Goal: Task Accomplishment & Management: Manage account settings

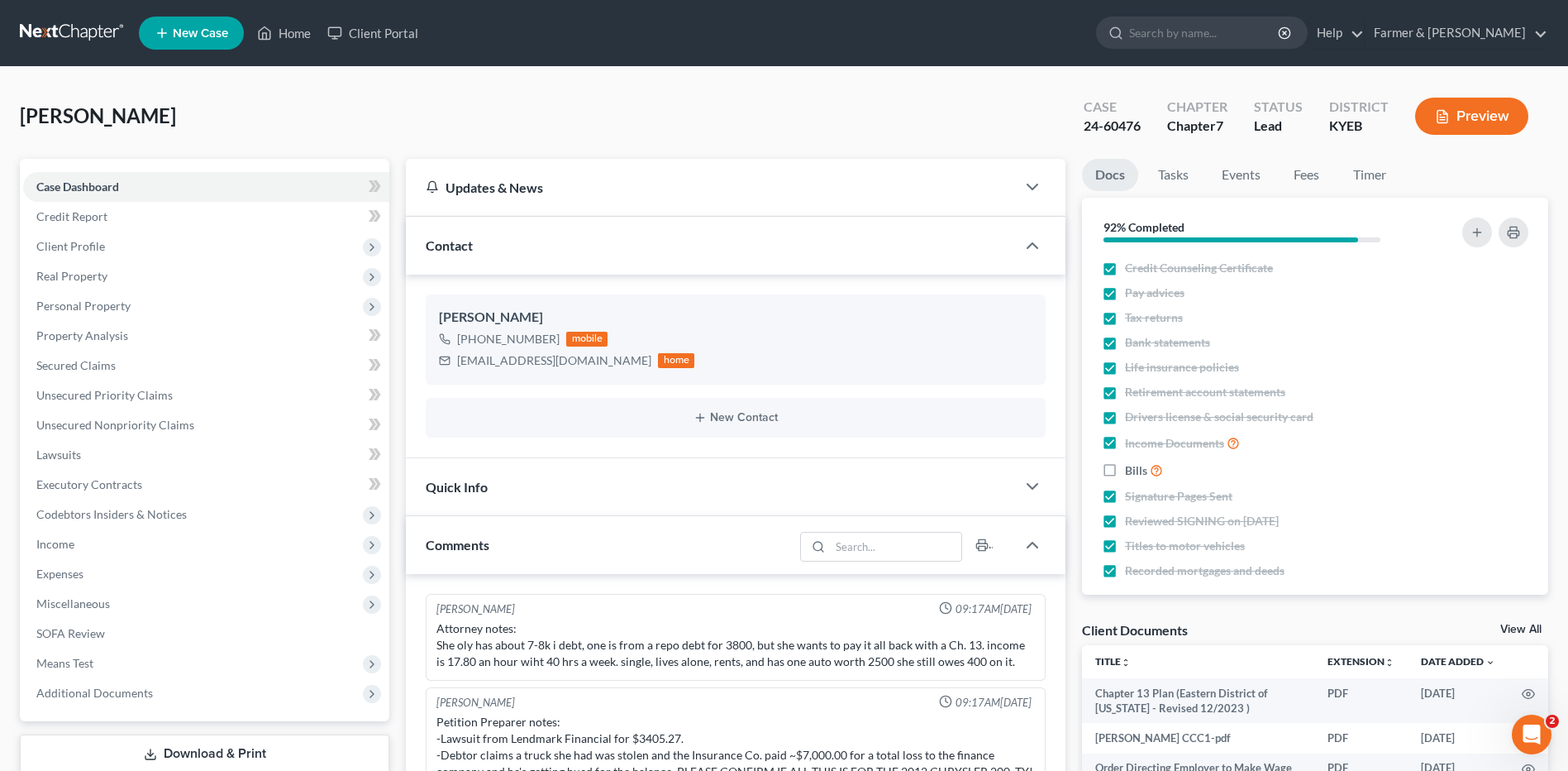
scroll to position [240, 0]
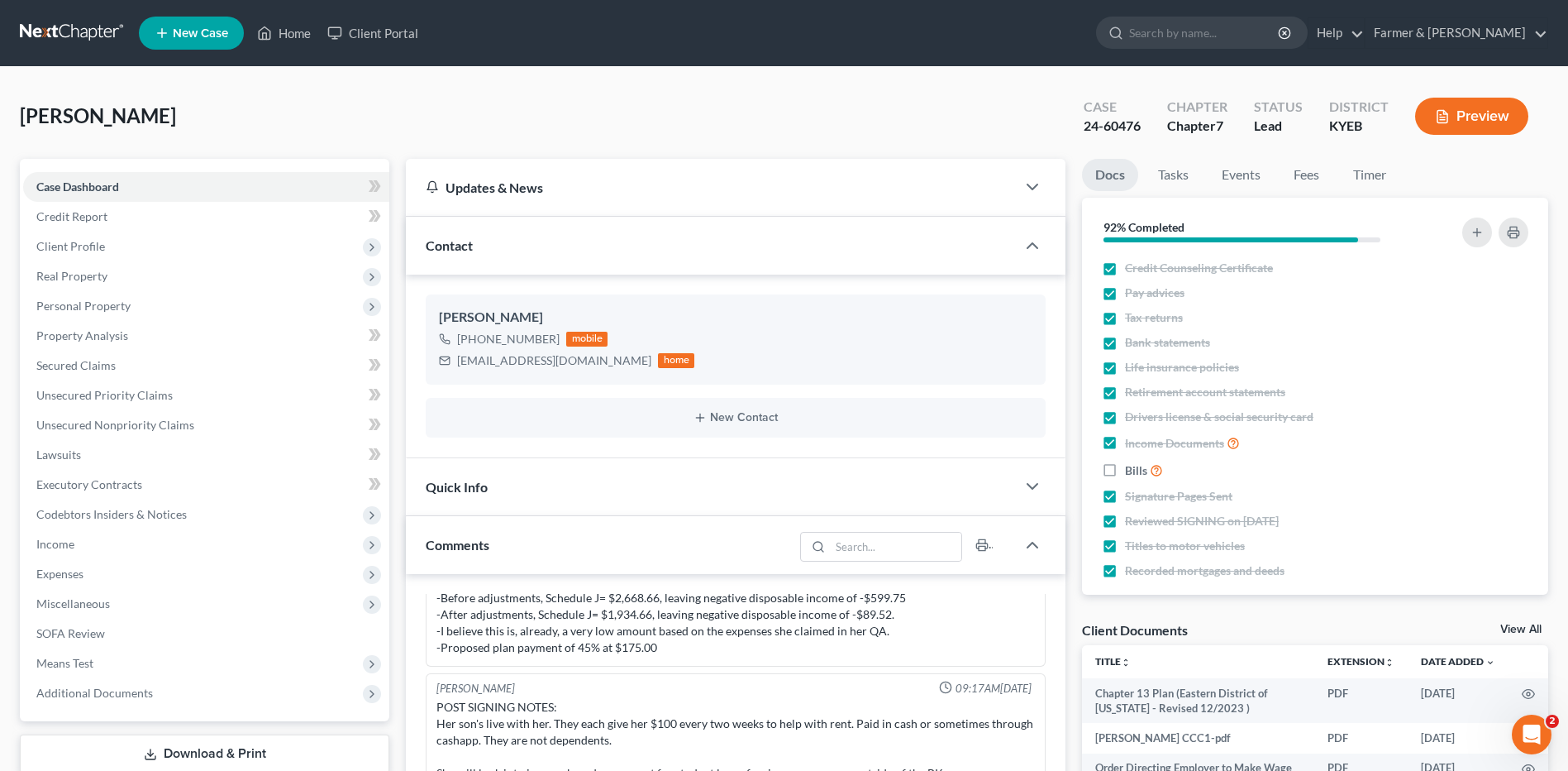
click at [25, 21] on link at bounding box center [72, 32] width 105 height 30
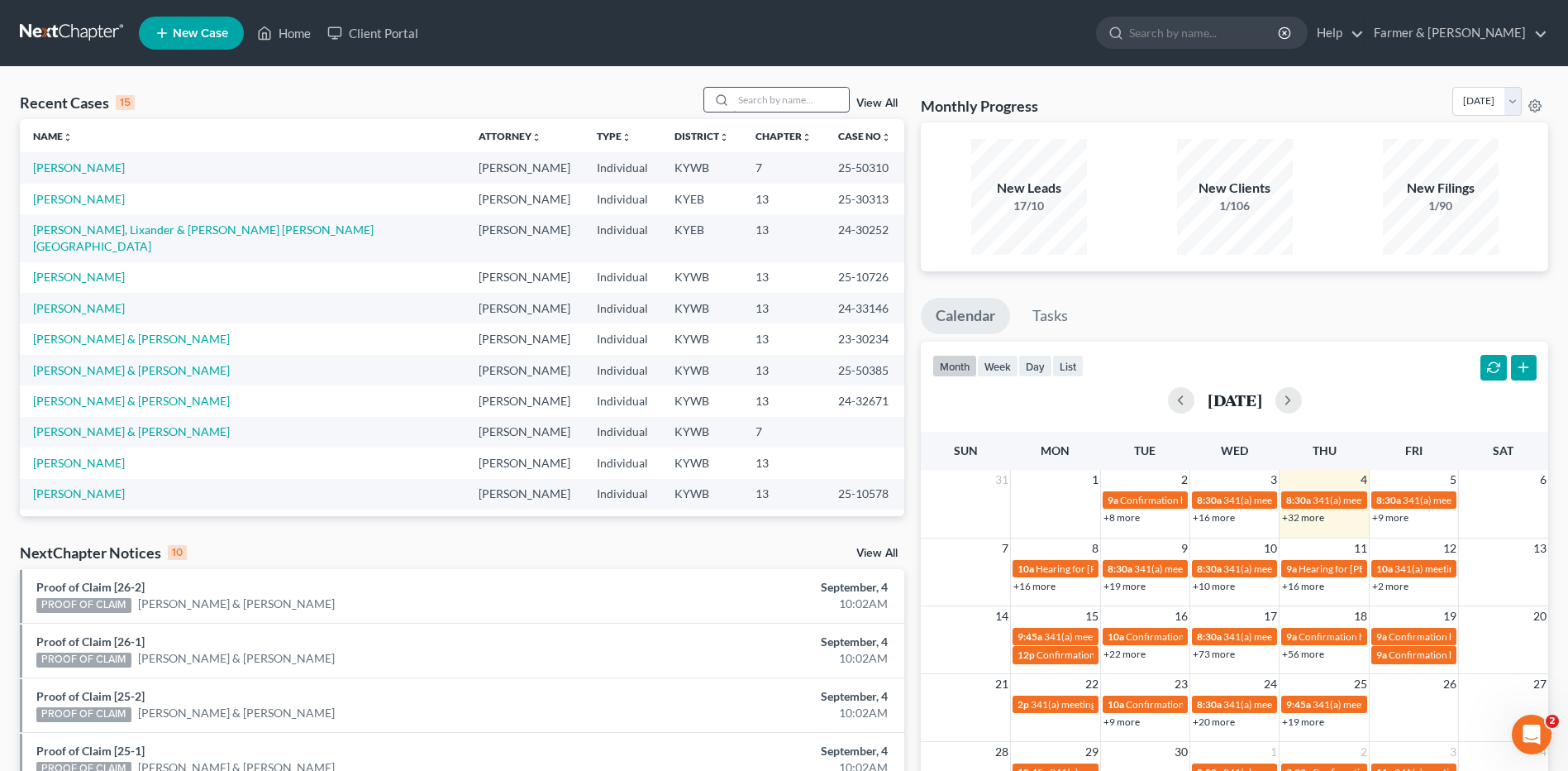
click at [833, 103] on input "search" at bounding box center [790, 99] width 115 height 24
click at [839, 106] on input "search" at bounding box center [790, 99] width 115 height 24
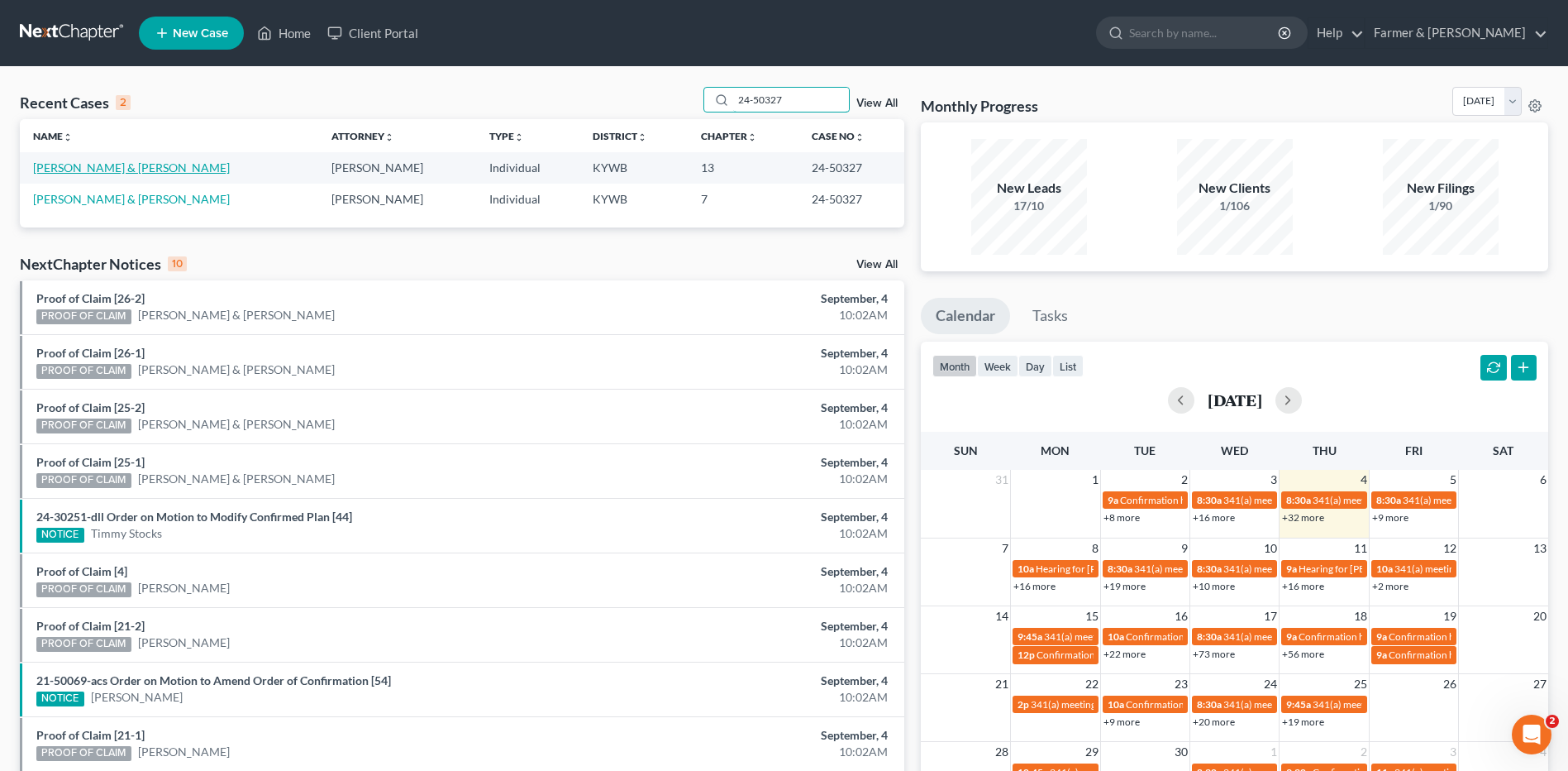
type input "24-50327"
click at [146, 167] on link "Smith, Hunter & Chaney" at bounding box center [131, 167] width 197 height 14
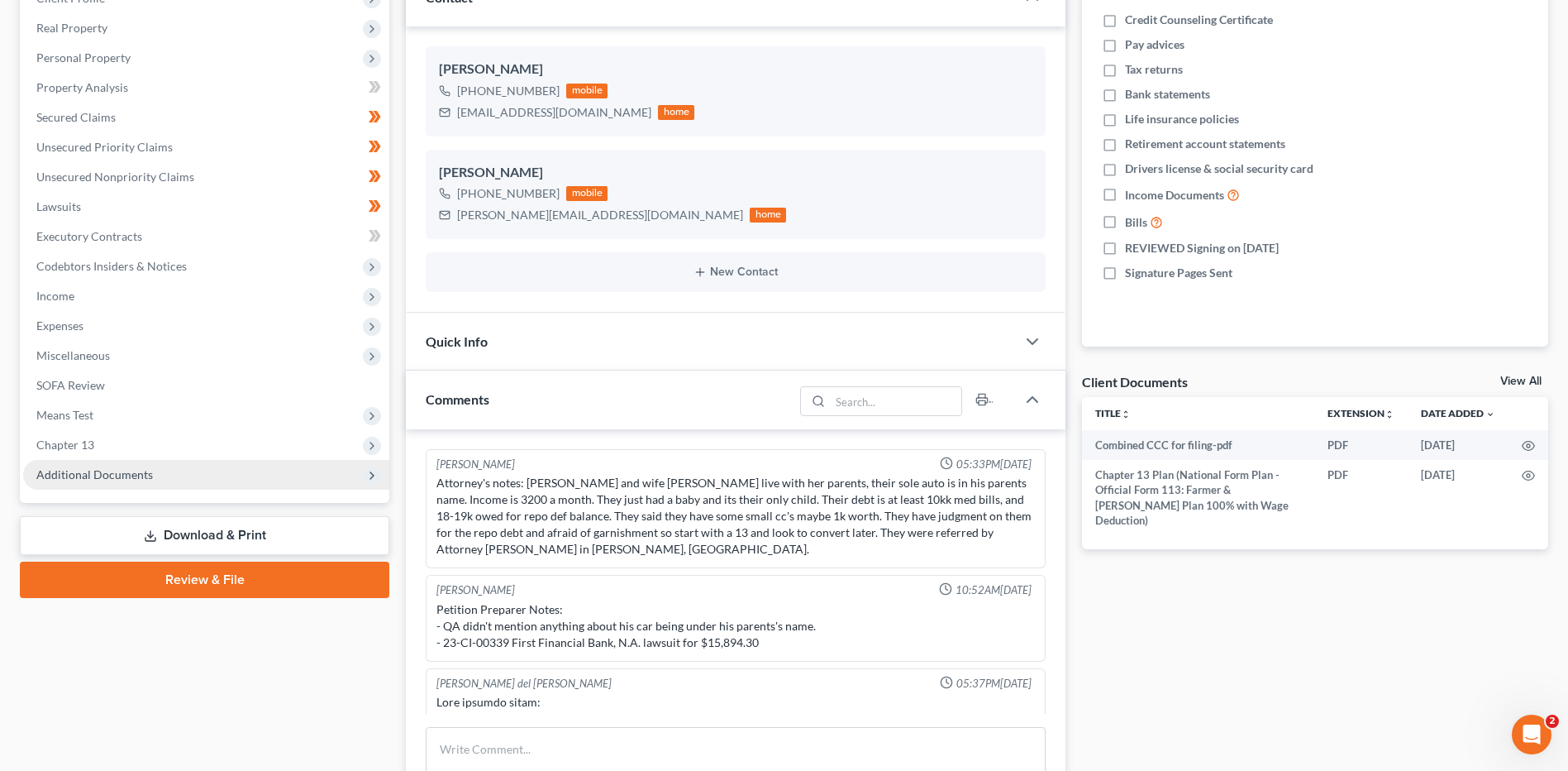
scroll to position [191, 0]
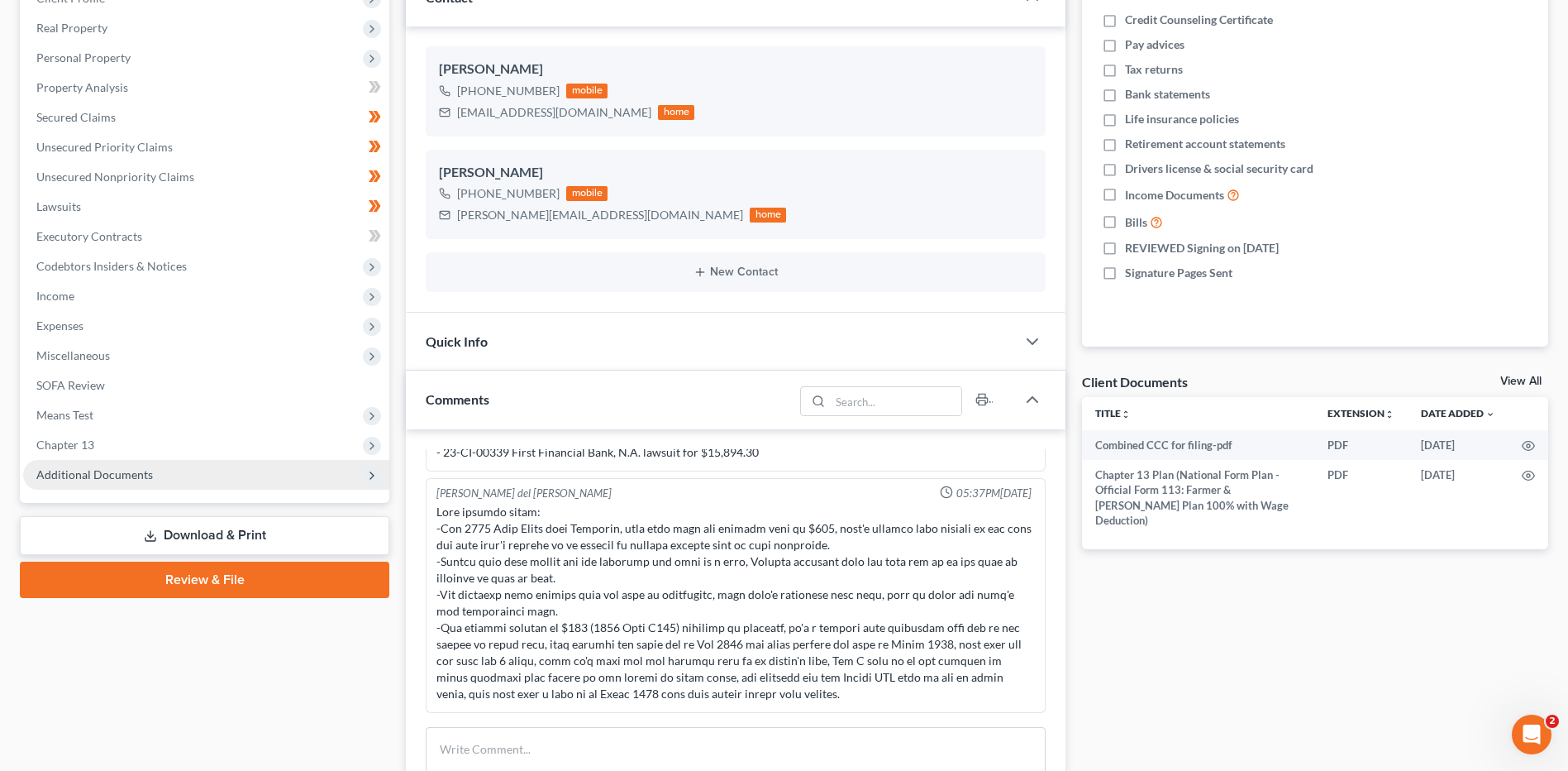
click at [126, 487] on span "Additional Documents" at bounding box center [207, 474] width 367 height 30
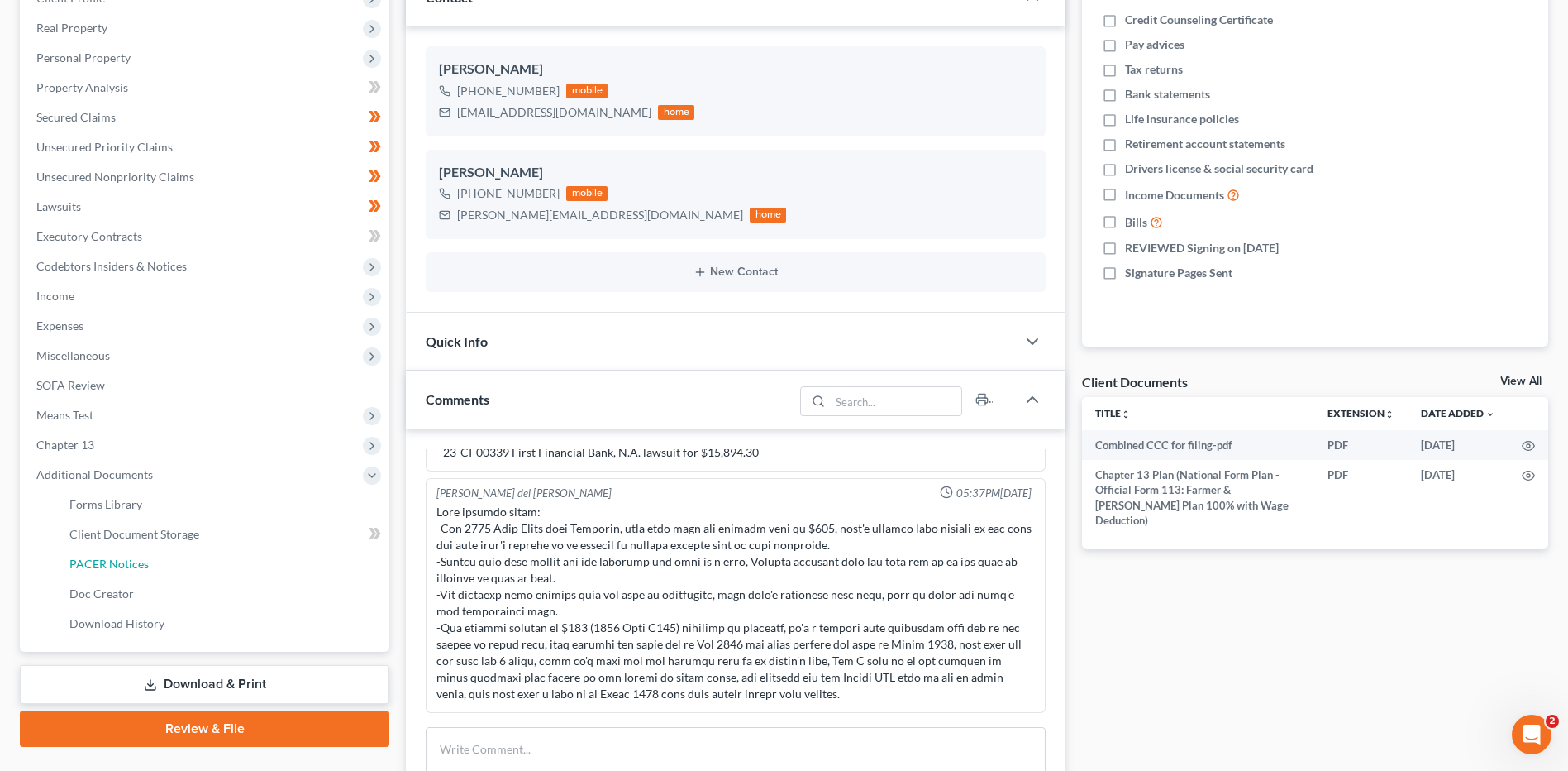
click at [127, 563] on span "PACER Notices" at bounding box center [109, 563] width 80 height 14
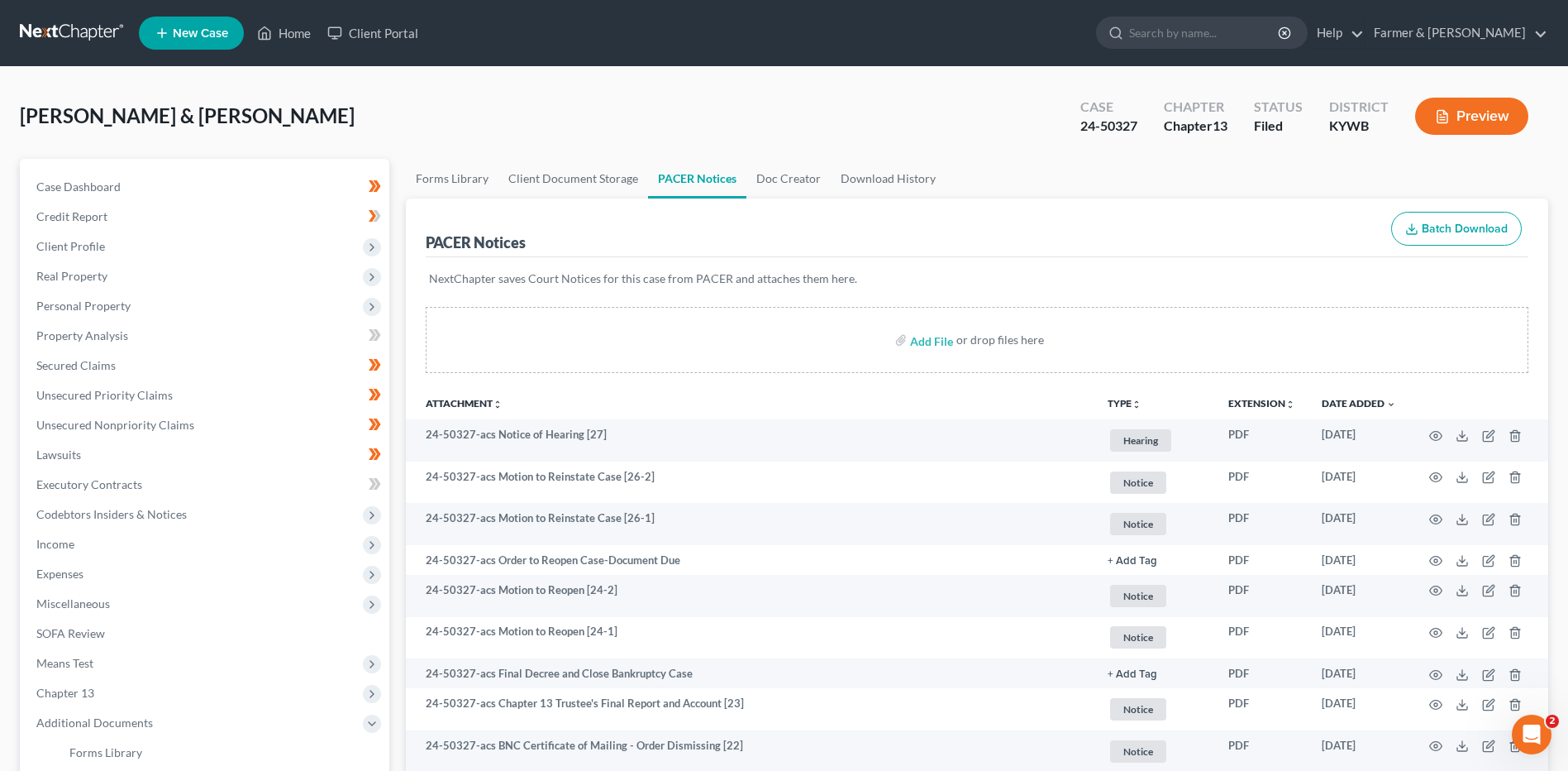
click at [102, 30] on link at bounding box center [72, 32] width 105 height 30
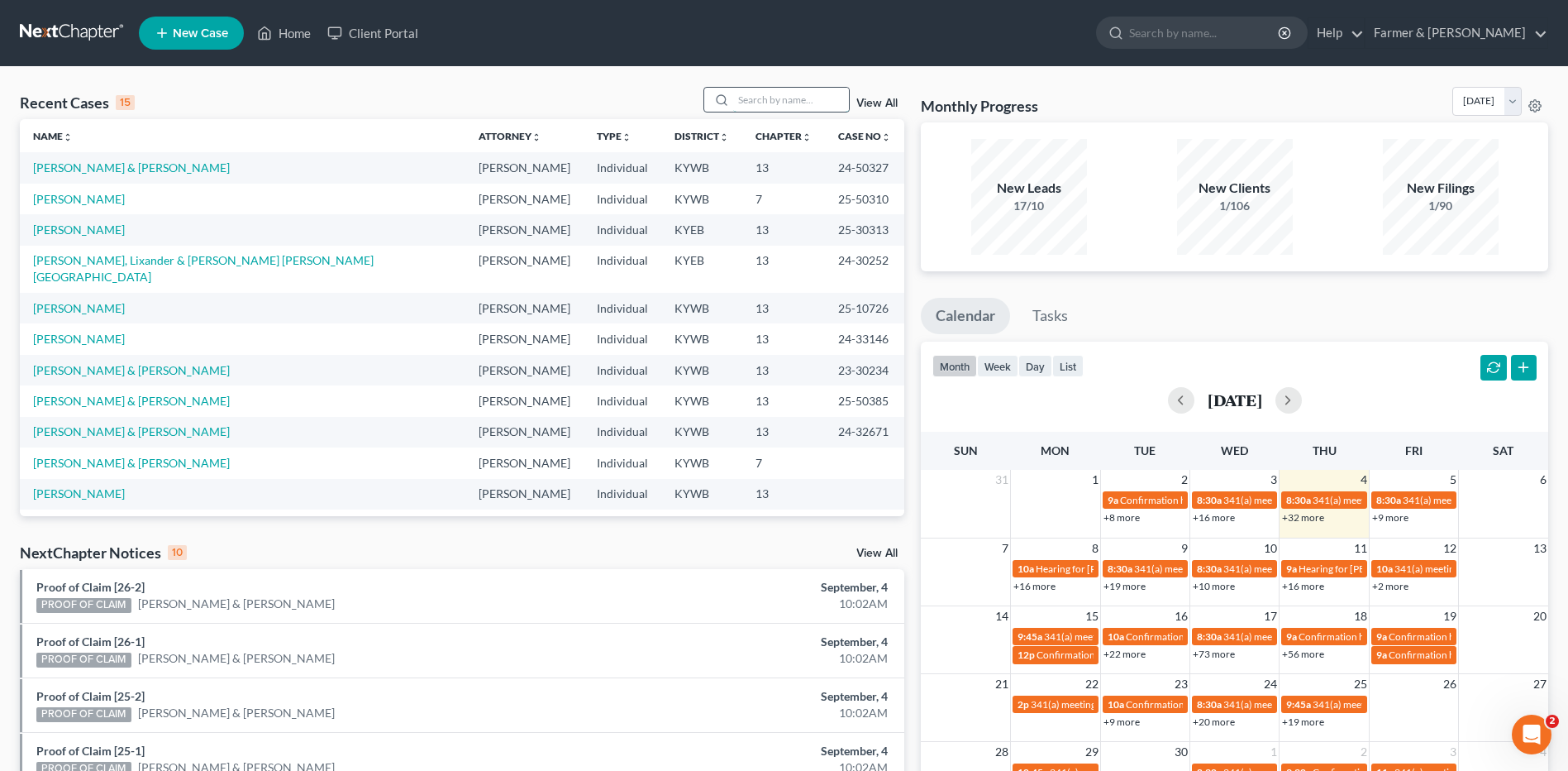
click at [764, 100] on input "search" at bounding box center [790, 99] width 115 height 24
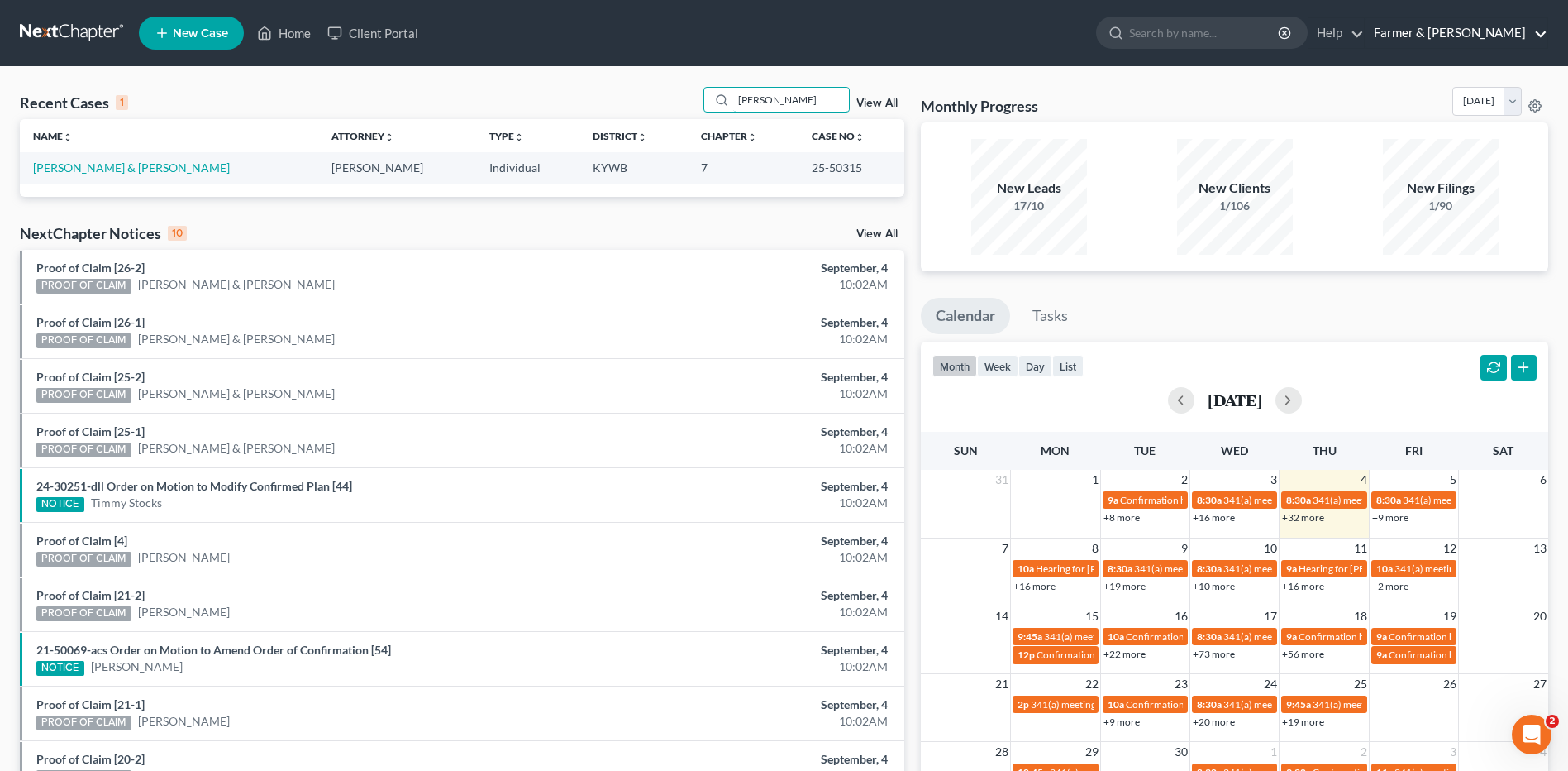
type input "harrington"
drag, startPoint x: 159, startPoint y: 165, endPoint x: 357, endPoint y: 163, distance: 198.0
click at [159, 165] on link "Harrington, Nathaniel & Tammy" at bounding box center [131, 167] width 197 height 14
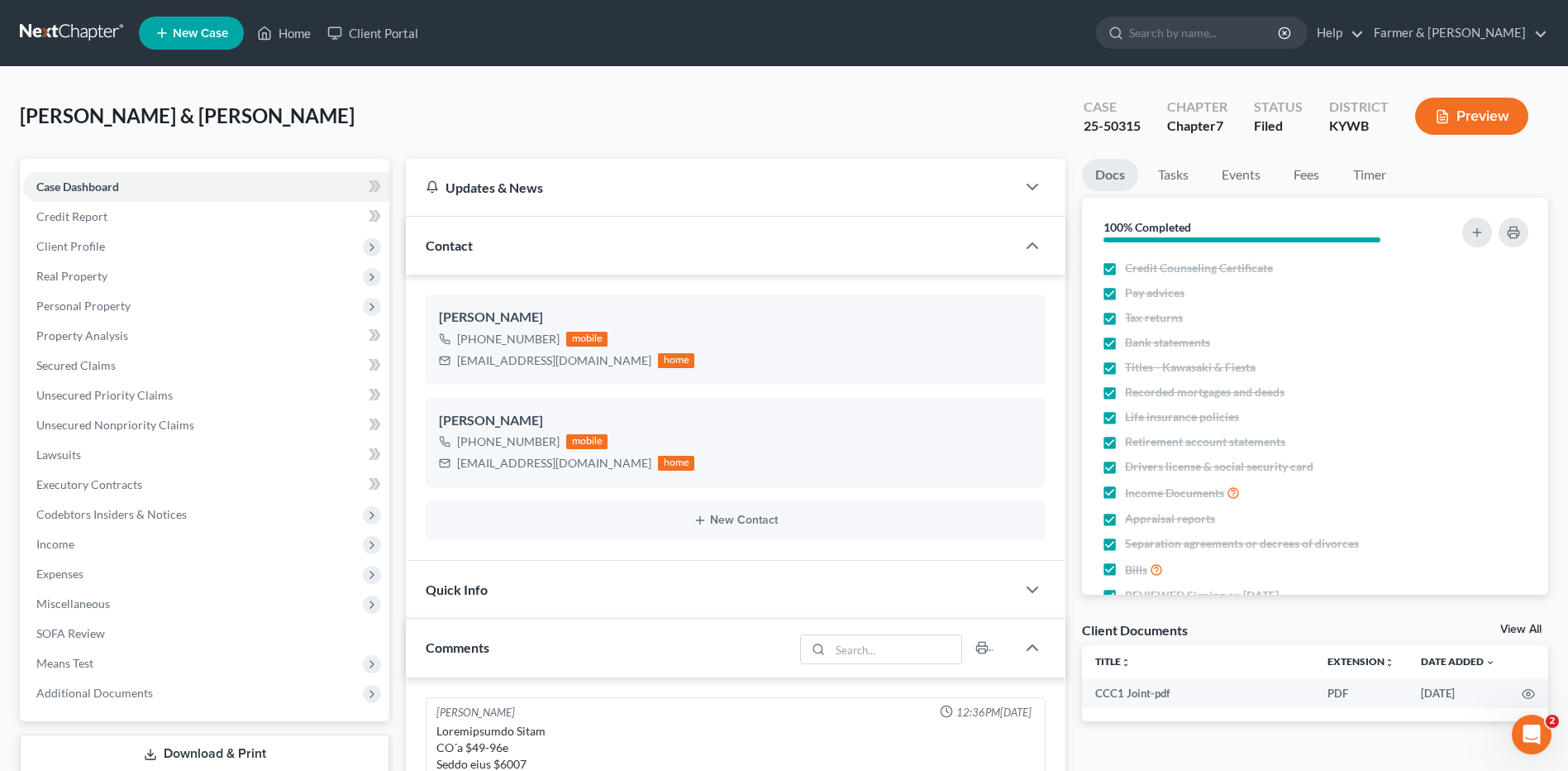
scroll to position [543, 0]
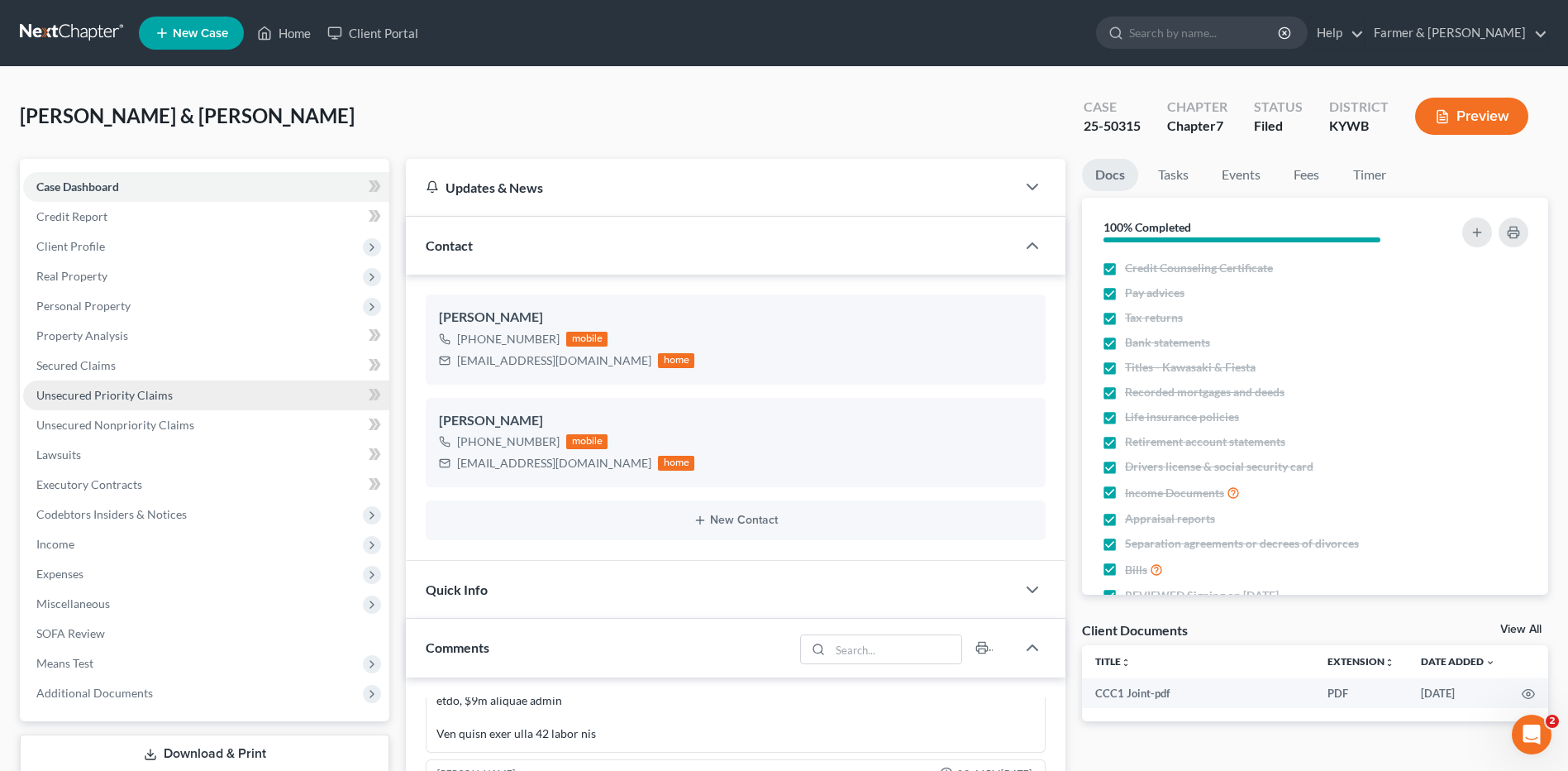
click at [181, 395] on link "Unsecured Priority Claims" at bounding box center [207, 394] width 367 height 30
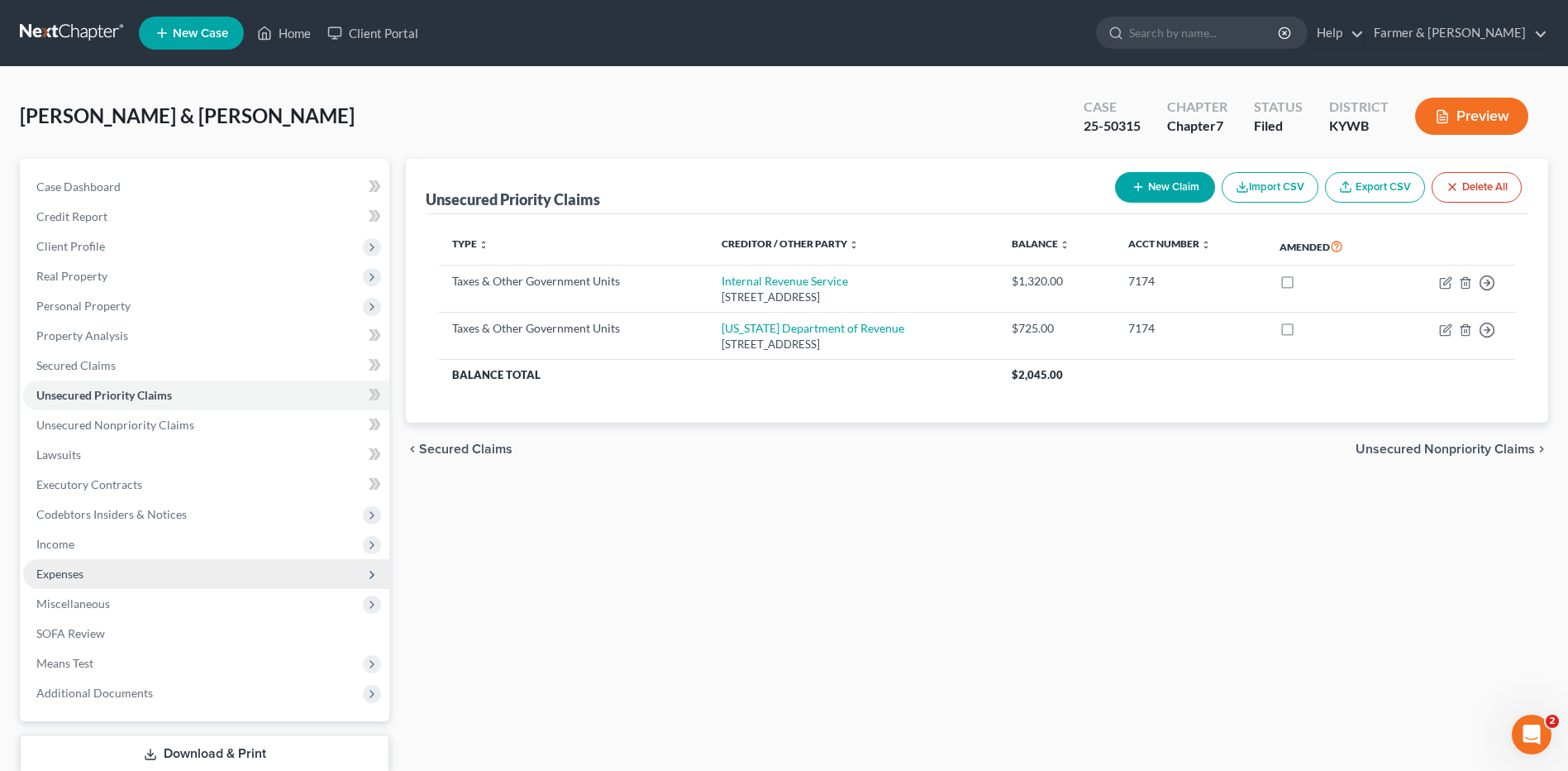
click at [106, 579] on span "Expenses" at bounding box center [207, 573] width 367 height 30
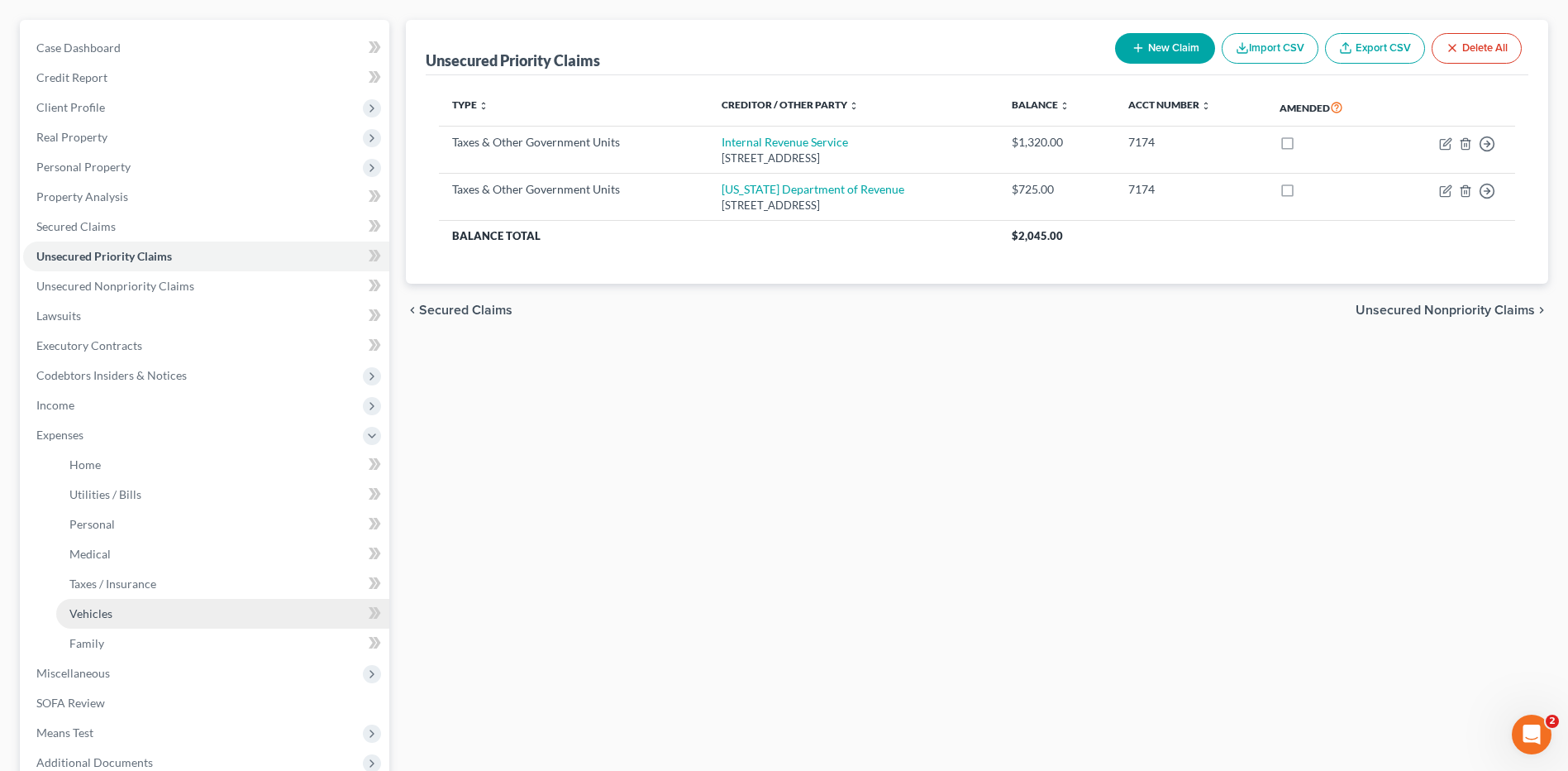
scroll to position [165, 0]
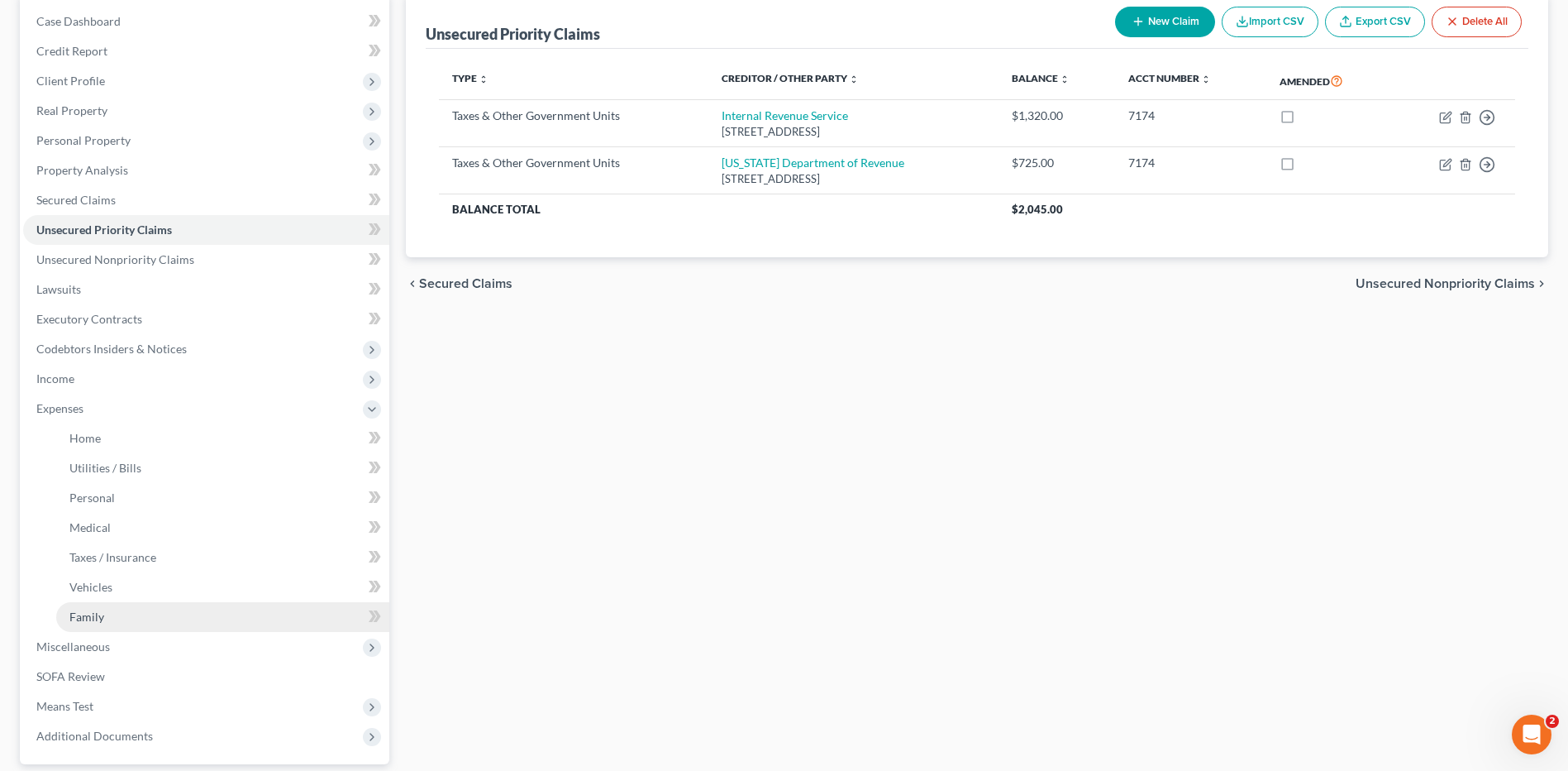
click at [129, 604] on link "Family" at bounding box center [223, 616] width 333 height 30
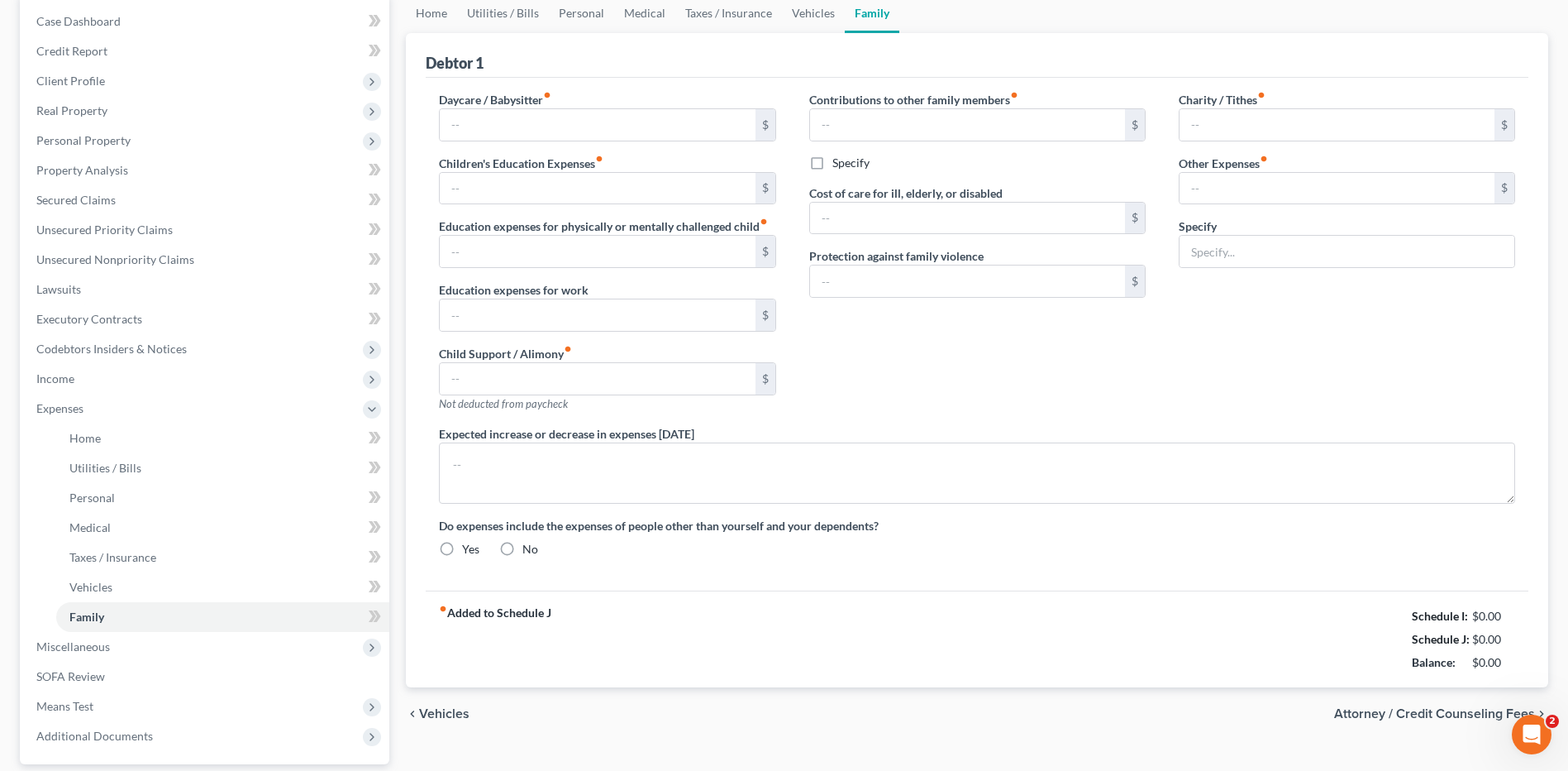
scroll to position [84, 0]
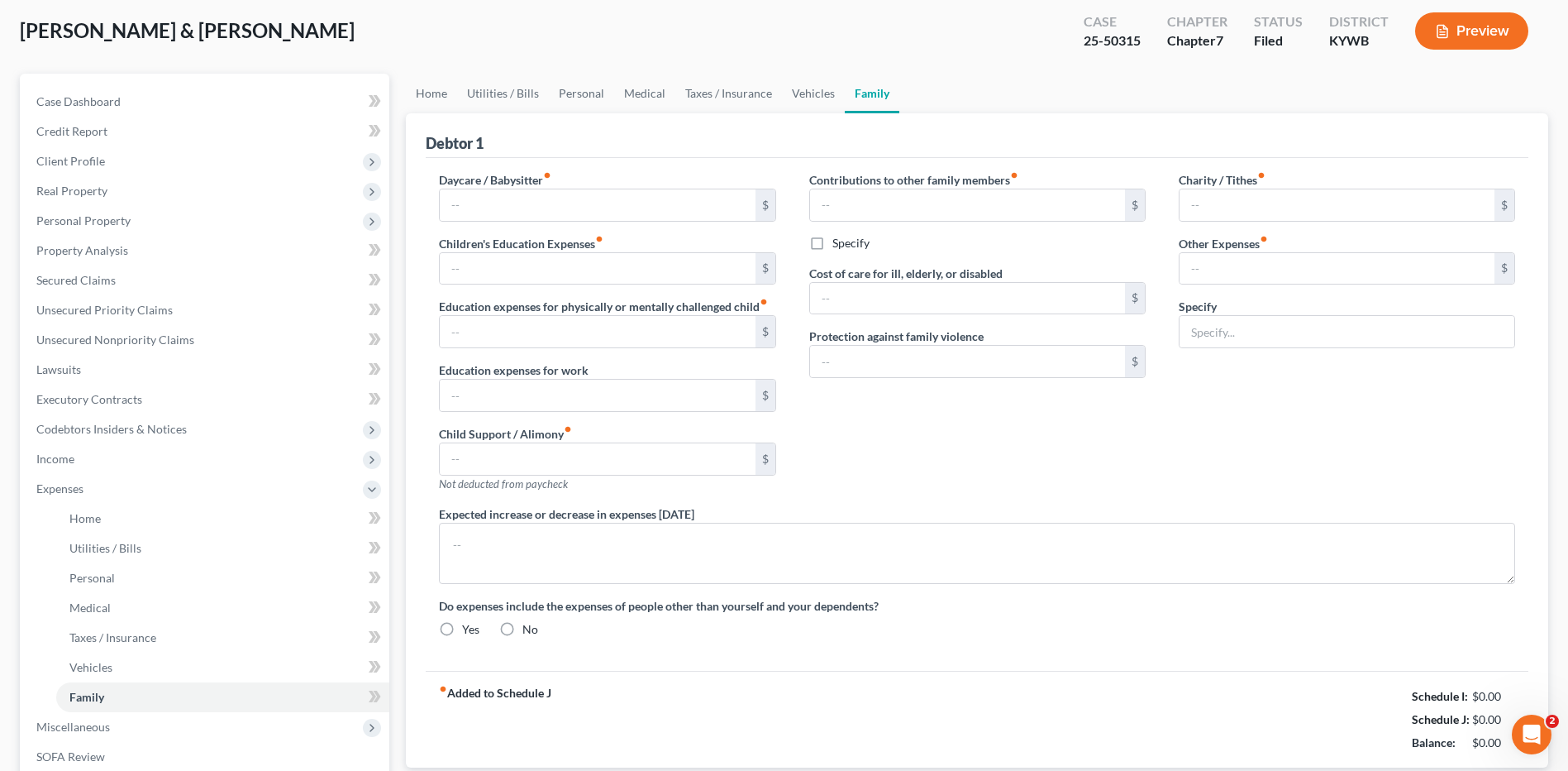
type input "600.00"
type input "50.00"
type input "0.00"
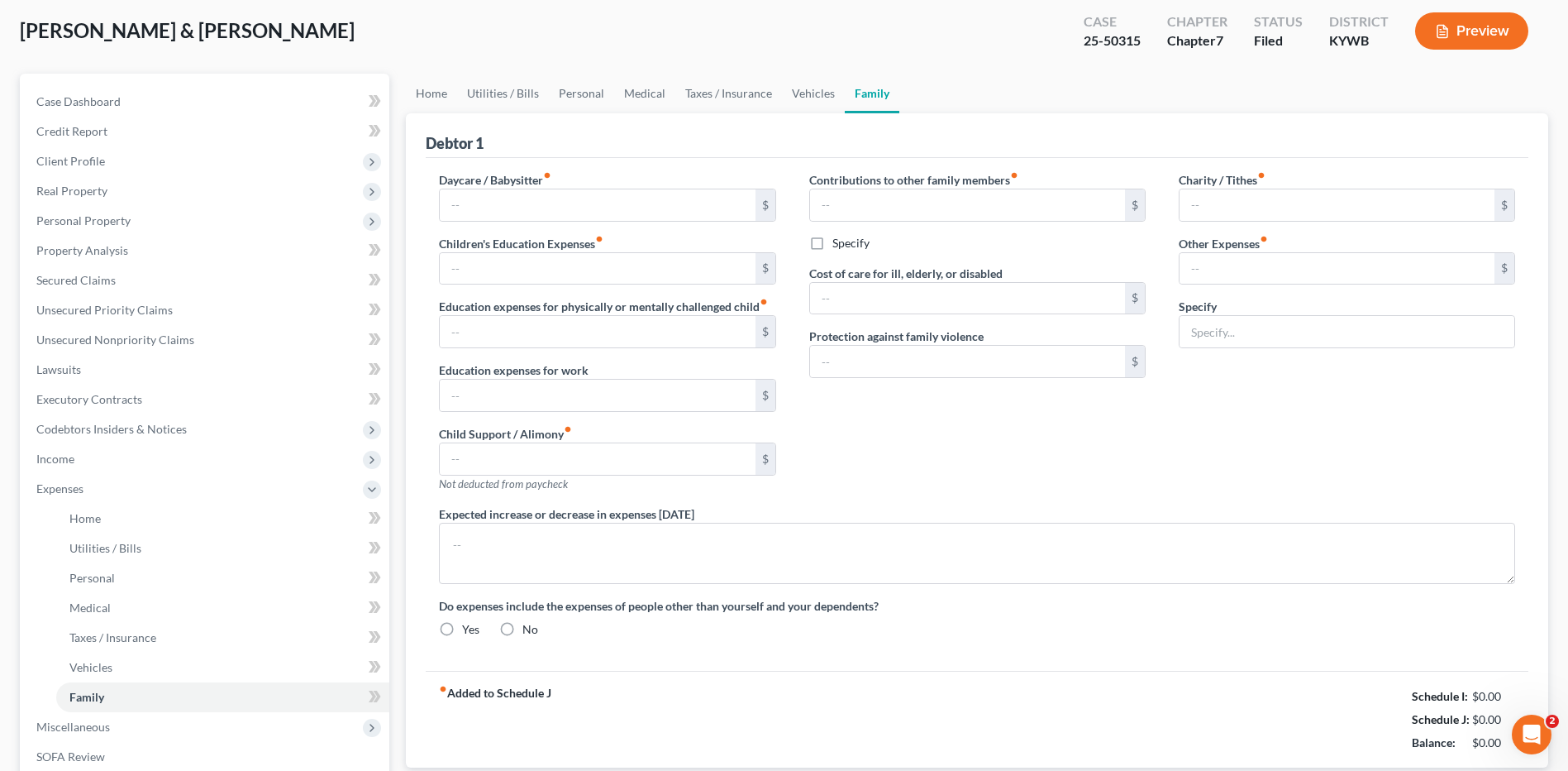
type input "0.00"
type input "200.00"
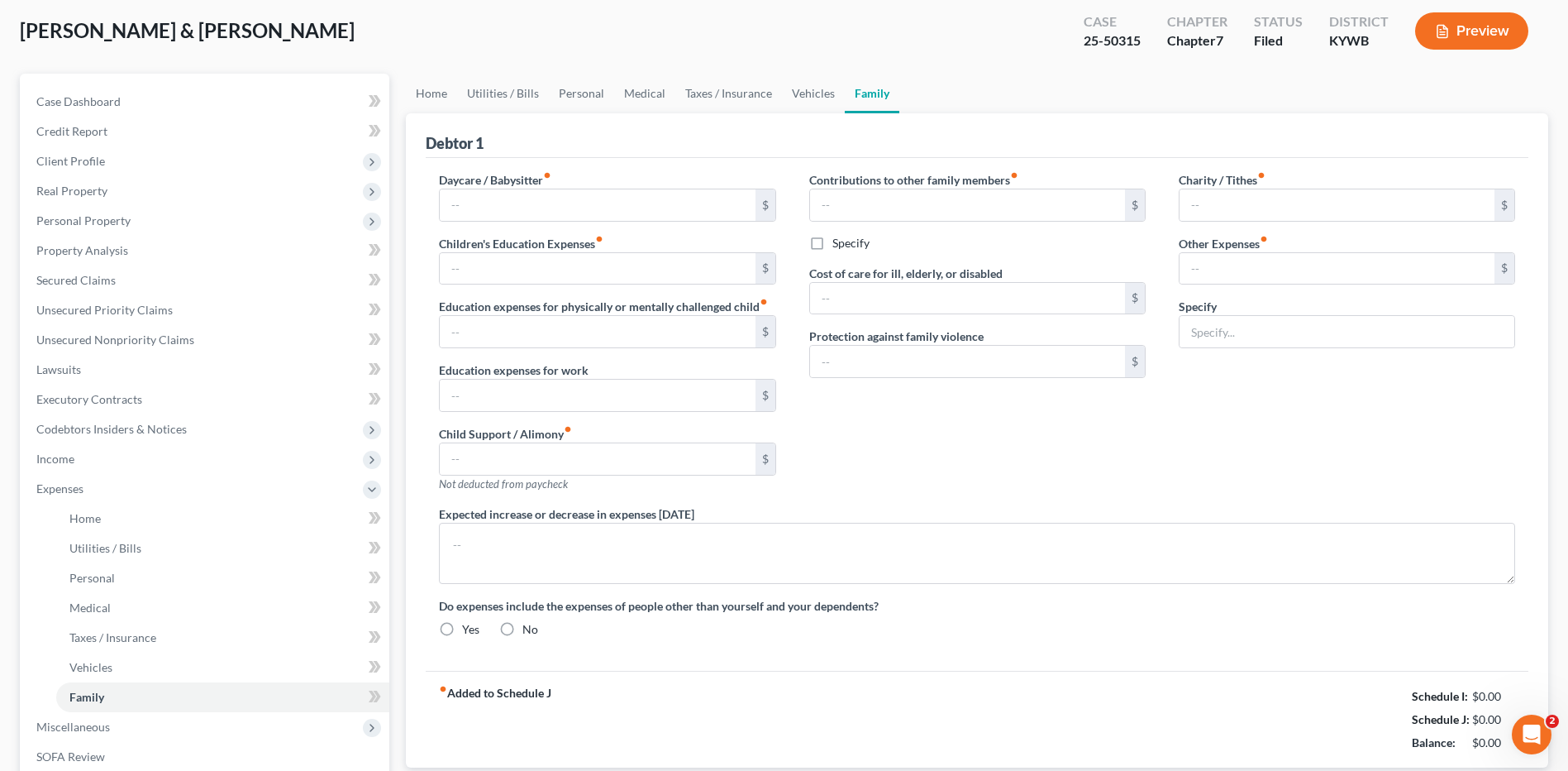
type input "Diapers/Wipes for infant"
radio input "true"
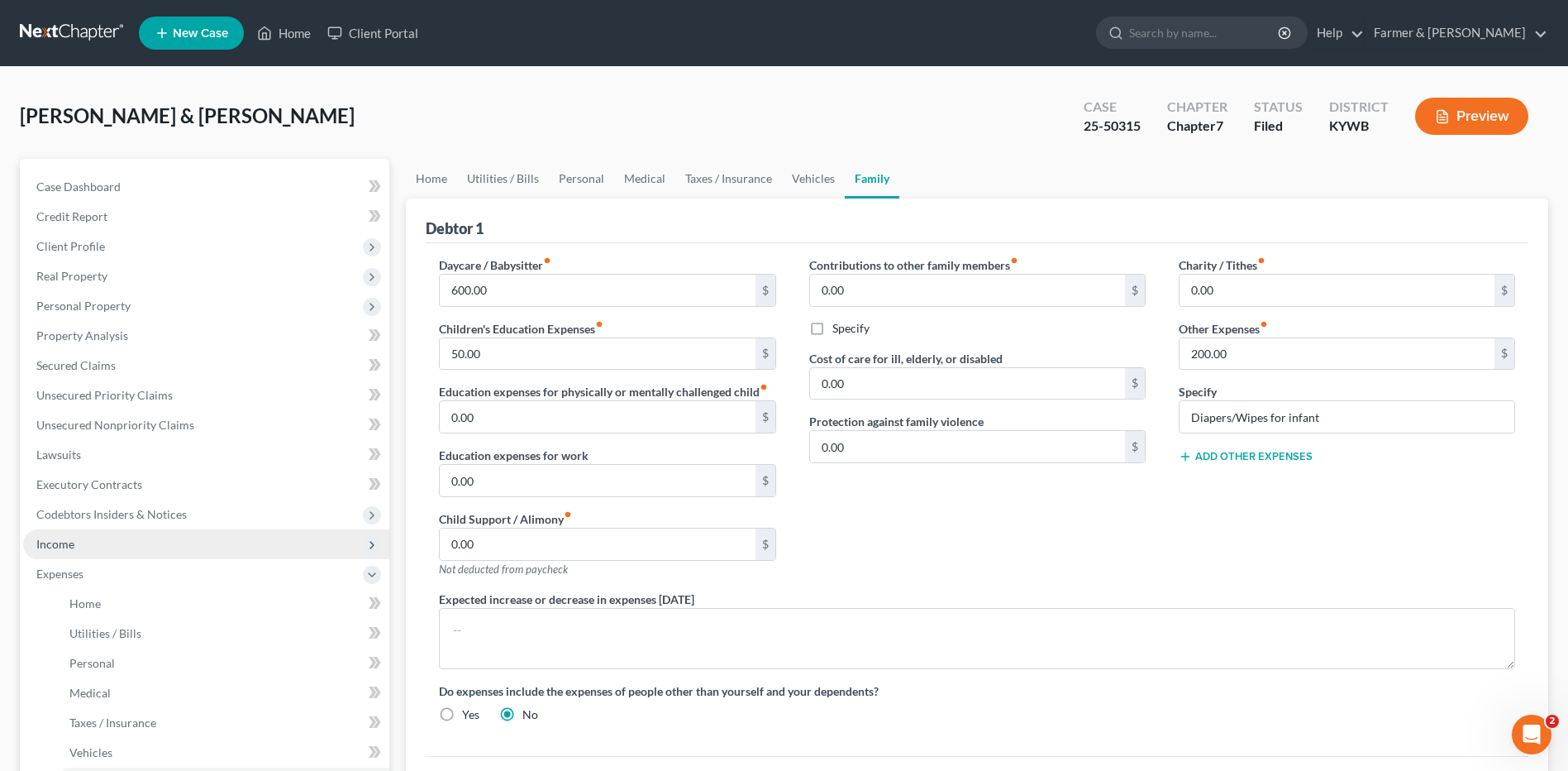
click at [123, 546] on span "Income" at bounding box center [207, 544] width 367 height 30
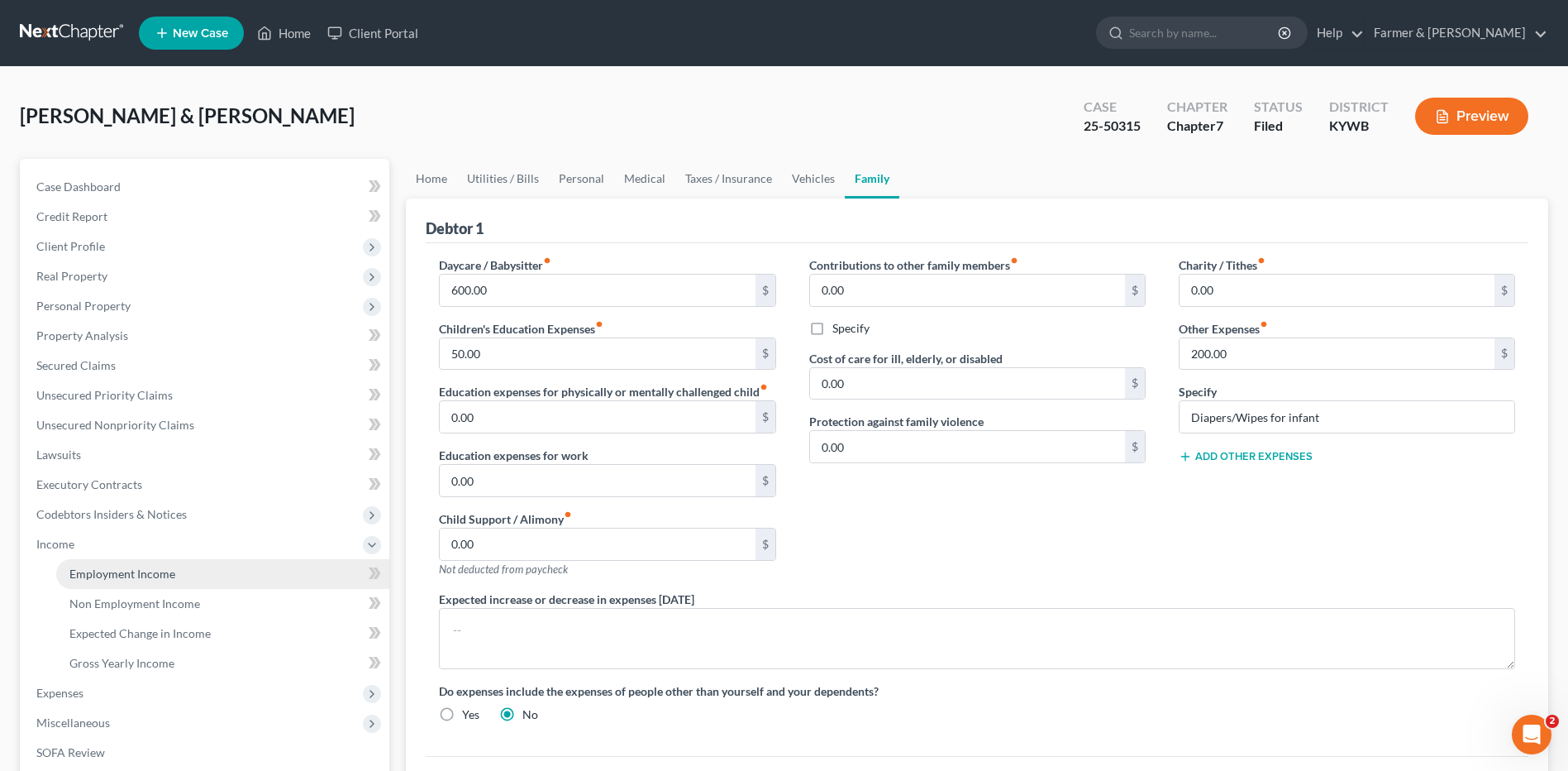
click at [125, 563] on link "Employment Income" at bounding box center [223, 573] width 333 height 30
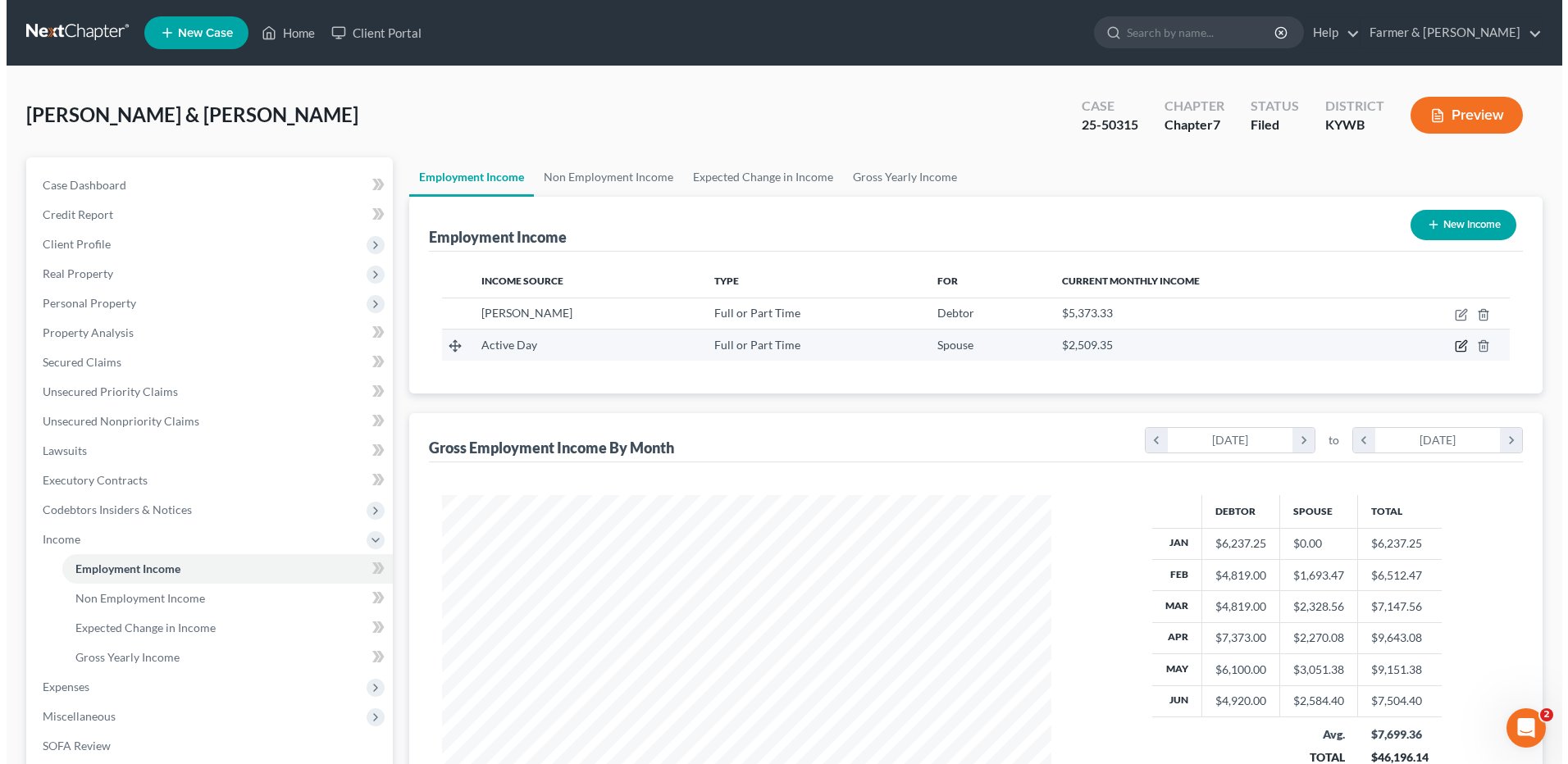
scroll to position [304, 641]
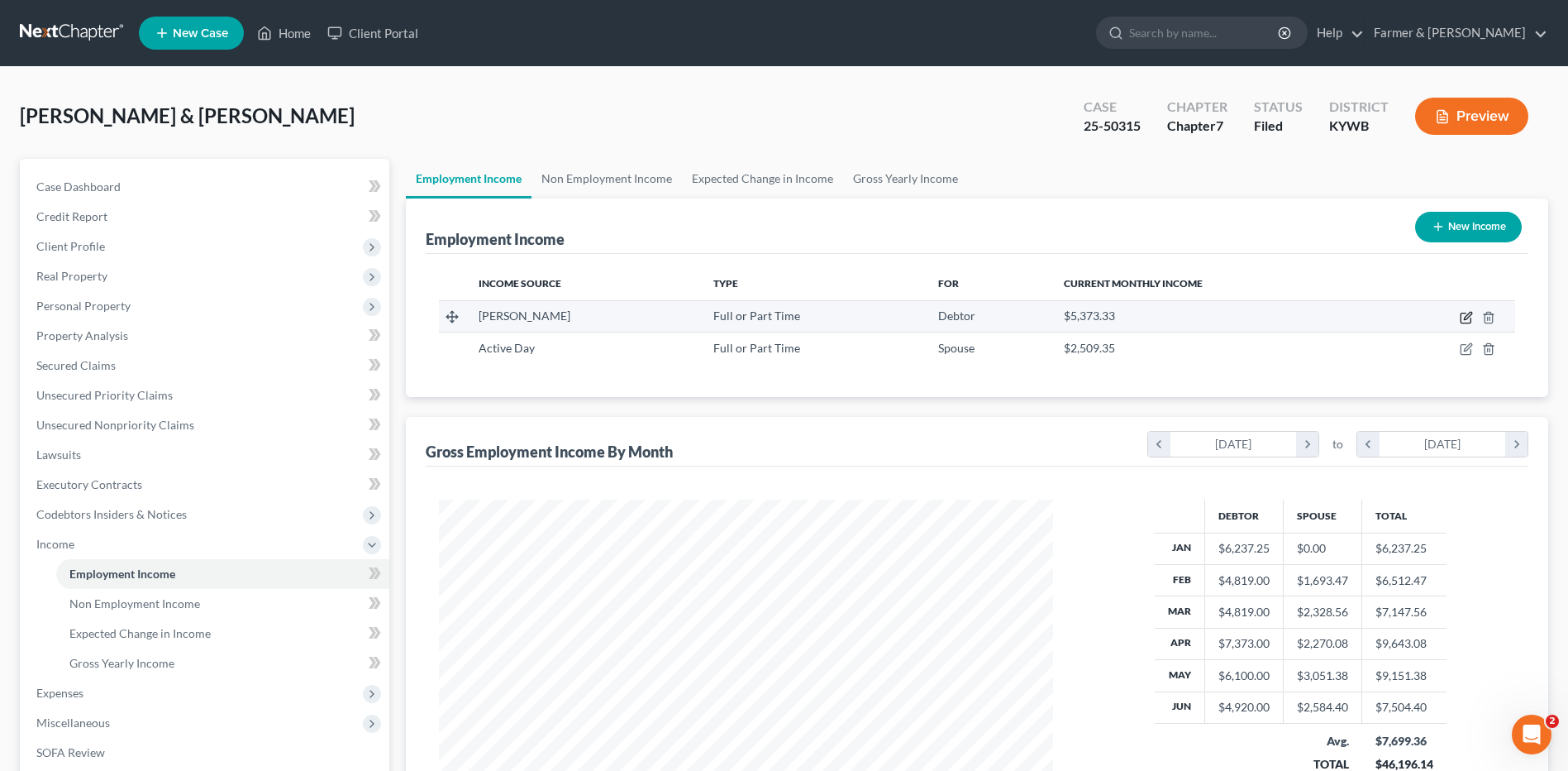
click at [1463, 316] on icon "button" at bounding box center [1466, 318] width 13 height 13
select select "0"
select select "18"
select select "3"
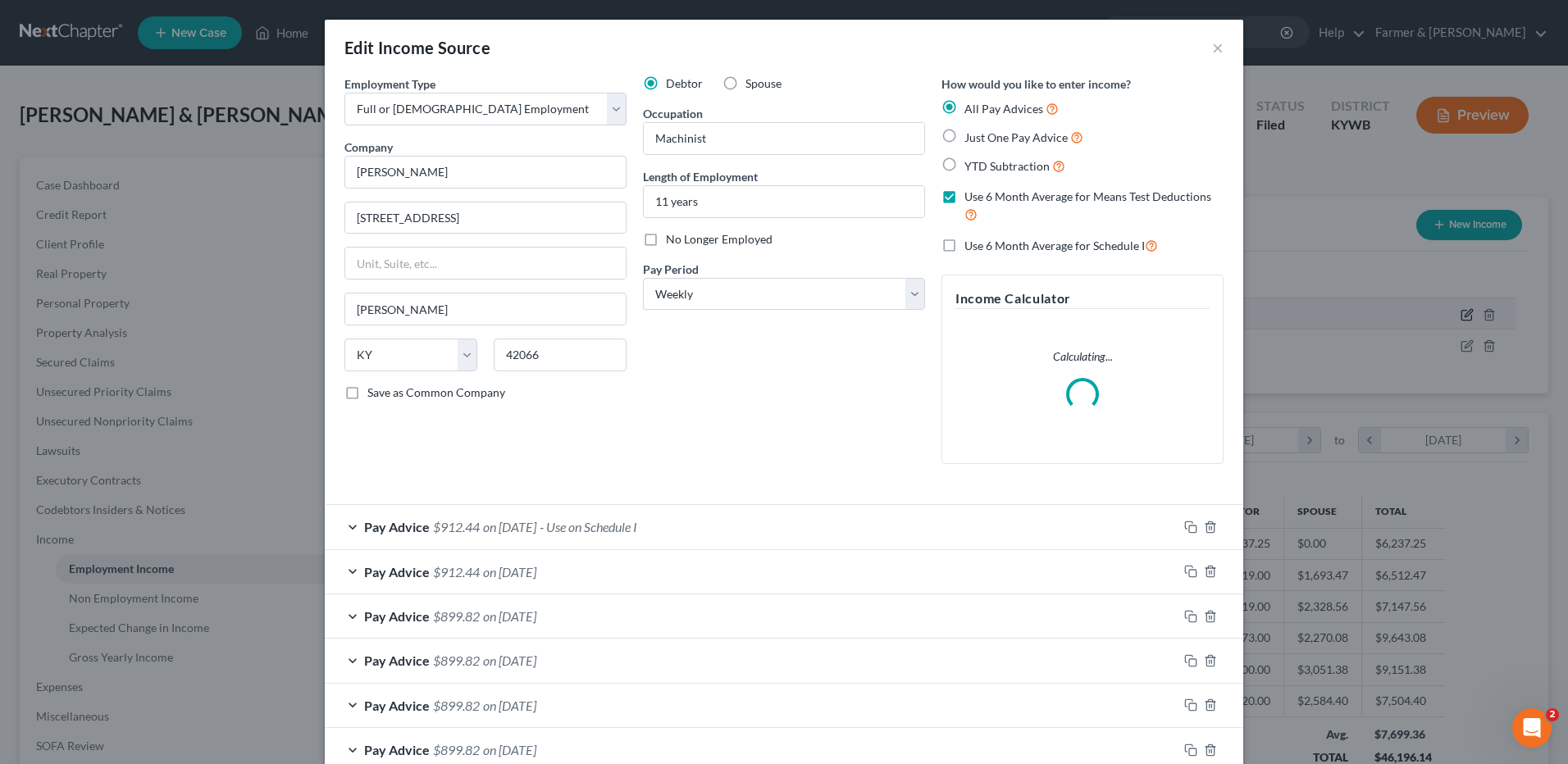
scroll to position [307, 647]
click at [398, 528] on span "Pay Advice" at bounding box center [397, 526] width 66 height 16
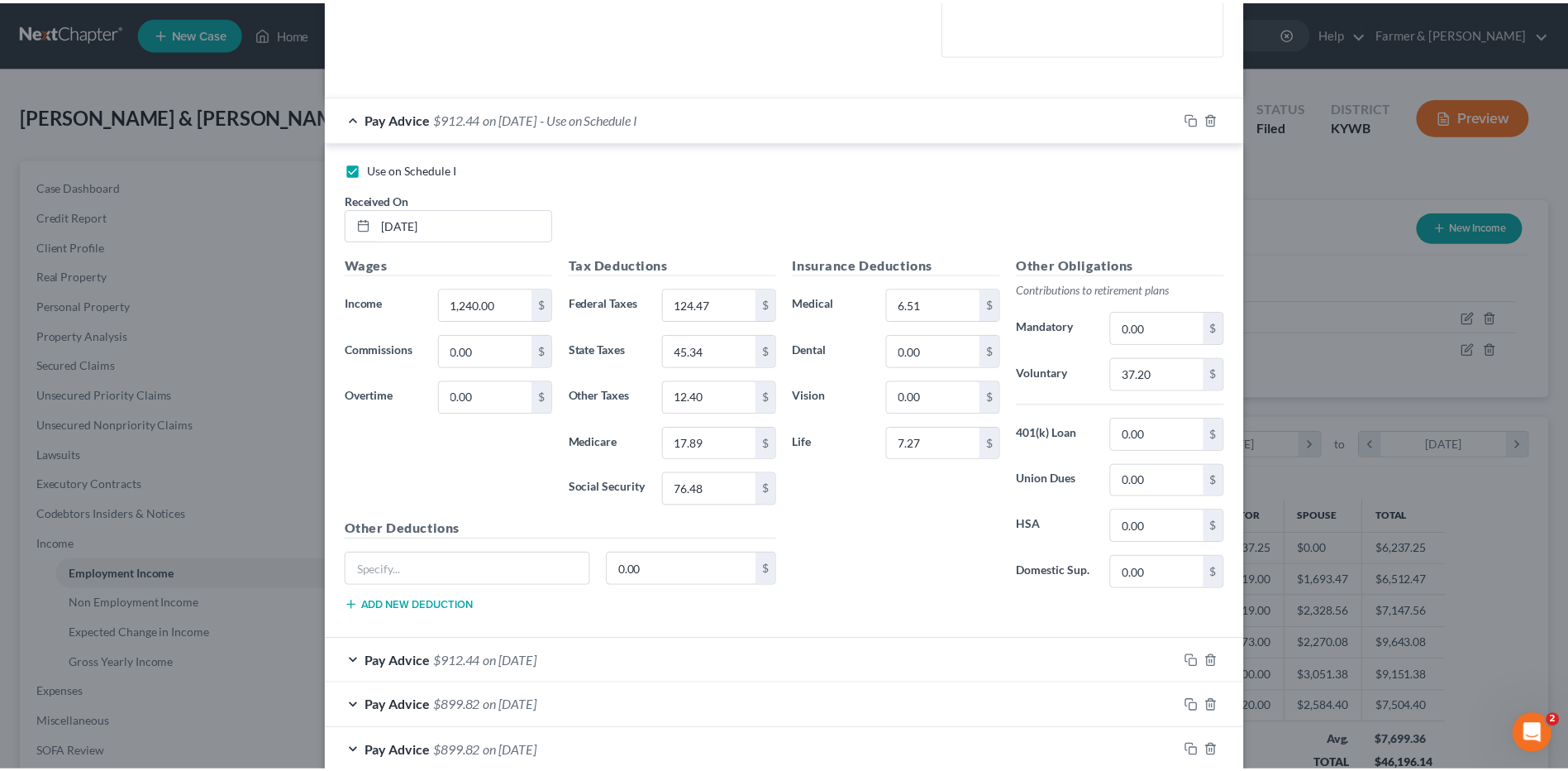
scroll to position [0, 0]
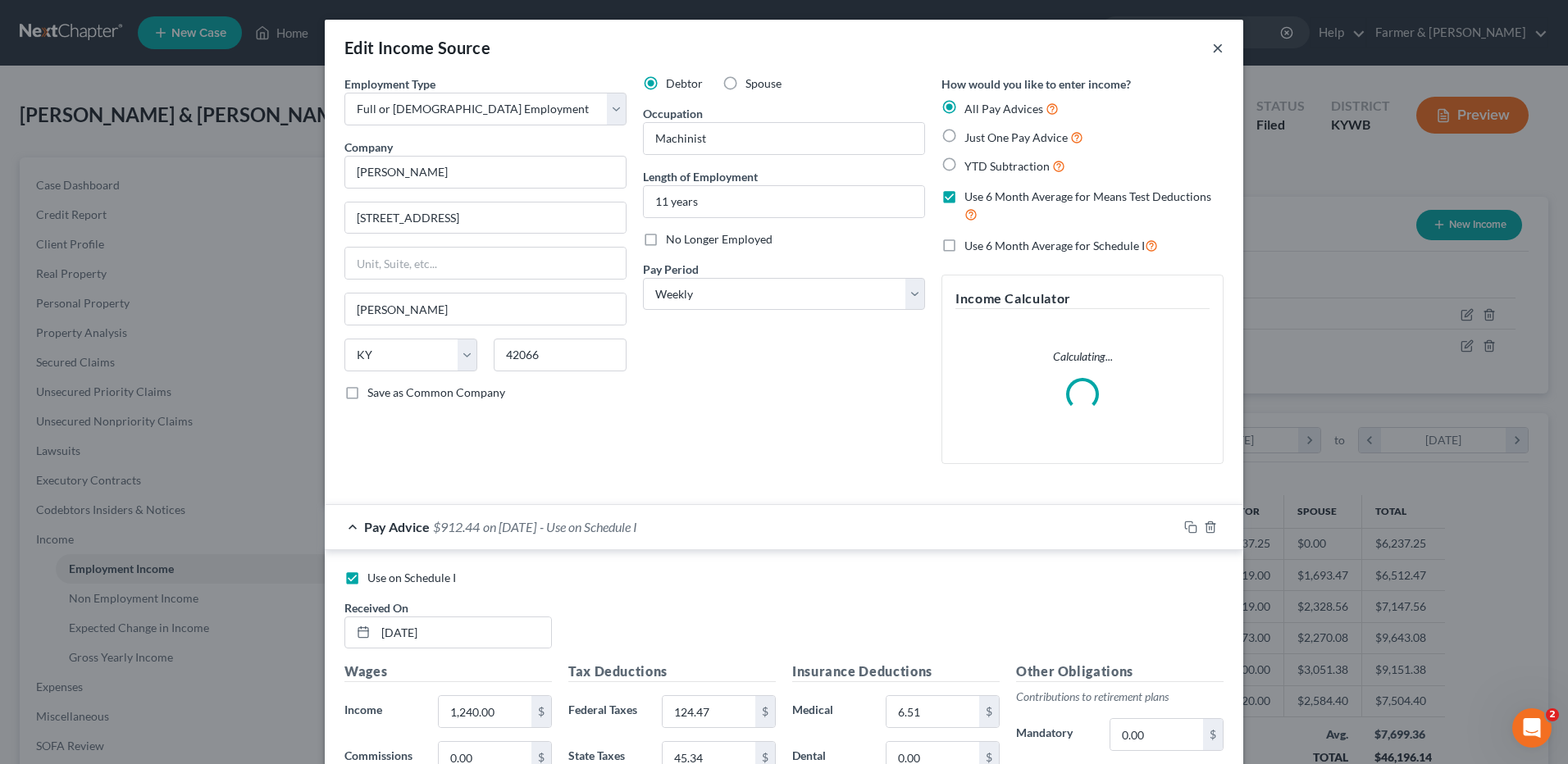
click at [1213, 50] on button "×" at bounding box center [1218, 48] width 12 height 19
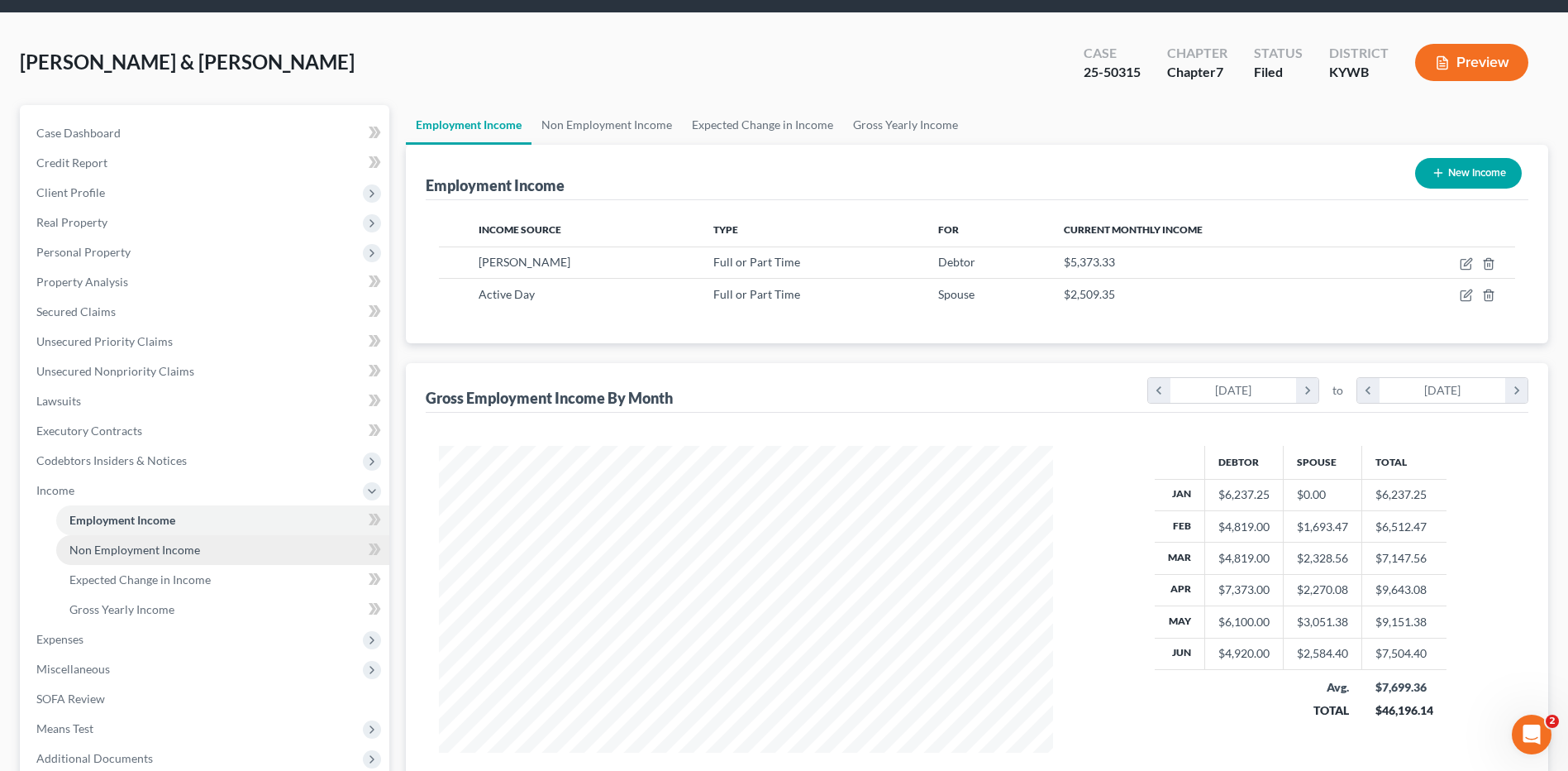
scroll to position [82, 0]
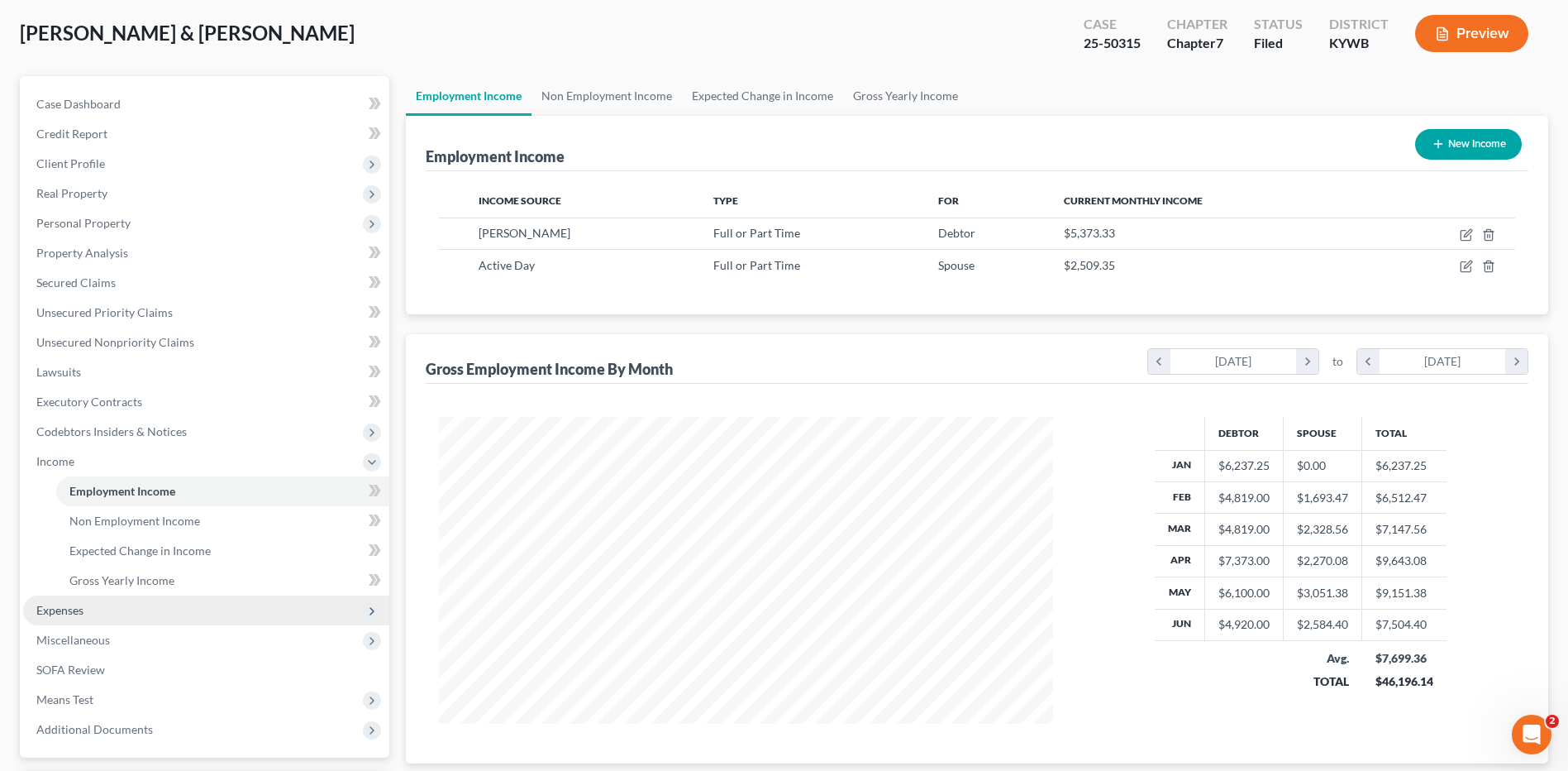
drag, startPoint x: 75, startPoint y: 628, endPoint x: 86, endPoint y: 614, distance: 17.8
click at [75, 628] on span "Miscellaneous" at bounding box center [207, 640] width 367 height 30
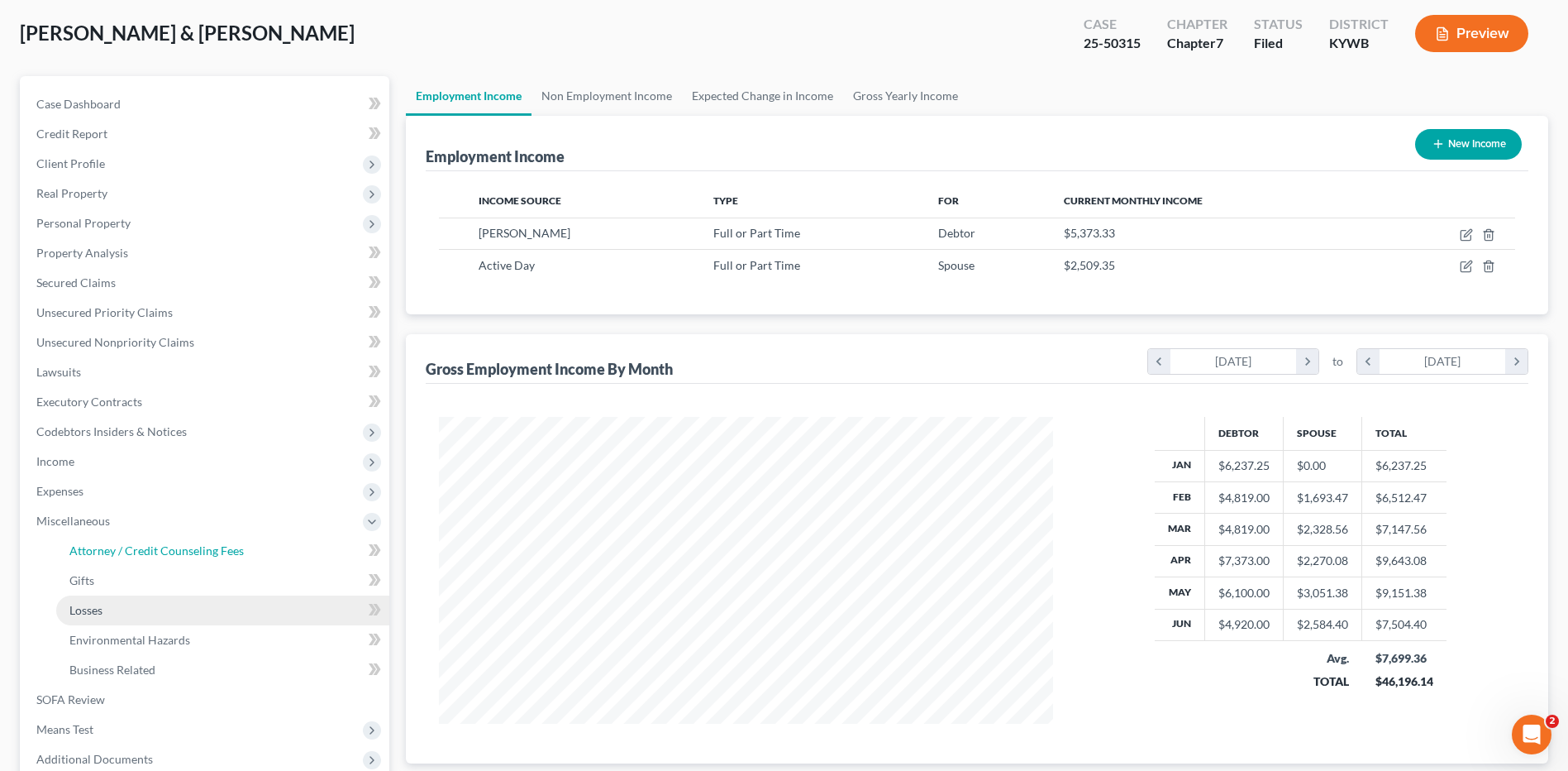
click at [86, 614] on ul "Attorney / Credit Counseling Fees Attorney / Bankruptcy Fees Gifts Losses" at bounding box center [207, 610] width 367 height 148
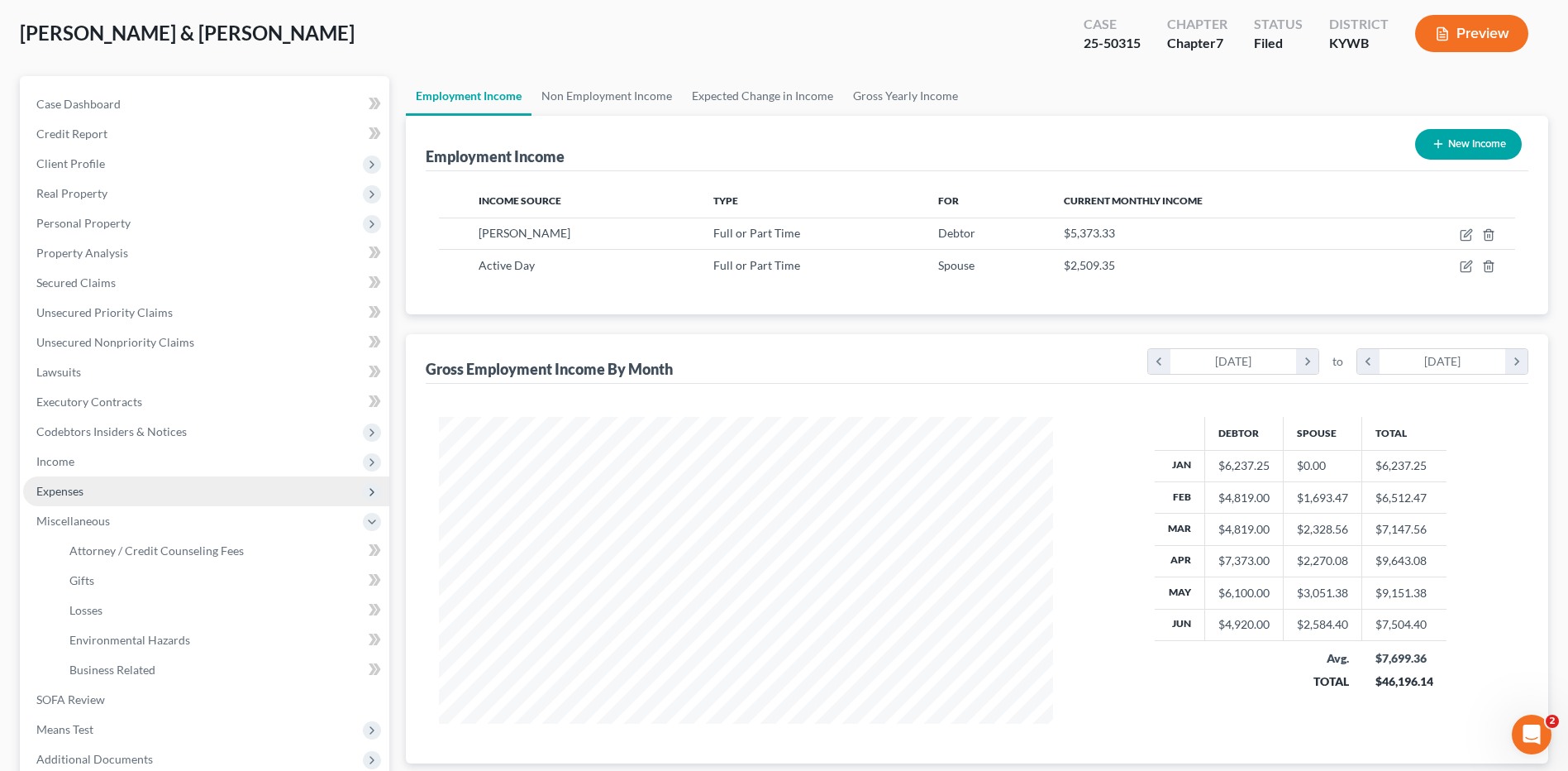
click at [123, 499] on span "Expenses" at bounding box center [207, 491] width 367 height 30
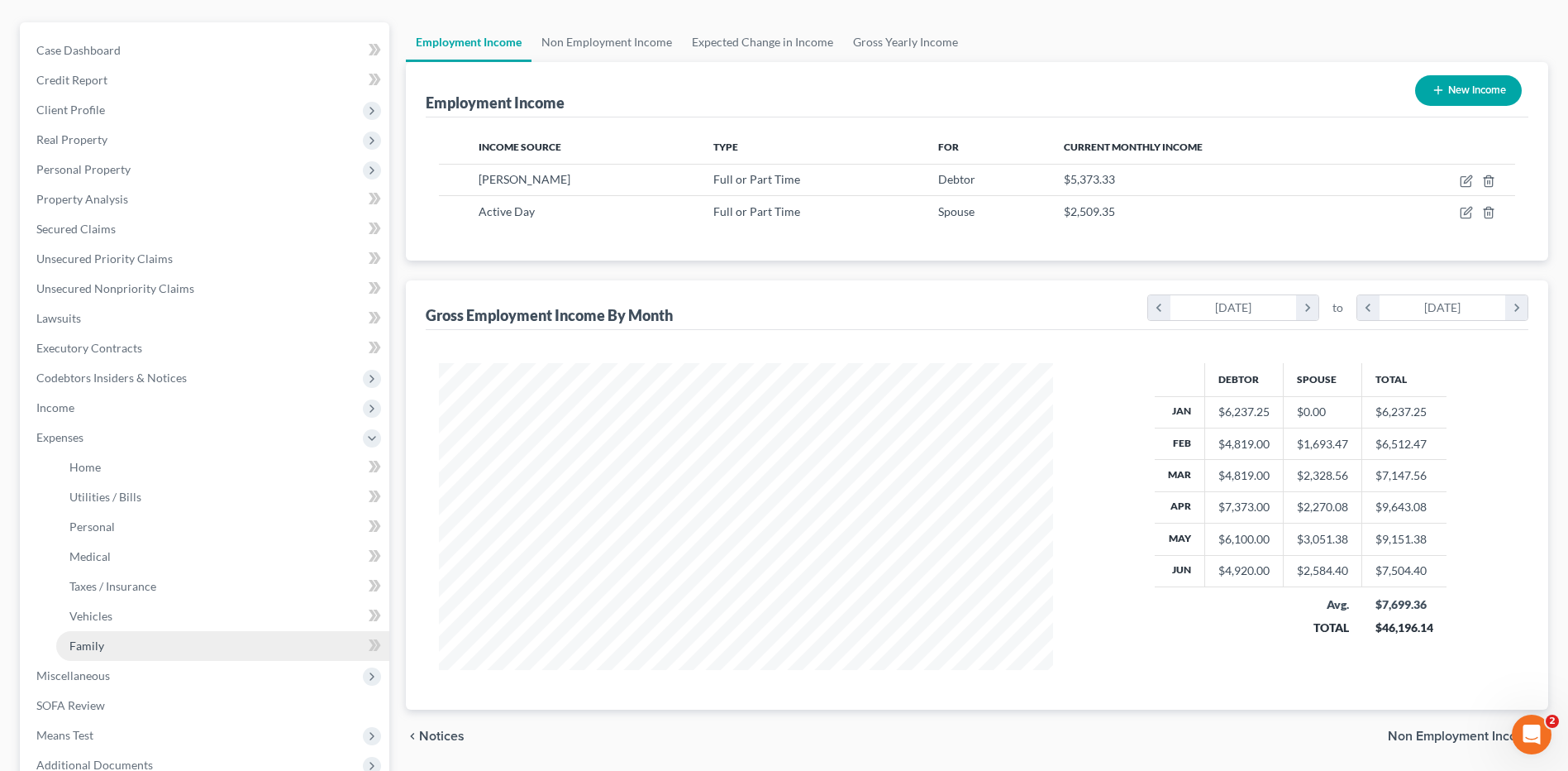
scroll to position [165, 0]
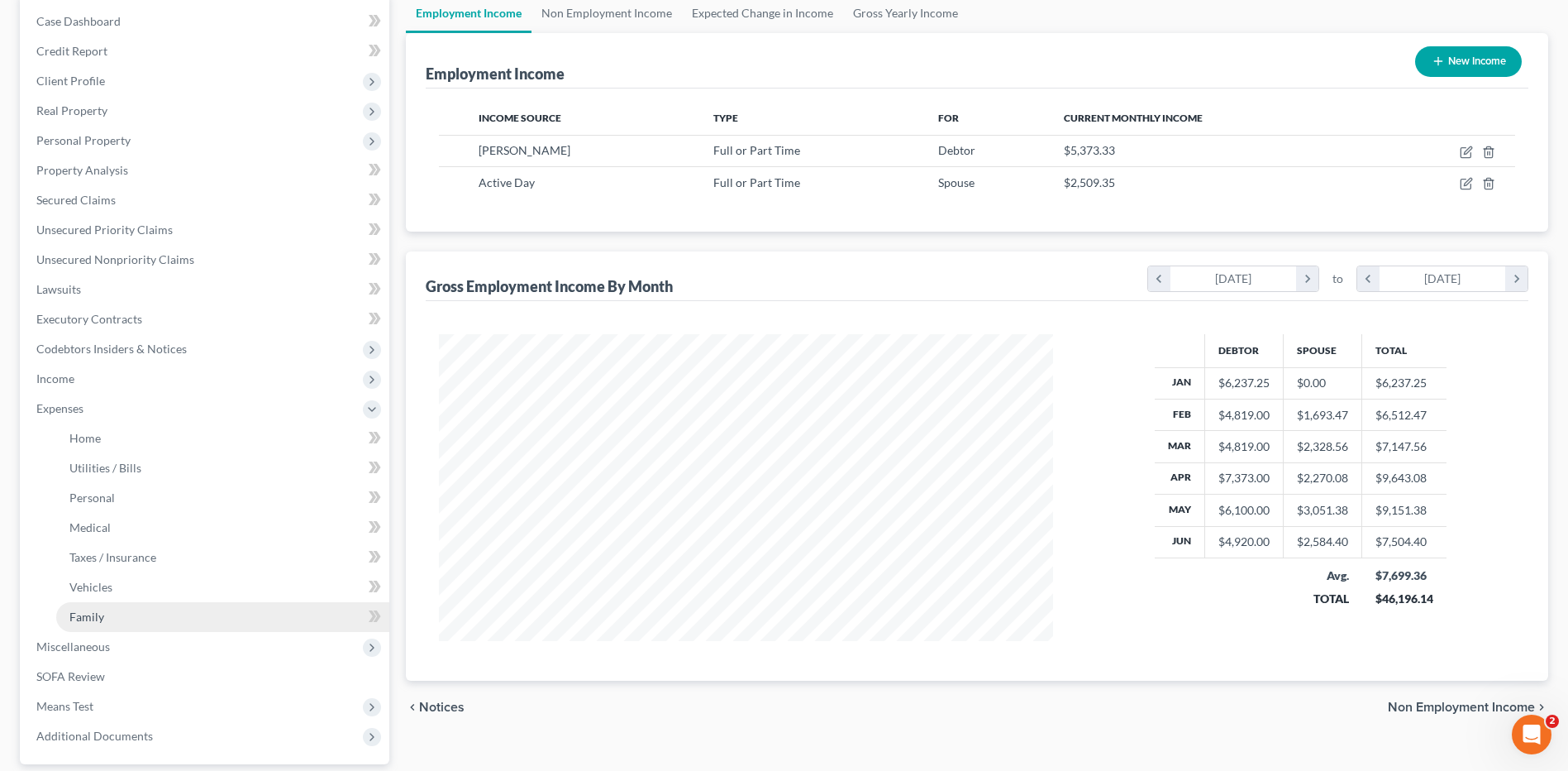
click at [104, 627] on link "Family" at bounding box center [223, 616] width 333 height 30
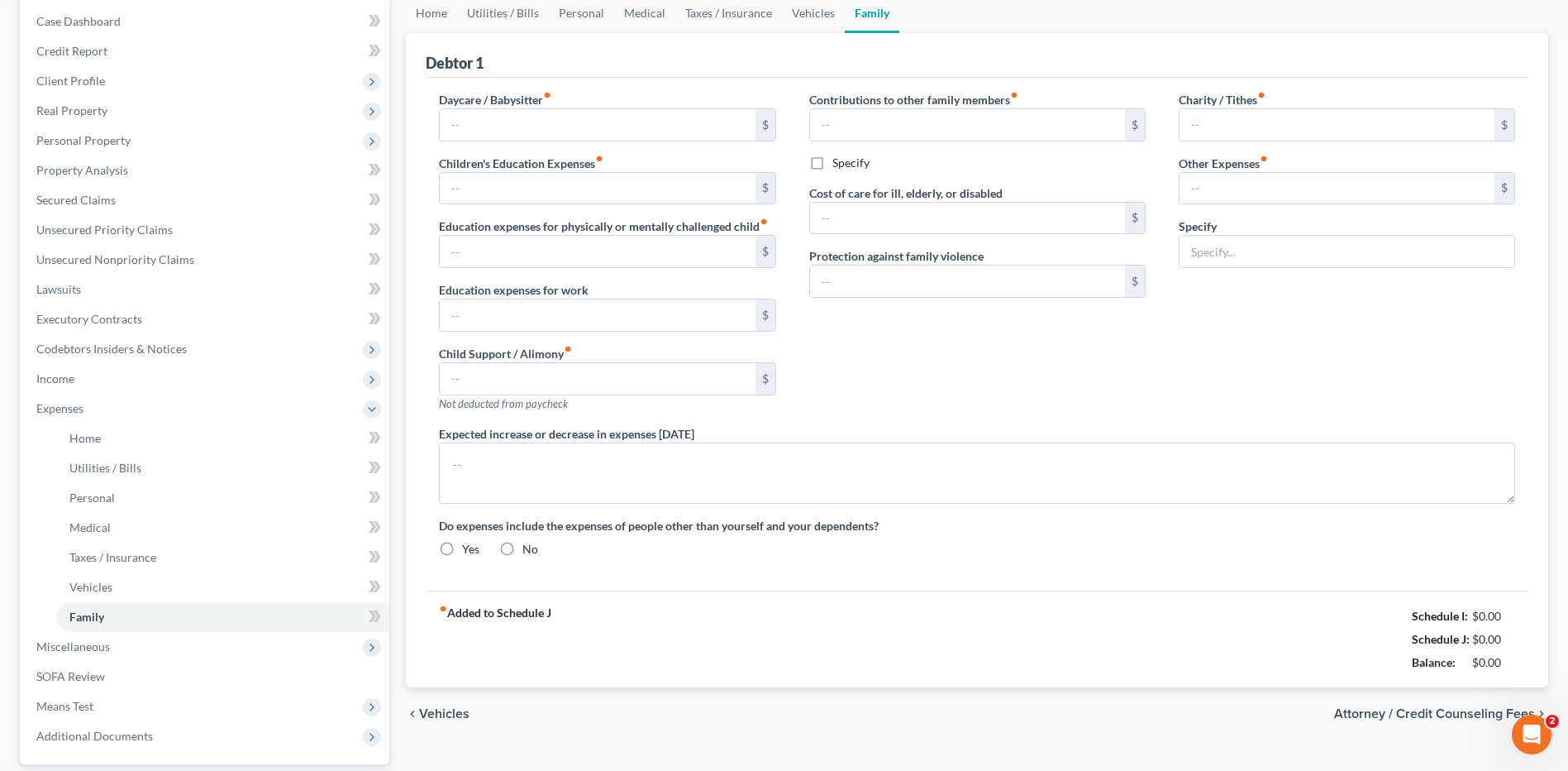
scroll to position [83, 0]
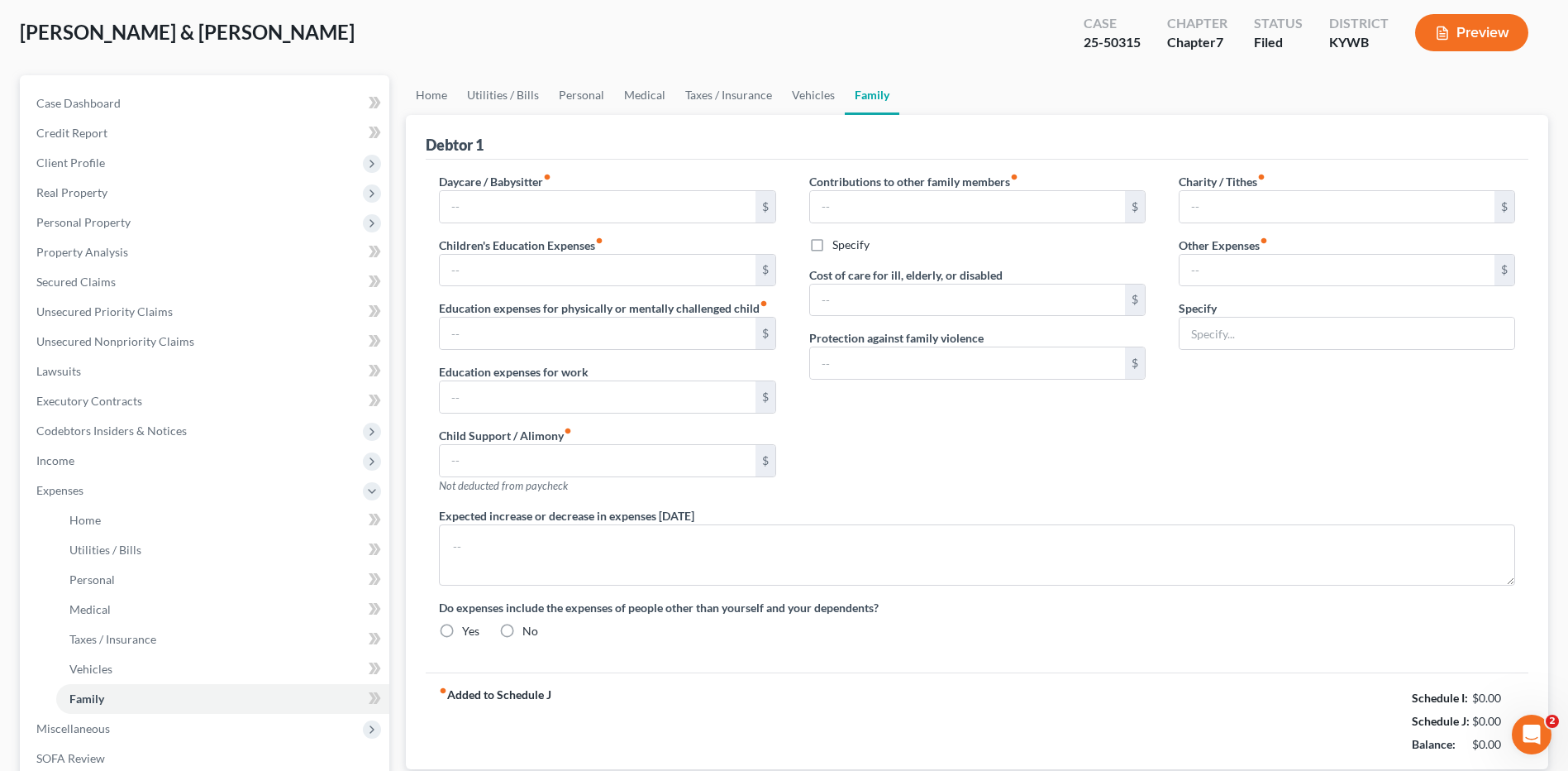
type input "600.00"
type input "50.00"
type input "0.00"
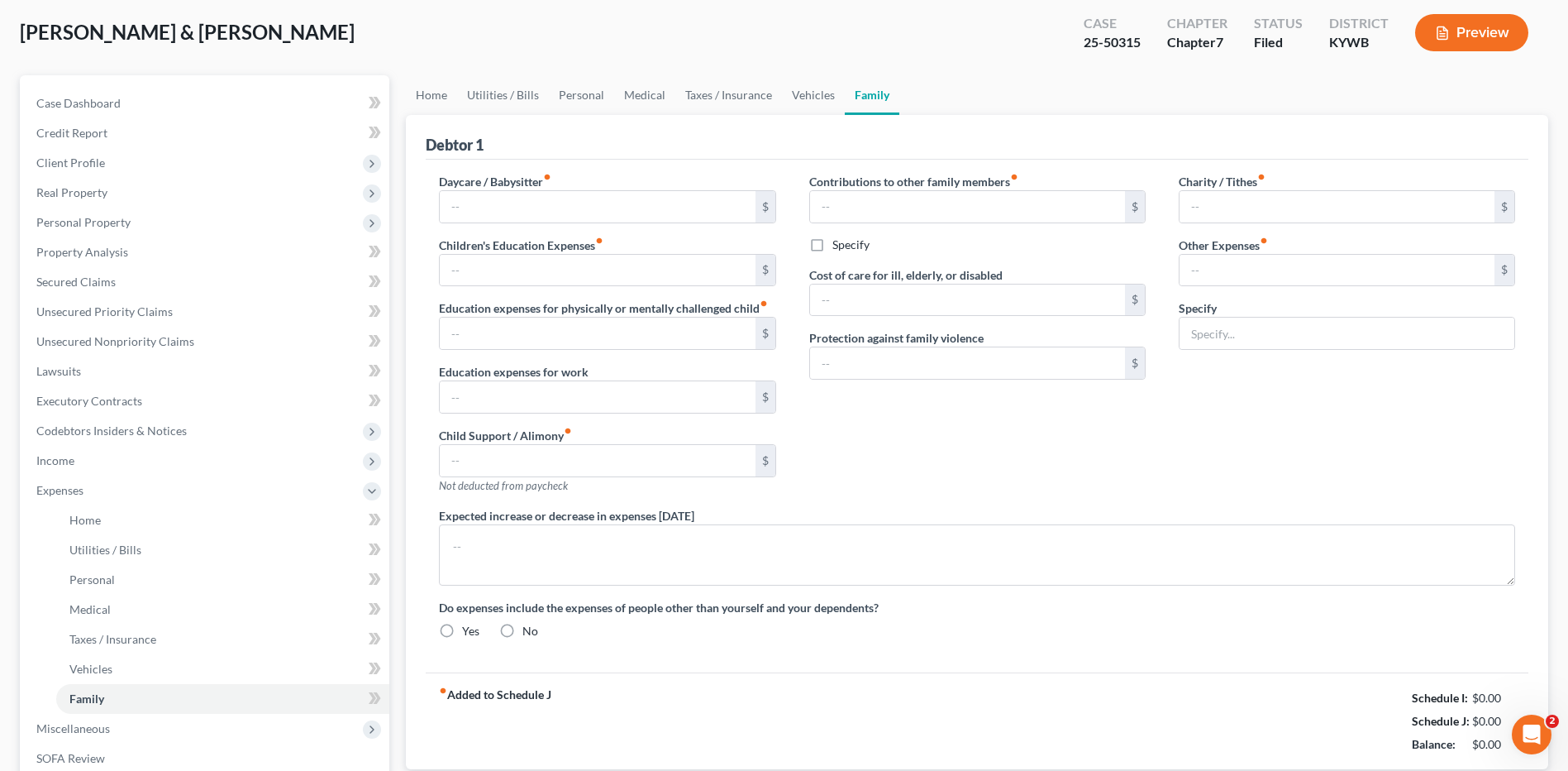
type input "0.00"
type input "200.00"
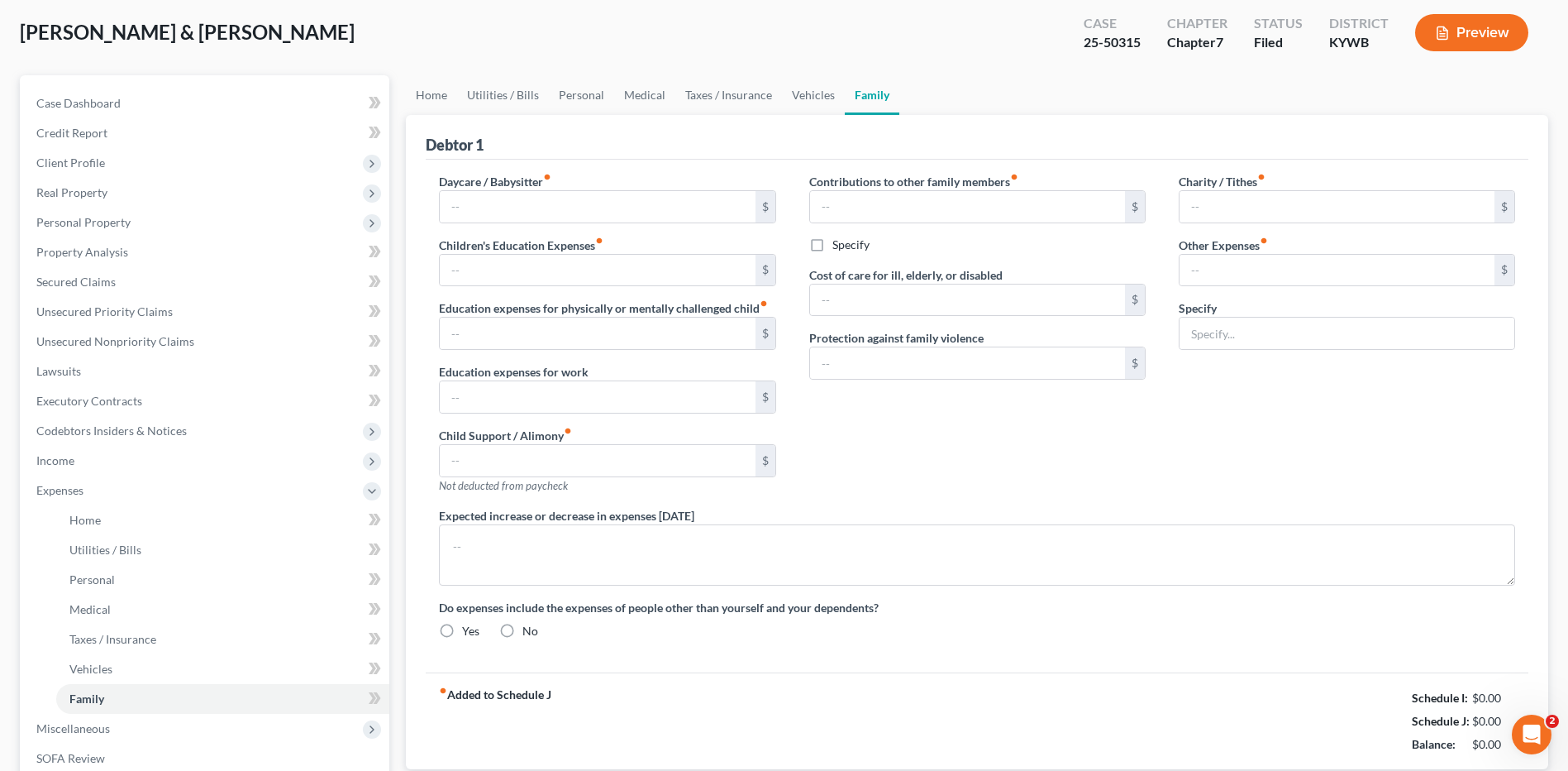
type input "Diapers/Wipes for infant"
radio input "true"
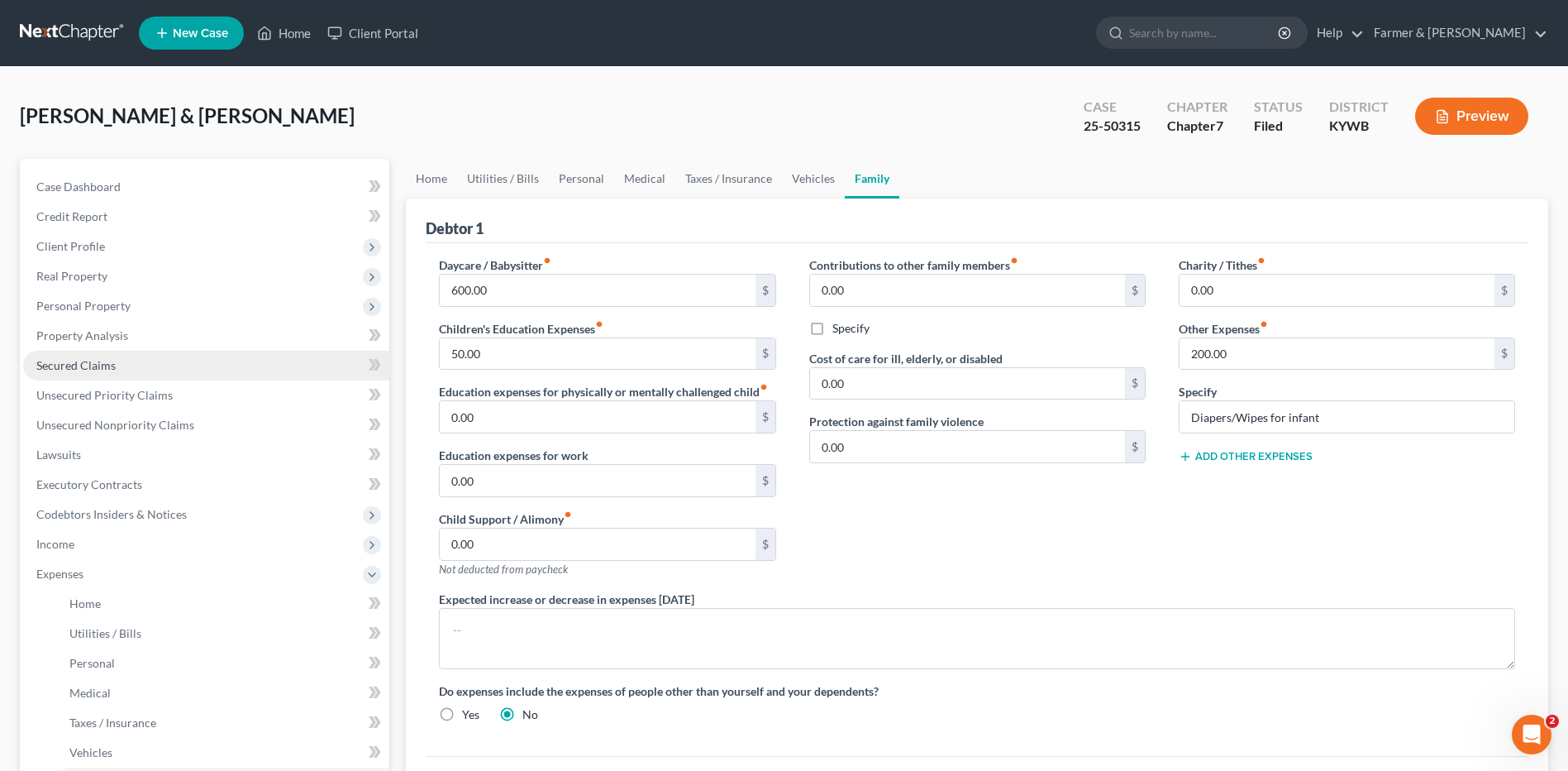
click at [109, 365] on span "Secured Claims" at bounding box center [76, 365] width 80 height 14
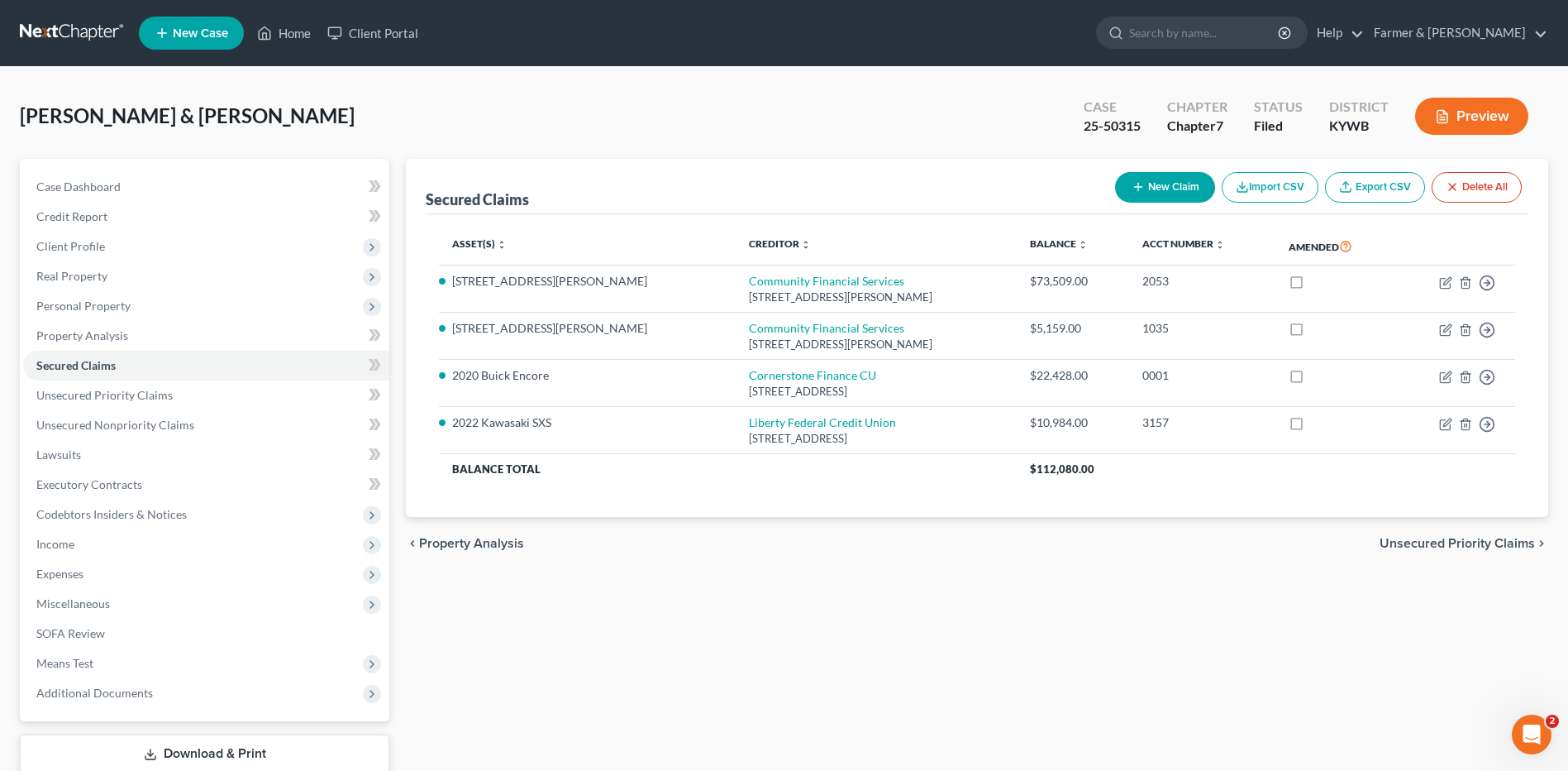
drag, startPoint x: 68, startPoint y: 0, endPoint x: 69, endPoint y: 13, distance: 13.0
click at [68, 0] on nav "Home New Case Client Portal Farmer & Wright dblondie1230@yahoo.com My Account S…" at bounding box center [784, 33] width 1568 height 66
click at [71, 19] on link at bounding box center [72, 32] width 105 height 30
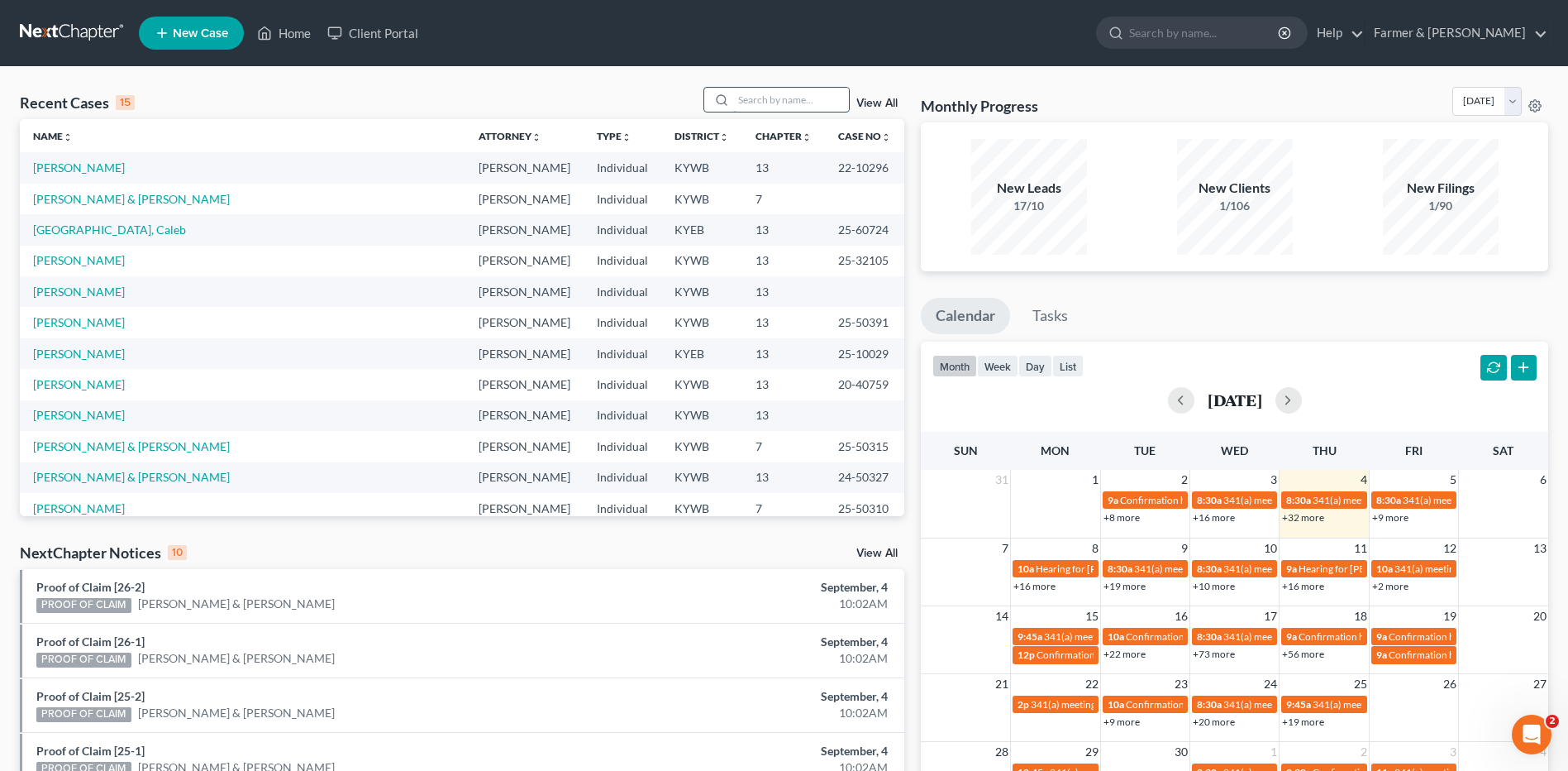
click at [791, 97] on input "search" at bounding box center [790, 99] width 115 height 24
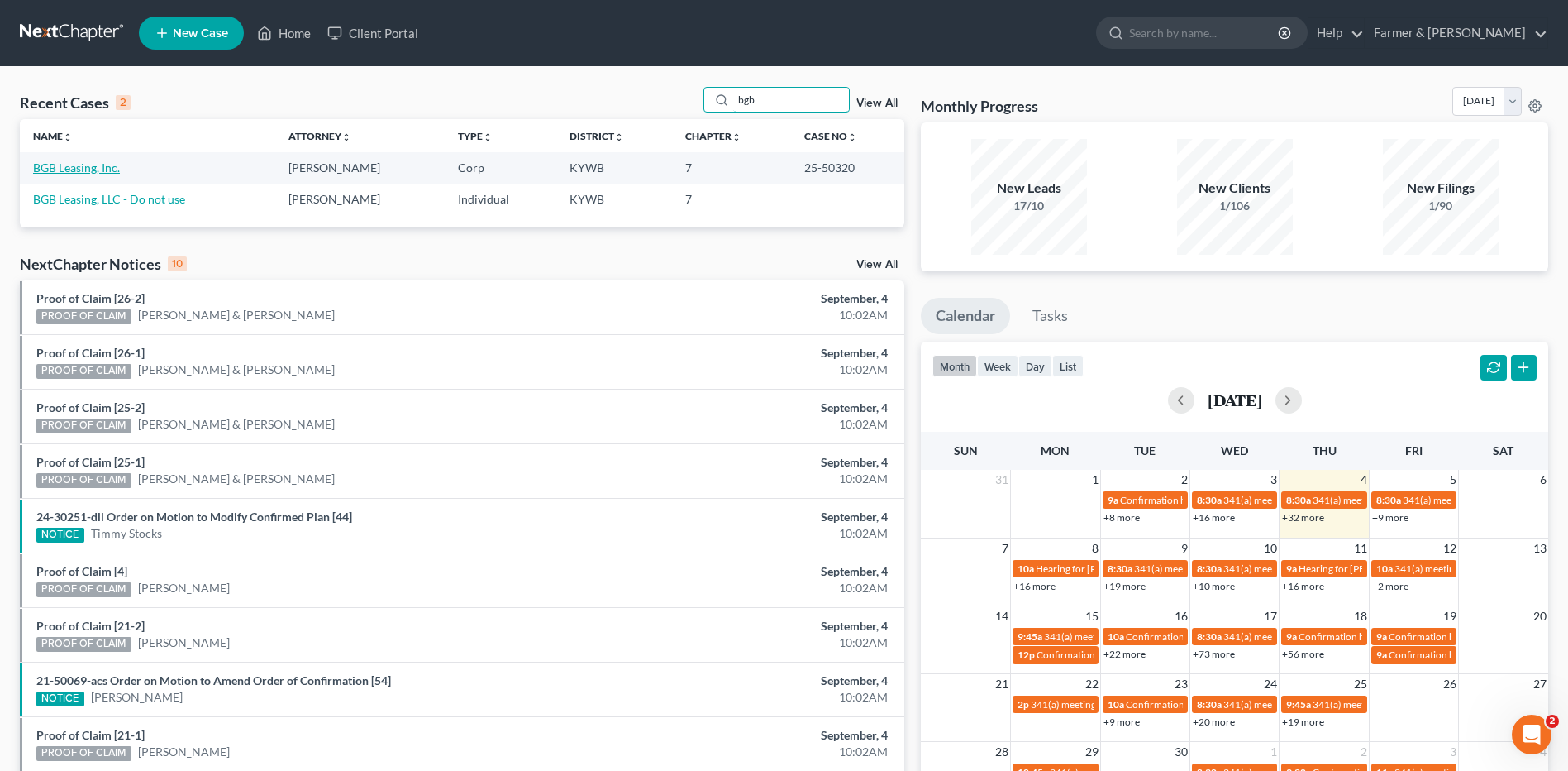
type input "bgb"
click at [89, 170] on link "BGB Leasing, Inc." at bounding box center [76, 167] width 87 height 14
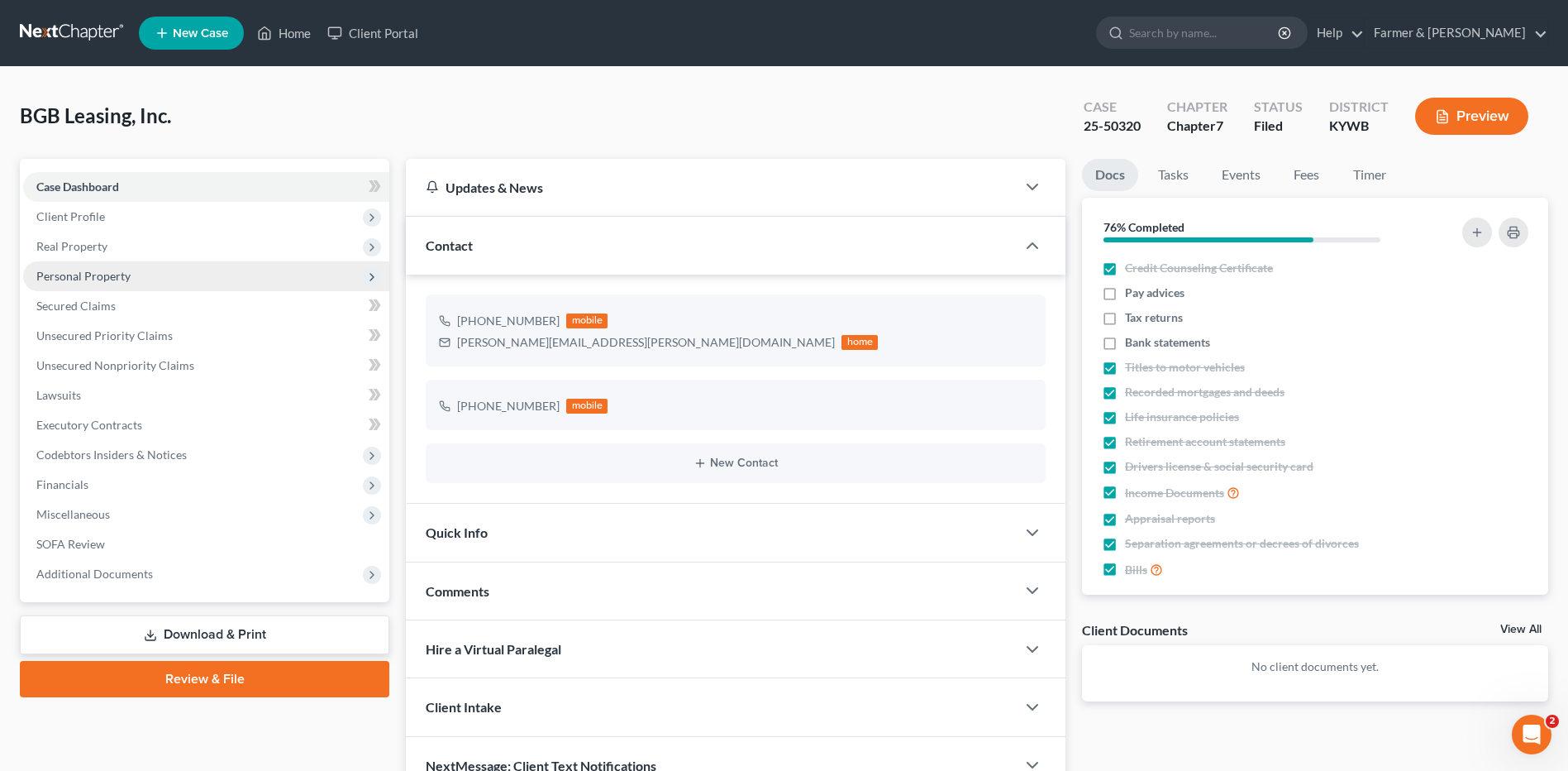
click at [137, 269] on span "Personal Property" at bounding box center [207, 275] width 367 height 30
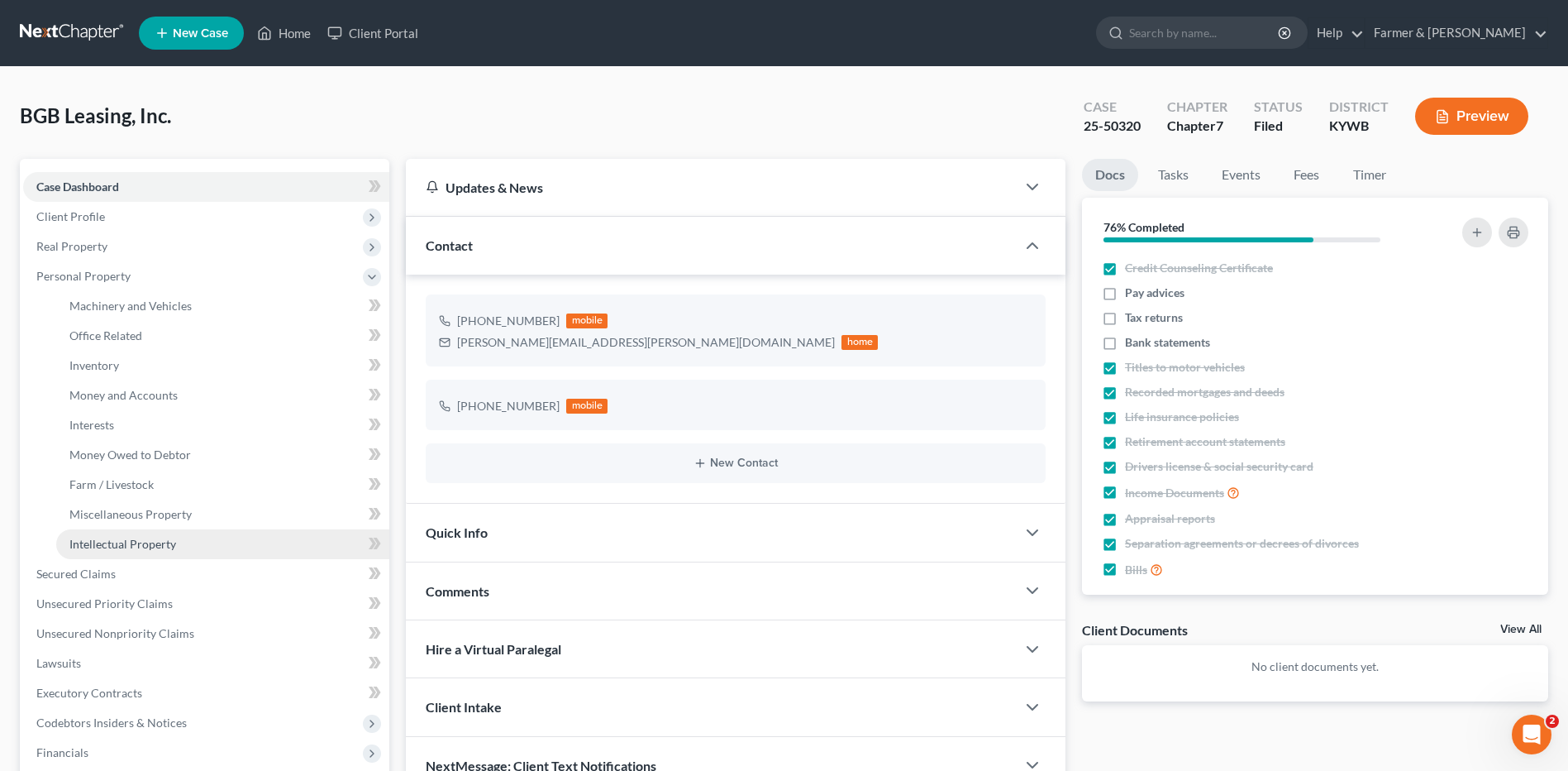
click at [203, 543] on link "Intellectual Property" at bounding box center [223, 544] width 333 height 30
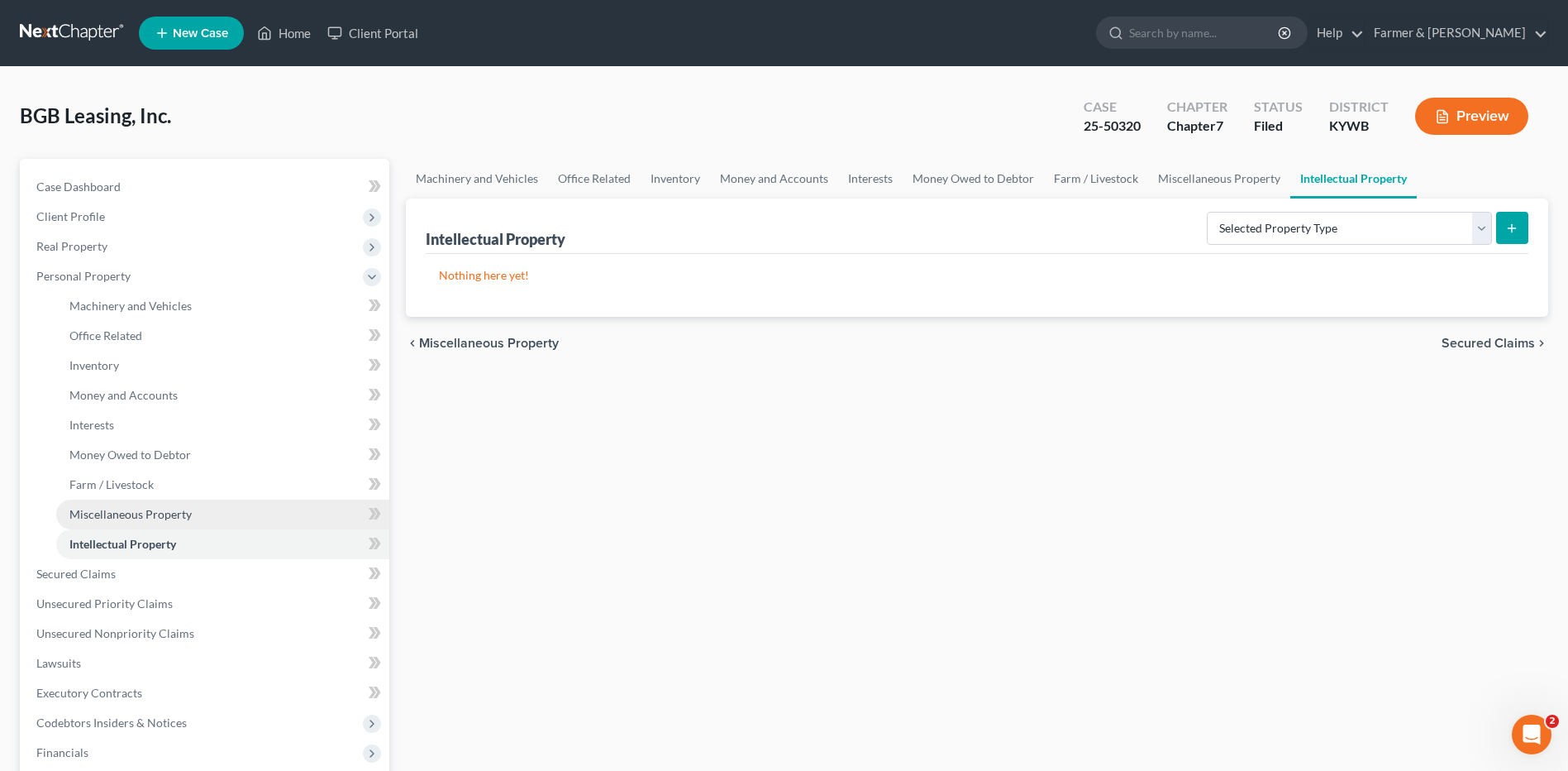
click at [237, 512] on link "Miscellaneous Property" at bounding box center [223, 513] width 333 height 30
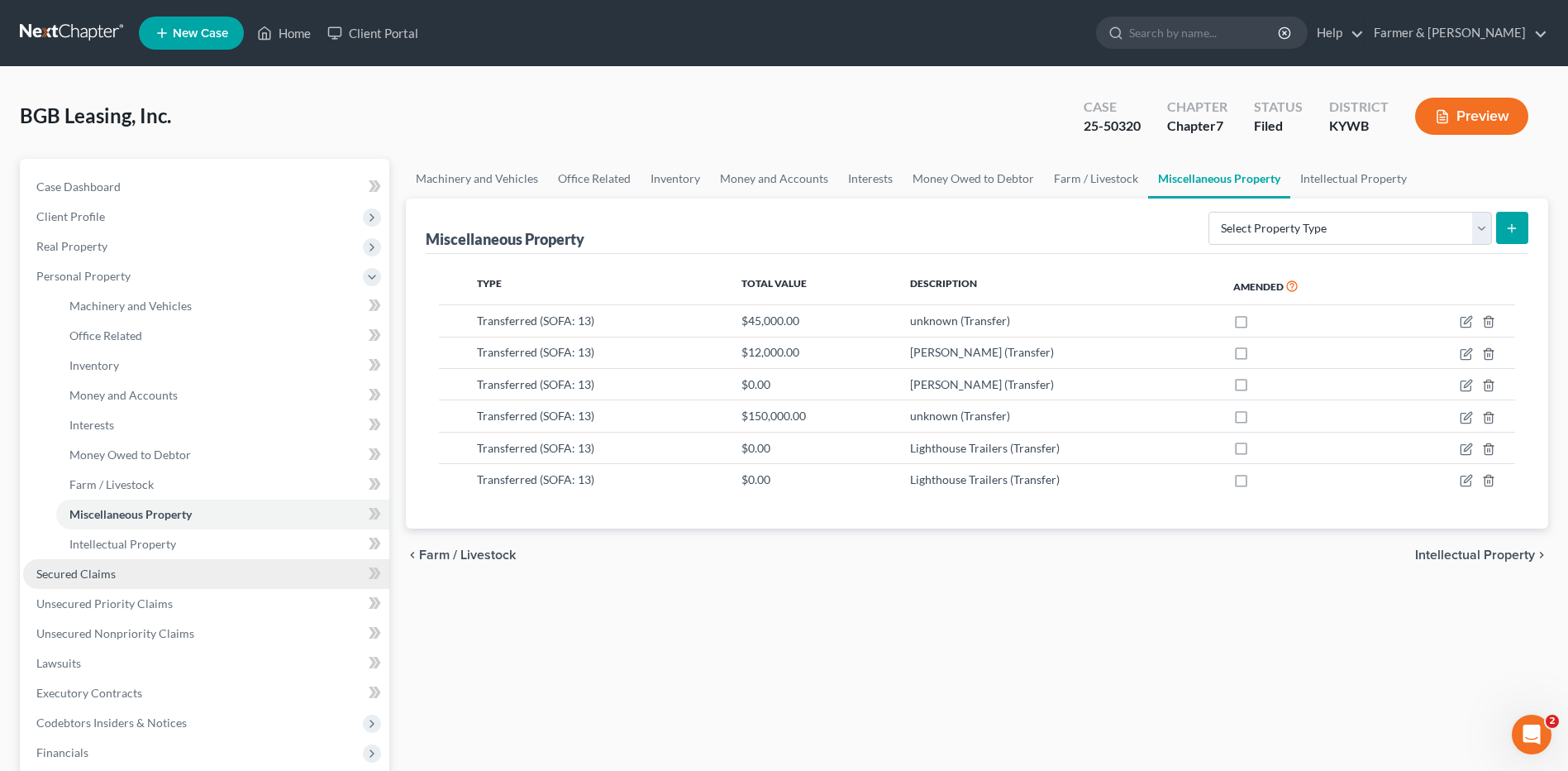
click at [118, 581] on link "Secured Claims" at bounding box center [207, 573] width 367 height 30
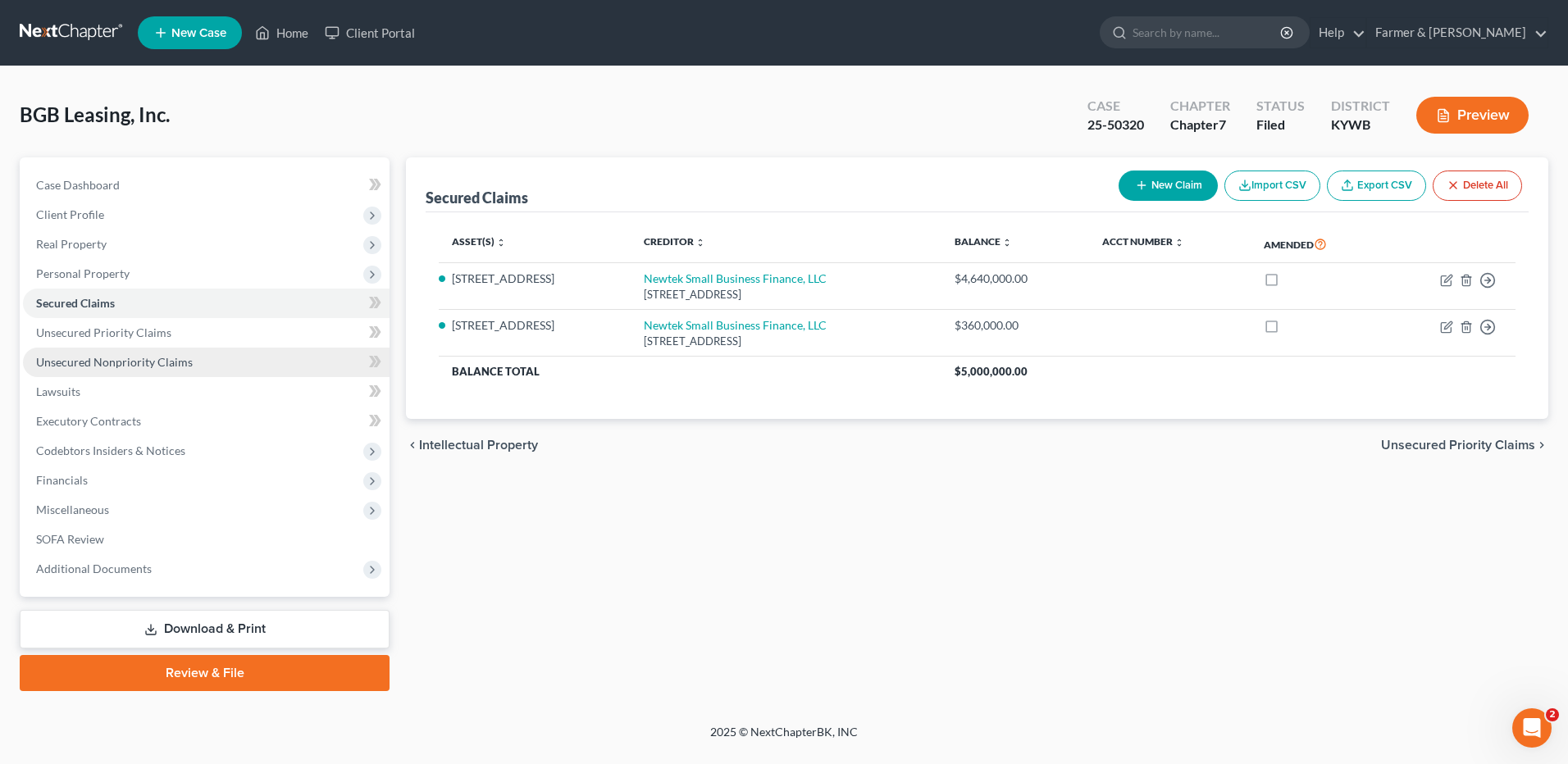
click at [139, 363] on span "Unsecured Nonpriority Claims" at bounding box center [114, 362] width 157 height 14
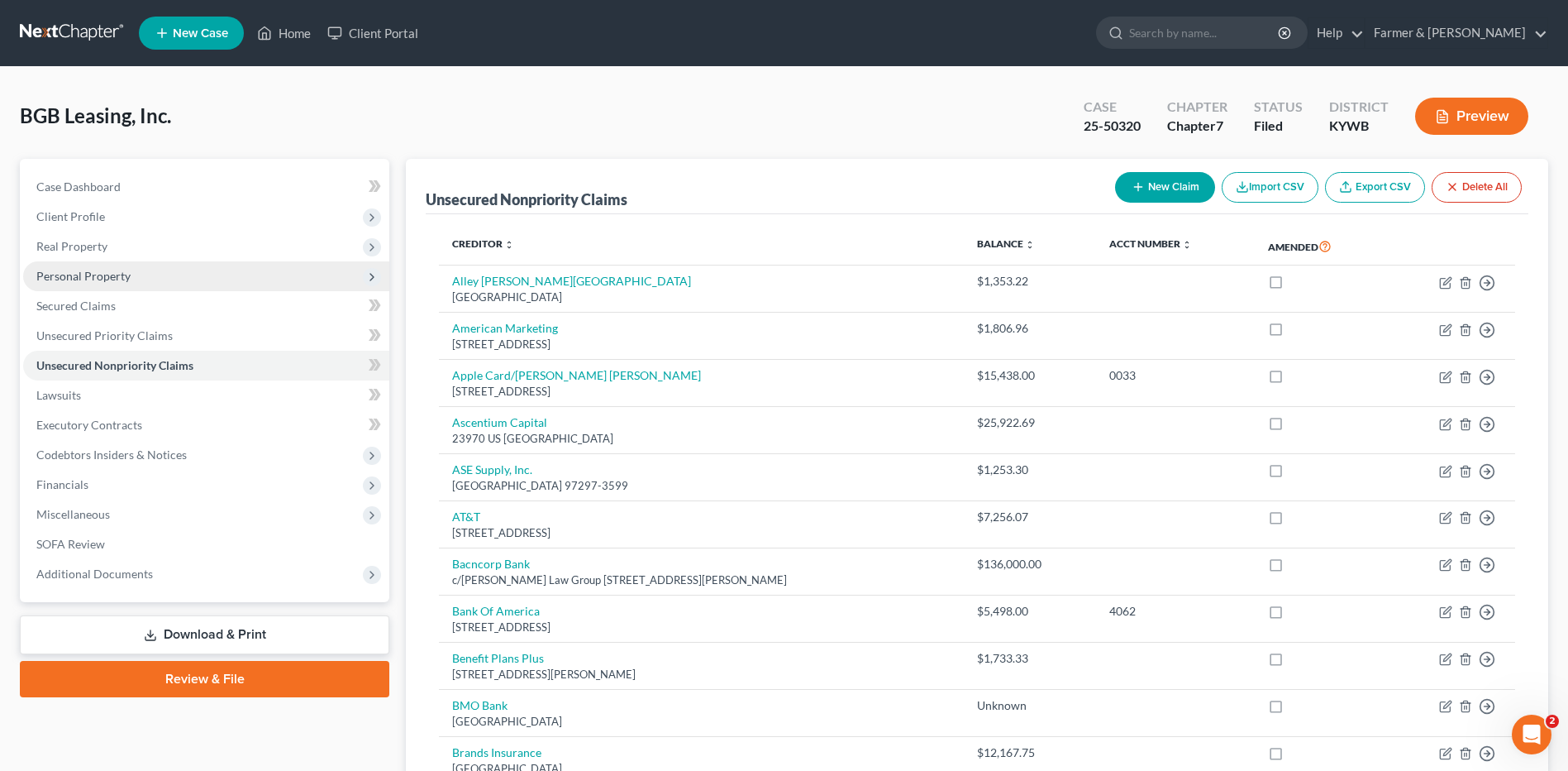
click at [126, 274] on span "Personal Property" at bounding box center [83, 275] width 94 height 14
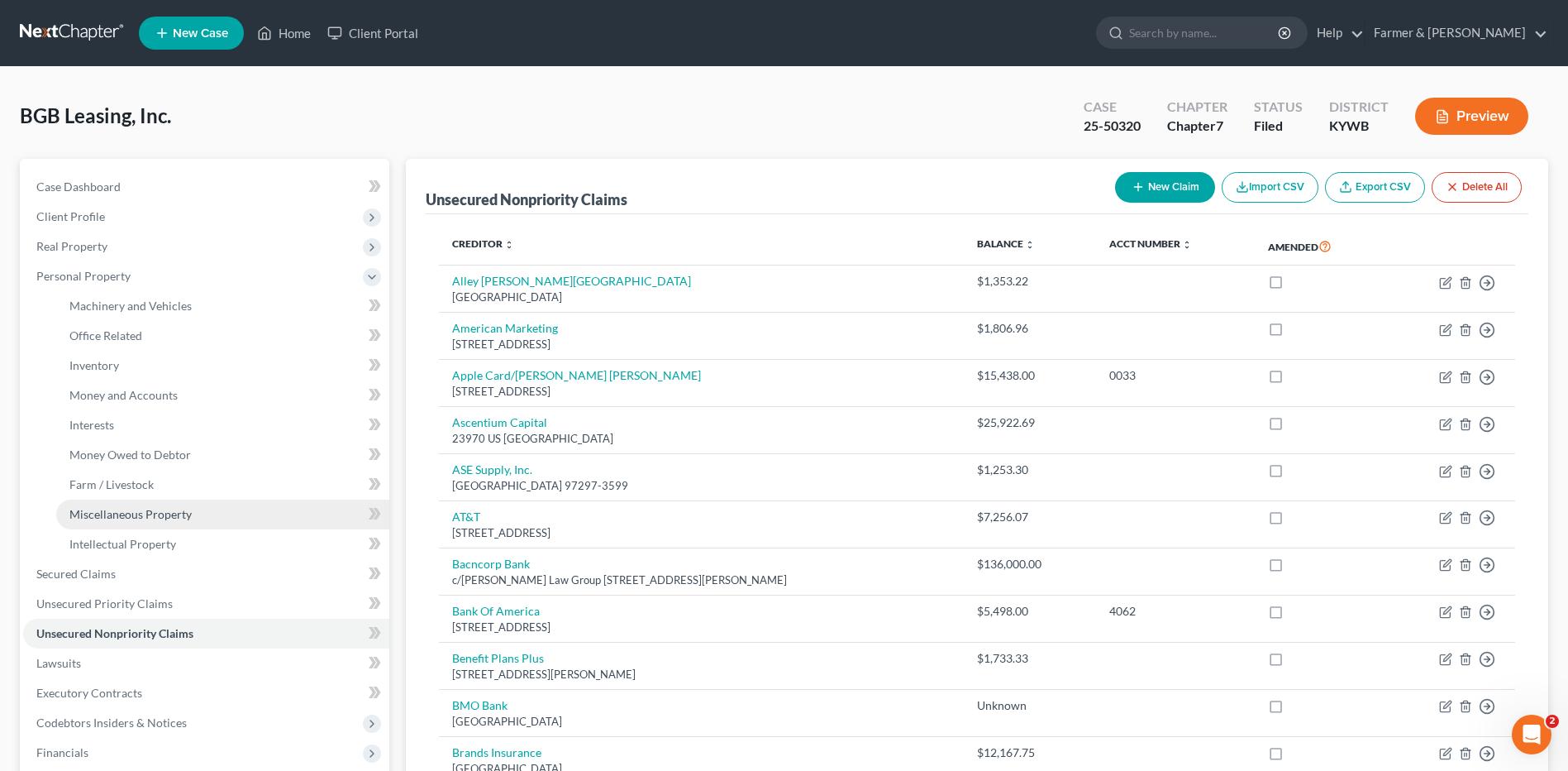
click at [151, 521] on link "Miscellaneous Property" at bounding box center [223, 513] width 333 height 30
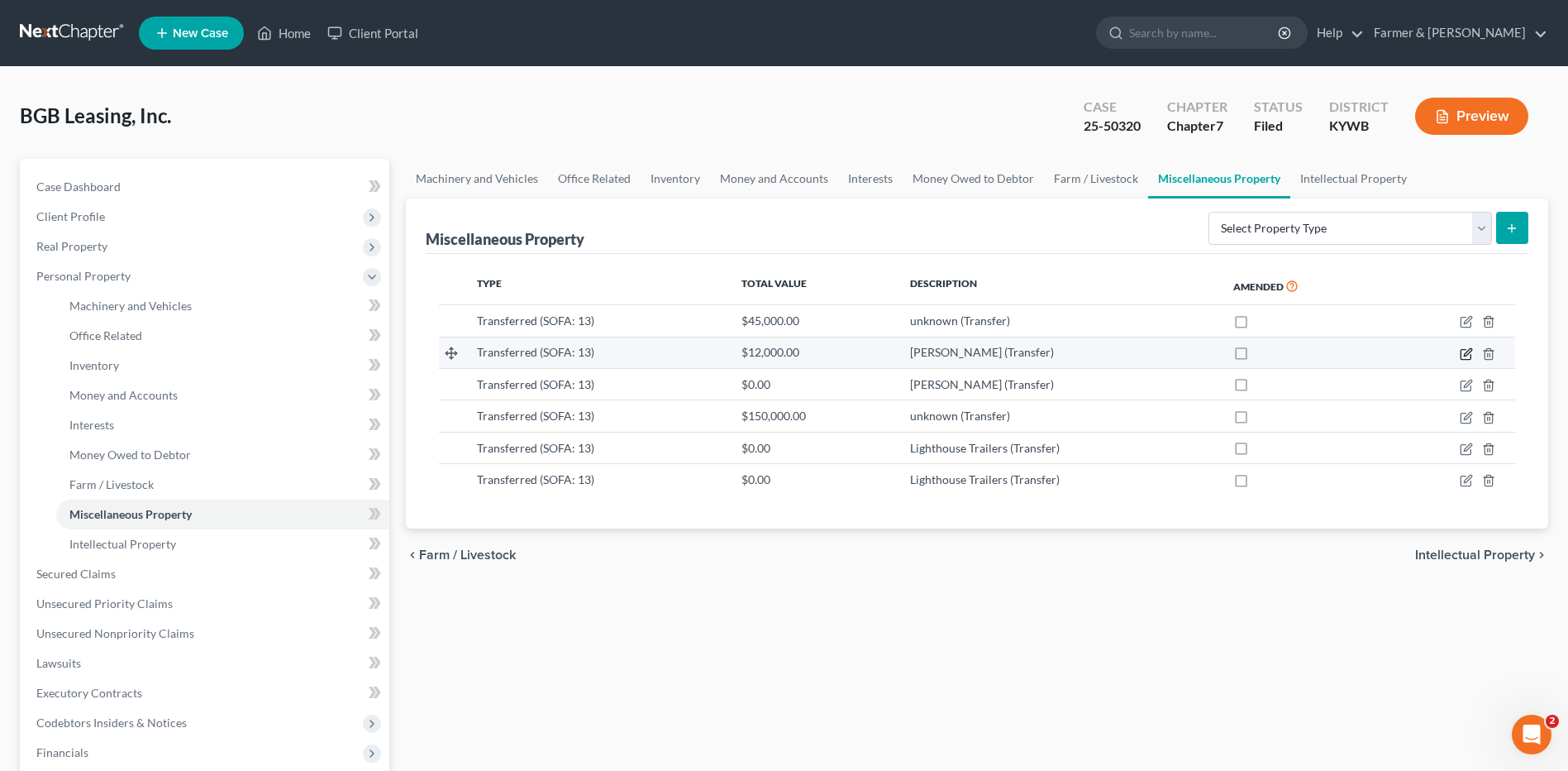
click at [1465, 352] on icon "button" at bounding box center [1466, 353] width 13 height 13
select select "Ordinary (within 2 years)"
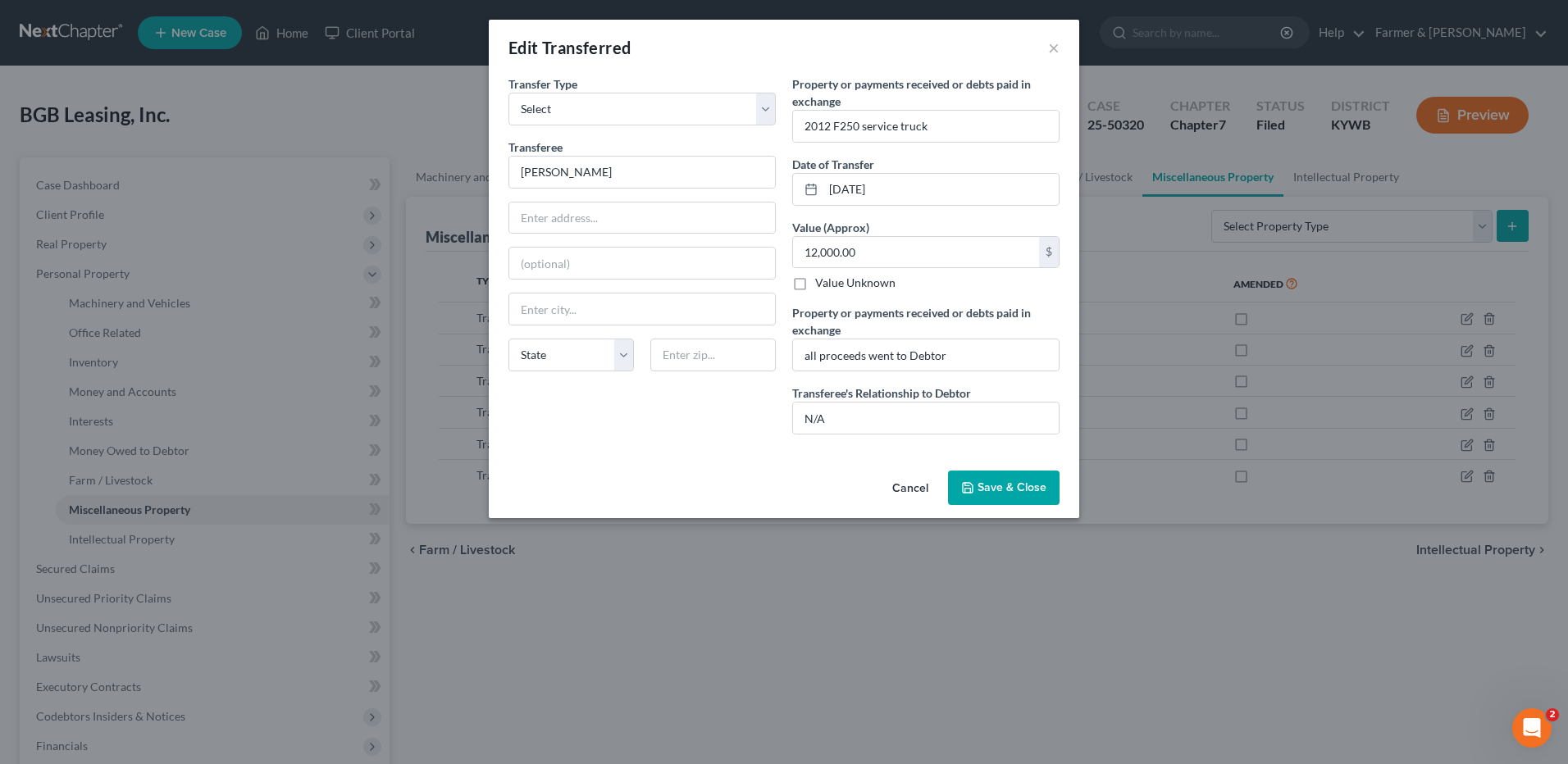
click at [915, 479] on button "Cancel" at bounding box center [910, 488] width 62 height 33
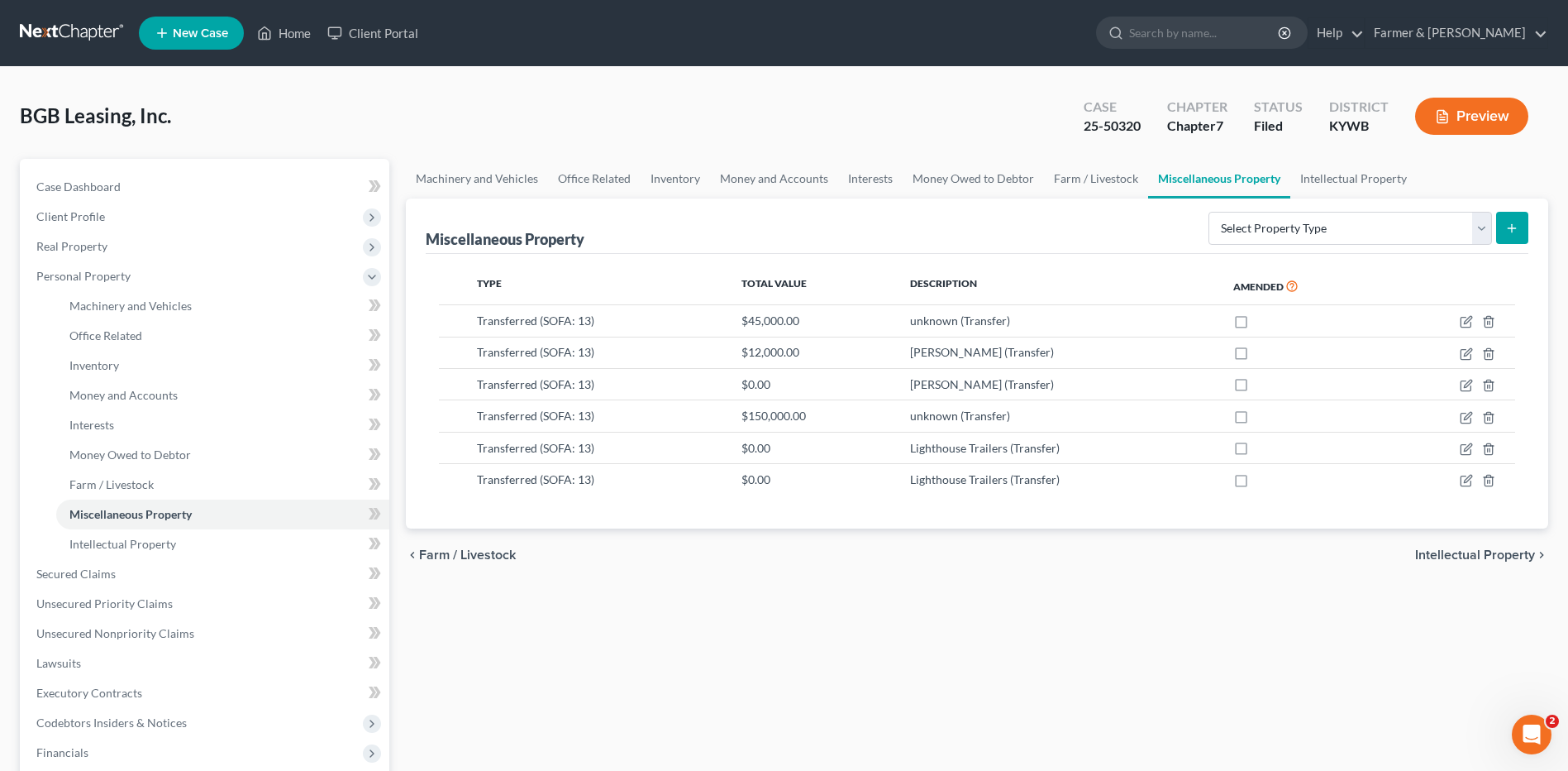
click at [89, 22] on link at bounding box center [72, 32] width 105 height 30
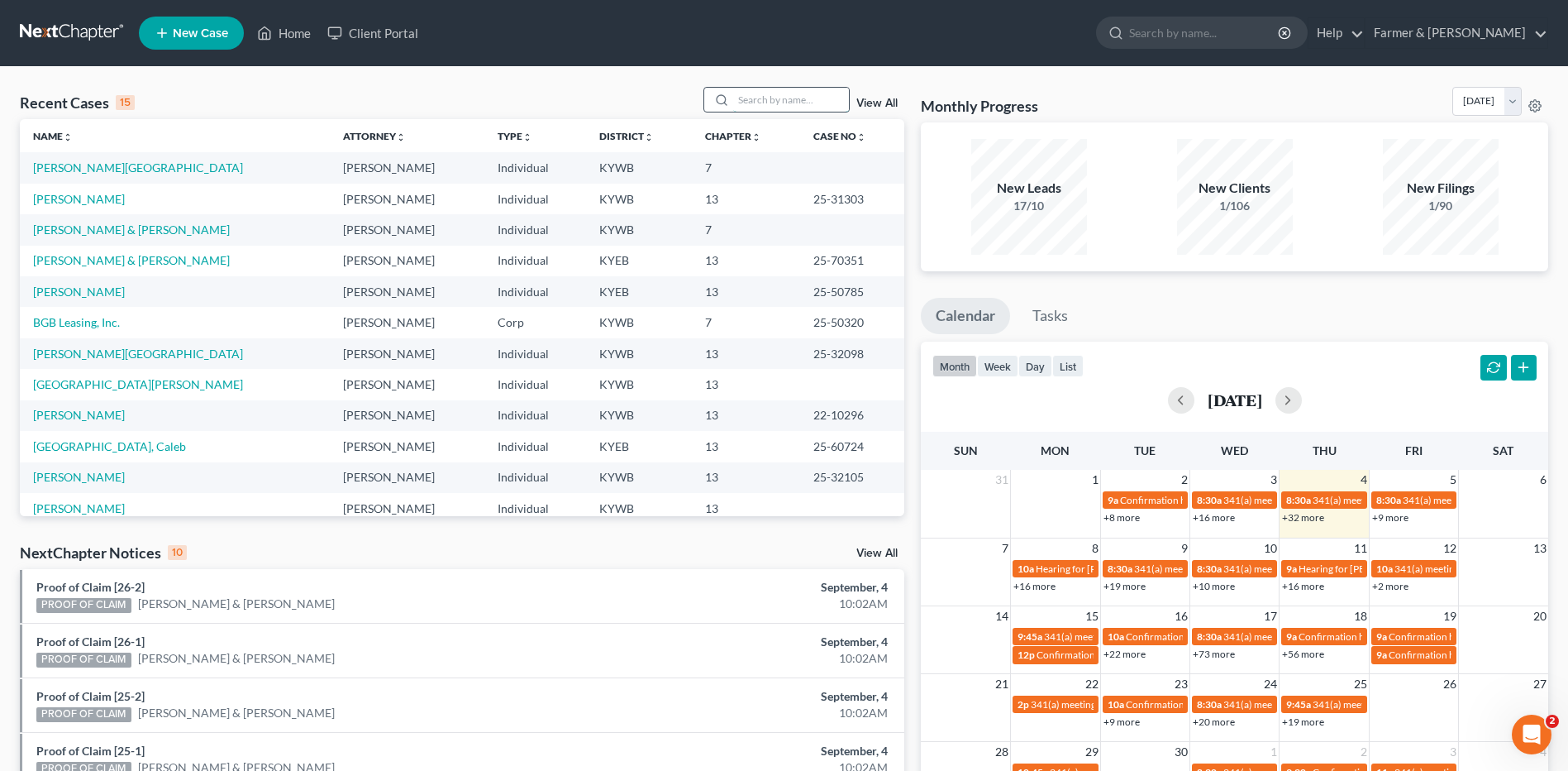
click at [772, 112] on input "search" at bounding box center [790, 99] width 115 height 24
paste input "21-50138"
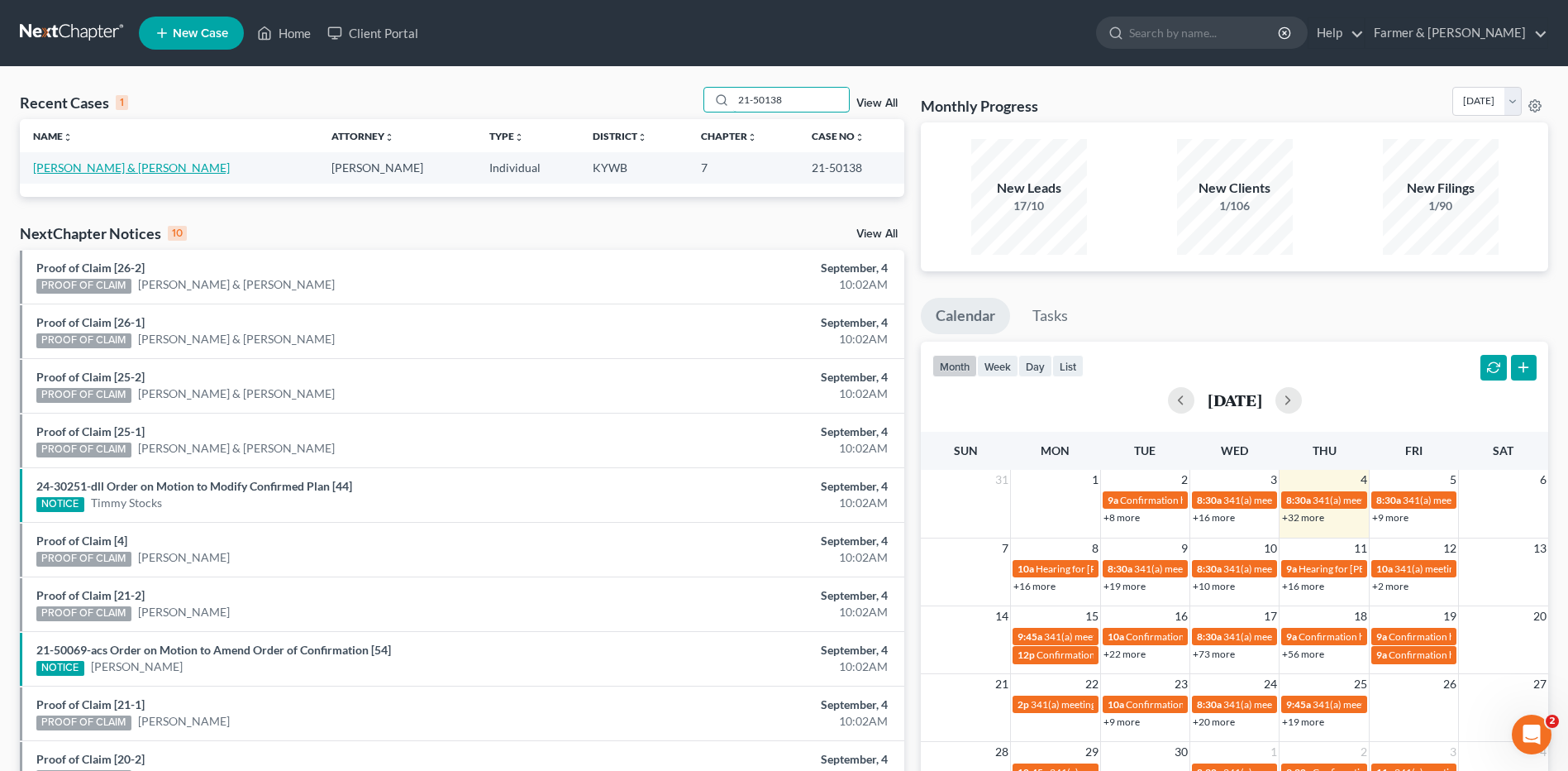
type input "21-50138"
click at [132, 169] on link "[PERSON_NAME] & [PERSON_NAME]" at bounding box center [131, 167] width 197 height 14
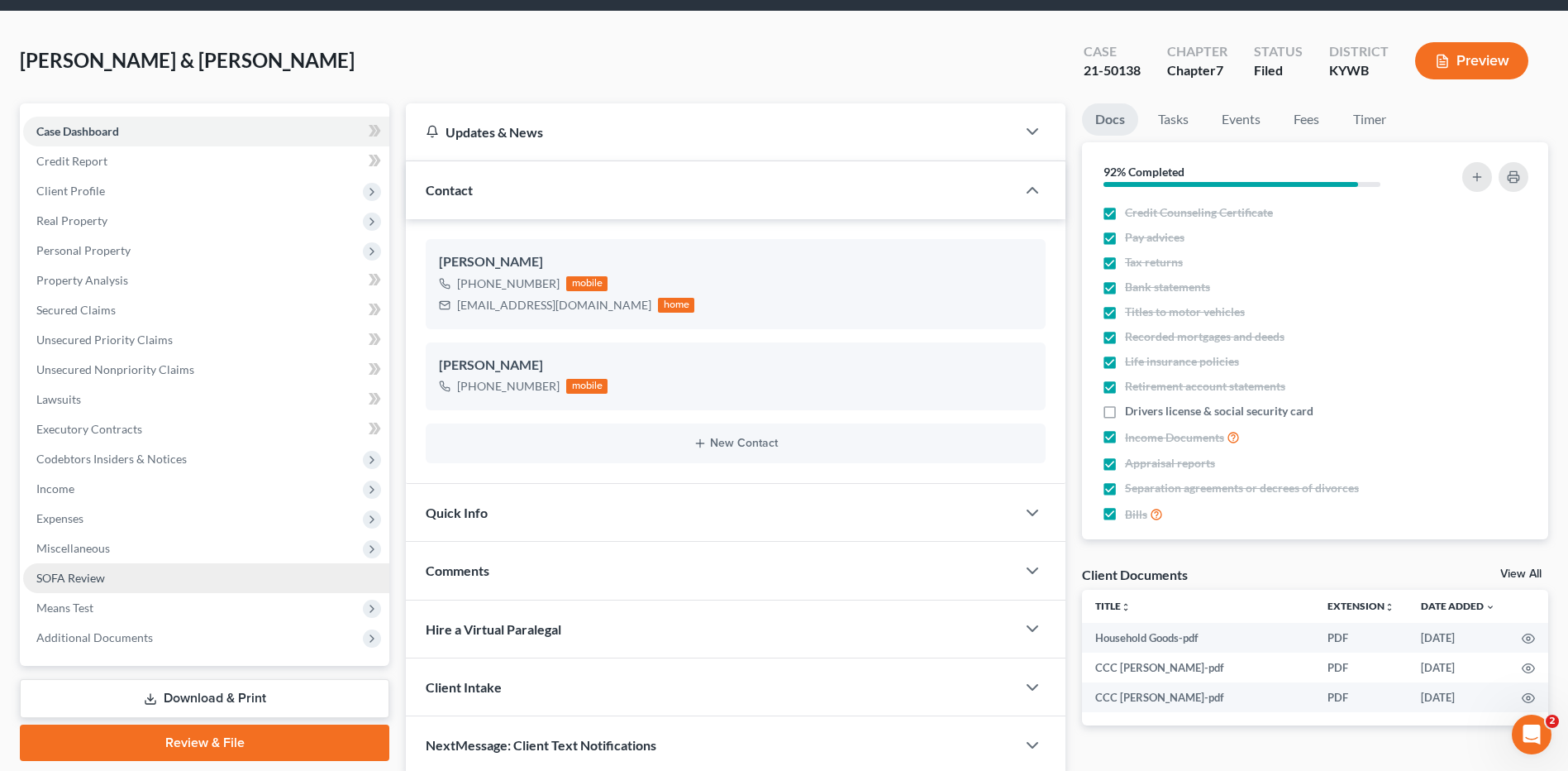
scroll to position [123, 0]
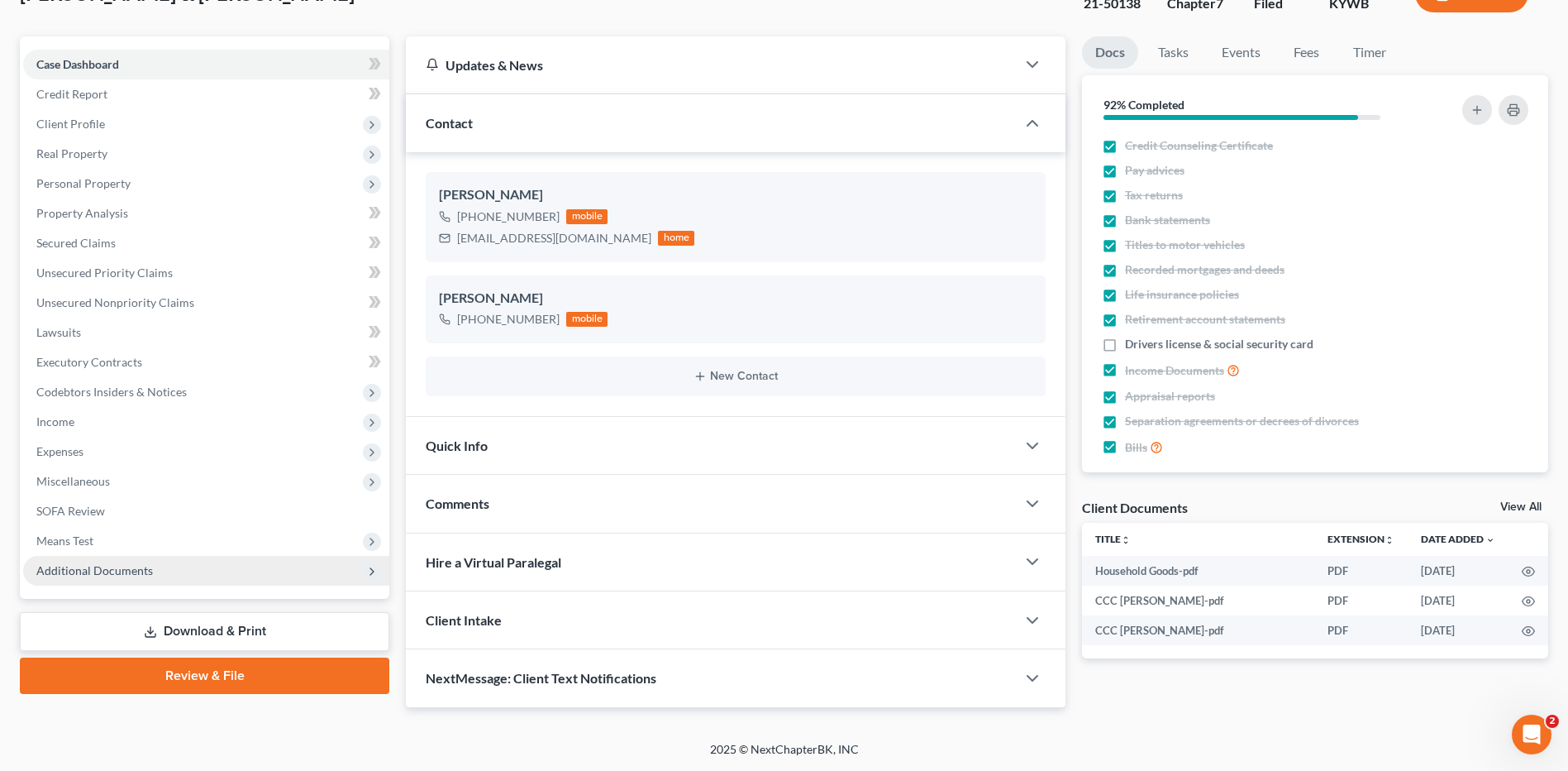
click at [123, 572] on span "Additional Documents" at bounding box center [95, 571] width 116 height 14
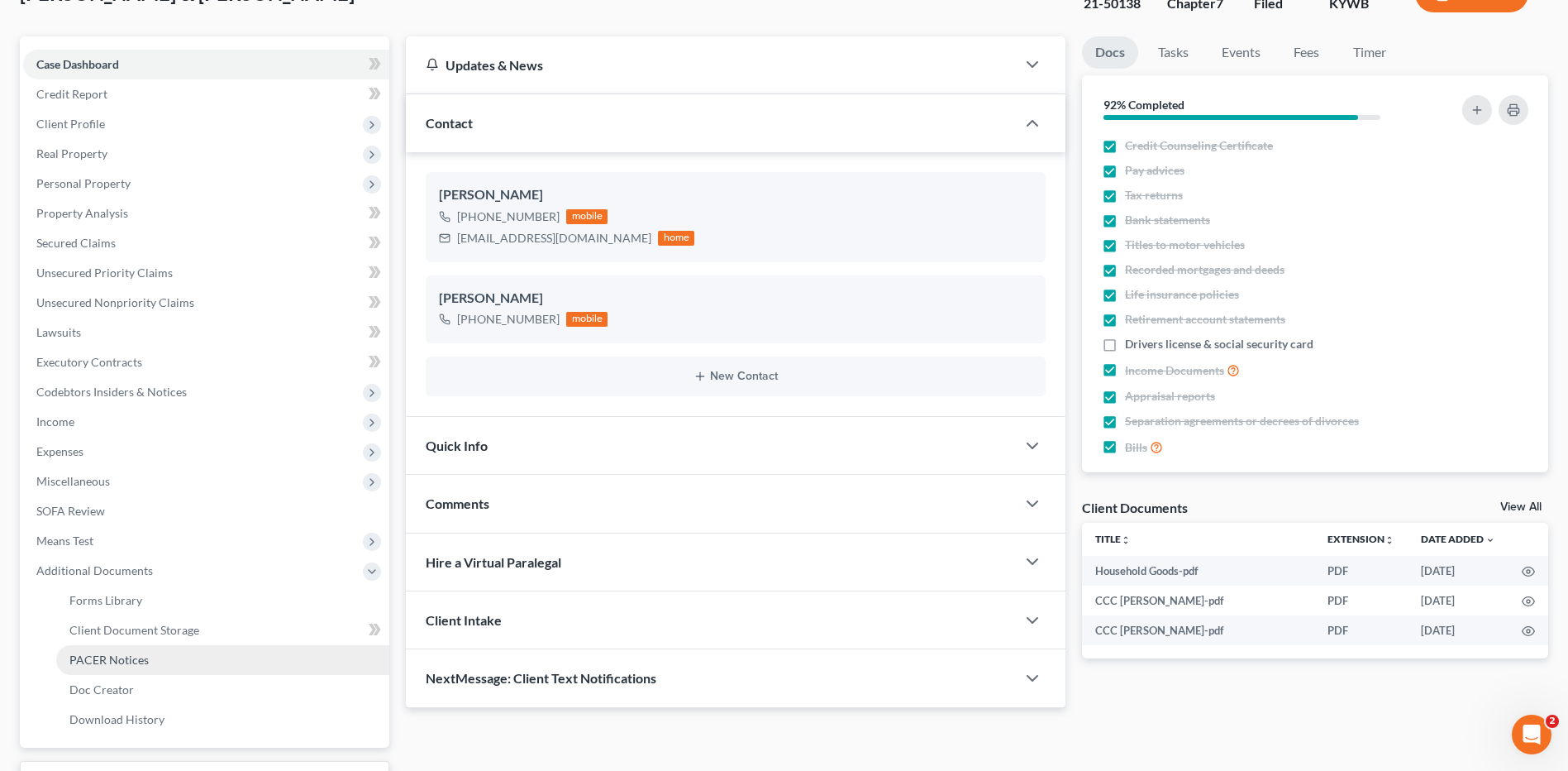
click at [133, 667] on link "PACER Notices" at bounding box center [223, 659] width 333 height 30
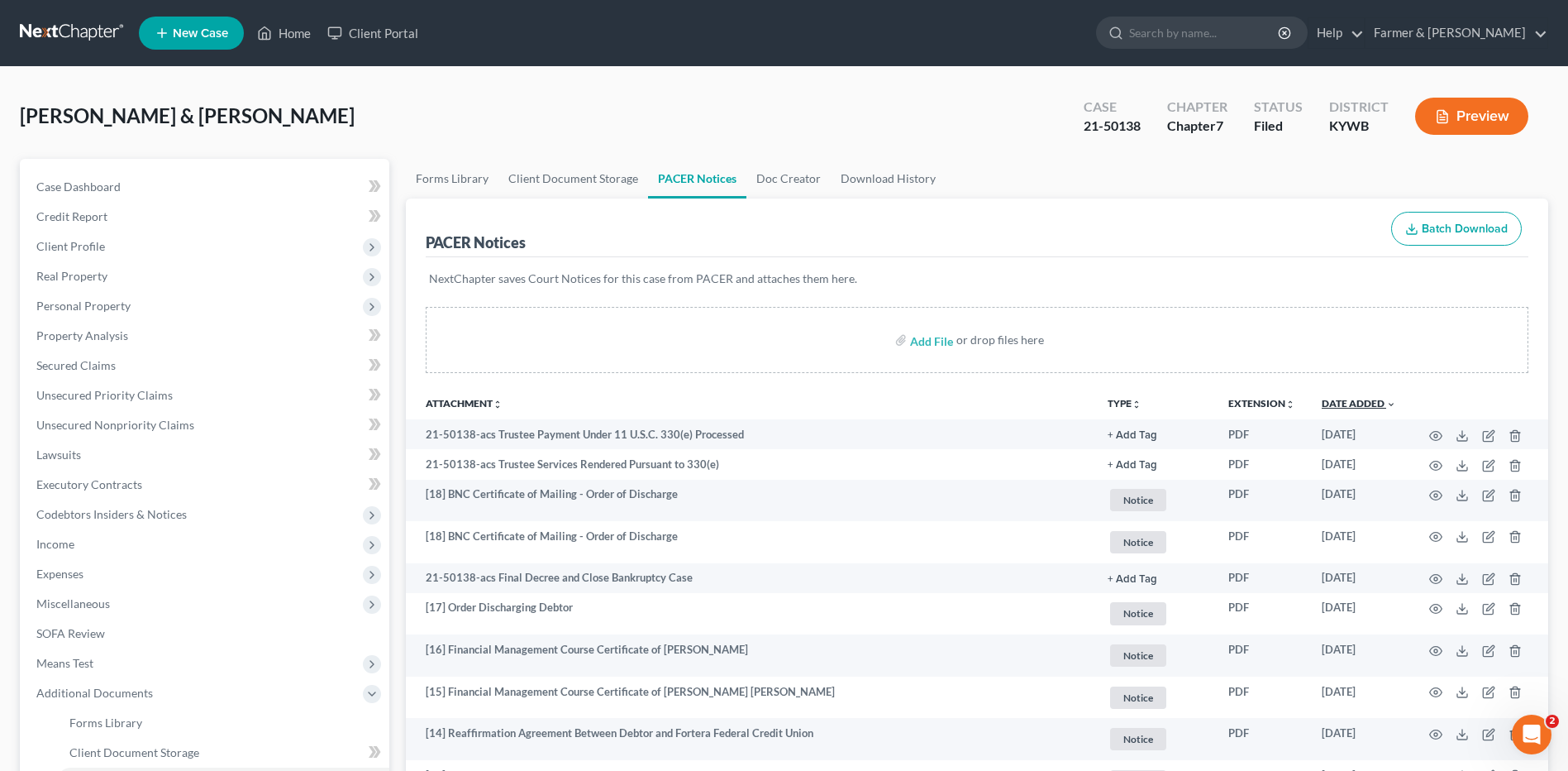
click at [1358, 404] on link "Date Added unfold_more expand_more expand_less" at bounding box center [1358, 403] width 74 height 13
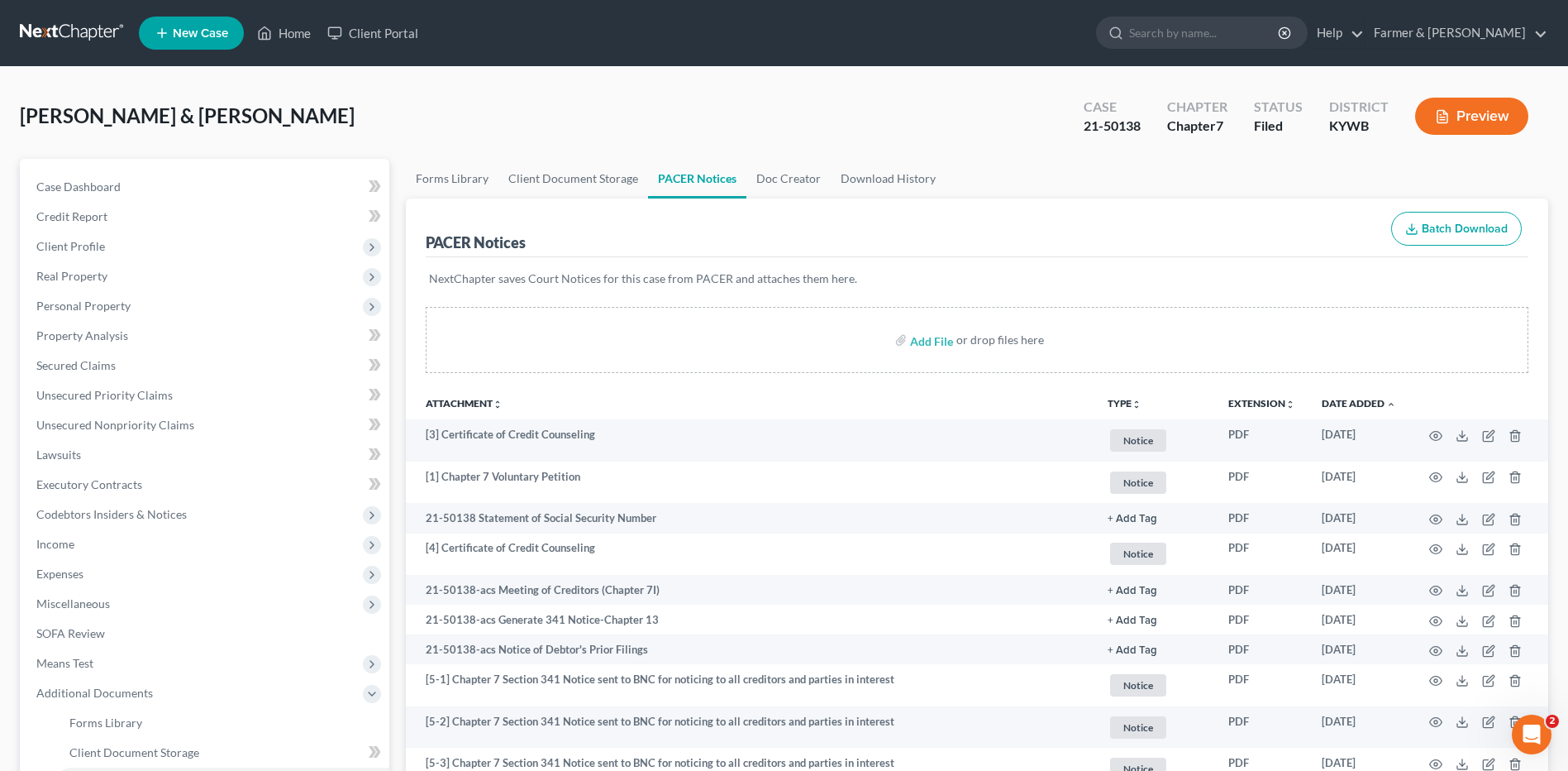
click at [77, 38] on link at bounding box center [72, 32] width 105 height 30
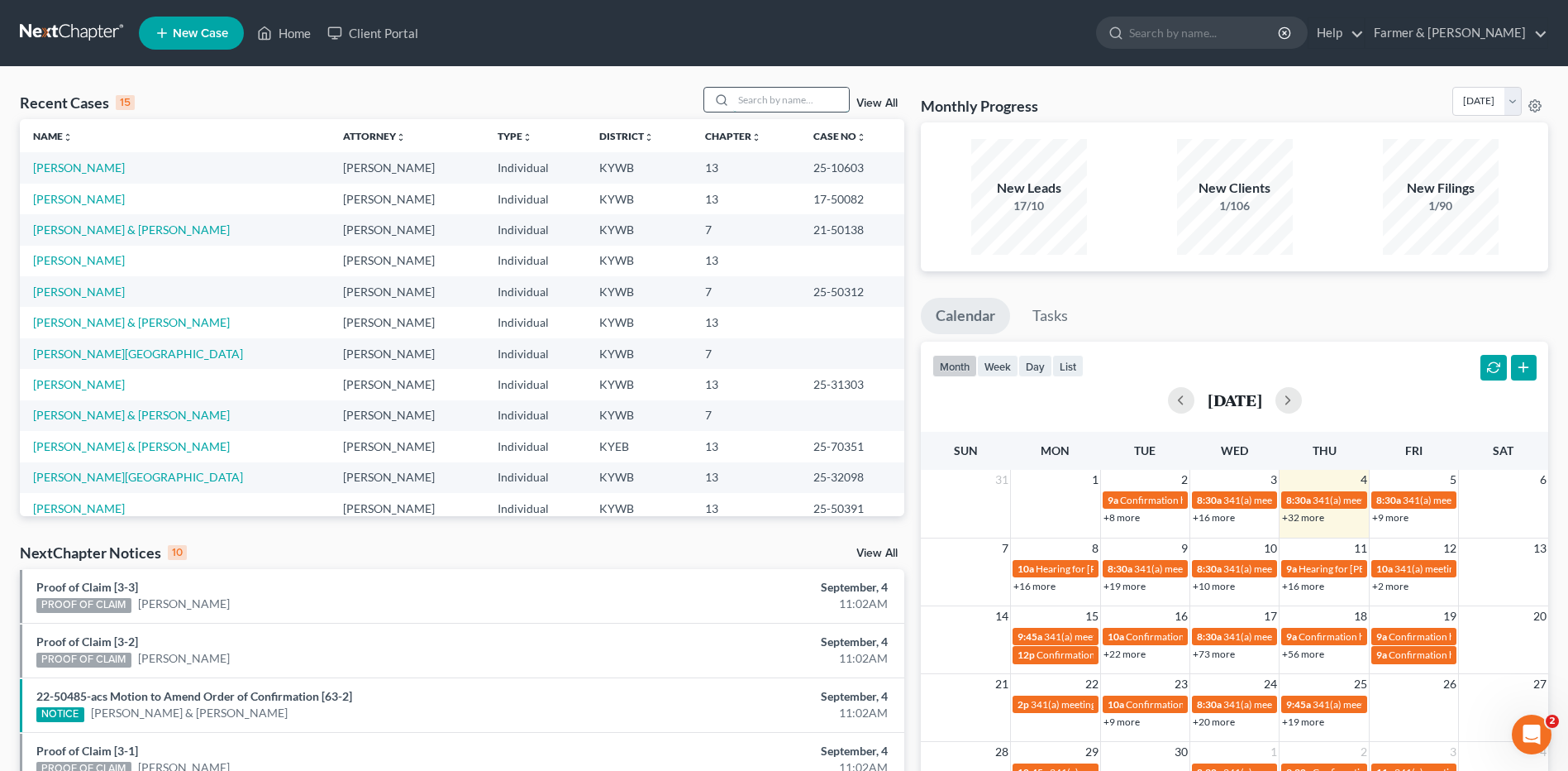
click at [746, 93] on input "search" at bounding box center [790, 99] width 115 height 24
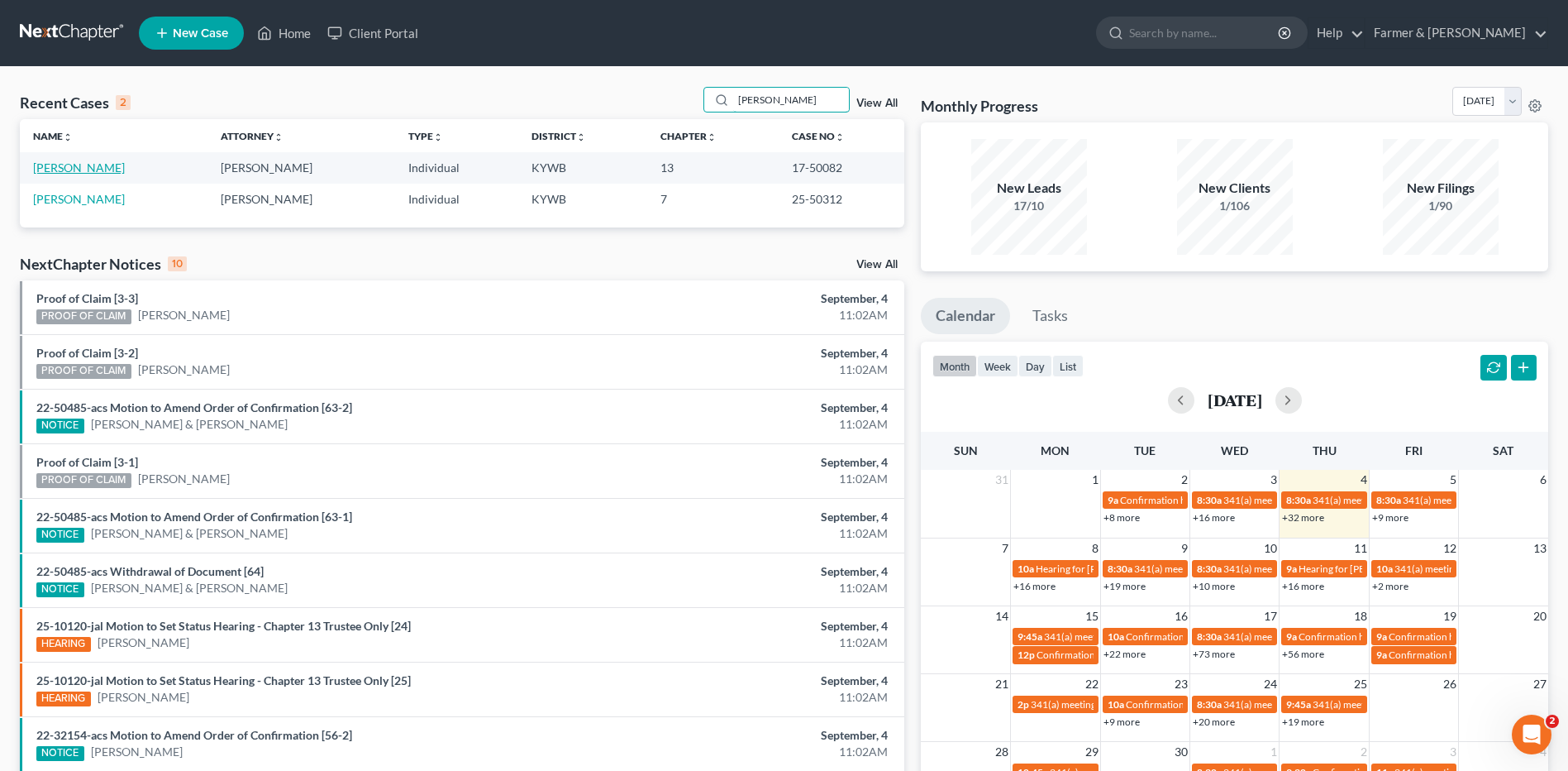
type input "[PERSON_NAME]"
click at [83, 170] on link "[PERSON_NAME]" at bounding box center [79, 167] width 92 height 14
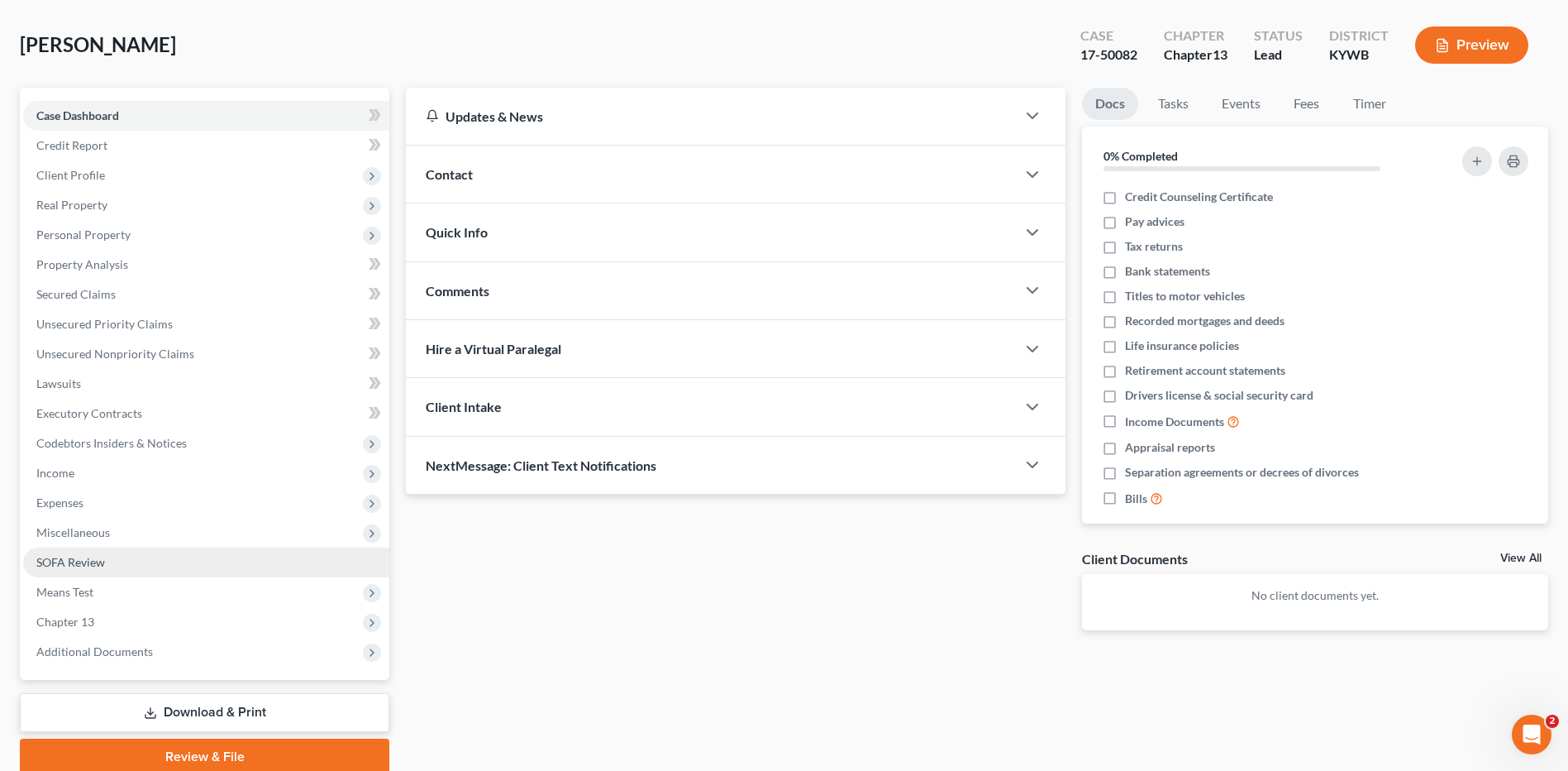
scroll to position [138, 0]
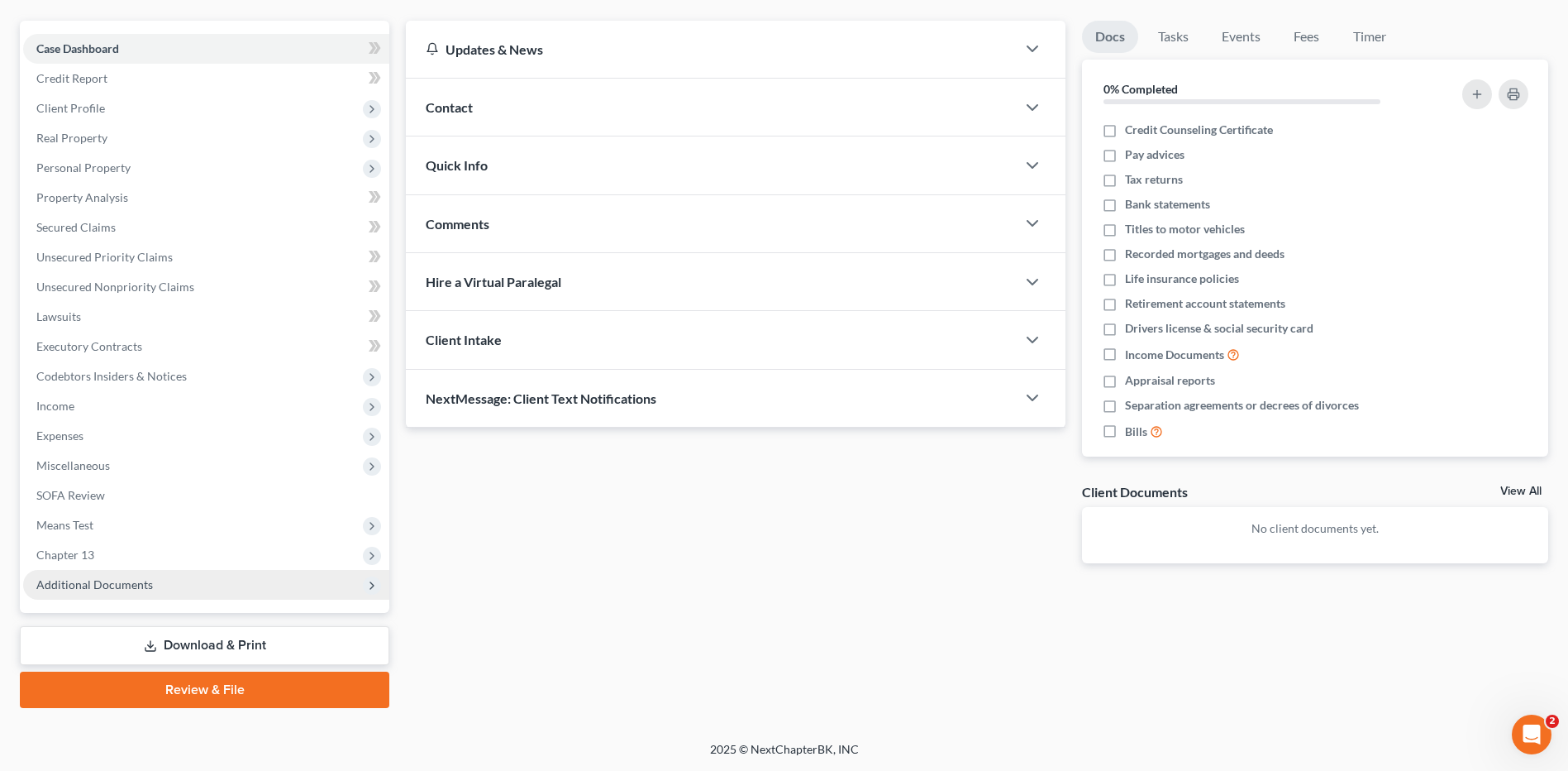
click at [136, 580] on span "Additional Documents" at bounding box center [95, 584] width 116 height 14
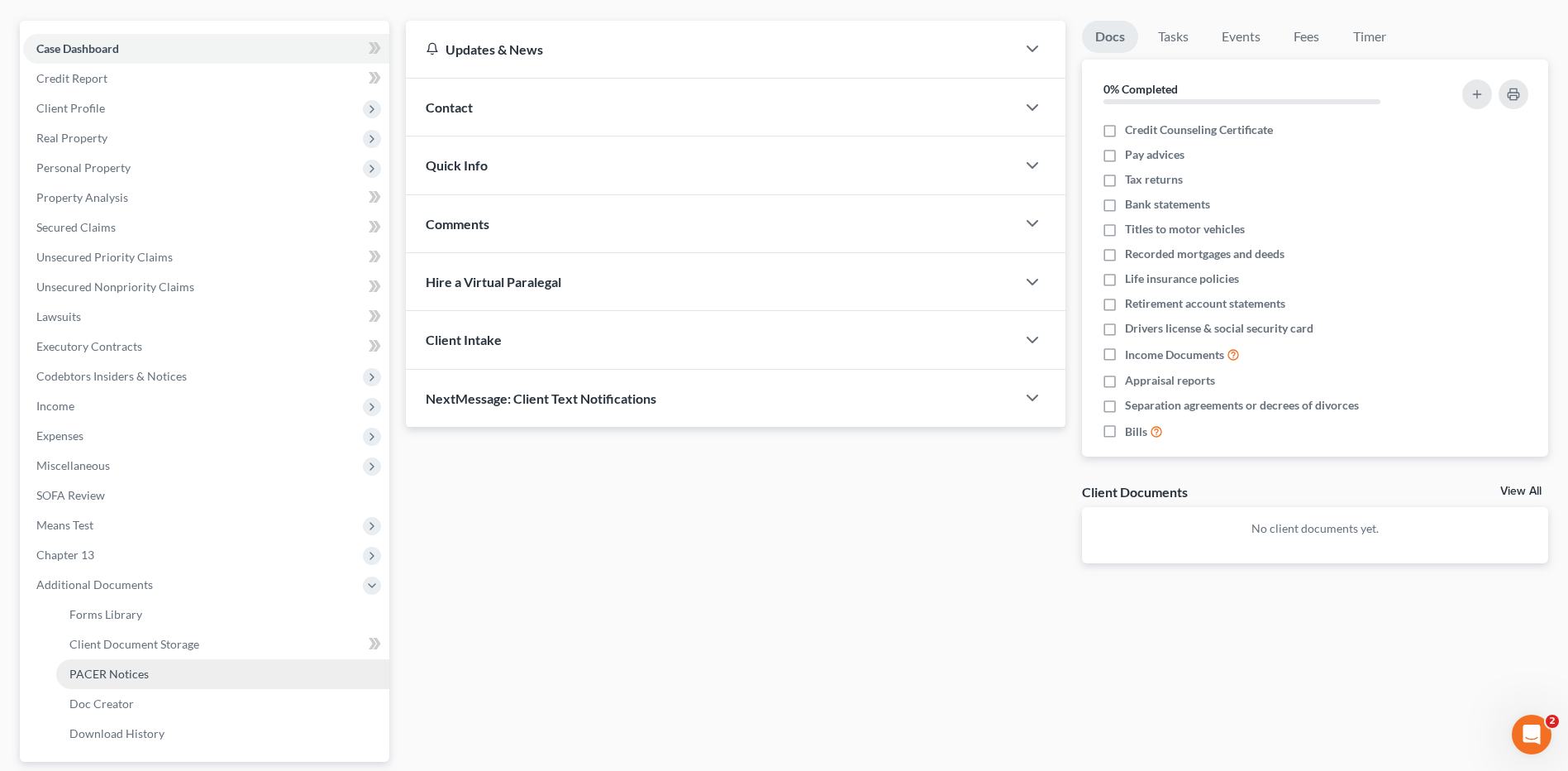
click at [142, 684] on link "PACER Notices" at bounding box center [223, 674] width 333 height 30
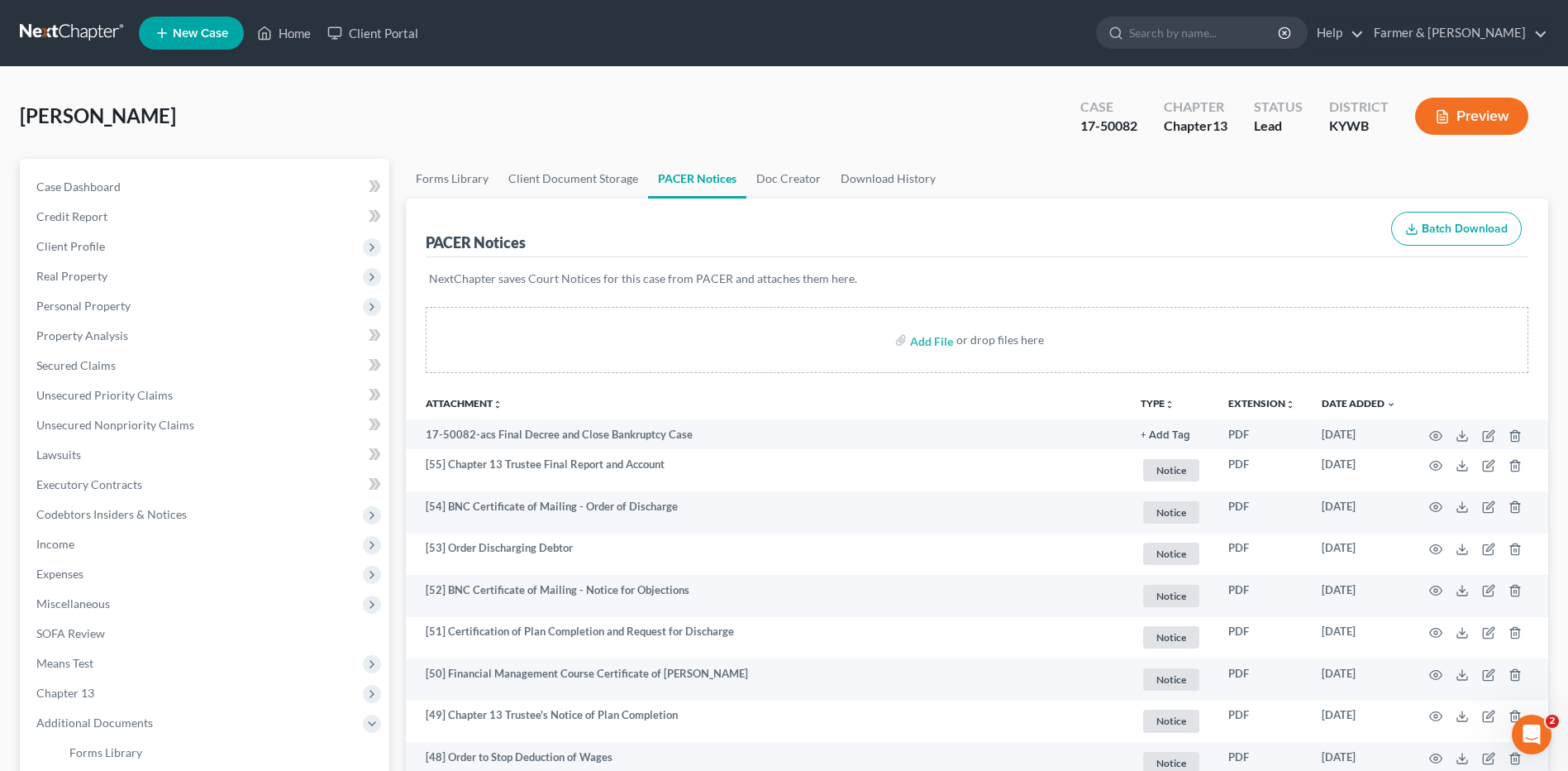
click at [80, 33] on link at bounding box center [72, 32] width 105 height 30
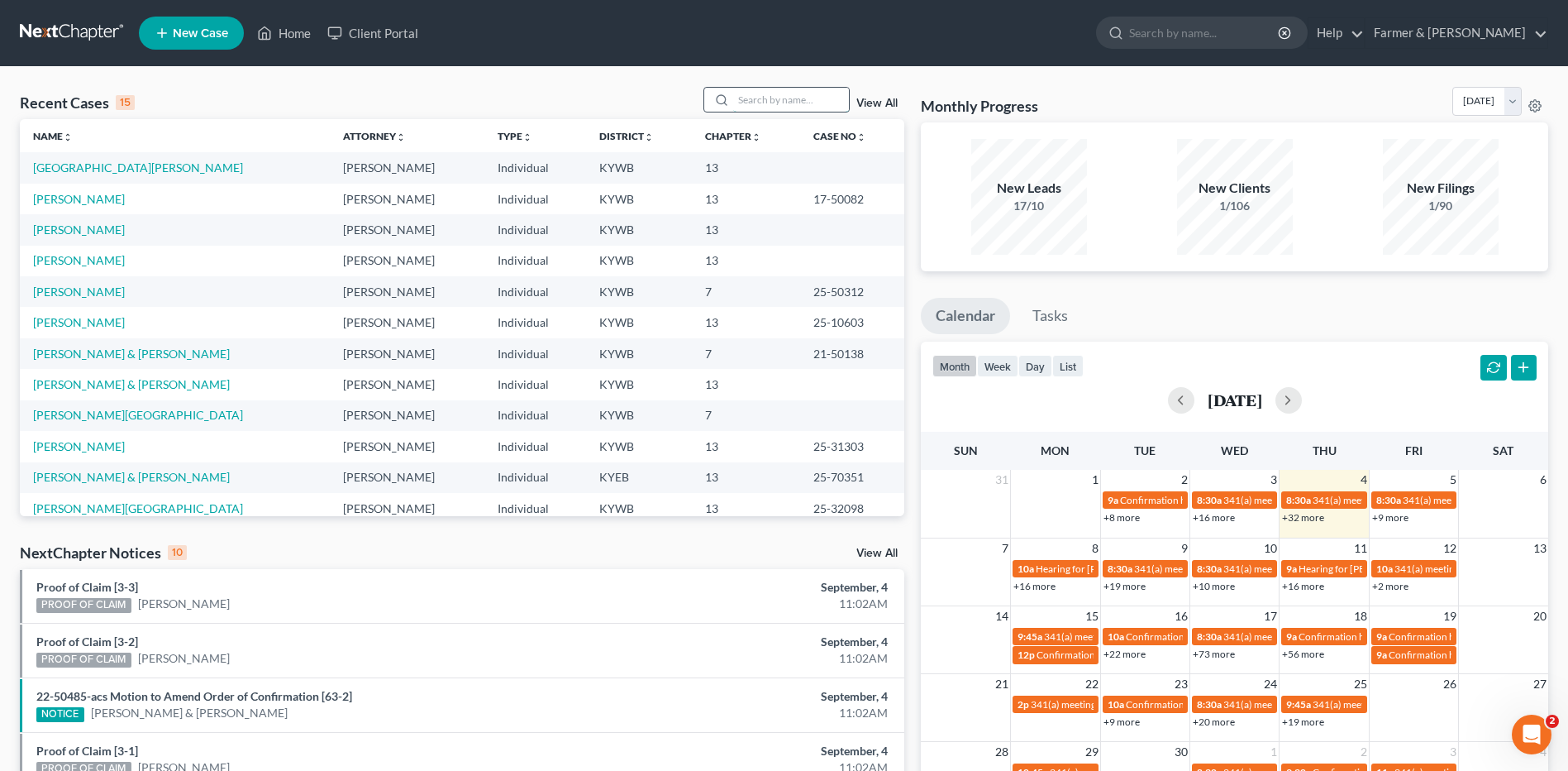
click at [794, 100] on input "search" at bounding box center [790, 99] width 115 height 24
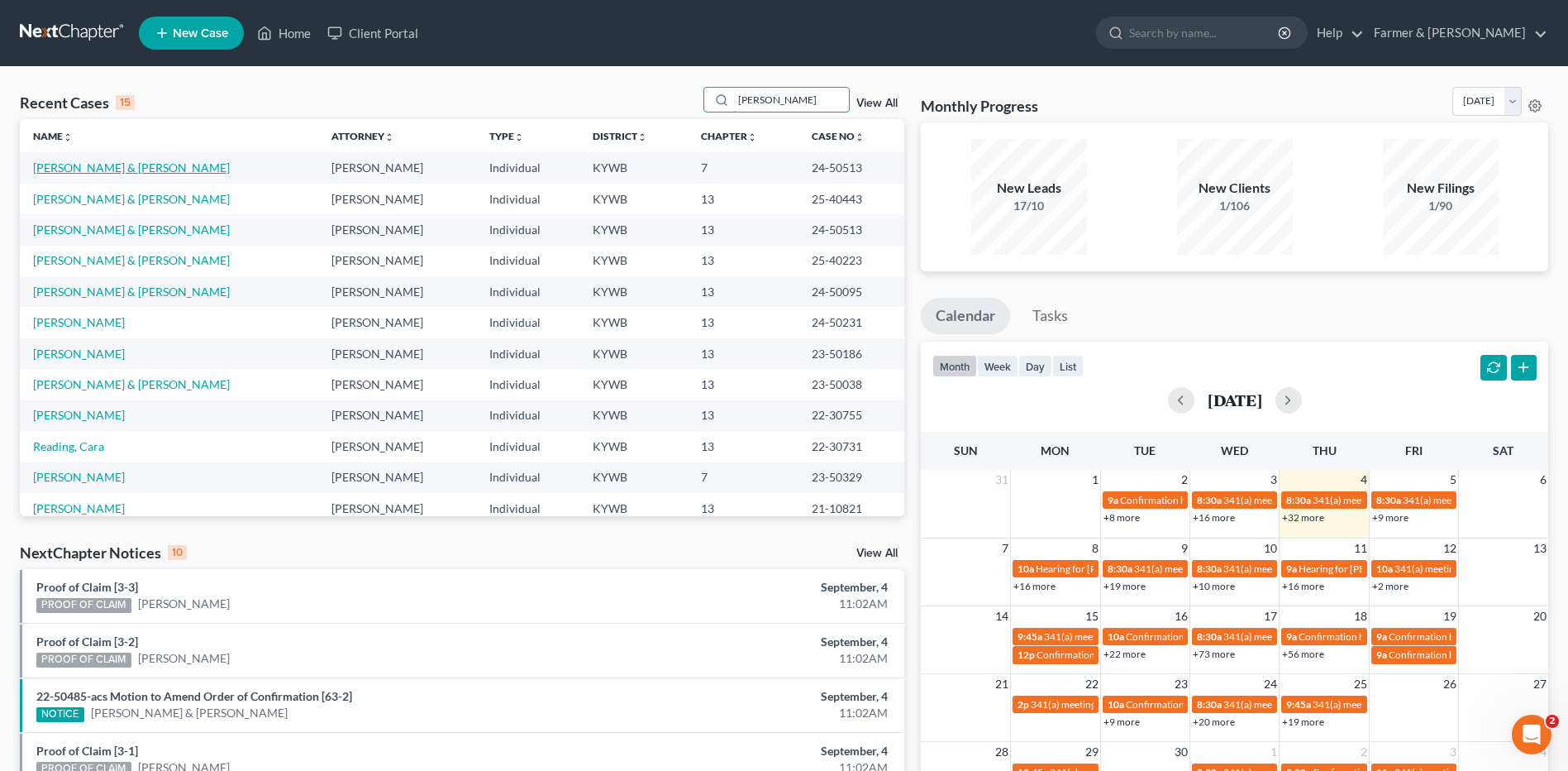
type input "[PERSON_NAME]"
click at [123, 172] on link "[PERSON_NAME] & [PERSON_NAME]" at bounding box center [131, 167] width 197 height 14
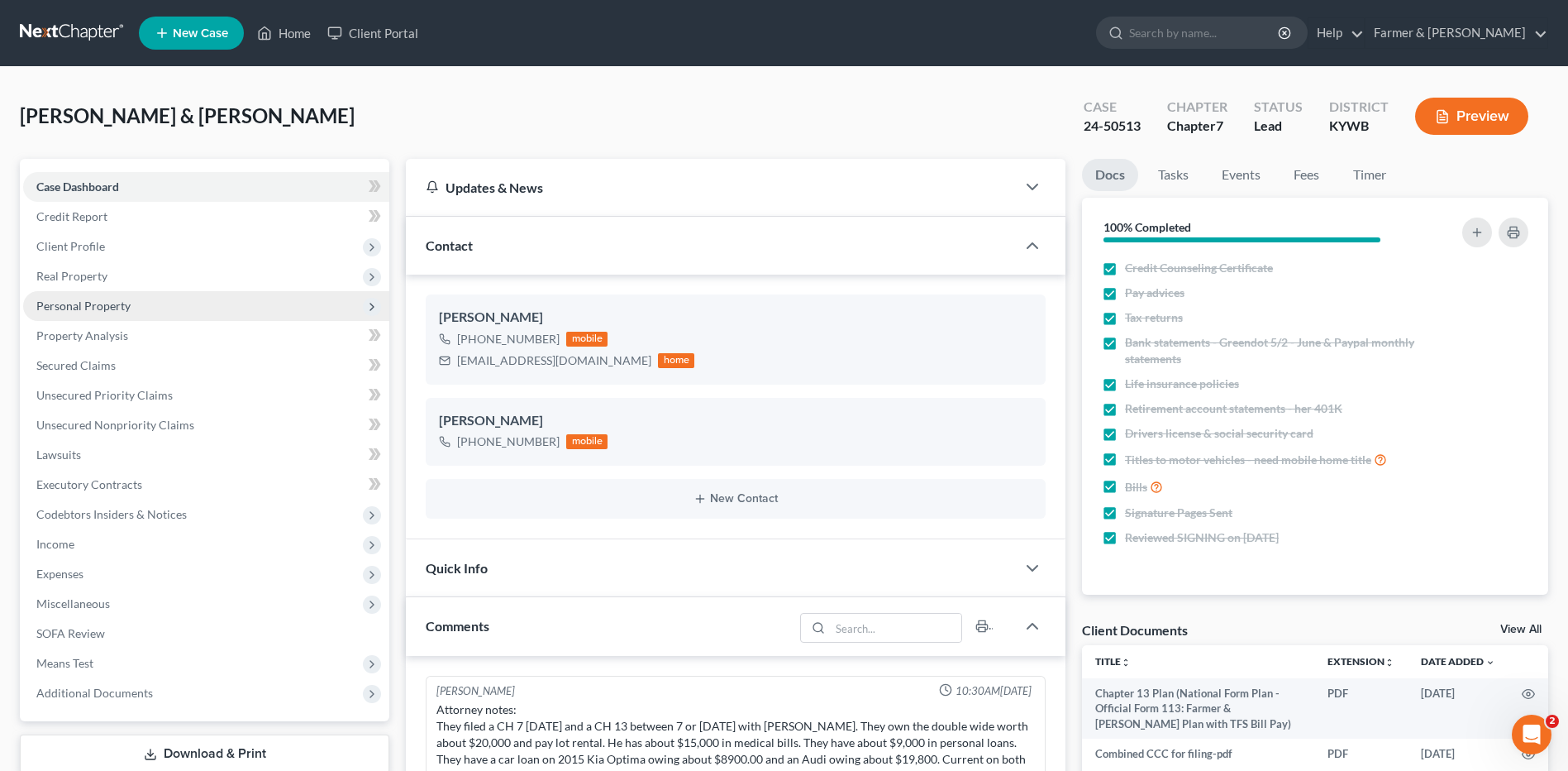
click at [114, 306] on span "Personal Property" at bounding box center [83, 306] width 94 height 14
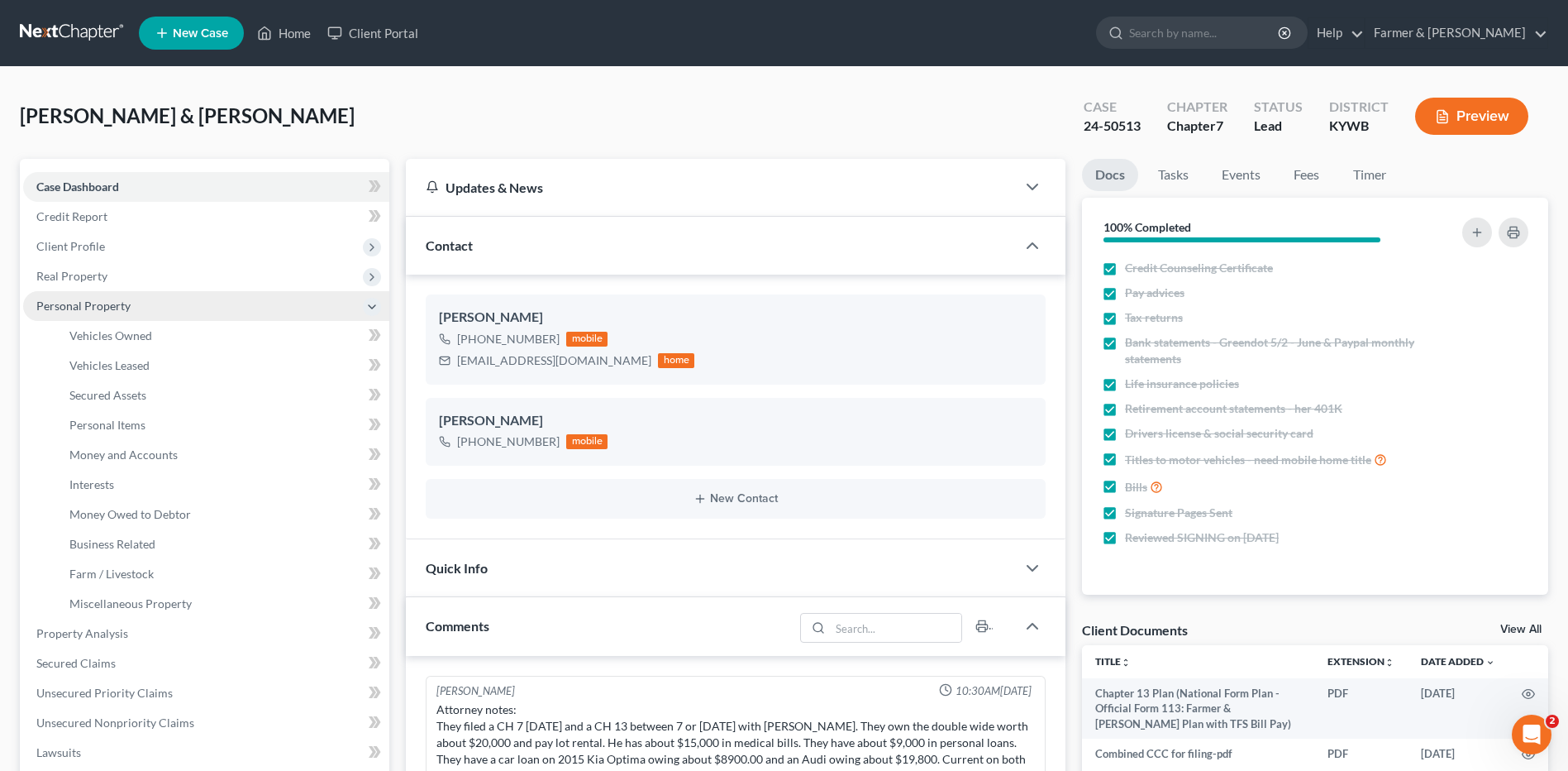
scroll to position [323, 0]
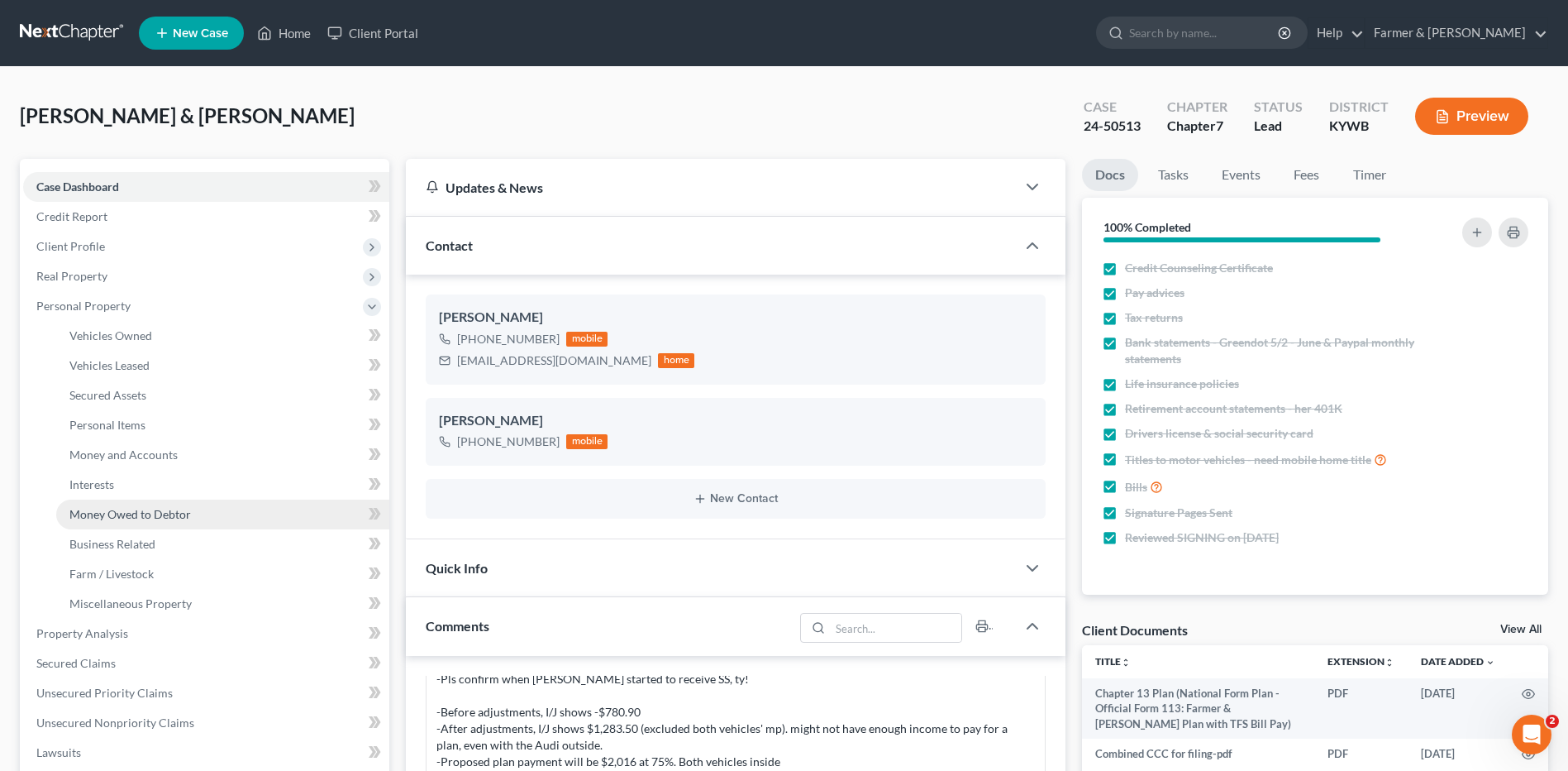
click at [192, 500] on link "Money Owed to Debtor" at bounding box center [223, 513] width 333 height 30
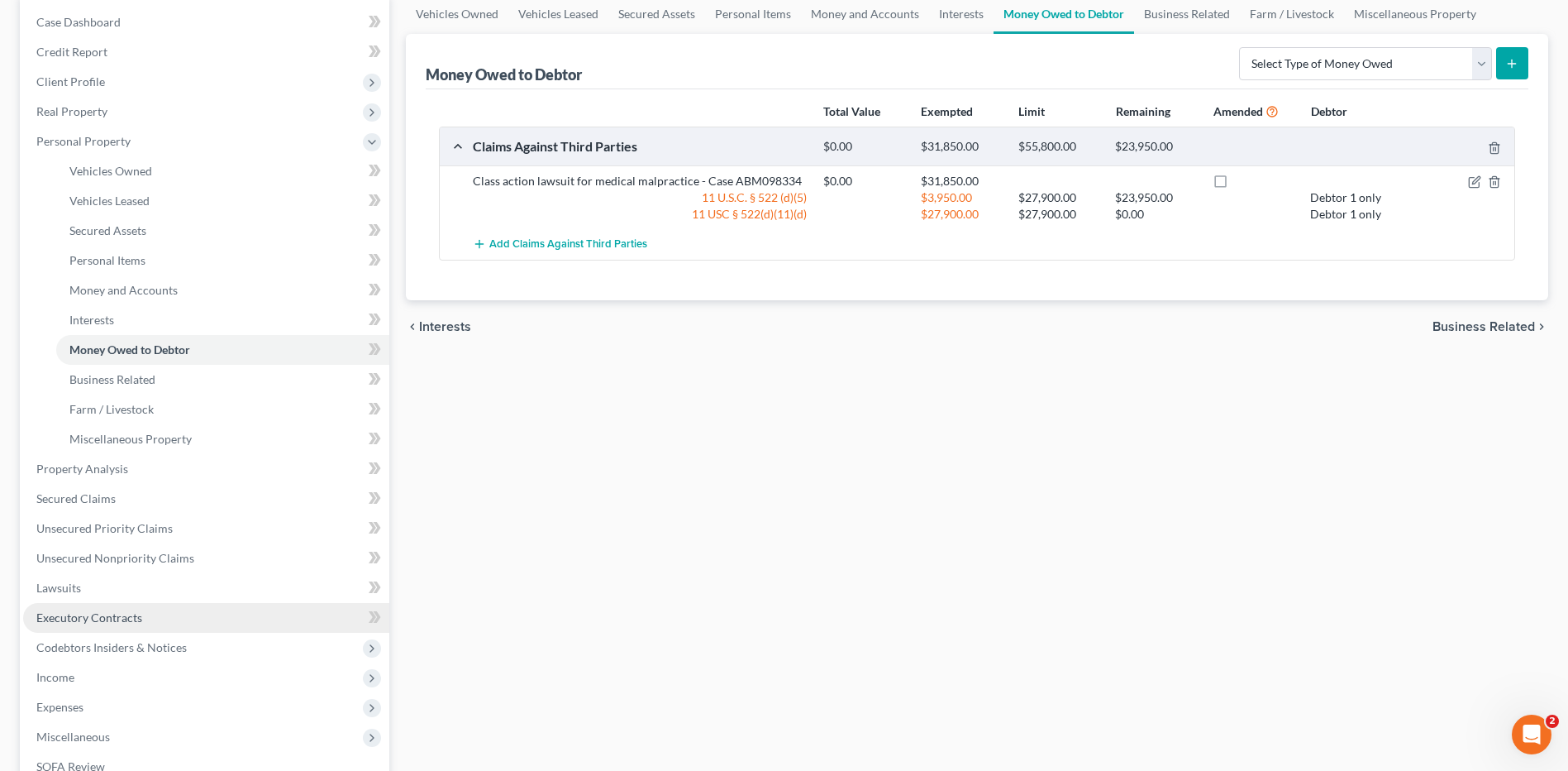
scroll to position [165, 0]
drag, startPoint x: 93, startPoint y: 702, endPoint x: 150, endPoint y: 675, distance: 63.1
click at [93, 702] on span "Expenses" at bounding box center [207, 706] width 367 height 30
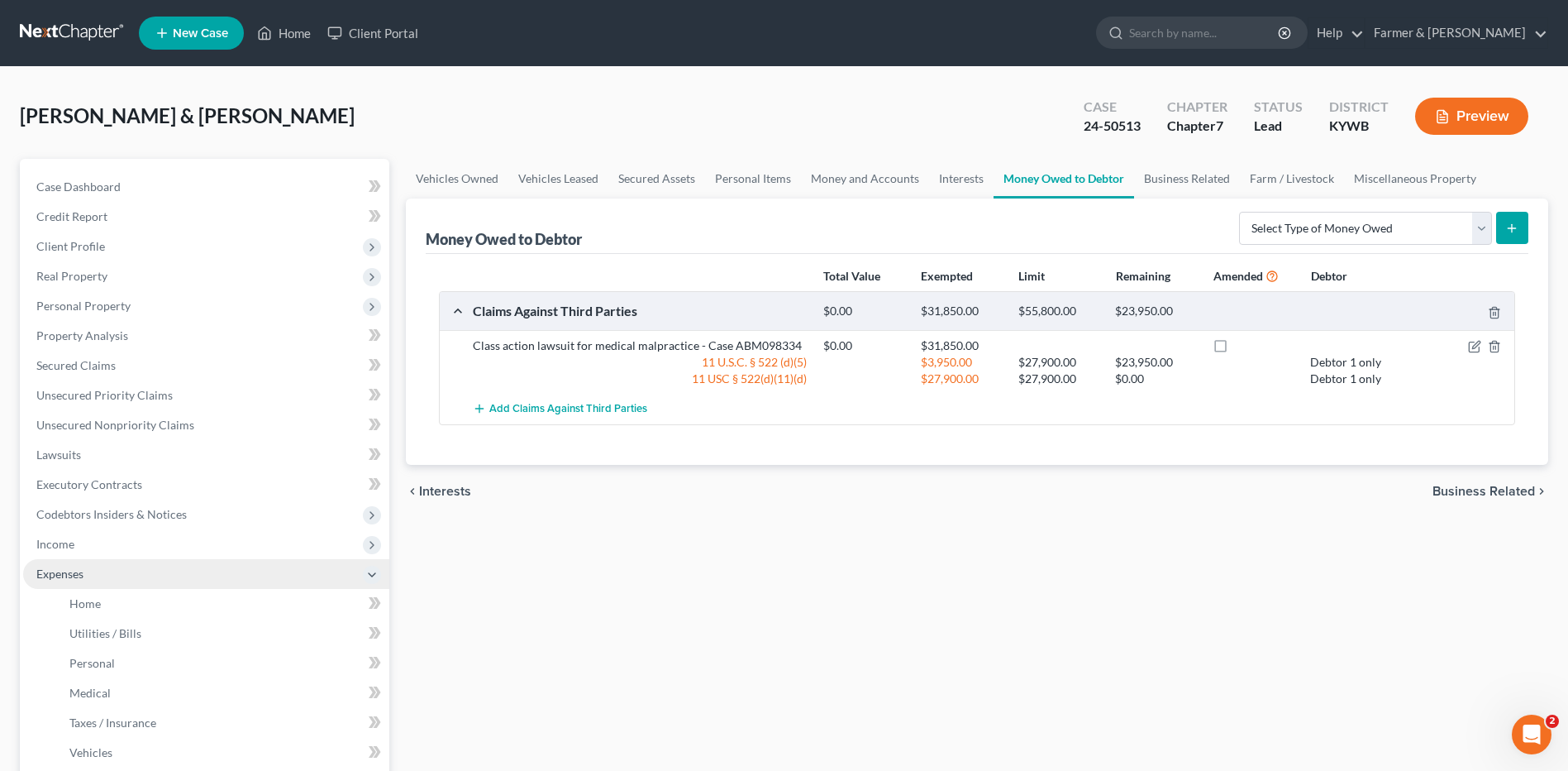
scroll to position [248, 0]
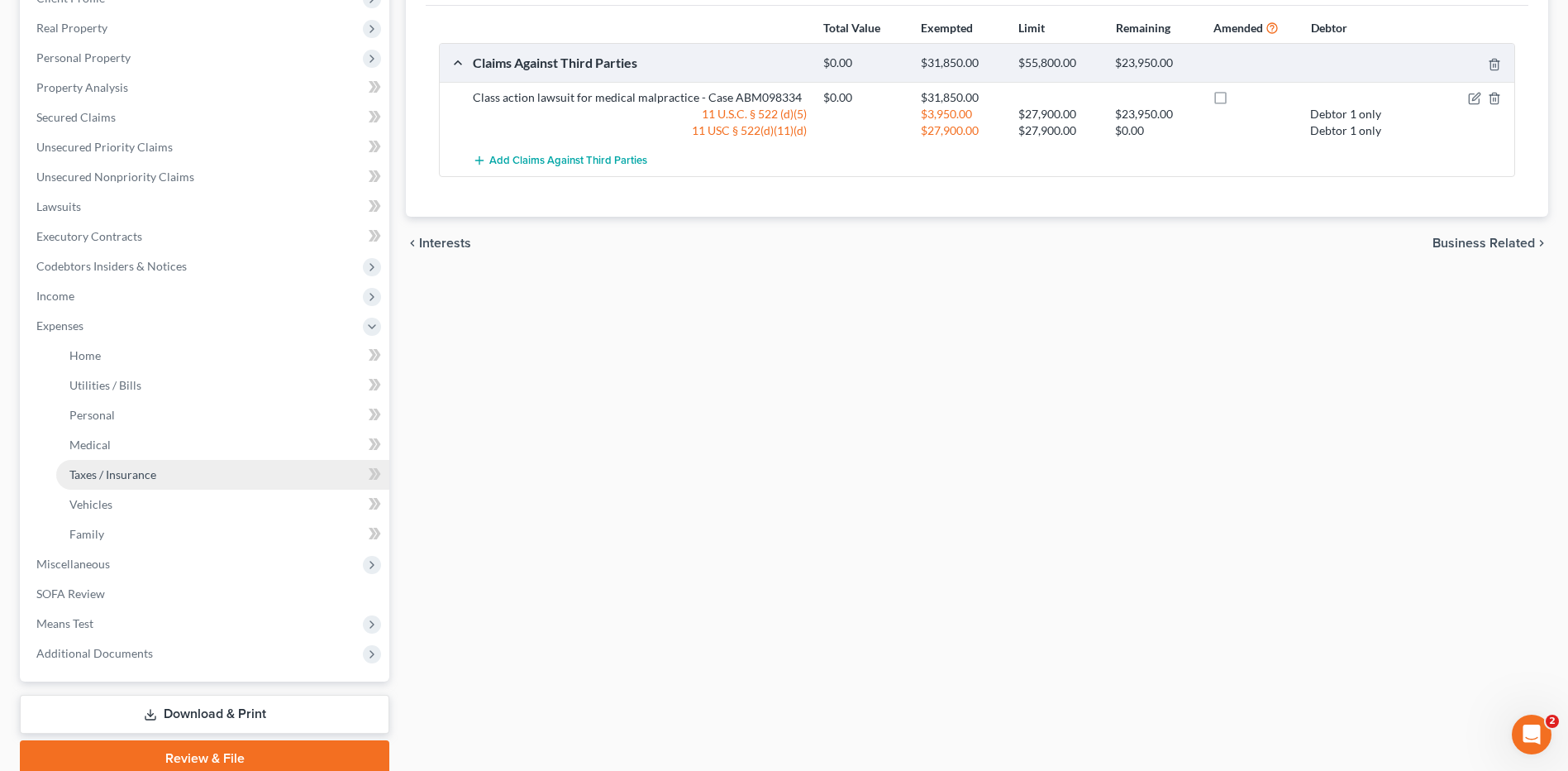
click at [148, 487] on link "Taxes / Insurance" at bounding box center [223, 474] width 333 height 30
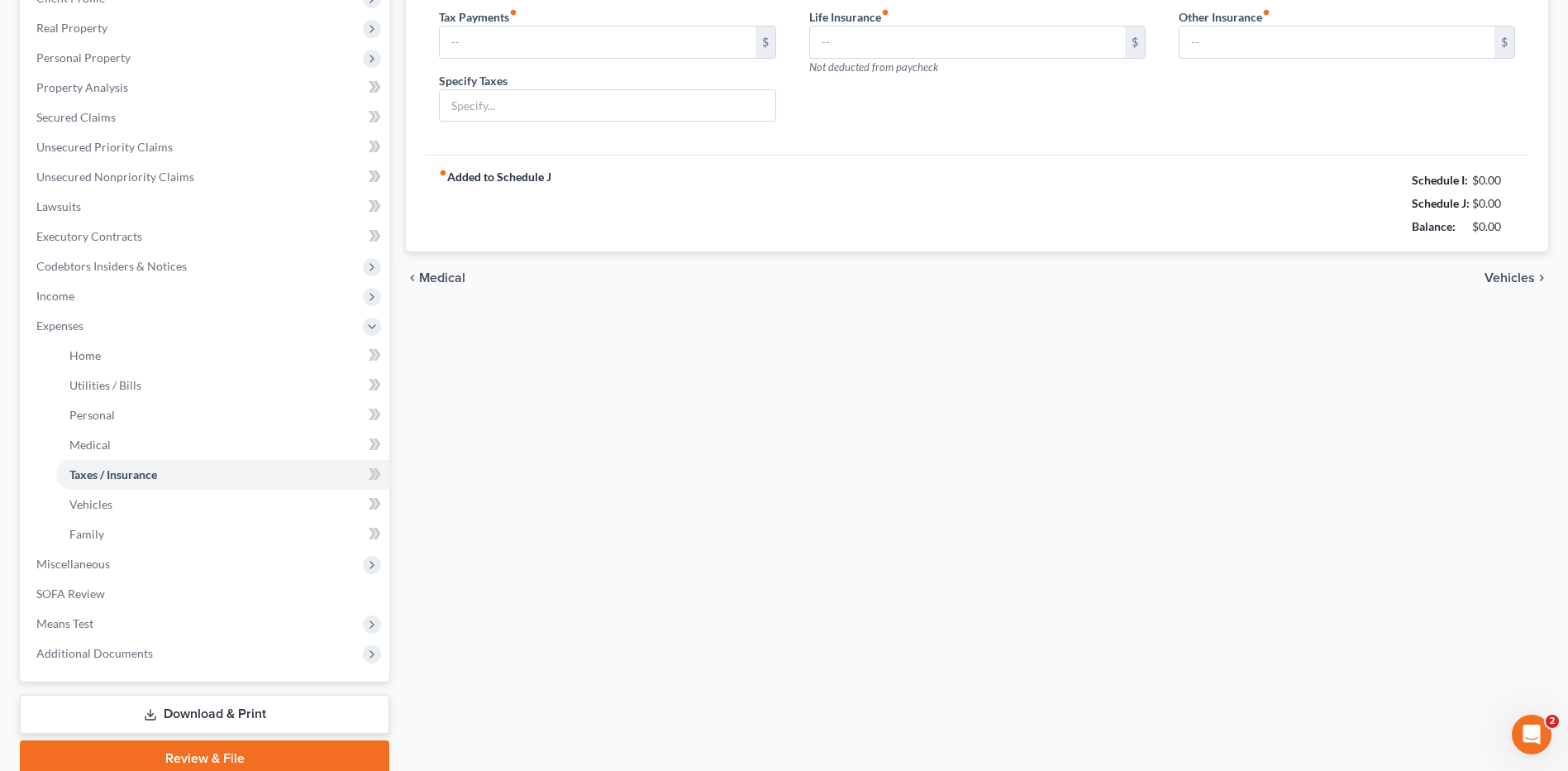
scroll to position [9, 0]
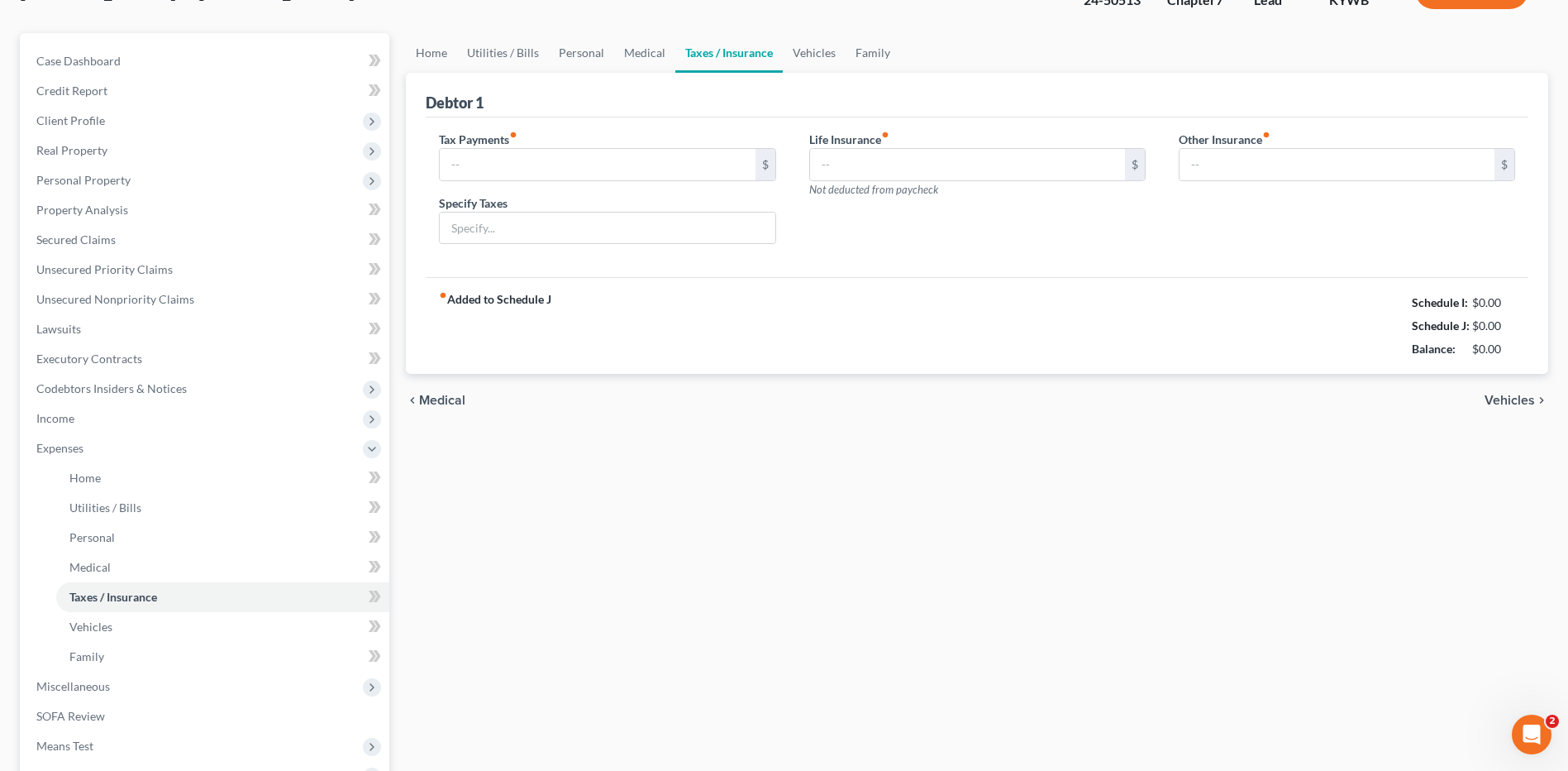
type input "15.00"
type input "Vehicle Registration Taxes"
type input "0.00"
type input "129.00"
type input "Supplemental Insurance"
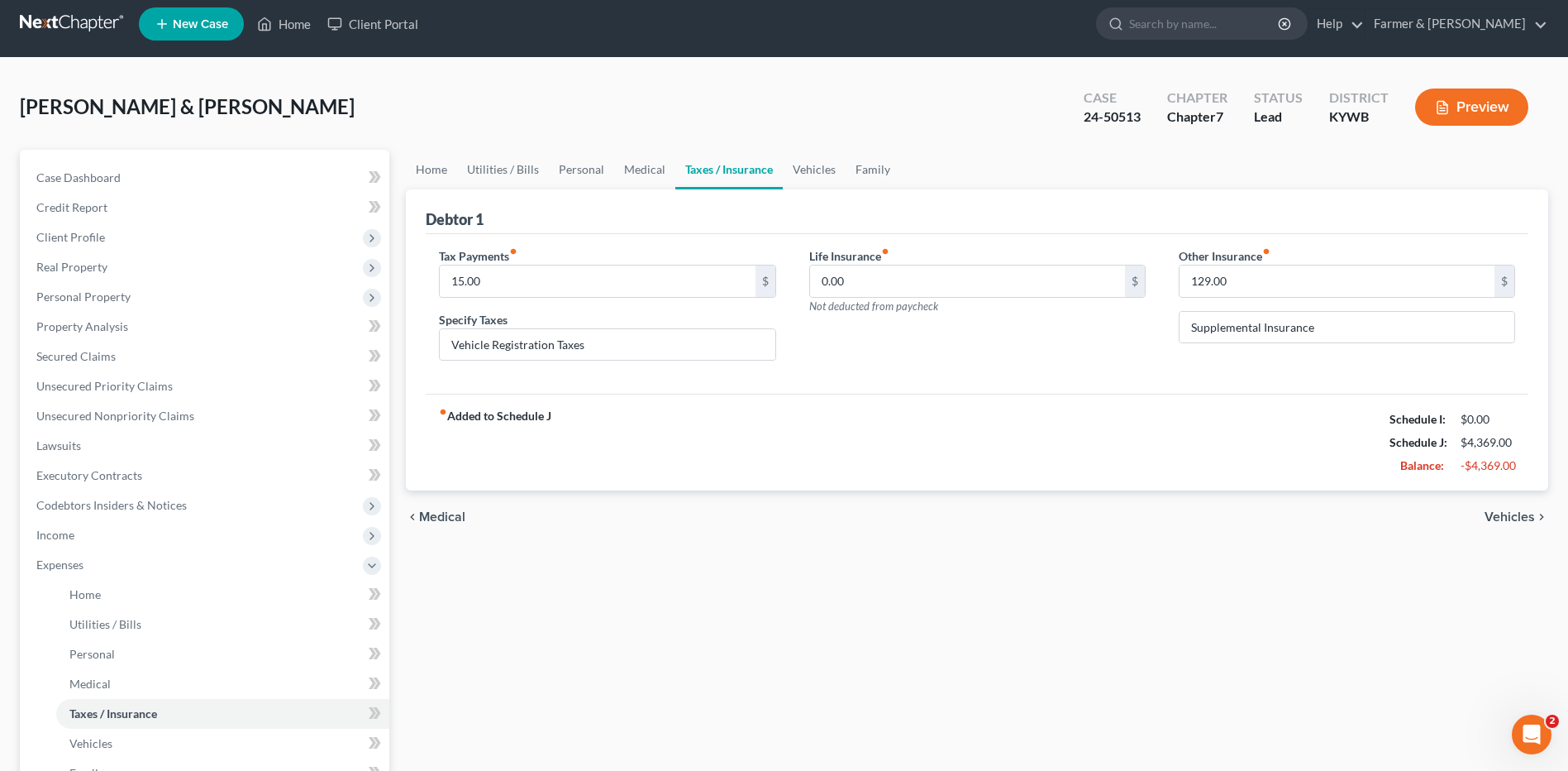
scroll to position [0, 0]
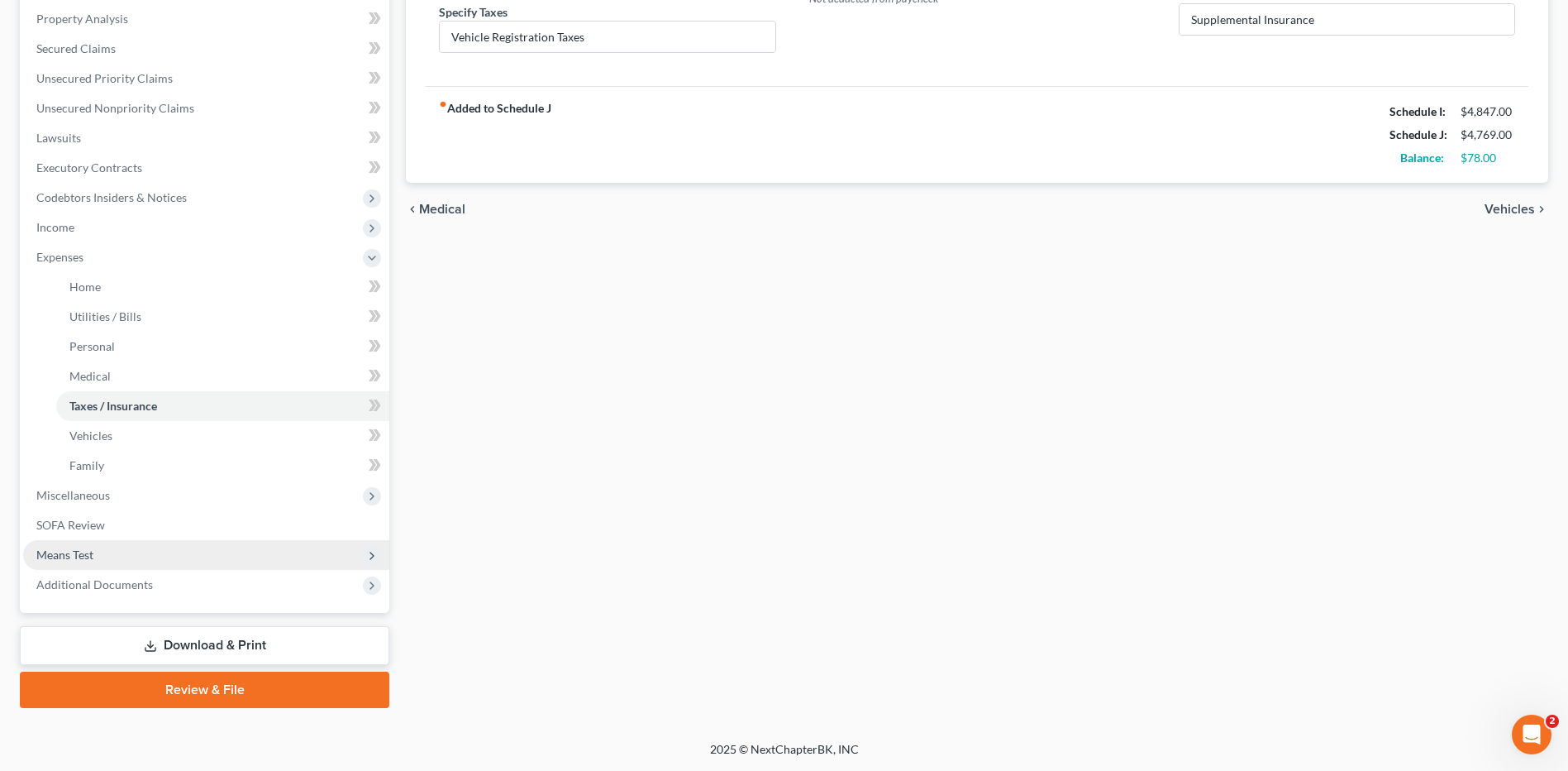
click at [120, 550] on span "Means Test" at bounding box center [207, 555] width 367 height 30
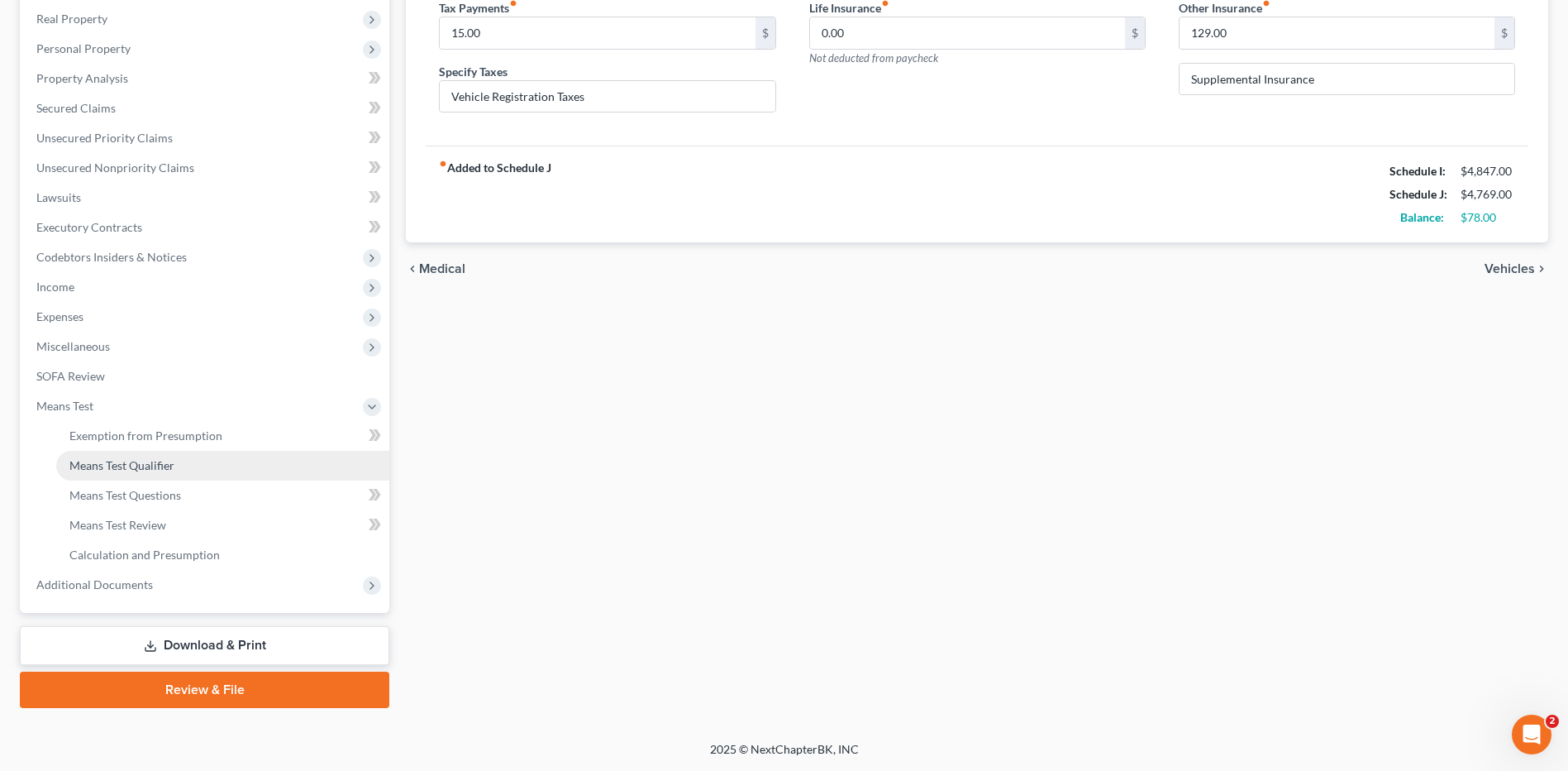
click at [170, 466] on span "Means Test Qualifier" at bounding box center [122, 465] width 105 height 14
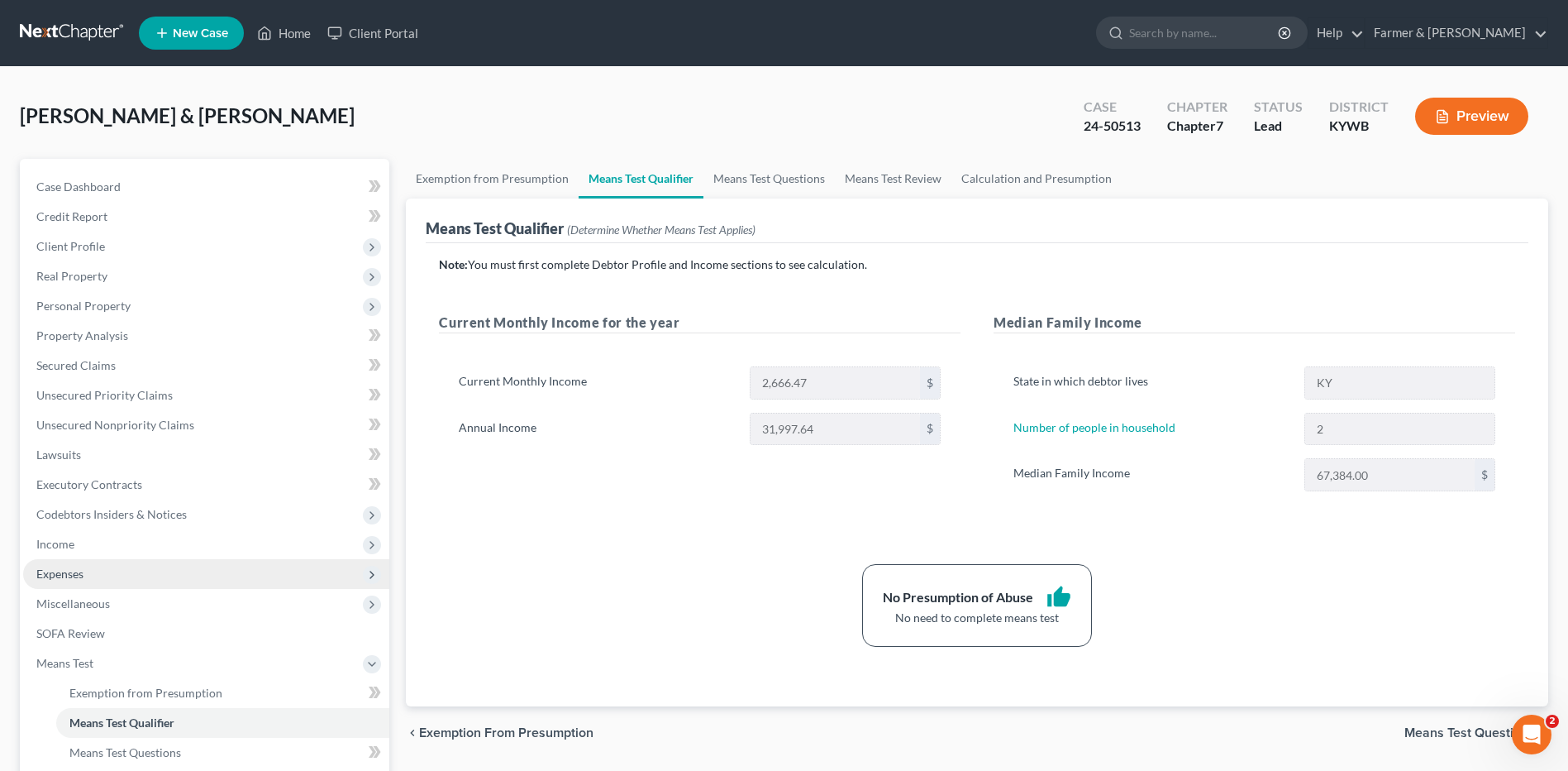
click at [126, 580] on span "Expenses" at bounding box center [207, 573] width 367 height 30
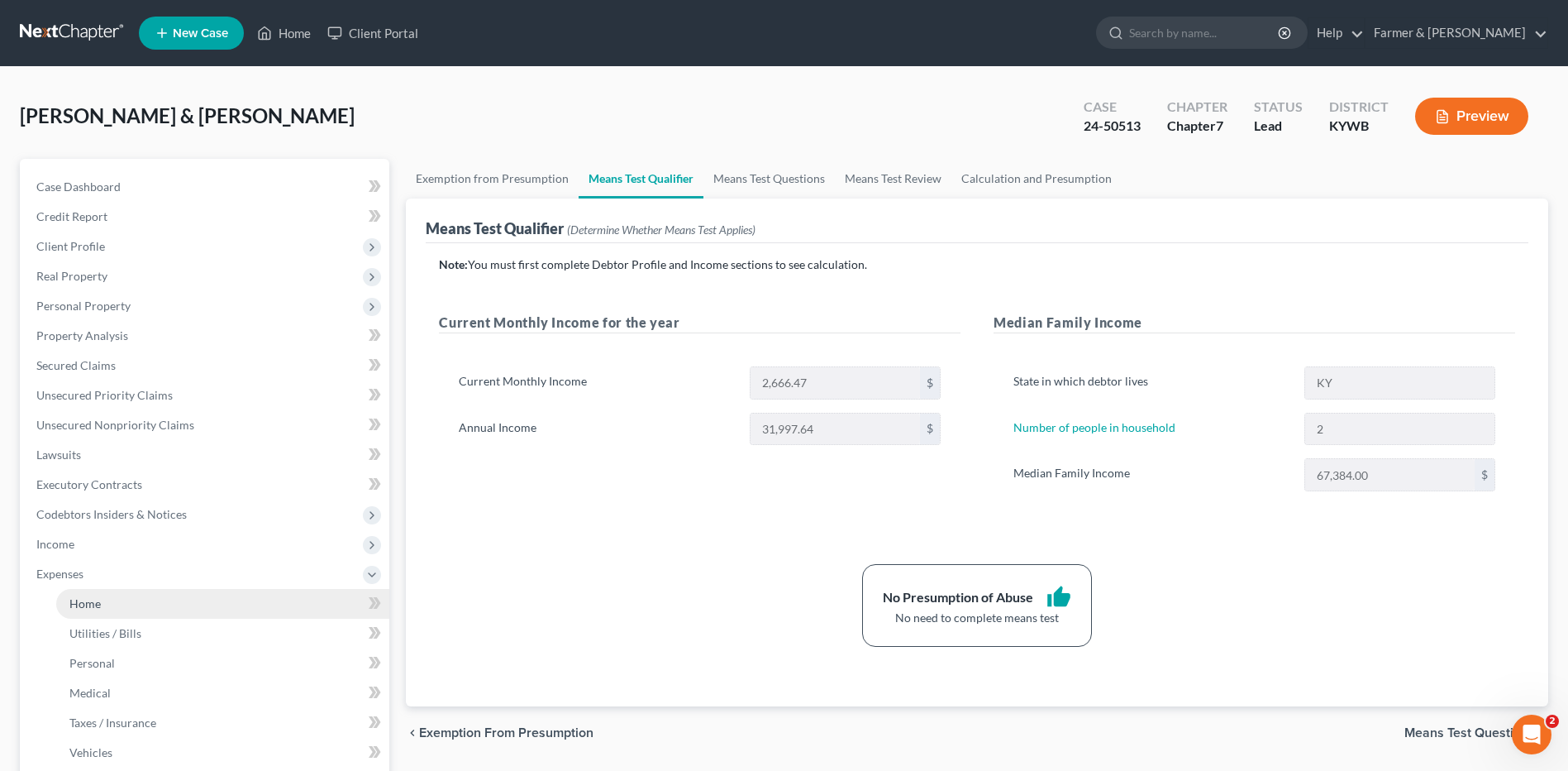
click at [137, 614] on link "Home" at bounding box center [223, 603] width 333 height 30
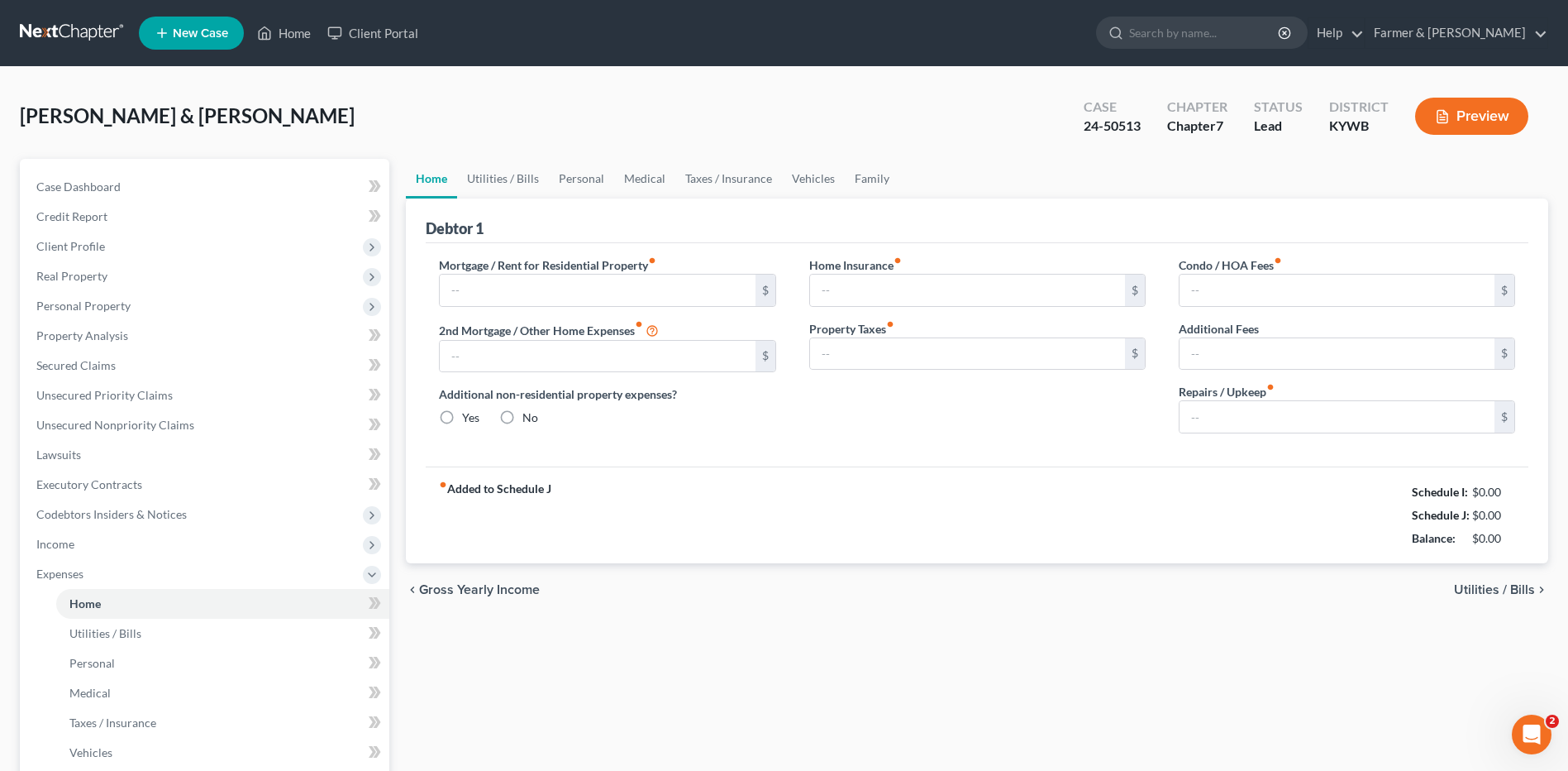
type input "380.00"
type input "0.00"
radio input "true"
type input "50.00"
type input "0.00"
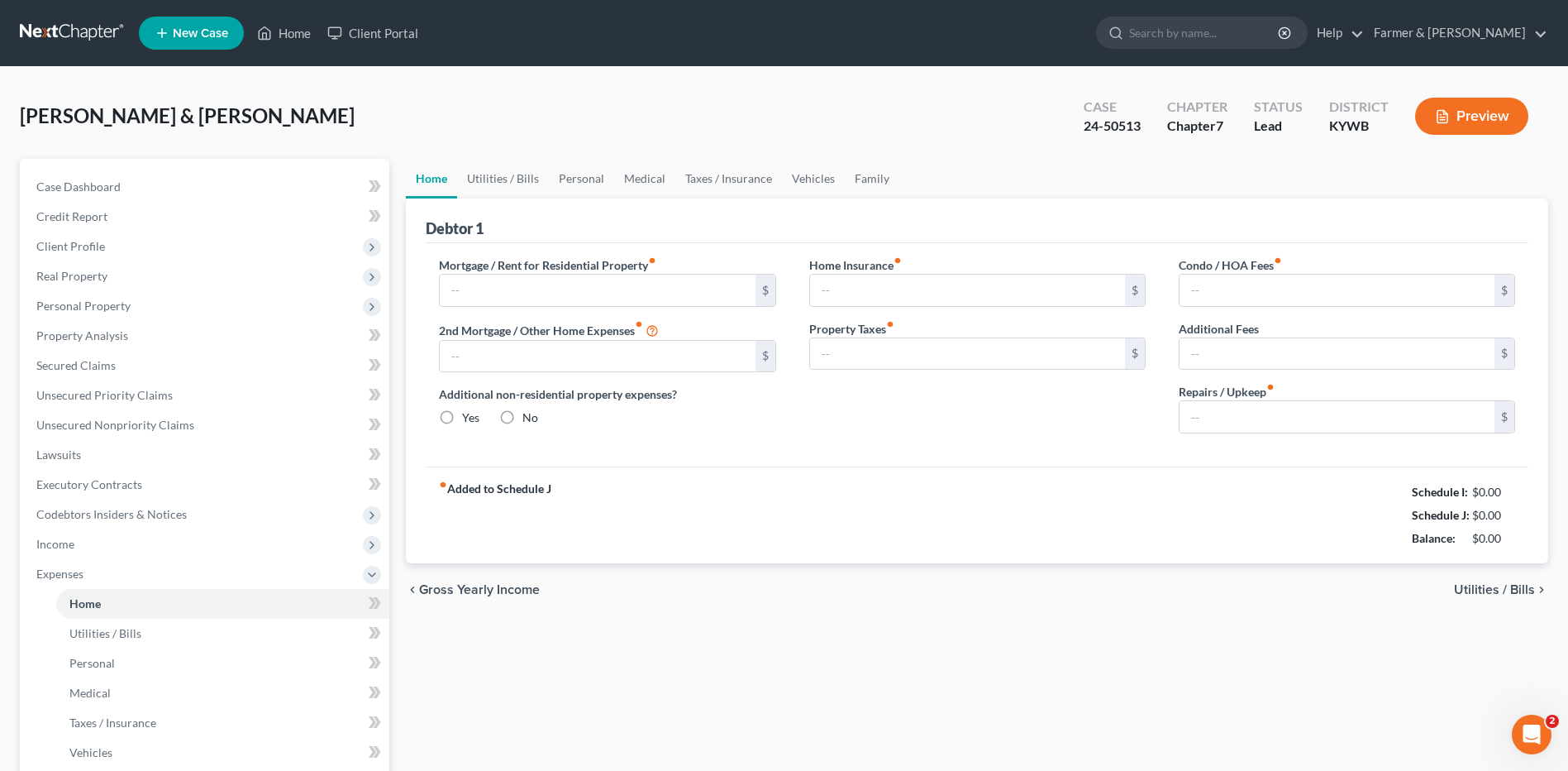
type input "0.00"
type input "100.00"
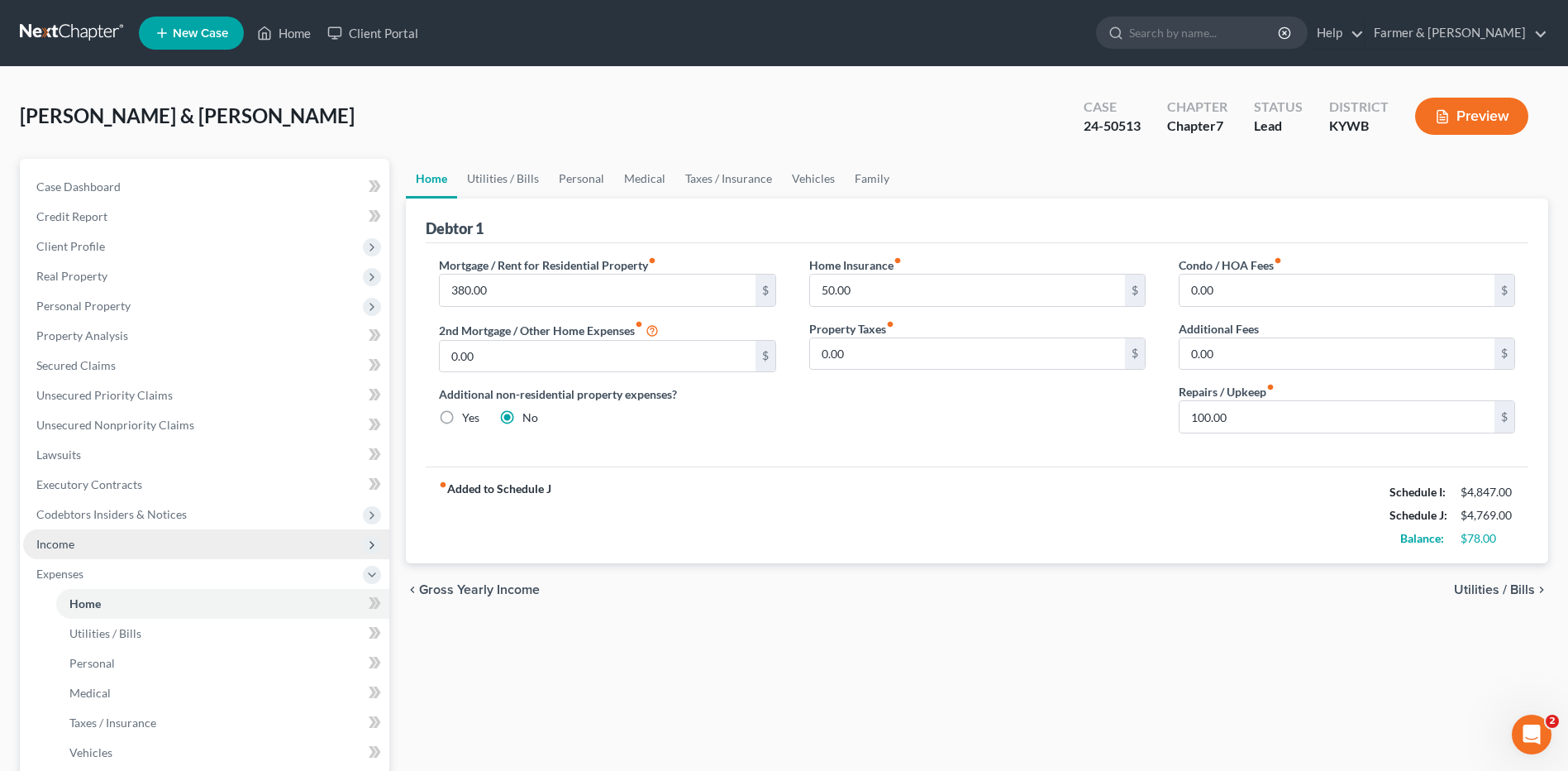
click at [135, 542] on span "Income" at bounding box center [207, 544] width 367 height 30
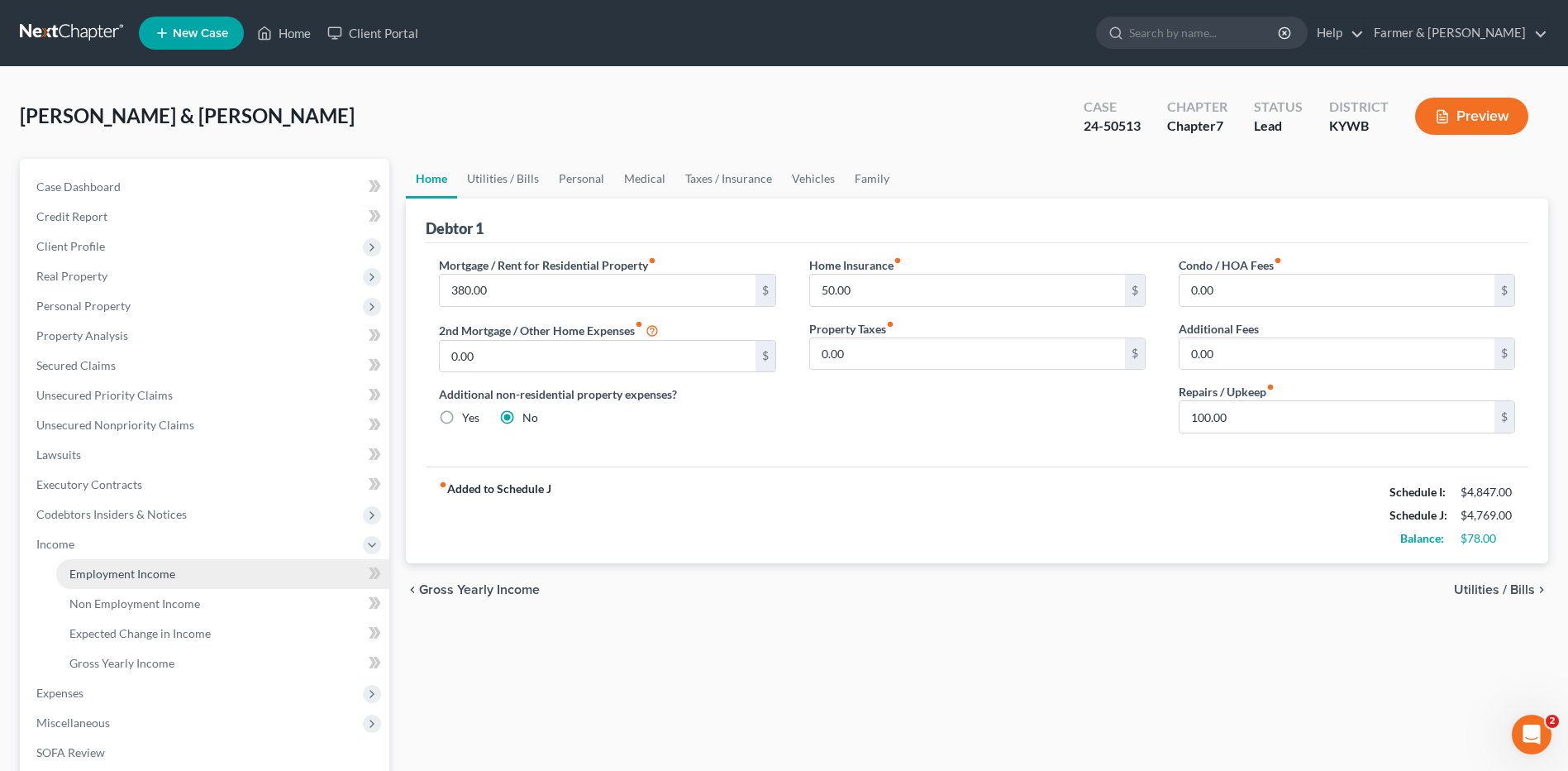
click at [136, 569] on span "Employment Income" at bounding box center [122, 573] width 105 height 14
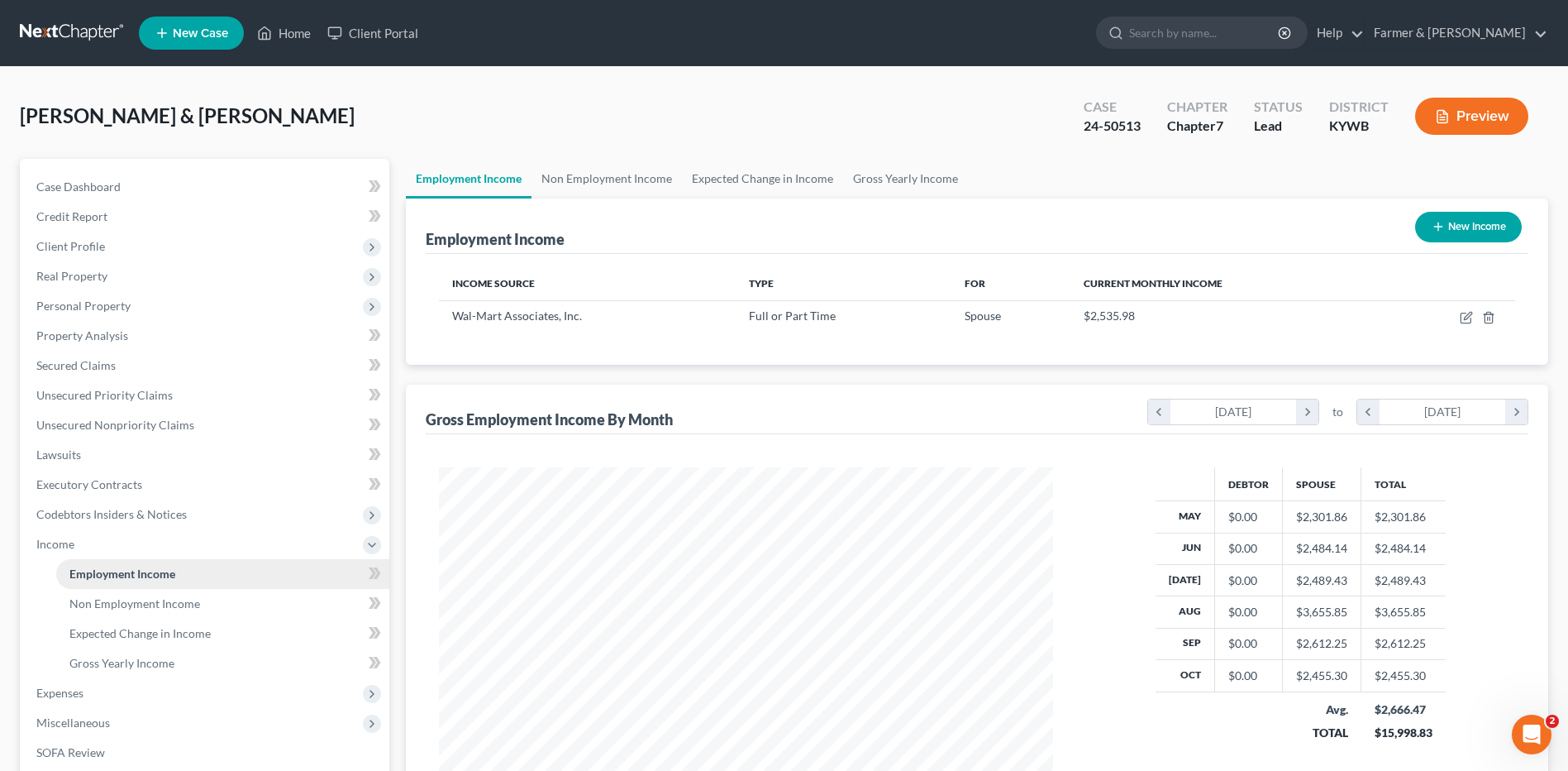
scroll to position [307, 646]
click at [142, 595] on link "Non Employment Income" at bounding box center [223, 603] width 333 height 30
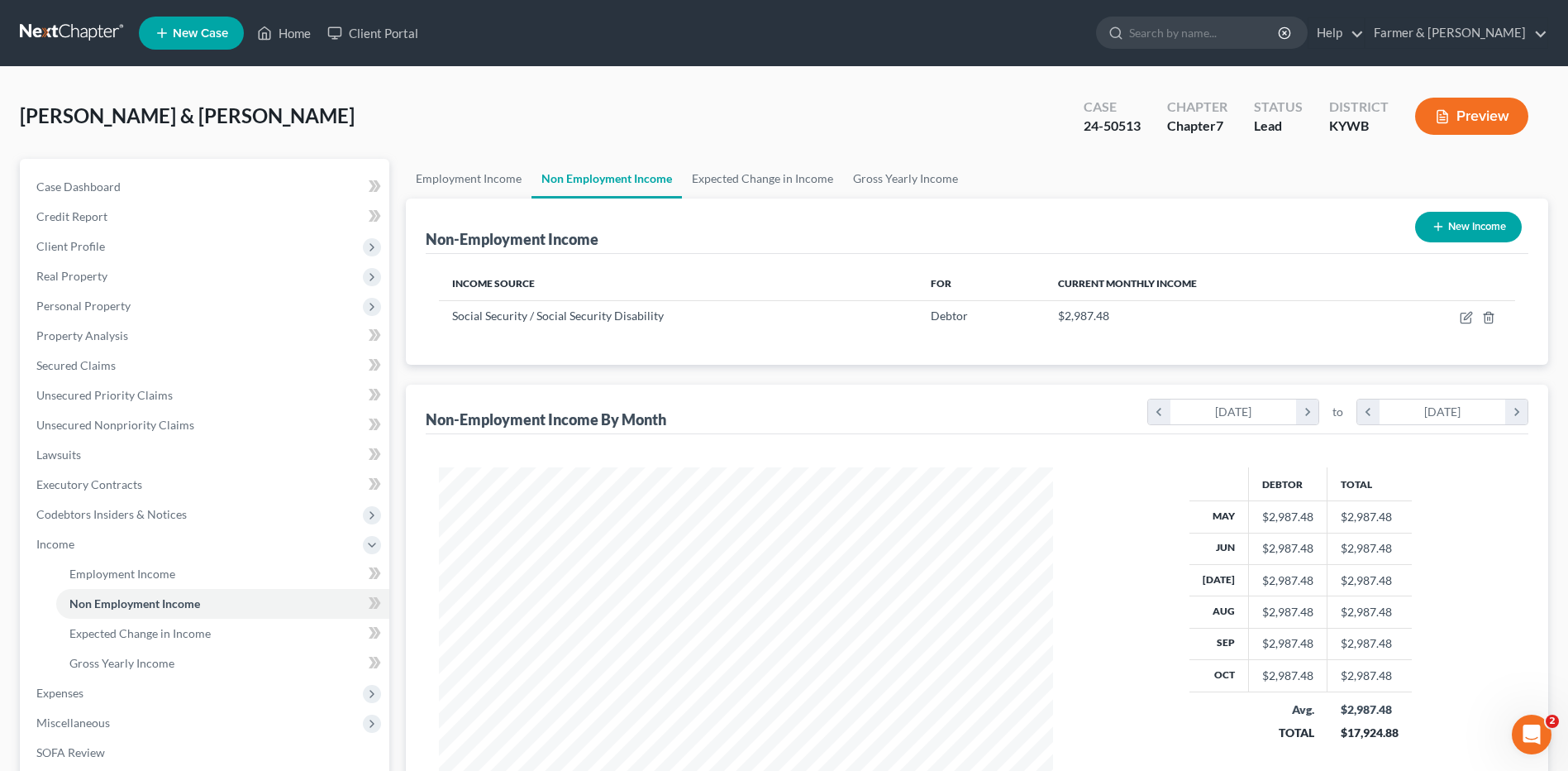
scroll to position [307, 646]
drag, startPoint x: 90, startPoint y: 31, endPoint x: 392, endPoint y: 90, distance: 307.7
click at [90, 31] on link at bounding box center [72, 32] width 105 height 30
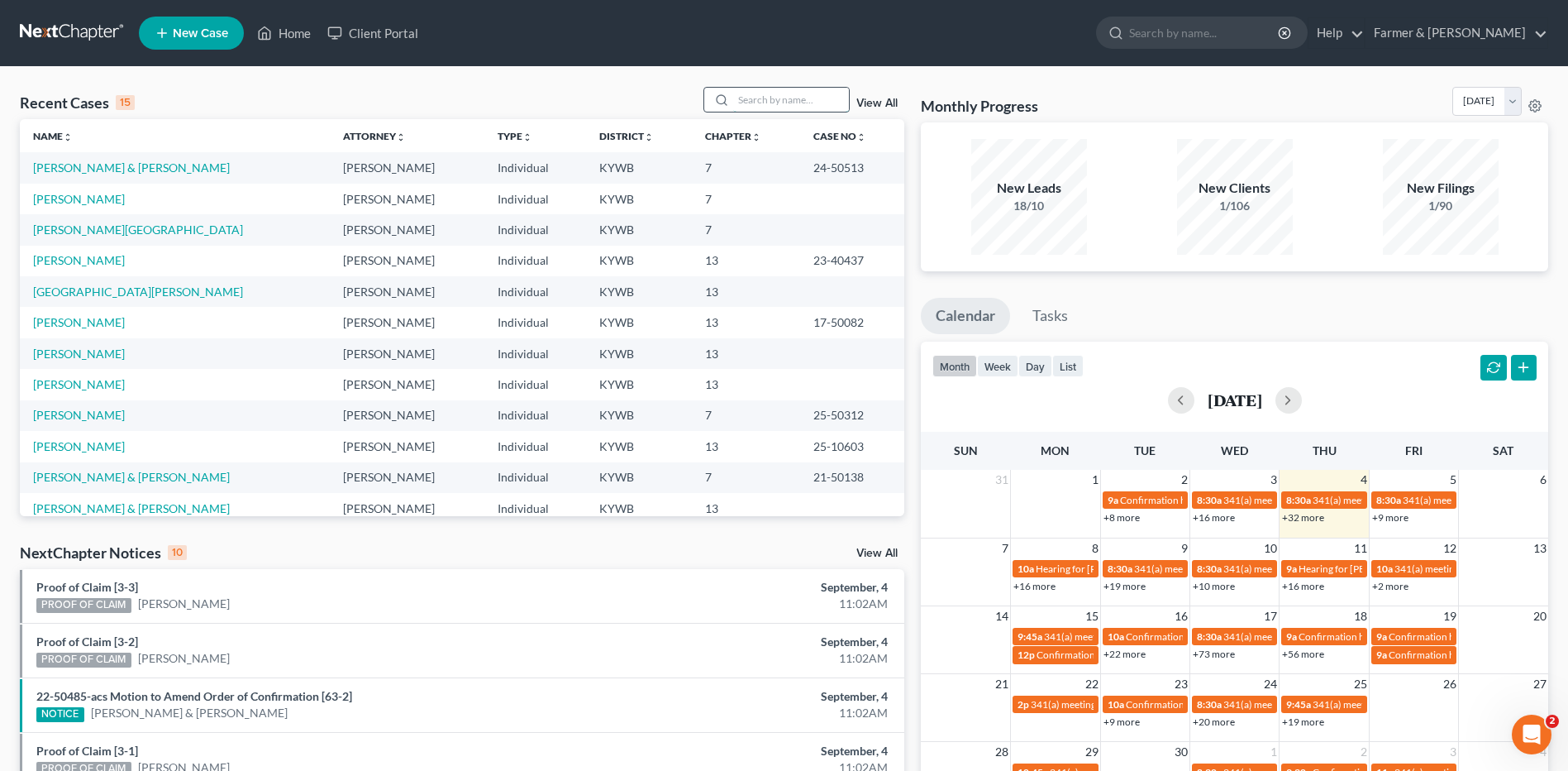
click at [810, 101] on input "search" at bounding box center [790, 99] width 115 height 24
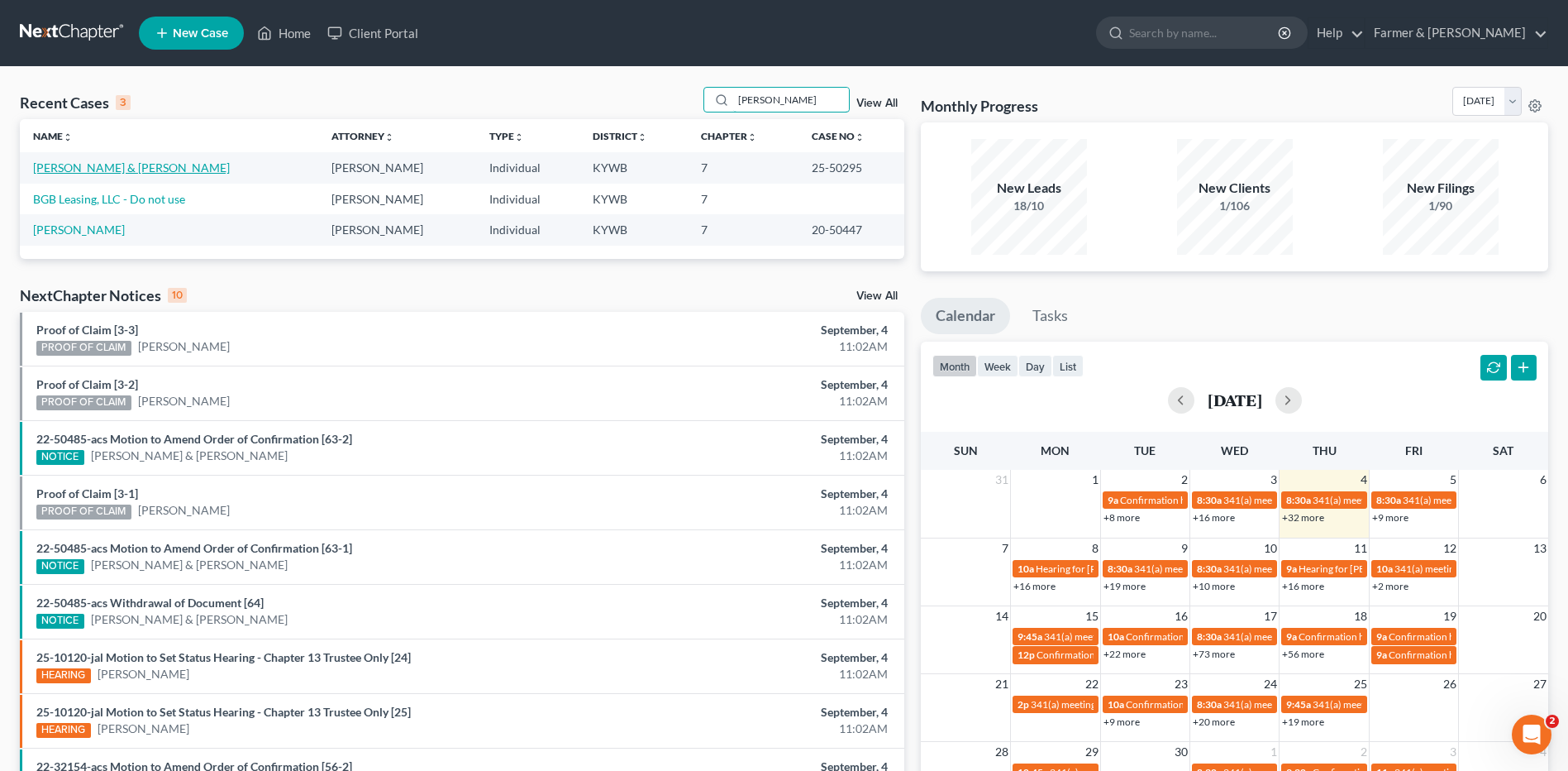
type input "bower"
click at [134, 169] on link "[PERSON_NAME] & [PERSON_NAME]" at bounding box center [131, 167] width 197 height 14
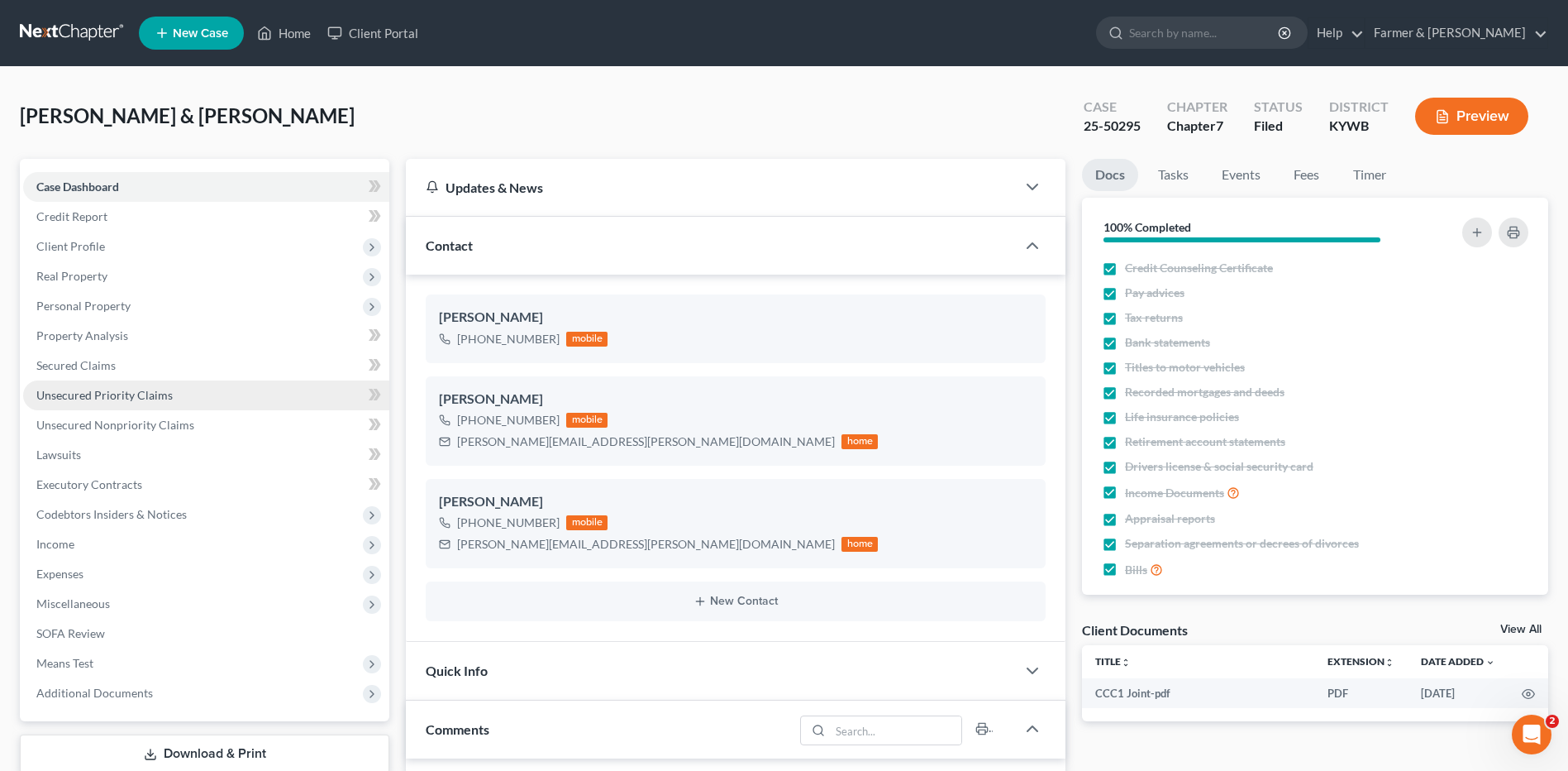
scroll to position [203, 0]
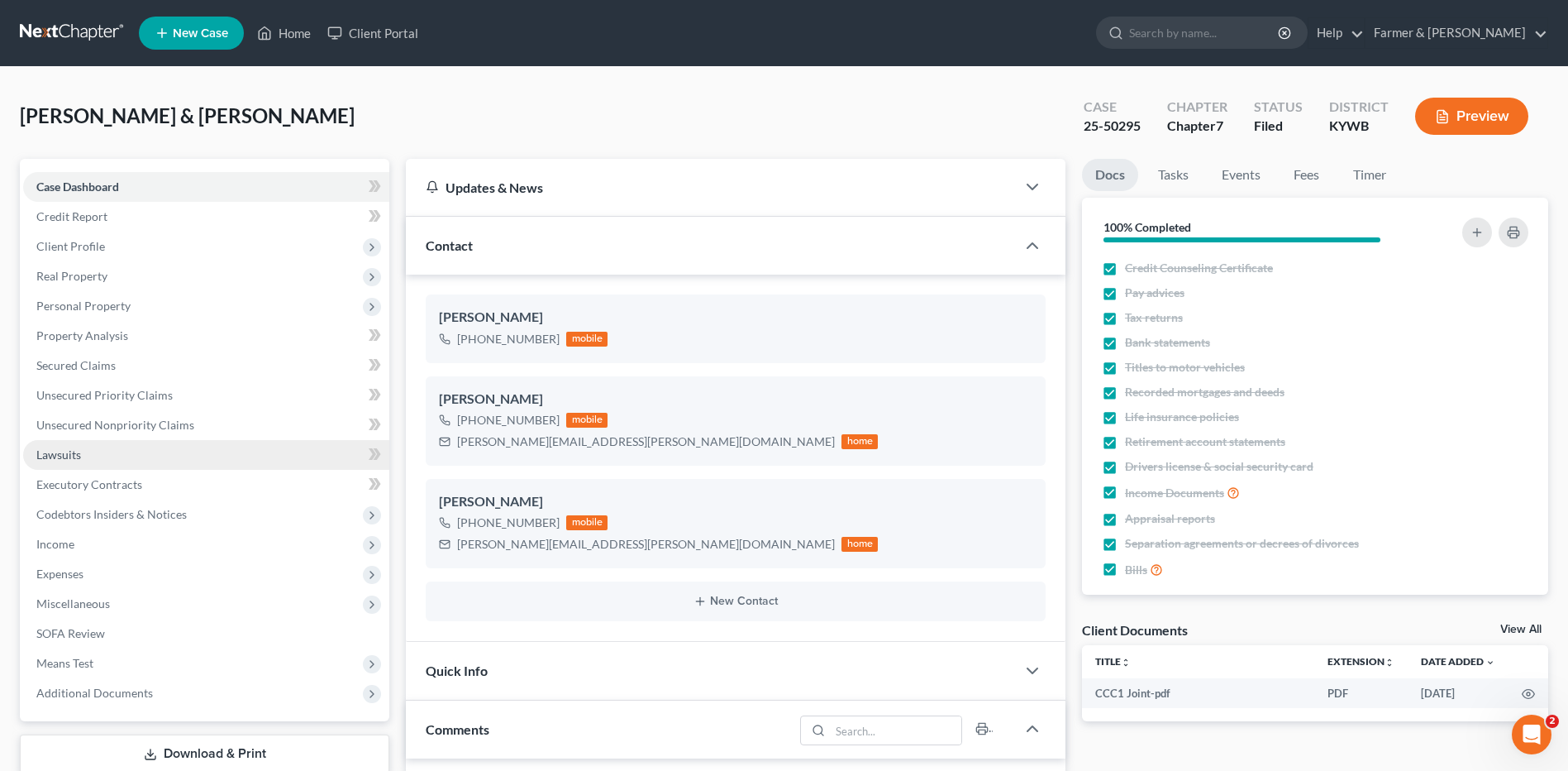
click at [129, 457] on link "Lawsuits" at bounding box center [207, 454] width 367 height 30
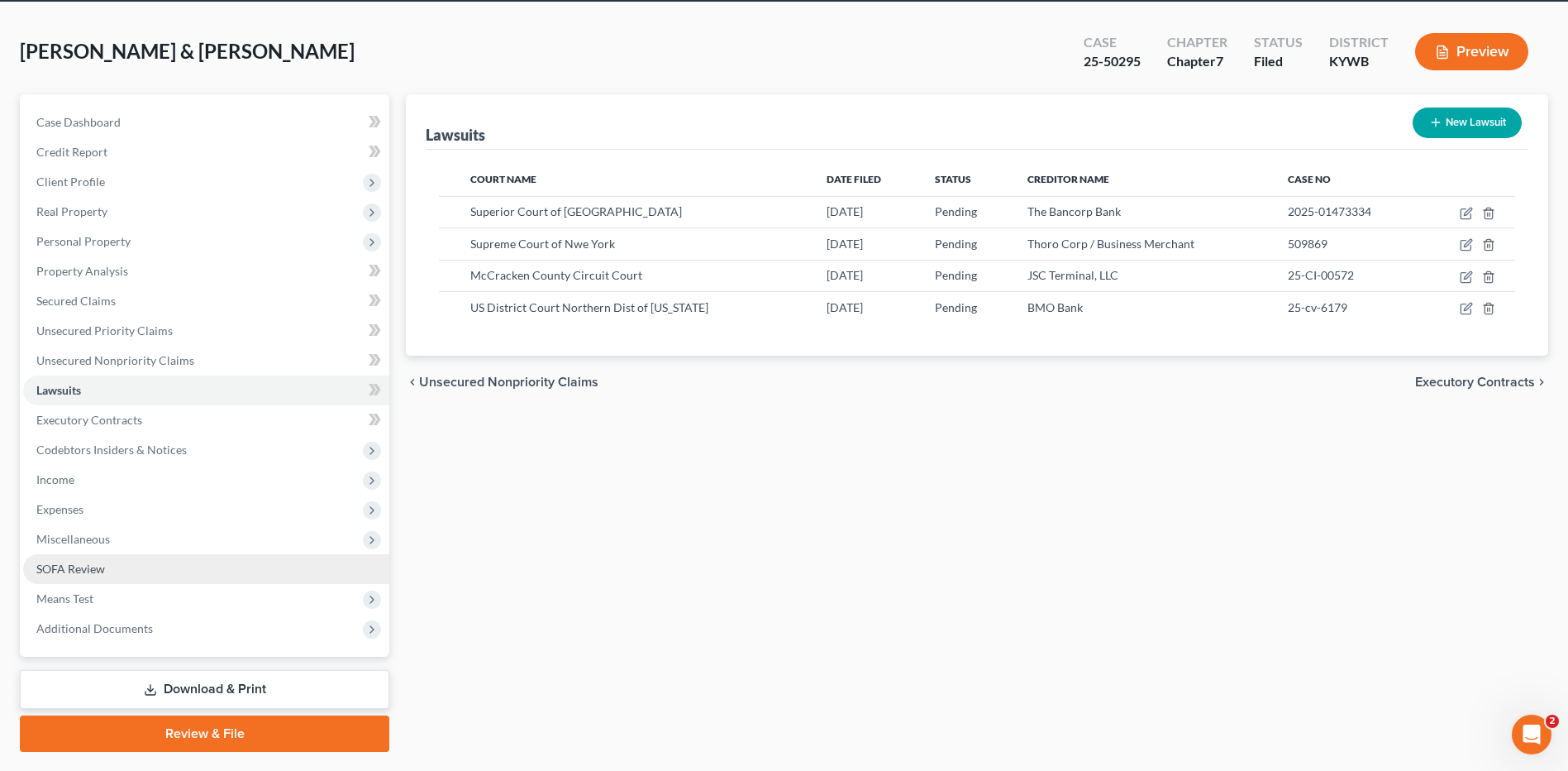
scroll to position [108, 0]
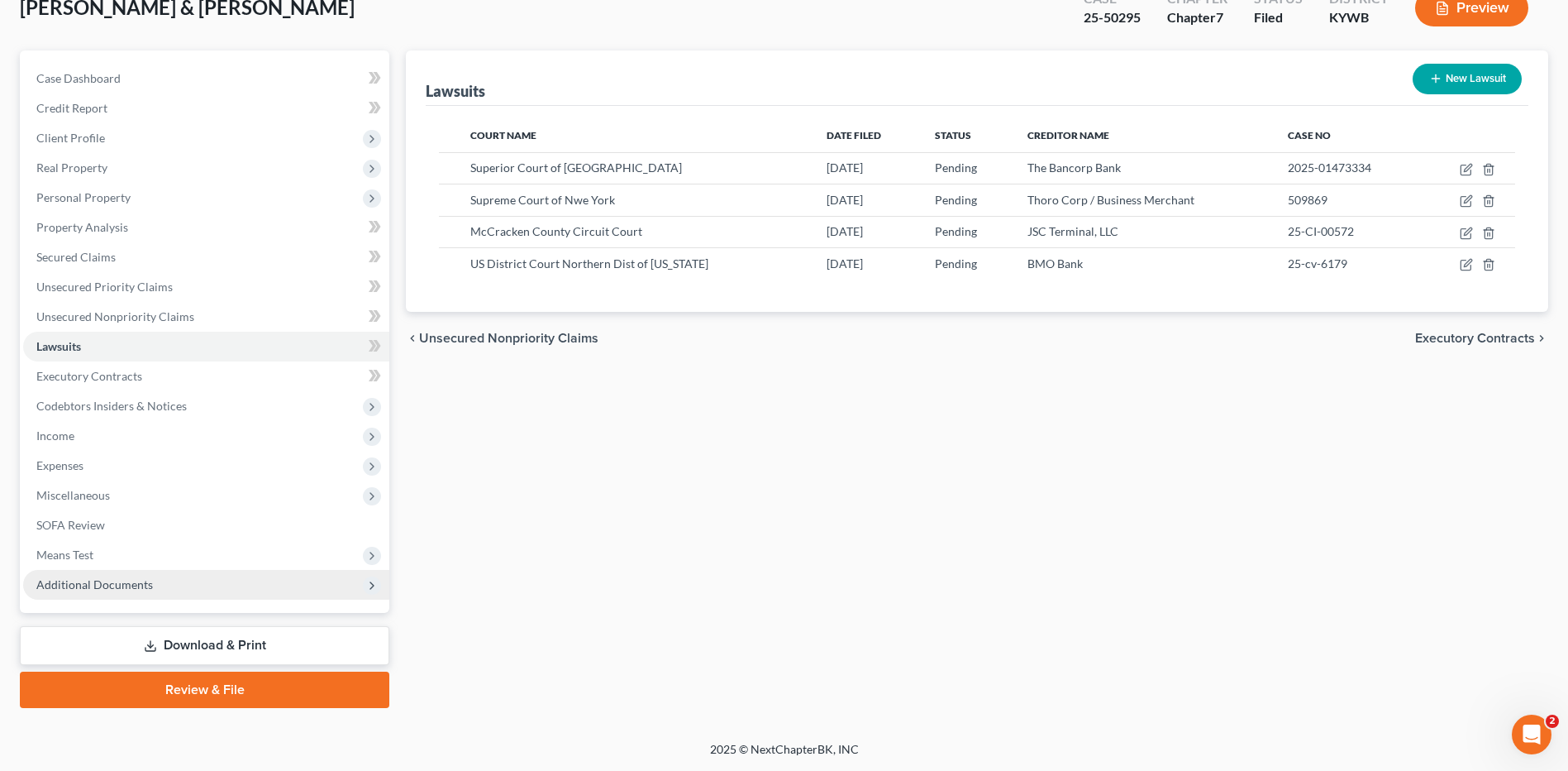
click at [169, 572] on span "Additional Documents" at bounding box center [207, 584] width 367 height 30
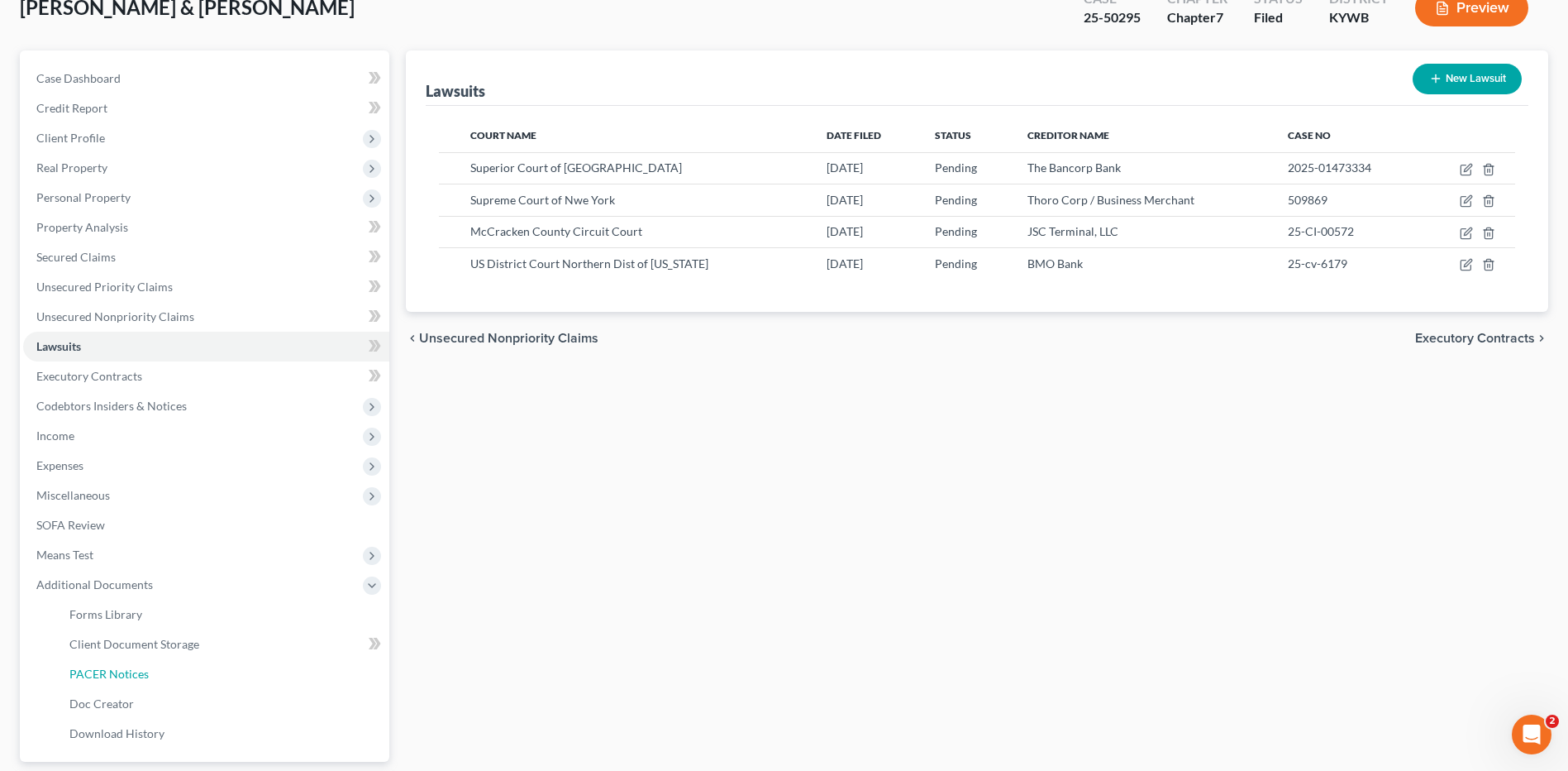
drag, startPoint x: 141, startPoint y: 674, endPoint x: 437, endPoint y: 641, distance: 297.8
click at [141, 674] on span "PACER Notices" at bounding box center [109, 674] width 80 height 14
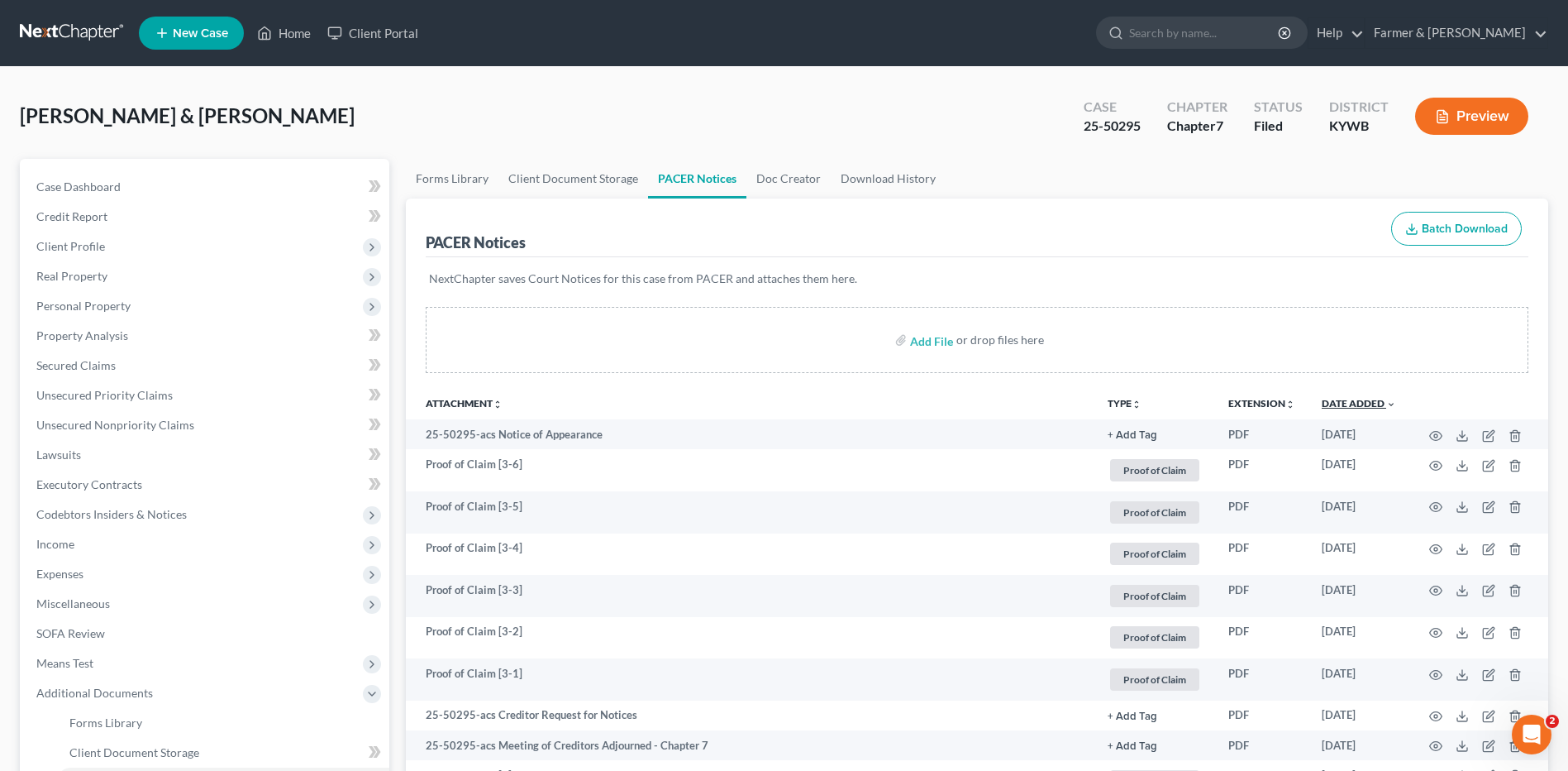
click at [1377, 401] on link "Date Added unfold_more expand_more expand_less" at bounding box center [1358, 403] width 74 height 13
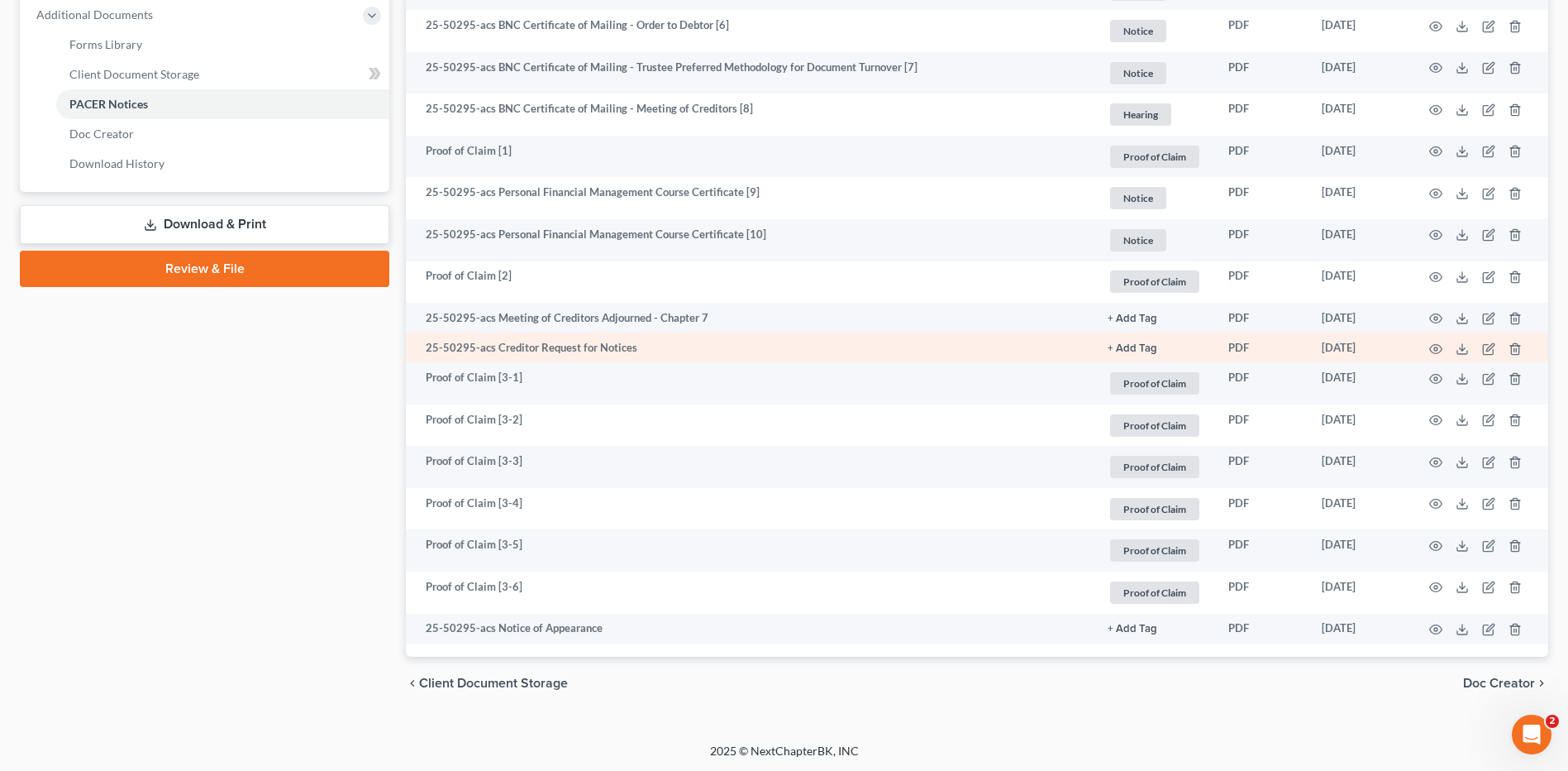
scroll to position [680, 0]
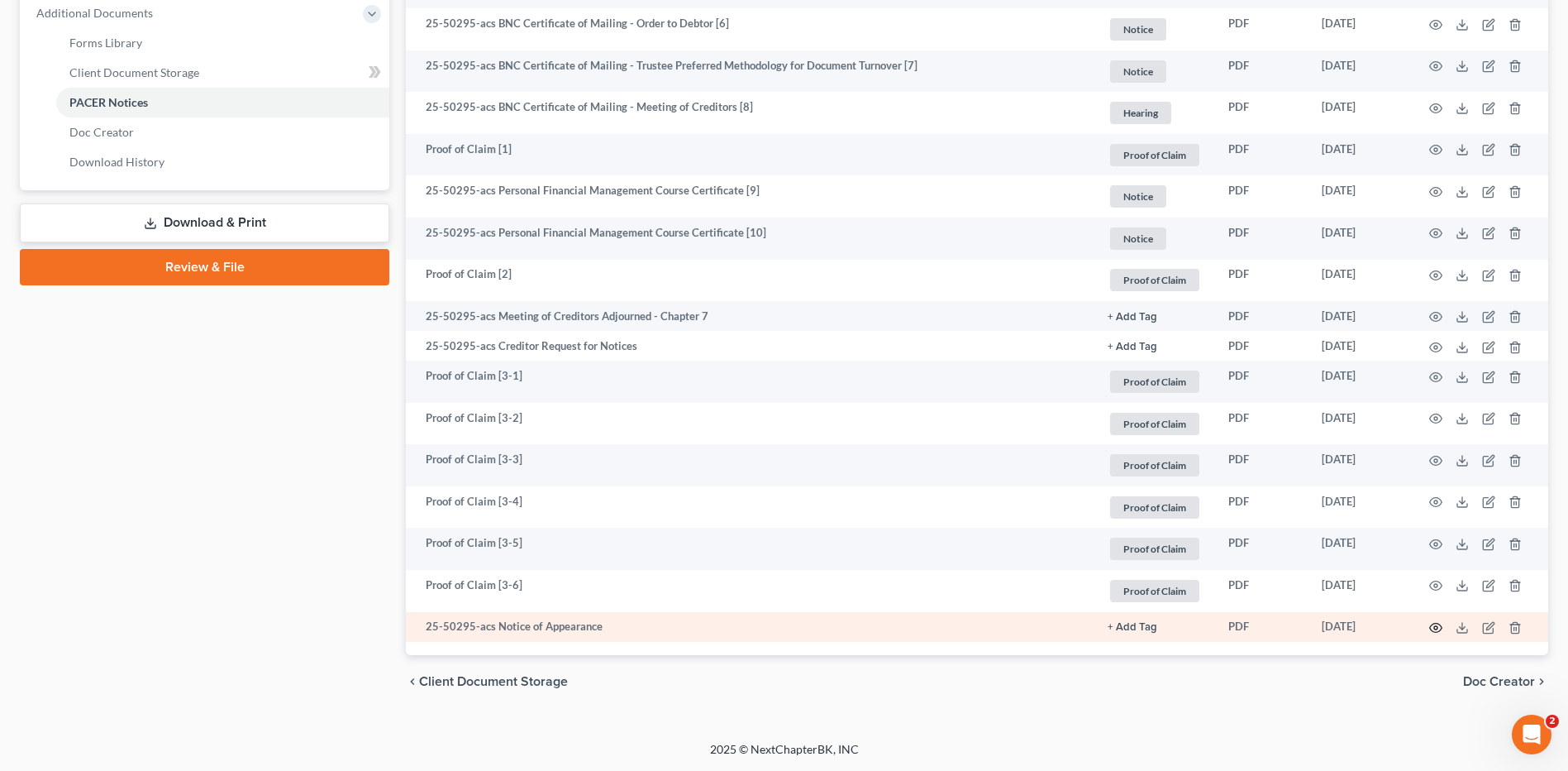
click at [1432, 627] on icon "button" at bounding box center [1436, 627] width 13 height 13
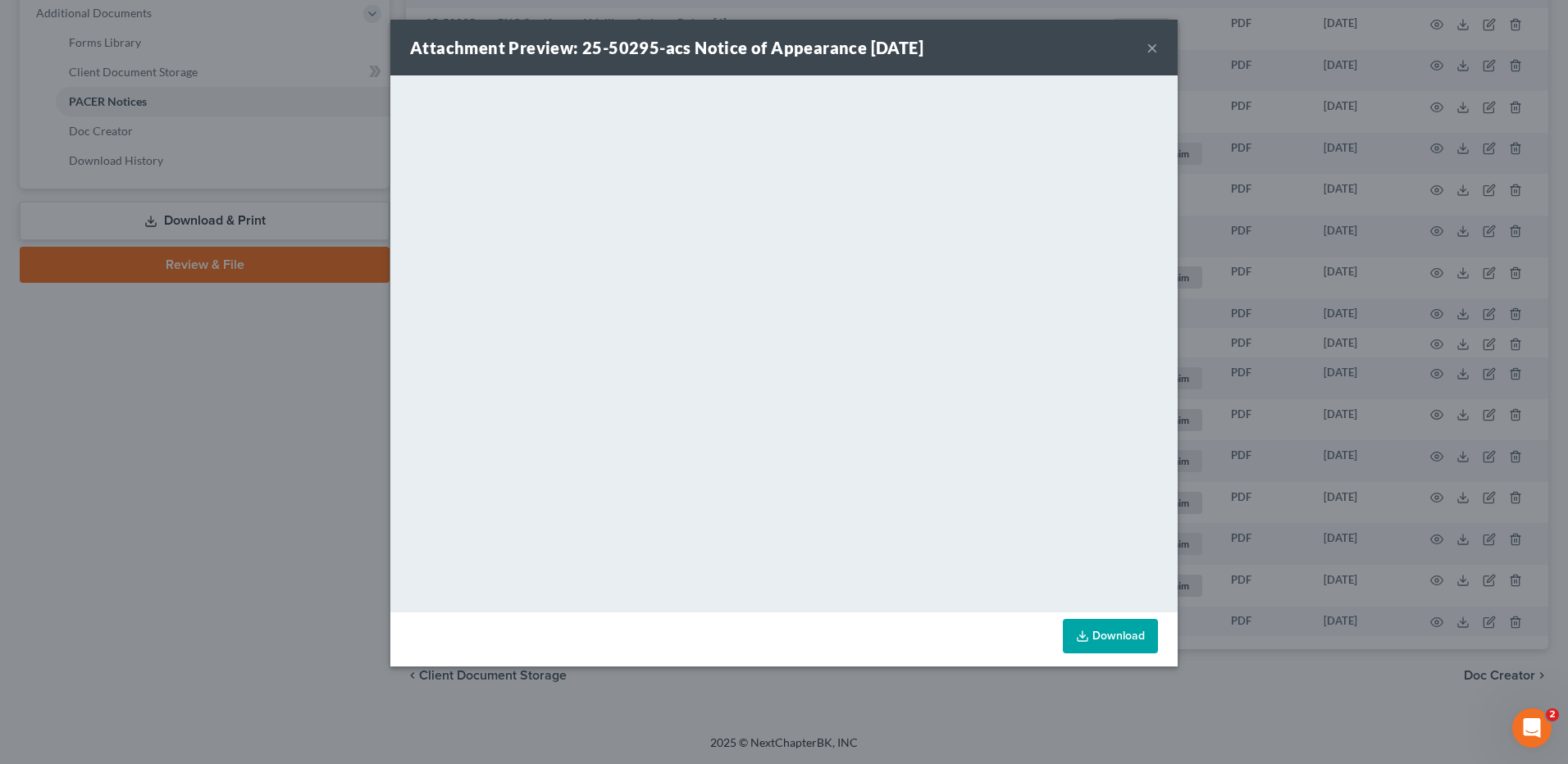
click at [1155, 44] on button "×" at bounding box center [1152, 48] width 12 height 19
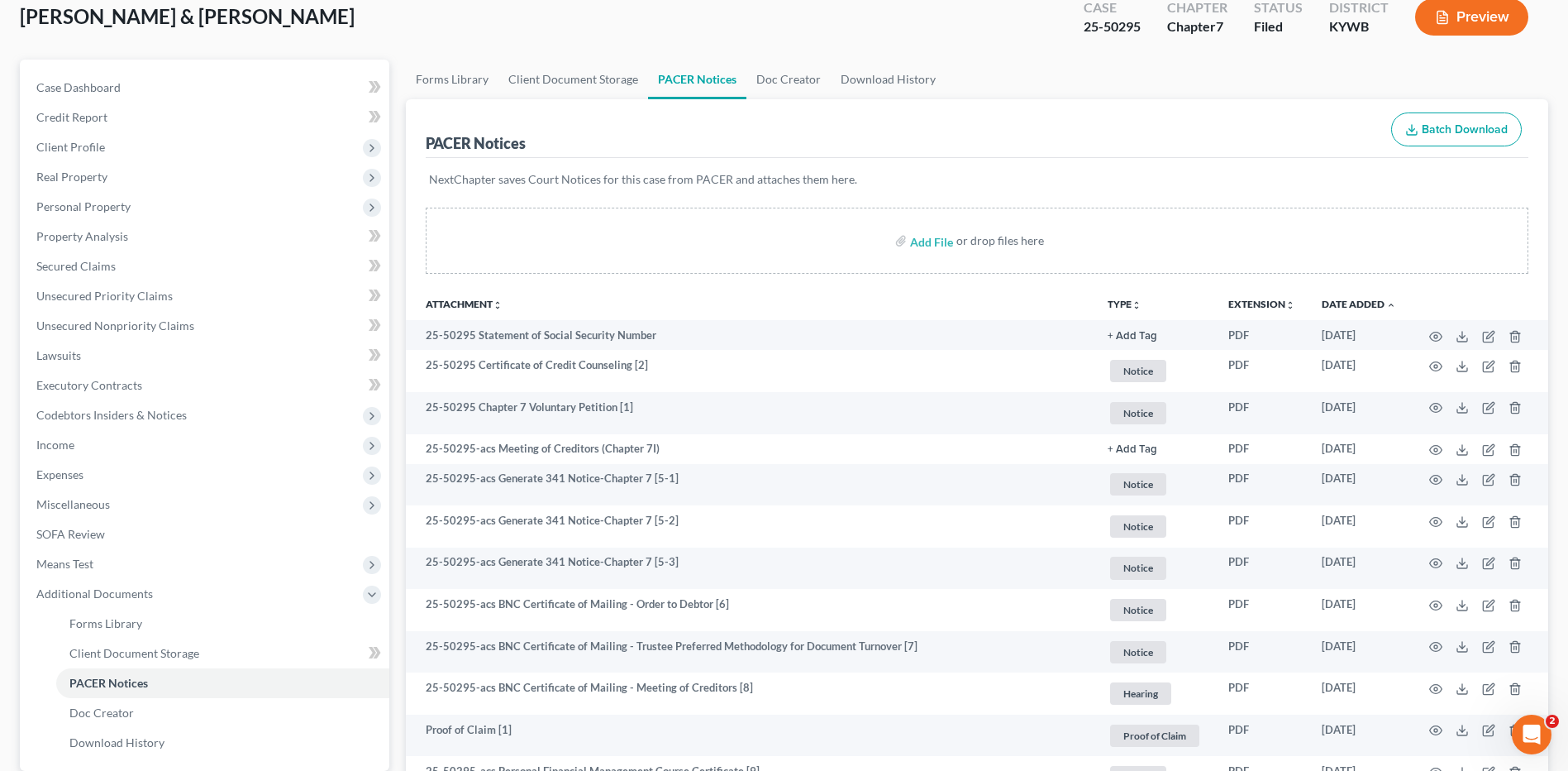
scroll to position [0, 0]
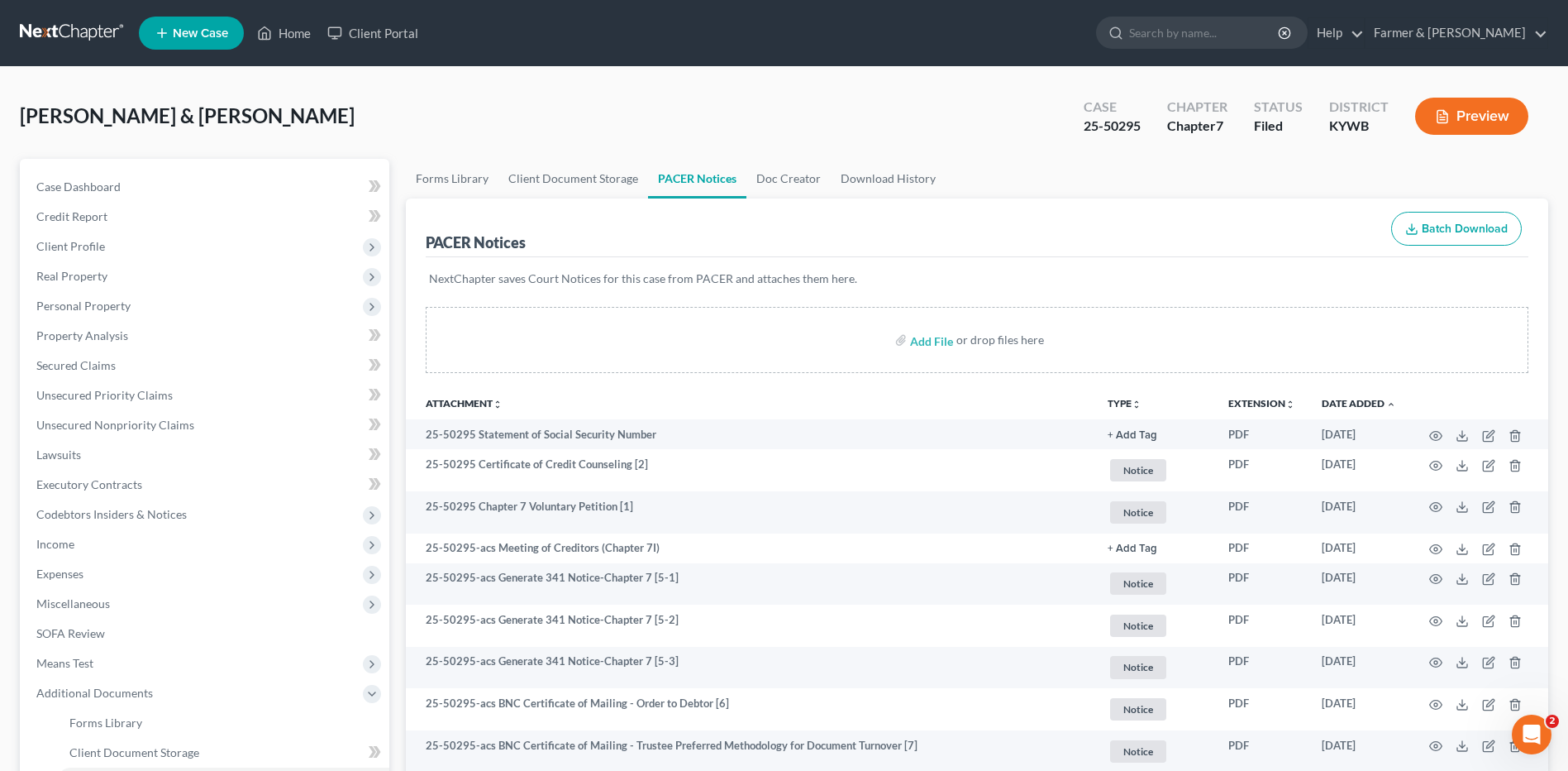
drag, startPoint x: 86, startPoint y: 30, endPoint x: 104, endPoint y: 24, distance: 19.0
click at [86, 30] on link at bounding box center [72, 32] width 105 height 30
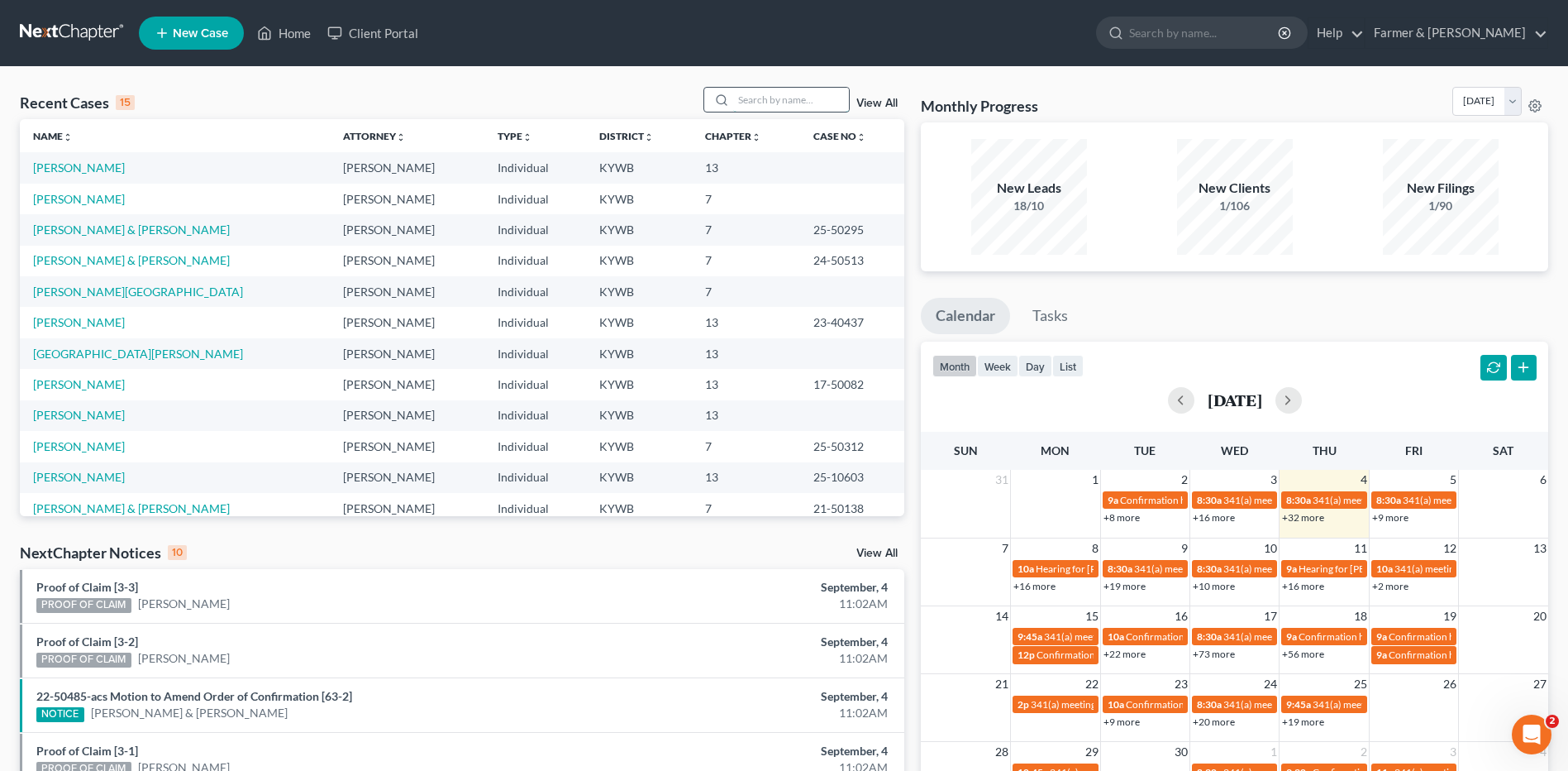
click at [800, 105] on input "search" at bounding box center [790, 99] width 115 height 24
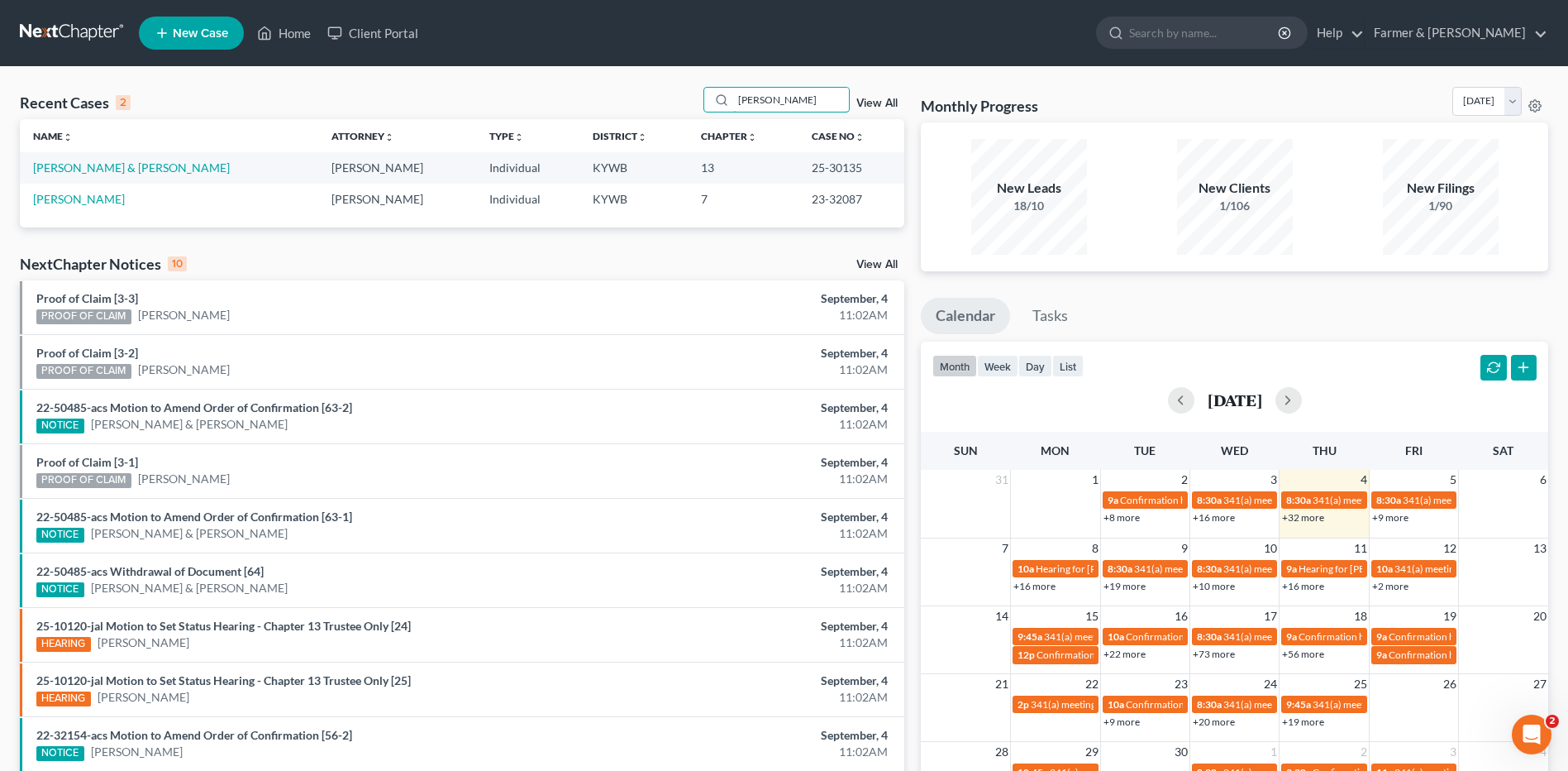
drag, startPoint x: 796, startPoint y: 104, endPoint x: 628, endPoint y: 100, distance: 168.0
click at [628, 100] on div "Recent Cases 2 [PERSON_NAME] View All" at bounding box center [461, 103] width 884 height 32
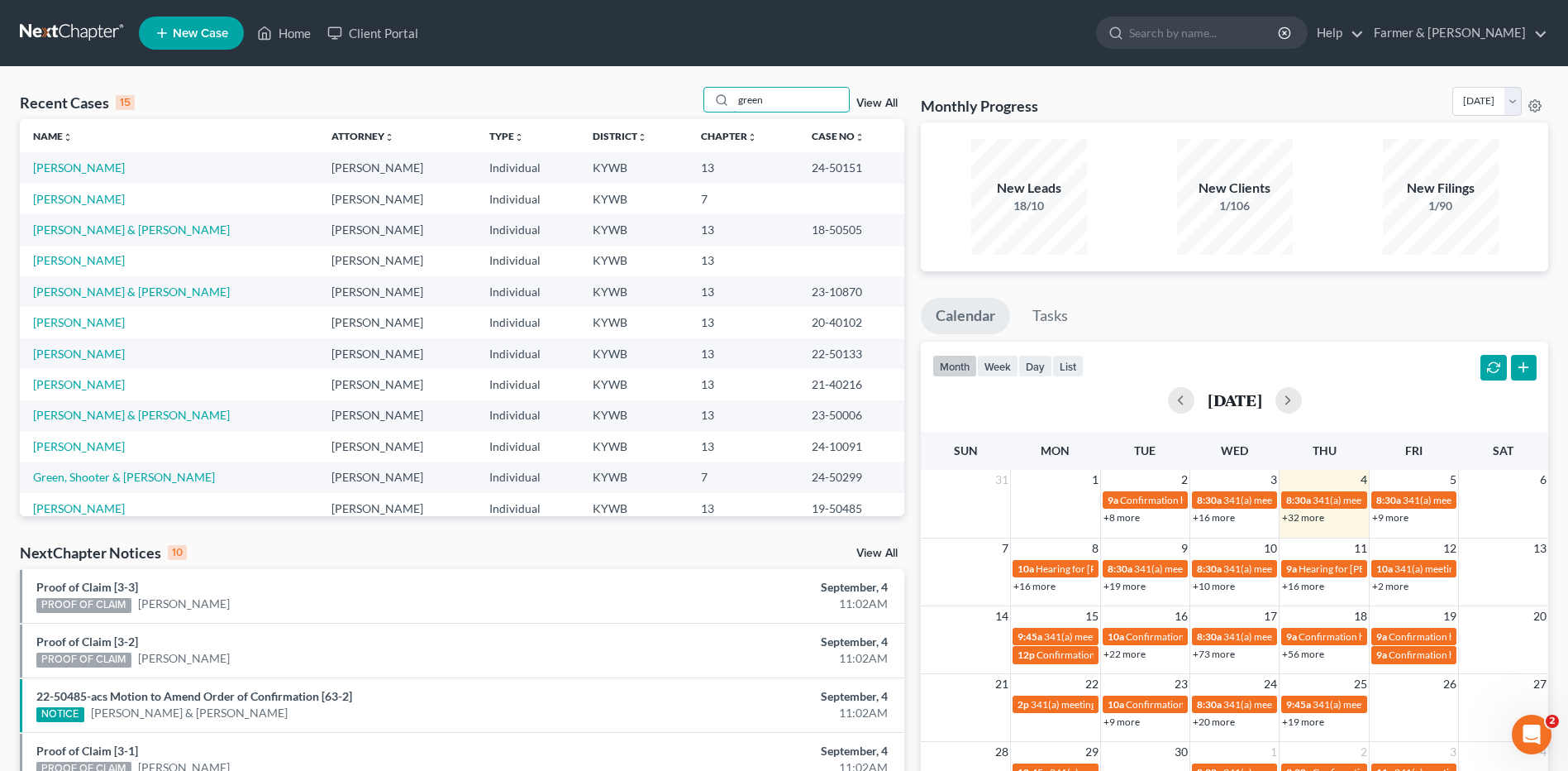
drag, startPoint x: 838, startPoint y: 96, endPoint x: 676, endPoint y: 109, distance: 162.5
click at [676, 109] on div "Recent Cases 15 green View All" at bounding box center [461, 103] width 884 height 32
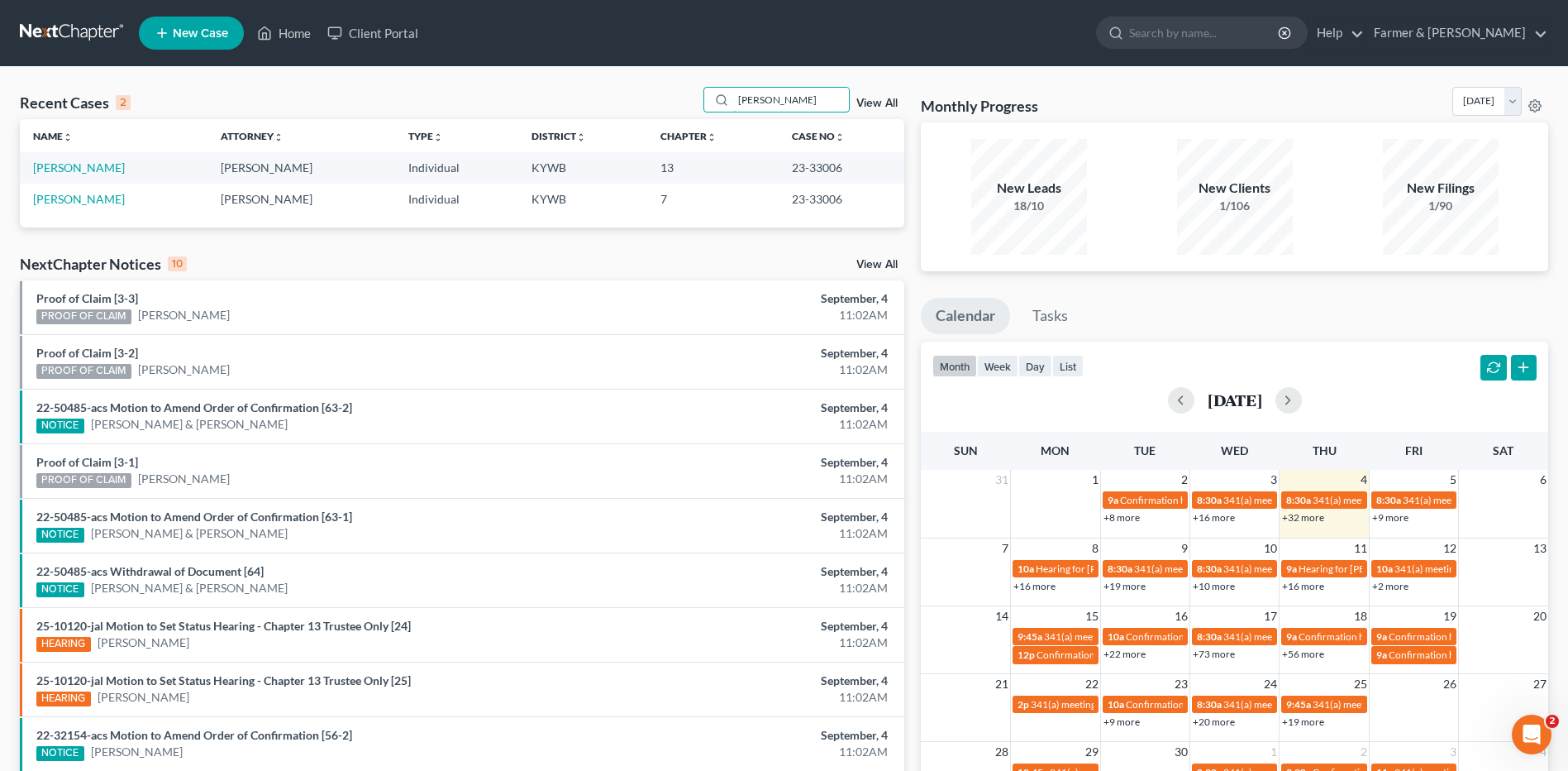
type input "[PERSON_NAME]"
click at [104, 170] on link "[PERSON_NAME]" at bounding box center [79, 167] width 92 height 14
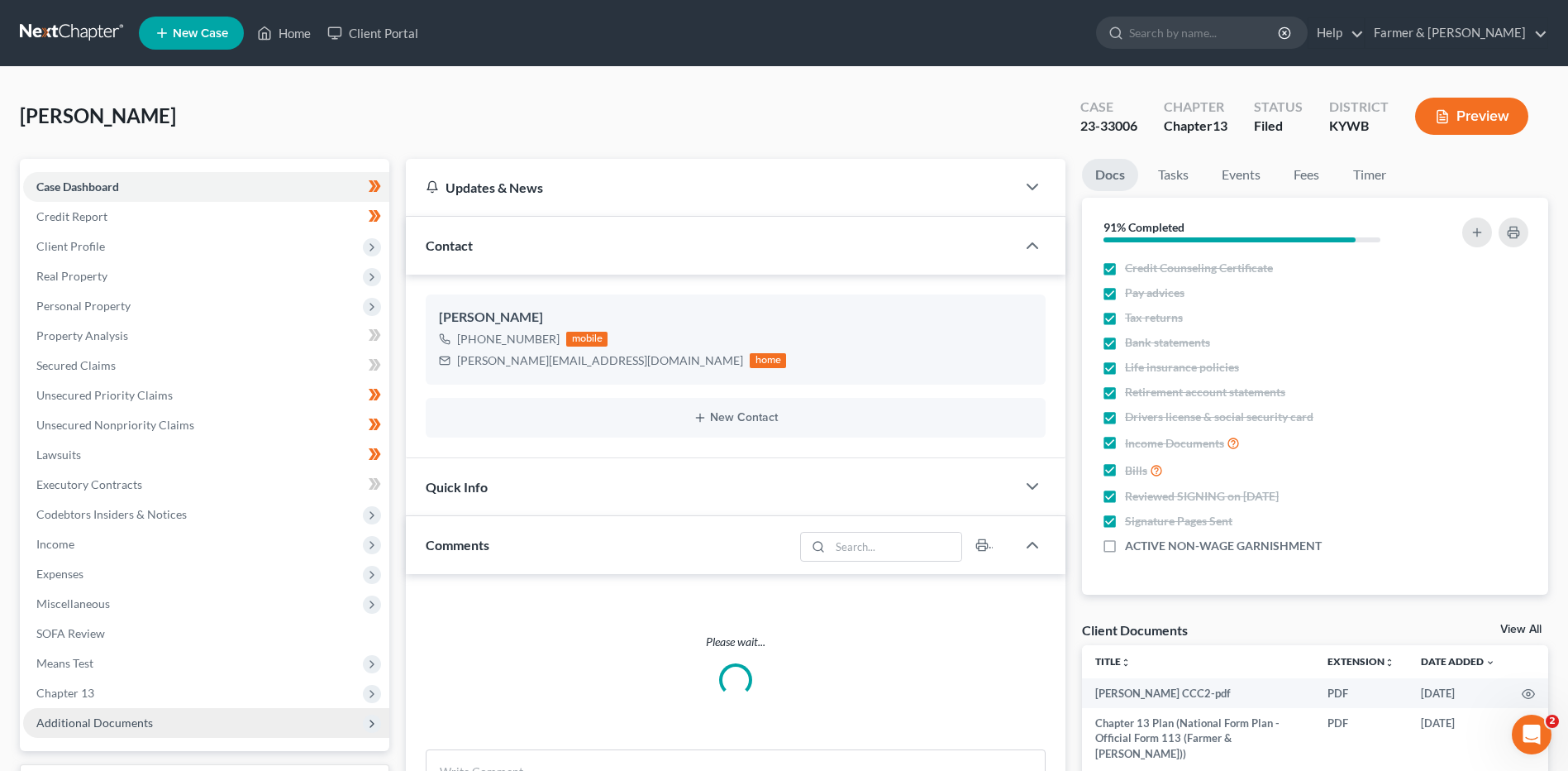
click at [149, 707] on span "Additional Documents" at bounding box center [207, 722] width 367 height 30
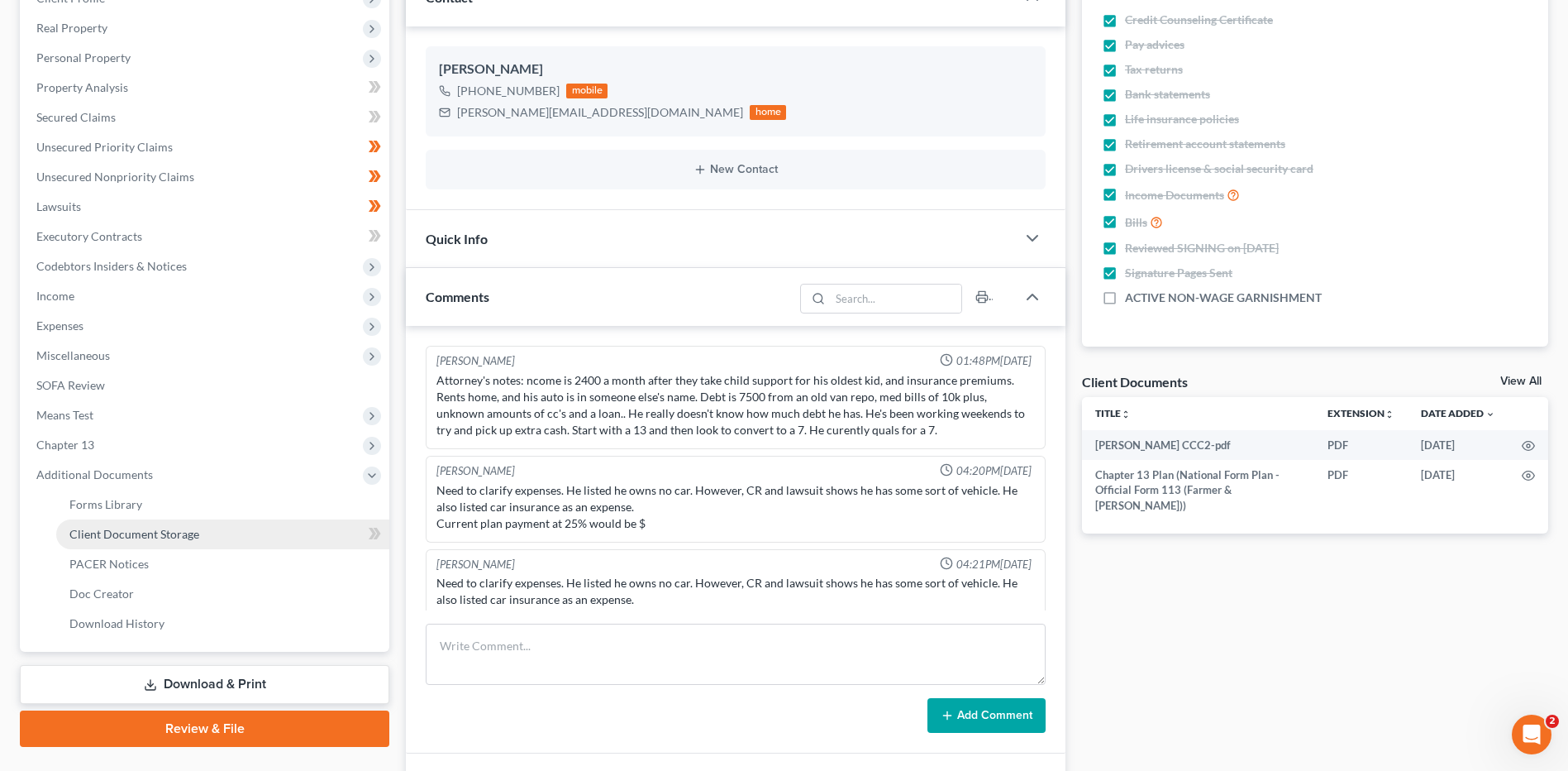
scroll to position [183, 0]
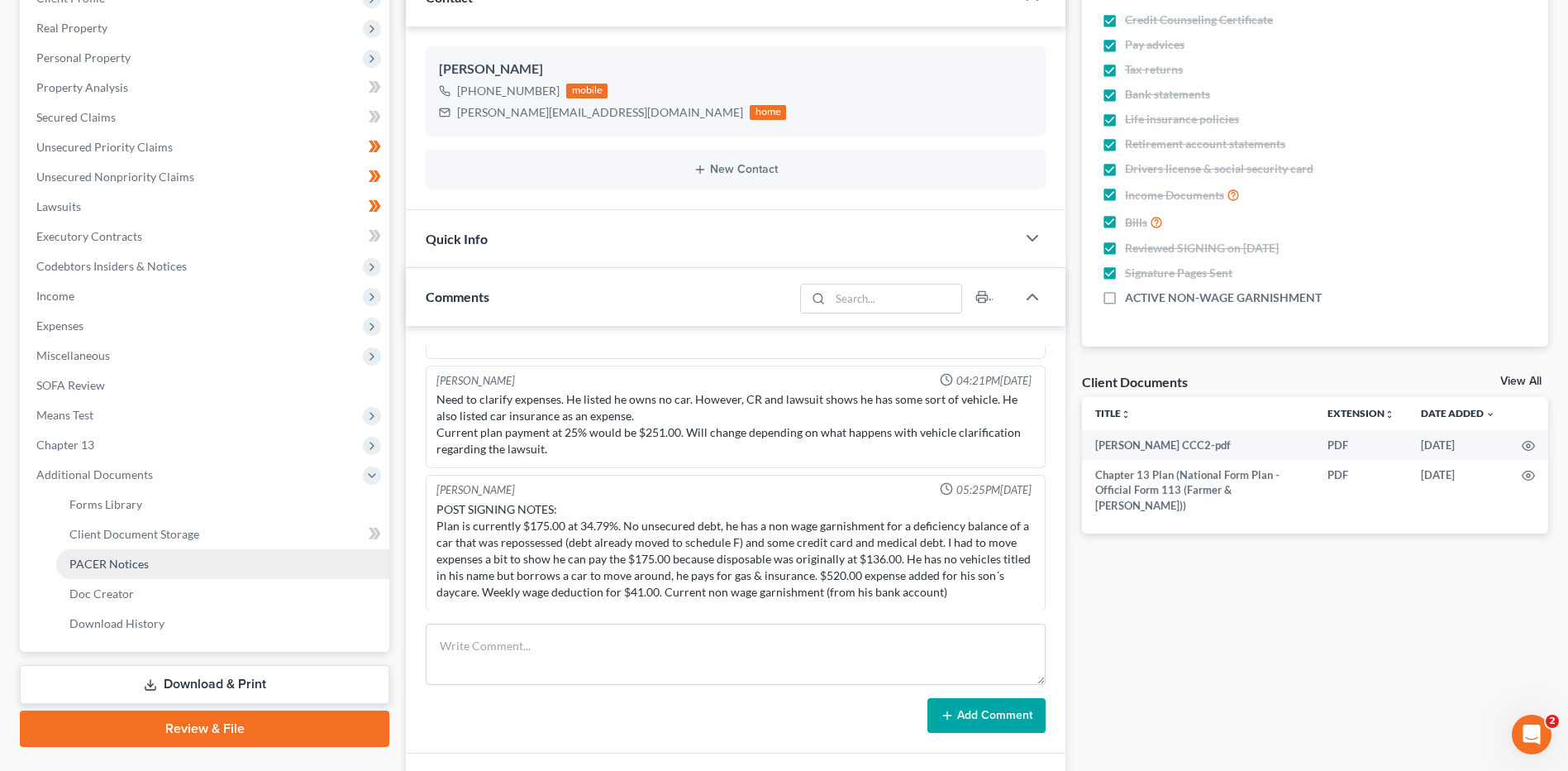
click at [156, 562] on link "PACER Notices" at bounding box center [223, 563] width 333 height 30
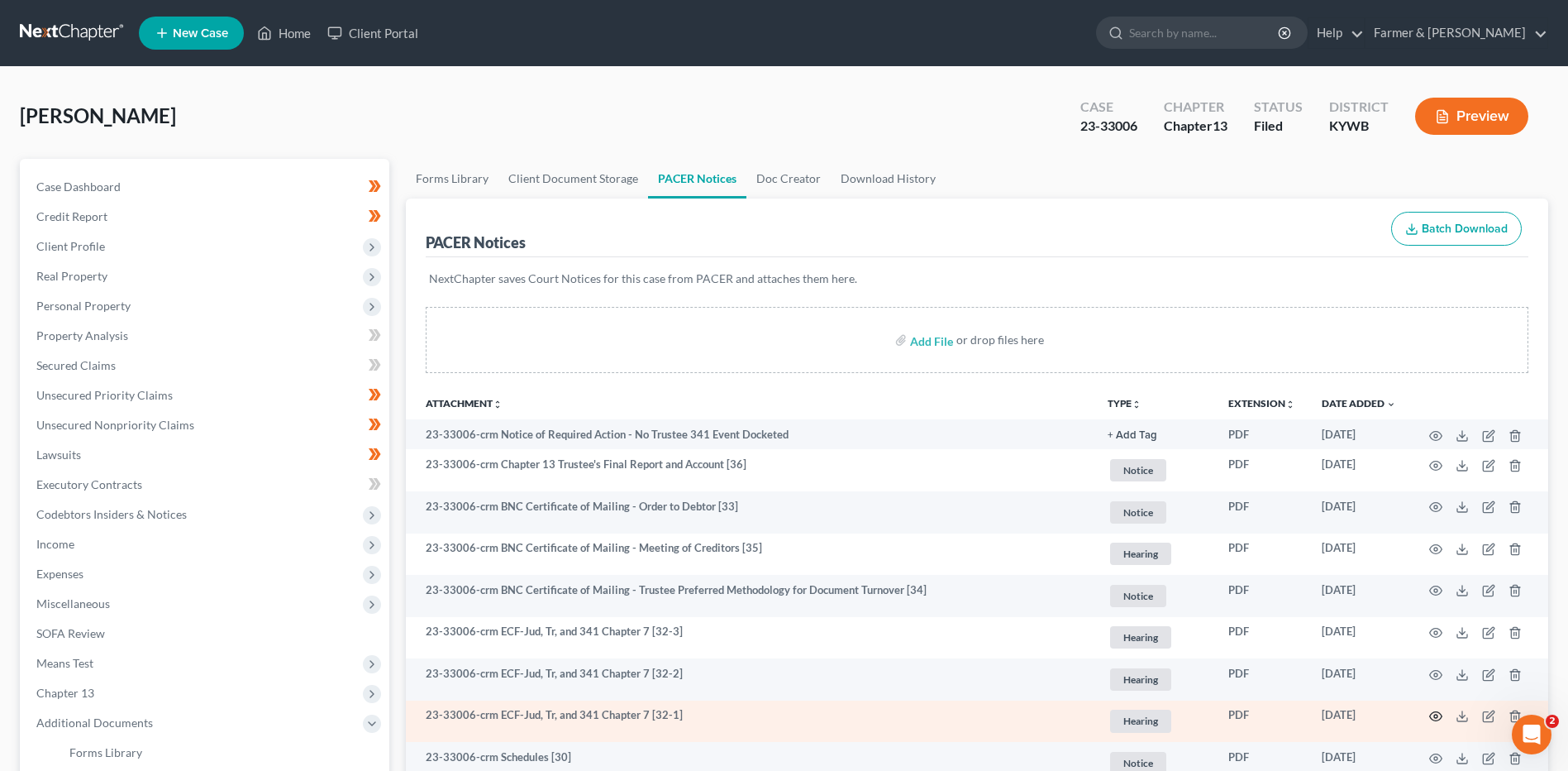
click at [1439, 719] on icon "button" at bounding box center [1437, 716] width 13 height 9
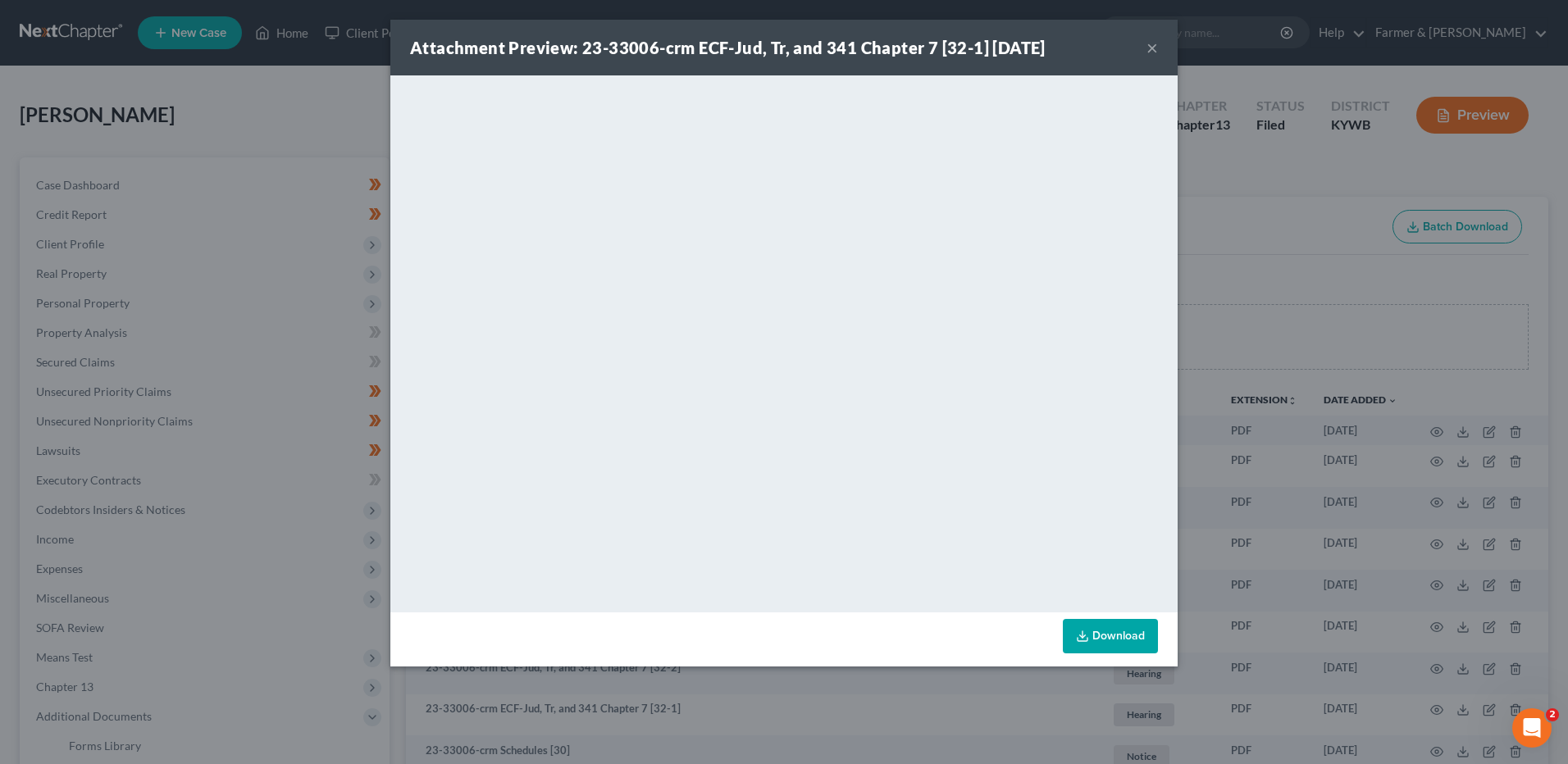
click at [1149, 48] on button "×" at bounding box center [1152, 48] width 12 height 19
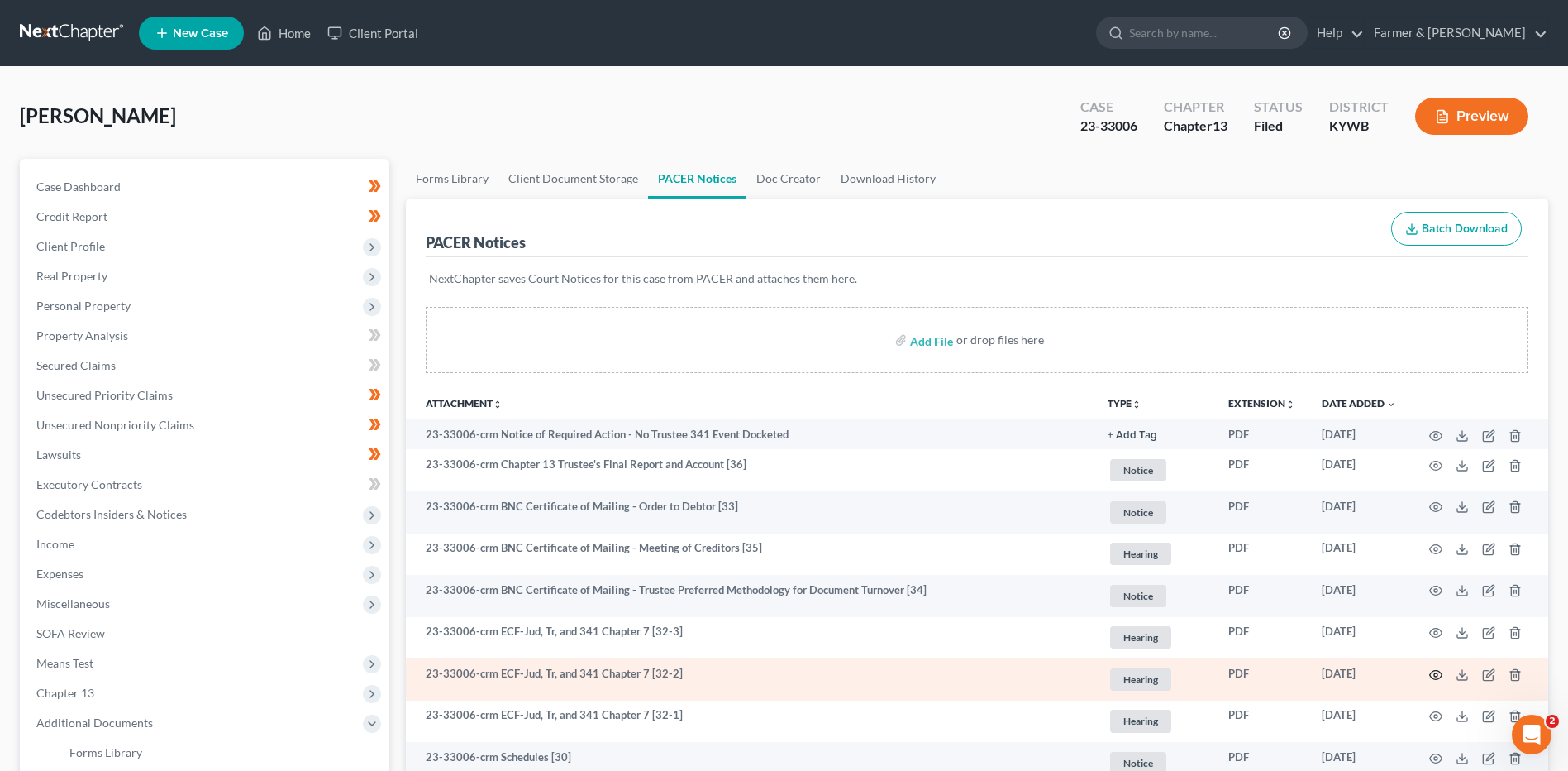
click at [1431, 678] on icon "button" at bounding box center [1436, 674] width 13 height 13
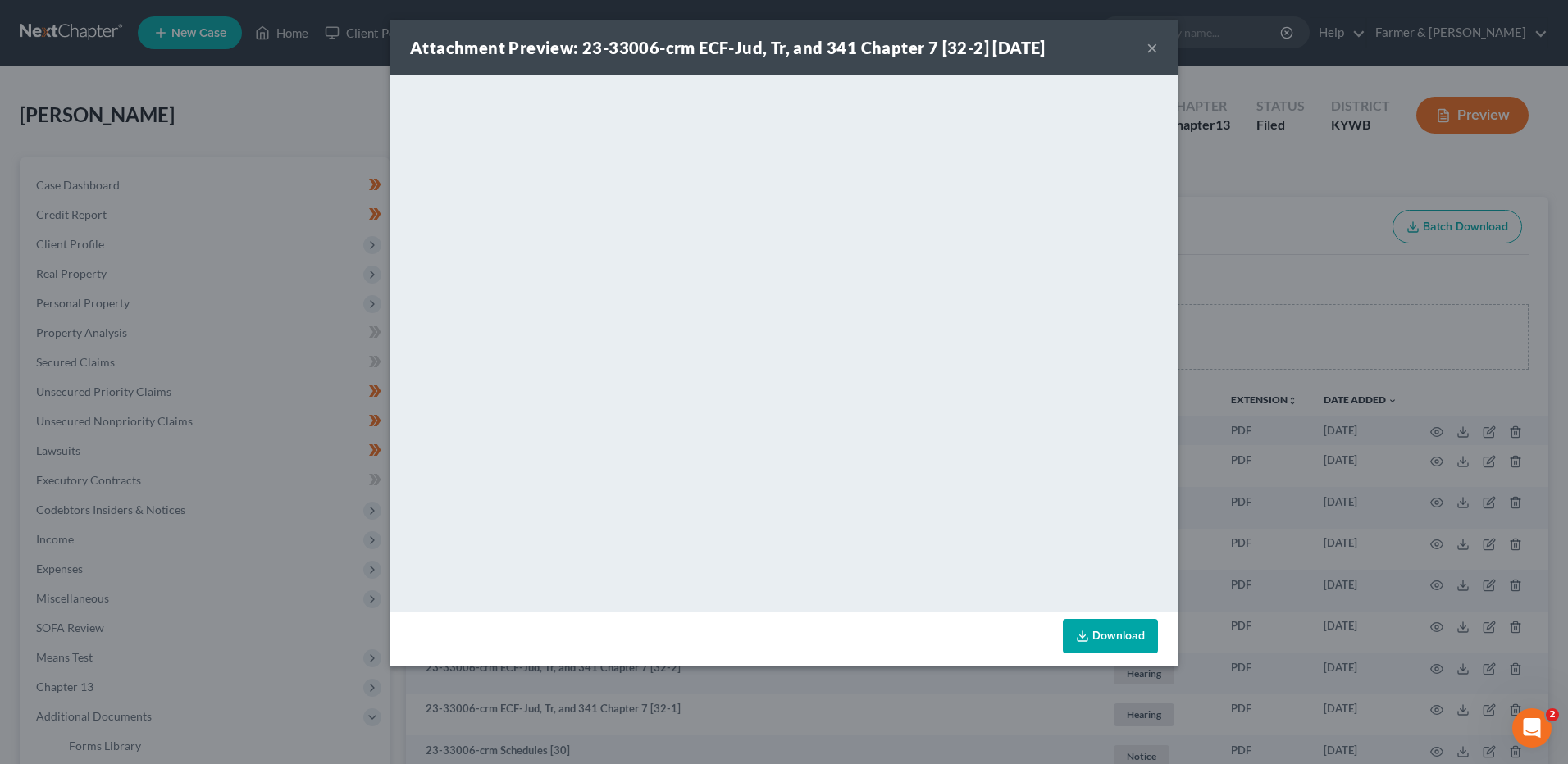
click at [1157, 46] on div "Attachment Preview: 23-33006-crm ECF-Jud, Tr, and 341 Chapter 7 [32-2] 06/13/20…" at bounding box center [784, 47] width 788 height 56
click at [1151, 54] on button "×" at bounding box center [1152, 48] width 12 height 19
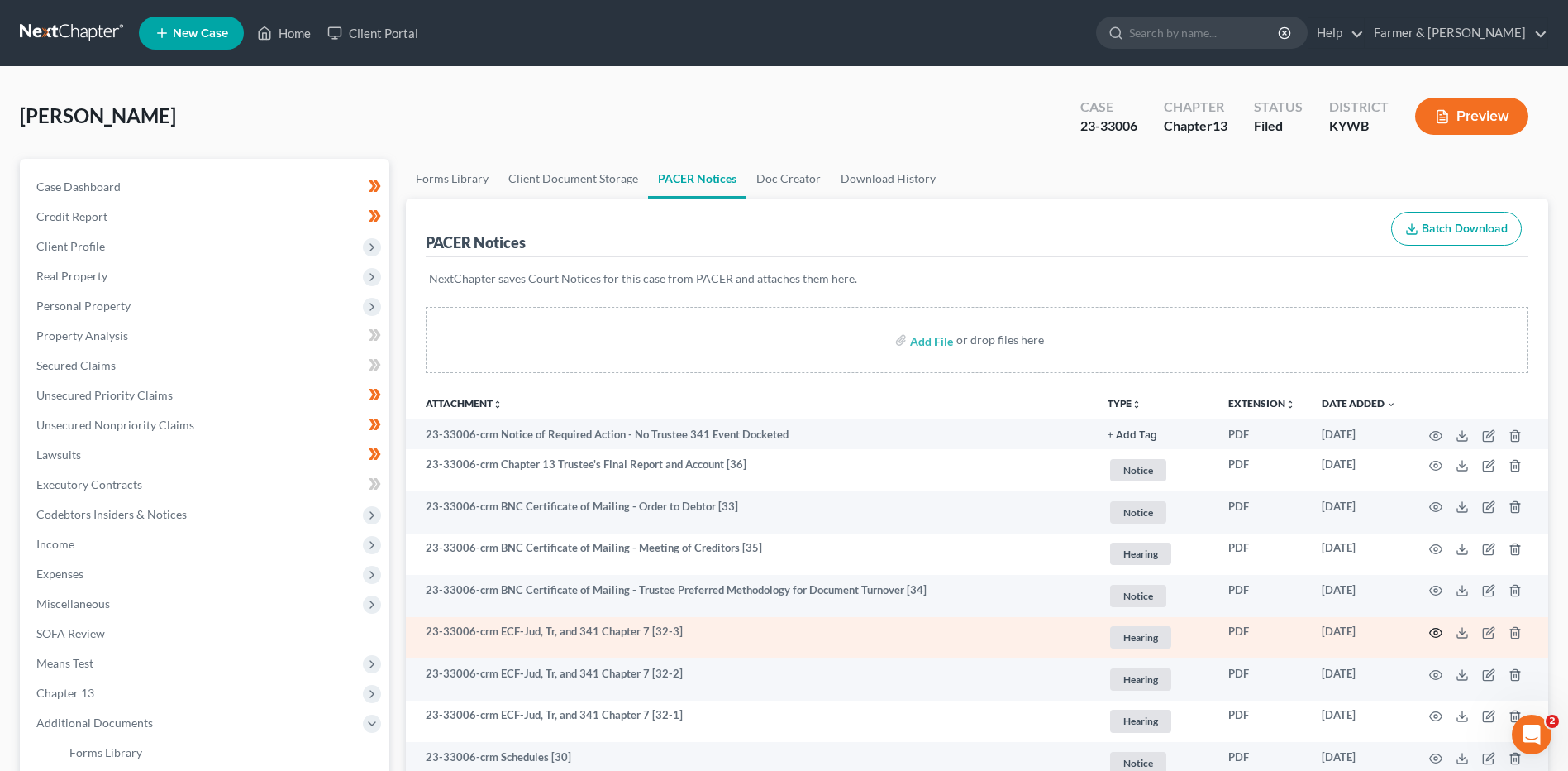
click at [1434, 628] on icon "button" at bounding box center [1436, 632] width 13 height 13
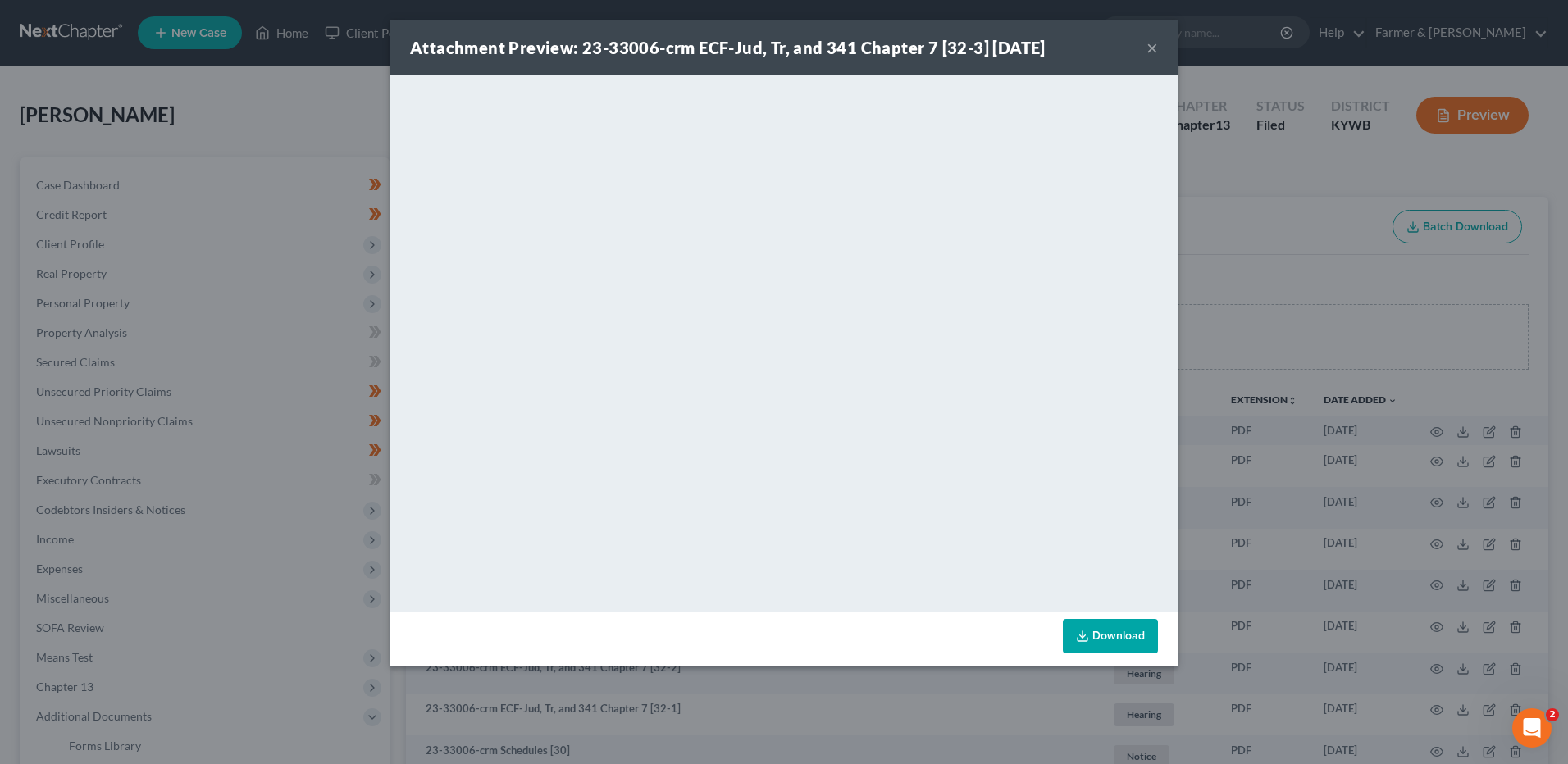
click at [1149, 51] on button "×" at bounding box center [1152, 48] width 12 height 19
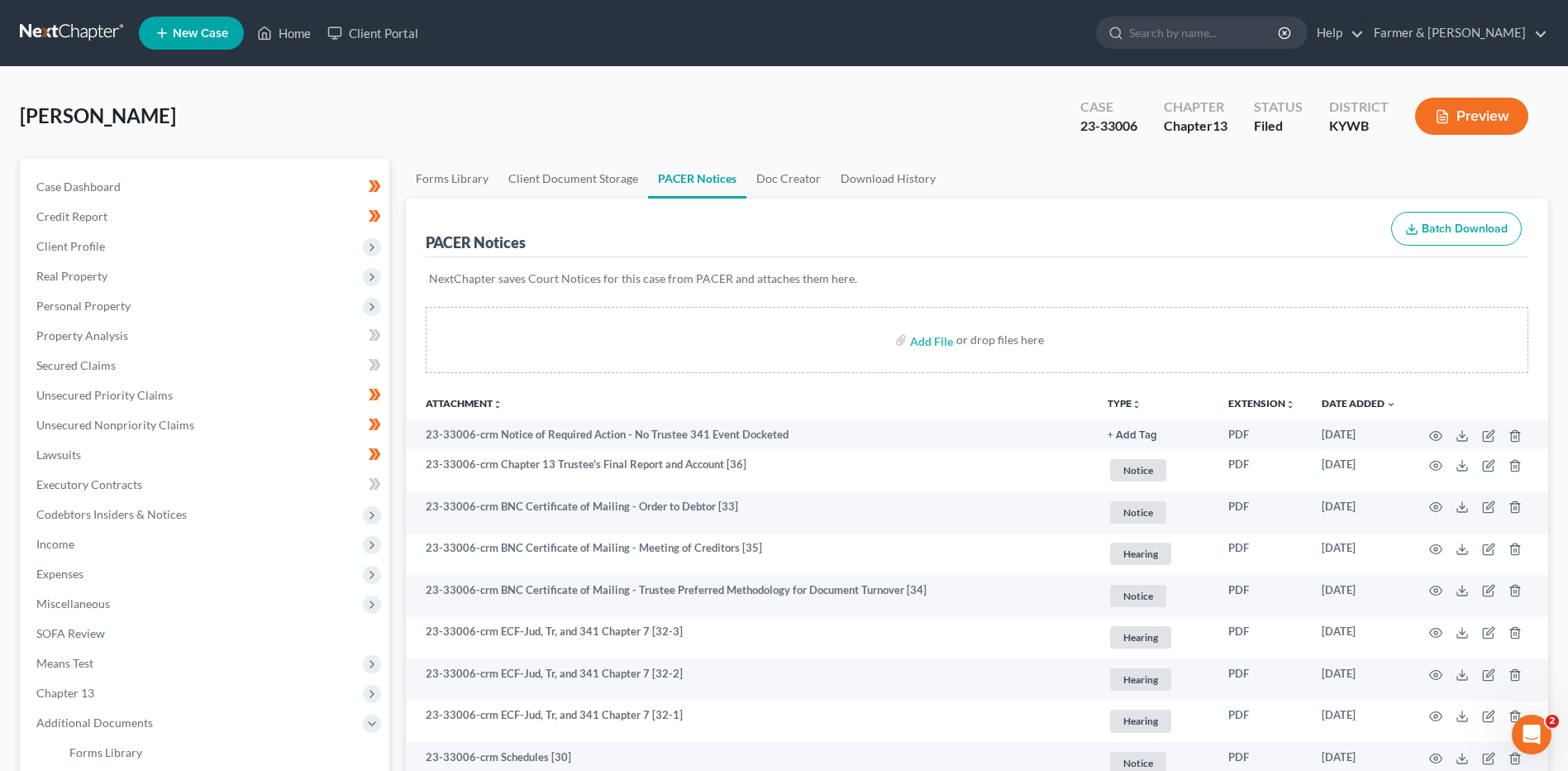
click at [66, 21] on link at bounding box center [72, 32] width 105 height 30
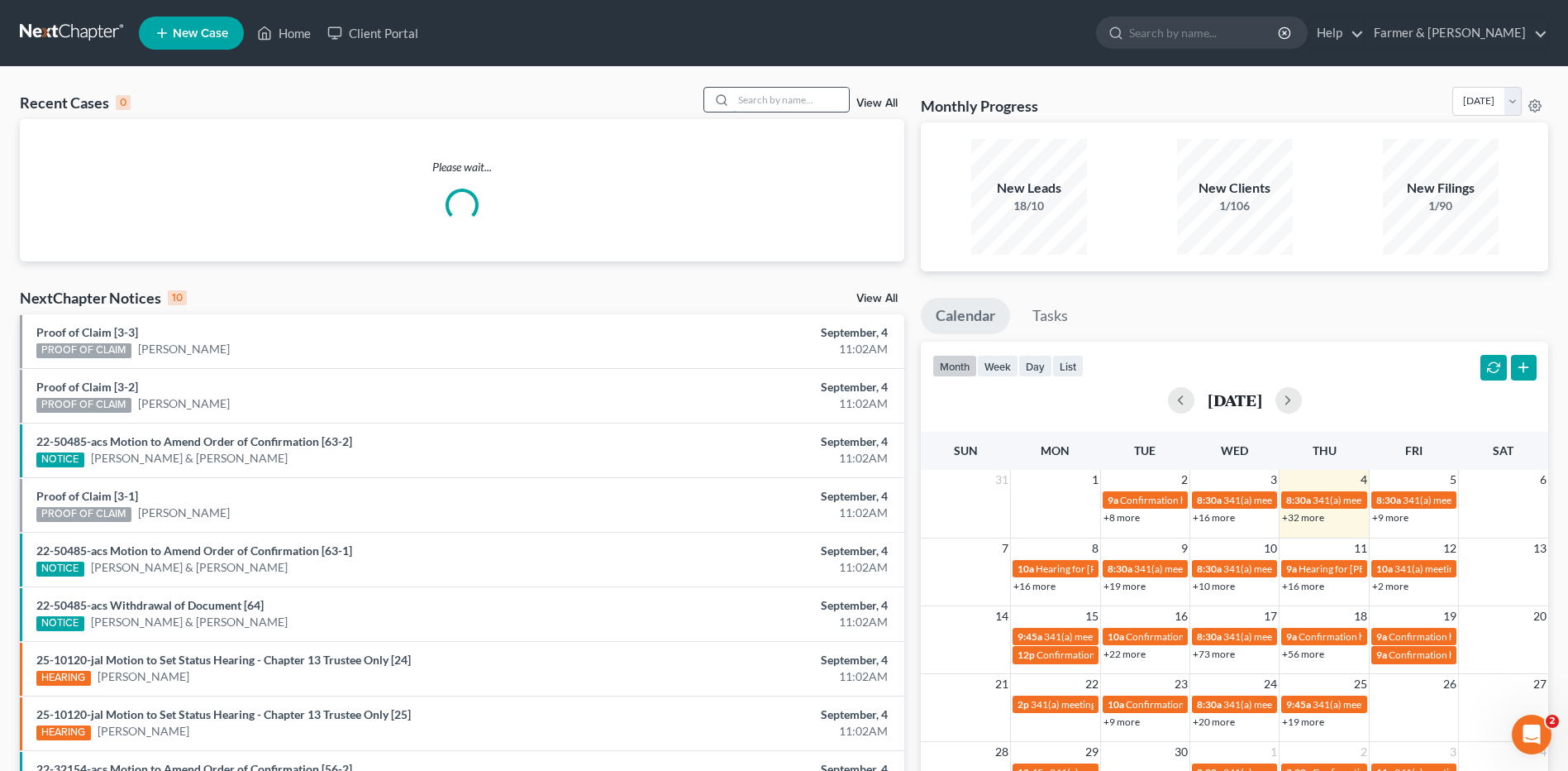
click at [819, 107] on input "search" at bounding box center [790, 99] width 115 height 24
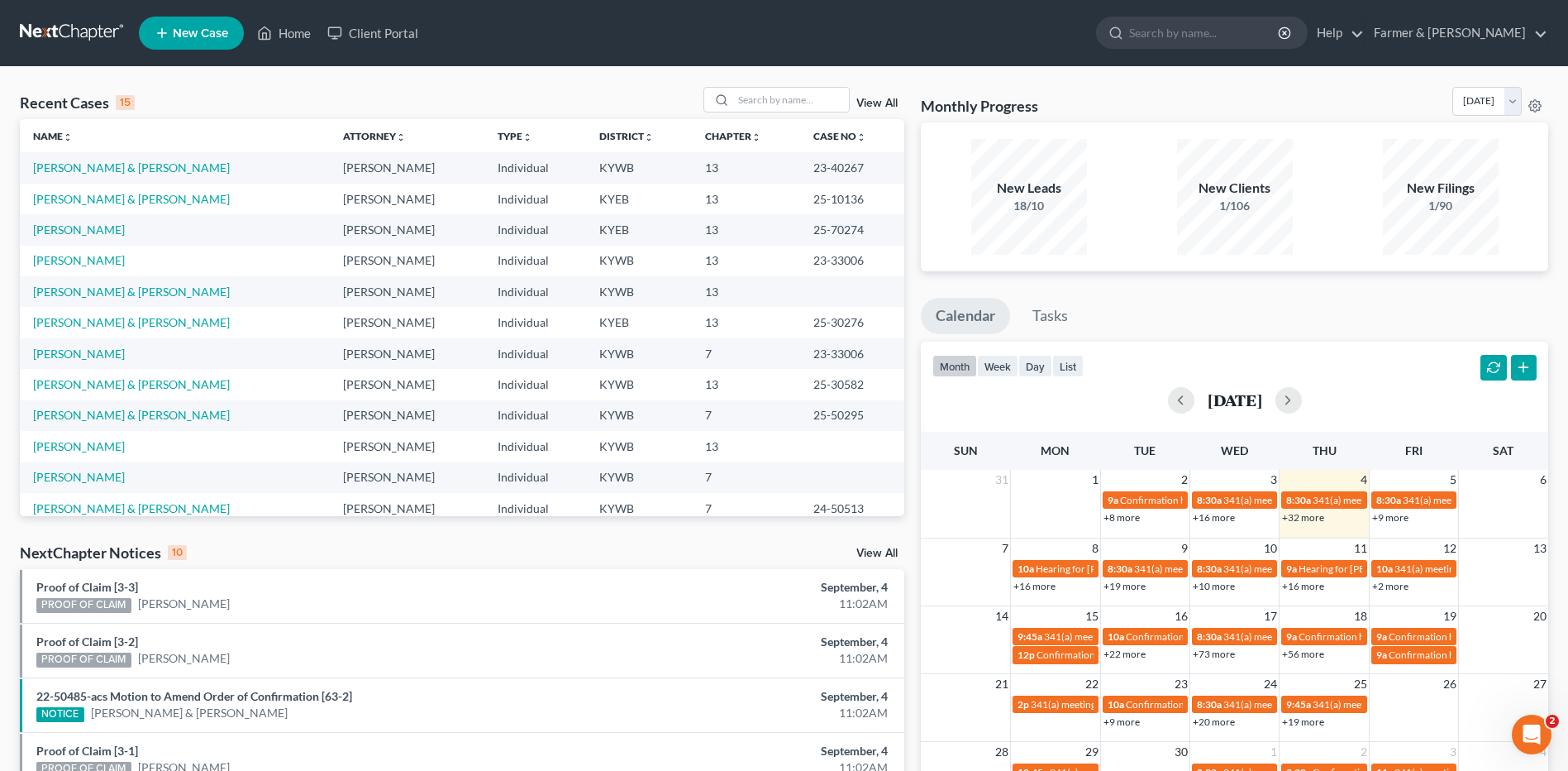
click at [771, 80] on div "Recent Cases 15 View All Name unfold_more expand_more expand_less Attorney unfo…" at bounding box center [784, 614] width 1568 height 1093
click at [776, 97] on input "search" at bounding box center [790, 99] width 115 height 24
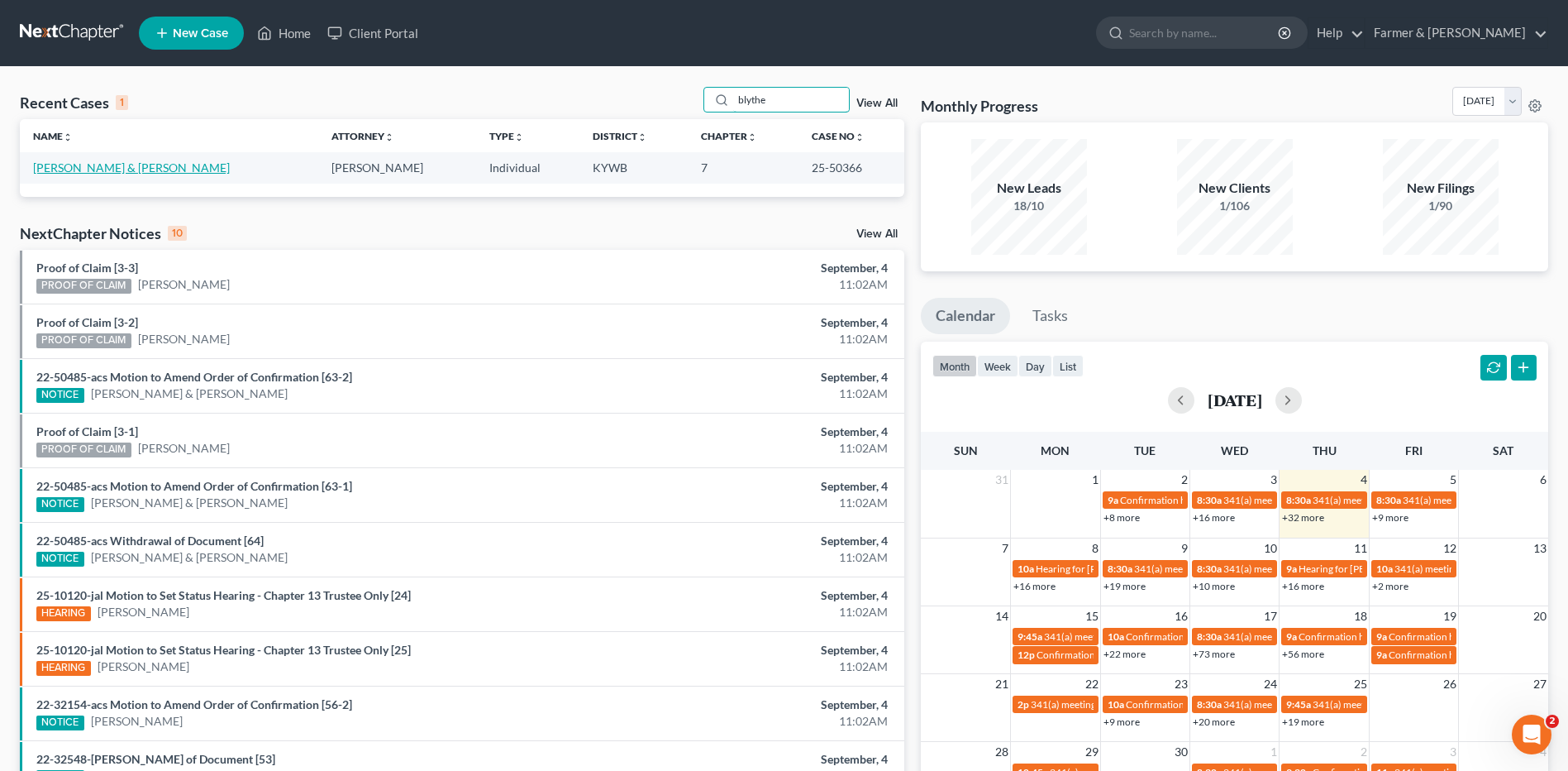
type input "blythe"
click at [126, 169] on link "[PERSON_NAME] & [PERSON_NAME]" at bounding box center [131, 167] width 197 height 14
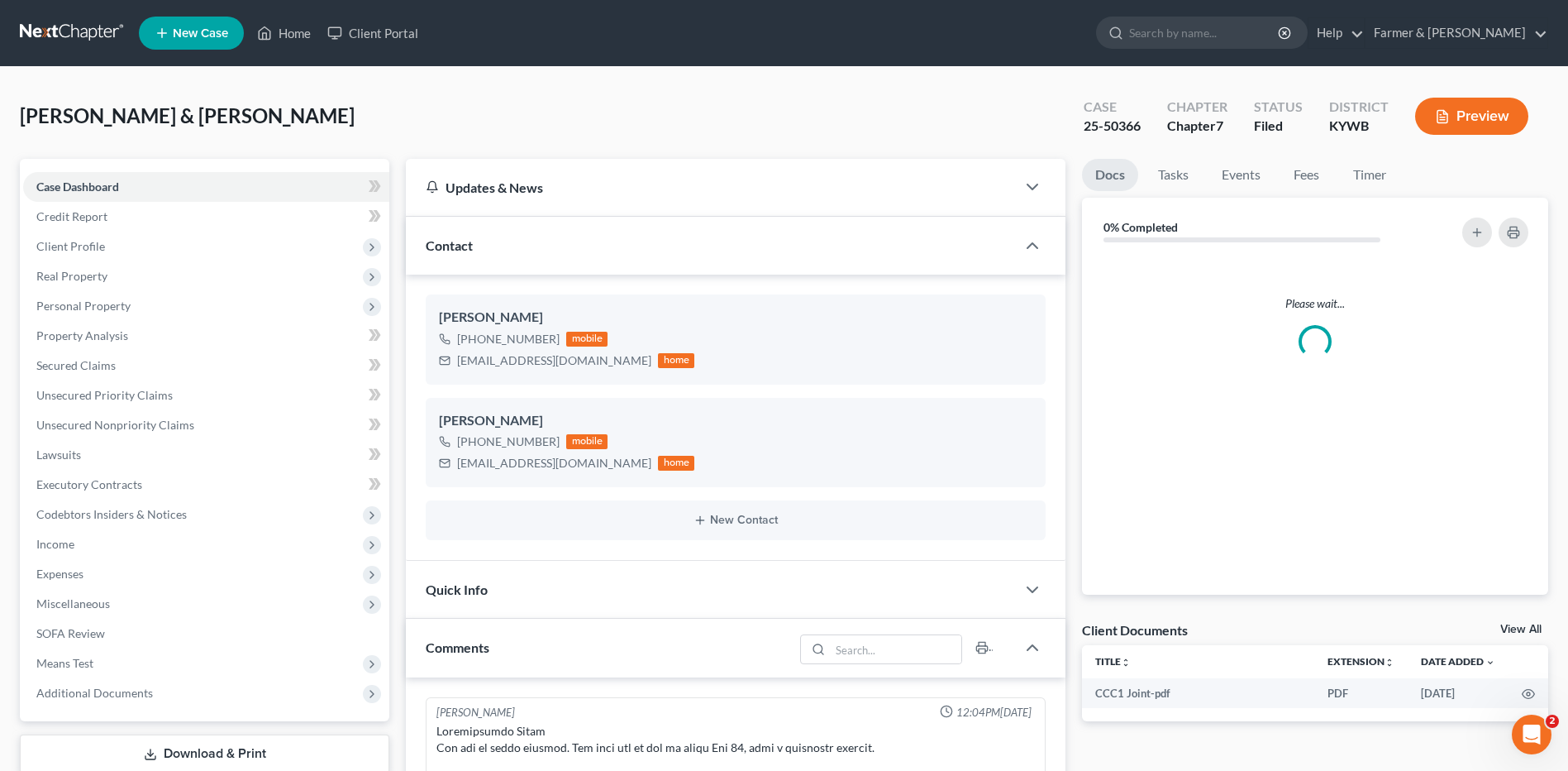
scroll to position [461, 0]
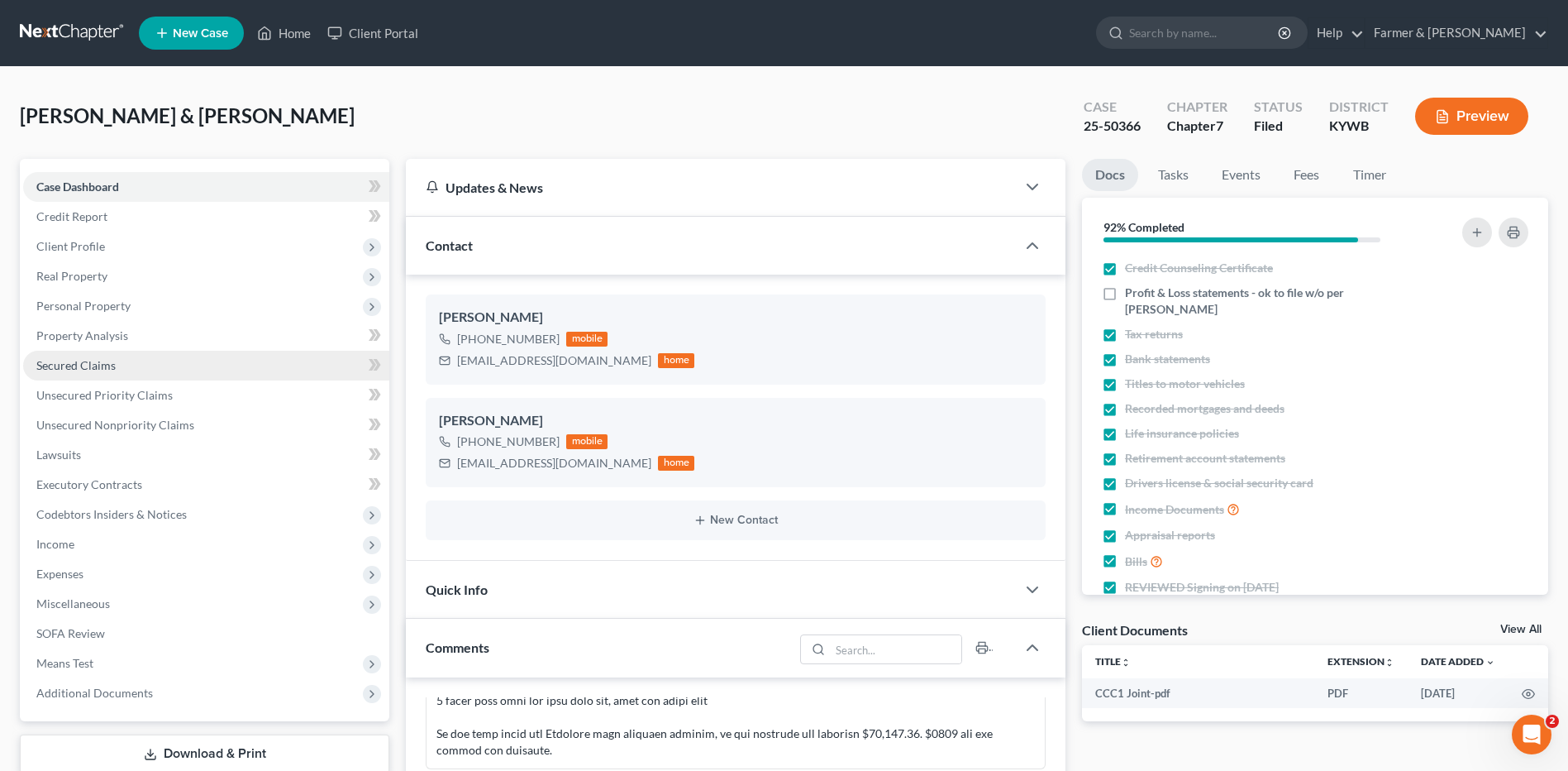
click at [115, 366] on link "Secured Claims" at bounding box center [207, 365] width 367 height 30
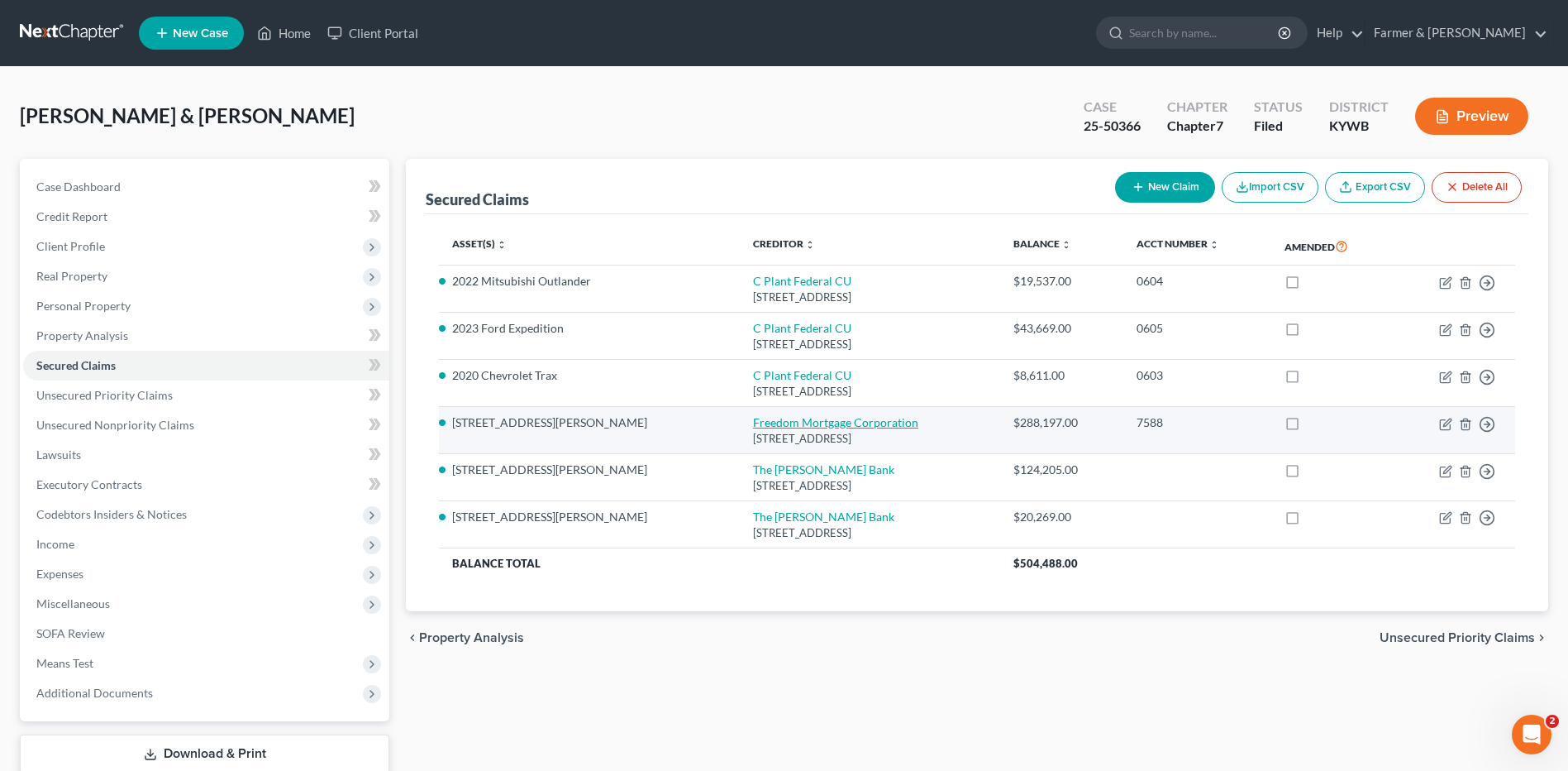
click at [808, 422] on link "Freedom Mortgage Corporation" at bounding box center [835, 422] width 165 height 14
select select "15"
select select "3"
select select "2"
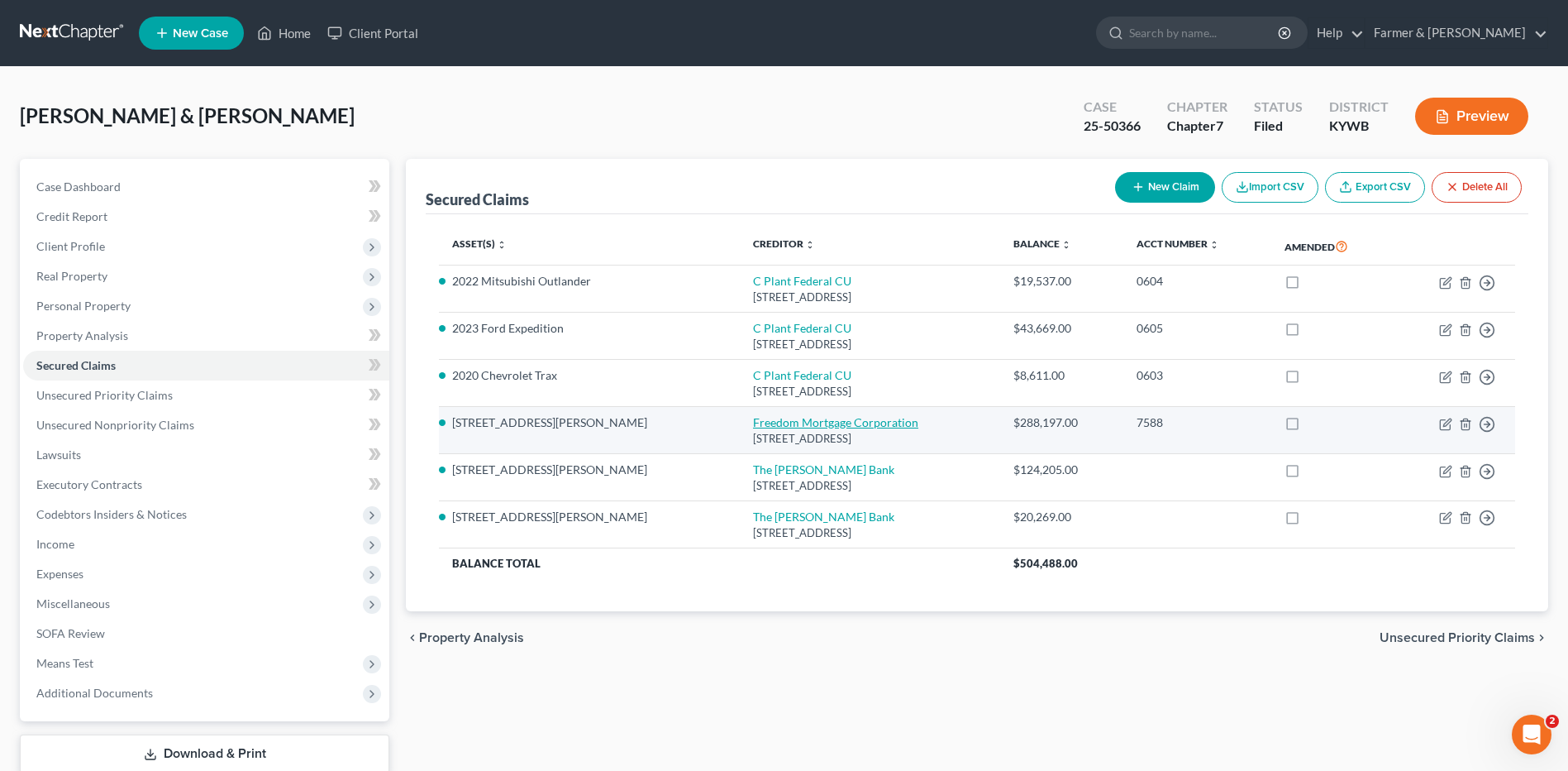
select select "0"
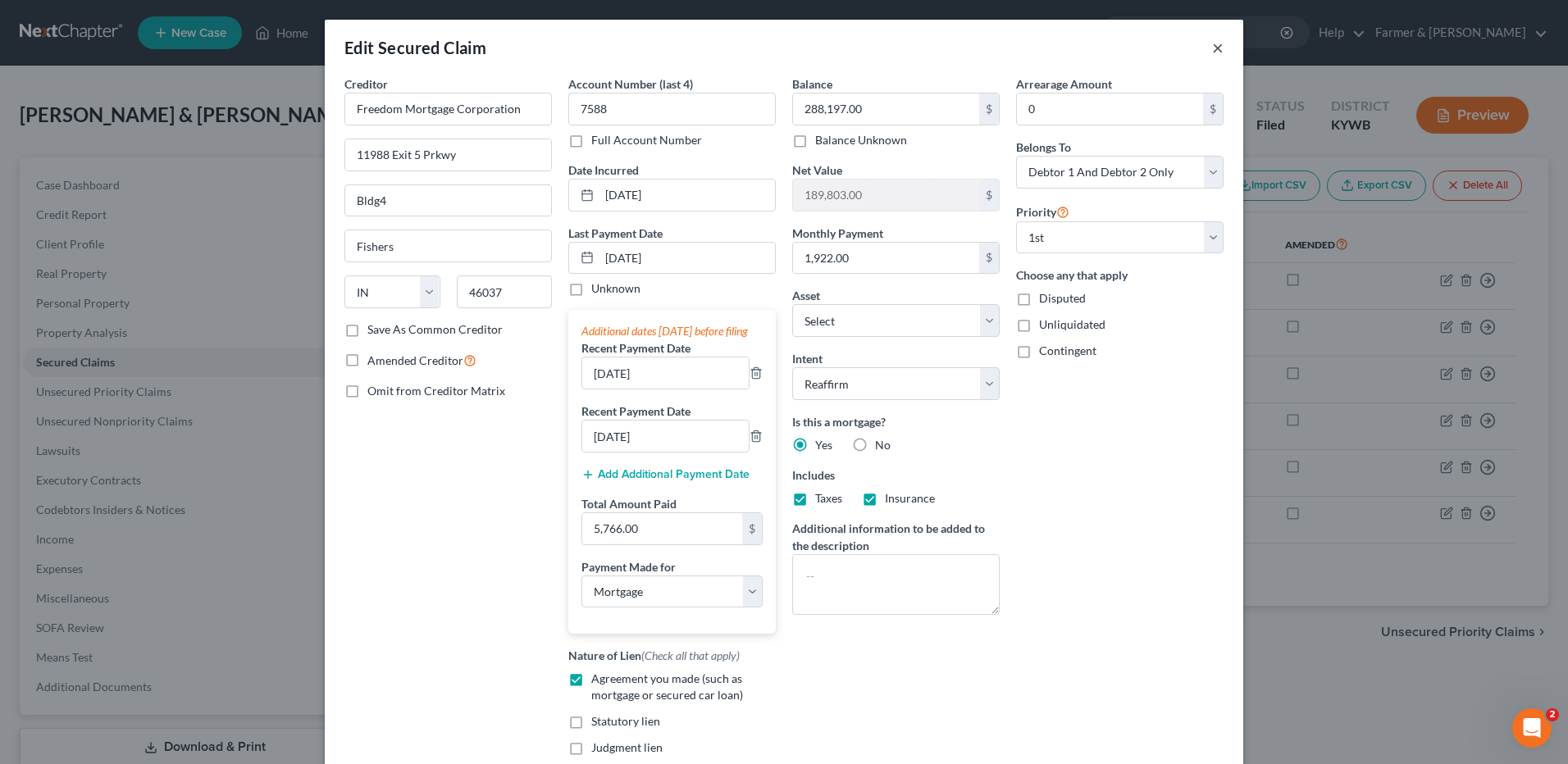
click at [1212, 48] on button "×" at bounding box center [1218, 48] width 12 height 19
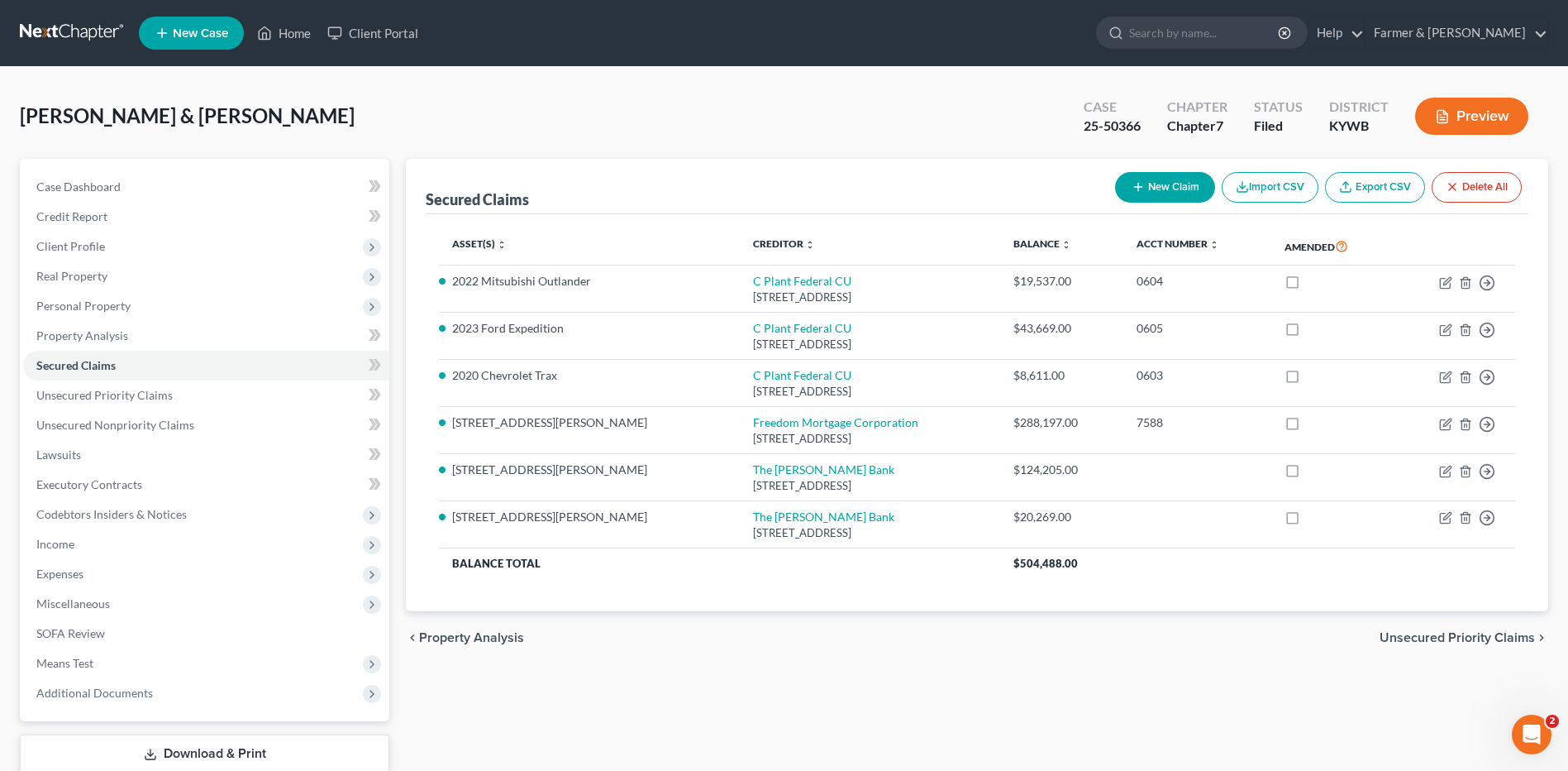
click at [74, 34] on link at bounding box center [72, 32] width 105 height 30
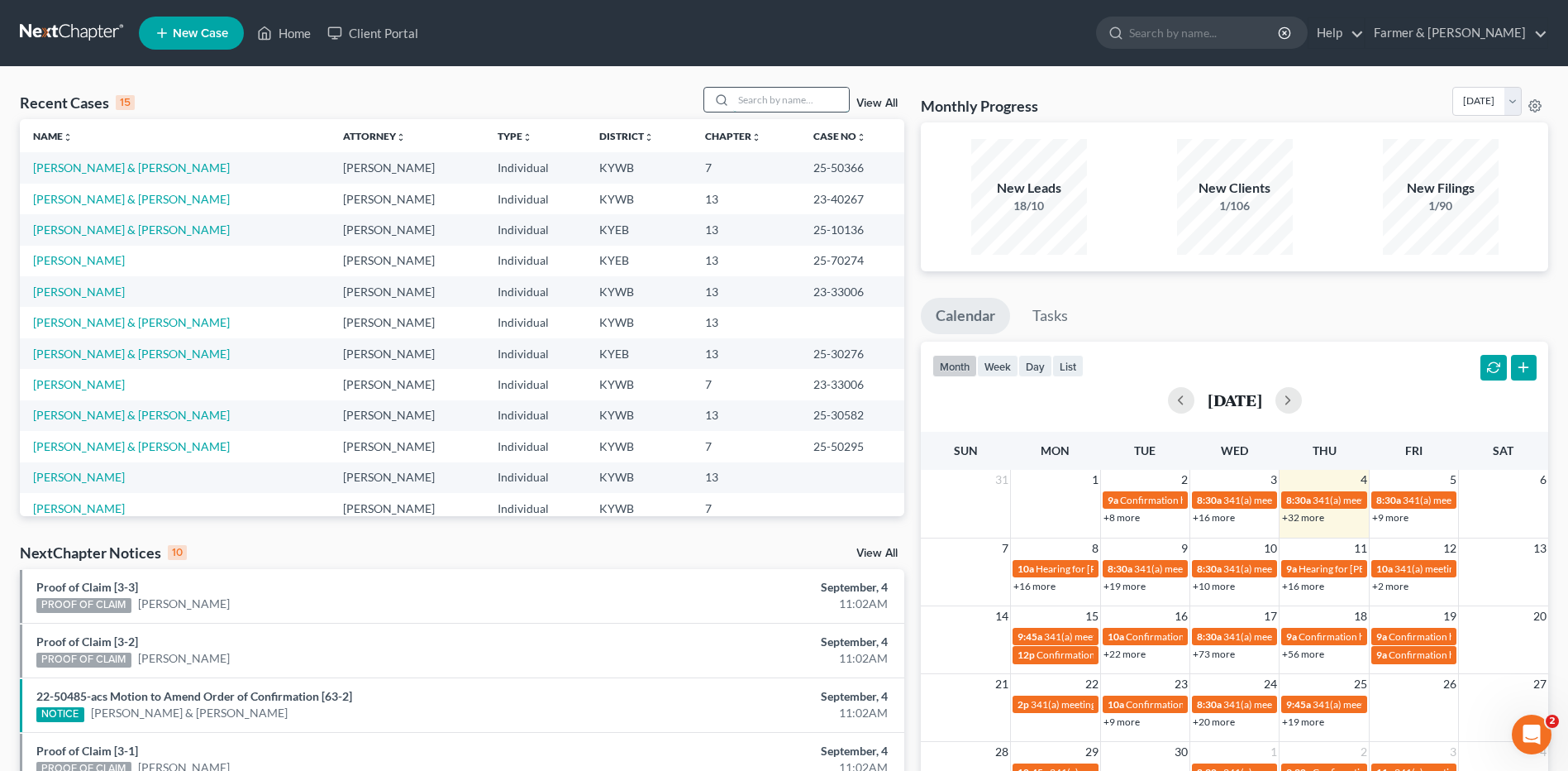
click at [814, 107] on input "search" at bounding box center [790, 99] width 115 height 24
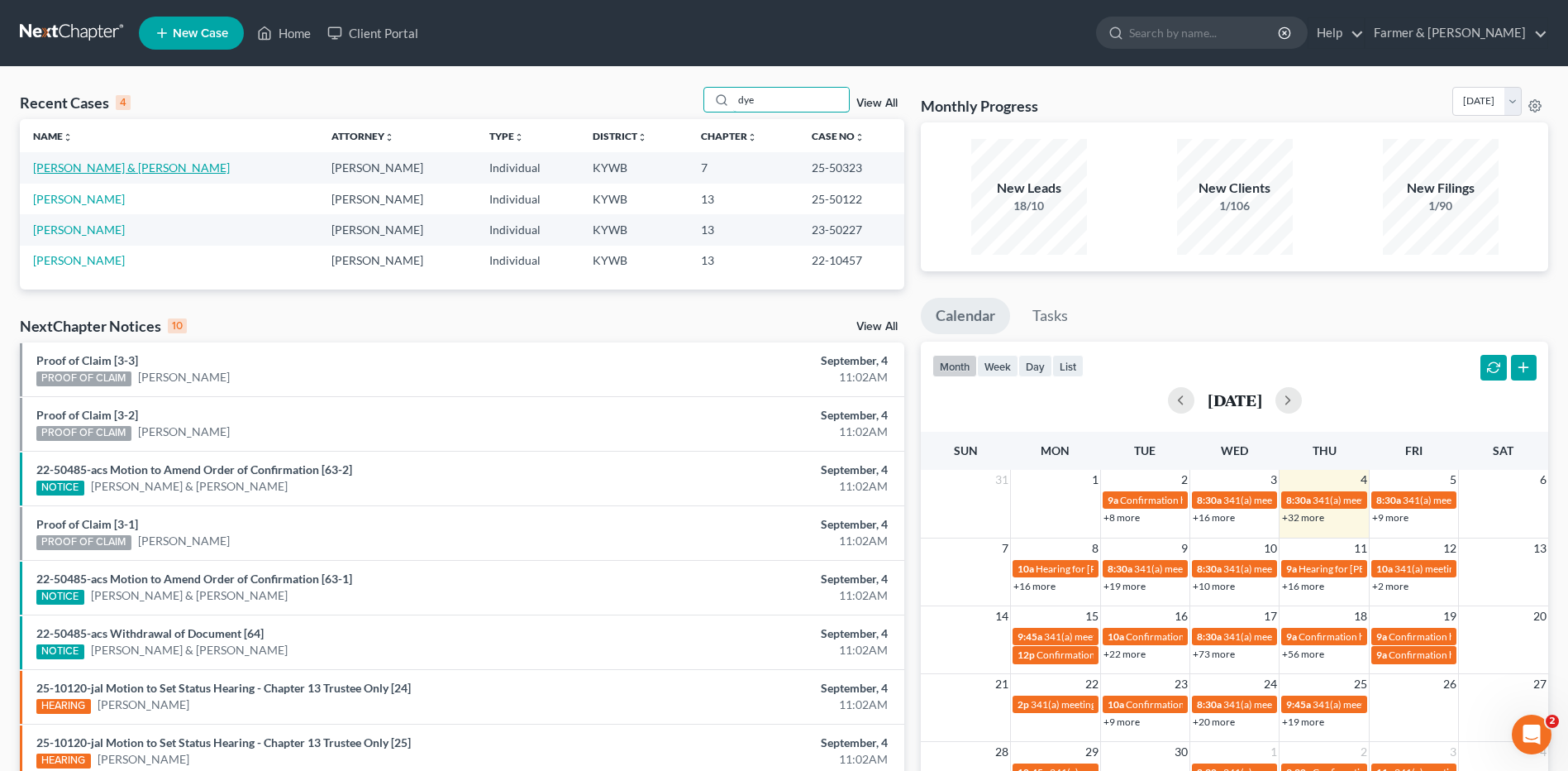
type input "dye"
click at [87, 173] on link "[PERSON_NAME] & [PERSON_NAME]" at bounding box center [131, 167] width 197 height 14
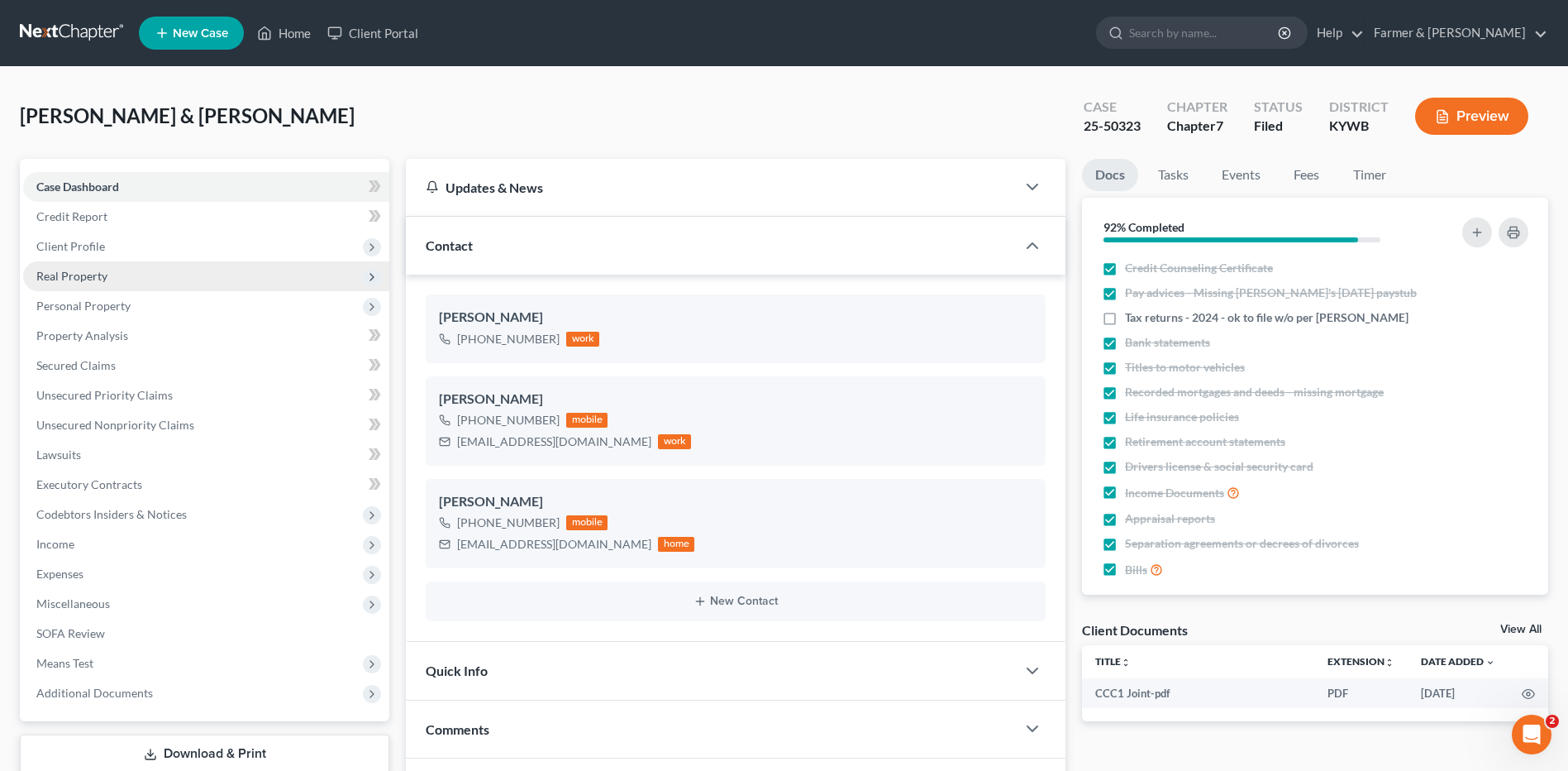
click at [106, 280] on span "Real Property" at bounding box center [207, 275] width 367 height 30
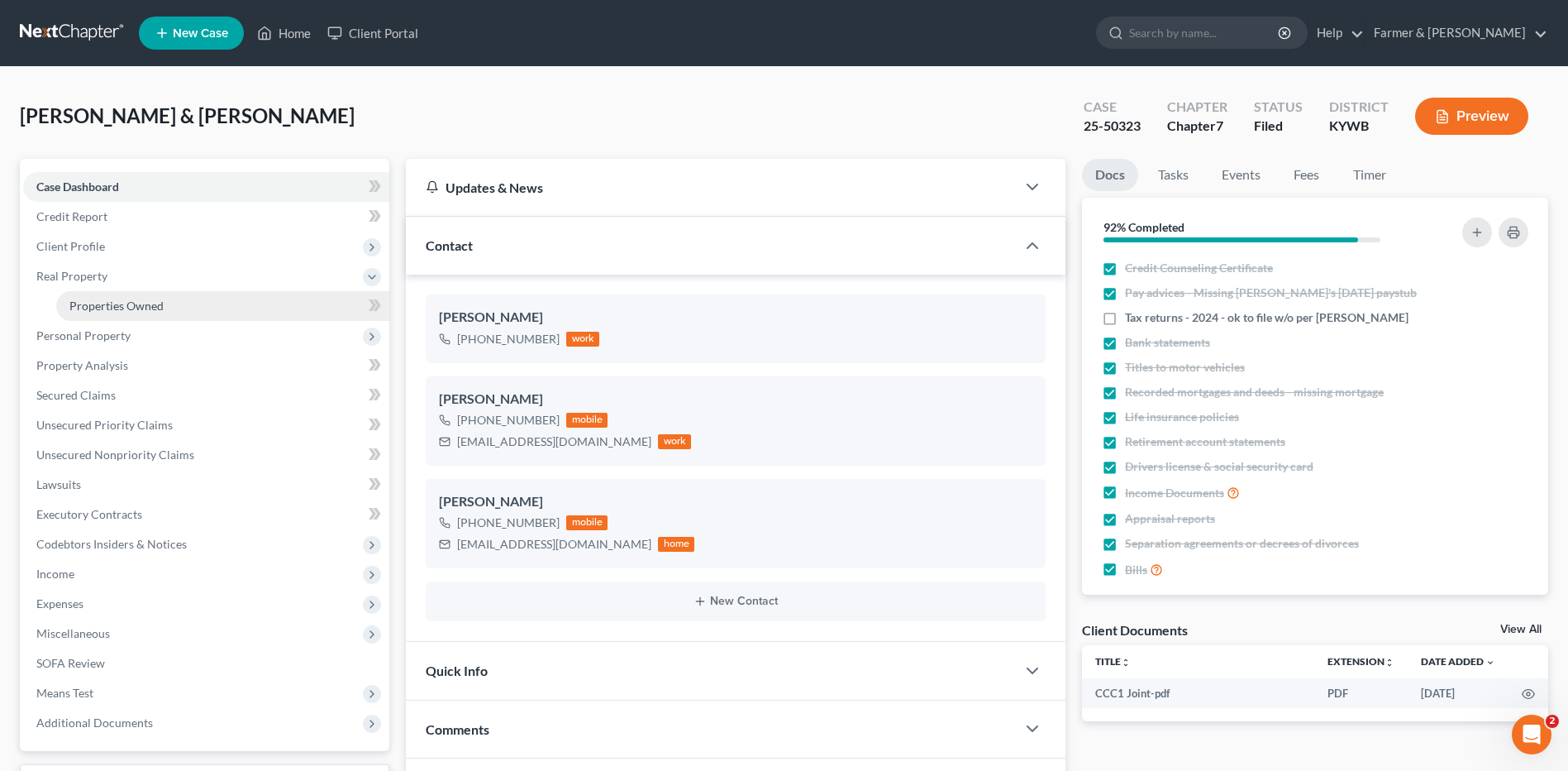
click at [117, 307] on span "Properties Owned" at bounding box center [116, 306] width 94 height 14
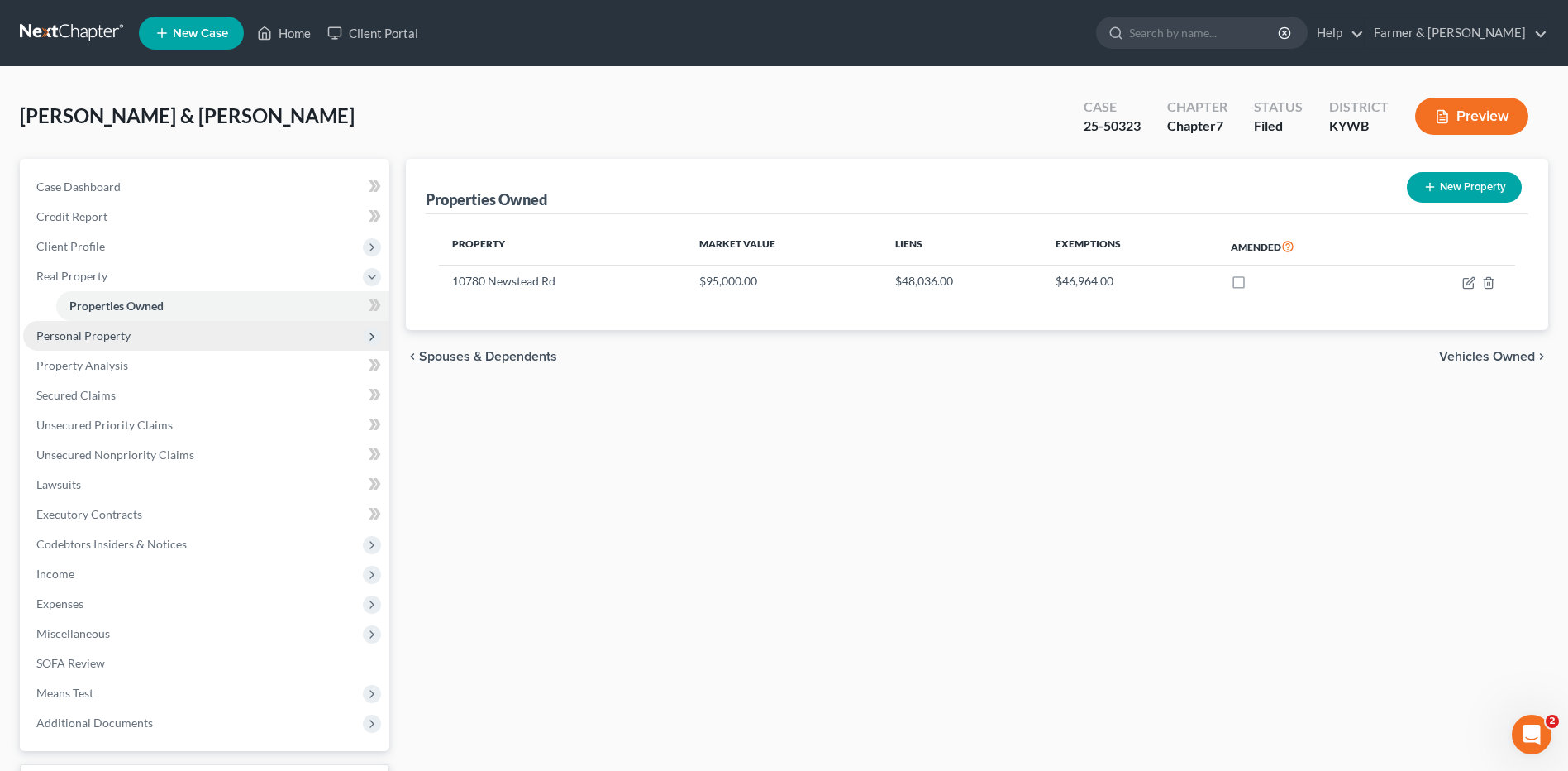
click at [120, 338] on span "Personal Property" at bounding box center [83, 335] width 94 height 14
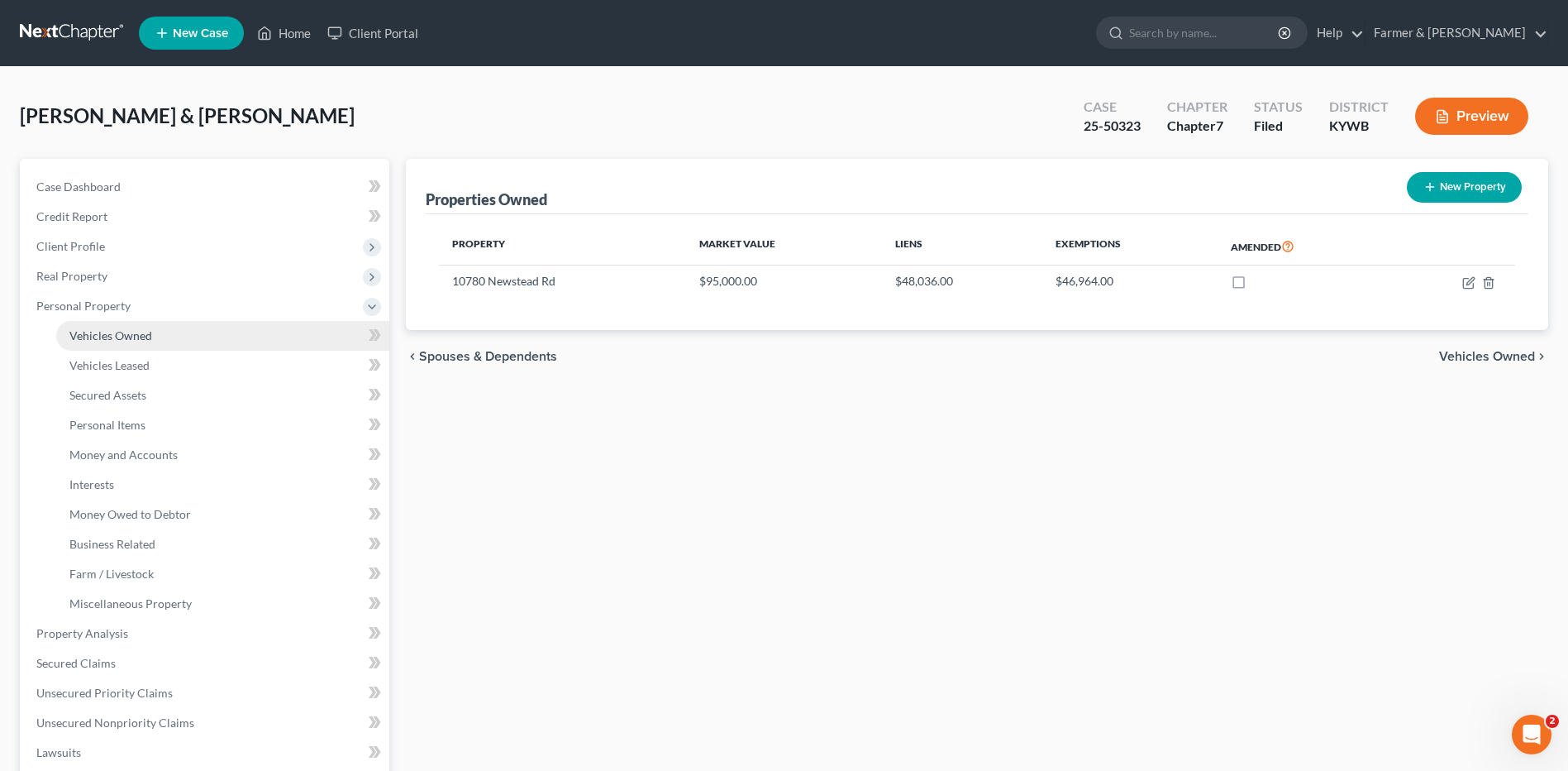
click at [121, 344] on link "Vehicles Owned" at bounding box center [223, 335] width 333 height 30
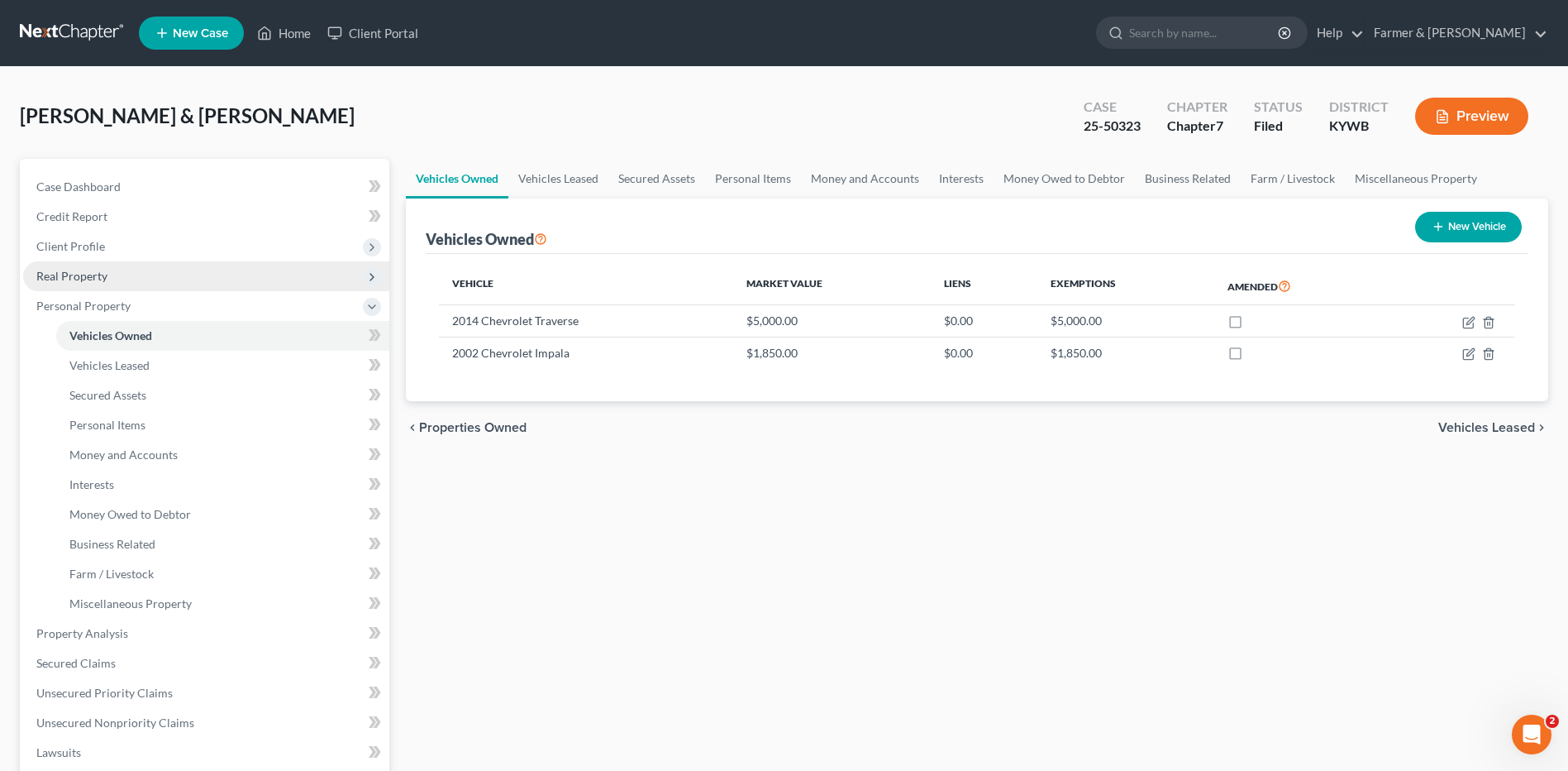
click at [130, 275] on span "Real Property" at bounding box center [207, 275] width 367 height 30
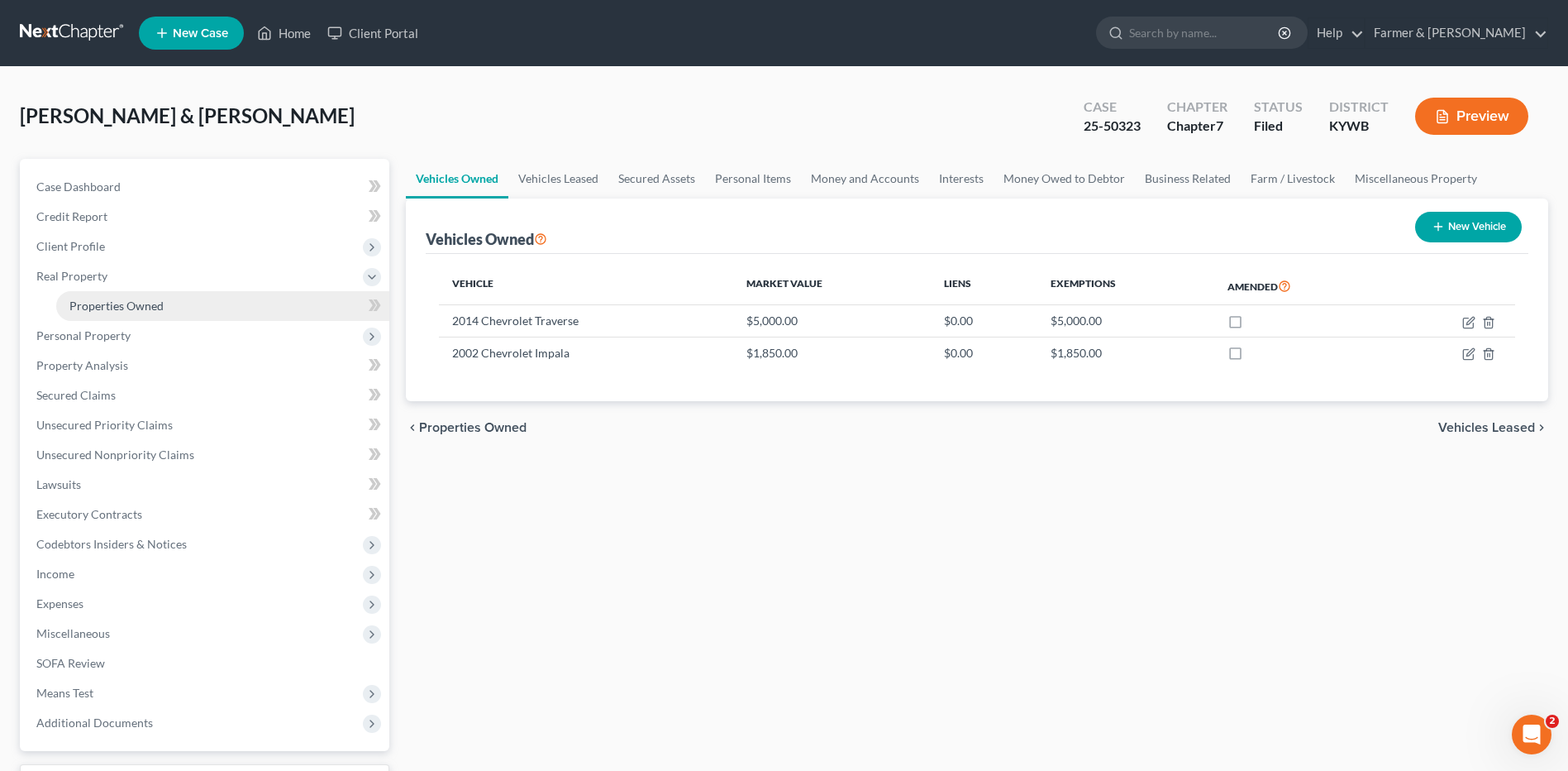
click at [126, 303] on span "Properties Owned" at bounding box center [116, 306] width 94 height 14
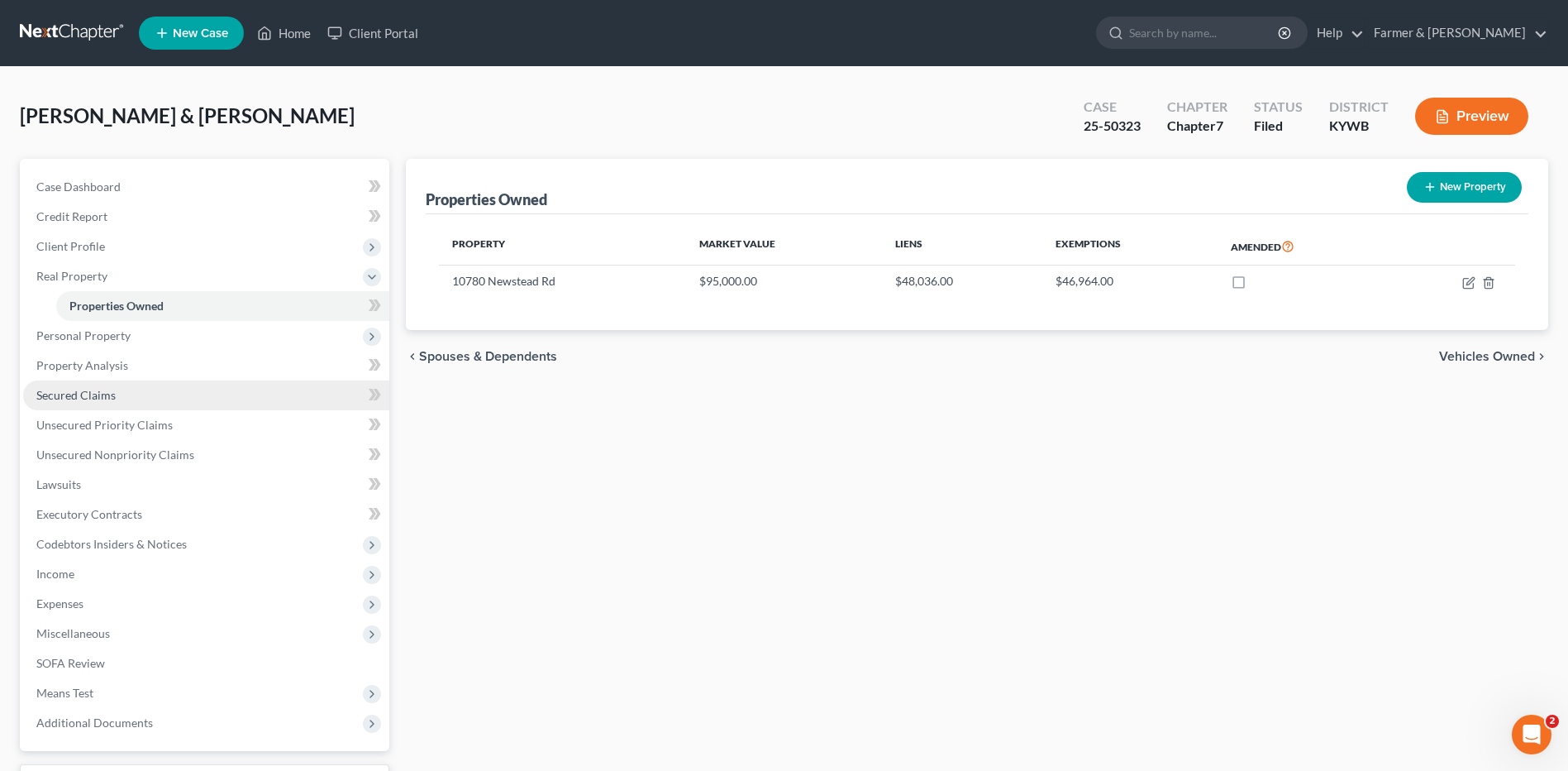
click at [80, 405] on link "Secured Claims" at bounding box center [207, 394] width 367 height 30
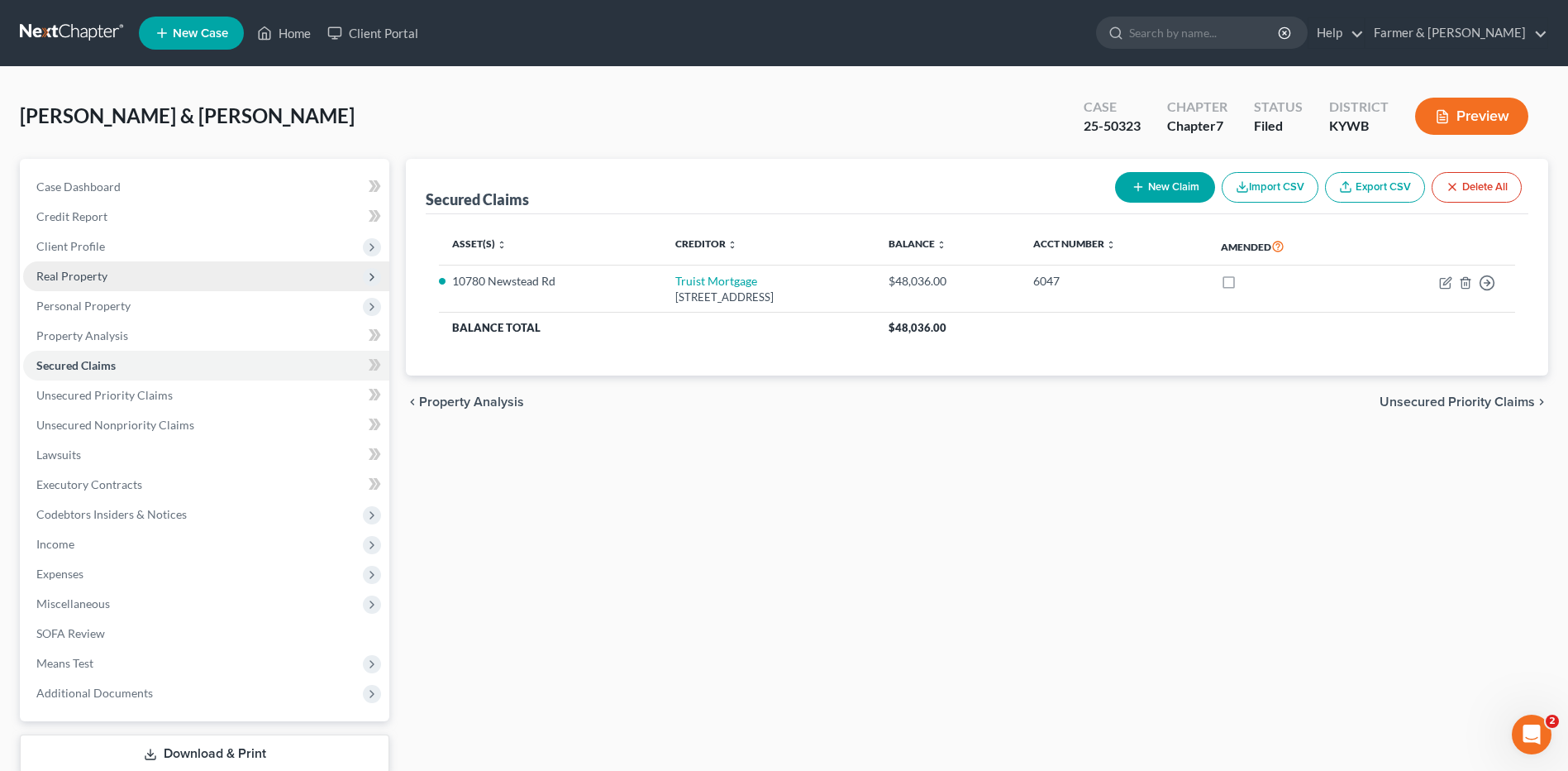
click at [98, 275] on span "Real Property" at bounding box center [72, 275] width 72 height 14
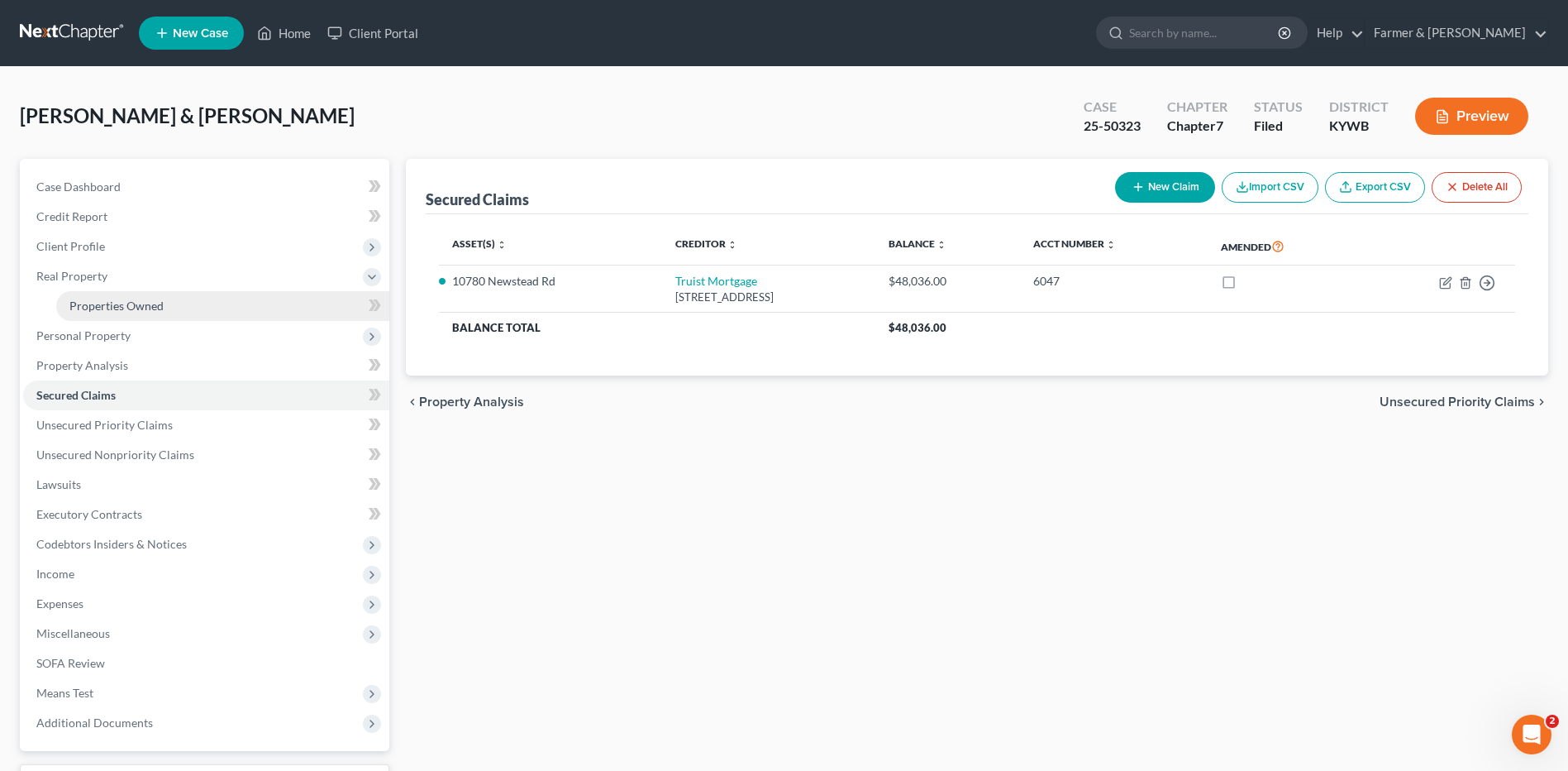
click at [107, 307] on span "Properties Owned" at bounding box center [116, 306] width 94 height 14
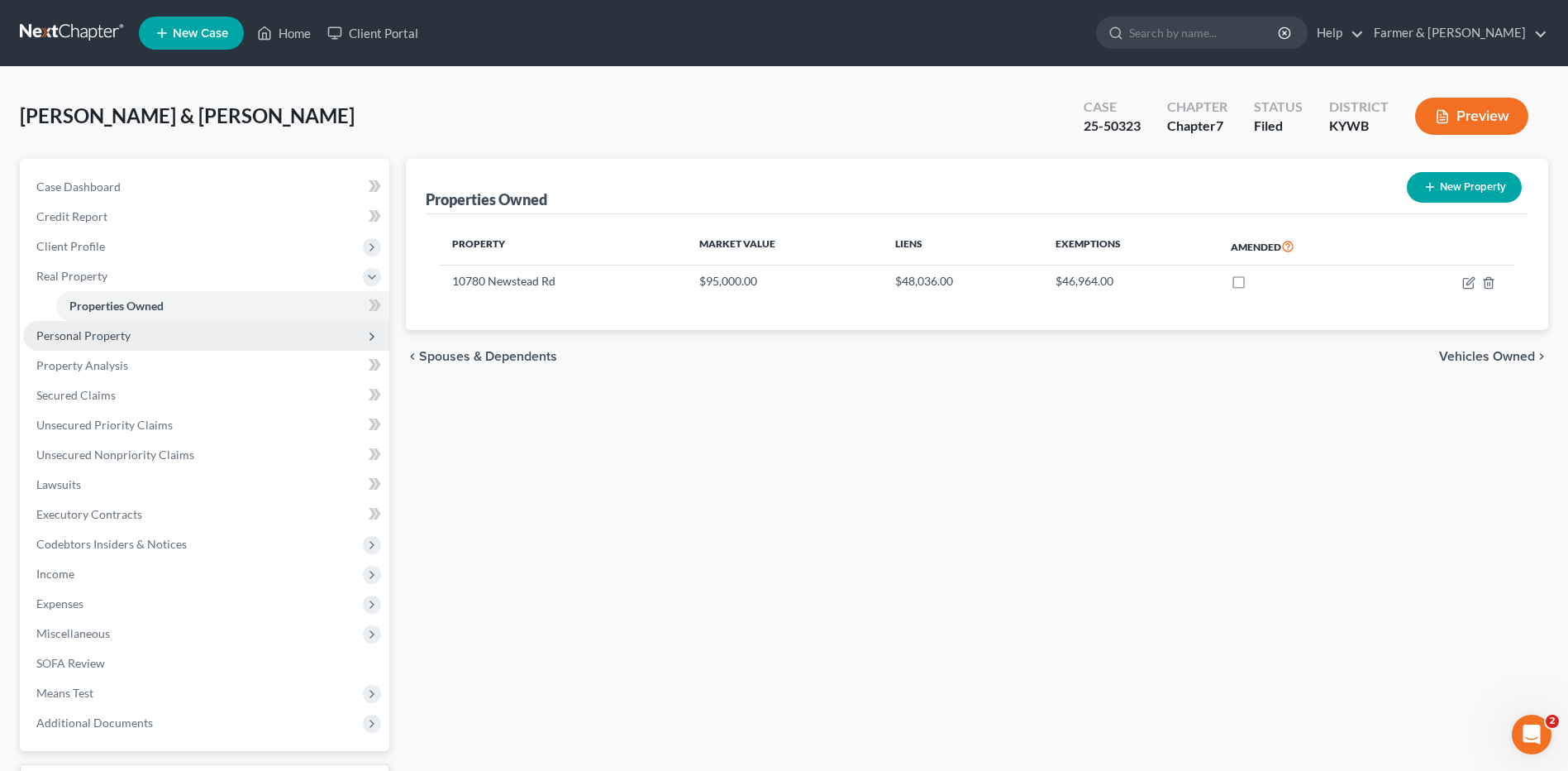
click at [115, 340] on span "Personal Property" at bounding box center [83, 335] width 94 height 14
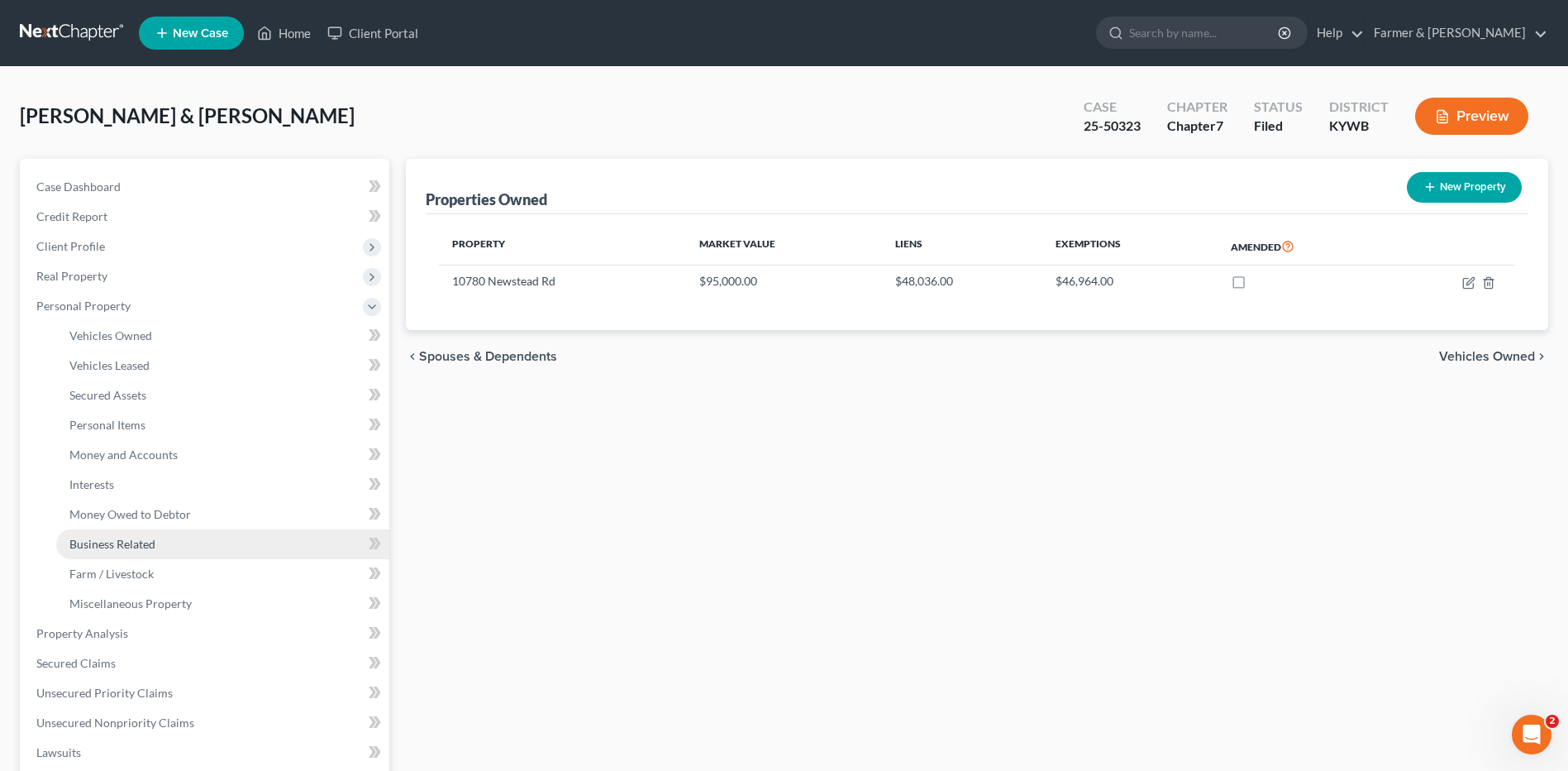
click at [132, 546] on span "Business Related" at bounding box center [113, 544] width 86 height 14
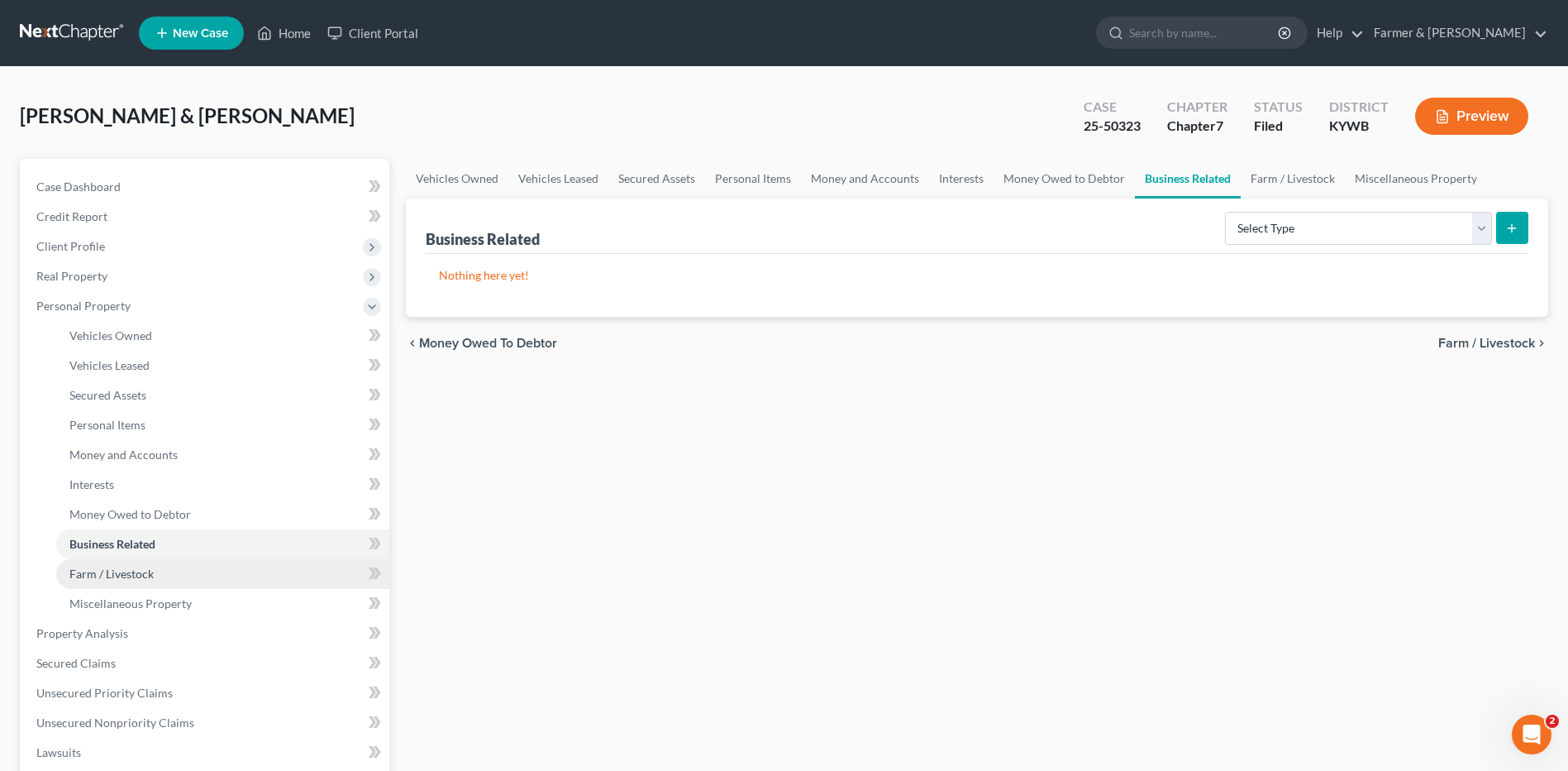
click at [153, 582] on link "Farm / Livestock" at bounding box center [223, 573] width 333 height 30
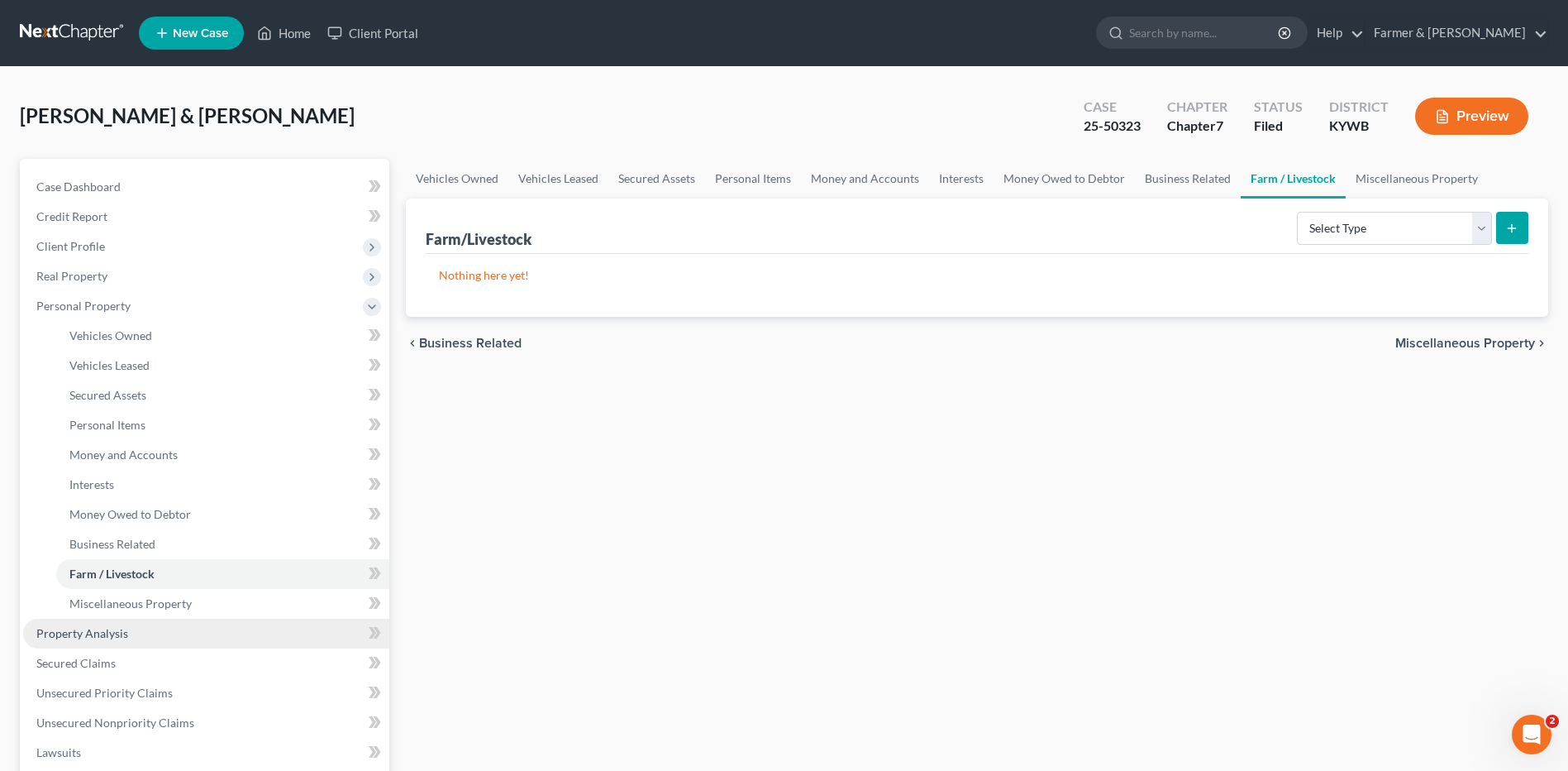
click at [137, 632] on link "Property Analysis" at bounding box center [207, 633] width 367 height 30
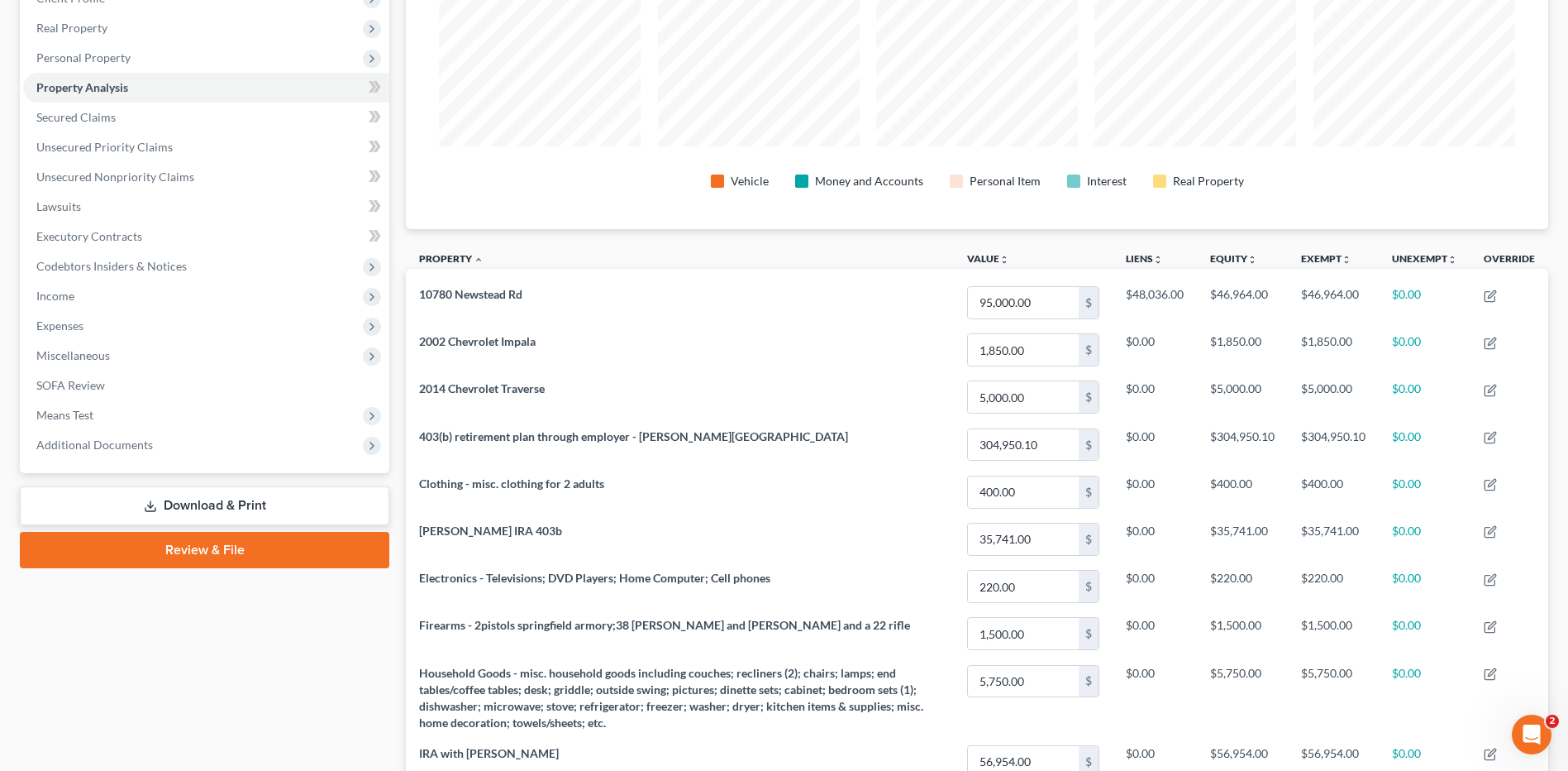
scroll to position [165, 0]
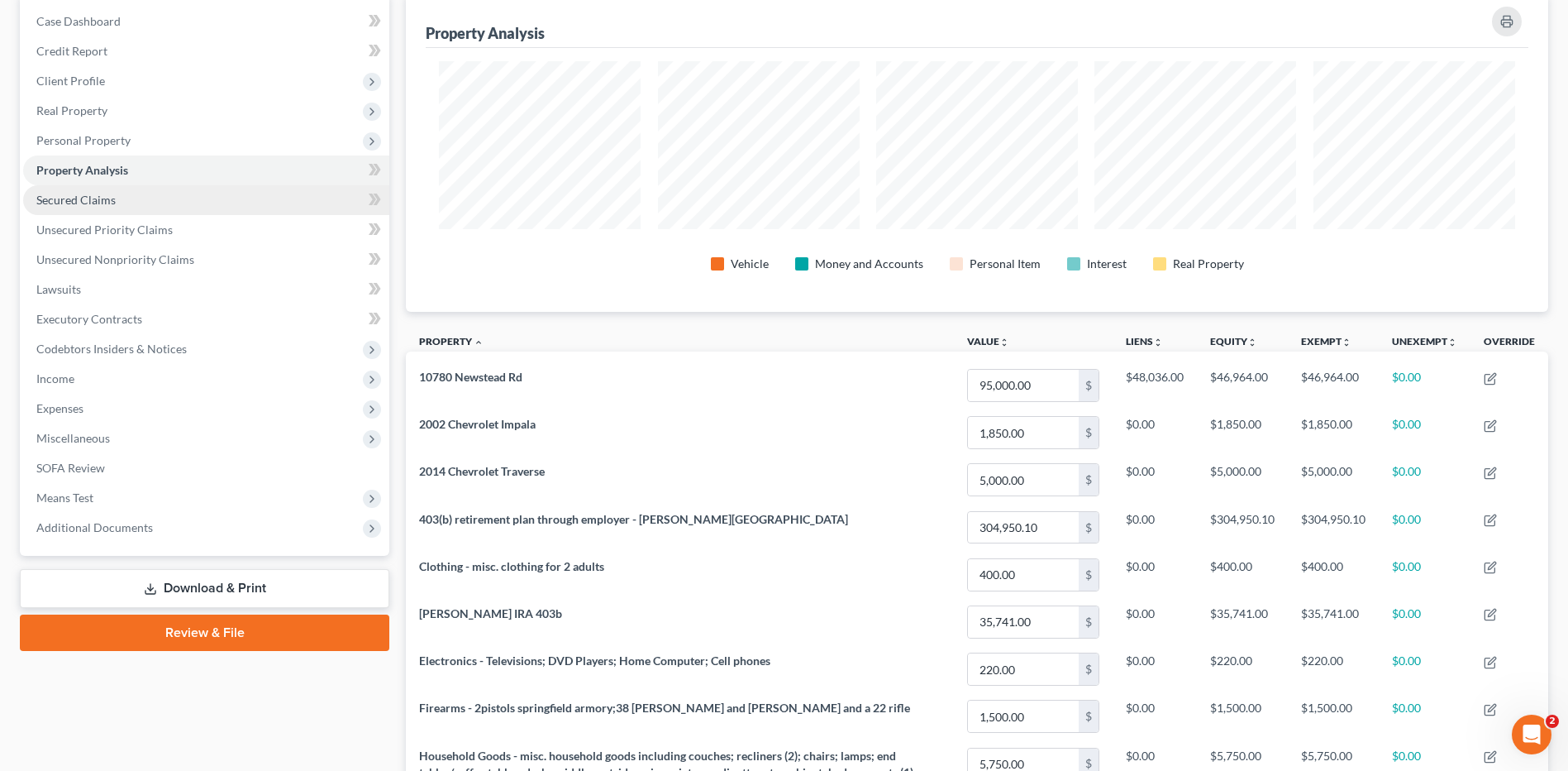
click at [120, 203] on link "Secured Claims" at bounding box center [207, 199] width 367 height 30
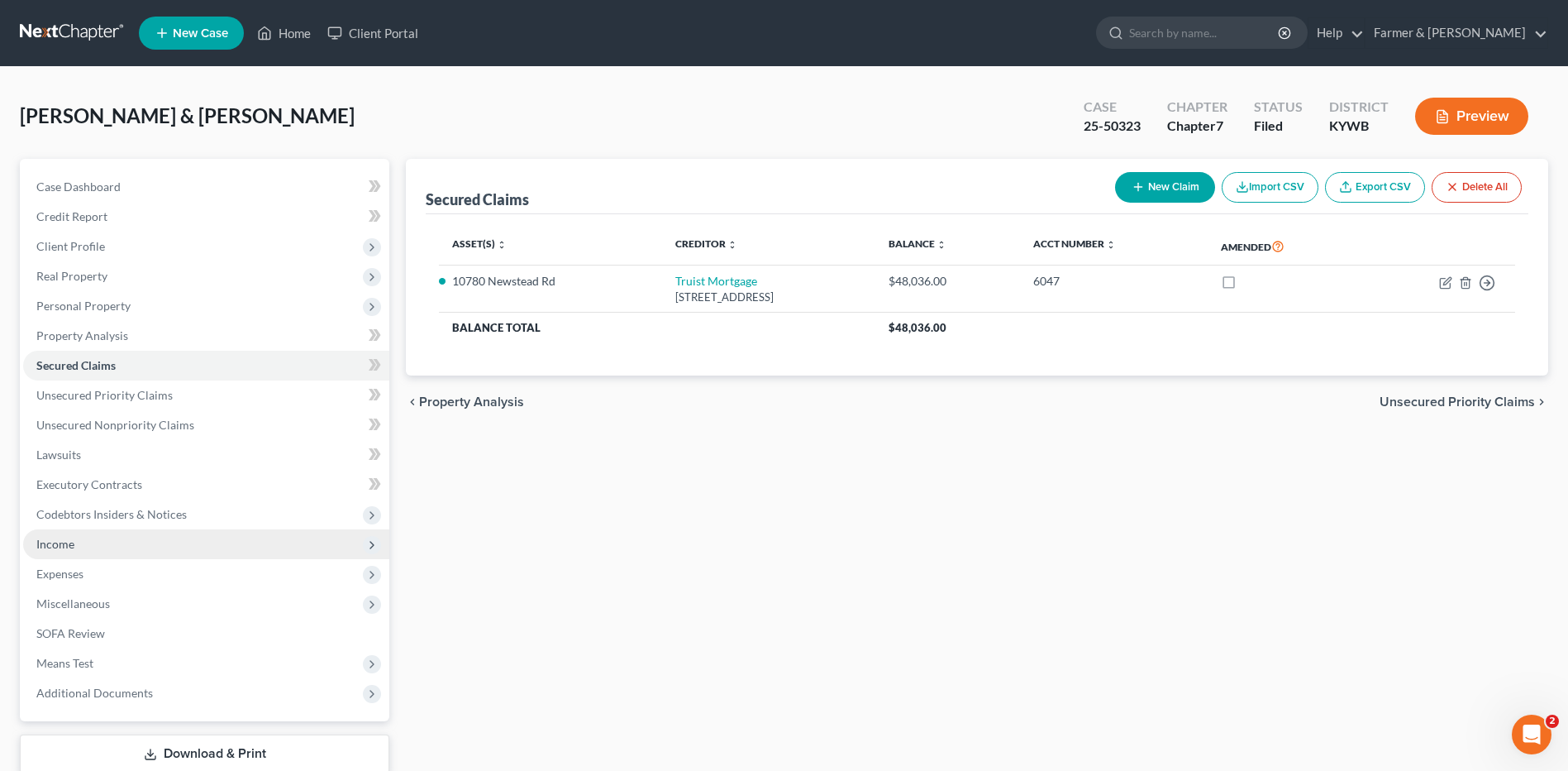
click at [144, 555] on span "Income" at bounding box center [207, 544] width 367 height 30
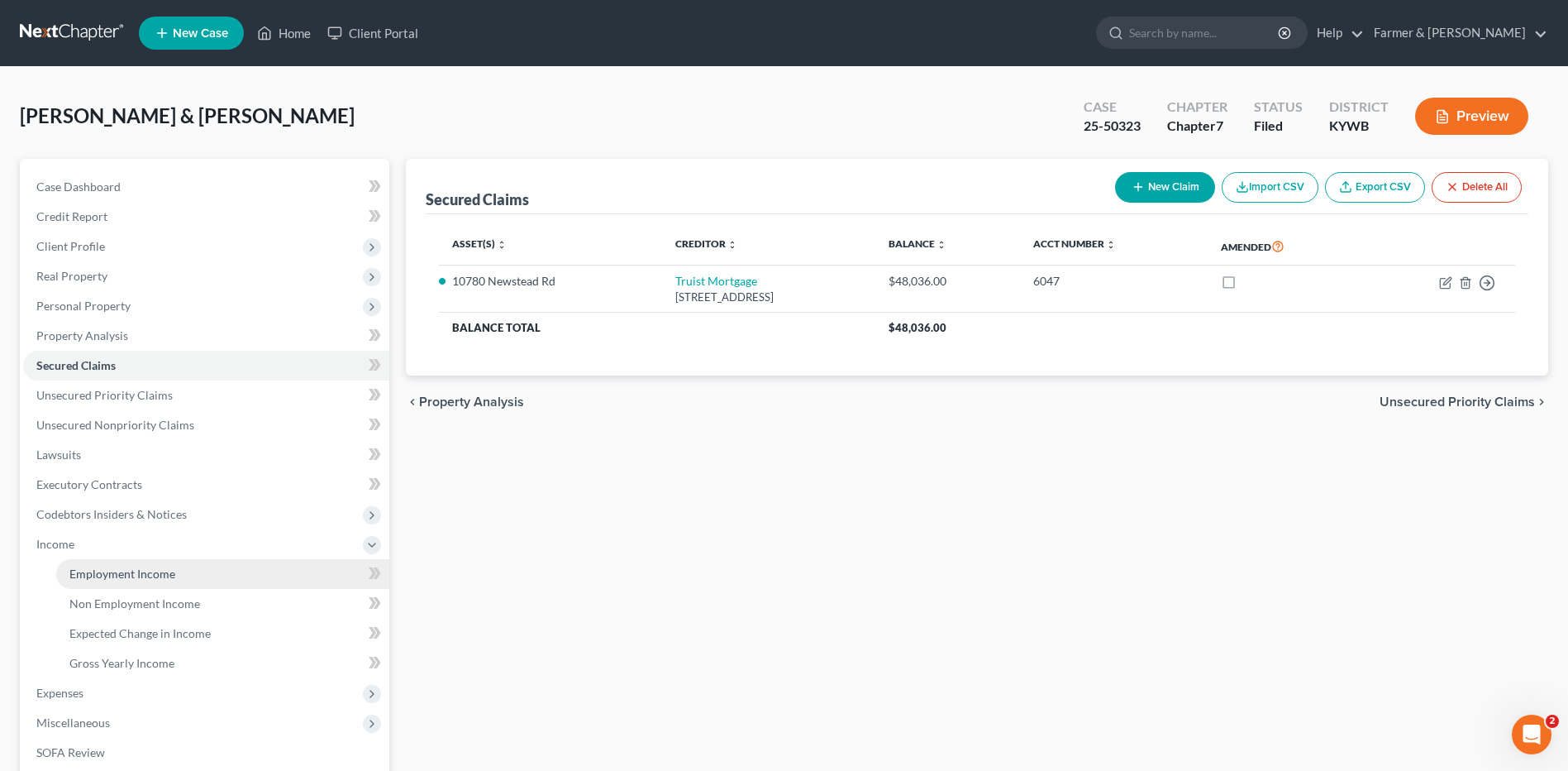
click at [141, 578] on span "Employment Income" at bounding box center [122, 573] width 105 height 14
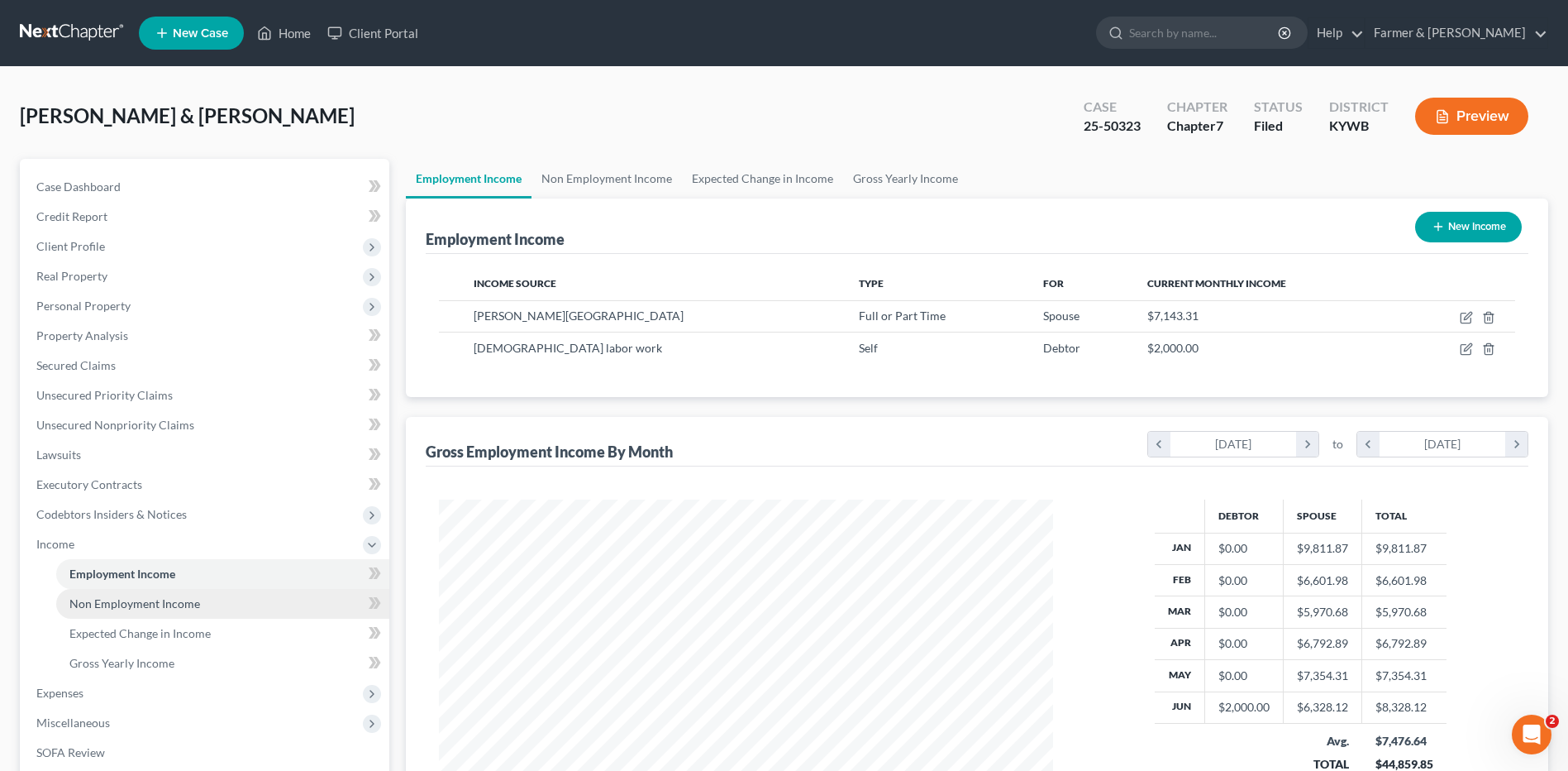
scroll to position [307, 646]
click at [147, 608] on span "Non Employment Income" at bounding box center [135, 604] width 131 height 14
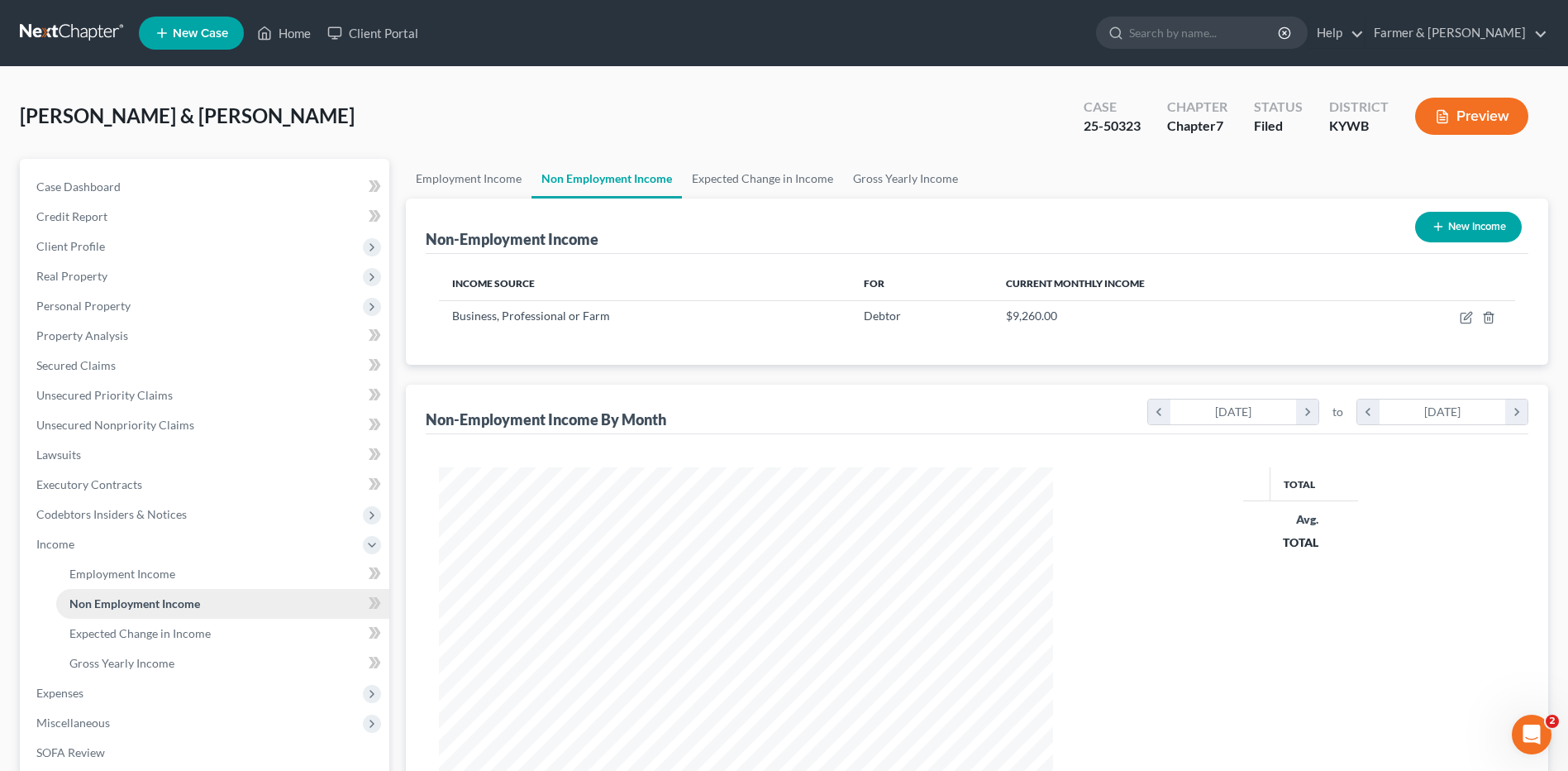
scroll to position [307, 646]
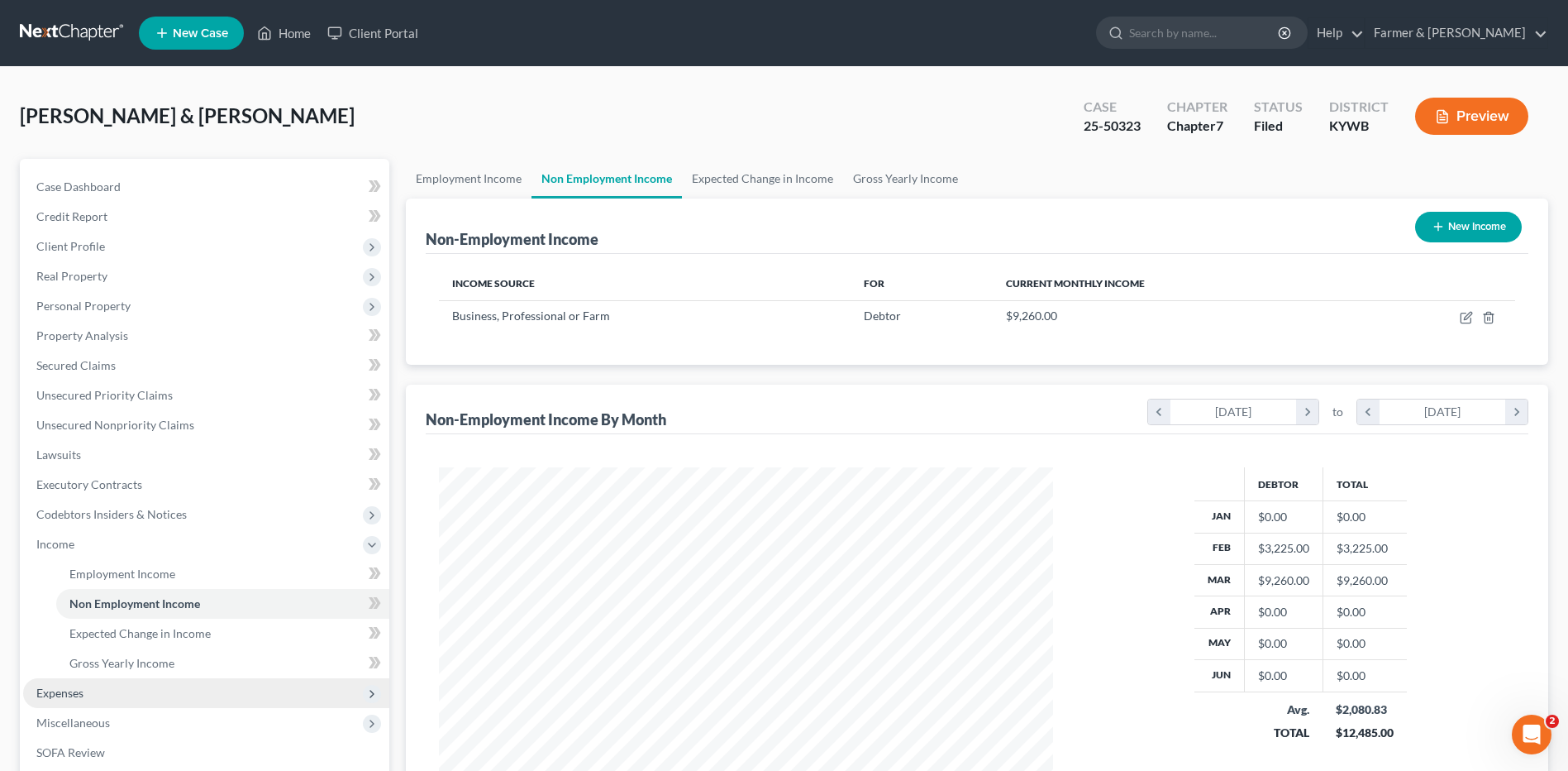
click at [92, 699] on span "Expenses" at bounding box center [207, 692] width 367 height 30
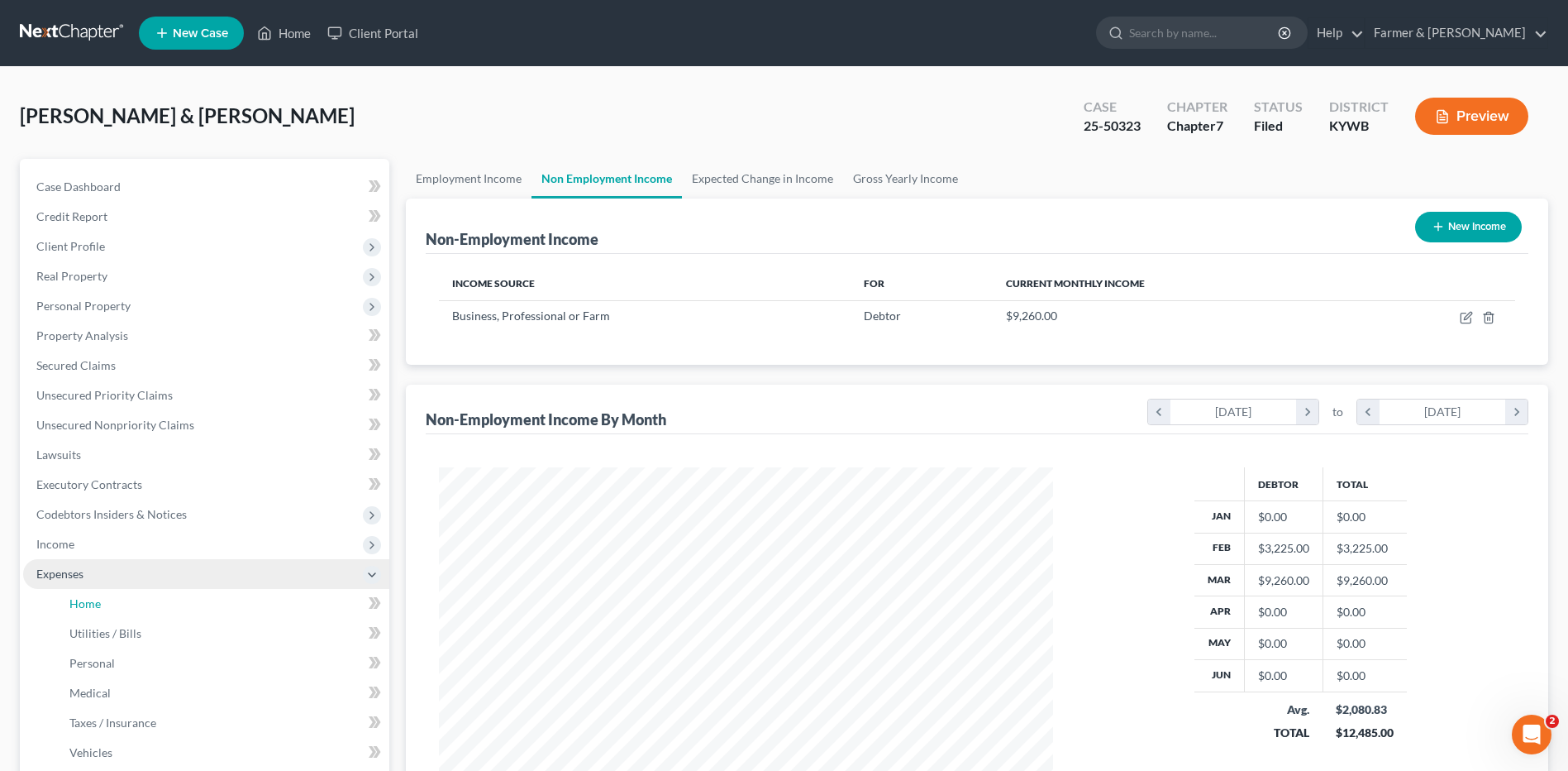
click at [151, 612] on link "Home" at bounding box center [223, 603] width 333 height 30
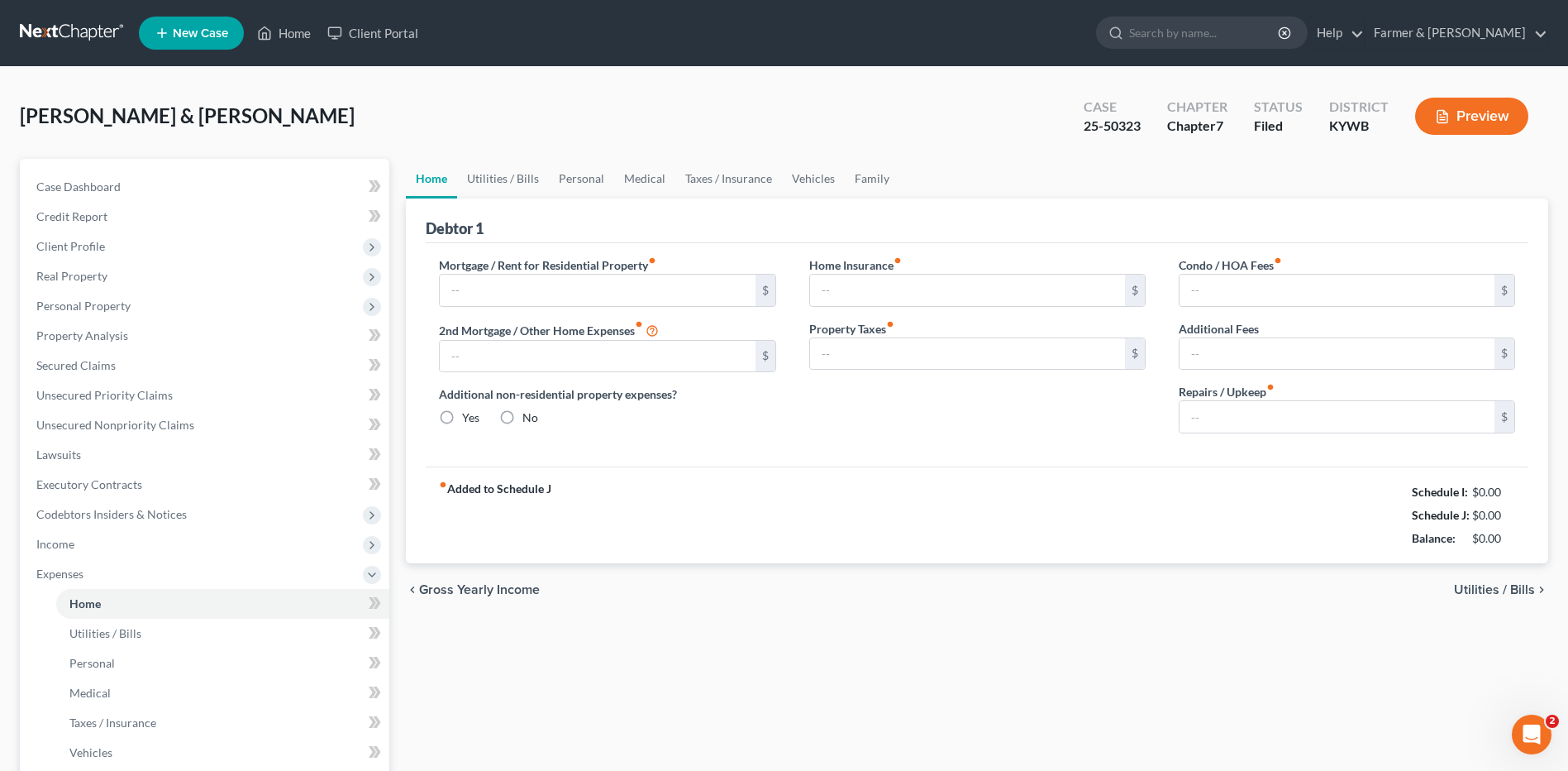
type input "665.00"
type input "0.00"
radio input "true"
type input "0.00"
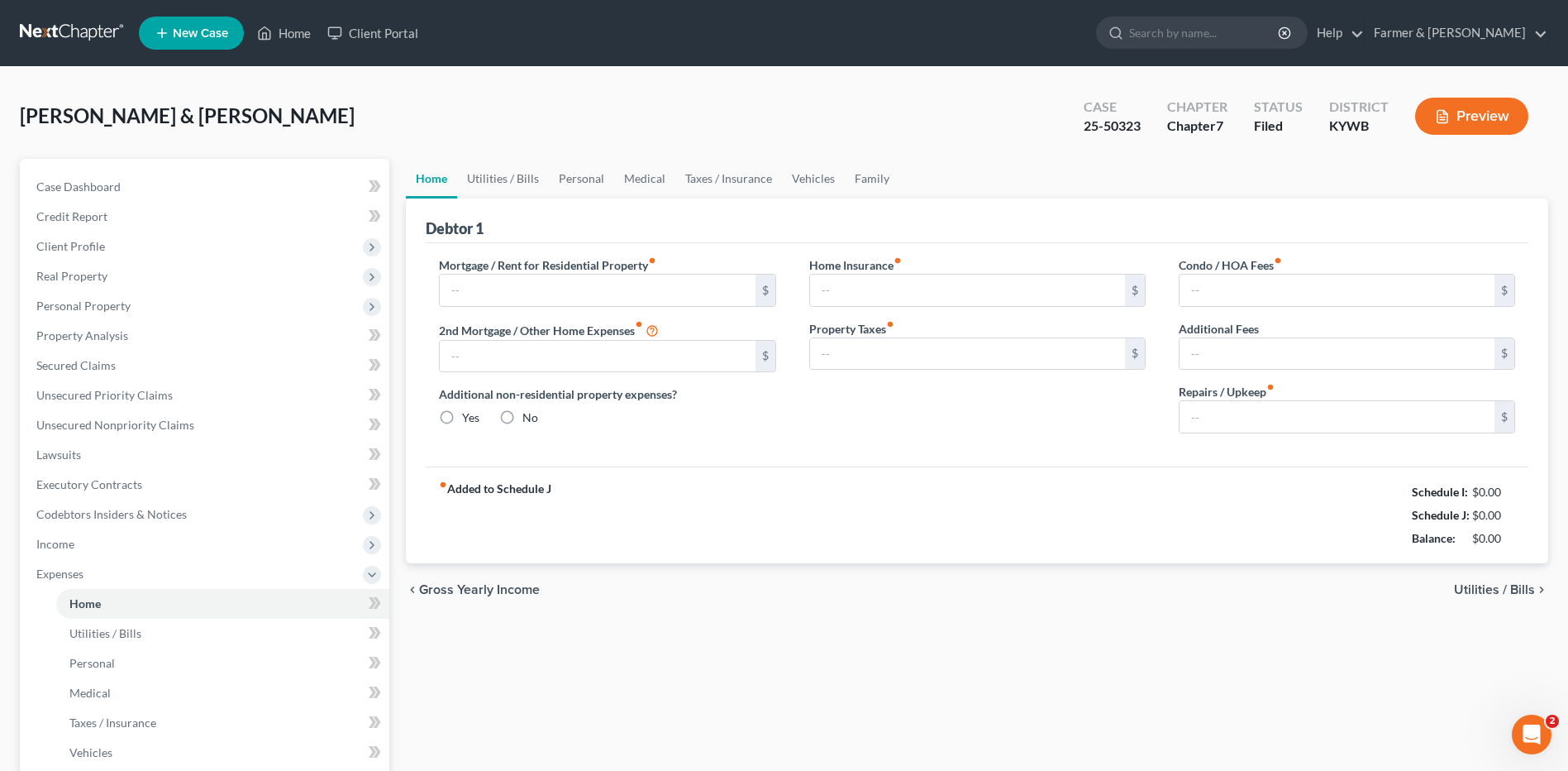
type input "0.00"
type input "200.00"
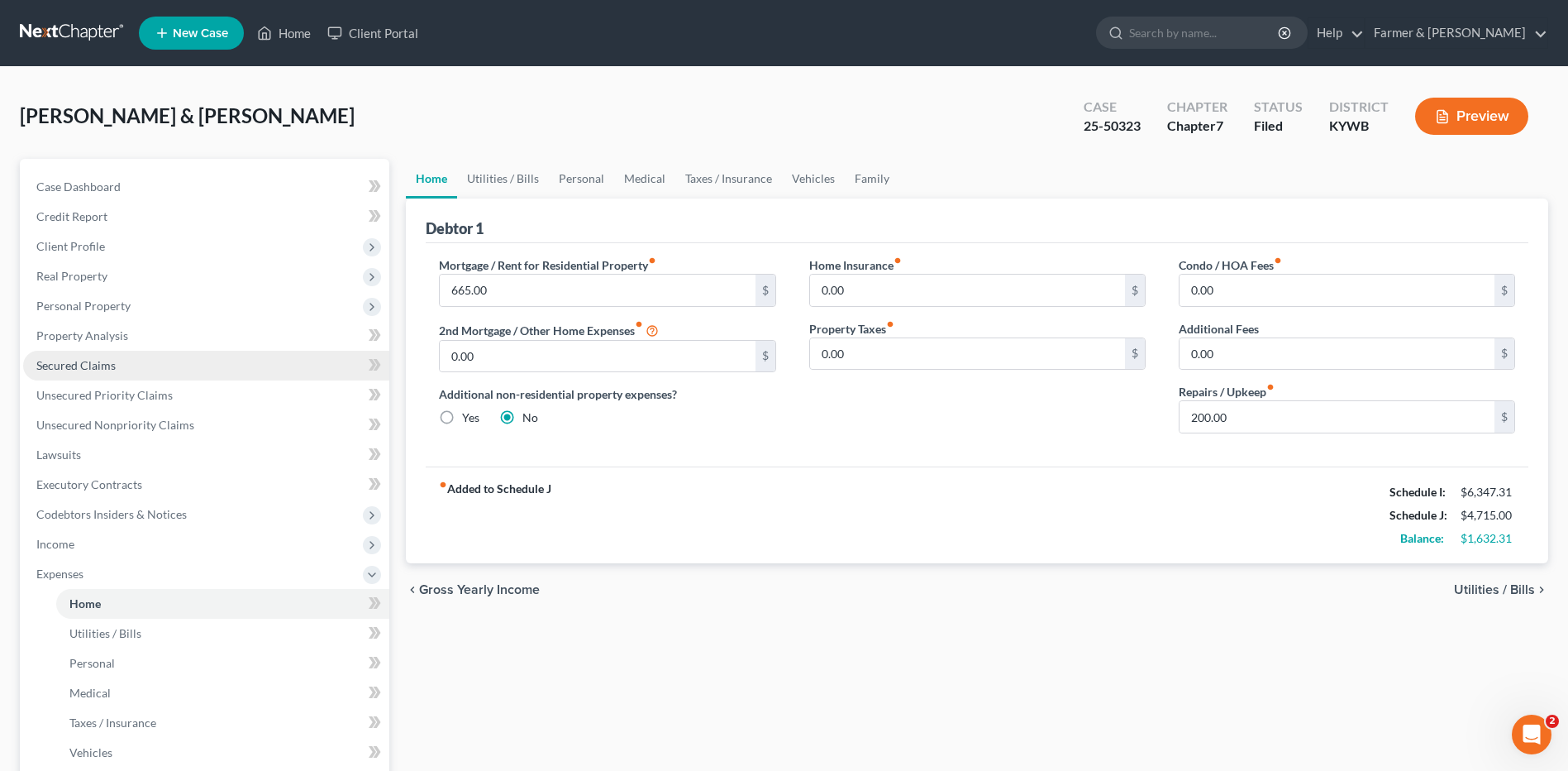
click at [103, 373] on link "Secured Claims" at bounding box center [207, 365] width 367 height 30
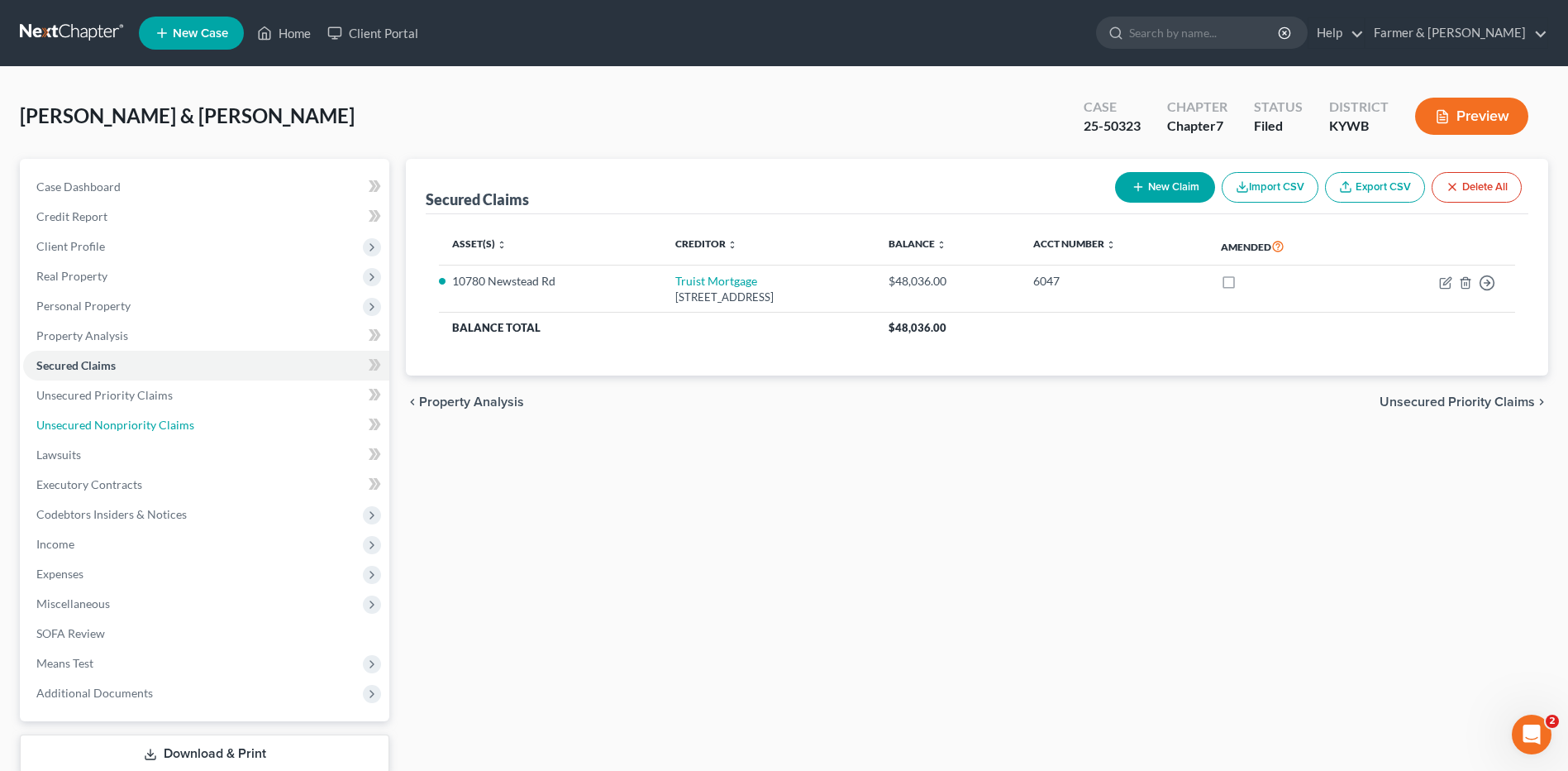
drag, startPoint x: 161, startPoint y: 423, endPoint x: 527, endPoint y: 401, distance: 366.7
click at [161, 423] on span "Unsecured Nonpriority Claims" at bounding box center [115, 425] width 158 height 14
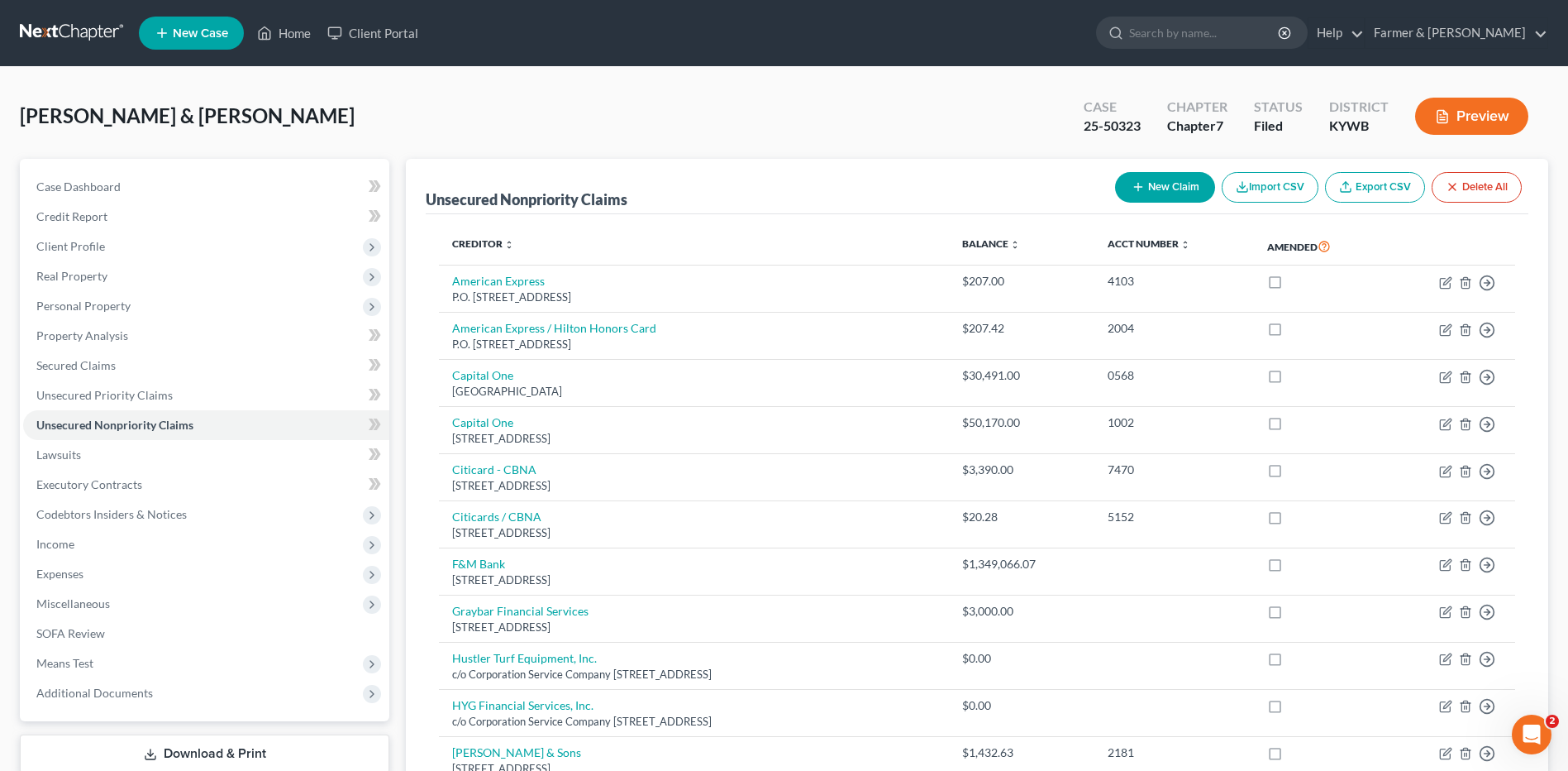
drag, startPoint x: 57, startPoint y: 39, endPoint x: 129, endPoint y: 9, distance: 78.0
click at [57, 39] on link at bounding box center [72, 32] width 105 height 30
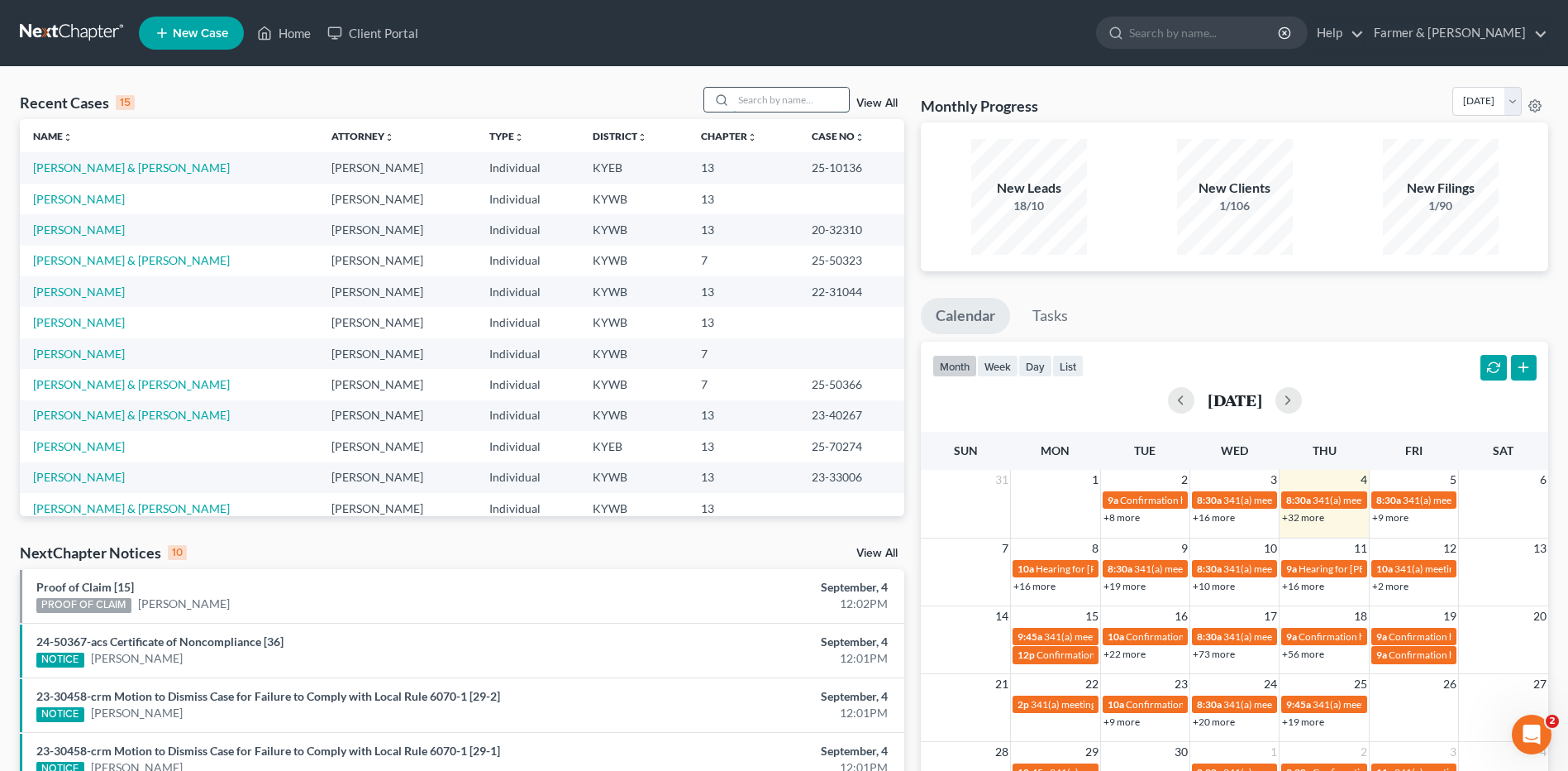
click at [793, 101] on input "search" at bounding box center [790, 99] width 115 height 24
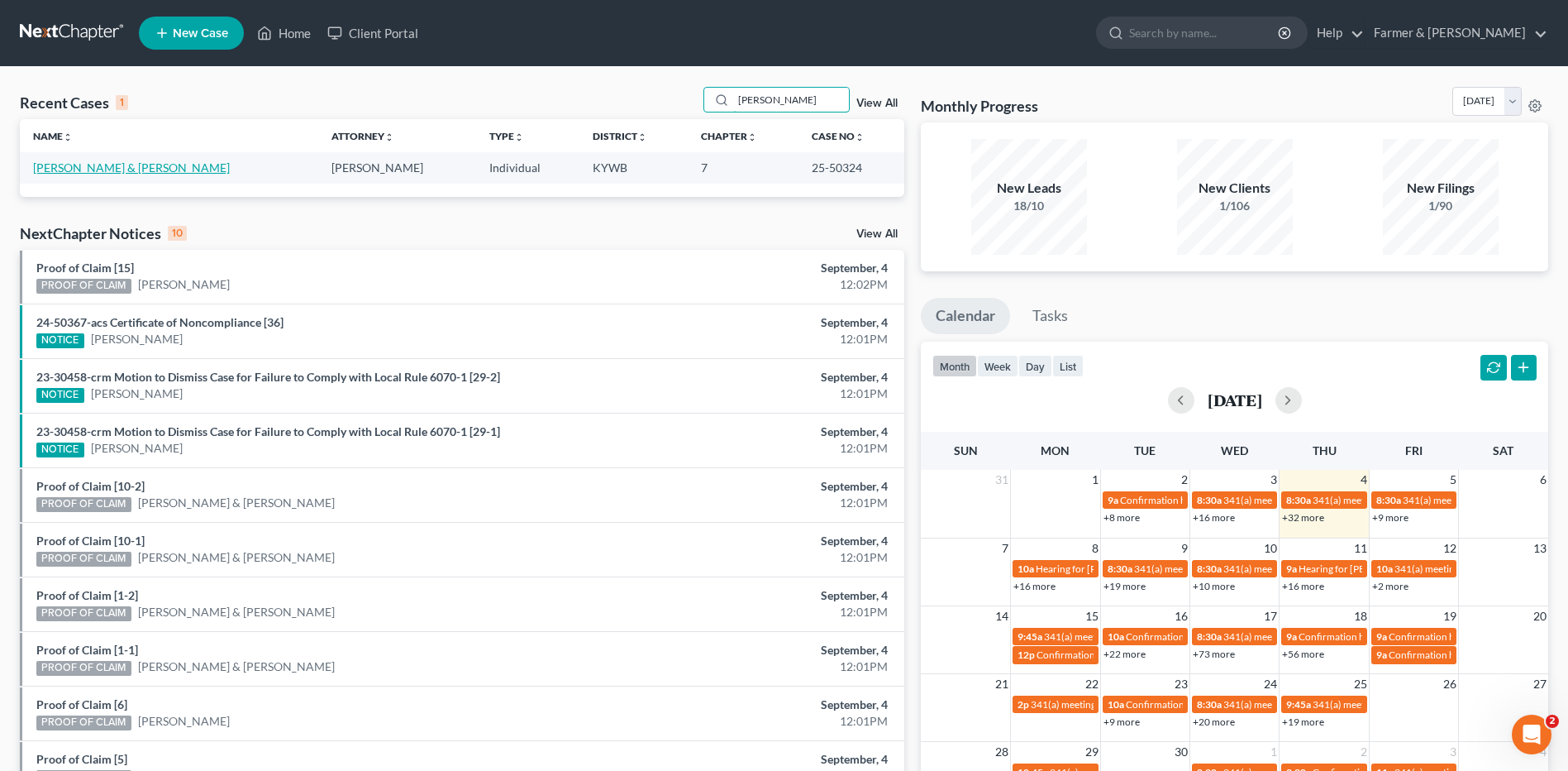
type input "[PERSON_NAME]"
click at [87, 162] on link "[PERSON_NAME] & [PERSON_NAME]" at bounding box center [131, 167] width 197 height 14
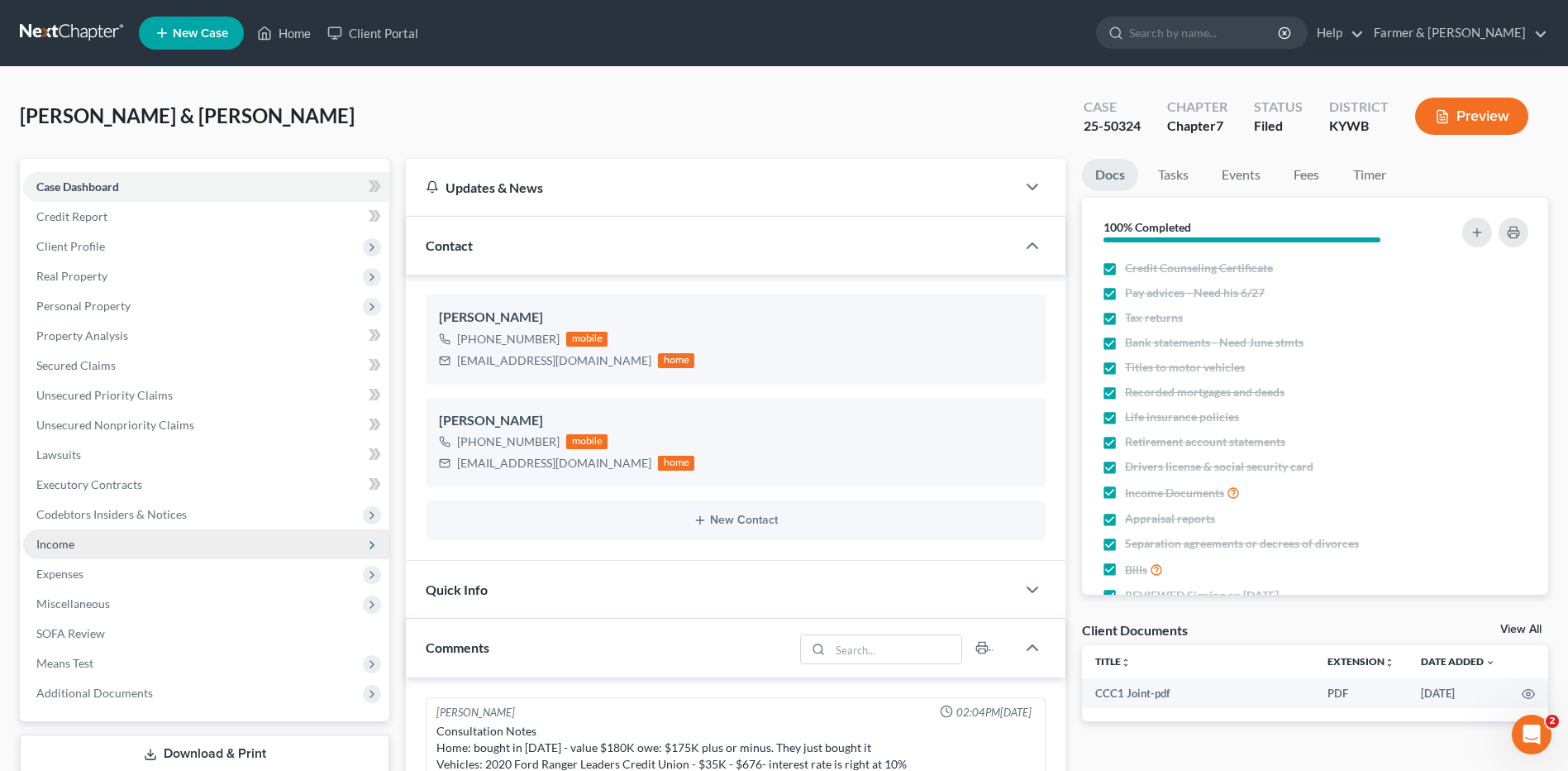
click at [100, 539] on span "Income" at bounding box center [207, 544] width 367 height 30
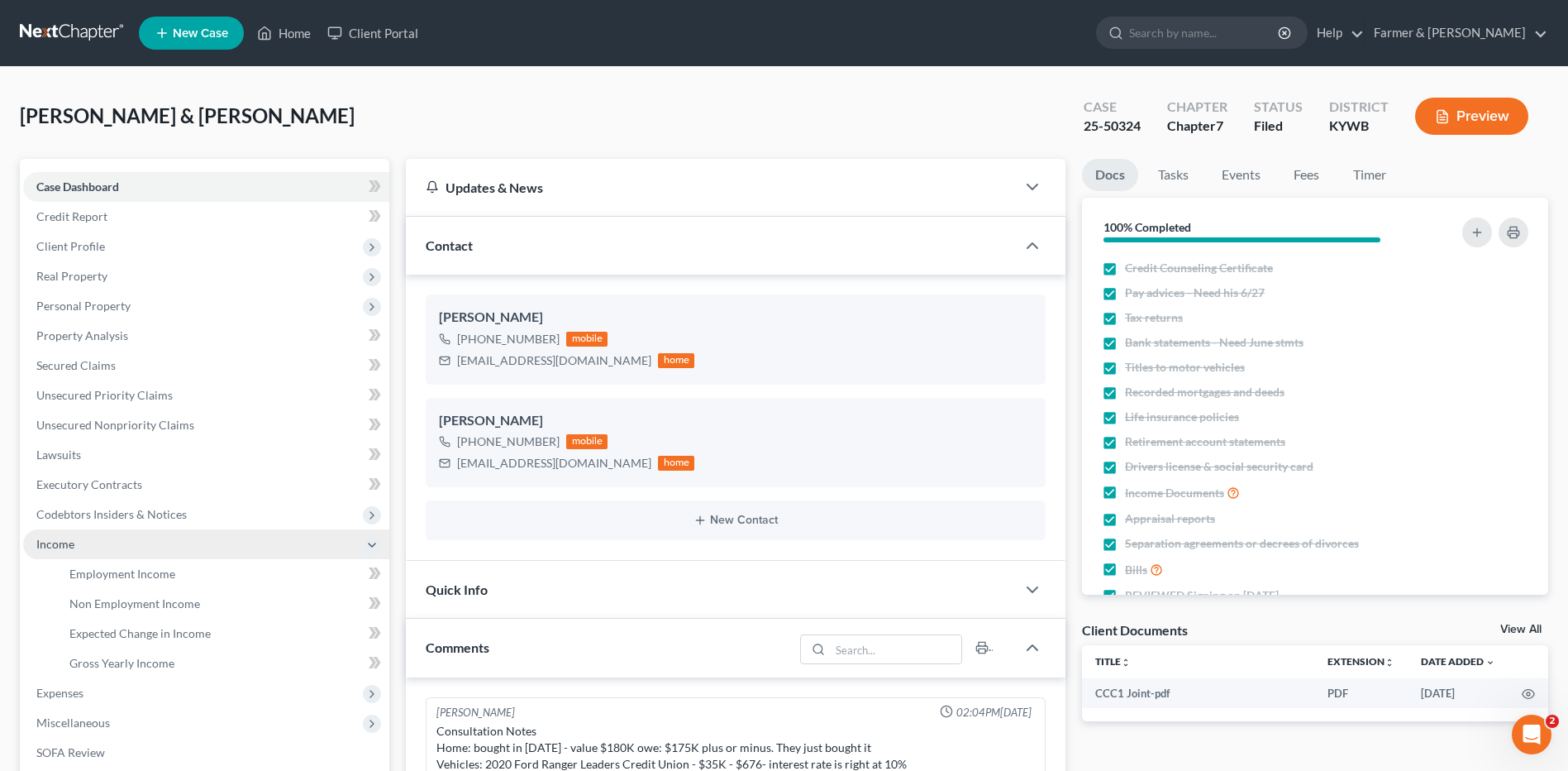
scroll to position [97, 0]
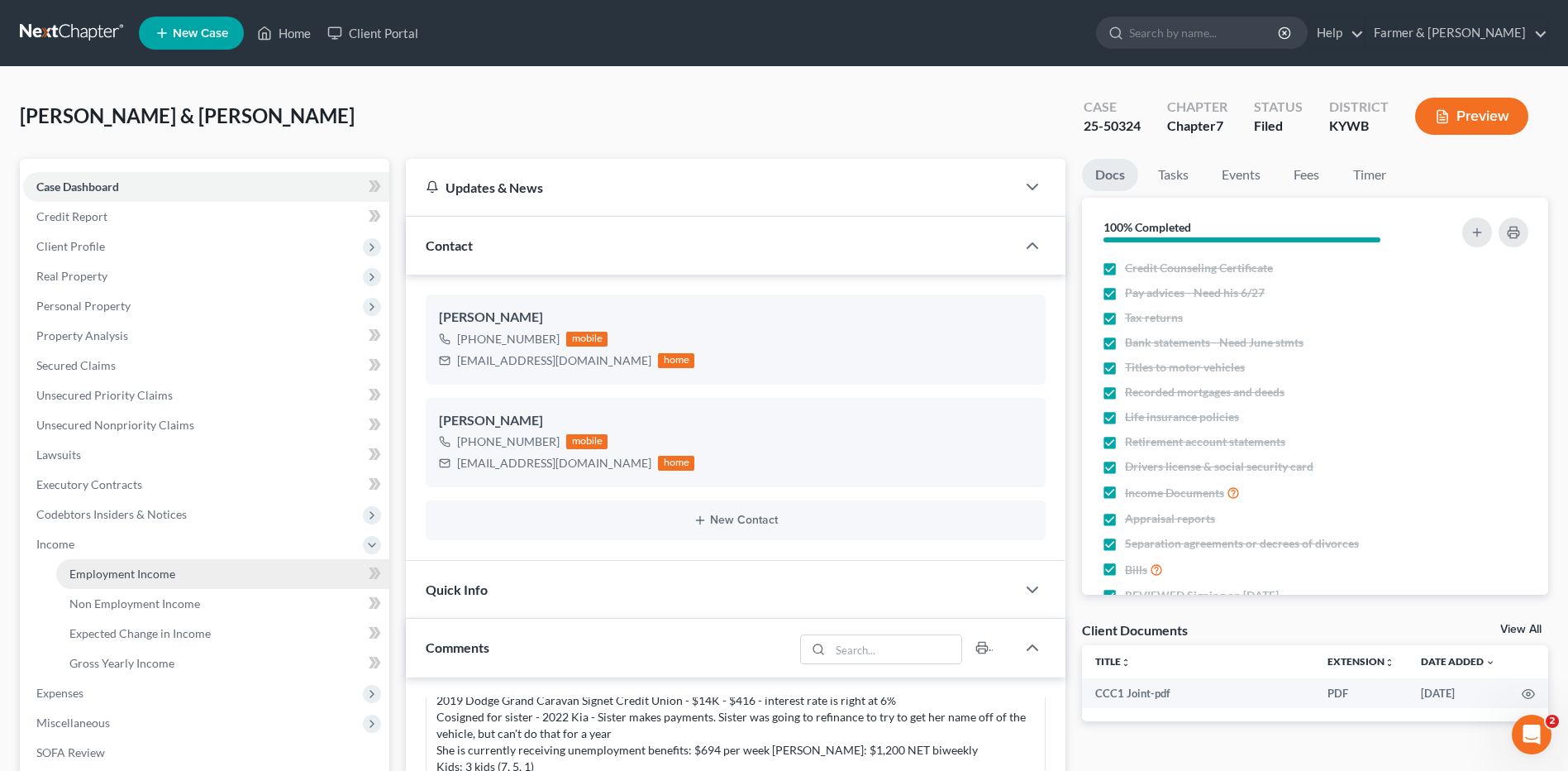
click at [115, 573] on span "Employment Income" at bounding box center [122, 573] width 105 height 14
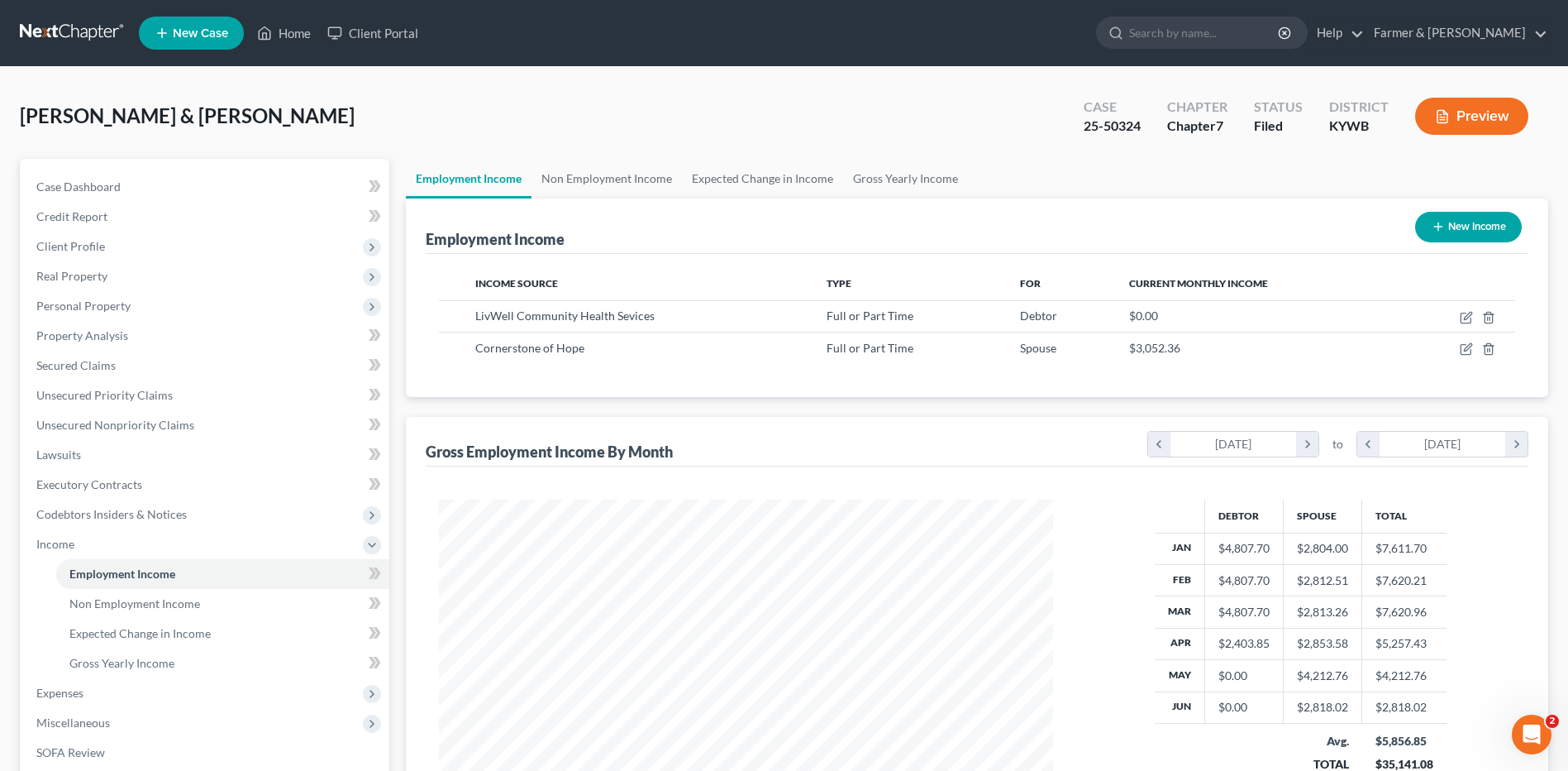
click at [76, 38] on link at bounding box center [72, 32] width 105 height 30
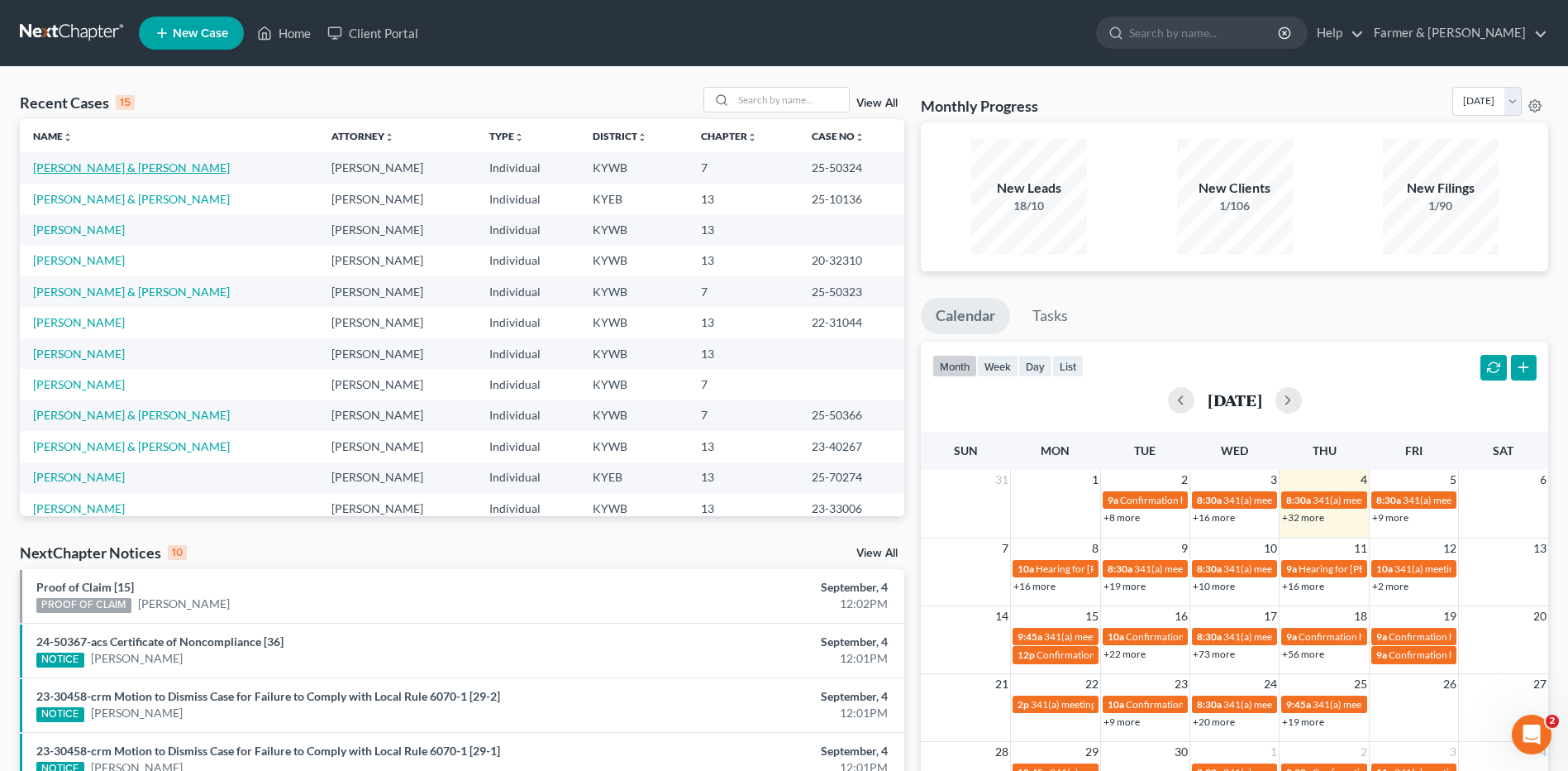
click at [154, 169] on link "[PERSON_NAME] & [PERSON_NAME]" at bounding box center [131, 167] width 197 height 14
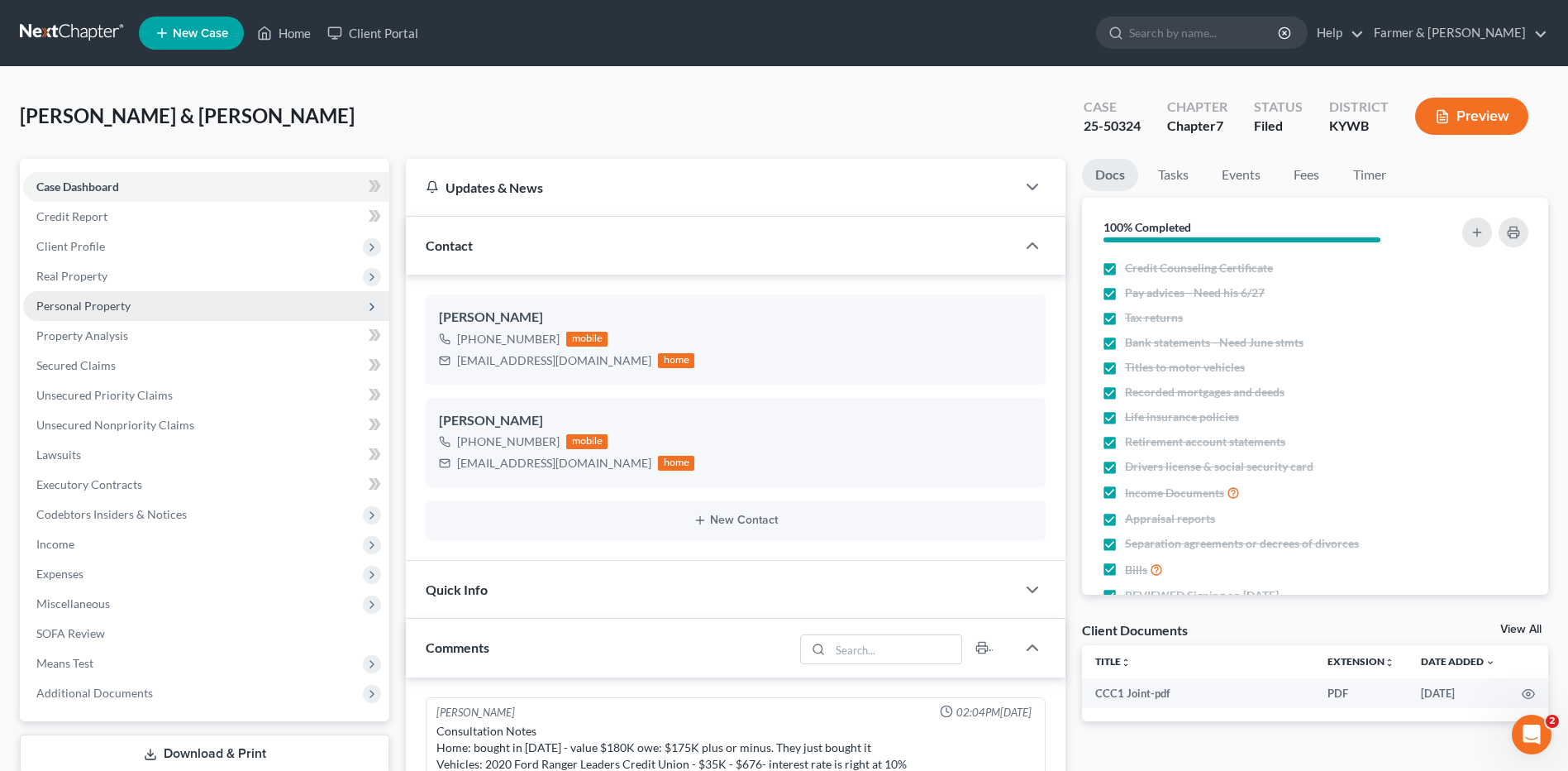
click at [98, 299] on span "Personal Property" at bounding box center [83, 306] width 94 height 14
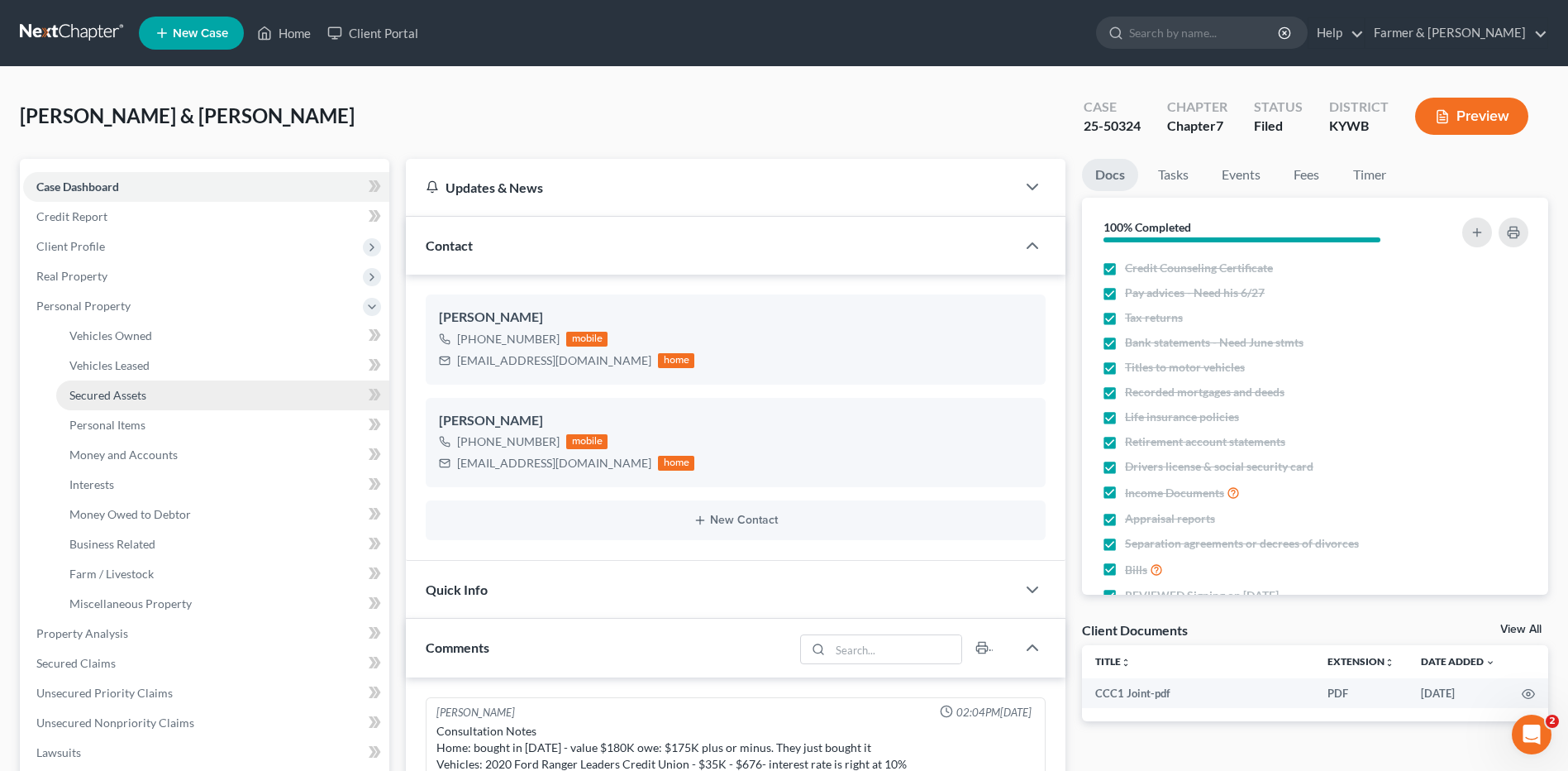
scroll to position [97, 0]
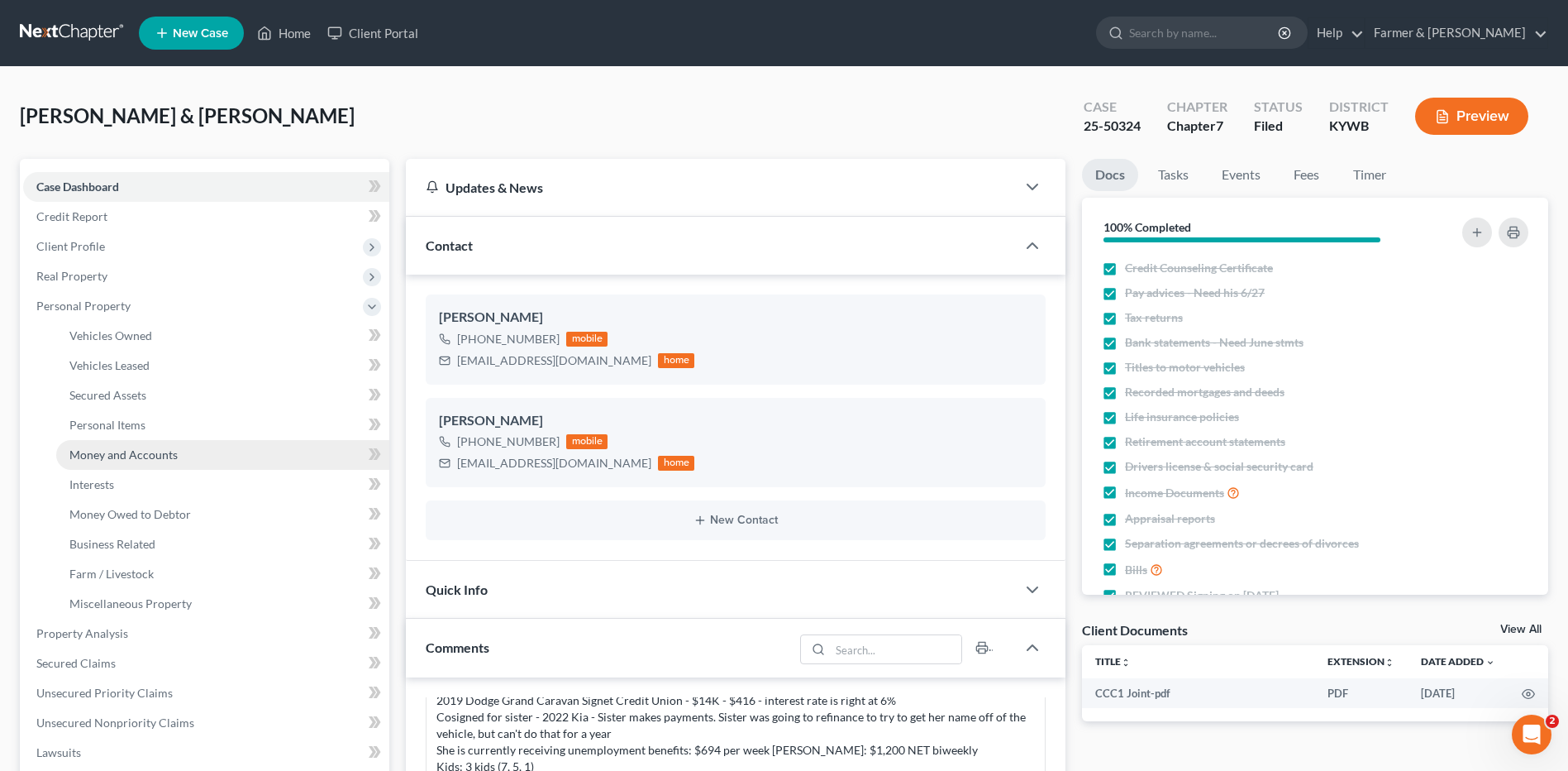
click at [149, 459] on span "Money and Accounts" at bounding box center [123, 454] width 108 height 14
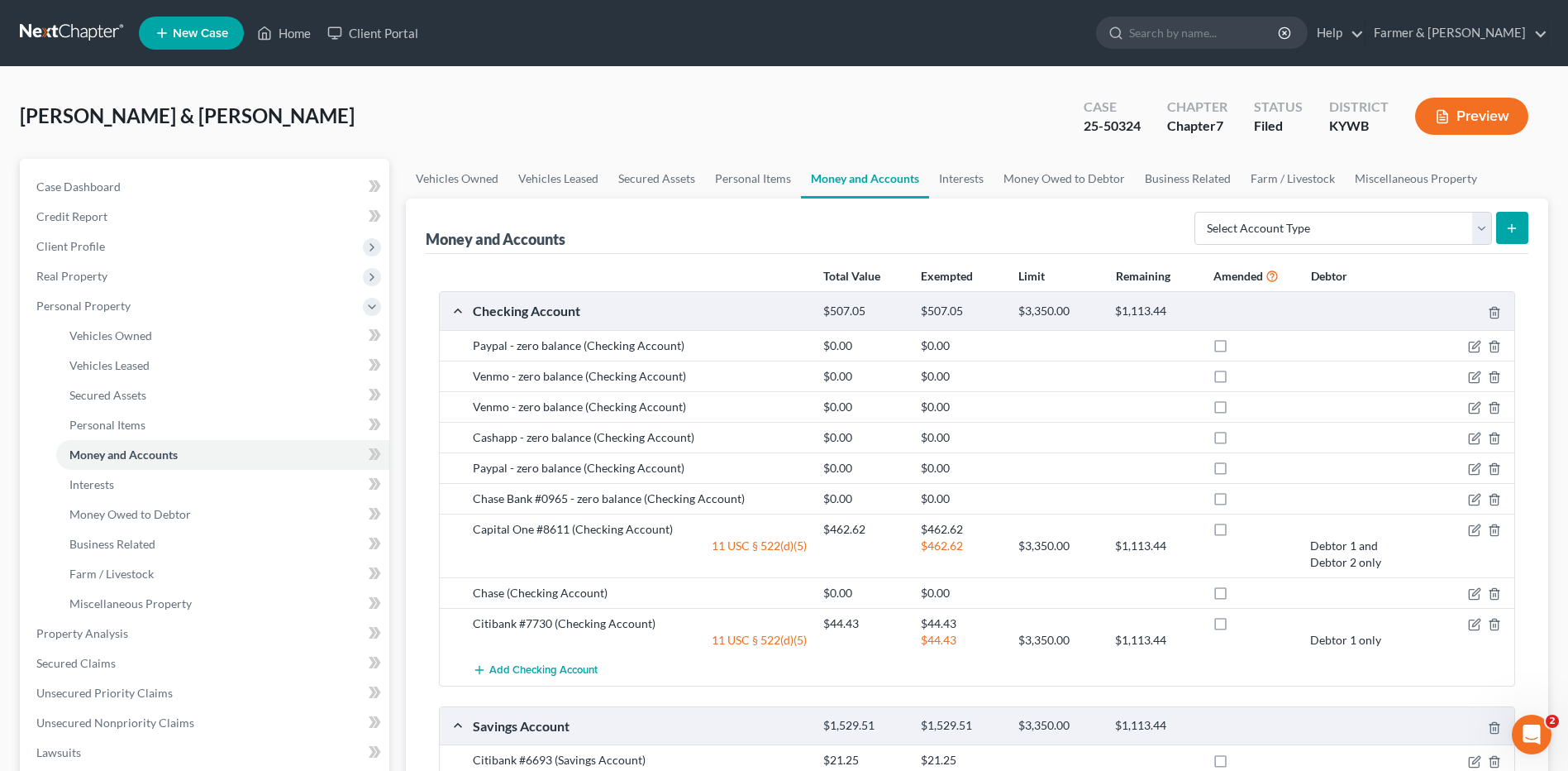
click at [81, 34] on link at bounding box center [72, 32] width 105 height 30
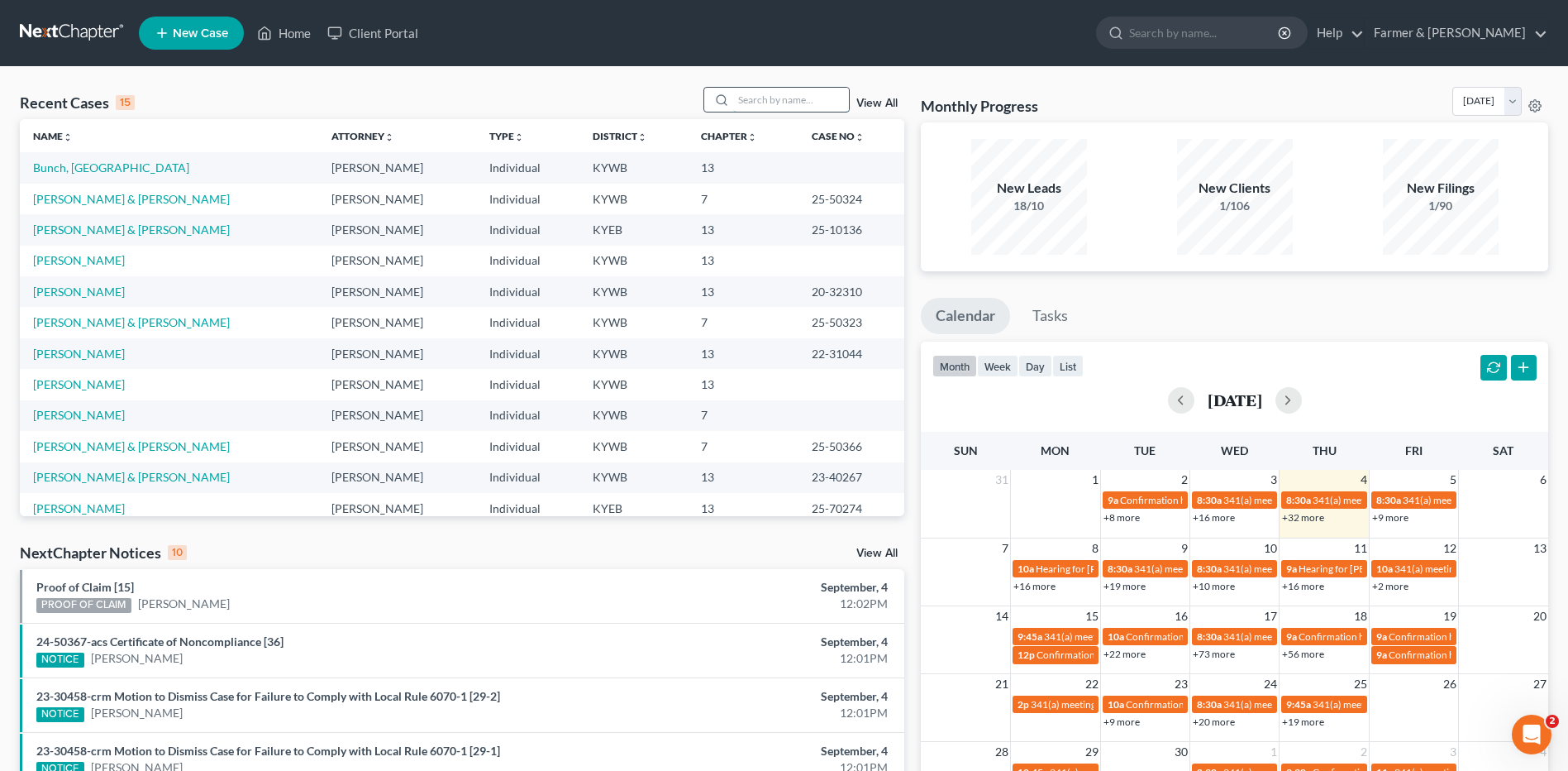
click at [780, 93] on input "search" at bounding box center [790, 99] width 115 height 24
type input "green"
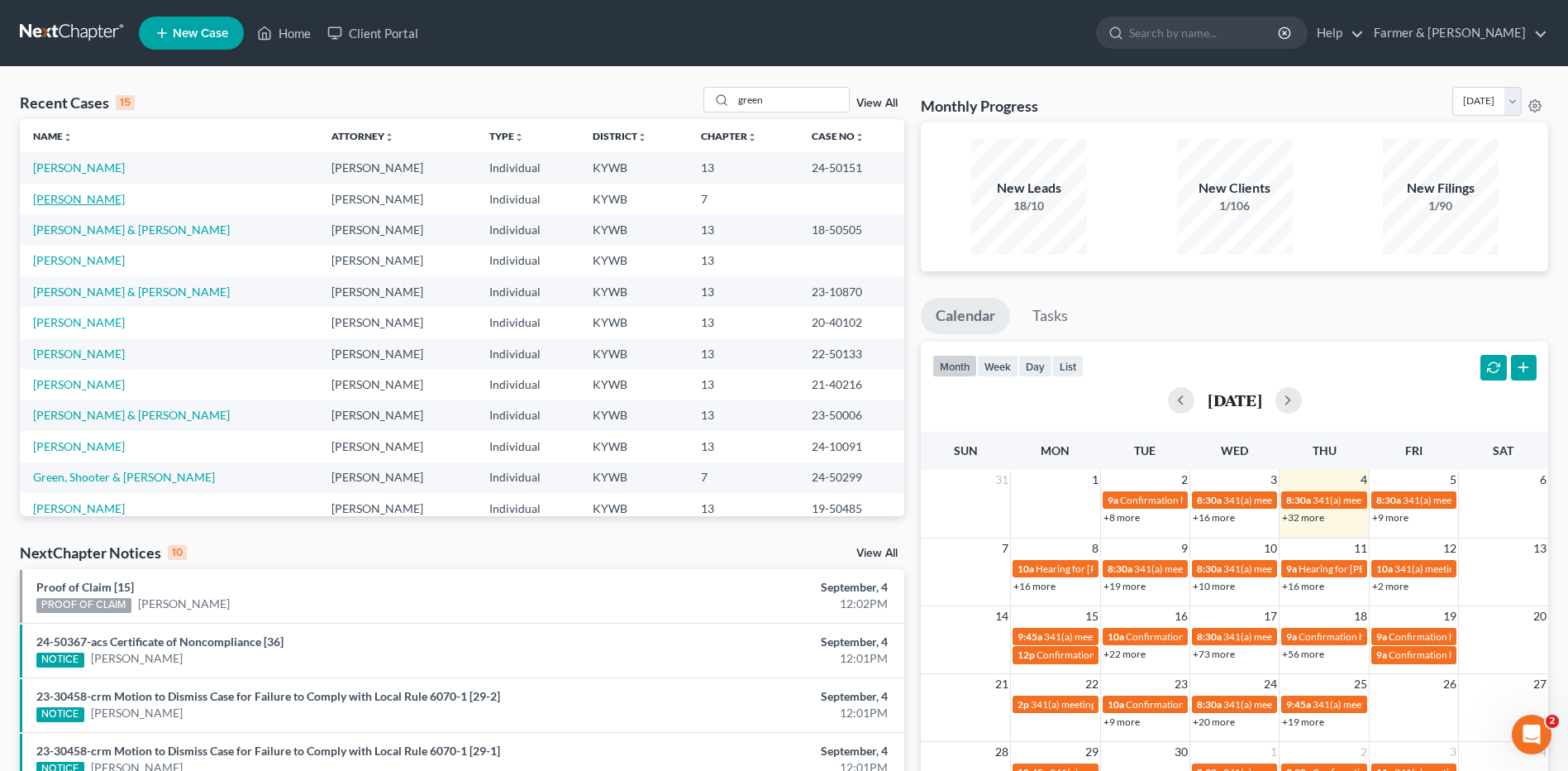
click at [90, 197] on link "[PERSON_NAME]" at bounding box center [79, 199] width 92 height 14
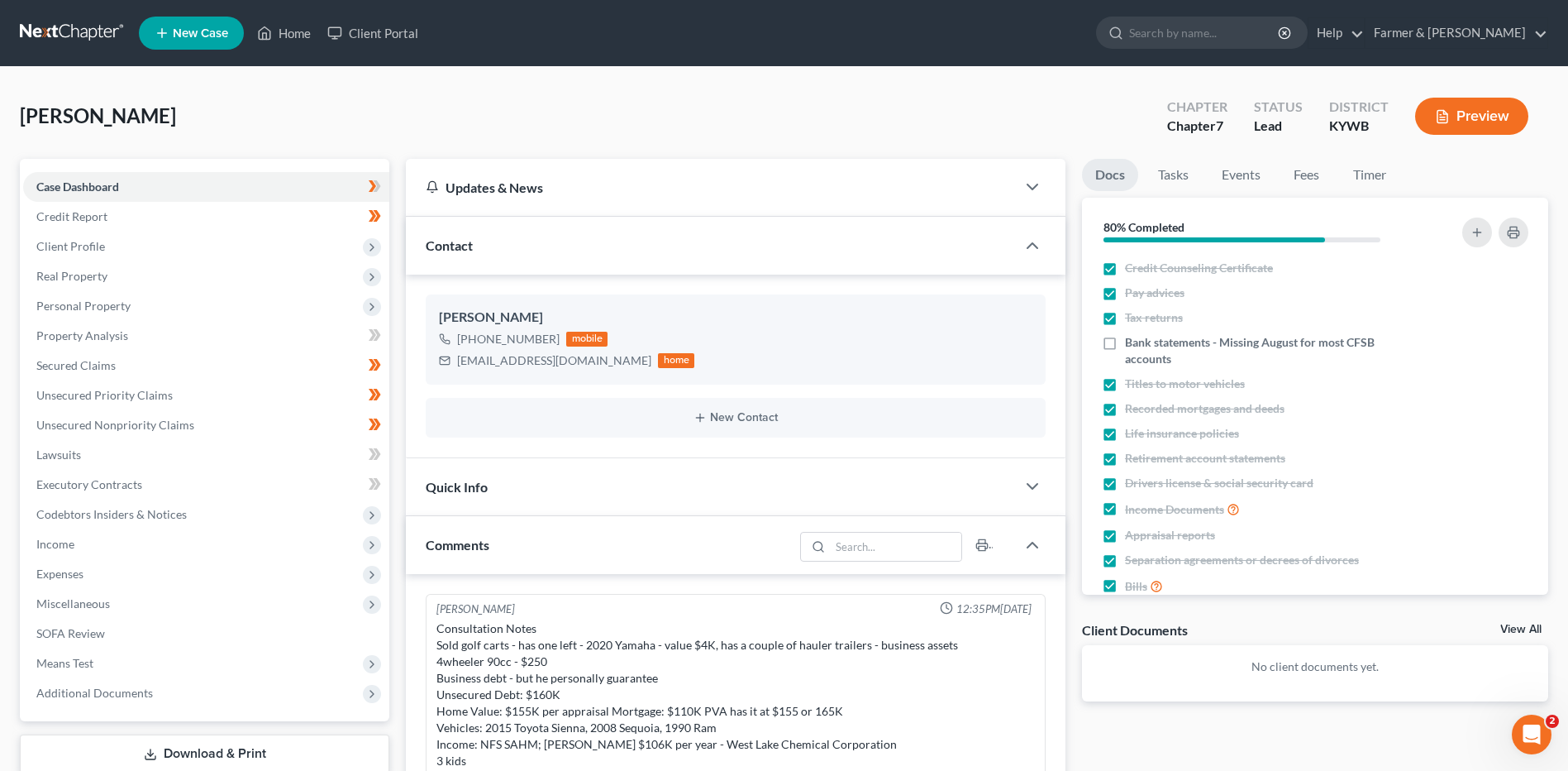
scroll to position [97, 0]
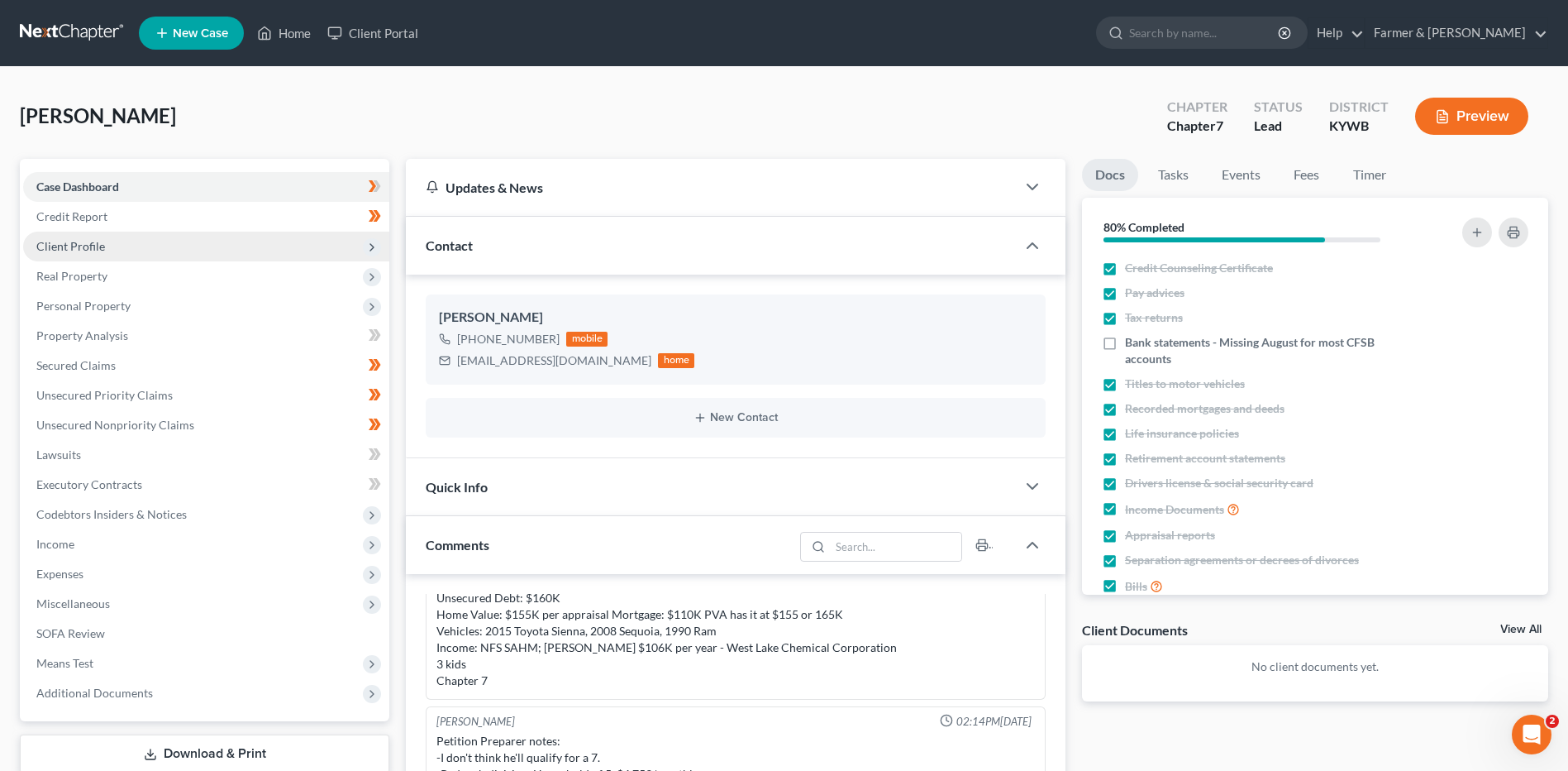
click at [123, 253] on span "Client Profile" at bounding box center [207, 246] width 367 height 30
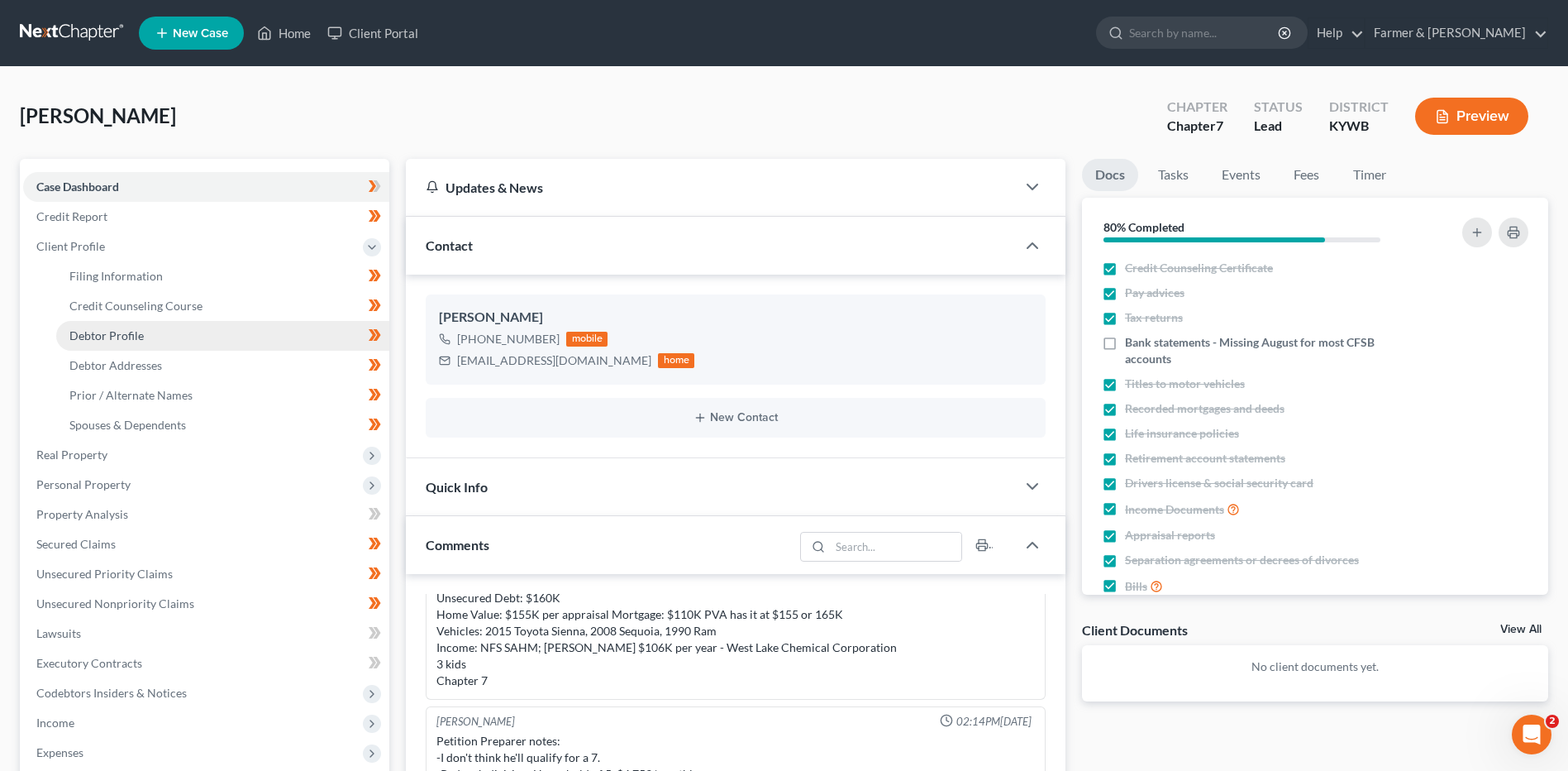
click at [148, 335] on link "Debtor Profile" at bounding box center [223, 335] width 333 height 30
select select "1"
select select "4"
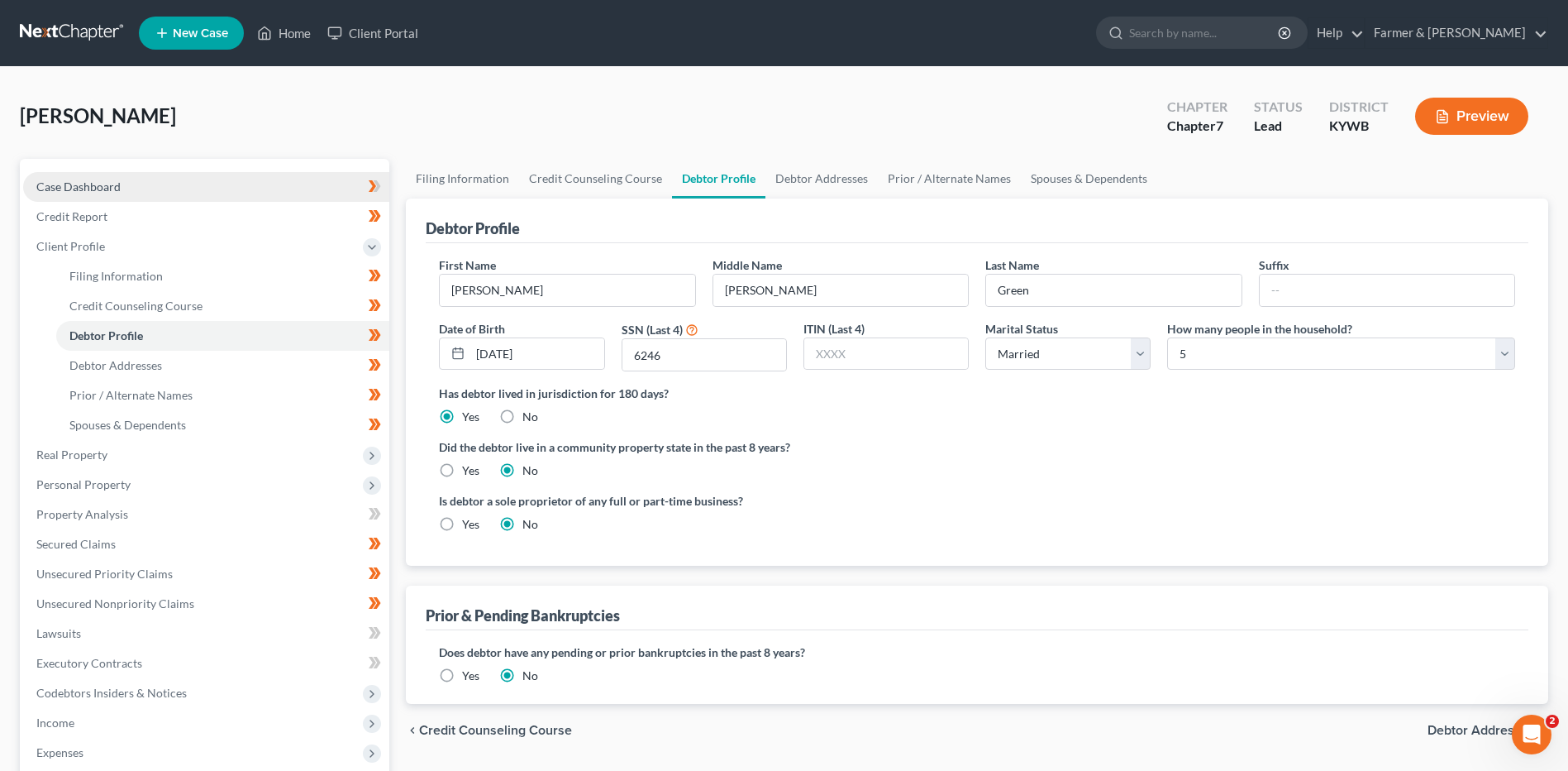
click at [264, 181] on link "Case Dashboard" at bounding box center [207, 186] width 367 height 30
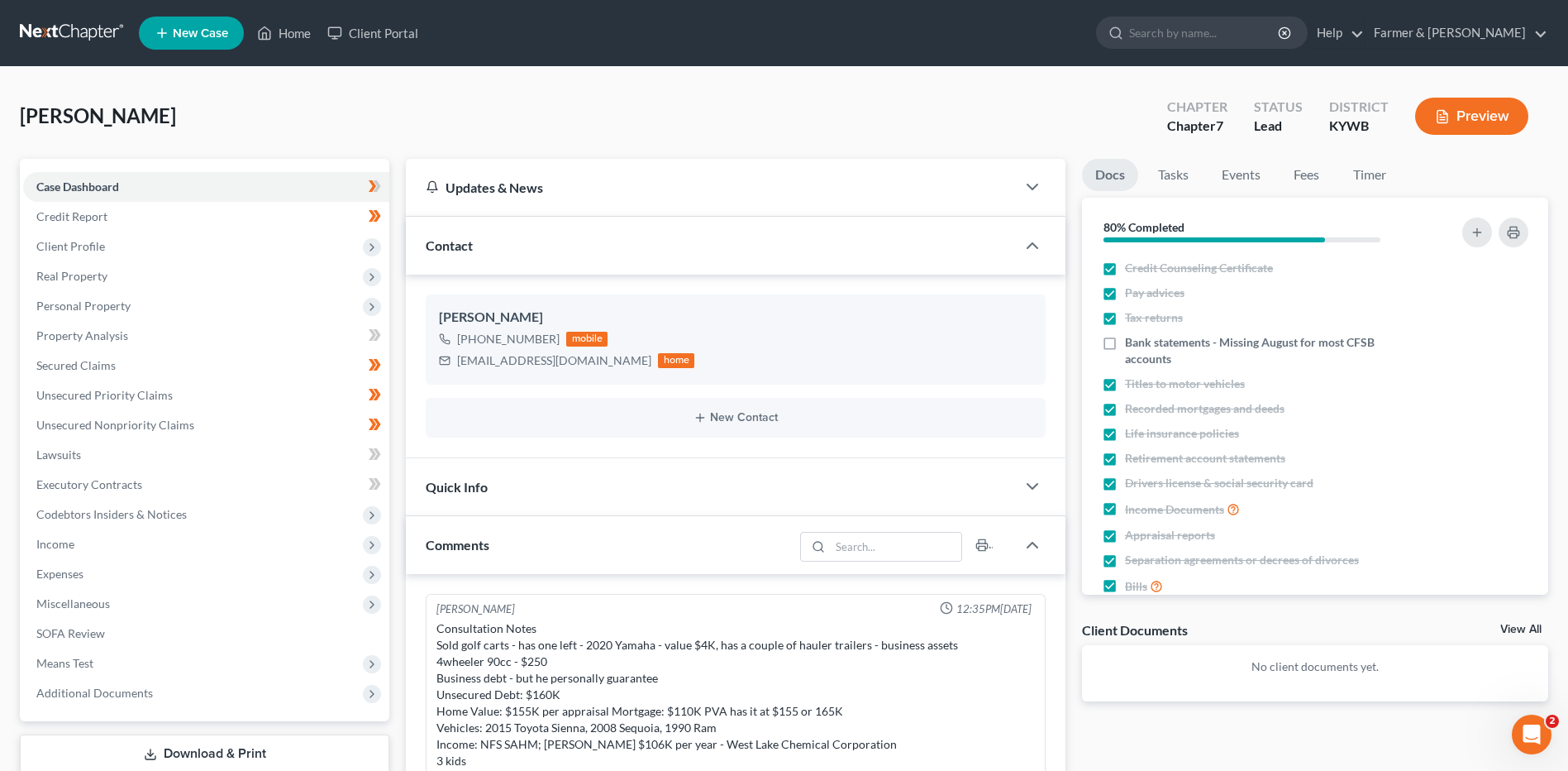
scroll to position [97, 0]
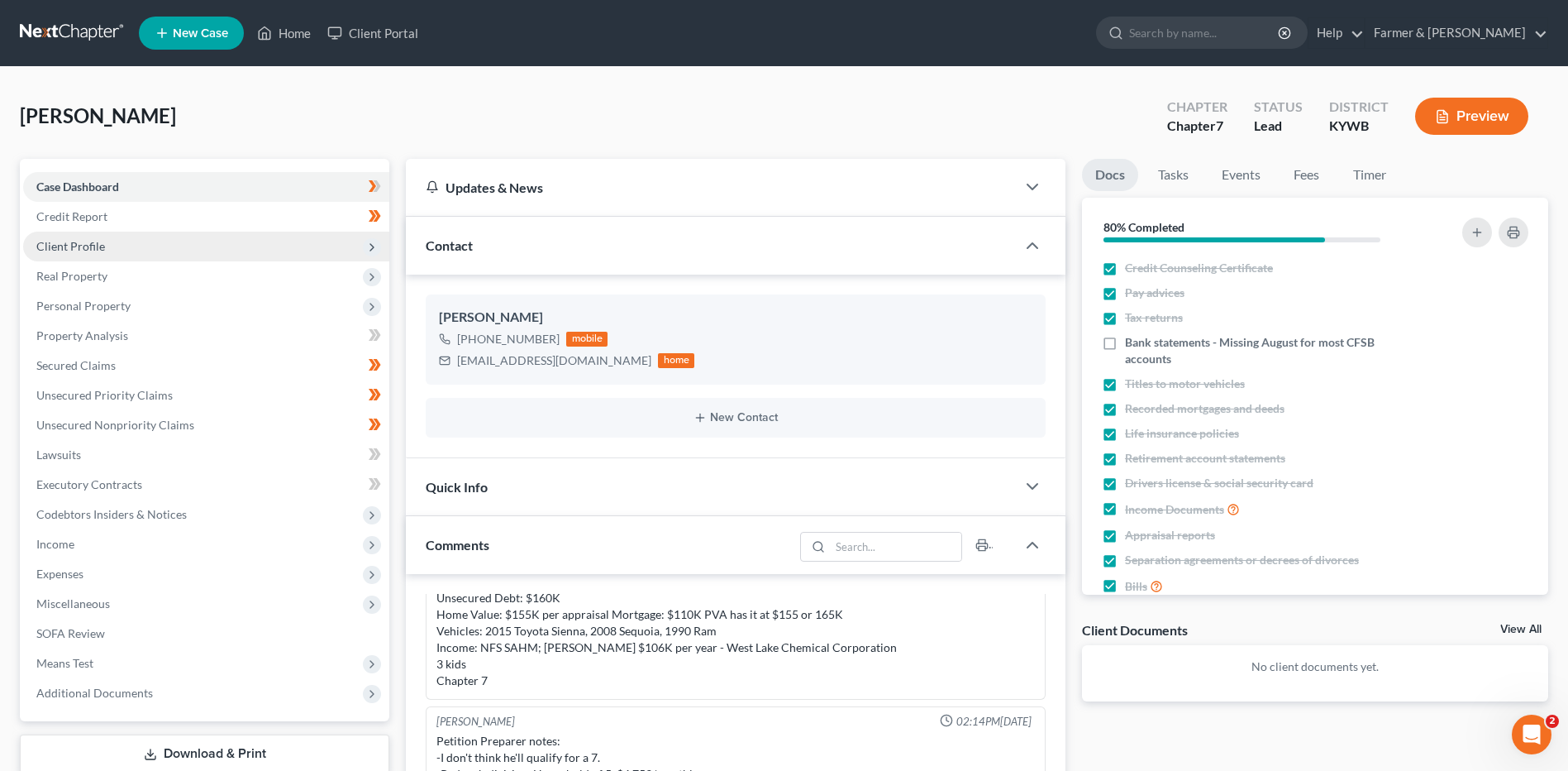
click at [115, 247] on span "Client Profile" at bounding box center [207, 246] width 367 height 30
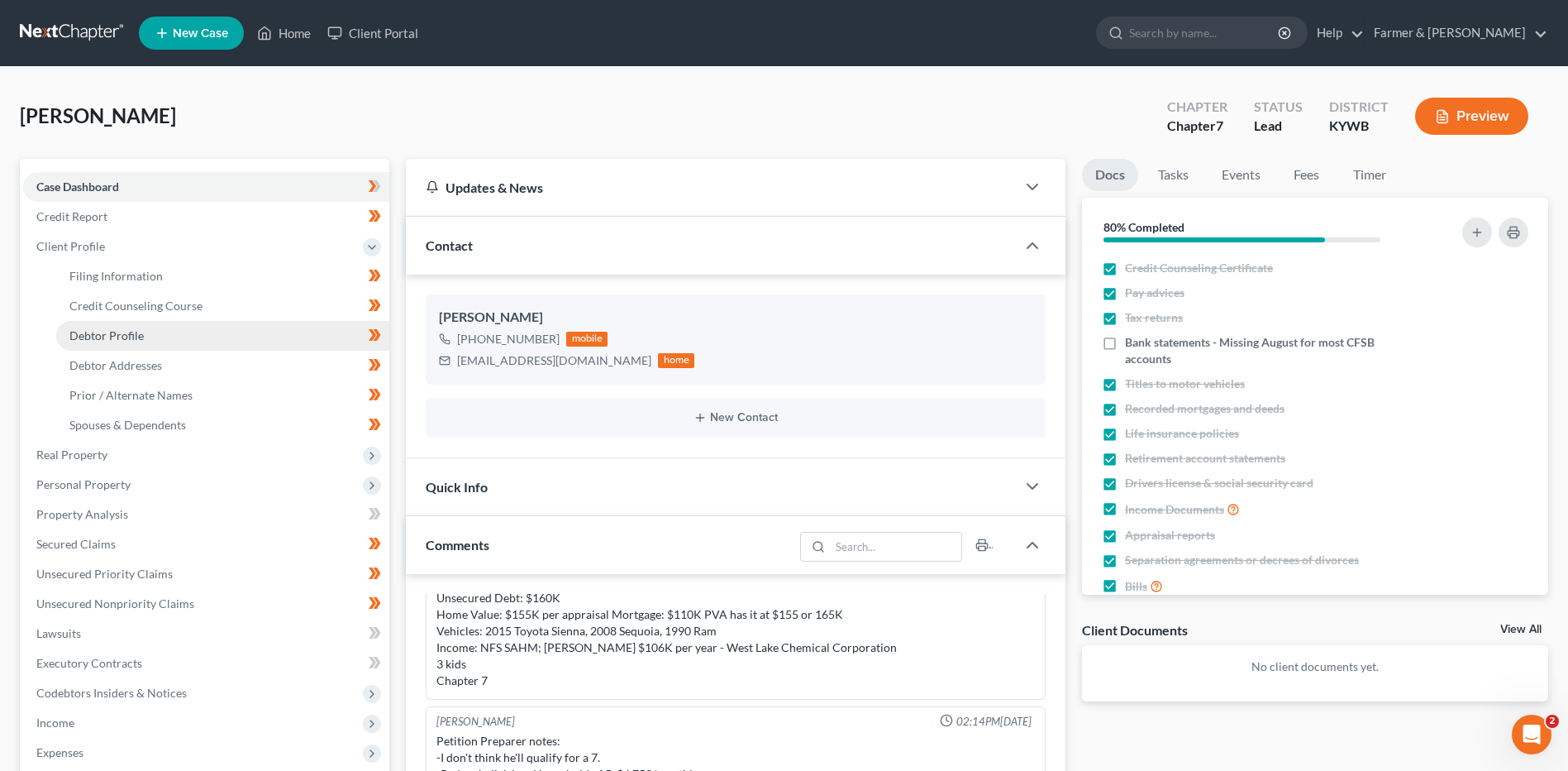
click at [127, 333] on span "Debtor Profile" at bounding box center [106, 335] width 74 height 14
select select "1"
select select "4"
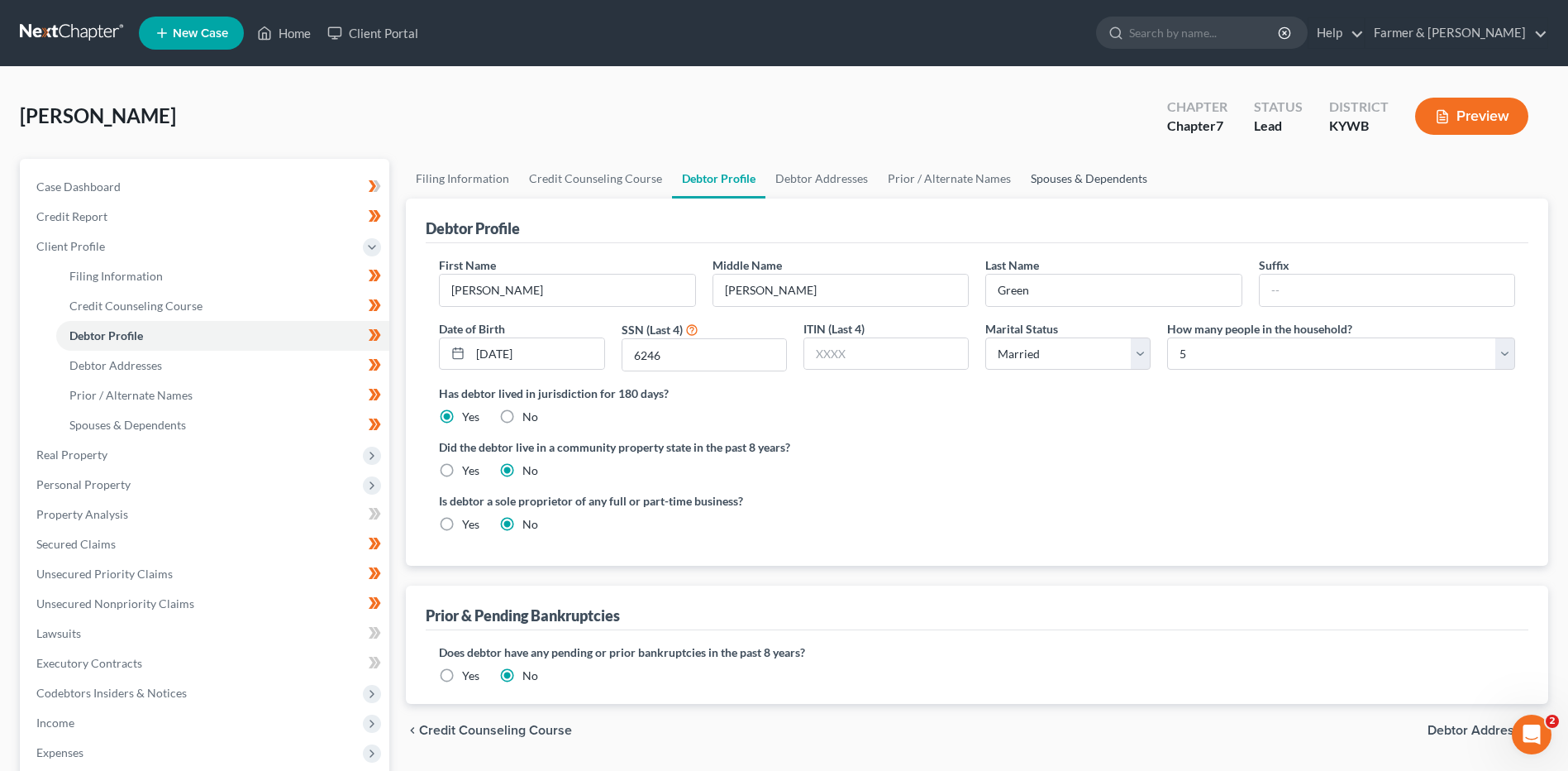
click at [1057, 181] on link "Spouses & Dependents" at bounding box center [1089, 179] width 137 height 39
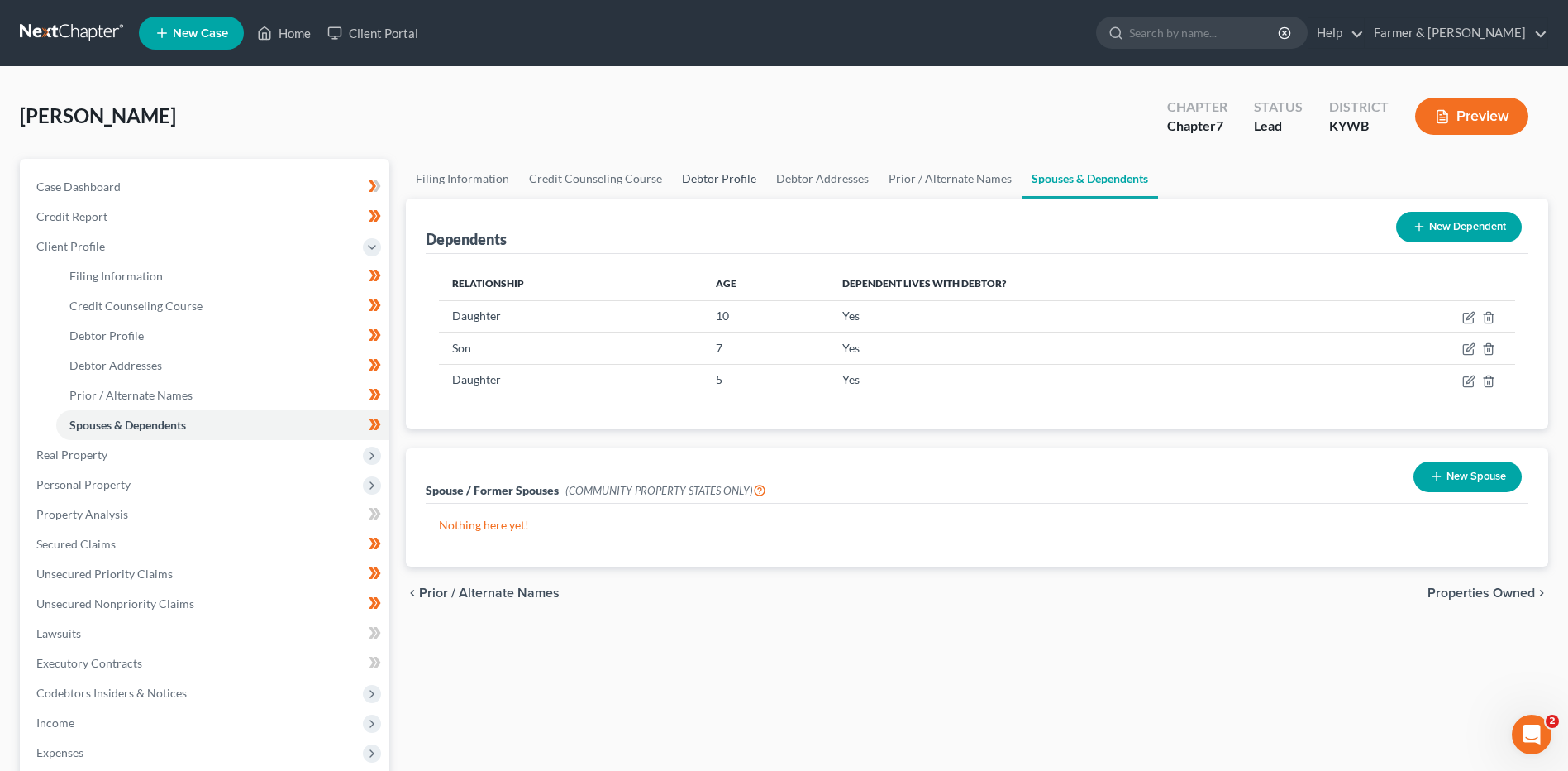
click at [708, 174] on link "Debtor Profile" at bounding box center [719, 179] width 94 height 39
select select "1"
select select "4"
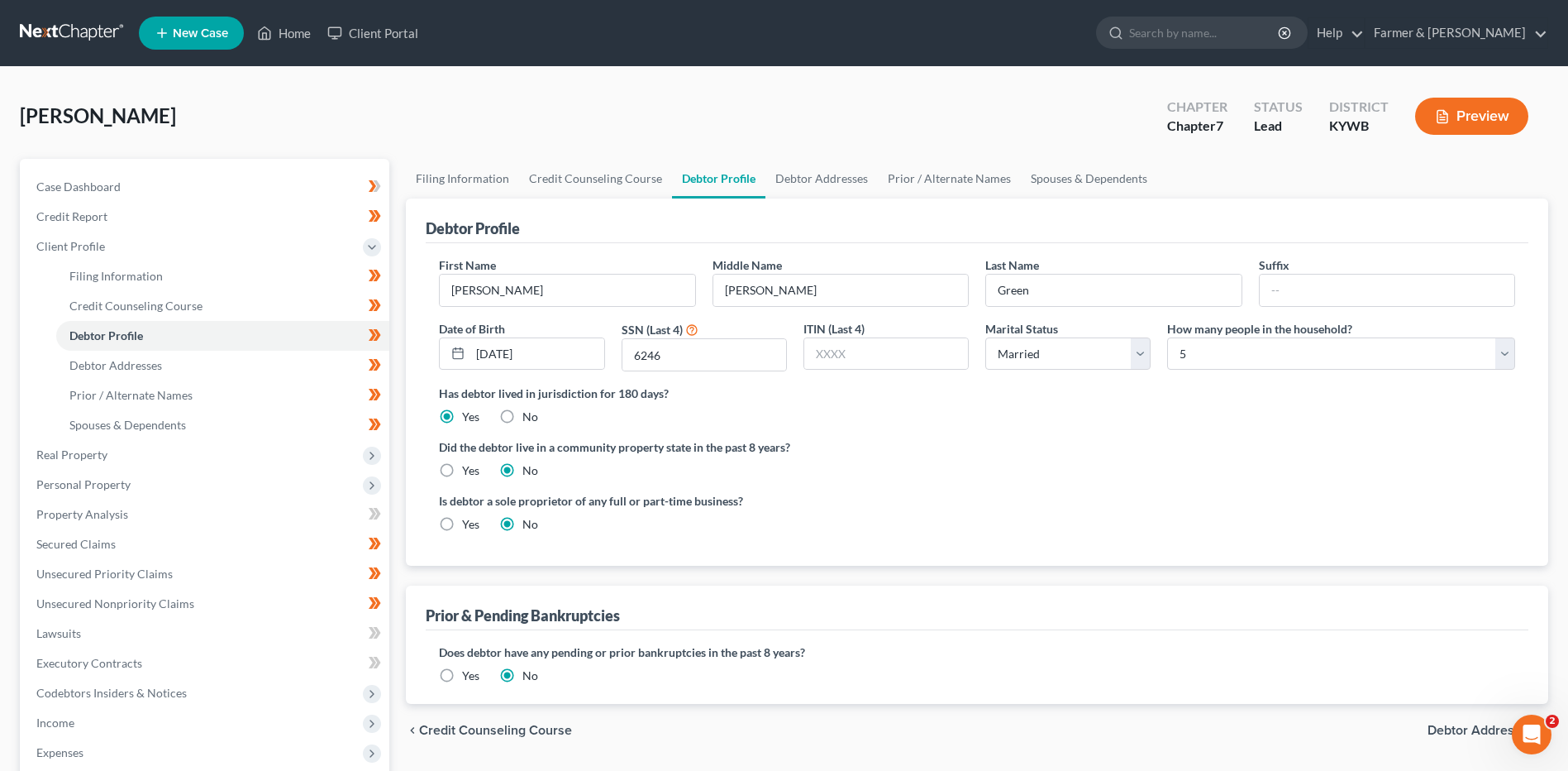
click at [48, 26] on link at bounding box center [72, 32] width 105 height 30
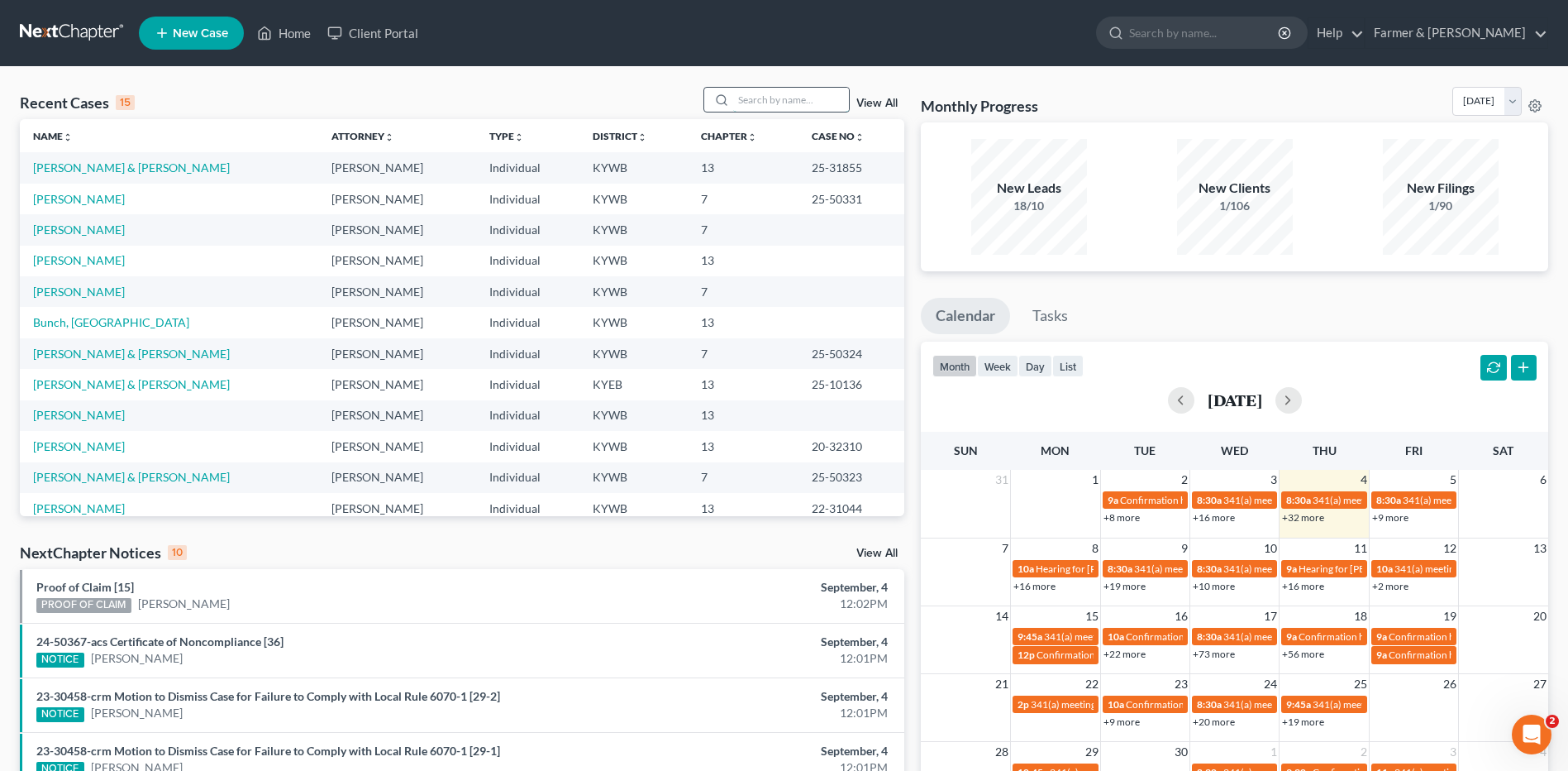
click at [754, 96] on input "search" at bounding box center [790, 99] width 115 height 24
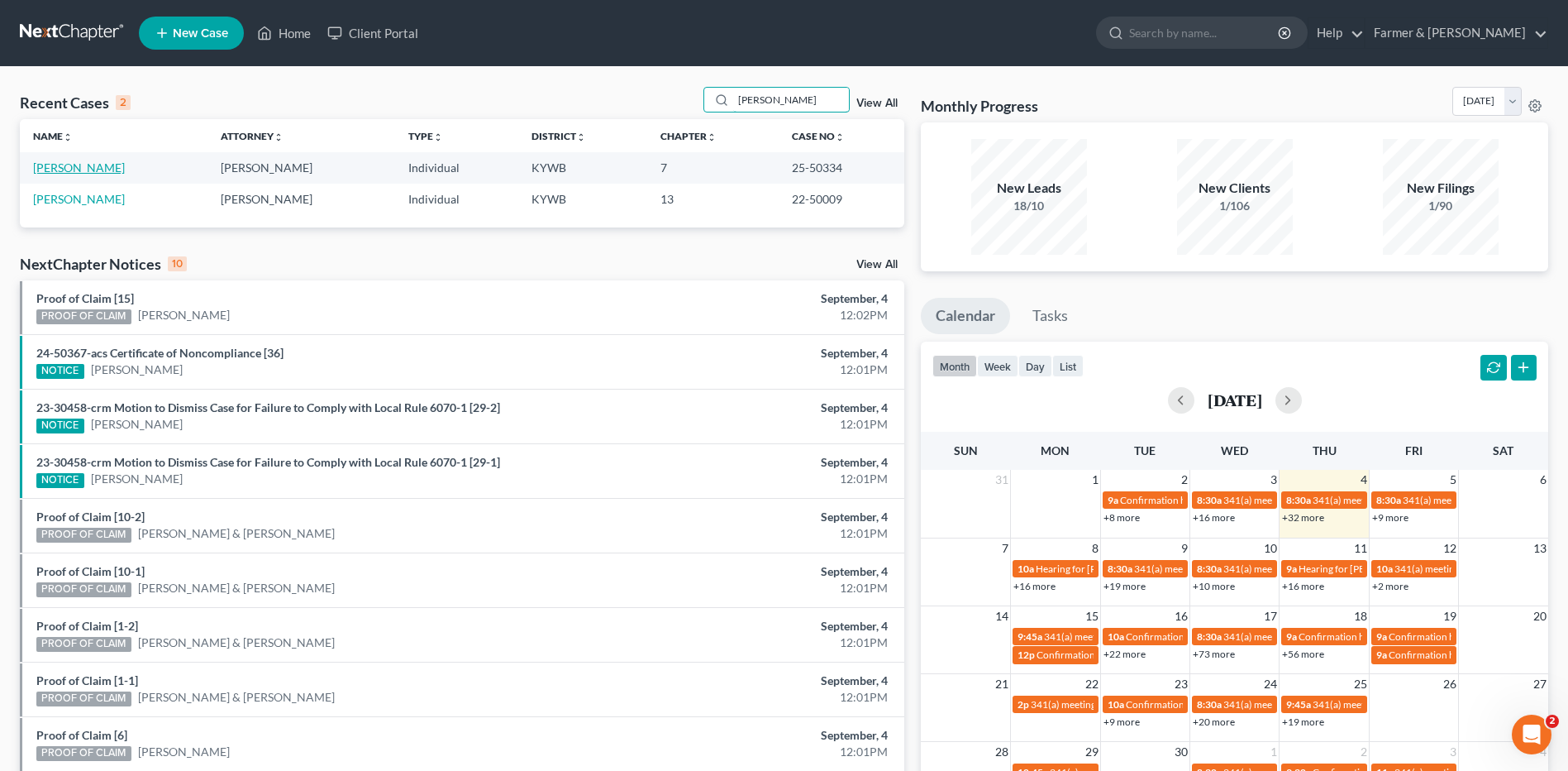
type input "[PERSON_NAME]"
click at [97, 172] on link "[PERSON_NAME]" at bounding box center [79, 167] width 92 height 14
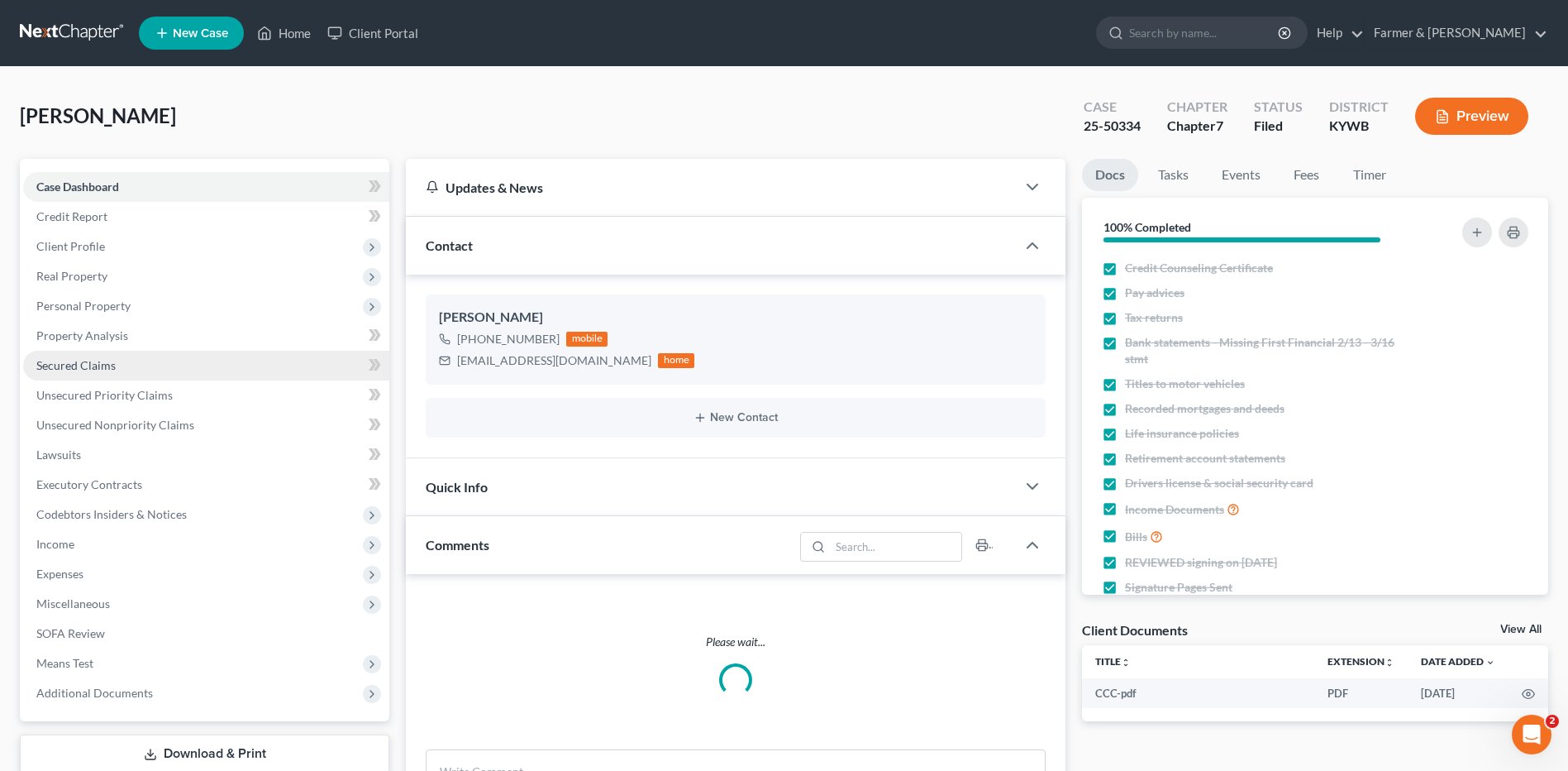
click at [83, 375] on link "Secured Claims" at bounding box center [207, 365] width 367 height 30
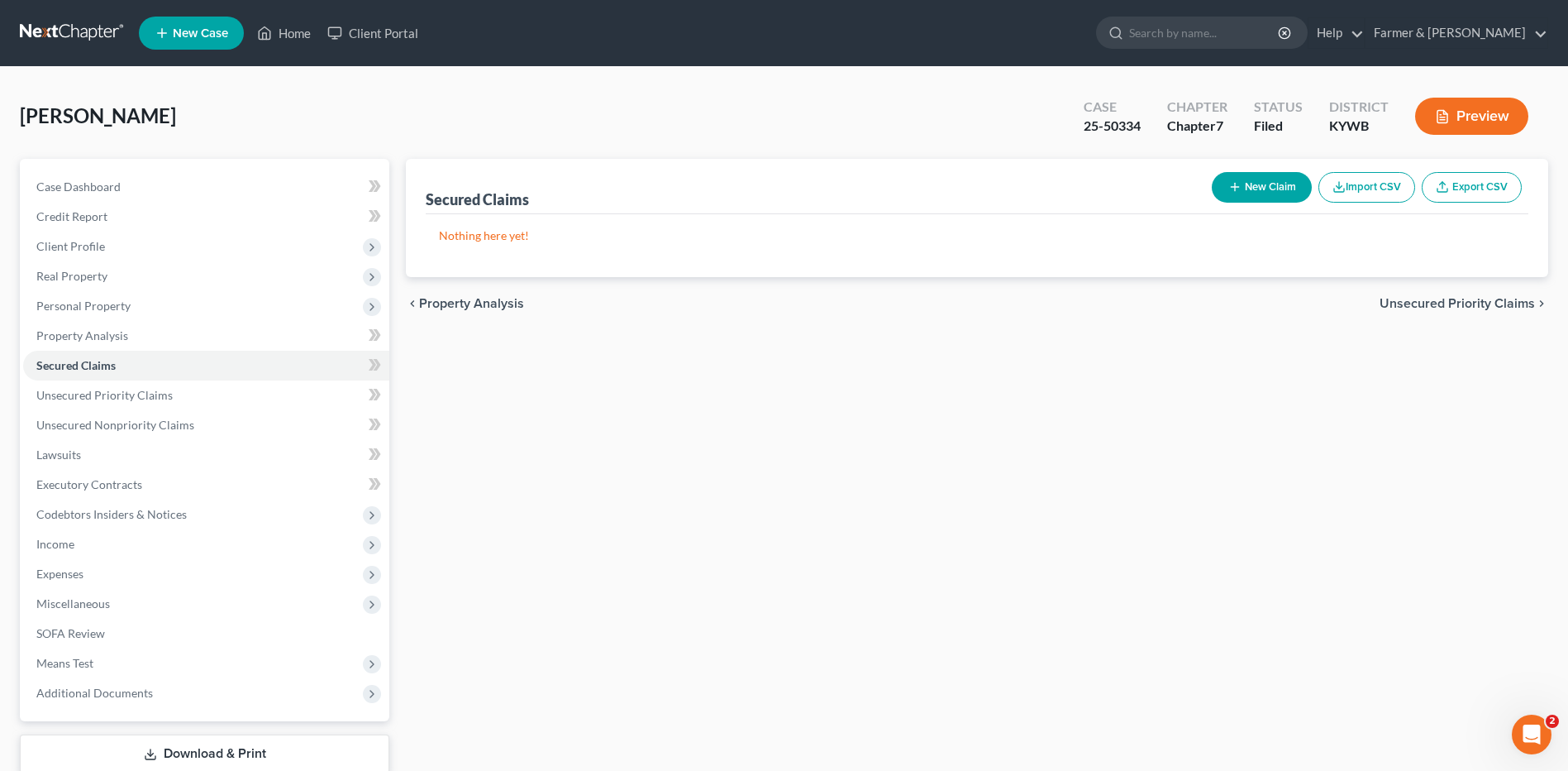
click at [92, 30] on link at bounding box center [72, 32] width 105 height 30
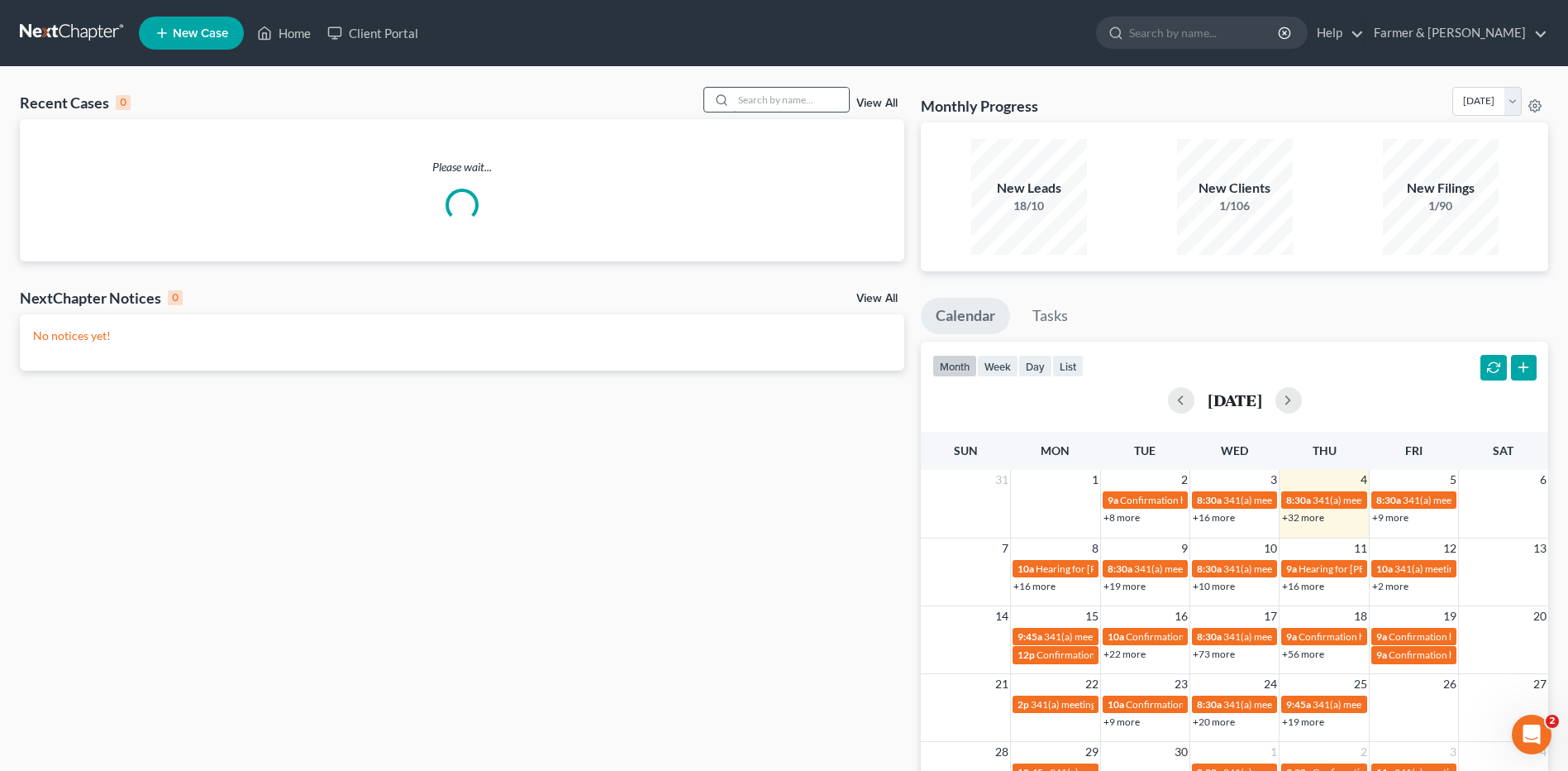
click at [841, 109] on input "search" at bounding box center [790, 99] width 115 height 24
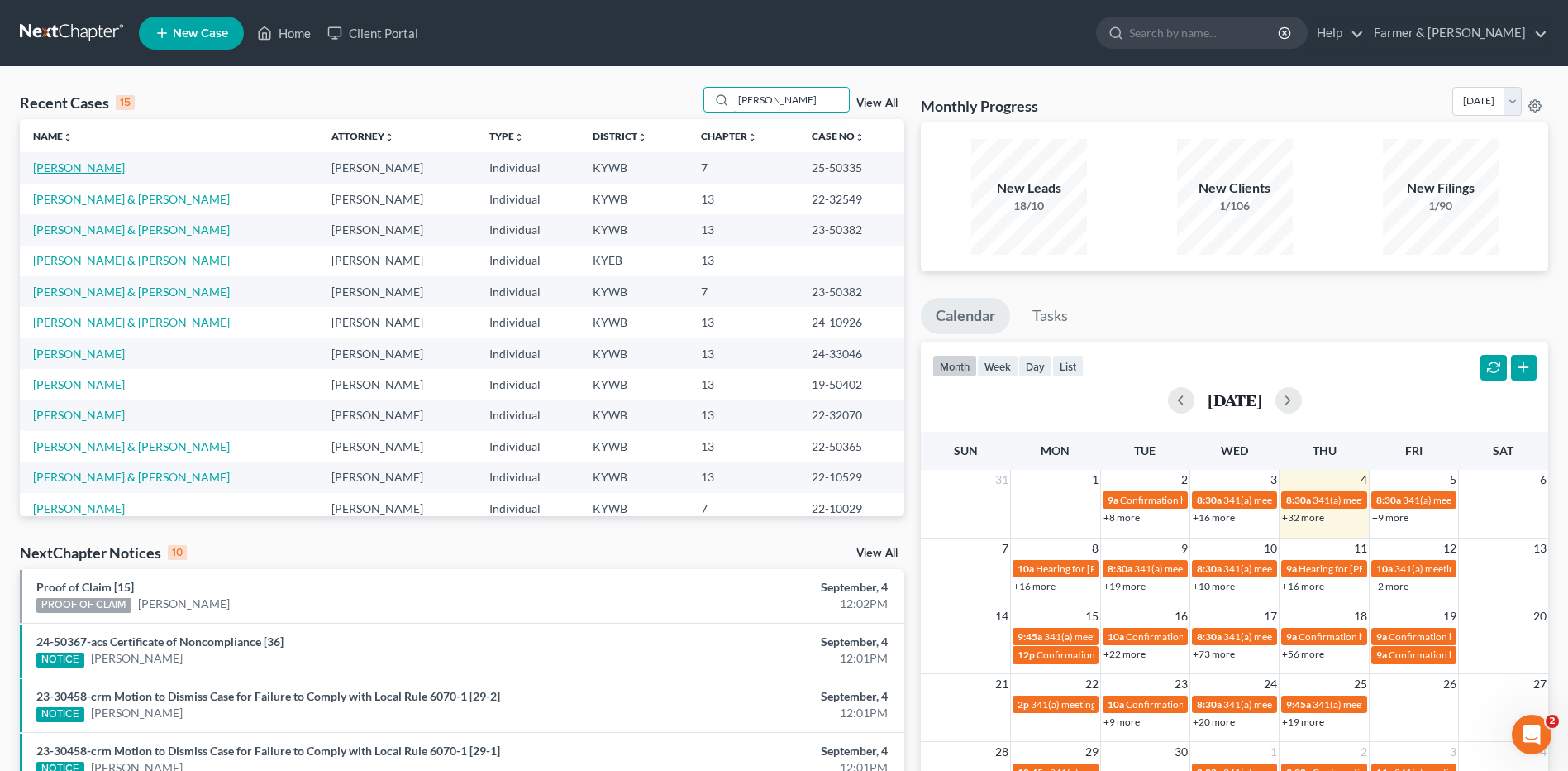
type input "[PERSON_NAME]"
click at [72, 172] on link "[PERSON_NAME]" at bounding box center [79, 167] width 92 height 14
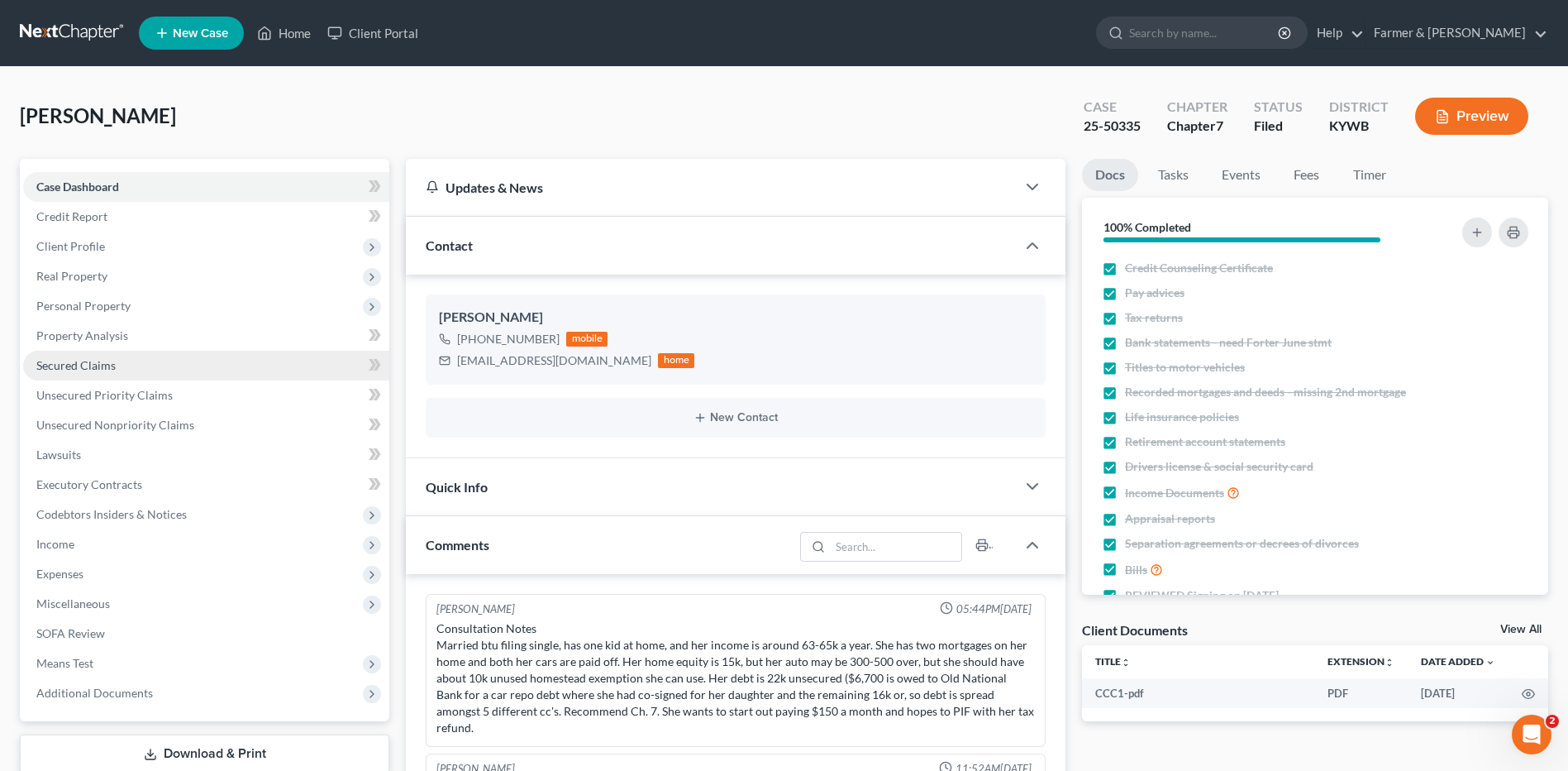
click at [103, 360] on span "Secured Claims" at bounding box center [76, 365] width 80 height 14
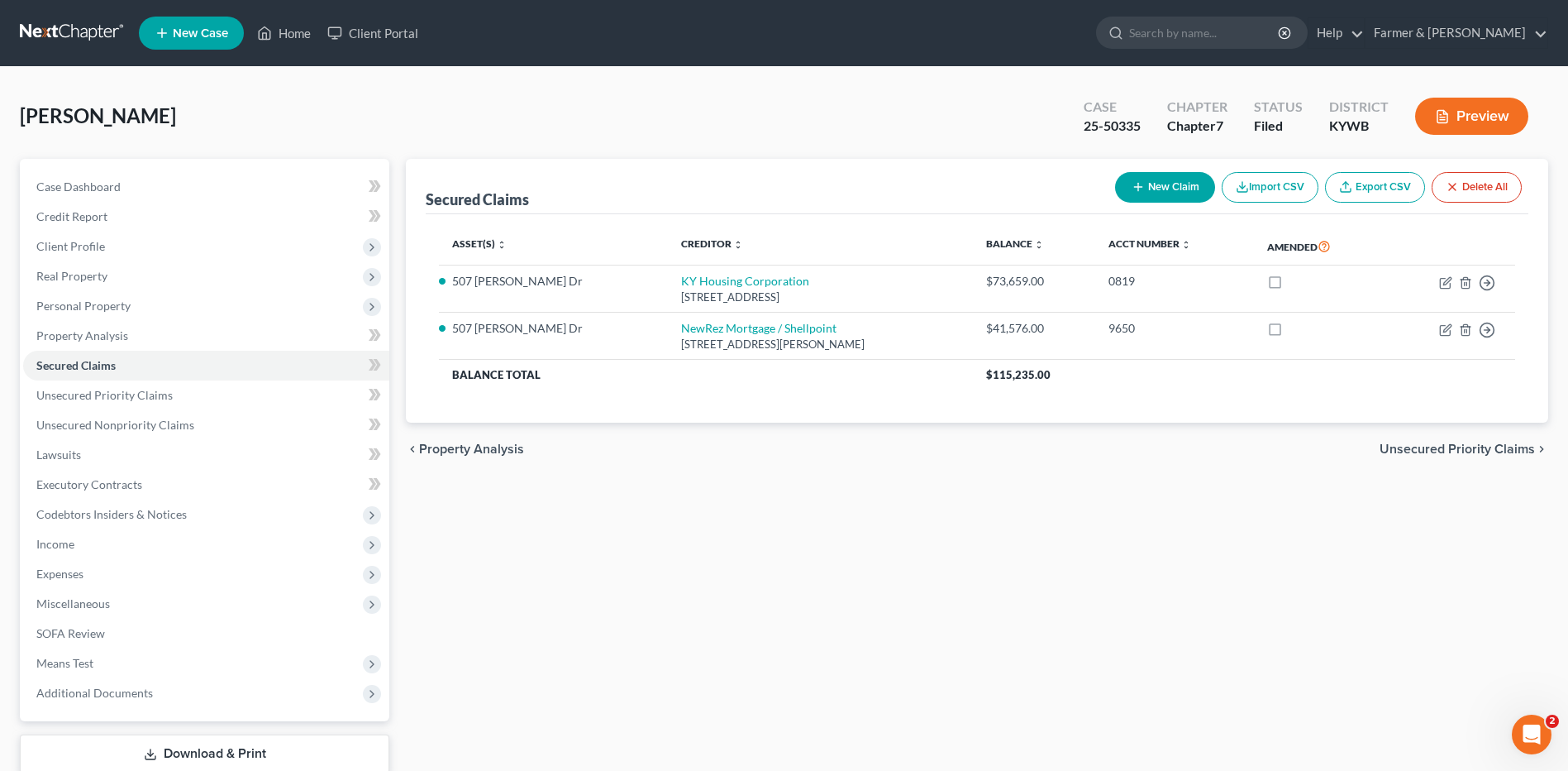
click at [60, 41] on link at bounding box center [72, 32] width 105 height 30
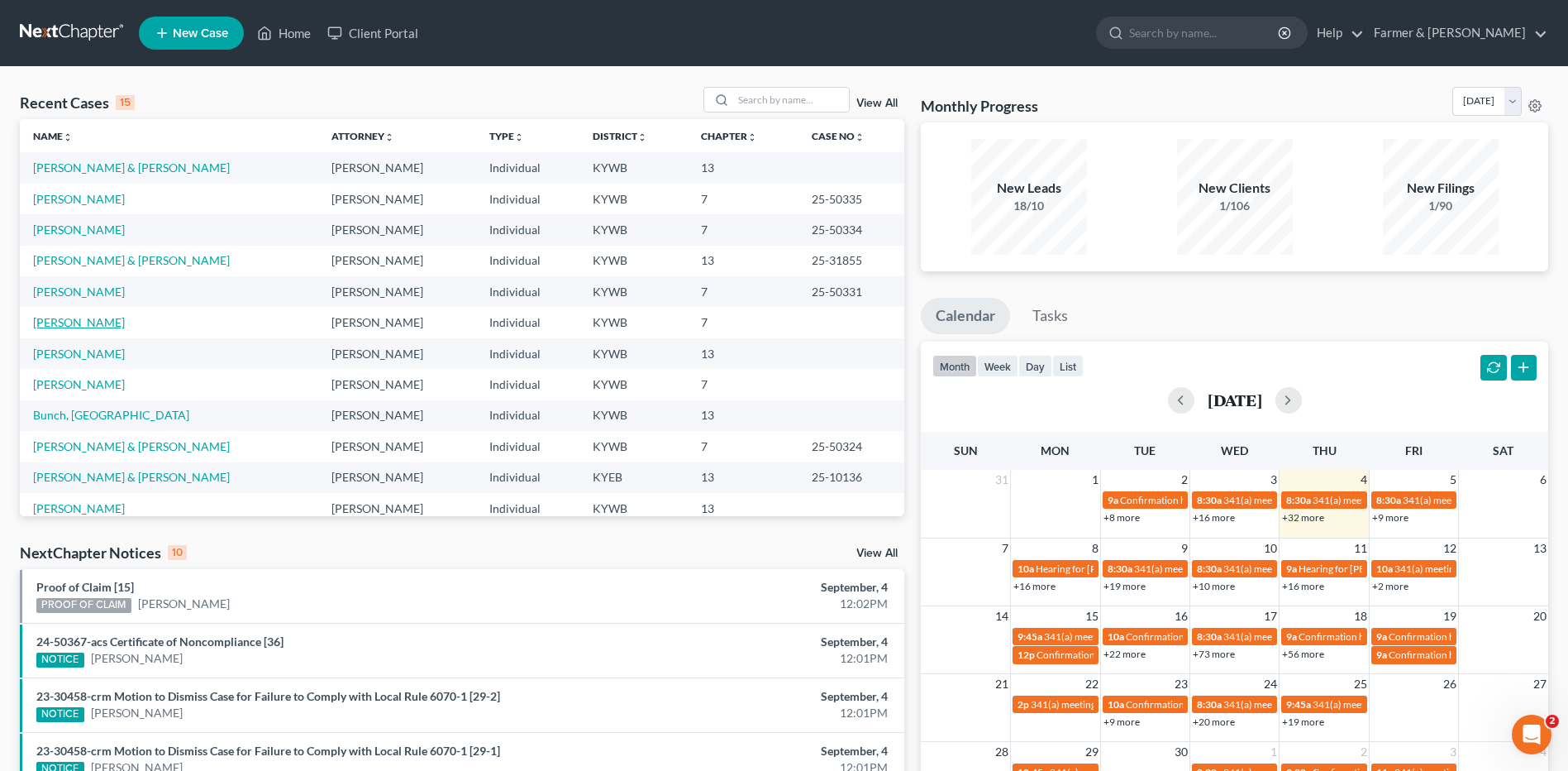
click at [64, 324] on link "[PERSON_NAME]" at bounding box center [79, 322] width 92 height 14
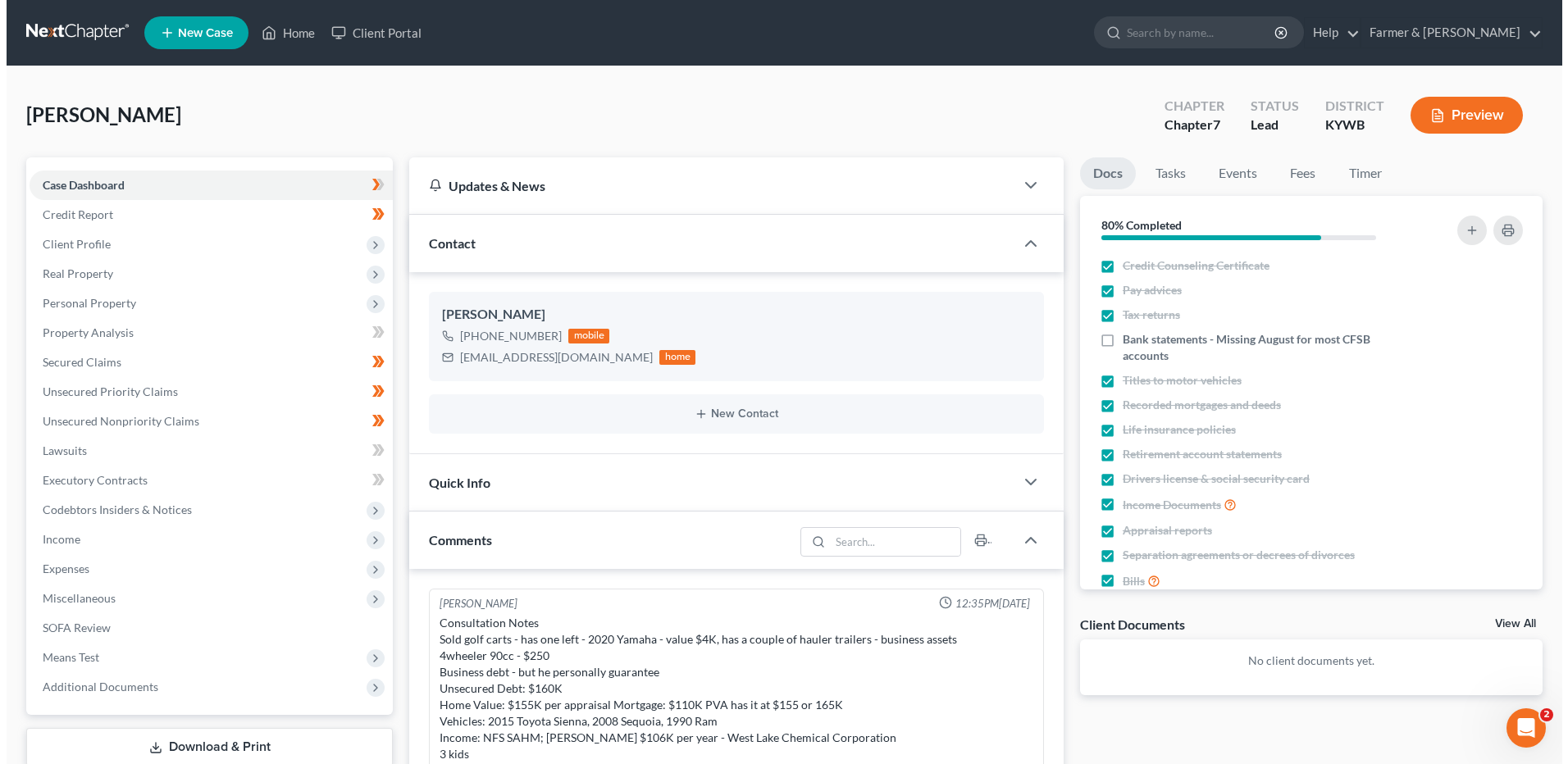
scroll to position [96, 0]
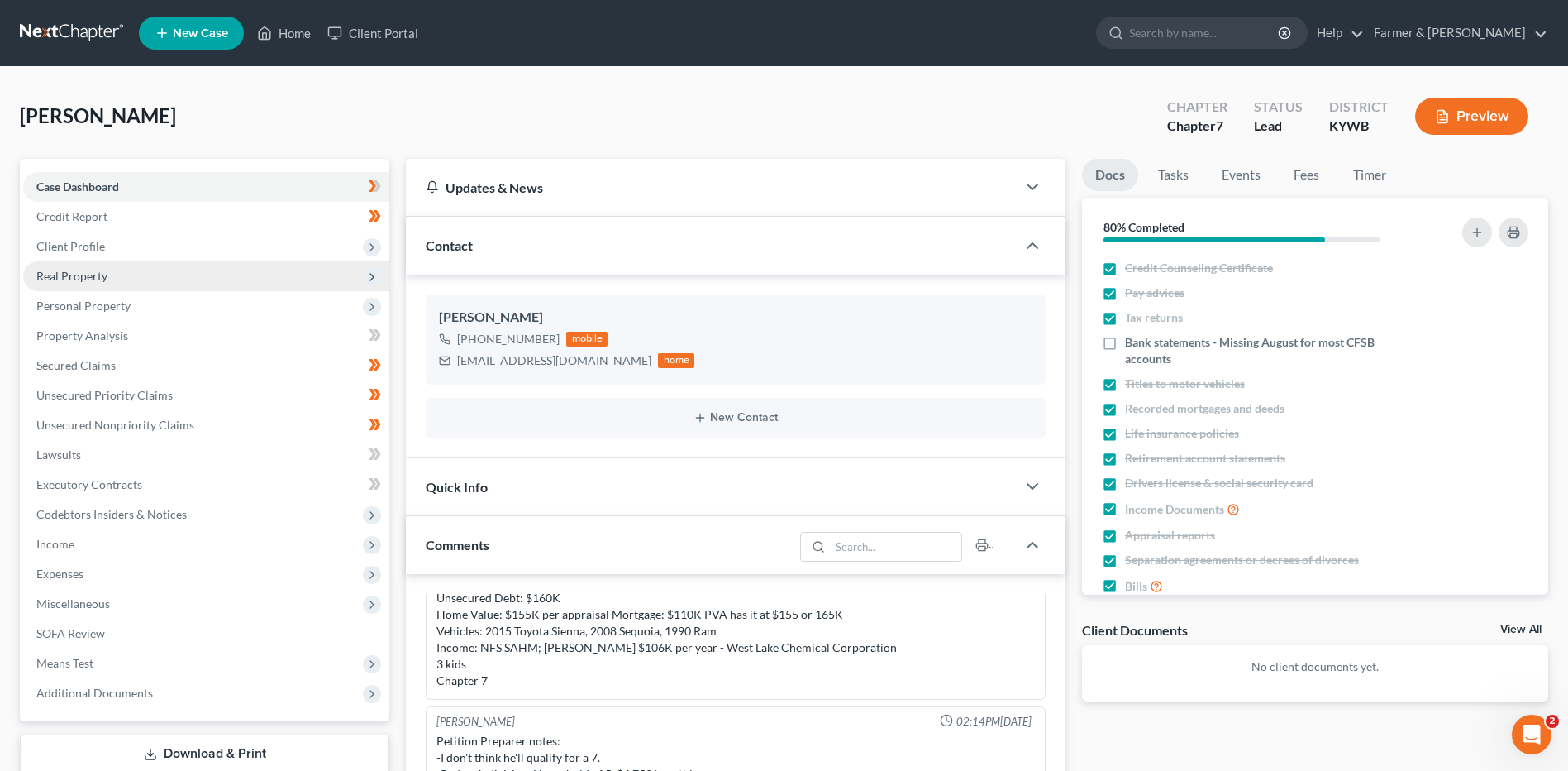
click at [129, 275] on span "Real Property" at bounding box center [207, 275] width 367 height 30
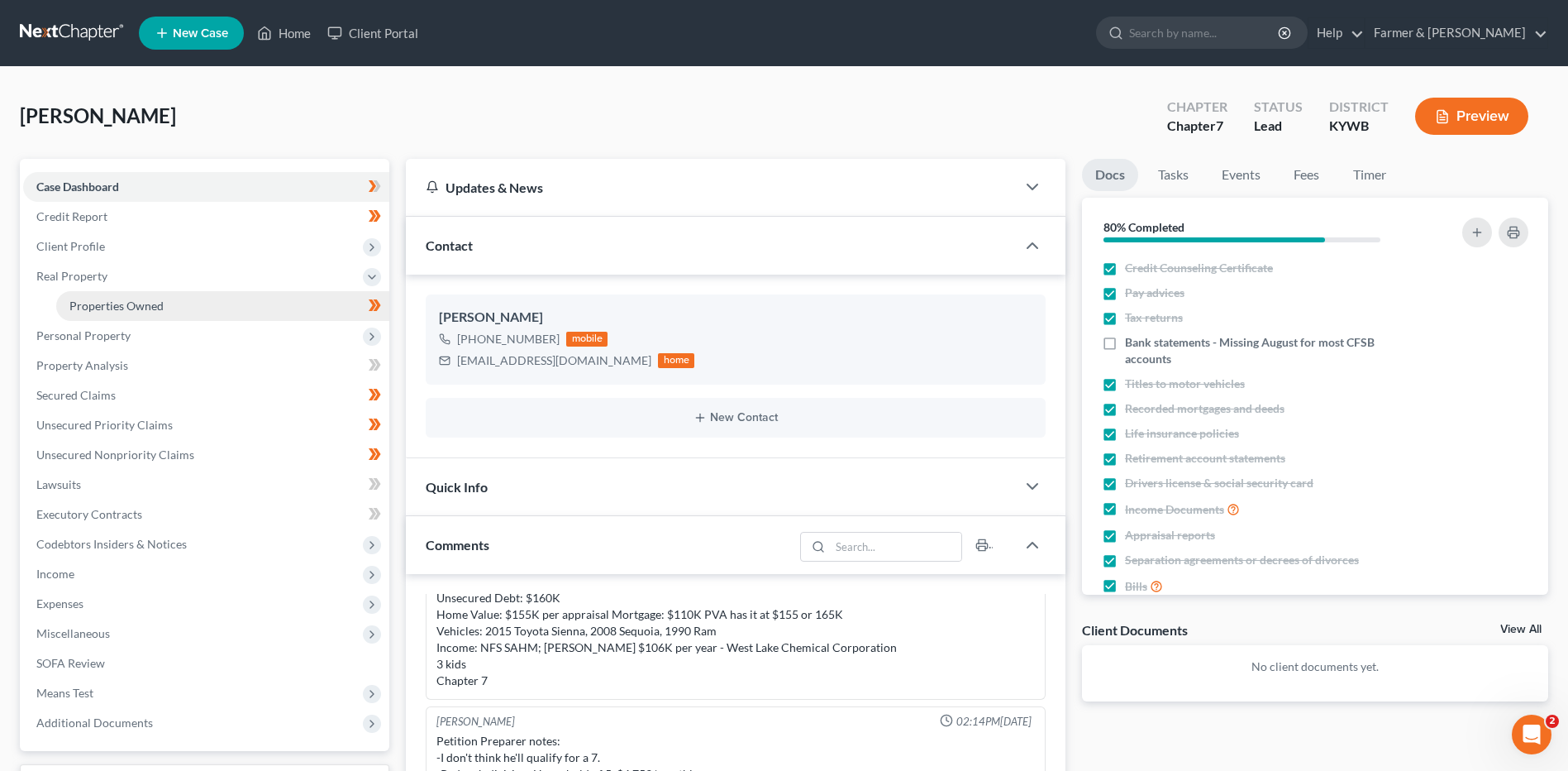
click at [145, 297] on link "Properties Owned" at bounding box center [223, 305] width 333 height 30
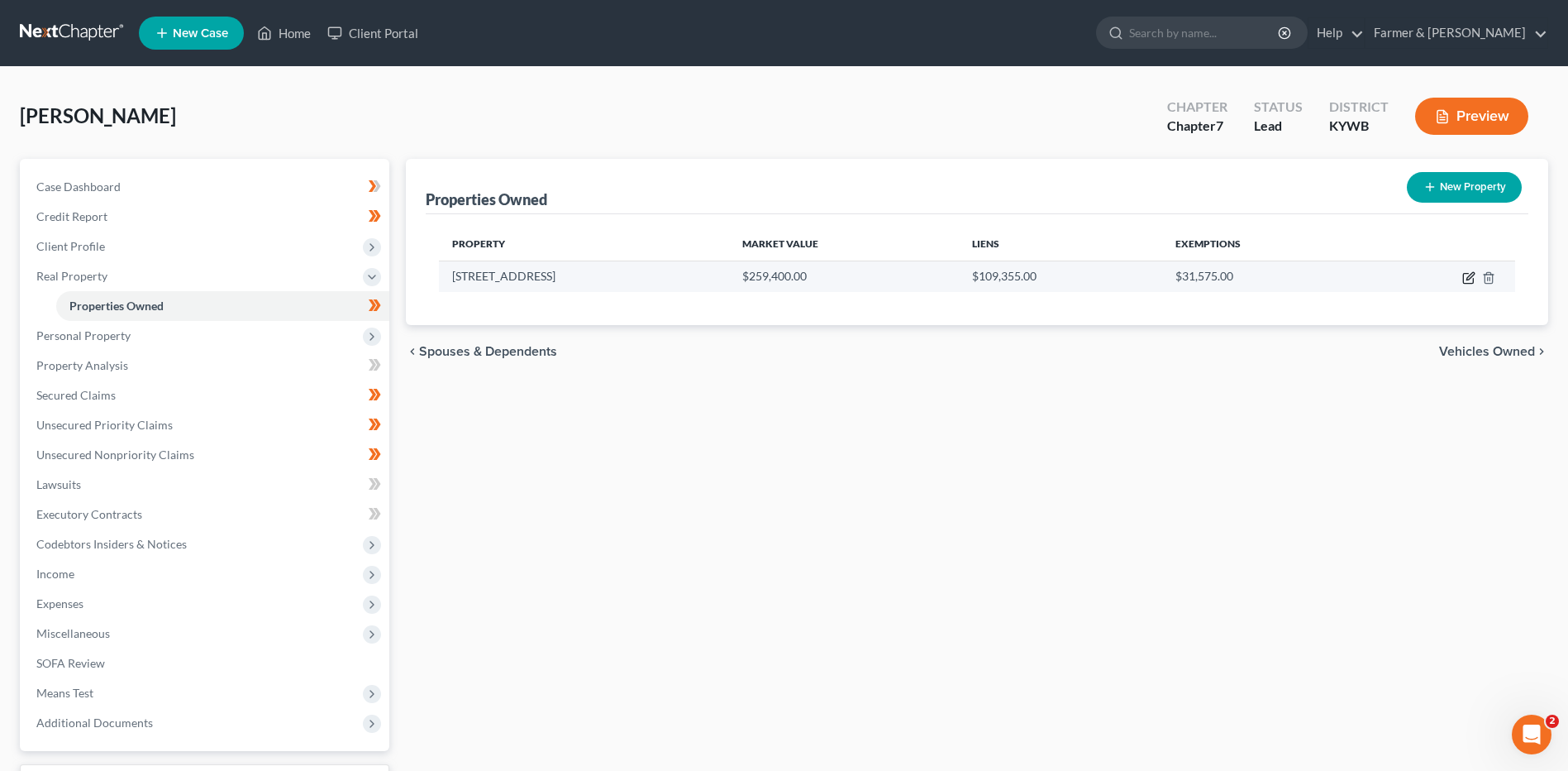
click at [1467, 277] on icon "button" at bounding box center [1470, 275] width 7 height 7
select select "18"
select select "3"
select select "0"
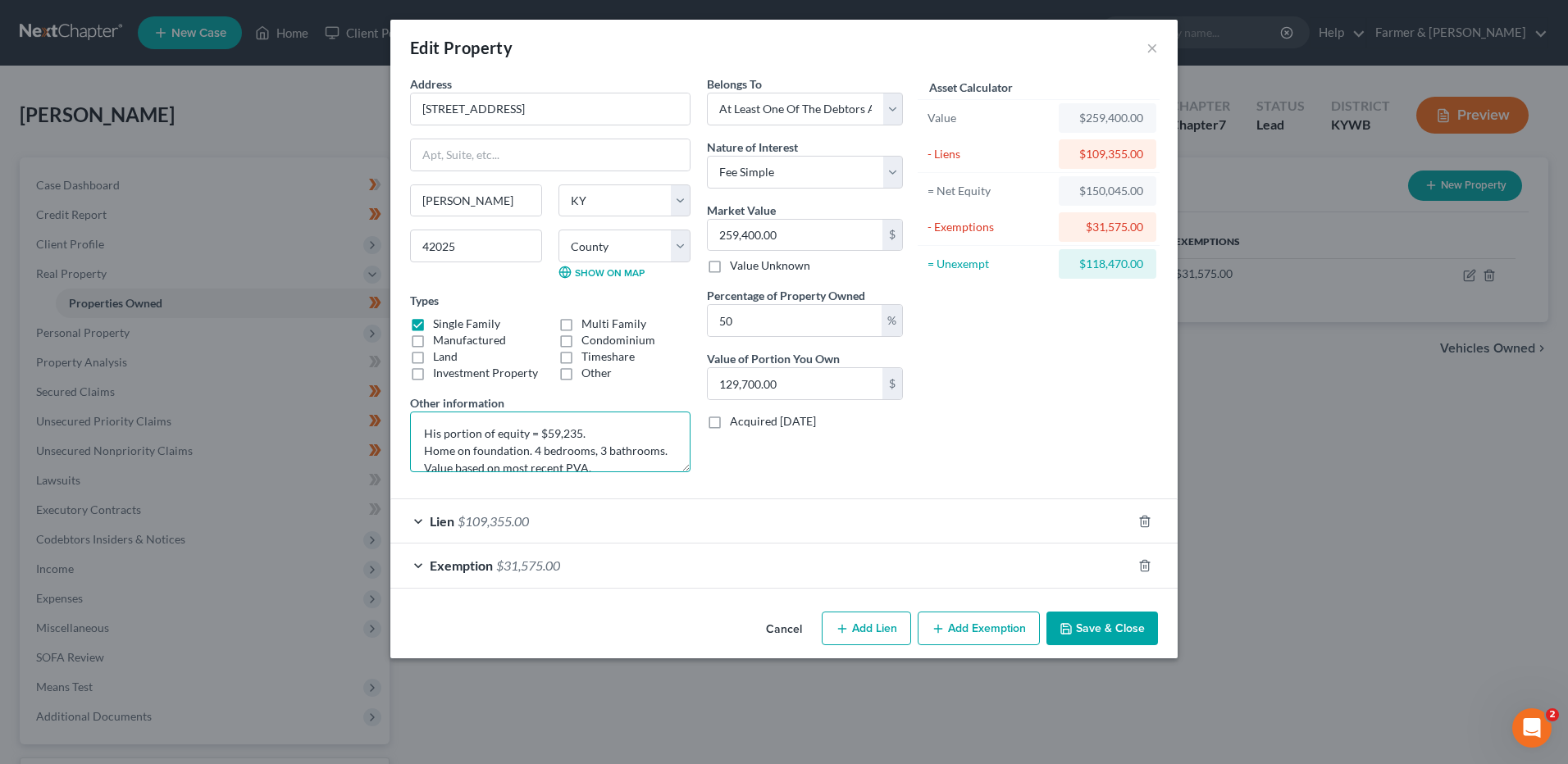
drag, startPoint x: 614, startPoint y: 451, endPoint x: 388, endPoint y: 388, distance: 234.6
click at [388, 388] on div "Edit Property × Address * 1623 Walnut St Benton State AL AK AR AZ CA CO CT DE D…" at bounding box center [784, 382] width 1568 height 764
click at [524, 121] on input "1623 Walnut St" at bounding box center [550, 108] width 278 height 31
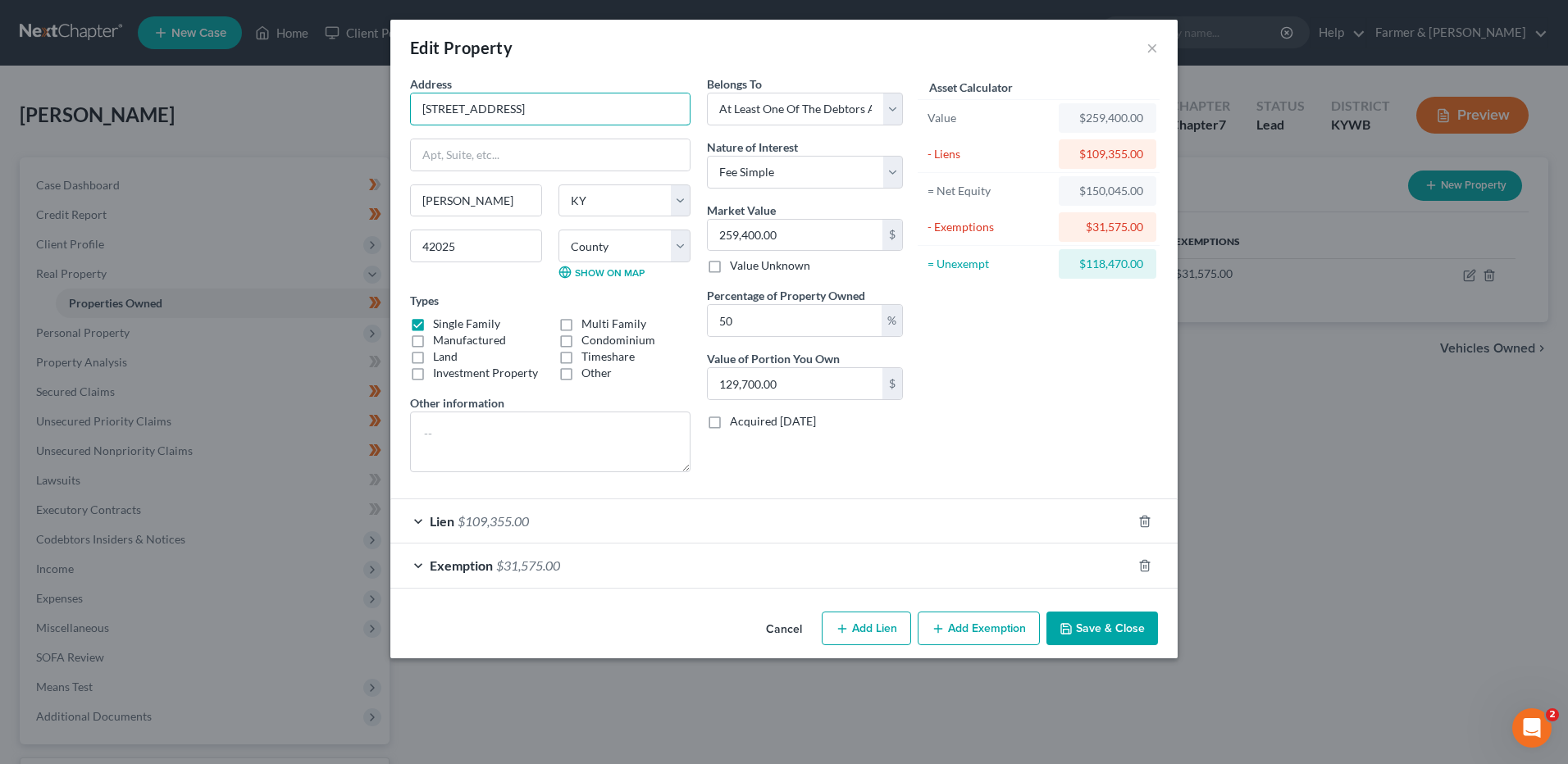
drag, startPoint x: 553, startPoint y: 111, endPoint x: 378, endPoint y: 105, distance: 175.1
click at [378, 105] on div "Edit Property × Address * 1623 Walnut St Benton State AL AK AR AZ CA CO CT DE D…" at bounding box center [784, 382] width 1568 height 764
click at [468, 424] on textarea at bounding box center [550, 441] width 280 height 60
type textarea "Value???? PVA $174,000 - Zillow $218,000 - $272,000 ($244,800)"
click at [792, 175] on select "Select Fee Simple Joint Tenant Life Estate Equitable Interest Future Interest T…" at bounding box center [804, 172] width 196 height 33
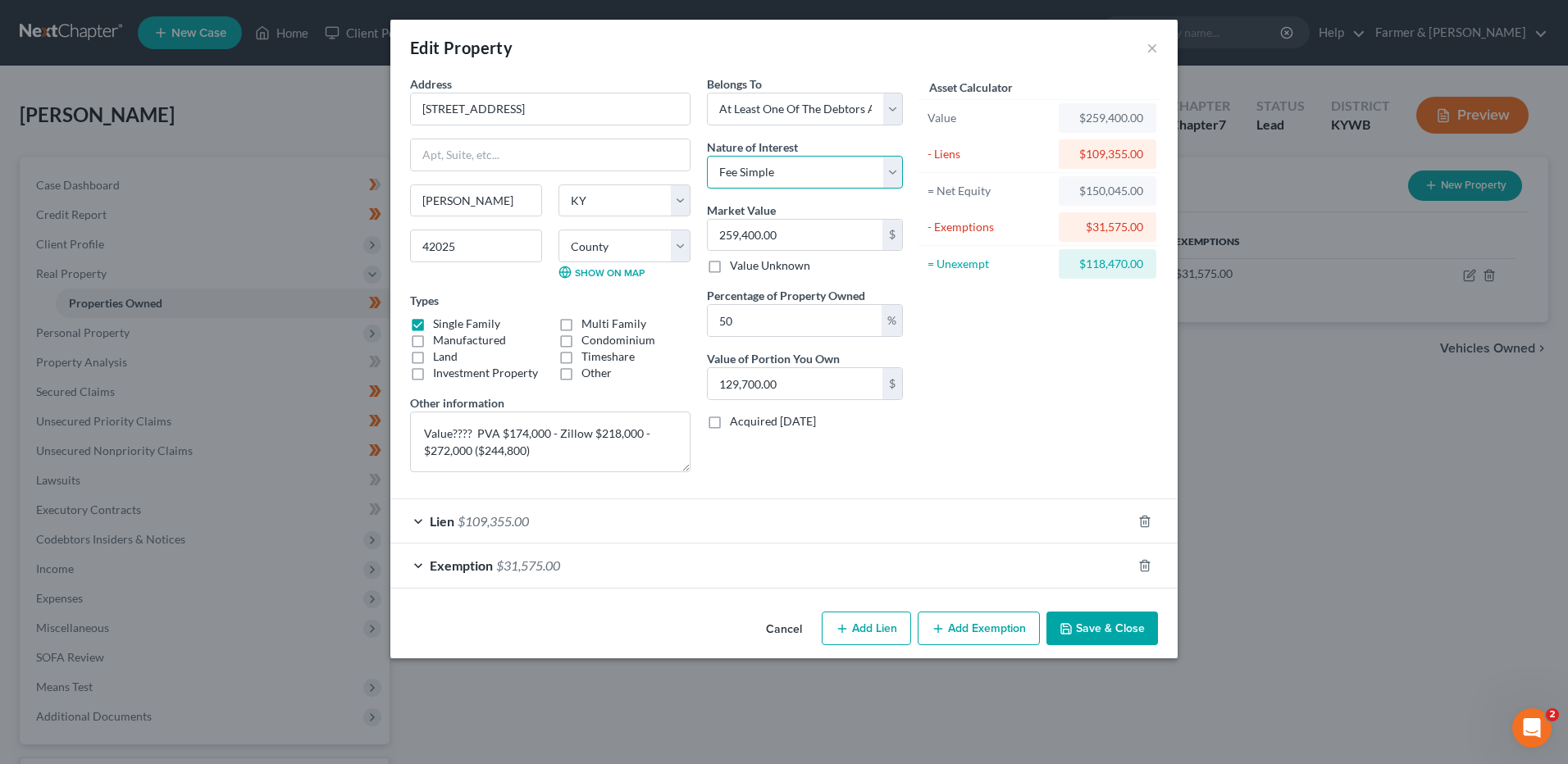
select select "1"
click at [707, 156] on select "Select Fee Simple Joint Tenant Life Estate Equitable Interest Future Interest T…" at bounding box center [804, 172] width 196 height 33
click at [786, 238] on input "259,400.00" at bounding box center [795, 235] width 175 height 31
type input "1"
type input "0.50"
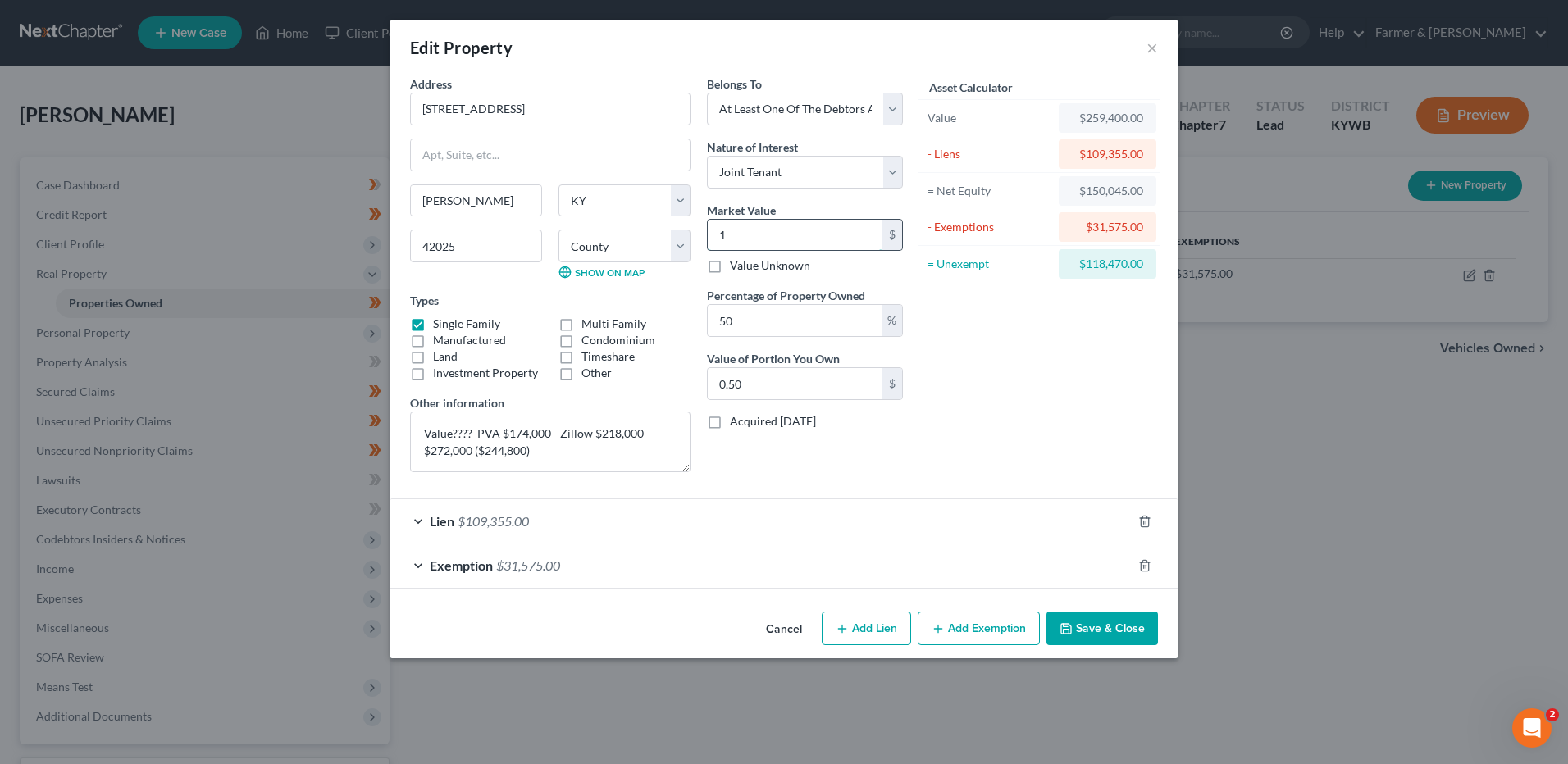
type input "17"
type input "8.50"
type input "174"
type input "87.00"
type input "1740"
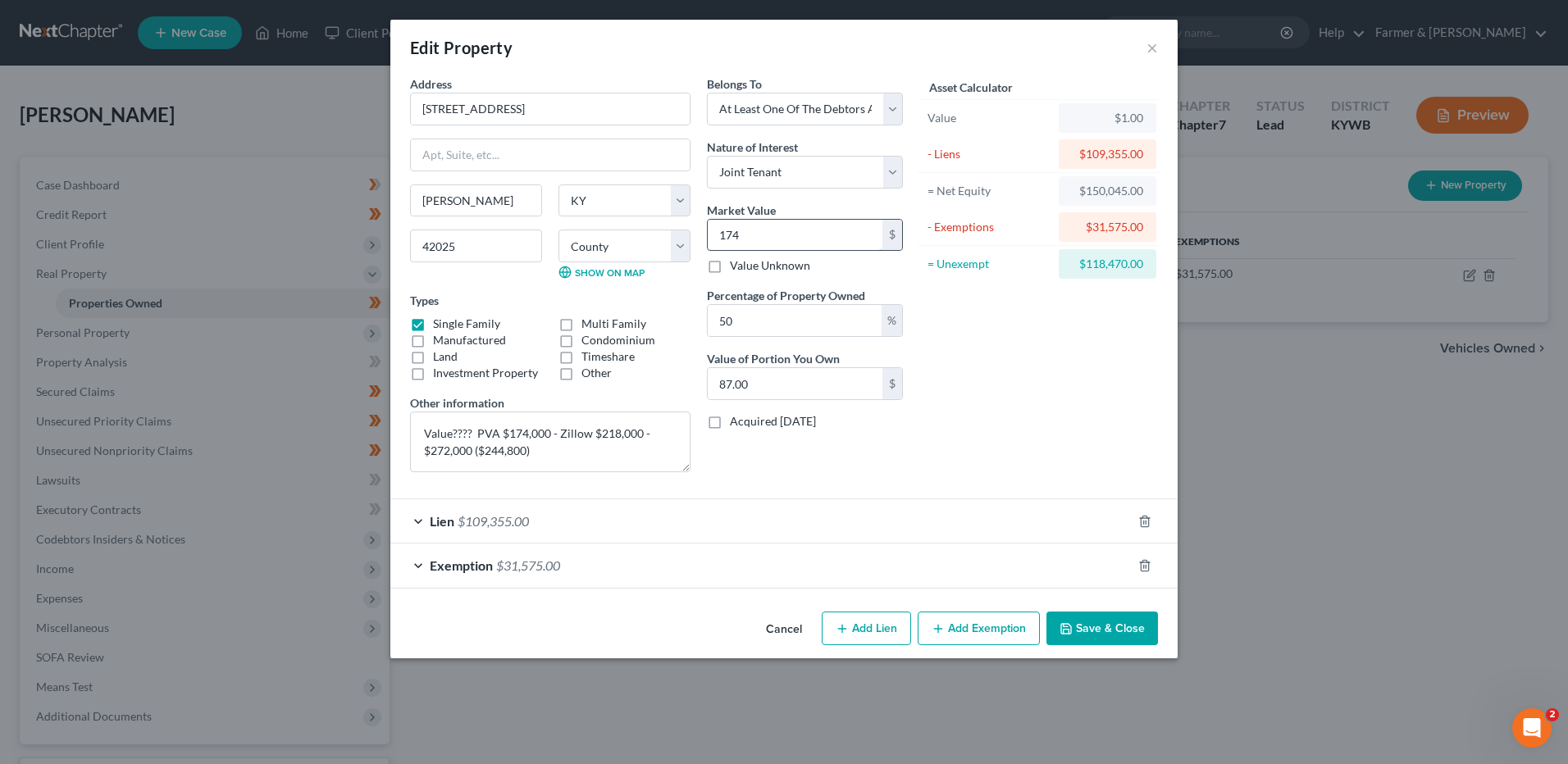
type input "870.00"
type input "1,7400"
type input "8,700.00"
type input "17,4000"
type input "87,000.00"
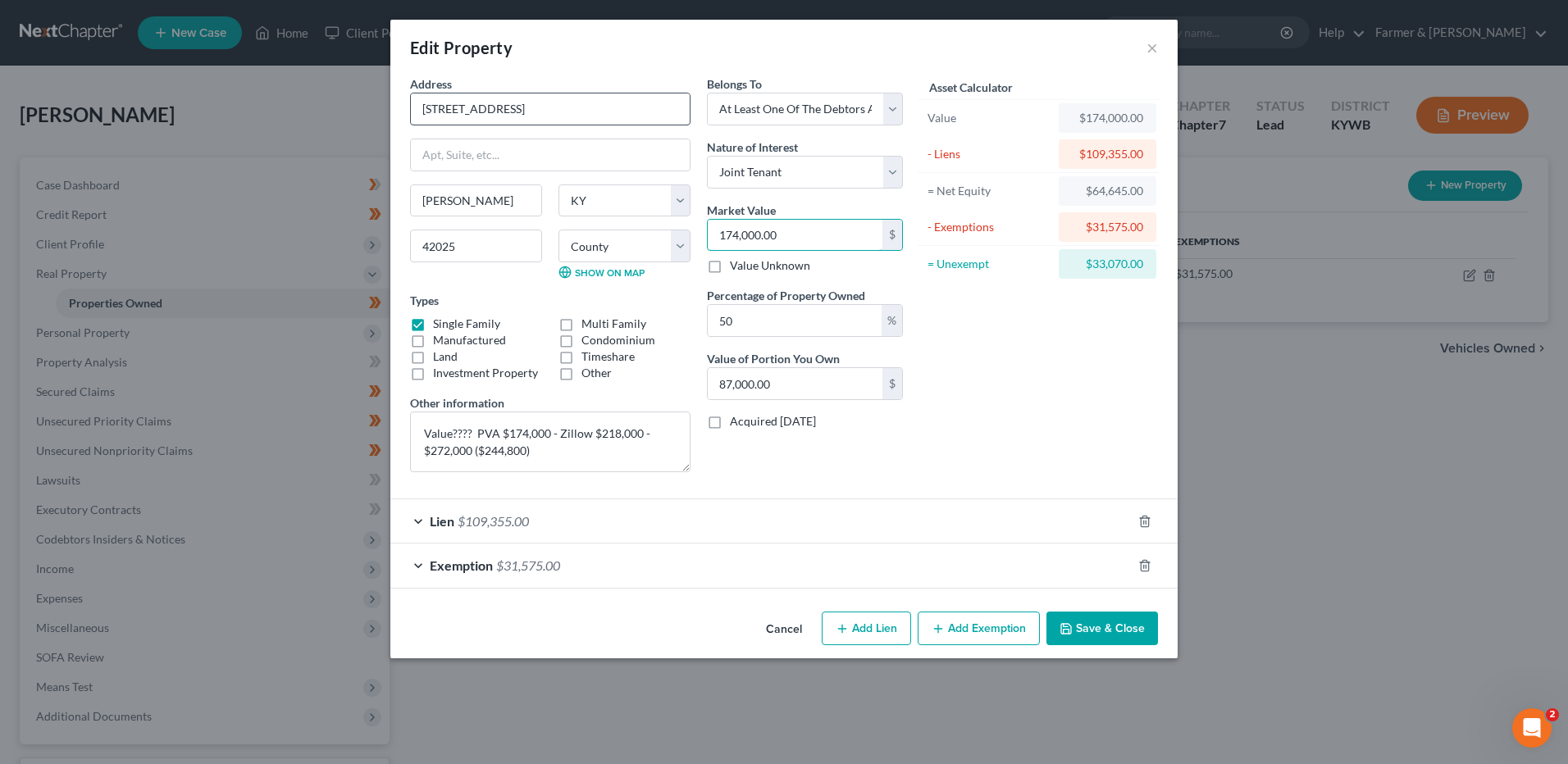
type input "174,000.00"
click at [557, 108] on input "1623 Walnut St" at bounding box center [550, 108] width 278 height 31
type input "1623 Walnut St????Value????"
click at [490, 557] on span "Exemption" at bounding box center [460, 565] width 63 height 16
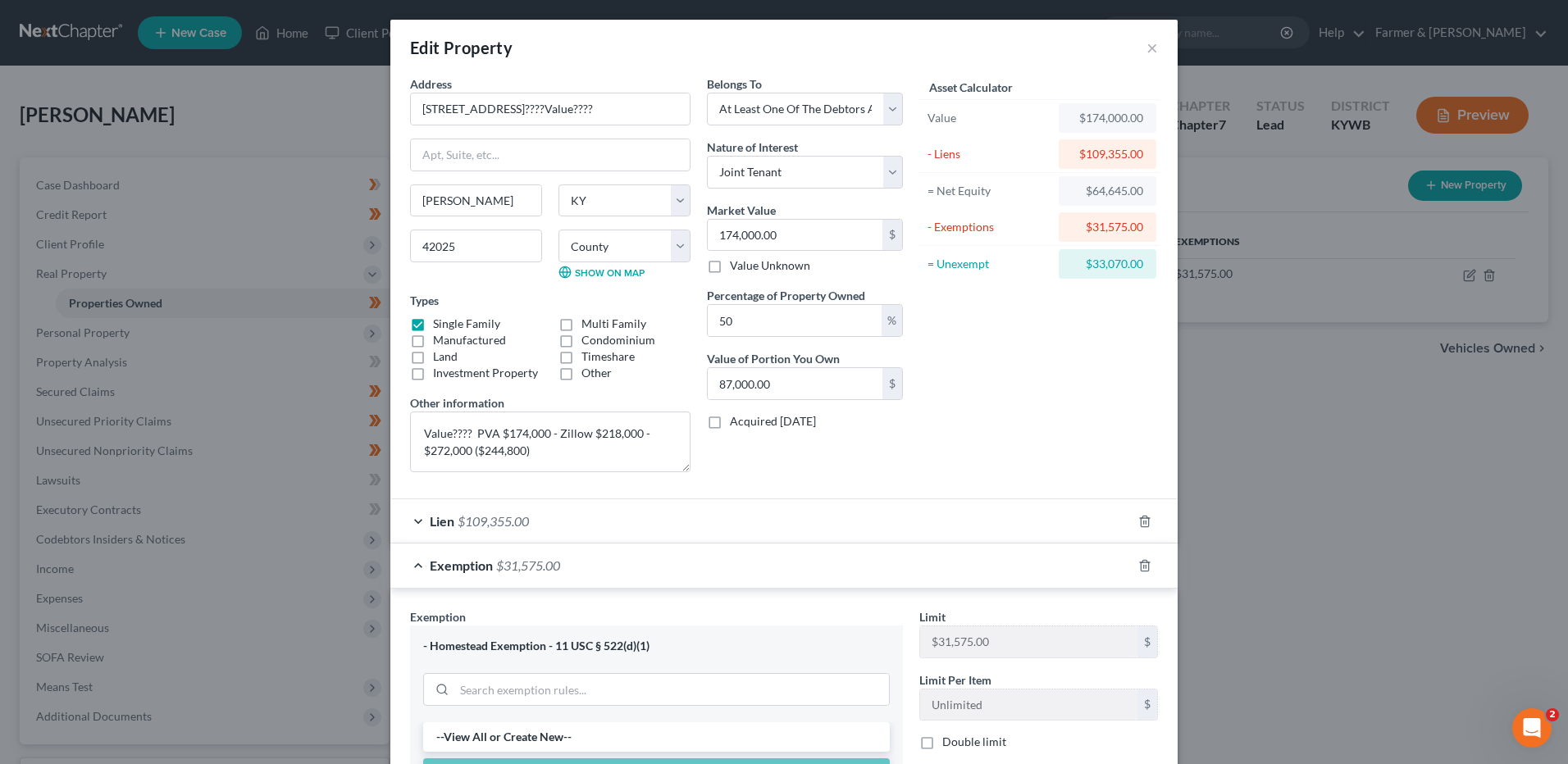
click at [611, 515] on div "Lien $109,355.00" at bounding box center [761, 520] width 741 height 43
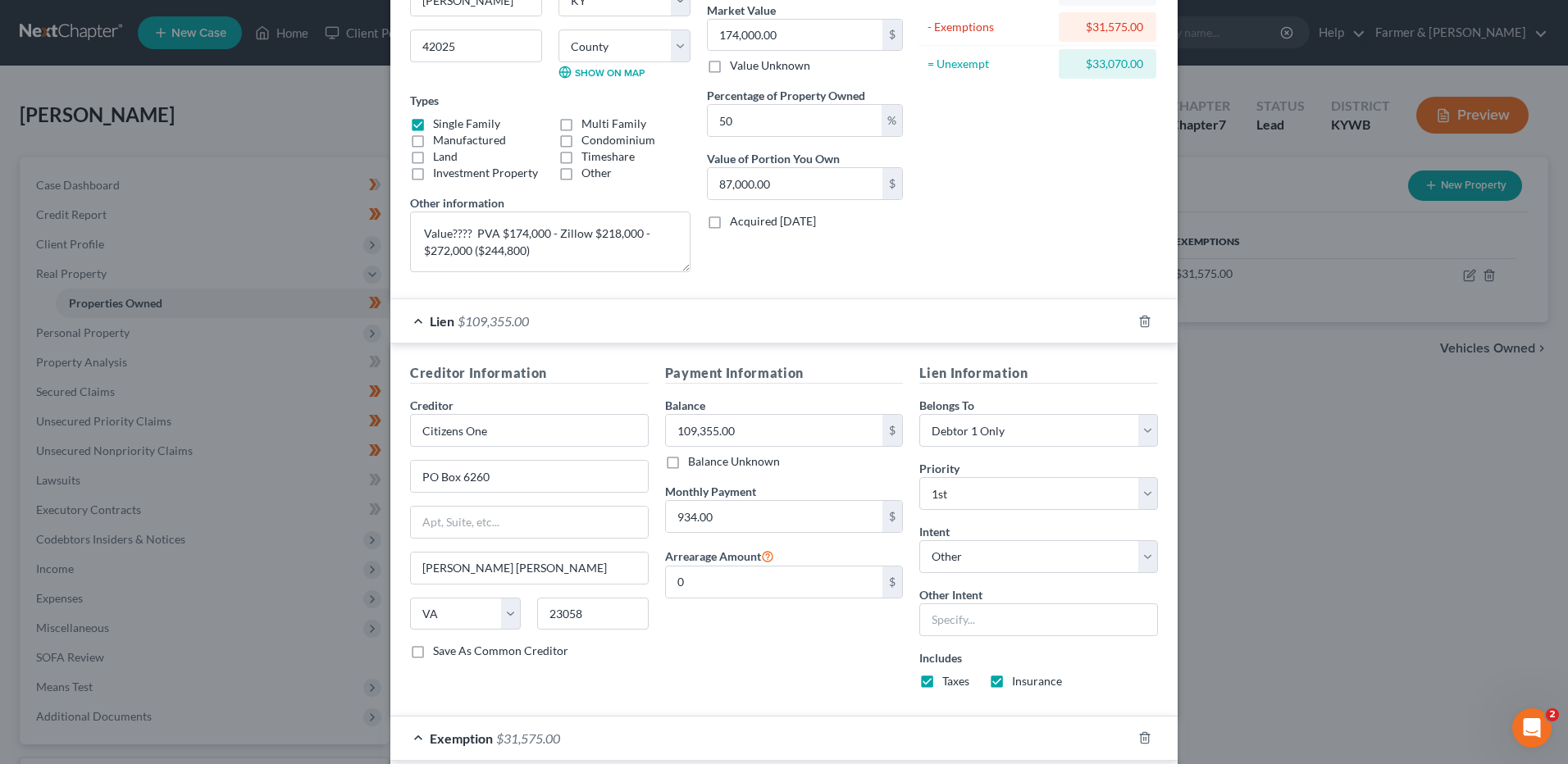
scroll to position [409, 0]
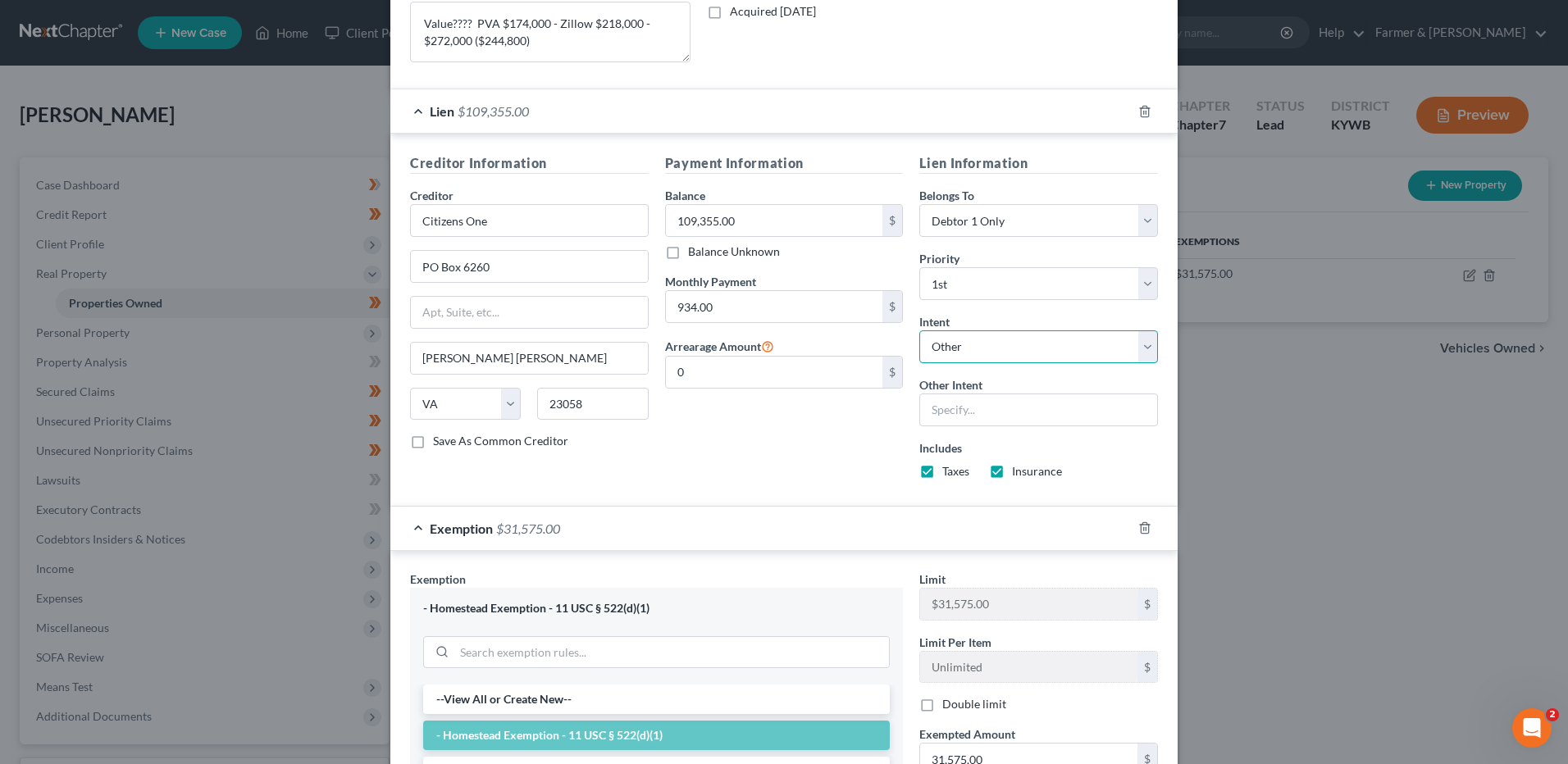
click at [986, 346] on select "Select Surrender Redeem Reaffirm Avoid Other" at bounding box center [1038, 347] width 239 height 33
select select "2"
click at [919, 331] on select "Select Surrender Redeem Reaffirm Avoid Other" at bounding box center [1038, 347] width 239 height 33
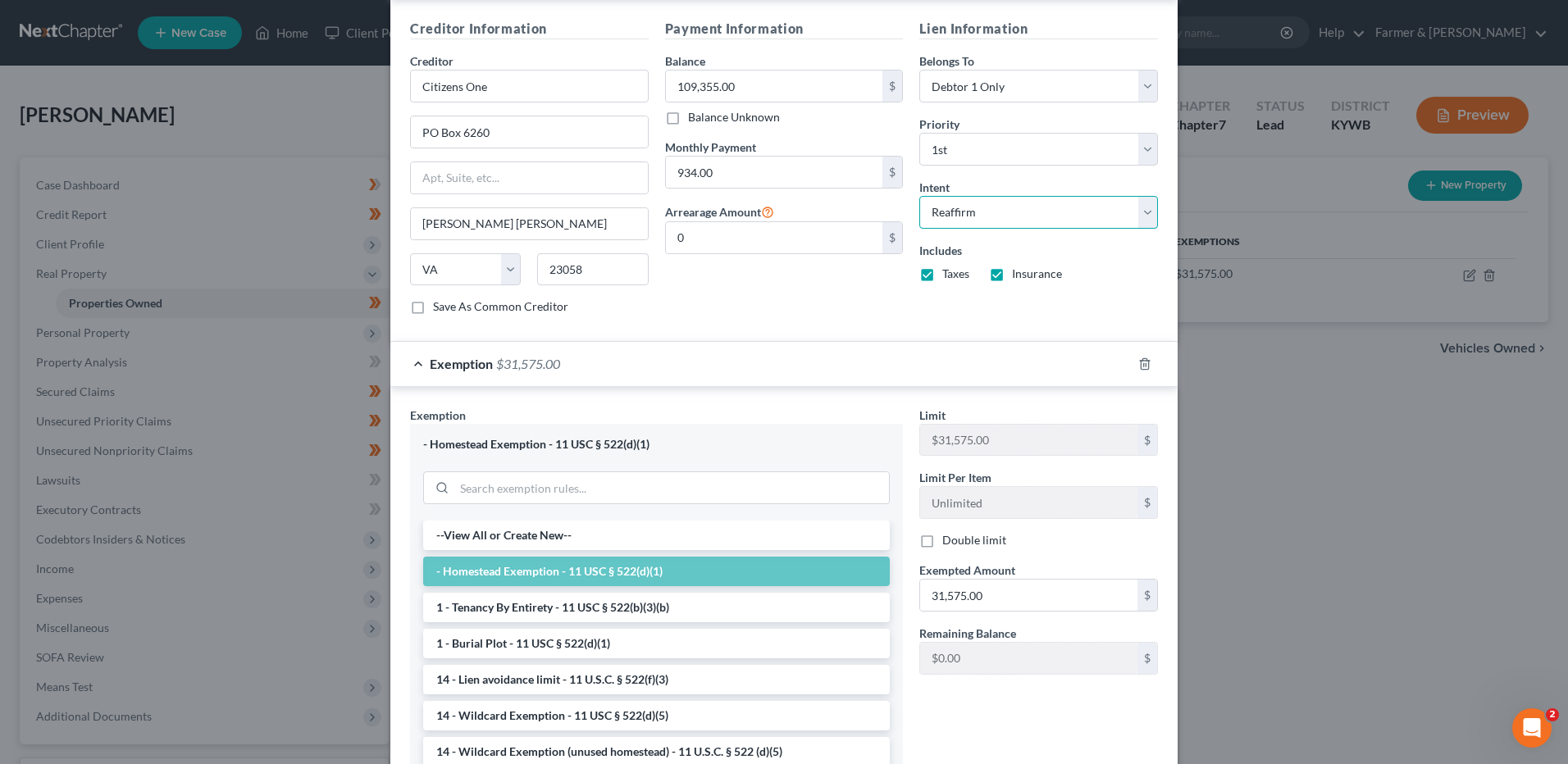
scroll to position [680, 0]
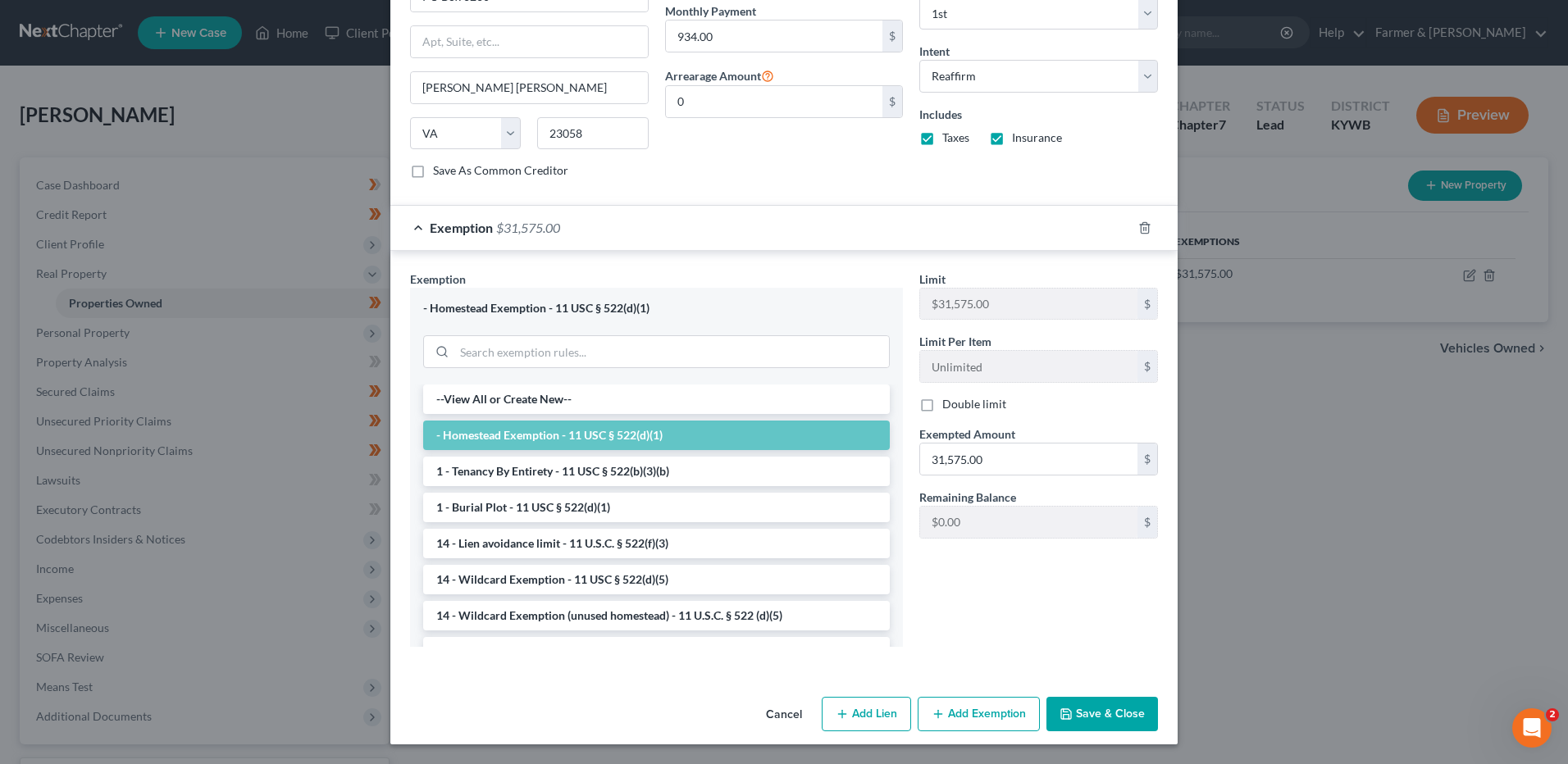
click at [1106, 712] on button "Save & Close" at bounding box center [1102, 713] width 112 height 35
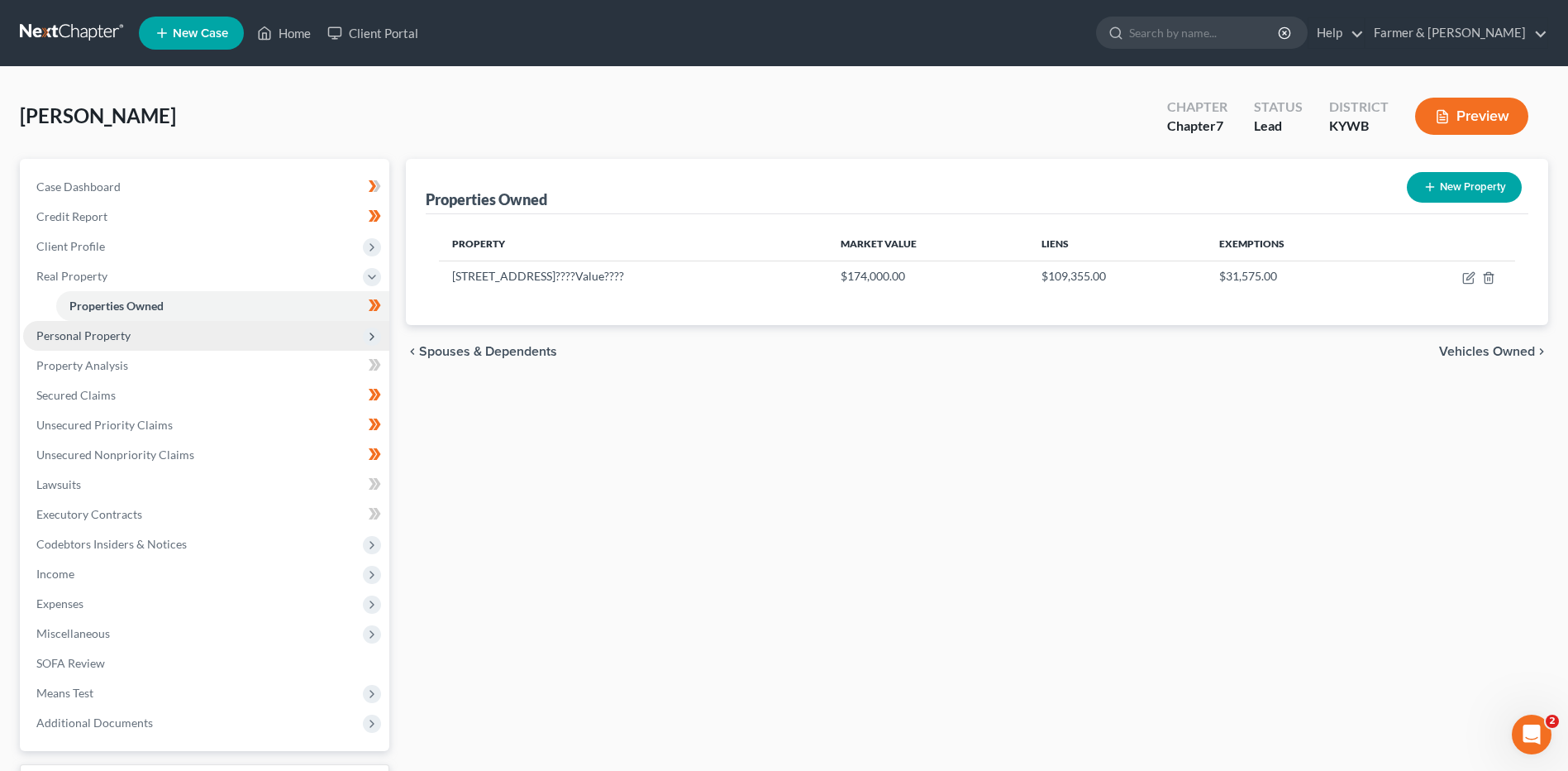
click at [217, 340] on span "Personal Property" at bounding box center [207, 335] width 367 height 30
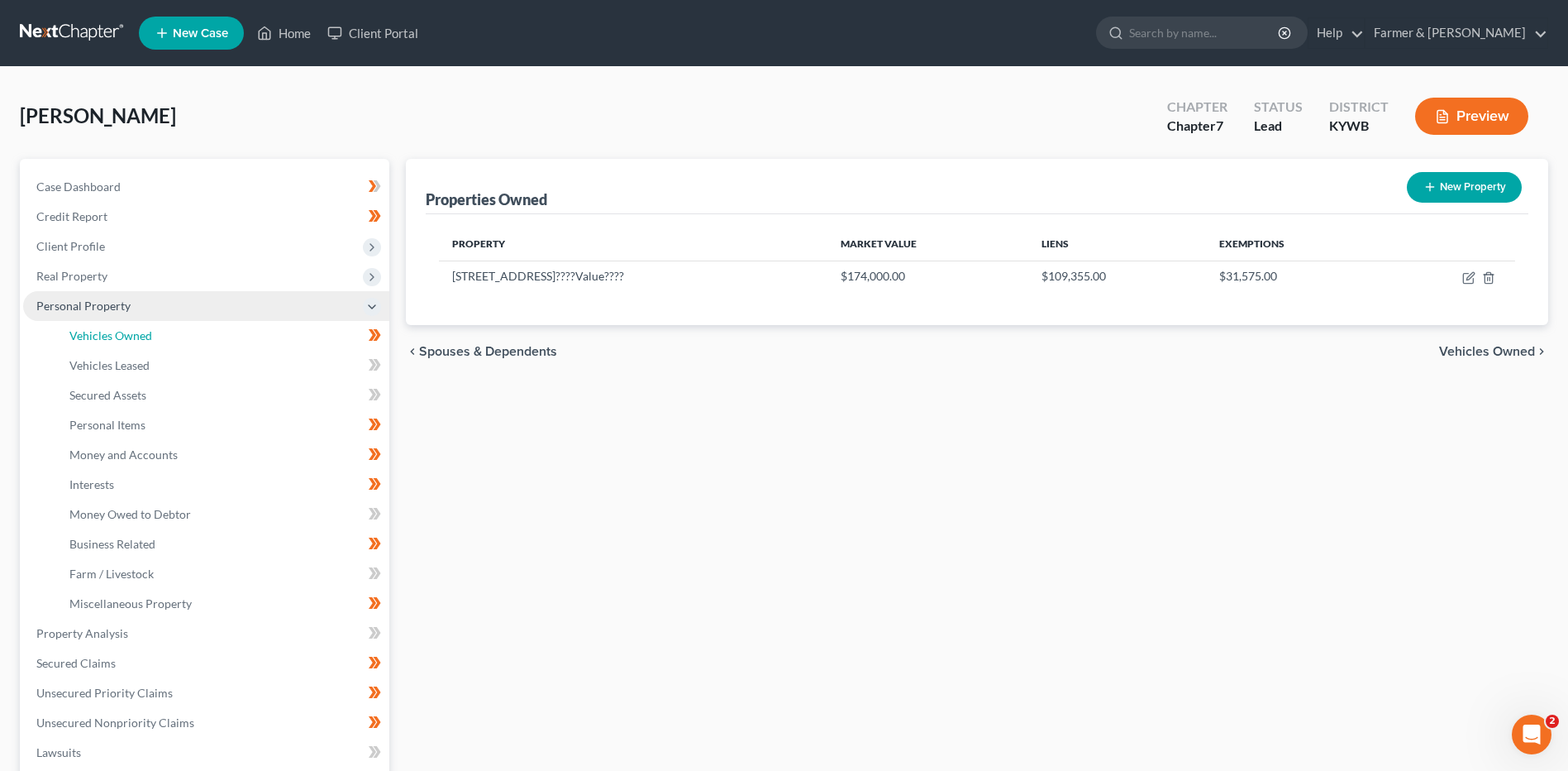
click at [217, 340] on link "Vehicles Owned" at bounding box center [223, 335] width 333 height 30
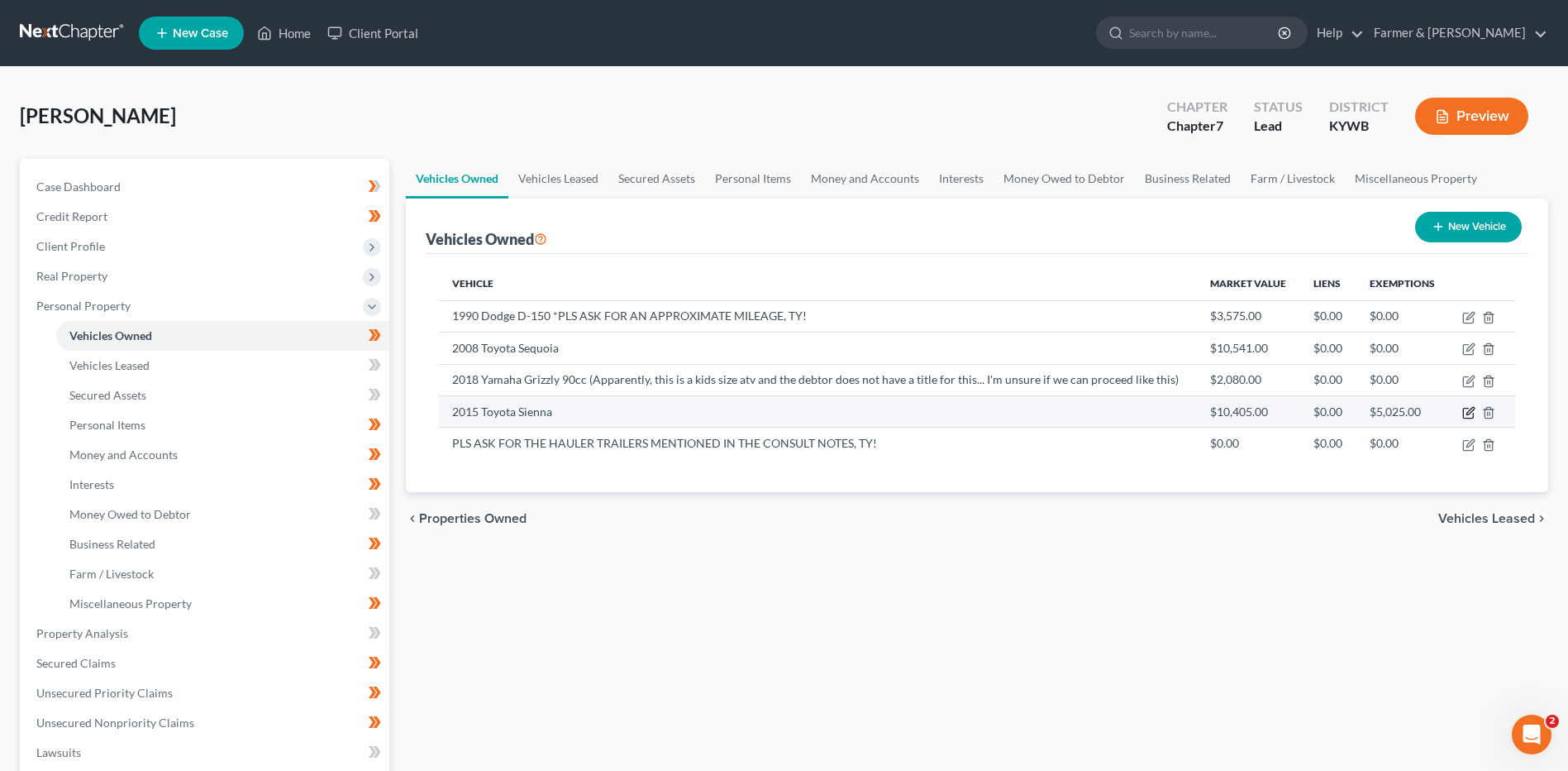
click at [1464, 408] on icon "button" at bounding box center [1469, 412] width 13 height 13
select select "0"
select select "11"
select select "2"
select select "3"
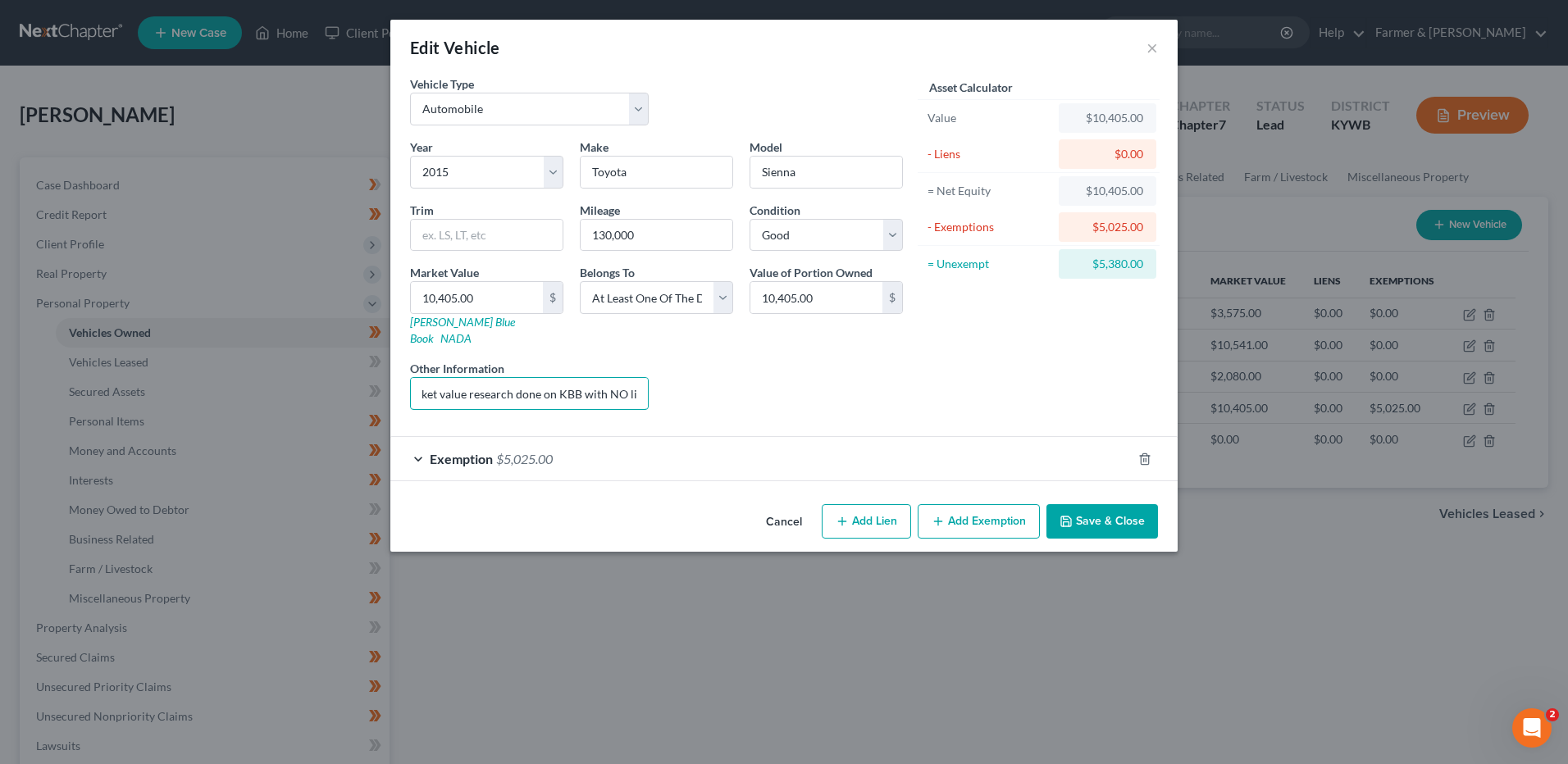
scroll to position [0, 301]
drag, startPoint x: 421, startPoint y: 378, endPoint x: 797, endPoint y: 387, distance: 376.1
click at [797, 387] on div "Year Select 2026 2025 2024 2023 2022 2021 2020 2019 2018 2017 2016 2015 2014 20…" at bounding box center [656, 280] width 509 height 285
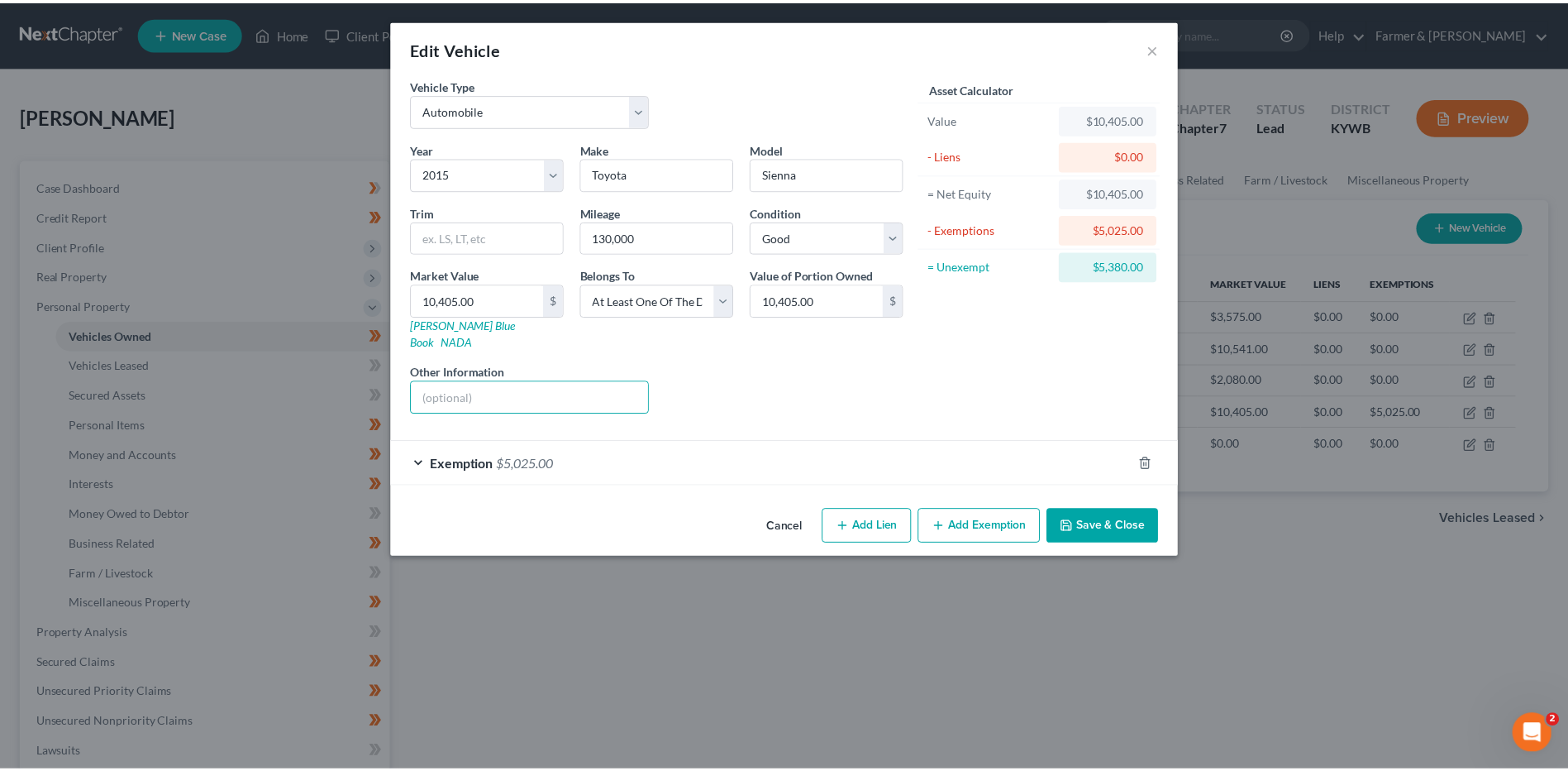
scroll to position [0, 0]
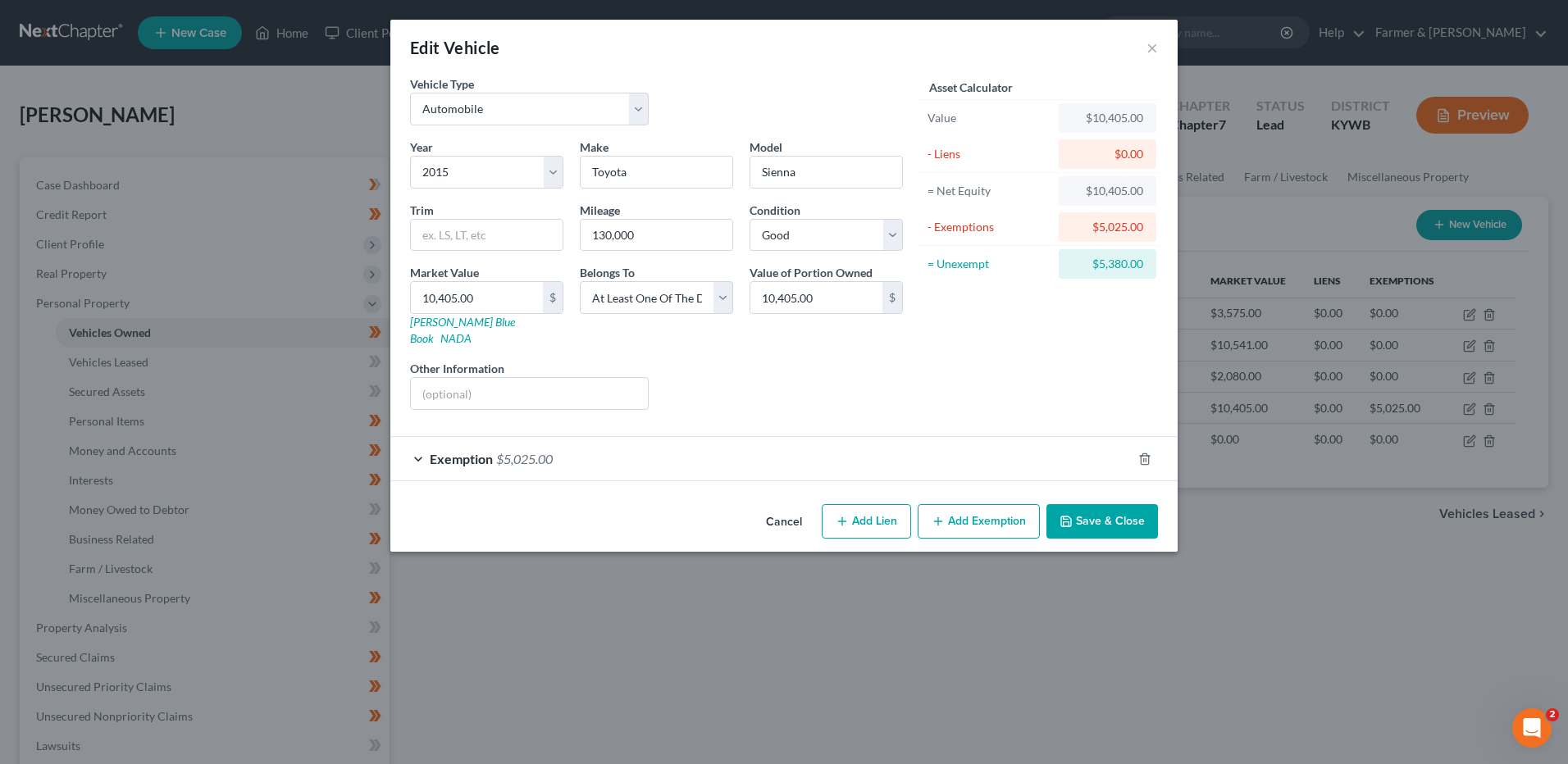
click at [1091, 508] on button "Save & Close" at bounding box center [1102, 521] width 112 height 35
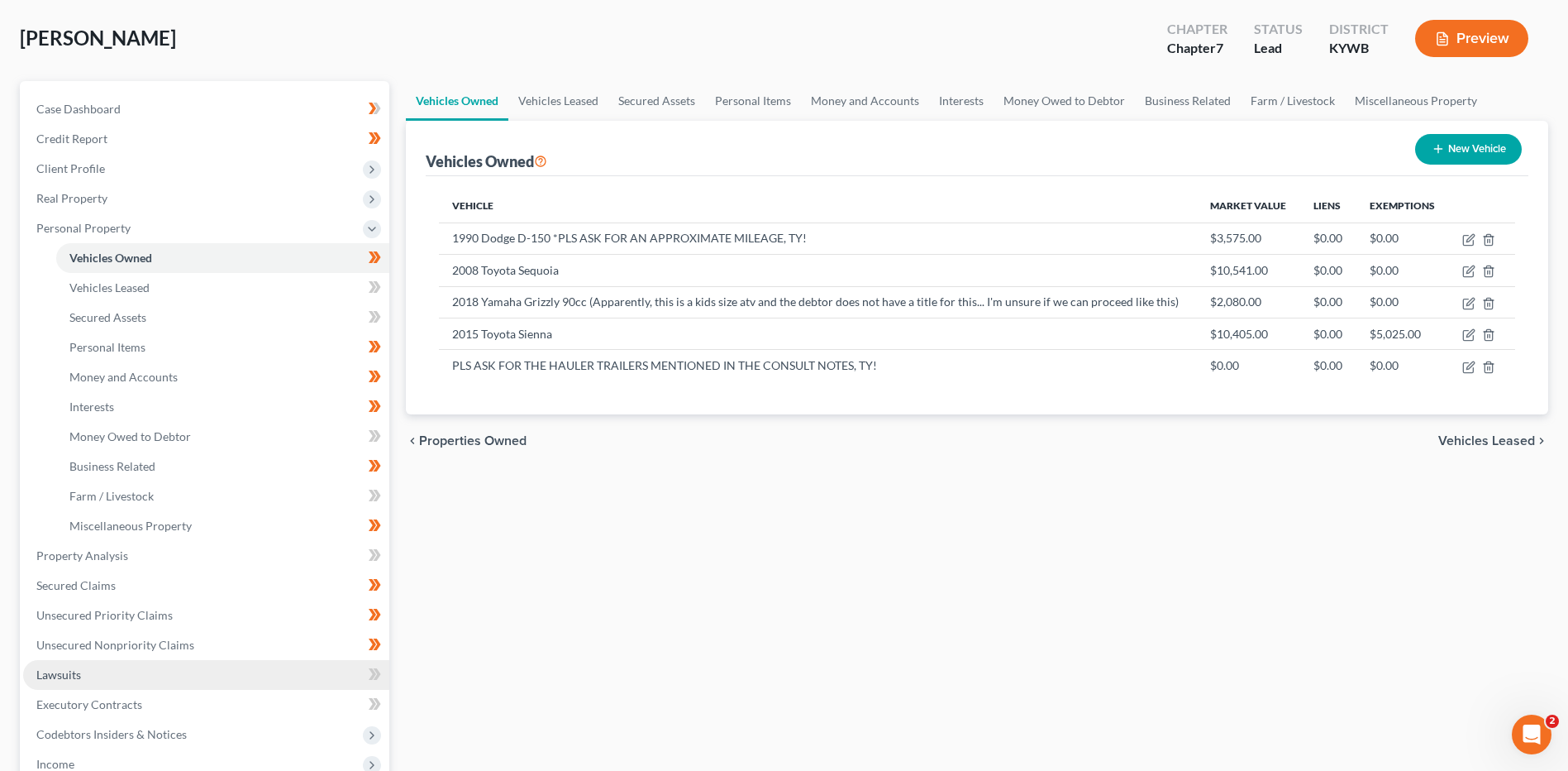
scroll to position [165, 0]
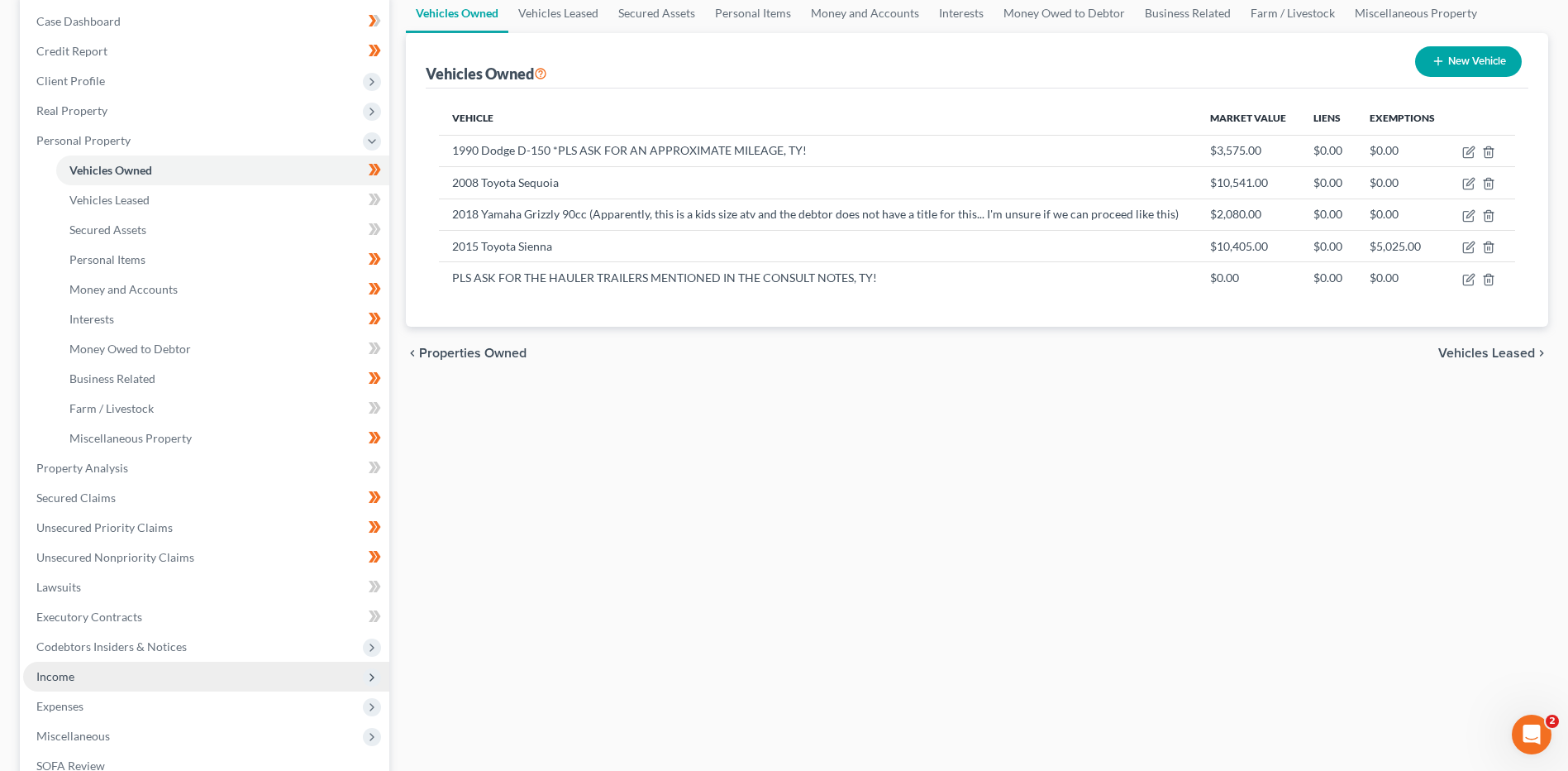
click at [81, 665] on span "Income" at bounding box center [207, 676] width 367 height 30
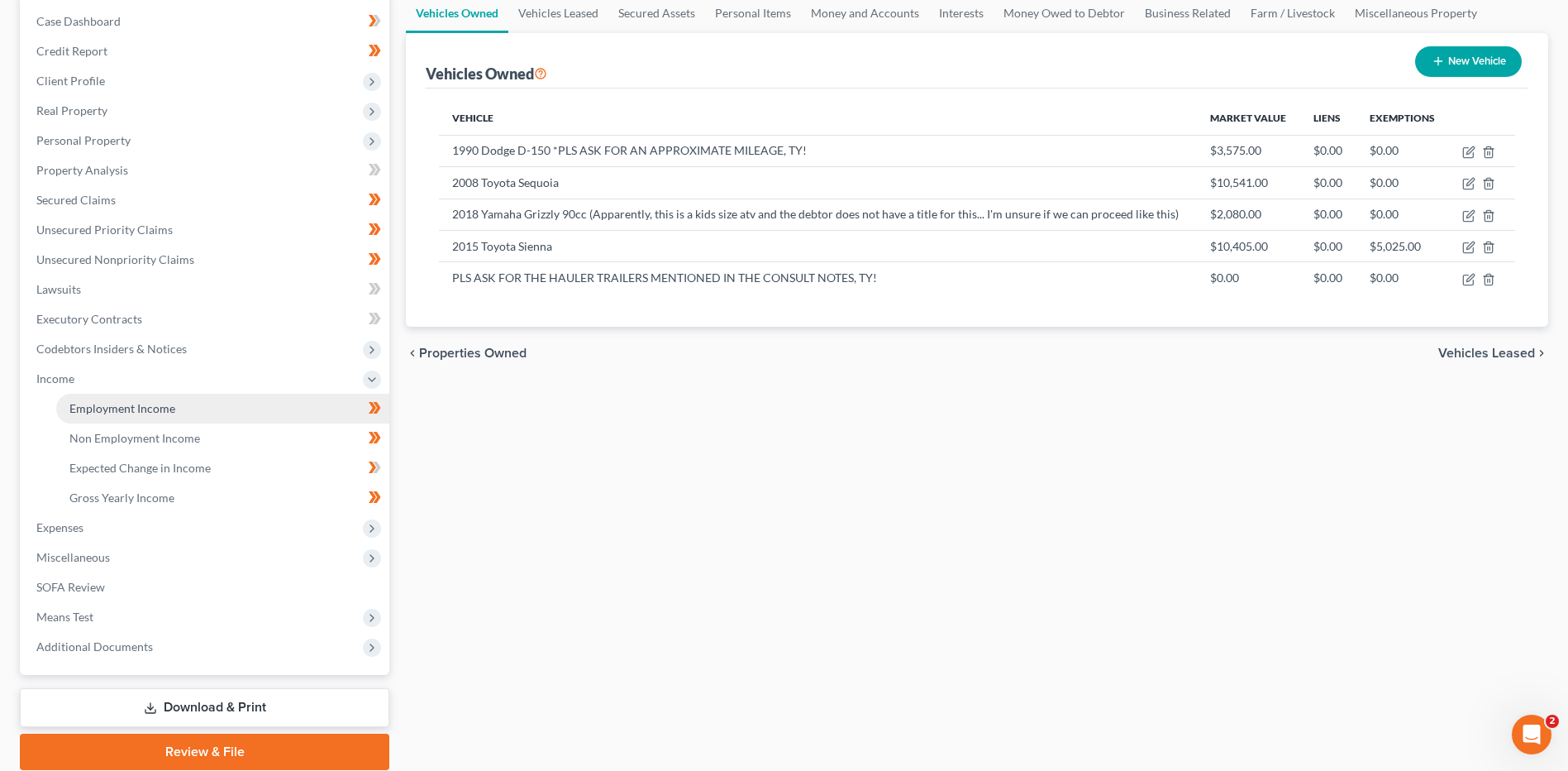
click at [176, 408] on link "Employment Income" at bounding box center [223, 408] width 333 height 30
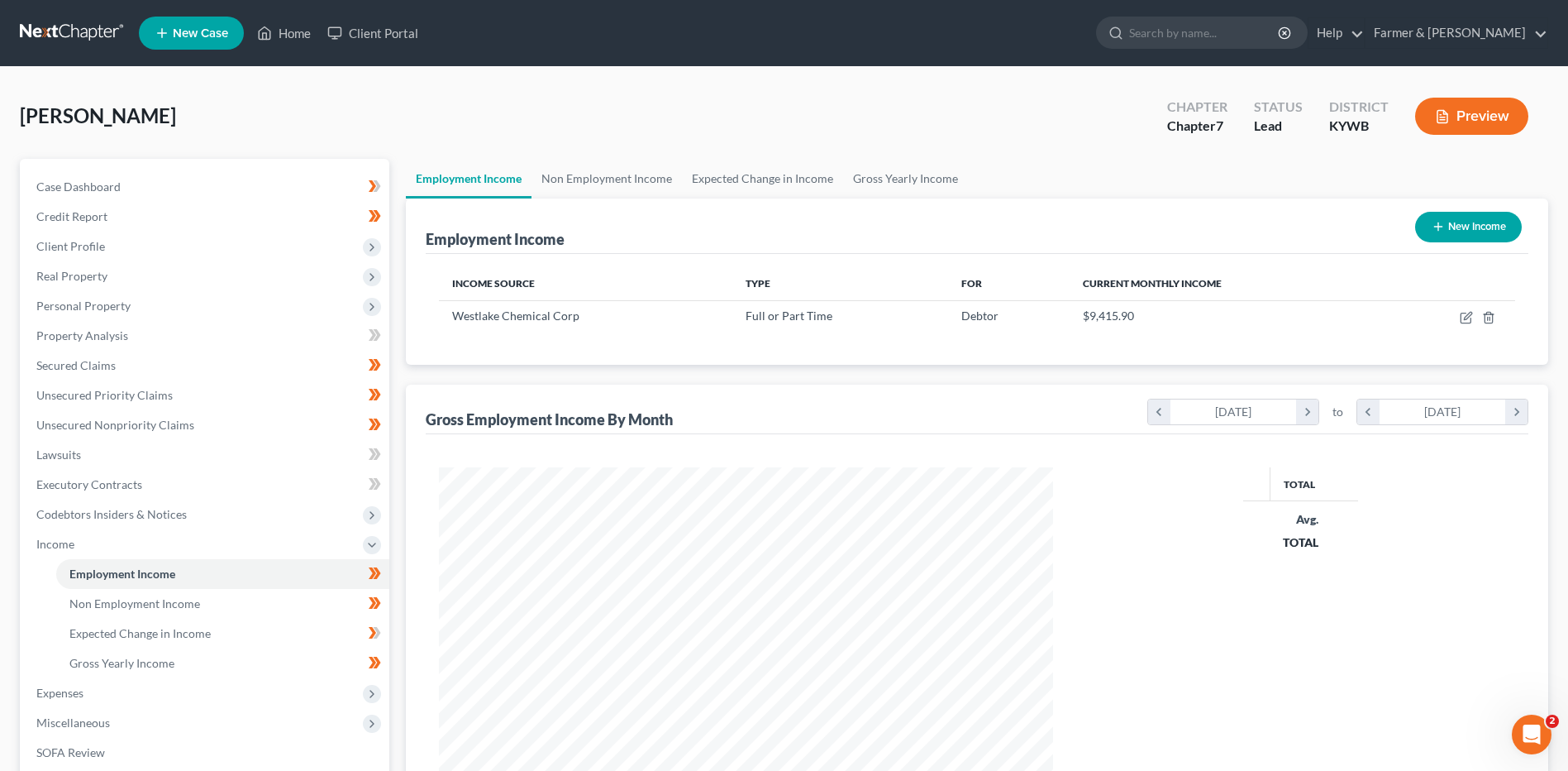
scroll to position [307, 646]
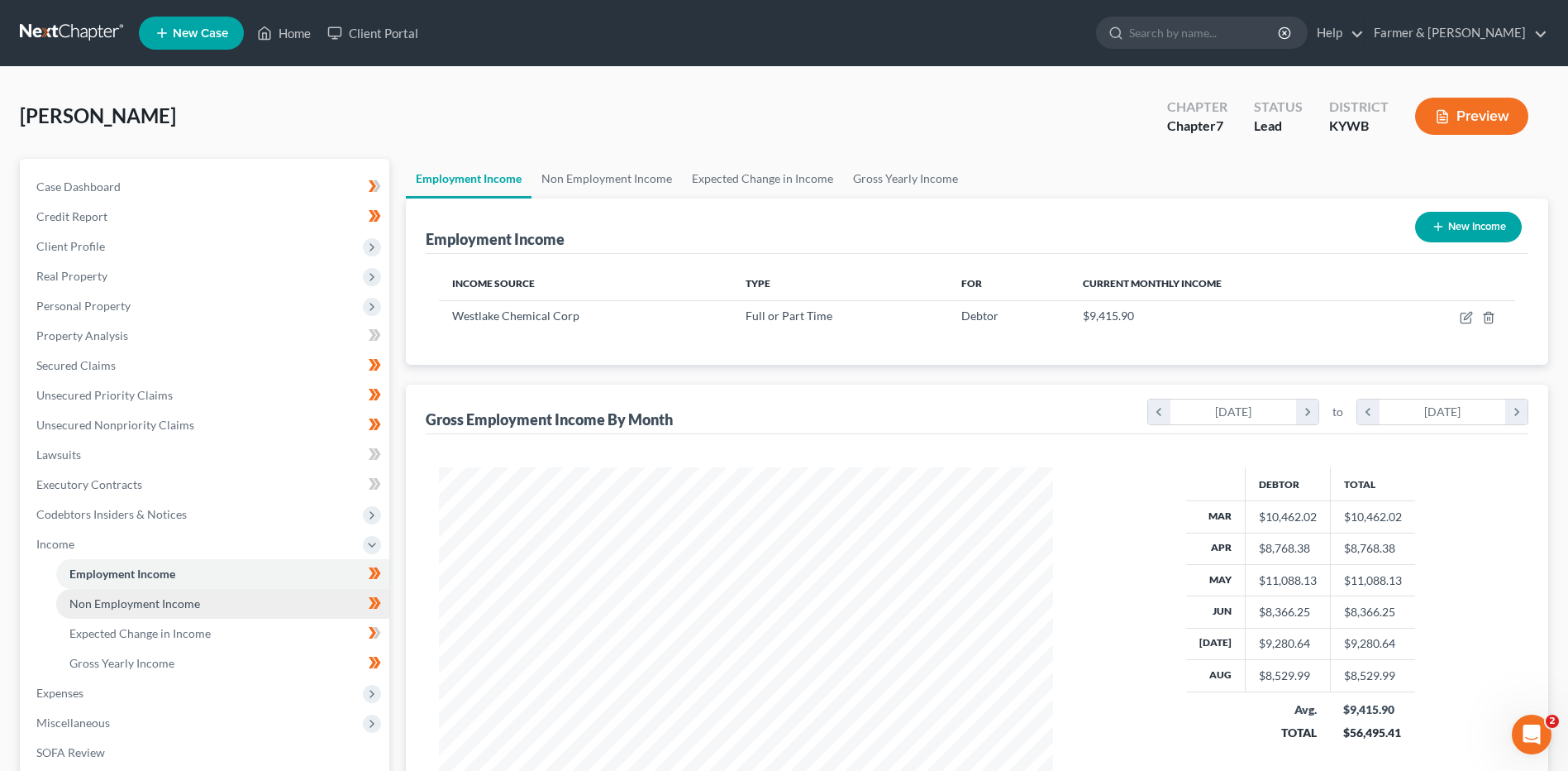
click at [133, 606] on span "Non Employment Income" at bounding box center [135, 604] width 131 height 14
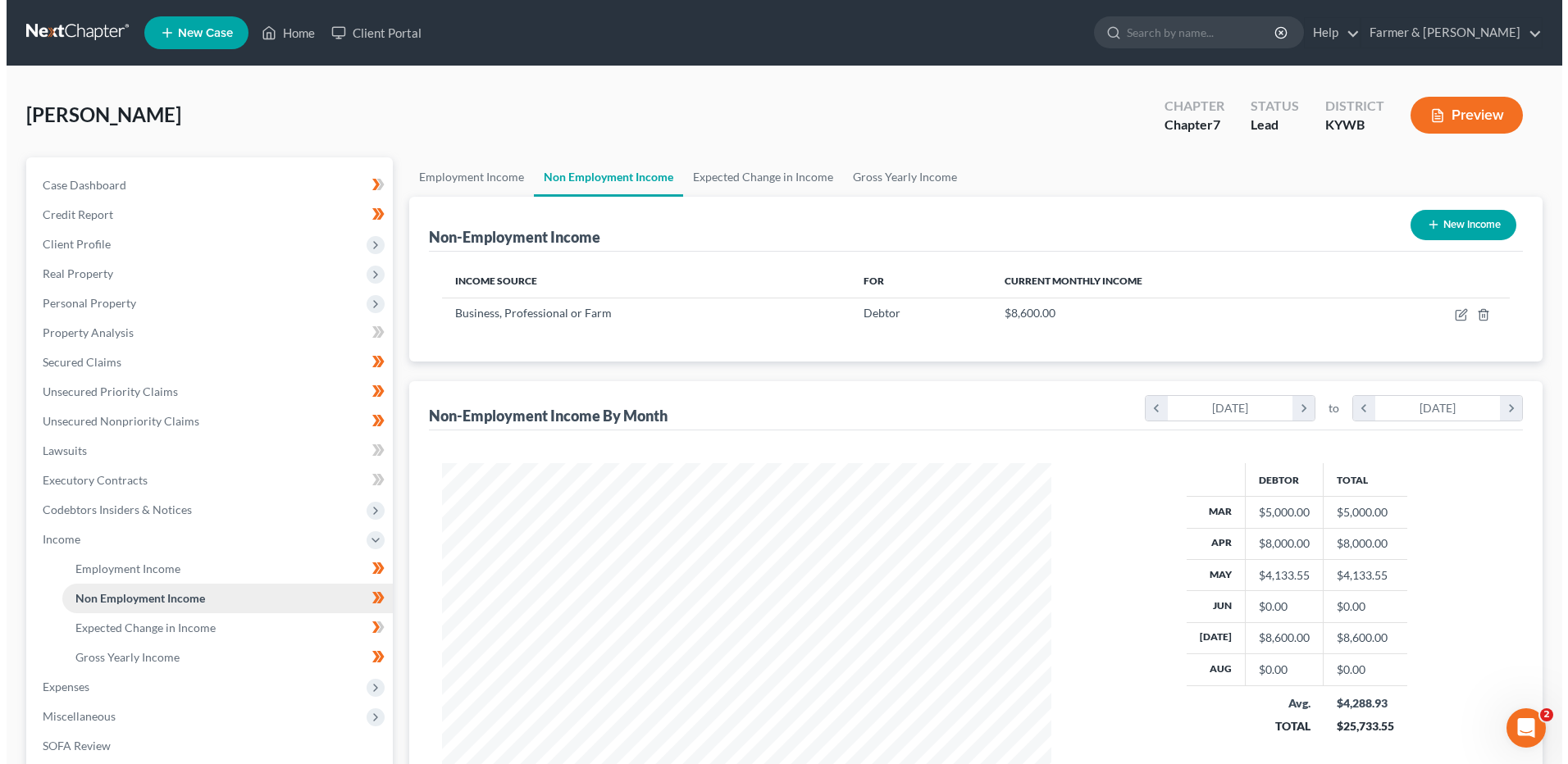
scroll to position [304, 641]
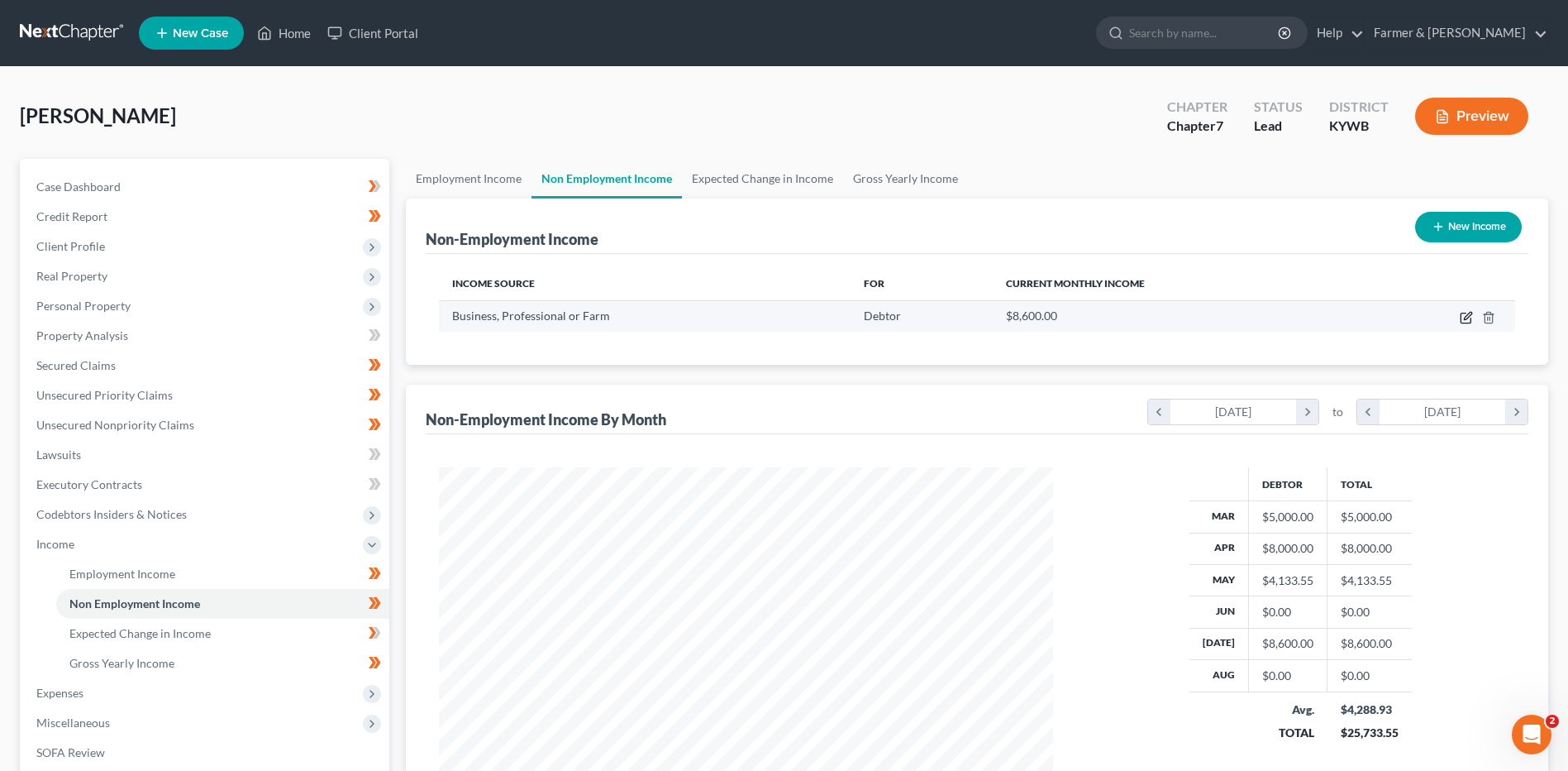
click at [1461, 324] on icon "button" at bounding box center [1466, 318] width 13 height 13
select select "10"
select select "0"
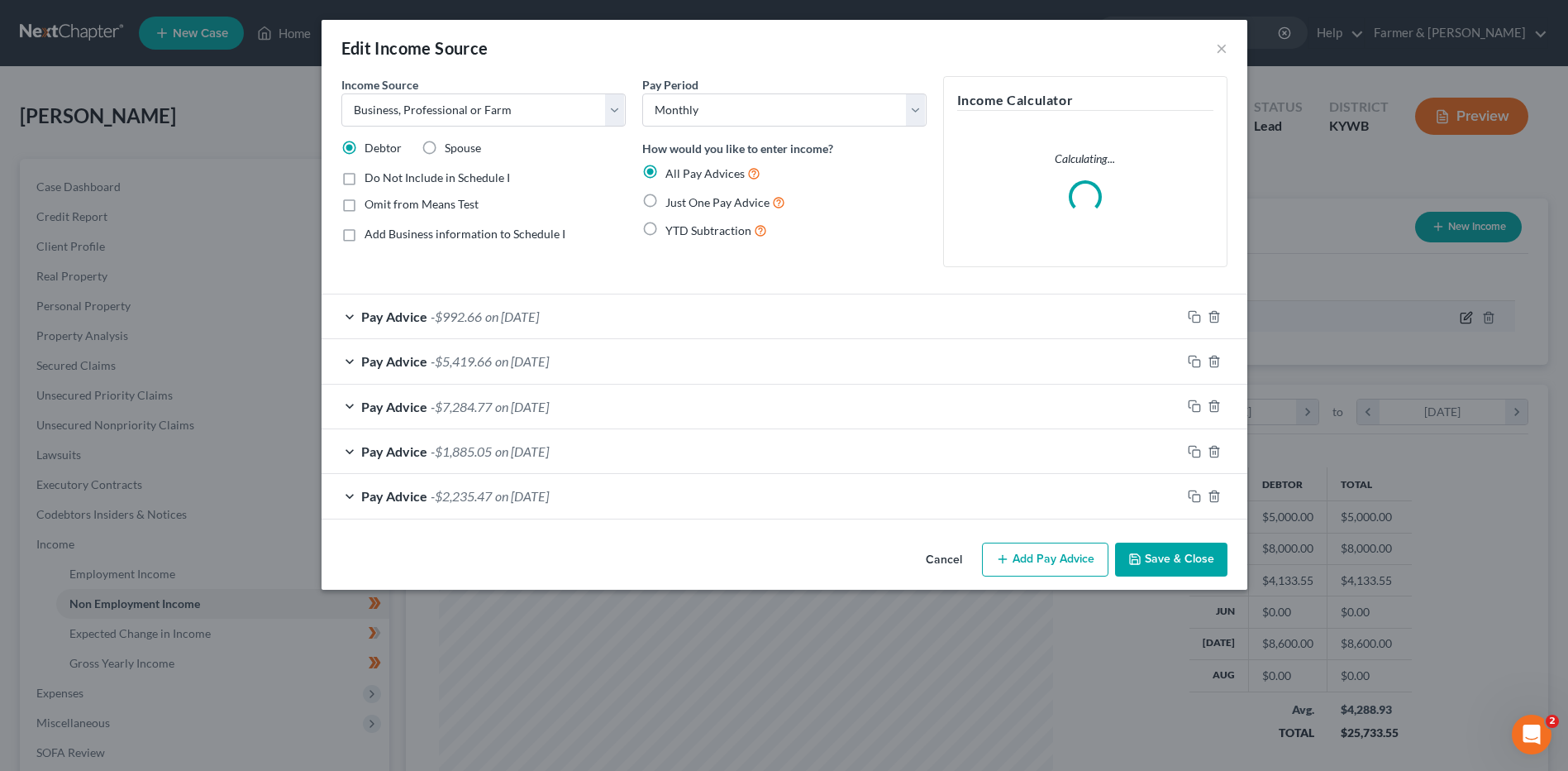
scroll to position [309, 653]
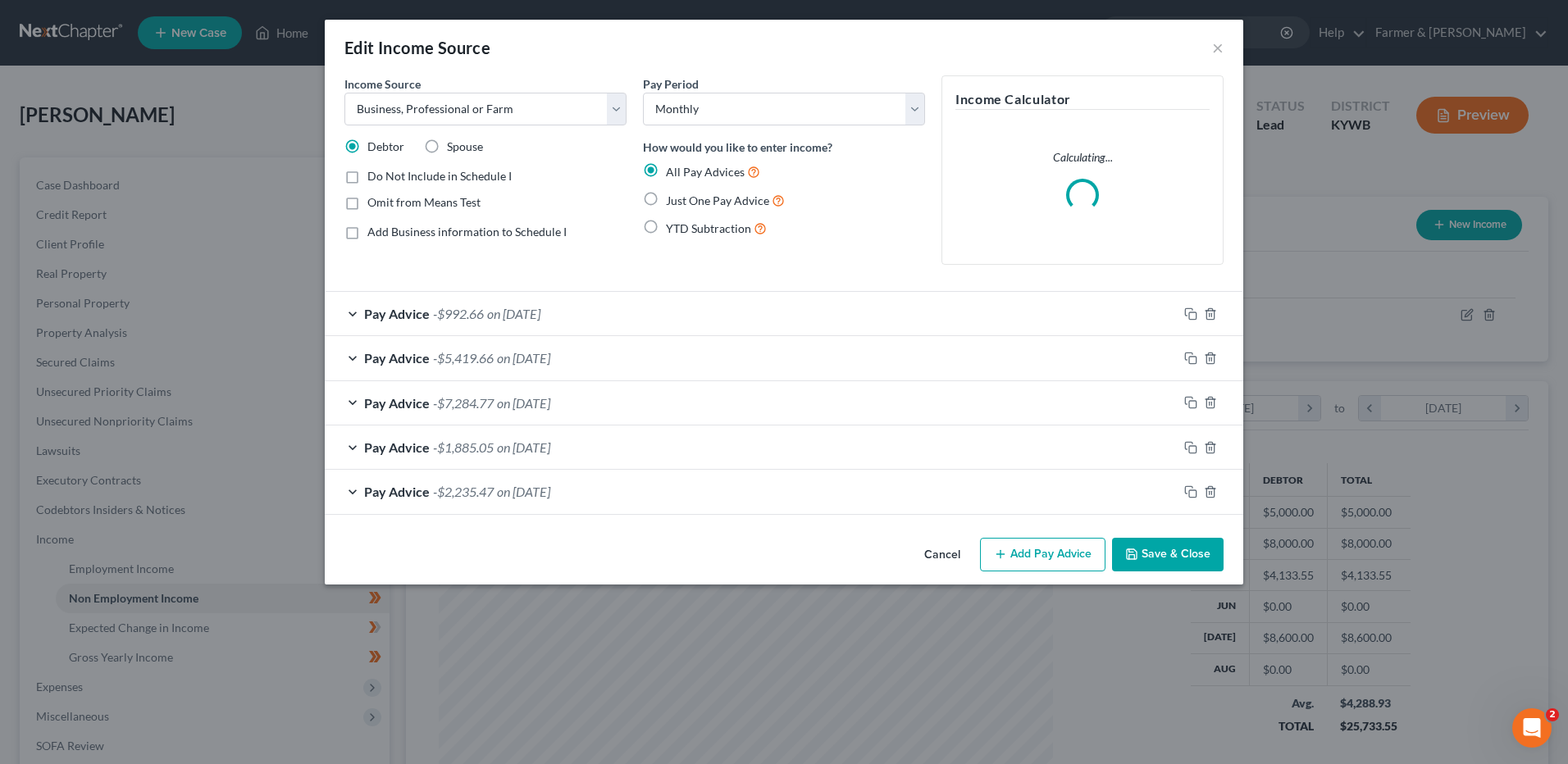
click at [935, 558] on button "Cancel" at bounding box center [942, 555] width 62 height 33
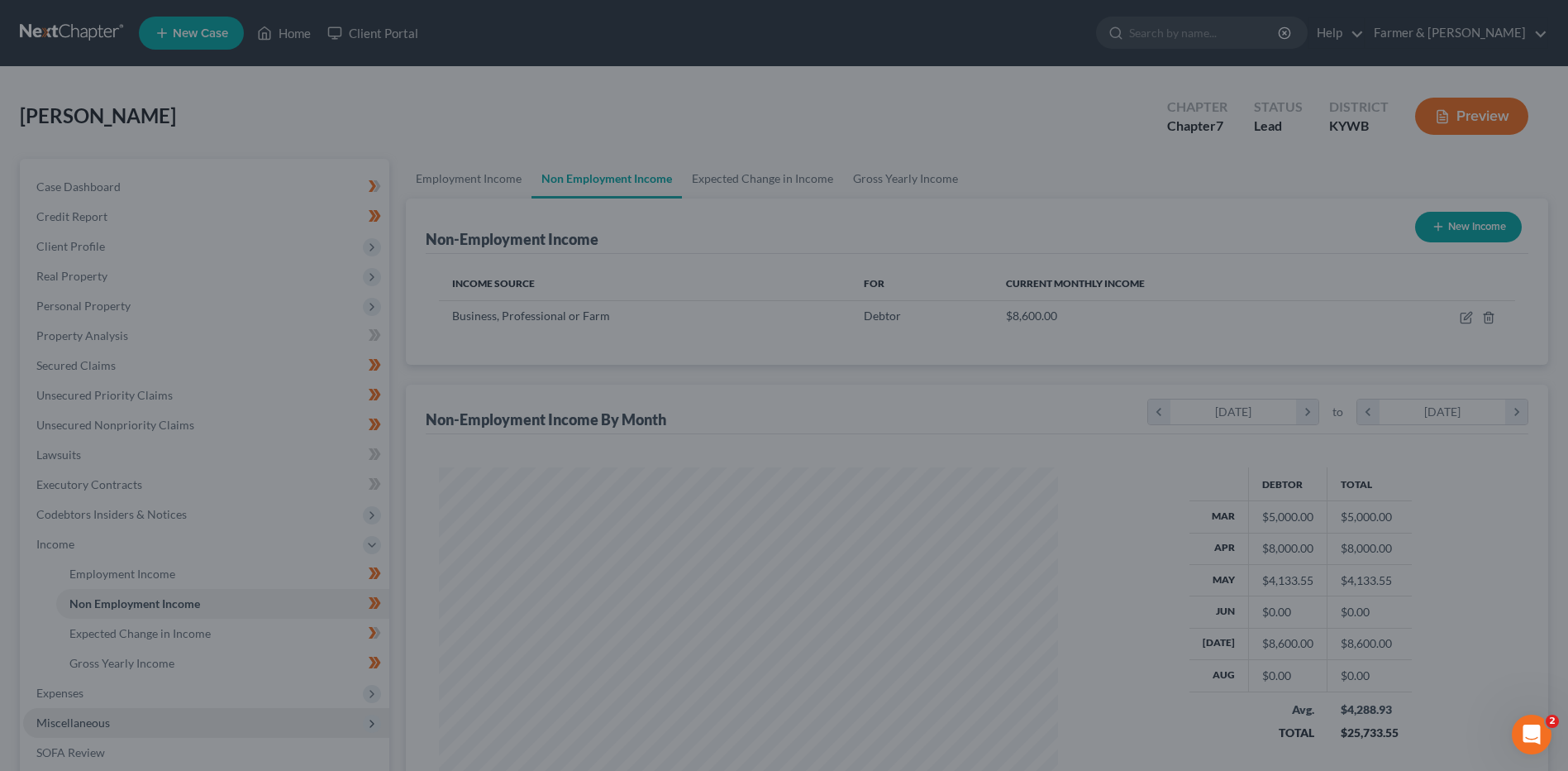
scroll to position [826680, 825901]
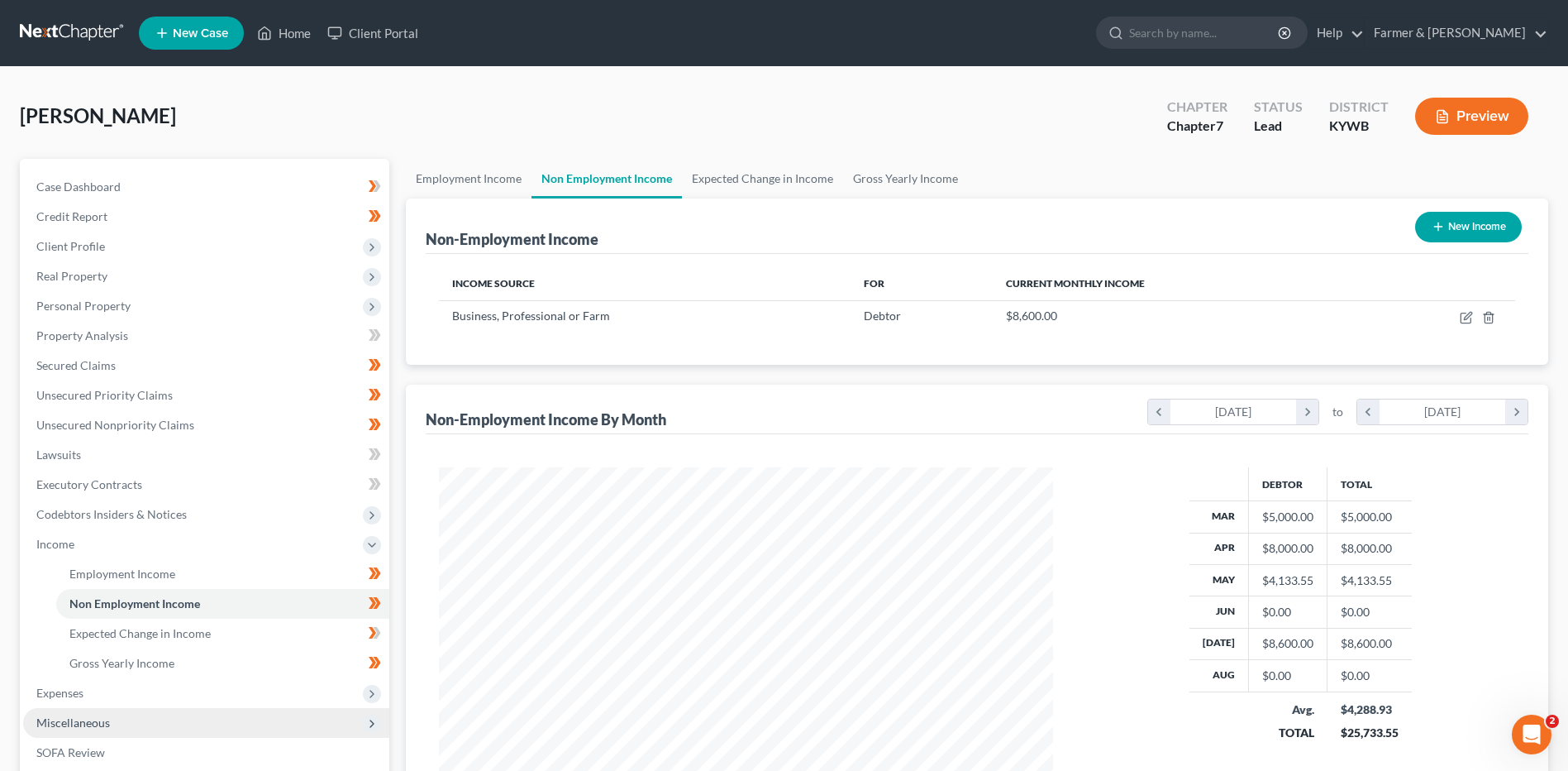
click at [92, 707] on span "Miscellaneous" at bounding box center [207, 722] width 367 height 30
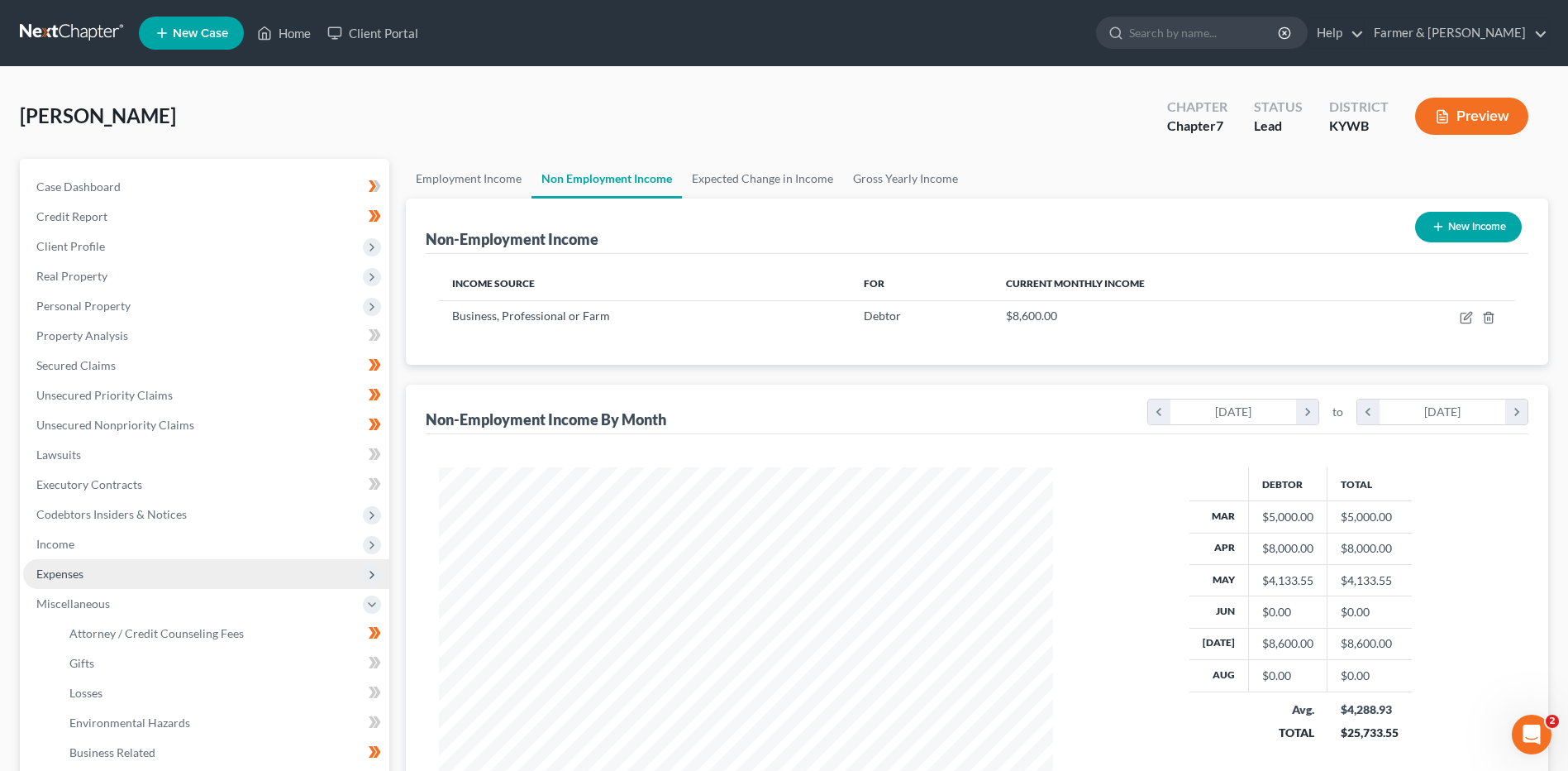
click at [133, 574] on span "Expenses" at bounding box center [207, 573] width 367 height 30
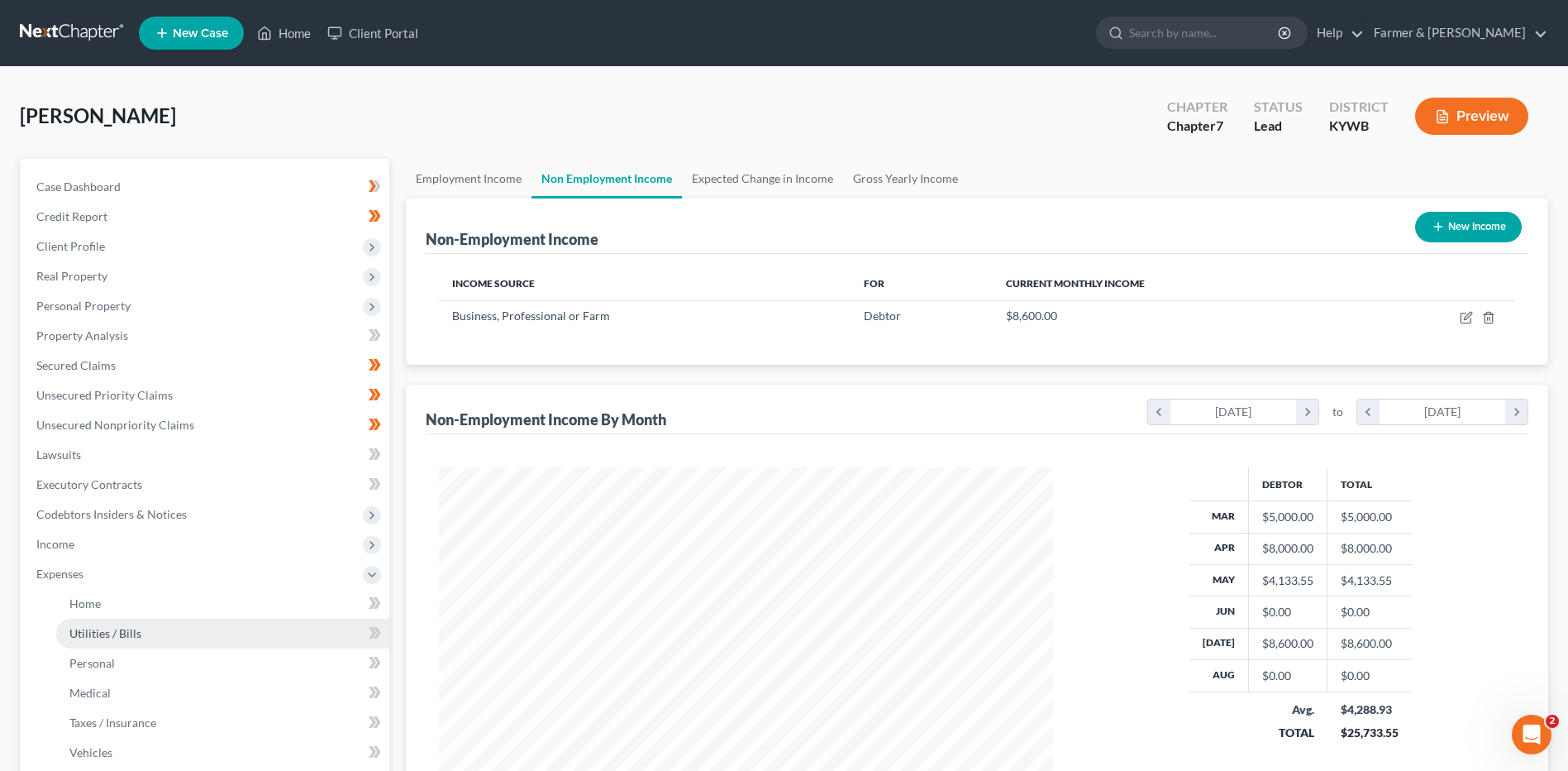
click at [132, 620] on link "Utilities / Bills" at bounding box center [223, 633] width 333 height 30
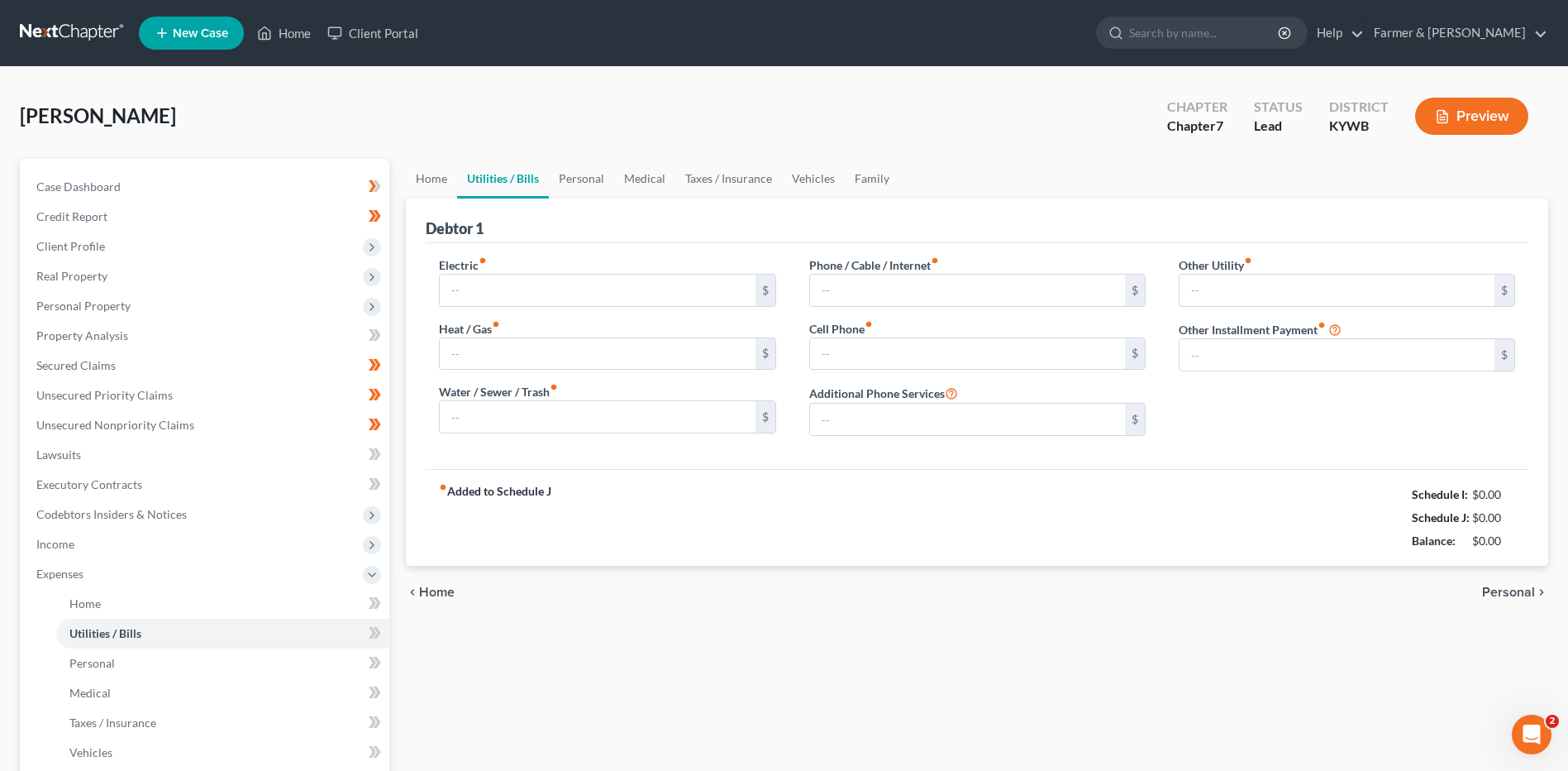
type input "450.00"
type input "0.00"
type input "100.00"
type input "185.00"
type input "210.00"
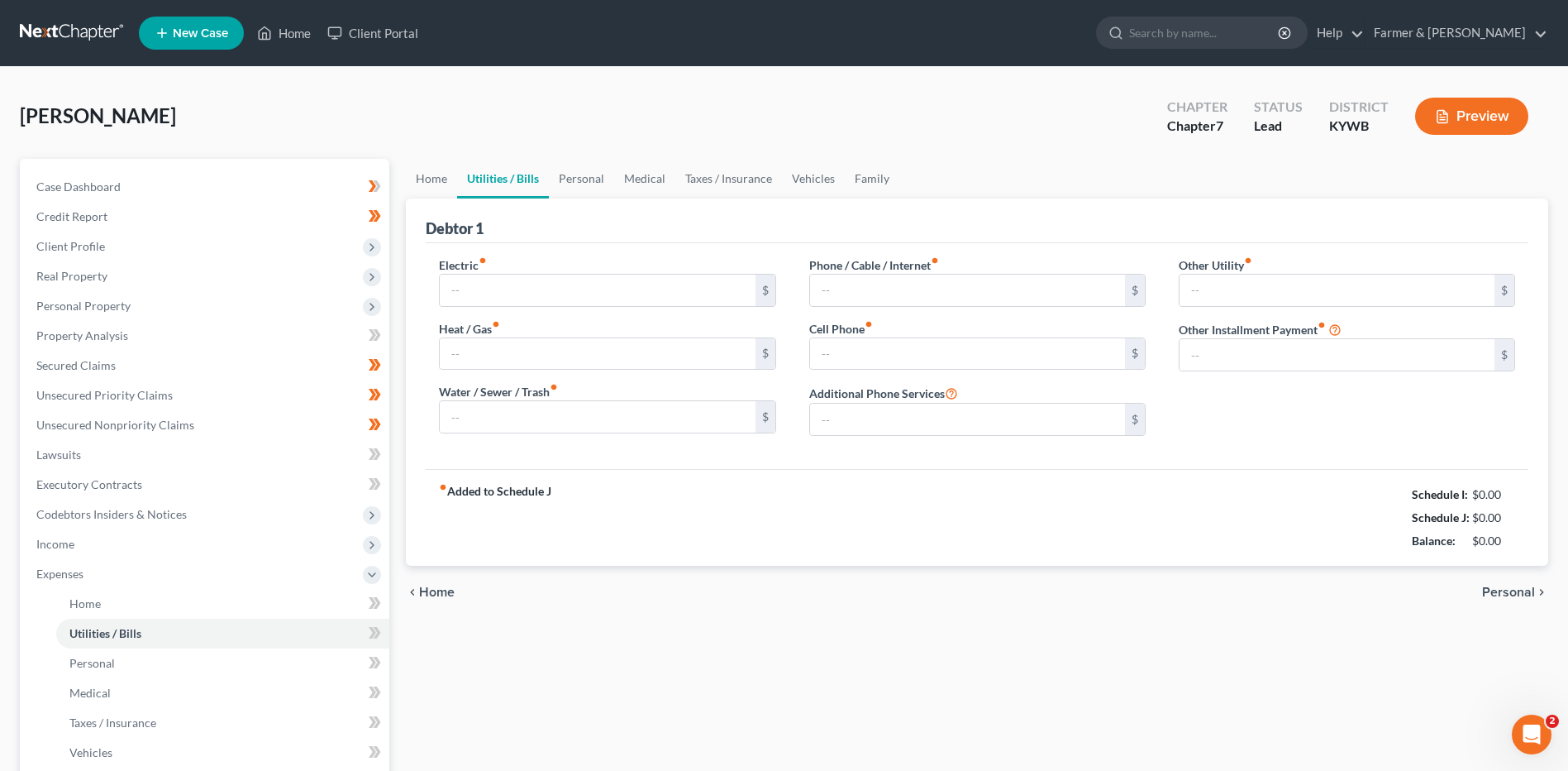
type input "0.00"
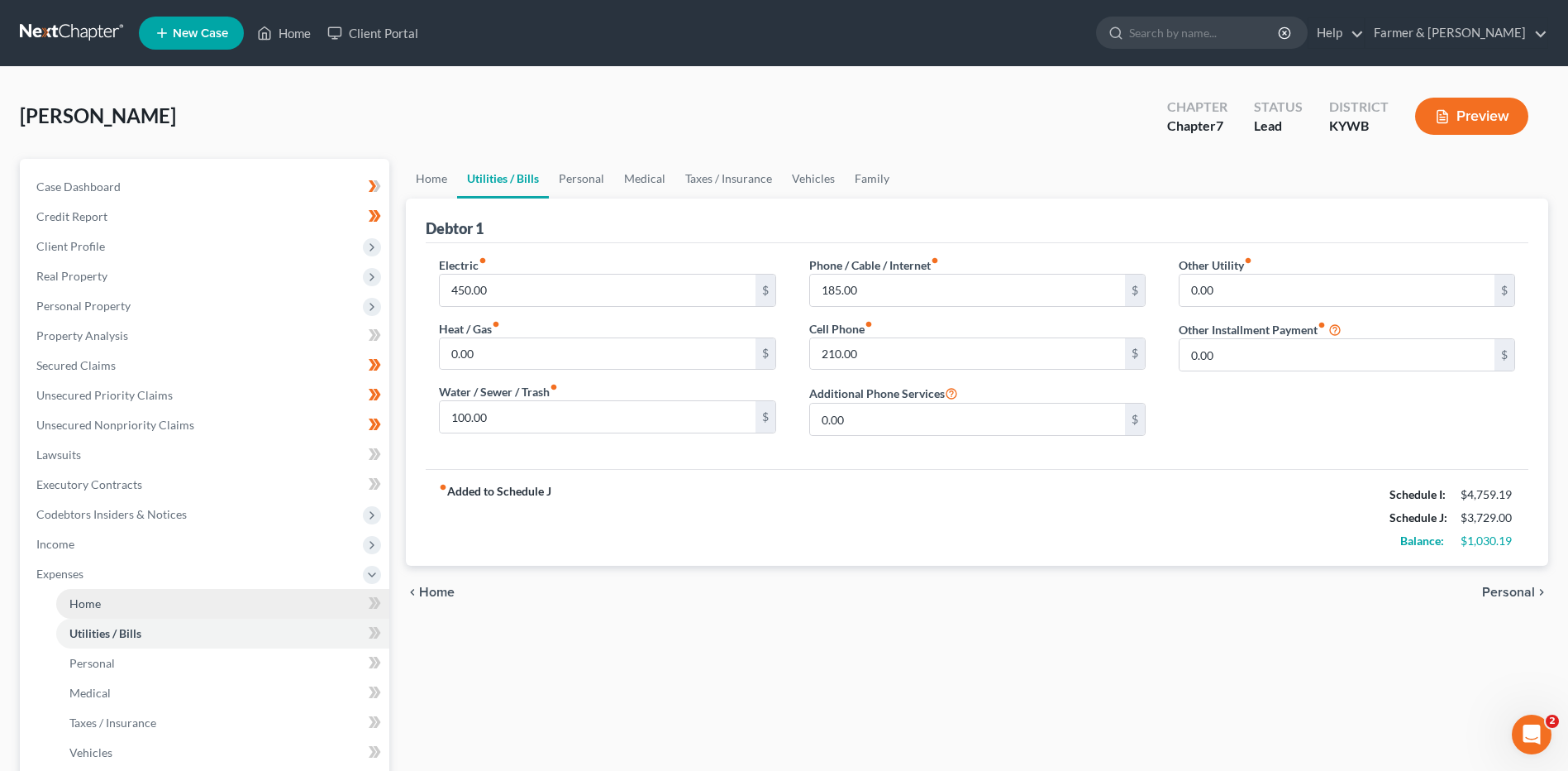
click at [234, 598] on link "Home" at bounding box center [223, 603] width 333 height 30
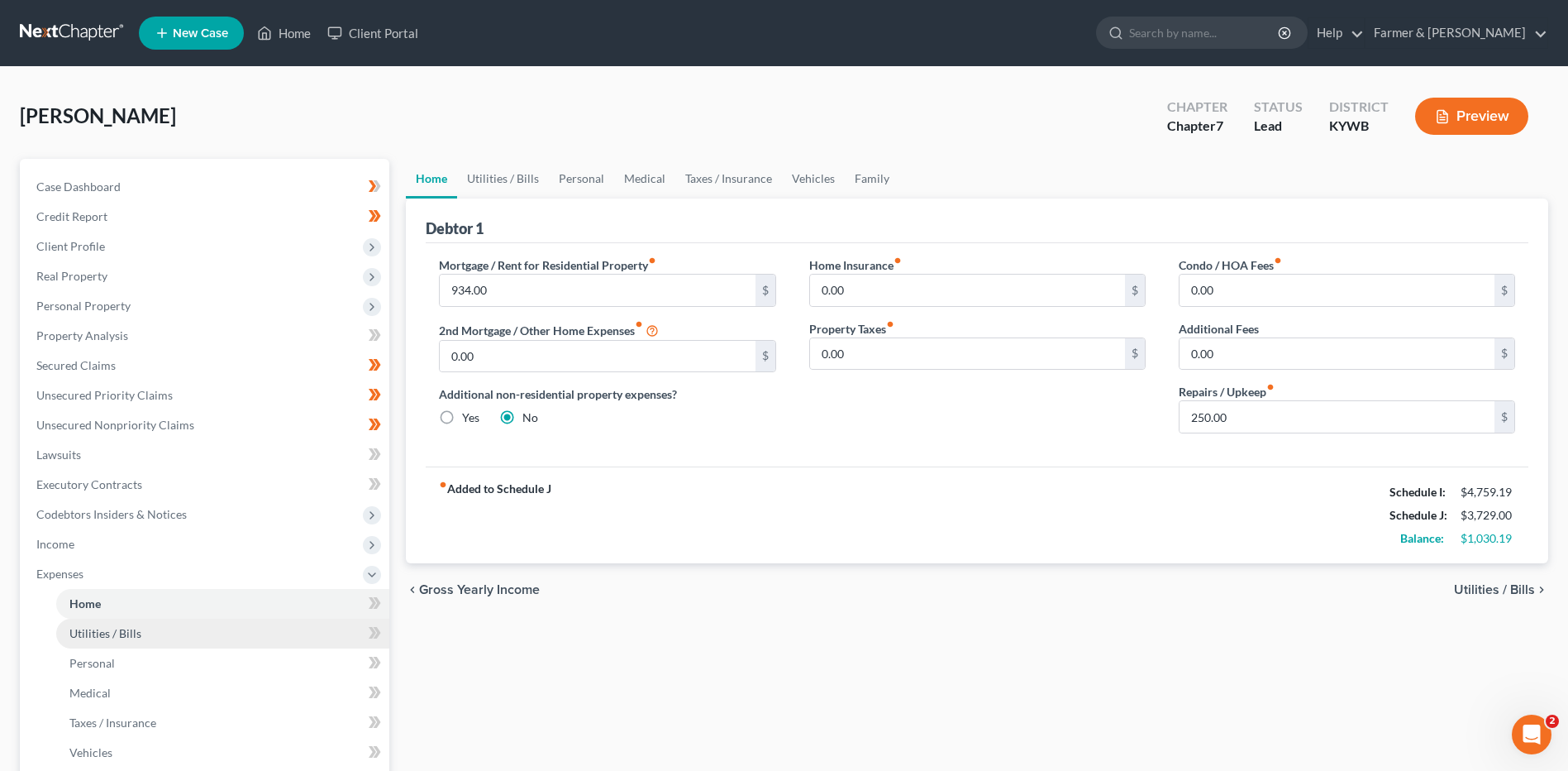
click at [159, 634] on link "Utilities / Bills" at bounding box center [223, 633] width 333 height 30
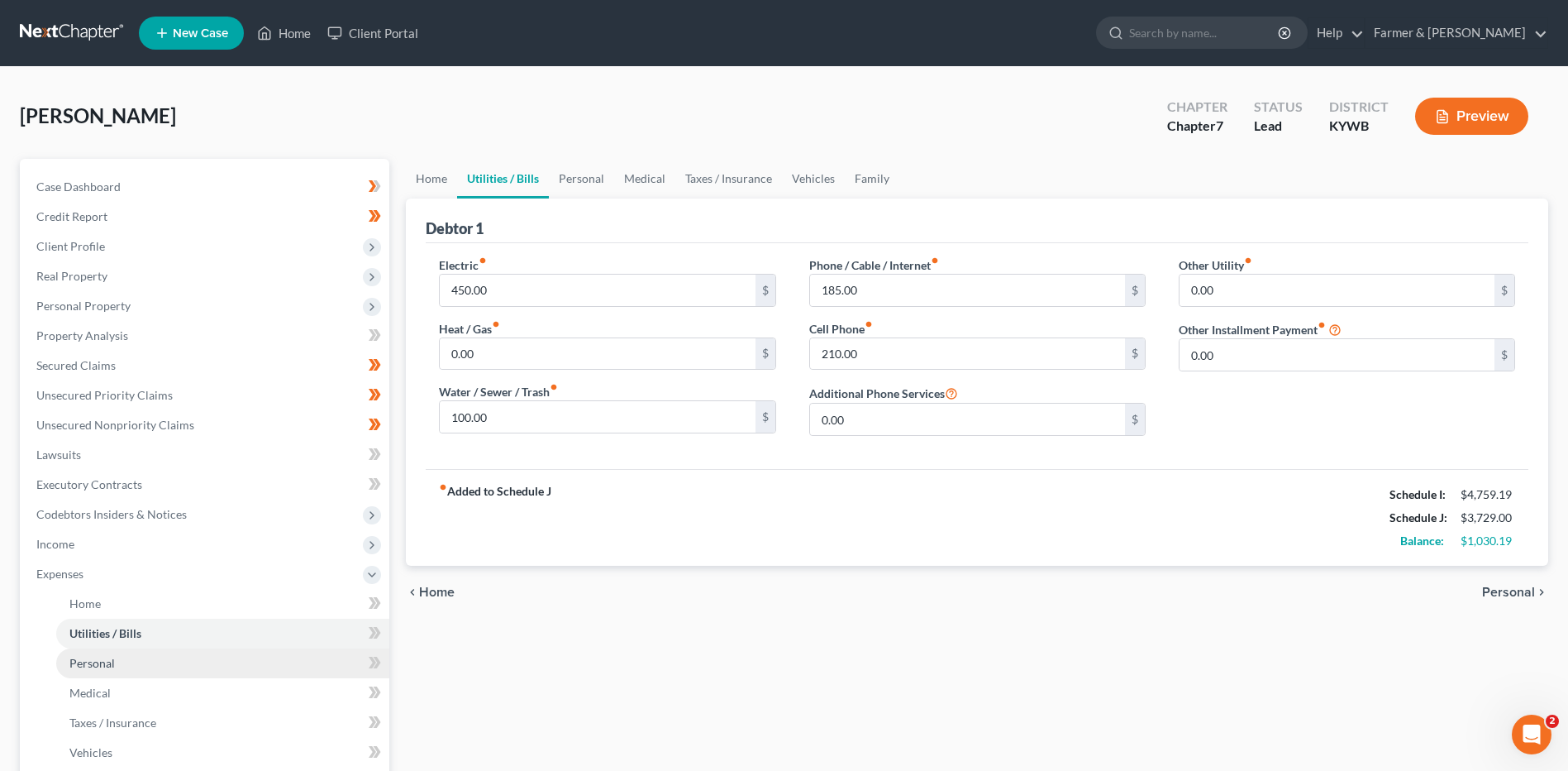
click at [146, 660] on link "Personal" at bounding box center [223, 663] width 333 height 30
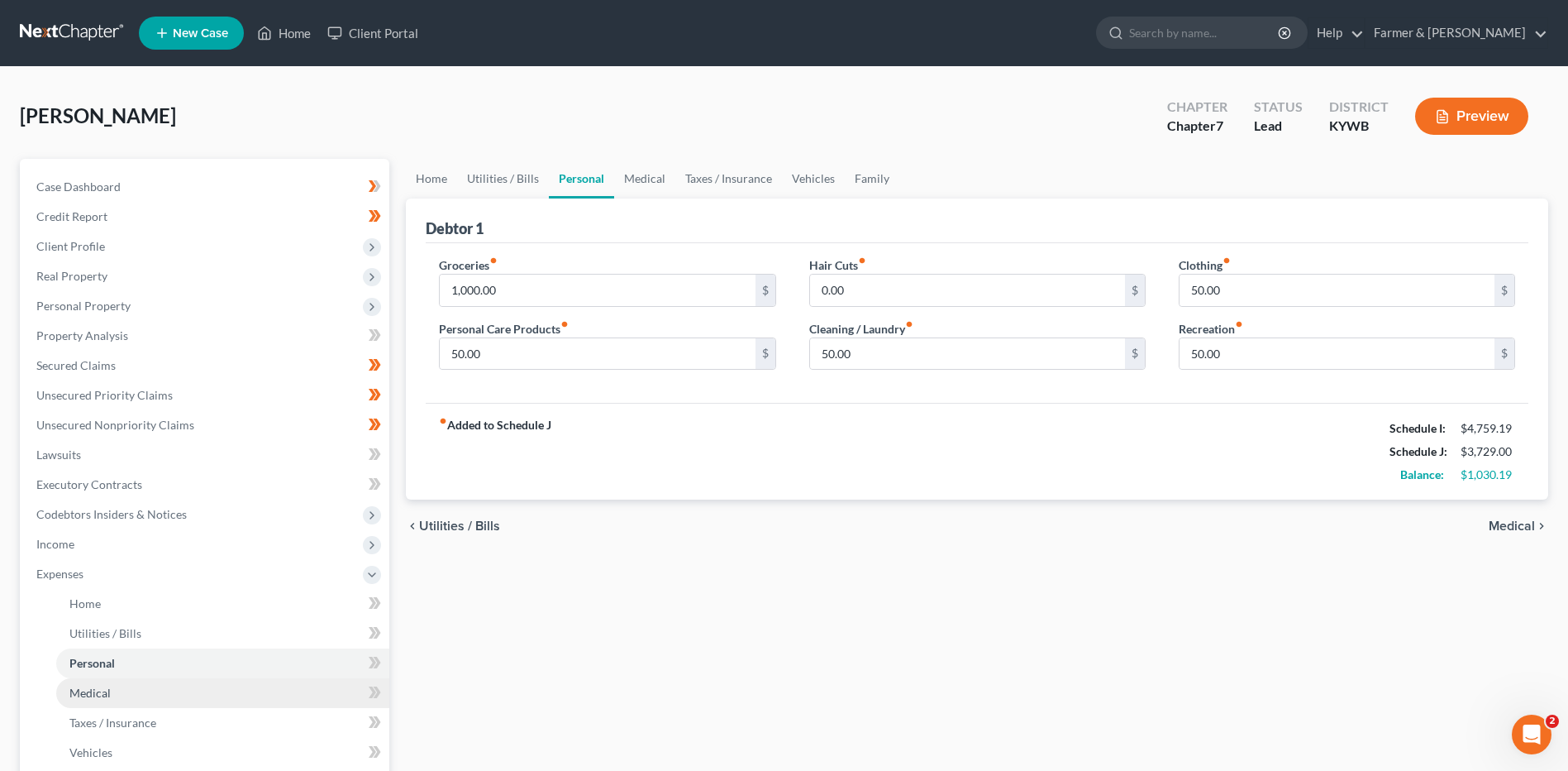
click at [136, 685] on link "Medical" at bounding box center [223, 692] width 333 height 30
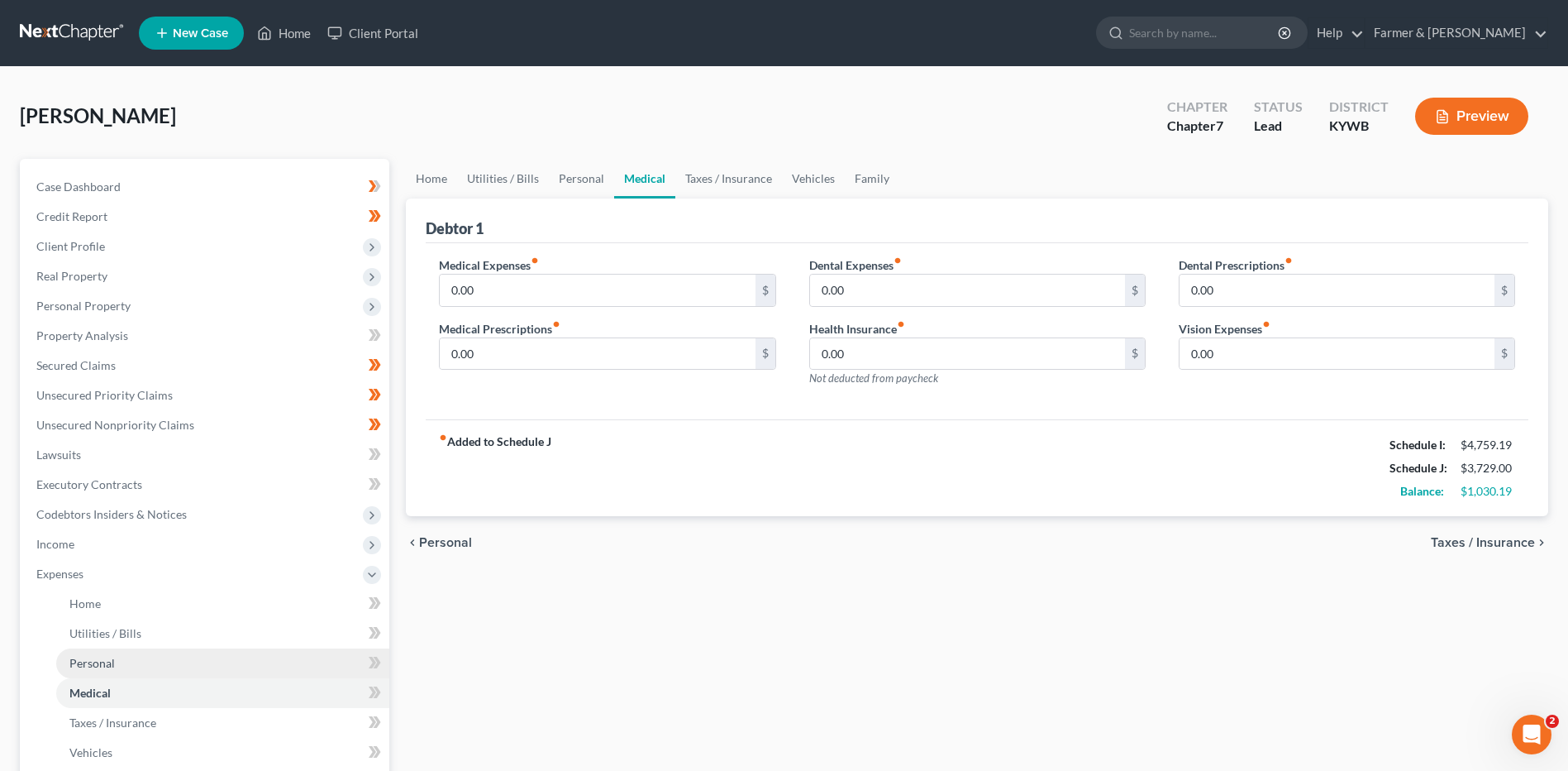
click at [137, 662] on link "Personal" at bounding box center [223, 663] width 333 height 30
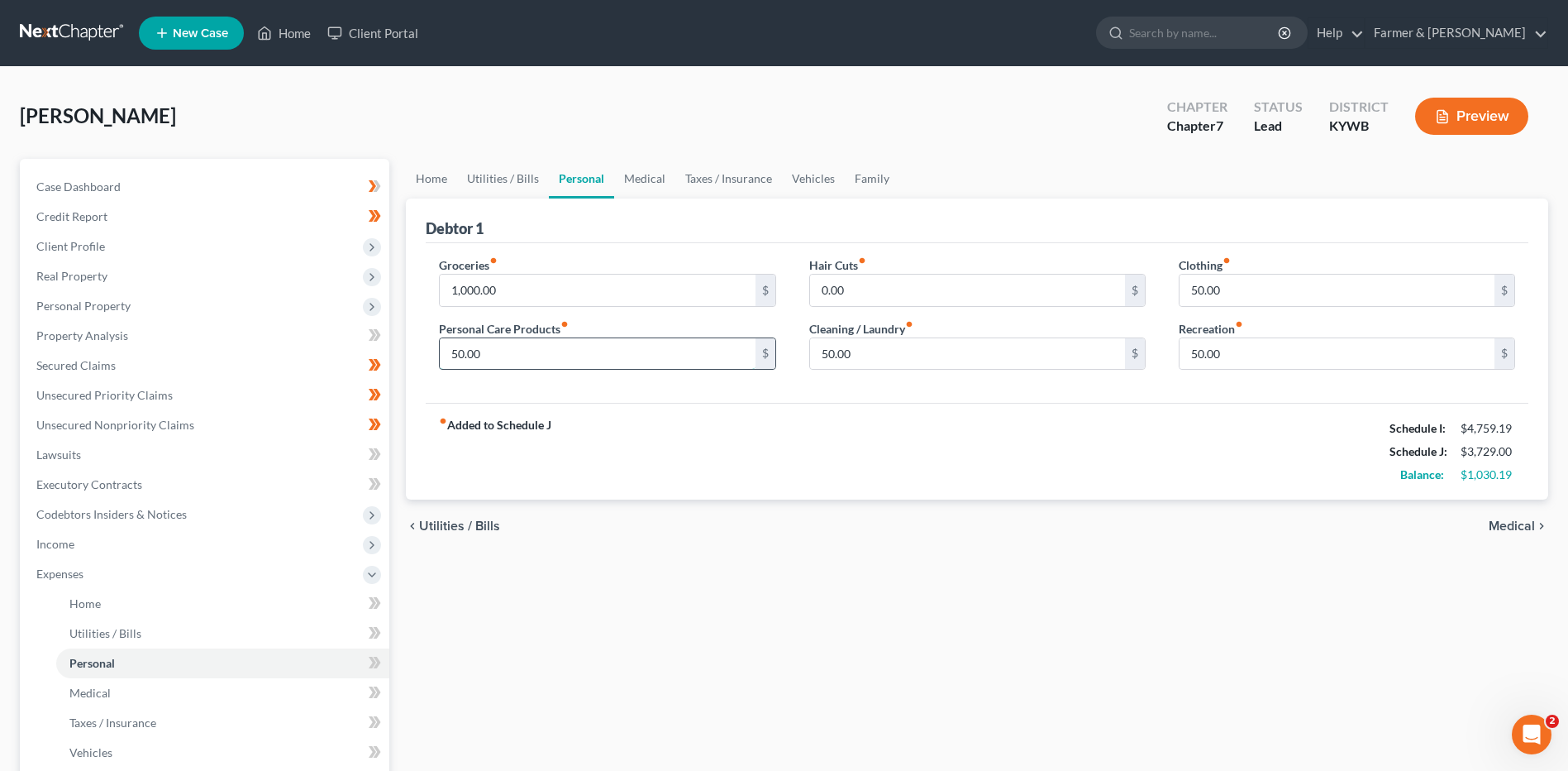
click at [501, 355] on input "50.00" at bounding box center [597, 353] width 315 height 31
type input "125.00"
type input "65.00"
type input "55.00"
type input "100.00"
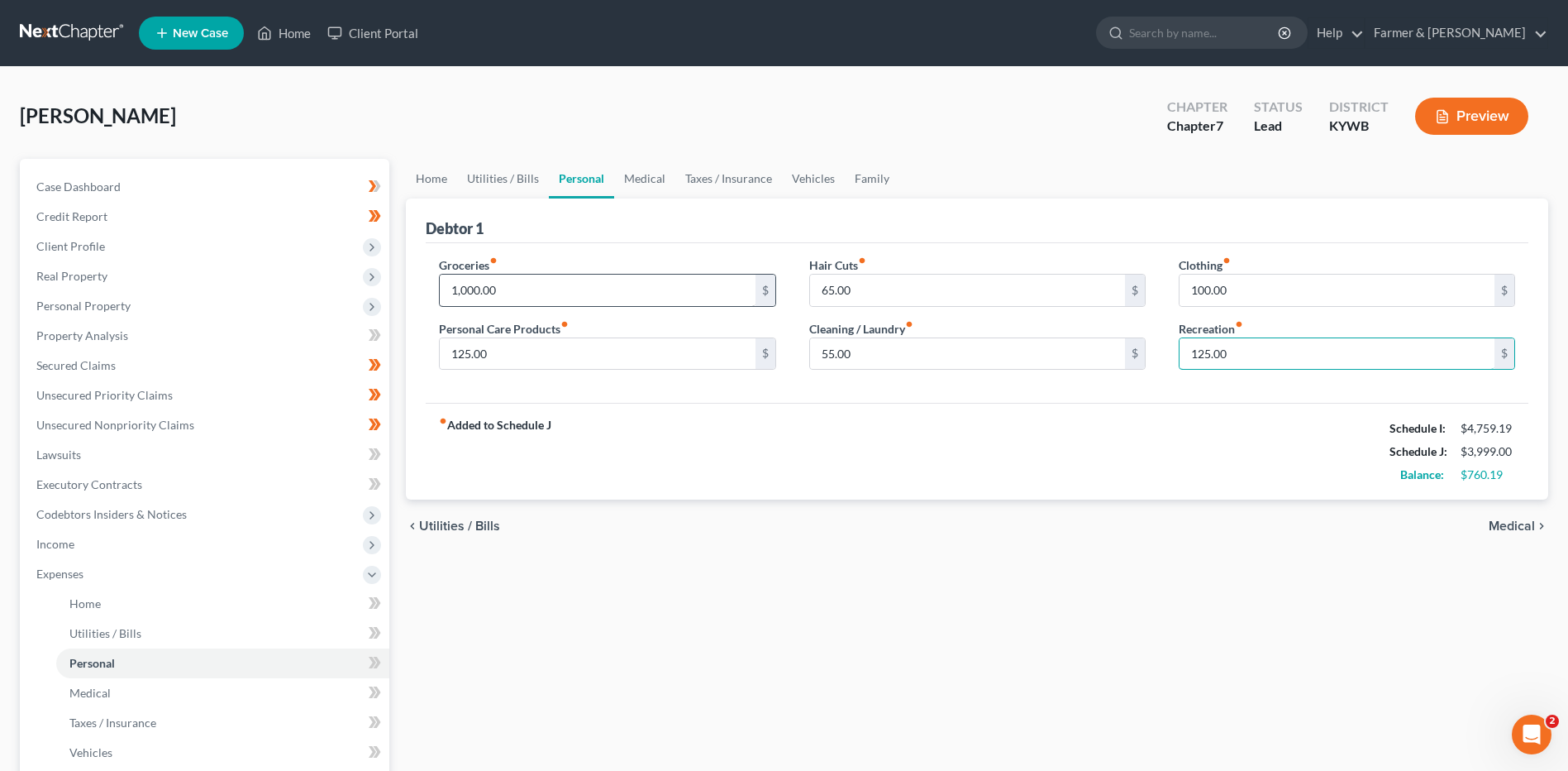
type input "125.00"
click at [537, 296] on input "1,000.00" at bounding box center [597, 290] width 315 height 31
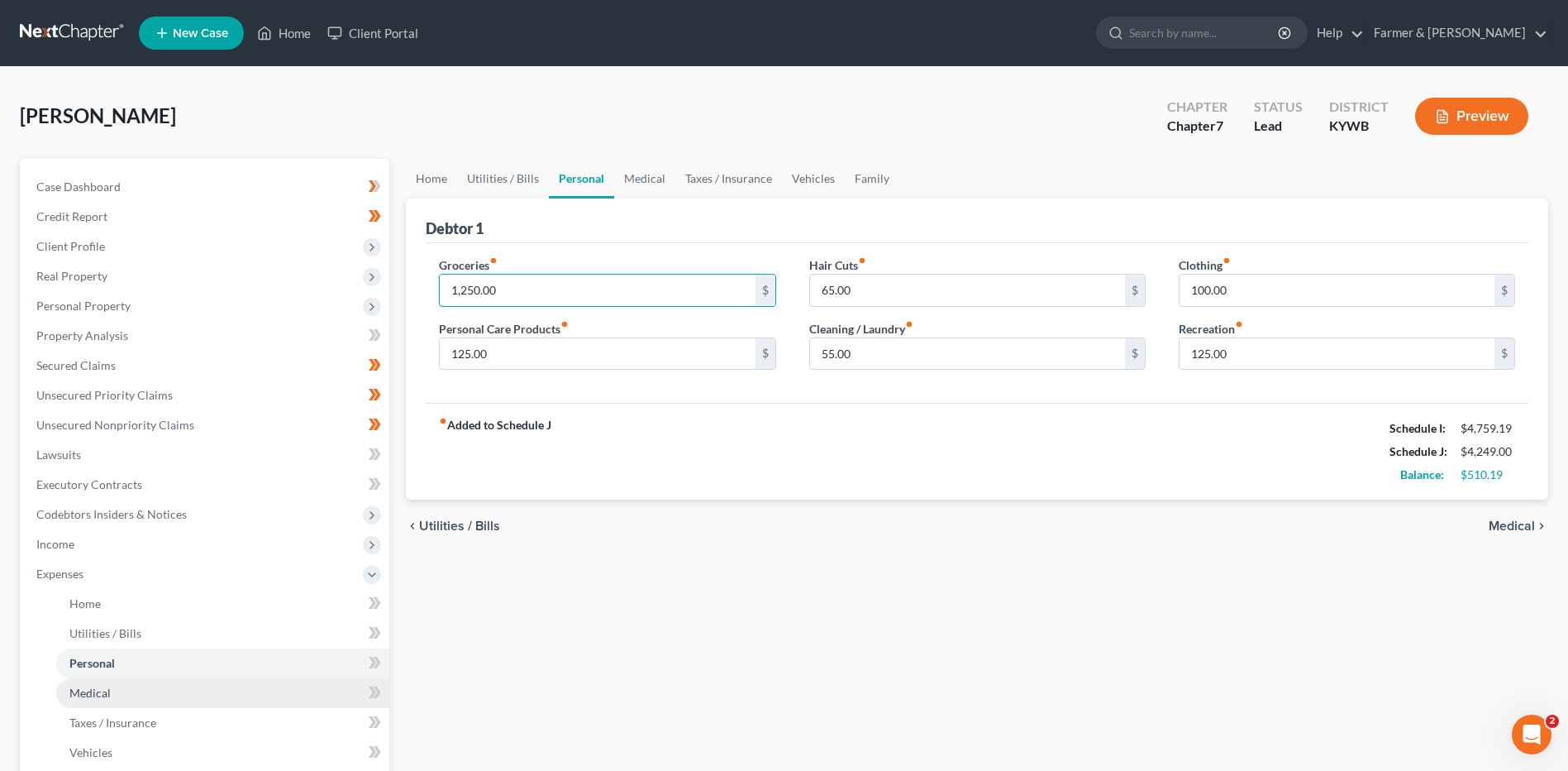
type input "1,250.00"
click at [150, 695] on link "Medical" at bounding box center [223, 692] width 333 height 30
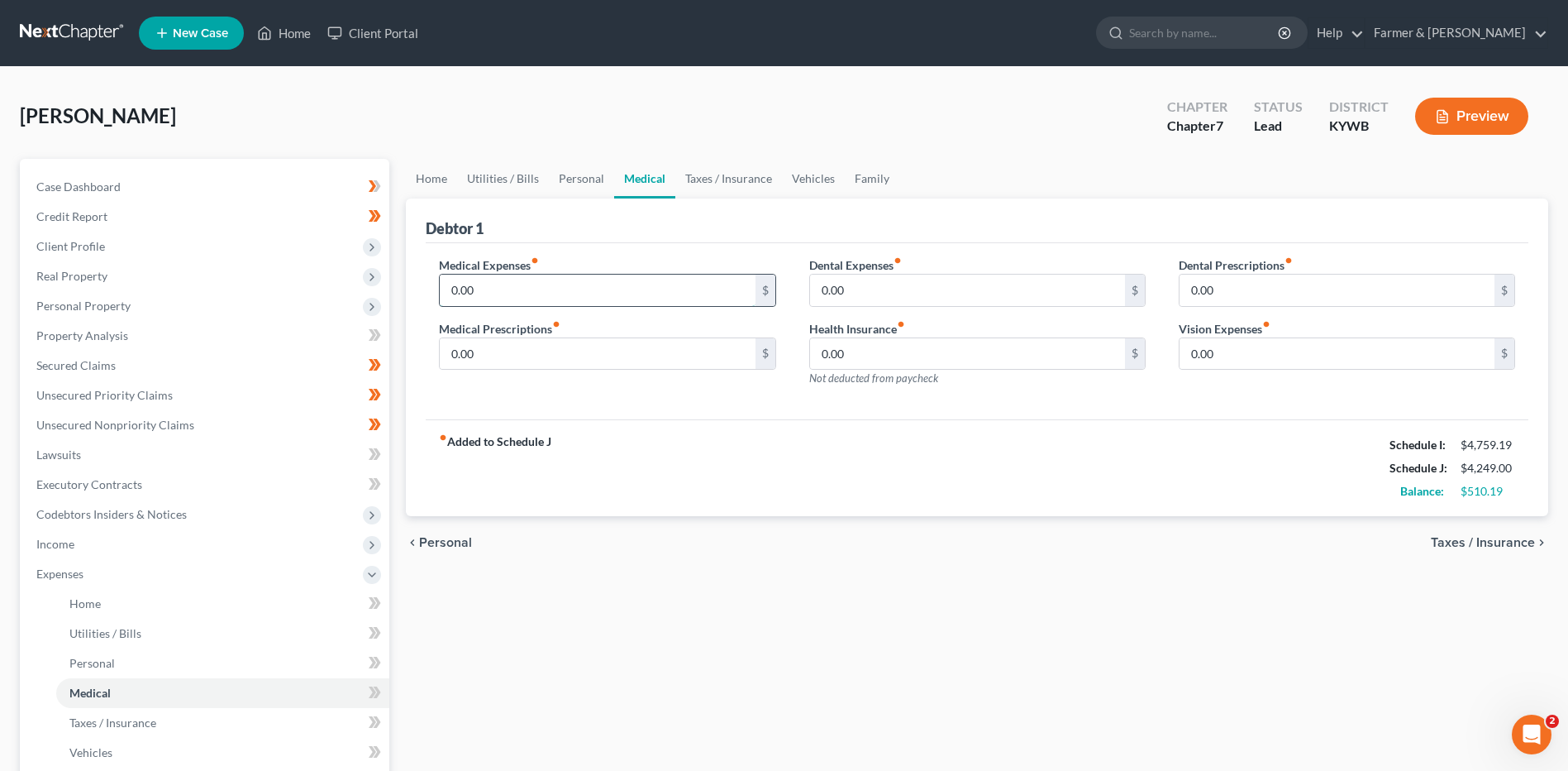
click at [534, 287] on input "0.00" at bounding box center [597, 290] width 315 height 31
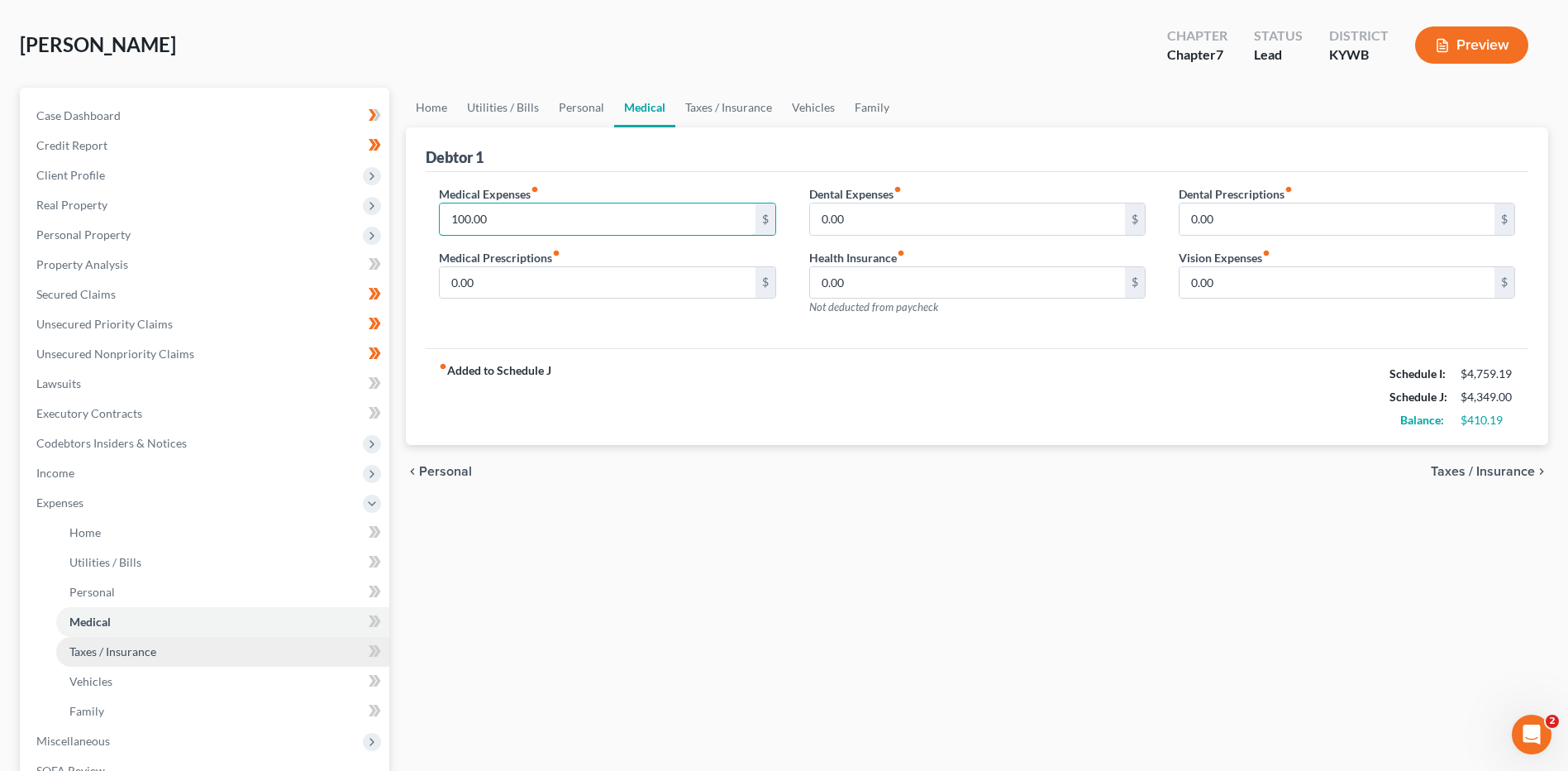
scroll to position [165, 0]
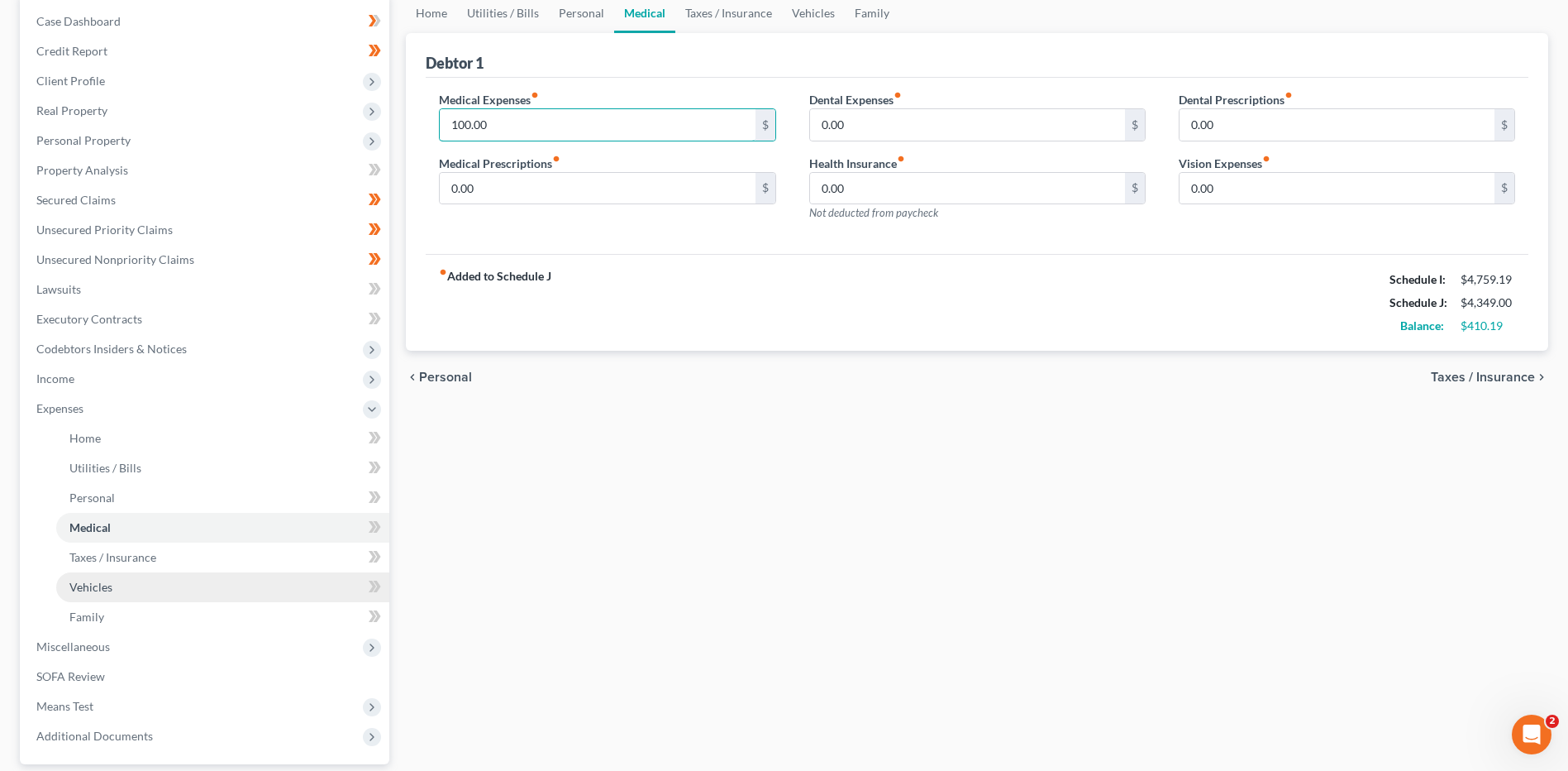
type input "100.00"
click at [173, 590] on link "Vehicles" at bounding box center [223, 587] width 333 height 30
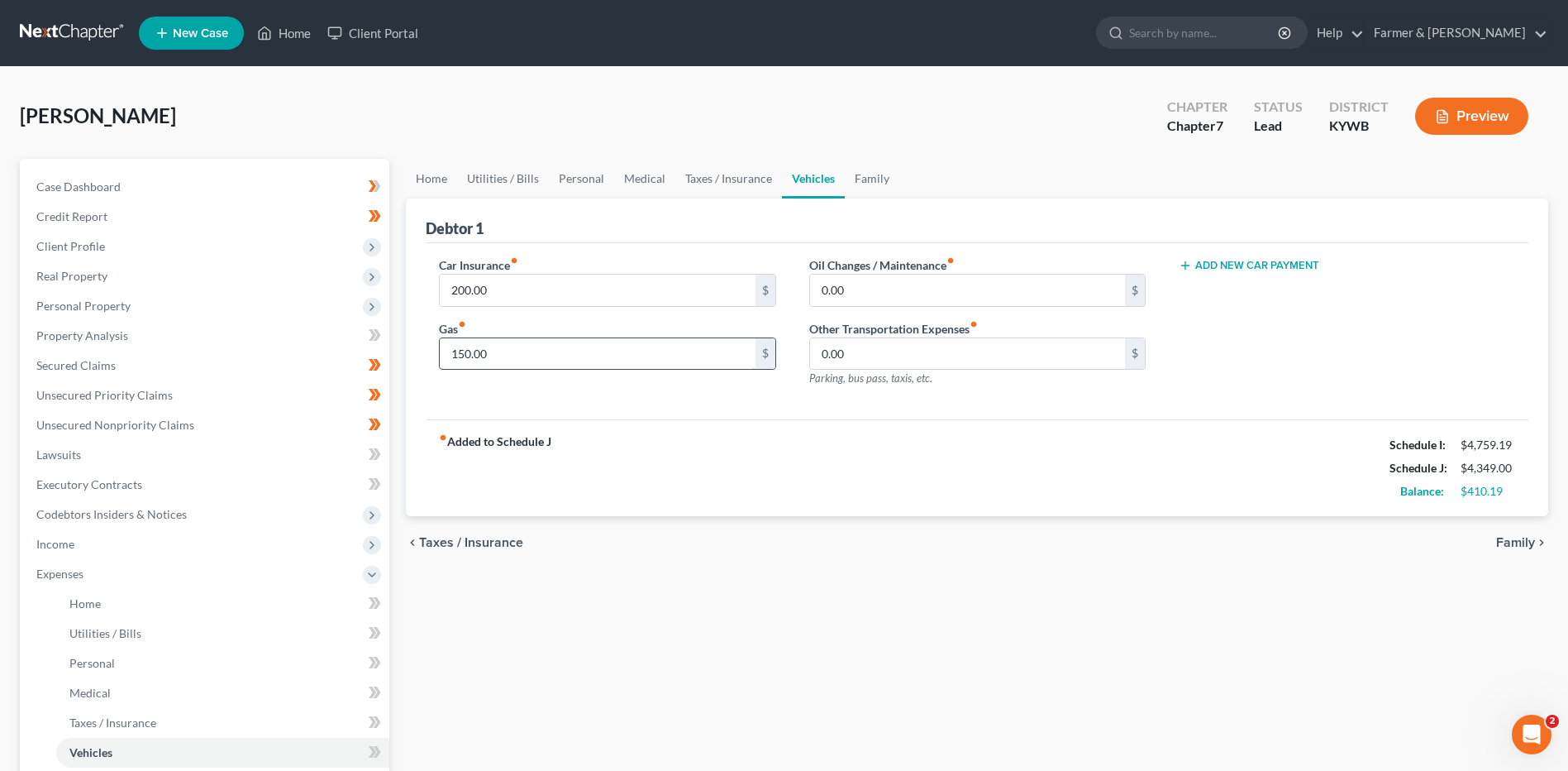
click at [513, 359] on input "150.00" at bounding box center [597, 353] width 315 height 31
type input "350.00"
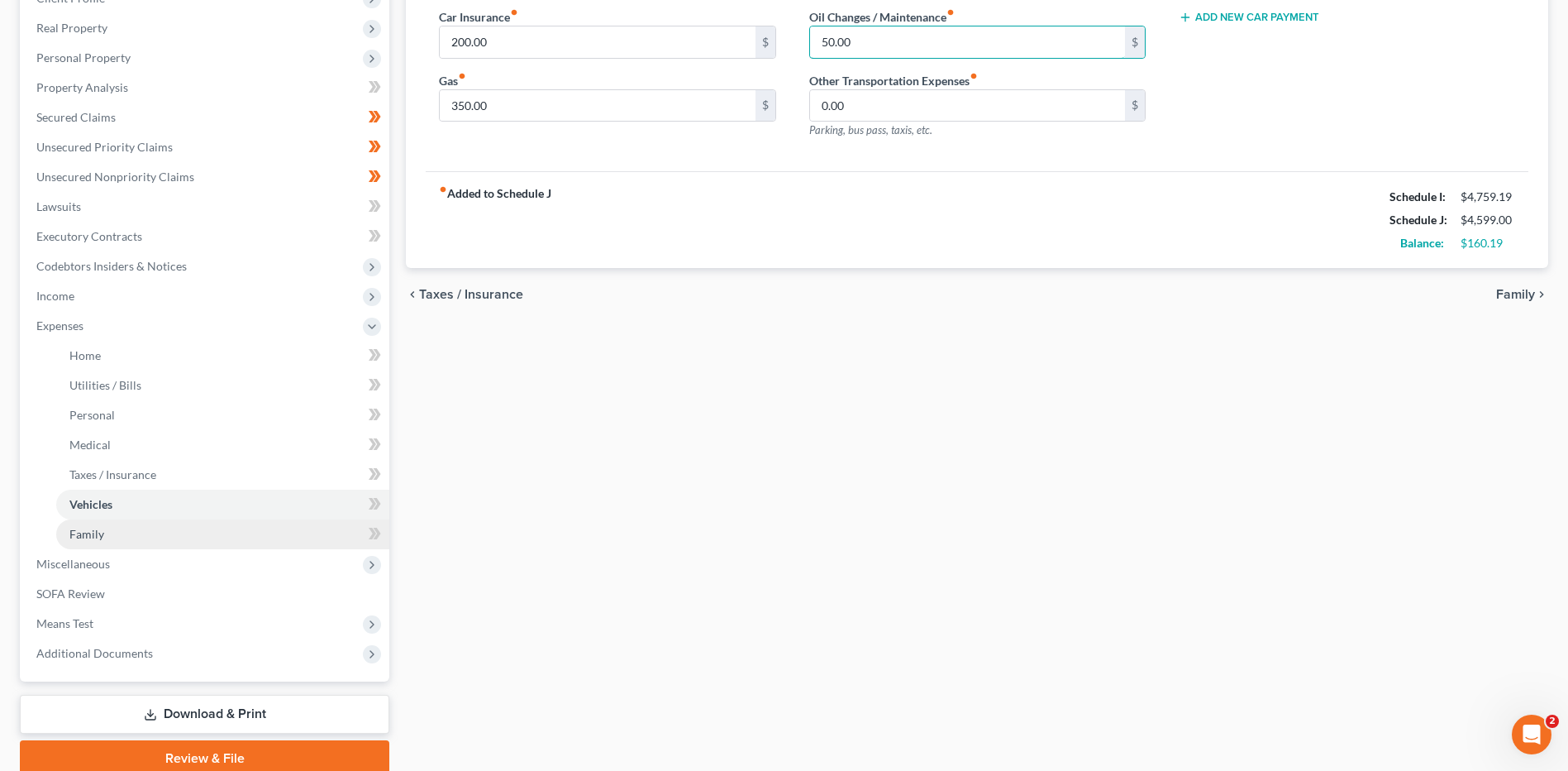
type input "50.00"
click at [109, 532] on link "Family" at bounding box center [223, 534] width 333 height 30
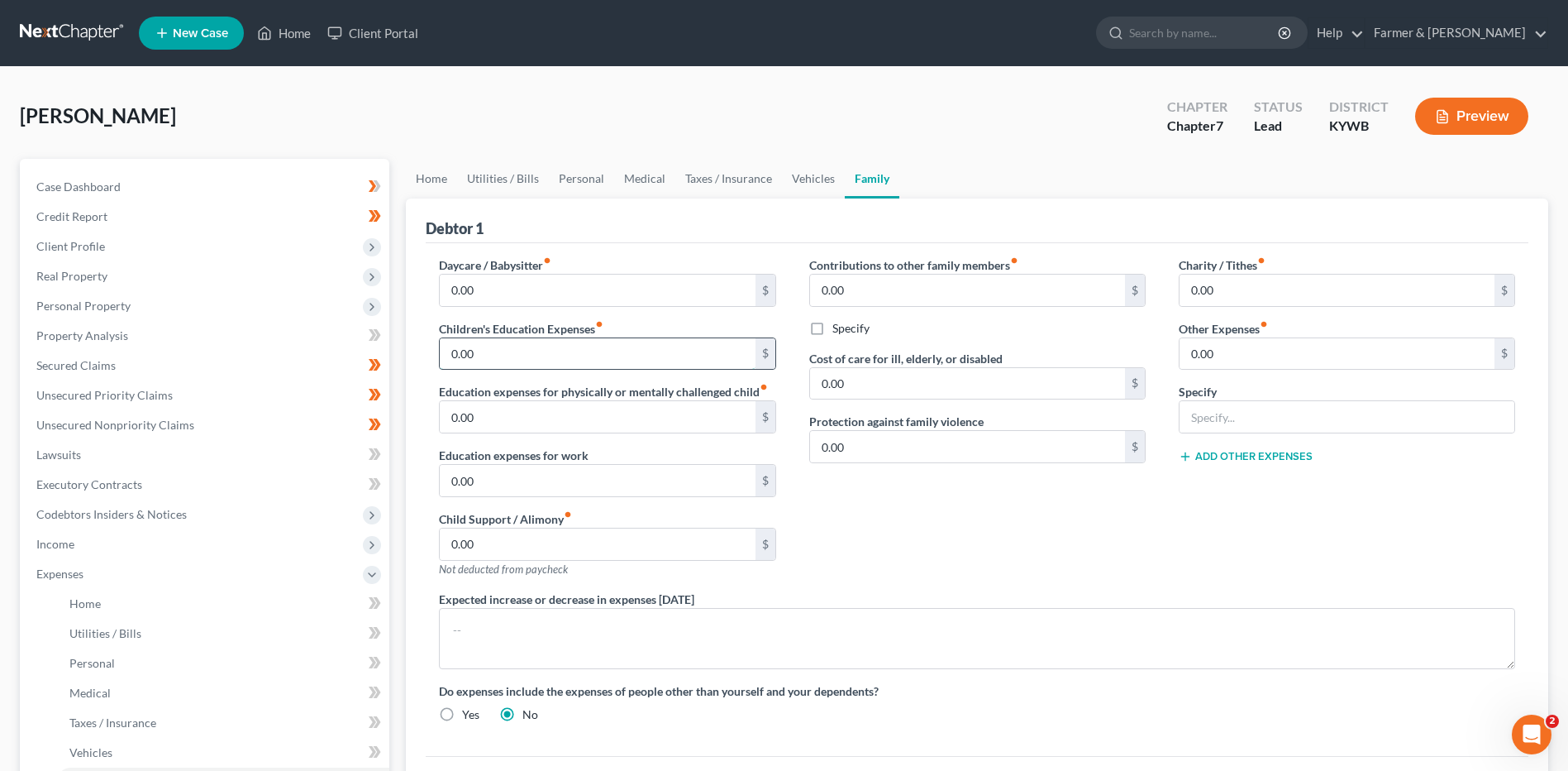
click at [572, 358] on input "0.00" at bounding box center [597, 353] width 315 height 31
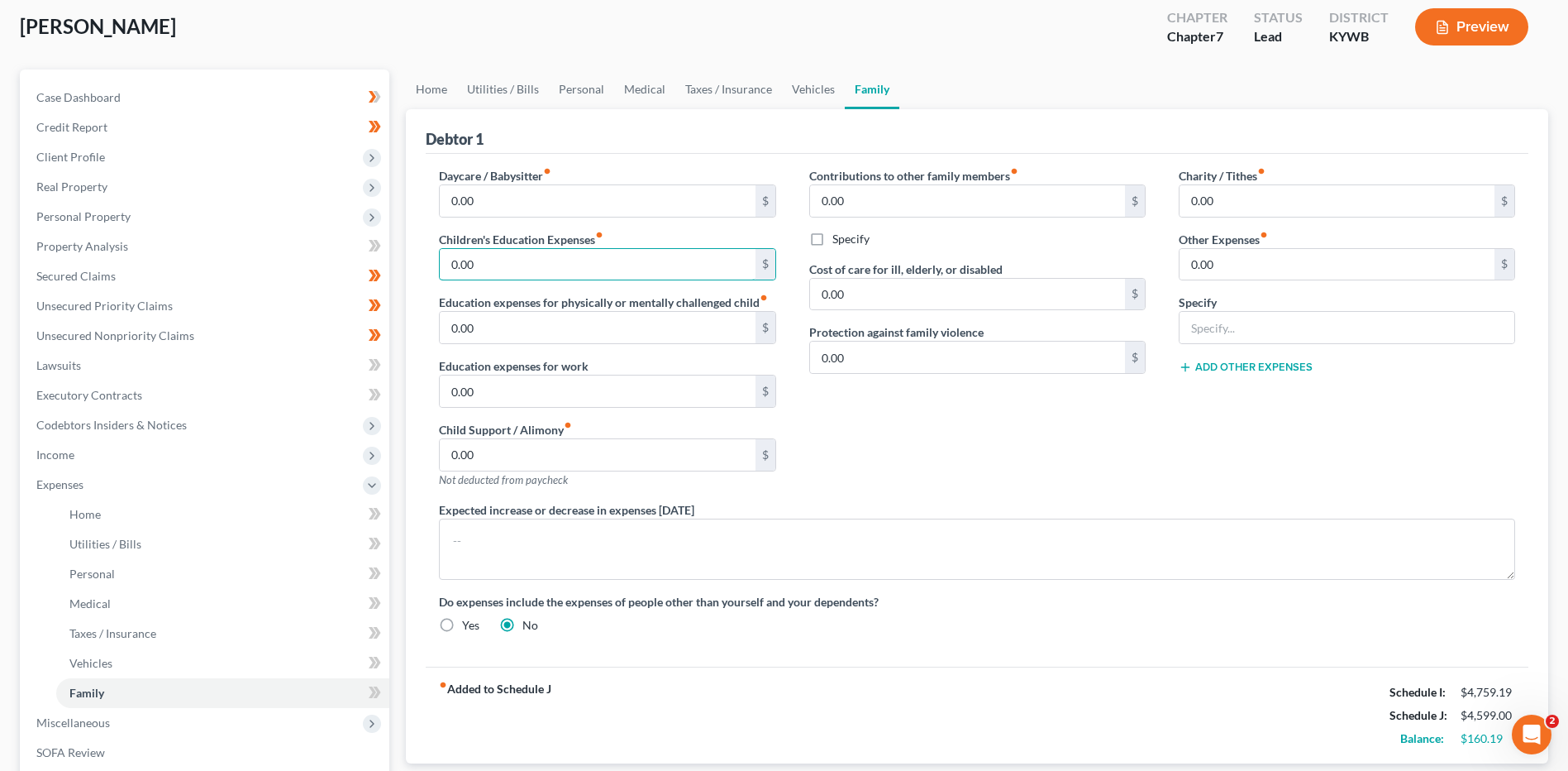
scroll to position [82, 0]
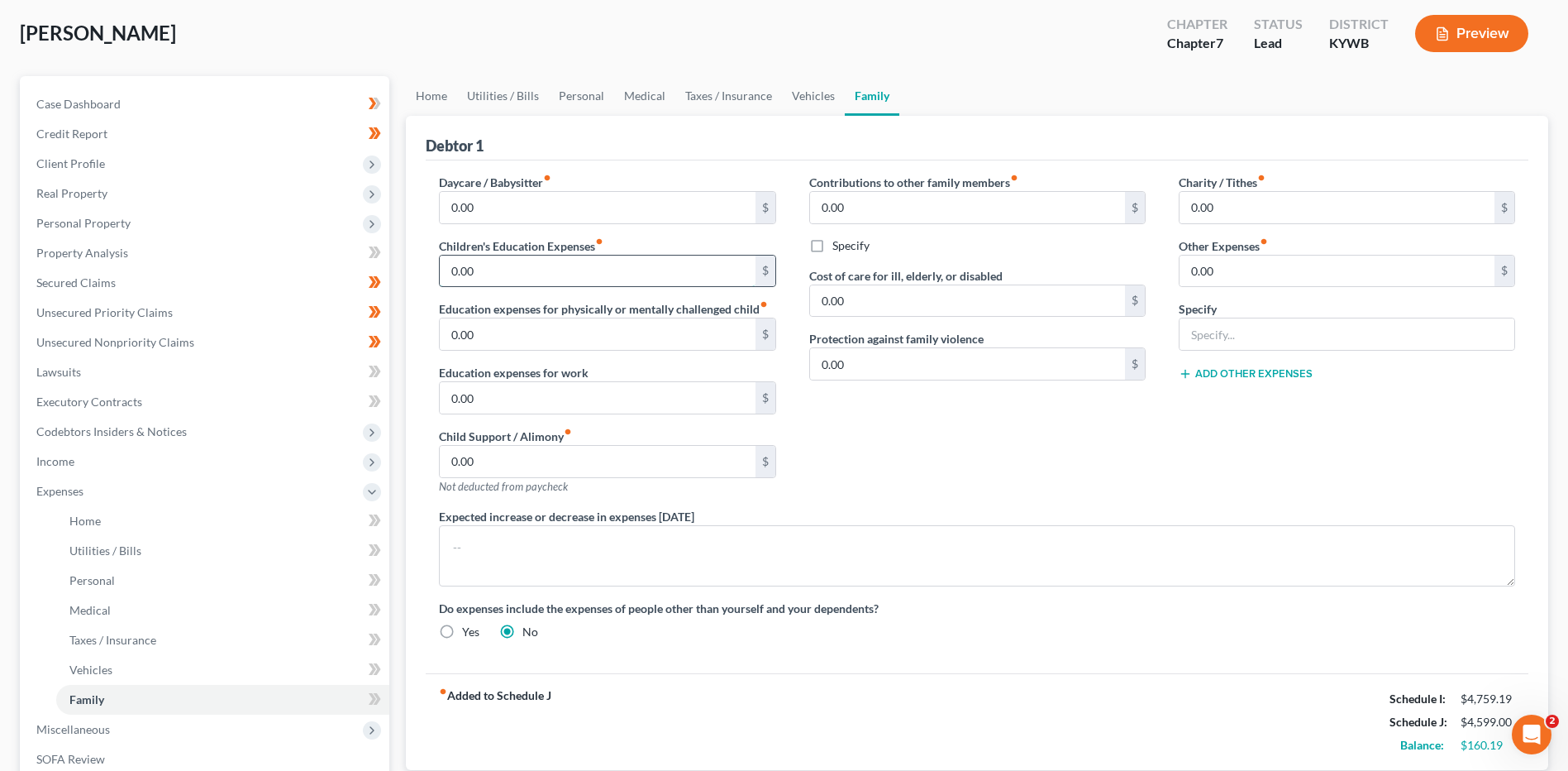
click at [498, 264] on input "0.00" at bounding box center [597, 271] width 315 height 31
click at [512, 267] on input "0.00" at bounding box center [597, 271] width 315 height 31
drag, startPoint x: 517, startPoint y: 268, endPoint x: 372, endPoint y: 292, distance: 147.0
click at [379, 289] on div "Petition Navigation Case Dashboard Payments Invoices Payments Payments Credit R…" at bounding box center [784, 509] width 1545 height 866
type input "100.00"
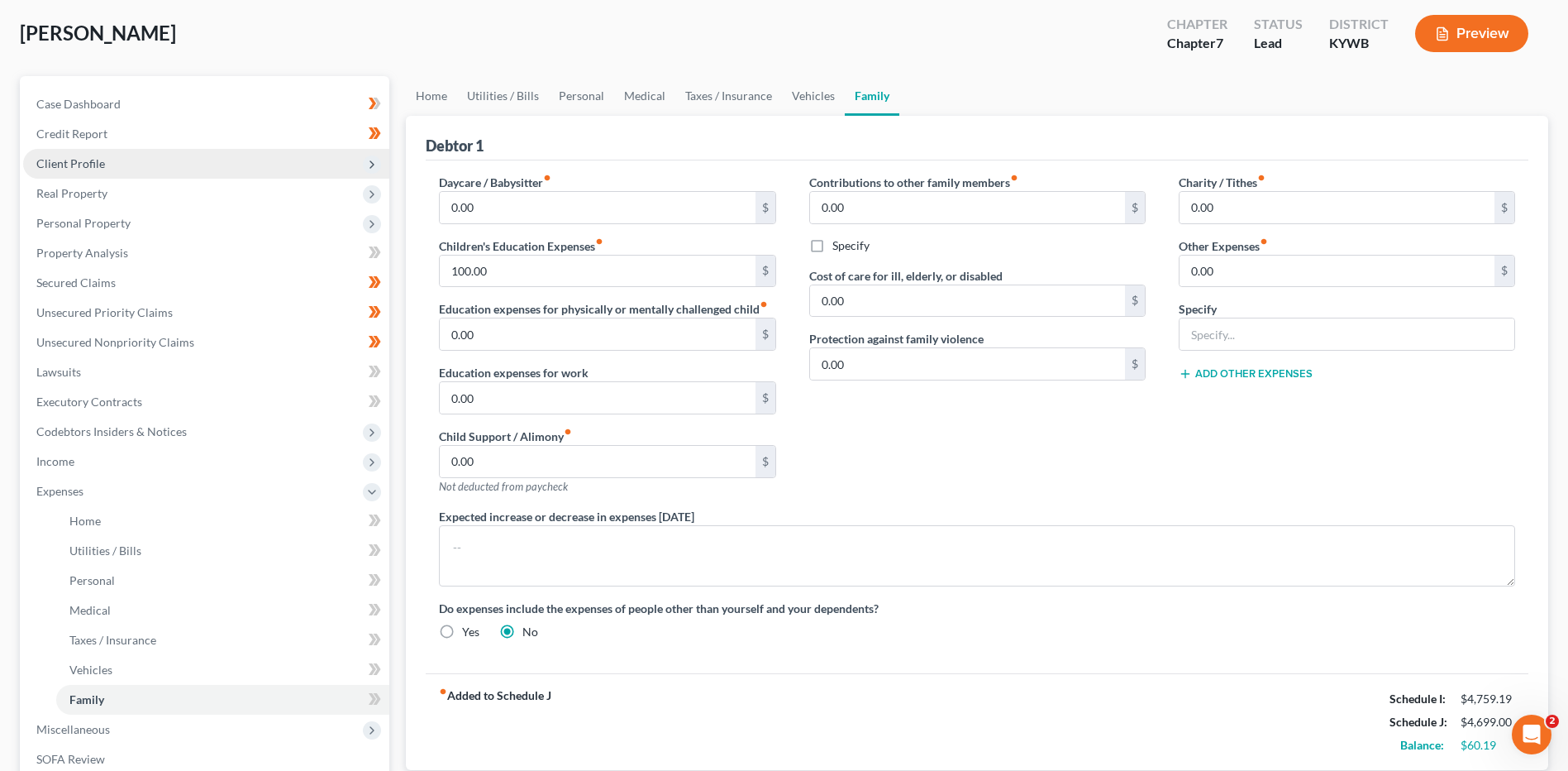
click at [201, 167] on span "Client Profile" at bounding box center [207, 163] width 367 height 30
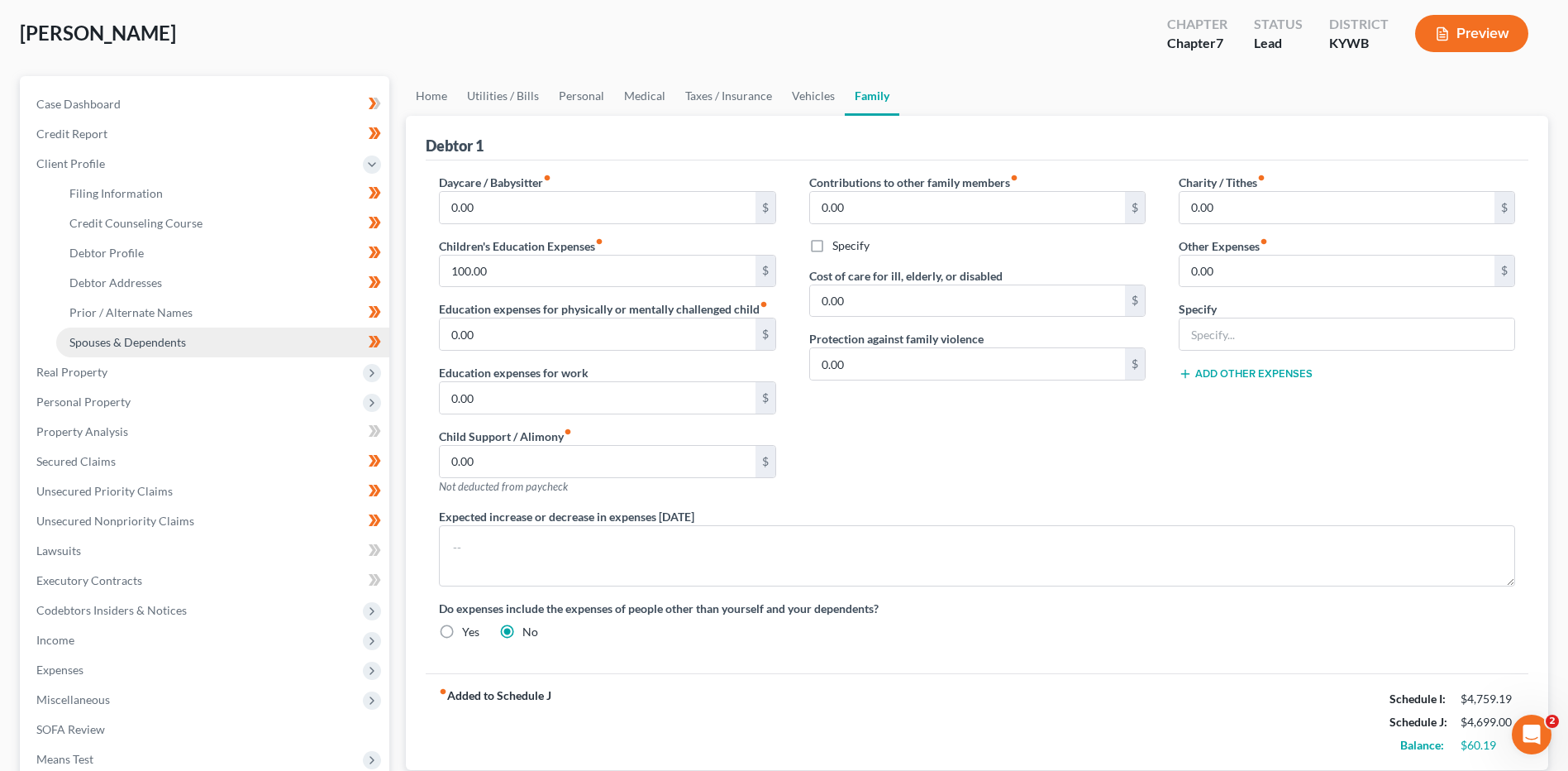
click at [167, 334] on link "Spouses & Dependents" at bounding box center [223, 342] width 333 height 30
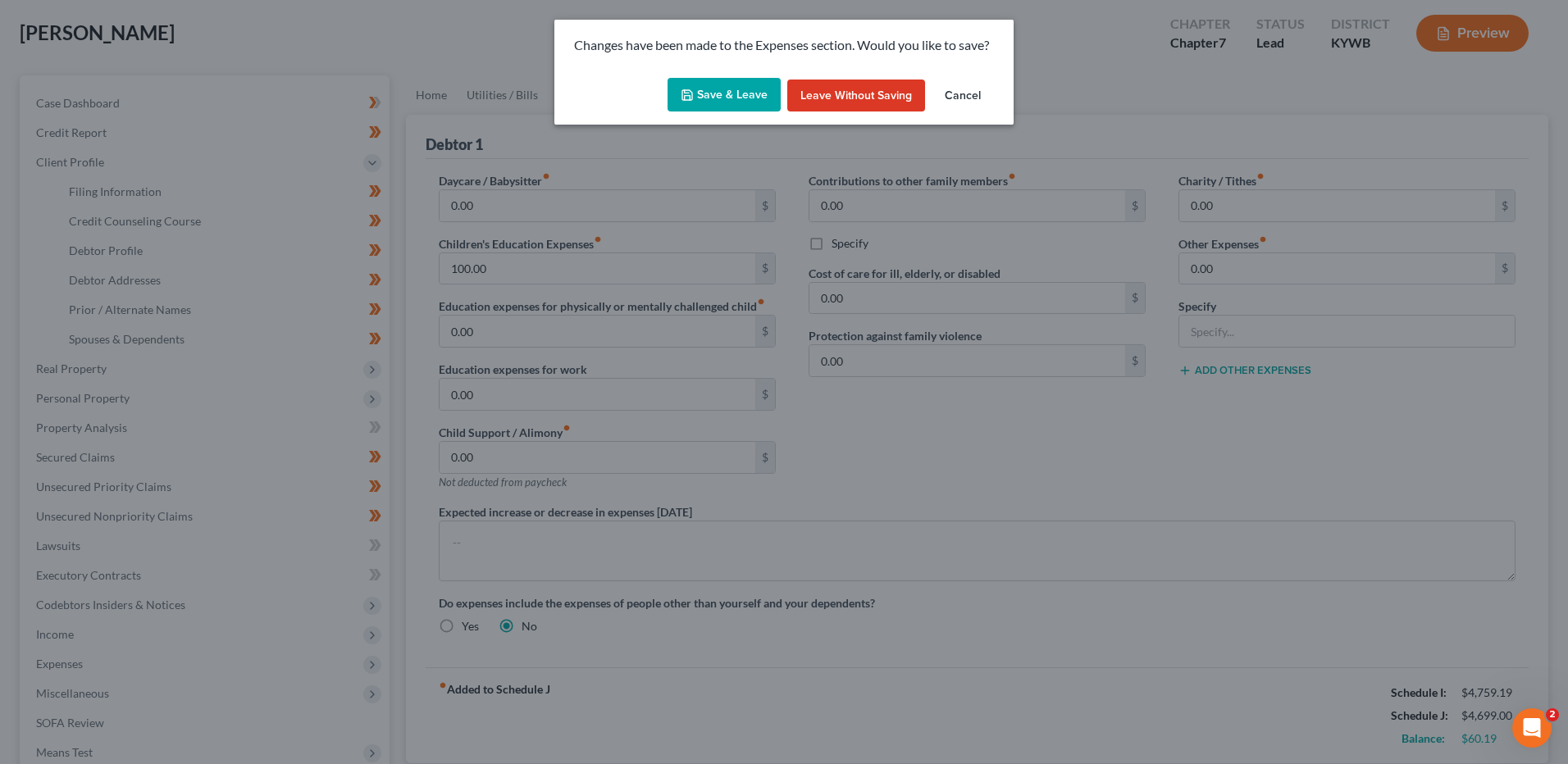
click at [705, 90] on button "Save & Leave" at bounding box center [725, 95] width 114 height 35
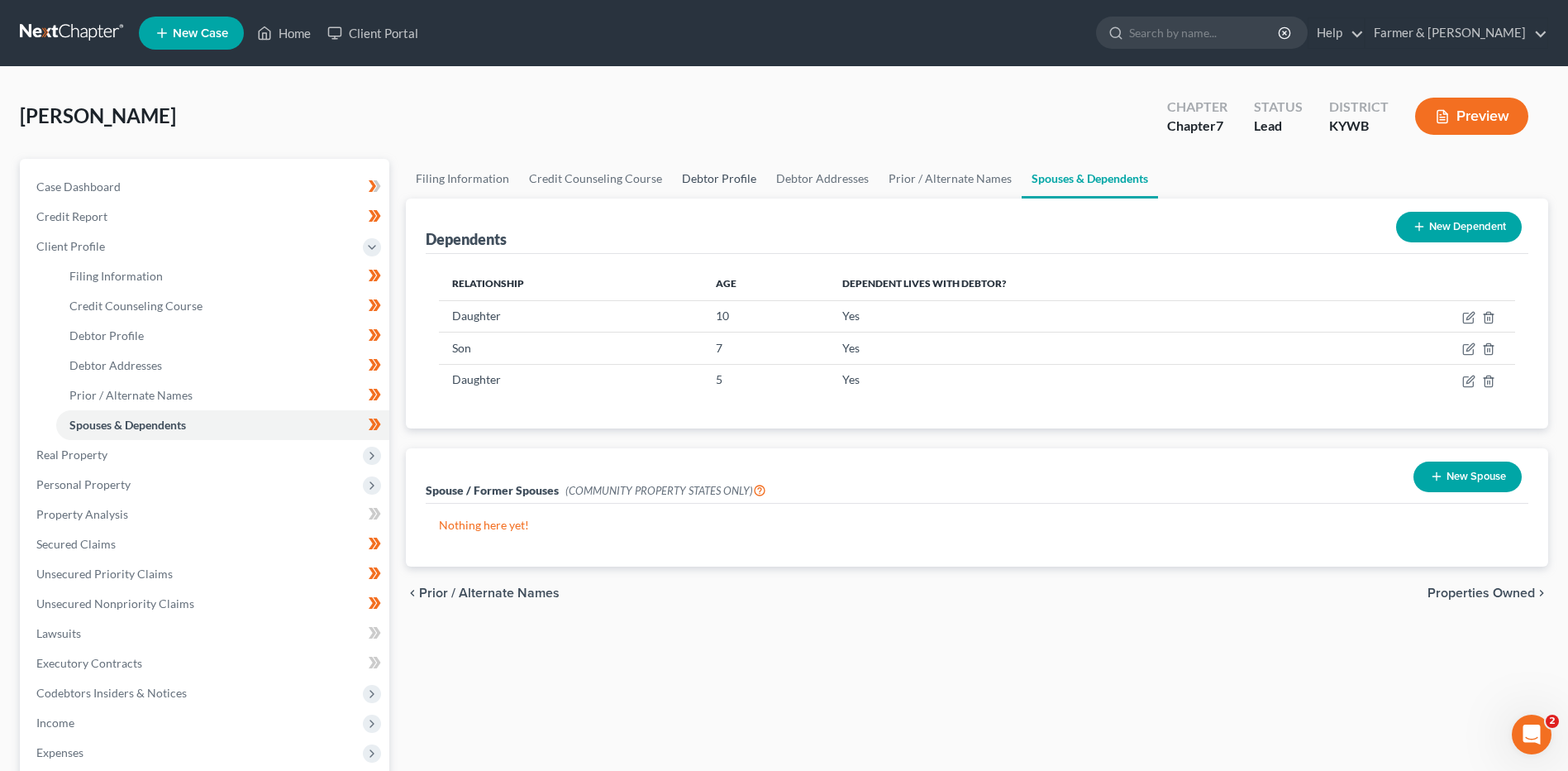
click at [716, 181] on link "Debtor Profile" at bounding box center [719, 179] width 94 height 39
select select "1"
select select "4"
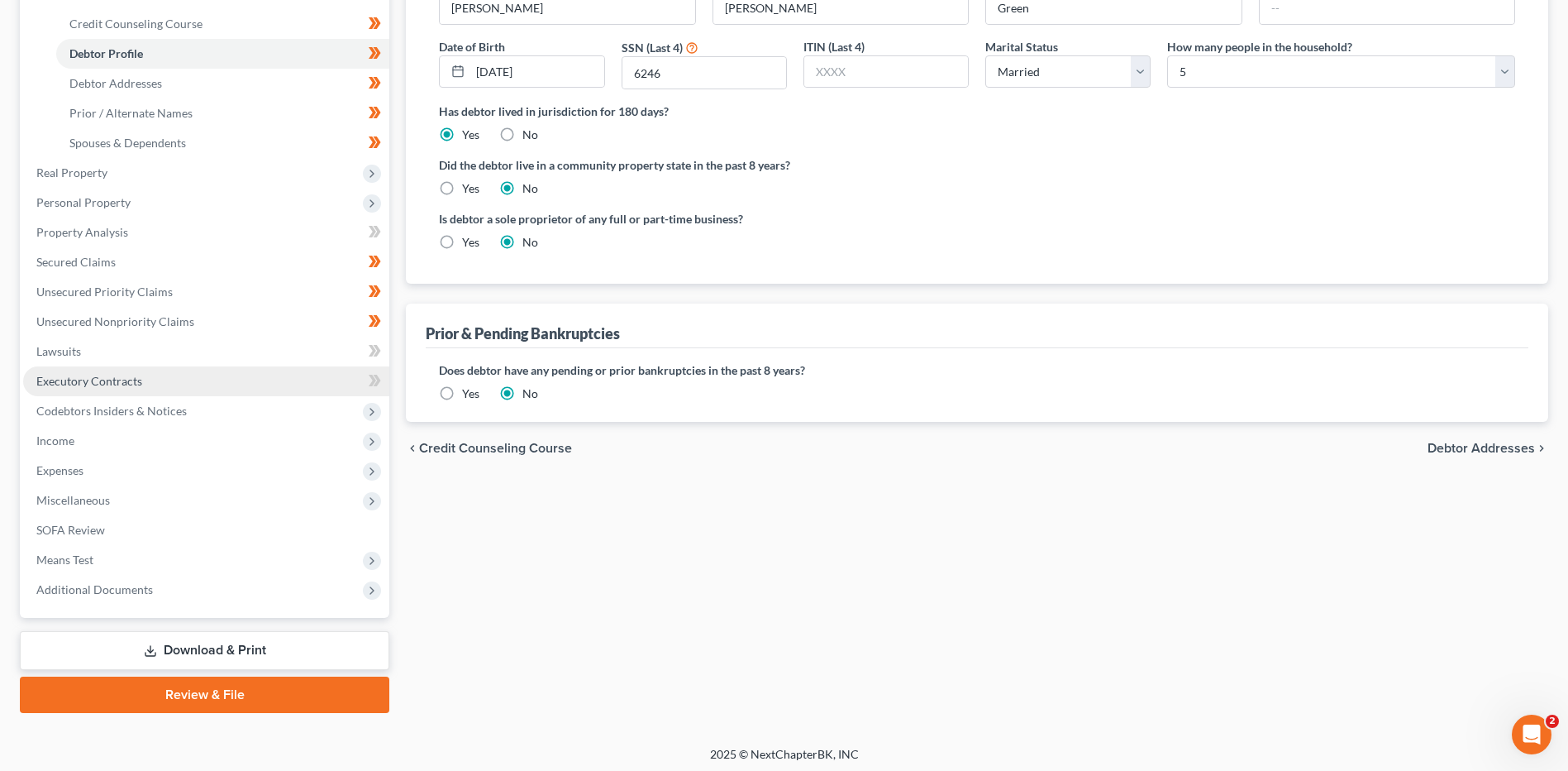
scroll to position [287, 0]
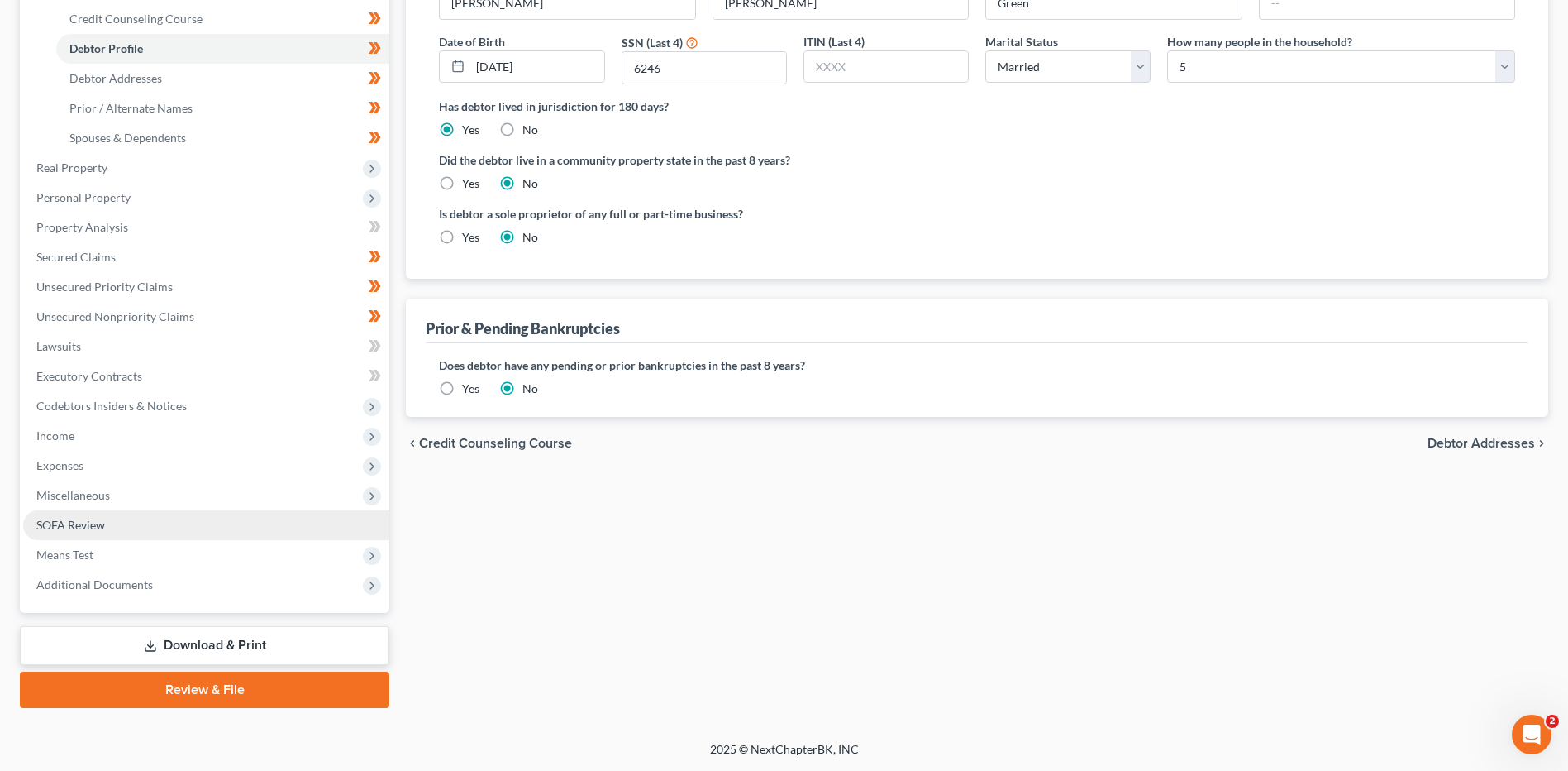
click at [163, 511] on link "SOFA Review" at bounding box center [207, 524] width 367 height 30
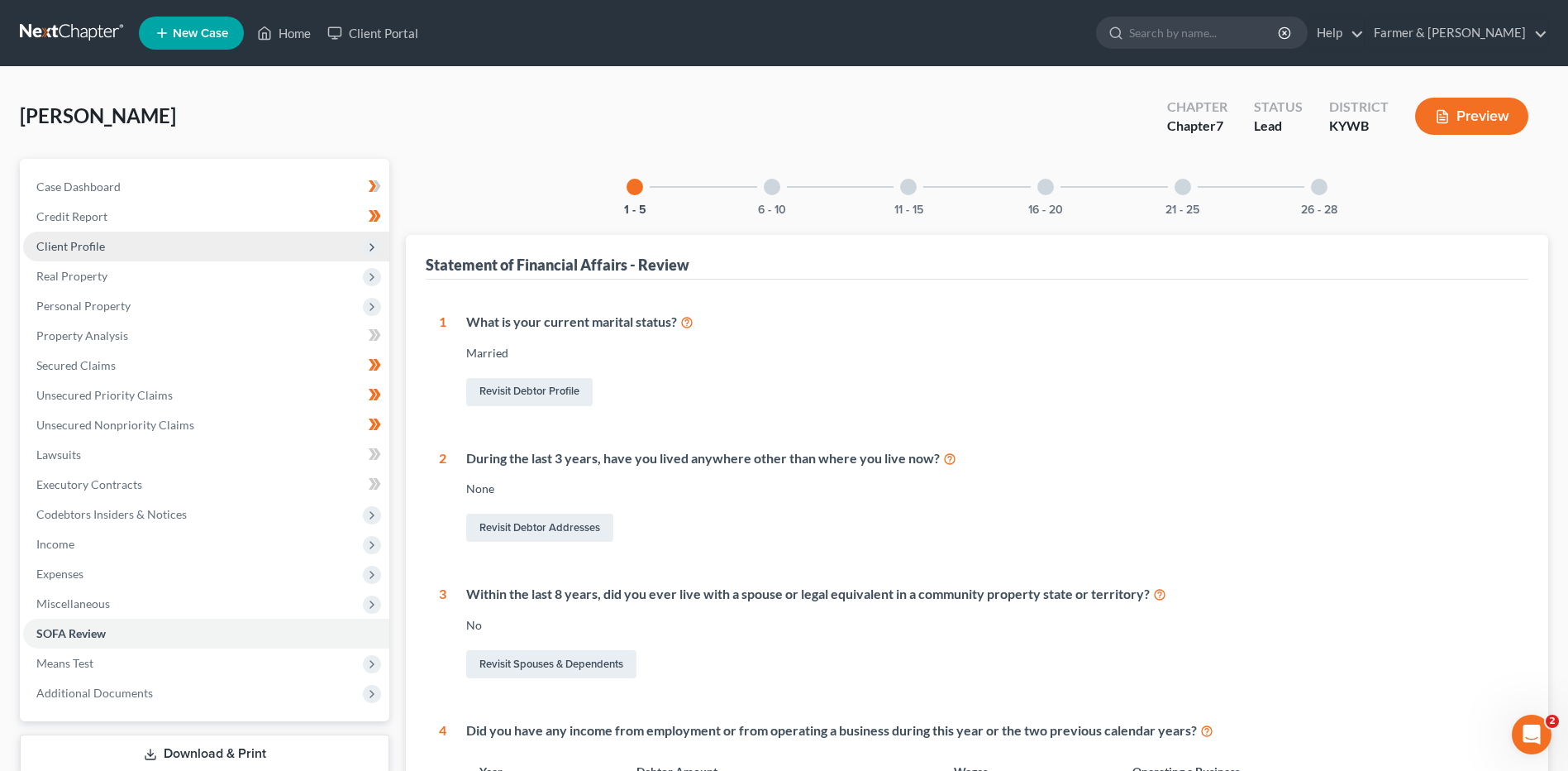
click at [191, 246] on span "Client Profile" at bounding box center [207, 246] width 367 height 30
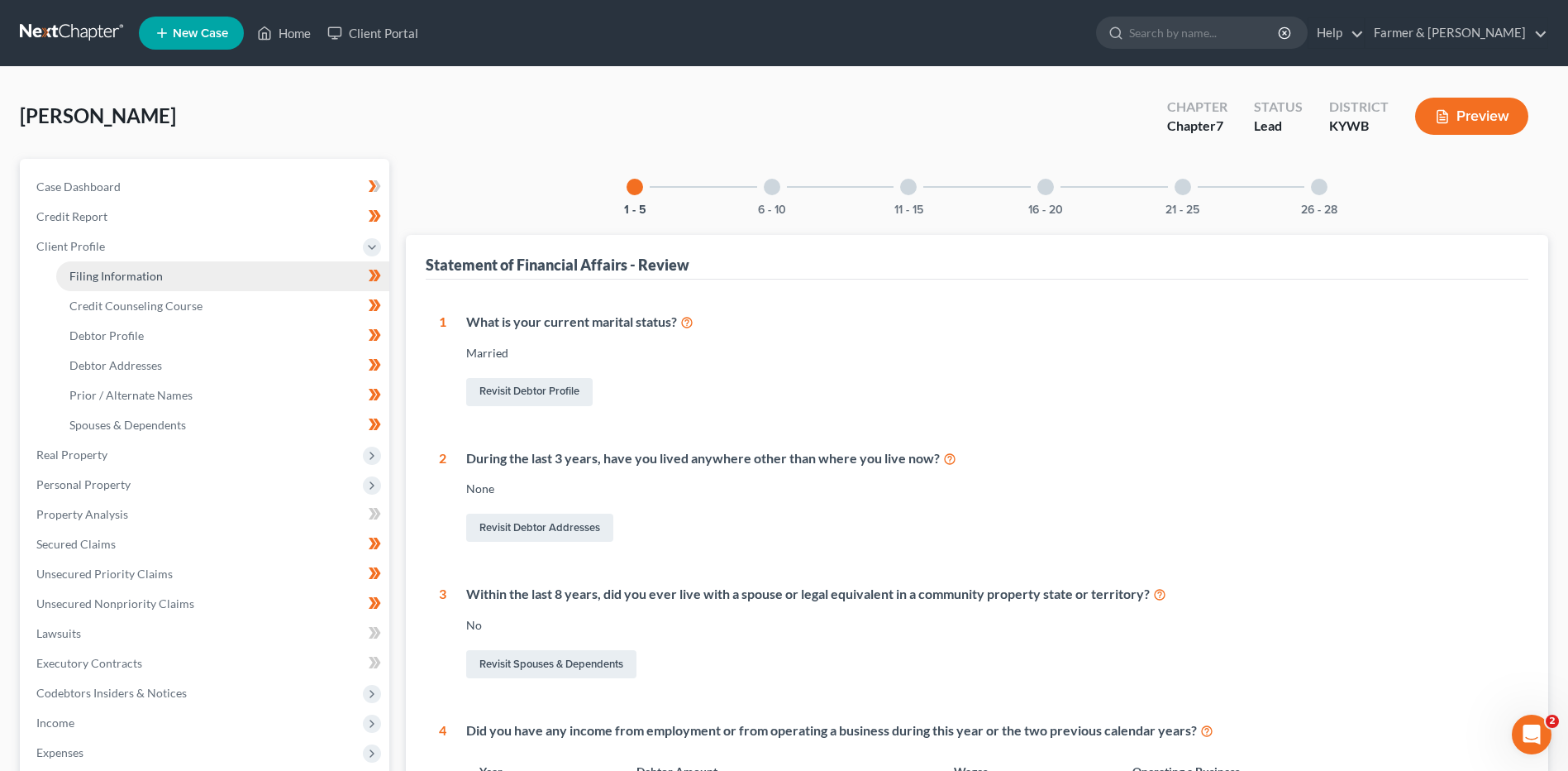
click at [187, 275] on link "Filing Information" at bounding box center [223, 275] width 333 height 30
select select "1"
select select "0"
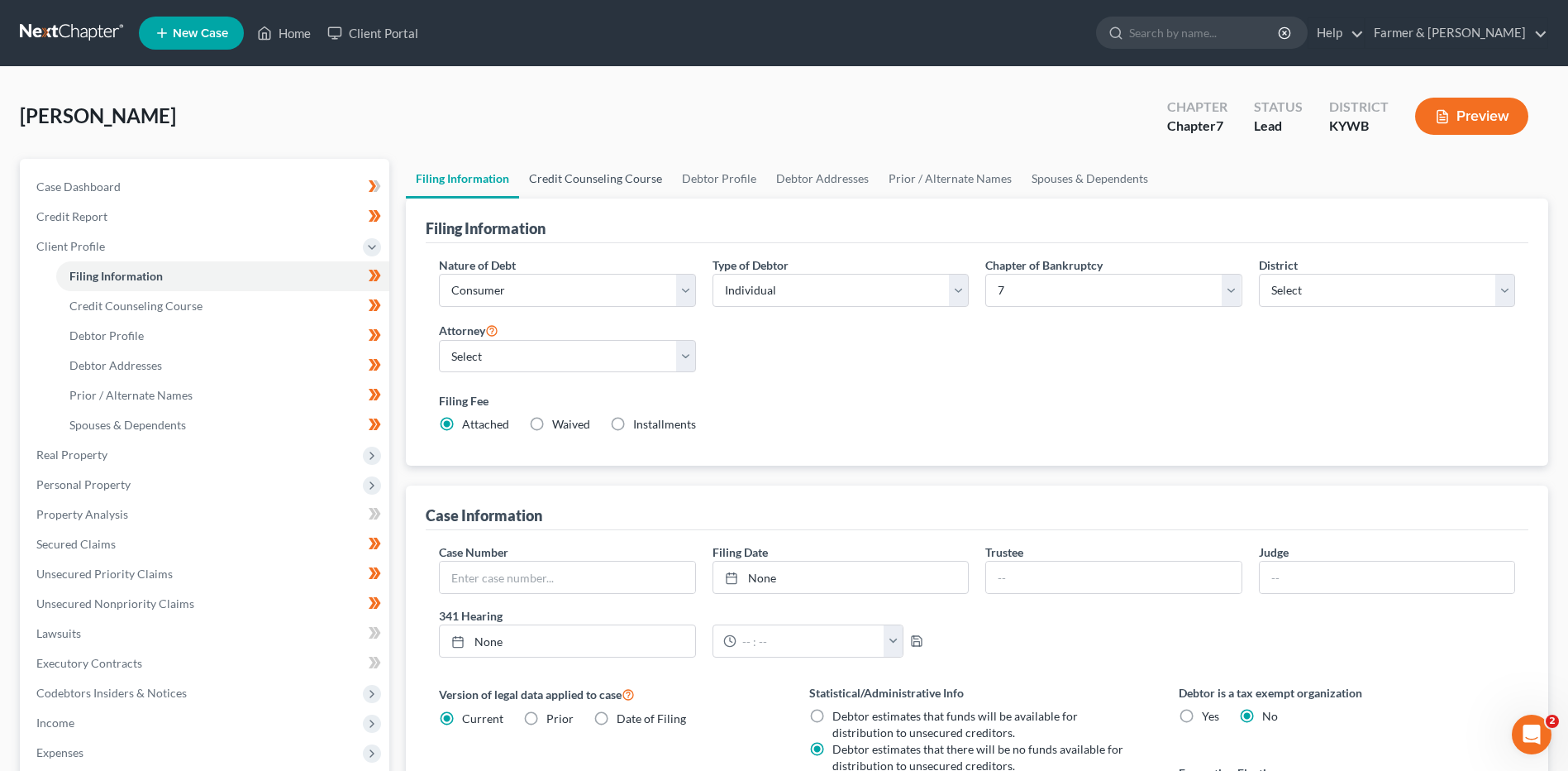
click at [633, 178] on link "Credit Counseling Course" at bounding box center [595, 179] width 153 height 39
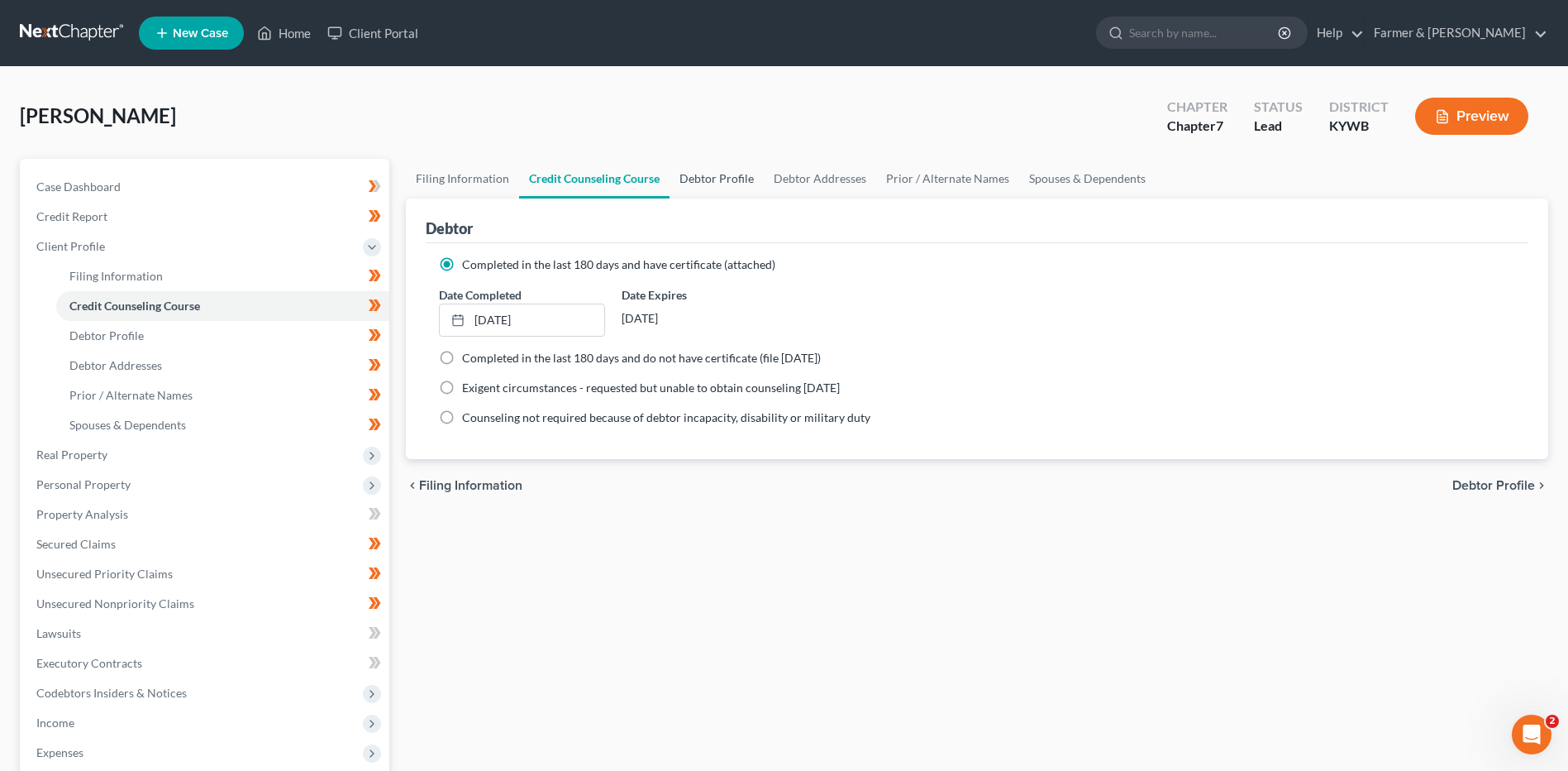
click at [719, 180] on link "Debtor Profile" at bounding box center [716, 179] width 94 height 39
select select "1"
select select "4"
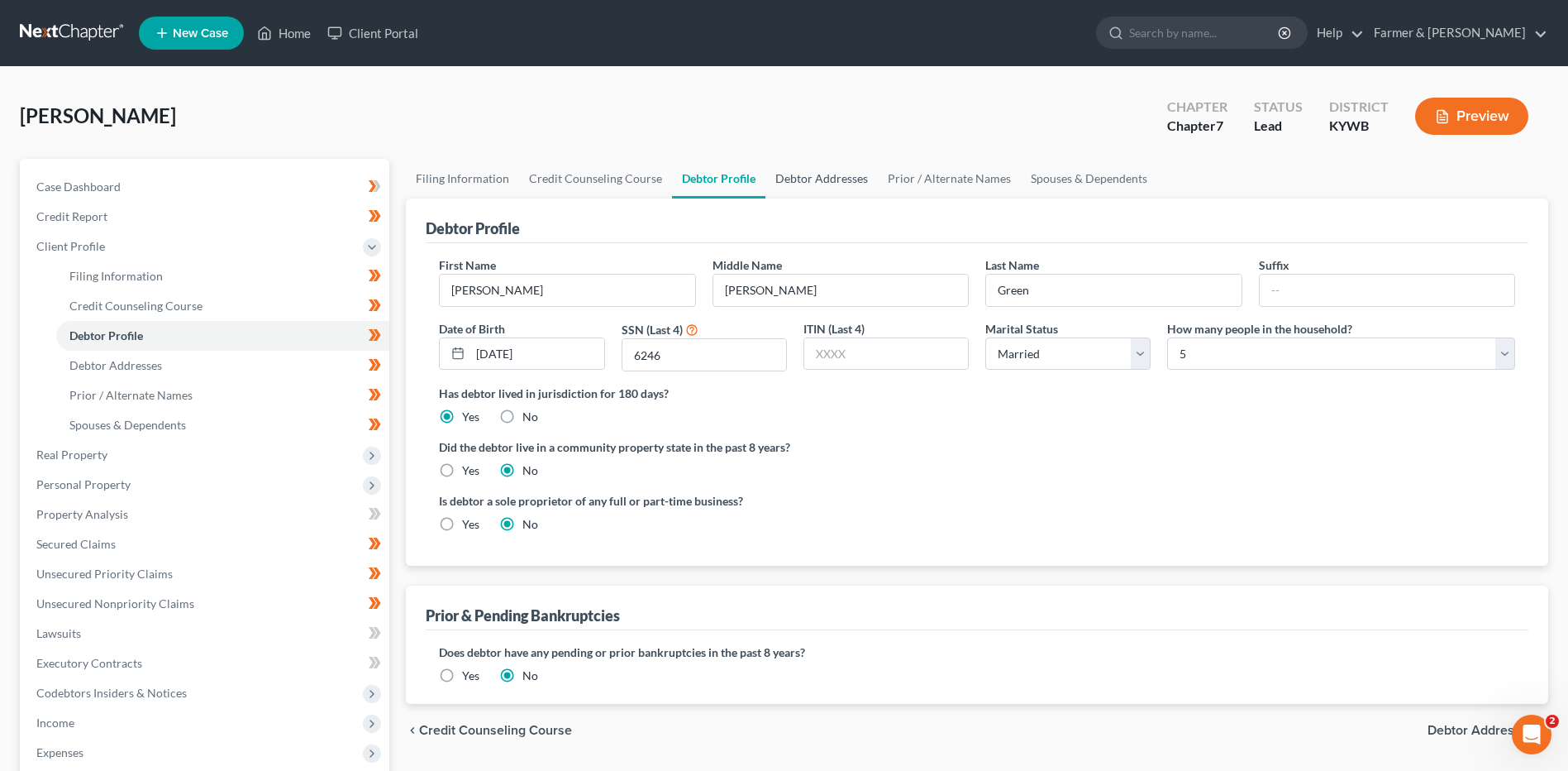
click at [853, 187] on link "Debtor Addresses" at bounding box center [822, 179] width 113 height 39
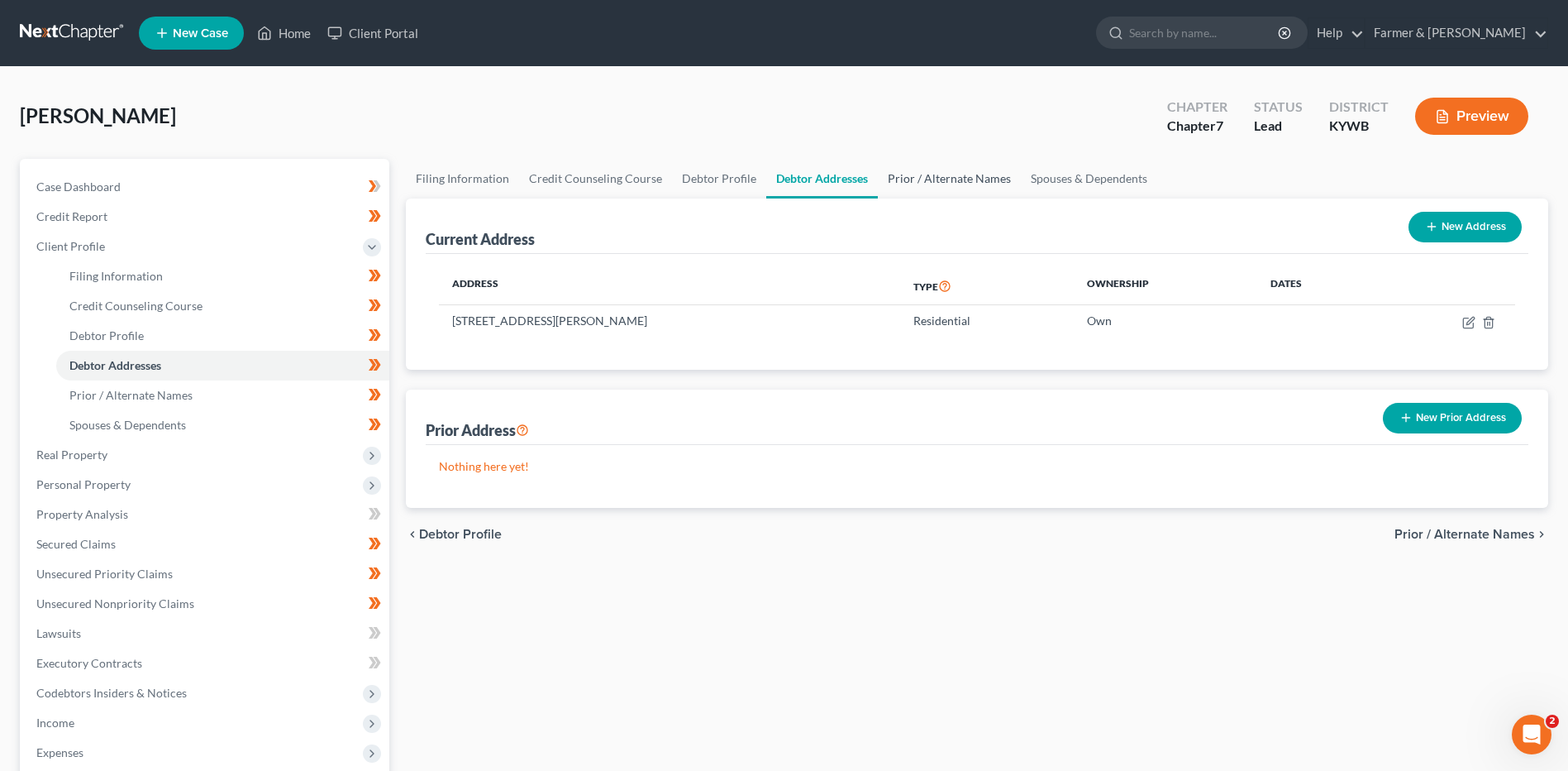
click at [956, 163] on link "Prior / Alternate Names" at bounding box center [949, 179] width 143 height 39
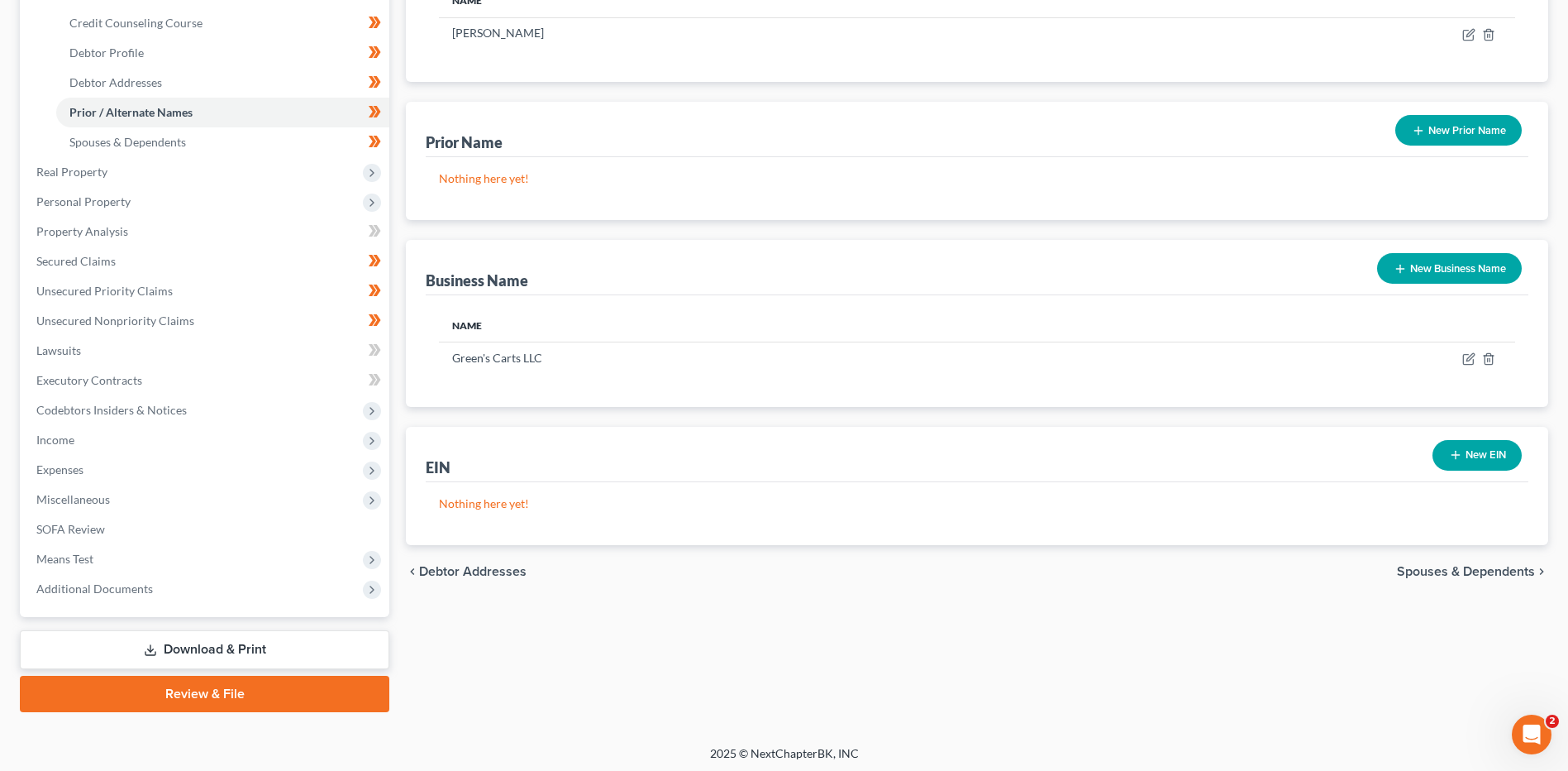
scroll to position [287, 0]
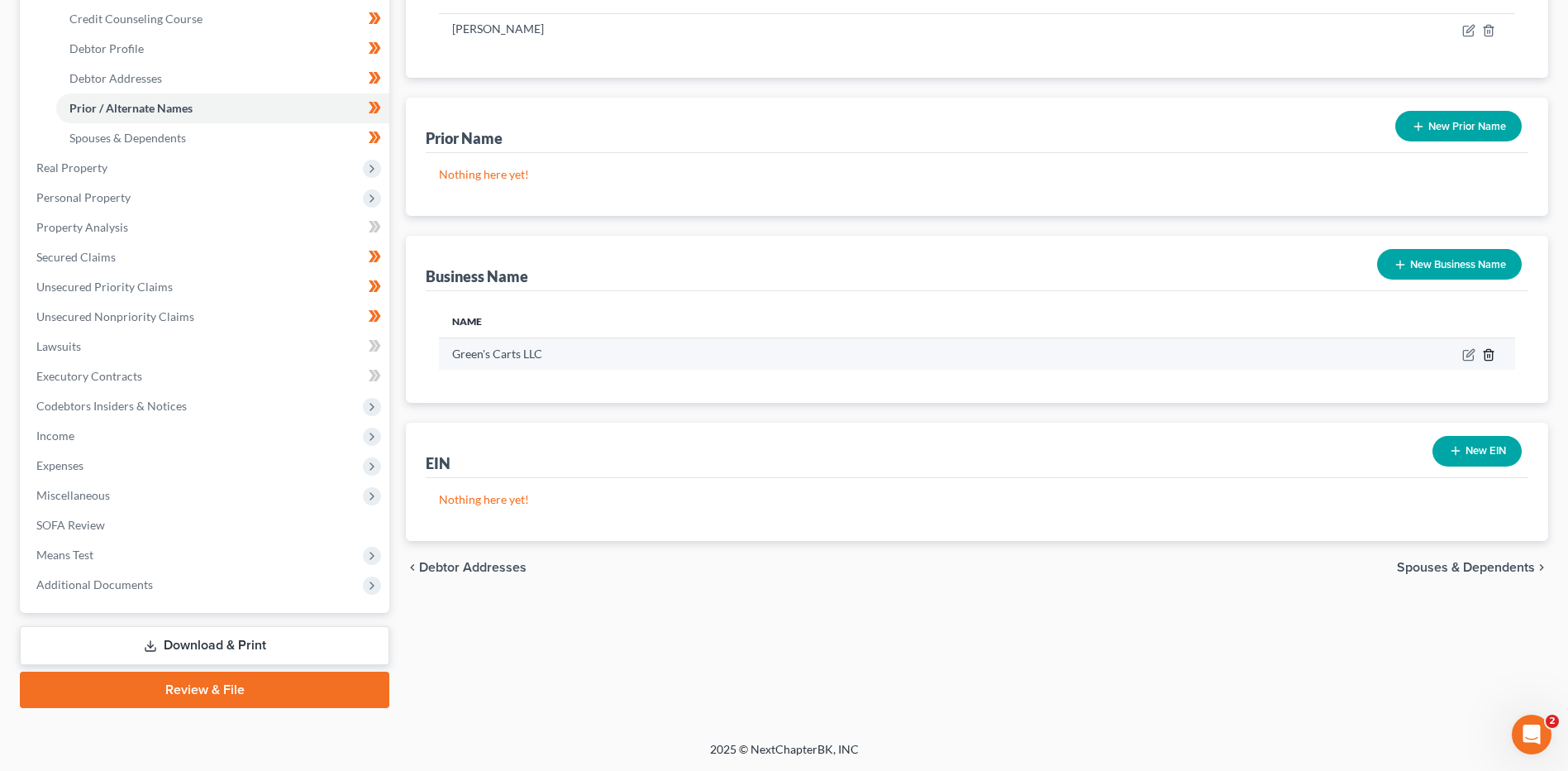
click at [1490, 352] on icon "button" at bounding box center [1488, 355] width 7 height 11
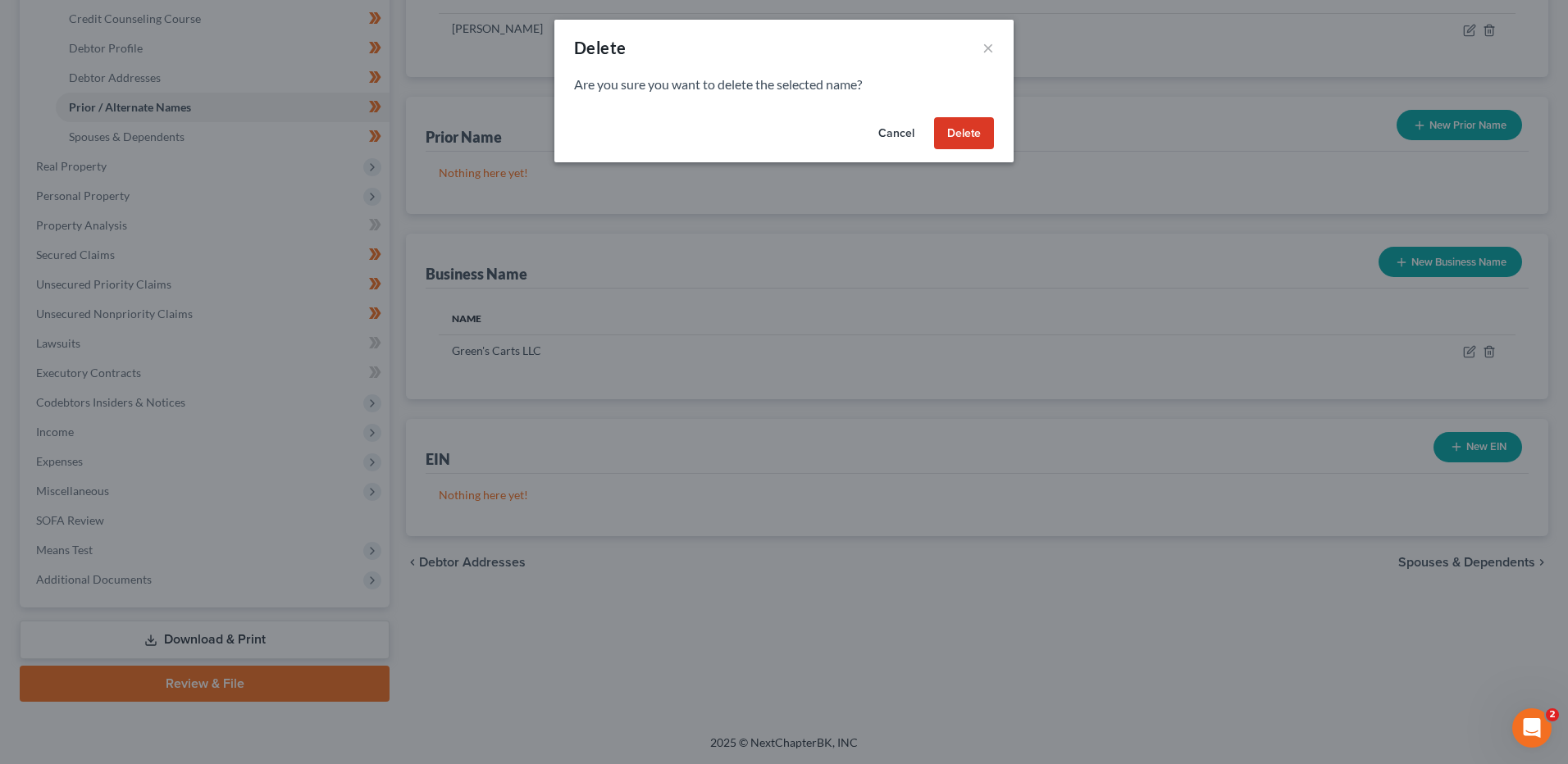
click at [958, 130] on button "Delete" at bounding box center [963, 133] width 59 height 33
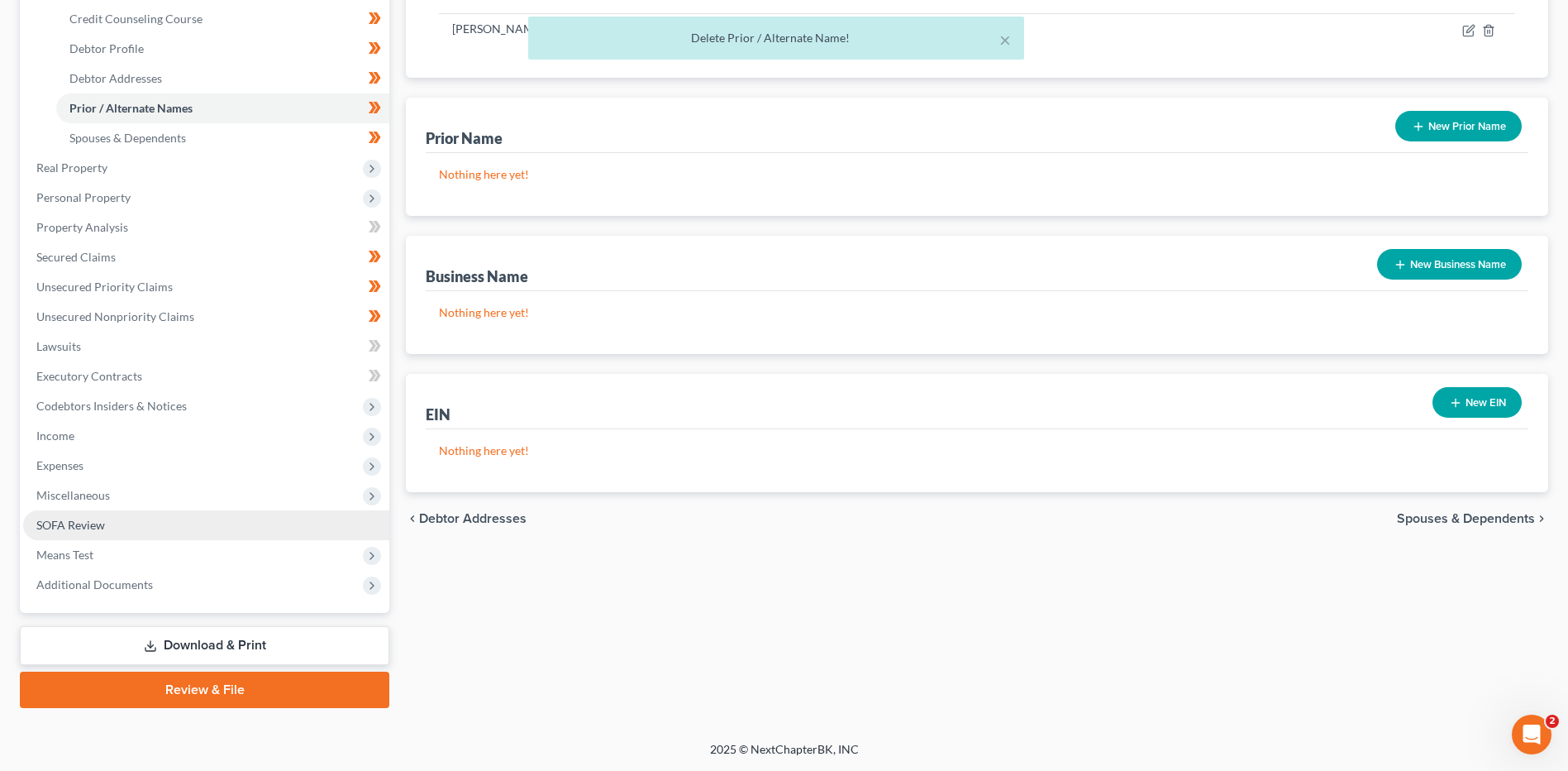
click at [132, 530] on link "SOFA Review" at bounding box center [207, 524] width 367 height 30
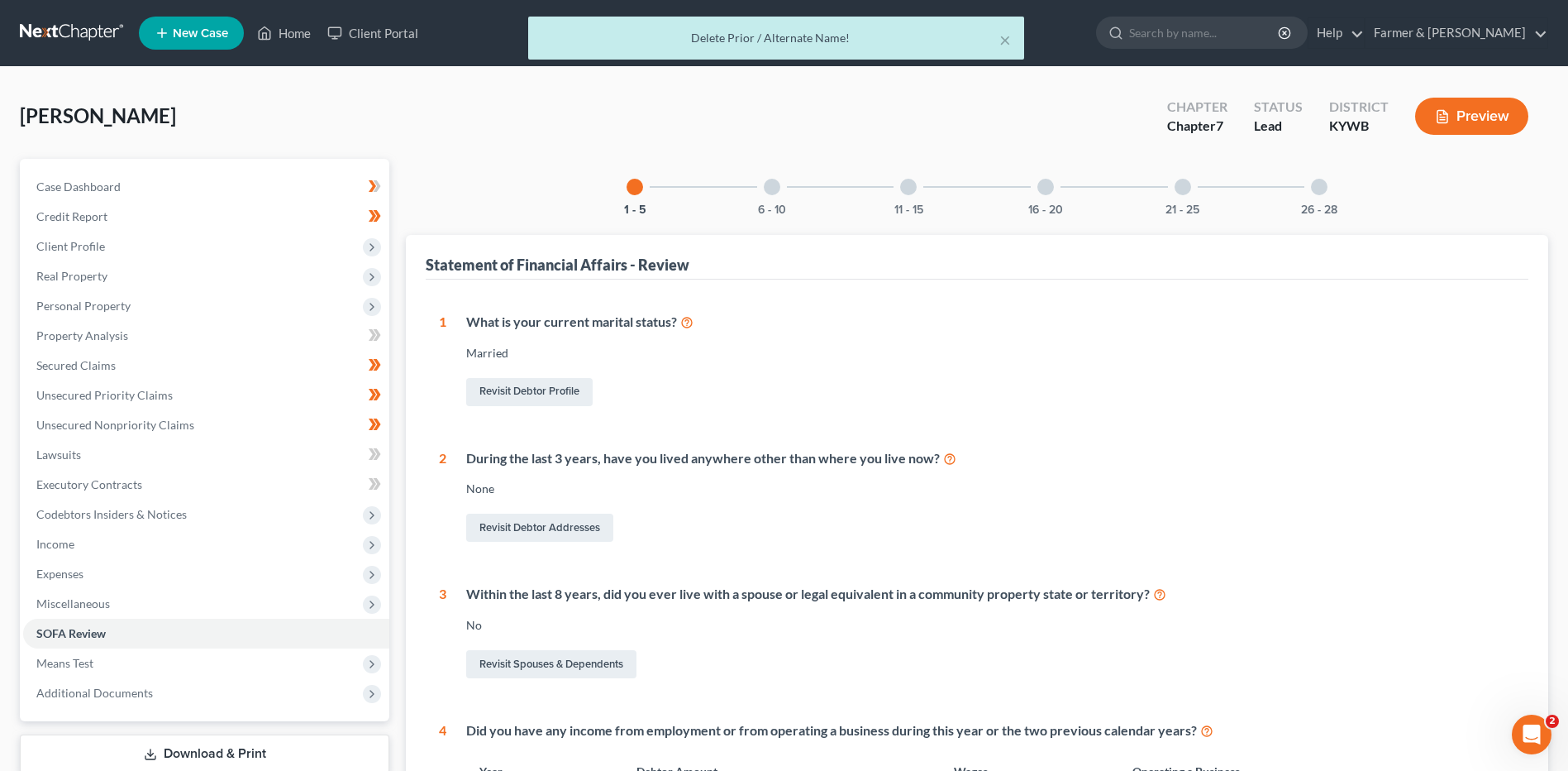
click at [1341, 190] on div "26 - 28" at bounding box center [1319, 187] width 56 height 56
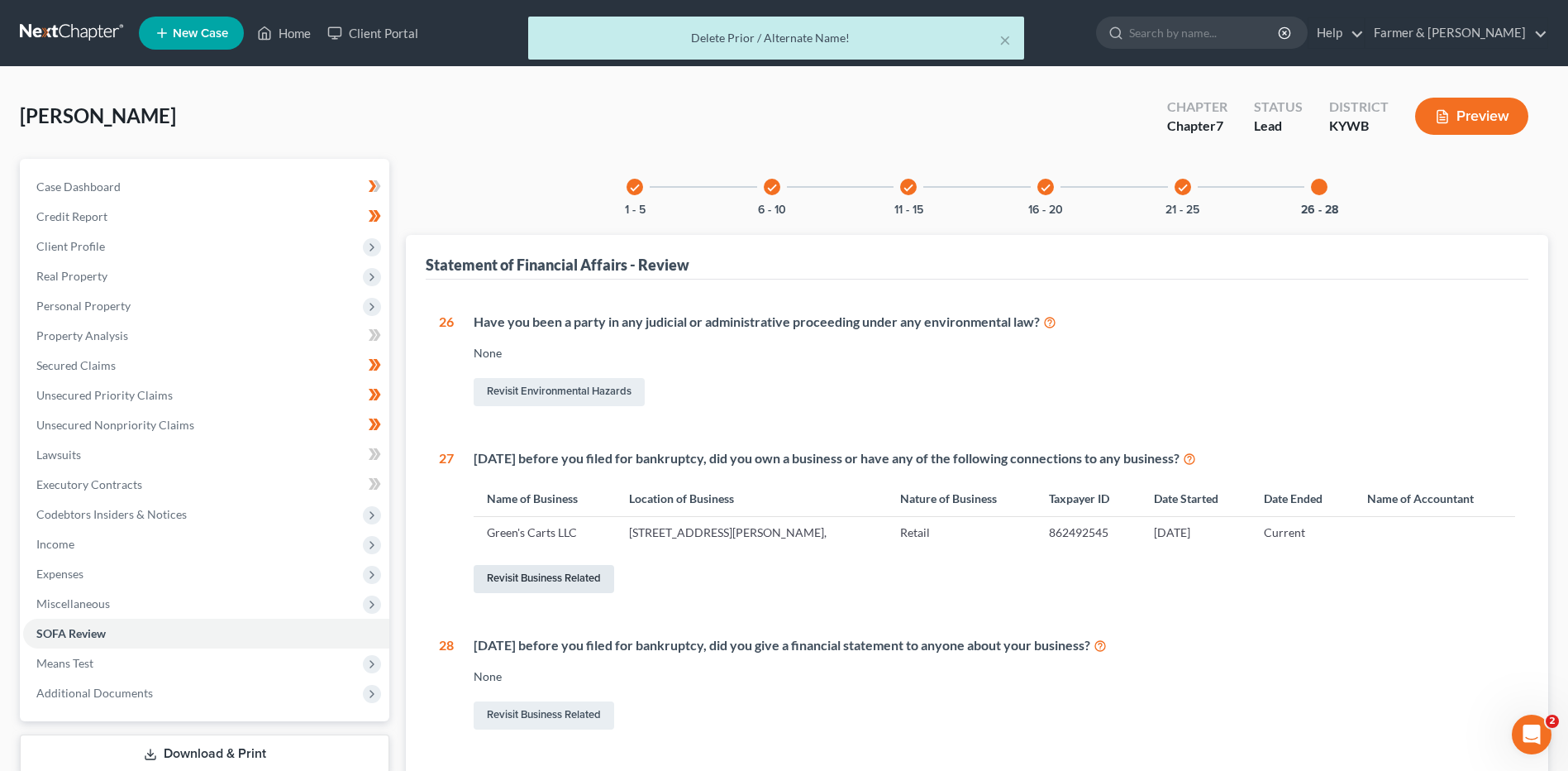
click at [549, 589] on link "Revisit Business Related" at bounding box center [544, 578] width 140 height 28
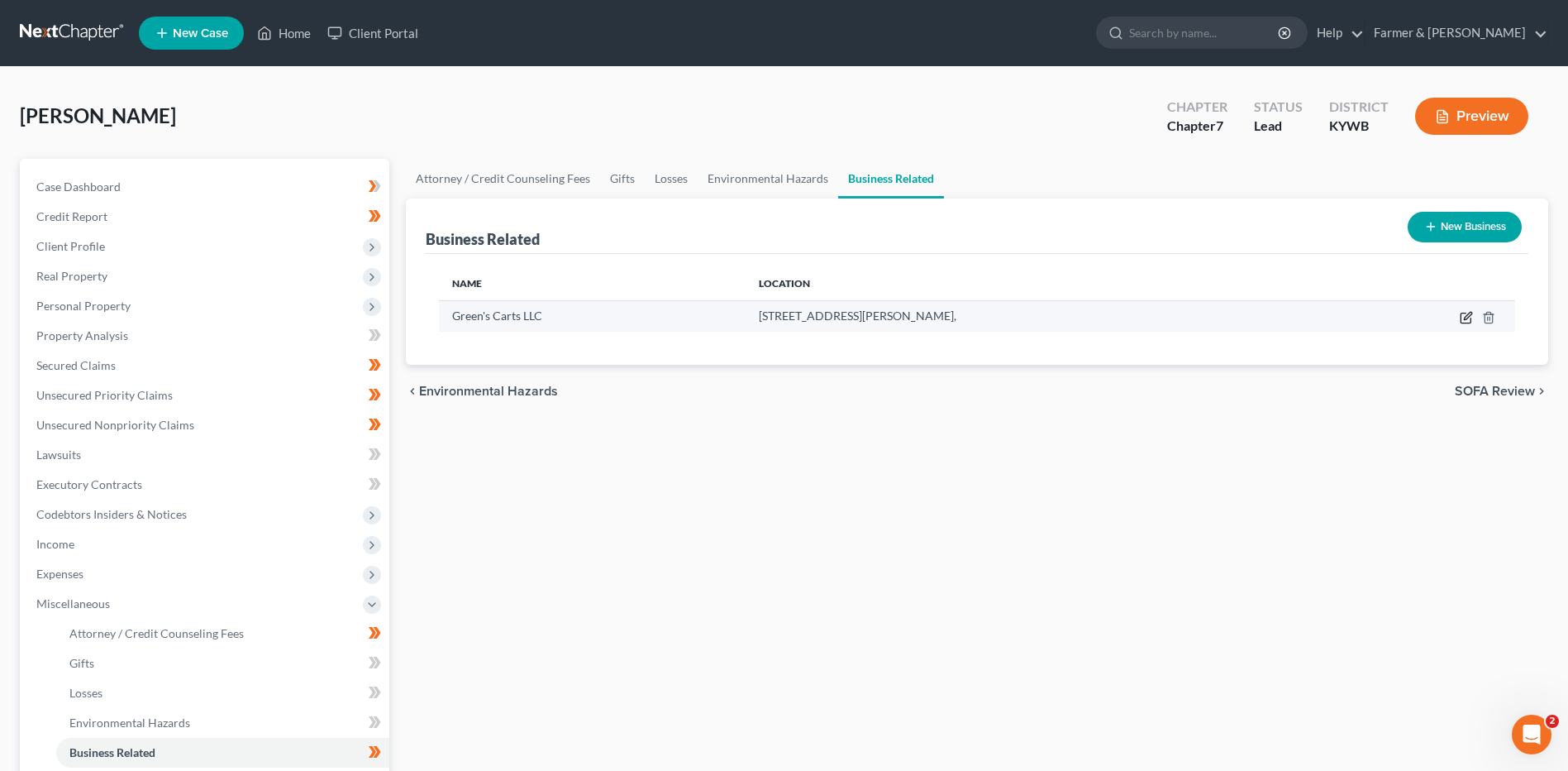
click at [1466, 318] on icon "button" at bounding box center [1466, 318] width 13 height 13
select select "sole_proprietor"
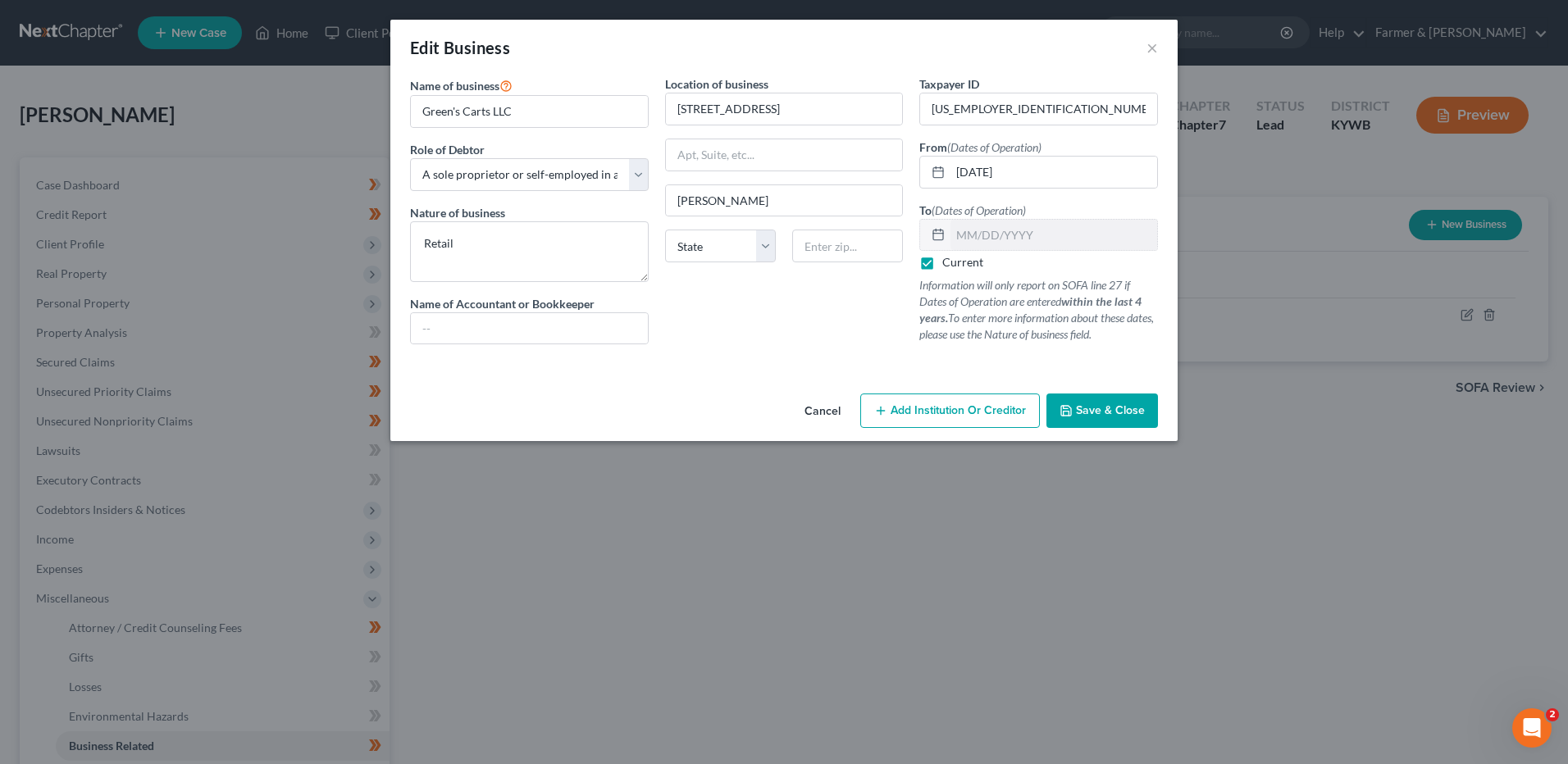
click at [805, 407] on button "Cancel" at bounding box center [822, 411] width 62 height 33
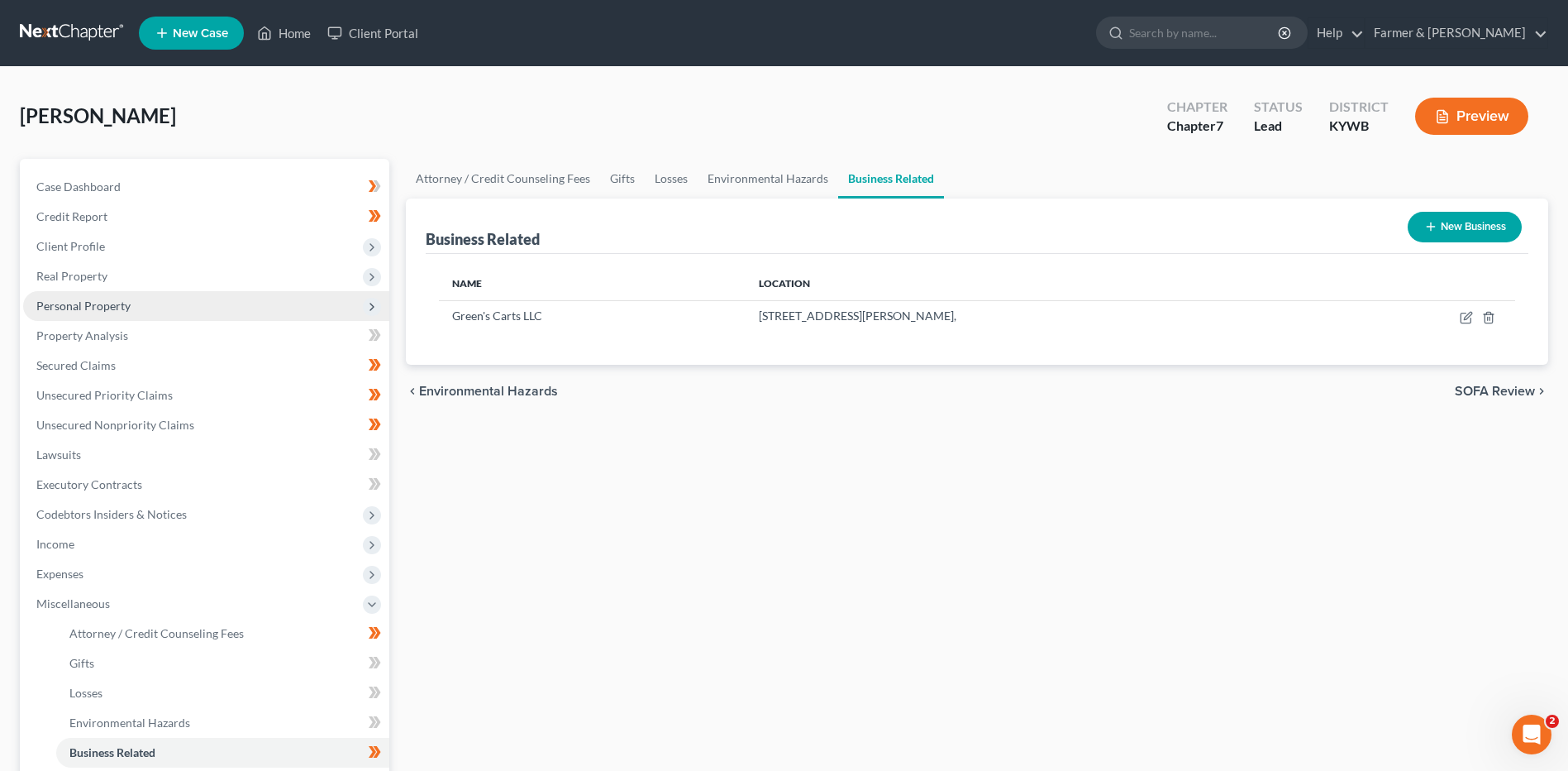
click at [191, 296] on span "Personal Property" at bounding box center [207, 305] width 367 height 30
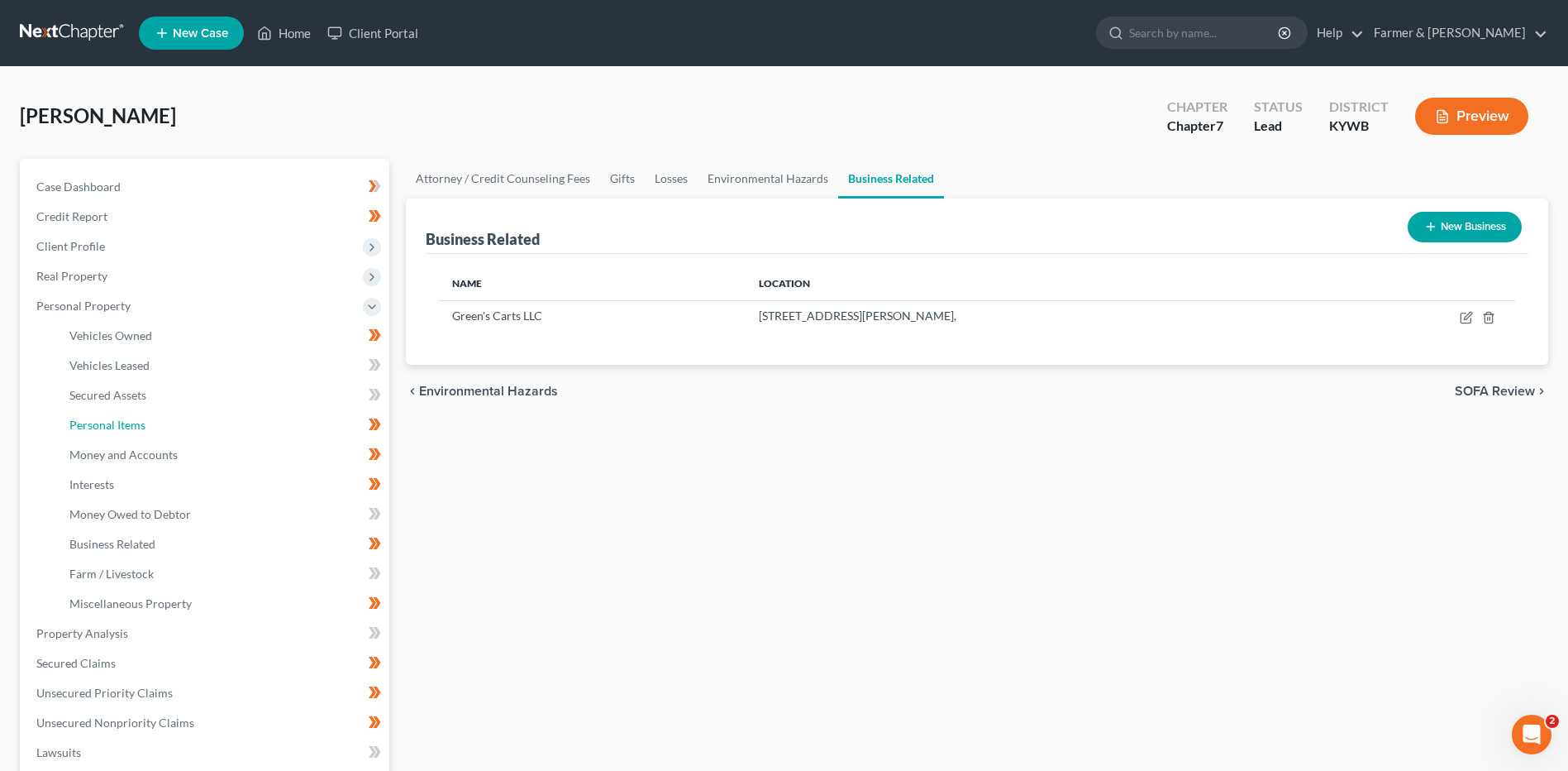
drag, startPoint x: 142, startPoint y: 415, endPoint x: 991, endPoint y: 514, distance: 854.8
click at [142, 415] on link "Personal Items" at bounding box center [223, 425] width 333 height 30
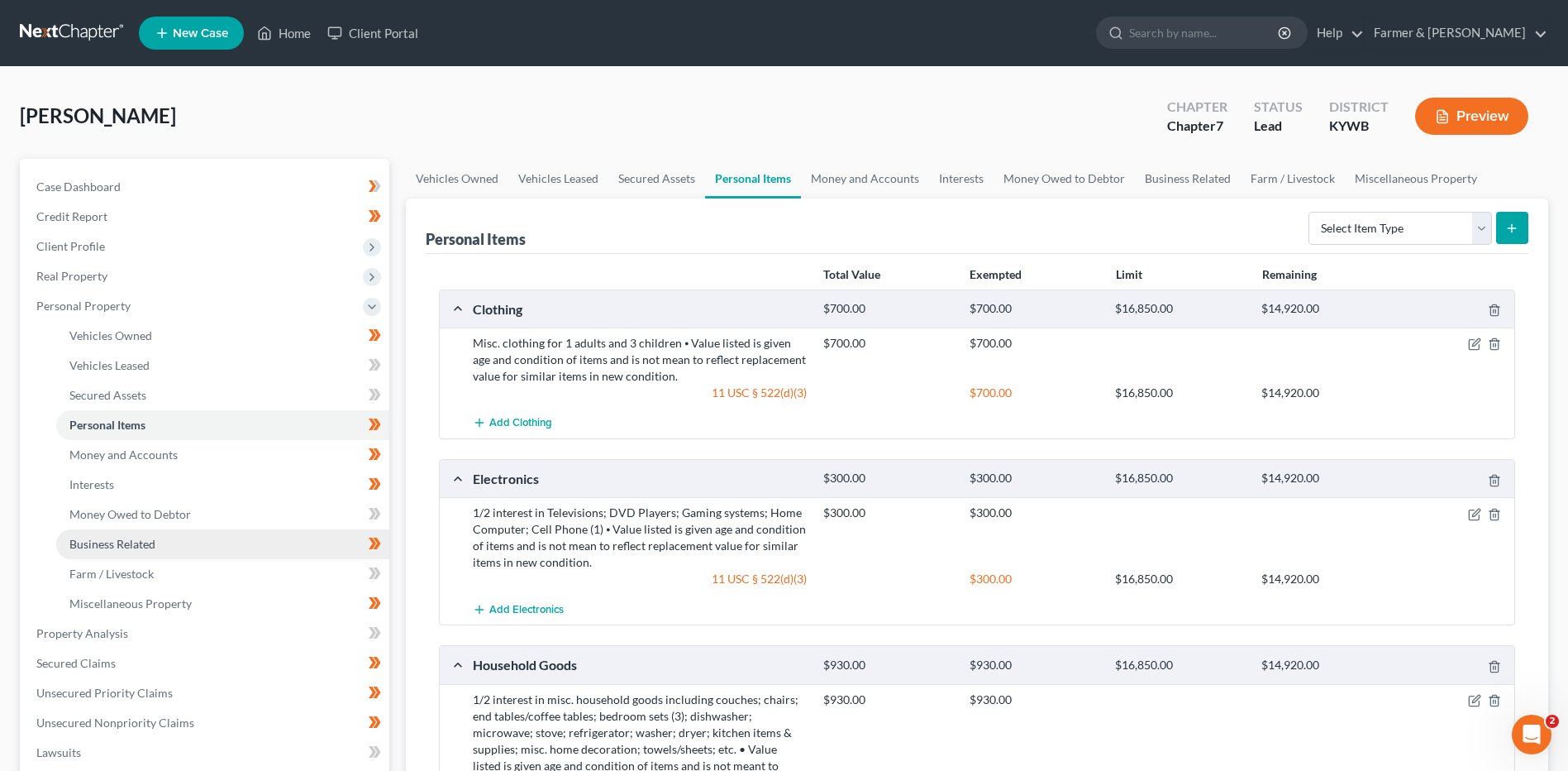
click at [173, 543] on link "Business Related" at bounding box center [223, 544] width 333 height 30
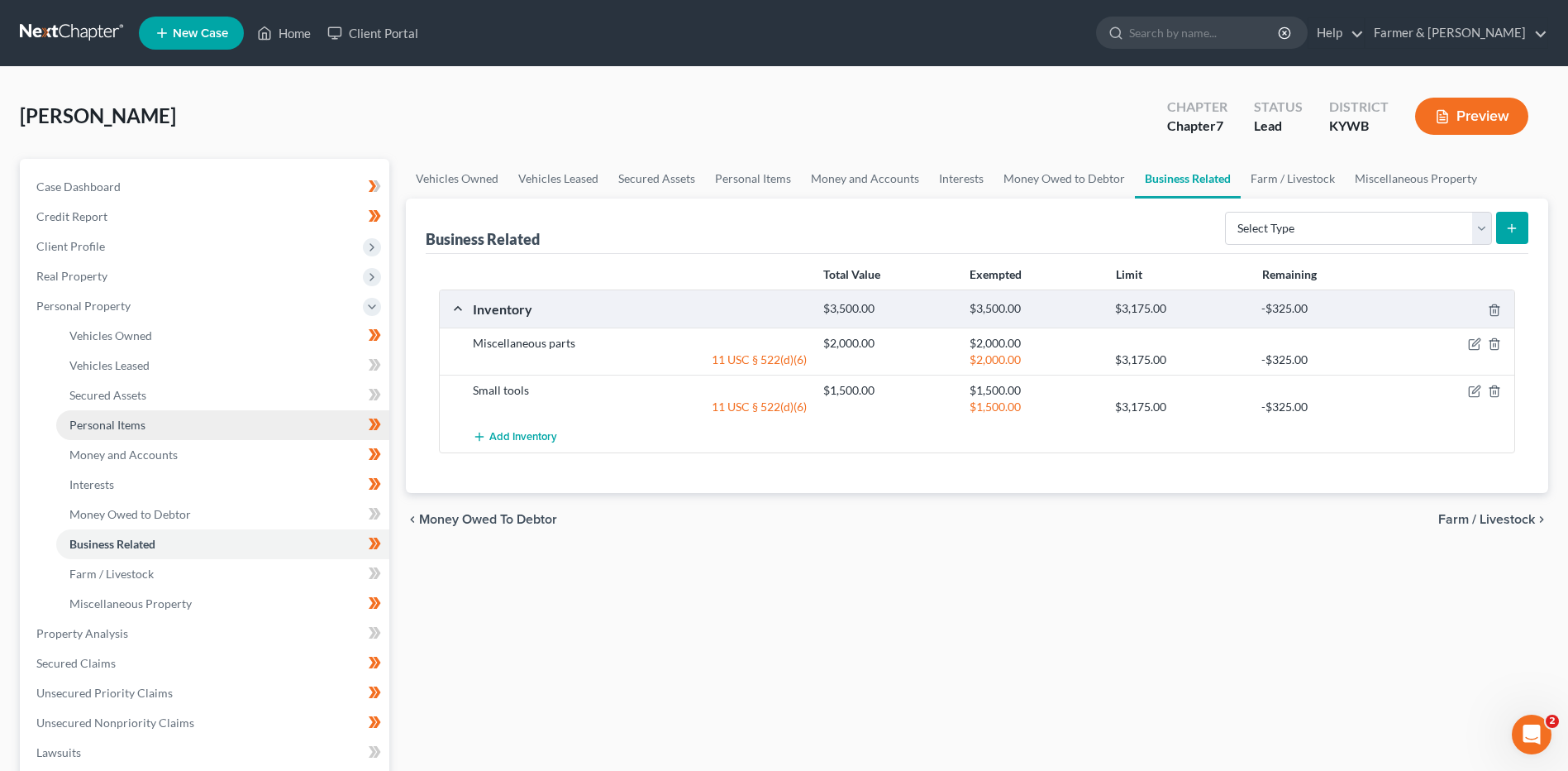
click at [135, 434] on link "Personal Items" at bounding box center [223, 425] width 333 height 30
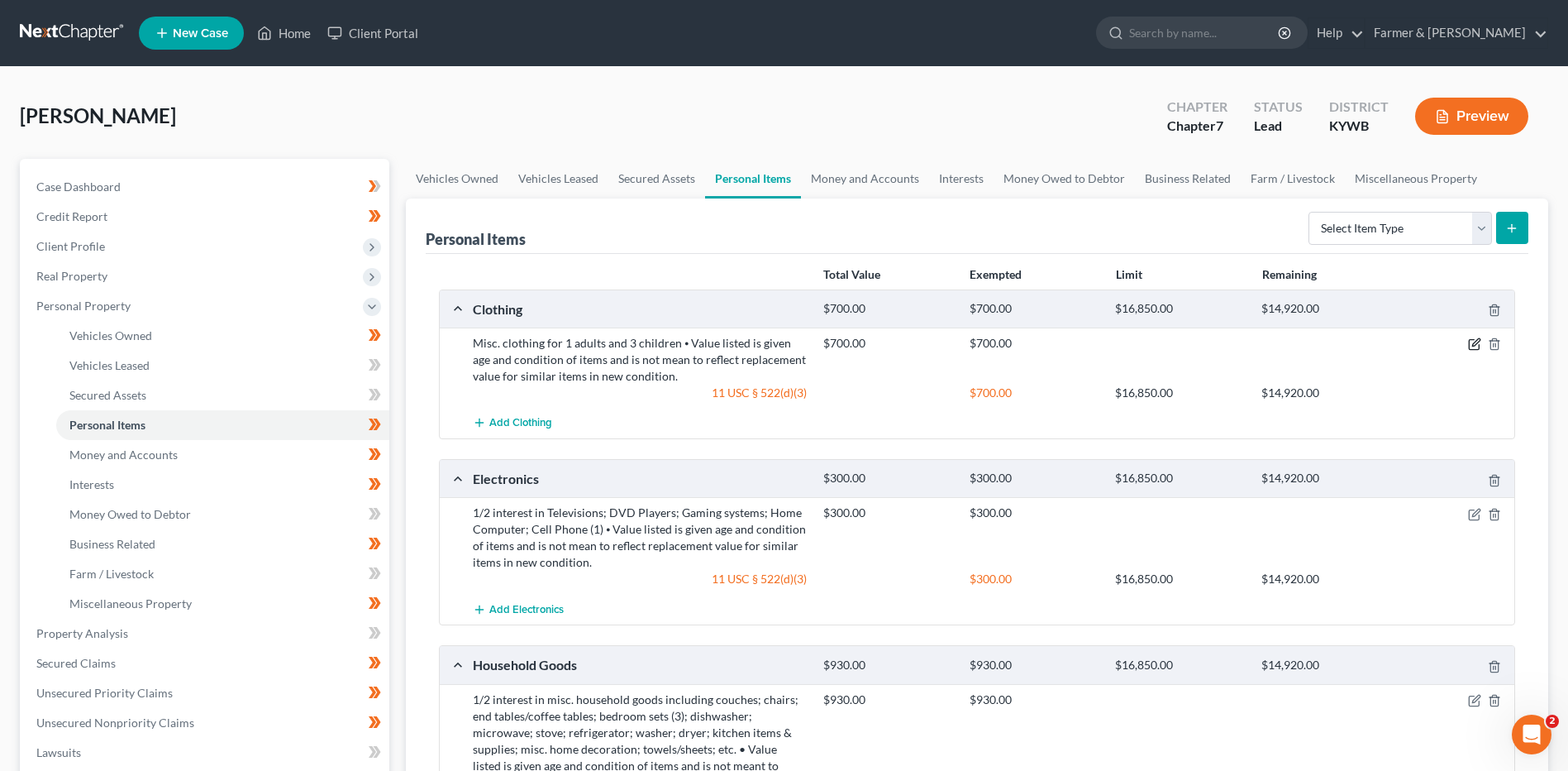
click at [1474, 343] on icon "button" at bounding box center [1474, 343] width 13 height 13
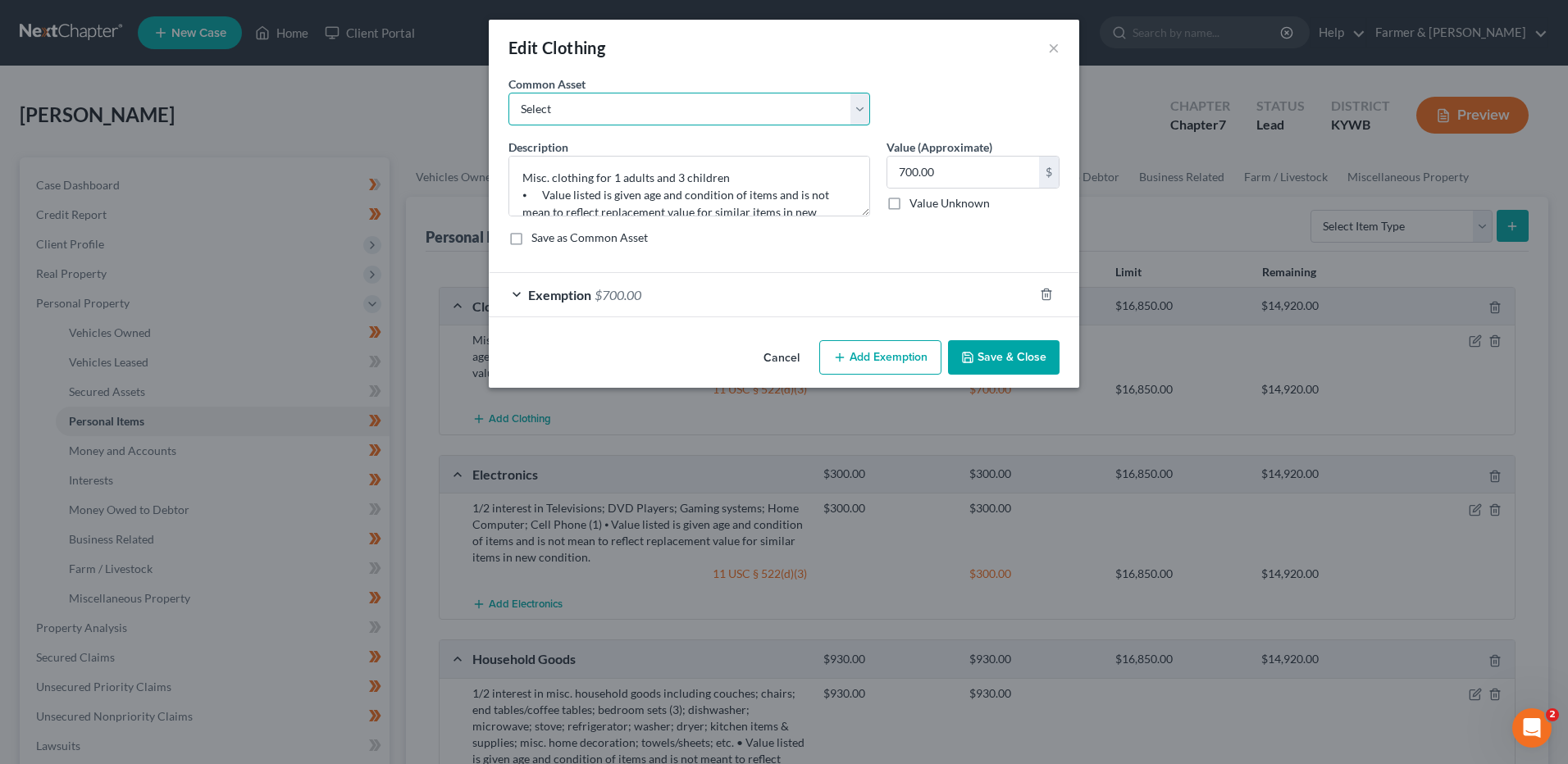
drag, startPoint x: 756, startPoint y: 116, endPoint x: 731, endPoint y: 128, distance: 27.7
click at [756, 116] on select "Select misc. clothing for 1 adult misc. clothing for 2 adults and 2 children mi…" at bounding box center [689, 108] width 362 height 33
select select "0"
click at [508, 92] on select "Select misc. clothing for 1 adult misc. clothing for 2 adults and 2 children mi…" at bounding box center [689, 108] width 362 height 33
type textarea "misc. clothing for 1 adult"
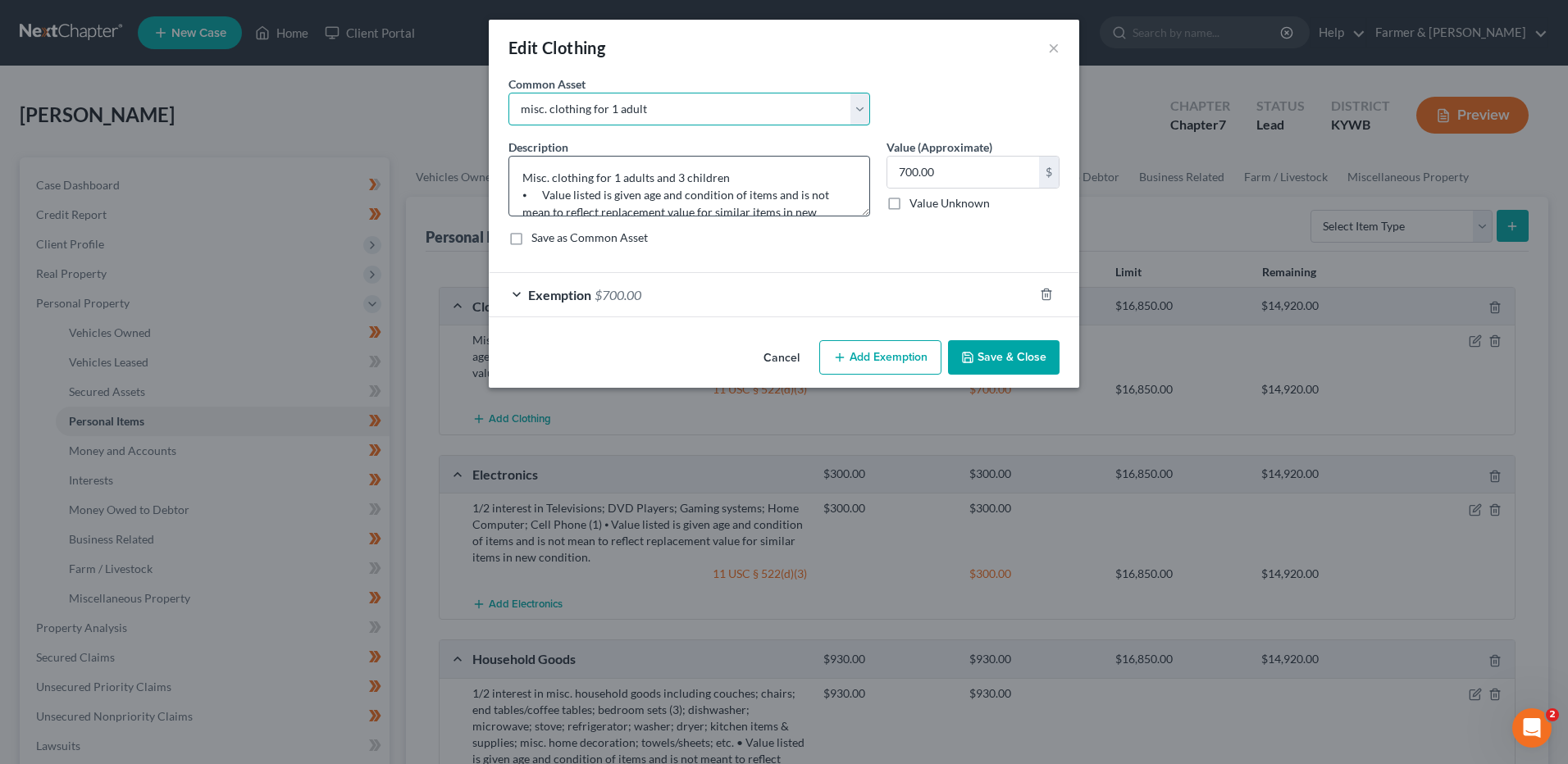
type input "200.00"
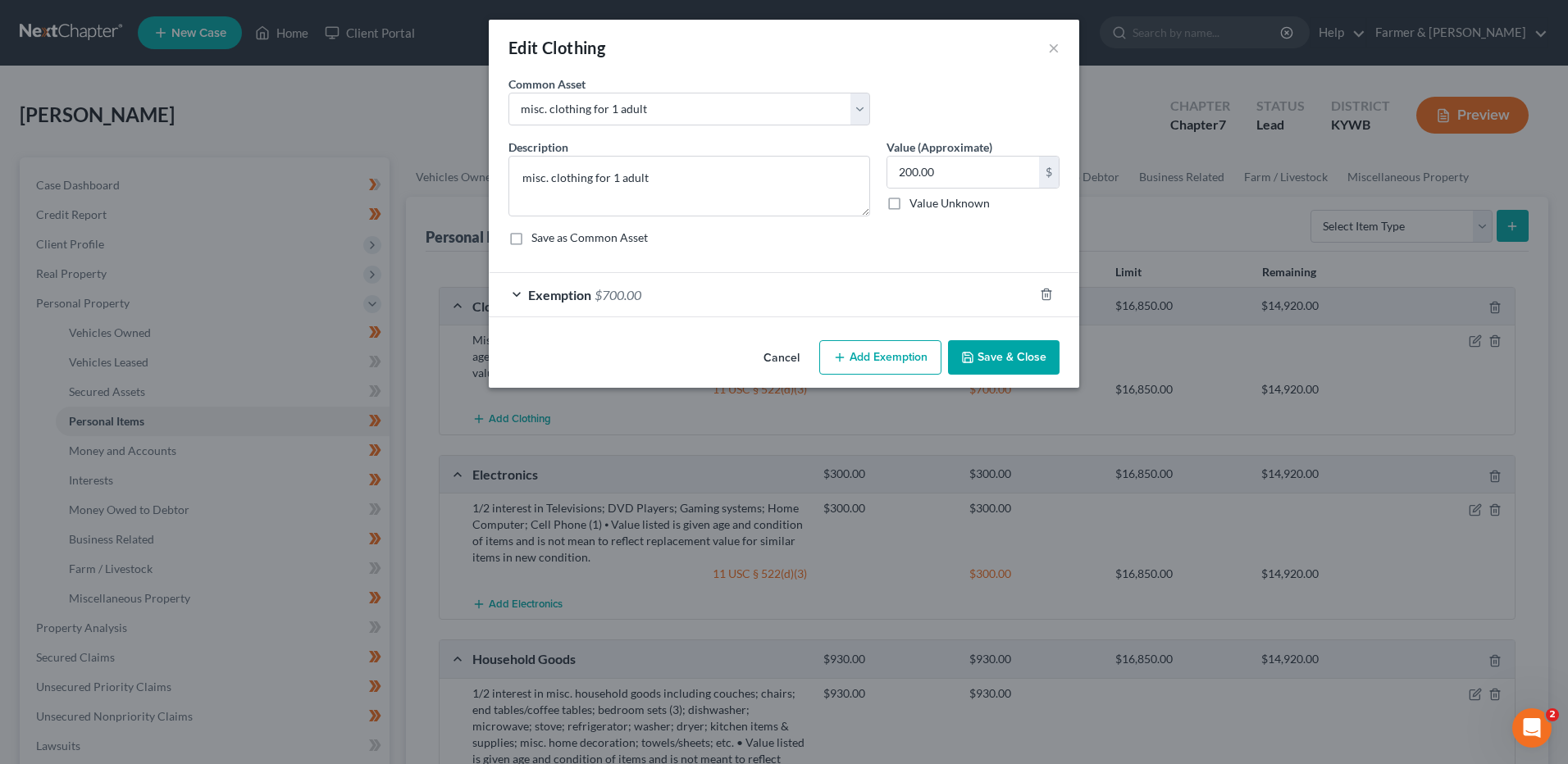
click at [740, 296] on div "Exemption $700.00" at bounding box center [761, 294] width 545 height 43
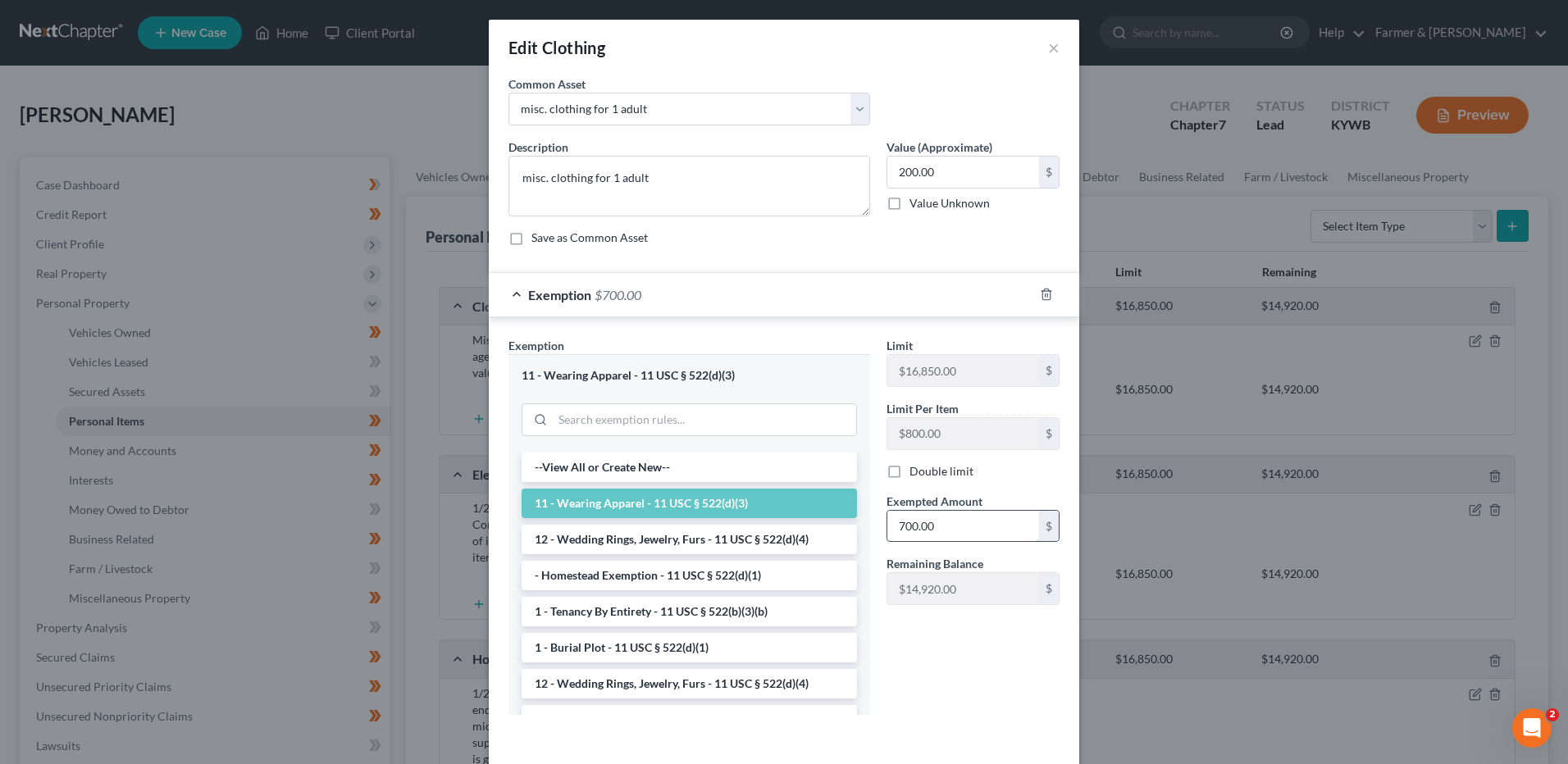
click at [952, 517] on input "700.00" at bounding box center [962, 526] width 152 height 31
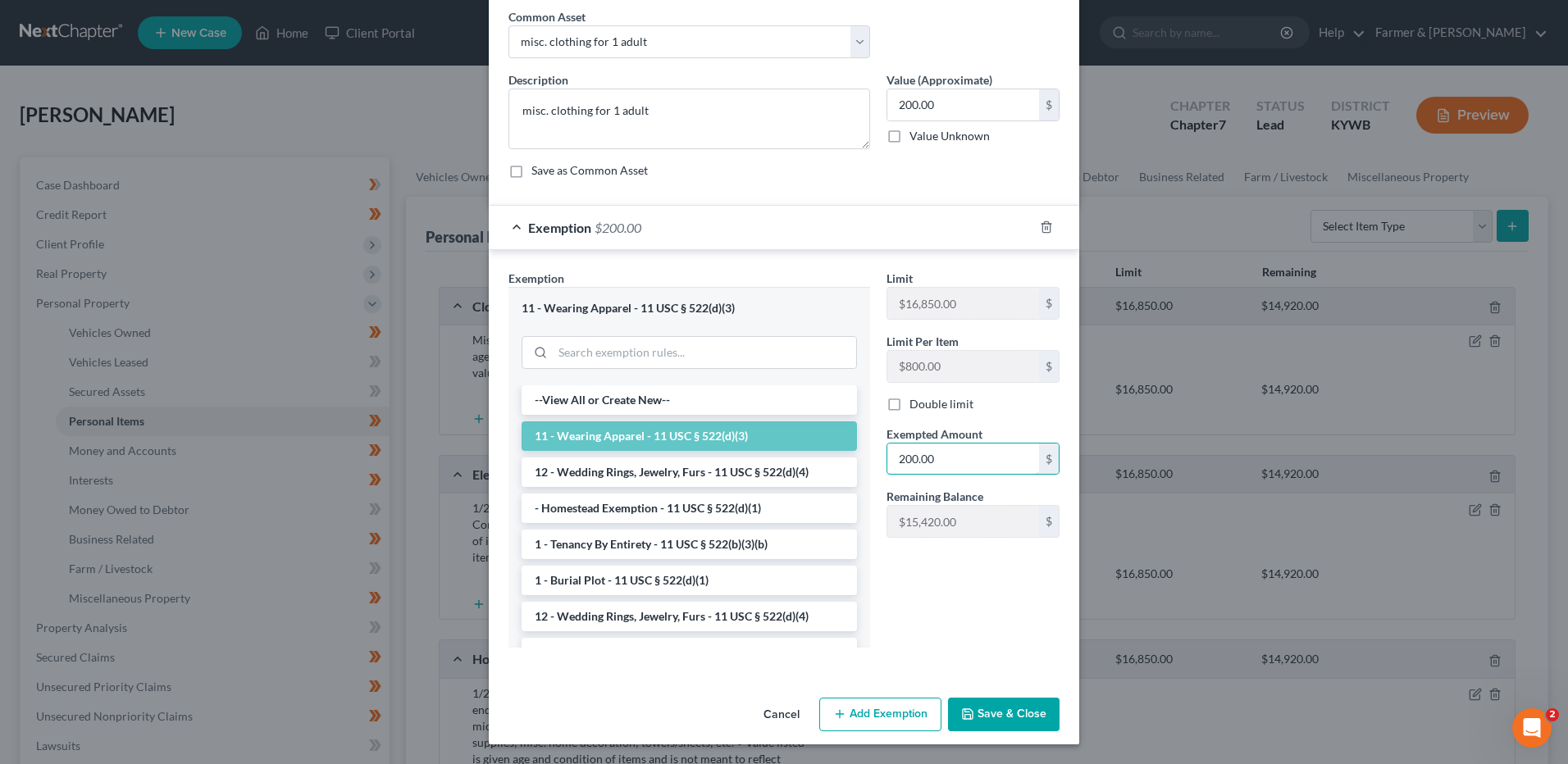
type input "200.00"
click at [1007, 715] on button "Save & Close" at bounding box center [1004, 714] width 112 height 35
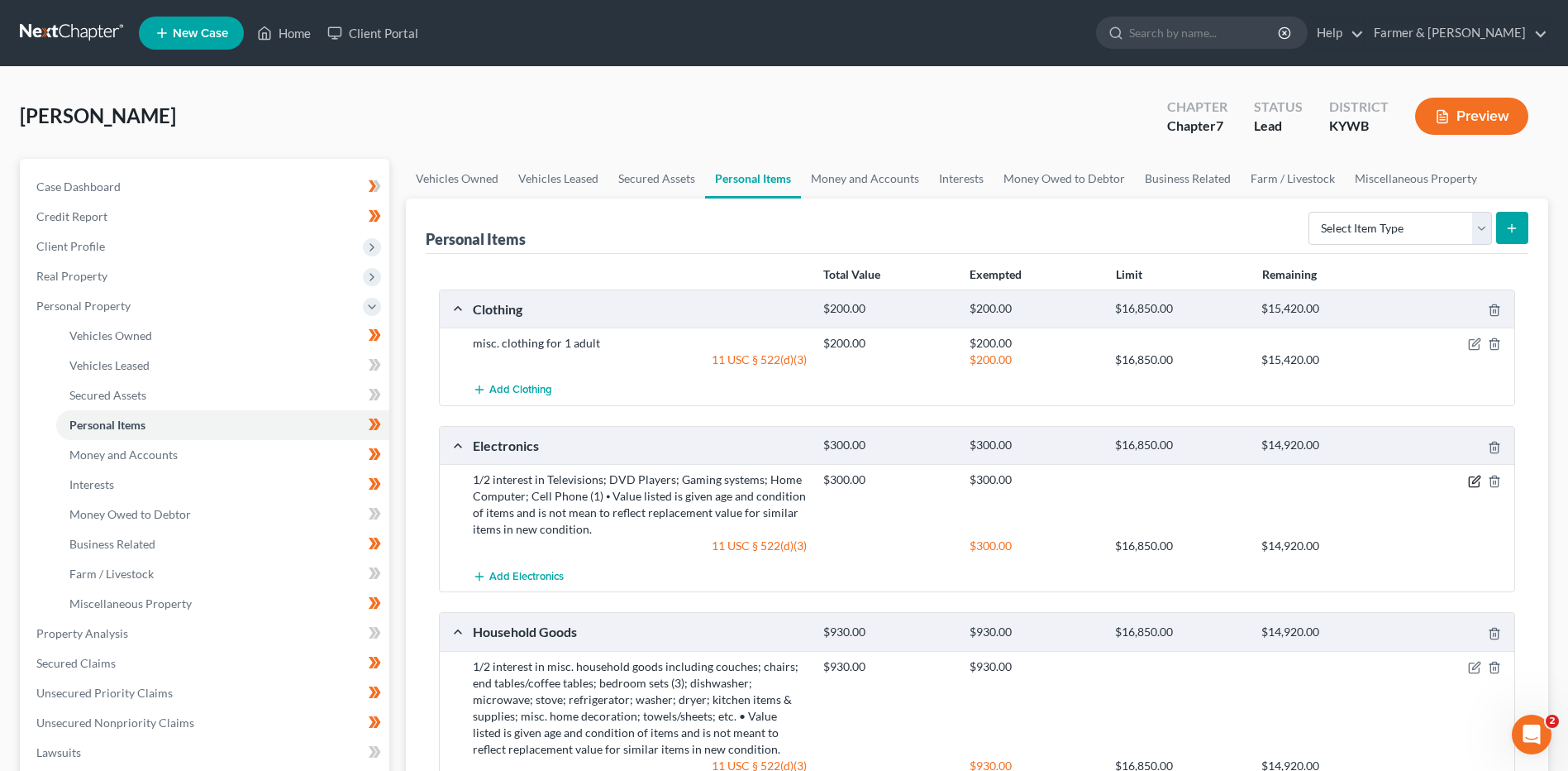
click at [1474, 482] on icon "button" at bounding box center [1474, 481] width 13 height 13
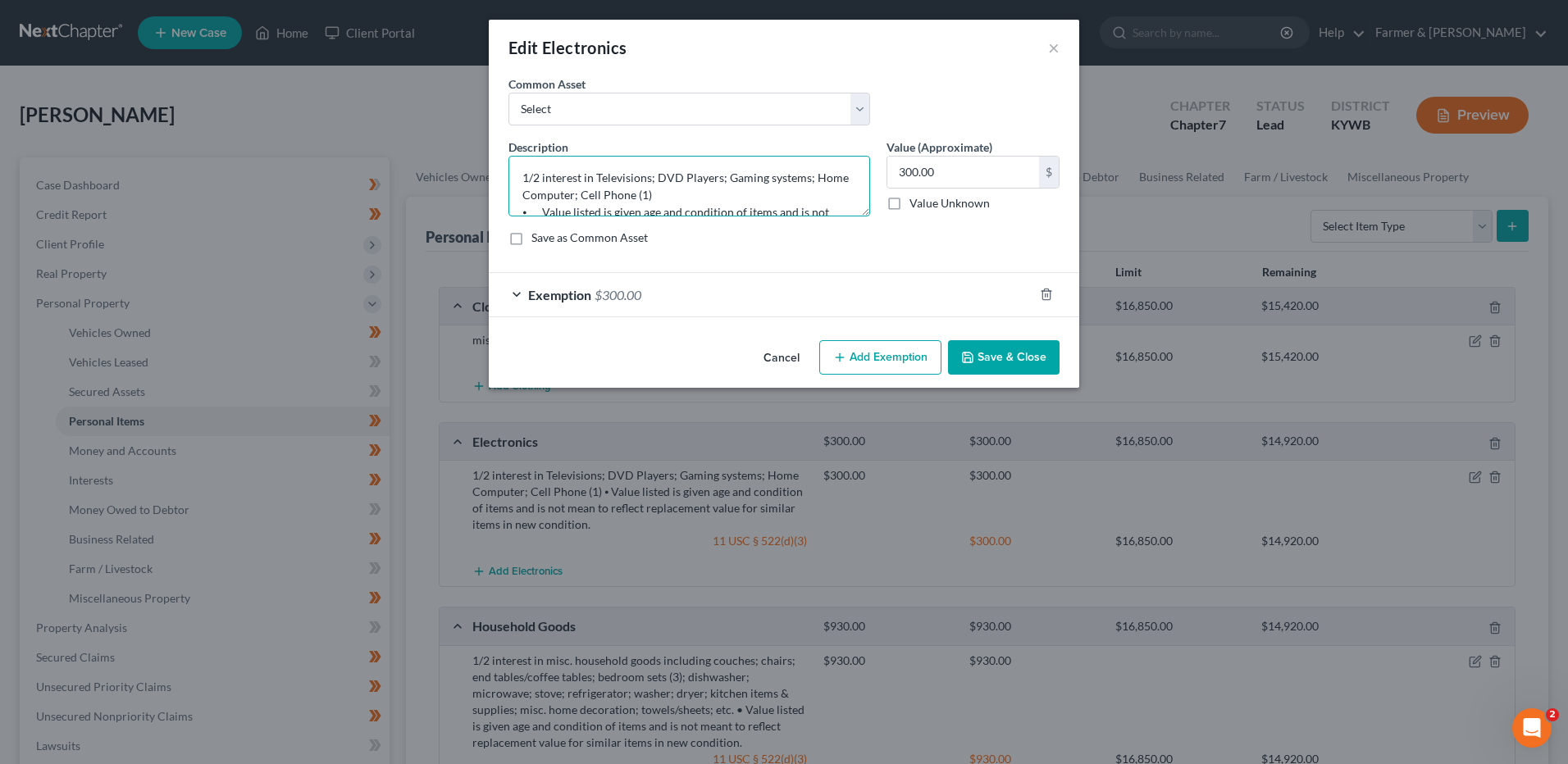
drag, startPoint x: 594, startPoint y: 175, endPoint x: 429, endPoint y: 158, distance: 165.9
click at [430, 158] on div "Edit Electronics × An exemption set must first be selected from the Filing Info…" at bounding box center [784, 382] width 1568 height 764
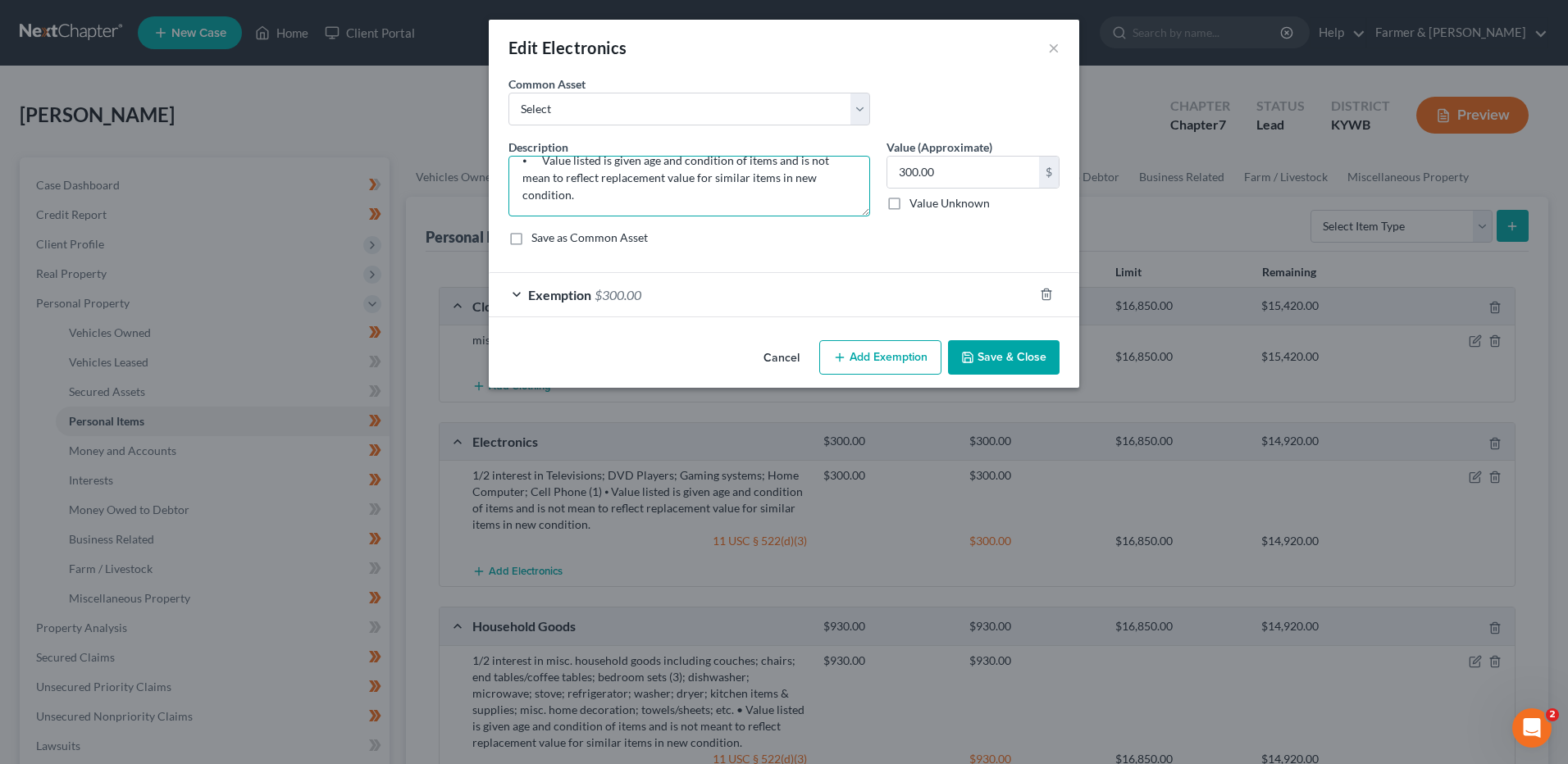
drag, startPoint x: 823, startPoint y: 179, endPoint x: 915, endPoint y: 321, distance: 169.2
click at [915, 321] on div "An exemption set must first be selected from the Filing Information section. Co…" at bounding box center [784, 204] width 591 height 258
type textarea "Televisions; DVD Players; Gaming systems; Home Computer"
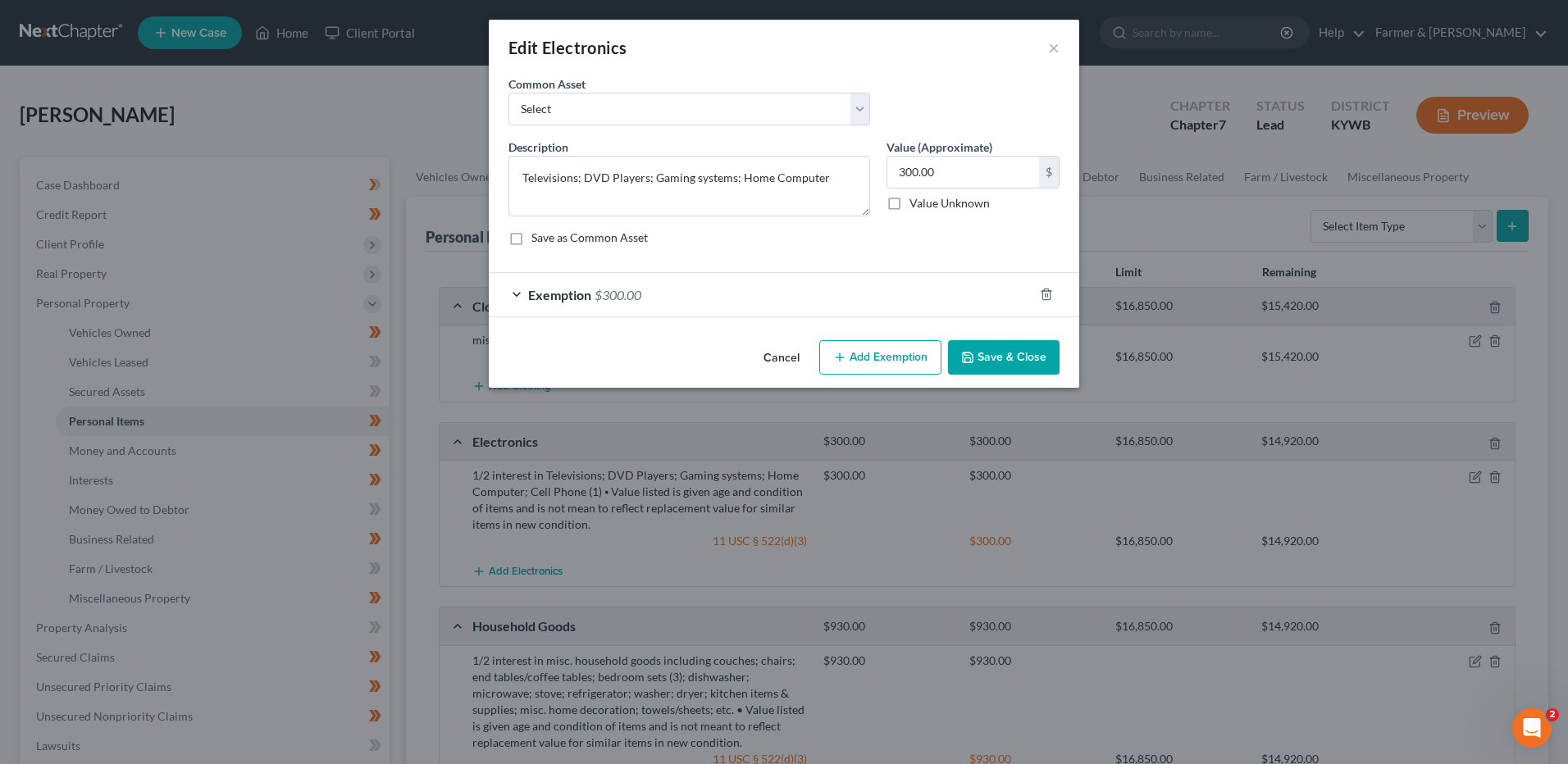
click at [1030, 360] on button "Save & Close" at bounding box center [1004, 357] width 112 height 35
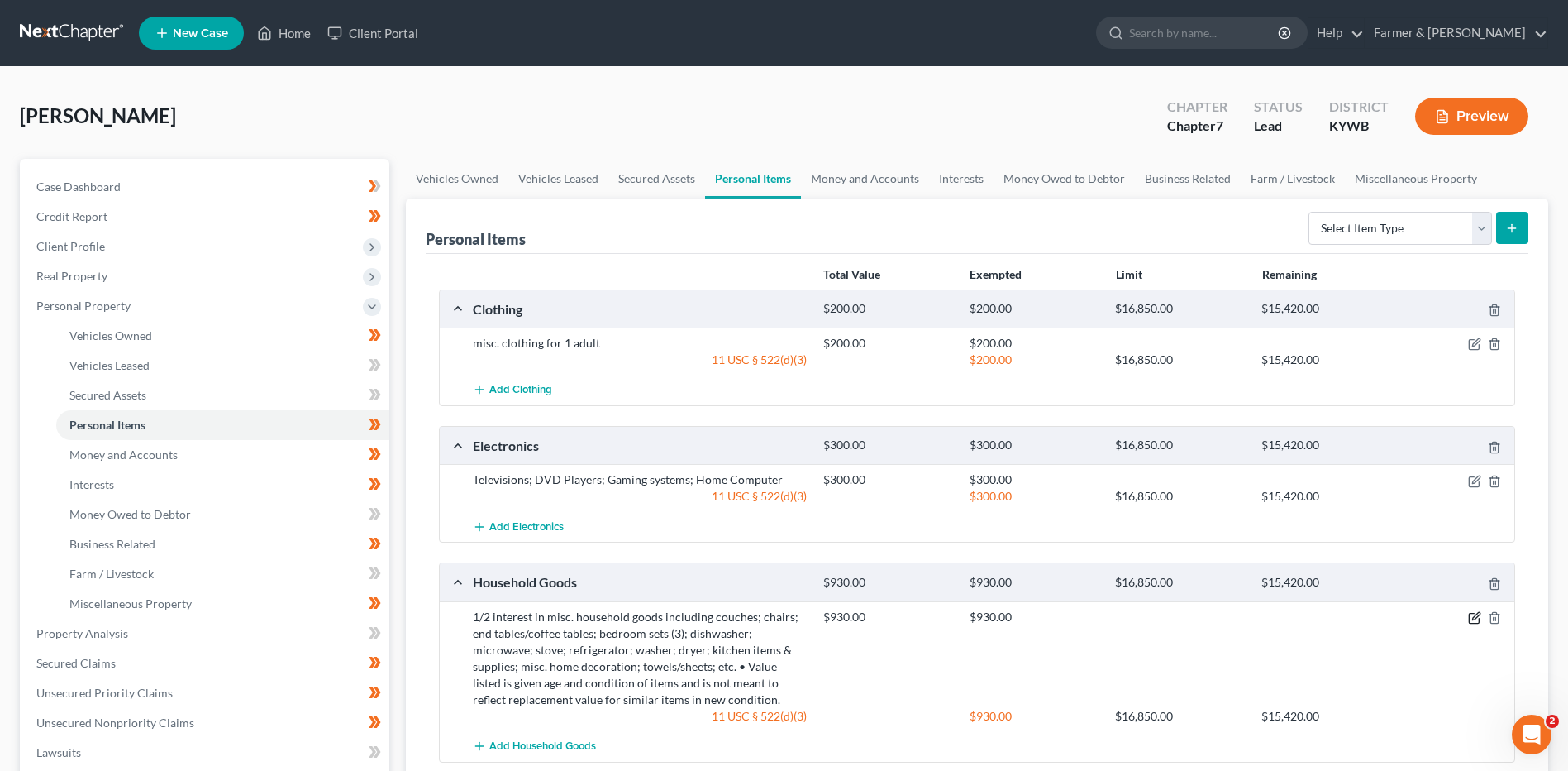
click at [1476, 617] on icon "button" at bounding box center [1474, 617] width 13 height 13
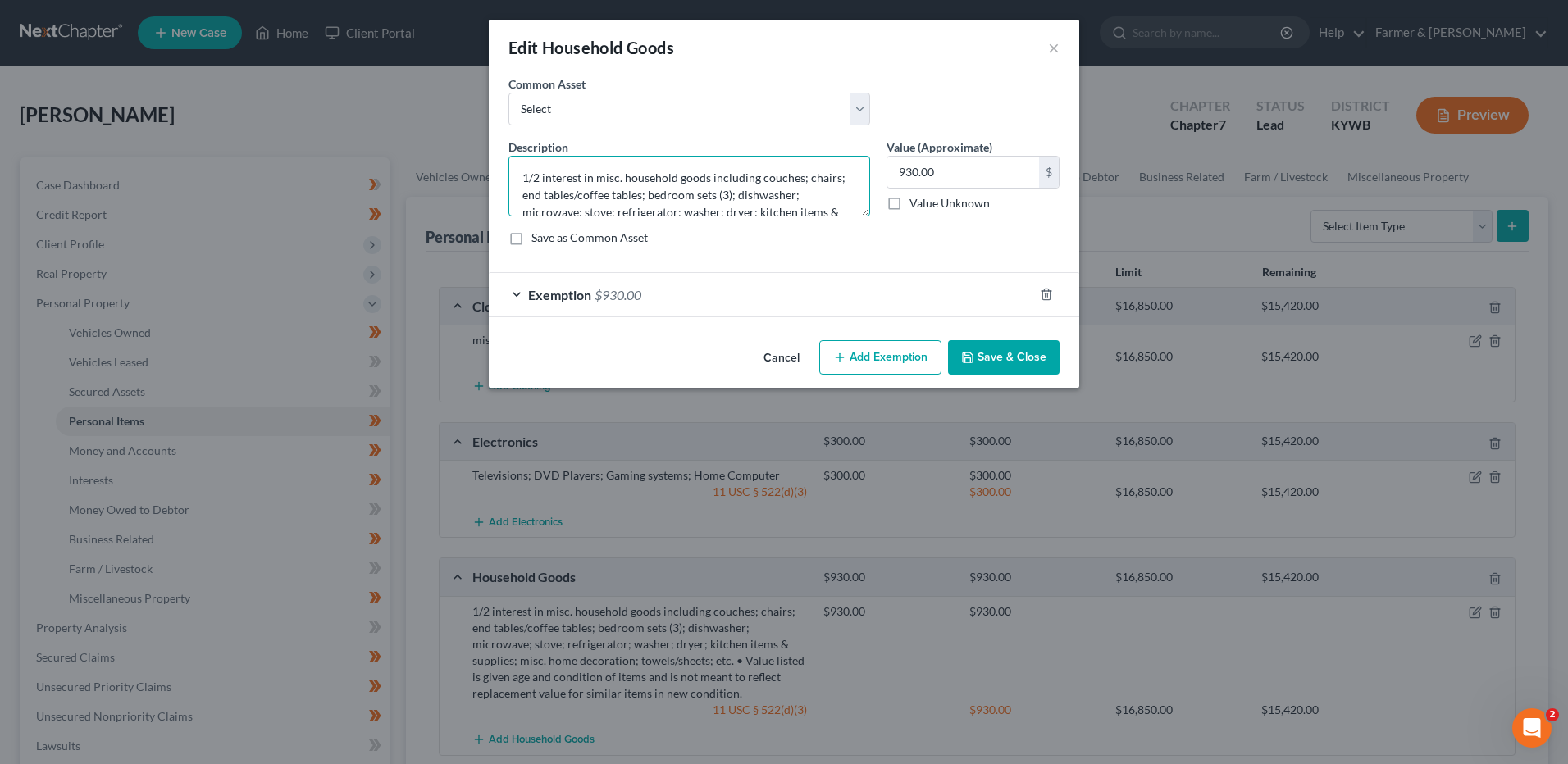
drag, startPoint x: 598, startPoint y: 179, endPoint x: 361, endPoint y: 184, distance: 237.1
click at [361, 184] on div "Edit Household Goods × An exemption set must first be selected from the Filing …" at bounding box center [784, 382] width 1568 height 764
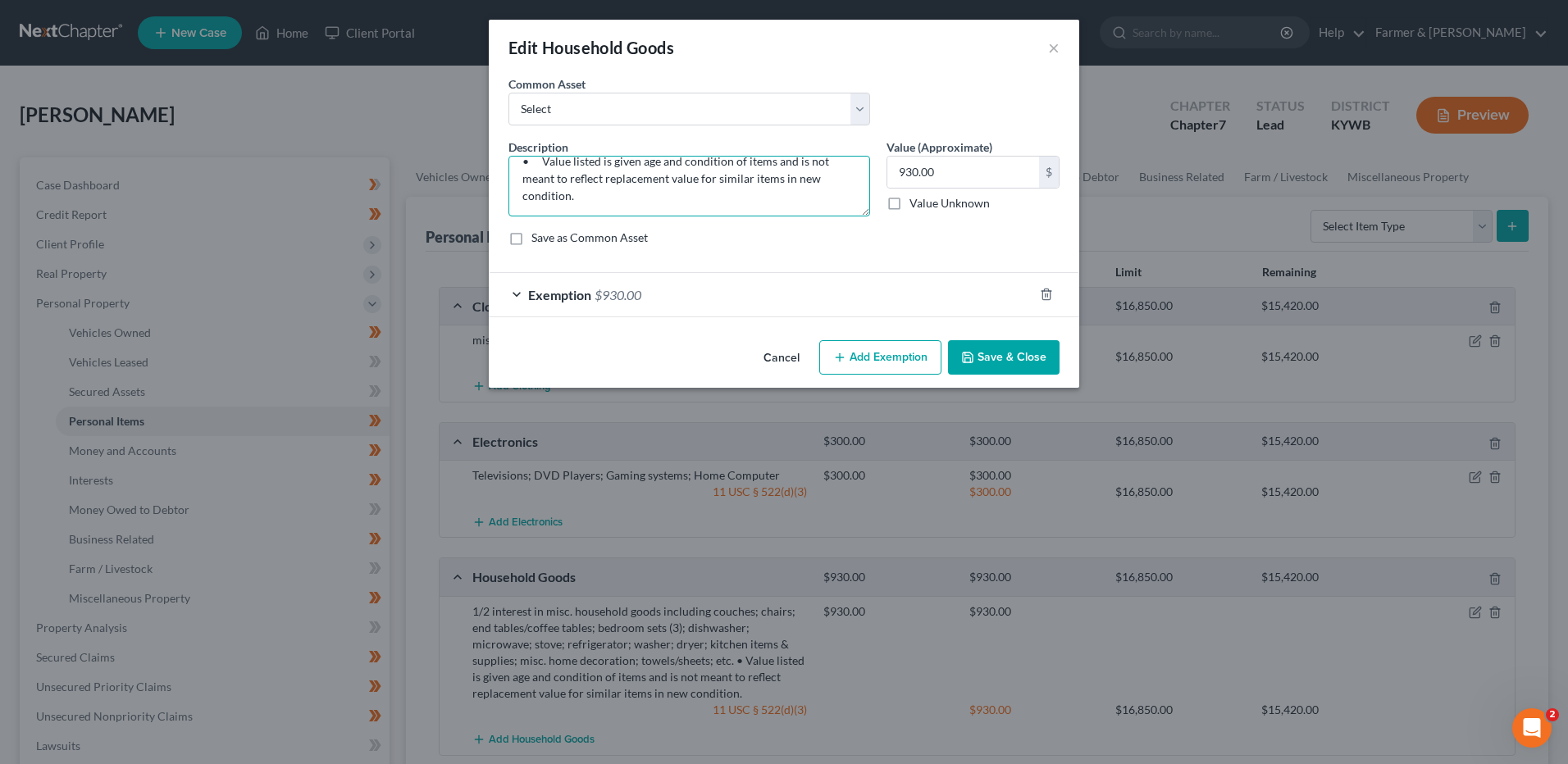
scroll to position [86, 0]
drag, startPoint x: 515, startPoint y: 162, endPoint x: 1229, endPoint y: 318, distance: 730.8
click at [1279, 309] on div "Edit Household Goods × An exemption set must first be selected from the Filing …" at bounding box center [784, 382] width 1568 height 764
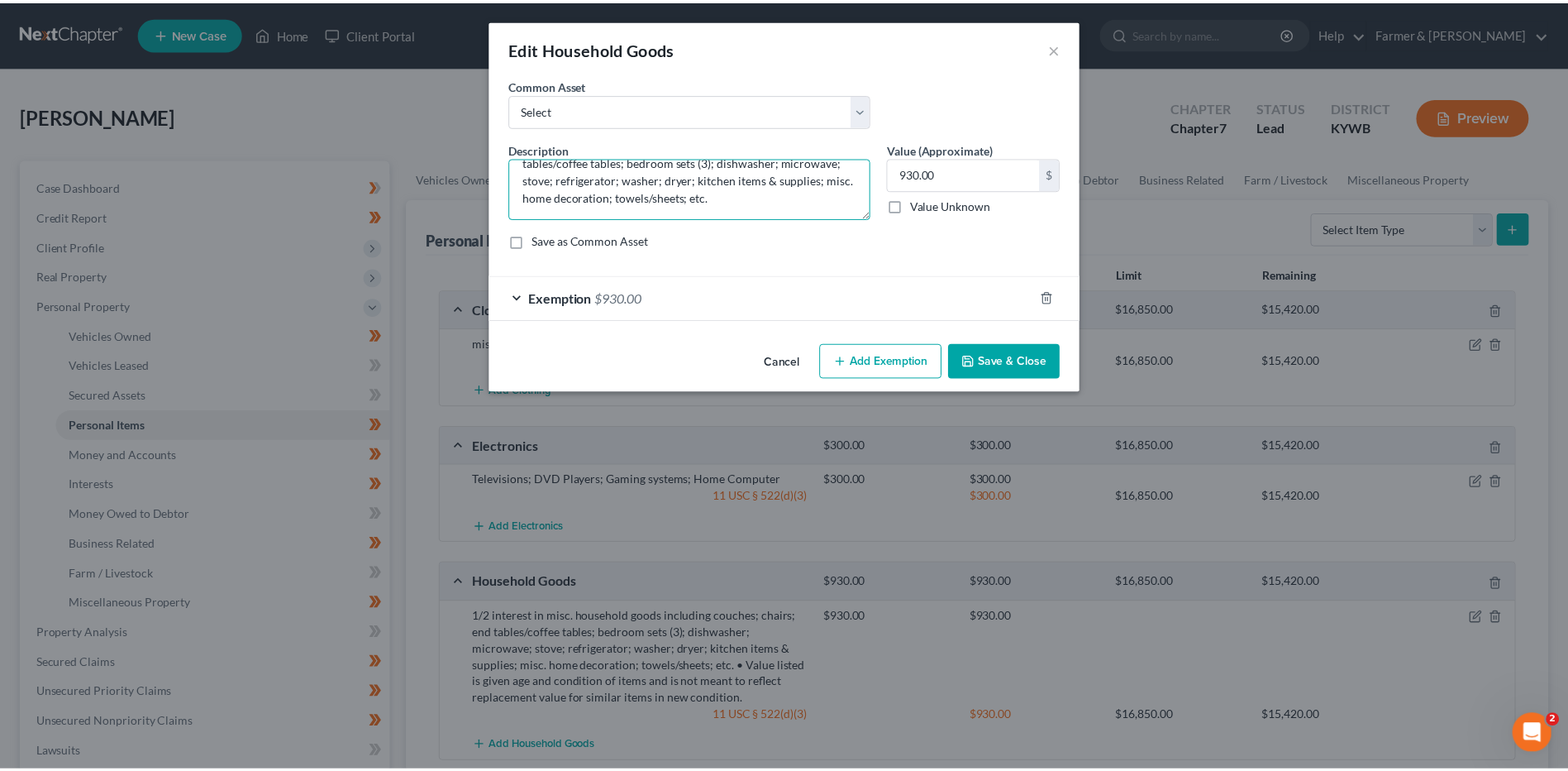
scroll to position [35, 0]
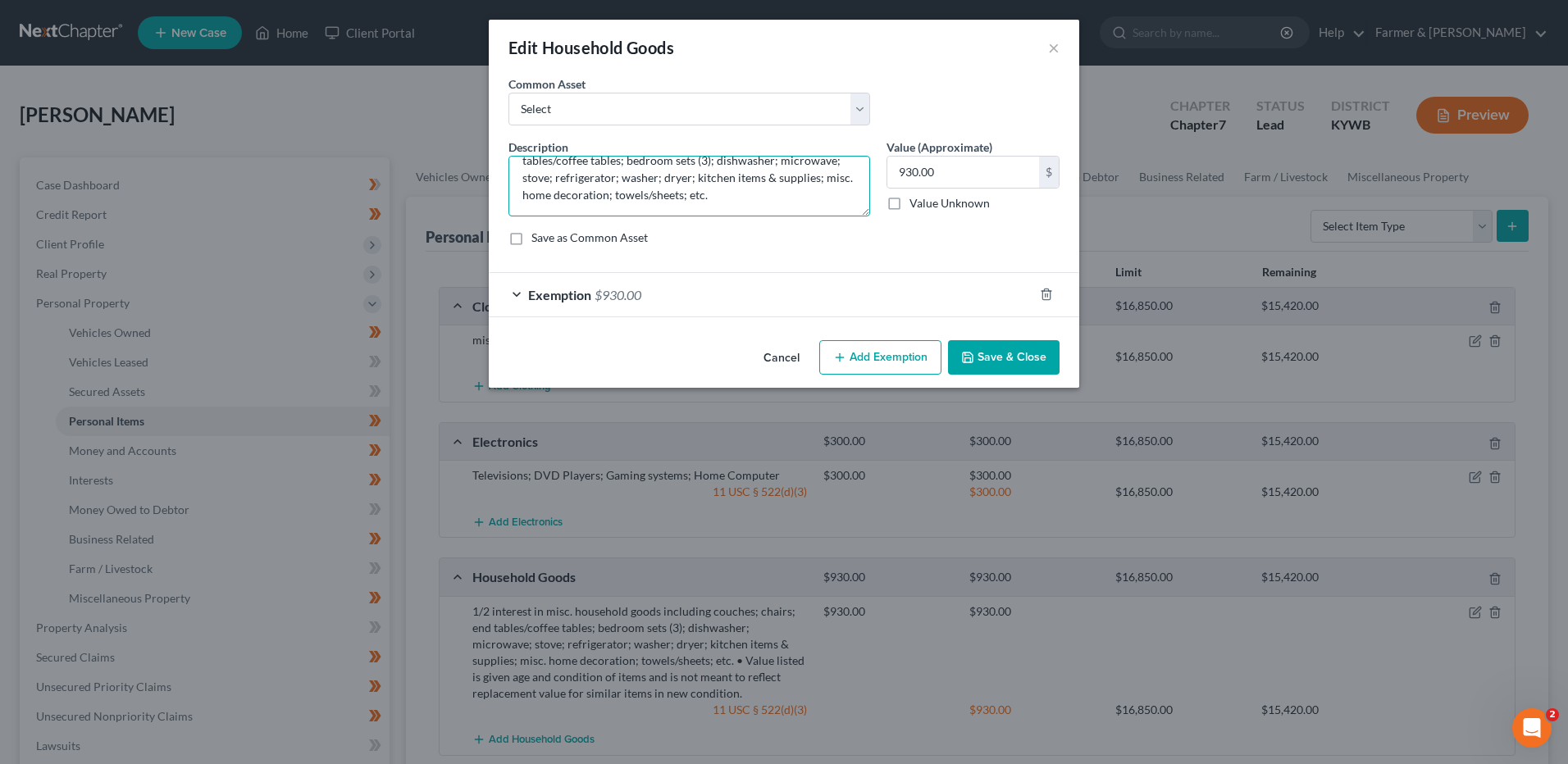
type textarea "misc. household goods including couches; chairs; end tables/coffee tables; bedr…"
click at [1029, 365] on button "Save & Close" at bounding box center [1004, 357] width 112 height 35
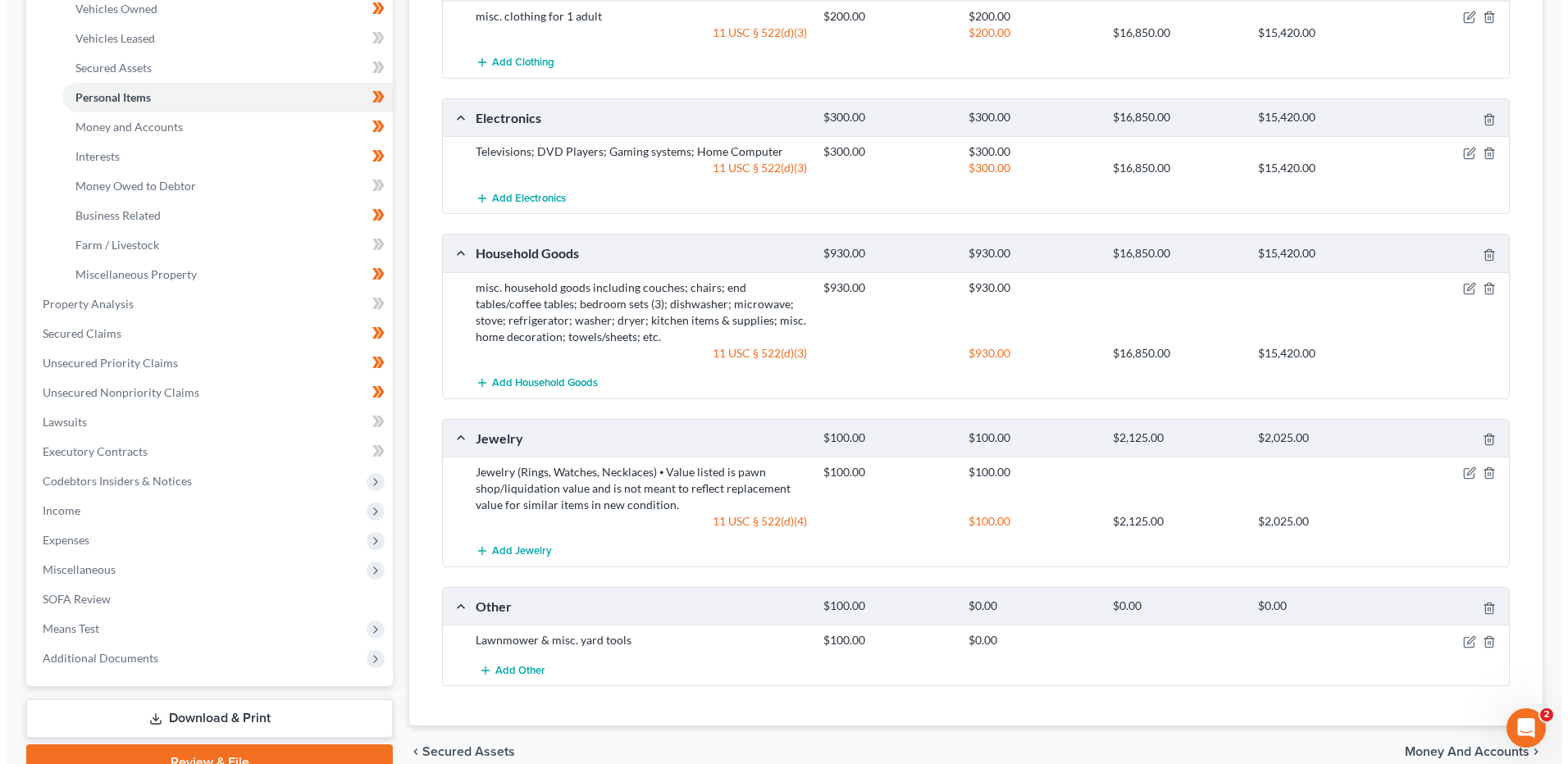
scroll to position [402, 0]
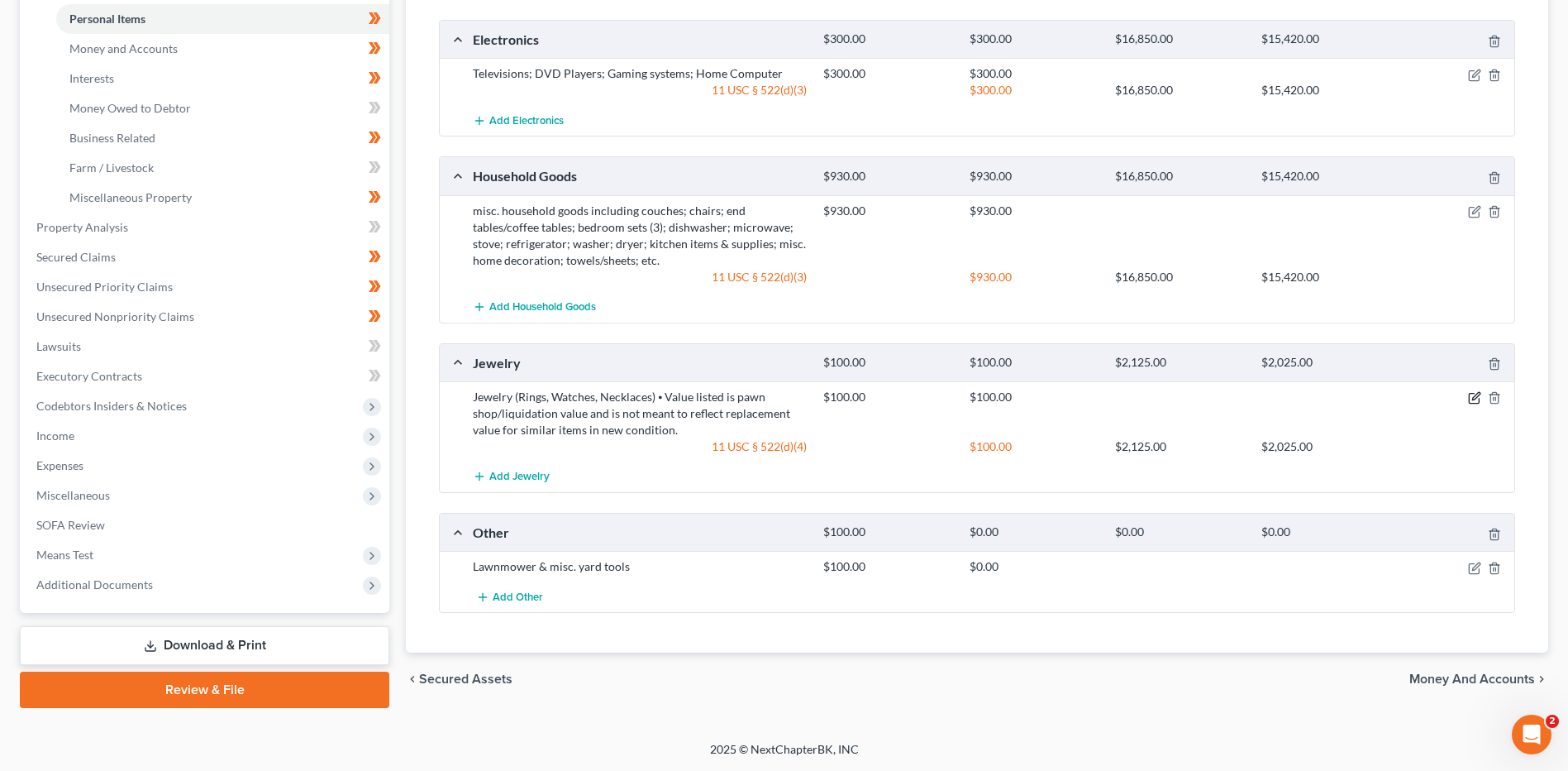
click at [1471, 402] on icon "button" at bounding box center [1474, 397] width 13 height 13
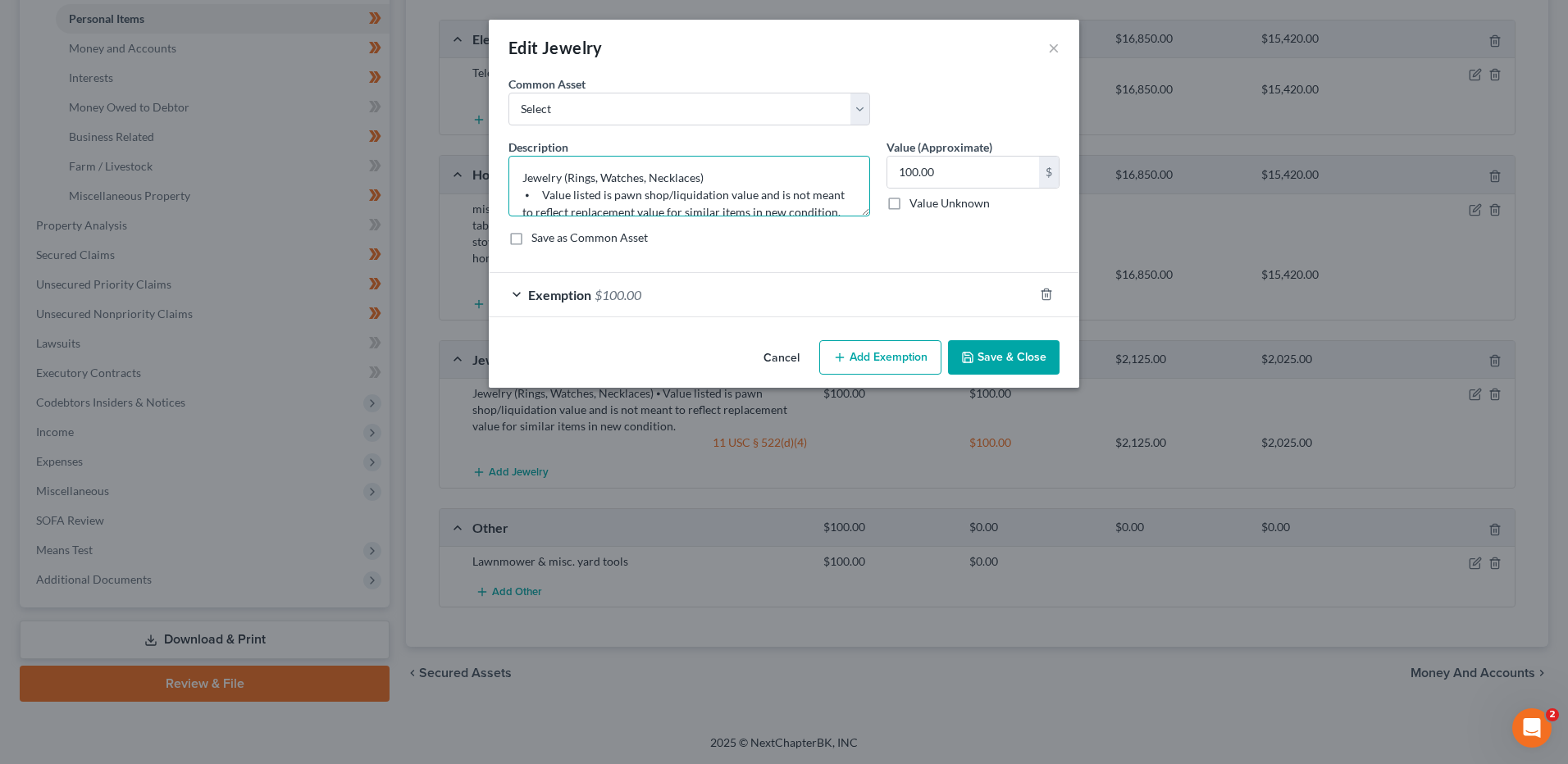
scroll to position [17, 0]
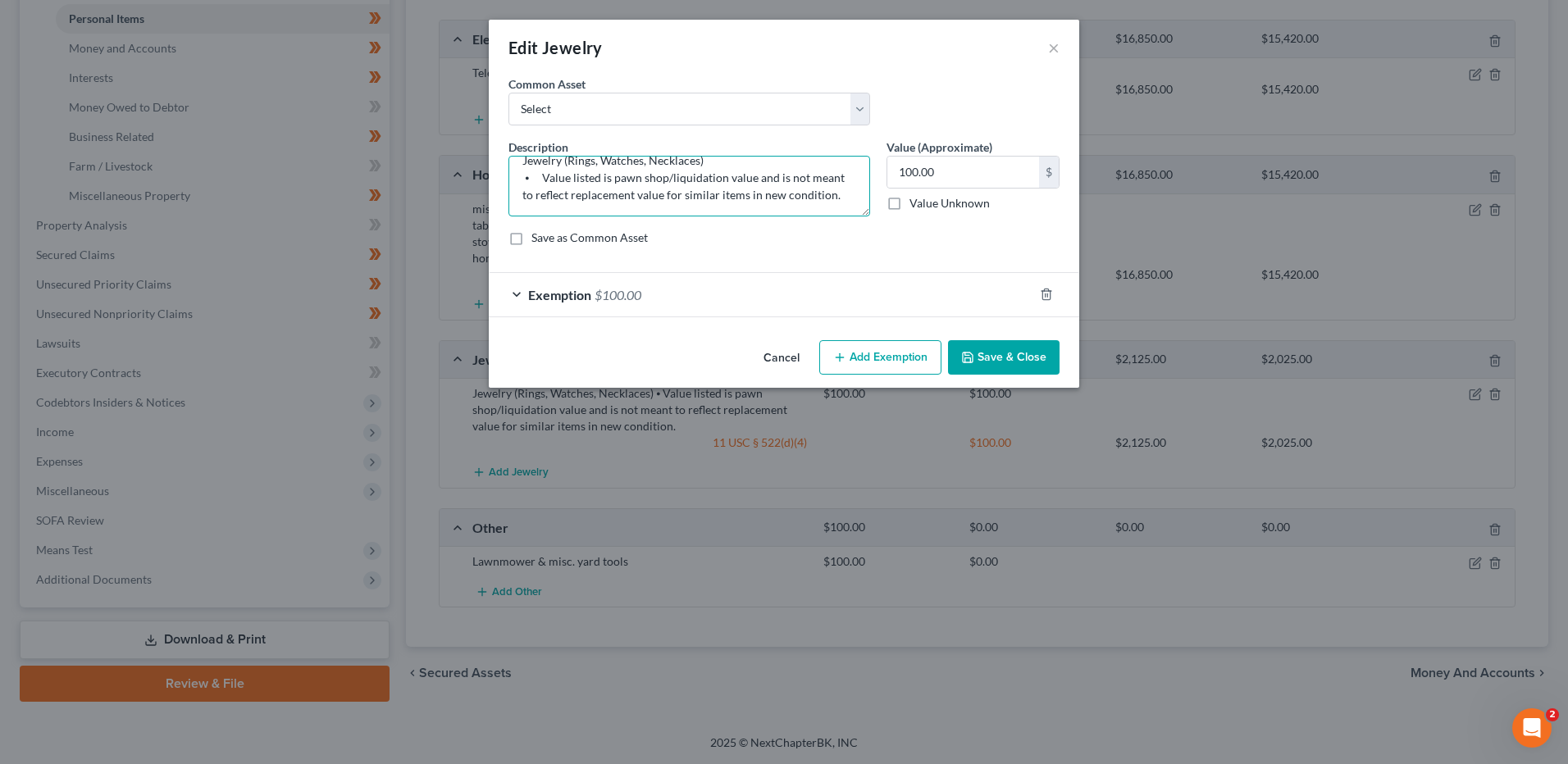
drag, startPoint x: 523, startPoint y: 195, endPoint x: 1180, endPoint y: 319, distance: 668.6
click at [1290, 310] on div "Edit Jewelry × An exemption set must first be selected from the Filing Informat…" at bounding box center [784, 382] width 1568 height 764
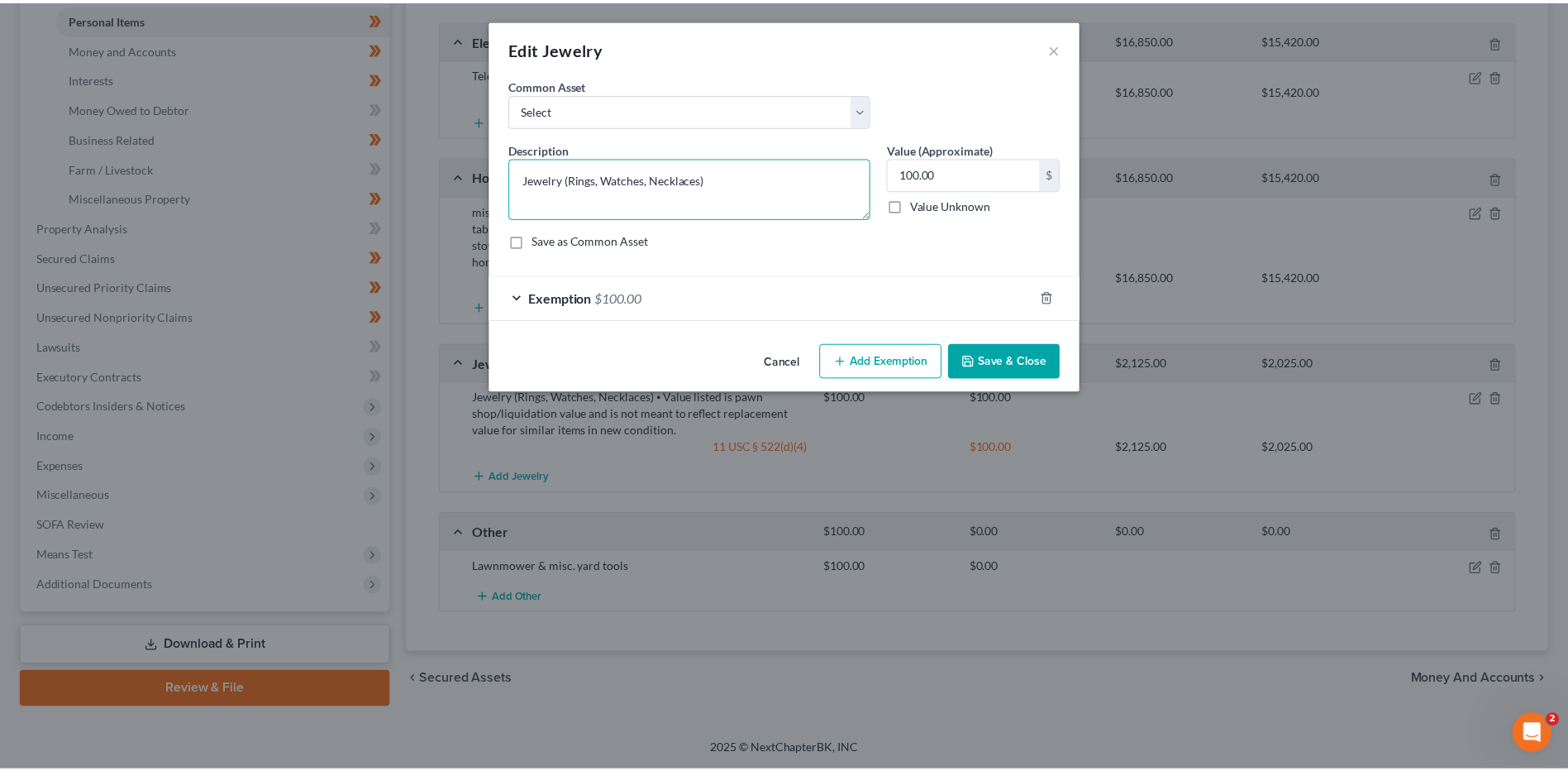
scroll to position [0, 0]
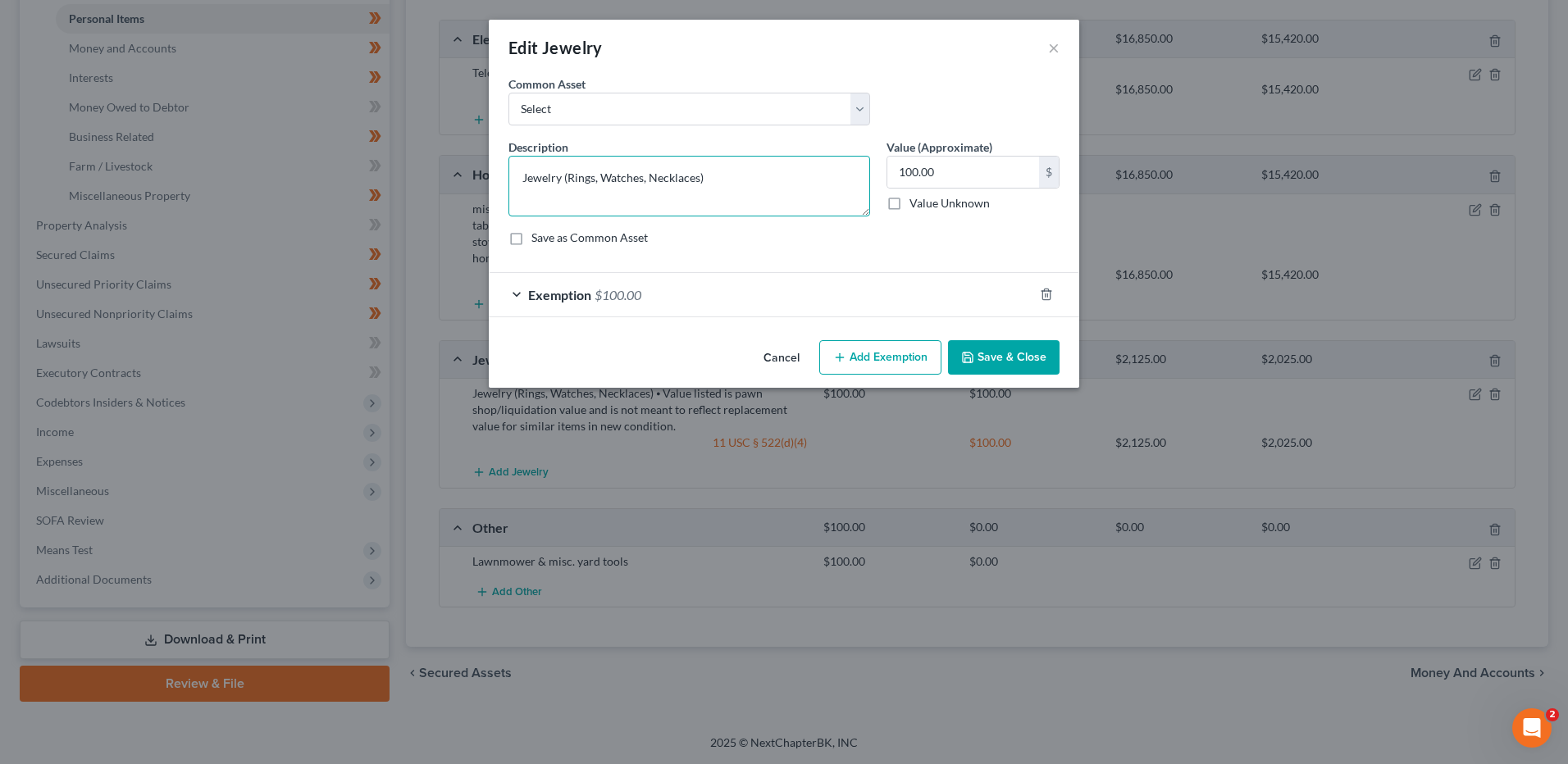
type textarea "Jewelry (Rings, Watches, Necklaces)"
click at [1026, 364] on button "Save & Close" at bounding box center [1004, 357] width 112 height 35
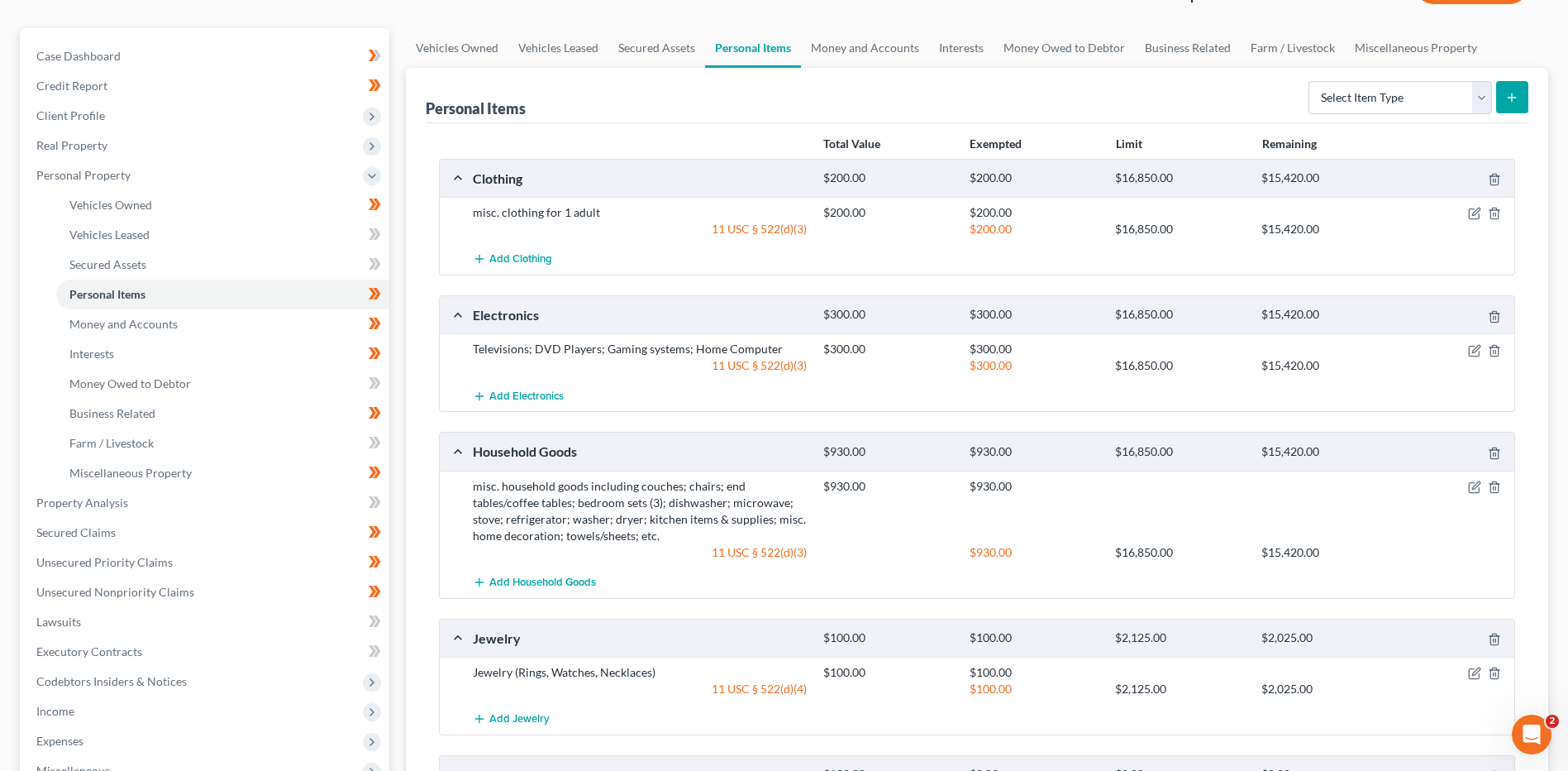
scroll to position [75, 0]
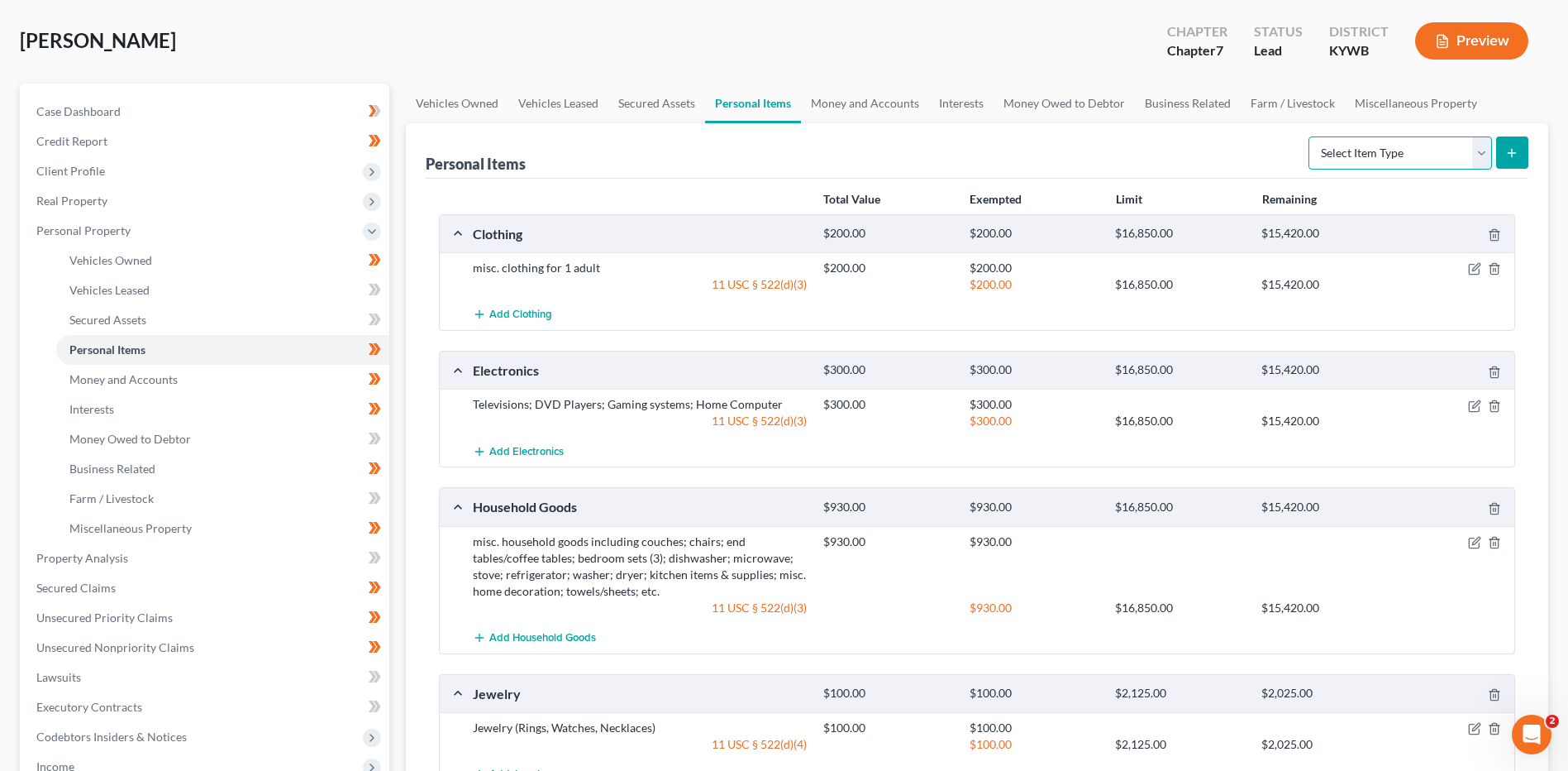
click at [1422, 157] on select "Select Item Type Clothing Collectibles Of Value Electronics Firearms Household …" at bounding box center [1400, 153] width 183 height 33
select select "other"
click at [1310, 137] on select "Select Item Type Clothing Collectibles Of Value Electronics Firearms Household …" at bounding box center [1400, 153] width 183 height 33
click at [1512, 151] on line "submit" at bounding box center [1512, 152] width 0 height 7
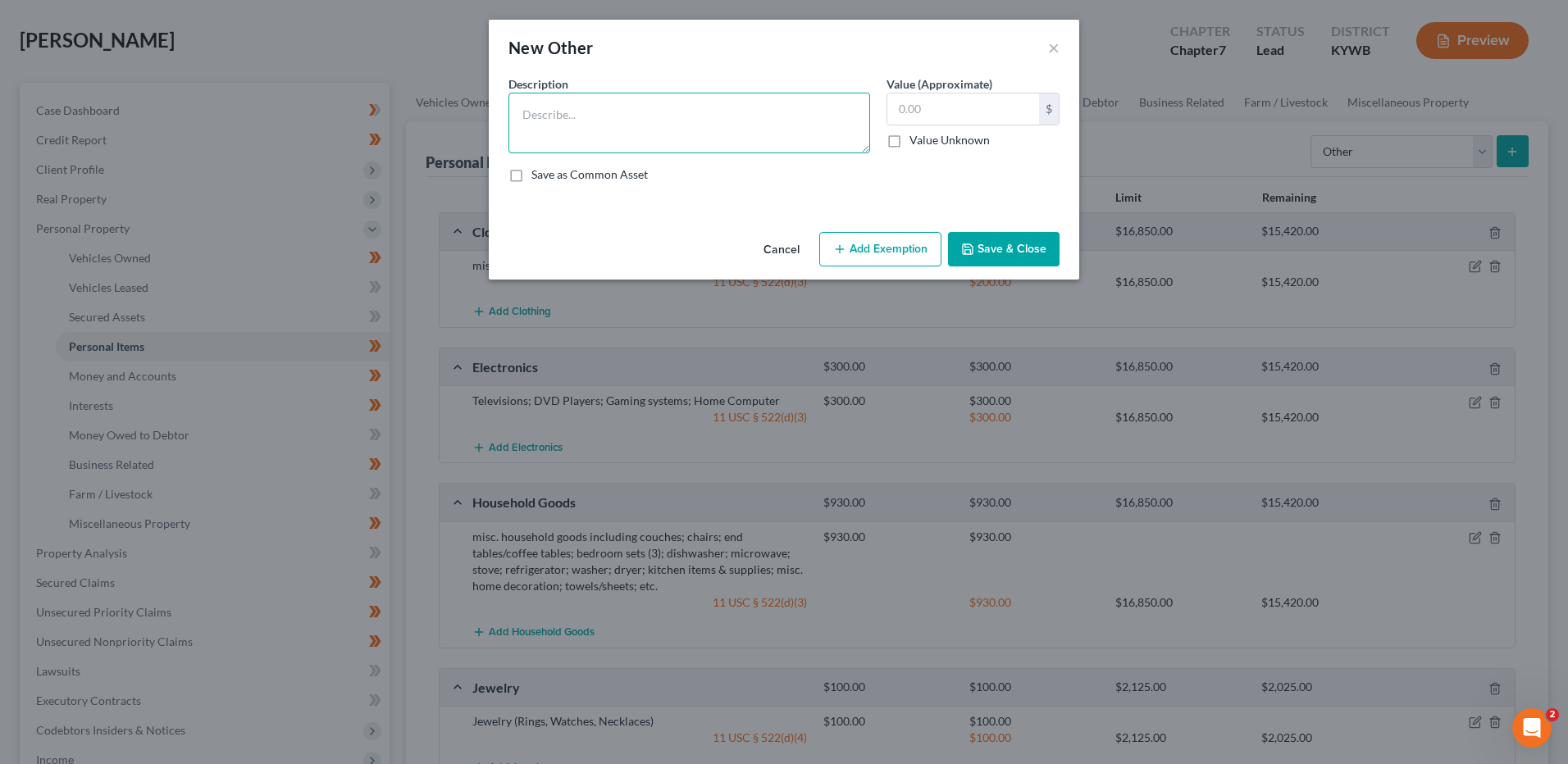
click at [583, 132] on textarea at bounding box center [689, 122] width 362 height 60
type textarea "Misc. parts and small tools used for business"
type input "3,500.00"
click at [1031, 255] on button "Save & Close" at bounding box center [1004, 249] width 112 height 35
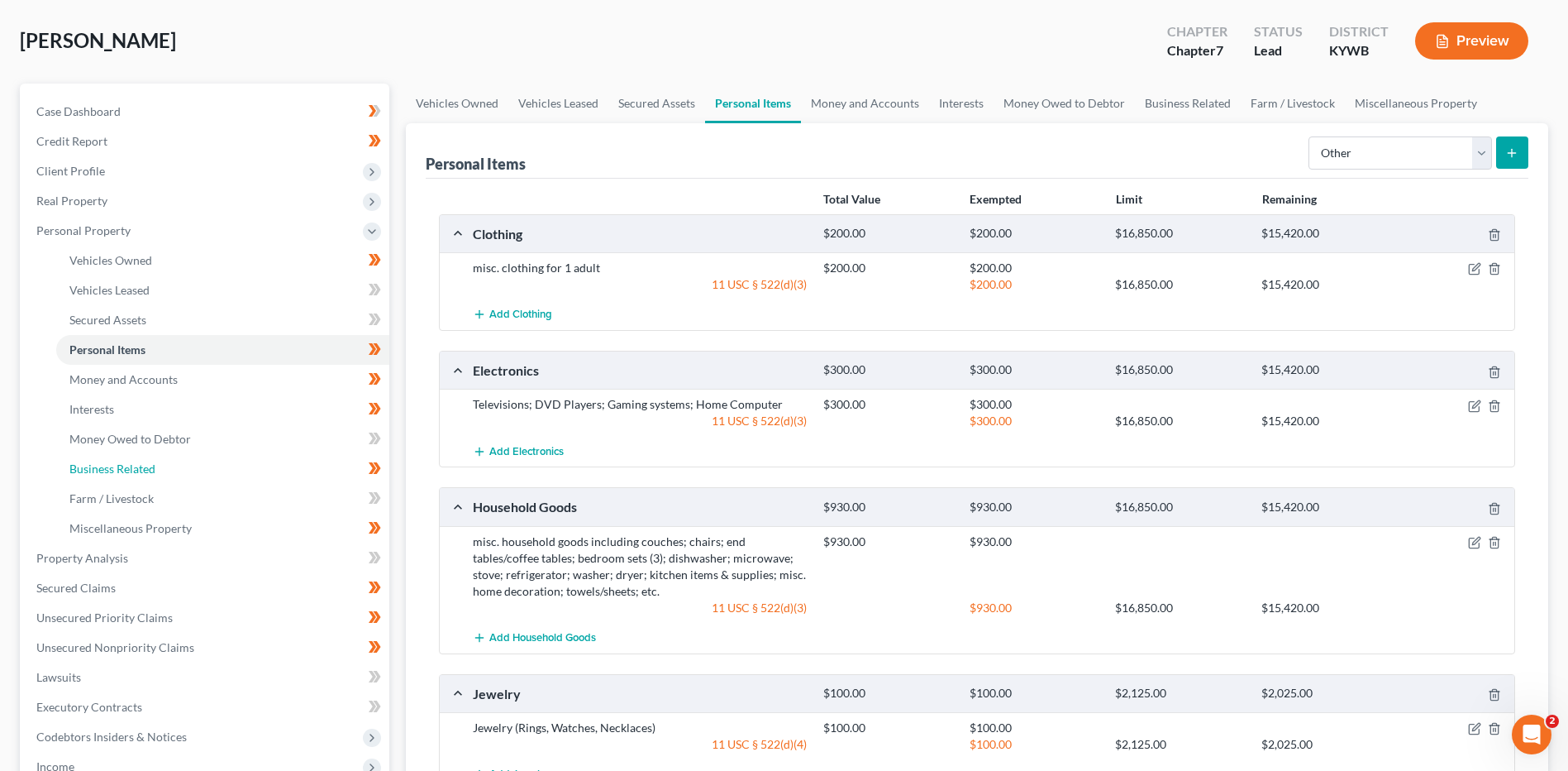
drag, startPoint x: 141, startPoint y: 473, endPoint x: 400, endPoint y: 481, distance: 259.1
click at [141, 472] on span "Business Related" at bounding box center [113, 469] width 86 height 14
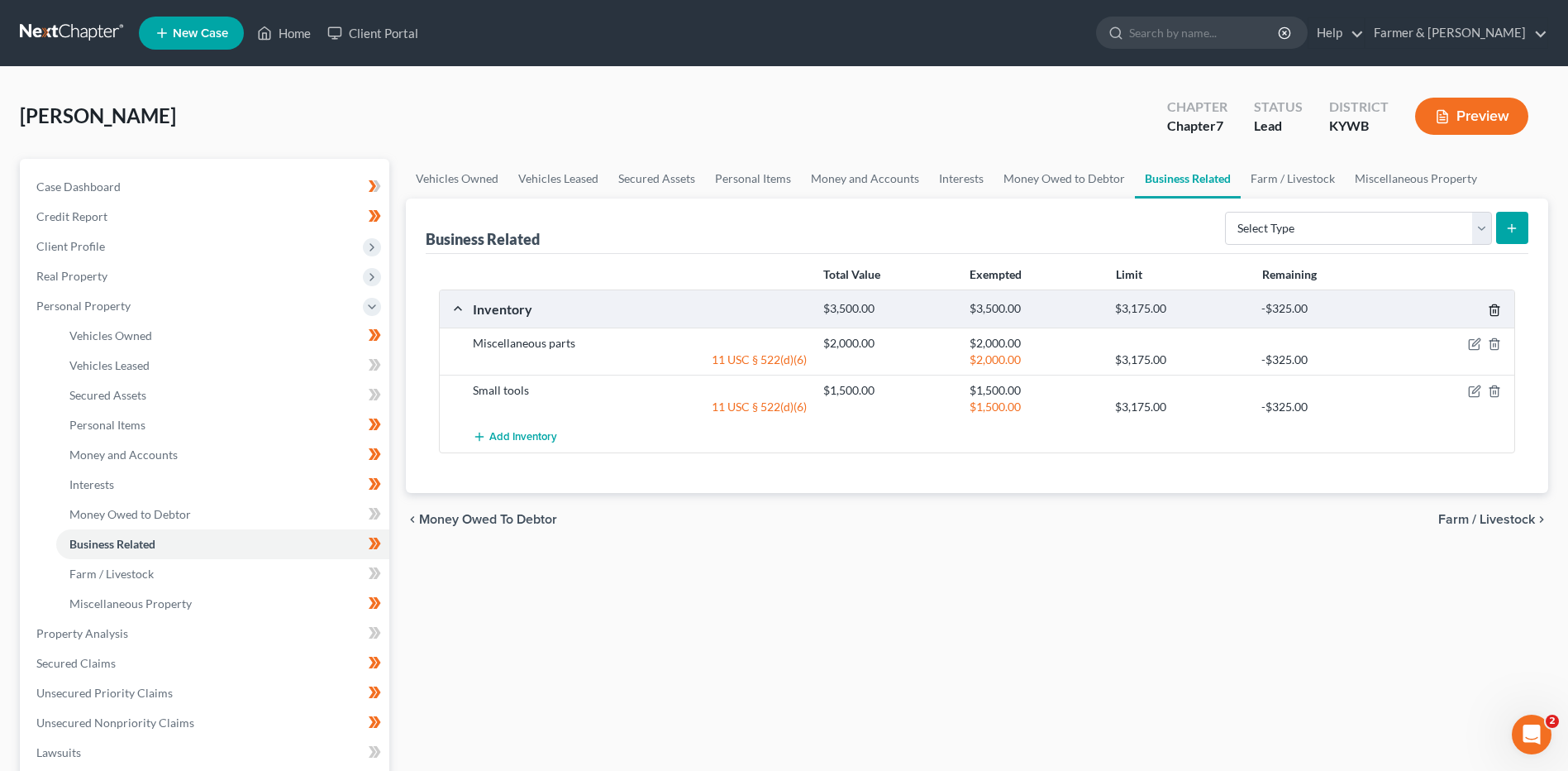
click at [1496, 304] on icon "button" at bounding box center [1494, 309] width 13 height 13
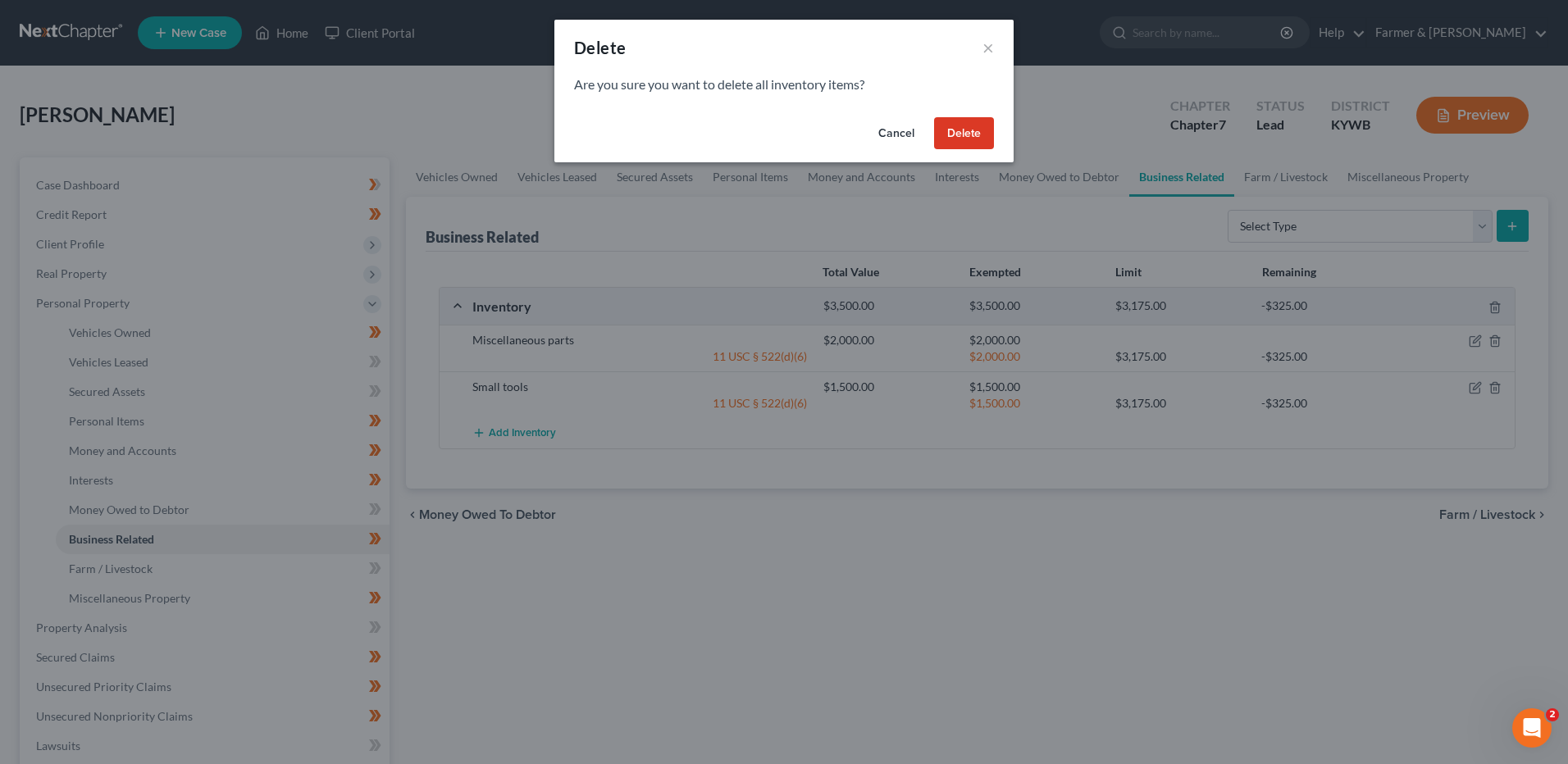
click at [948, 138] on button "Delete" at bounding box center [963, 133] width 59 height 33
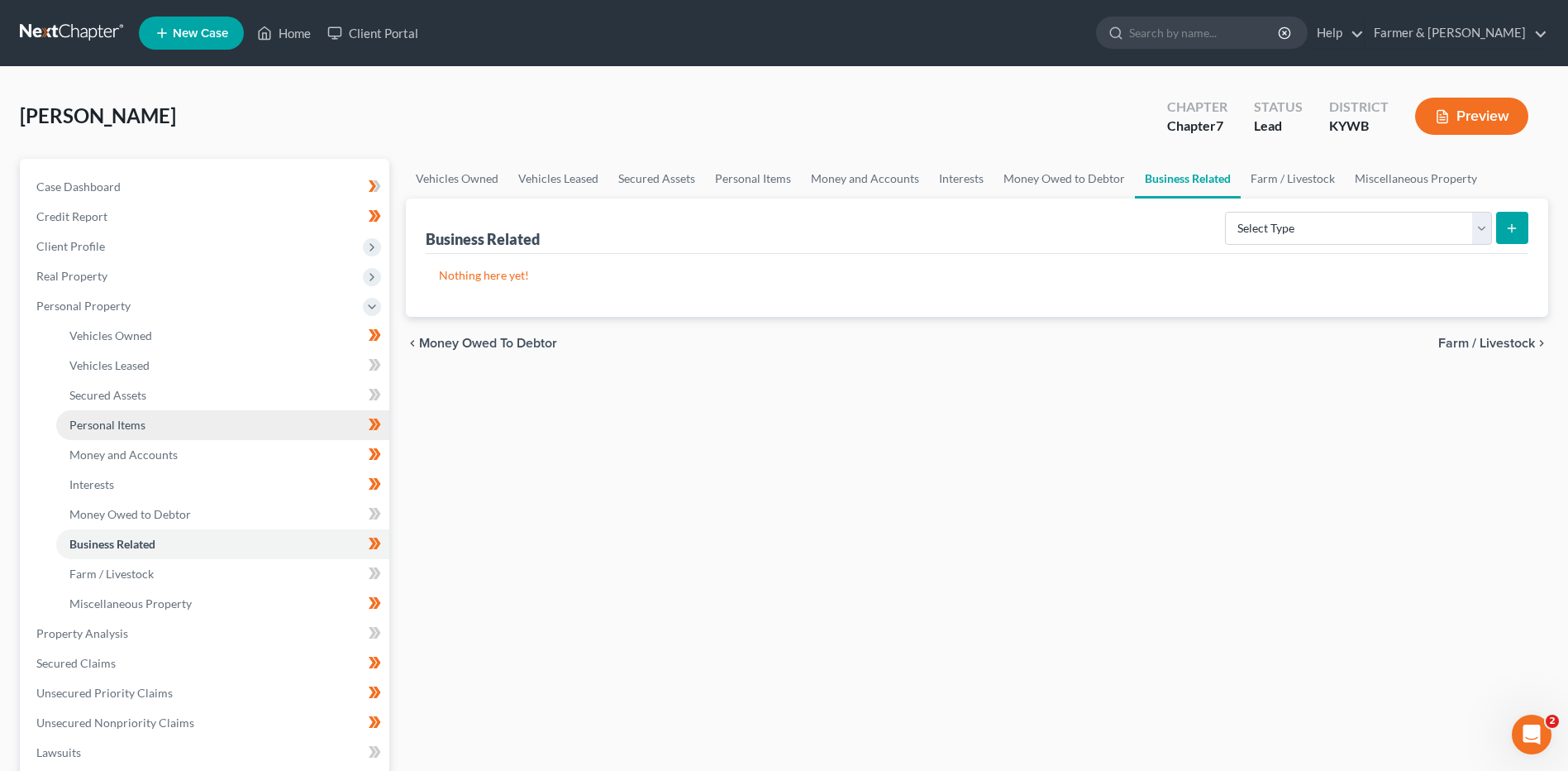
click at [151, 417] on link "Personal Items" at bounding box center [223, 425] width 333 height 30
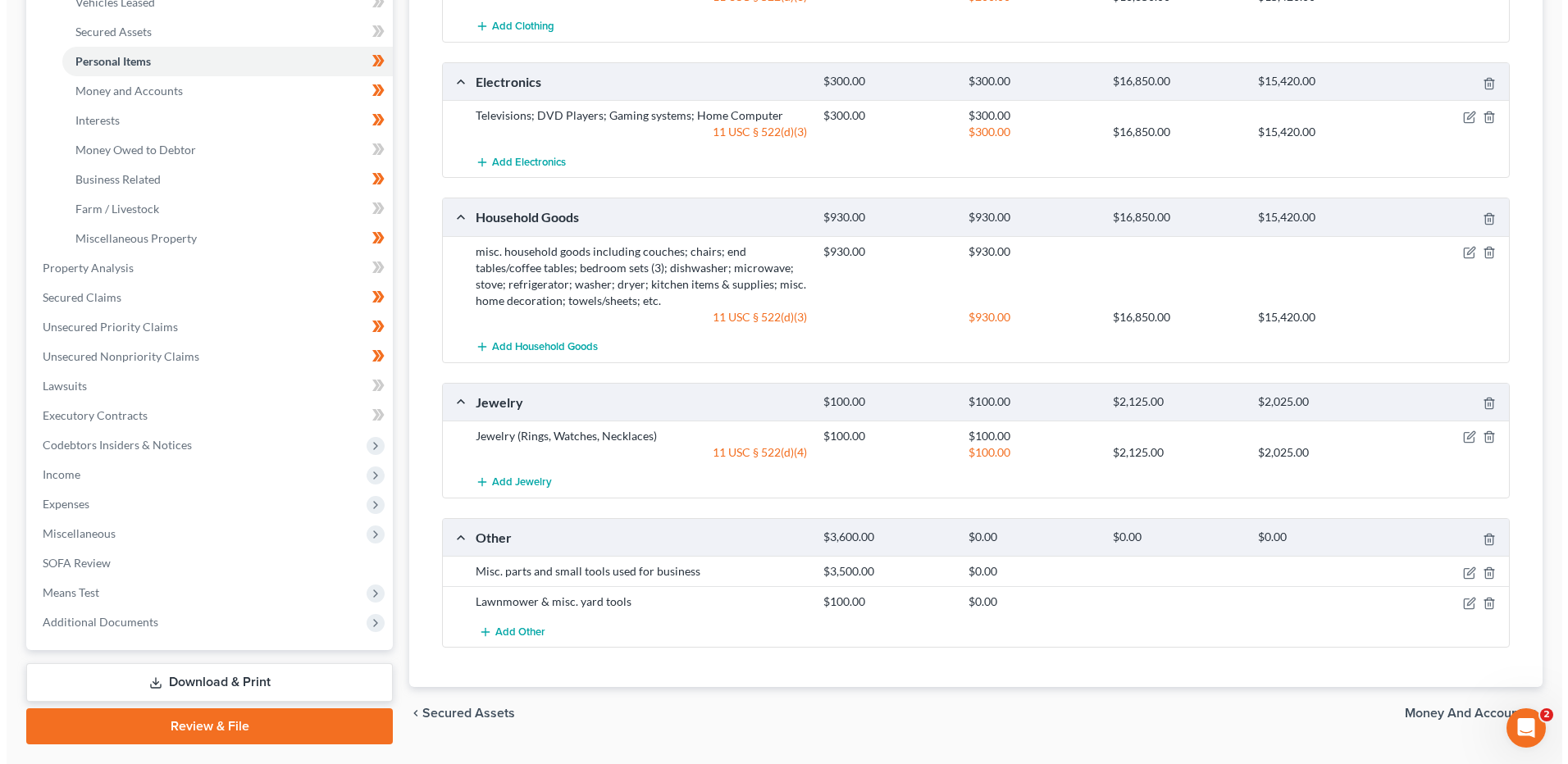
scroll to position [402, 0]
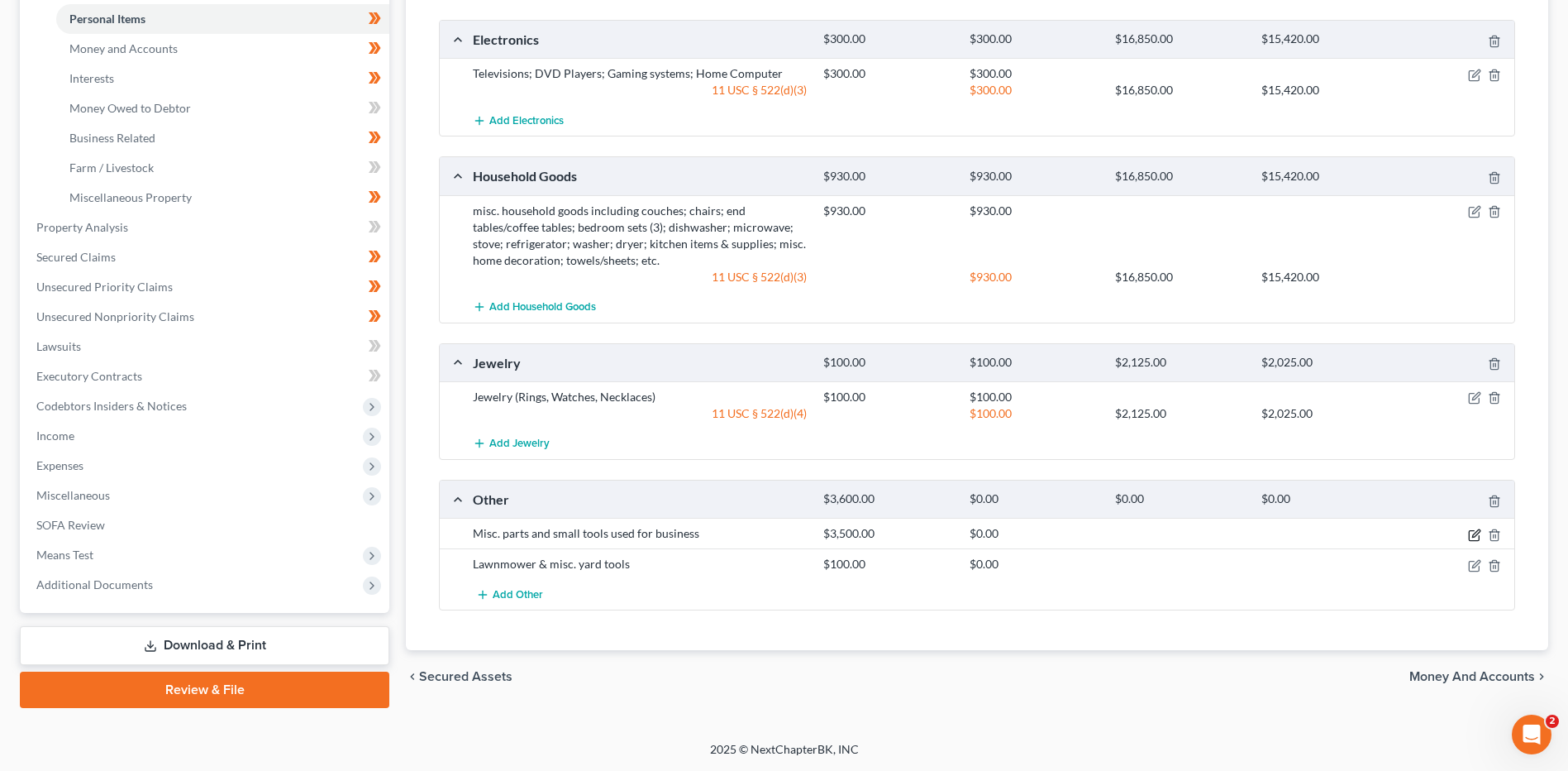
click at [1477, 537] on icon "button" at bounding box center [1474, 535] width 13 height 13
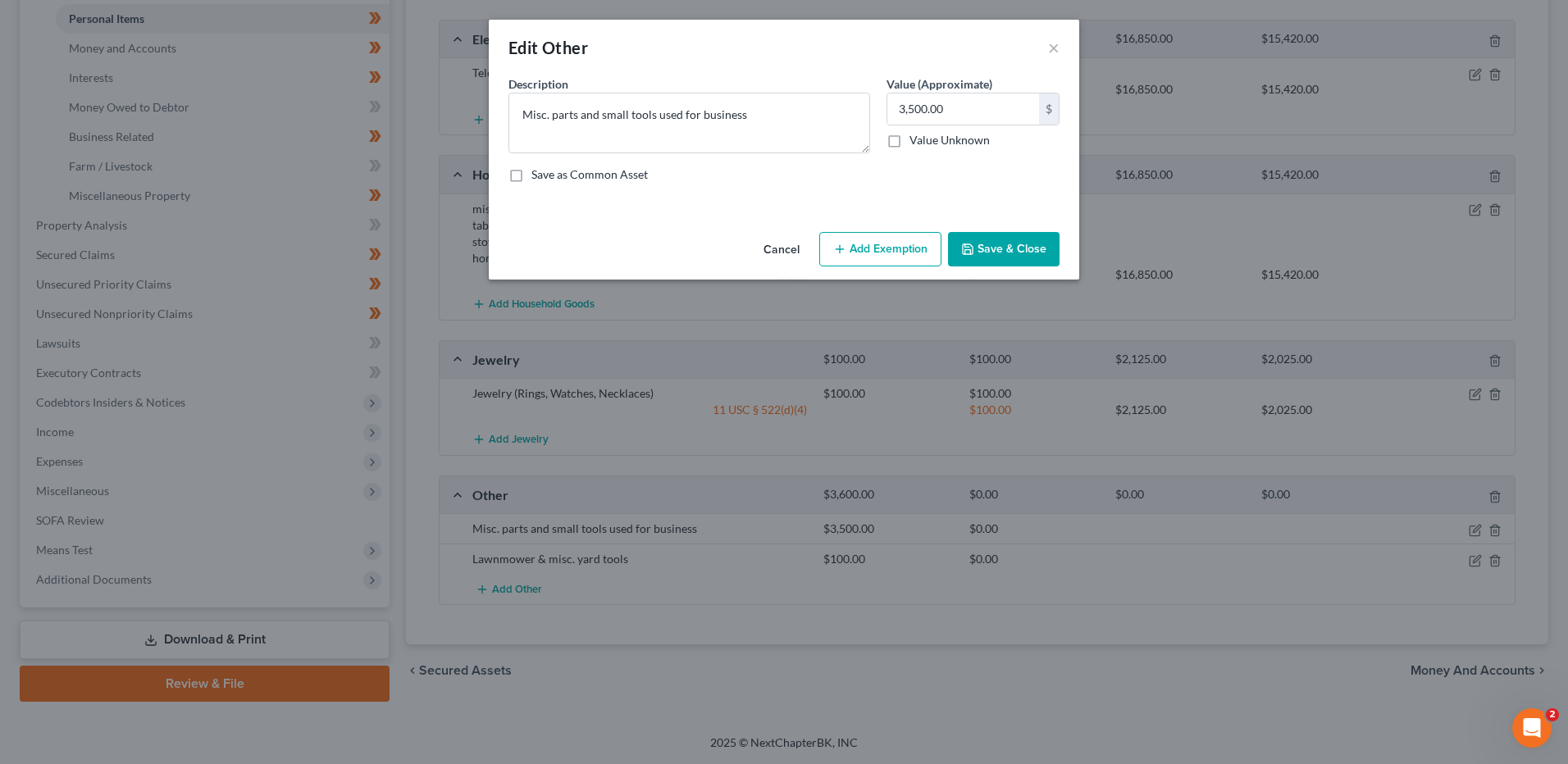
click at [893, 248] on button "Add Exemption" at bounding box center [881, 249] width 122 height 35
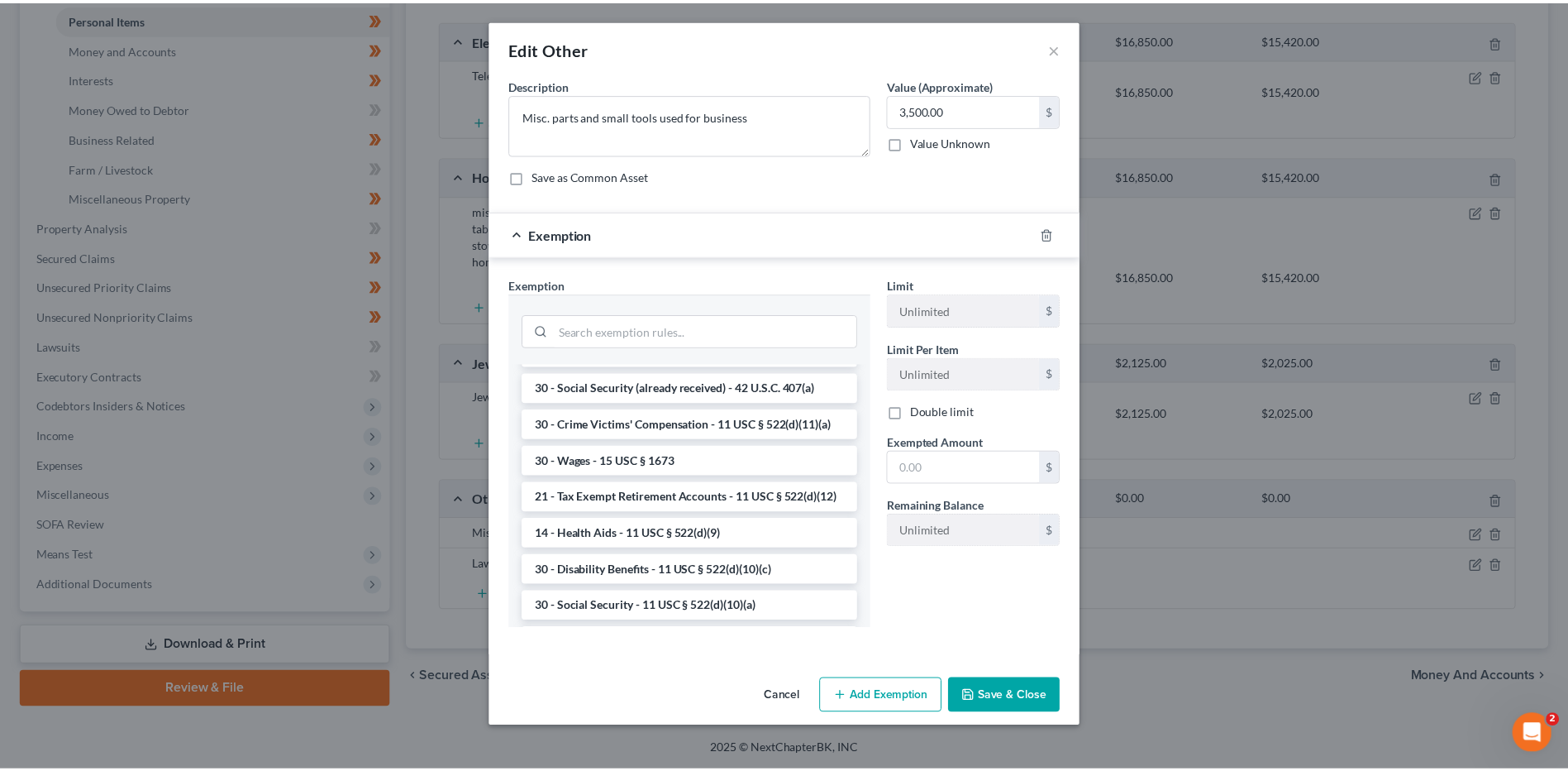
scroll to position [744, 0]
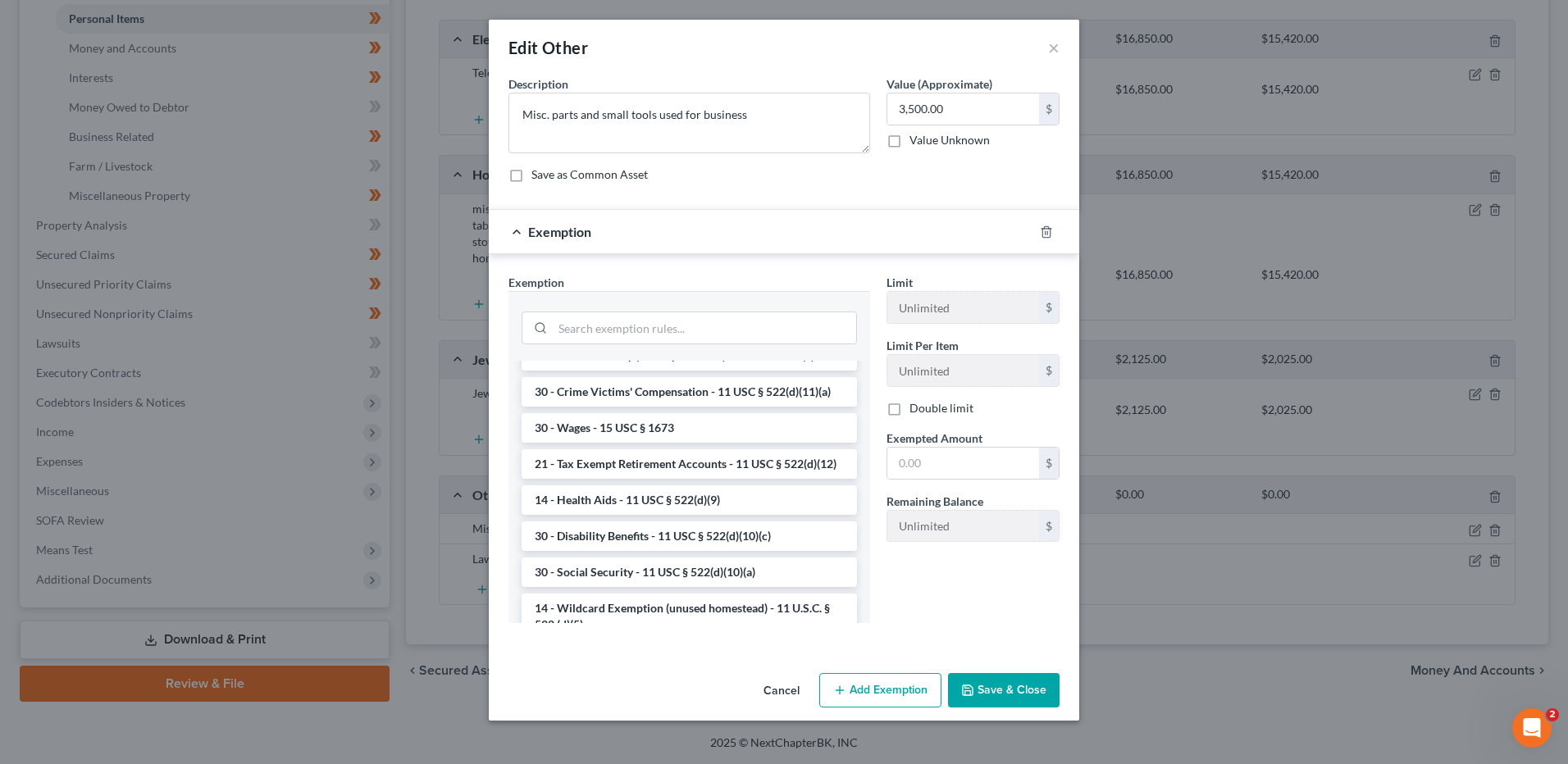
click at [777, 690] on button "Cancel" at bounding box center [781, 690] width 62 height 33
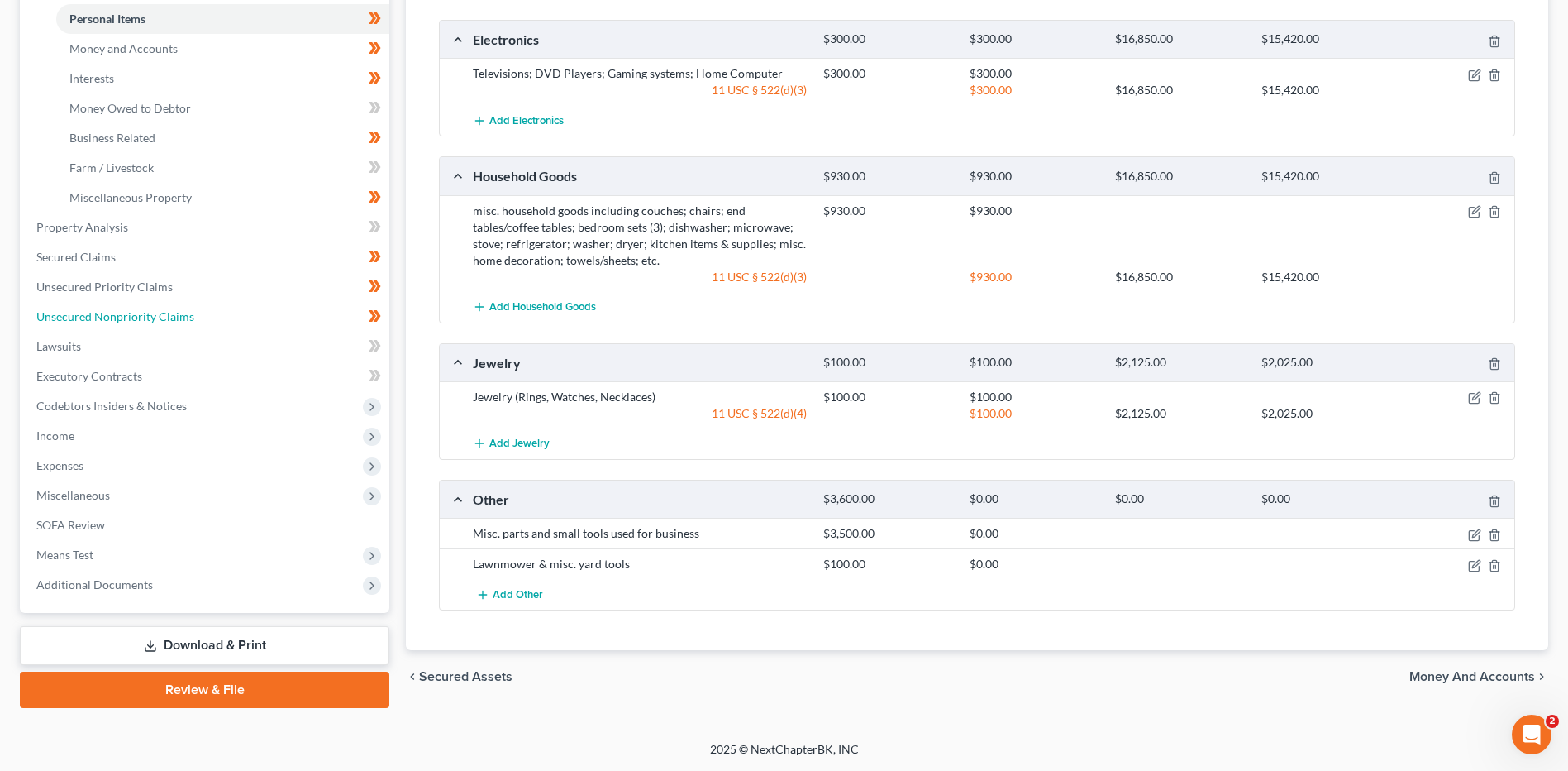
drag, startPoint x: 130, startPoint y: 318, endPoint x: 714, endPoint y: 397, distance: 589.3
click at [130, 318] on span "Unsecured Nonpriority Claims" at bounding box center [115, 317] width 158 height 14
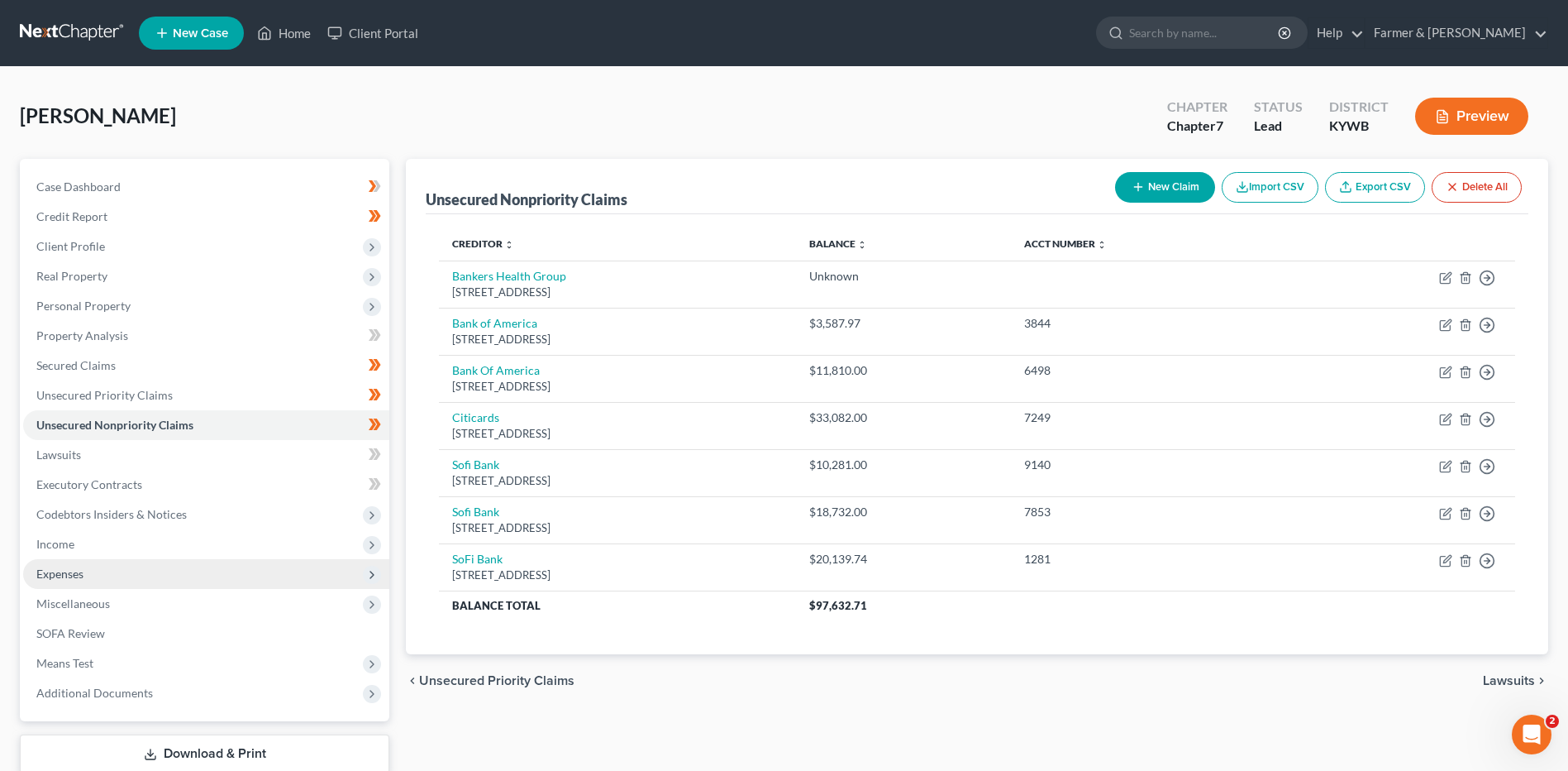
click at [198, 562] on span "Expenses" at bounding box center [207, 573] width 367 height 30
click at [199, 585] on span "Expenses" at bounding box center [207, 573] width 367 height 30
click at [188, 576] on span "Expenses" at bounding box center [207, 573] width 367 height 30
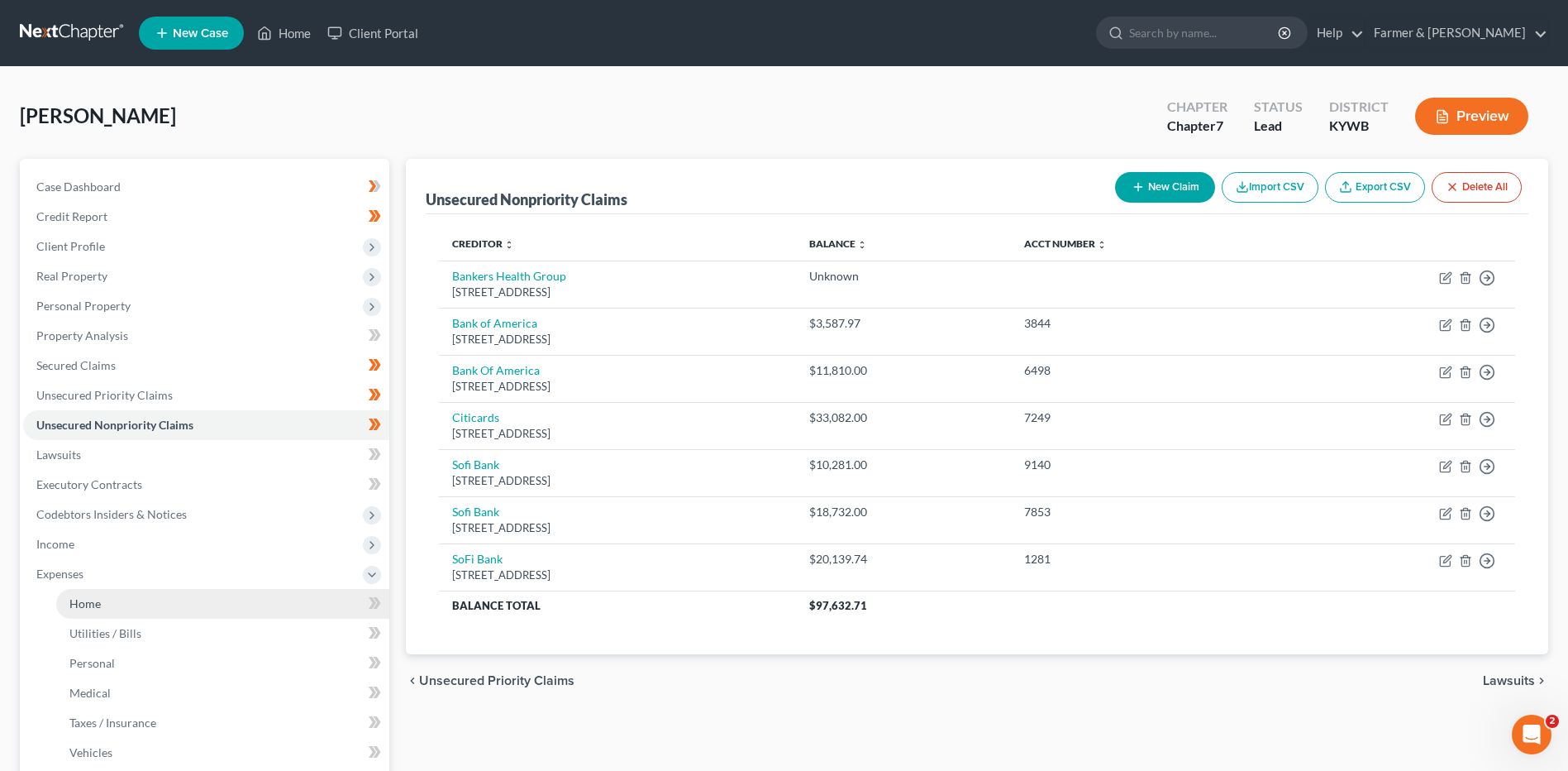
click at [192, 596] on link "Home" at bounding box center [223, 603] width 333 height 30
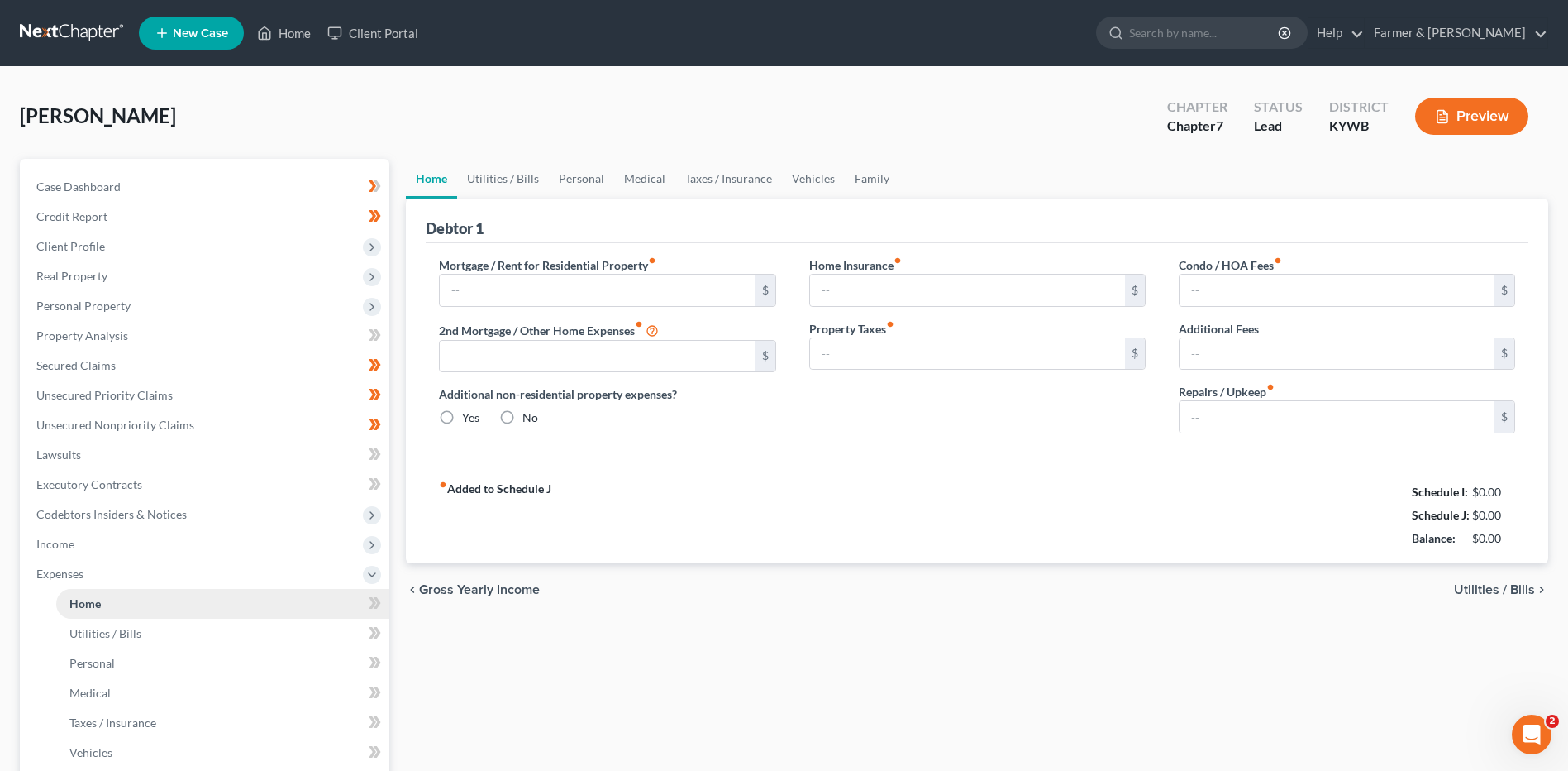
type input "934.00"
type input "0.00"
radio input "true"
type input "0.00"
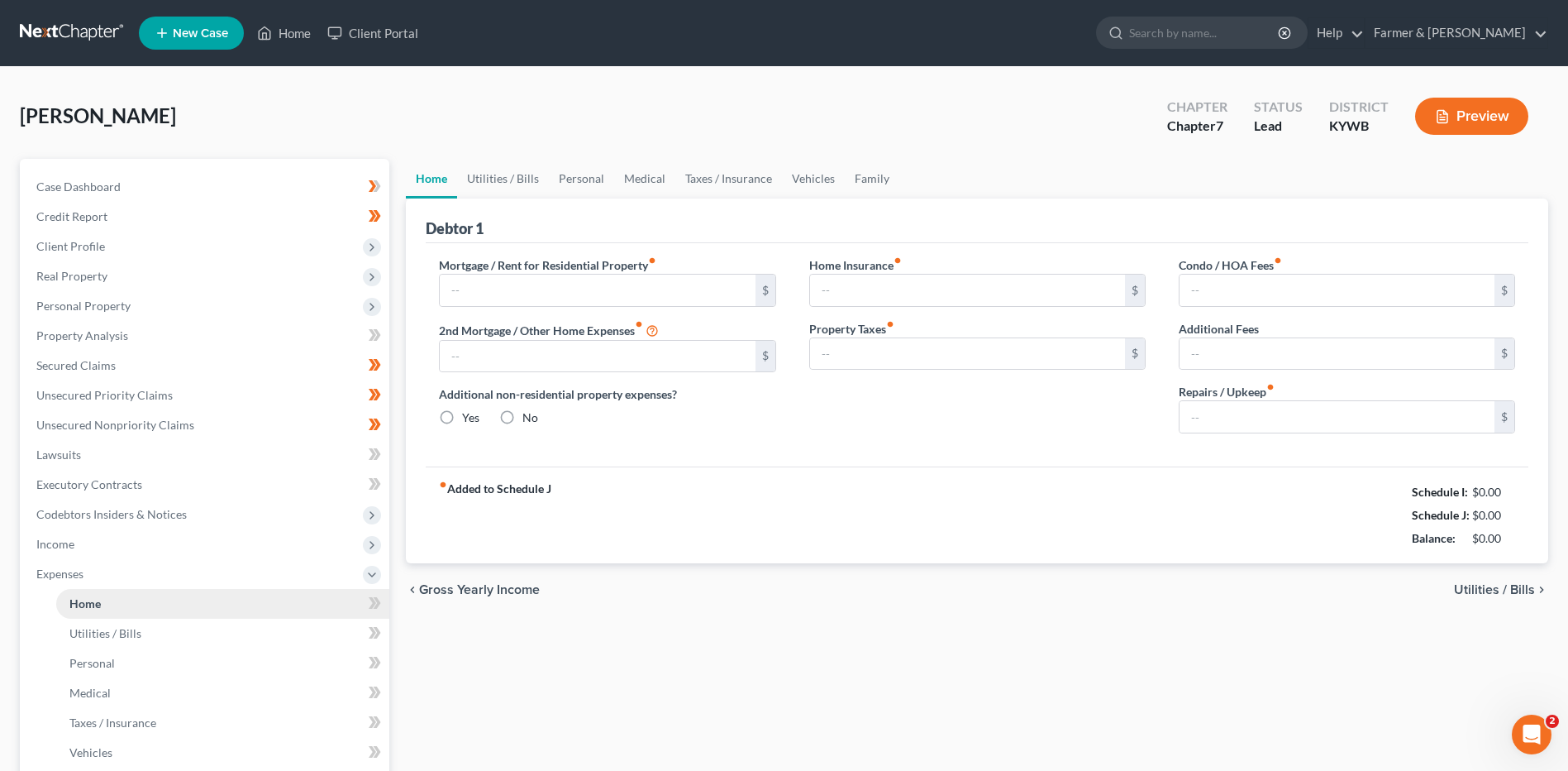
type input "0.00"
type input "250.00"
click at [527, 298] on input "934.00" at bounding box center [597, 290] width 315 height 31
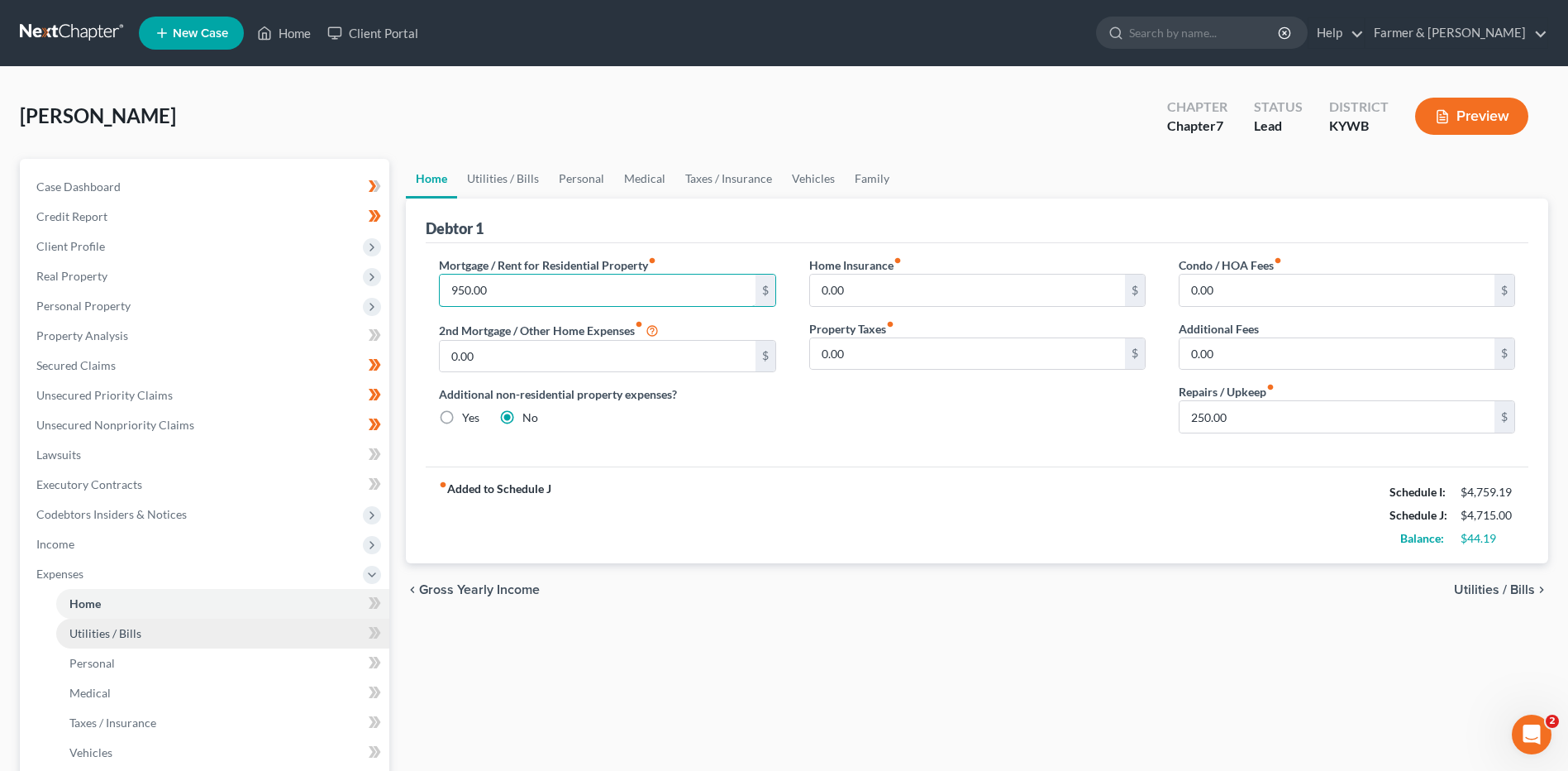
type input "950.00"
click at [181, 625] on link "Utilities / Bills" at bounding box center [223, 633] width 333 height 30
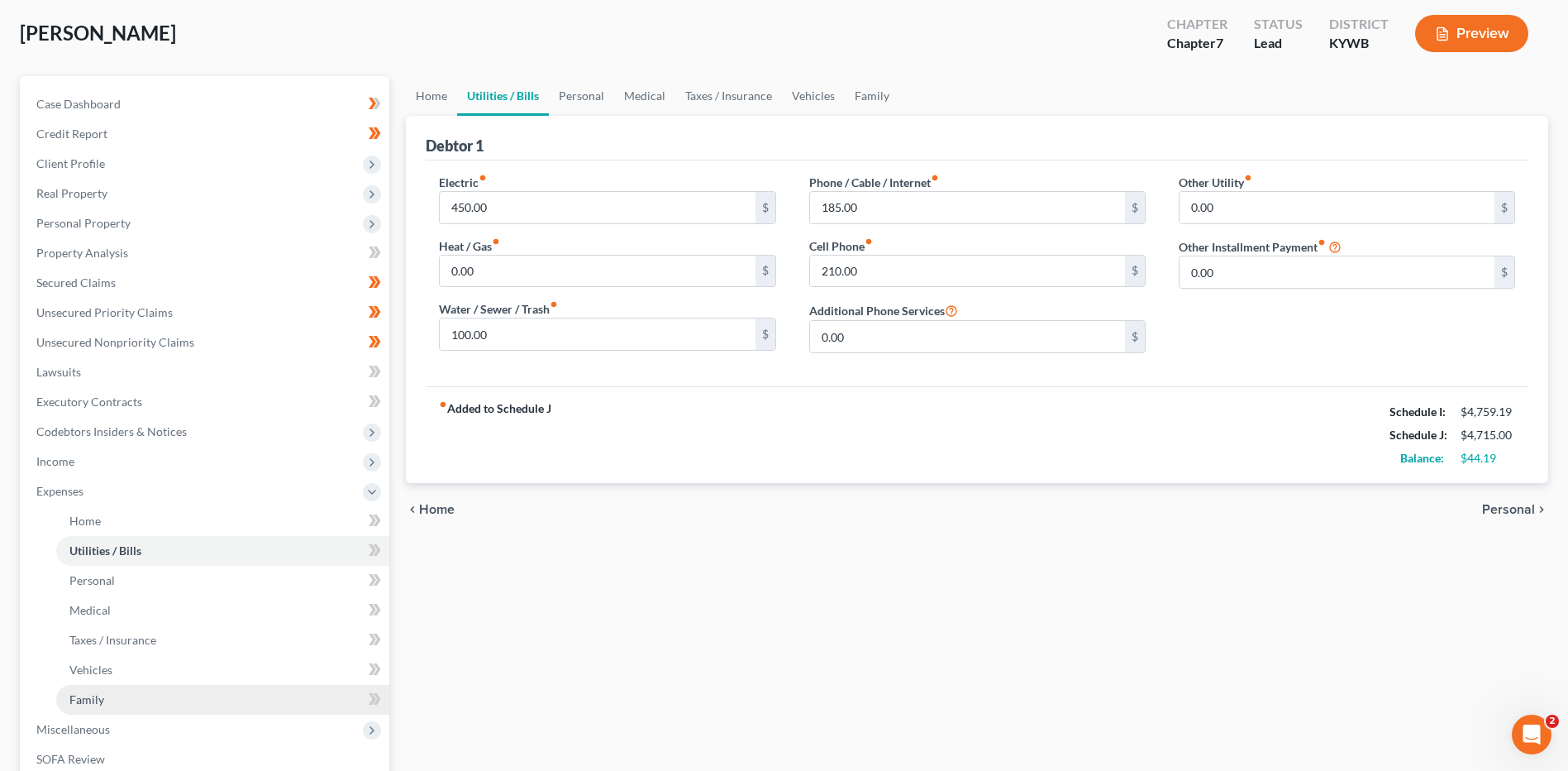
click at [155, 699] on link "Family" at bounding box center [223, 699] width 333 height 30
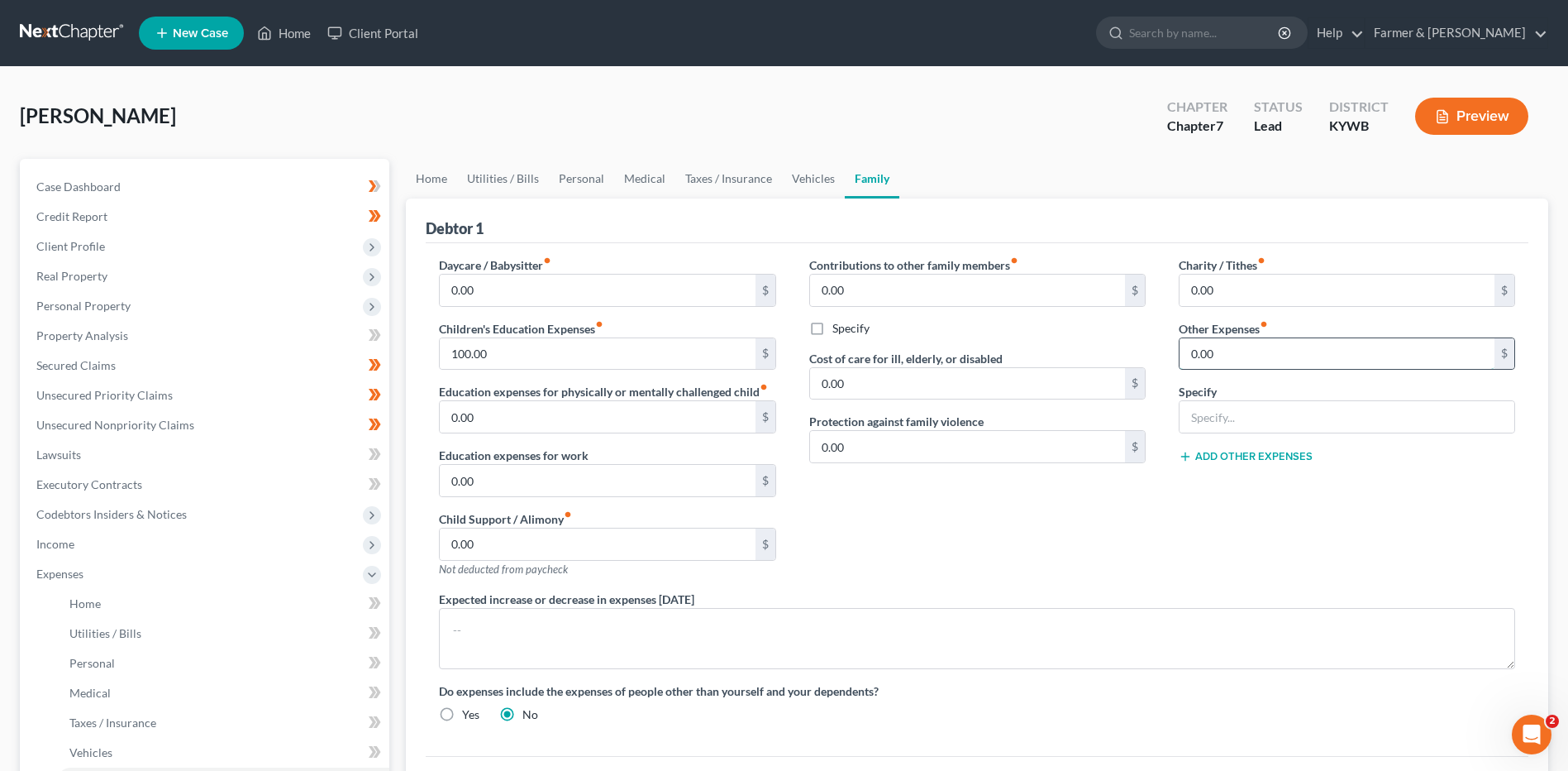
click at [1245, 359] on input "0.00" at bounding box center [1336, 353] width 315 height 31
type input "50.00"
type input "Pet care"
click at [127, 733] on link "Taxes / Insurance" at bounding box center [223, 722] width 333 height 30
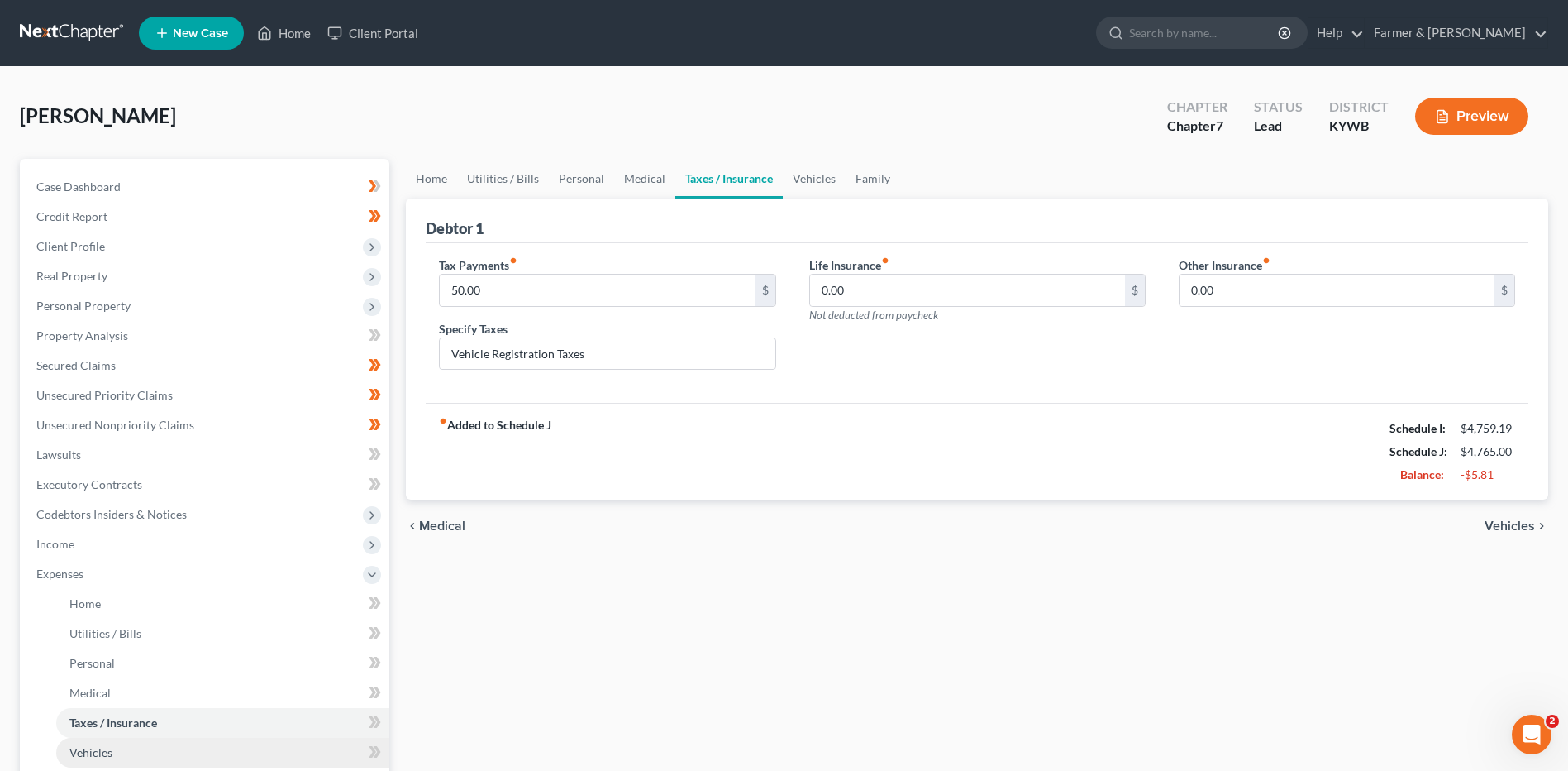
click at [129, 745] on link "Vehicles" at bounding box center [223, 752] width 333 height 30
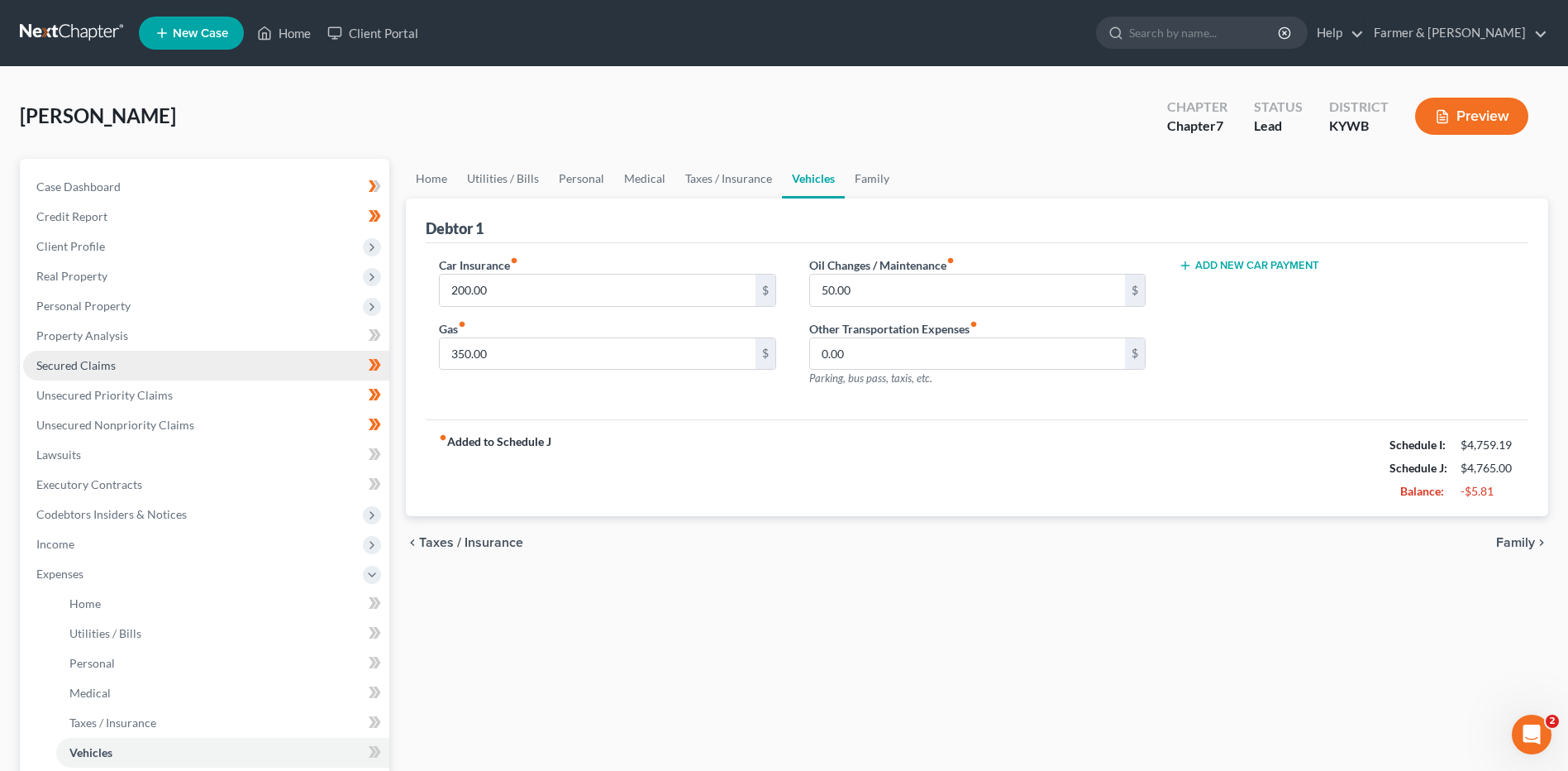
drag, startPoint x: 213, startPoint y: 308, endPoint x: 171, endPoint y: 374, distance: 78.2
click at [213, 308] on span "Personal Property" at bounding box center [207, 305] width 367 height 30
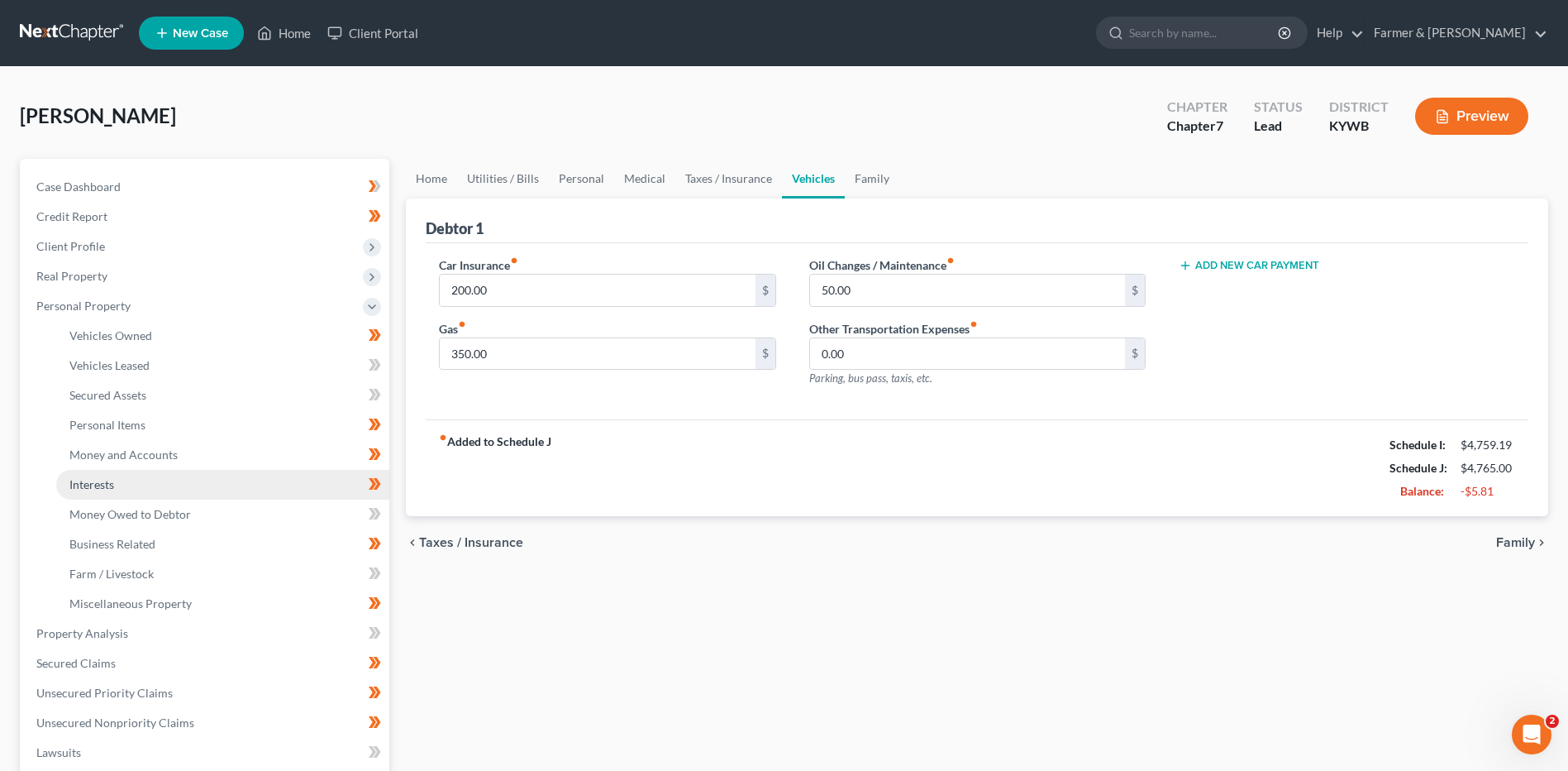
click at [146, 478] on link "Interests" at bounding box center [223, 484] width 333 height 30
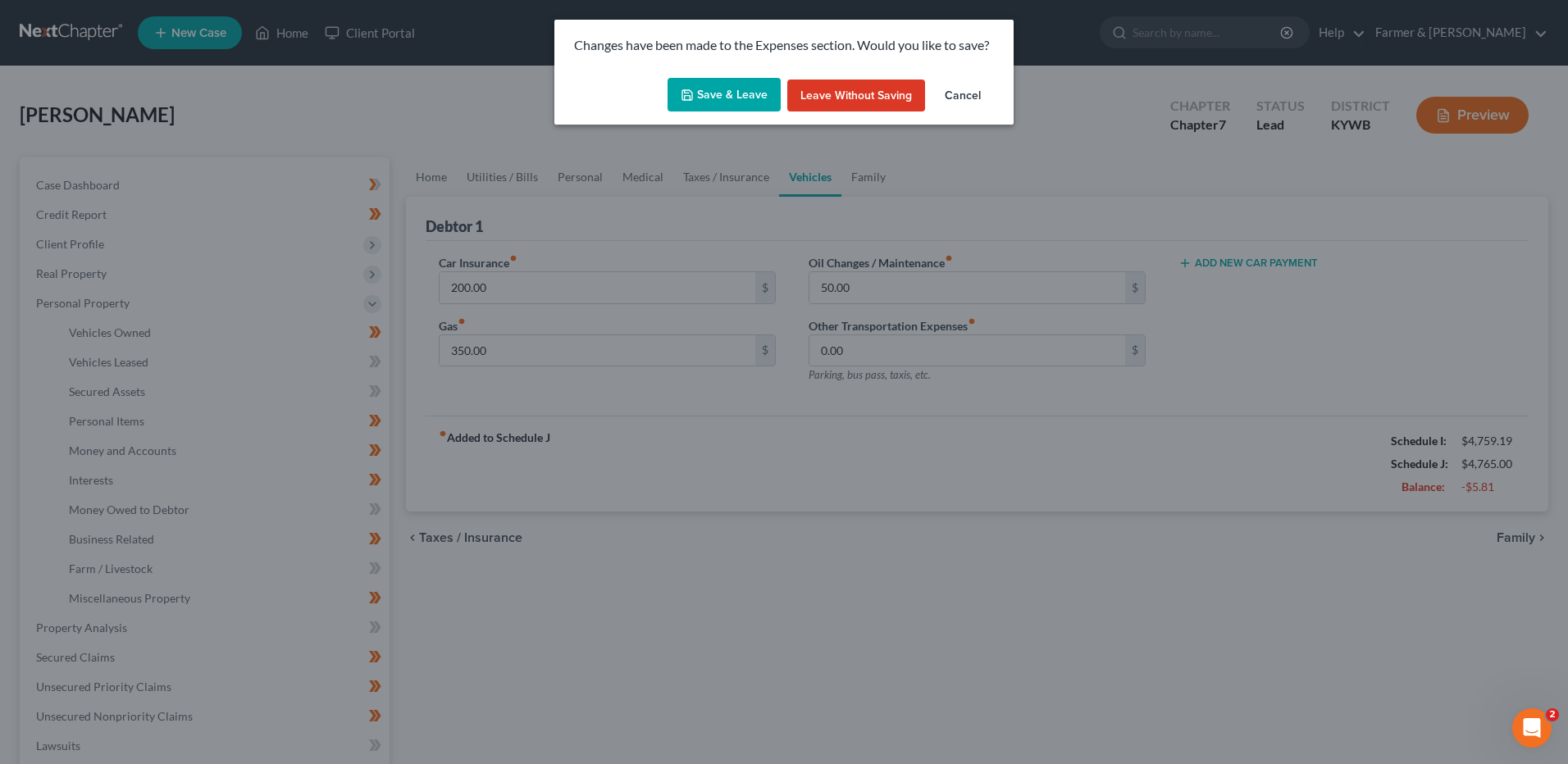
click at [712, 103] on button "Save & Leave" at bounding box center [725, 95] width 114 height 35
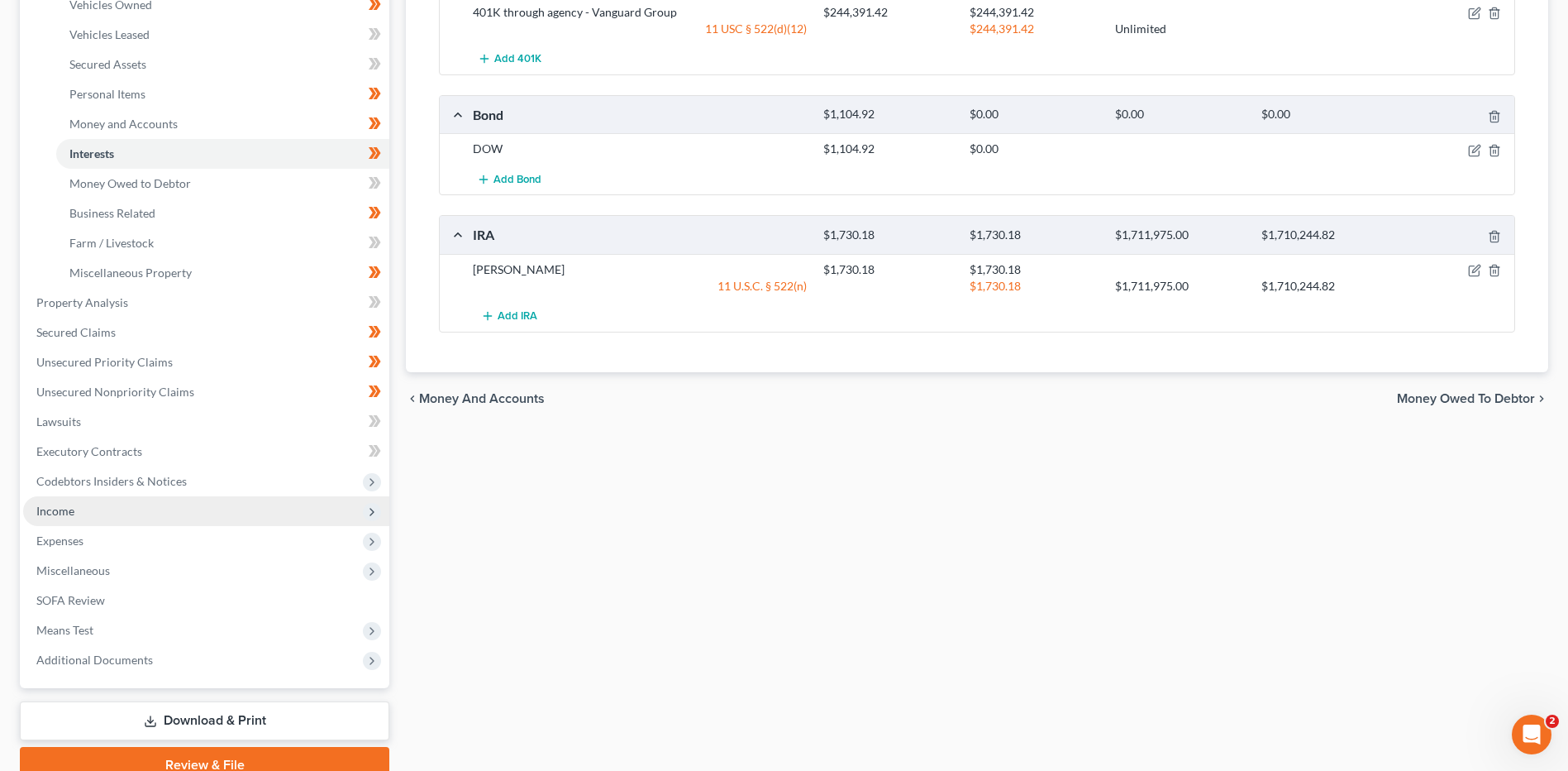
click at [158, 513] on span "Income" at bounding box center [207, 511] width 367 height 30
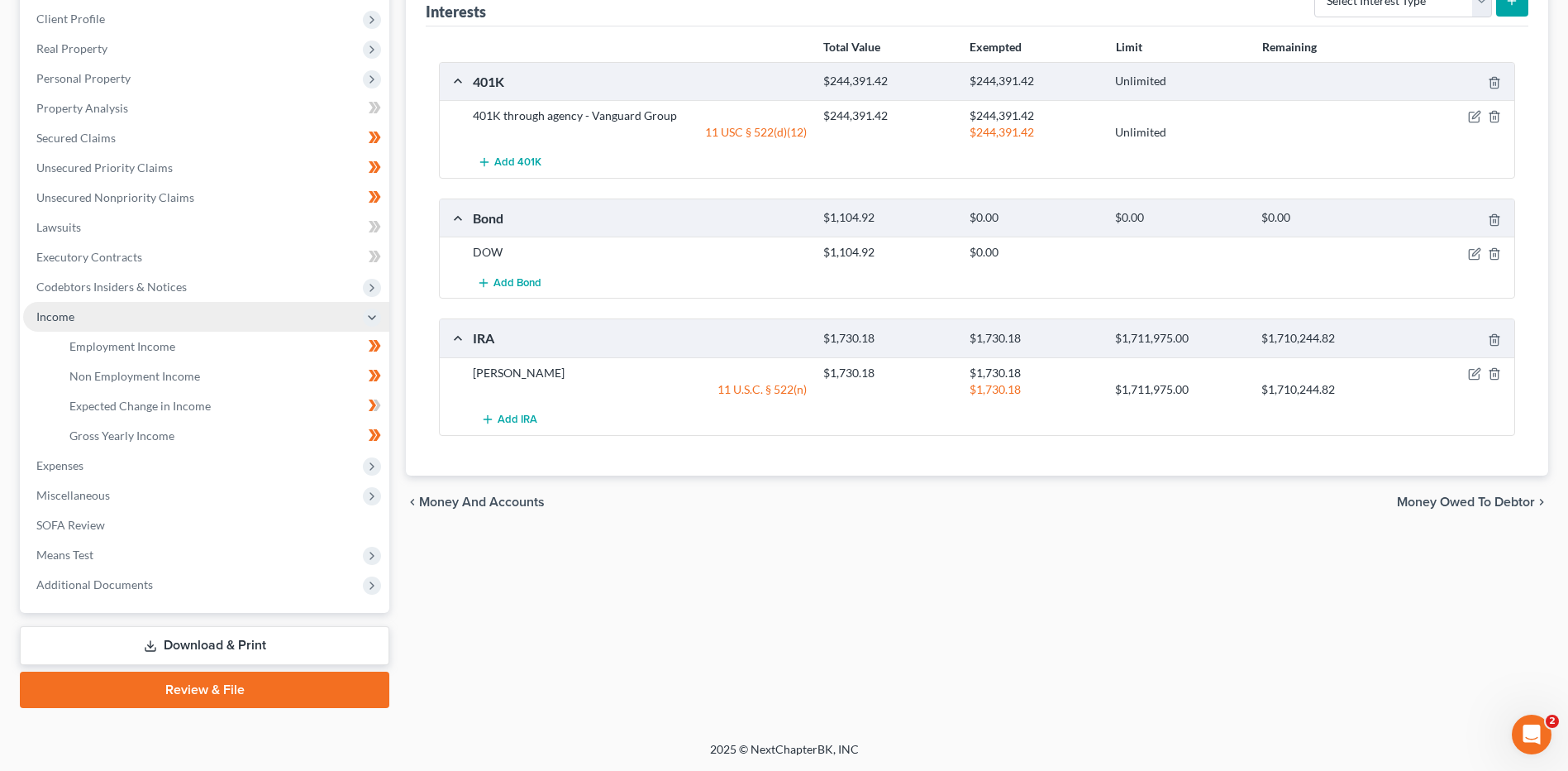
scroll to position [227, 0]
click at [167, 446] on link "Gross Yearly Income" at bounding box center [223, 436] width 333 height 30
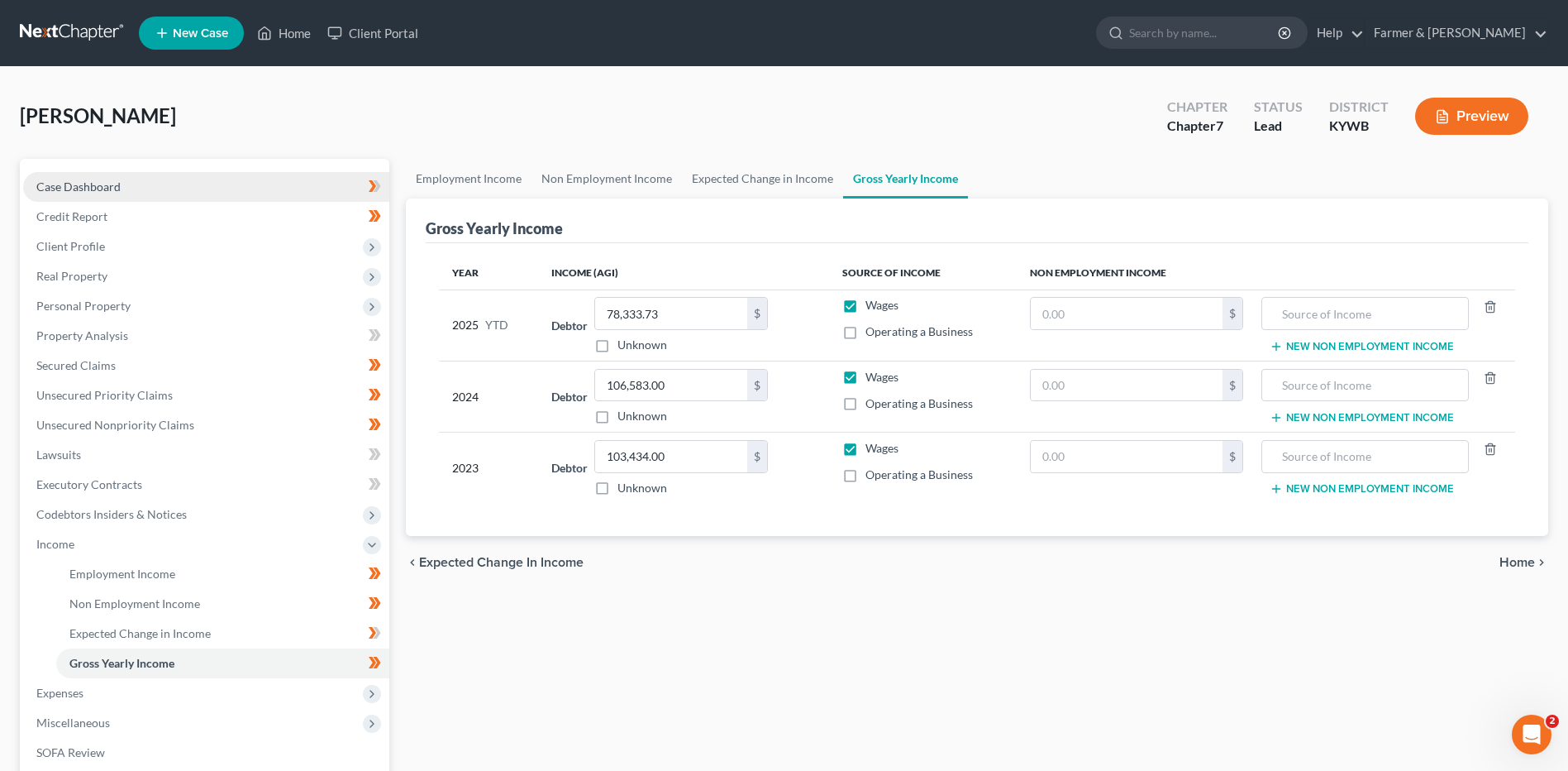
click at [181, 197] on link "Case Dashboard" at bounding box center [207, 186] width 367 height 30
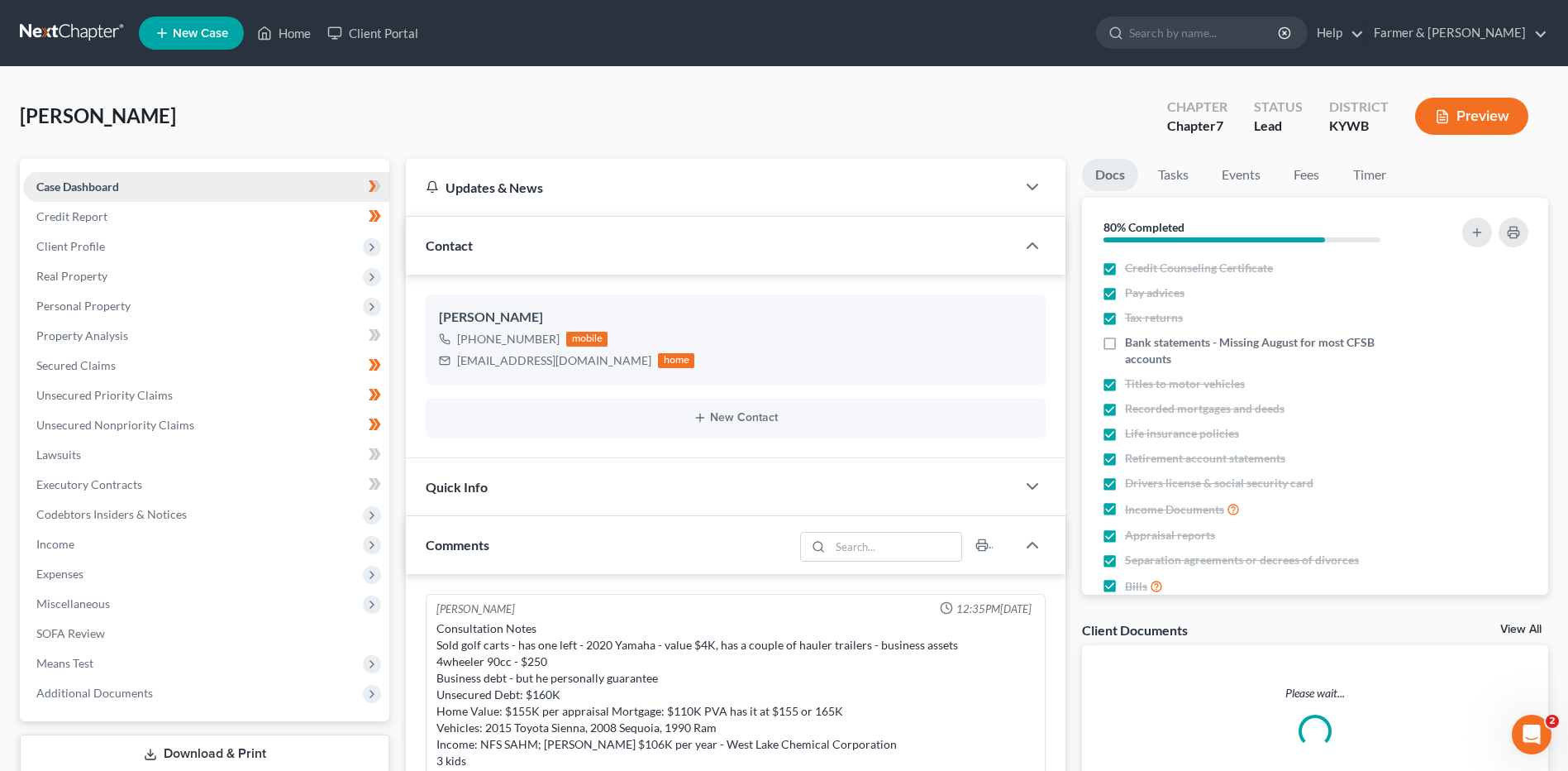
scroll to position [97, 0]
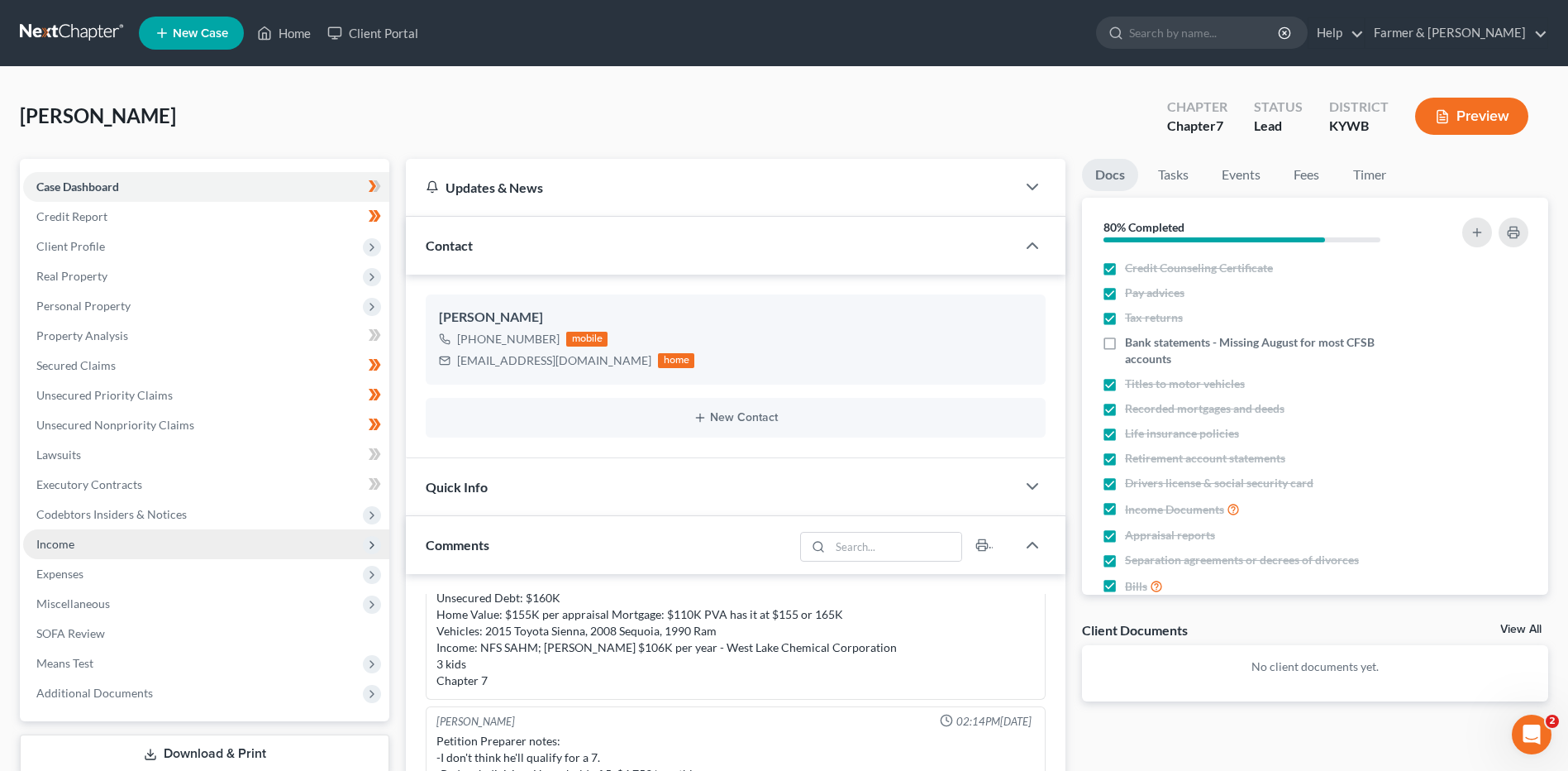
click at [171, 533] on span "Income" at bounding box center [207, 544] width 367 height 30
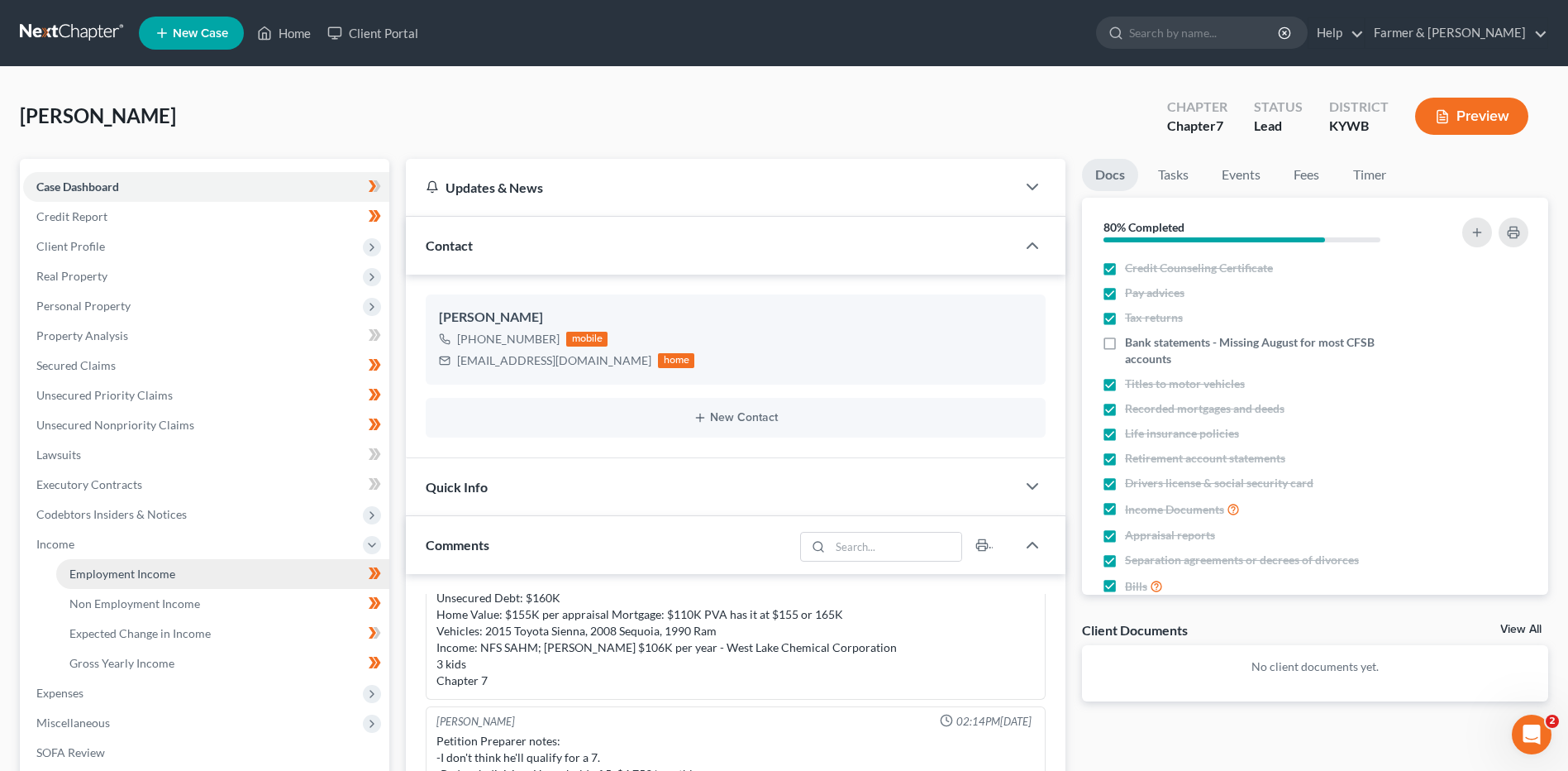
click at [170, 569] on span "Employment Income" at bounding box center [122, 573] width 105 height 14
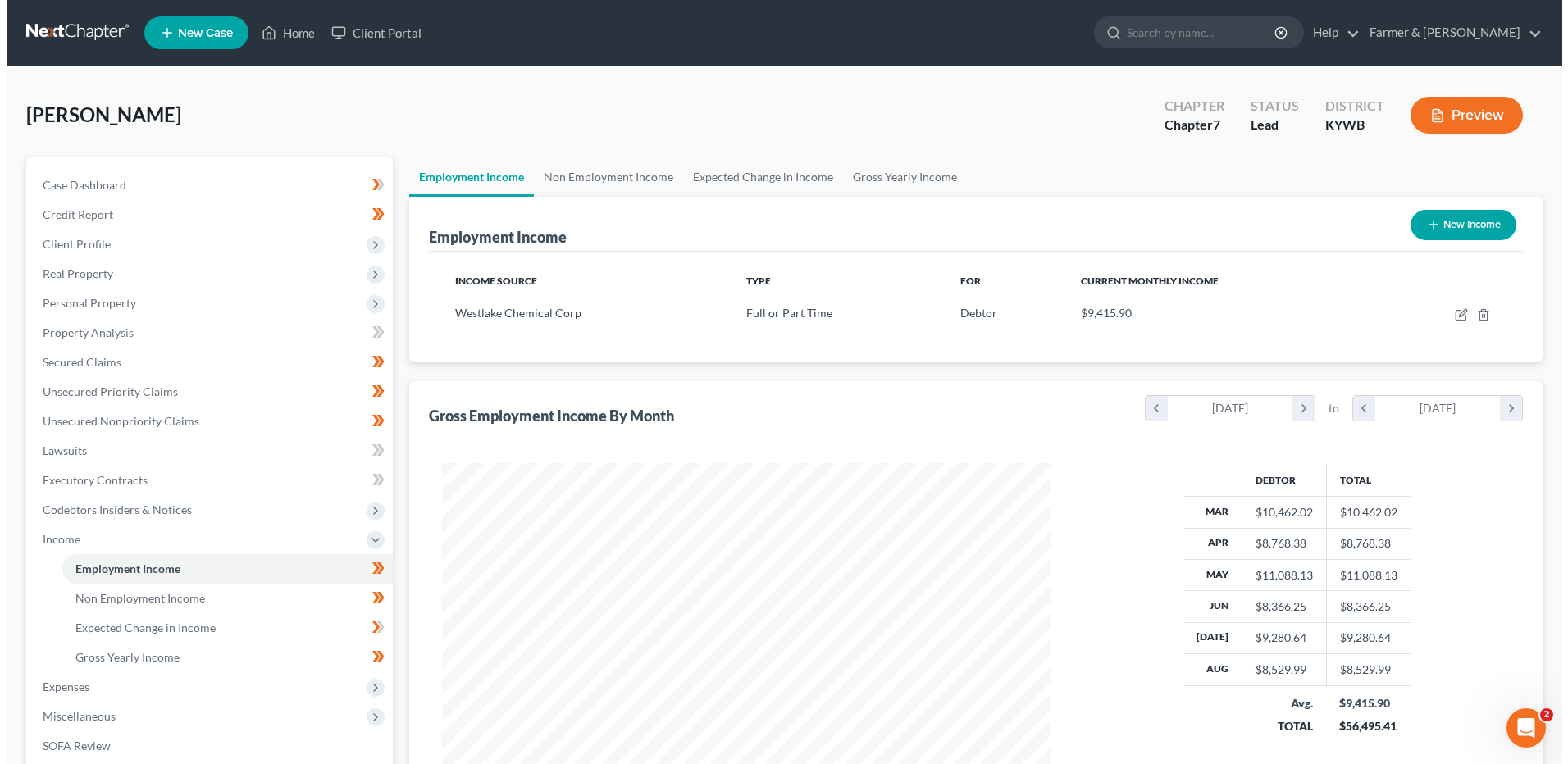
scroll to position [304, 641]
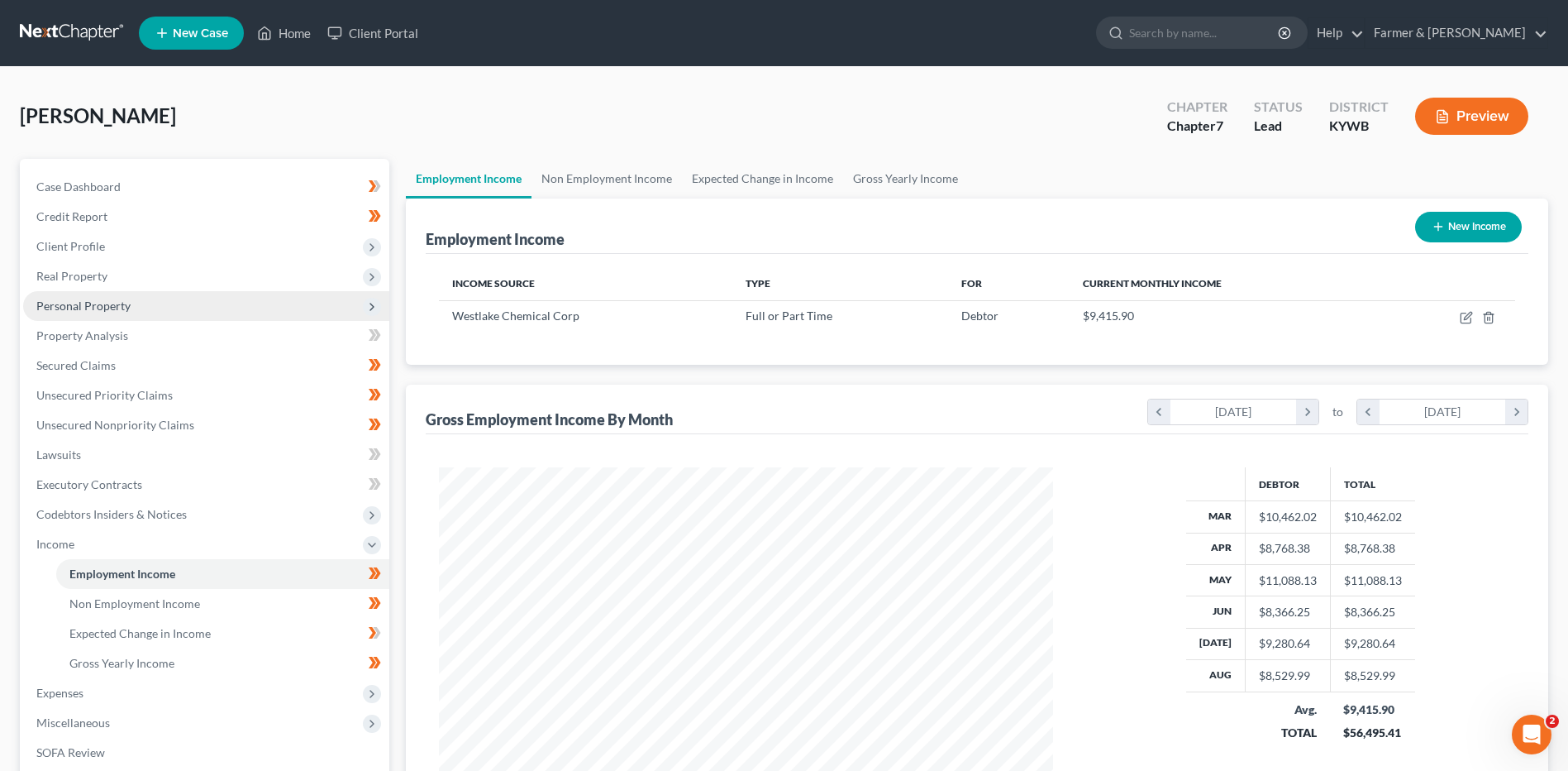
drag, startPoint x: 160, startPoint y: 309, endPoint x: 159, endPoint y: 318, distance: 9.1
click at [160, 309] on span "Personal Property" at bounding box center [207, 305] width 367 height 30
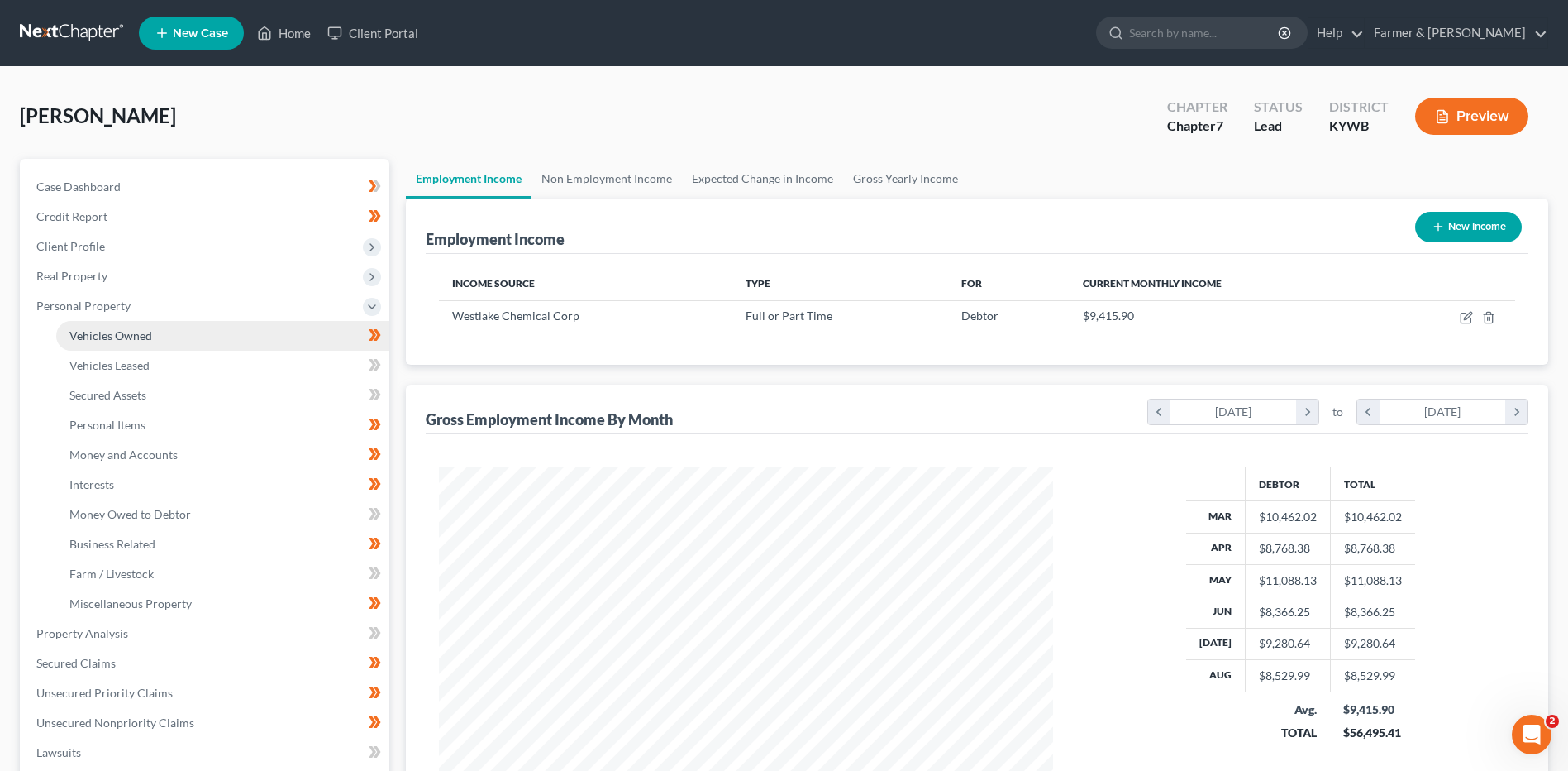
click at [161, 333] on link "Vehicles Owned" at bounding box center [223, 335] width 333 height 30
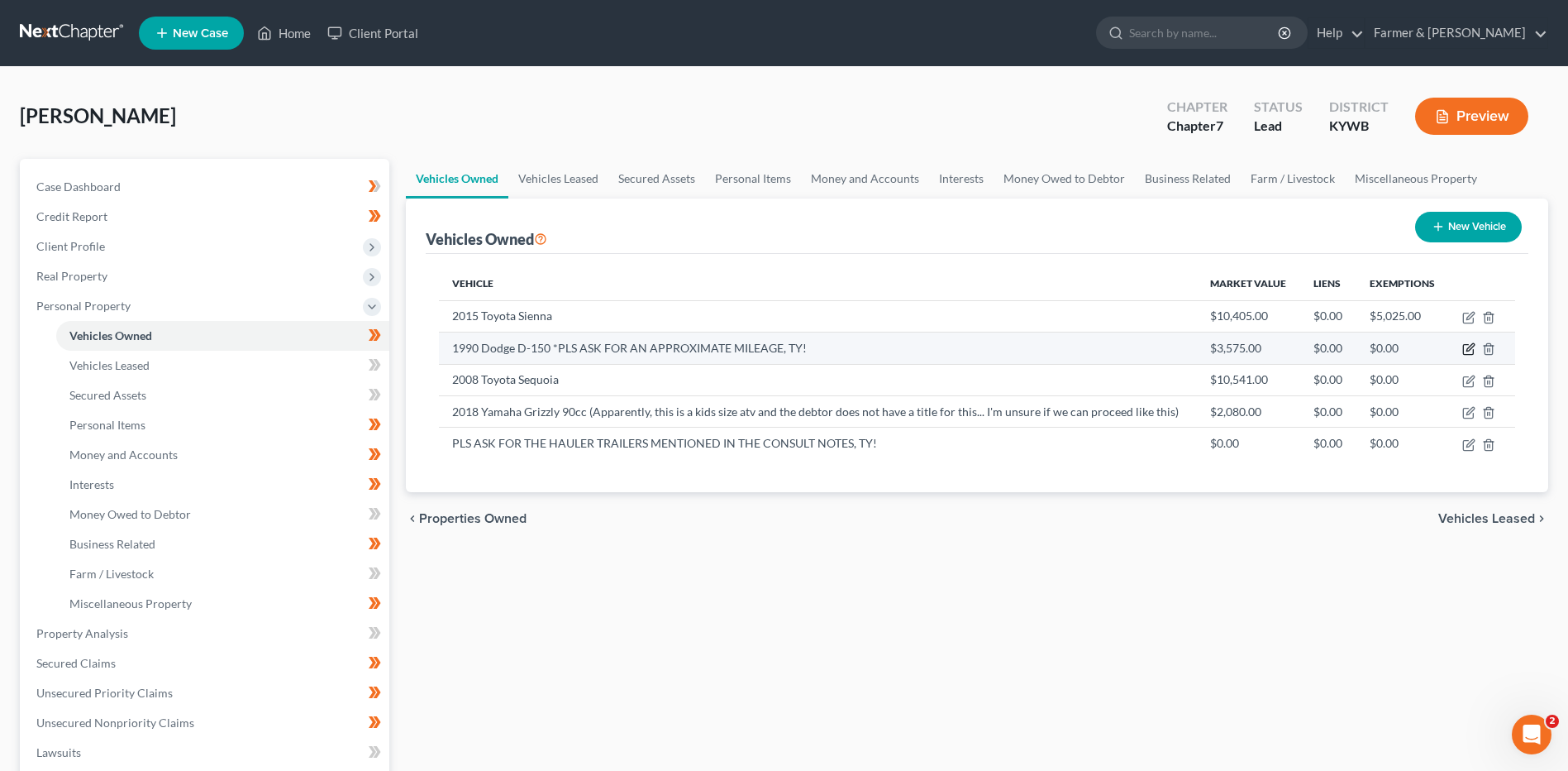
click at [1471, 352] on icon "button" at bounding box center [1469, 349] width 13 height 13
select select "0"
select select "36"
select select "2"
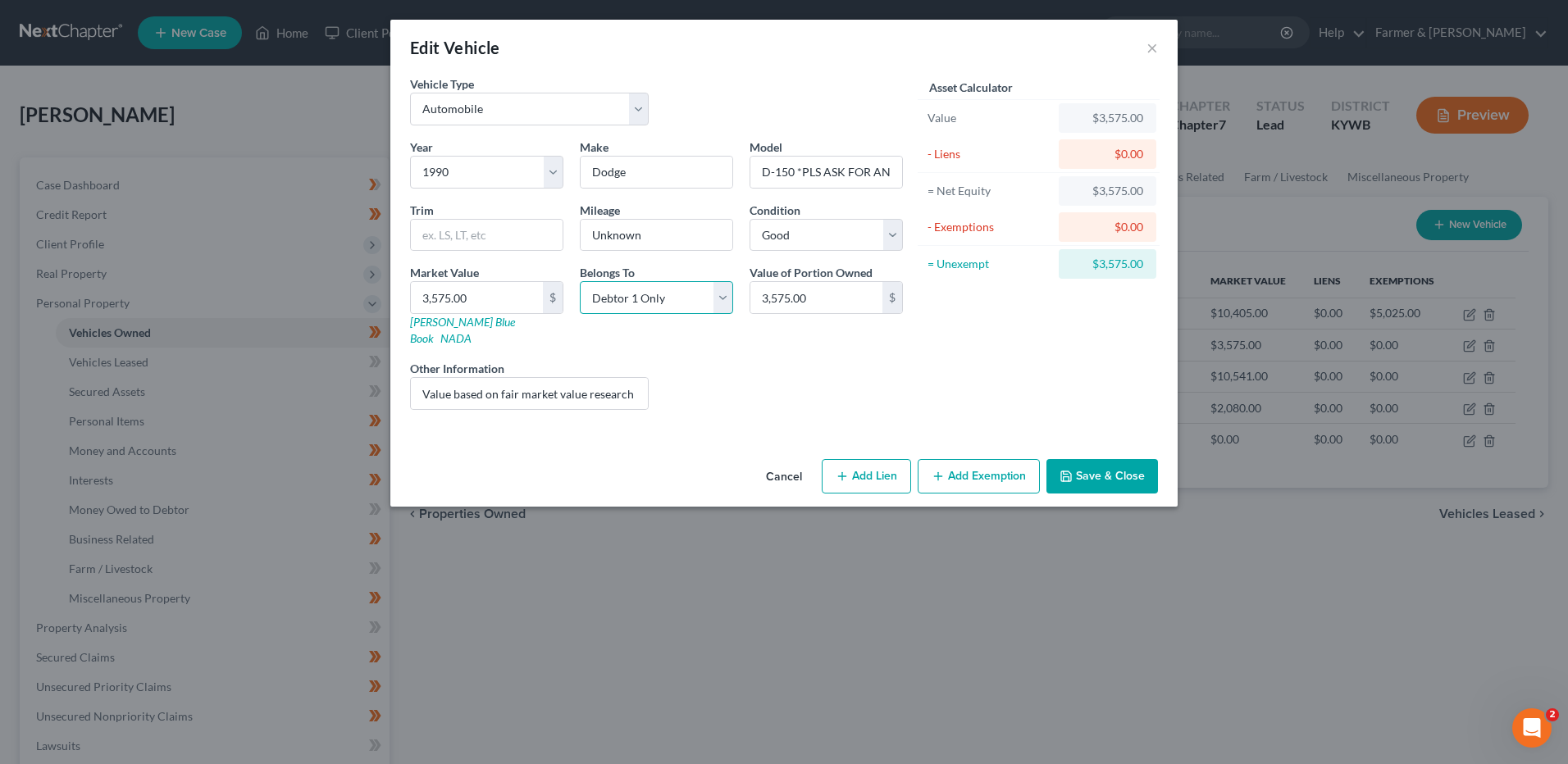
click at [683, 303] on select "Select Debtor 1 Only Debtor 2 Only Debtor 1 And Debtor 2 Only At Least One Of T…" at bounding box center [656, 297] width 153 height 33
select select "3"
click at [580, 281] on select "Select Debtor 1 Only Debtor 2 Only Debtor 1 And Debtor 2 Only At Least One Of T…" at bounding box center [656, 297] width 153 height 33
drag, startPoint x: 419, startPoint y: 376, endPoint x: 1166, endPoint y: 447, distance: 750.4
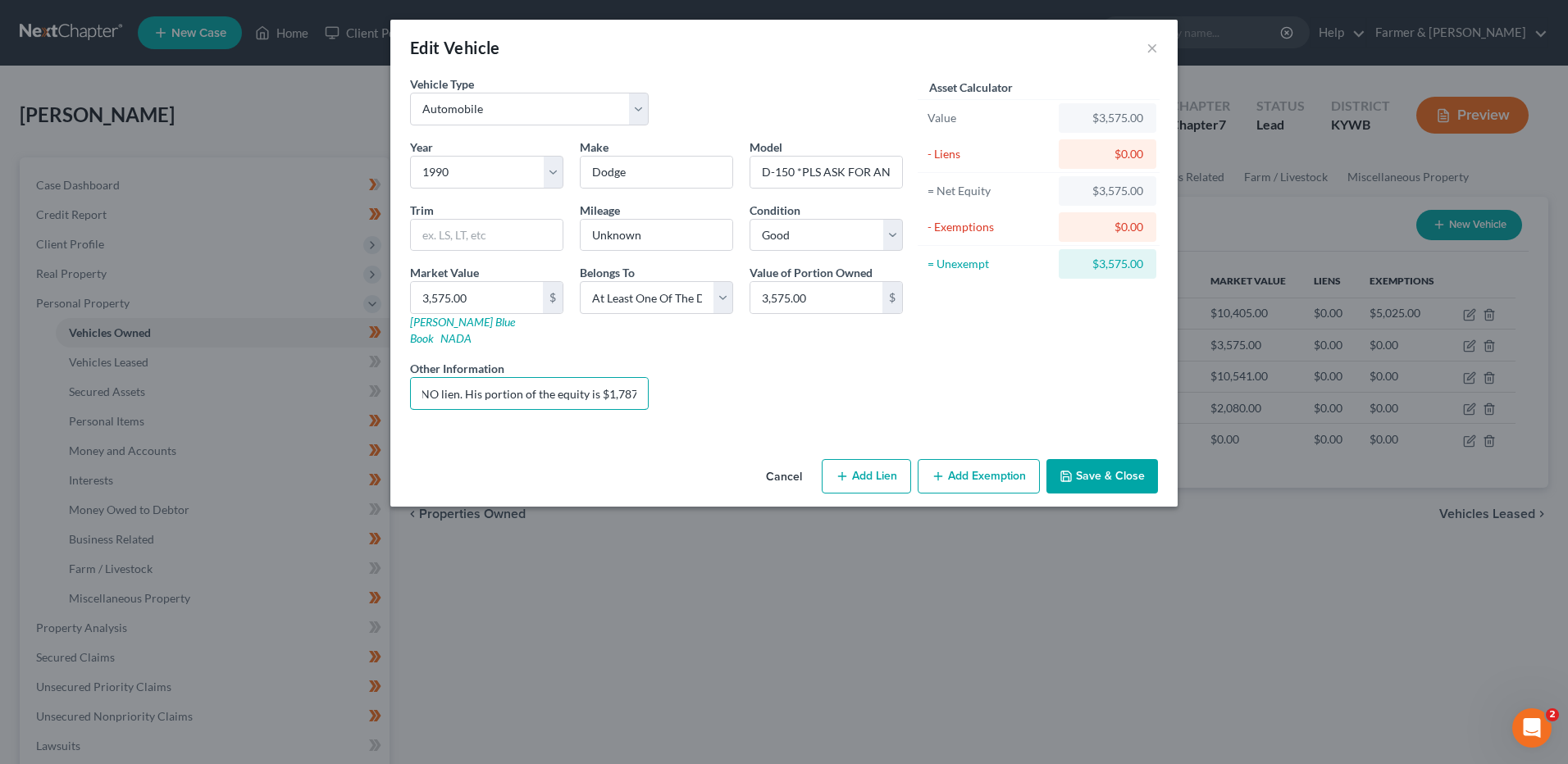
click at [1134, 448] on div "Edit Vehicle × Vehicle Type Select Automobile Truck Trailer Watercraft Aircraft…" at bounding box center [784, 262] width 788 height 487
click at [1117, 459] on button "Save & Close" at bounding box center [1102, 476] width 112 height 35
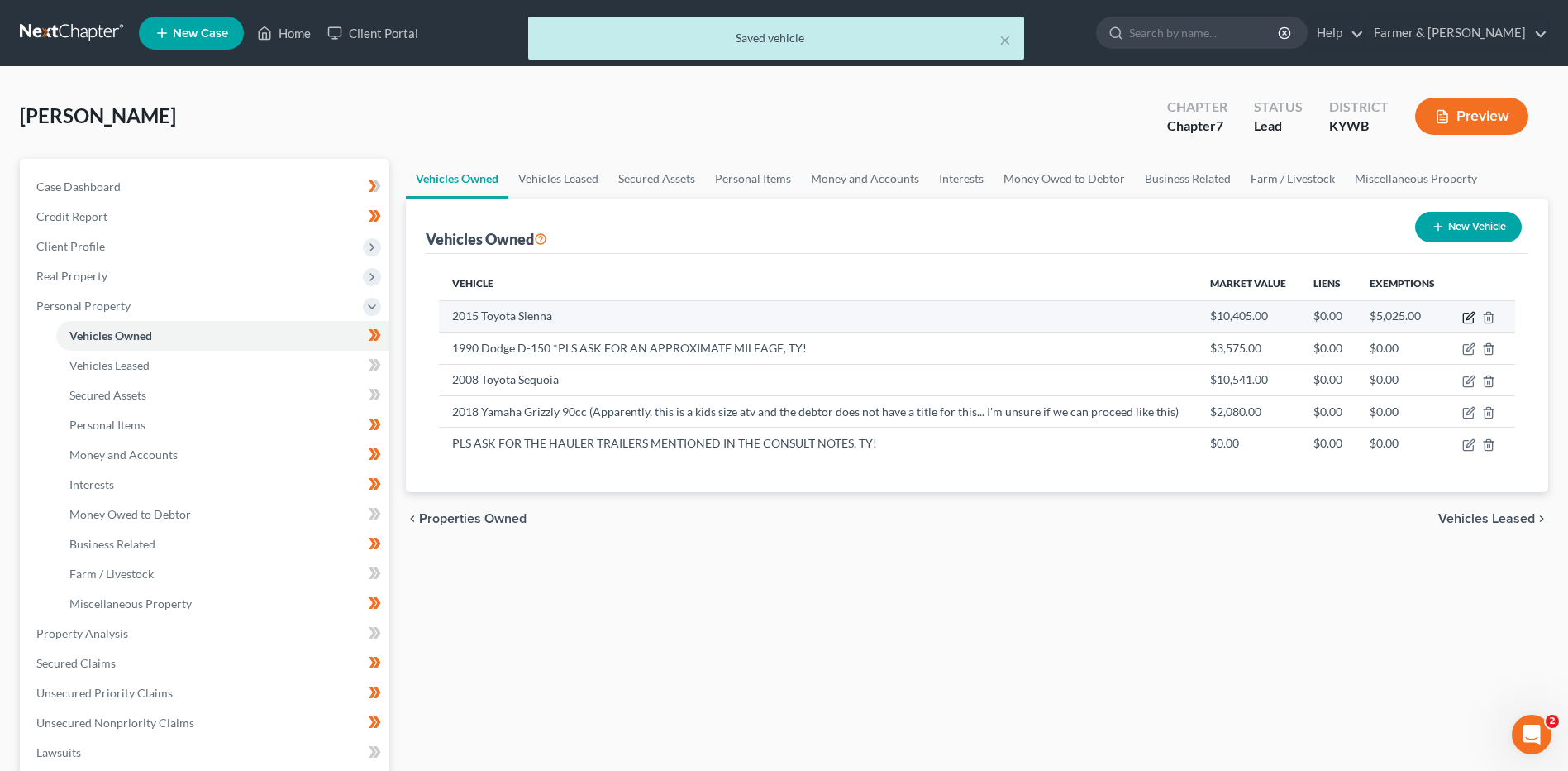
click at [1468, 315] on icon "button" at bounding box center [1469, 318] width 13 height 13
select select "0"
select select "11"
select select "2"
select select "3"
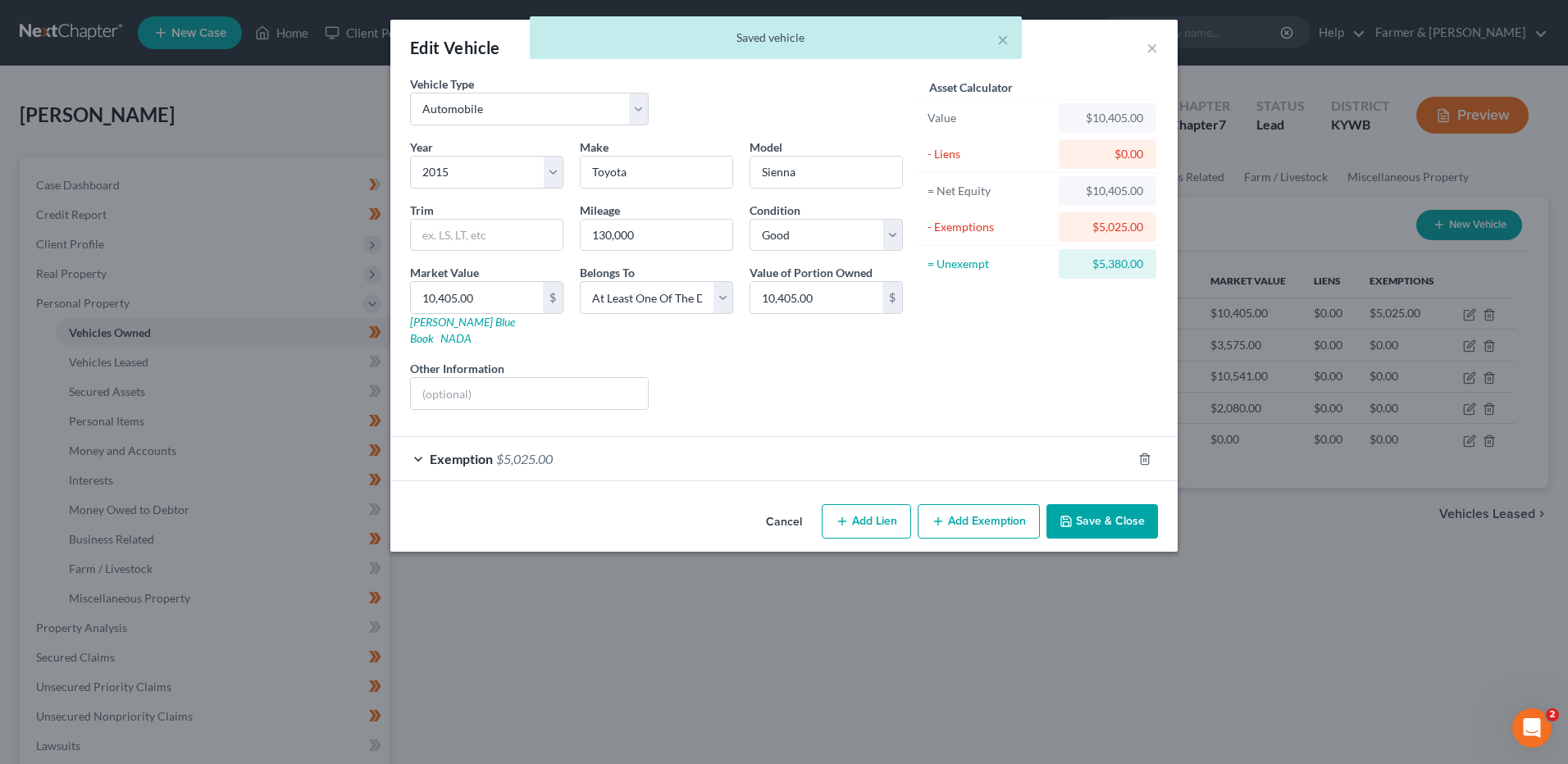
click at [1087, 504] on button "Save & Close" at bounding box center [1102, 521] width 112 height 35
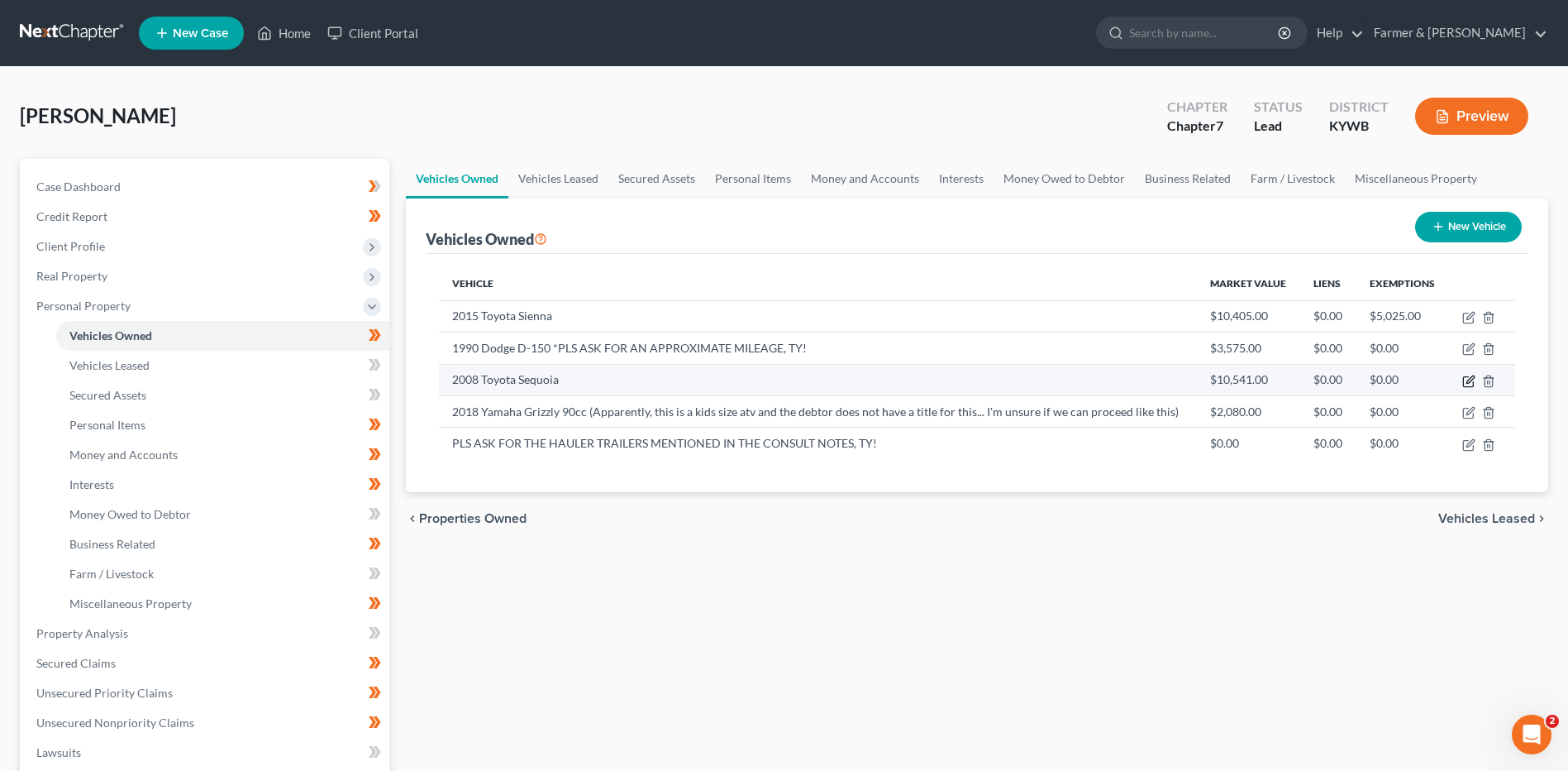
click at [1471, 377] on icon "button" at bounding box center [1469, 381] width 13 height 13
select select "0"
select select "18"
select select "2"
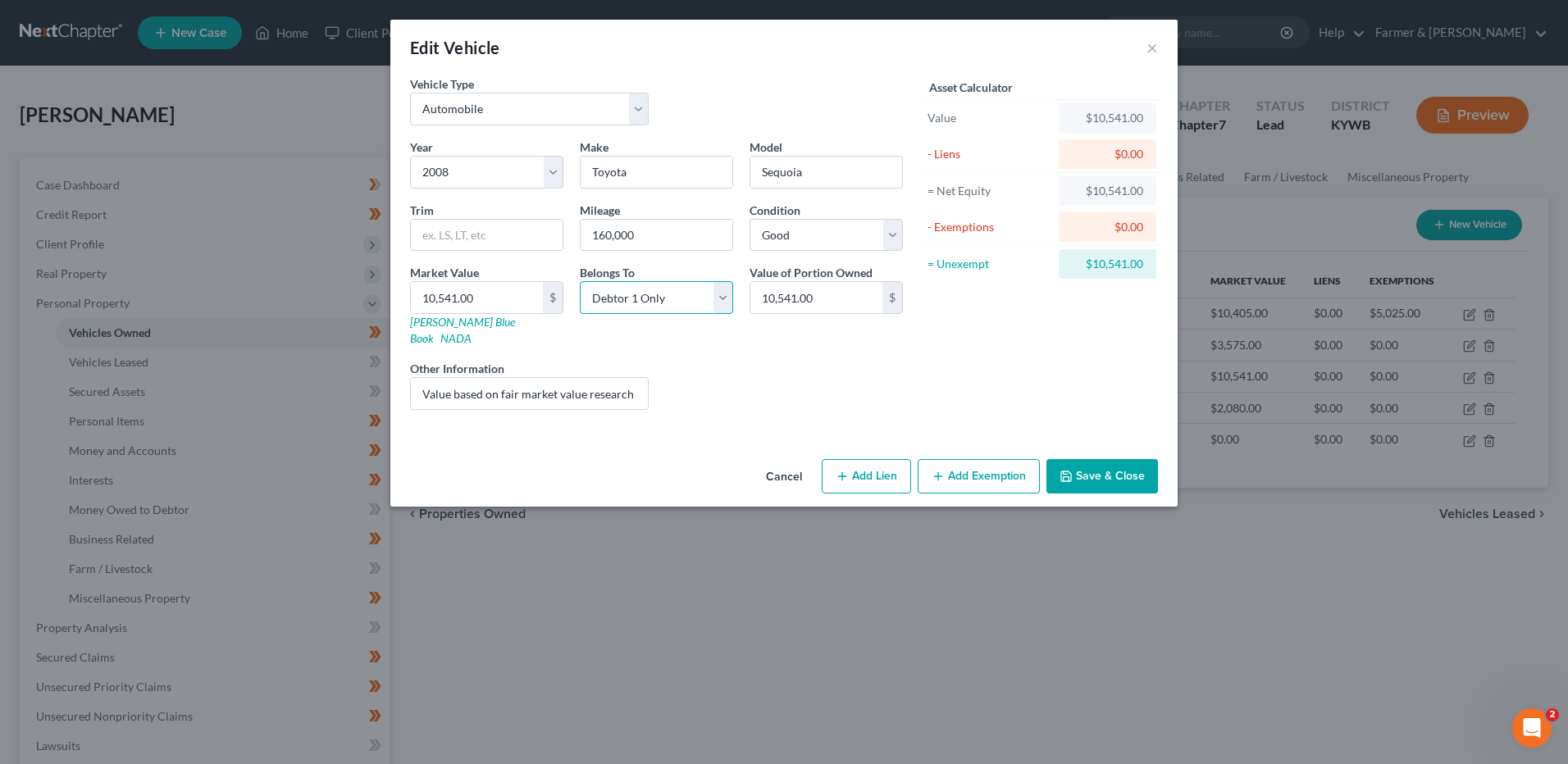
drag, startPoint x: 645, startPoint y: 298, endPoint x: 647, endPoint y: 315, distance: 17.1
click at [645, 298] on select "Select Debtor 1 Only Debtor 2 Only Debtor 1 And Debtor 2 Only At Least One Of T…" at bounding box center [656, 297] width 153 height 33
select select "3"
click at [580, 281] on select "Select Debtor 1 Only Debtor 2 Only Debtor 1 And Debtor 2 Only At Least One Of T…" at bounding box center [656, 297] width 153 height 33
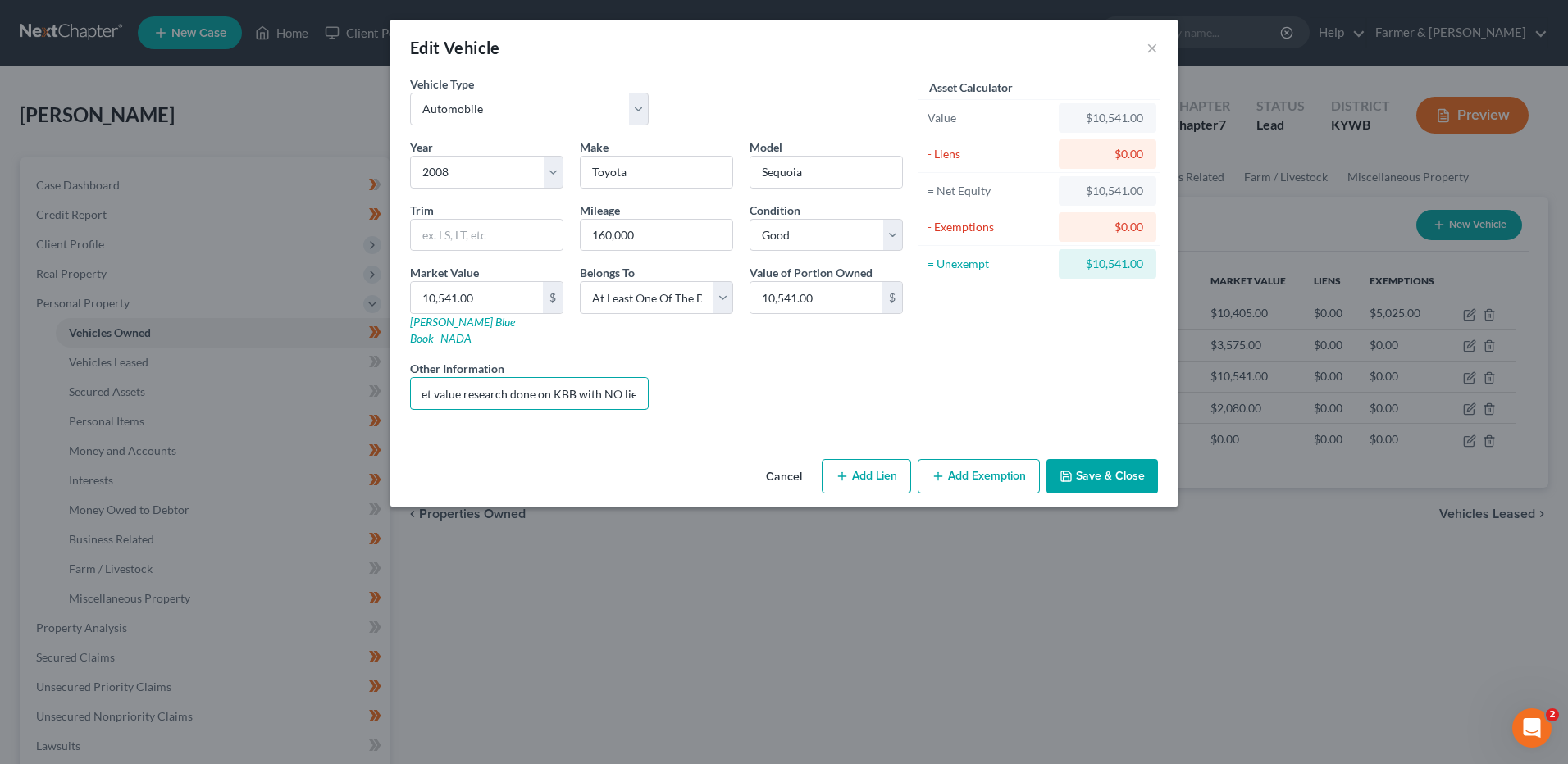
drag, startPoint x: 417, startPoint y: 378, endPoint x: 1046, endPoint y: 379, distance: 629.0
click at [1032, 378] on div "Vehicle Type Select Automobile Truck Trailer Watercraft Aircraft Motor Home Atv…" at bounding box center [784, 249] width 764 height 347
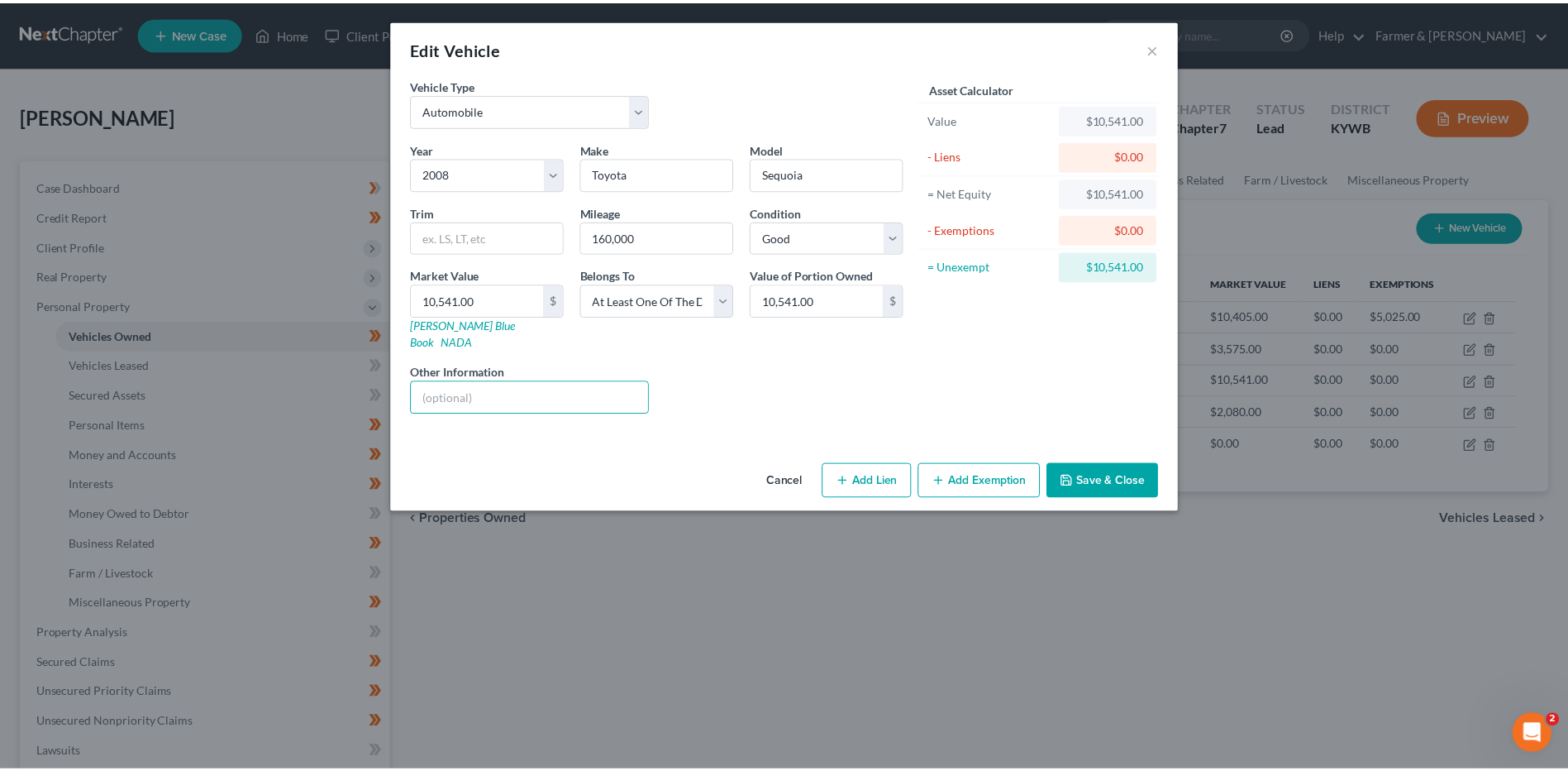
scroll to position [0, 0]
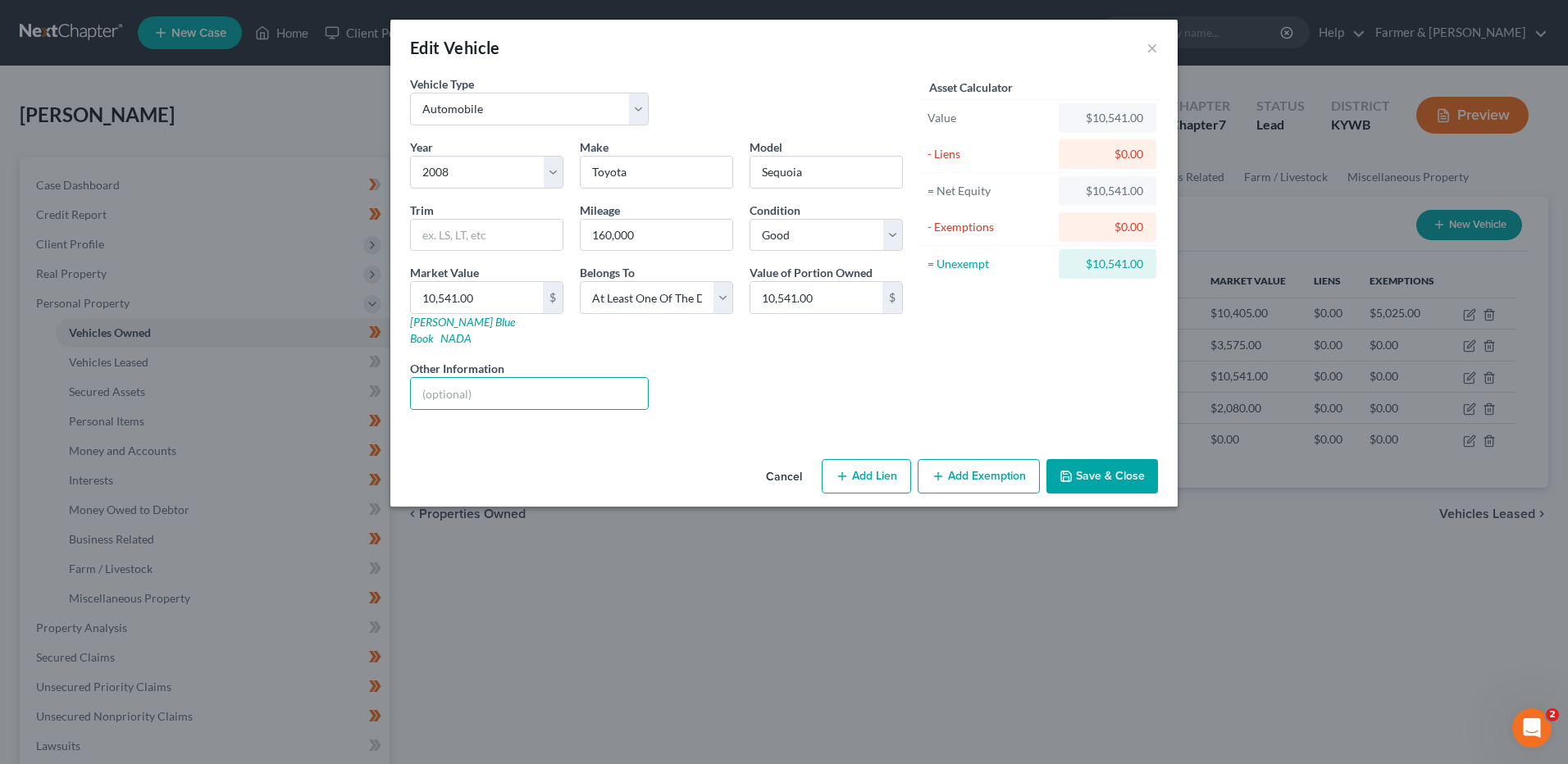
click at [1084, 459] on button "Save & Close" at bounding box center [1102, 476] width 112 height 35
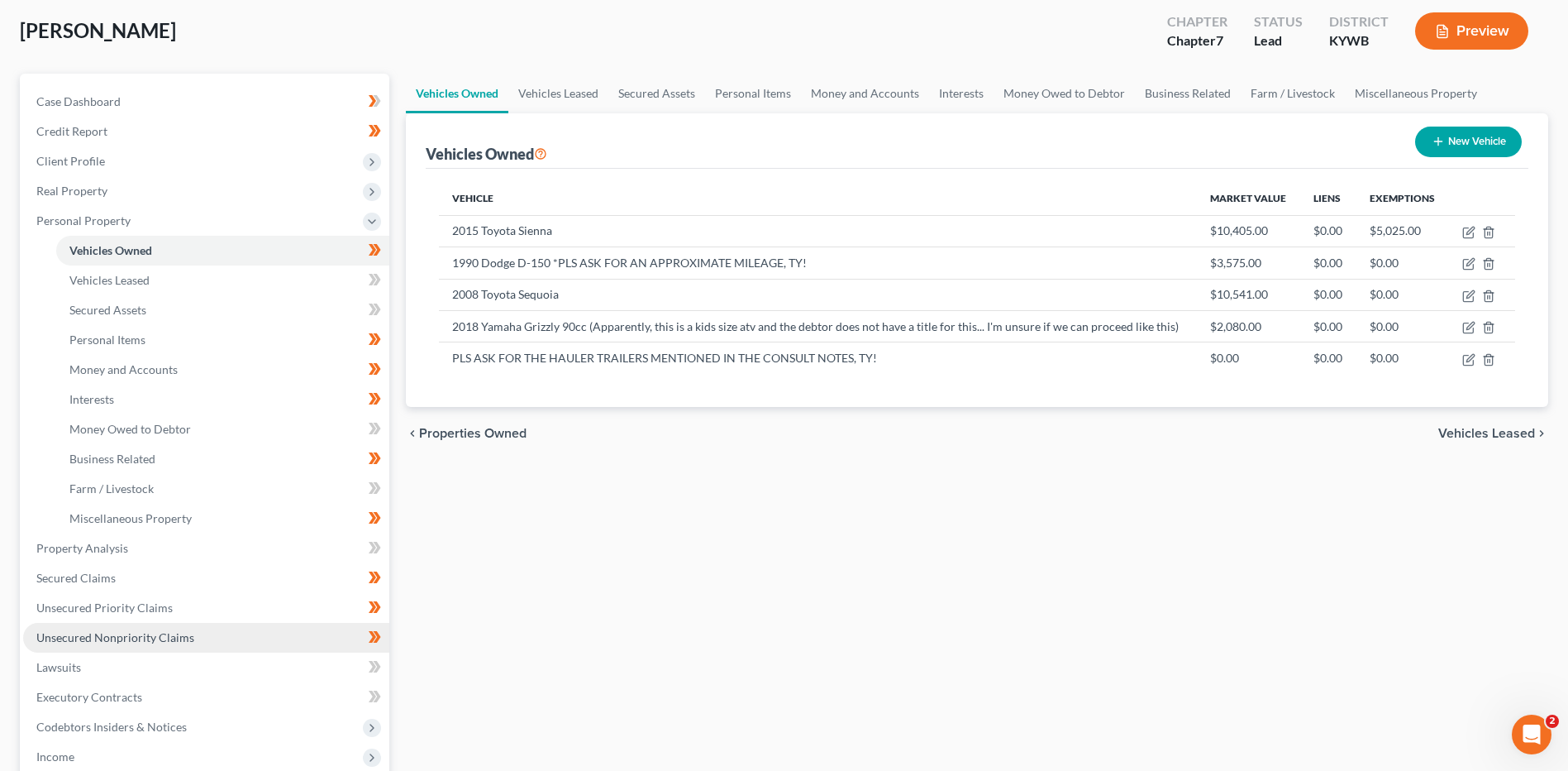
scroll to position [165, 0]
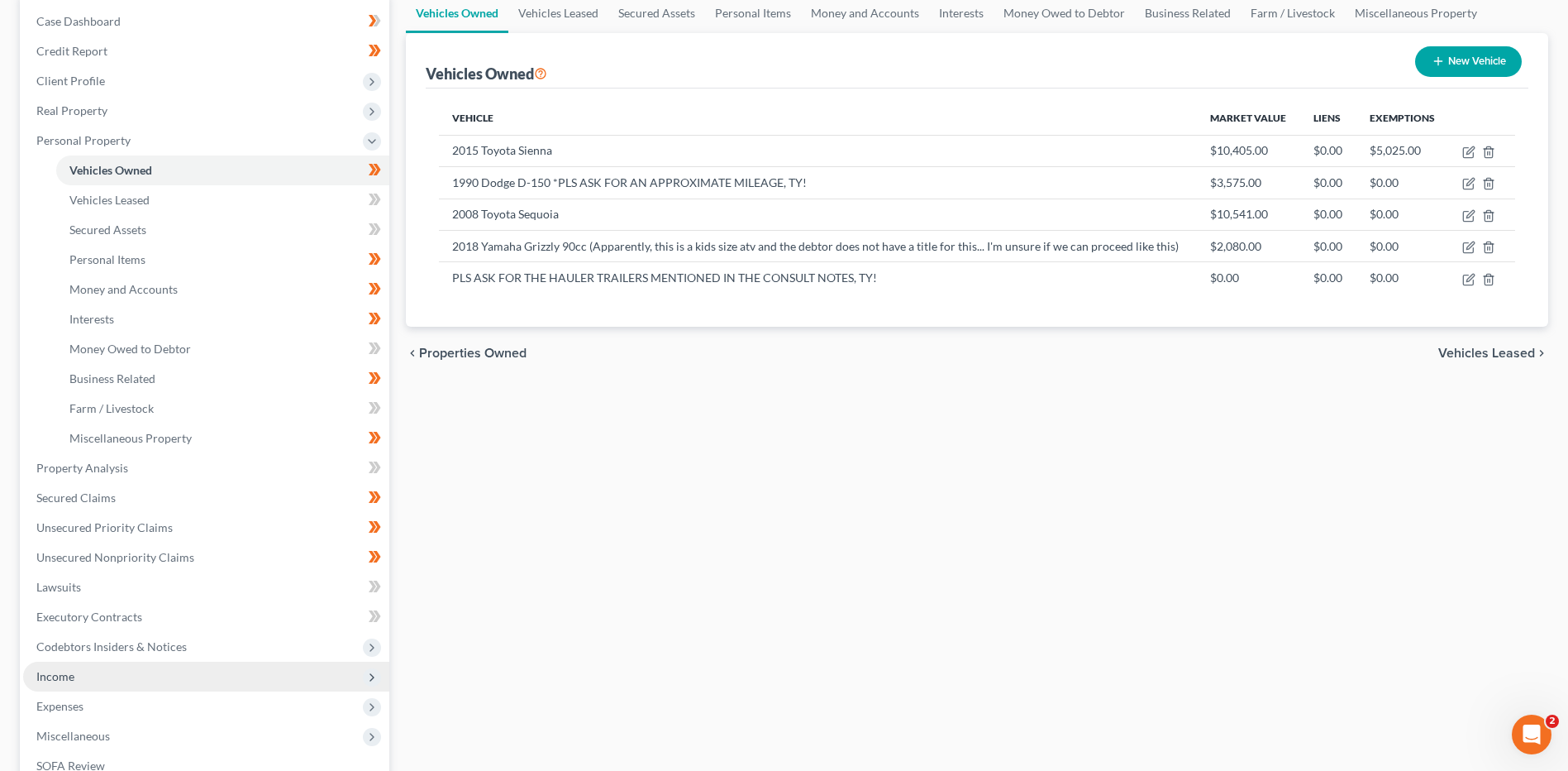
drag, startPoint x: 82, startPoint y: 667, endPoint x: 118, endPoint y: 653, distance: 38.6
click at [82, 667] on span "Income" at bounding box center [207, 676] width 367 height 30
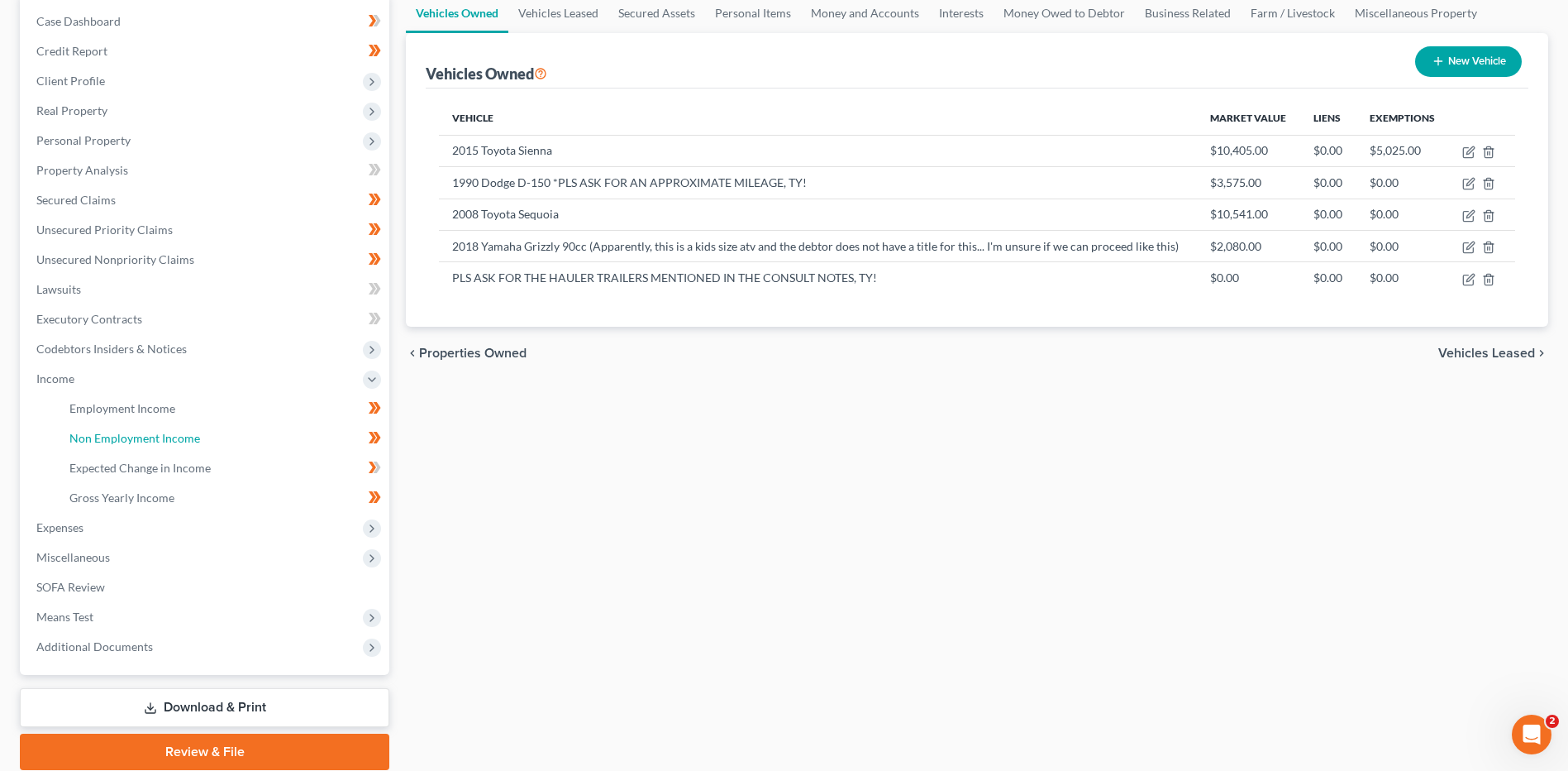
drag, startPoint x: 177, startPoint y: 442, endPoint x: 410, endPoint y: 419, distance: 234.1
click at [177, 441] on span "Non Employment Income" at bounding box center [135, 438] width 131 height 14
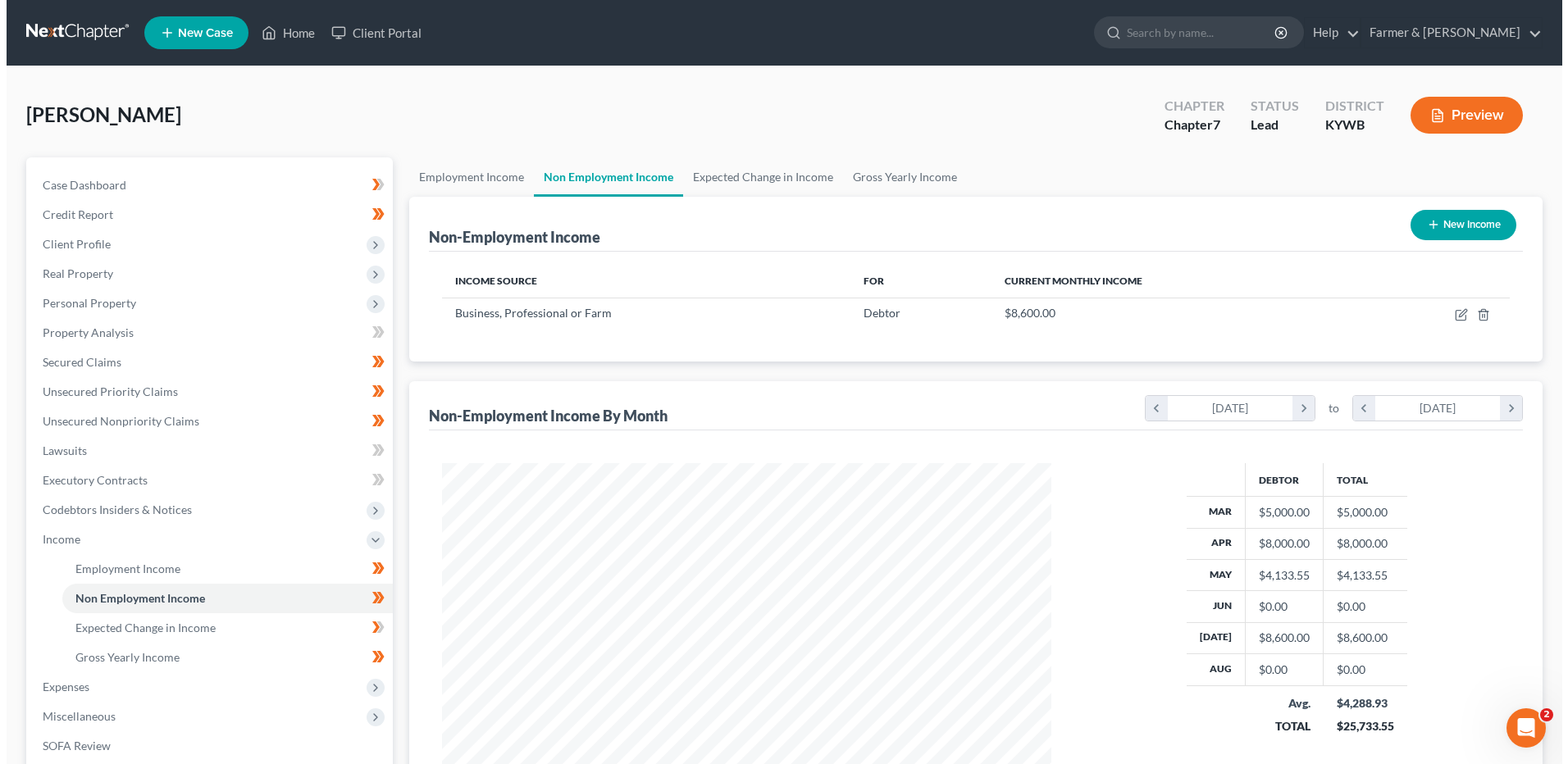
scroll to position [304, 641]
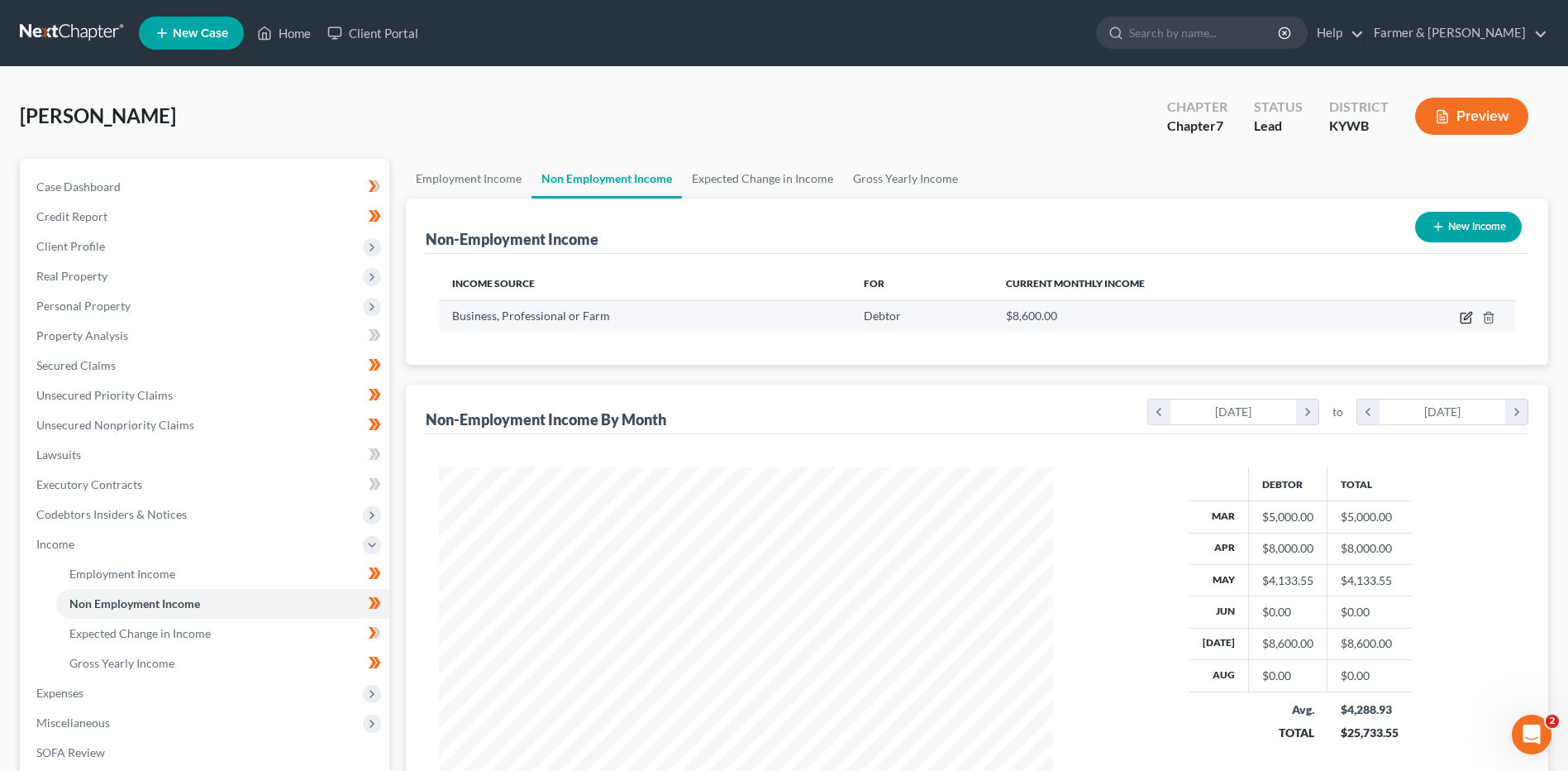
click at [1463, 322] on icon "button" at bounding box center [1466, 318] width 13 height 13
select select "10"
select select "0"
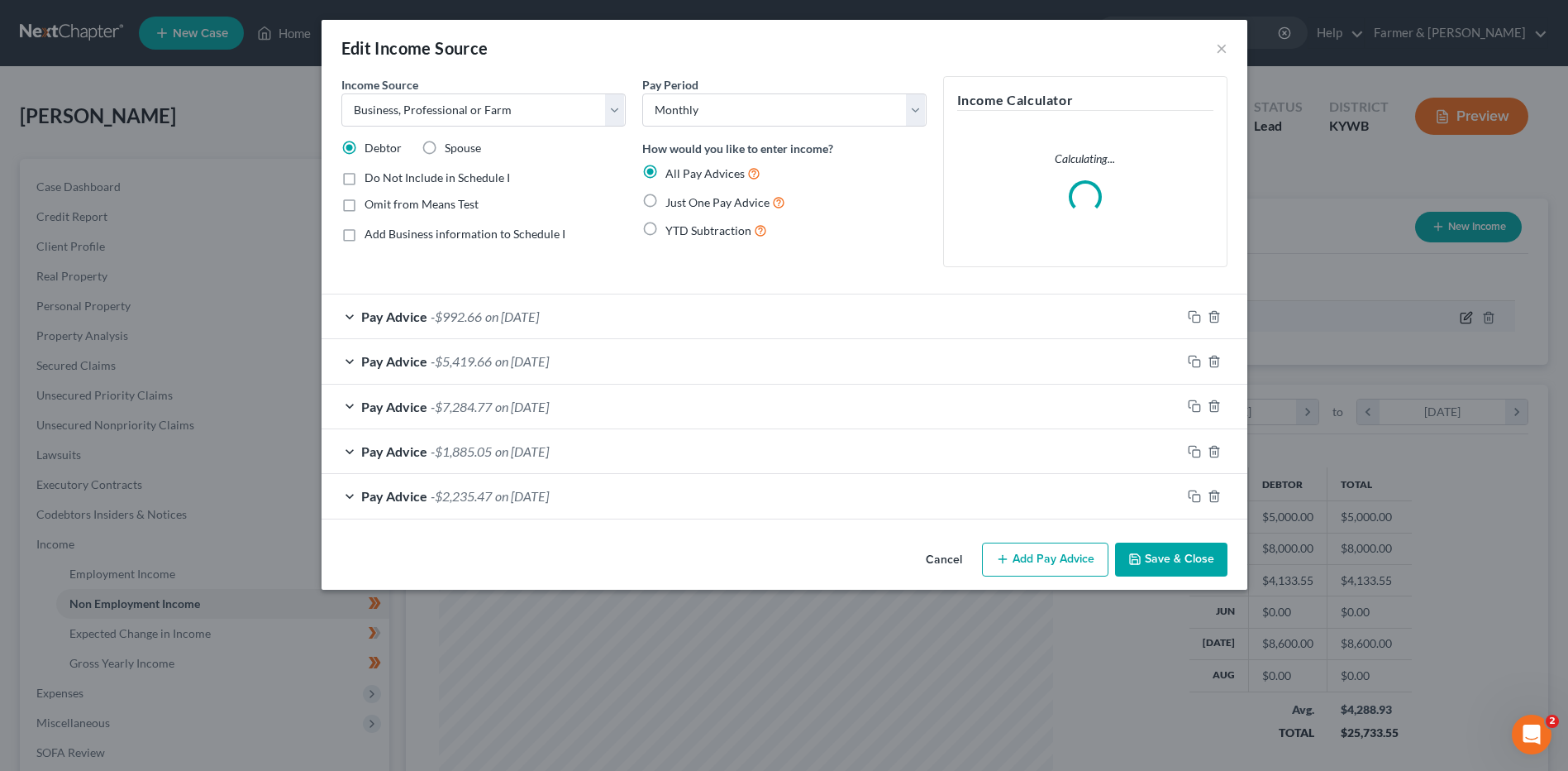
scroll to position [309, 653]
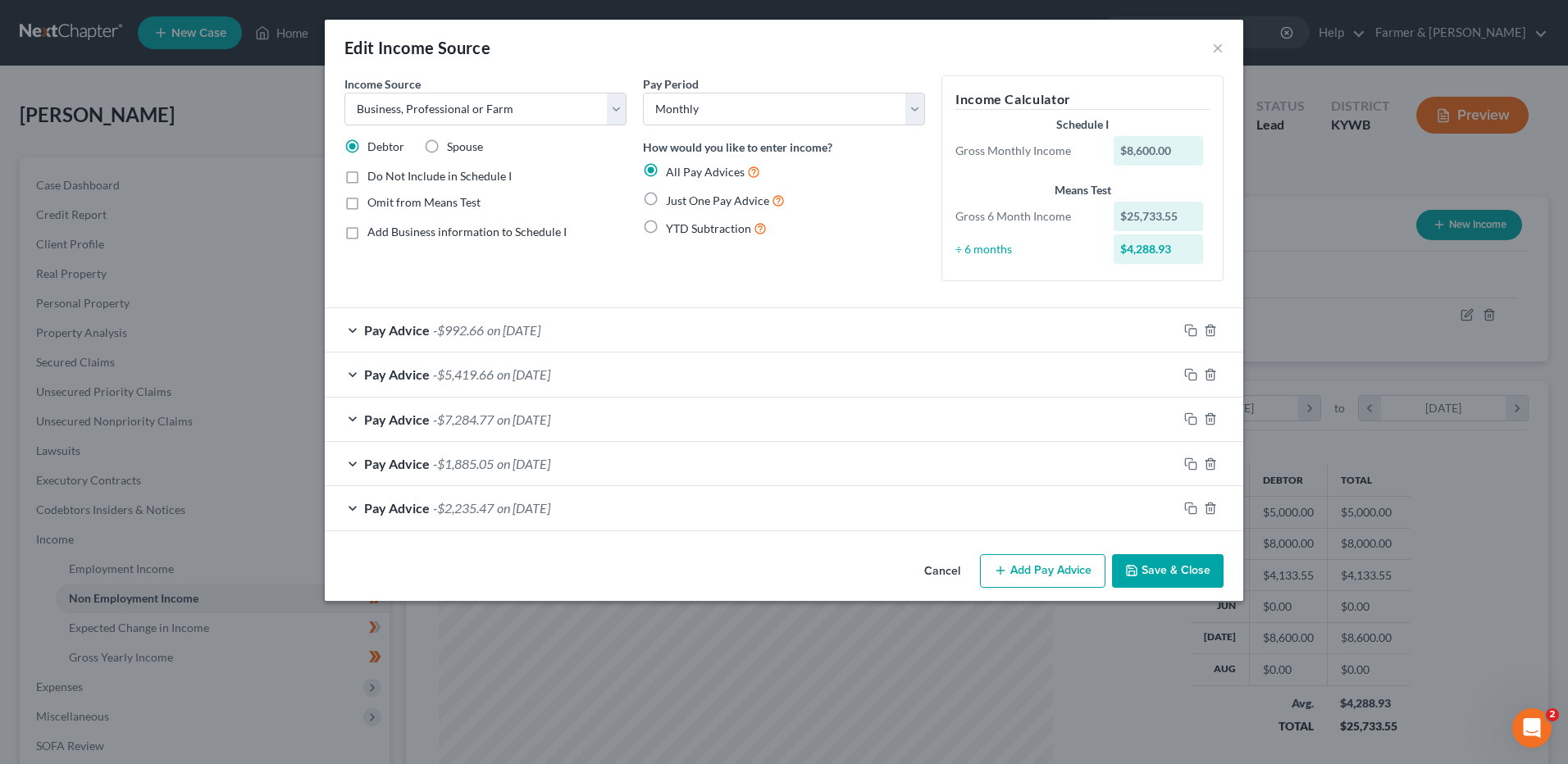
click at [1157, 562] on button "Save & Close" at bounding box center [1168, 571] width 112 height 35
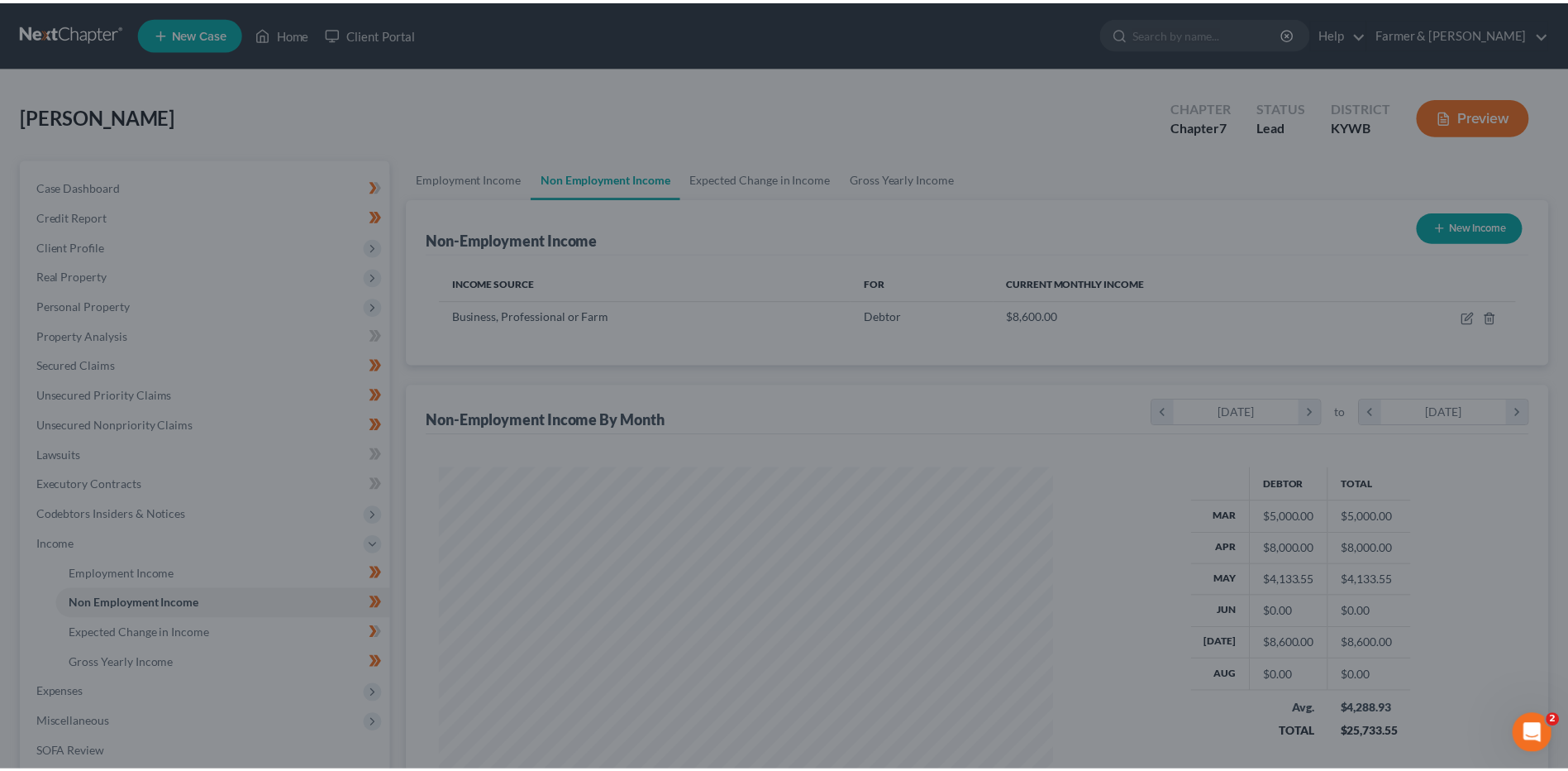
scroll to position [826680, 825901]
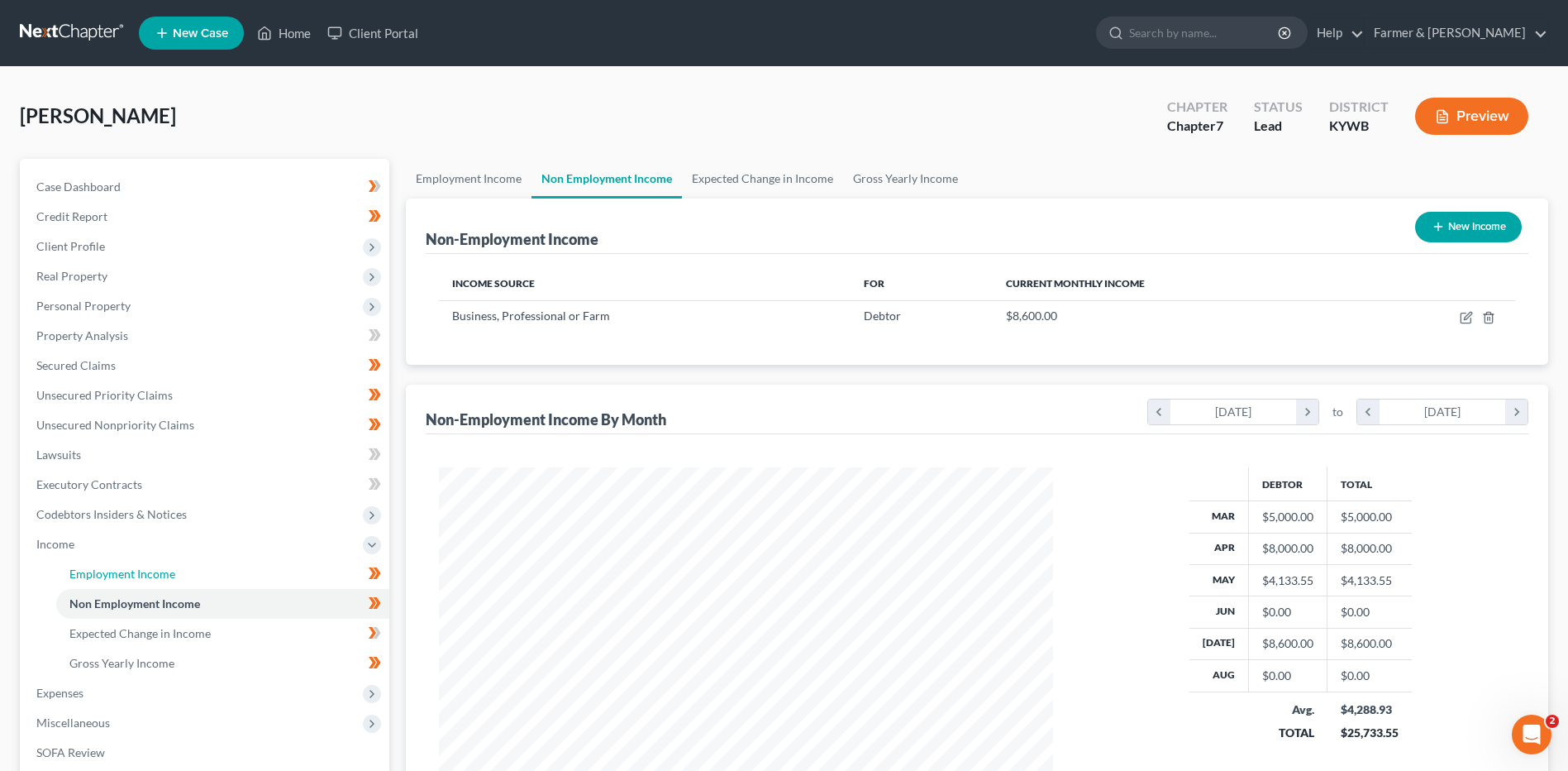
drag, startPoint x: 240, startPoint y: 569, endPoint x: 982, endPoint y: 523, distance: 743.4
click at [240, 568] on link "Employment Income" at bounding box center [223, 573] width 333 height 30
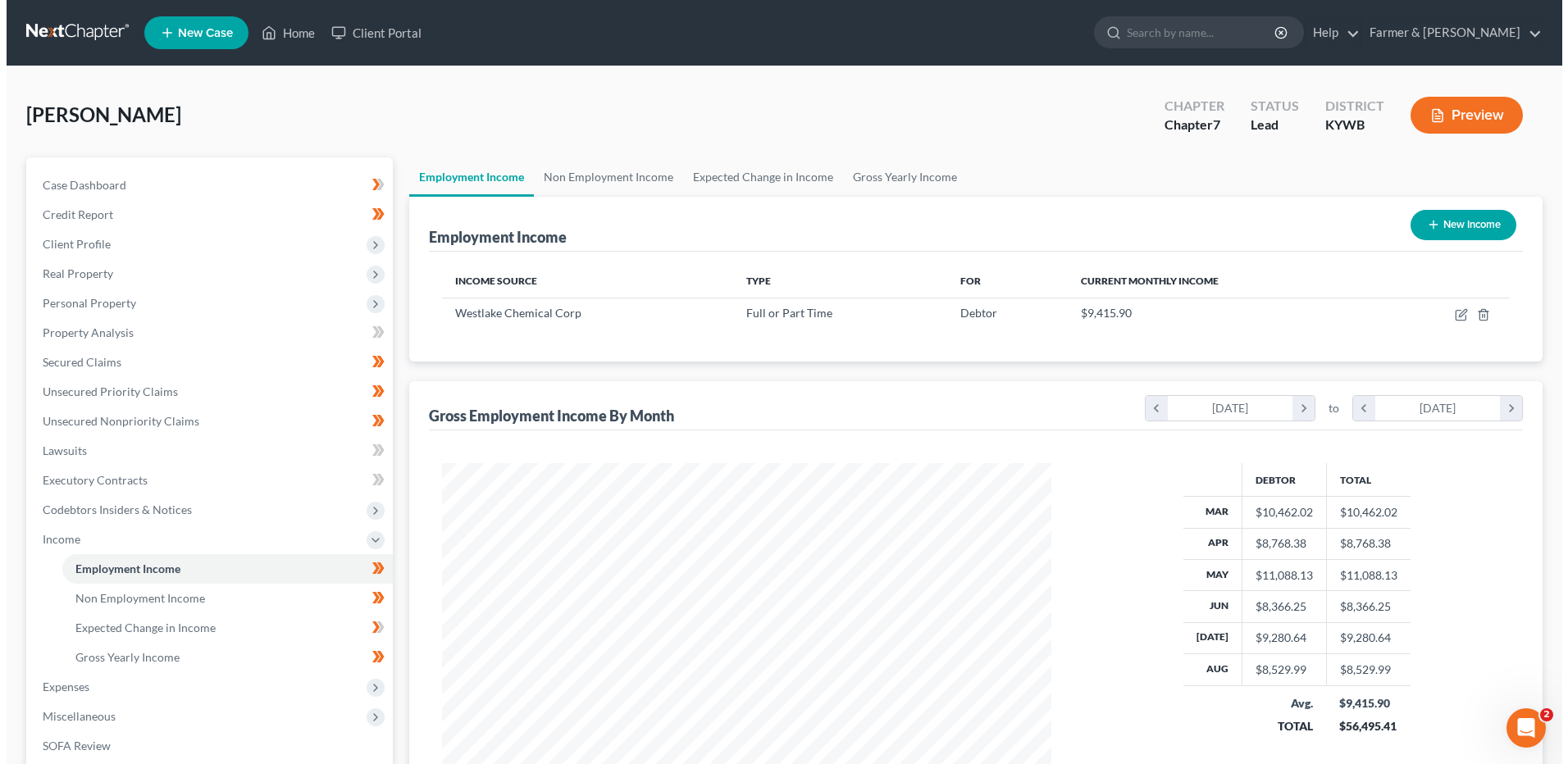
scroll to position [304, 641]
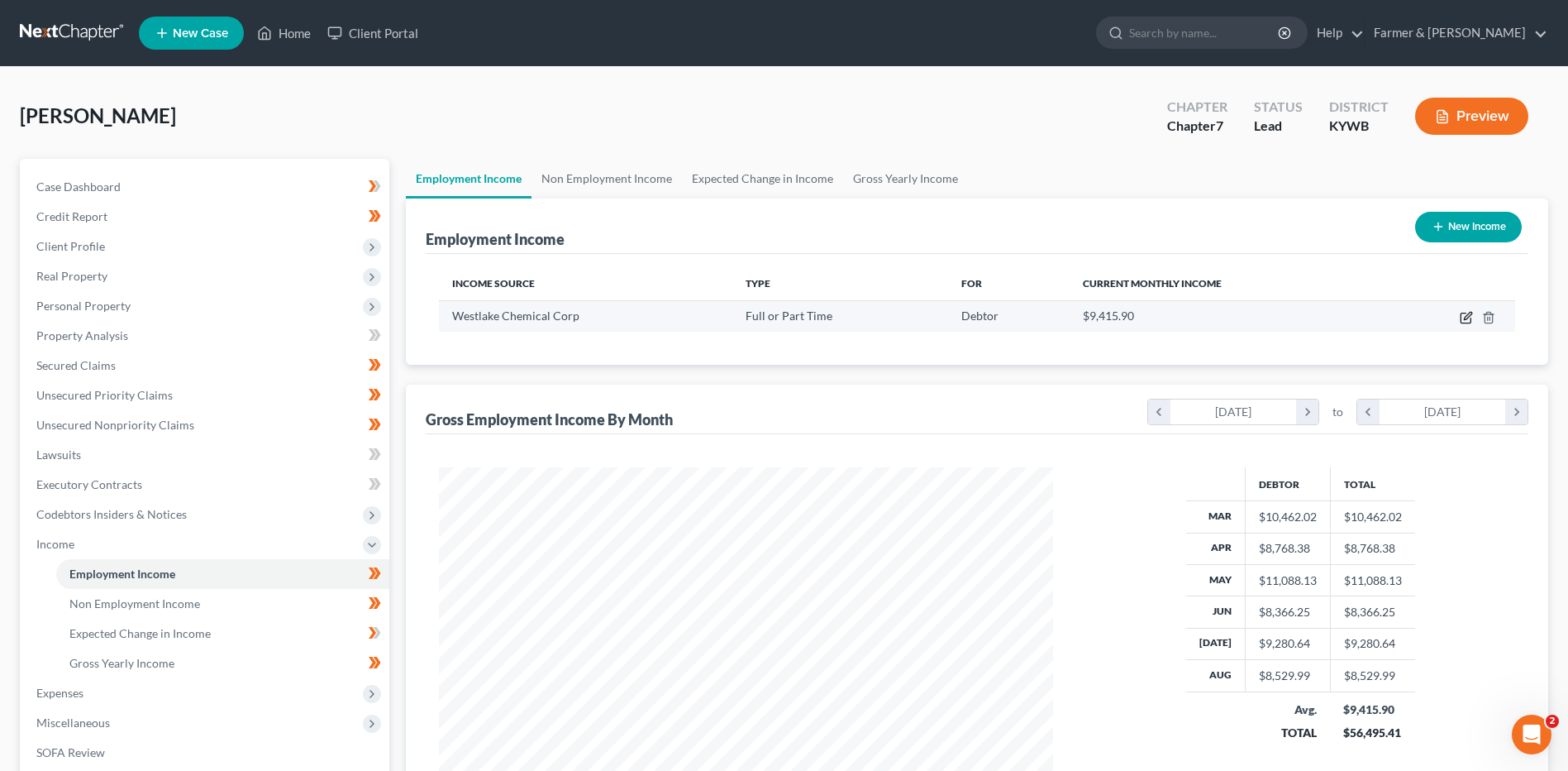
click at [1461, 314] on icon "button" at bounding box center [1465, 318] width 10 height 10
select select "0"
select select "45"
select select "2"
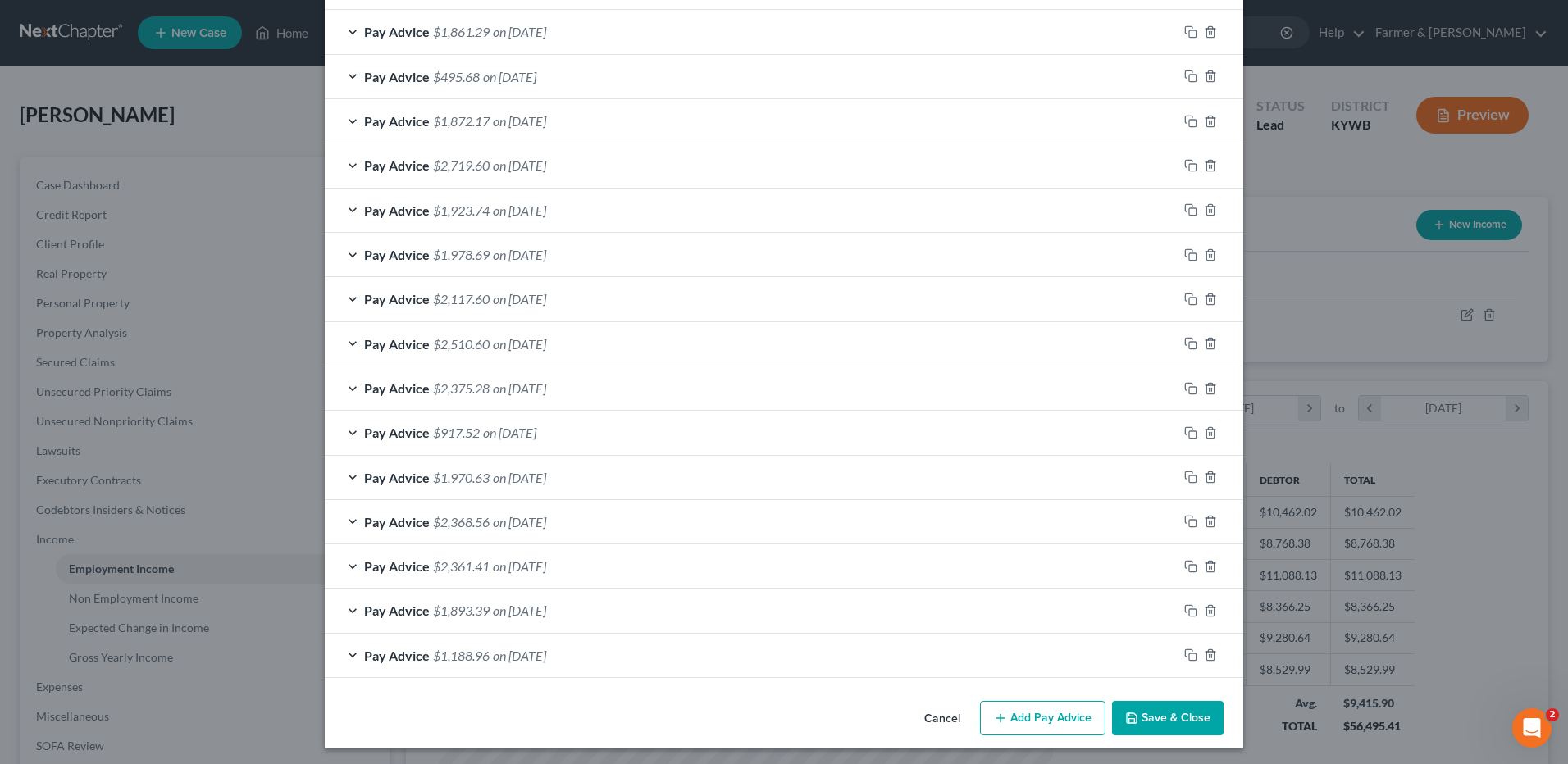
scroll to position [549, 0]
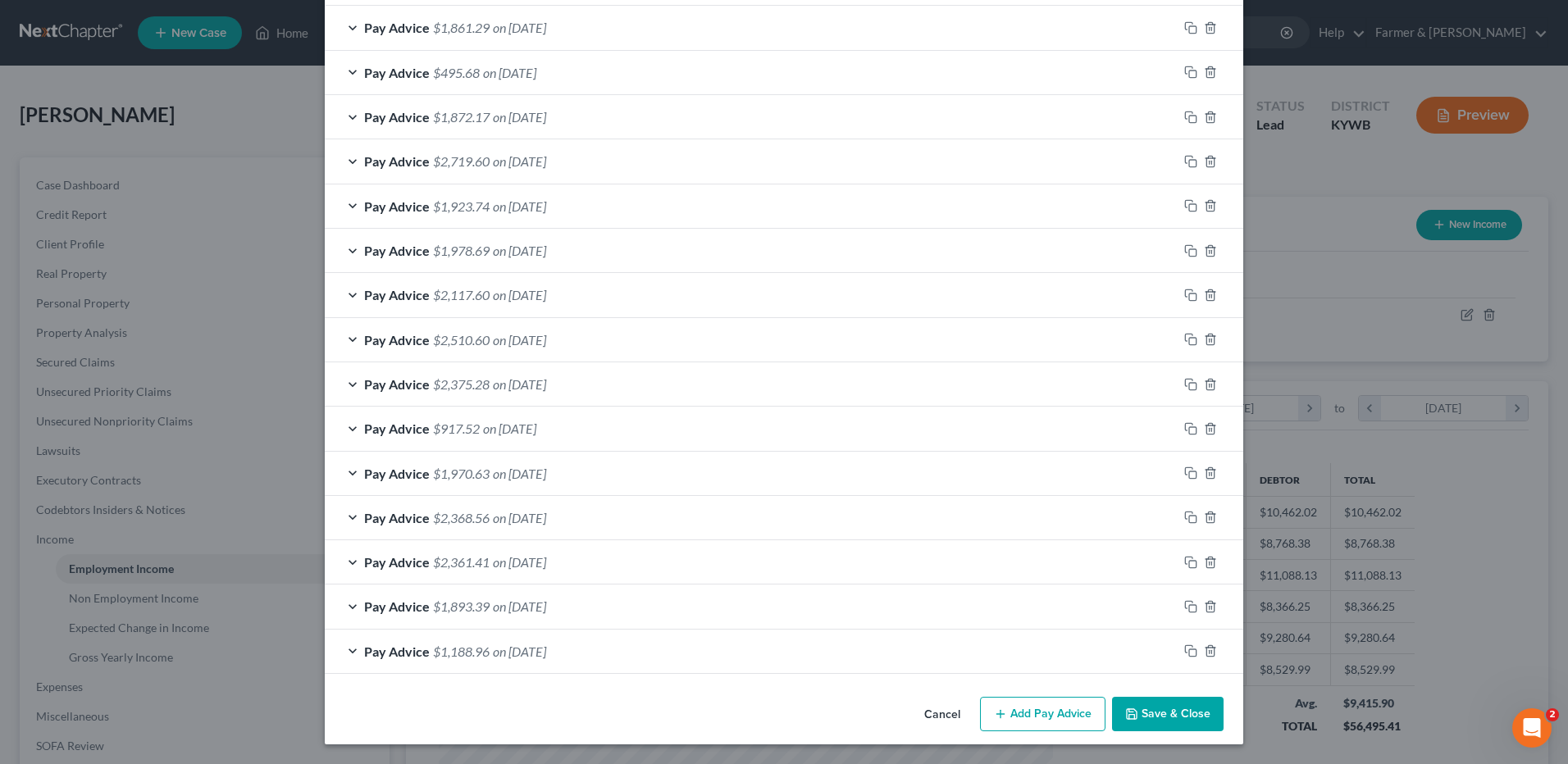
click at [533, 653] on span "on 03/05/2025" at bounding box center [520, 651] width 53 height 16
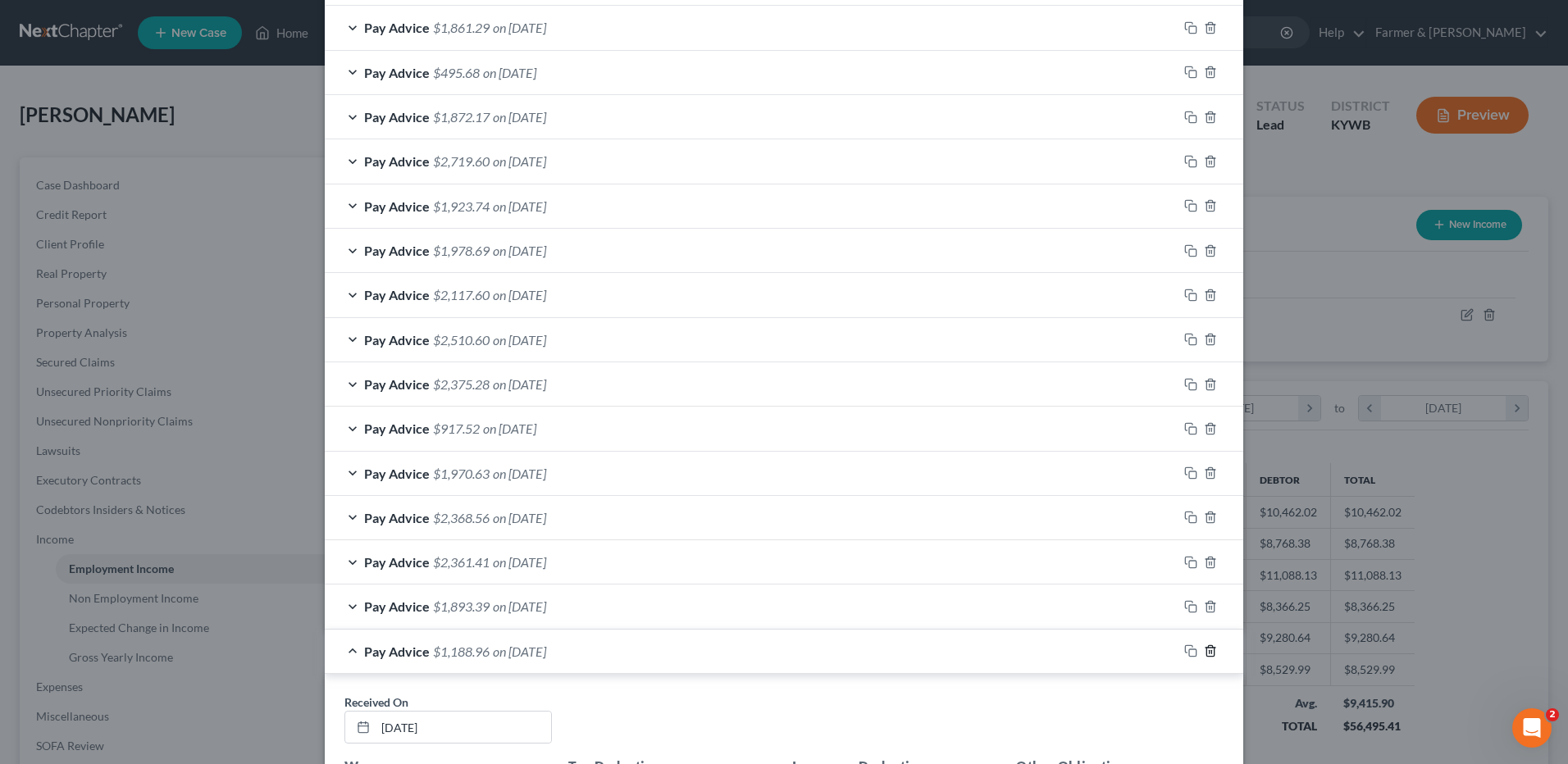
click at [1203, 651] on icon "button" at bounding box center [1210, 651] width 13 height 13
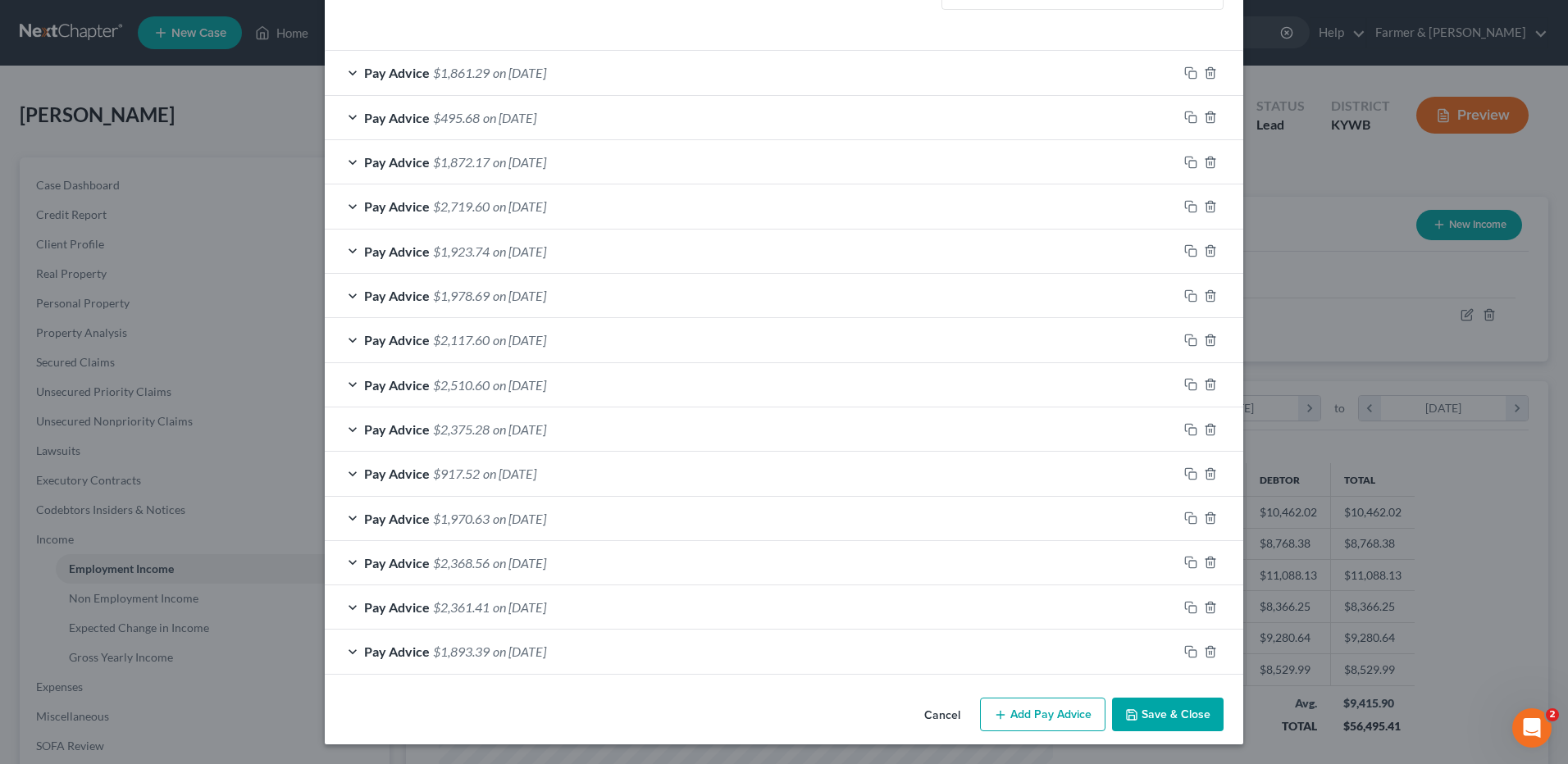
scroll to position [503, 0]
click at [542, 657] on span "on 03/14/2025" at bounding box center [520, 651] width 53 height 16
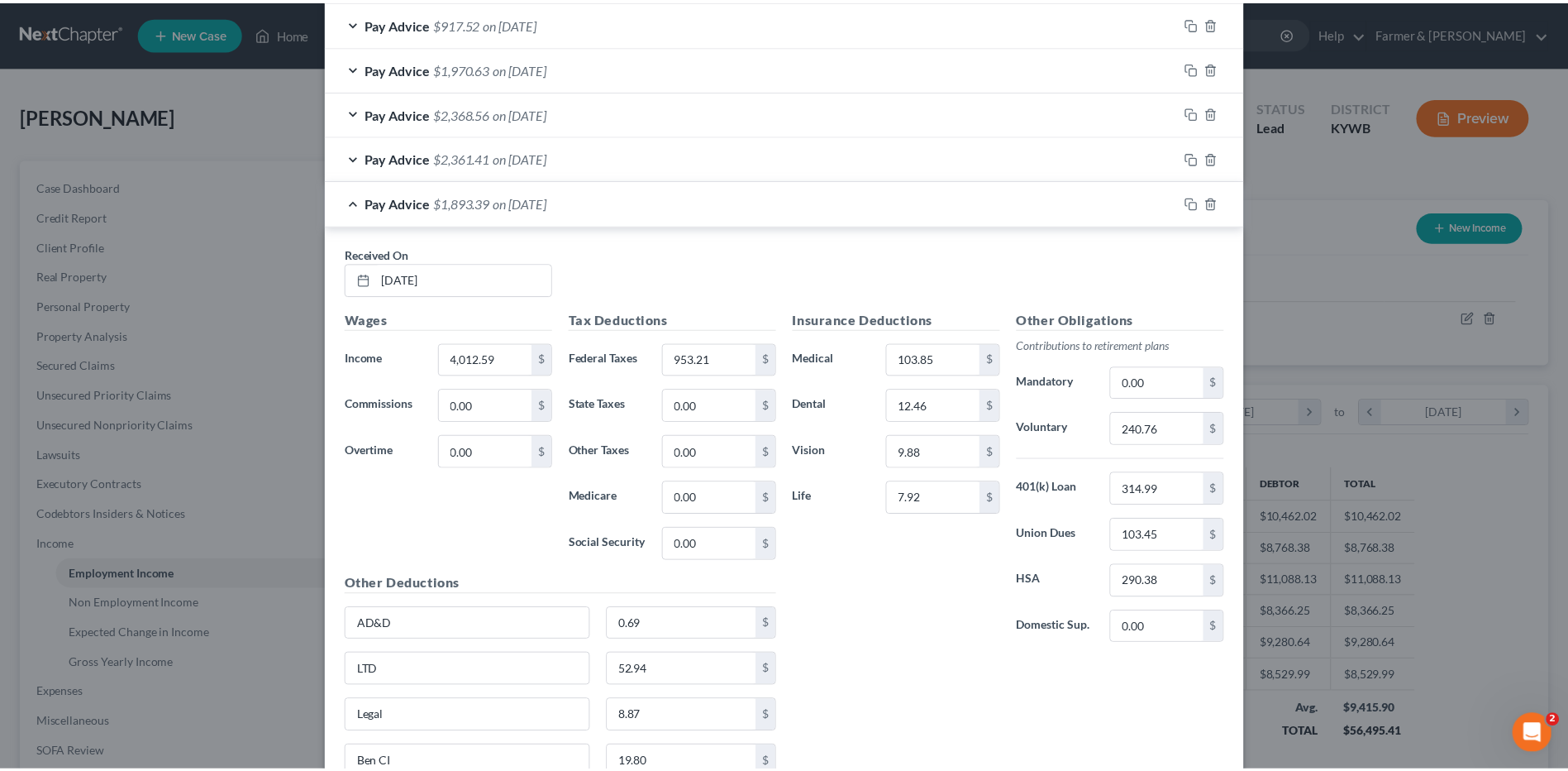
scroll to position [1088, 0]
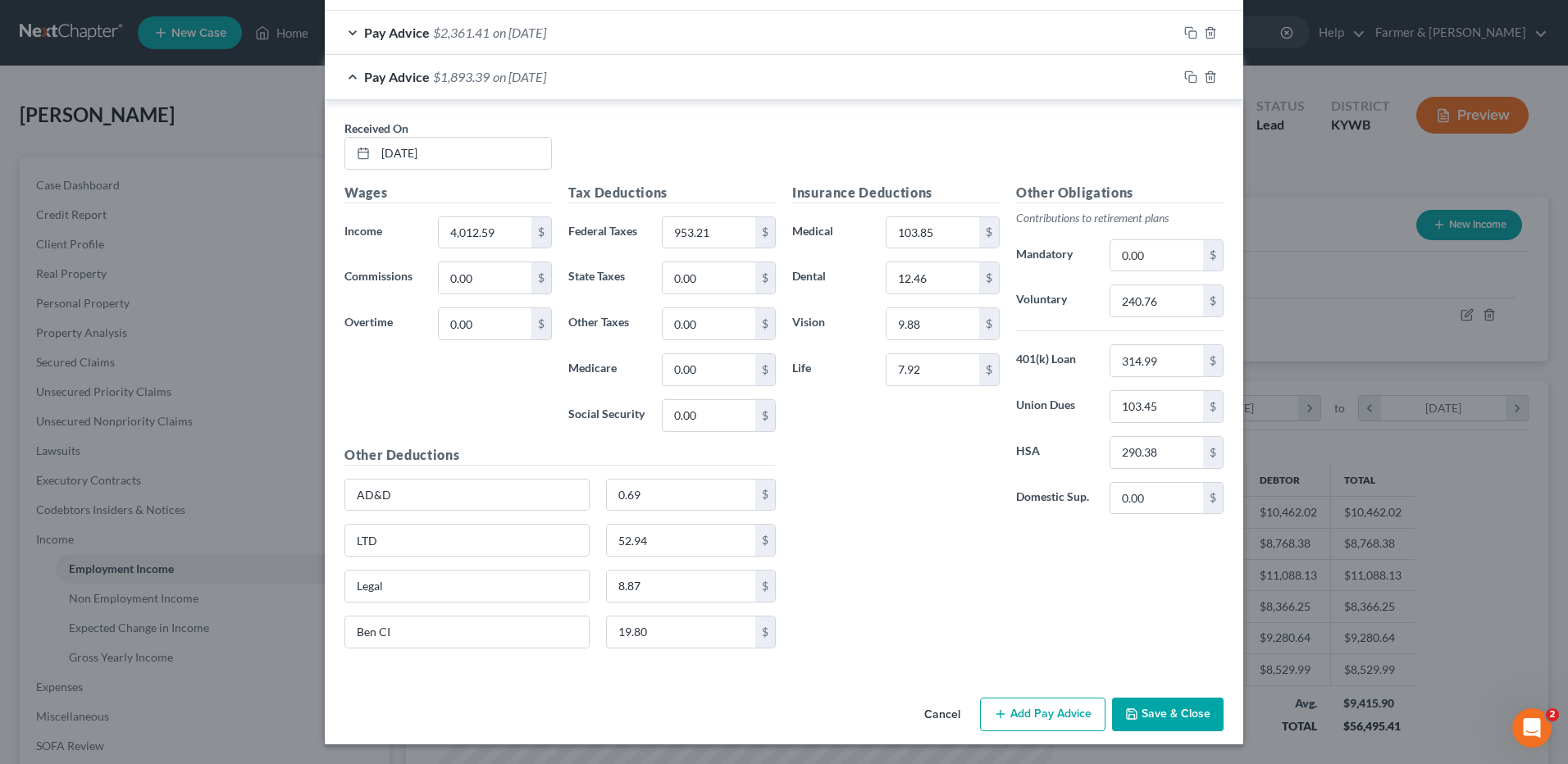
click at [938, 713] on button "Cancel" at bounding box center [942, 715] width 62 height 33
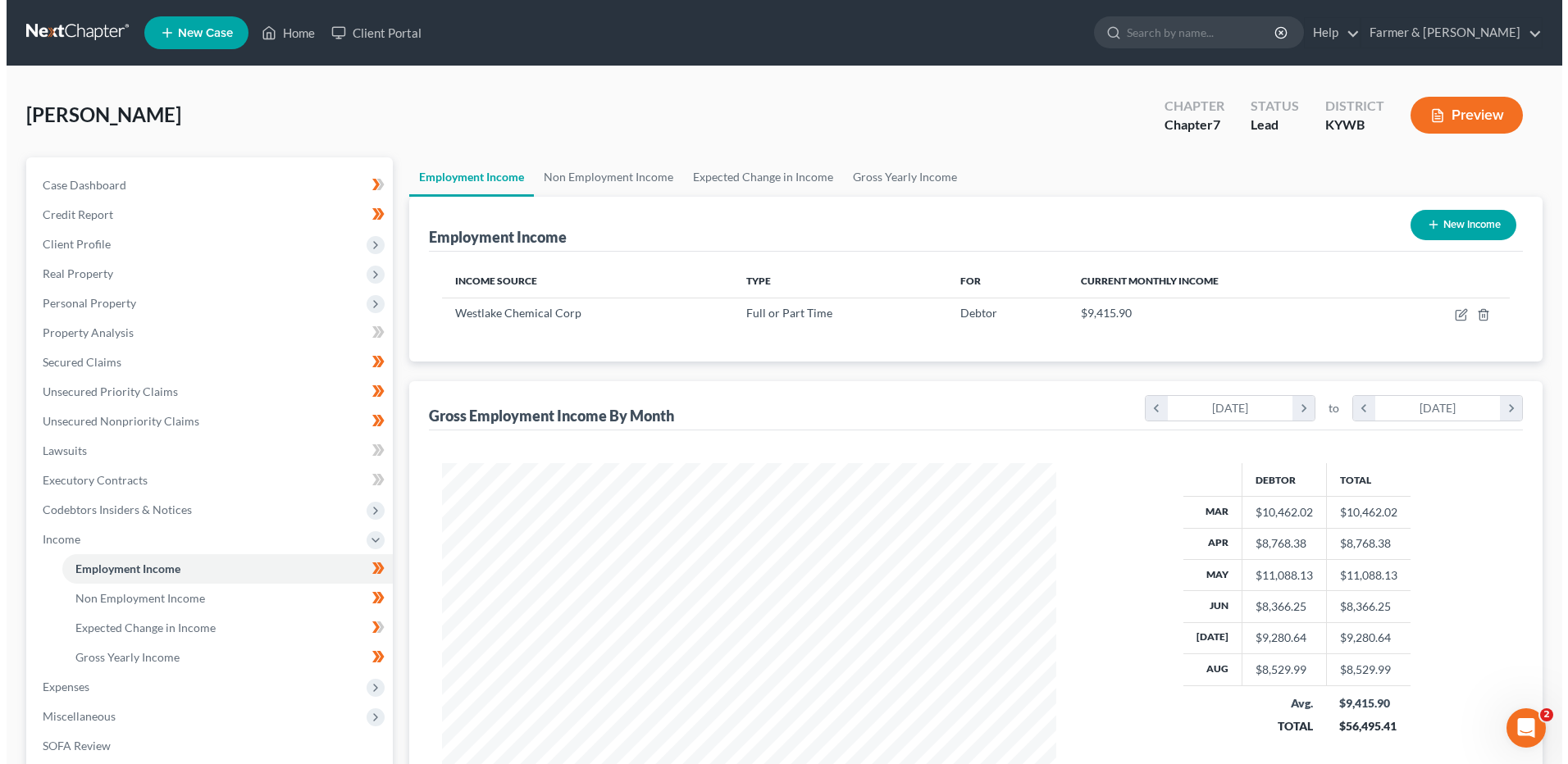
scroll to position [819175, 819361]
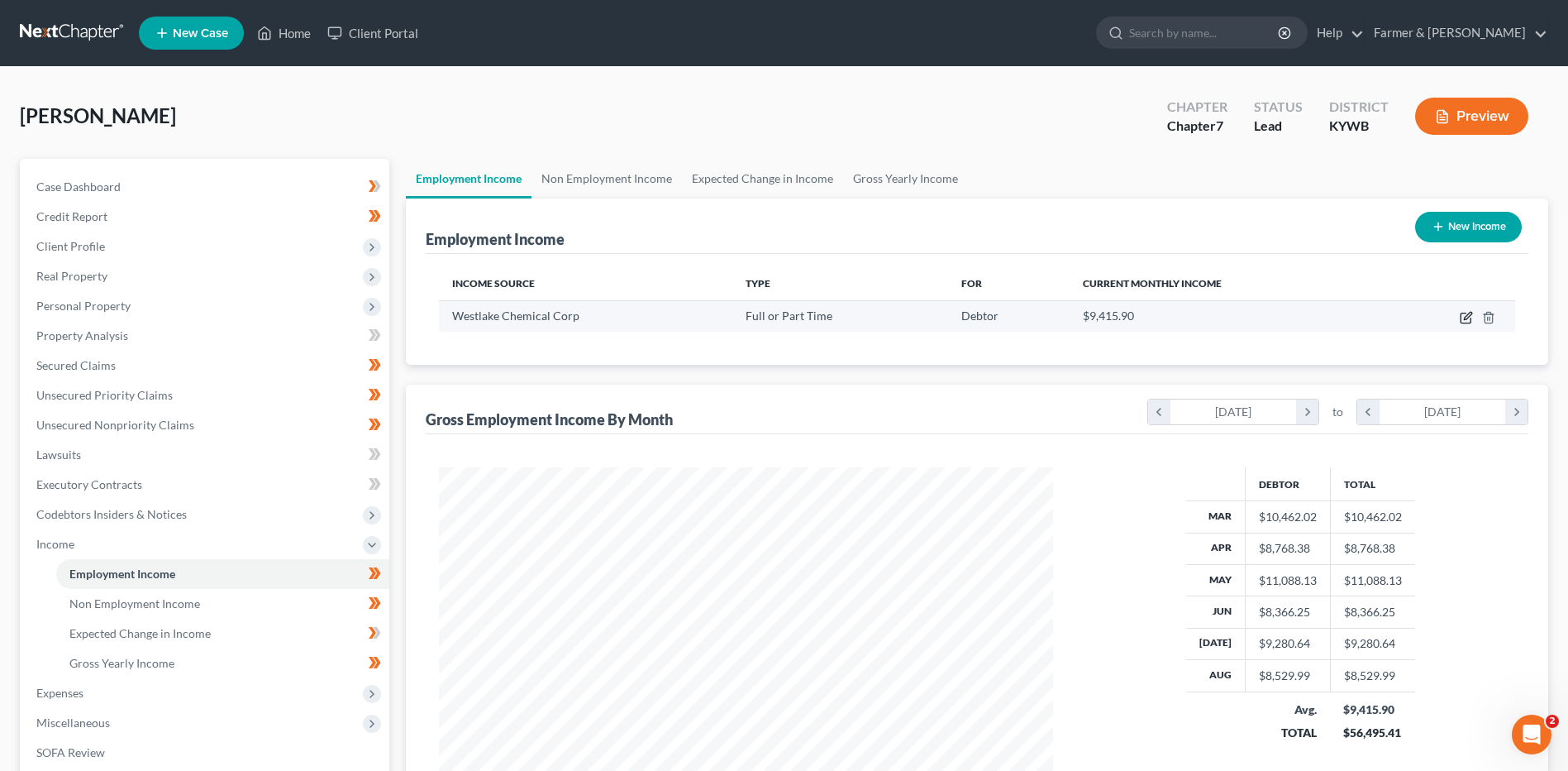
click at [1465, 323] on icon "button" at bounding box center [1465, 318] width 10 height 10
select select "0"
select select "45"
select select "2"
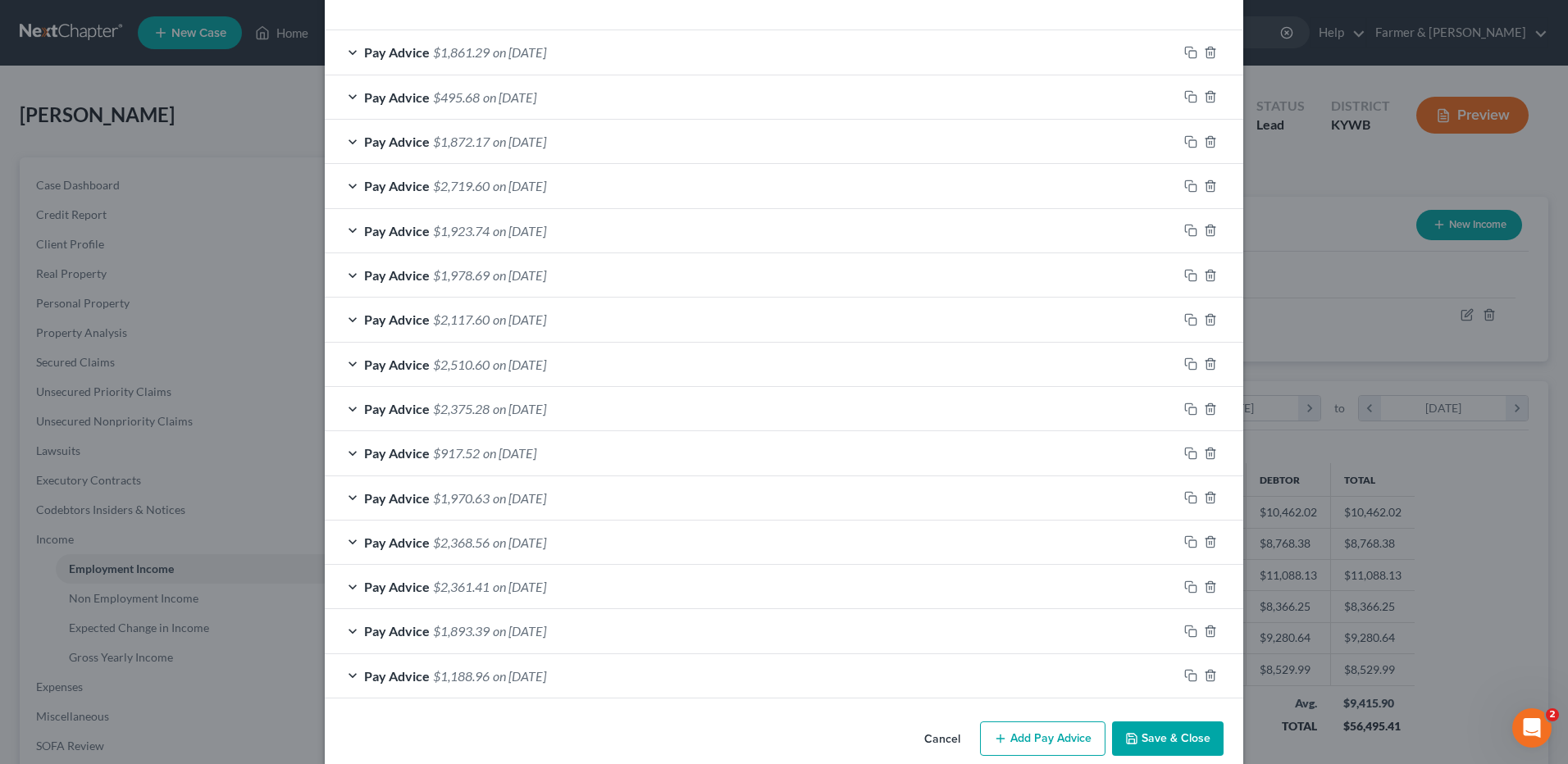
scroll to position [499, 0]
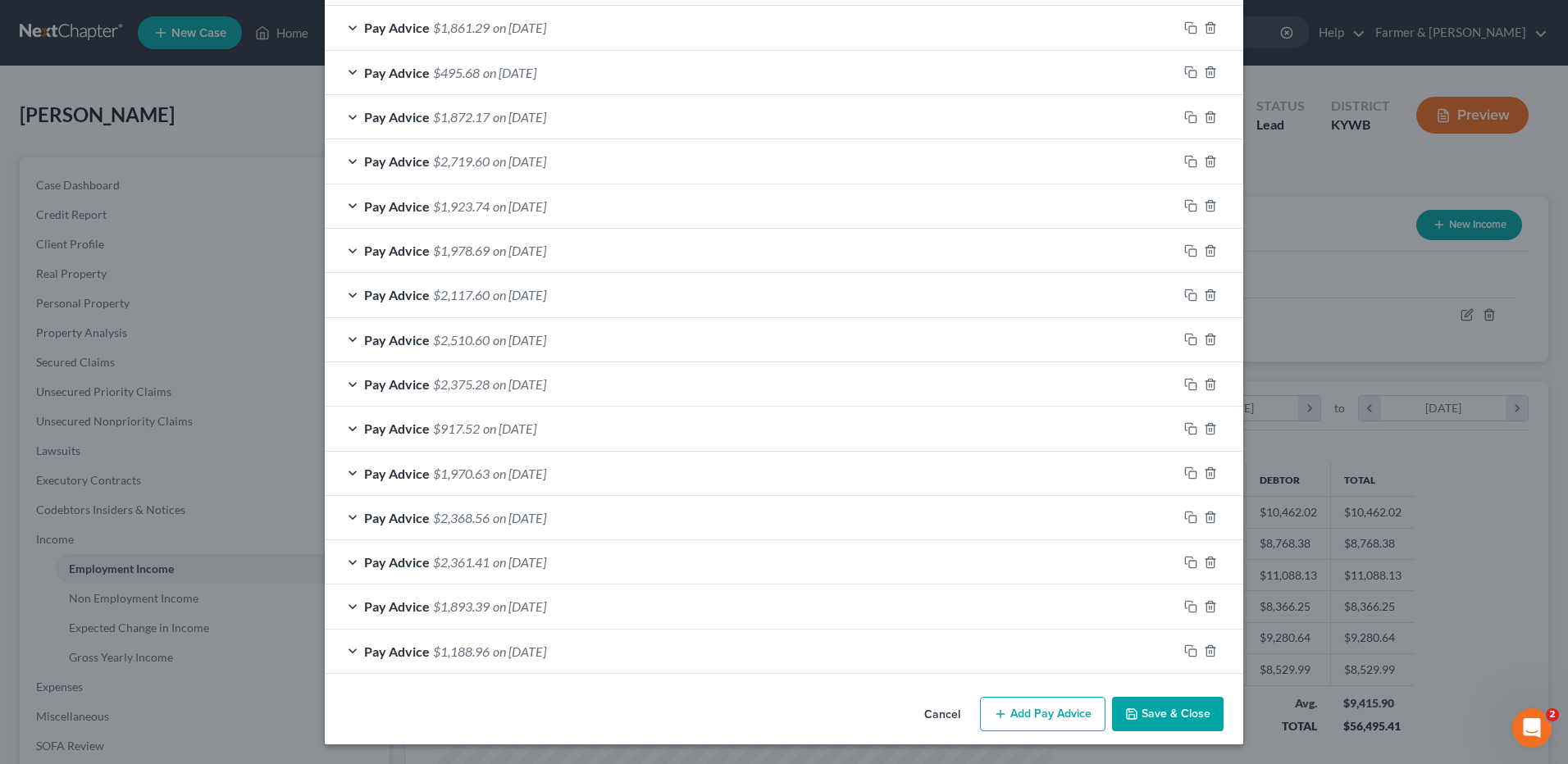
click at [578, 660] on div "Pay Advice $1,188.96 on 03/05/2025" at bounding box center [751, 651] width 853 height 43
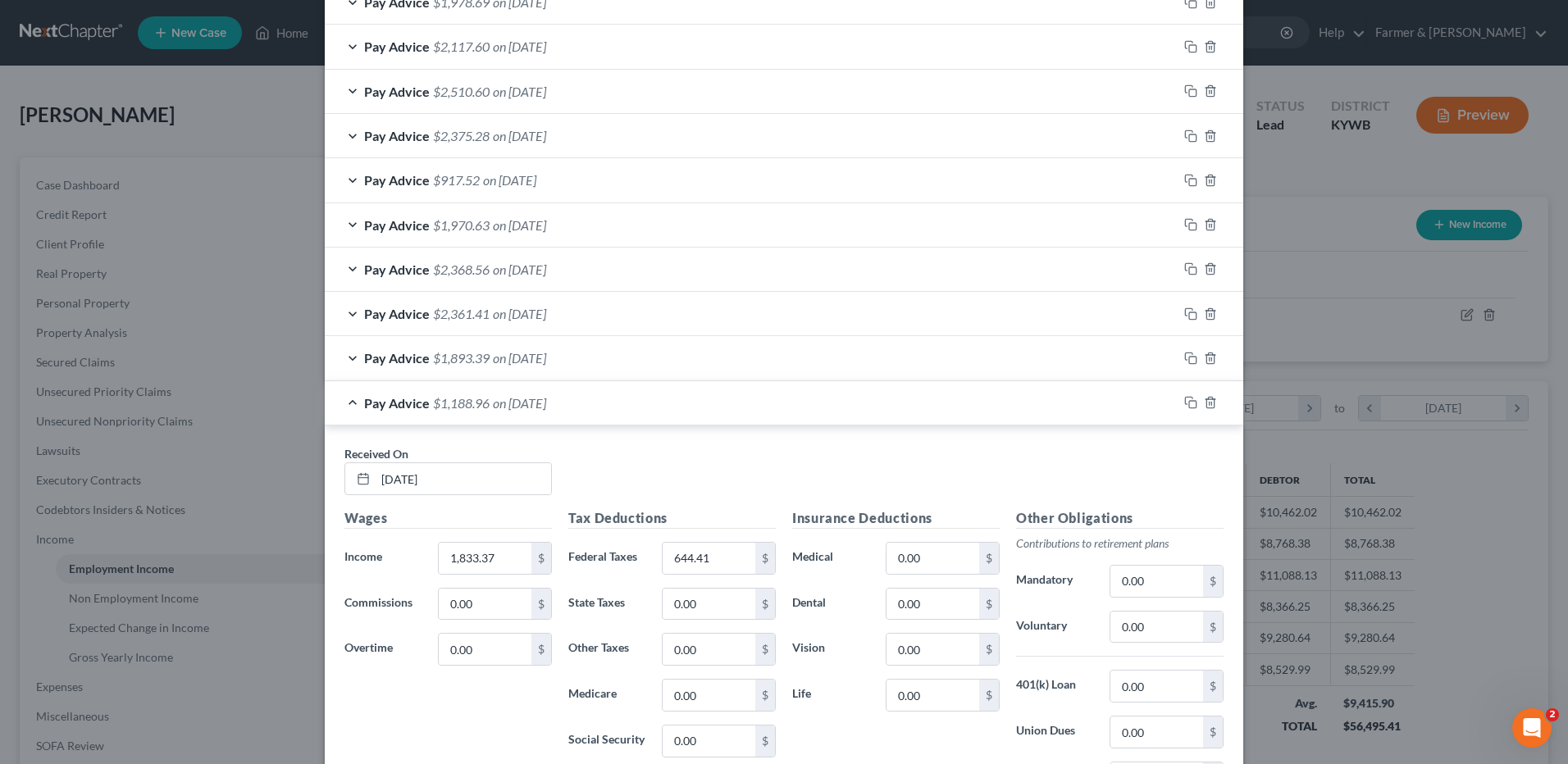
scroll to position [958, 0]
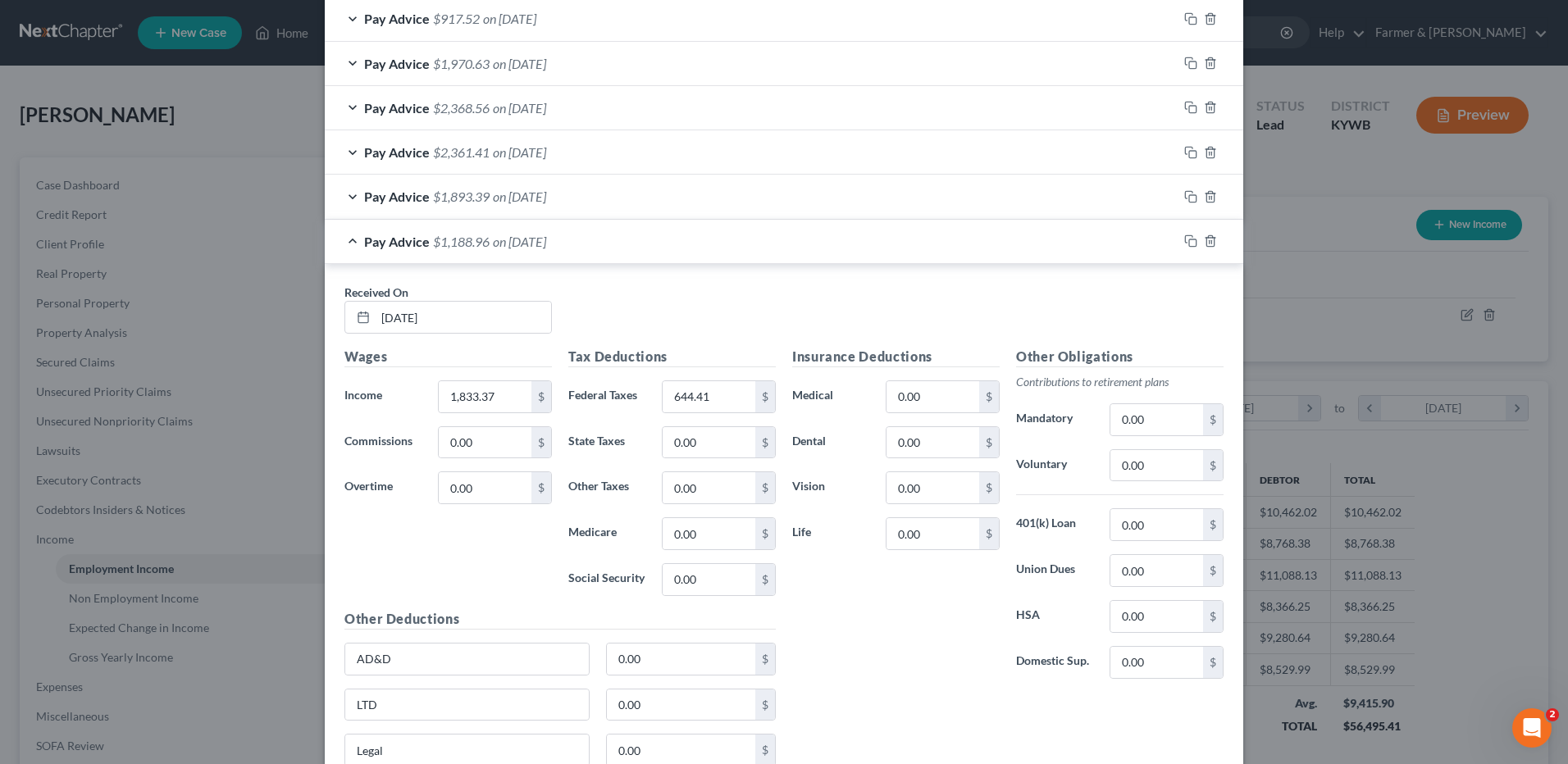
click at [536, 236] on span "on 03/05/2025" at bounding box center [520, 242] width 53 height 16
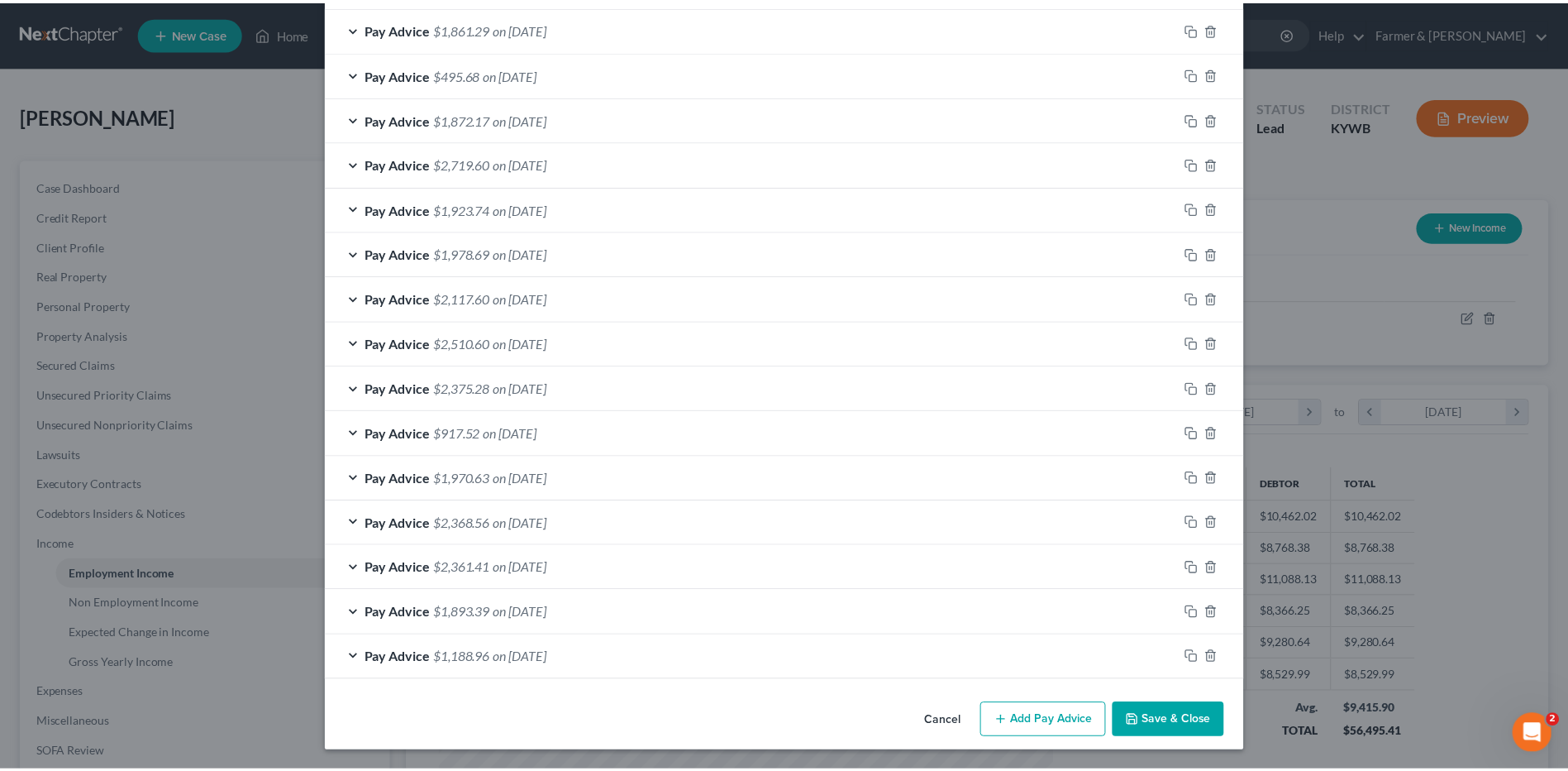
scroll to position [554, 0]
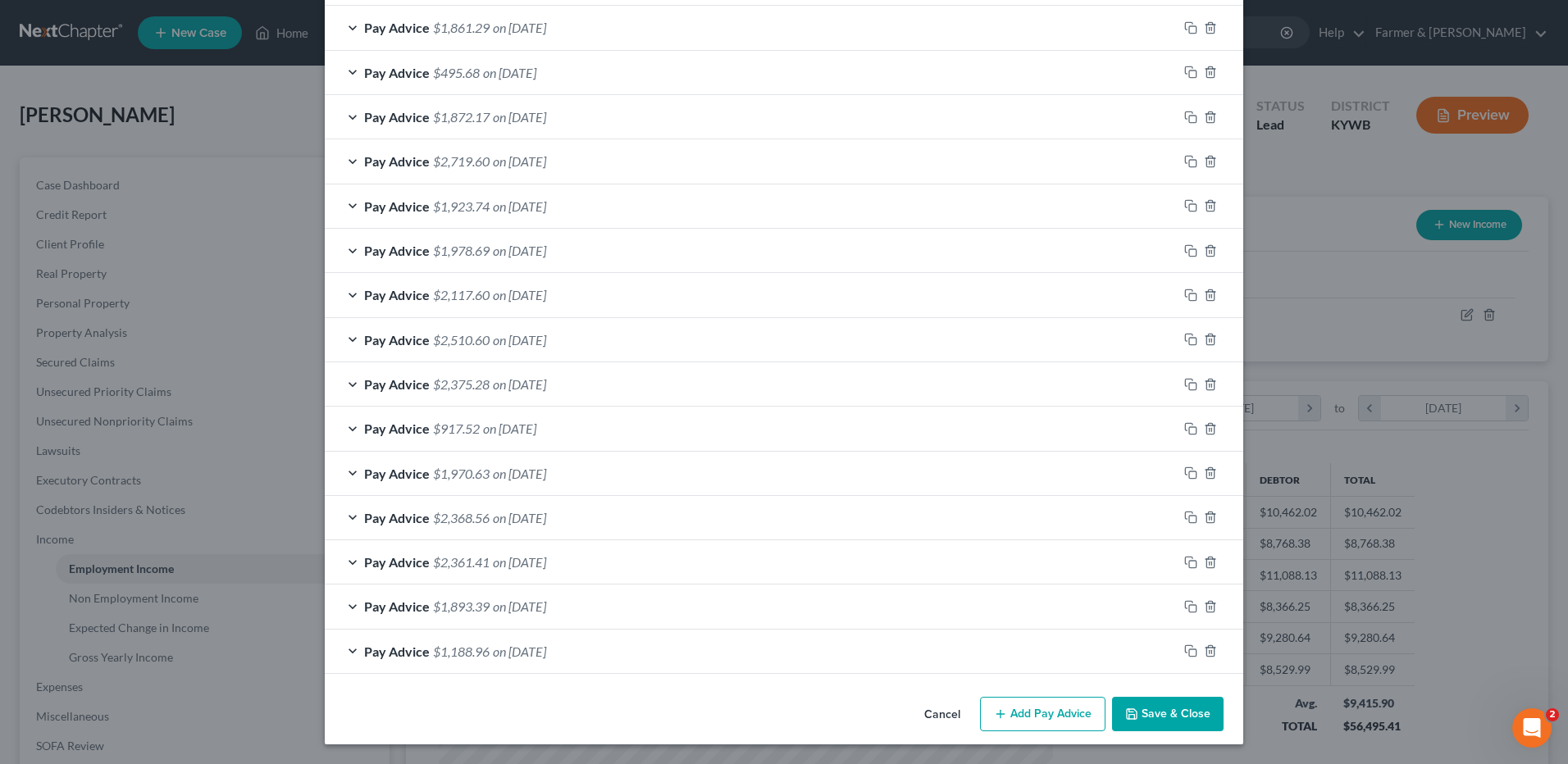
click at [1134, 724] on button "Save & Close" at bounding box center [1168, 713] width 112 height 35
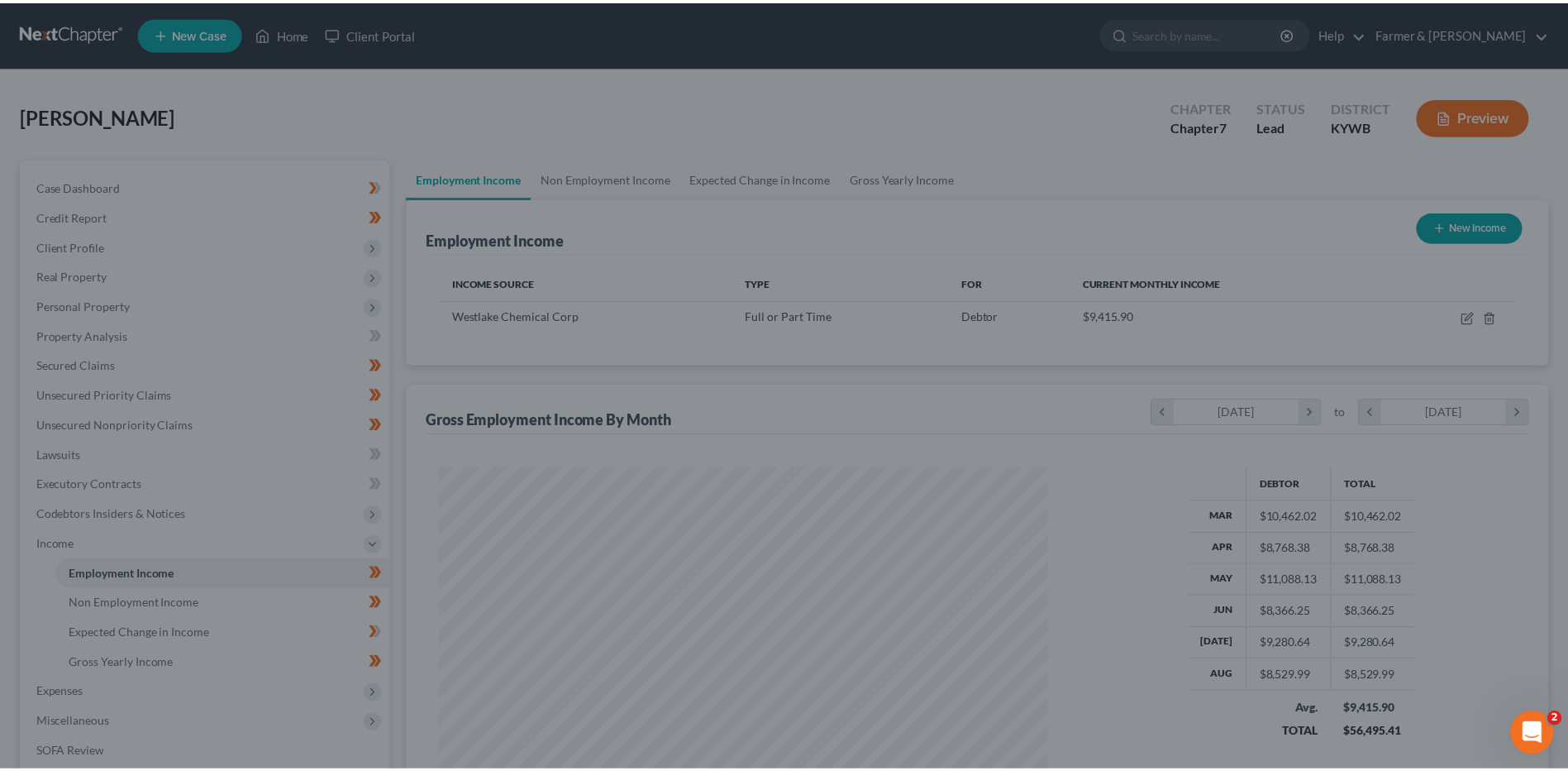
scroll to position [826680, 825901]
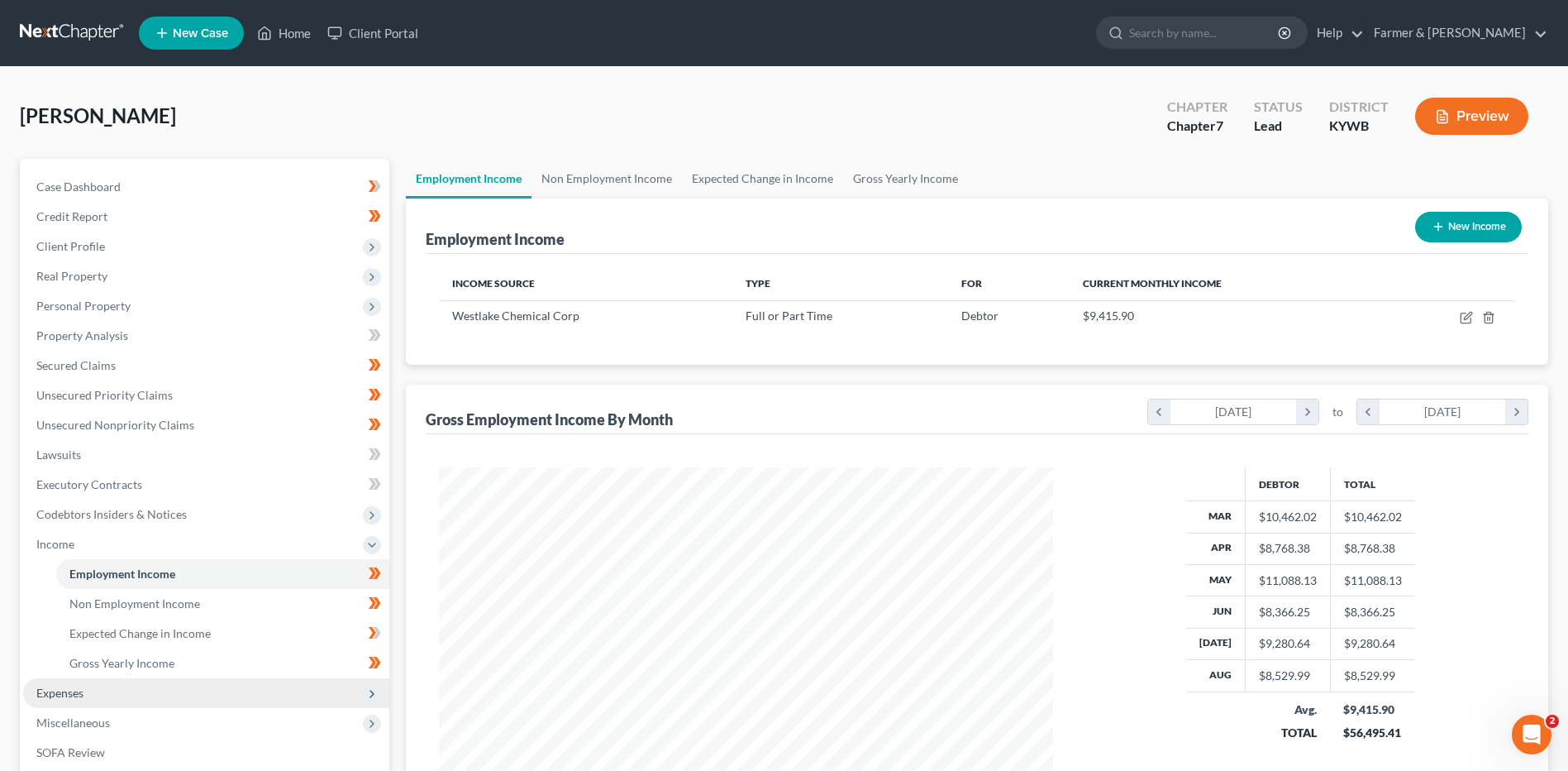
drag, startPoint x: 140, startPoint y: 698, endPoint x: 145, endPoint y: 686, distance: 13.0
click at [140, 698] on span "Expenses" at bounding box center [207, 692] width 367 height 30
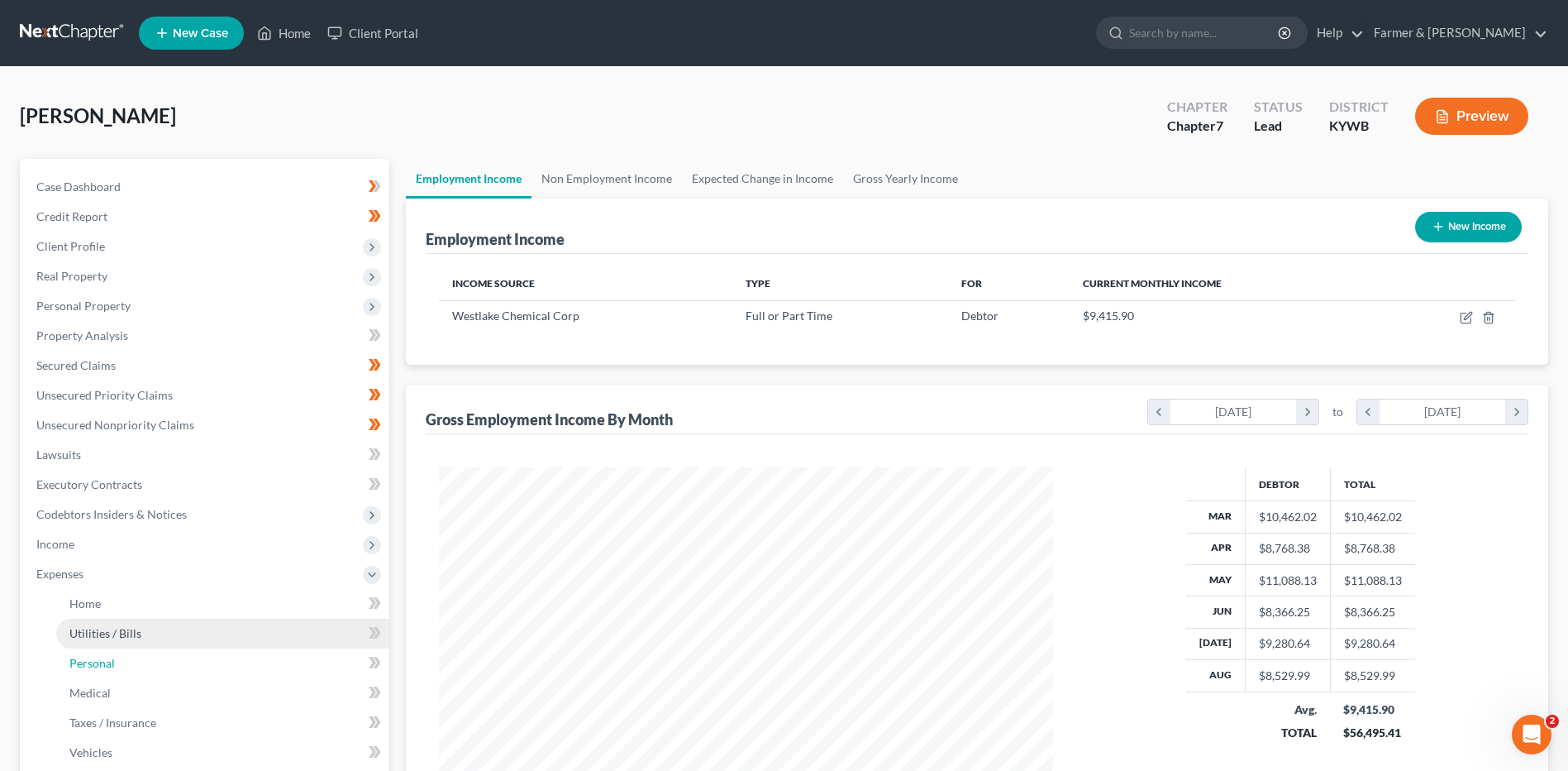
click at [155, 649] on link "Personal" at bounding box center [223, 663] width 333 height 30
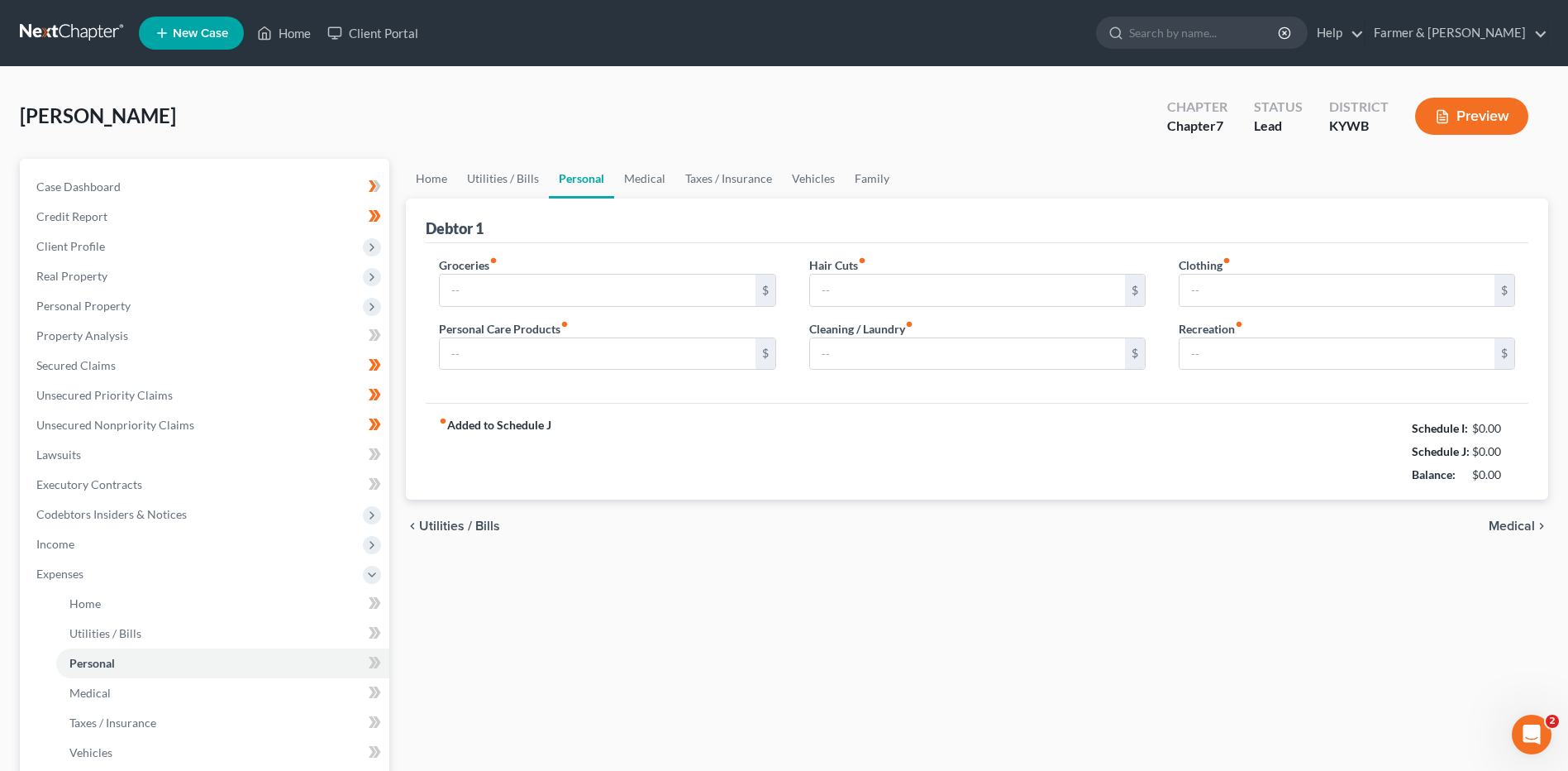
type input "1,250.00"
type input "125.00"
type input "65.00"
type input "55.00"
type input "100.00"
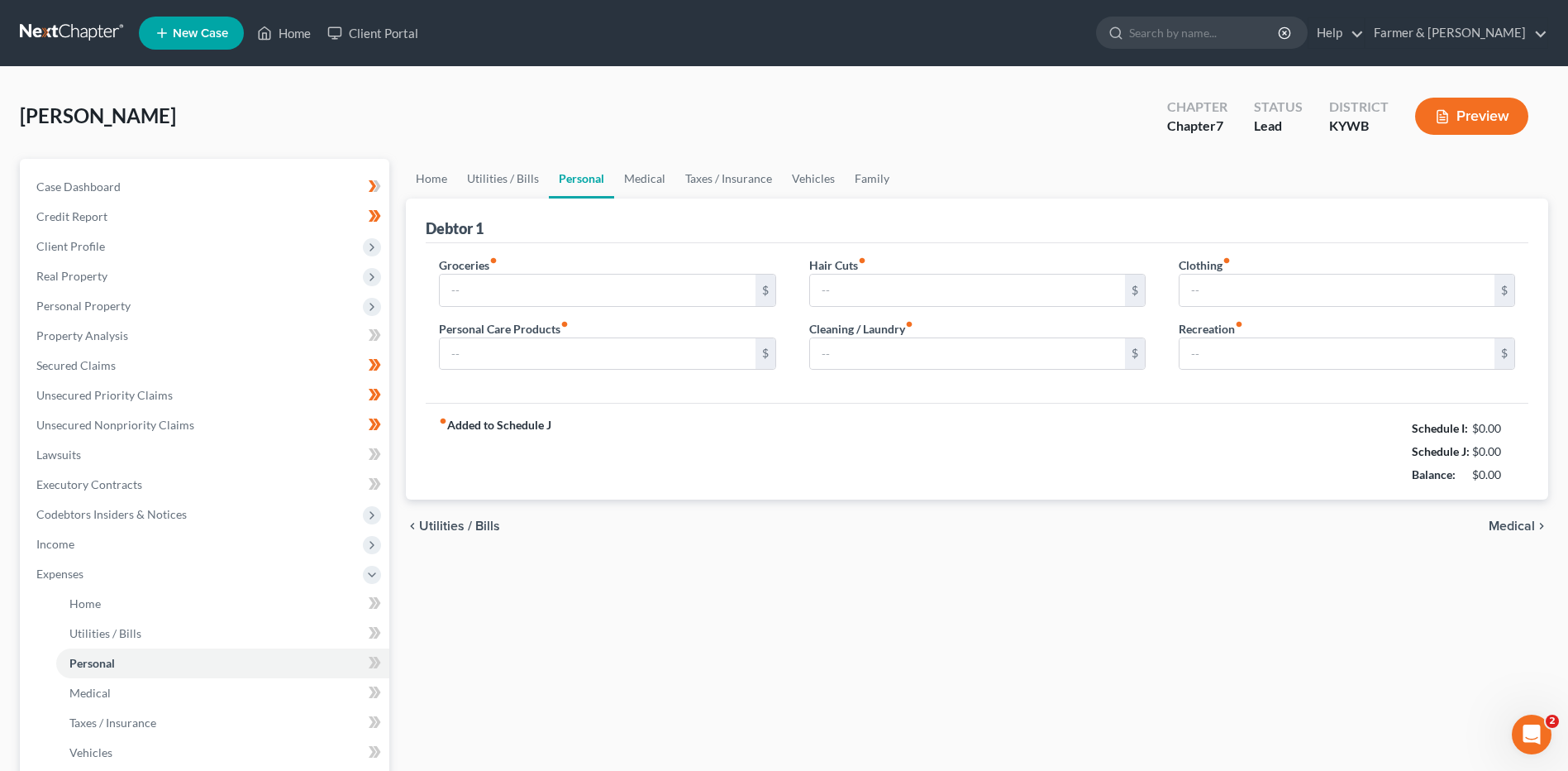
type input "125.00"
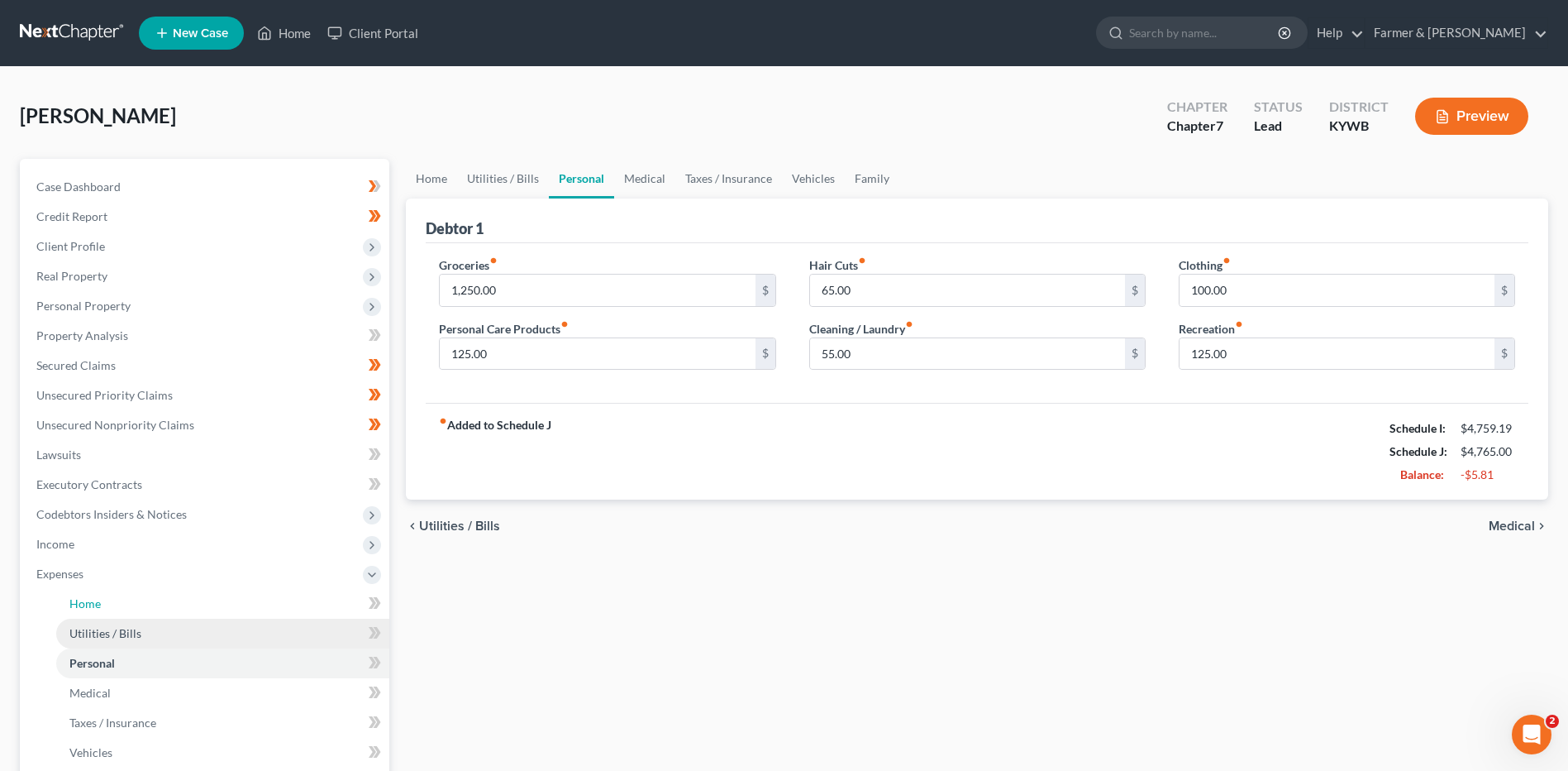
drag, startPoint x: 173, startPoint y: 610, endPoint x: 168, endPoint y: 630, distance: 20.6
click at [173, 609] on link "Home" at bounding box center [223, 603] width 333 height 30
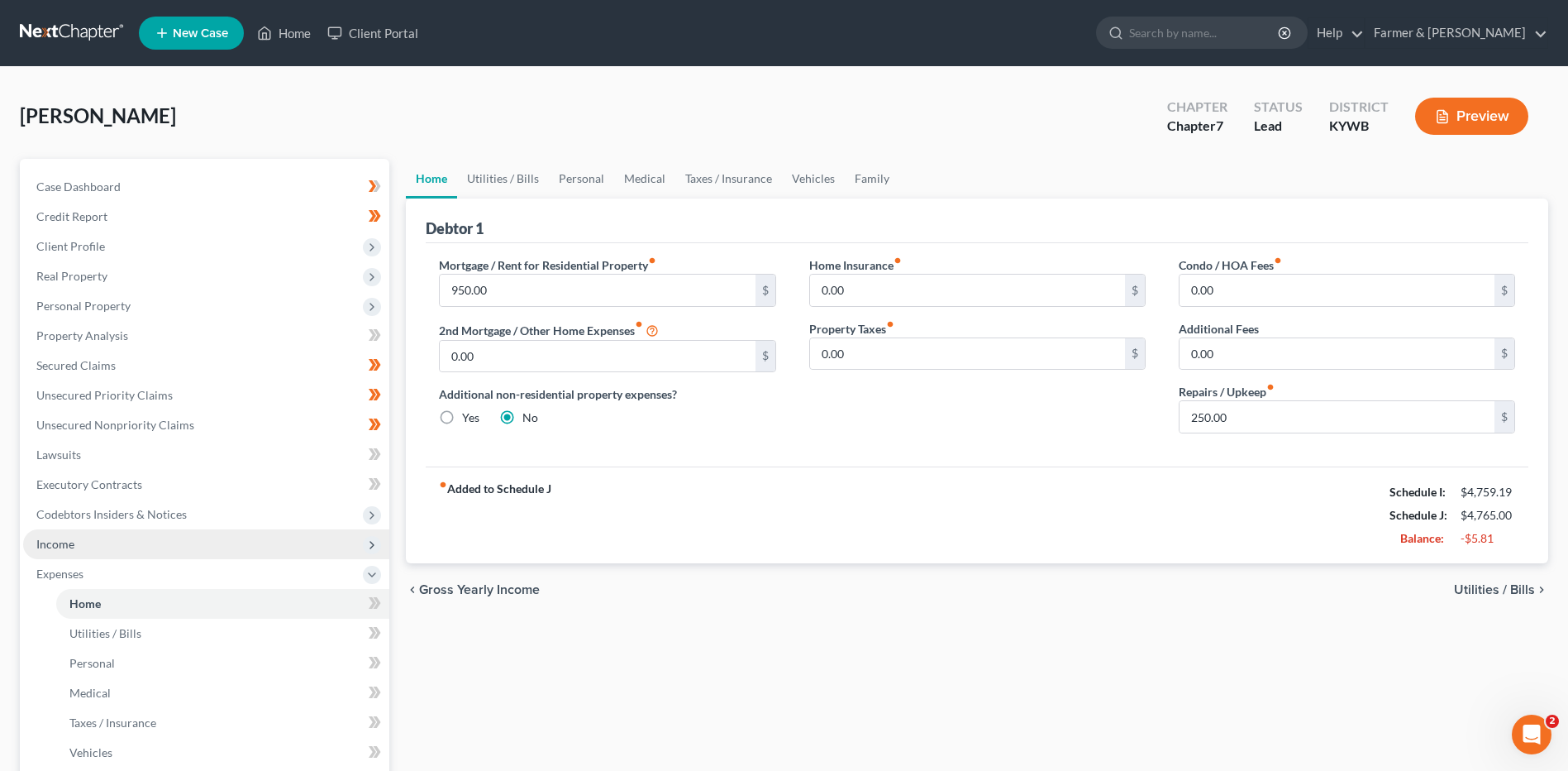
click at [196, 539] on span "Income" at bounding box center [207, 544] width 367 height 30
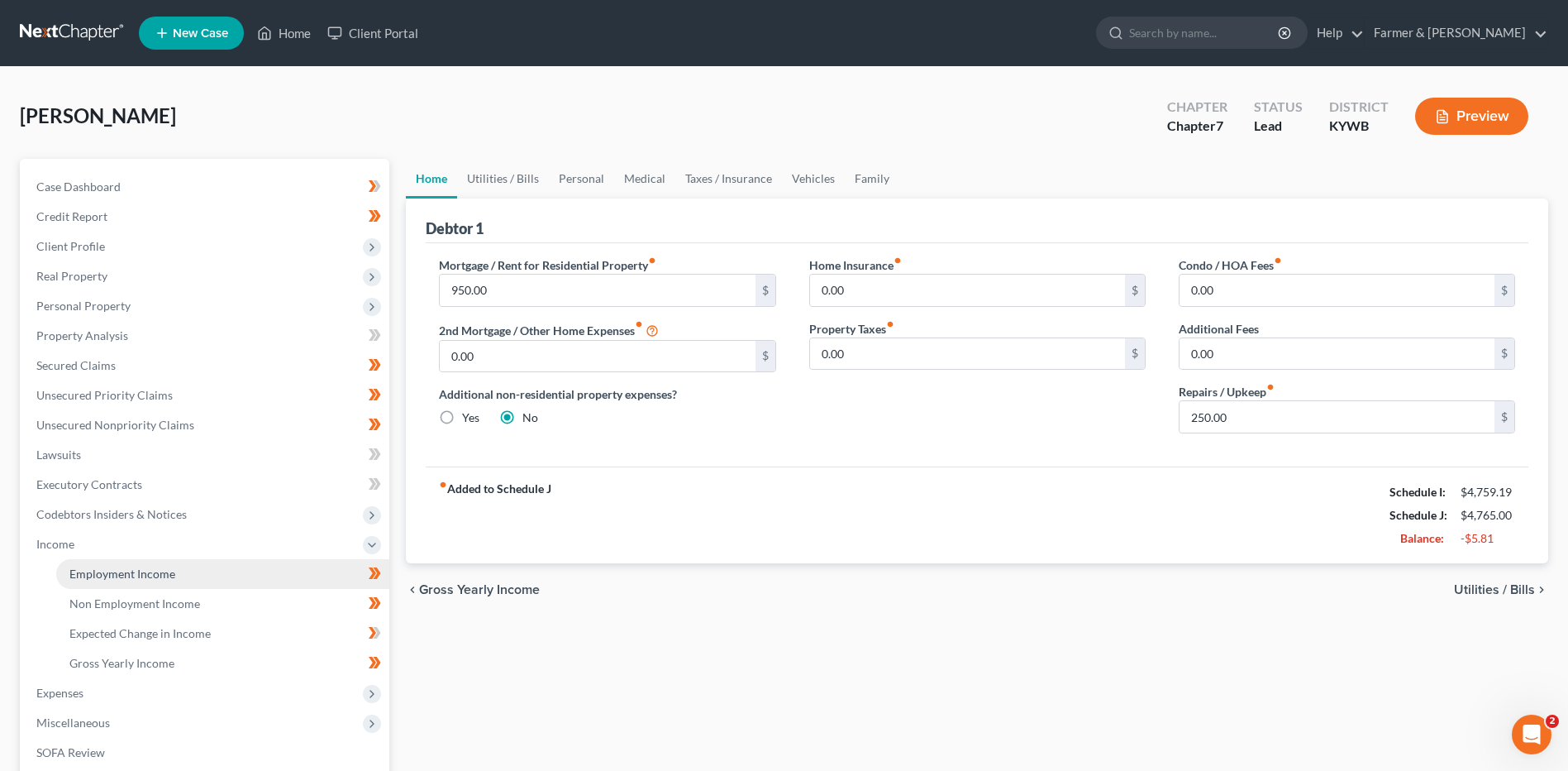
click at [204, 567] on link "Employment Income" at bounding box center [223, 573] width 333 height 30
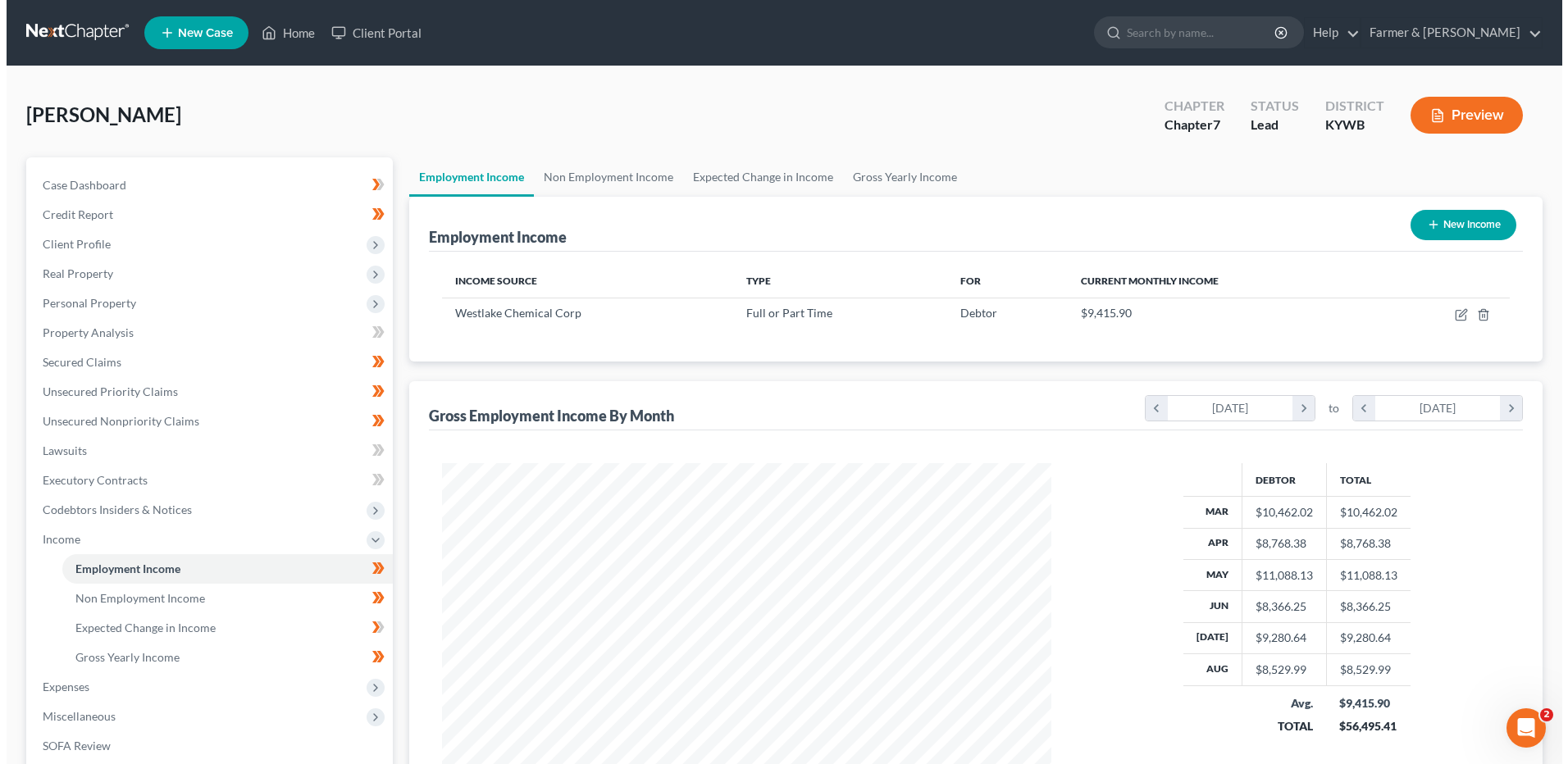
scroll to position [304, 641]
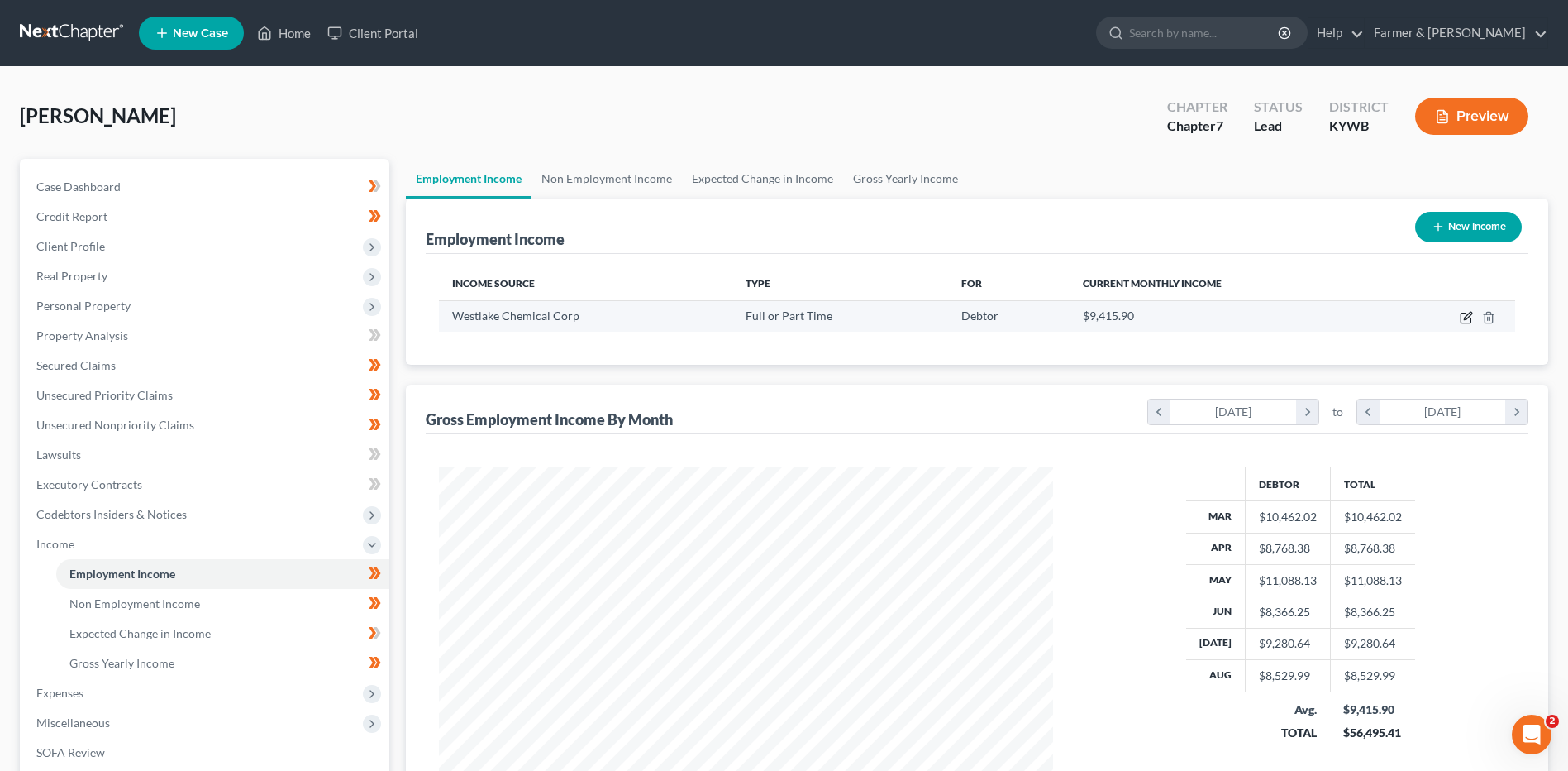
click at [1466, 315] on icon "button" at bounding box center [1466, 318] width 13 height 13
select select "0"
select select "45"
select select "2"
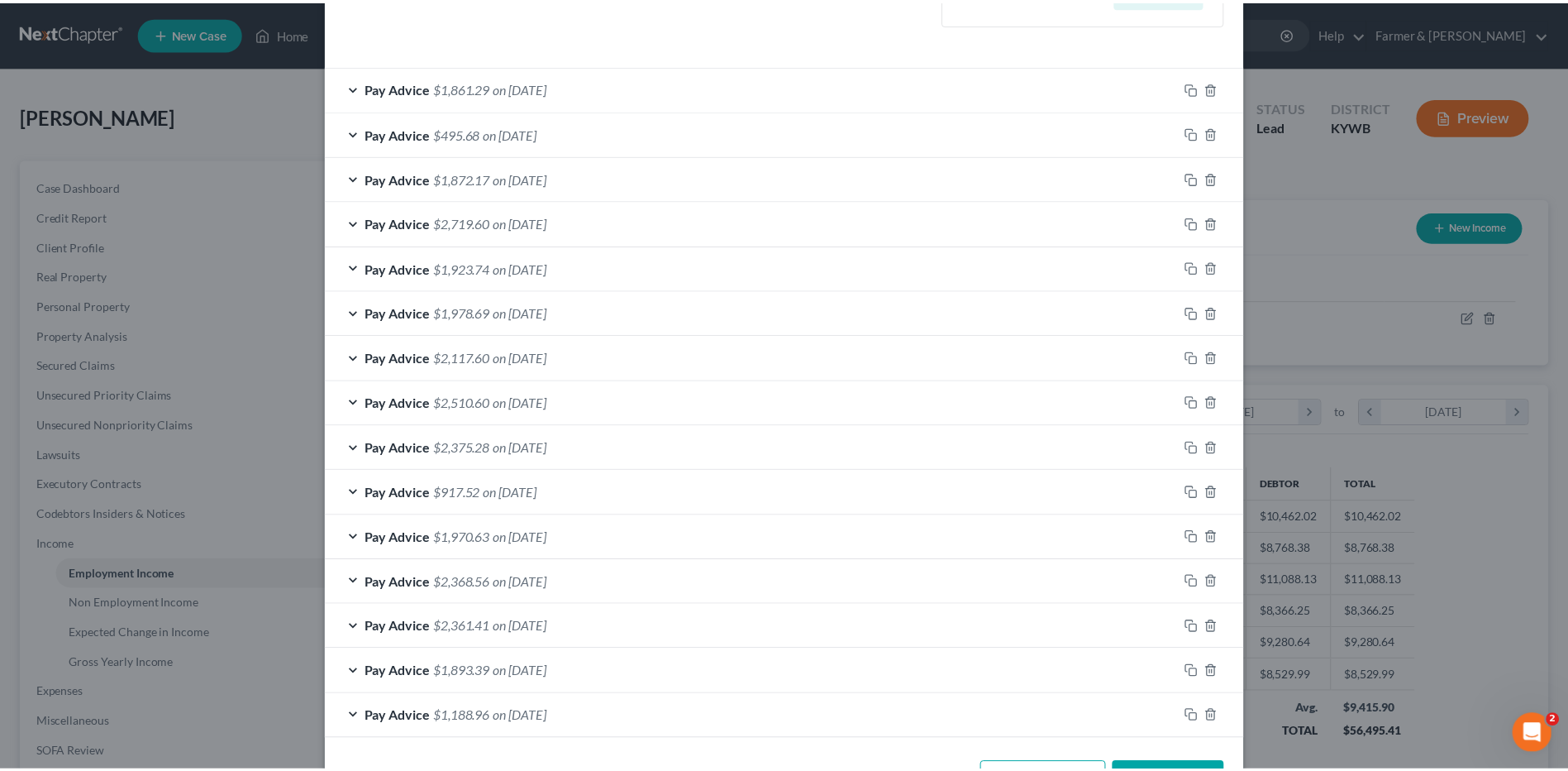
scroll to position [554, 0]
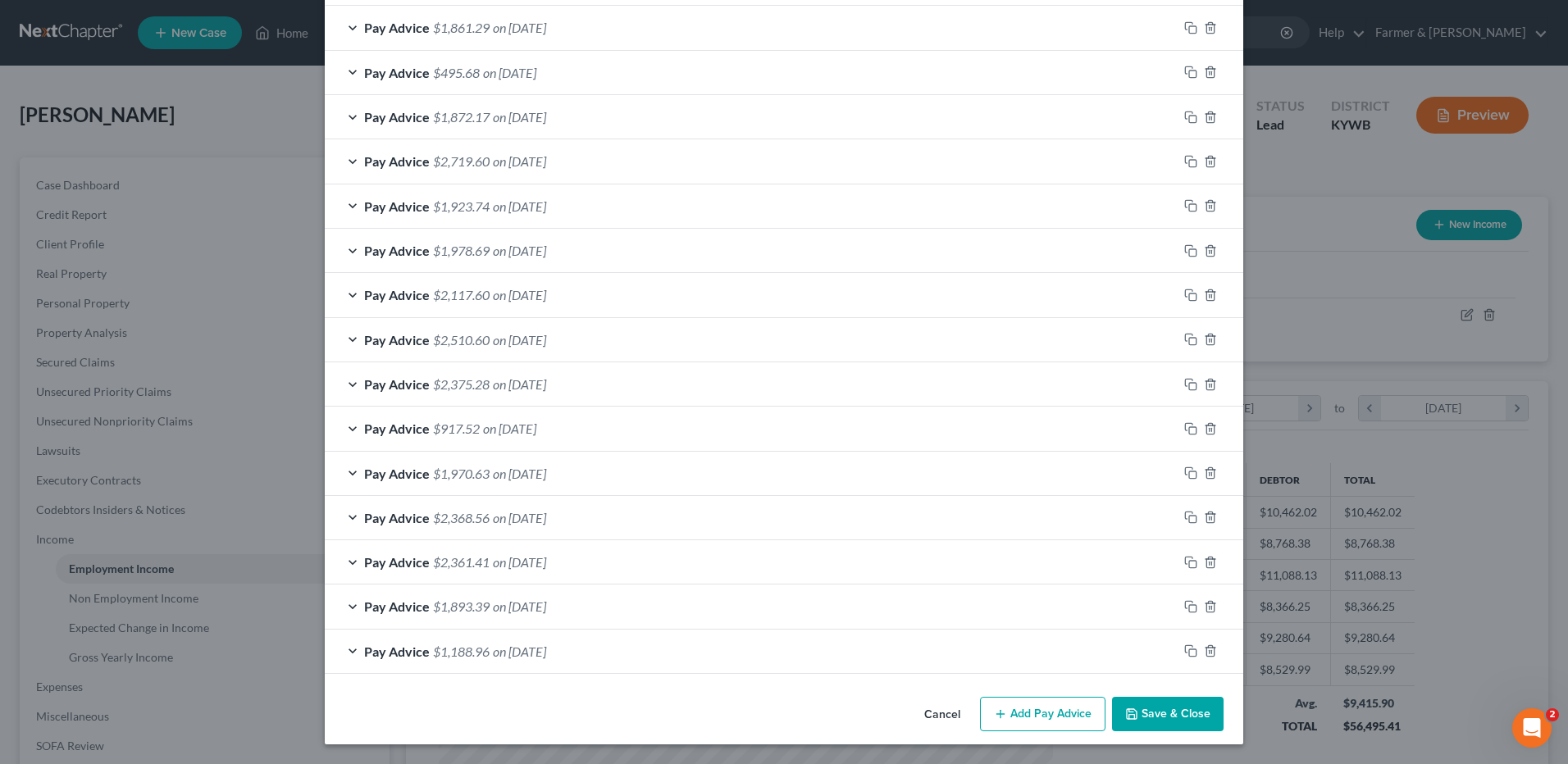
click at [1144, 711] on button "Save & Close" at bounding box center [1168, 713] width 112 height 35
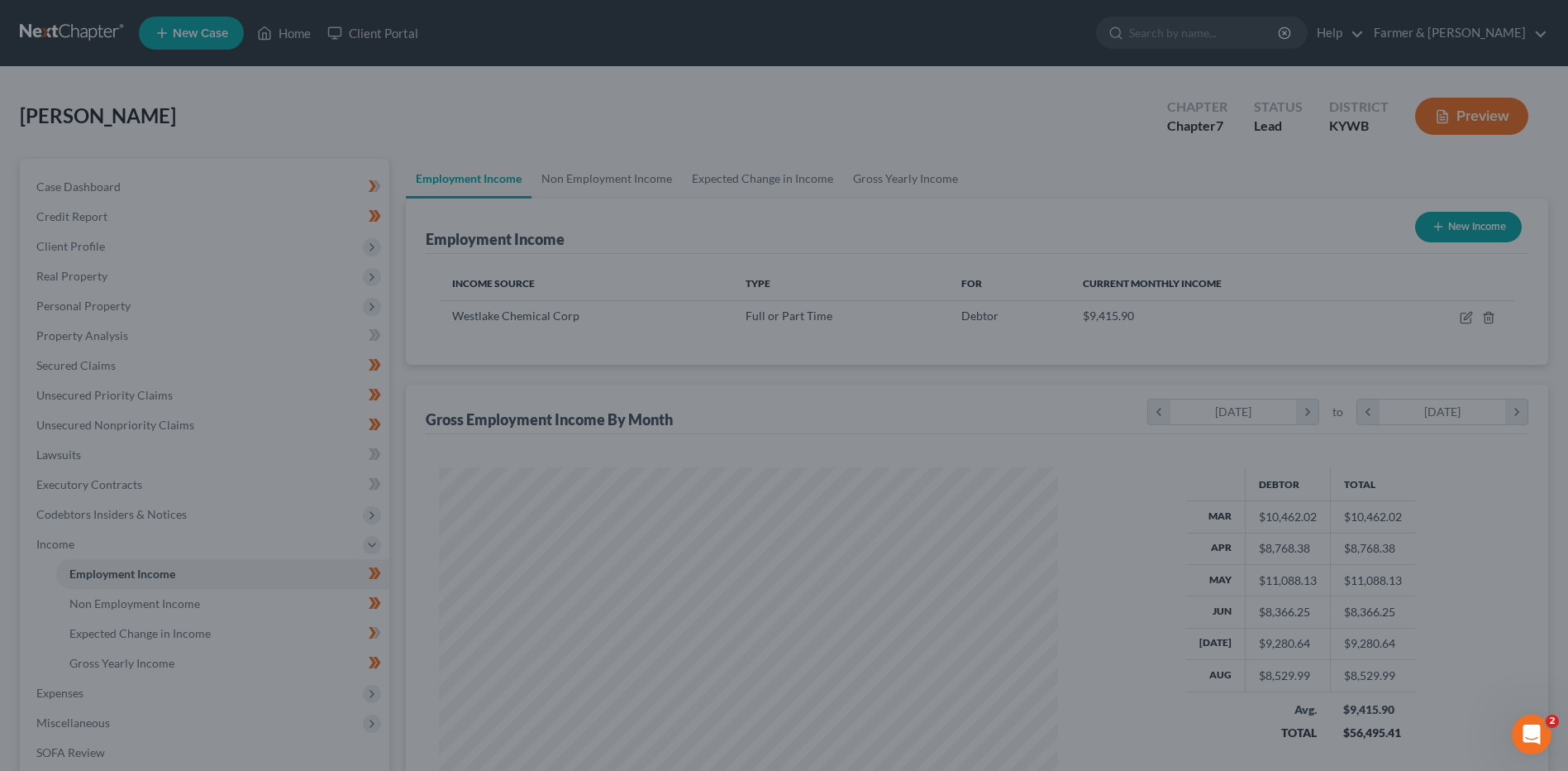
scroll to position [826680, 825901]
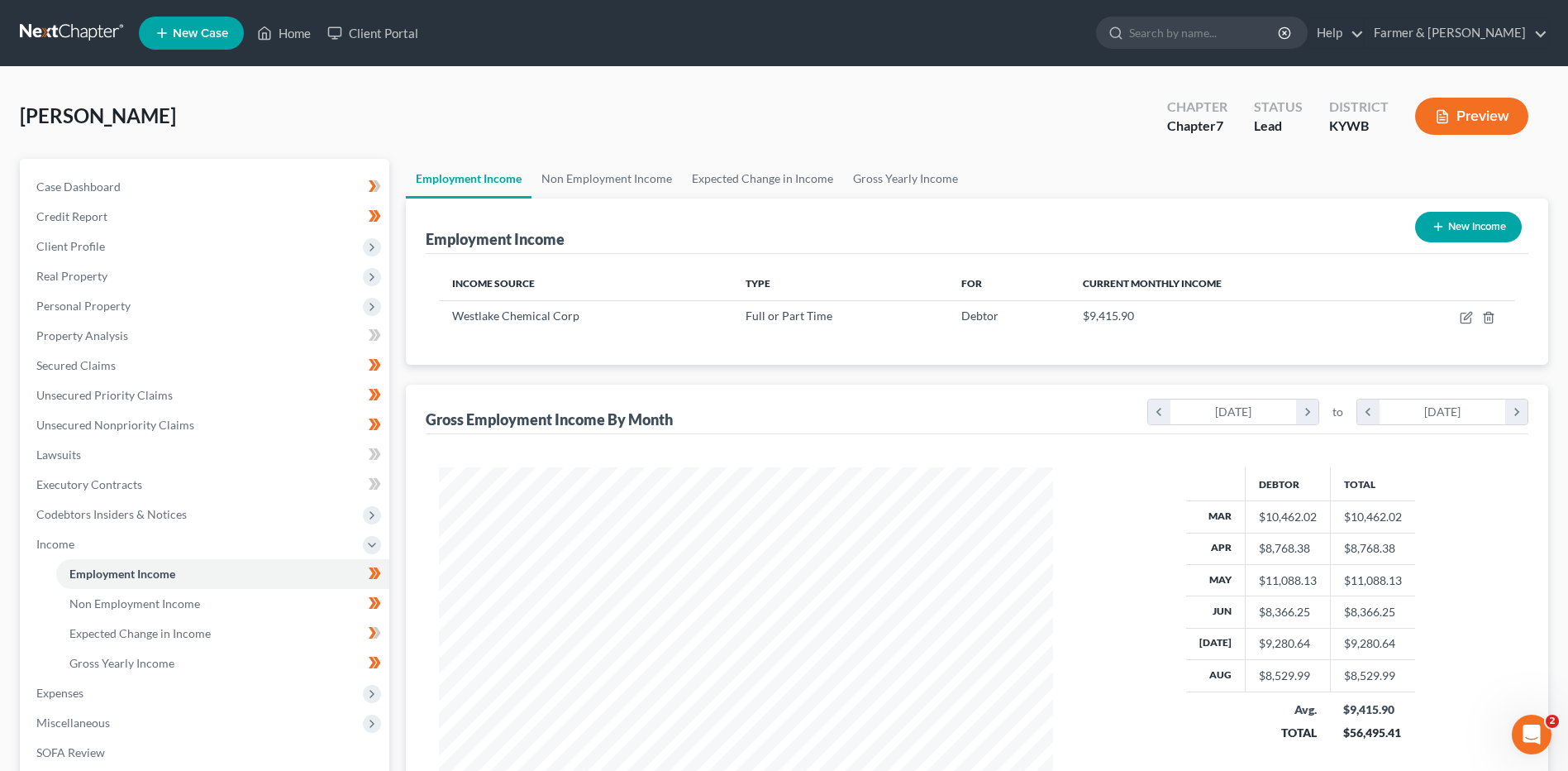
click at [112, 698] on span "Expenses" at bounding box center [207, 692] width 367 height 30
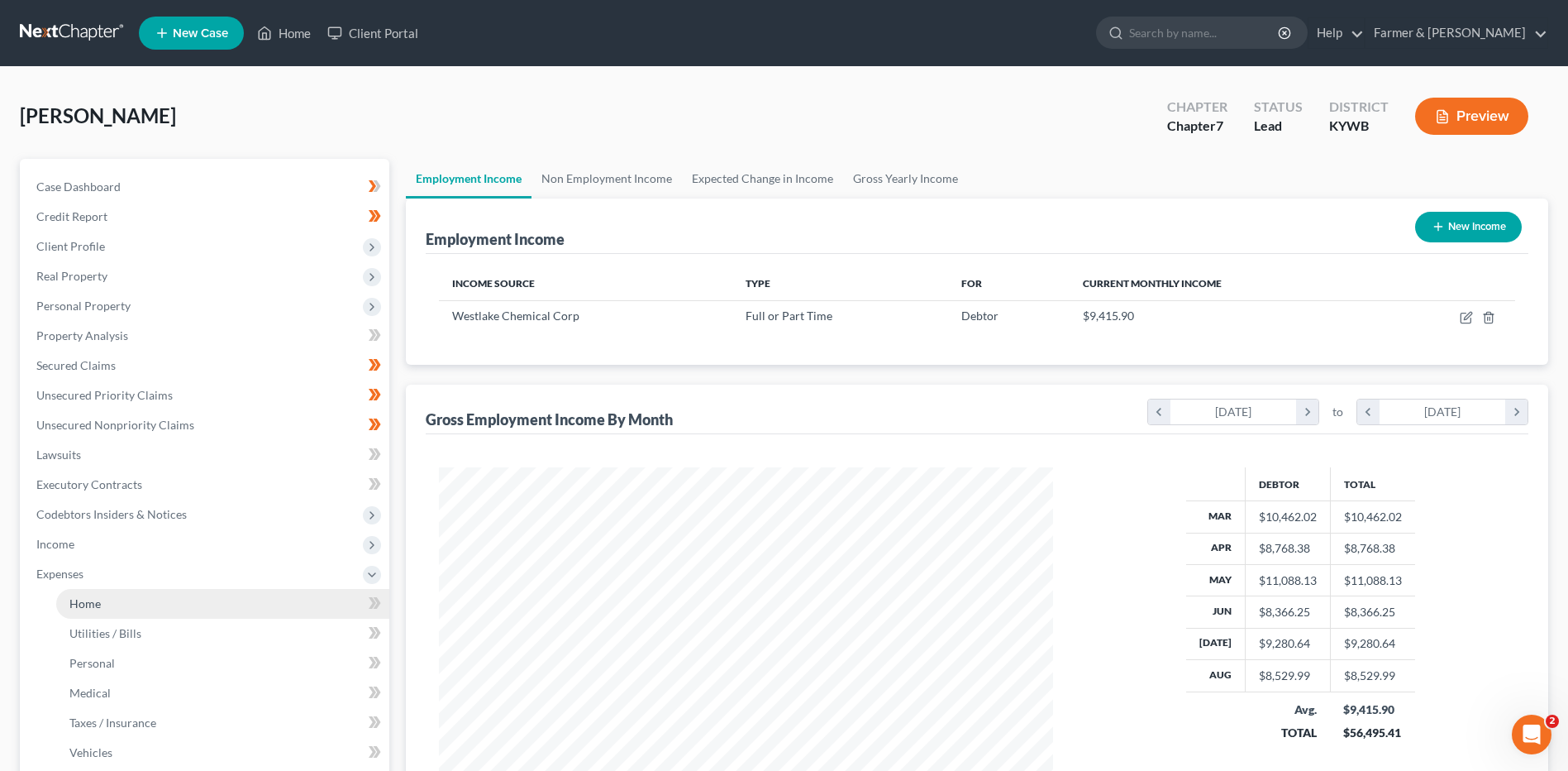
click at [130, 595] on link "Home" at bounding box center [223, 603] width 333 height 30
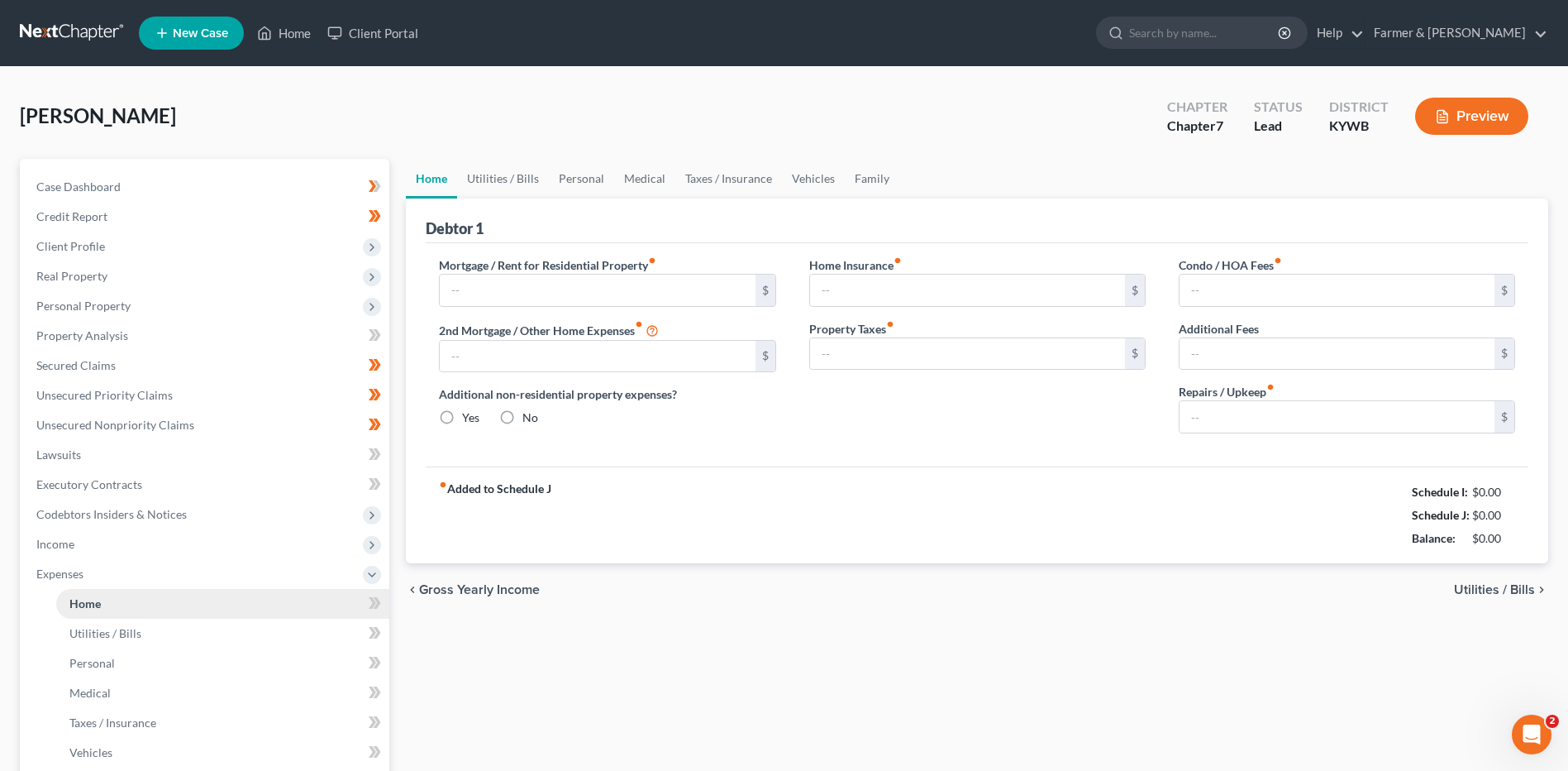
type input "950.00"
type input "0.00"
radio input "true"
type input "0.00"
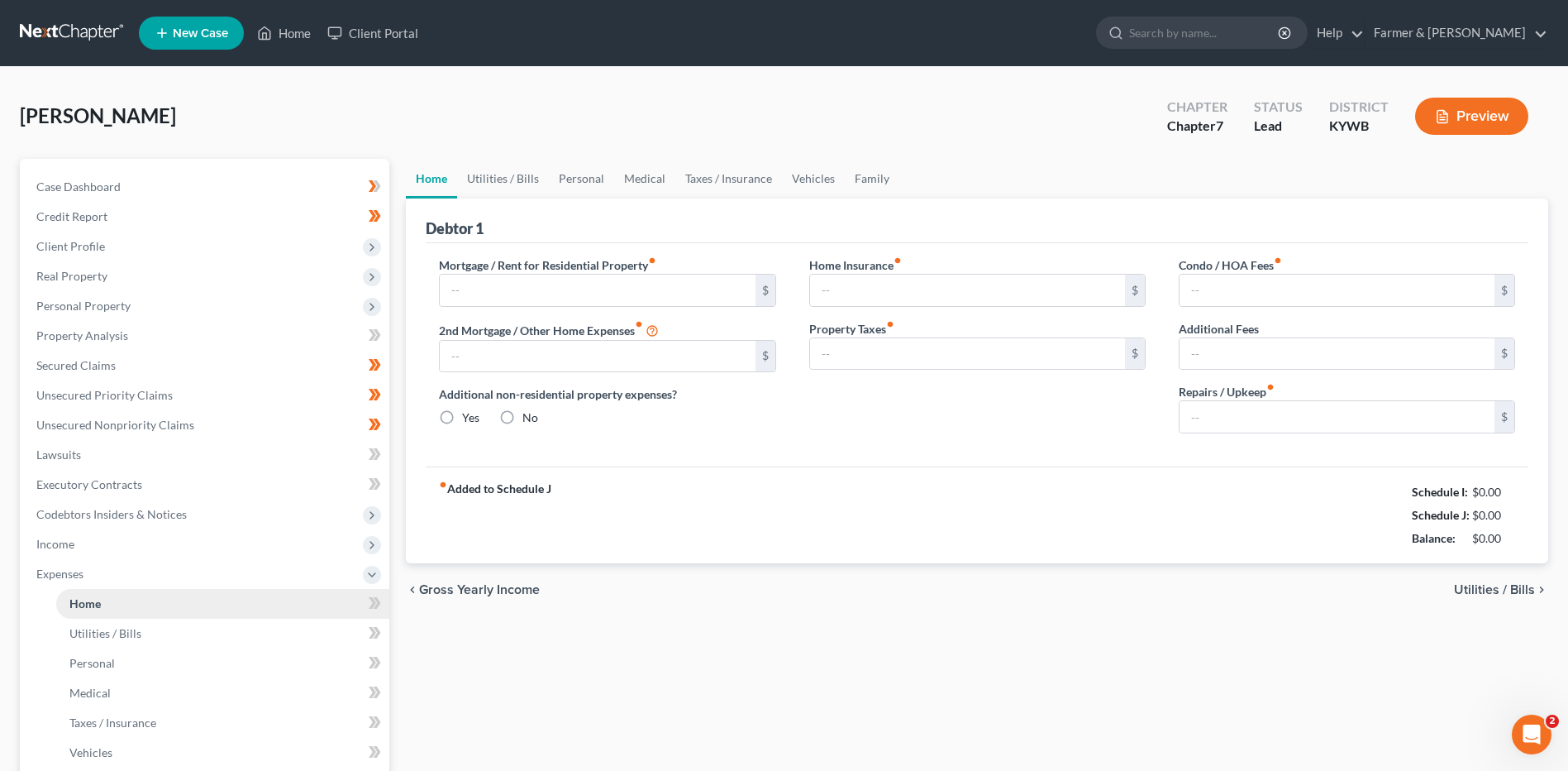
type input "0.00"
click at [1308, 417] on input "250.00" at bounding box center [1336, 416] width 315 height 31
type input "150.00"
click at [852, 741] on div "Home Utilities / Bills Personal Medical Taxes / Insurance Vehicles Family Debto…" at bounding box center [977, 592] width 1159 height 866
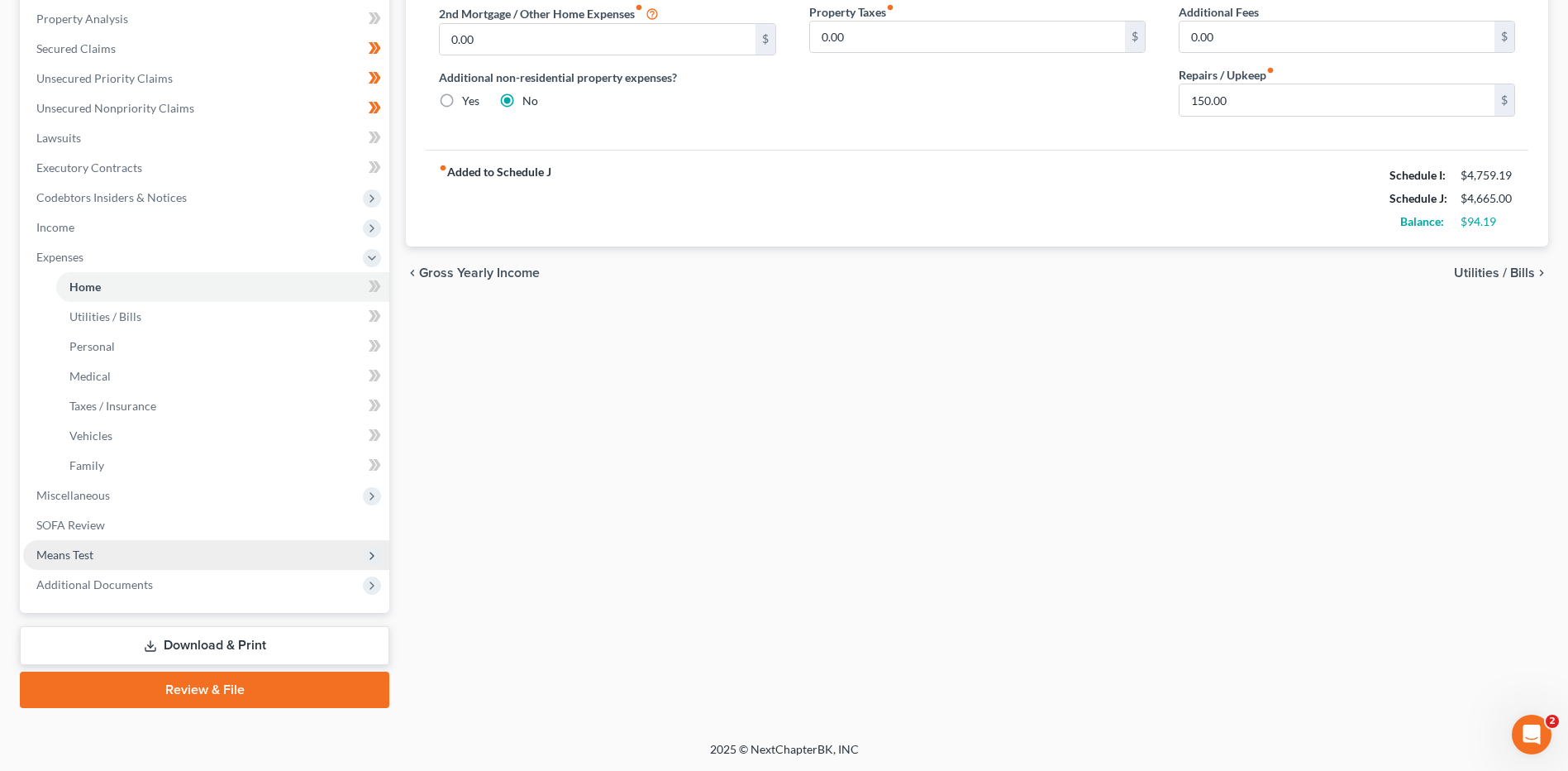
click at [164, 550] on span "Means Test" at bounding box center [207, 555] width 367 height 30
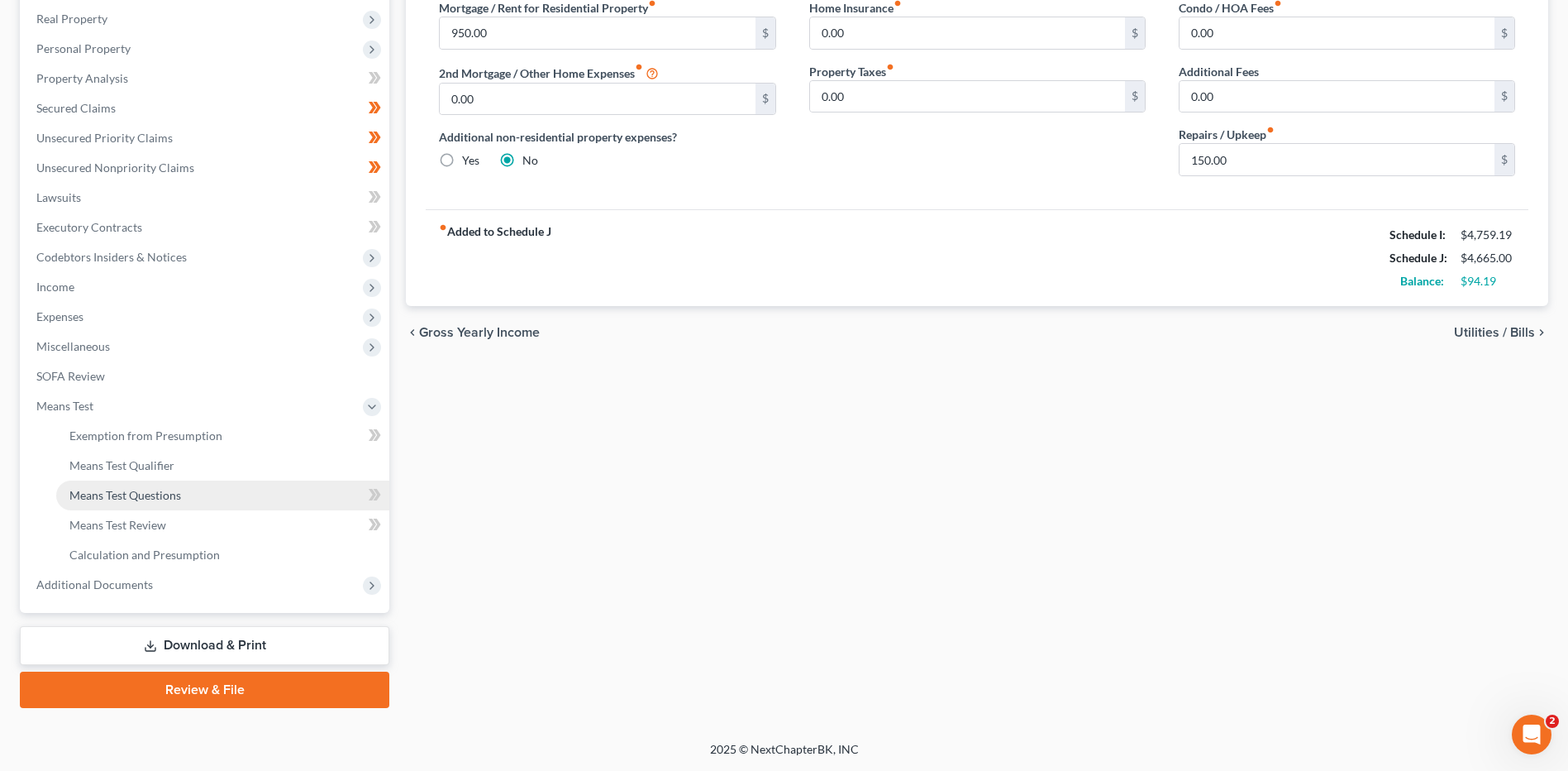
scroll to position [258, 0]
click at [186, 471] on link "Means Test Qualifier" at bounding box center [223, 465] width 333 height 30
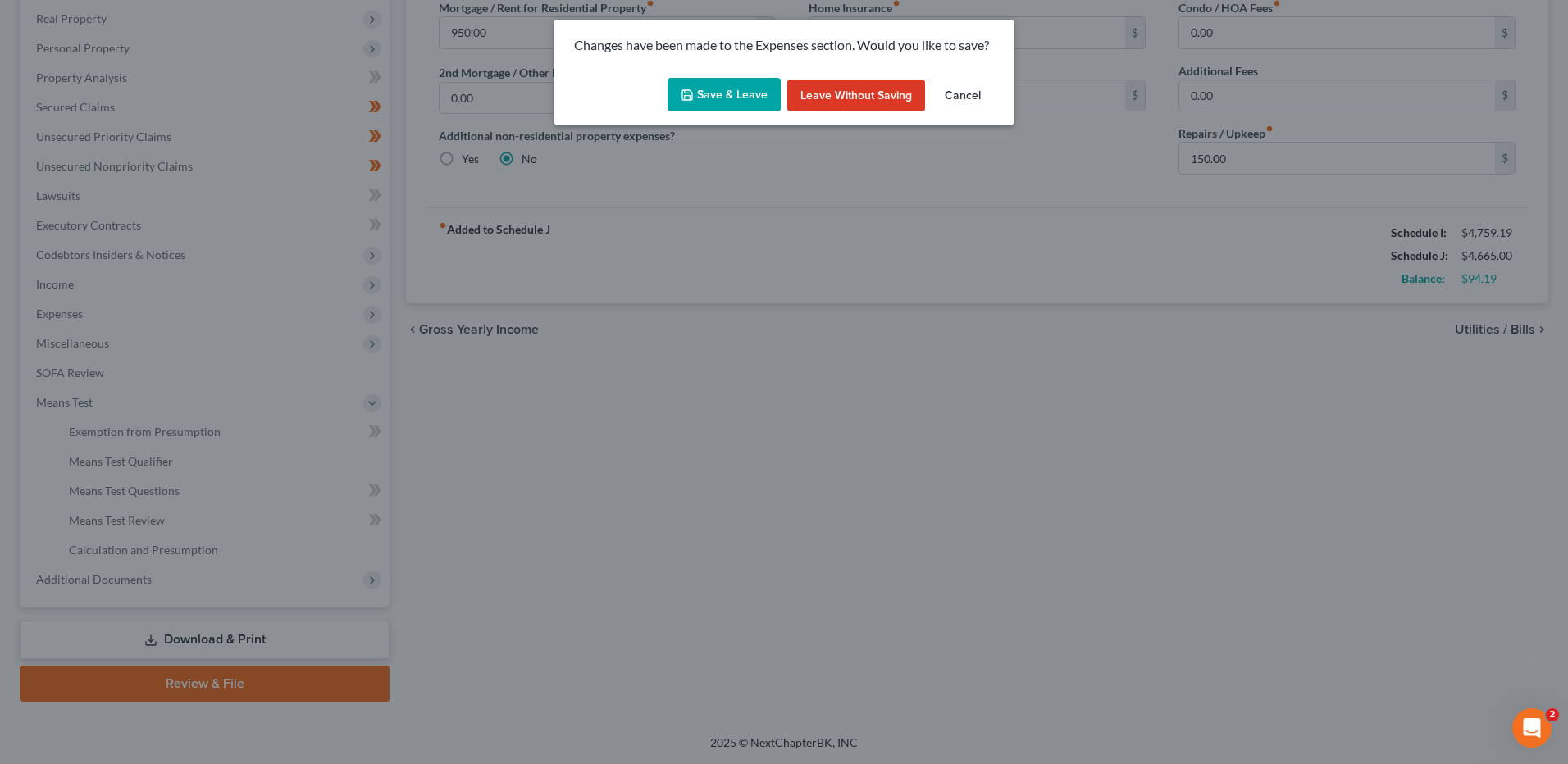
click at [724, 90] on button "Save & Leave" at bounding box center [725, 95] width 114 height 35
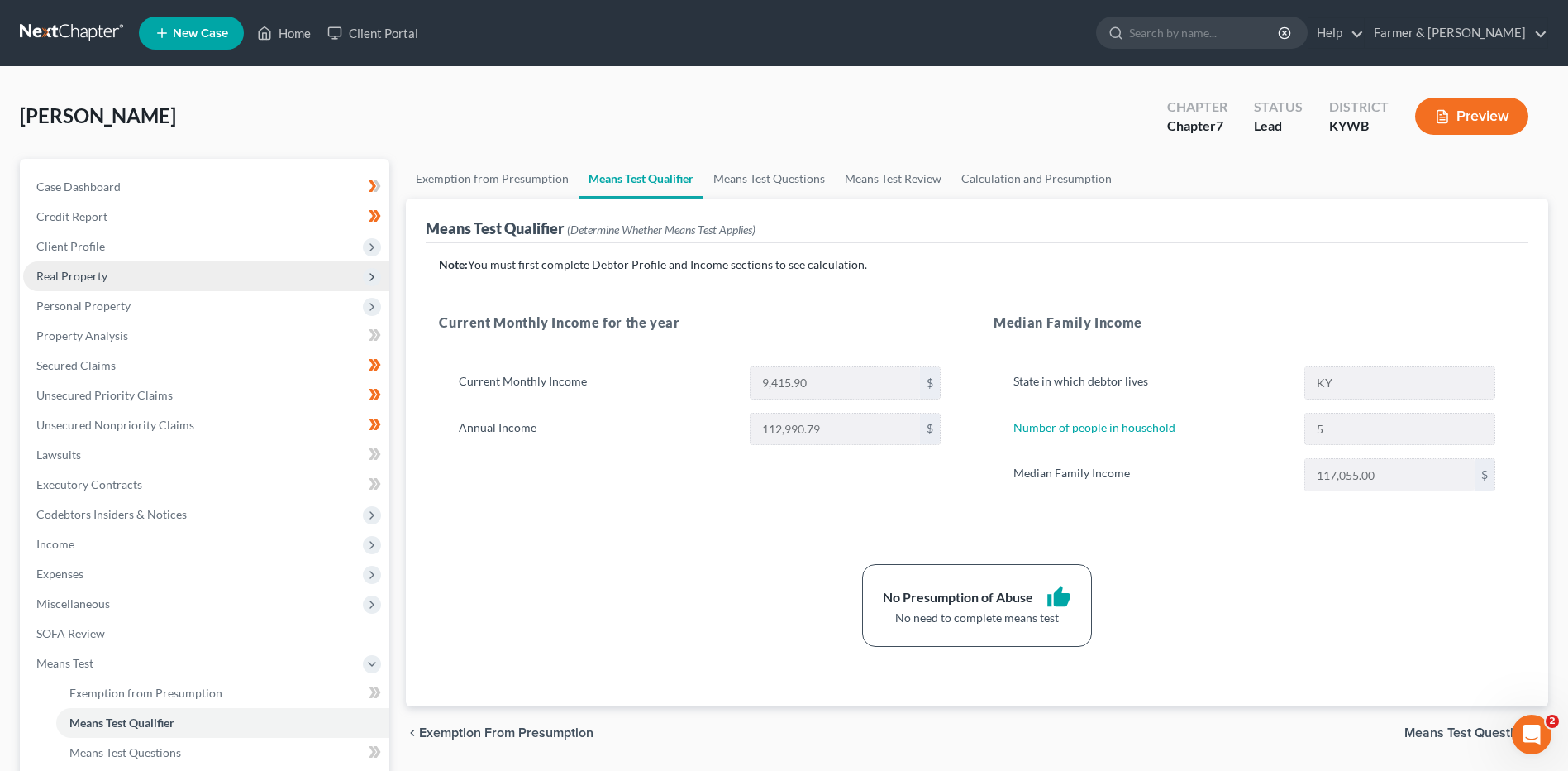
click at [118, 268] on span "Real Property" at bounding box center [207, 275] width 367 height 30
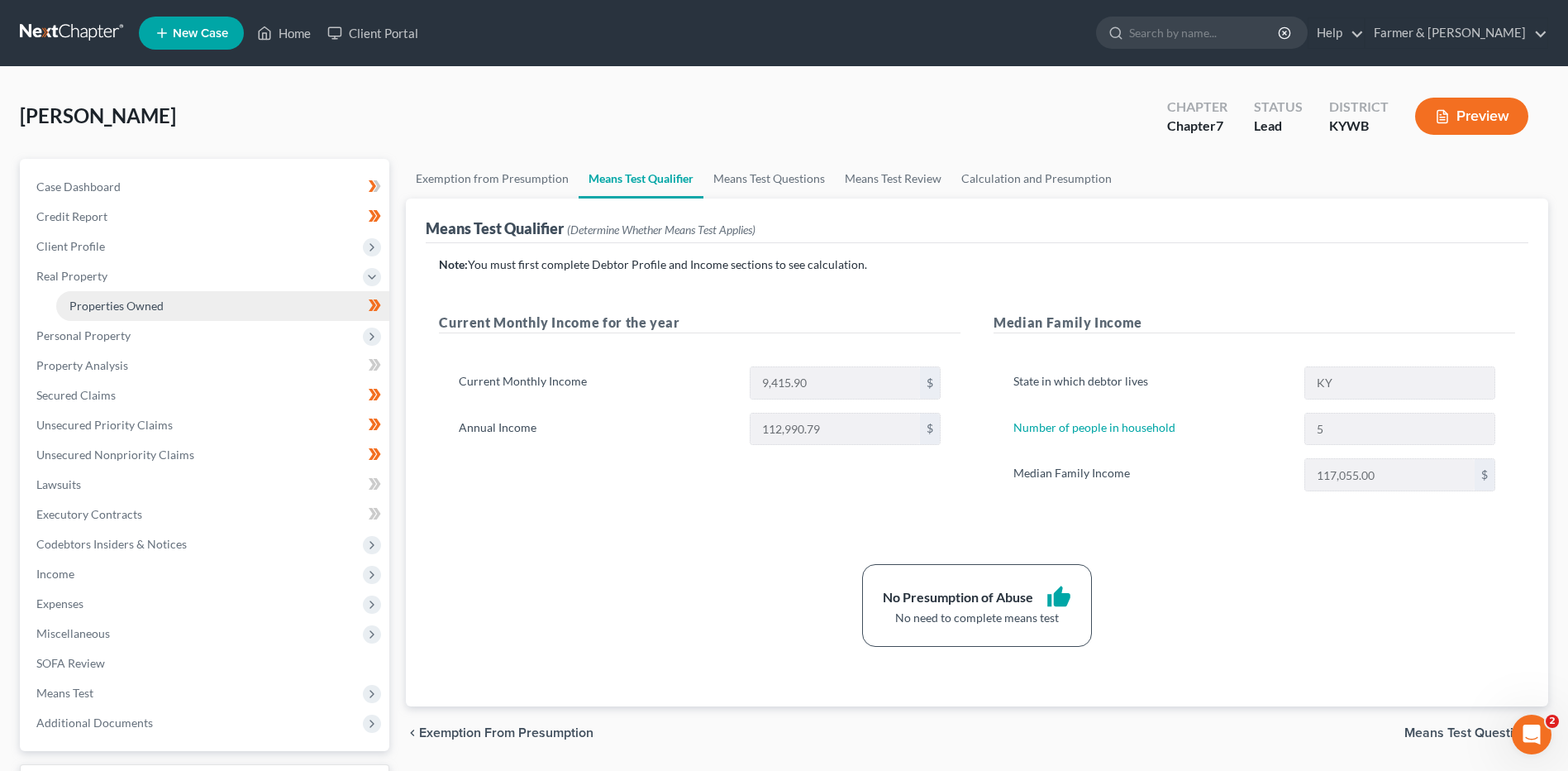
click at [119, 300] on span "Properties Owned" at bounding box center [116, 306] width 94 height 14
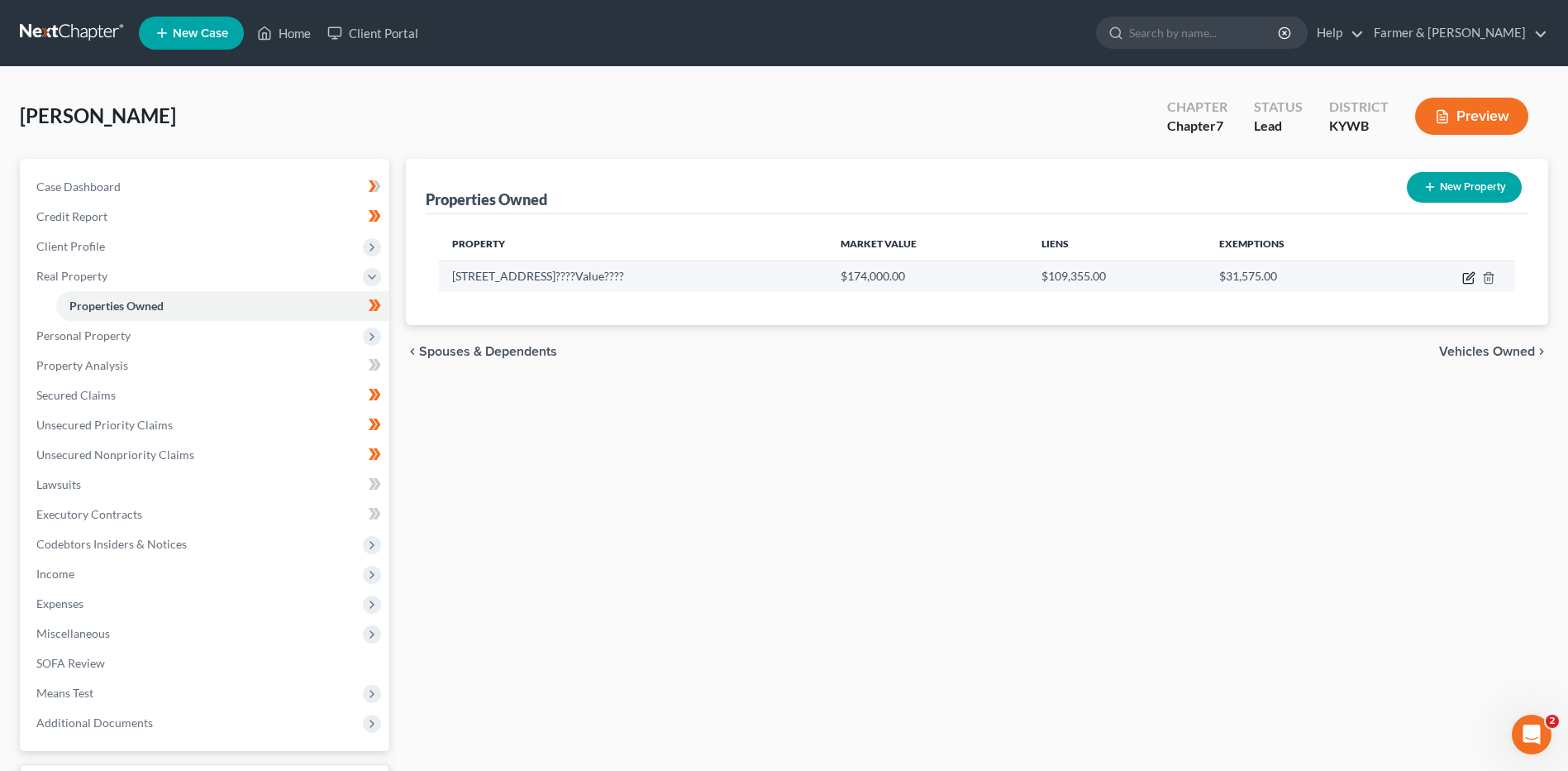
click at [1466, 274] on icon "button" at bounding box center [1468, 278] width 10 height 10
select select "18"
select select "75"
select select "3"
select select "1"
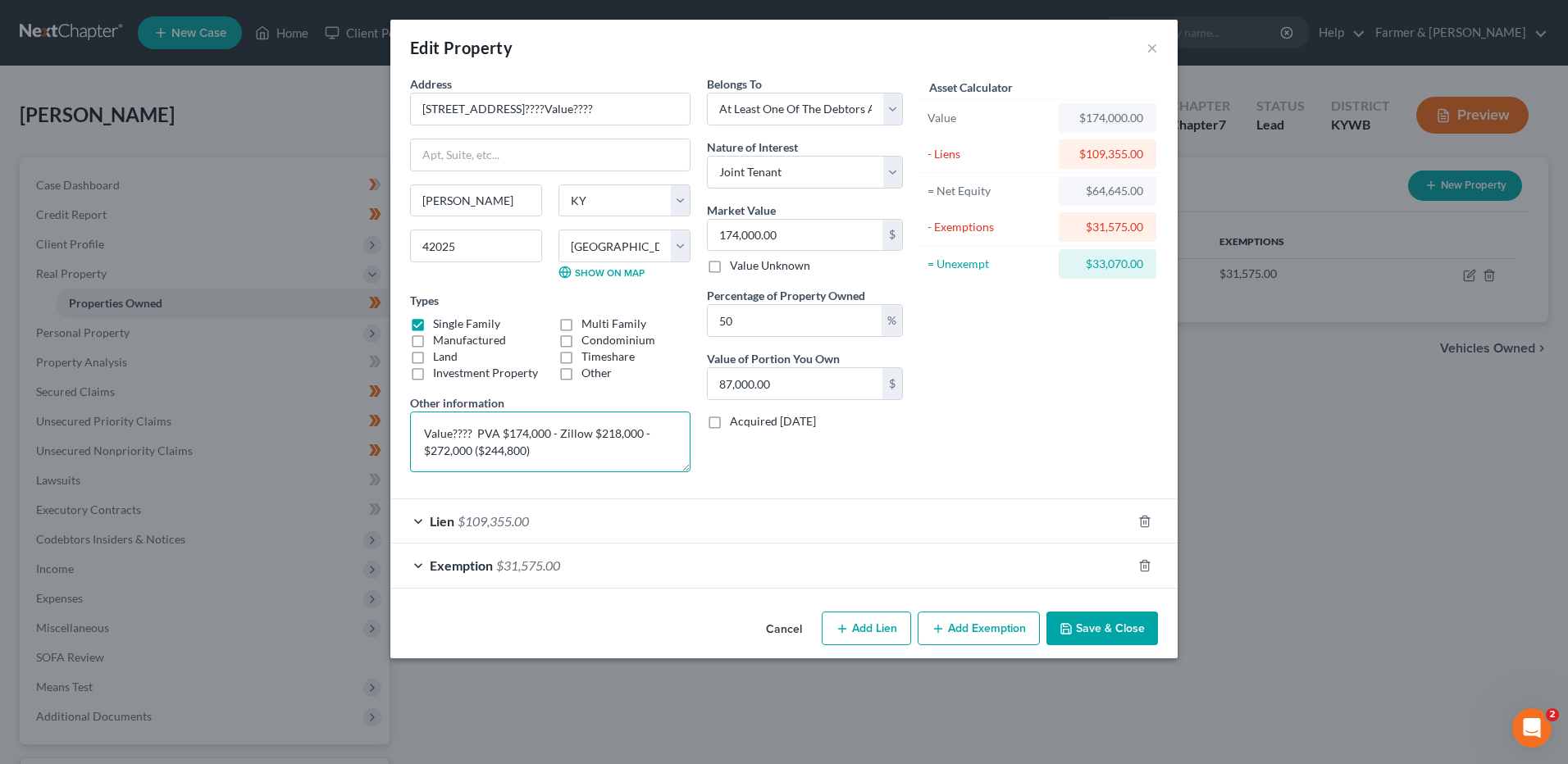
click at [545, 449] on textarea "Value???? PVA $174,000 - Zillow $218,000 - $272,000 ($244,800)" at bounding box center [550, 441] width 280 height 60
type textarea "Value???? PVA $174,000 - Zillow $218,000 - $272,000 ($244,800) - atty notes lis…"
click at [819, 225] on input "174,000.00" at bounding box center [795, 235] width 175 height 31
type input "1"
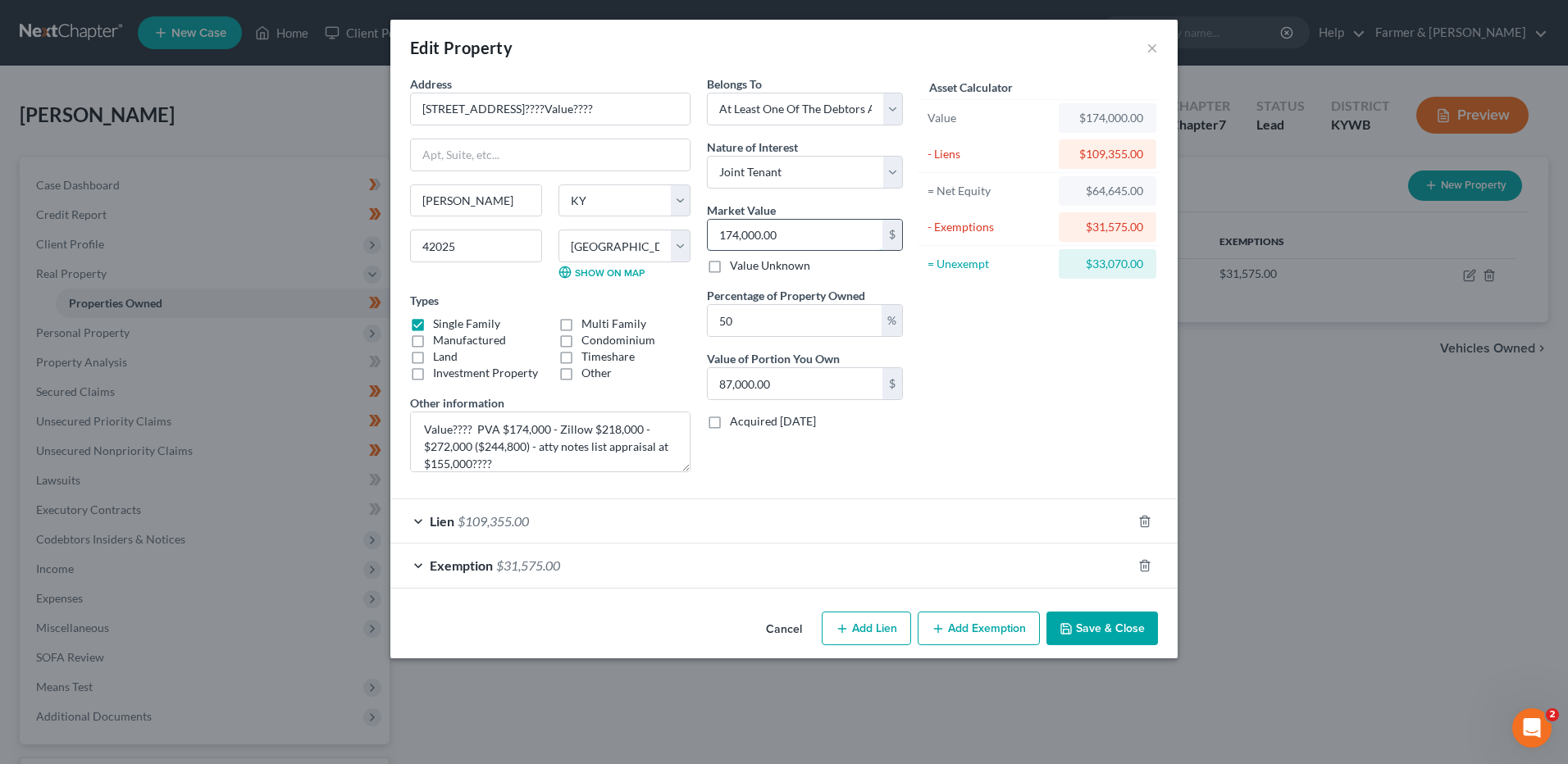
type input "0.50"
type input "15"
type input "7.50"
type input "155"
type input "77.50"
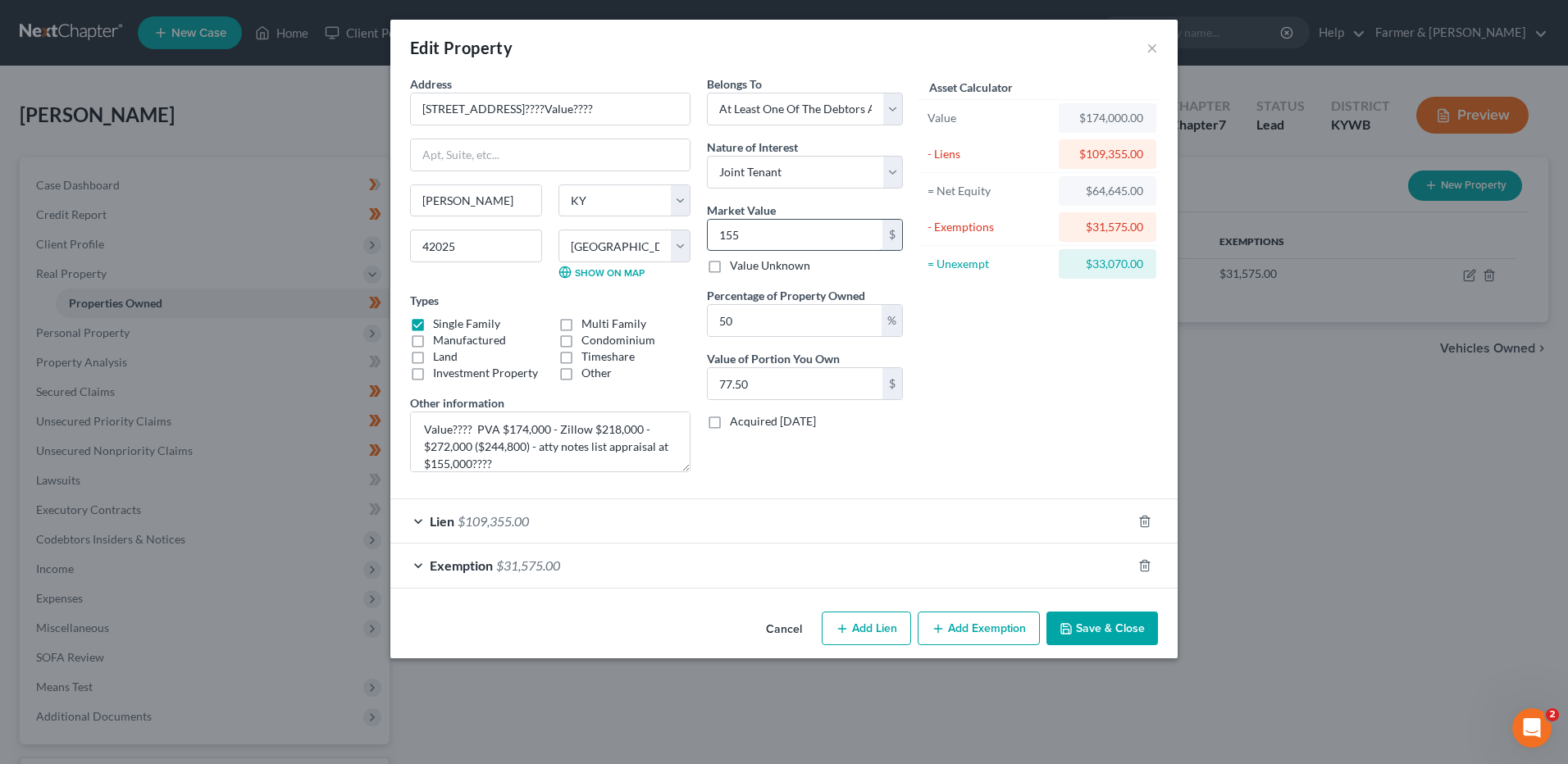
type input "1550"
type input "775.00"
type input "1,5500"
type input "7,750.00"
type input "15,5000"
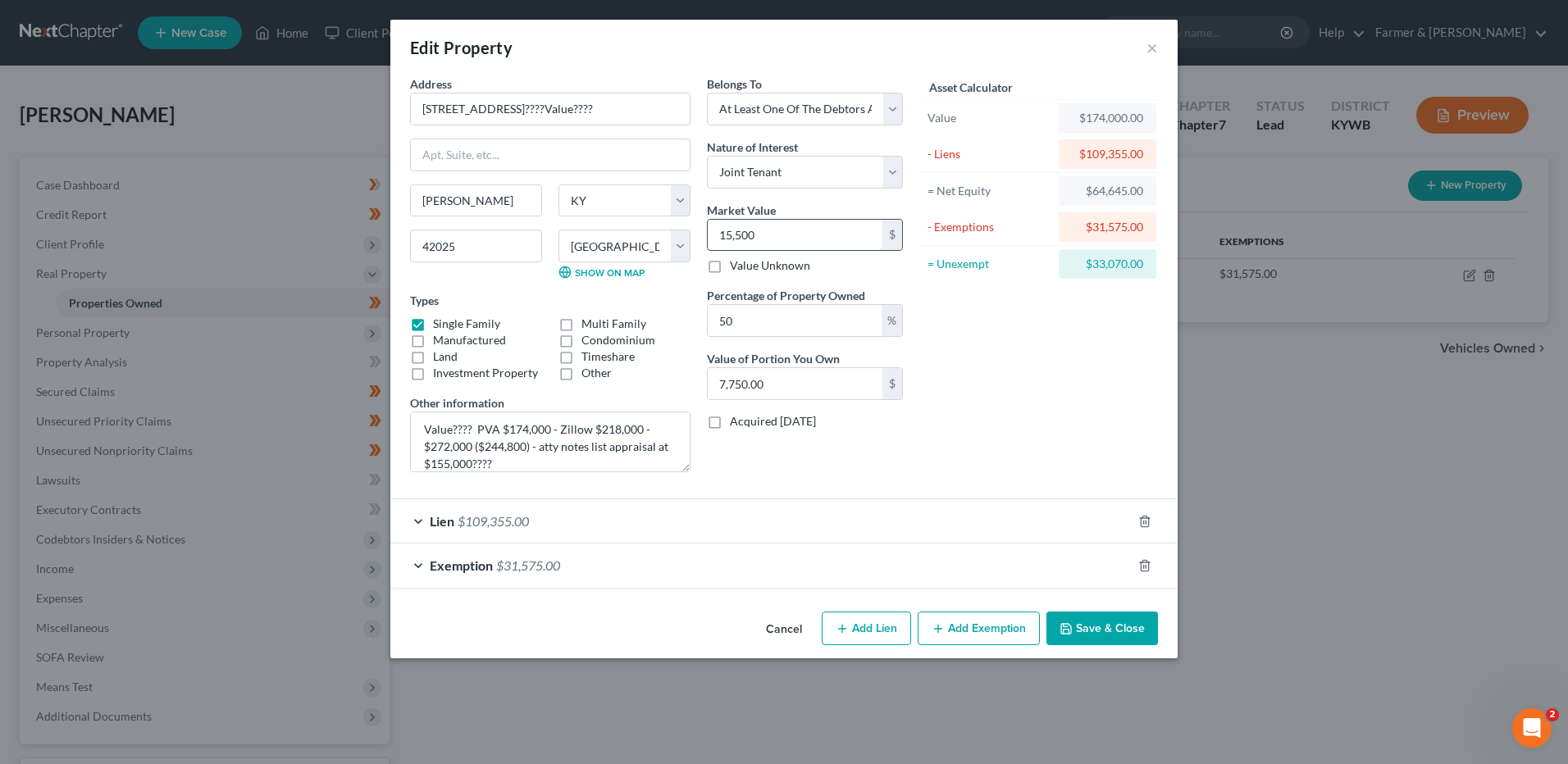
type input "77,500.00"
type input "155,000.00"
click at [1145, 563] on icon "button" at bounding box center [1144, 565] width 13 height 13
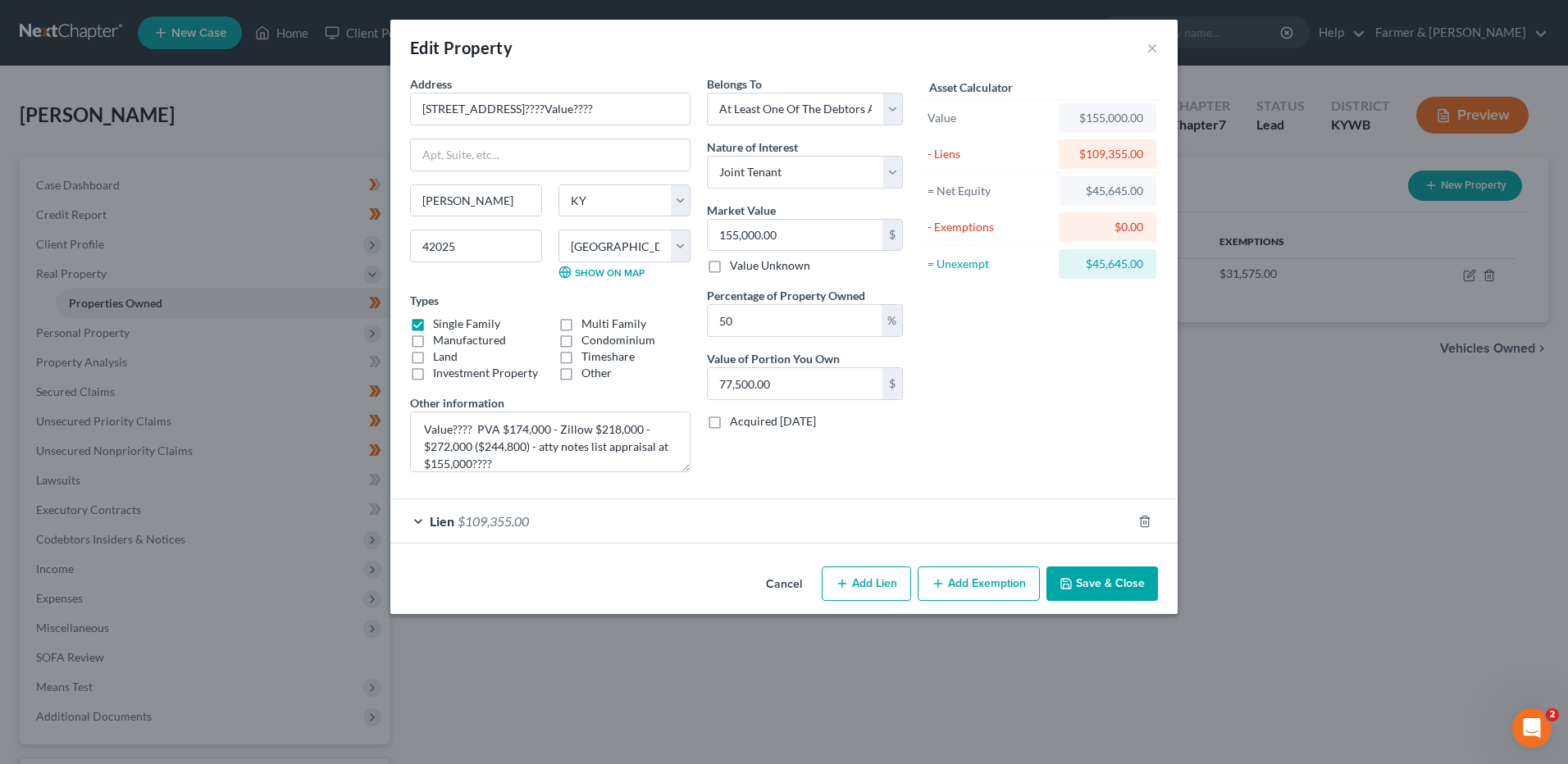
click at [956, 571] on button "Add Exemption" at bounding box center [979, 583] width 122 height 35
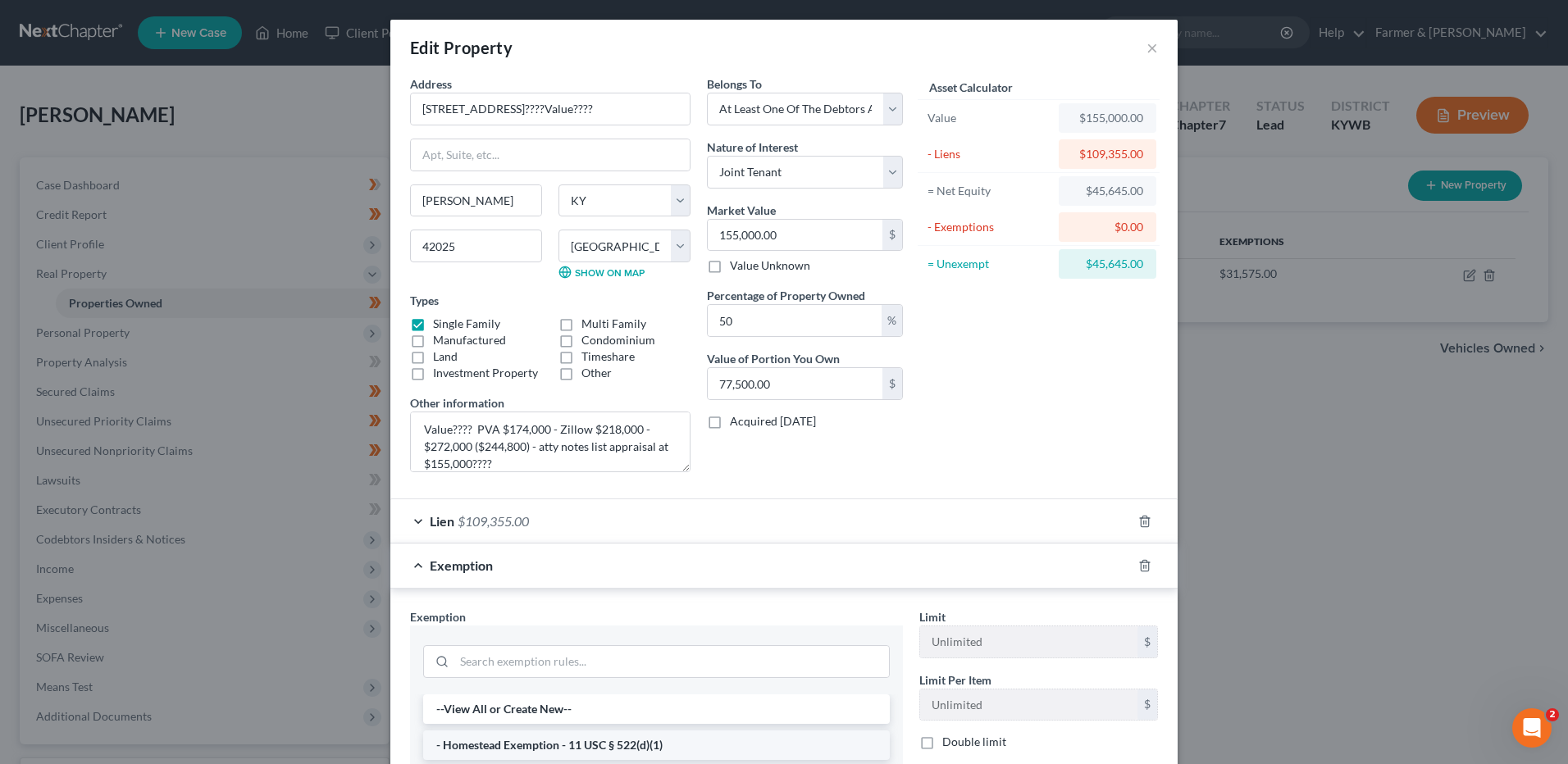
click at [538, 742] on li "- Homestead Exemption - 11 USC § 522(d)(1)" at bounding box center [656, 745] width 466 height 29
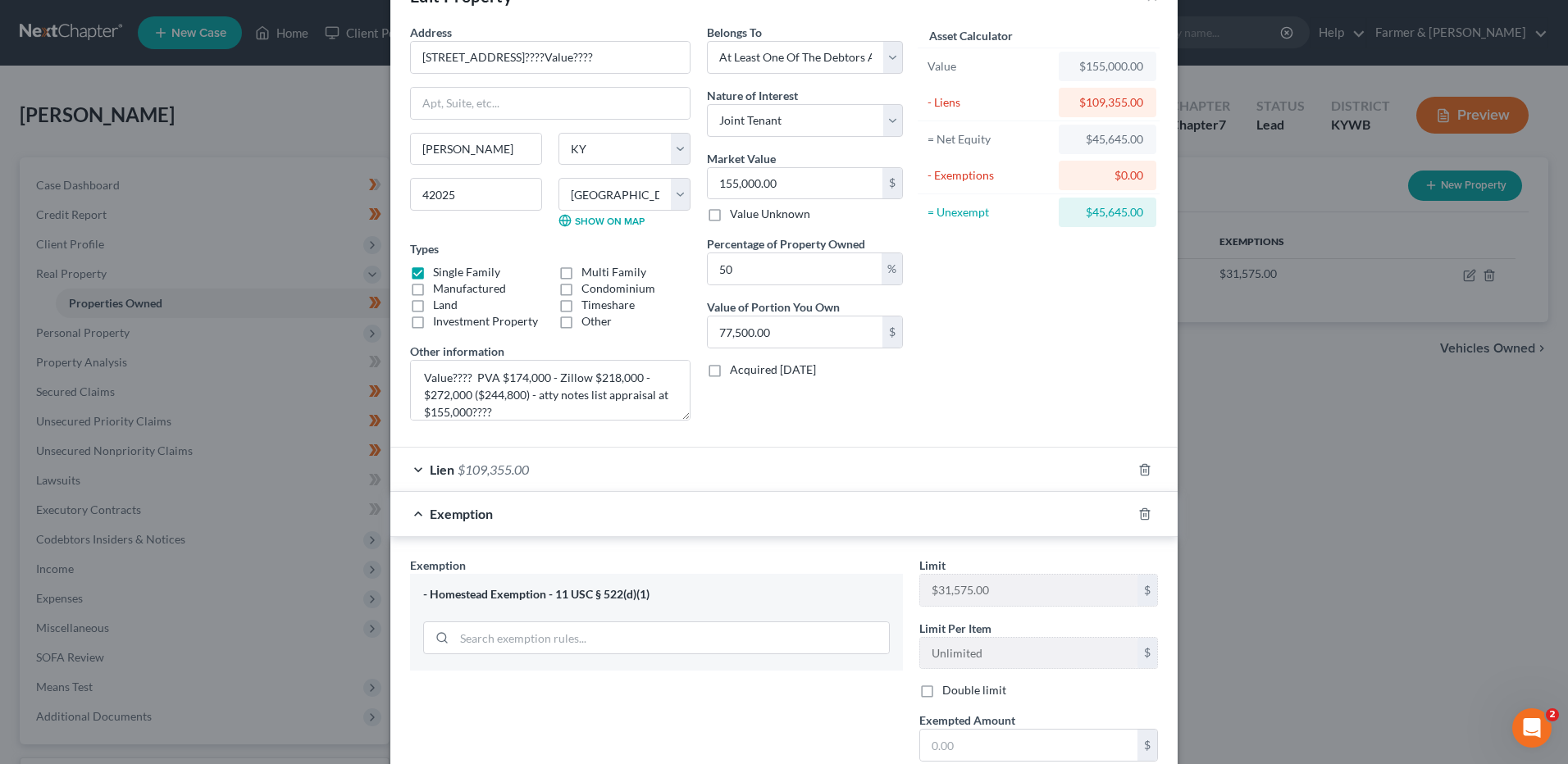
scroll to position [164, 0]
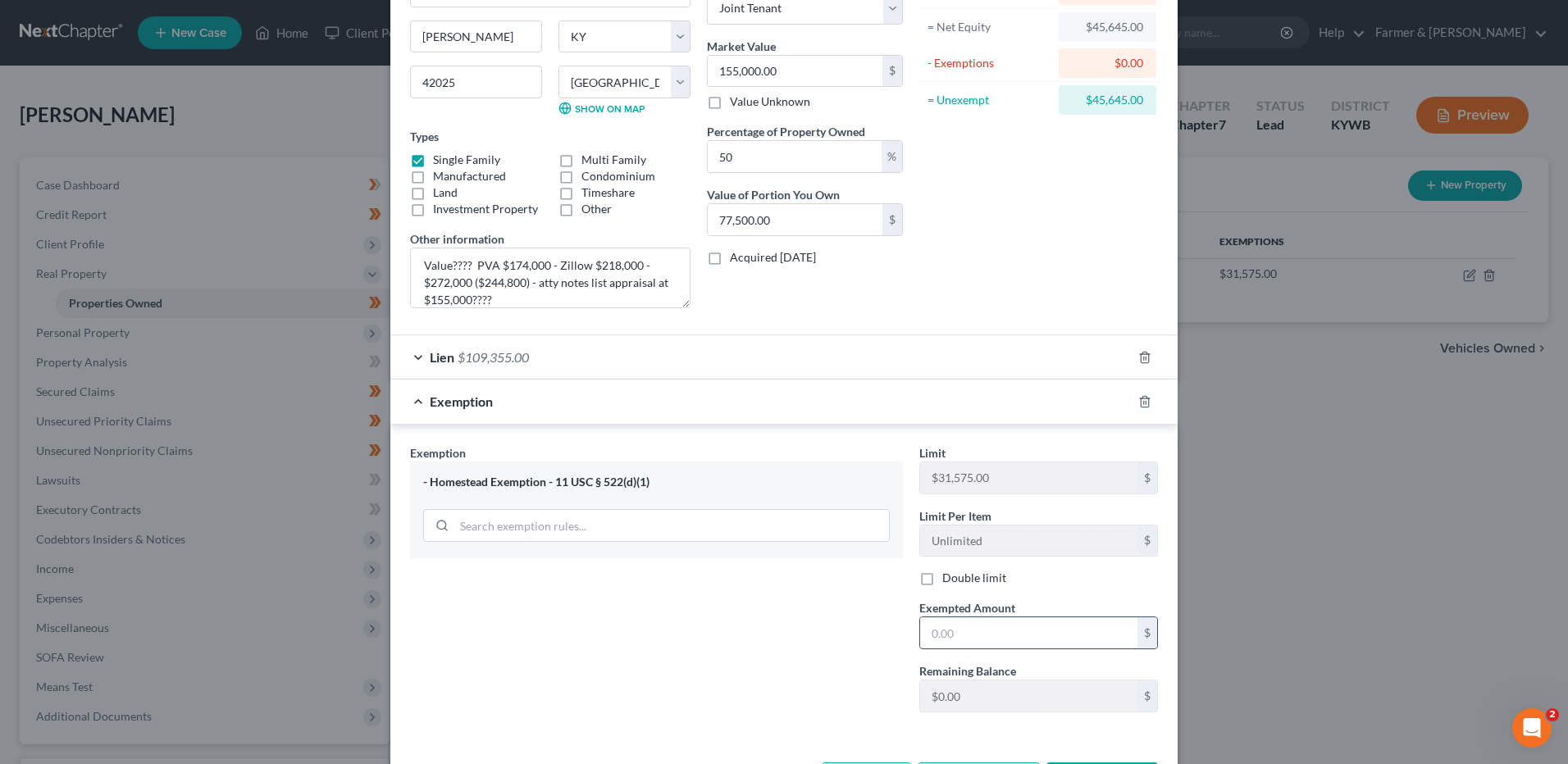
click at [993, 638] on input "text" at bounding box center [1028, 632] width 217 height 31
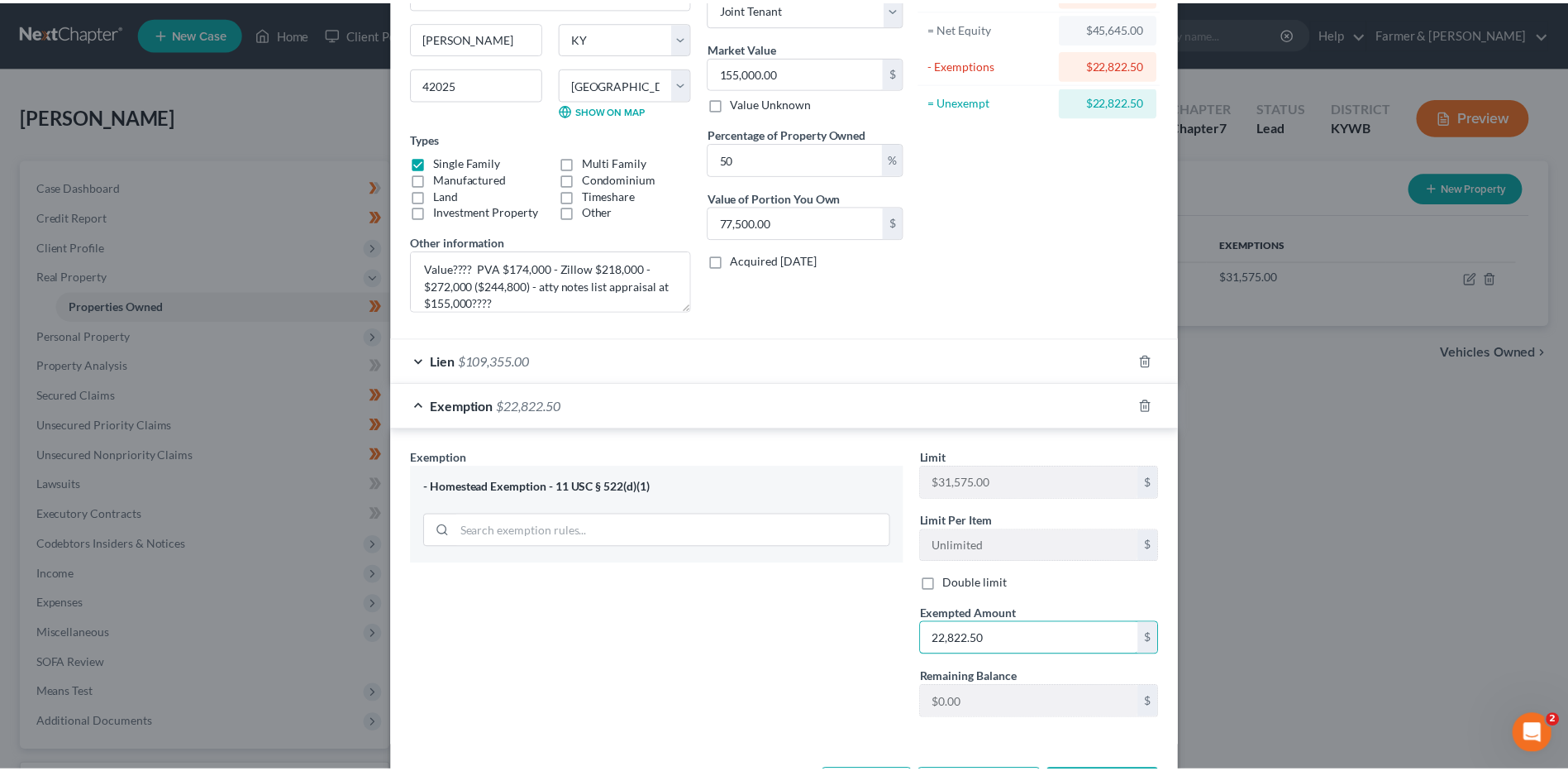
scroll to position [232, 0]
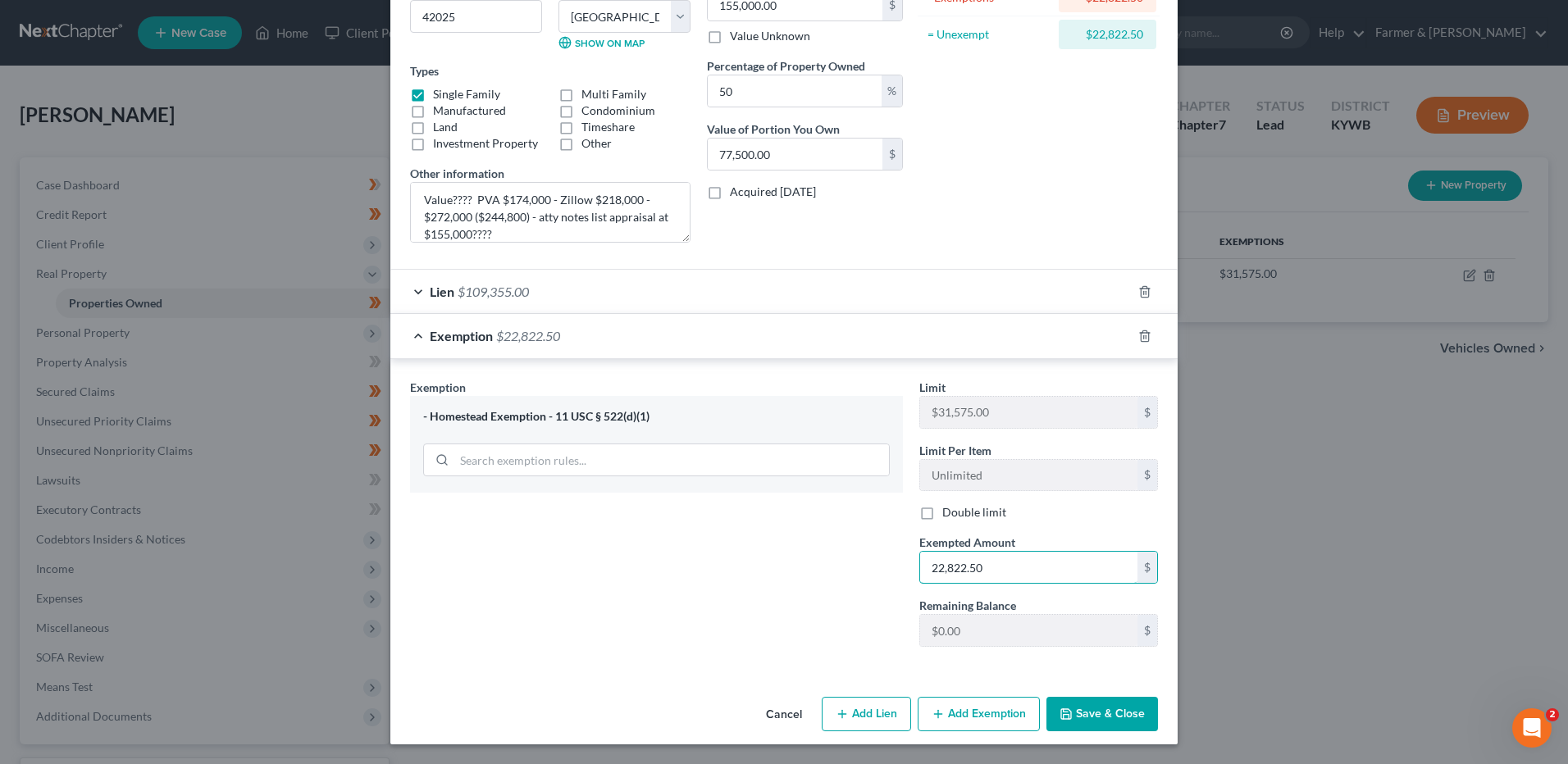
type input "22,822.50"
click at [1097, 722] on button "Save & Close" at bounding box center [1102, 713] width 112 height 35
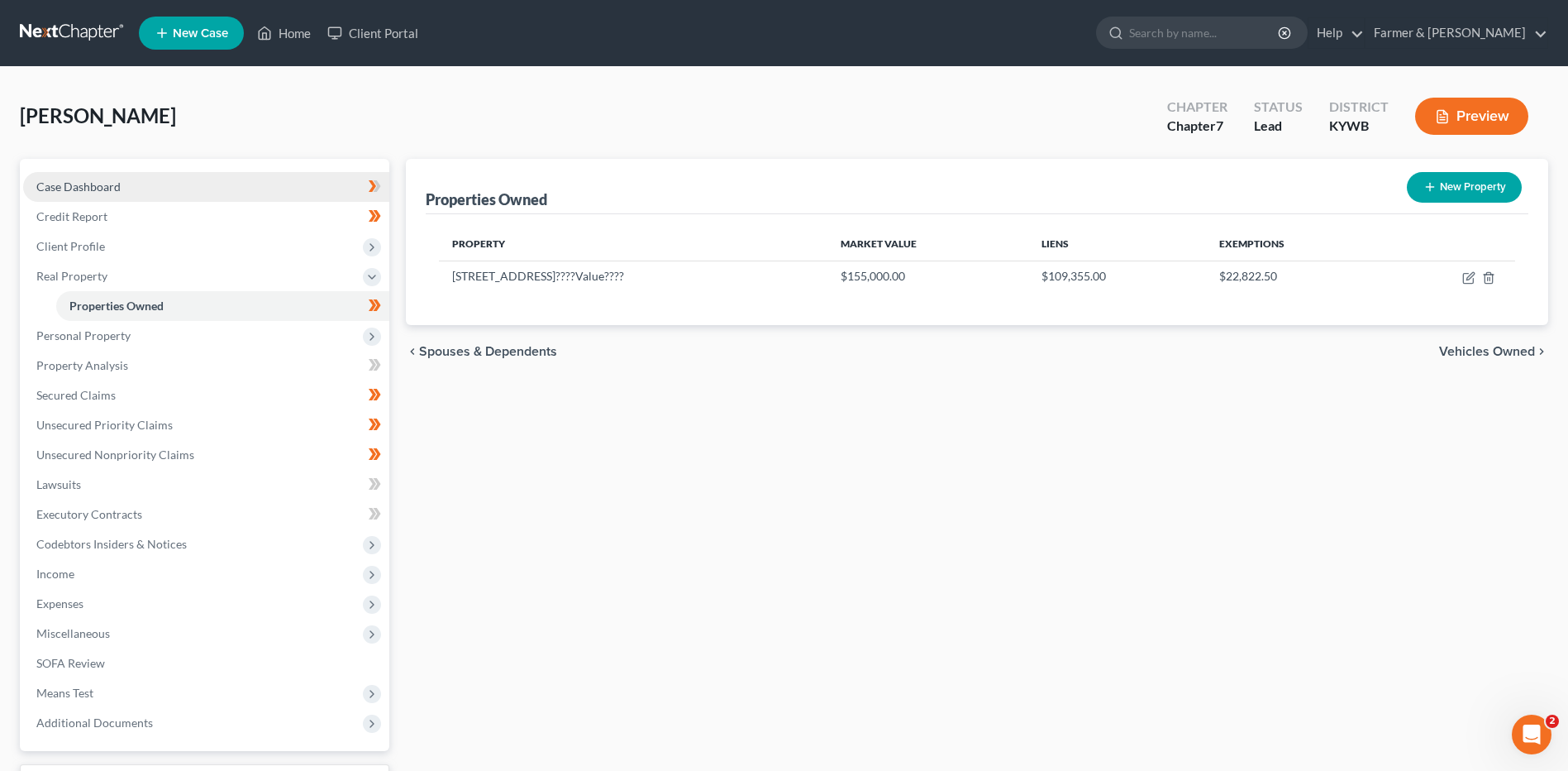
click at [215, 181] on link "Case Dashboard" at bounding box center [207, 186] width 367 height 30
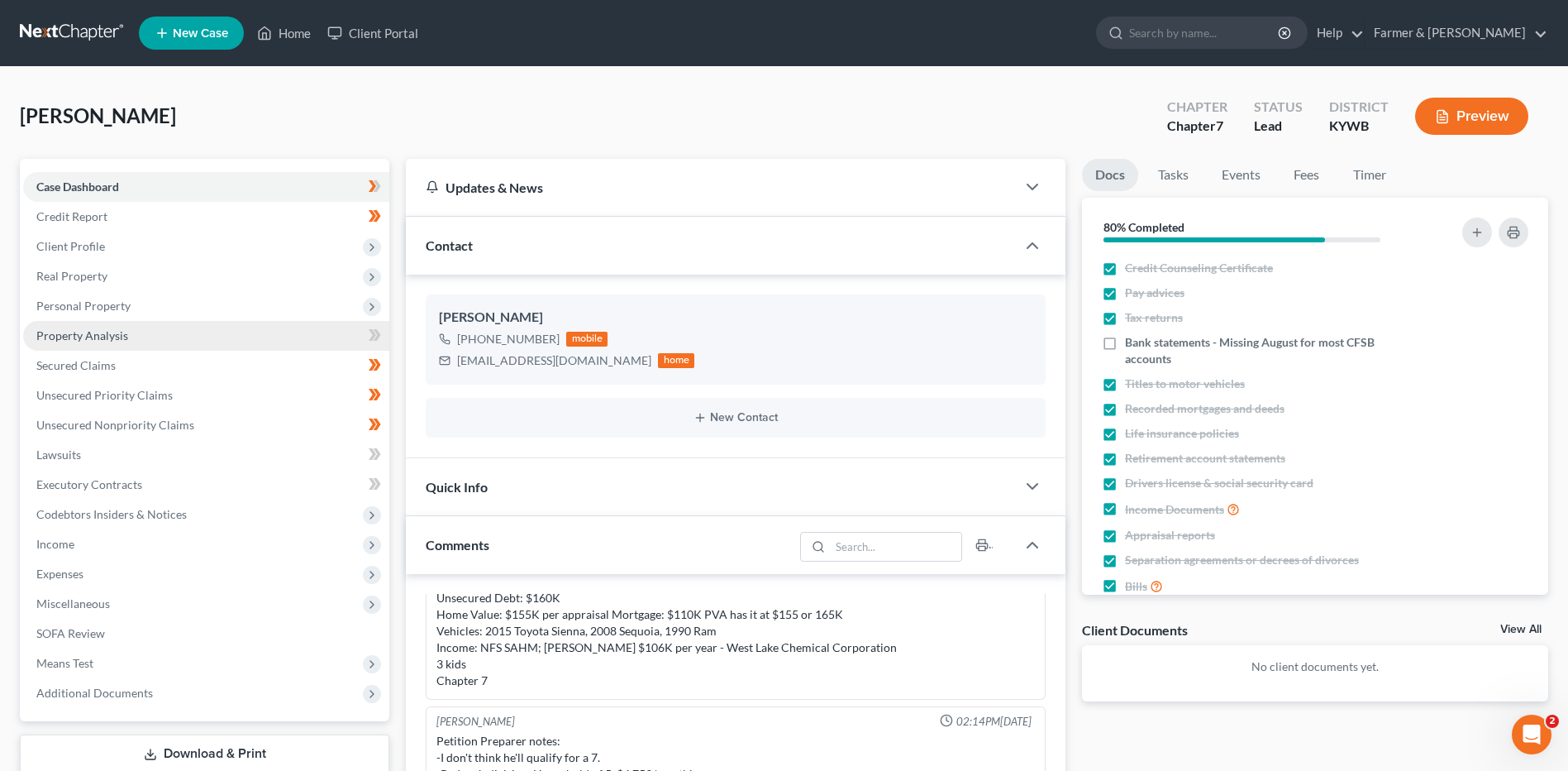
drag, startPoint x: 163, startPoint y: 313, endPoint x: 167, endPoint y: 332, distance: 19.4
click at [163, 313] on span "Personal Property" at bounding box center [207, 305] width 367 height 30
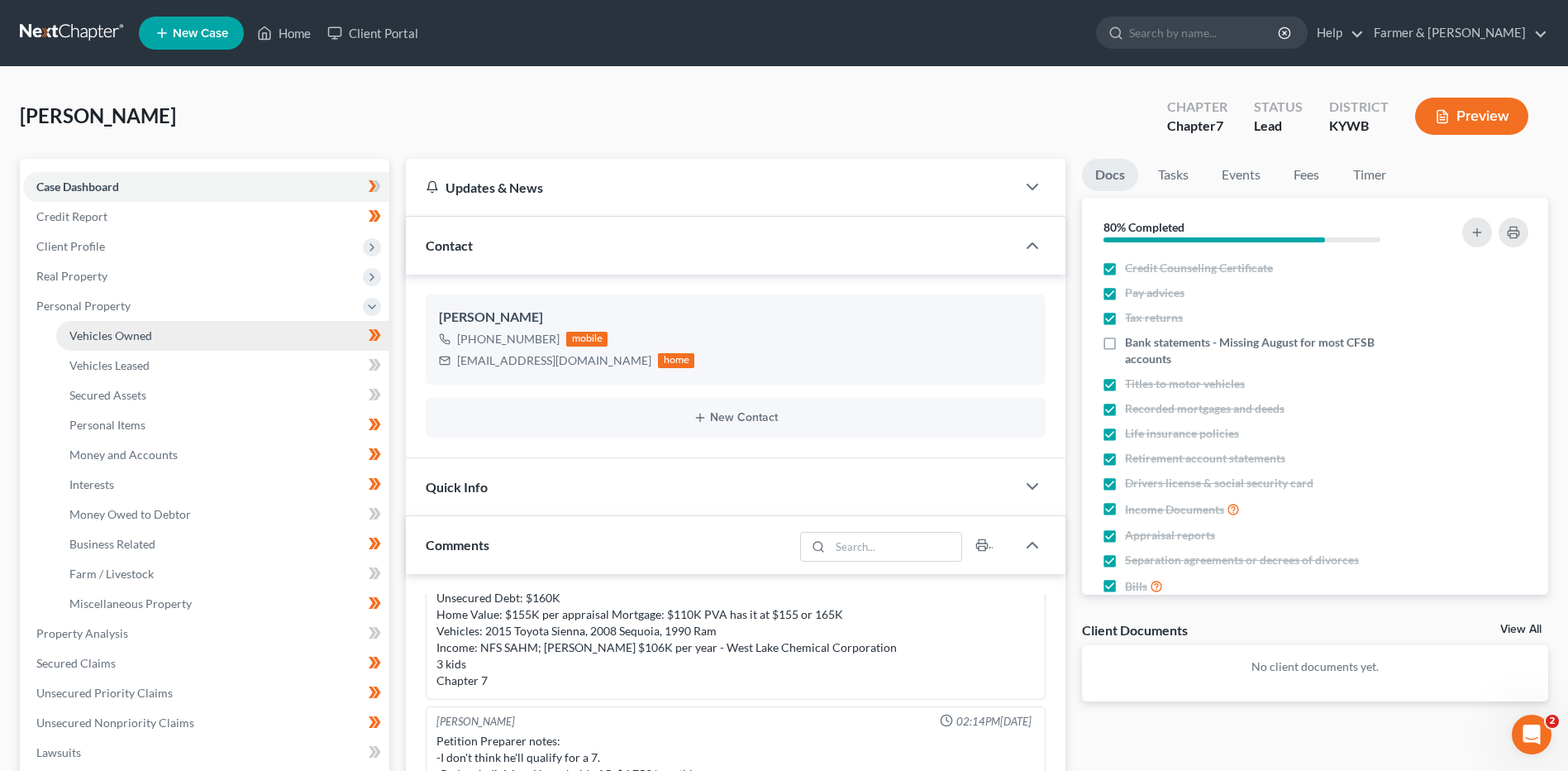
click at [164, 339] on link "Vehicles Owned" at bounding box center [223, 335] width 333 height 30
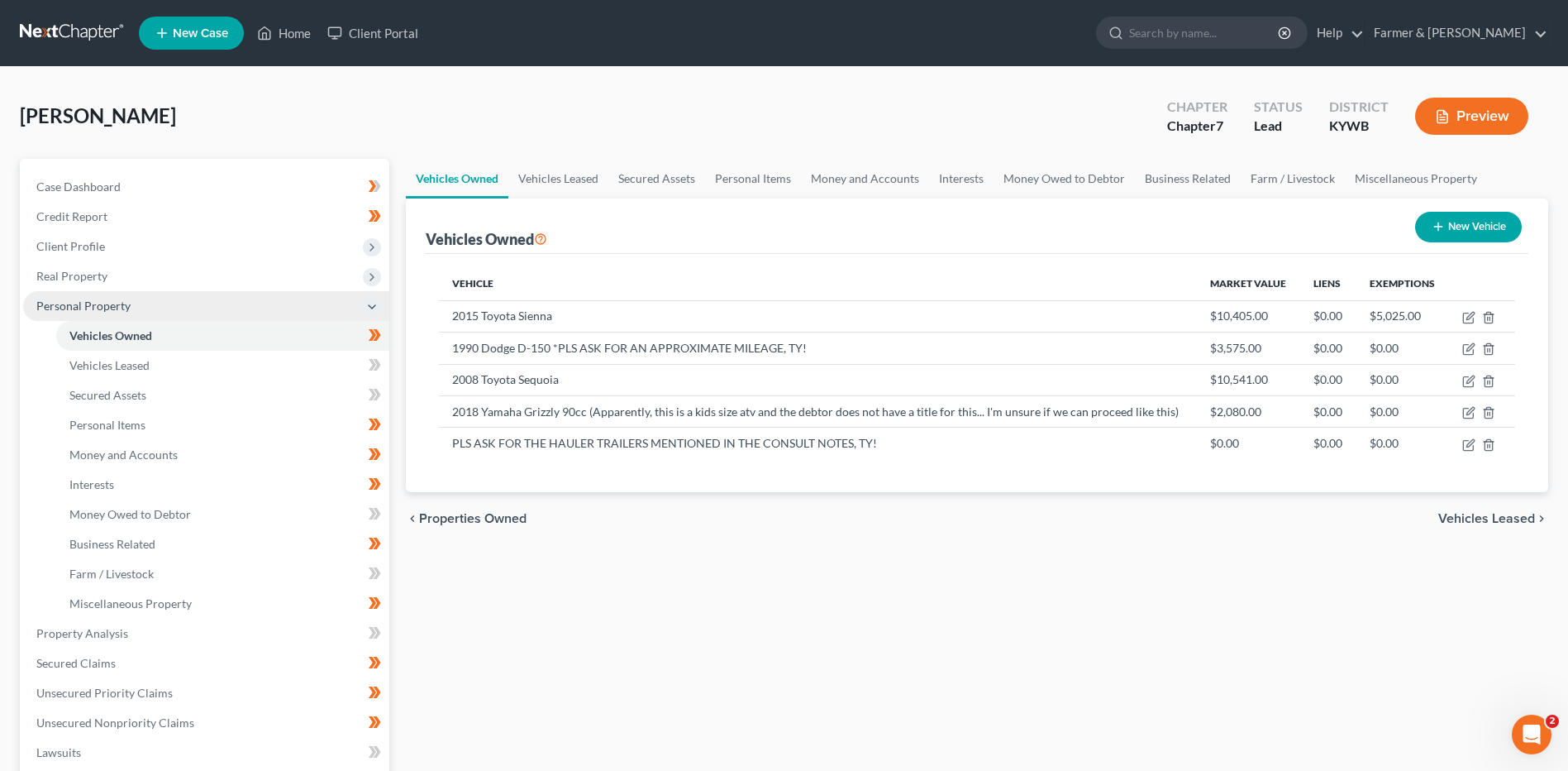
drag, startPoint x: 148, startPoint y: 270, endPoint x: 153, endPoint y: 294, distance: 24.5
click at [148, 270] on span "Real Property" at bounding box center [207, 275] width 367 height 30
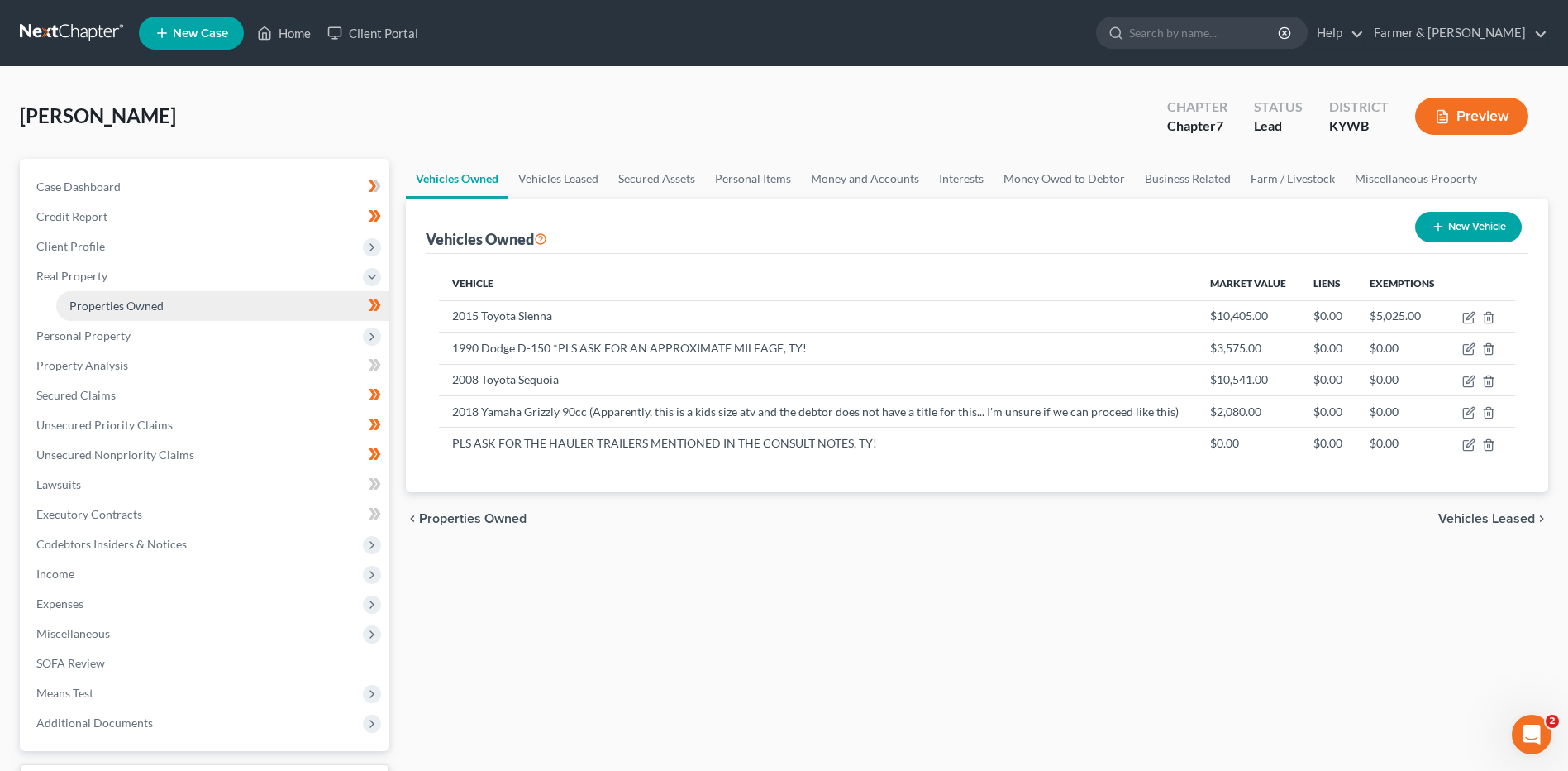
click at [157, 307] on span "Properties Owned" at bounding box center [116, 306] width 94 height 14
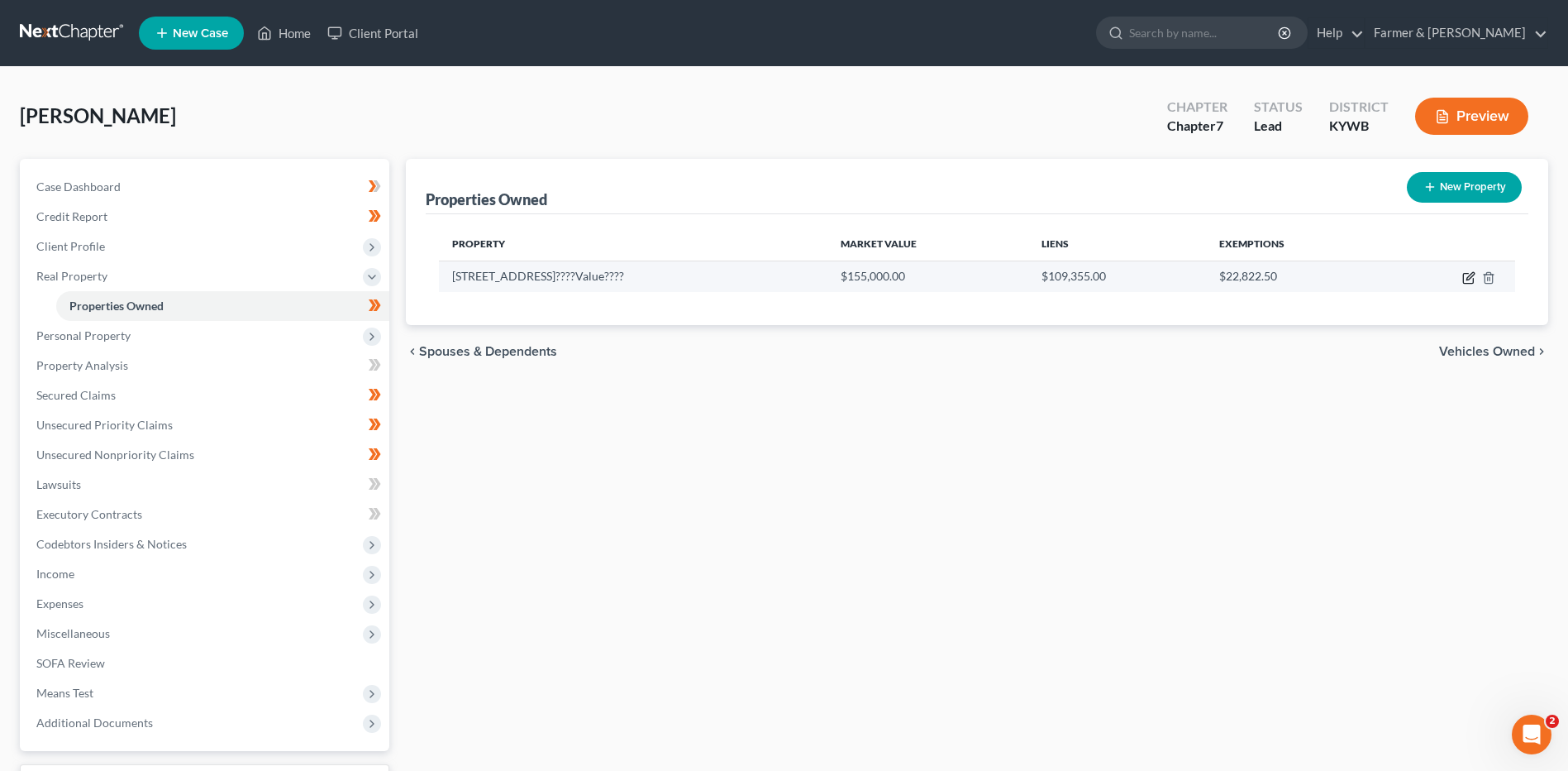
click at [1467, 277] on icon "button" at bounding box center [1470, 275] width 7 height 7
select select "18"
select select "75"
select select "3"
select select "1"
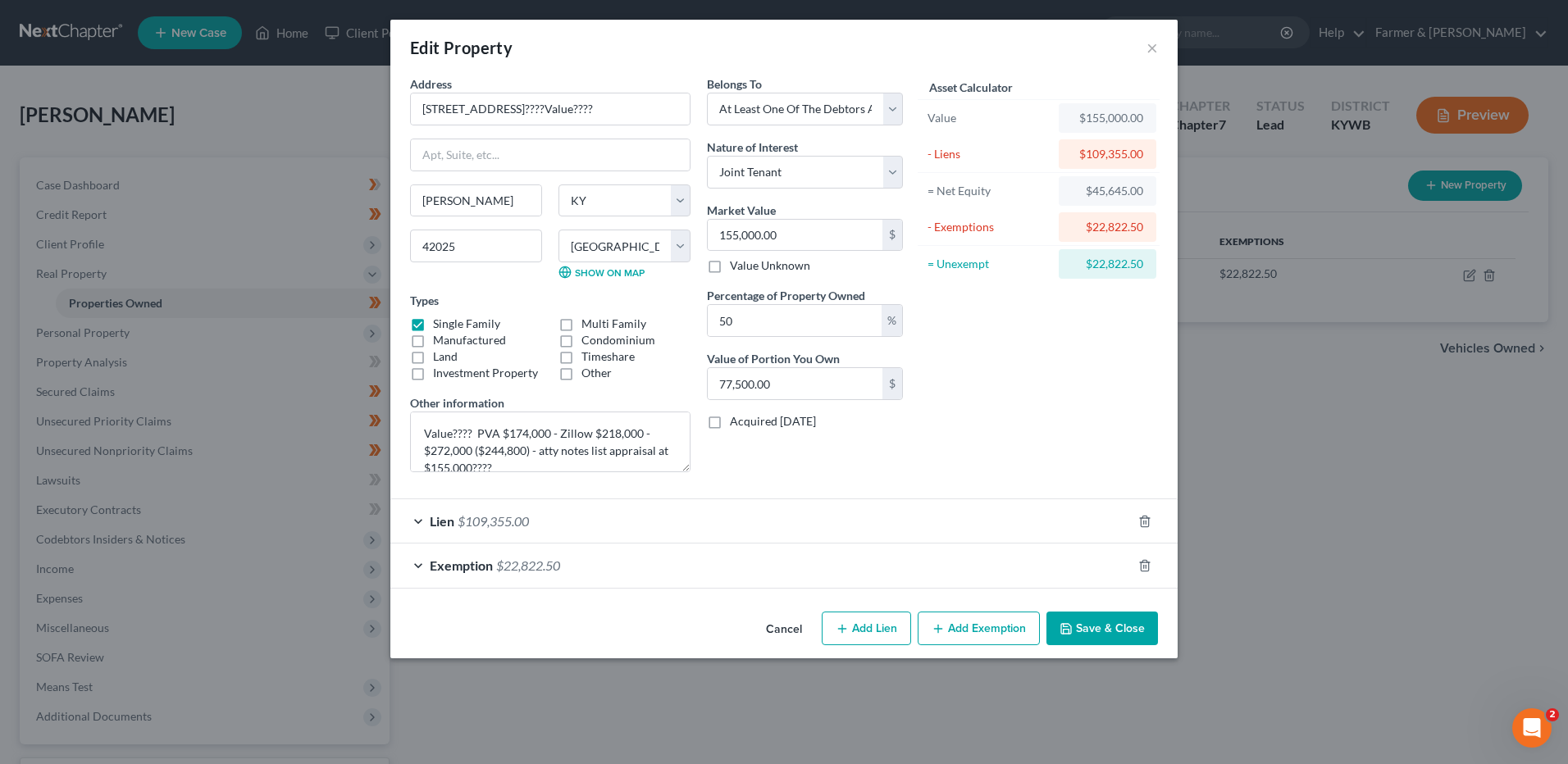
click at [655, 556] on div "Exemption $22,822.50" at bounding box center [761, 565] width 741 height 43
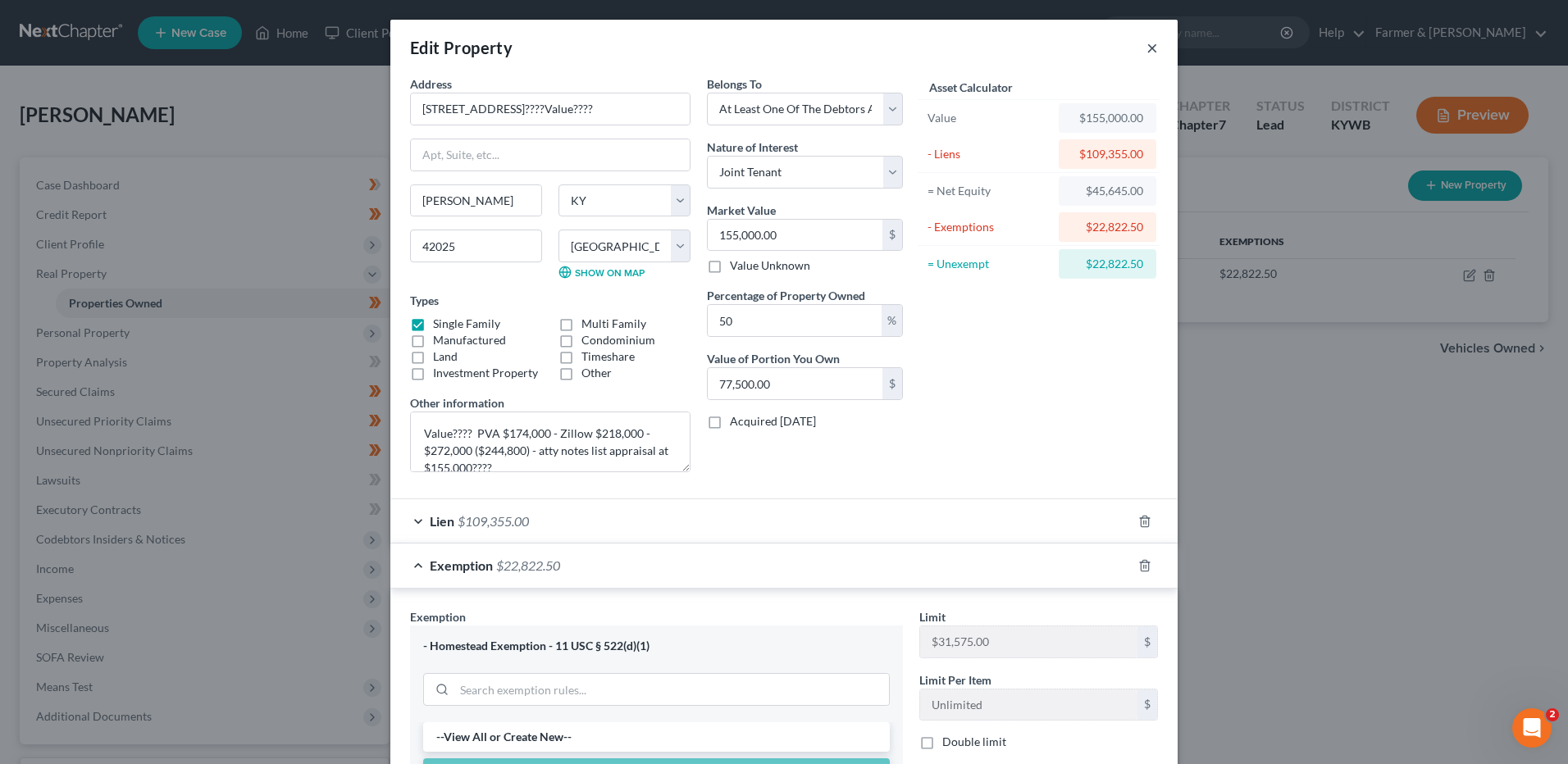
drag, startPoint x: 1150, startPoint y: 49, endPoint x: 360, endPoint y: 175, distance: 800.0
click at [1150, 49] on button "×" at bounding box center [1152, 48] width 12 height 19
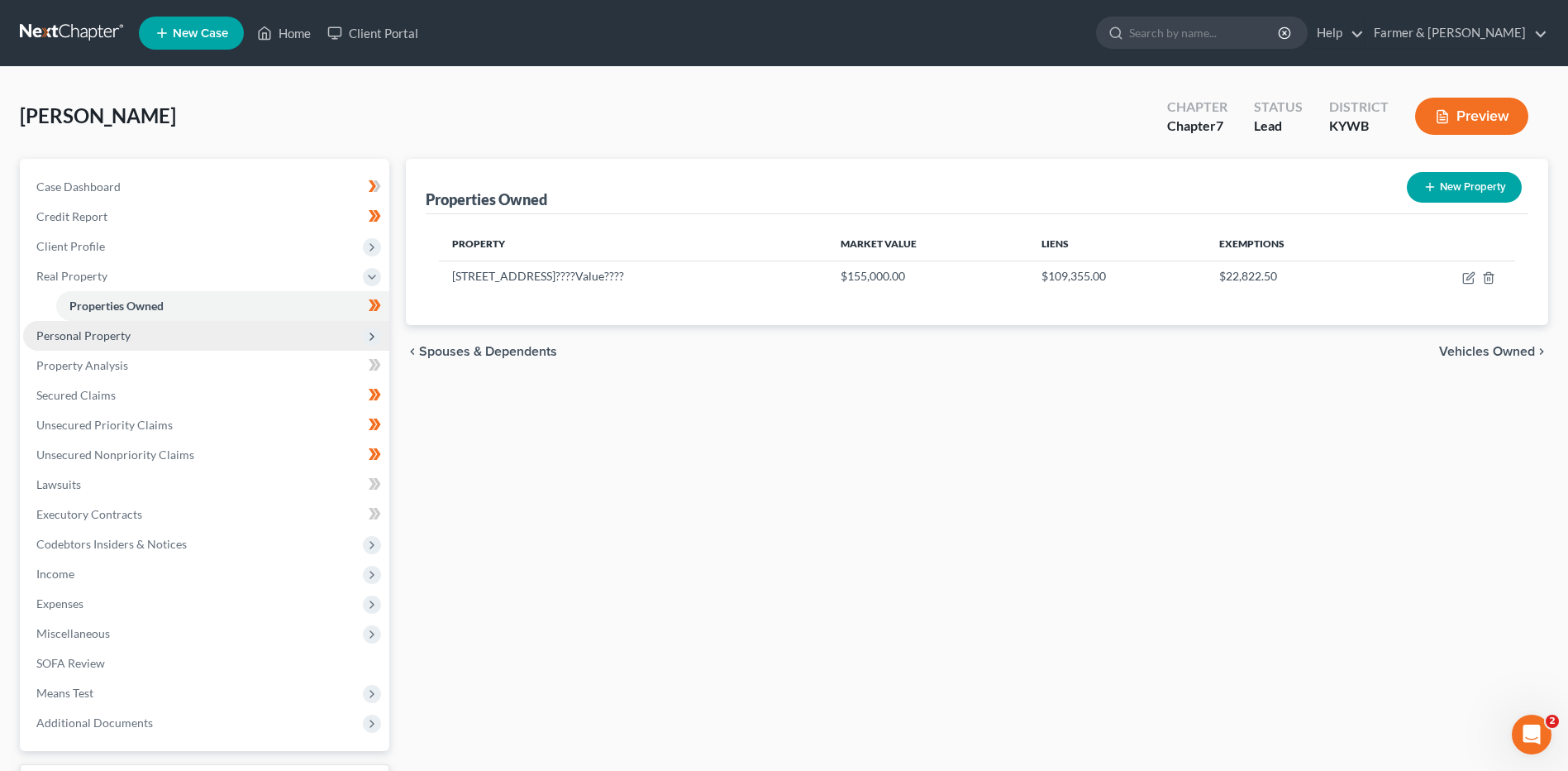
drag, startPoint x: 171, startPoint y: 332, endPoint x: 173, endPoint y: 345, distance: 13.2
click at [171, 332] on span "Personal Property" at bounding box center [207, 335] width 367 height 30
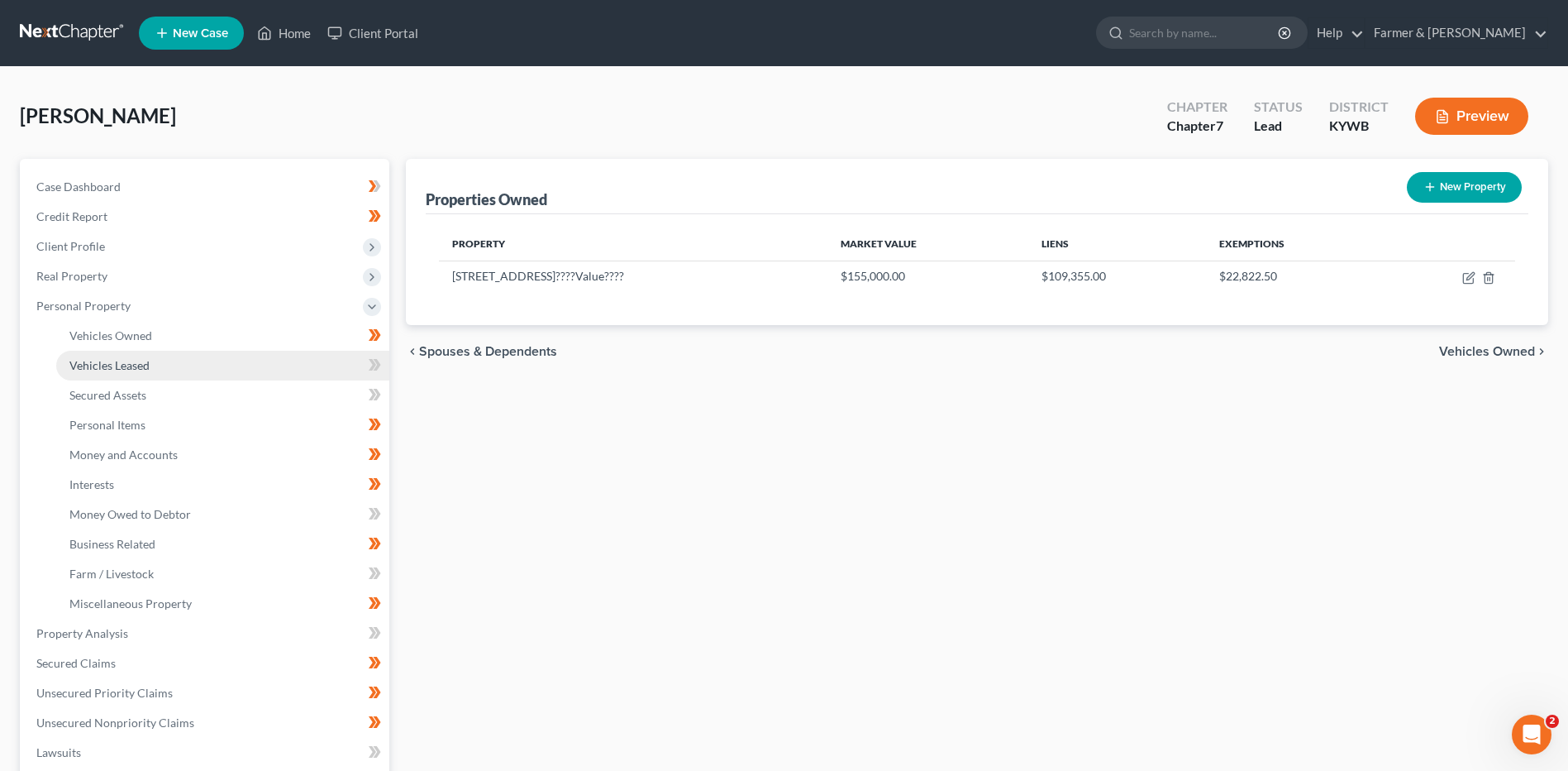
click at [178, 357] on link "Vehicles Leased" at bounding box center [223, 365] width 333 height 30
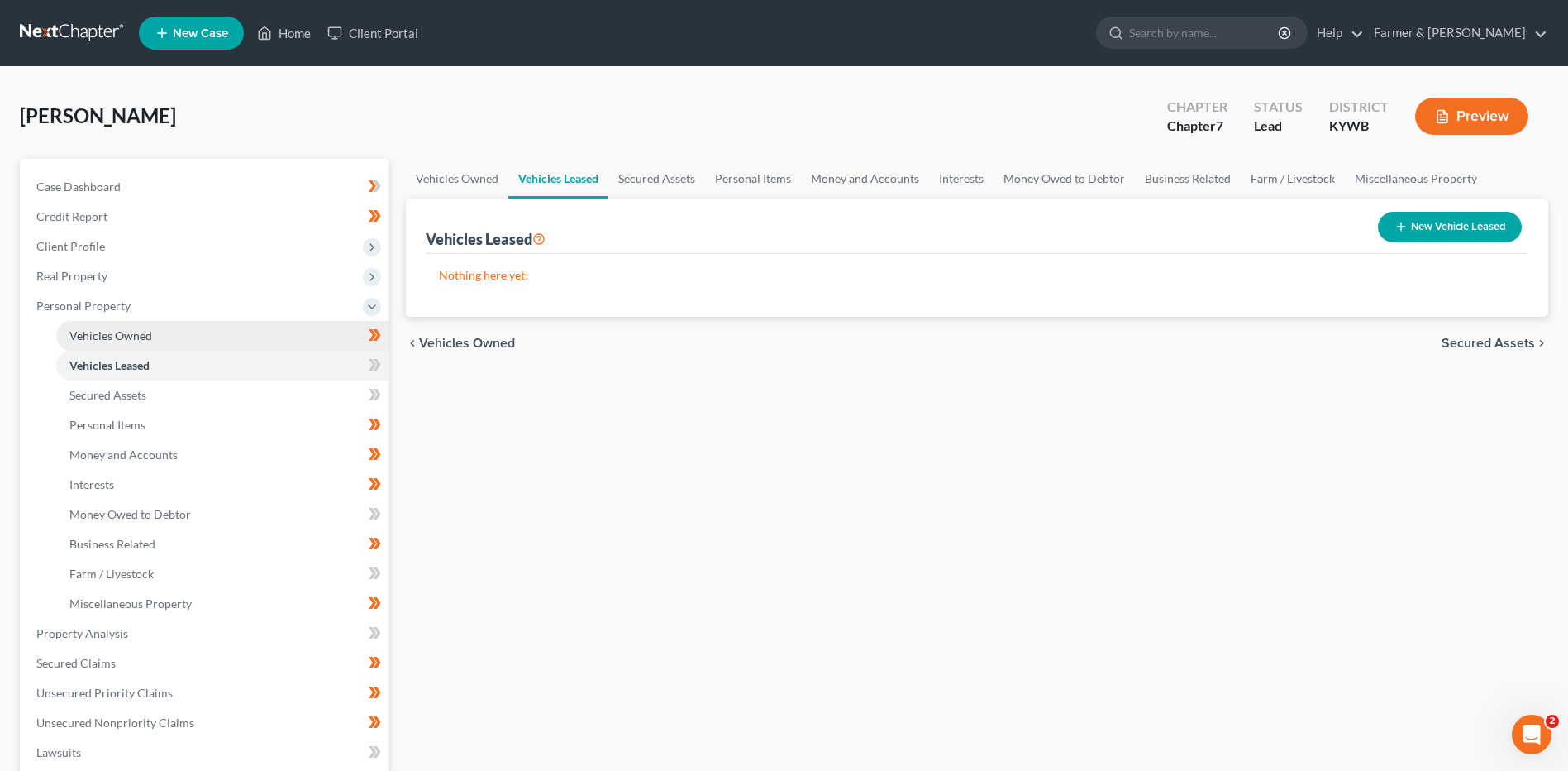
click at [181, 342] on link "Vehicles Owned" at bounding box center [223, 335] width 333 height 30
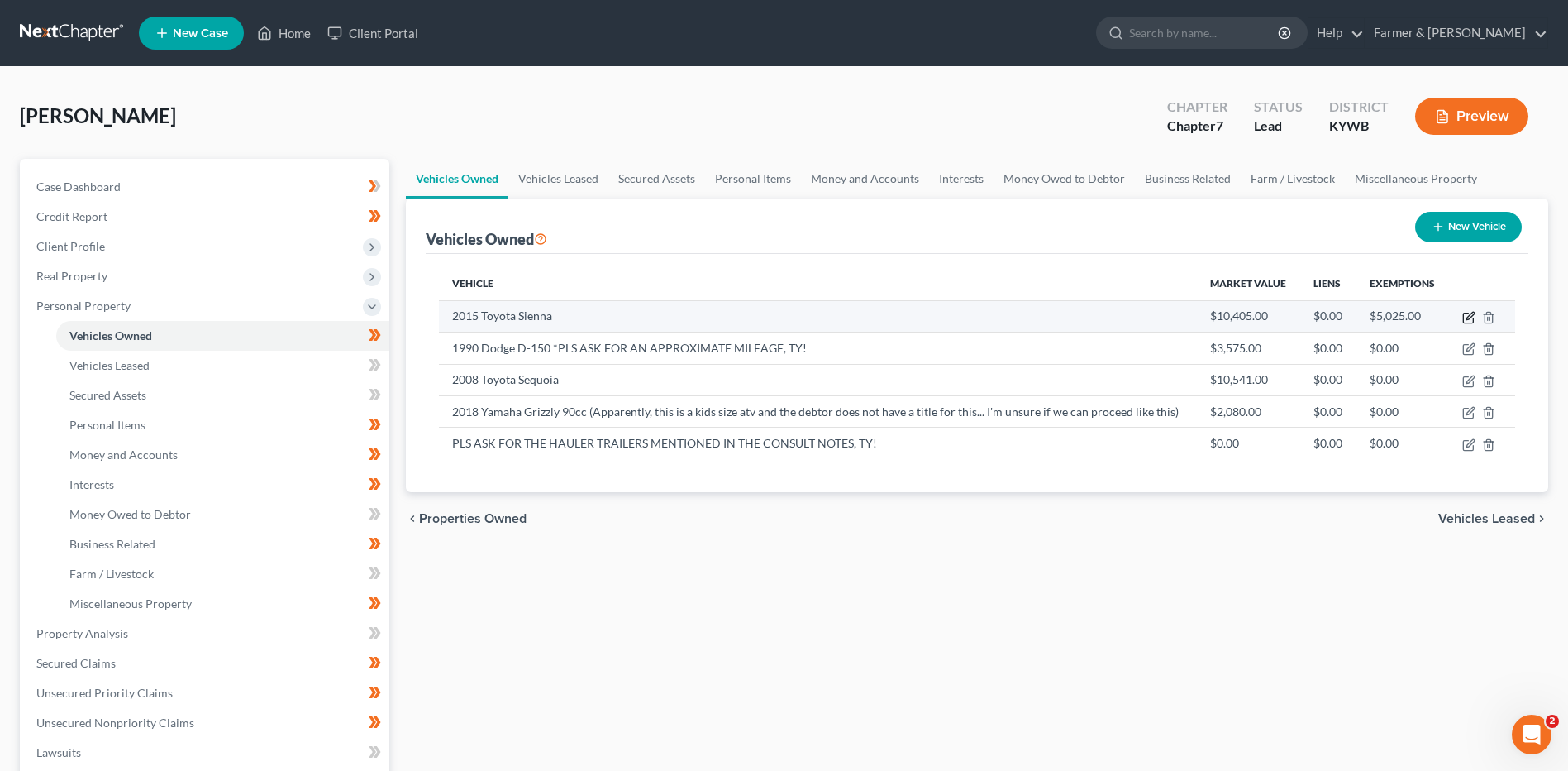
click at [1463, 317] on icon "button" at bounding box center [1468, 318] width 10 height 10
select select "0"
select select "11"
select select "2"
select select "3"
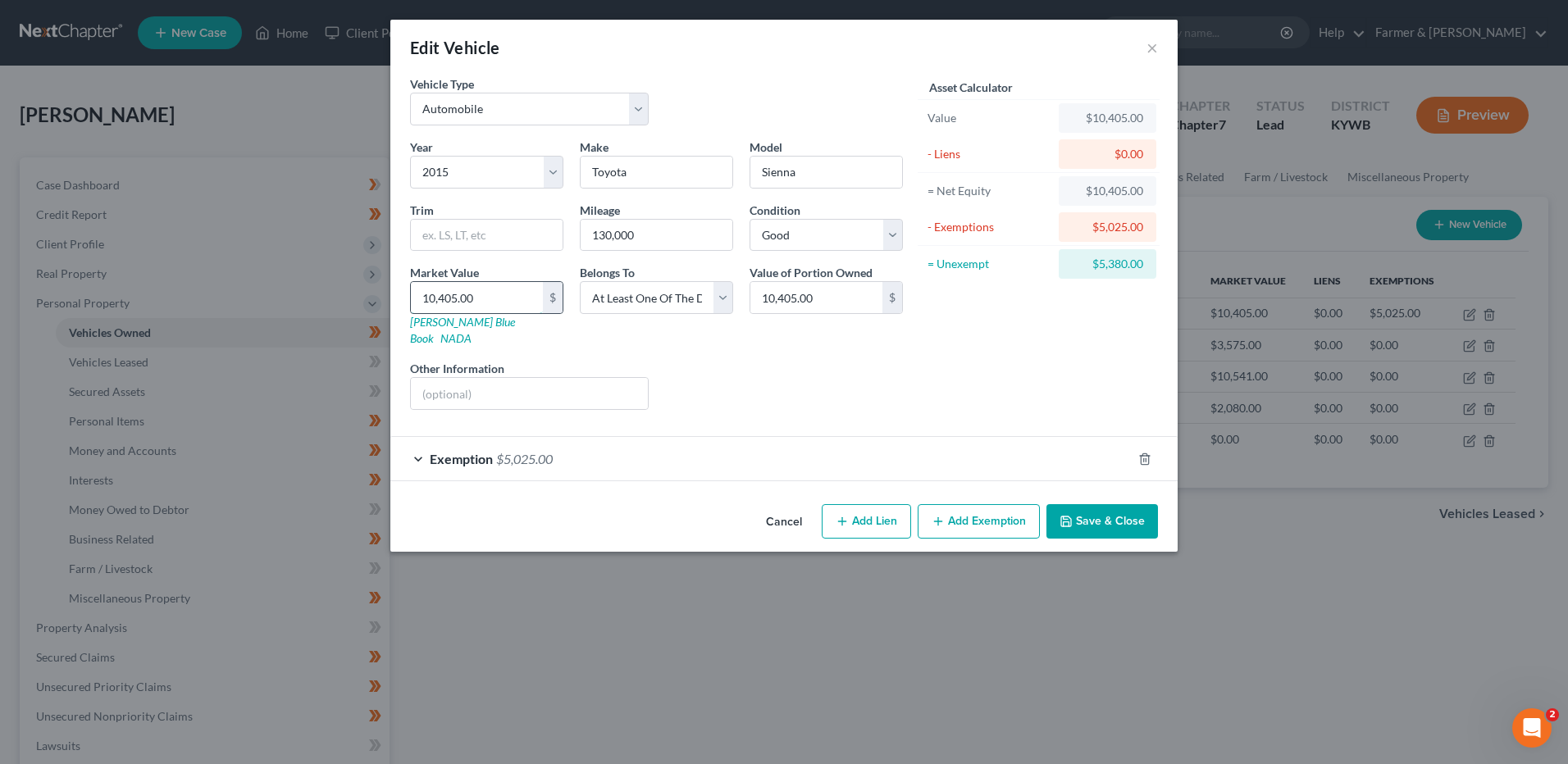
click at [529, 296] on input "10,405.00" at bounding box center [476, 297] width 132 height 31
type input "1"
type input "1.00"
type input "10"
type input "10.00"
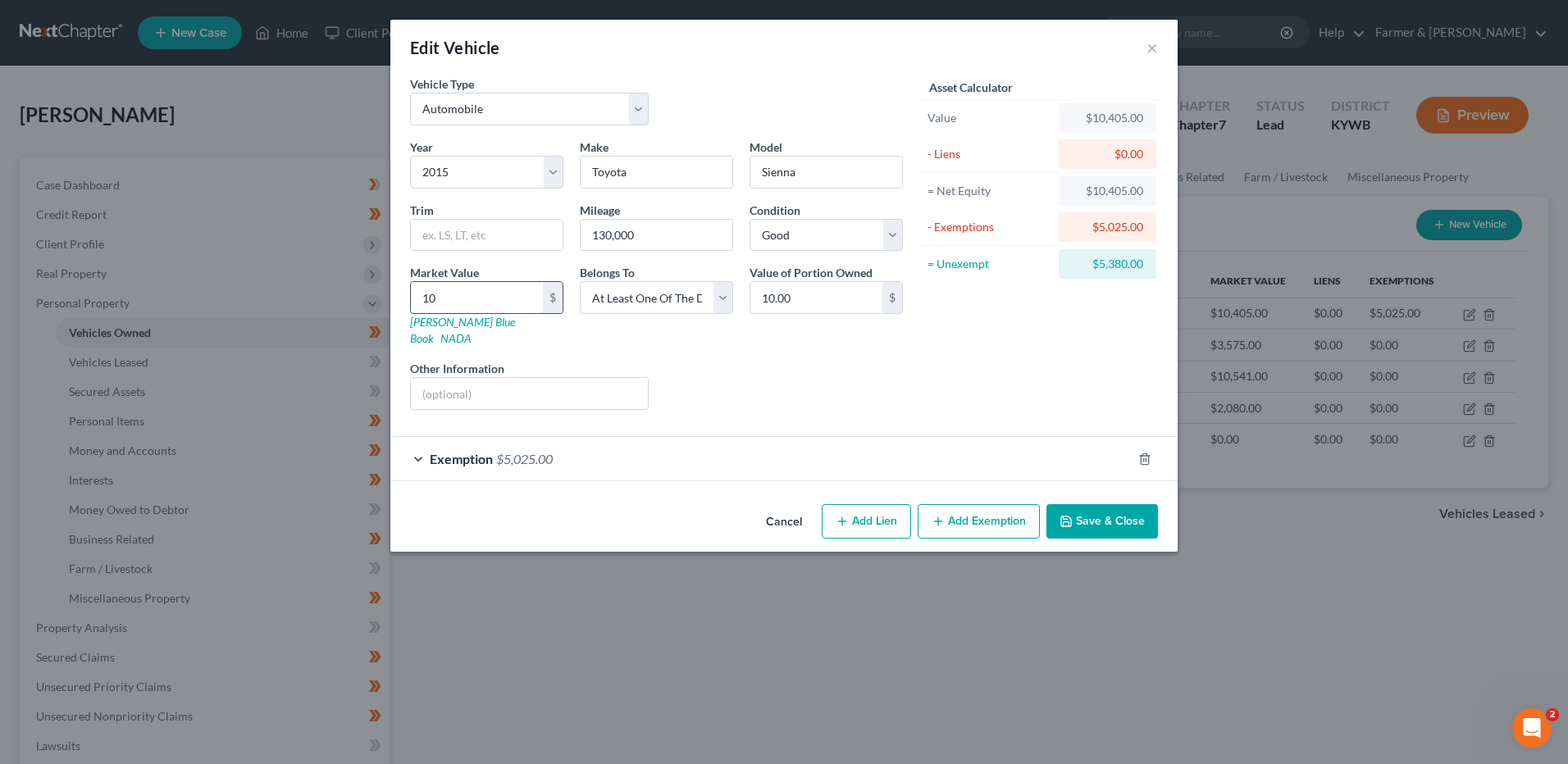
type input "100"
type input "100.00"
type input "1000"
type input "1,000.00"
type input "1,0000"
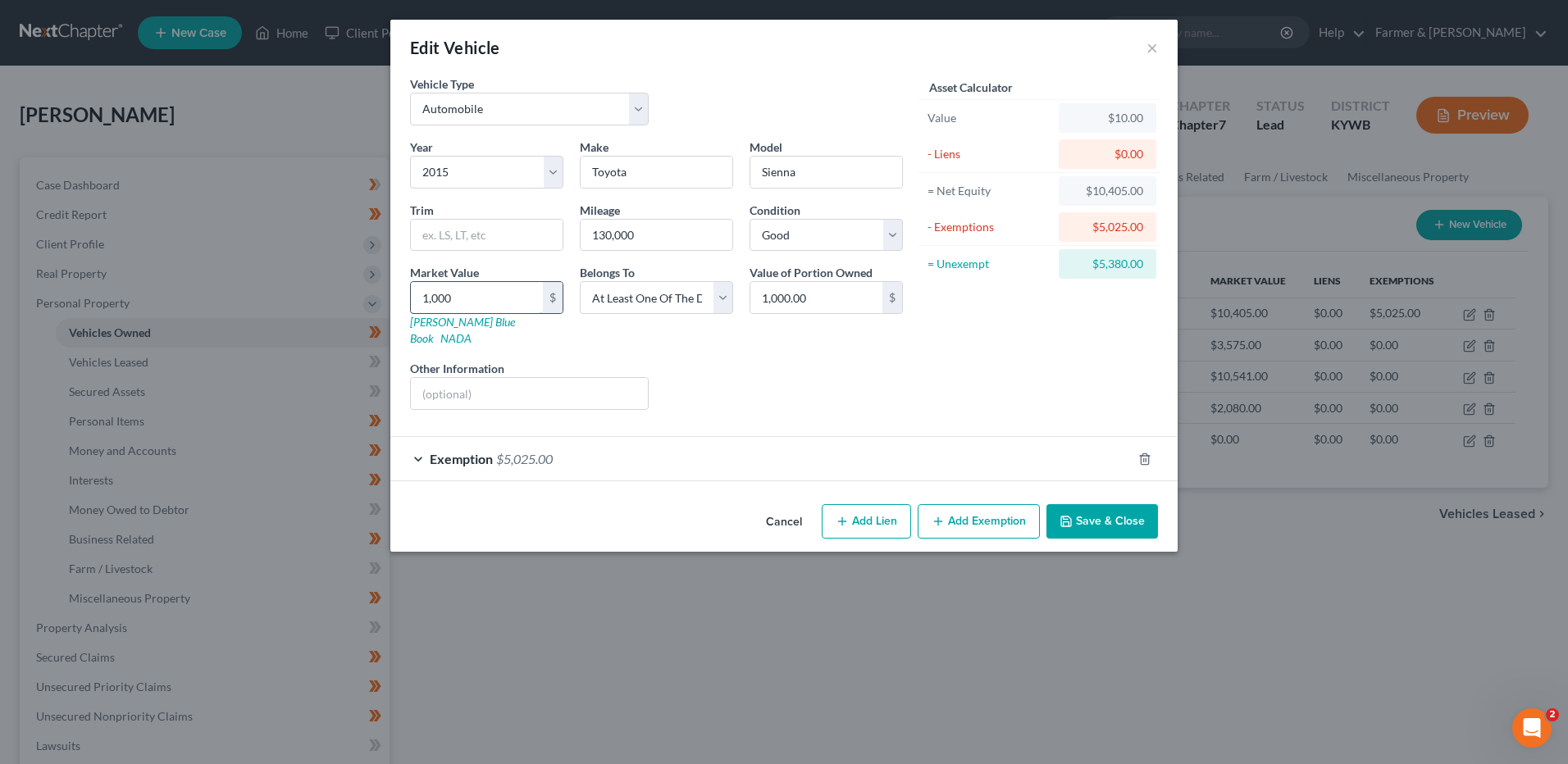
type input "10,000.00"
click at [698, 437] on div "Exemption $5,025.00" at bounding box center [761, 458] width 741 height 43
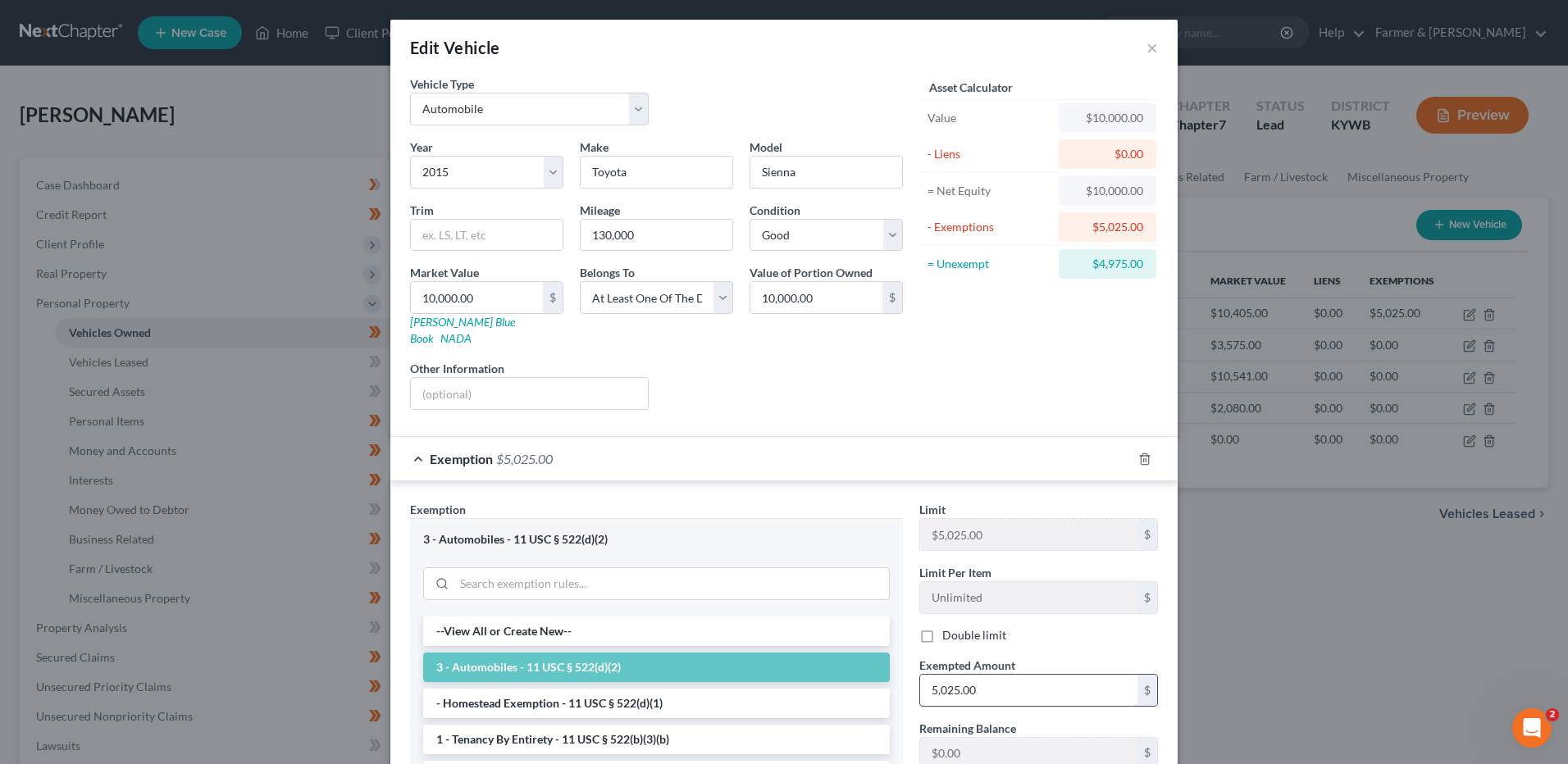
click at [1019, 674] on input "5,025.00" at bounding box center [1028, 690] width 217 height 31
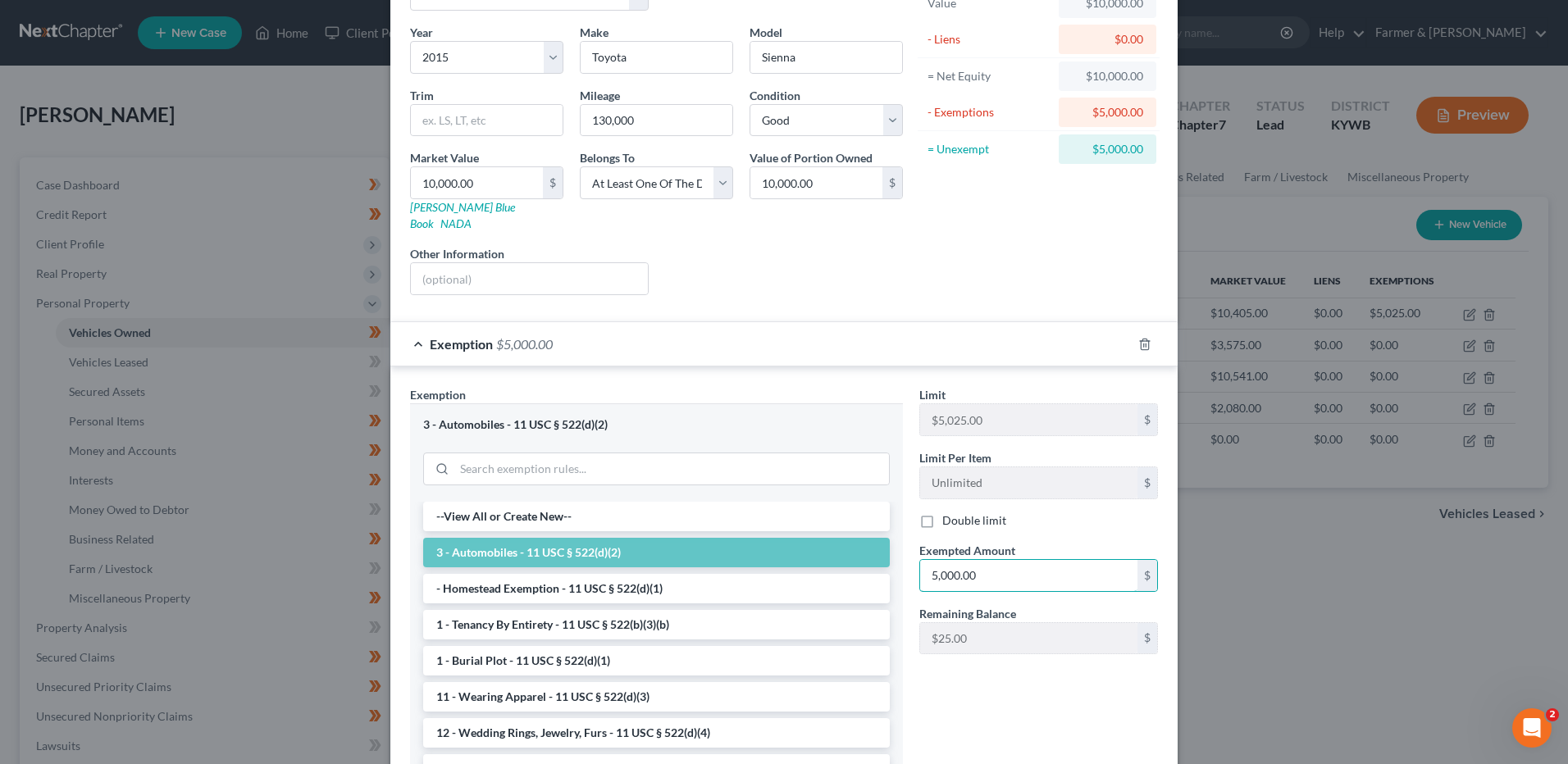
scroll to position [214, 0]
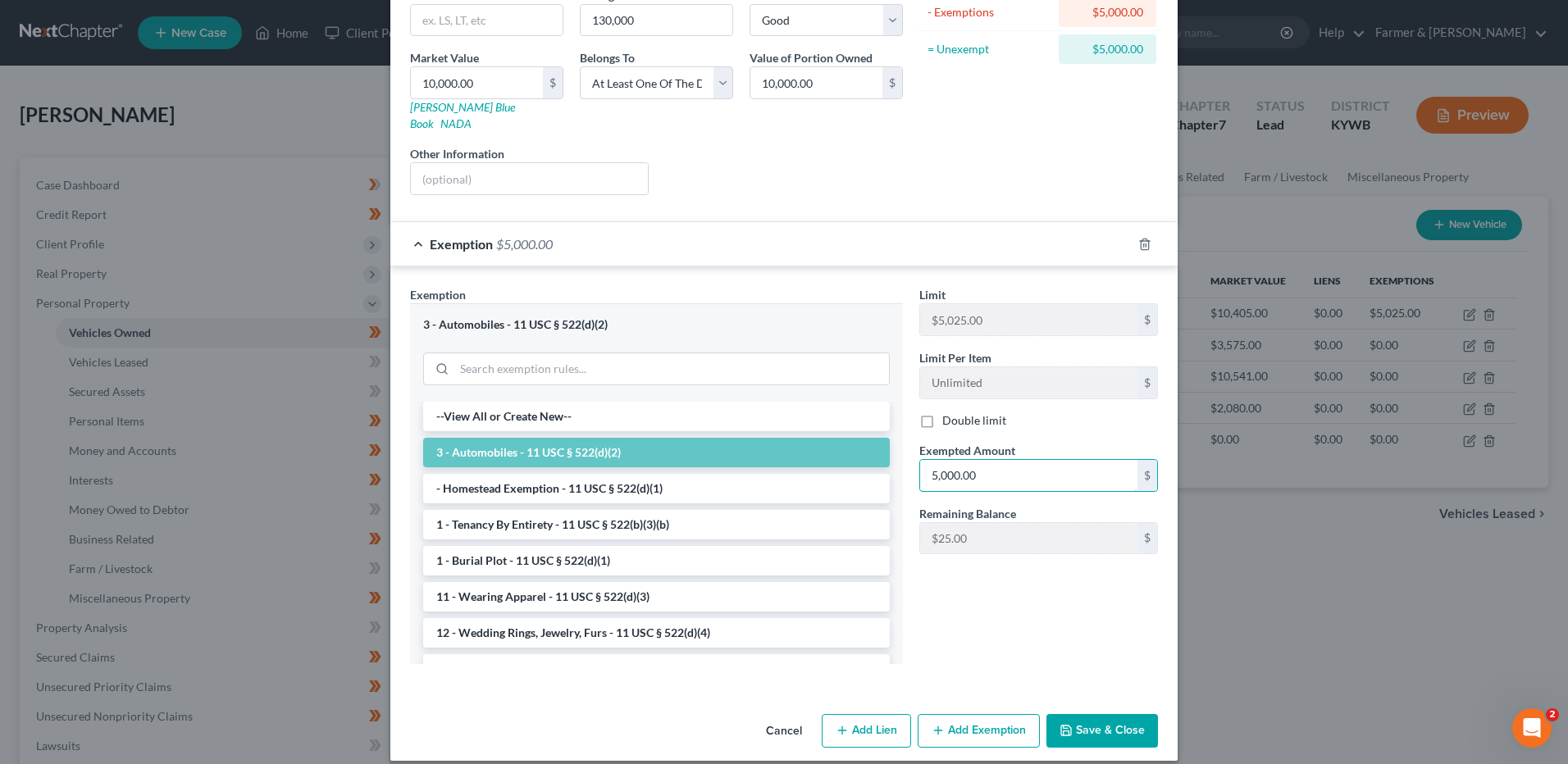
type input "5,000.00"
click at [1072, 713] on button "Save & Close" at bounding box center [1102, 730] width 112 height 35
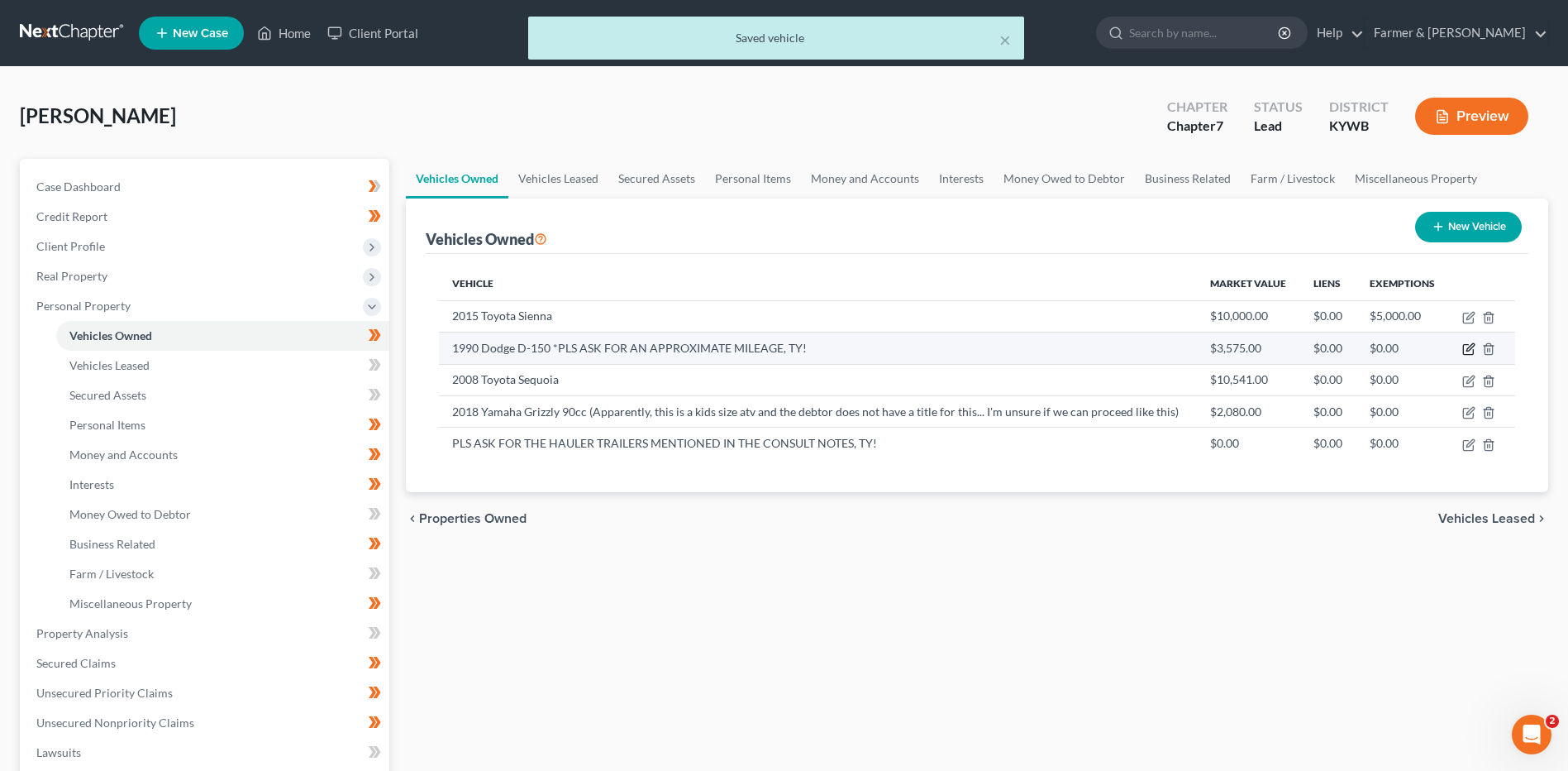
click at [1469, 352] on icon "button" at bounding box center [1470, 348] width 7 height 7
select select "0"
select select "36"
select select "2"
select select "3"
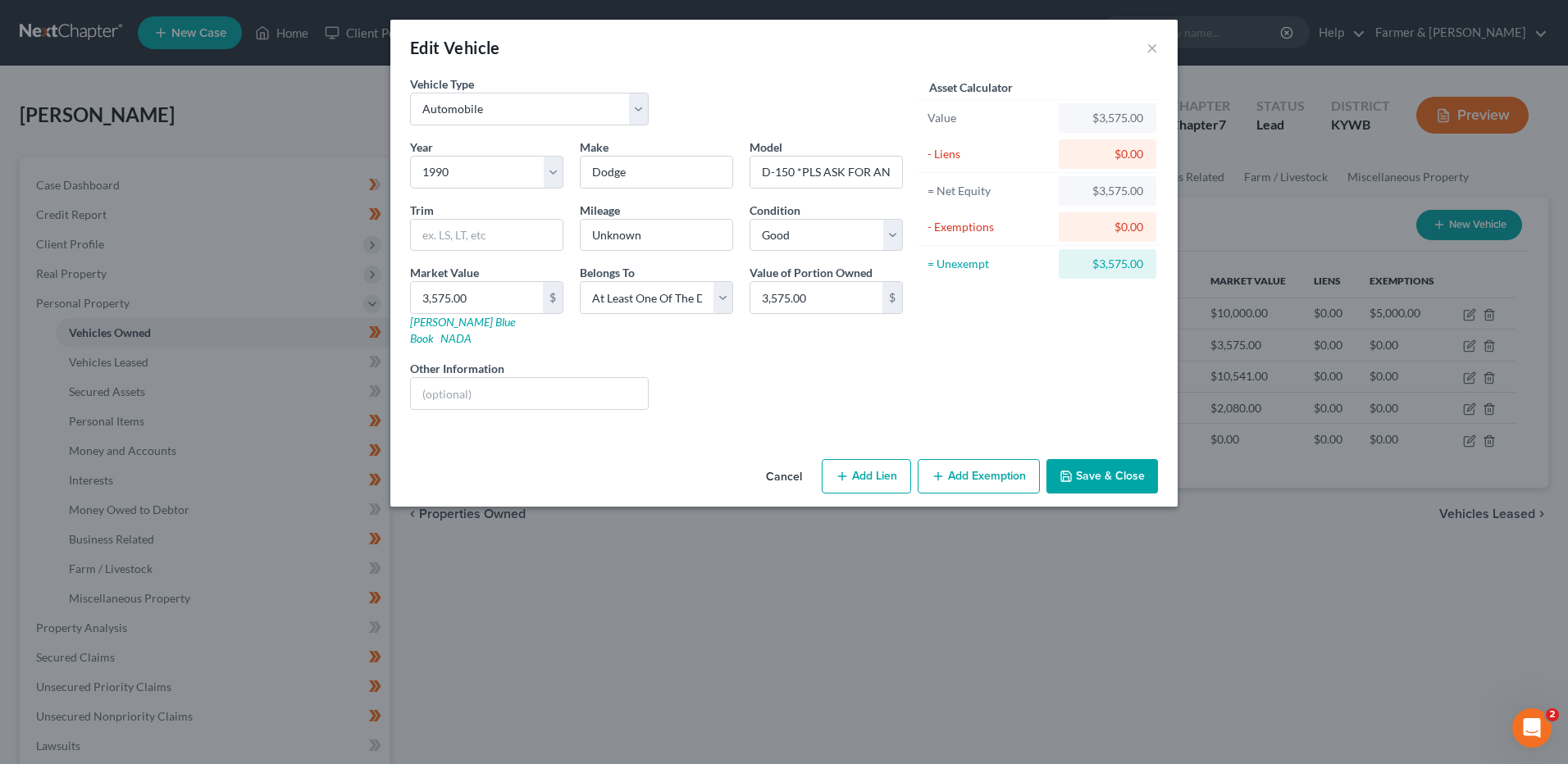
drag, startPoint x: 991, startPoint y: 452, endPoint x: 1172, endPoint y: 566, distance: 213.9
click at [991, 459] on button "Add Exemption" at bounding box center [979, 476] width 122 height 35
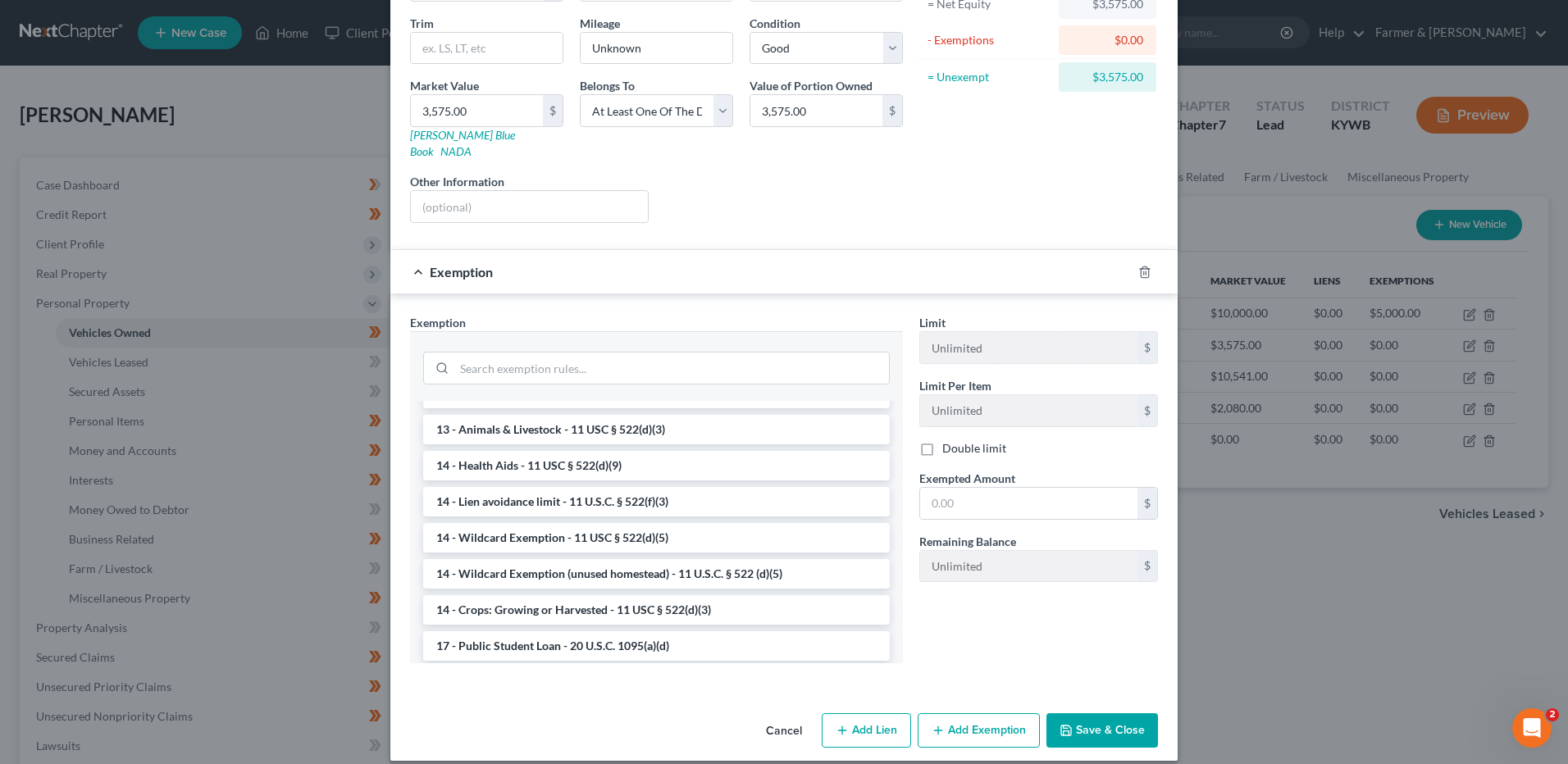
scroll to position [246, 0]
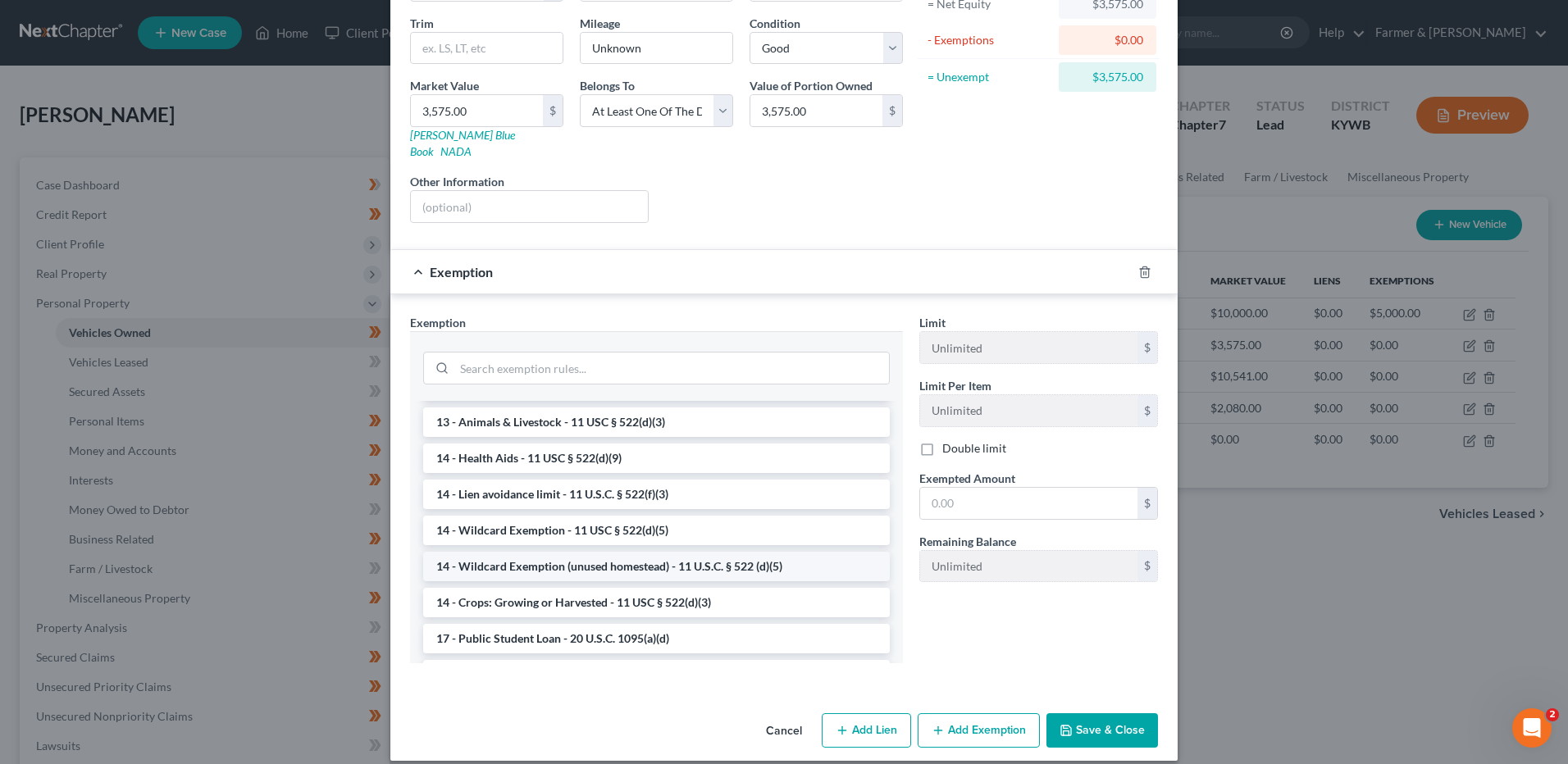
click at [668, 551] on li "14 - Wildcard Exemption (unused homestead) - 11 U.S.C. § 522 (d)(5)" at bounding box center [656, 565] width 466 height 29
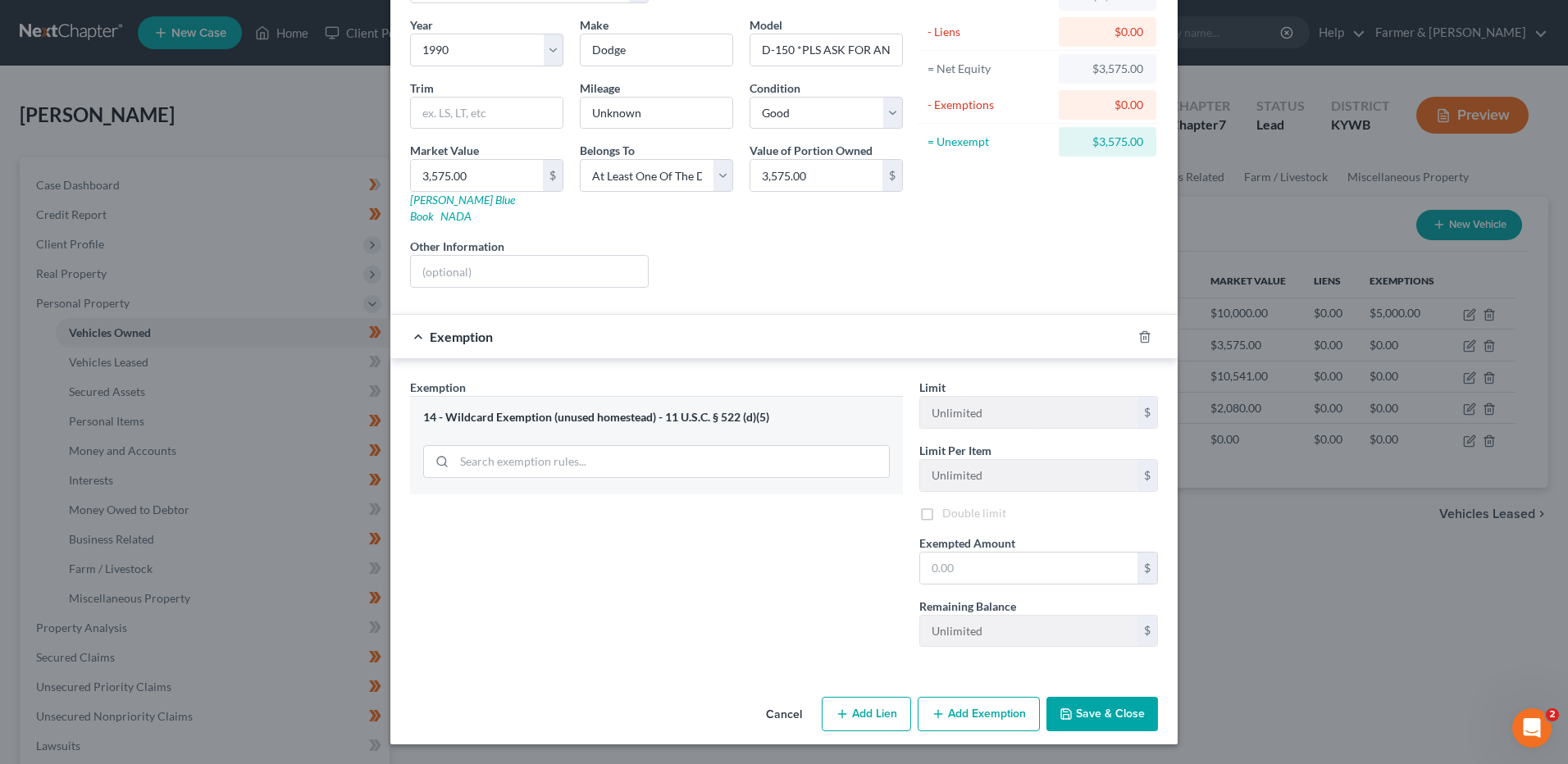
scroll to position [105, 0]
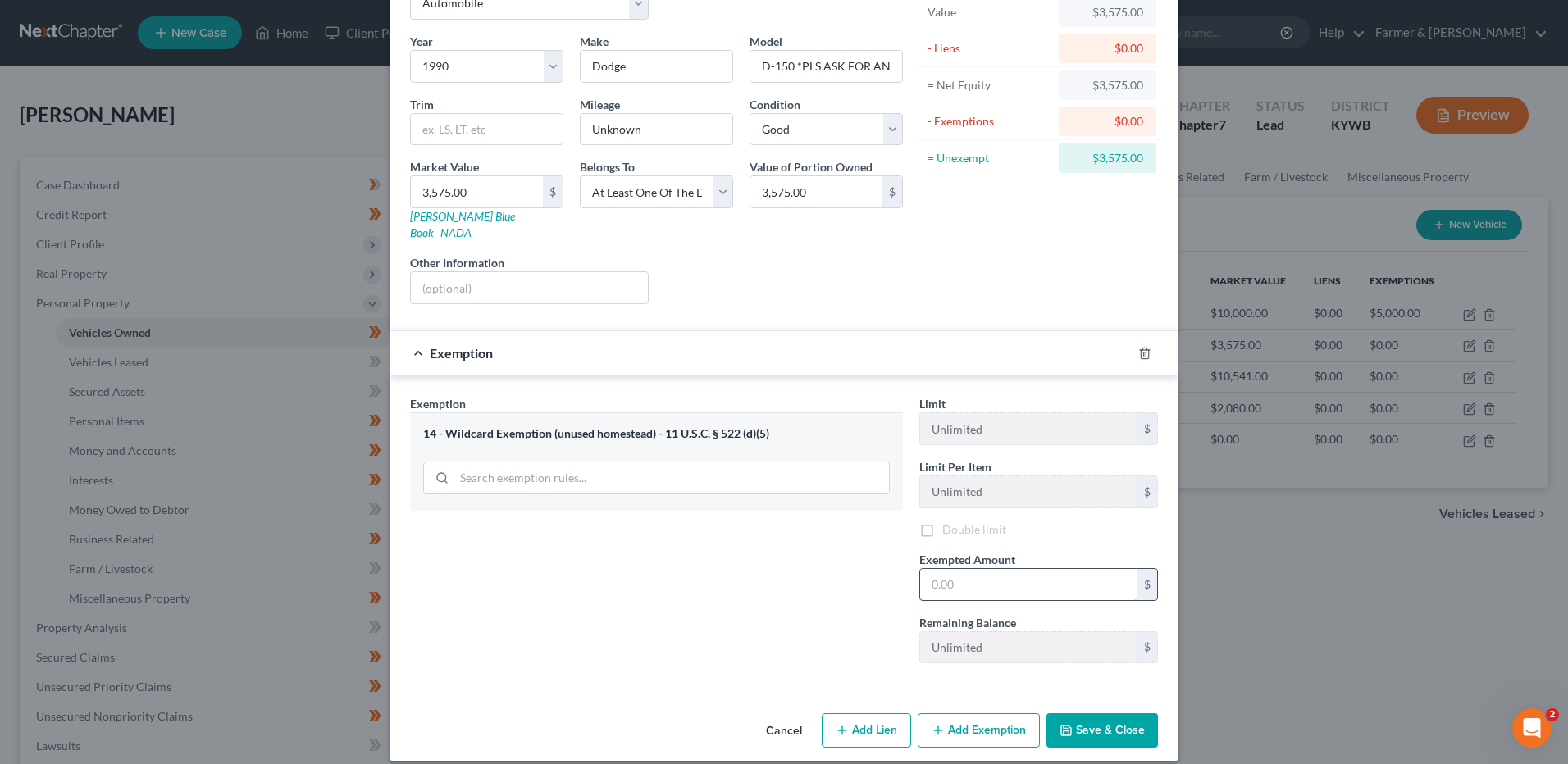
click at [978, 569] on input "text" at bounding box center [1028, 584] width 217 height 31
type input "1,787.50"
click at [1090, 713] on button "Save & Close" at bounding box center [1102, 729] width 112 height 35
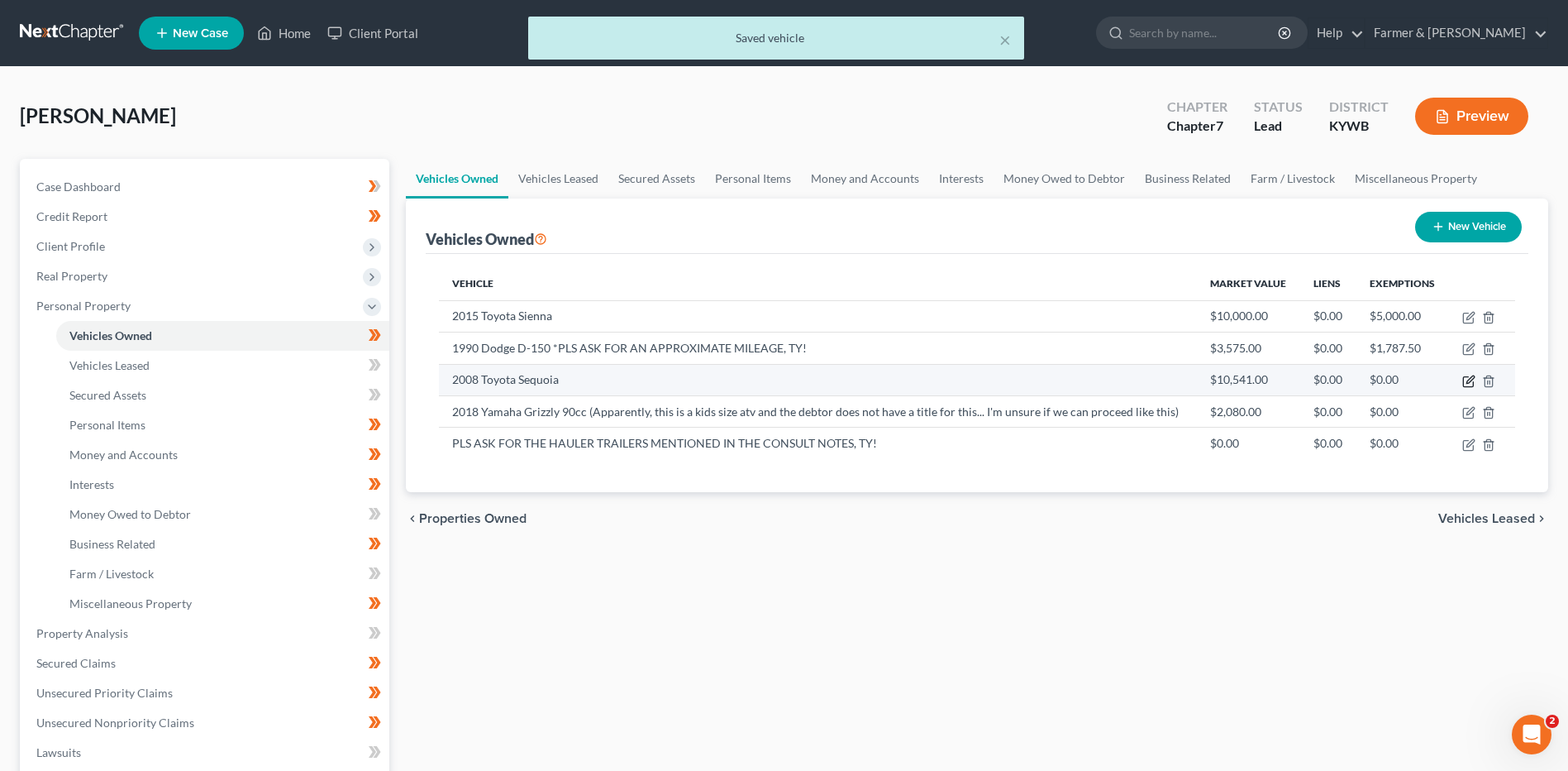
click at [1471, 383] on icon "button" at bounding box center [1469, 381] width 13 height 13
select select "0"
select select "18"
select select "2"
select select "3"
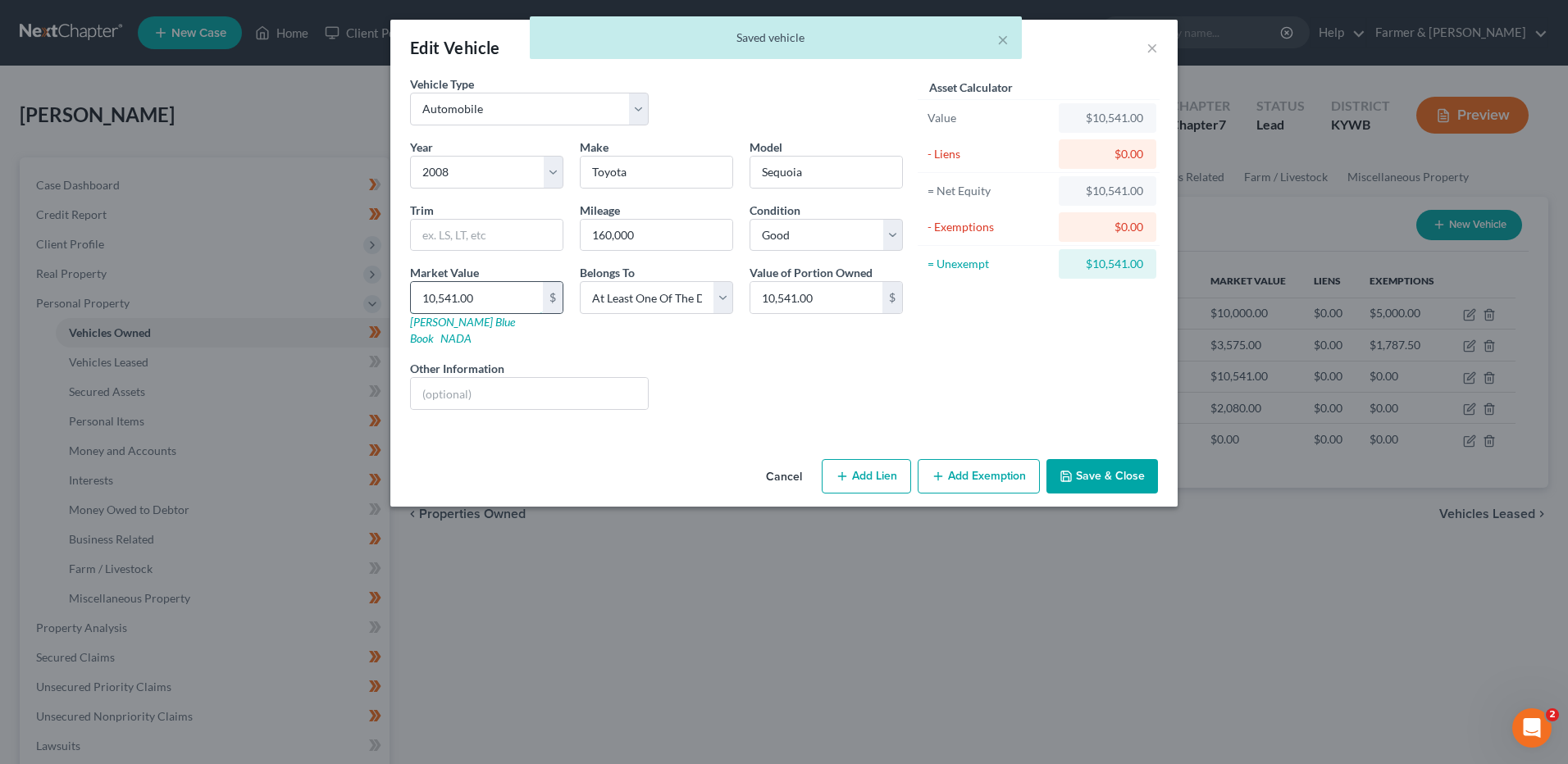
click at [515, 302] on input "10,541.00" at bounding box center [476, 297] width 132 height 31
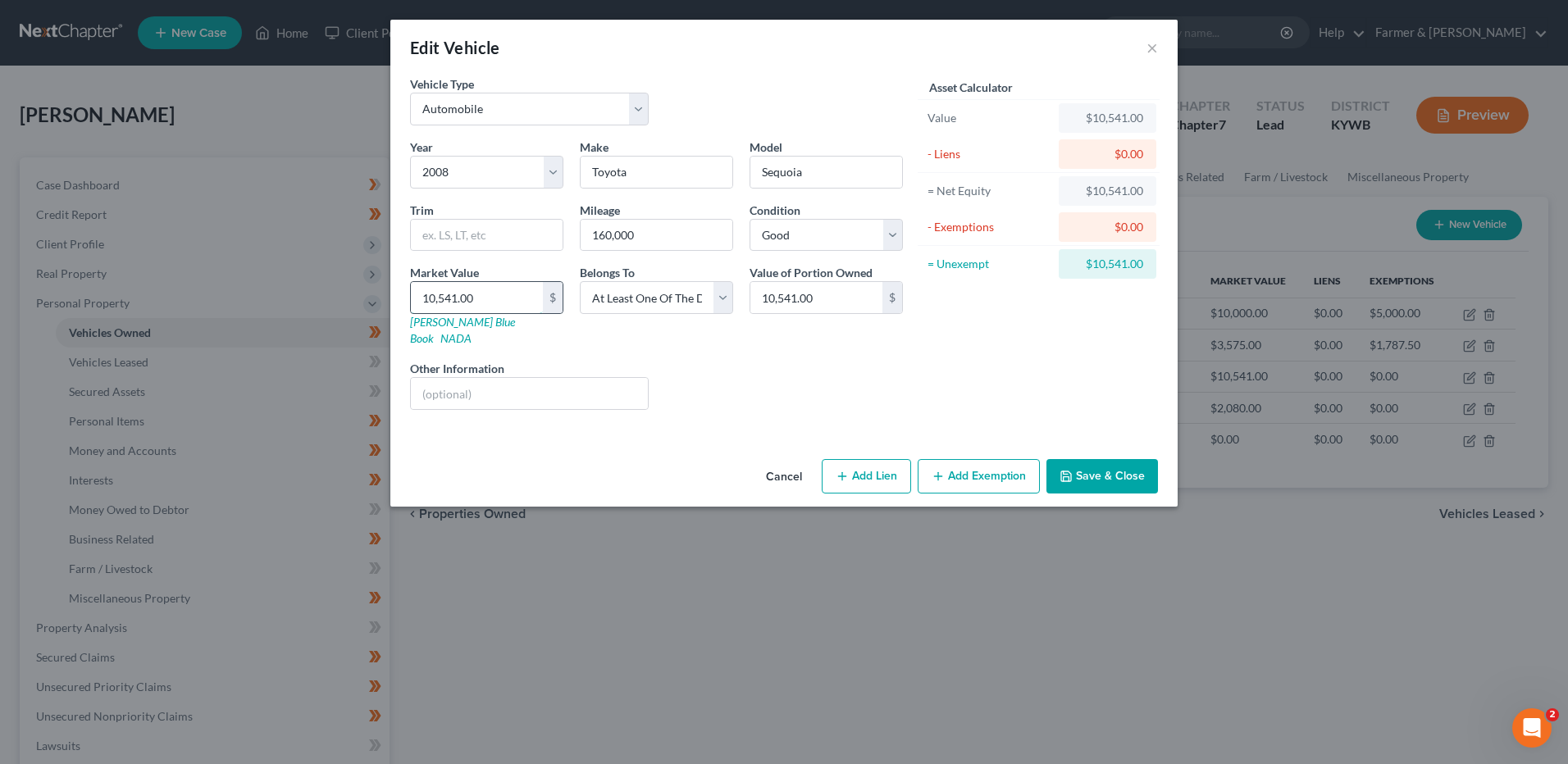
type input "1"
type input "1.00"
type input "10"
type input "10.00"
type input "100"
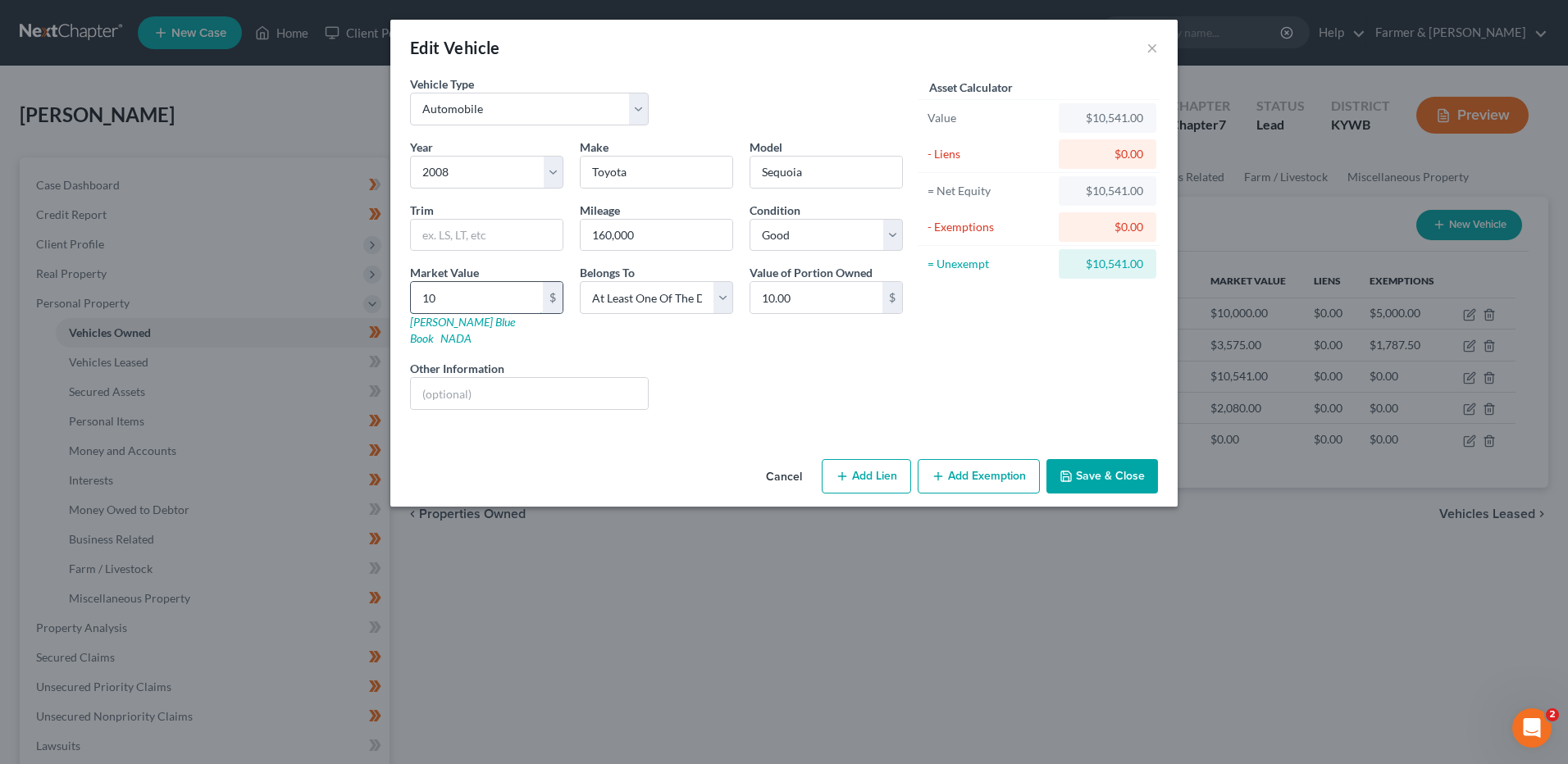
type input "100.00"
type input "1000"
type input "1,000.00"
type input "1,0000"
type input "10,000.00"
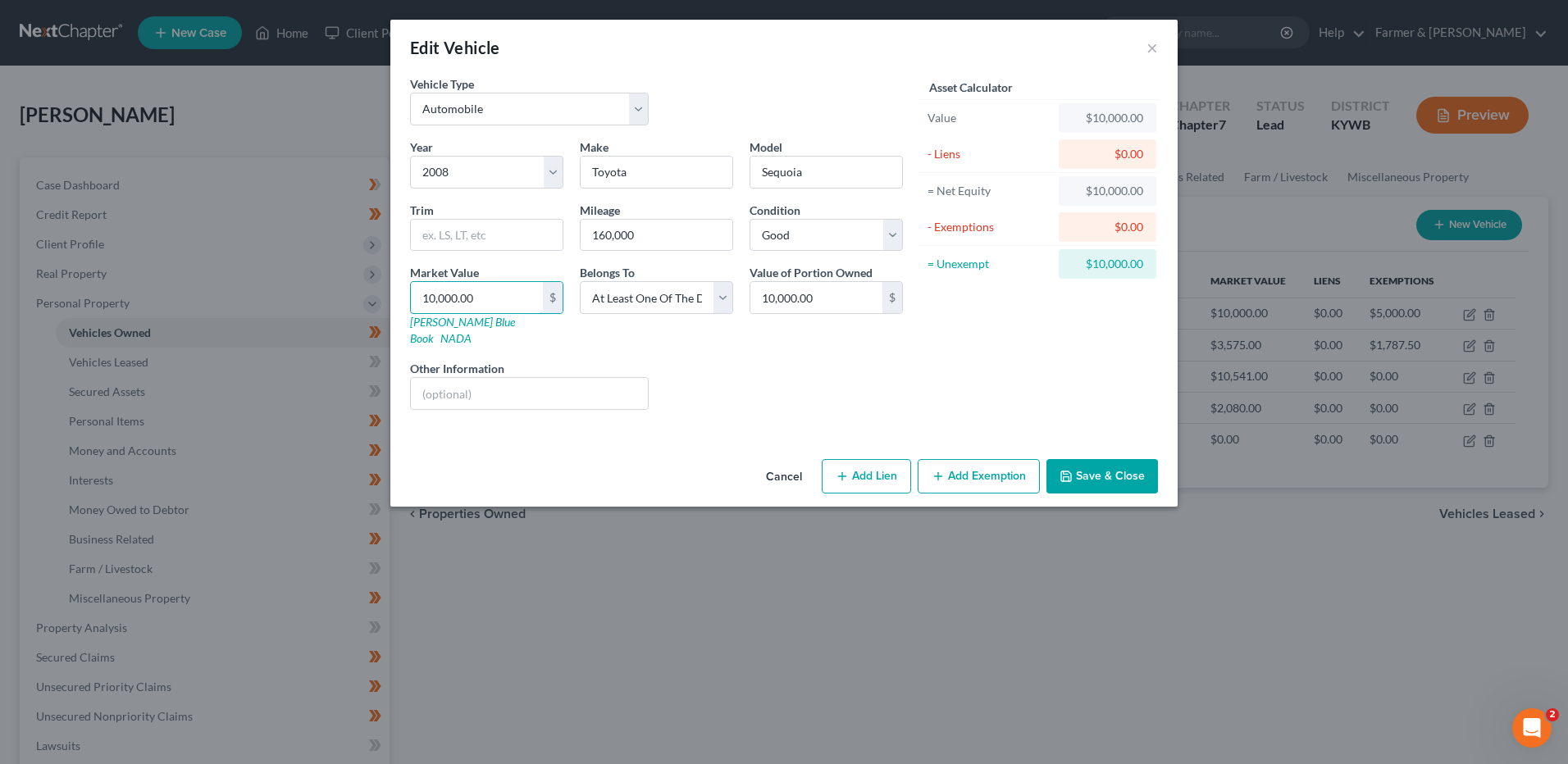
type input "10,000.00"
click at [960, 459] on button "Add Exemption" at bounding box center [979, 476] width 122 height 35
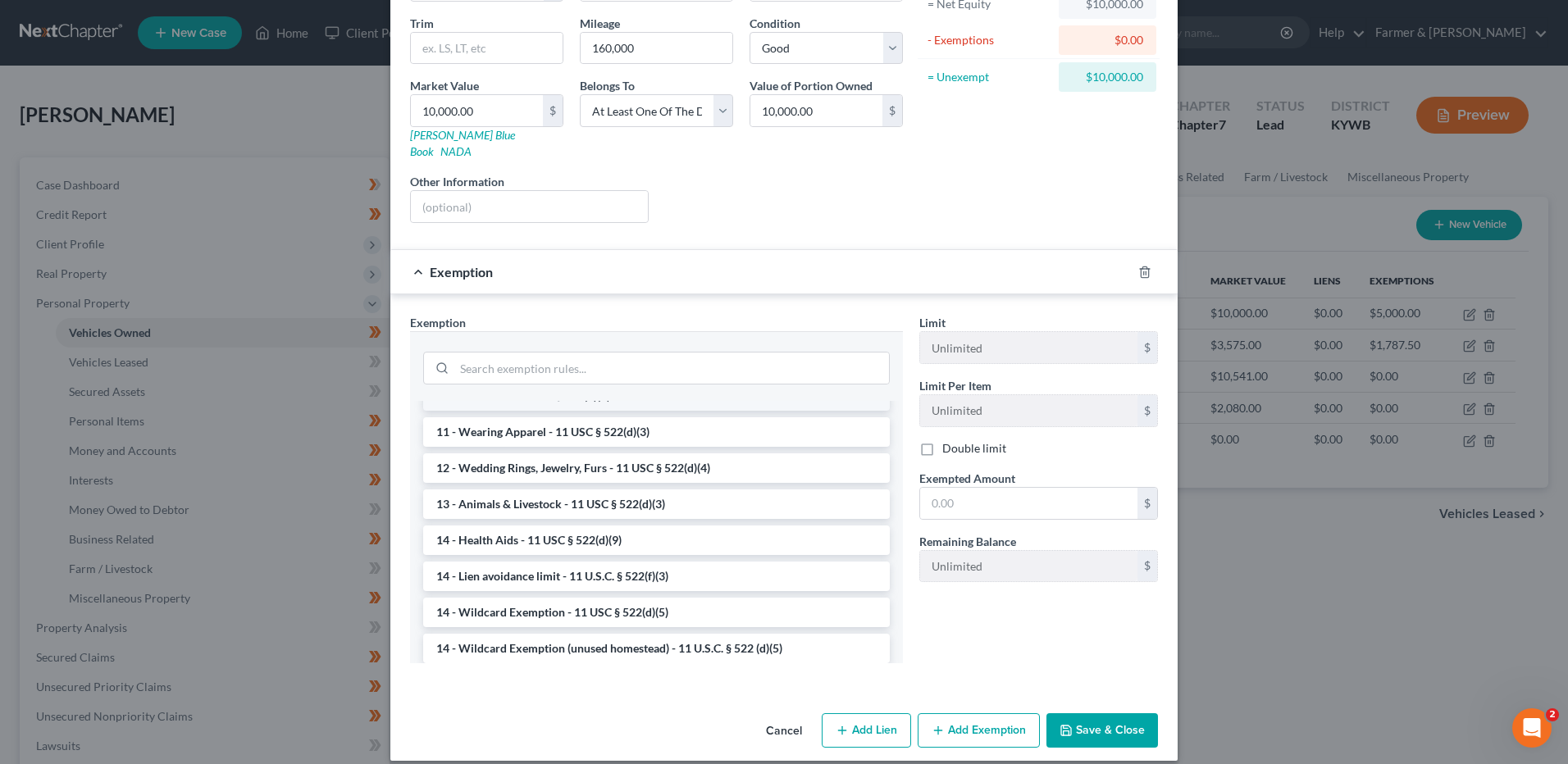
scroll to position [246, 0]
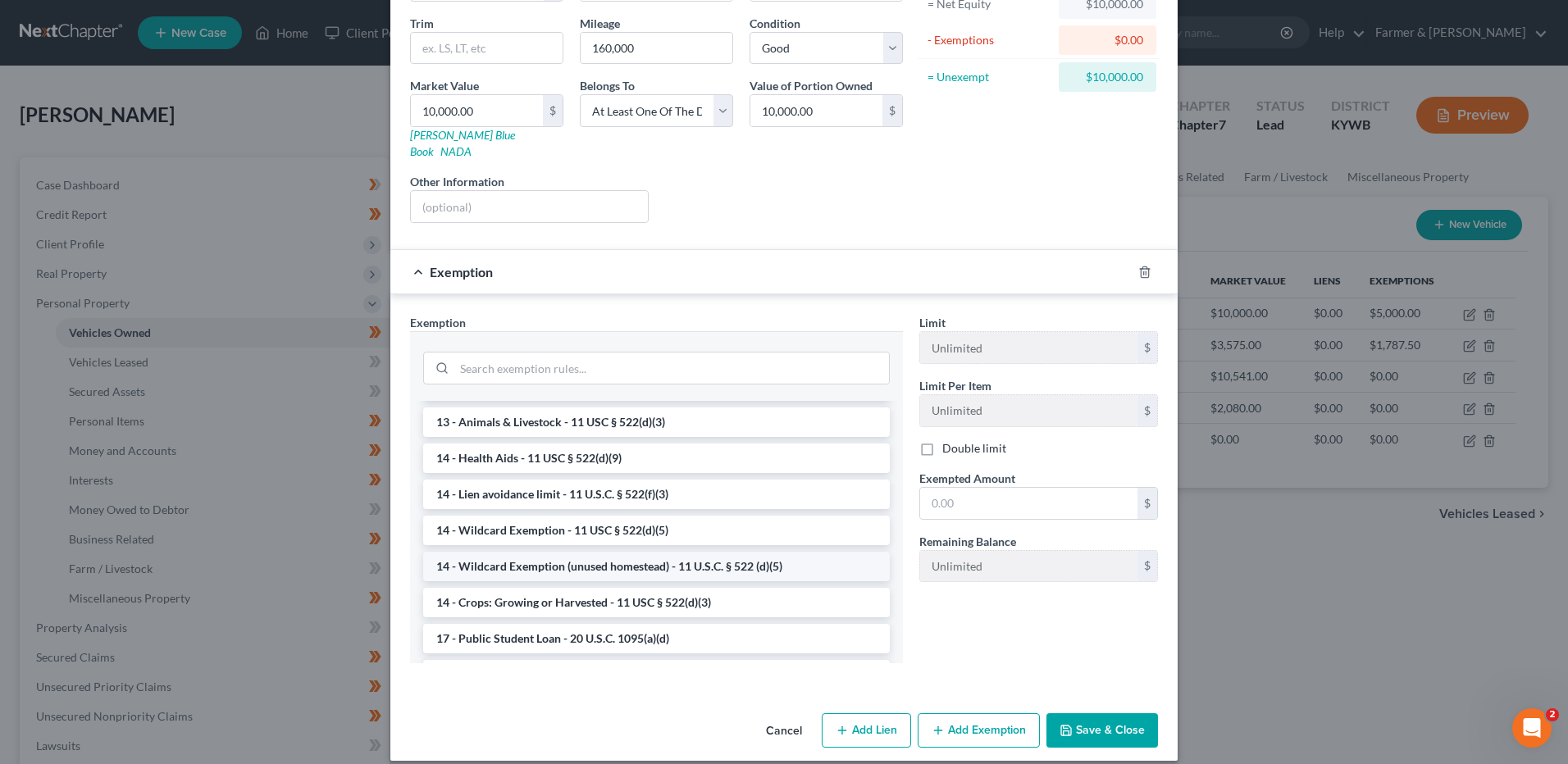
click at [741, 556] on li "14 - Wildcard Exemption (unused homestead) - 11 U.S.C. § 522 (d)(5)" at bounding box center [656, 565] width 466 height 29
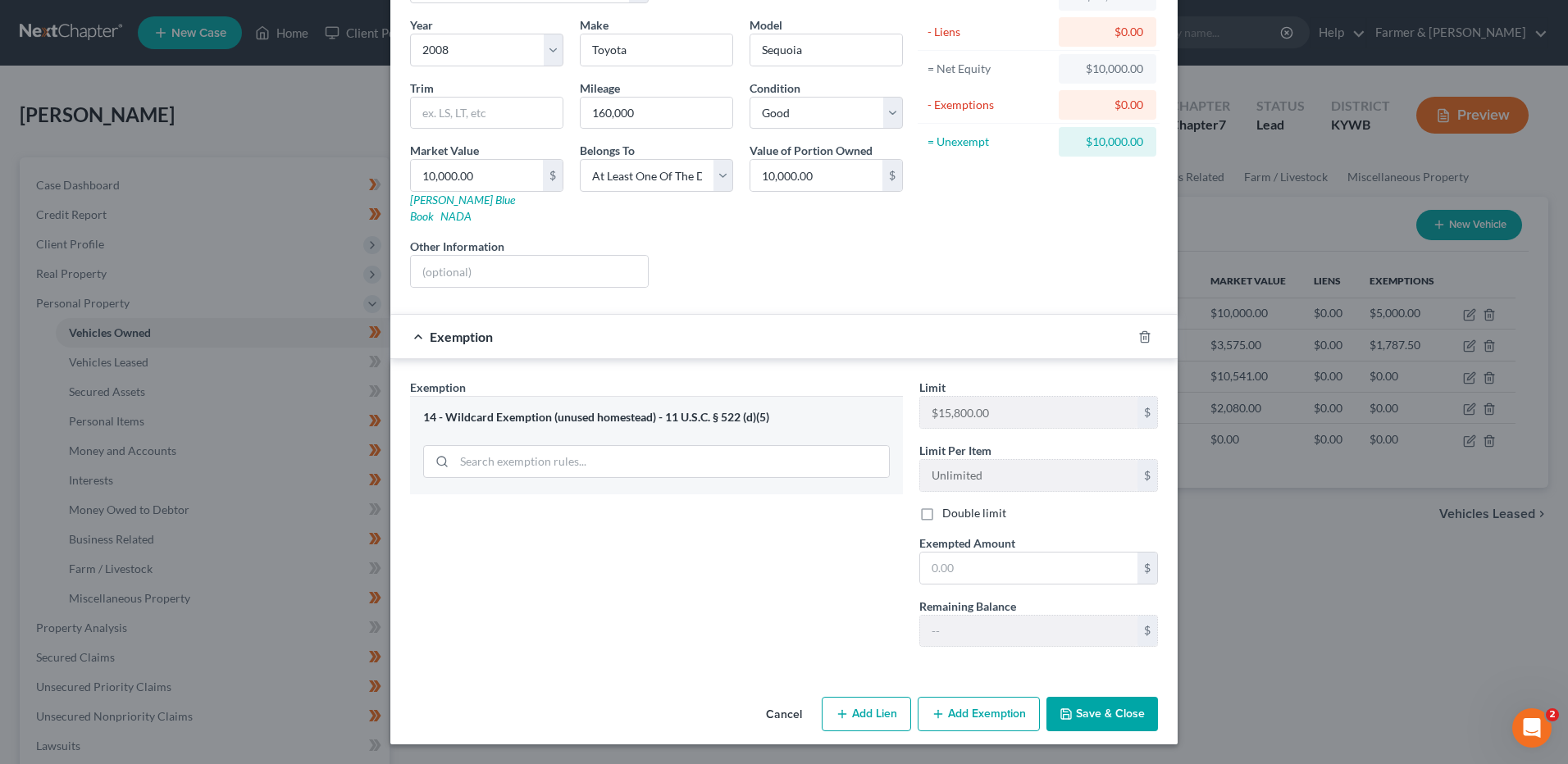
scroll to position [105, 0]
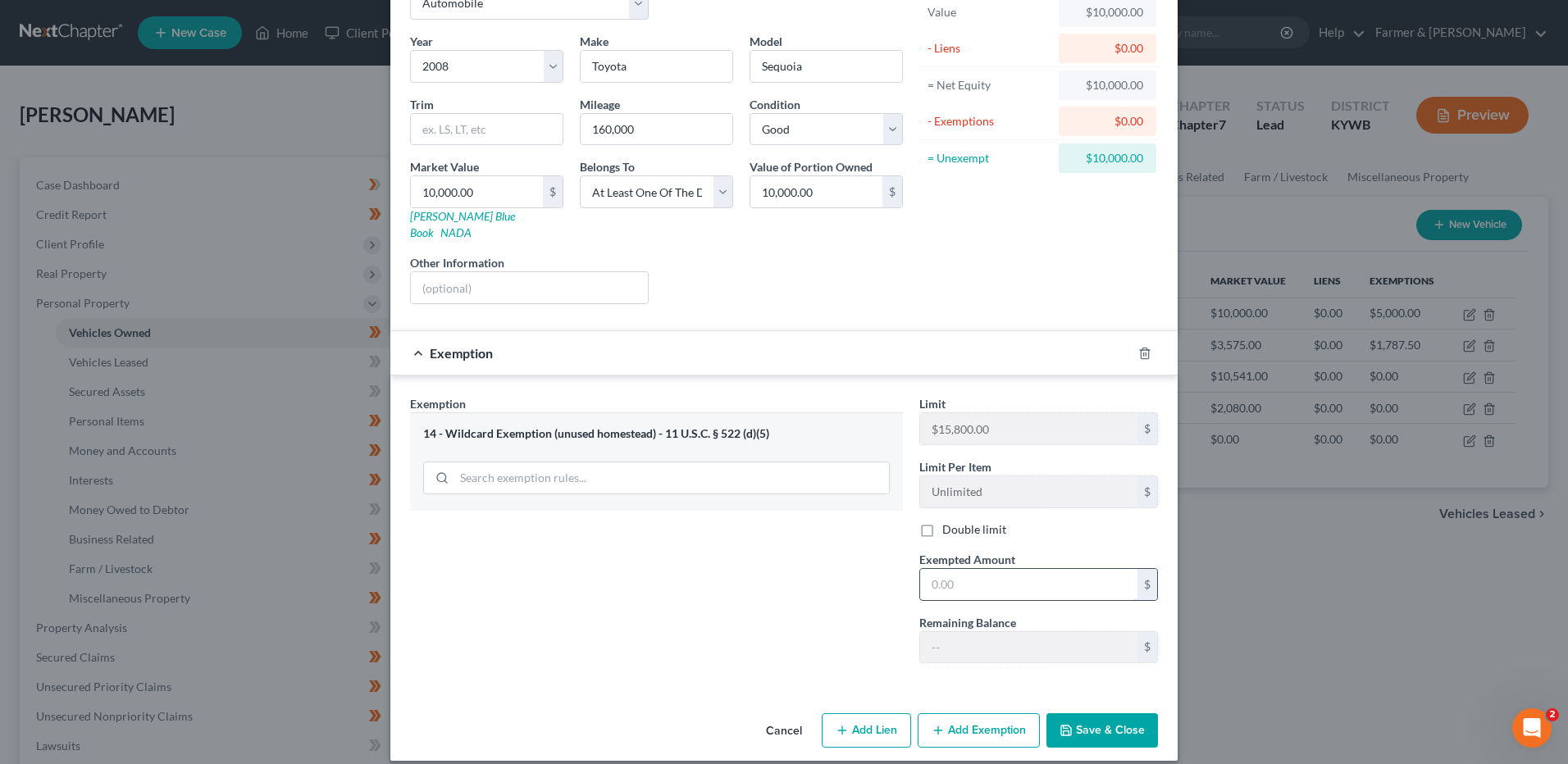
click at [984, 569] on input "text" at bounding box center [1028, 584] width 217 height 31
type input "5,000.00"
click at [1133, 713] on button "Save & Close" at bounding box center [1102, 729] width 112 height 35
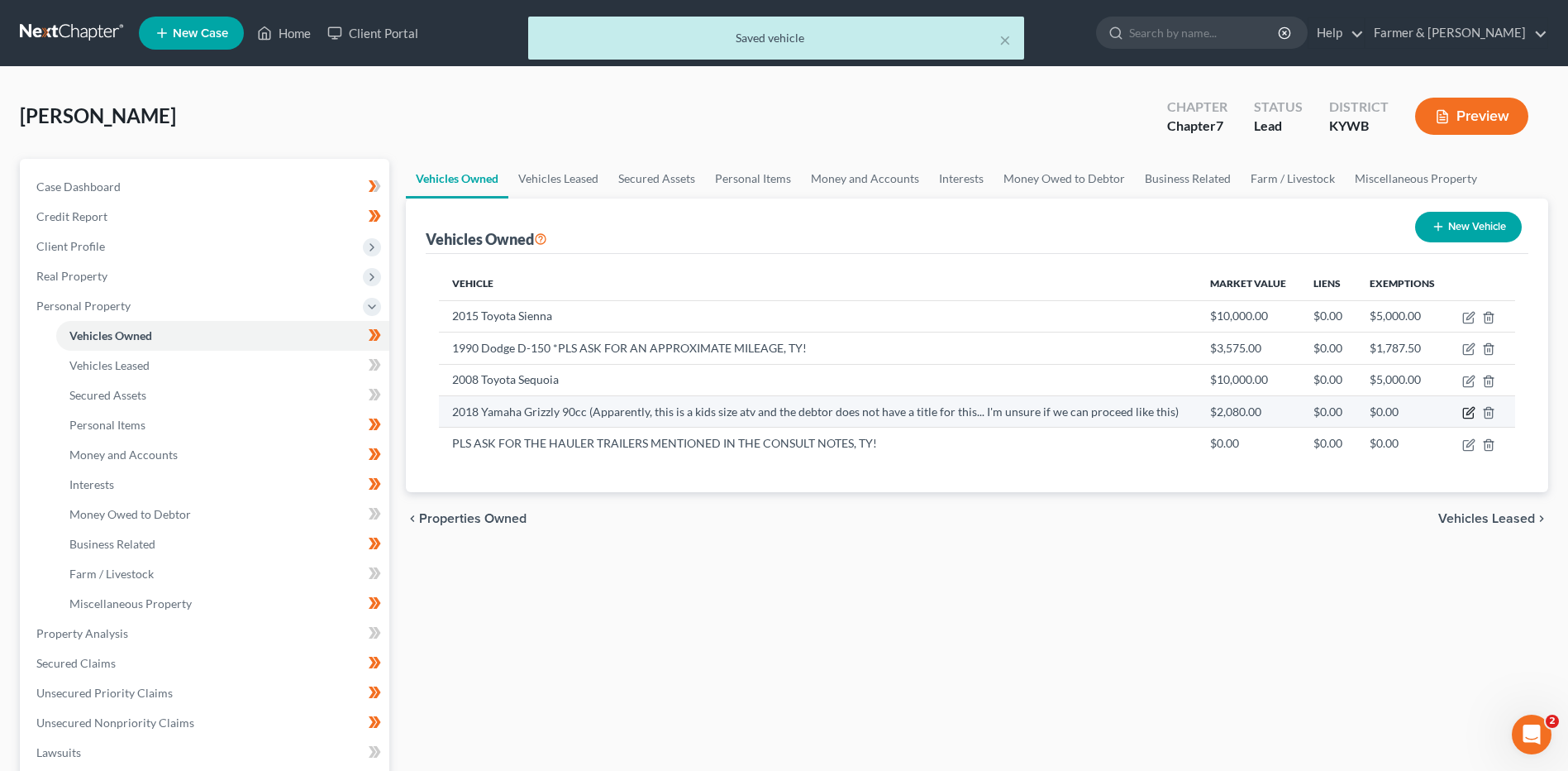
click at [1470, 411] on icon "button" at bounding box center [1470, 411] width 7 height 7
select select "6"
select select "8"
select select "2"
select select "0"
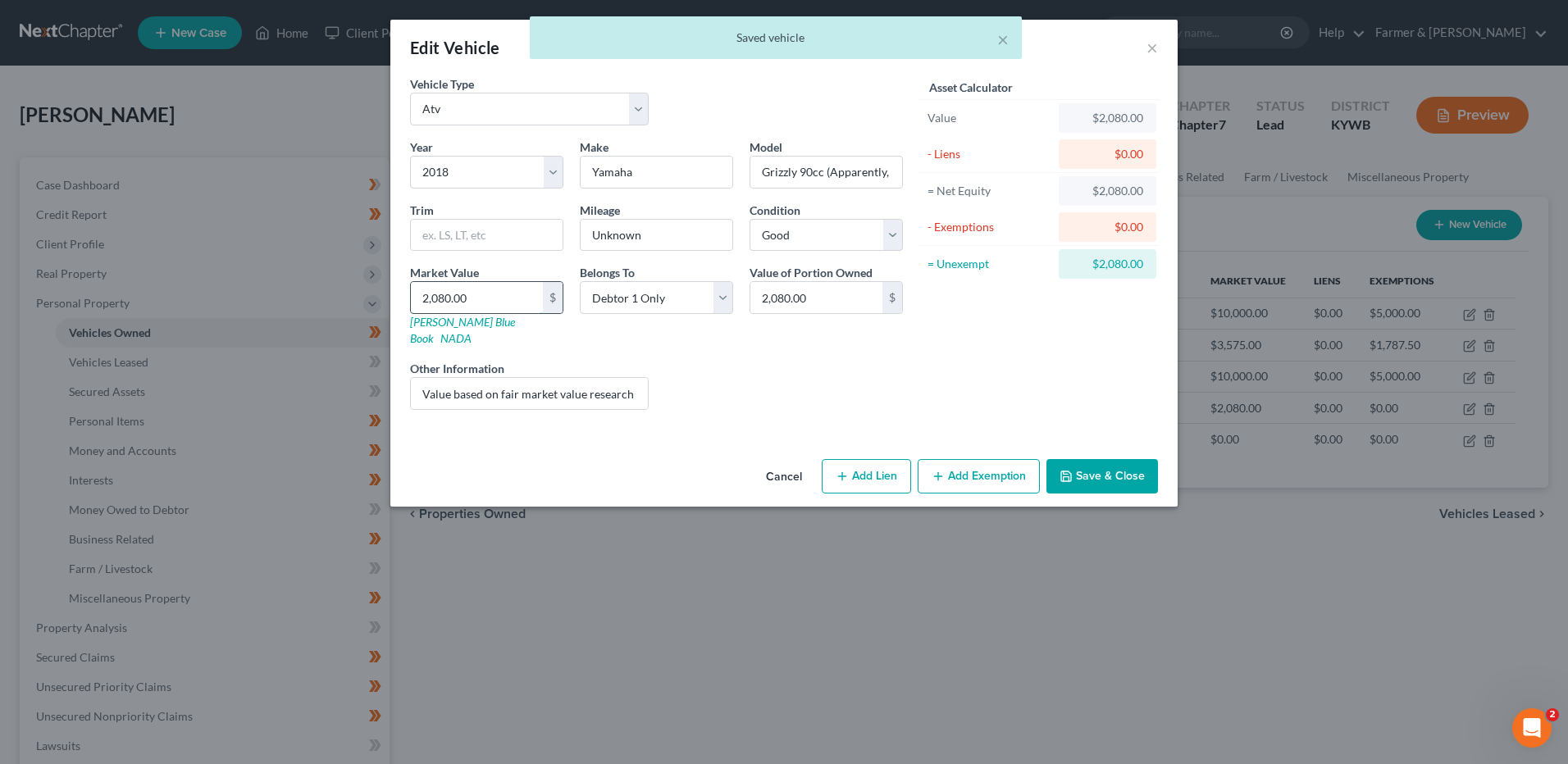
click at [527, 304] on input "2,080.00" at bounding box center [476, 297] width 132 height 31
type input "2"
type input "2.00"
type input "20"
type input "20.00"
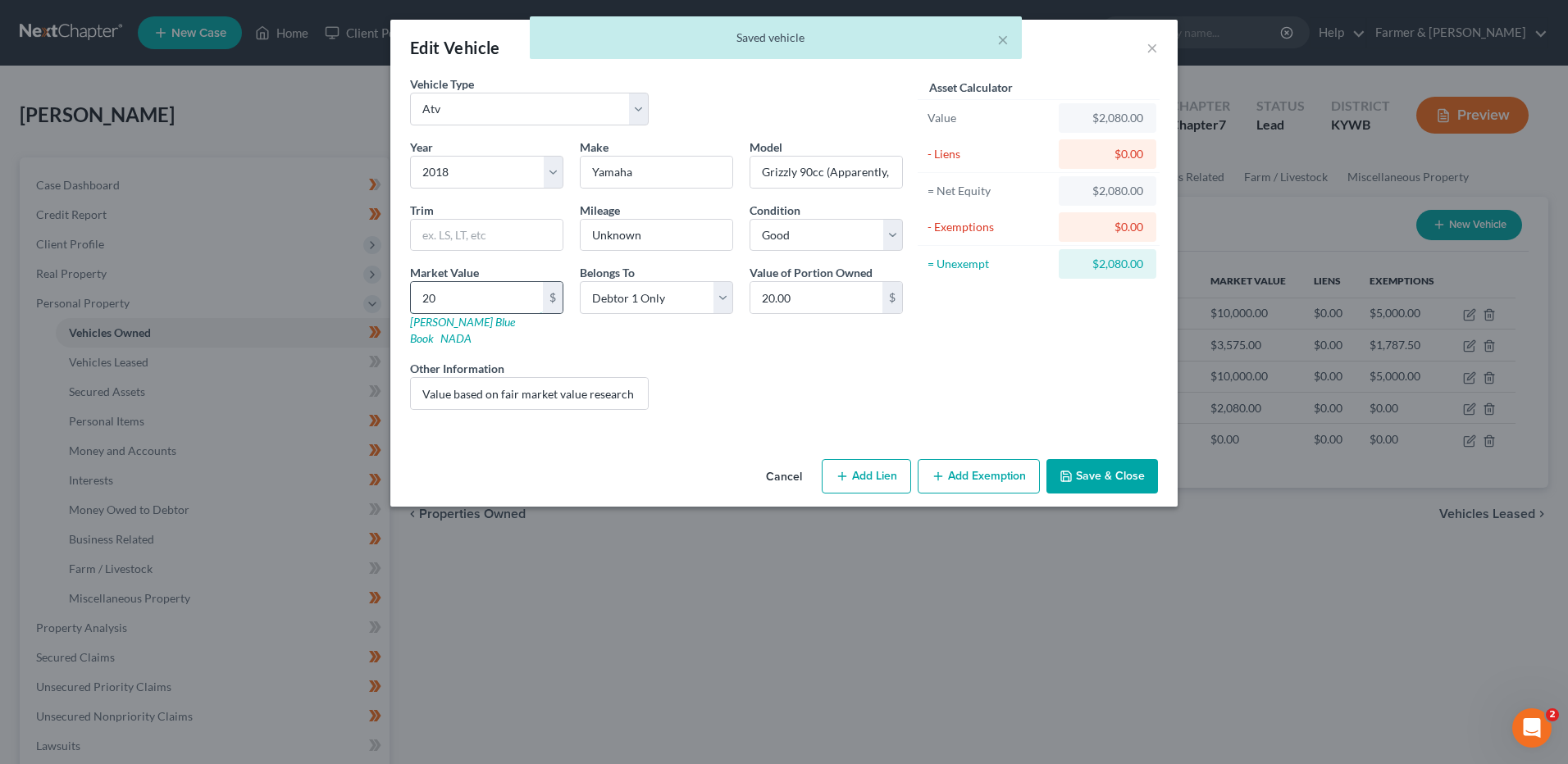
type input "200"
type input "200.00"
type input "2000"
type input "2,000.00"
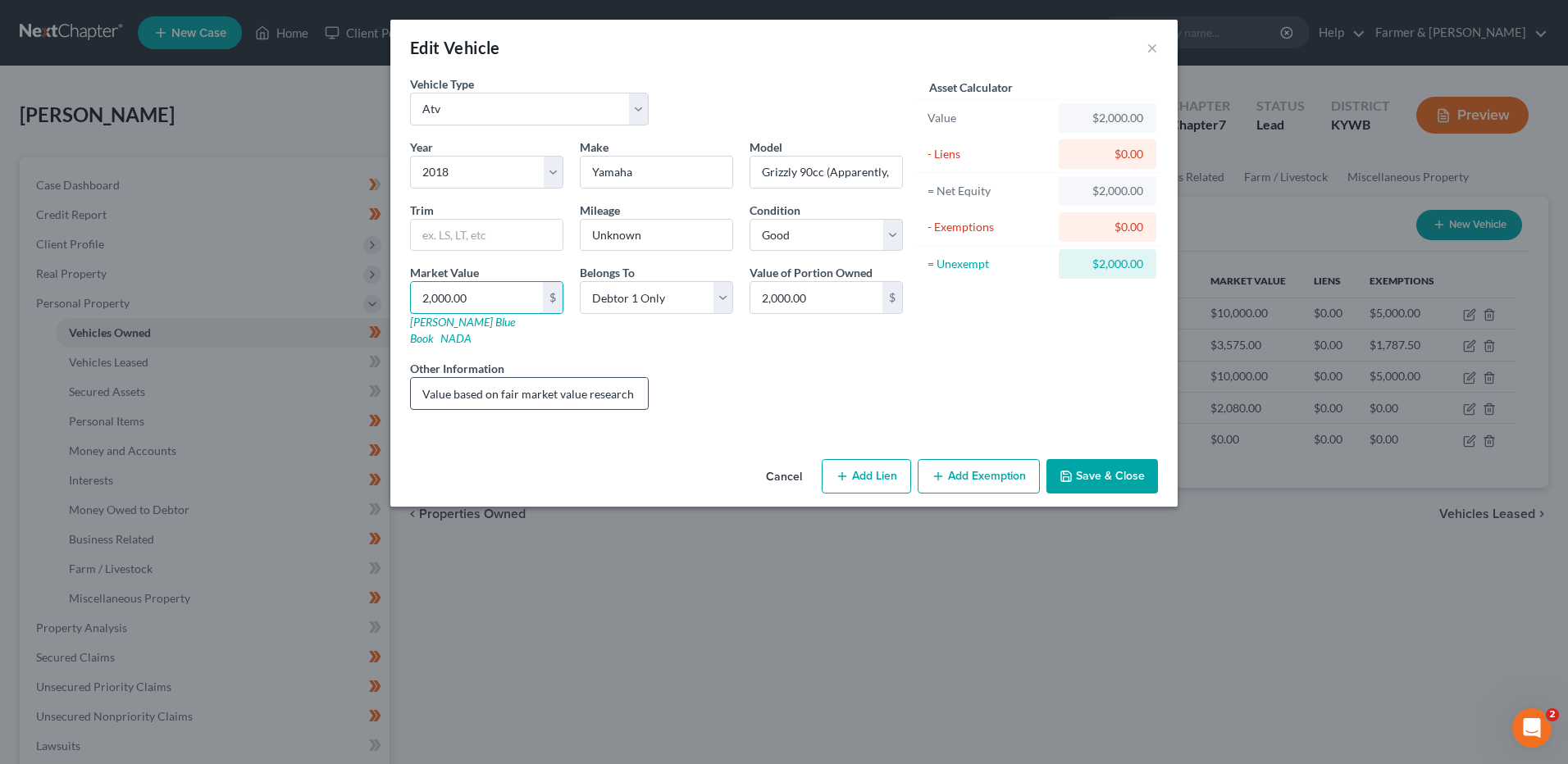
type input "2,000.00"
drag, startPoint x: 424, startPoint y: 372, endPoint x: 778, endPoint y: 365, distance: 354.1
click at [778, 365] on div "Year Select 2026 2025 2024 2023 2022 2021 2020 2019 2018 2017 2016 2015 2014 20…" at bounding box center [656, 280] width 509 height 285
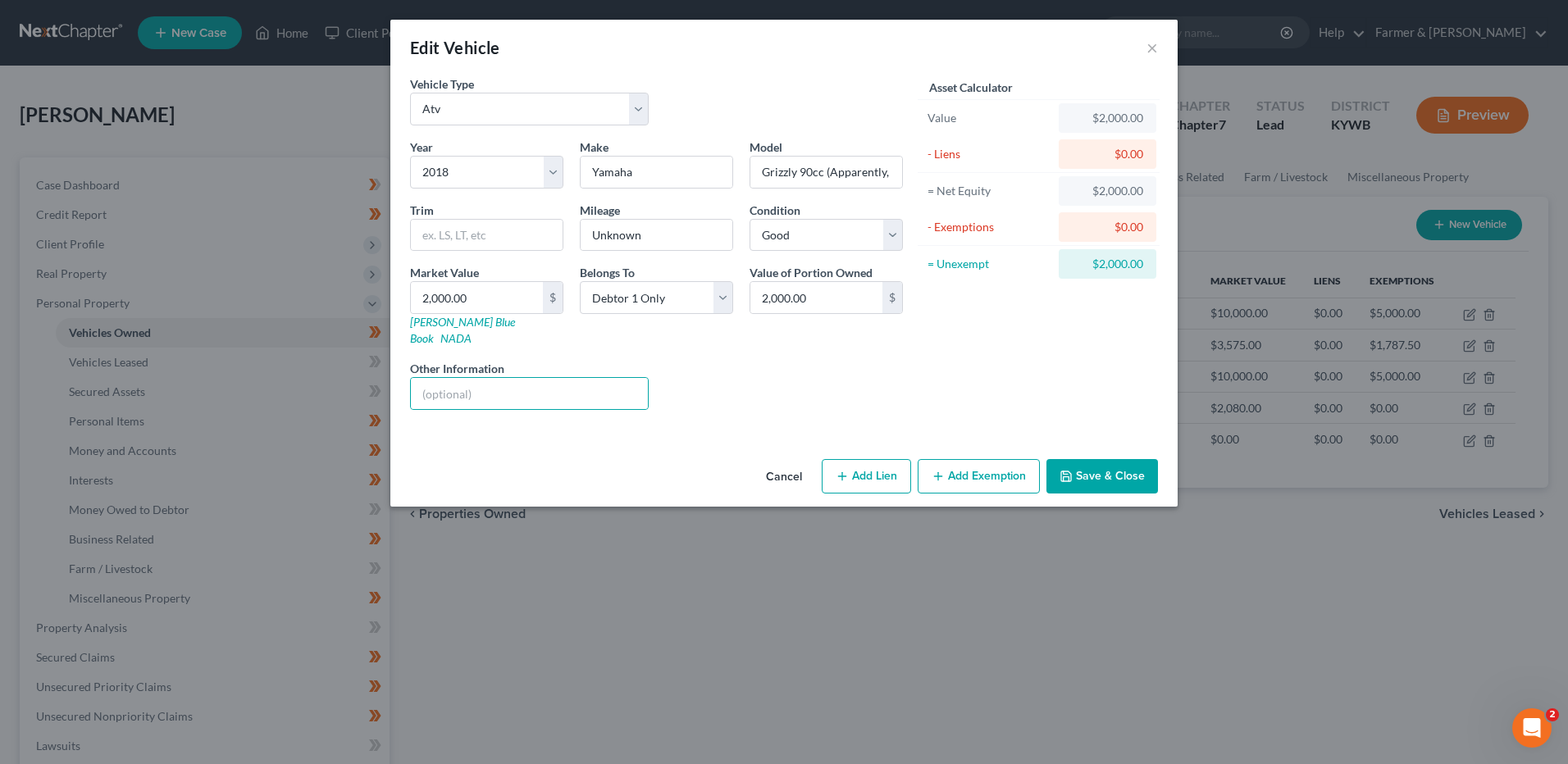
drag, startPoint x: 1001, startPoint y: 472, endPoint x: 1171, endPoint y: 544, distance: 184.6
click at [1001, 472] on button "Add Exemption" at bounding box center [979, 476] width 122 height 35
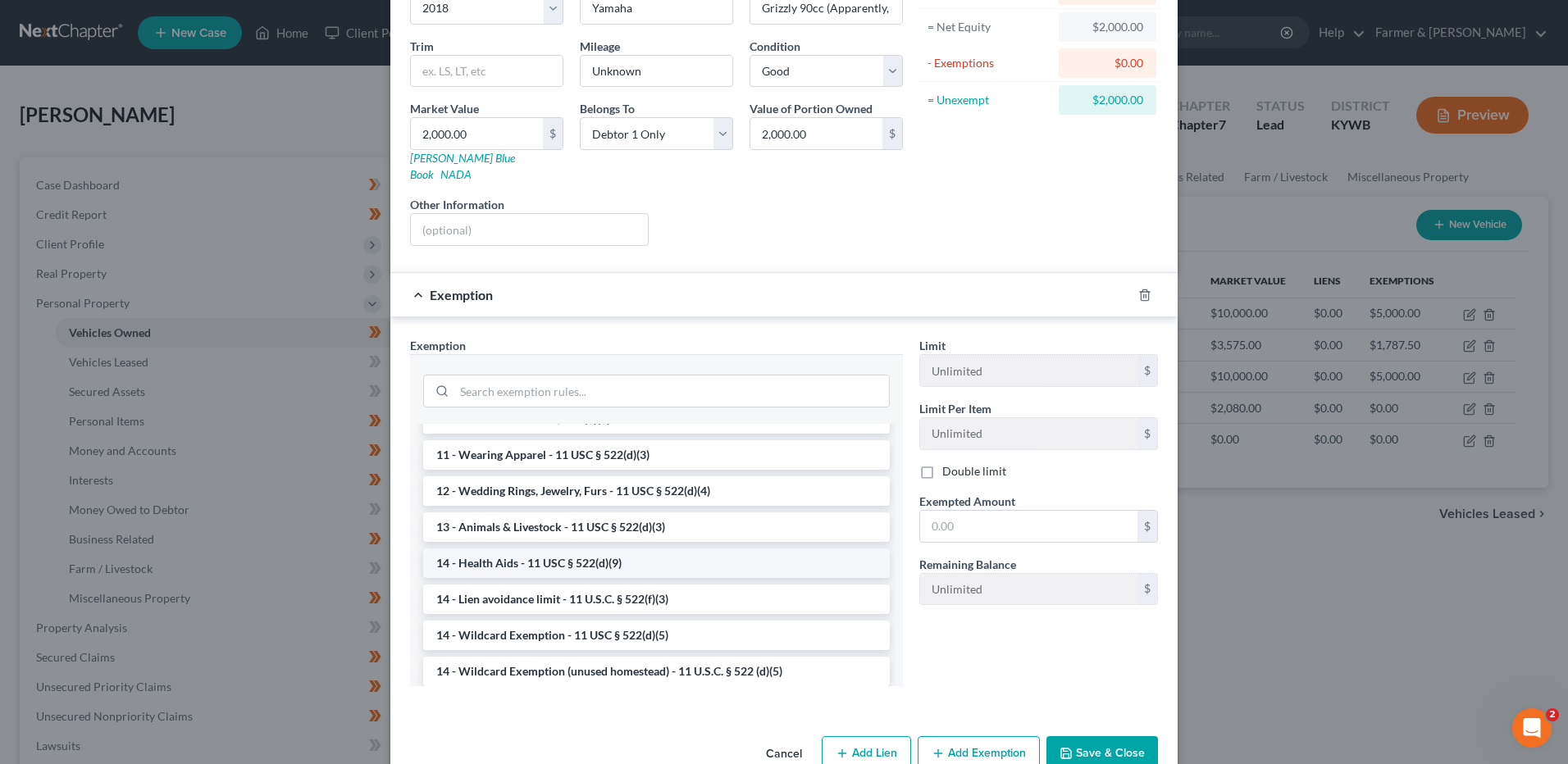
scroll to position [246, 0]
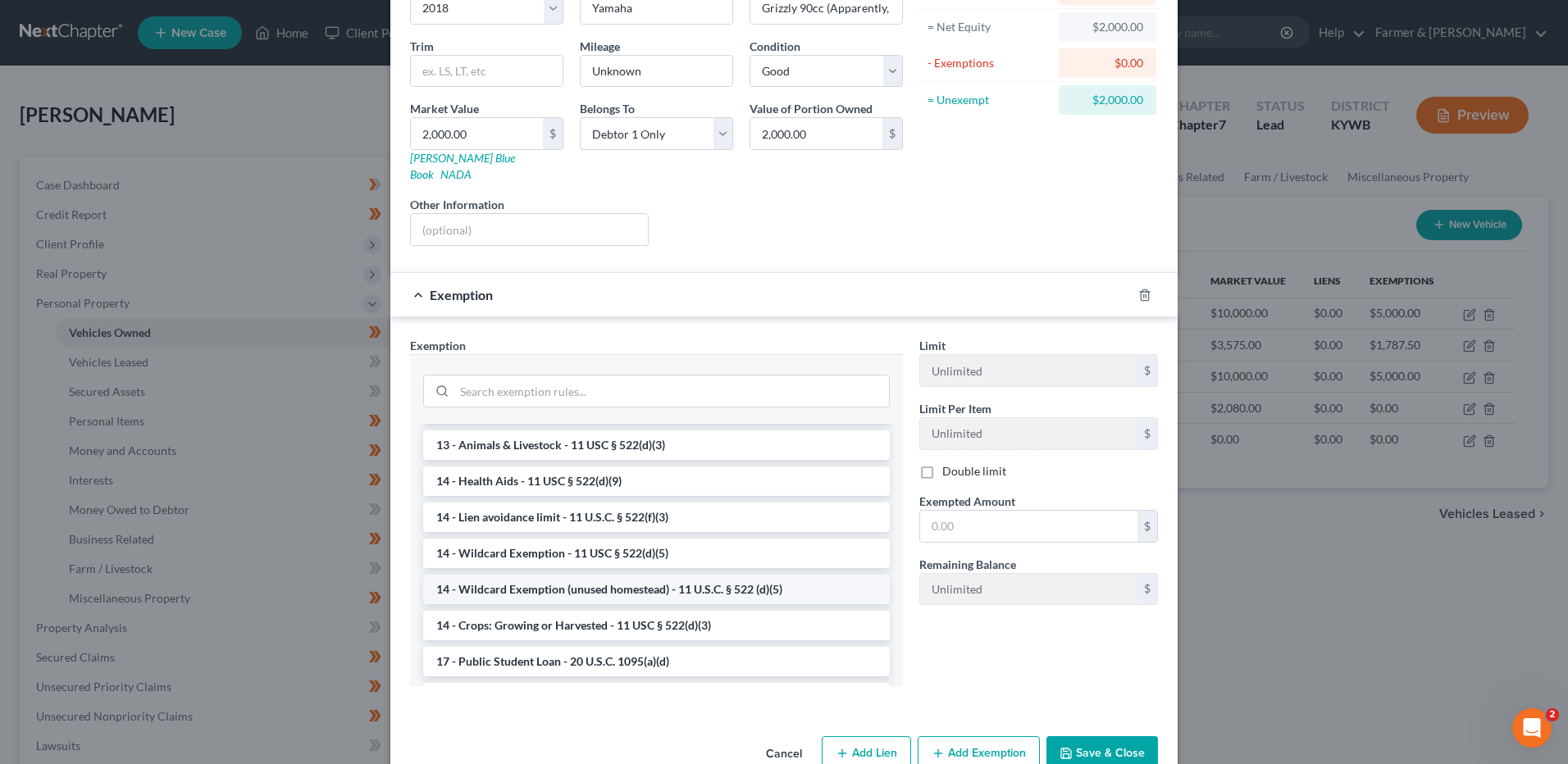
click at [733, 574] on li "14 - Wildcard Exemption (unused homestead) - 11 U.S.C. § 522 (d)(5)" at bounding box center [656, 589] width 466 height 29
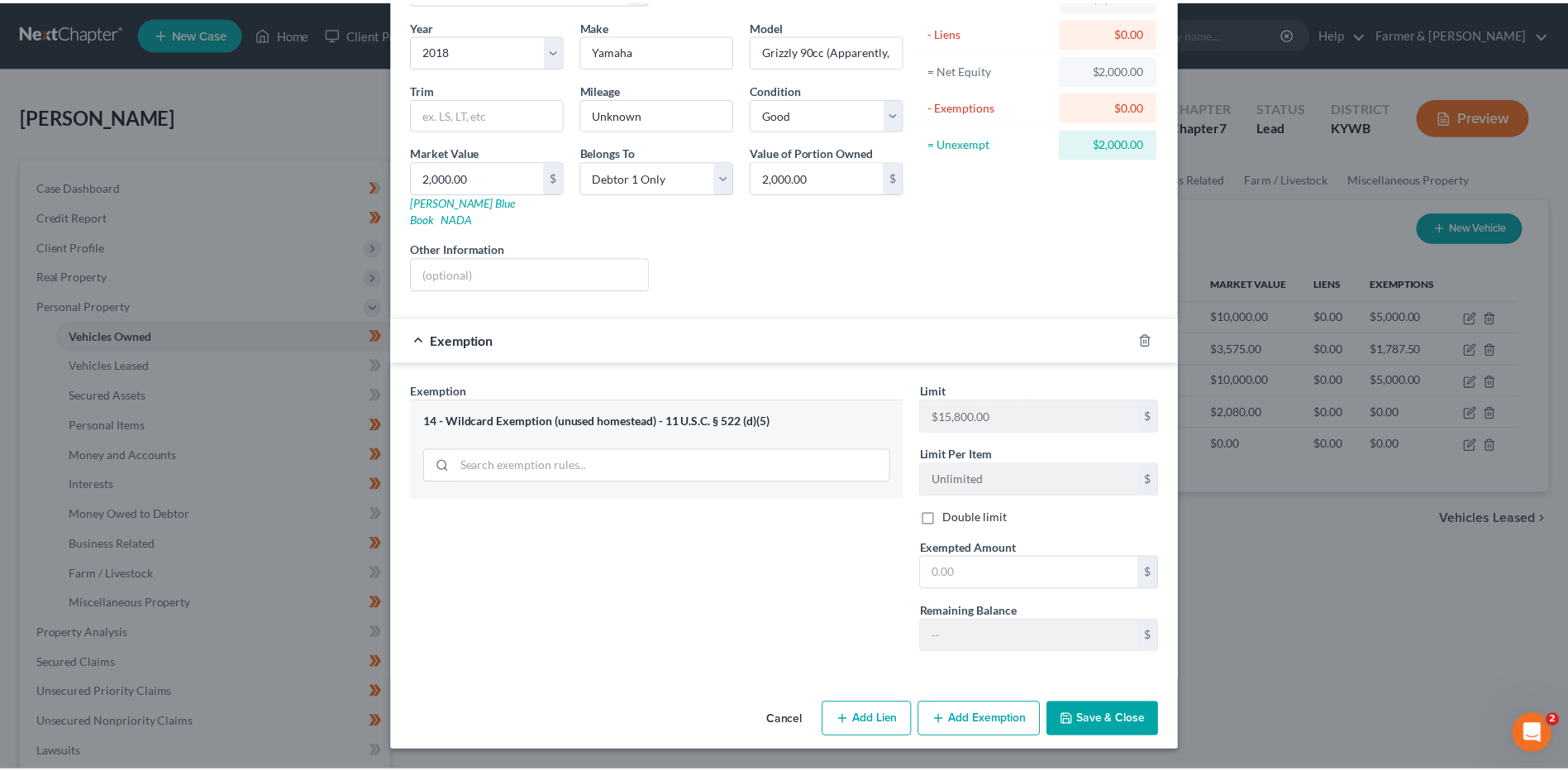
scroll to position [106, 0]
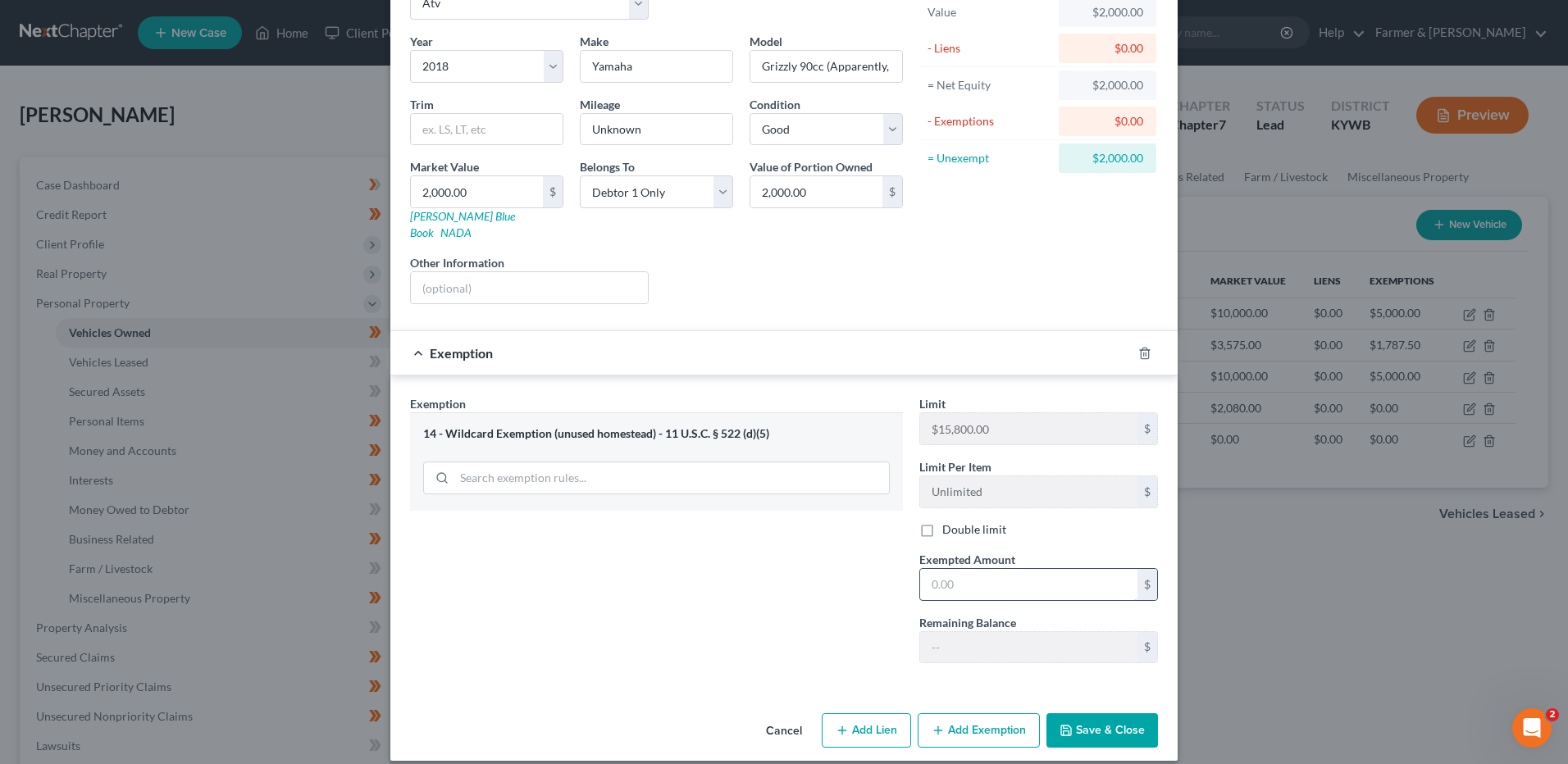
click at [1002, 569] on input "text" at bounding box center [1028, 584] width 217 height 31
type input "1,000.00"
click at [1102, 713] on button "Save & Close" at bounding box center [1102, 729] width 112 height 35
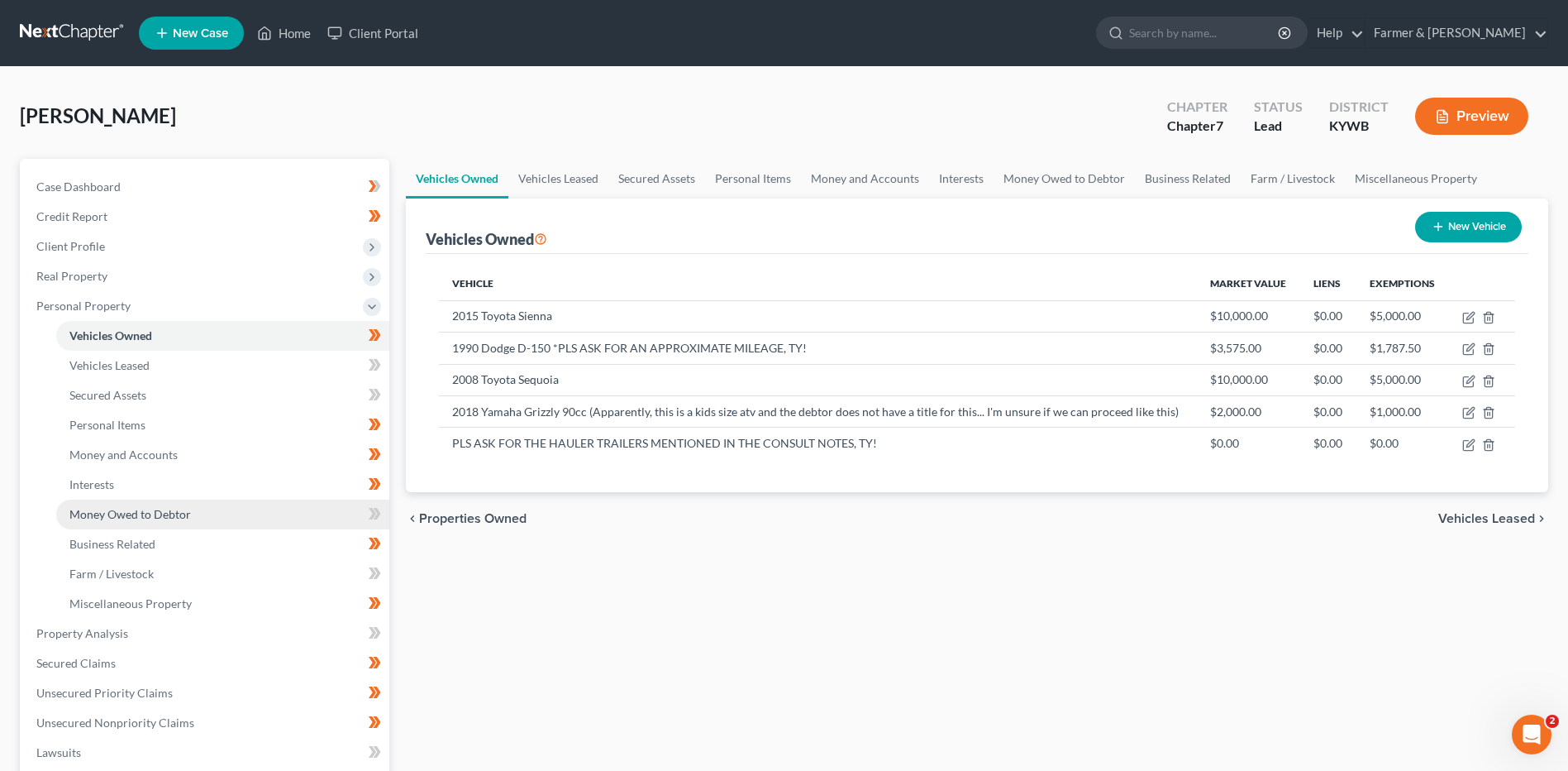
click at [165, 499] on link "Money Owed to Debtor" at bounding box center [223, 513] width 333 height 30
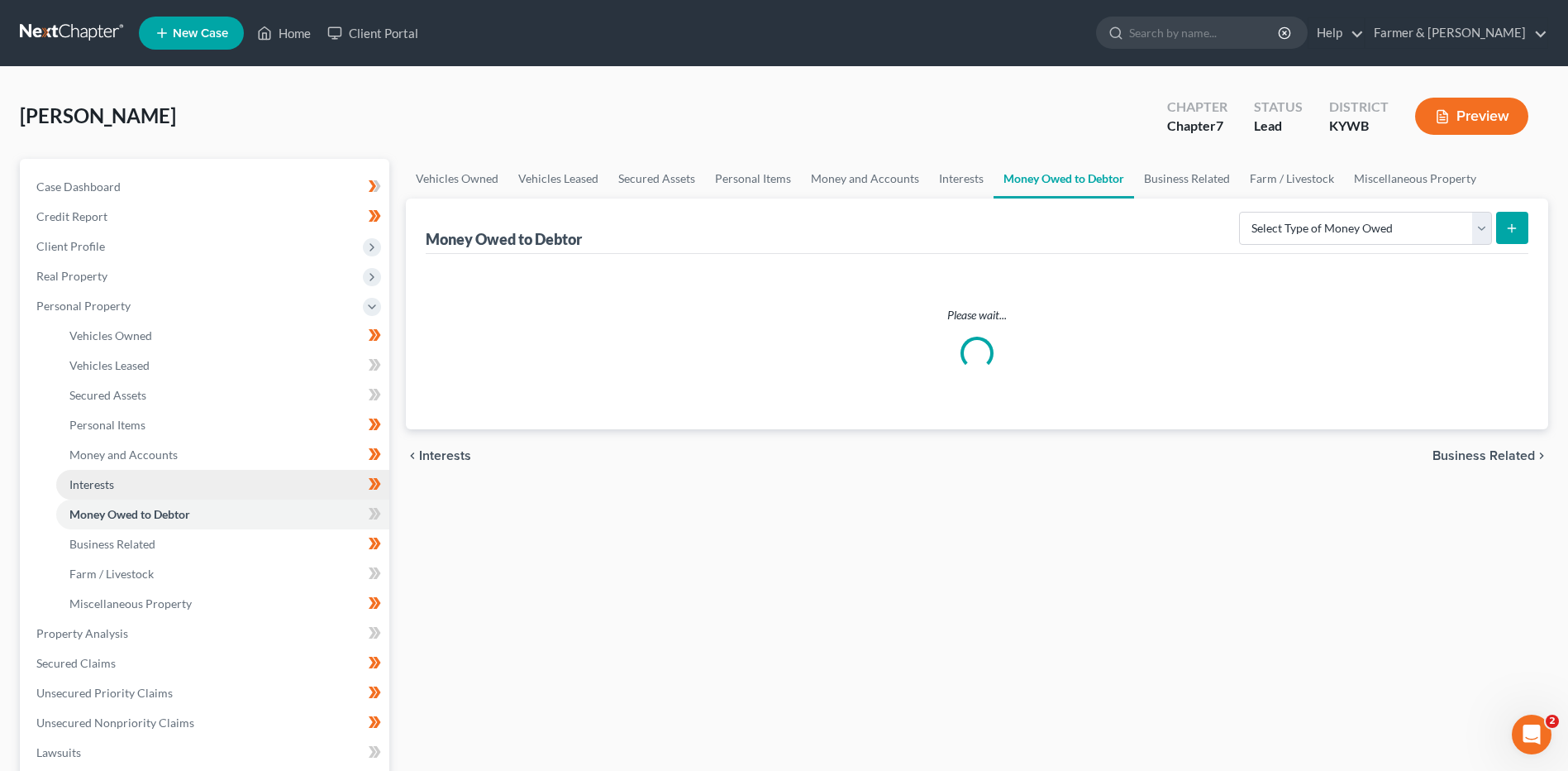
click at [168, 494] on link "Interests" at bounding box center [223, 484] width 333 height 30
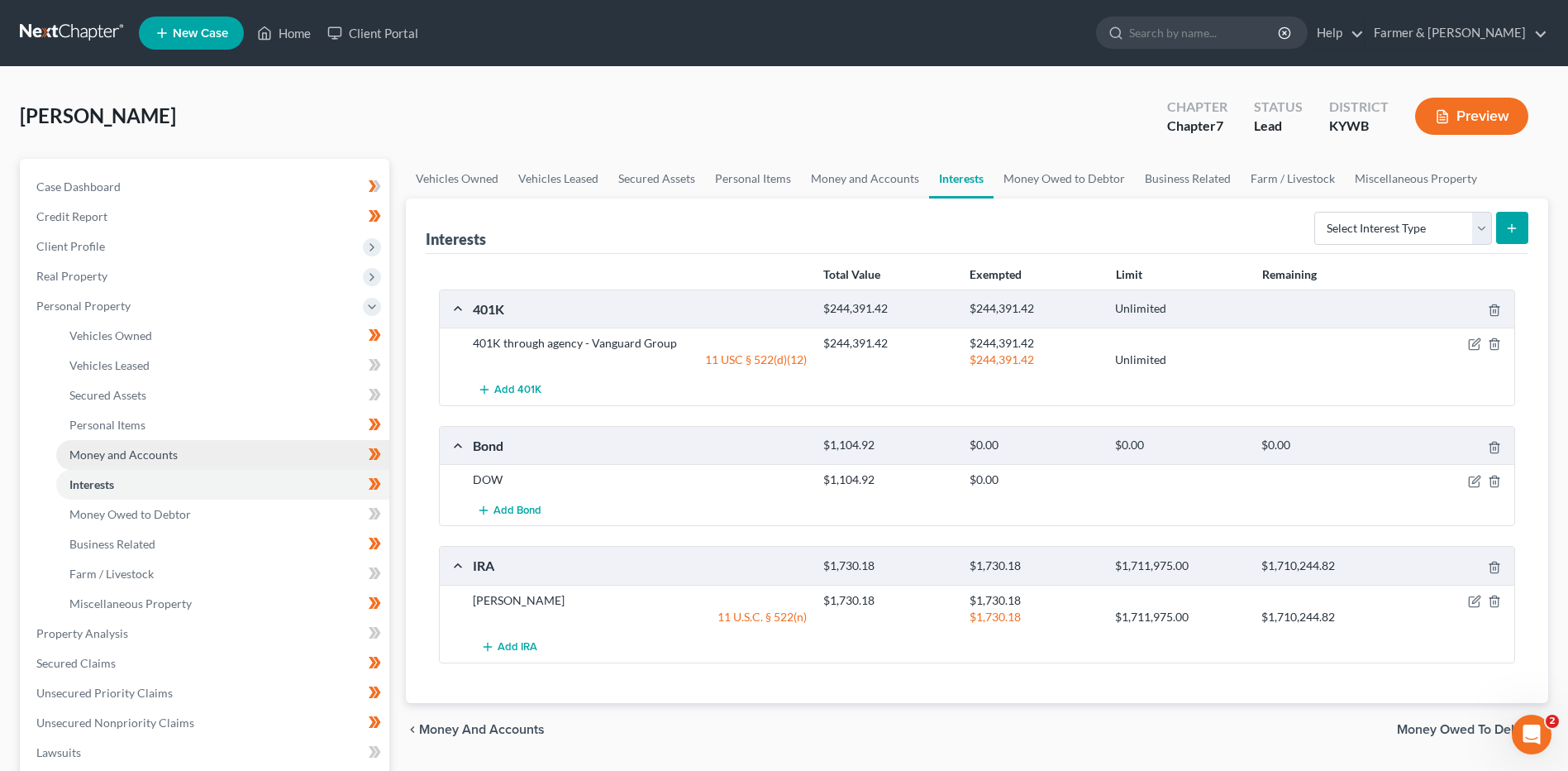
click at [197, 450] on link "Money and Accounts" at bounding box center [223, 454] width 333 height 30
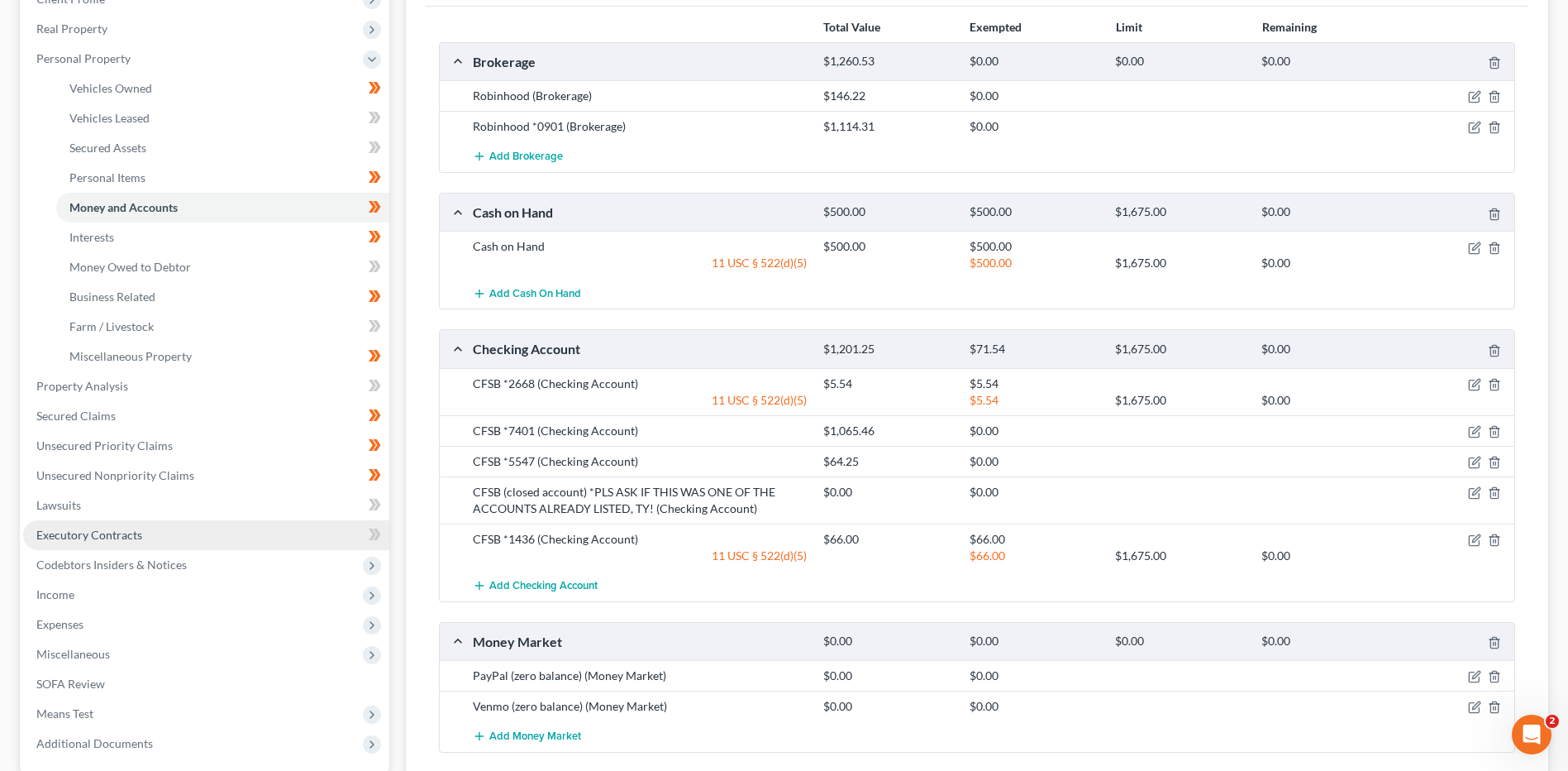
scroll to position [248, 0]
click at [120, 378] on span "Property Analysis" at bounding box center [82, 386] width 92 height 14
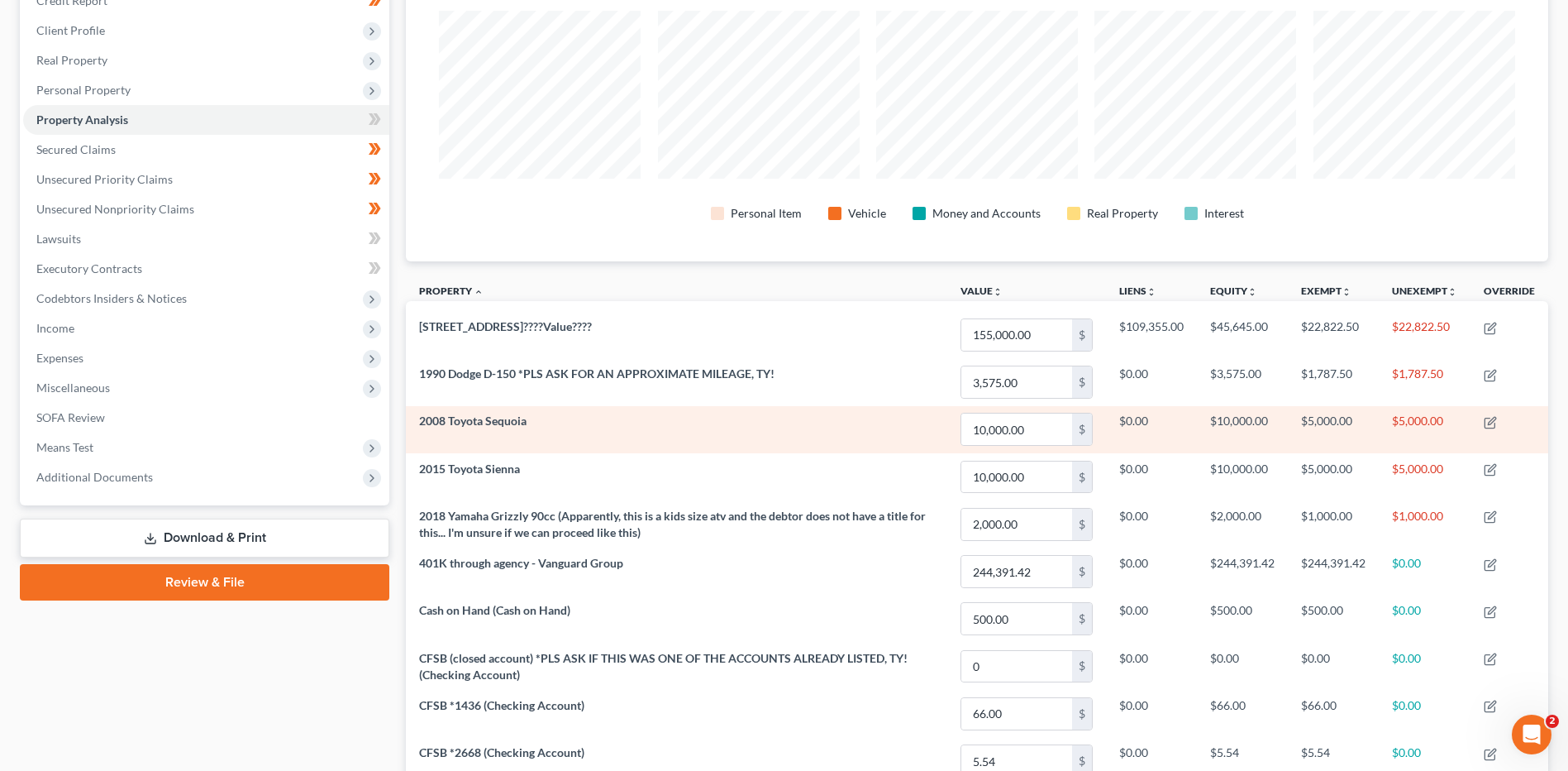
scroll to position [55, 0]
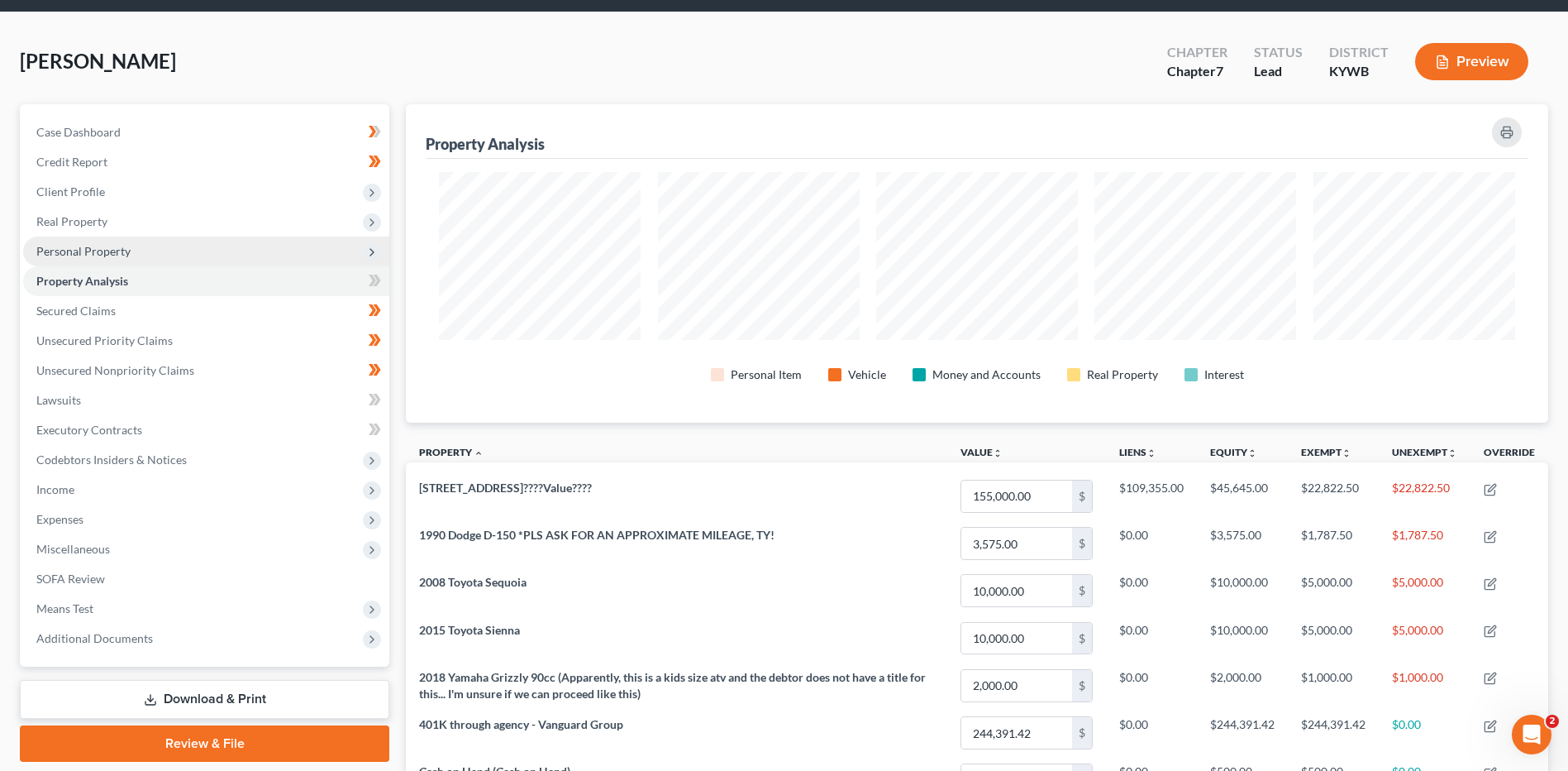
click at [109, 261] on span "Personal Property" at bounding box center [207, 250] width 367 height 30
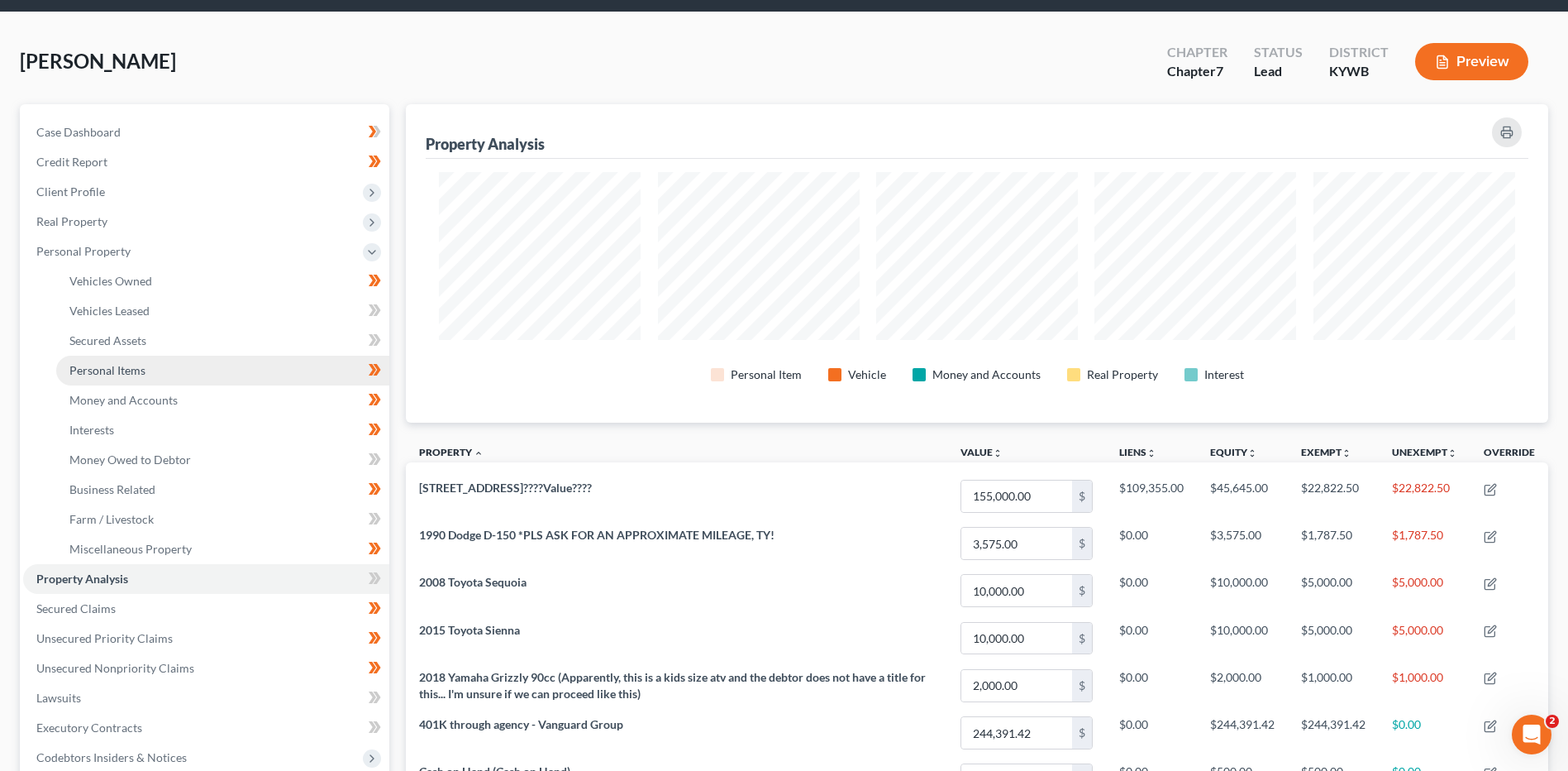
click at [164, 375] on link "Personal Items" at bounding box center [223, 370] width 333 height 30
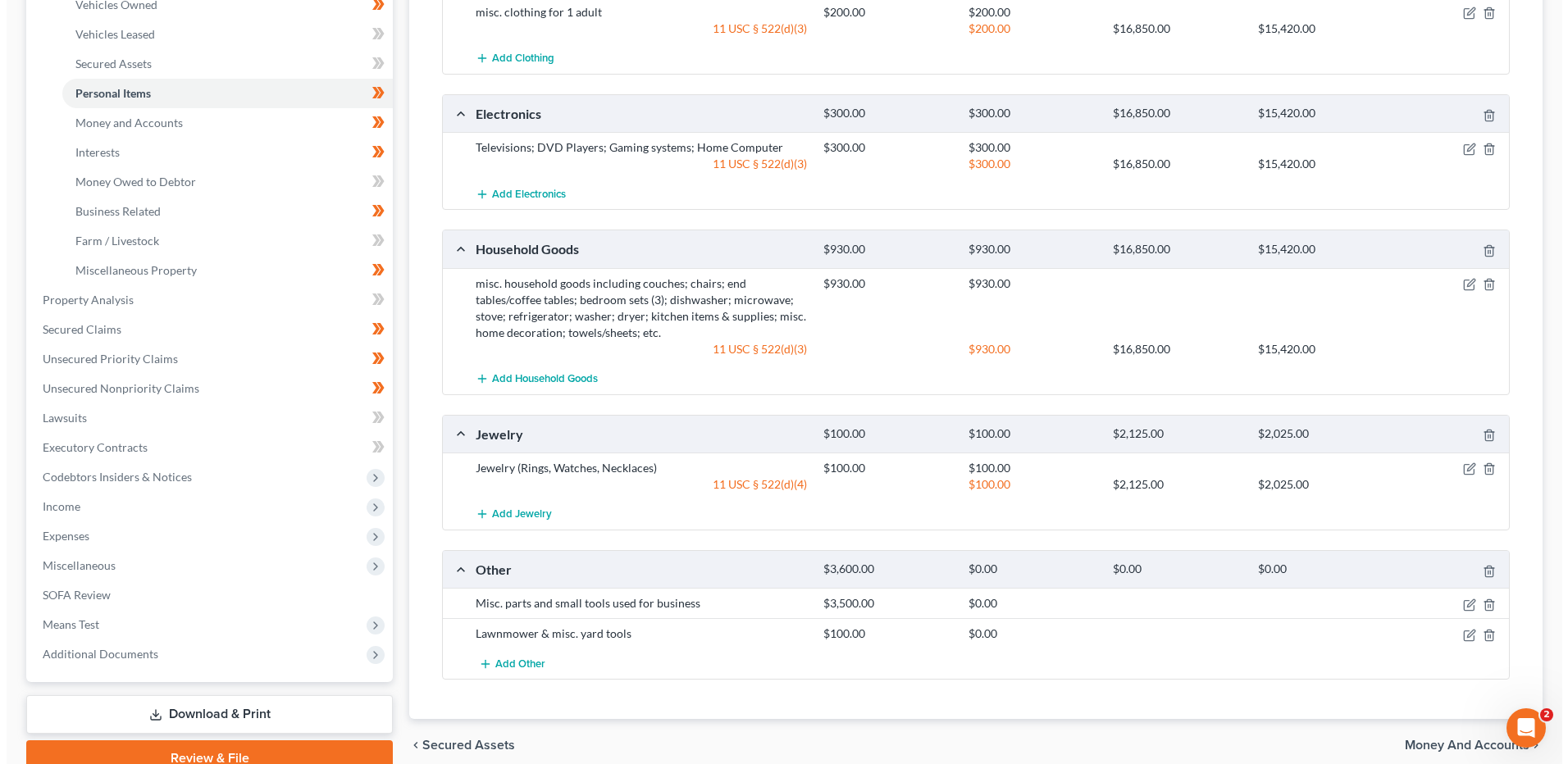
scroll to position [402, 0]
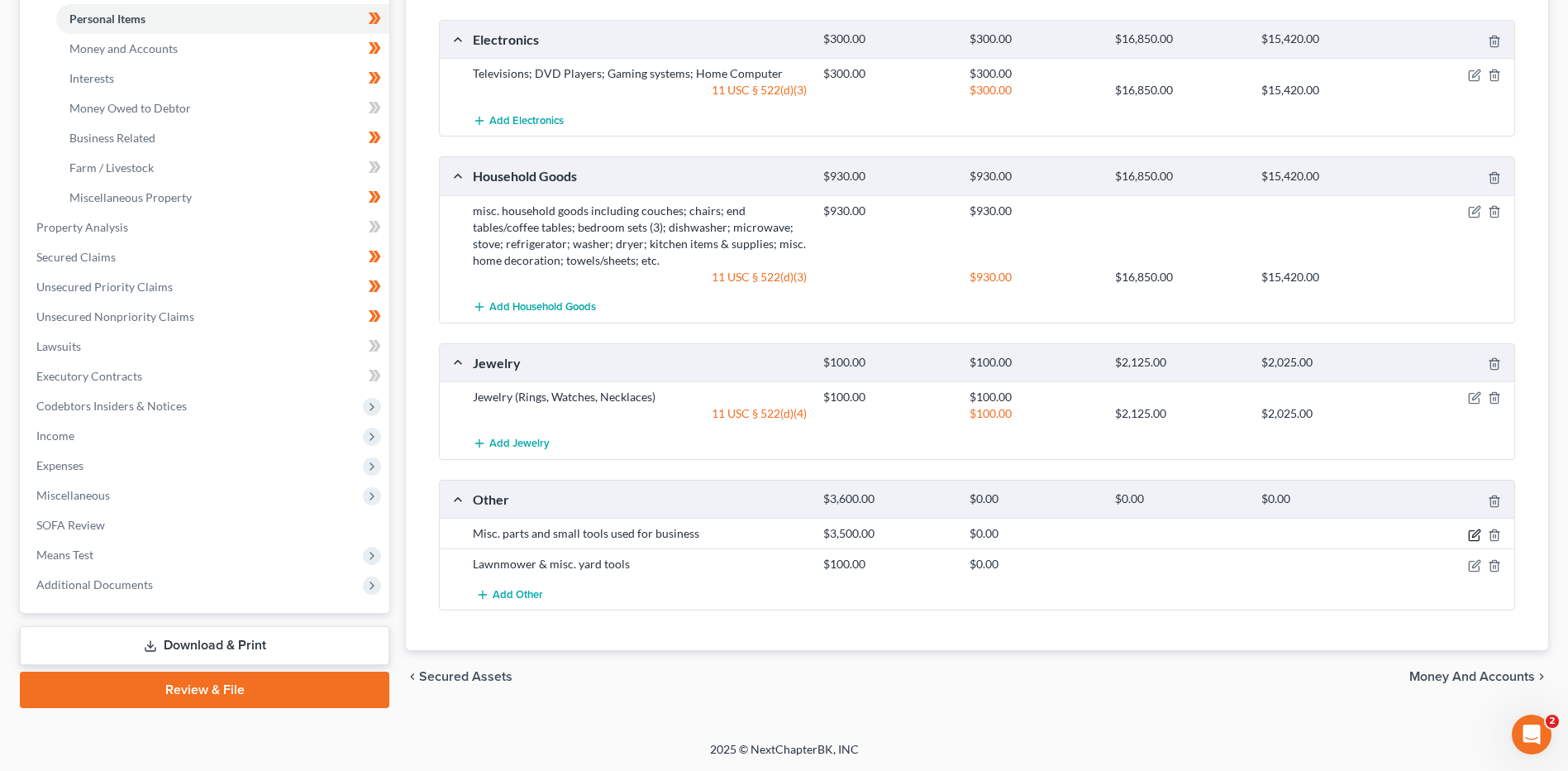
click at [1470, 536] on icon "button" at bounding box center [1474, 535] width 13 height 13
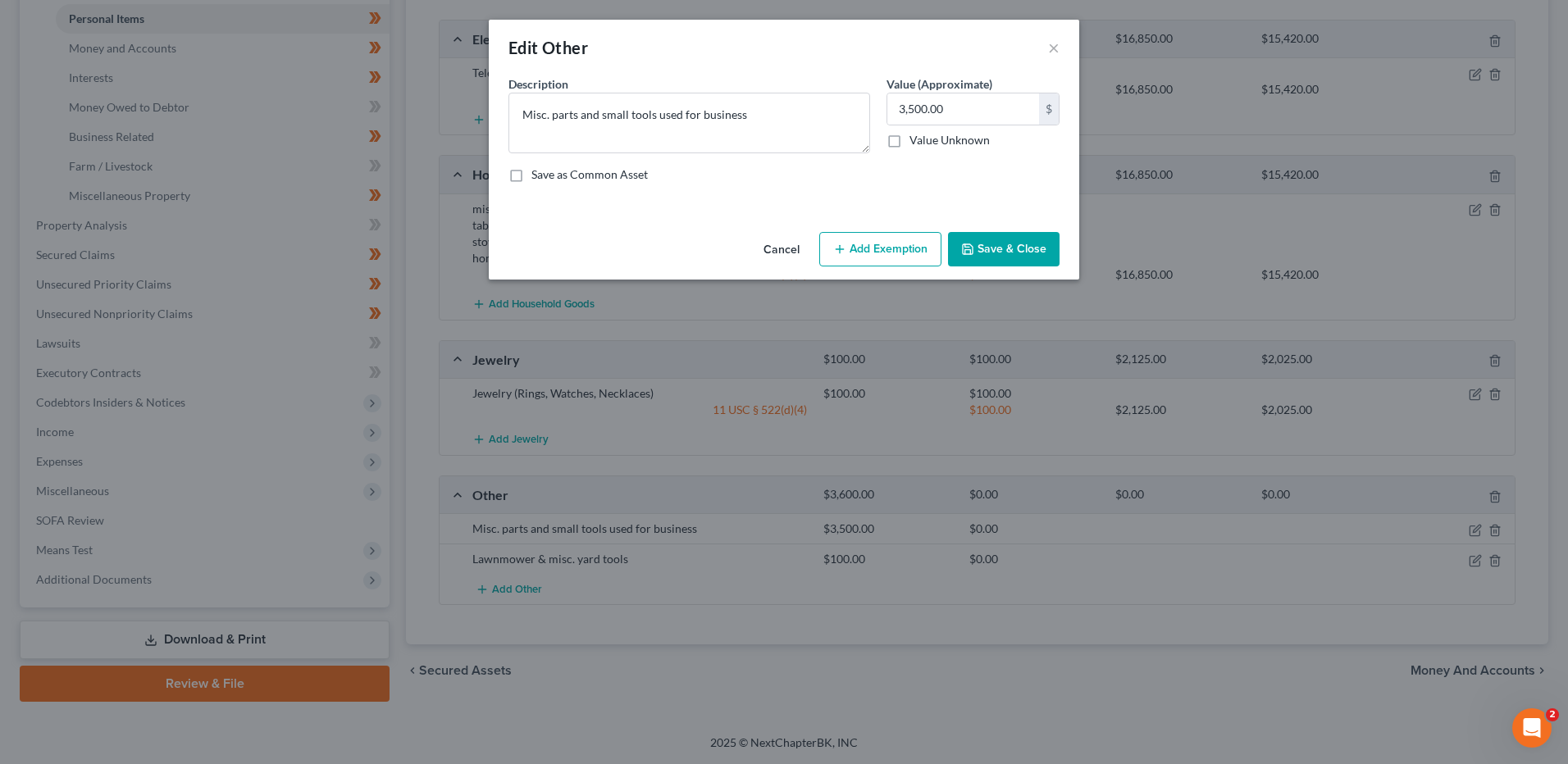
click at [908, 259] on button "Add Exemption" at bounding box center [881, 249] width 122 height 35
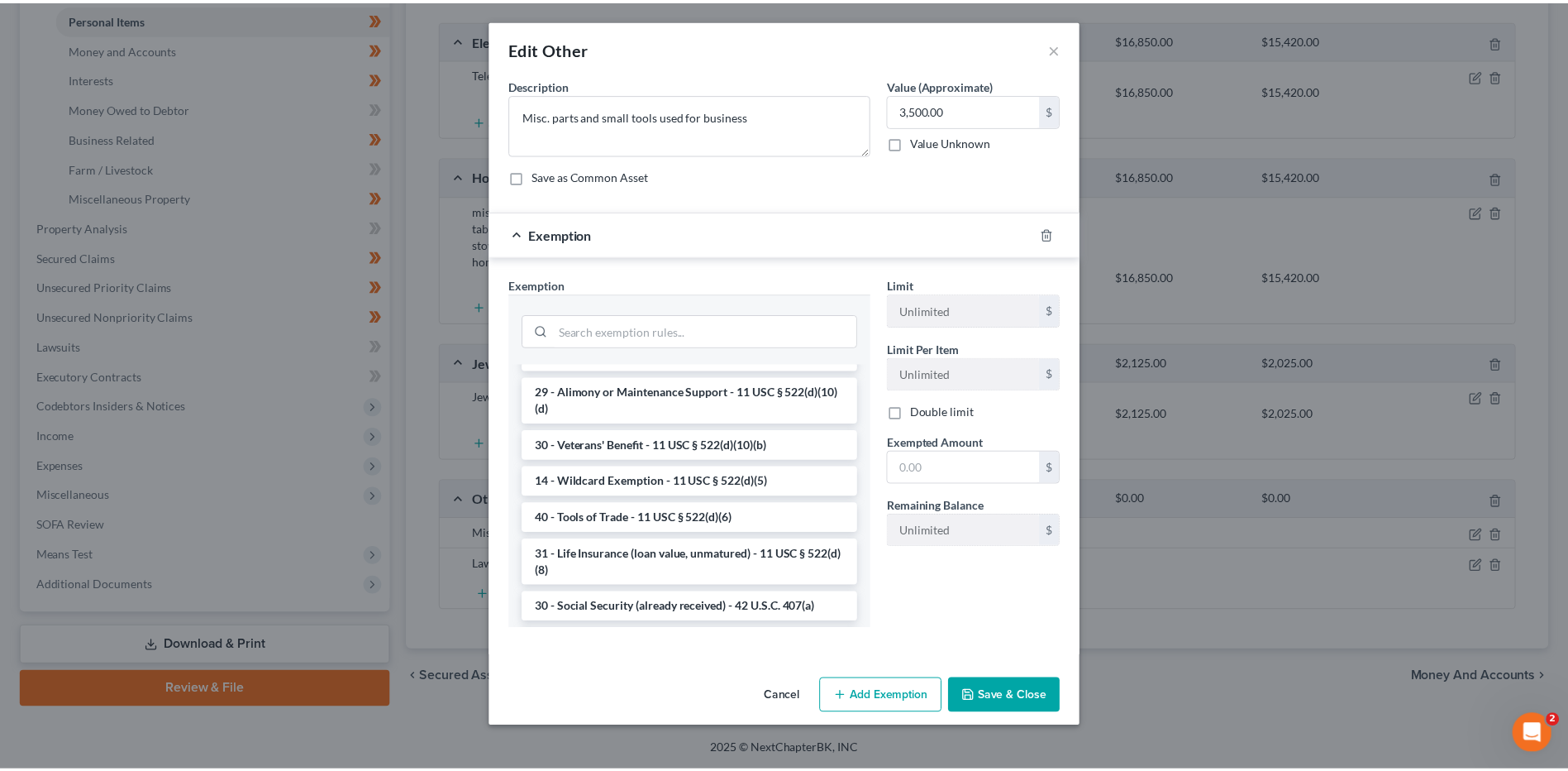
scroll to position [579, 0]
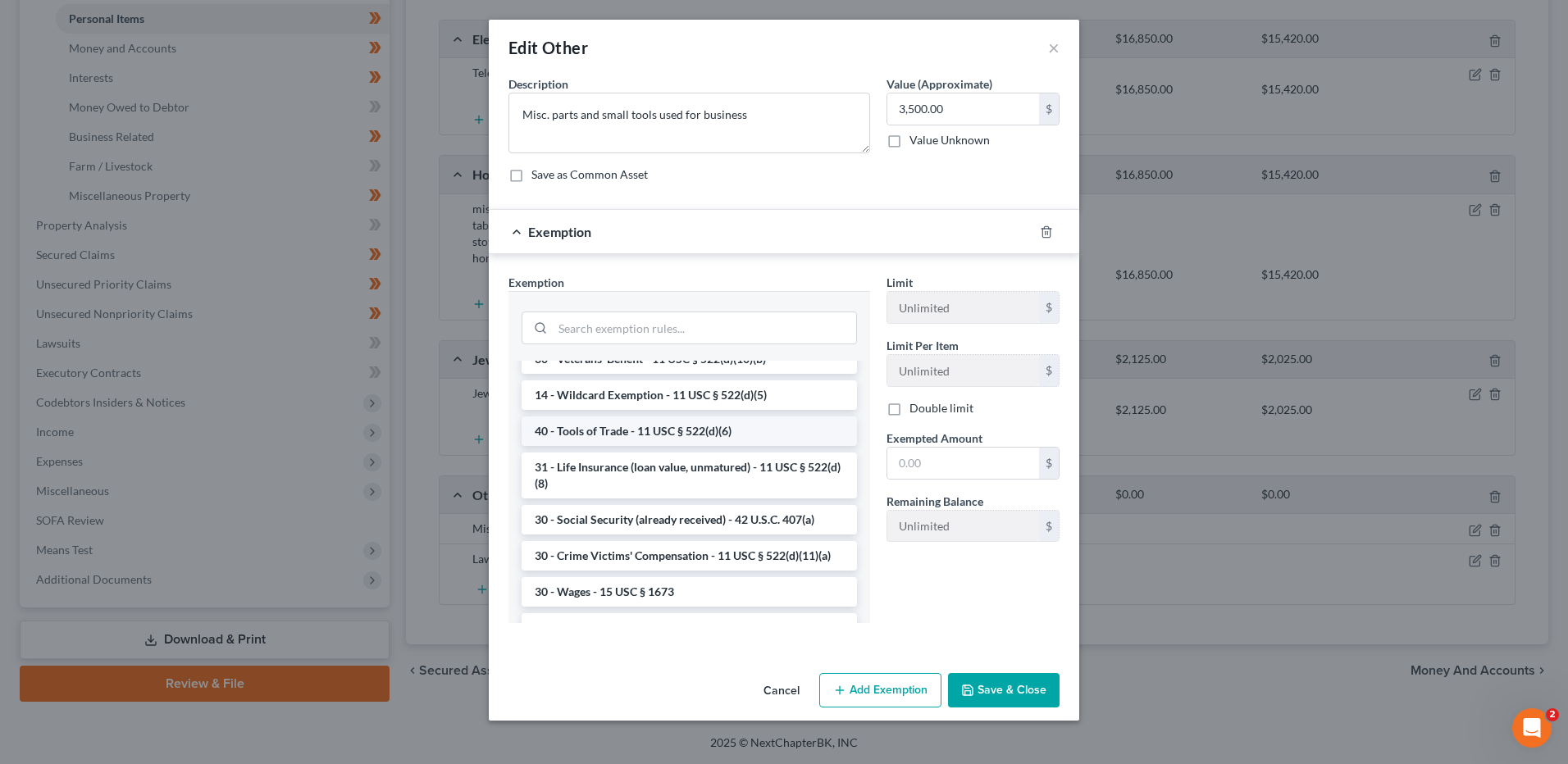
click at [763, 446] on li "40 - Tools of Trade - 11 USC § 522(d)(6)" at bounding box center [689, 431] width 335 height 29
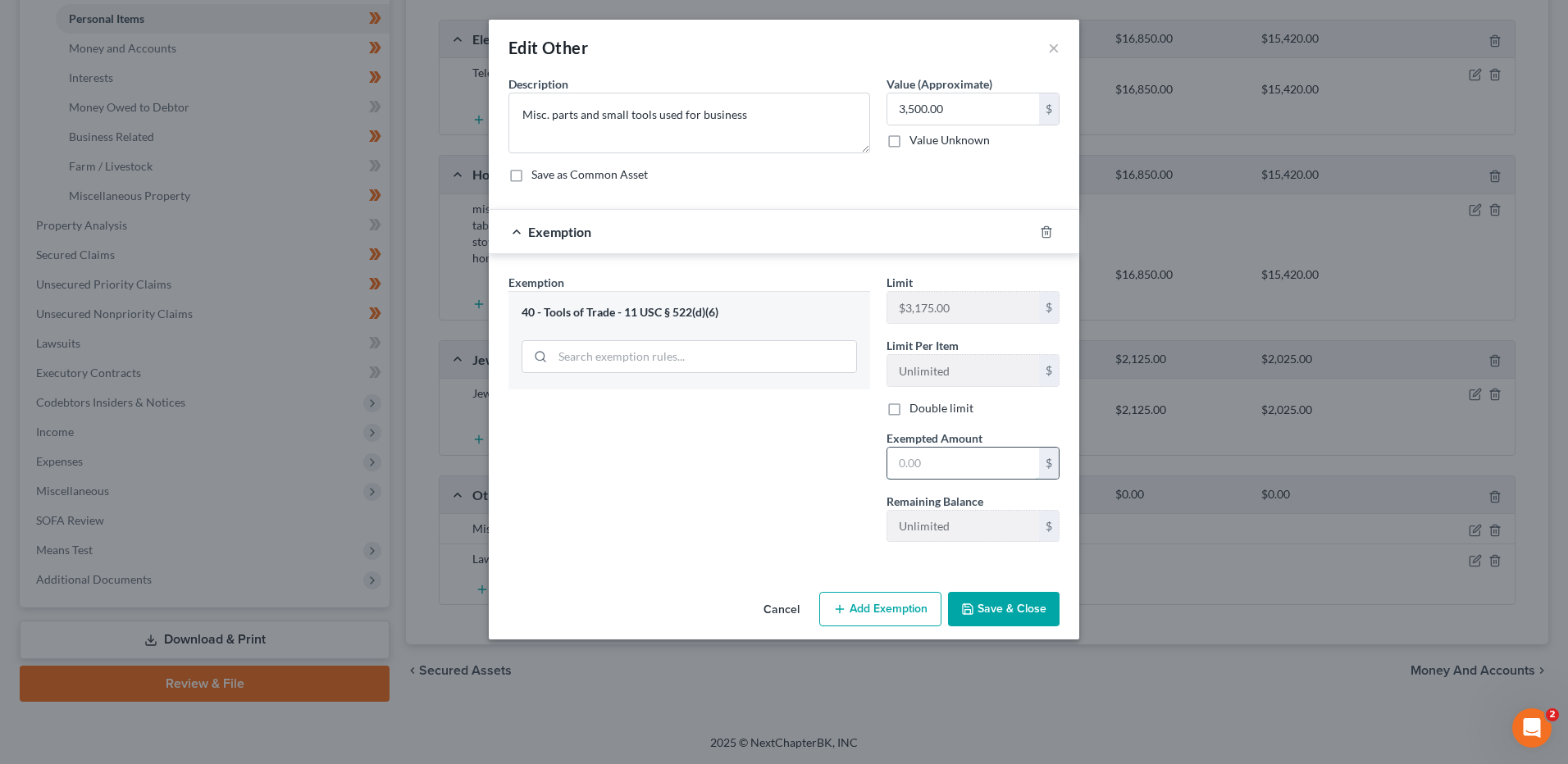
click at [932, 464] on input "text" at bounding box center [962, 463] width 152 height 31
type input "3,175.00"
click at [984, 604] on button "Save & Close" at bounding box center [1004, 609] width 112 height 35
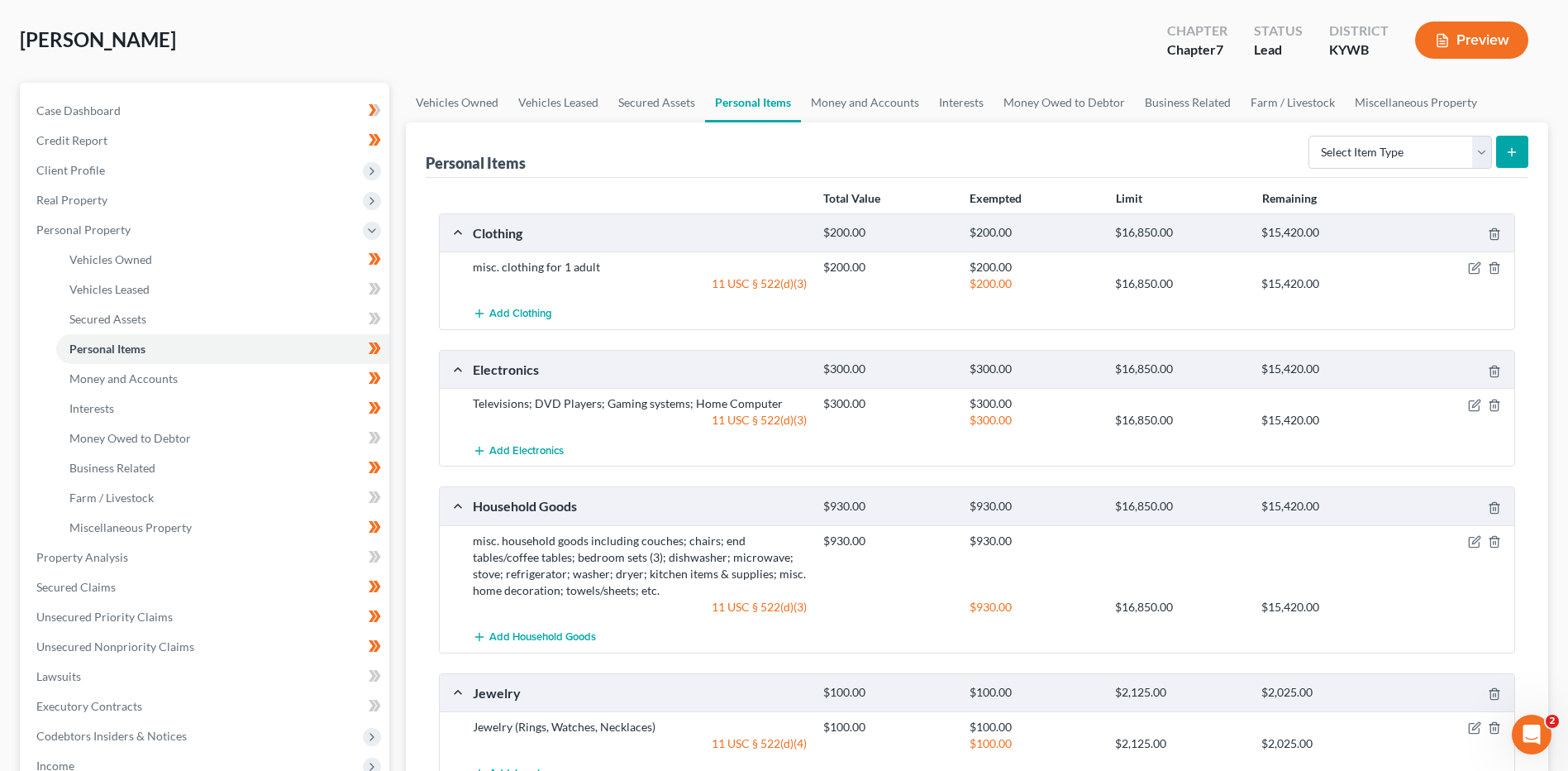
scroll to position [0, 0]
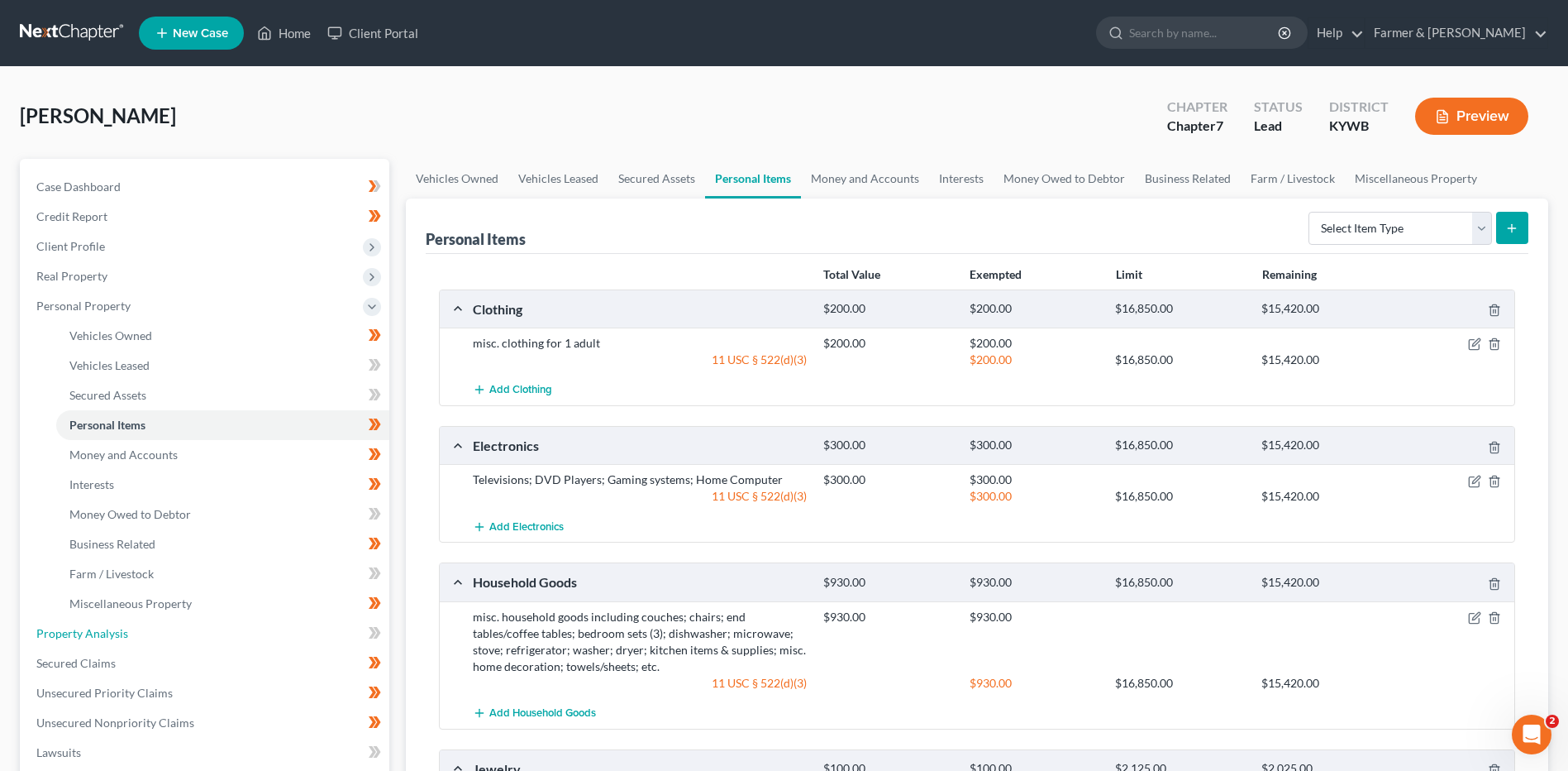
drag, startPoint x: 130, startPoint y: 623, endPoint x: 1340, endPoint y: 467, distance: 1220.0
click at [130, 623] on link "Property Analysis" at bounding box center [207, 633] width 367 height 30
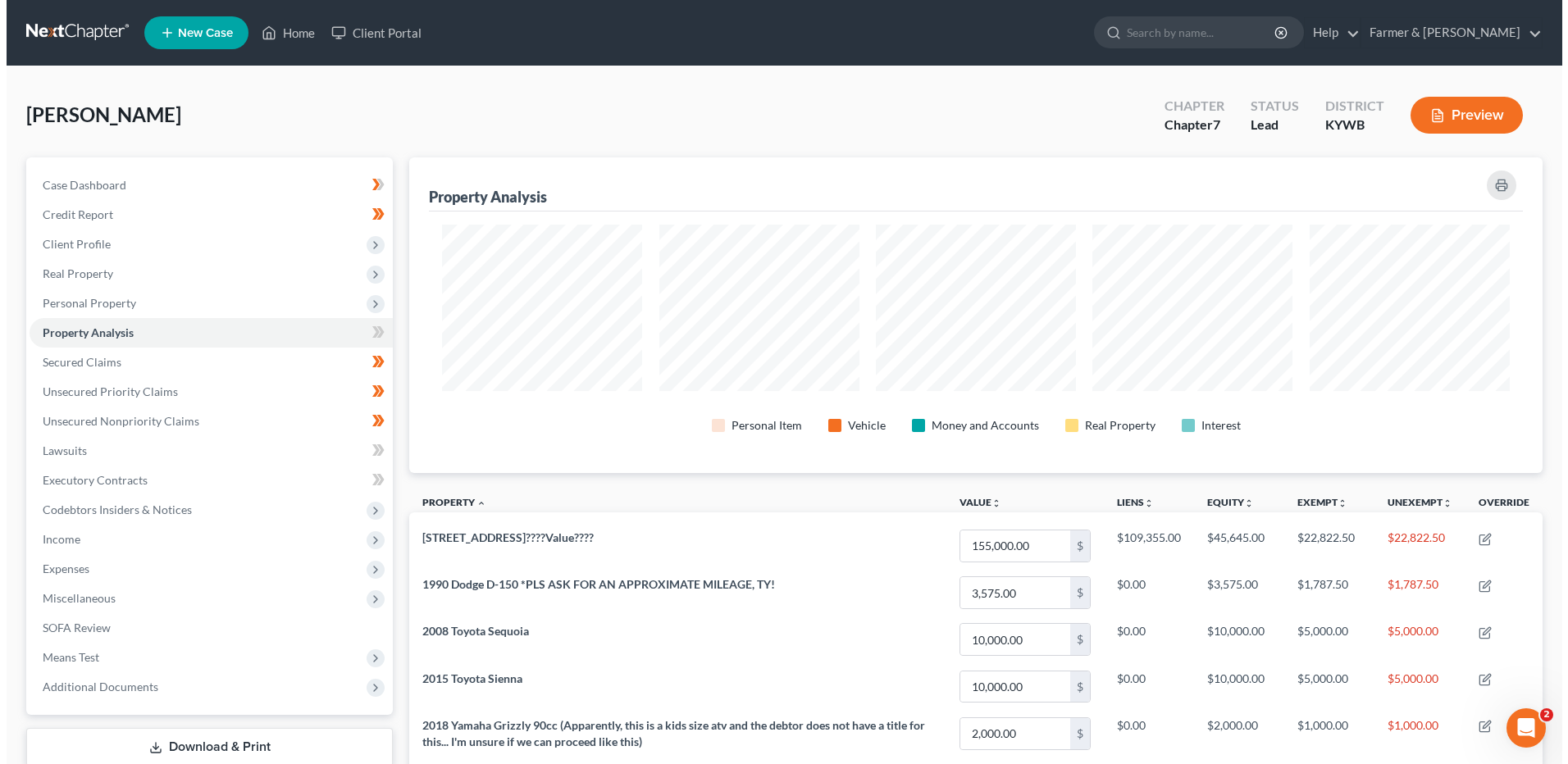
scroll to position [316, 1133]
click at [1464, 118] on button "Preview" at bounding box center [1460, 115] width 113 height 37
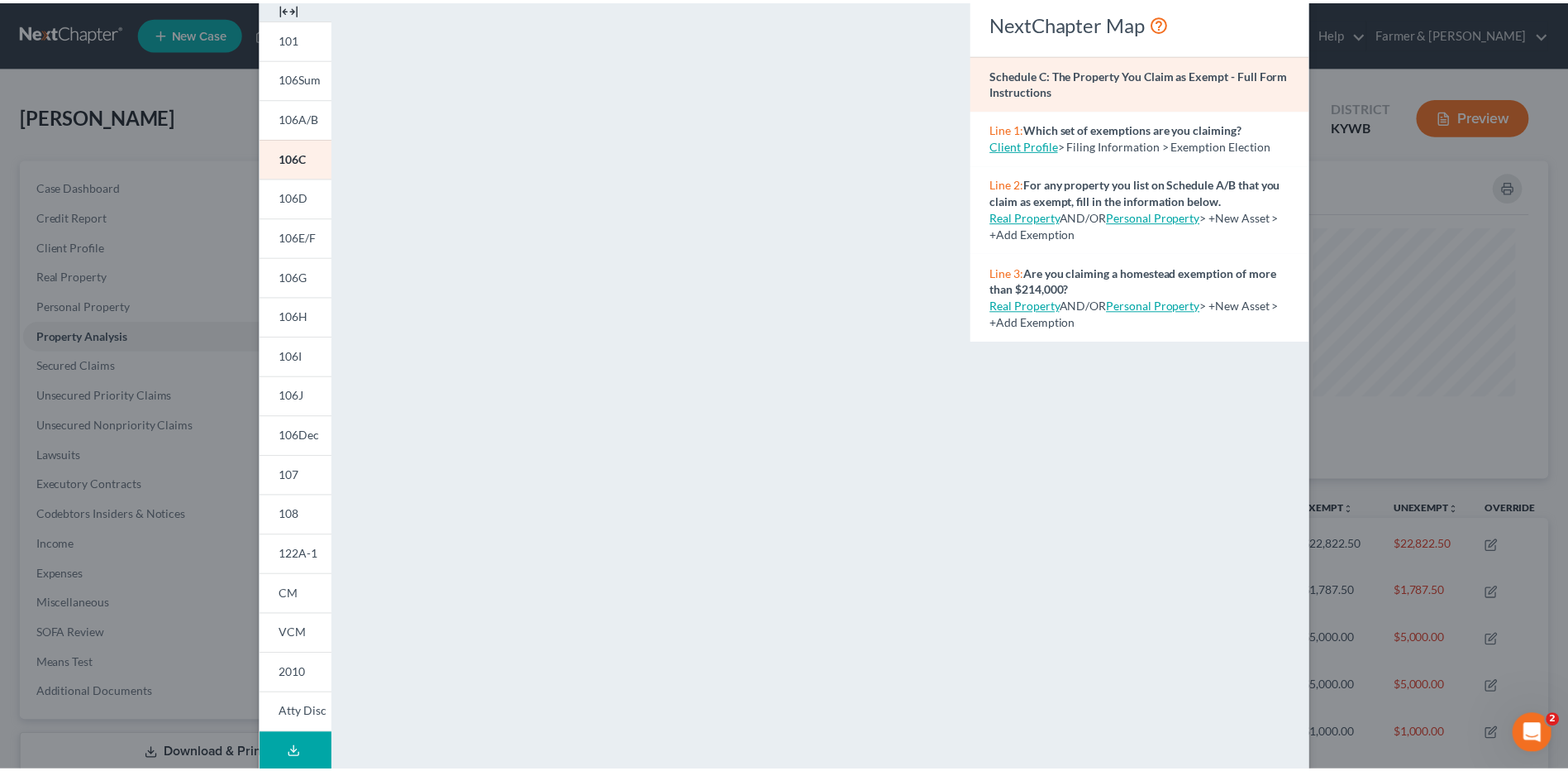
scroll to position [0, 0]
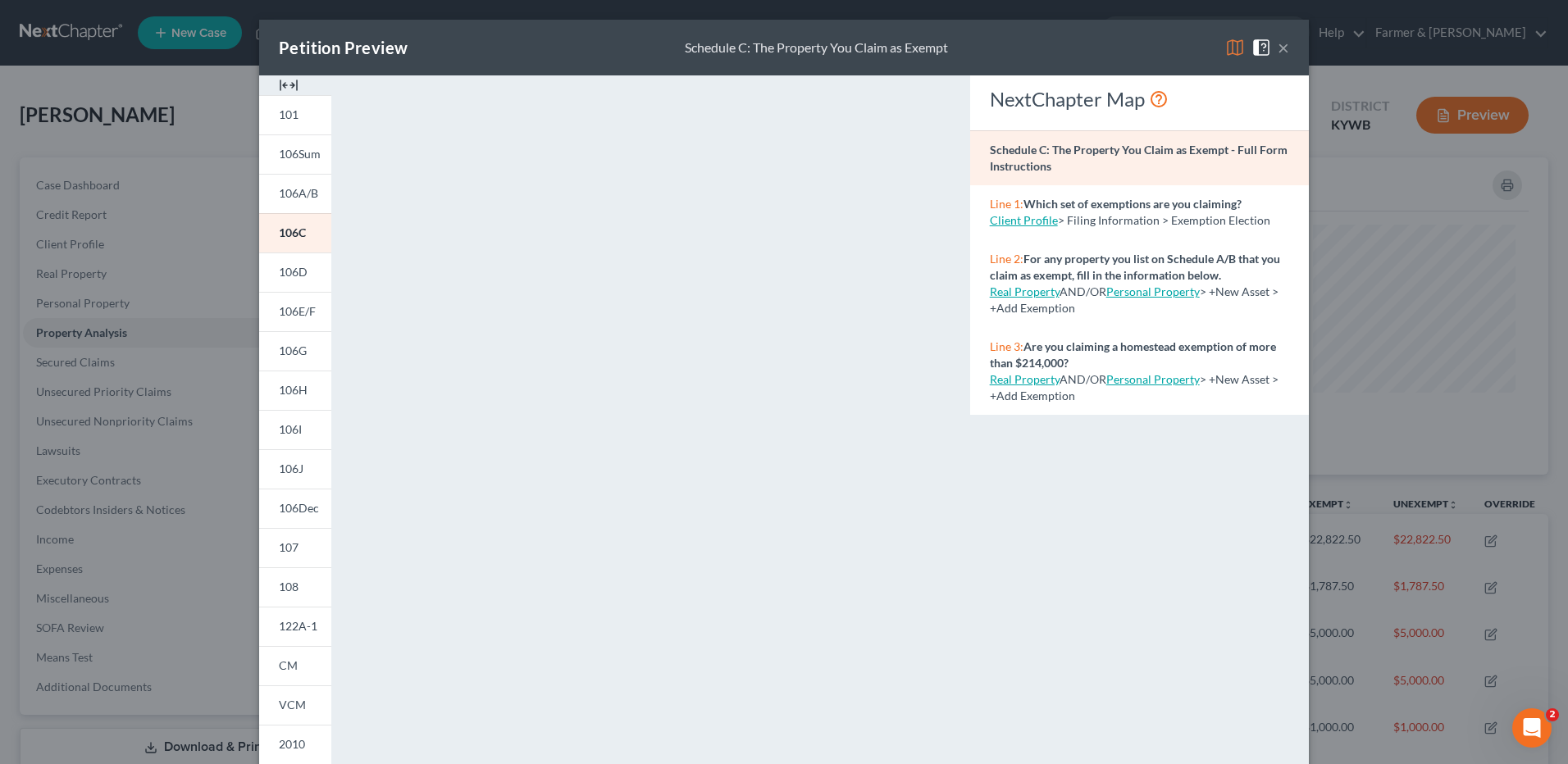
drag, startPoint x: 1277, startPoint y: 45, endPoint x: 907, endPoint y: 141, distance: 382.3
click at [1278, 45] on button "×" at bounding box center [1283, 48] width 12 height 19
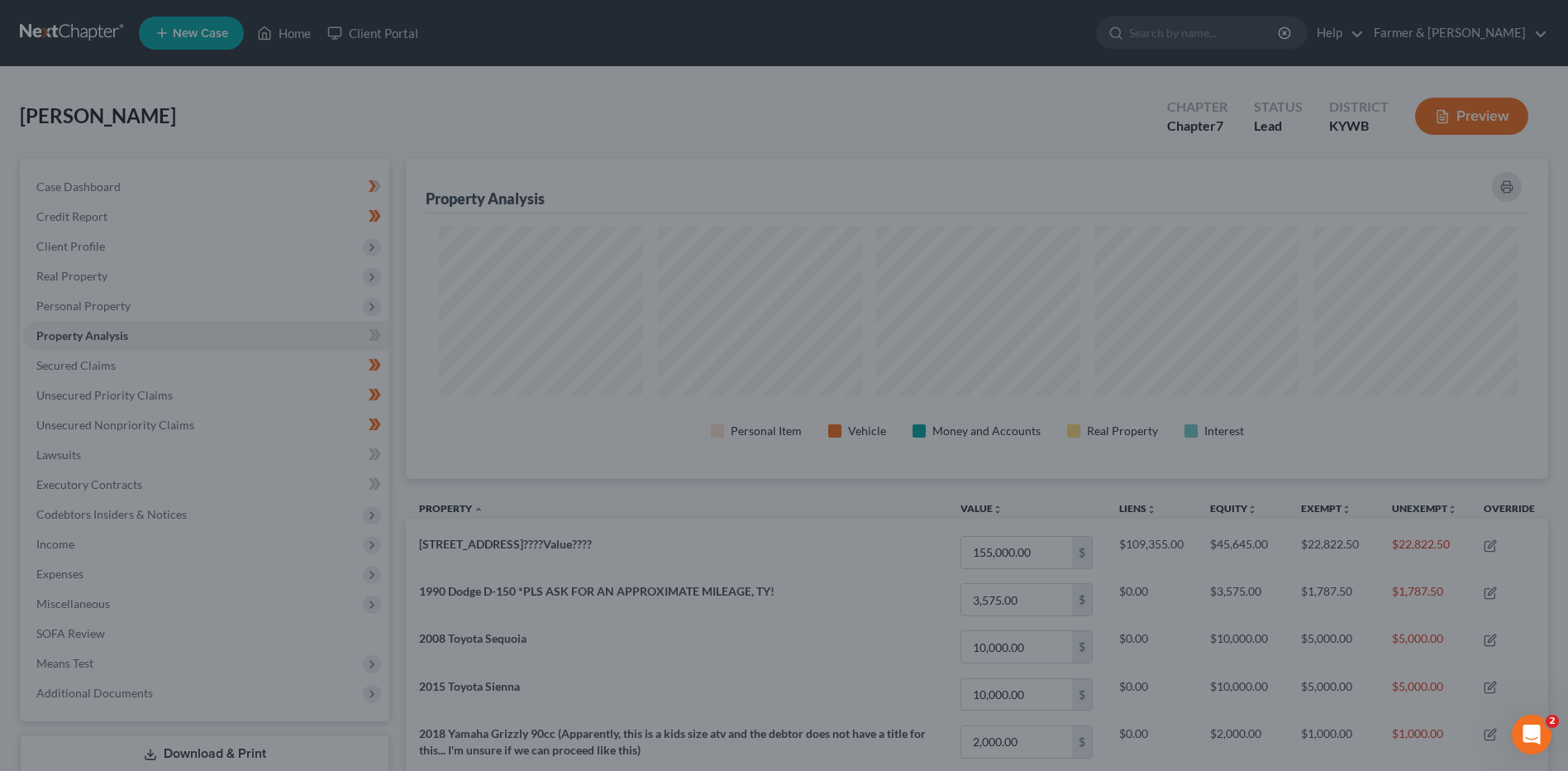
scroll to position [318, 1142]
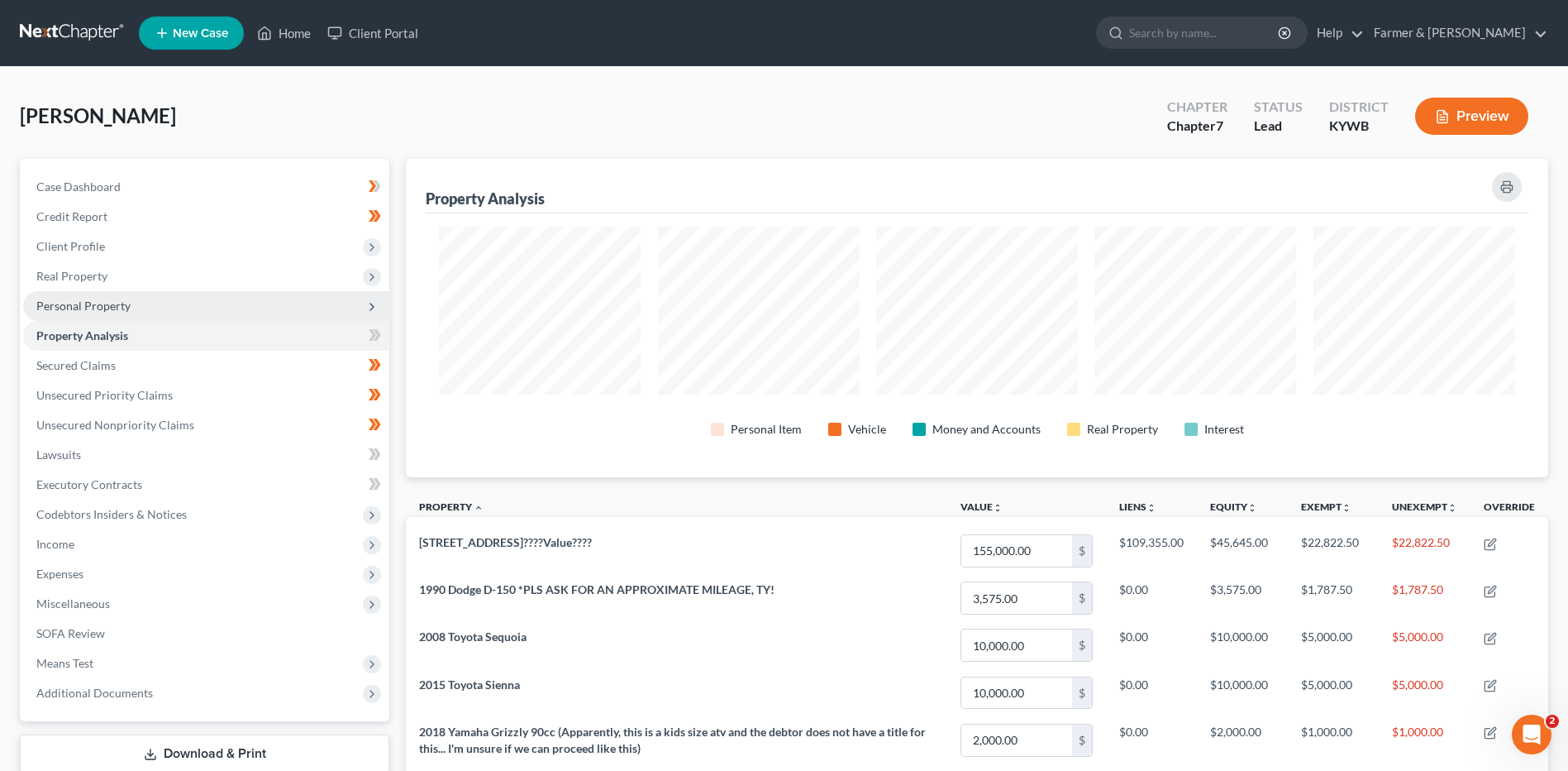
click at [131, 311] on span "Personal Property" at bounding box center [207, 305] width 367 height 30
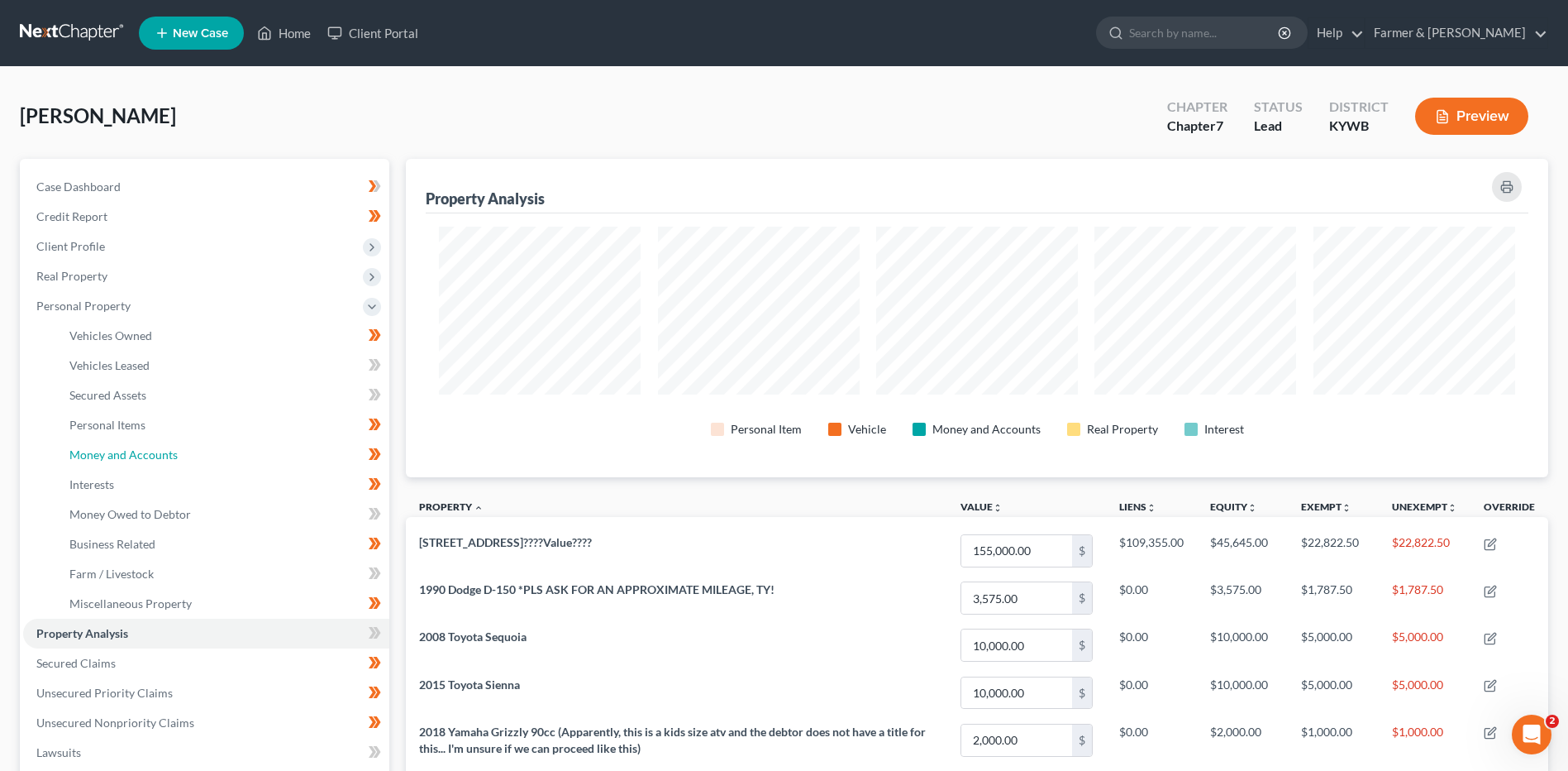
drag, startPoint x: 155, startPoint y: 450, endPoint x: 560, endPoint y: 435, distance: 405.3
click at [155, 450] on span "Money and Accounts" at bounding box center [123, 454] width 108 height 14
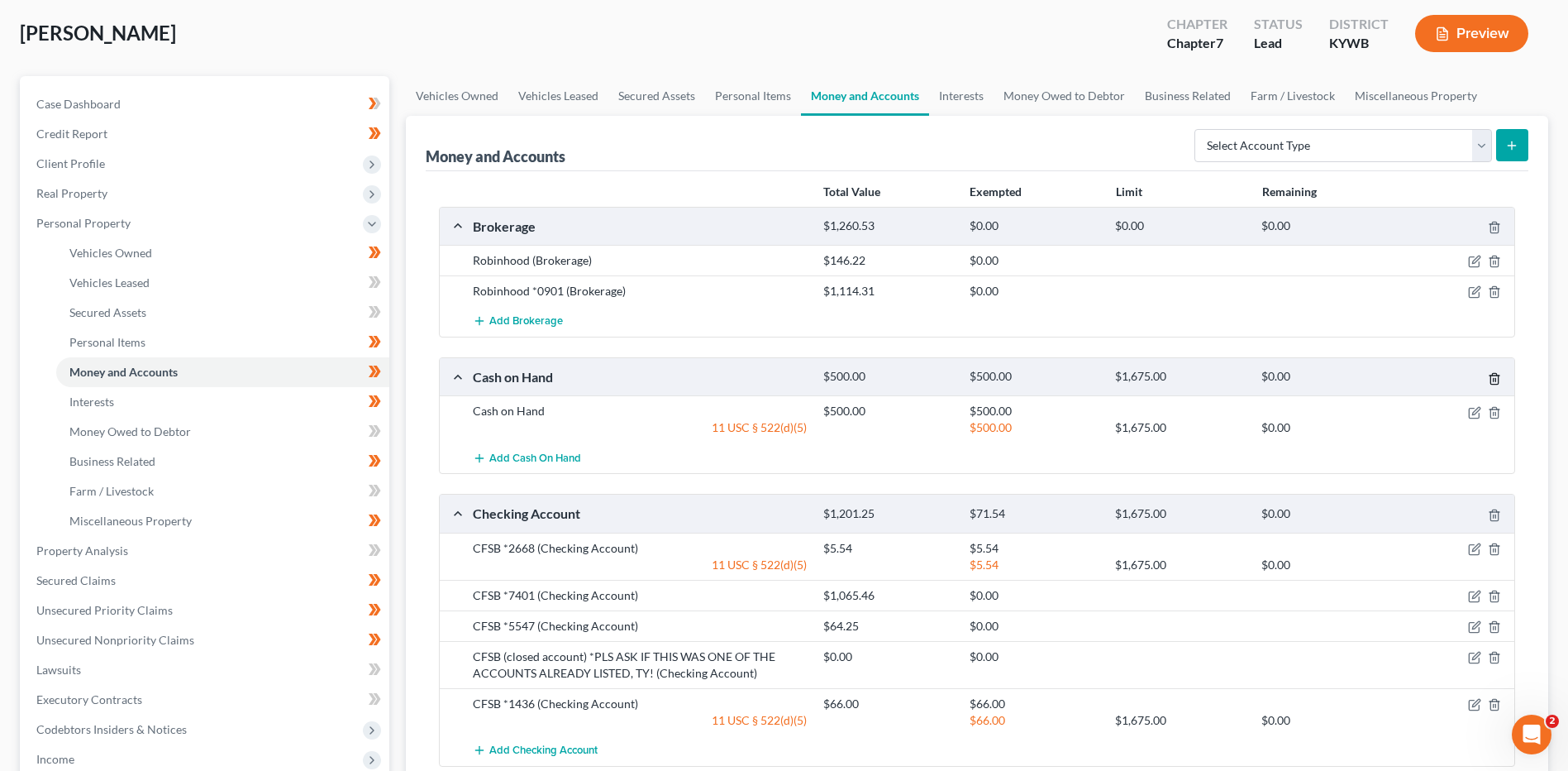
click at [1496, 378] on icon "button" at bounding box center [1494, 378] width 13 height 13
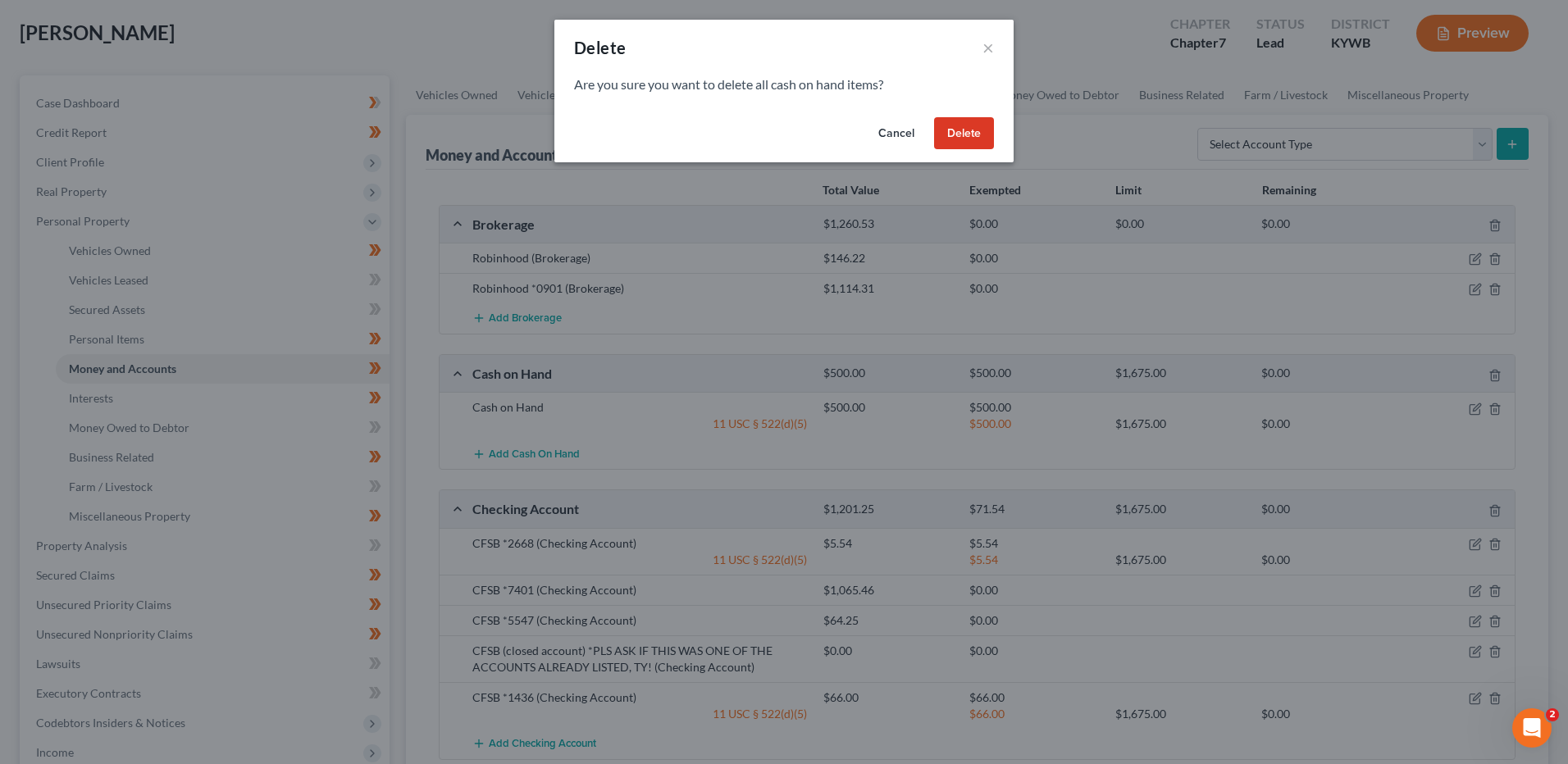
click at [960, 139] on button "Delete" at bounding box center [963, 133] width 59 height 33
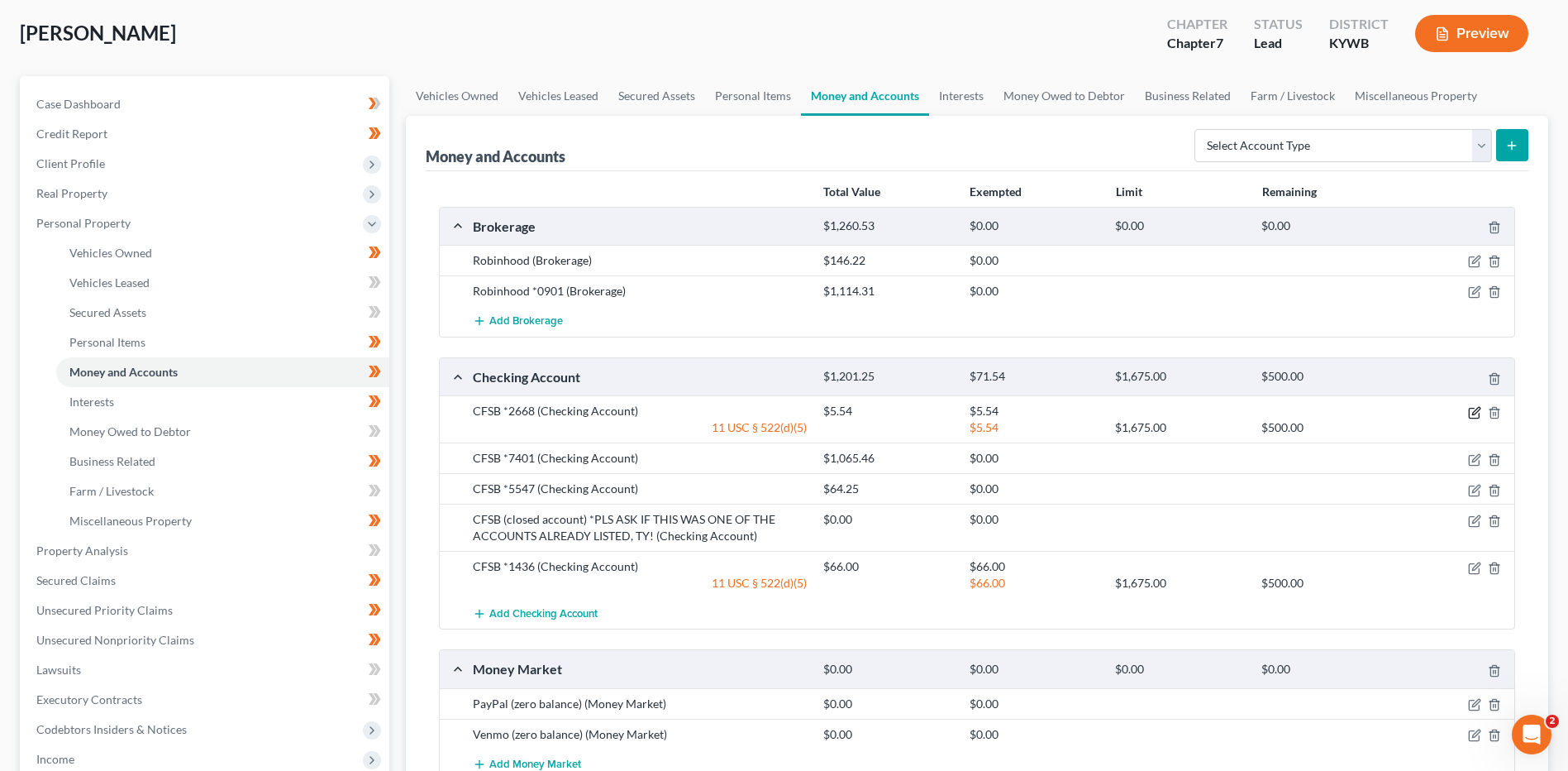
drag, startPoint x: 1474, startPoint y: 411, endPoint x: 1157, endPoint y: 415, distance: 317.0
click at [1474, 411] on icon "button" at bounding box center [1476, 411] width 7 height 7
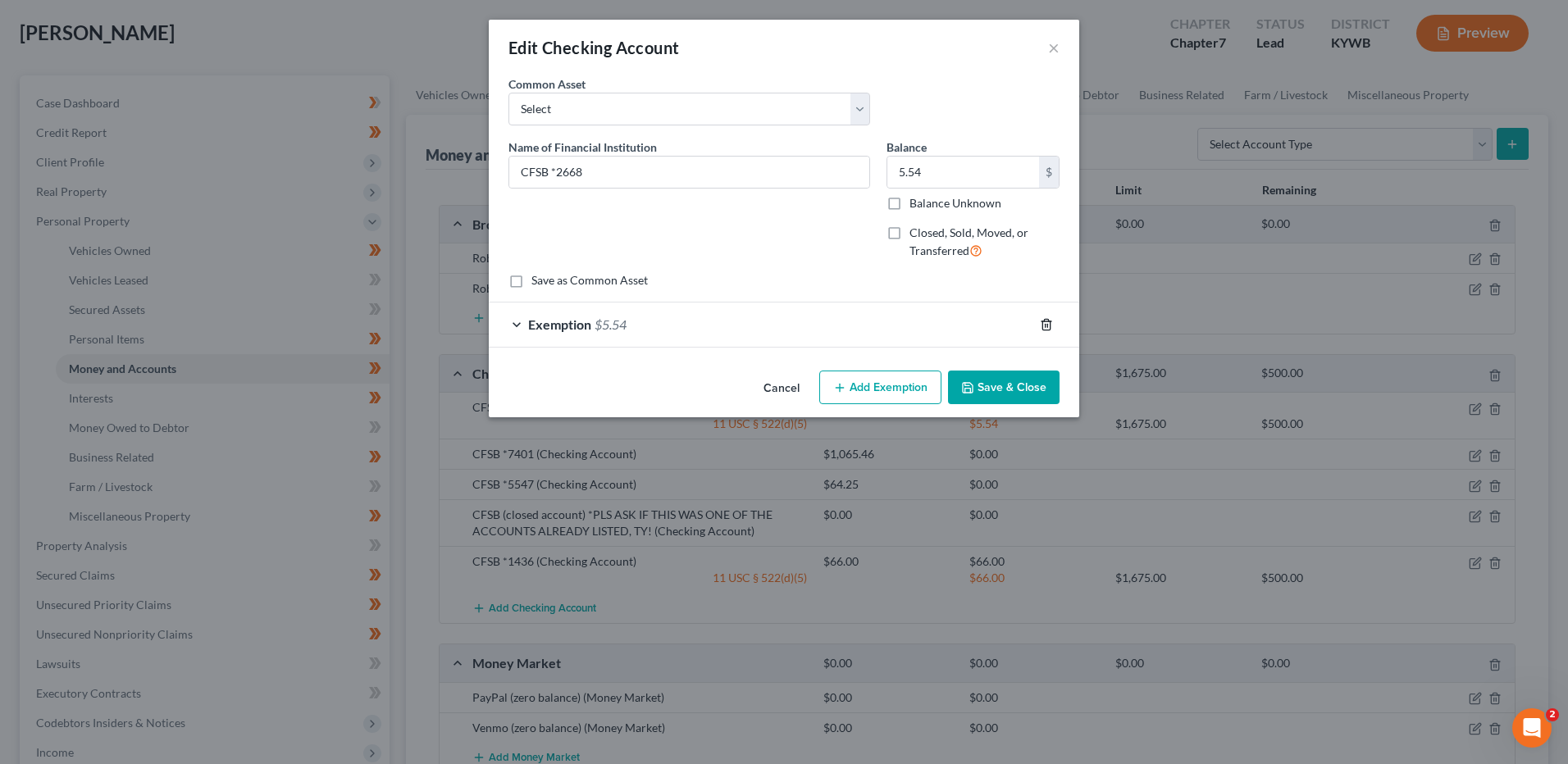
click at [1047, 322] on icon "button" at bounding box center [1046, 324] width 13 height 13
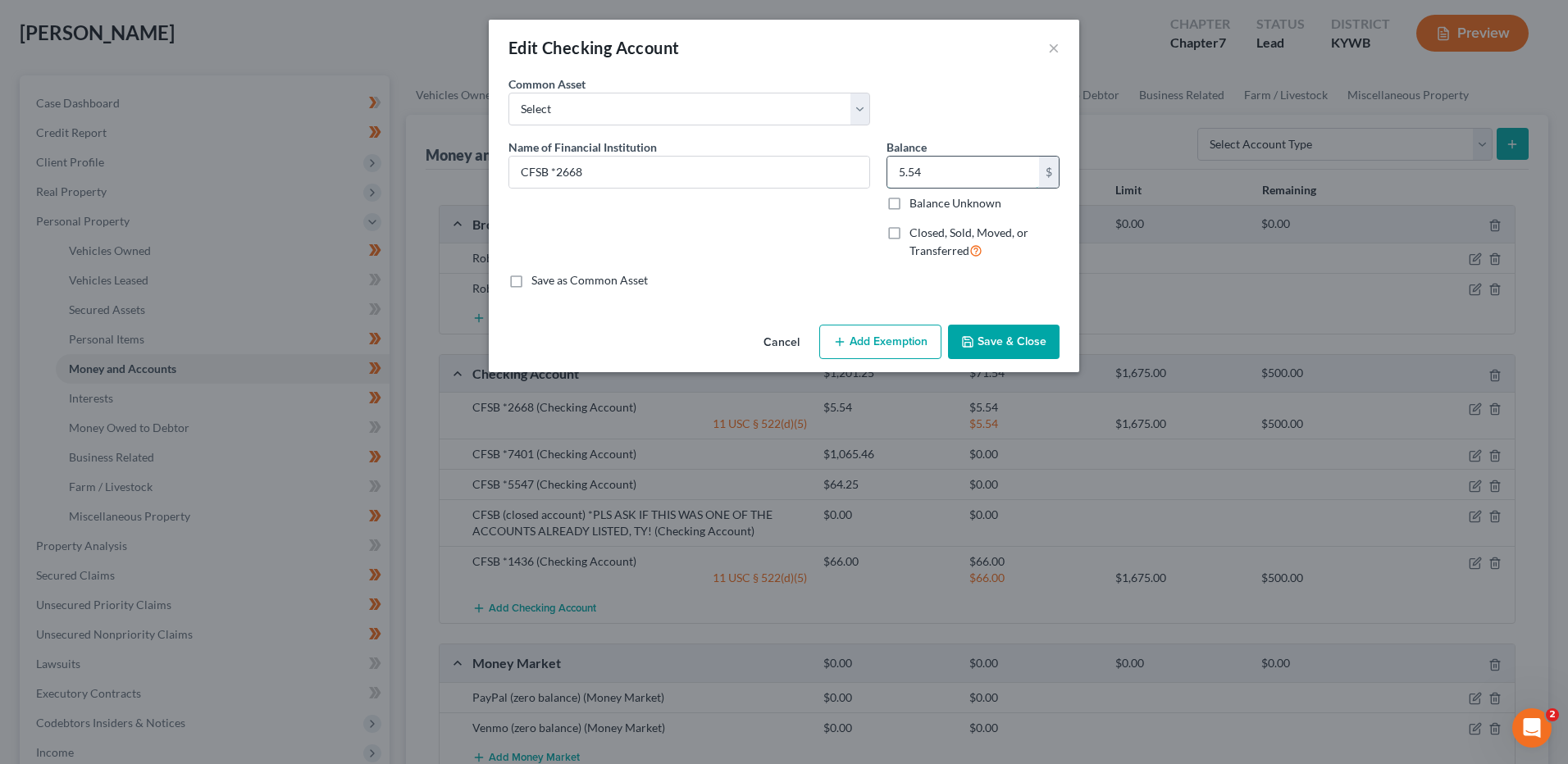
click at [937, 176] on input "5.54" at bounding box center [962, 172] width 152 height 31
drag, startPoint x: 981, startPoint y: 160, endPoint x: 972, endPoint y: 179, distance: 21.0
click at [981, 160] on input "5.54" at bounding box center [962, 172] width 152 height 31
drag, startPoint x: 973, startPoint y: 175, endPoint x: 1000, endPoint y: 309, distance: 136.7
click at [898, 173] on input "5.54" at bounding box center [962, 172] width 152 height 31
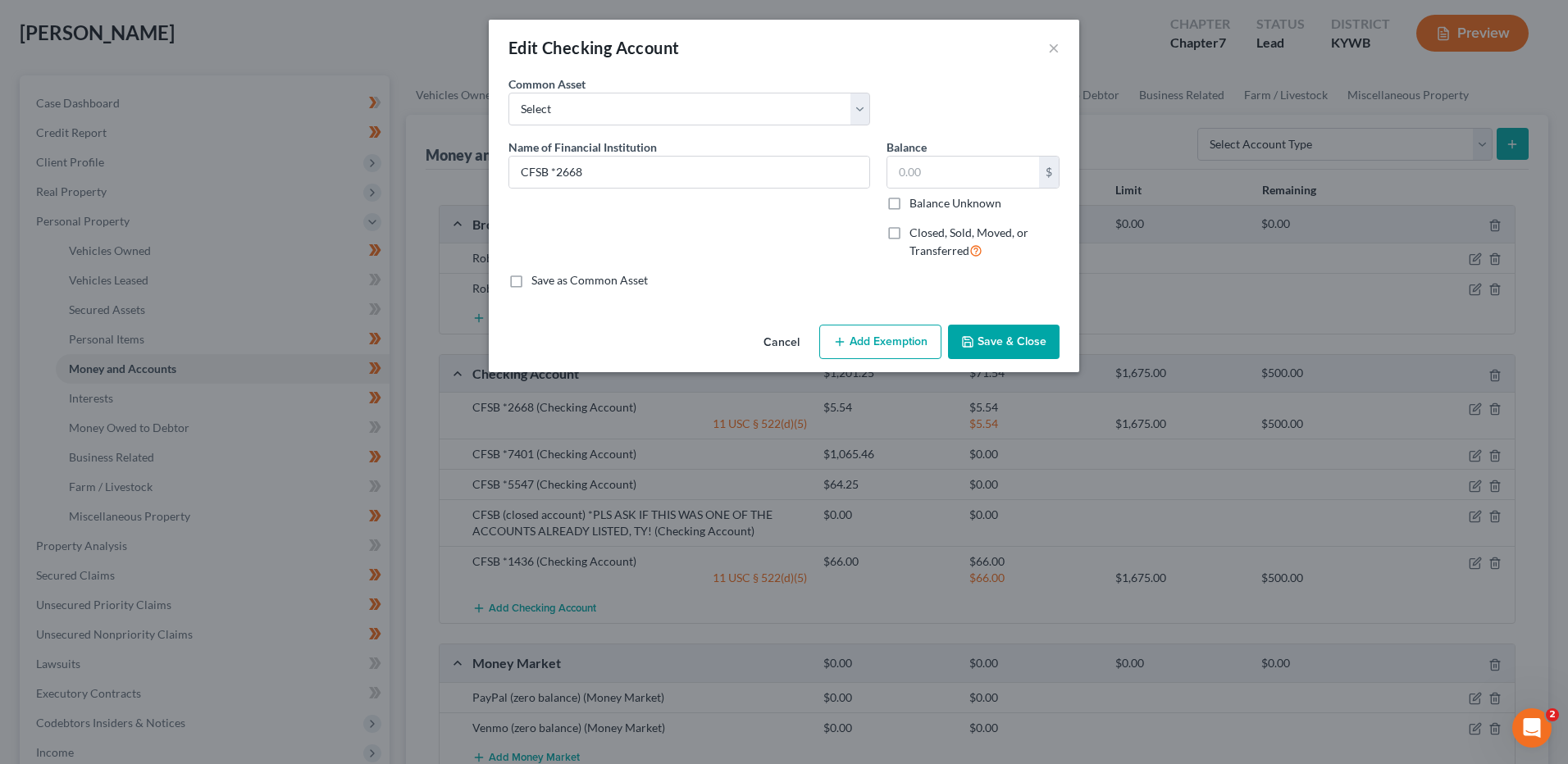
click at [994, 342] on button "Save & Close" at bounding box center [1004, 341] width 112 height 35
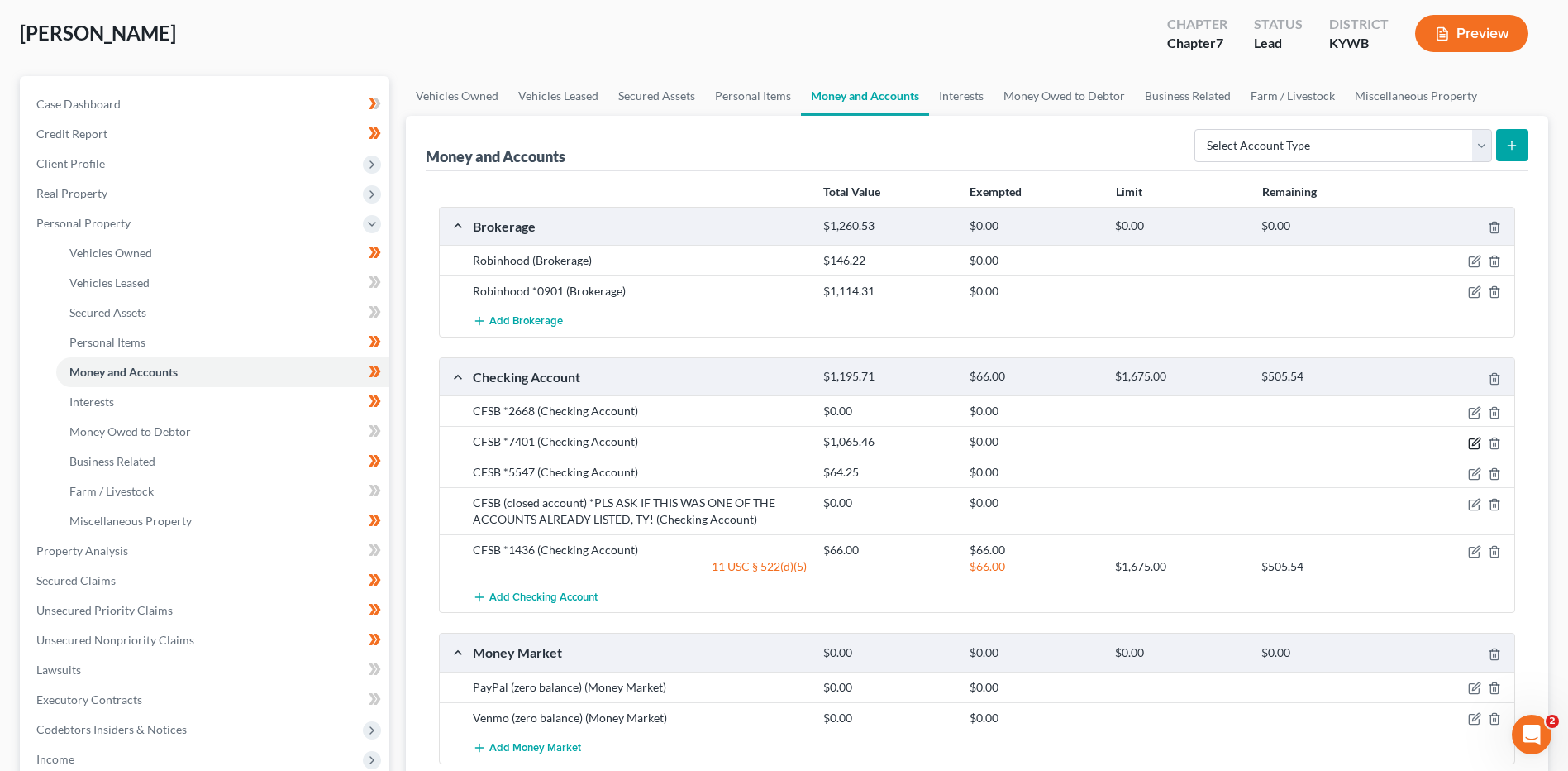
click at [1474, 443] on icon "button" at bounding box center [1474, 443] width 13 height 13
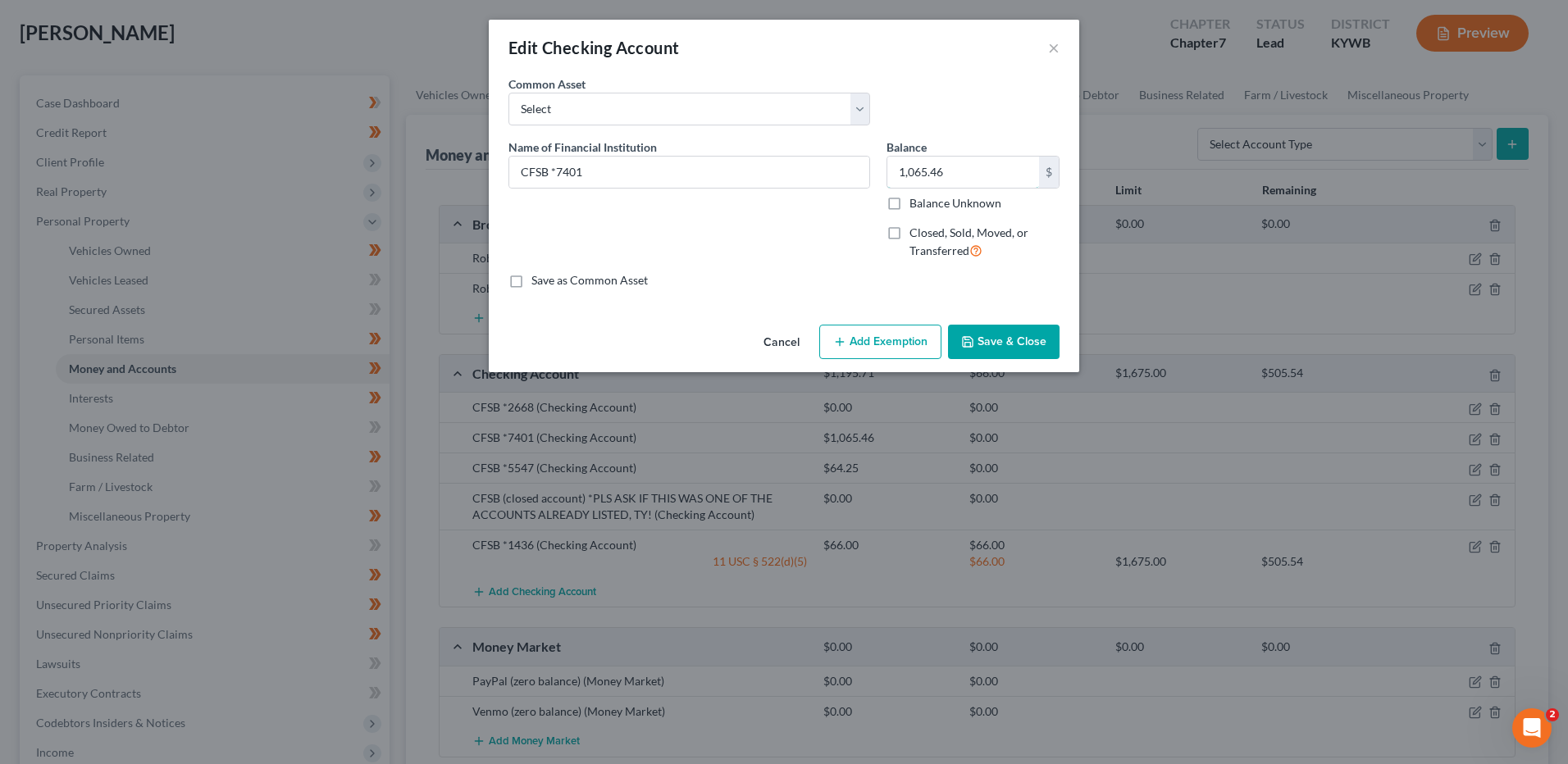
click at [973, 164] on input "1,065.46" at bounding box center [962, 172] width 152 height 31
click at [1026, 340] on button "Save & Close" at bounding box center [1004, 341] width 112 height 35
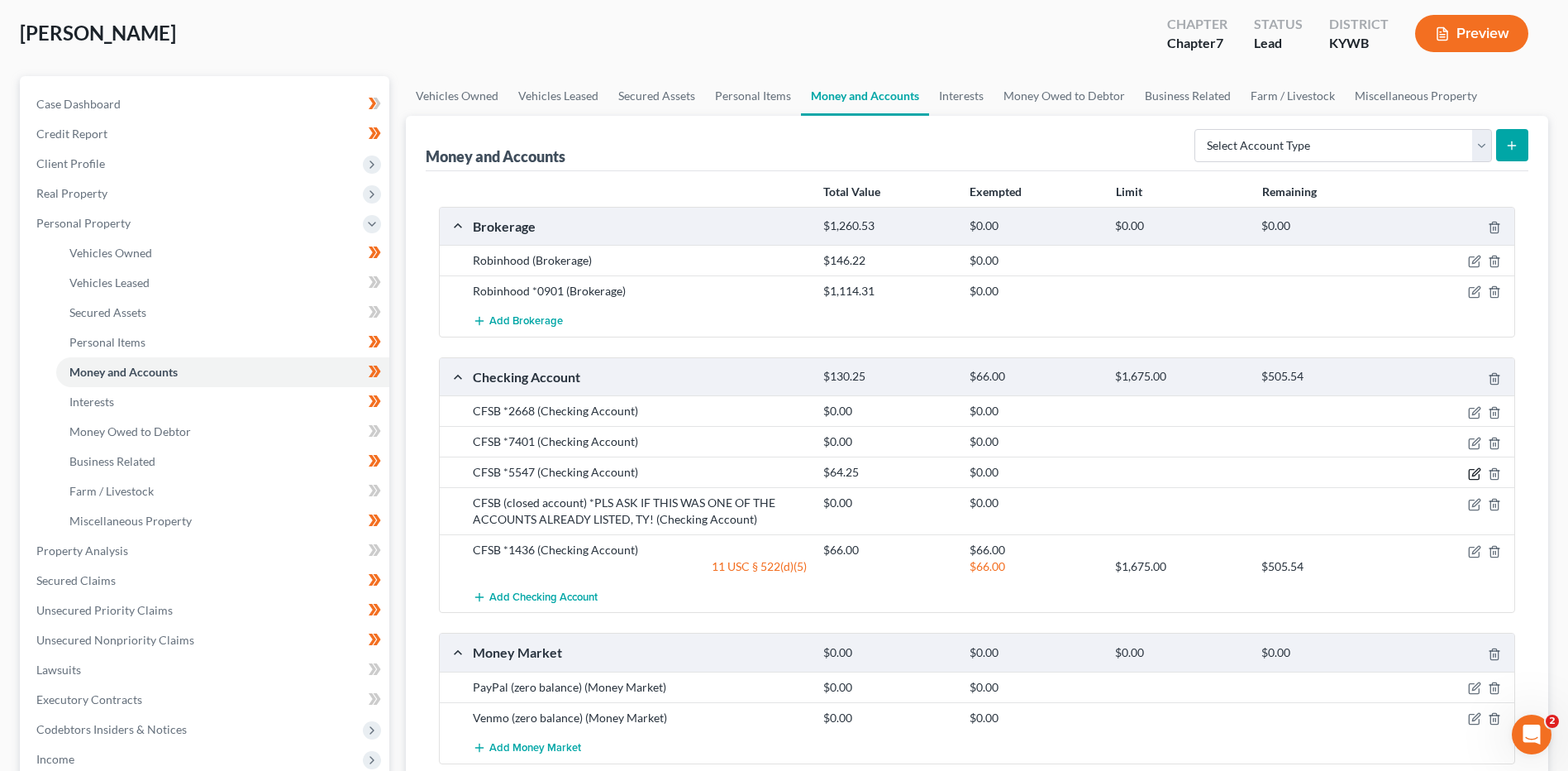
click at [1472, 469] on icon "button" at bounding box center [1473, 473] width 10 height 10
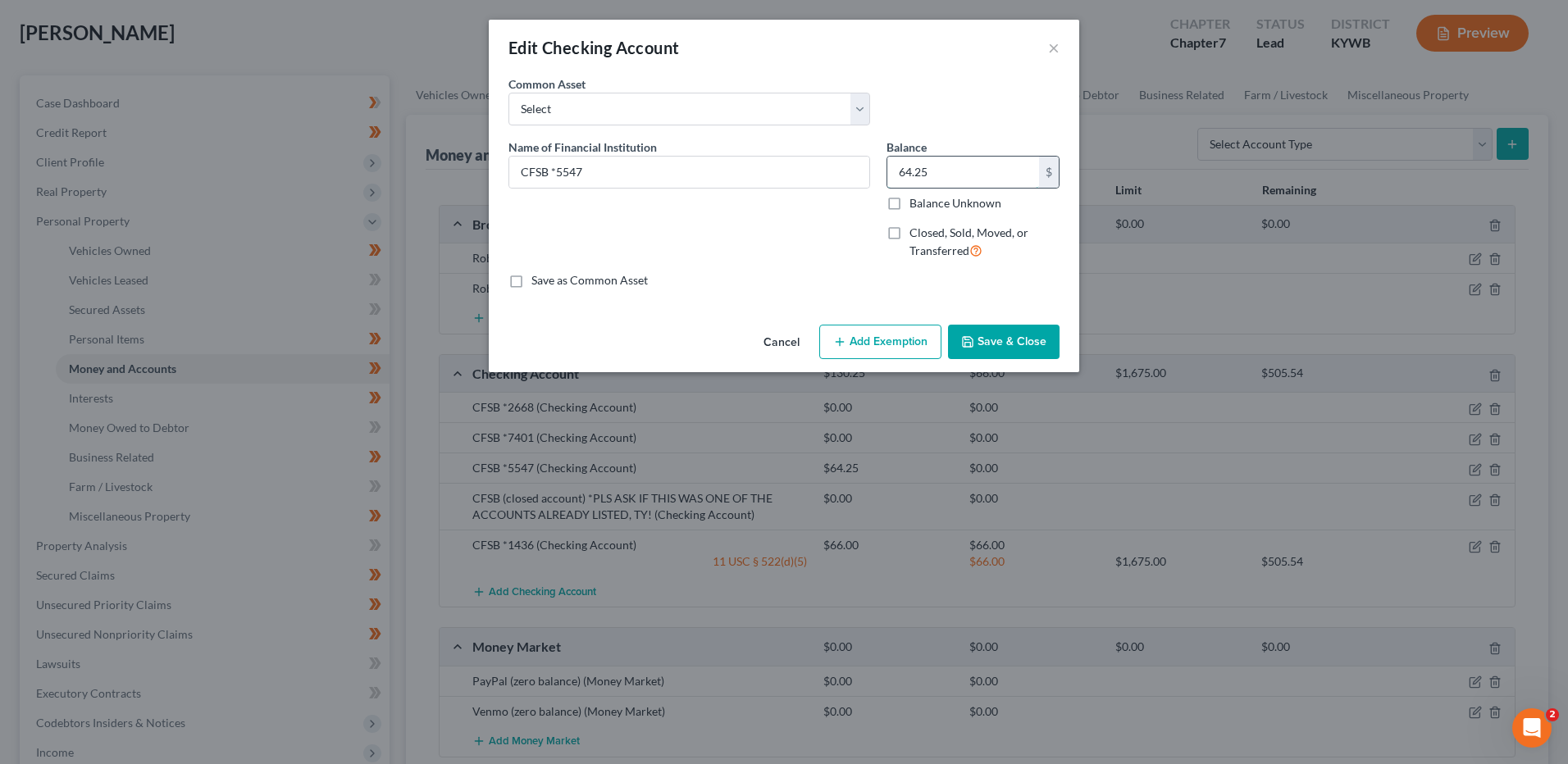
click at [938, 181] on input "64.25" at bounding box center [962, 172] width 152 height 31
click at [1031, 335] on button "Save & Close" at bounding box center [1004, 341] width 112 height 35
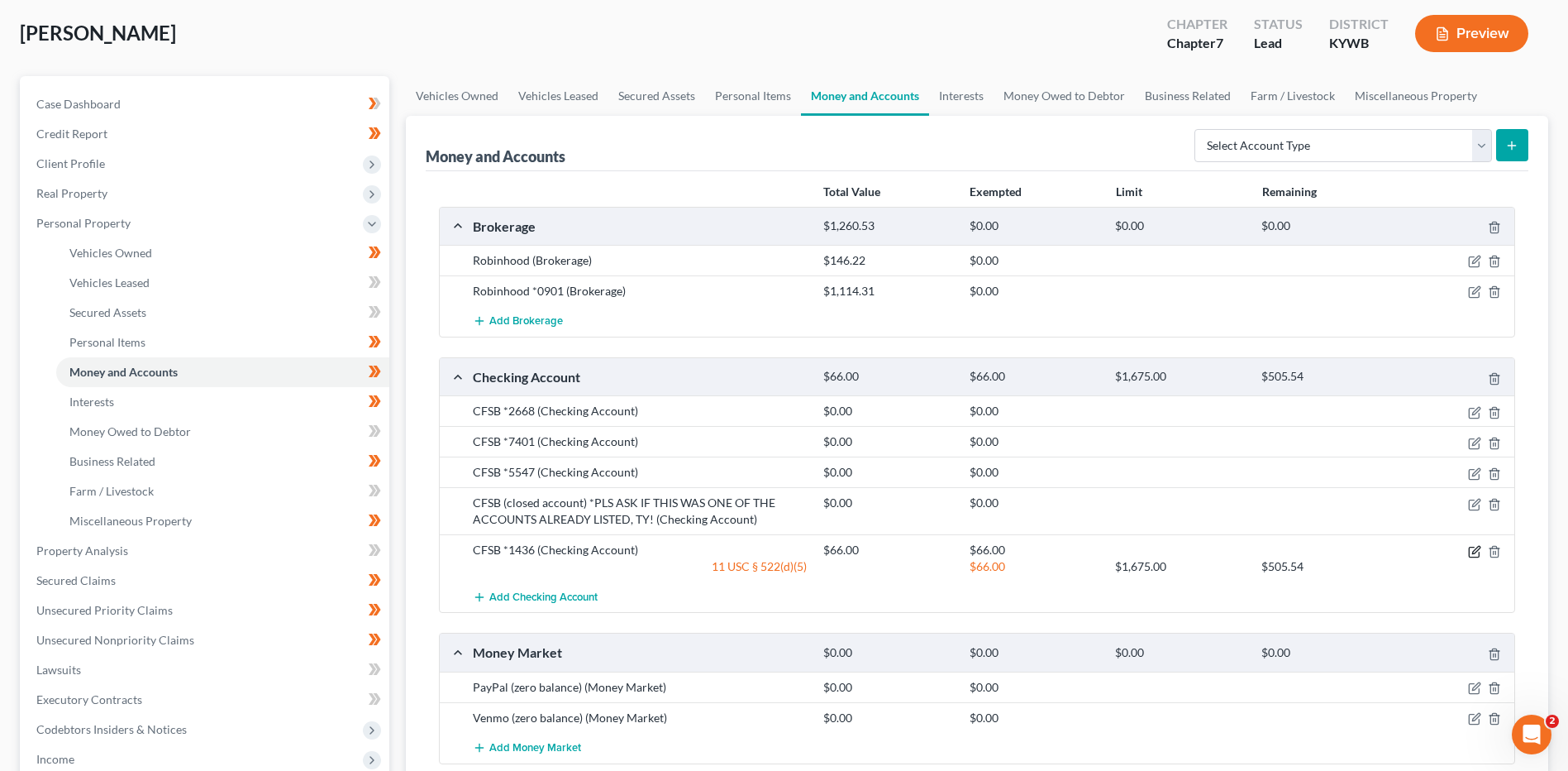
click at [1471, 551] on icon "button" at bounding box center [1474, 551] width 13 height 13
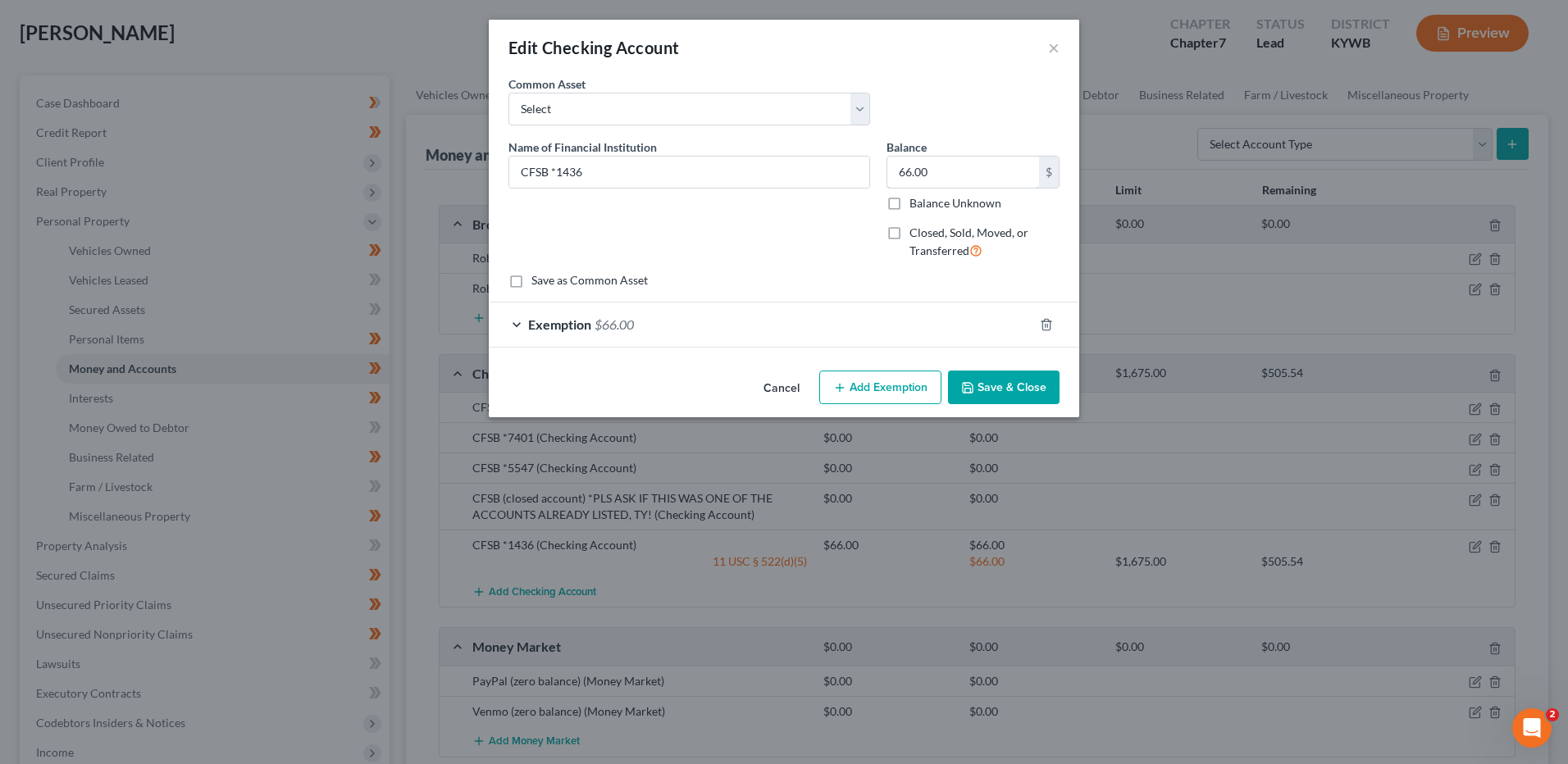
click at [984, 171] on input "66.00" at bounding box center [962, 172] width 152 height 31
click at [1037, 328] on div at bounding box center [1056, 324] width 46 height 27
click at [1044, 323] on icon "button" at bounding box center [1046, 324] width 13 height 13
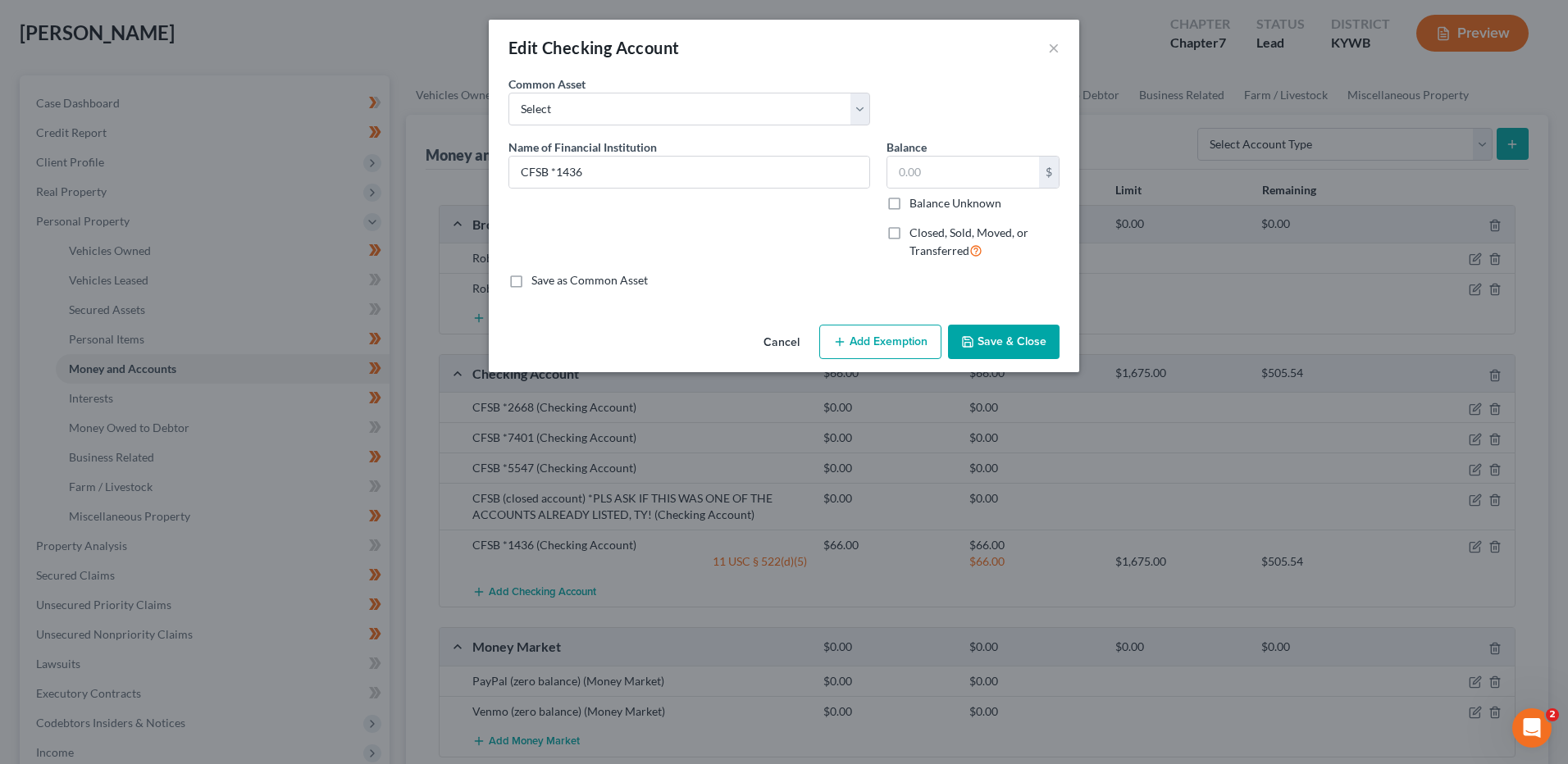
click at [1007, 350] on button "Save & Close" at bounding box center [1004, 341] width 112 height 35
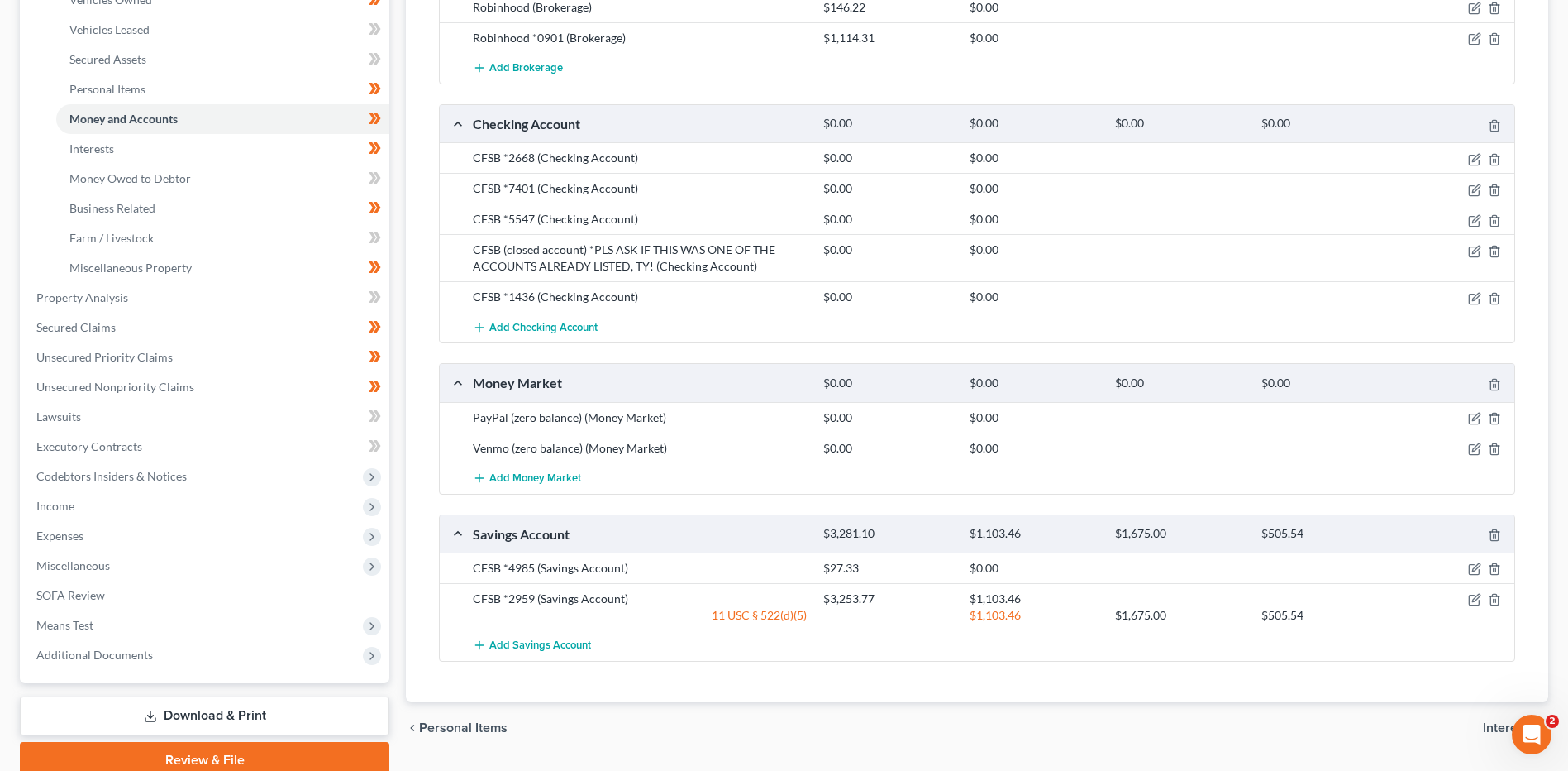
scroll to position [406, 0]
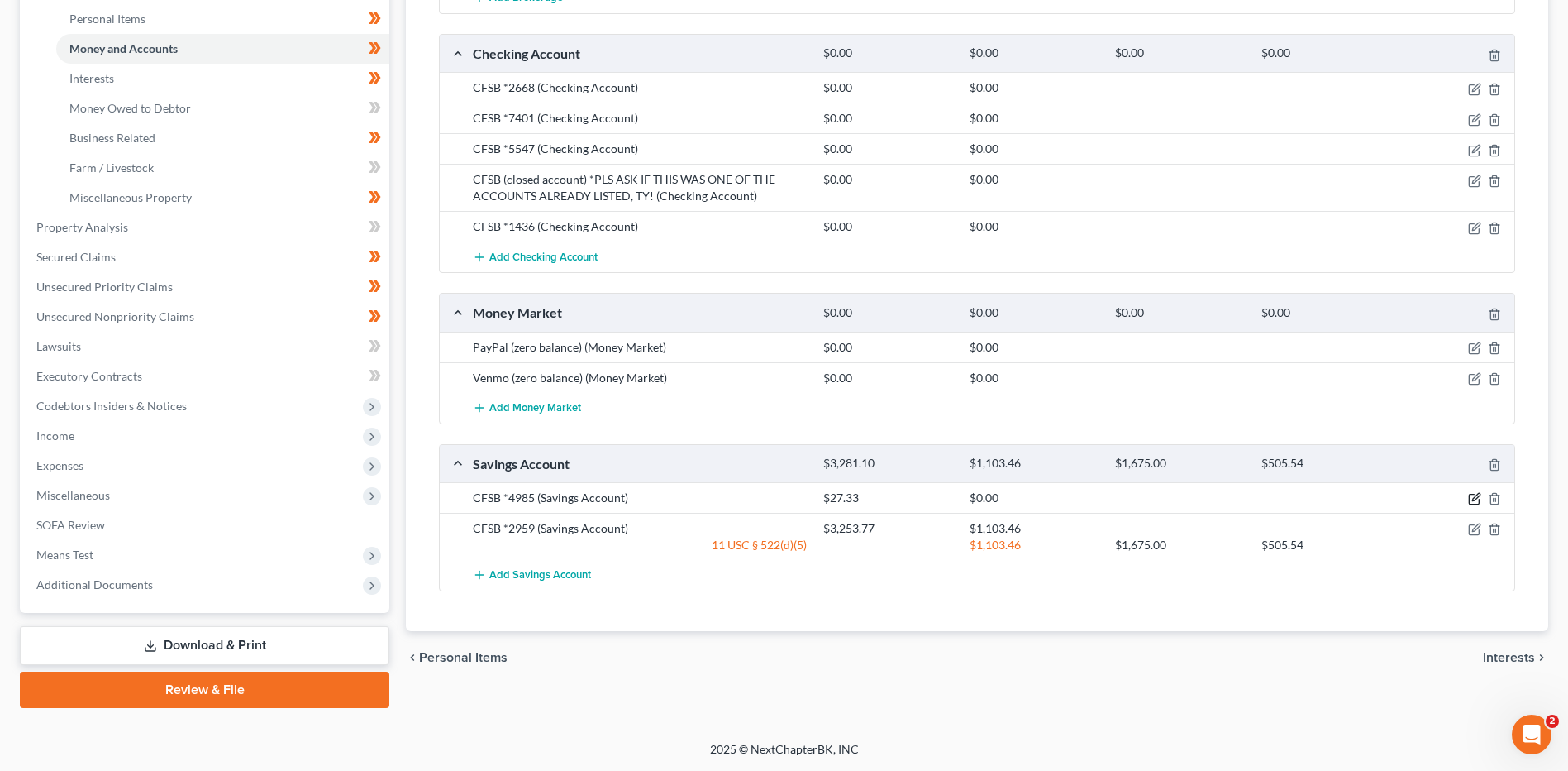
click at [1473, 499] on icon "button" at bounding box center [1476, 497] width 7 height 7
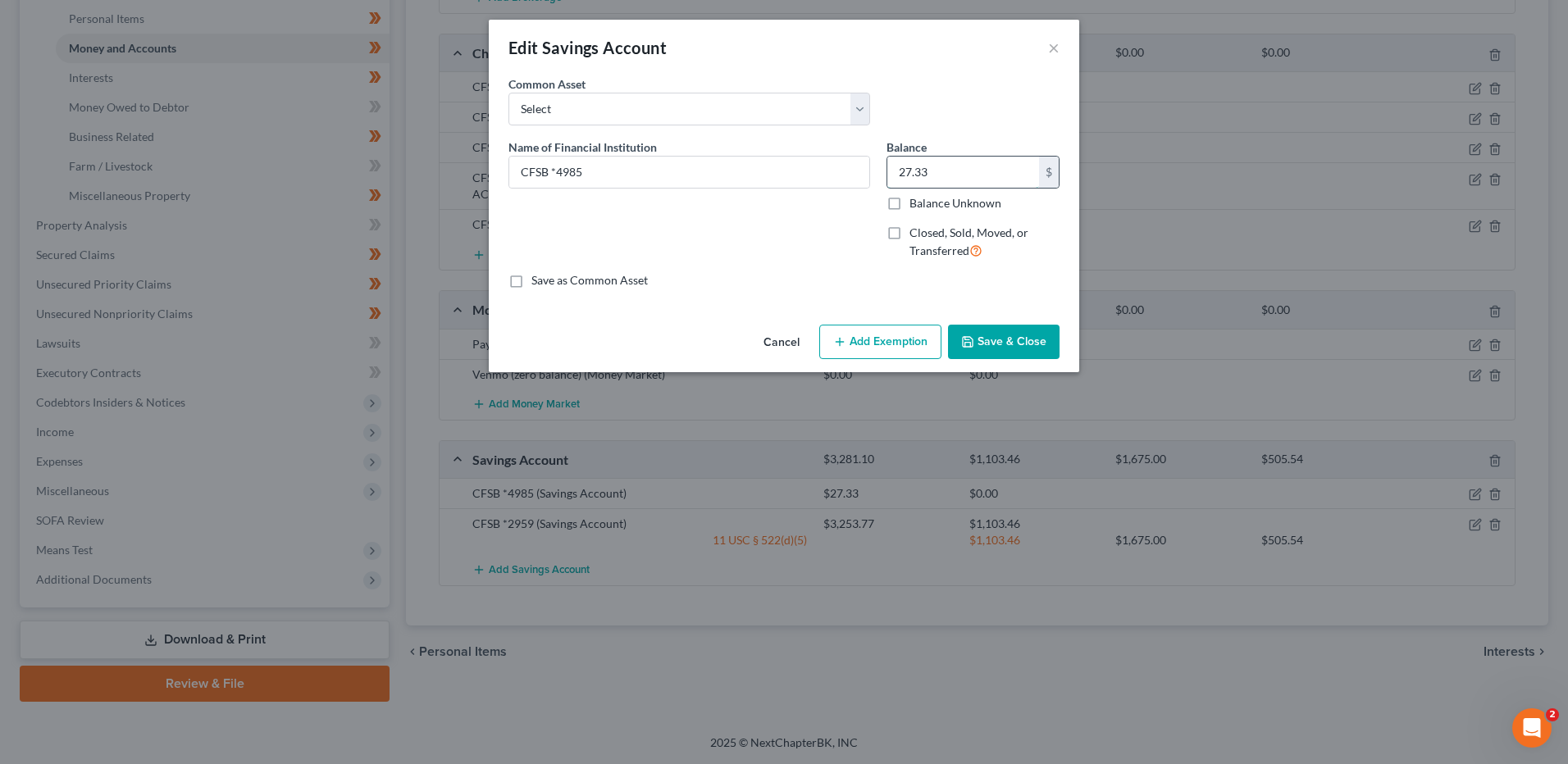
click at [972, 173] on input "27.33" at bounding box center [962, 172] width 152 height 31
click at [1028, 326] on button "Save & Close" at bounding box center [1004, 341] width 112 height 35
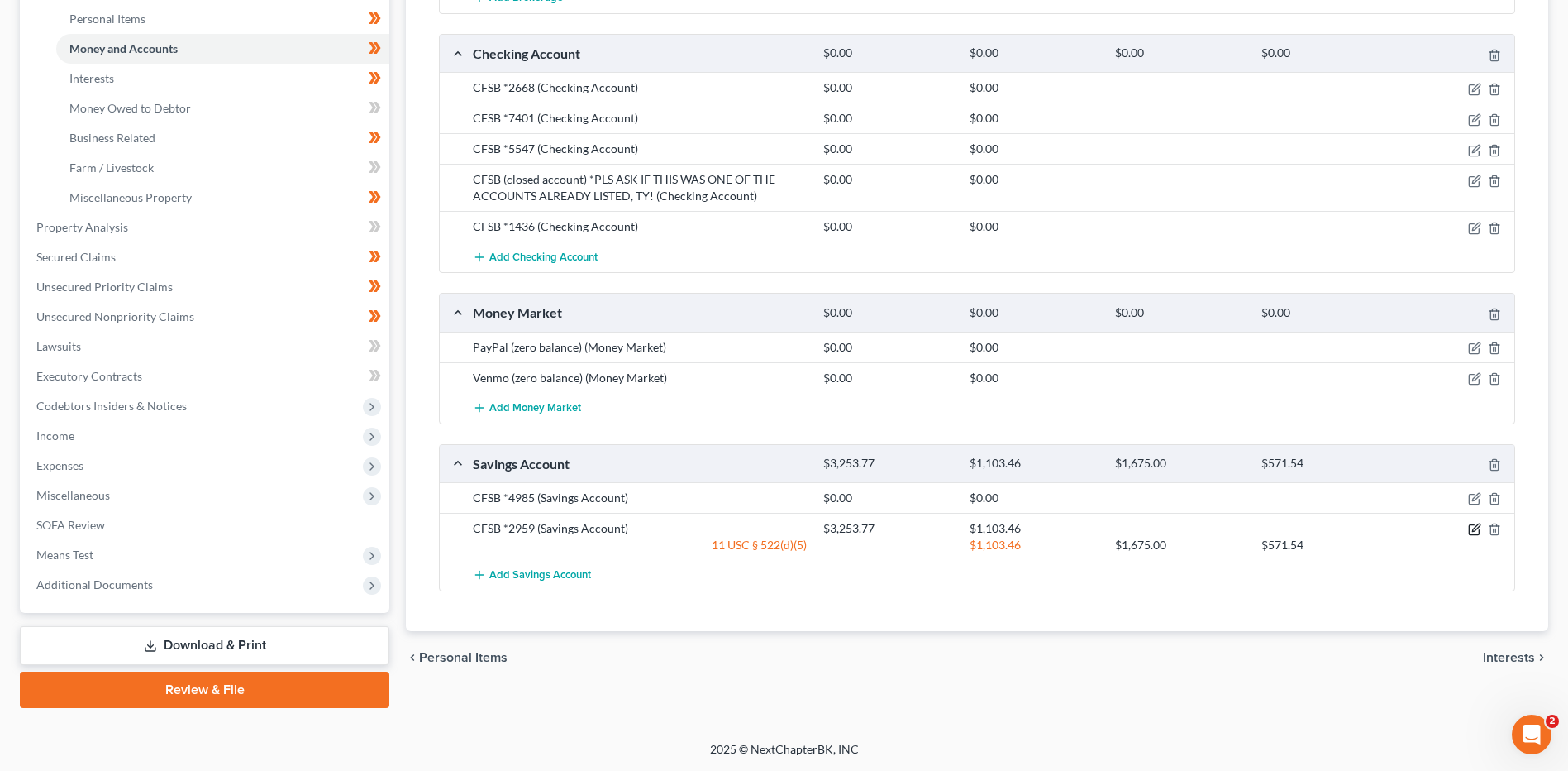
click at [1475, 526] on icon "button" at bounding box center [1474, 529] width 13 height 13
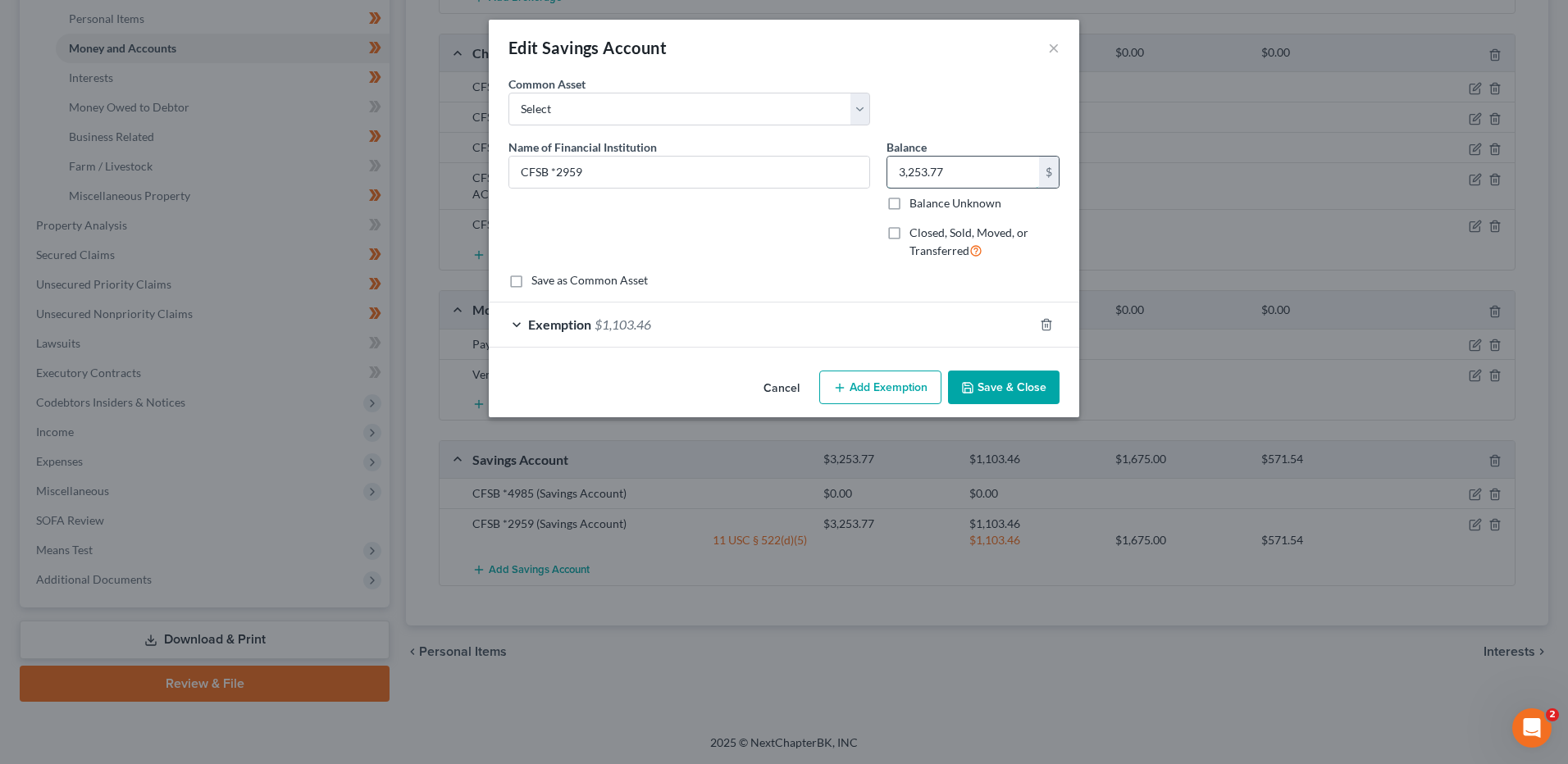
click at [980, 179] on input "3,253.77" at bounding box center [962, 172] width 152 height 31
click at [1046, 322] on icon "button" at bounding box center [1046, 324] width 13 height 13
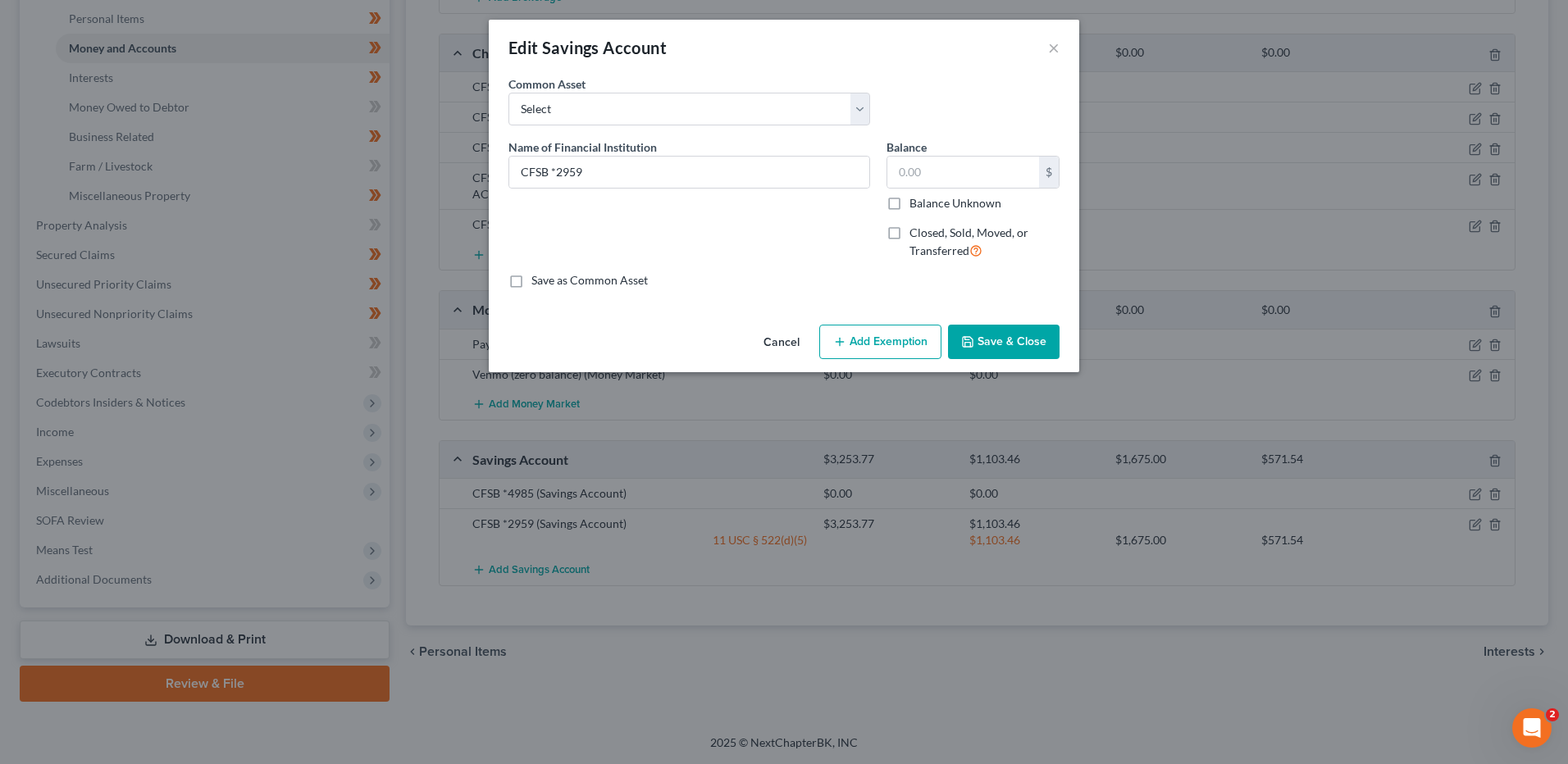
click at [1018, 342] on button "Save & Close" at bounding box center [1004, 341] width 112 height 35
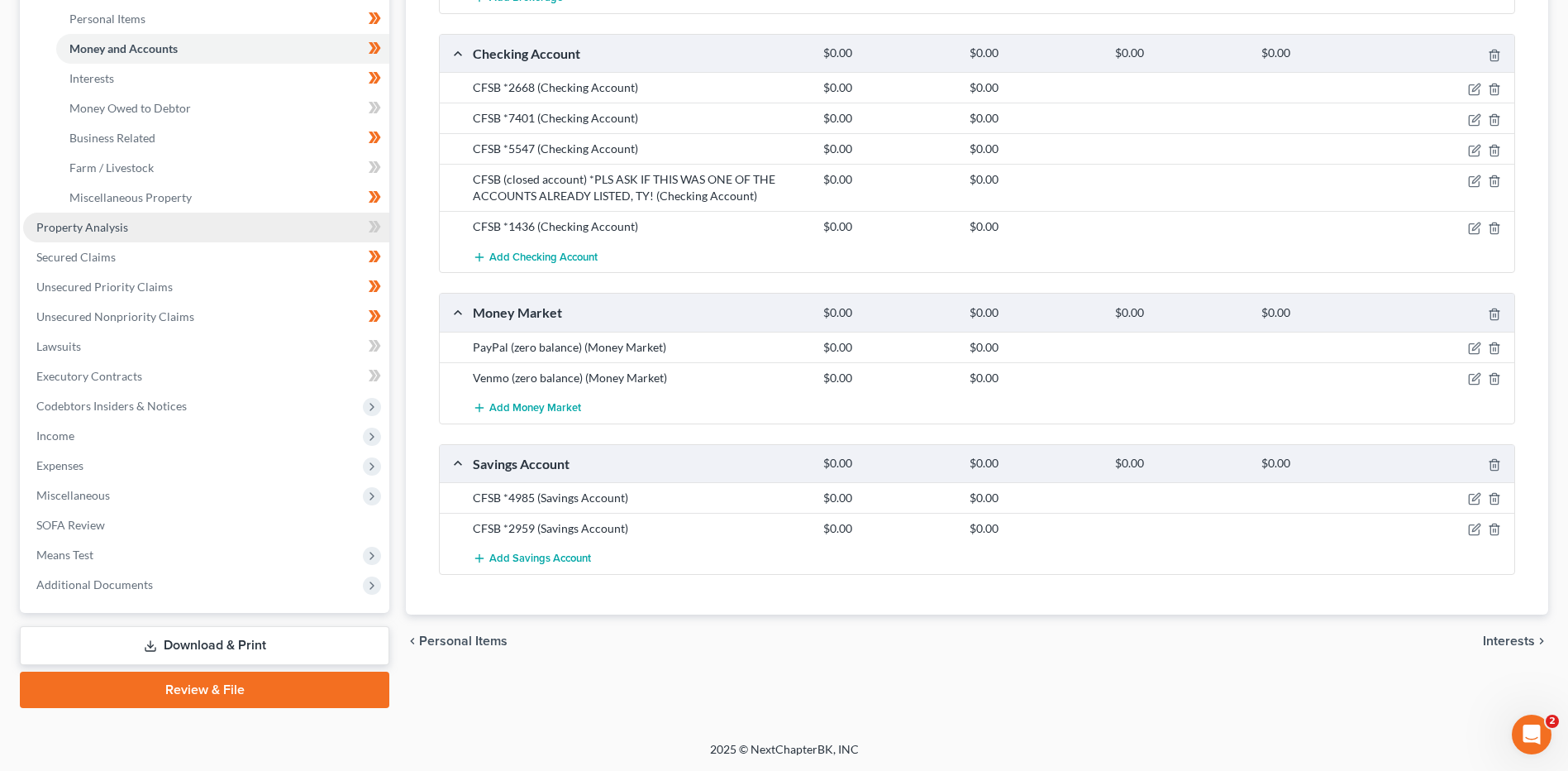
click at [130, 237] on link "Property Analysis" at bounding box center [207, 227] width 367 height 30
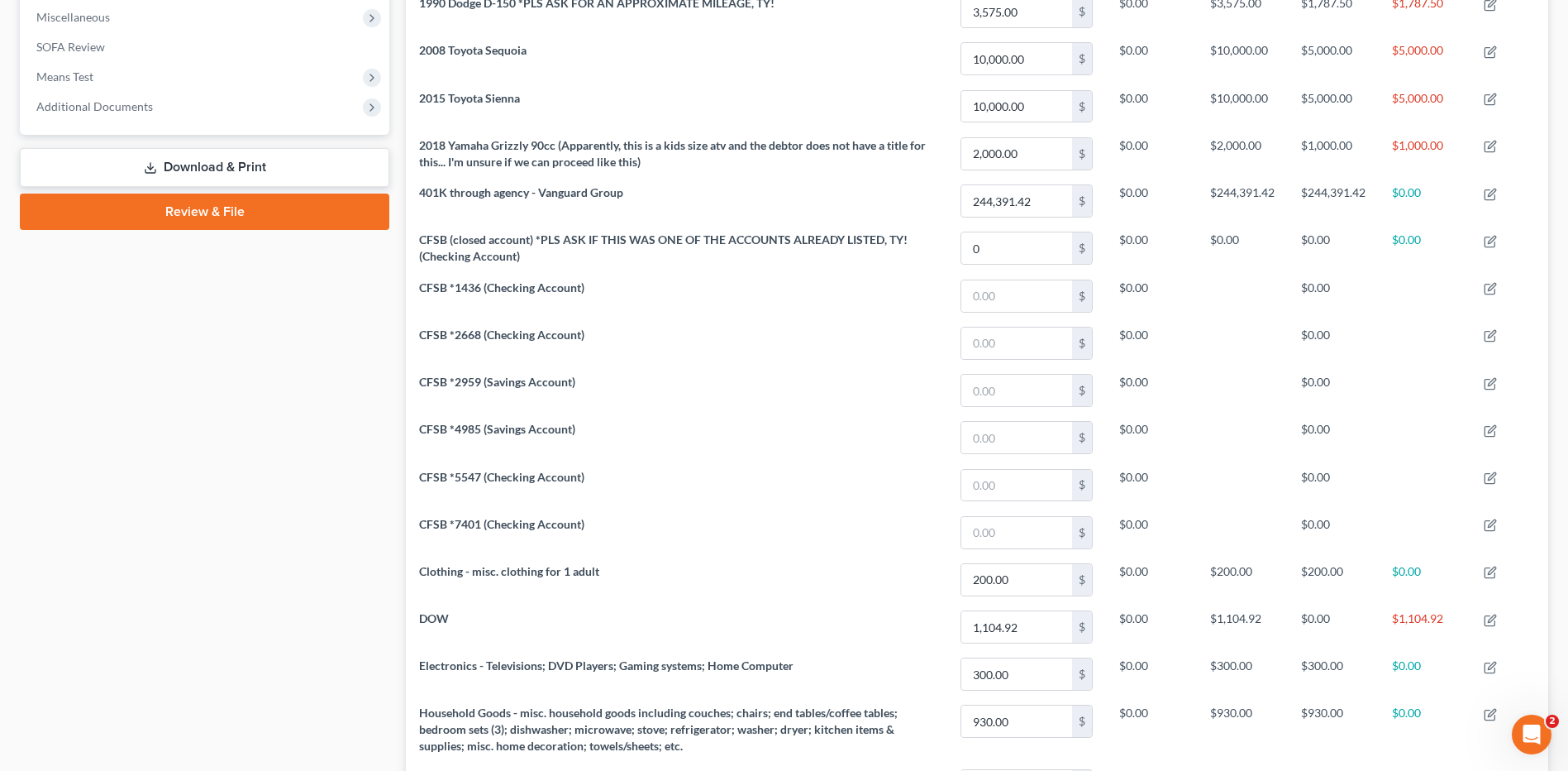
scroll to position [173, 0]
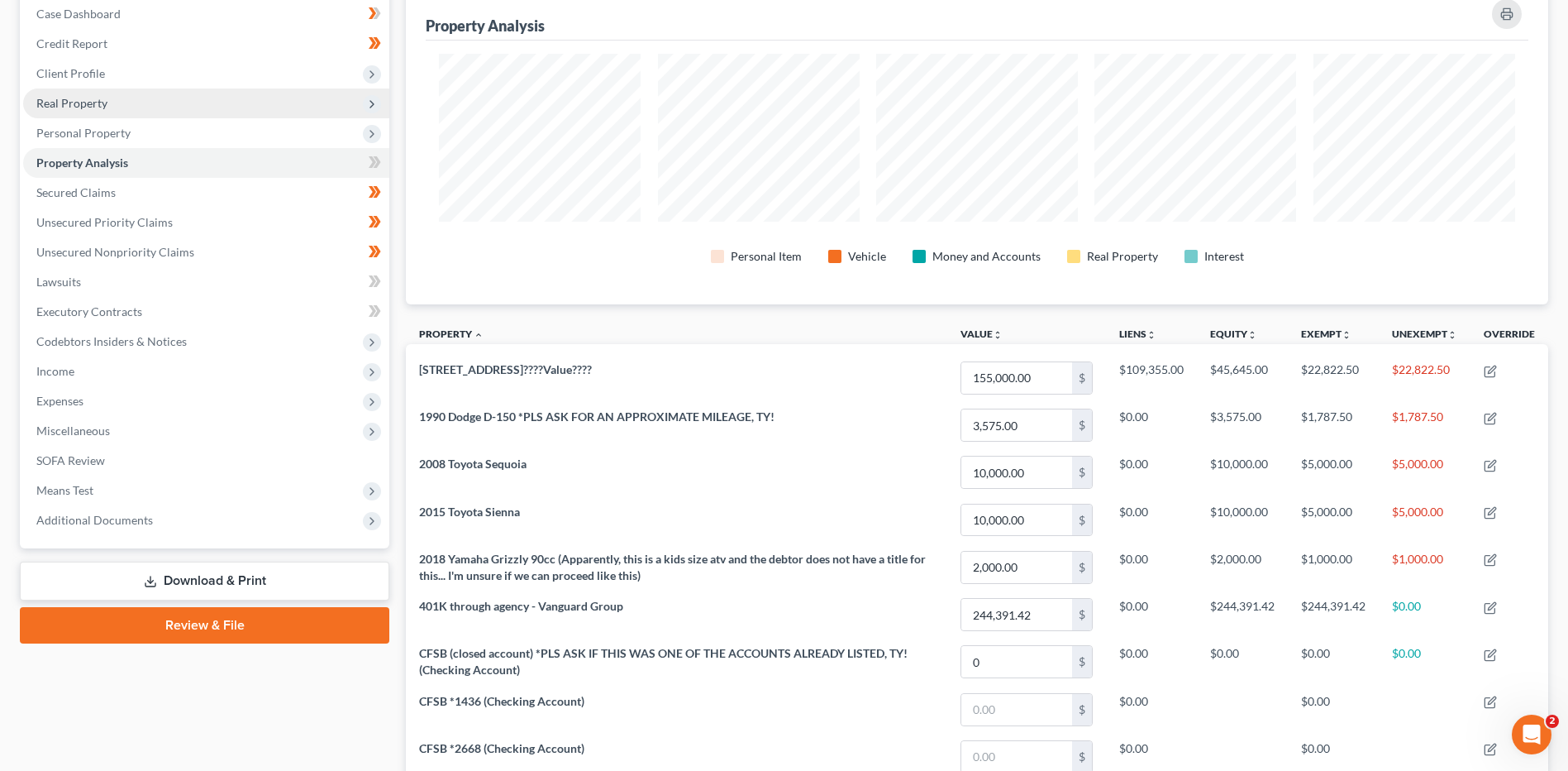
click at [179, 110] on span "Real Property" at bounding box center [207, 103] width 367 height 30
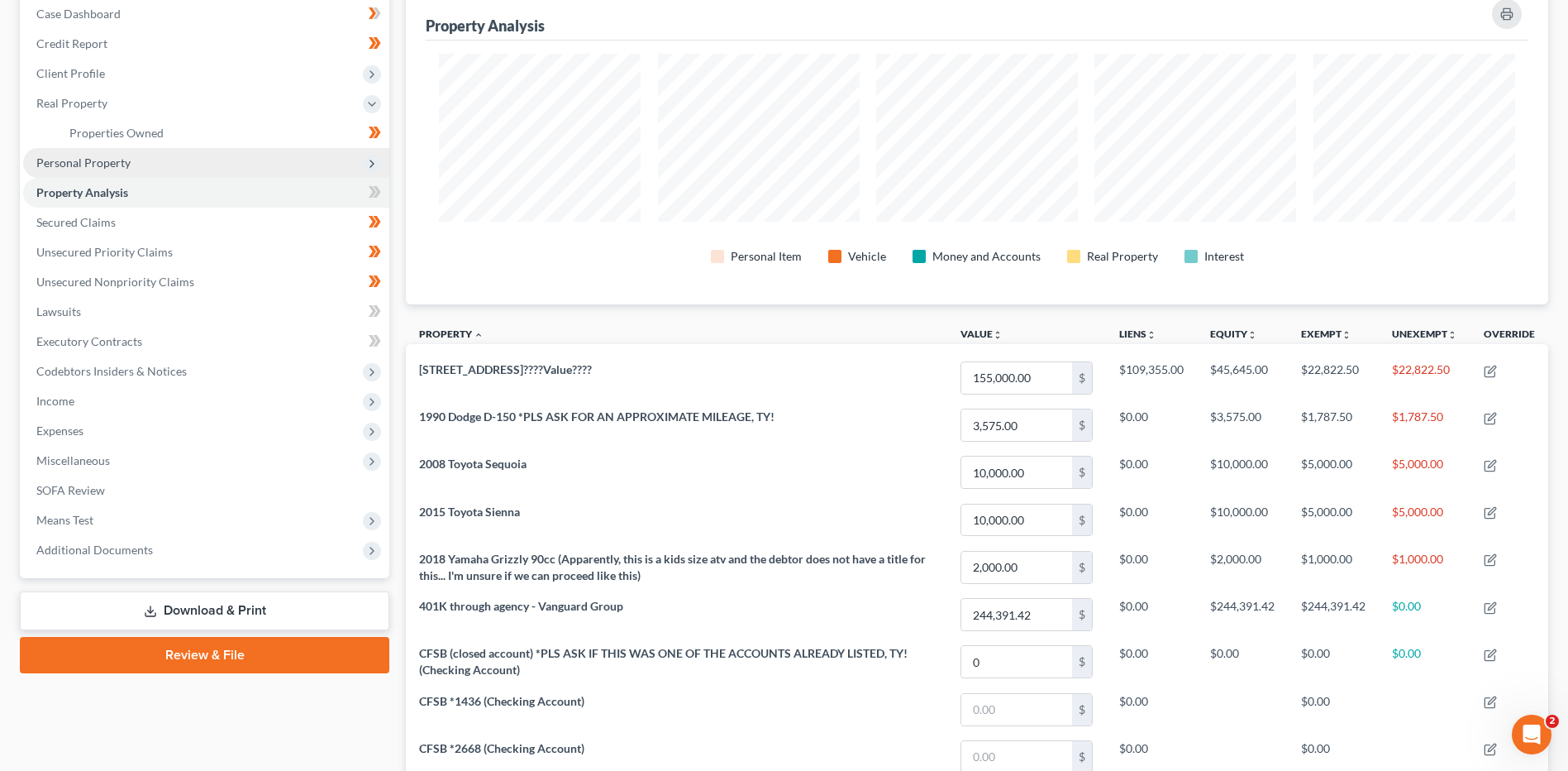
click at [163, 171] on span "Personal Property" at bounding box center [207, 163] width 367 height 30
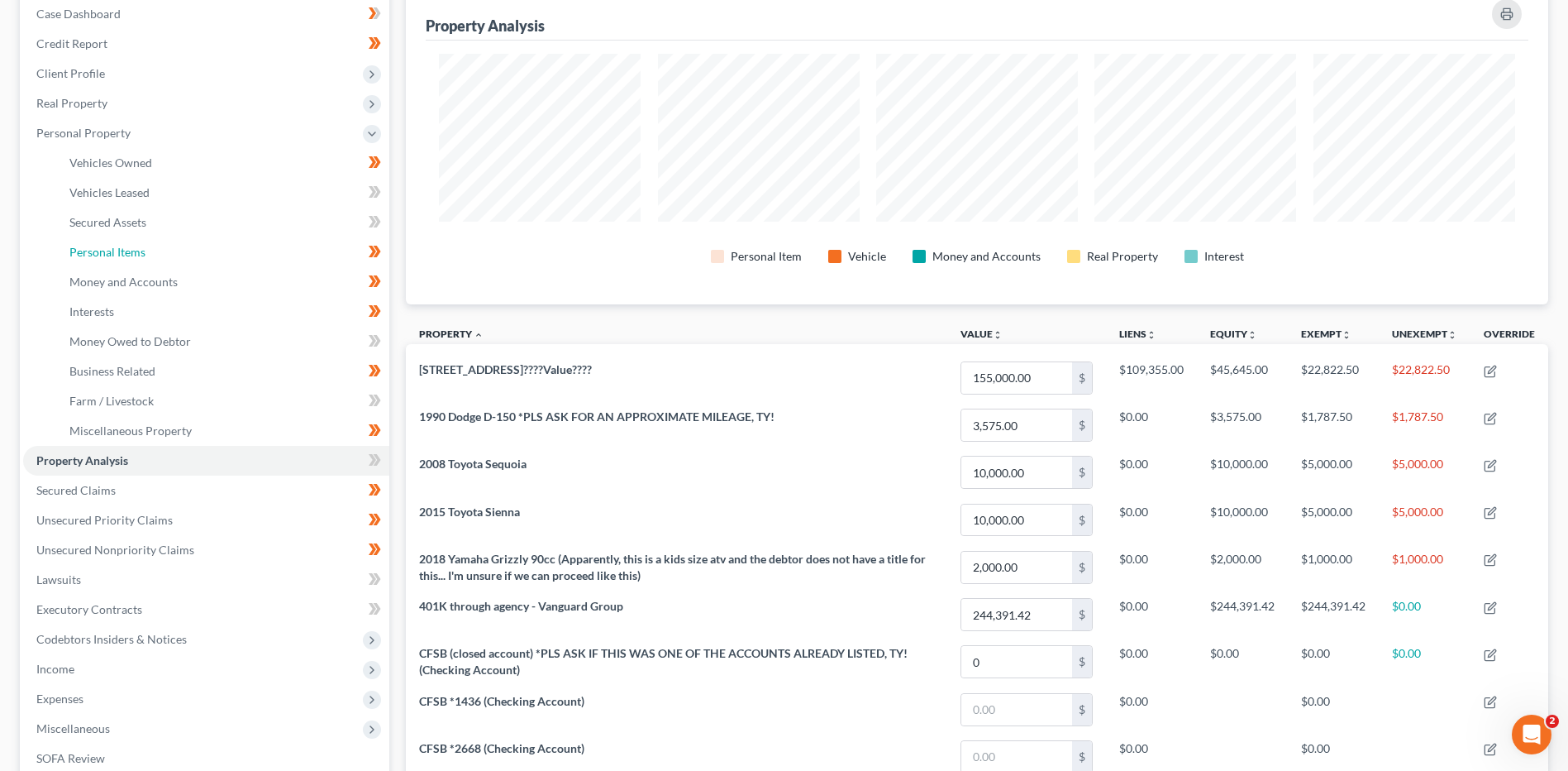
click at [190, 252] on link "Personal Items" at bounding box center [223, 251] width 333 height 30
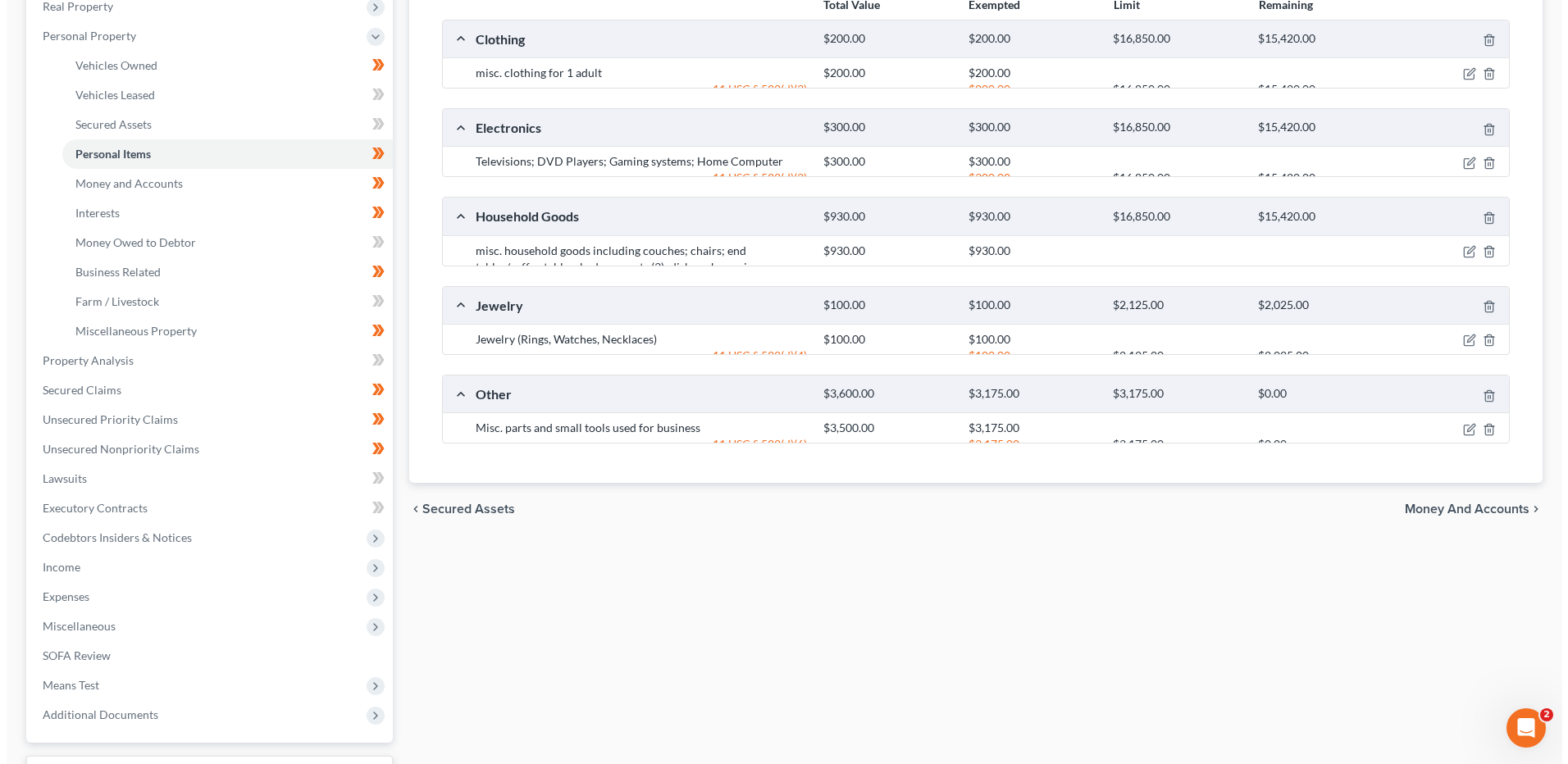
scroll to position [402, 0]
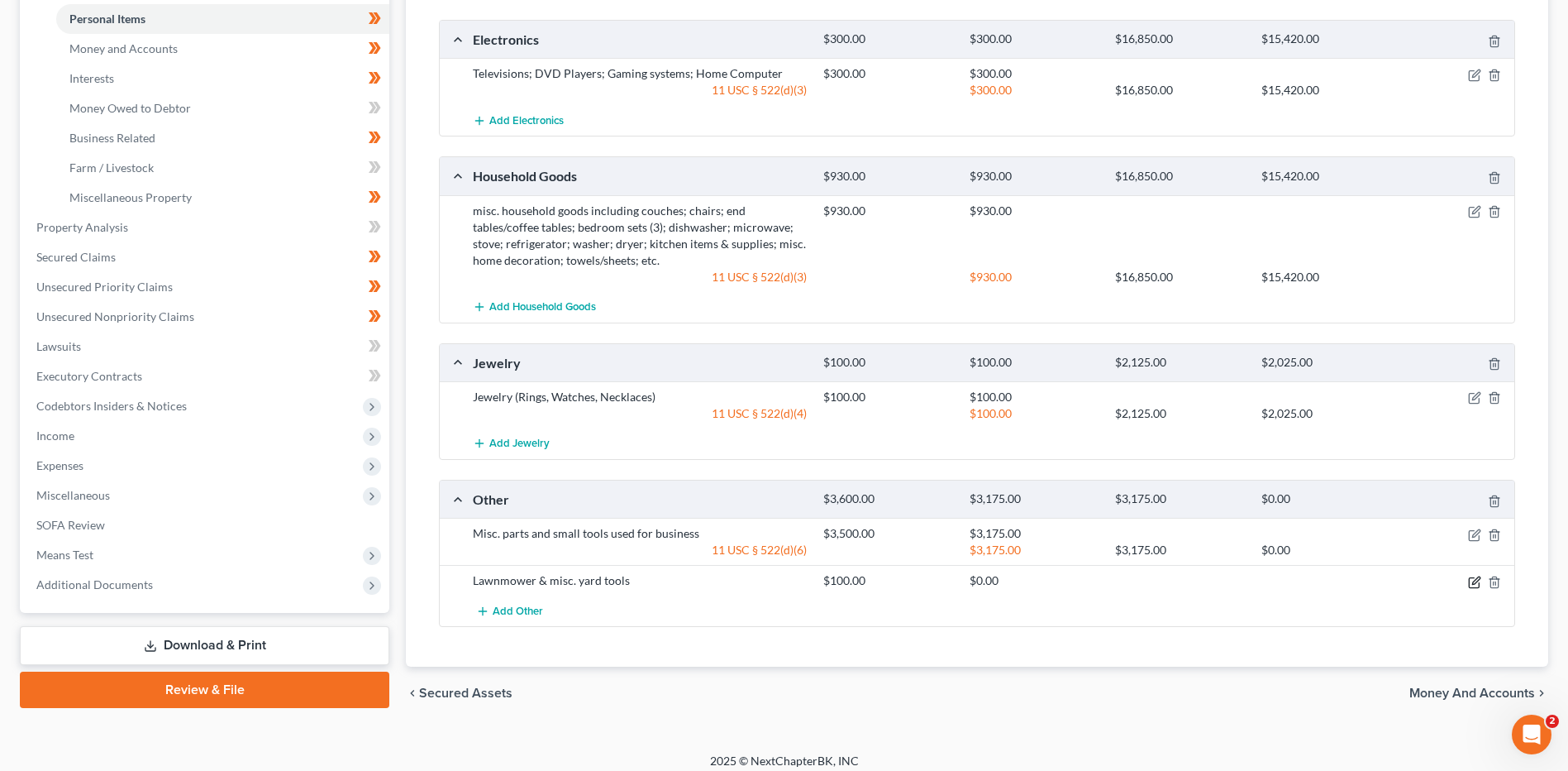
click at [1473, 587] on icon "button" at bounding box center [1474, 582] width 13 height 13
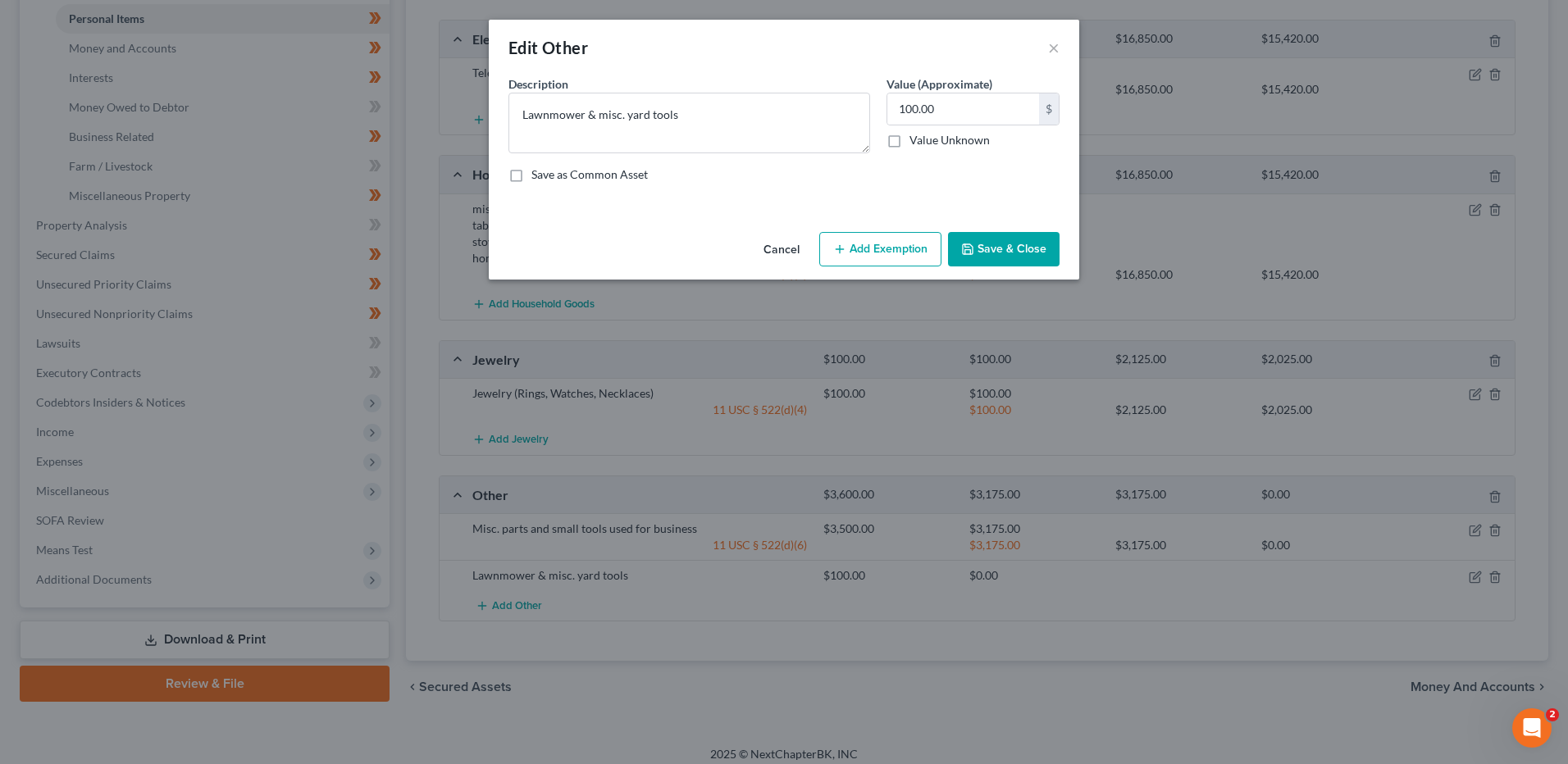
drag, startPoint x: 906, startPoint y: 253, endPoint x: 744, endPoint y: 425, distance: 236.3
click at [906, 252] on button "Add Exemption" at bounding box center [881, 249] width 122 height 35
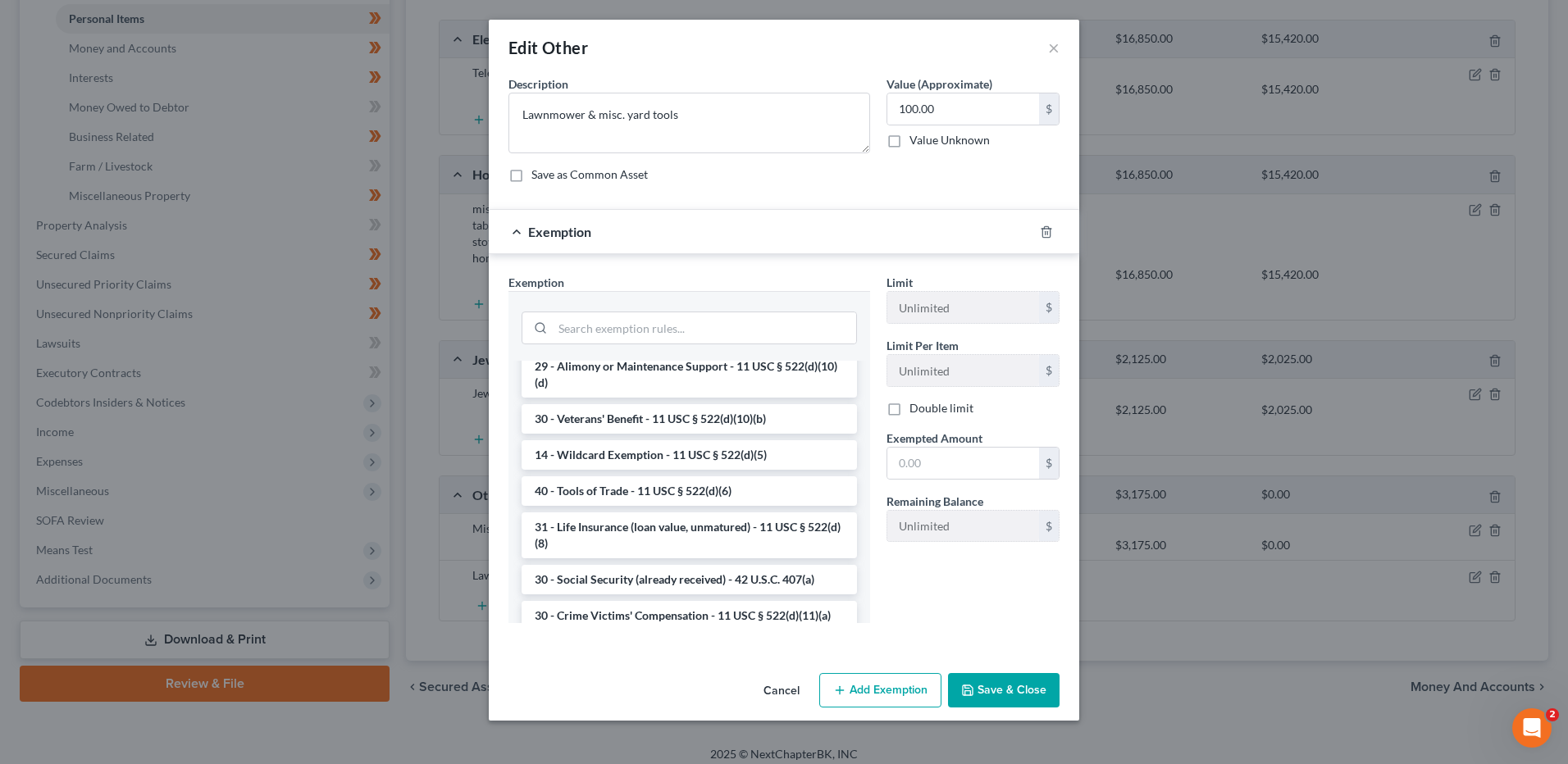
scroll to position [573, 0]
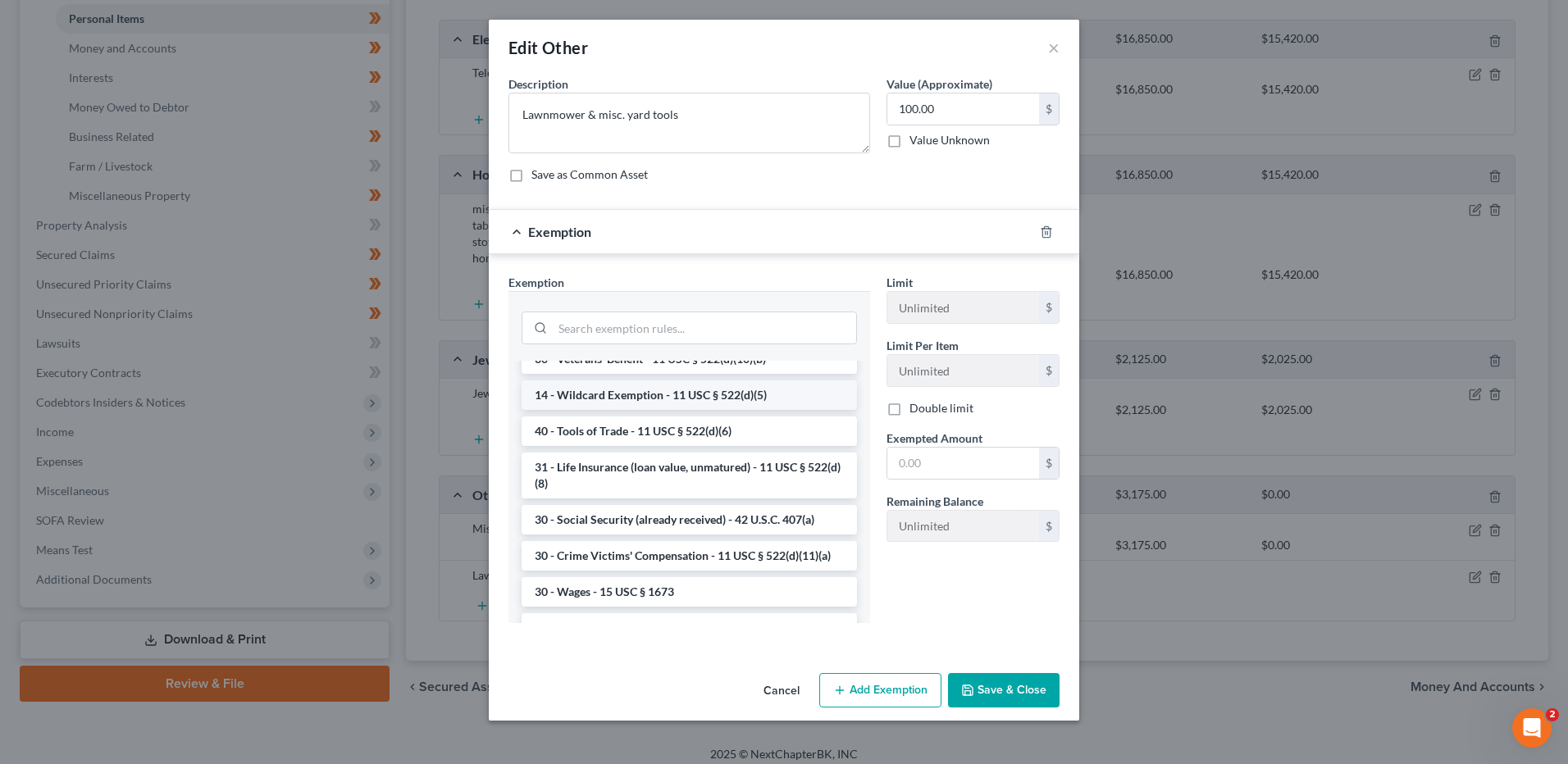
click at [686, 409] on li "14 - Wildcard Exemption - 11 USC § 522(d)(5)" at bounding box center [689, 394] width 335 height 29
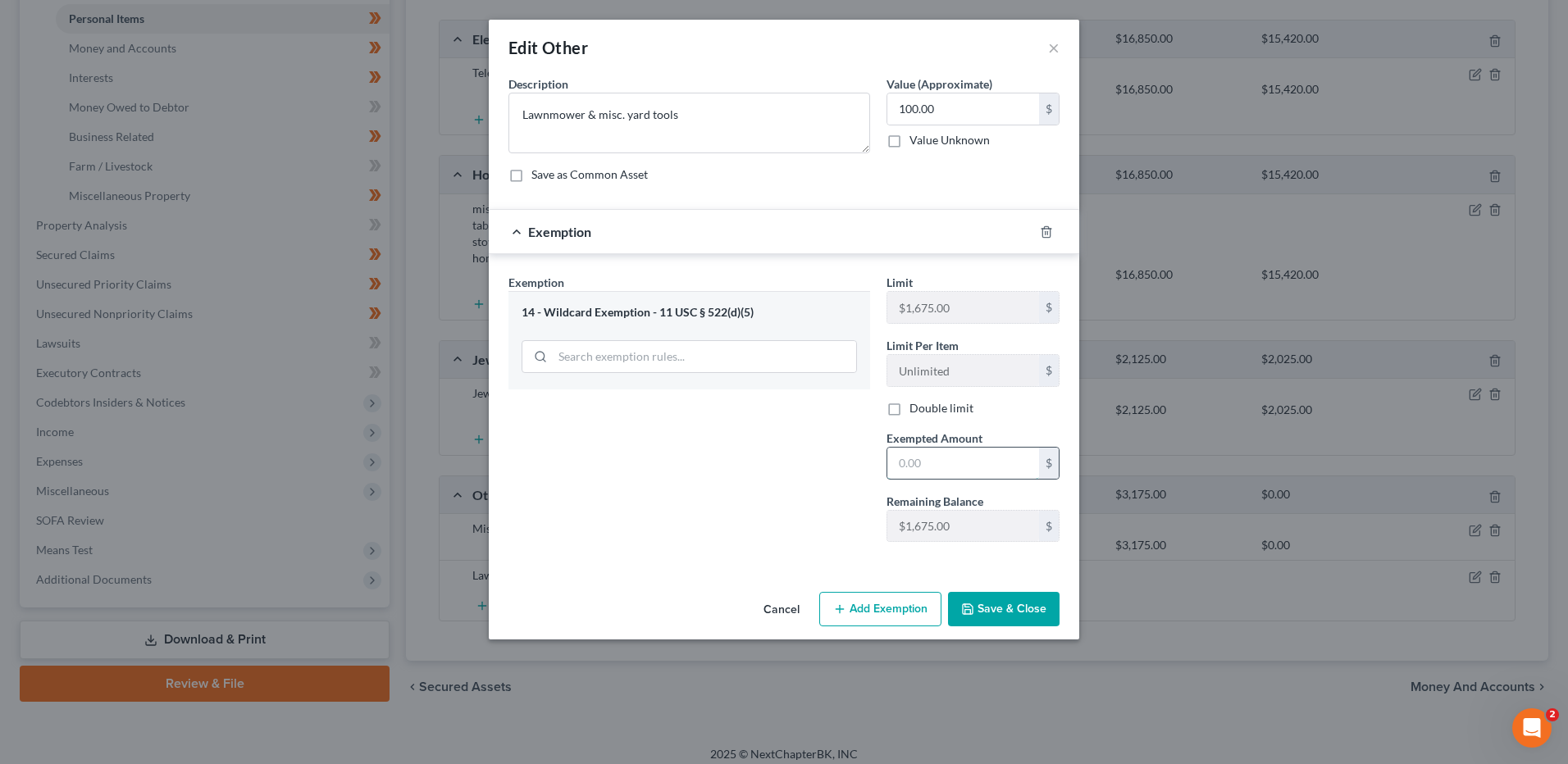
click at [930, 473] on input "text" at bounding box center [962, 463] width 152 height 31
type input "100.00"
click at [1006, 620] on button "Save & Close" at bounding box center [1004, 609] width 112 height 35
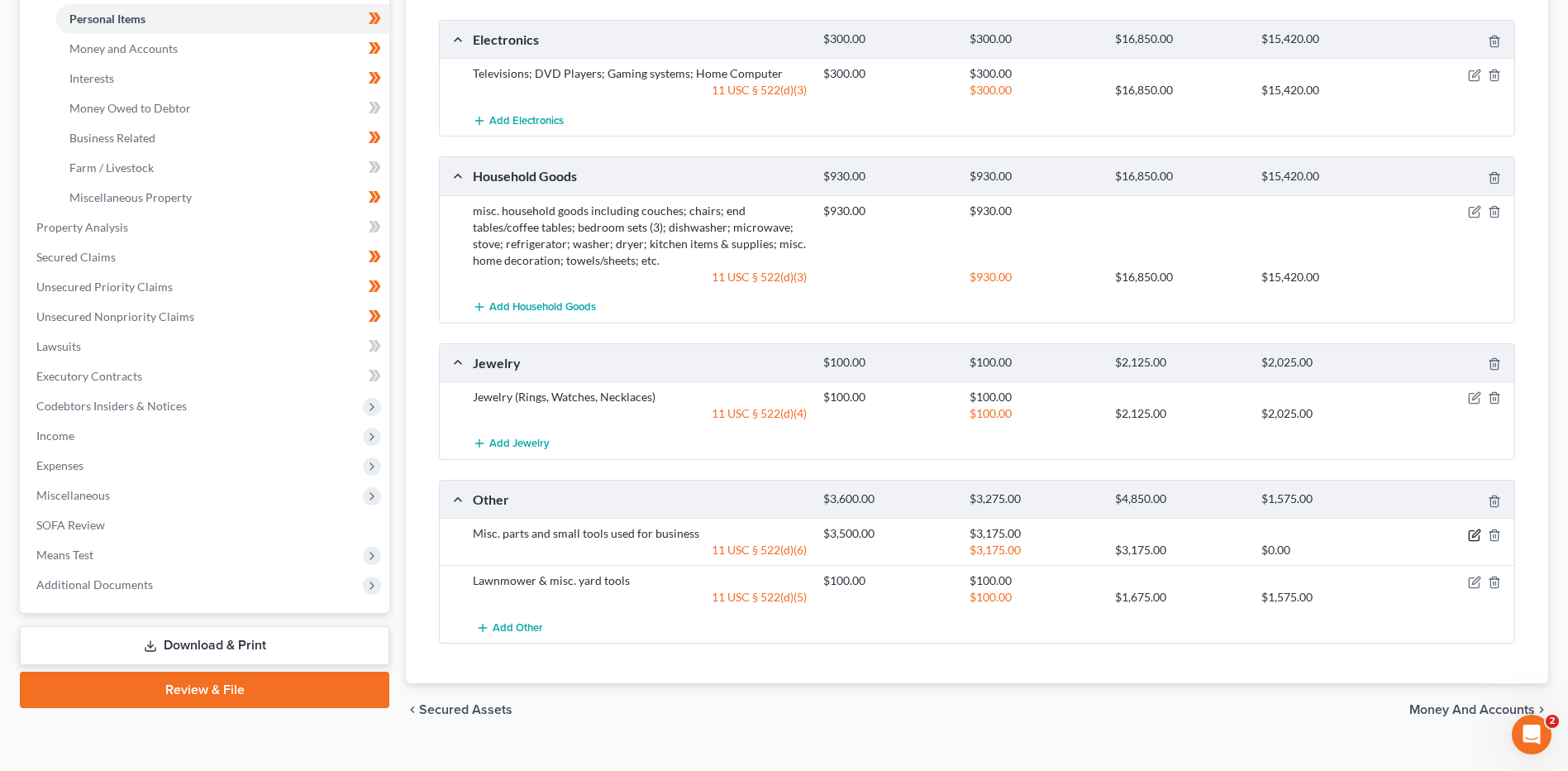
click at [1474, 538] on icon "button" at bounding box center [1474, 535] width 13 height 13
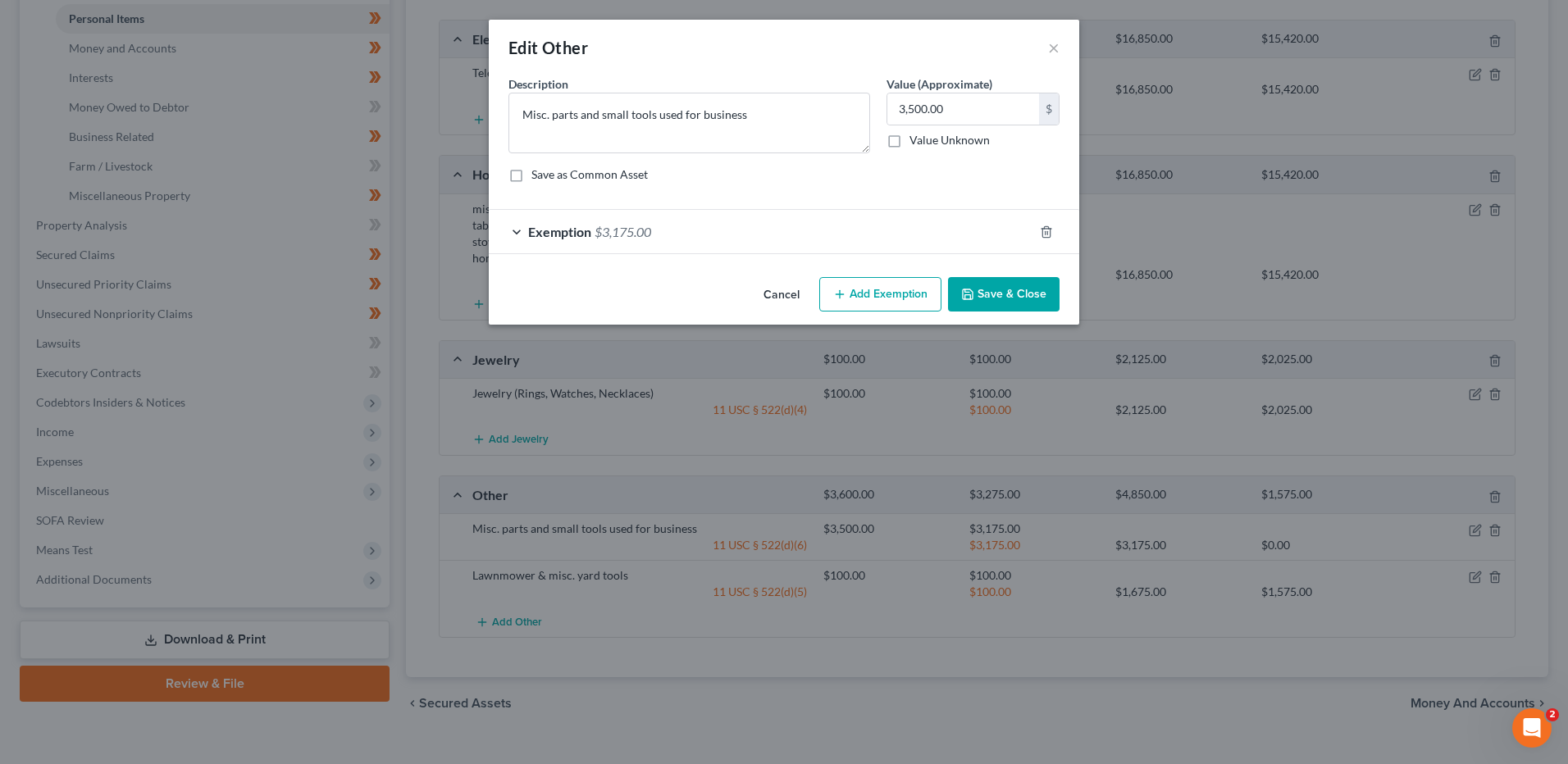
drag, startPoint x: 870, startPoint y: 292, endPoint x: 720, endPoint y: 557, distance: 304.5
click at [871, 292] on button "Add Exemption" at bounding box center [881, 294] width 122 height 35
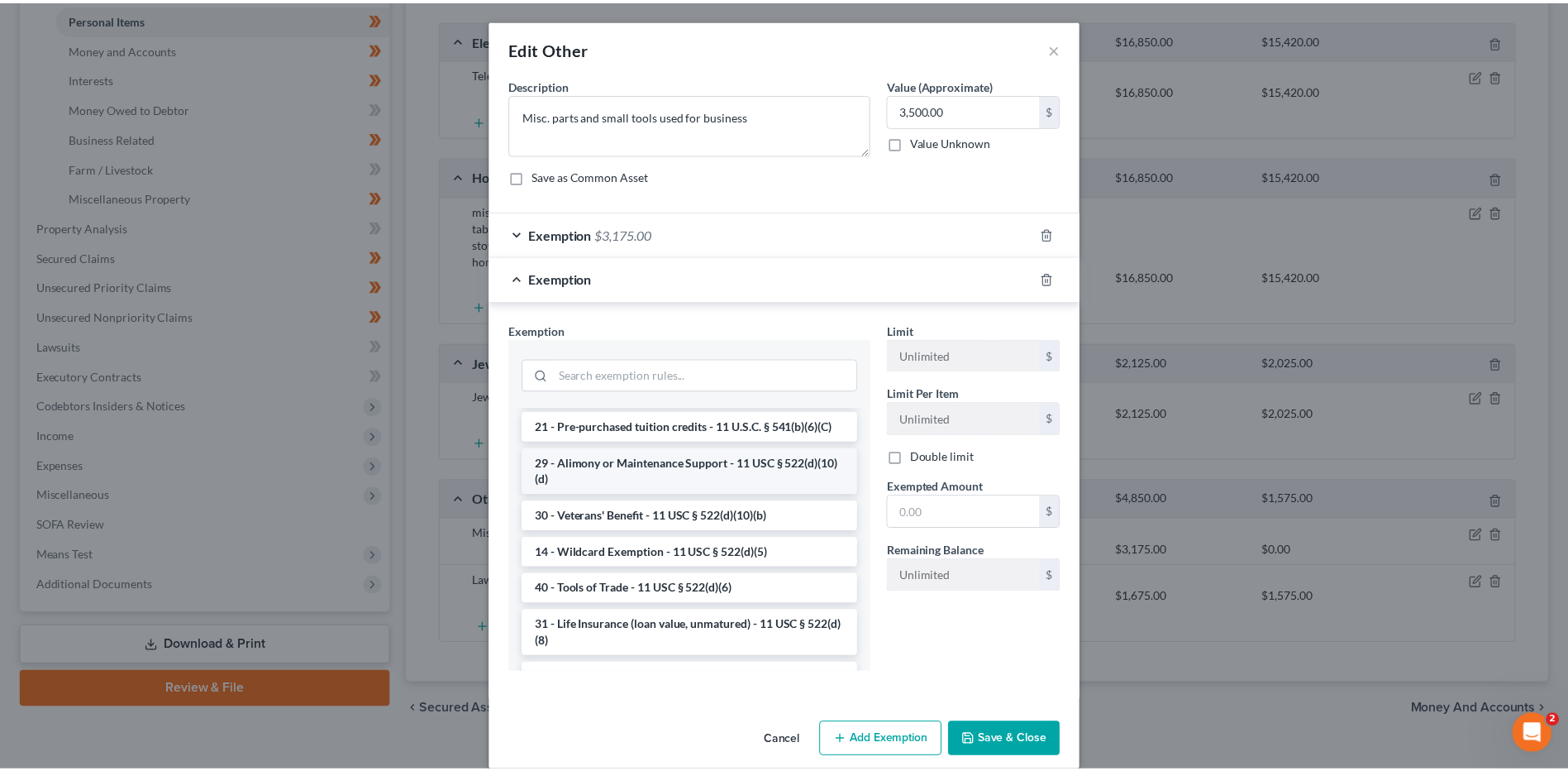
scroll to position [496, 0]
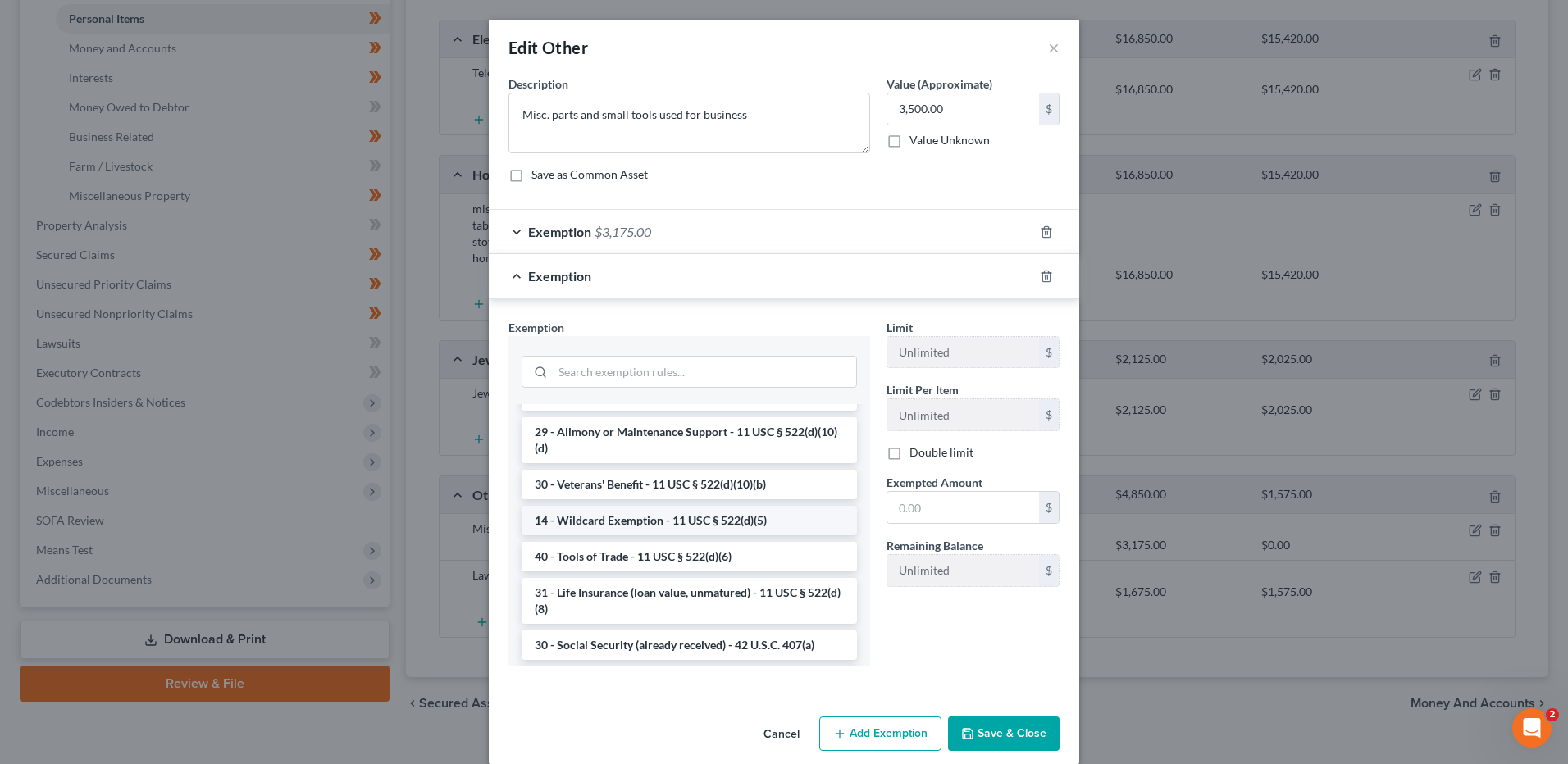
click at [690, 535] on li "14 - Wildcard Exemption - 11 USC § 522(d)(5)" at bounding box center [689, 519] width 335 height 29
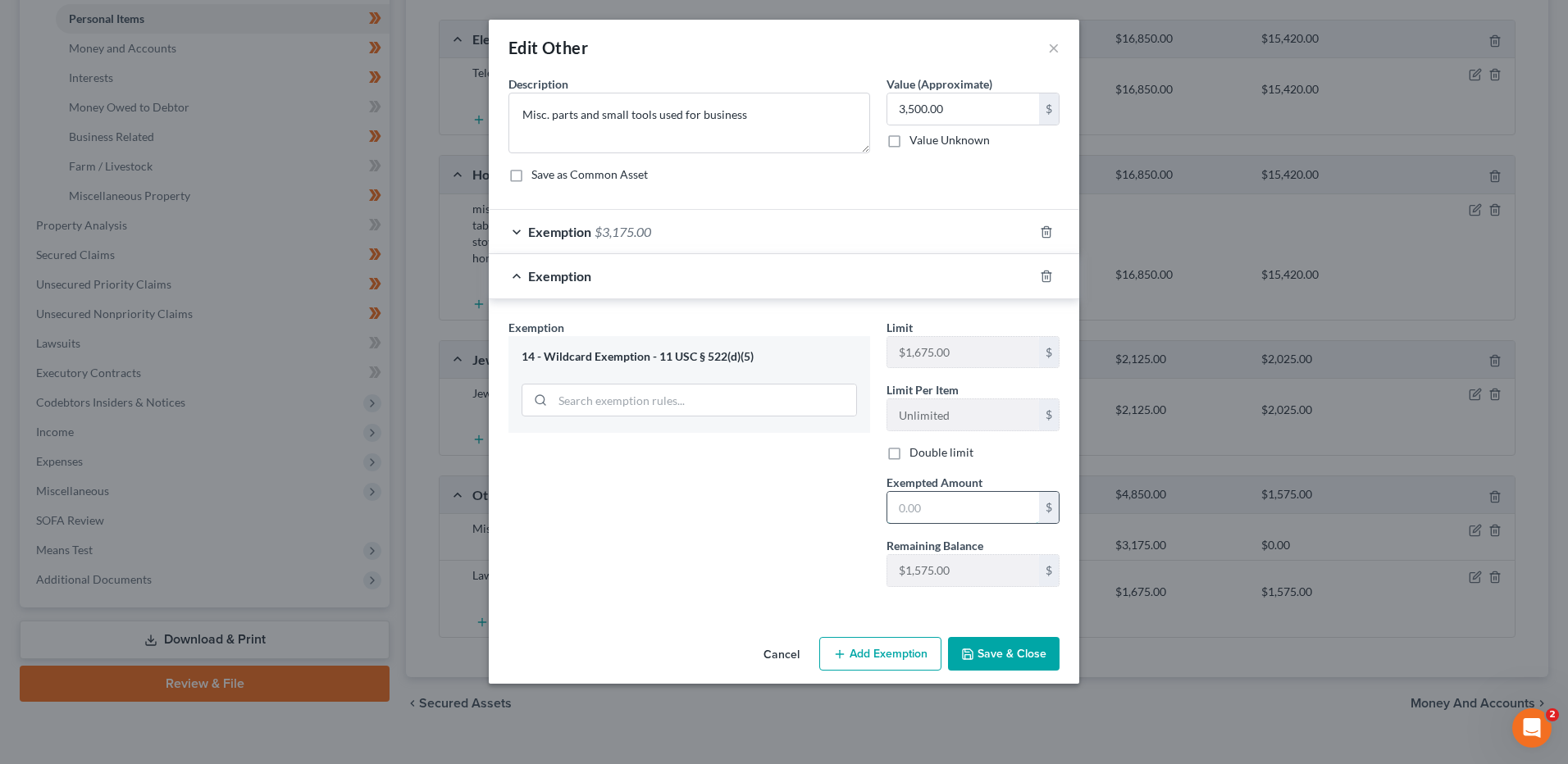
click at [995, 511] on input "text" at bounding box center [962, 507] width 152 height 31
type input "325.00"
click at [1002, 646] on button "Save & Close" at bounding box center [1004, 653] width 112 height 35
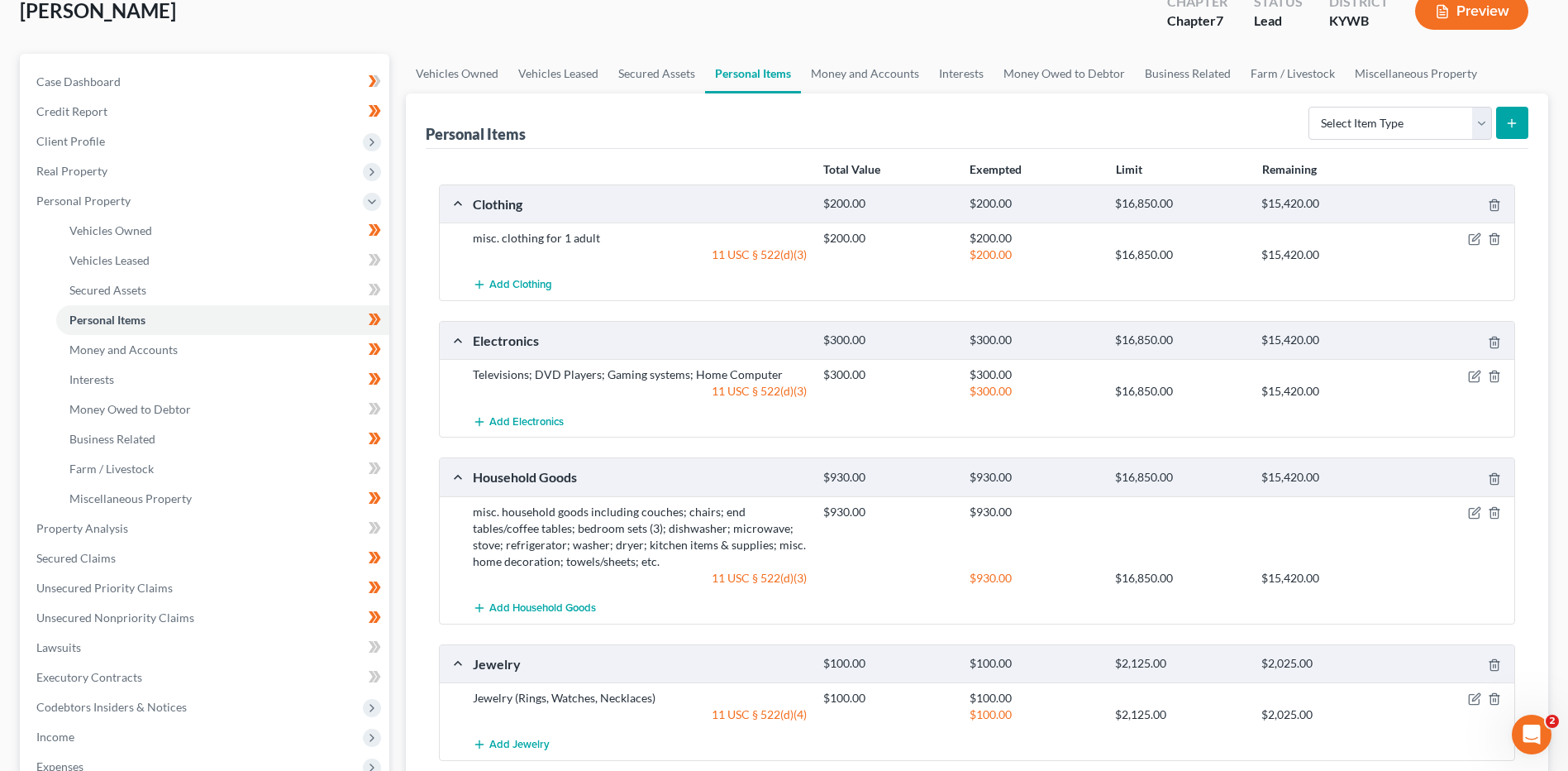
scroll to position [75, 0]
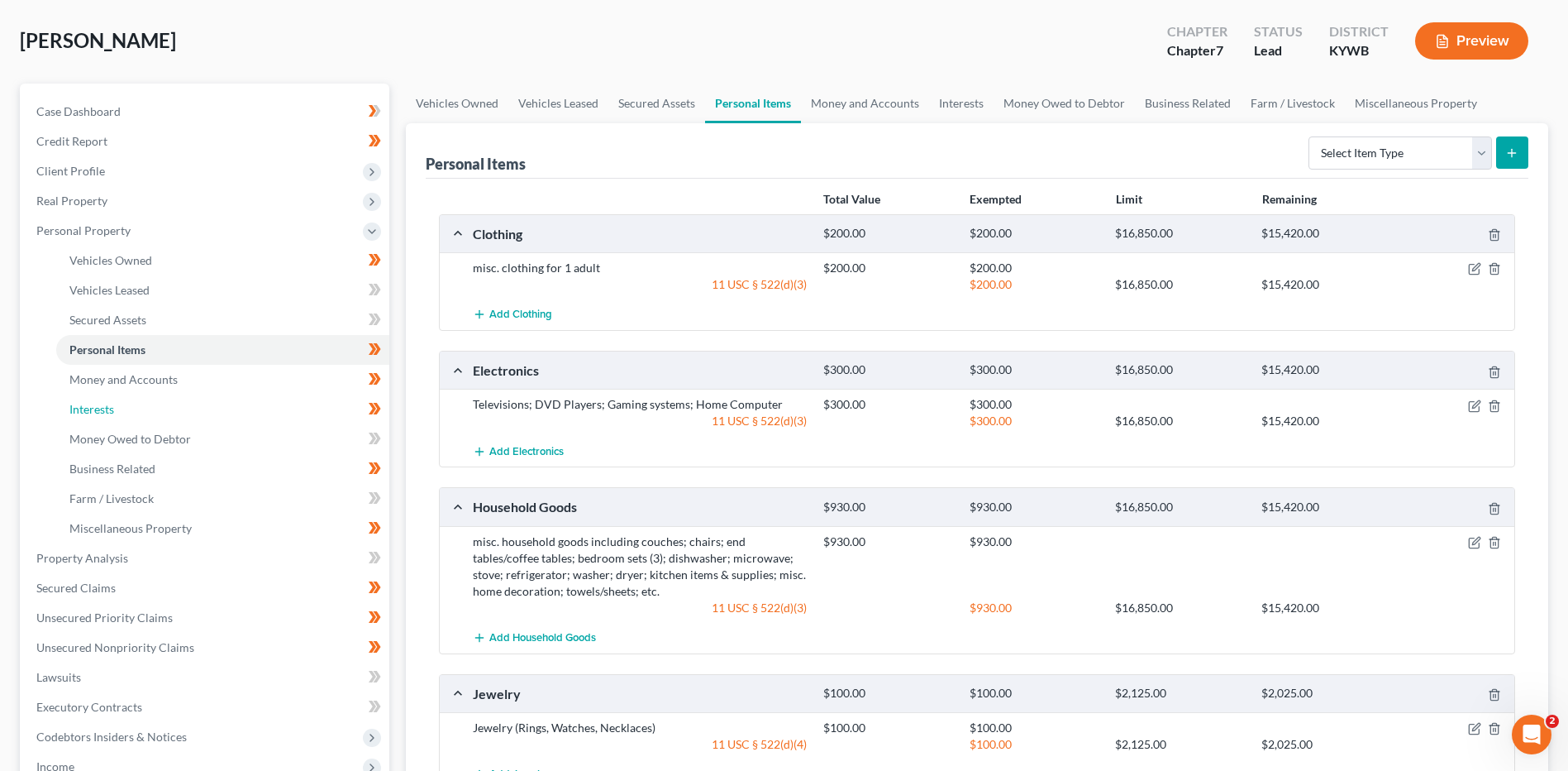
drag, startPoint x: 148, startPoint y: 415, endPoint x: 1046, endPoint y: 514, distance: 903.4
click at [148, 415] on link "Interests" at bounding box center [223, 409] width 333 height 30
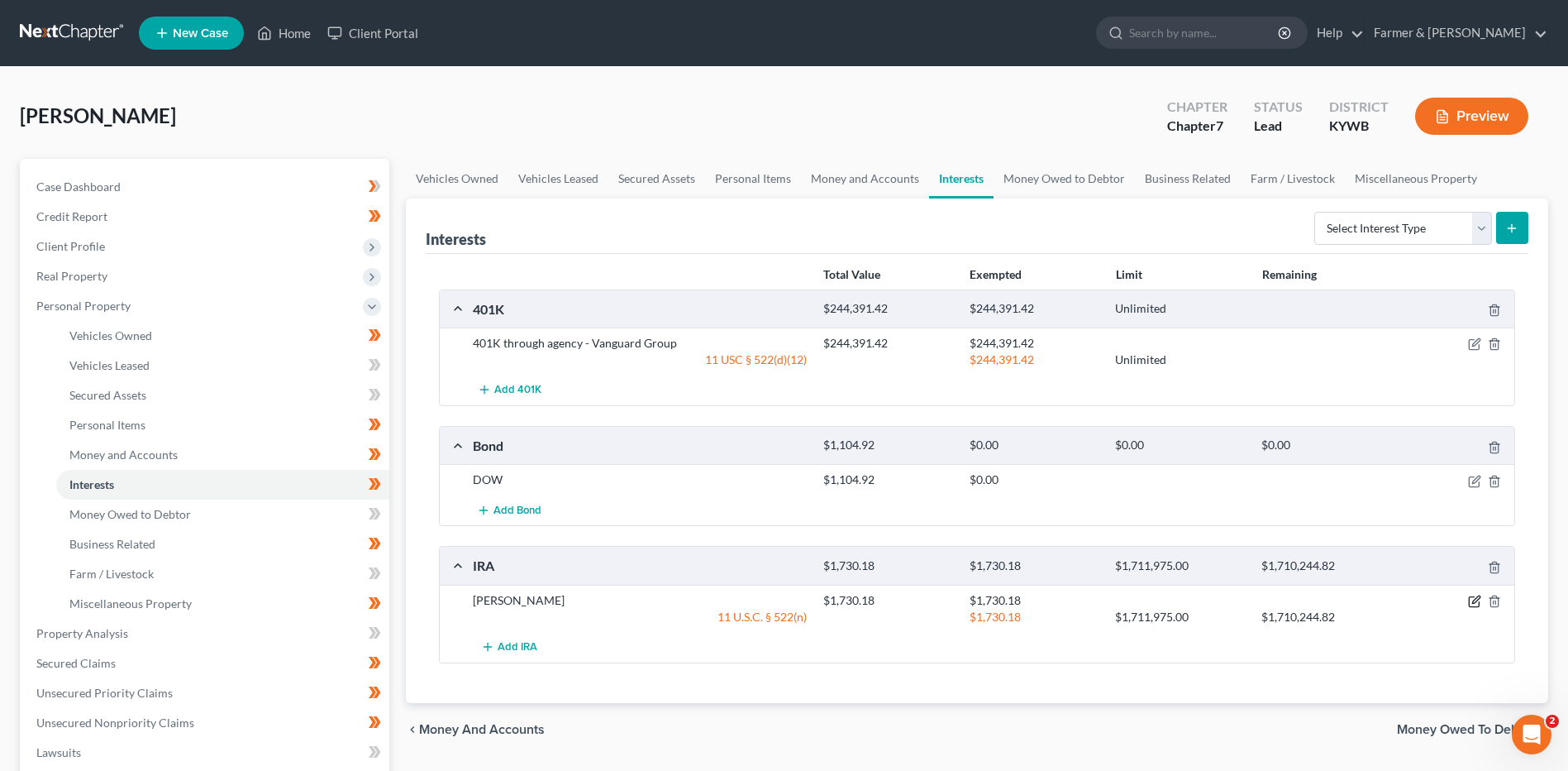
click at [1470, 604] on icon "button" at bounding box center [1474, 601] width 13 height 13
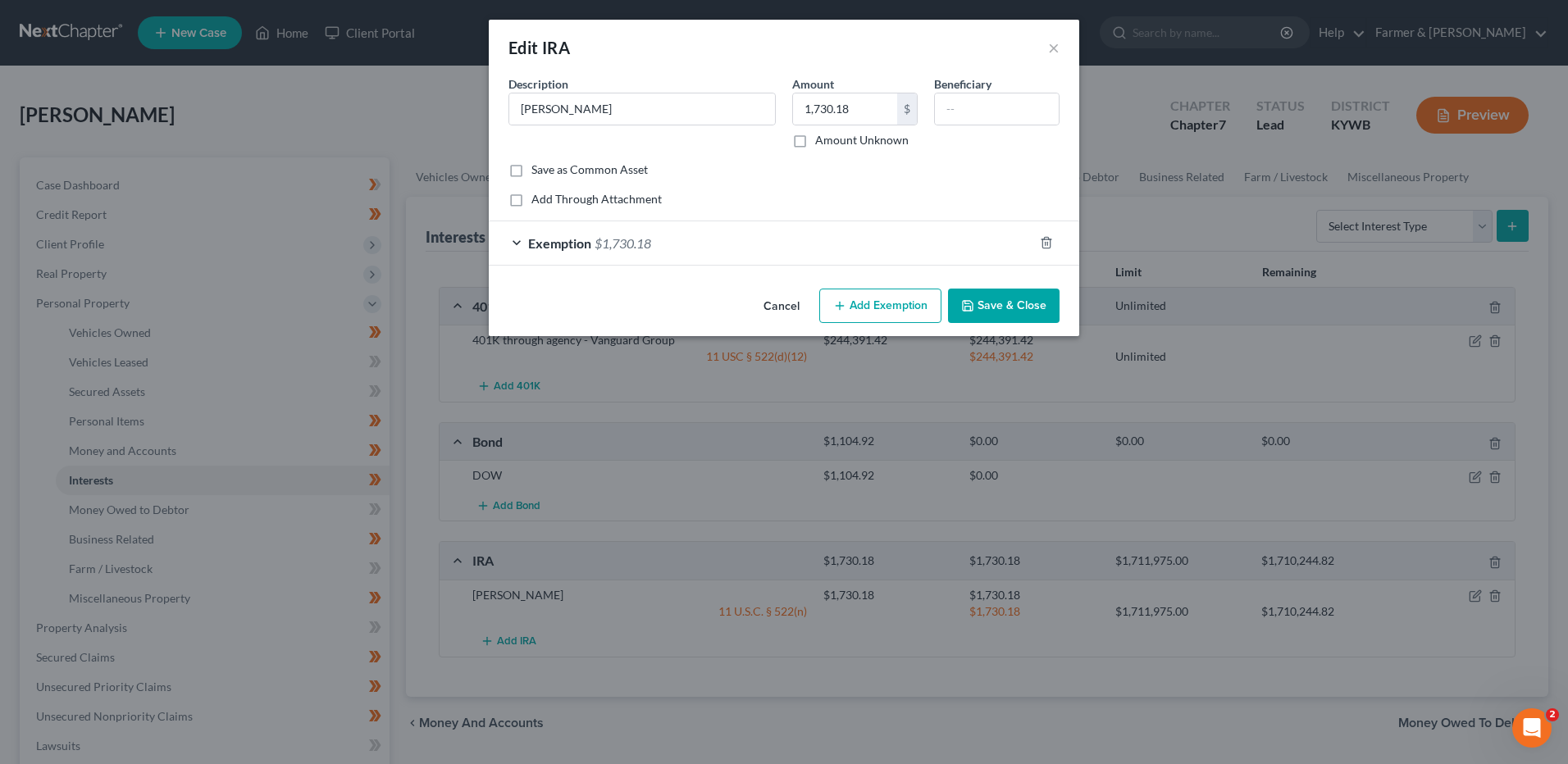
click at [693, 238] on div "Exemption $1,730.18" at bounding box center [761, 243] width 545 height 43
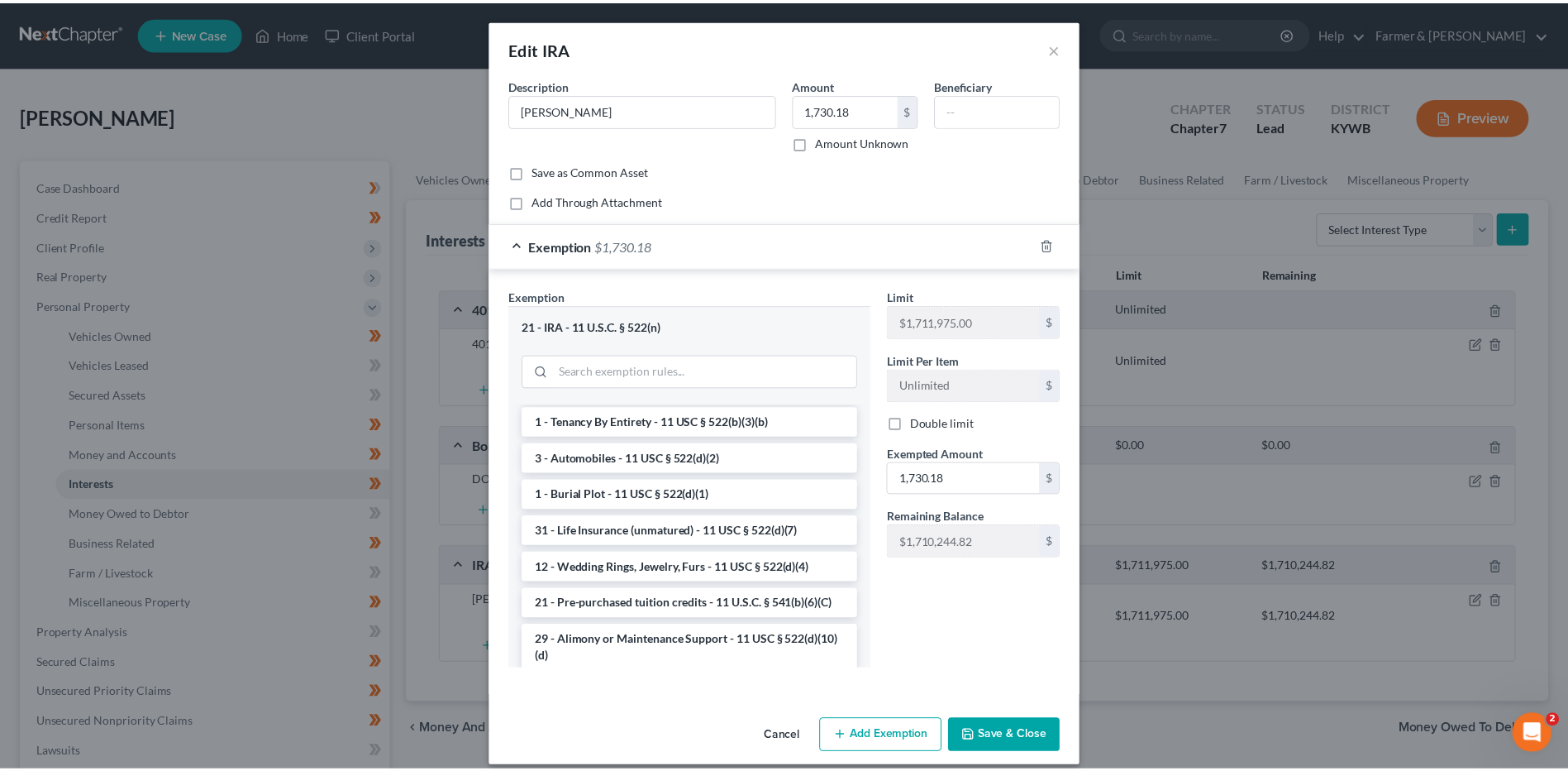
scroll to position [413, 0]
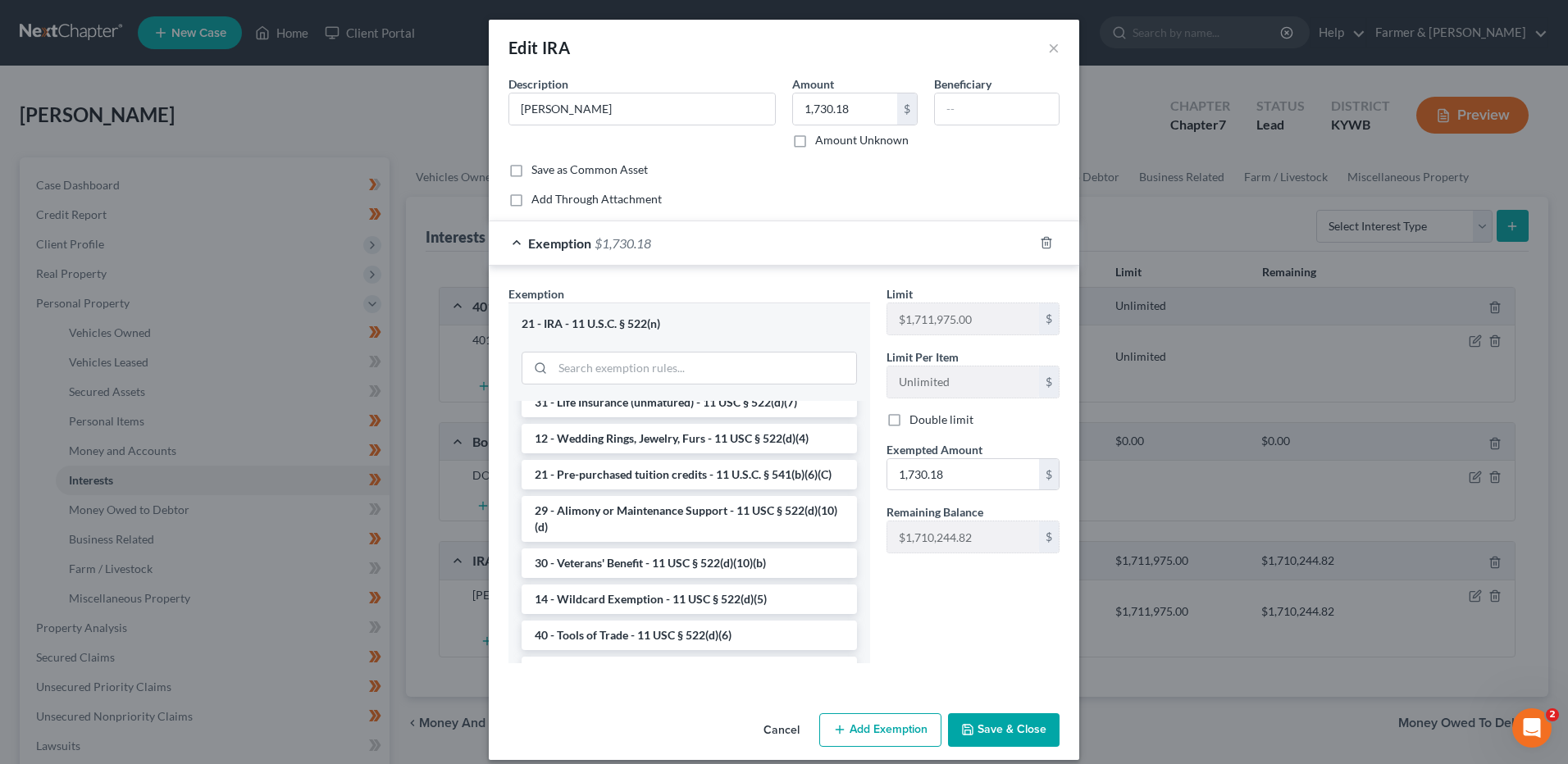
click at [791, 731] on button "Cancel" at bounding box center [781, 730] width 62 height 33
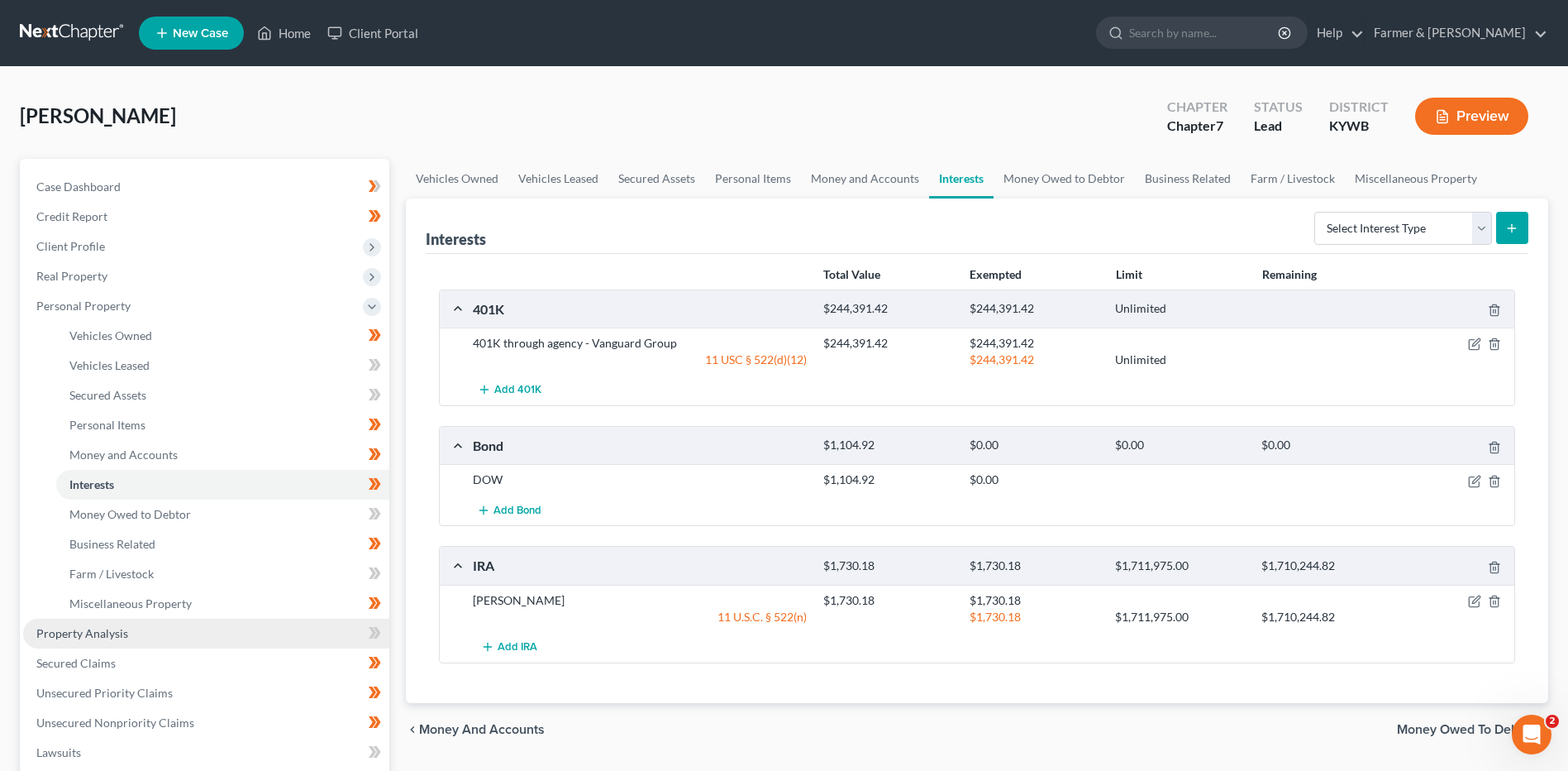
click at [94, 629] on span "Property Analysis" at bounding box center [82, 633] width 92 height 14
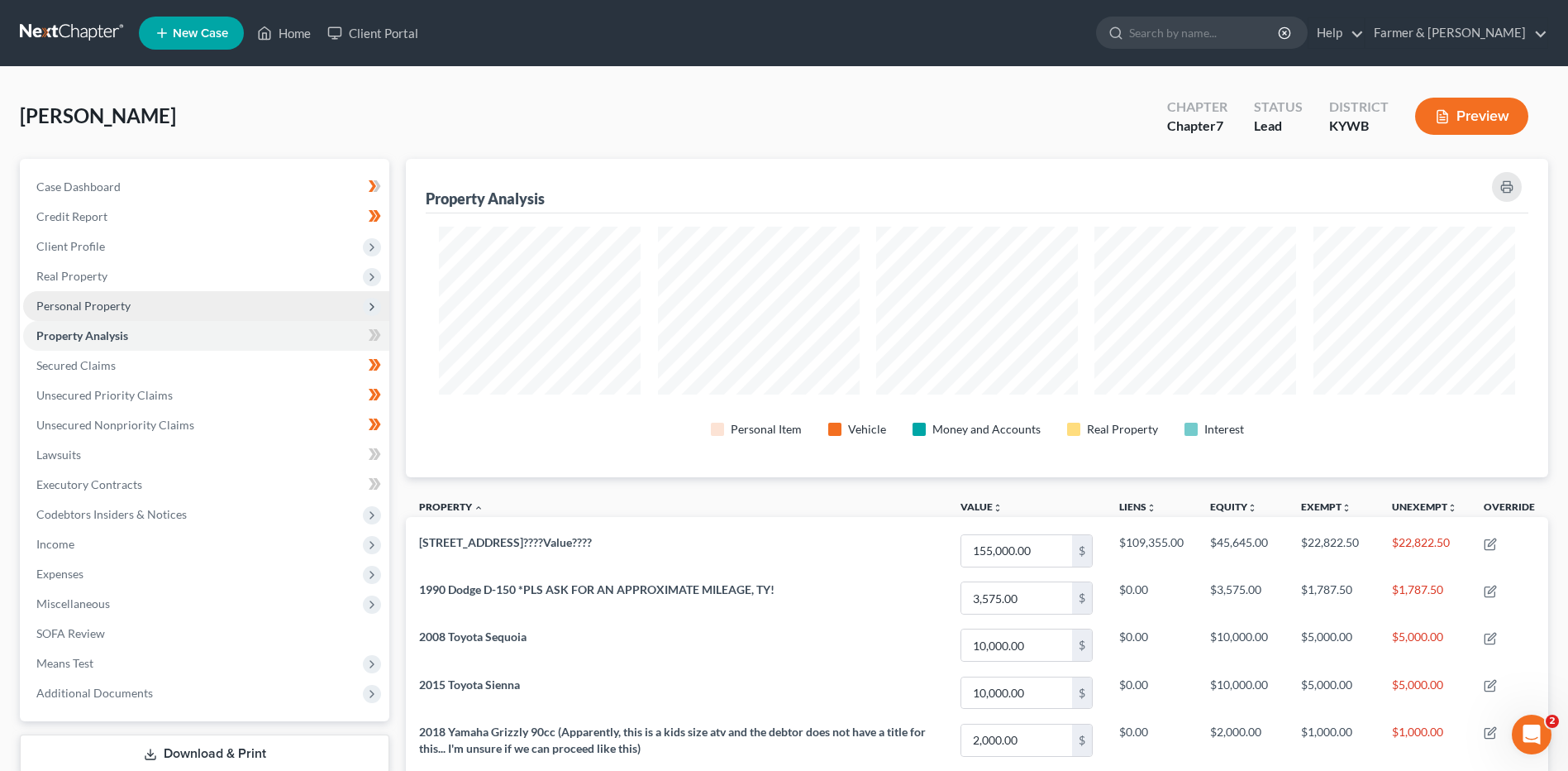
click at [159, 318] on span "Personal Property" at bounding box center [207, 305] width 367 height 30
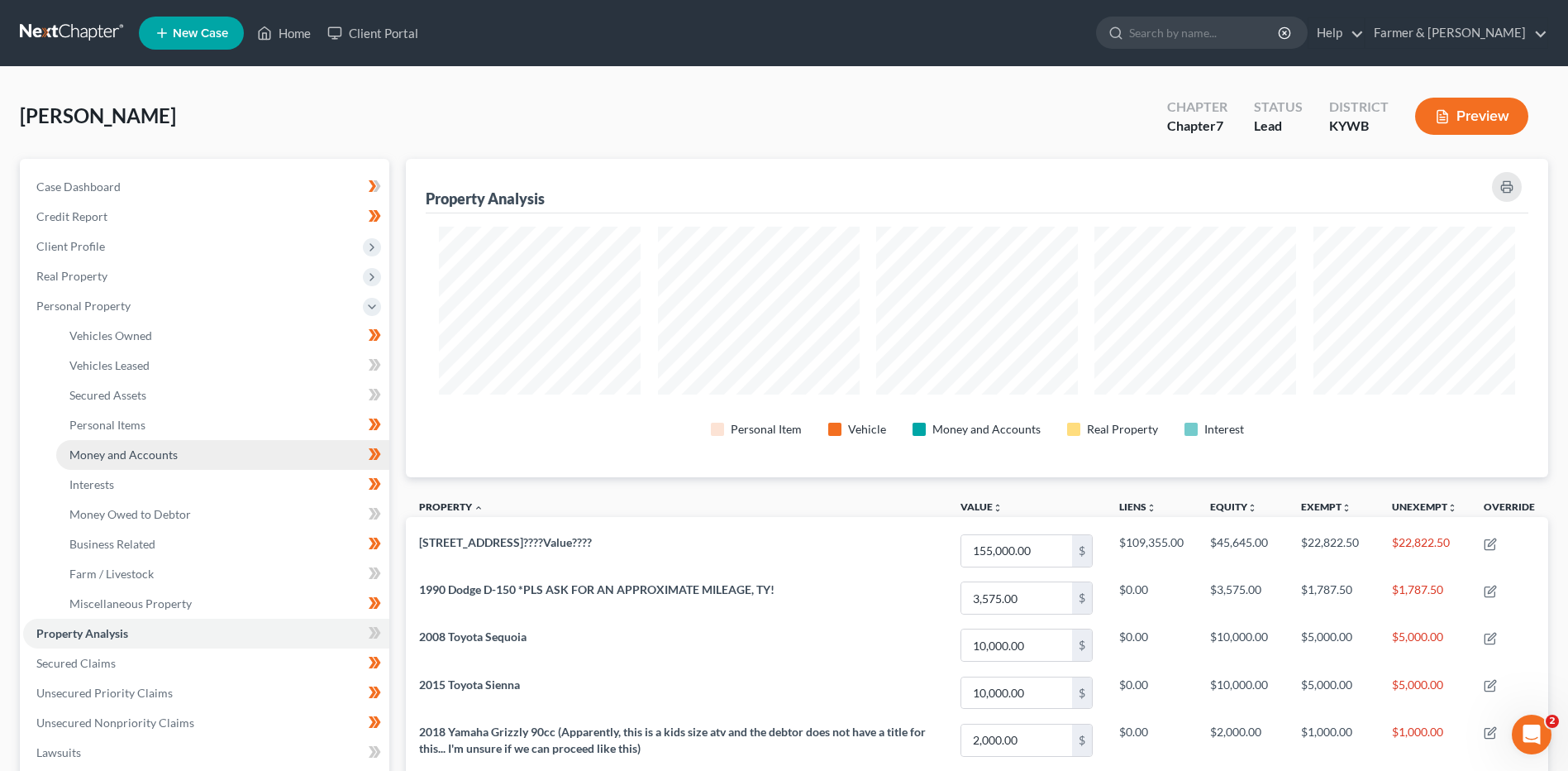
click at [185, 453] on link "Money and Accounts" at bounding box center [223, 454] width 333 height 30
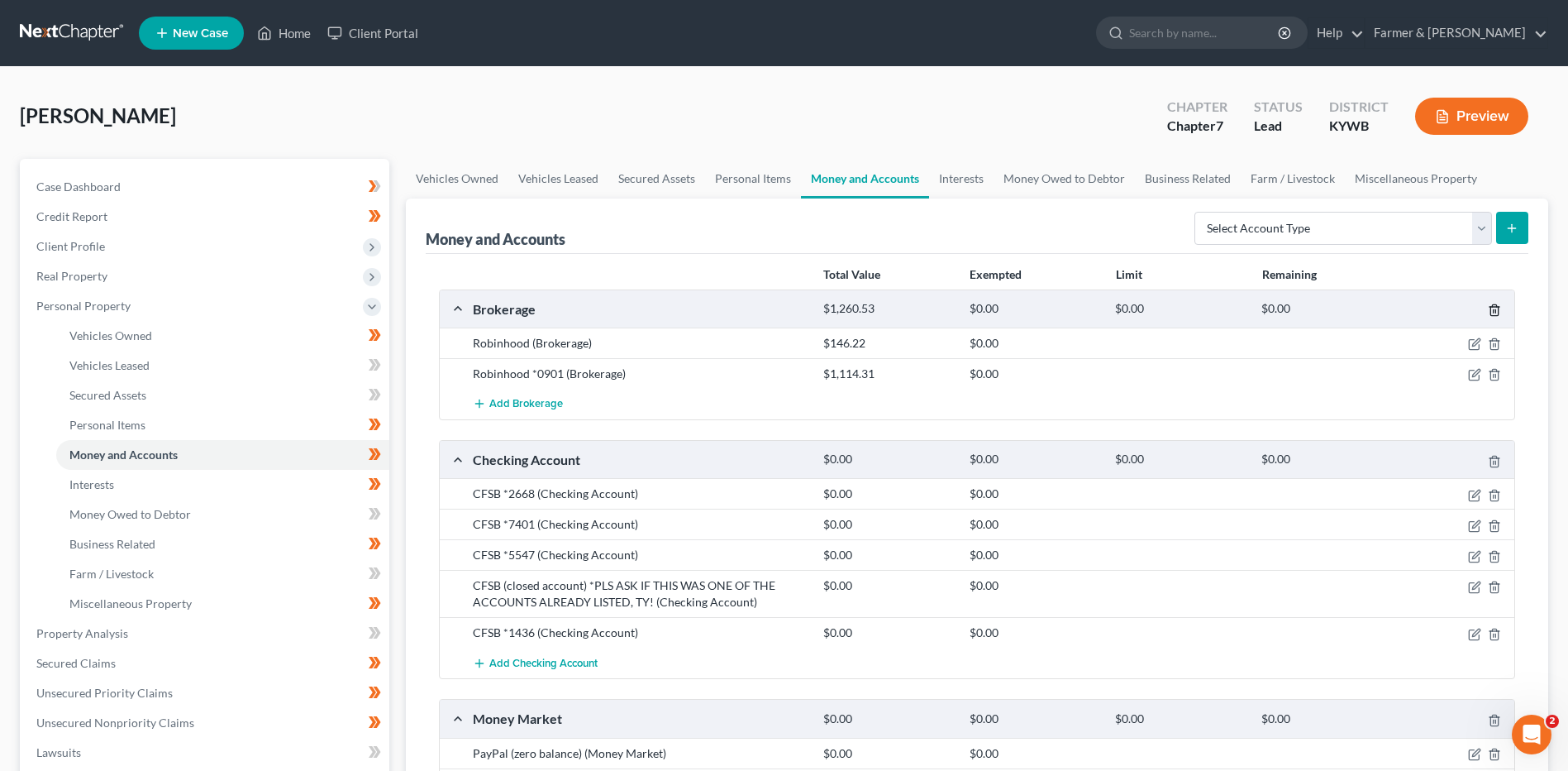
click at [1497, 303] on icon "button" at bounding box center [1494, 309] width 13 height 13
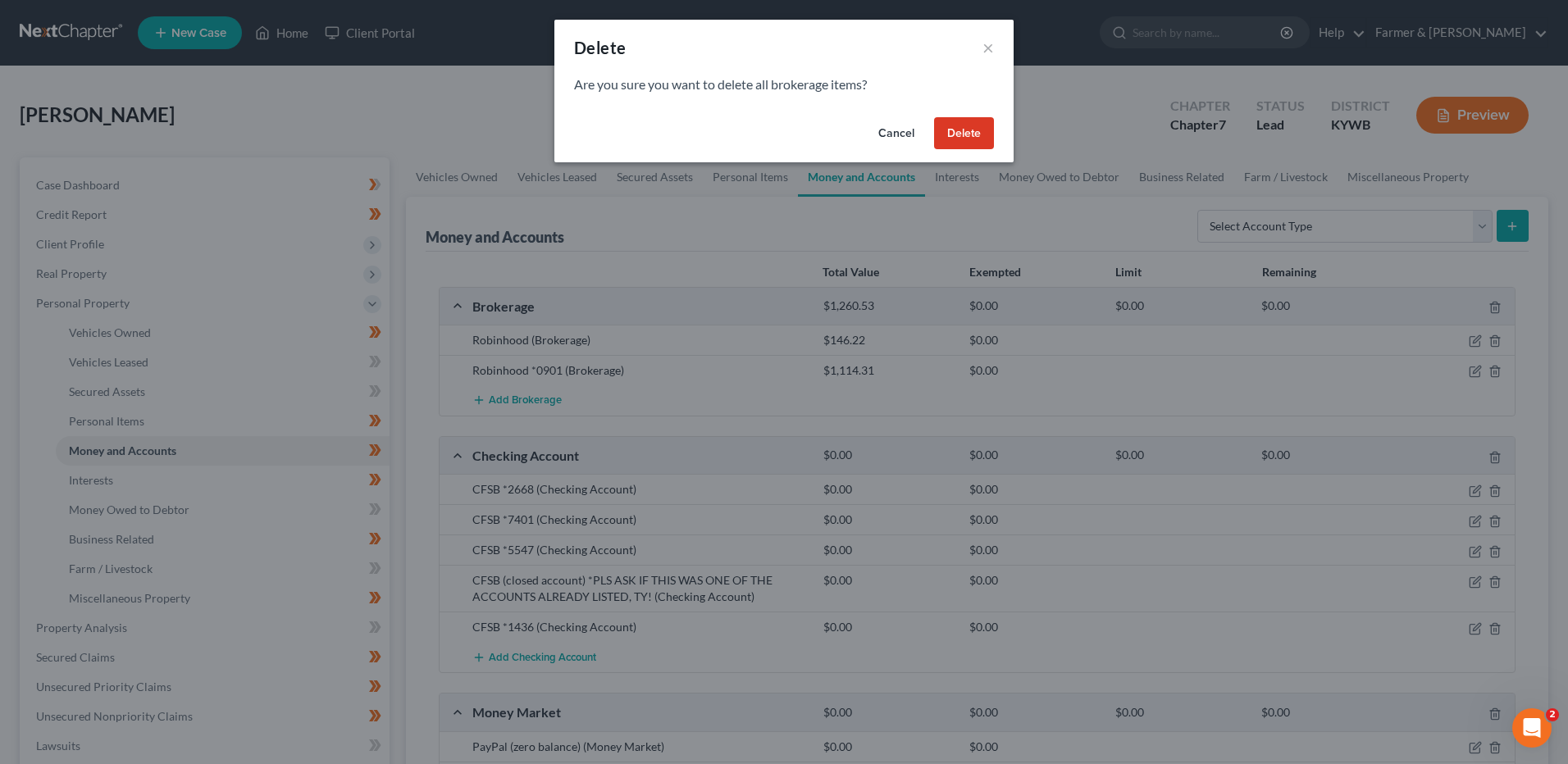
click at [957, 129] on button "Delete" at bounding box center [963, 133] width 59 height 33
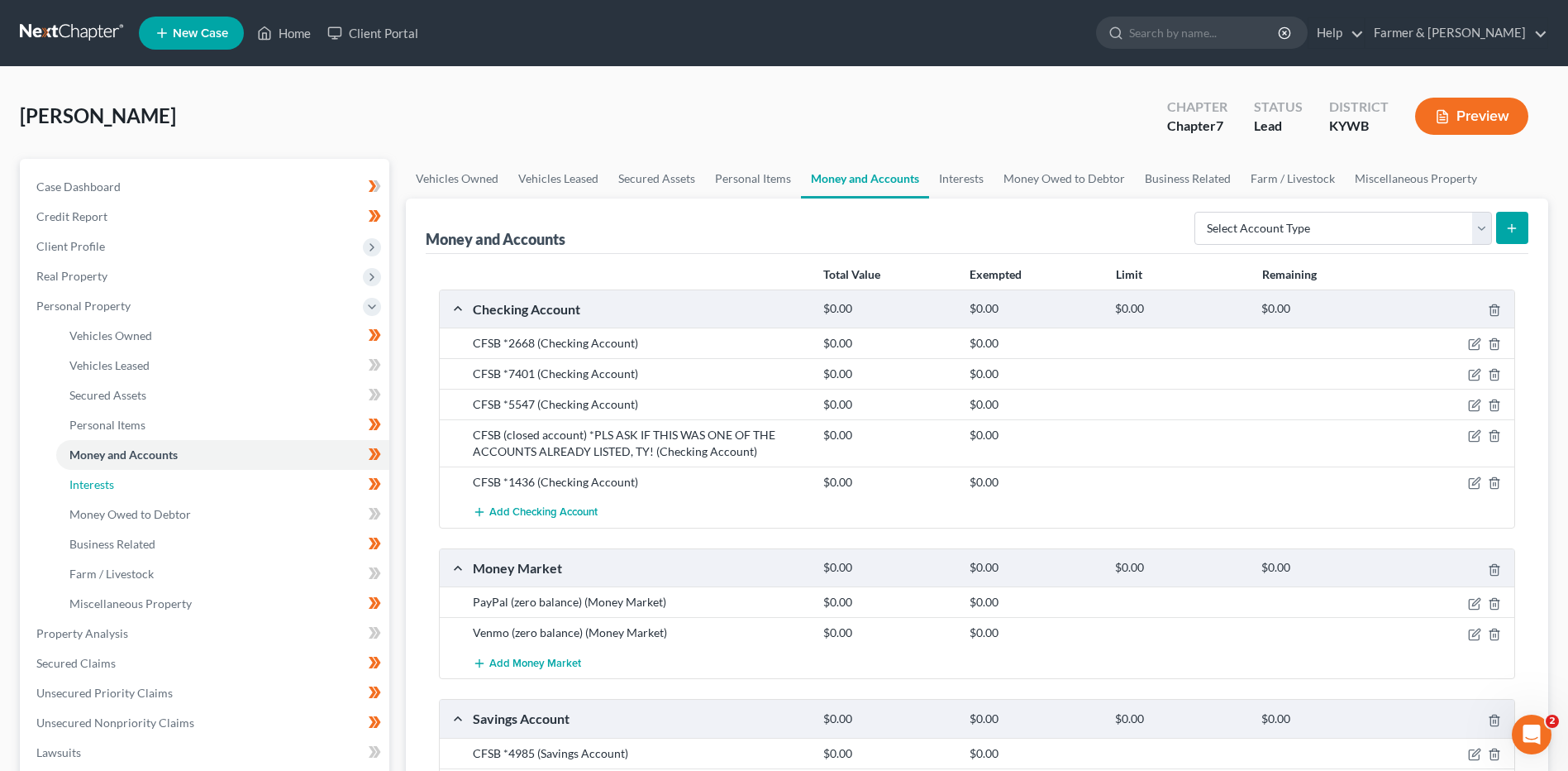
drag, startPoint x: 107, startPoint y: 490, endPoint x: 964, endPoint y: 475, distance: 857.1
click at [107, 489] on span "Interests" at bounding box center [92, 484] width 45 height 14
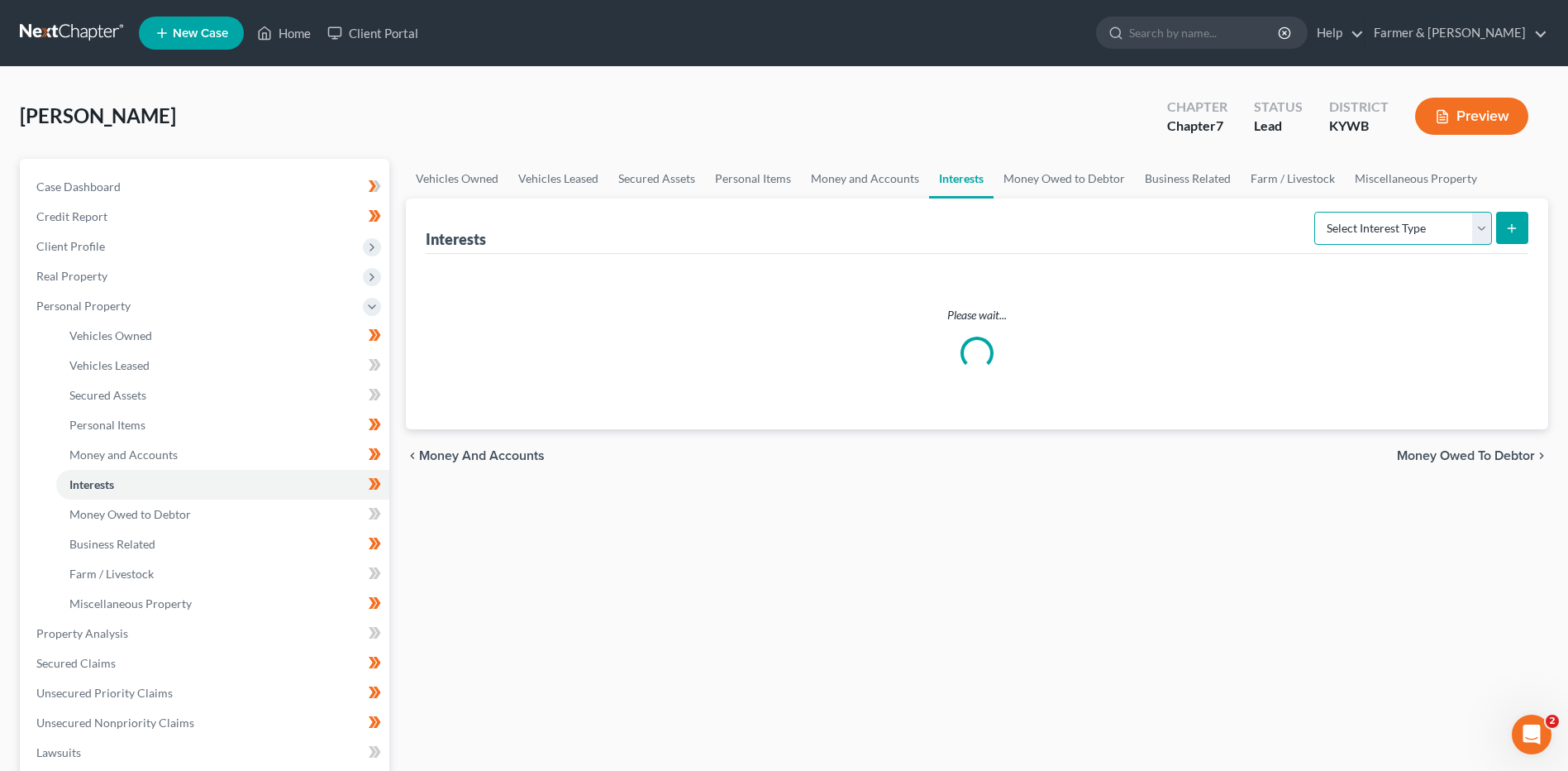
click at [1408, 227] on select "Select Interest Type 401K Annuity Bond Education IRA Government Bond Government…" at bounding box center [1403, 228] width 178 height 33
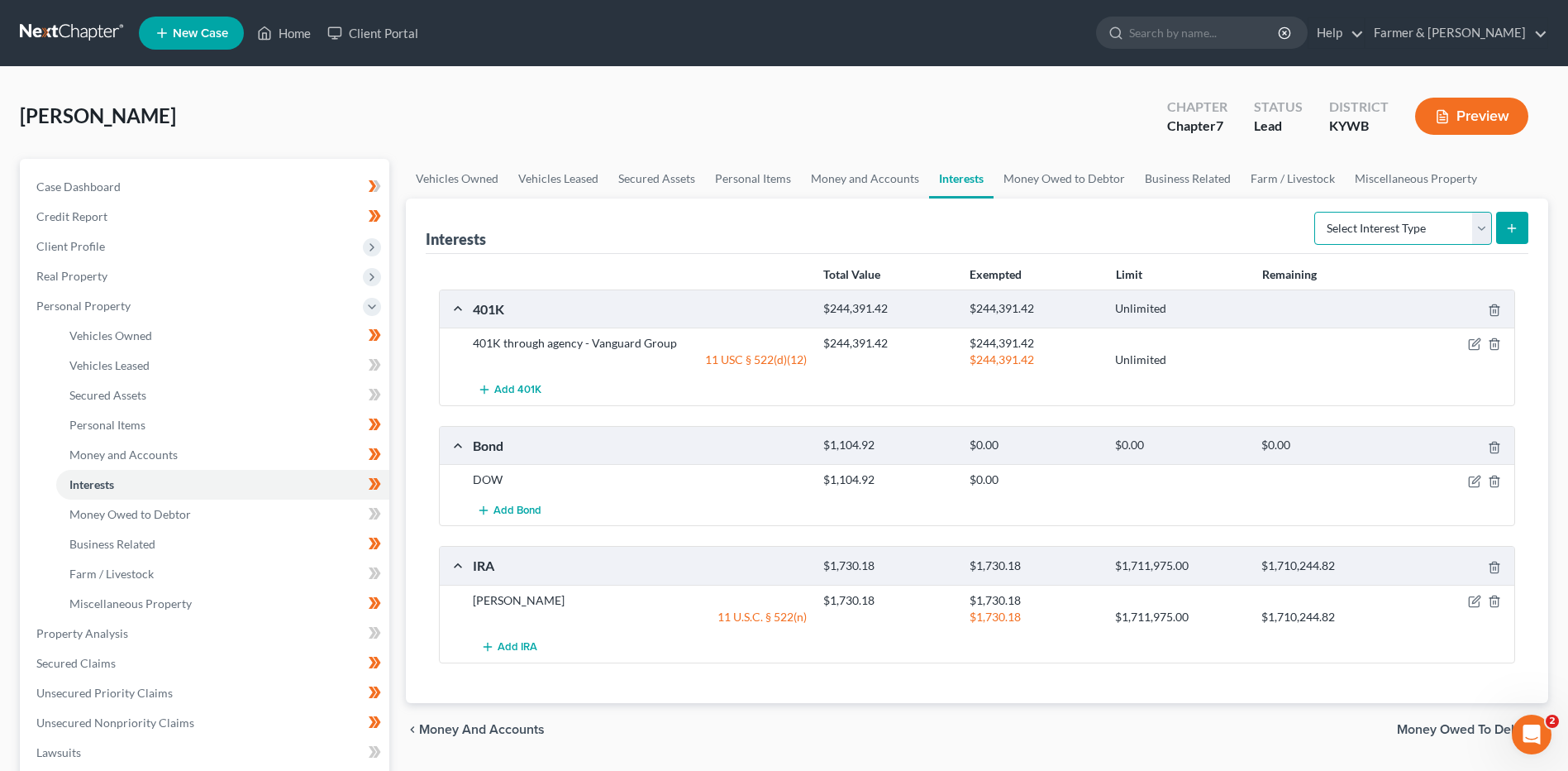
select select "stock"
click at [1316, 212] on select "Select Interest Type 401K Annuity Bond Education IRA Government Bond Government…" at bounding box center [1403, 228] width 178 height 33
click at [1516, 223] on icon "submit" at bounding box center [1512, 228] width 13 height 13
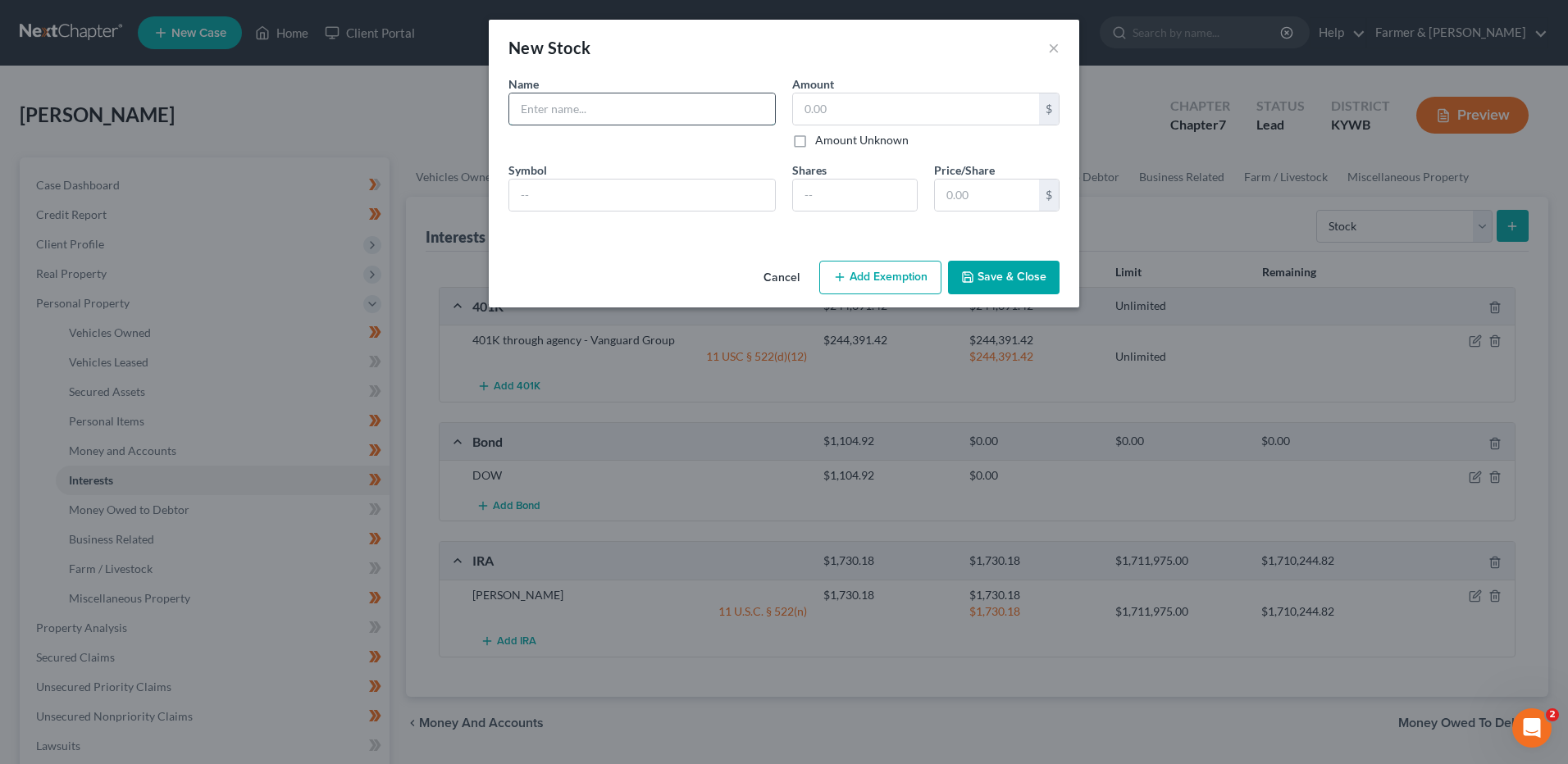
click at [614, 113] on input "text" at bounding box center [642, 108] width 266 height 31
type input "D"
type input "Stock with Robinhood"
click at [1039, 283] on button "Save & Close" at bounding box center [1004, 277] width 112 height 35
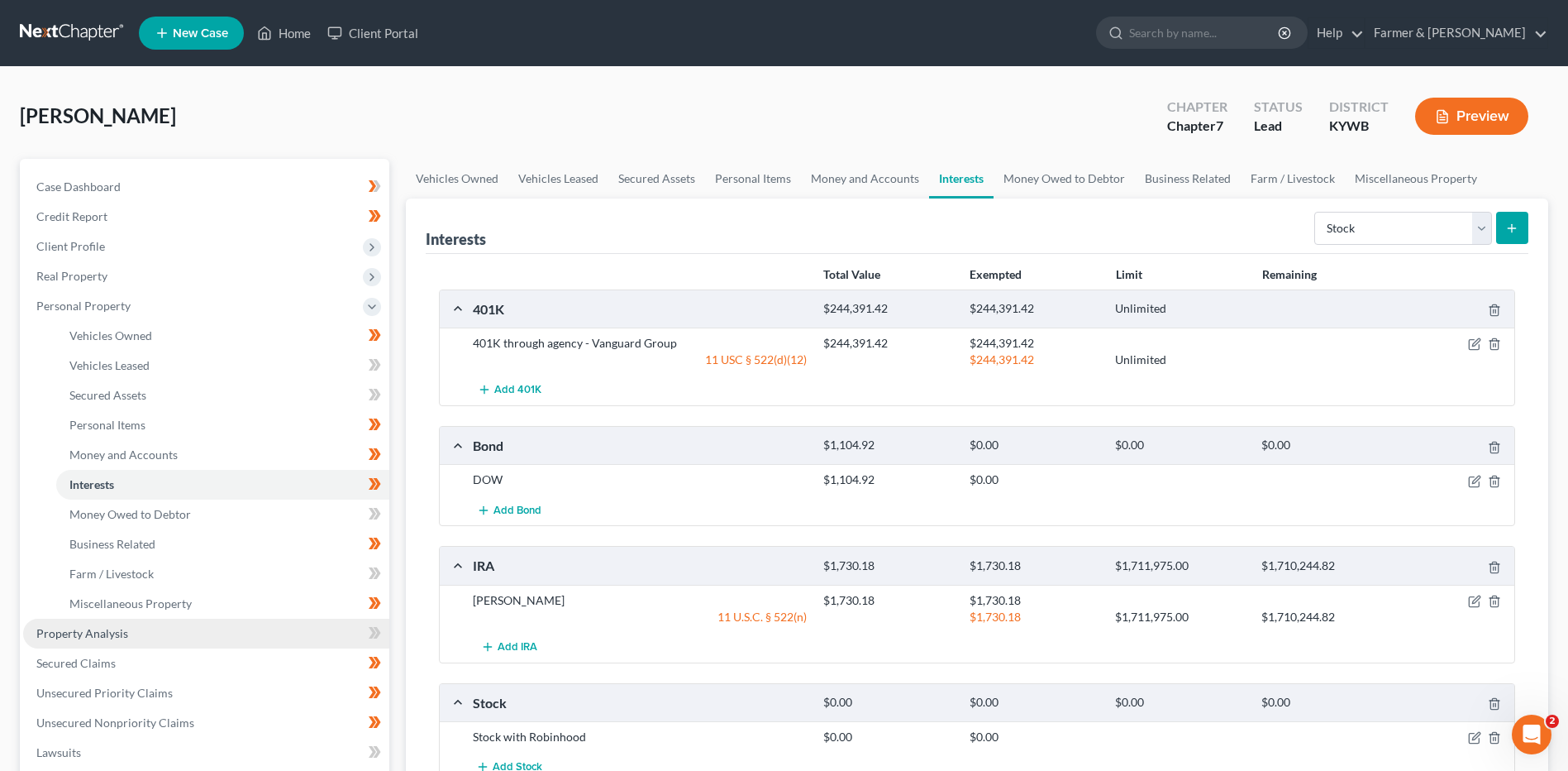
click at [89, 626] on span "Property Analysis" at bounding box center [82, 633] width 92 height 14
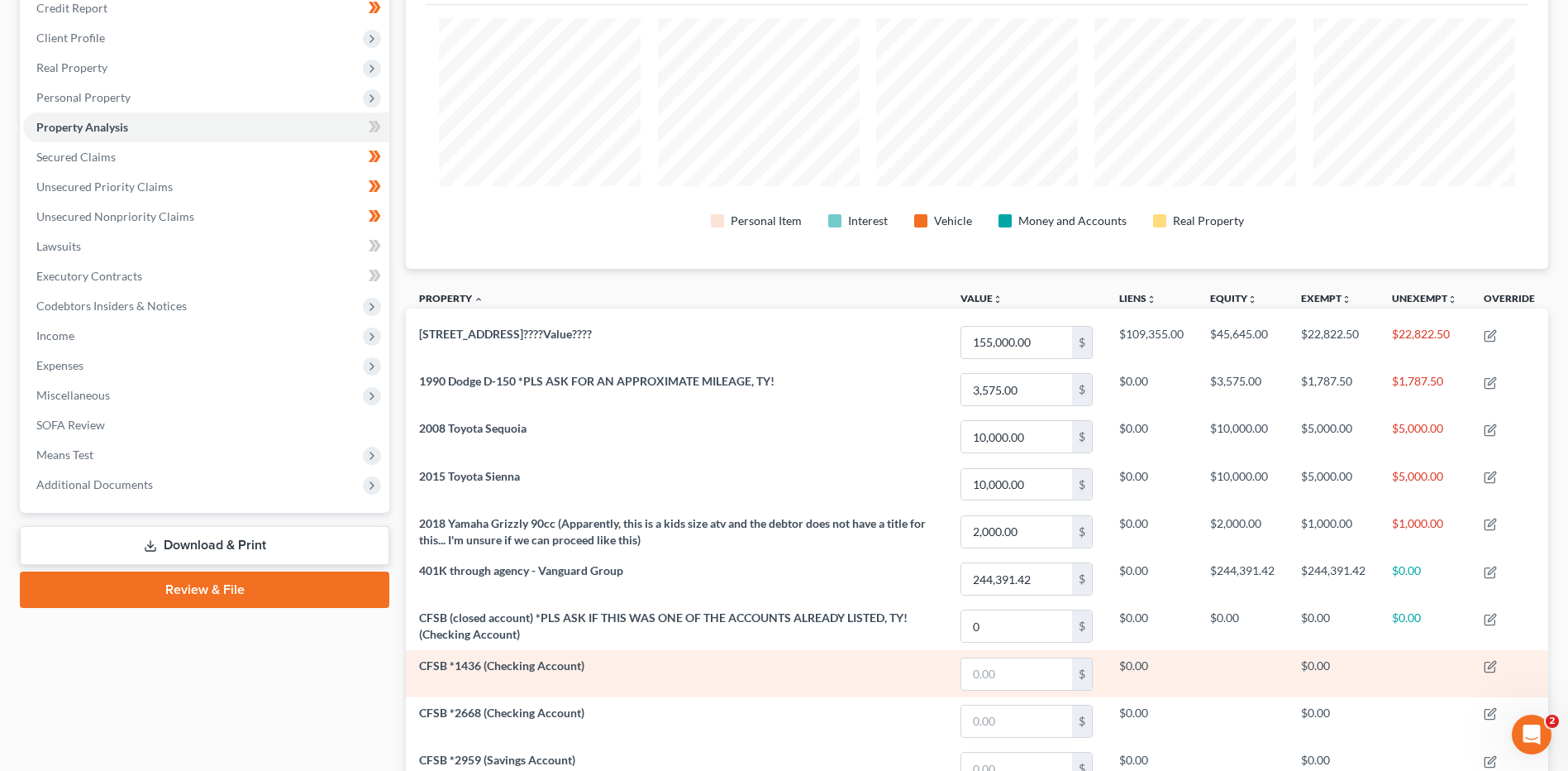
scroll to position [138, 0]
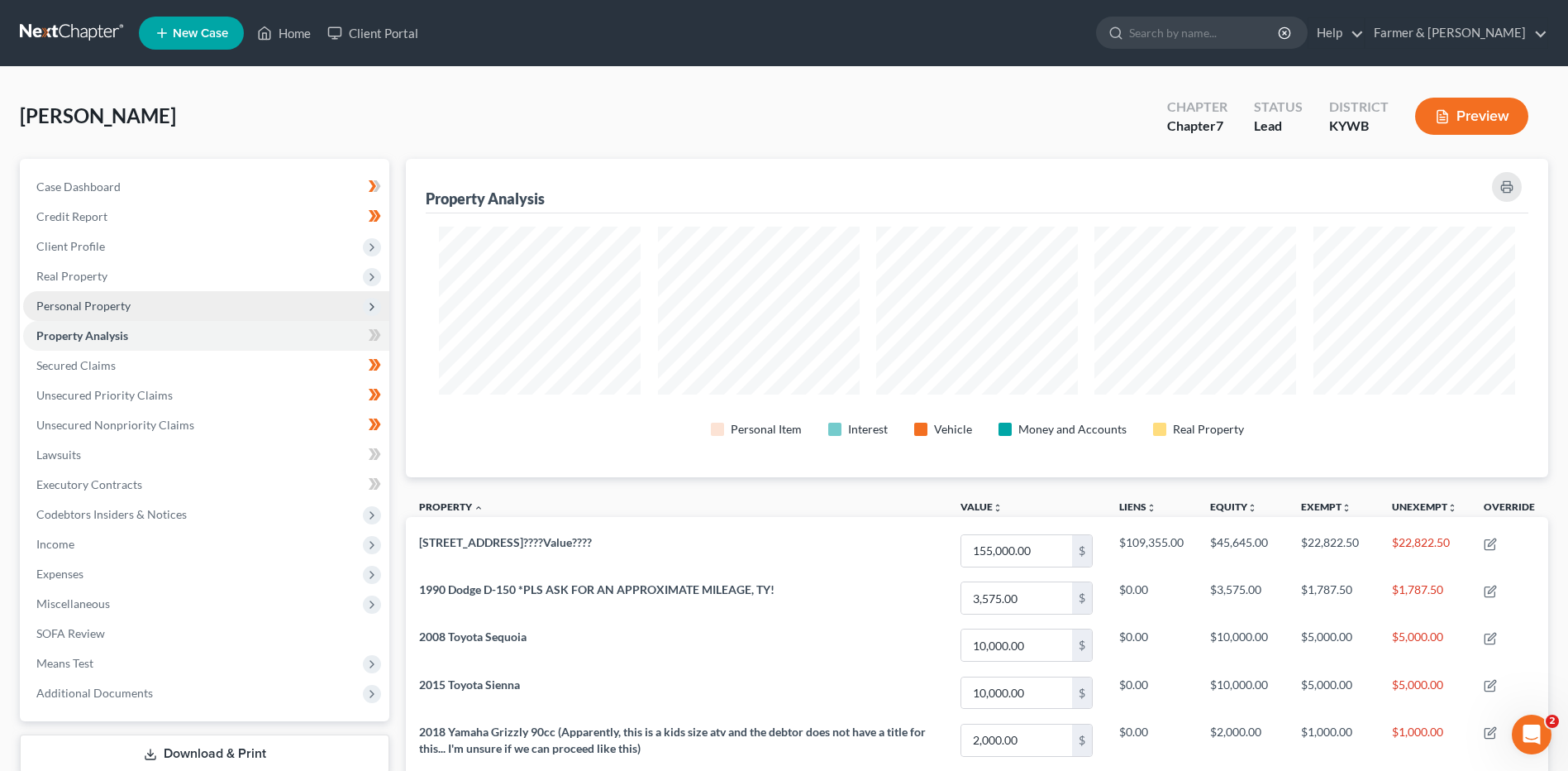
click at [106, 308] on span "Personal Property" at bounding box center [83, 306] width 94 height 14
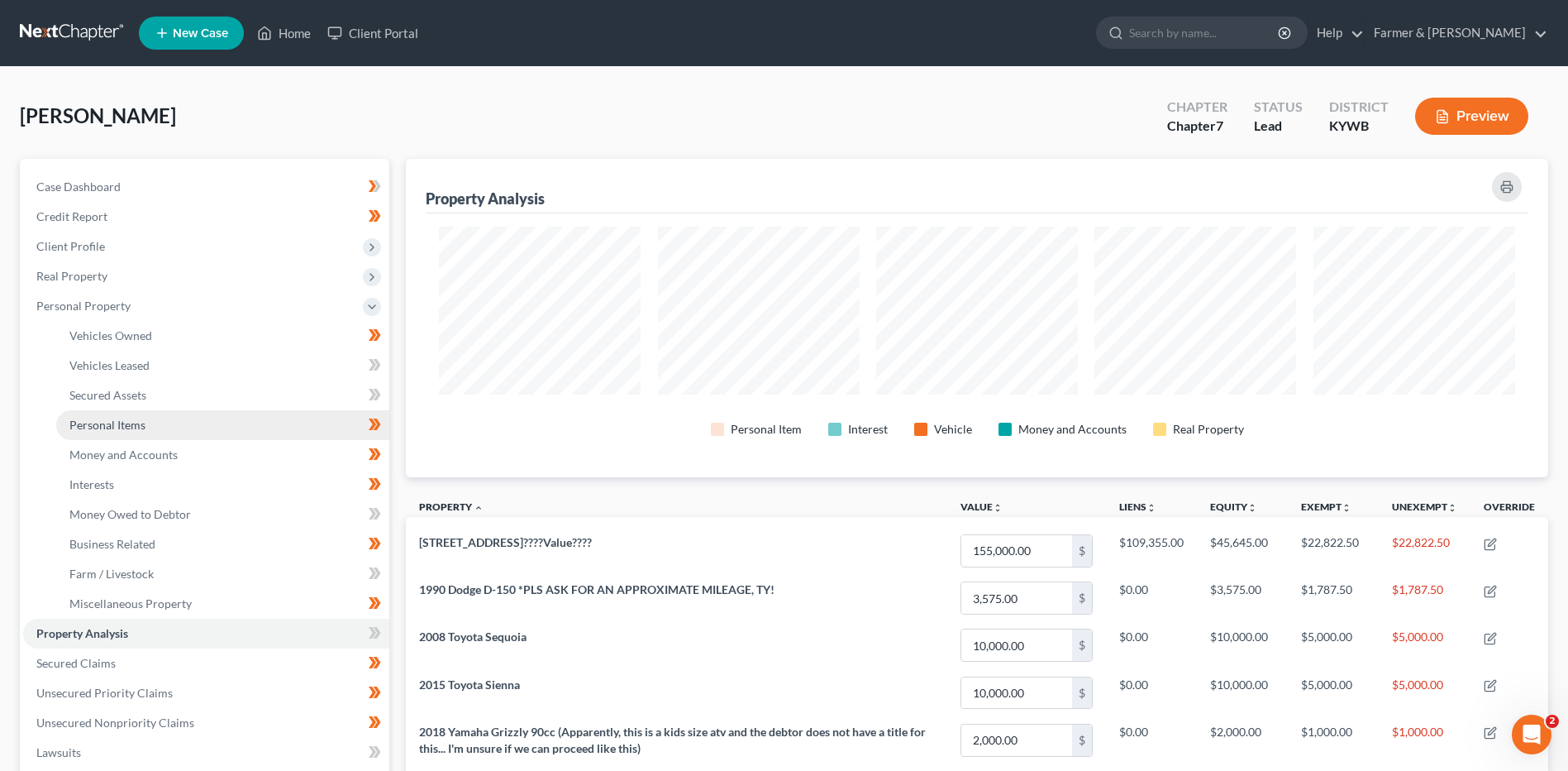
click at [143, 424] on span "Personal Items" at bounding box center [107, 425] width 76 height 14
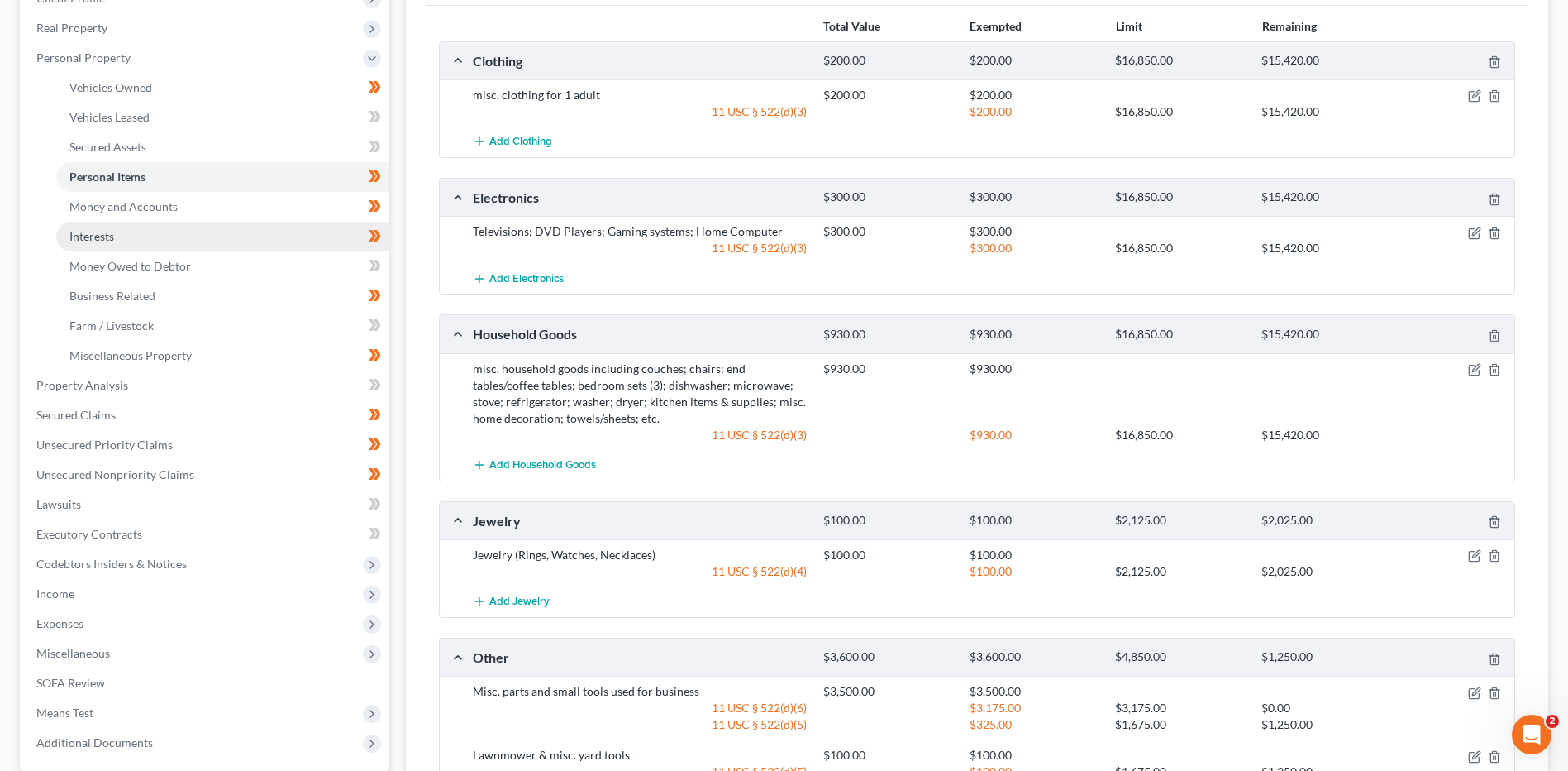
click at [203, 233] on link "Interests" at bounding box center [223, 236] width 333 height 30
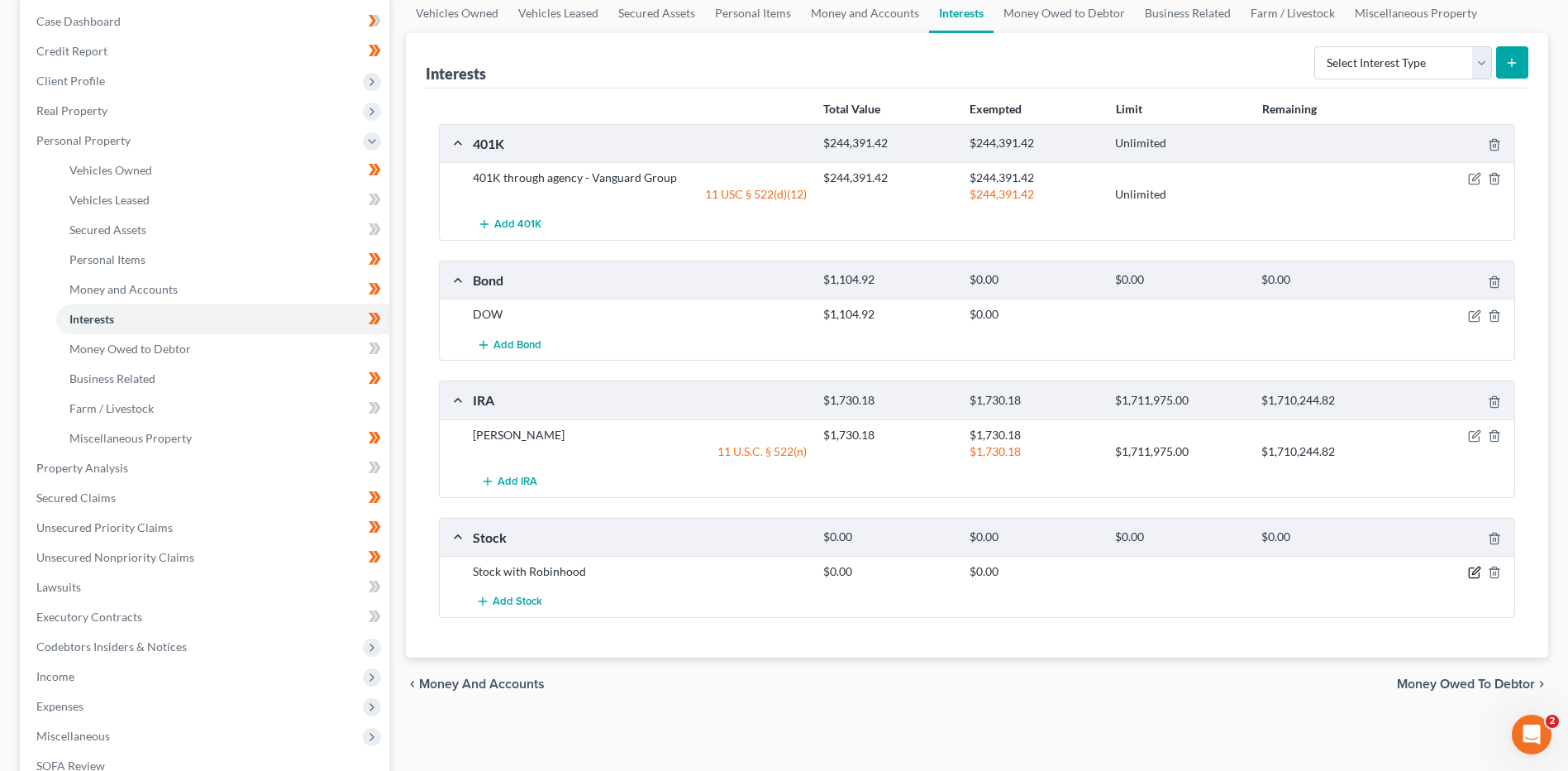
click at [1475, 573] on icon "button" at bounding box center [1476, 571] width 7 height 7
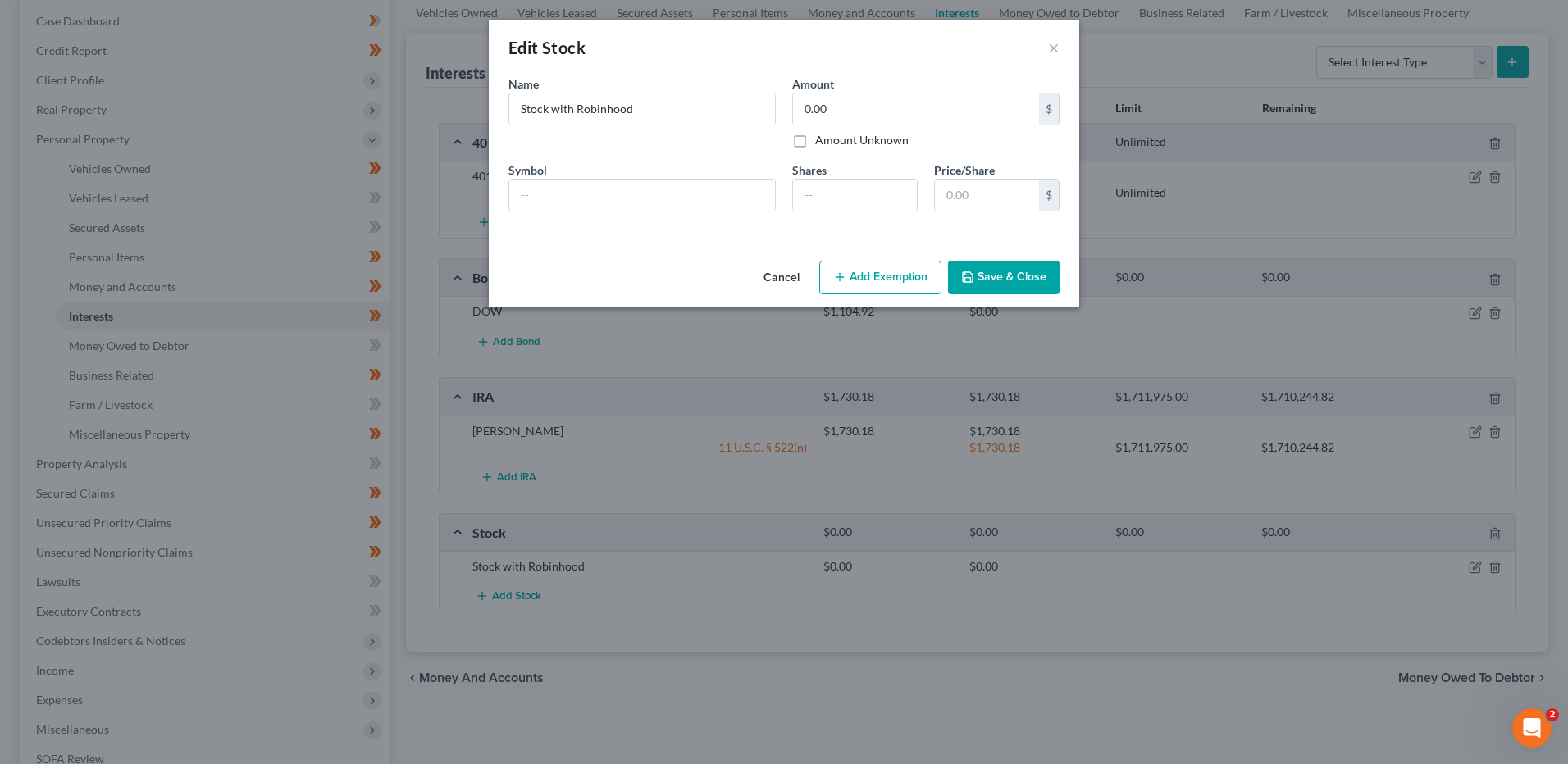
click at [782, 283] on button "Cancel" at bounding box center [781, 278] width 62 height 33
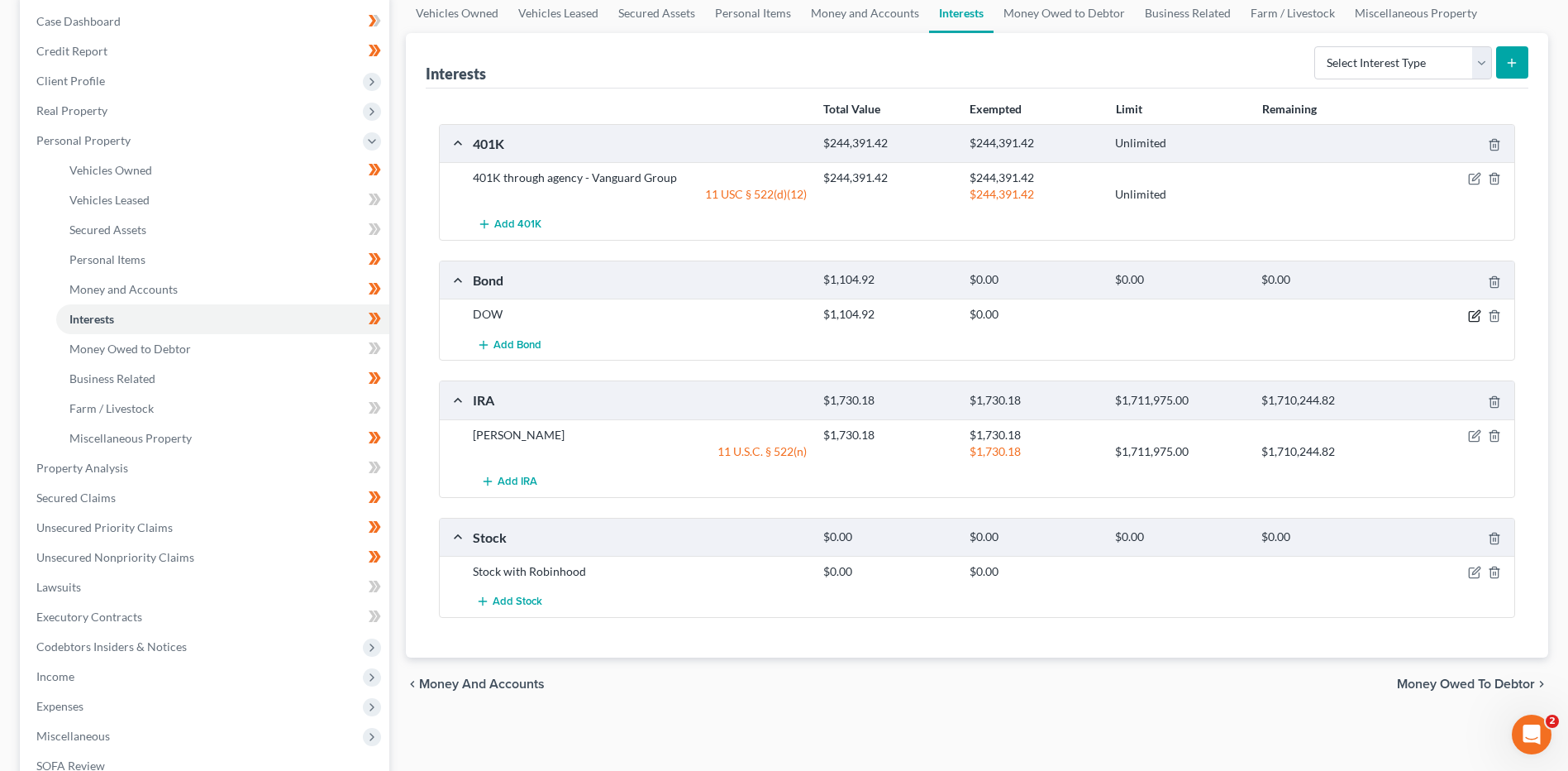
click at [1475, 315] on icon "button" at bounding box center [1474, 316] width 13 height 13
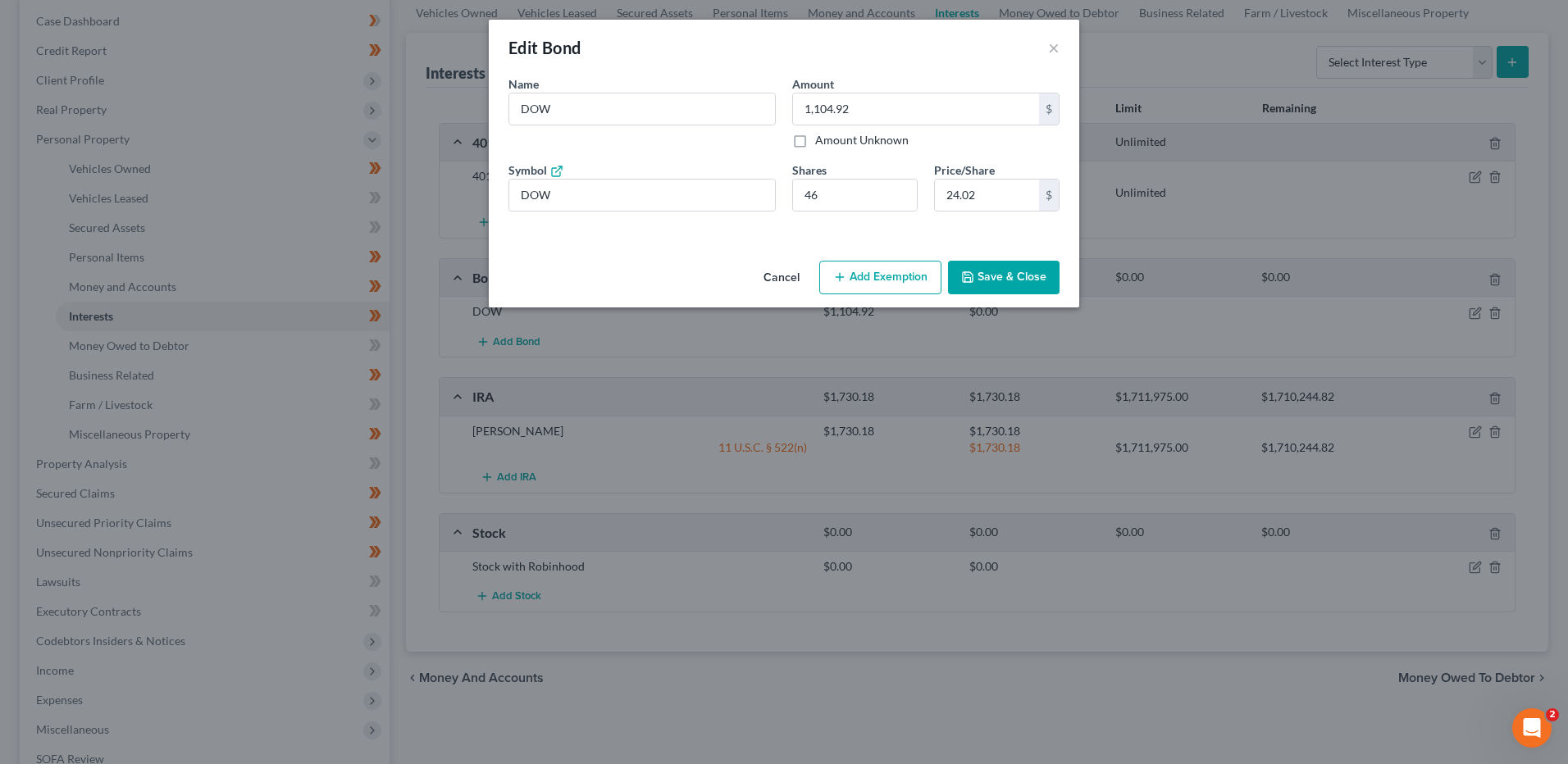
click at [774, 279] on button "Cancel" at bounding box center [781, 278] width 62 height 33
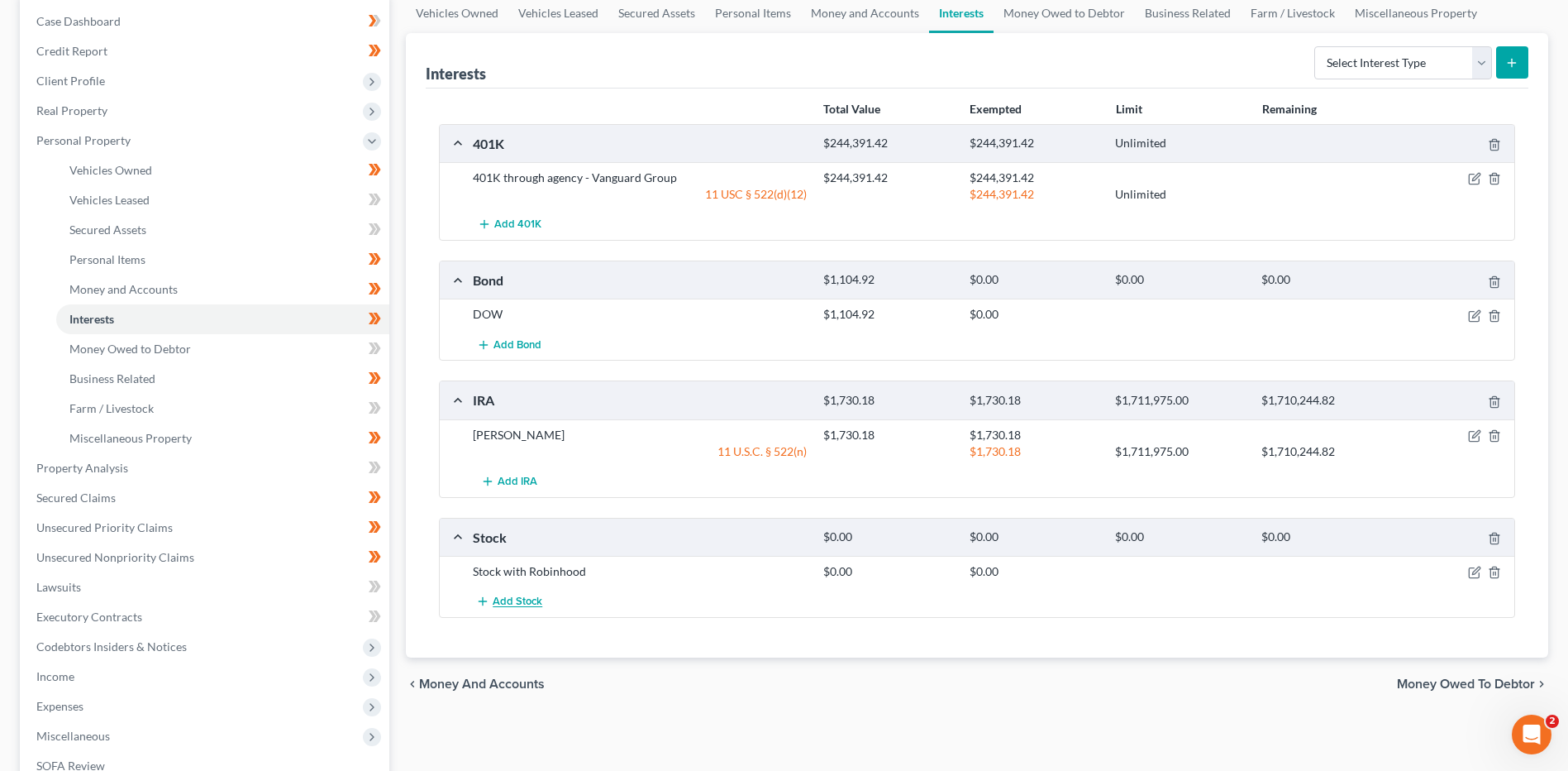
click at [525, 596] on span "Add Stock" at bounding box center [517, 602] width 49 height 13
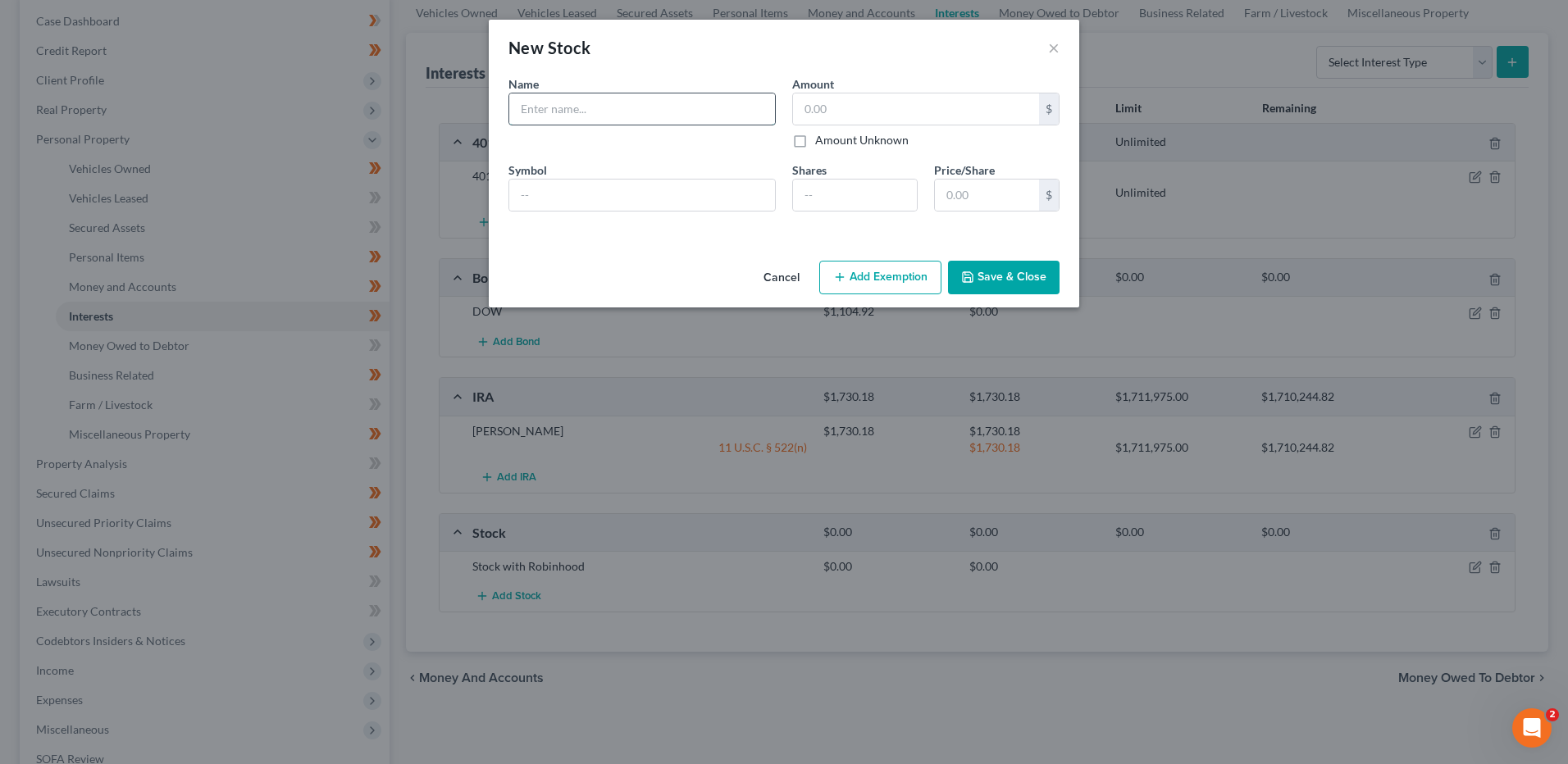
click at [638, 105] on input "text" at bounding box center [642, 108] width 266 height 31
click at [996, 285] on button "Save & Close" at bounding box center [1004, 277] width 112 height 35
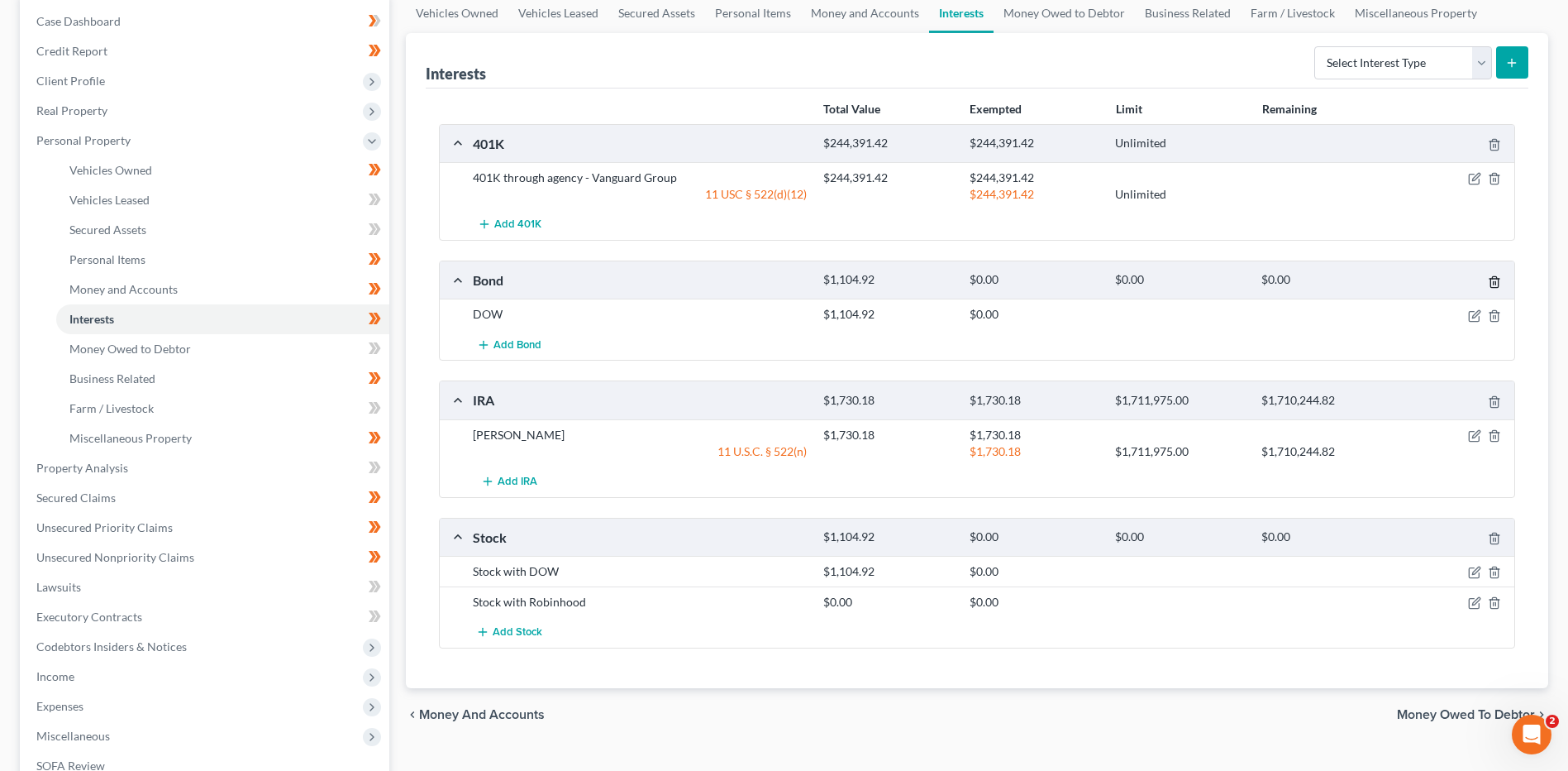
click at [1496, 280] on icon "button" at bounding box center [1494, 282] width 13 height 13
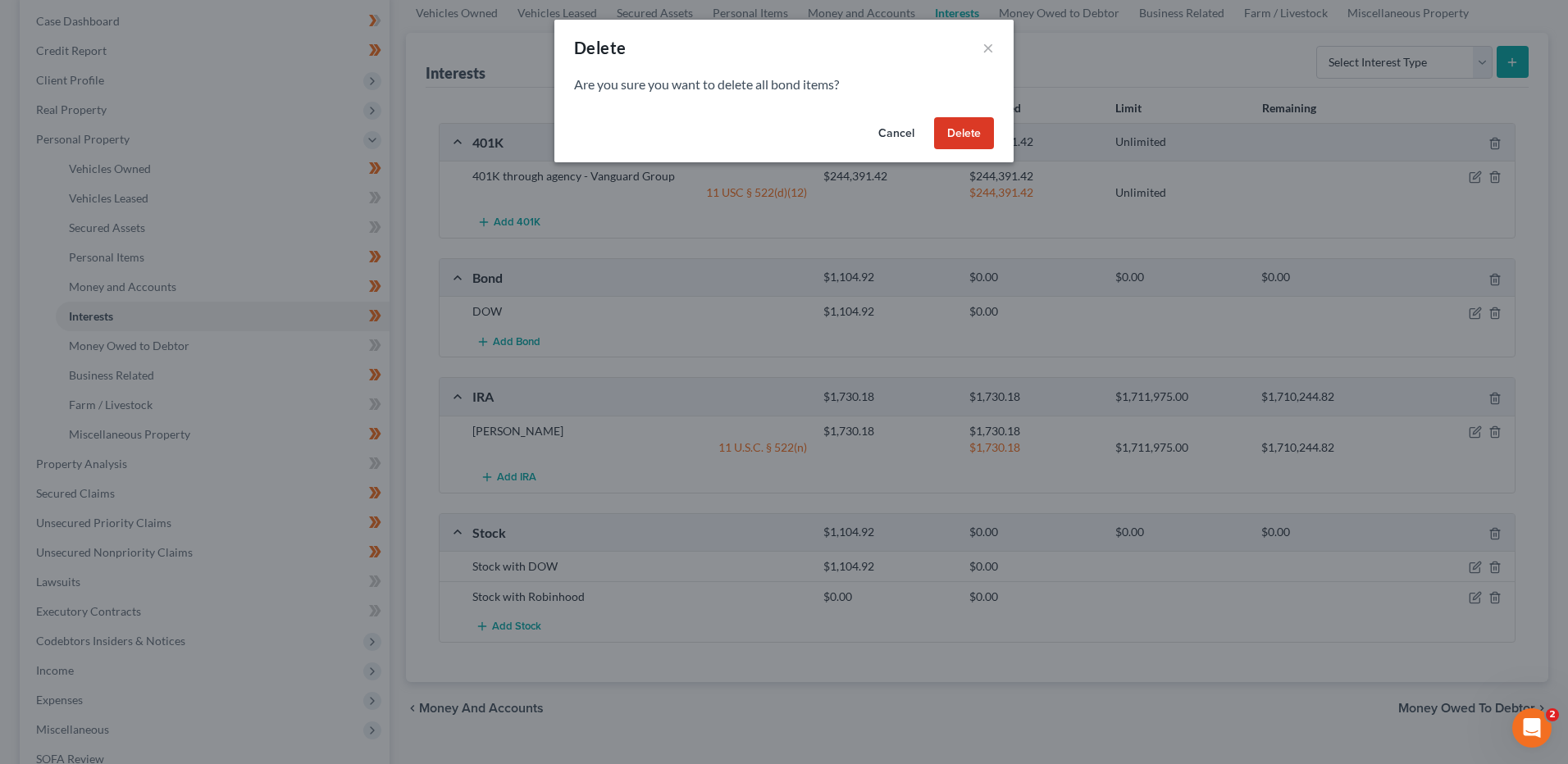
click at [970, 129] on button "Delete" at bounding box center [963, 133] width 59 height 33
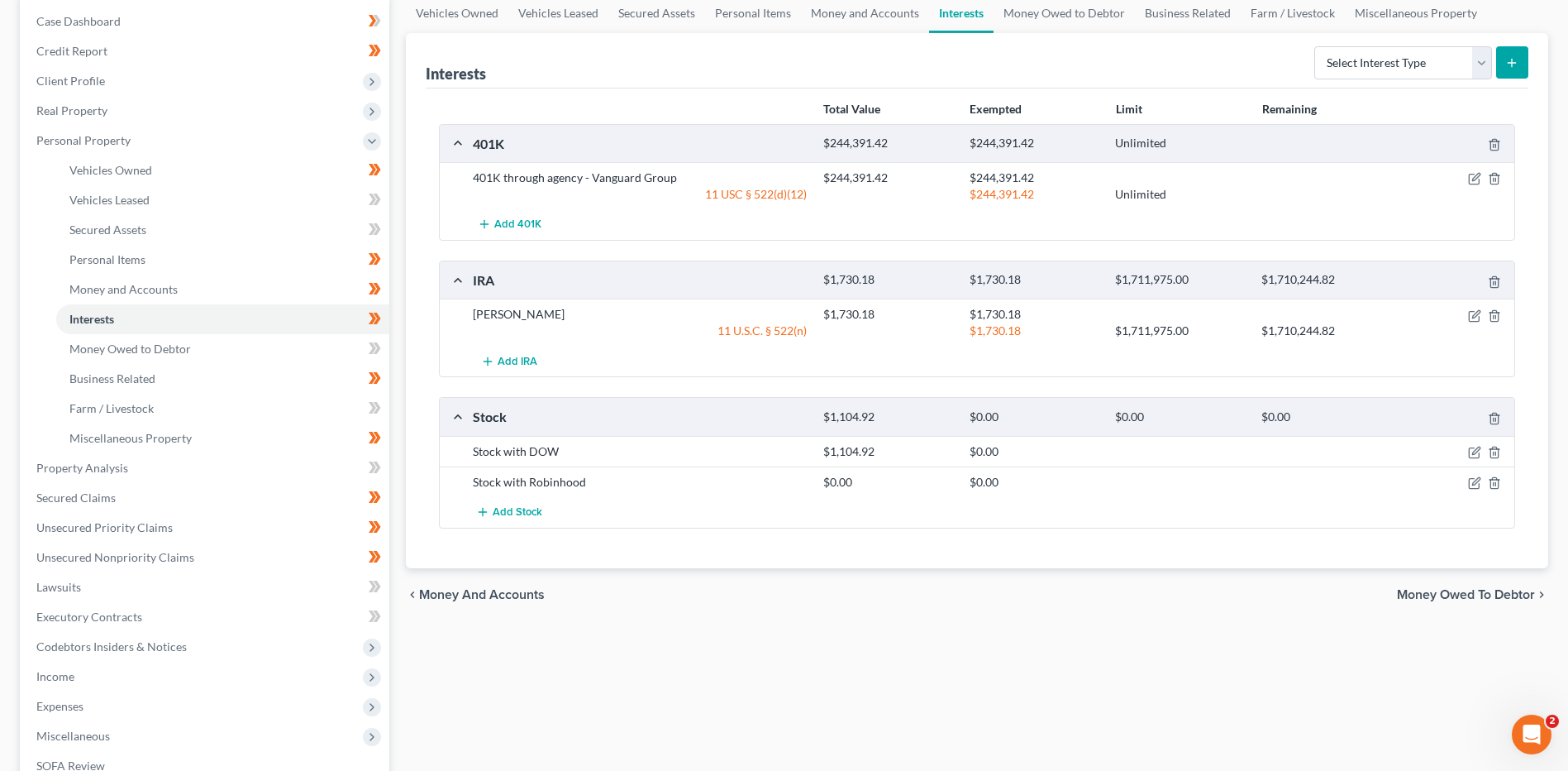
click at [1485, 451] on div at bounding box center [1457, 452] width 116 height 16
click at [1471, 453] on icon "button" at bounding box center [1474, 452] width 13 height 13
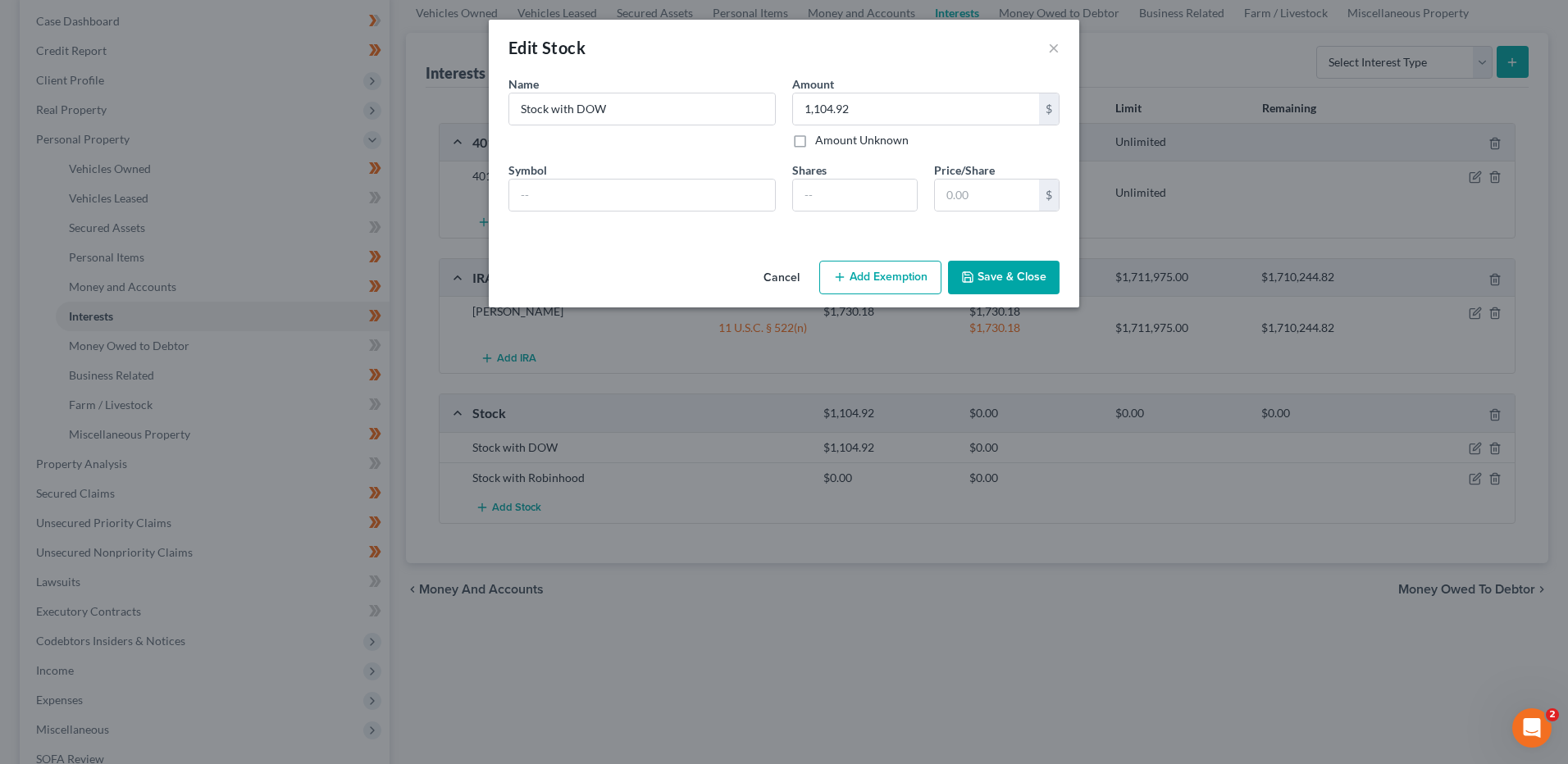
click at [917, 283] on button "Add Exemption" at bounding box center [881, 277] width 122 height 35
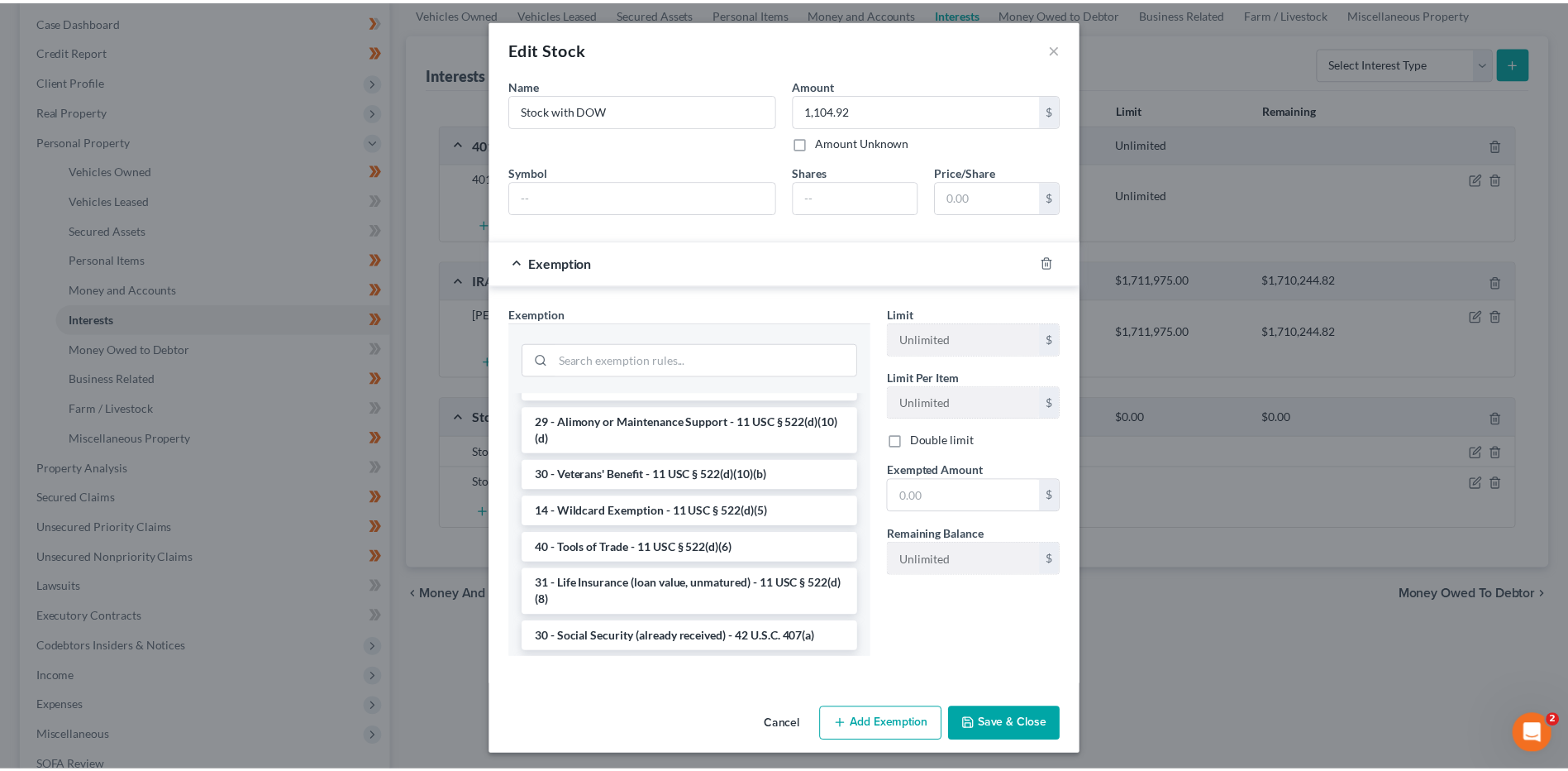
scroll to position [496, 0]
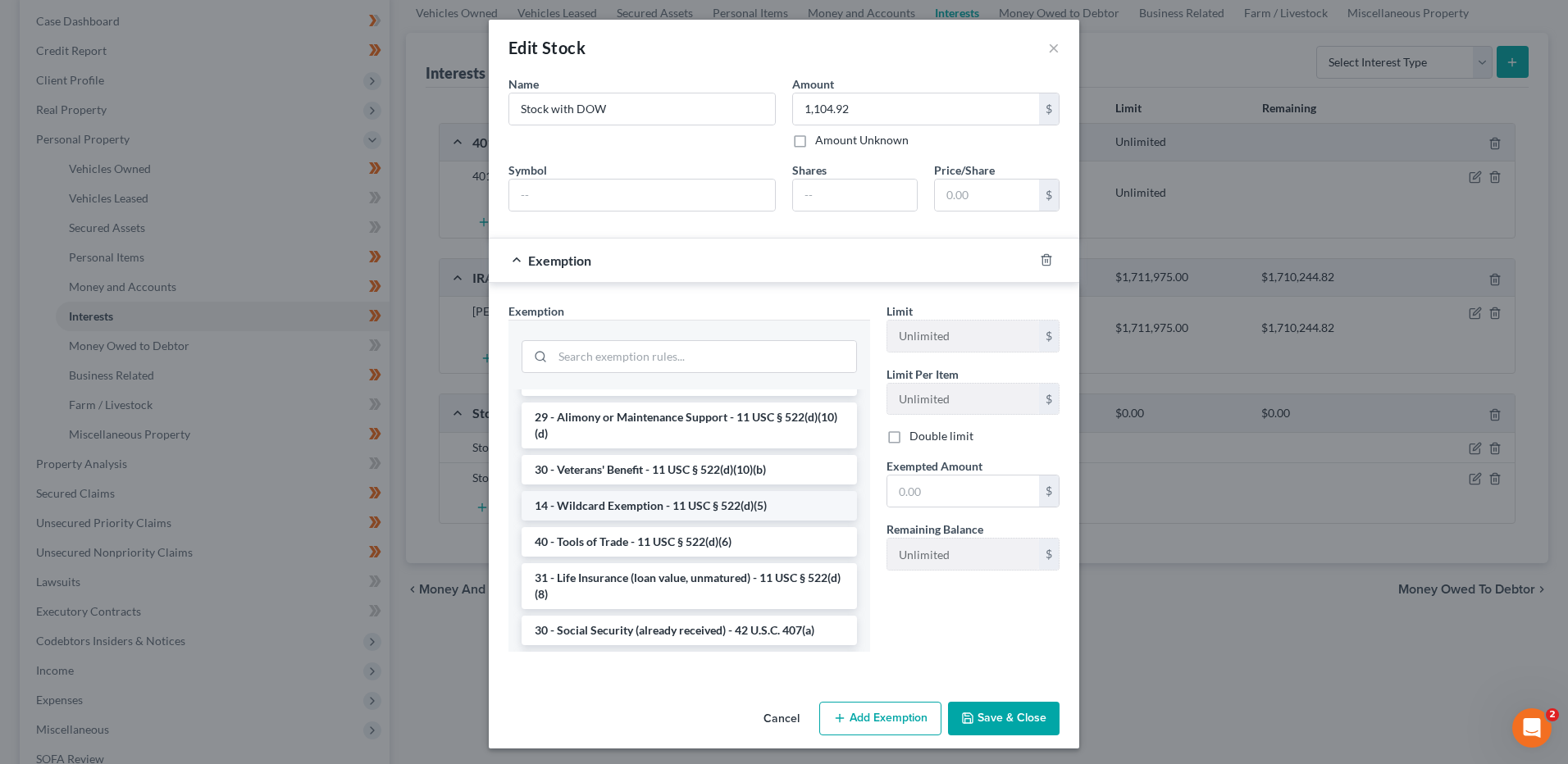
click at [647, 520] on li "14 - Wildcard Exemption - 11 USC § 522(d)(5)" at bounding box center [689, 505] width 335 height 29
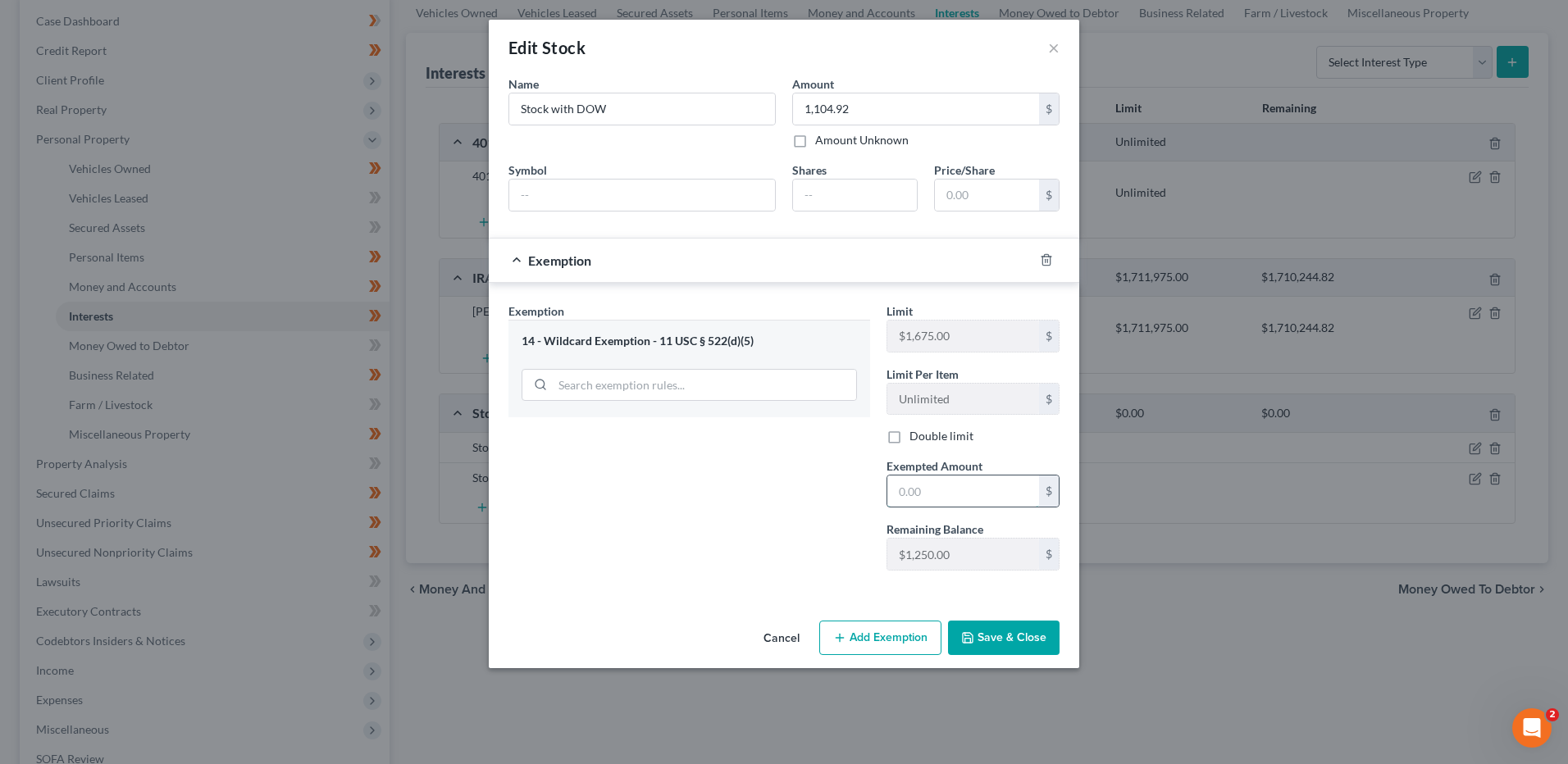
drag, startPoint x: 980, startPoint y: 497, endPoint x: 992, endPoint y: 495, distance: 12.2
click at [980, 497] on input "text" at bounding box center [962, 490] width 152 height 31
click at [1006, 642] on button "Save & Close" at bounding box center [1004, 637] width 112 height 35
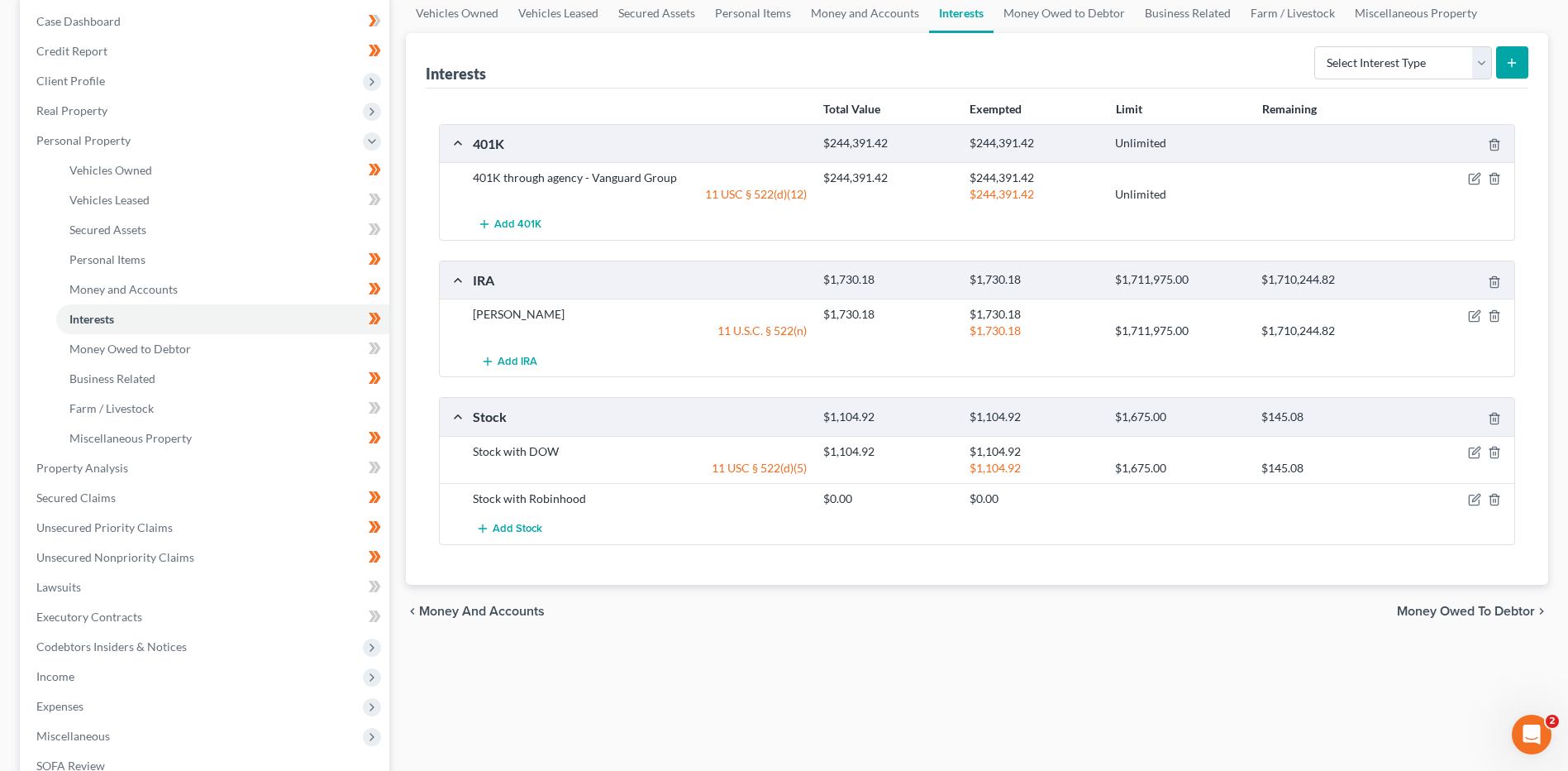
scroll to position [0, 0]
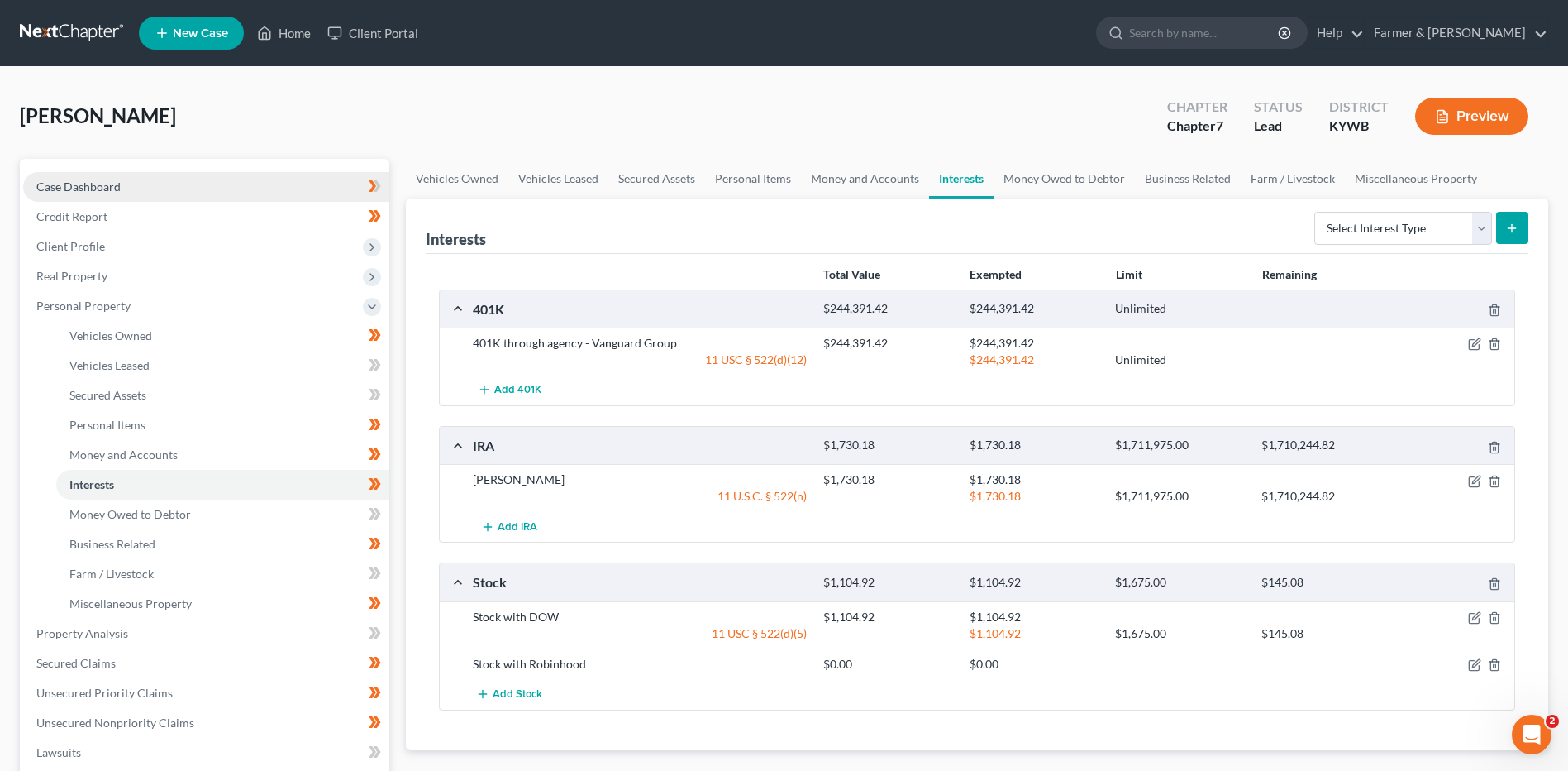
click at [275, 180] on link "Case Dashboard" at bounding box center [207, 186] width 367 height 30
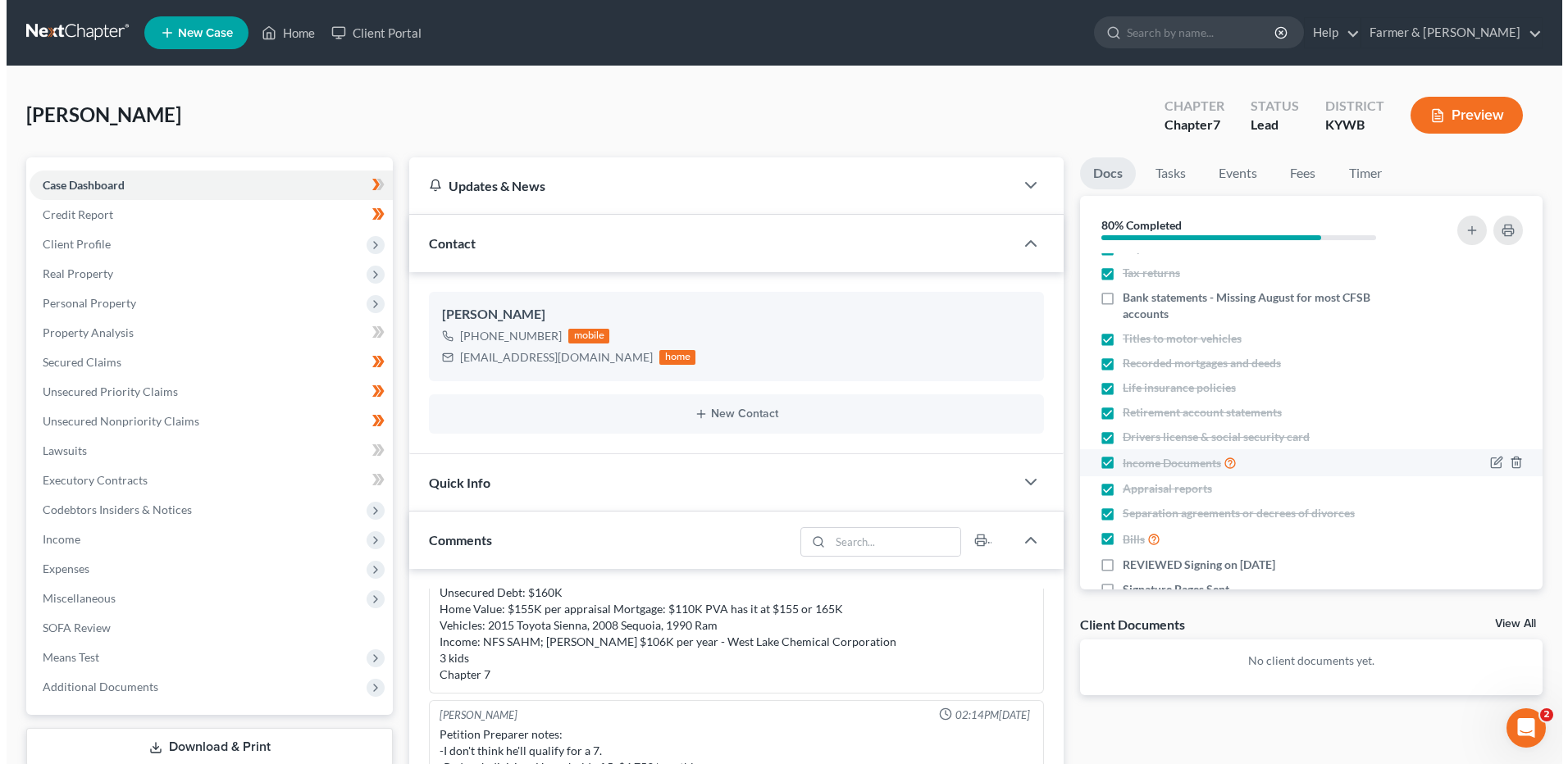
scroll to position [81, 0]
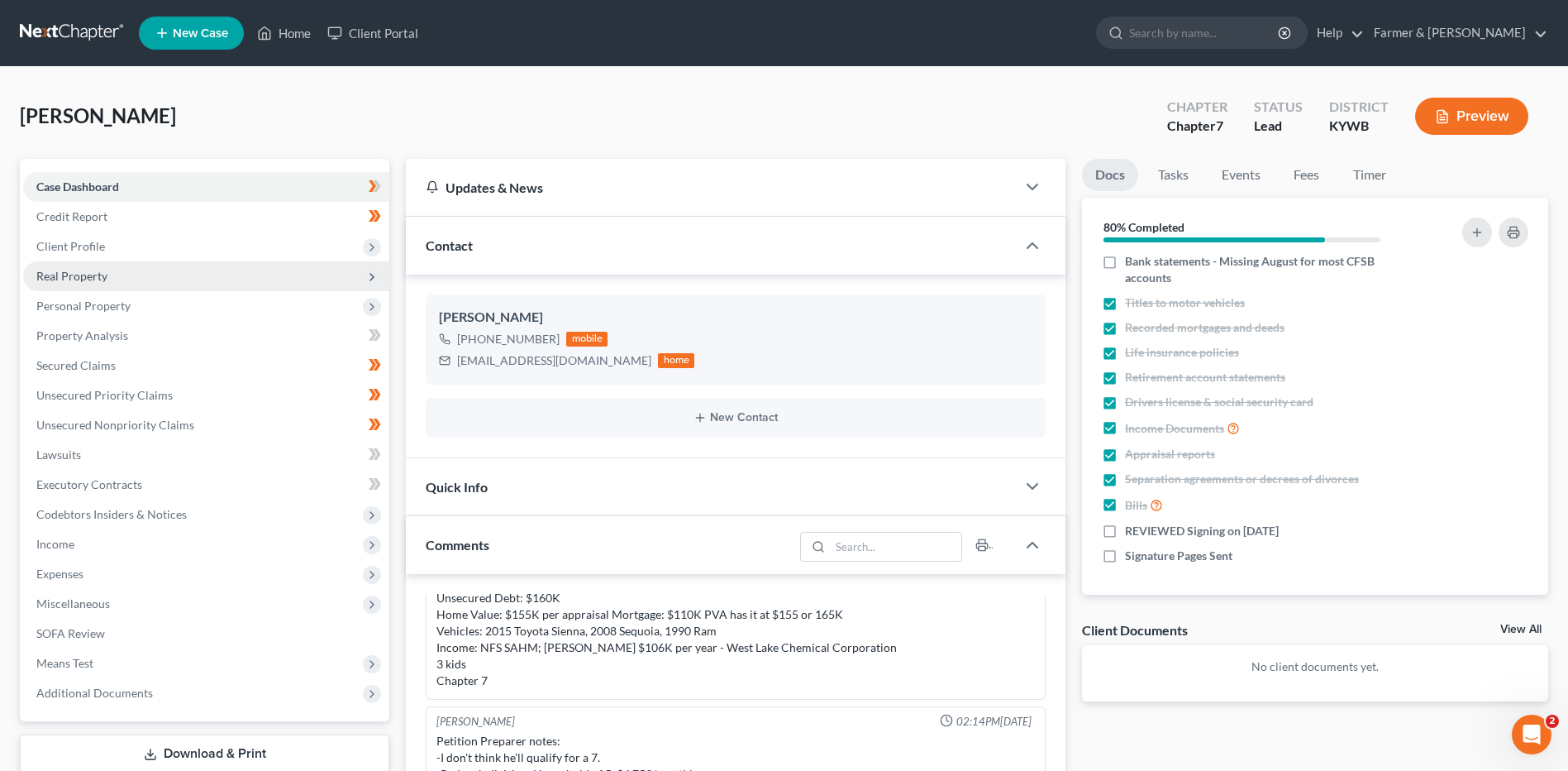
drag, startPoint x: 87, startPoint y: 269, endPoint x: 131, endPoint y: 275, distance: 44.4
click at [87, 269] on span "Real Property" at bounding box center [72, 275] width 72 height 14
click at [117, 306] on span "Personal Property" at bounding box center [83, 306] width 94 height 14
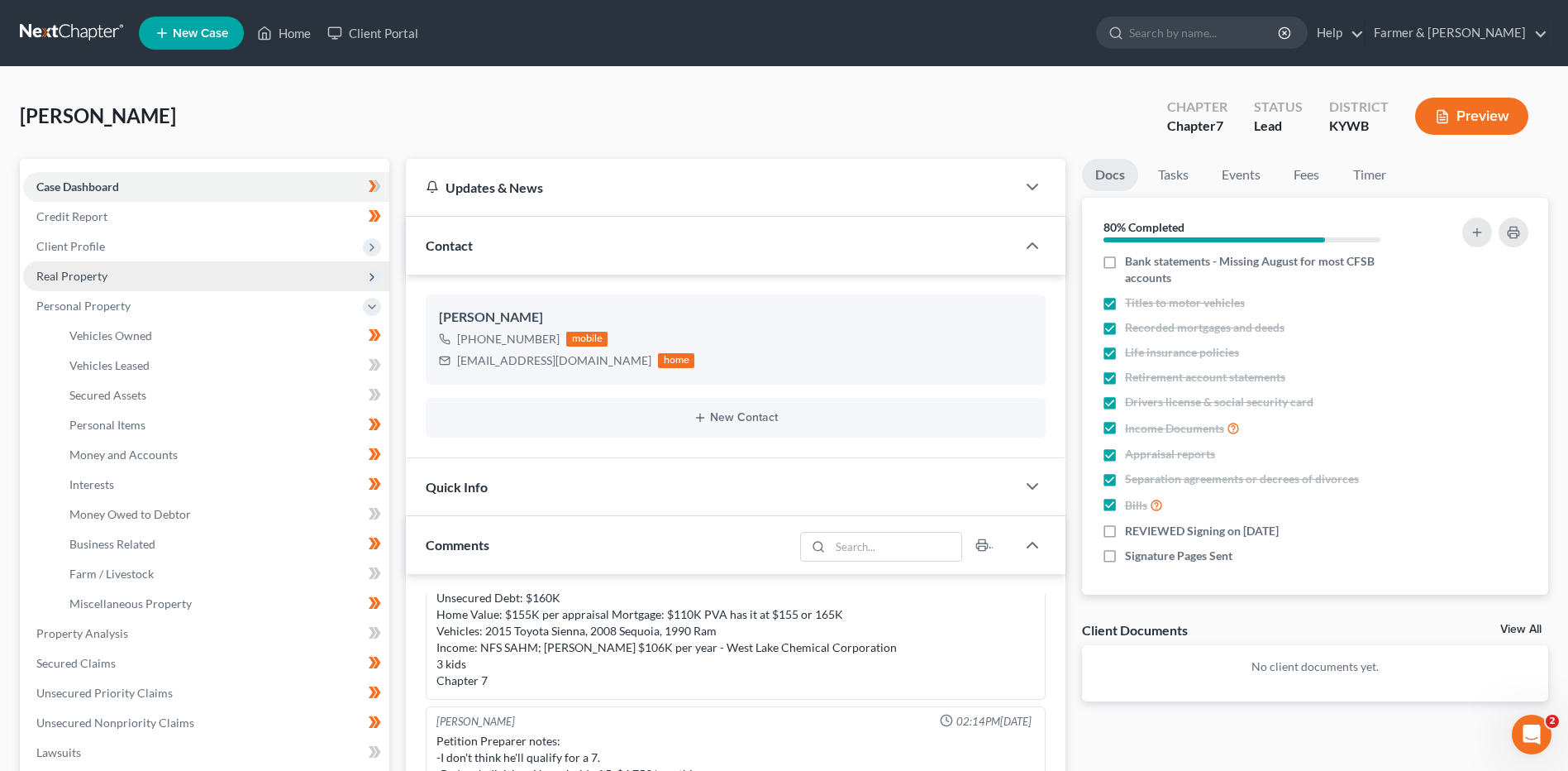
click at [129, 281] on span "Real Property" at bounding box center [207, 275] width 367 height 30
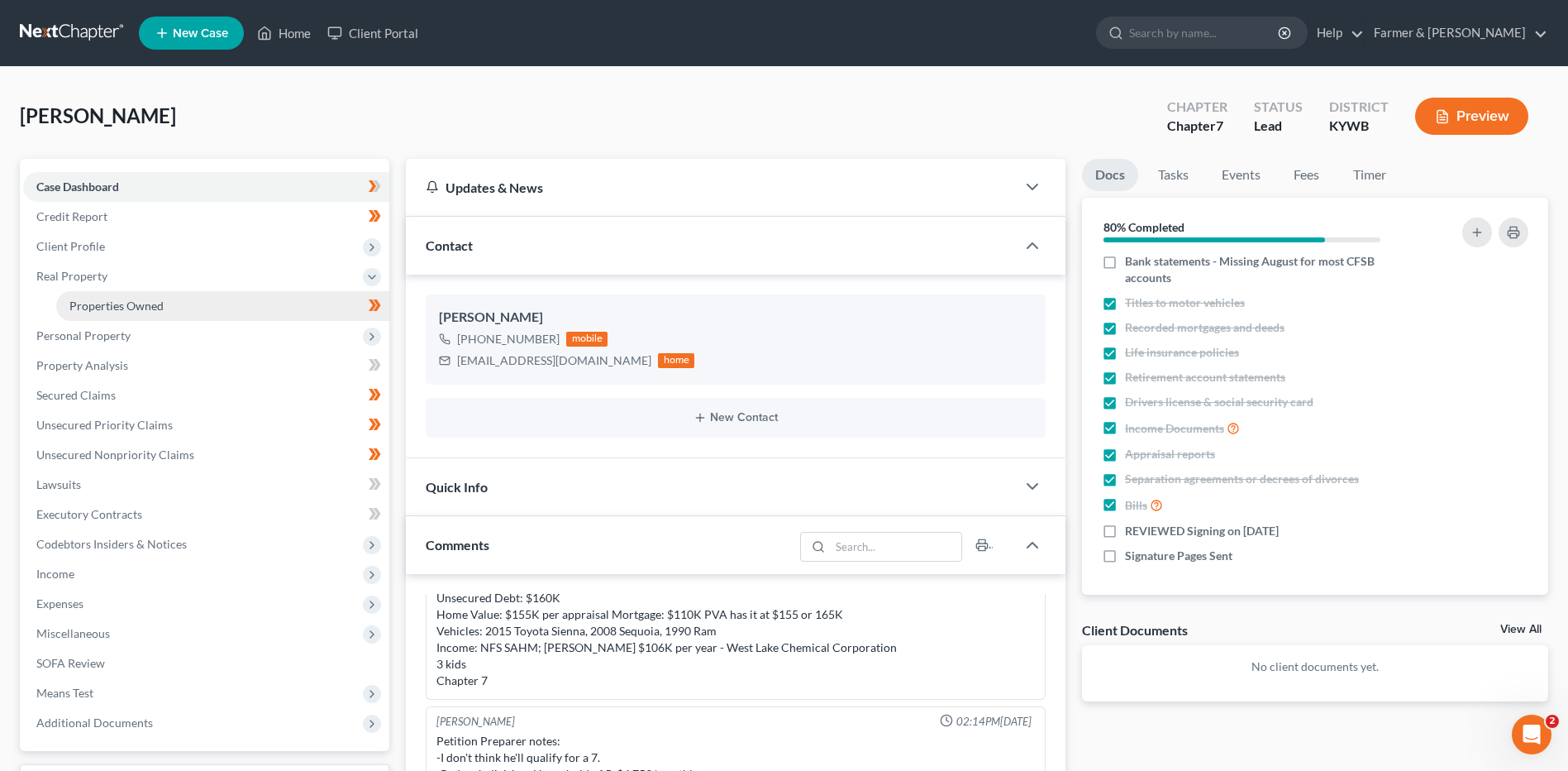
click at [147, 303] on span "Properties Owned" at bounding box center [116, 306] width 94 height 14
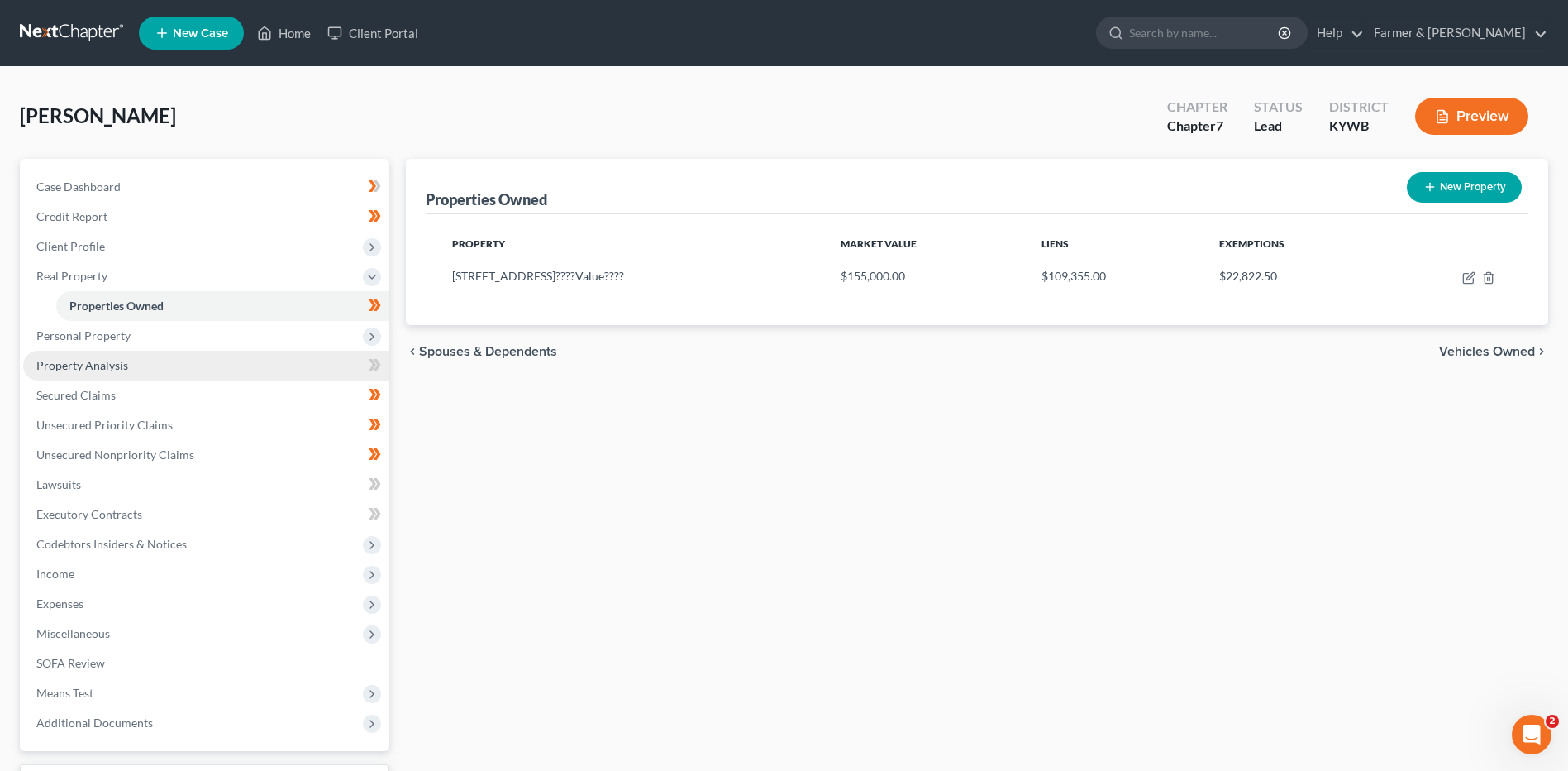
drag, startPoint x: 240, startPoint y: 337, endPoint x: 241, endPoint y: 357, distance: 20.0
click at [240, 337] on span "Personal Property" at bounding box center [207, 335] width 367 height 30
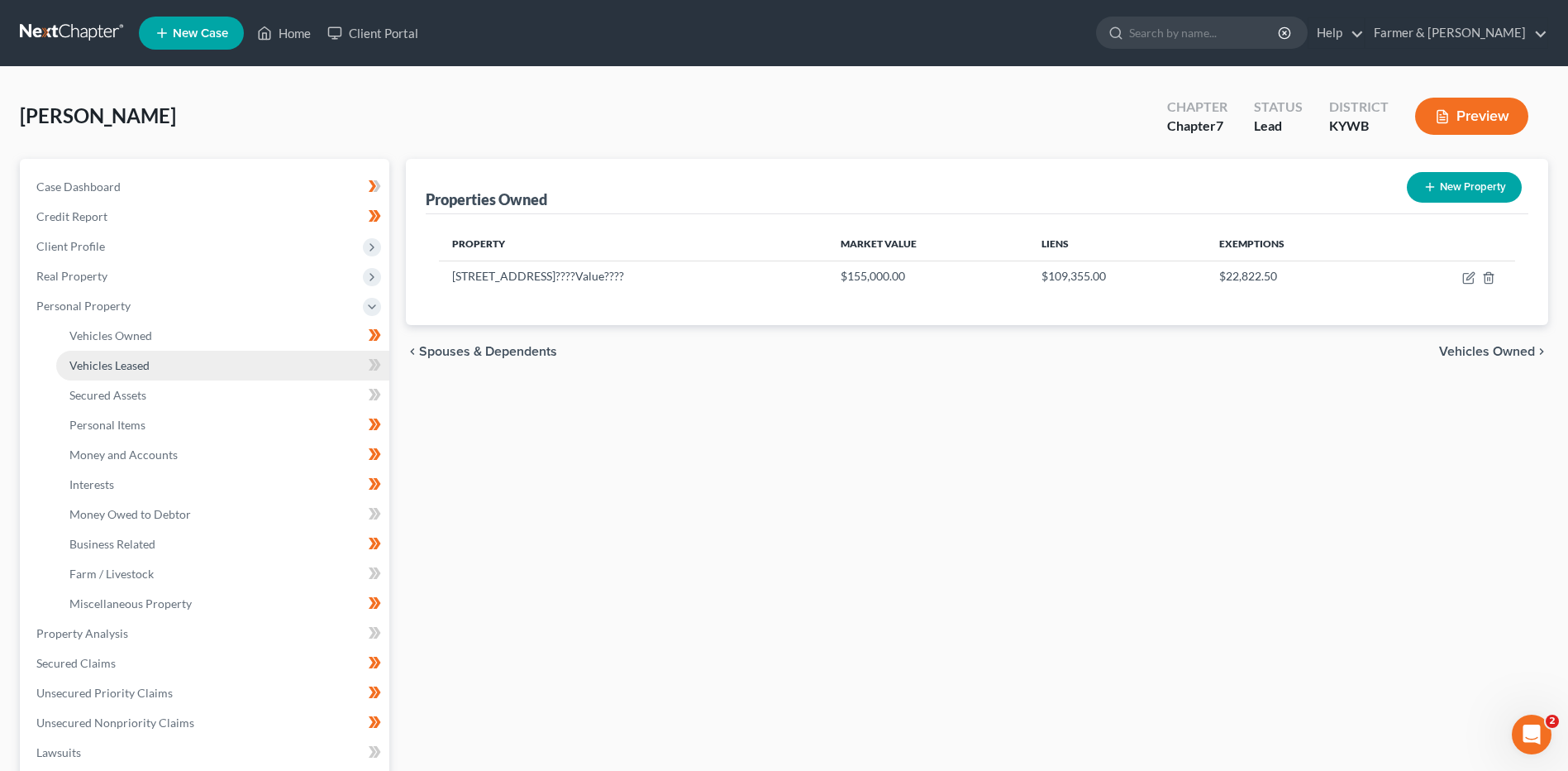
click at [238, 365] on link "Vehicles Leased" at bounding box center [223, 365] width 333 height 30
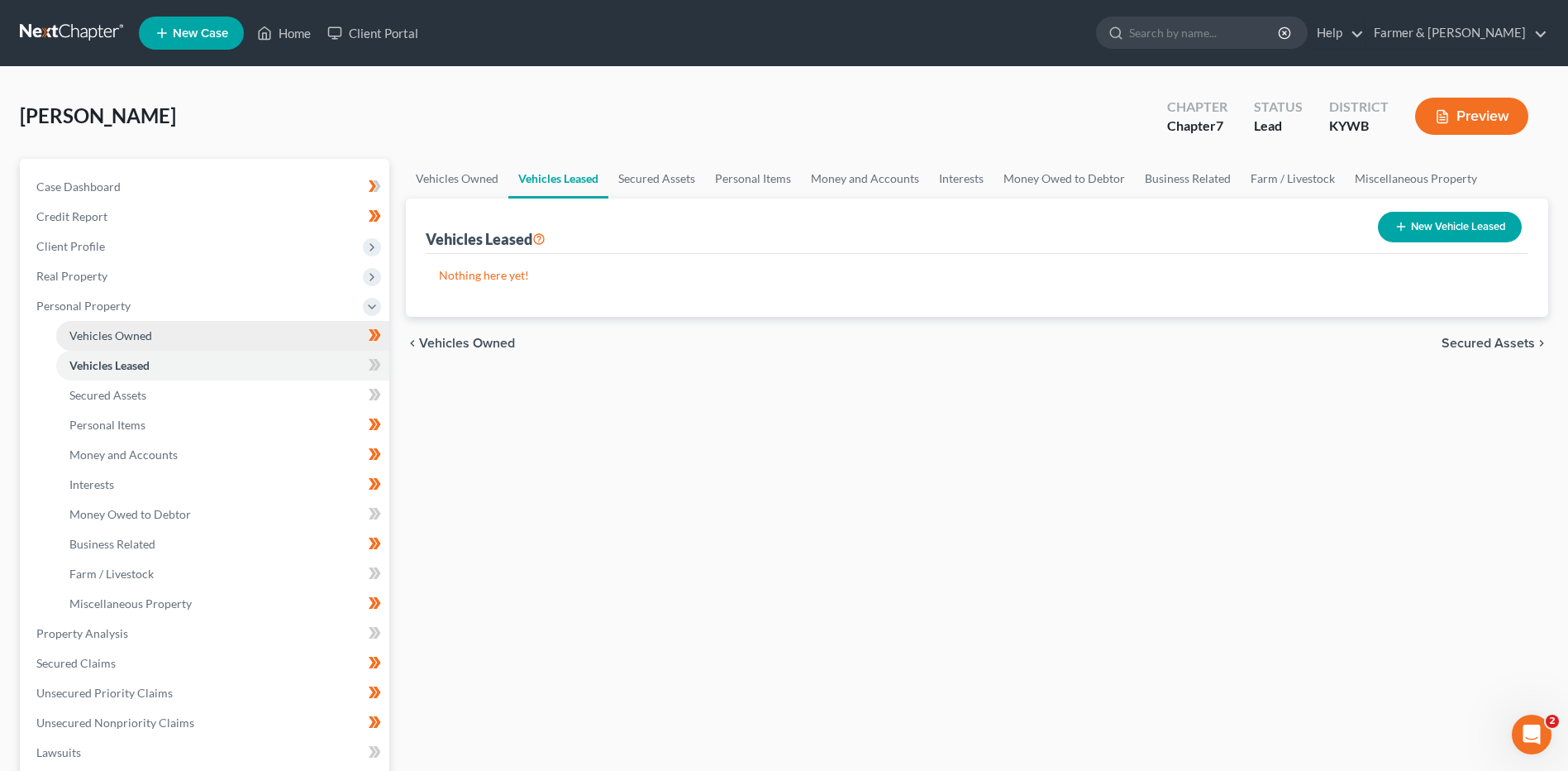
click at [236, 334] on link "Vehicles Owned" at bounding box center [223, 335] width 333 height 30
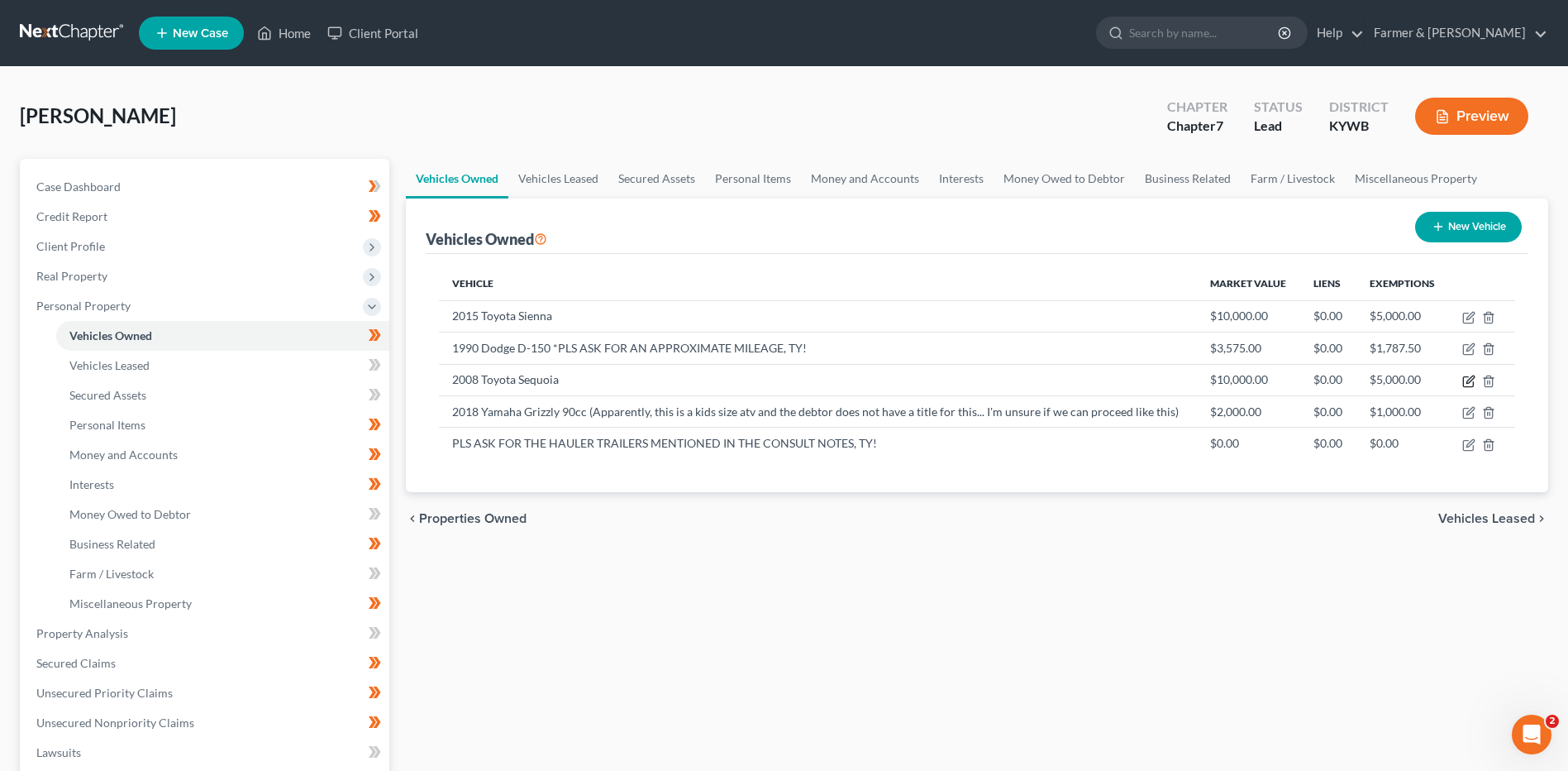
drag, startPoint x: 1467, startPoint y: 378, endPoint x: 1561, endPoint y: 365, distance: 94.9
click at [1467, 378] on icon "button" at bounding box center [1469, 381] width 13 height 13
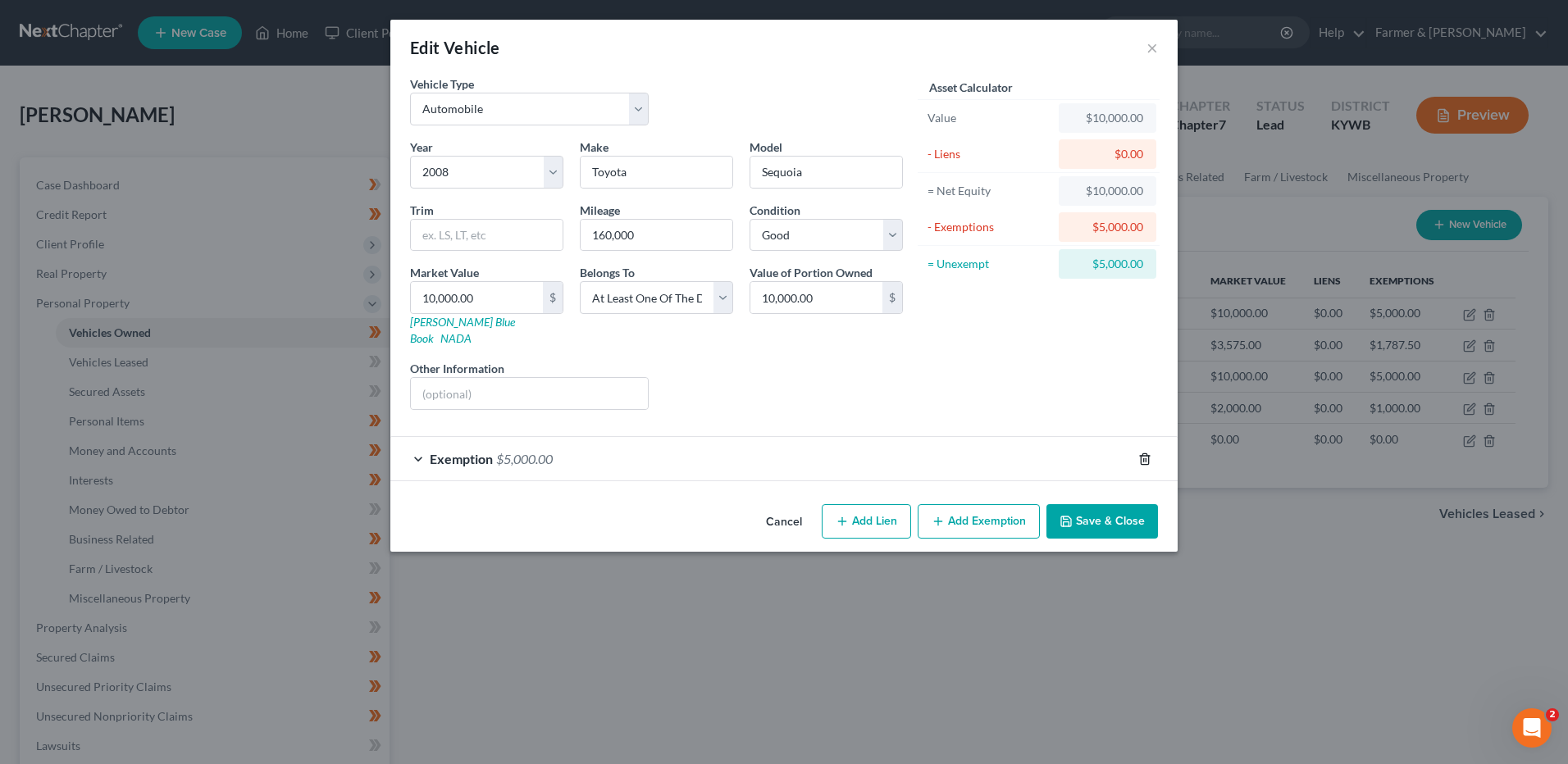
drag, startPoint x: 1148, startPoint y: 444, endPoint x: 1125, endPoint y: 459, distance: 27.5
click at [1148, 452] on icon "button" at bounding box center [1144, 458] width 13 height 13
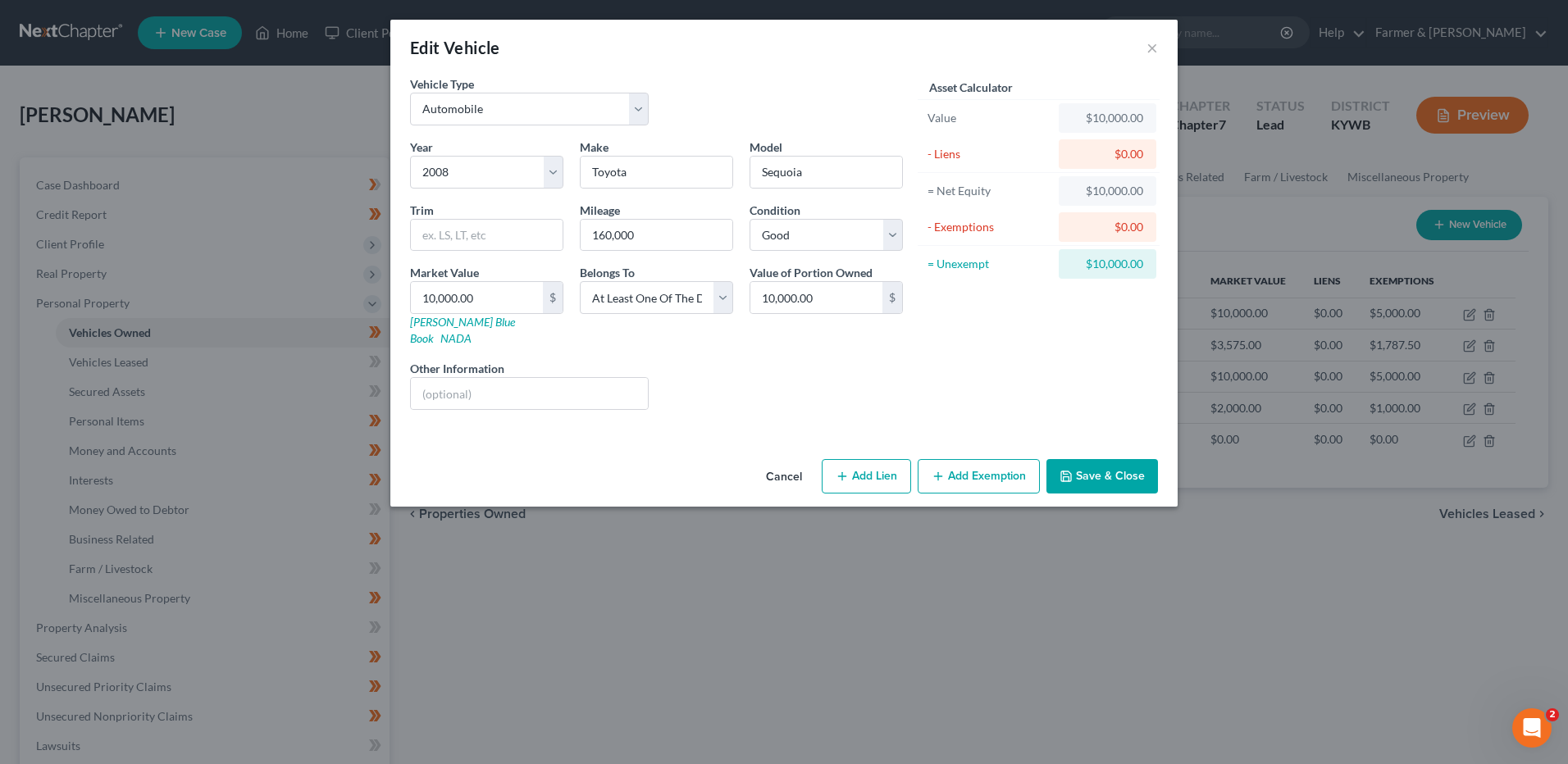
click at [1086, 463] on button "Save & Close" at bounding box center [1102, 476] width 112 height 35
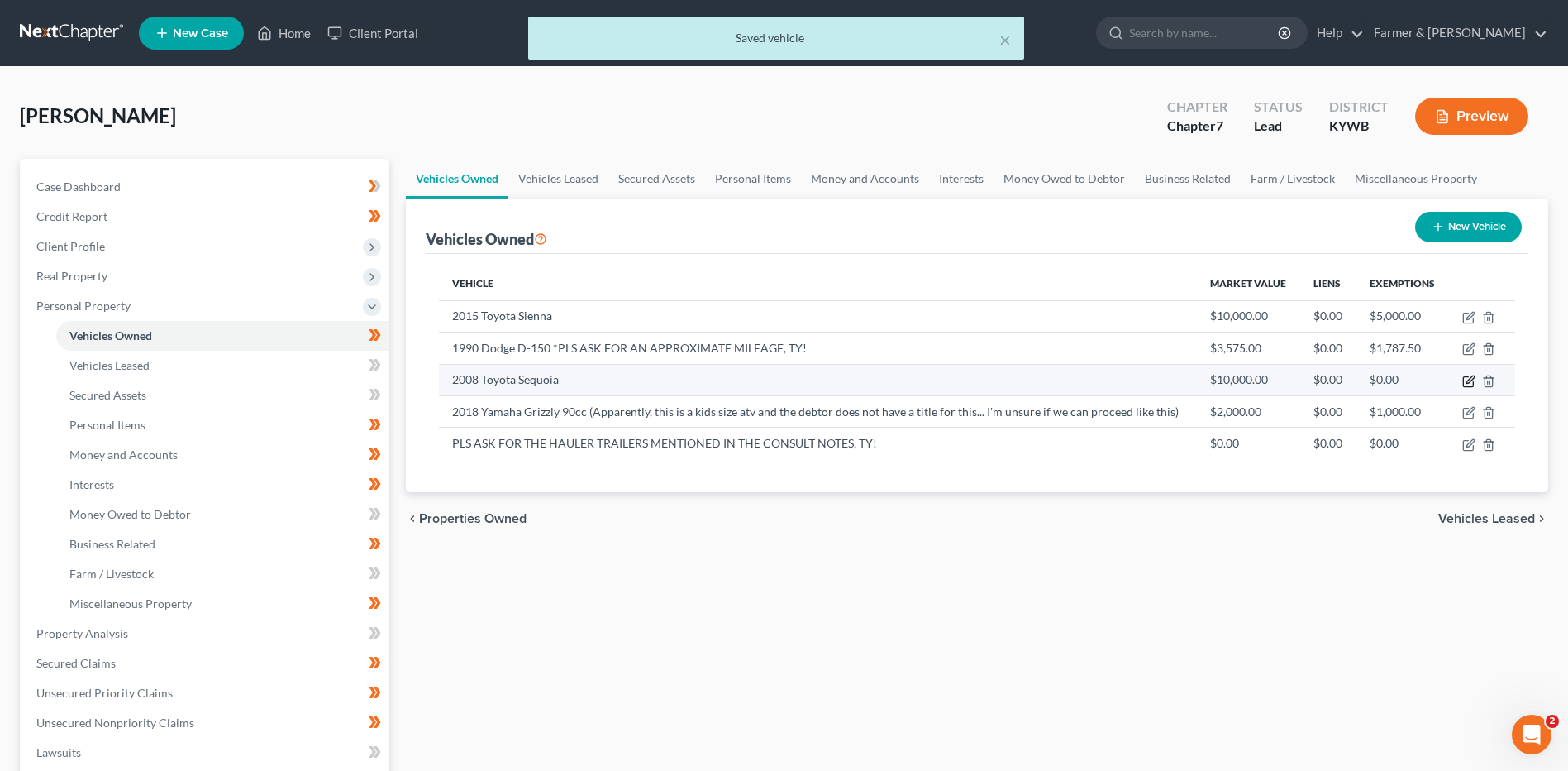
click at [1469, 385] on icon "button" at bounding box center [1469, 381] width 13 height 13
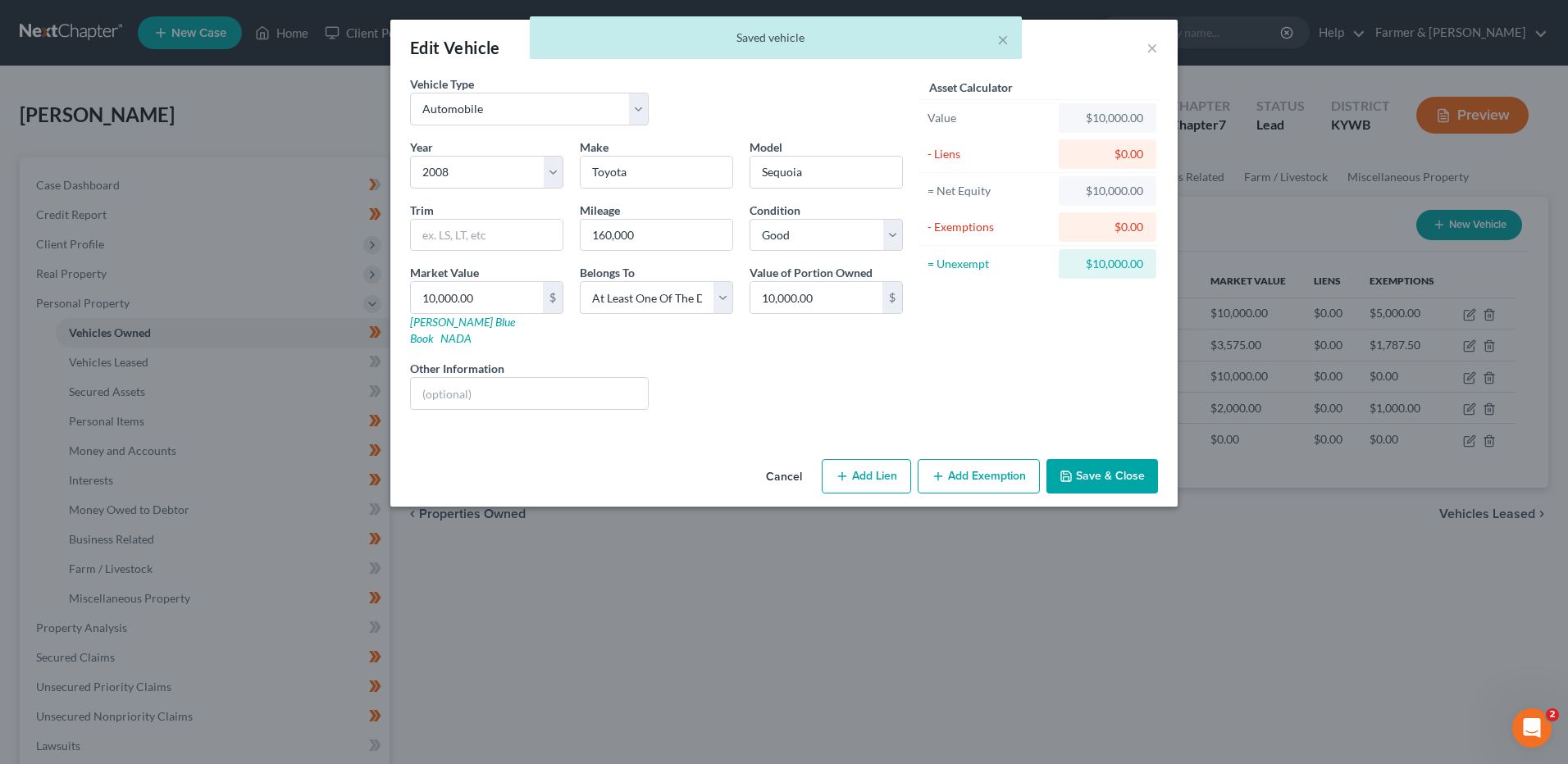
click at [948, 459] on button "Add Exemption" at bounding box center [979, 476] width 122 height 35
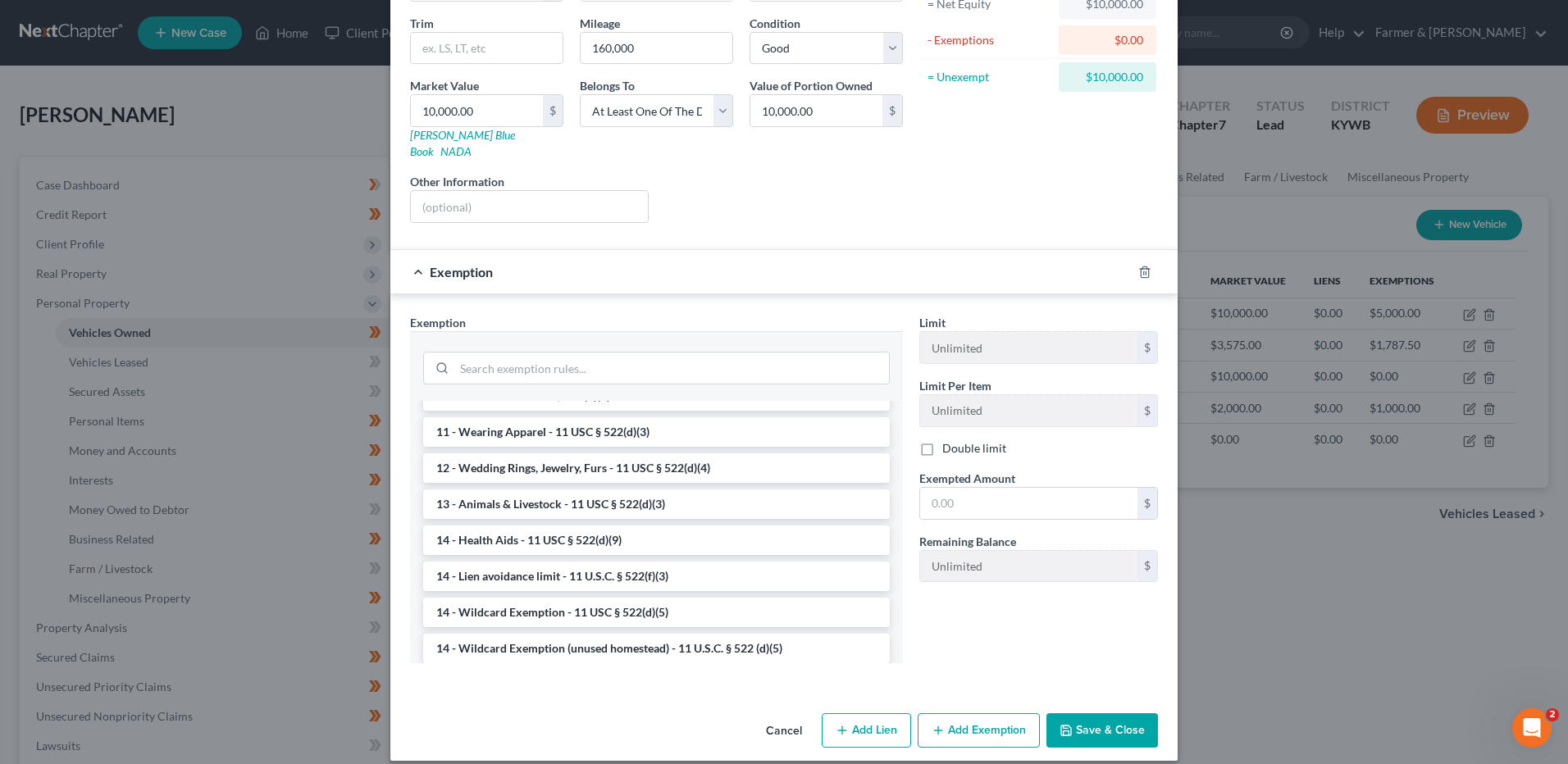
scroll to position [246, 0]
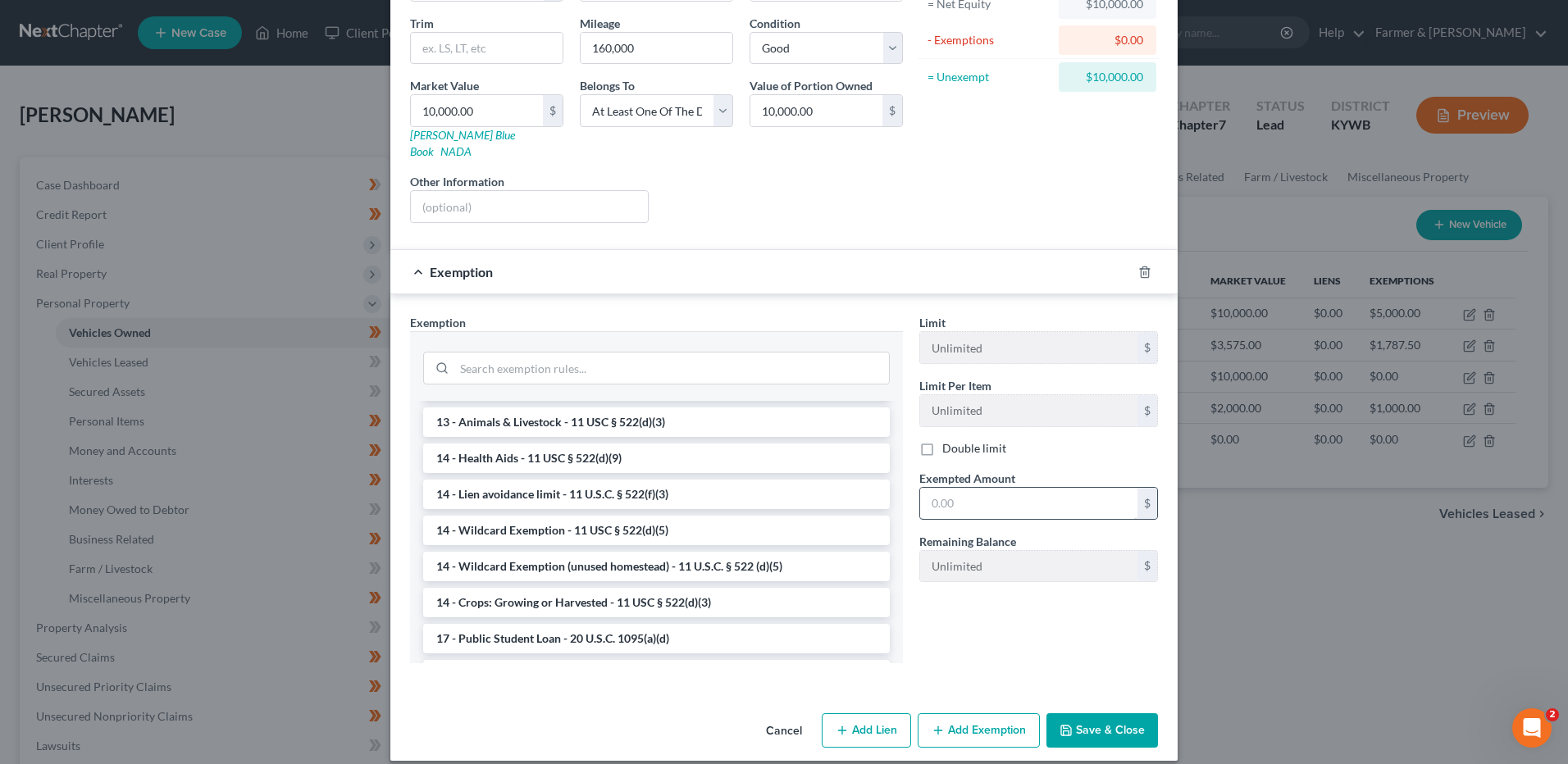
click at [582, 551] on li "14 - Wildcard Exemption (unused homestead) - 11 U.S.C. § 522 (d)(5)" at bounding box center [656, 565] width 466 height 29
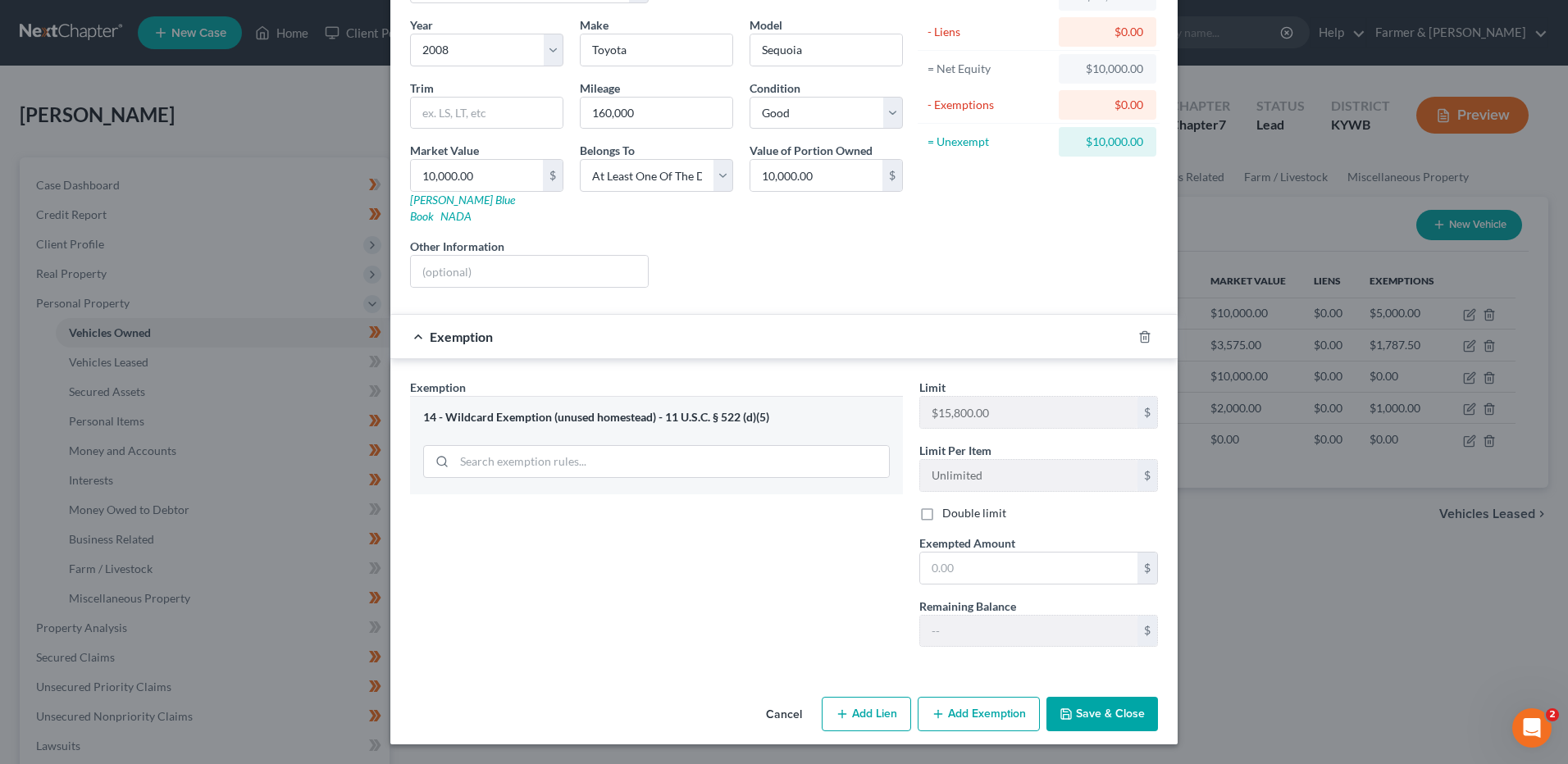
scroll to position [105, 0]
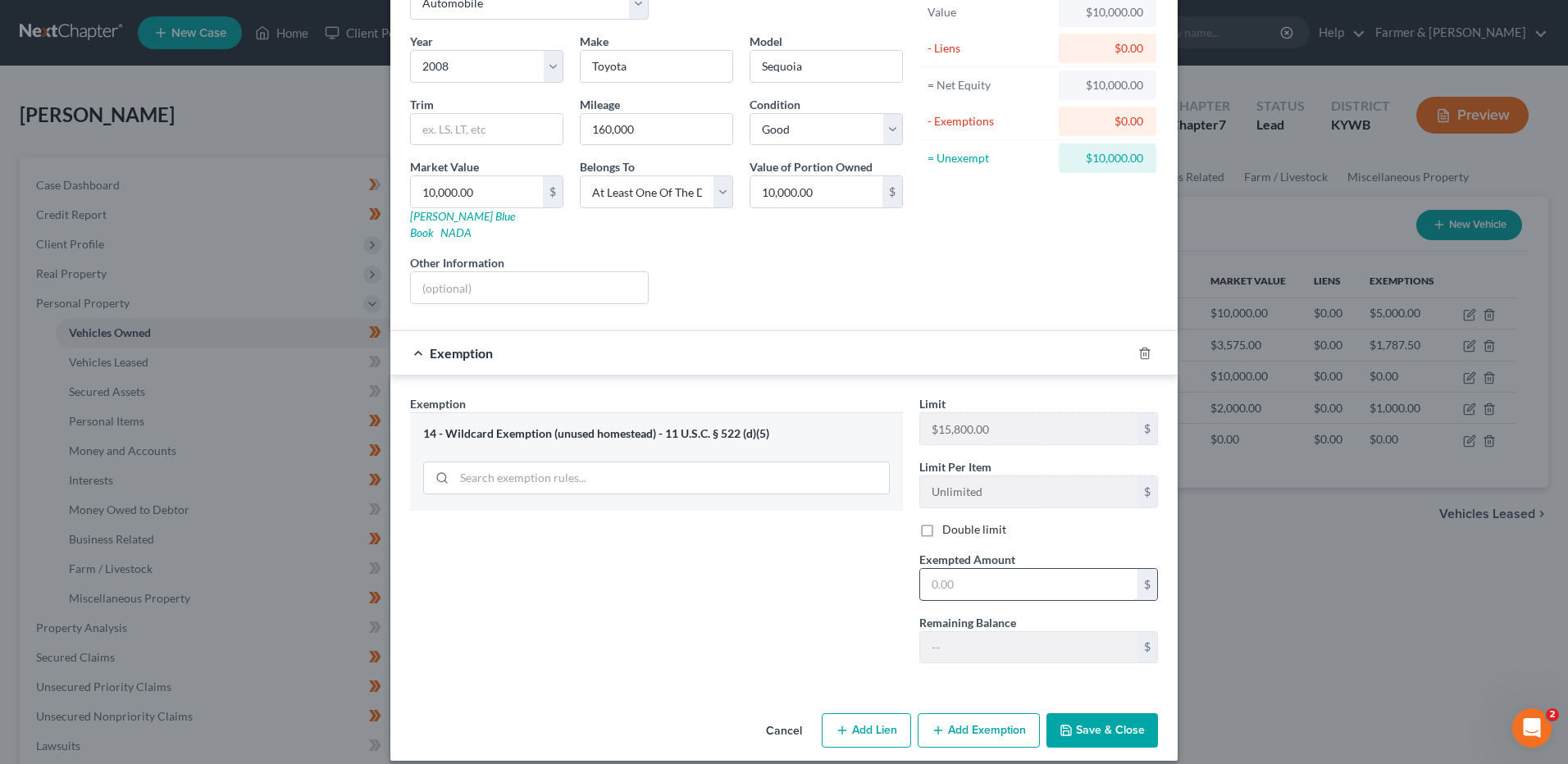
click at [972, 569] on input "text" at bounding box center [1028, 584] width 217 height 31
drag, startPoint x: 861, startPoint y: 586, endPoint x: 971, endPoint y: 589, distance: 110.0
click at [861, 586] on div "Exemption Set must be selected for CA. Exemption * 14 - Wildcard Exemption (unu…" at bounding box center [656, 535] width 509 height 281
click at [985, 577] on input "0.00" at bounding box center [1028, 584] width 217 height 31
click at [1036, 714] on div "Cancel Add Lien Add Lease Add Exemption Save & Close" at bounding box center [784, 733] width 788 height 54
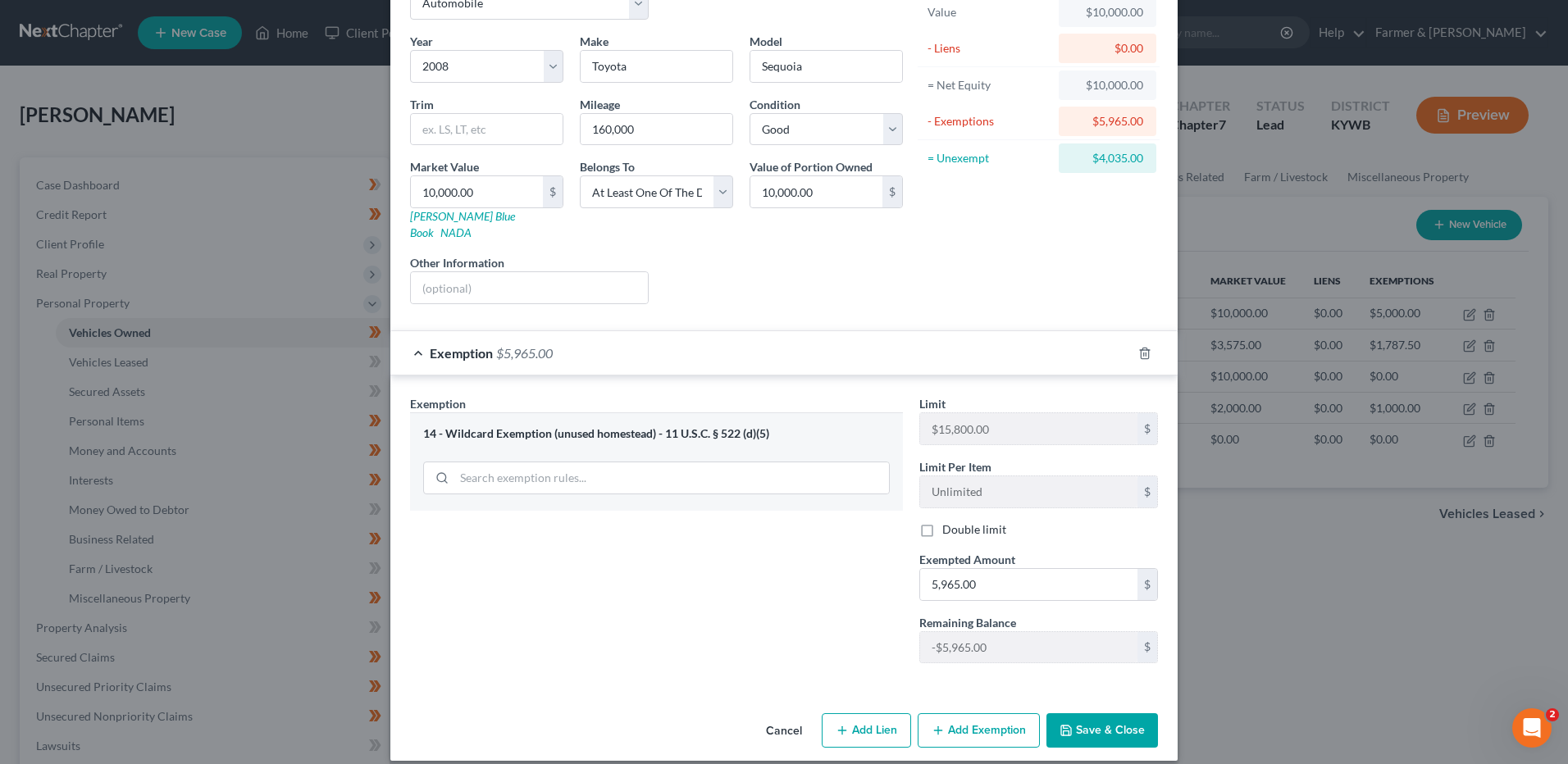
click at [992, 713] on button "Add Exemption" at bounding box center [979, 729] width 122 height 35
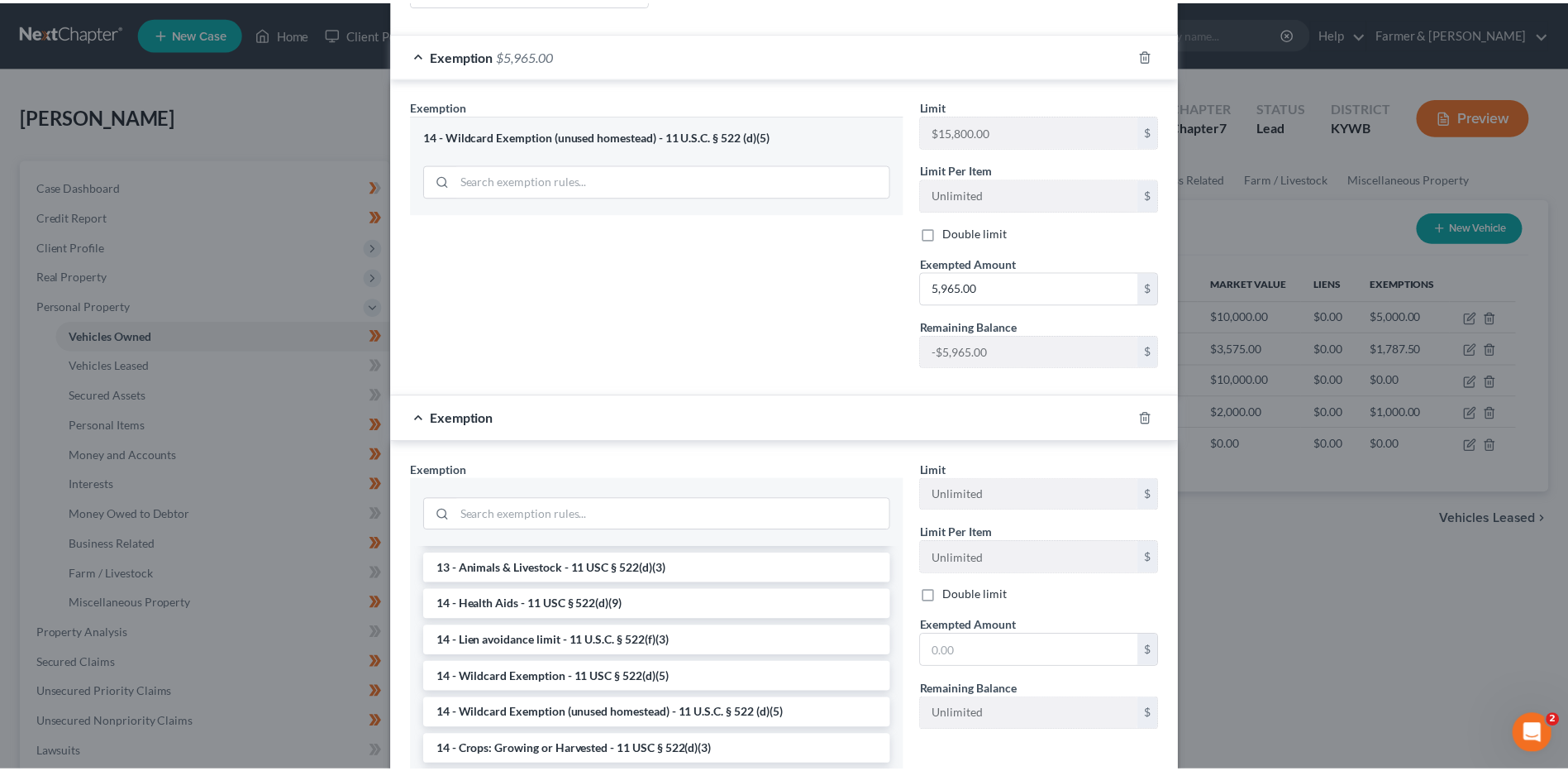
scroll to position [437, 0]
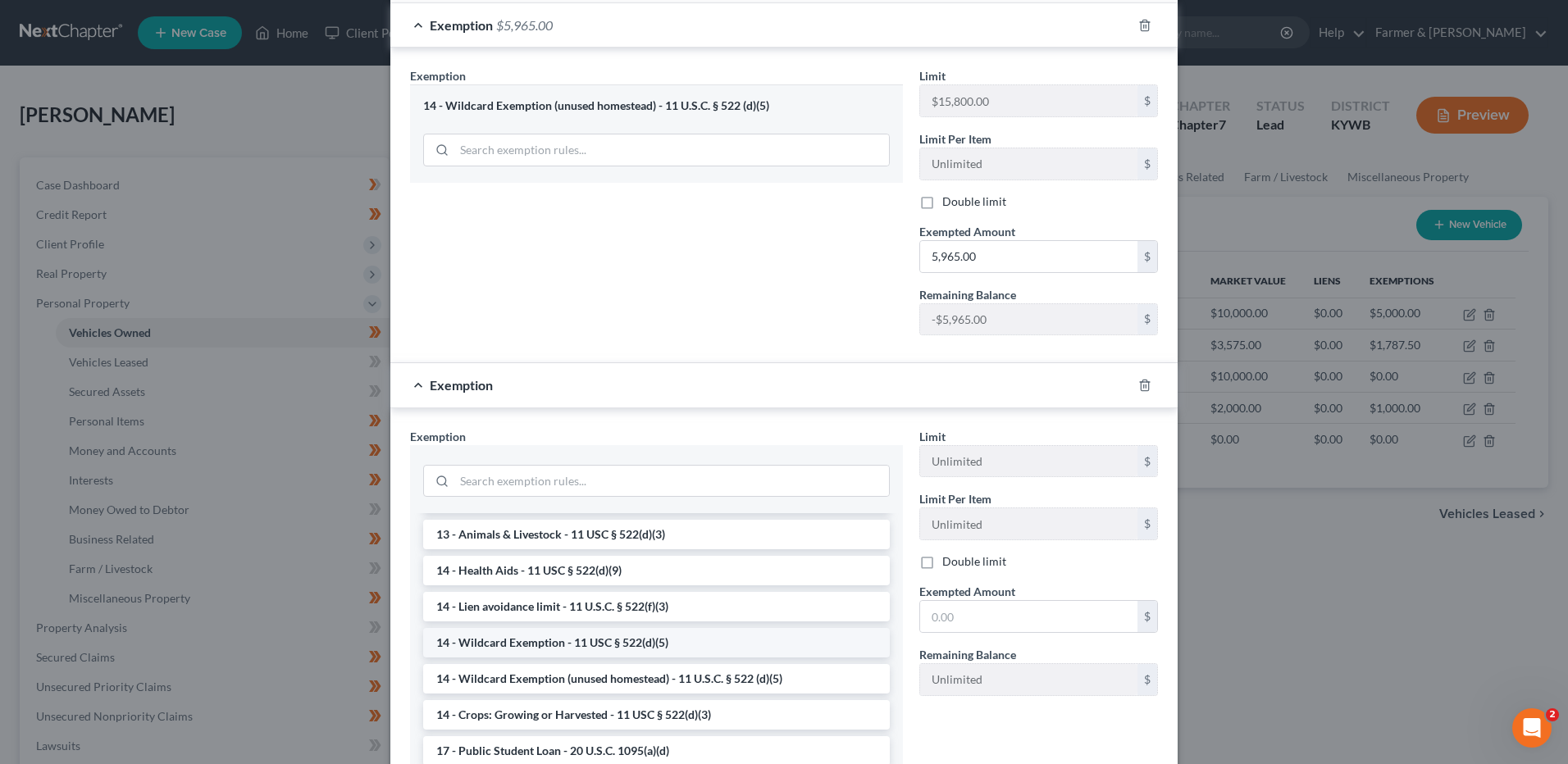
click at [578, 628] on li "14 - Wildcard Exemption - 11 USC § 522(d)(5)" at bounding box center [656, 642] width 466 height 29
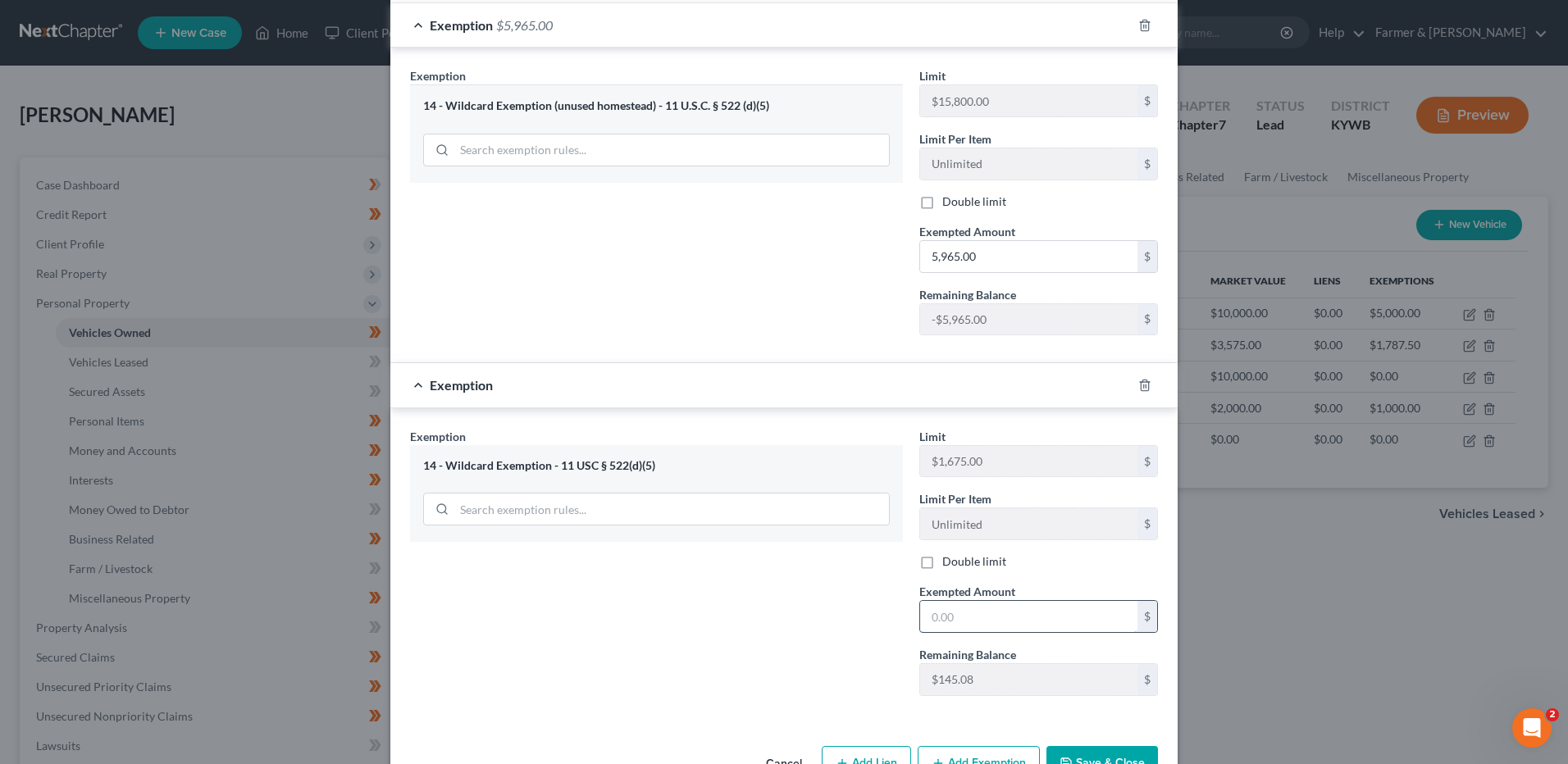
click at [981, 612] on input "text" at bounding box center [1028, 616] width 217 height 31
click at [1109, 749] on button "Save & Close" at bounding box center [1102, 762] width 112 height 35
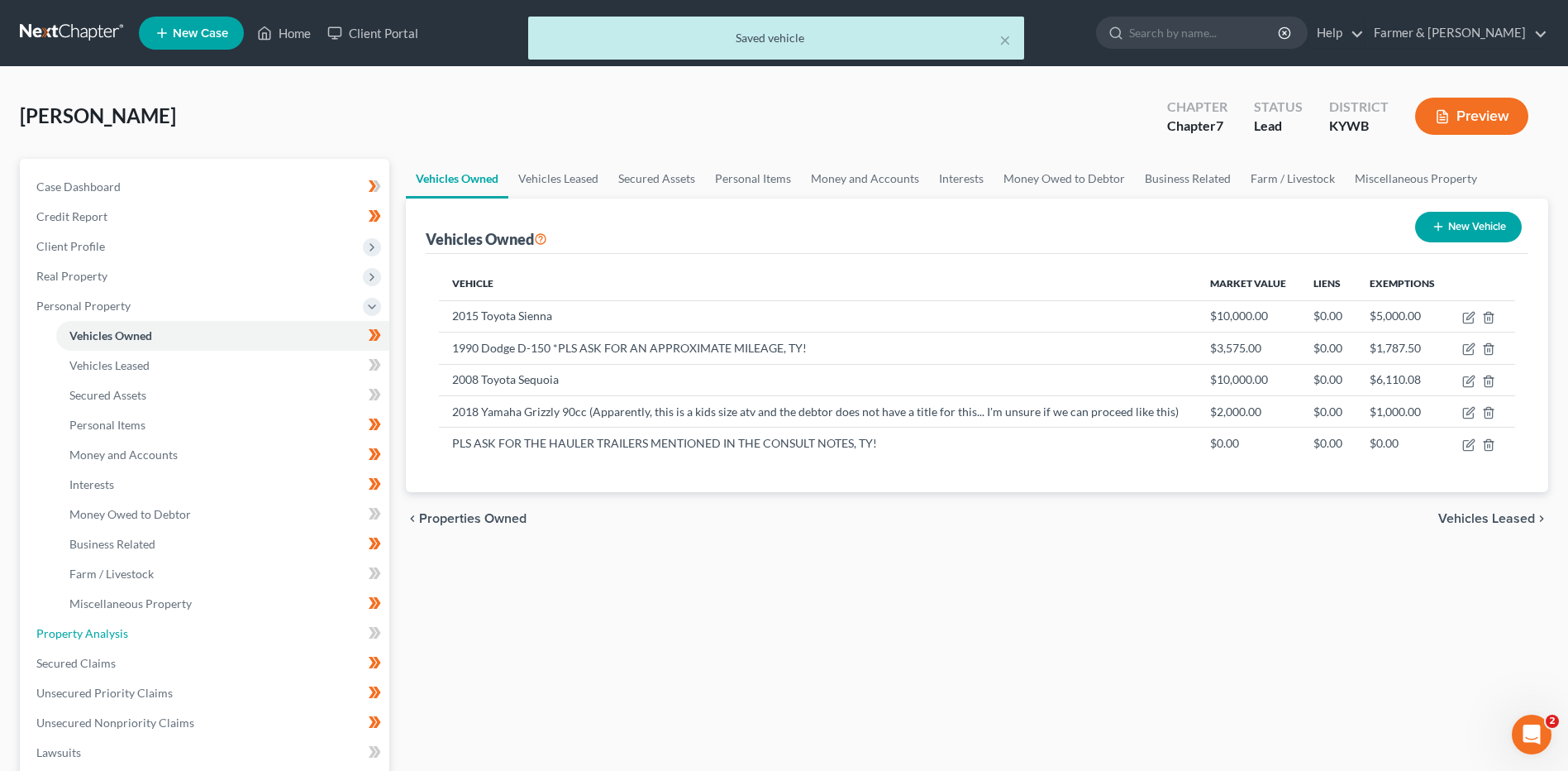
drag, startPoint x: 72, startPoint y: 631, endPoint x: 1099, endPoint y: 567, distance: 1029.0
click at [72, 631] on span "Property Analysis" at bounding box center [82, 633] width 92 height 14
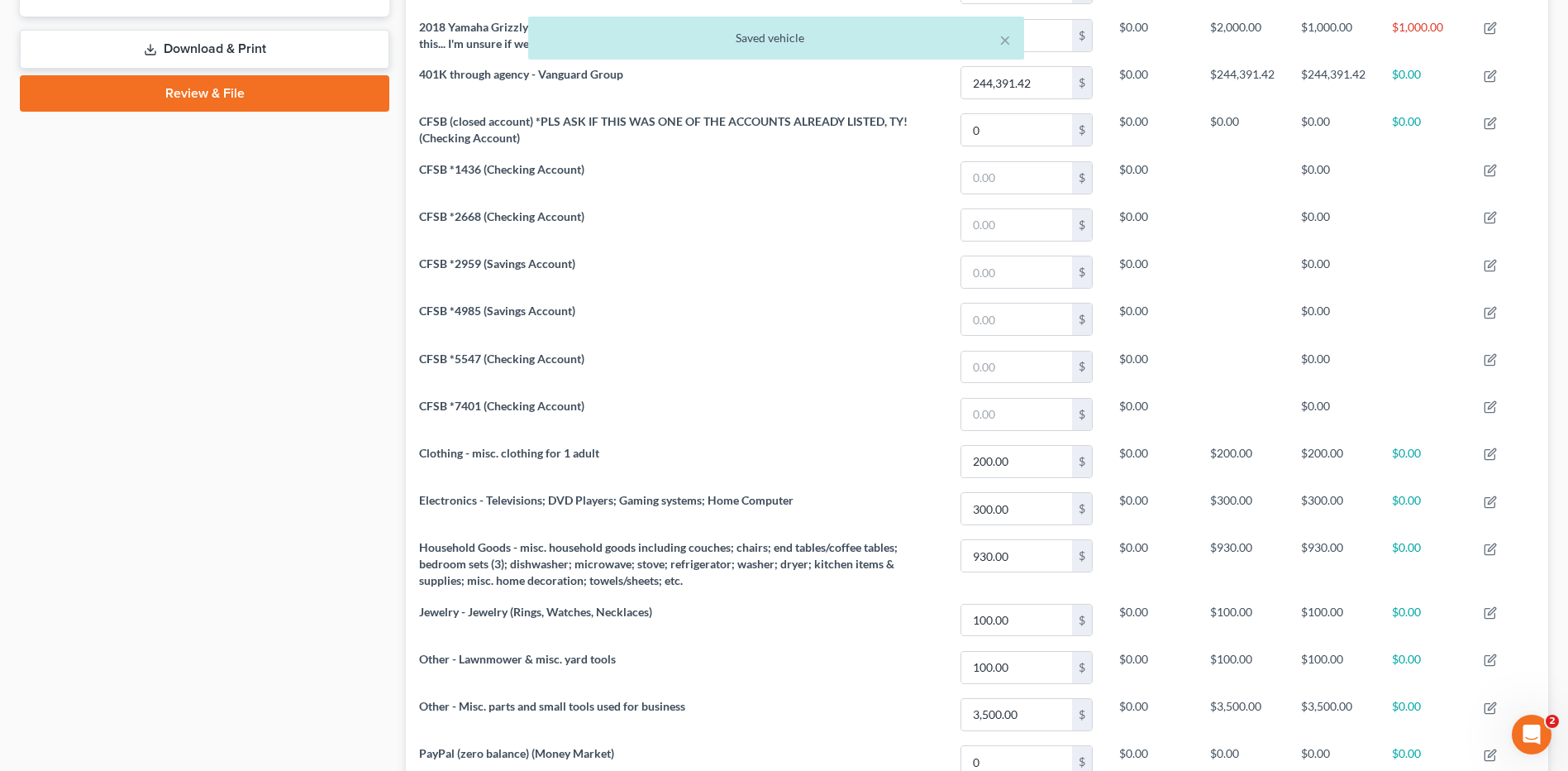
scroll to position [291, 0]
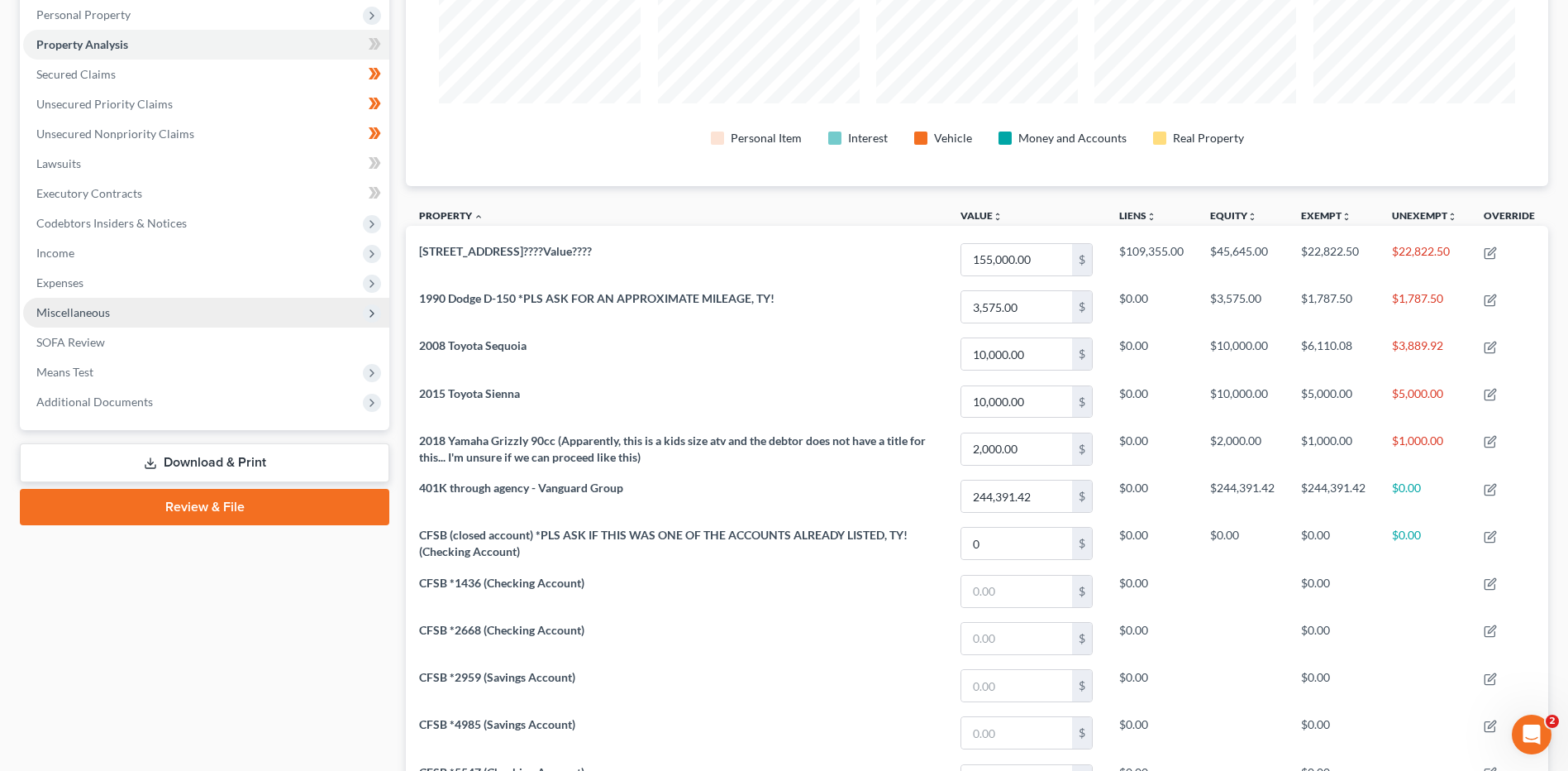
click at [105, 308] on span "Miscellaneous" at bounding box center [73, 312] width 73 height 14
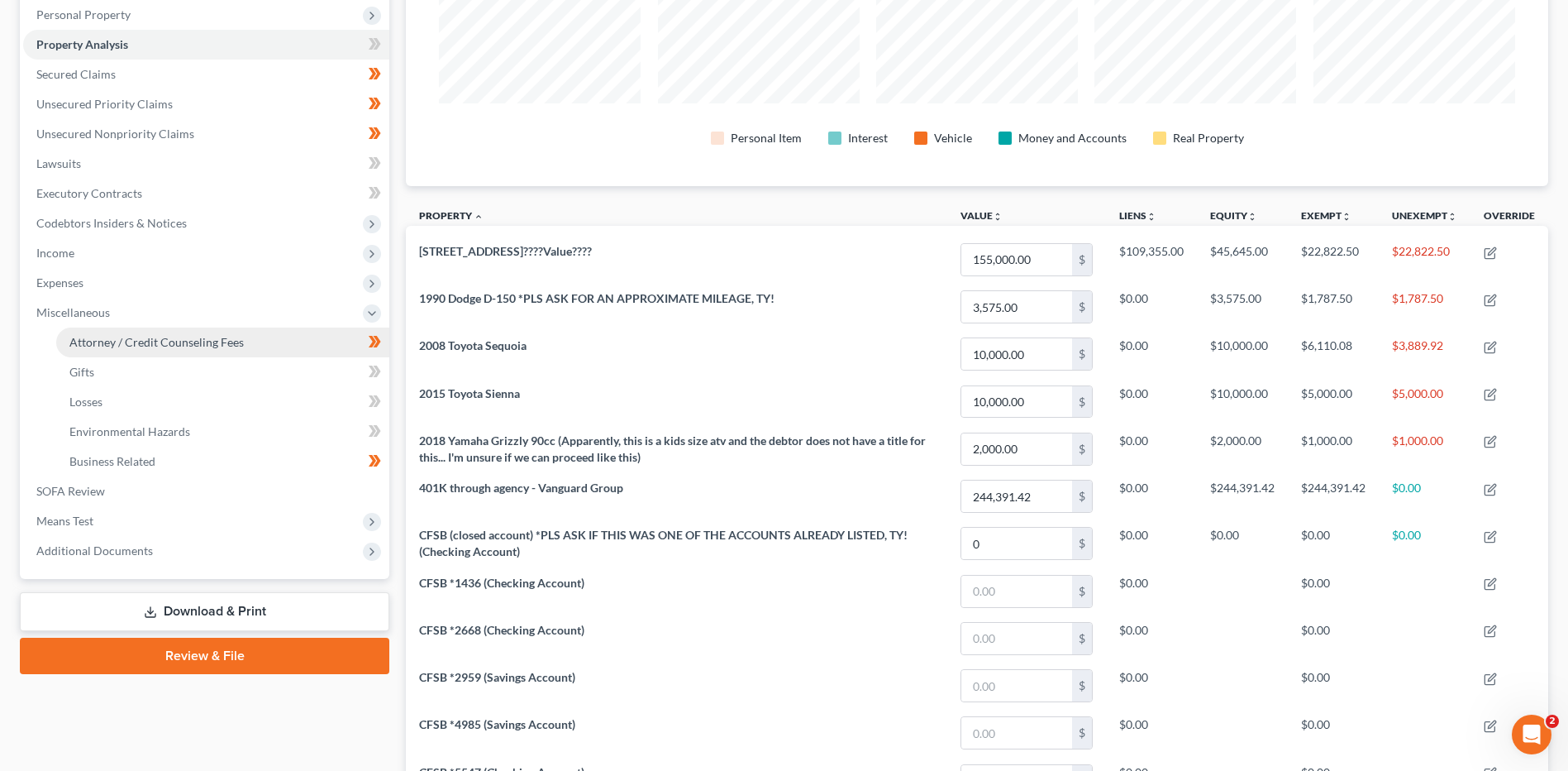
click at [119, 335] on span "Attorney / Credit Counseling Fees" at bounding box center [156, 342] width 174 height 14
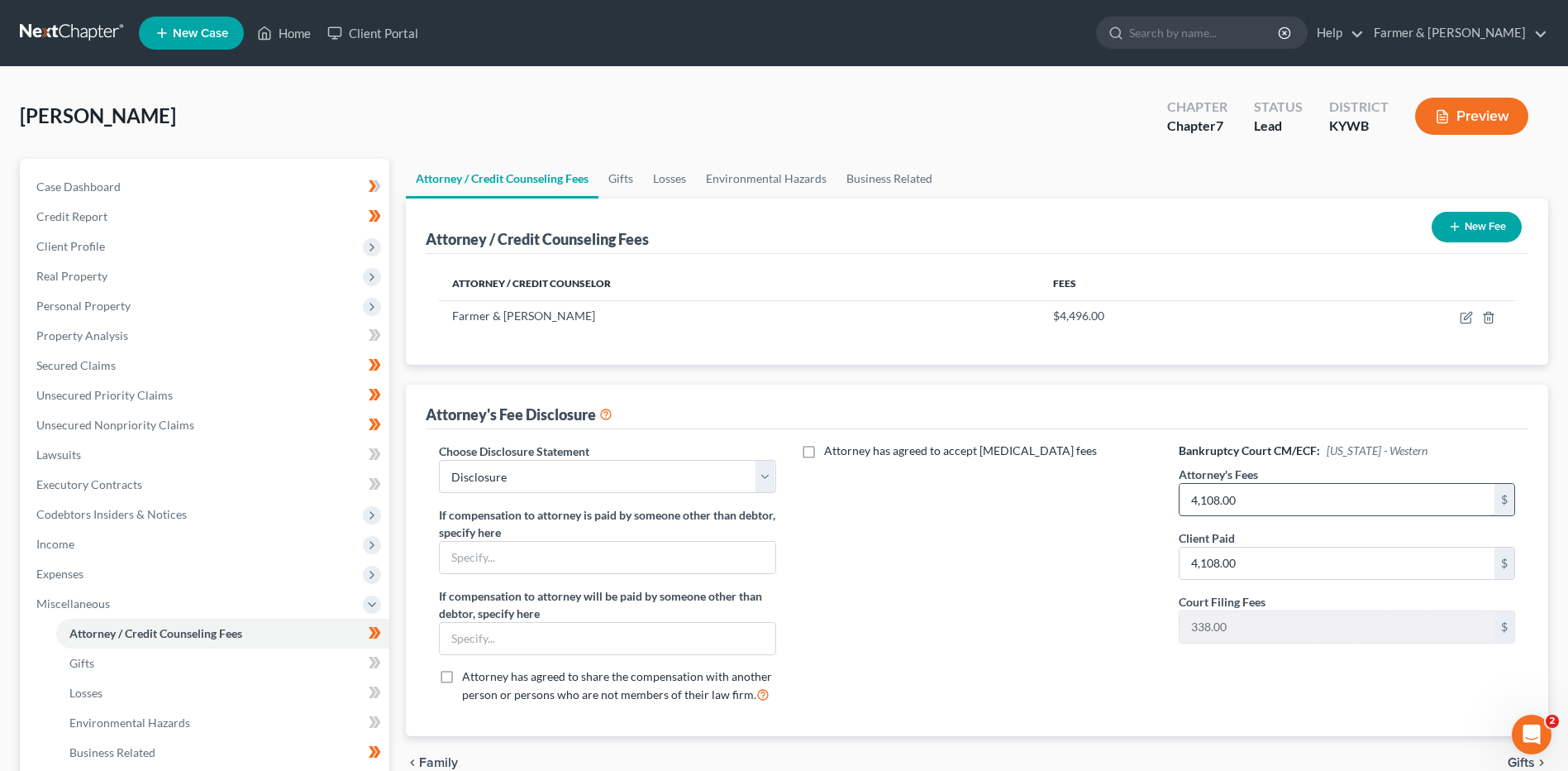
click at [1265, 508] on input "4,108.00" at bounding box center [1336, 499] width 315 height 31
click at [1464, 314] on icon "button" at bounding box center [1466, 318] width 13 height 13
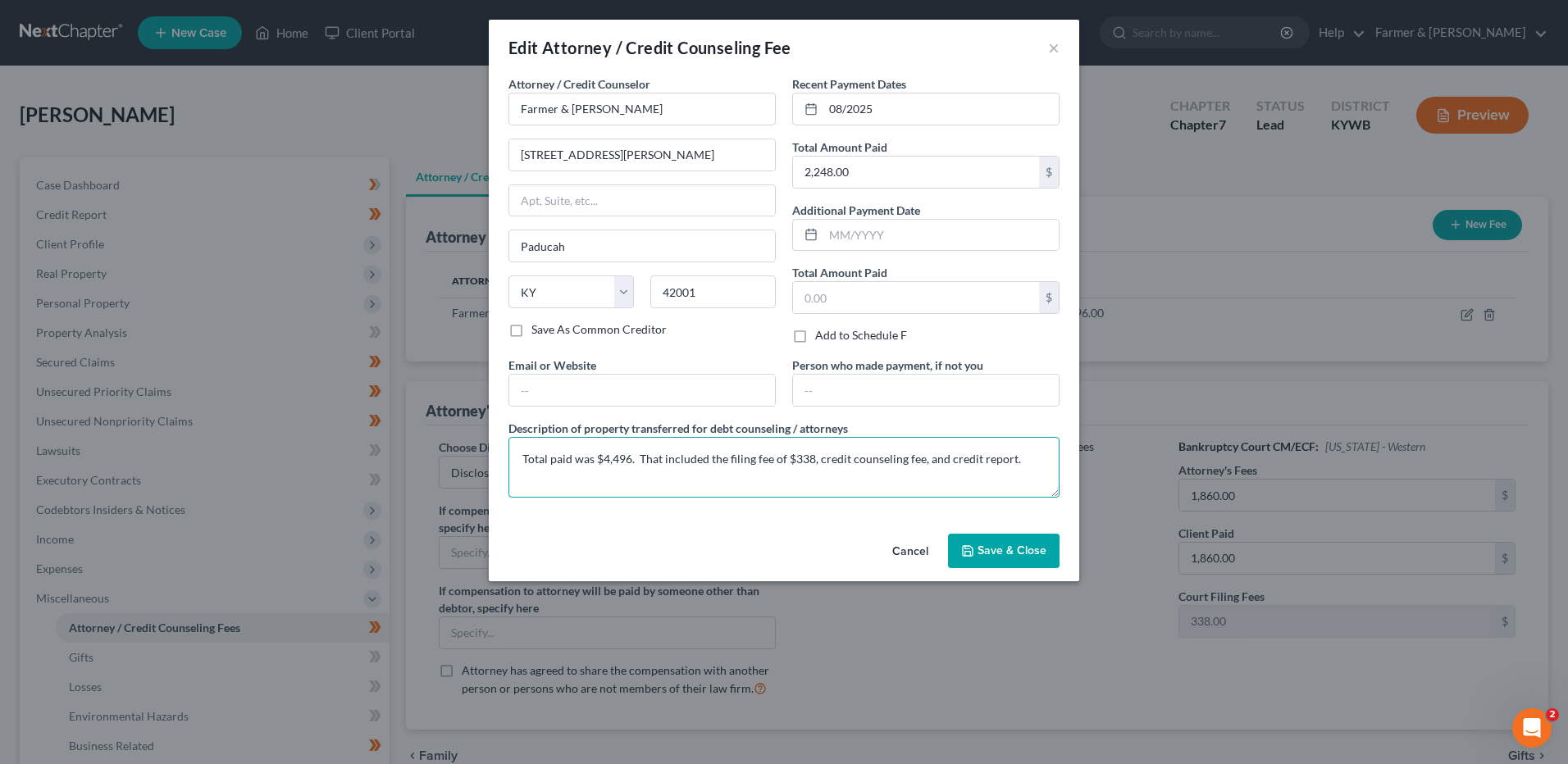
drag, startPoint x: 630, startPoint y: 462, endPoint x: 604, endPoint y: 464, distance: 26.1
click at [604, 464] on textarea "Total paid was $4,496. That included the filing fee of $338, credit counseling …" at bounding box center [783, 467] width 551 height 60
click at [1000, 557] on span "Save & Close" at bounding box center [1012, 550] width 69 height 14
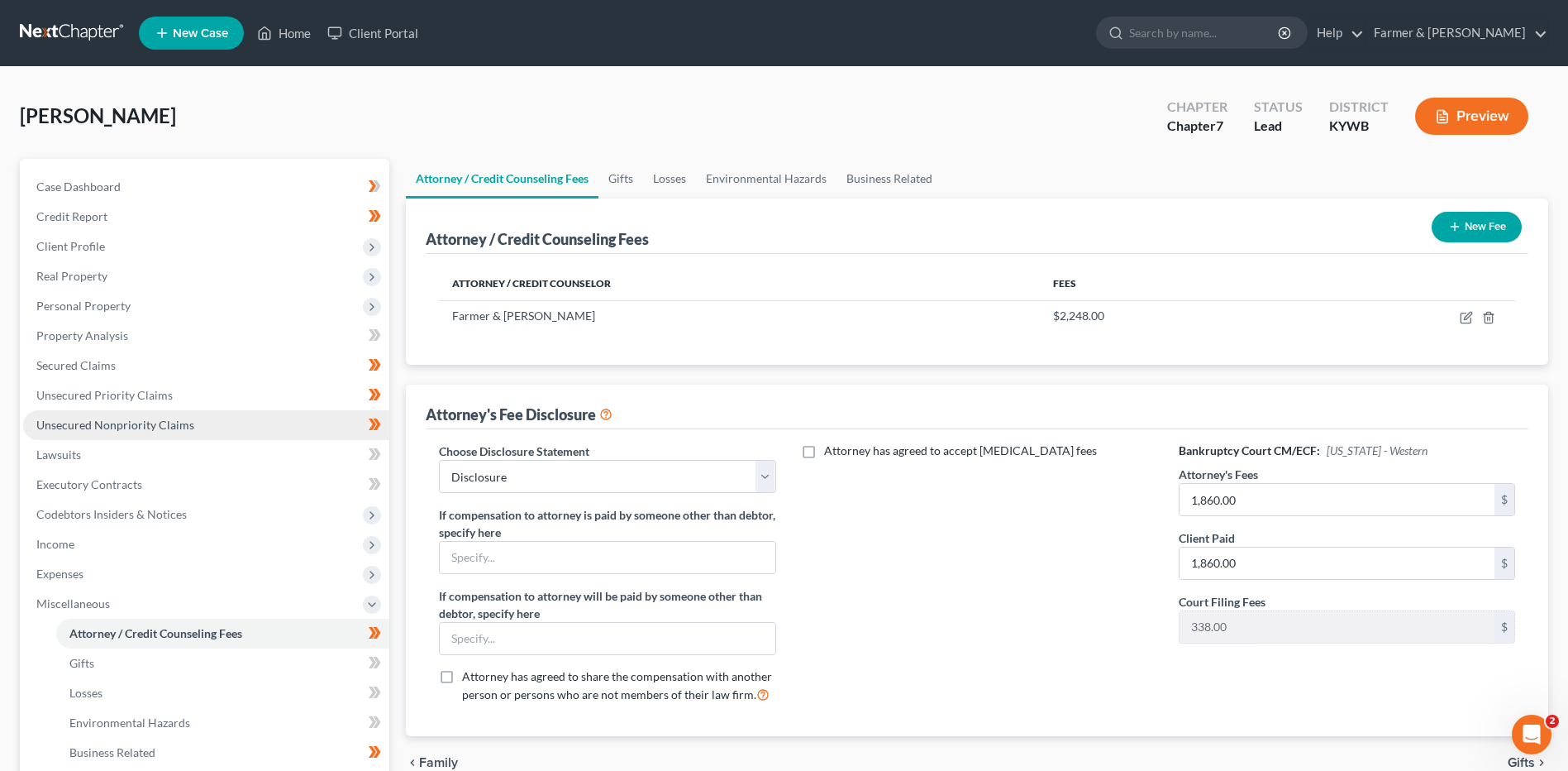
click at [148, 308] on span "Personal Property" at bounding box center [207, 305] width 367 height 30
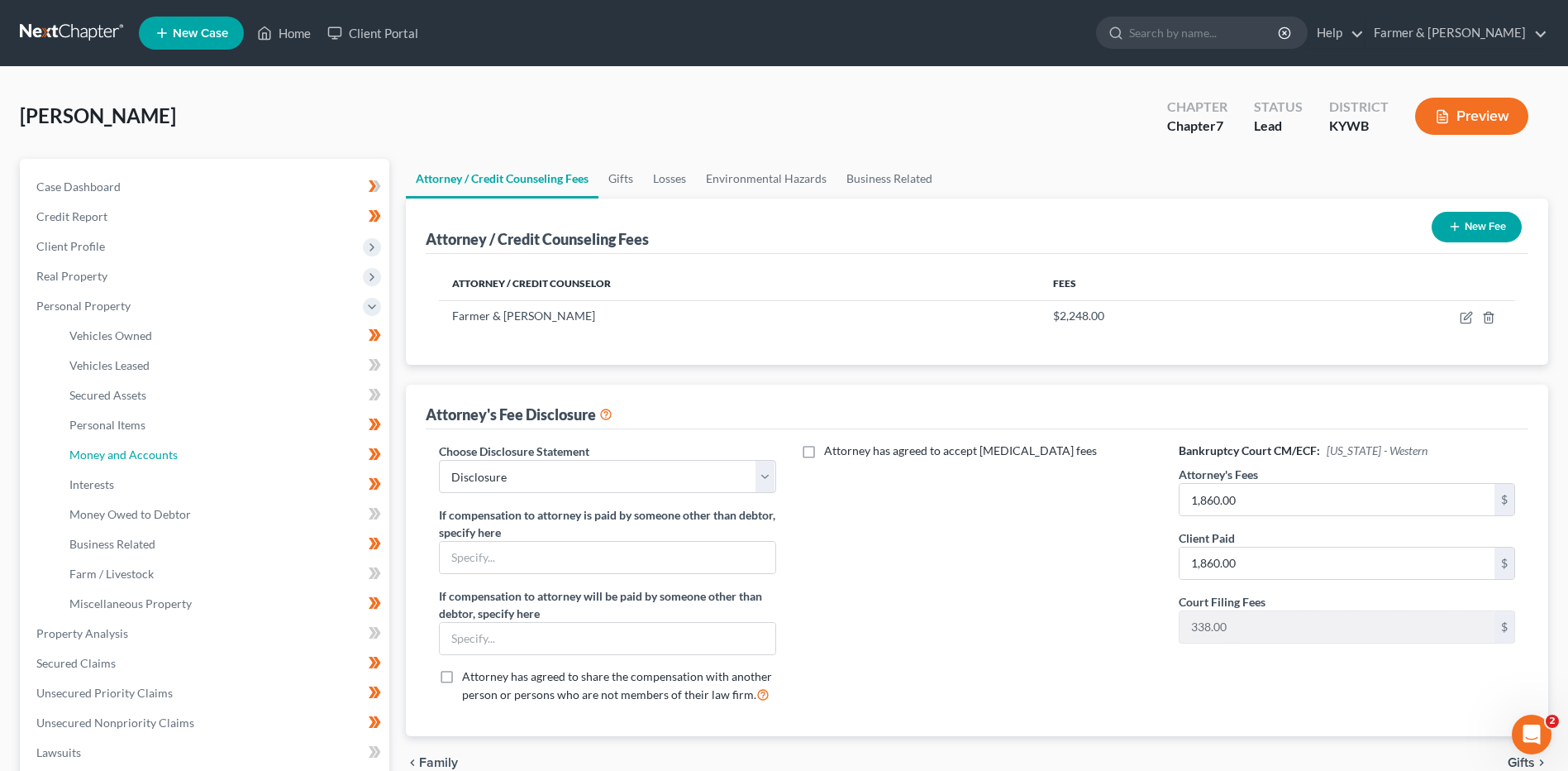
drag, startPoint x: 213, startPoint y: 453, endPoint x: 1576, endPoint y: 684, distance: 1382.4
click at [213, 453] on link "Money and Accounts" at bounding box center [223, 454] width 333 height 30
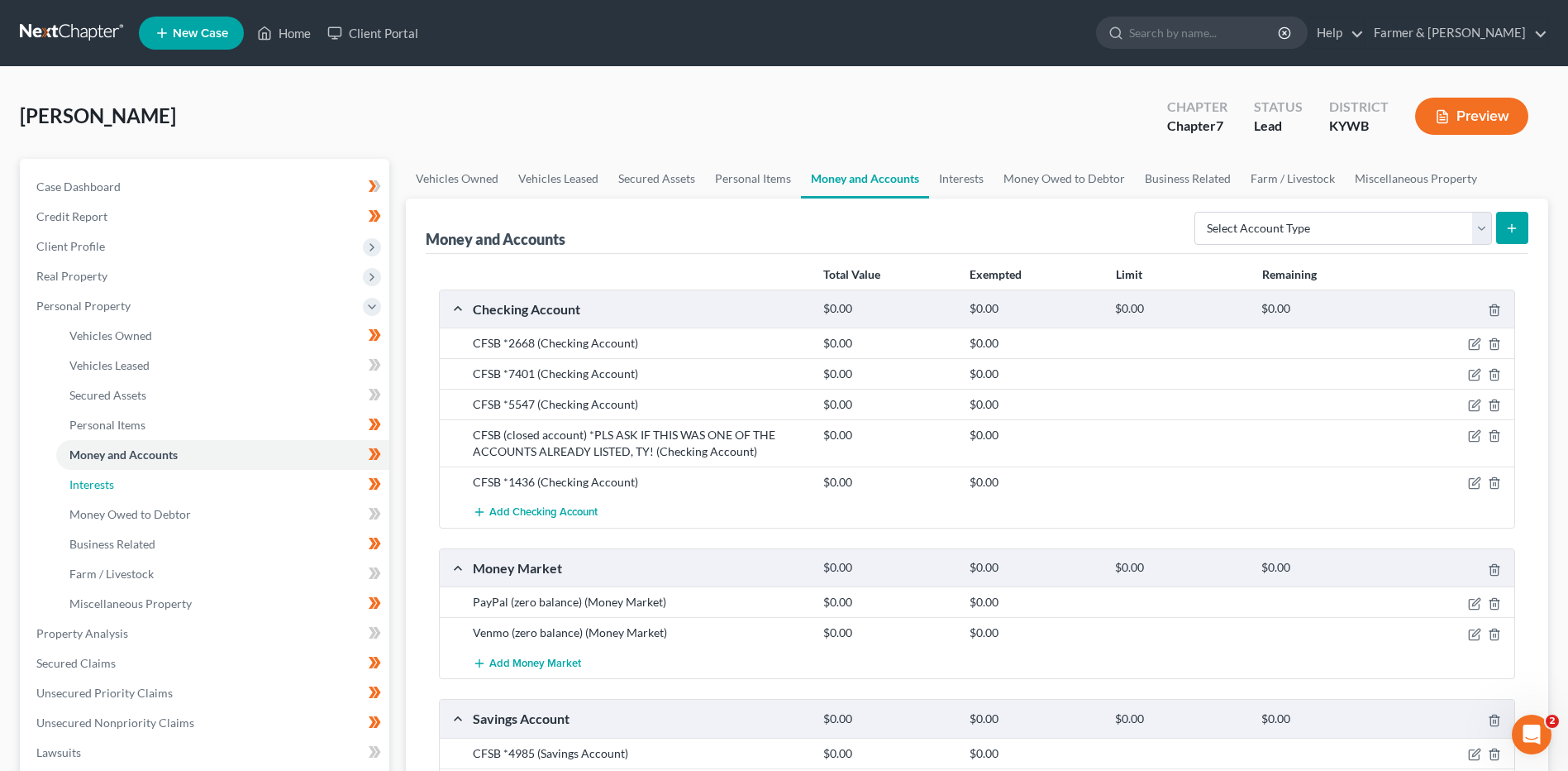
drag, startPoint x: 135, startPoint y: 481, endPoint x: 1226, endPoint y: 526, distance: 1091.9
click at [135, 481] on link "Interests" at bounding box center [223, 484] width 333 height 30
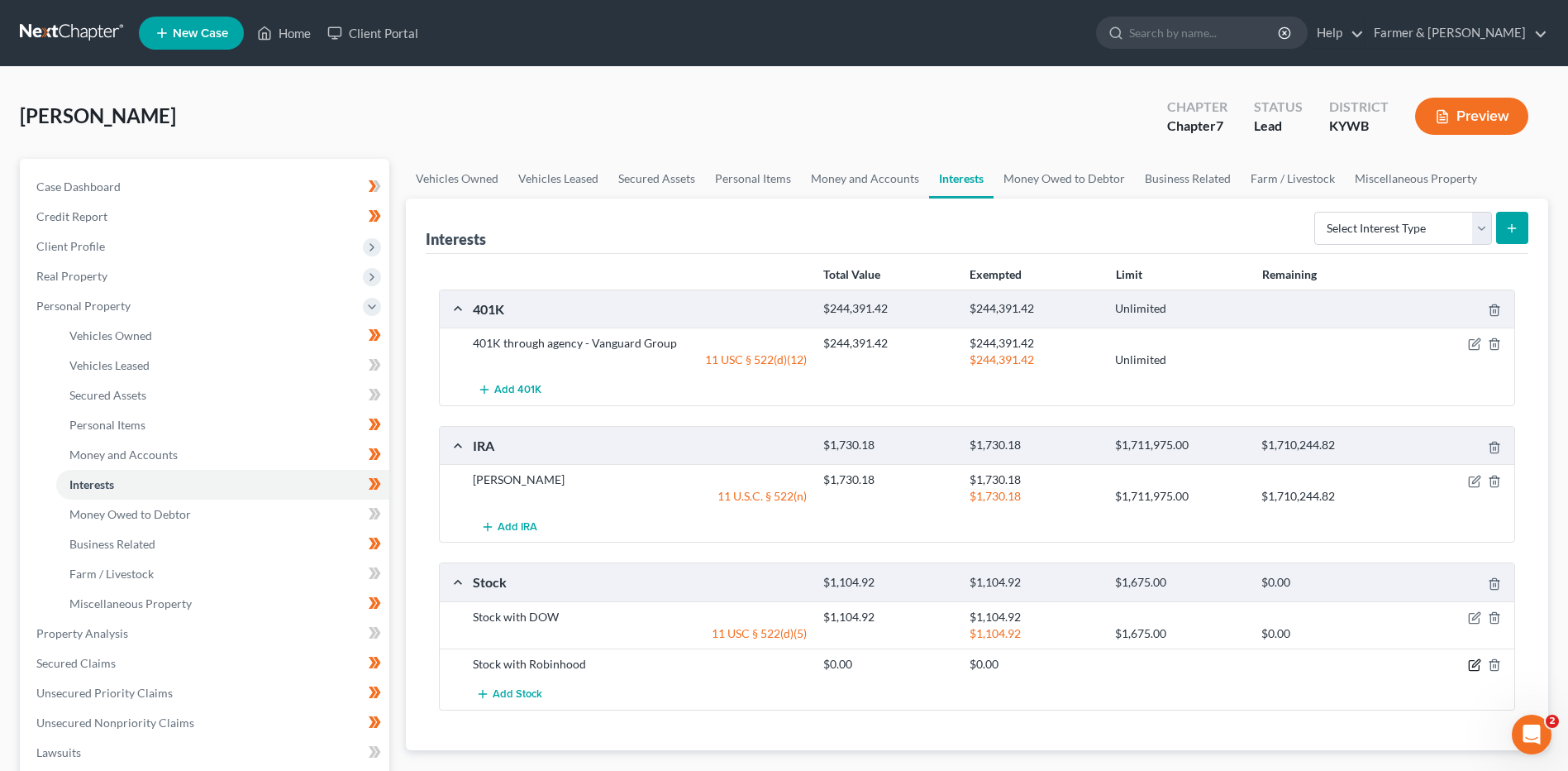
click at [1471, 663] on icon "button" at bounding box center [1474, 665] width 13 height 13
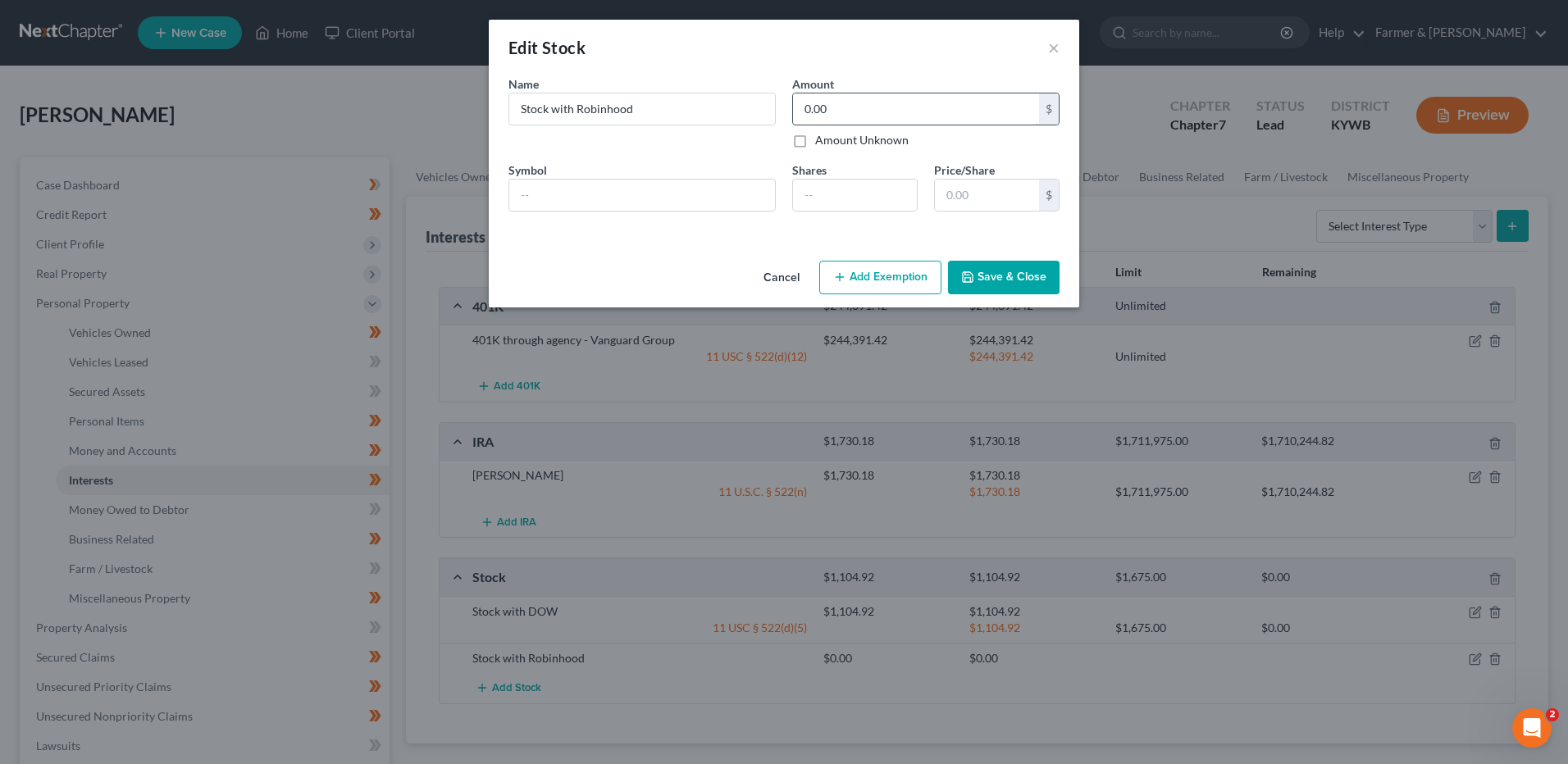
click at [883, 105] on input "0.00" at bounding box center [915, 108] width 246 height 31
drag, startPoint x: 996, startPoint y: 276, endPoint x: 1169, endPoint y: 505, distance: 287.0
click at [996, 276] on button "Save & Close" at bounding box center [1004, 277] width 112 height 35
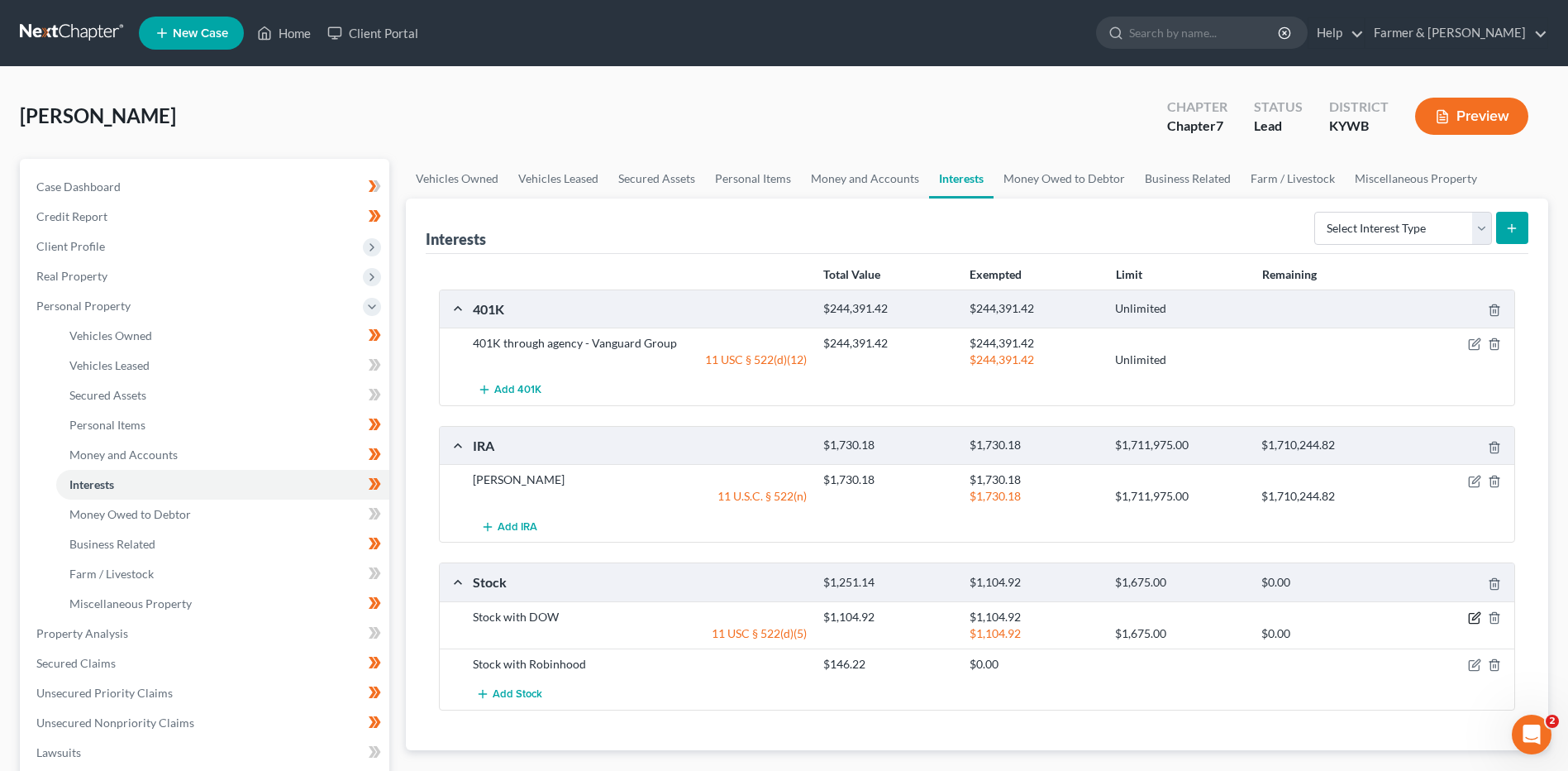
click at [1476, 617] on icon "button" at bounding box center [1474, 617] width 13 height 13
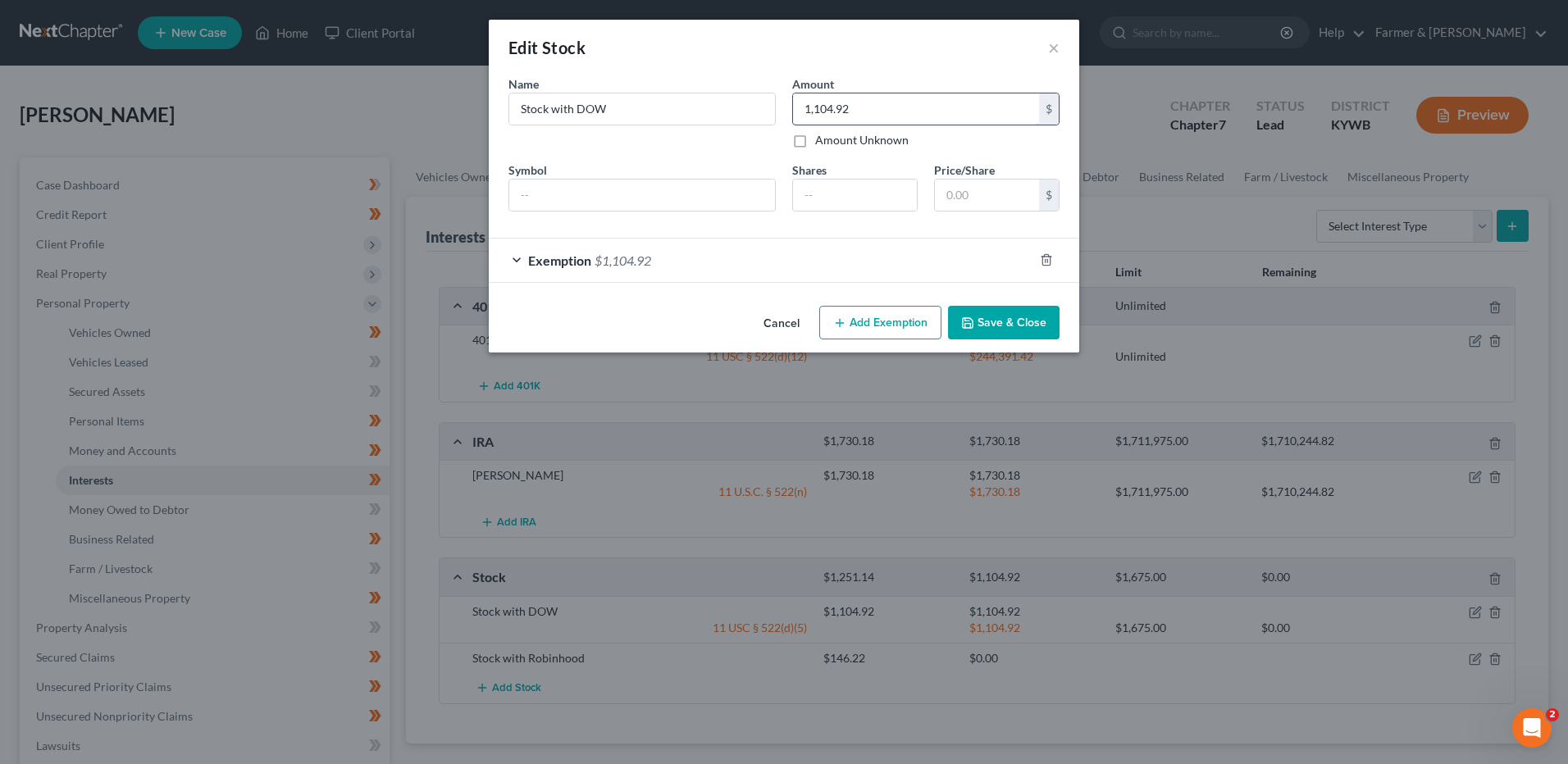
click at [890, 104] on input "1,104.92" at bounding box center [915, 108] width 246 height 31
click at [624, 269] on div "Exemption $1,104.92" at bounding box center [761, 260] width 545 height 43
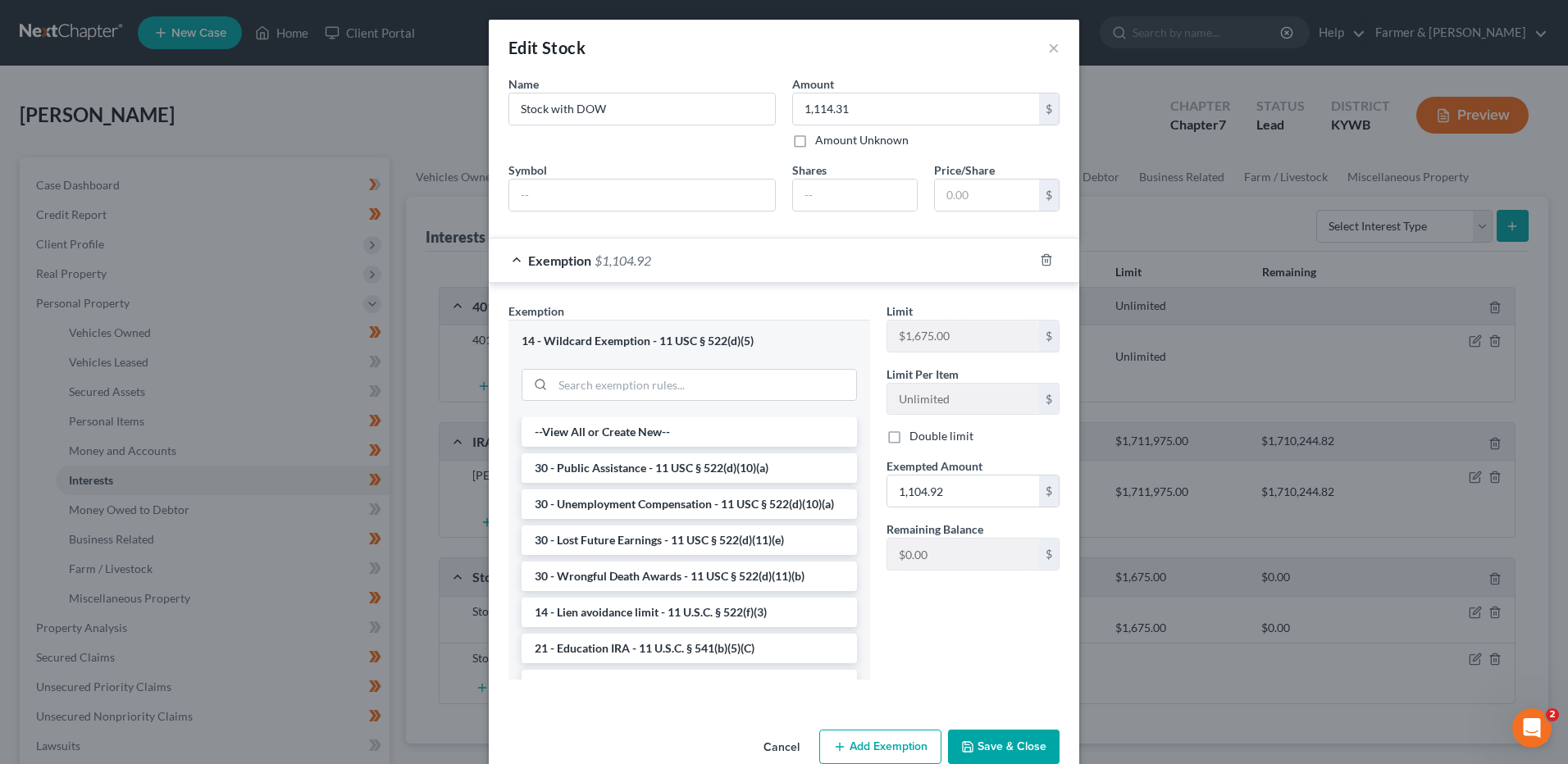
click at [996, 736] on button "Save & Close" at bounding box center [1004, 746] width 112 height 35
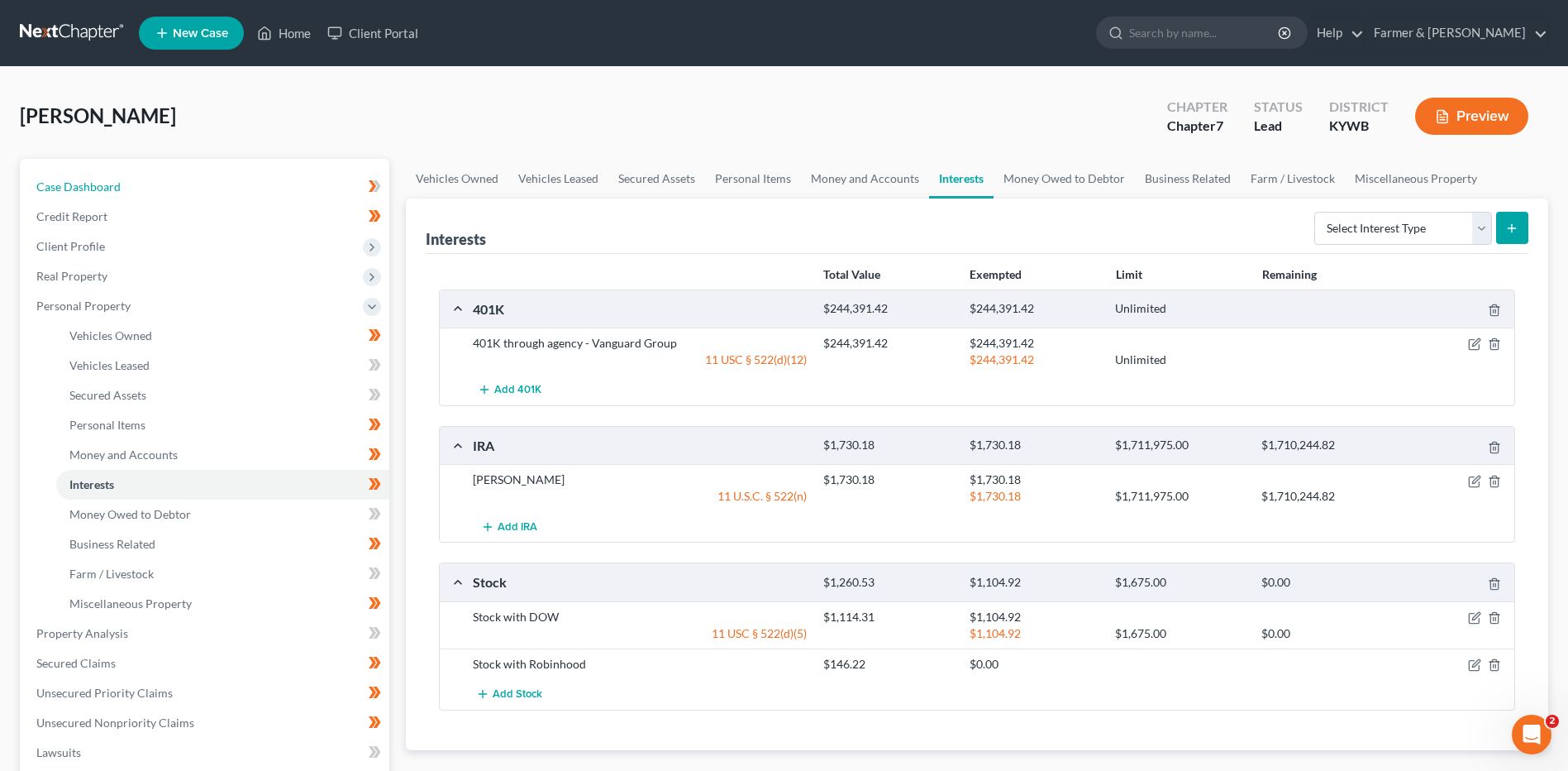
drag, startPoint x: 247, startPoint y: 184, endPoint x: 1211, endPoint y: 389, distance: 985.6
click at [247, 184] on link "Case Dashboard" at bounding box center [207, 186] width 367 height 30
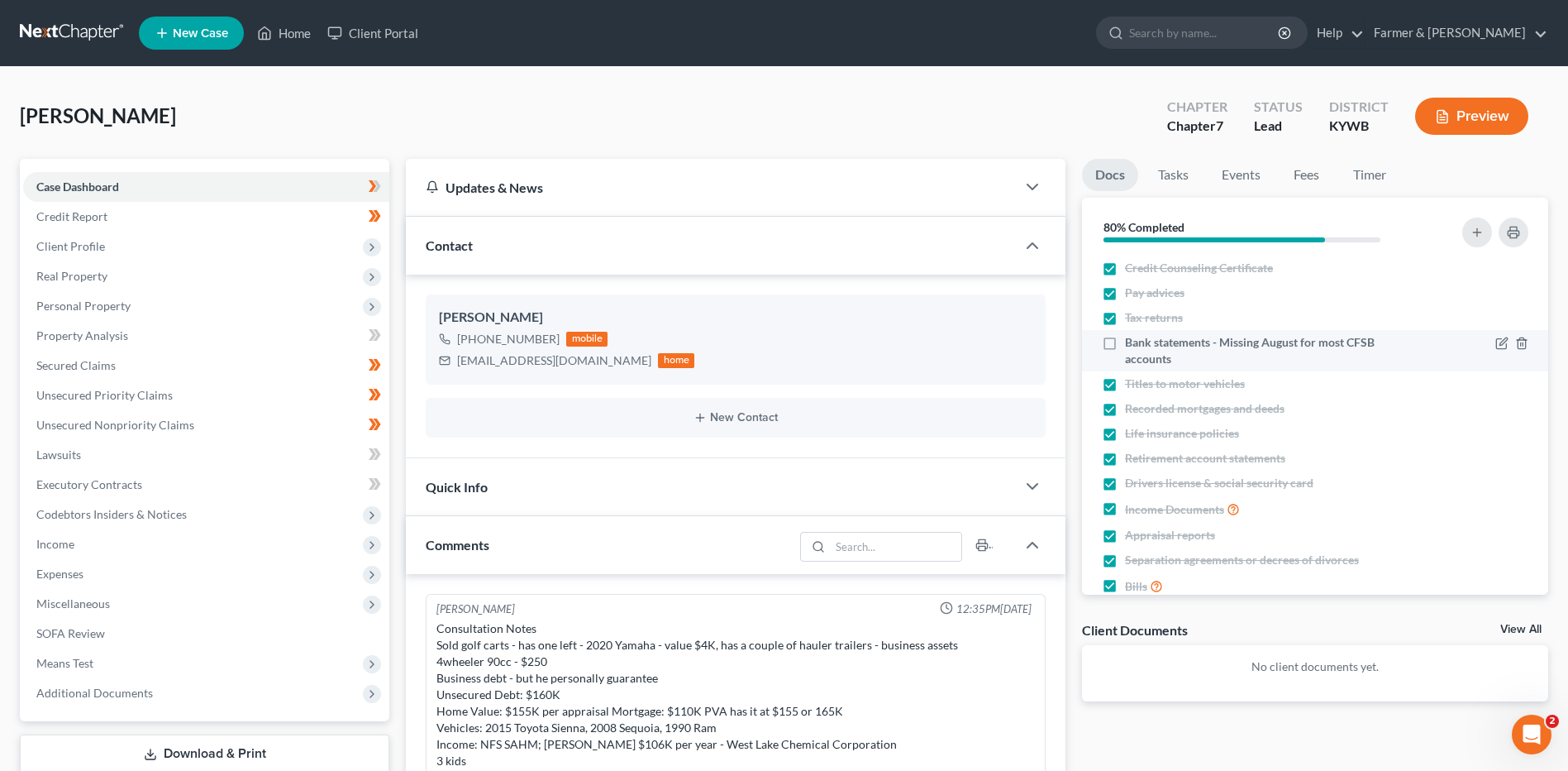
scroll to position [97, 0]
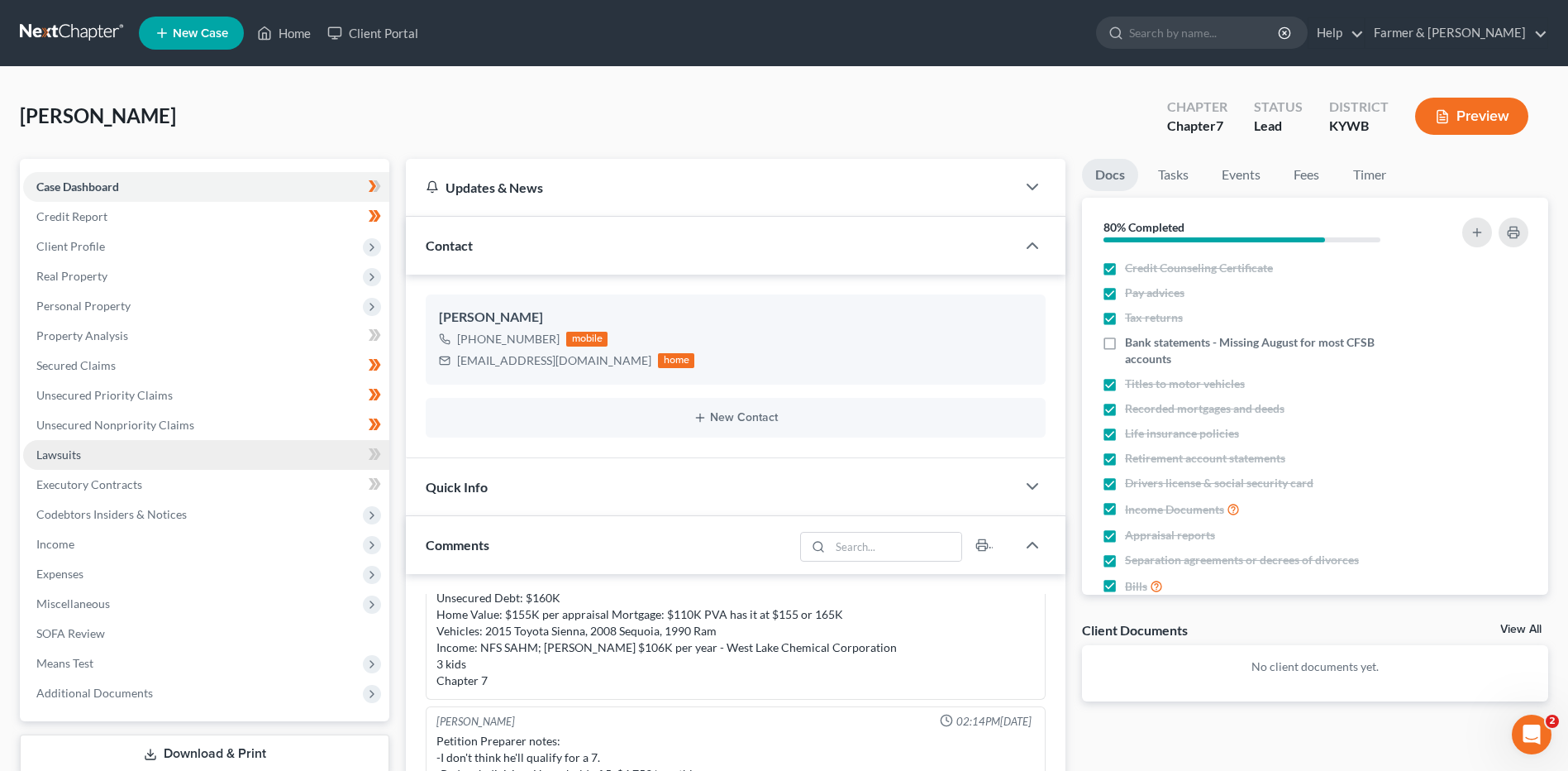
drag, startPoint x: 217, startPoint y: 313, endPoint x: 175, endPoint y: 466, distance: 158.7
click at [217, 313] on span "Personal Property" at bounding box center [207, 305] width 367 height 30
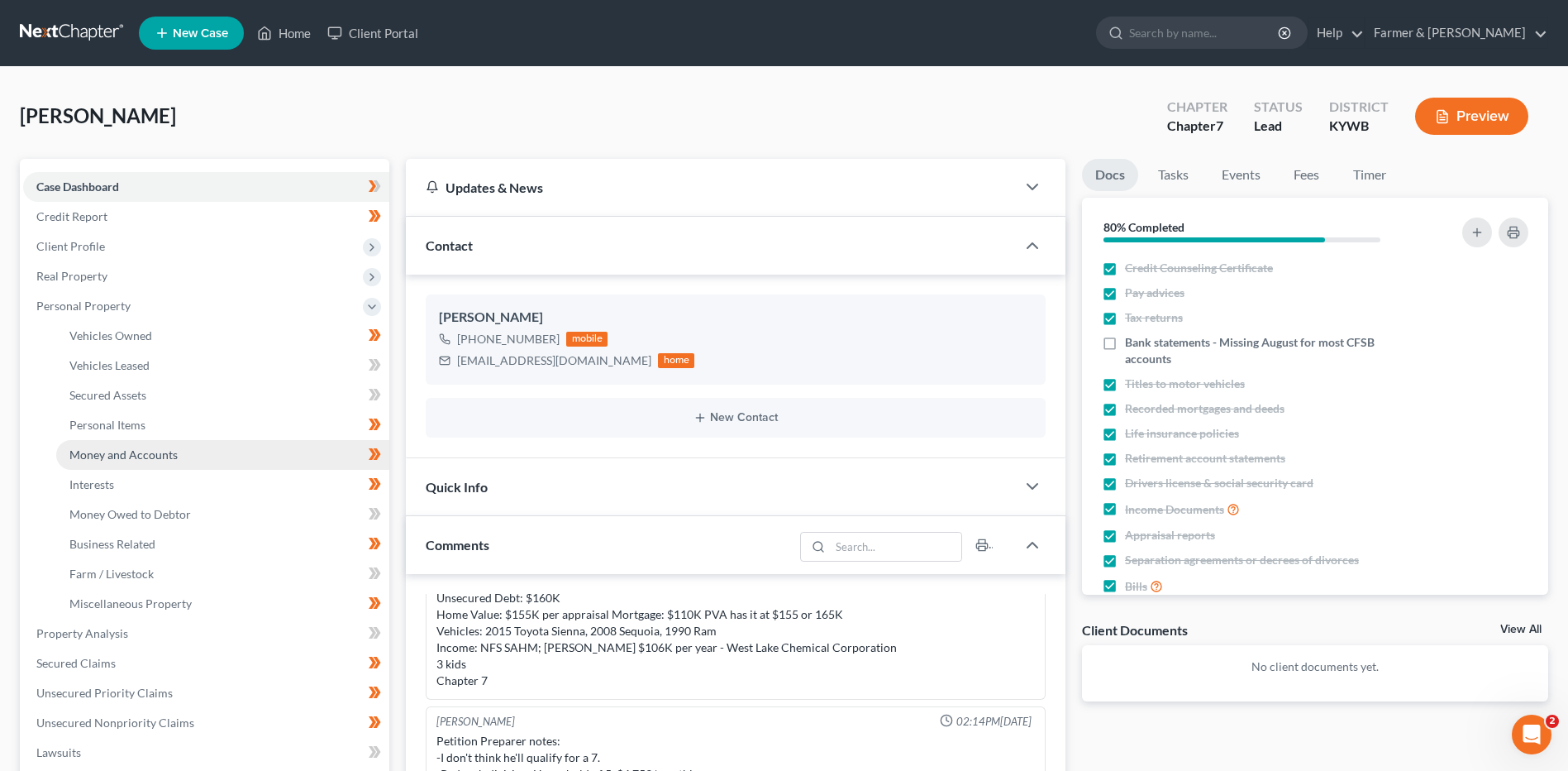
click at [172, 467] on link "Money and Accounts" at bounding box center [223, 454] width 333 height 30
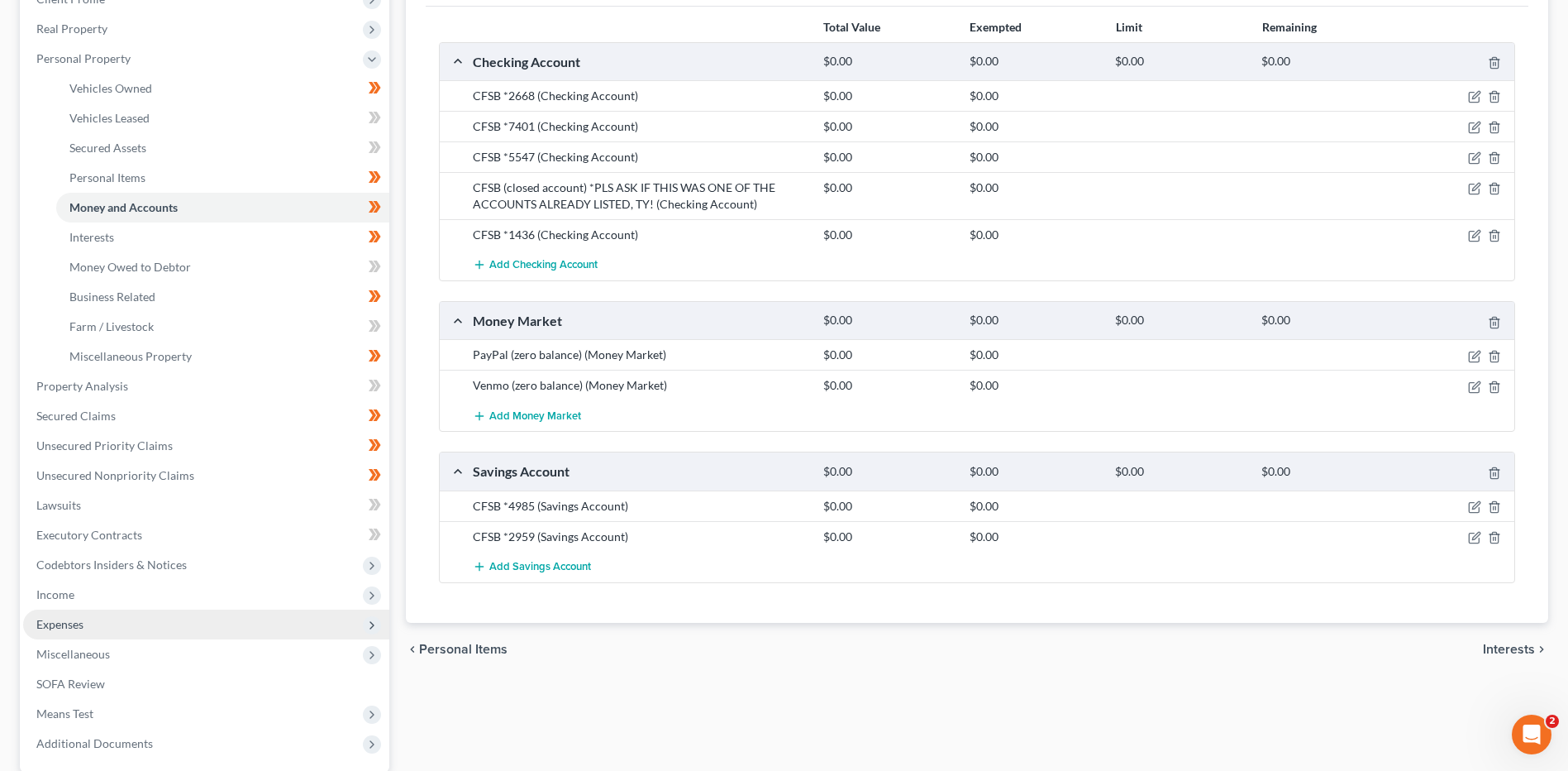
scroll to position [248, 0]
drag, startPoint x: 108, startPoint y: 609, endPoint x: 119, endPoint y: 609, distance: 11.0
click at [108, 609] on span "Expenses" at bounding box center [207, 623] width 367 height 30
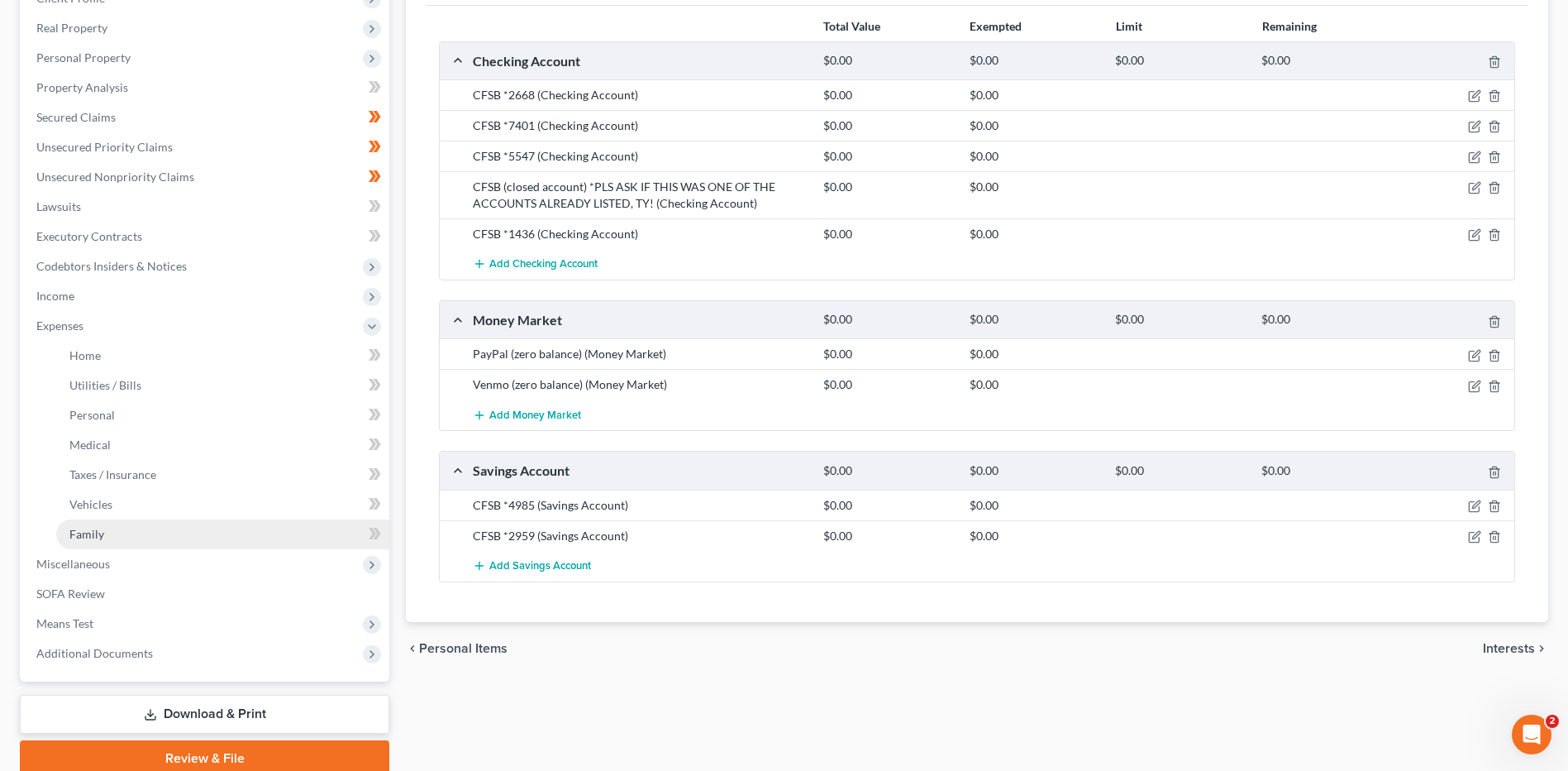
click at [134, 531] on link "Family" at bounding box center [223, 534] width 333 height 30
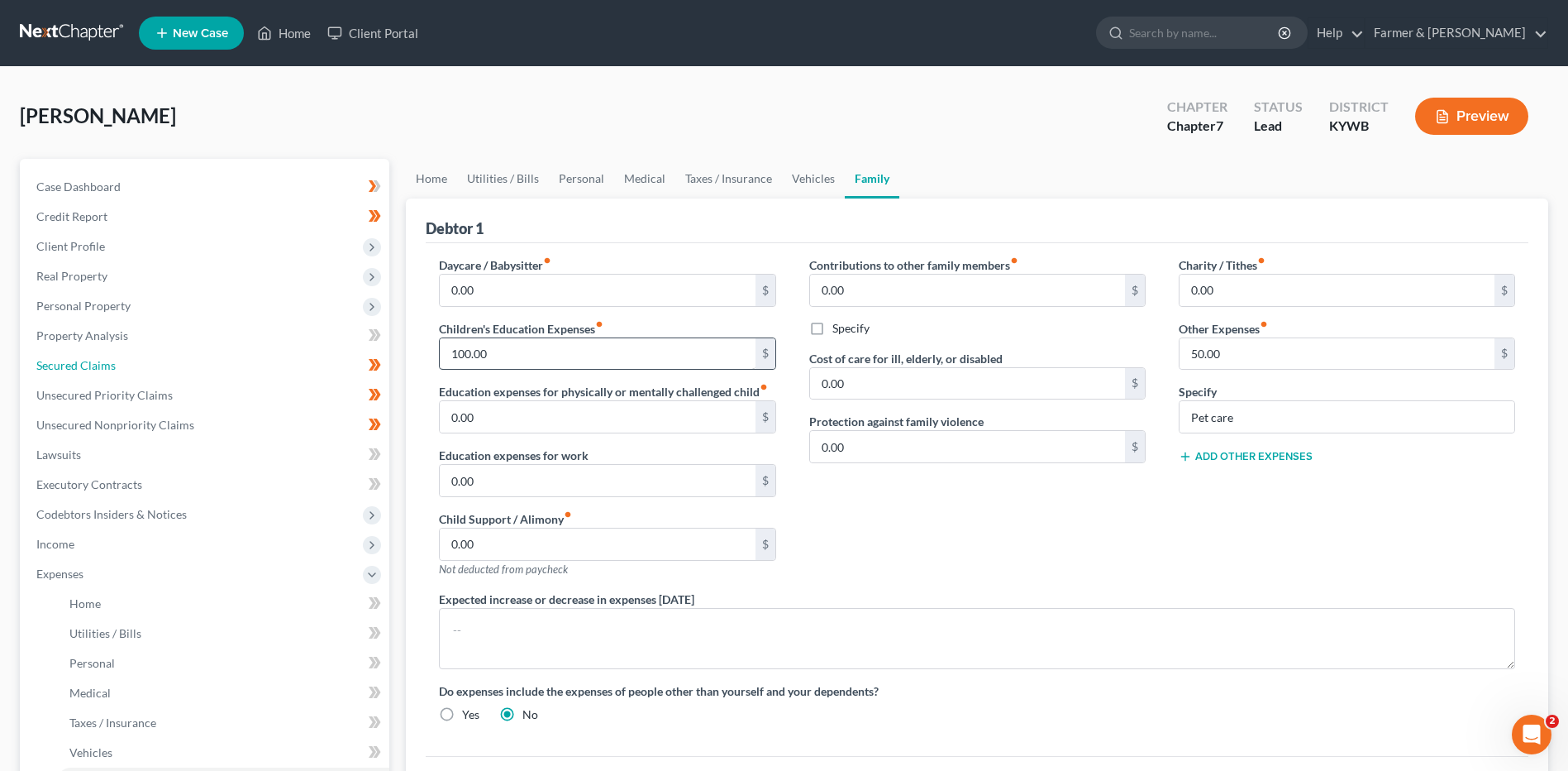
drag, startPoint x: 120, startPoint y: 364, endPoint x: 628, endPoint y: 339, distance: 508.6
click at [120, 364] on link "Secured Claims" at bounding box center [207, 365] width 367 height 30
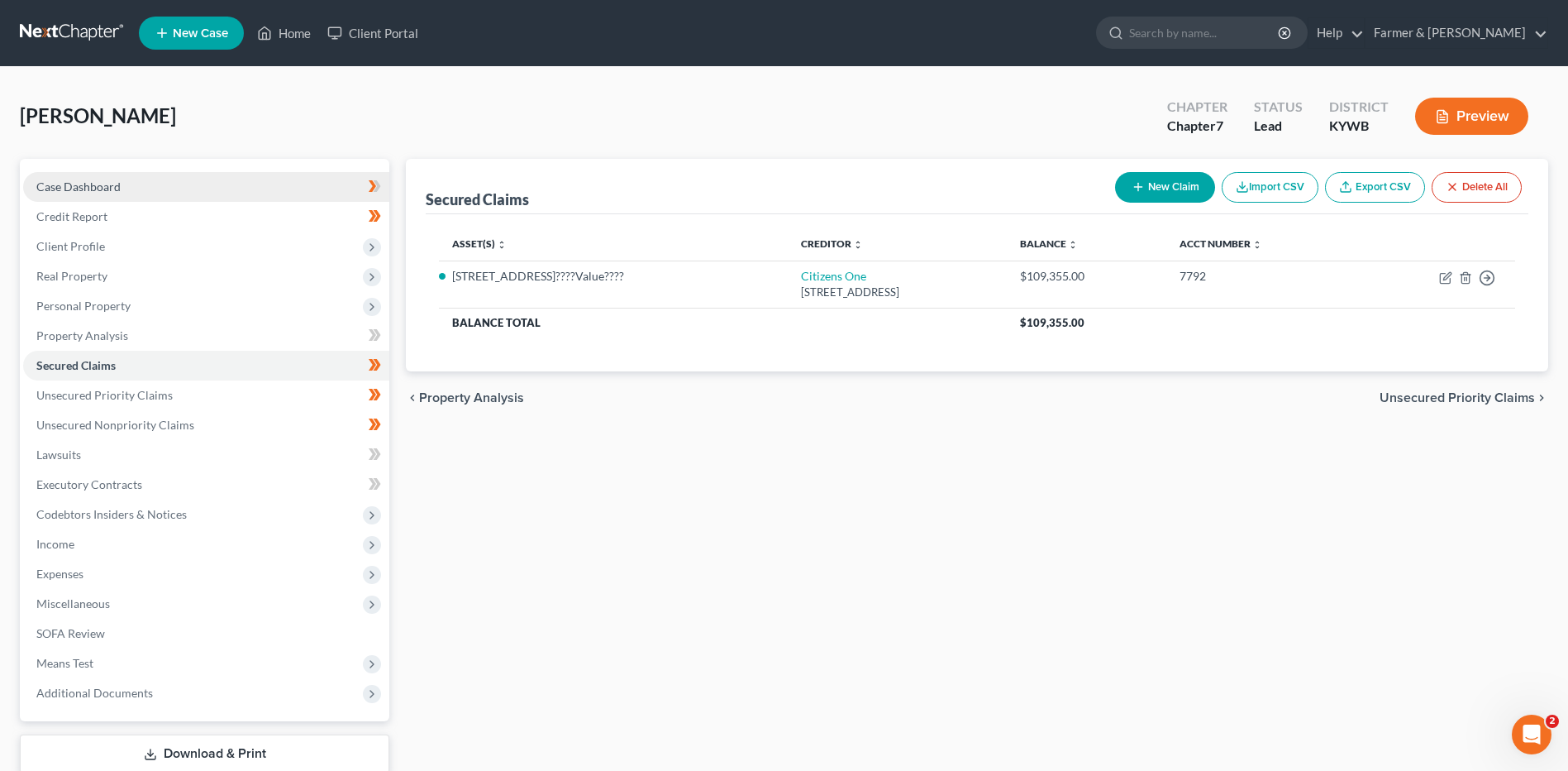
click at [126, 198] on link "Case Dashboard" at bounding box center [207, 186] width 367 height 30
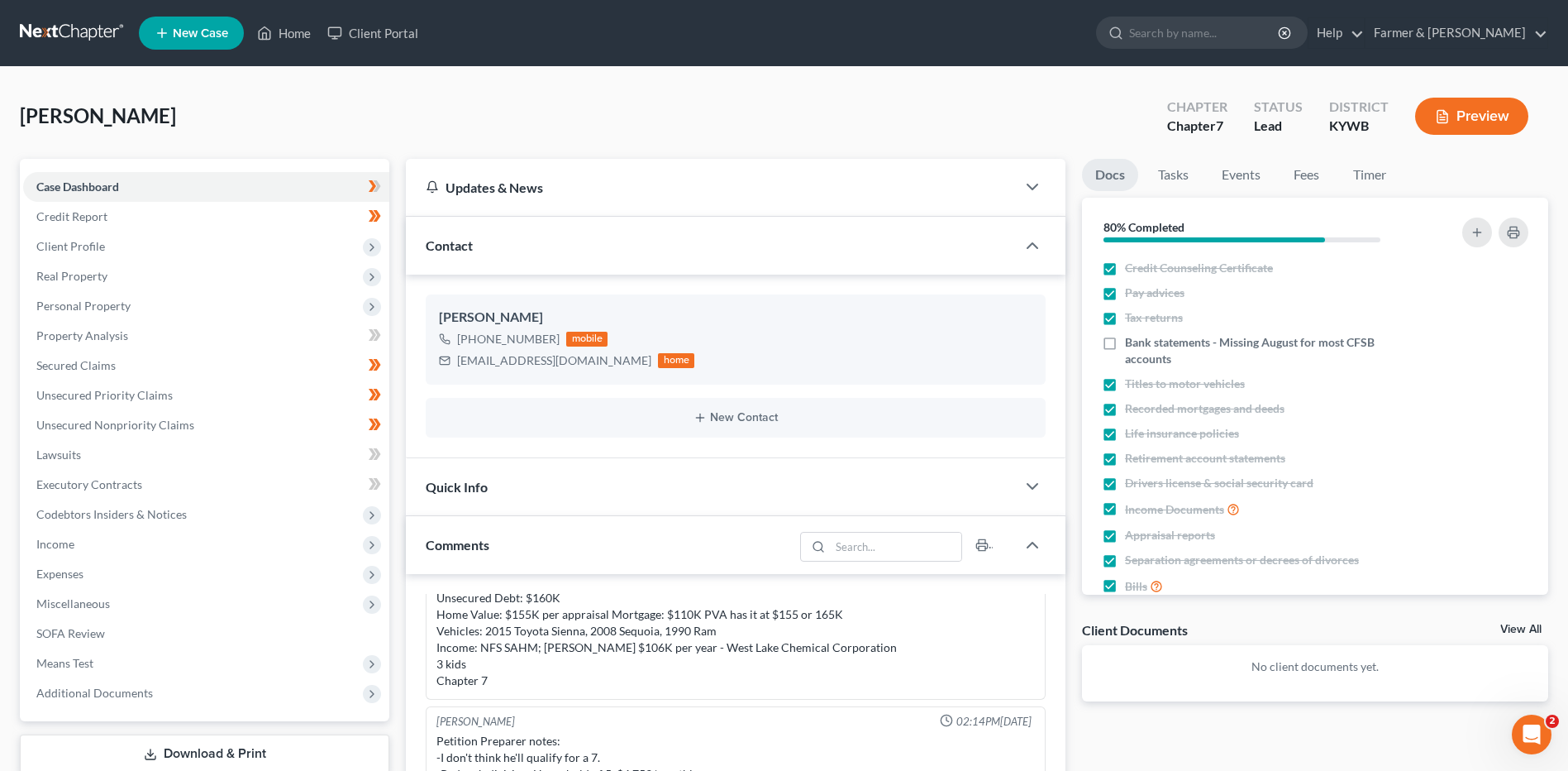
click at [89, 38] on link at bounding box center [72, 32] width 105 height 30
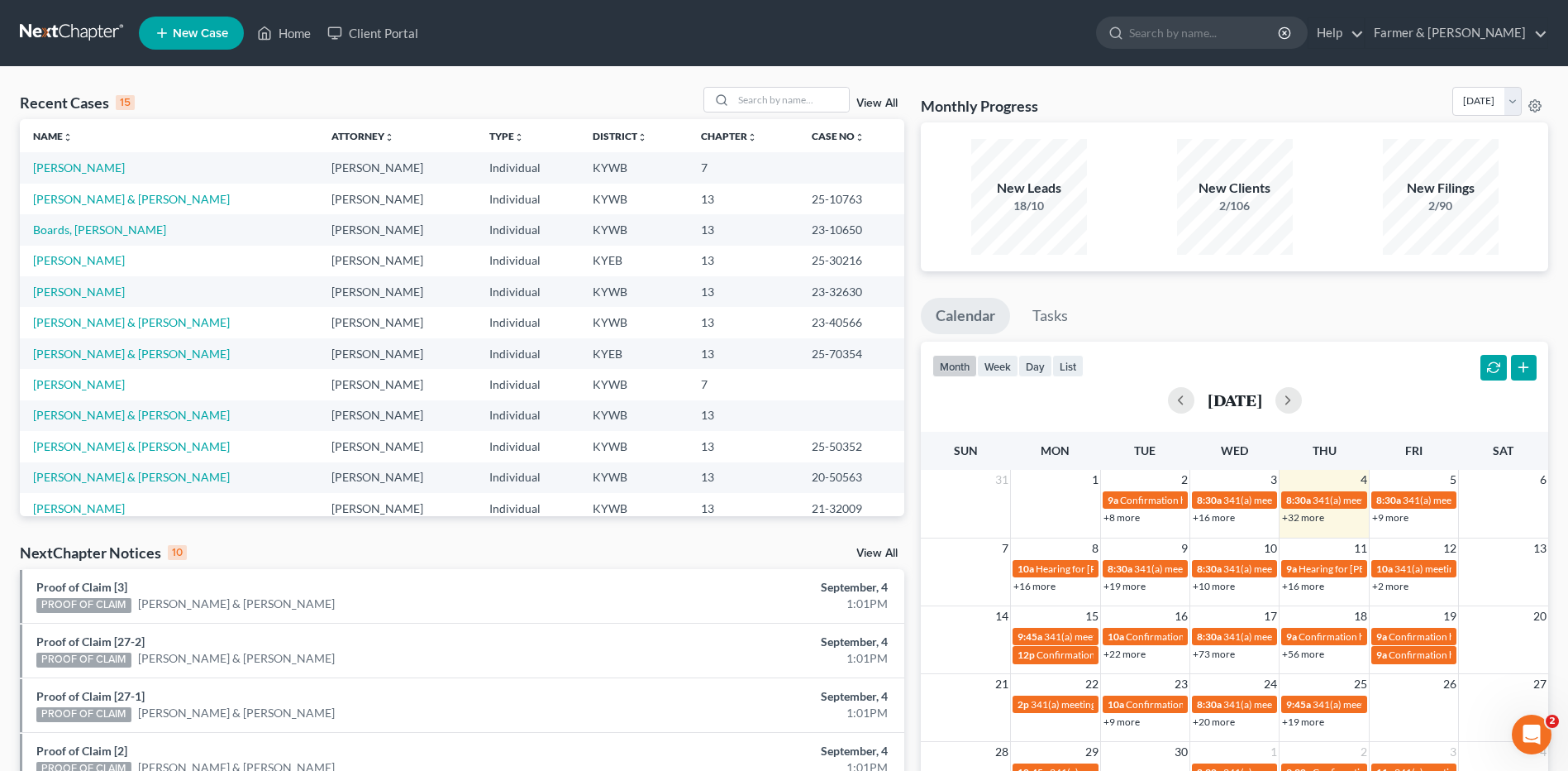
click at [804, 85] on div "Recent Cases 15 View All Name unfold_more expand_more expand_less Attorney unfo…" at bounding box center [784, 614] width 1568 height 1093
click at [805, 101] on input "search" at bounding box center [790, 99] width 115 height 24
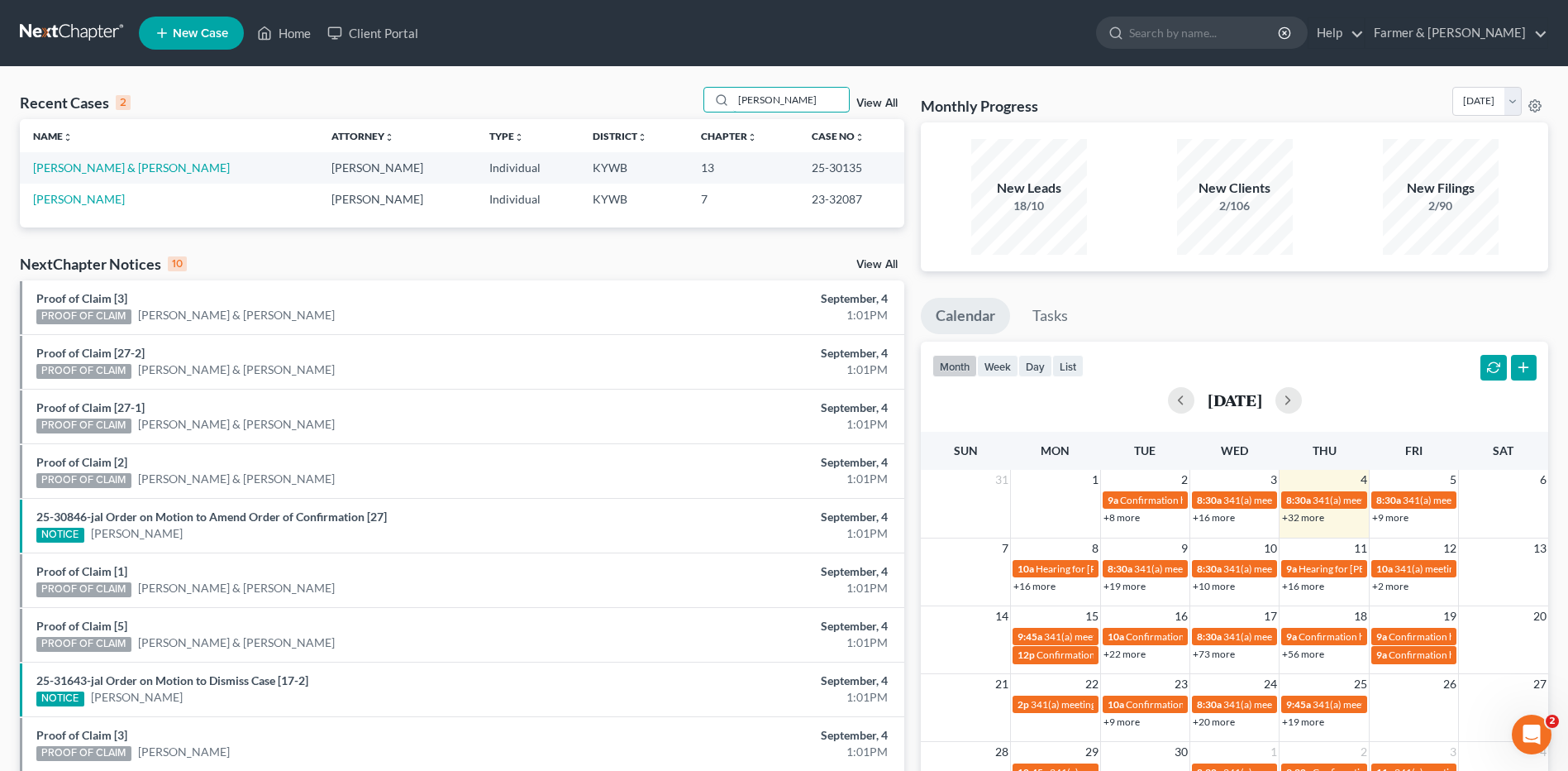
type input "[PERSON_NAME]"
click at [118, 170] on link "[PERSON_NAME] & [PERSON_NAME]" at bounding box center [131, 167] width 197 height 14
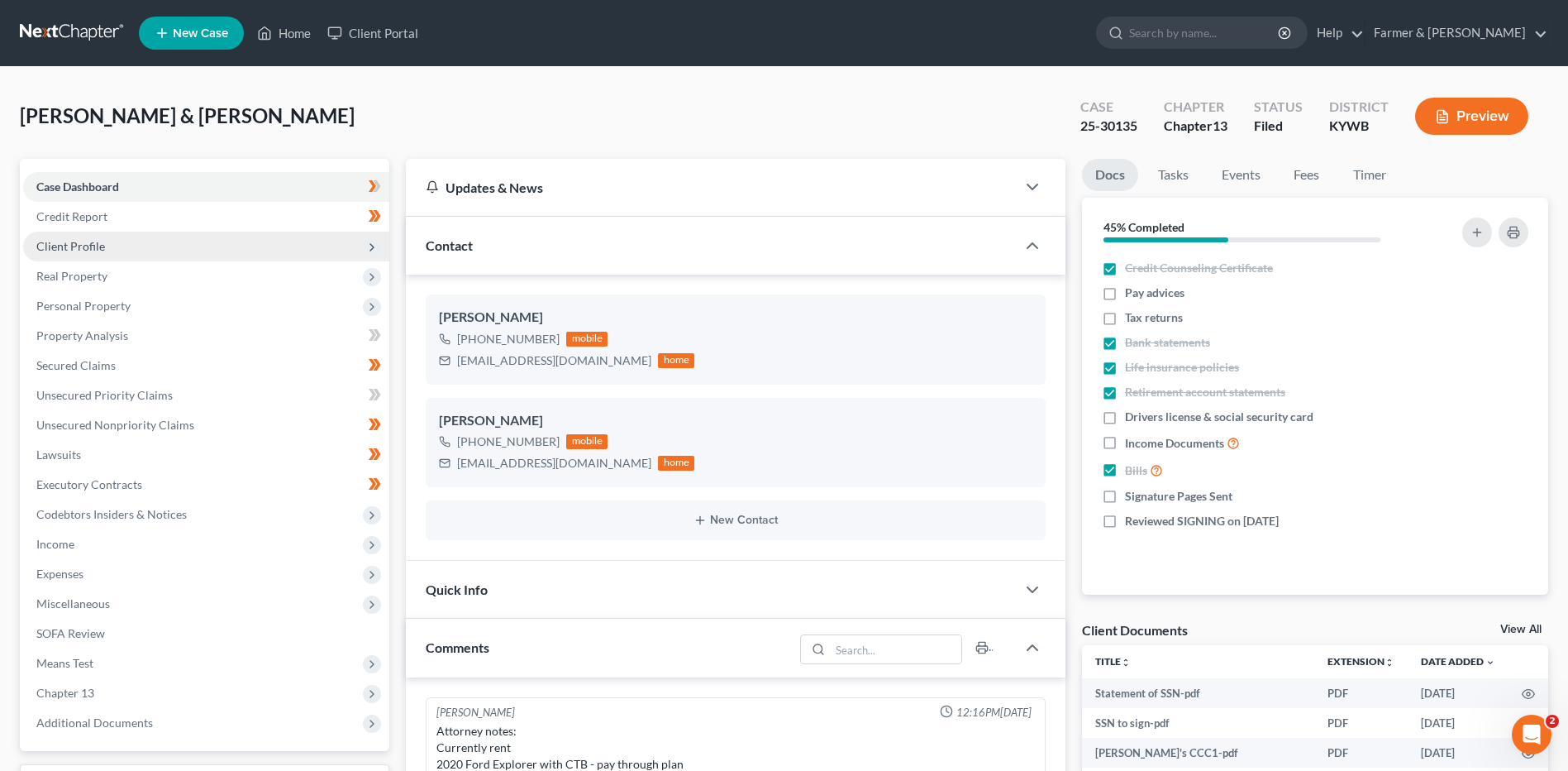
scroll to position [481, 0]
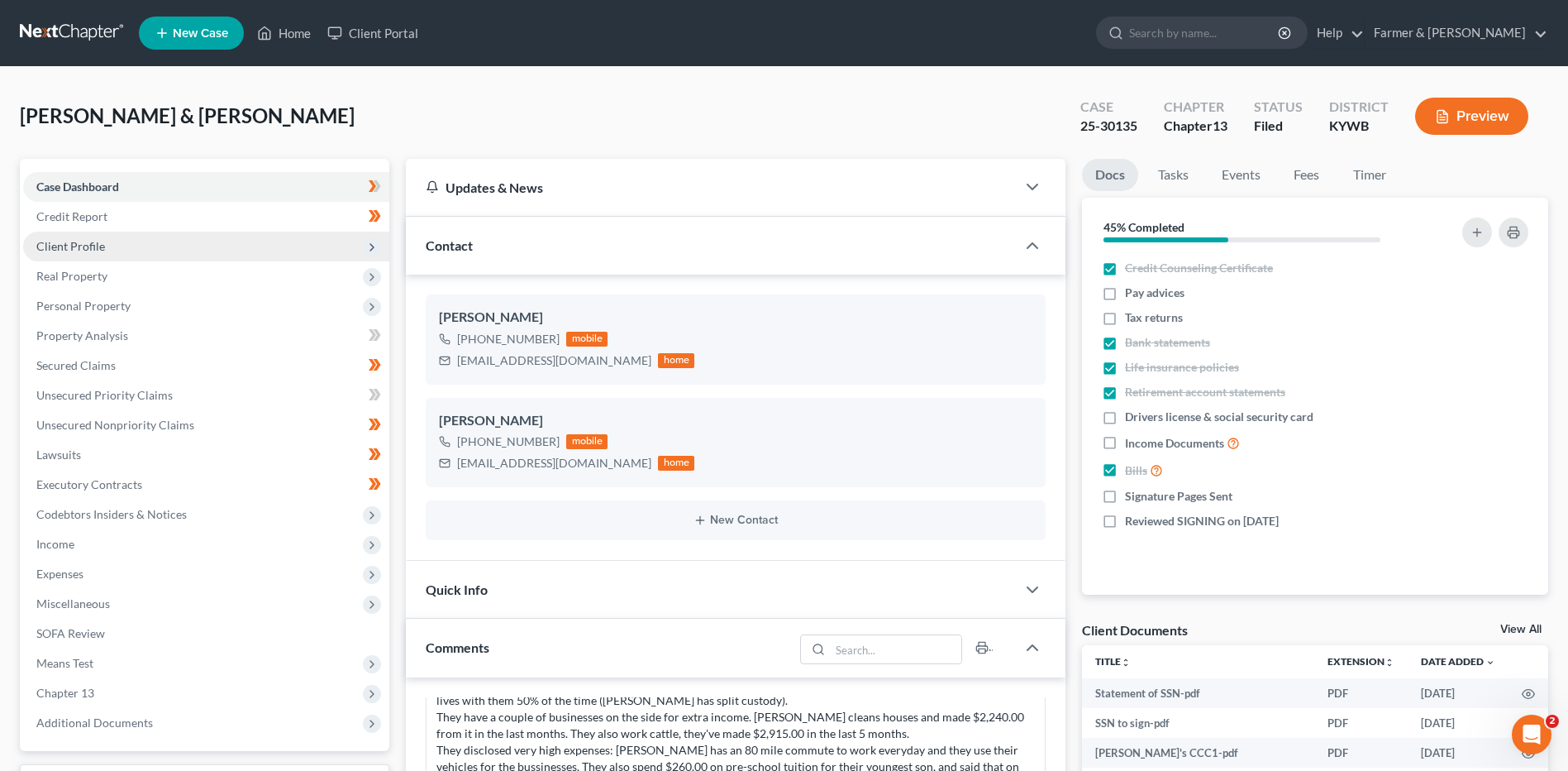
click at [117, 242] on span "Client Profile" at bounding box center [207, 246] width 367 height 30
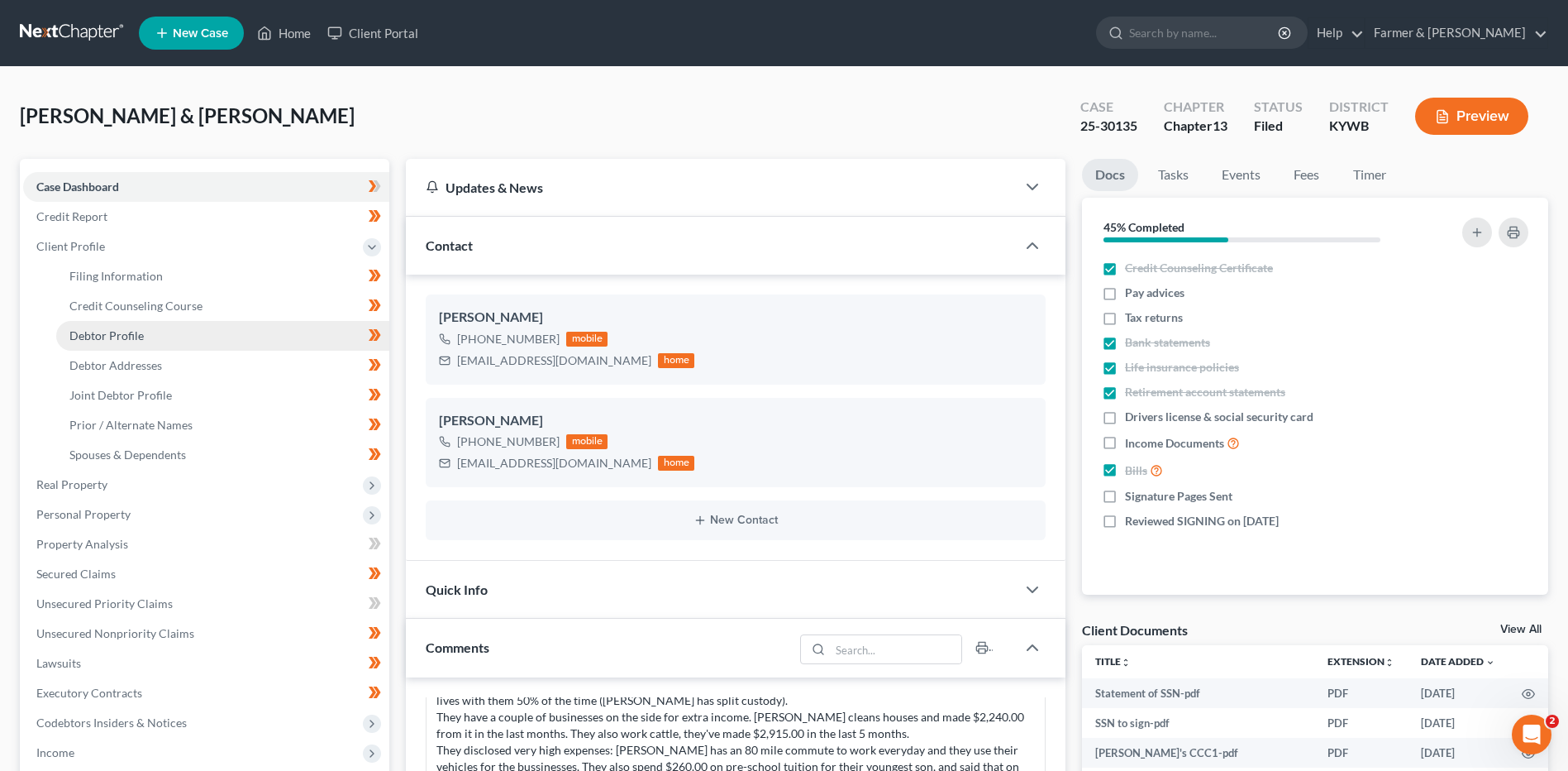
click at [140, 334] on span "Debtor Profile" at bounding box center [106, 335] width 74 height 14
select select "1"
select select "4"
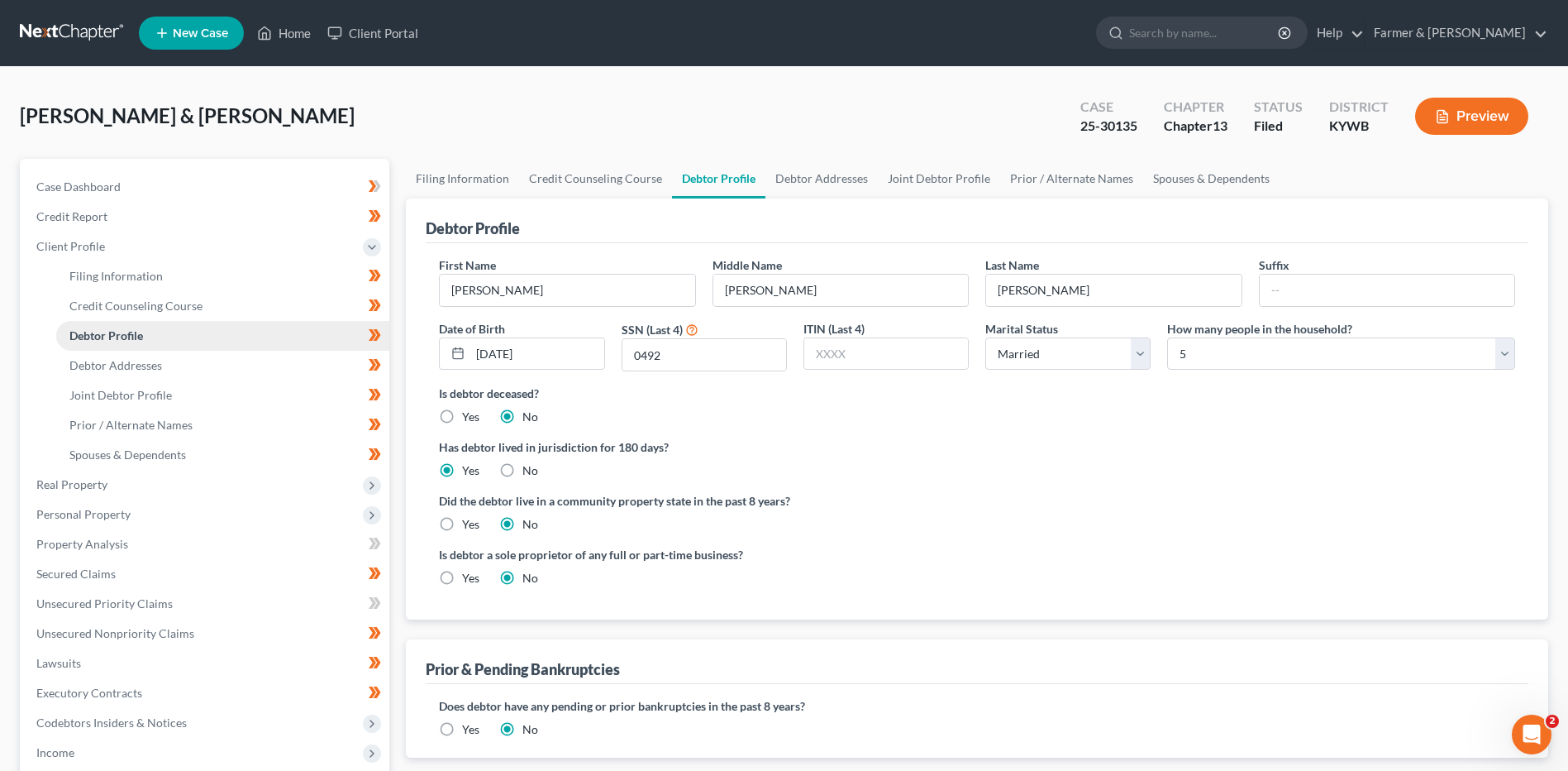
radio input "true"
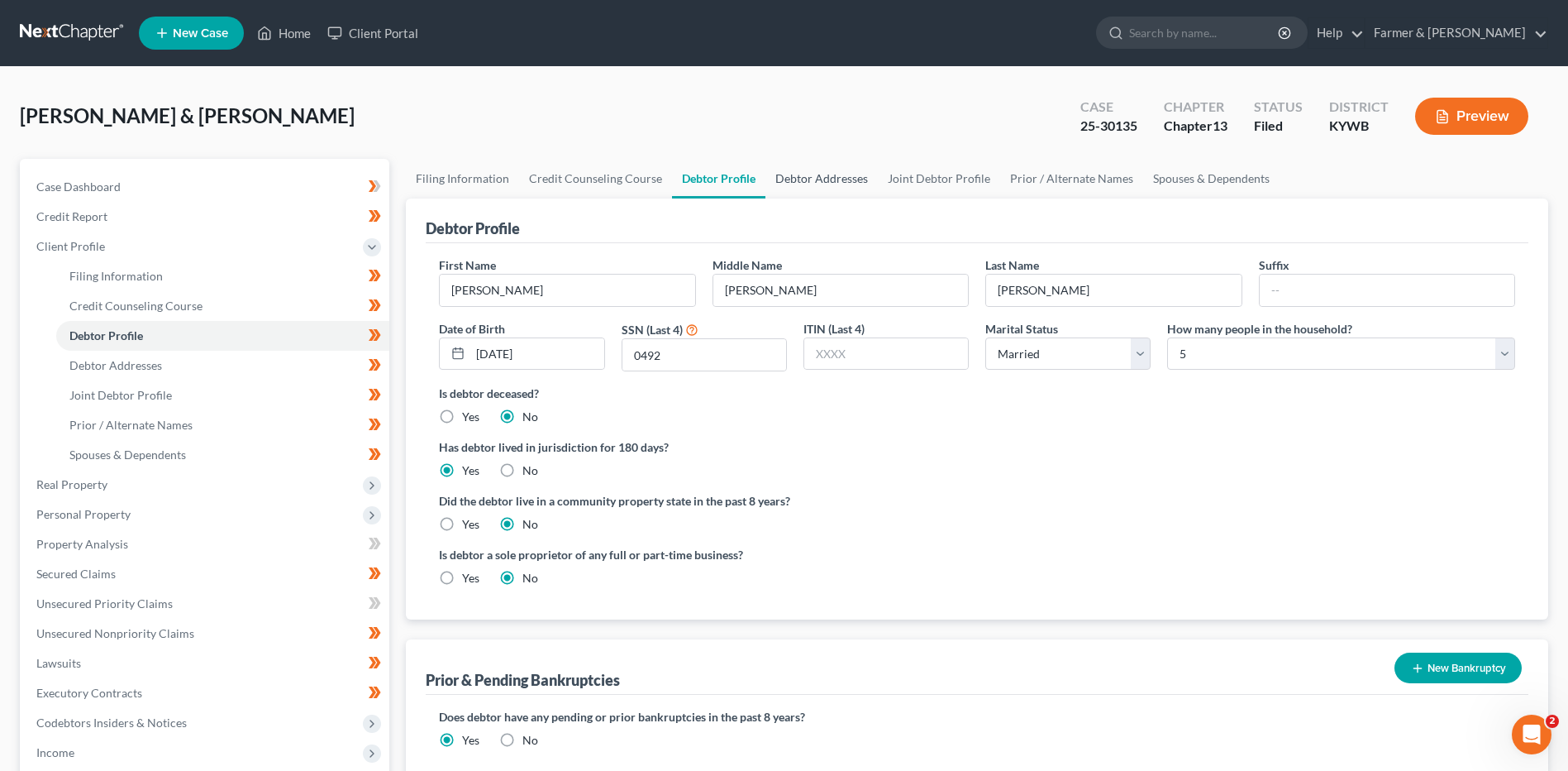
click at [849, 179] on link "Debtor Addresses" at bounding box center [822, 179] width 113 height 39
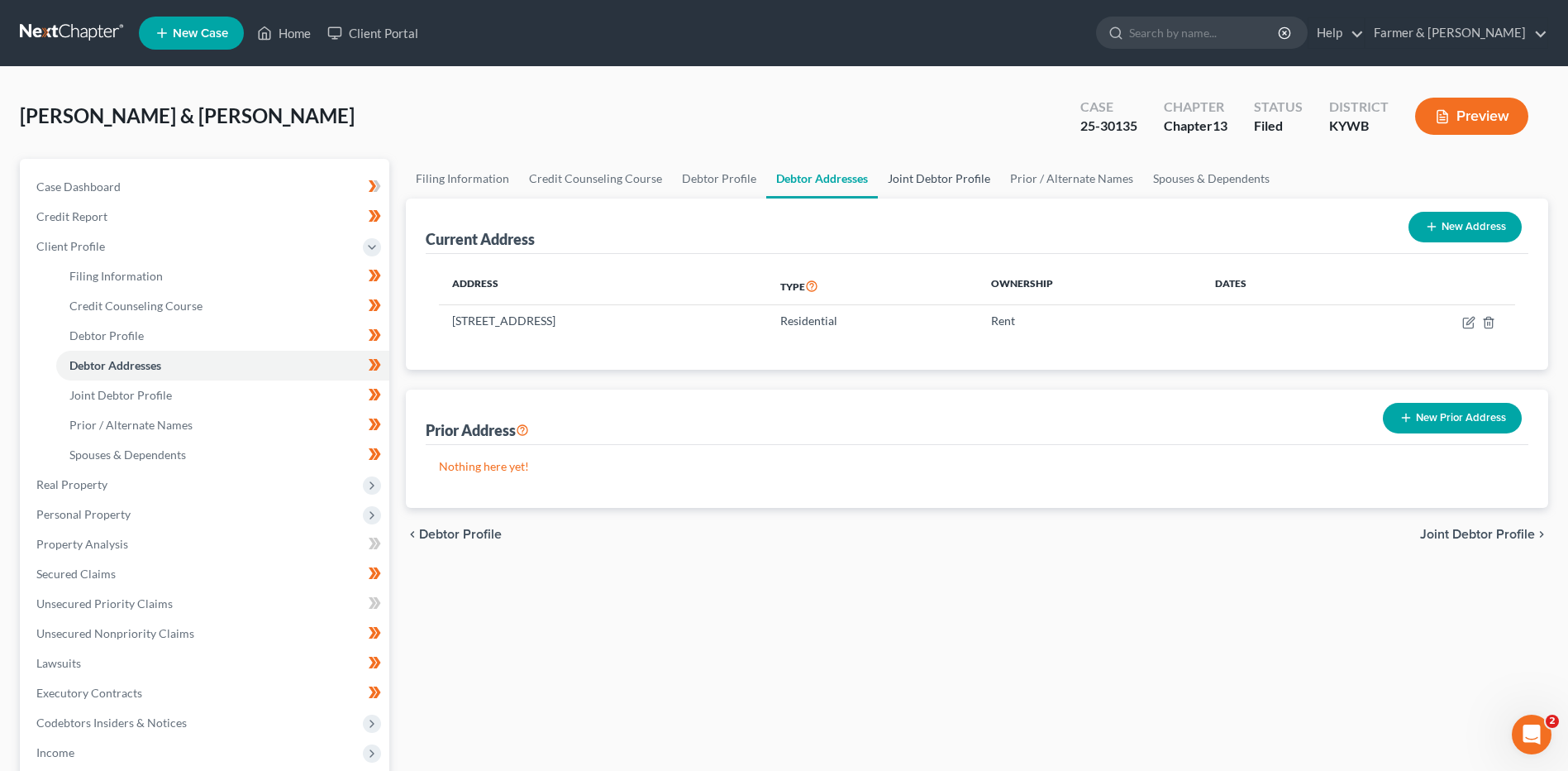
click at [915, 184] on link "Joint Debtor Profile" at bounding box center [939, 179] width 122 height 39
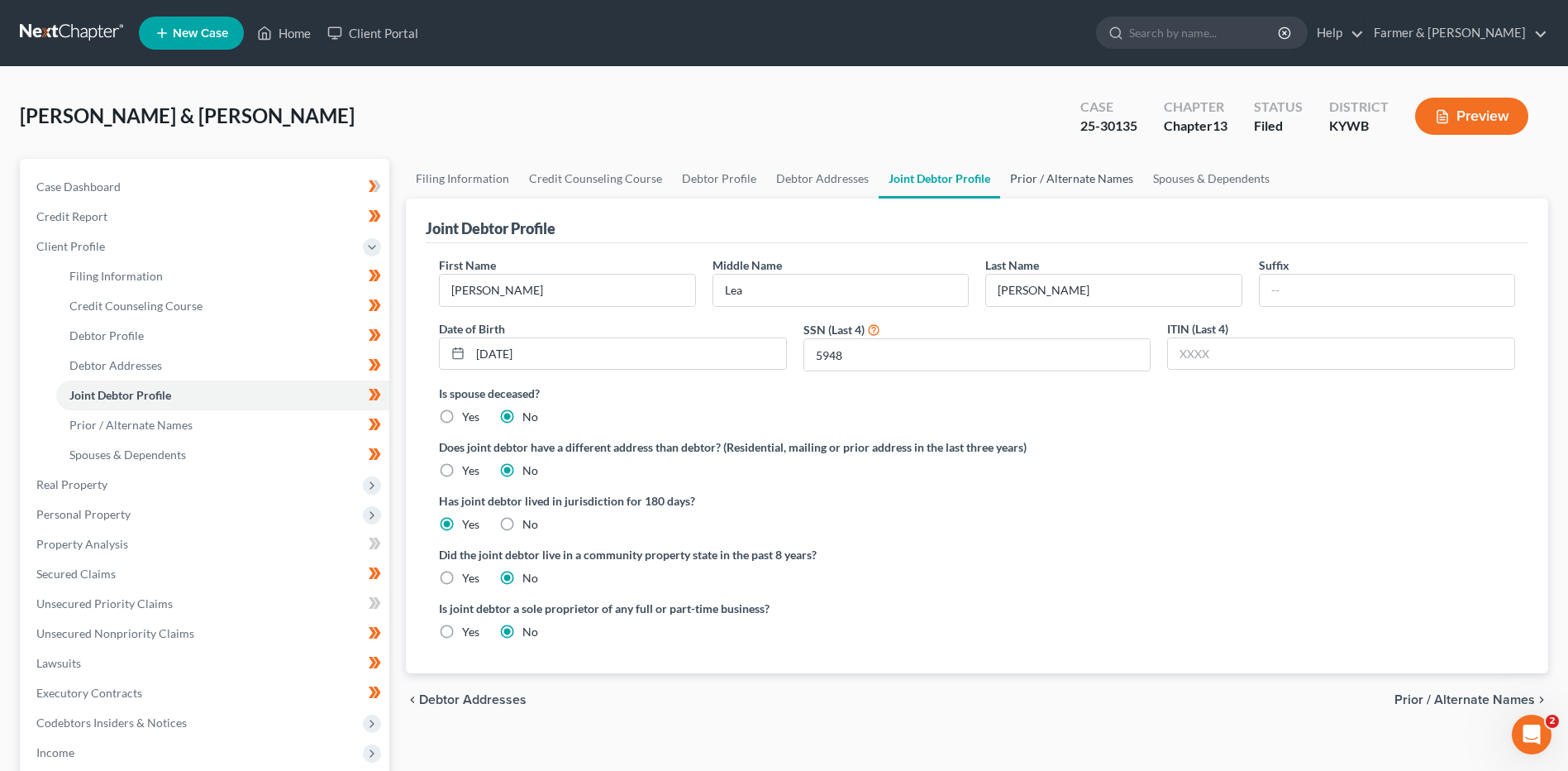
click at [1065, 174] on link "Prior / Alternate Names" at bounding box center [1072, 179] width 143 height 39
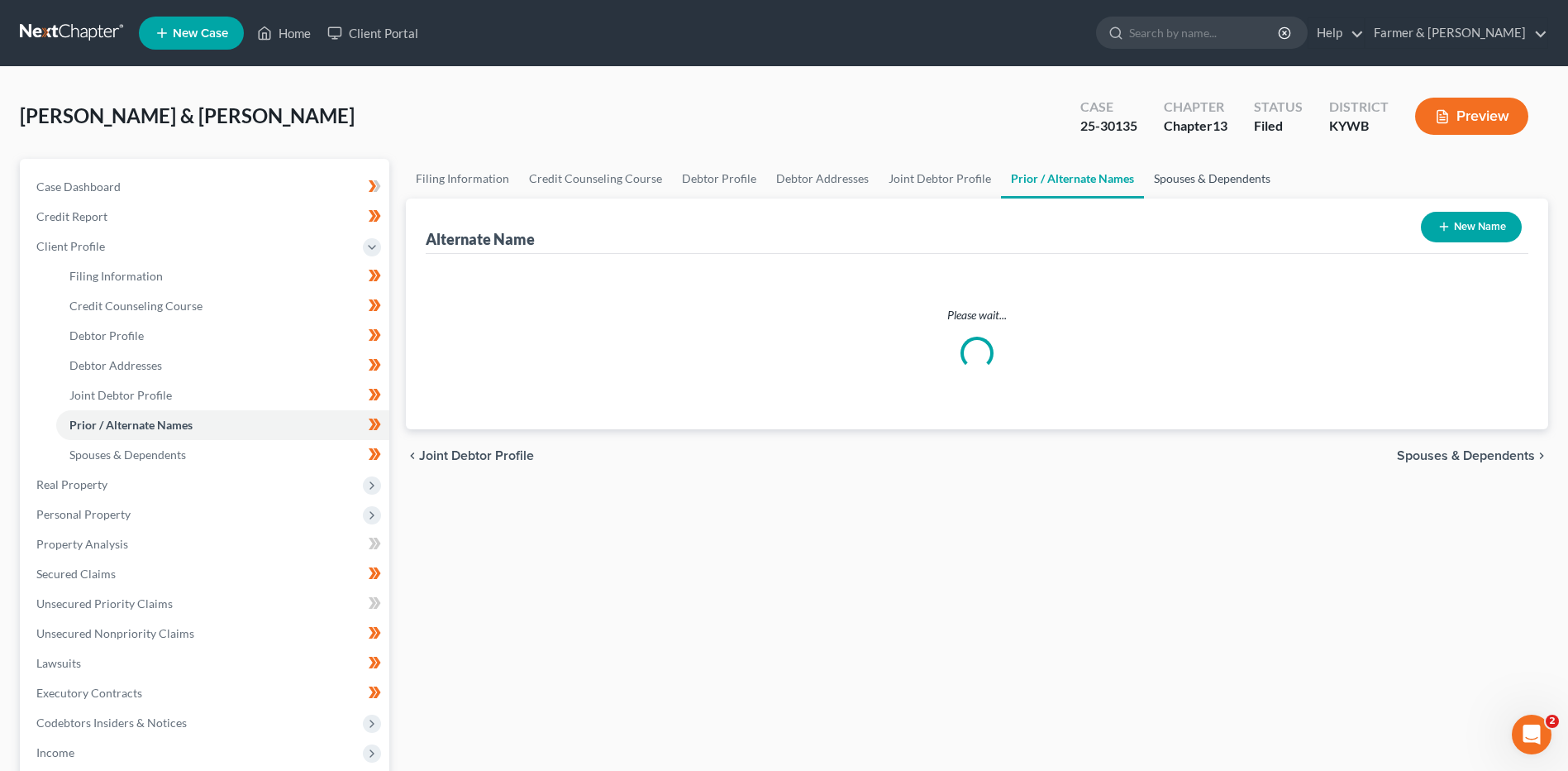
click at [1168, 171] on link "Spouses & Dependents" at bounding box center [1212, 179] width 137 height 39
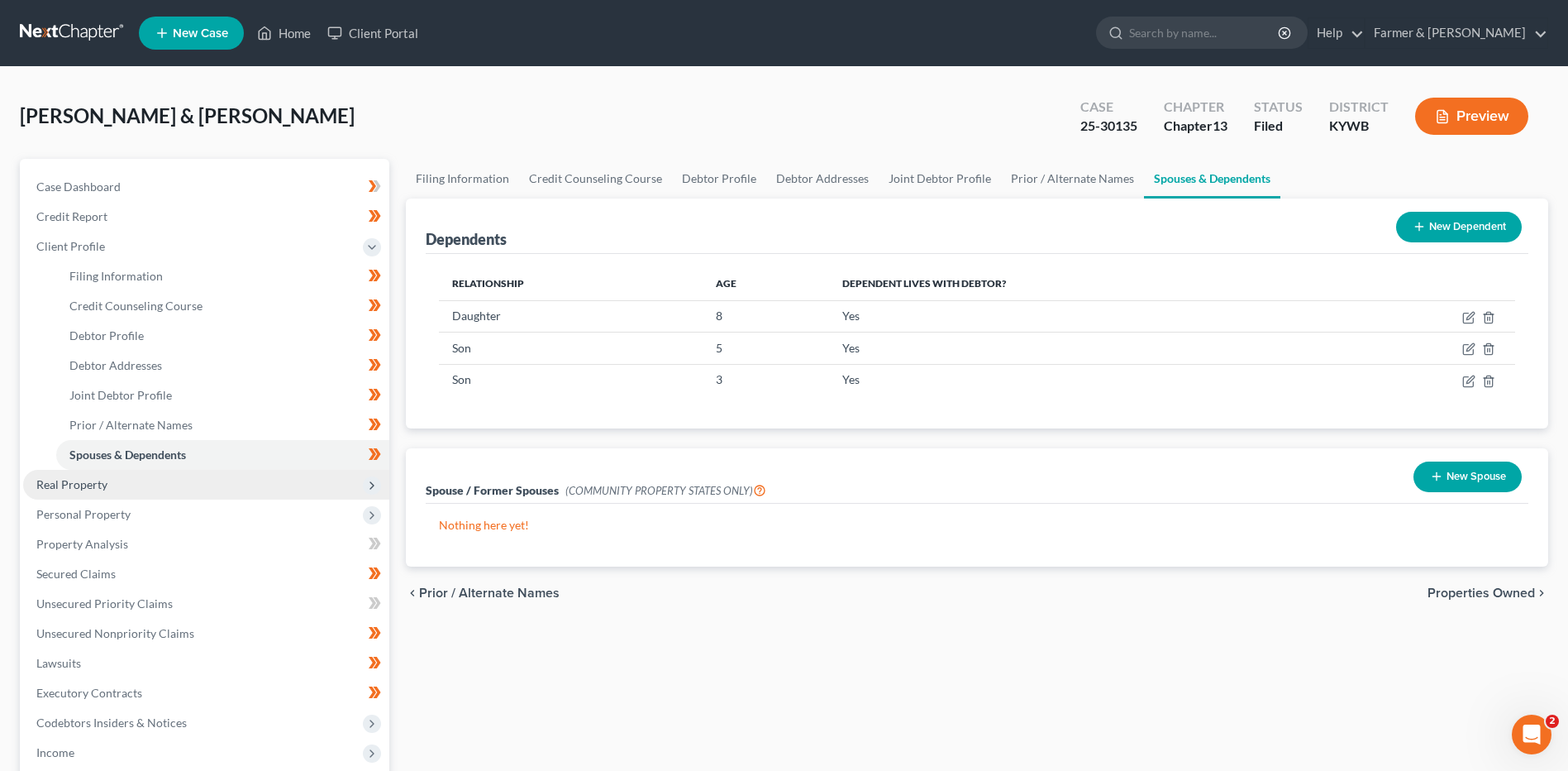
click at [36, 475] on span "Real Property" at bounding box center [207, 484] width 367 height 30
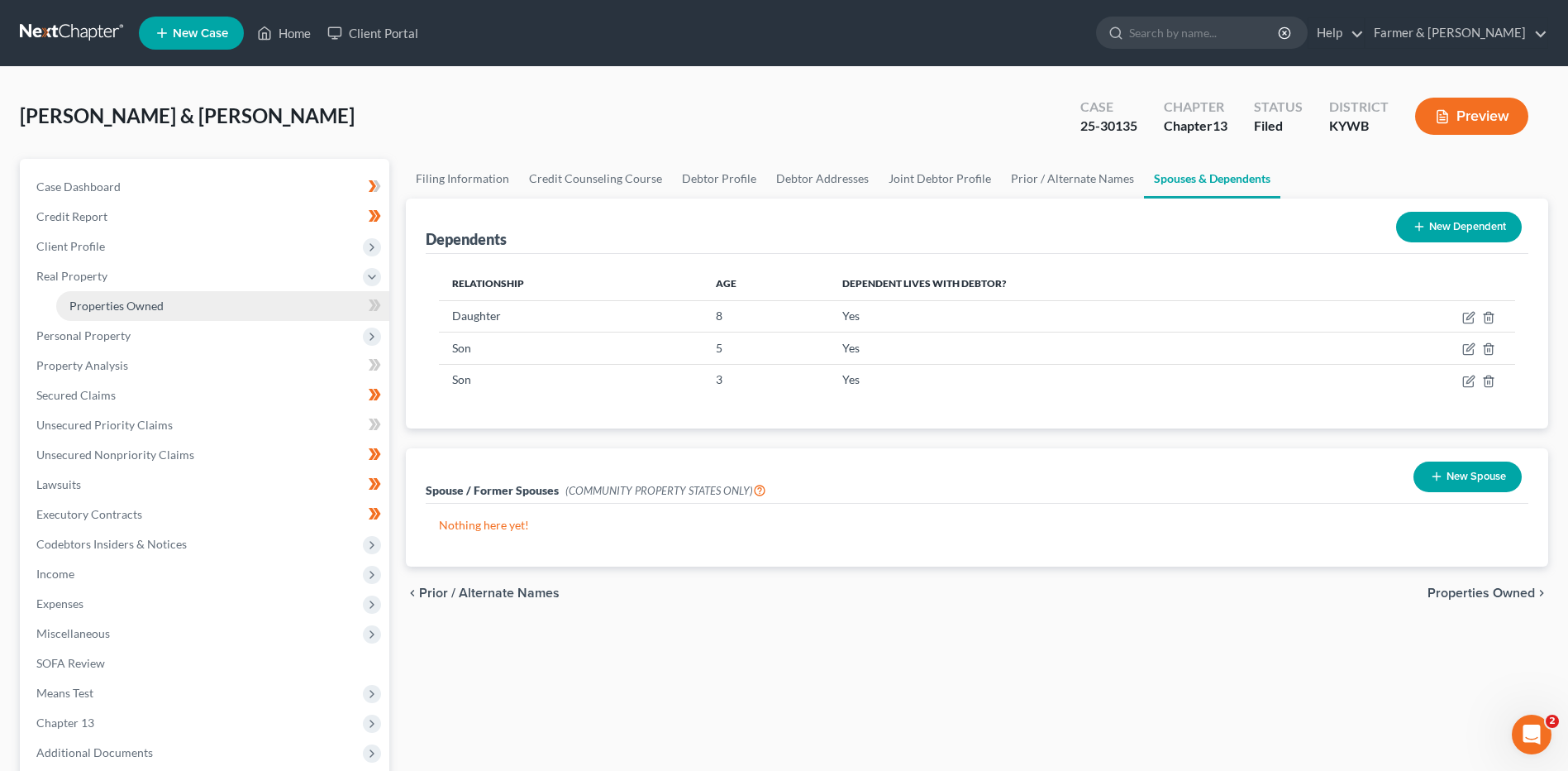
click at [178, 310] on link "Properties Owned" at bounding box center [223, 305] width 333 height 30
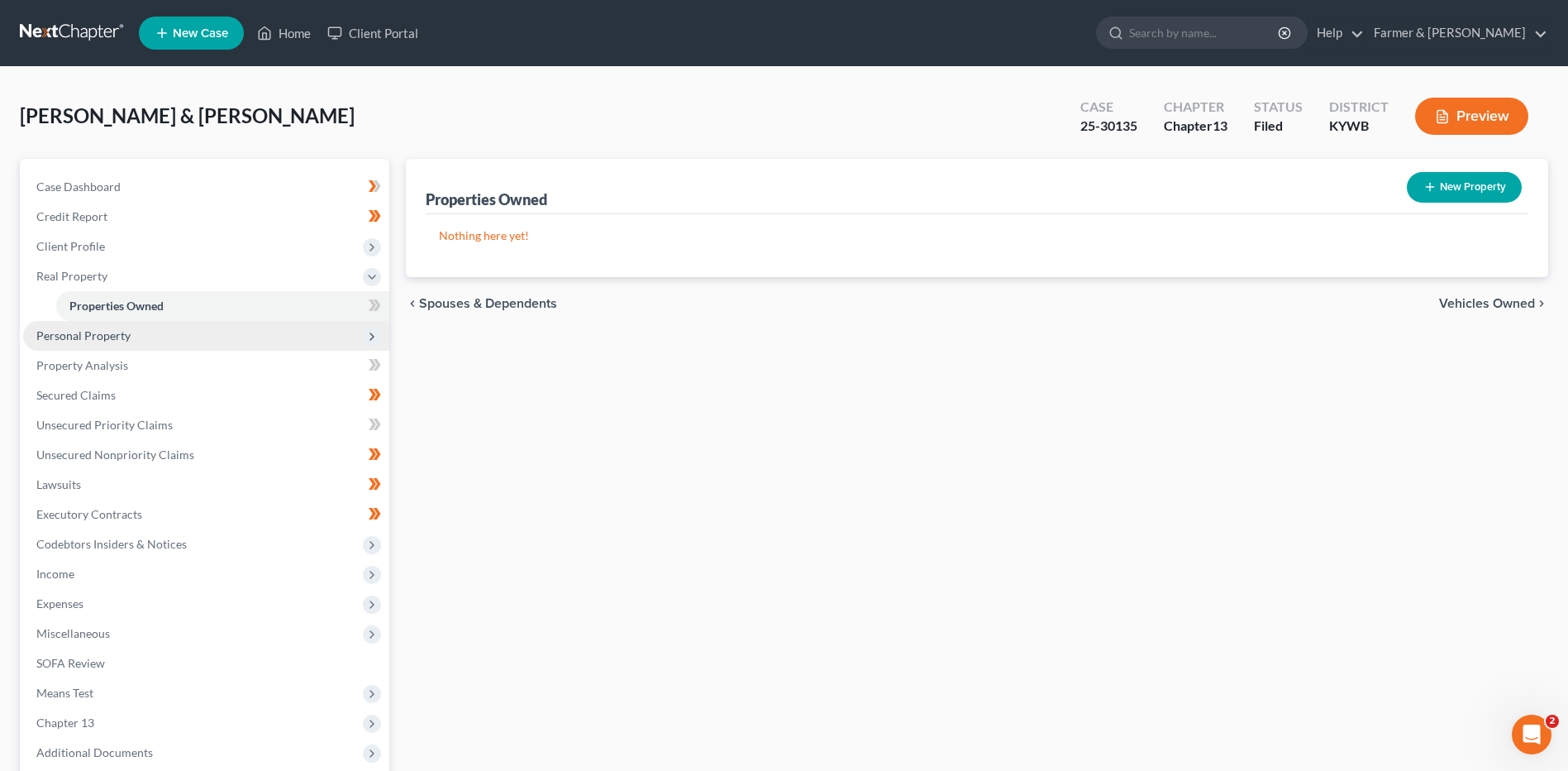
click at [151, 340] on span "Personal Property" at bounding box center [207, 335] width 367 height 30
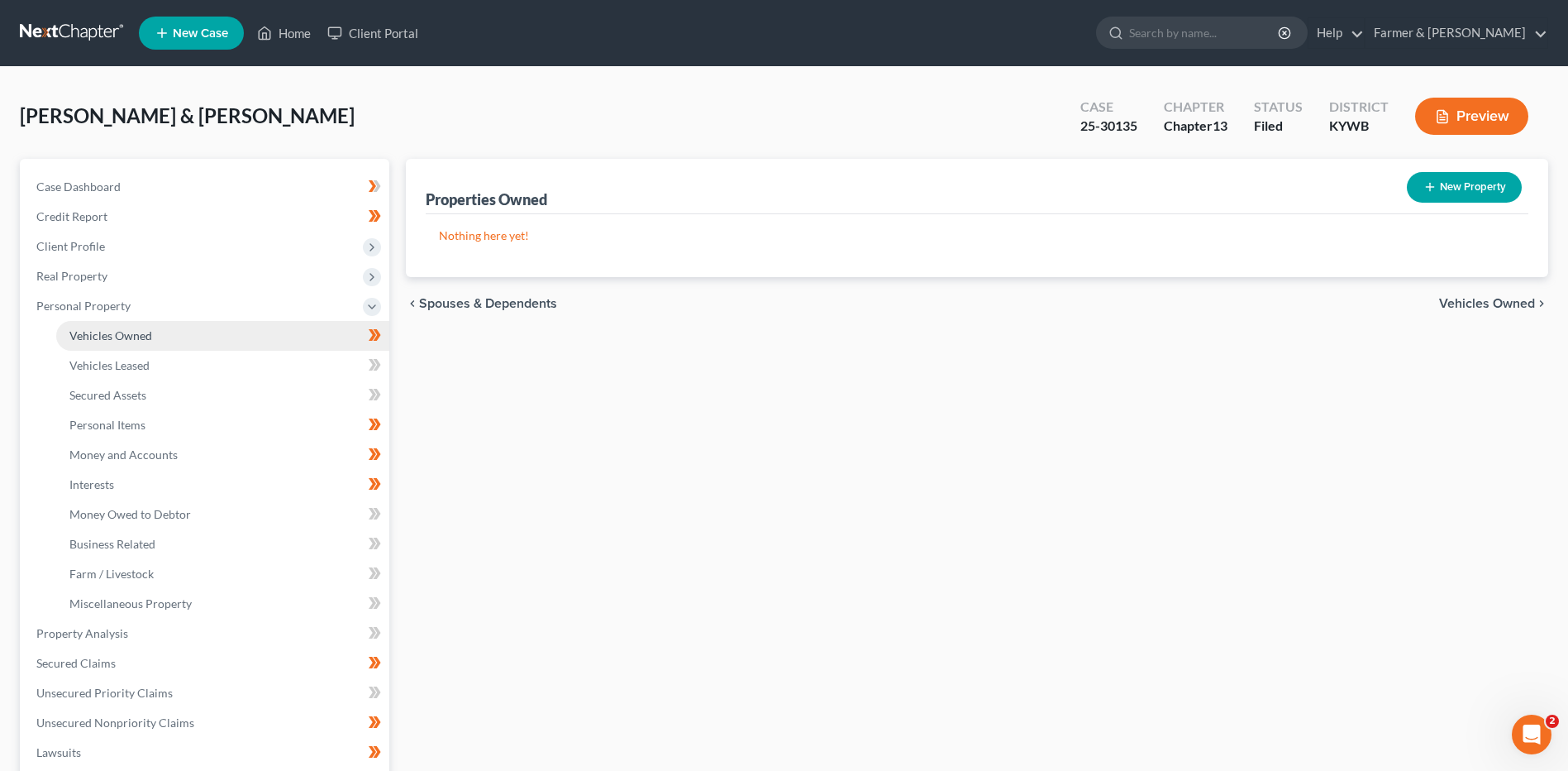
click at [154, 343] on link "Vehicles Owned" at bounding box center [223, 335] width 333 height 30
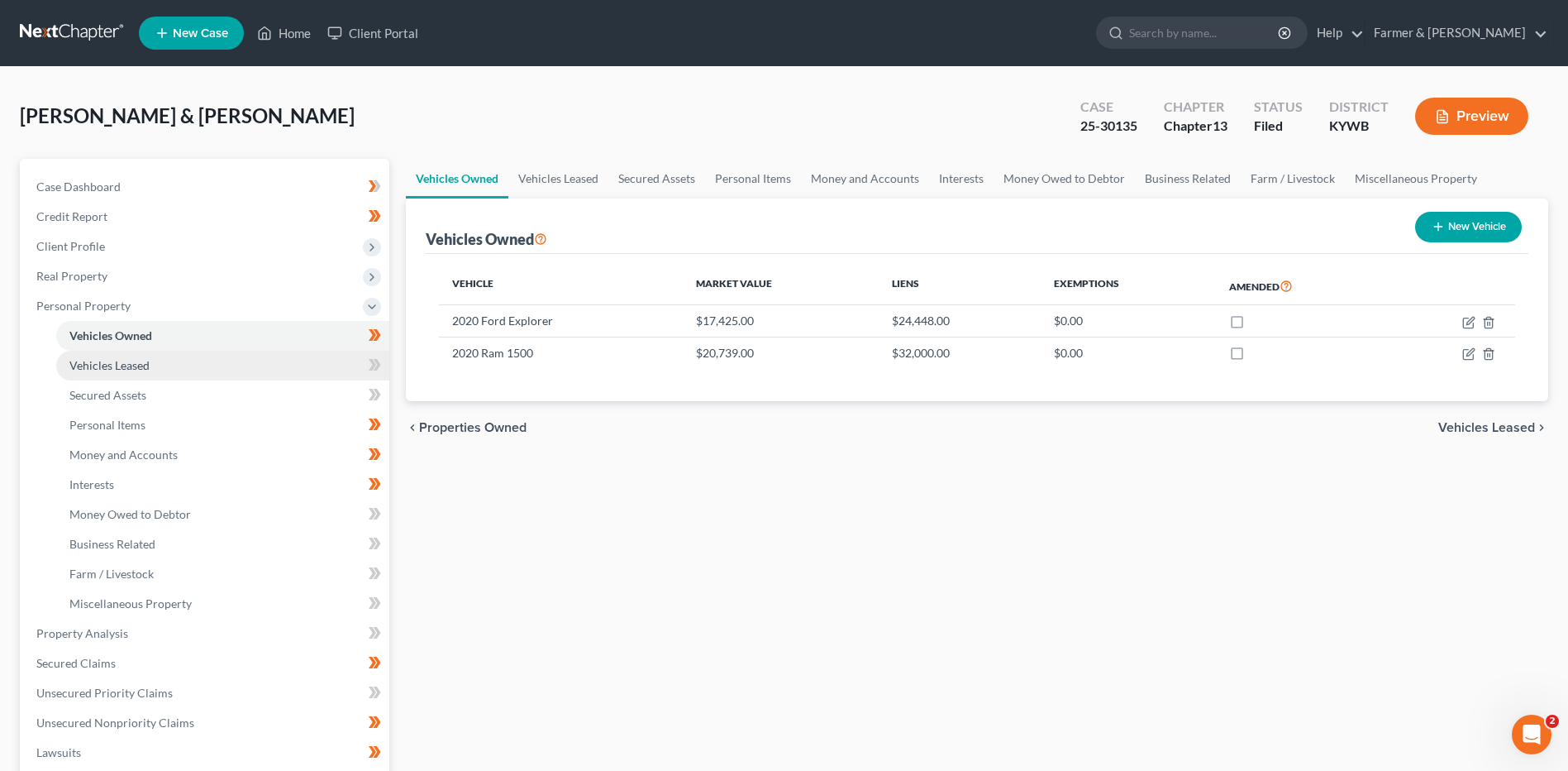
click at [155, 364] on link "Vehicles Leased" at bounding box center [223, 365] width 333 height 30
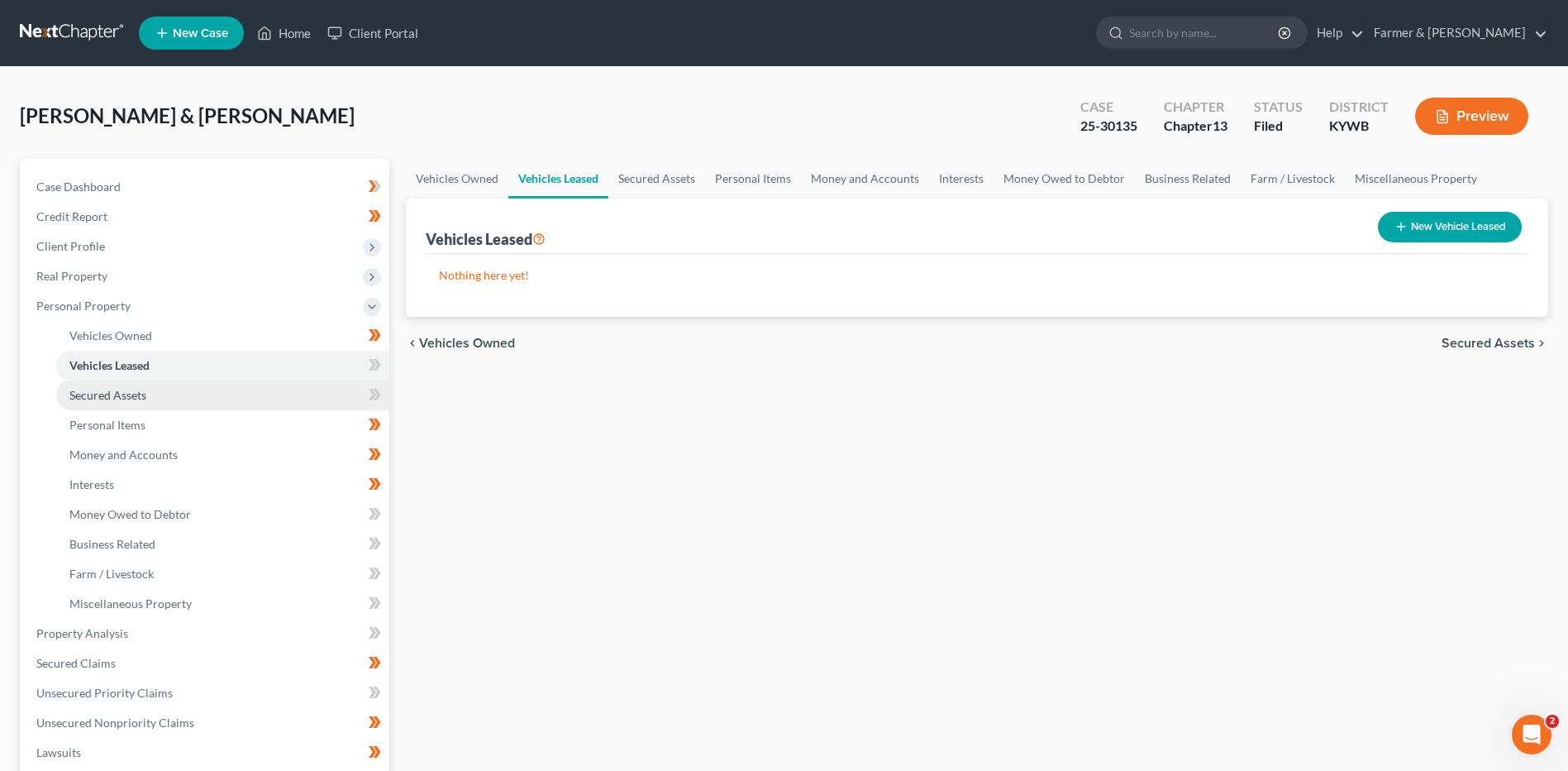
click at [141, 401] on span "Secured Assets" at bounding box center [108, 395] width 77 height 14
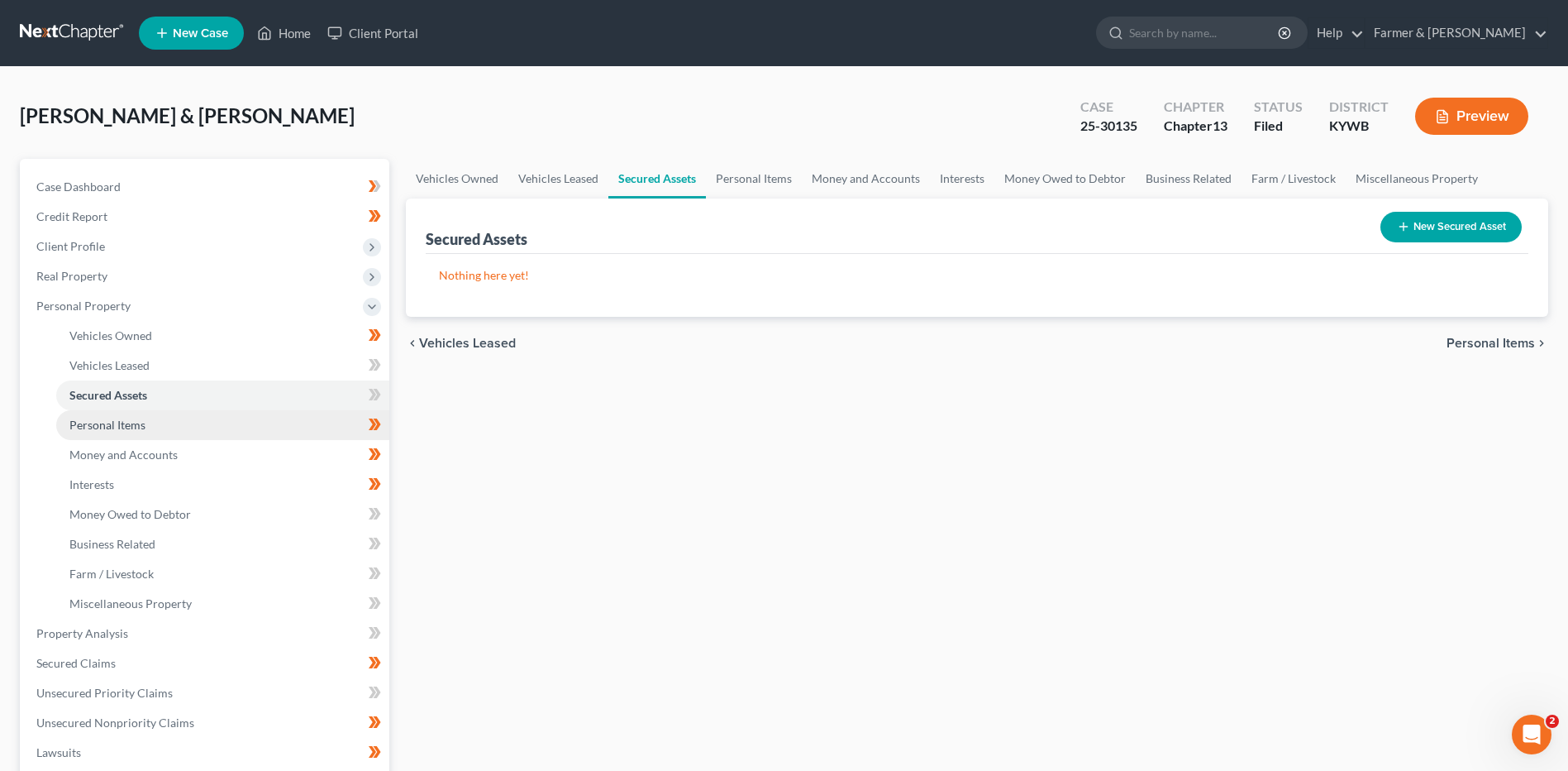
click at [137, 428] on span "Personal Items" at bounding box center [107, 425] width 76 height 14
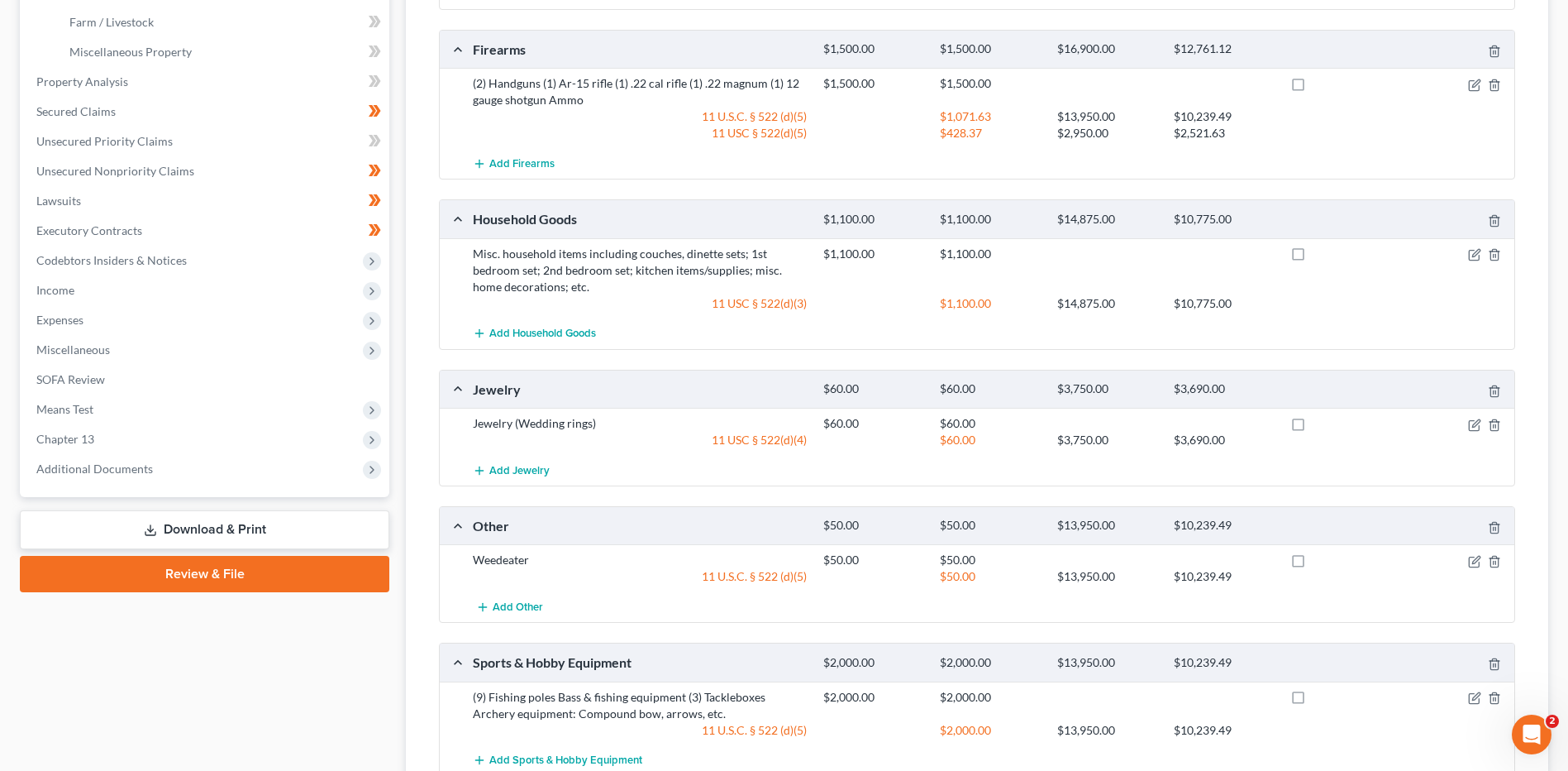
scroll to position [662, 0]
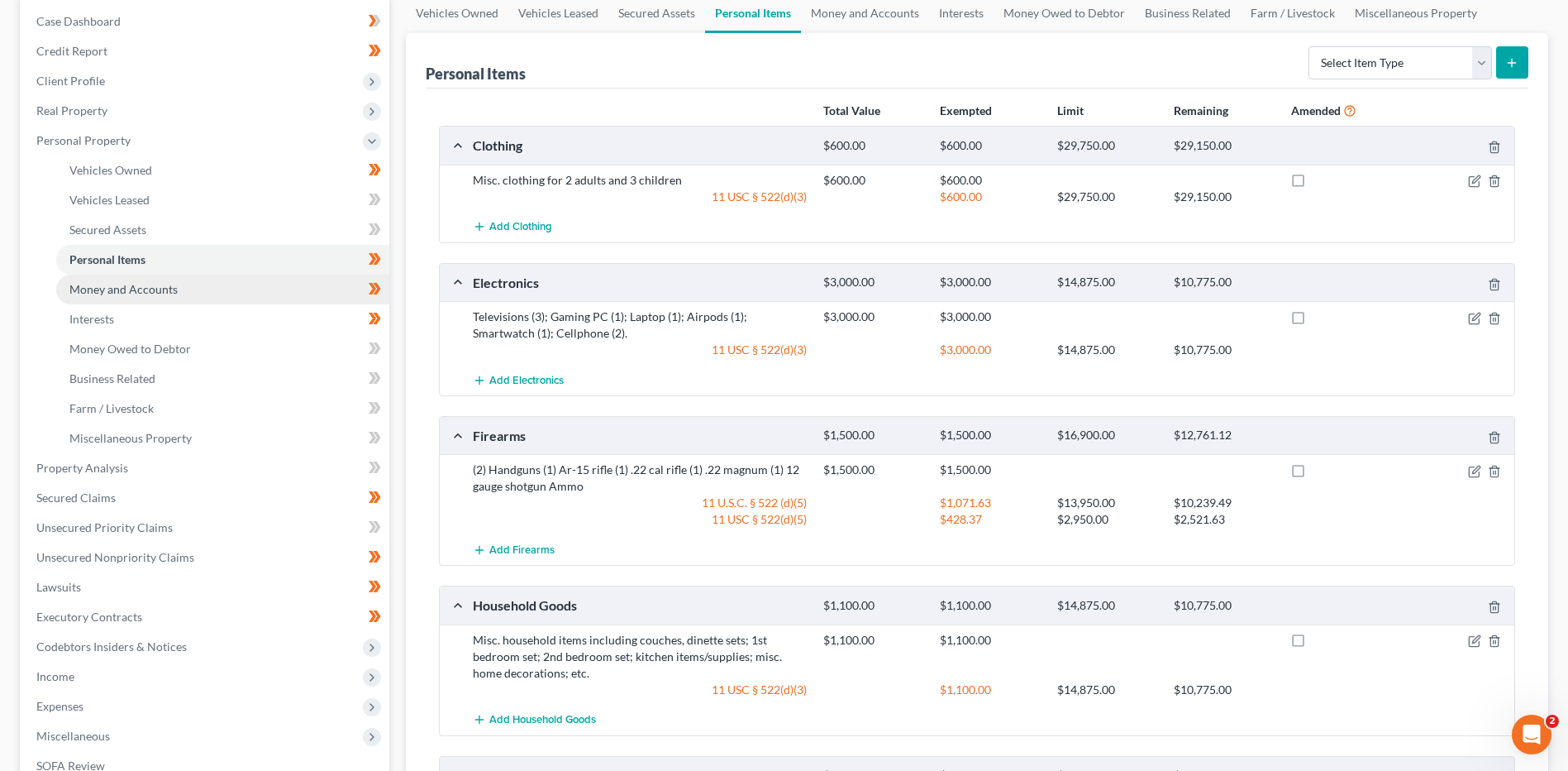
click at [171, 279] on link "Money and Accounts" at bounding box center [223, 289] width 333 height 30
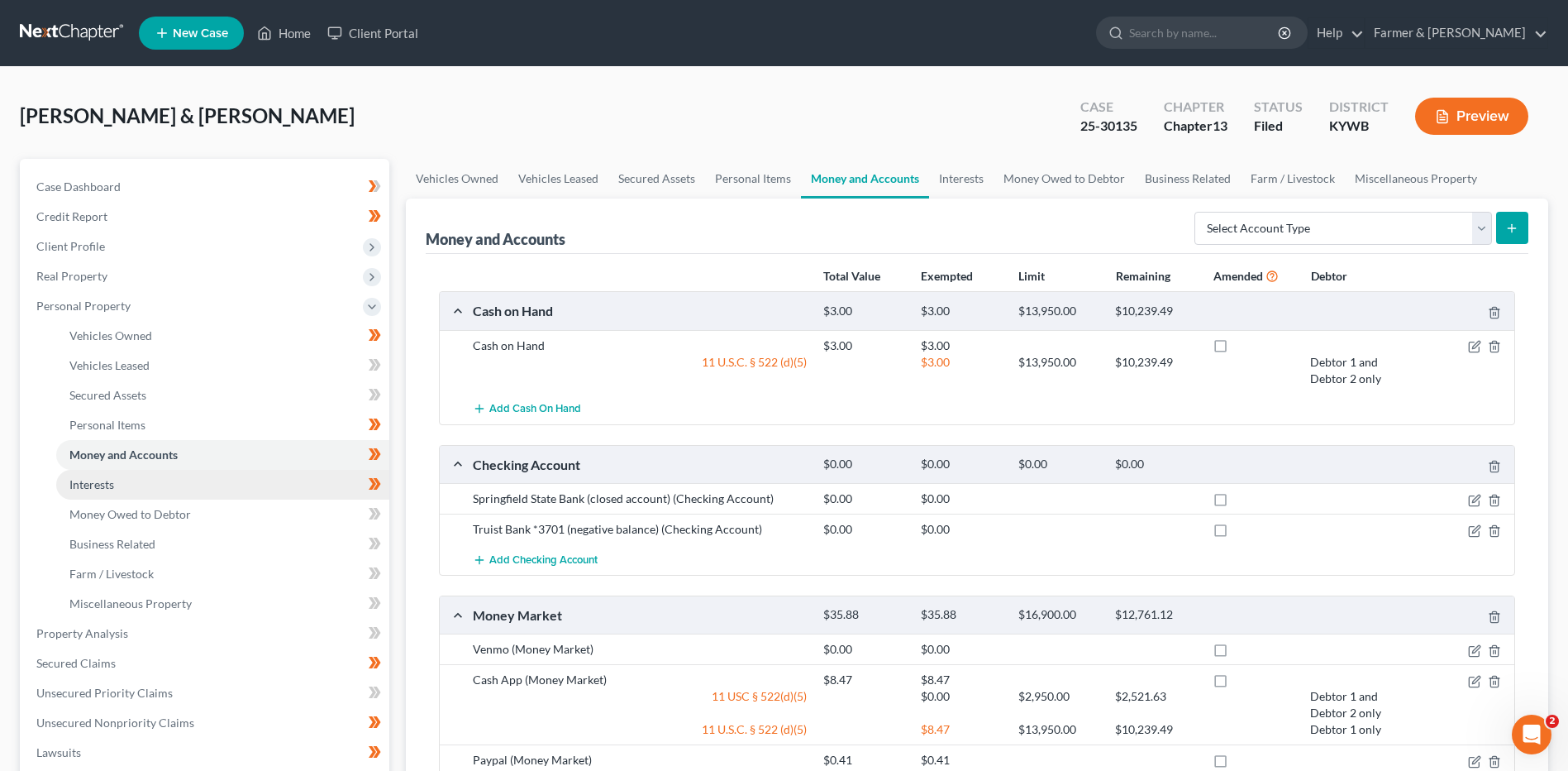
click at [128, 489] on link "Interests" at bounding box center [223, 484] width 333 height 30
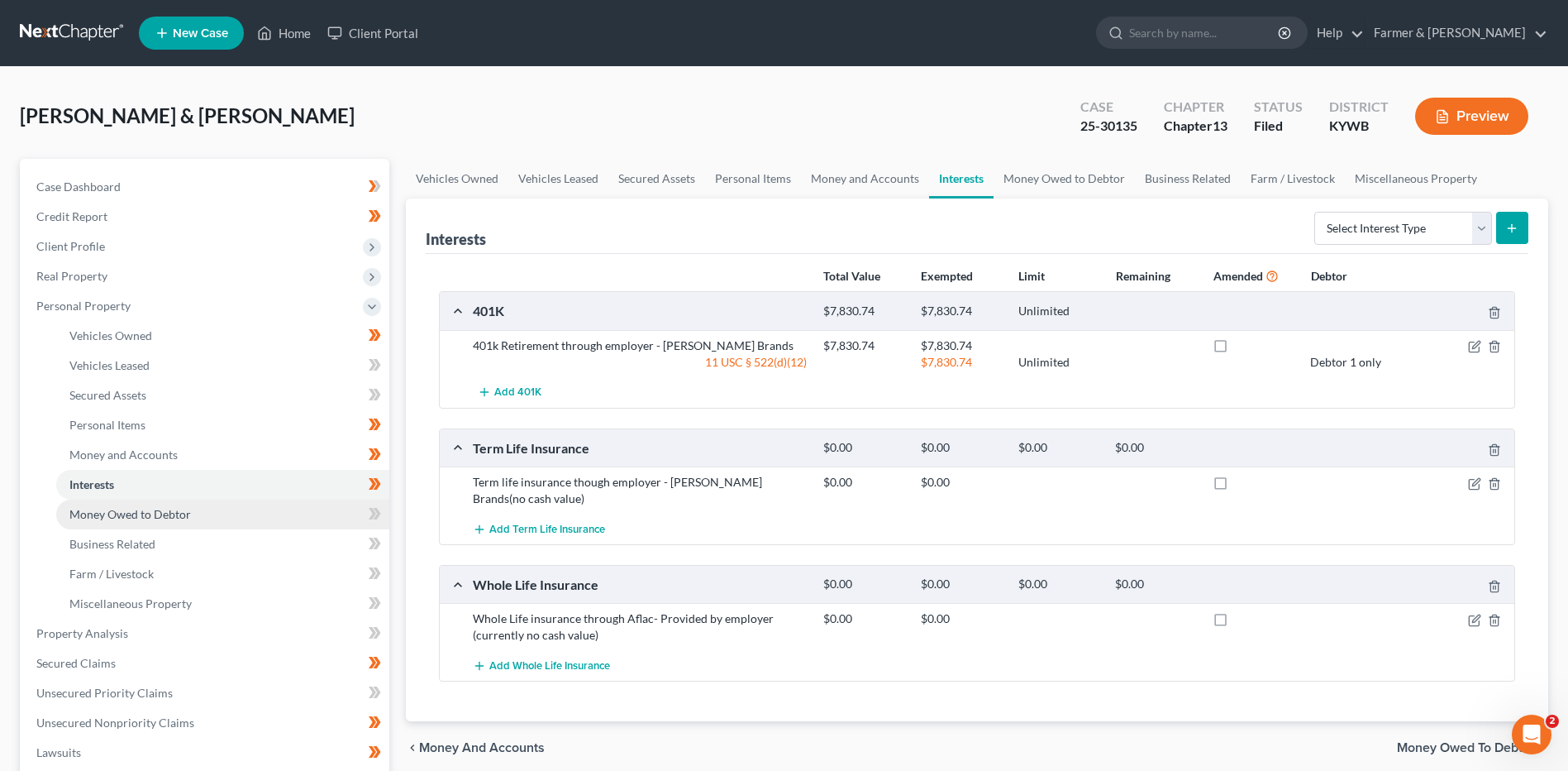
click at [139, 515] on span "Money Owed to Debtor" at bounding box center [131, 514] width 122 height 14
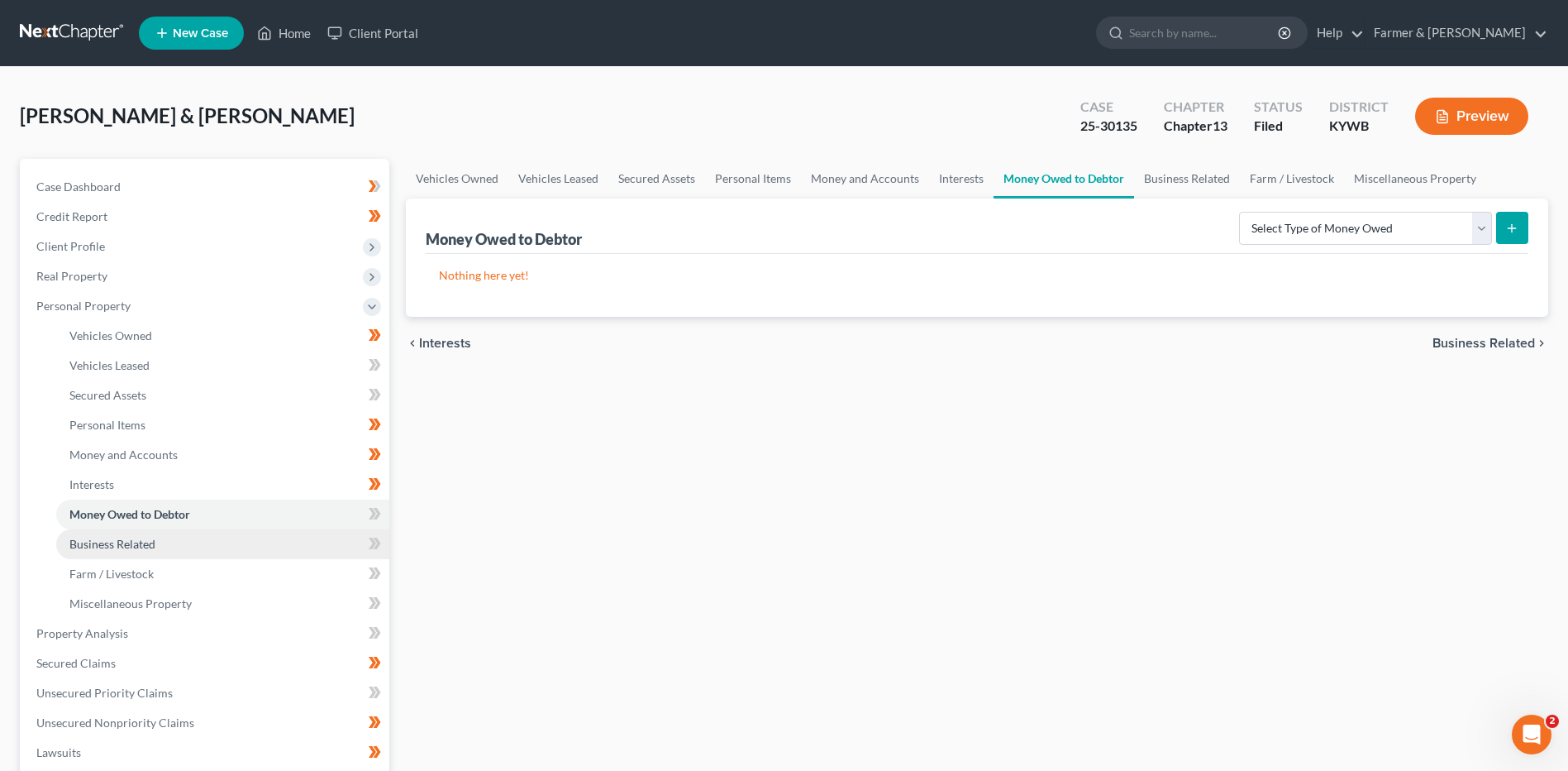
click at [141, 555] on link "Business Related" at bounding box center [223, 544] width 333 height 30
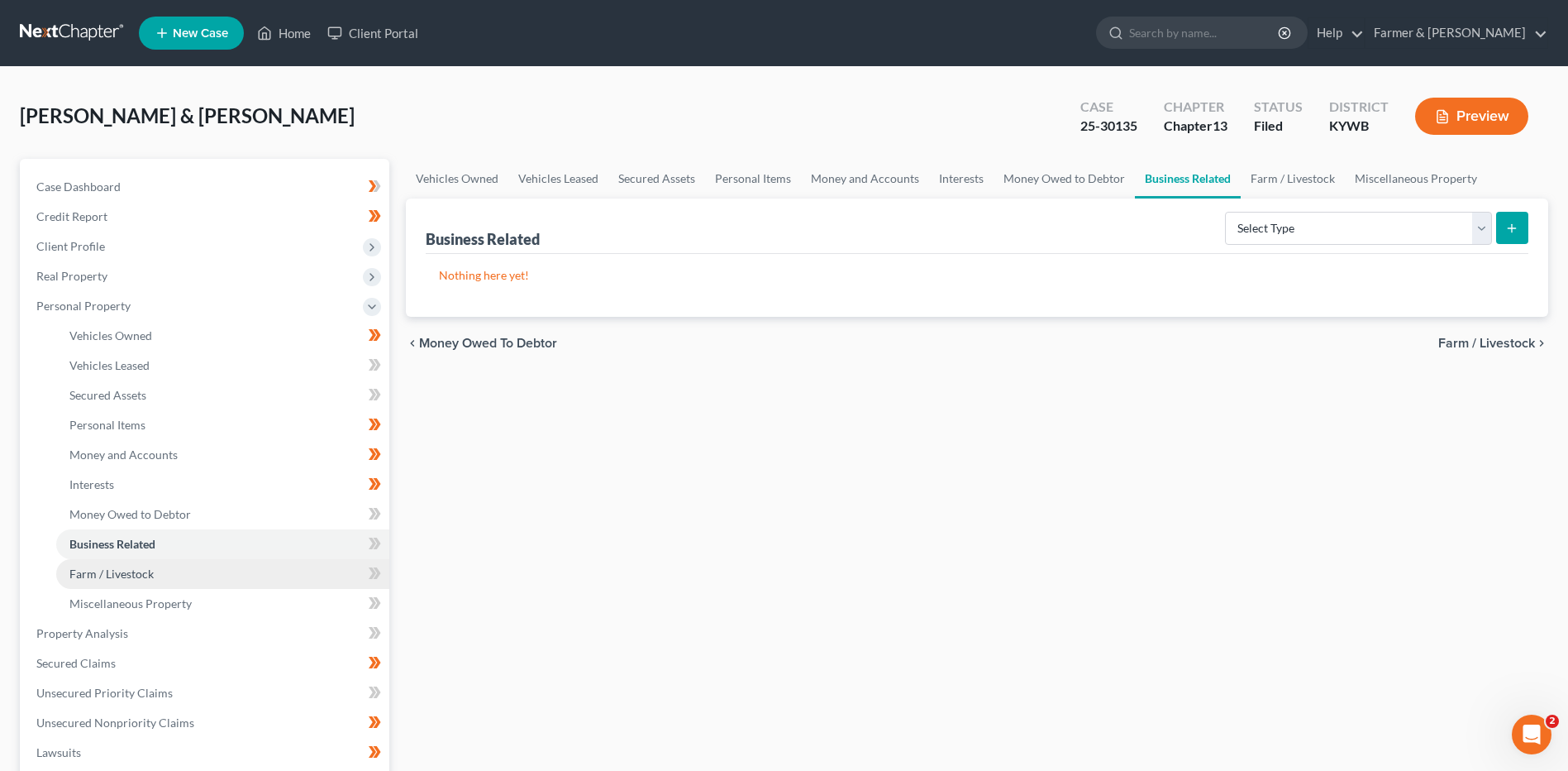
click at [143, 573] on span "Farm / Livestock" at bounding box center [112, 573] width 84 height 14
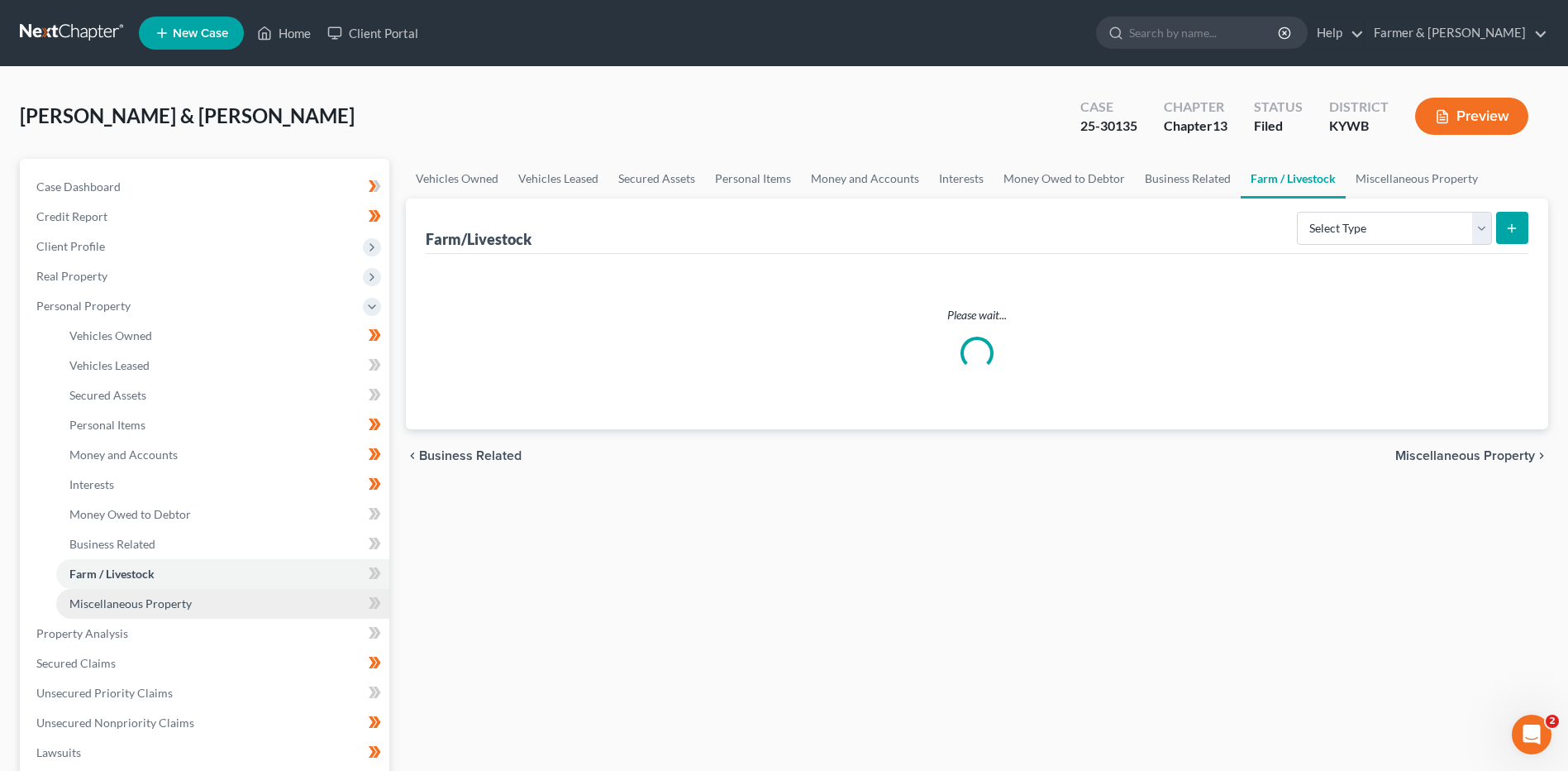
click at [131, 607] on span "Miscellaneous Property" at bounding box center [131, 604] width 122 height 14
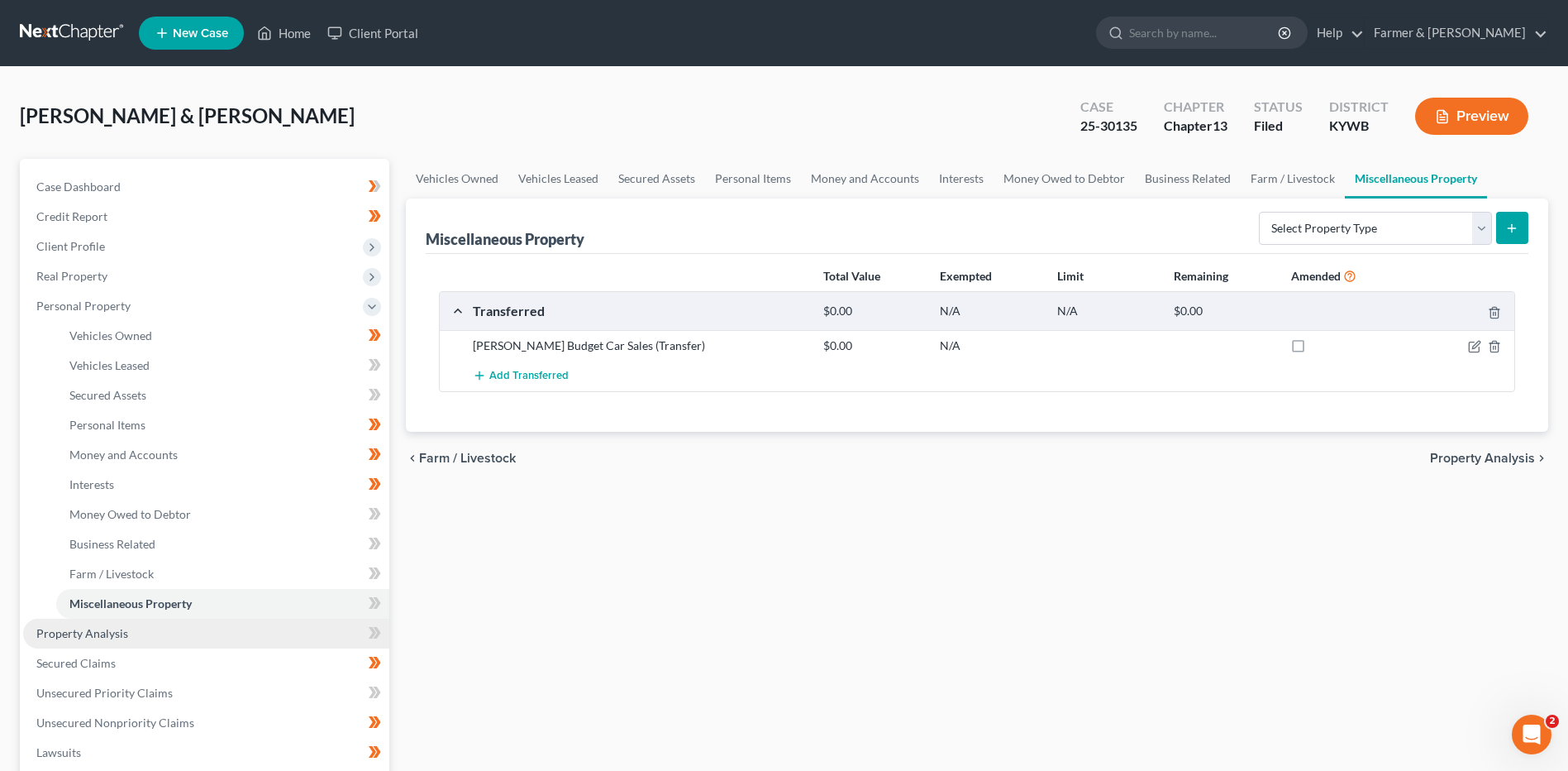
click at [120, 643] on link "Property Analysis" at bounding box center [207, 633] width 367 height 30
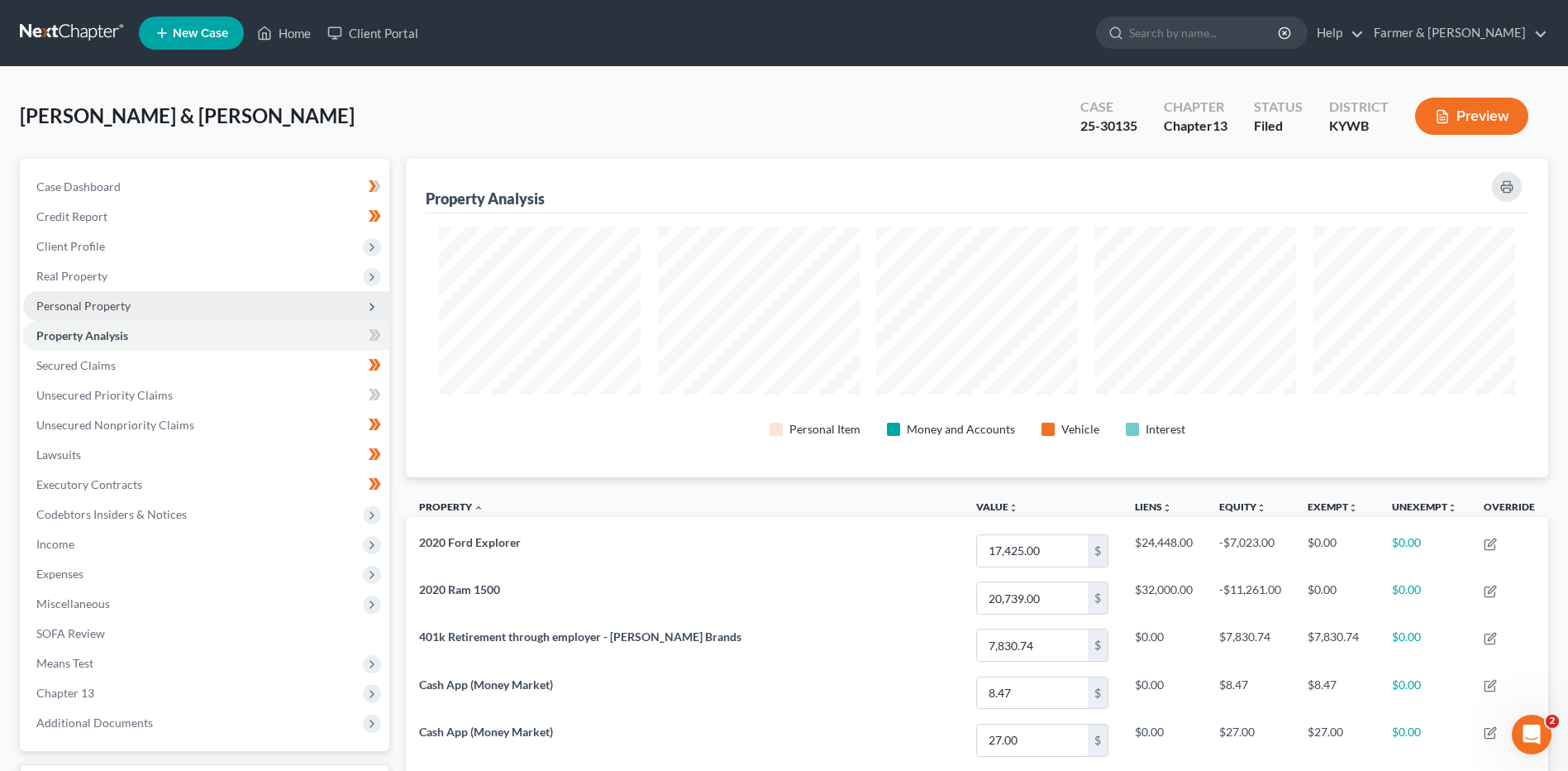
click at [180, 304] on span "Personal Property" at bounding box center [207, 305] width 367 height 30
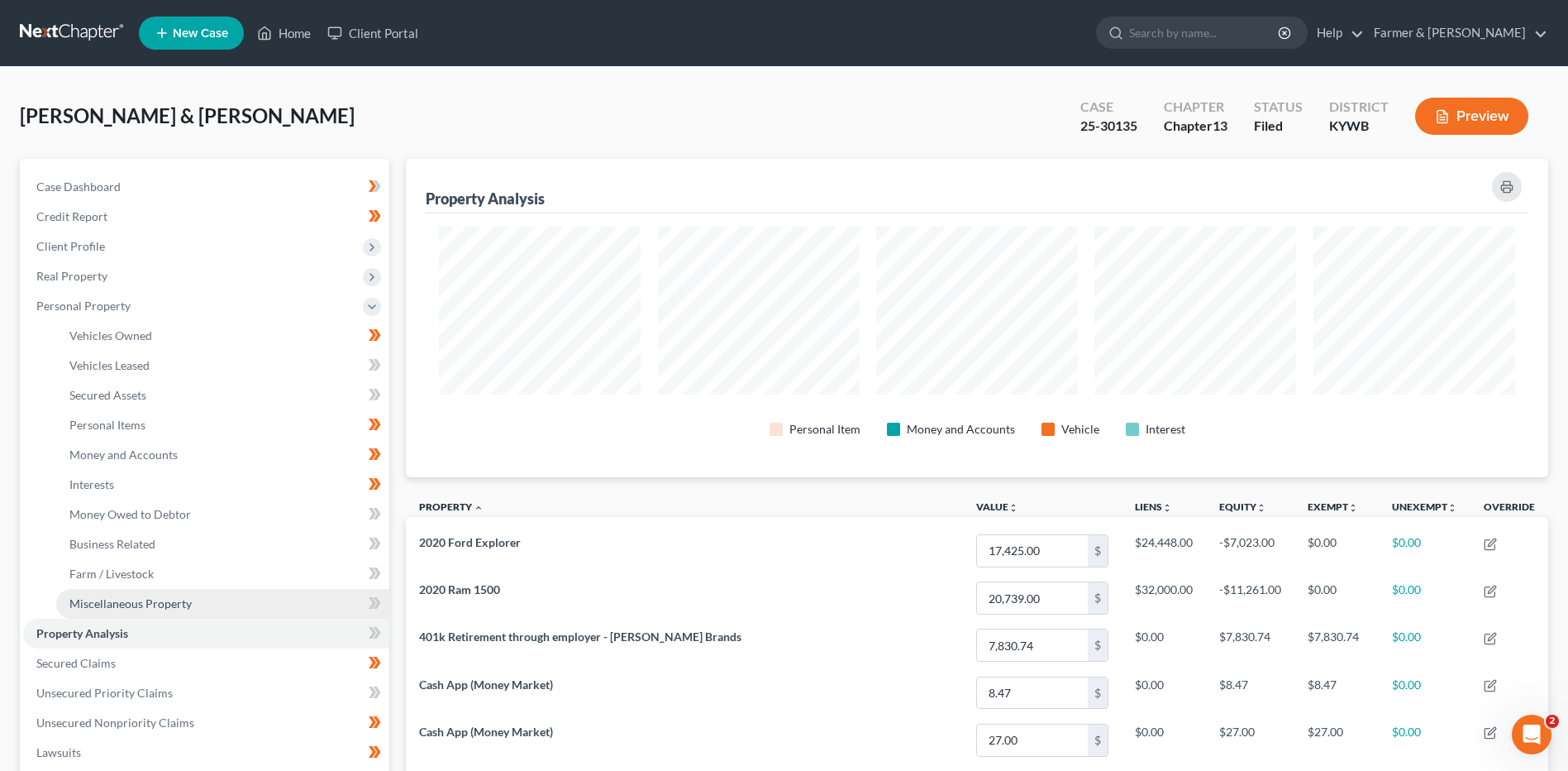
click at [124, 595] on link "Miscellaneous Property" at bounding box center [223, 603] width 333 height 30
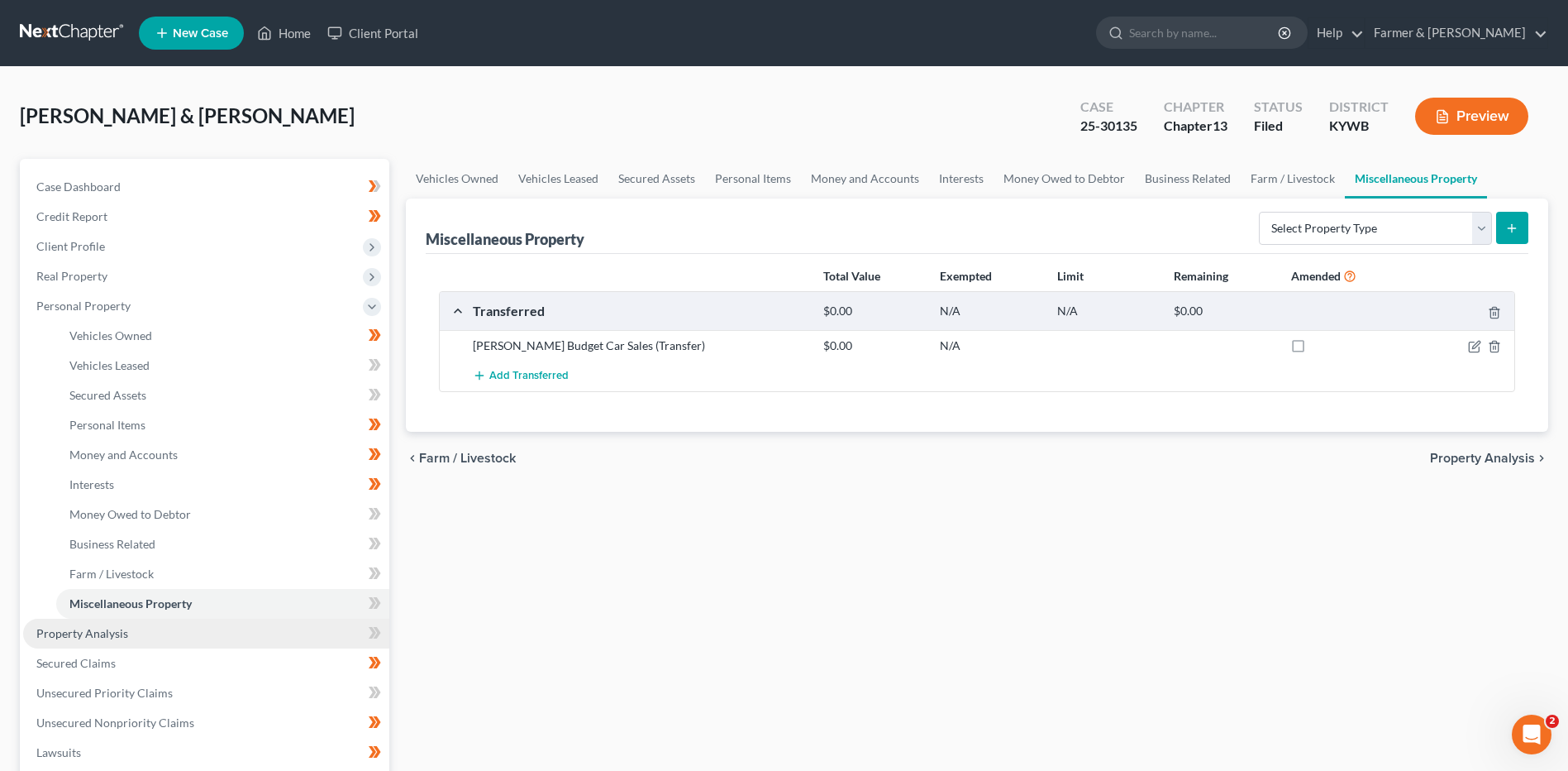
click at [113, 627] on span "Property Analysis" at bounding box center [82, 633] width 92 height 14
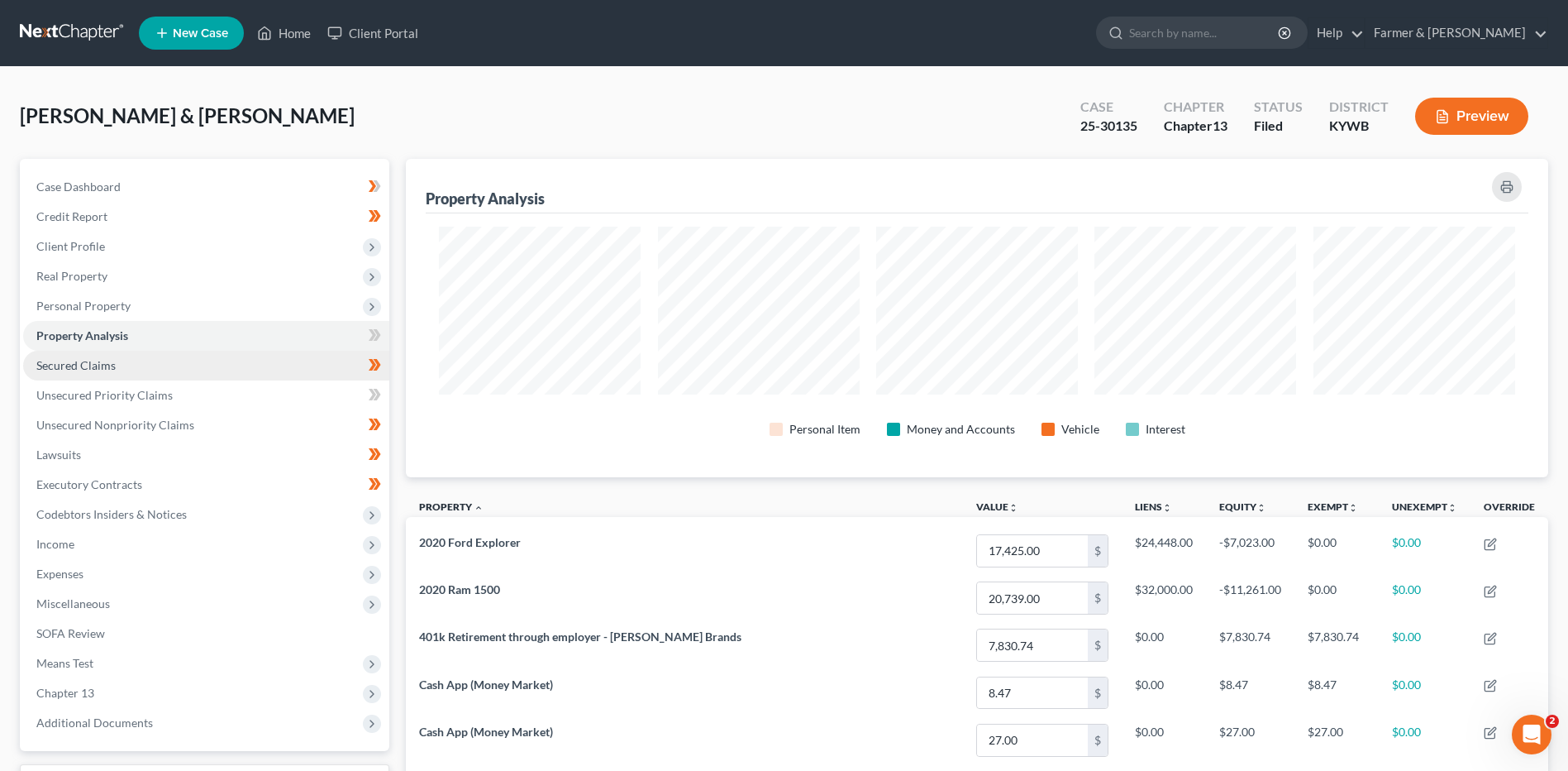
click at [121, 353] on link "Secured Claims" at bounding box center [207, 365] width 367 height 30
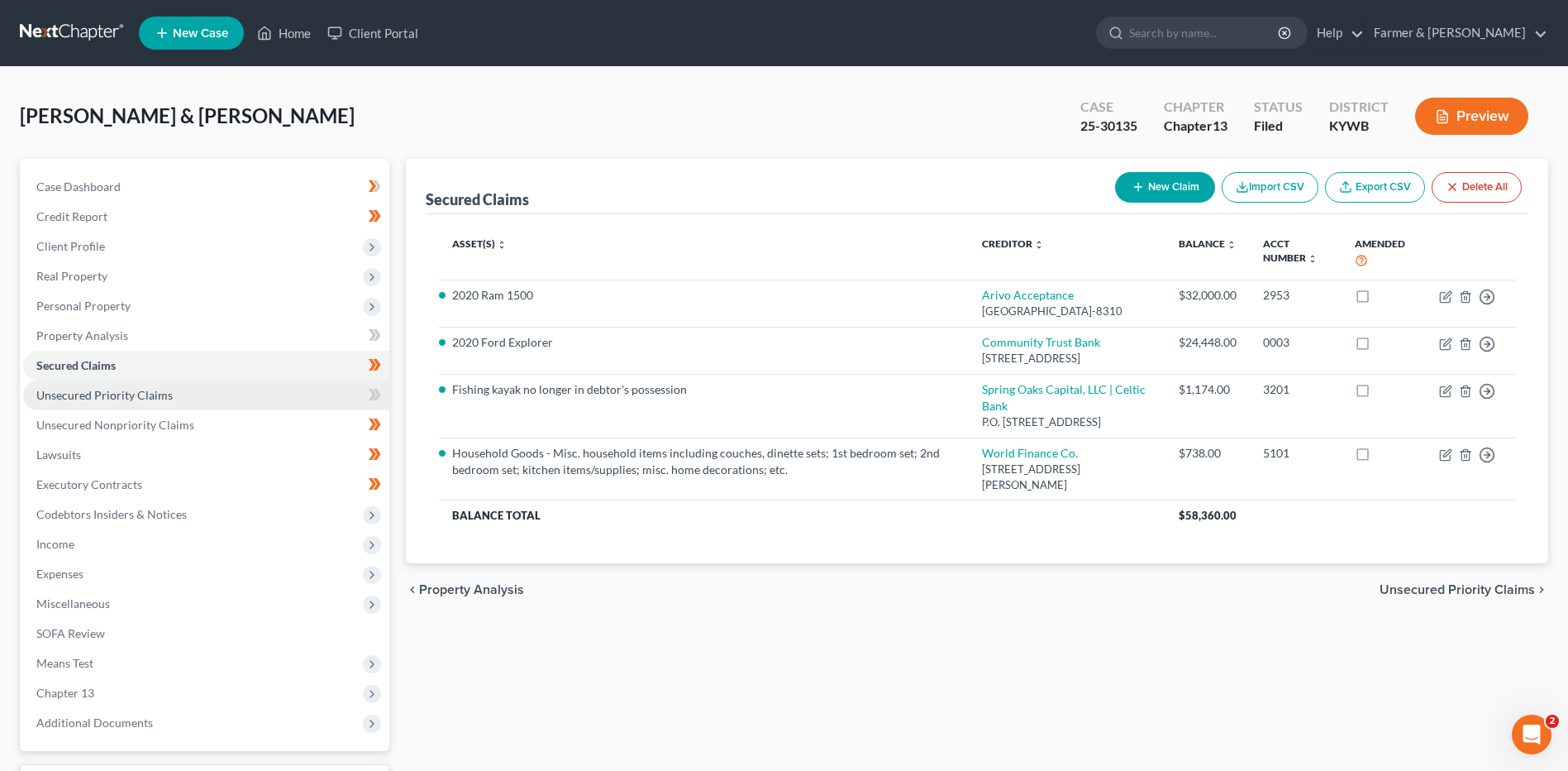
click at [132, 397] on span "Unsecured Priority Claims" at bounding box center [105, 395] width 137 height 14
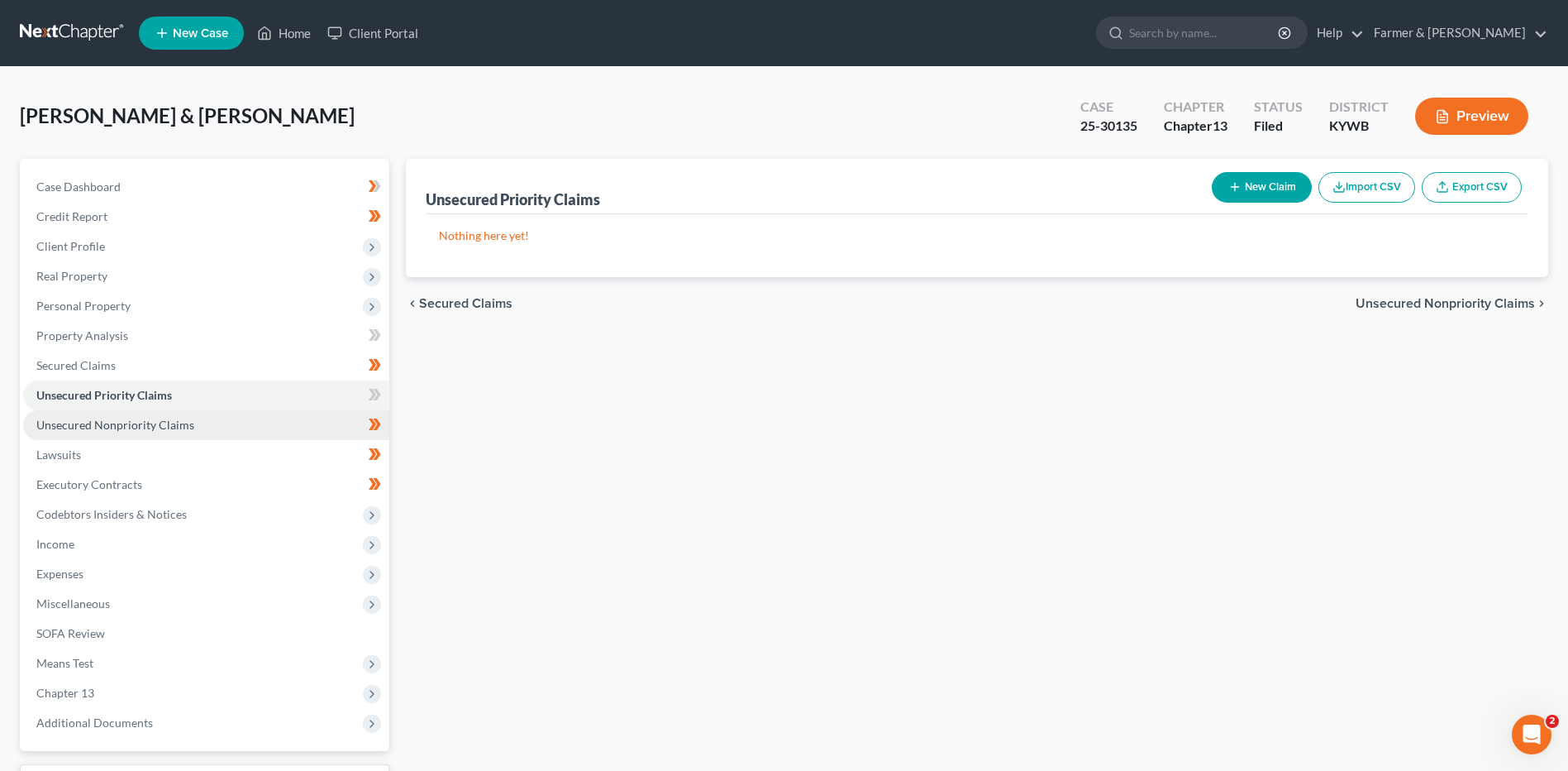
click at [148, 426] on span "Unsecured Nonpriority Claims" at bounding box center [115, 425] width 158 height 14
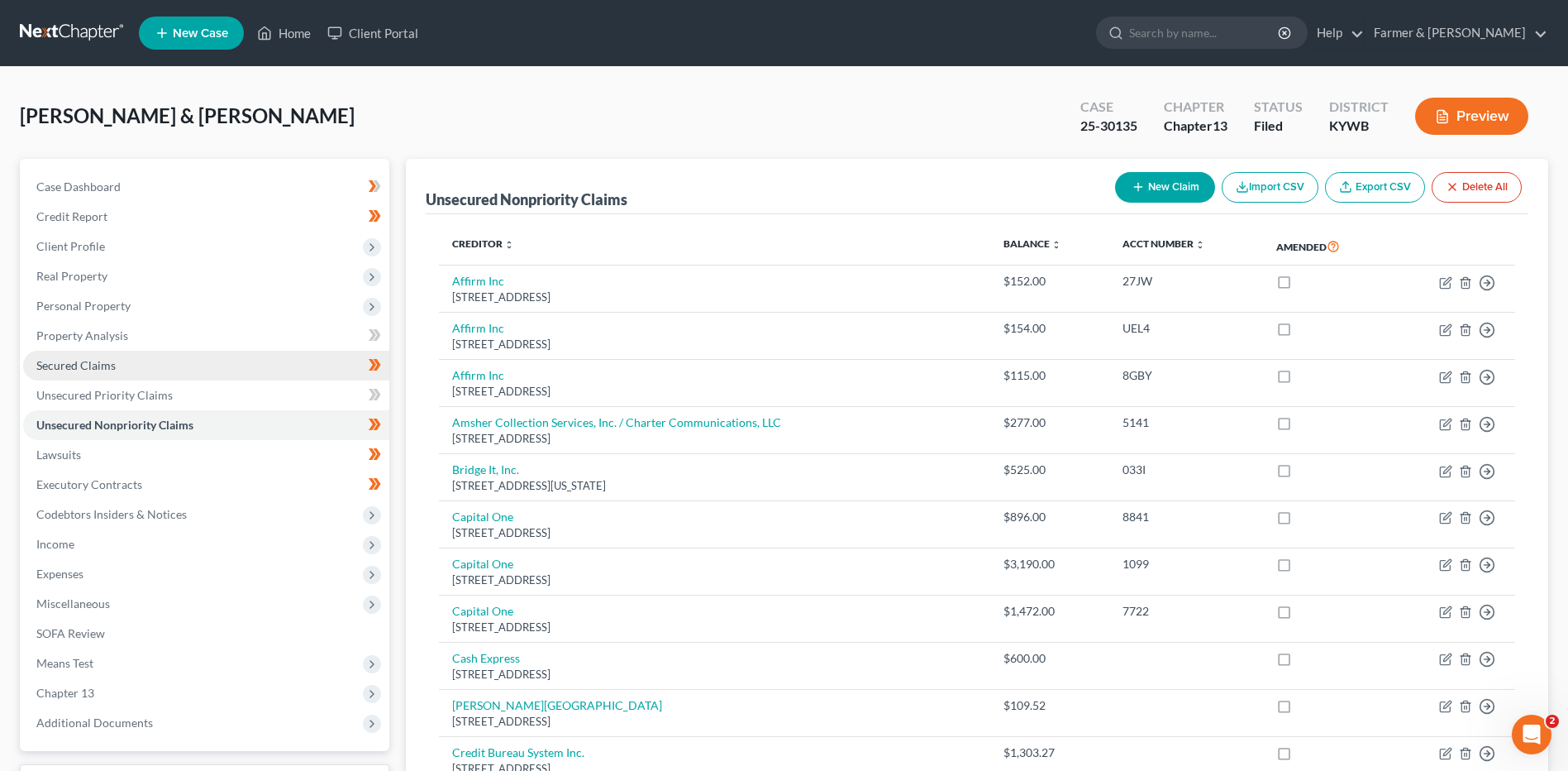
click at [152, 367] on link "Secured Claims" at bounding box center [207, 365] width 367 height 30
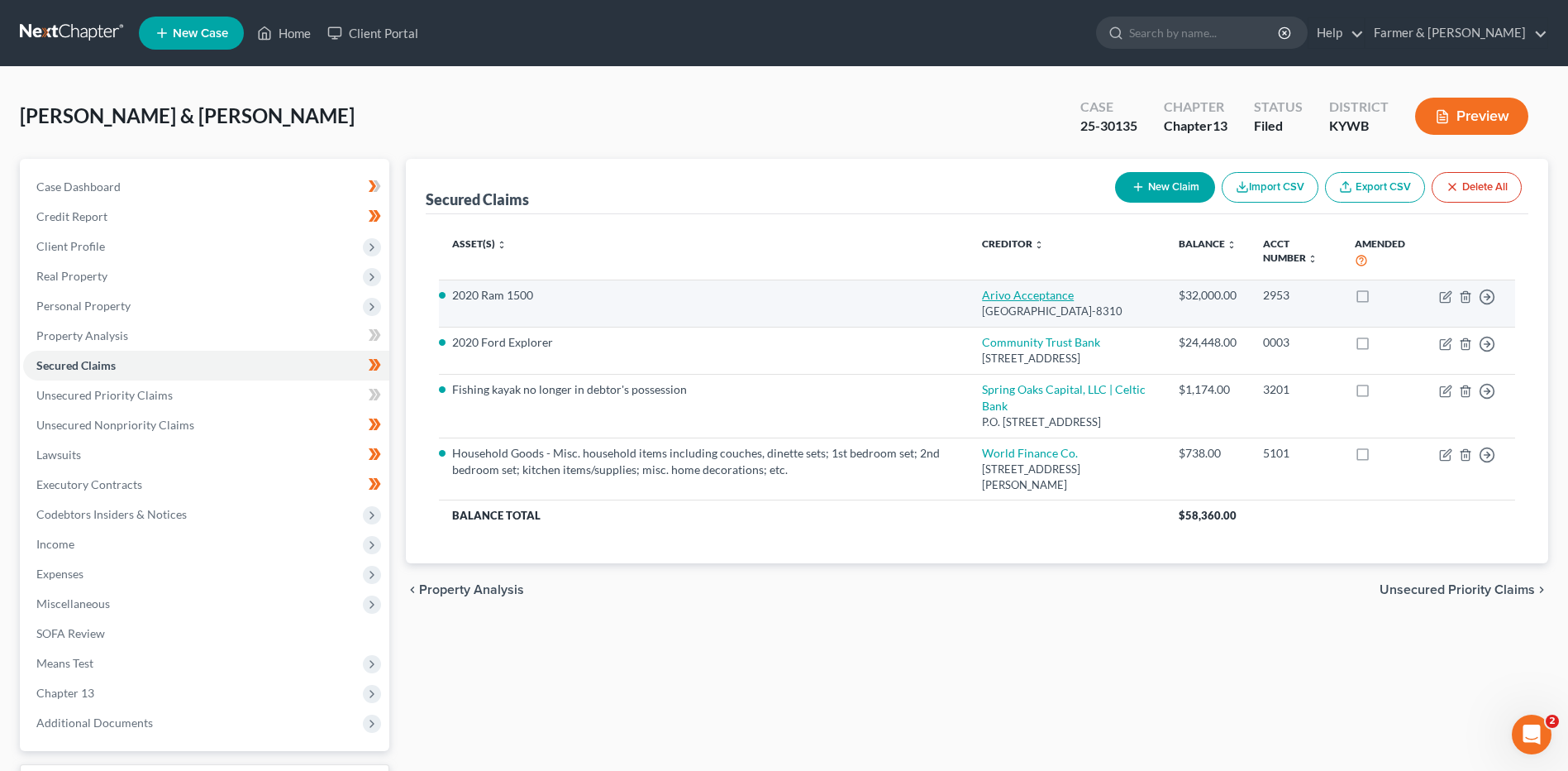
click at [1074, 301] on link "Arivo Acceptance" at bounding box center [1027, 295] width 92 height 14
select select "46"
select select "4"
select select "0"
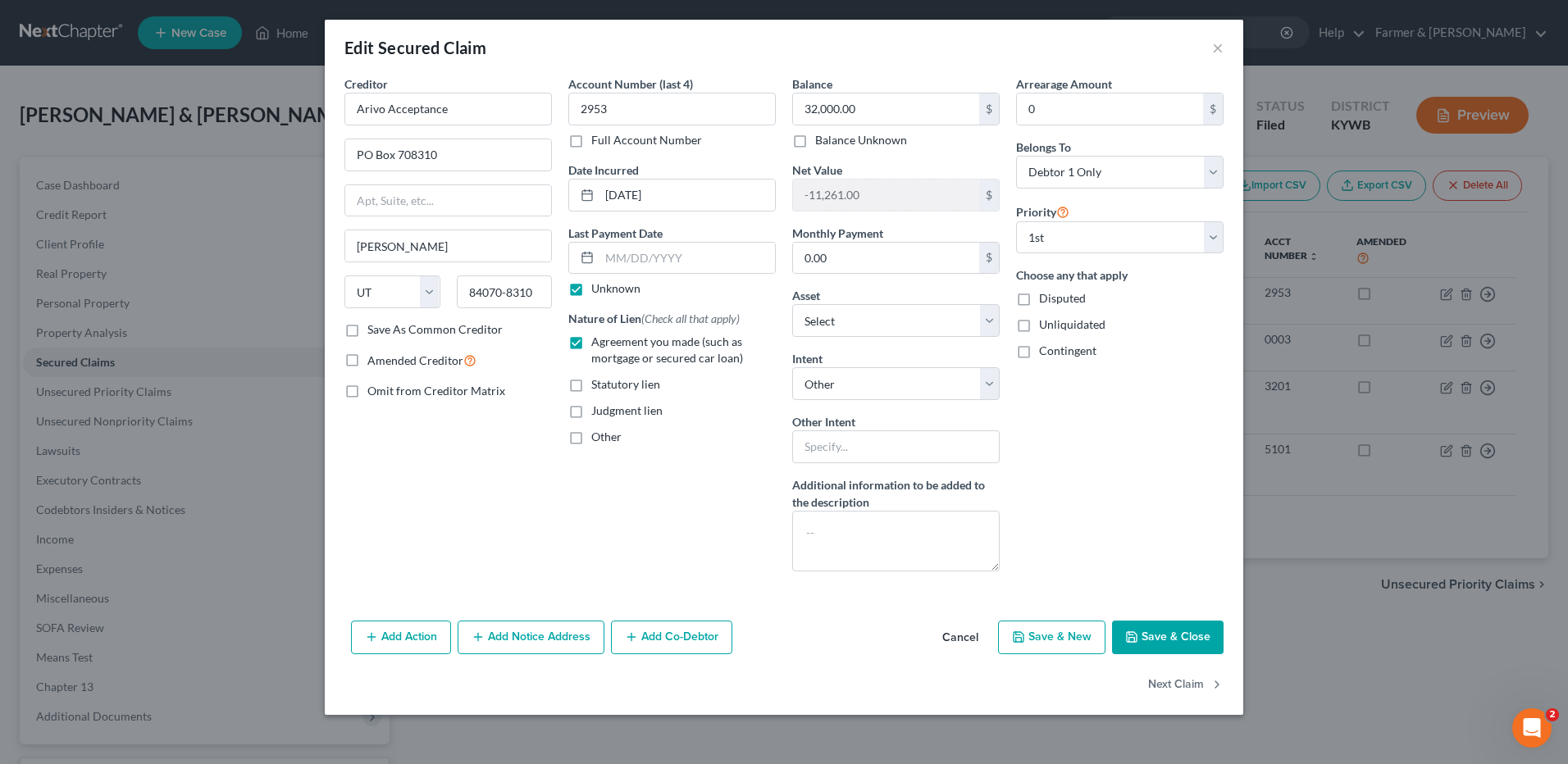
click at [976, 645] on button "Cancel" at bounding box center [960, 638] width 62 height 33
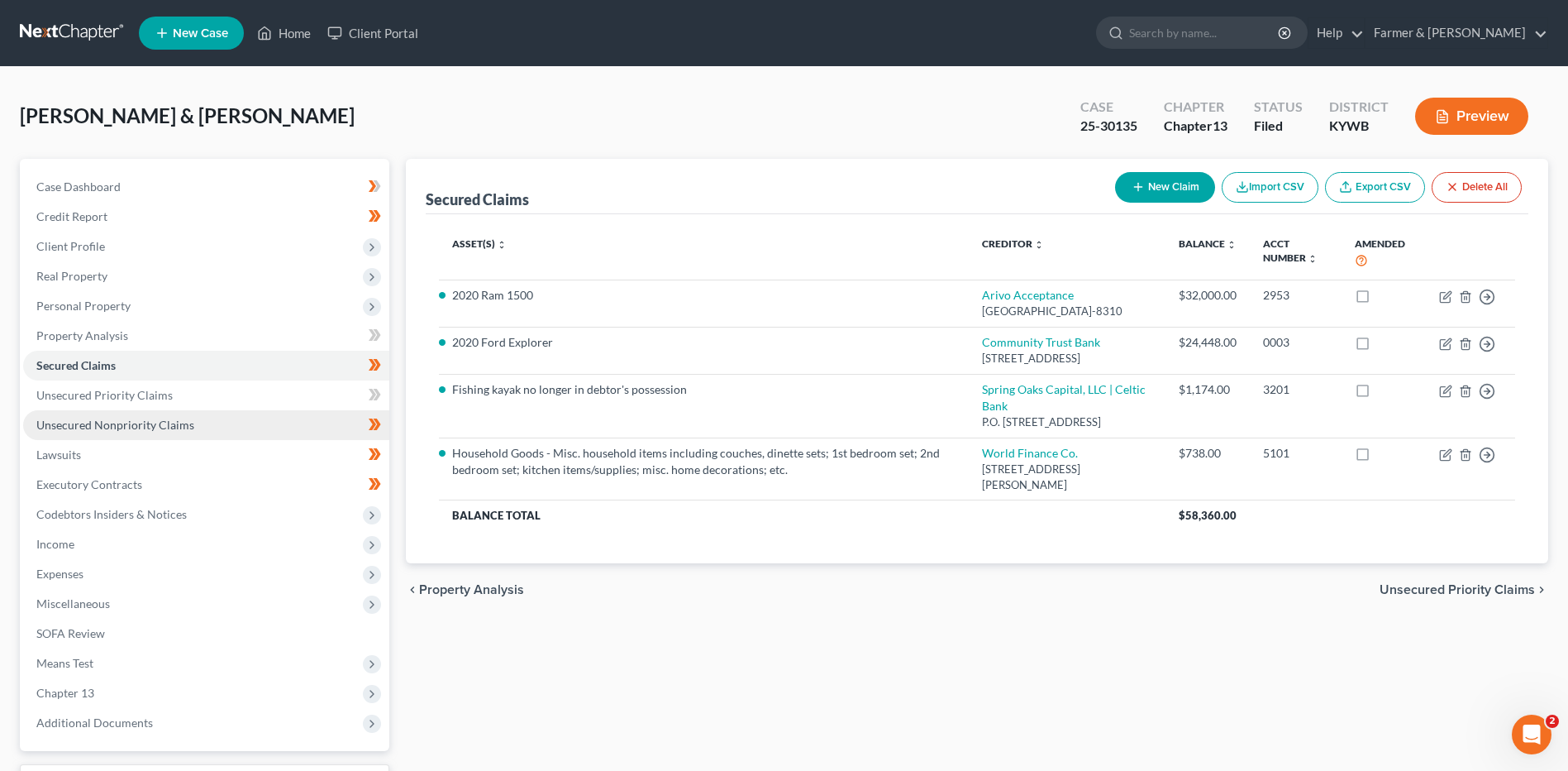
click at [129, 428] on span "Unsecured Nonpriority Claims" at bounding box center [115, 425] width 158 height 14
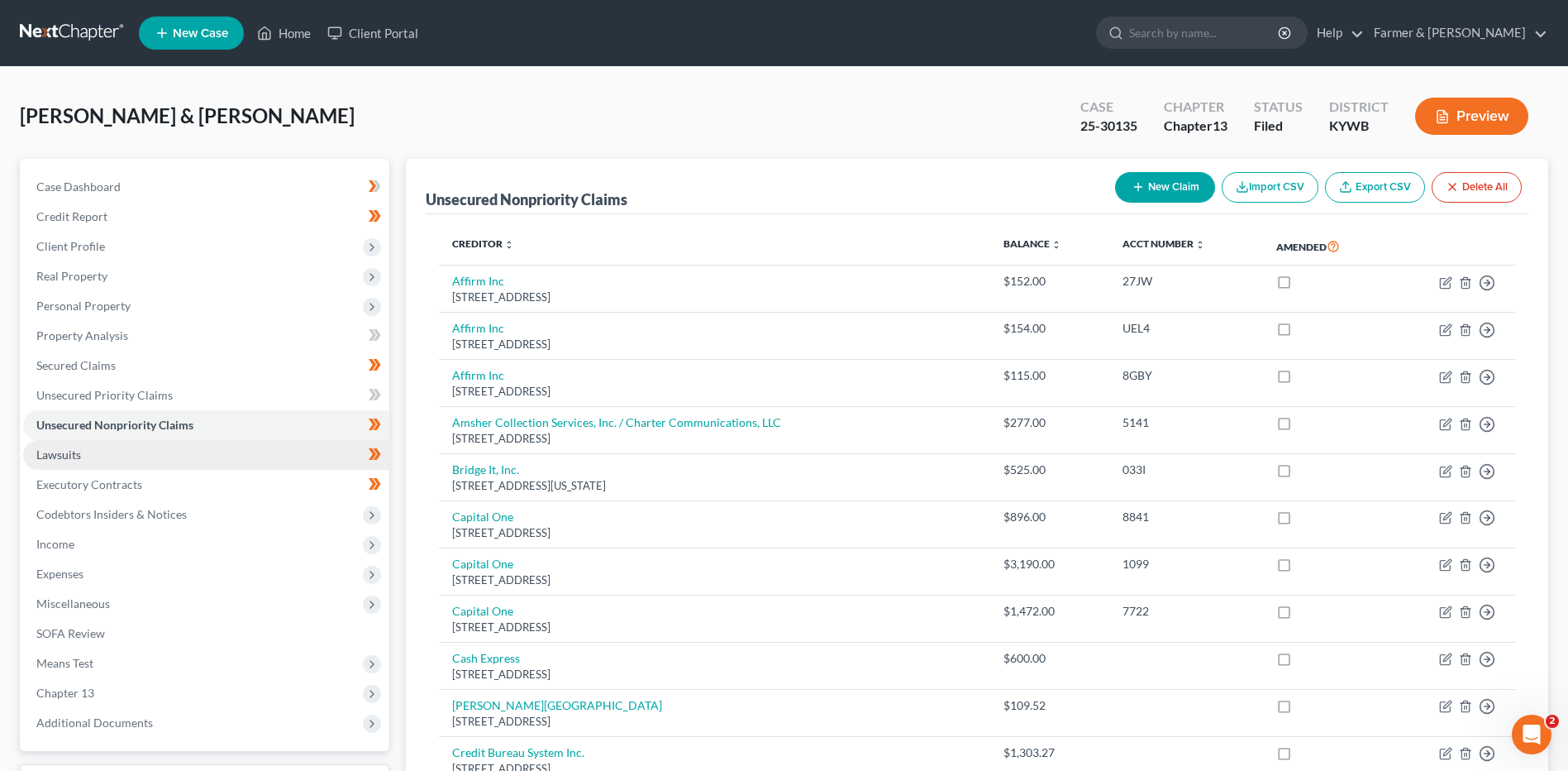
click at [74, 458] on span "Lawsuits" at bounding box center [59, 454] width 45 height 14
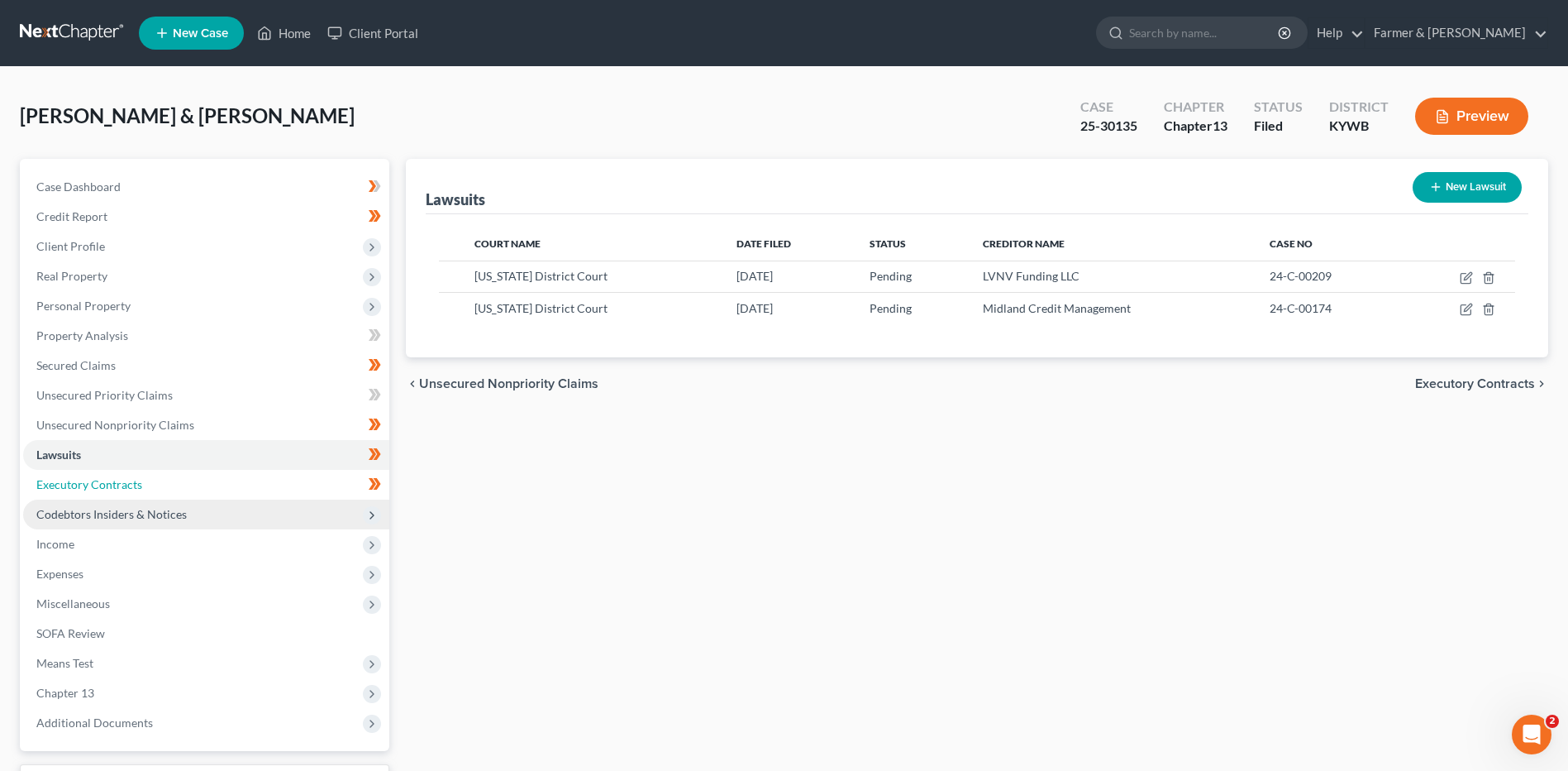
drag, startPoint x: 166, startPoint y: 489, endPoint x: 167, endPoint y: 508, distance: 19.0
click at [166, 488] on link "Executory Contracts" at bounding box center [207, 484] width 367 height 30
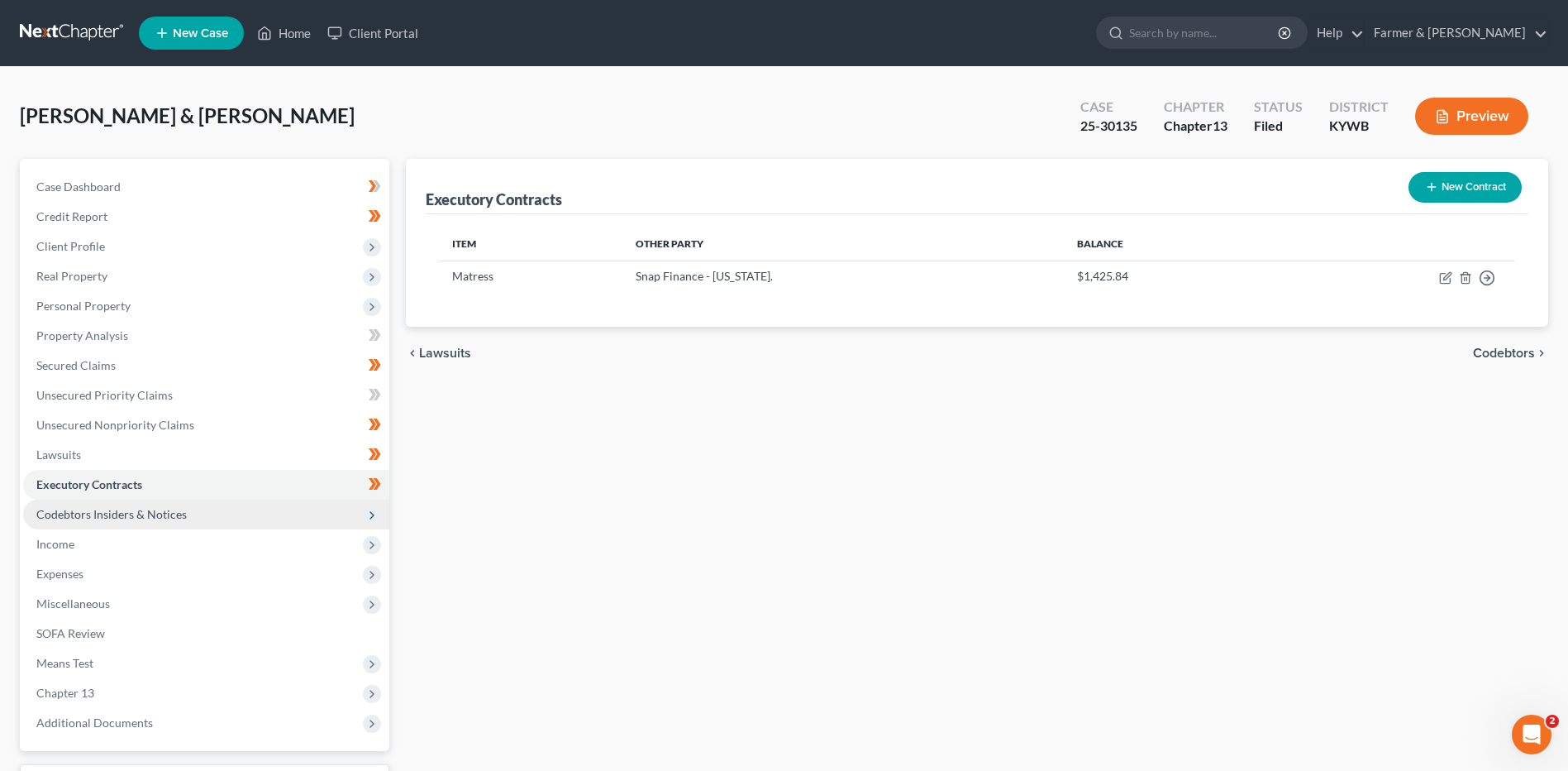
click at [168, 513] on span "Codebtors Insiders & Notices" at bounding box center [112, 514] width 150 height 14
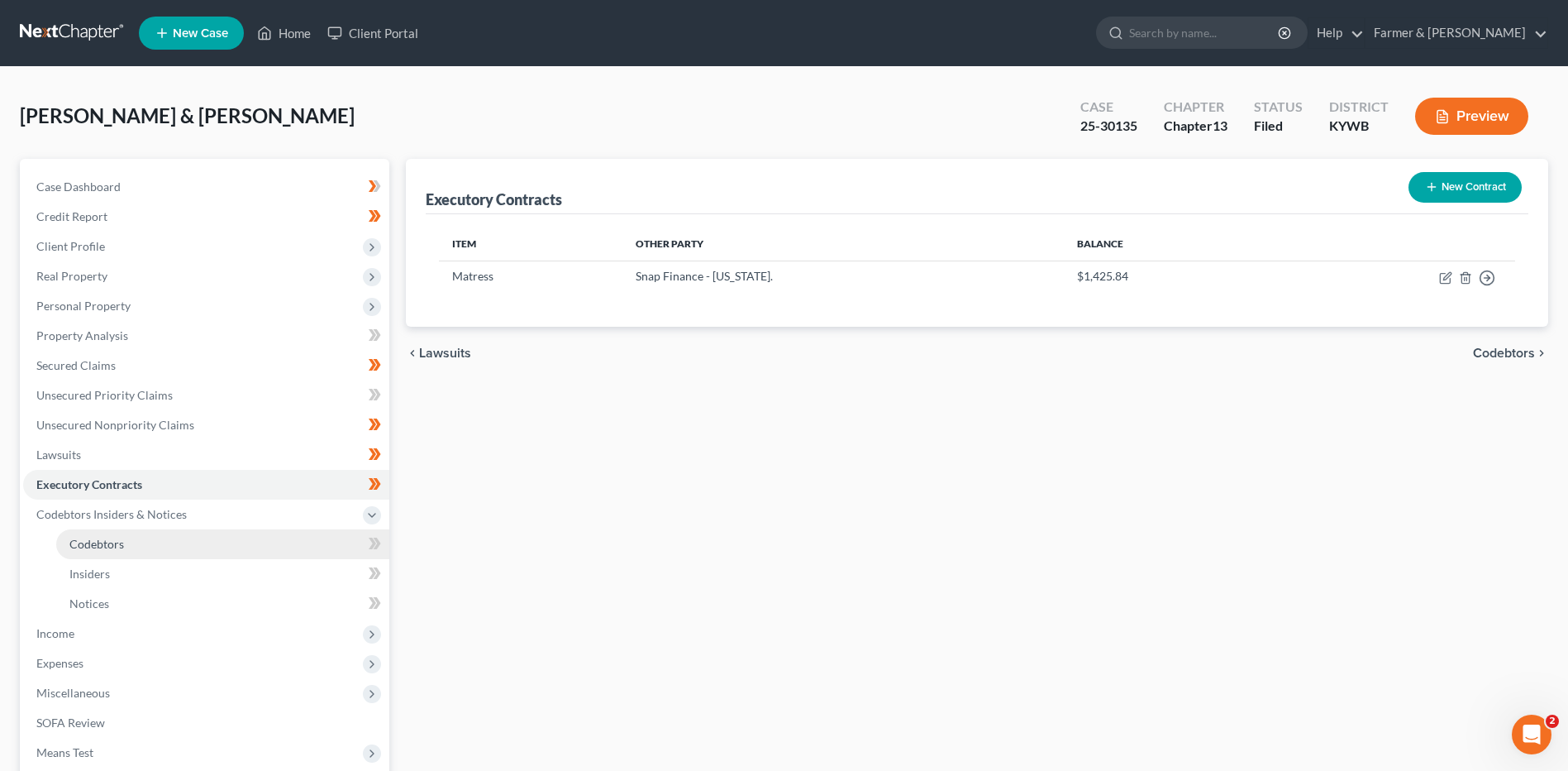
click at [136, 543] on link "Codebtors" at bounding box center [223, 544] width 333 height 30
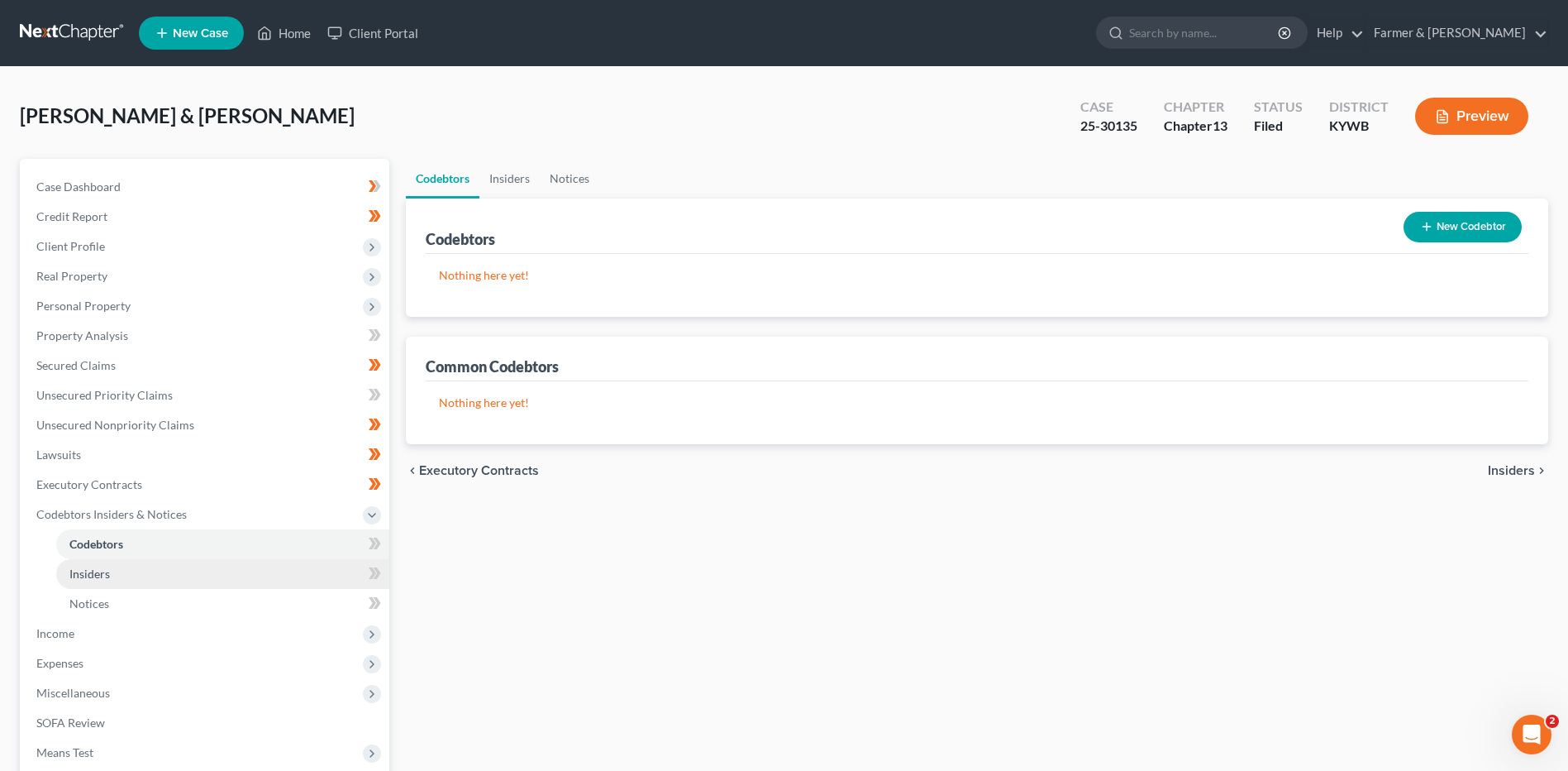
click at [137, 574] on link "Insiders" at bounding box center [223, 573] width 333 height 30
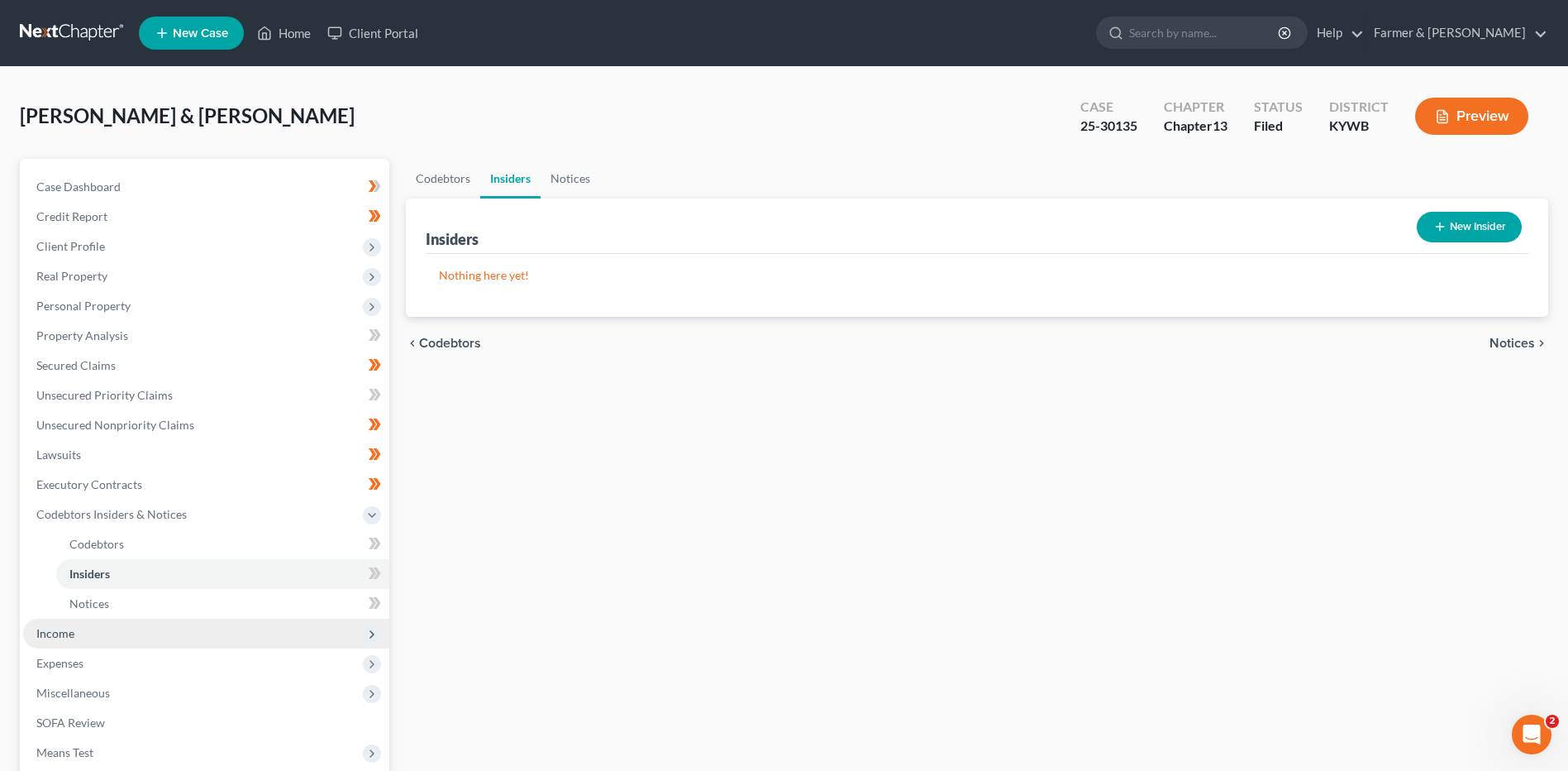
click at [113, 630] on span "Income" at bounding box center [207, 633] width 367 height 30
click at [169, 574] on span "Employment Income" at bounding box center [122, 573] width 105 height 14
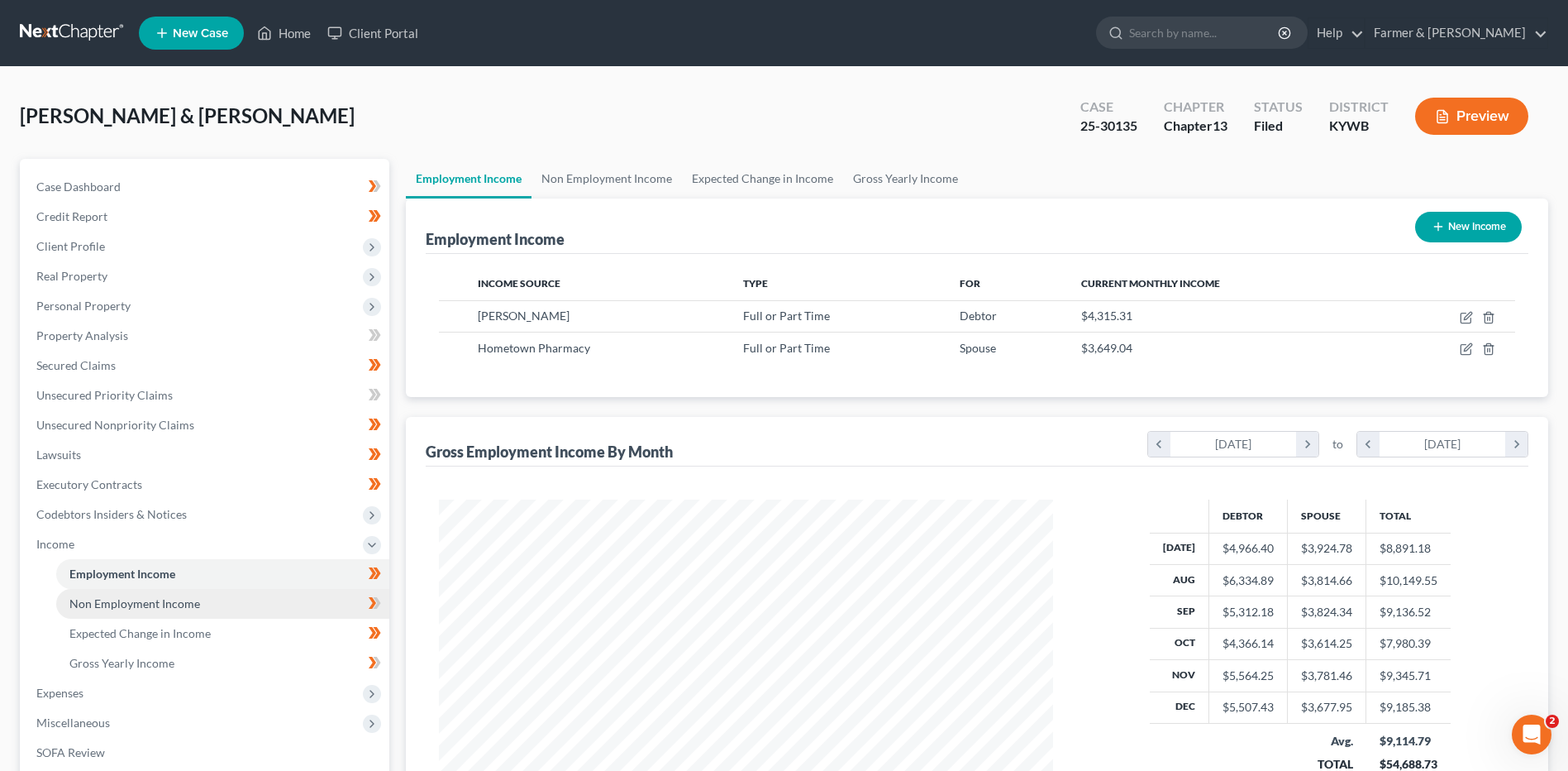
scroll to position [307, 646]
click at [179, 600] on span "Non Employment Income" at bounding box center [135, 604] width 131 height 14
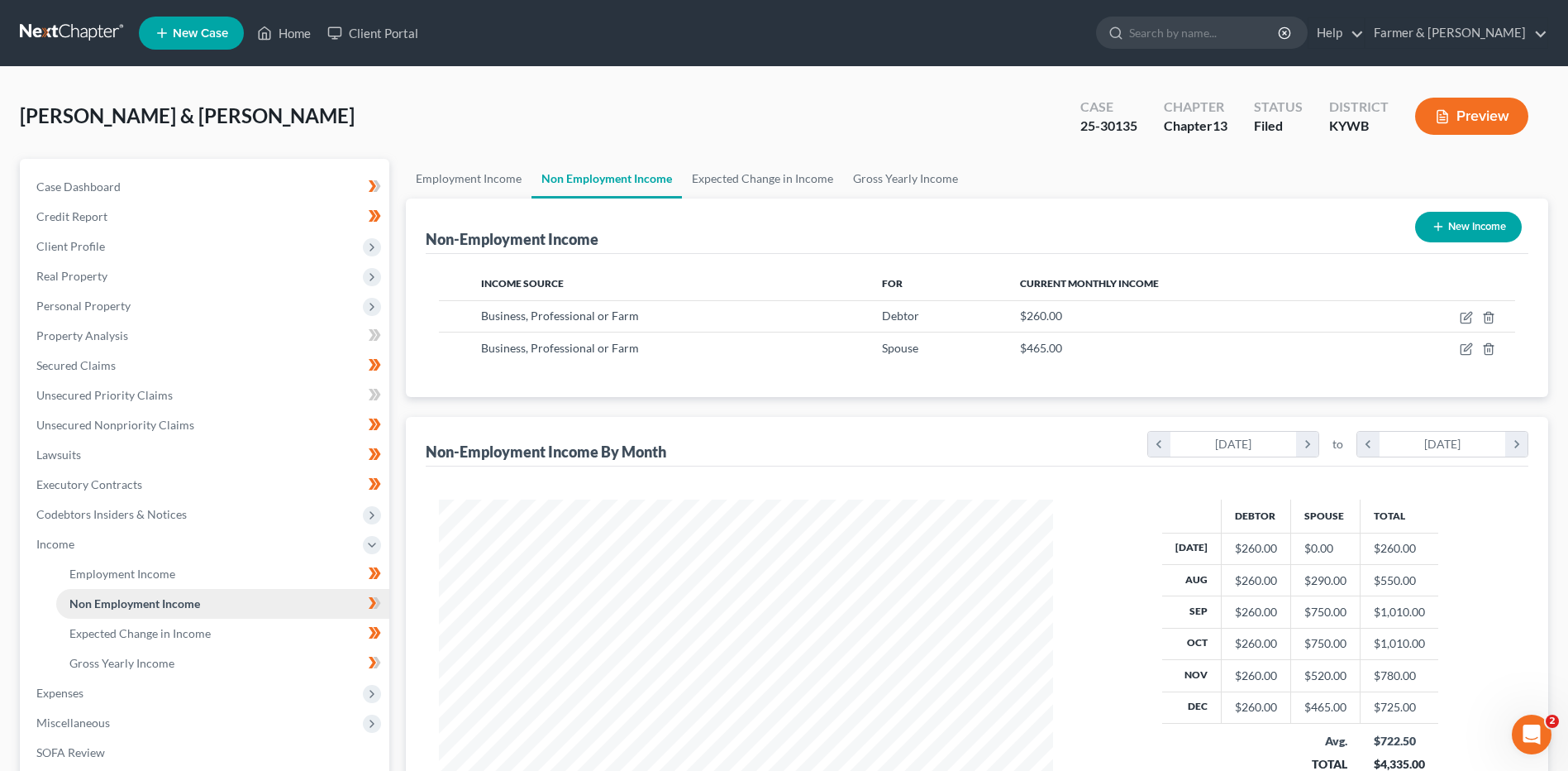
scroll to position [307, 646]
click at [166, 631] on span "Expected Change in Income" at bounding box center [140, 633] width 141 height 14
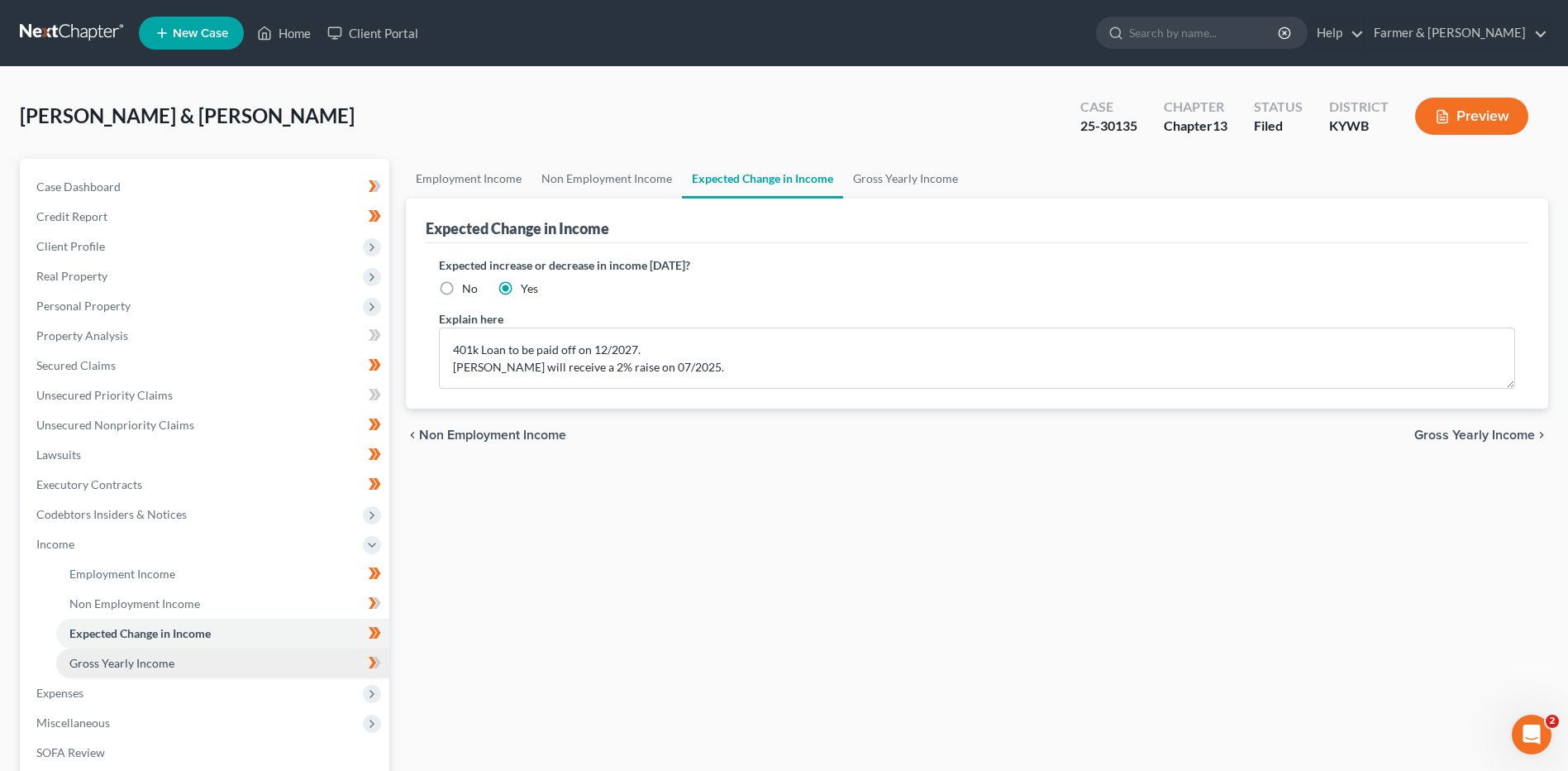
drag, startPoint x: 155, startPoint y: 667, endPoint x: 139, endPoint y: 674, distance: 17.5
click at [154, 667] on span "Gross Yearly Income" at bounding box center [122, 663] width 105 height 14
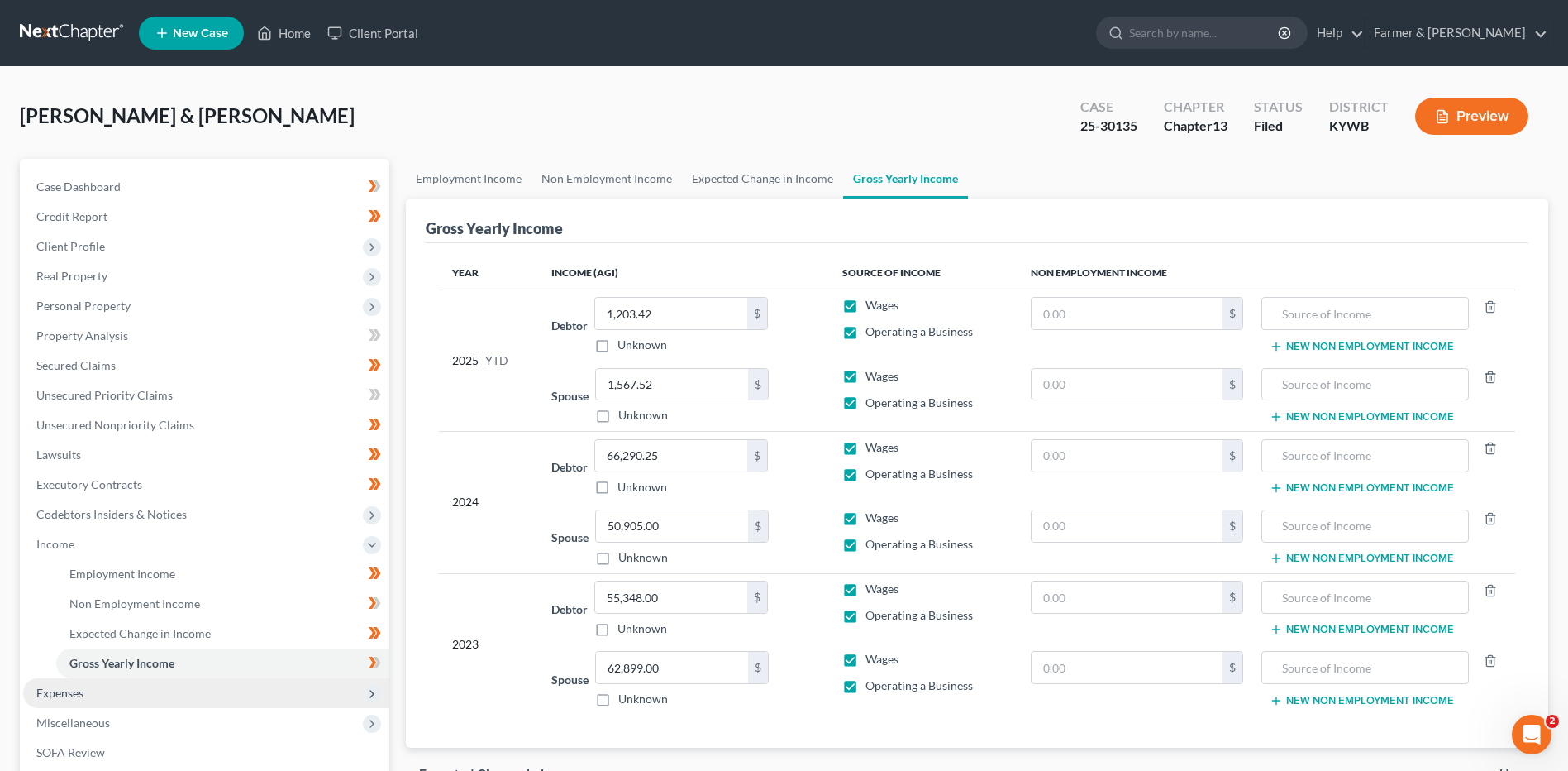
click at [114, 691] on span "Expenses" at bounding box center [207, 692] width 367 height 30
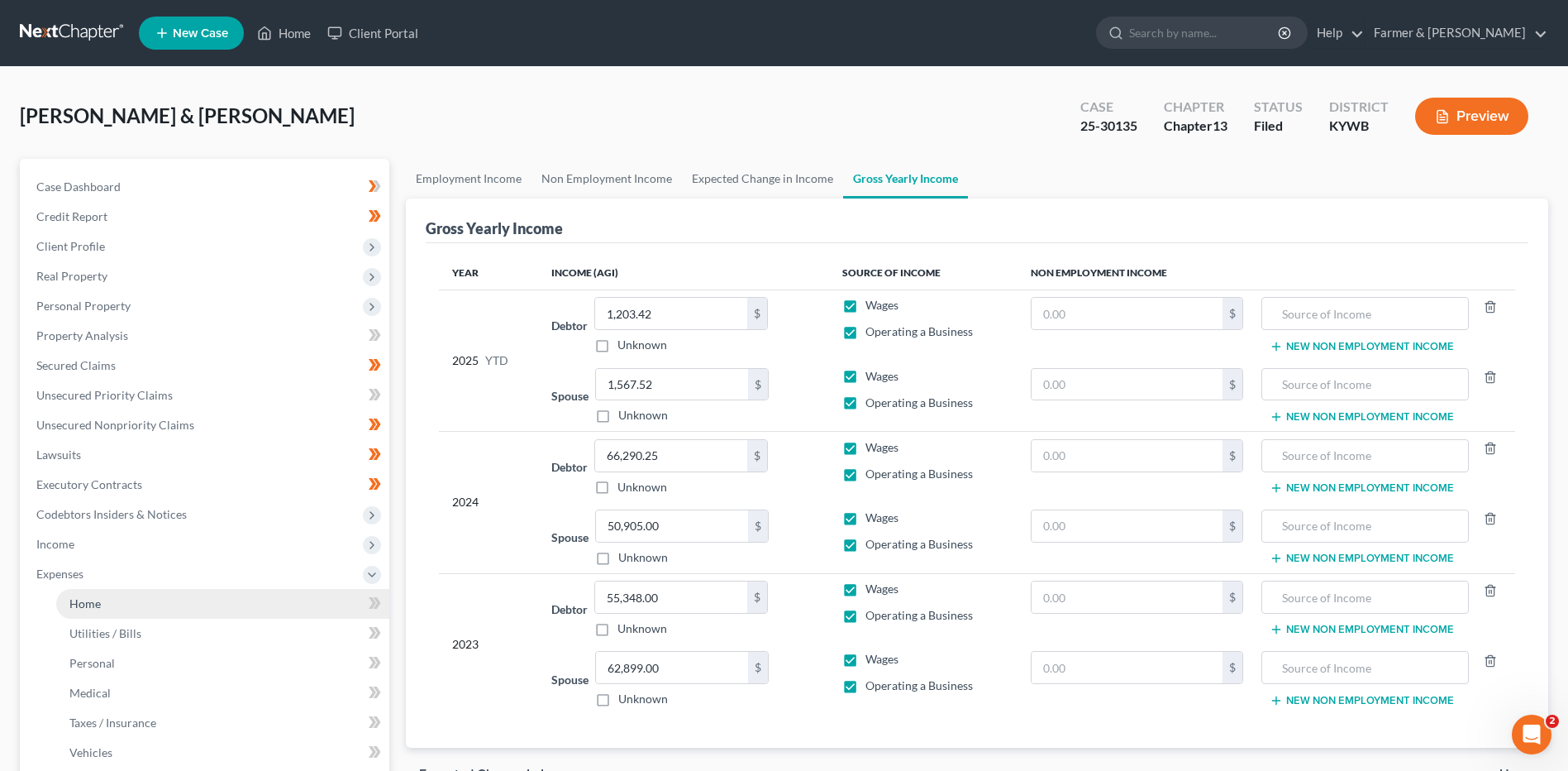
click at [131, 614] on link "Home" at bounding box center [223, 603] width 333 height 30
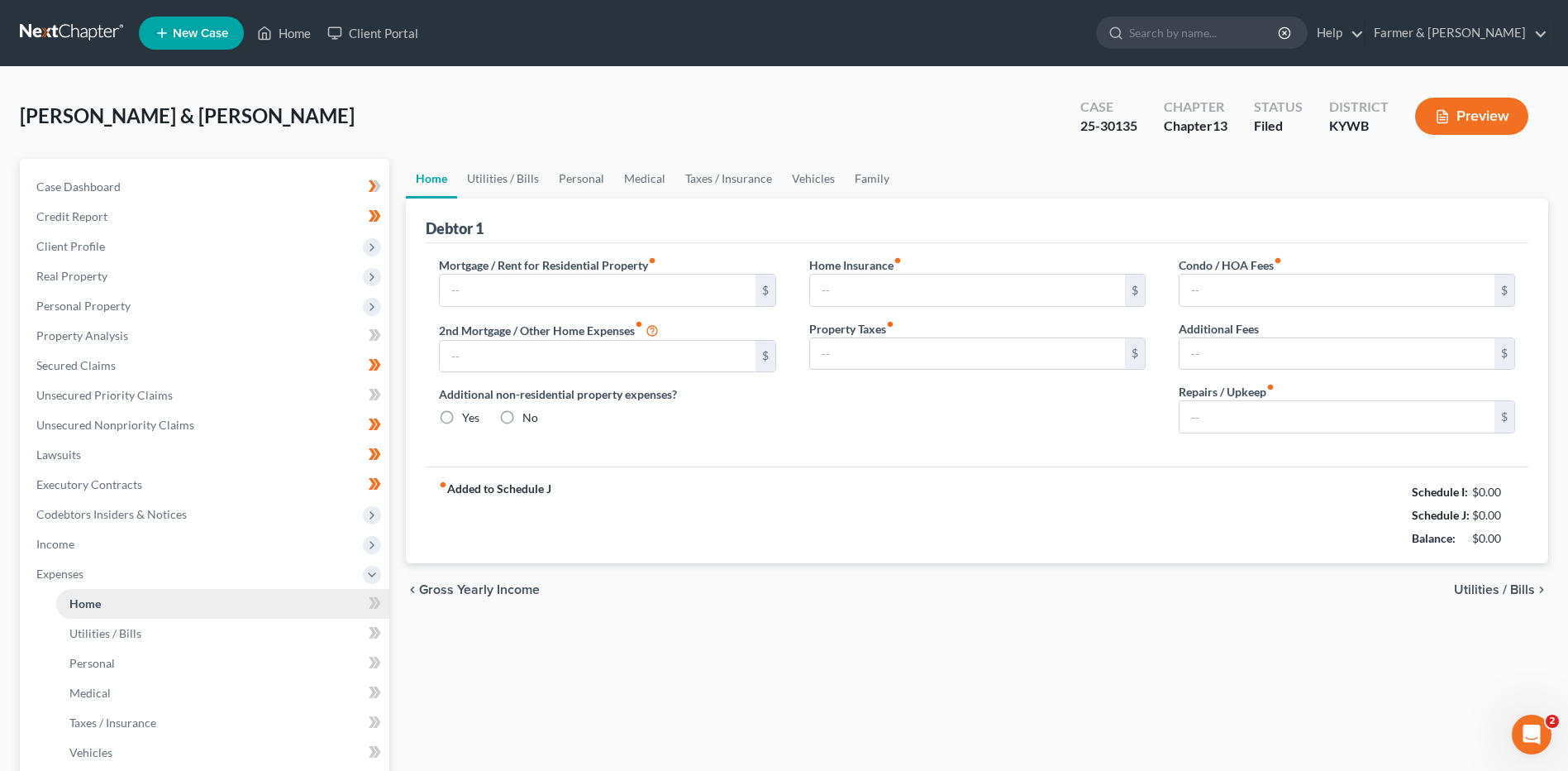
type input "550.00"
type input "0.00"
radio input "true"
type input "20.00"
type input "0.00"
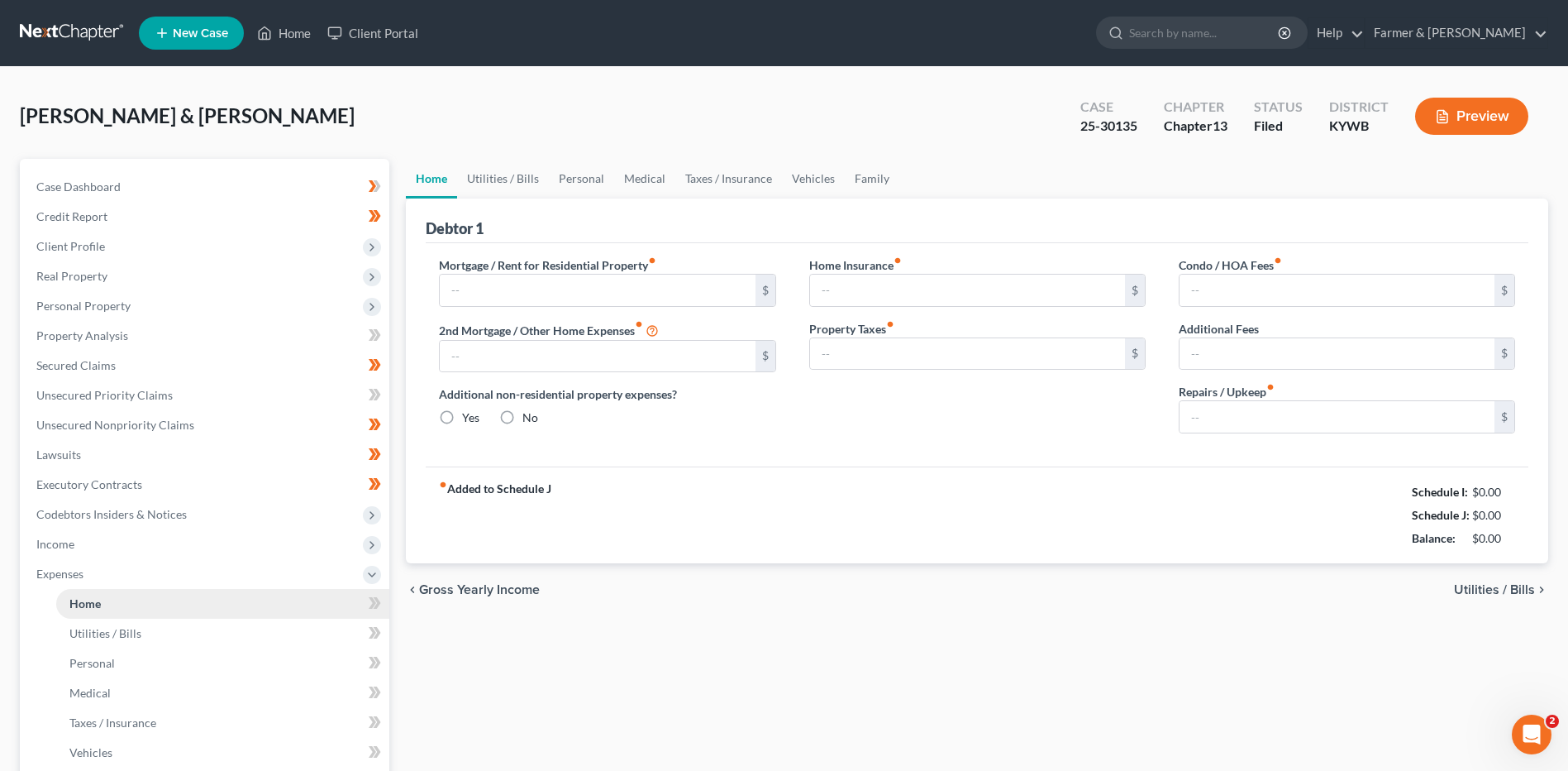
type input "0.00"
type input "50.00"
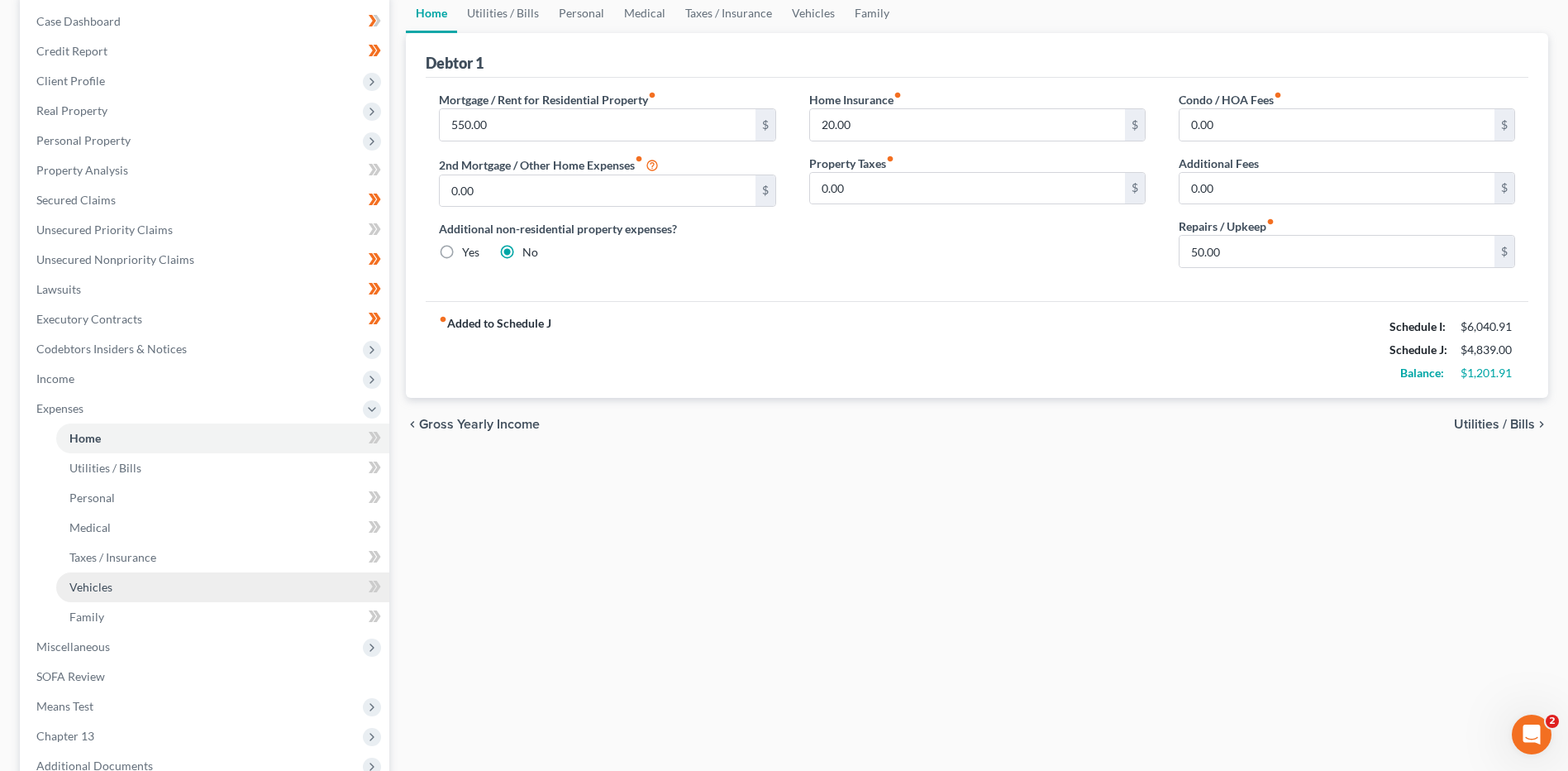
click at [124, 590] on link "Vehicles" at bounding box center [223, 587] width 333 height 30
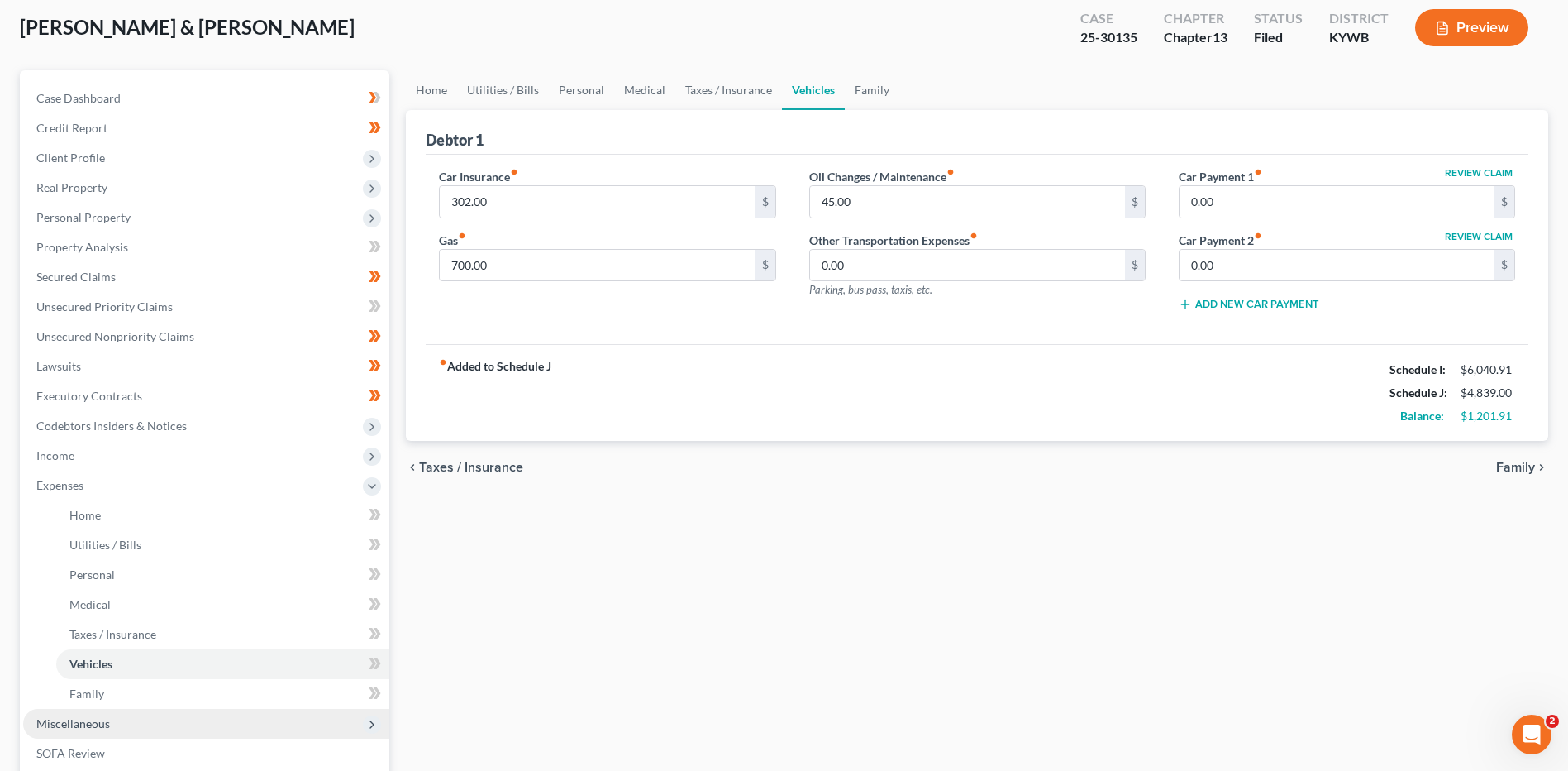
scroll to position [248, 0]
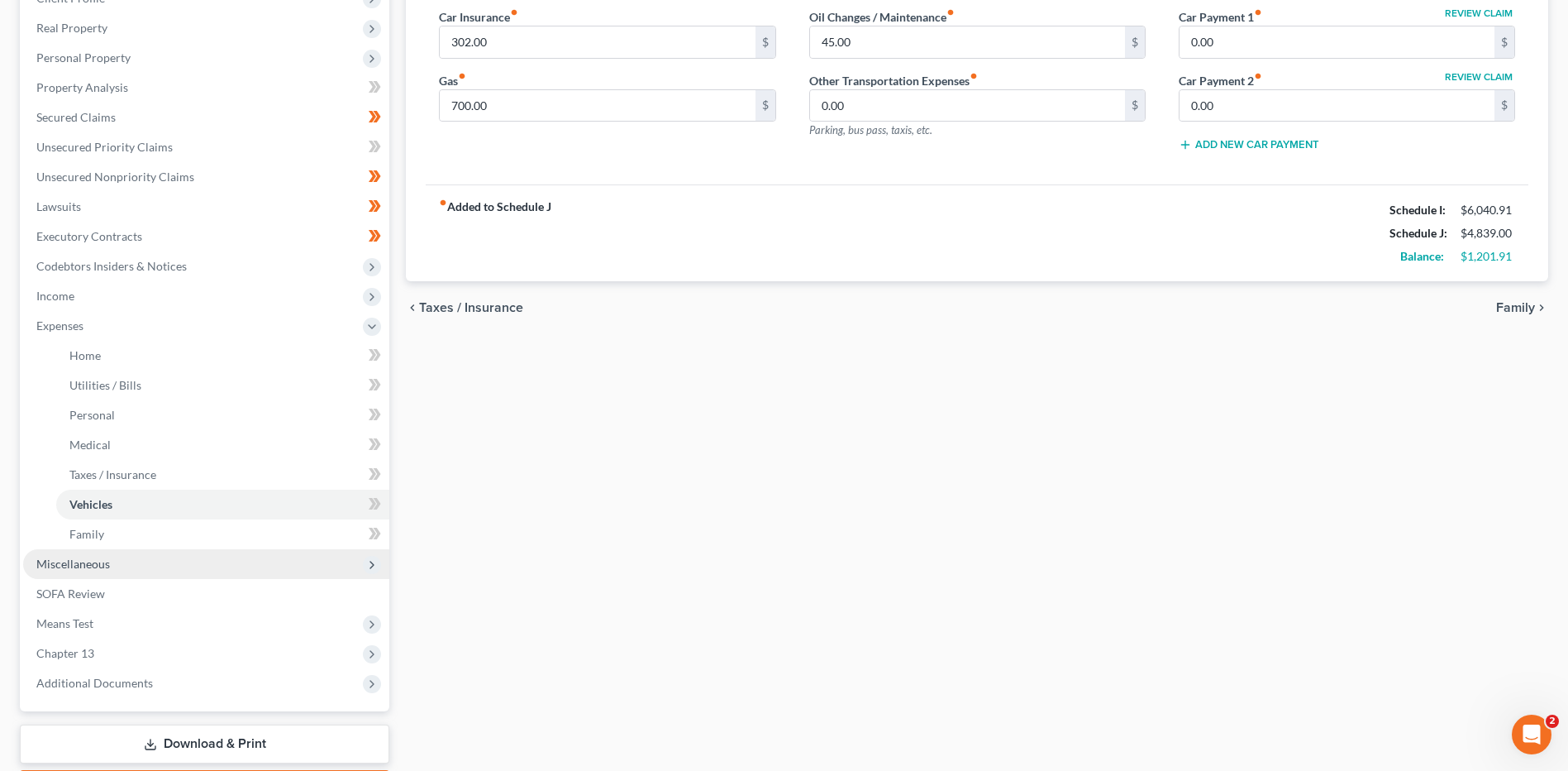
click at [110, 570] on span "Miscellaneous" at bounding box center [207, 563] width 367 height 30
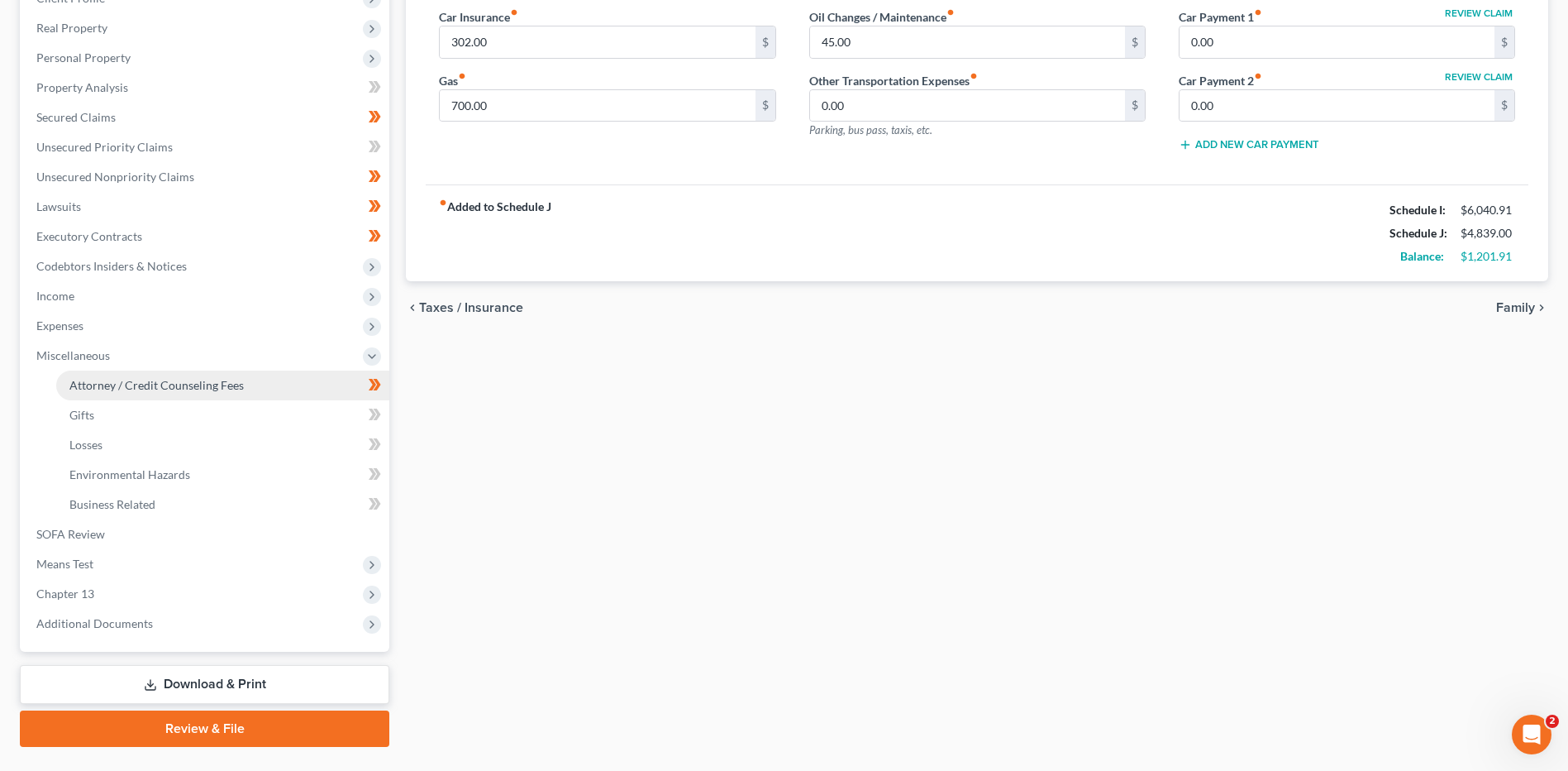
click at [192, 379] on span "Attorney / Credit Counseling Fees" at bounding box center [156, 386] width 174 height 14
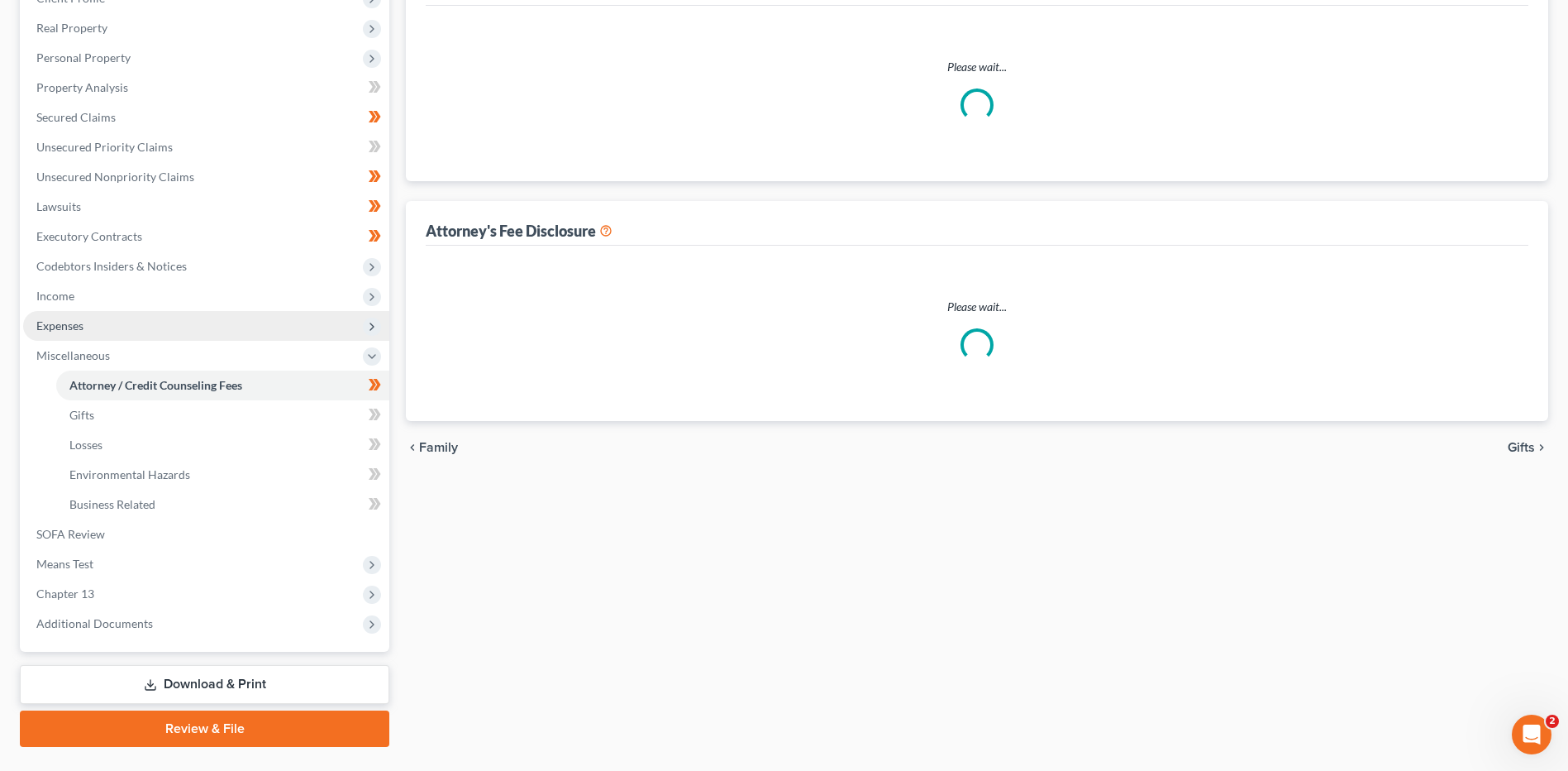
scroll to position [115, 0]
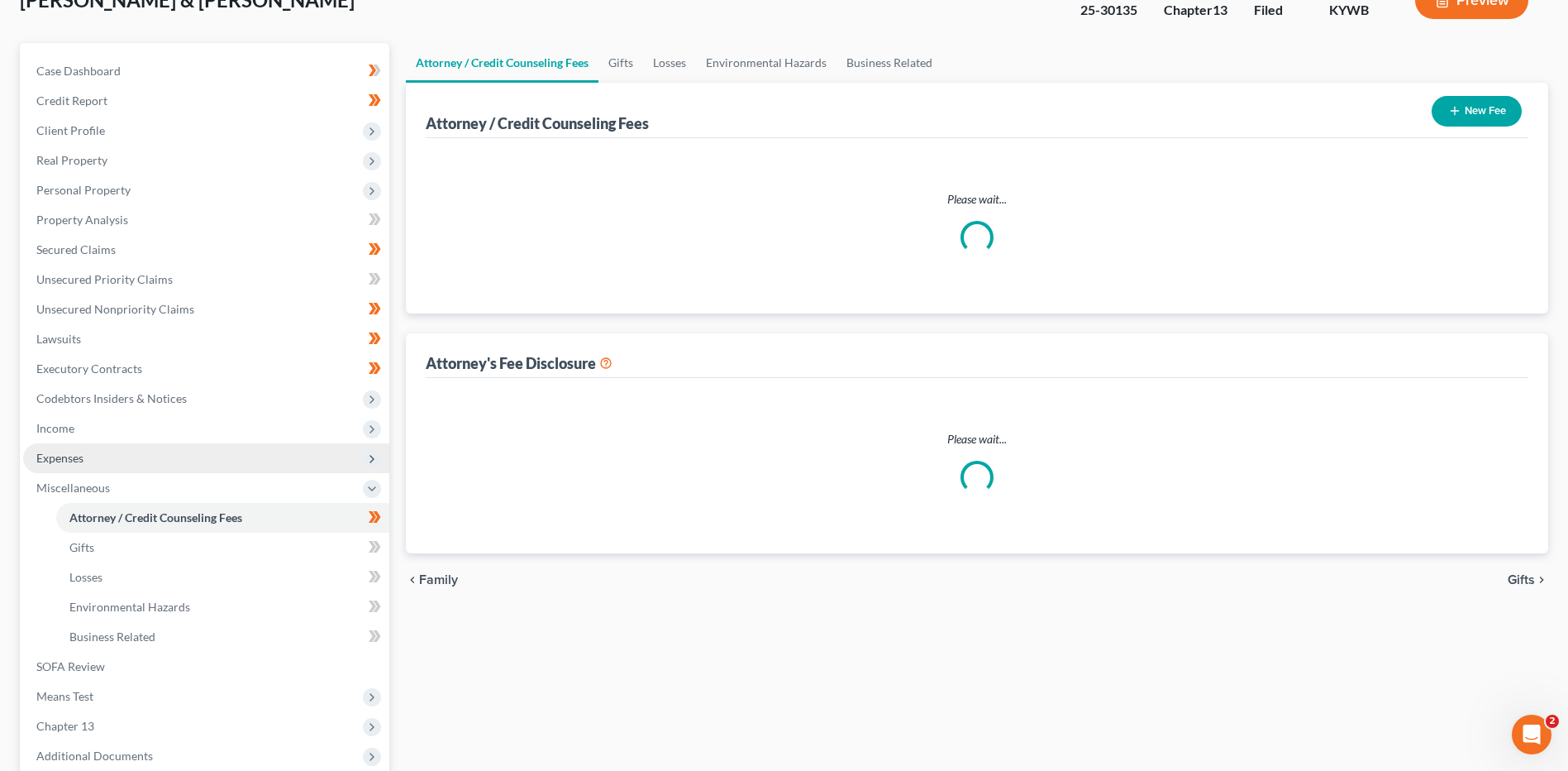
select select "0"
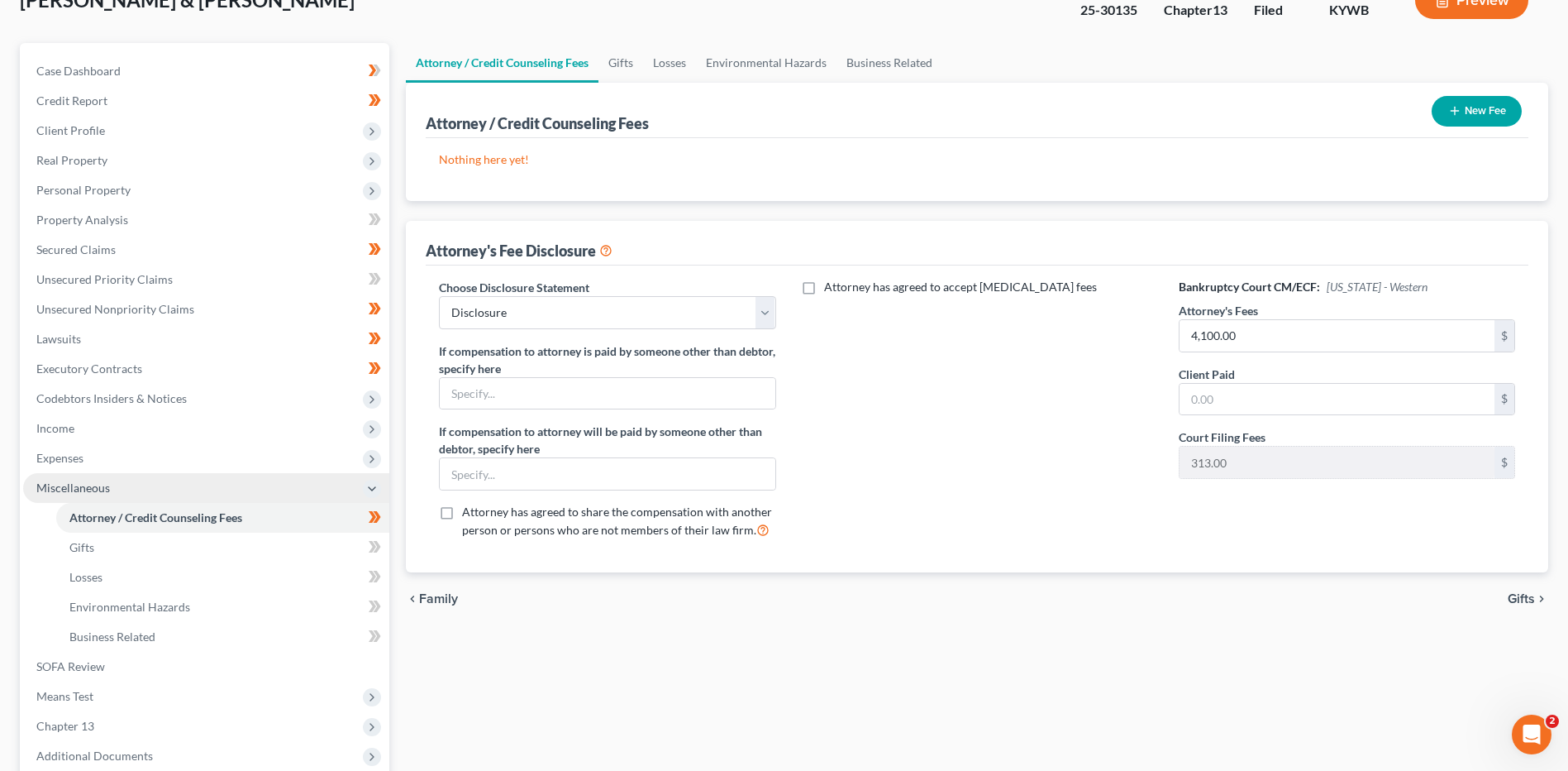
scroll to position [0, 0]
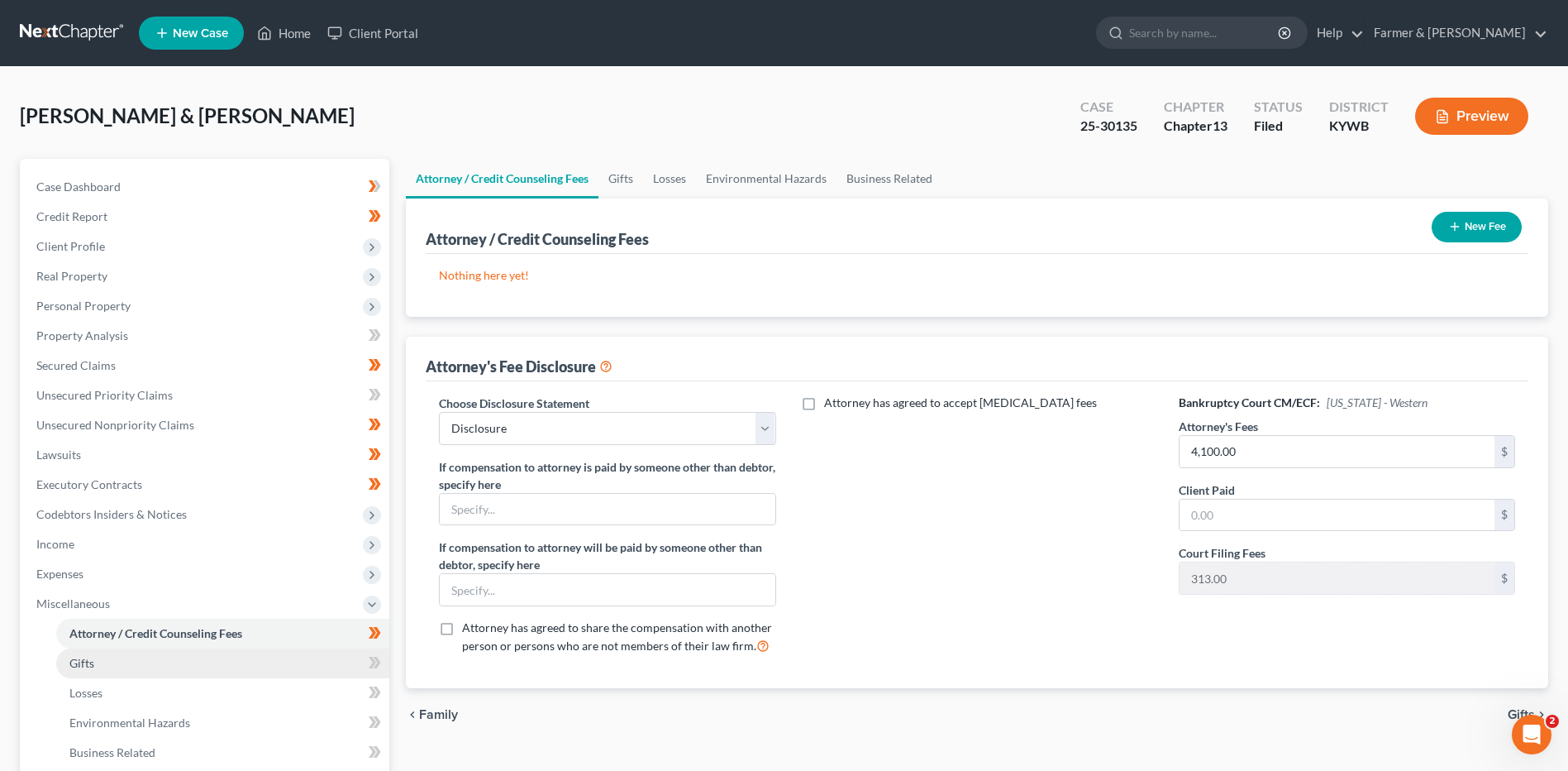
click at [87, 670] on link "Gifts" at bounding box center [223, 663] width 333 height 30
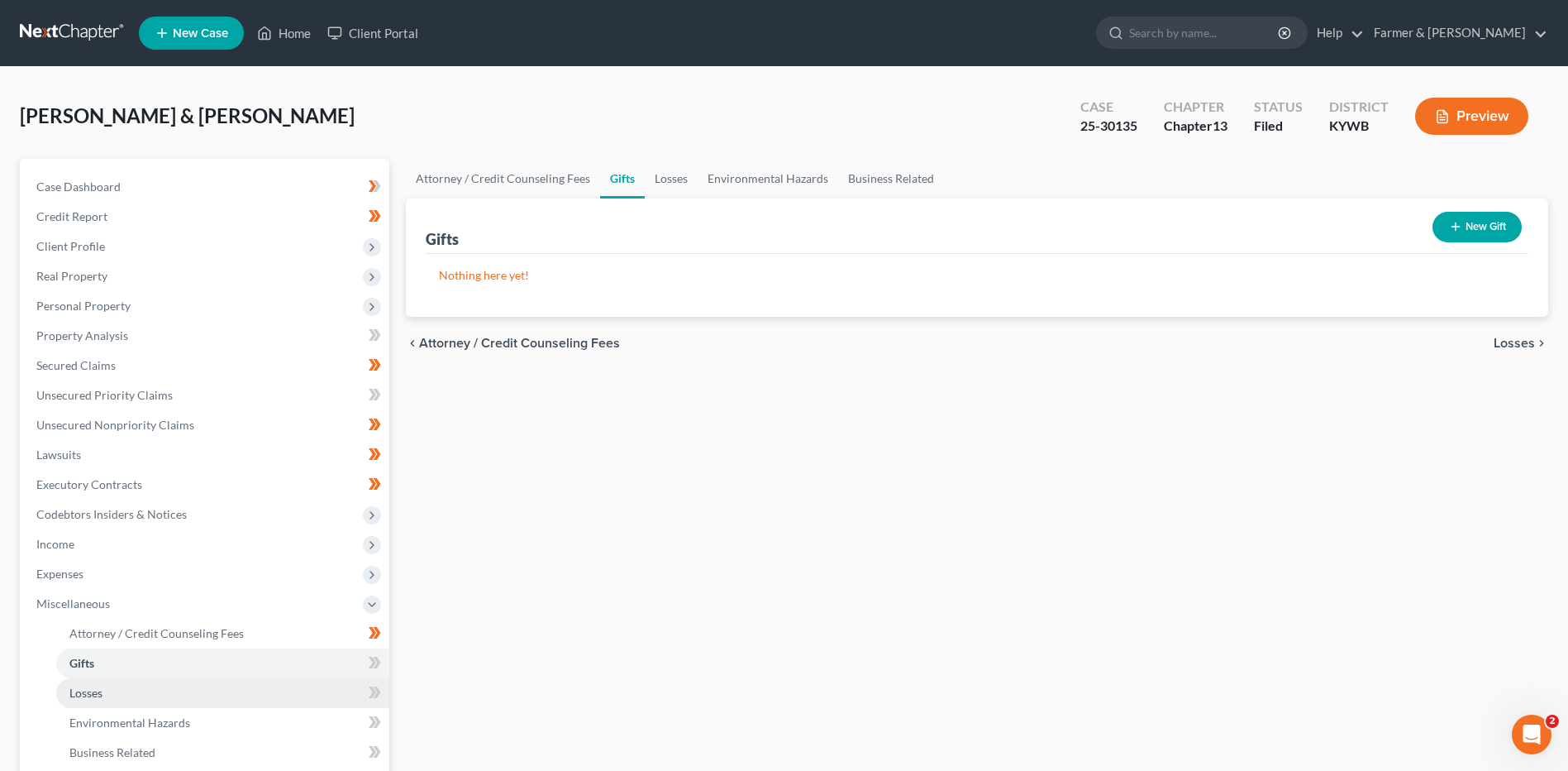
click at [98, 702] on link "Losses" at bounding box center [223, 692] width 333 height 30
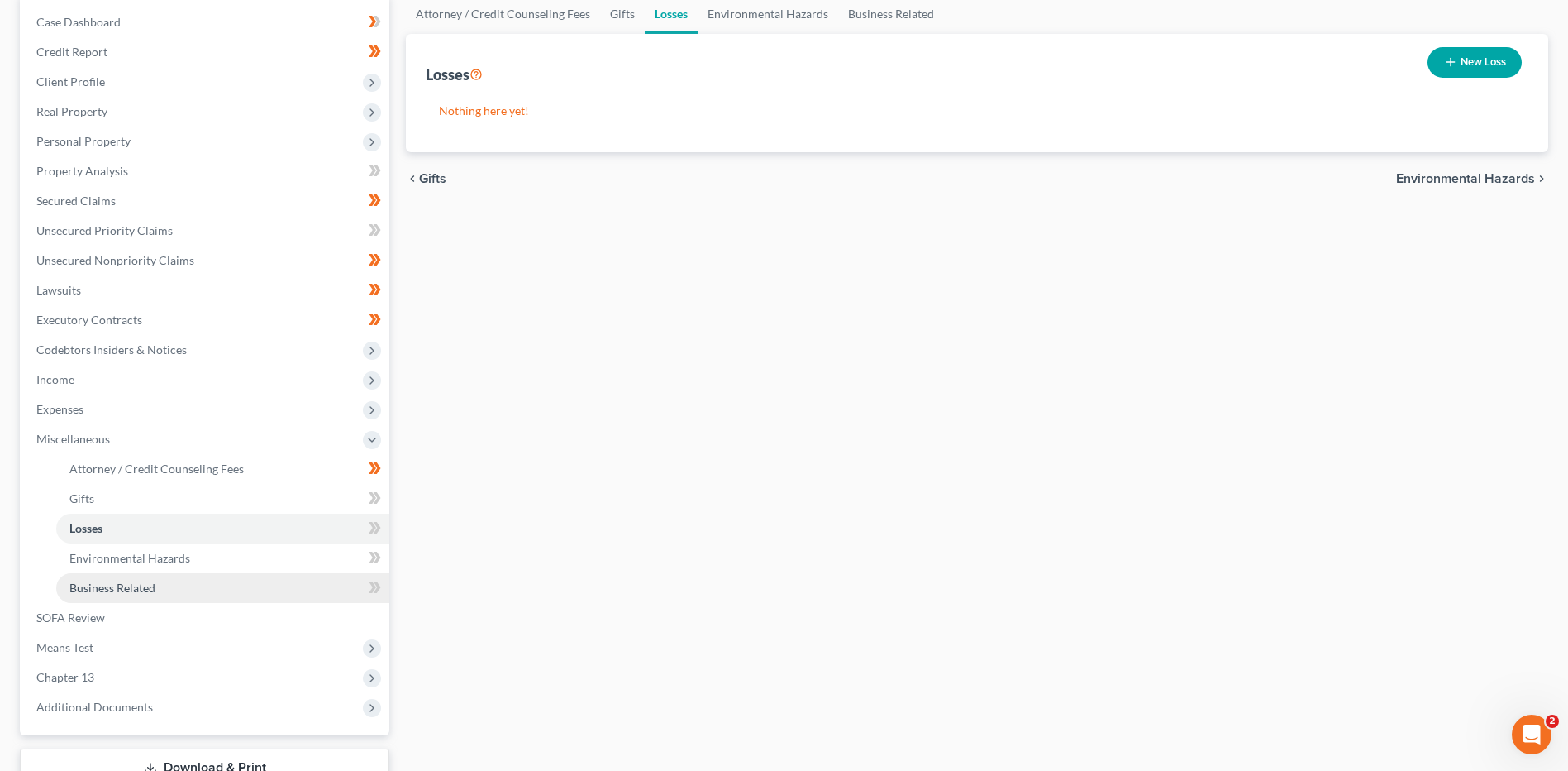
scroll to position [165, 0]
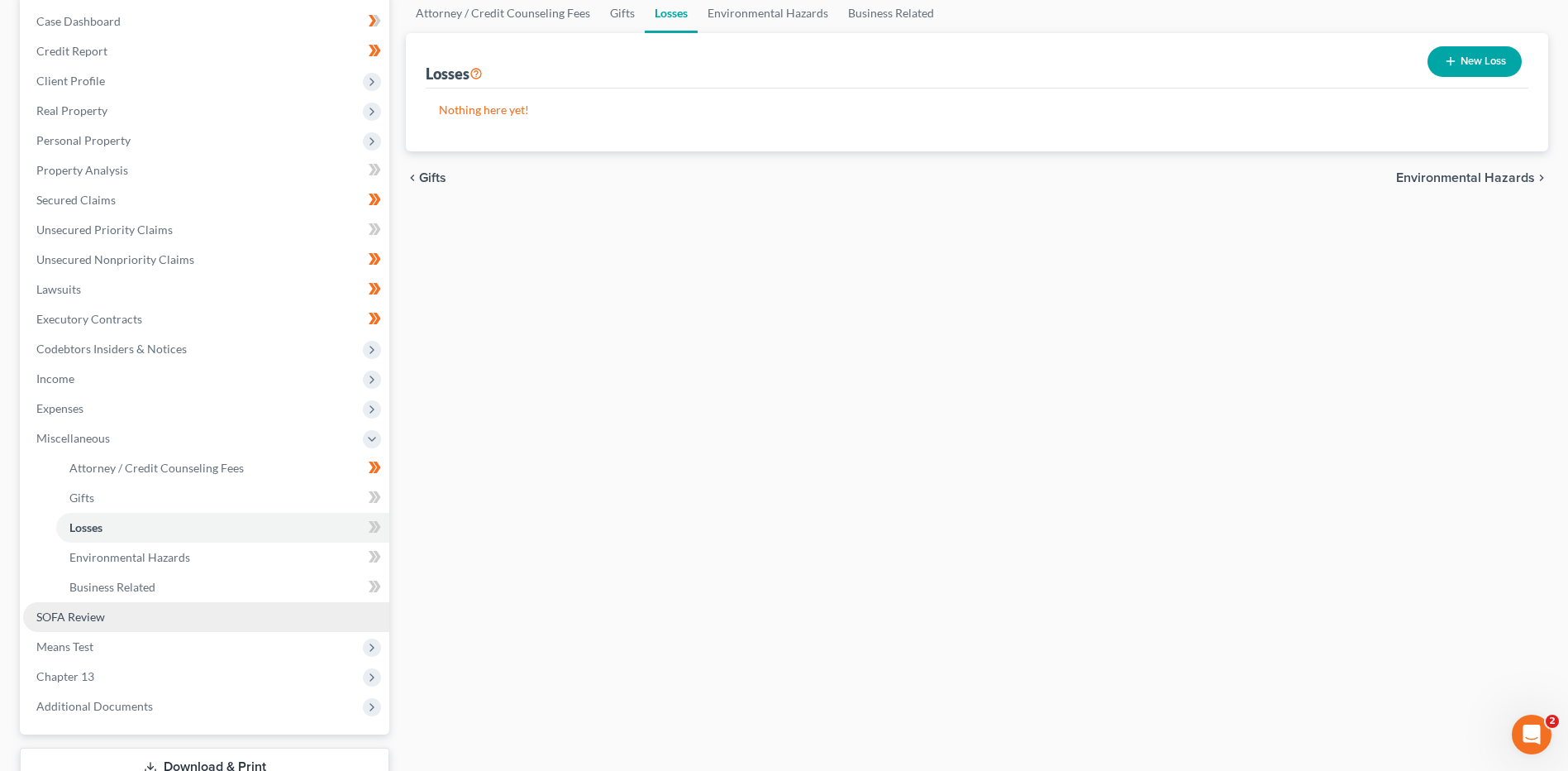
click at [119, 622] on link "SOFA Review" at bounding box center [207, 616] width 367 height 30
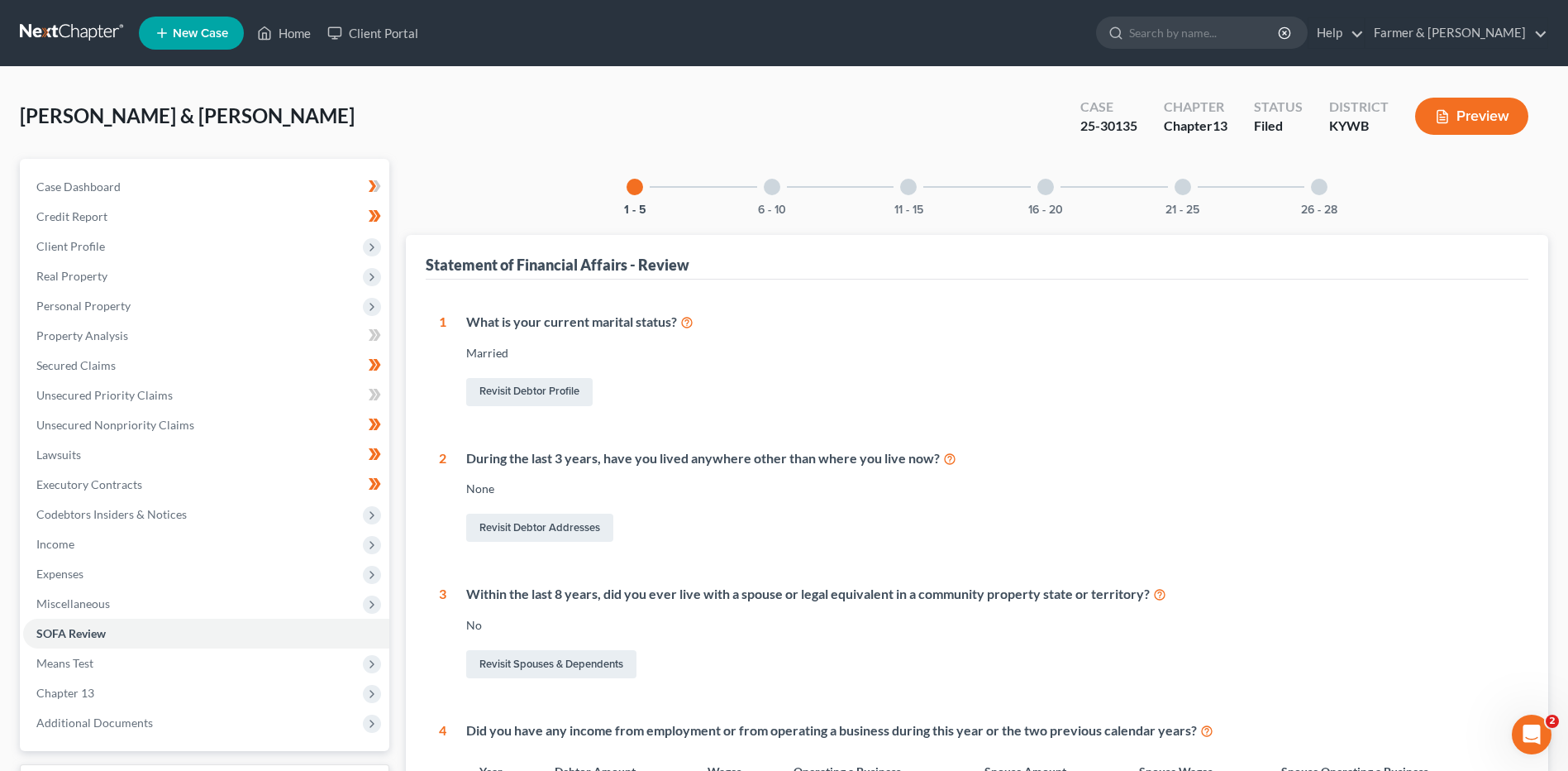
click at [768, 191] on div at bounding box center [771, 187] width 16 height 16
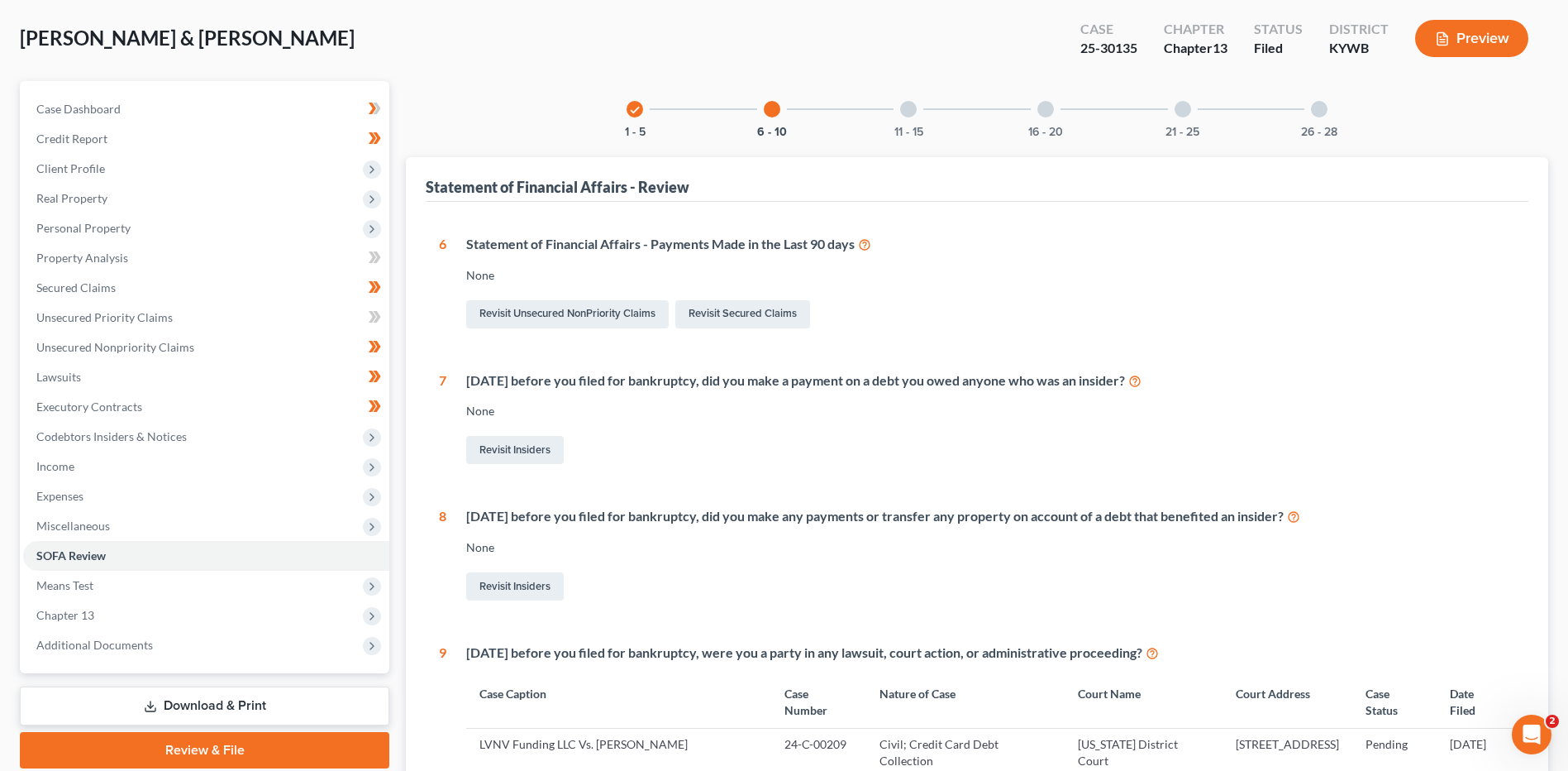
click at [886, 97] on div "11 - 15" at bounding box center [908, 109] width 56 height 56
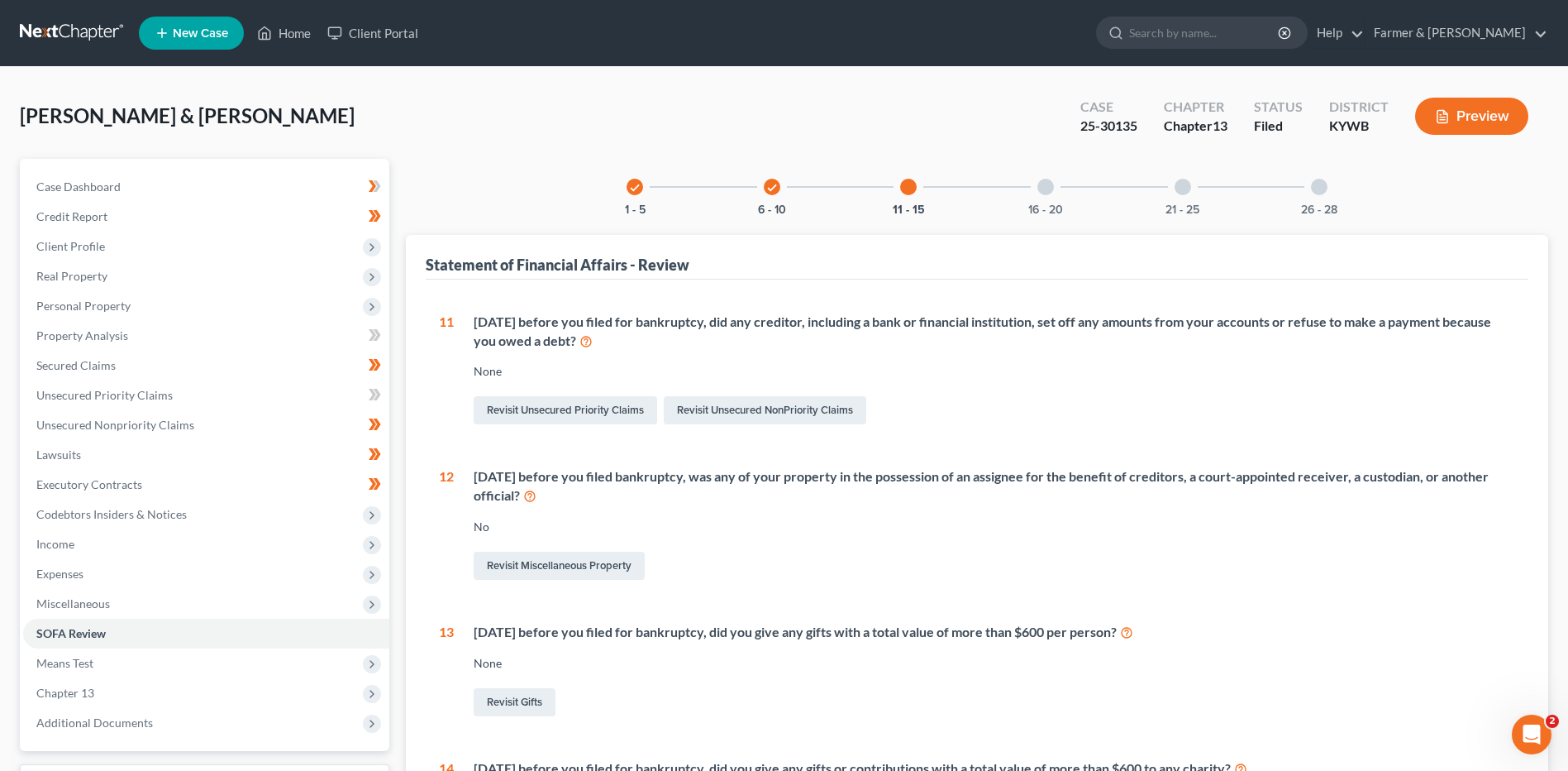
click at [1056, 224] on div "check 1 - 5 check 6 - 10 11 - 15 16 - 20 21 - 25 26 - 28 Statement of Financial…" at bounding box center [977, 606] width 1142 height 894
click at [1055, 200] on div "16 - 20" at bounding box center [1045, 187] width 56 height 56
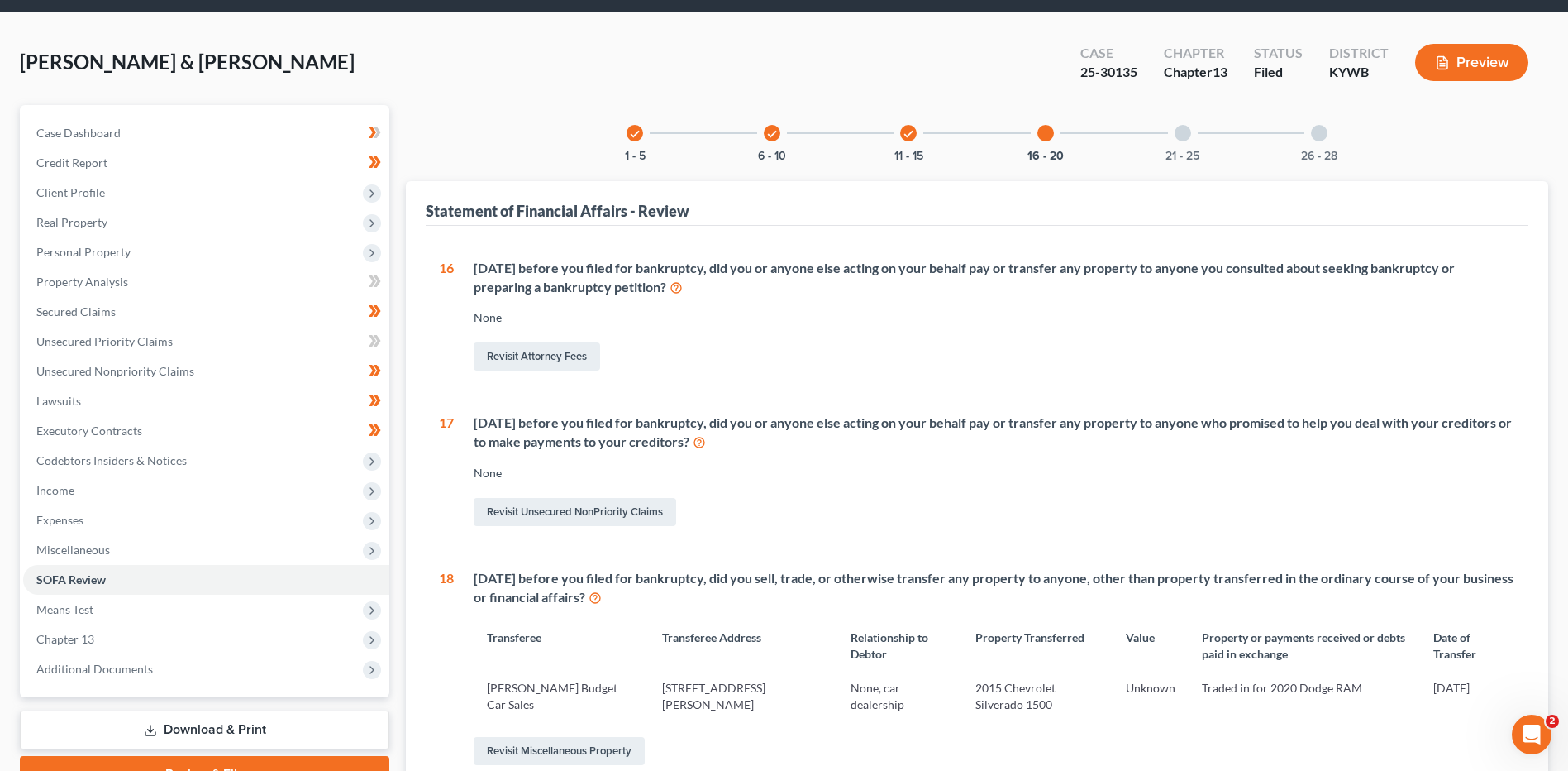
click at [1158, 148] on div "21 - 25" at bounding box center [1183, 132] width 56 height 56
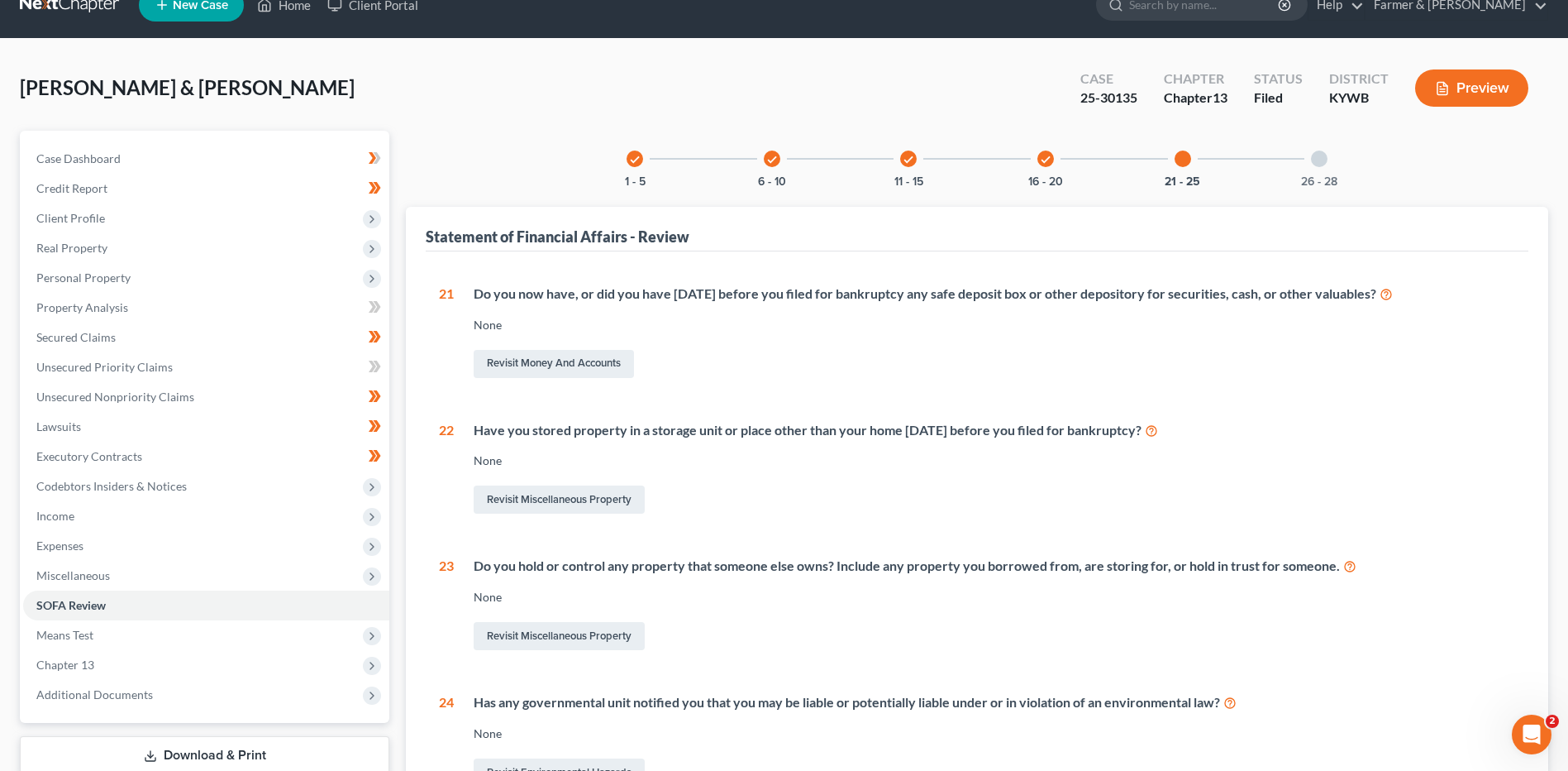
drag, startPoint x: 1332, startPoint y: 143, endPoint x: 1330, endPoint y: 151, distance: 8.2
click at [1332, 146] on div "26 - 28" at bounding box center [1319, 158] width 56 height 56
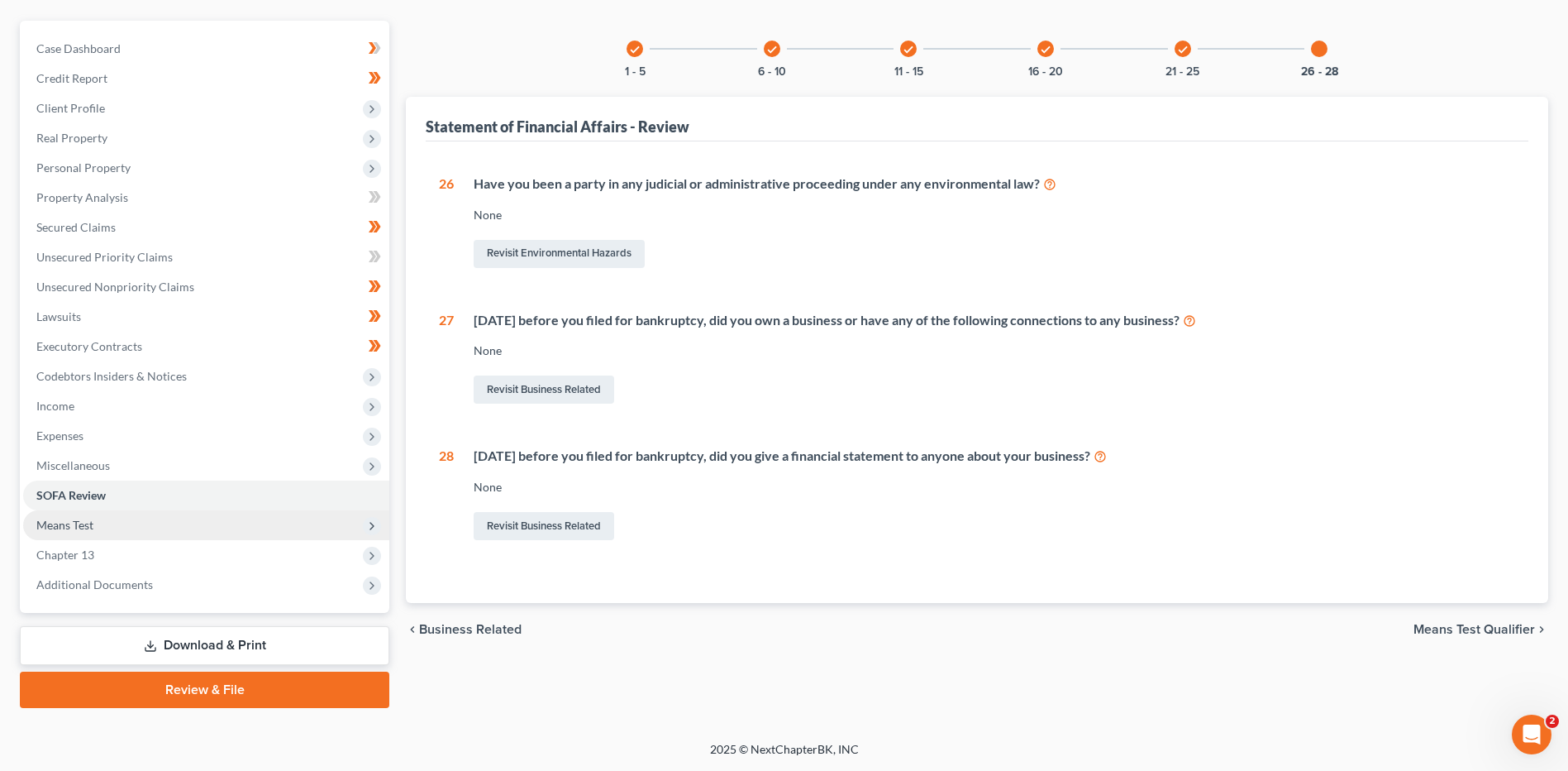
click at [177, 538] on span "Means Test" at bounding box center [207, 524] width 367 height 30
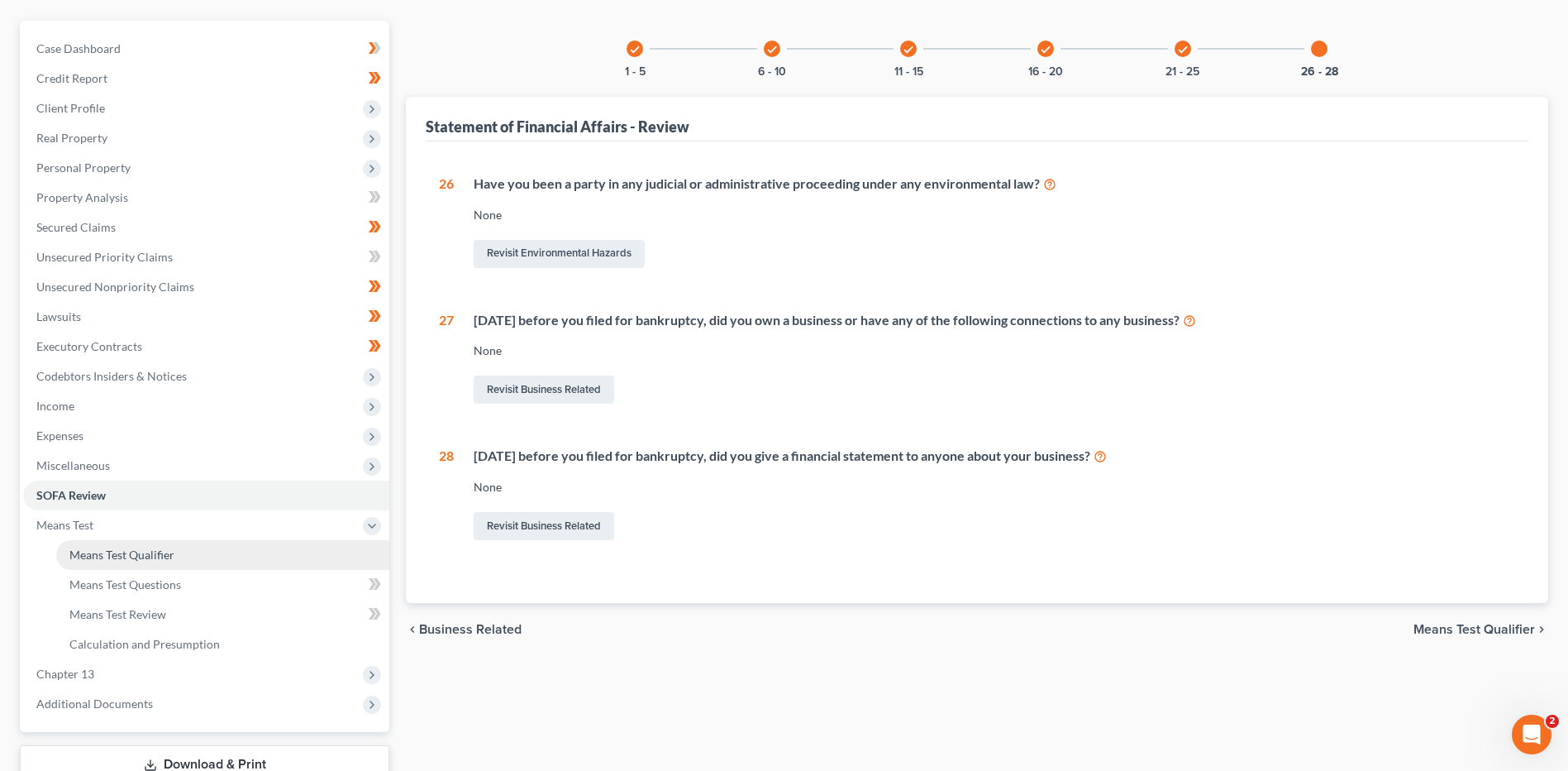
click at [156, 555] on span "Means Test Qualifier" at bounding box center [122, 555] width 105 height 14
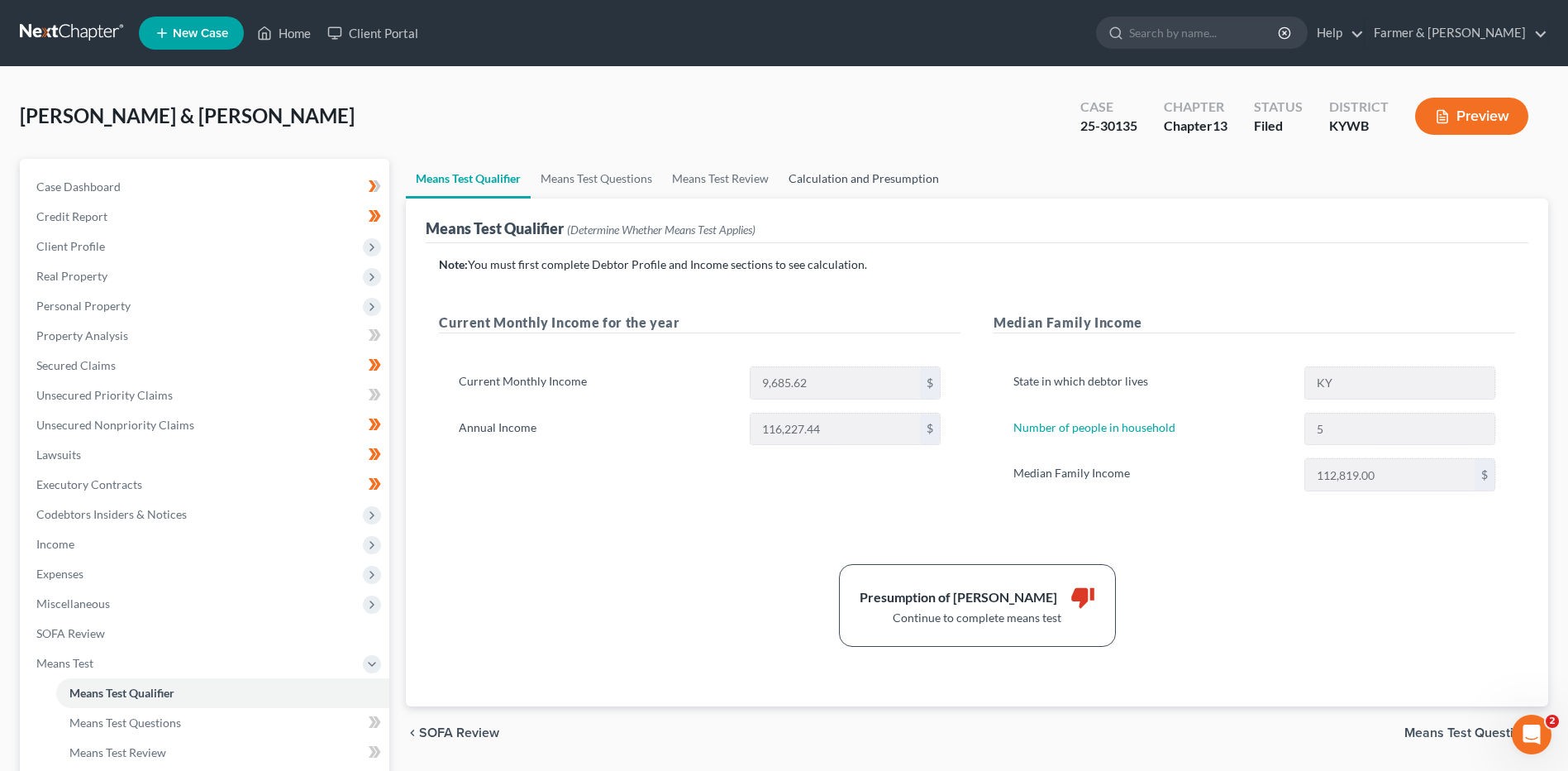
click at [900, 174] on link "Calculation and Presumption" at bounding box center [864, 179] width 170 height 39
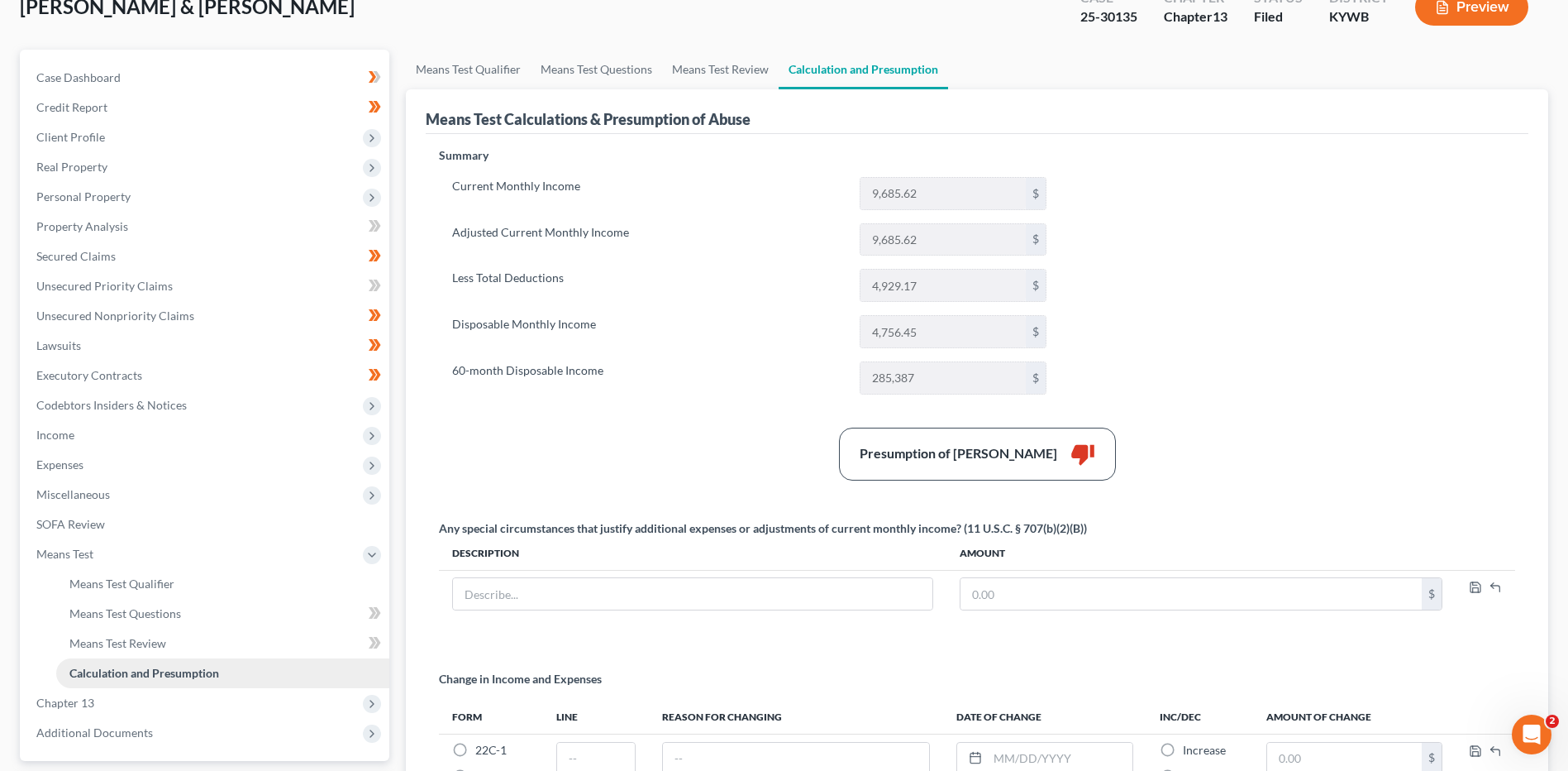
scroll to position [299, 0]
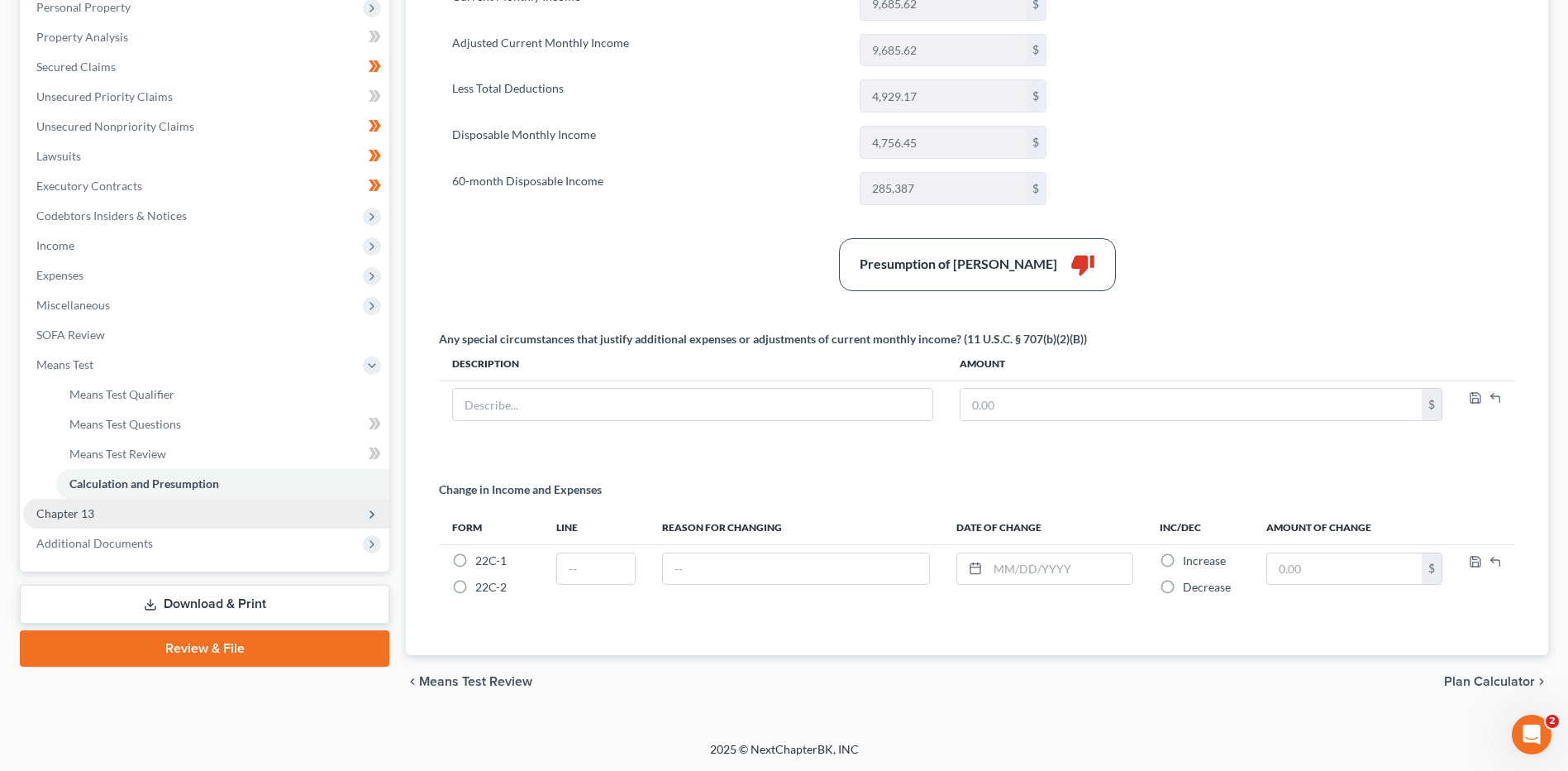
drag, startPoint x: 77, startPoint y: 516, endPoint x: 224, endPoint y: 510, distance: 147.1
click at [77, 516] on span "Chapter 13" at bounding box center [65, 513] width 58 height 14
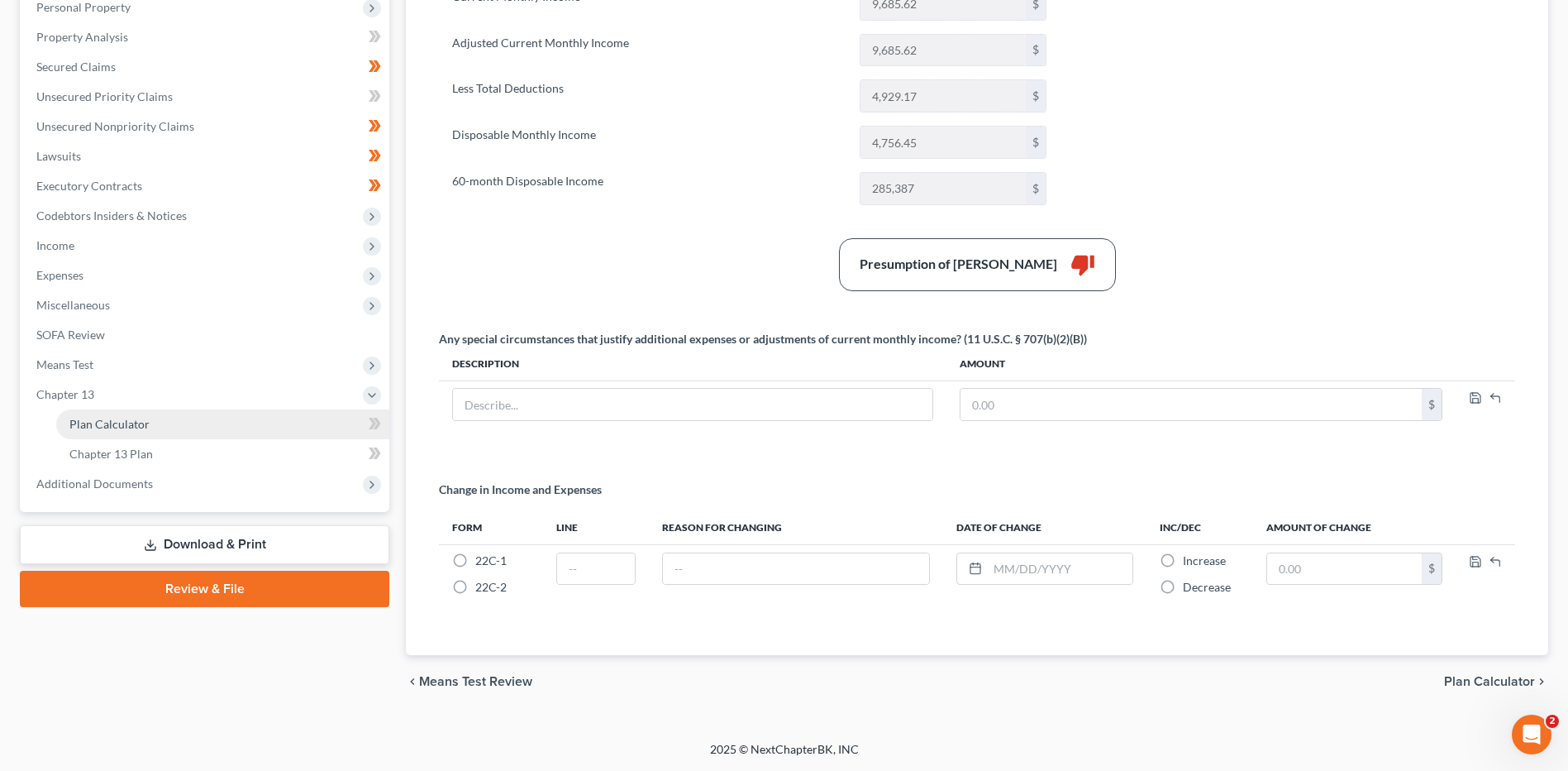
click at [159, 420] on link "Plan Calculator" at bounding box center [223, 424] width 333 height 30
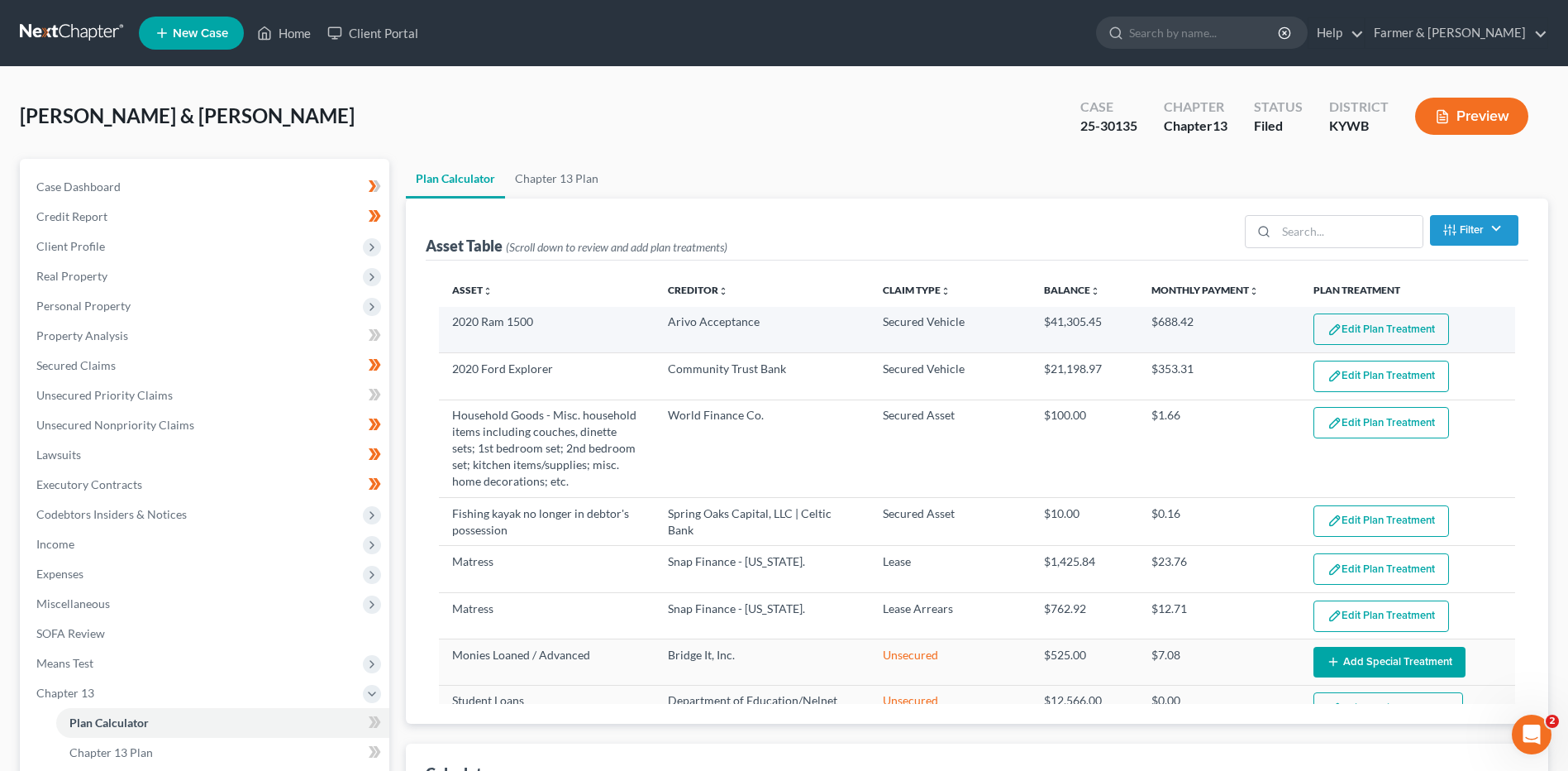
select select "59"
click at [1361, 335] on button "Edit Plan Treatment" at bounding box center [1381, 328] width 136 height 31
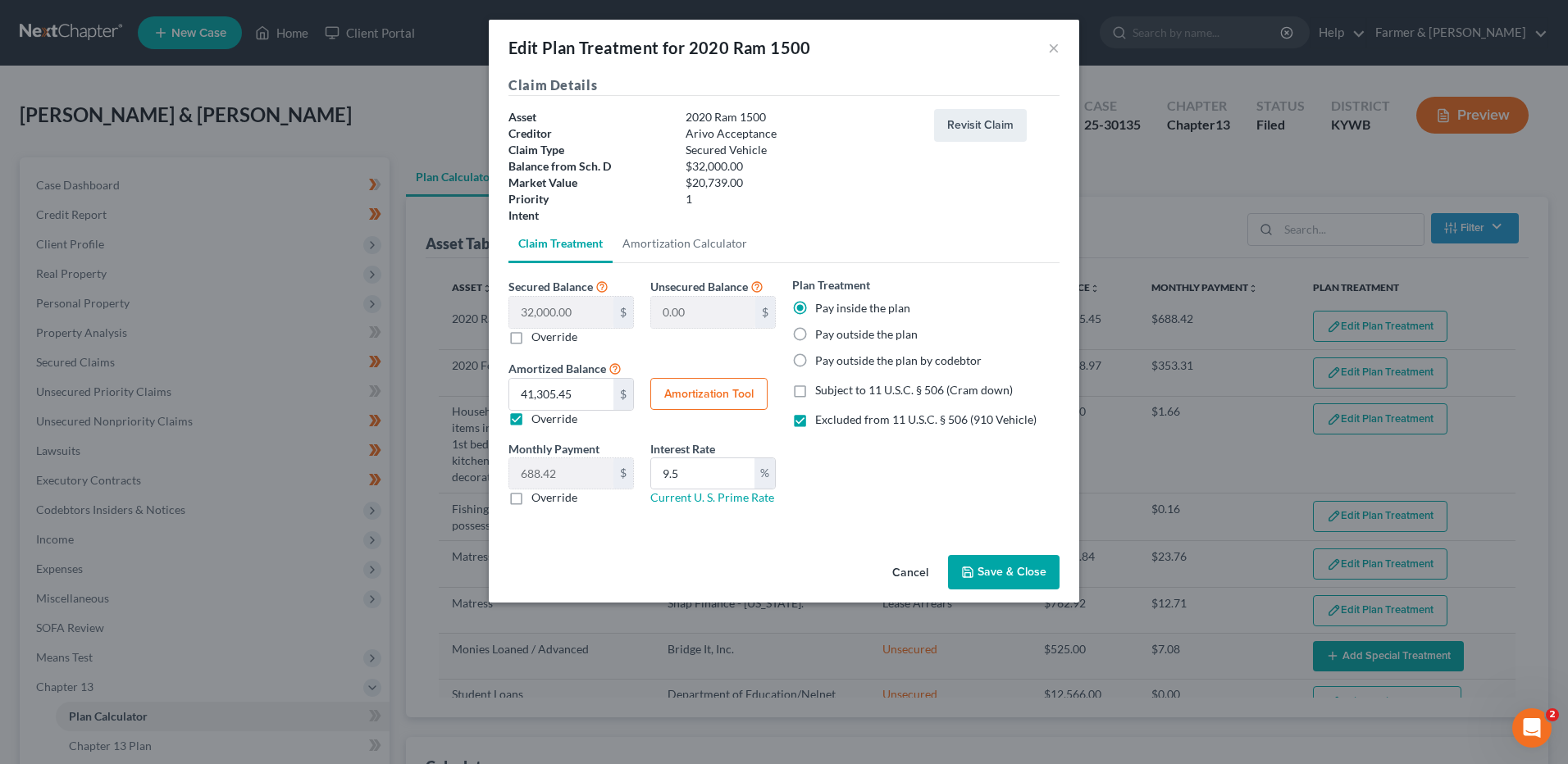
click at [925, 576] on button "Cancel" at bounding box center [910, 573] width 62 height 33
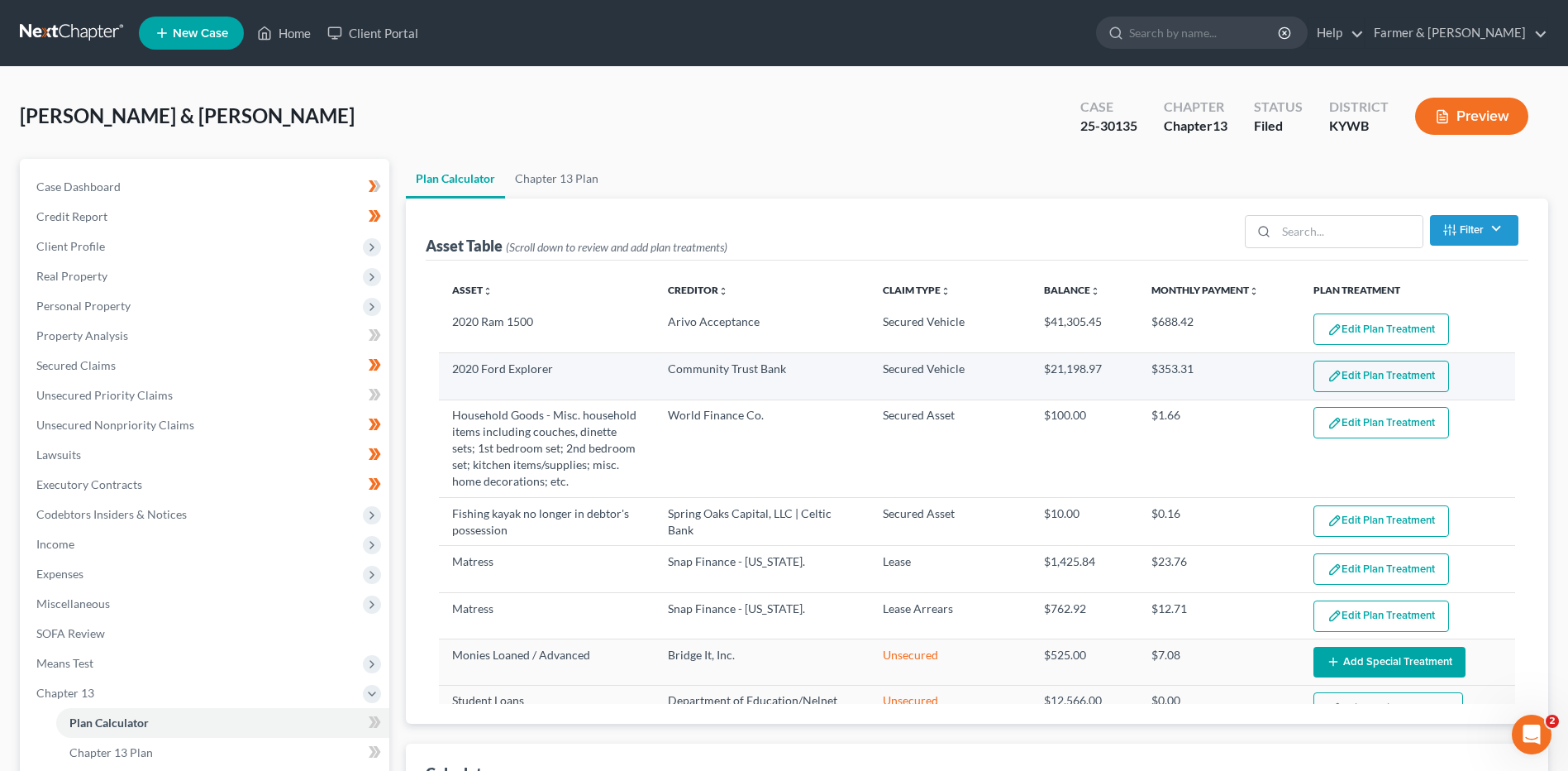
click at [1330, 388] on button "Edit Plan Treatment" at bounding box center [1381, 376] width 136 height 31
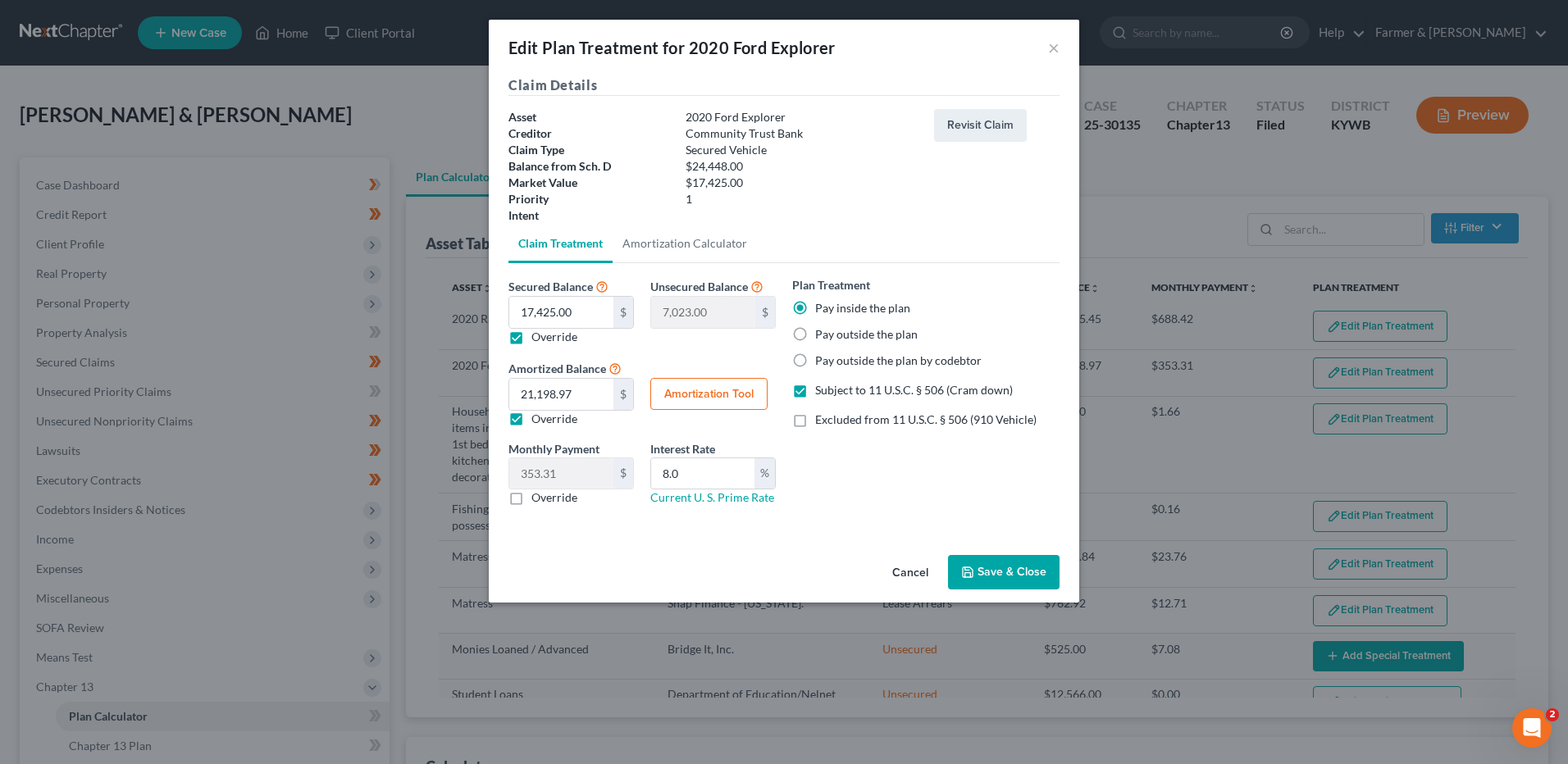
click at [898, 571] on button "Cancel" at bounding box center [910, 573] width 62 height 33
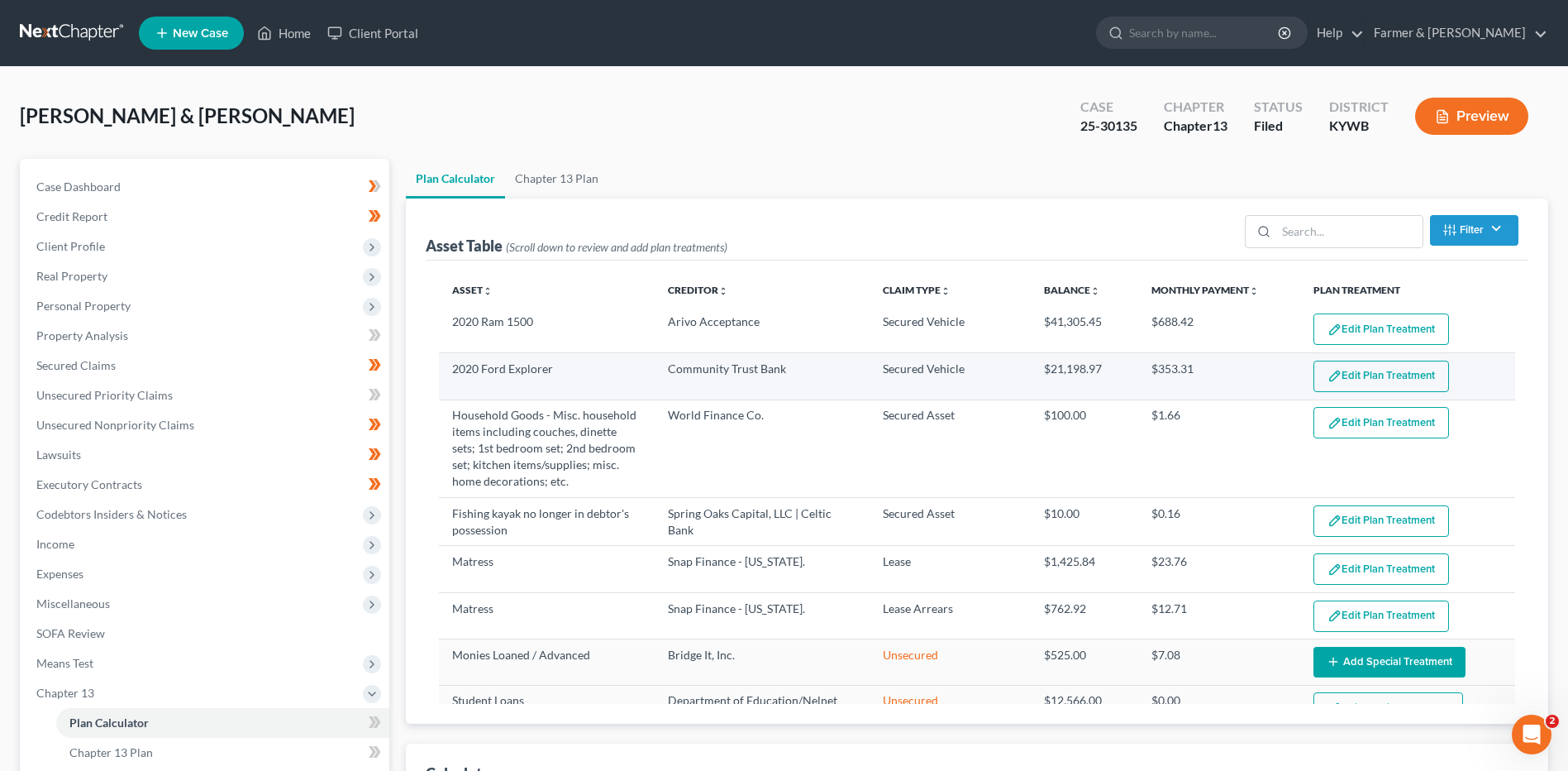
click at [1335, 367] on button "Edit Plan Treatment" at bounding box center [1381, 376] width 136 height 31
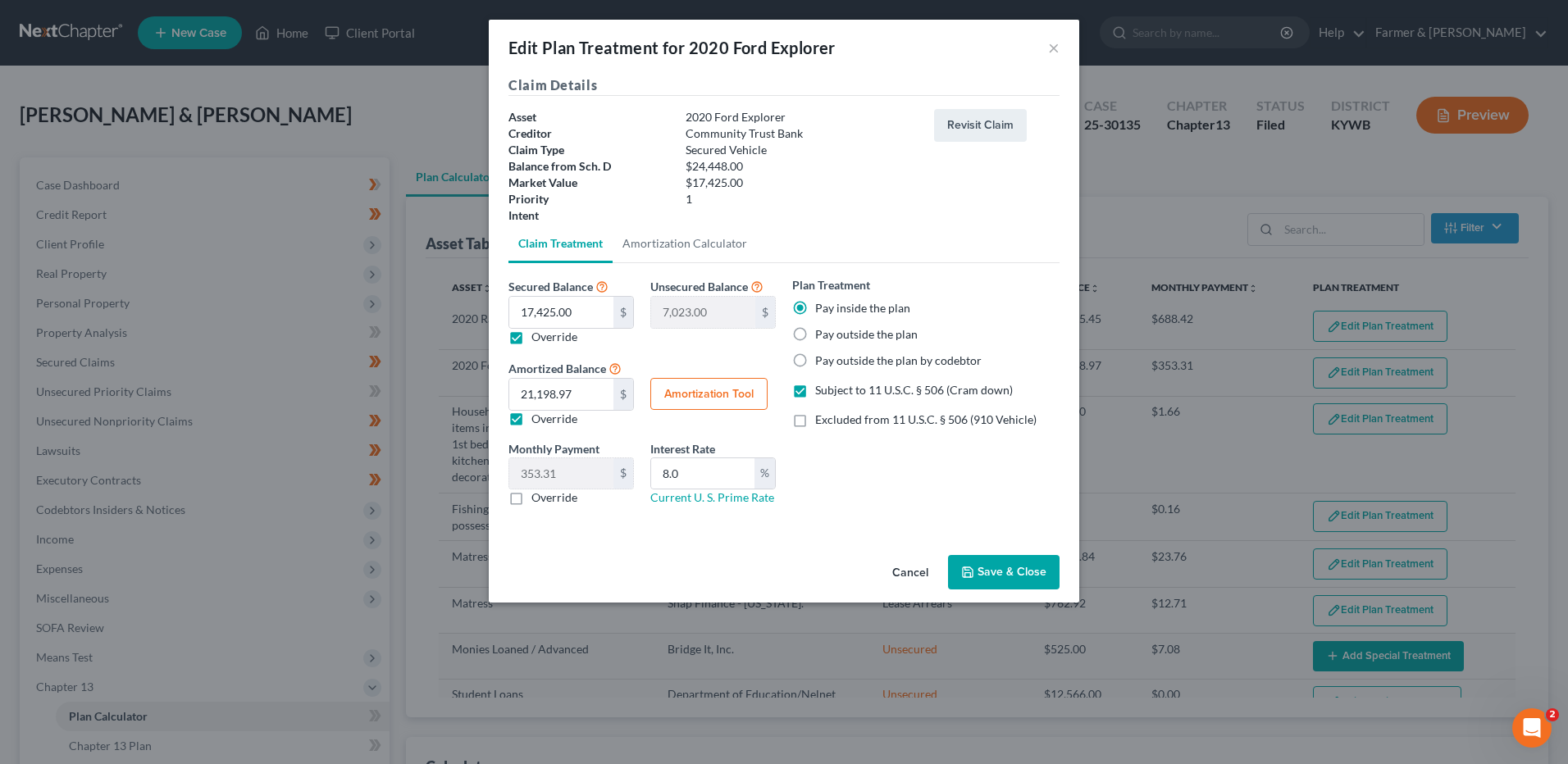
click at [906, 568] on button "Cancel" at bounding box center [910, 573] width 62 height 33
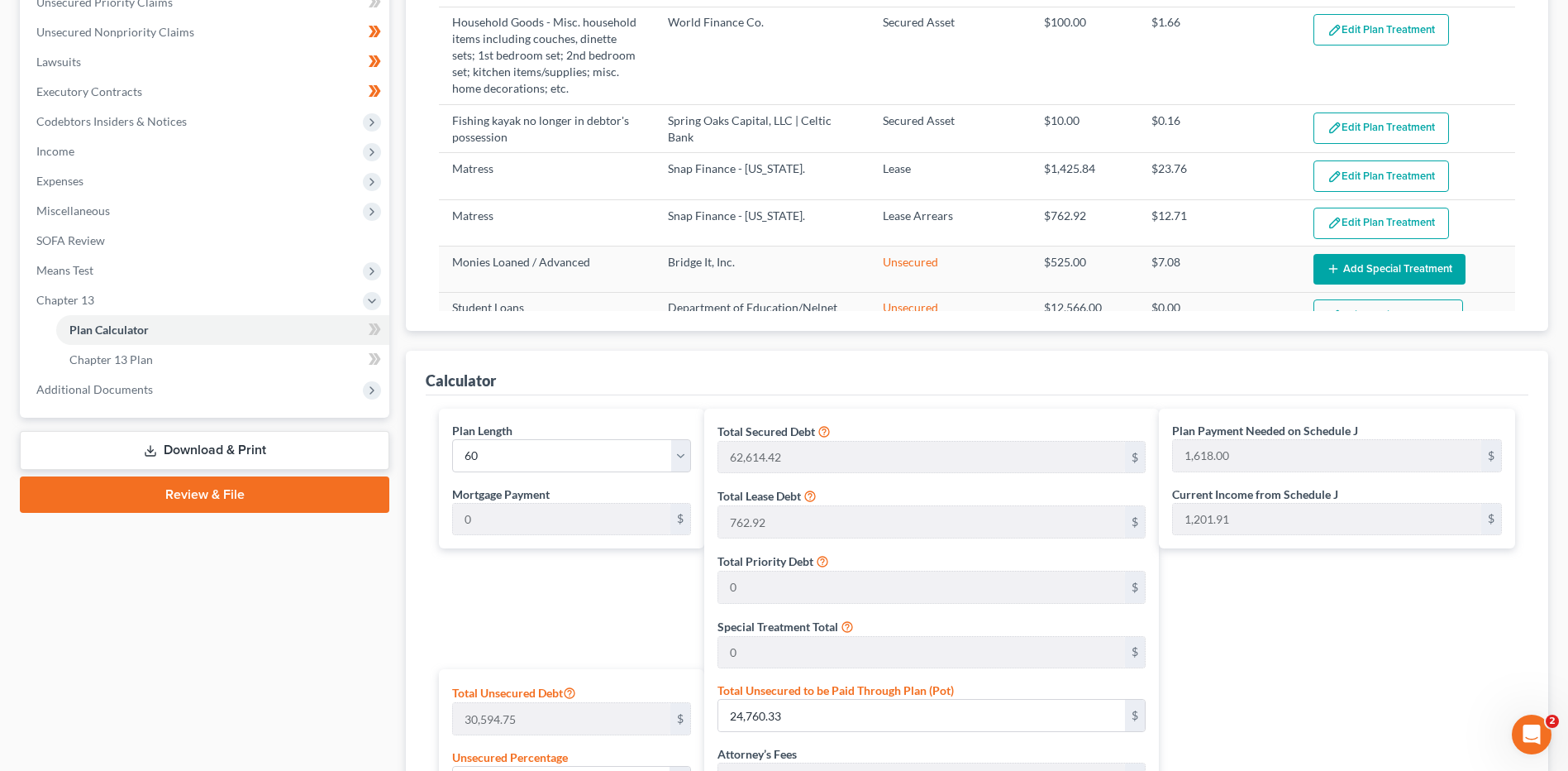
scroll to position [413, 0]
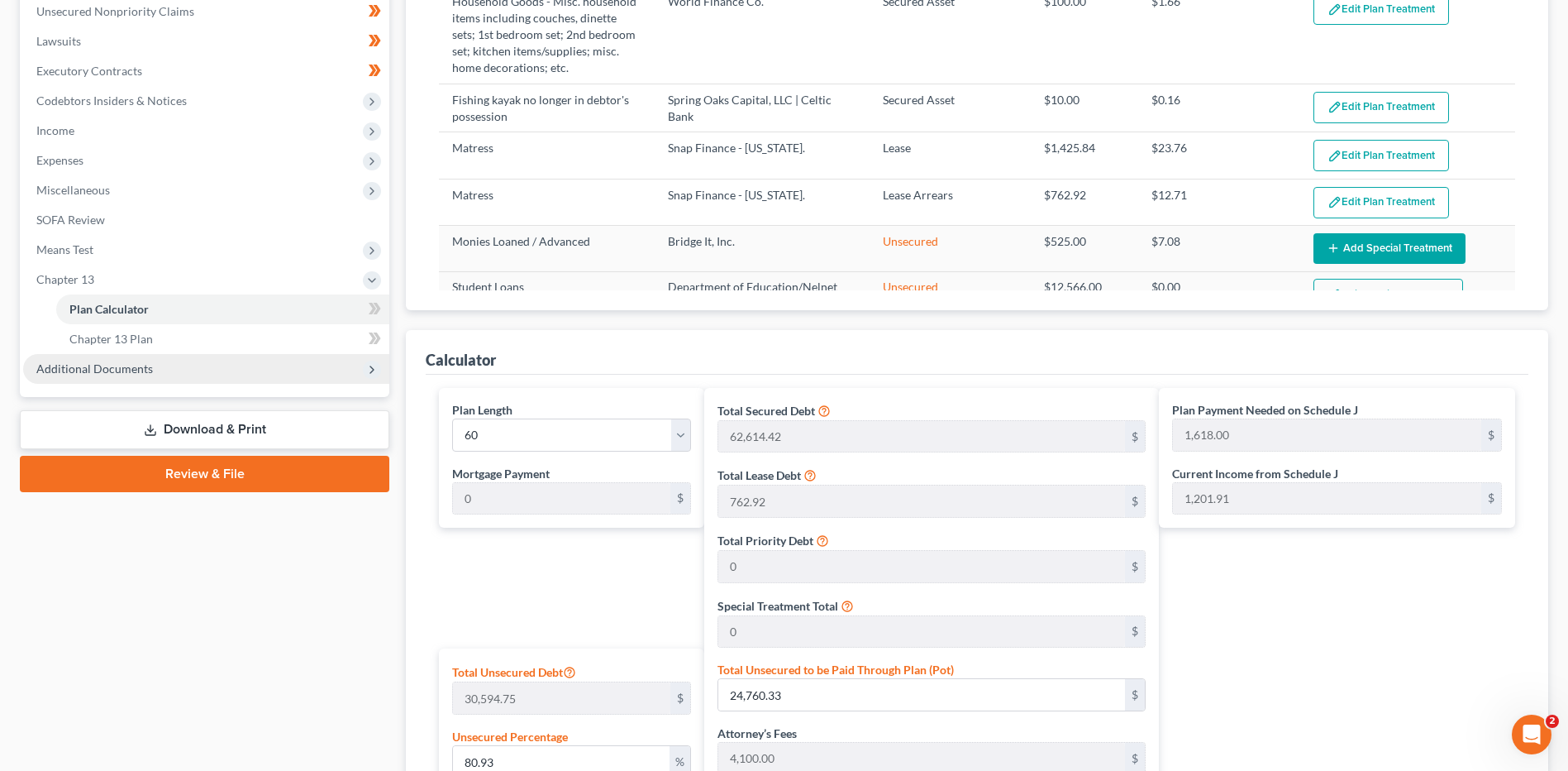
click at [106, 370] on span "Additional Documents" at bounding box center [95, 369] width 116 height 14
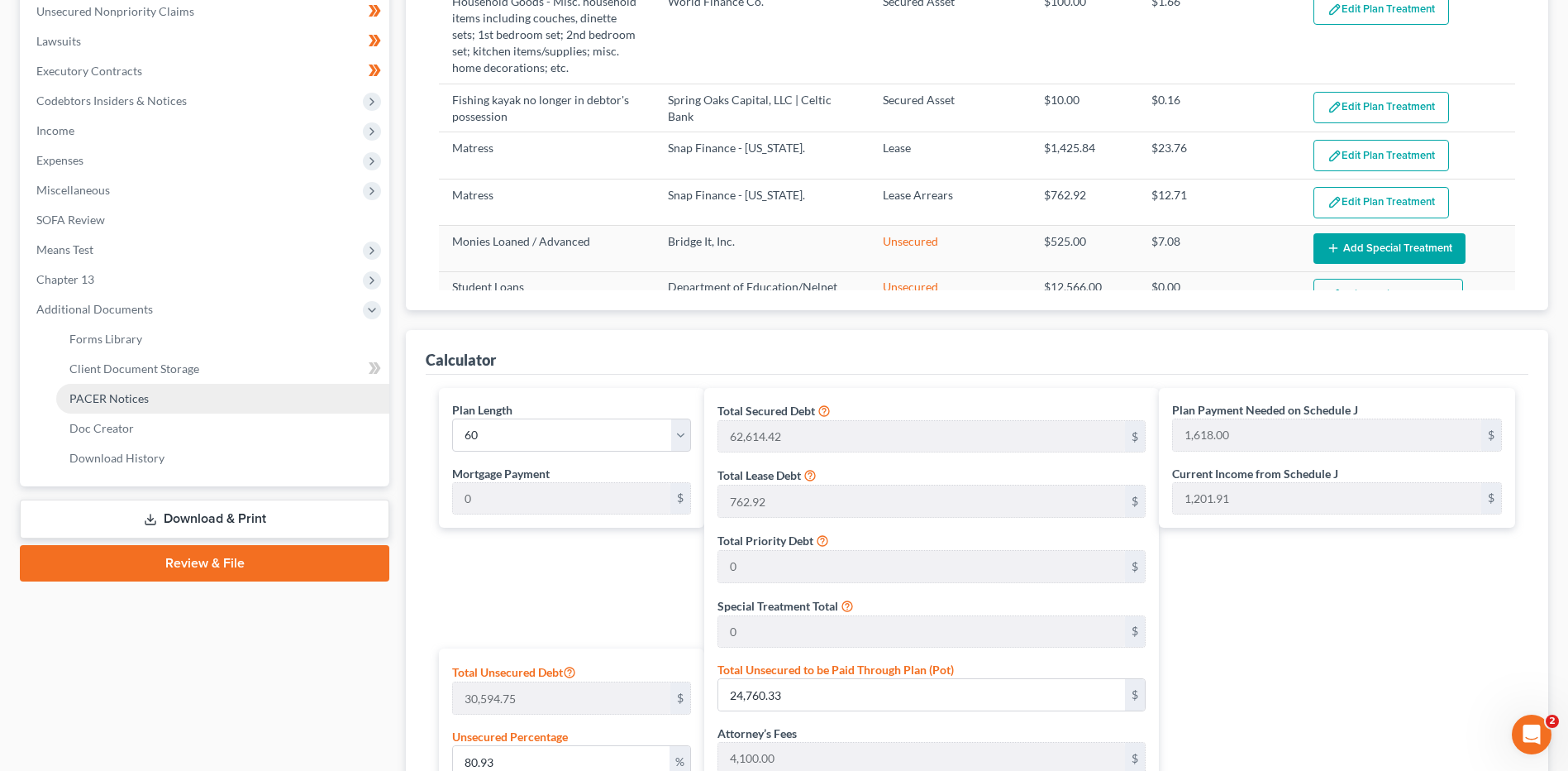
click at [131, 392] on span "PACER Notices" at bounding box center [109, 398] width 80 height 14
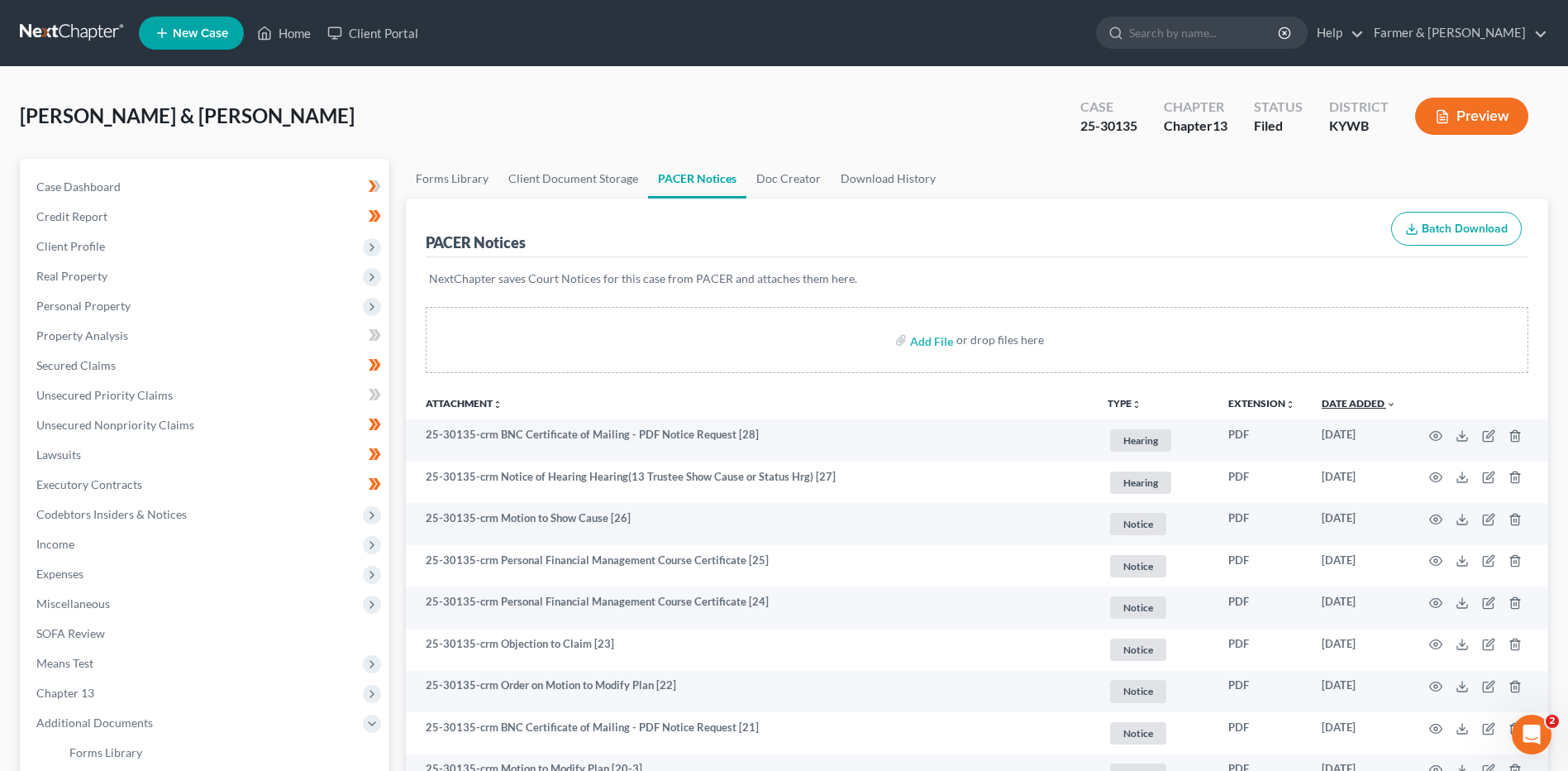
click at [1359, 397] on link "Date Added unfold_more expand_more expand_less" at bounding box center [1358, 403] width 74 height 13
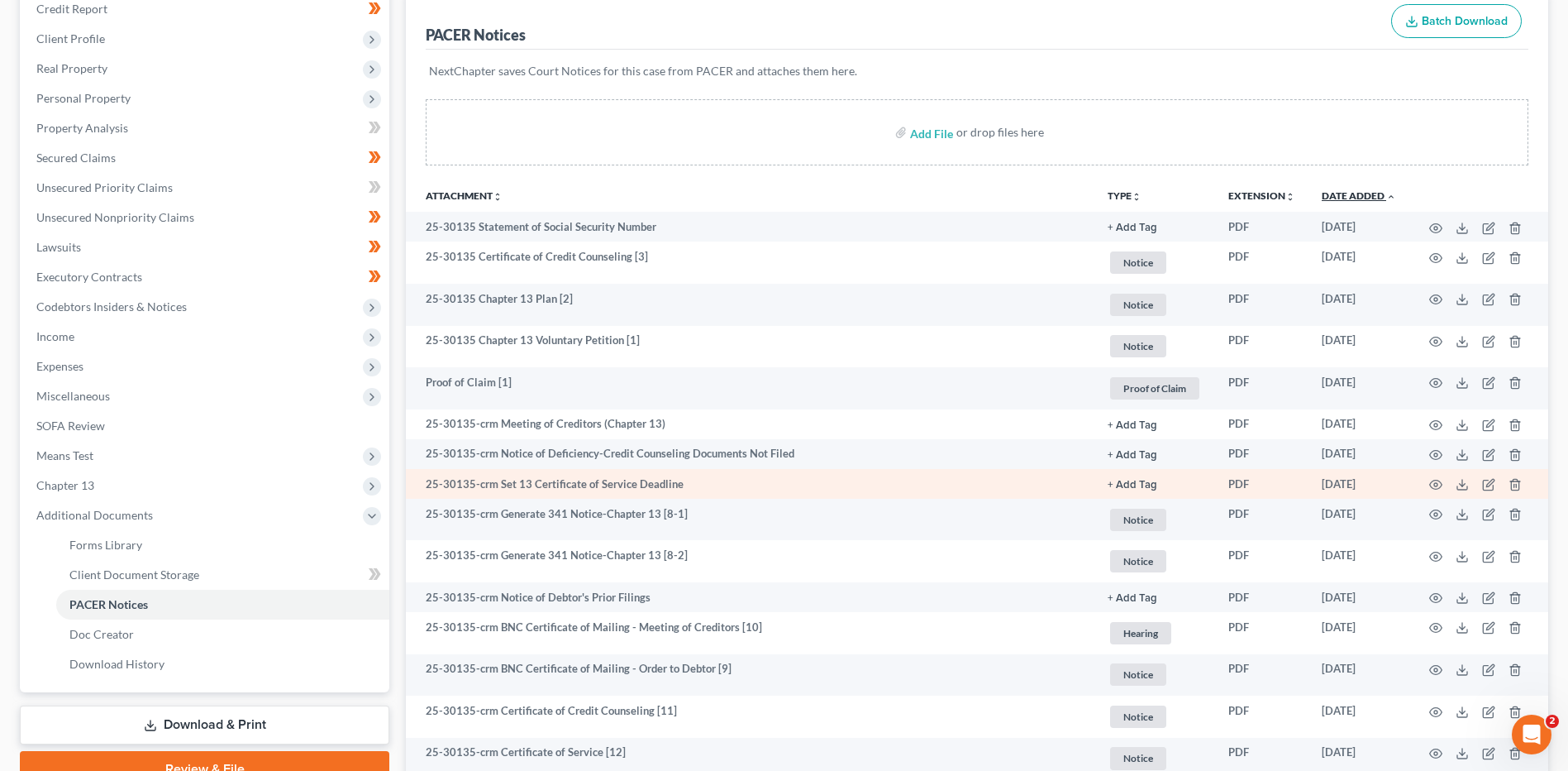
scroll to position [248, 0]
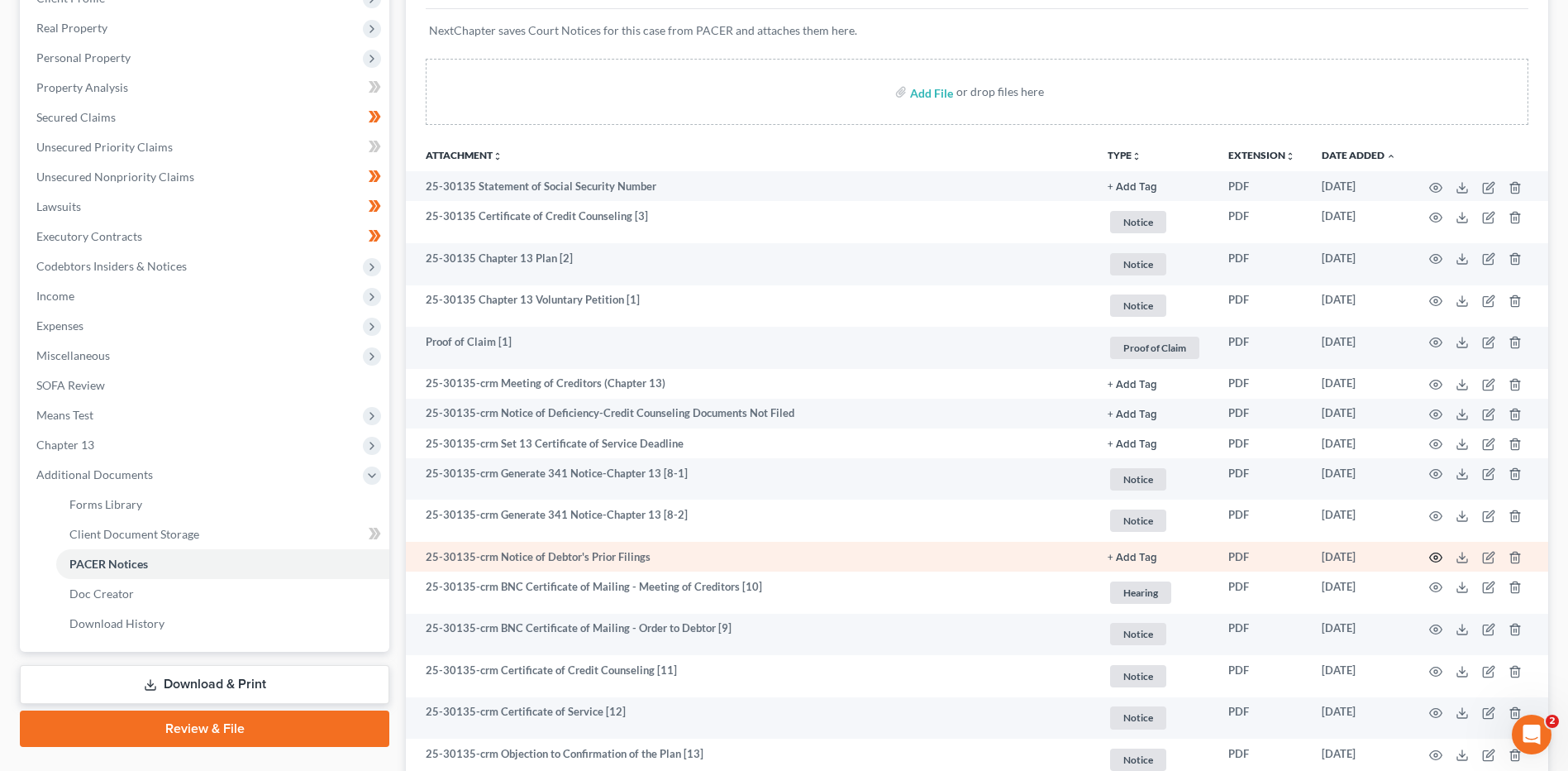
click at [1434, 560] on icon "button" at bounding box center [1436, 557] width 13 height 13
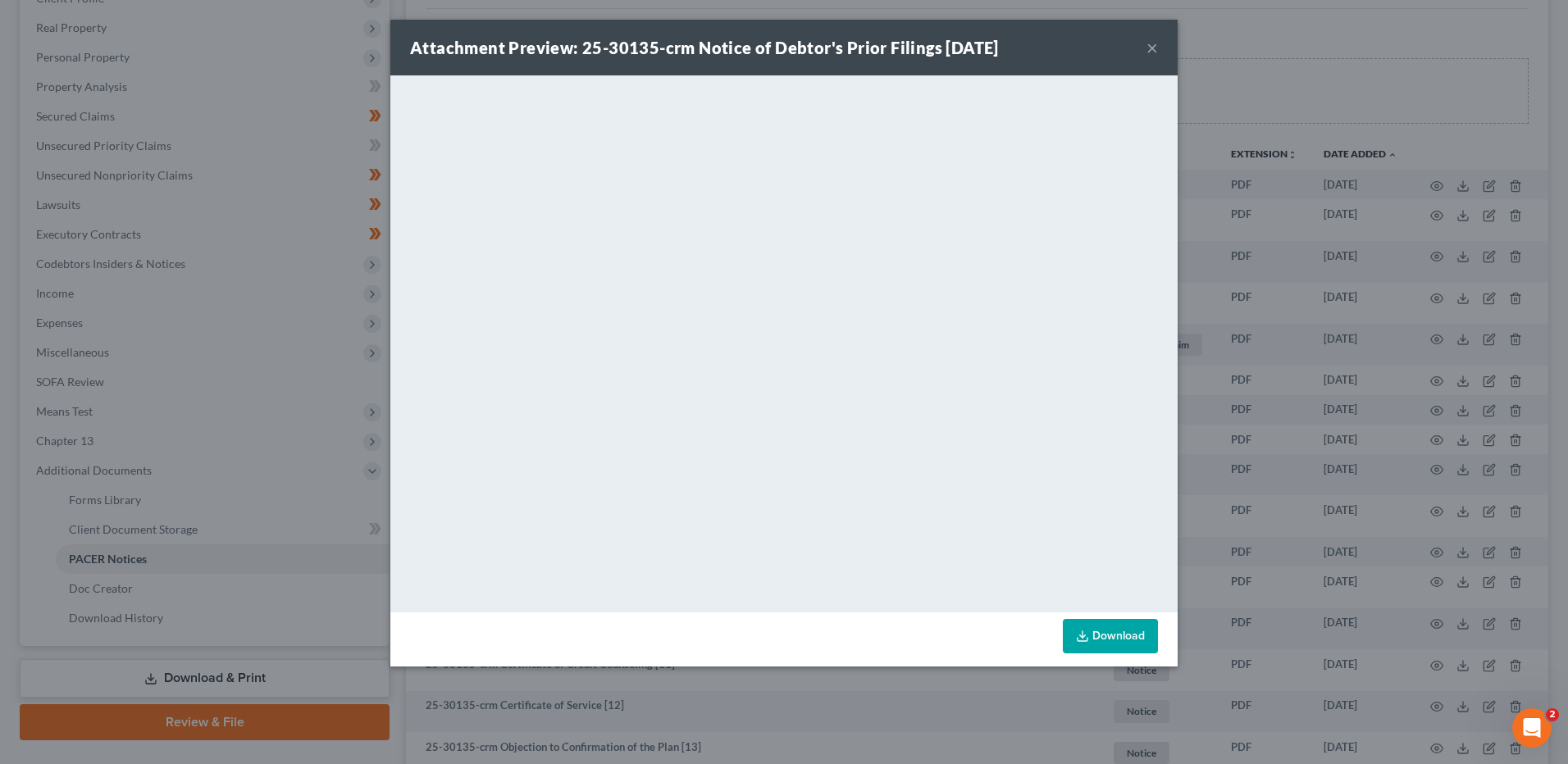
drag, startPoint x: 1156, startPoint y: 46, endPoint x: 1241, endPoint y: 278, distance: 247.1
click at [1156, 45] on button "×" at bounding box center [1152, 48] width 12 height 19
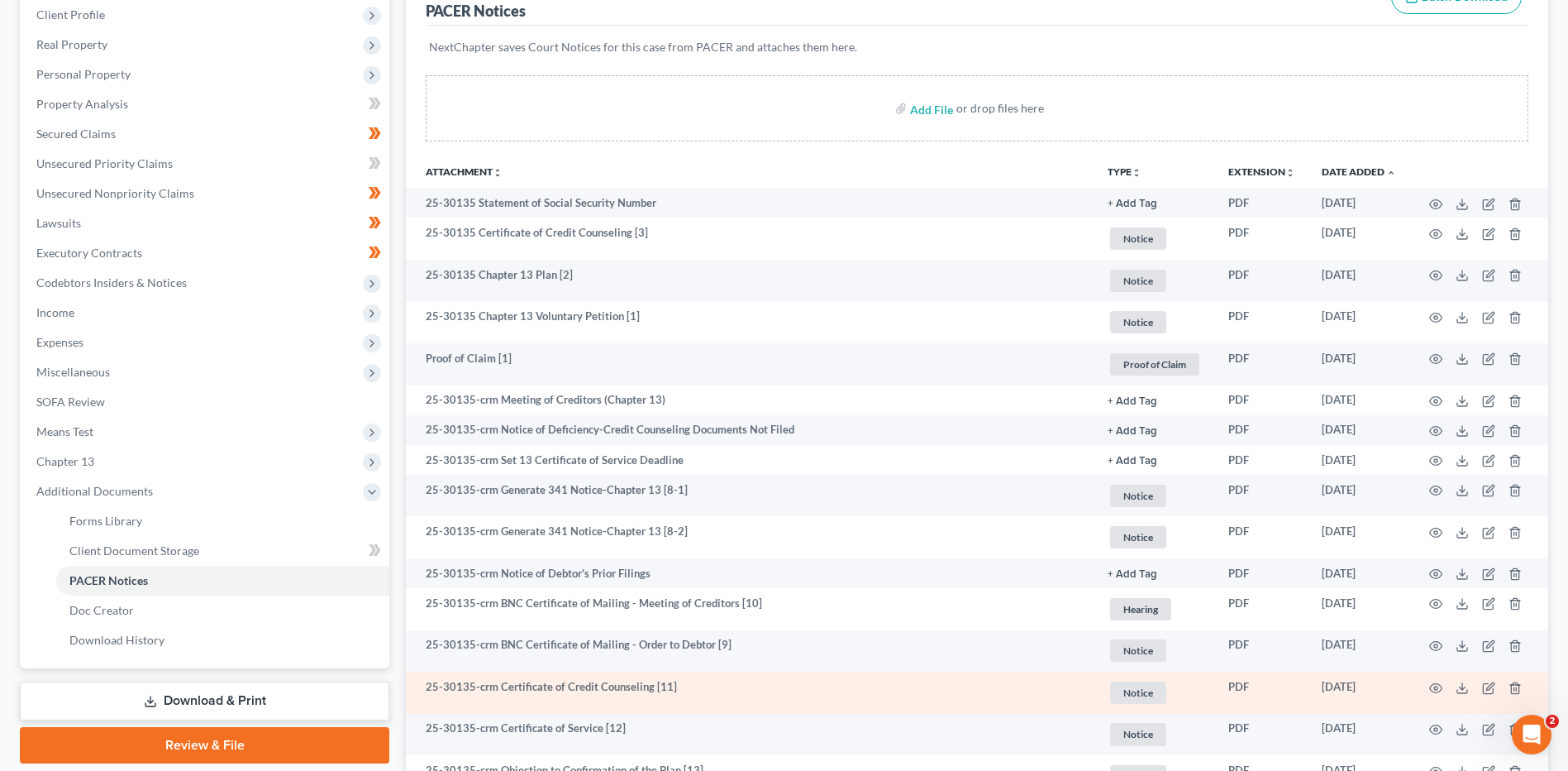
scroll to position [0, 0]
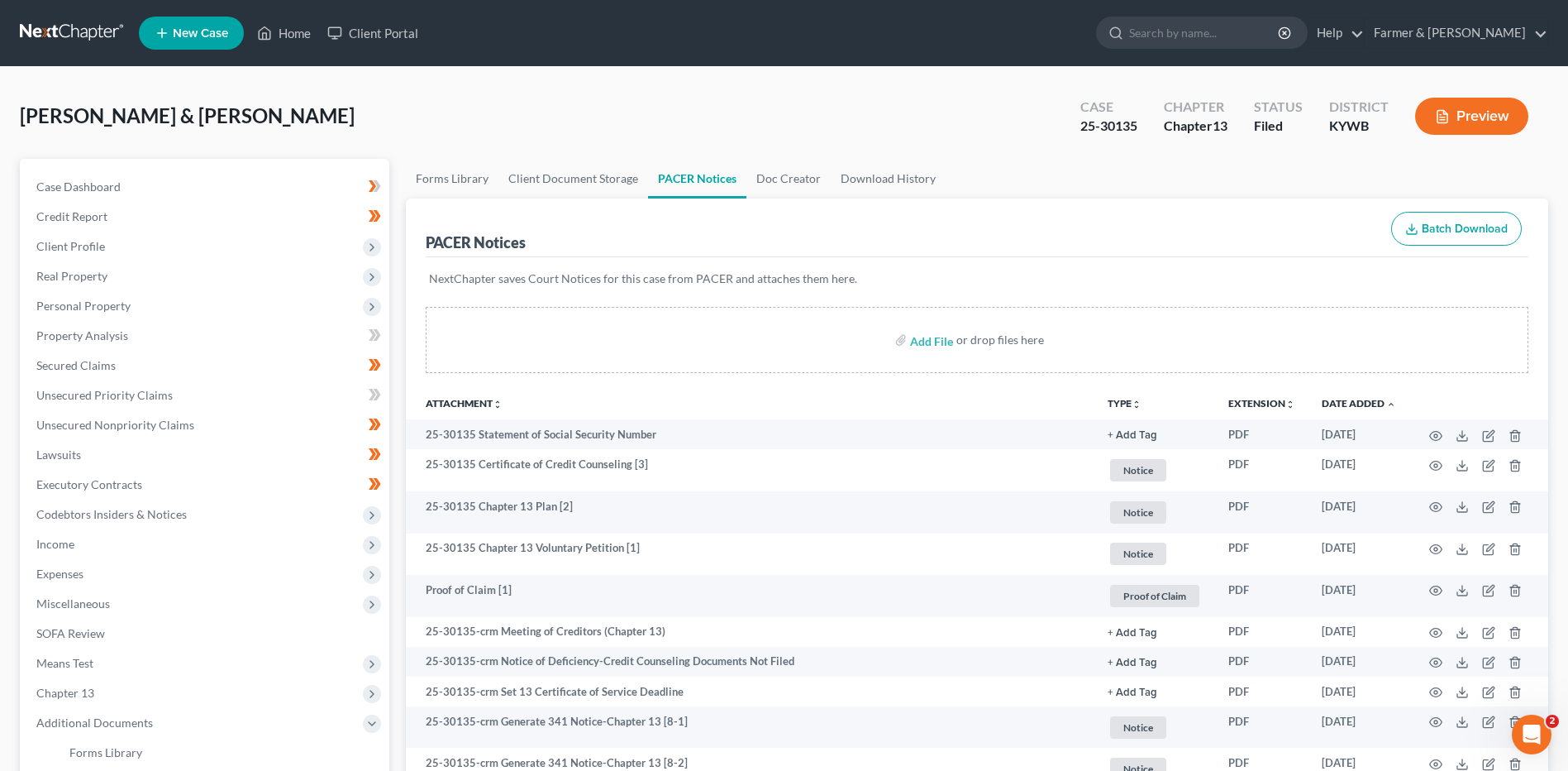
click at [72, 29] on link at bounding box center [72, 32] width 105 height 30
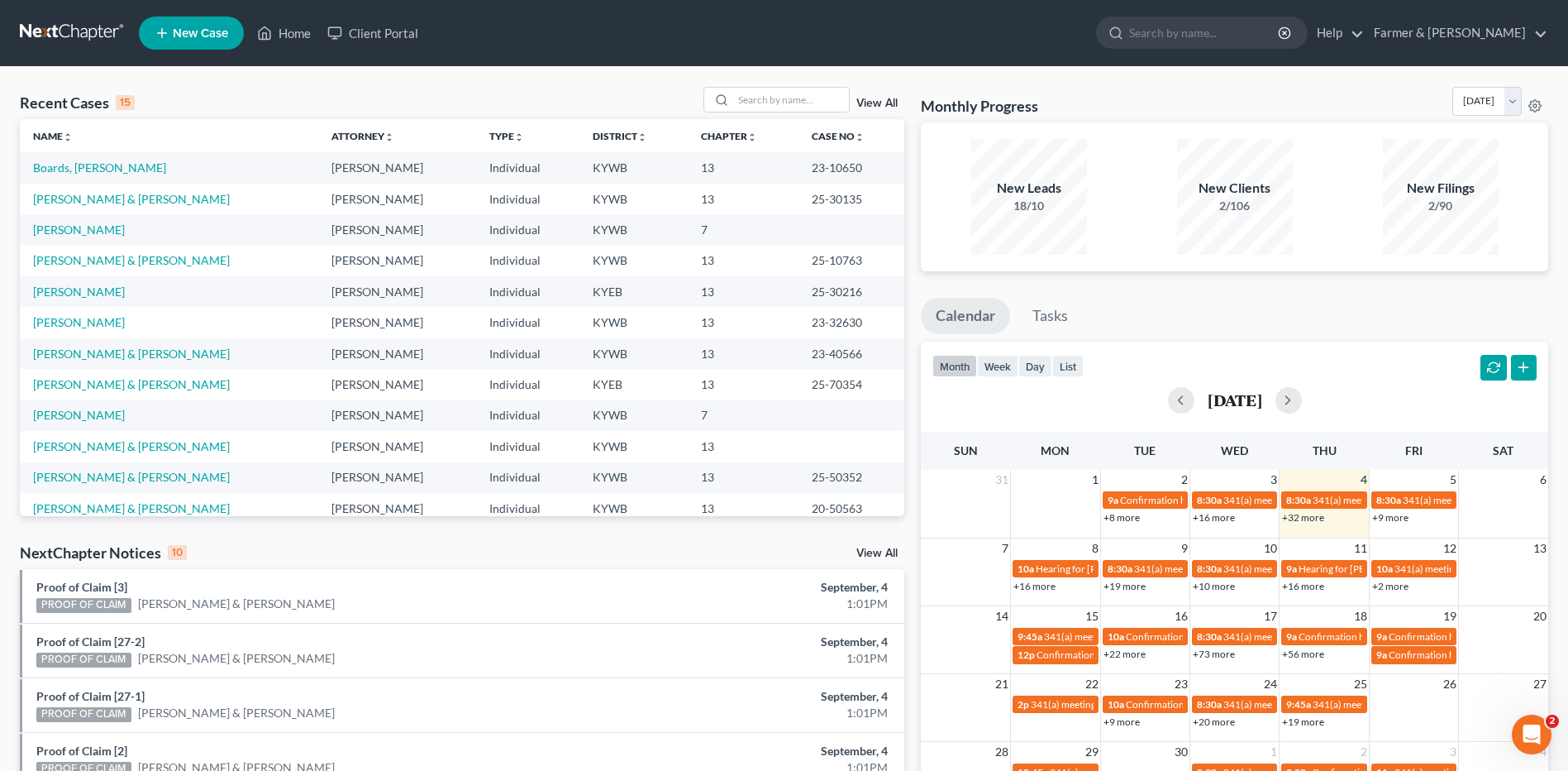
click at [857, 108] on link "View All" at bounding box center [877, 103] width 41 height 12
click at [869, 104] on link "View All" at bounding box center [877, 103] width 41 height 12
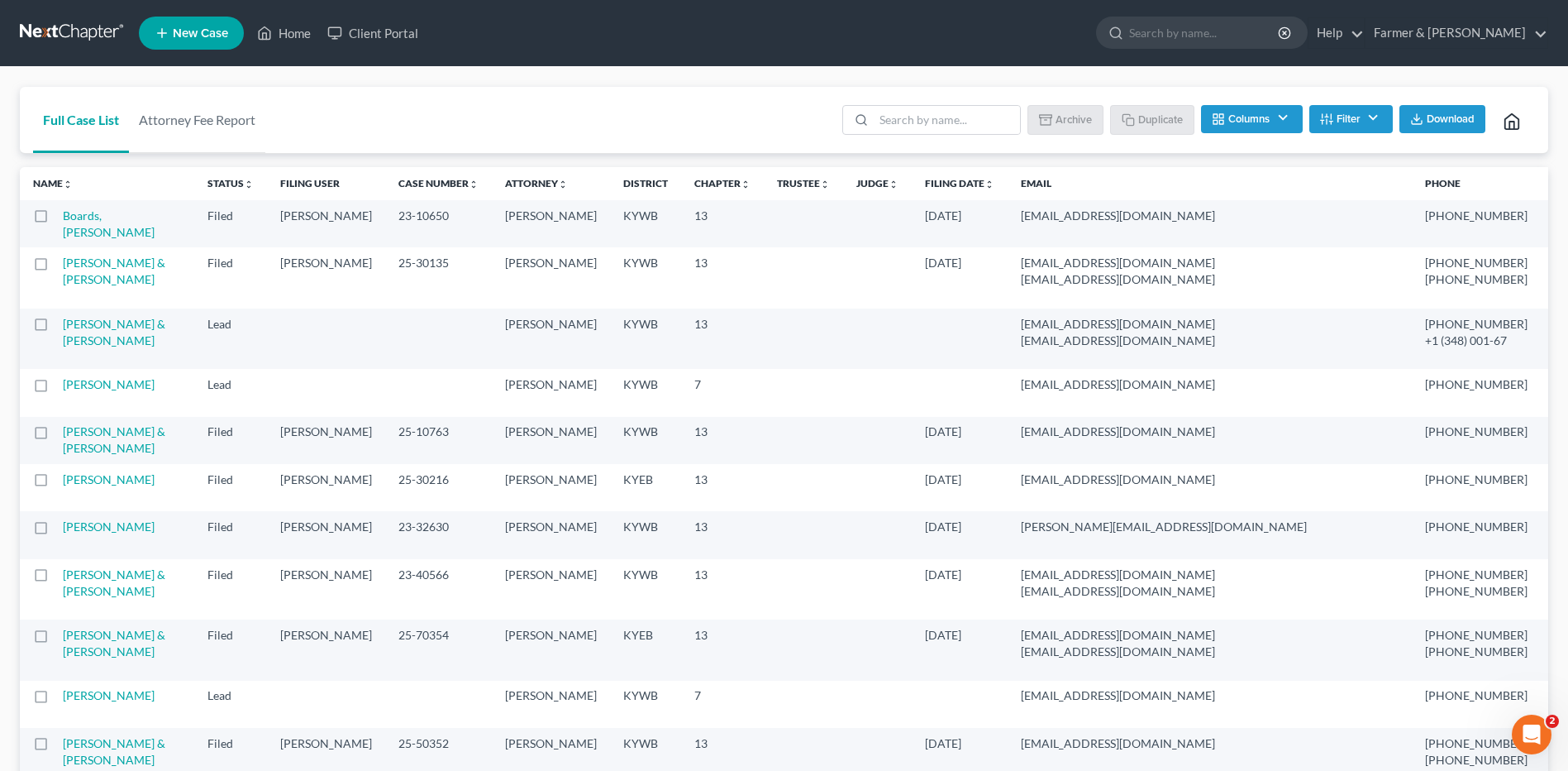
click at [56, 267] on label at bounding box center [56, 267] width 0 height 0
click at [63, 266] on input "checkbox" at bounding box center [68, 260] width 11 height 11
click at [1173, 114] on button "Duplicate" at bounding box center [1153, 118] width 82 height 28
checkbox input "false"
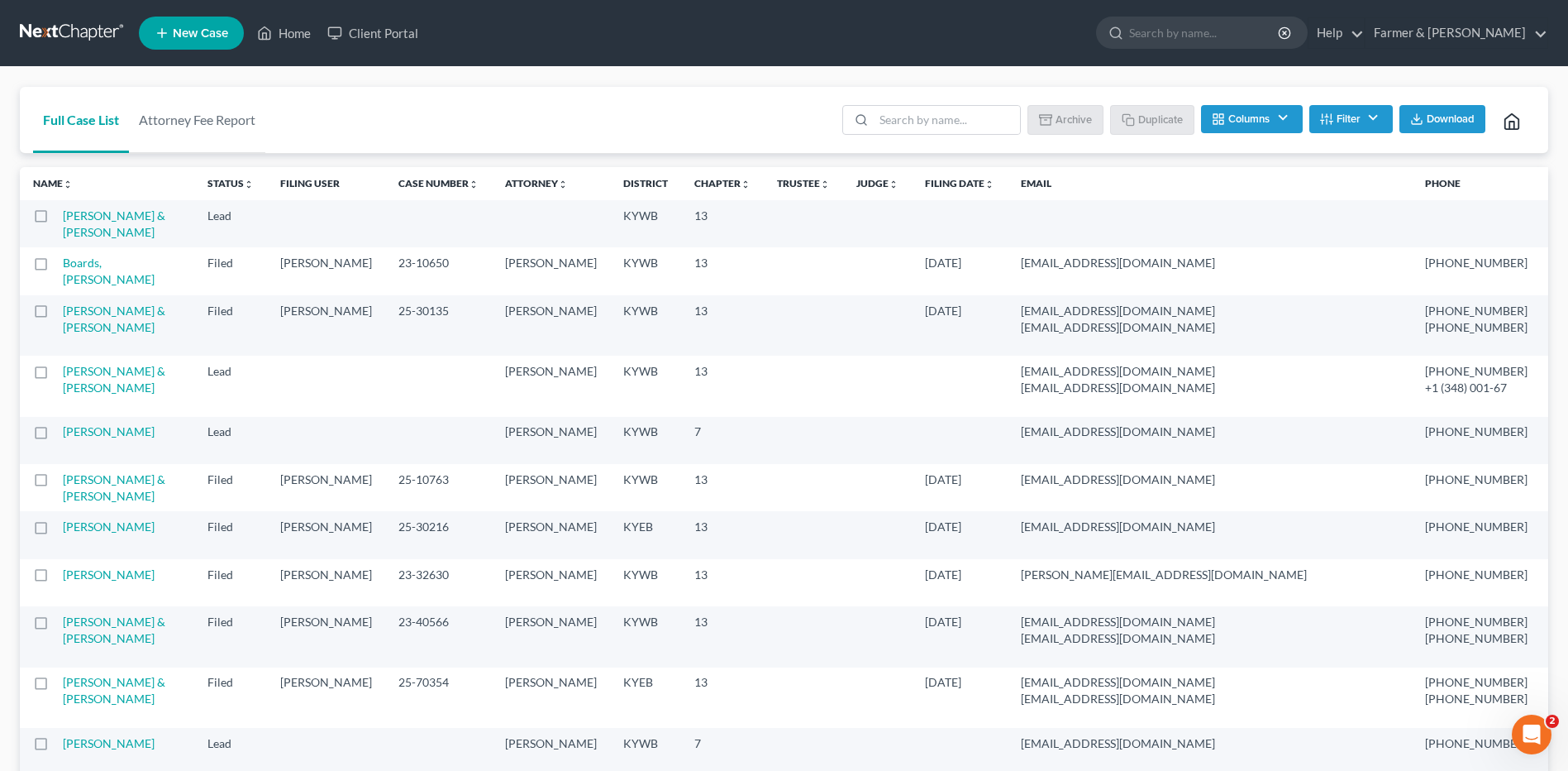
click at [76, 28] on link at bounding box center [72, 32] width 105 height 30
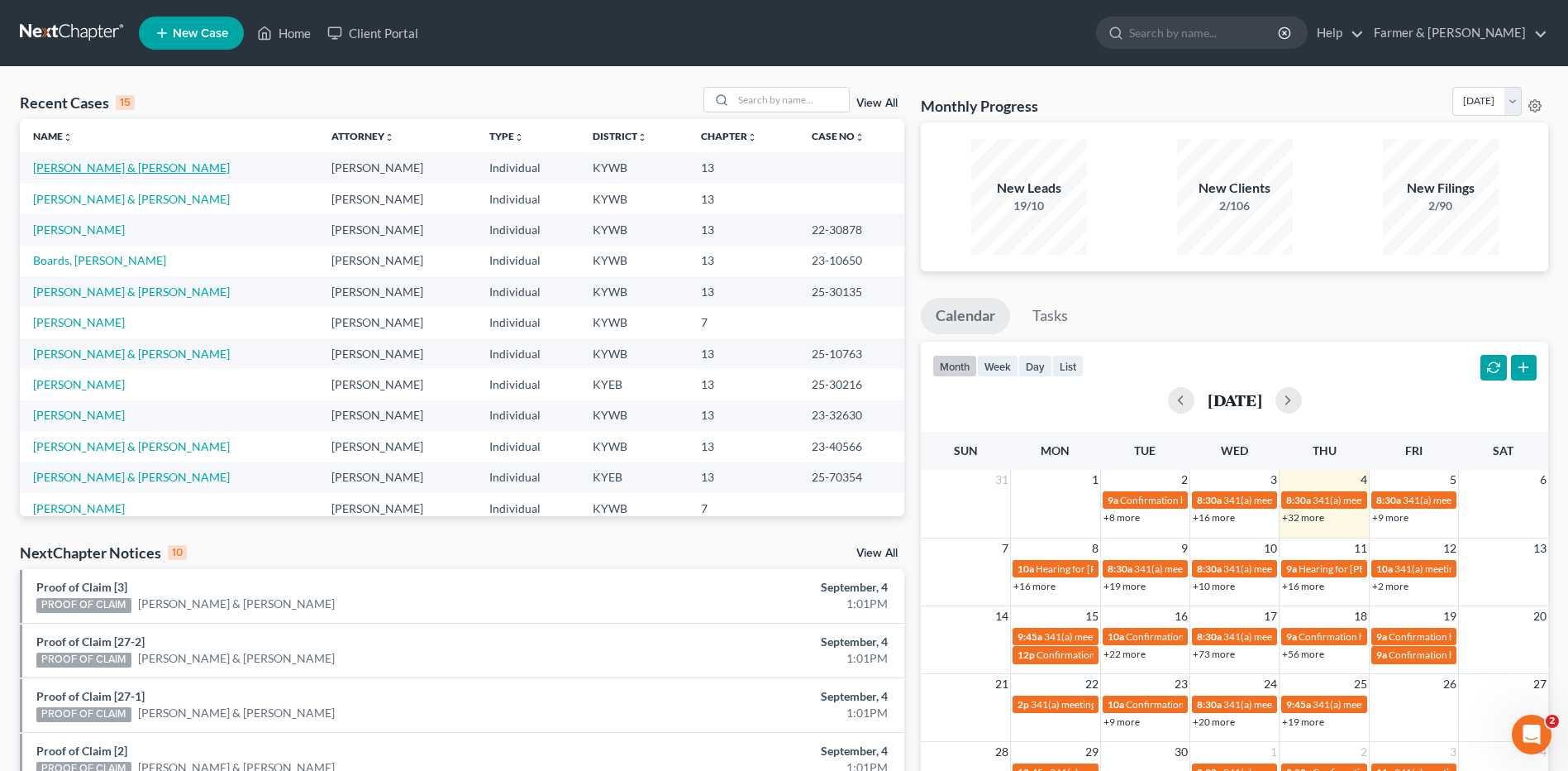
click at [118, 174] on link "[PERSON_NAME] & [PERSON_NAME]" at bounding box center [131, 167] width 197 height 14
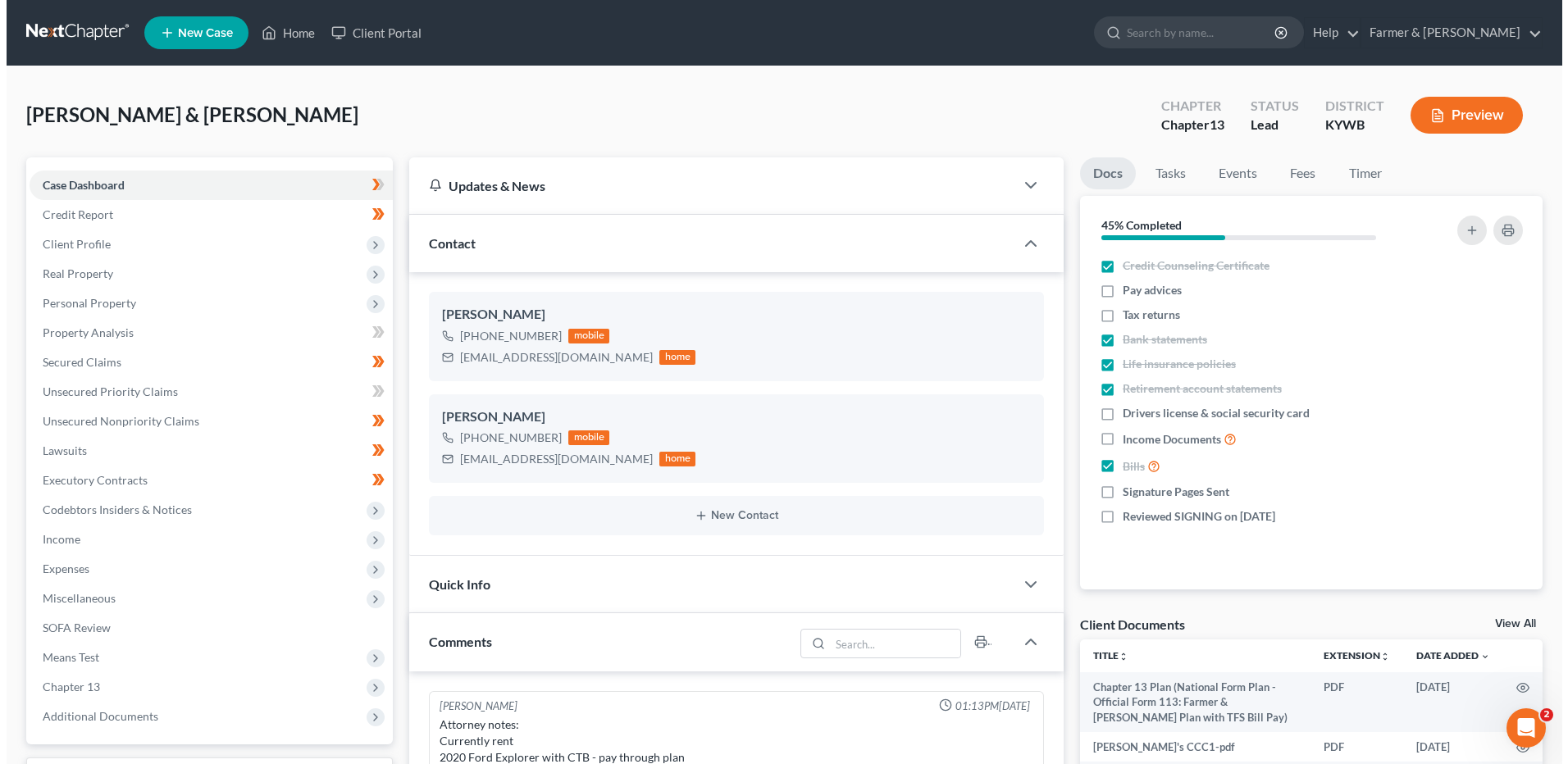
scroll to position [477, 0]
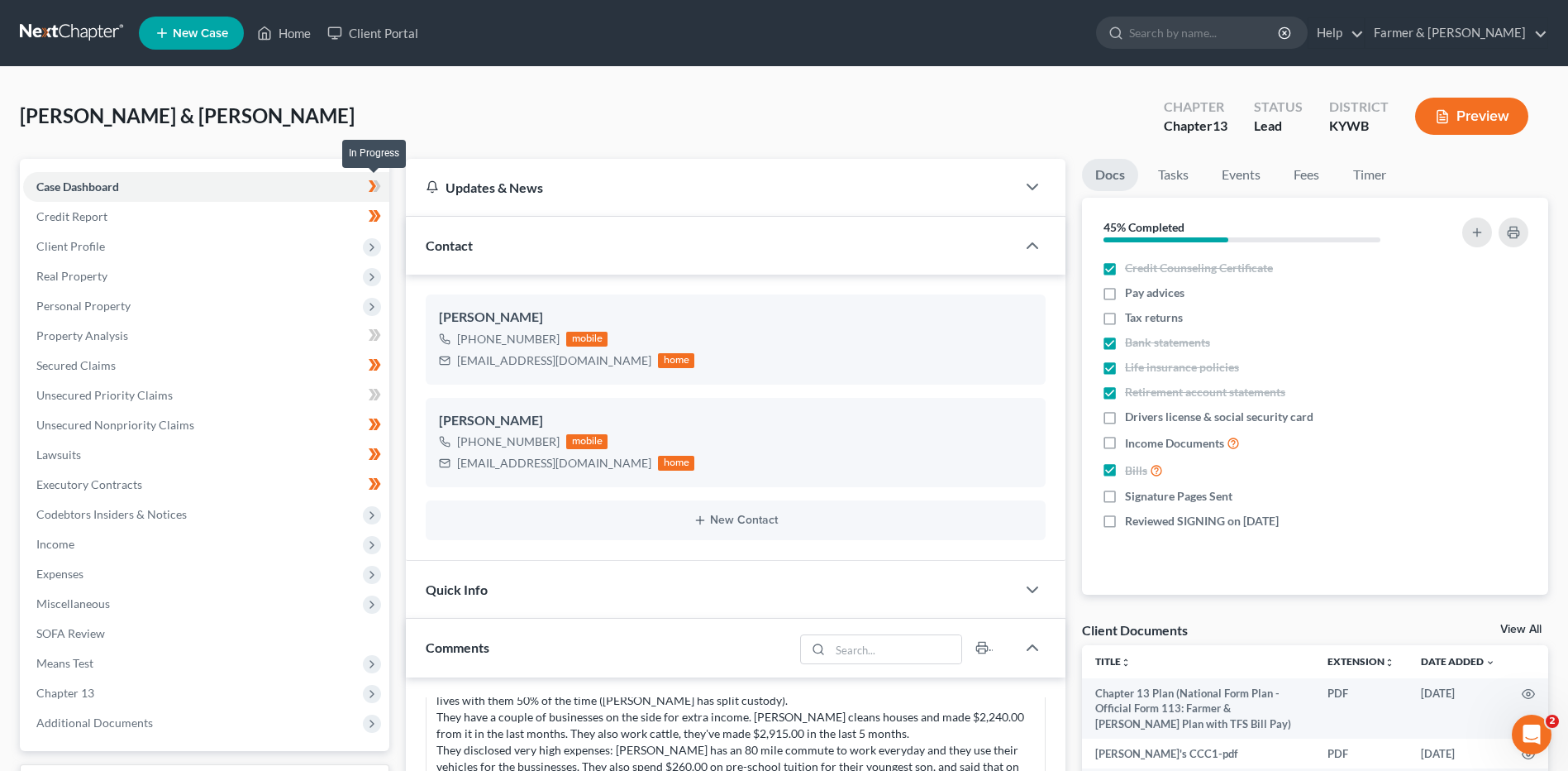
click at [386, 184] on span at bounding box center [375, 189] width 29 height 25
click at [383, 198] on span at bounding box center [375, 189] width 29 height 25
click at [387, 225] on span at bounding box center [375, 218] width 29 height 25
click at [205, 241] on span "Client Profile" at bounding box center [207, 246] width 367 height 30
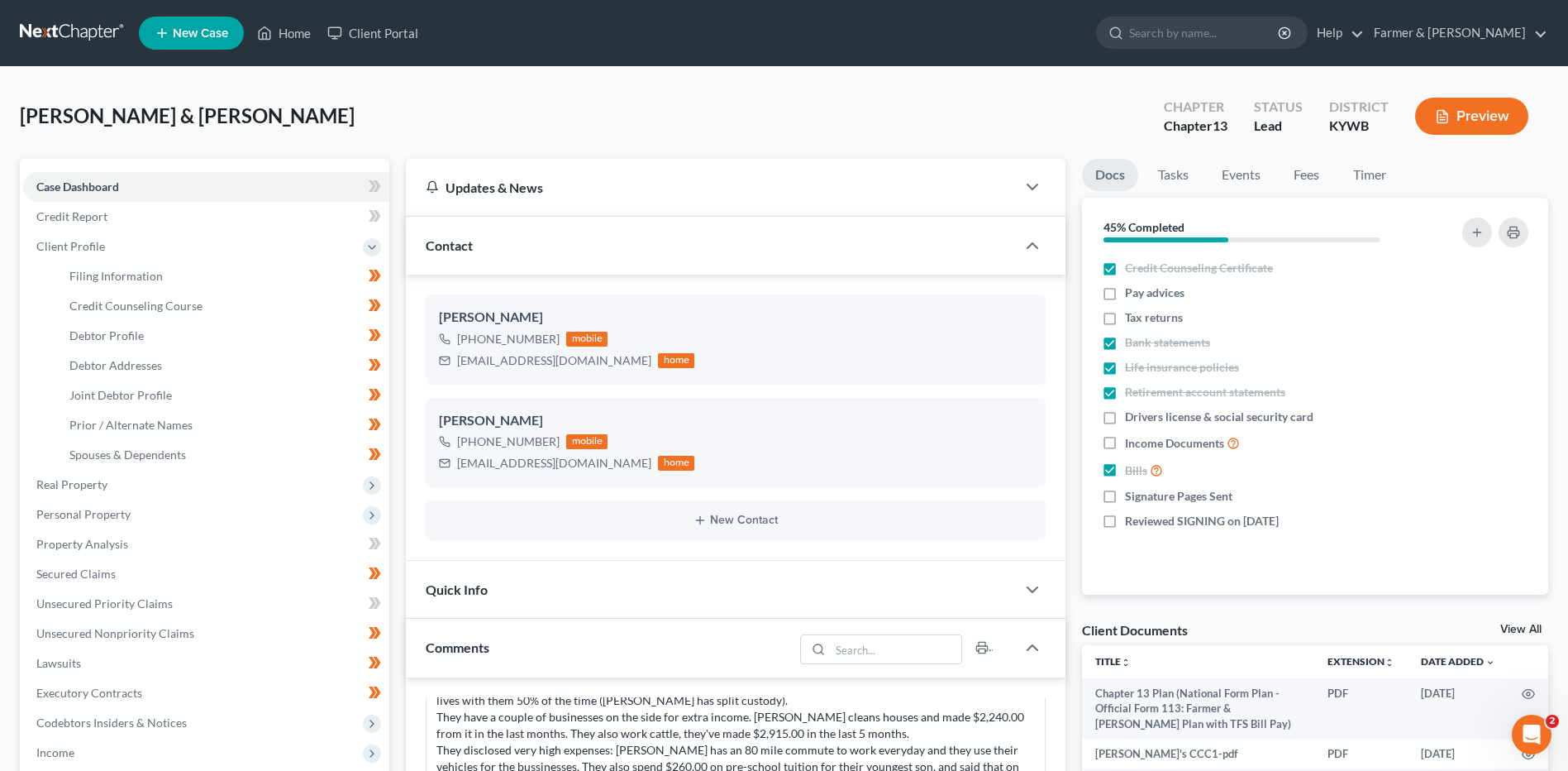
click at [384, 276] on span at bounding box center [375, 278] width 29 height 25
click at [381, 301] on icon at bounding box center [375, 305] width 13 height 21
click at [385, 343] on span at bounding box center [375, 337] width 29 height 25
click at [378, 370] on icon at bounding box center [375, 365] width 13 height 21
click at [378, 394] on icon at bounding box center [377, 394] width 7 height 12
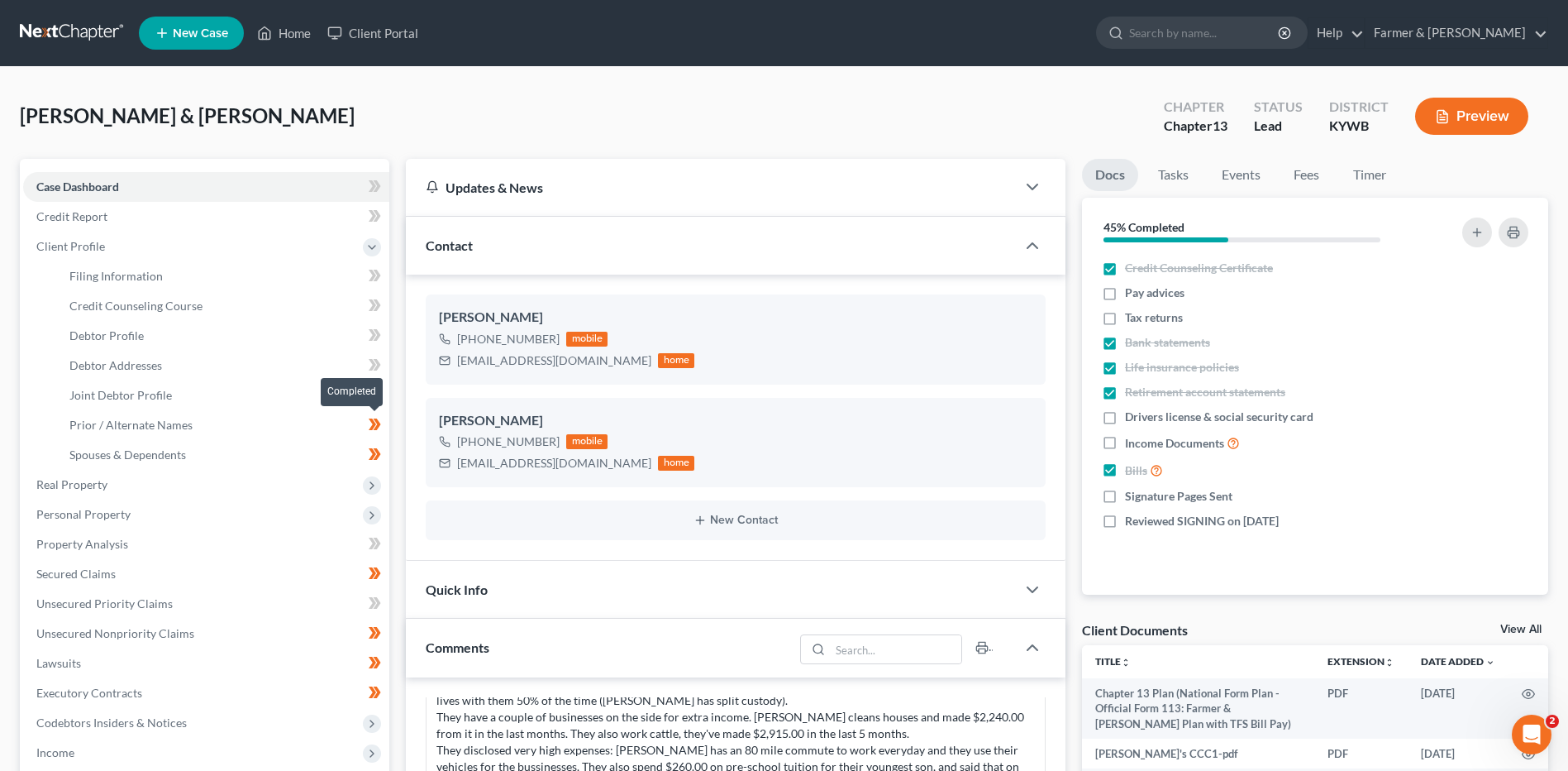
click at [382, 428] on span at bounding box center [375, 427] width 29 height 25
click at [378, 456] on icon at bounding box center [377, 453] width 7 height 12
click at [202, 261] on link "Filing Information" at bounding box center [223, 275] width 333 height 30
select select "1"
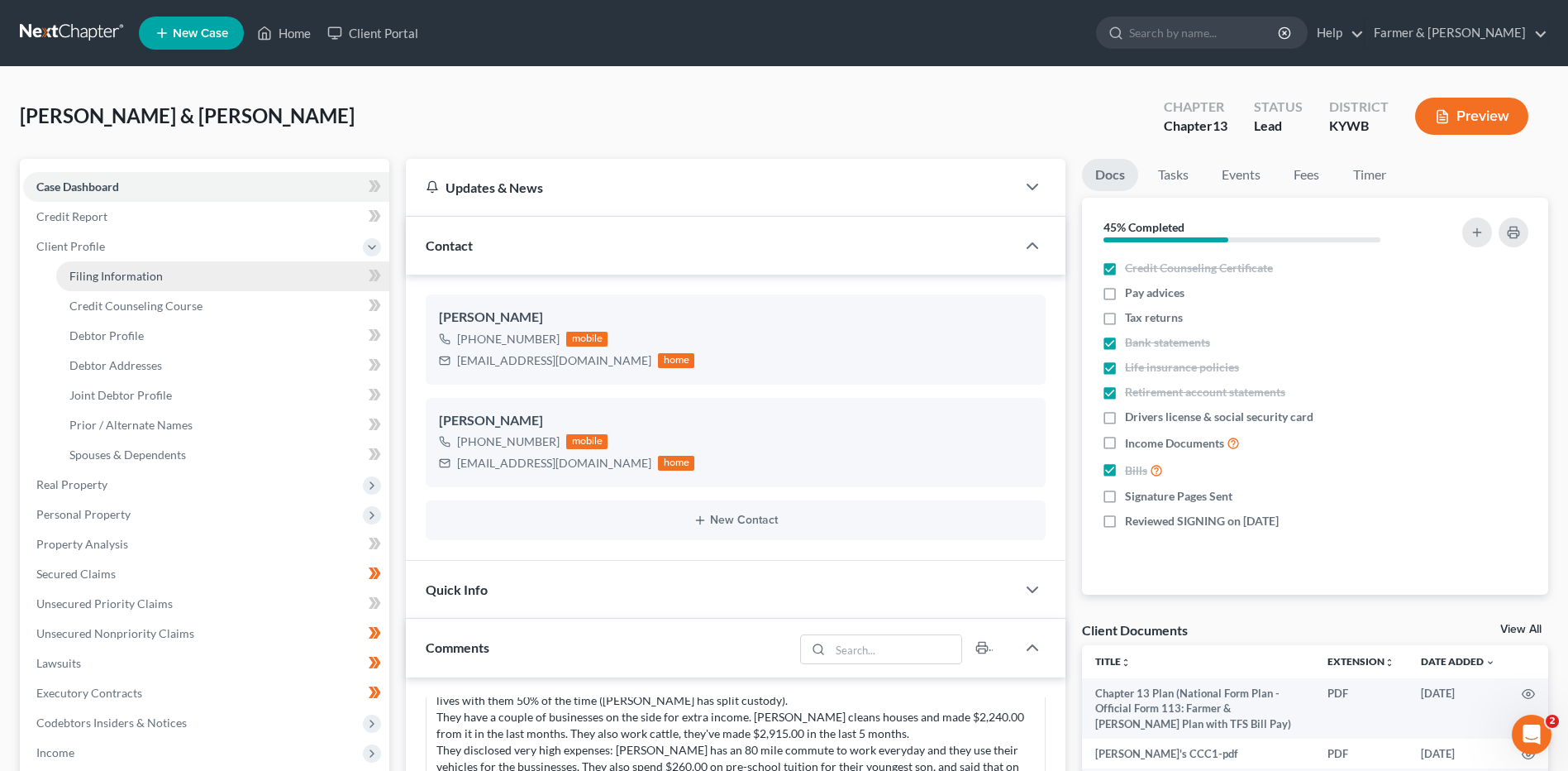
select select "3"
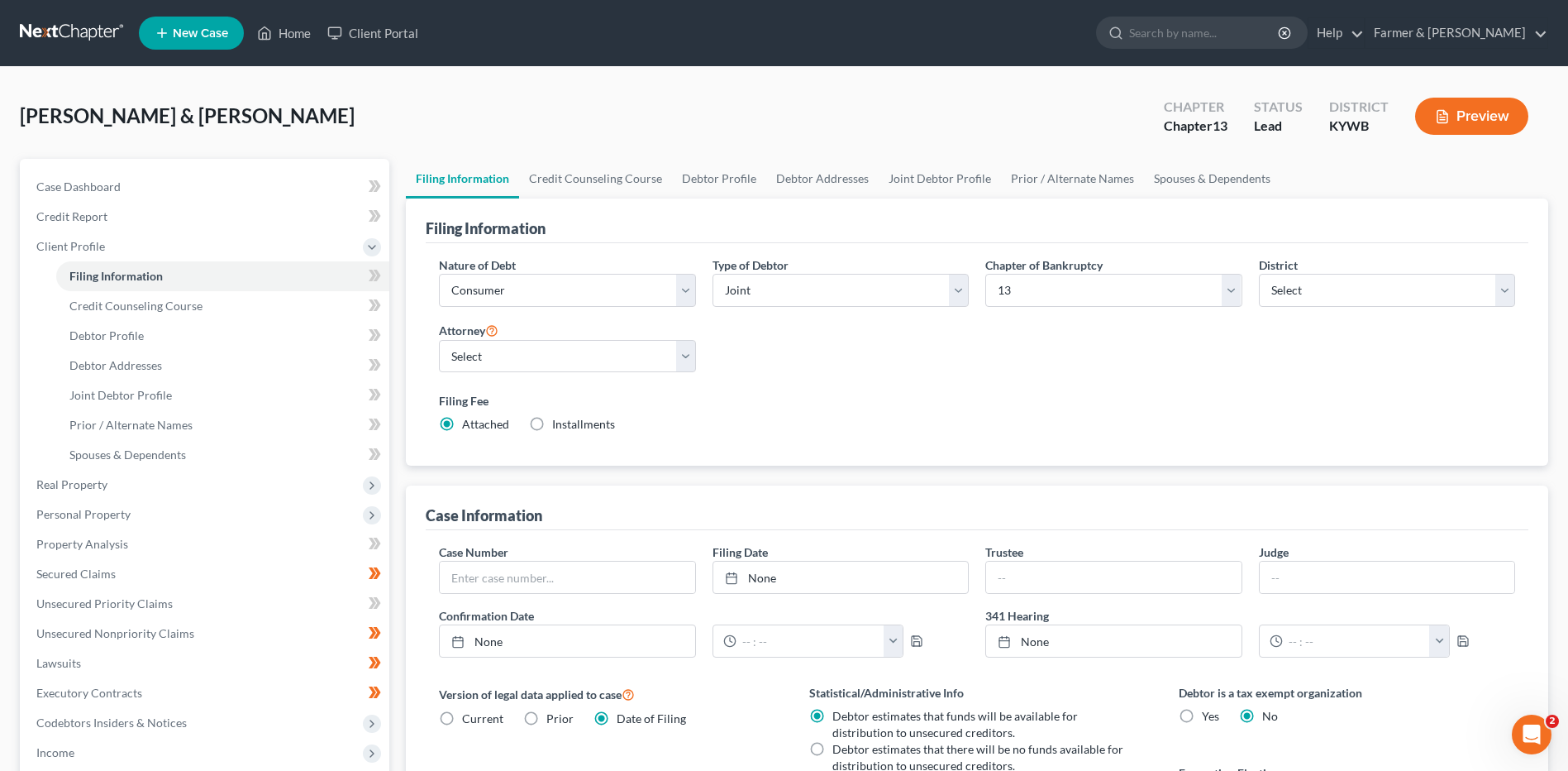
click at [832, 751] on label "Debtor estimates that there will be no funds available for distribution to unse…" at bounding box center [979, 757] width 293 height 33
click at [839, 751] on input "Debtor estimates that there will be no funds available for distribution to unse…" at bounding box center [844, 746] width 11 height 11
radio input "true"
radio input "false"
click at [1031, 296] on select "Select 7 11 12 13" at bounding box center [1113, 290] width 257 height 33
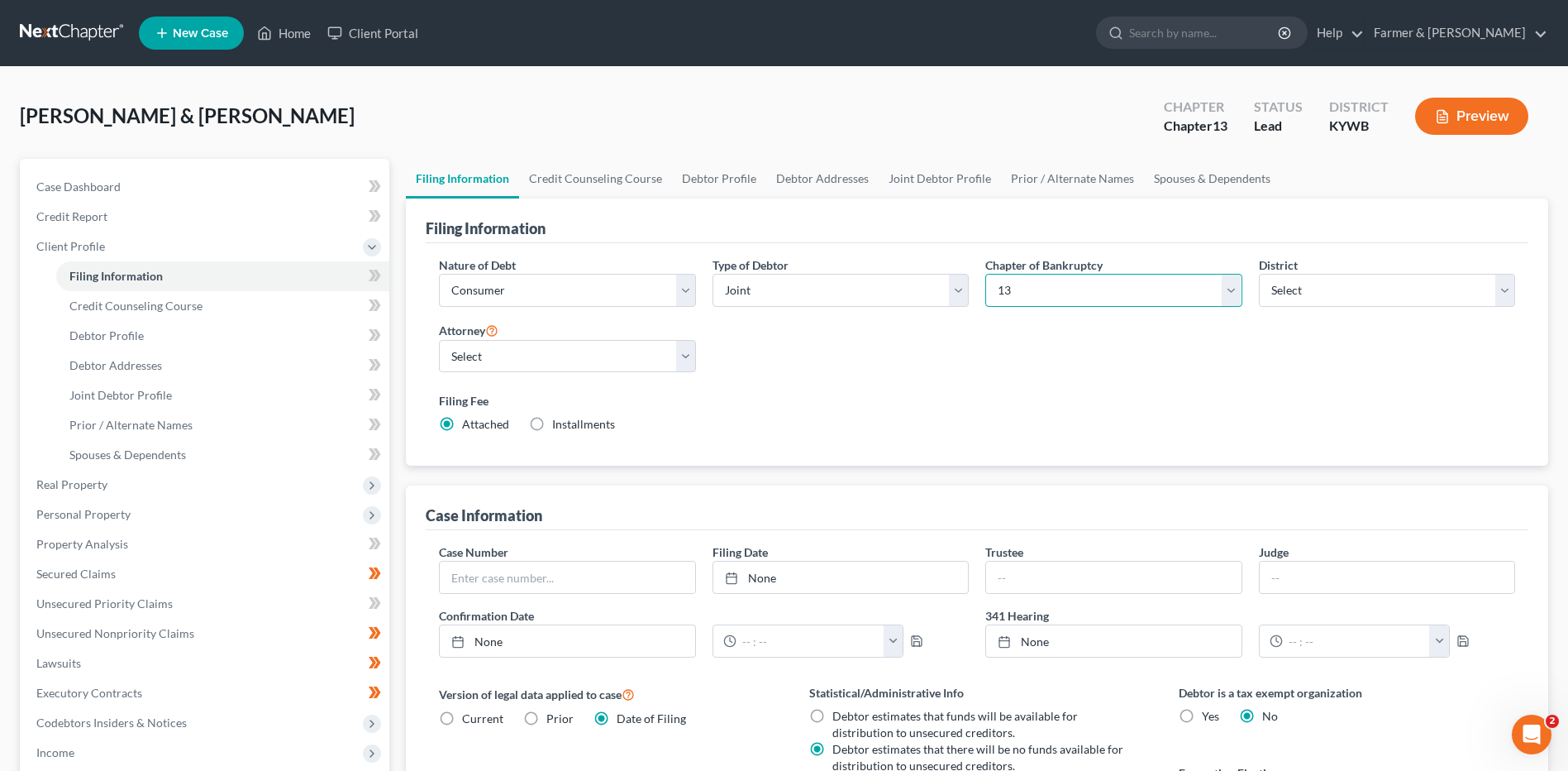
select select "0"
click at [985, 274] on select "Select 7 11 12 13" at bounding box center [1113, 290] width 257 height 33
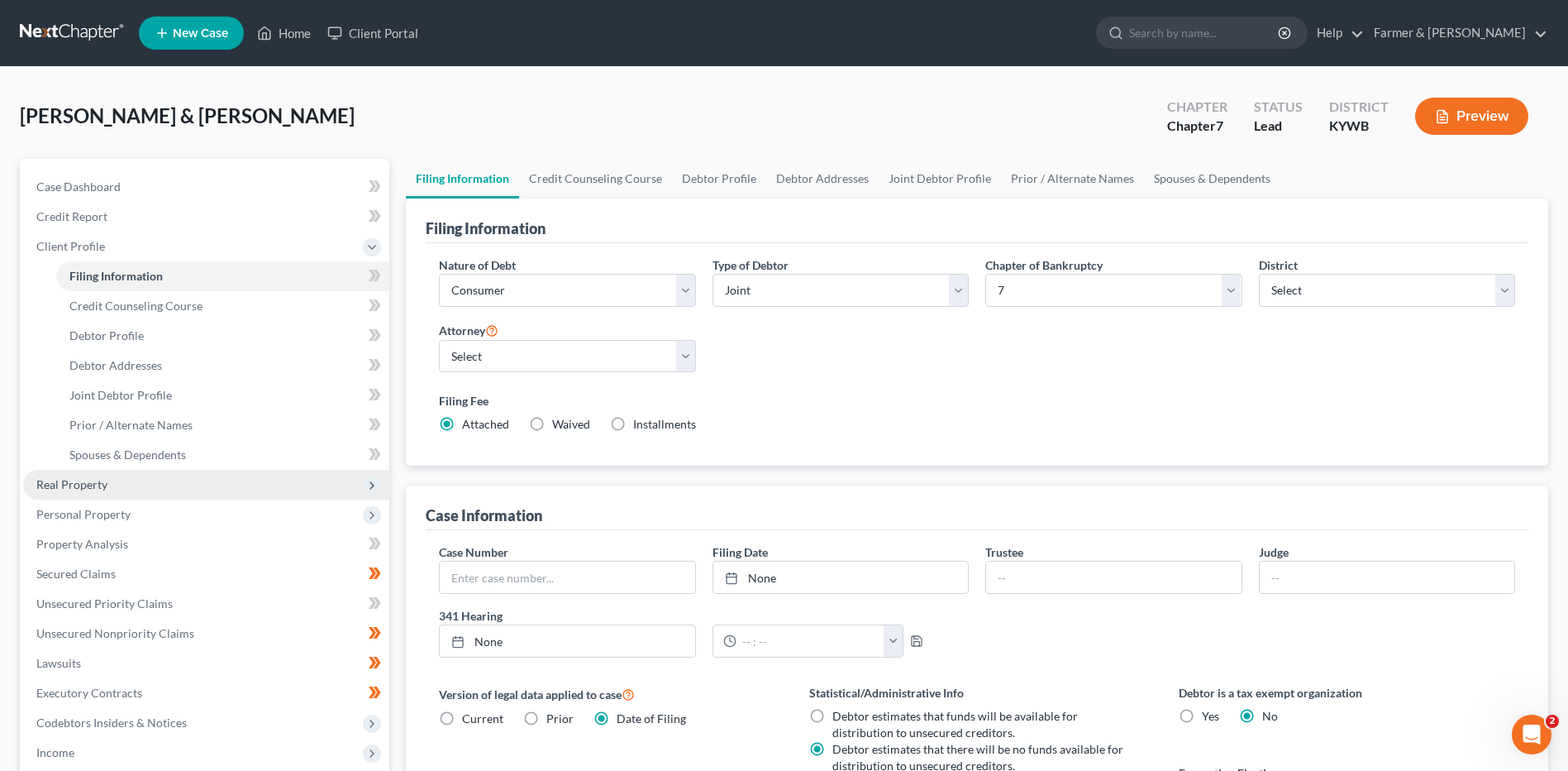
click at [121, 474] on span "Real Property" at bounding box center [207, 484] width 367 height 30
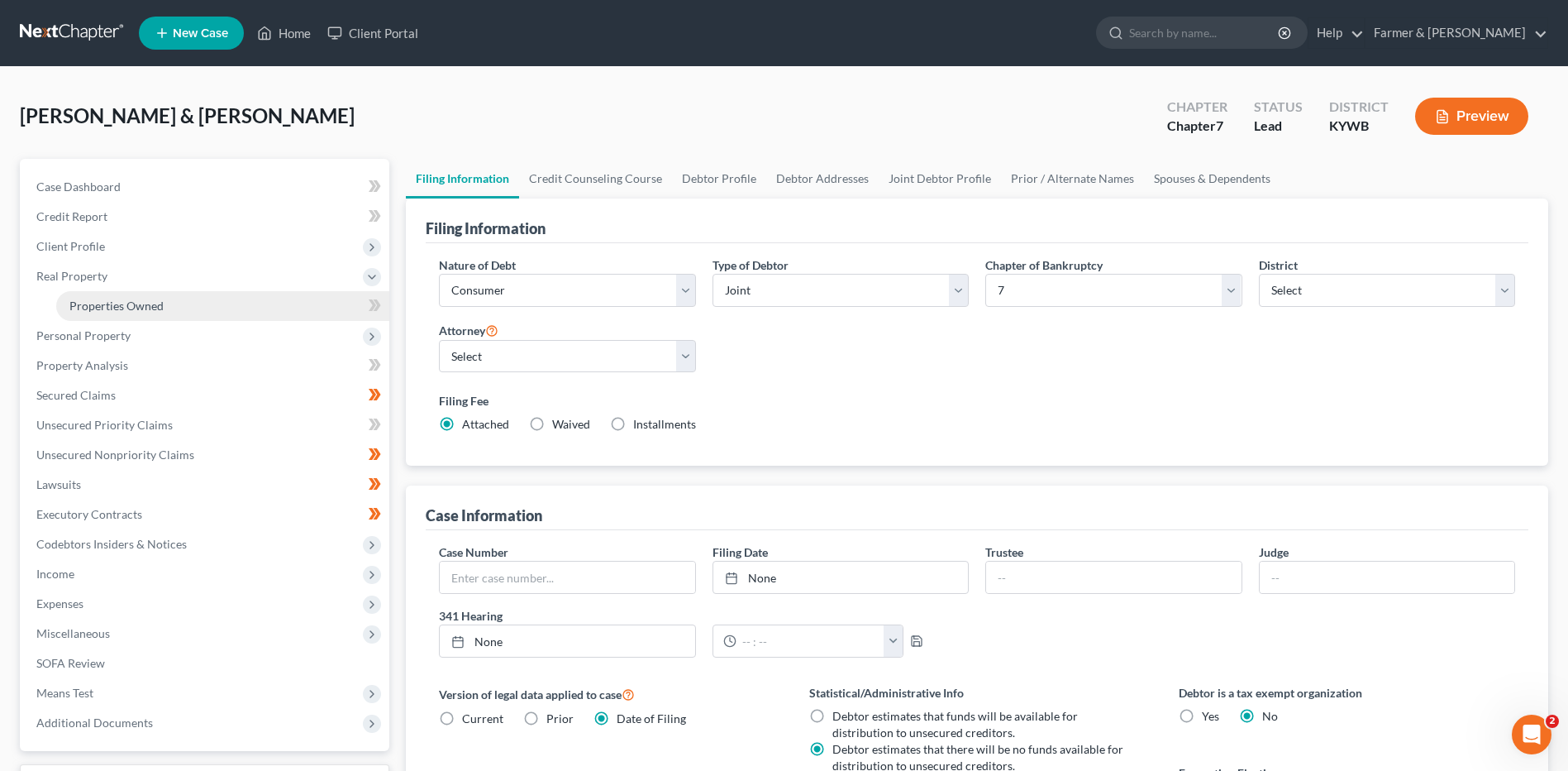
click at [206, 303] on link "Properties Owned" at bounding box center [223, 305] width 333 height 30
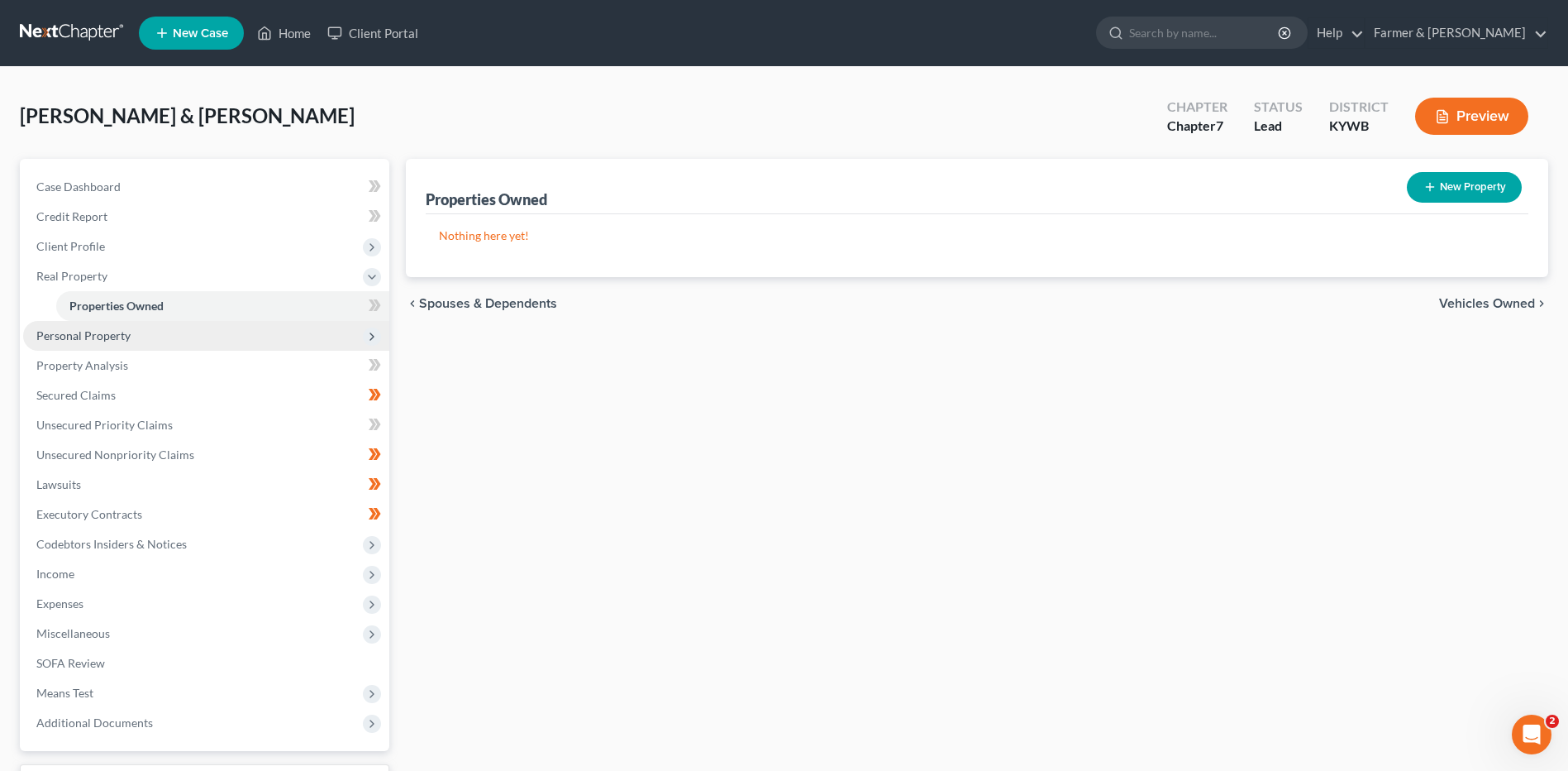
click at [185, 334] on span "Personal Property" at bounding box center [207, 335] width 367 height 30
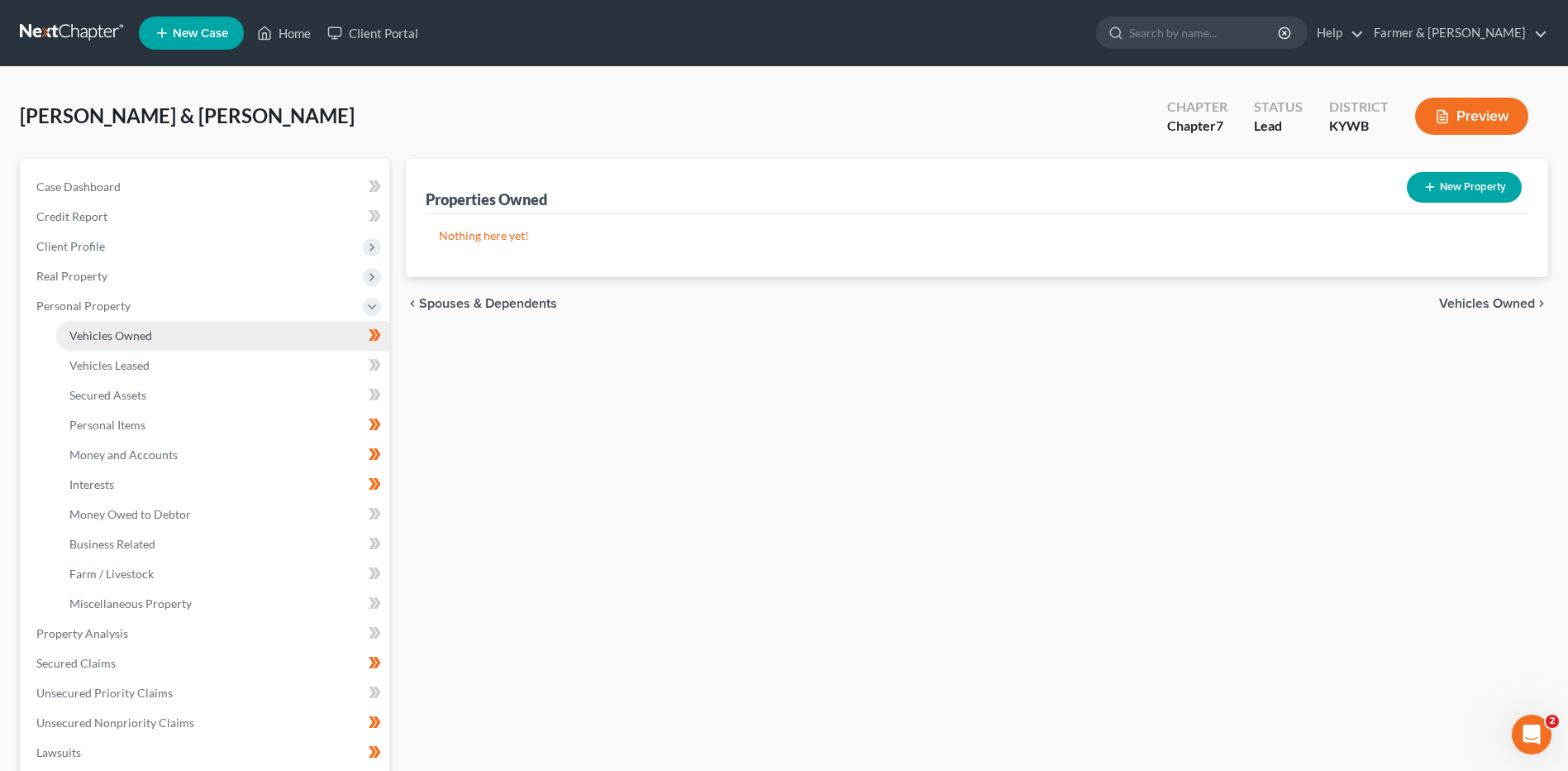
click at [185, 343] on link "Vehicles Owned" at bounding box center [223, 335] width 333 height 30
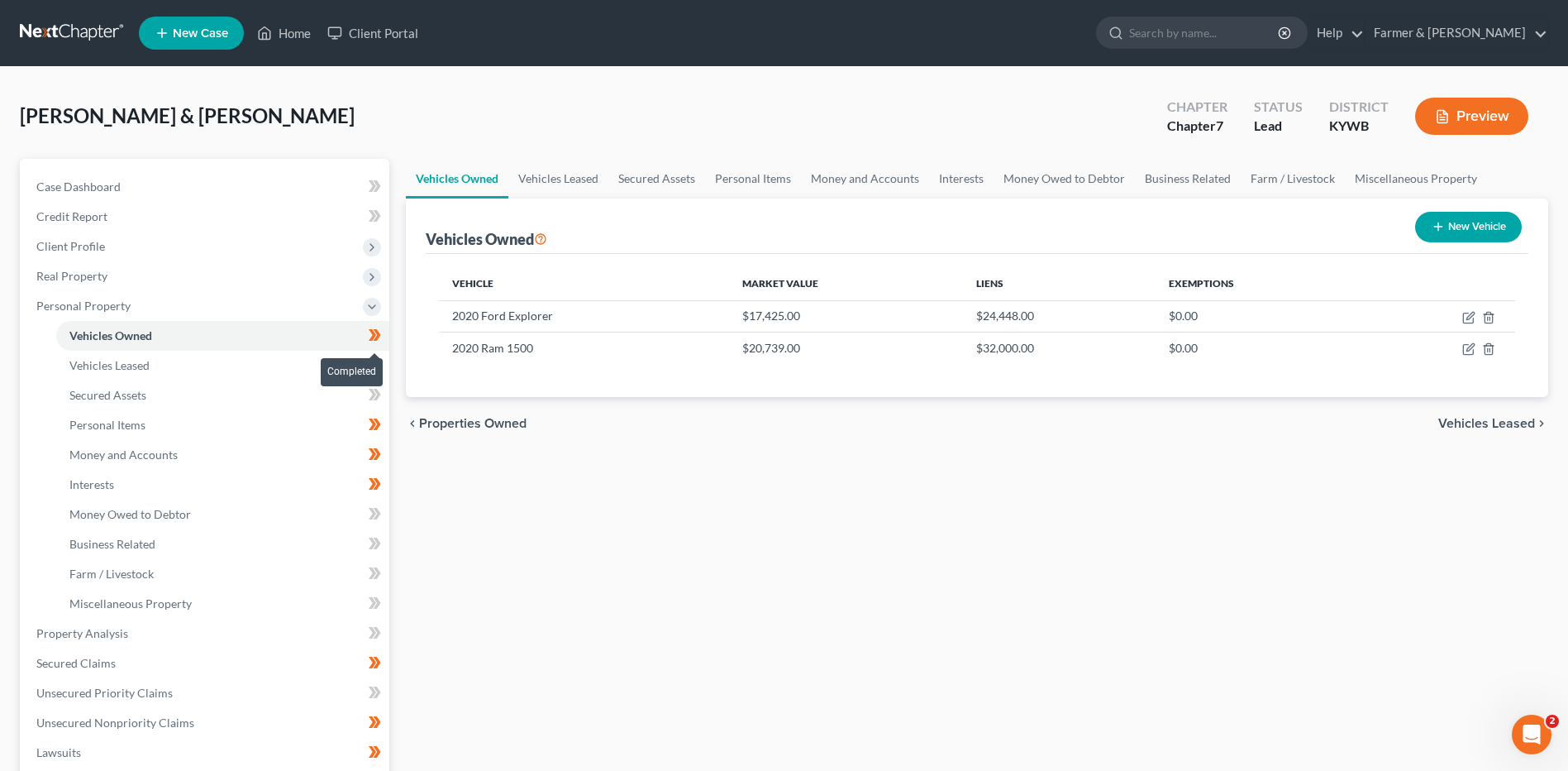
click at [384, 340] on span at bounding box center [375, 337] width 29 height 25
click at [382, 429] on span at bounding box center [375, 427] width 29 height 25
click at [381, 448] on icon at bounding box center [375, 454] width 13 height 21
click at [375, 489] on icon at bounding box center [375, 484] width 13 height 21
click at [105, 668] on span "Secured Claims" at bounding box center [76, 663] width 80 height 14
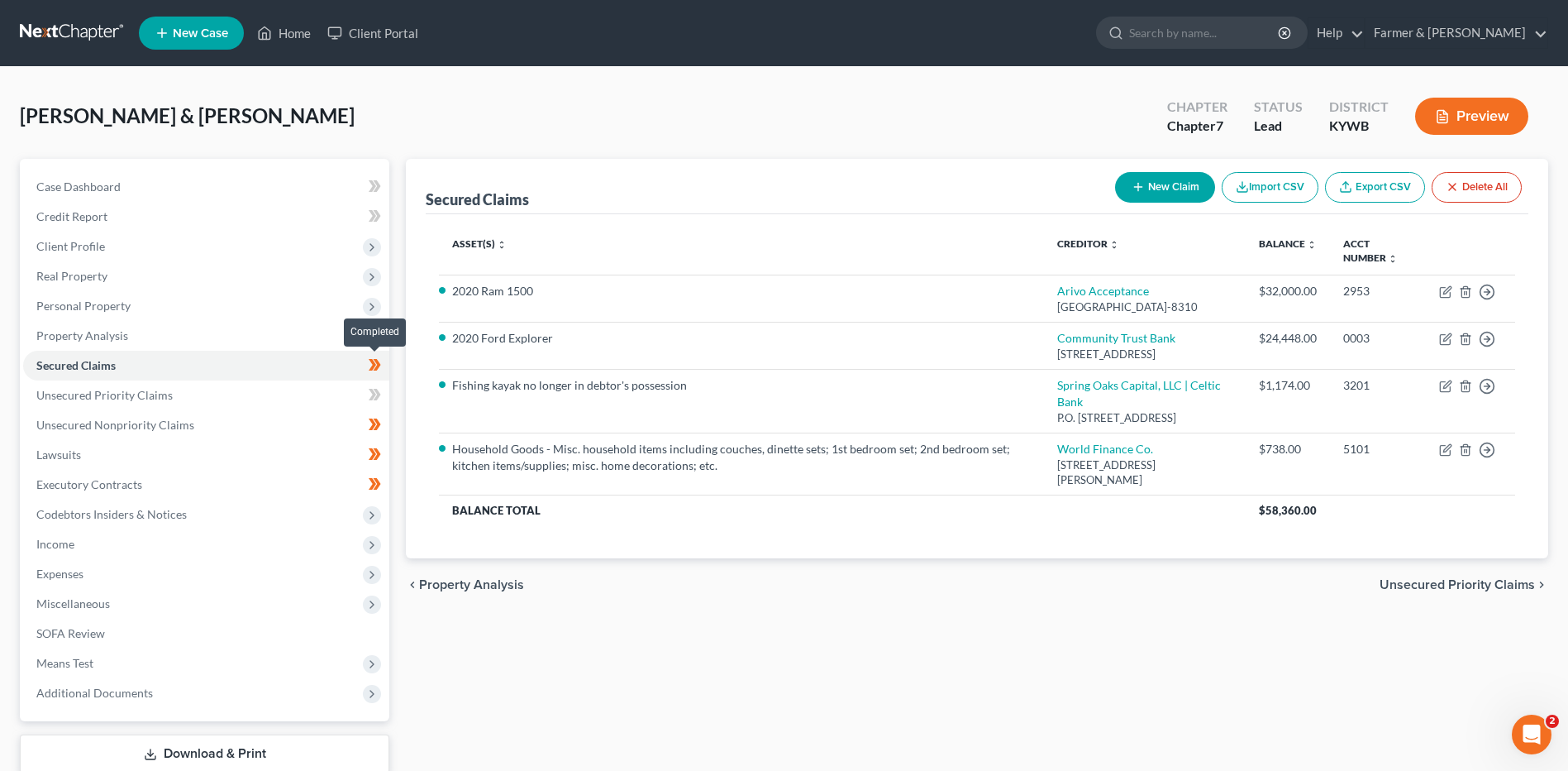
click at [386, 370] on span at bounding box center [375, 368] width 29 height 25
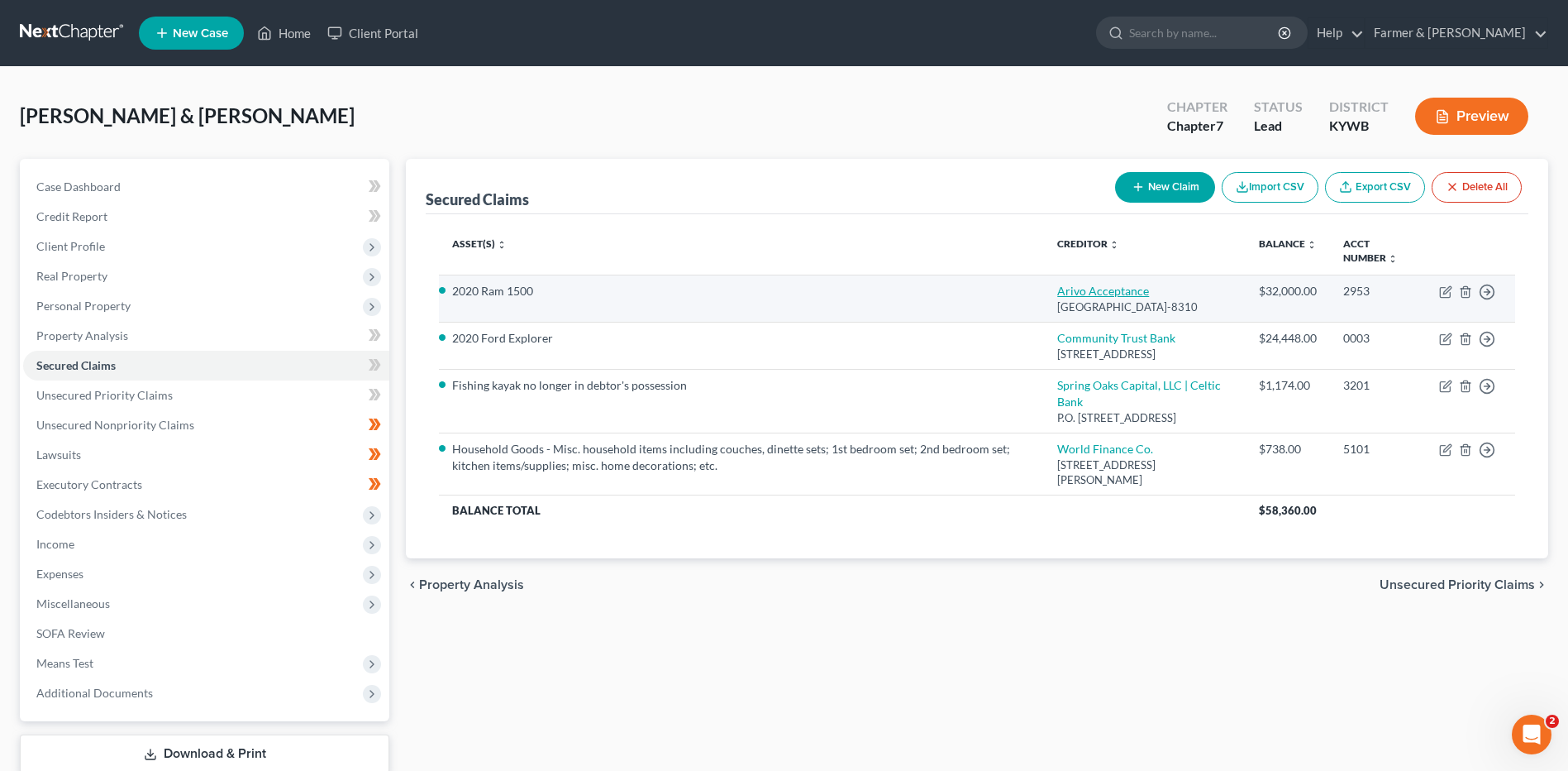
click at [1142, 284] on link "Arivo Acceptance" at bounding box center [1103, 291] width 92 height 14
select select "46"
select select "4"
select select "0"
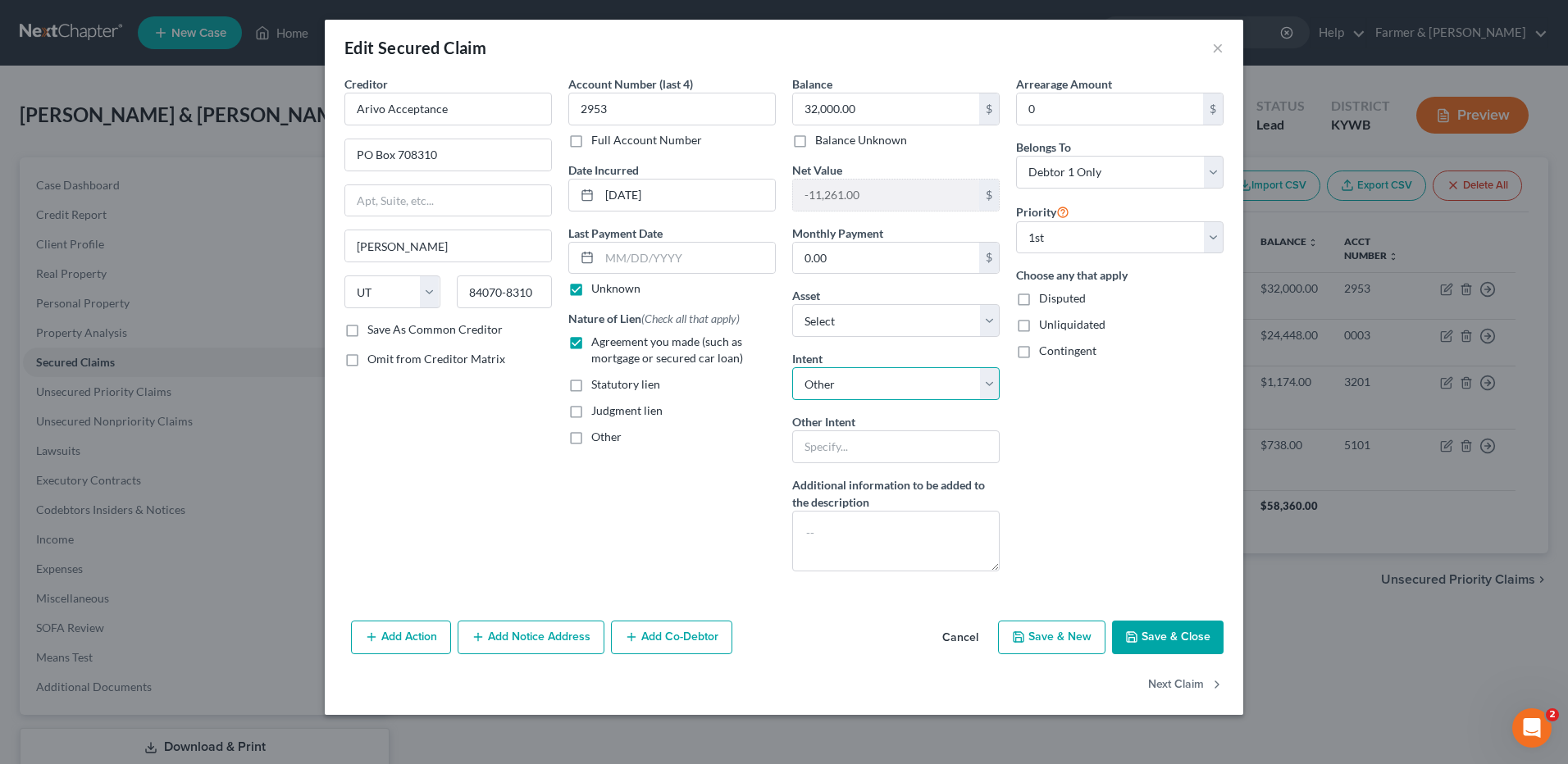
click at [922, 385] on select "Select Surrender Redeem Reaffirm Avoid Other" at bounding box center [896, 383] width 208 height 33
select select "2"
click at [792, 367] on select "Select Surrender Redeem Reaffirm Avoid Other" at bounding box center [896, 383] width 208 height 33
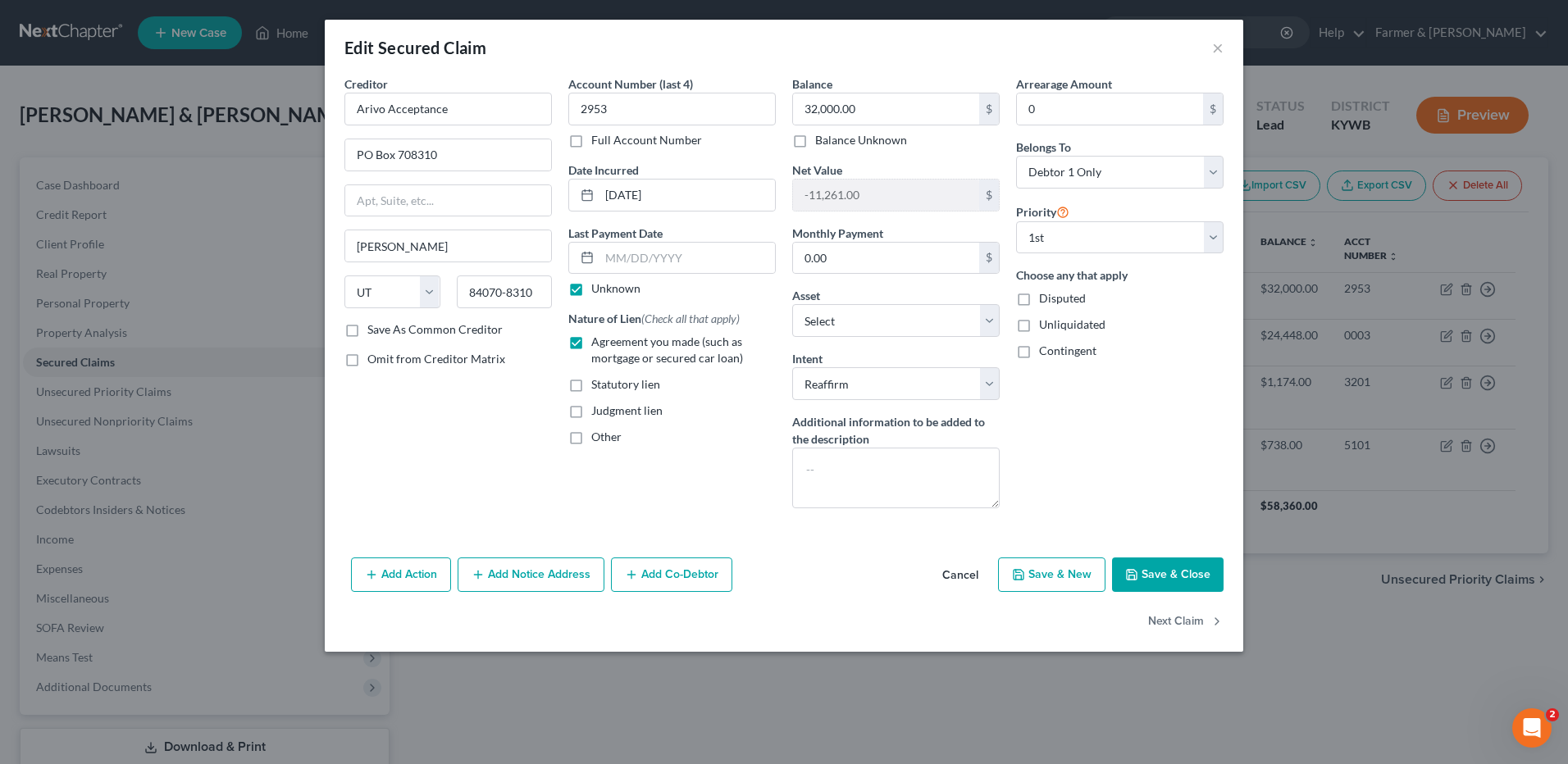
click at [1180, 581] on button "Save & Close" at bounding box center [1168, 574] width 112 height 35
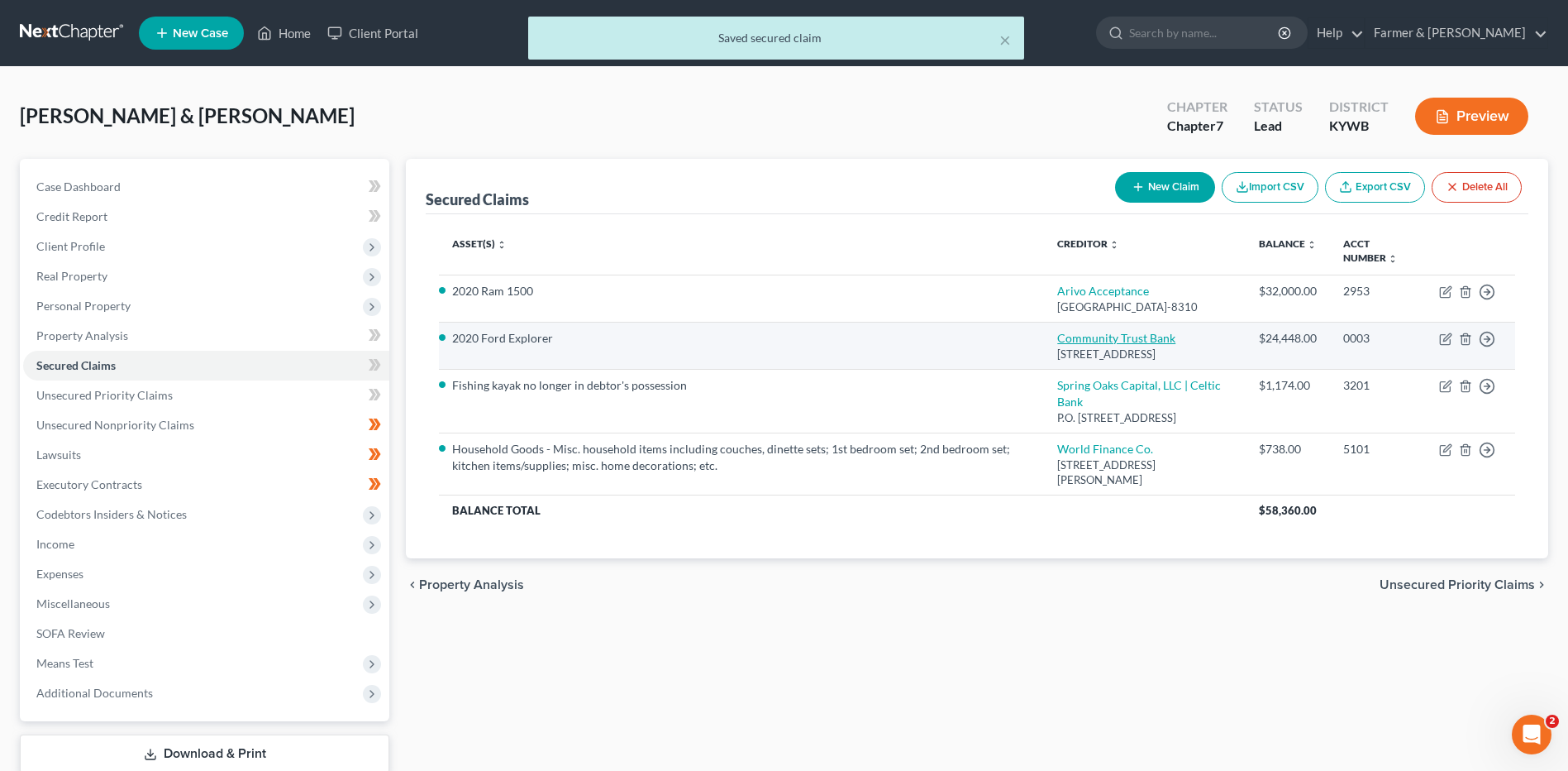
click at [1130, 345] on link "Community Trust Bank" at bounding box center [1117, 338] width 118 height 14
select select "18"
select select "4"
select select "1"
select select "0"
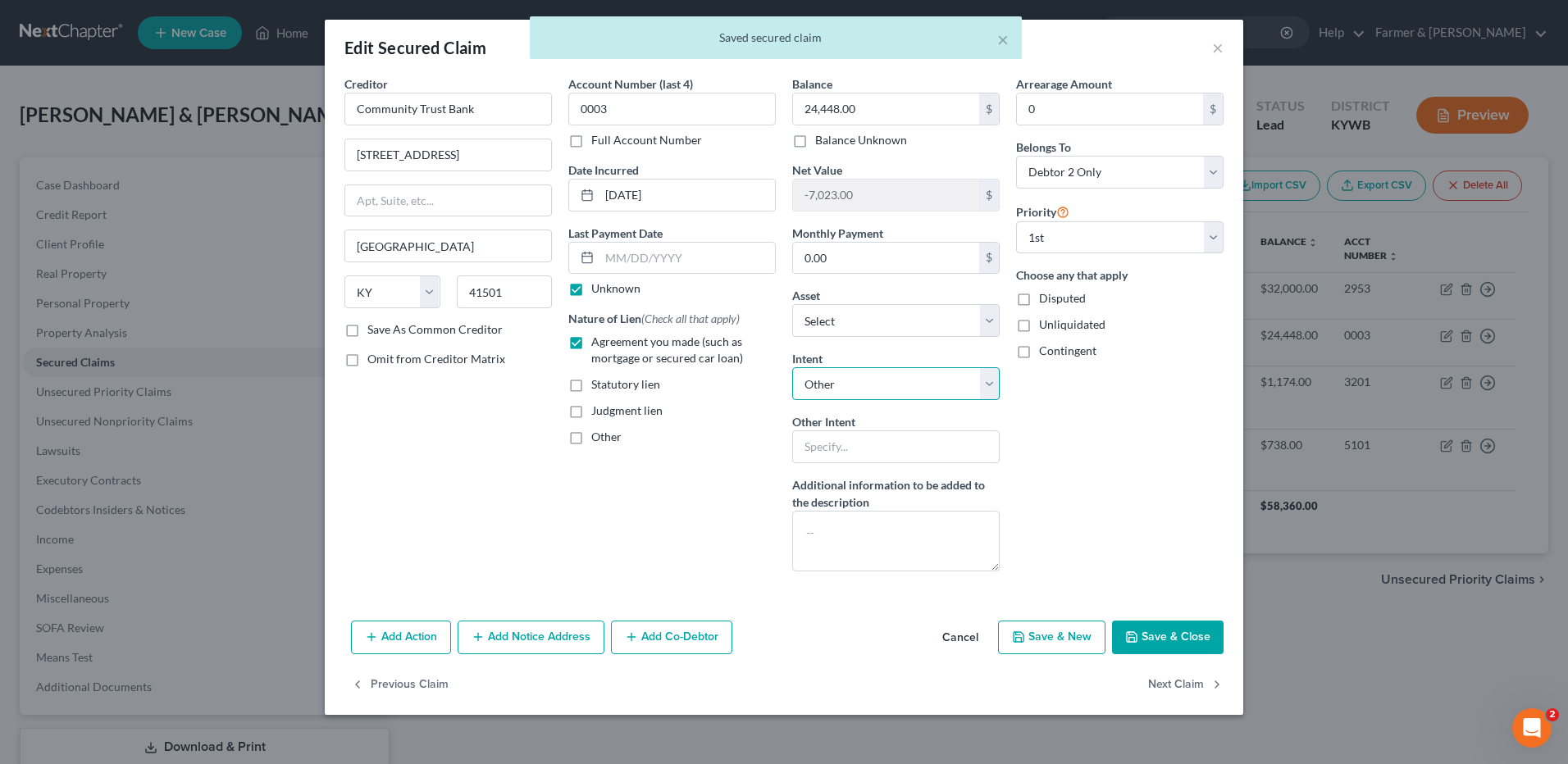
click at [917, 378] on select "Select Surrender Redeem Reaffirm Avoid Other" at bounding box center [896, 383] width 208 height 33
select select "2"
click at [792, 367] on select "Select Surrender Redeem Reaffirm Avoid Other" at bounding box center [896, 383] width 208 height 33
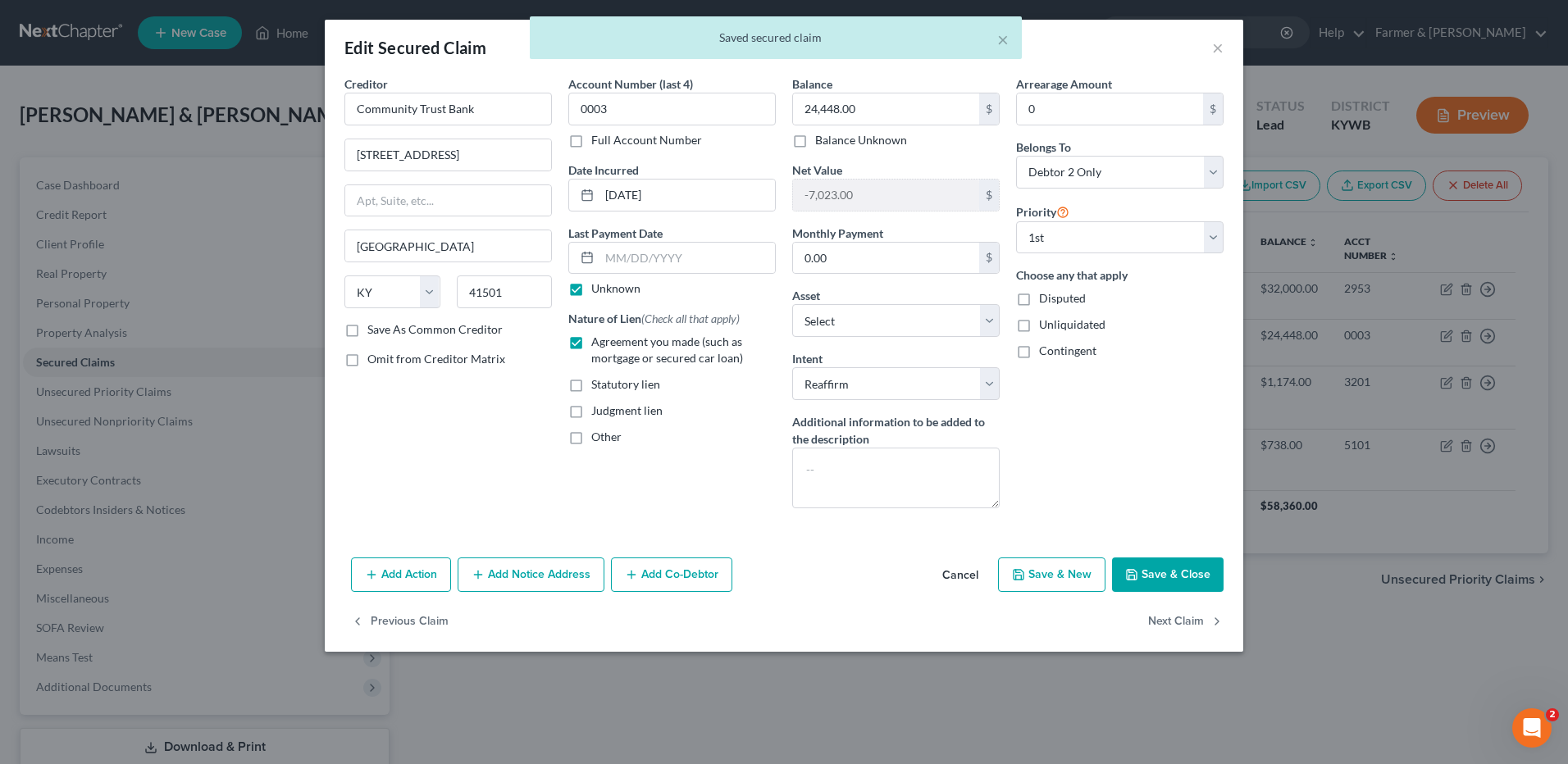
drag, startPoint x: 1180, startPoint y: 579, endPoint x: 1152, endPoint y: 566, distance: 30.9
click at [1180, 578] on button "Save & Close" at bounding box center [1168, 574] width 112 height 35
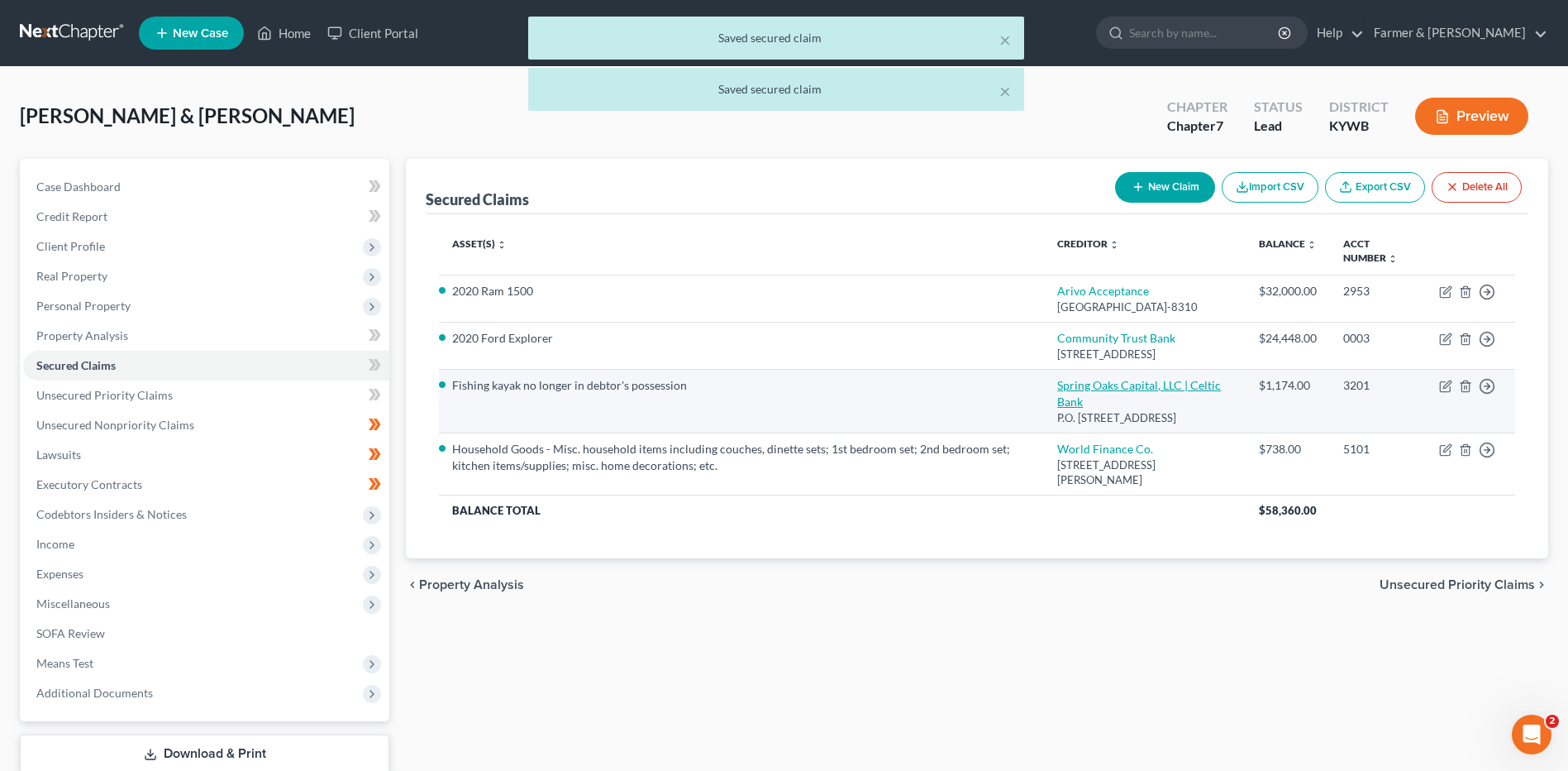
click at [1089, 409] on link "Spring Oaks Capital, LLC | Celtic Bank" at bounding box center [1139, 394] width 164 height 30
select select "48"
select select "4"
select select "1"
select select "0"
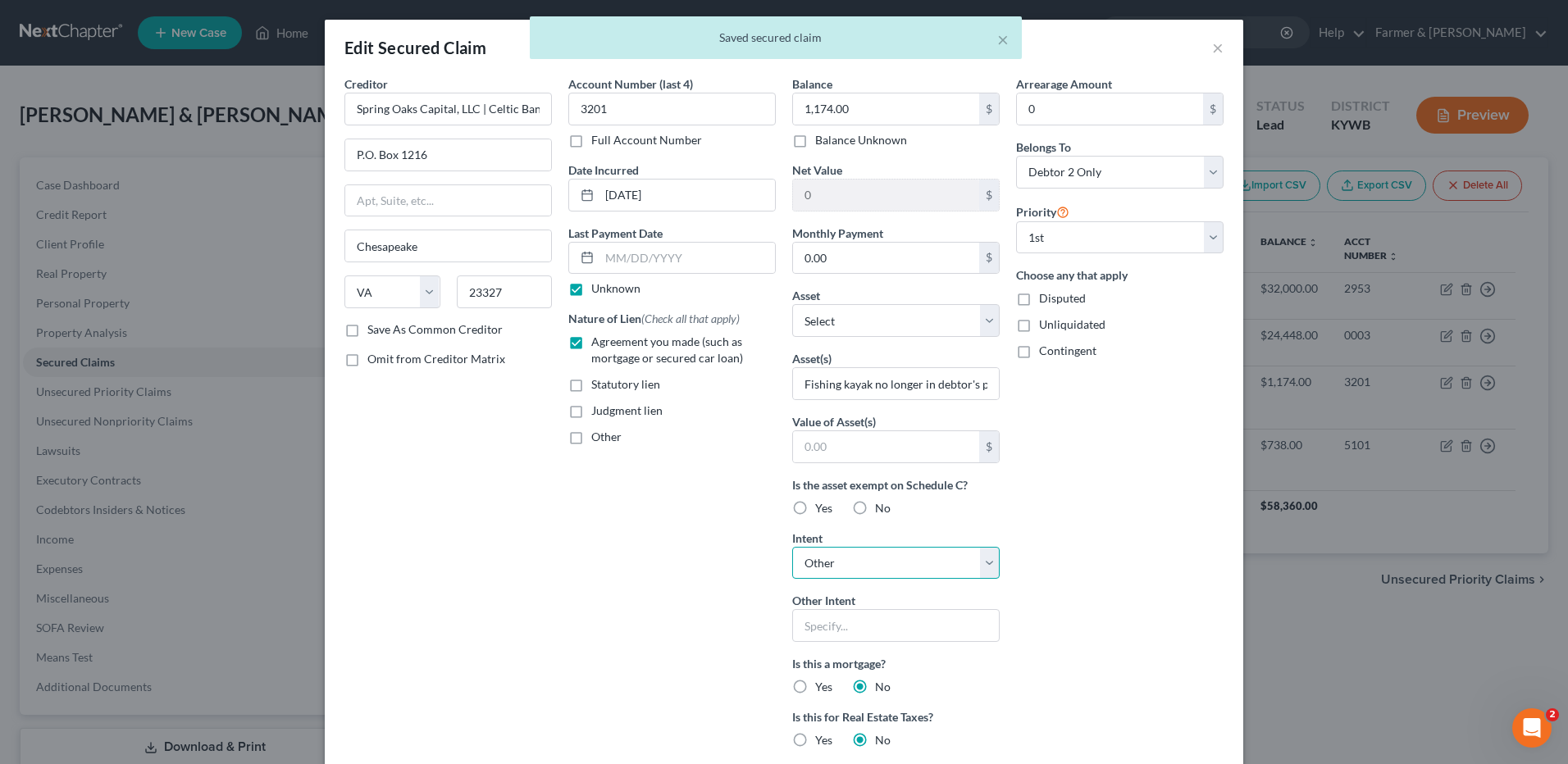
click at [907, 560] on select "Select Surrender Redeem Reaffirm Avoid Other" at bounding box center [896, 563] width 208 height 33
select select "0"
click at [792, 547] on select "Select Surrender Redeem Reaffirm Avoid Other" at bounding box center [896, 563] width 208 height 33
click at [1120, 650] on div "Arrearage Amount 0 $ Belongs To * Select Debtor 1 Only Debtor 2 Only Debtor 1 A…" at bounding box center [1119, 467] width 223 height 784
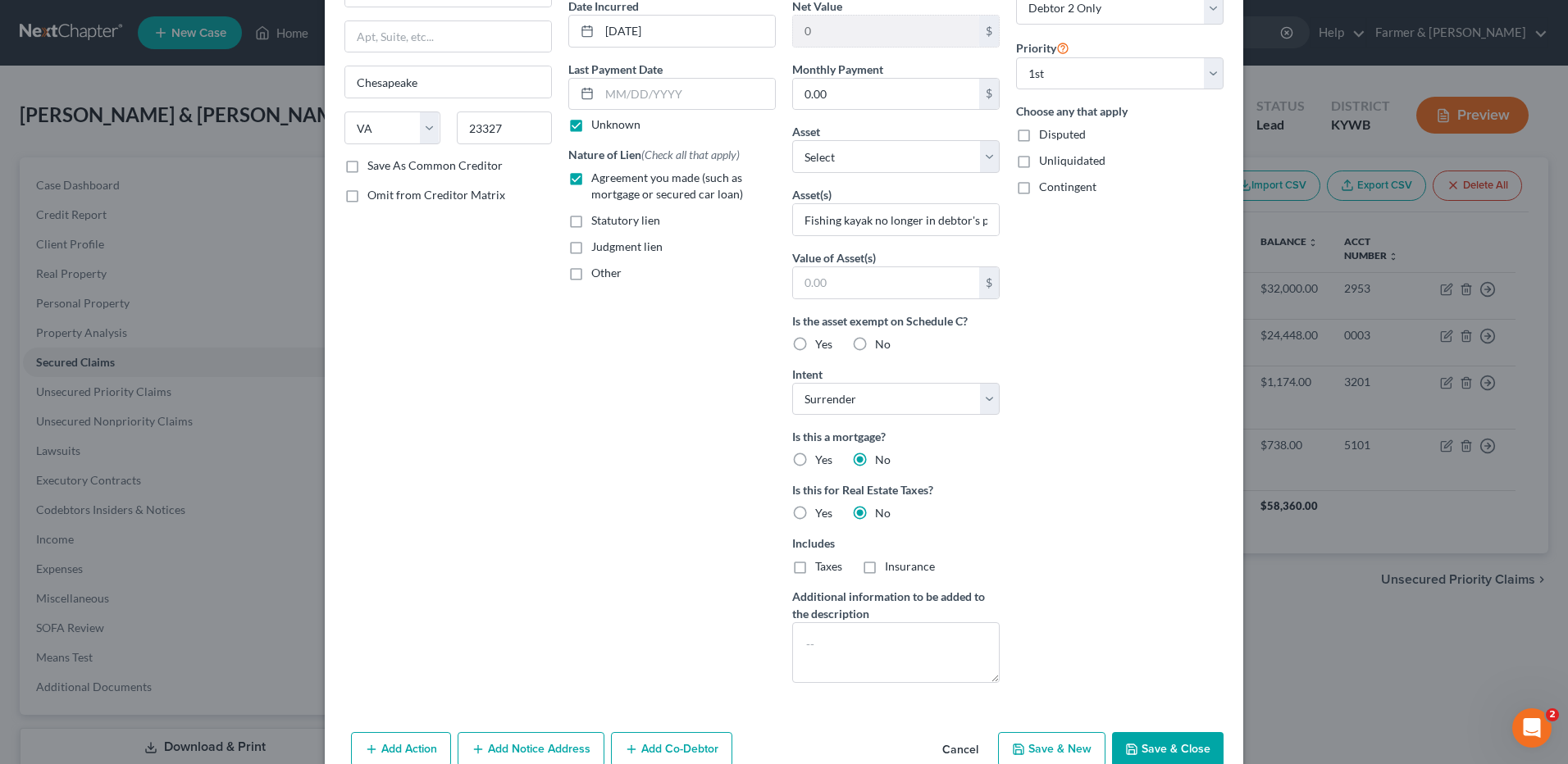
click at [1150, 737] on button "Save & Close" at bounding box center [1168, 749] width 112 height 35
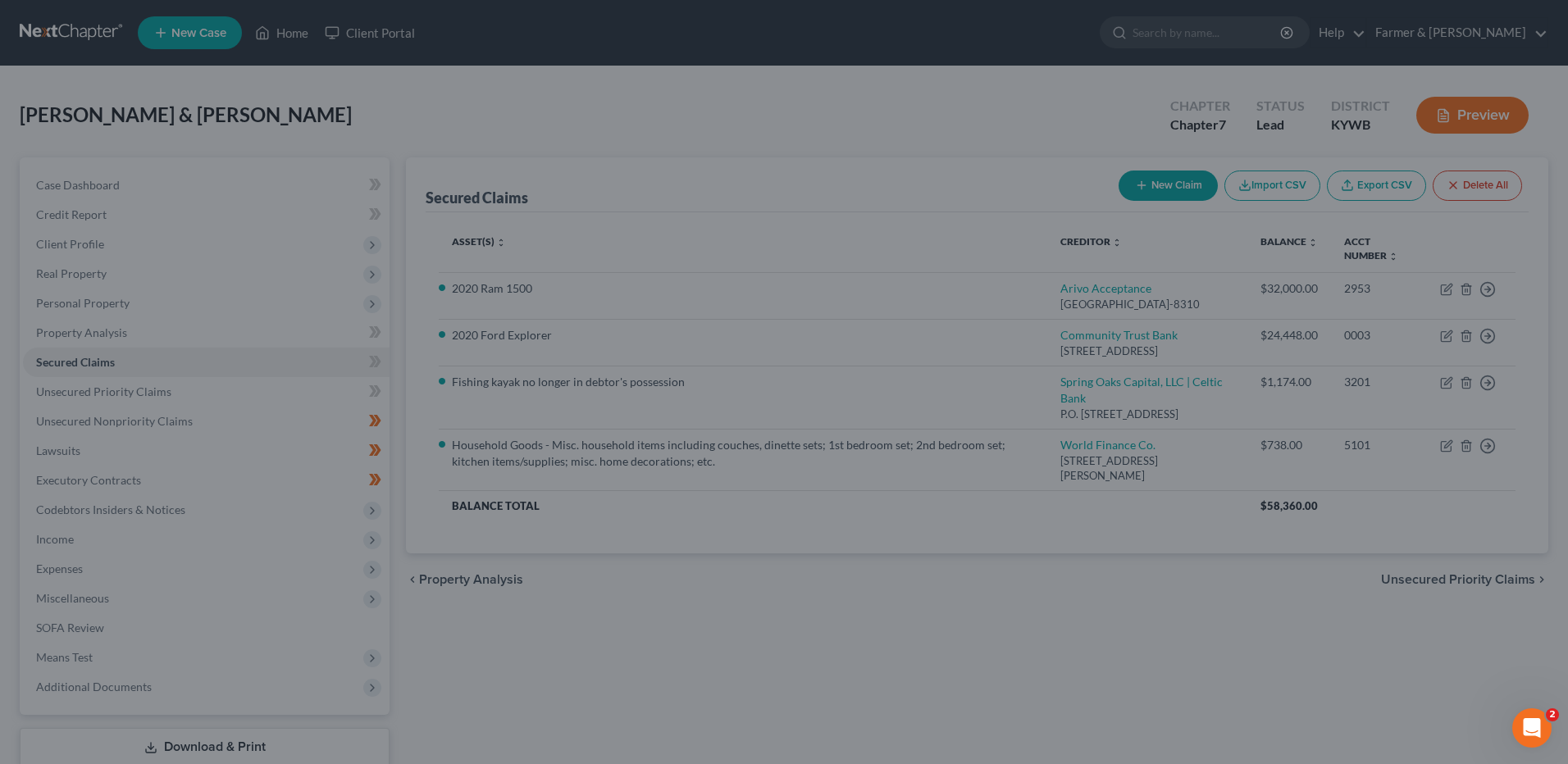
scroll to position [67, 0]
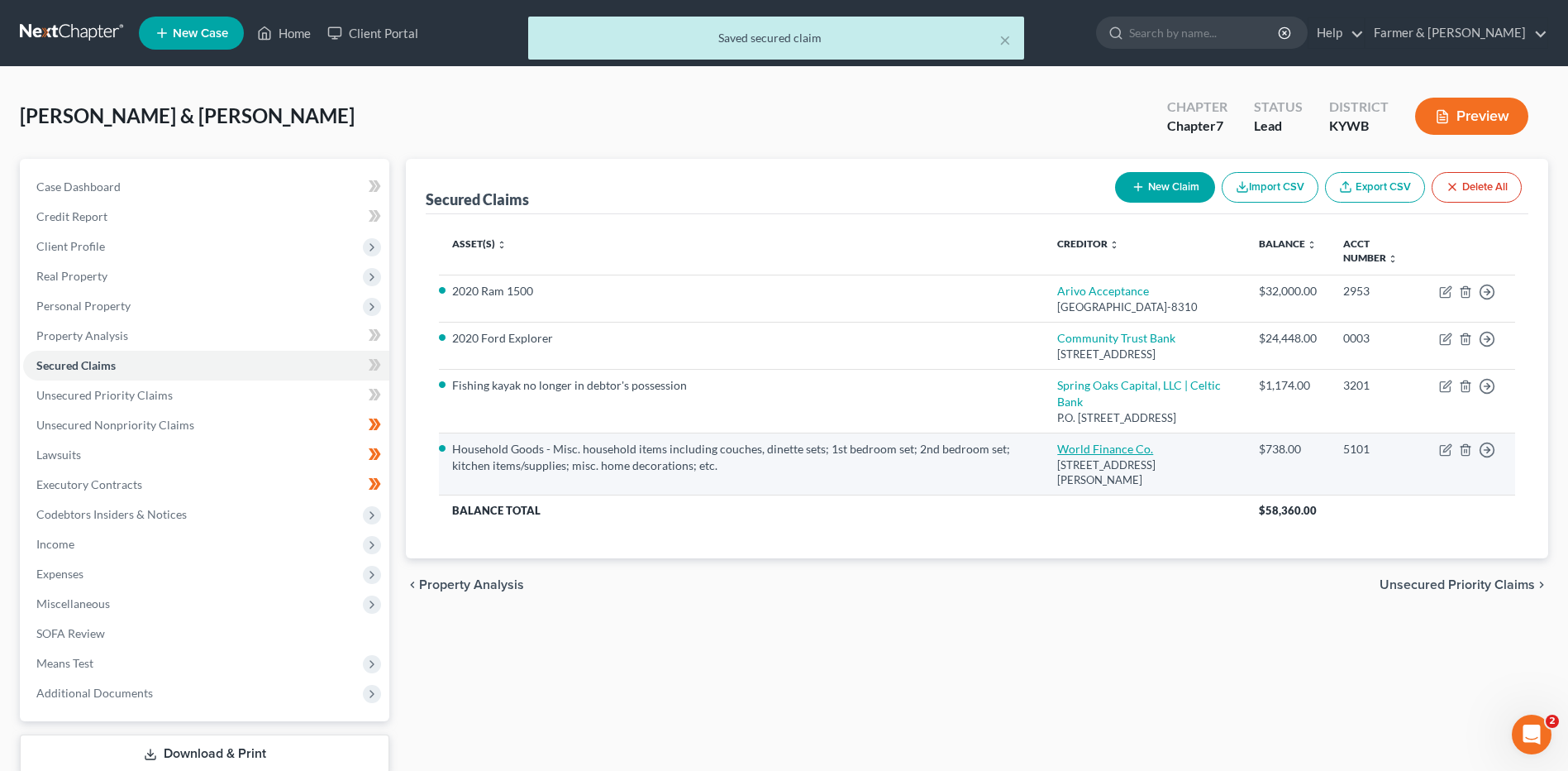
click at [1123, 455] on link "World Finance Co." at bounding box center [1105, 449] width 96 height 14
select select "18"
select select "4"
select select "0"
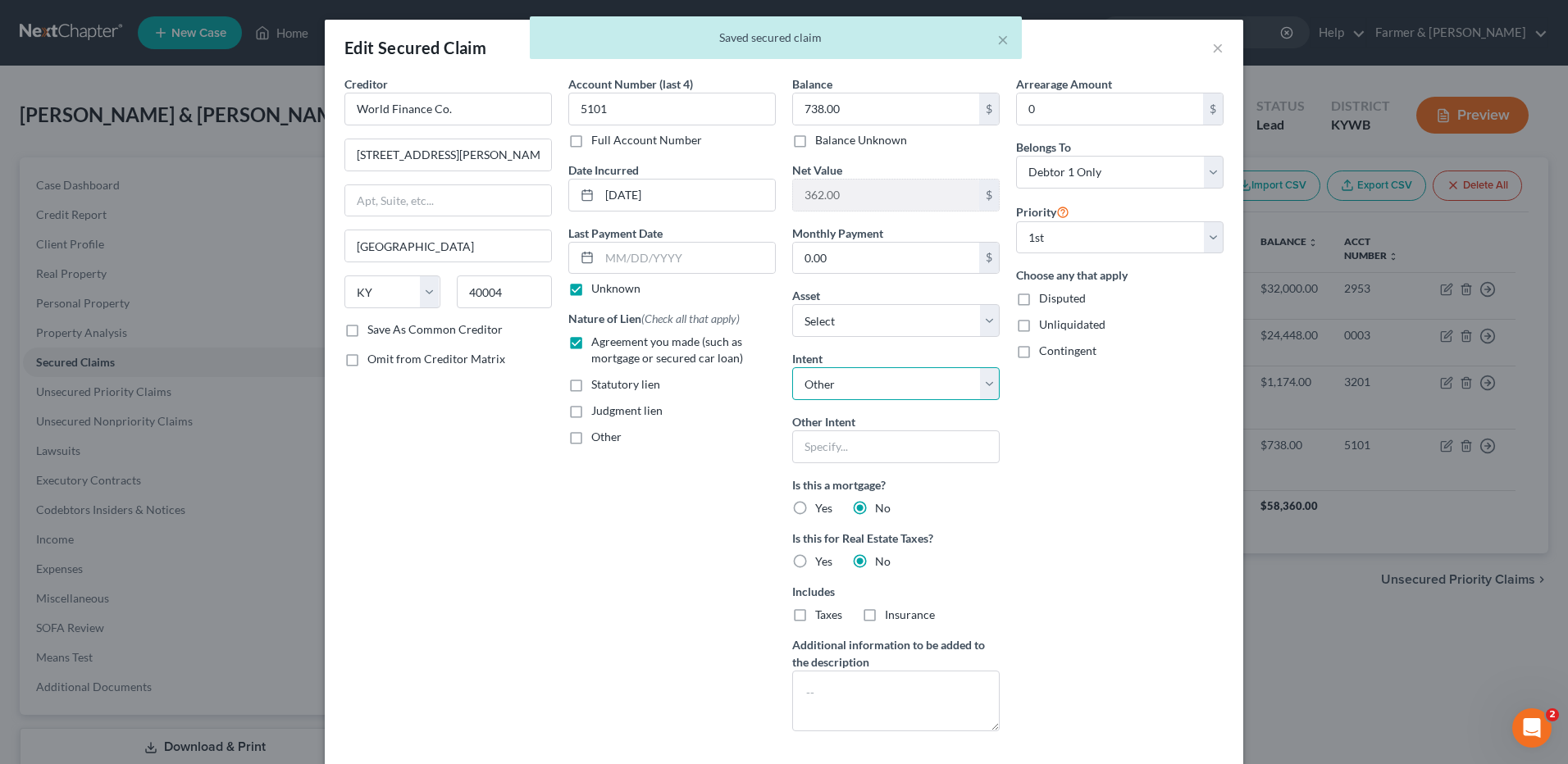
click at [885, 387] on select "Select Surrender Redeem Reaffirm Avoid Other" at bounding box center [896, 383] width 208 height 33
select select "0"
click at [792, 367] on select "Select Surrender Redeem Reaffirm Avoid Other" at bounding box center [896, 383] width 208 height 33
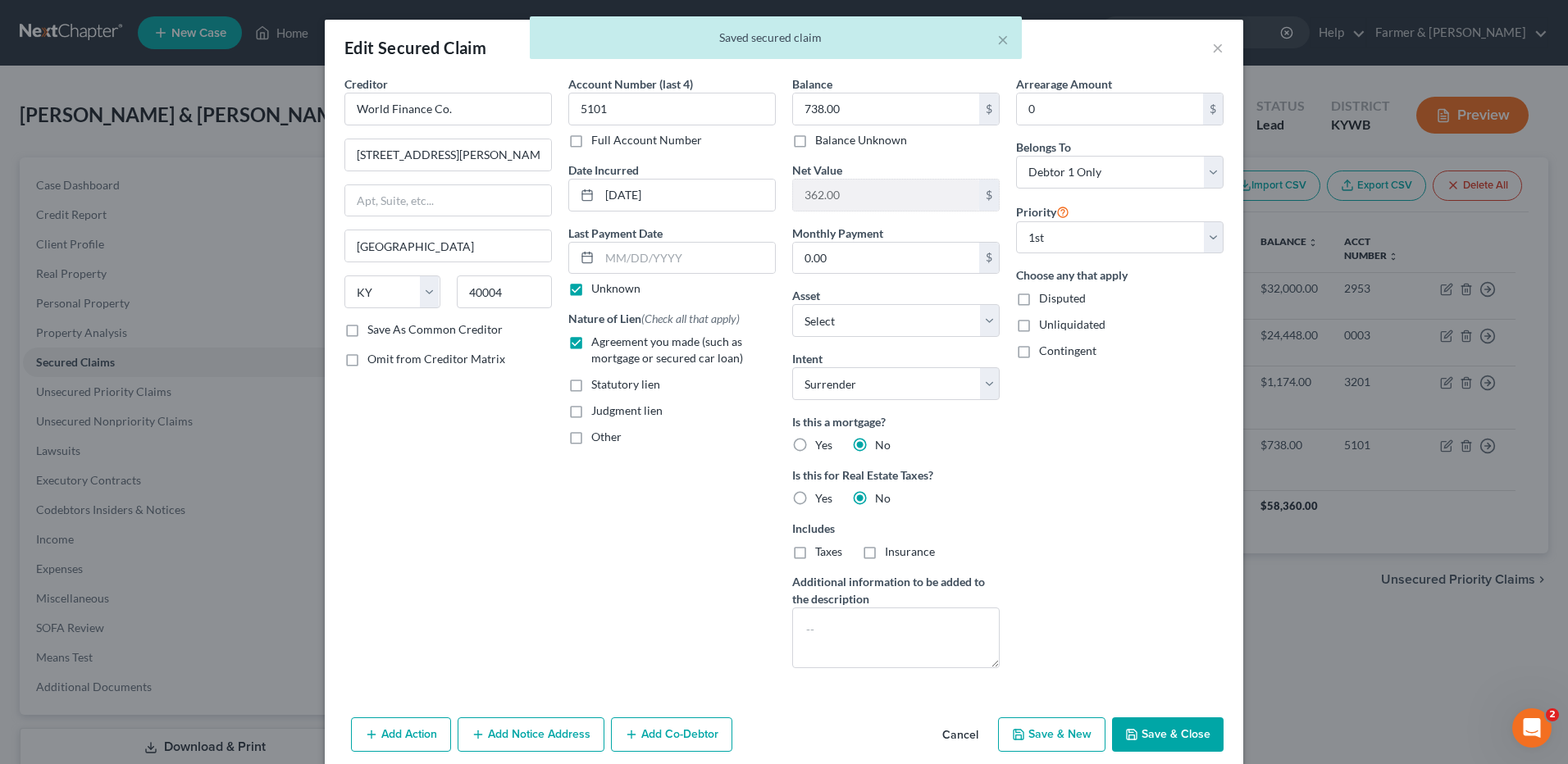
click at [1048, 514] on div "Arrearage Amount 0 $ Belongs To * Select Debtor 1 Only Debtor 2 Only Debtor 1 A…" at bounding box center [1119, 378] width 223 height 605
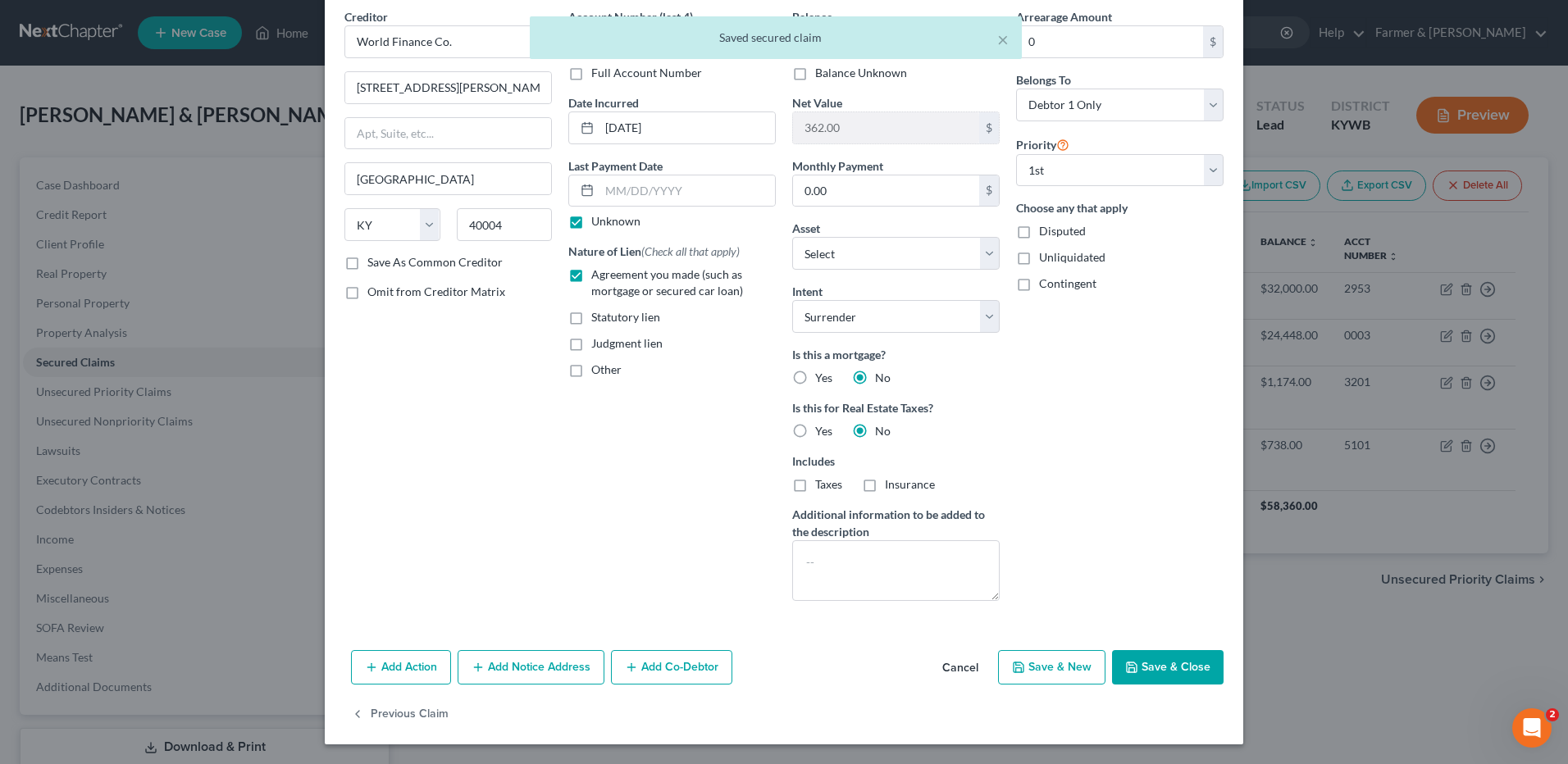
click at [1125, 652] on button "Save & Close" at bounding box center [1168, 667] width 112 height 35
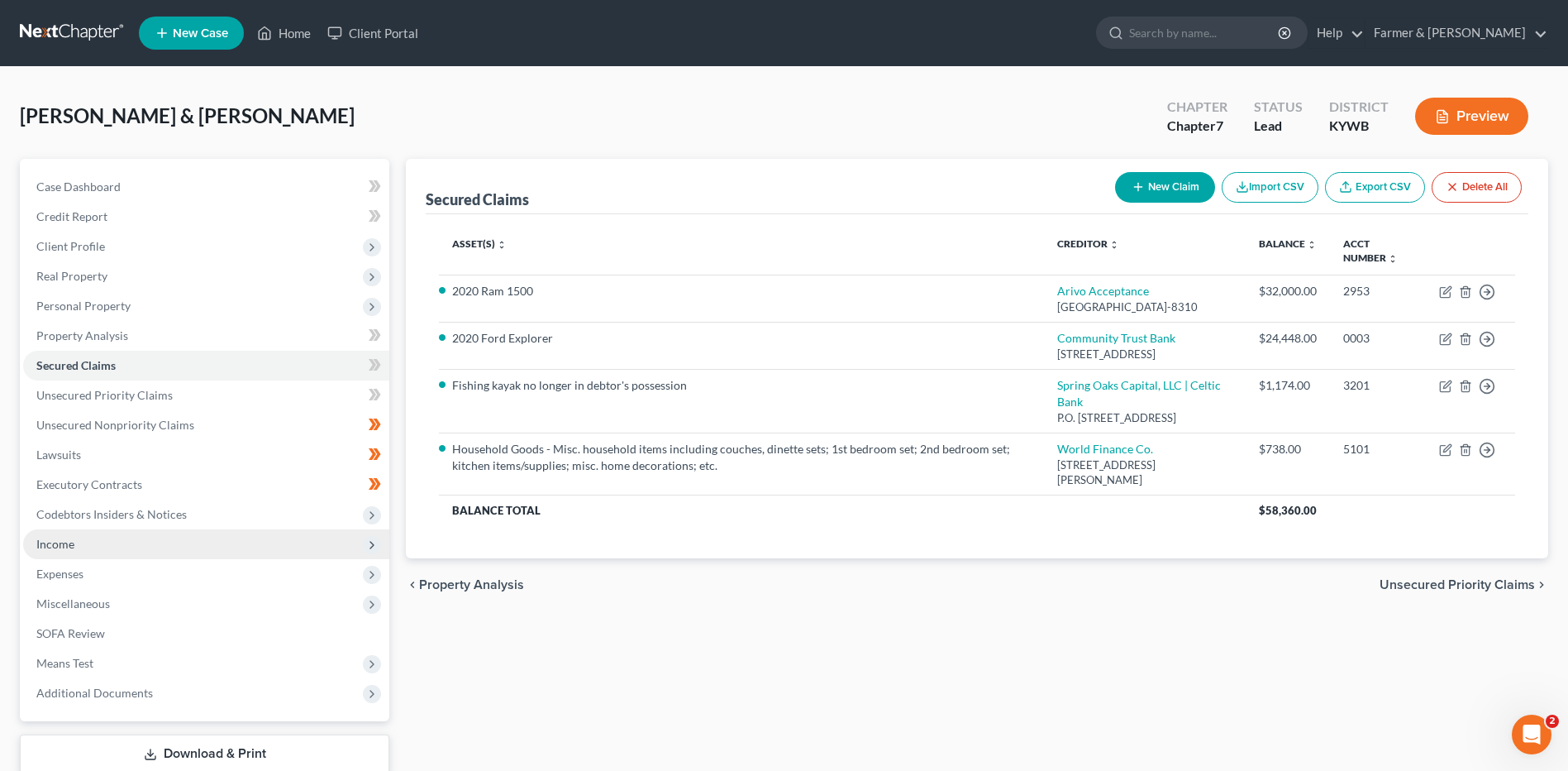
click at [49, 549] on span "Income" at bounding box center [55, 544] width 38 height 14
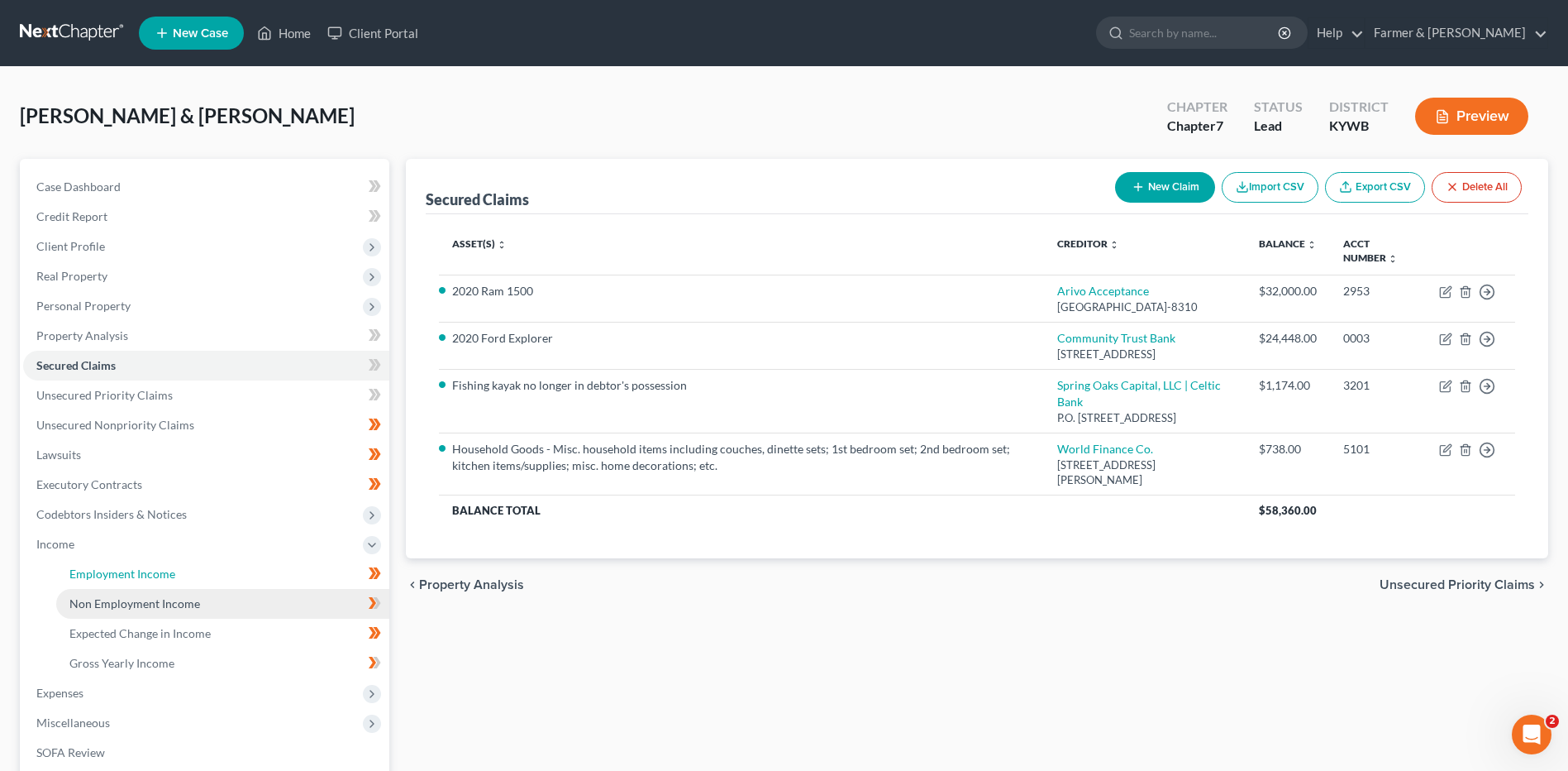
drag, startPoint x: 141, startPoint y: 569, endPoint x: 280, endPoint y: 597, distance: 141.8
click at [141, 569] on span "Employment Income" at bounding box center [122, 573] width 105 height 14
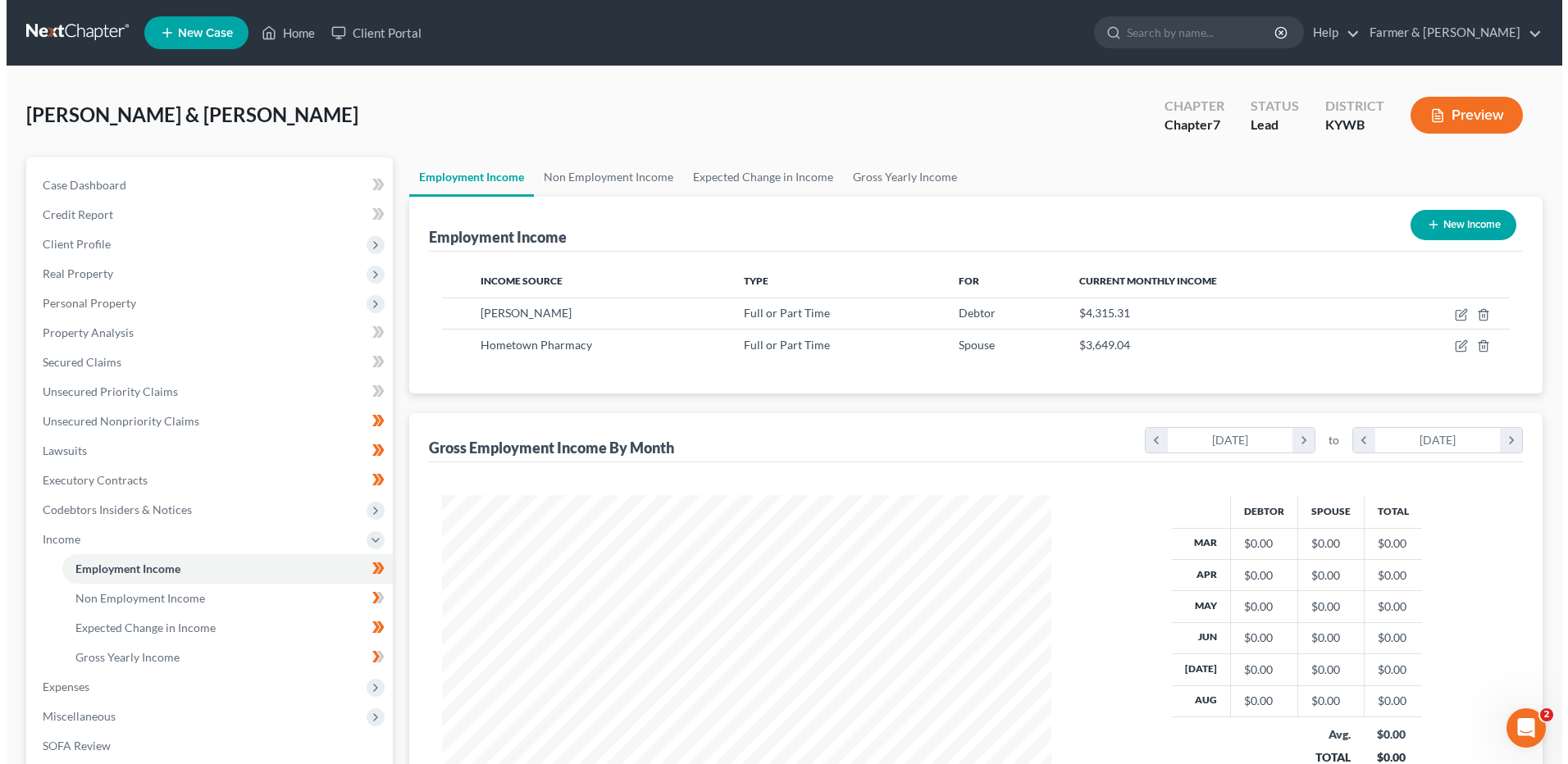
scroll to position [304, 641]
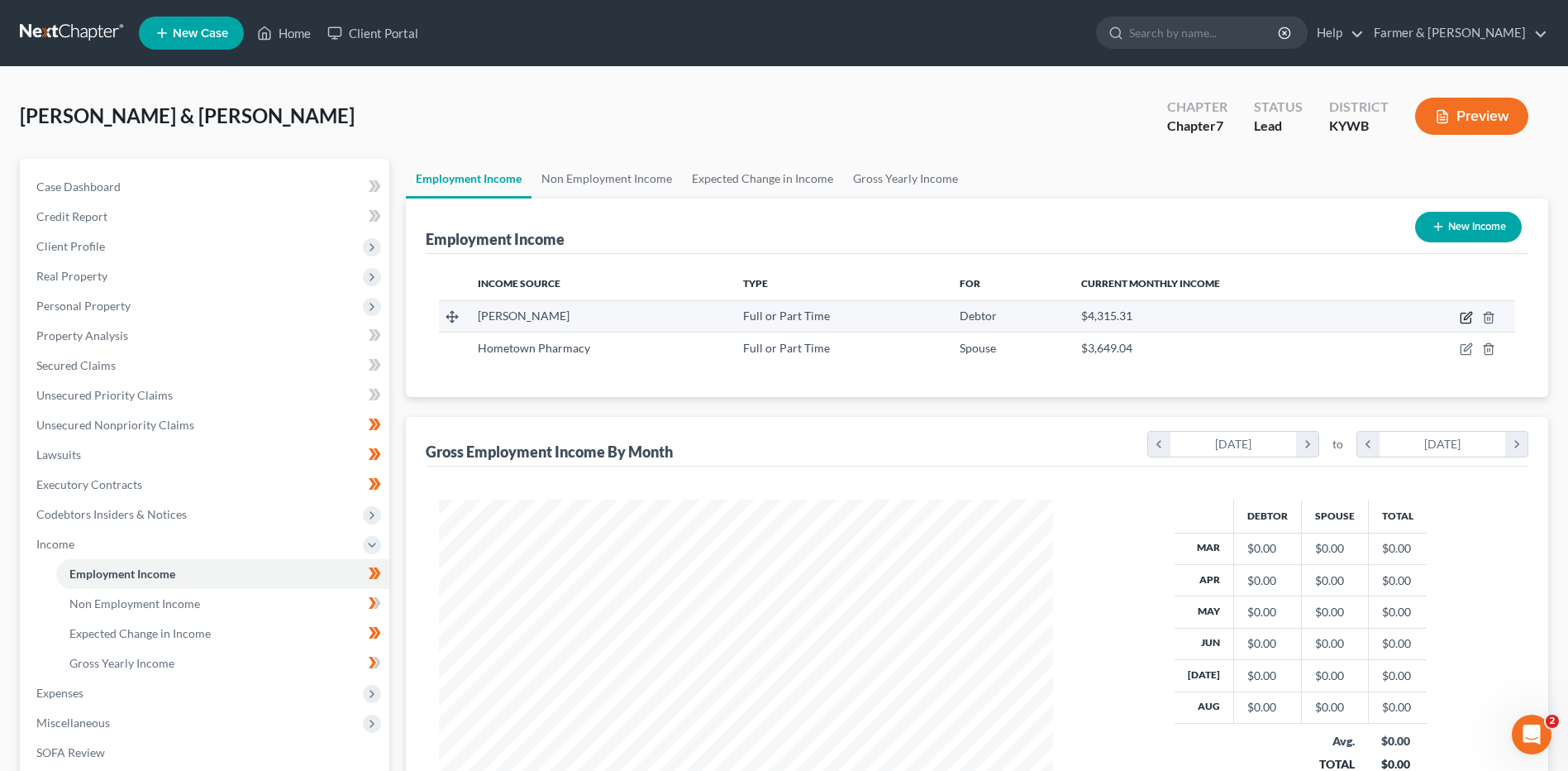
click at [1462, 318] on icon "button" at bounding box center [1465, 318] width 10 height 10
select select "0"
select select "14"
select select "3"
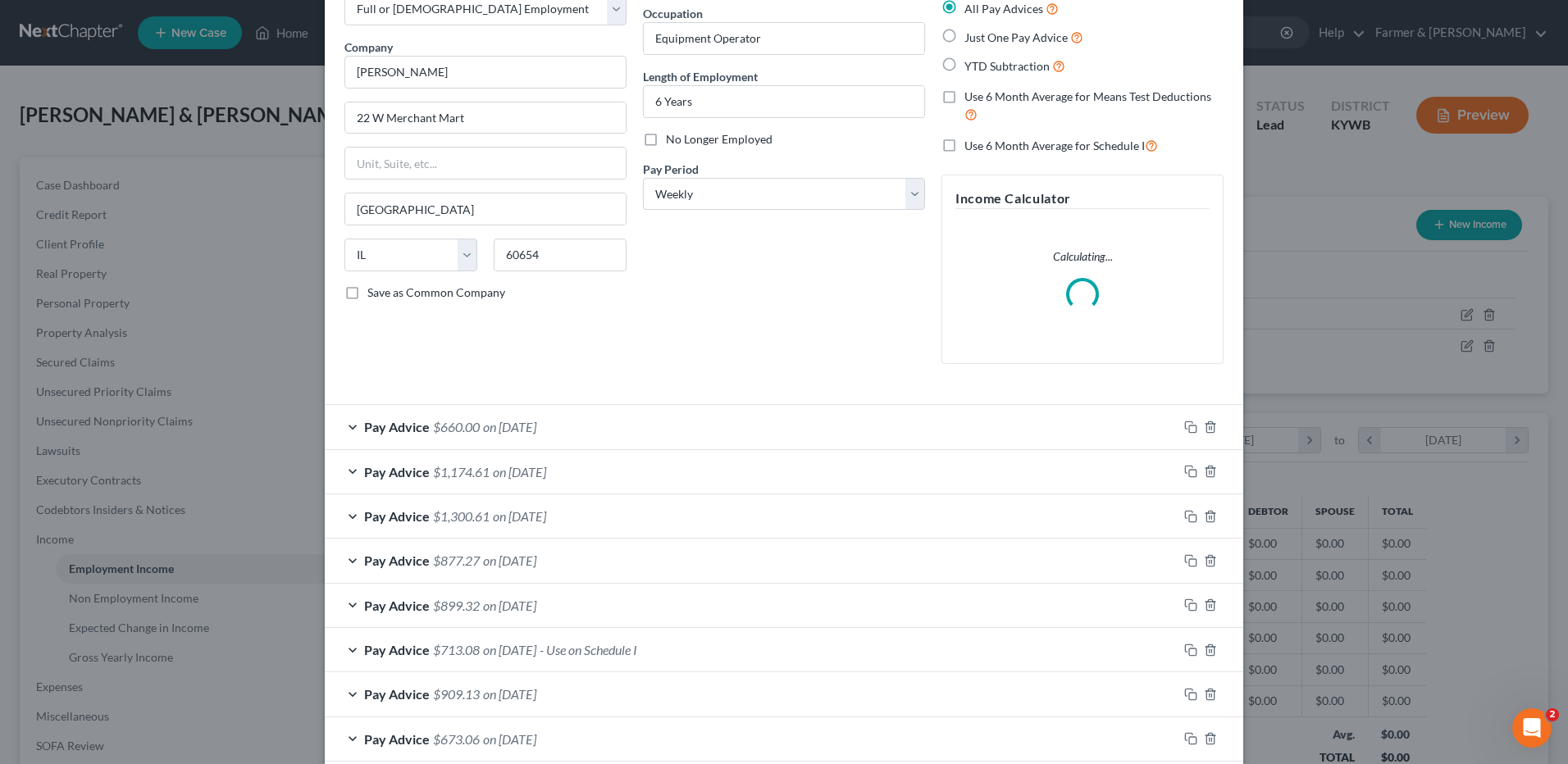
scroll to position [0, 0]
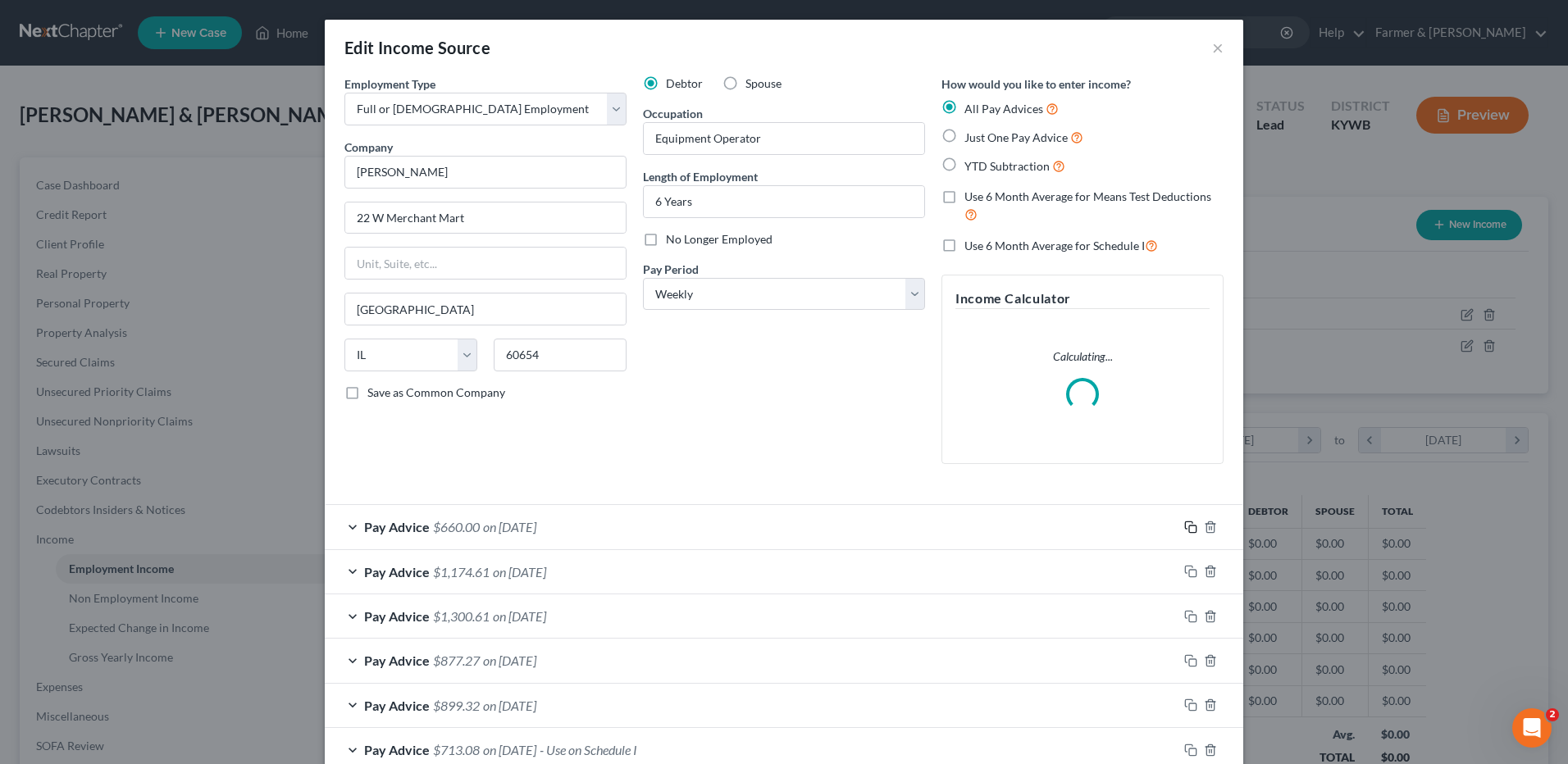
click at [1185, 477] on div "How would you like to enter income? All Pay Advices Just One Pay Advice YTD Sub…" at bounding box center [1082, 276] width 299 height 401
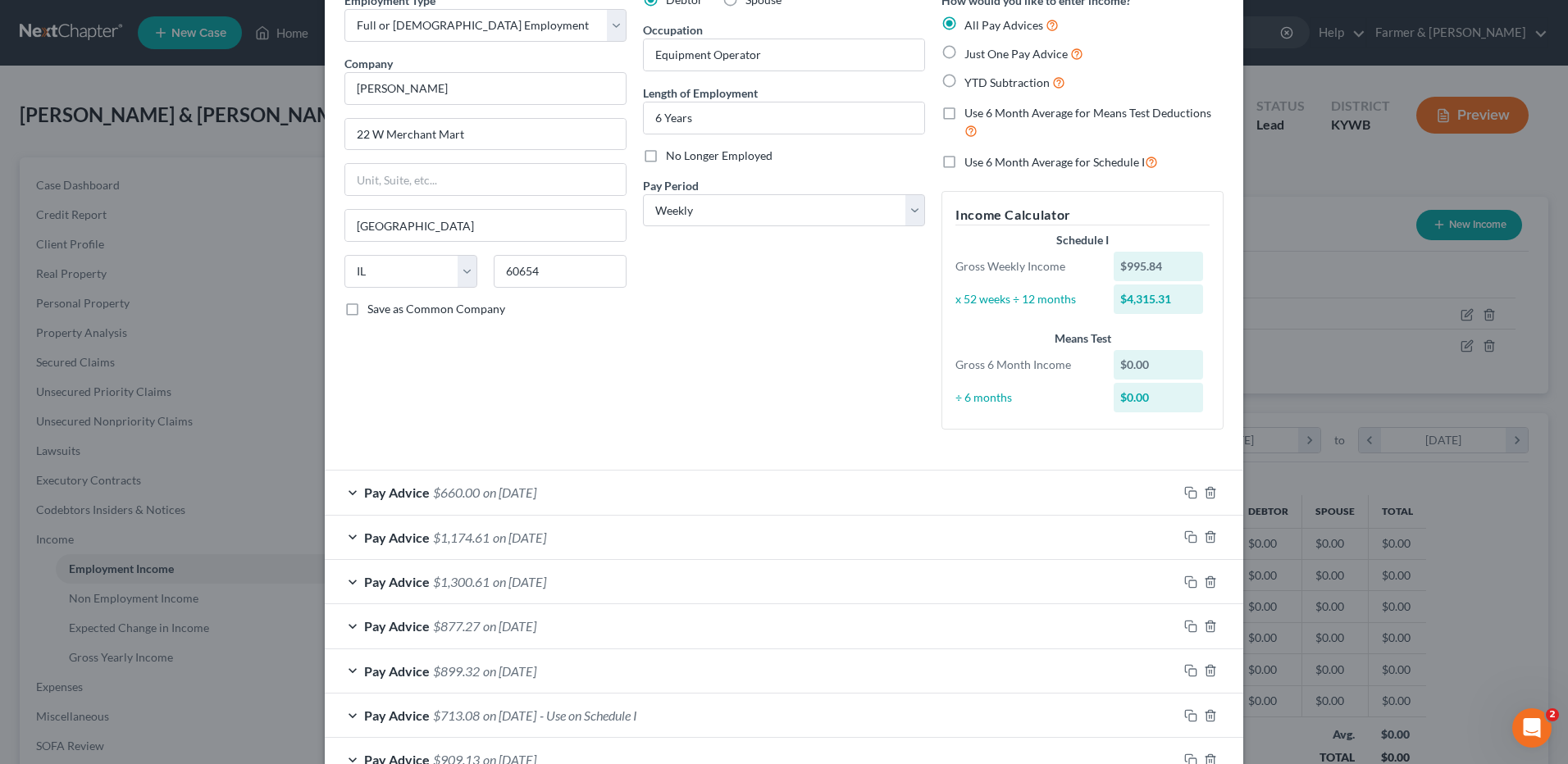
scroll to position [54, 0]
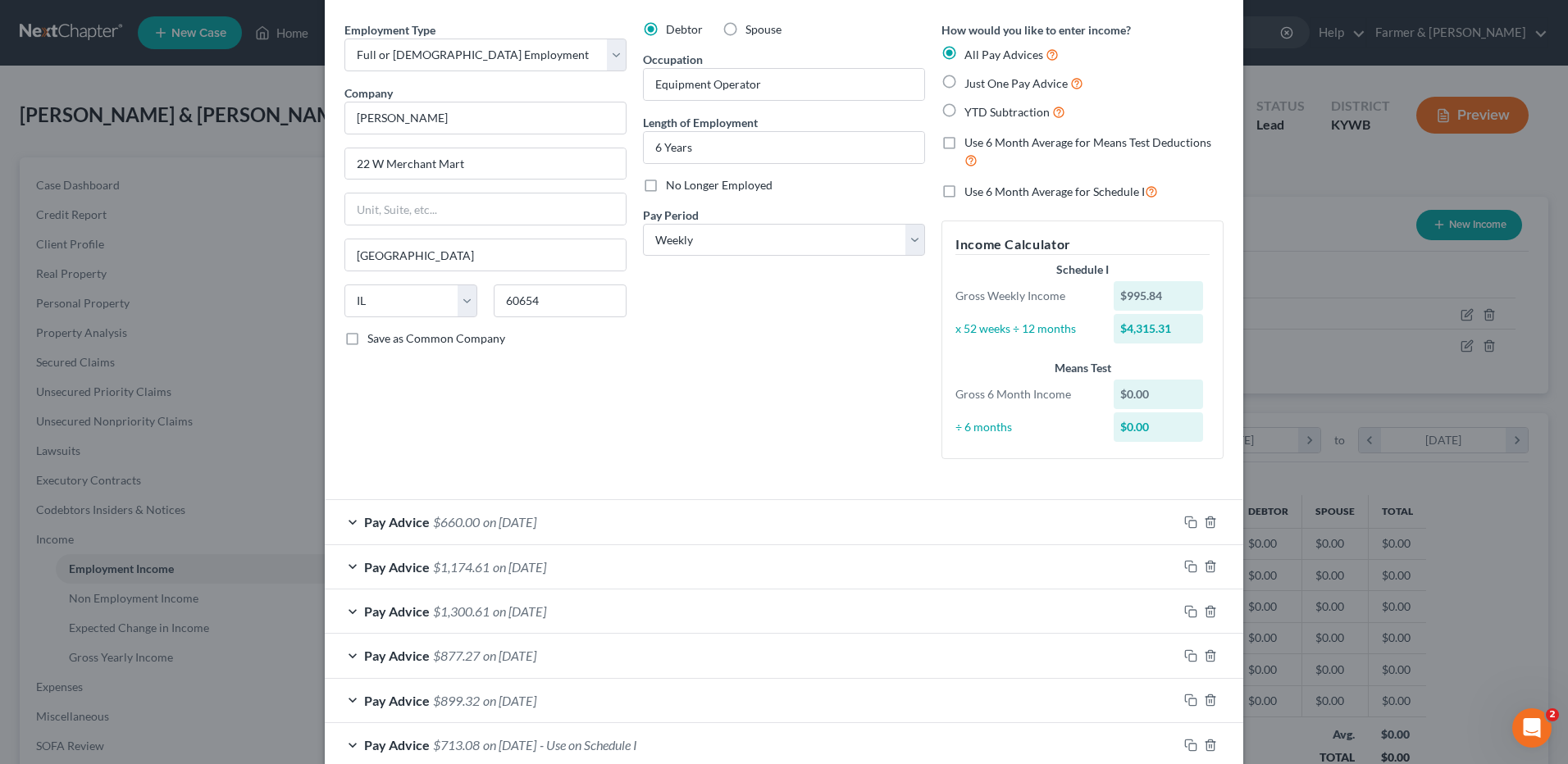
click at [1185, 528] on div at bounding box center [1211, 522] width 66 height 27
click at [1187, 517] on icon "button" at bounding box center [1188, 519] width 7 height 7
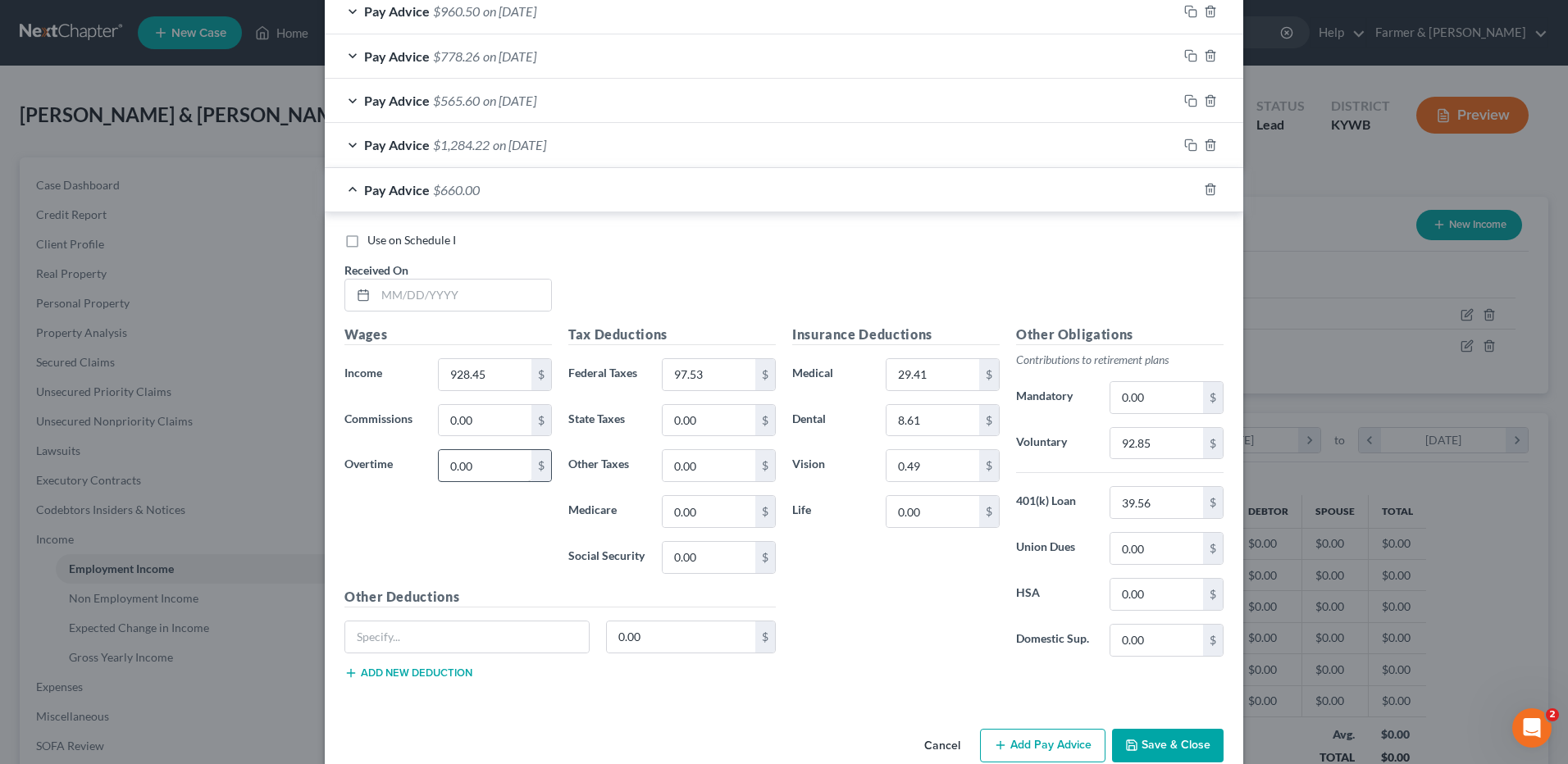
scroll to position [1575, 0]
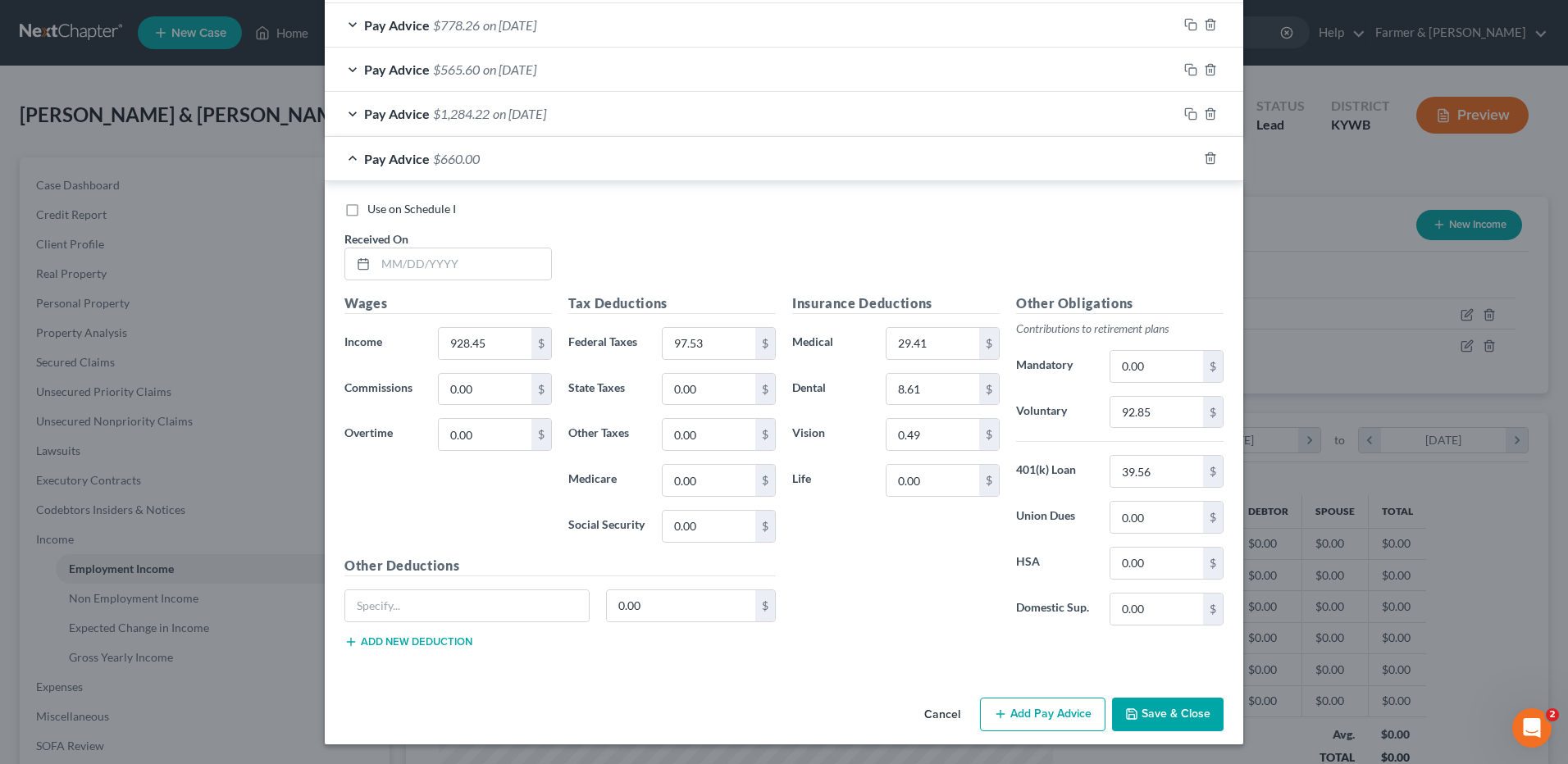
click at [493, 282] on div "Use on Schedule I Received On *" at bounding box center [784, 247] width 896 height 92
click at [506, 267] on input "text" at bounding box center [463, 263] width 176 height 31
type input "[DATE]"
type input "1,145.19"
type input "127.10"
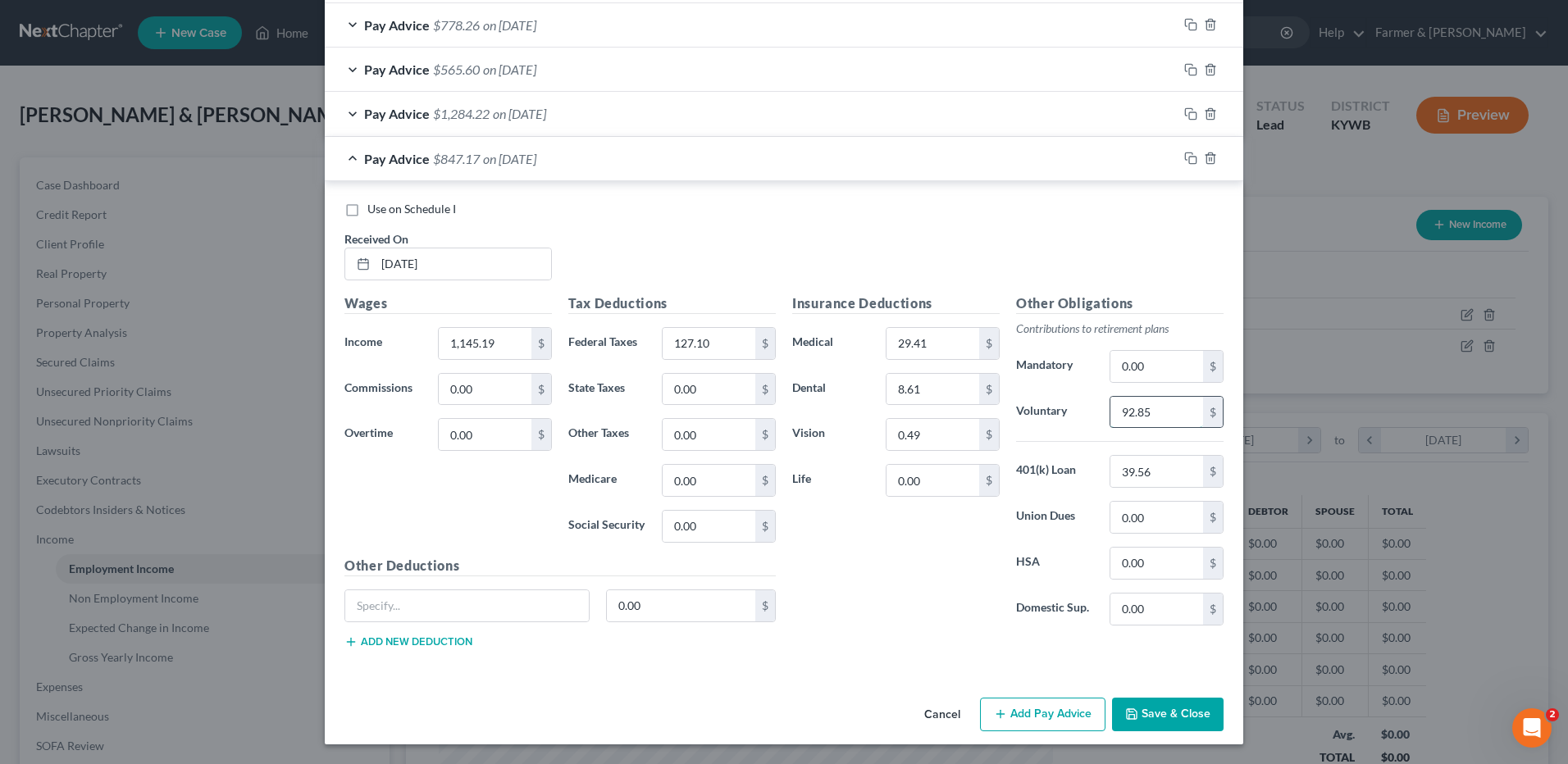
click at [1172, 413] on input "92.85" at bounding box center [1156, 412] width 92 height 31
type input "125.97"
click at [1188, 161] on icon "button" at bounding box center [1190, 158] width 13 height 13
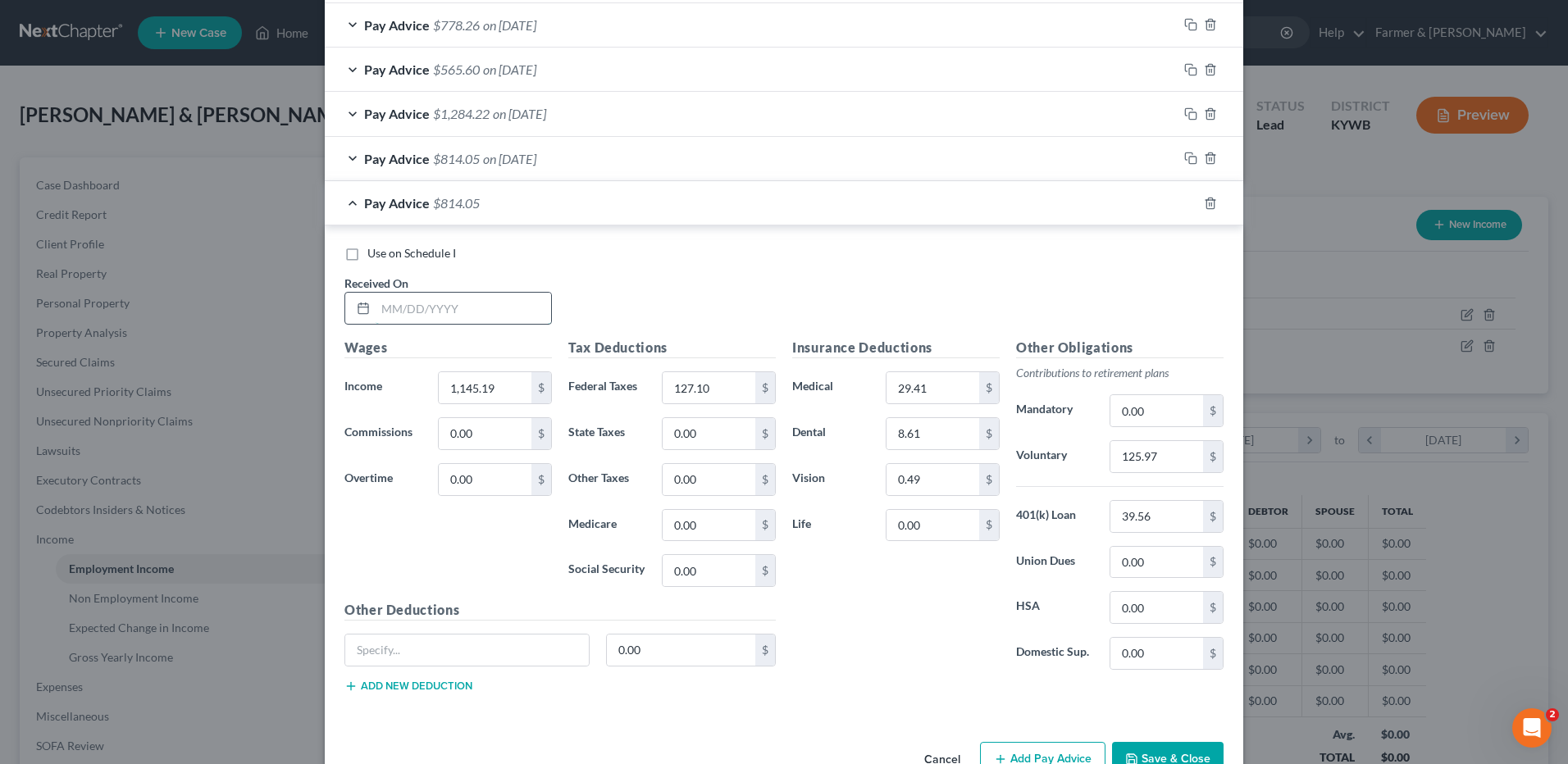
click at [454, 316] on input "text" at bounding box center [463, 308] width 176 height 31
type input "03/14/2025"
type input "1,284.30"
type input "143.40"
click at [1185, 462] on input "125.97" at bounding box center [1156, 456] width 92 height 31
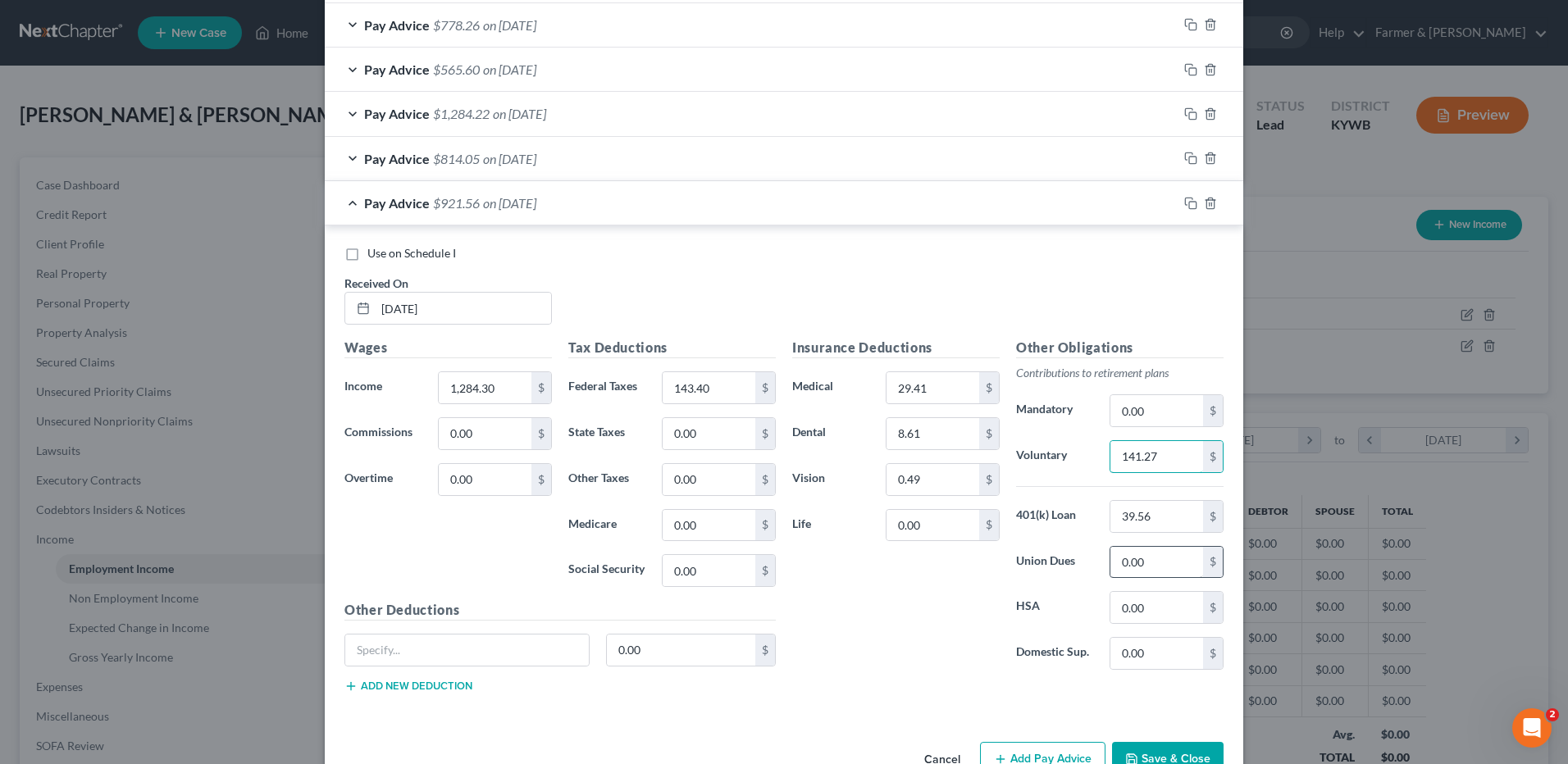
type input "141.27"
click at [1163, 564] on input "0.00" at bounding box center [1156, 562] width 92 height 31
type input "40.00"
click at [1187, 154] on icon "button" at bounding box center [1188, 157] width 7 height 7
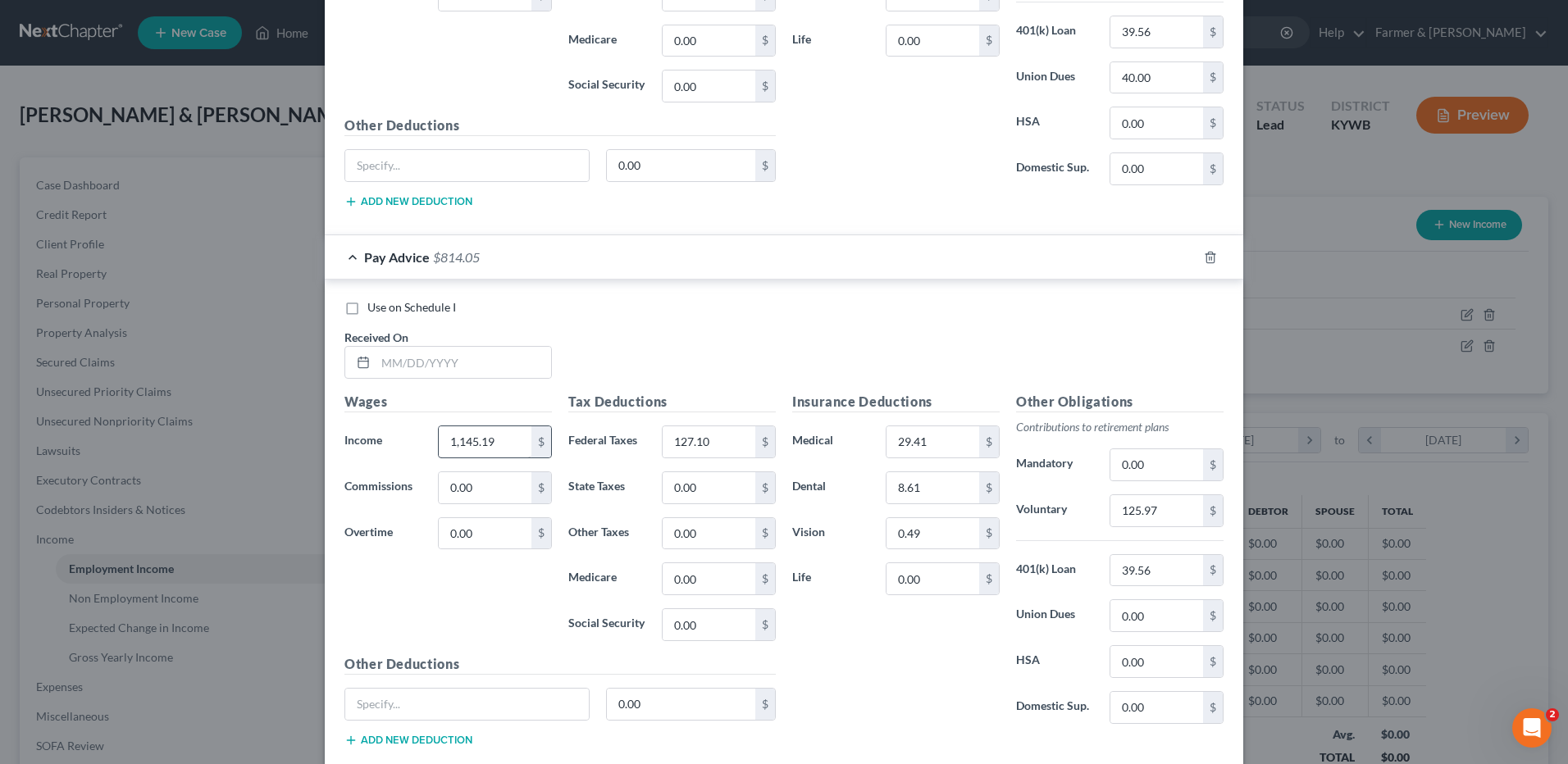
scroll to position [2157, 0]
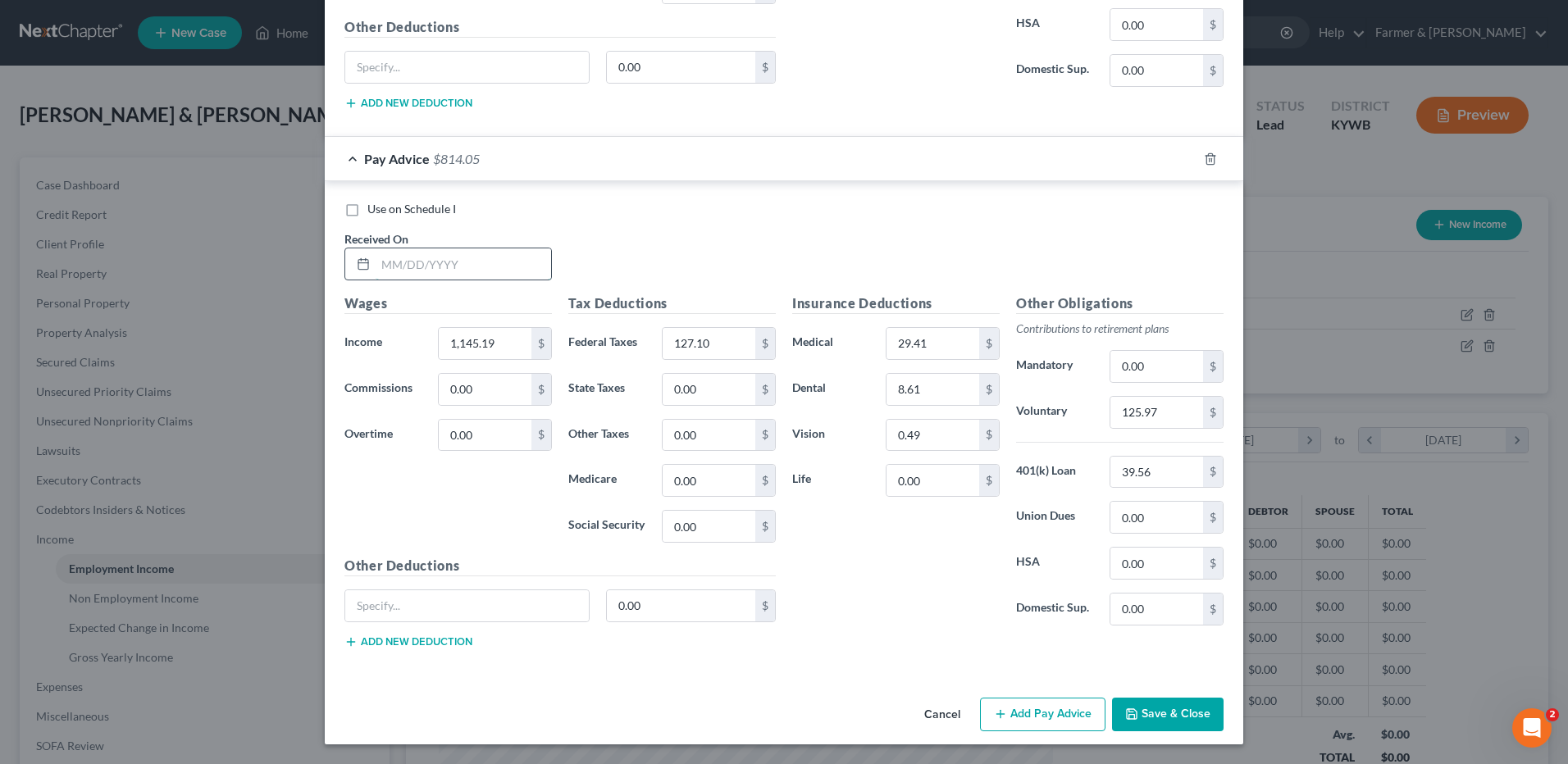
click at [509, 268] on input "text" at bounding box center [463, 263] width 176 height 31
type input "03/21/2025"
type input "954.33"
type input "104.75"
click at [1164, 408] on input "125.97" at bounding box center [1156, 412] width 92 height 31
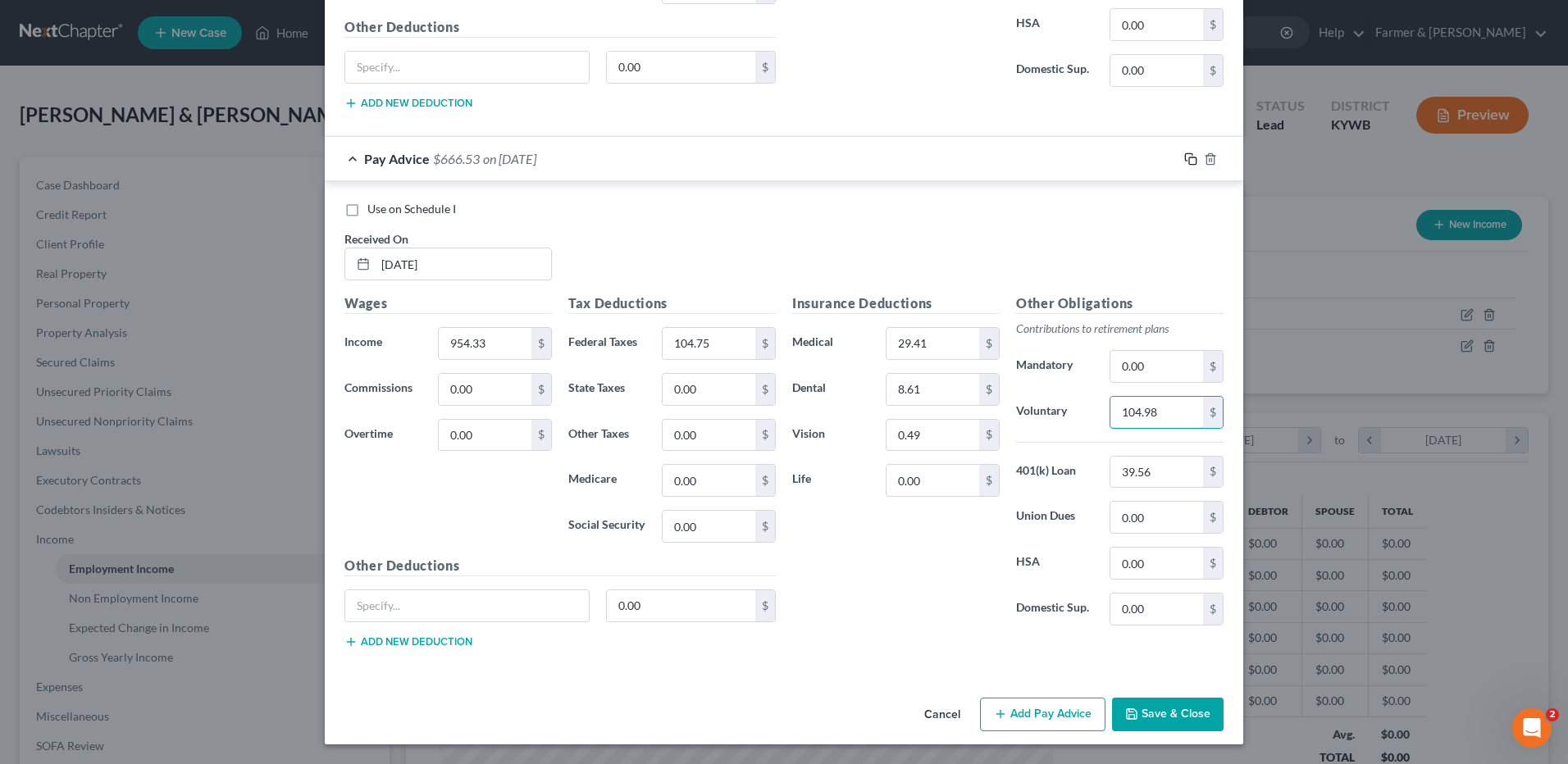
type input "104.98"
click at [1190, 158] on rect "button" at bounding box center [1193, 161] width 7 height 7
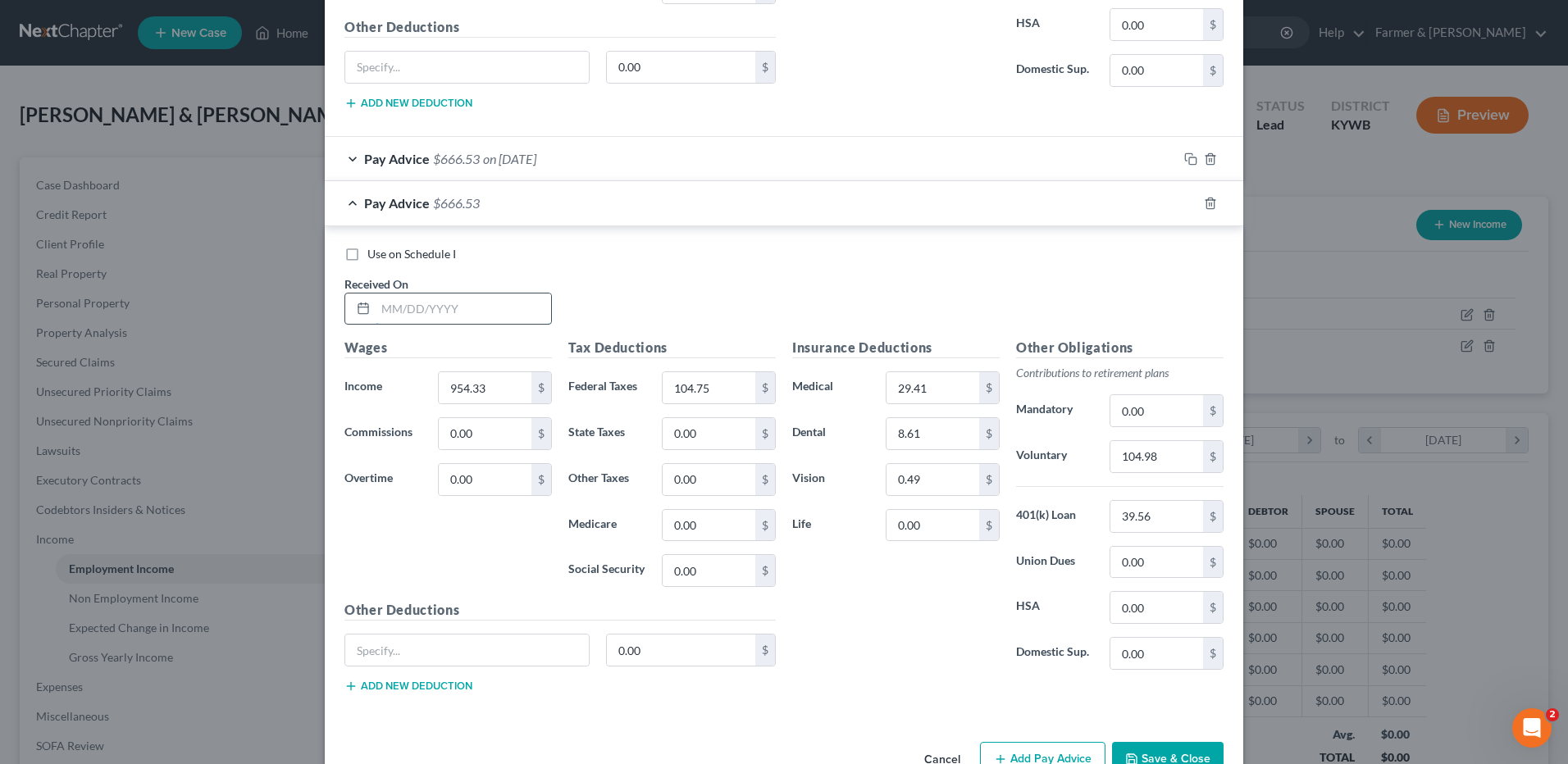
click at [538, 305] on input "text" at bounding box center [463, 308] width 176 height 31
type input "03/28/2025"
type input "1,407.23"
type input "151.64"
click at [1163, 451] on input "104.98" at bounding box center [1156, 456] width 92 height 31
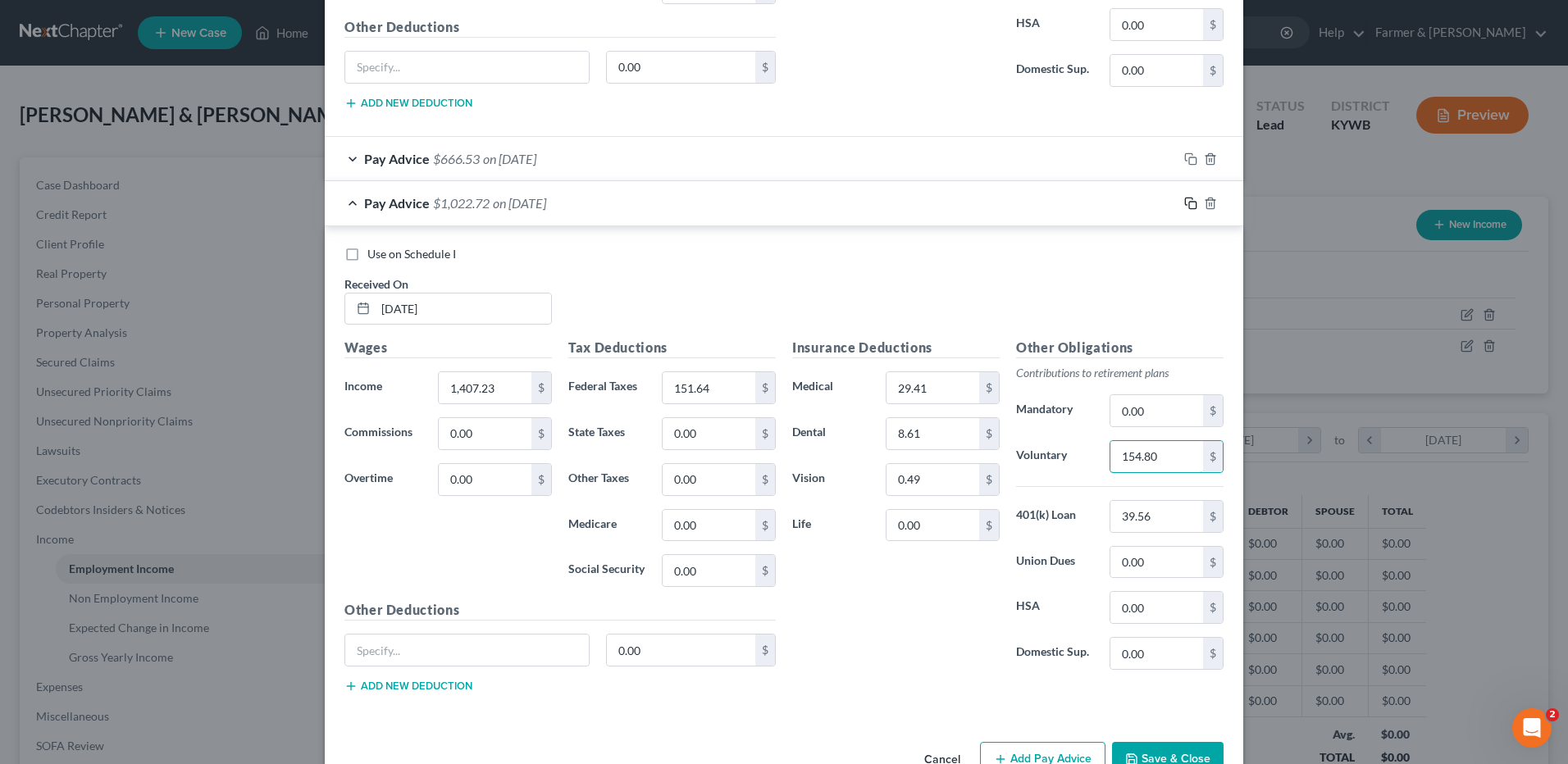
type input "154.80"
click at [1186, 207] on icon "button" at bounding box center [1190, 203] width 13 height 13
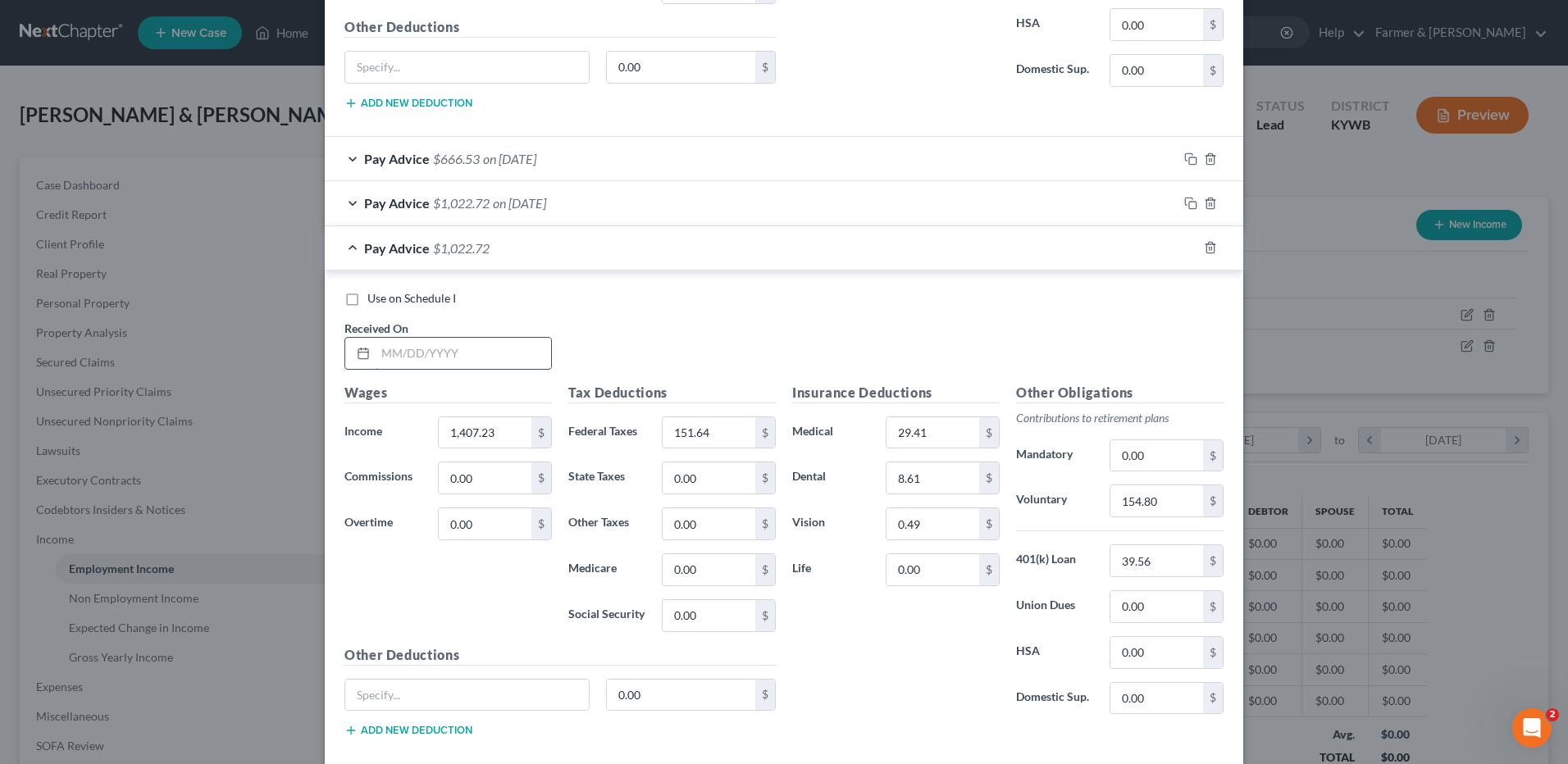
click at [520, 352] on input "text" at bounding box center [463, 353] width 176 height 31
type input "04/04/2025"
type input "1,294.00"
type input "138.05"
click at [1173, 503] on input "154.80" at bounding box center [1156, 500] width 92 height 31
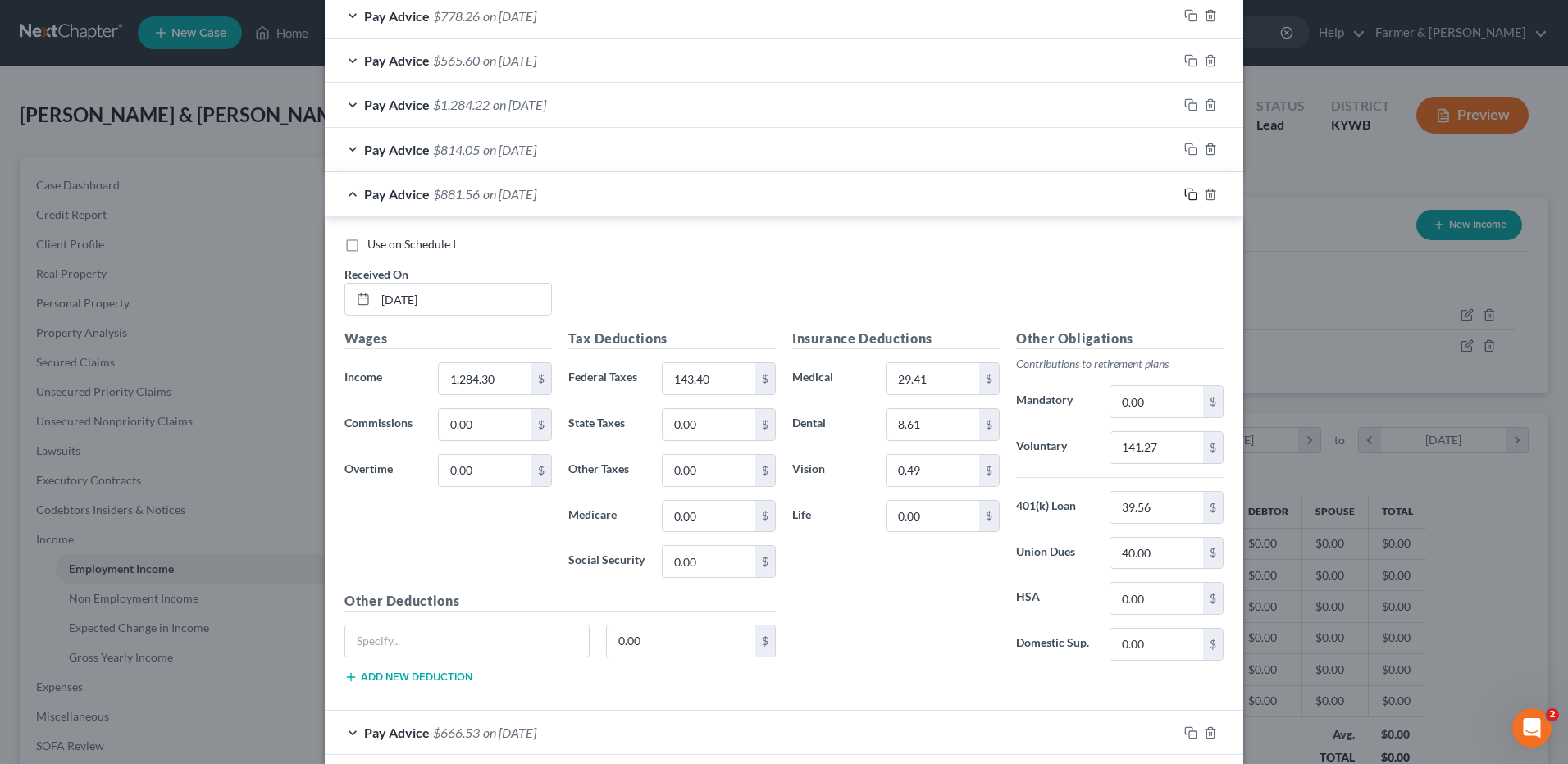
type input "142.34"
click at [1184, 193] on icon "button" at bounding box center [1190, 194] width 13 height 13
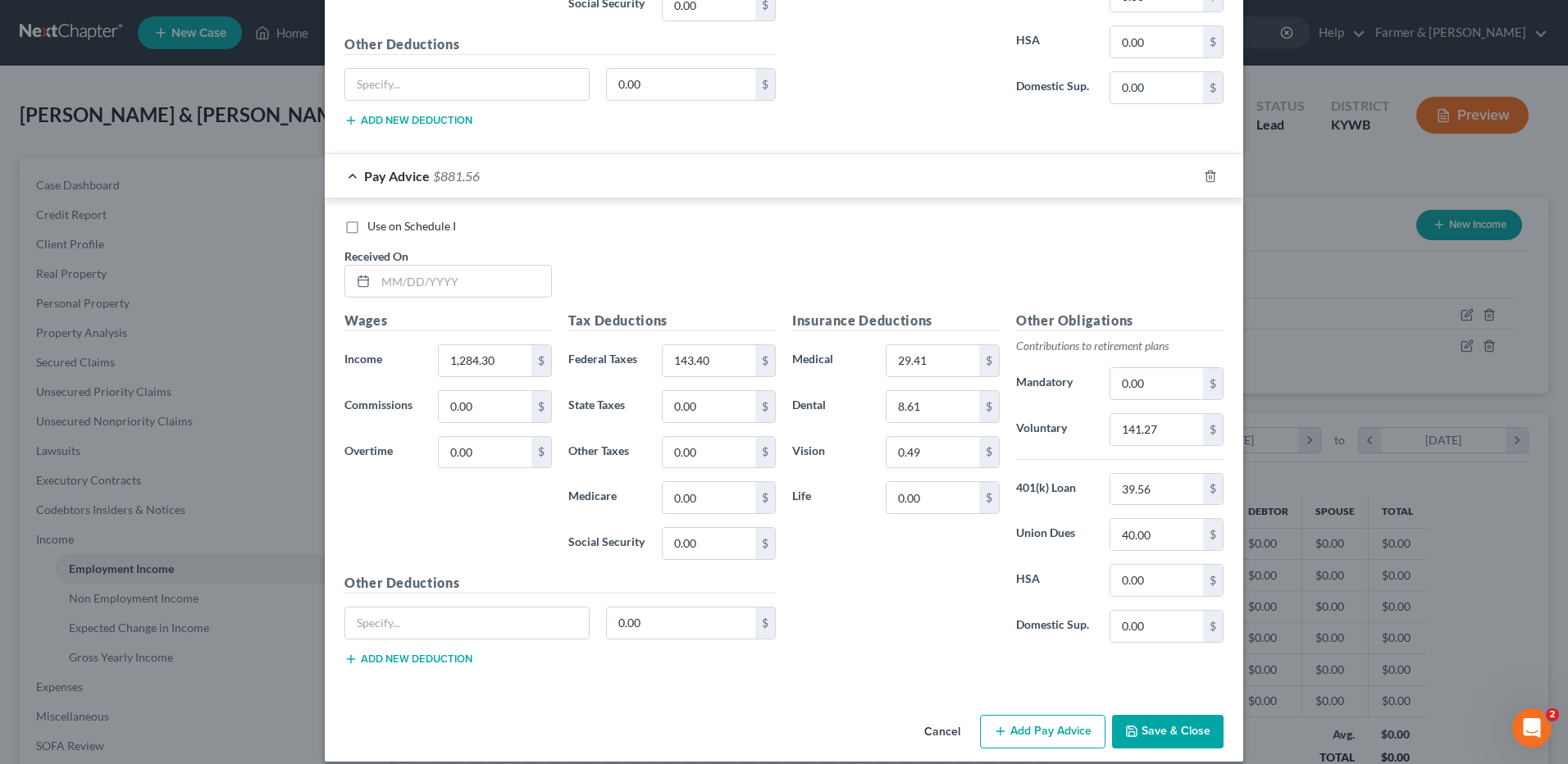
scroll to position [2291, 0]
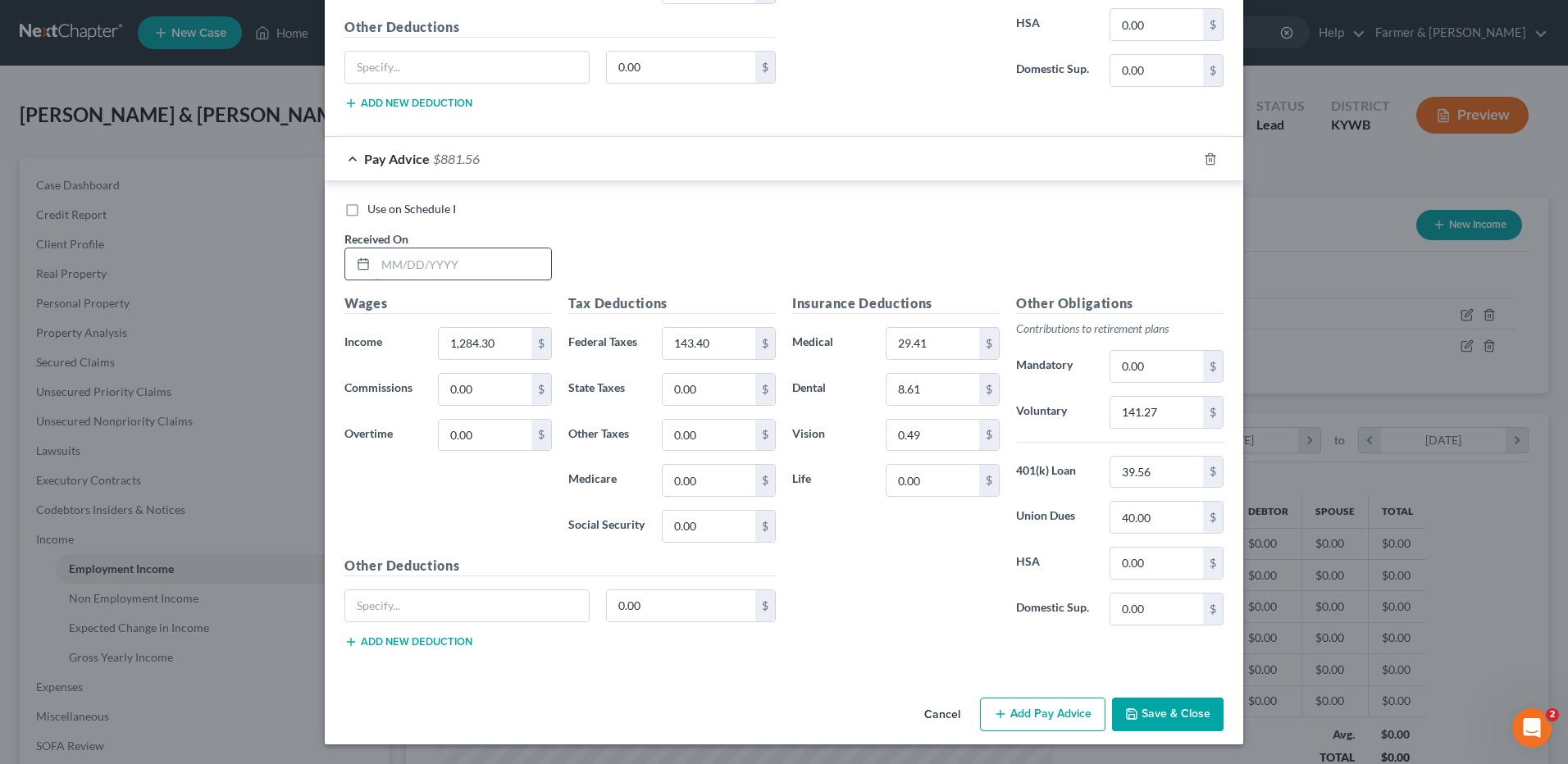
click at [532, 271] on input "text" at bounding box center [463, 263] width 176 height 31
type input "04/11/2025"
type input "1,730.73"
type input "187.02"
click at [1166, 411] on input "141.27" at bounding box center [1156, 412] width 92 height 31
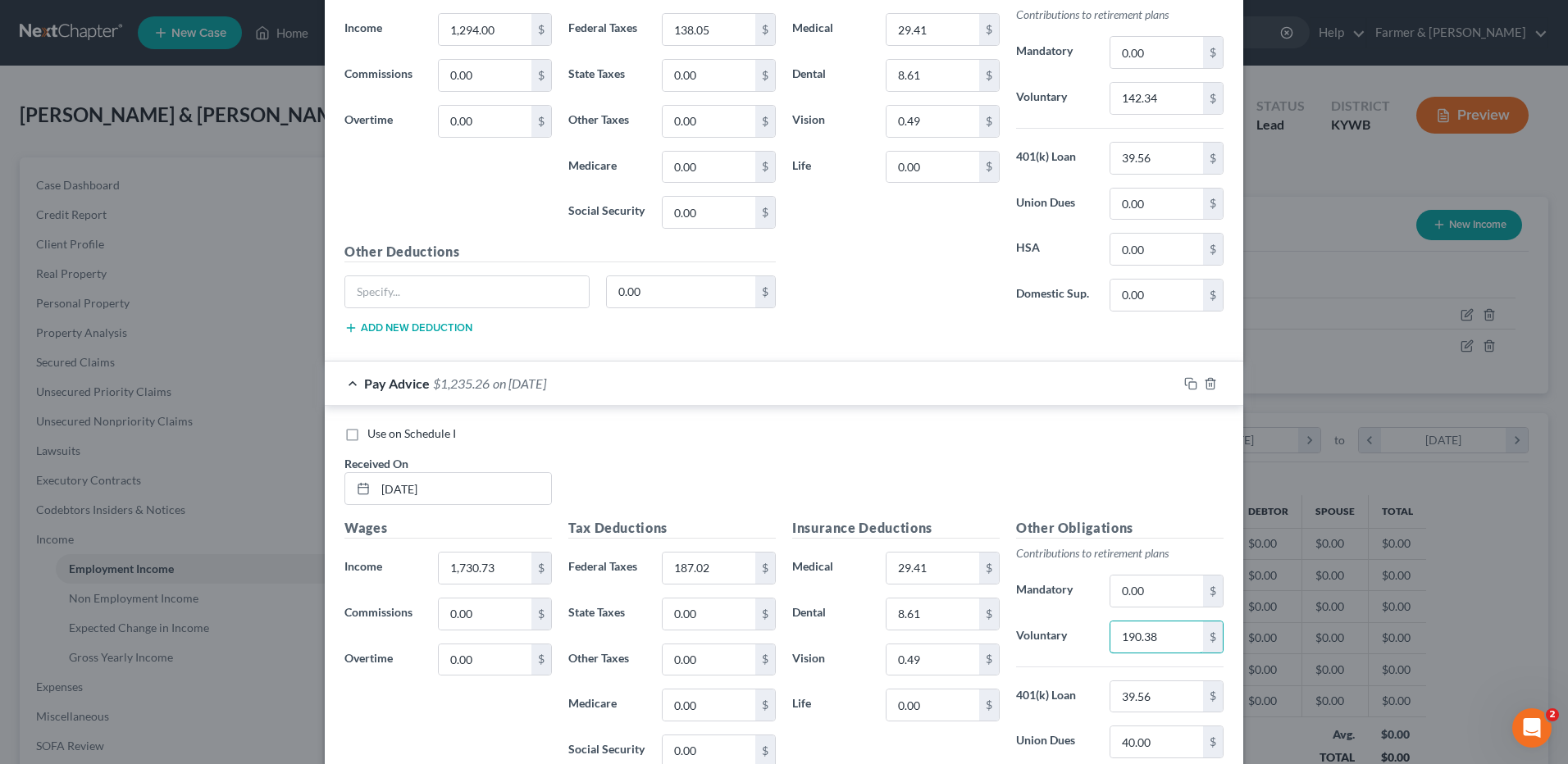
scroll to position [1799, 0]
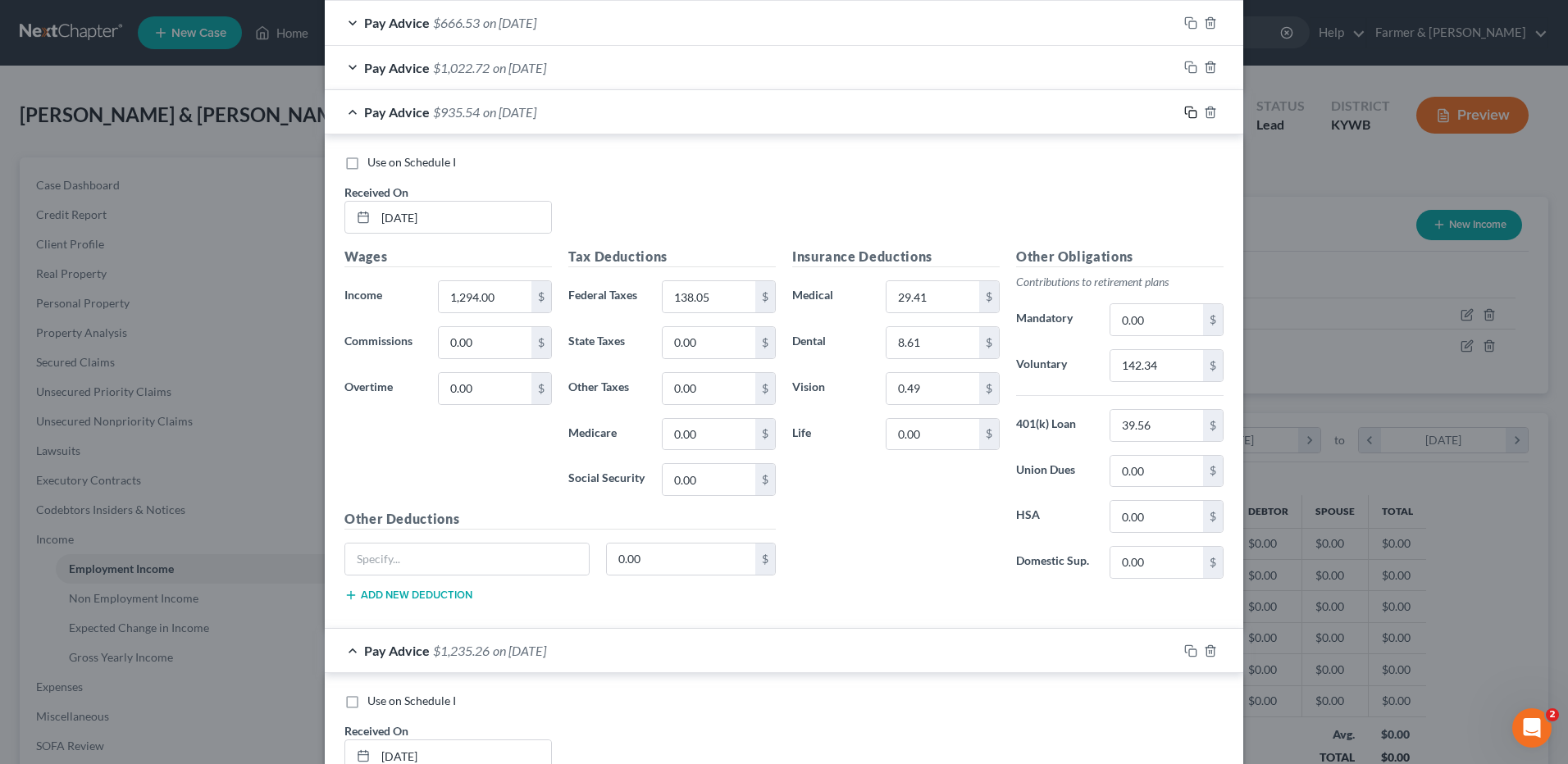
type input "190.38"
click at [1184, 108] on icon "button" at bounding box center [1190, 112] width 13 height 13
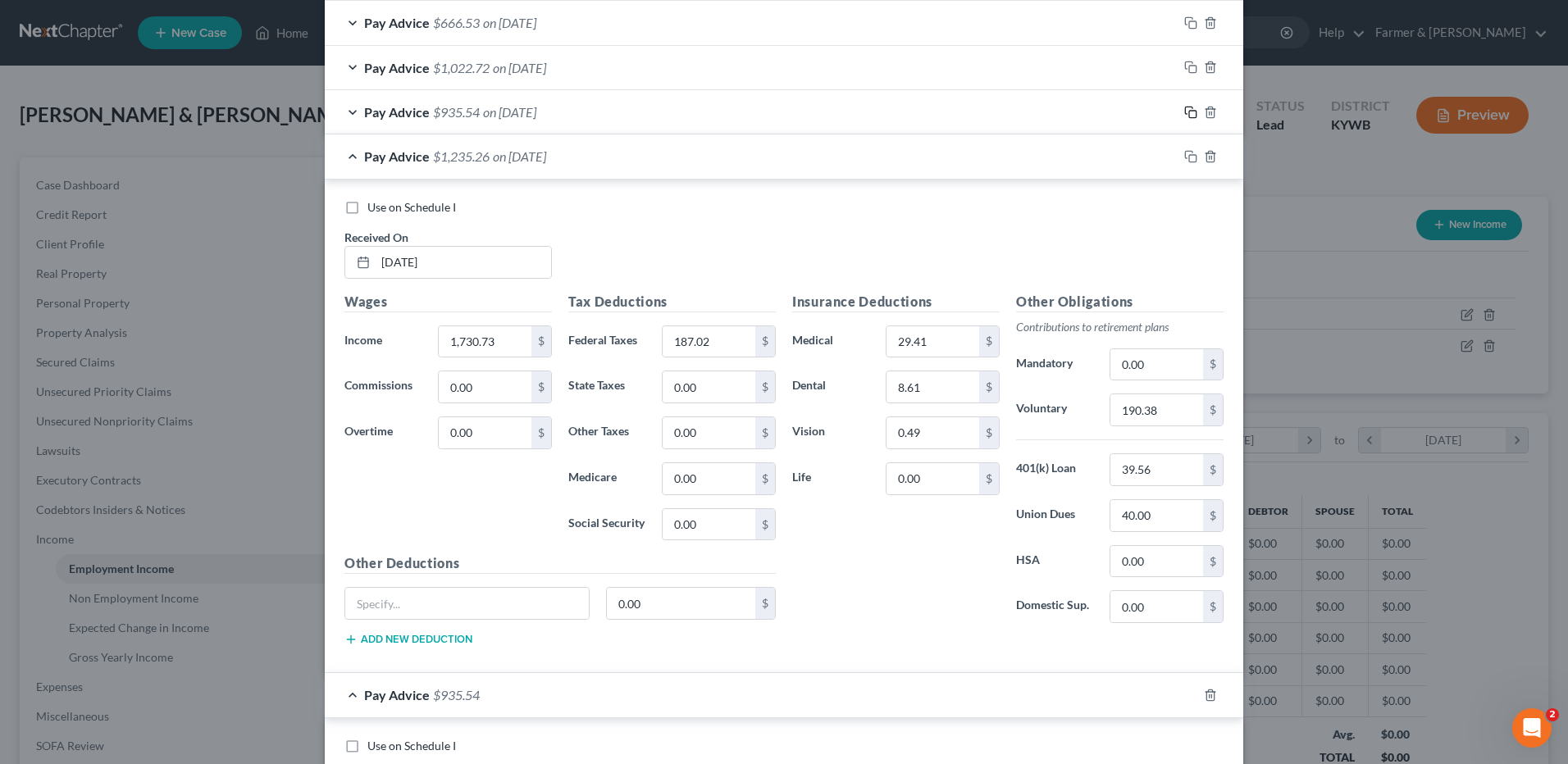
scroll to position [2336, 0]
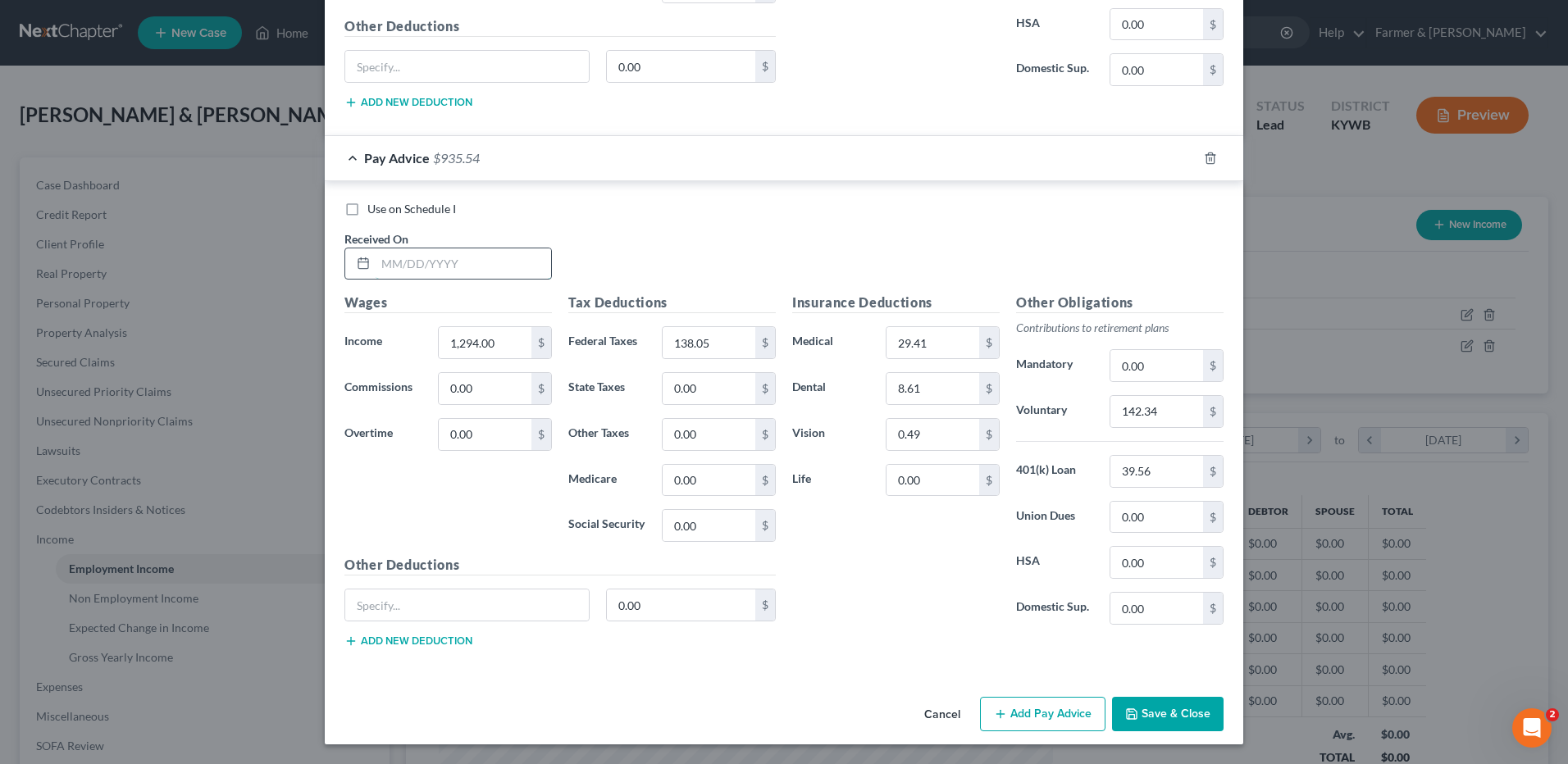
click at [537, 258] on input "text" at bounding box center [463, 263] width 176 height 31
type input "04/18/2025"
click at [720, 332] on input "138.05" at bounding box center [709, 342] width 92 height 31
type input "138.06"
click at [1184, 155] on icon "button" at bounding box center [1190, 158] width 13 height 13
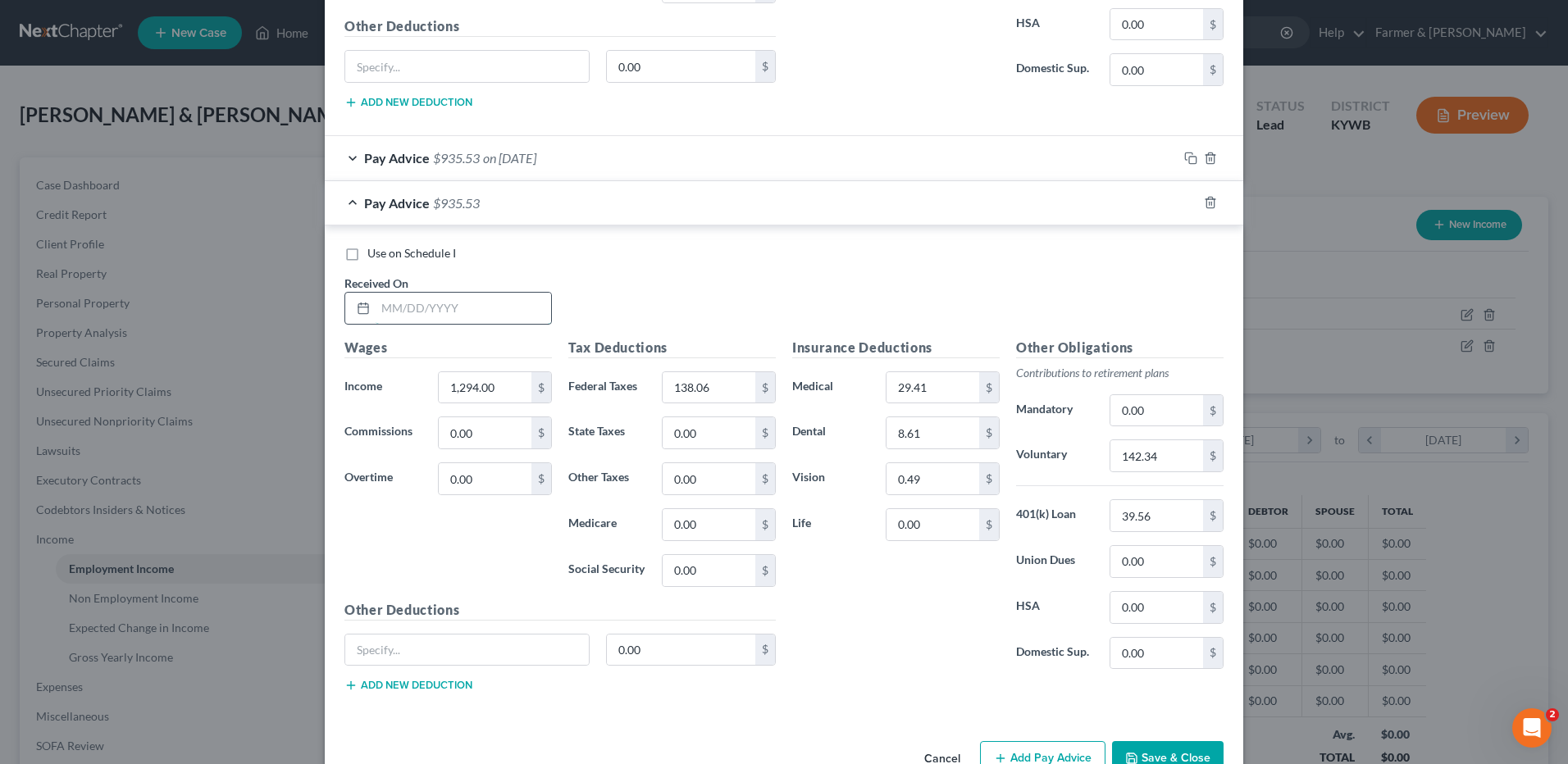
click at [501, 300] on input "text" at bounding box center [463, 308] width 176 height 31
type input "04/25/2025"
type input "1,415.31"
type input "151.65"
click at [1175, 459] on input "142.34" at bounding box center [1156, 456] width 92 height 31
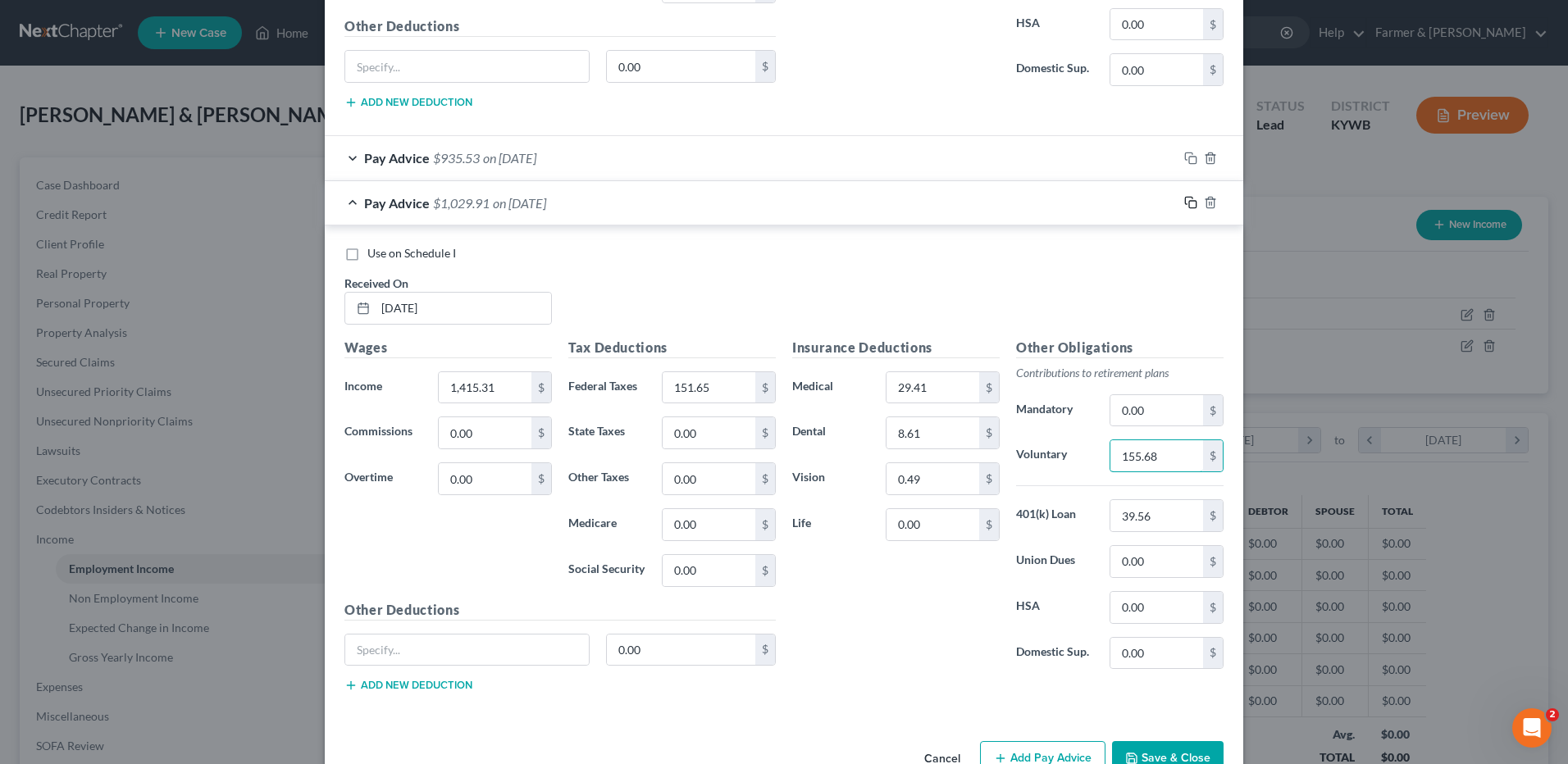
type input "155.68"
drag, startPoint x: 1187, startPoint y: 207, endPoint x: 756, endPoint y: 279, distance: 437.0
click at [1187, 206] on icon "button" at bounding box center [1190, 202] width 13 height 13
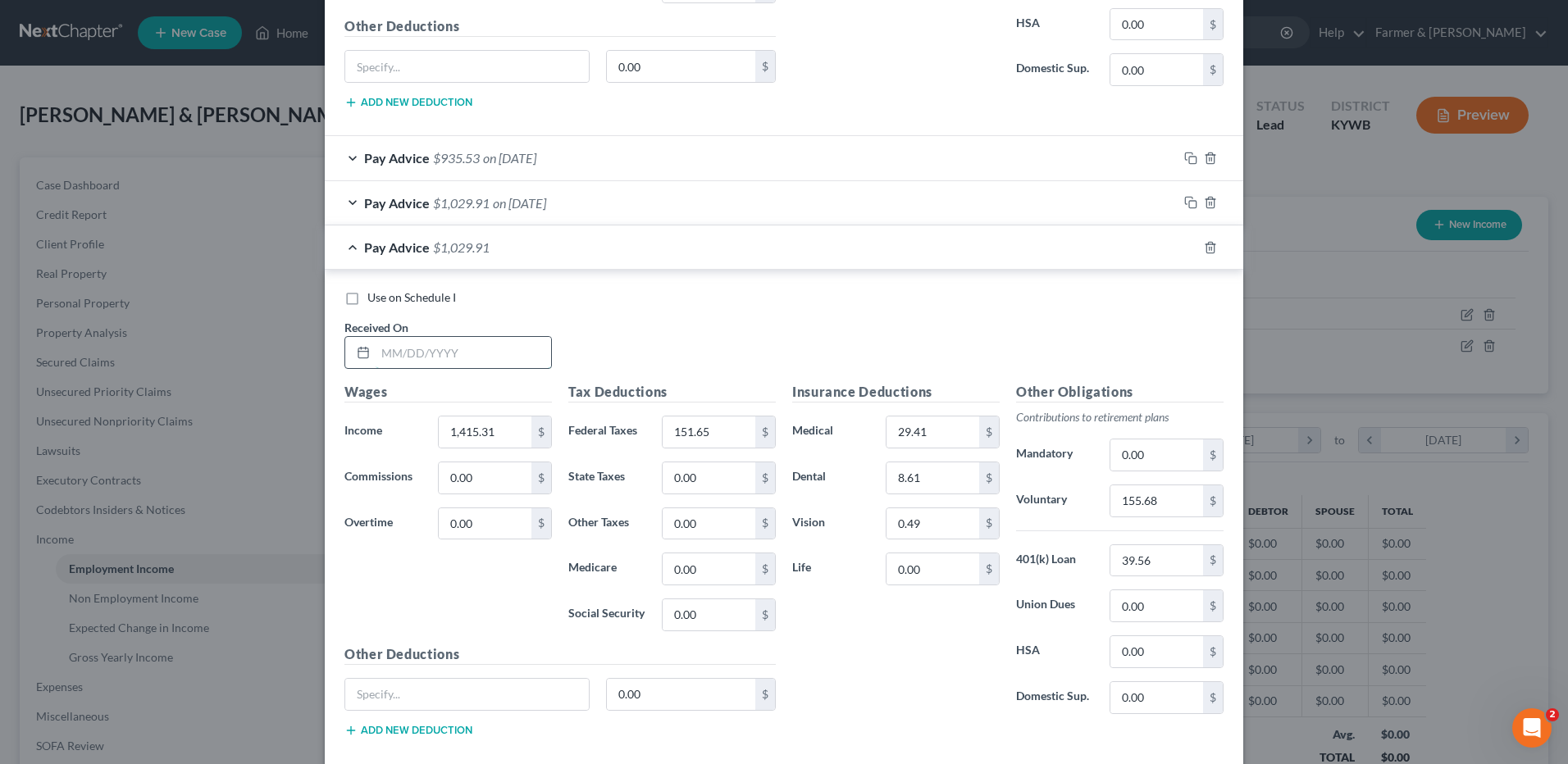
click at [528, 353] on input "text" at bounding box center [463, 352] width 176 height 31
type input "05/02/2025"
type input "1,294.00"
type input "138.05"
click at [1167, 505] on input "155.68" at bounding box center [1156, 500] width 92 height 31
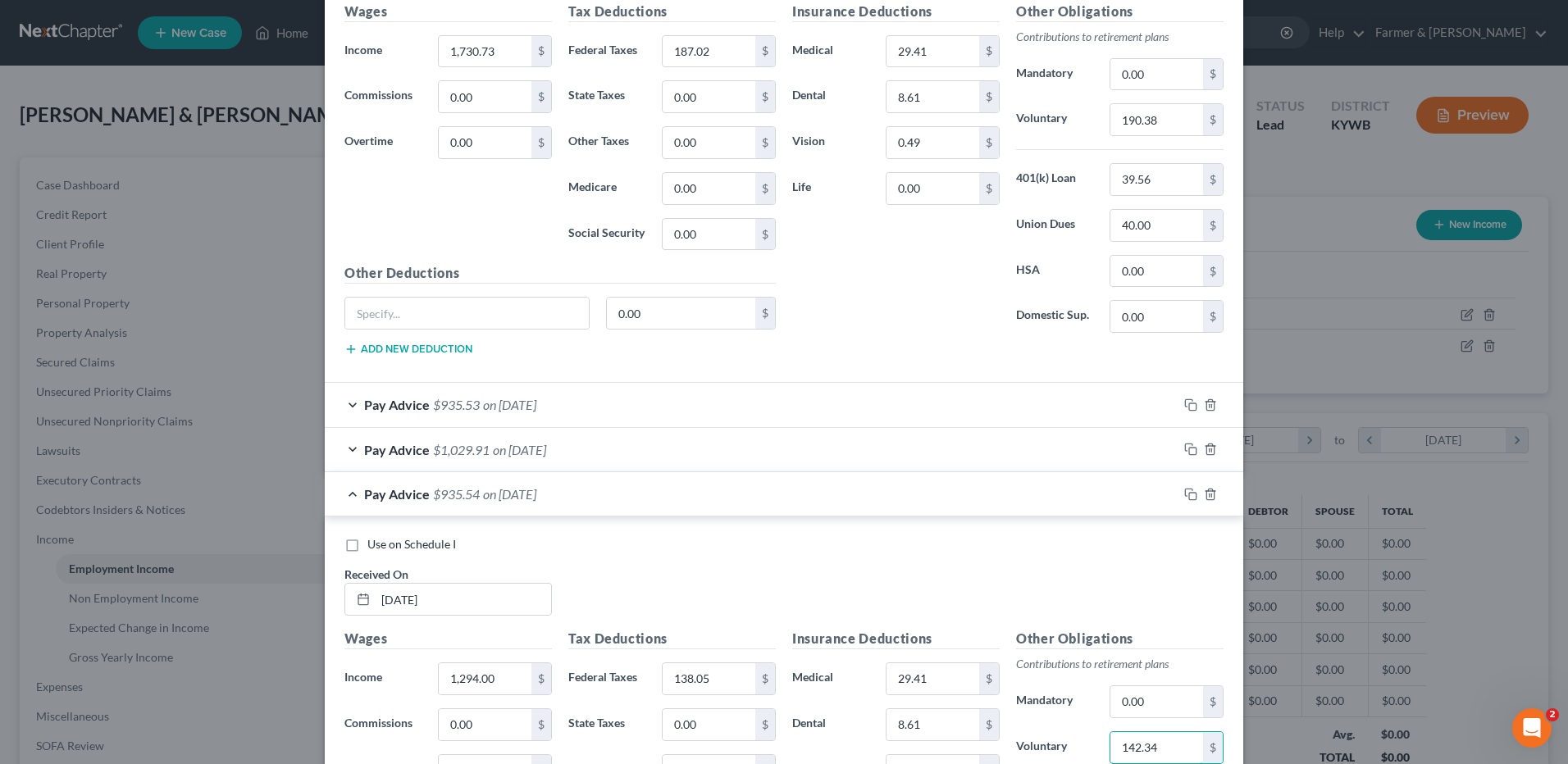
scroll to position [1844, 0]
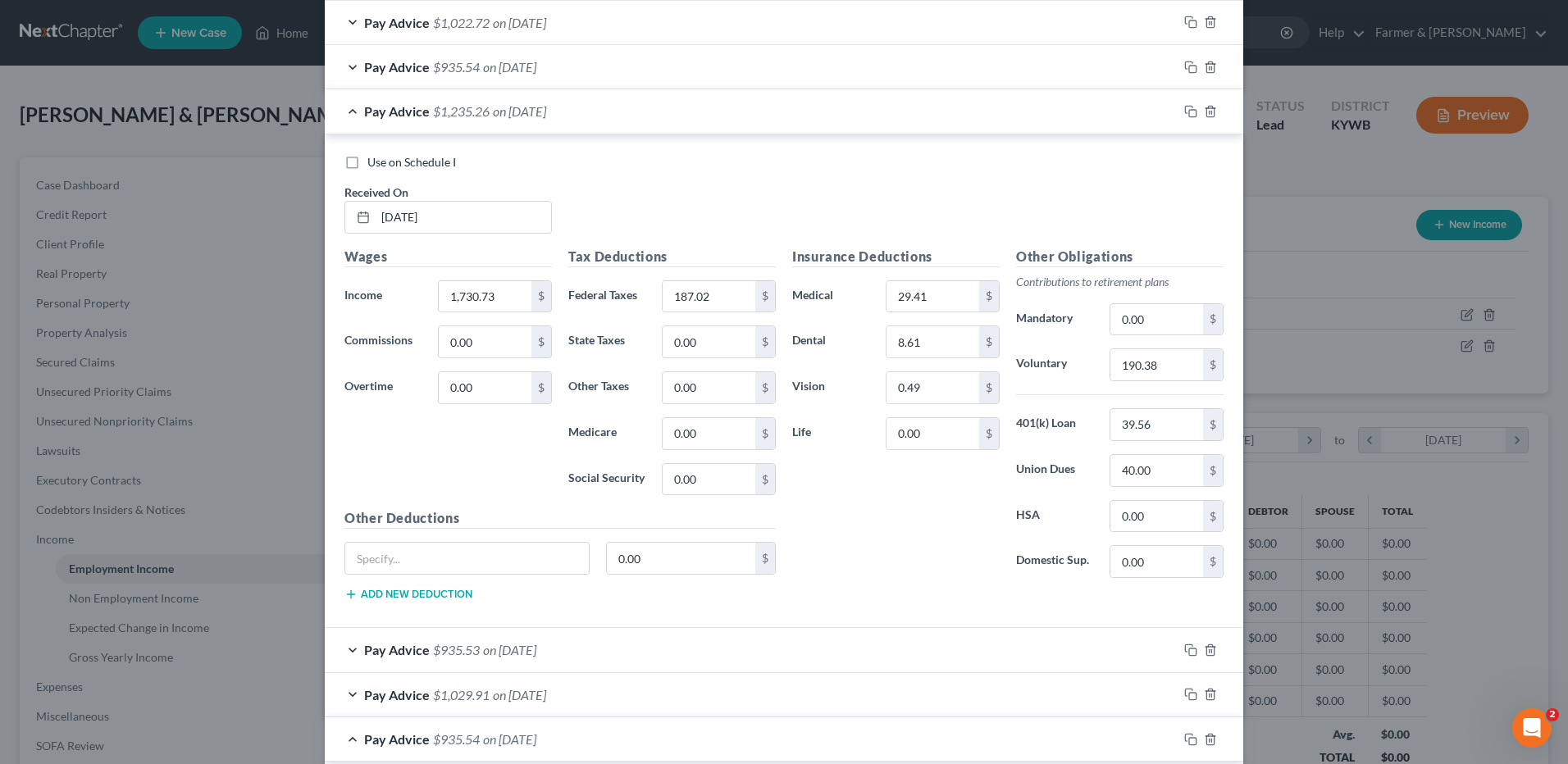
type input "142.34"
click at [1184, 114] on icon "button" at bounding box center [1190, 111] width 13 height 13
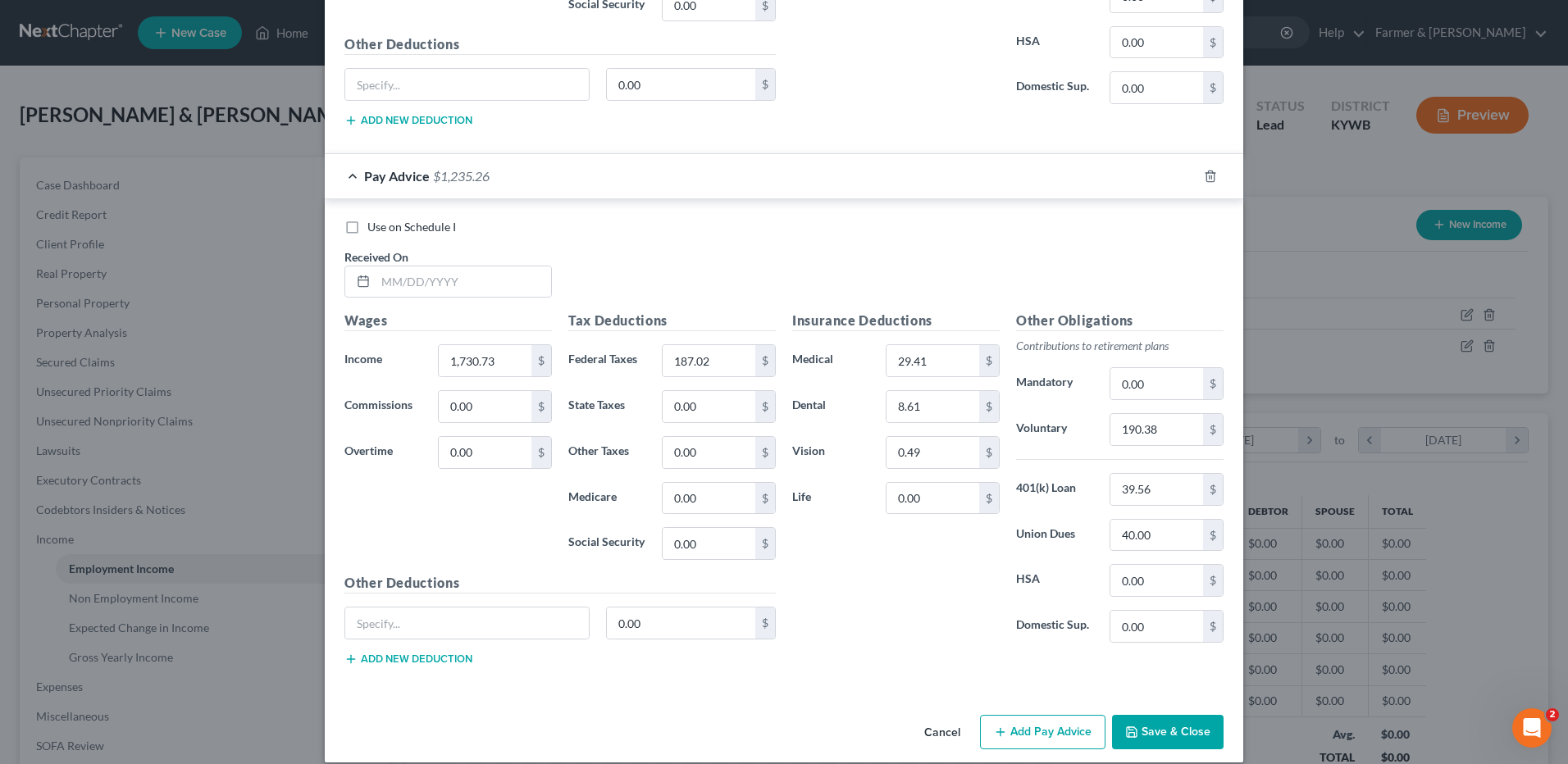
scroll to position [2470, 0]
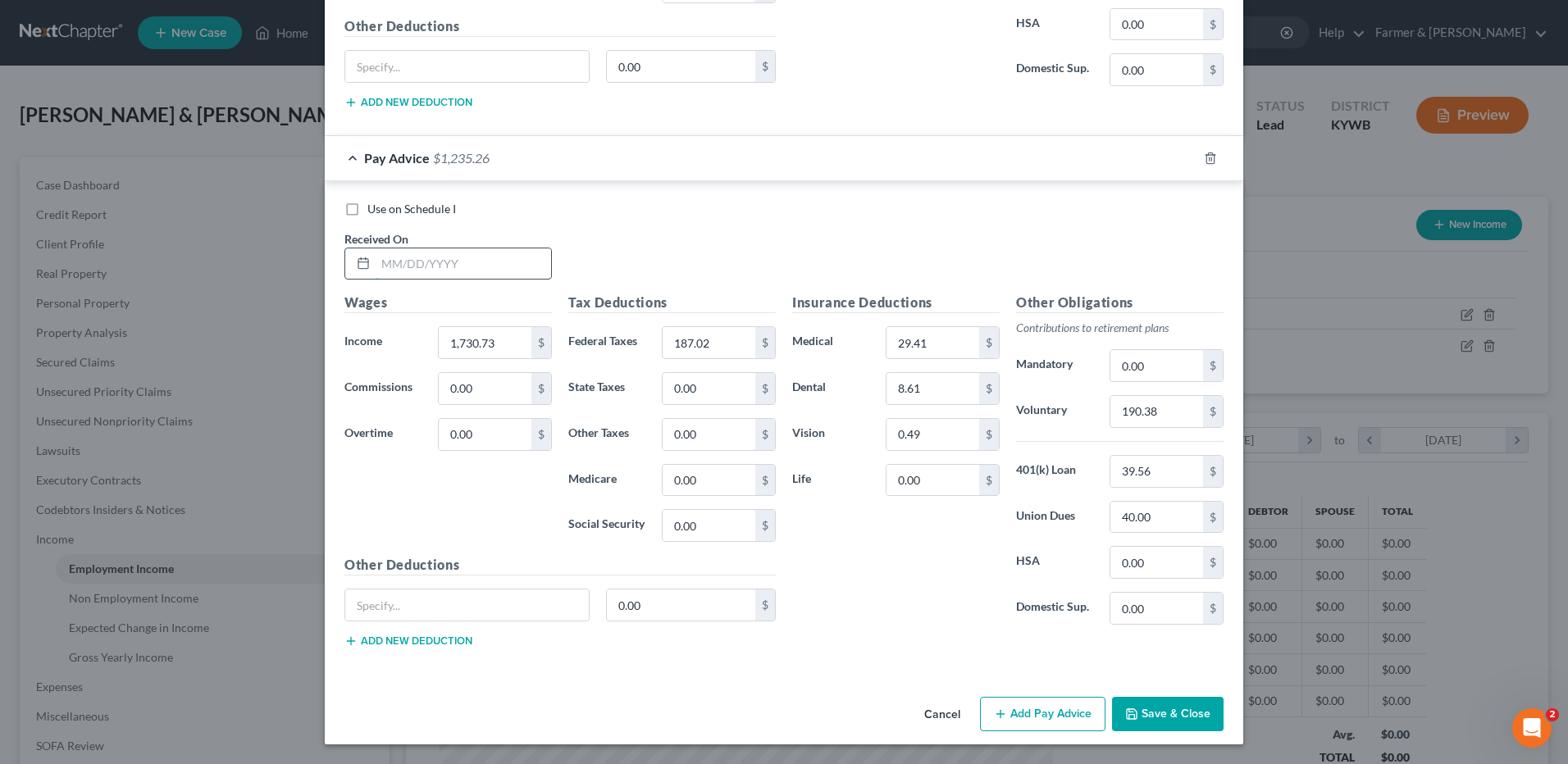
click at [529, 260] on input "text" at bounding box center [463, 263] width 176 height 31
type input "05/09/2025"
type input "776.40"
type input "80.03"
click at [1178, 409] on input "190.38" at bounding box center [1156, 411] width 92 height 31
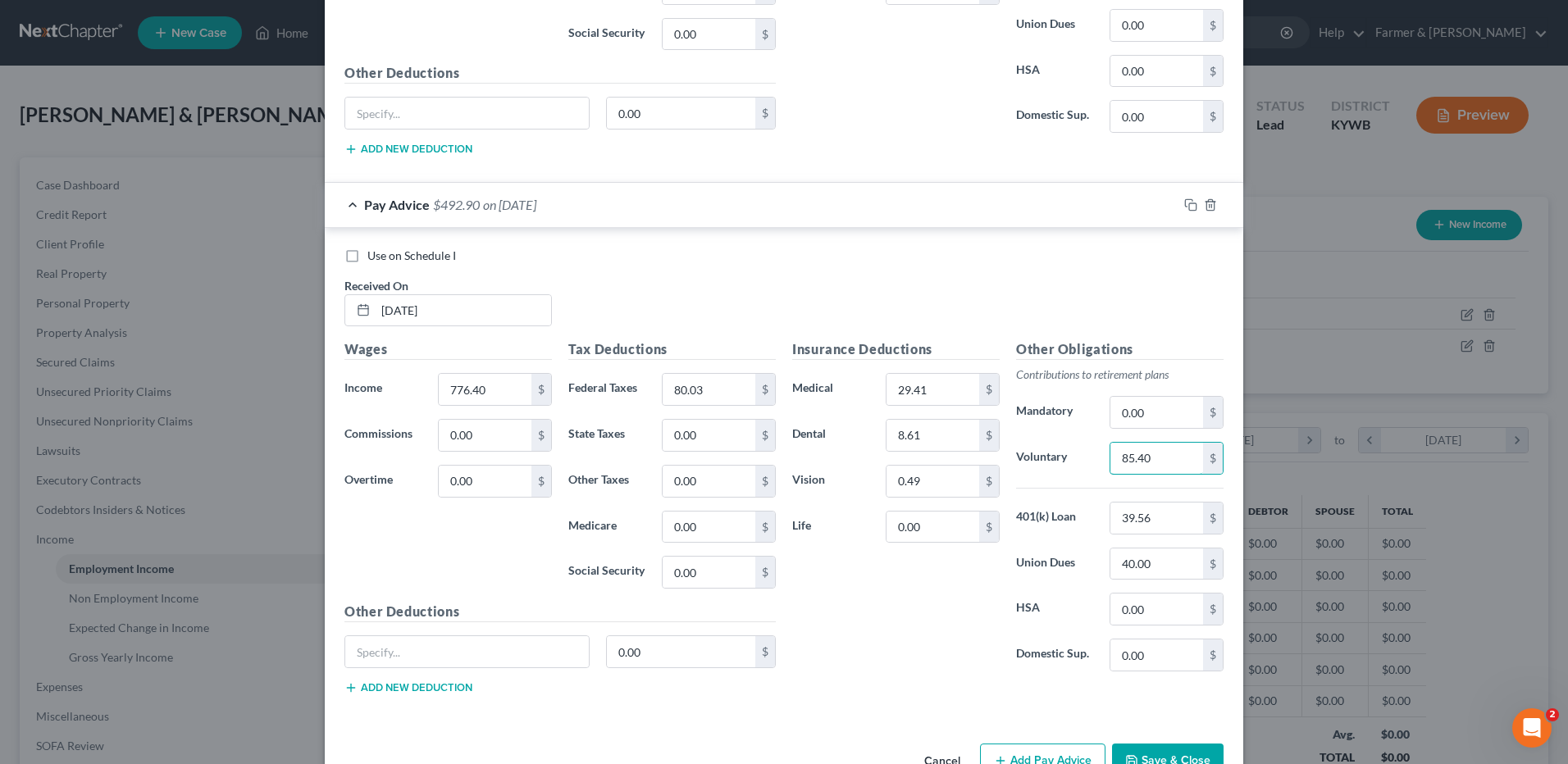
scroll to position [1978, 0]
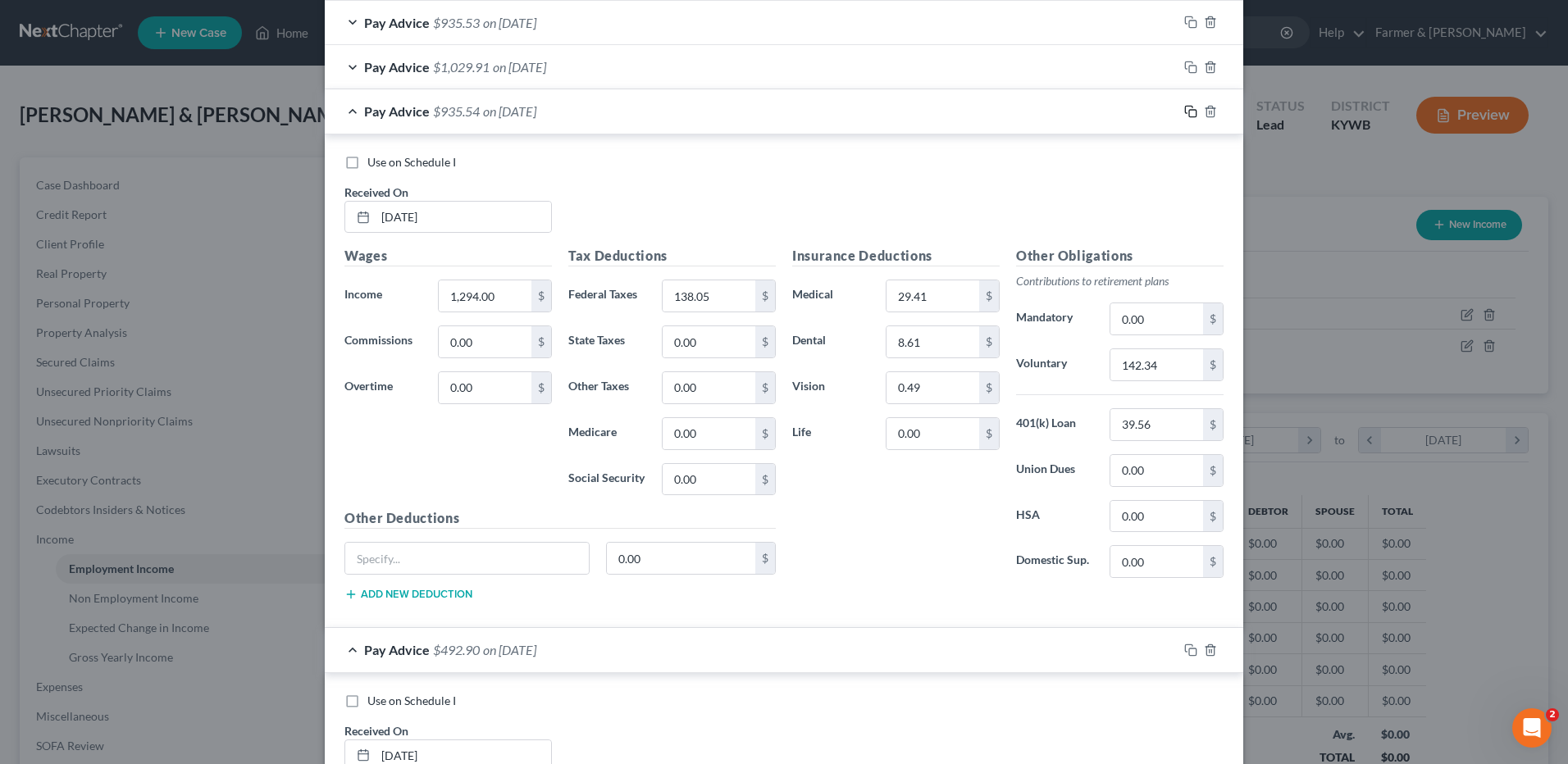
type input "85.40"
click at [1189, 110] on rect "button" at bounding box center [1193, 113] width 7 height 7
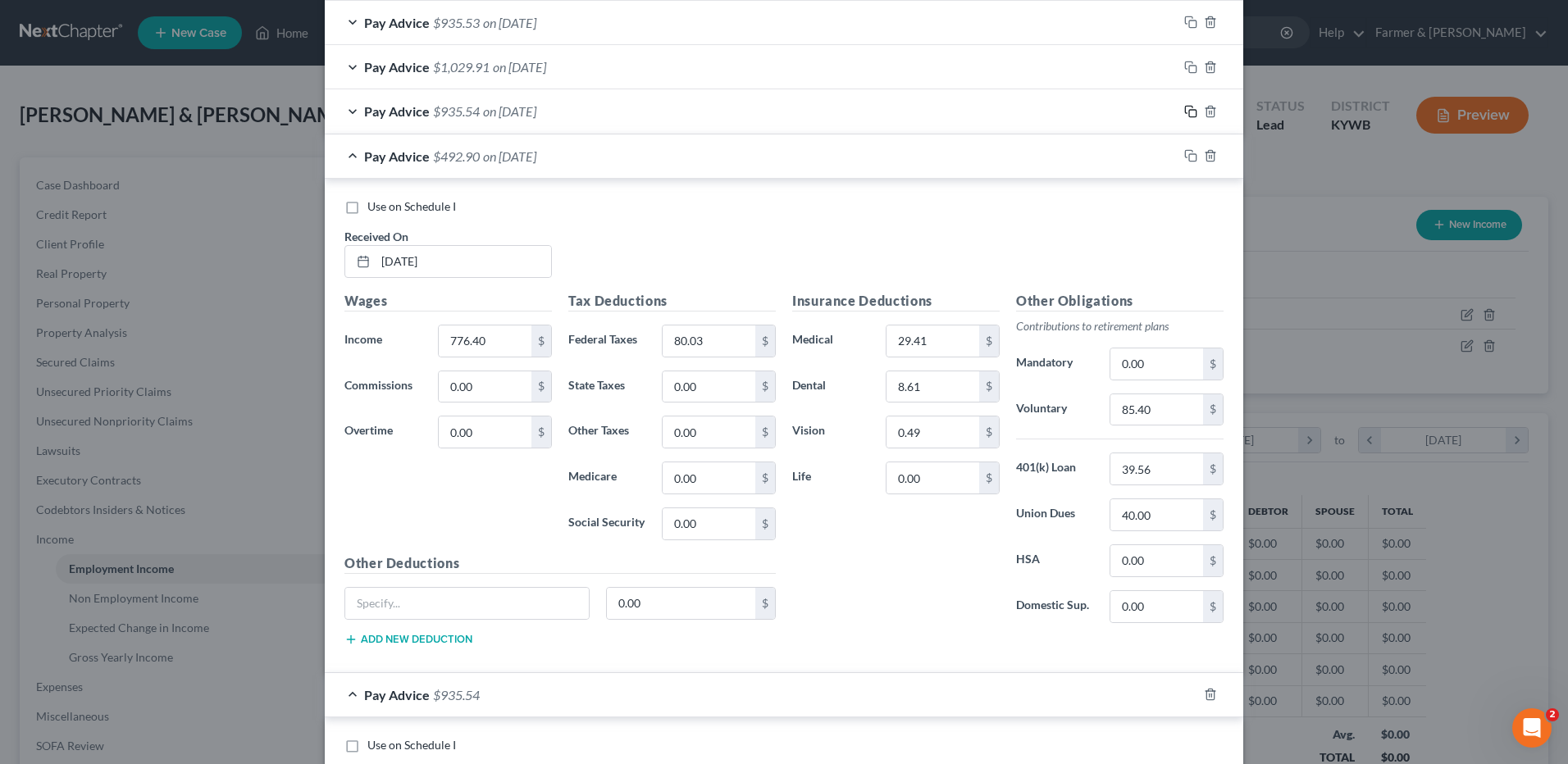
scroll to position [2514, 0]
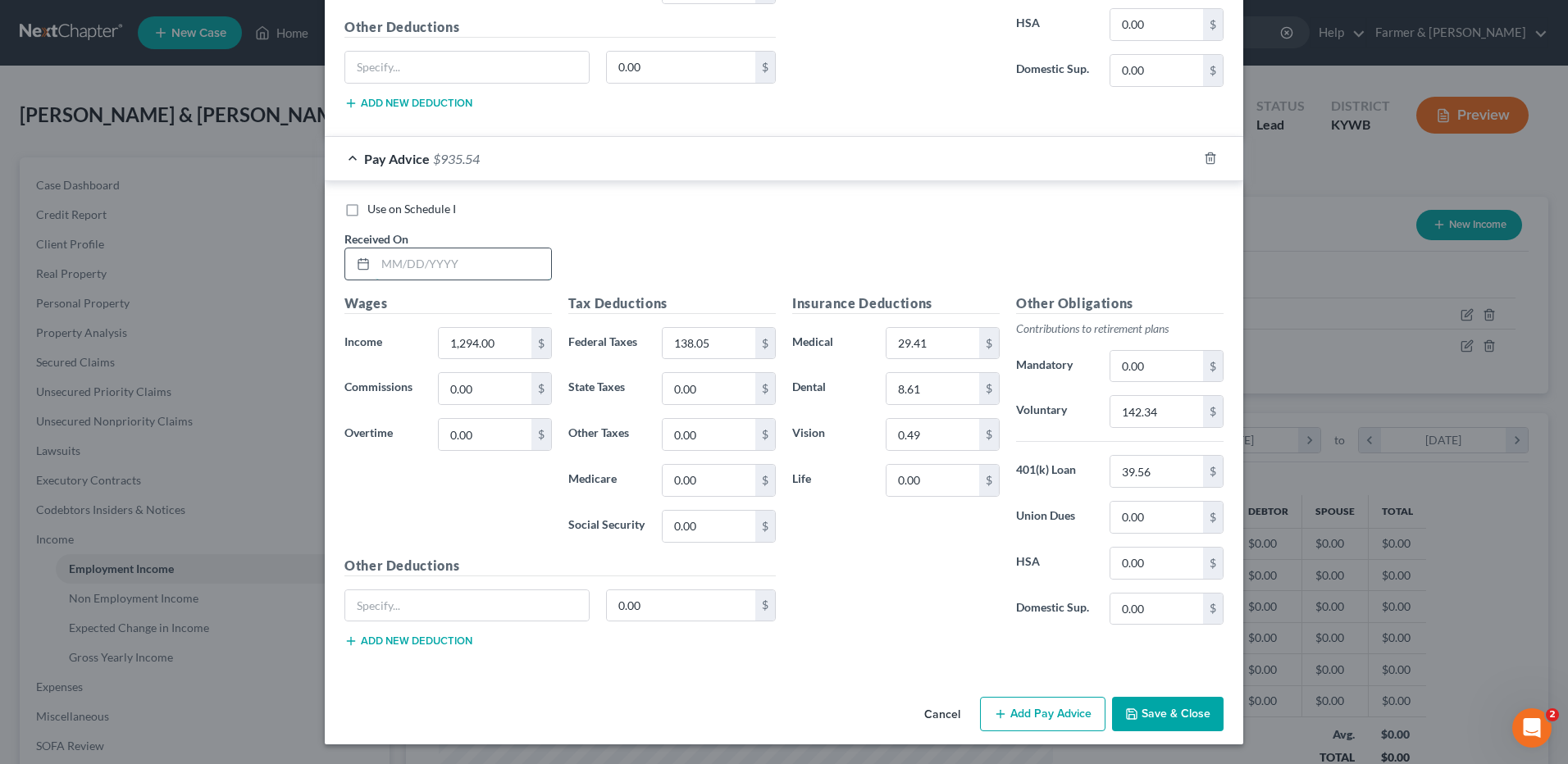
click at [528, 266] on input "text" at bounding box center [463, 263] width 176 height 31
type input "05/16/2025"
type input "1,180.78"
type input "125.37"
click at [1174, 417] on input "142.34" at bounding box center [1156, 411] width 92 height 31
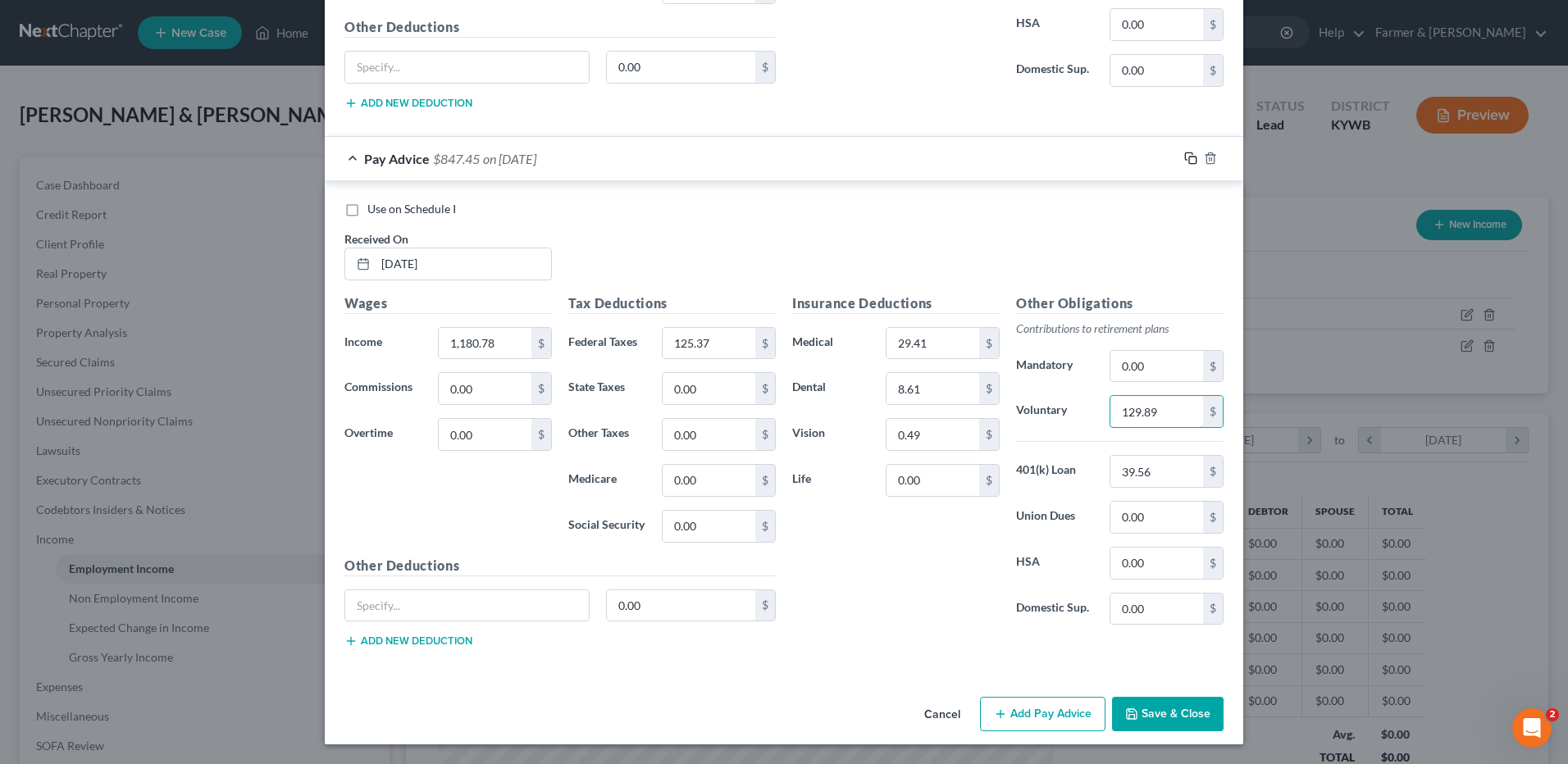
type input "129.89"
click at [1187, 152] on icon "button" at bounding box center [1190, 158] width 13 height 13
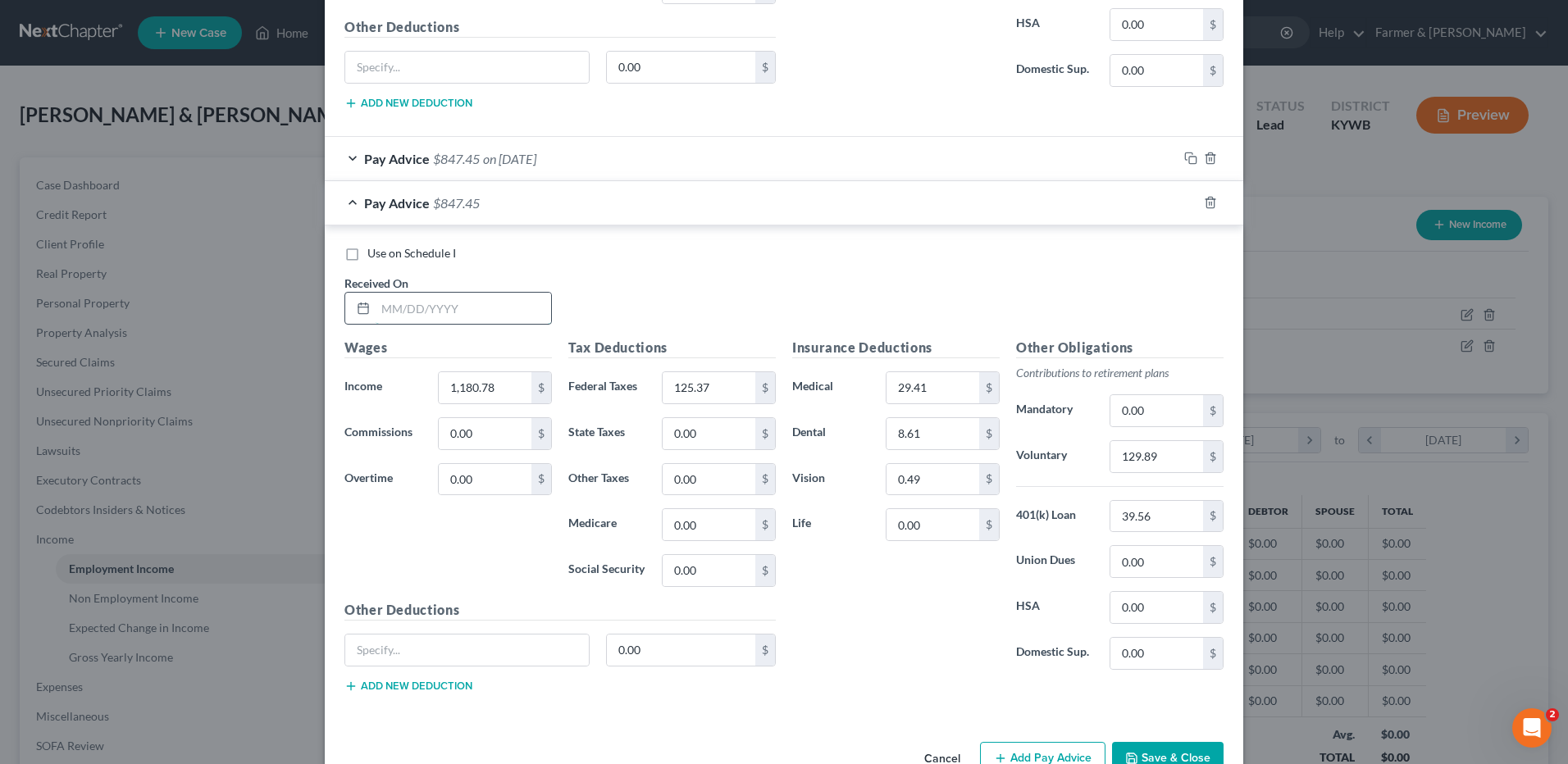
click at [521, 316] on input "text" at bounding box center [463, 308] width 176 height 31
type input "05/23/2025"
type input "905.80"
type input "94.53"
click at [1170, 450] on input "129.89" at bounding box center [1156, 456] width 92 height 31
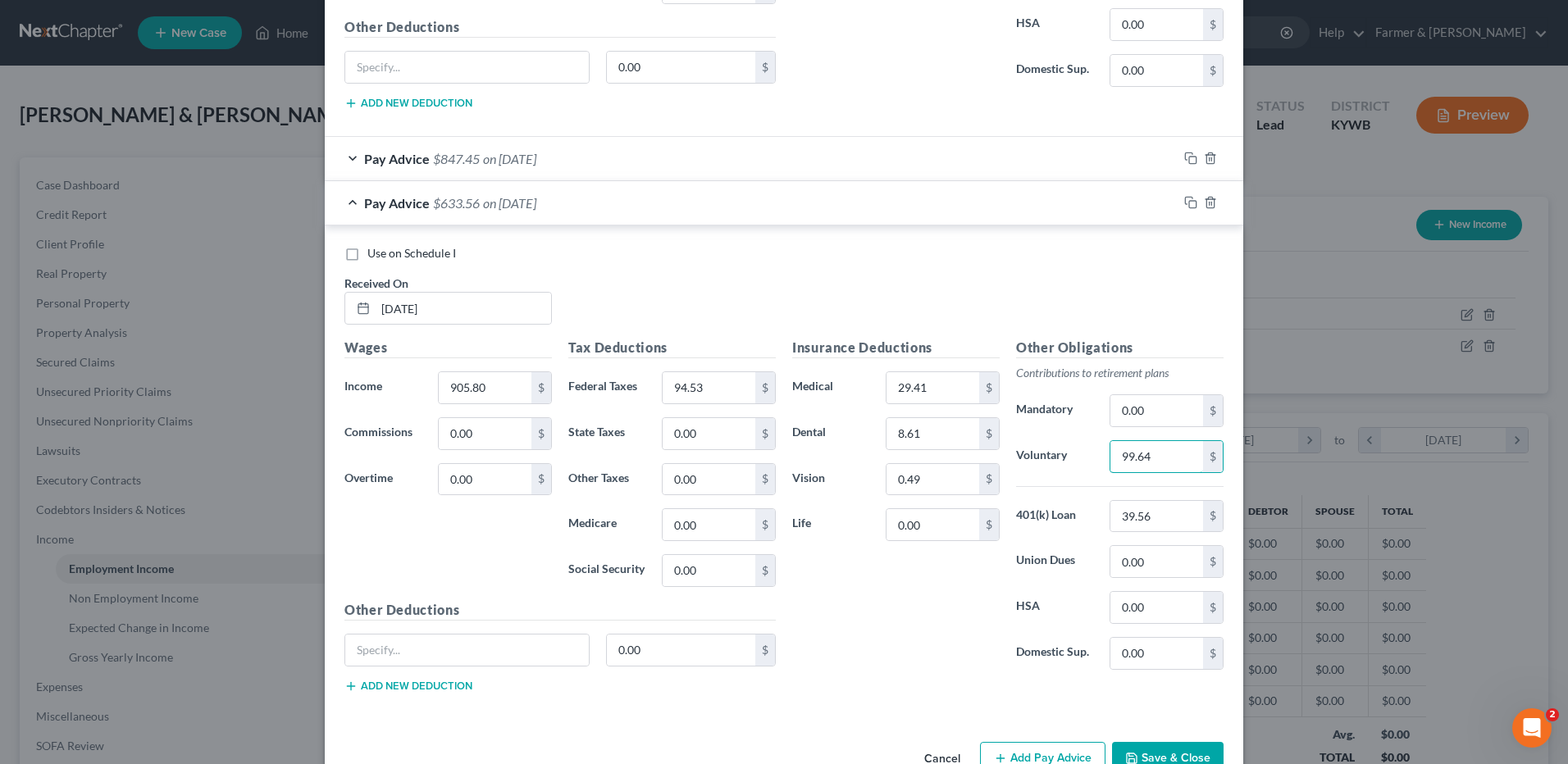
type input "99.64"
click at [1188, 198] on icon "button" at bounding box center [1190, 202] width 13 height 13
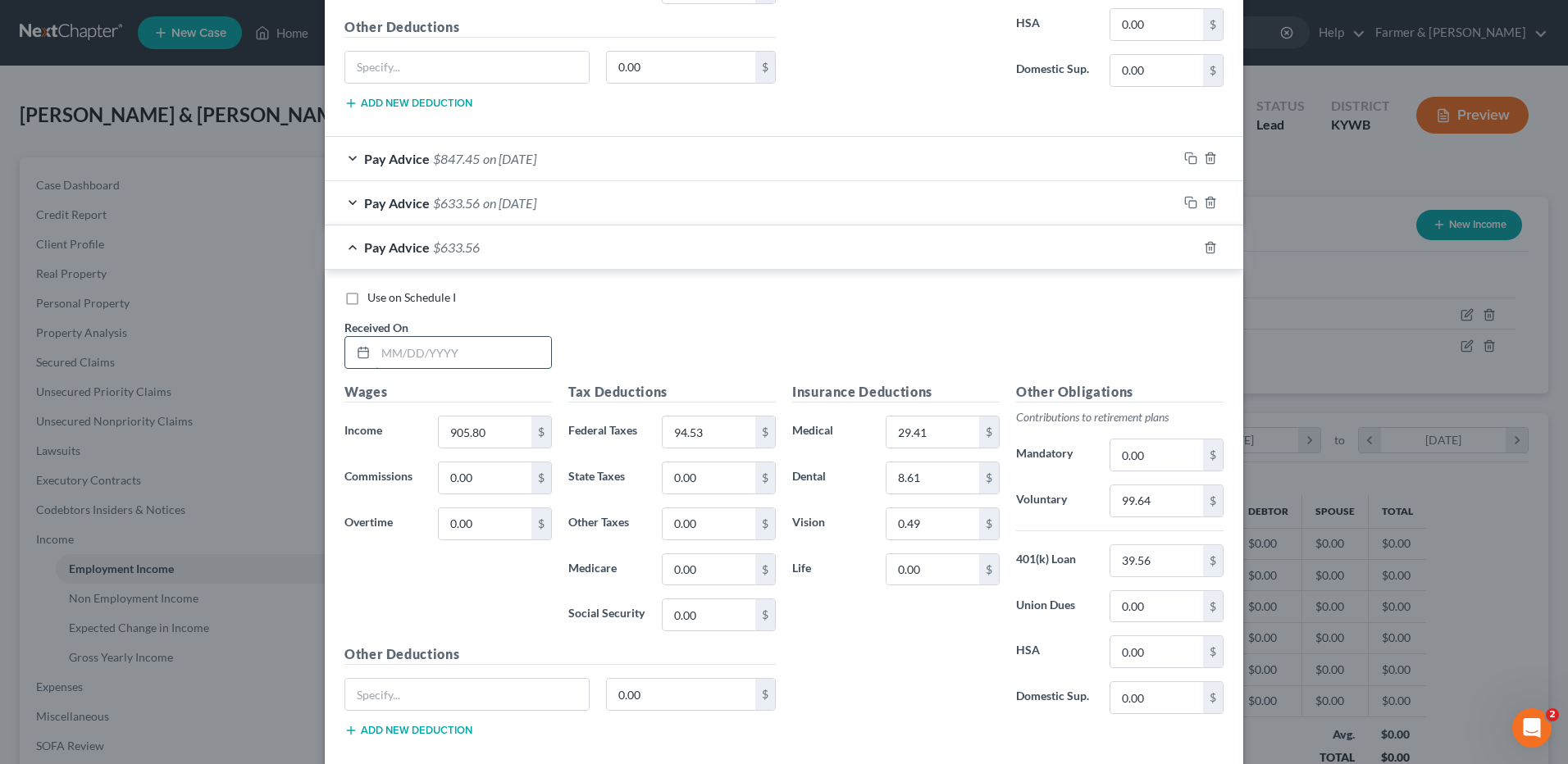
click at [498, 358] on input "text" at bounding box center [463, 352] width 176 height 31
type input "05/30/2025"
type input "1,261.65"
type input "134.44"
click at [1148, 499] on input "99.64" at bounding box center [1156, 500] width 92 height 31
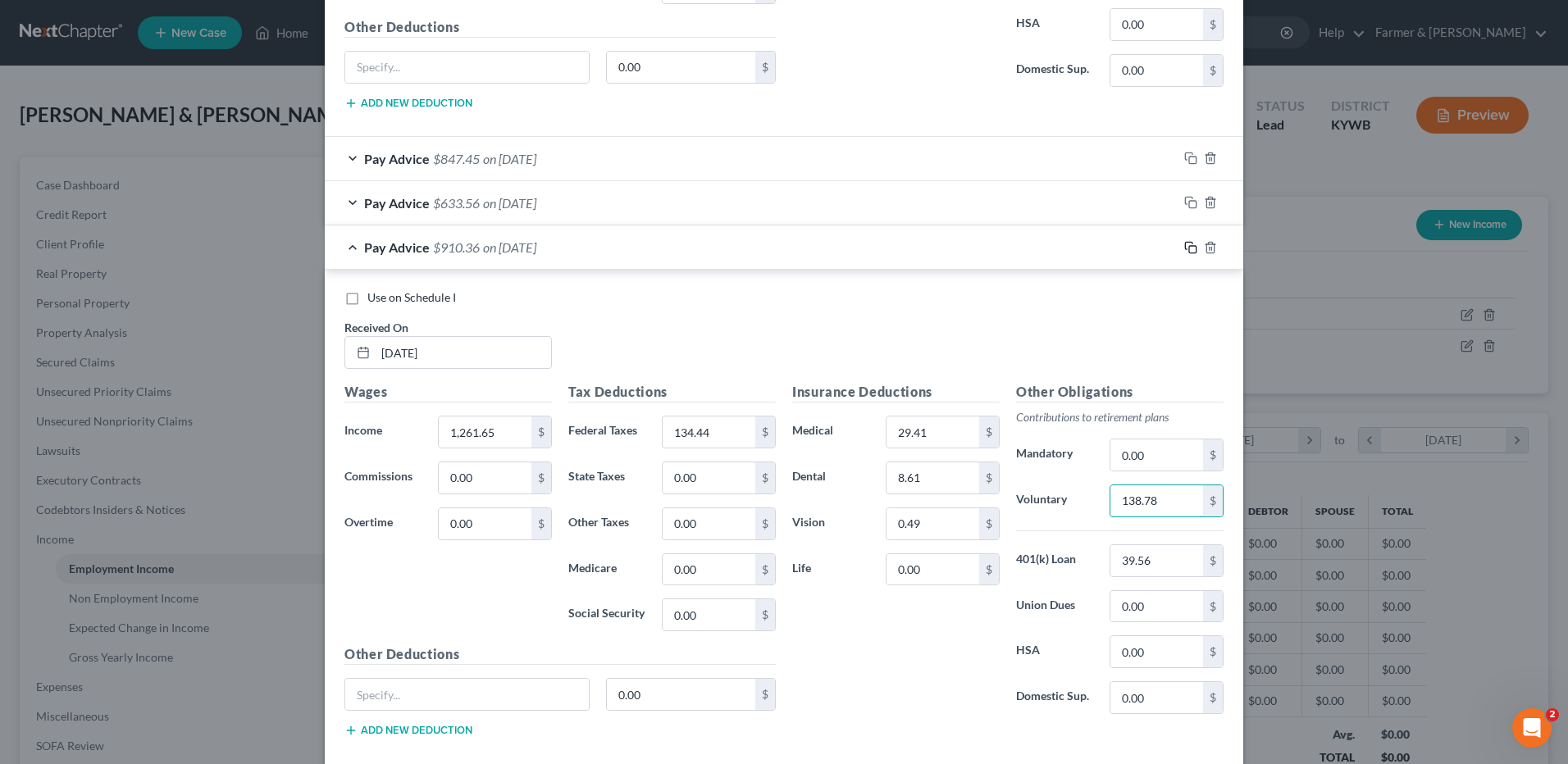
type input "138.78"
click at [1184, 247] on icon "button" at bounding box center [1190, 247] width 13 height 13
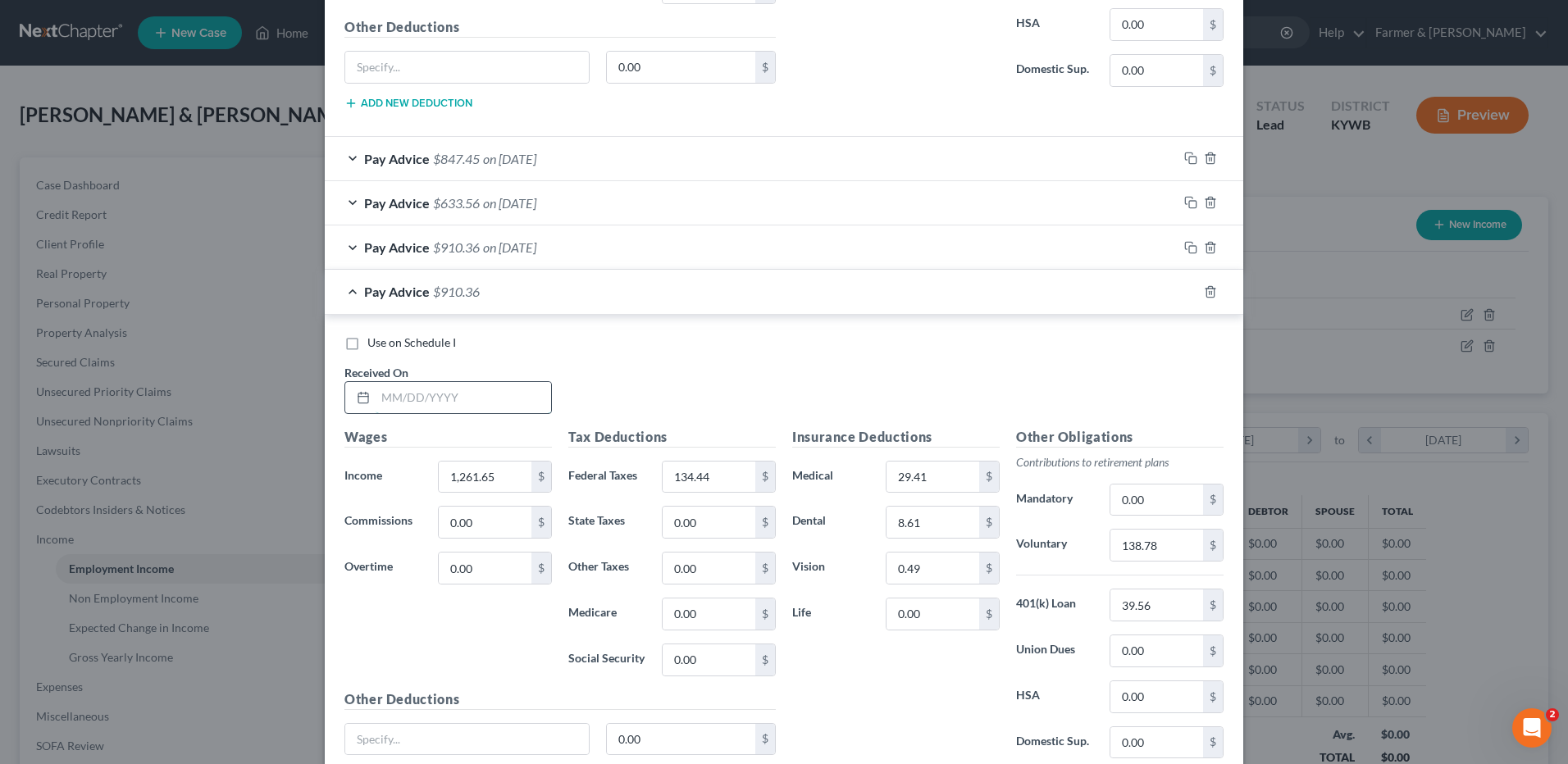
click at [448, 409] on input "text" at bounding box center [463, 397] width 176 height 31
type input "06/06/2025"
type input "1,294.00"
type input "138.05"
click at [1190, 539] on input "138.78" at bounding box center [1156, 544] width 92 height 31
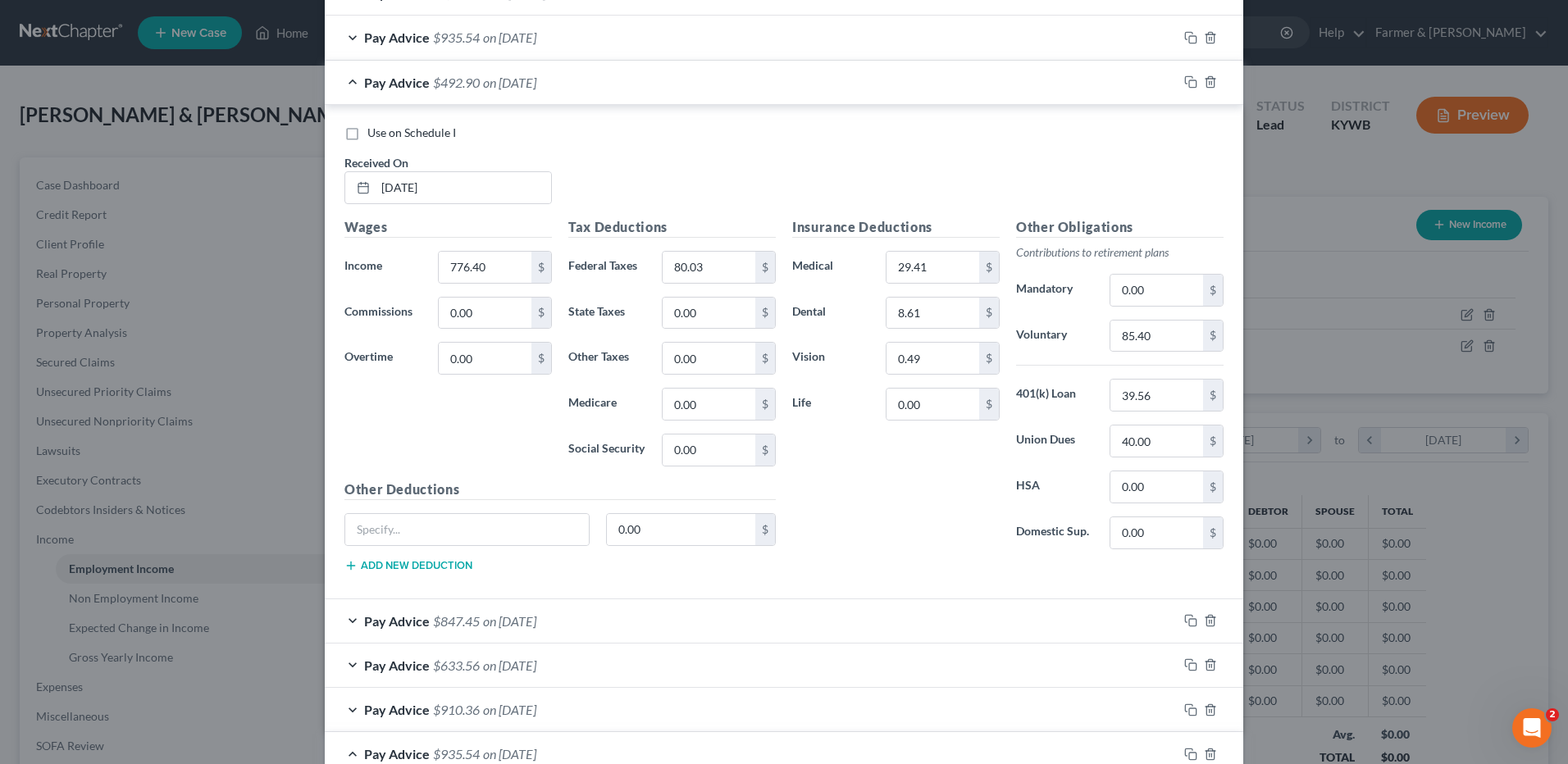
scroll to position [2023, 0]
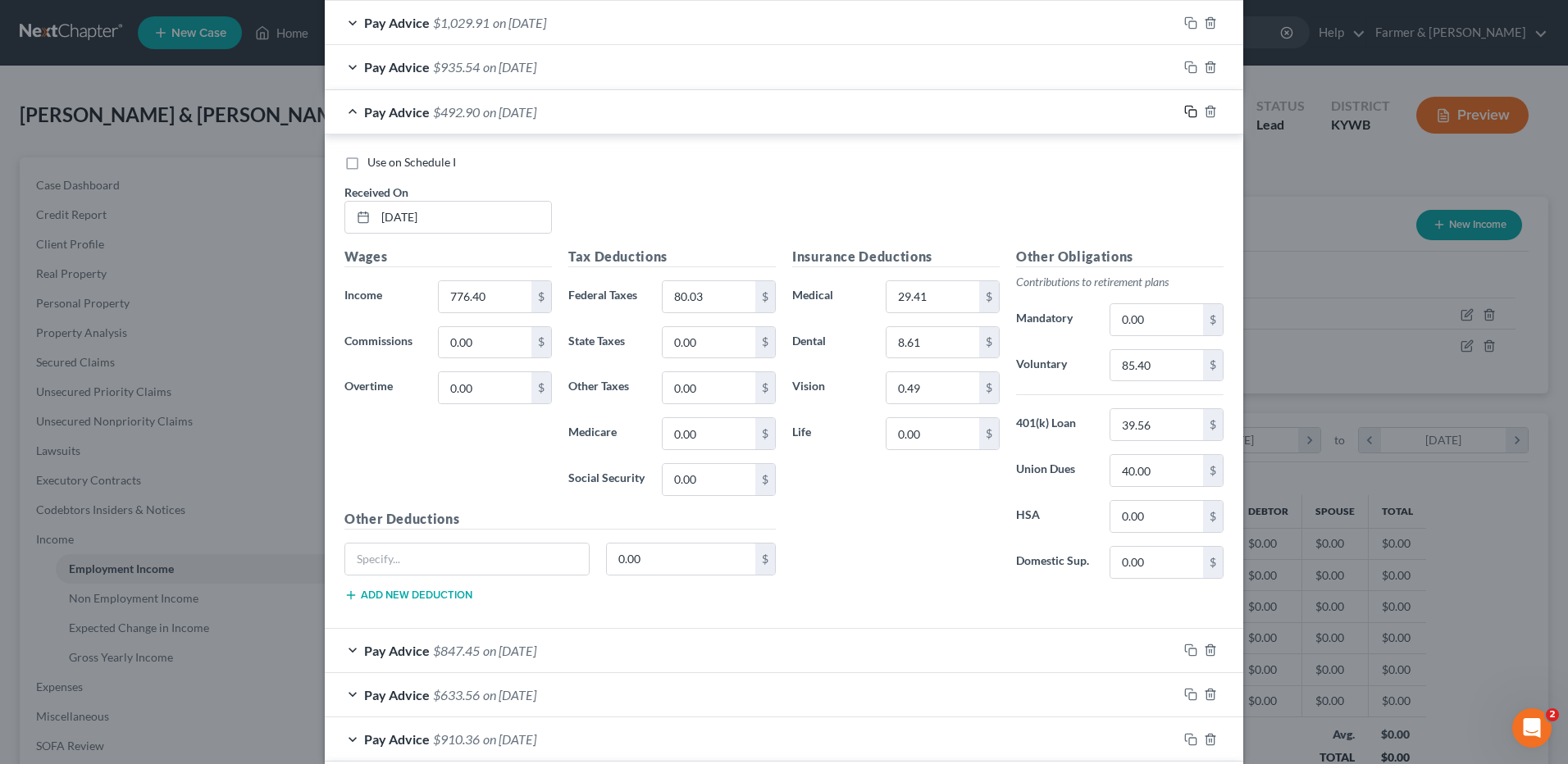
type input "142.34"
drag, startPoint x: 1182, startPoint y: 113, endPoint x: 1153, endPoint y: 95, distance: 34.1
click at [1179, 99] on div at bounding box center [1211, 112] width 66 height 27
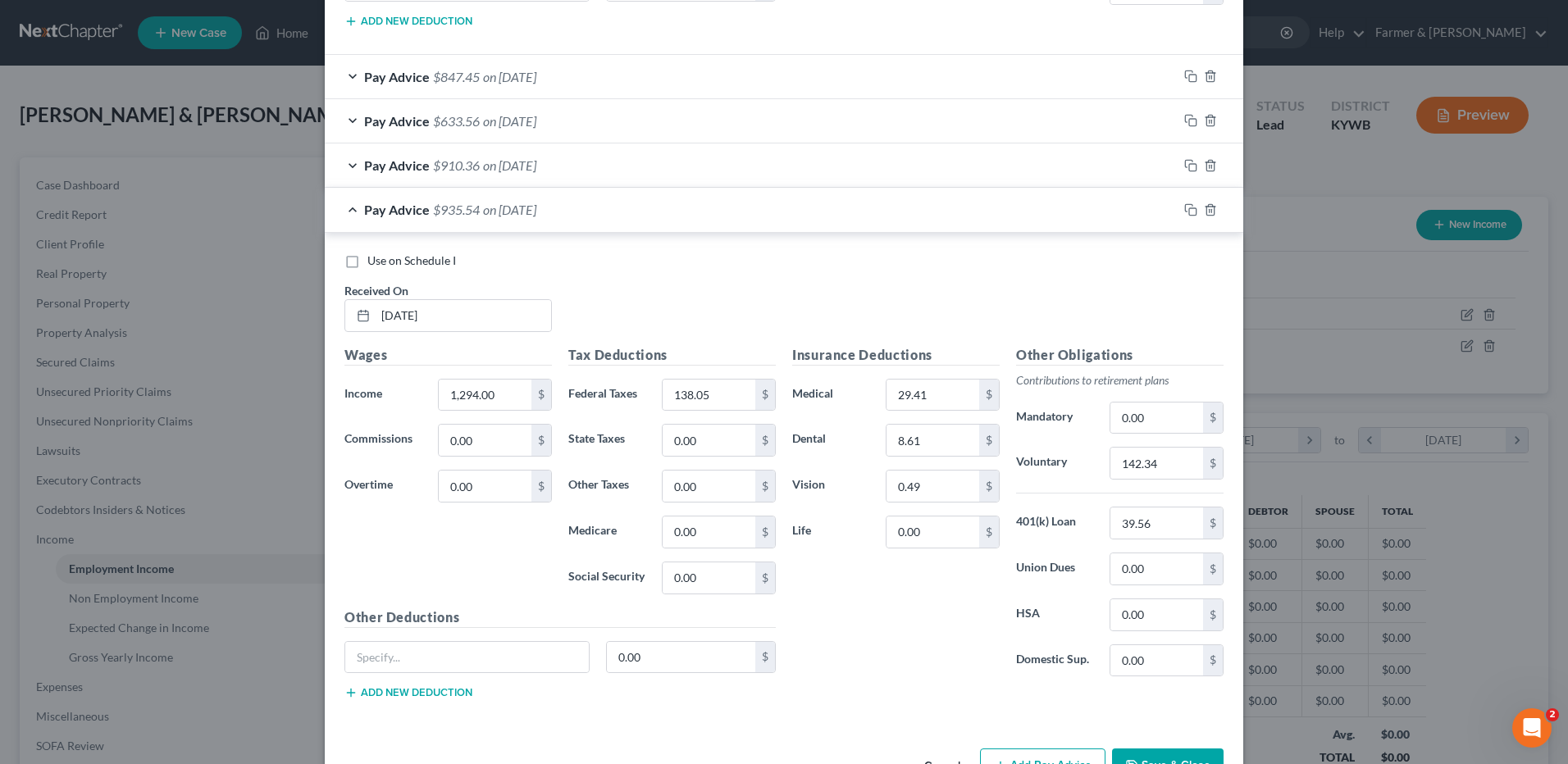
scroll to position [2647, 0]
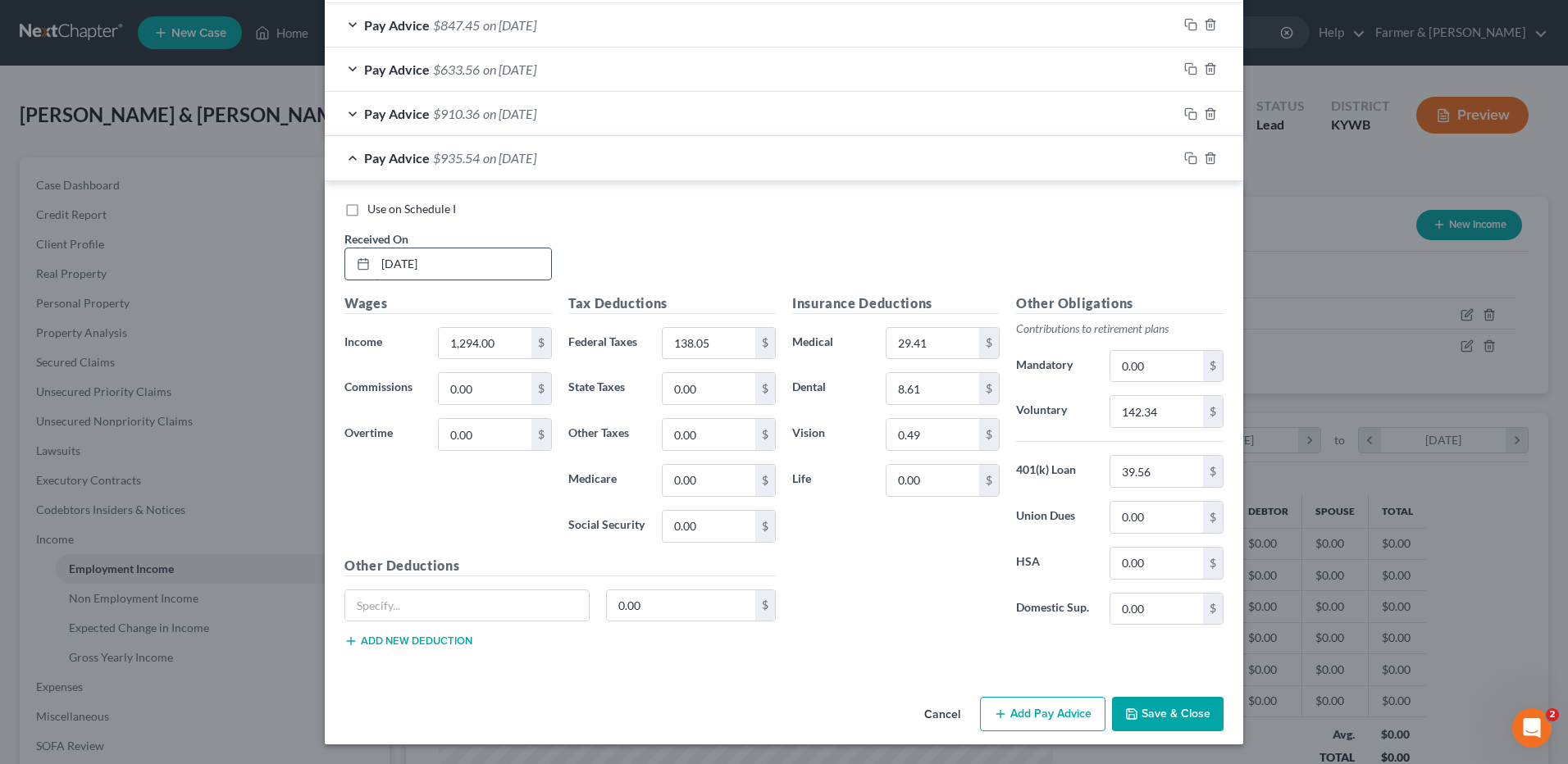
click at [498, 267] on input "06/06/2025" at bounding box center [463, 263] width 176 height 31
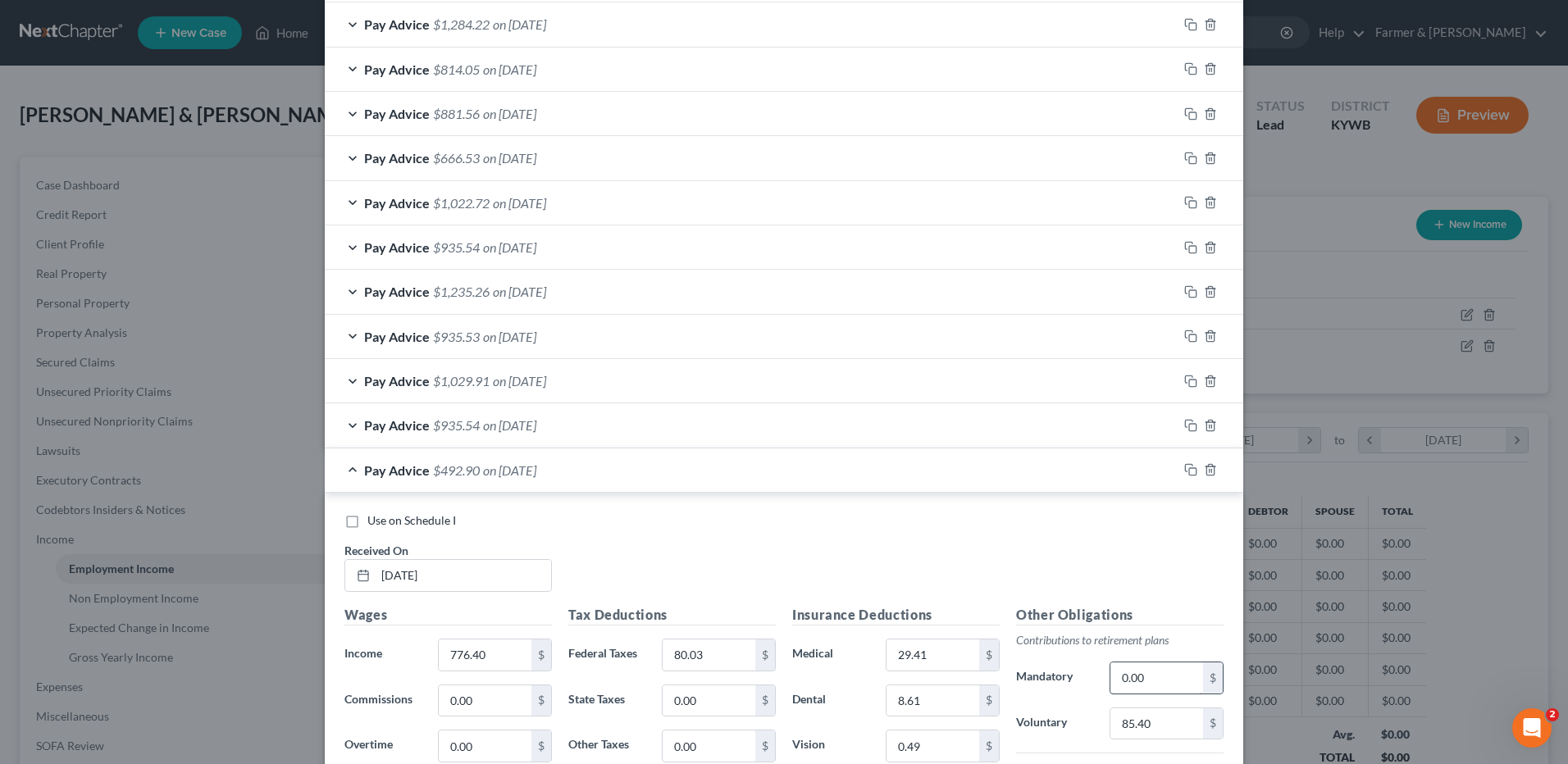
scroll to position [1910, 0]
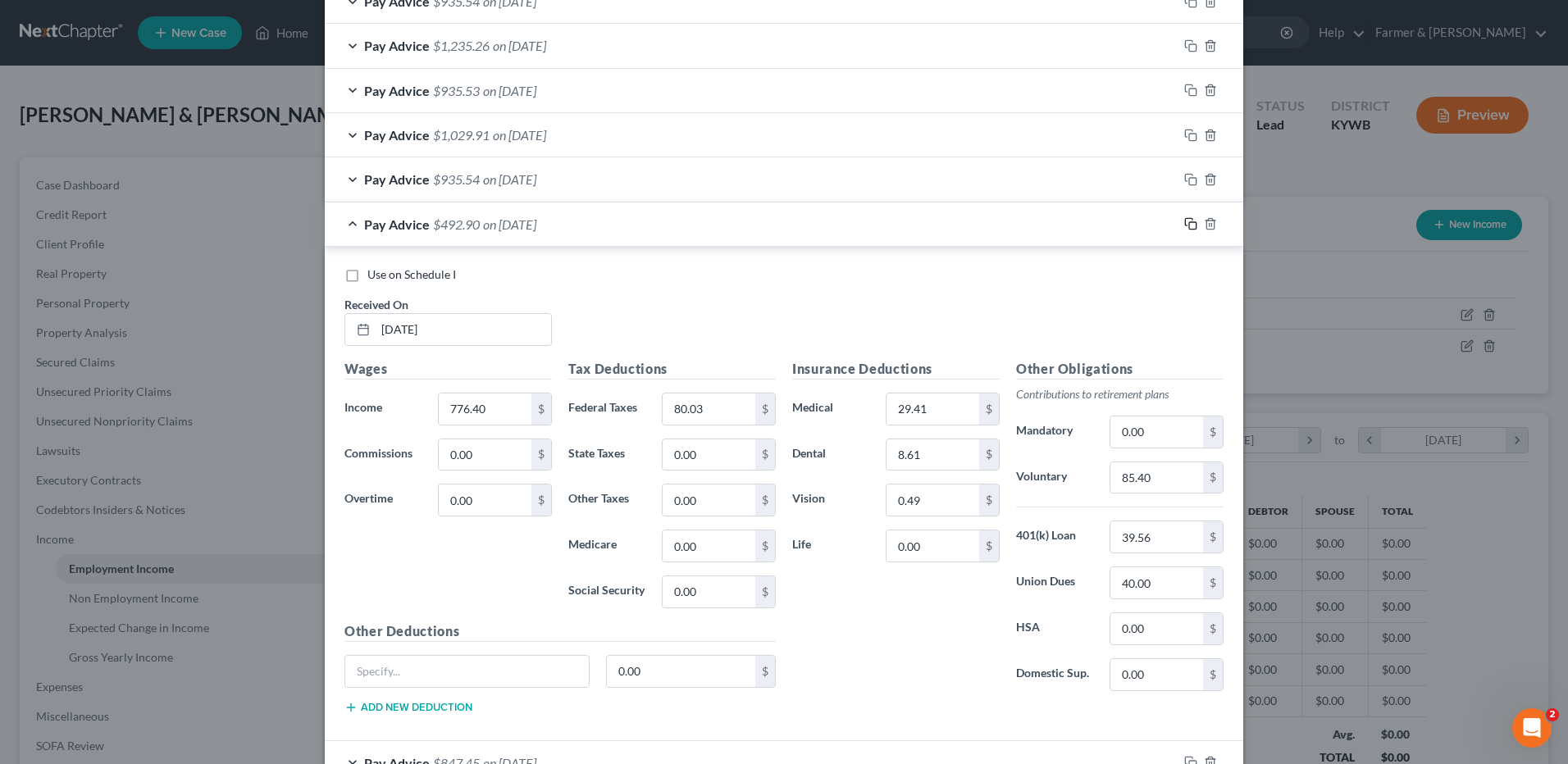
click at [1185, 220] on icon "button" at bounding box center [1190, 223] width 13 height 13
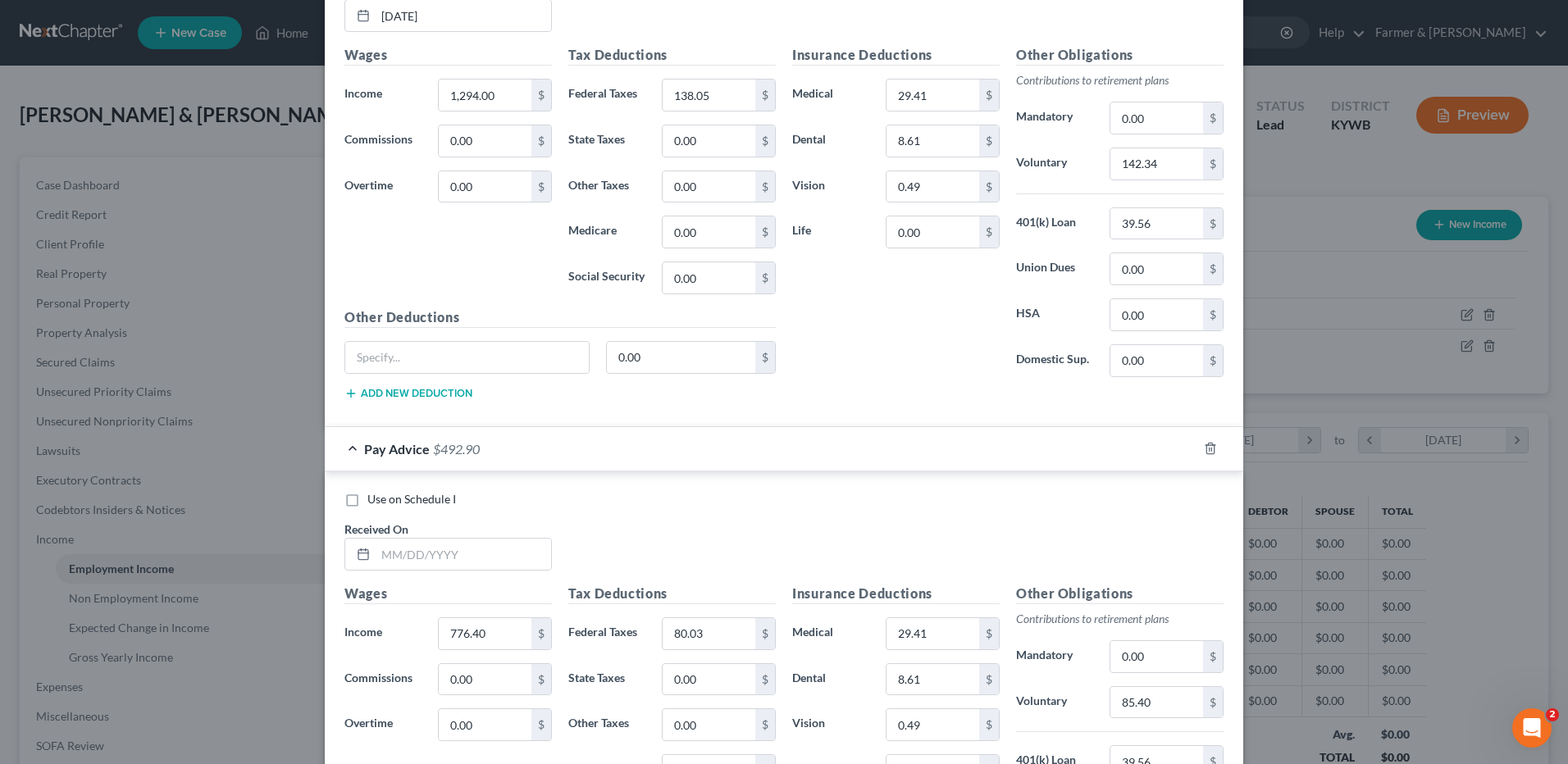
scroll to position [2692, 0]
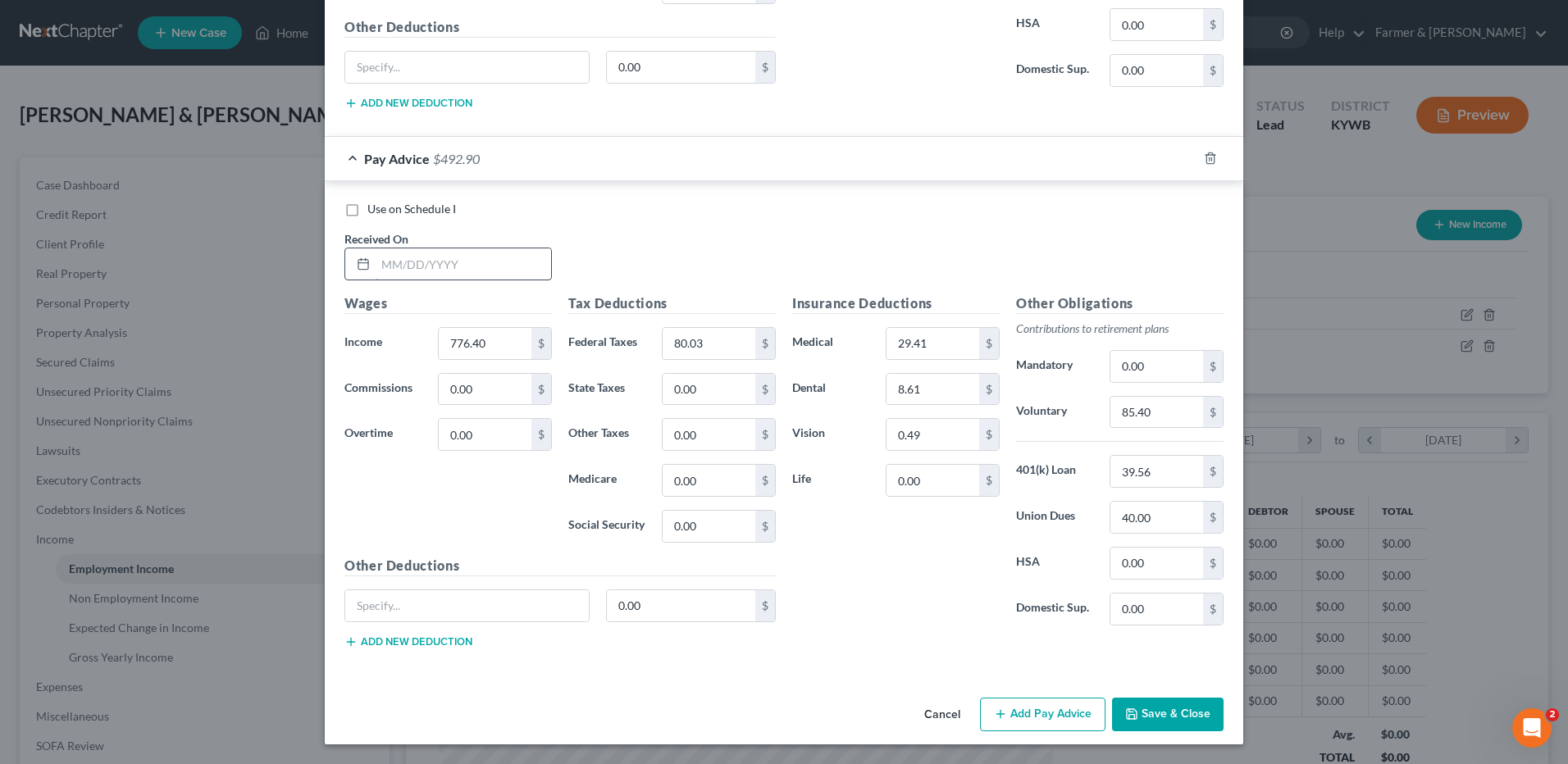
click at [527, 277] on div "Use on Schedule I Received On *" at bounding box center [784, 247] width 896 height 92
click at [528, 276] on input "text" at bounding box center [463, 263] width 176 height 31
type input "06/13/2025"
type input "1,251.95"
click at [741, 351] on input "80.03" at bounding box center [709, 343] width 92 height 31
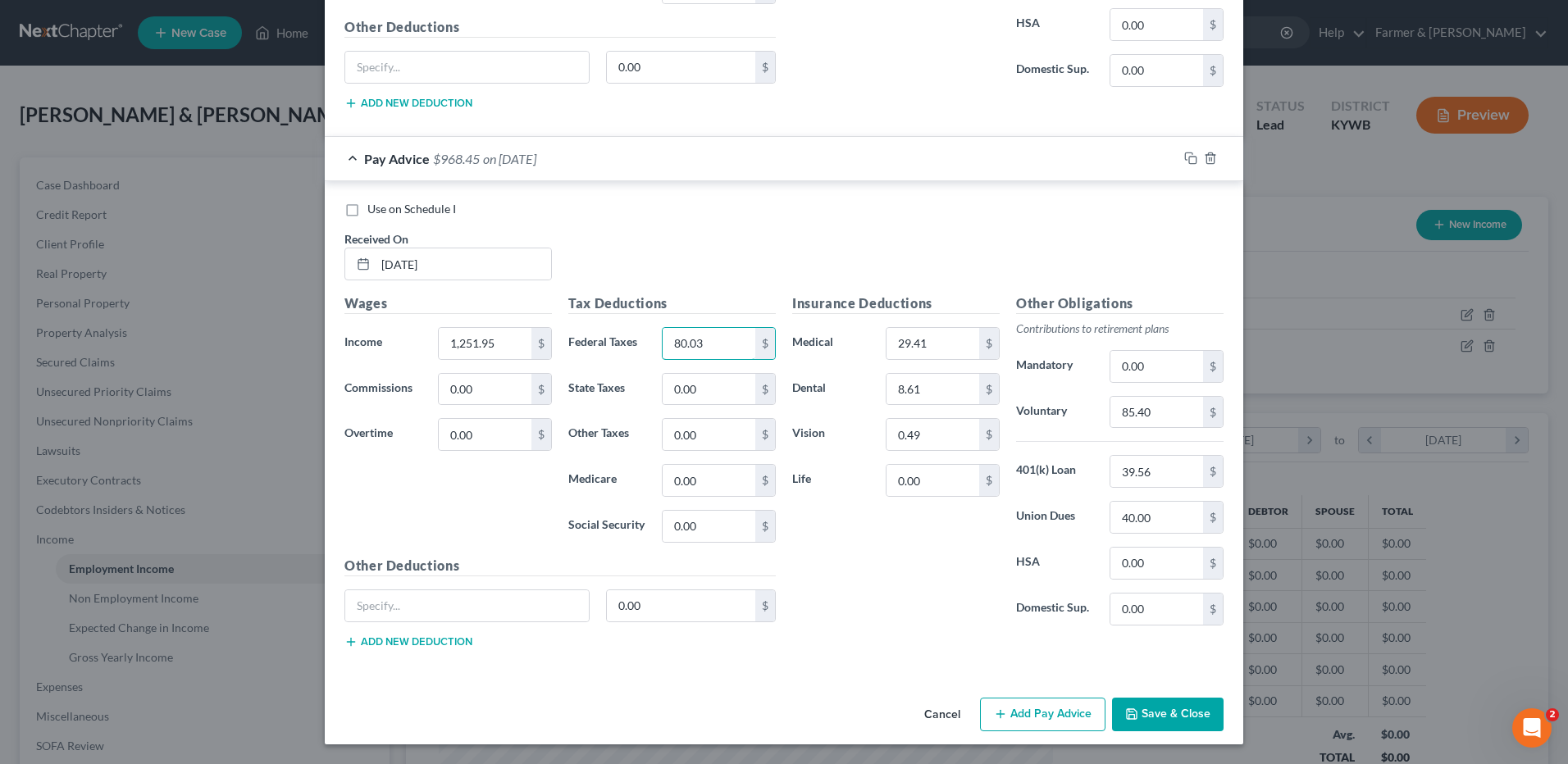
drag, startPoint x: 729, startPoint y: 344, endPoint x: 648, endPoint y: 346, distance: 81.0
click at [654, 346] on div "80.03 $" at bounding box center [718, 343] width 130 height 33
type input "133.34"
click at [1165, 415] on input "85.40" at bounding box center [1156, 412] width 92 height 31
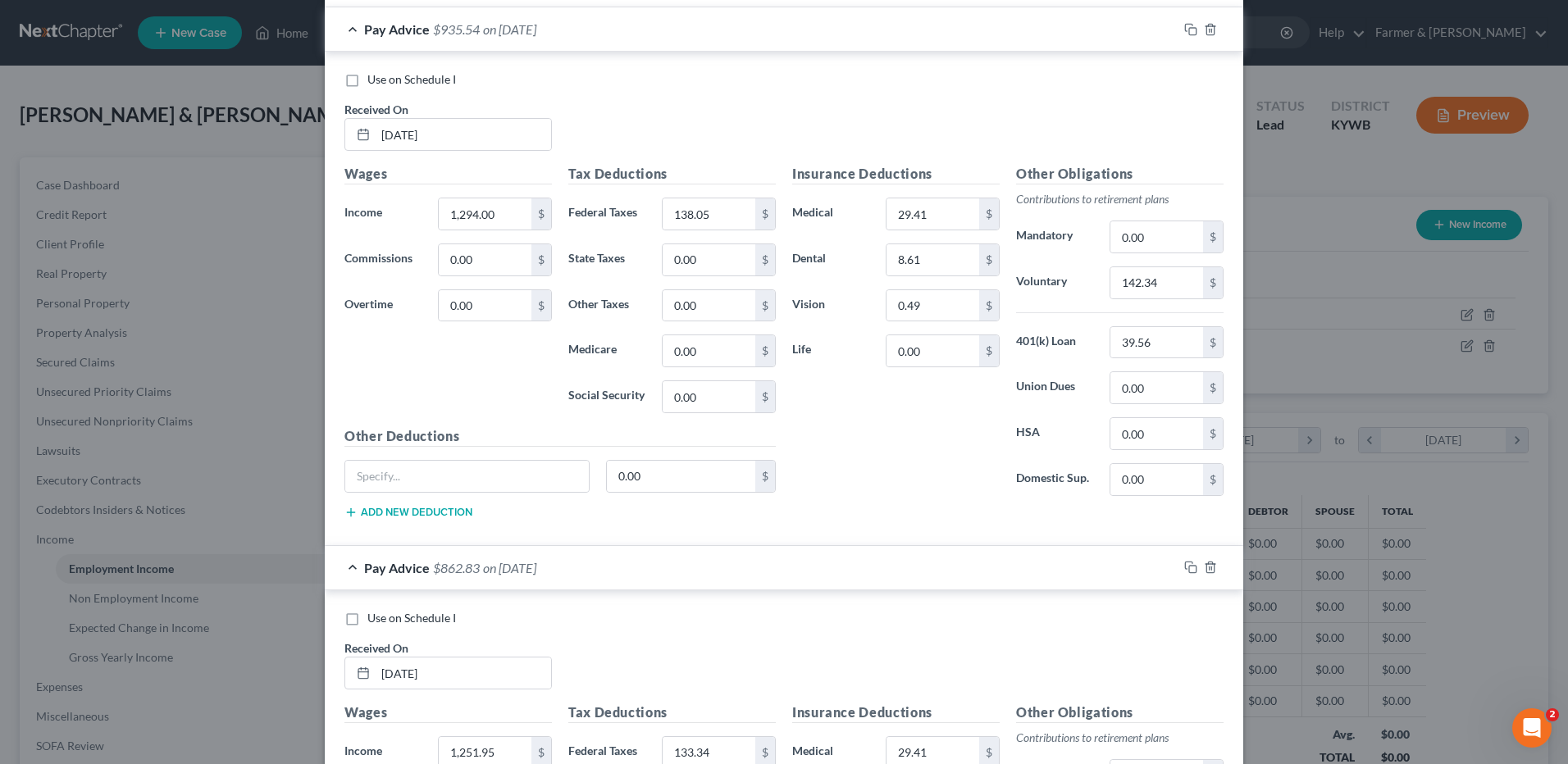
scroll to position [2282, 0]
type input "137.71"
click at [1184, 31] on icon "button" at bounding box center [1190, 30] width 13 height 13
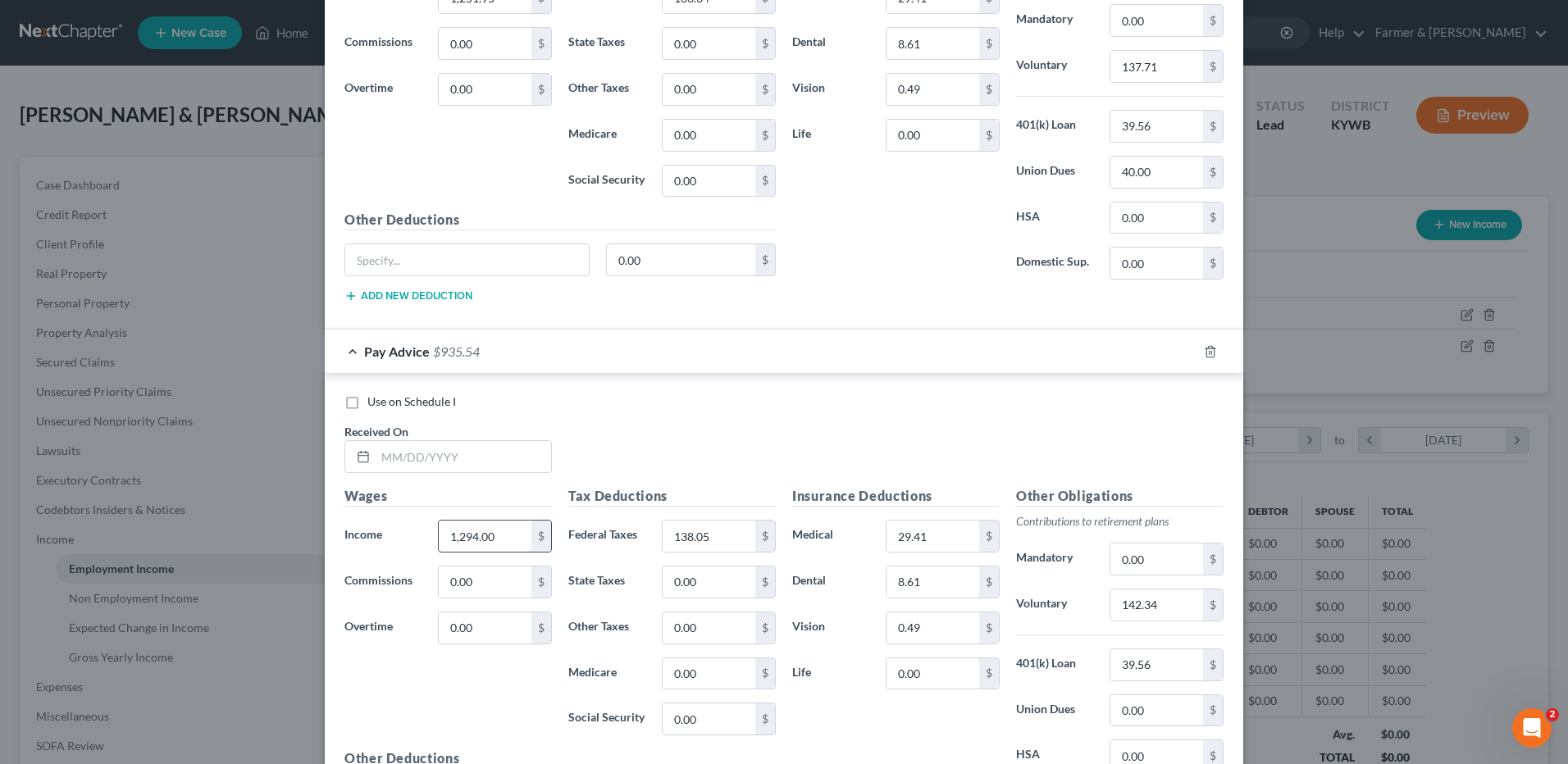
scroll to position [2737, 0]
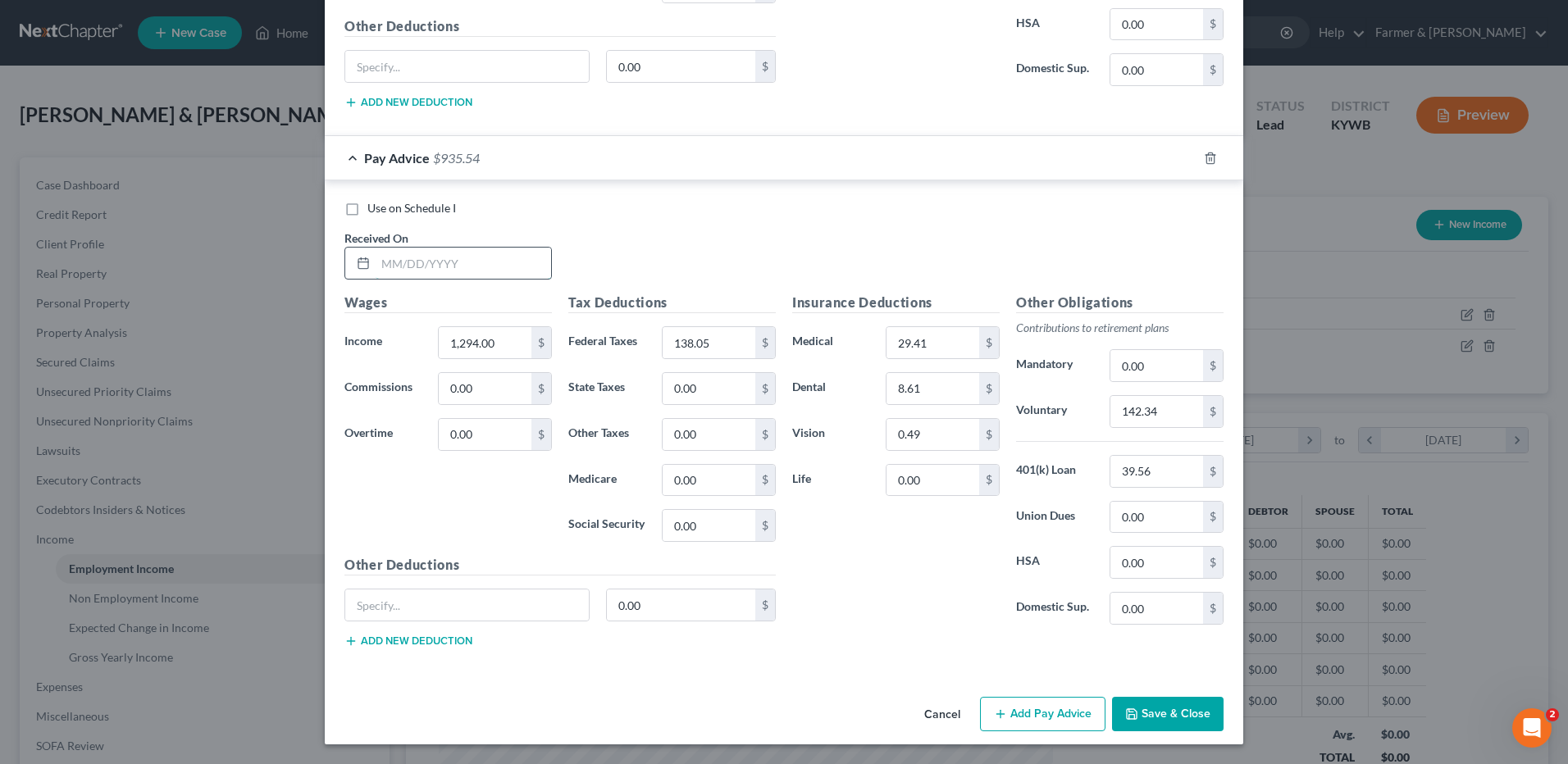
click at [496, 268] on input "text" at bounding box center [463, 262] width 176 height 31
type input "06/20/2025"
type input "954.33"
type input "99.98"
click at [1159, 406] on input "142.34" at bounding box center [1156, 411] width 92 height 31
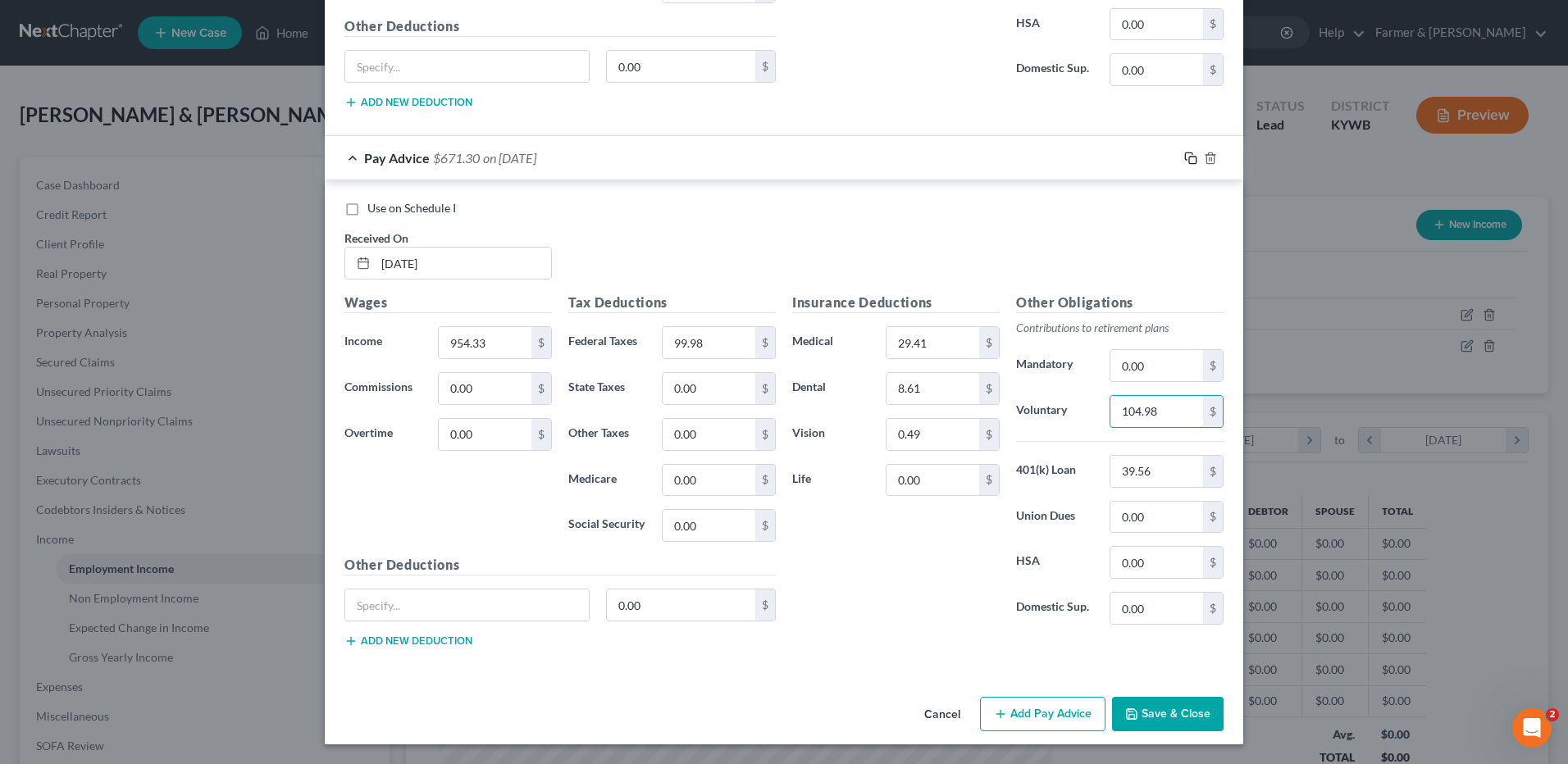
type input "104.98"
click at [1184, 157] on icon "button" at bounding box center [1190, 158] width 13 height 13
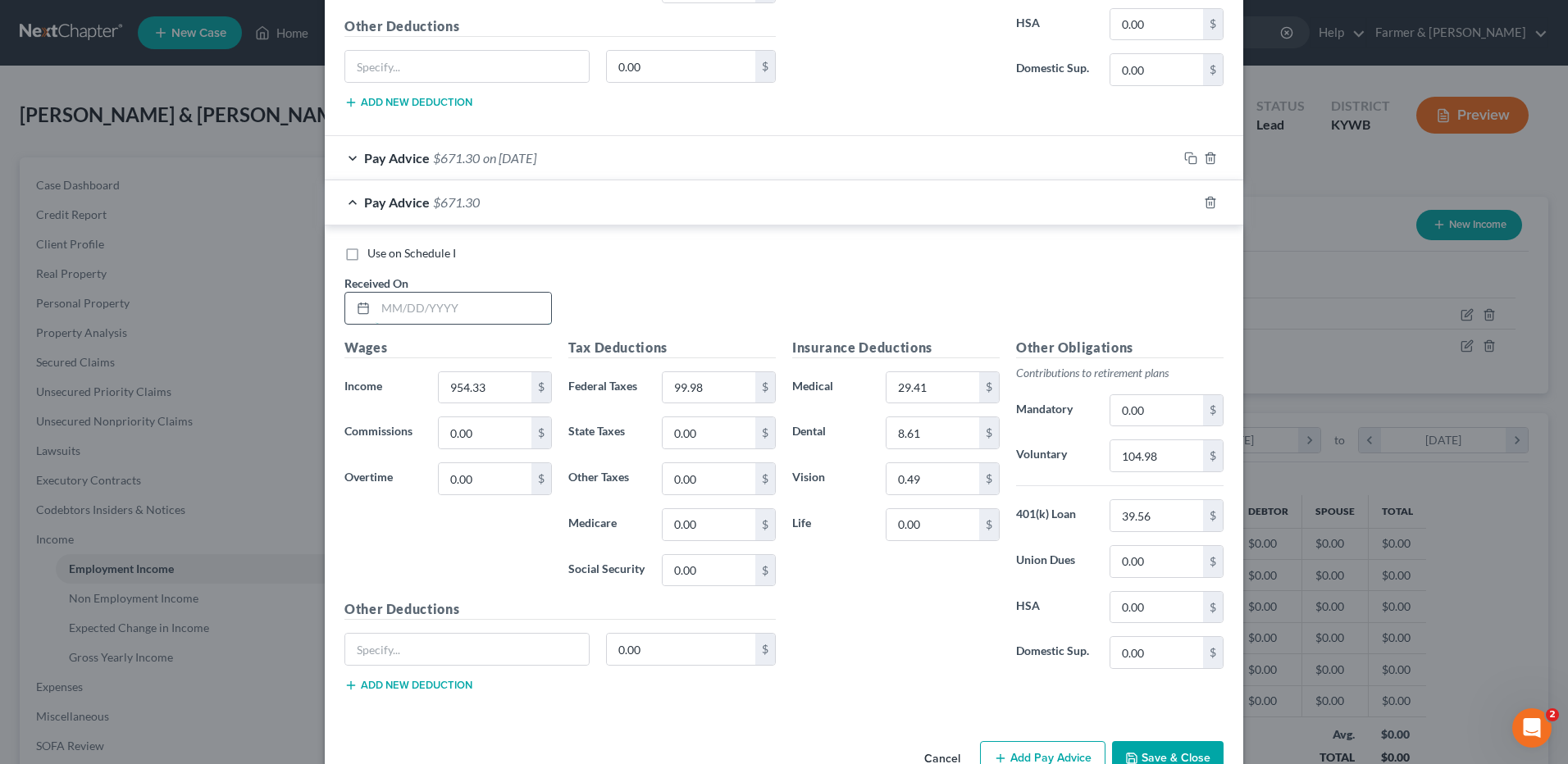
click at [497, 301] on input "text" at bounding box center [463, 308] width 176 height 31
type input "06/27/2025"
type input "1,294.00"
type input "138.05"
click at [1158, 448] on input "104.98" at bounding box center [1156, 456] width 92 height 31
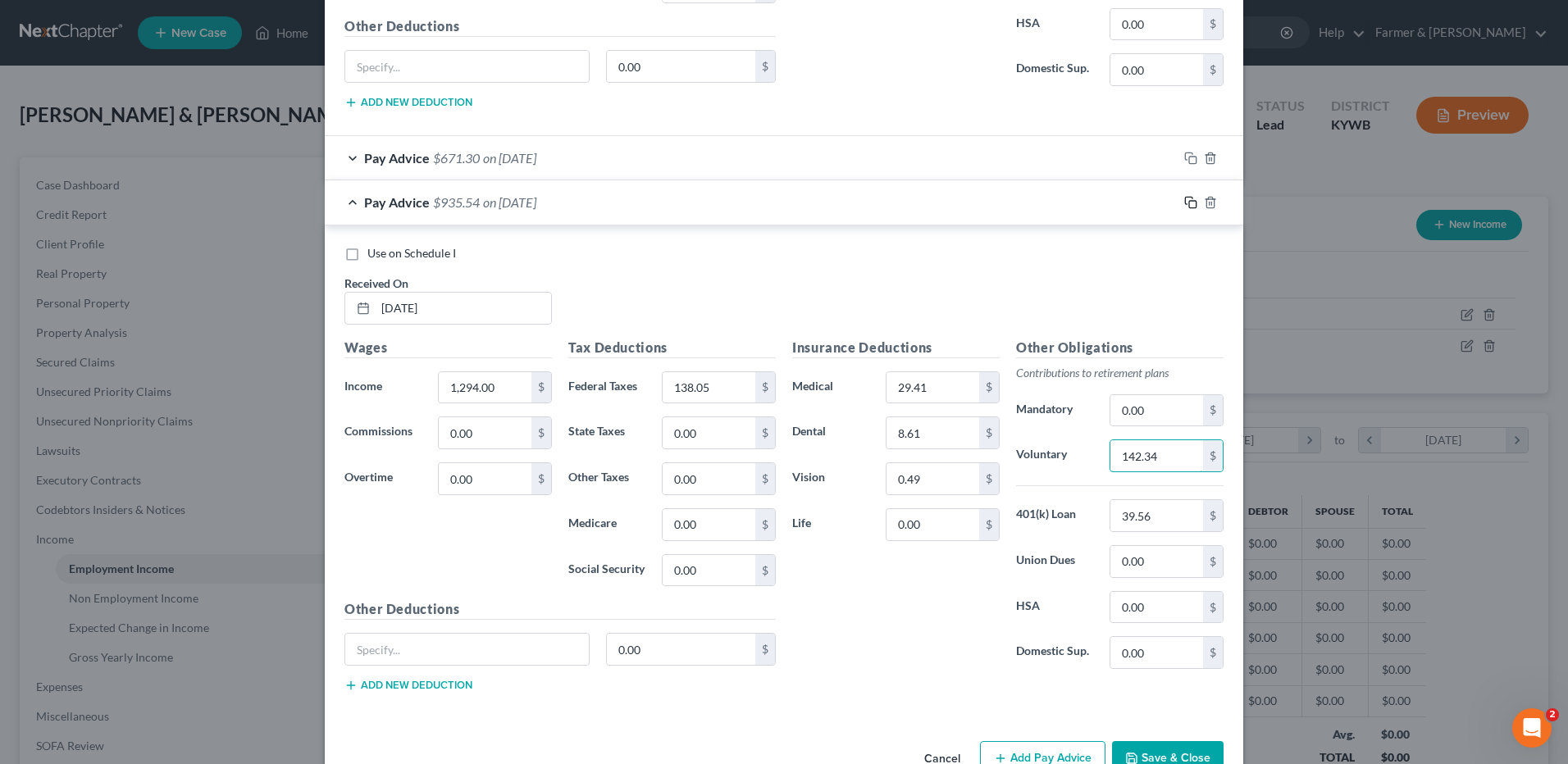
type input "142.34"
click at [1184, 199] on icon "button" at bounding box center [1190, 202] width 13 height 13
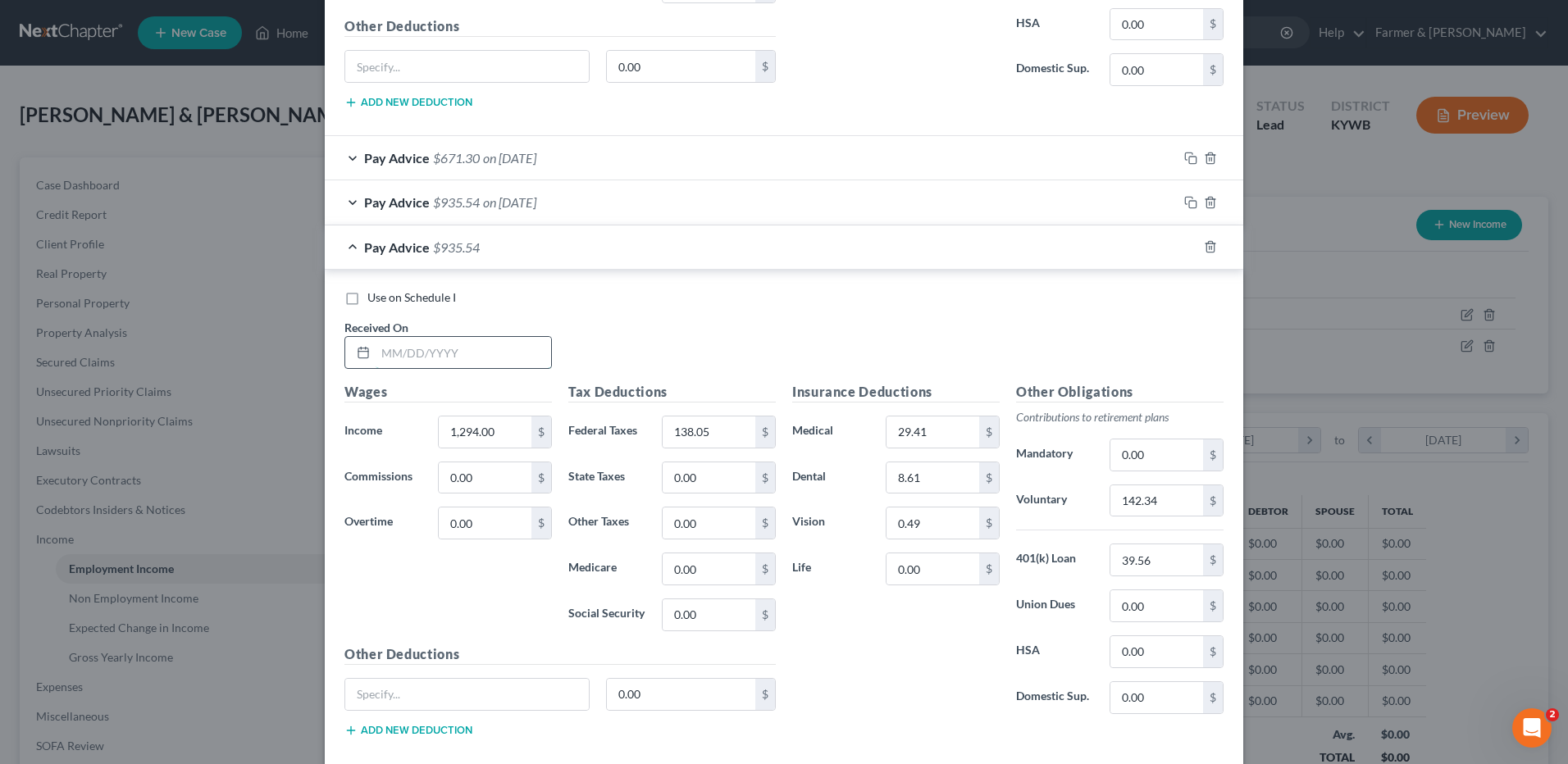
click at [513, 349] on input "text" at bounding box center [463, 352] width 176 height 31
type input "07/03/2025"
type input "1,251.95"
type input "133.34"
click at [1169, 506] on input "142.34" at bounding box center [1156, 500] width 92 height 31
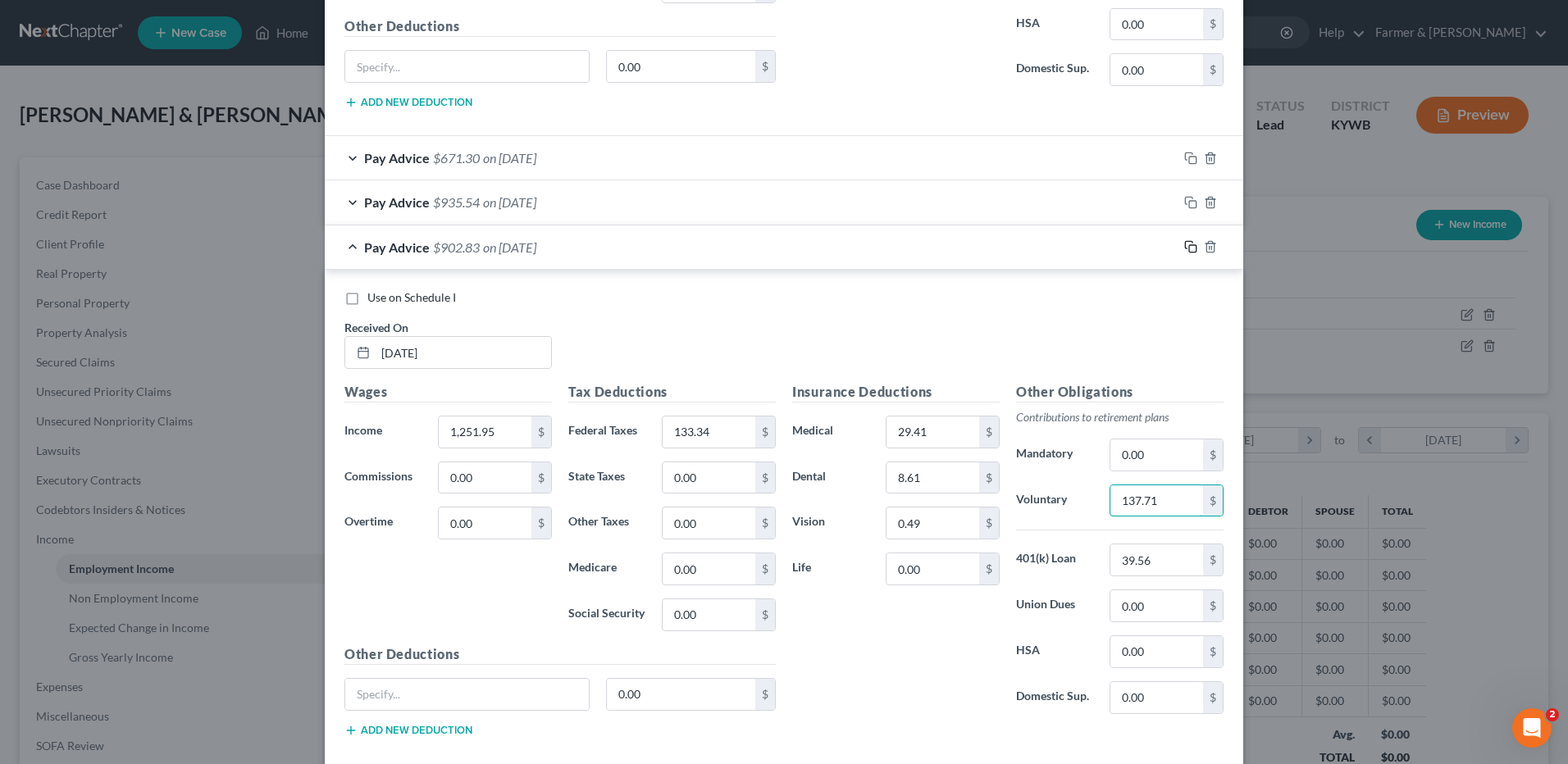
type input "137.71"
click at [1186, 246] on icon "button" at bounding box center [1190, 246] width 13 height 13
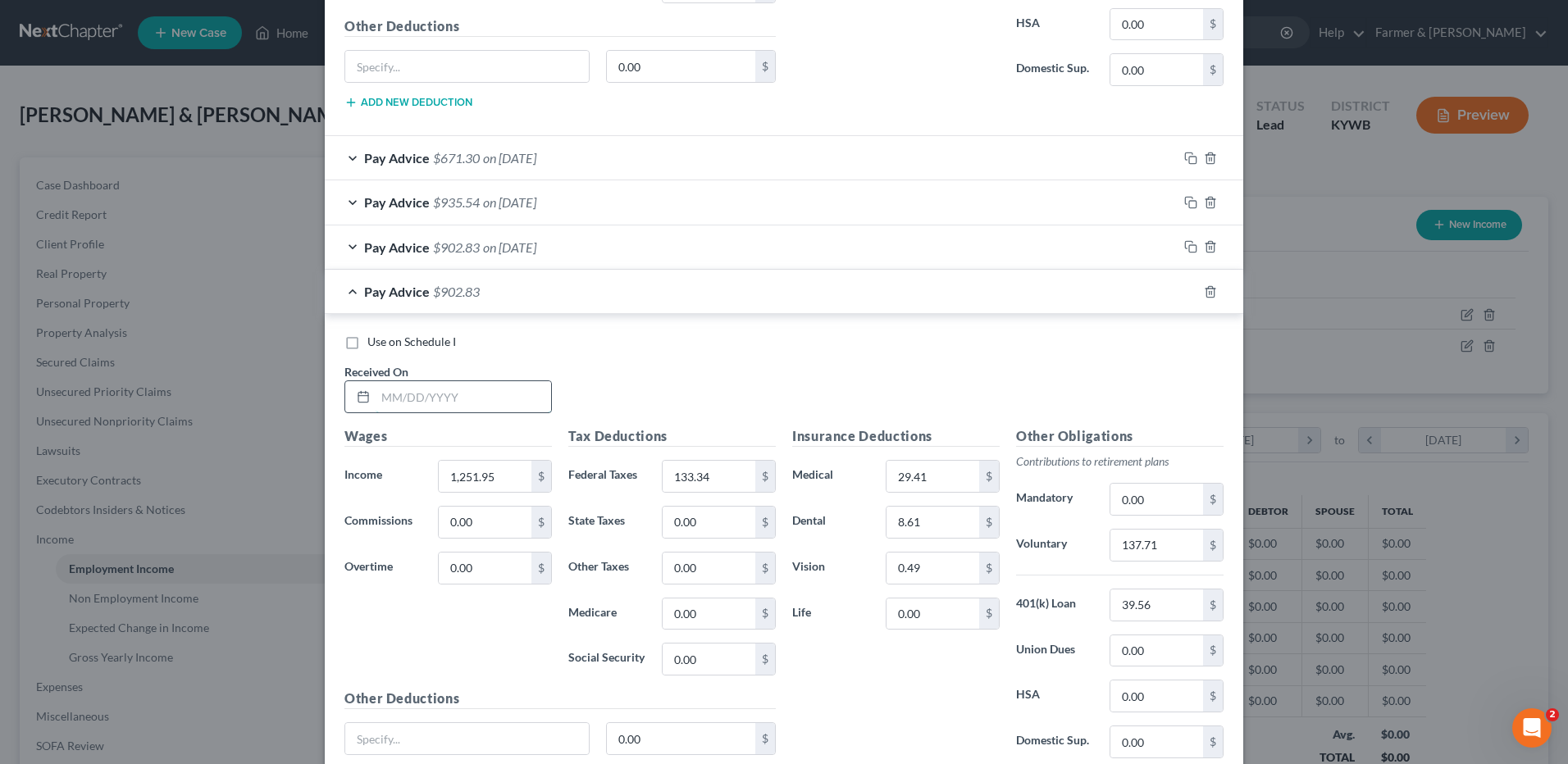
click at [494, 400] on input "text" at bounding box center [463, 396] width 176 height 31
type input "07/11/2025"
type input "1,035.20"
type input "109.05"
click at [1169, 542] on input "137.71" at bounding box center [1156, 544] width 92 height 31
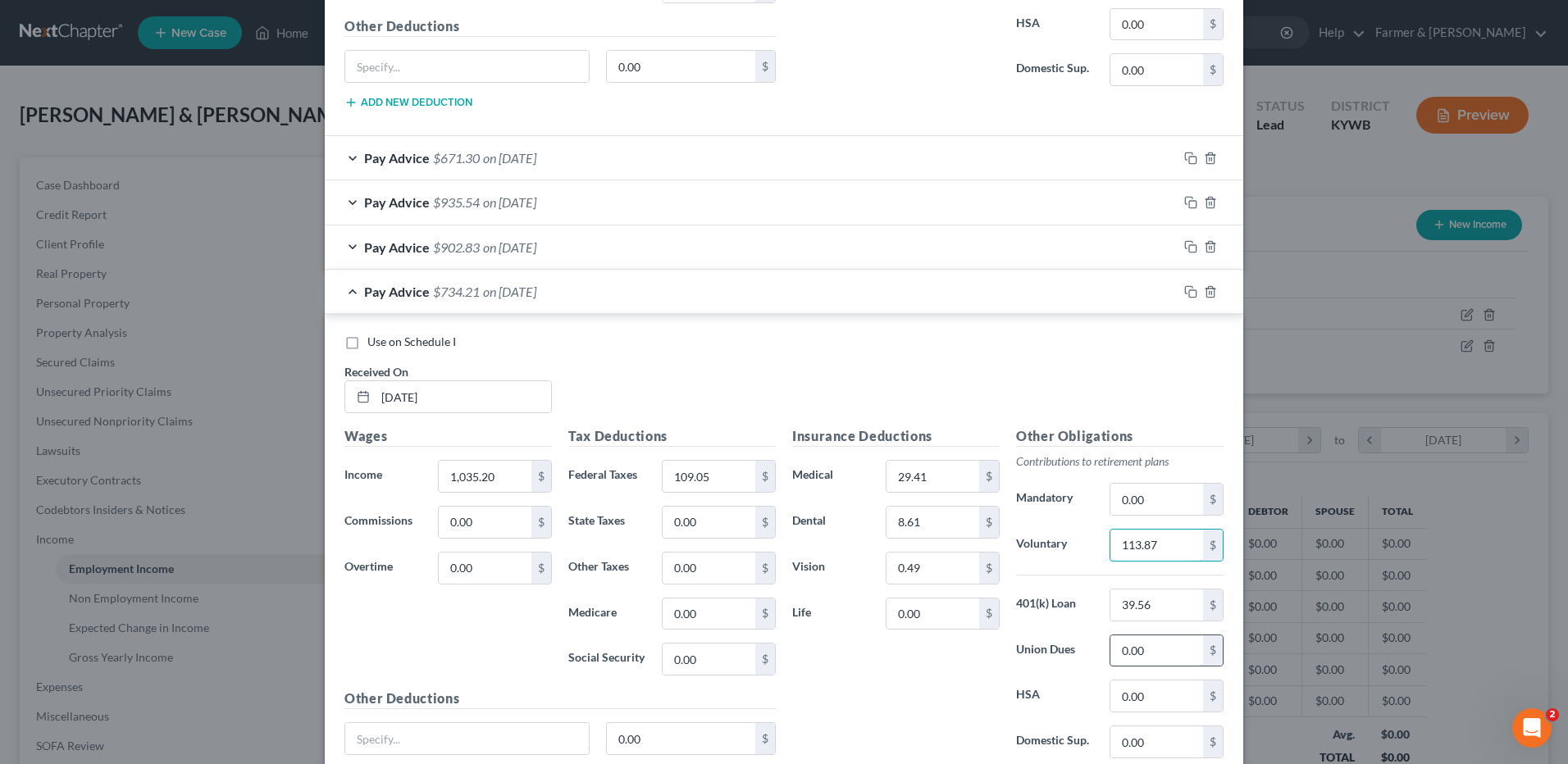
type input "113.87"
click at [1158, 656] on input "0.00" at bounding box center [1156, 651] width 92 height 31
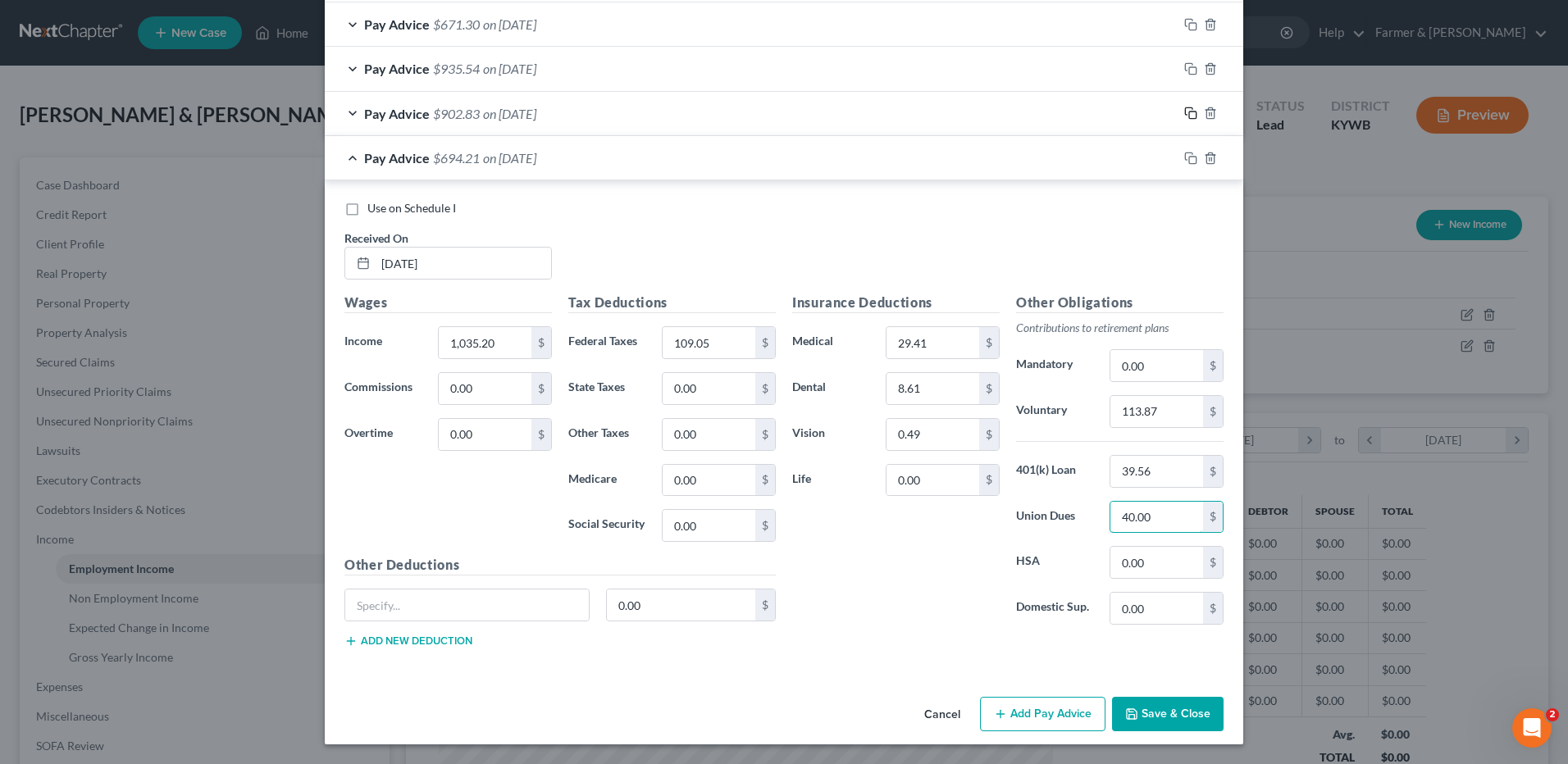
type input "40.00"
click at [1189, 113] on rect "button" at bounding box center [1193, 115] width 7 height 7
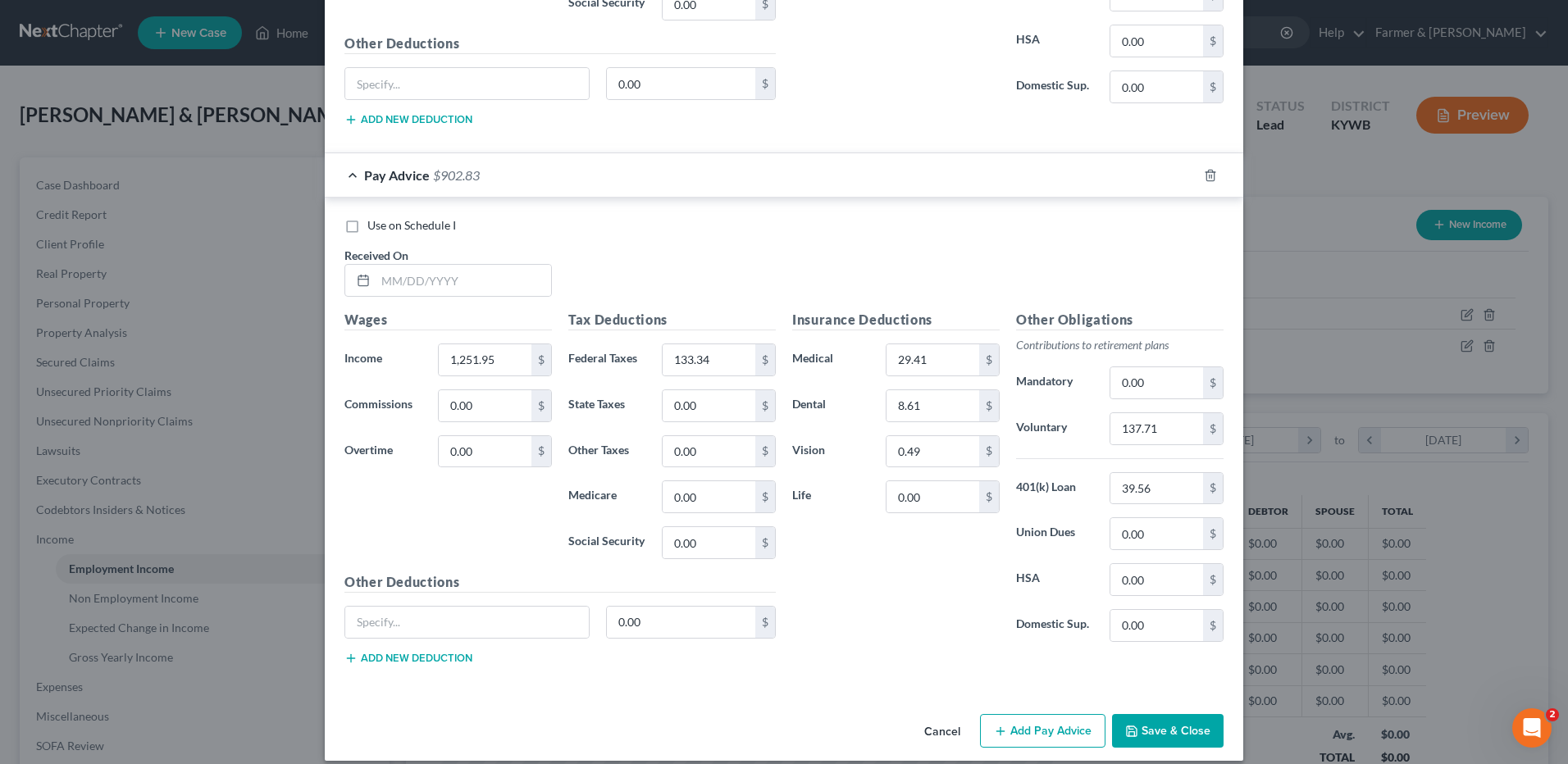
scroll to position [3408, 0]
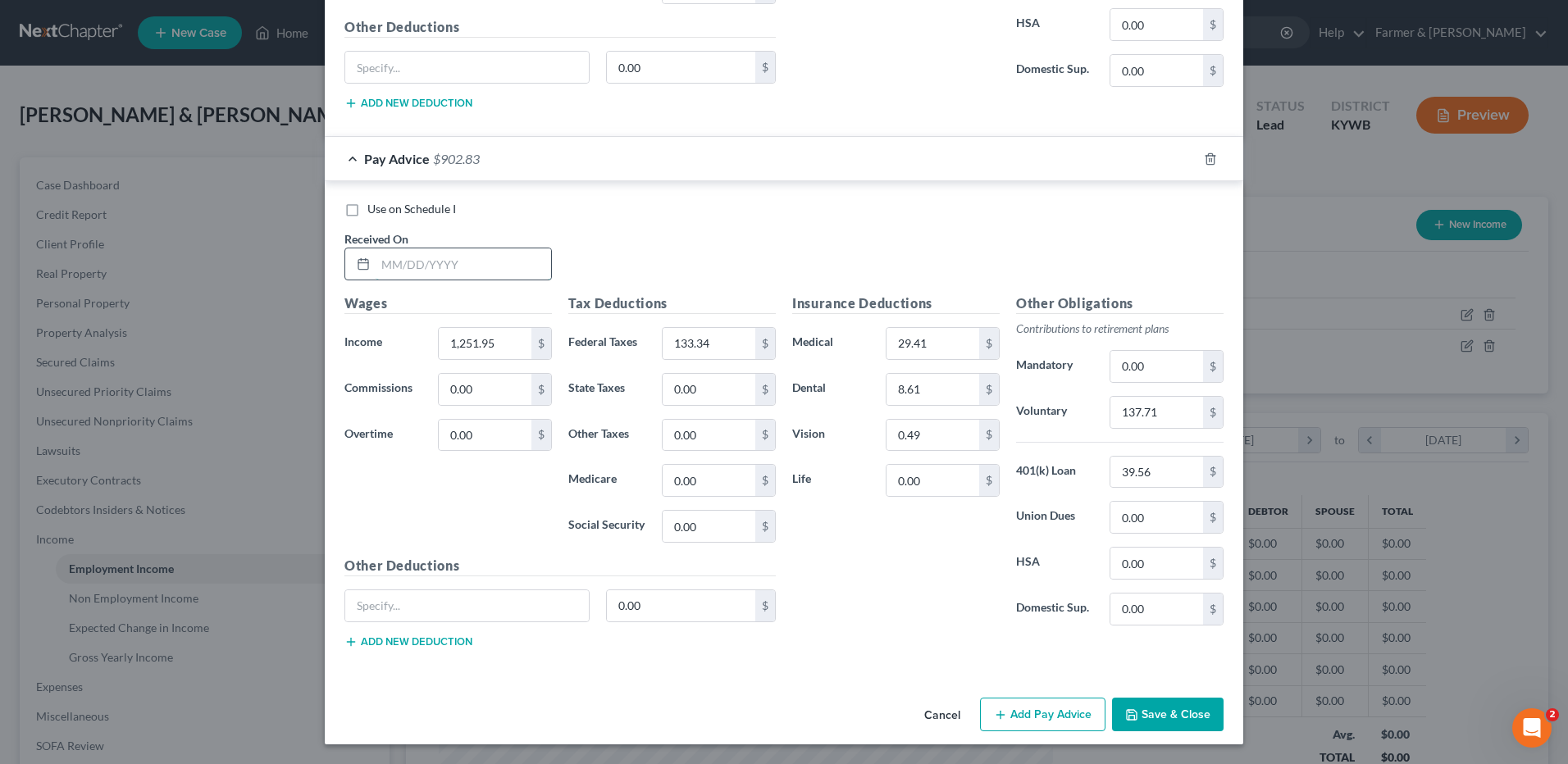
click at [425, 266] on input "text" at bounding box center [463, 263] width 176 height 31
type input "07/18/2025"
type input "1,423.40"
type input "152.56"
click at [1179, 417] on input "137.71" at bounding box center [1156, 412] width 92 height 31
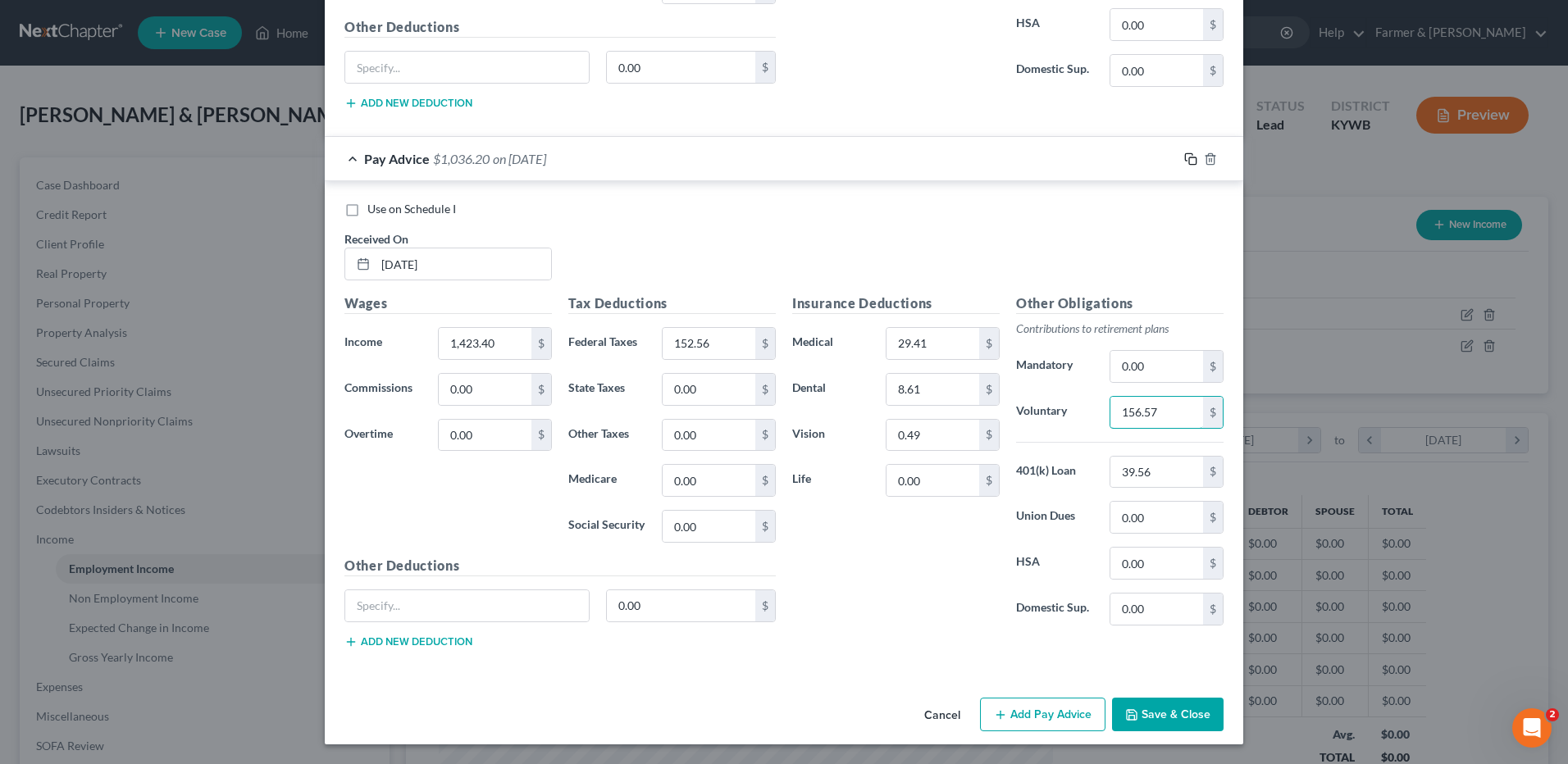
type input "156.57"
click at [1184, 158] on icon "button" at bounding box center [1190, 159] width 13 height 13
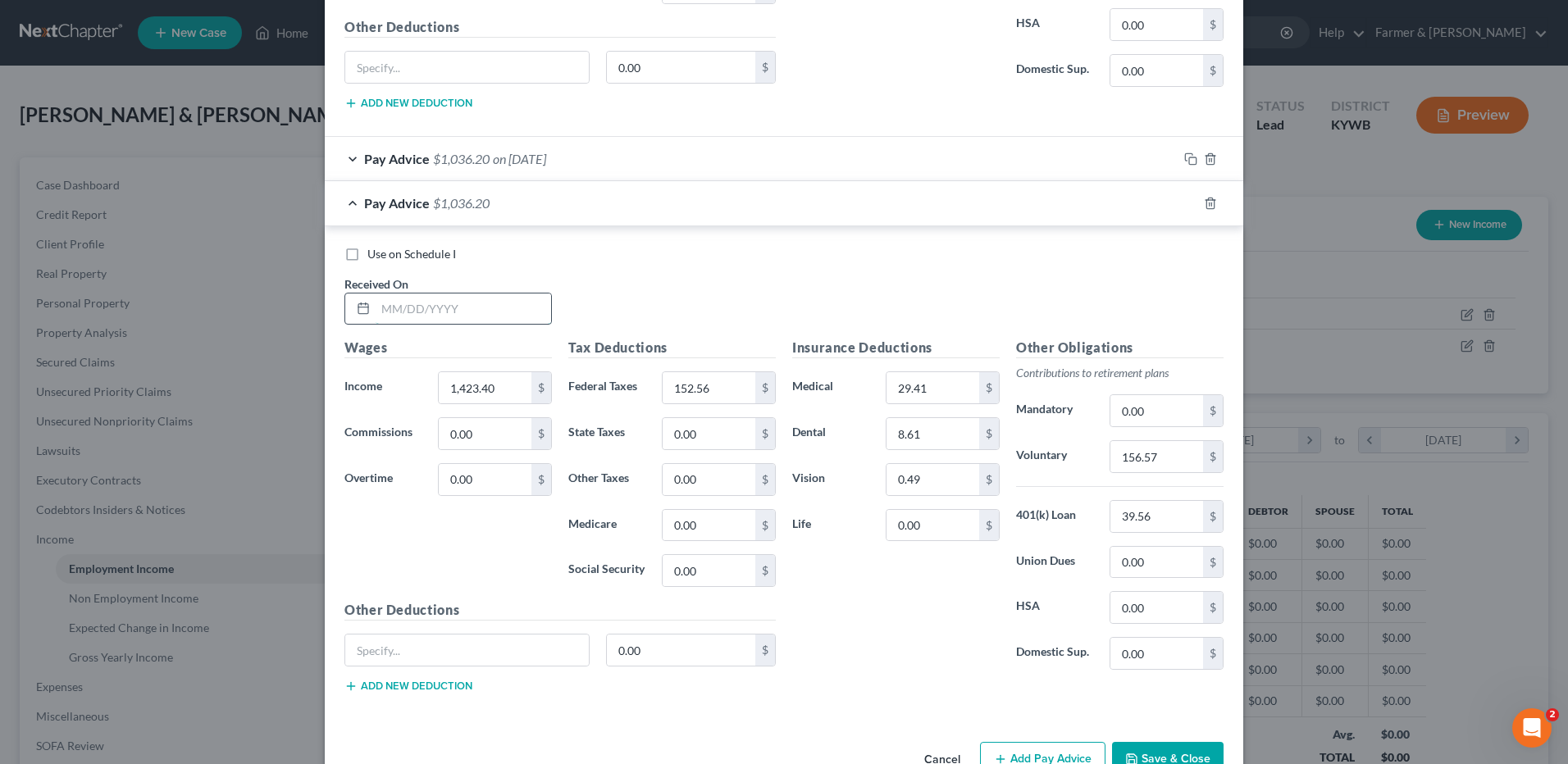
click at [524, 294] on input "text" at bounding box center [463, 308] width 176 height 31
type input "07/25/2025"
type input "1,022.26"
type input "107.59"
click at [1180, 456] on input "156.57" at bounding box center [1156, 456] width 92 height 31
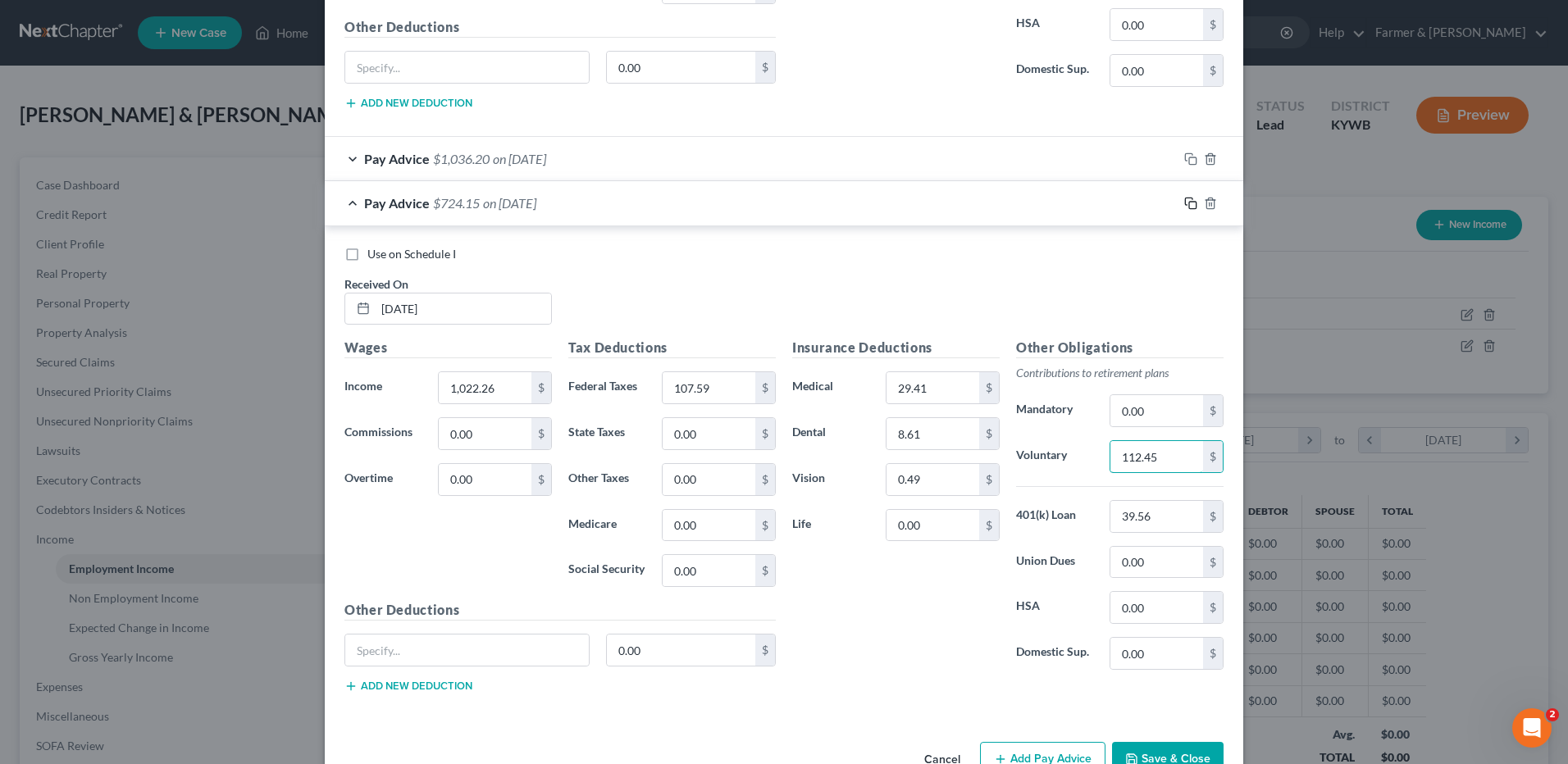
type input "112.45"
click at [1189, 206] on icon "button" at bounding box center [1190, 203] width 13 height 13
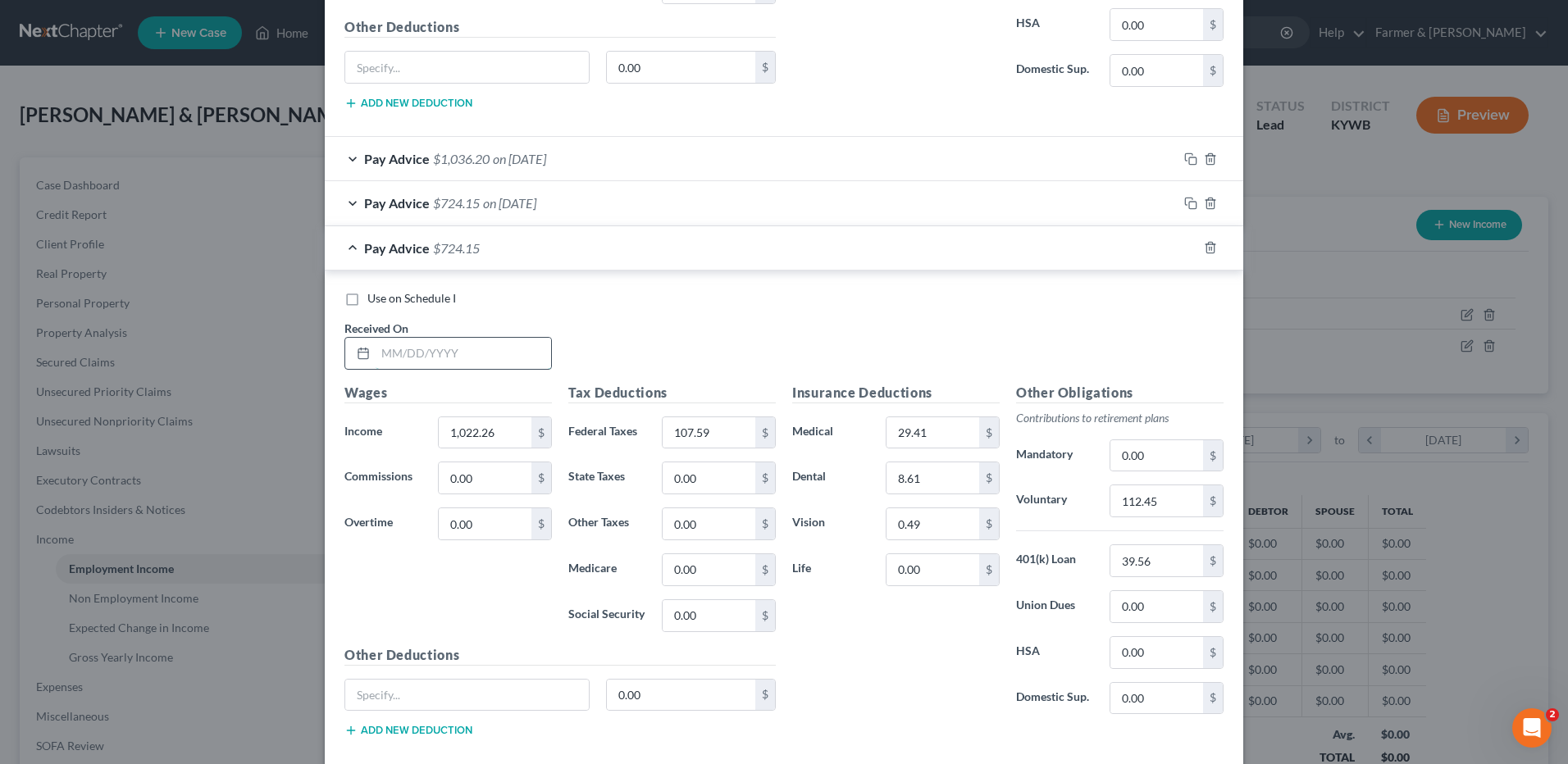
click at [502, 355] on input "text" at bounding box center [463, 353] width 176 height 31
type input "08/01/2025"
type input "1,164.60"
type input "123.55"
click at [1172, 495] on input "112.45" at bounding box center [1156, 500] width 92 height 31
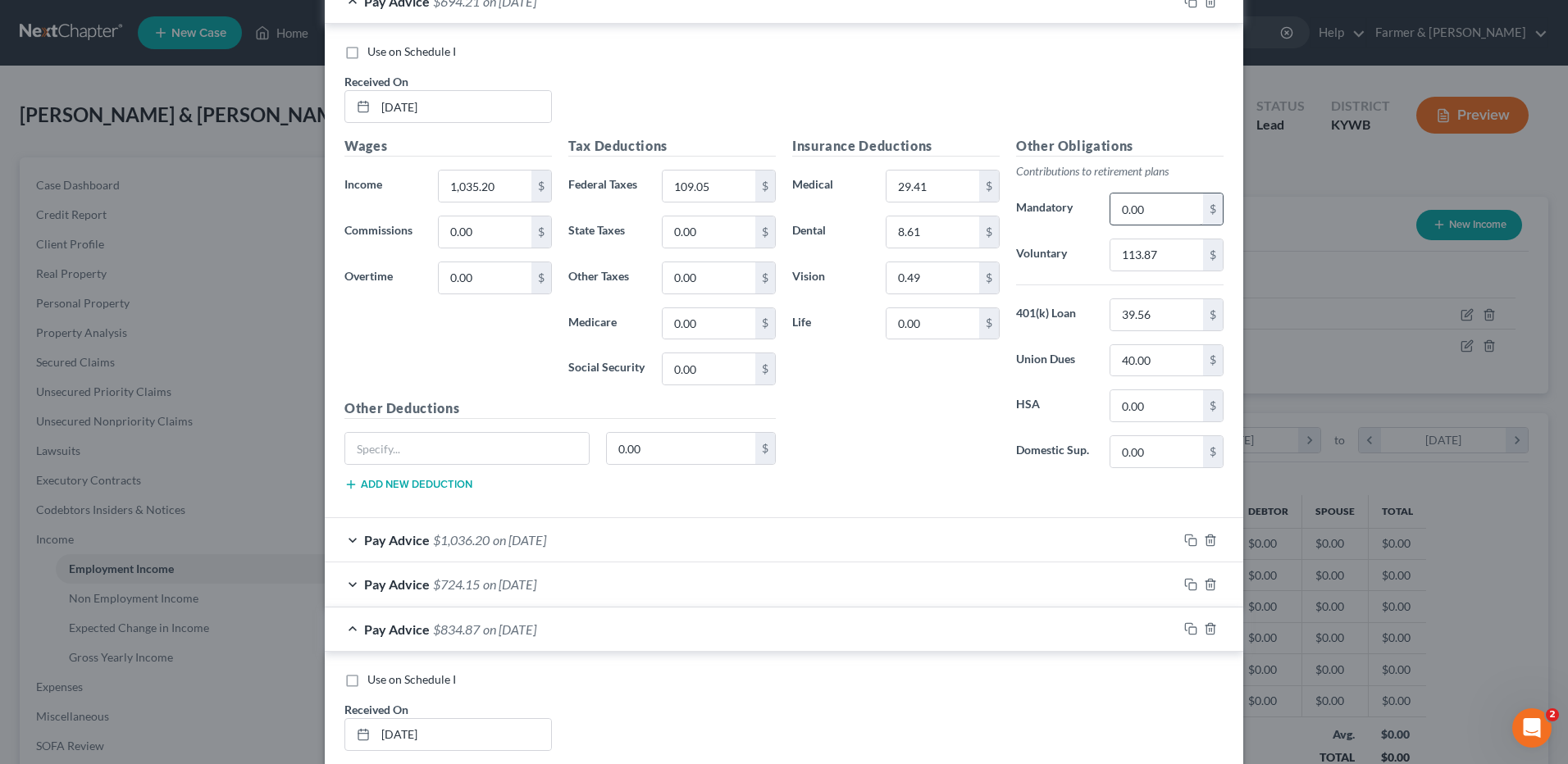
scroll to position [2998, 0]
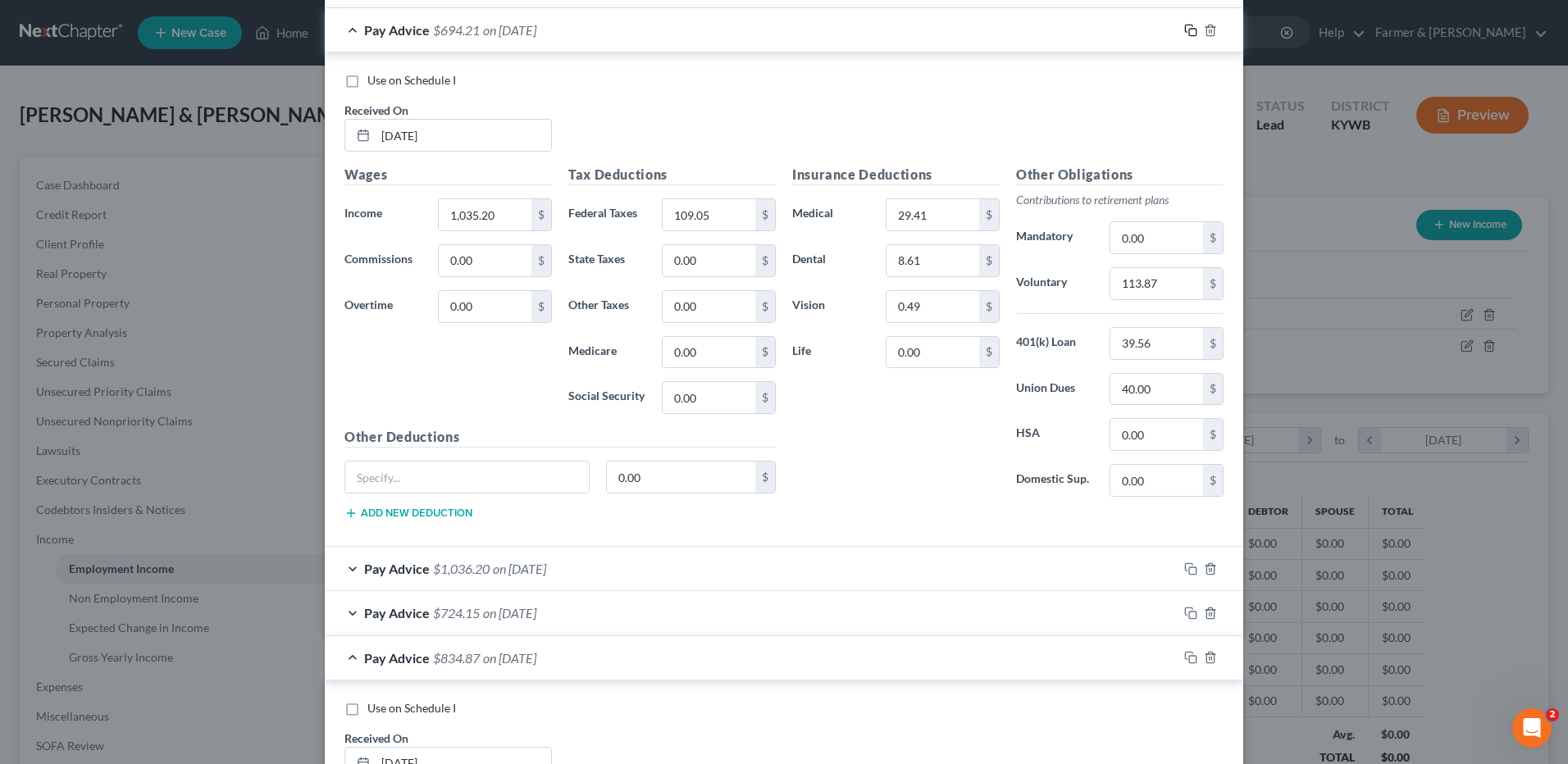
type input "128.11"
click at [1189, 28] on rect "button" at bounding box center [1193, 32] width 7 height 7
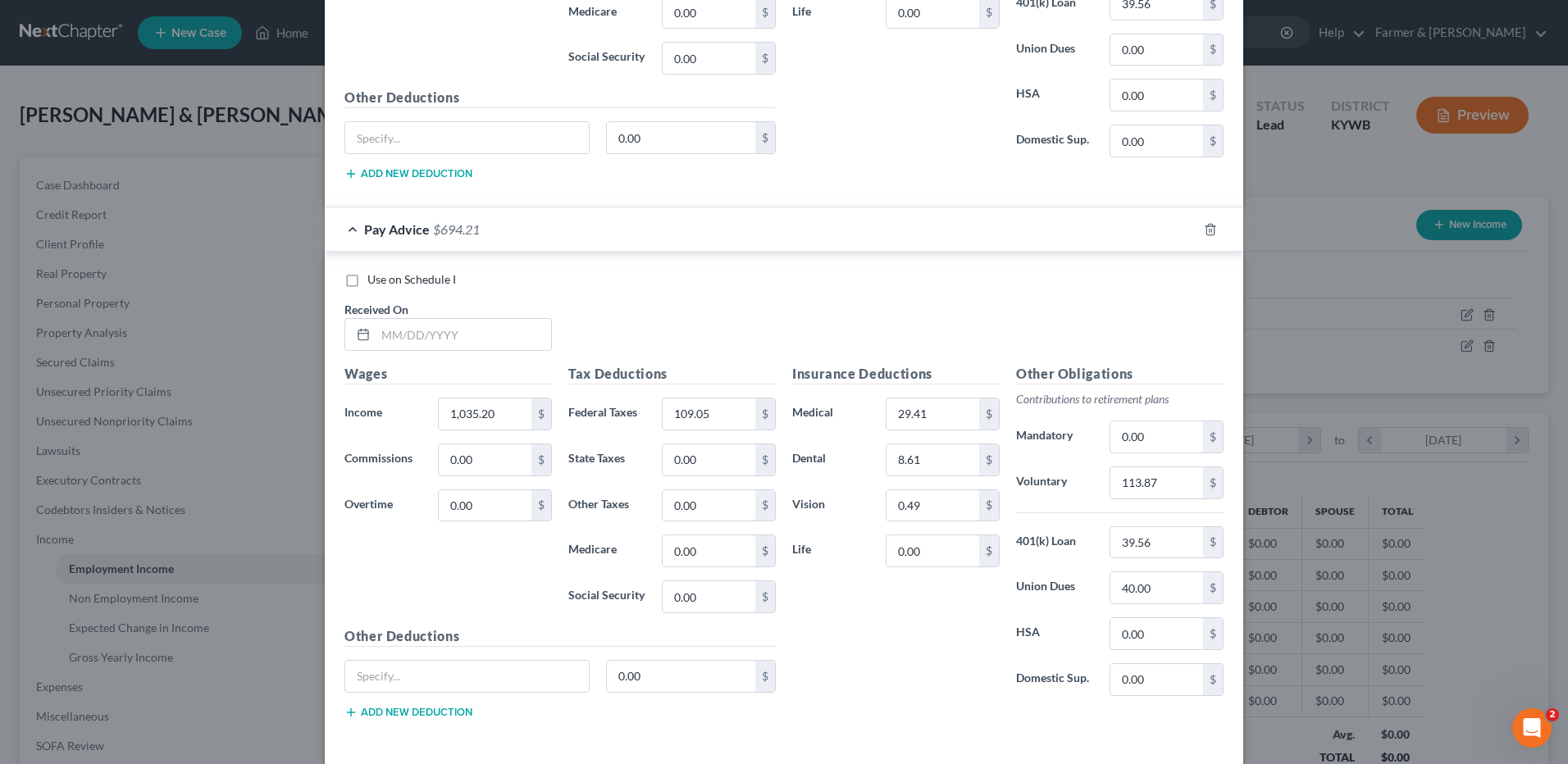
scroll to position [3542, 0]
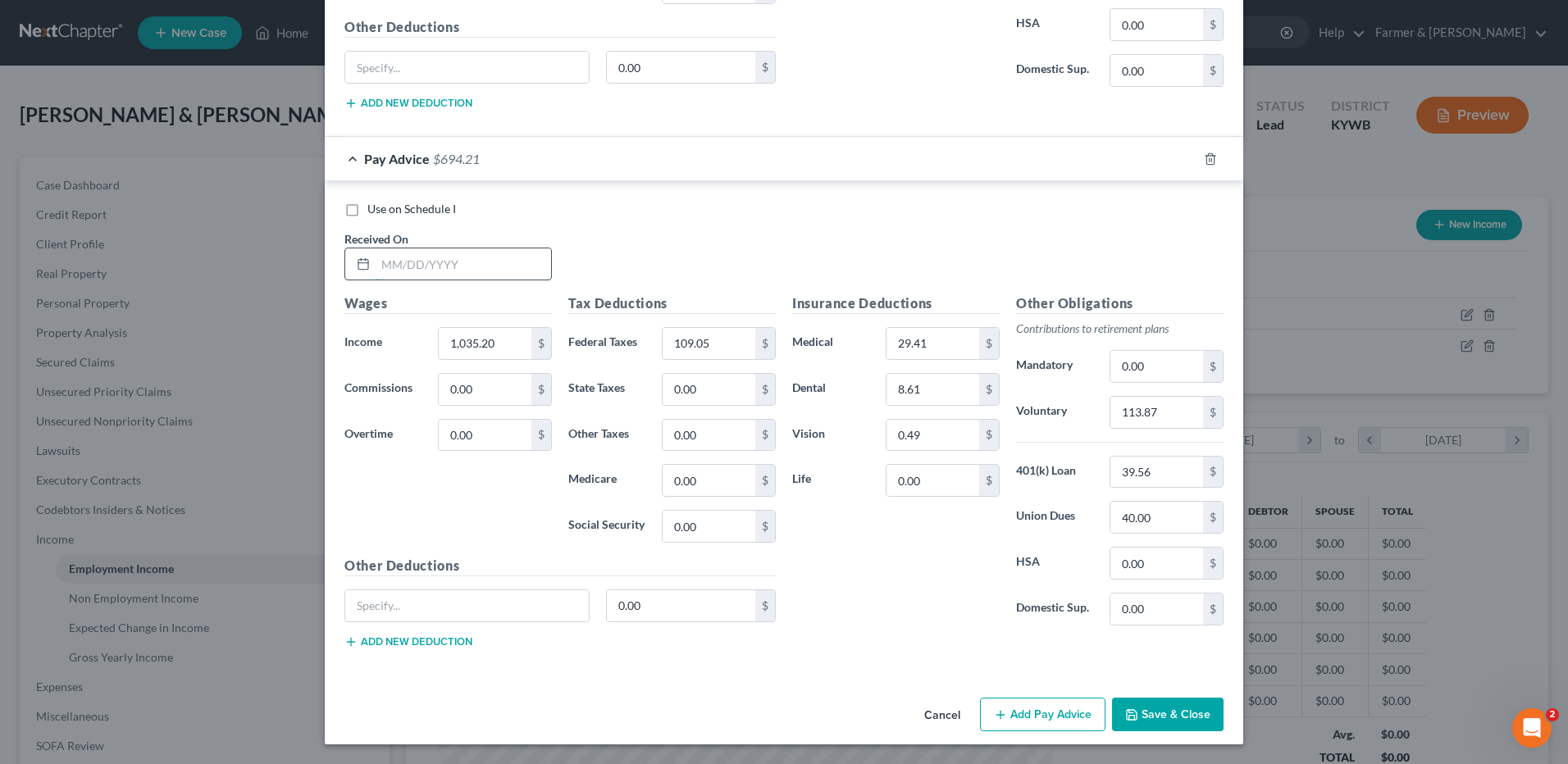
click at [498, 261] on input "text" at bounding box center [463, 263] width 176 height 31
type input "08/08/2025"
type input "1,035.20"
type input "109.05"
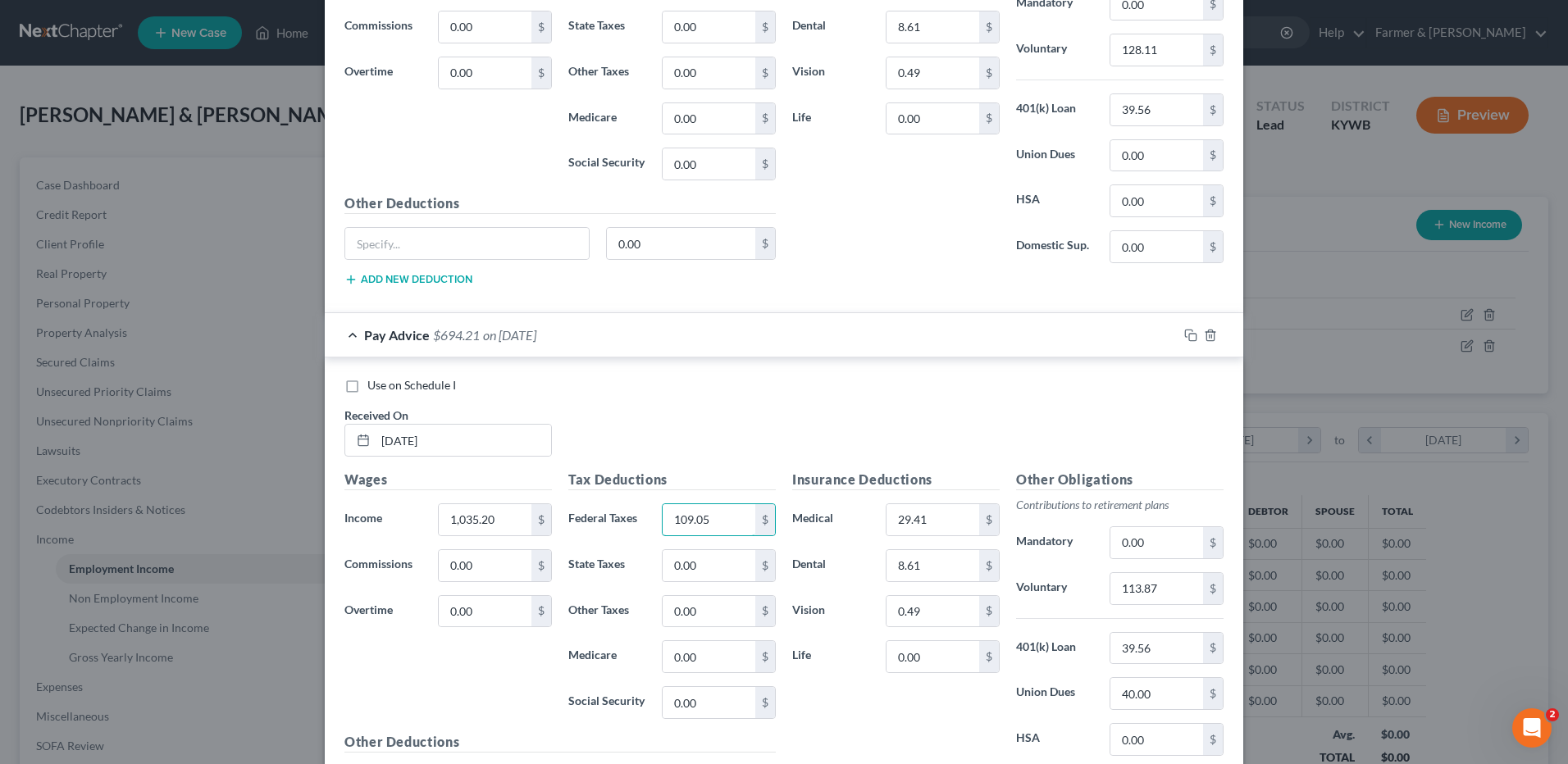
scroll to position [3132, 0]
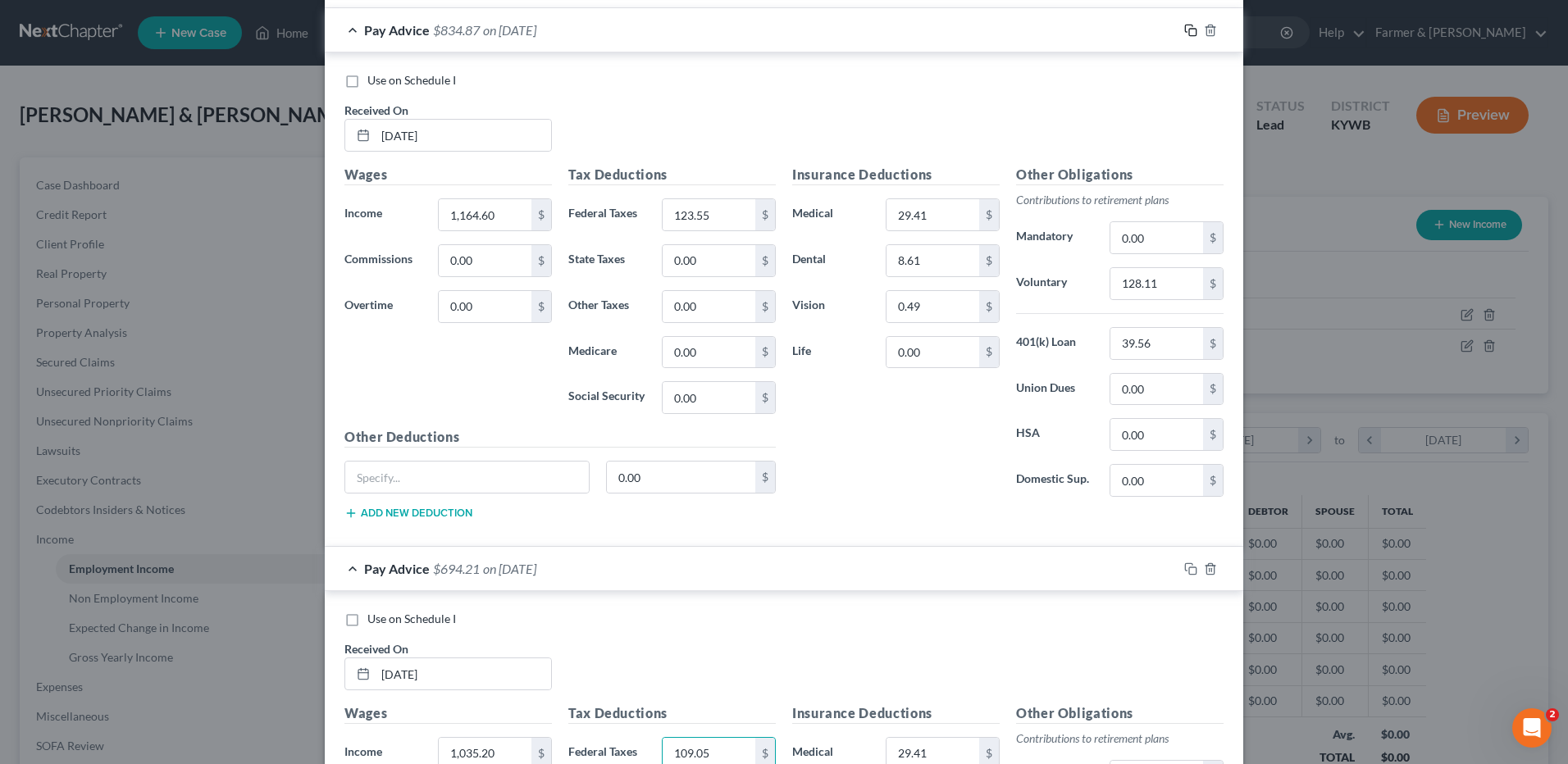
click at [1185, 26] on icon "button" at bounding box center [1190, 30] width 13 height 13
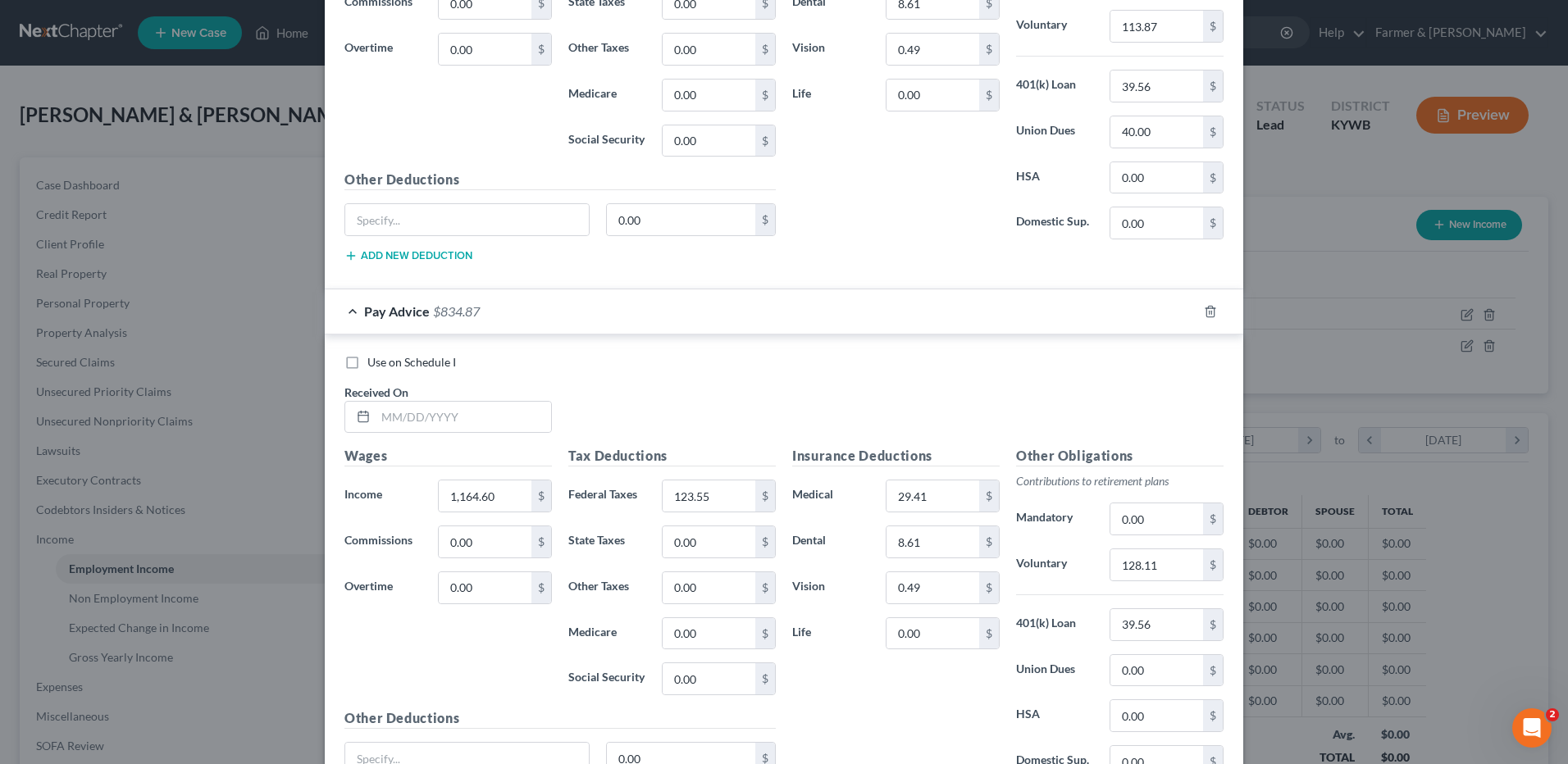
scroll to position [3587, 0]
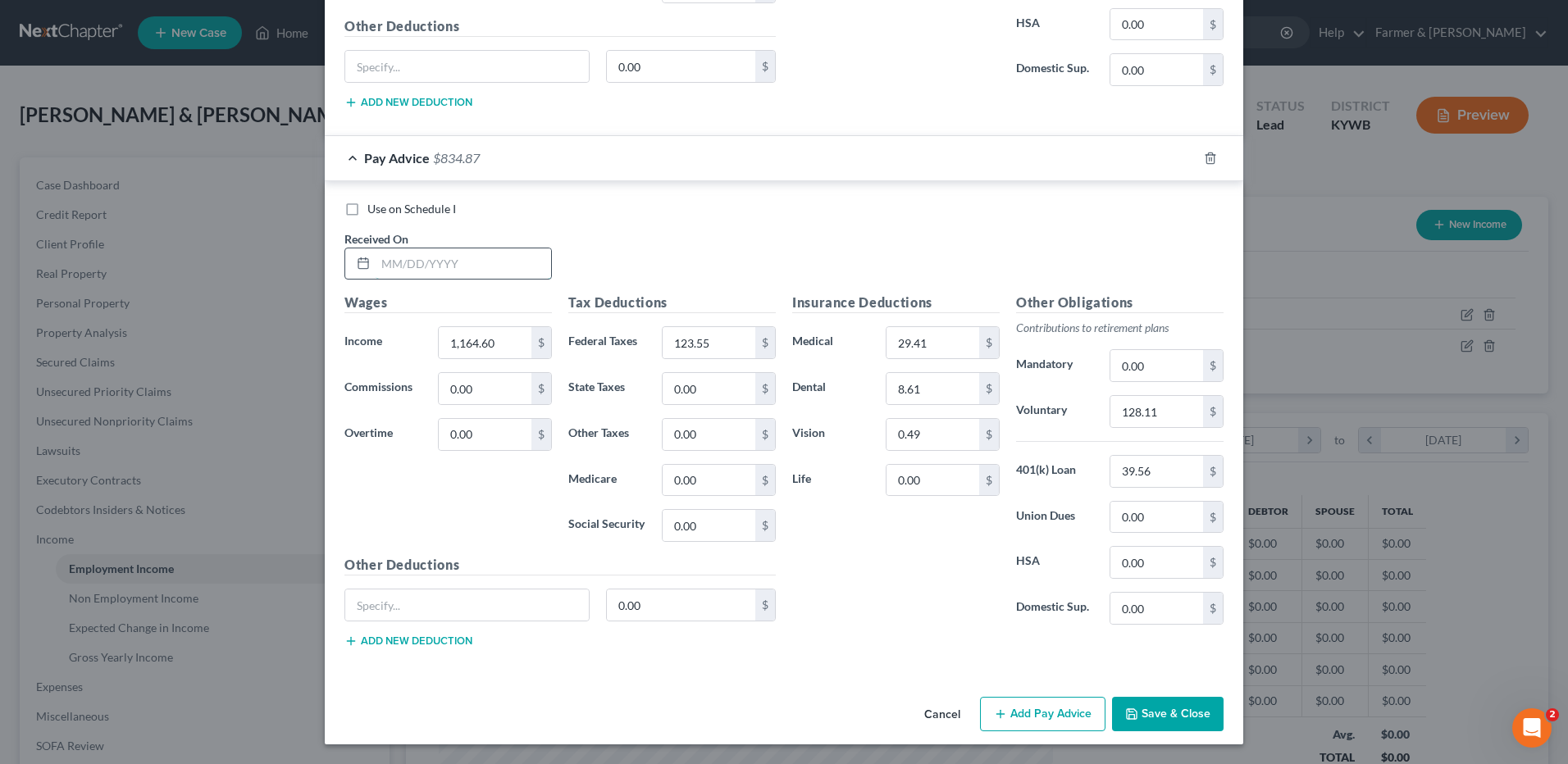
click at [490, 264] on input "text" at bounding box center [463, 263] width 176 height 31
type input "08/15/2025"
type input "1,287.53"
type input "137.33"
click at [1154, 411] on input "128.11" at bounding box center [1156, 411] width 92 height 31
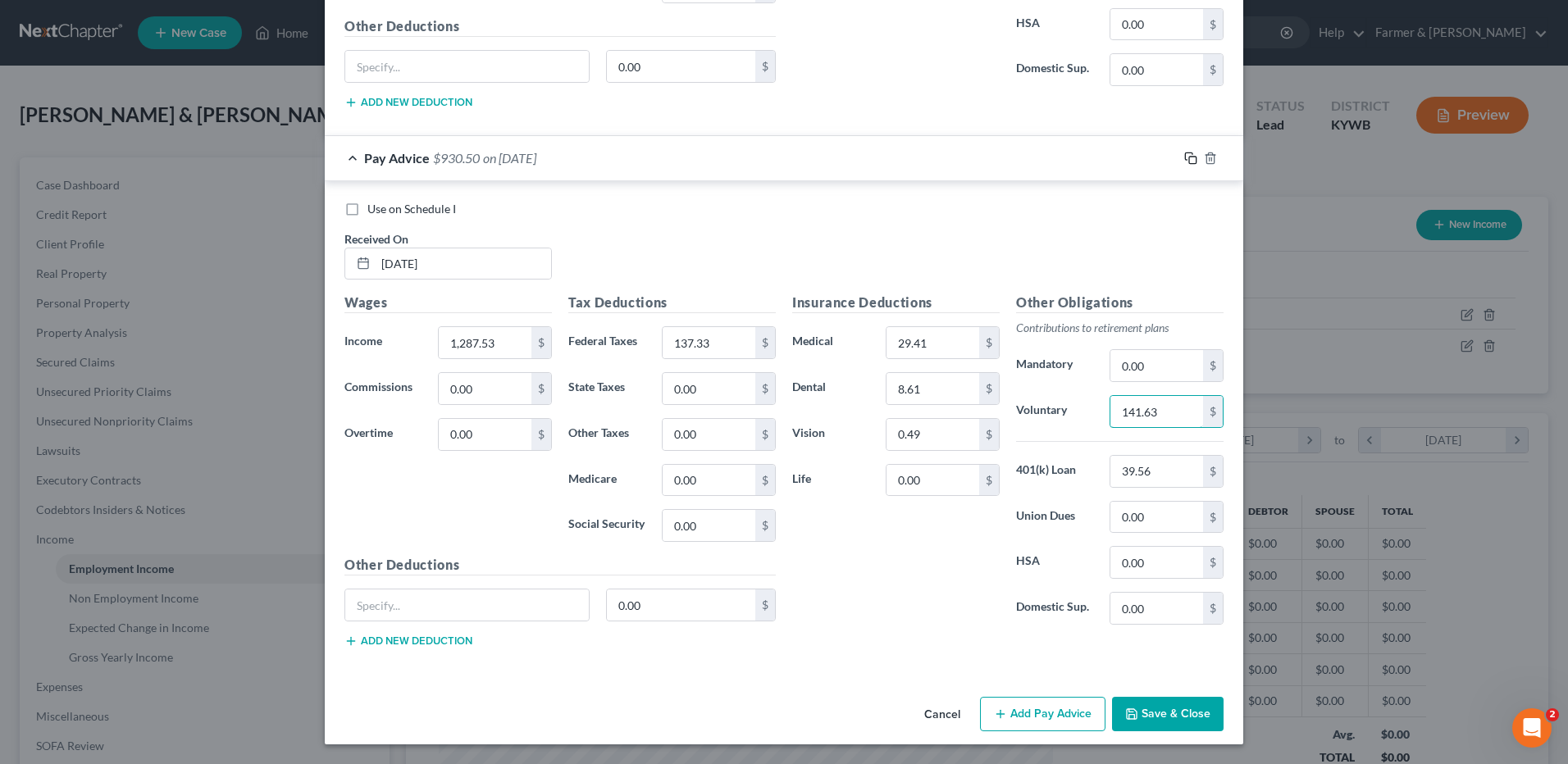
type input "141.63"
click at [1184, 158] on icon "button" at bounding box center [1190, 158] width 13 height 13
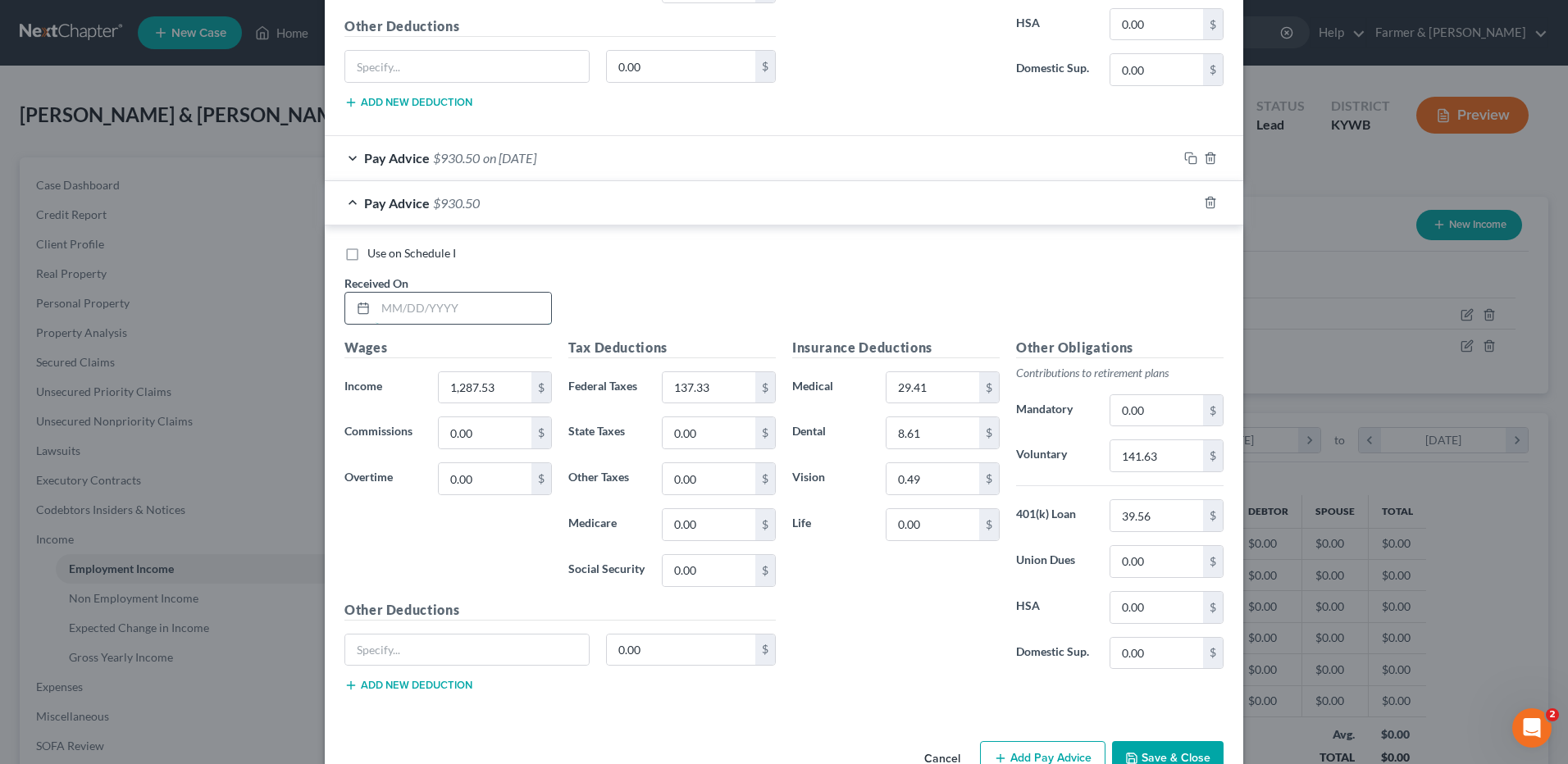
click at [451, 307] on input "text" at bounding box center [463, 308] width 176 height 31
type input "08/22/2025"
type input "1,294.00"
type input "138.06"
click at [1169, 462] on input "141.63" at bounding box center [1156, 456] width 92 height 31
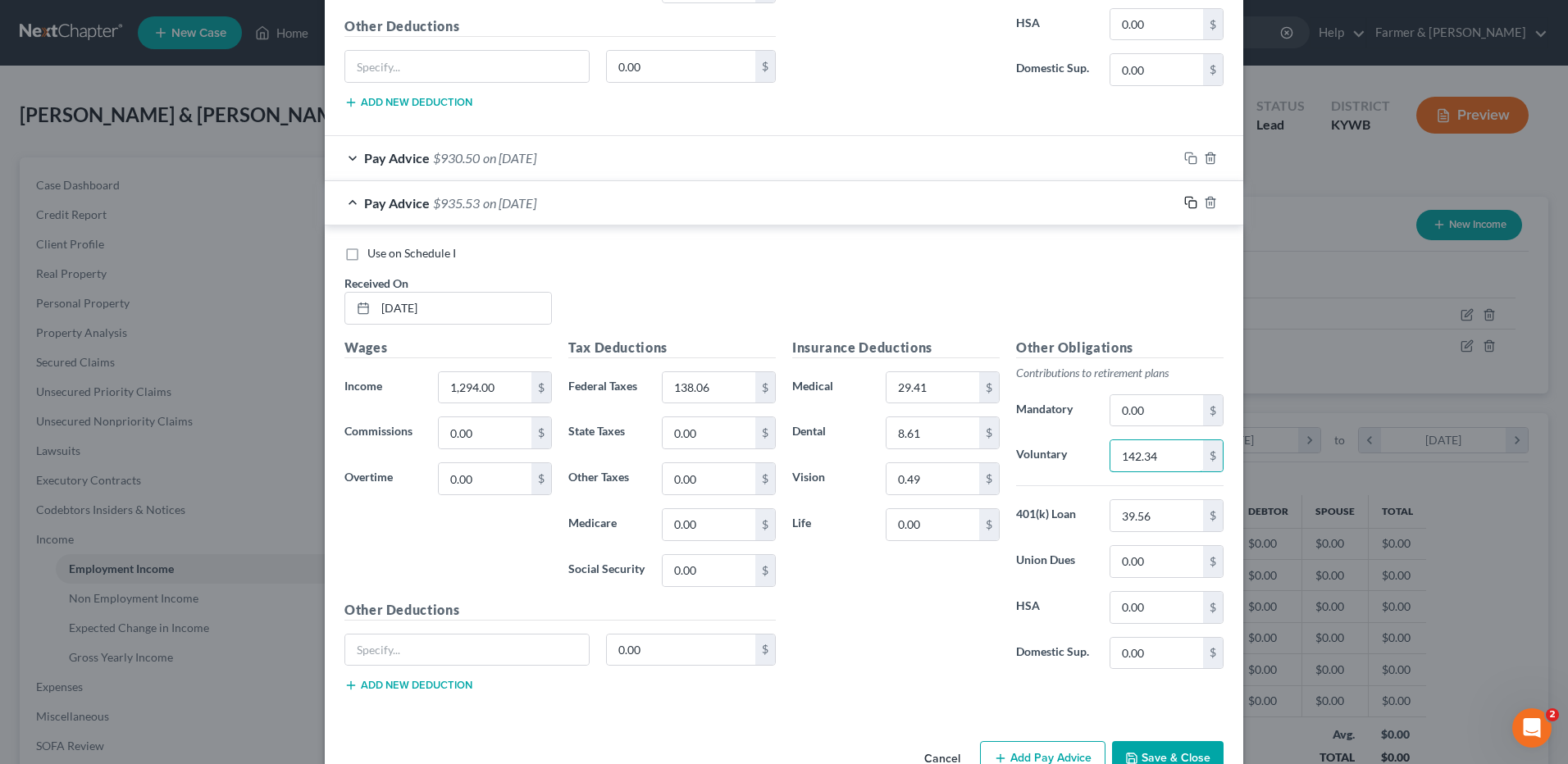
type input "142.34"
click at [1189, 201] on rect "button" at bounding box center [1193, 205] width 7 height 7
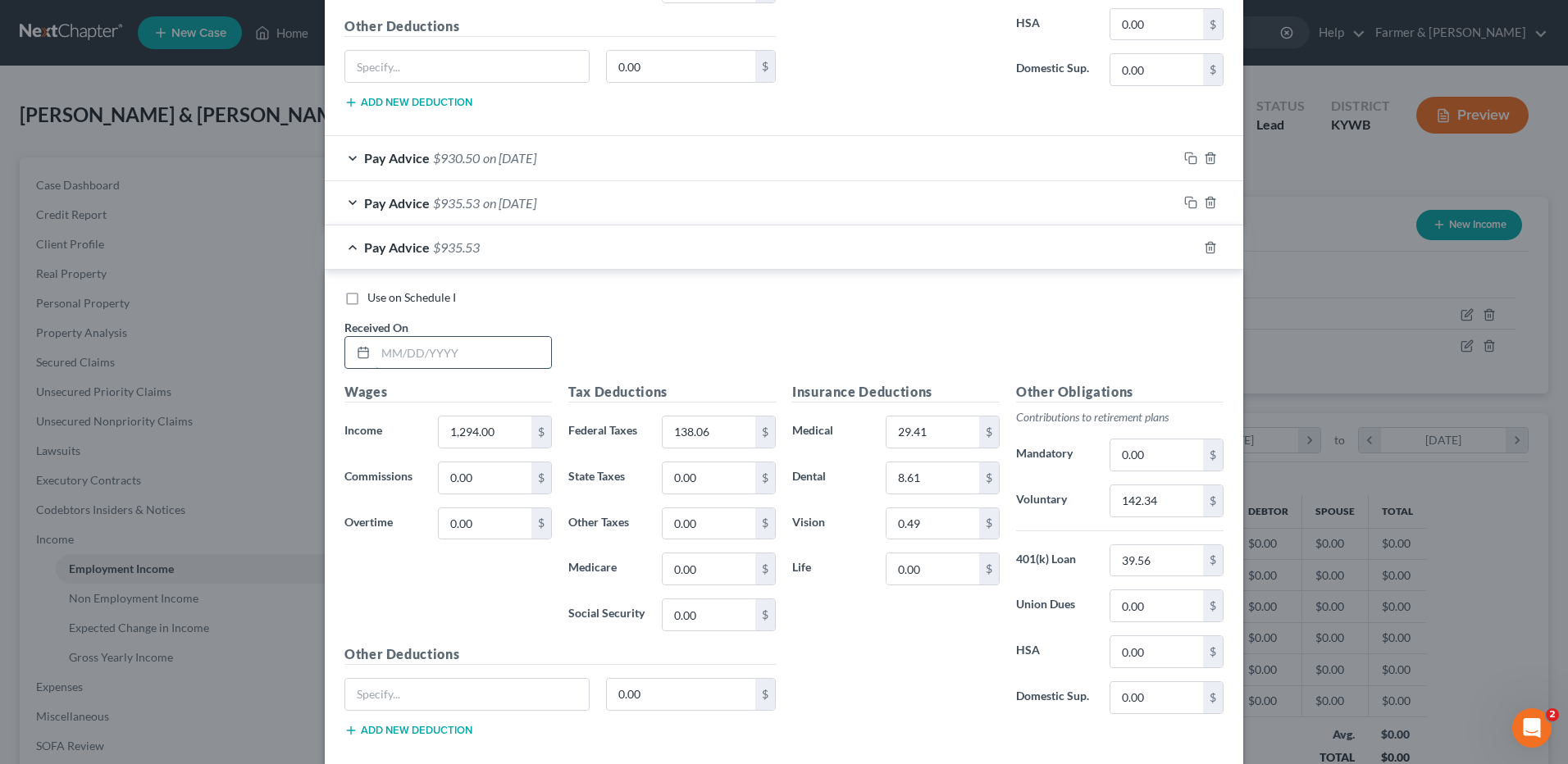
click at [453, 346] on input "text" at bounding box center [463, 352] width 176 height 31
type input "08/29/2025"
type input "1,276.12"
type input "136.04"
click at [1163, 502] on input "142.34" at bounding box center [1156, 500] width 92 height 31
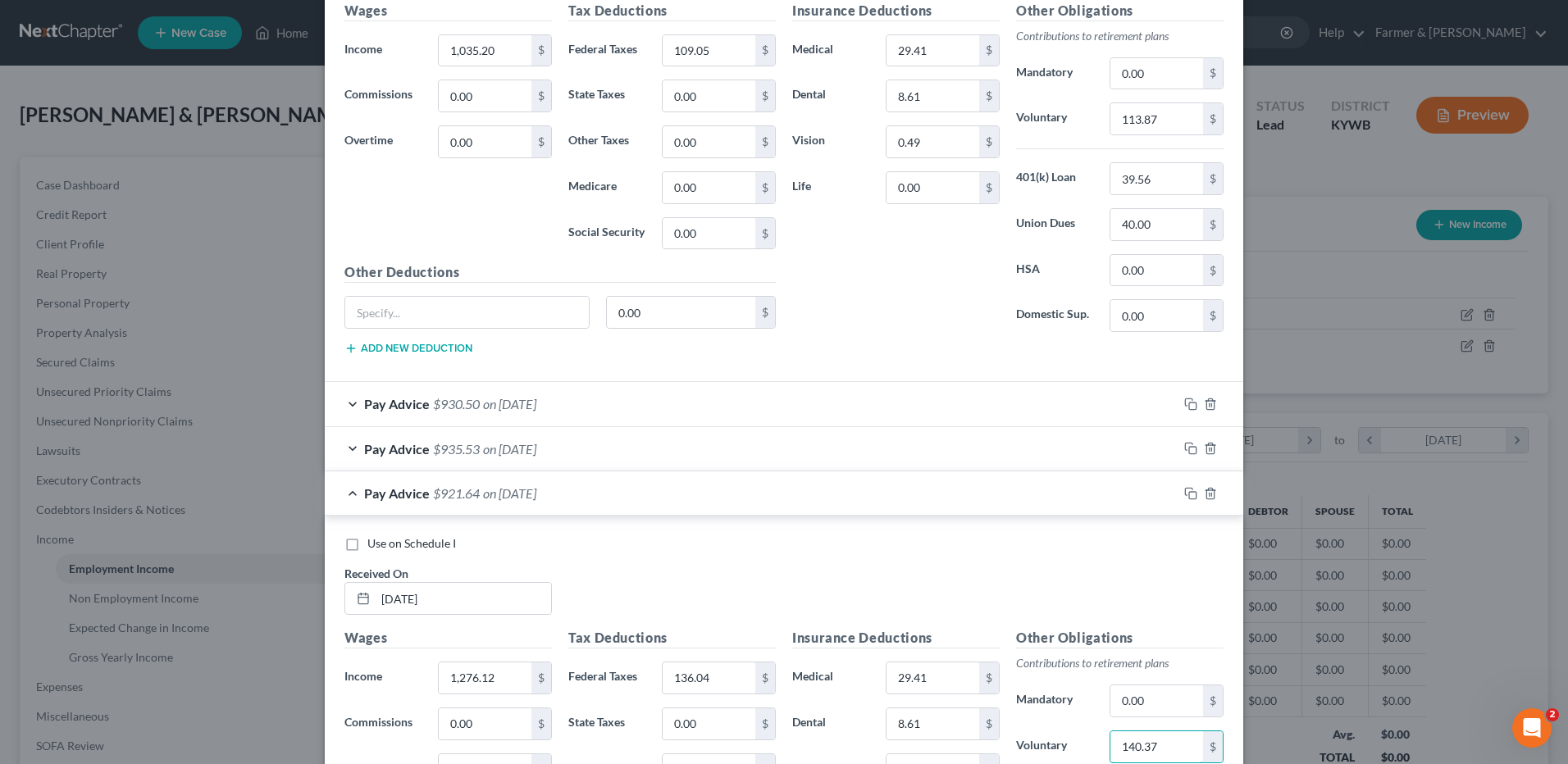
type input "140.37"
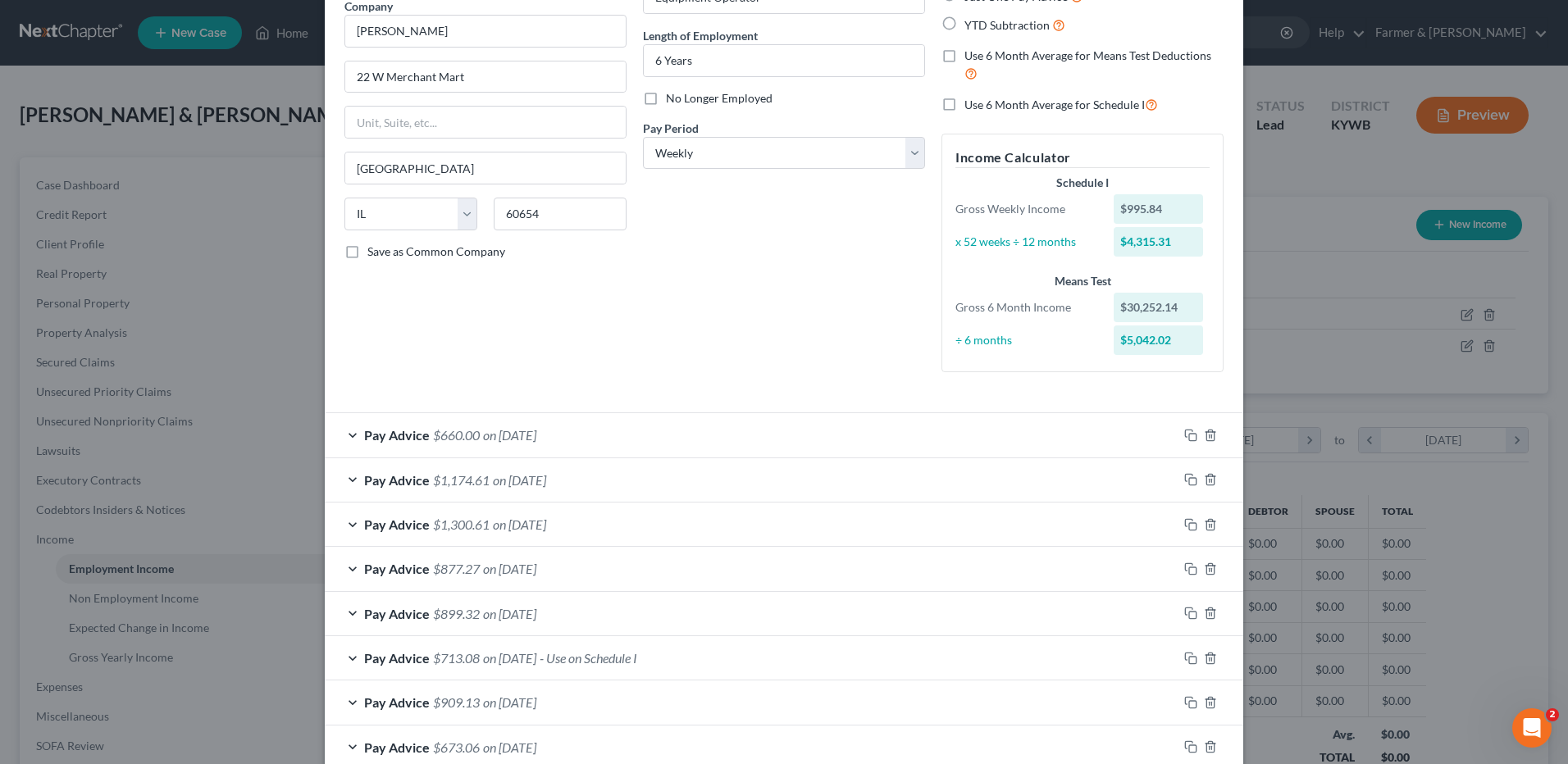
scroll to position [0, 0]
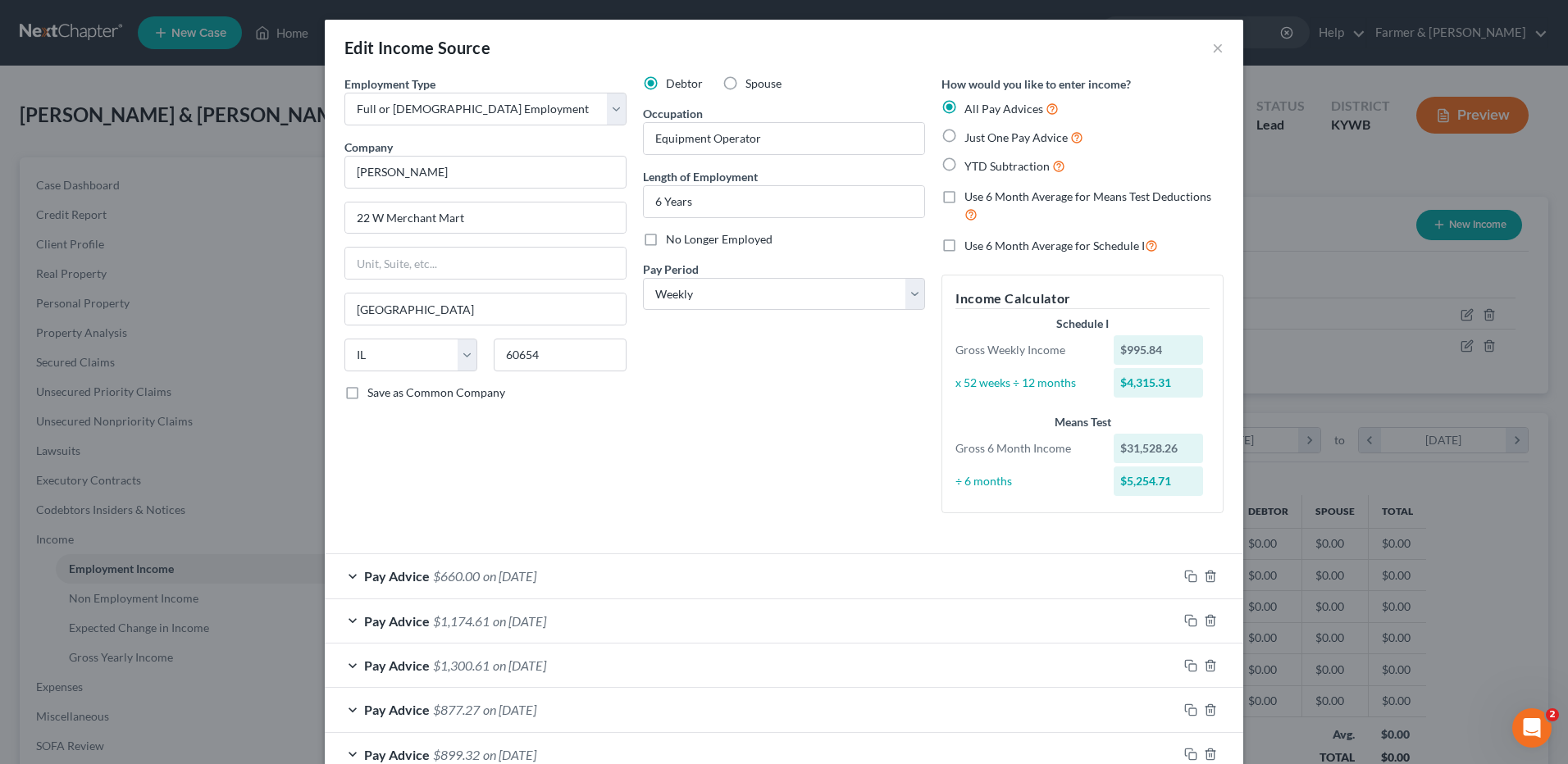
click at [964, 246] on label "Use 6 Month Average for Schedule I" at bounding box center [1061, 245] width 193 height 19
click at [971, 246] on input "Use 6 Month Average for Schedule I" at bounding box center [976, 241] width 11 height 11
checkbox input "true"
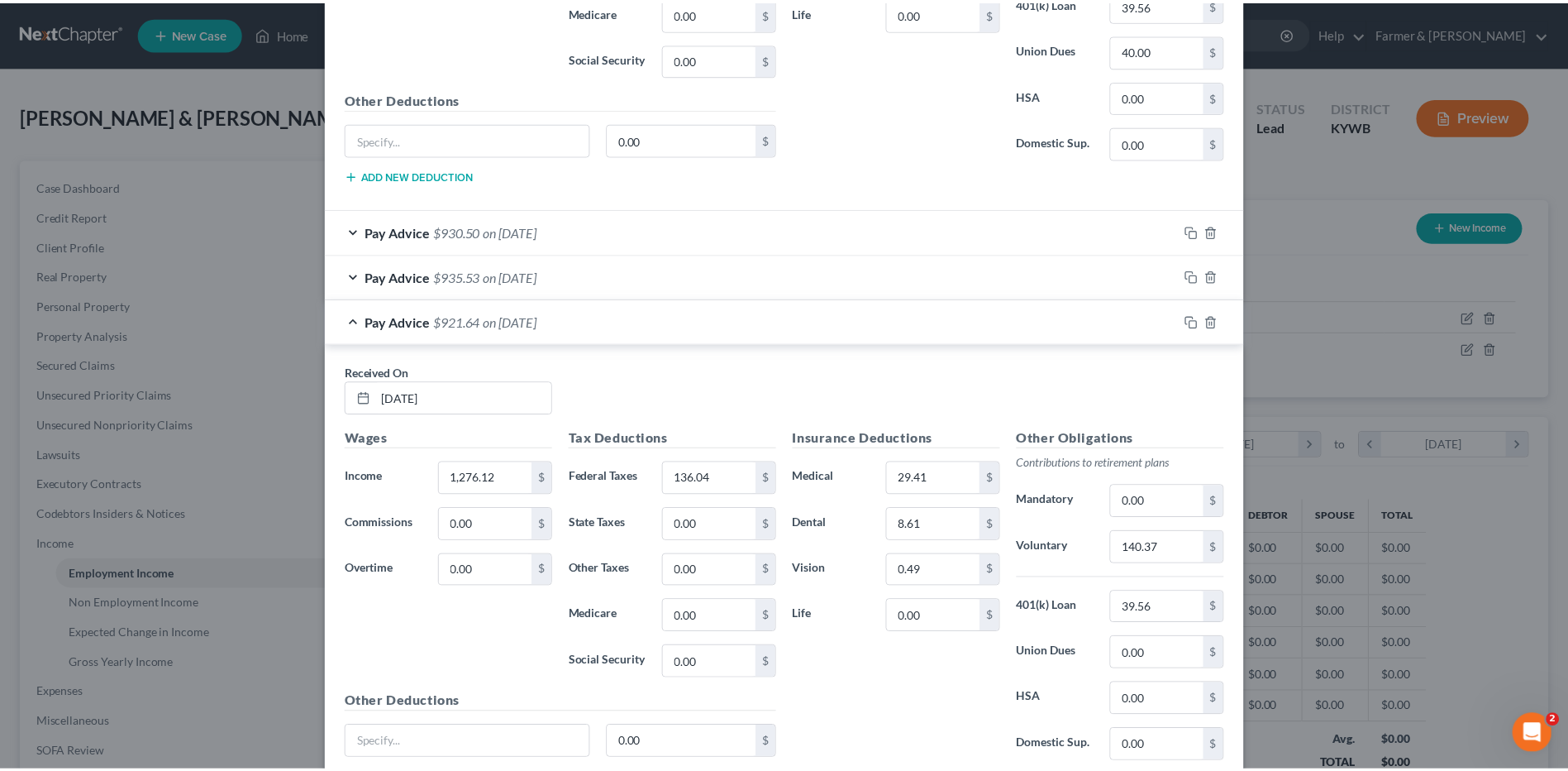
scroll to position [3620, 0]
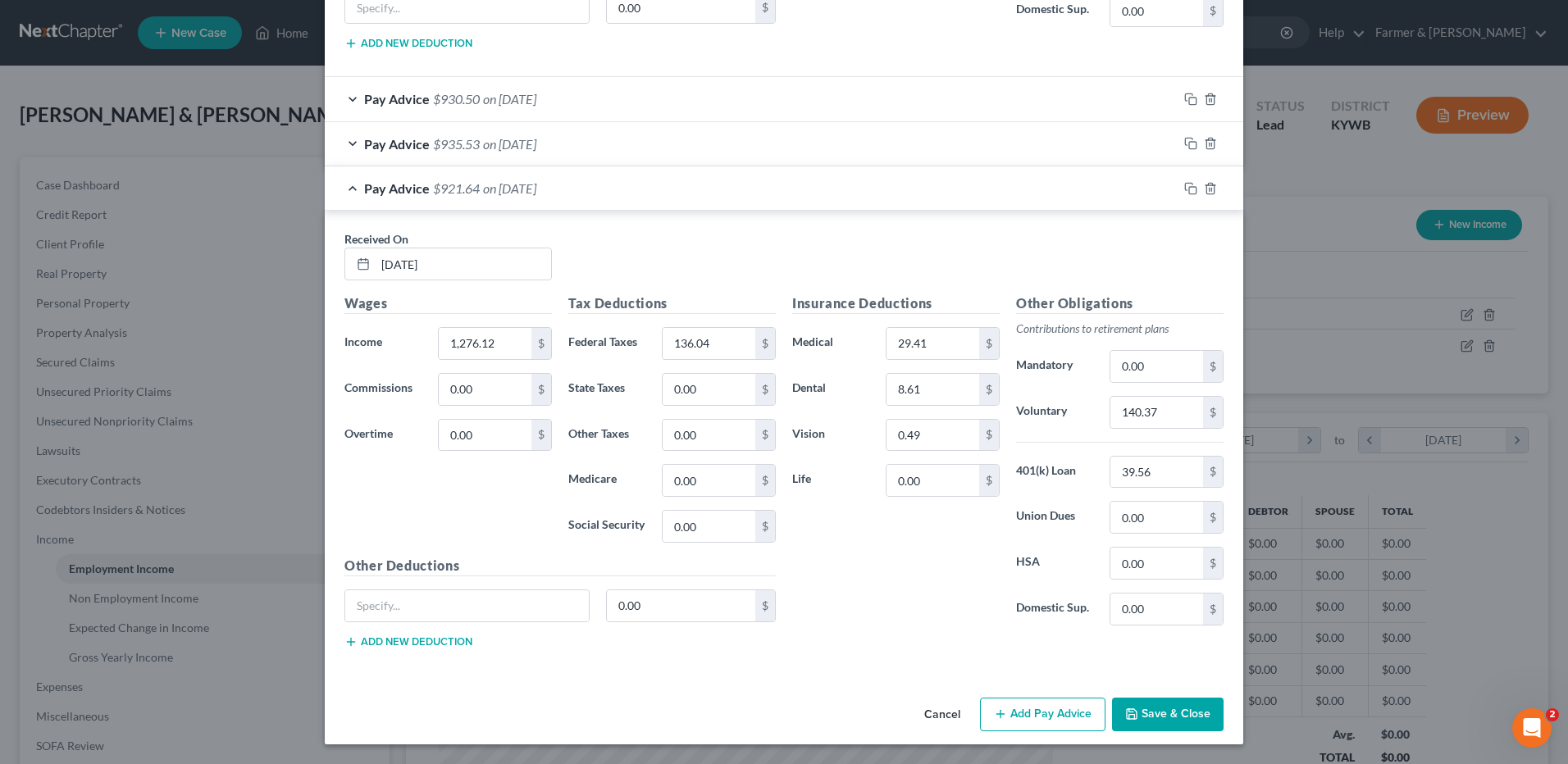
click at [1168, 713] on button "Save & Close" at bounding box center [1168, 714] width 112 height 35
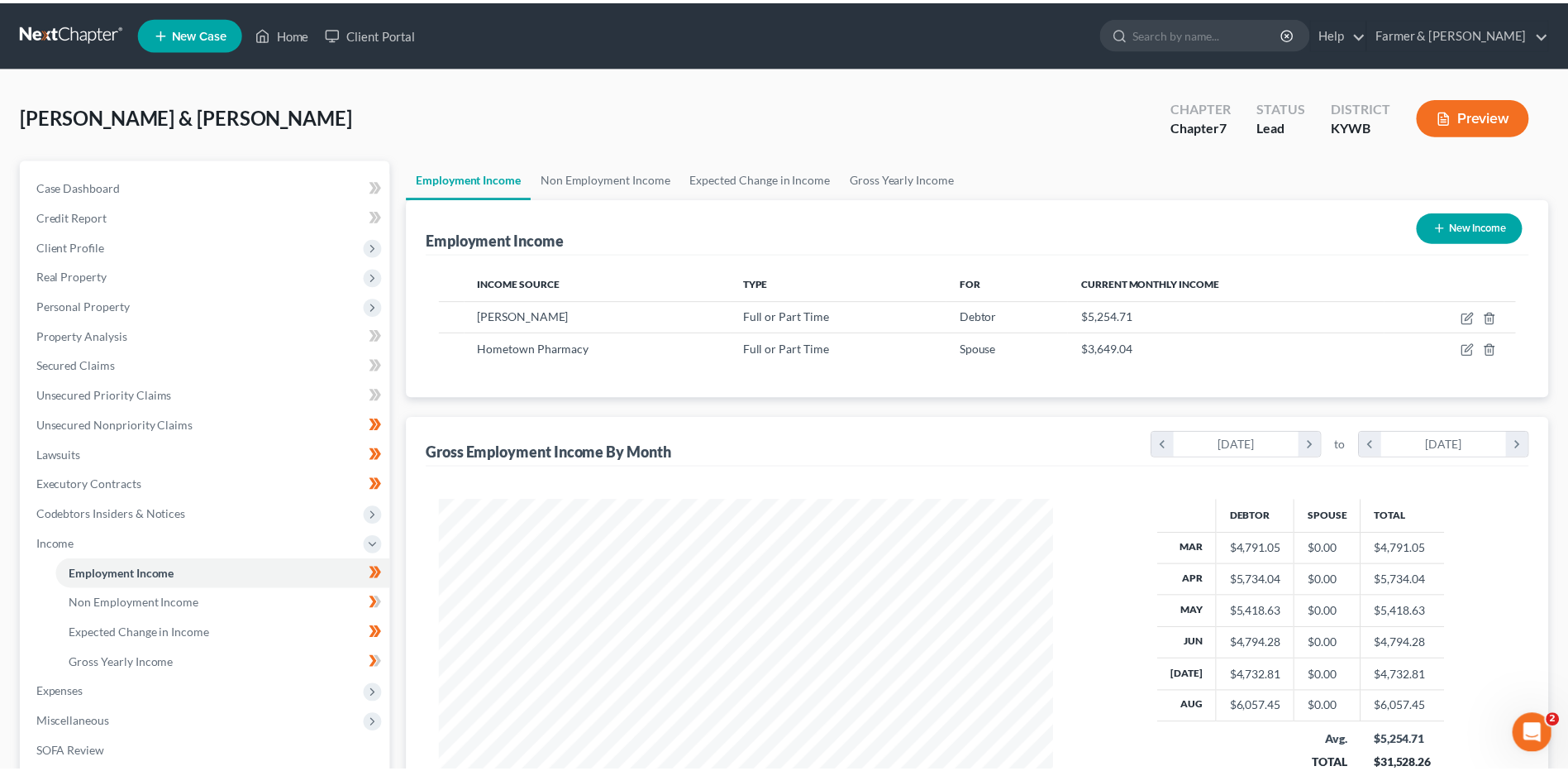
scroll to position [826680, 825901]
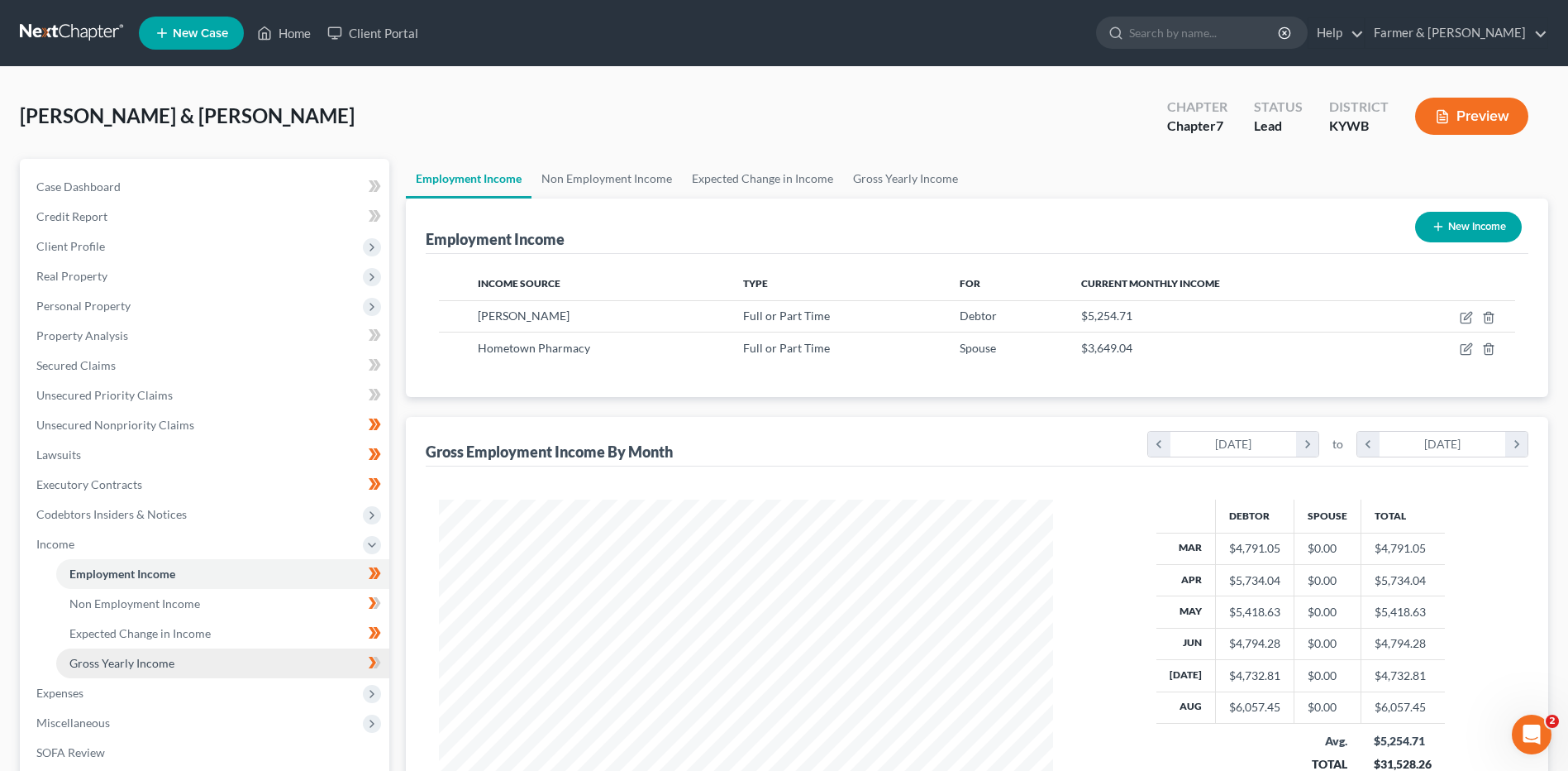
click at [124, 664] on span "Gross Yearly Income" at bounding box center [122, 663] width 105 height 14
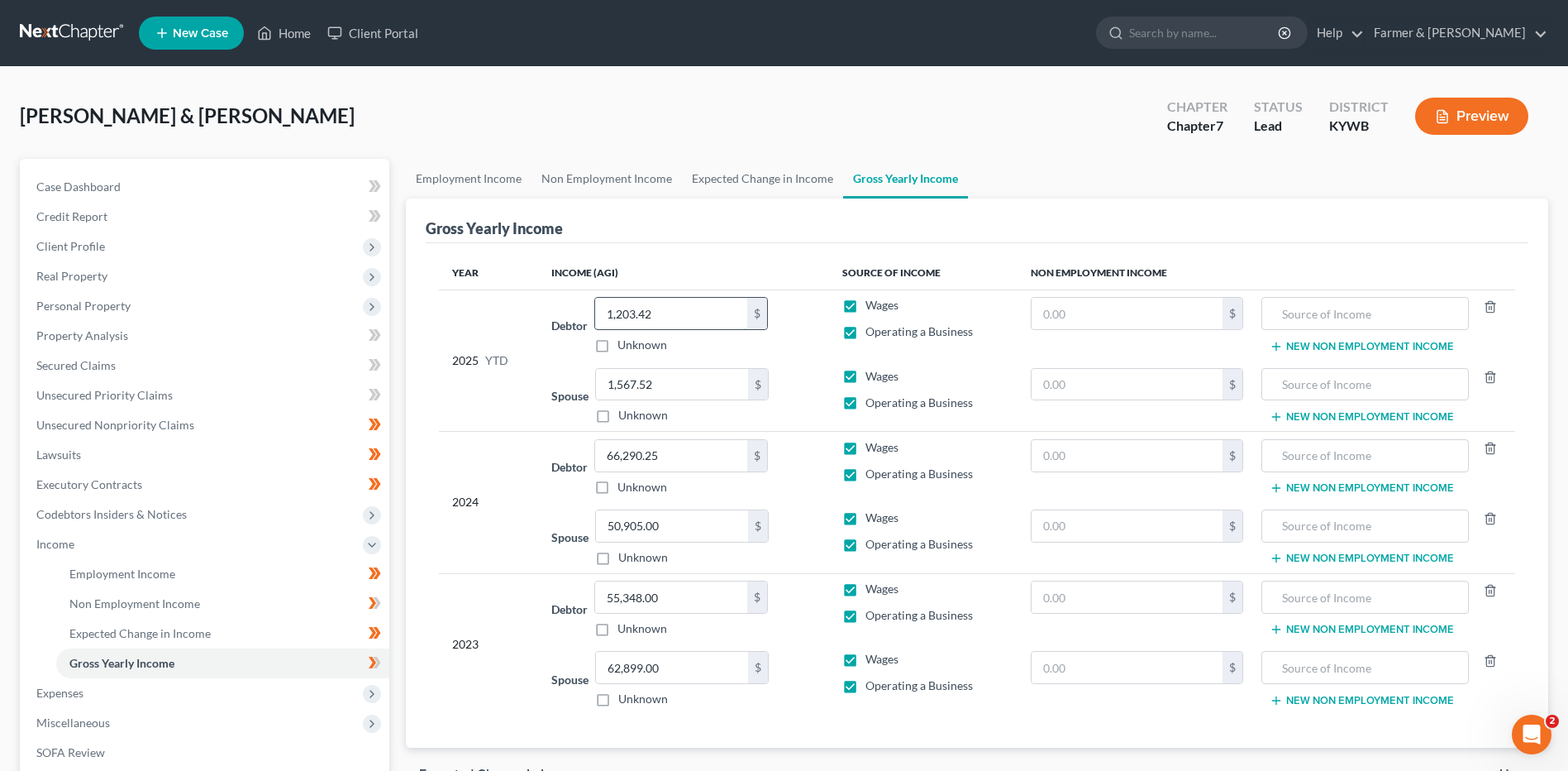
click at [693, 307] on input "1,203.42" at bounding box center [671, 313] width 152 height 31
type input "42,966.04"
click at [148, 570] on span "Employment Income" at bounding box center [122, 573] width 105 height 14
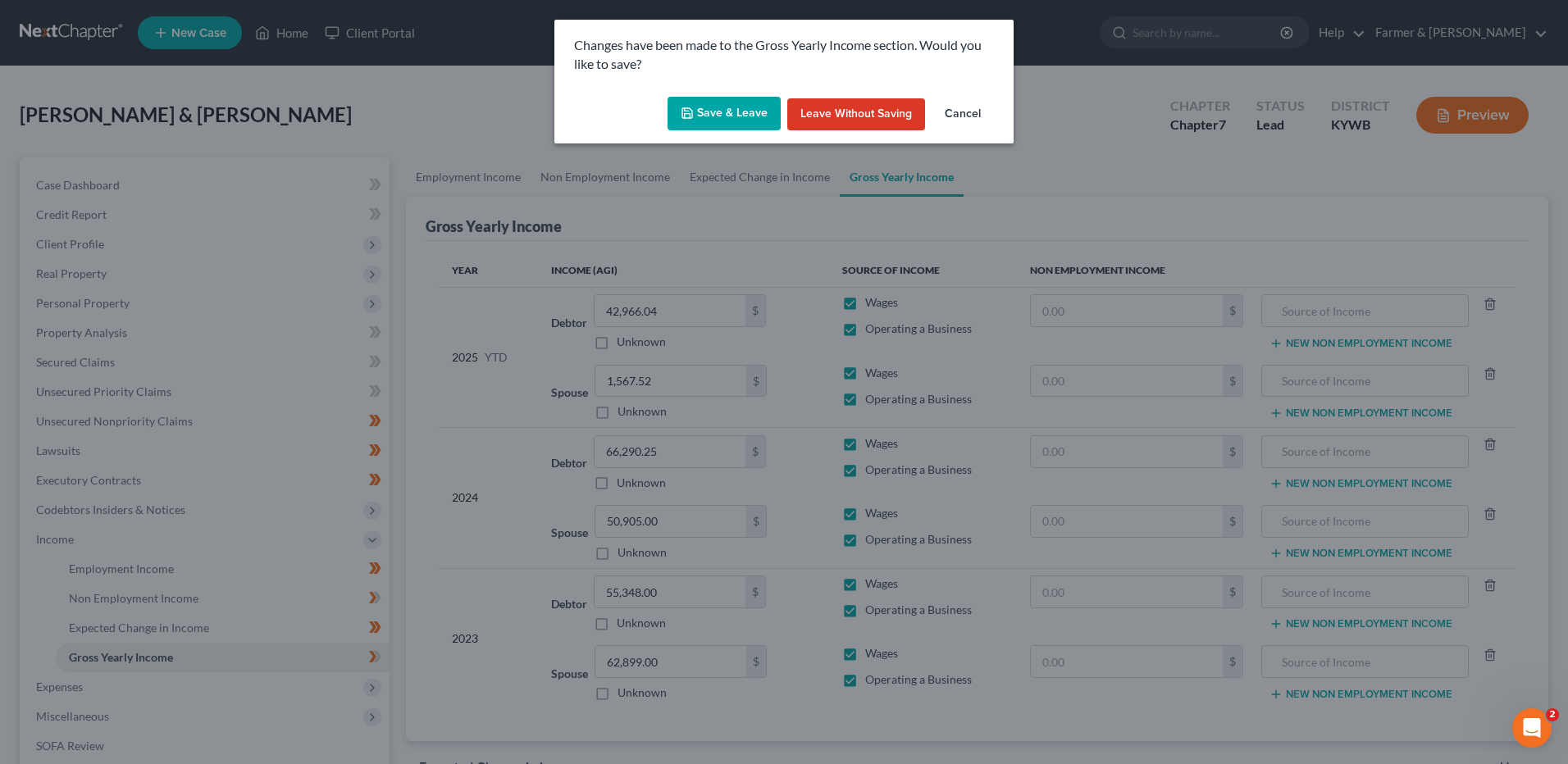
click at [735, 108] on button "Save & Leave" at bounding box center [725, 113] width 114 height 35
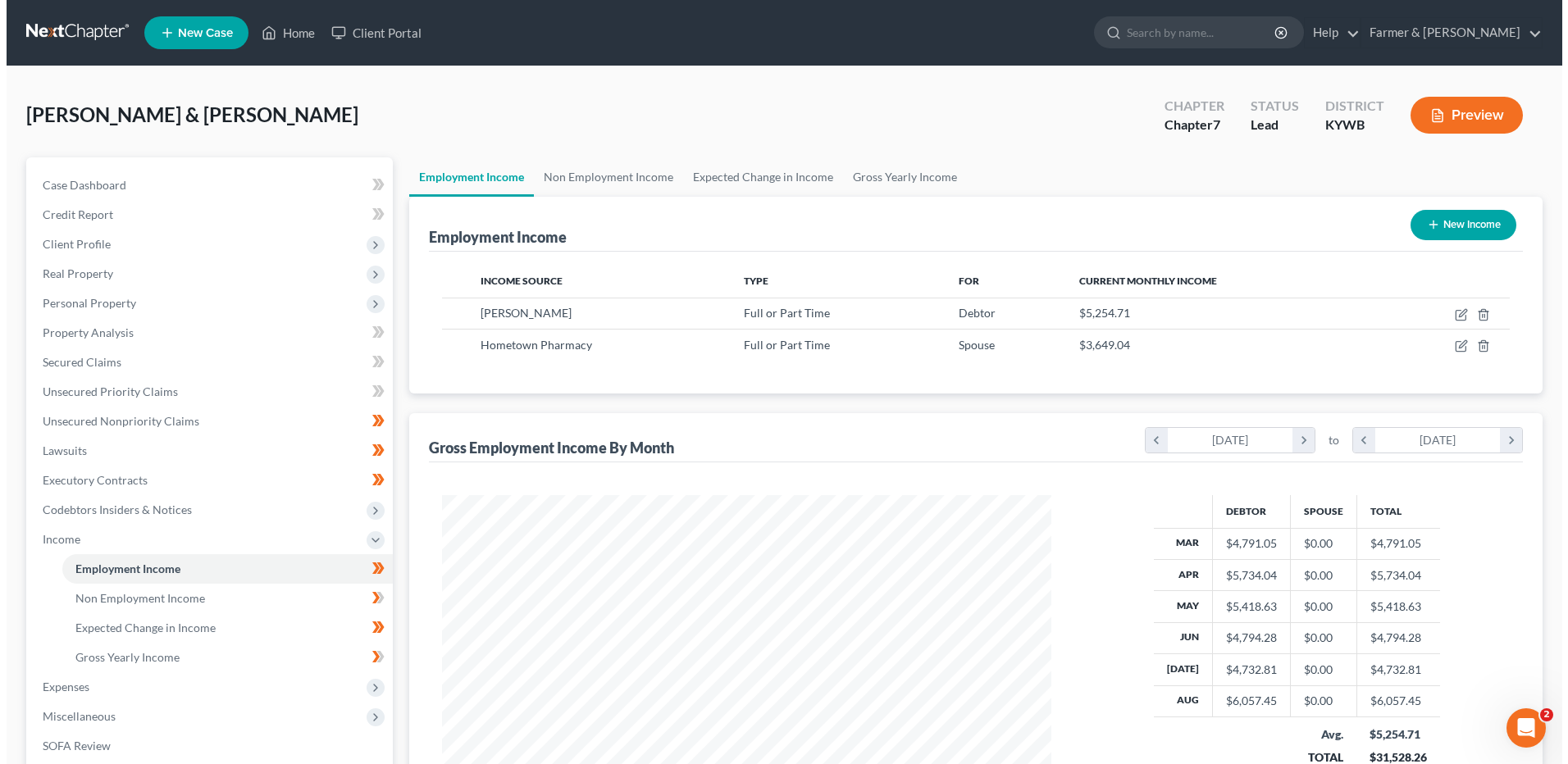
scroll to position [304, 641]
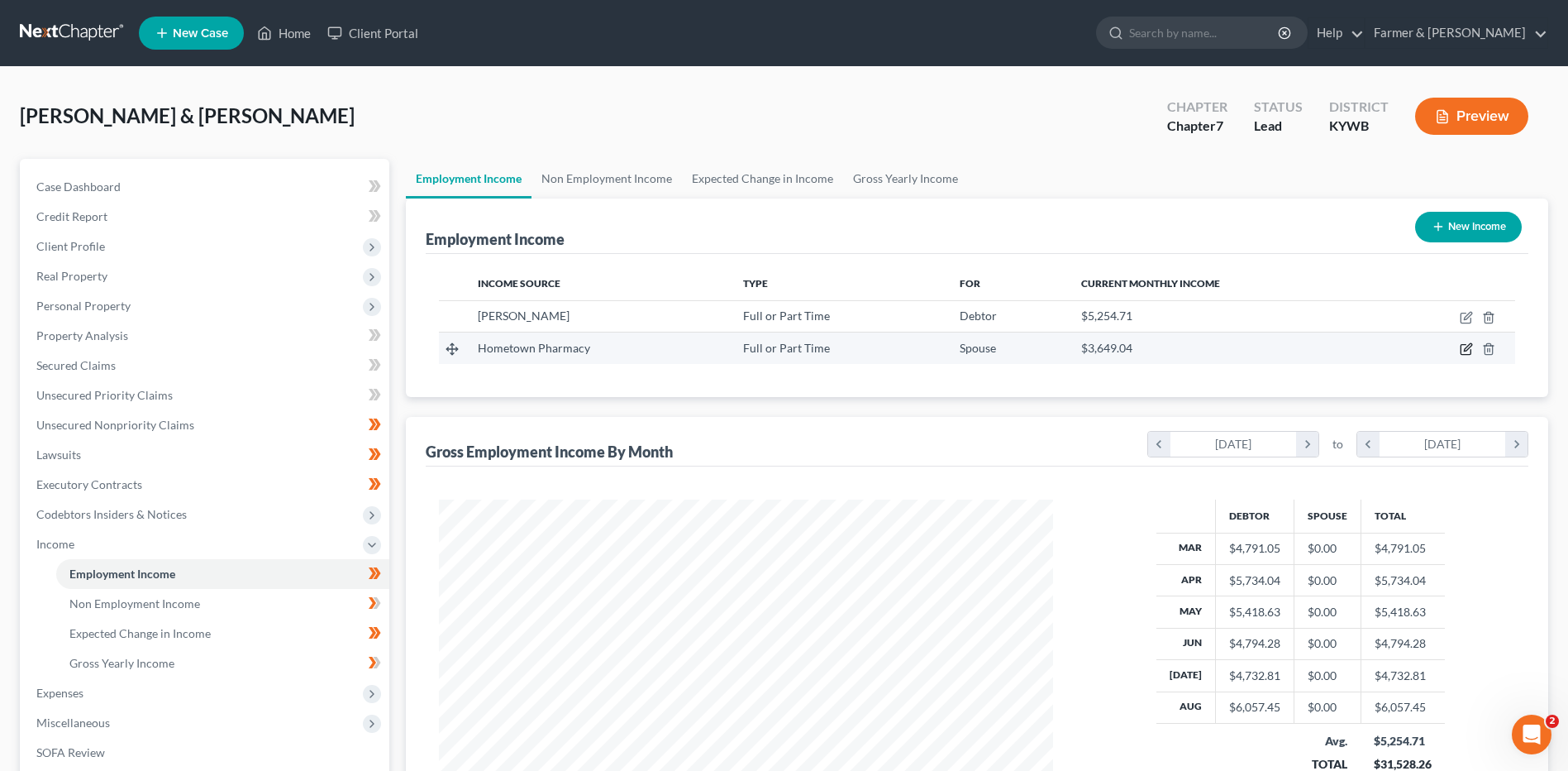
click at [1463, 352] on icon "button" at bounding box center [1466, 349] width 13 height 13
select select "0"
select select "18"
select select "1"
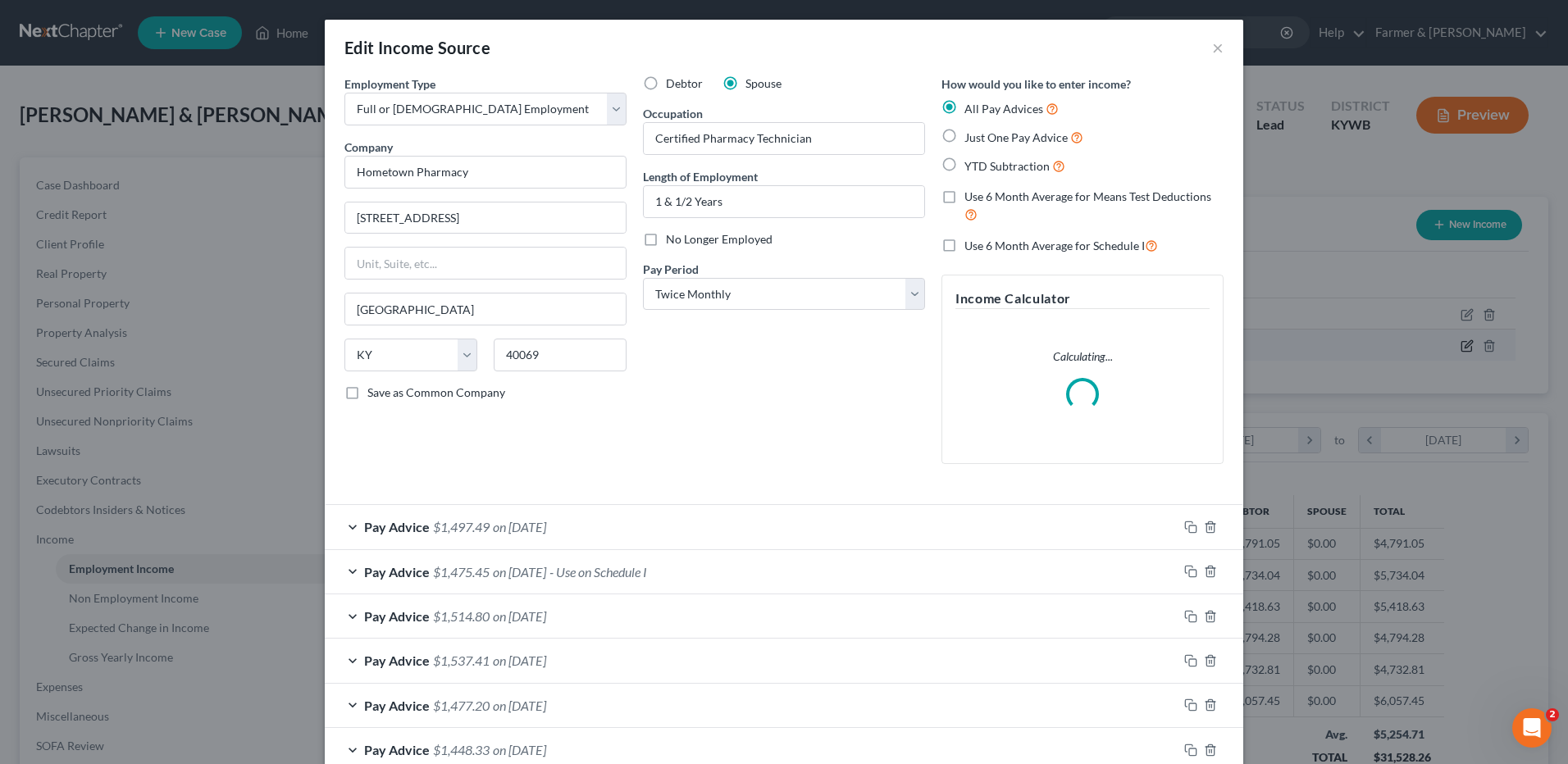
scroll to position [307, 647]
drag, startPoint x: 1188, startPoint y: 527, endPoint x: 868, endPoint y: 506, distance: 320.7
click at [1188, 527] on icon "button" at bounding box center [1190, 526] width 13 height 13
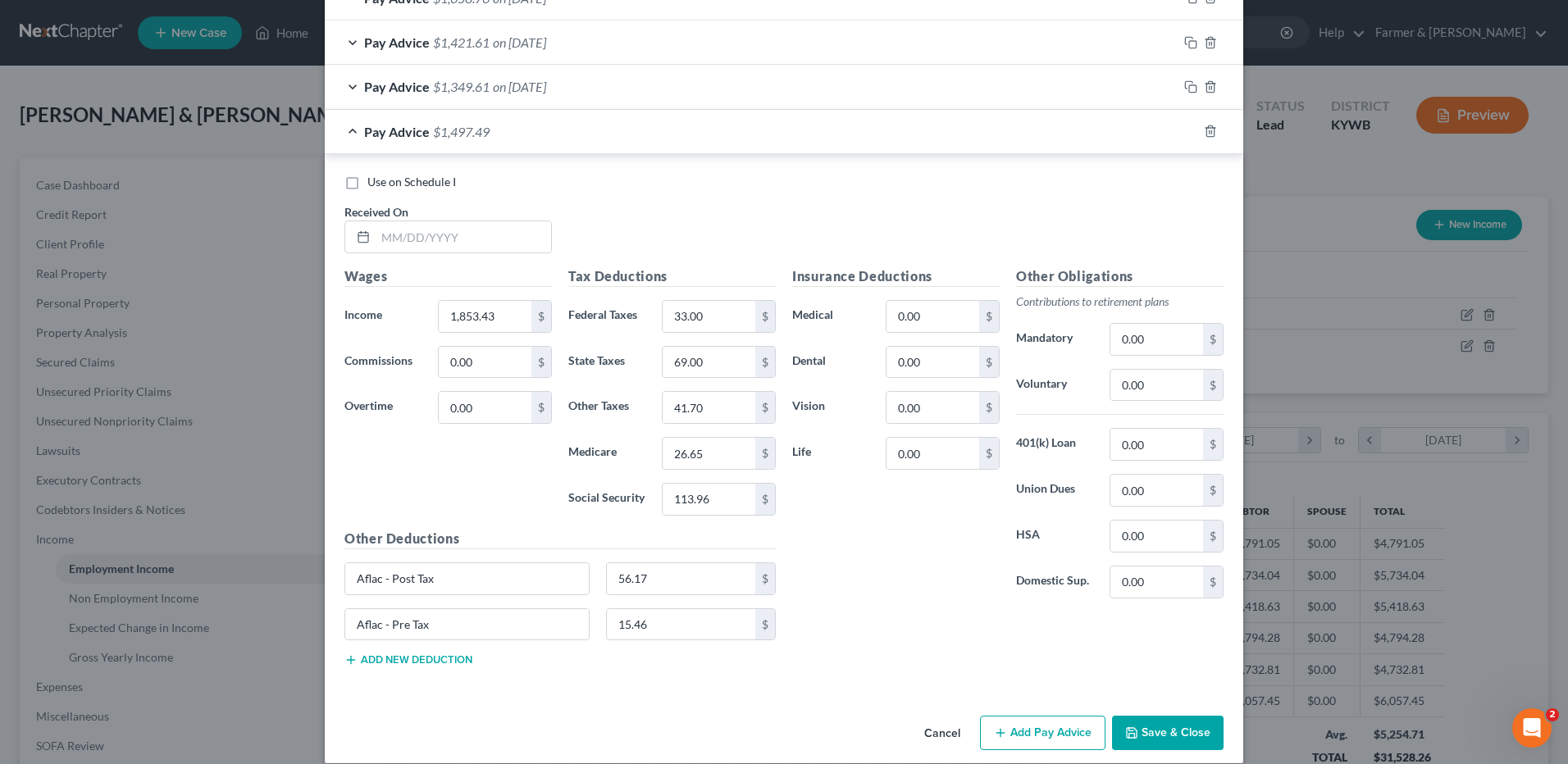
scroll to position [1038, 0]
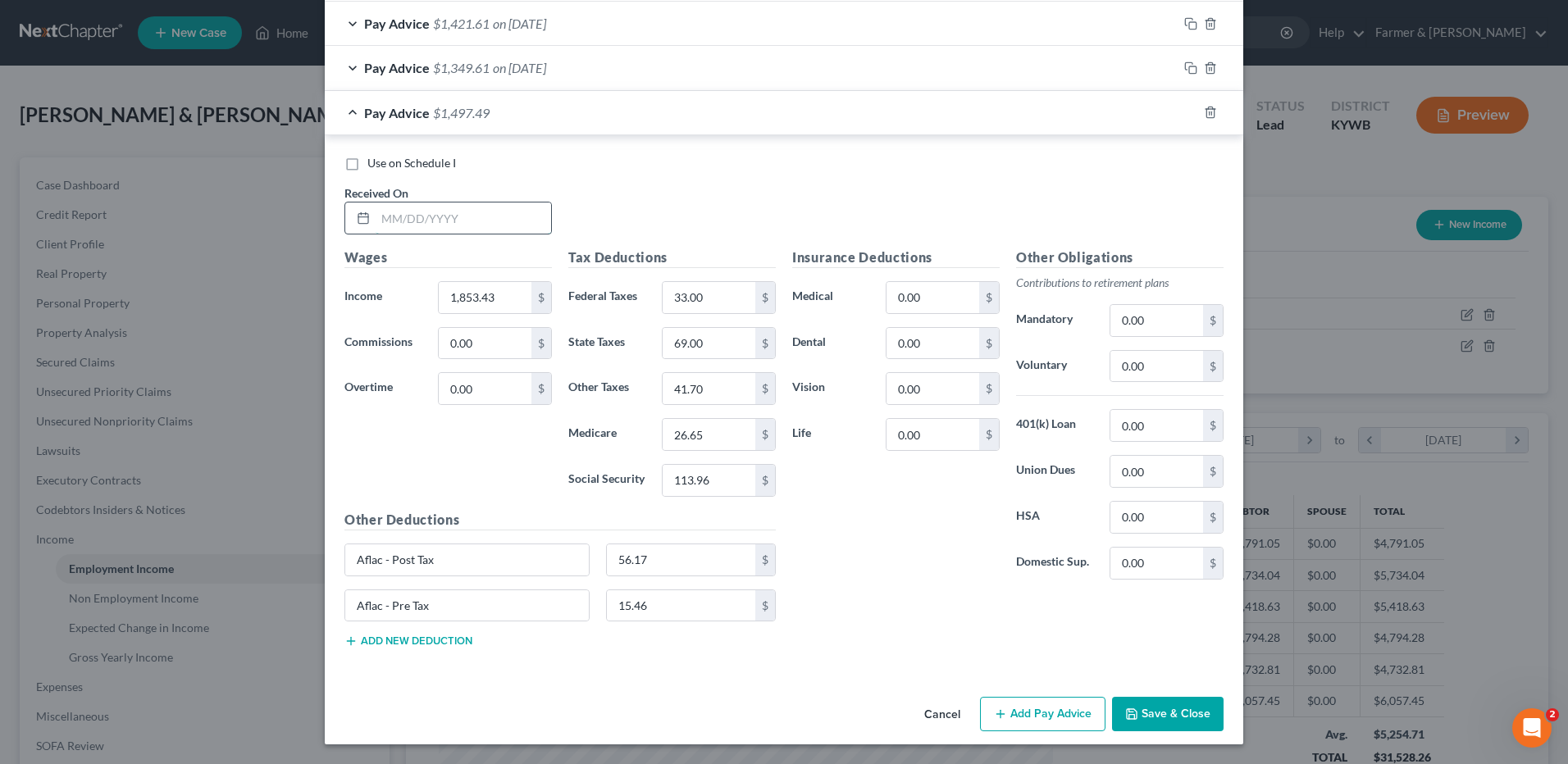
click at [466, 220] on input "text" at bounding box center [463, 217] width 176 height 31
type input "03/14/2025"
type input "1,701.53"
drag, startPoint x: 1290, startPoint y: 256, endPoint x: 1696, endPoint y: 227, distance: 407.0
click at [1567, 227] on html "Home New Case Client Portal Farmer & Wright dblondie1230@yahoo.com My Account S…" at bounding box center [784, 495] width 1568 height 989
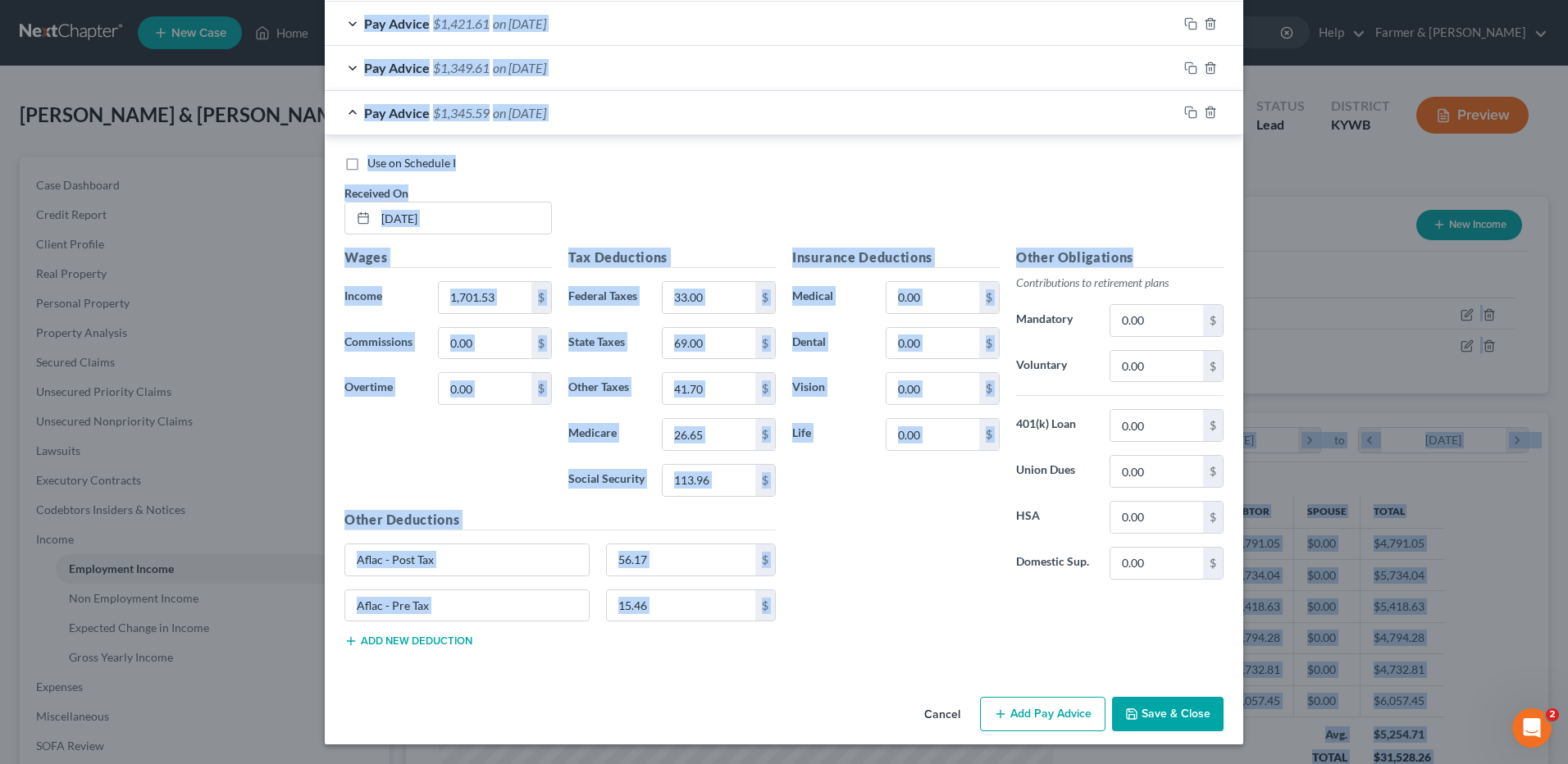
click at [890, 215] on div "Use on Schedule I Received On * 03/14/2025" at bounding box center [784, 201] width 896 height 92
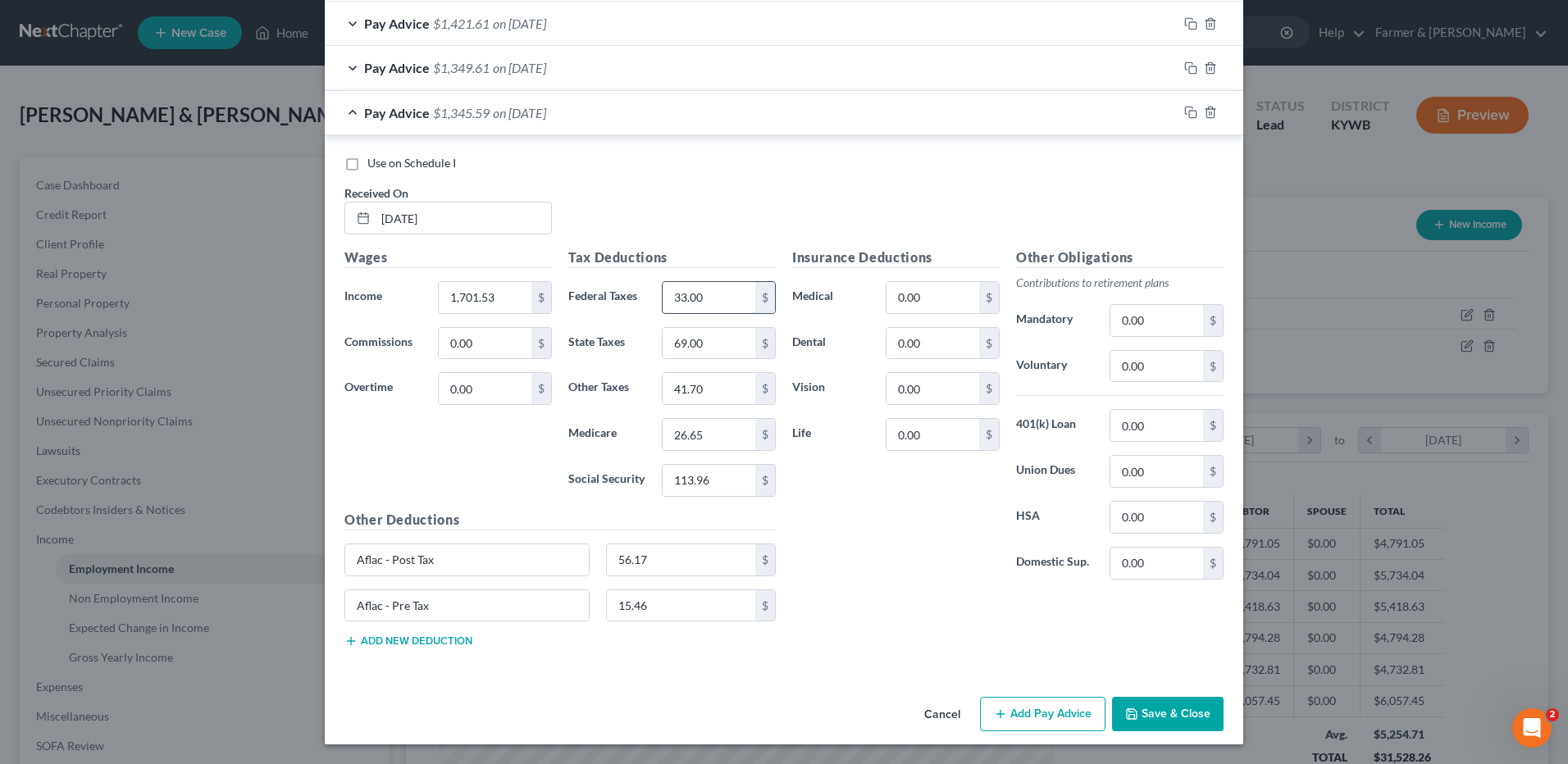
click at [729, 300] on input "33.00" at bounding box center [709, 297] width 92 height 31
type input "15.00"
type input "62.00"
click at [694, 384] on input "41.70" at bounding box center [709, 388] width 92 height 31
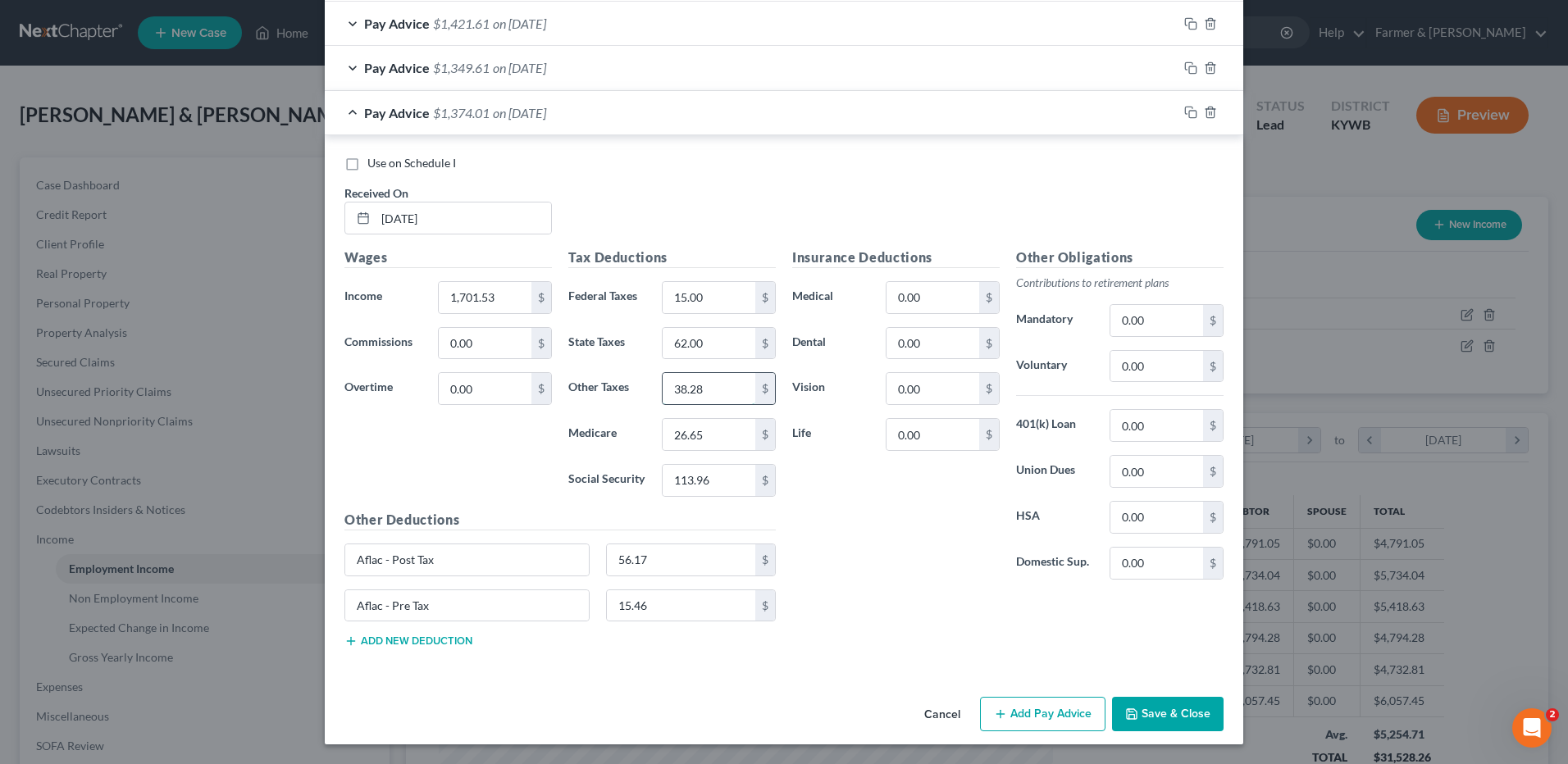
type input "38.28"
type input "24.45"
type input "104.54"
drag, startPoint x: 1191, startPoint y: 109, endPoint x: 764, endPoint y: 178, distance: 432.5
click at [1191, 109] on icon "button" at bounding box center [1190, 112] width 13 height 13
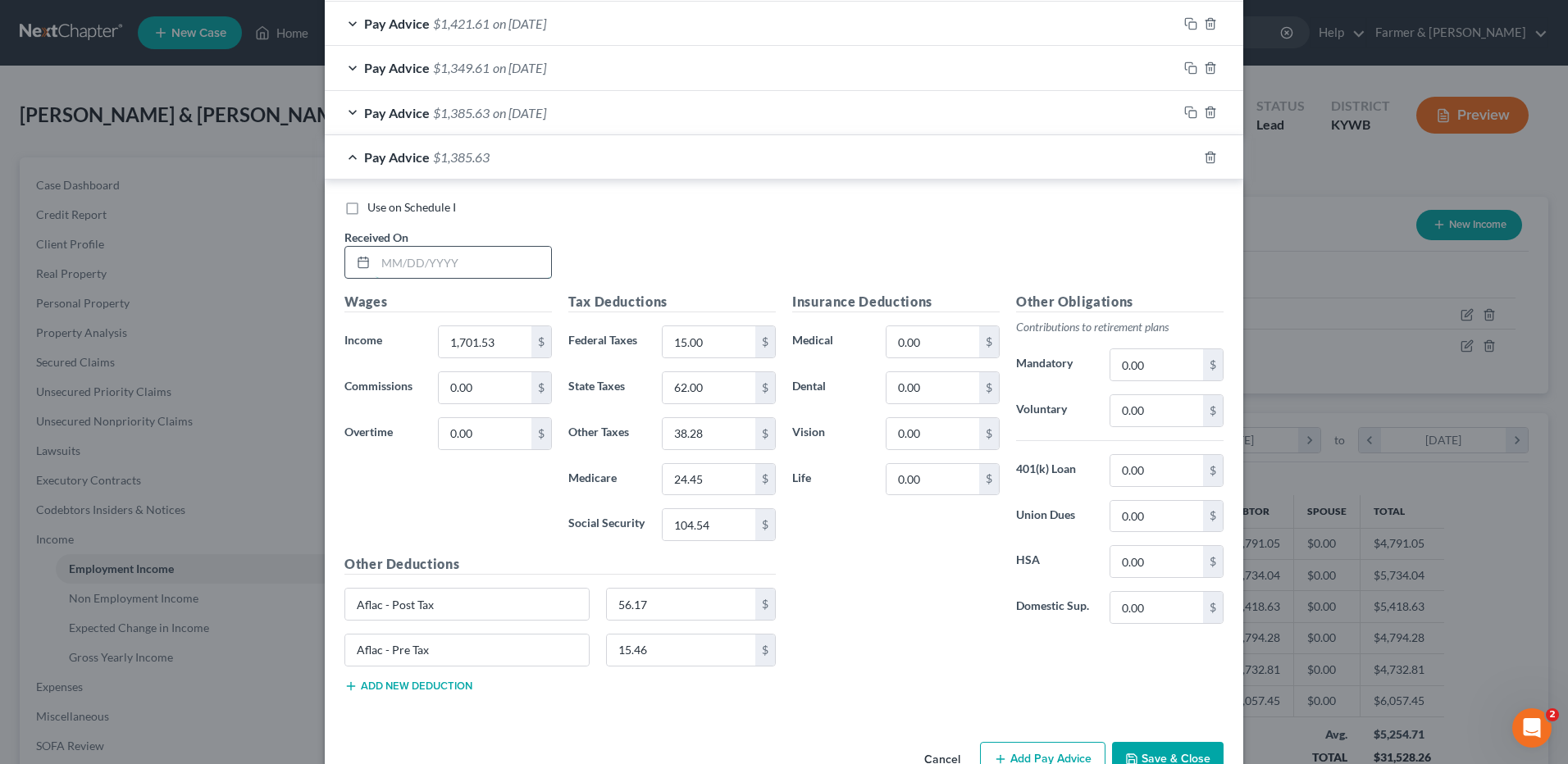
click at [482, 269] on input "text" at bounding box center [463, 261] width 176 height 31
type input "03/28/2025"
type input "758.77"
type input "0.00"
type input "25.00"
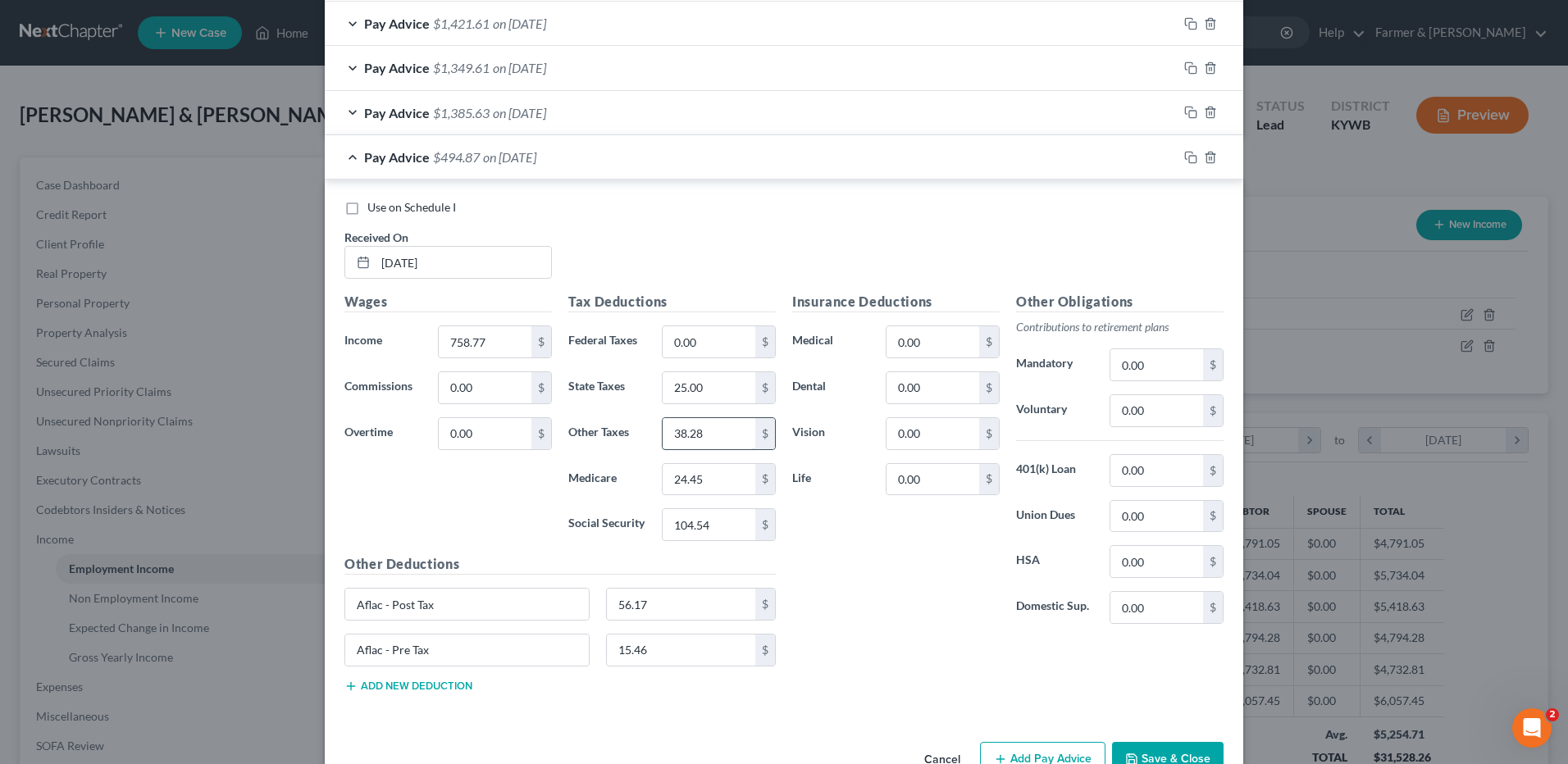
click at [706, 432] on input "38.28" at bounding box center [709, 433] width 92 height 31
type input "17.07"
type input "10.78"
type input "46.08"
drag, startPoint x: 1187, startPoint y: 153, endPoint x: 652, endPoint y: 208, distance: 537.8
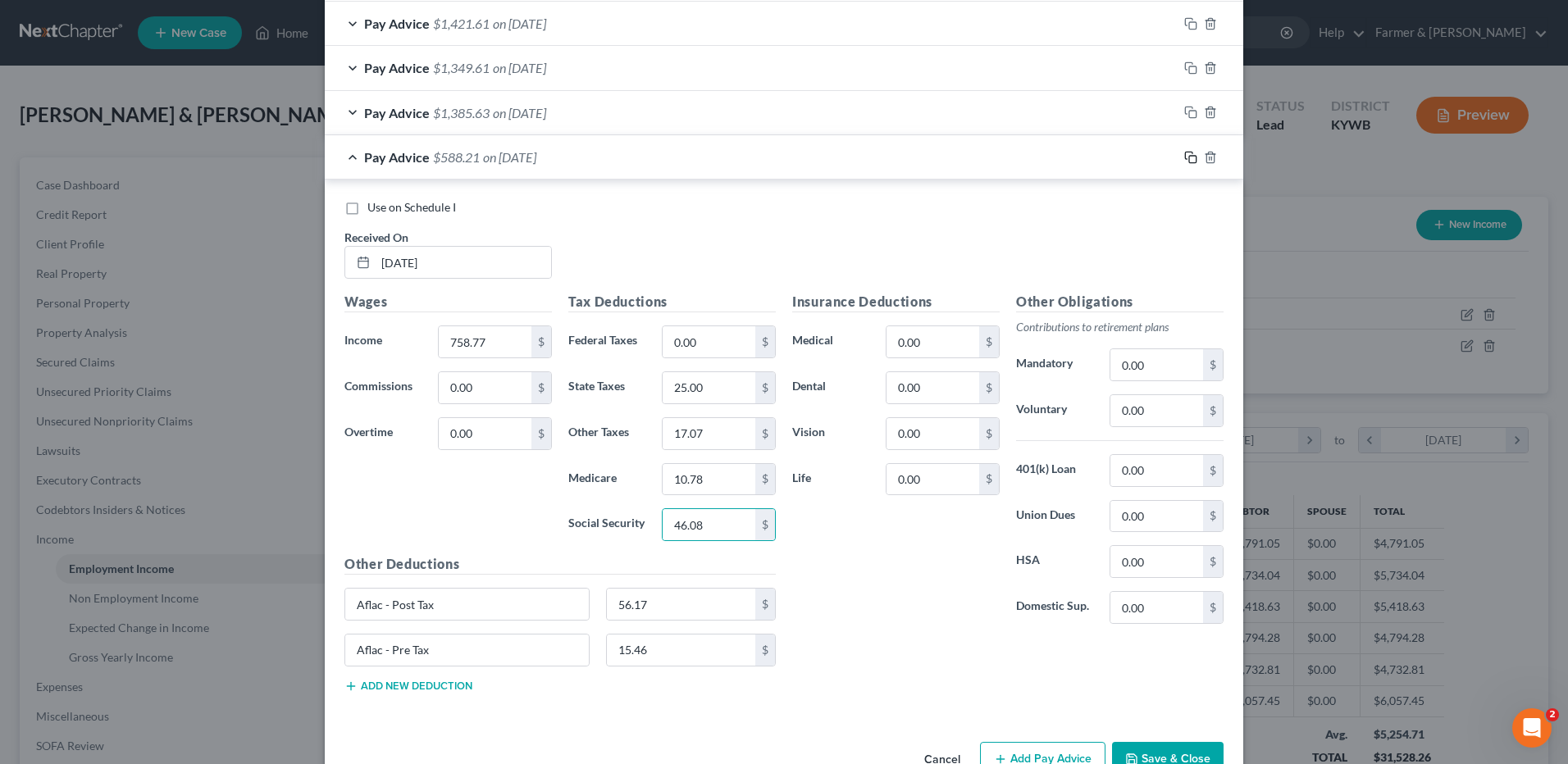
click at [1186, 154] on icon "button" at bounding box center [1190, 157] width 13 height 13
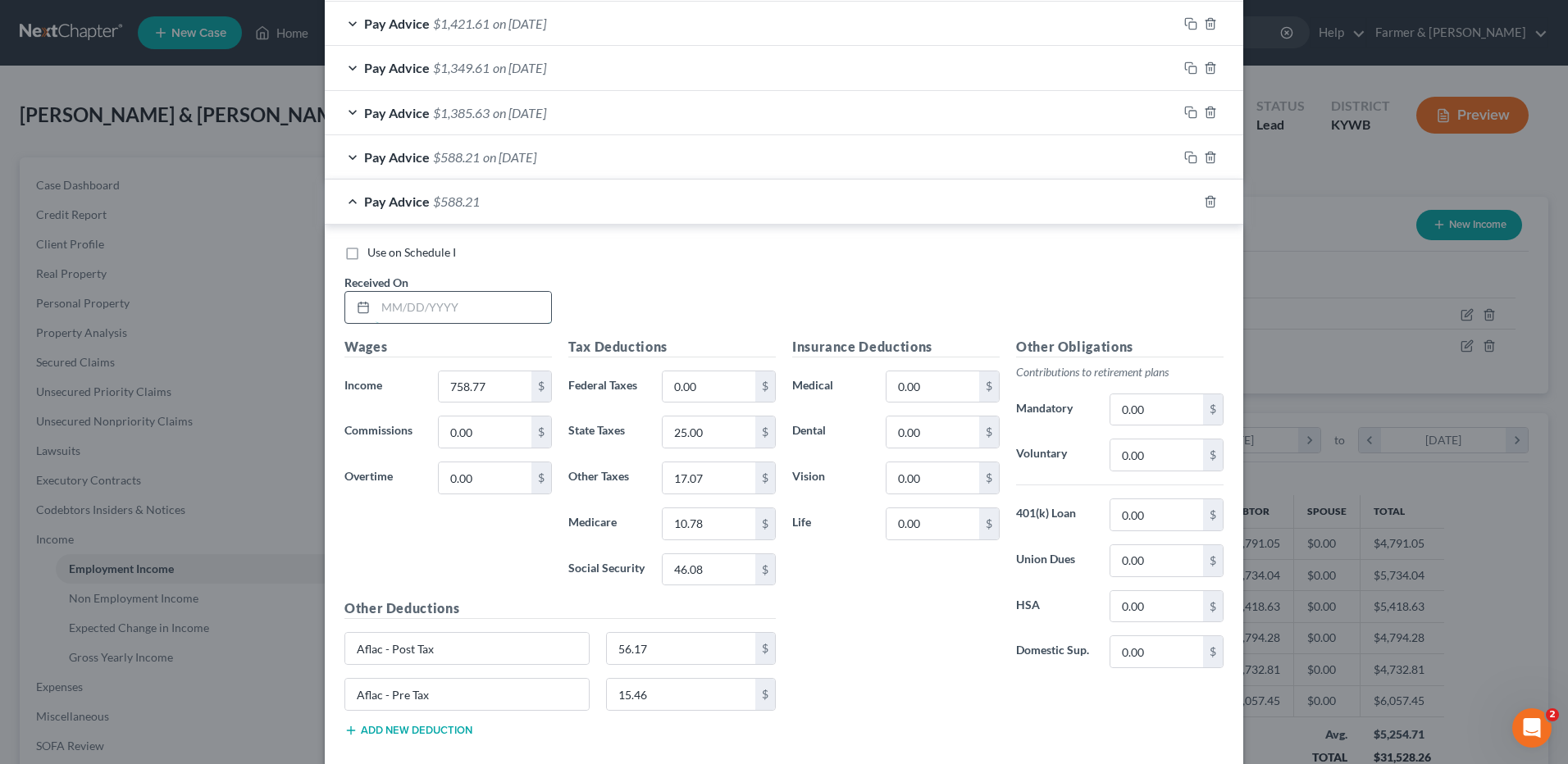
click at [510, 305] on input "text" at bounding box center [463, 307] width 176 height 31
type input "04/11/2025"
type input "1,606.47"
type input "5.00"
type input "59.00"
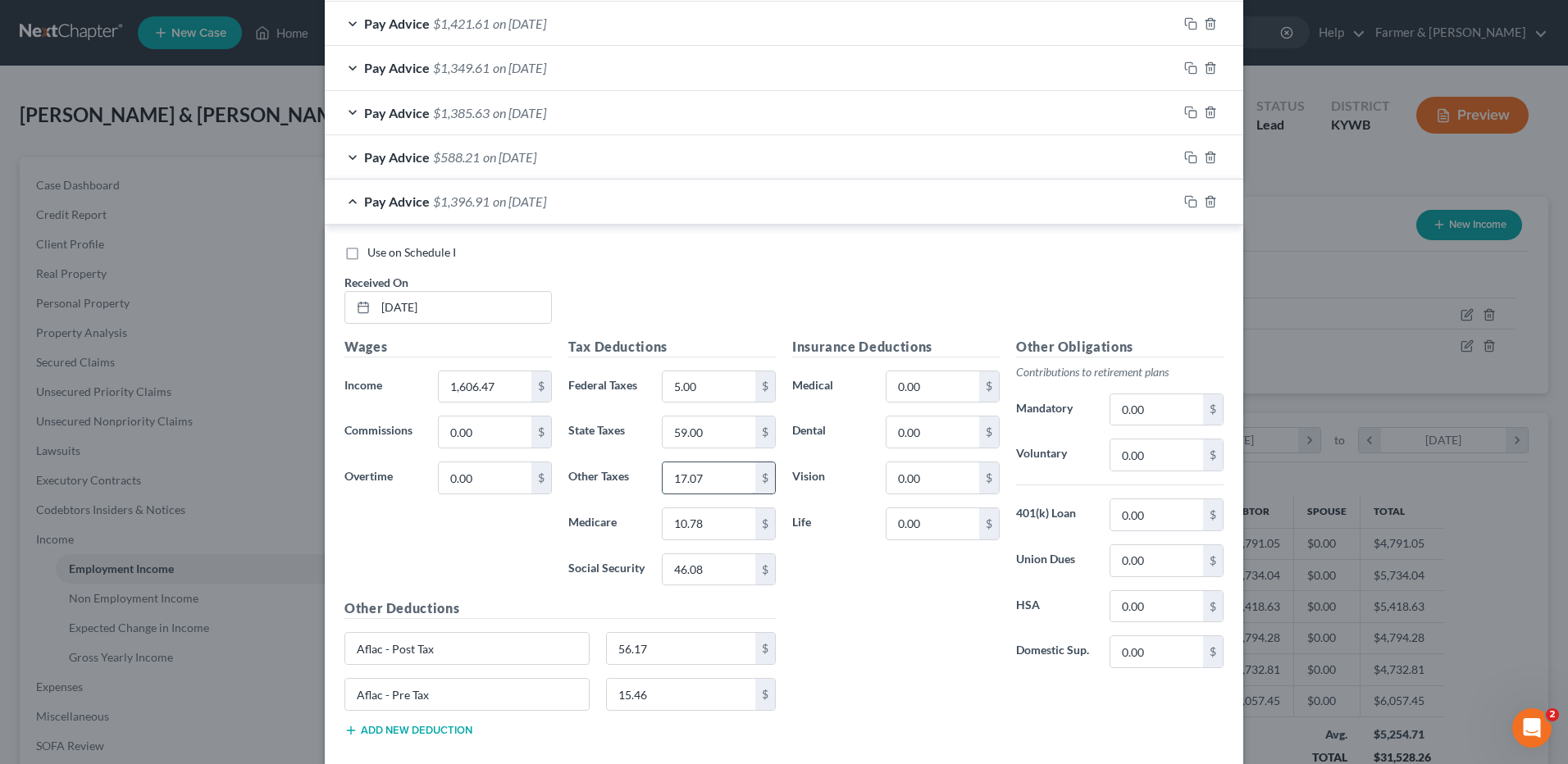
click at [741, 464] on input "17.07" at bounding box center [709, 477] width 92 height 31
type input "36.15"
type input "23.06"
type input "98.65"
drag, startPoint x: 1181, startPoint y: 203, endPoint x: 516, endPoint y: 369, distance: 685.4
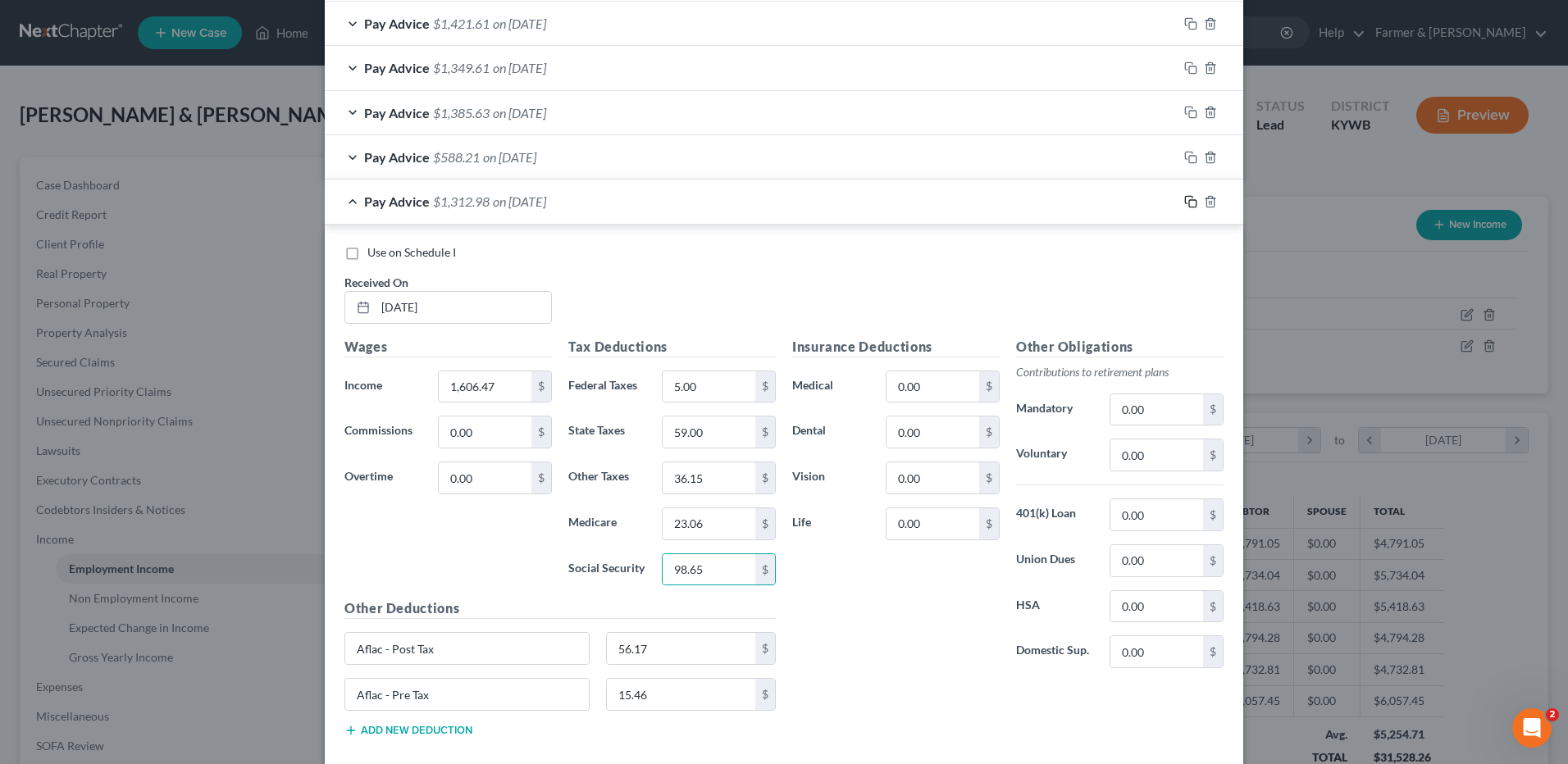
click at [1184, 202] on icon "button" at bounding box center [1190, 201] width 13 height 13
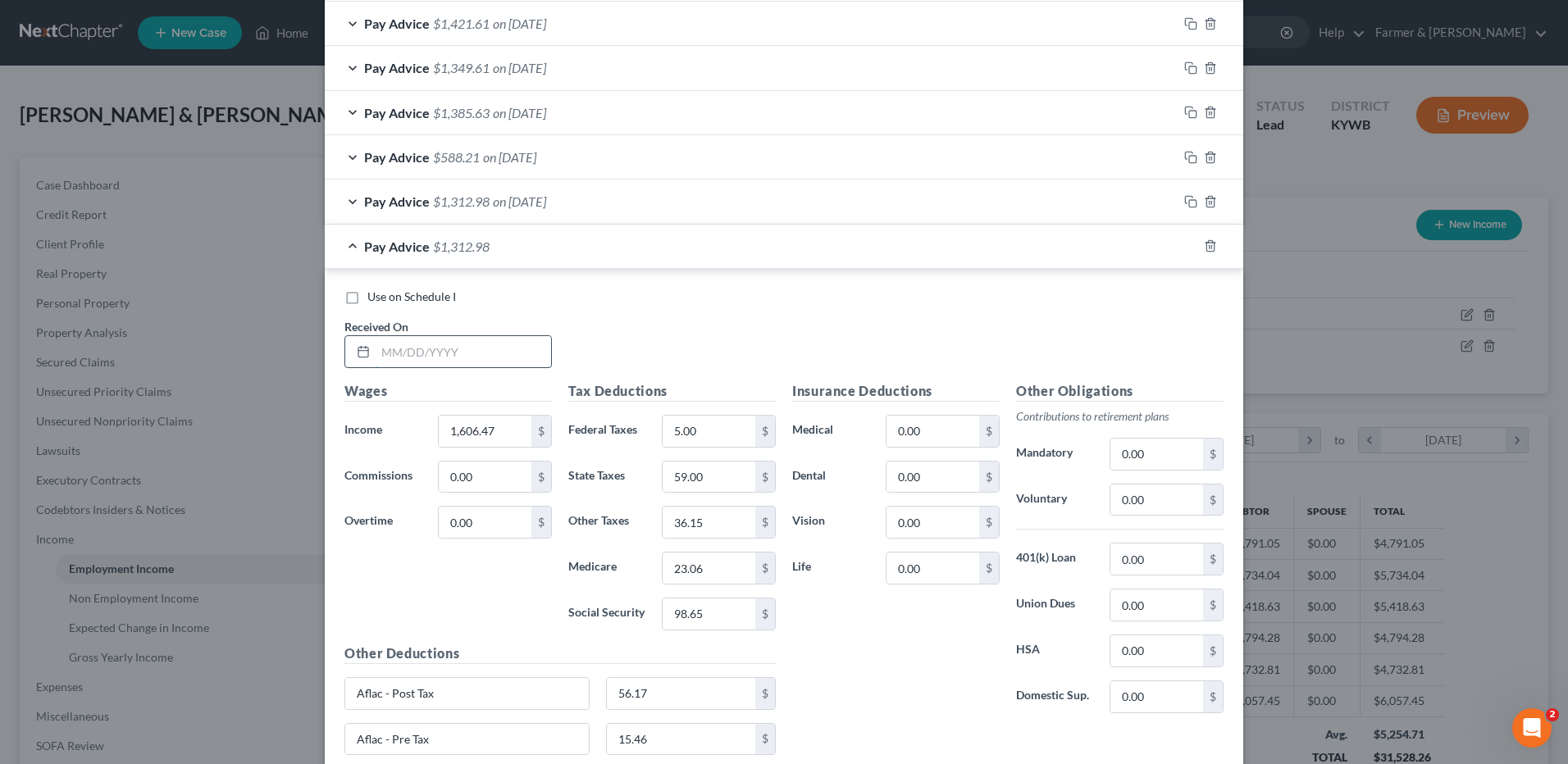
click at [516, 359] on input "text" at bounding box center [463, 351] width 176 height 31
type input "04/25/2025"
type input "1,605.98"
type input "59.00"
click at [707, 525] on input "36.15" at bounding box center [709, 521] width 92 height 31
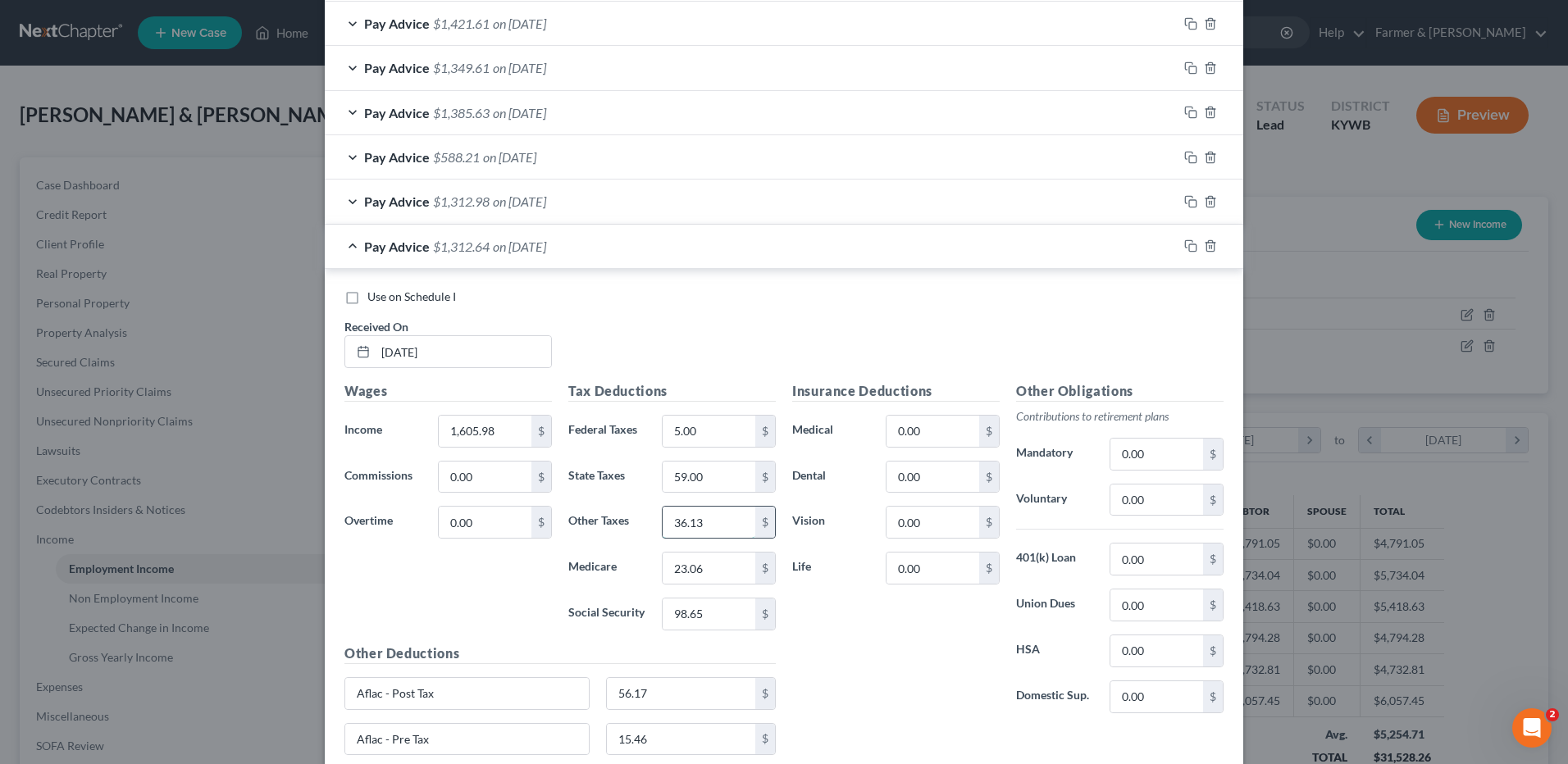
type input "36.13"
type input "23.07"
type input "98.61"
click at [1189, 242] on icon "button" at bounding box center [1190, 246] width 13 height 13
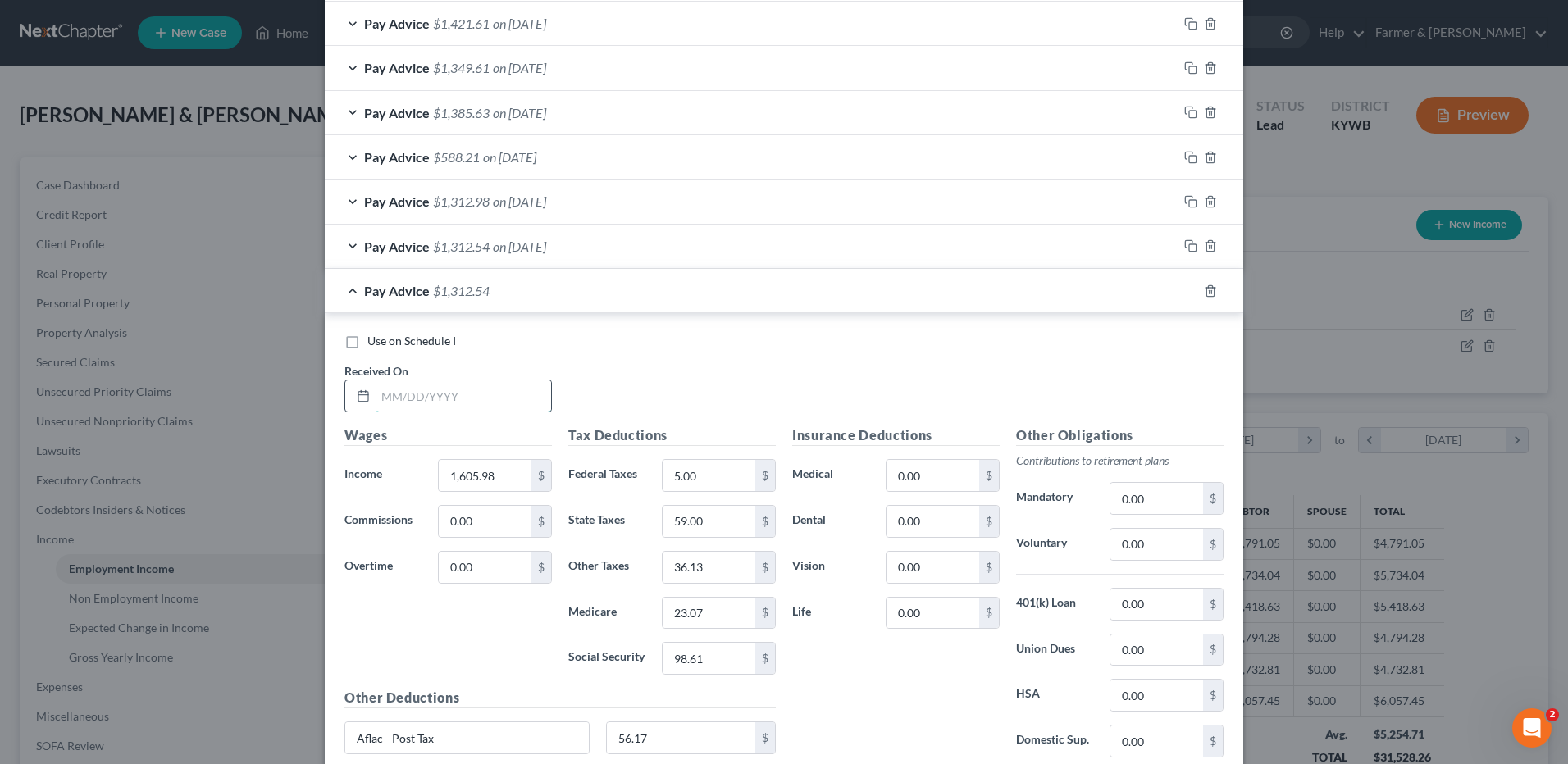
click at [490, 407] on input "text" at bounding box center [463, 395] width 176 height 31
type input "05/09/2025"
type input "1,749.79"
type input "20.00"
type input "64.00"
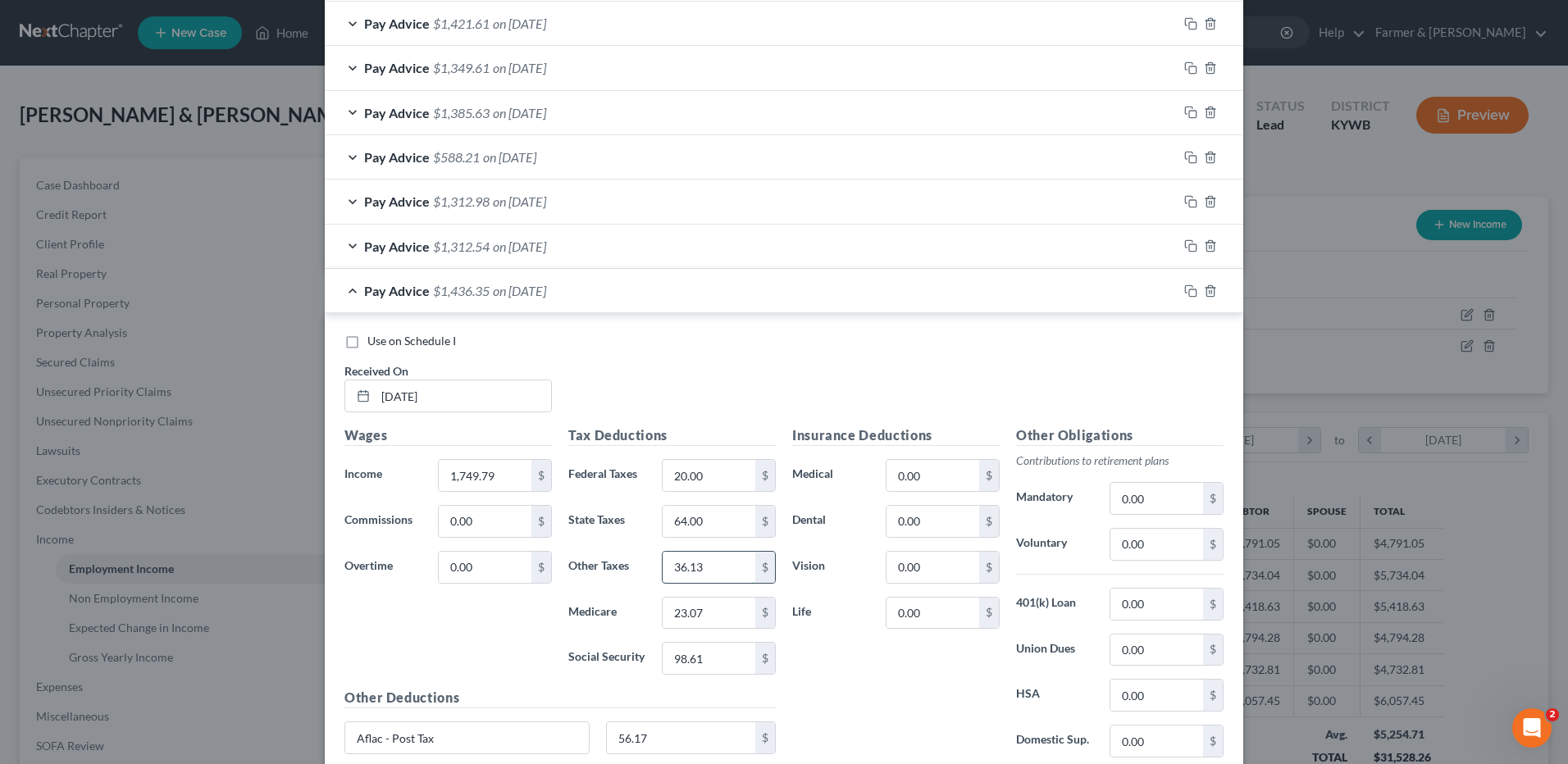
click at [725, 565] on input "36.13" at bounding box center [709, 566] width 92 height 31
type input "39.37"
type input "25.15"
type input "107.53"
click at [1190, 292] on rect "button" at bounding box center [1193, 292] width 7 height 7
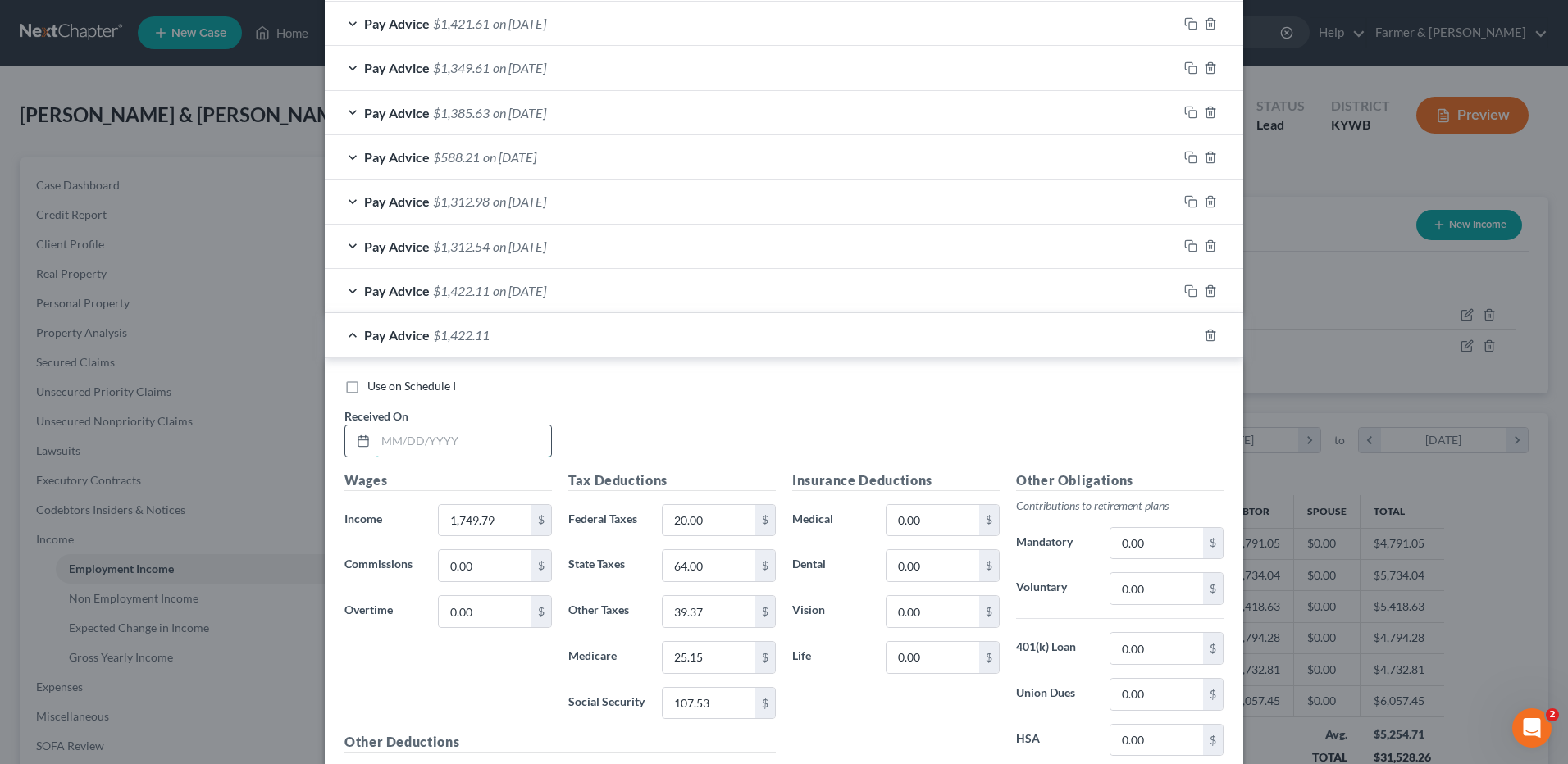
click at [500, 435] on input "text" at bounding box center [463, 440] width 176 height 31
type input "05/23/2025"
type input "1,870.83"
type input "32.00"
type input "69.00"
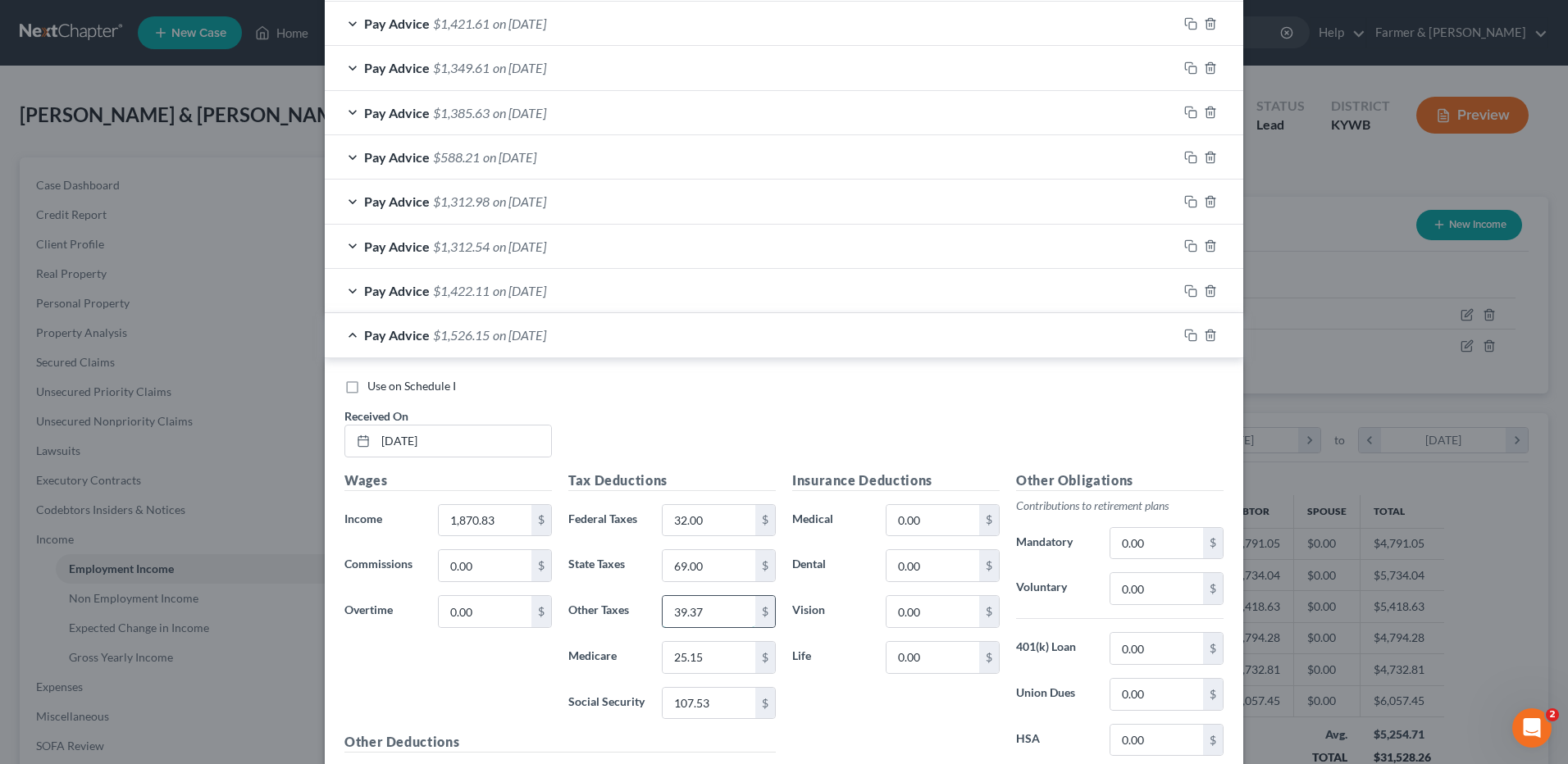
click at [699, 619] on input "39.37" at bounding box center [709, 611] width 92 height 31
type input "42.09"
type input "26.90"
type input "115.03"
click at [1185, 334] on icon "button" at bounding box center [1190, 335] width 13 height 13
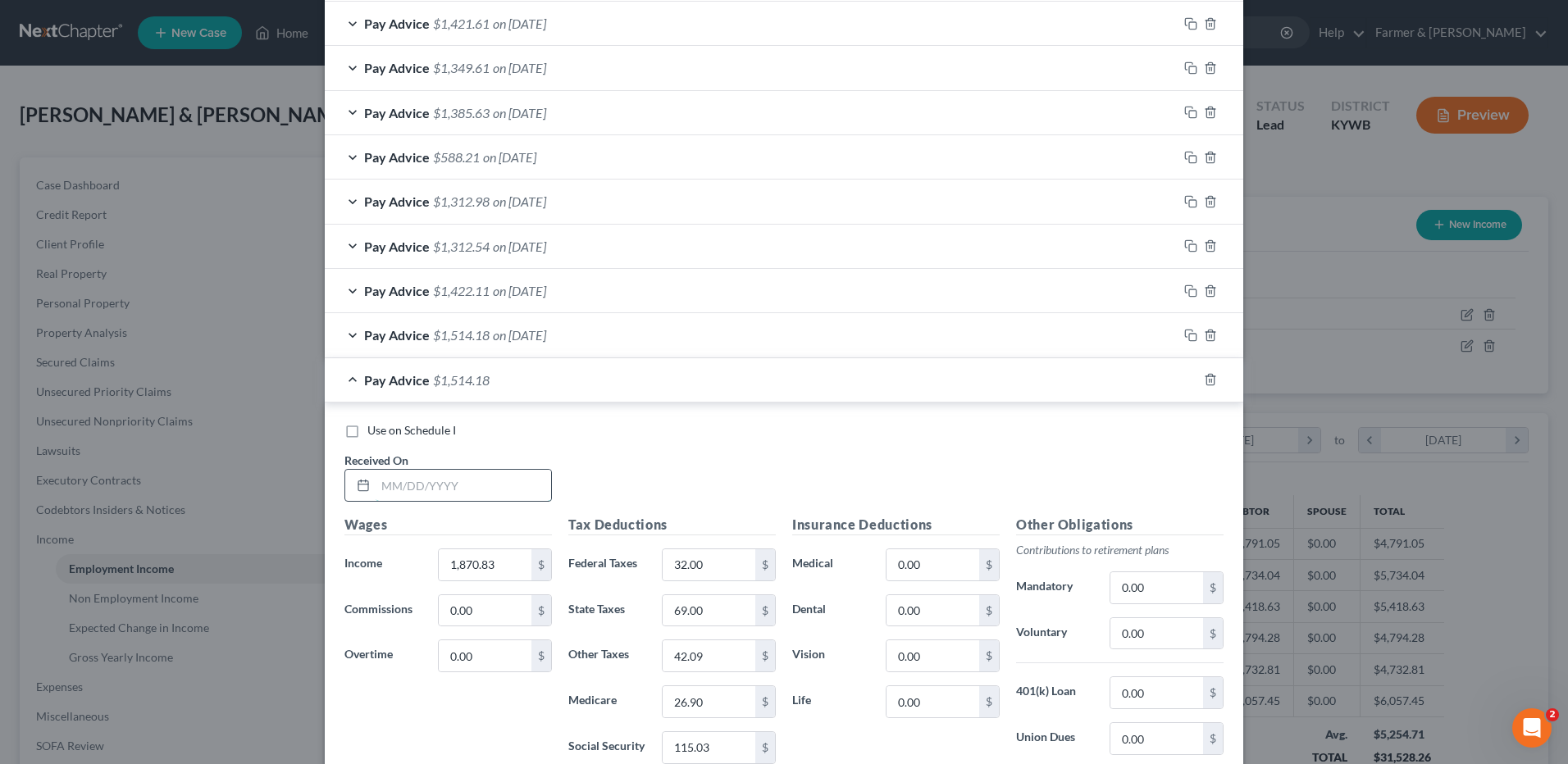
click at [490, 493] on input "text" at bounding box center [463, 485] width 176 height 31
type input "06/06/2025"
type input "1,716.72"
type input "16.00"
type input "63.00"
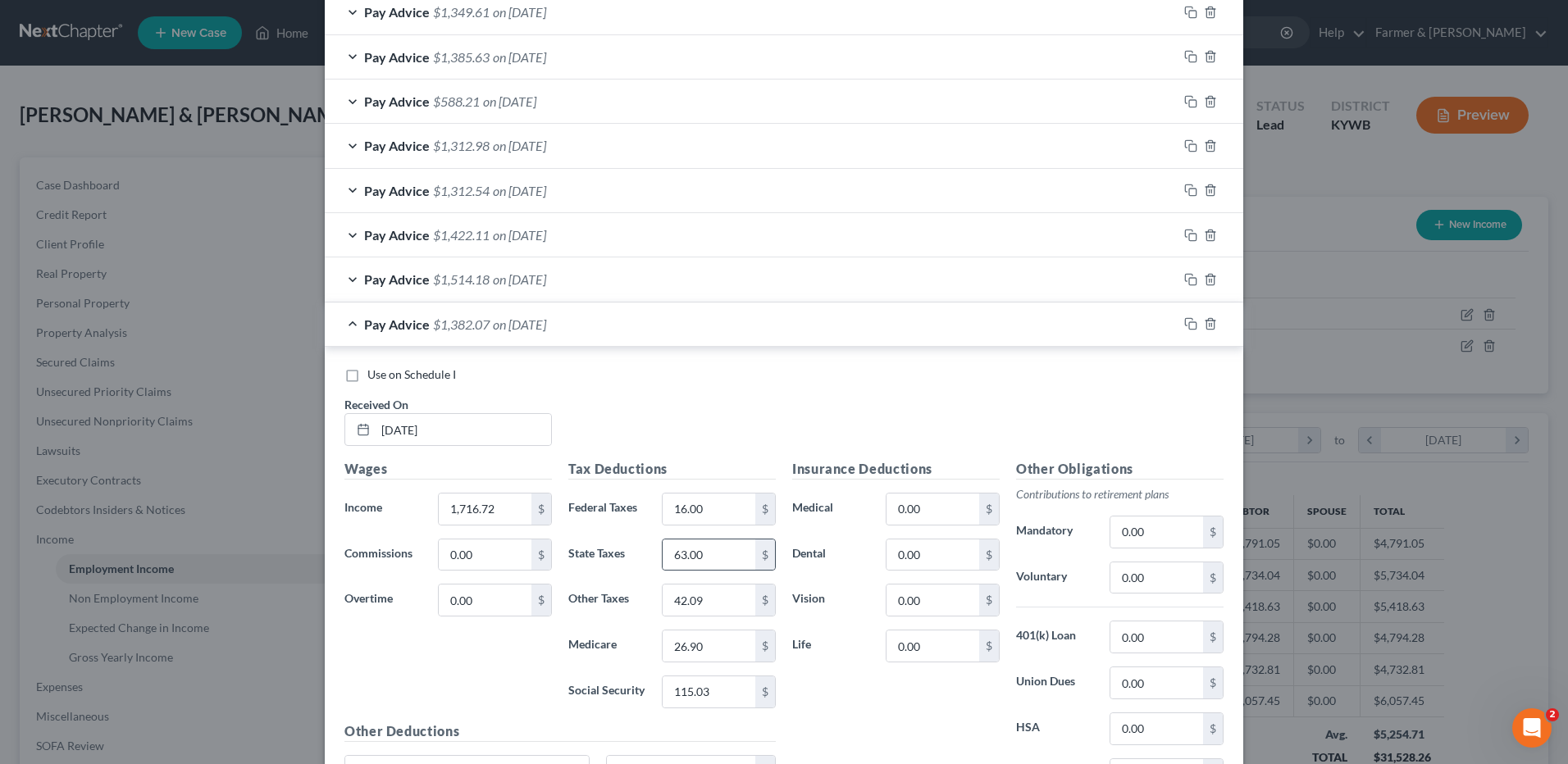
scroll to position [1168, 0]
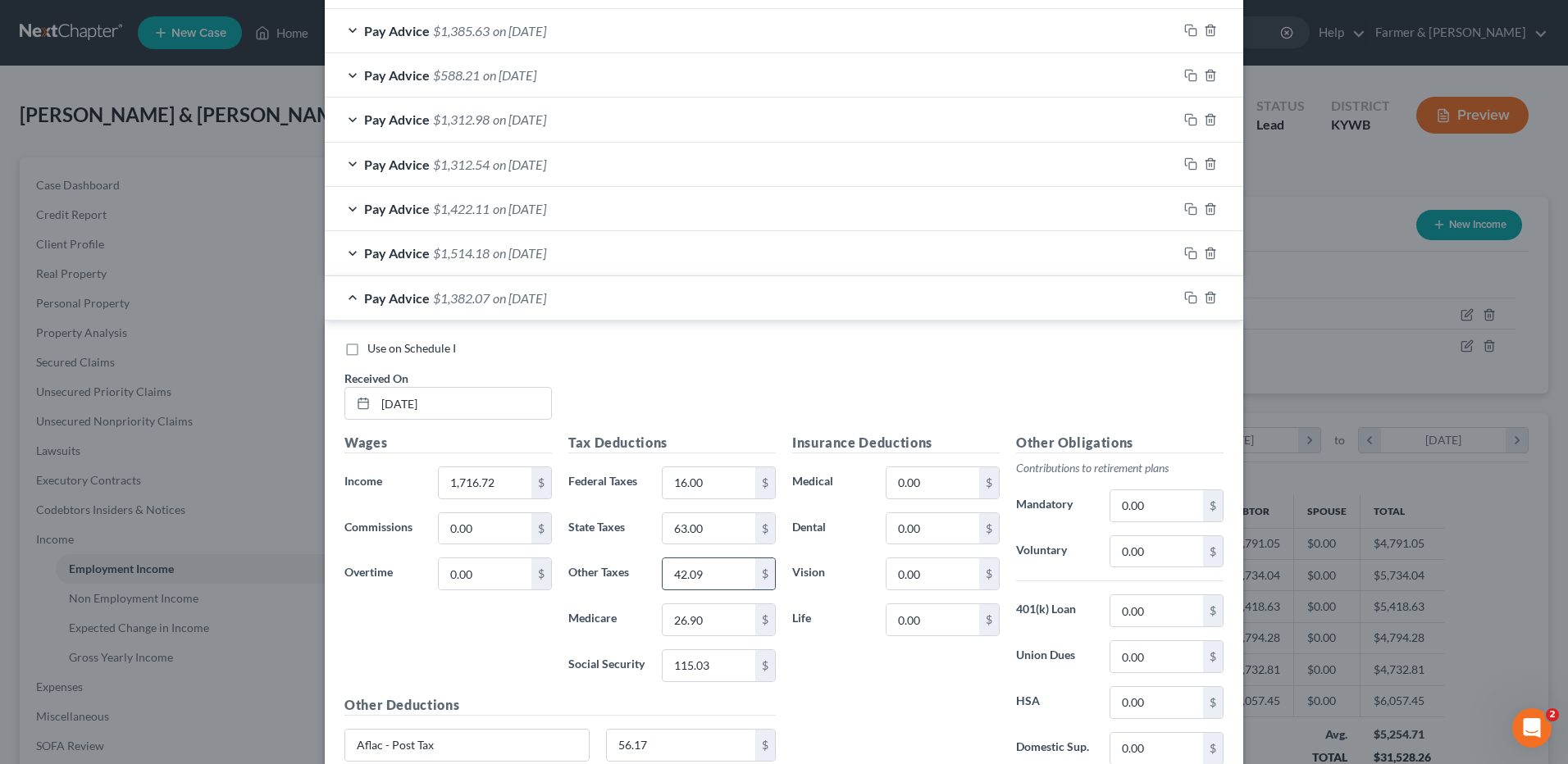
click at [713, 575] on input "42.09" at bounding box center [709, 573] width 92 height 31
drag, startPoint x: 713, startPoint y: 575, endPoint x: 625, endPoint y: 562, distance: 89.0
click at [625, 562] on div "Other Taxes 42.09 $" at bounding box center [671, 573] width 223 height 33
type input "38.63"
type input "24.67"
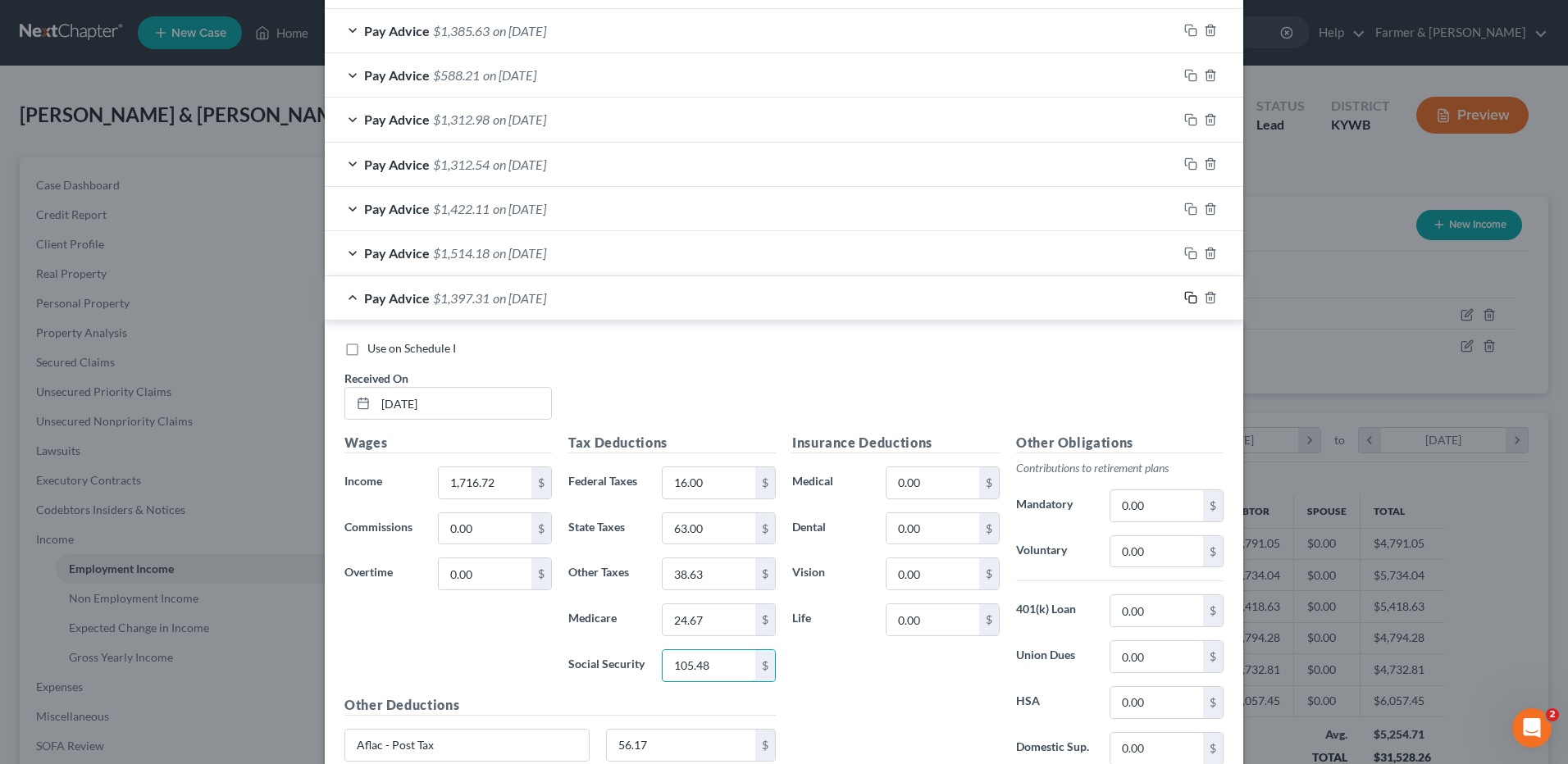
type input "105.48"
click at [1189, 294] on icon "button" at bounding box center [1190, 297] width 13 height 13
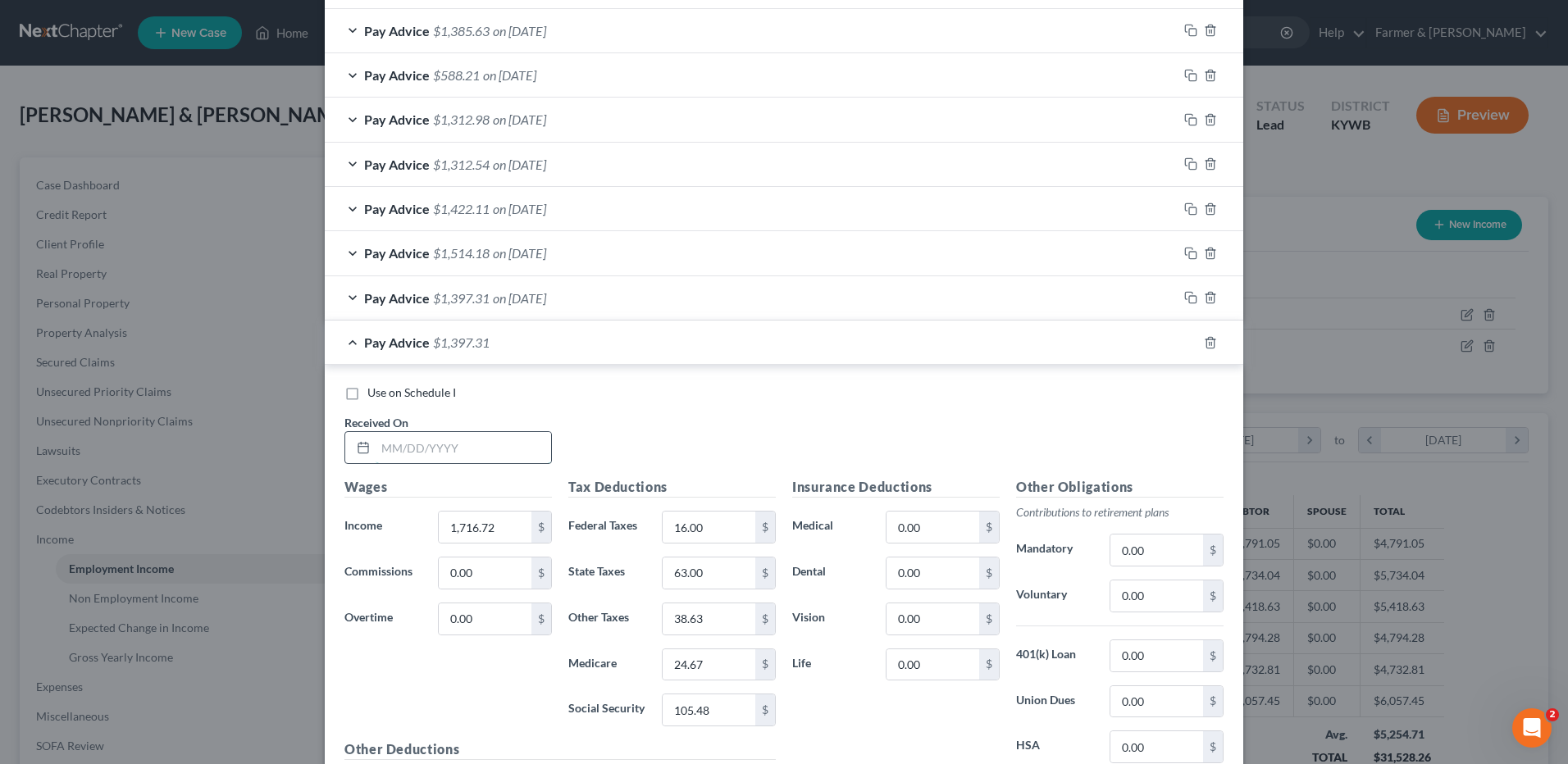
click at [509, 448] on input "text" at bounding box center [463, 447] width 176 height 31
type input "06/20/2025"
type input "1,640.77"
type input "6"
type input "9.00"
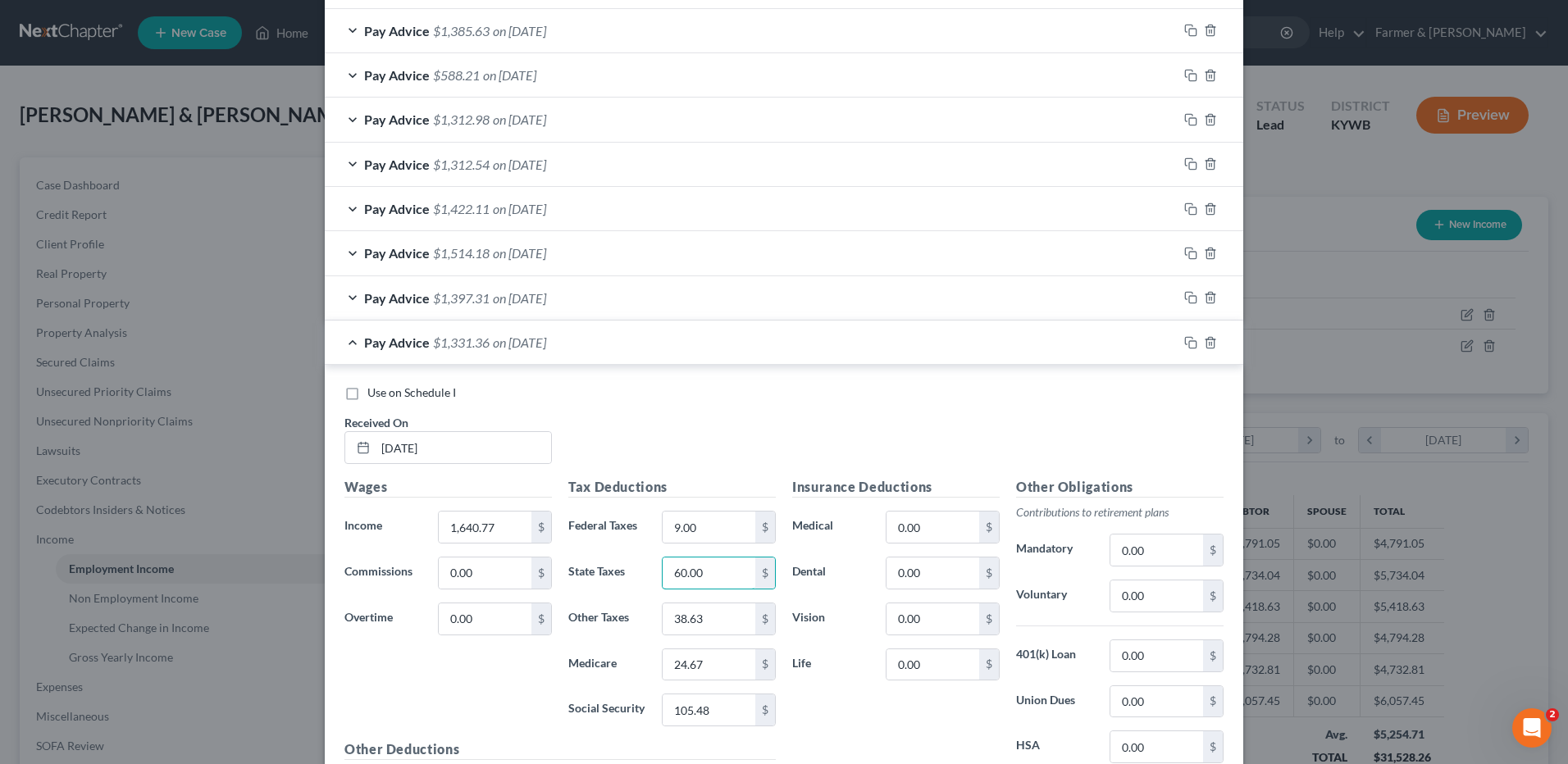
type input "60.00"
click at [707, 617] on input "38.63" at bounding box center [709, 619] width 92 height 31
type input "36.92"
type input "23.56"
type input "100.77"
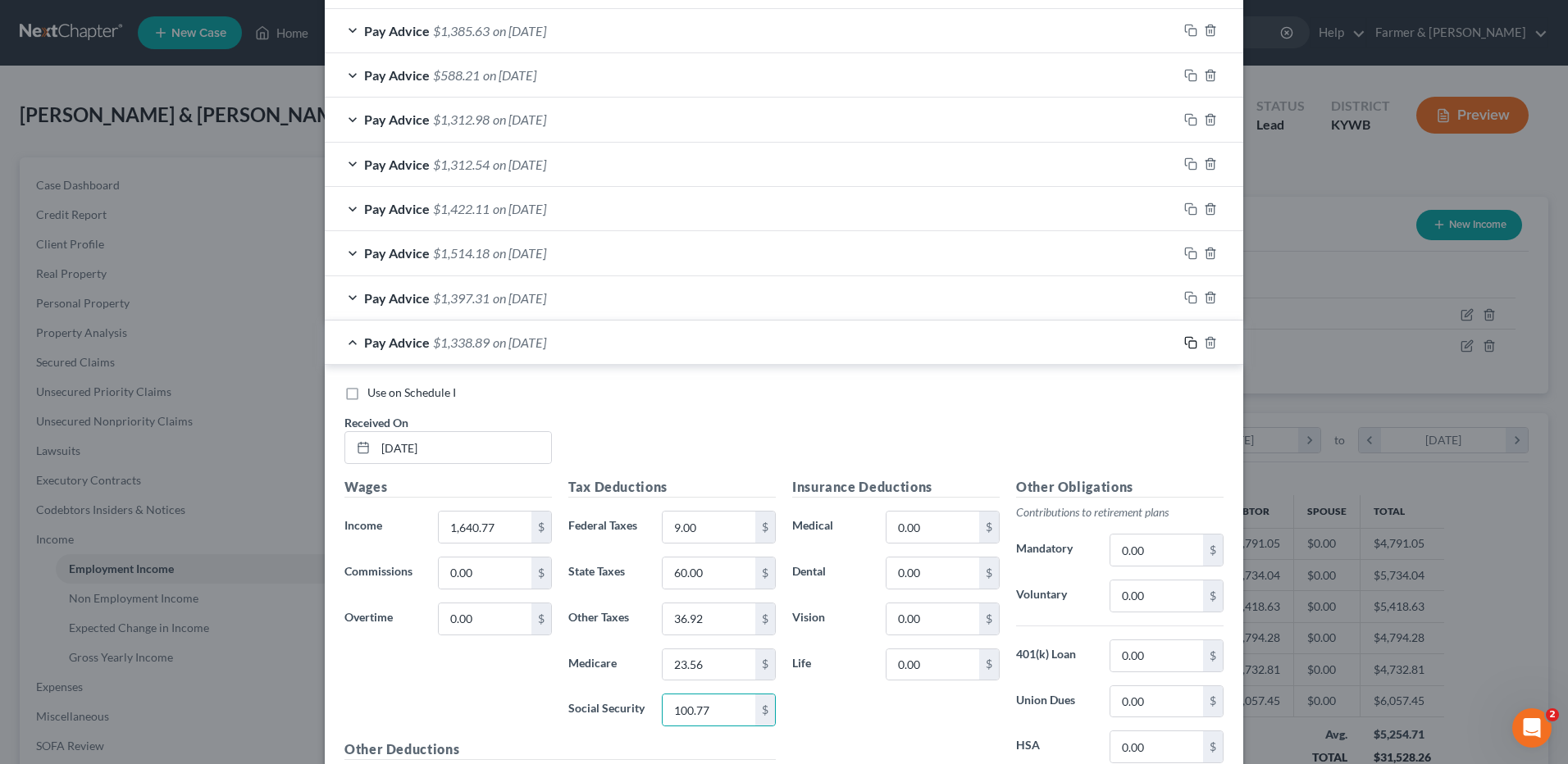
drag, startPoint x: 1186, startPoint y: 339, endPoint x: 712, endPoint y: 386, distance: 476.3
click at [1185, 339] on icon "button" at bounding box center [1190, 342] width 13 height 13
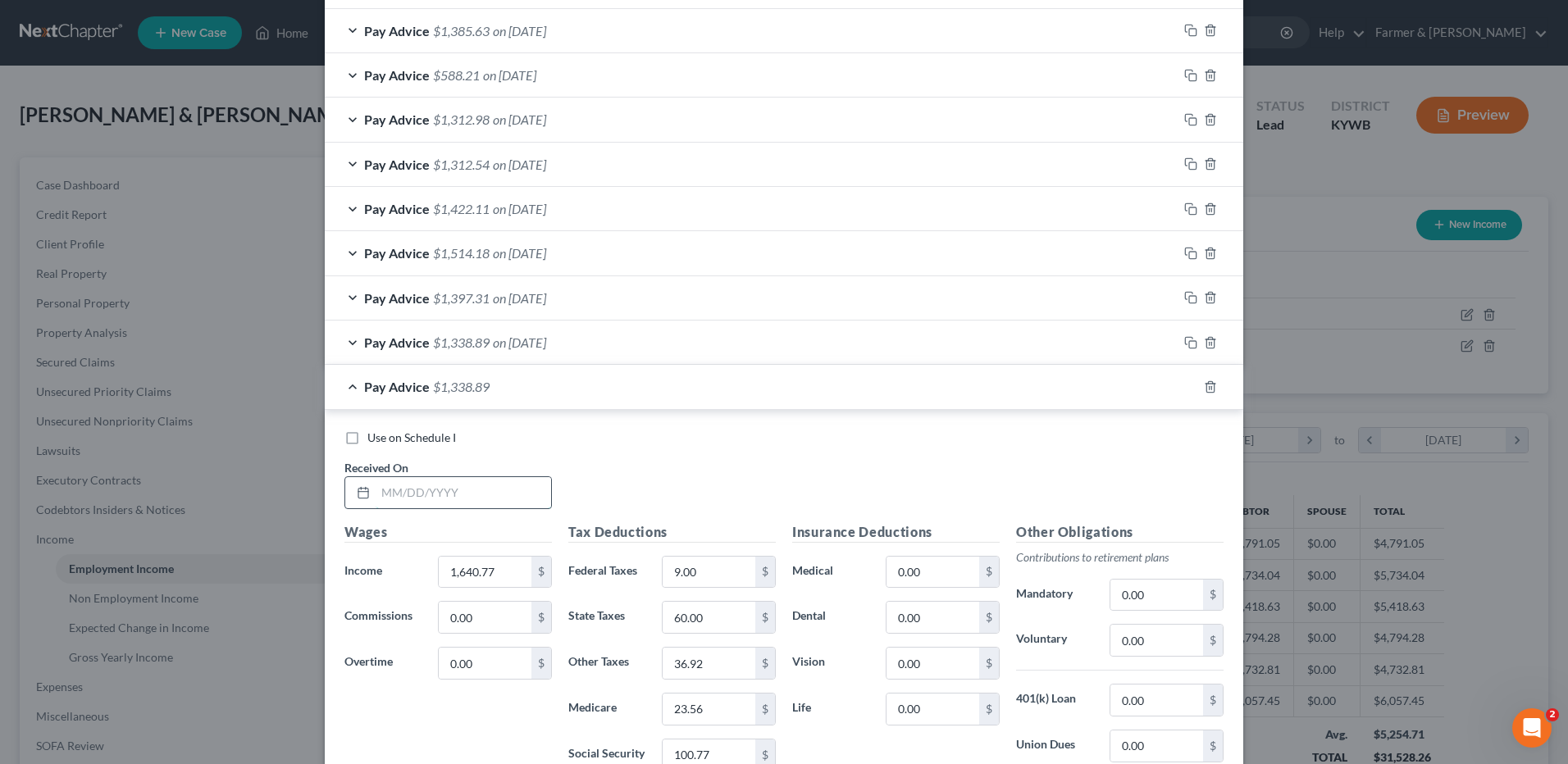
click at [510, 481] on input "text" at bounding box center [463, 492] width 176 height 31
type input "07/03/2025"
type input "1,607.20"
type input "5.00"
type input "59.00"
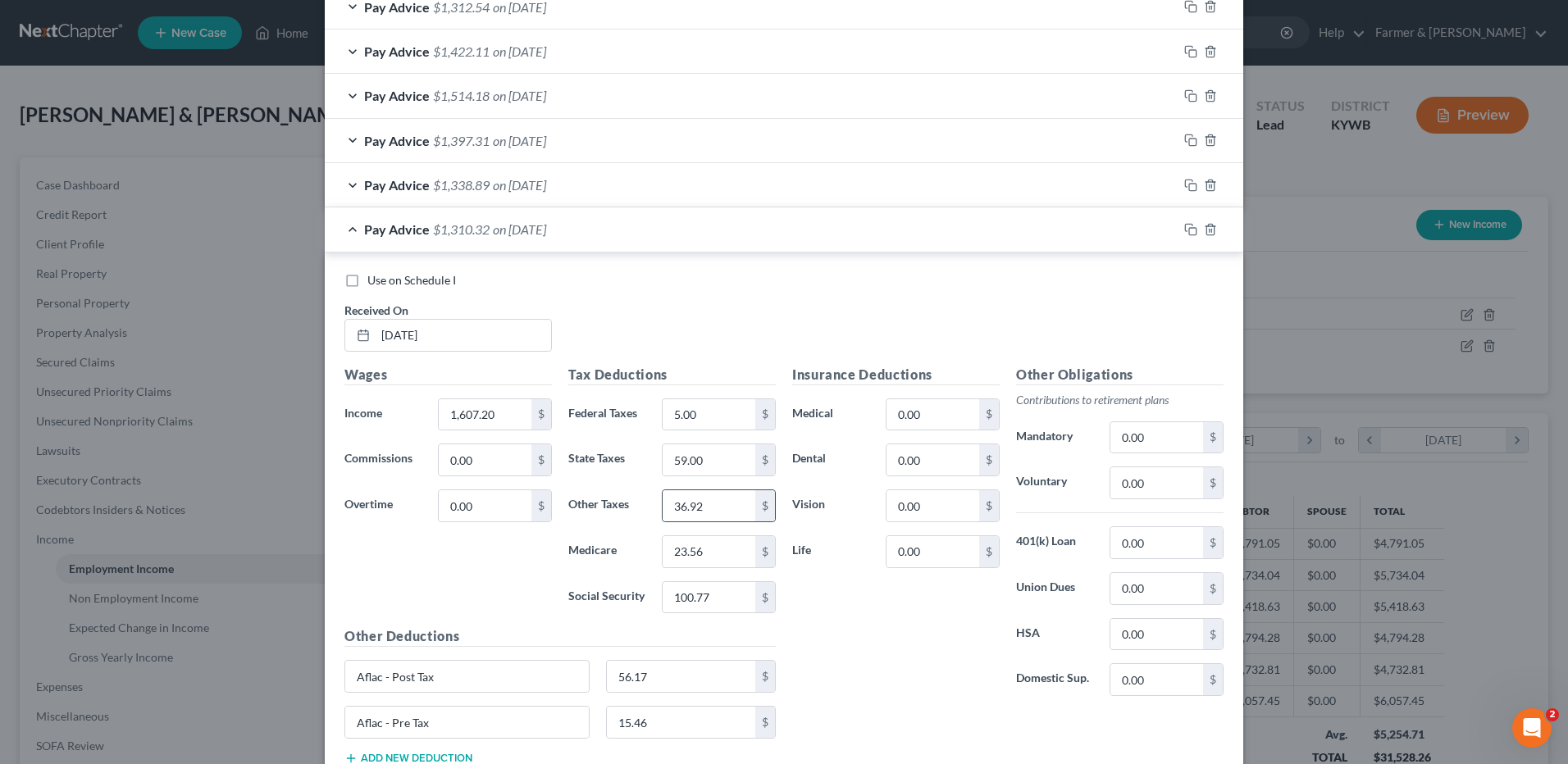
scroll to position [1332, 0]
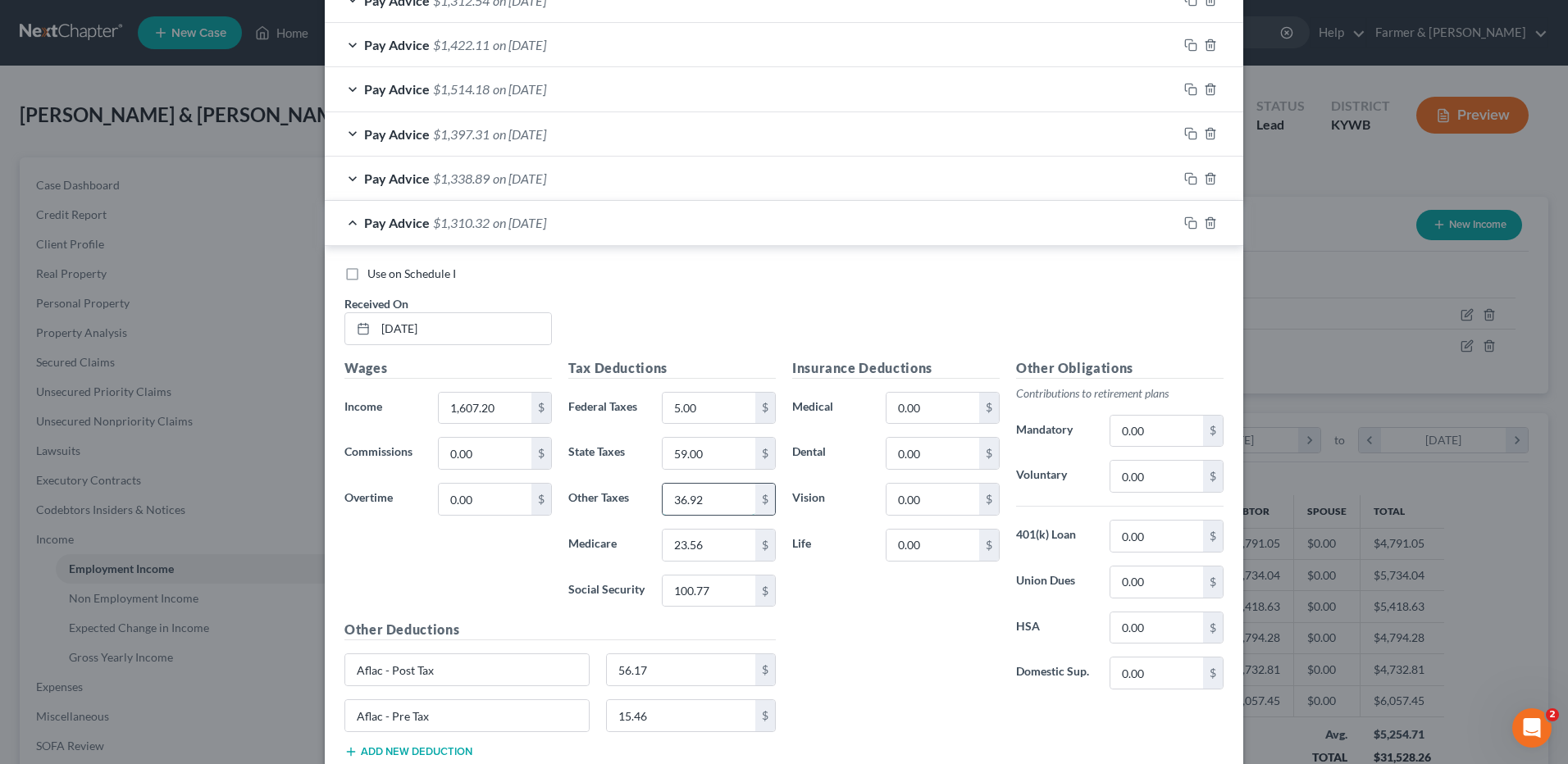
click at [724, 511] on input "36.92" at bounding box center [709, 499] width 92 height 31
type input "36.16"
click at [1184, 222] on icon "button" at bounding box center [1190, 222] width 13 height 13
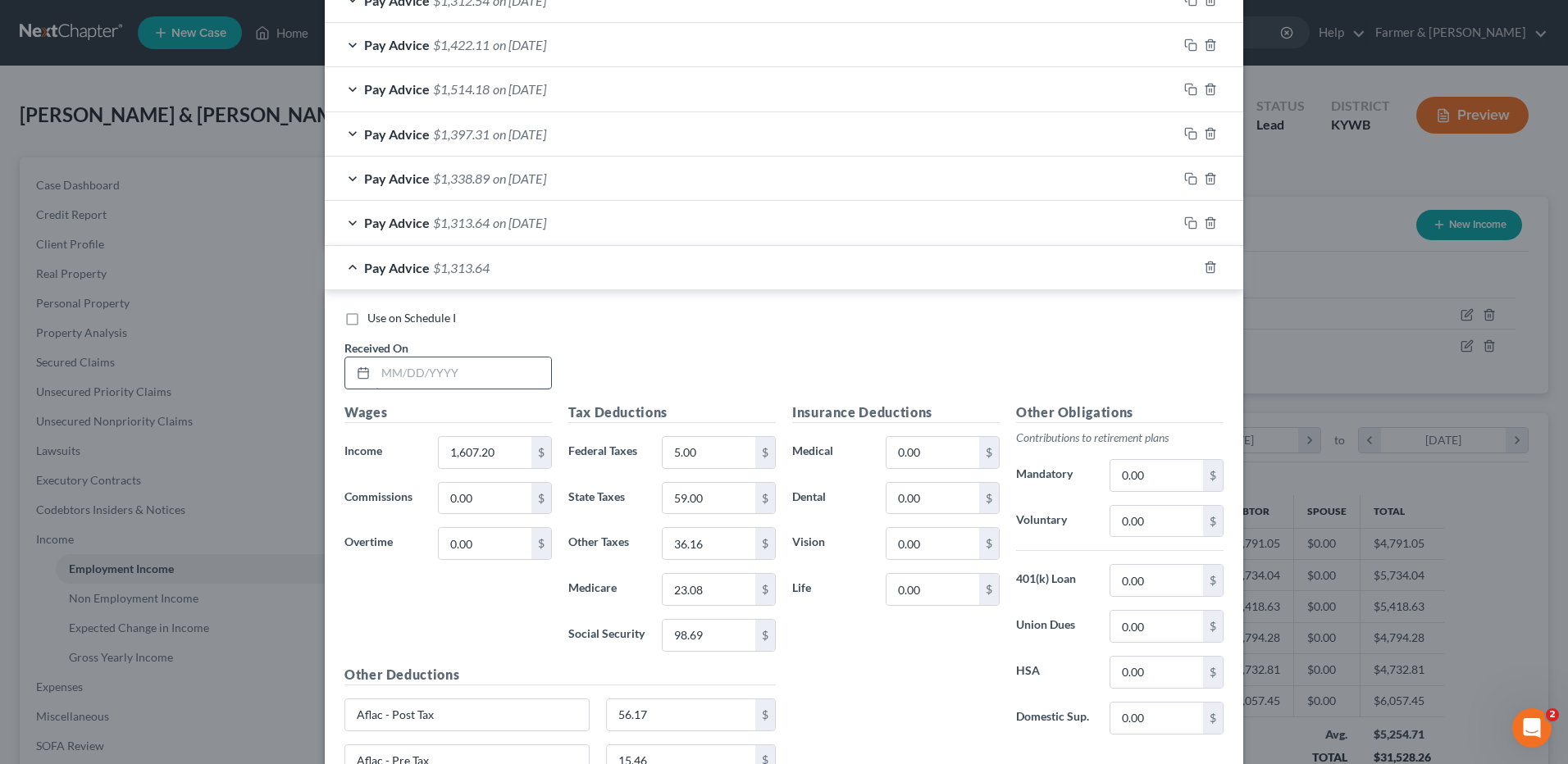
click at [489, 368] on input "text" at bounding box center [463, 372] width 176 height 31
click at [702, 550] on input "36.16" at bounding box center [709, 542] width 92 height 31
click at [736, 597] on input "23.08" at bounding box center [709, 589] width 92 height 31
click at [712, 550] on input "36.16" at bounding box center [709, 542] width 92 height 31
click at [1184, 266] on icon "button" at bounding box center [1190, 267] width 13 height 13
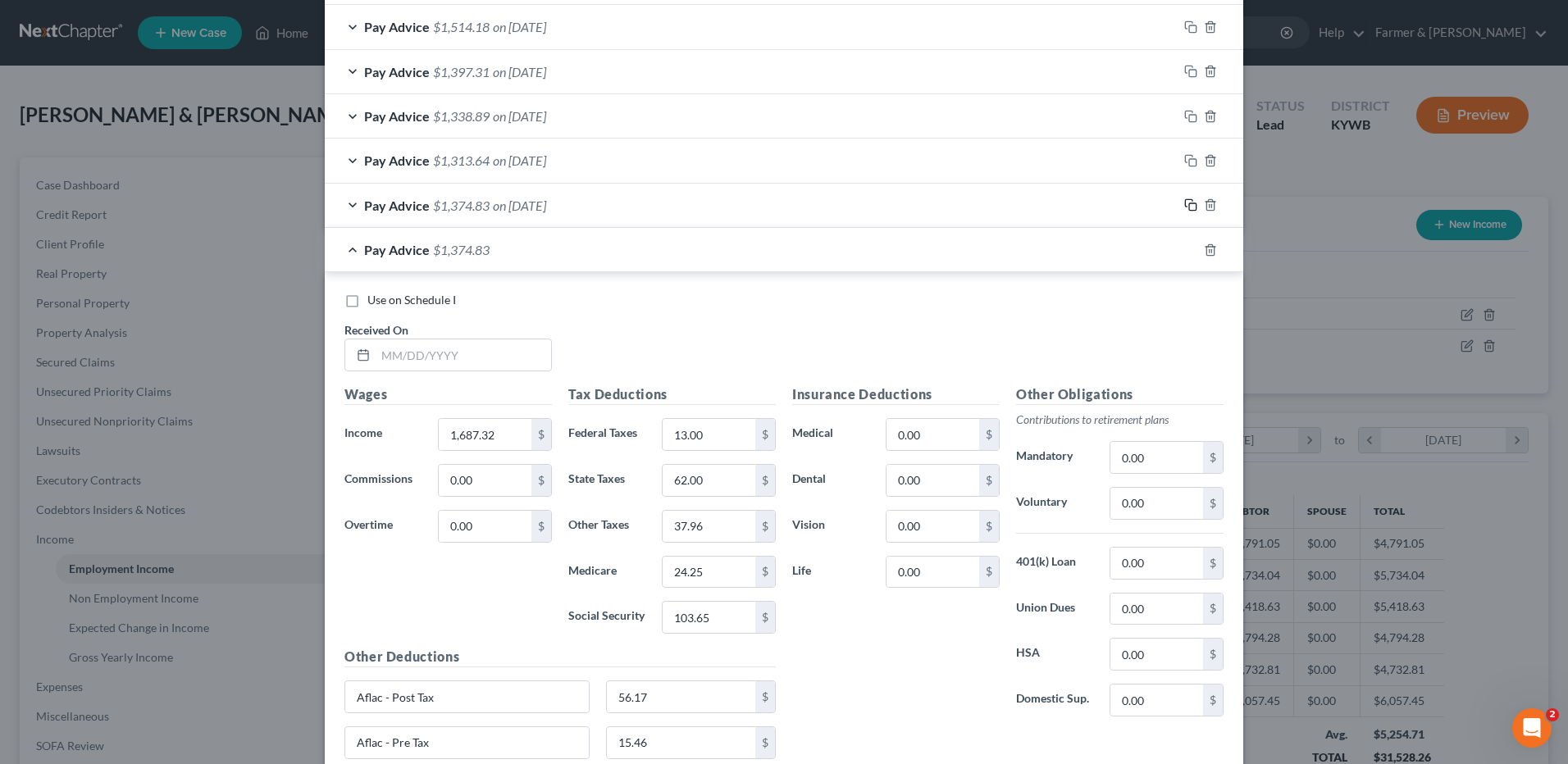
scroll to position [1532, 0]
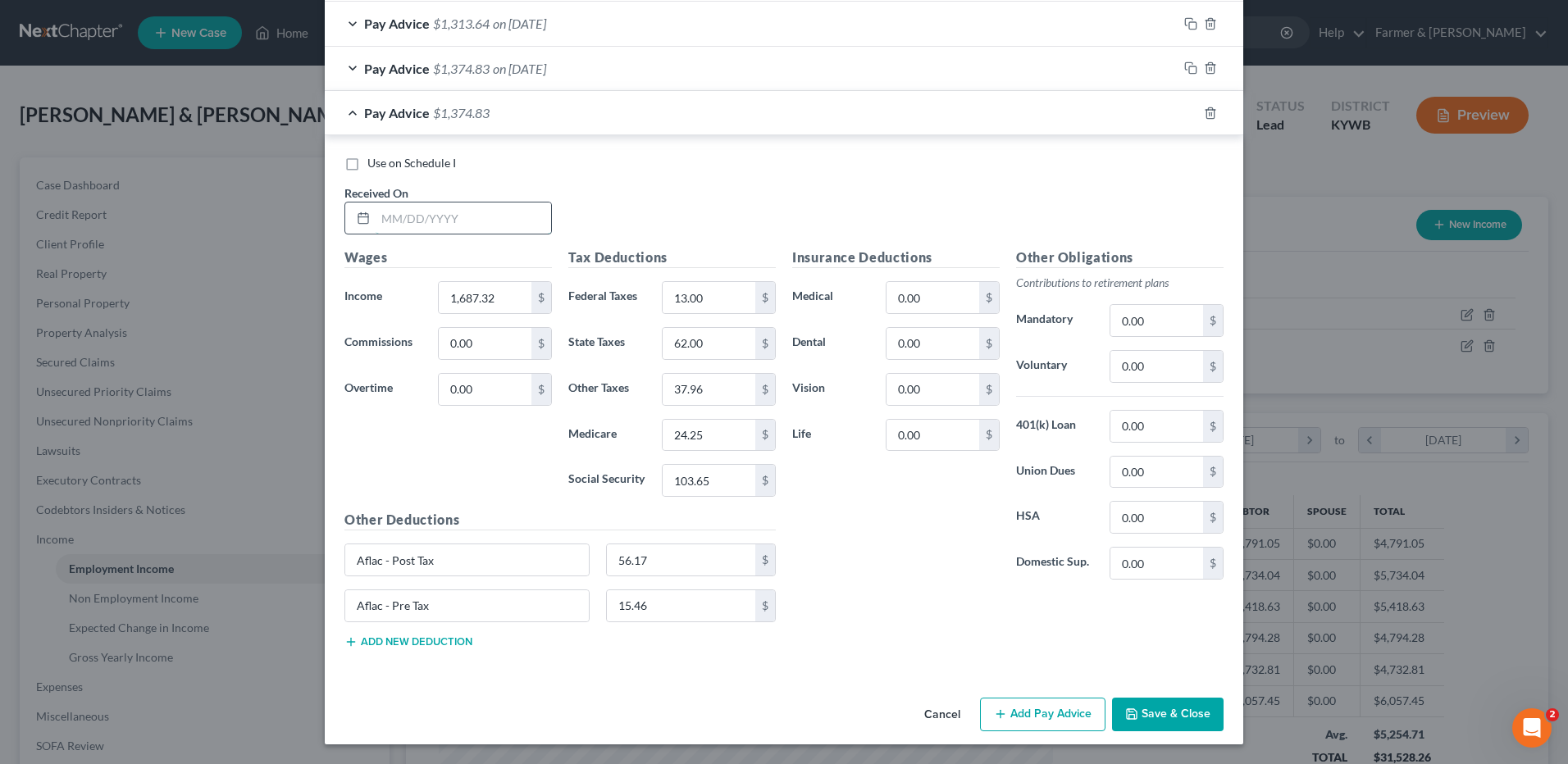
click at [516, 230] on input "text" at bounding box center [463, 217] width 176 height 31
click at [705, 381] on input "37.96" at bounding box center [709, 389] width 92 height 31
click at [1189, 109] on icon "button" at bounding box center [1190, 113] width 13 height 13
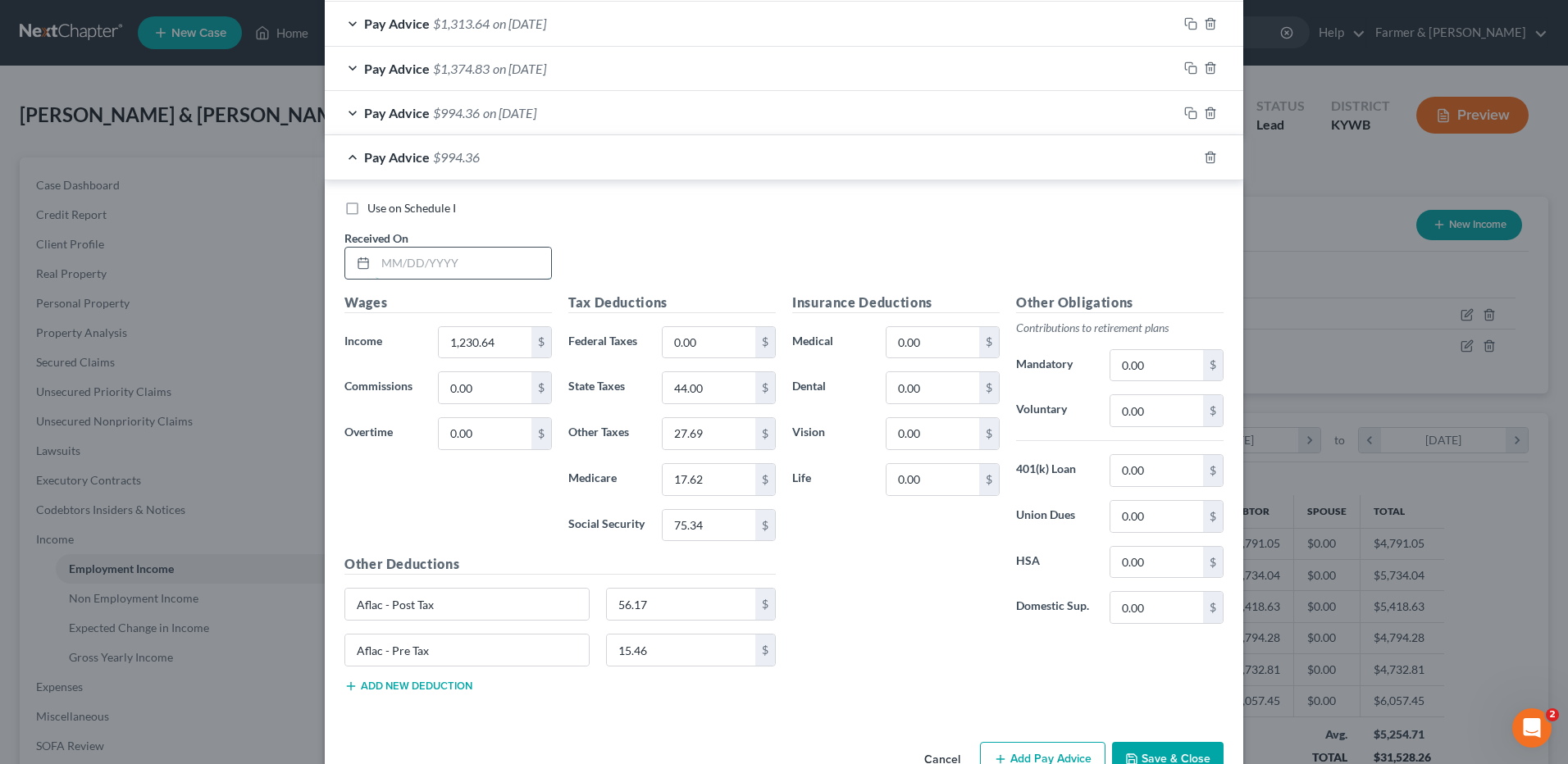
click at [516, 274] on input "text" at bounding box center [463, 262] width 176 height 31
click at [710, 429] on input "27.69" at bounding box center [709, 433] width 92 height 31
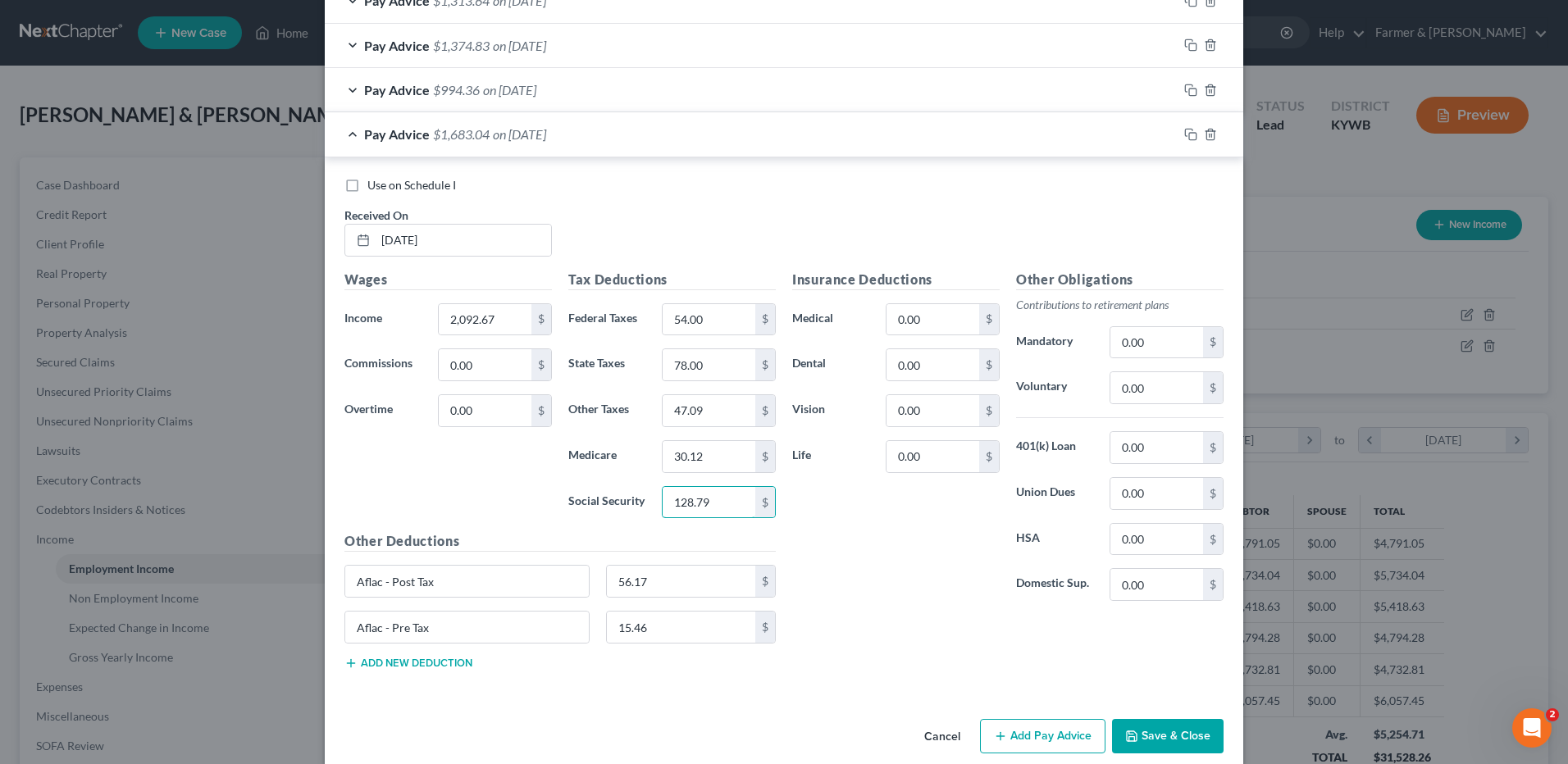
scroll to position [1494, 0]
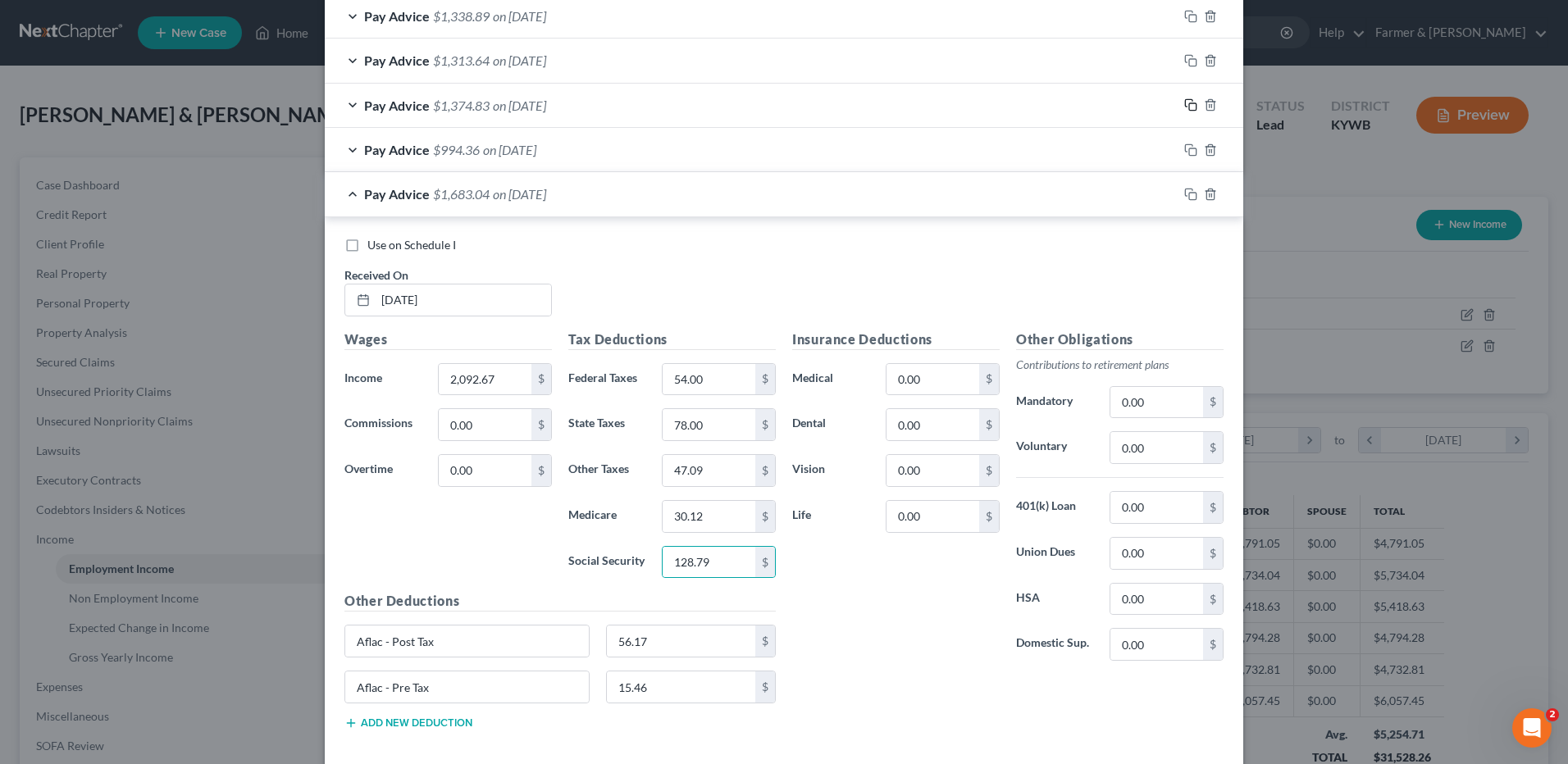
click at [1188, 107] on icon "button" at bounding box center [1190, 105] width 13 height 13
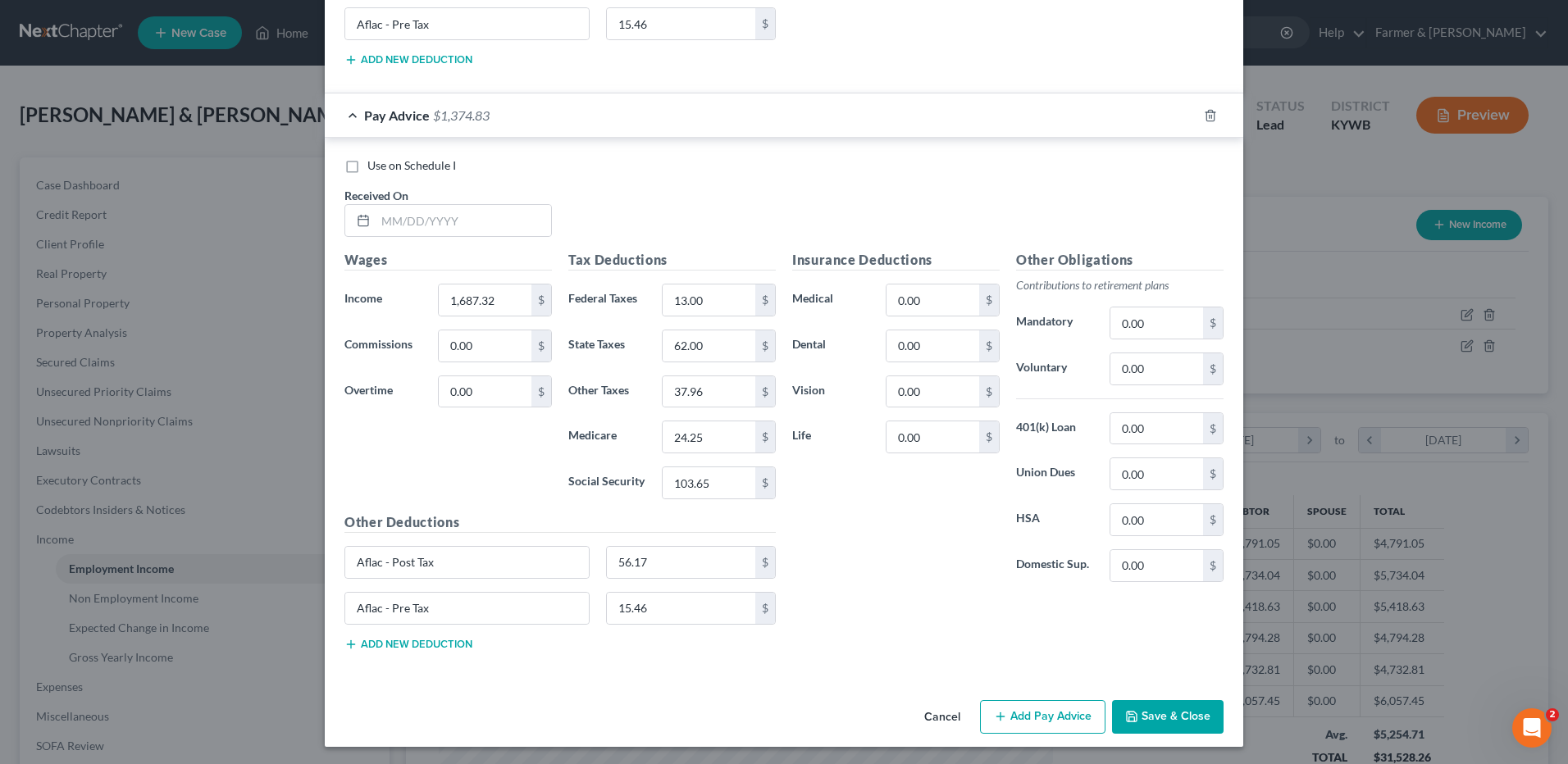
scroll to position [2160, 0]
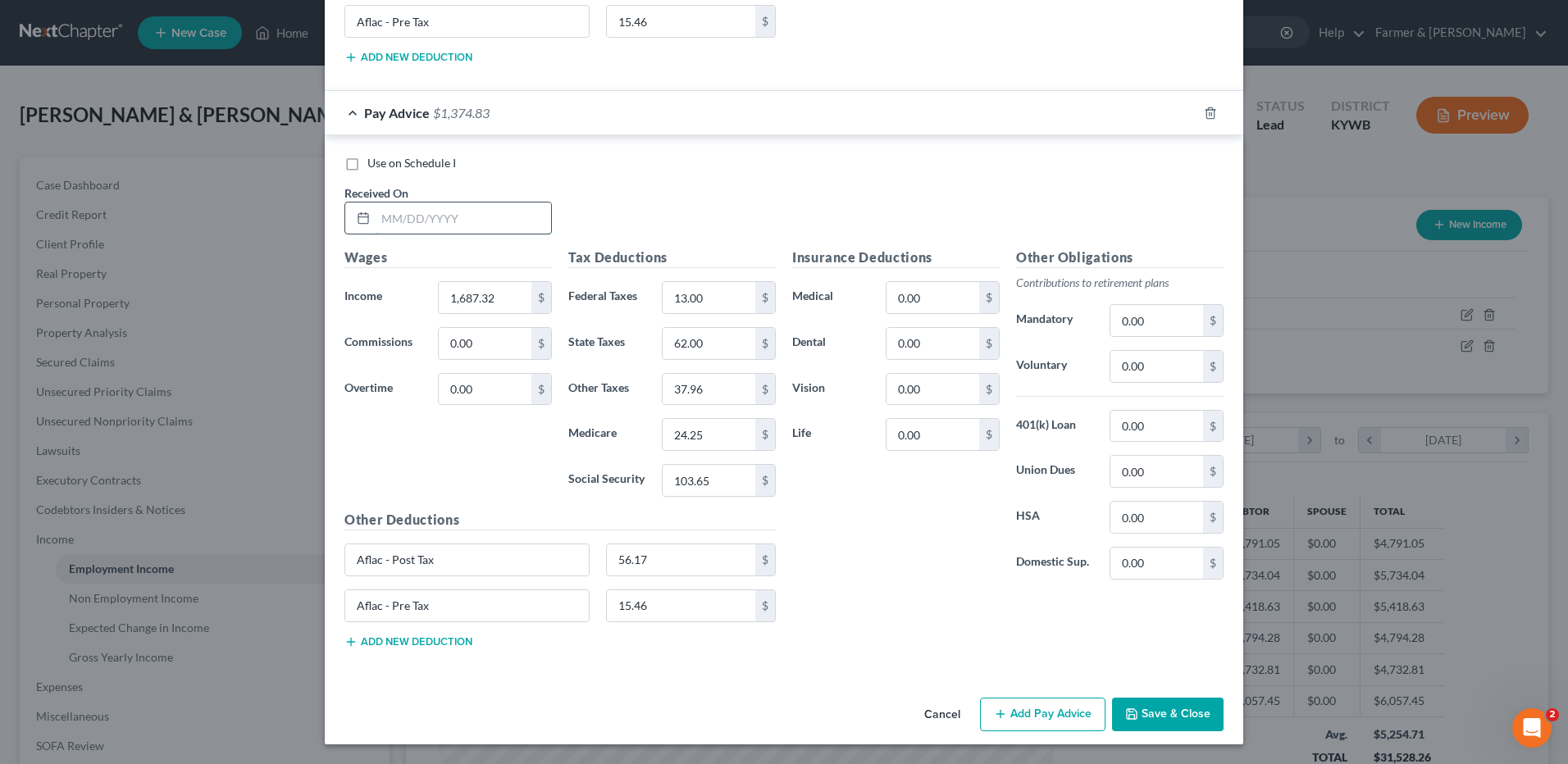
click at [501, 216] on input "text" at bounding box center [463, 217] width 176 height 31
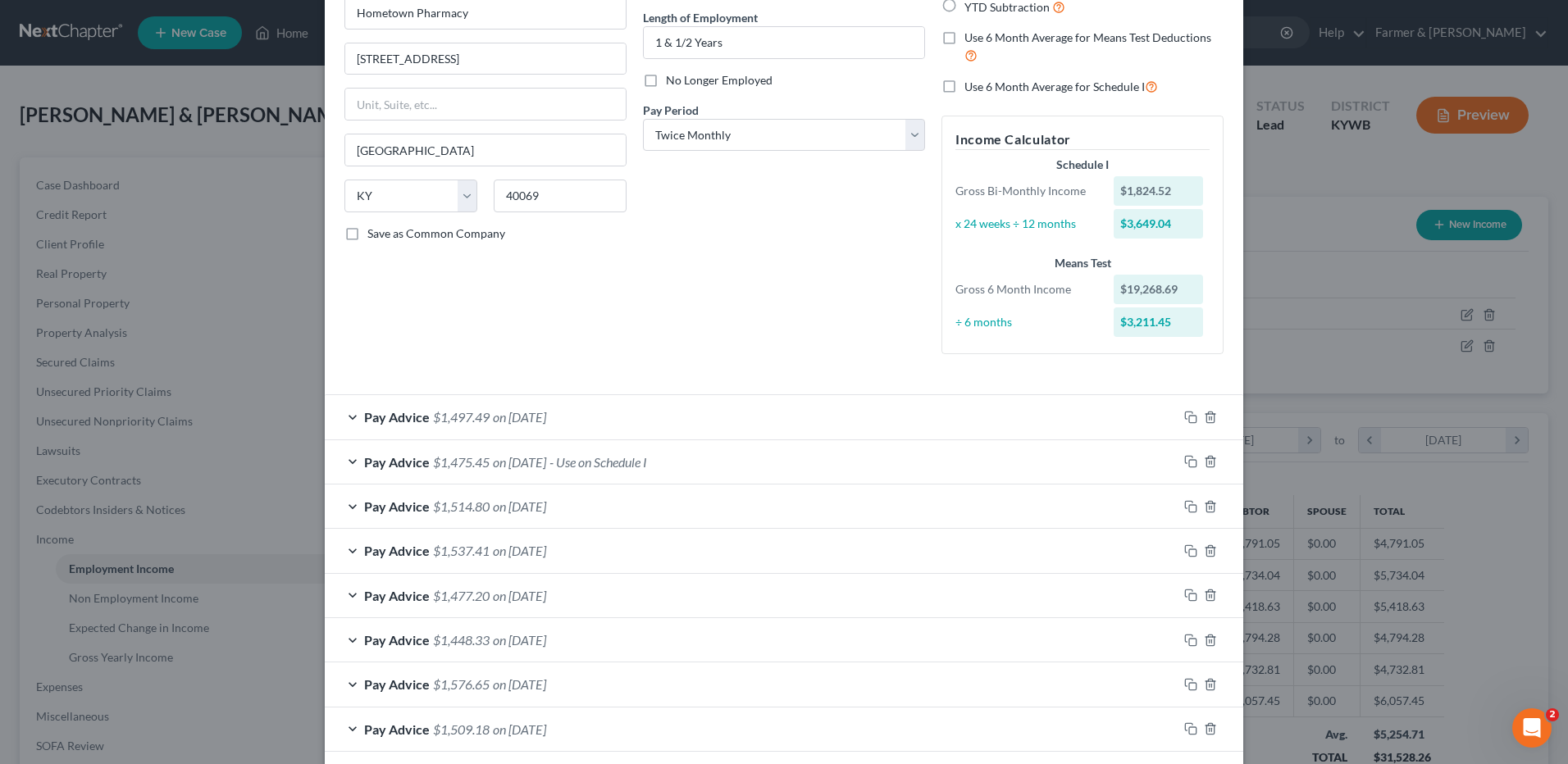
scroll to position [0, 0]
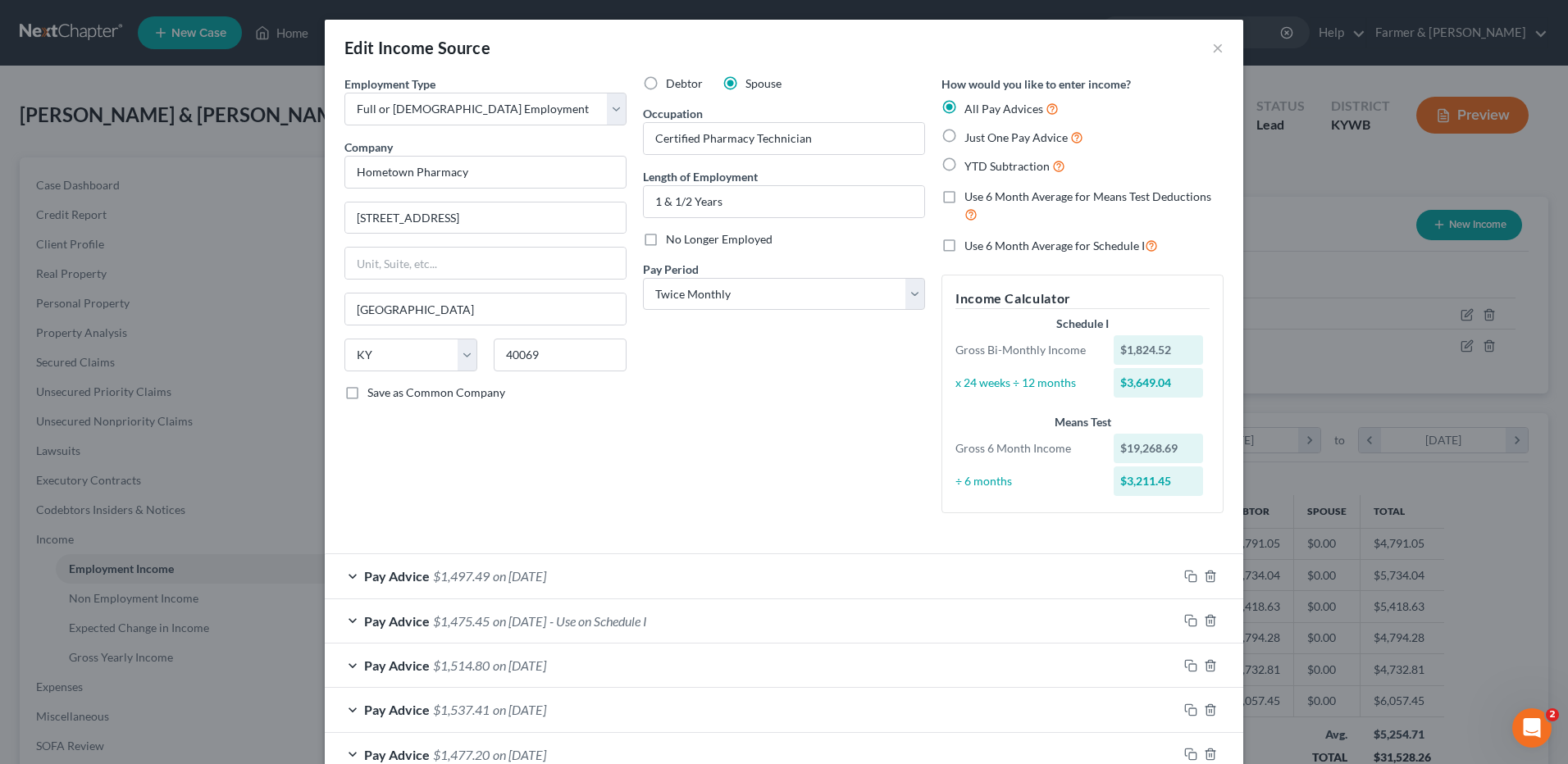
drag, startPoint x: 941, startPoint y: 241, endPoint x: 1029, endPoint y: 400, distance: 181.7
click at [964, 240] on label "Use 6 Month Average for Schedule I" at bounding box center [1061, 245] width 193 height 19
click at [971, 240] on input "Use 6 Month Average for Schedule I" at bounding box center [976, 241] width 11 height 11
click at [750, 292] on select "Select Monthly Twice Monthly Every Other Week Weekly" at bounding box center [784, 293] width 282 height 33
click at [750, 301] on select "Select Monthly Twice Monthly Every Other Week Weekly" at bounding box center [784, 293] width 282 height 33
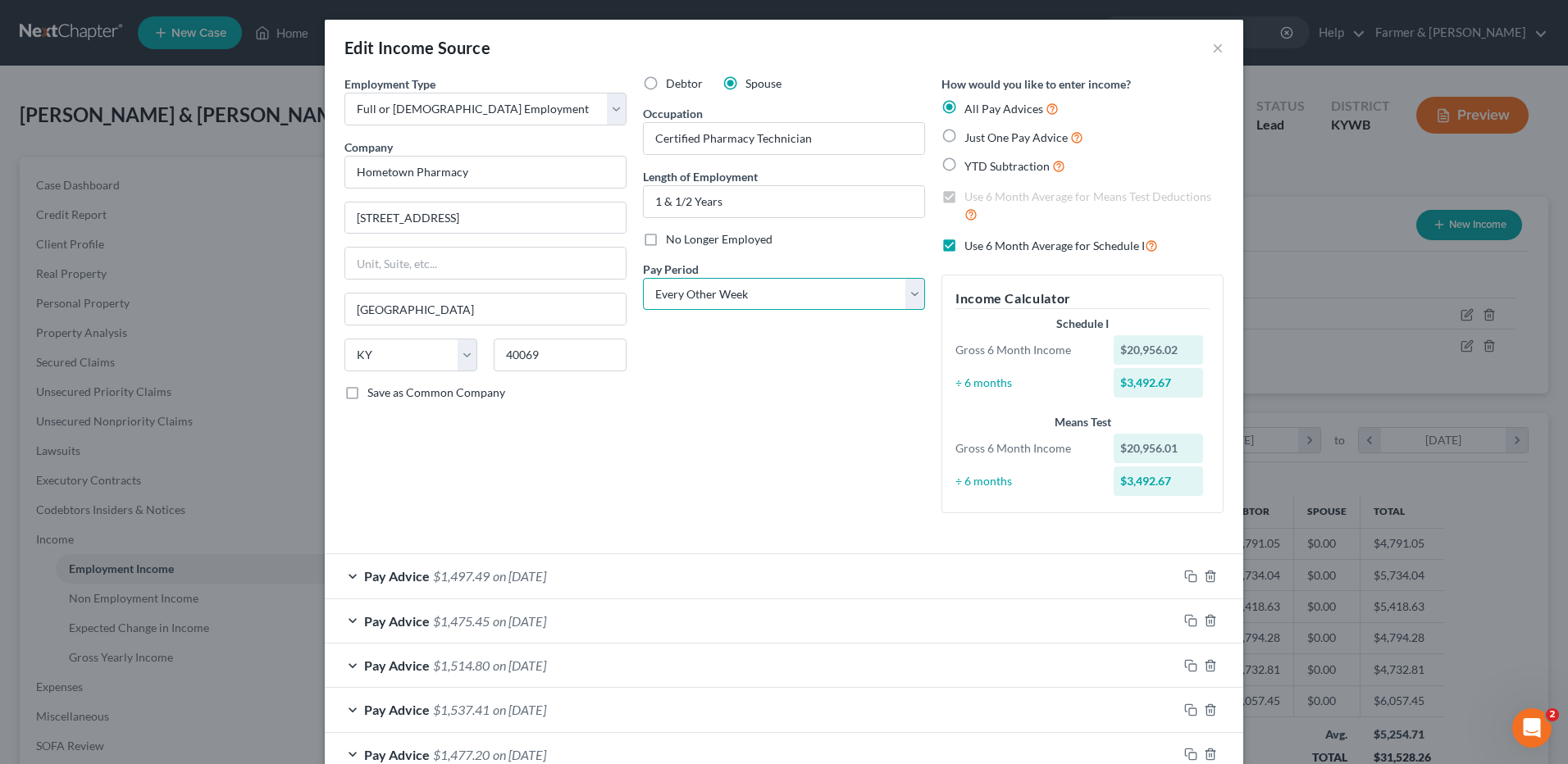
click at [643, 277] on select "Select Monthly Twice Monthly Every Other Week Weekly" at bounding box center [784, 293] width 282 height 33
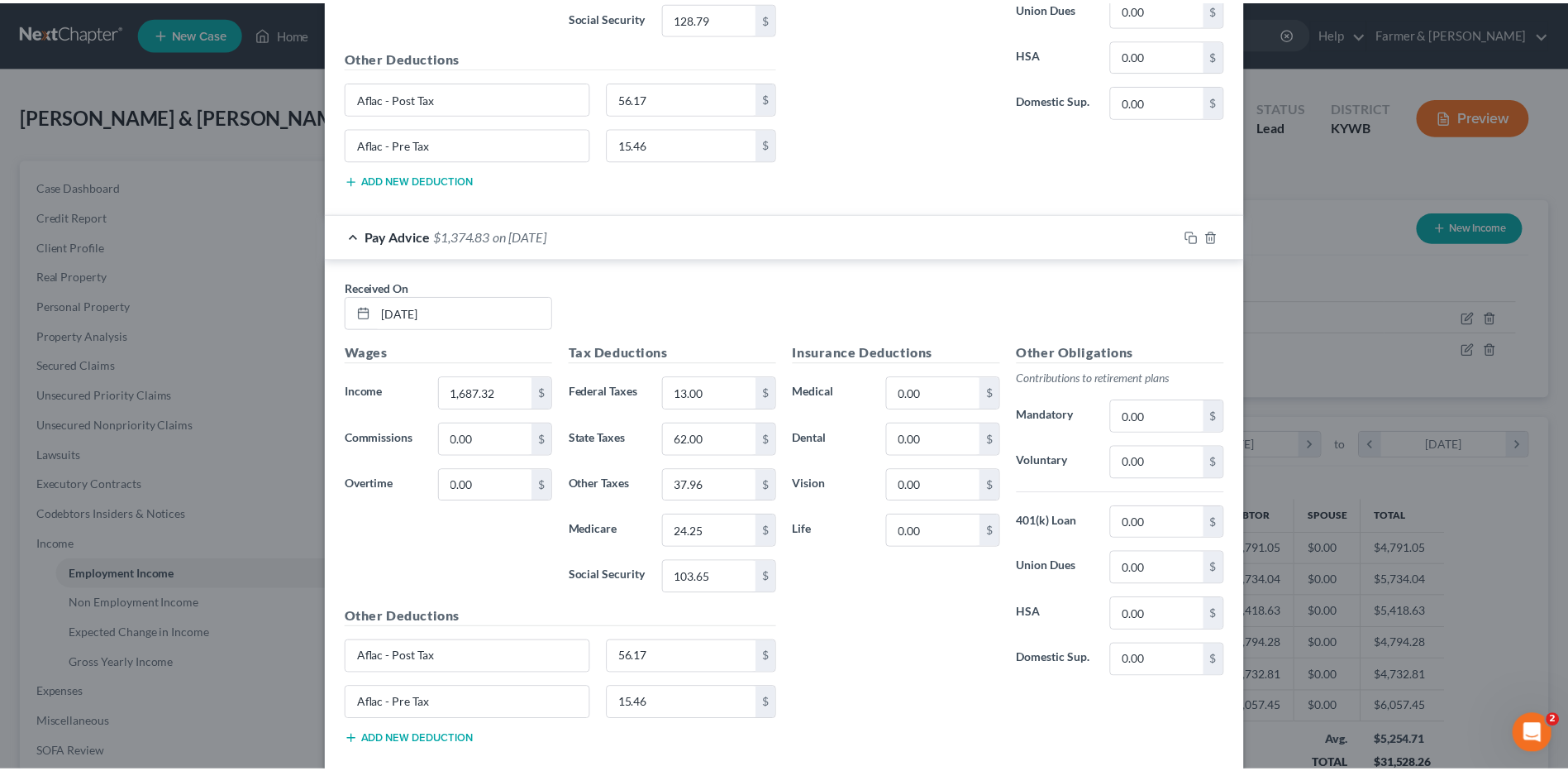
scroll to position [2121, 0]
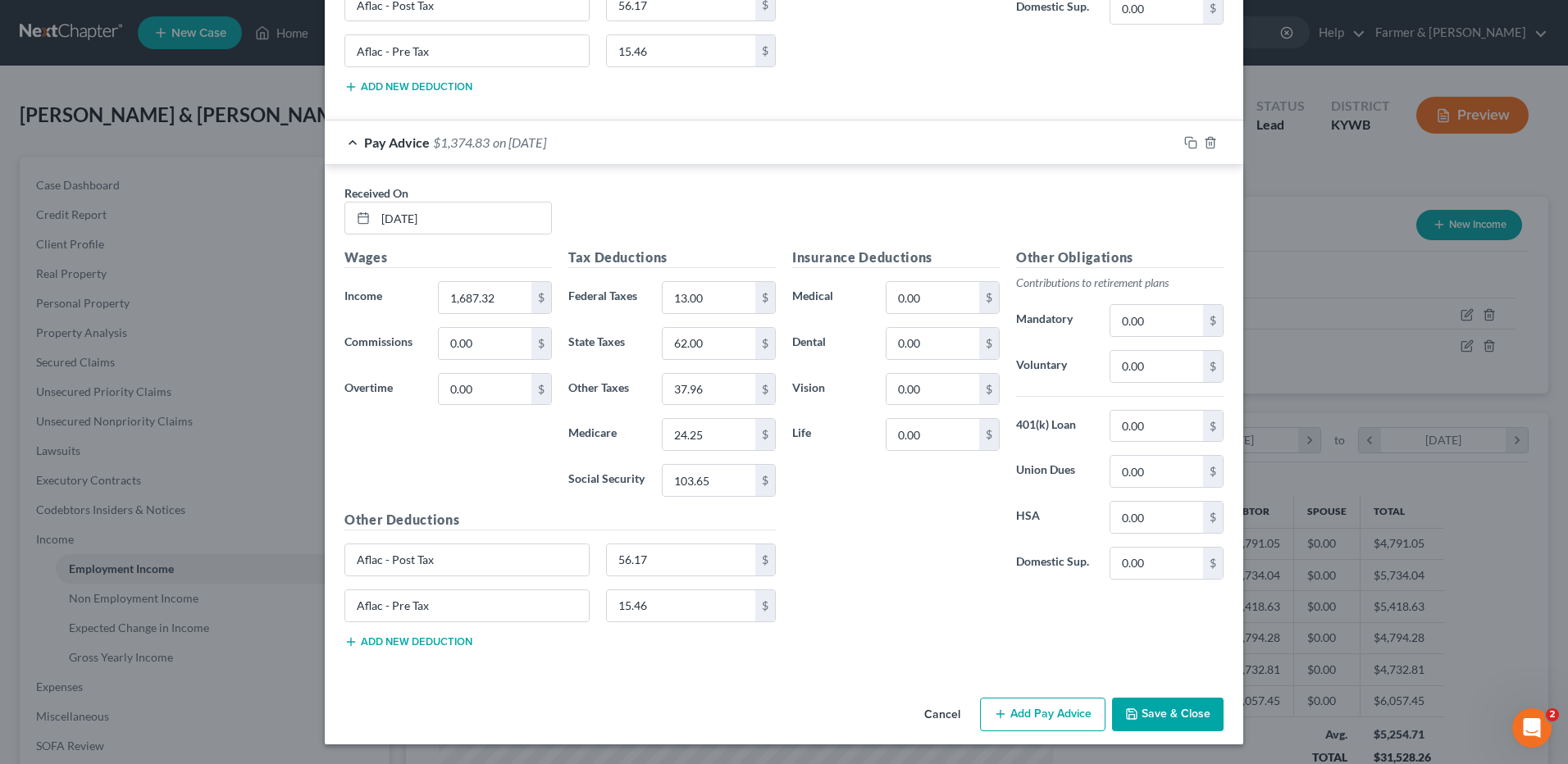
click at [1172, 712] on button "Save & Close" at bounding box center [1168, 714] width 112 height 35
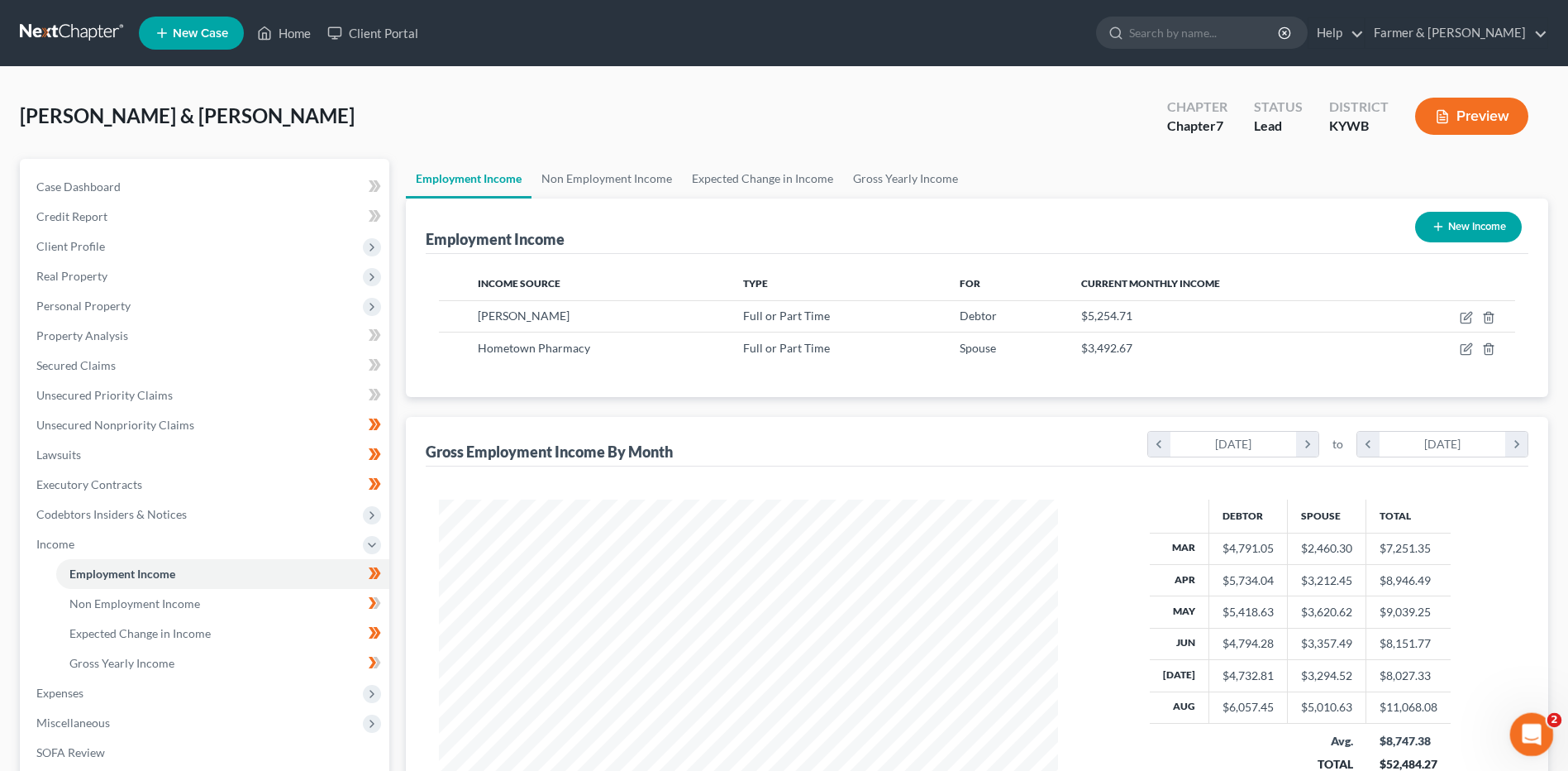
scroll to position [826680, 825901]
drag, startPoint x: 129, startPoint y: 649, endPoint x: 345, endPoint y: 573, distance: 229.0
click at [129, 649] on link "Gross Yearly Income" at bounding box center [223, 663] width 333 height 30
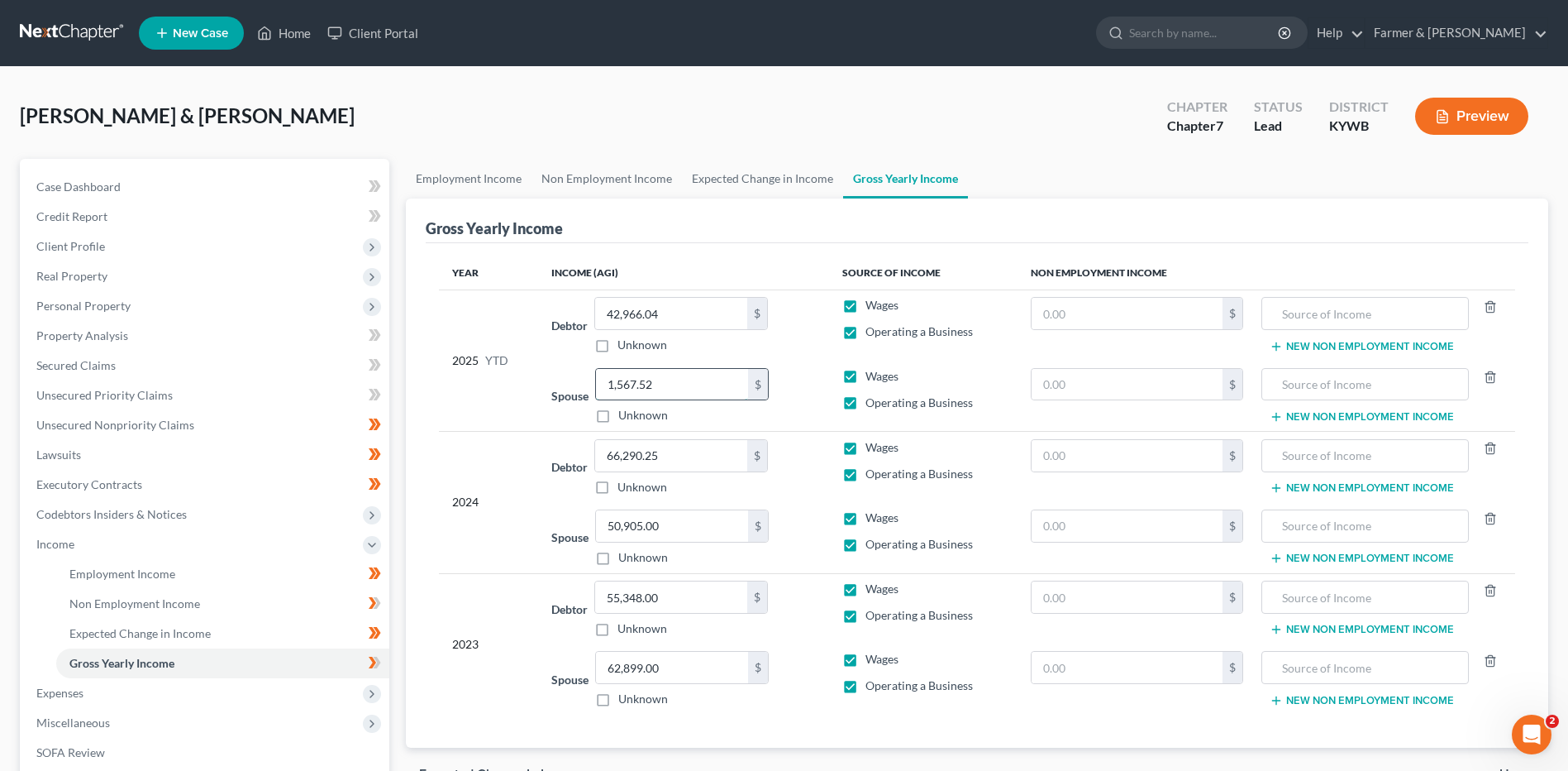
click at [683, 390] on input "1,567.52" at bounding box center [672, 384] width 152 height 31
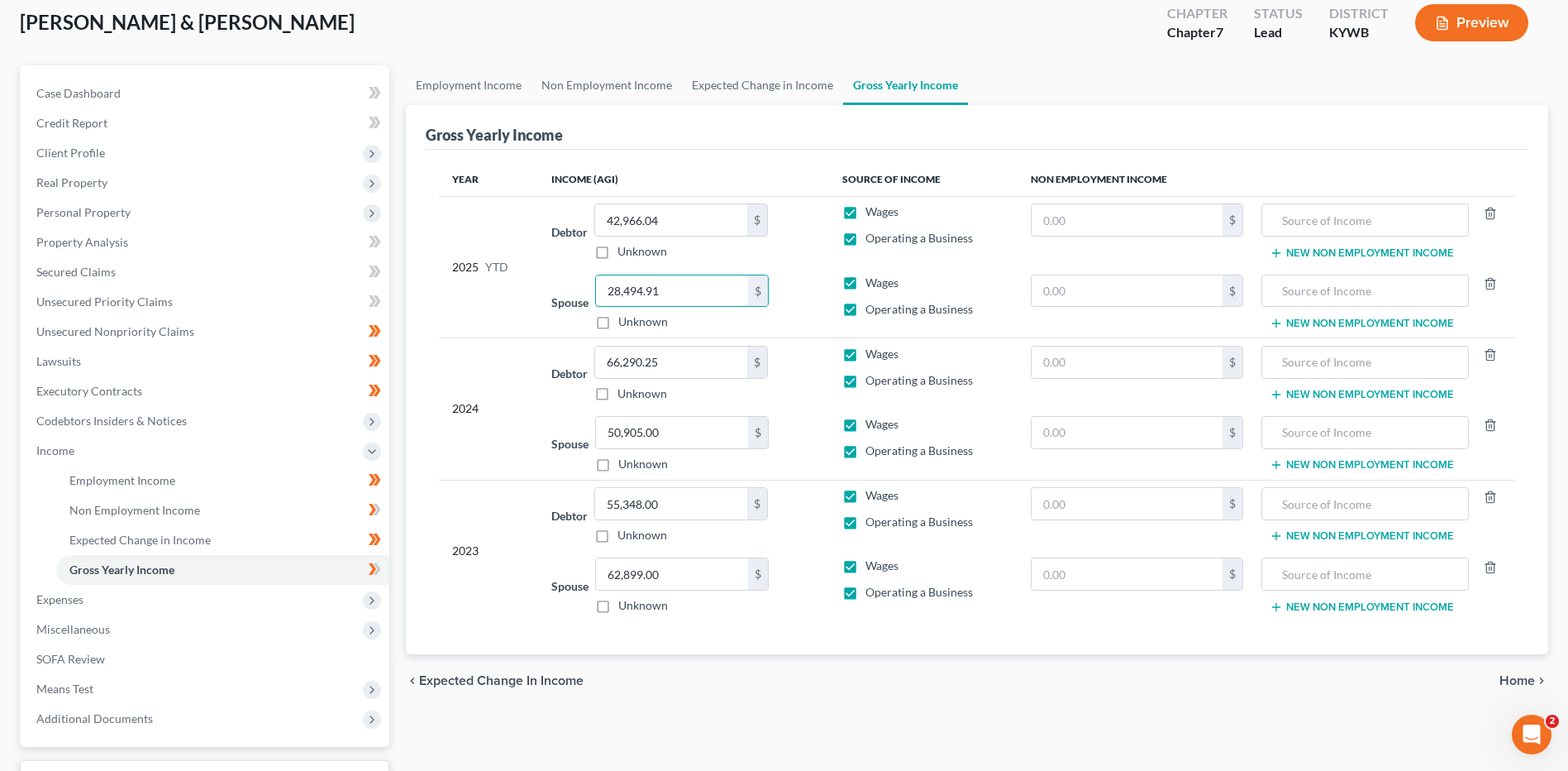
scroll to position [227, 0]
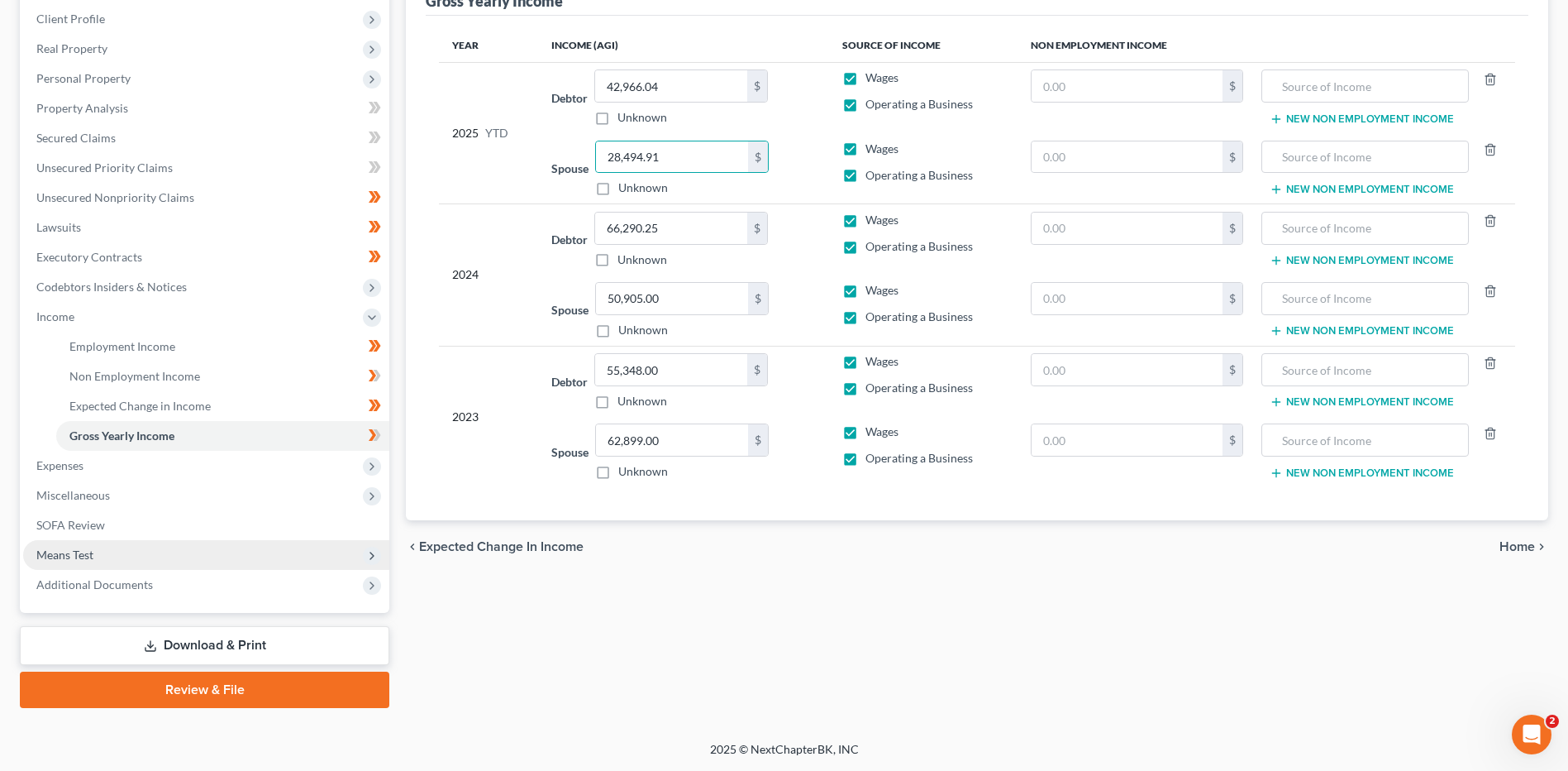
click at [80, 543] on span "Means Test" at bounding box center [207, 555] width 367 height 30
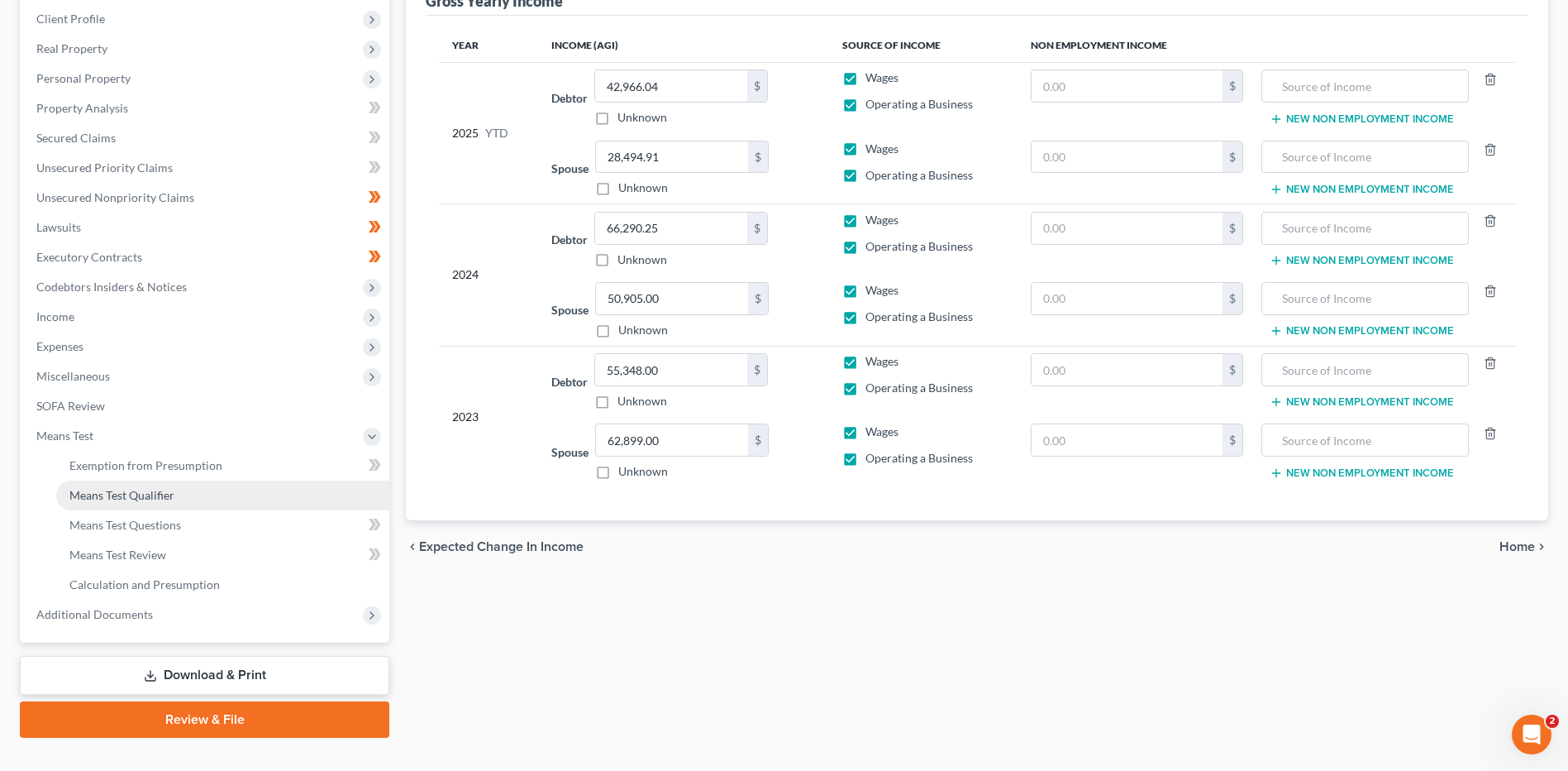
click at [162, 503] on link "Means Test Qualifier" at bounding box center [223, 495] width 333 height 30
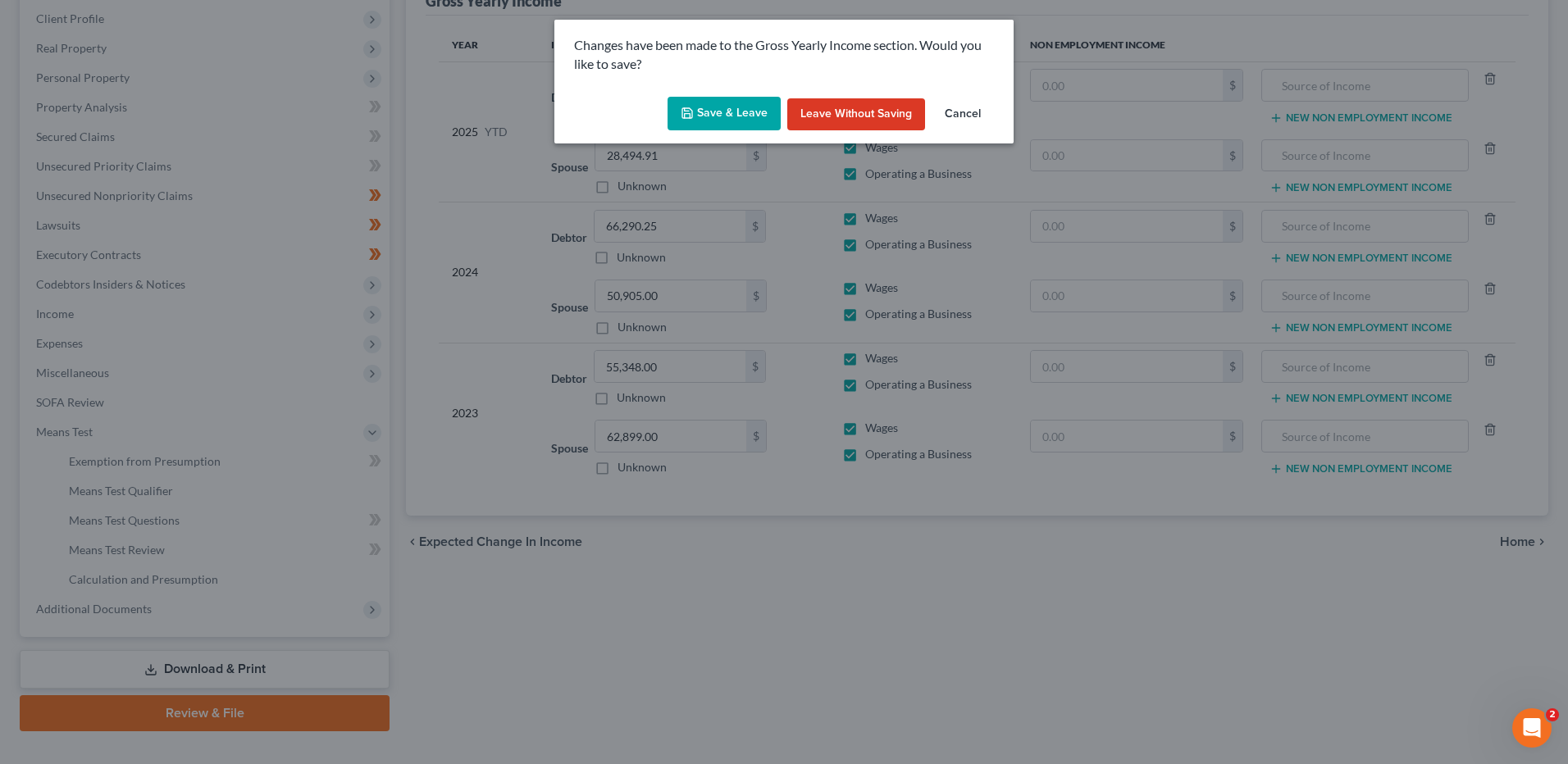
click at [702, 118] on button "Save & Leave" at bounding box center [725, 113] width 114 height 35
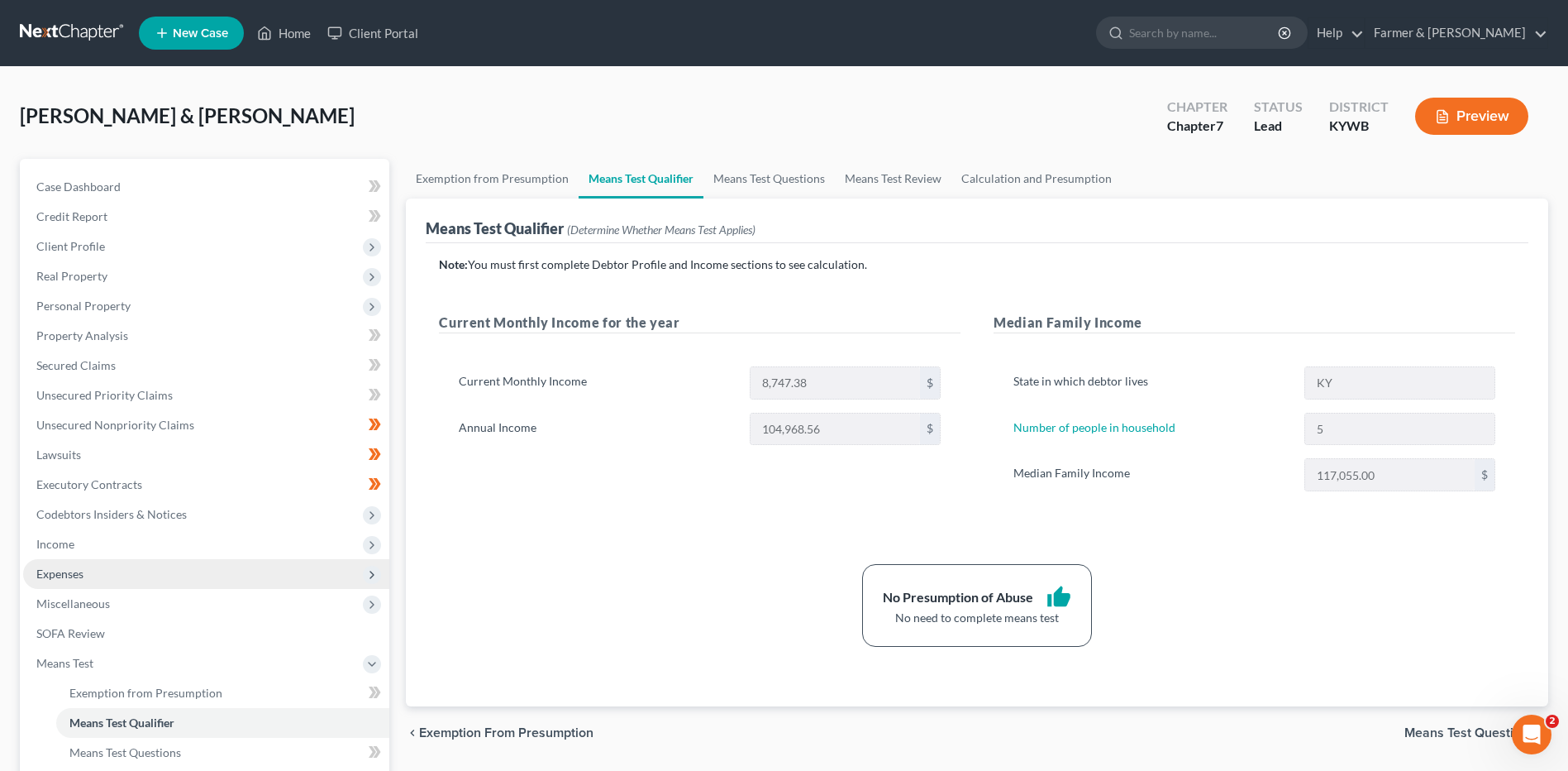
click at [87, 569] on span "Expenses" at bounding box center [207, 573] width 367 height 30
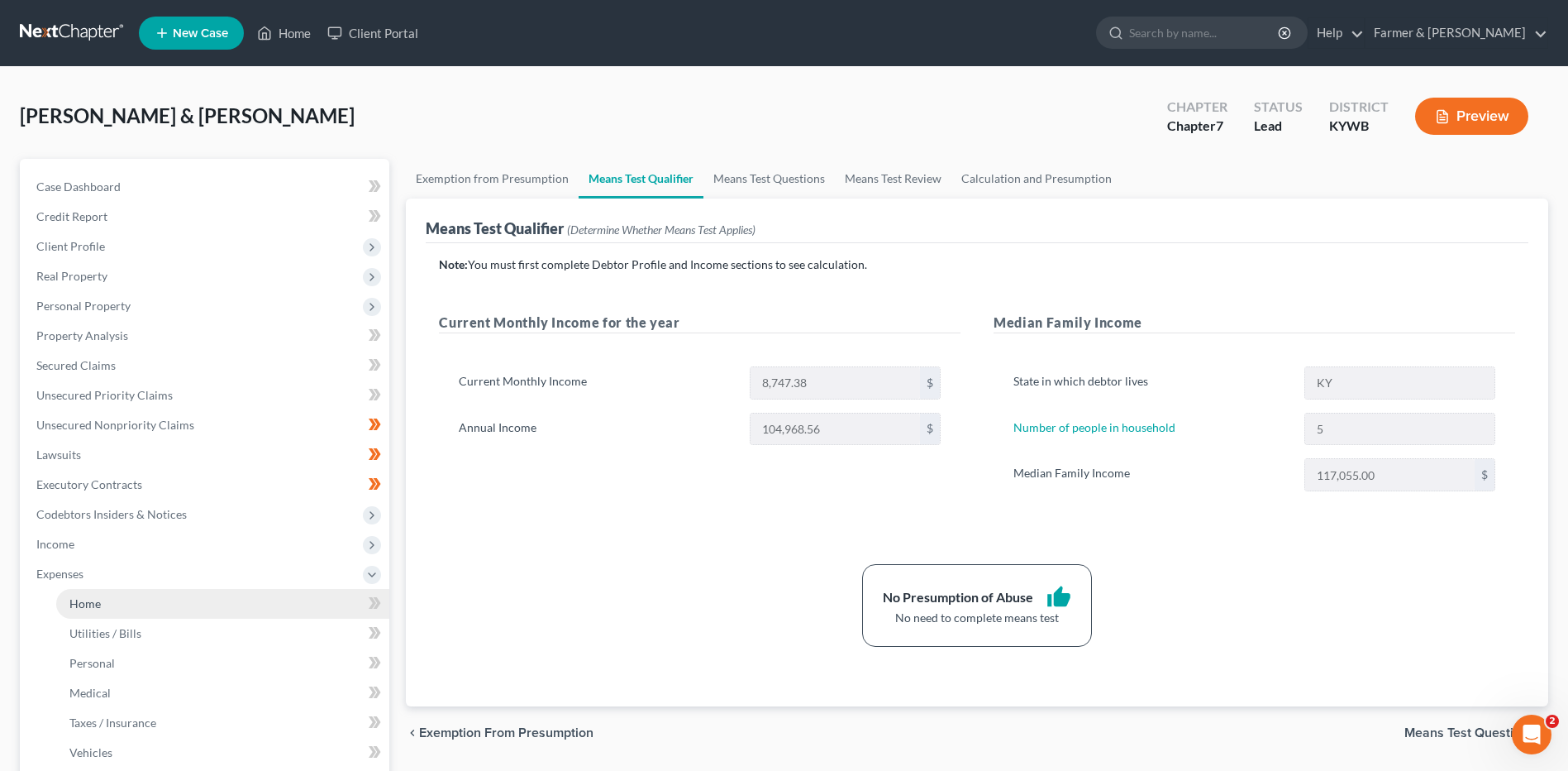
click at [110, 597] on link "Home" at bounding box center [223, 603] width 333 height 30
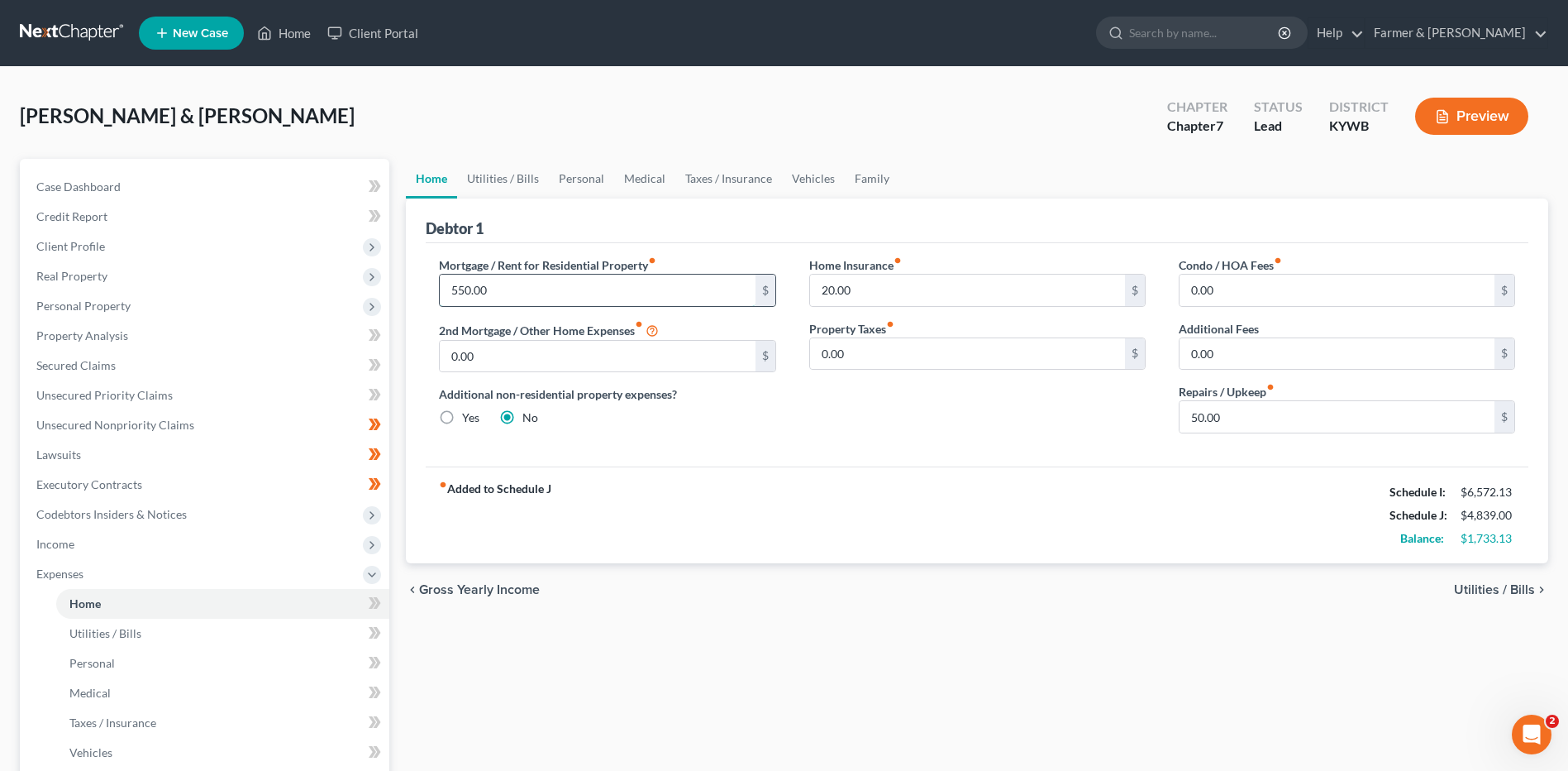
click at [498, 280] on input "550.00" at bounding box center [597, 290] width 315 height 31
click at [1293, 420] on input "50.00" at bounding box center [1336, 416] width 315 height 31
click at [164, 634] on link "Utilities / Bills" at bounding box center [223, 633] width 333 height 30
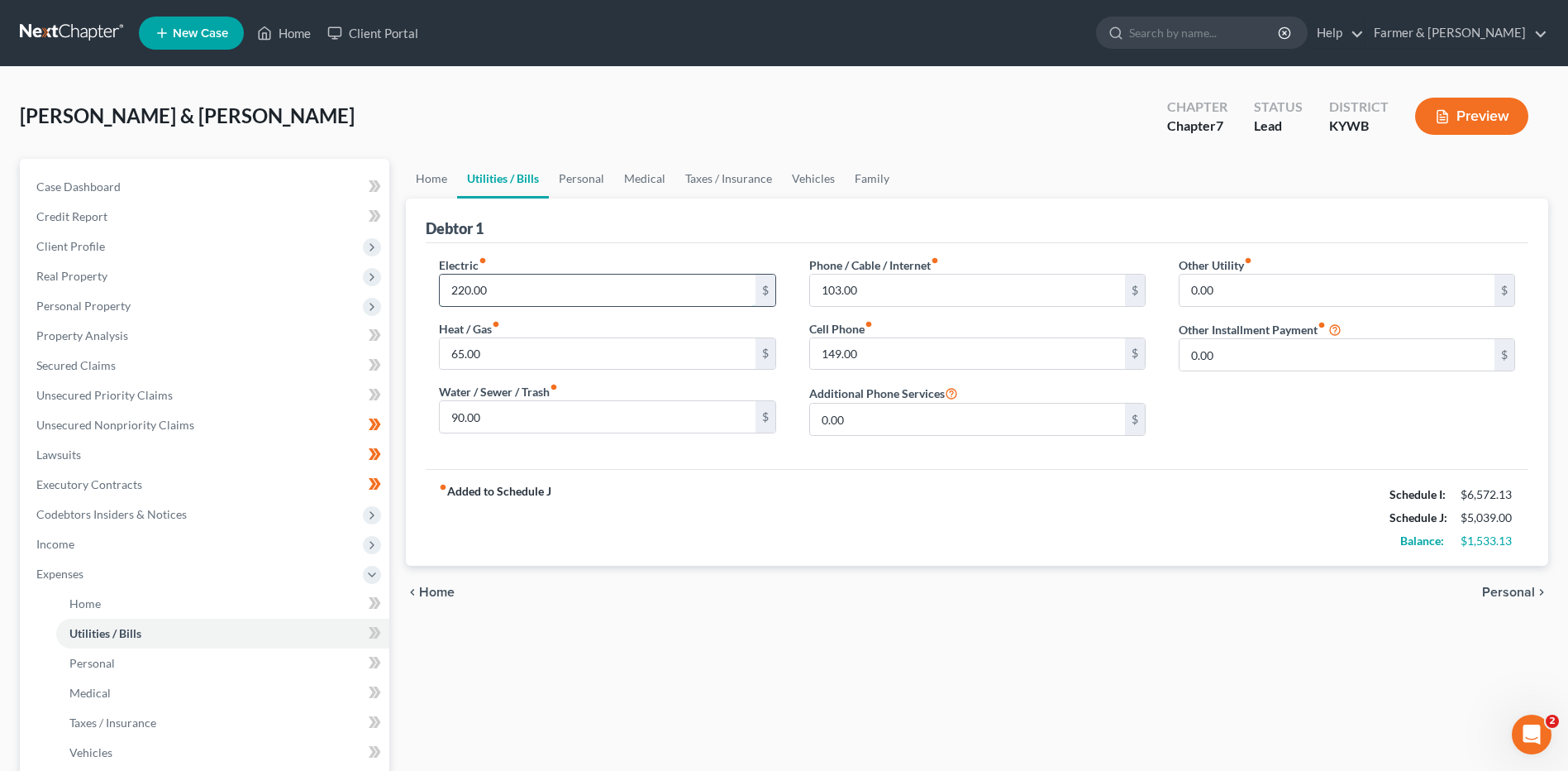
click at [533, 295] on input "220.00" at bounding box center [597, 290] width 315 height 31
click at [981, 296] on input "103.00" at bounding box center [967, 290] width 315 height 31
click at [148, 653] on link "Personal" at bounding box center [223, 663] width 333 height 30
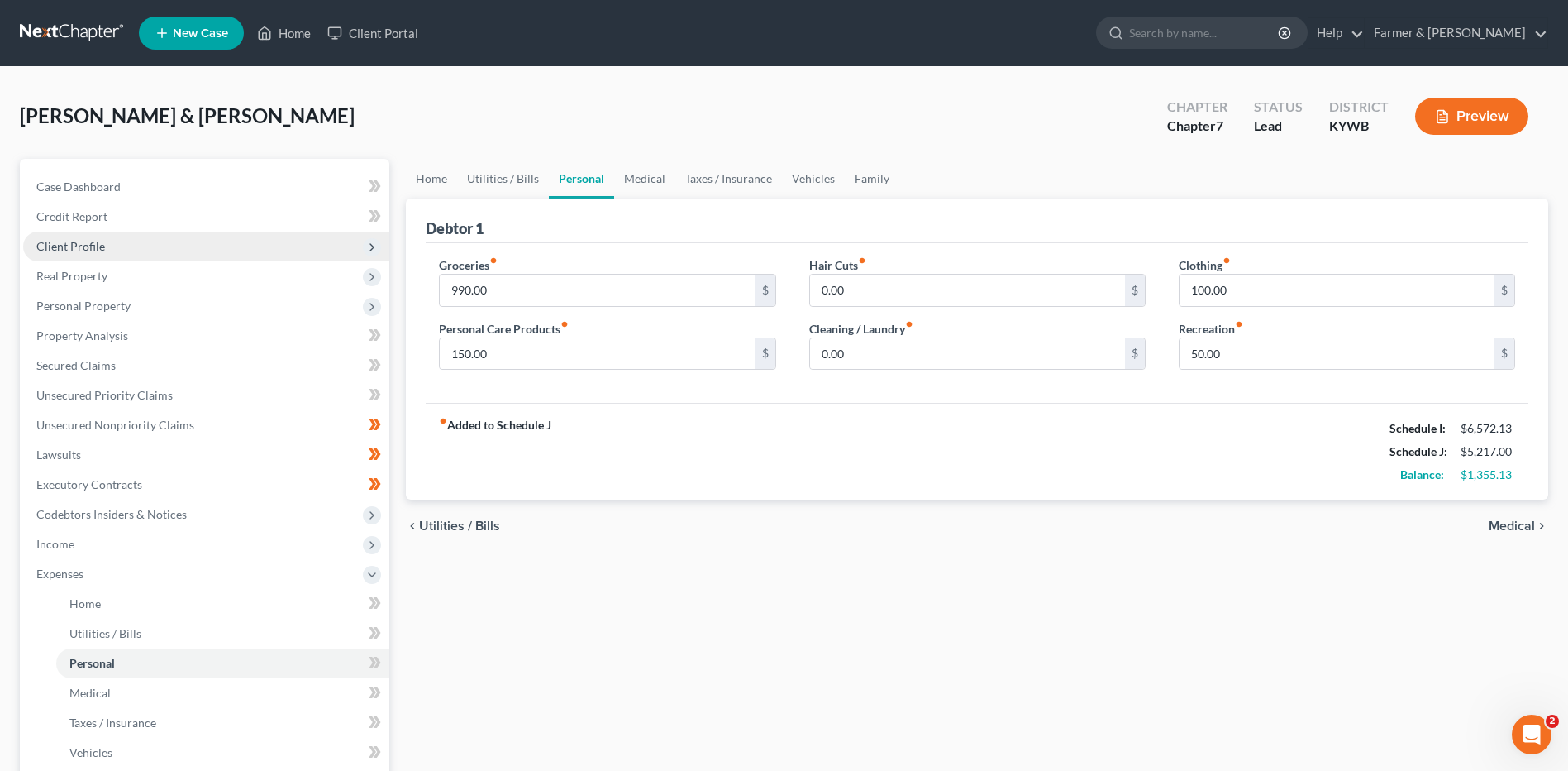
click at [181, 244] on span "Client Profile" at bounding box center [207, 246] width 367 height 30
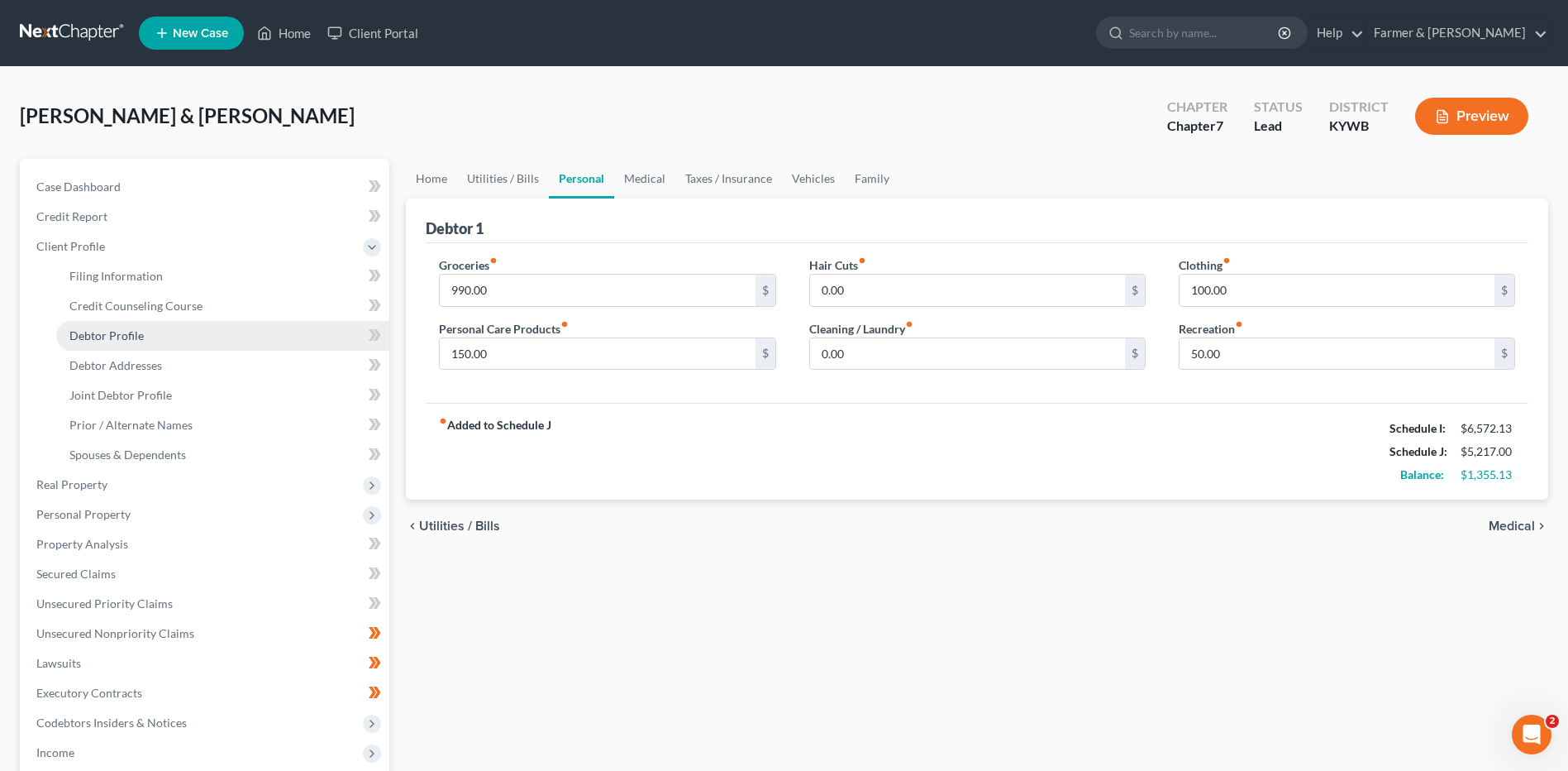
click at [166, 332] on link "Debtor Profile" at bounding box center [223, 335] width 333 height 30
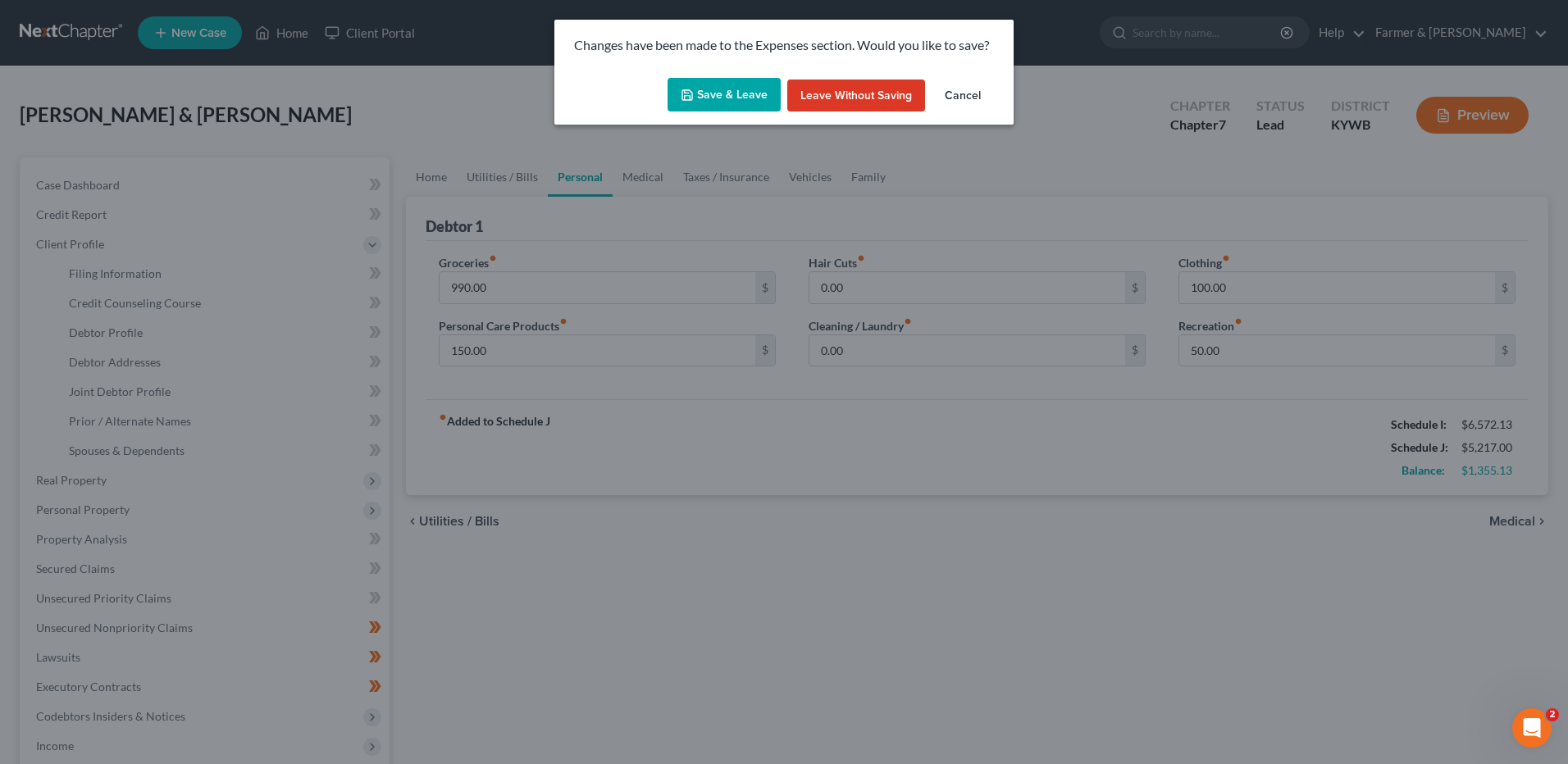
click at [694, 83] on button "Save & Leave" at bounding box center [725, 95] width 114 height 35
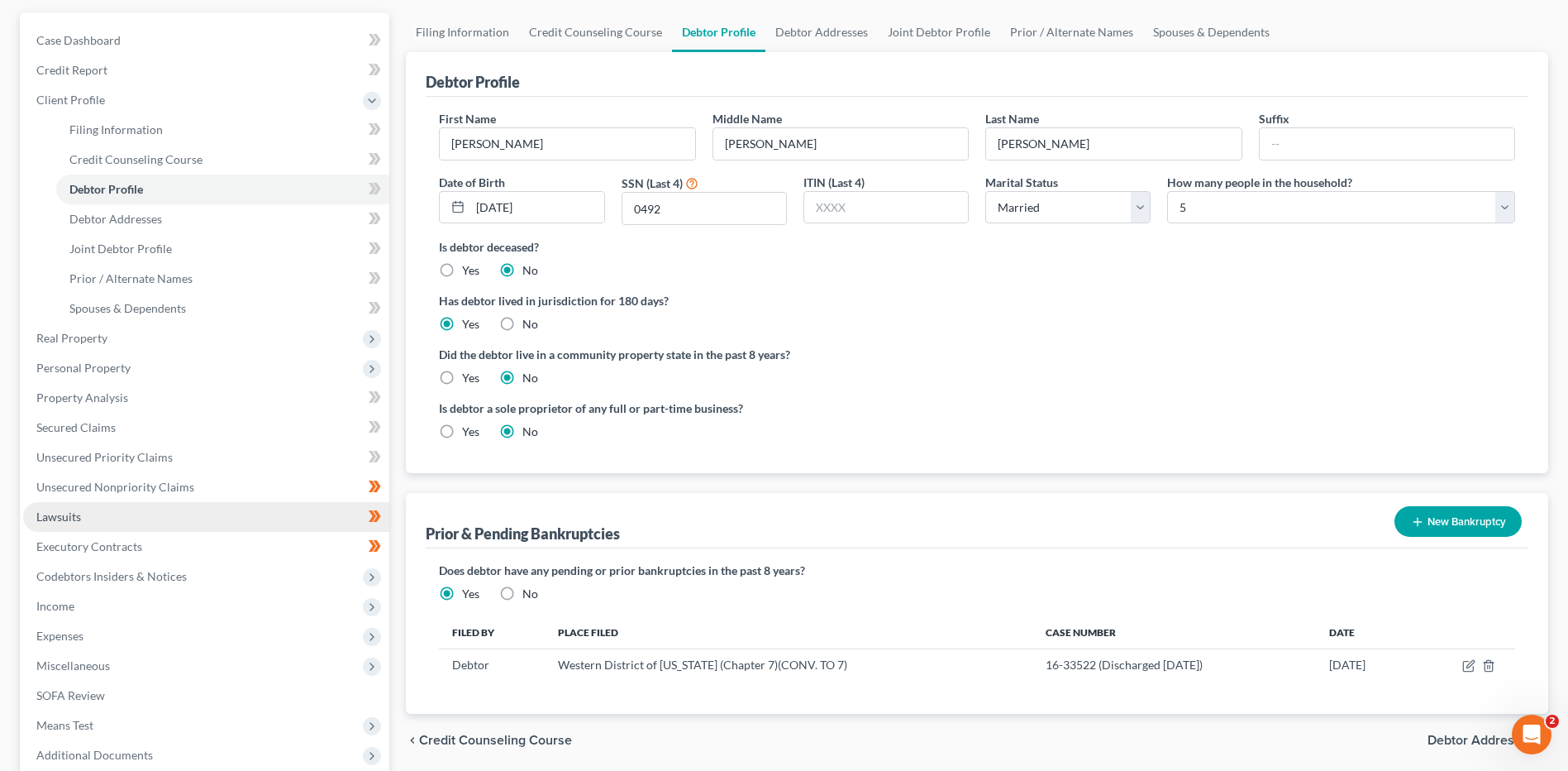
scroll to position [165, 0]
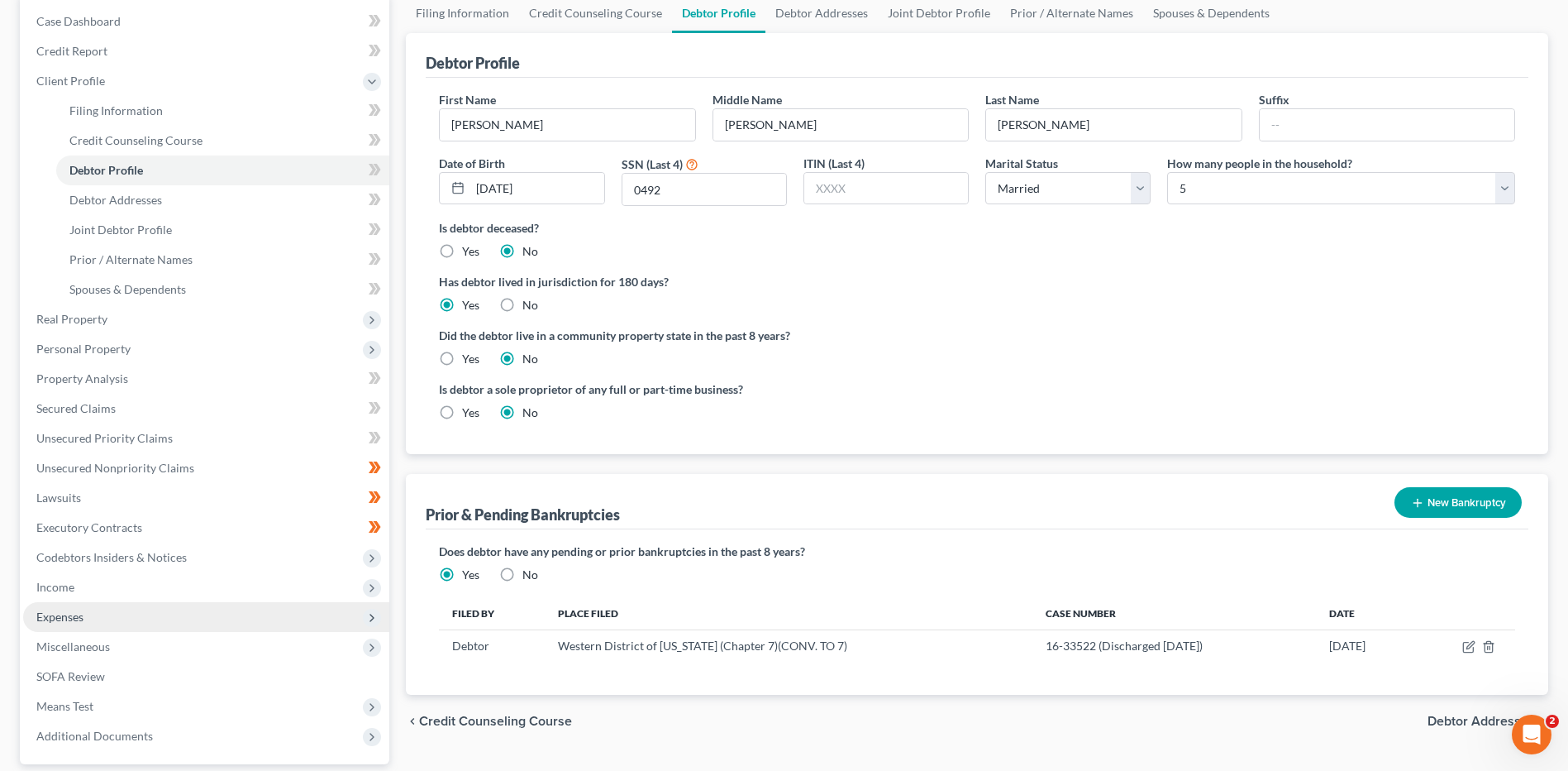
click at [107, 626] on span "Expenses" at bounding box center [207, 616] width 367 height 30
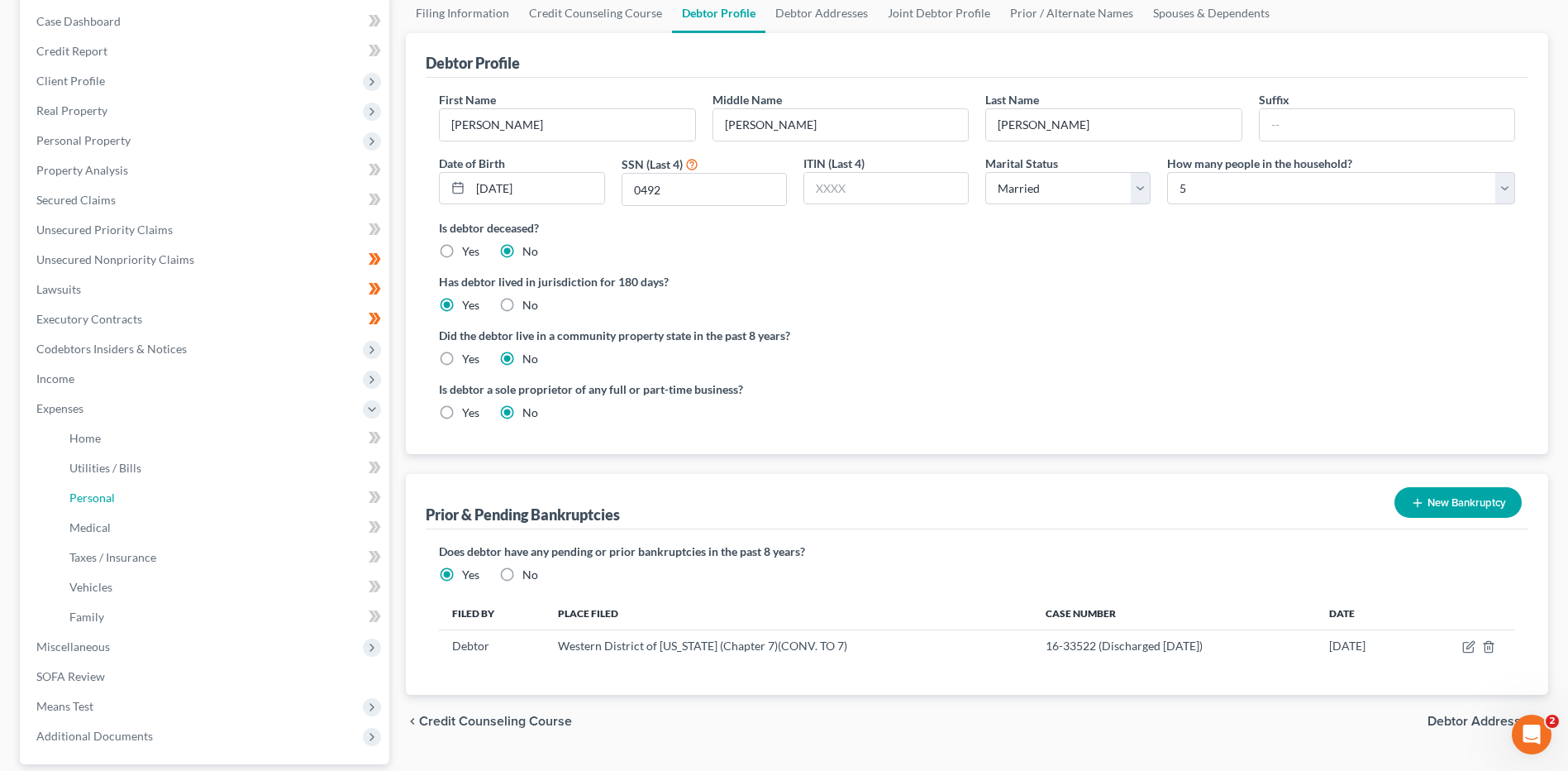
drag, startPoint x: 158, startPoint y: 503, endPoint x: 362, endPoint y: 433, distance: 215.7
click at [158, 502] on link "Personal" at bounding box center [223, 497] width 333 height 30
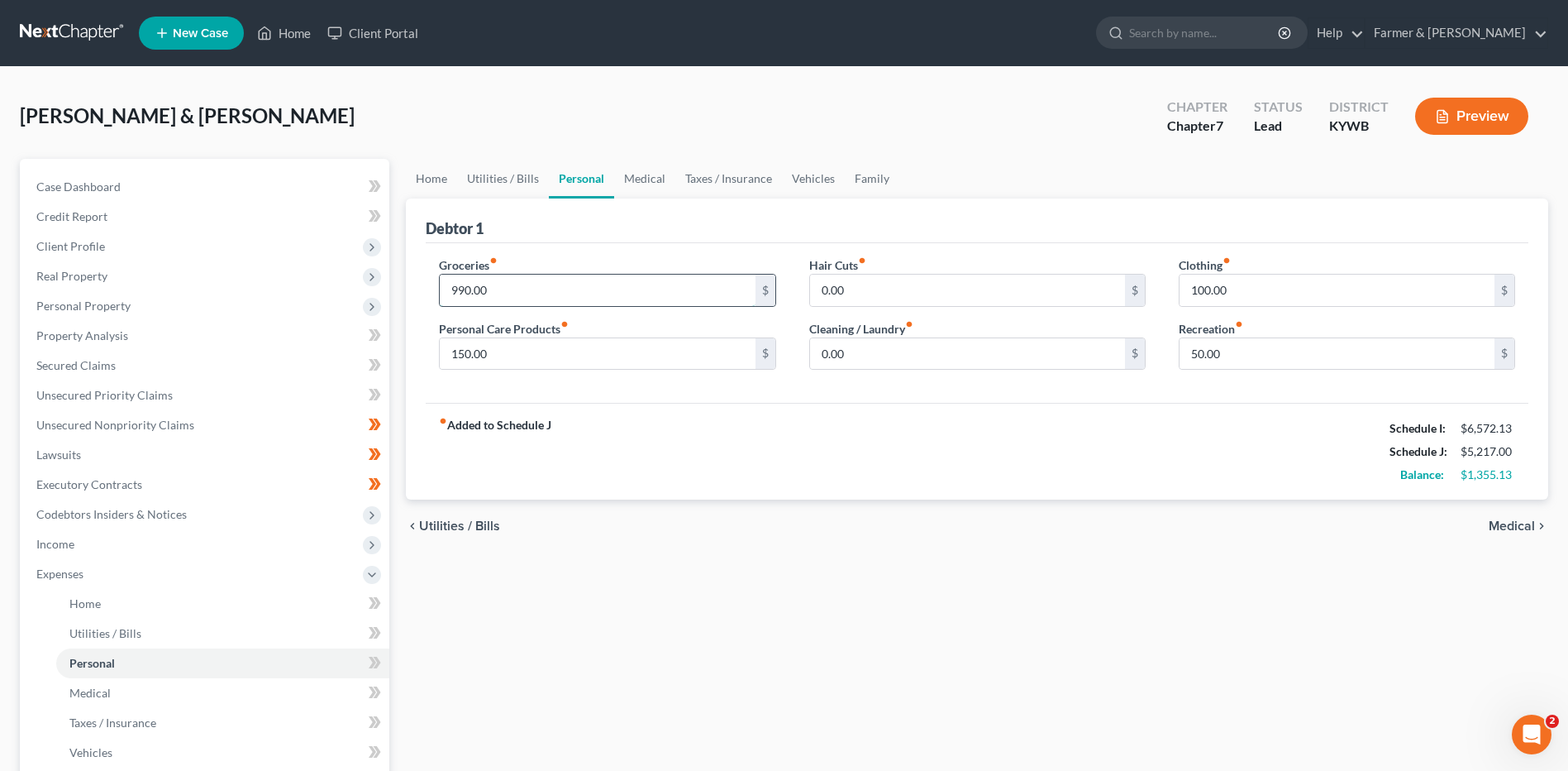
click at [543, 277] on input "990.00" at bounding box center [597, 290] width 315 height 31
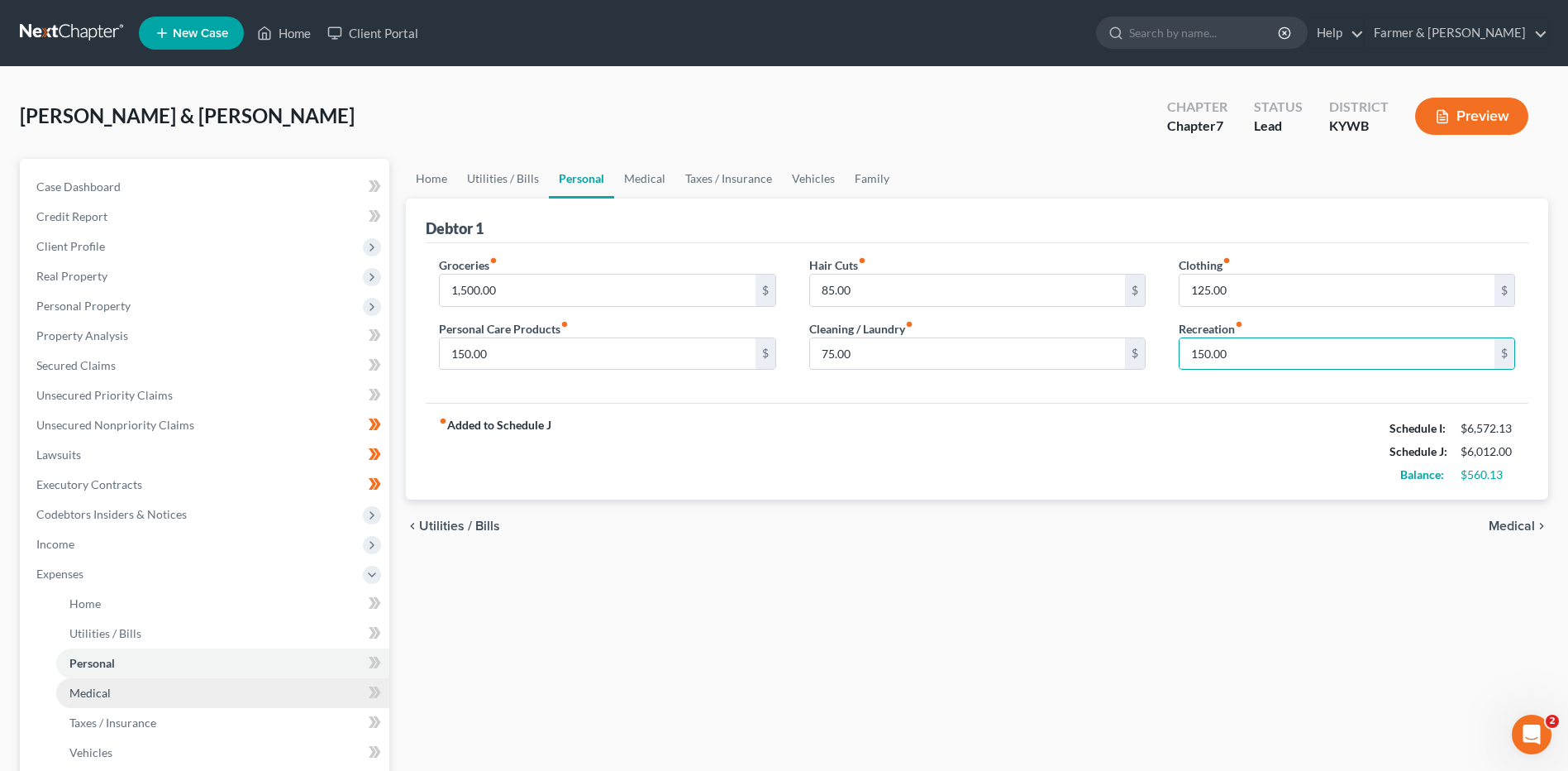
click at [187, 683] on link "Medical" at bounding box center [223, 692] width 333 height 30
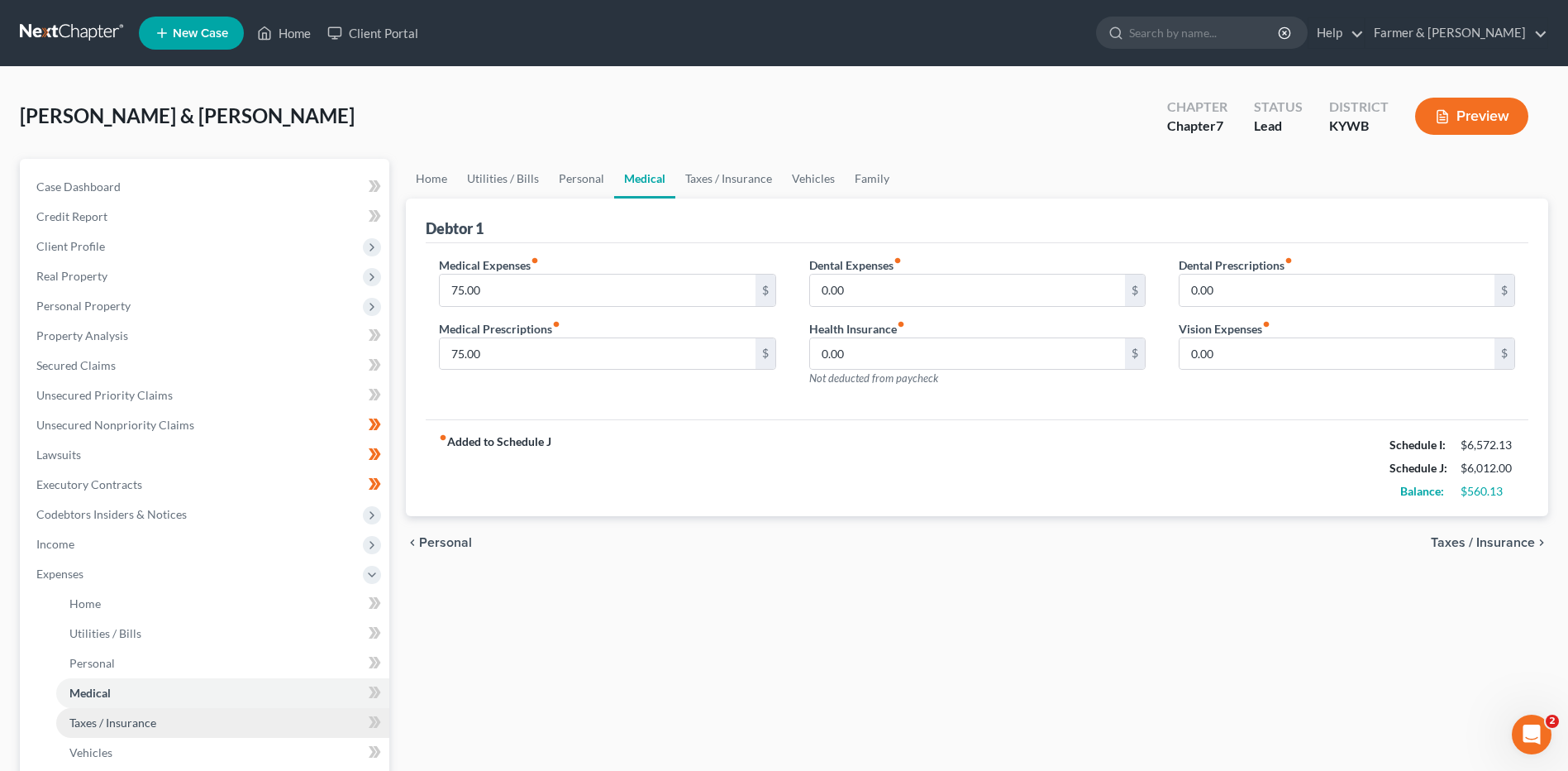
click at [141, 723] on span "Taxes / Insurance" at bounding box center [113, 723] width 87 height 14
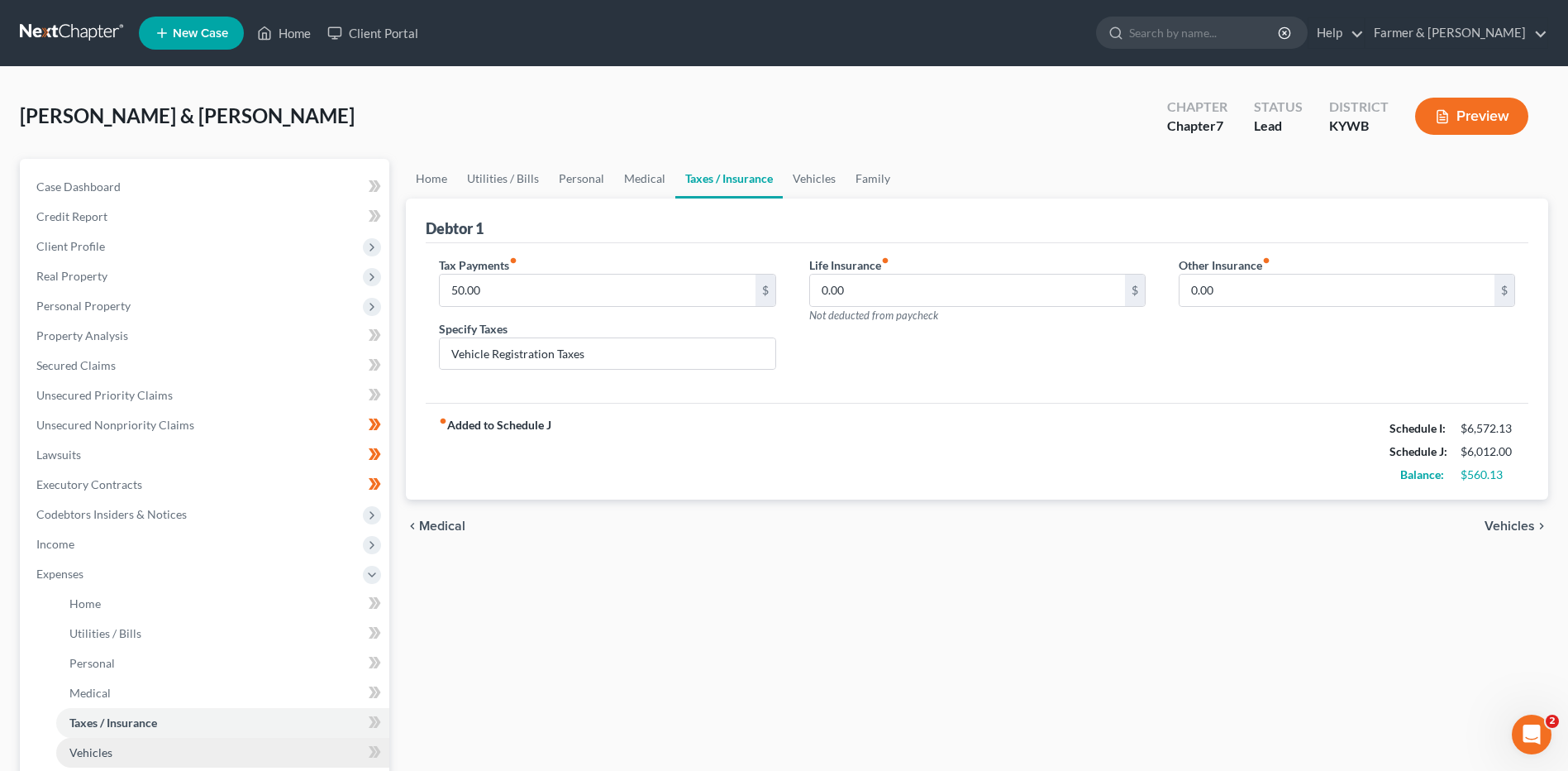
click at [133, 747] on link "Vehicles" at bounding box center [223, 752] width 333 height 30
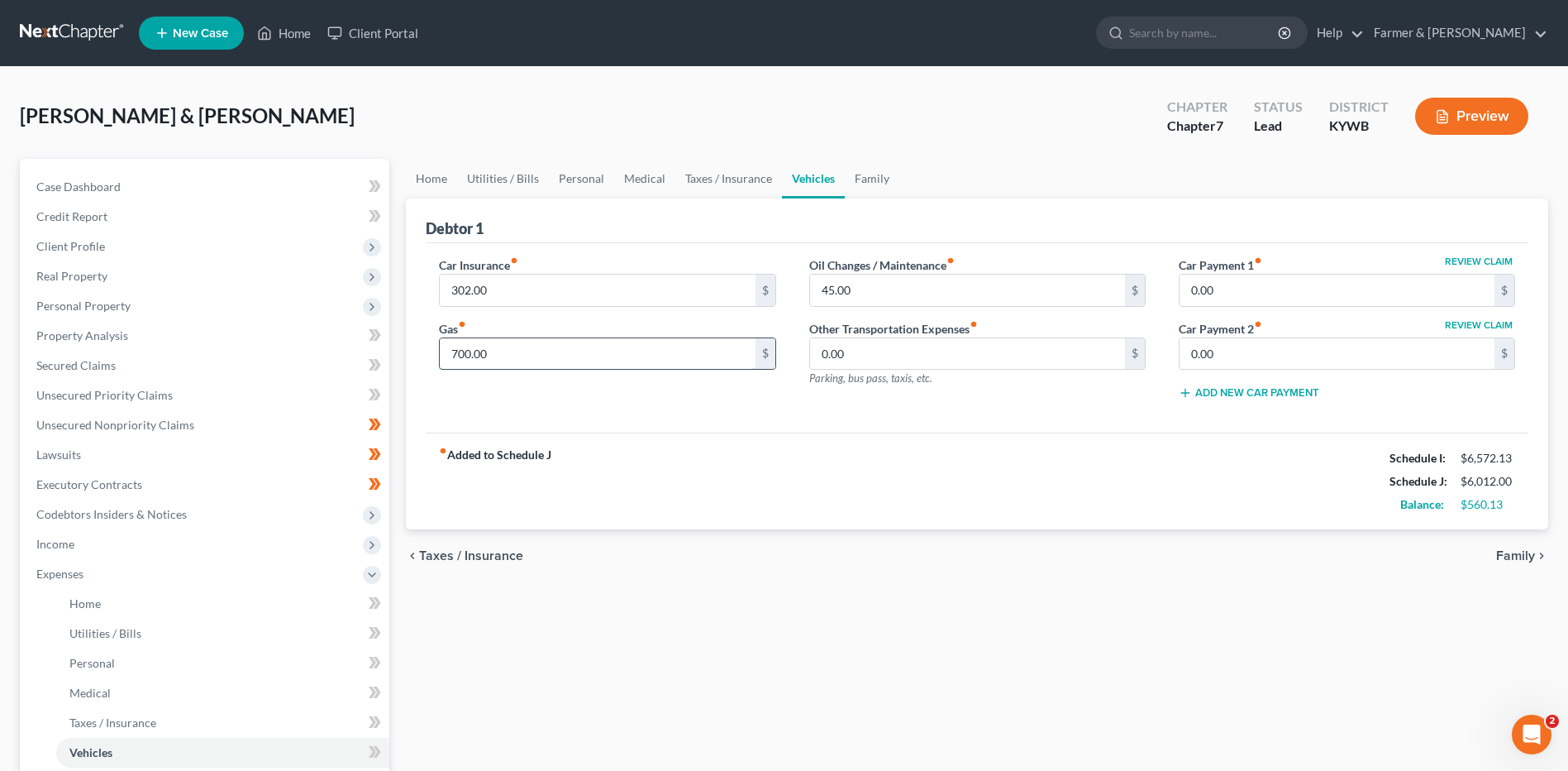
click at [535, 365] on input "700.00" at bounding box center [597, 353] width 315 height 31
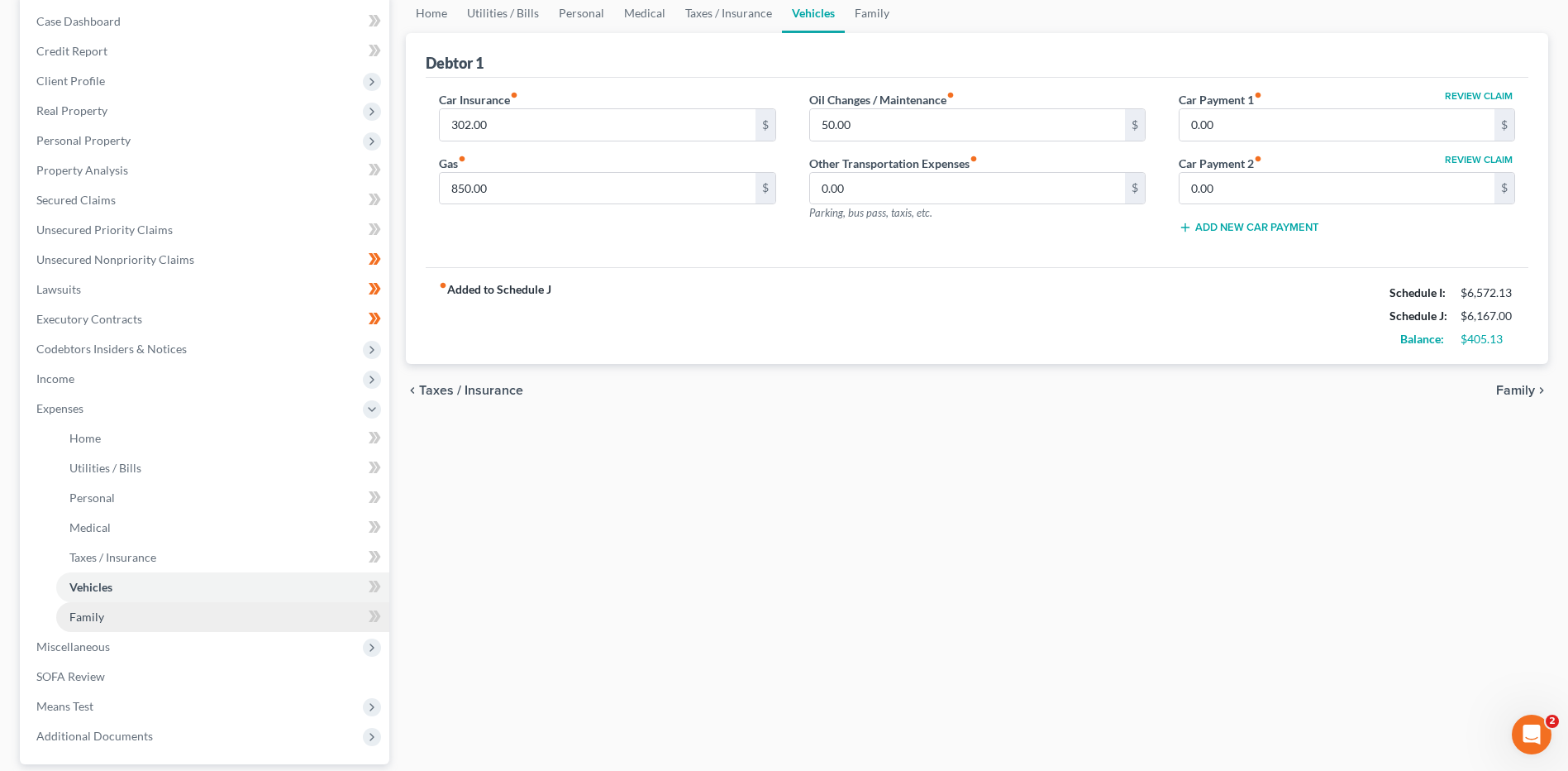
click at [157, 608] on link "Family" at bounding box center [223, 616] width 333 height 30
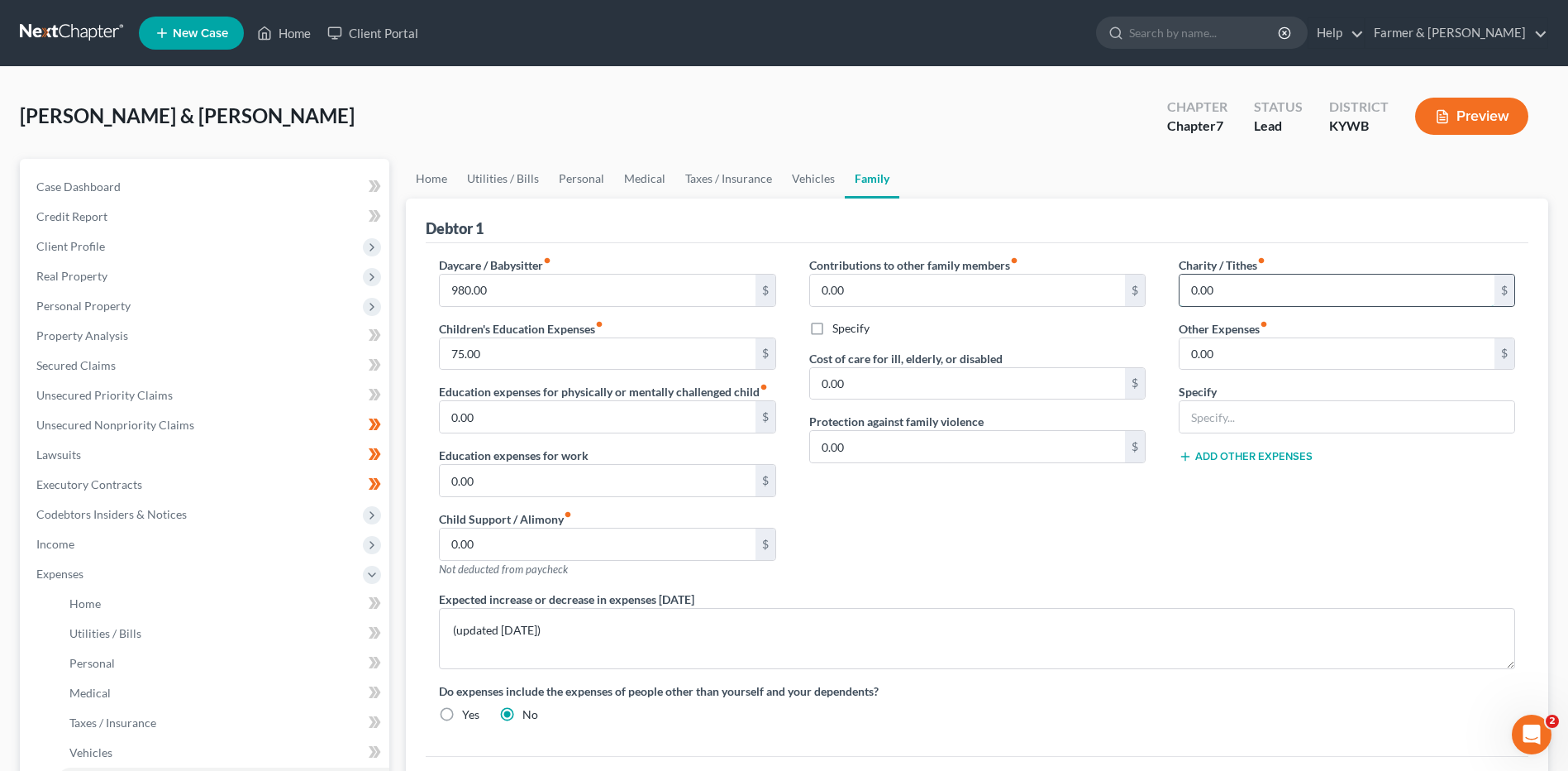
click at [1246, 297] on input "0.00" at bounding box center [1336, 290] width 315 height 31
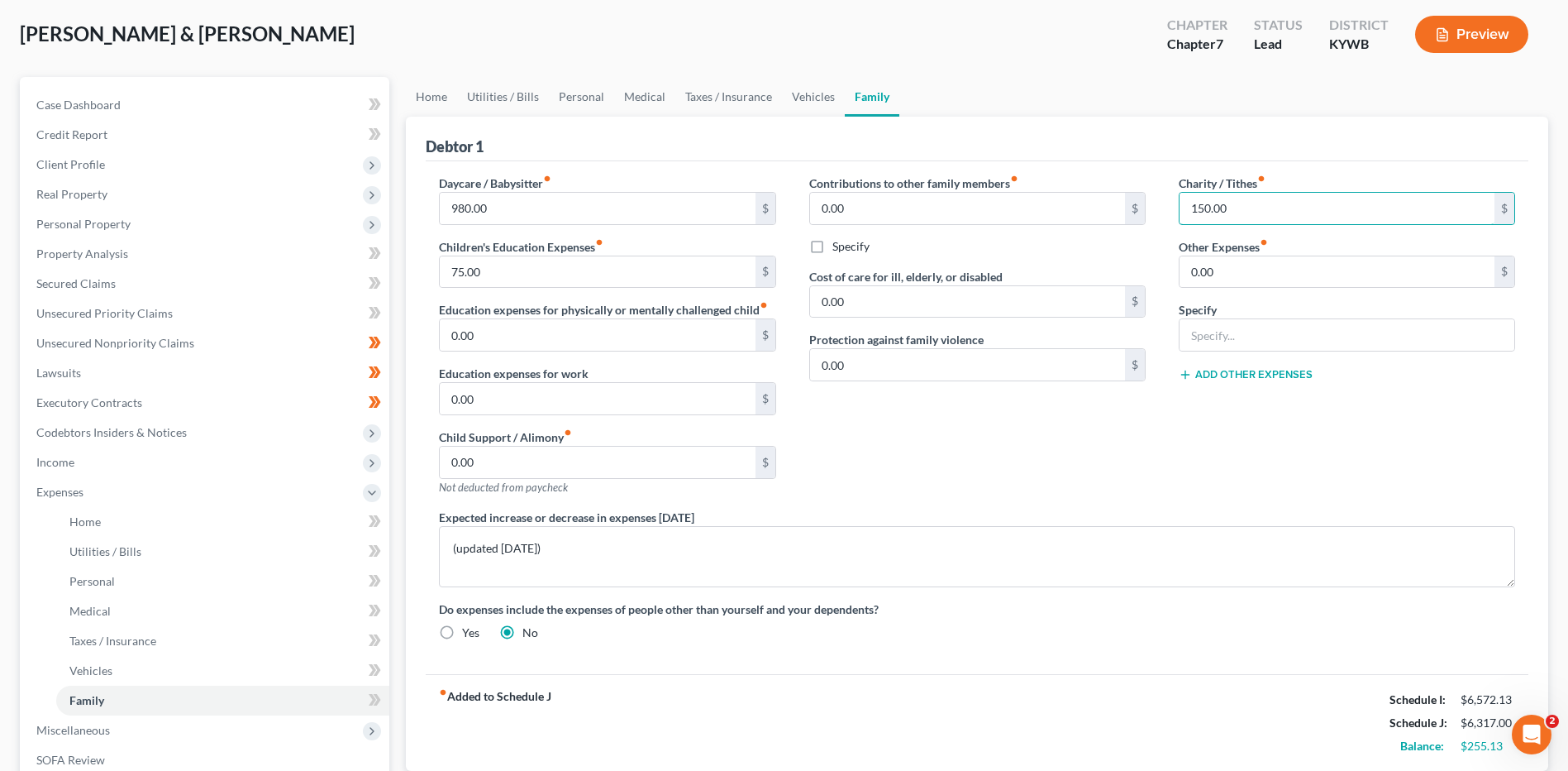
scroll to position [82, 0]
click at [107, 665] on span "Vehicles" at bounding box center [91, 670] width 43 height 14
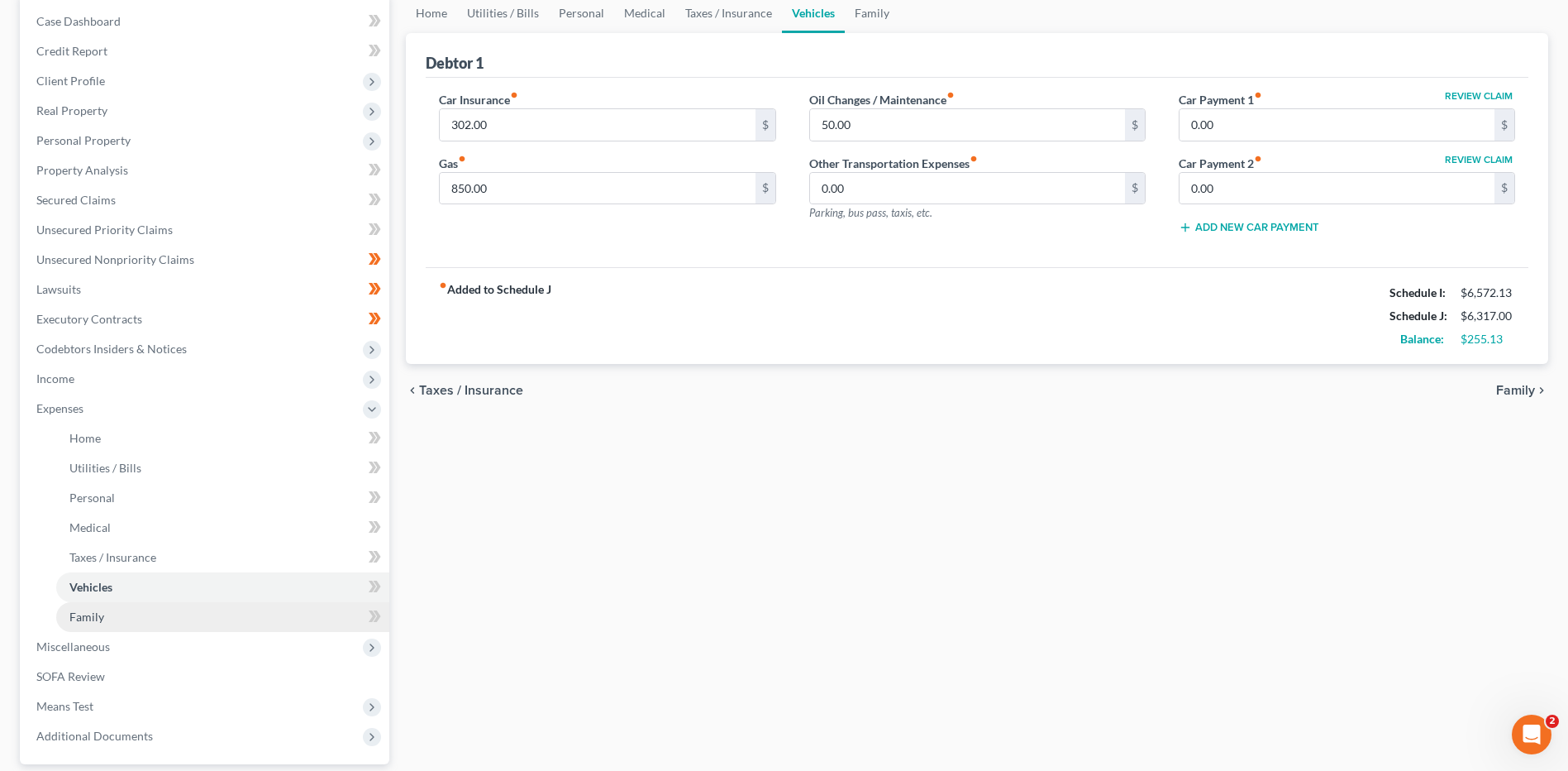
click at [148, 604] on link "Family" at bounding box center [223, 616] width 333 height 30
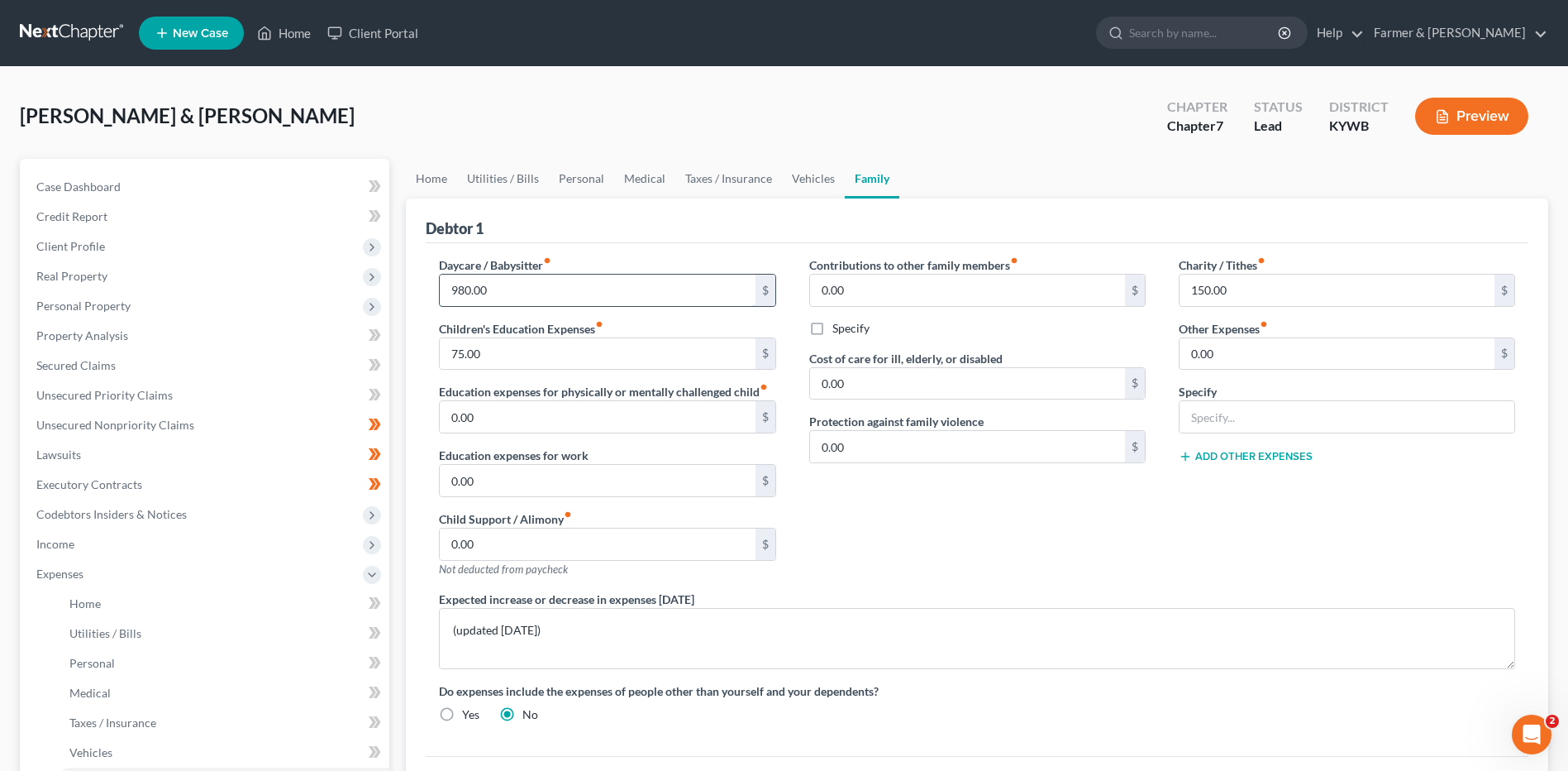
click at [516, 295] on input "980.00" at bounding box center [597, 290] width 315 height 31
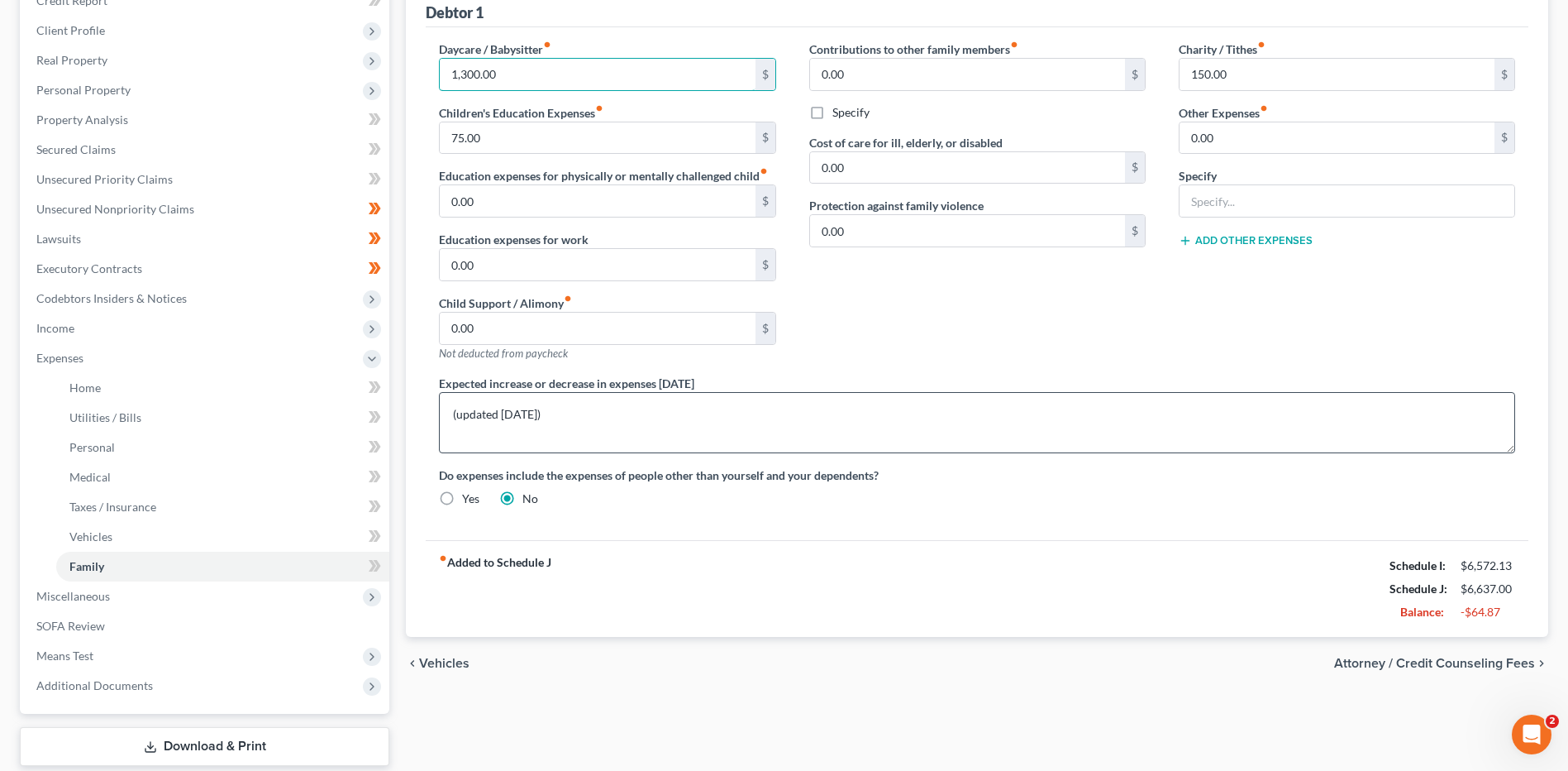
scroll to position [248, 0]
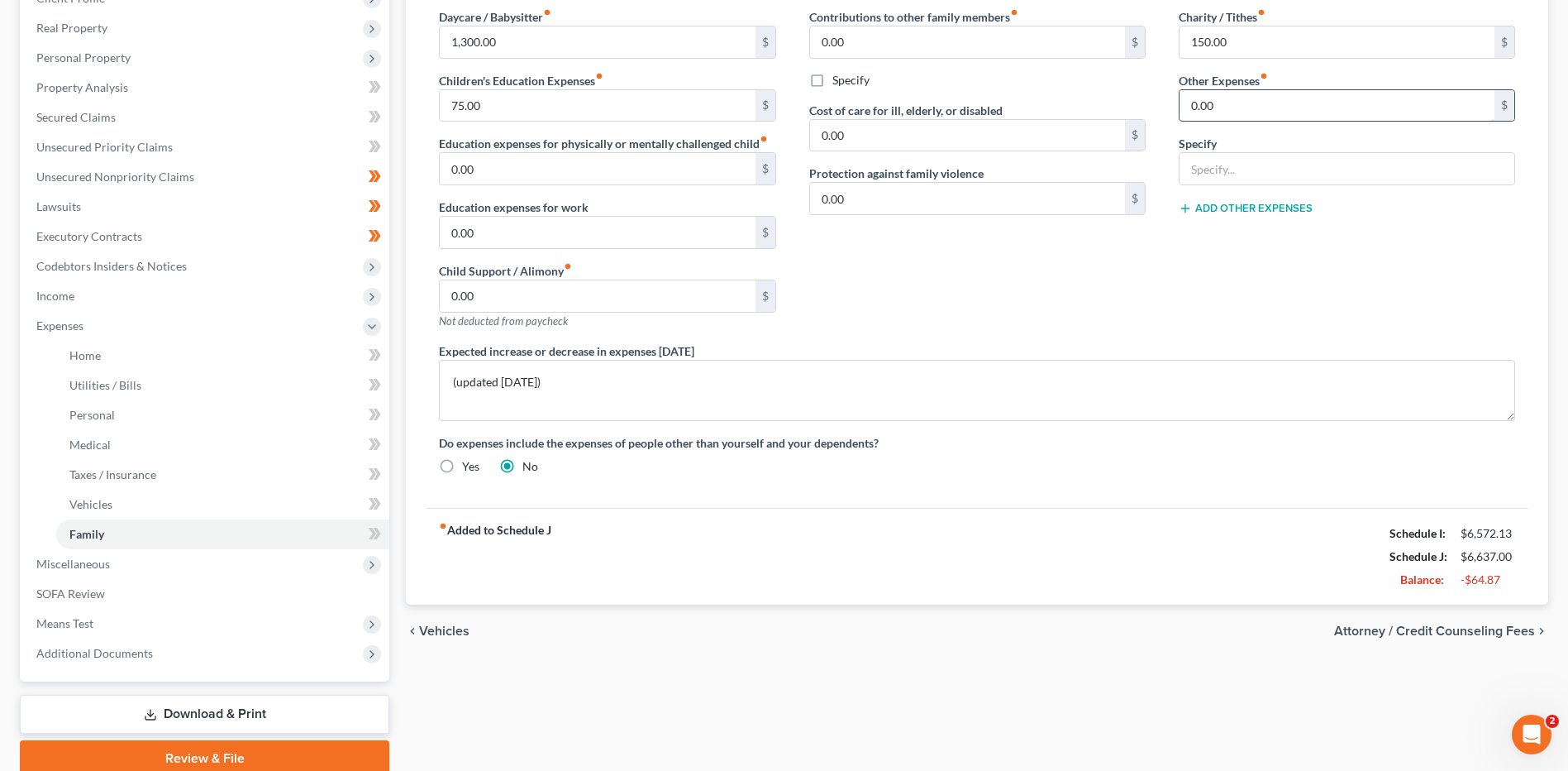
click at [1219, 104] on input "0.00" at bounding box center [1336, 106] width 315 height 31
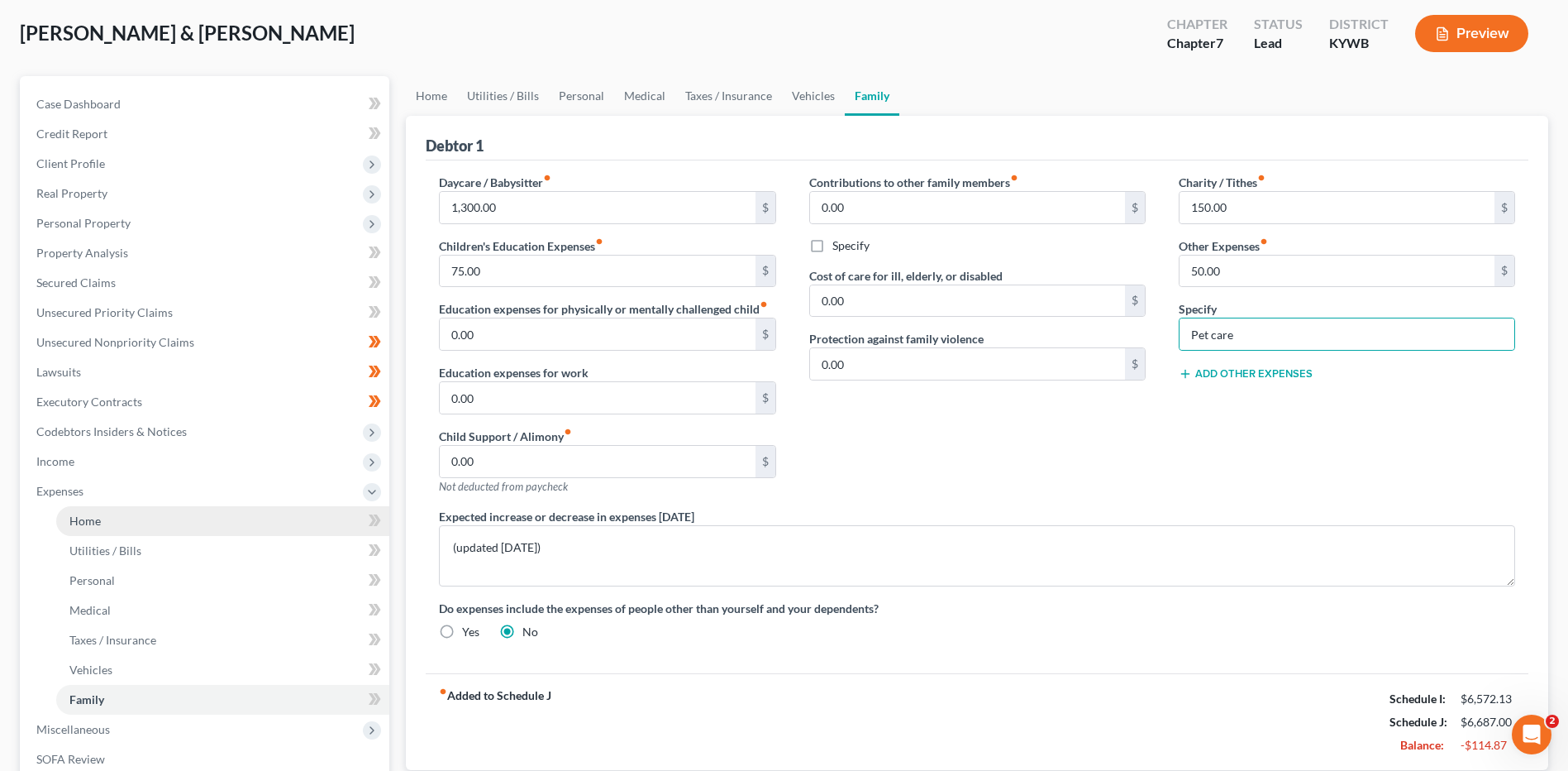
click at [171, 527] on link "Home" at bounding box center [223, 521] width 333 height 30
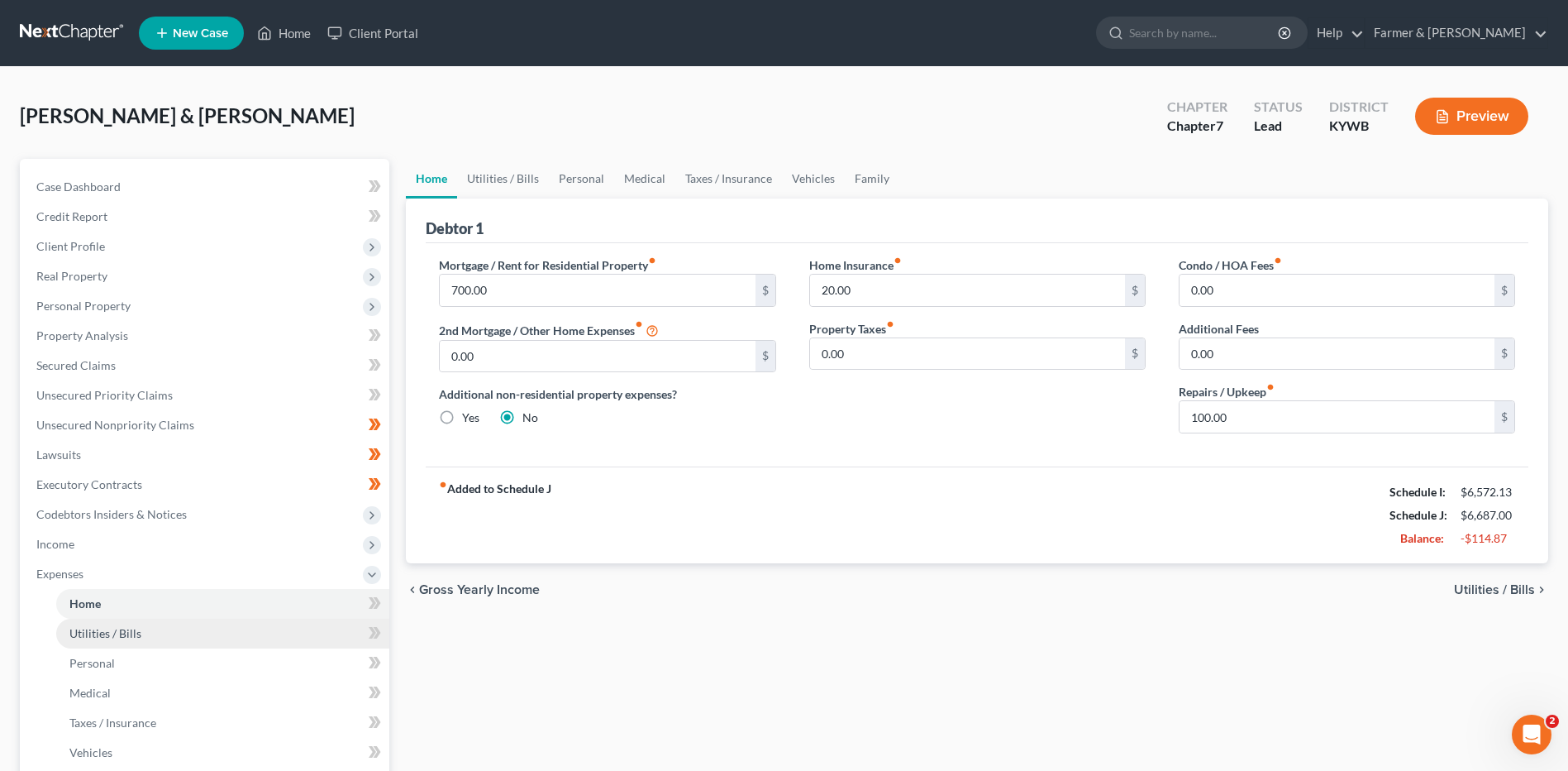
click at [154, 631] on link "Utilities / Bills" at bounding box center [223, 633] width 333 height 30
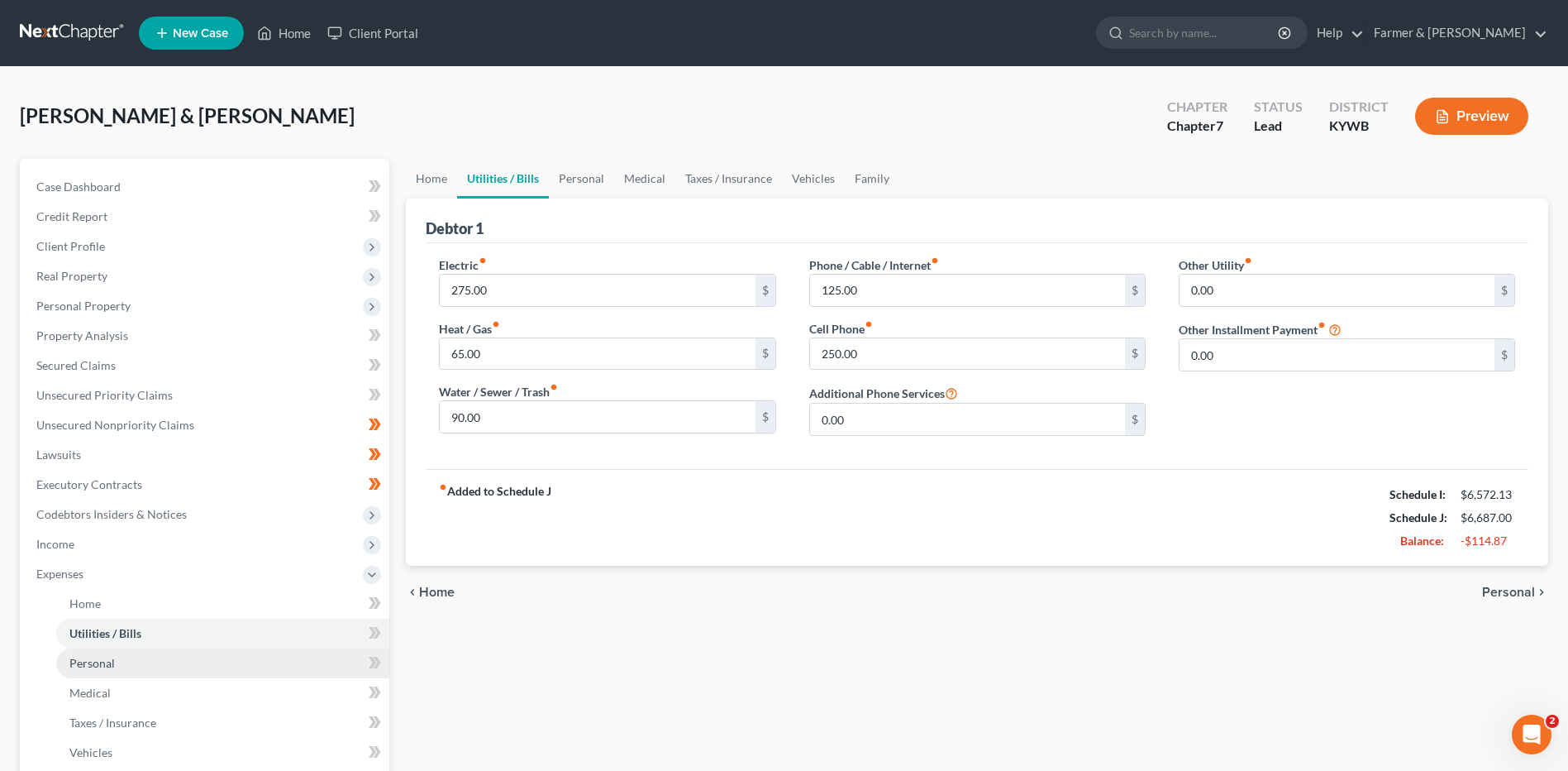
click at [140, 663] on link "Personal" at bounding box center [223, 663] width 333 height 30
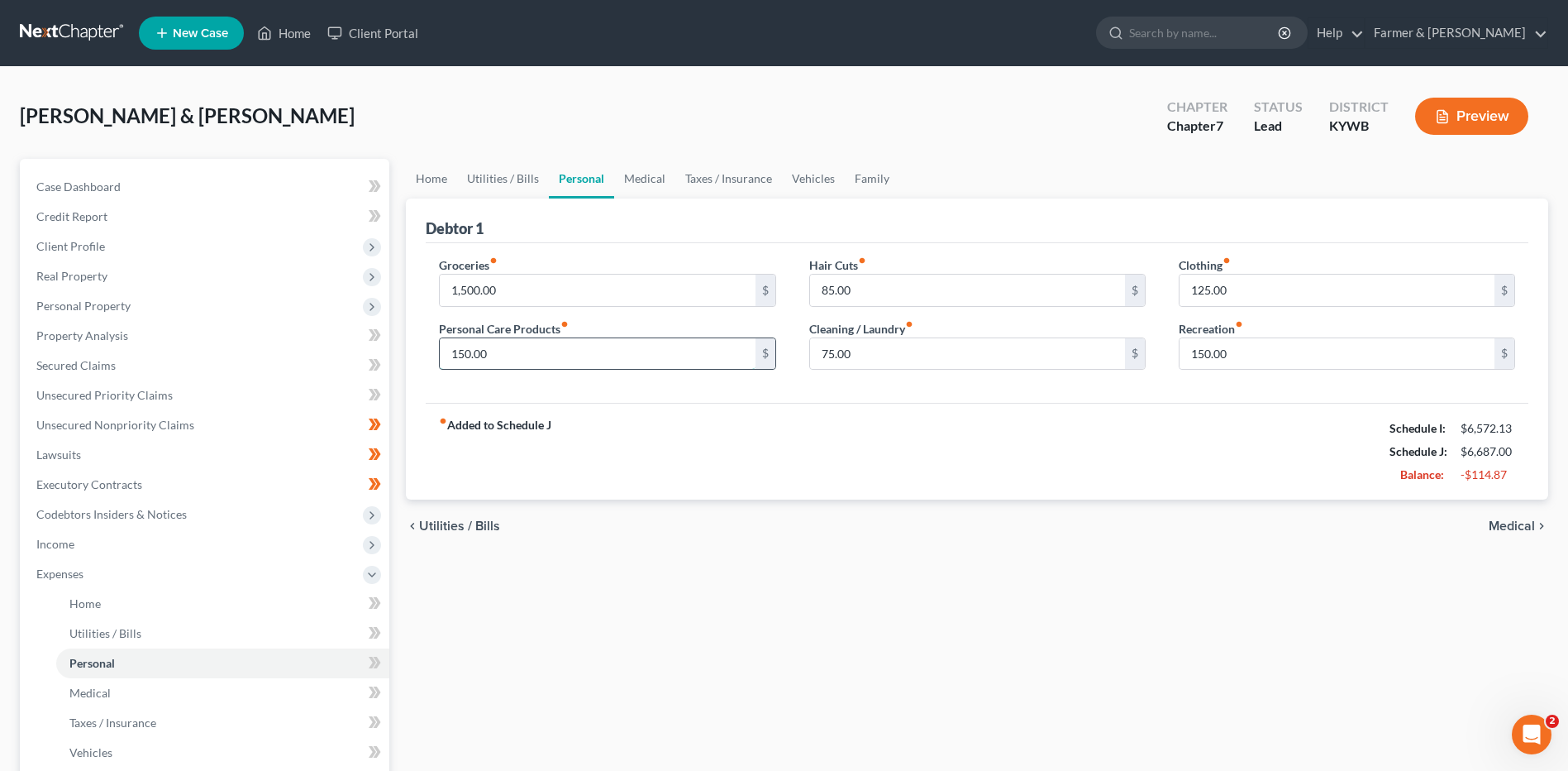
click at [534, 360] on input "150.00" at bounding box center [597, 353] width 315 height 31
click at [521, 295] on input "1,500.00" at bounding box center [597, 290] width 315 height 31
drag, startPoint x: 521, startPoint y: 295, endPoint x: 452, endPoint y: 285, distance: 69.7
click at [452, 285] on input "1,350.00" at bounding box center [597, 290] width 315 height 31
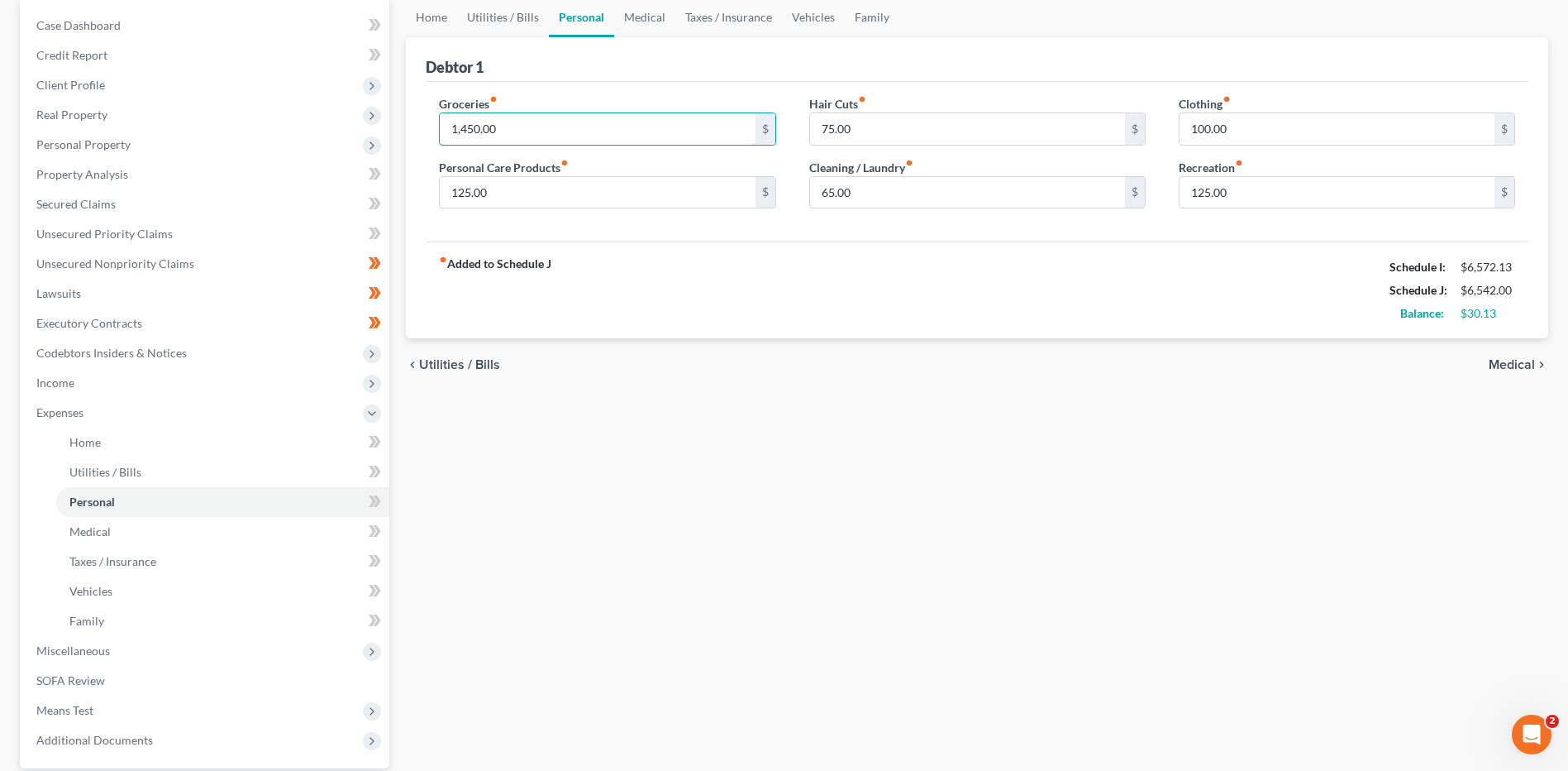
scroll to position [165, 0]
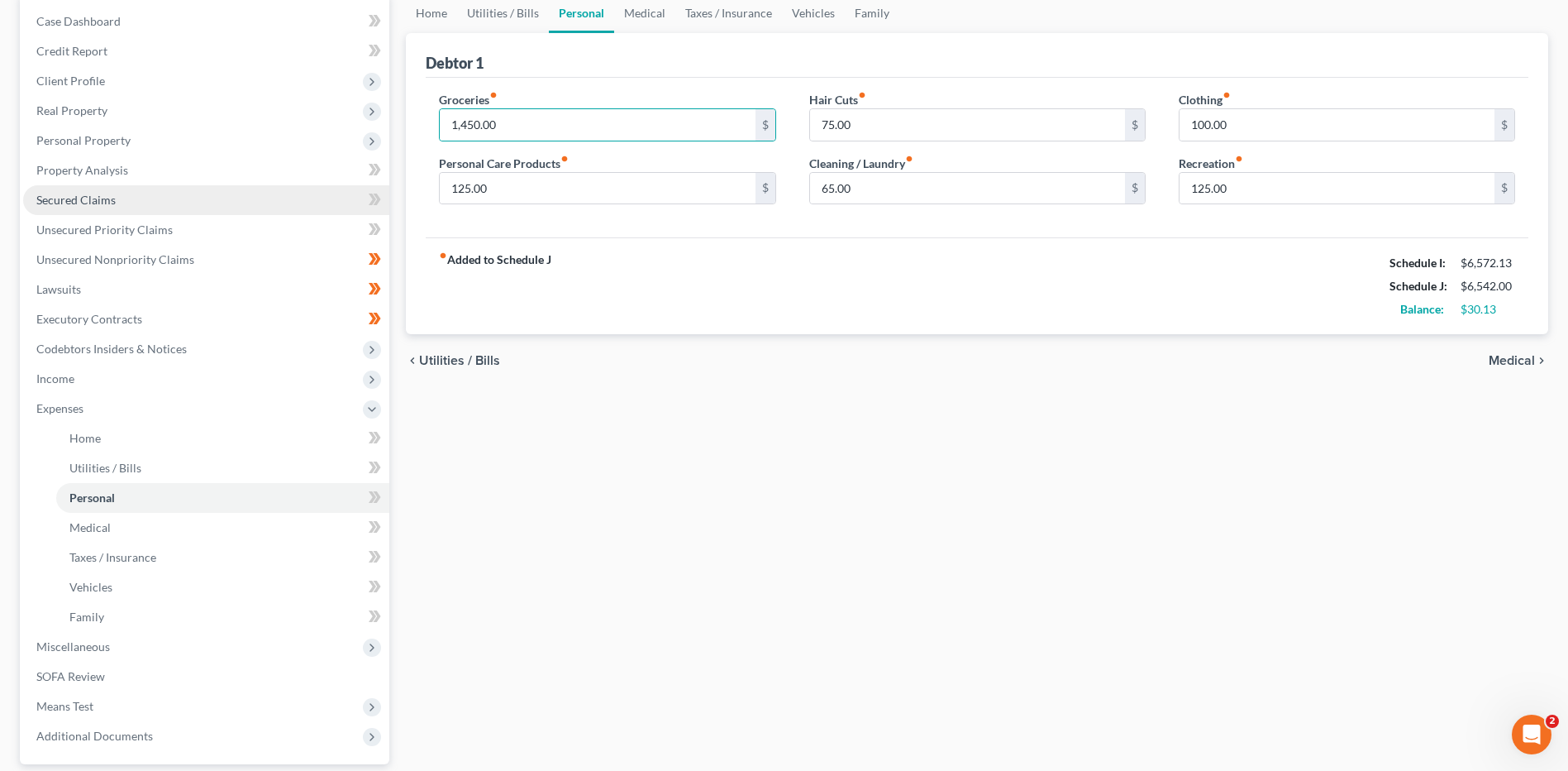
click at [192, 206] on link "Secured Claims" at bounding box center [207, 199] width 367 height 30
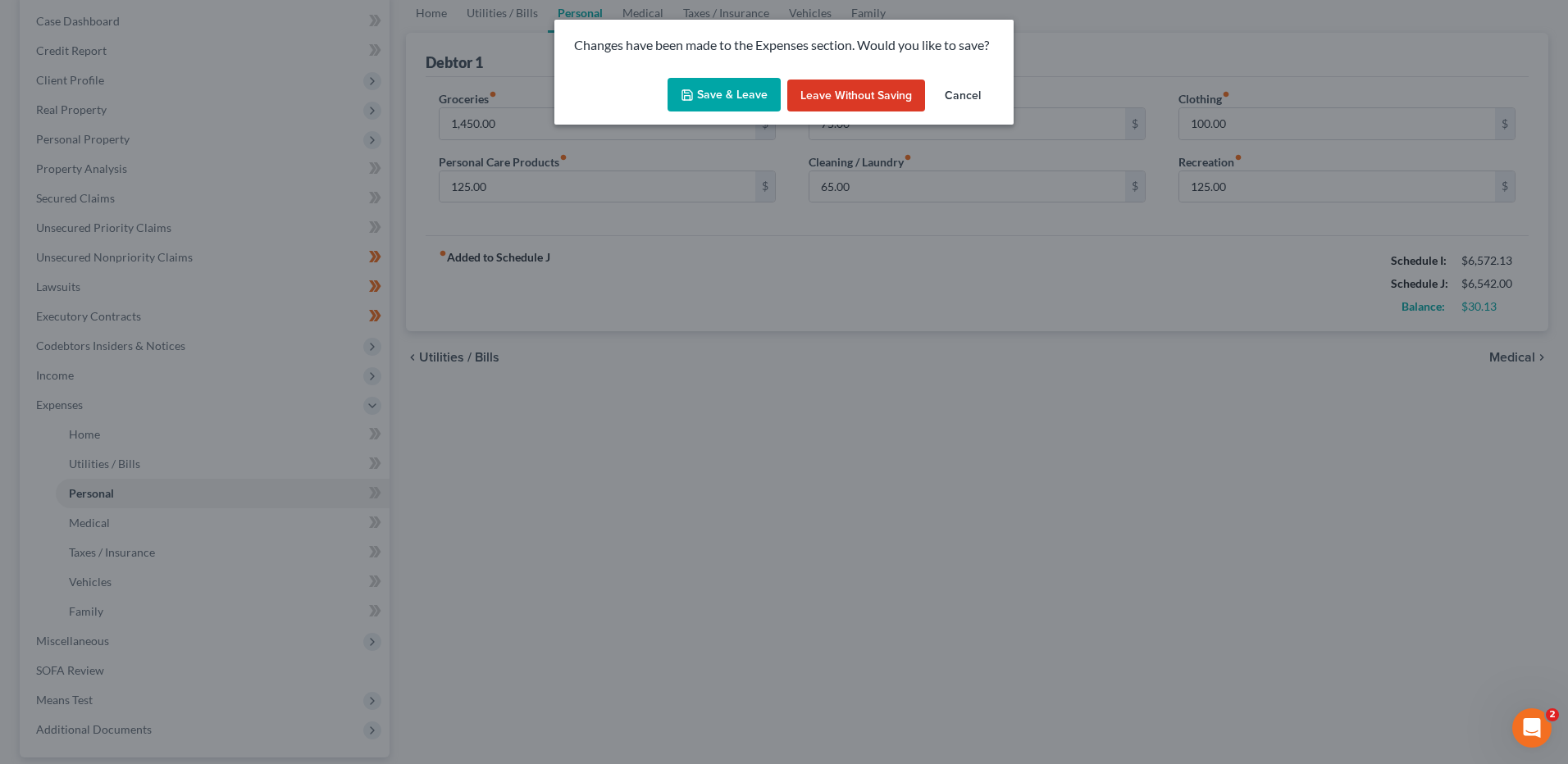
click at [684, 114] on div "Save & Leave Leave without Saving Cancel" at bounding box center [784, 97] width 459 height 54
click at [708, 96] on button "Save & Leave" at bounding box center [725, 95] width 114 height 35
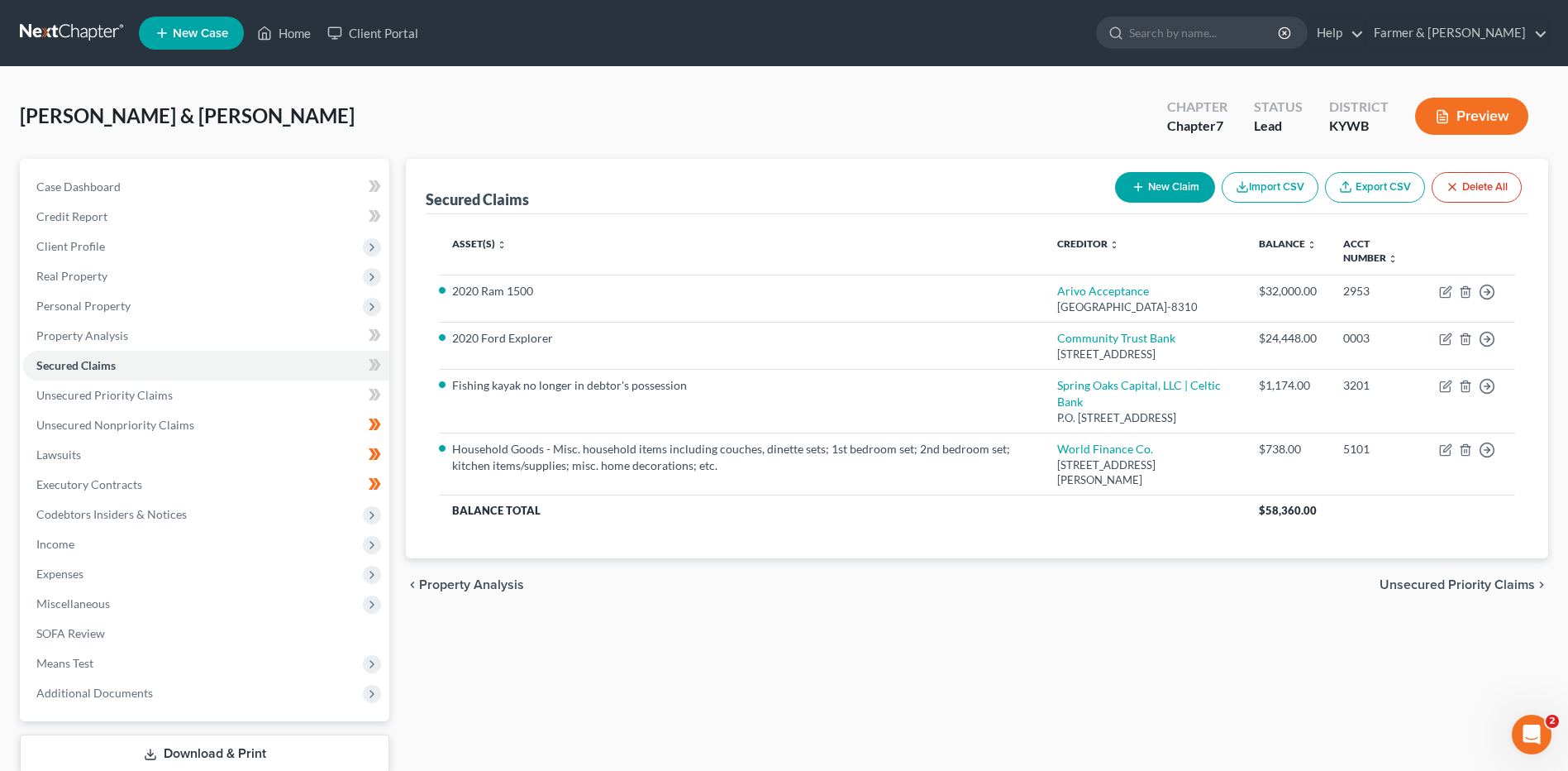
drag, startPoint x: 83, startPoint y: 41, endPoint x: 252, endPoint y: 4, distance: 173.0
click at [83, 41] on link at bounding box center [72, 32] width 105 height 30
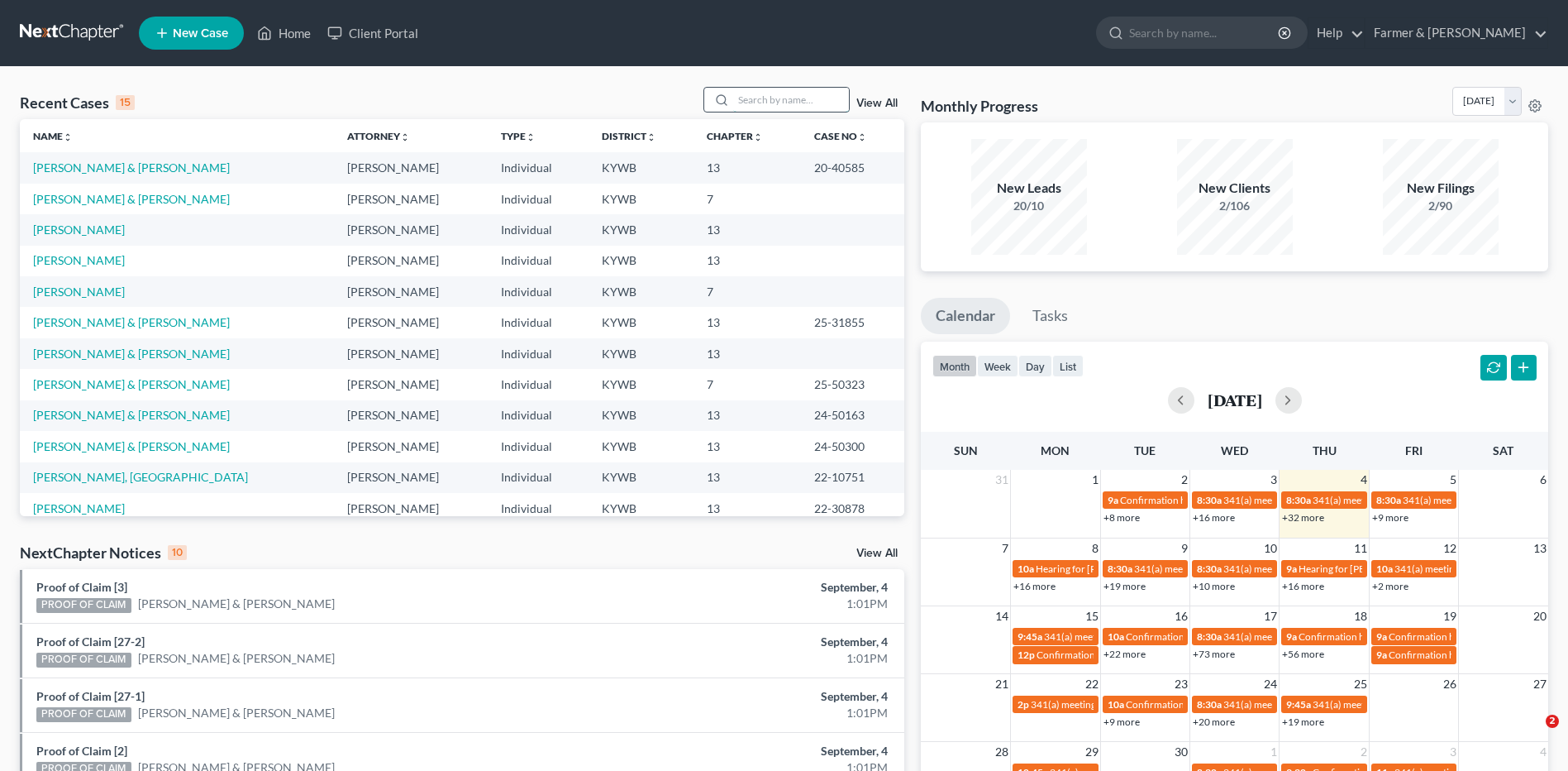
click at [828, 92] on input "search" at bounding box center [790, 99] width 115 height 24
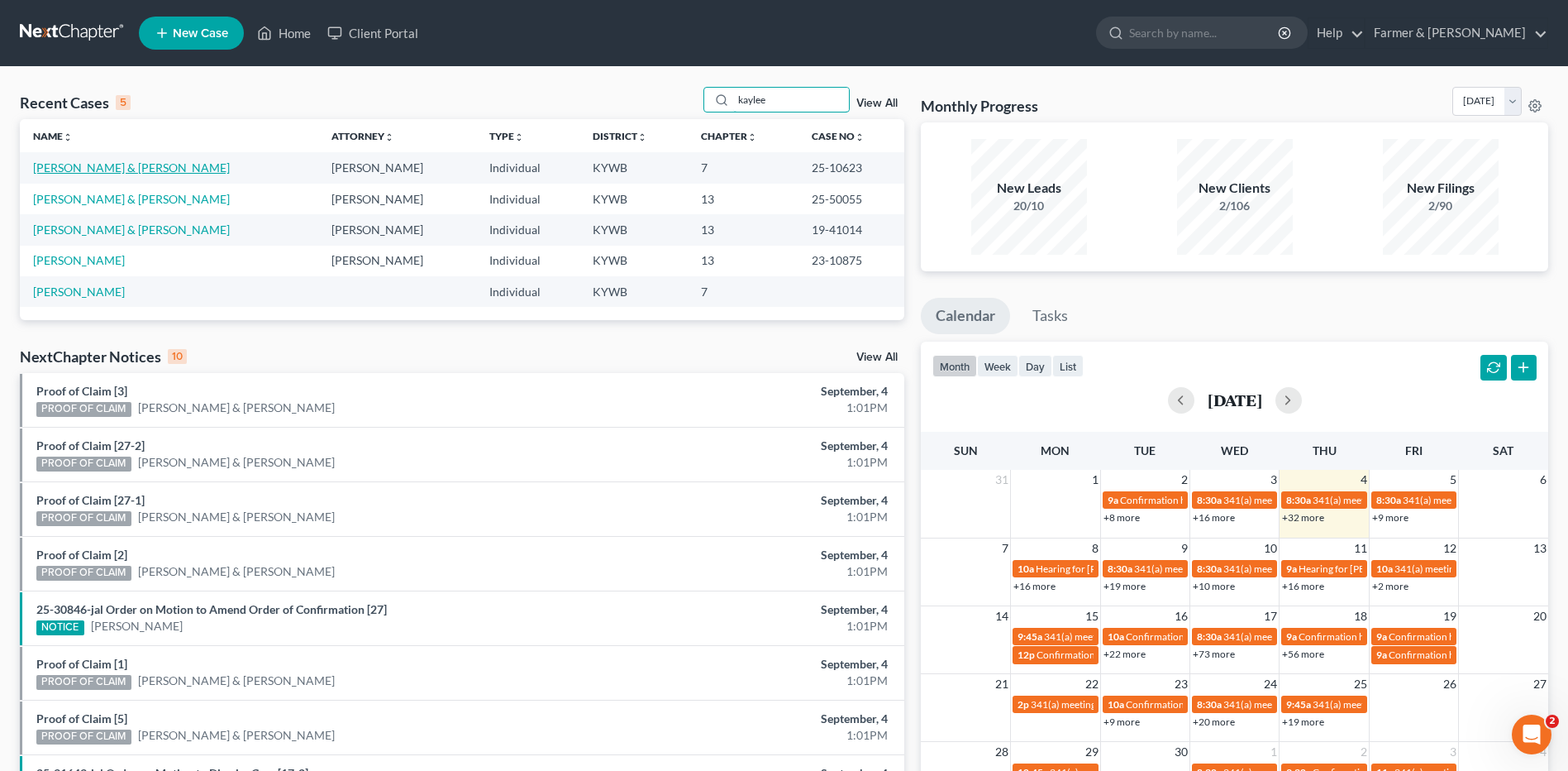
type input "kaylee"
drag, startPoint x: 126, startPoint y: 171, endPoint x: 337, endPoint y: 41, distance: 247.8
click at [126, 171] on link "[PERSON_NAME] & [PERSON_NAME]" at bounding box center [131, 167] width 197 height 14
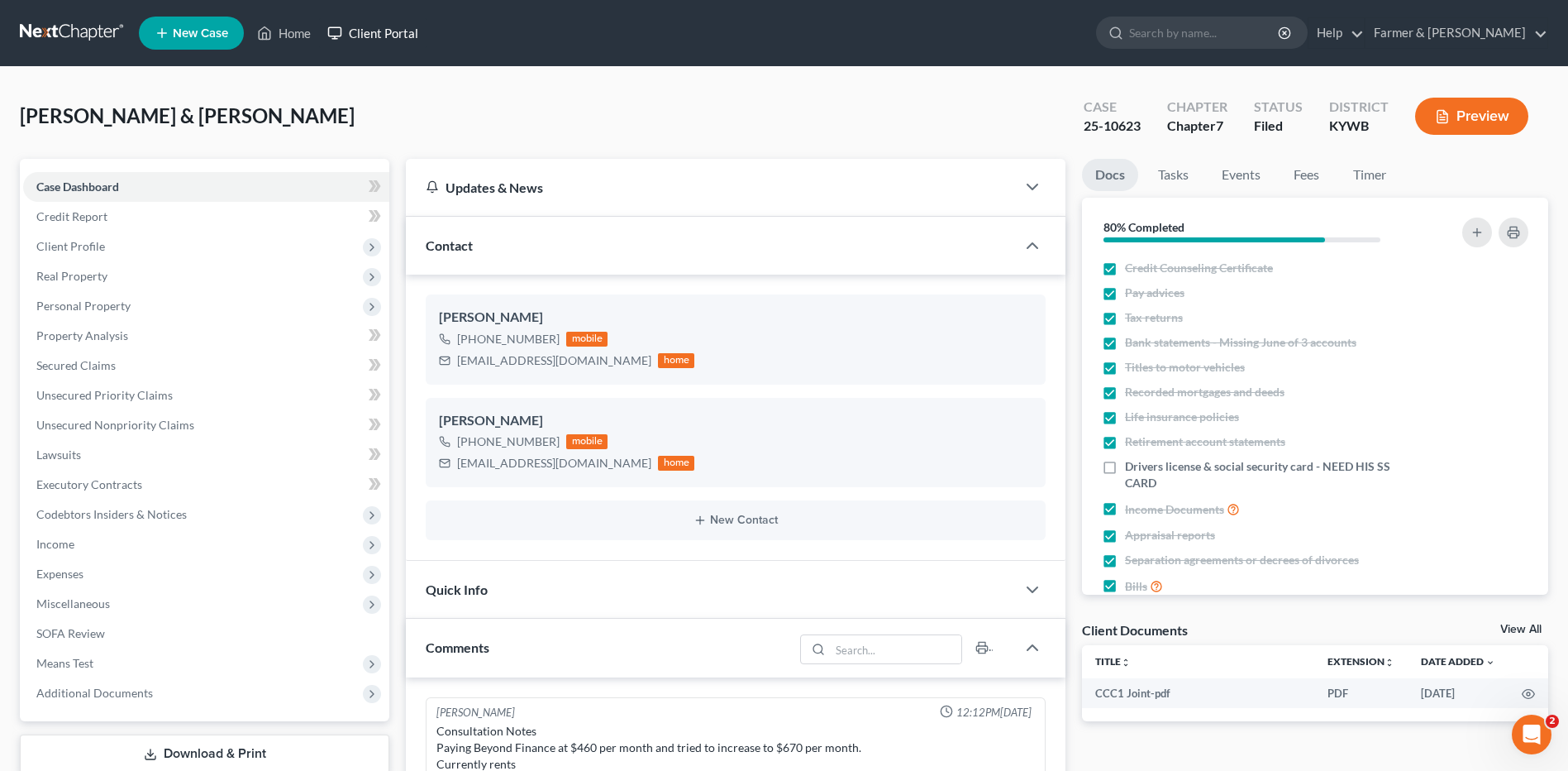
scroll to position [130, 0]
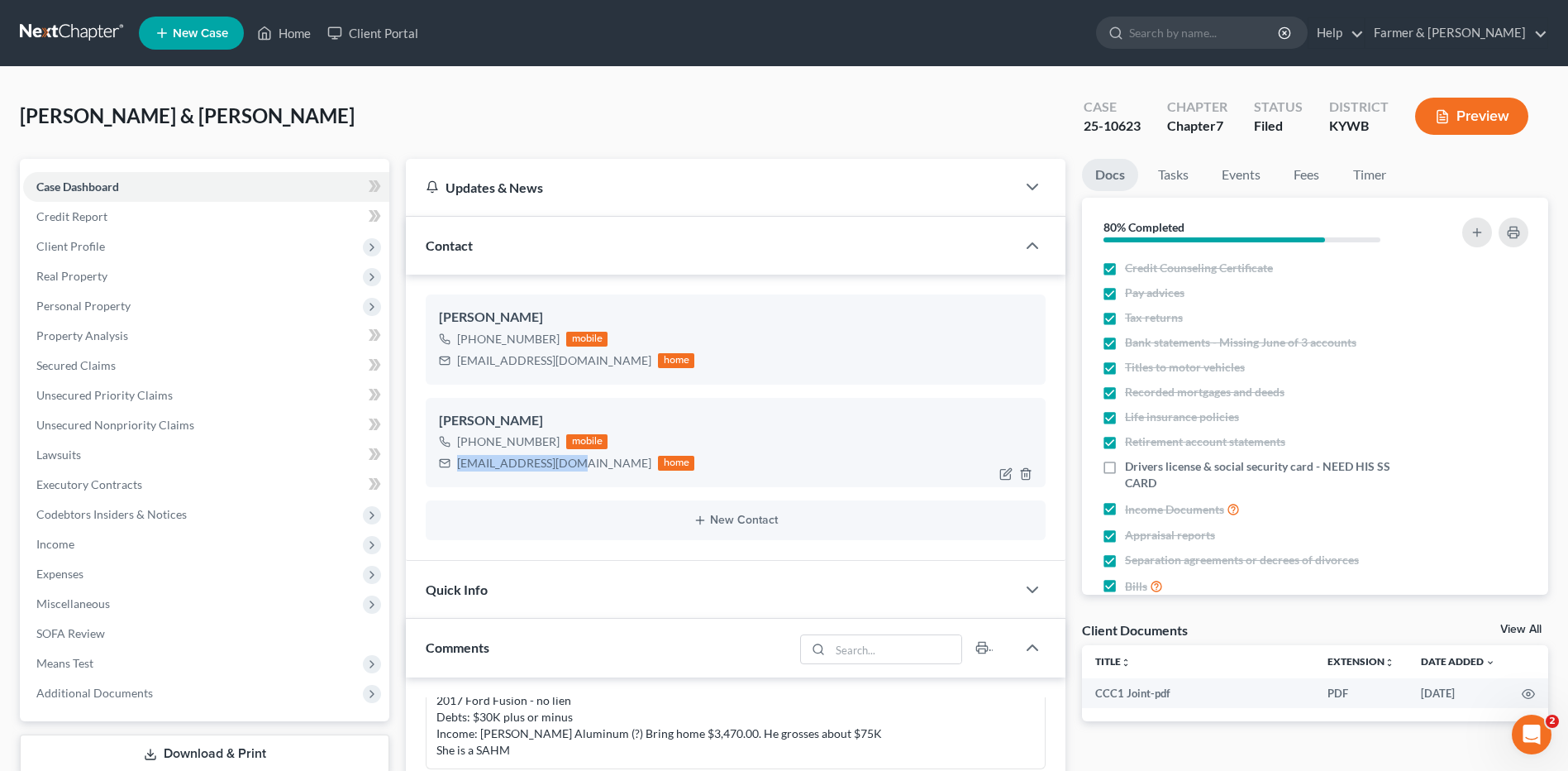
drag, startPoint x: 580, startPoint y: 468, endPoint x: 458, endPoint y: 475, distance: 122.2
click at [458, 475] on div "[PERSON_NAME] [PHONE_NUMBER] mobile [EMAIL_ADDRESS][DOMAIN_NAME] home" at bounding box center [735, 443] width 620 height 89
copy div "[EMAIL_ADDRESS][DOMAIN_NAME]"
click at [53, 31] on link at bounding box center [72, 32] width 105 height 30
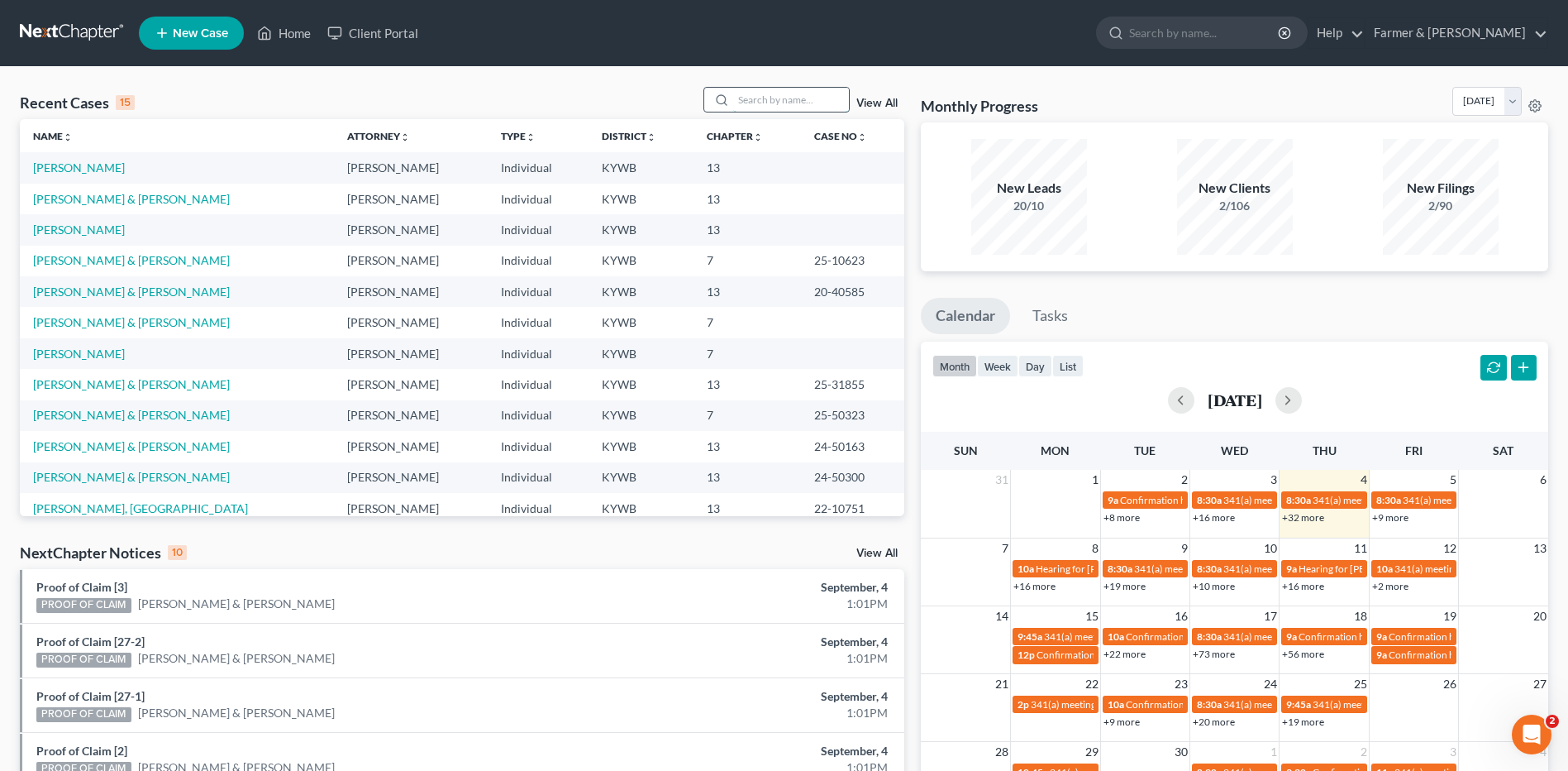
click at [818, 99] on input "search" at bounding box center [790, 99] width 115 height 24
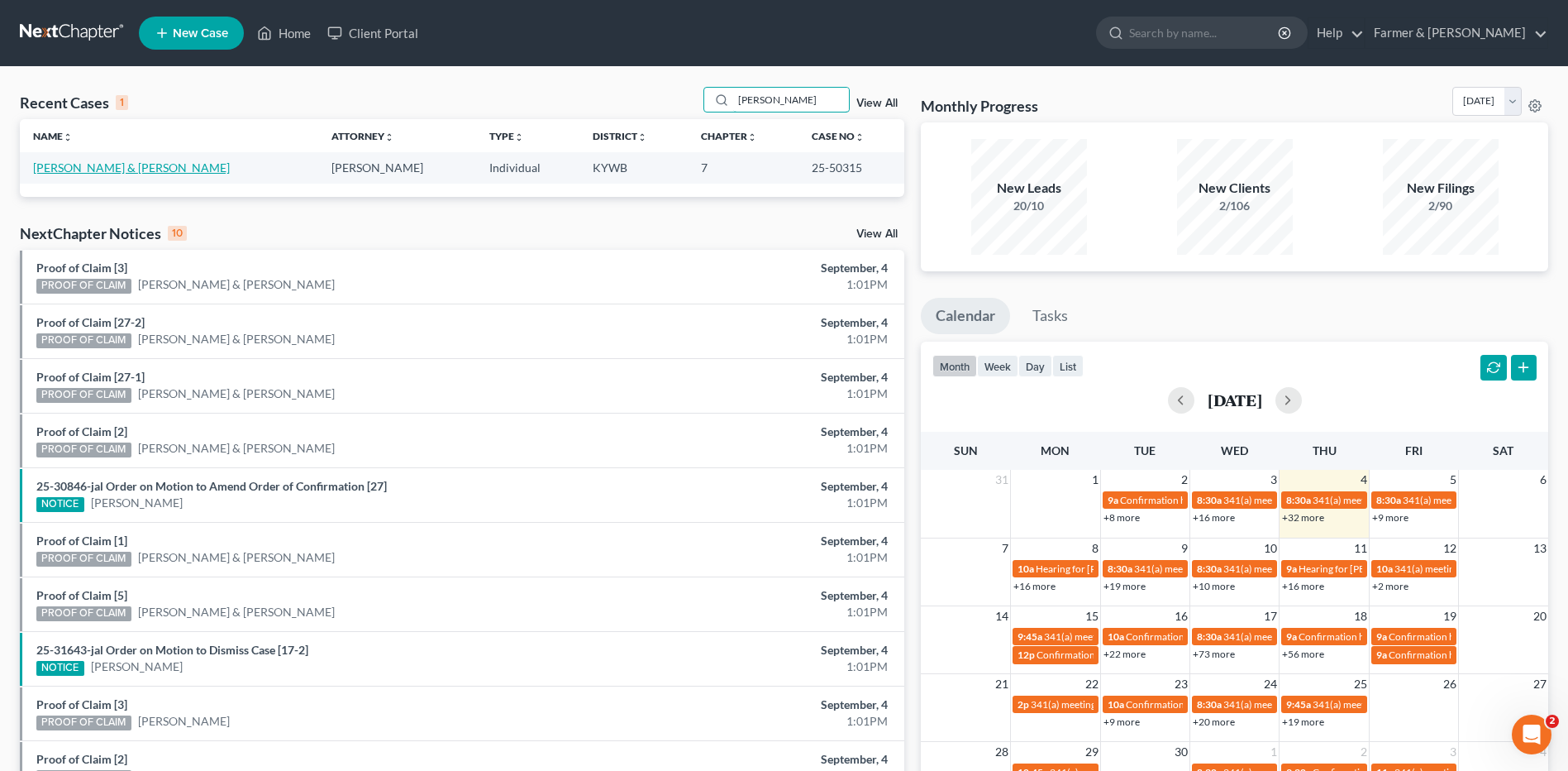
type input "[PERSON_NAME]"
click at [141, 169] on link "[PERSON_NAME] & [PERSON_NAME]" at bounding box center [131, 167] width 197 height 14
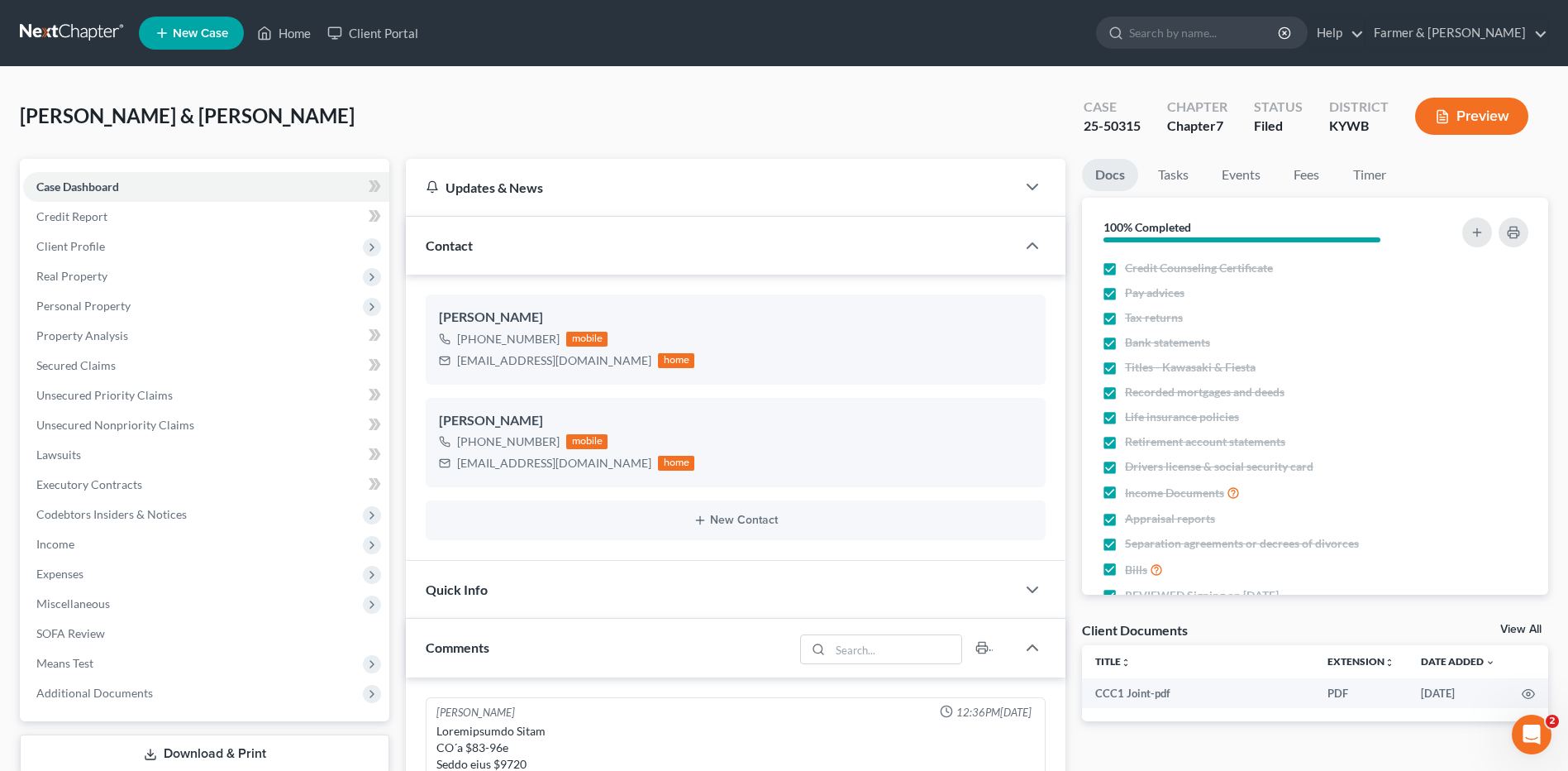
scroll to position [543, 0]
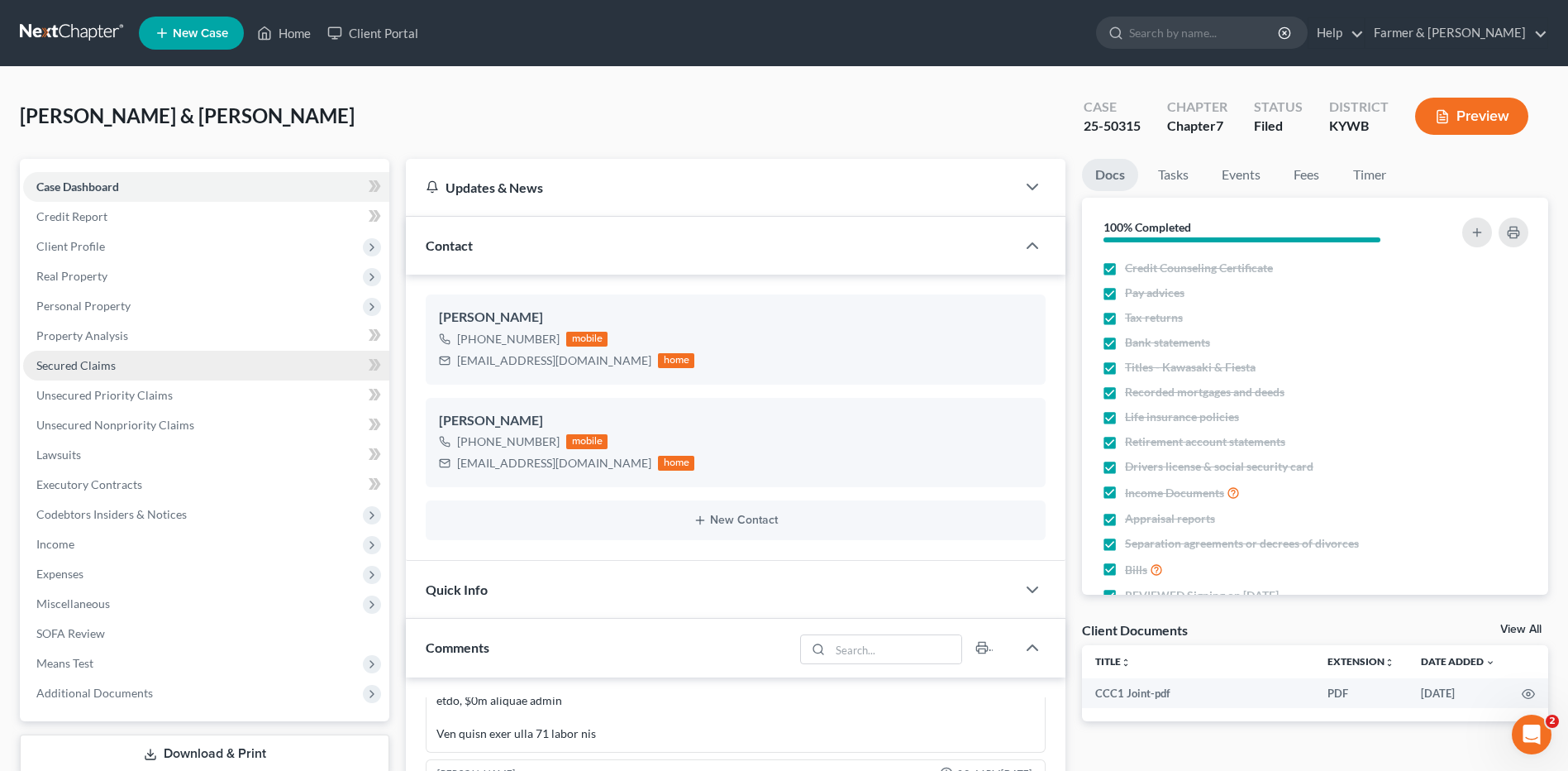
click at [144, 353] on link "Secured Claims" at bounding box center [207, 365] width 367 height 30
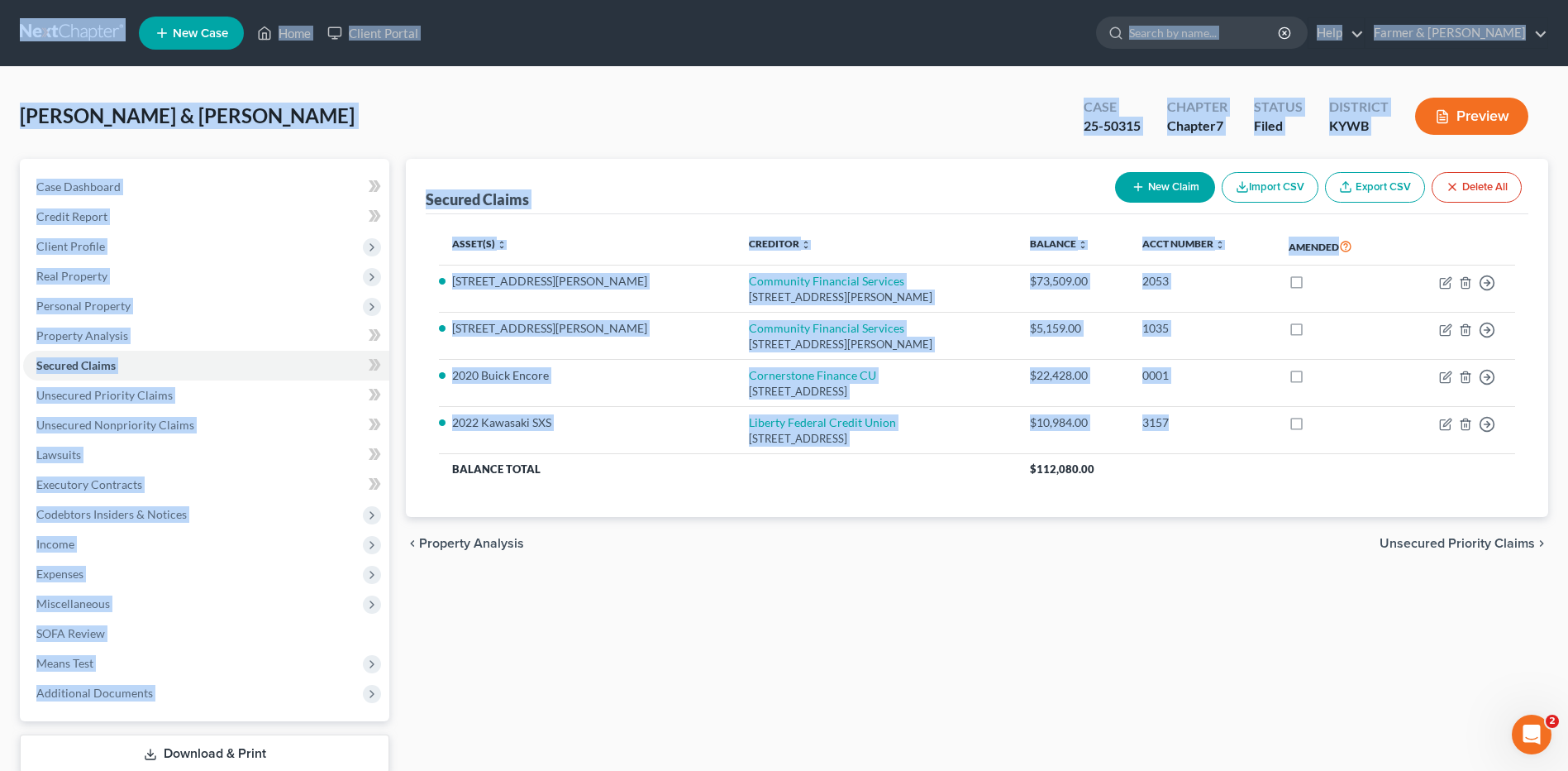
drag, startPoint x: 1132, startPoint y: 445, endPoint x: 35, endPoint y: 20, distance: 1176.4
click at [35, 20] on div "Home New Case Client Portal Farmer & Wright dblondie1230@yahoo.com My Account S…" at bounding box center [784, 439] width 1568 height 879
click at [545, 116] on div "Harrington, Nathaniel & Tammy Upgraded Case 25-50315 Chapter Chapter 7 Status F…" at bounding box center [784, 123] width 1529 height 72
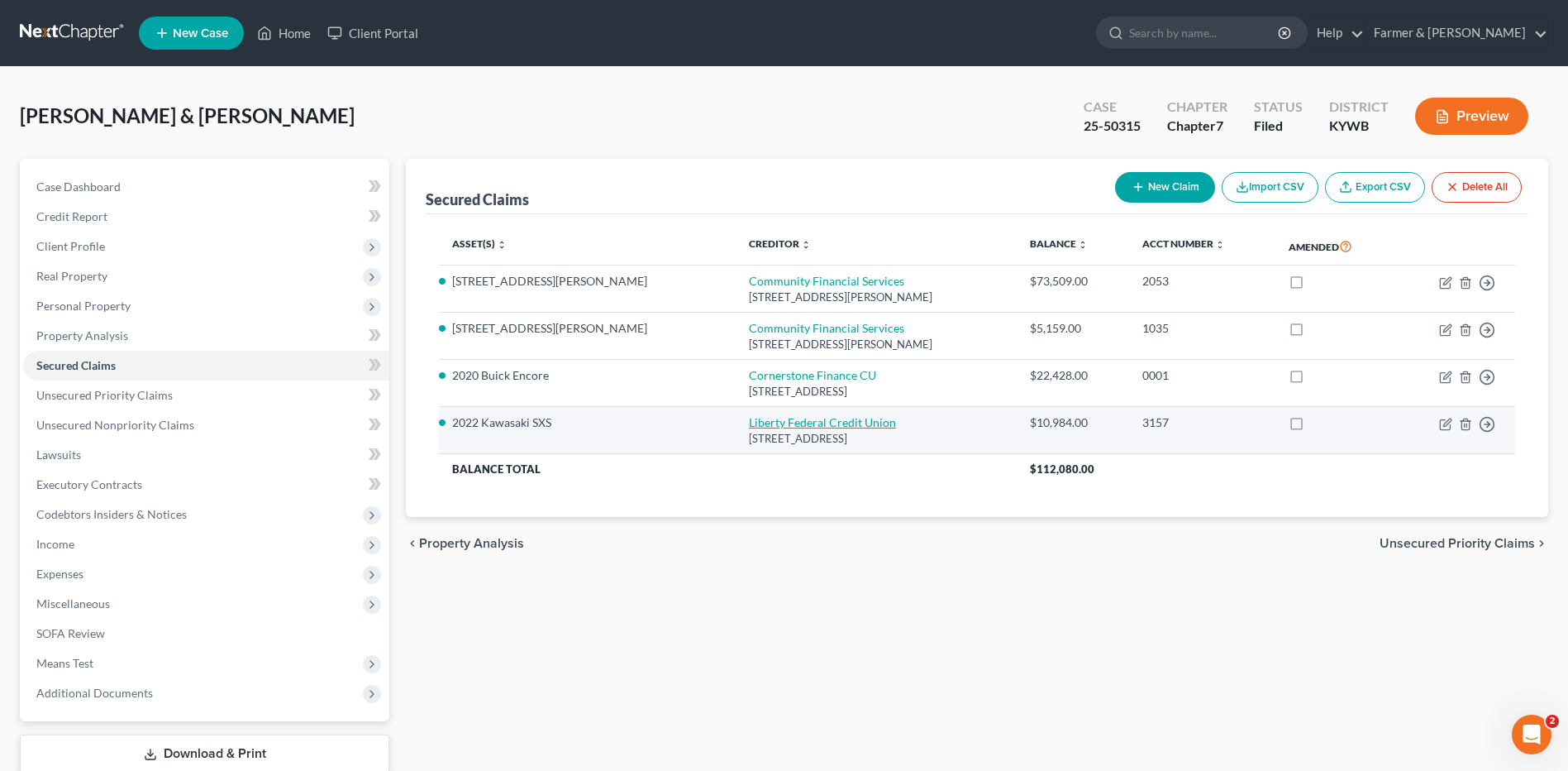
click at [749, 425] on link "Liberty Federal Credit Union" at bounding box center [822, 422] width 148 height 14
select select "15"
select select "2"
select select "0"
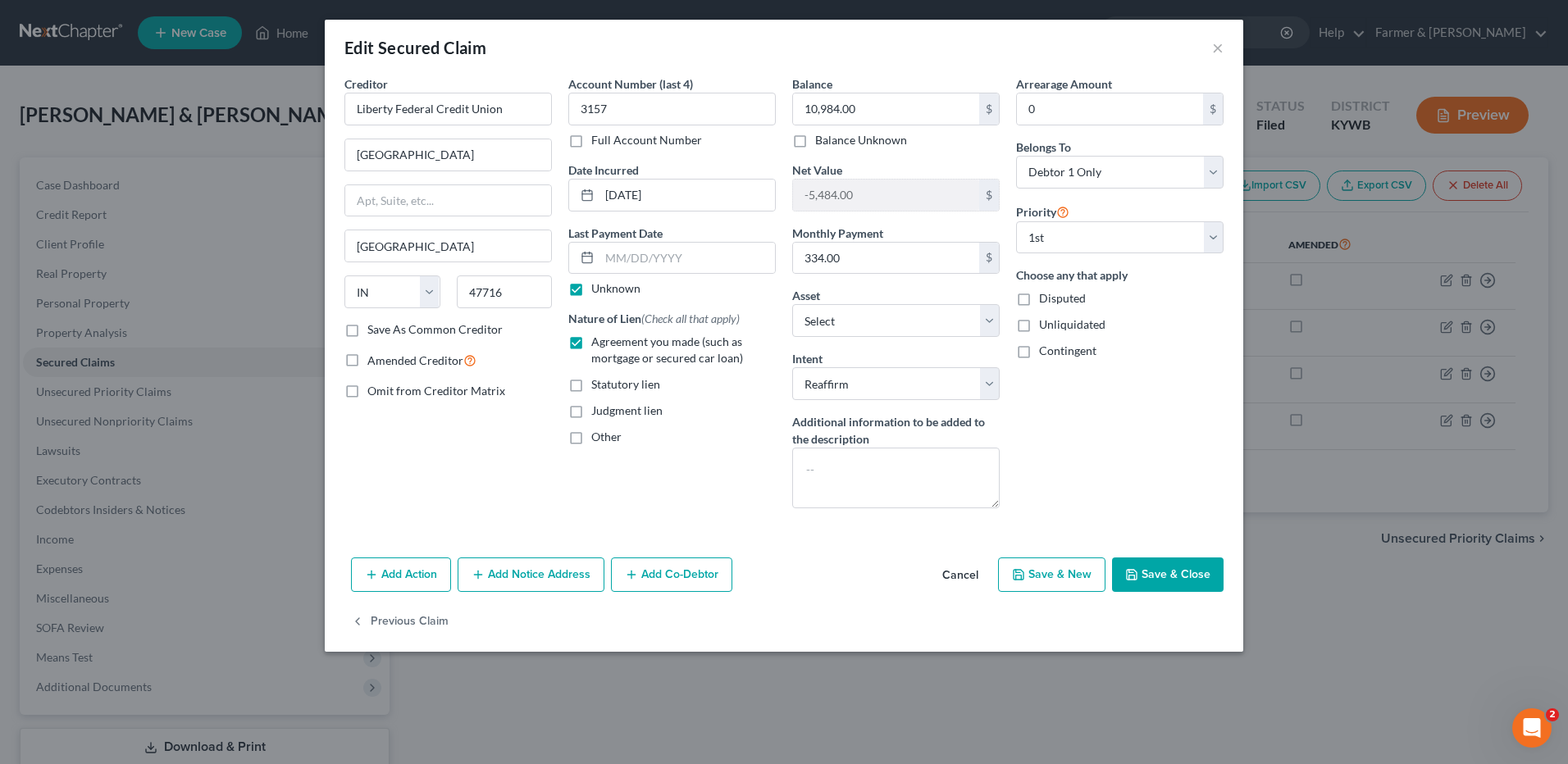
click at [957, 565] on button "Cancel" at bounding box center [960, 575] width 62 height 33
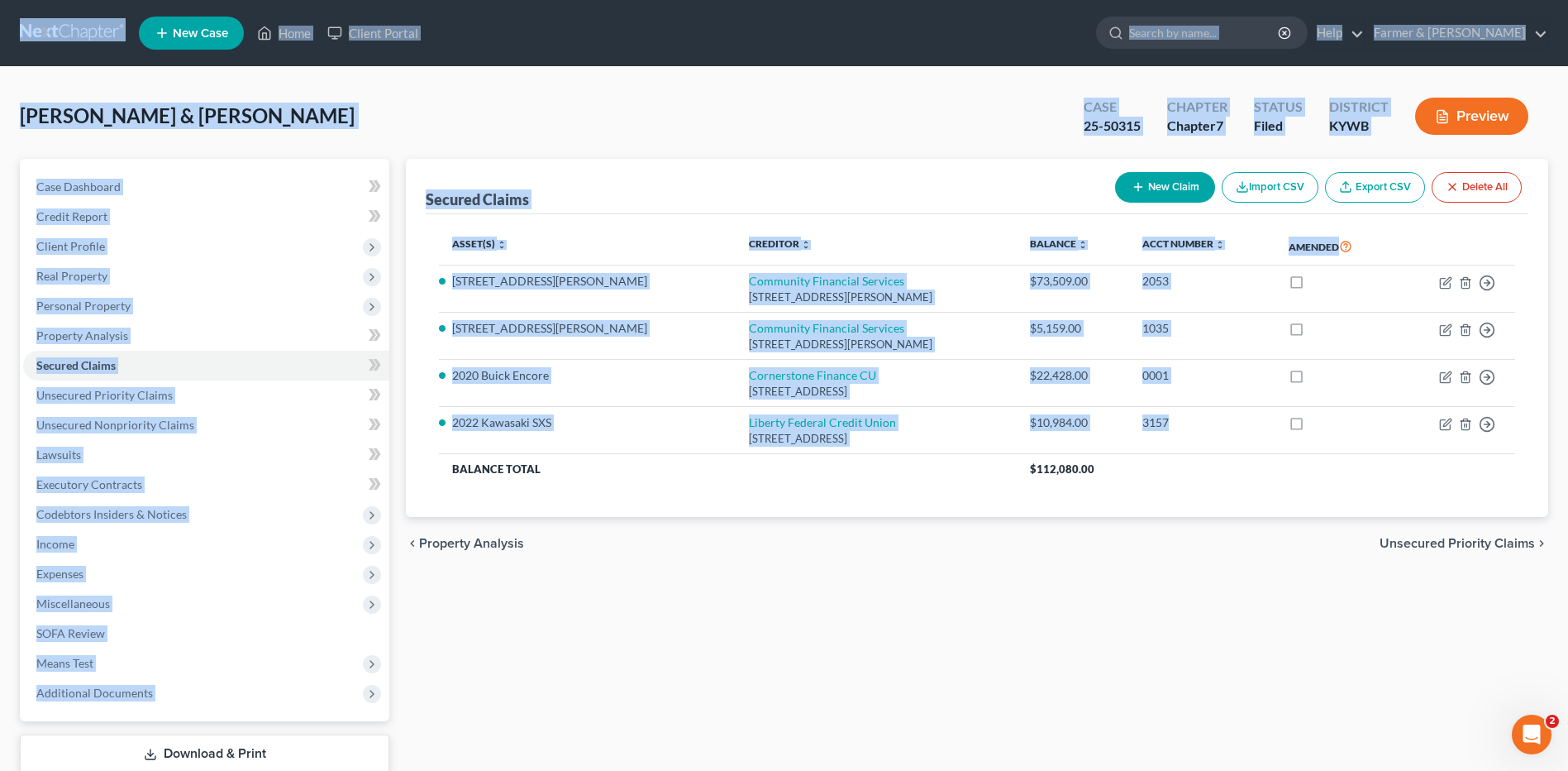
drag, startPoint x: 1137, startPoint y: 431, endPoint x: 46, endPoint y: 35, distance: 1160.6
click at [46, 35] on div "Home New Case Client Portal Farmer & Wright dblondie1230@yahoo.com My Account S…" at bounding box center [784, 439] width 1568 height 879
click at [657, 133] on div "Harrington, Nathaniel & Tammy Upgraded Case 25-50315 Chapter Chapter 7 Status F…" at bounding box center [784, 123] width 1529 height 72
drag, startPoint x: 1168, startPoint y: 433, endPoint x: 49, endPoint y: 26, distance: 1190.7
click at [49, 26] on div "Home New Case Client Portal Farmer & Wright dblondie1230@yahoo.com My Account S…" at bounding box center [784, 439] width 1568 height 879
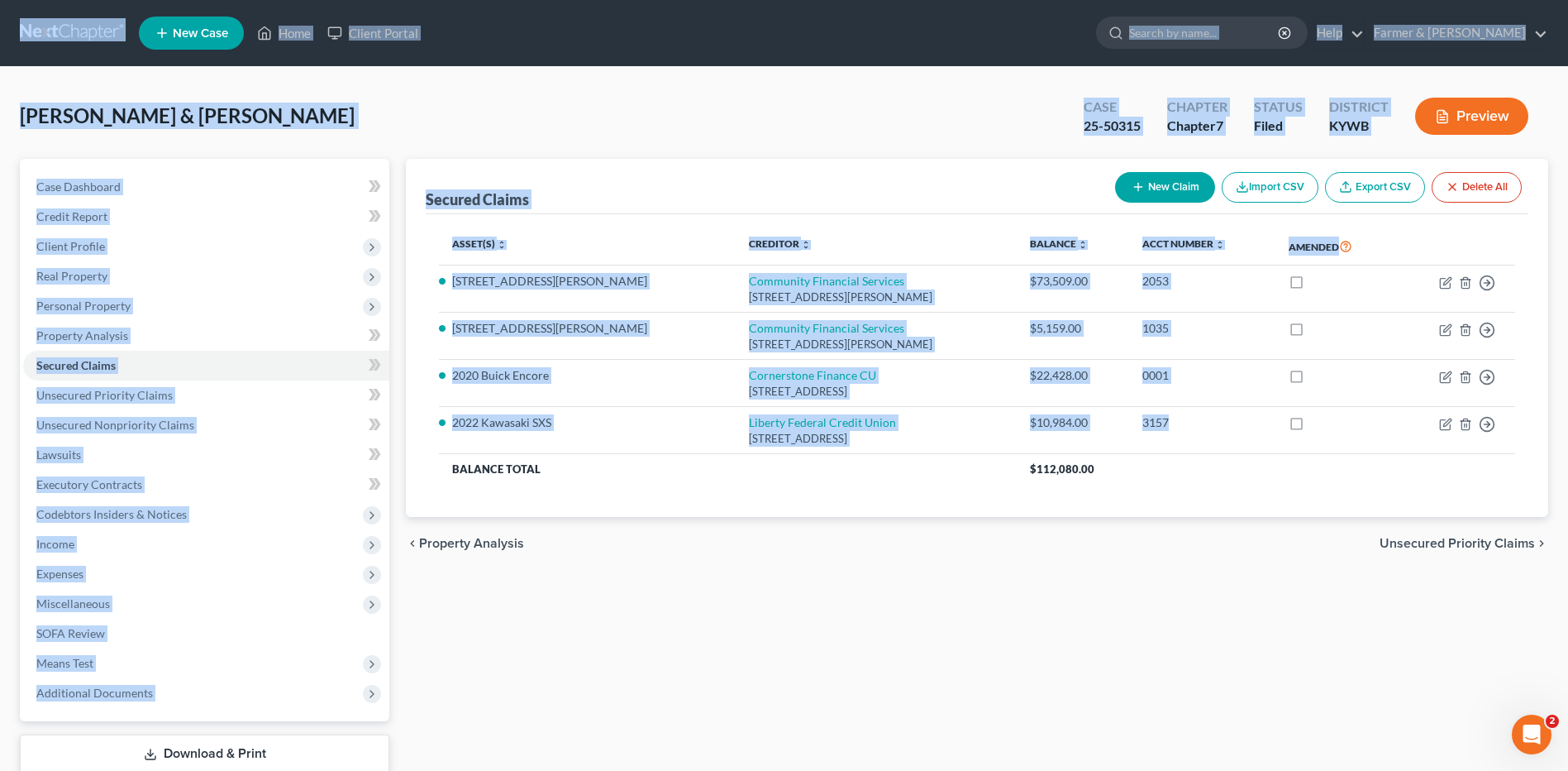
click at [693, 97] on div "Harrington, Nathaniel & Tammy Upgraded Case 25-50315 Chapter Chapter 7 Status F…" at bounding box center [784, 123] width 1529 height 72
drag, startPoint x: 1194, startPoint y: 443, endPoint x: 38, endPoint y: 50, distance: 1221.0
click at [38, 50] on div "Home New Case Client Portal Farmer & Wright dblondie1230@yahoo.com My Account S…" at bounding box center [784, 439] width 1568 height 879
click at [774, 106] on div "Harrington, Nathaniel & Tammy Upgraded Case 25-50315 Chapter Chapter 7 Status F…" at bounding box center [784, 123] width 1529 height 72
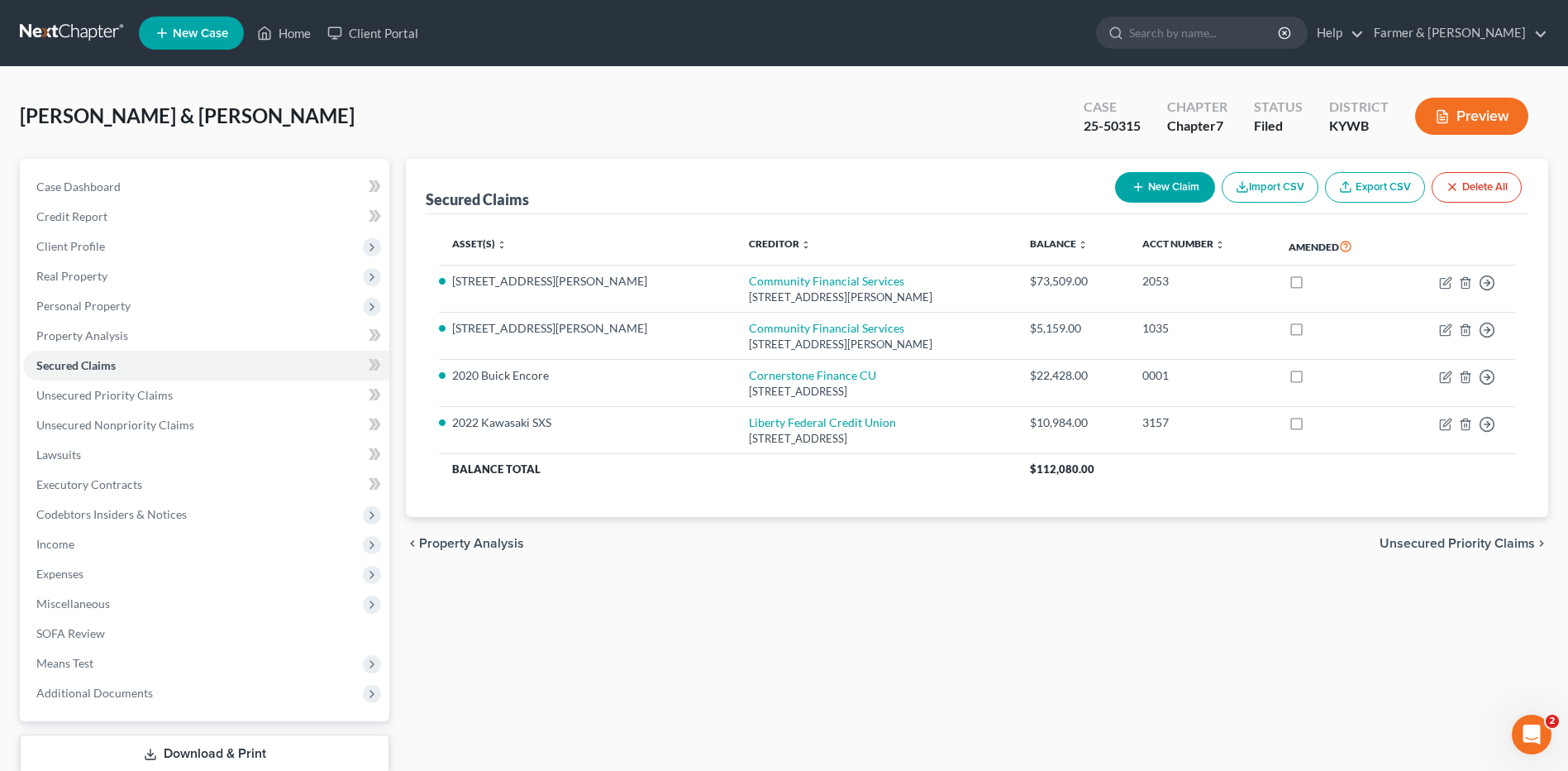
click at [1176, 607] on div "Secured Claims New Claim Import CSV Export CSV Delete All Asset(s) expand_more …" at bounding box center [977, 487] width 1159 height 657
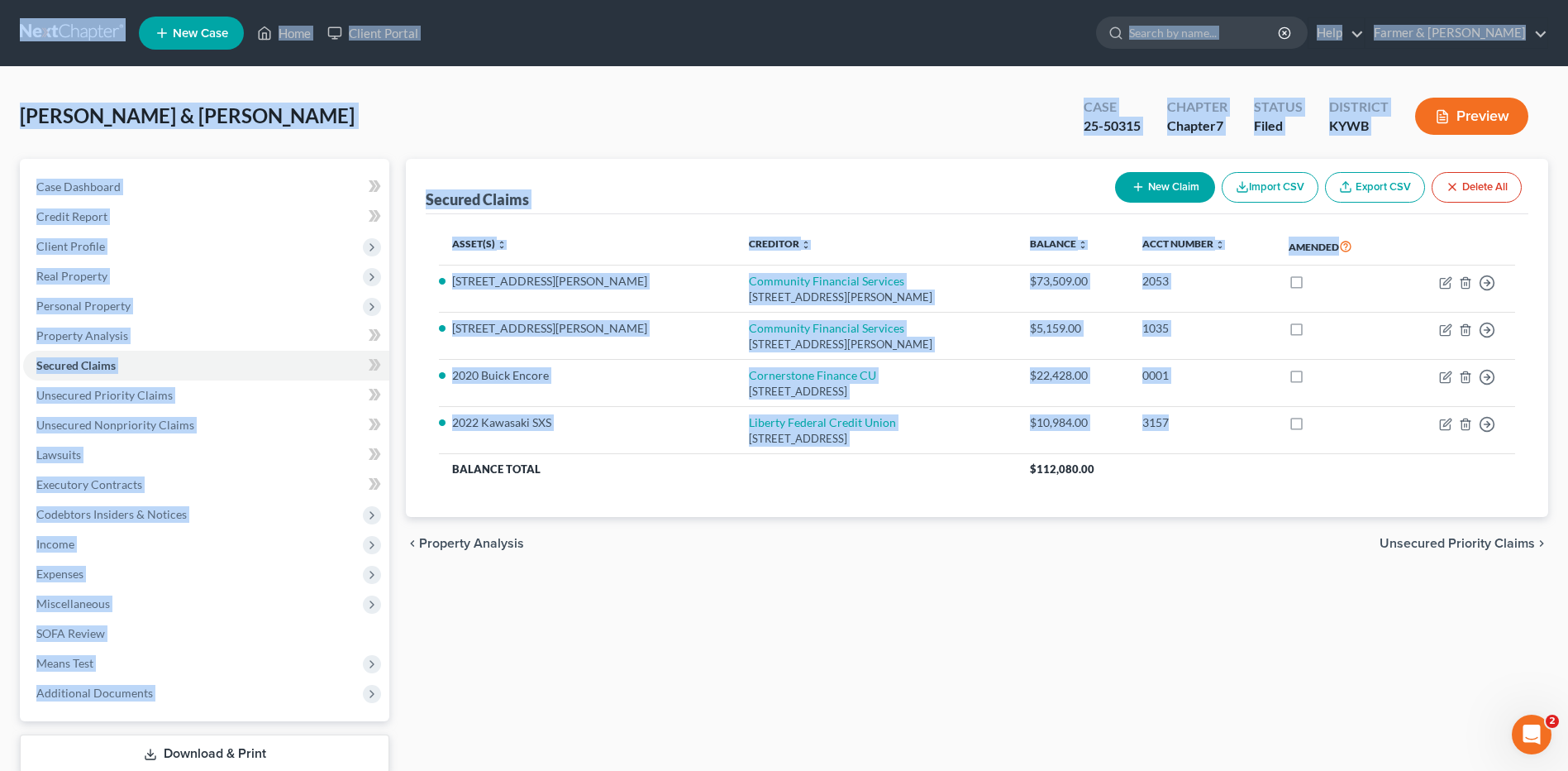
drag, startPoint x: 1181, startPoint y: 443, endPoint x: 8, endPoint y: 32, distance: 1242.9
click at [8, 32] on div "Home New Case Client Portal Farmer & Wright dblondie1230@yahoo.com My Account S…" at bounding box center [784, 439] width 1568 height 879
click at [793, 104] on div "Harrington, Nathaniel & Tammy Upgraded Case 25-50315 Chapter Chapter 7 Status F…" at bounding box center [784, 123] width 1529 height 72
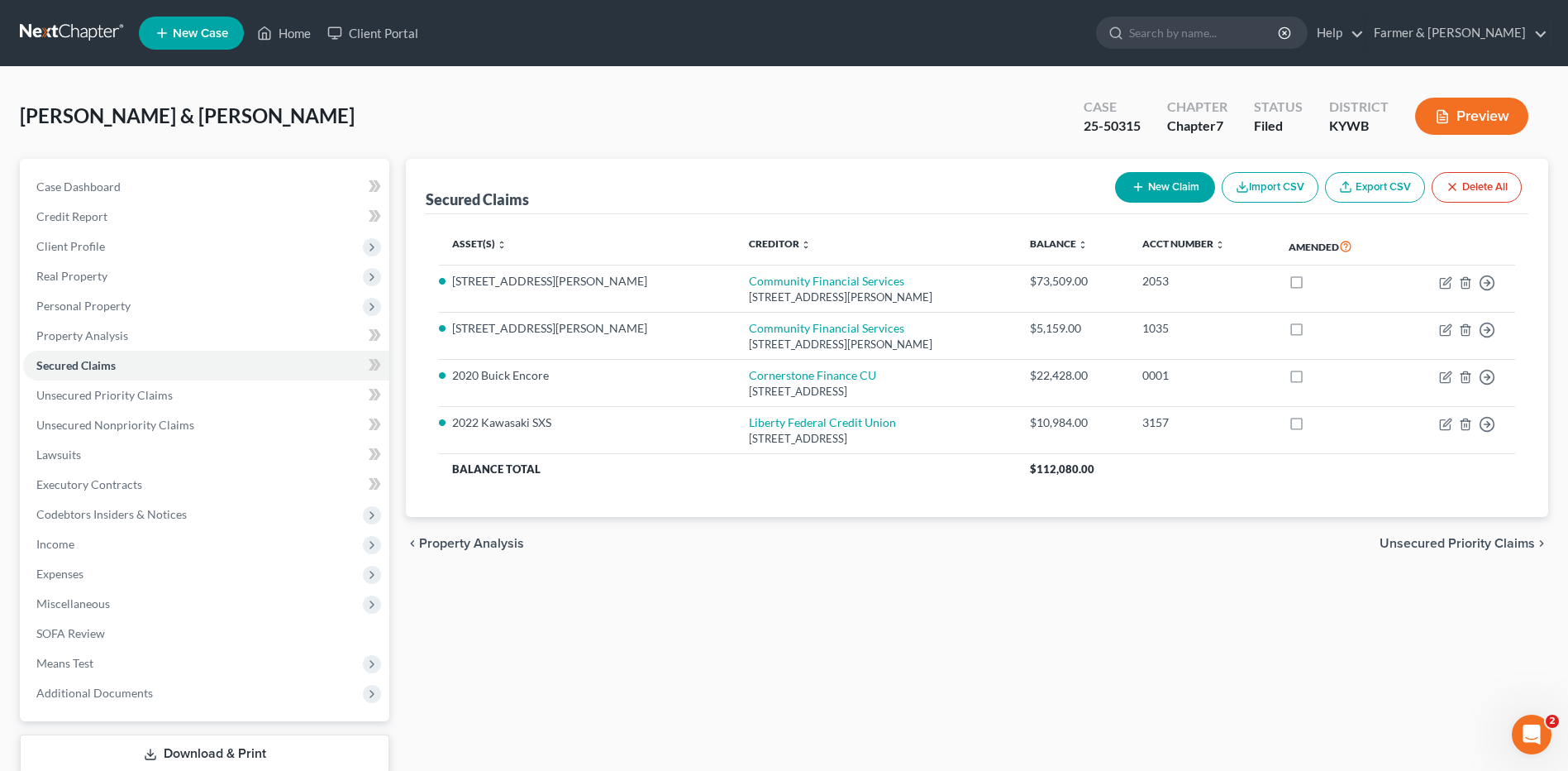
click at [1230, 606] on div "Secured Claims New Claim Import CSV Export CSV Delete All Asset(s) expand_more …" at bounding box center [977, 487] width 1159 height 657
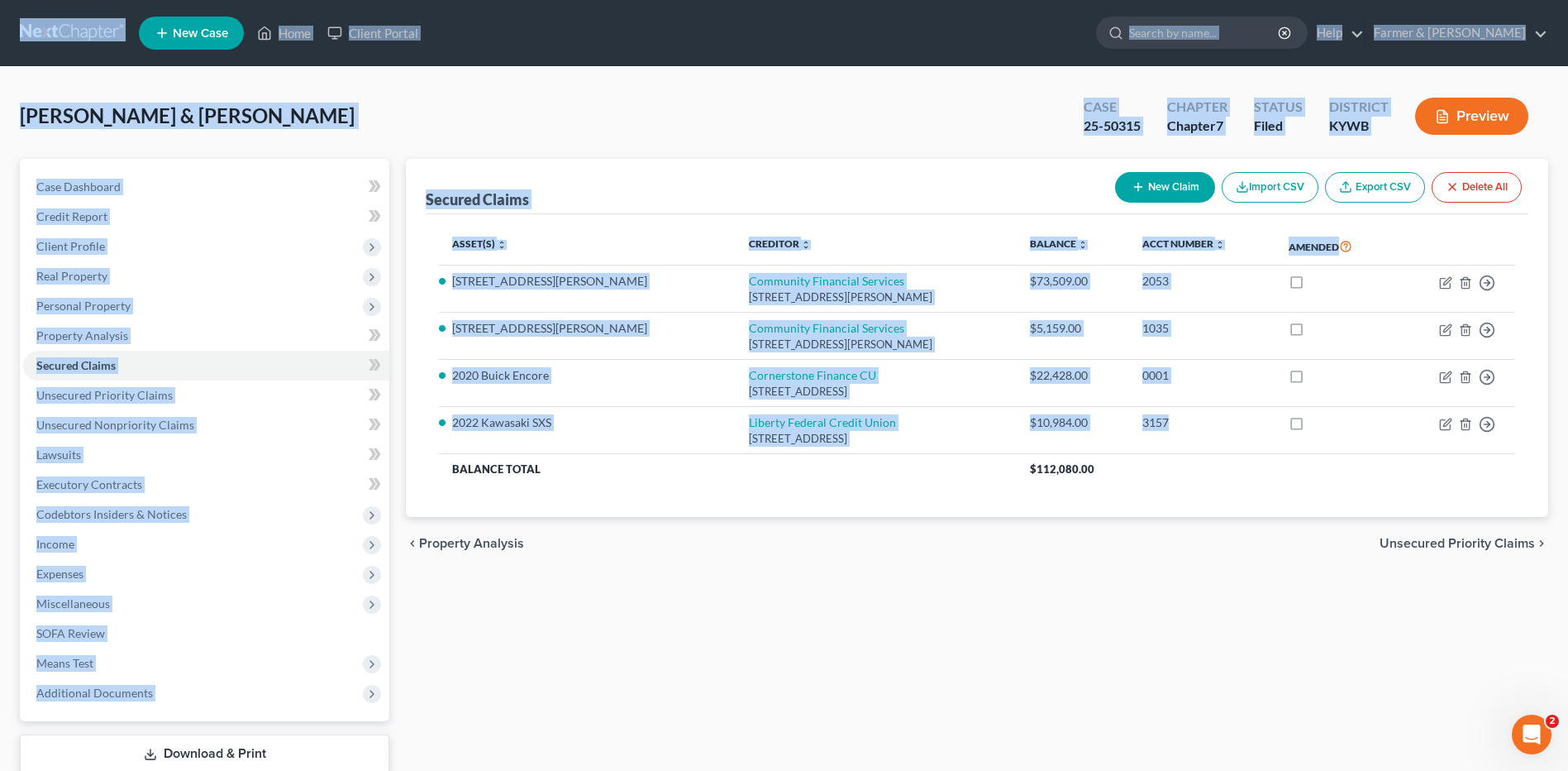
drag, startPoint x: 1156, startPoint y: 432, endPoint x: -4, endPoint y: 21, distance: 1230.7
click at [0, 21] on html "Home New Case Client Portal Farmer & Wright dblondie1230@yahoo.com My Account S…" at bounding box center [784, 439] width 1568 height 879
click at [783, 114] on div "Harrington, Nathaniel & Tammy Upgraded Case 25-50315 Chapter Chapter 7 Status F…" at bounding box center [784, 123] width 1529 height 72
drag, startPoint x: 1203, startPoint y: 445, endPoint x: 47, endPoint y: 30, distance: 1228.2
click at [47, 30] on div "Home New Case Client Portal Farmer & Wright dblondie1230@yahoo.com My Account S…" at bounding box center [784, 439] width 1568 height 879
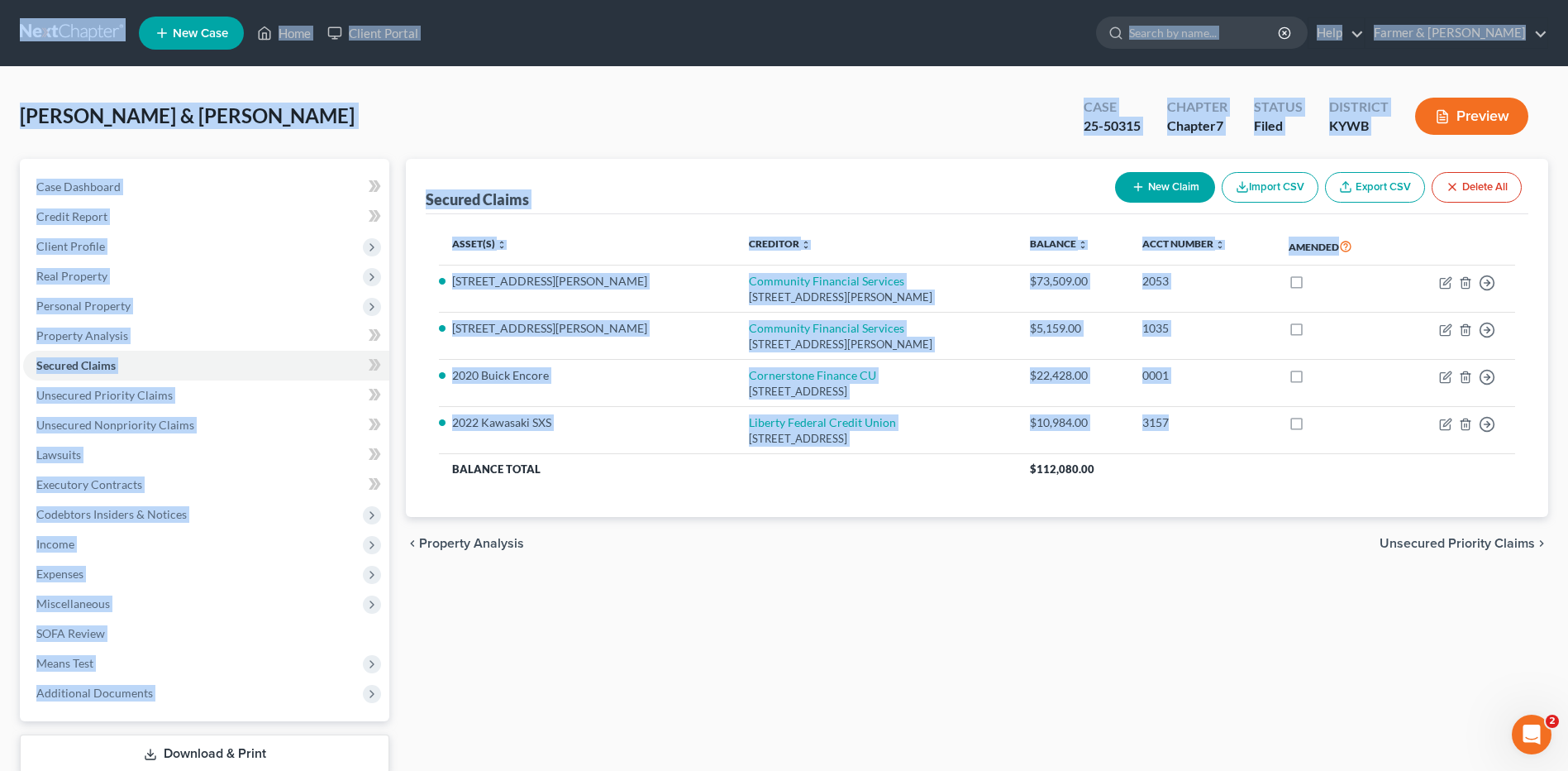
click at [784, 101] on div "Harrington, Nathaniel & Tammy Upgraded Case 25-50315 Chapter Chapter 7 Status F…" at bounding box center [784, 123] width 1529 height 72
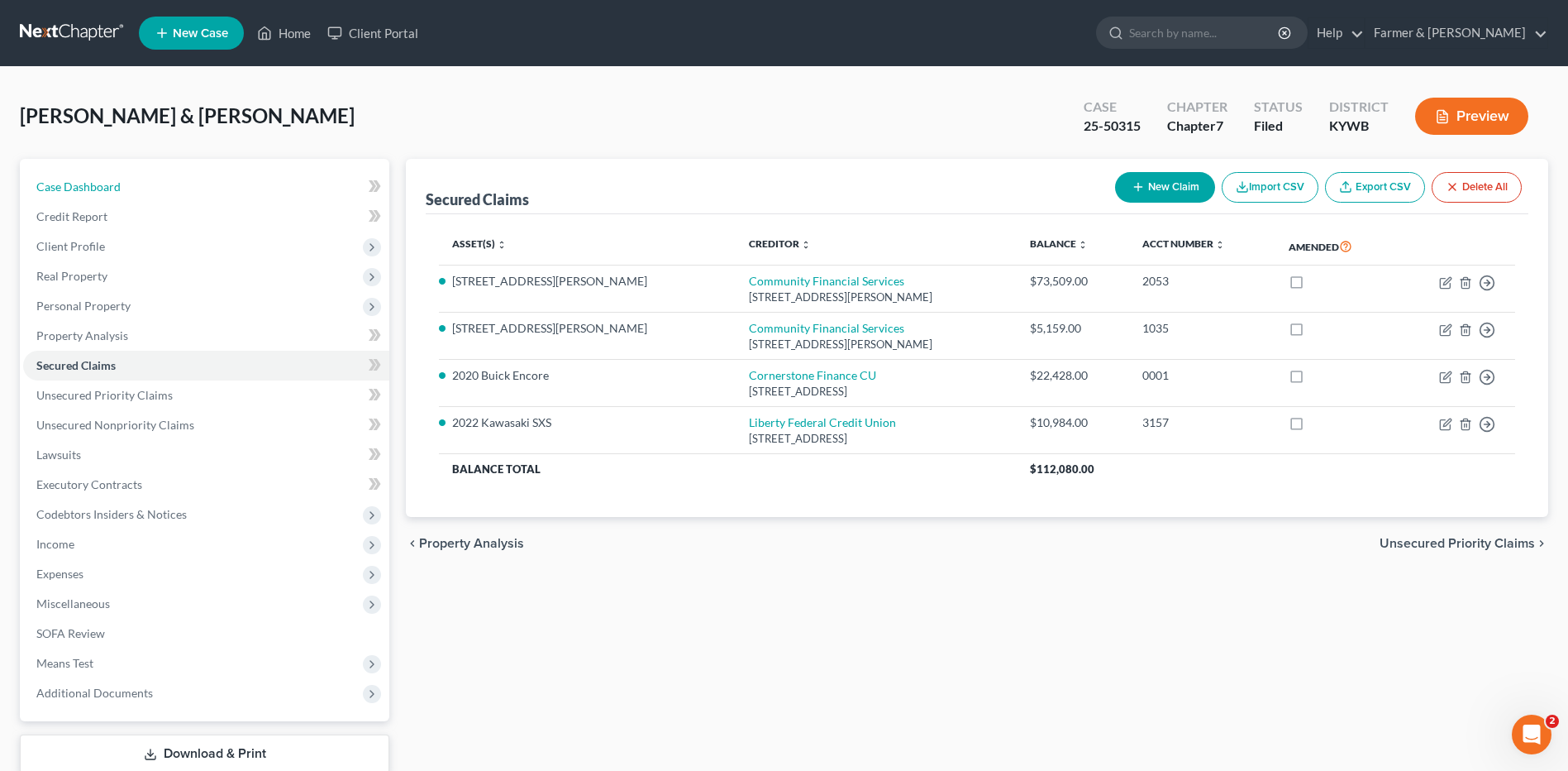
drag, startPoint x: 162, startPoint y: 195, endPoint x: 492, endPoint y: 45, distance: 362.5
click at [162, 195] on link "Case Dashboard" at bounding box center [207, 186] width 367 height 30
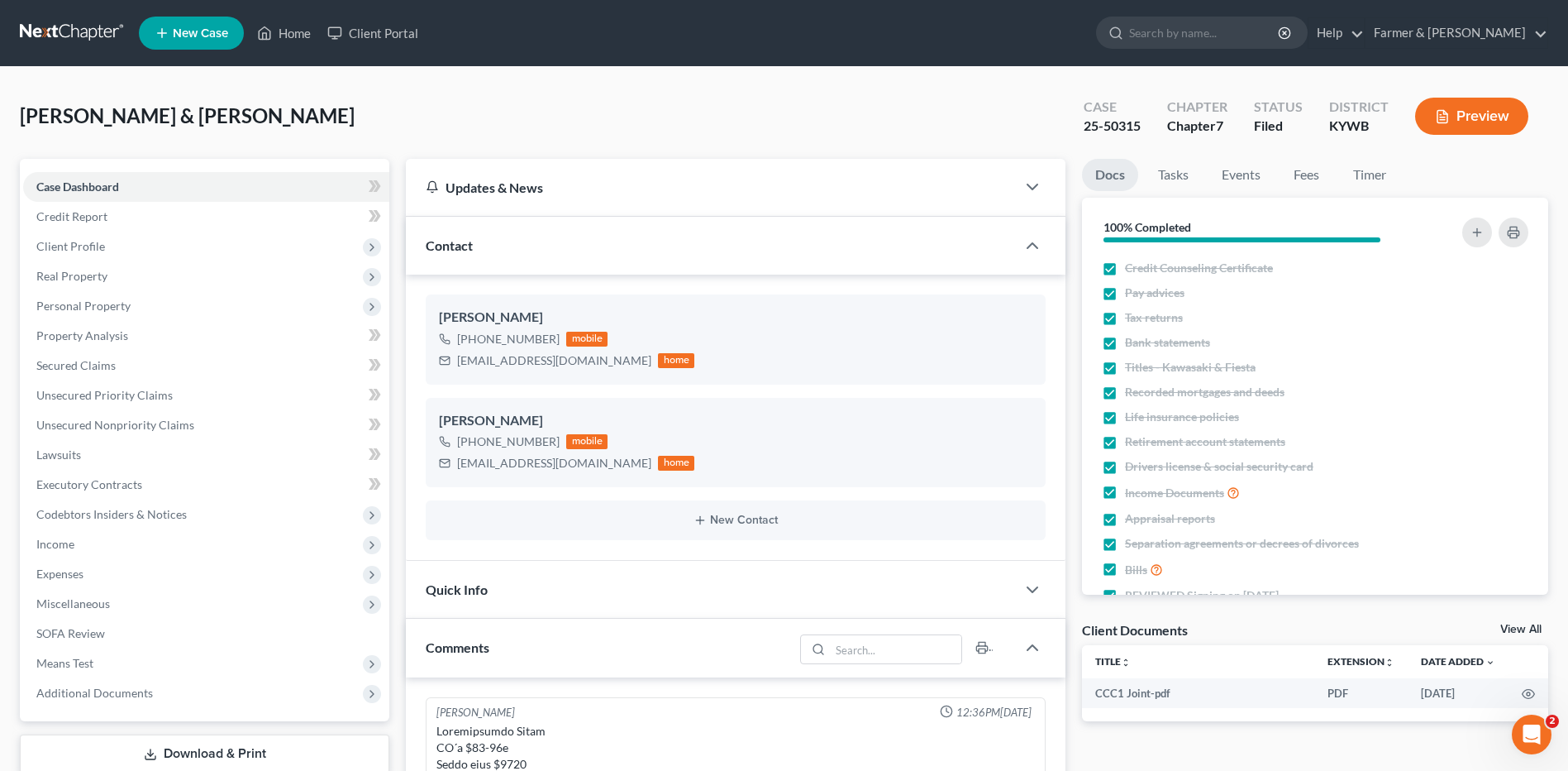
scroll to position [543, 0]
drag, startPoint x: 101, startPoint y: 23, endPoint x: 297, endPoint y: 0, distance: 197.3
click at [101, 23] on link at bounding box center [72, 32] width 105 height 30
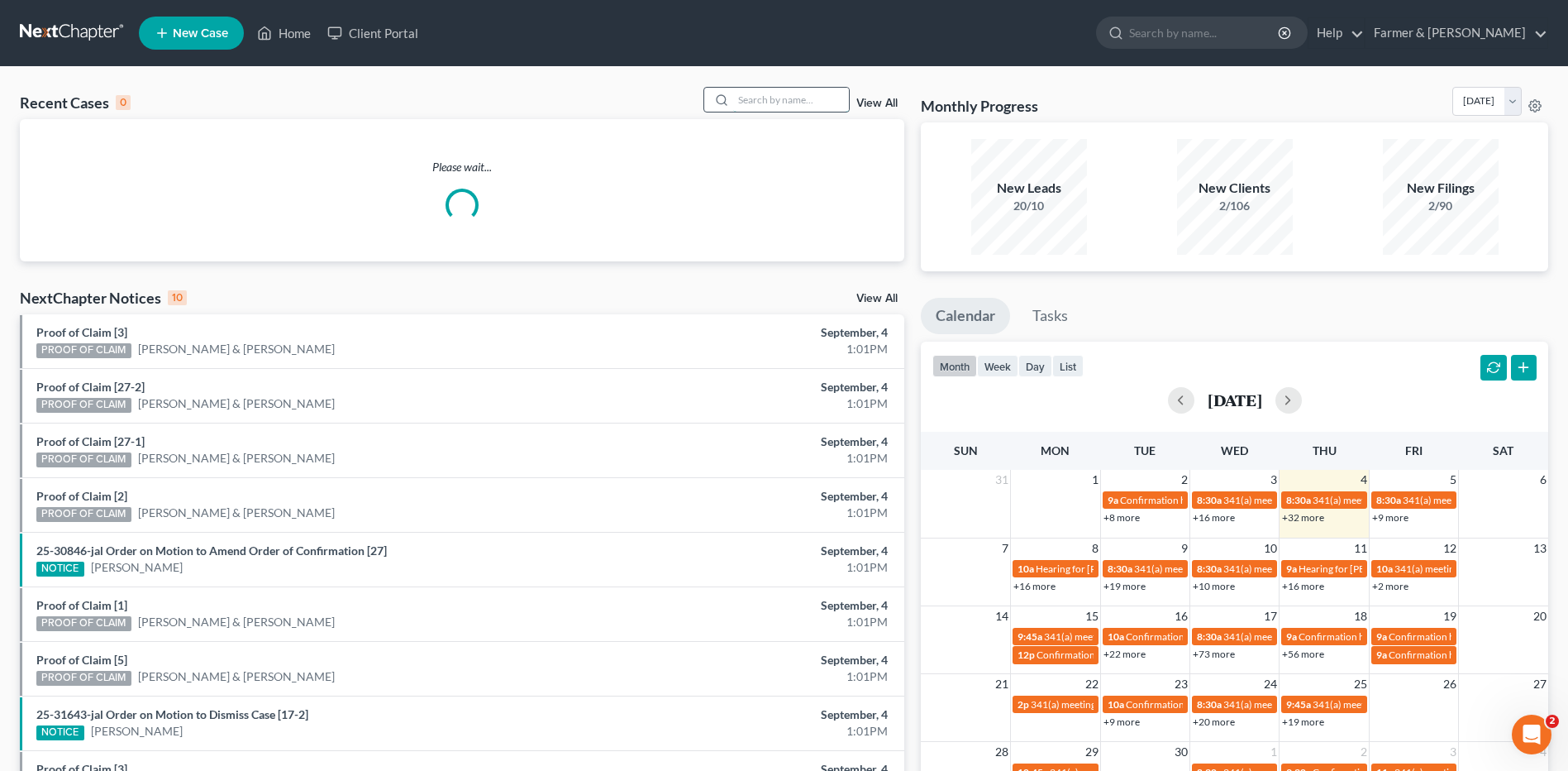
click at [791, 99] on input "search" at bounding box center [790, 99] width 115 height 24
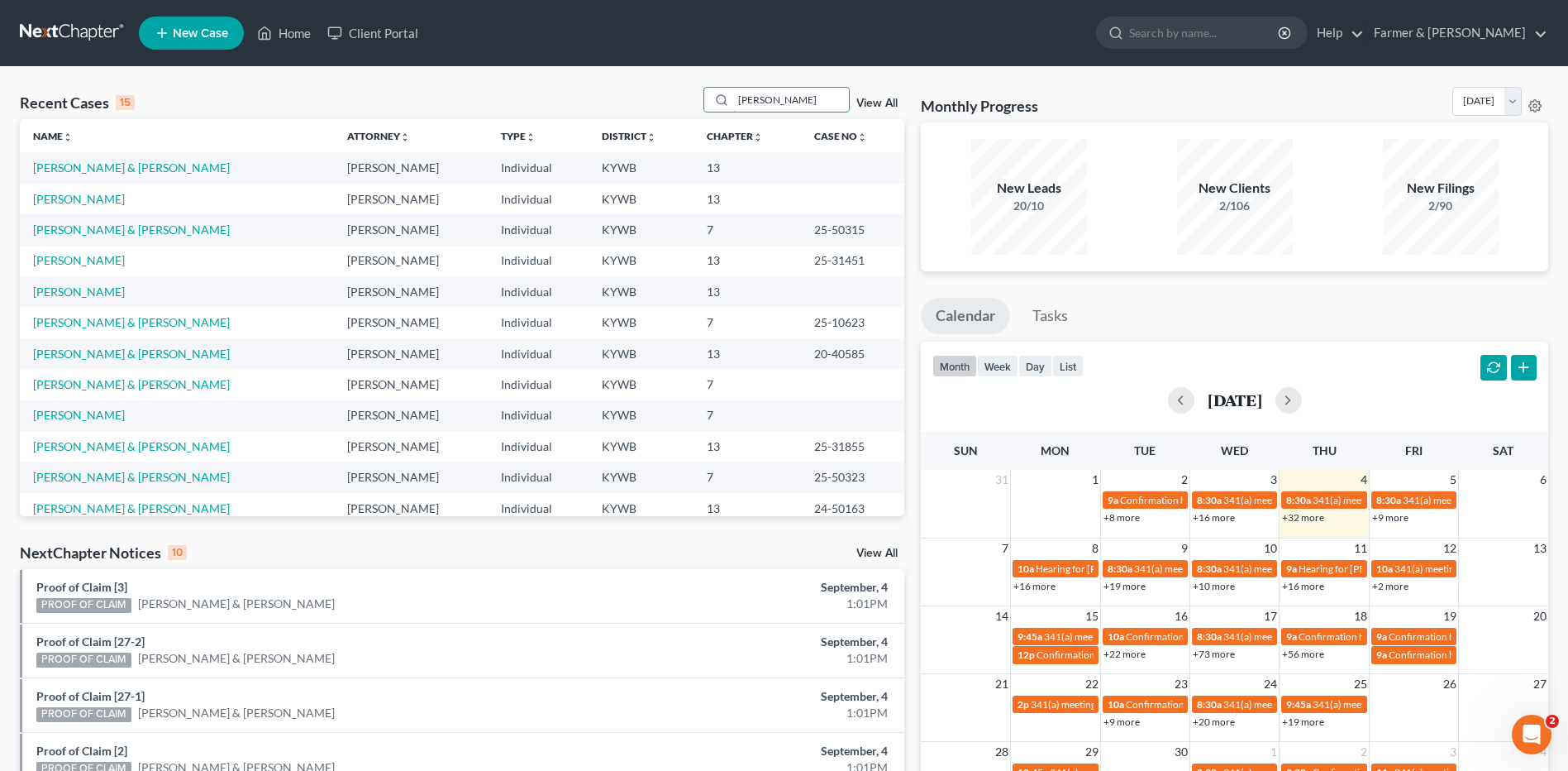
type input "[PERSON_NAME]"
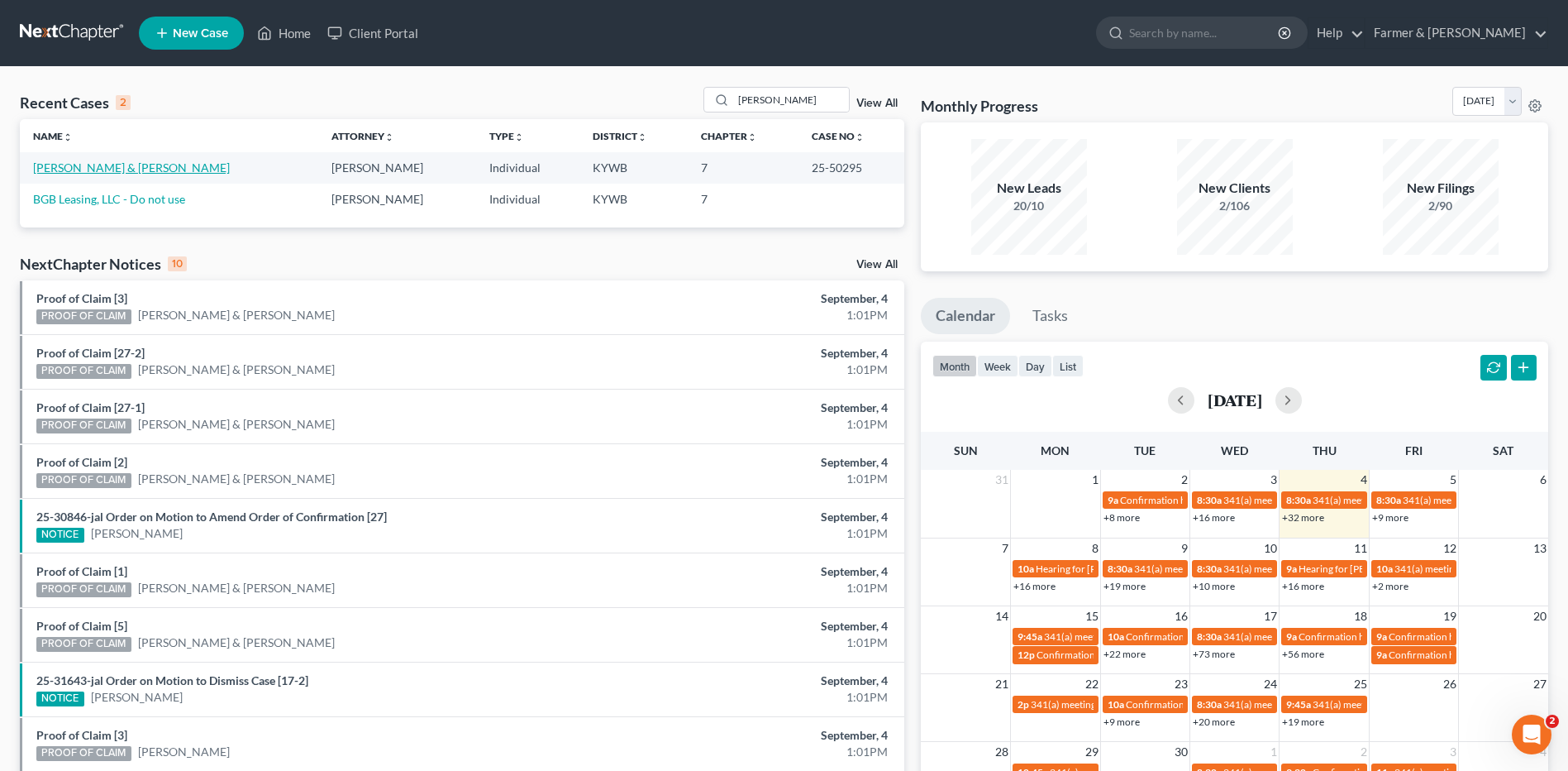
click at [115, 167] on link "[PERSON_NAME] & [PERSON_NAME]" at bounding box center [131, 167] width 197 height 14
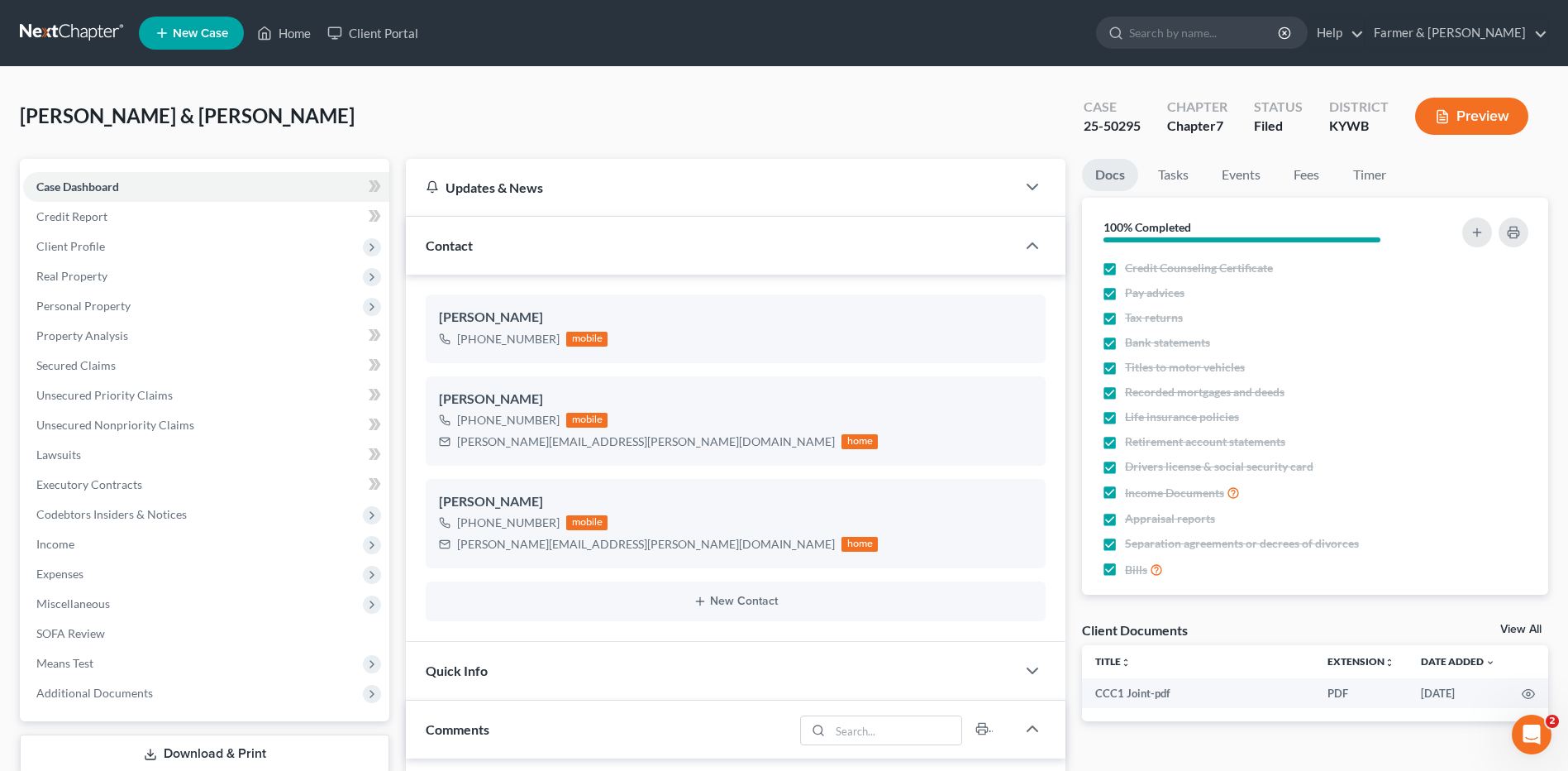
scroll to position [203, 0]
click at [68, 27] on link at bounding box center [72, 32] width 105 height 30
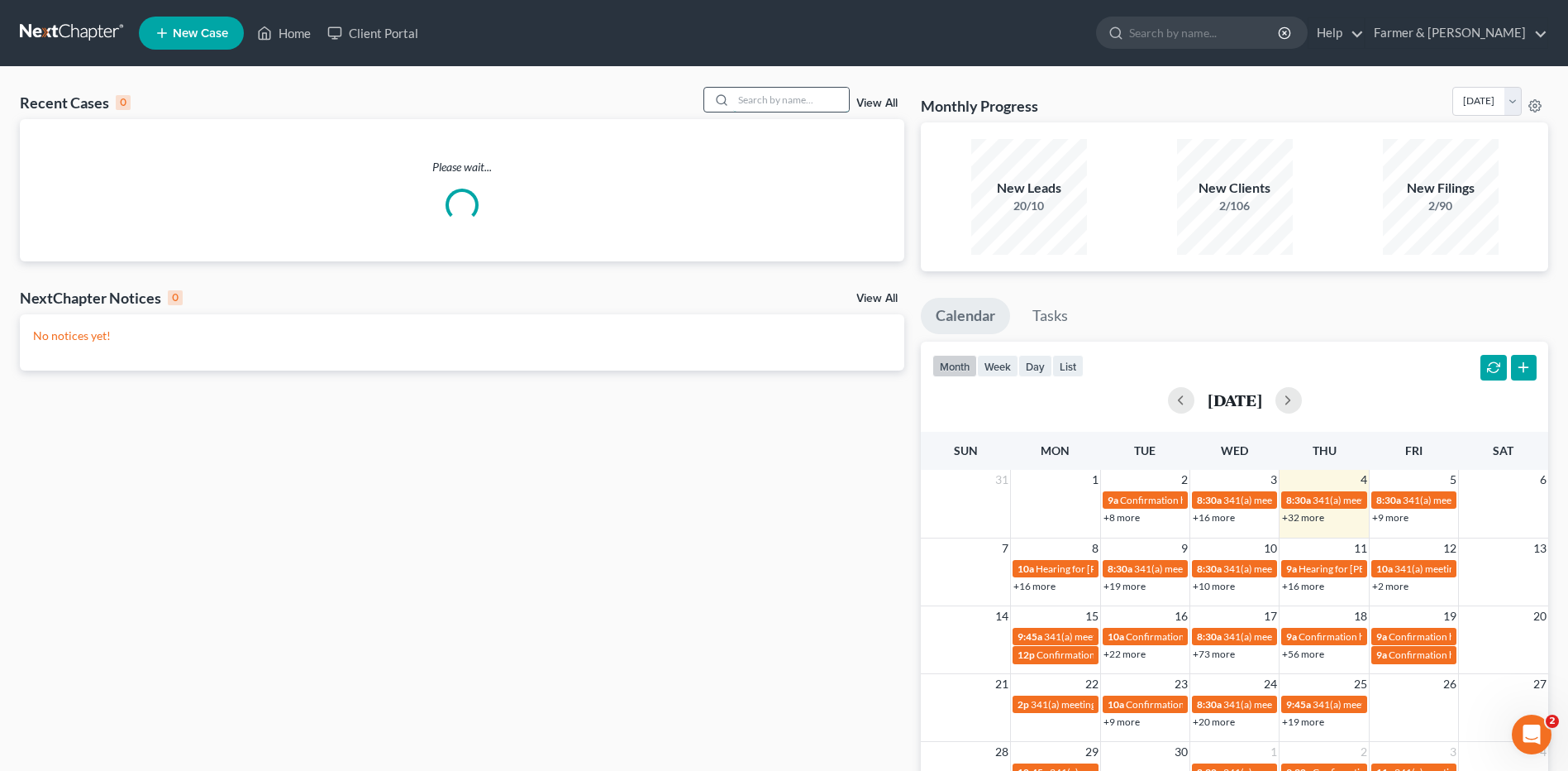
click at [795, 107] on input "search" at bounding box center [790, 99] width 115 height 24
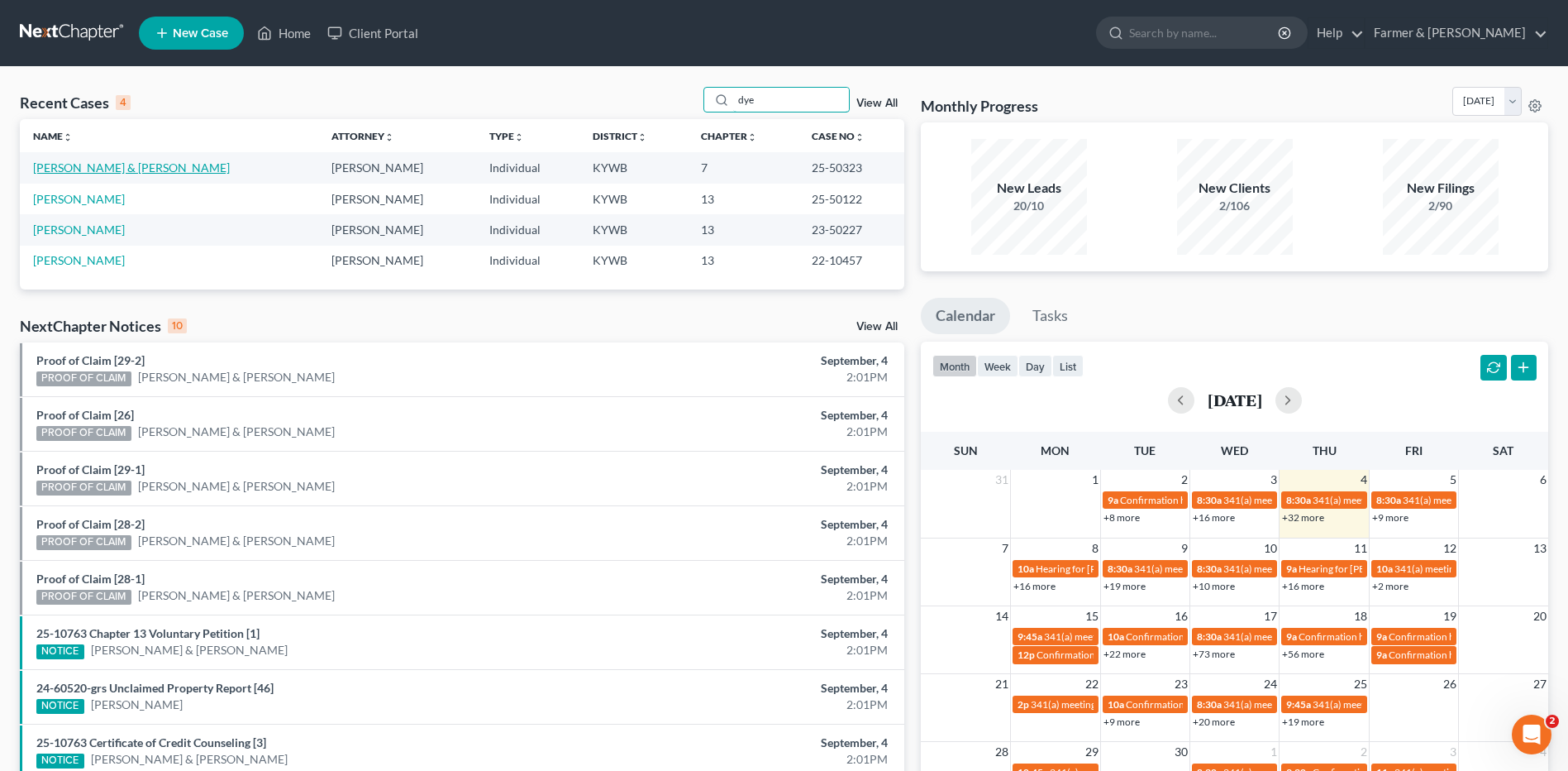
type input "dye"
click at [116, 170] on link "[PERSON_NAME] & [PERSON_NAME]" at bounding box center [131, 167] width 197 height 14
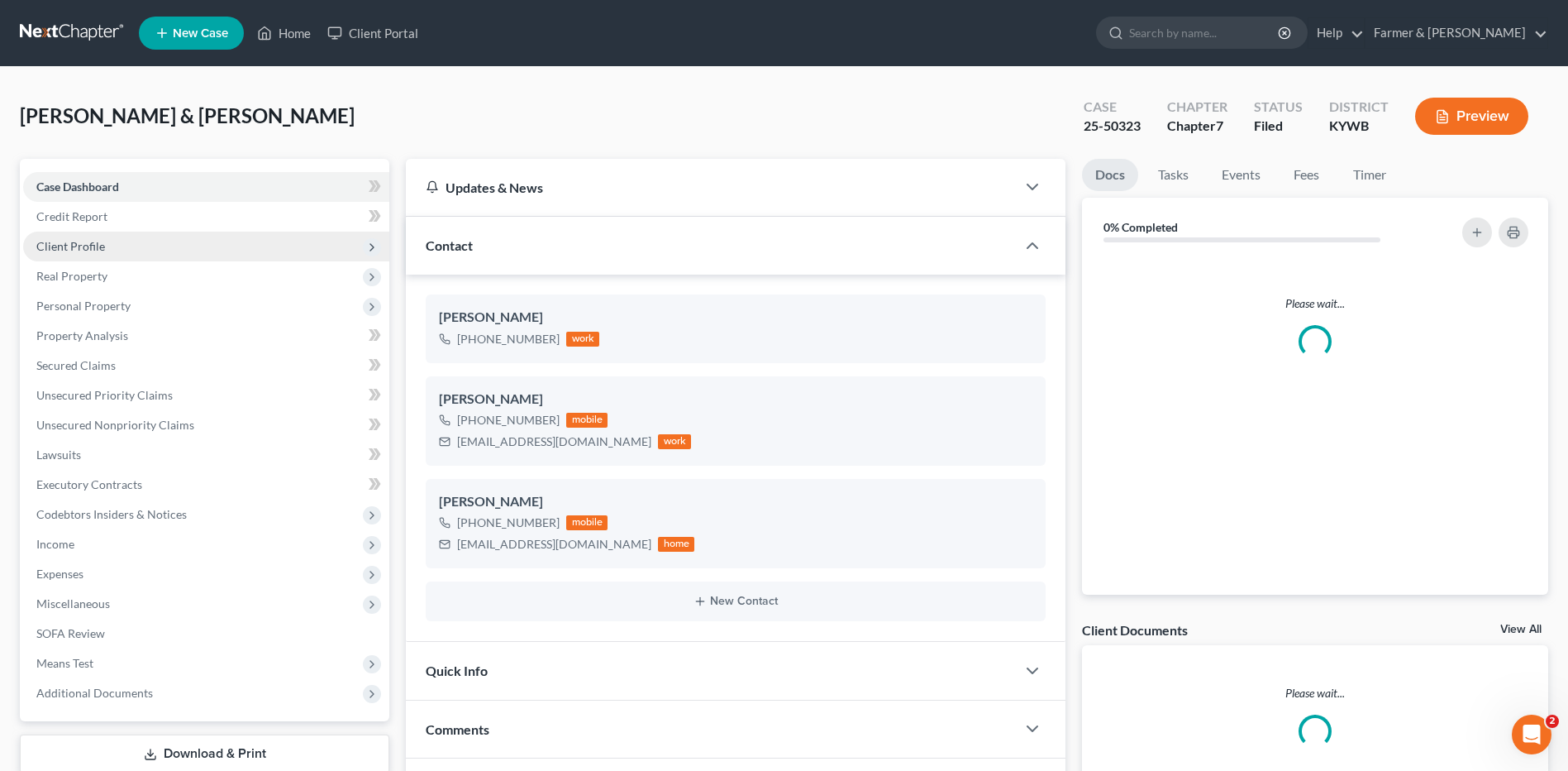
click at [109, 245] on span "Client Profile" at bounding box center [207, 246] width 367 height 30
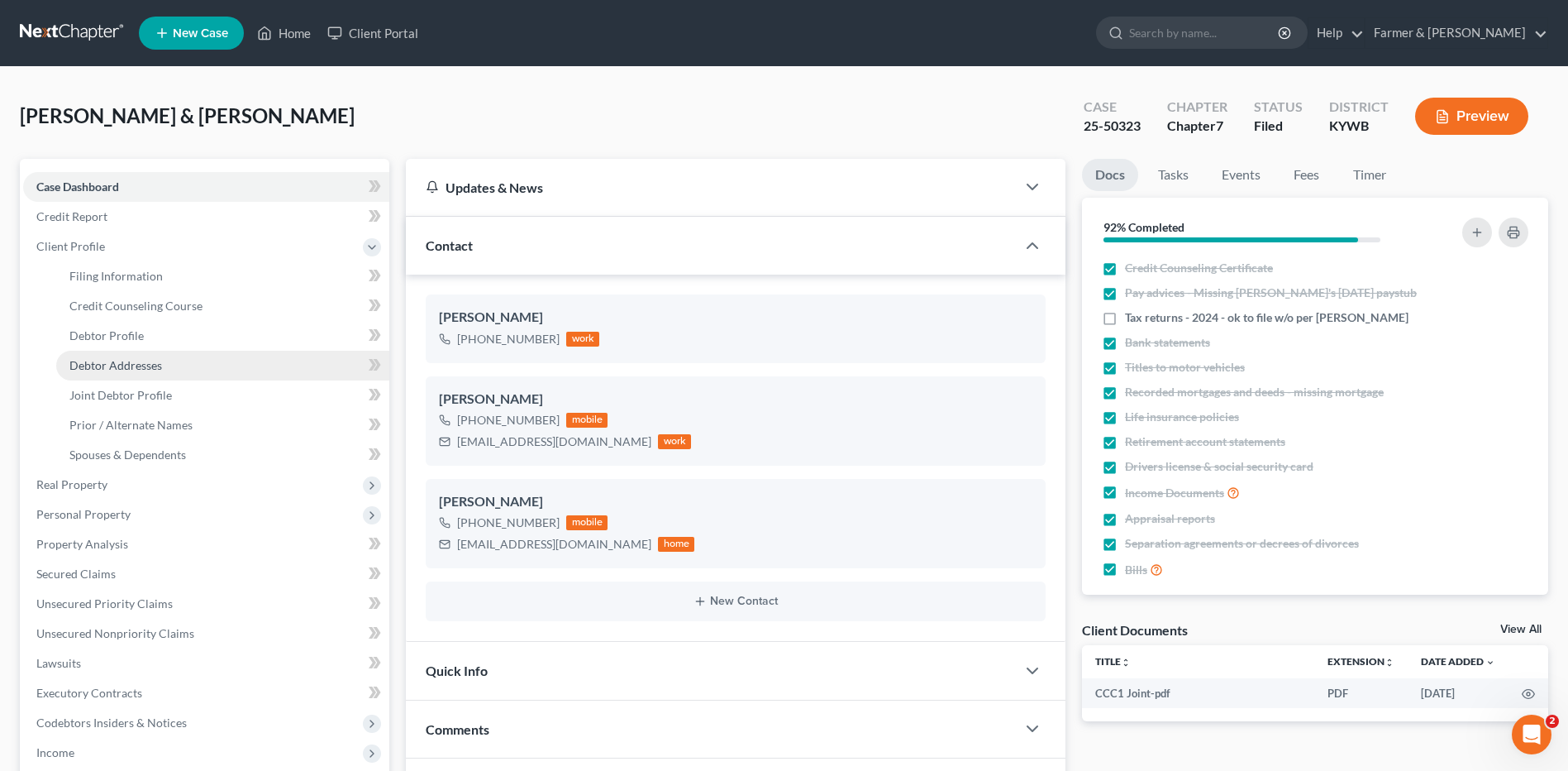
click at [152, 362] on span "Debtor Addresses" at bounding box center [116, 365] width 93 height 14
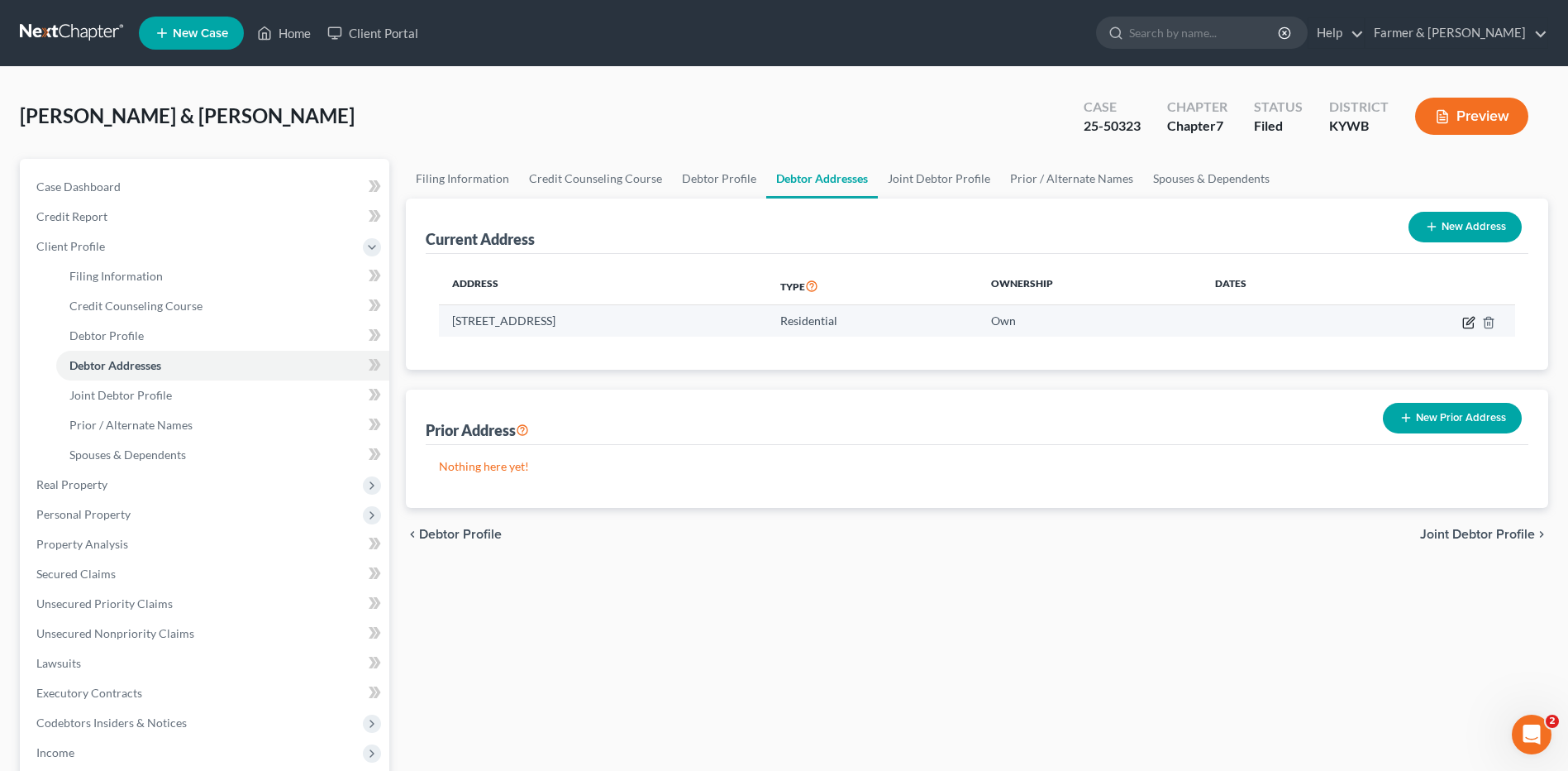
click at [1463, 324] on icon "button" at bounding box center [1469, 322] width 13 height 13
select select "18"
select select "0"
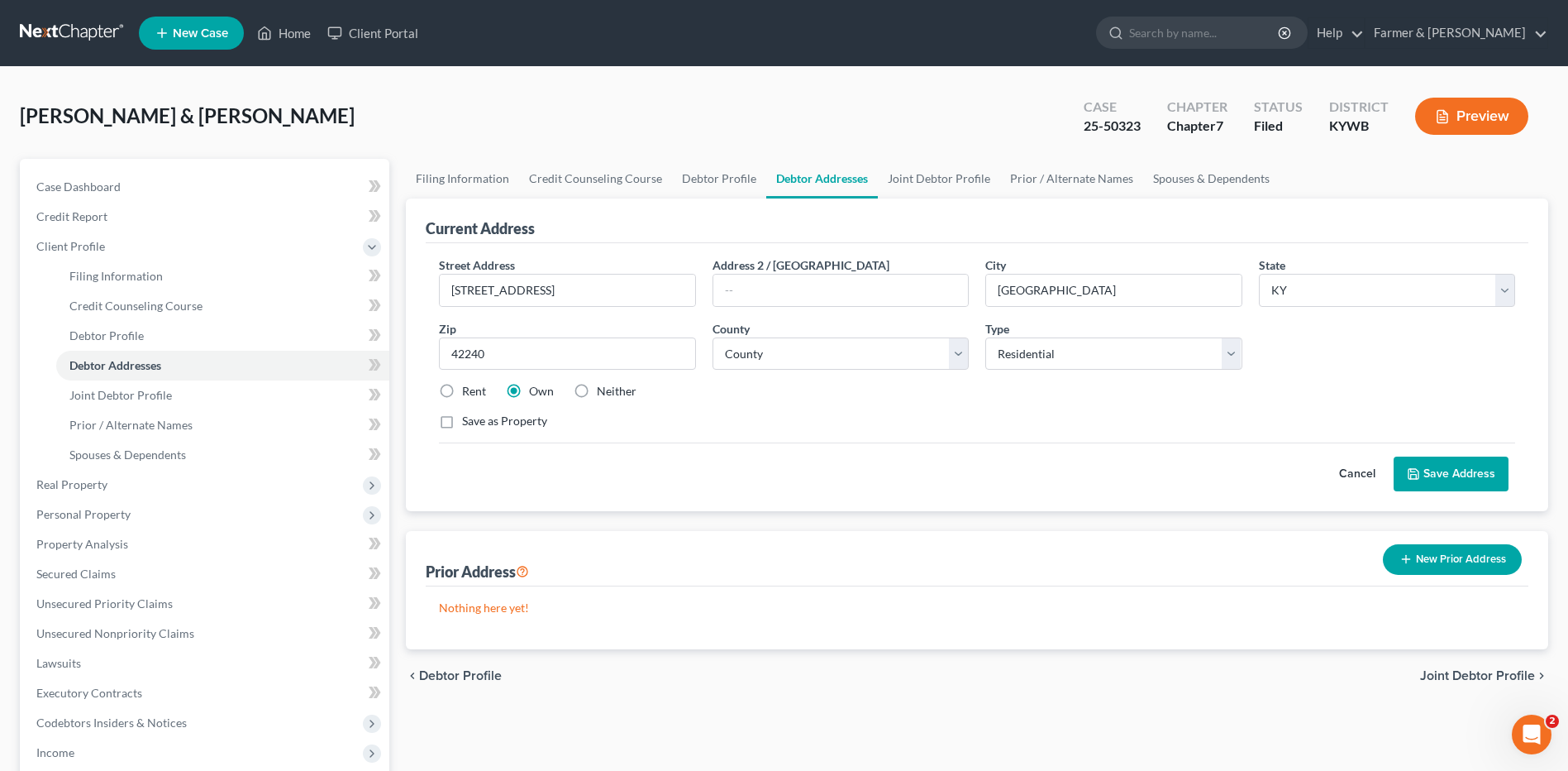
click at [1359, 483] on button "Cancel" at bounding box center [1357, 473] width 72 height 33
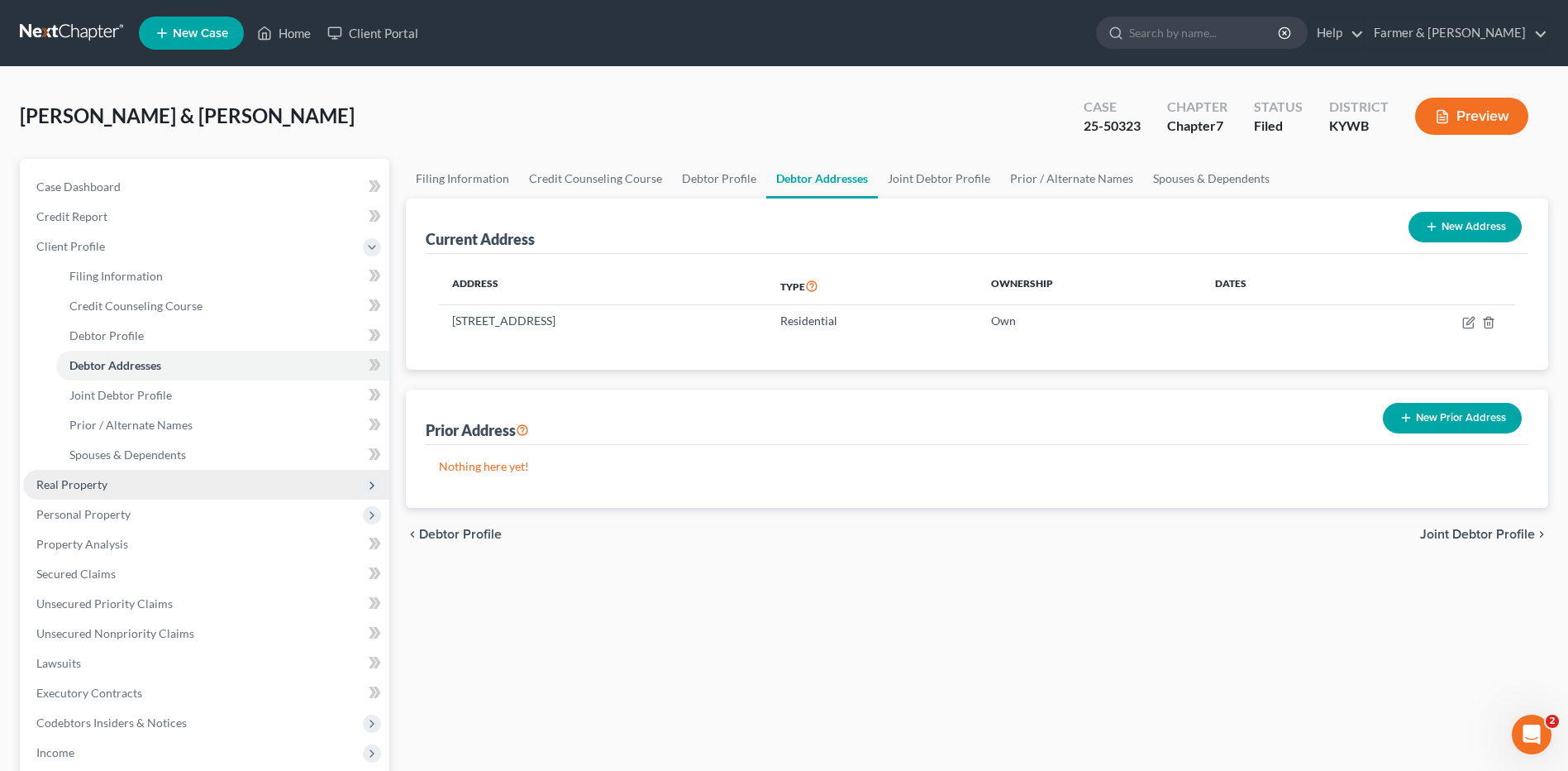
click at [126, 484] on span "Real Property" at bounding box center [207, 484] width 367 height 30
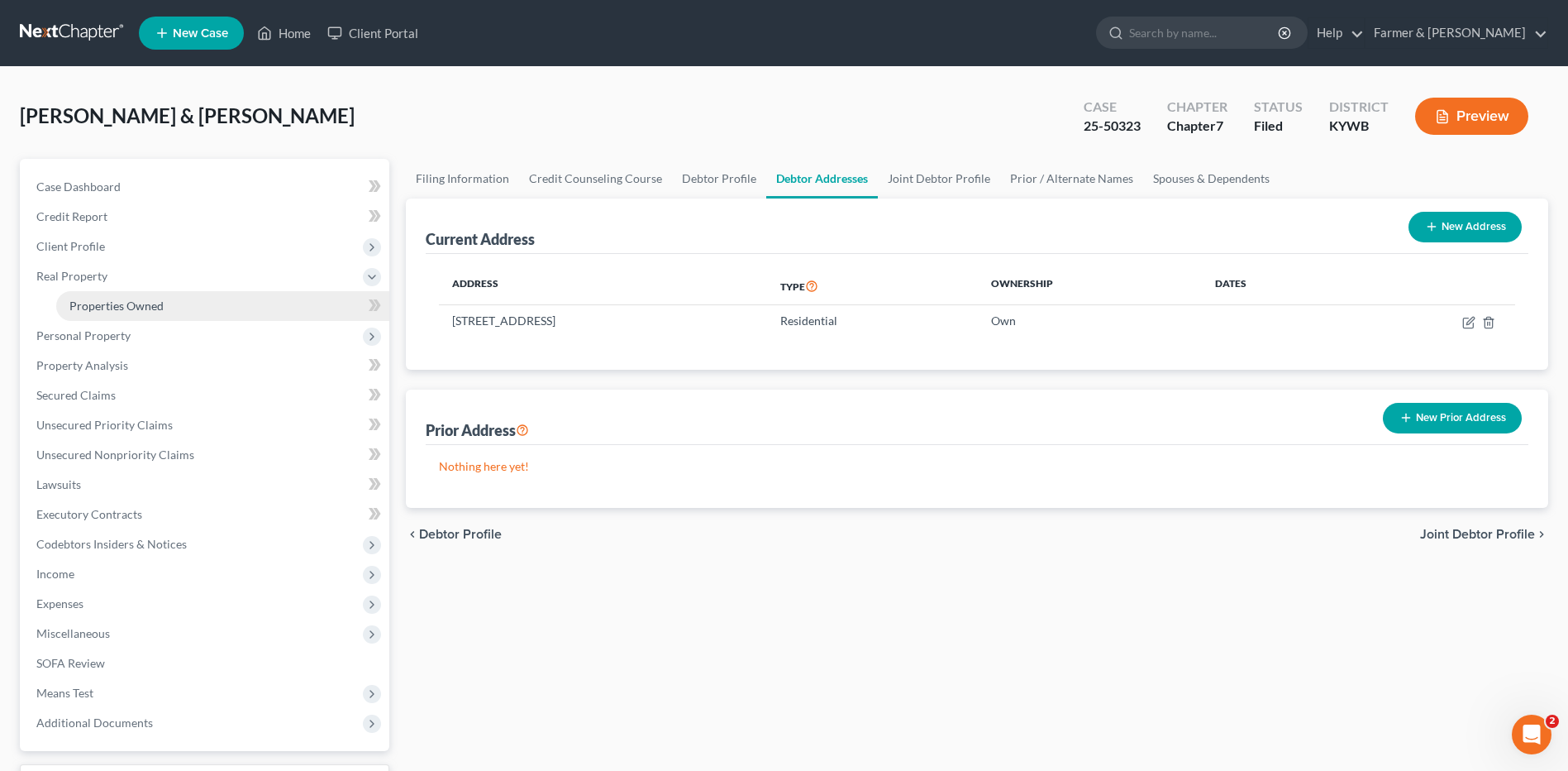
click at [161, 301] on span "Properties Owned" at bounding box center [116, 306] width 94 height 14
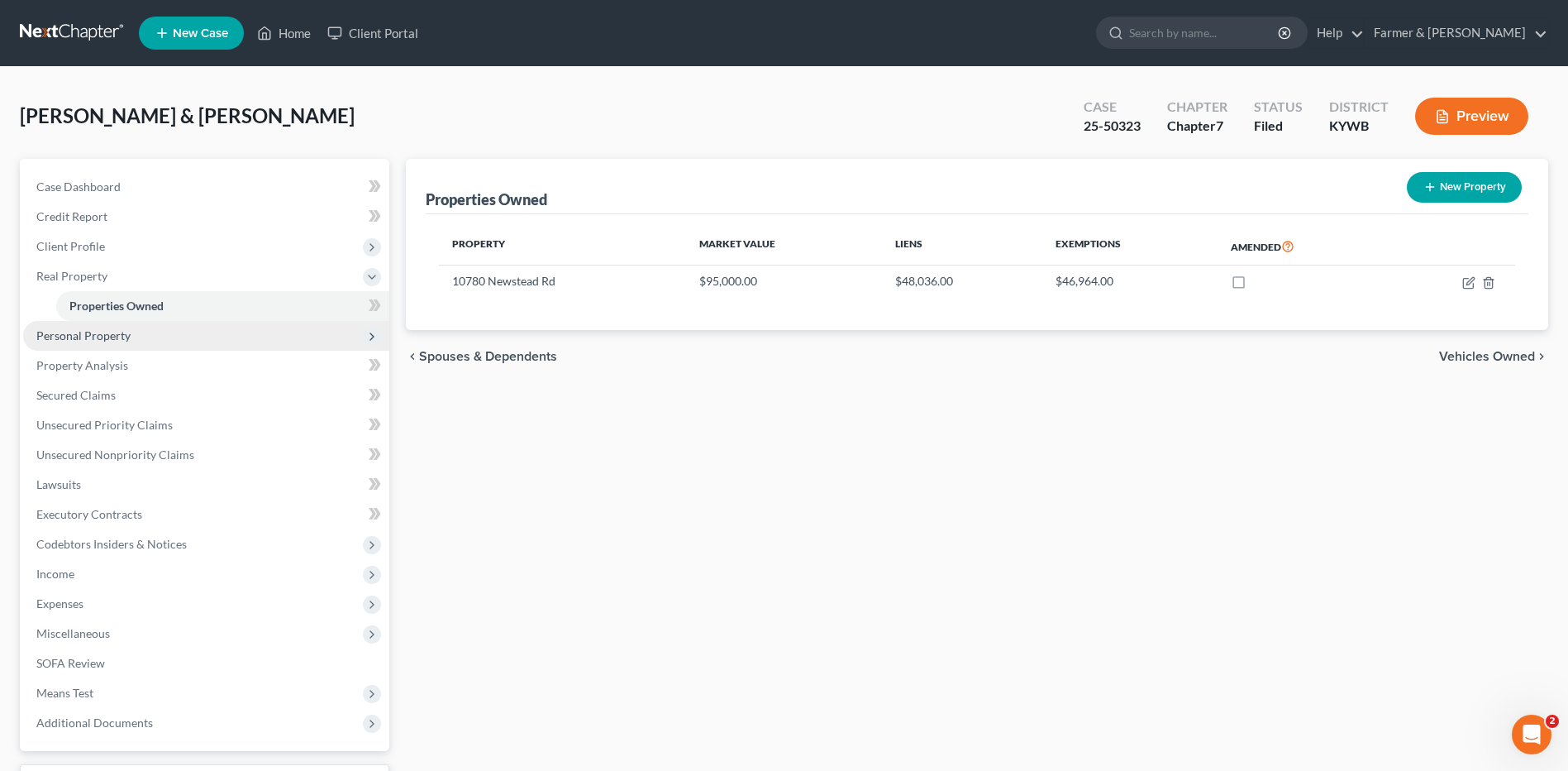
click at [151, 328] on span "Personal Property" at bounding box center [207, 335] width 367 height 30
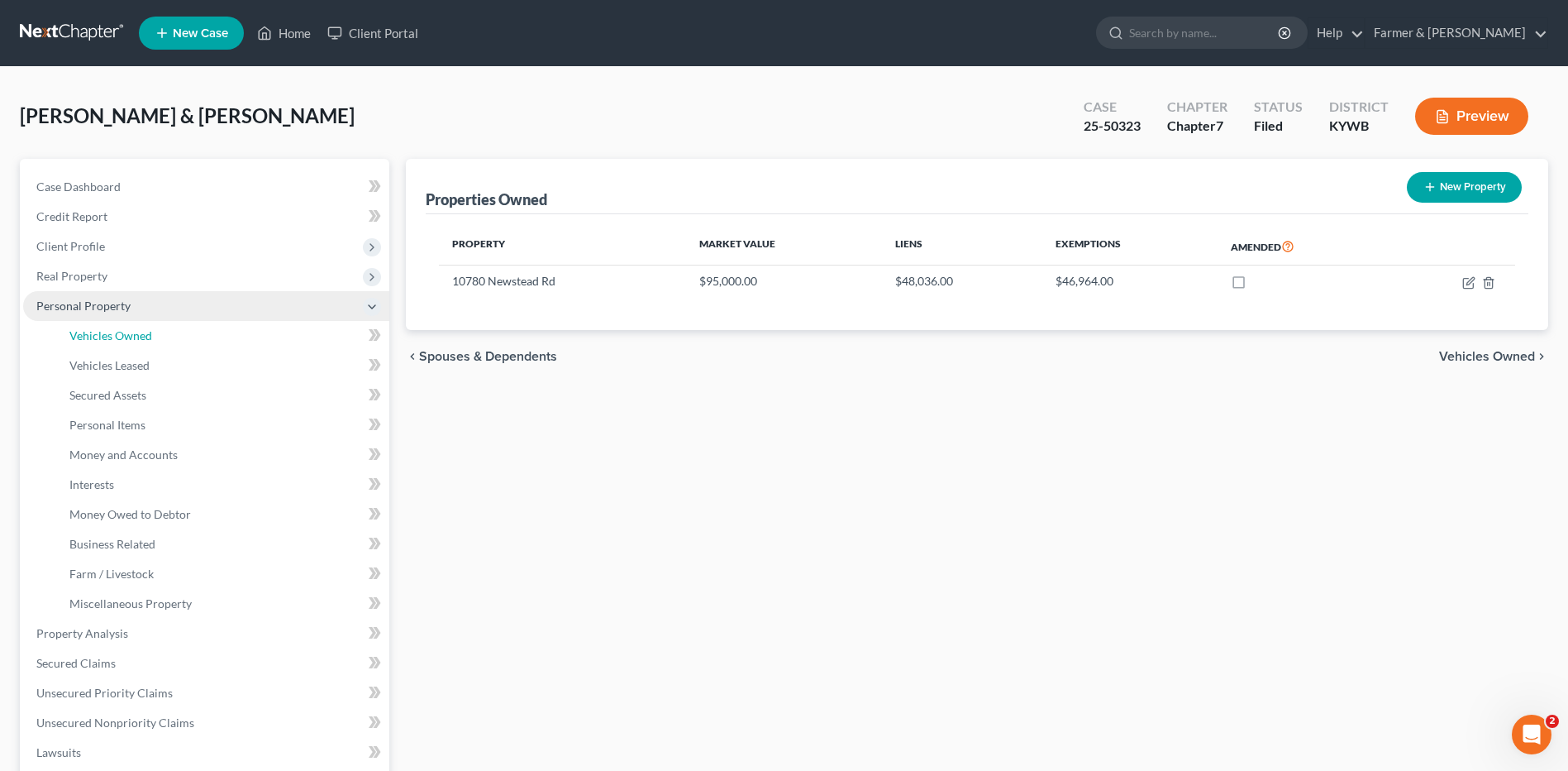
click at [151, 328] on link "Vehicles Owned" at bounding box center [223, 335] width 333 height 30
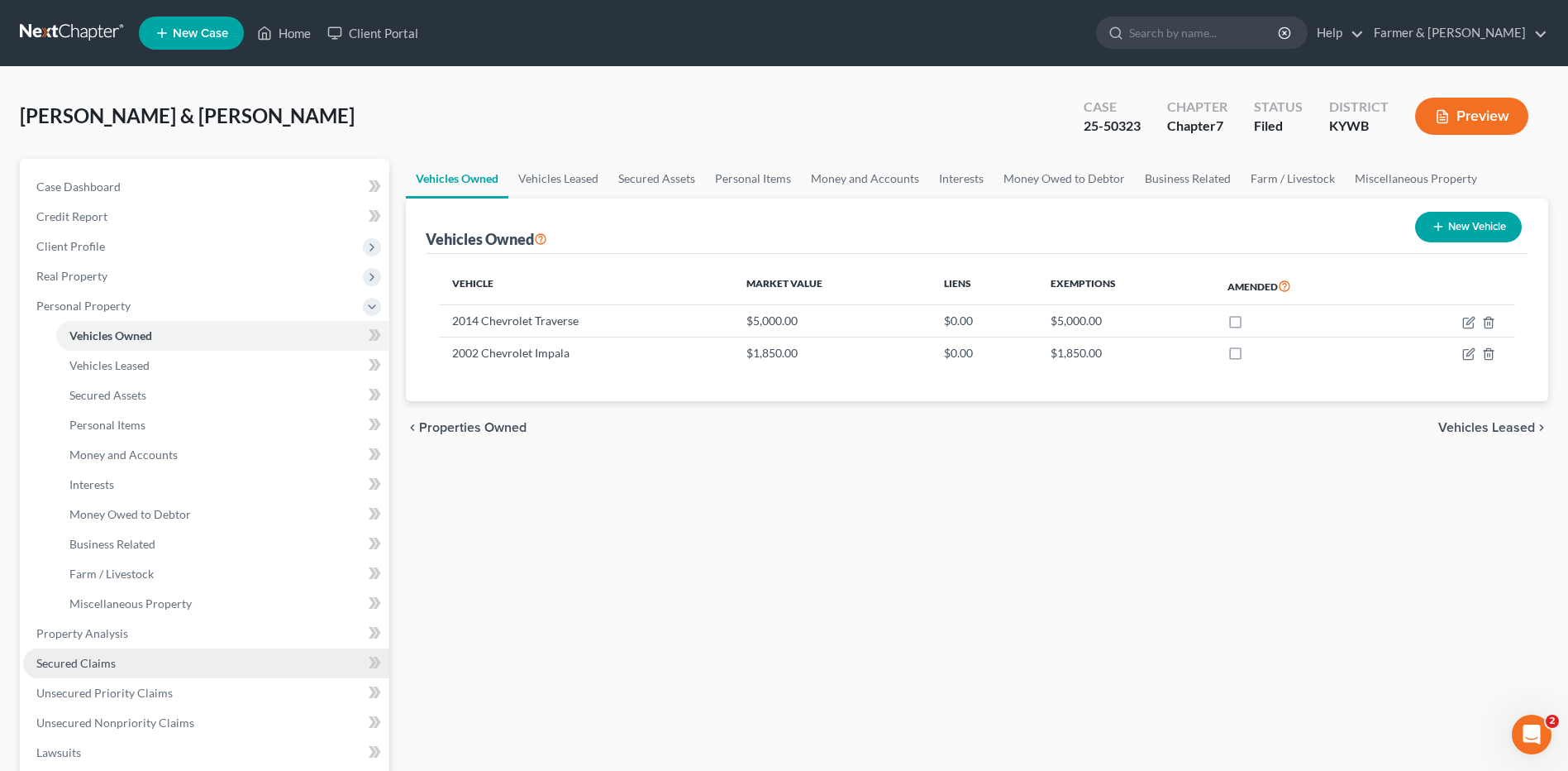
click at [97, 658] on span "Secured Claims" at bounding box center [76, 663] width 80 height 14
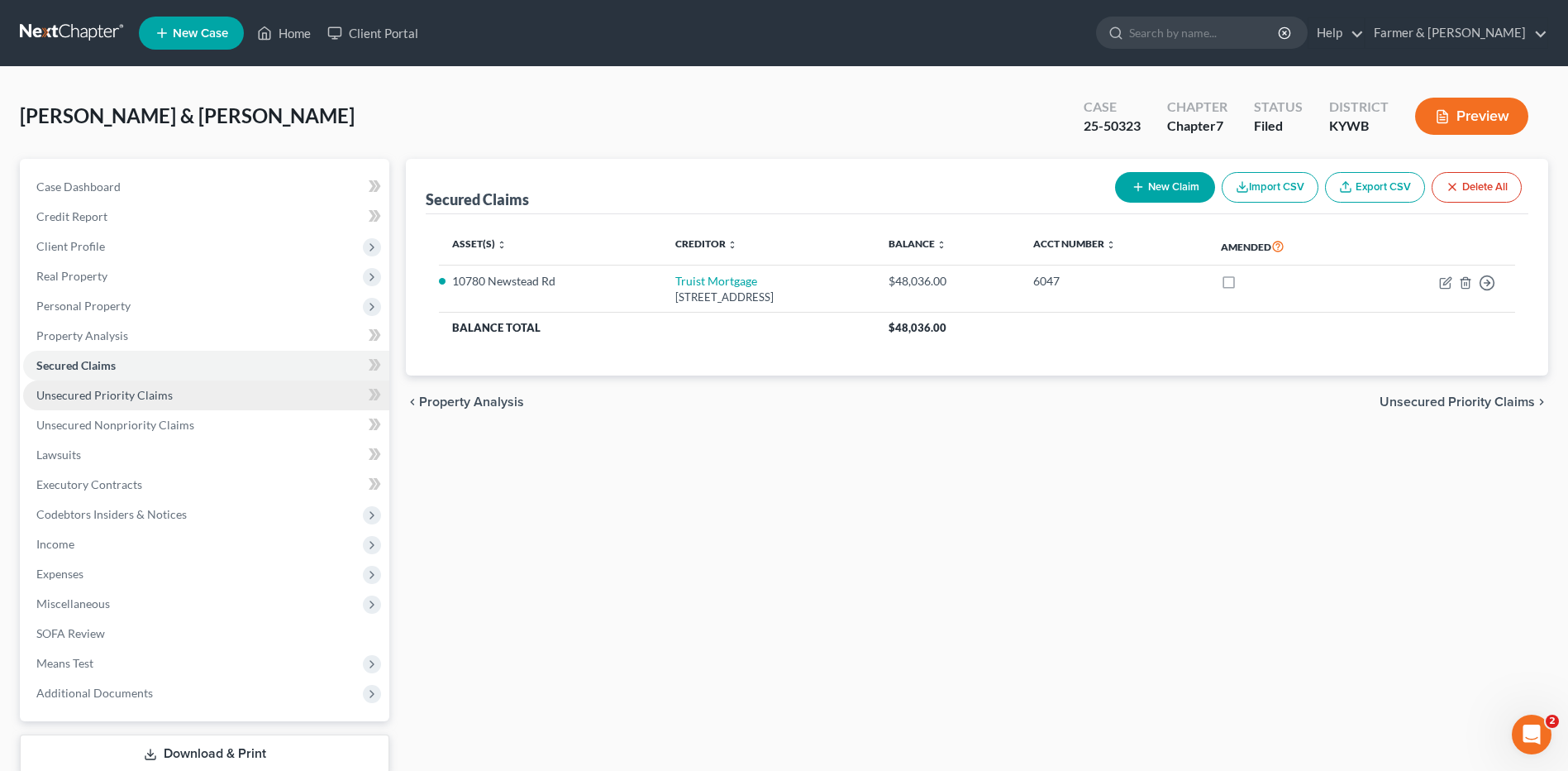
drag, startPoint x: 173, startPoint y: 397, endPoint x: 176, endPoint y: 405, distance: 8.5
click at [174, 397] on link "Unsecured Priority Claims" at bounding box center [207, 394] width 367 height 30
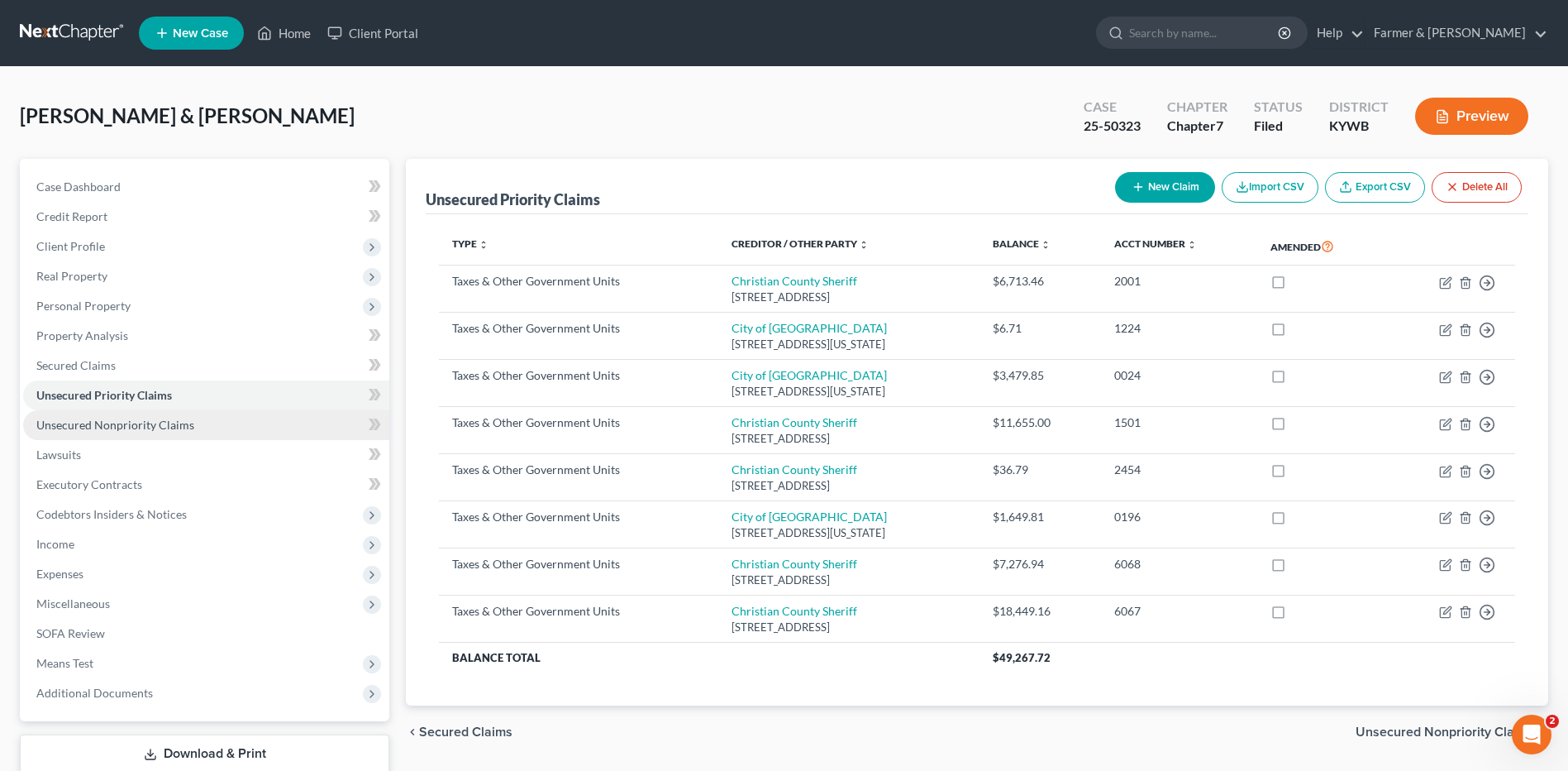
click at [181, 419] on span "Unsecured Nonpriority Claims" at bounding box center [115, 425] width 158 height 14
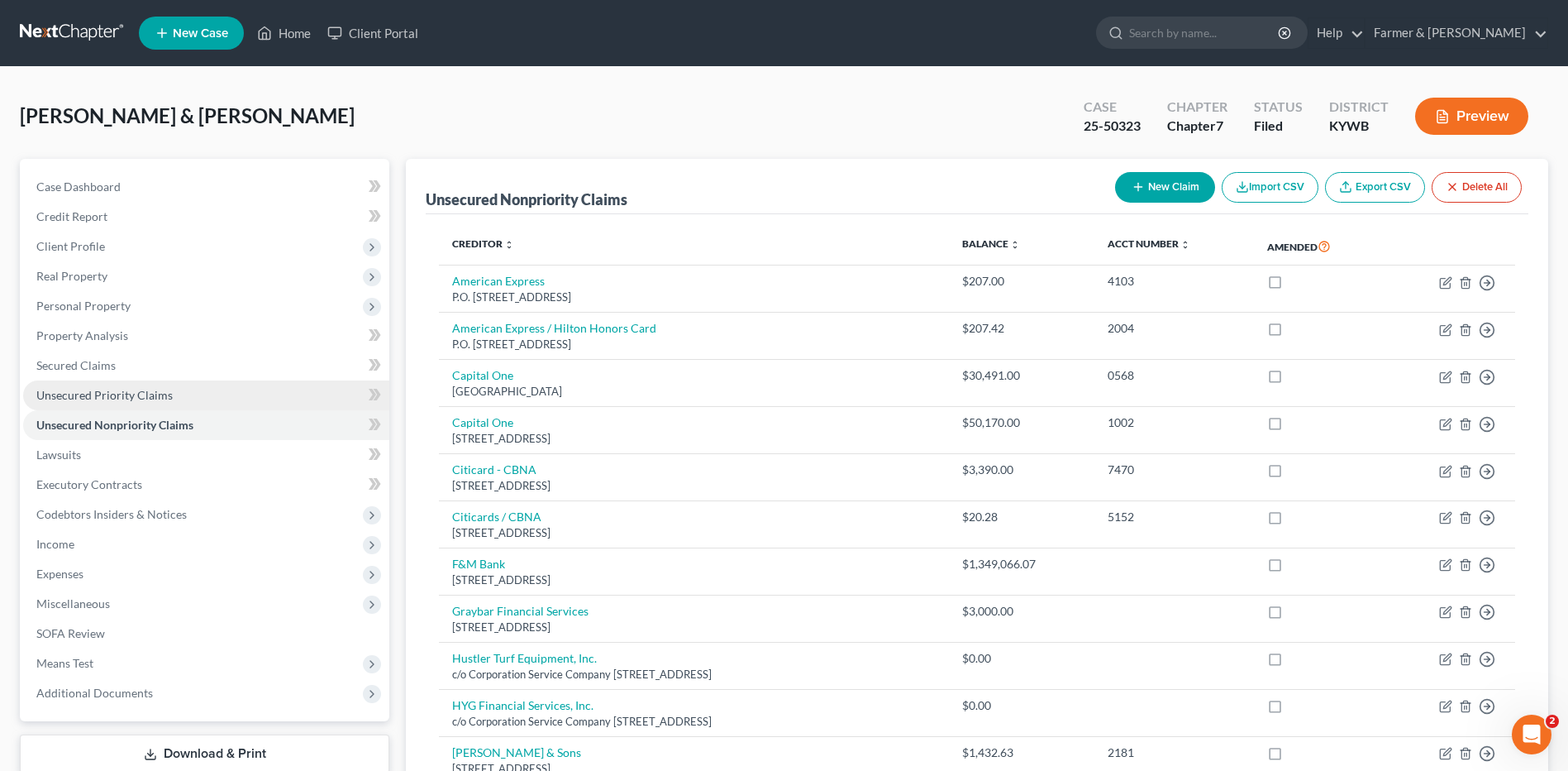
click at [183, 401] on link "Unsecured Priority Claims" at bounding box center [207, 394] width 367 height 30
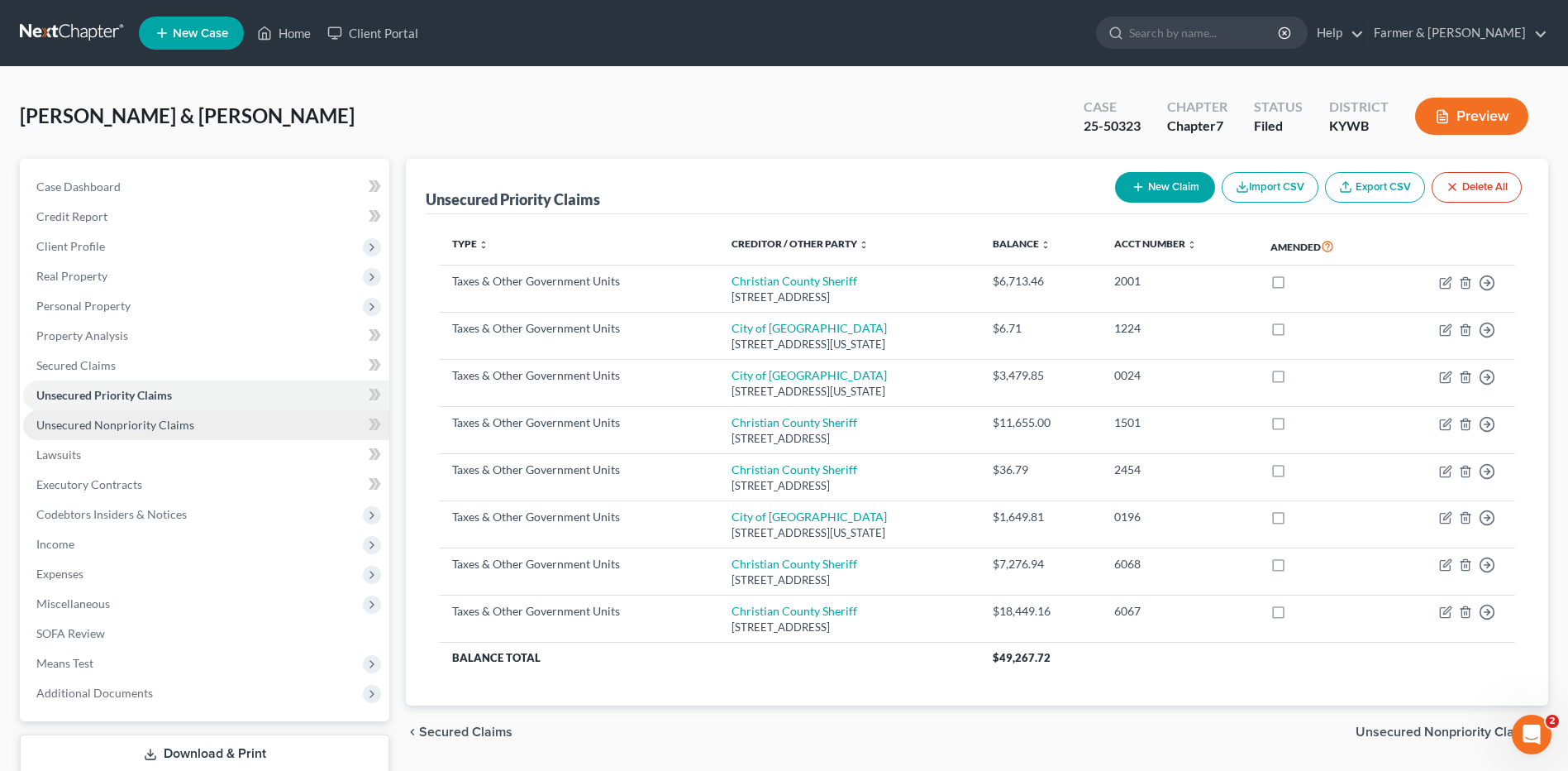
click at [188, 421] on span "Unsecured Nonpriority Claims" at bounding box center [115, 425] width 158 height 14
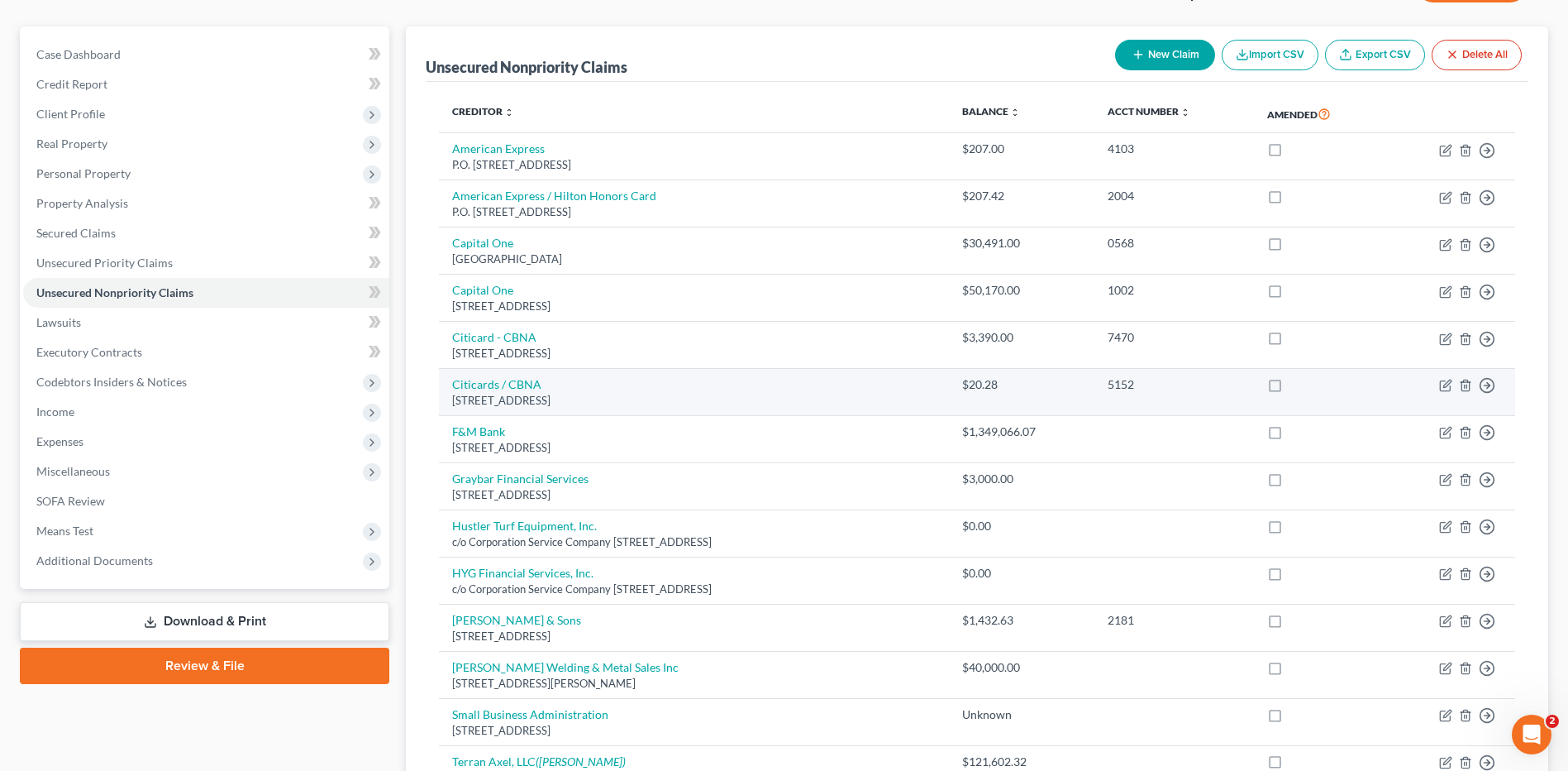
scroll to position [165, 0]
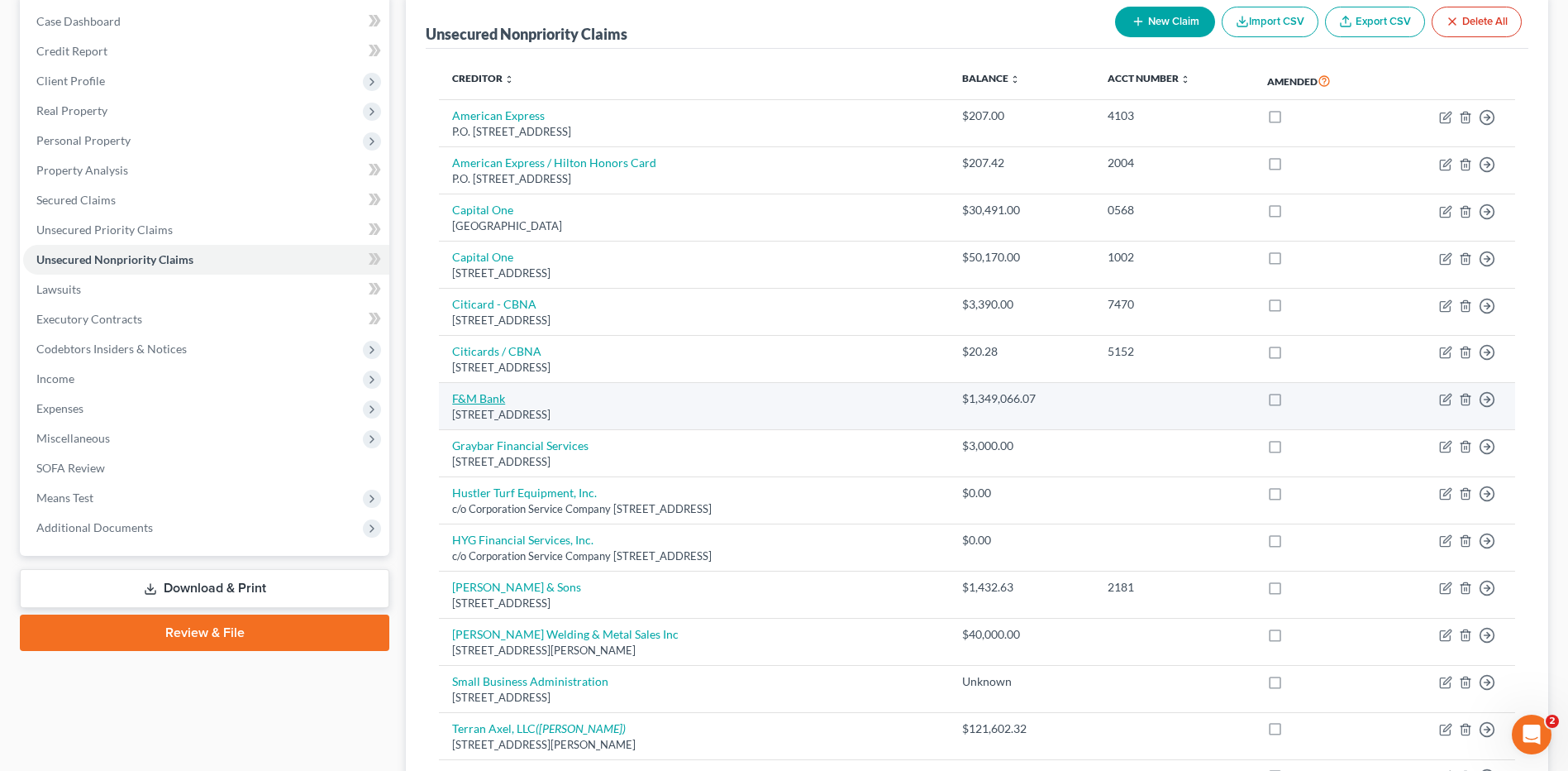
click at [493, 401] on link "F&M Bank" at bounding box center [478, 398] width 53 height 14
select select "44"
select select "2"
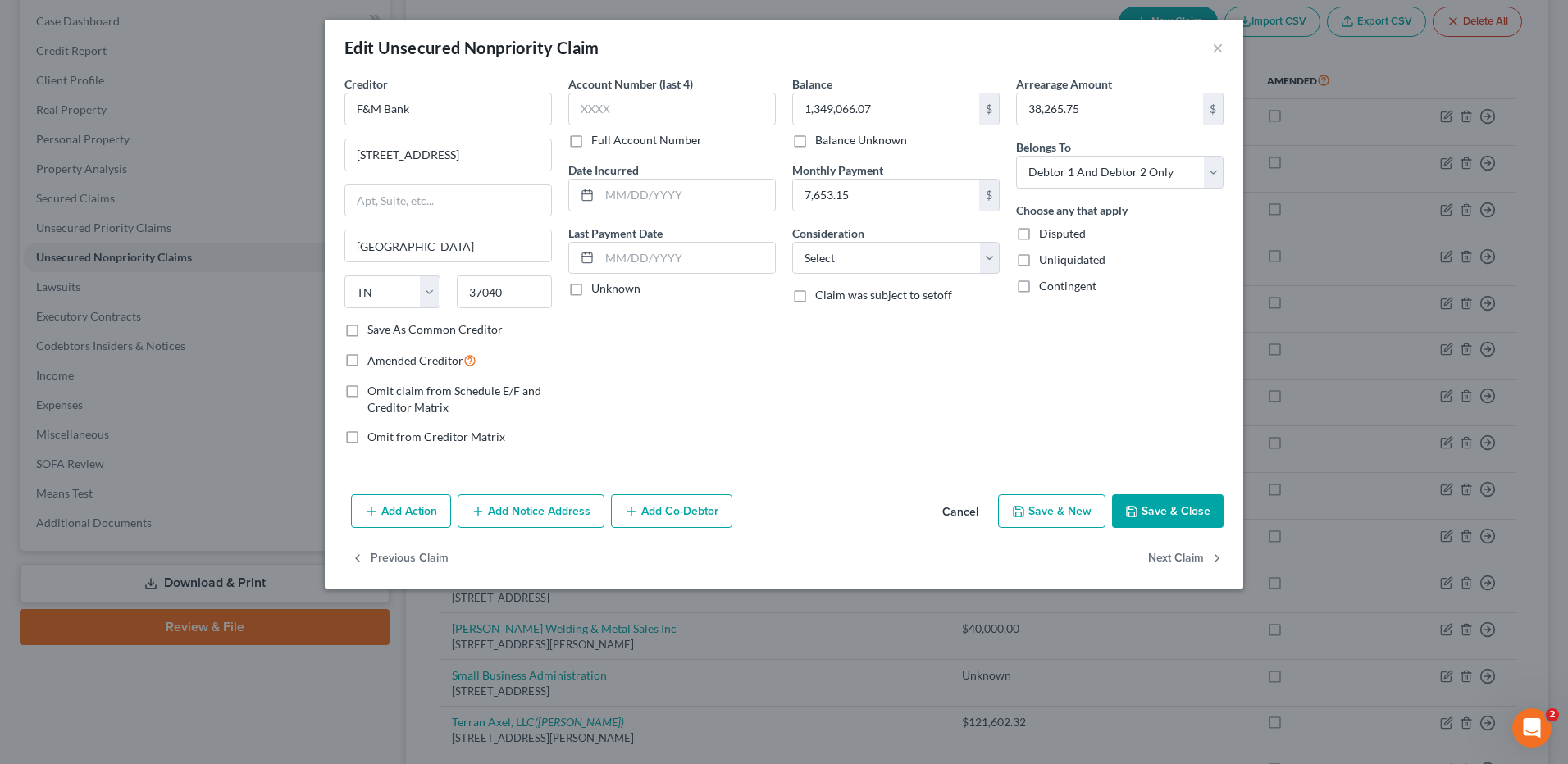
click at [966, 510] on button "Cancel" at bounding box center [960, 511] width 62 height 33
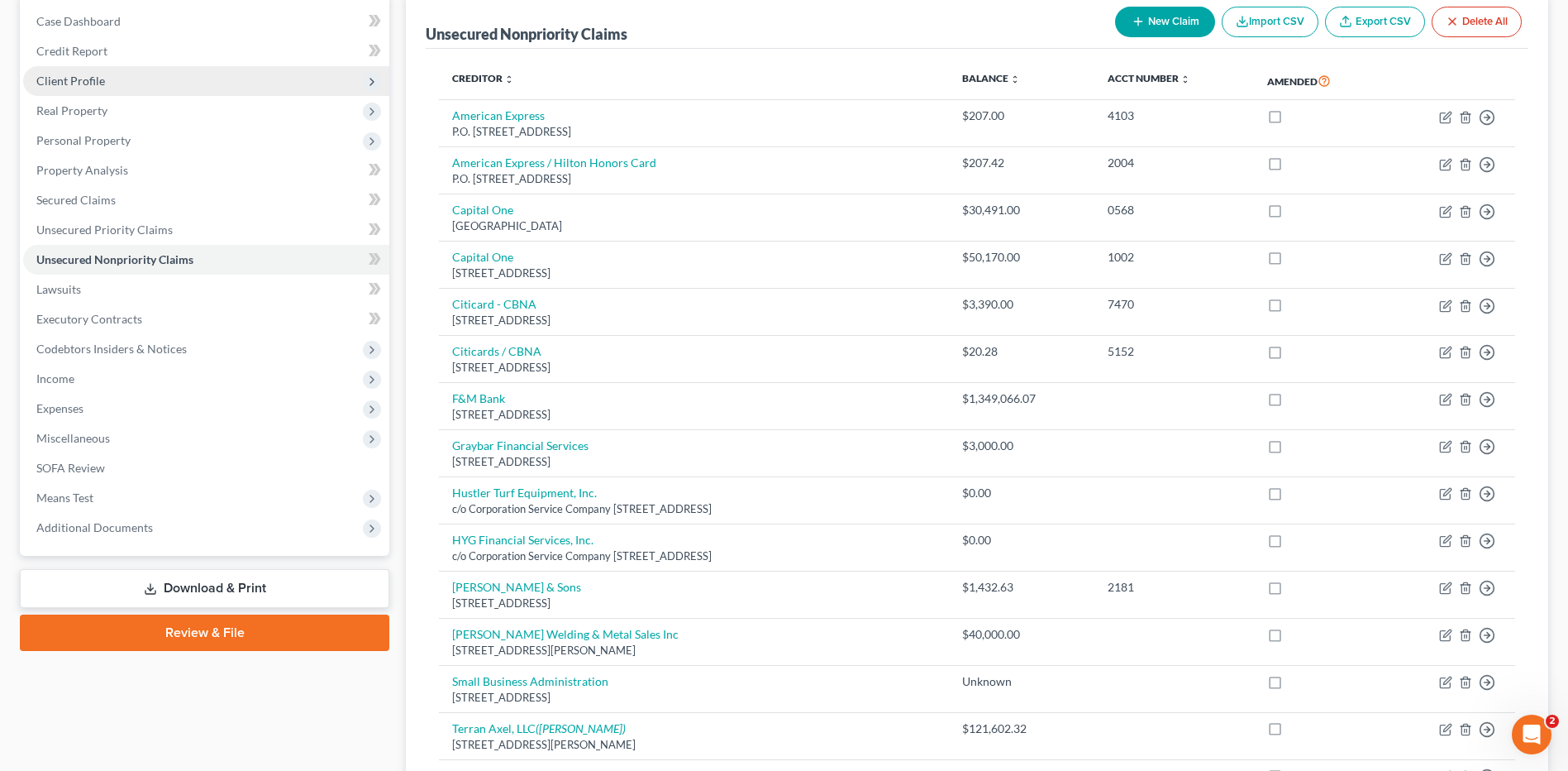
click at [141, 74] on span "Client Profile" at bounding box center [207, 80] width 367 height 30
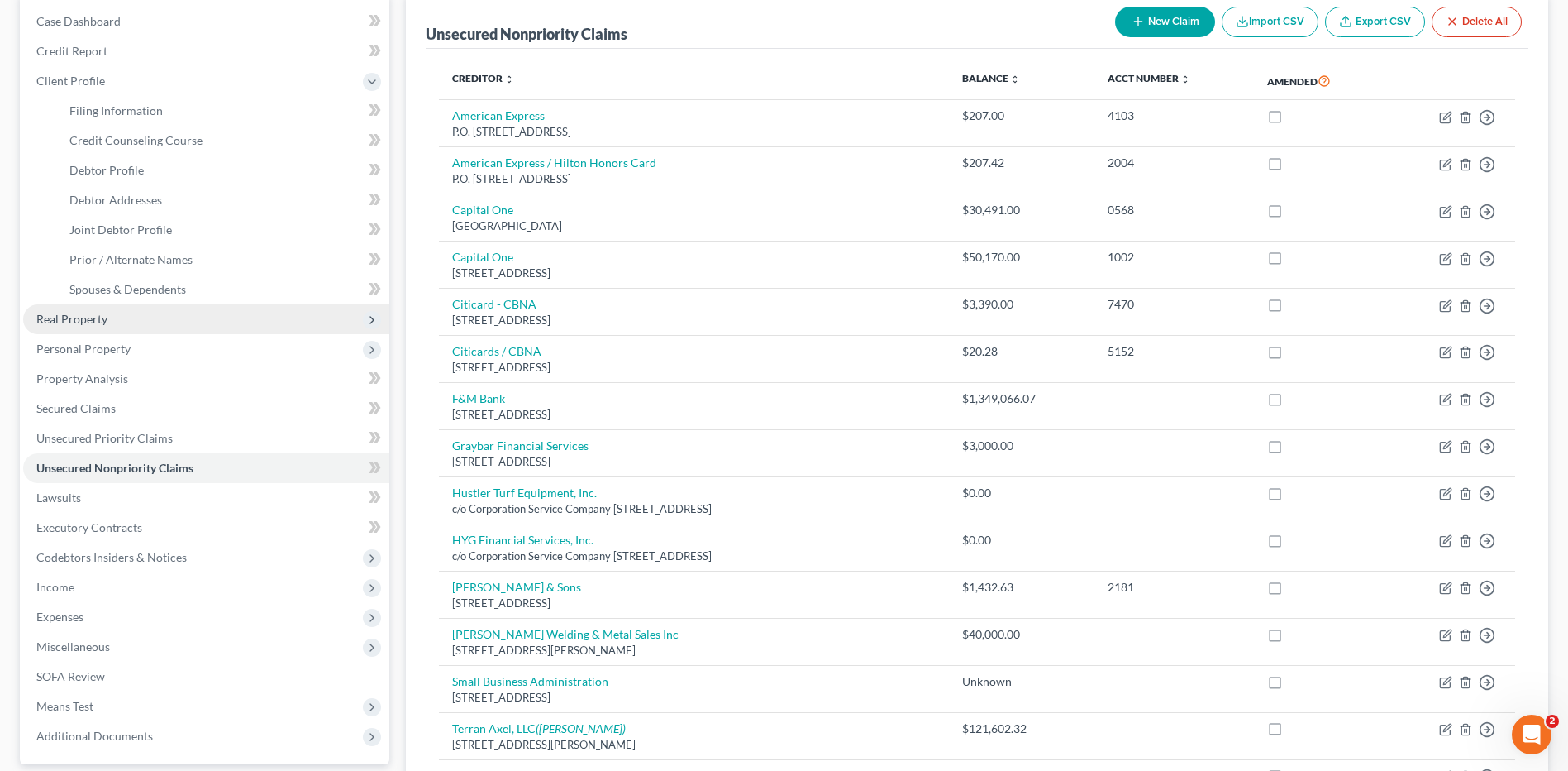
click at [100, 308] on span "Real Property" at bounding box center [207, 318] width 367 height 30
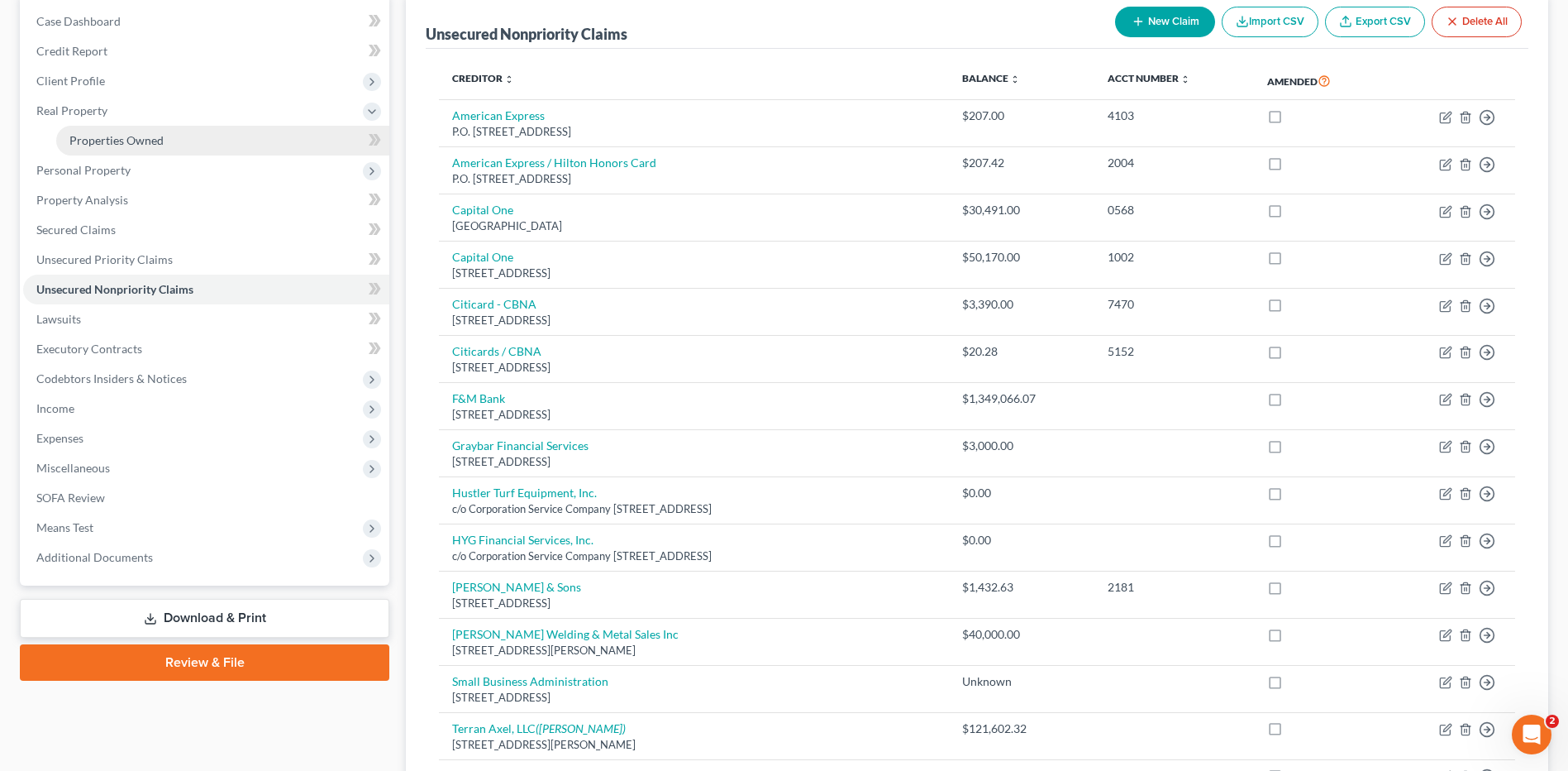
click at [181, 147] on link "Properties Owned" at bounding box center [223, 140] width 333 height 30
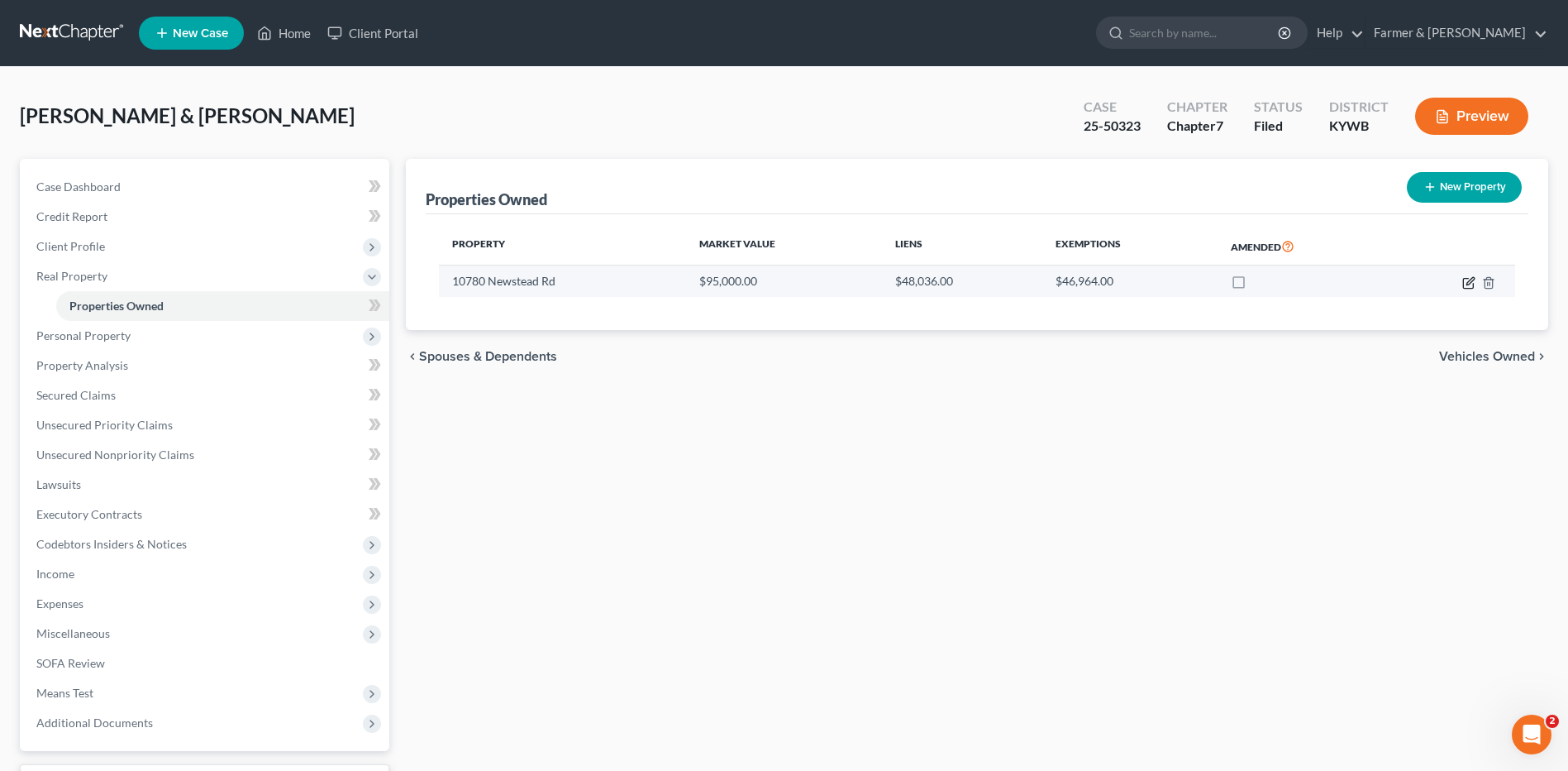
click at [1469, 286] on icon "button" at bounding box center [1469, 283] width 13 height 13
select select "18"
select select "23"
select select "2"
select select "0"
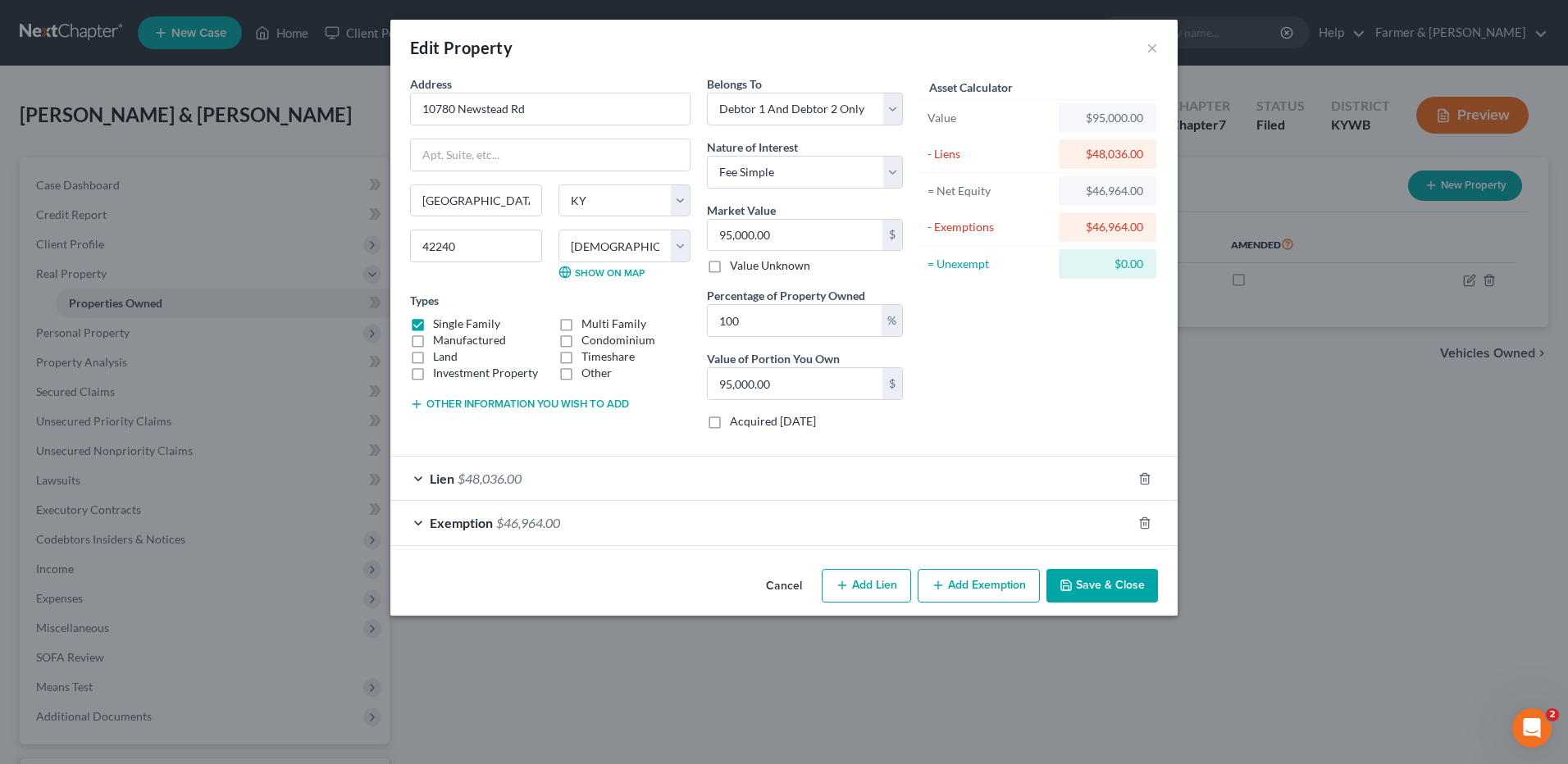
click at [788, 580] on button "Cancel" at bounding box center [784, 587] width 62 height 33
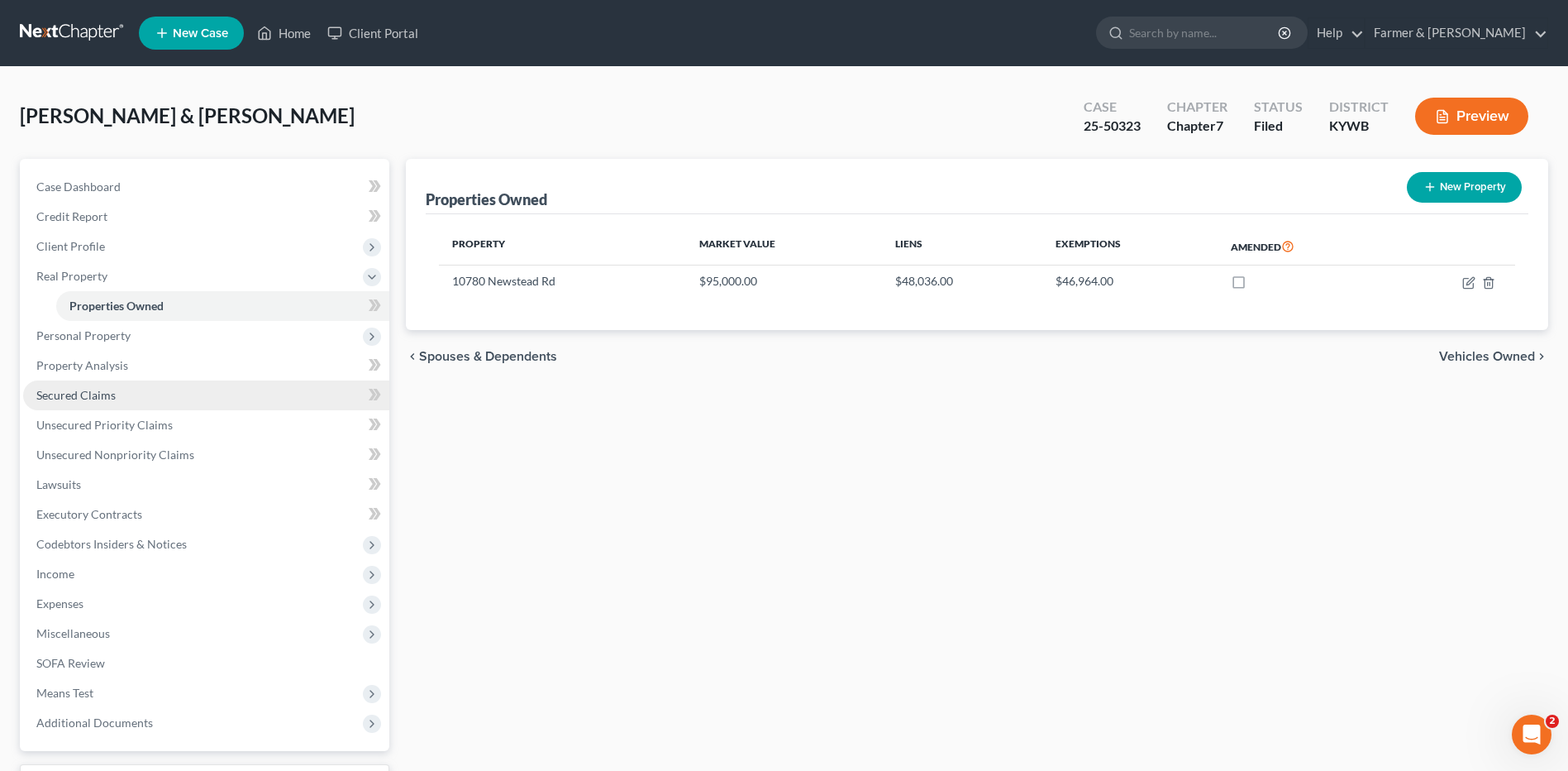
click at [139, 394] on link "Secured Claims" at bounding box center [207, 394] width 367 height 30
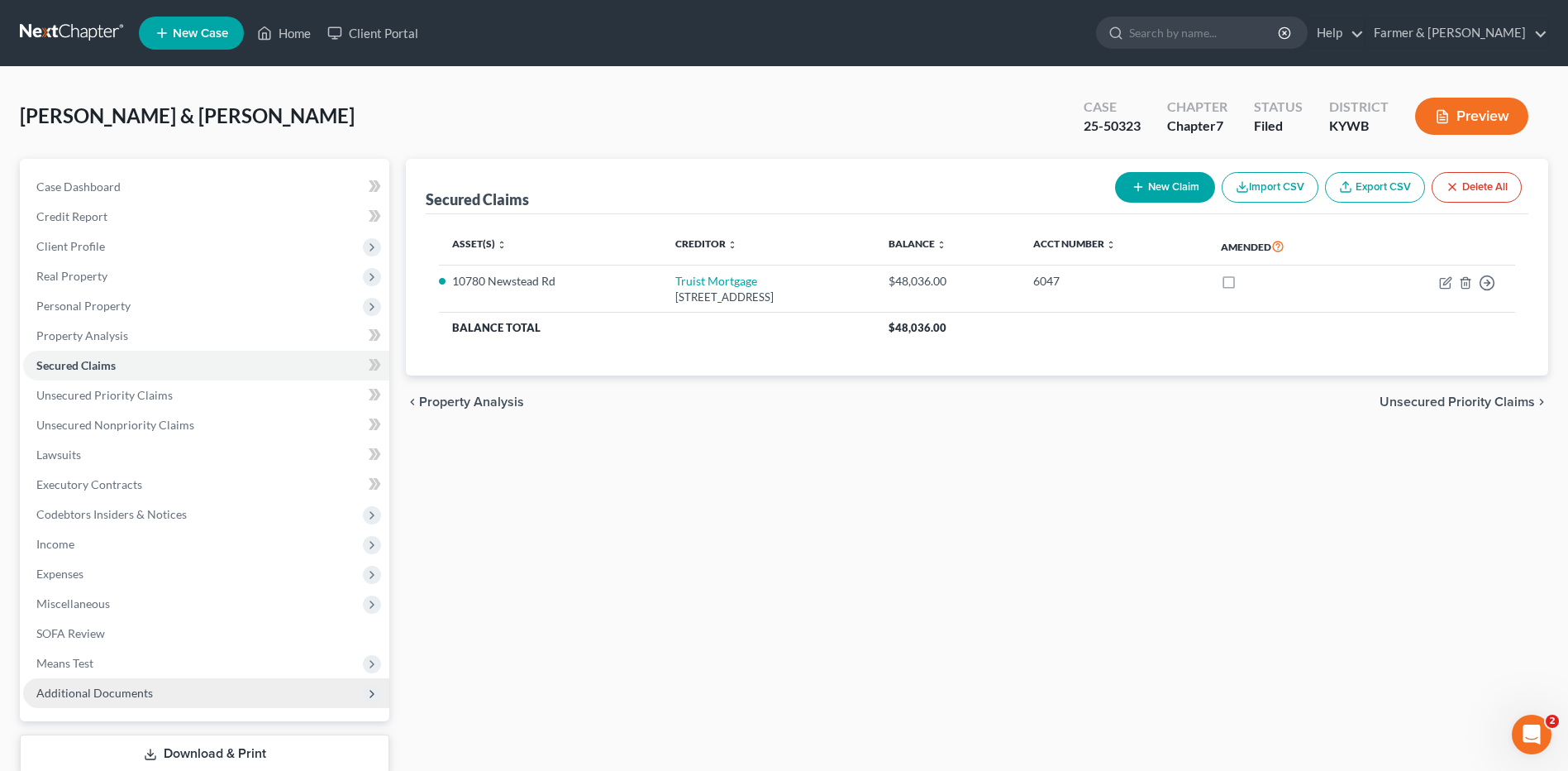
click at [146, 699] on span "Additional Documents" at bounding box center [95, 692] width 116 height 14
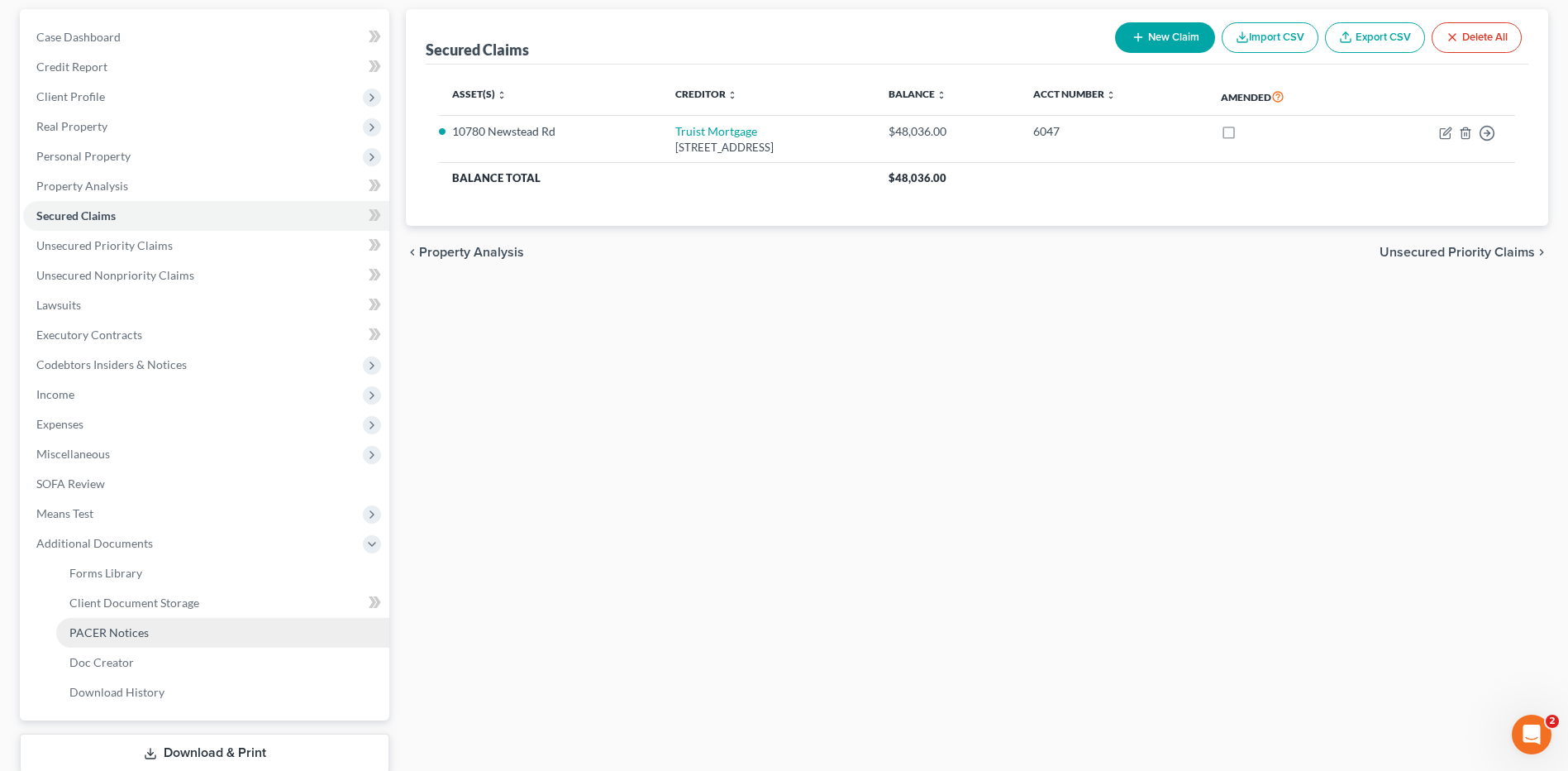
scroll to position [165, 0]
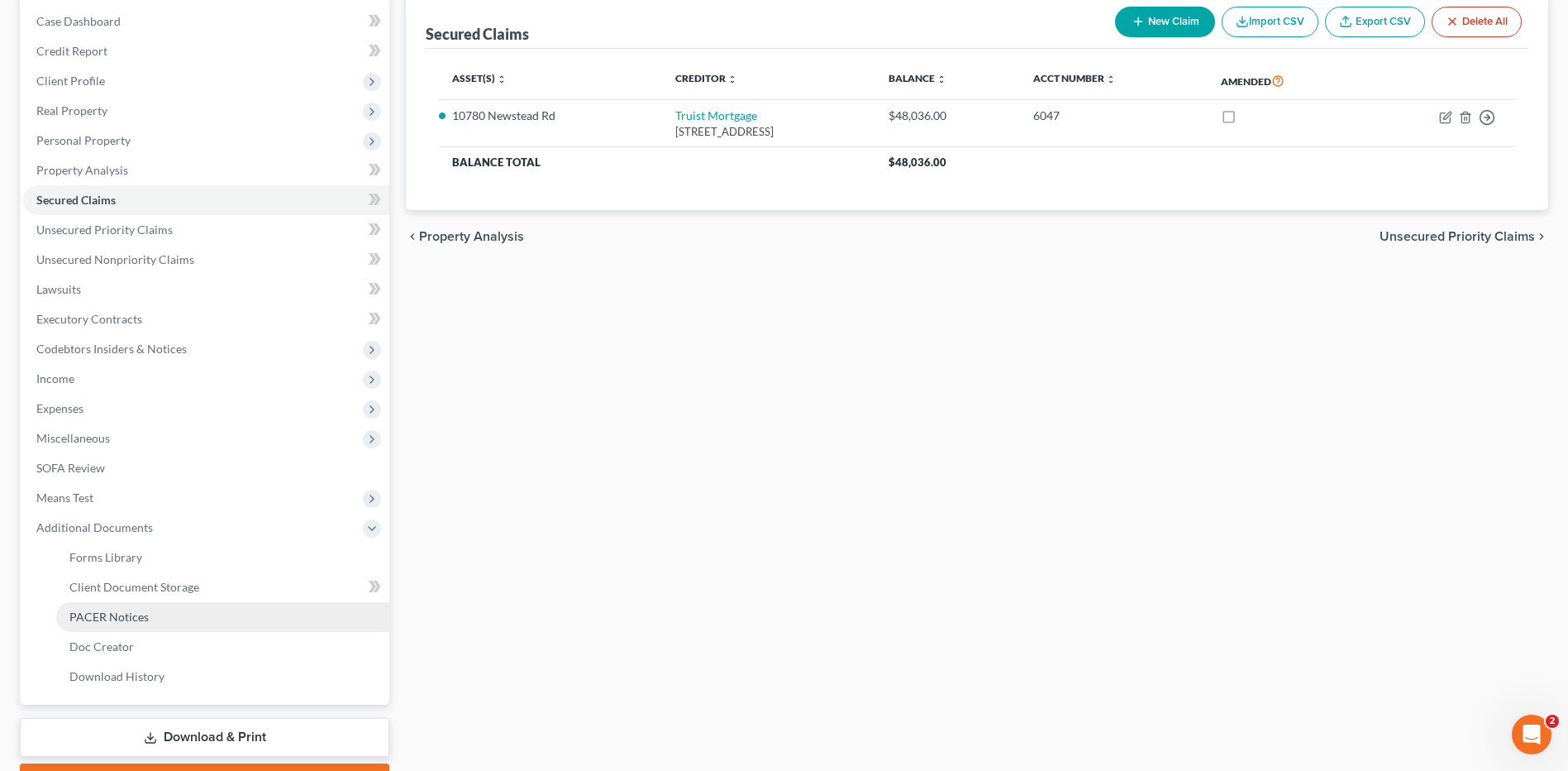
click at [156, 623] on link "PACER Notices" at bounding box center [223, 616] width 333 height 30
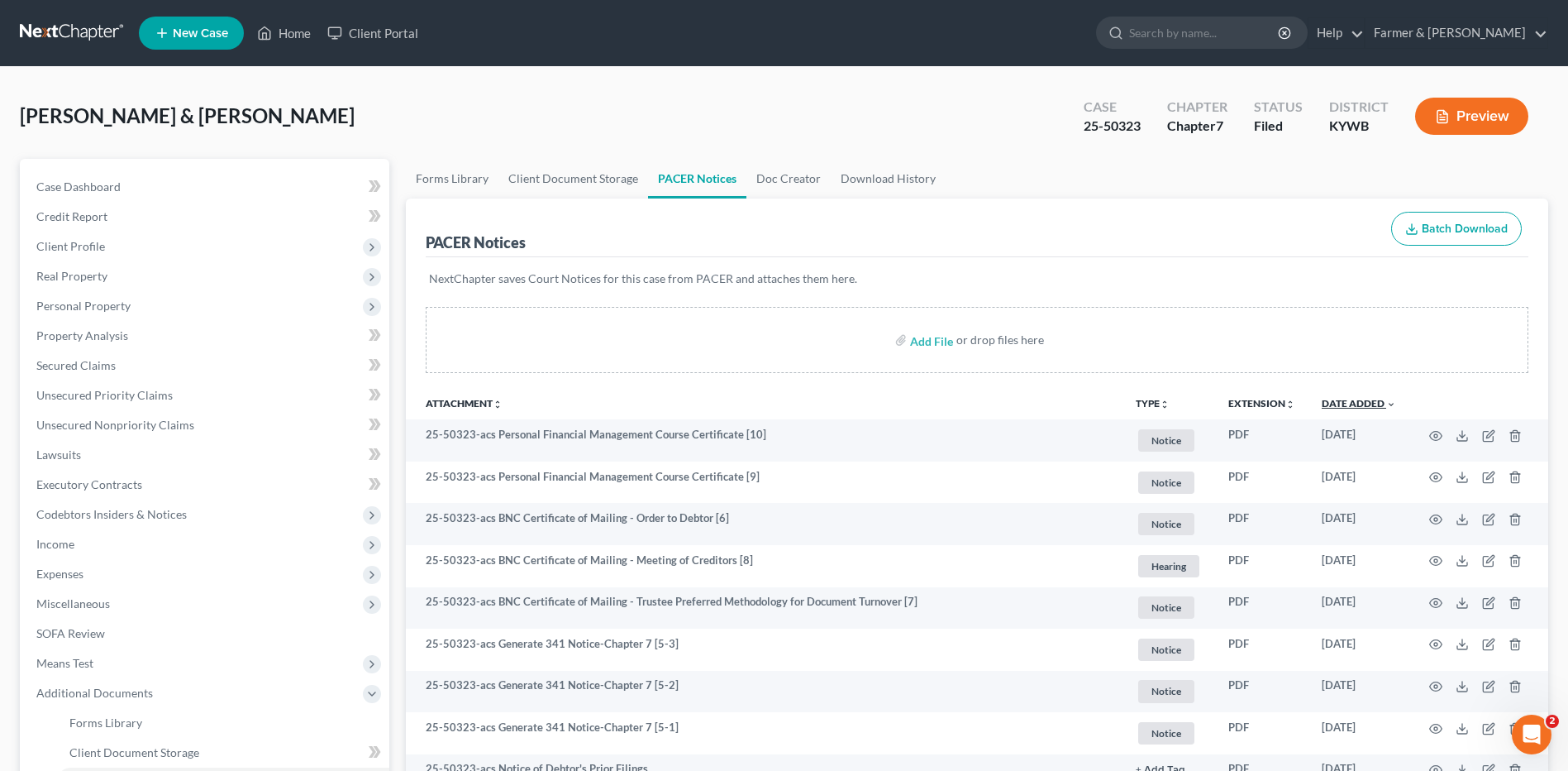
drag, startPoint x: 1344, startPoint y: 405, endPoint x: 1026, endPoint y: 436, distance: 319.5
click at [1344, 405] on link "Date Added unfold_more expand_more expand_less" at bounding box center [1358, 403] width 74 height 13
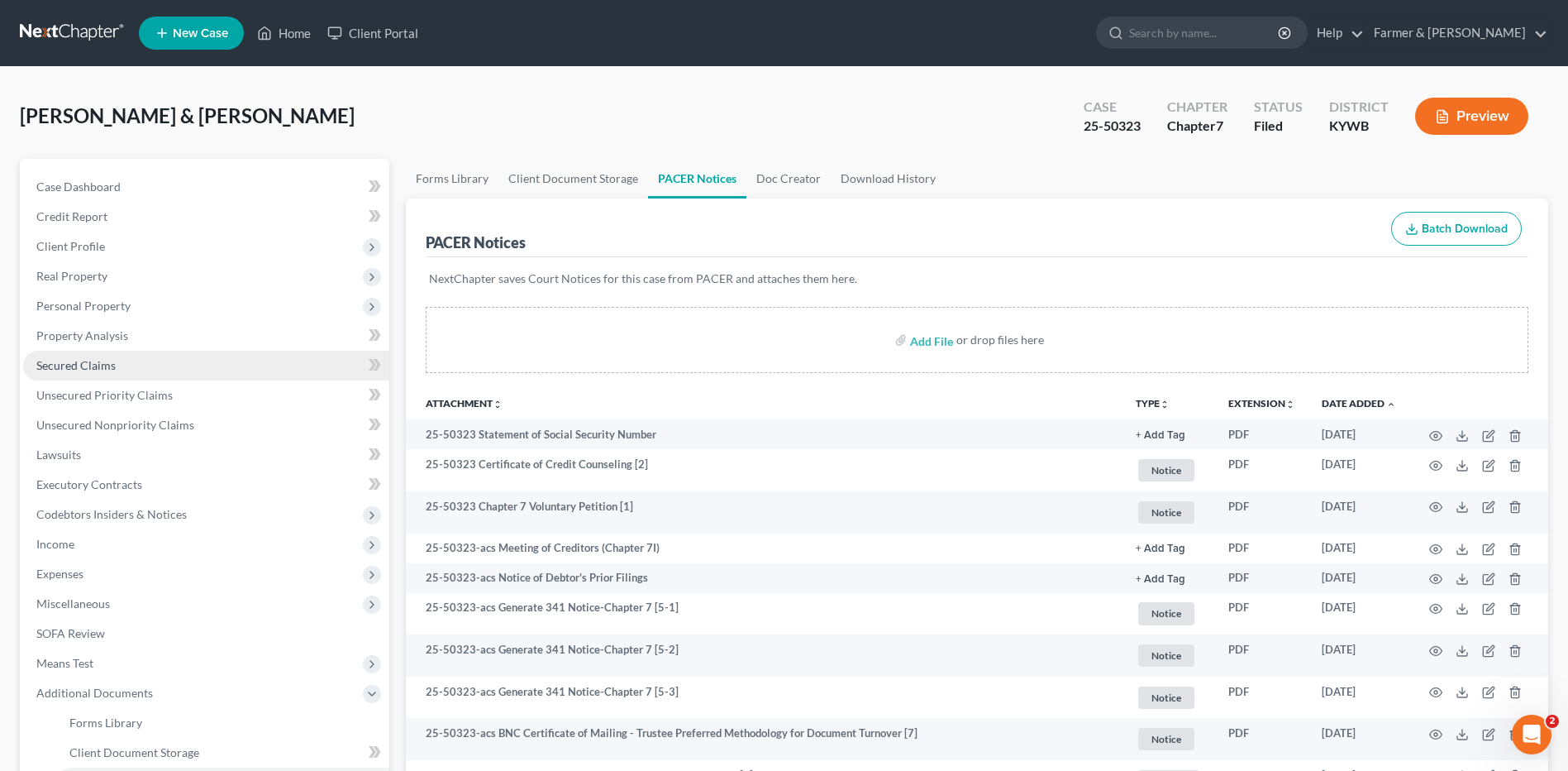
click at [168, 369] on link "Secured Claims" at bounding box center [207, 365] width 367 height 30
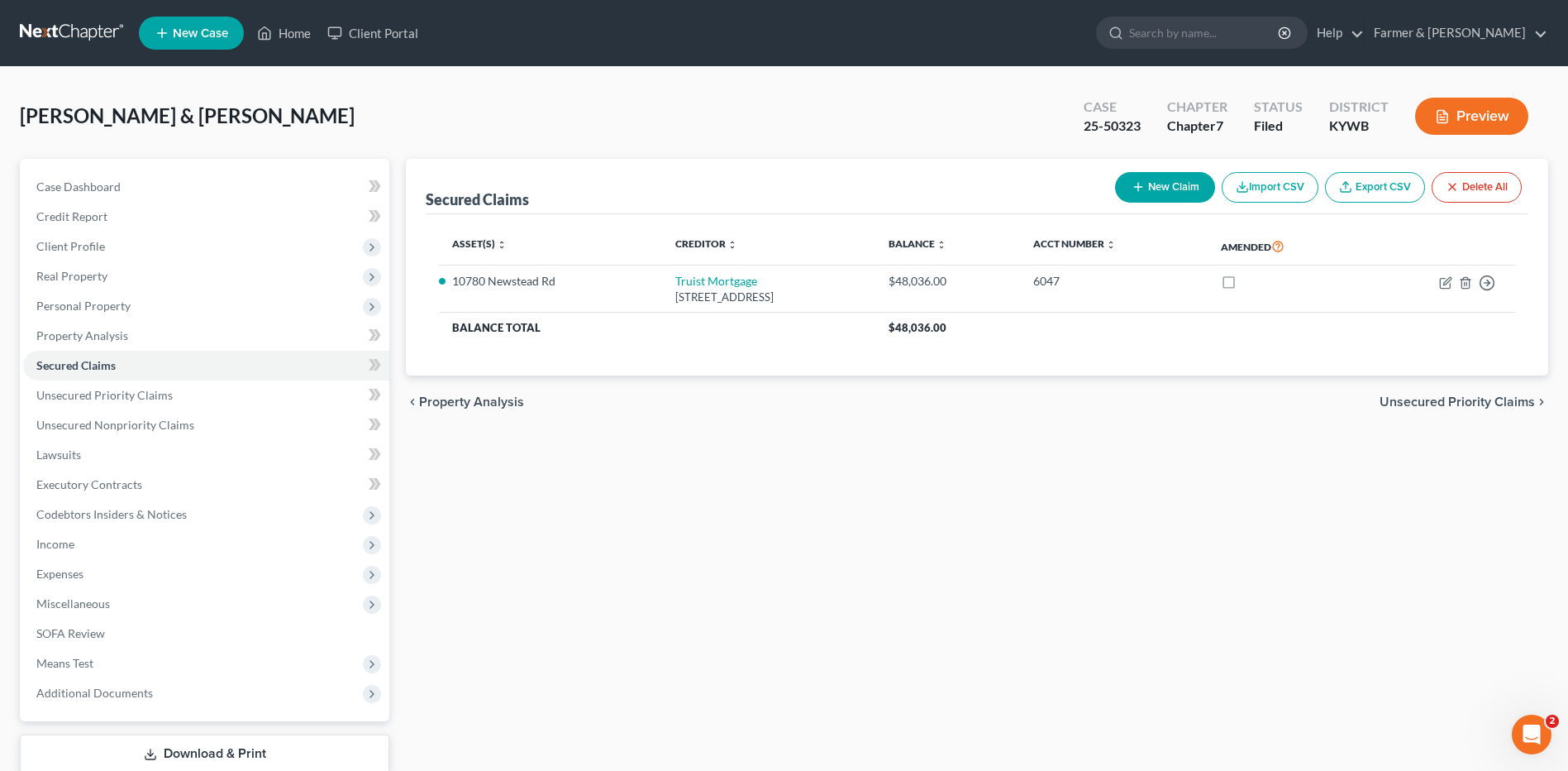
click at [51, 37] on link at bounding box center [72, 32] width 105 height 30
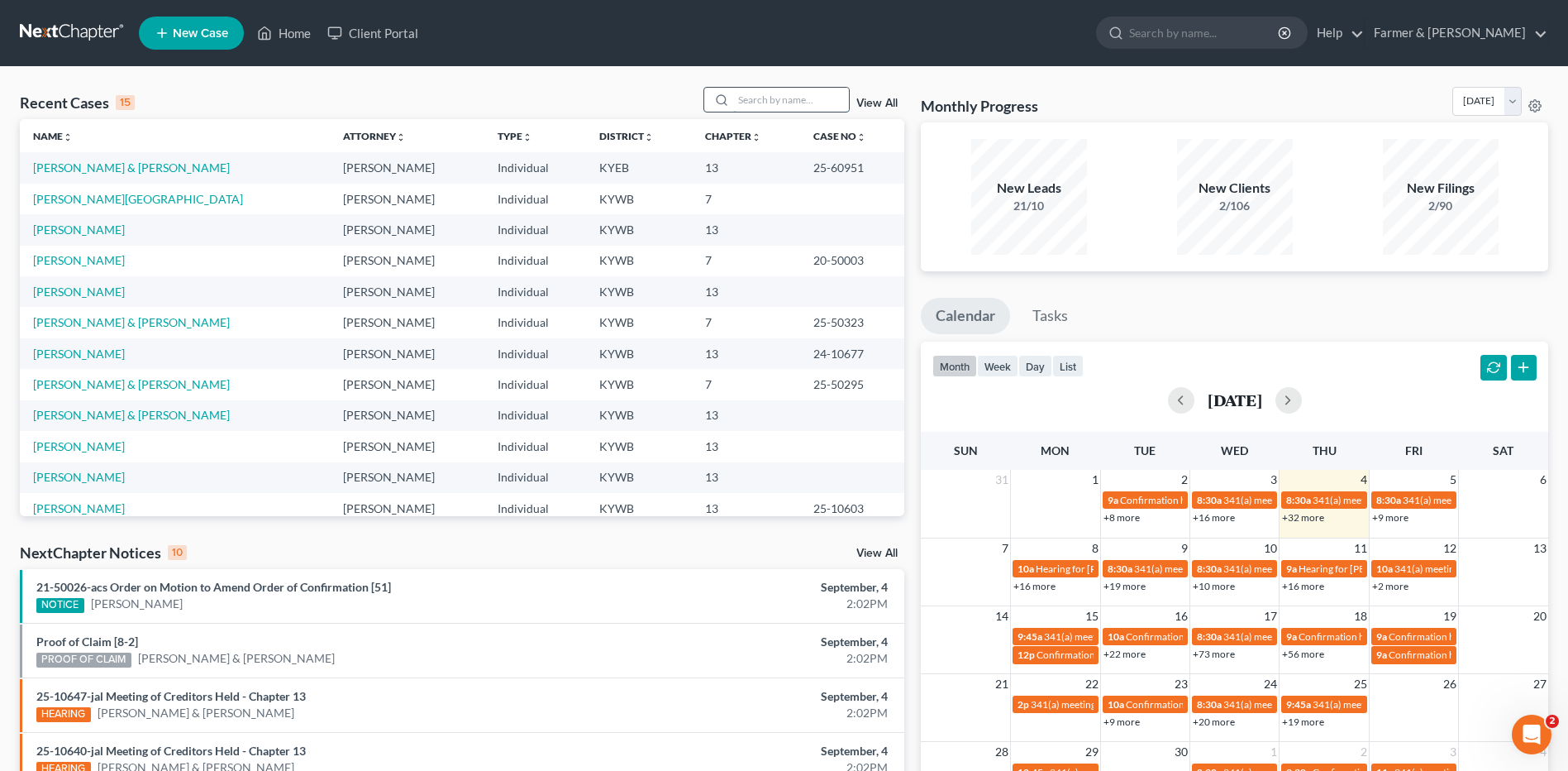
click at [805, 106] on input "search" at bounding box center [790, 99] width 115 height 24
type input "blythe"
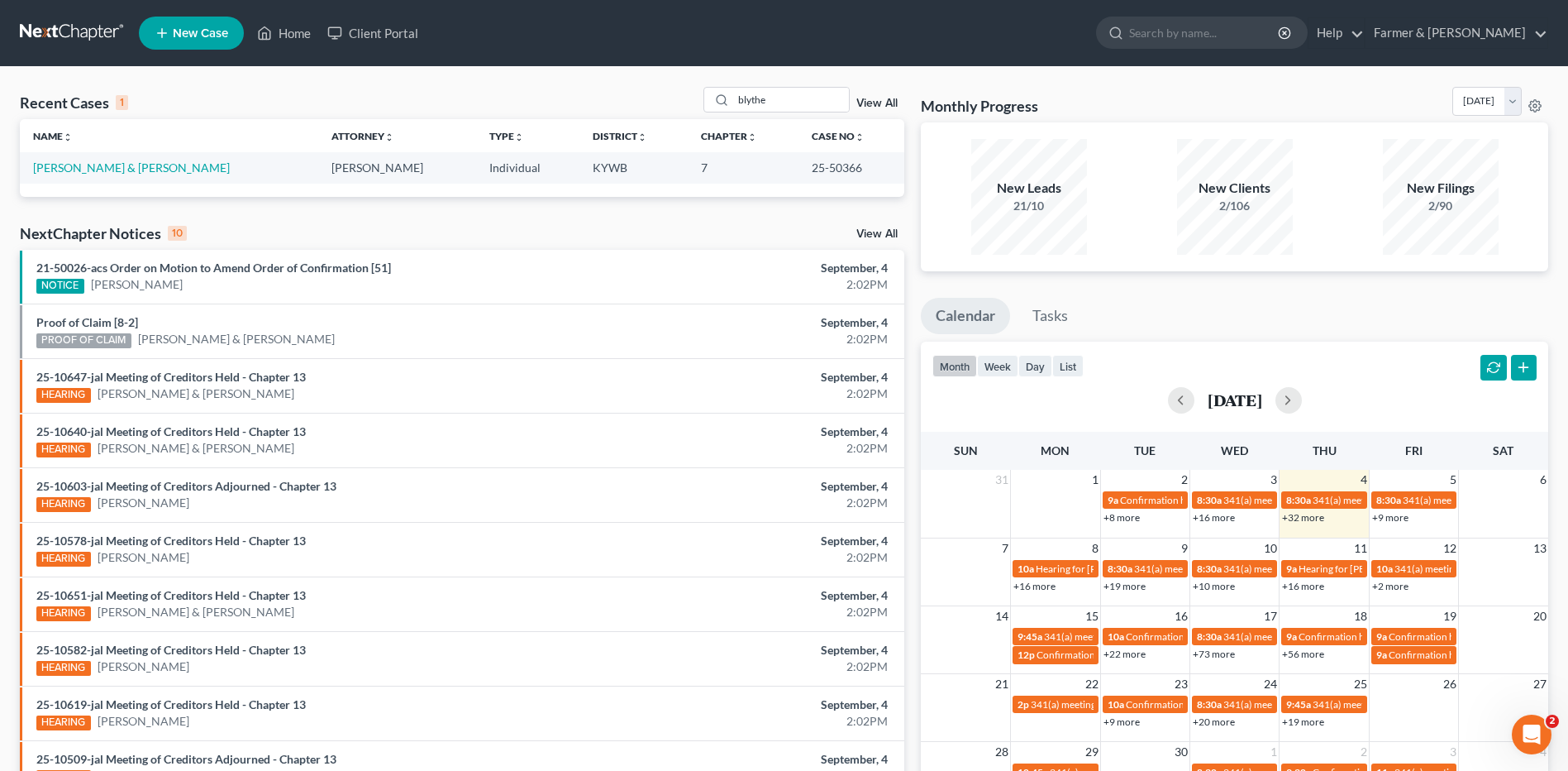
click at [98, 178] on td "[PERSON_NAME] & [PERSON_NAME]" at bounding box center [169, 167] width 299 height 30
click at [102, 173] on link "[PERSON_NAME] & [PERSON_NAME]" at bounding box center [131, 167] width 197 height 14
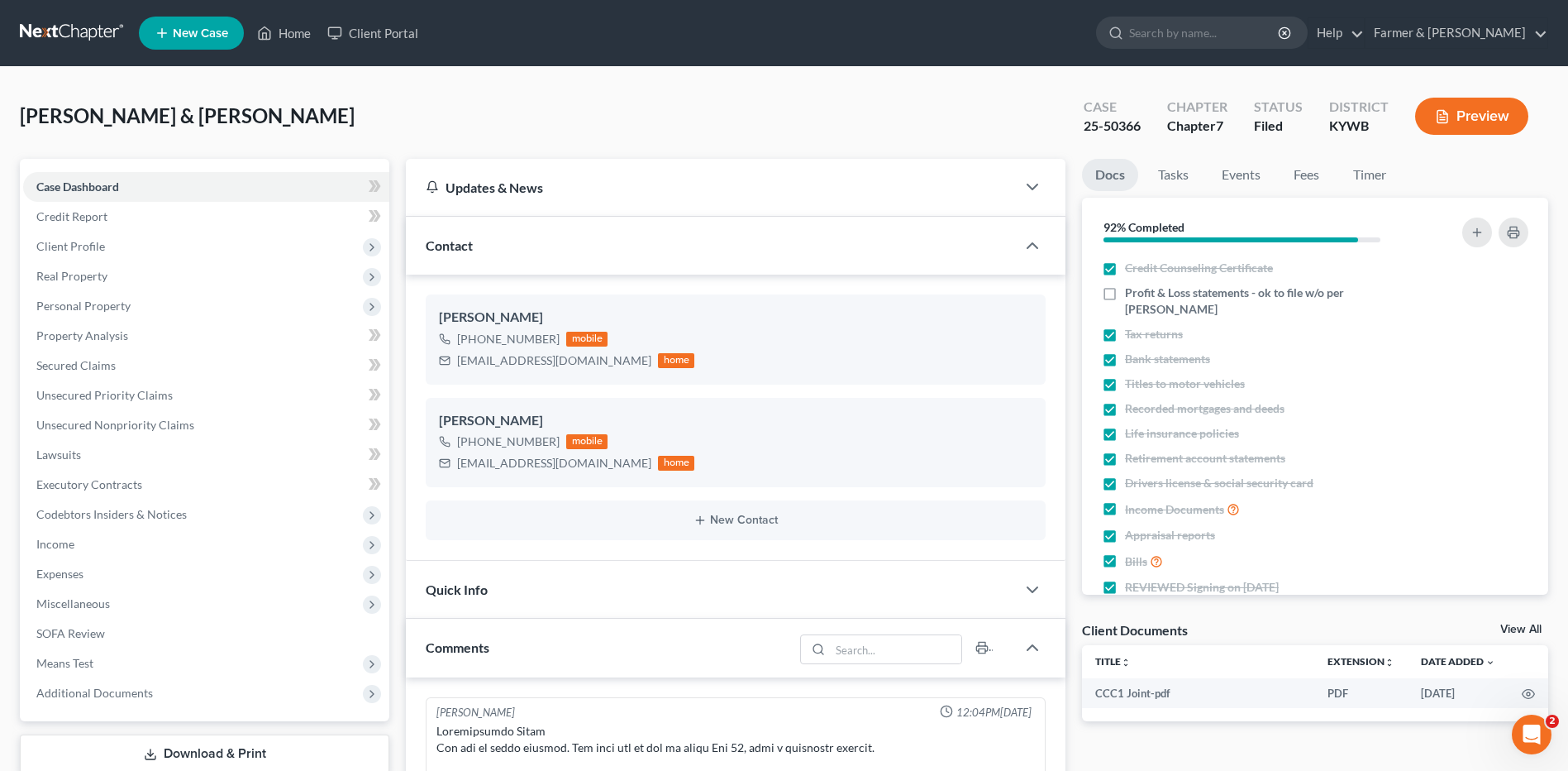
scroll to position [461, 0]
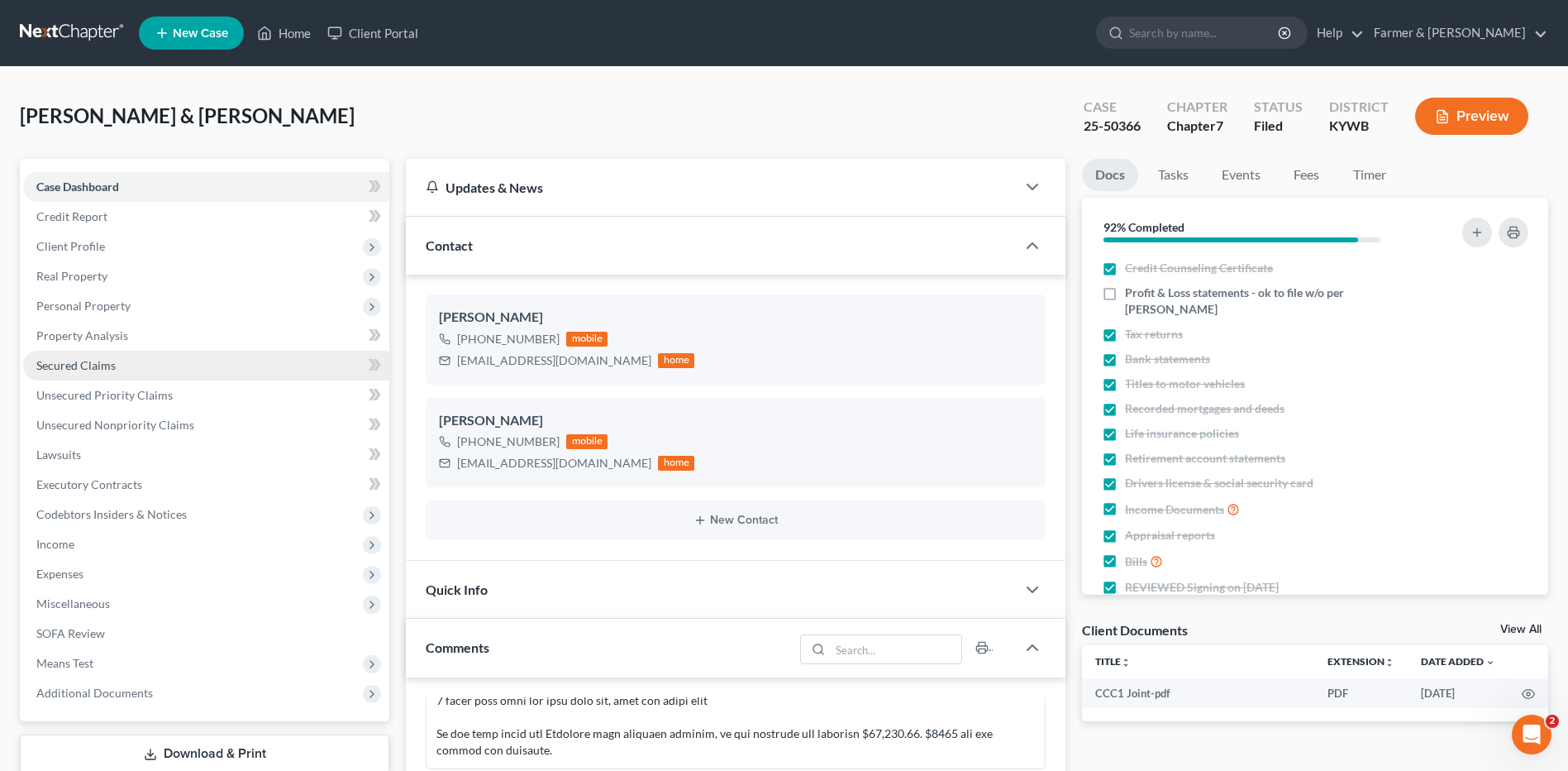
click at [95, 359] on span "Secured Claims" at bounding box center [76, 365] width 80 height 14
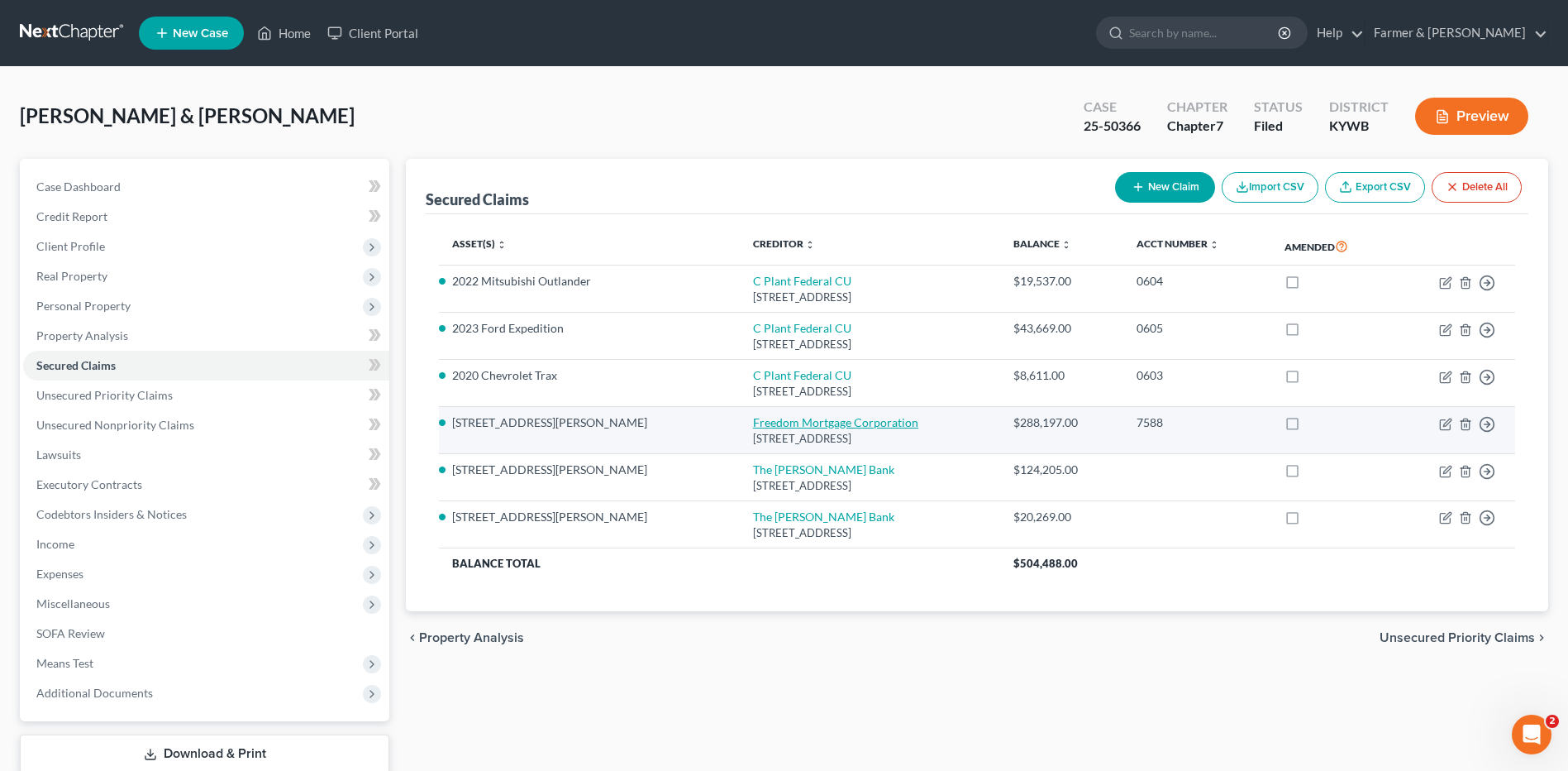
click at [753, 419] on link "Freedom Mortgage Corporation" at bounding box center [835, 422] width 165 height 14
select select "15"
select select "3"
select select "2"
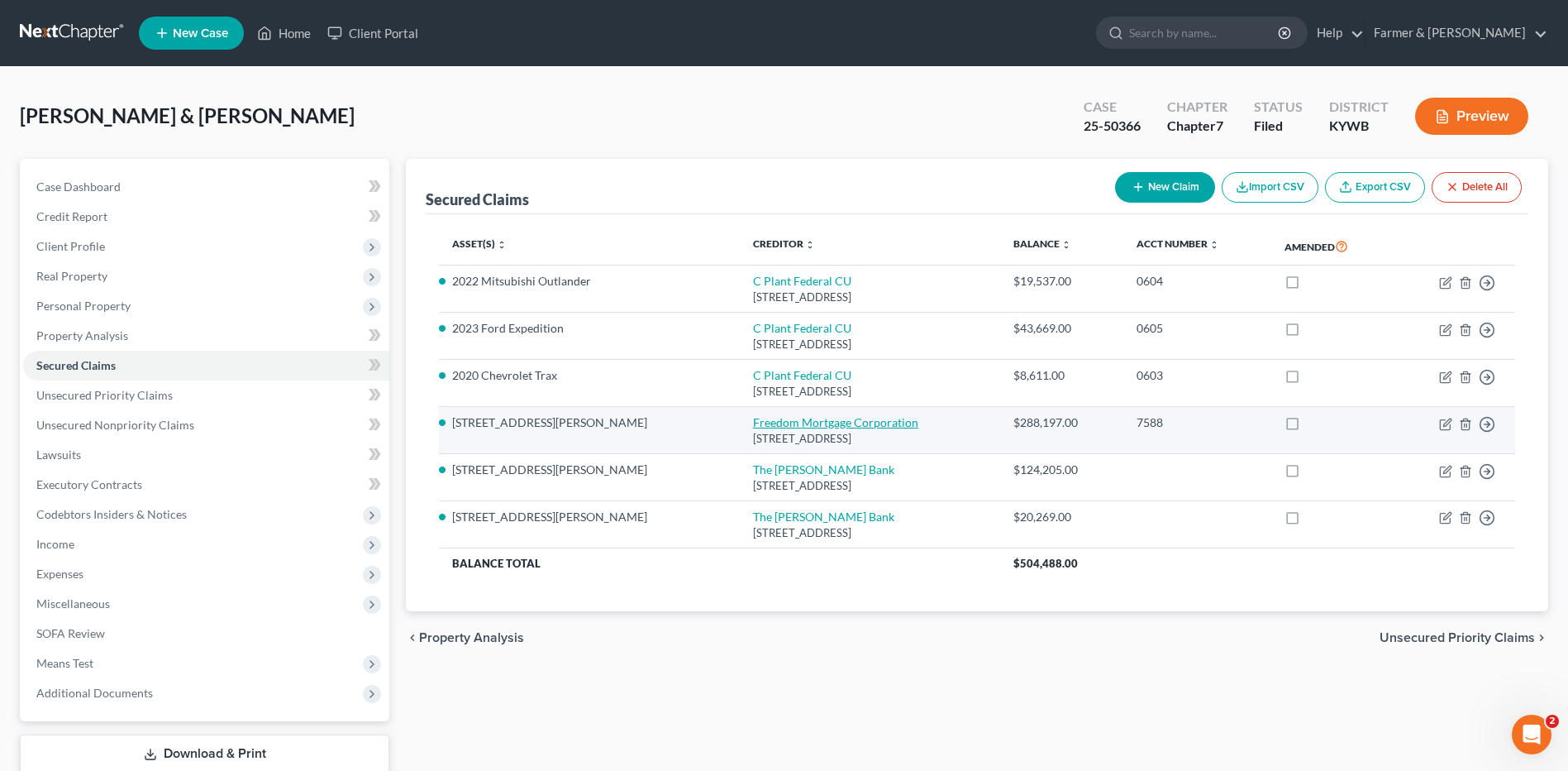
select select "0"
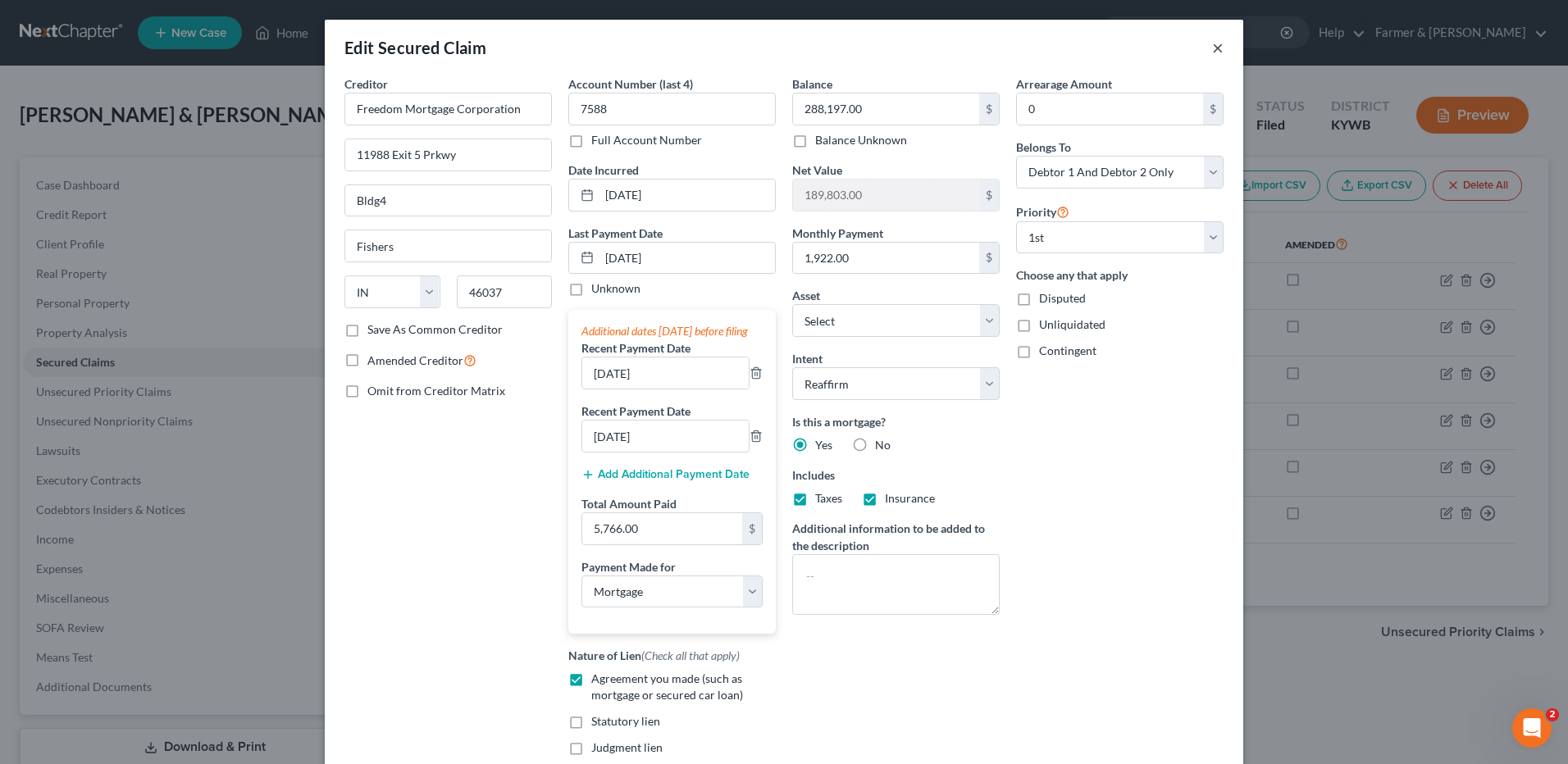
click at [1212, 47] on button "×" at bounding box center [1218, 48] width 12 height 19
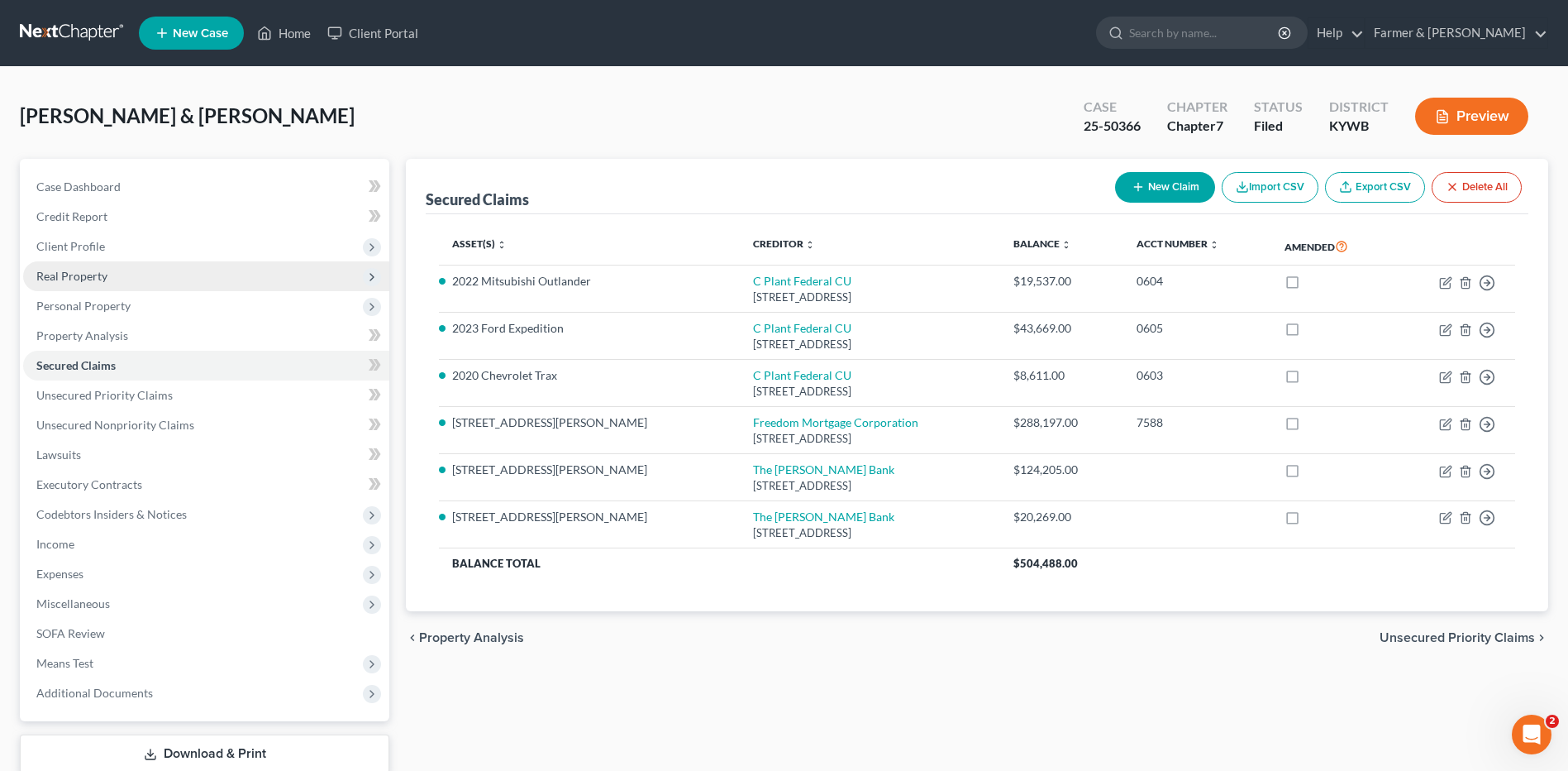
click at [203, 282] on span "Real Property" at bounding box center [207, 275] width 367 height 30
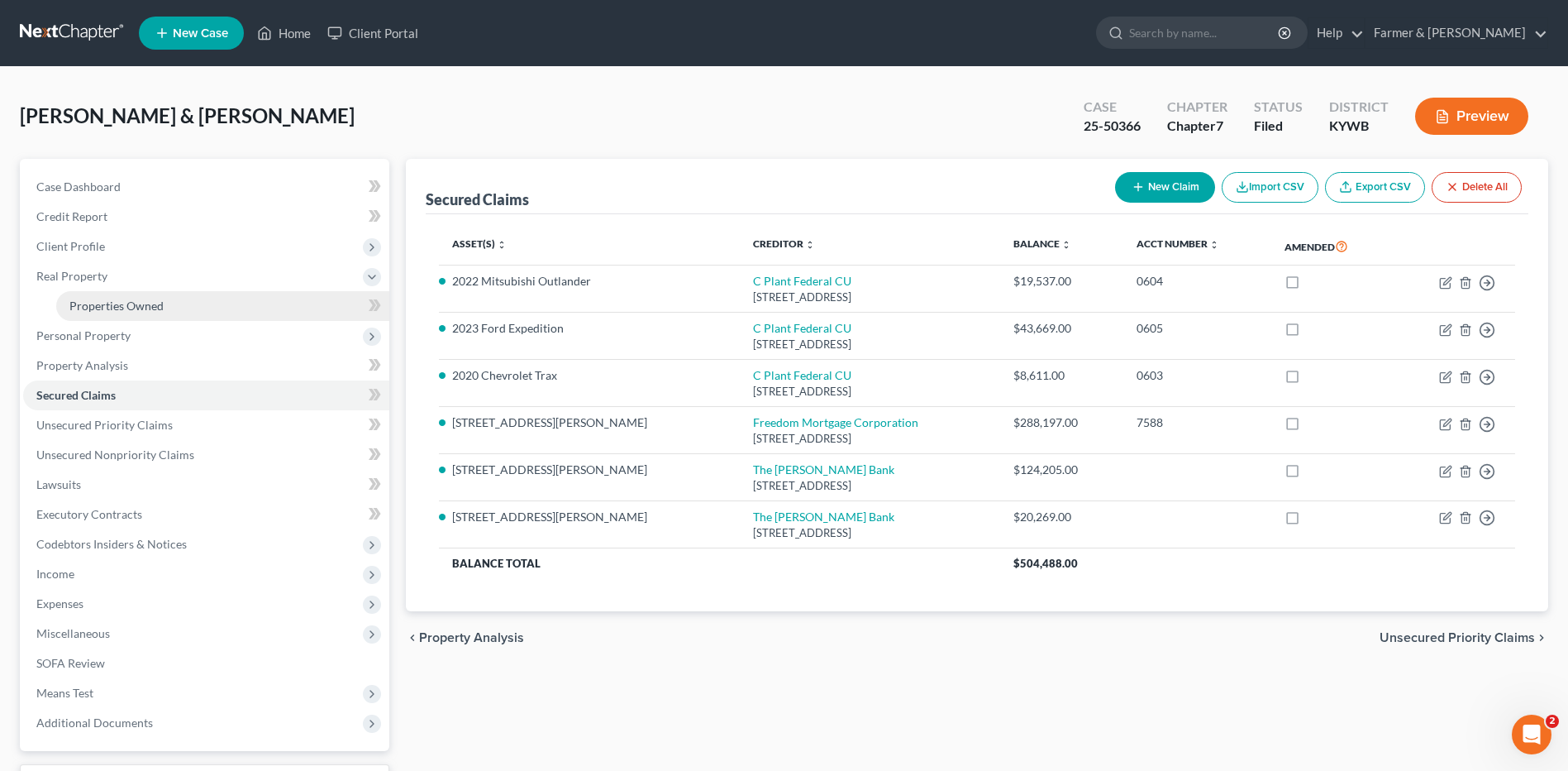
click at [203, 304] on link "Properties Owned" at bounding box center [223, 305] width 333 height 30
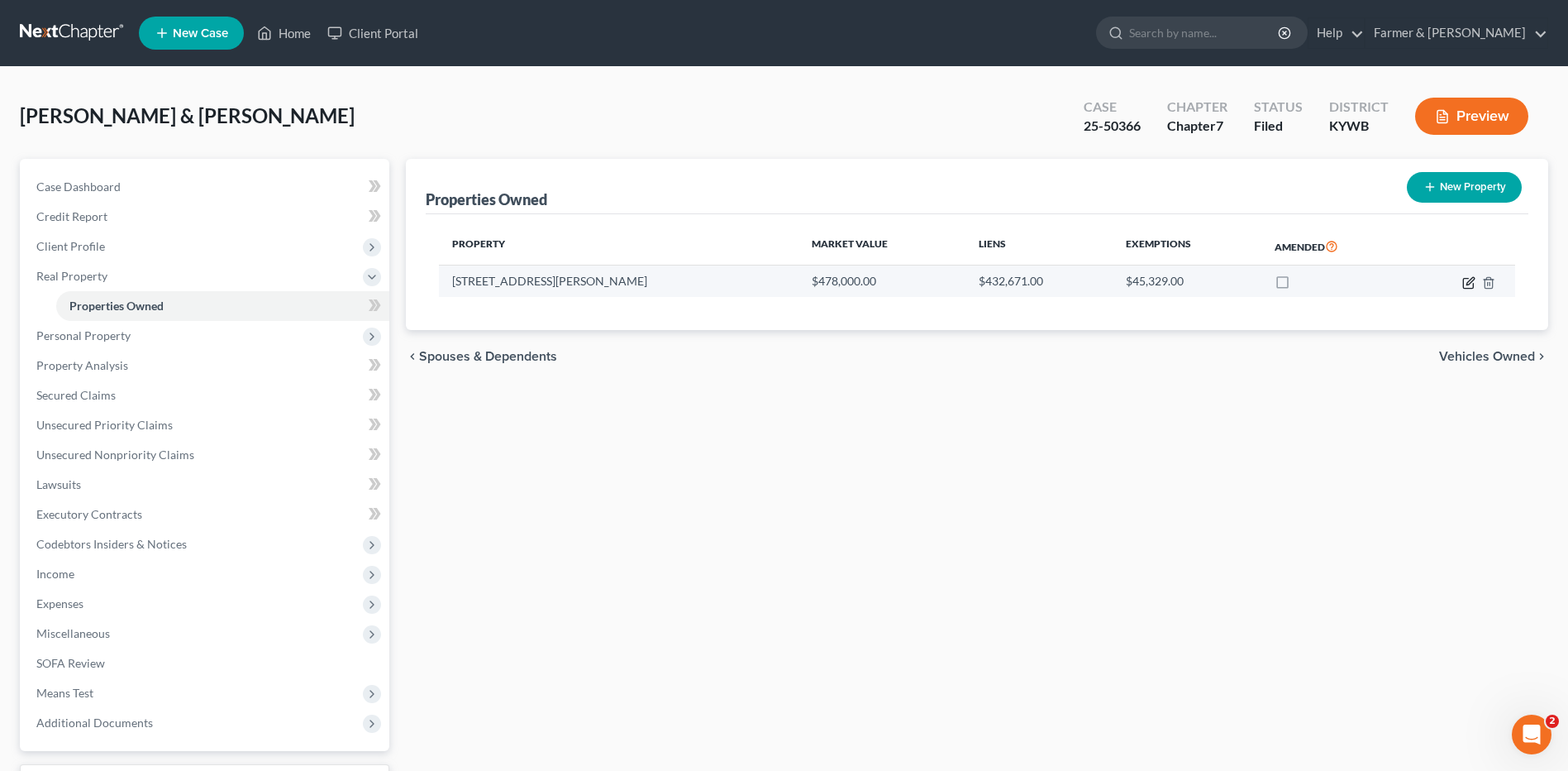
click at [1472, 277] on icon "button" at bounding box center [1470, 281] width 7 height 7
select select "18"
select select "2"
select select "1"
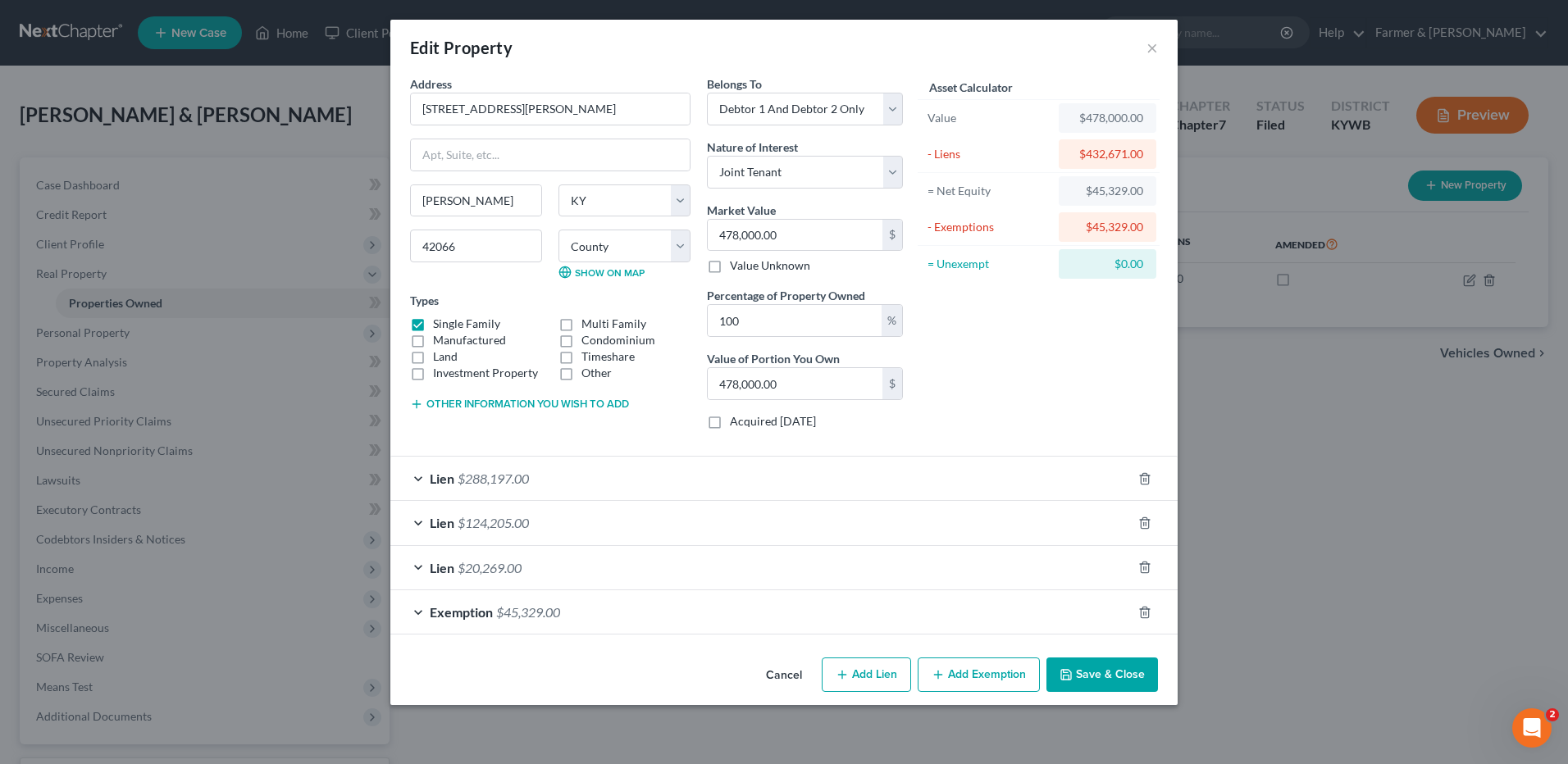
click at [776, 679] on button "Cancel" at bounding box center [784, 674] width 62 height 33
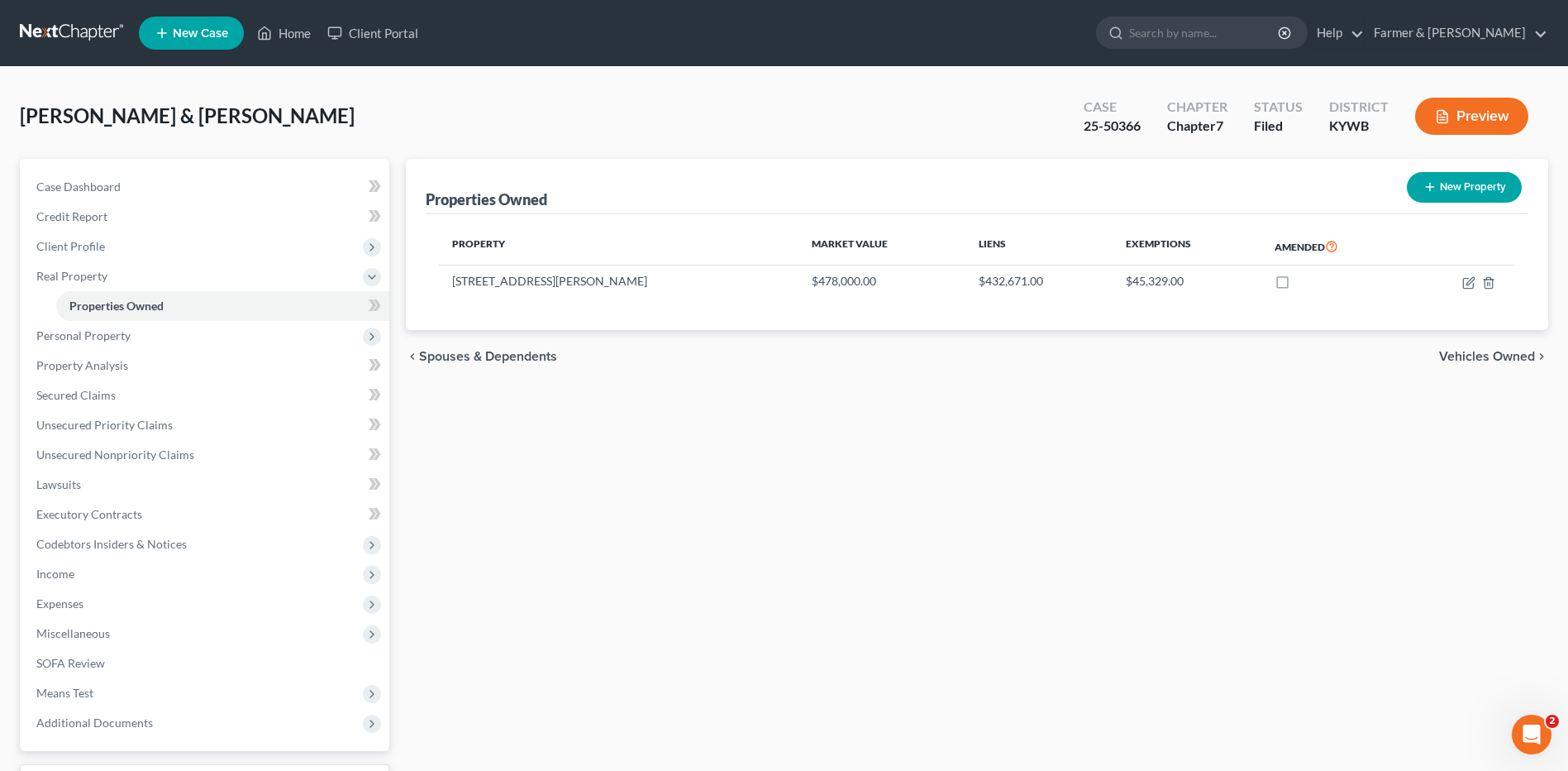
click at [60, 38] on link at bounding box center [72, 32] width 105 height 30
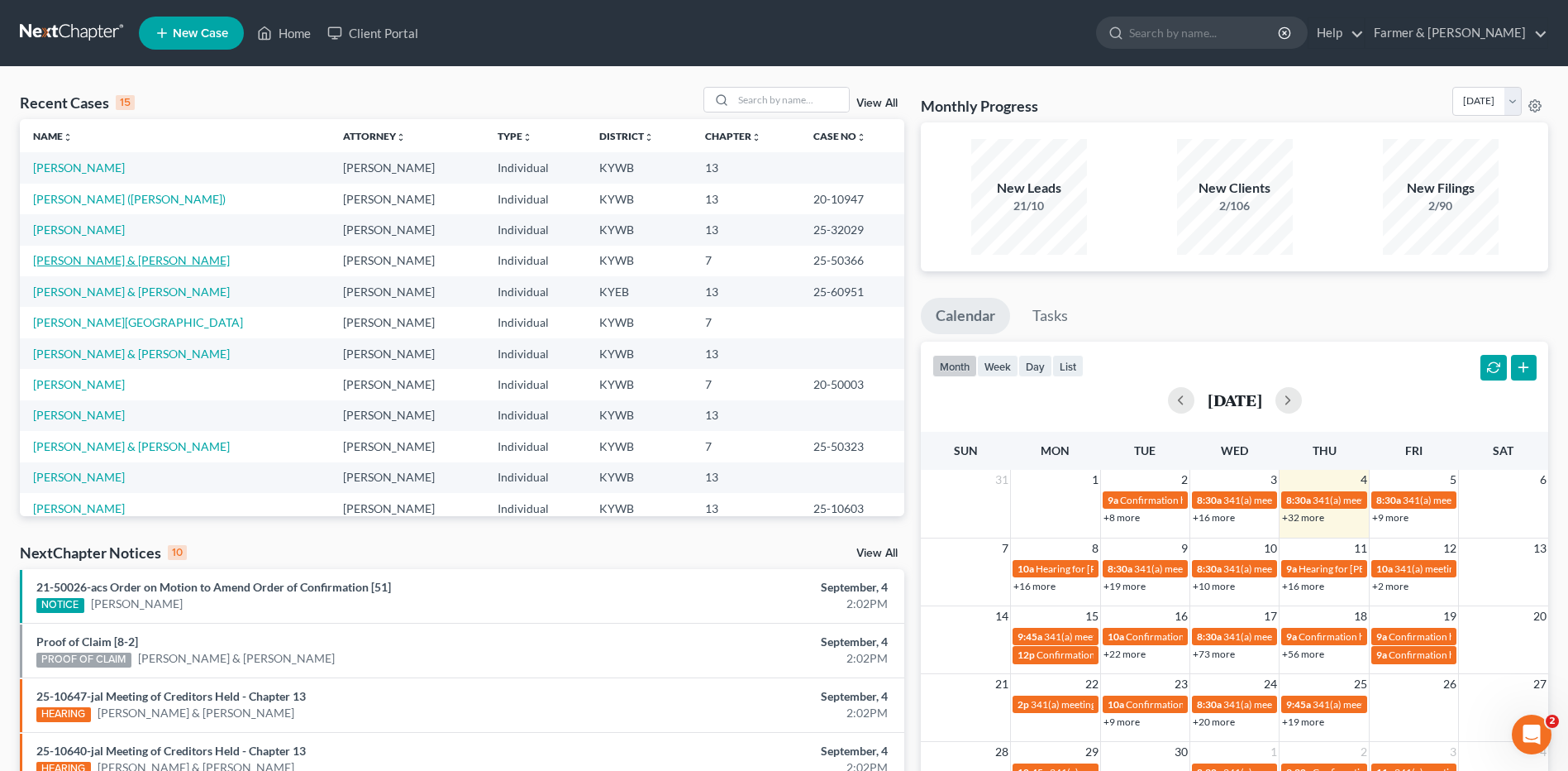
click at [99, 259] on link "[PERSON_NAME] & [PERSON_NAME]" at bounding box center [131, 260] width 197 height 14
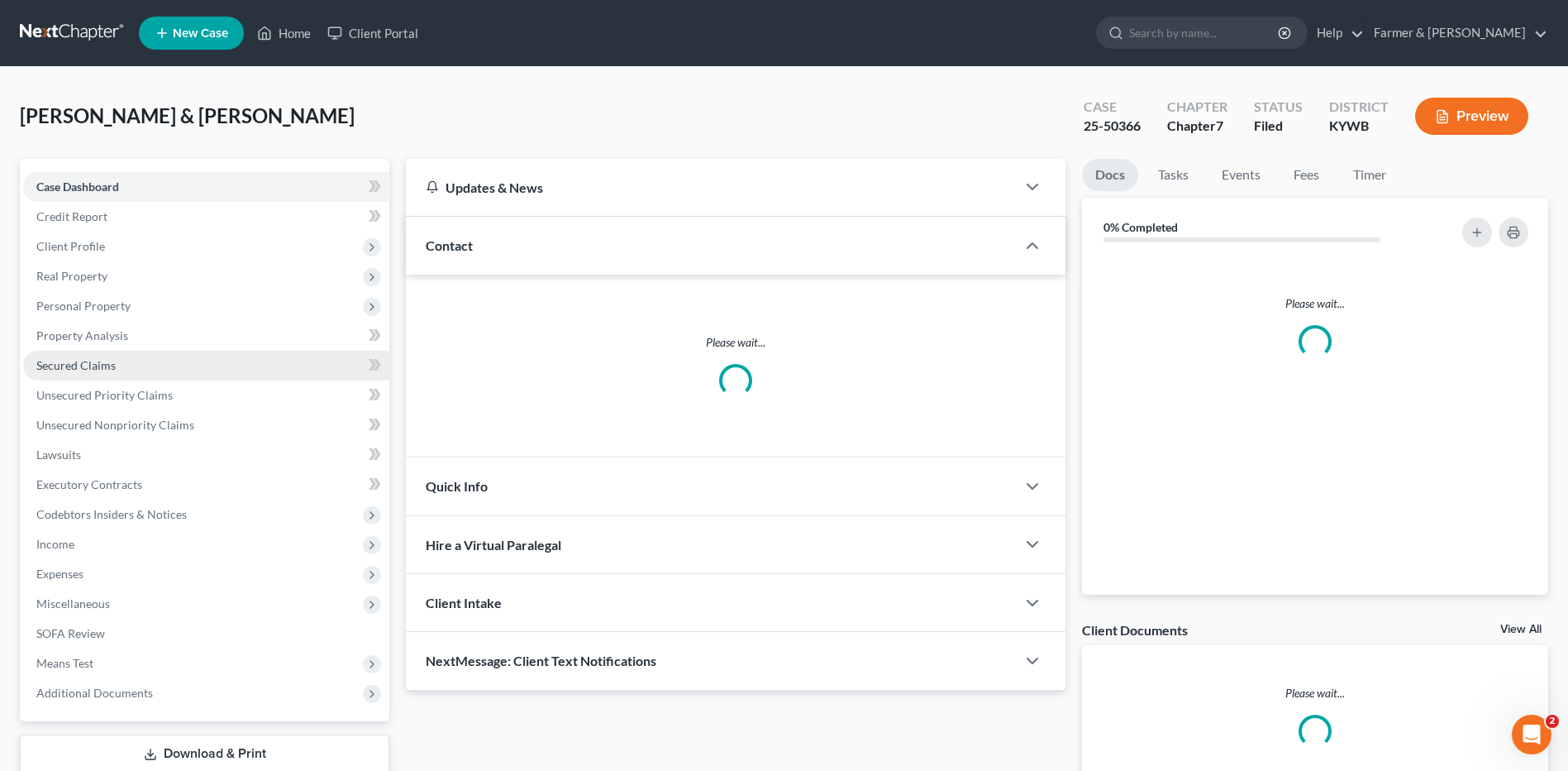
click at [113, 369] on span "Secured Claims" at bounding box center [76, 365] width 80 height 14
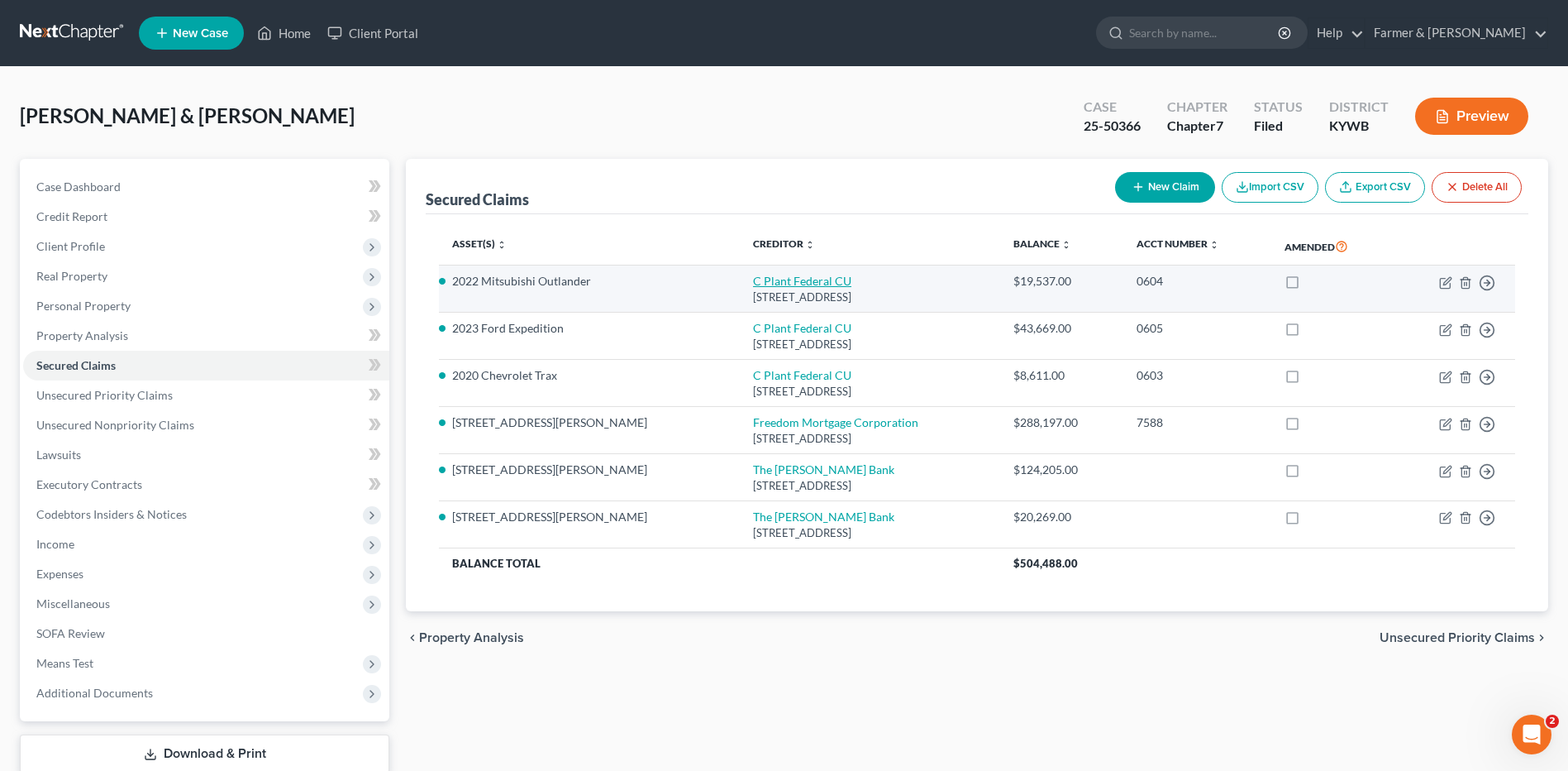
click at [753, 275] on link "C Plant Federal CU" at bounding box center [802, 281] width 98 height 14
select select "18"
select select "0"
select select "2"
select select "0"
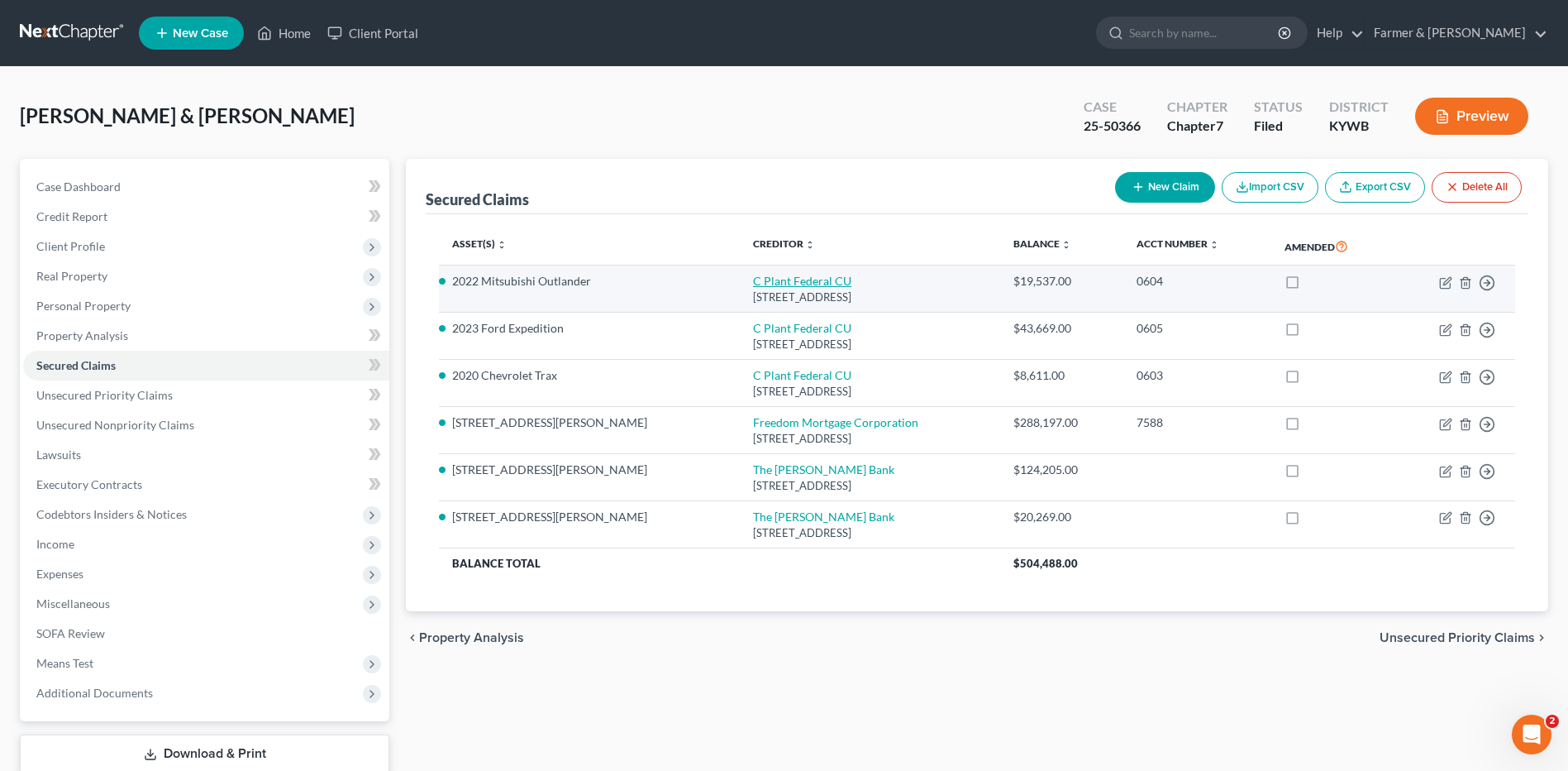
select select "0"
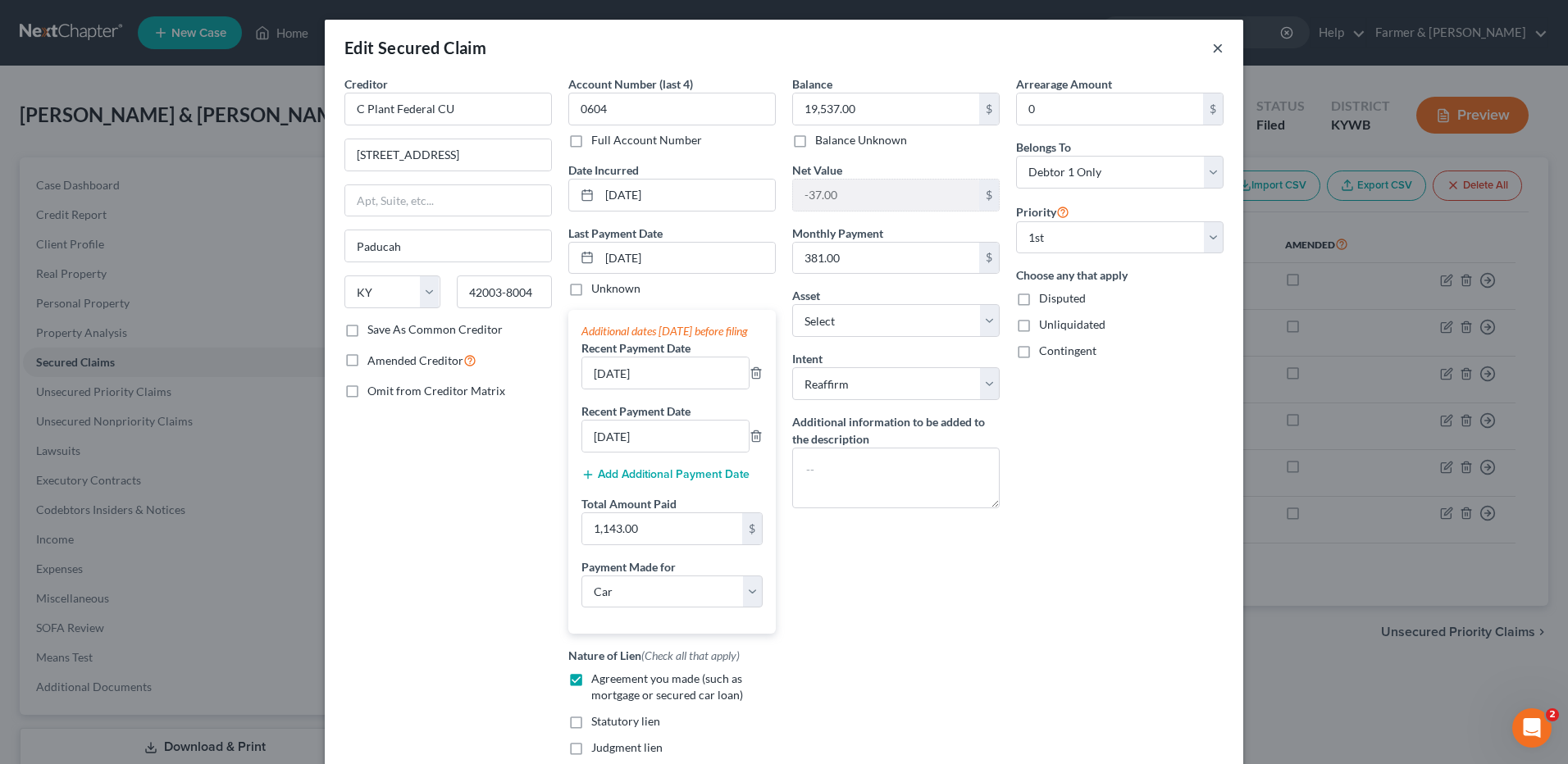
click at [1212, 49] on button "×" at bounding box center [1218, 48] width 12 height 19
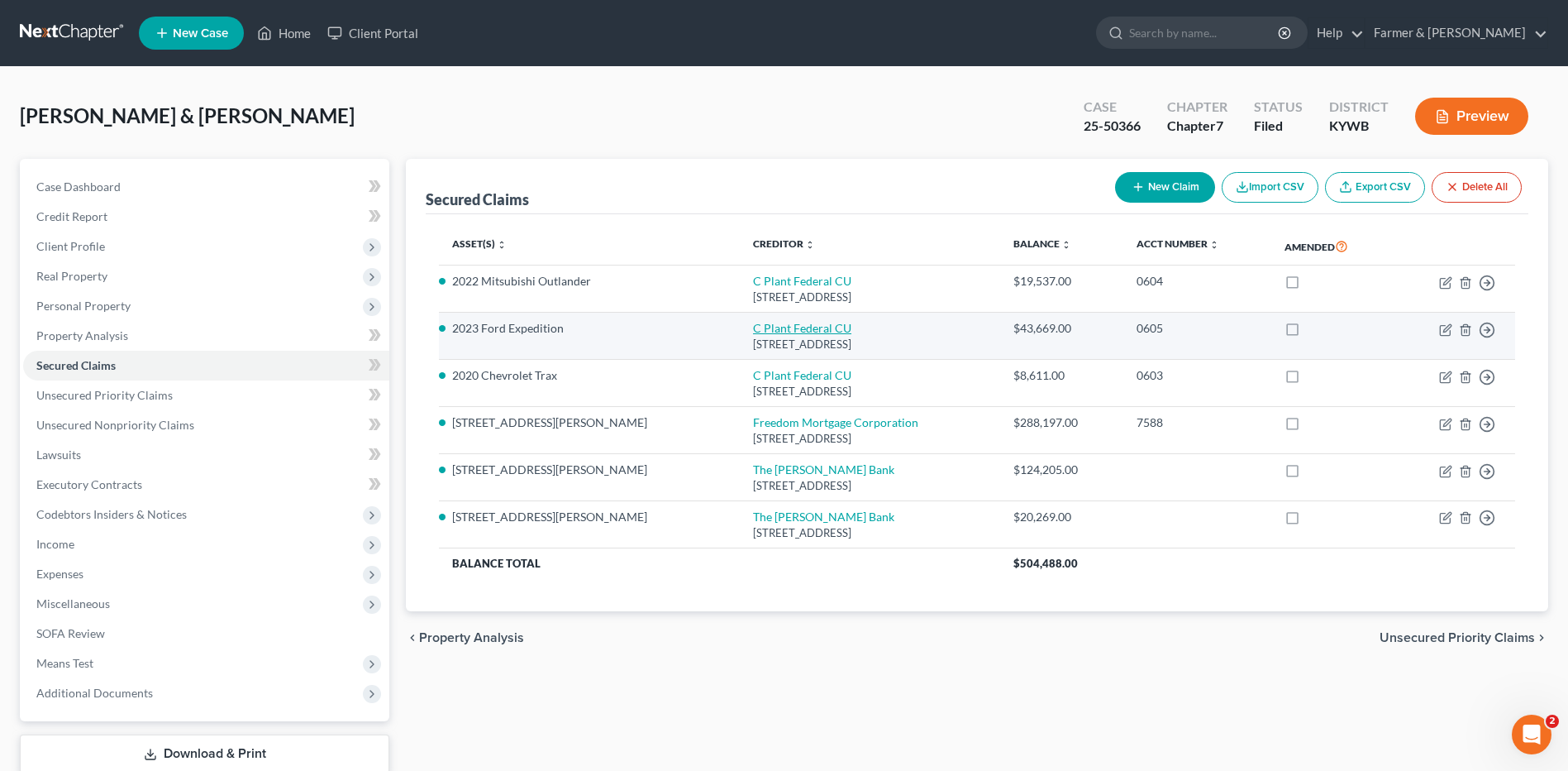
click at [753, 333] on link "C Plant Federal CU" at bounding box center [802, 328] width 98 height 14
select select "18"
select select "0"
select select "10"
select select "2"
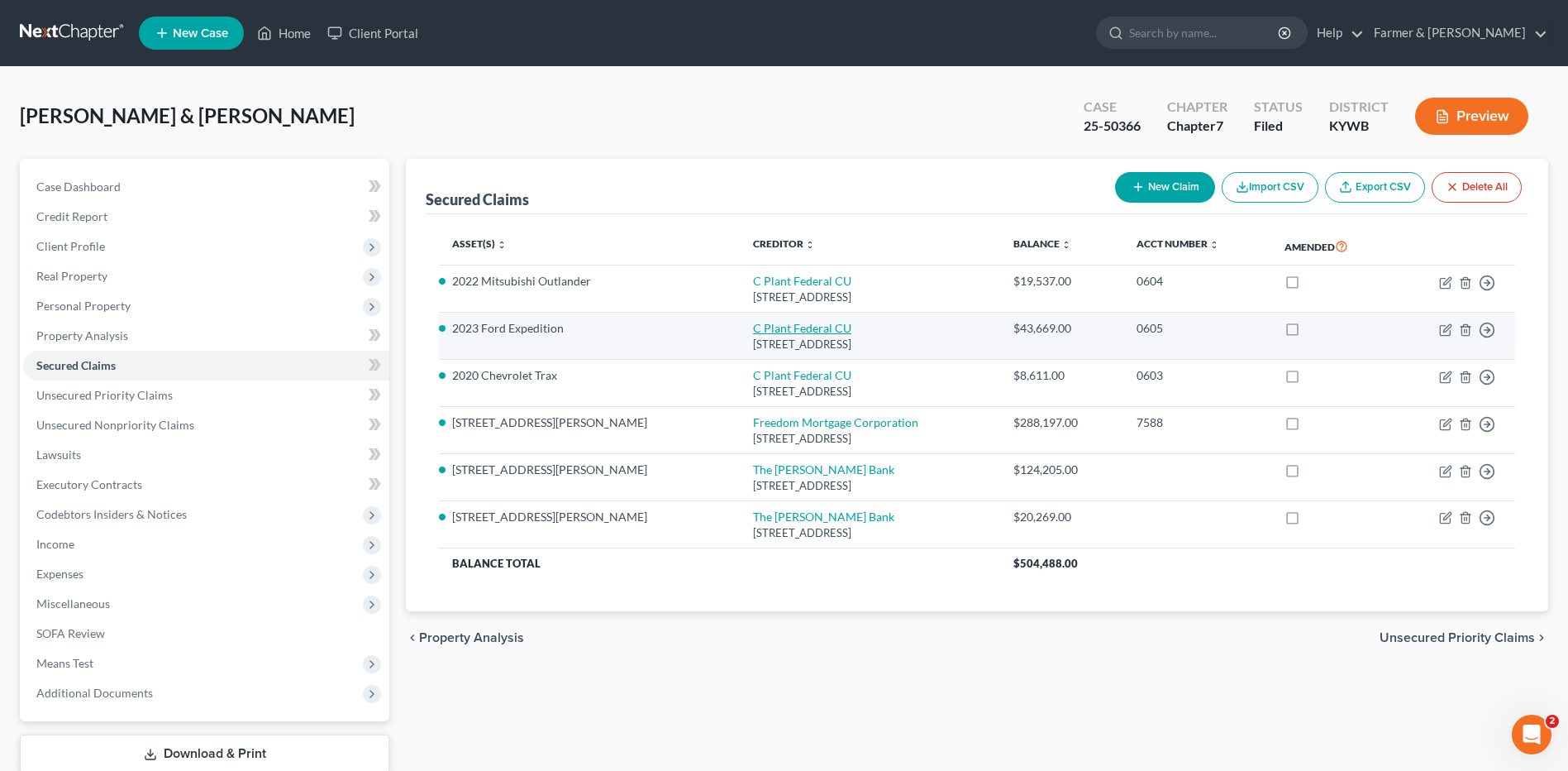
select select "0"
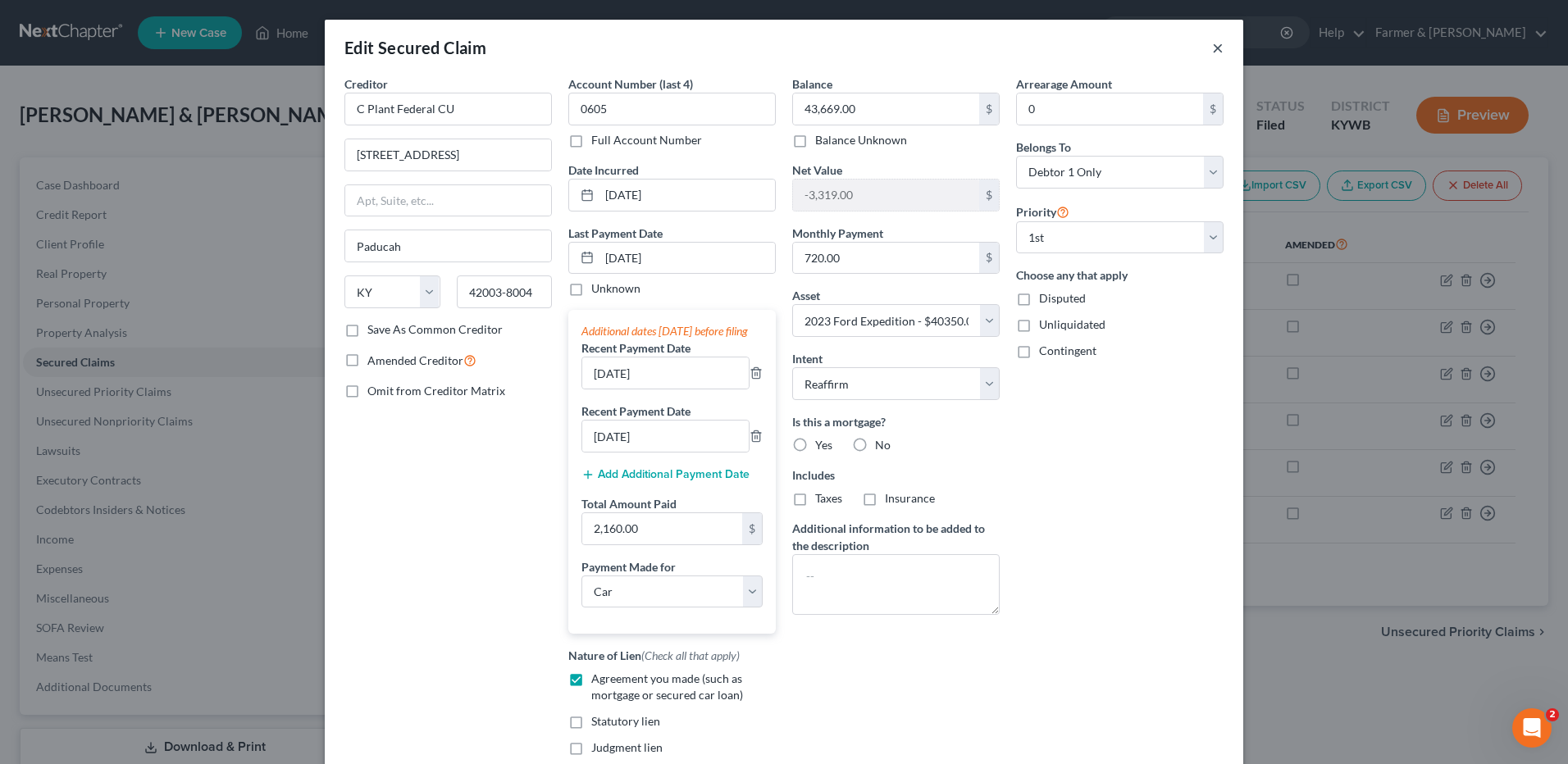
click at [1214, 49] on button "×" at bounding box center [1218, 48] width 12 height 19
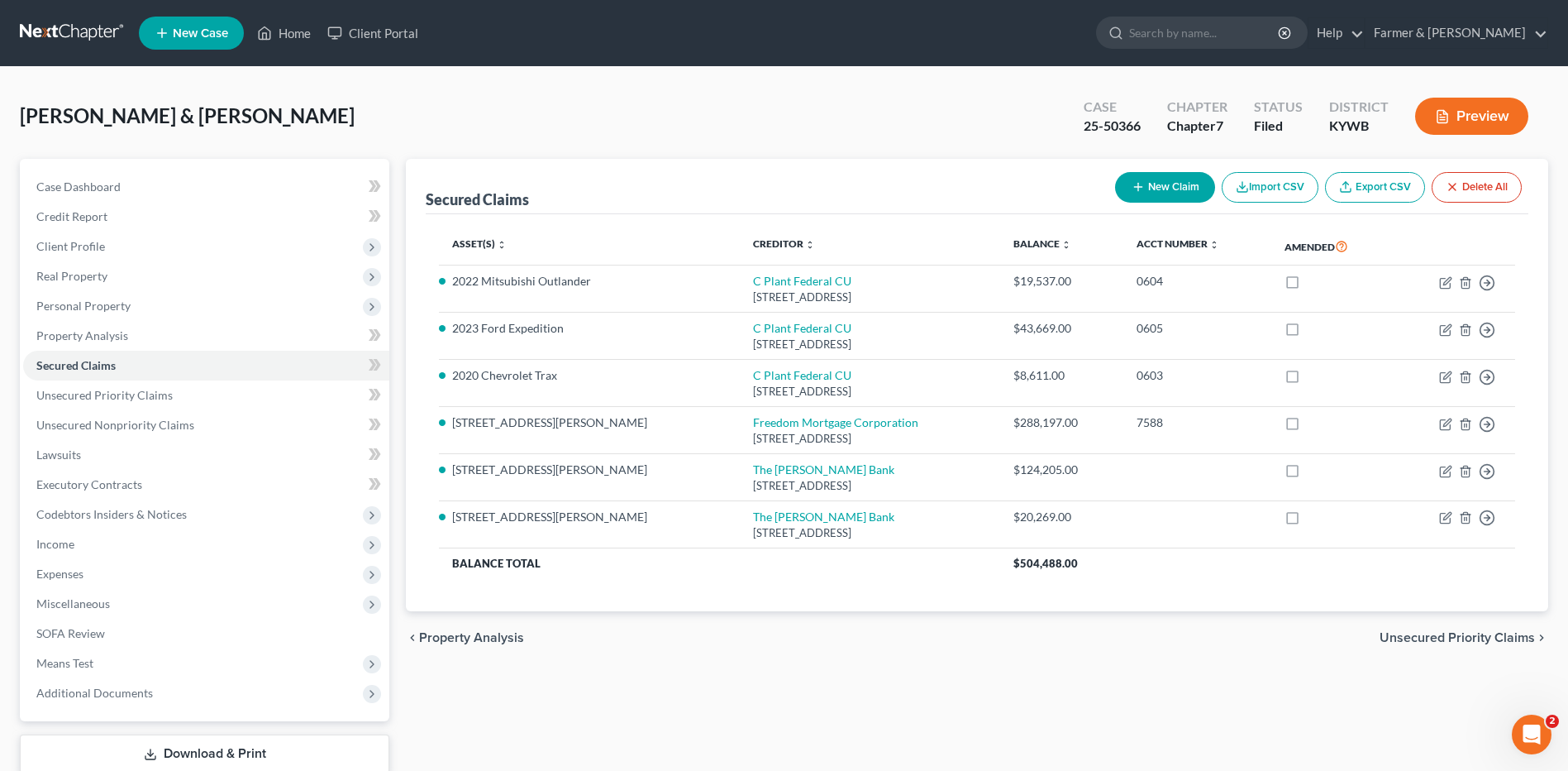
click at [92, 29] on link at bounding box center [72, 32] width 105 height 30
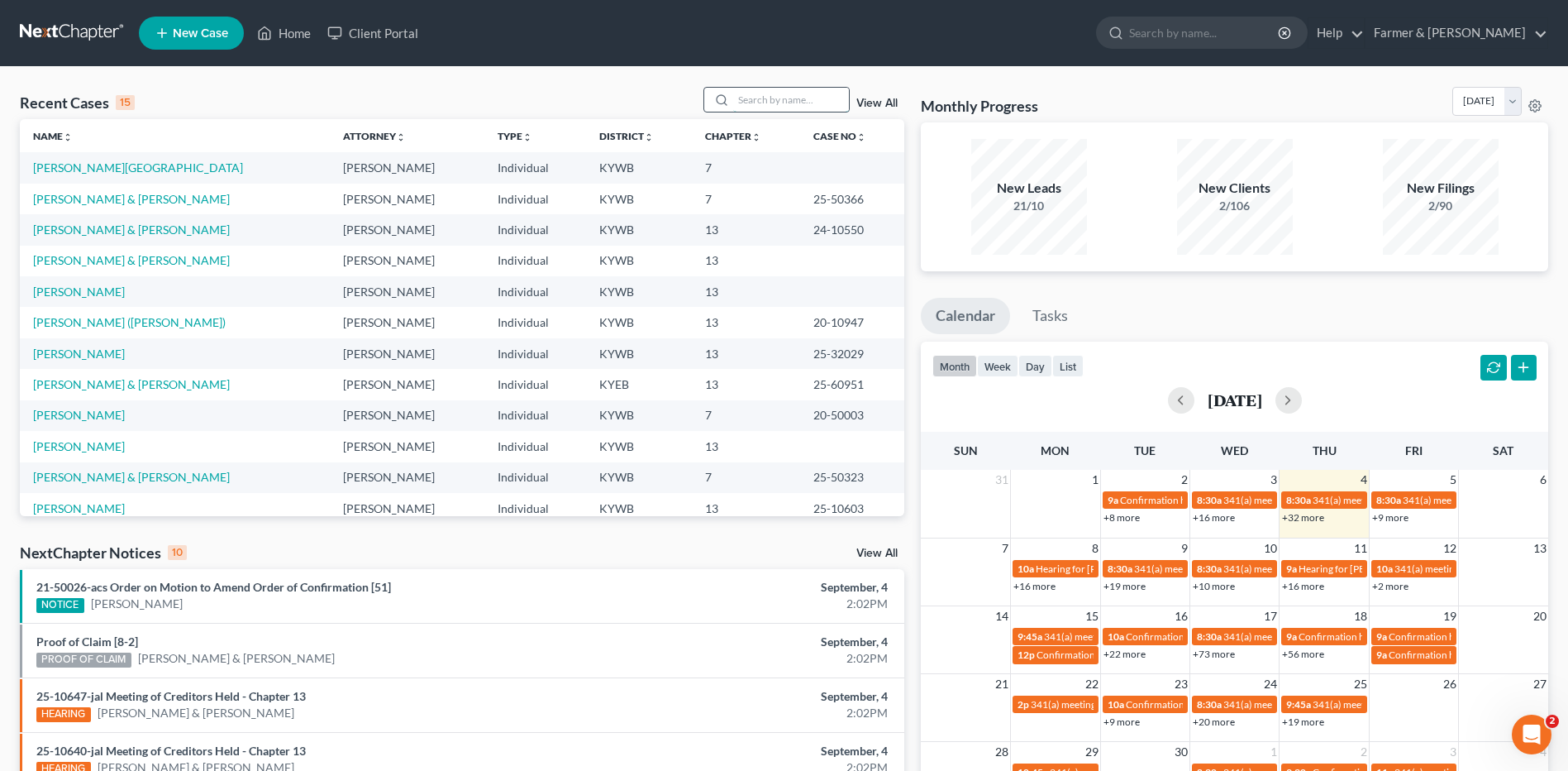
click at [771, 97] on input "search" at bounding box center [790, 99] width 115 height 24
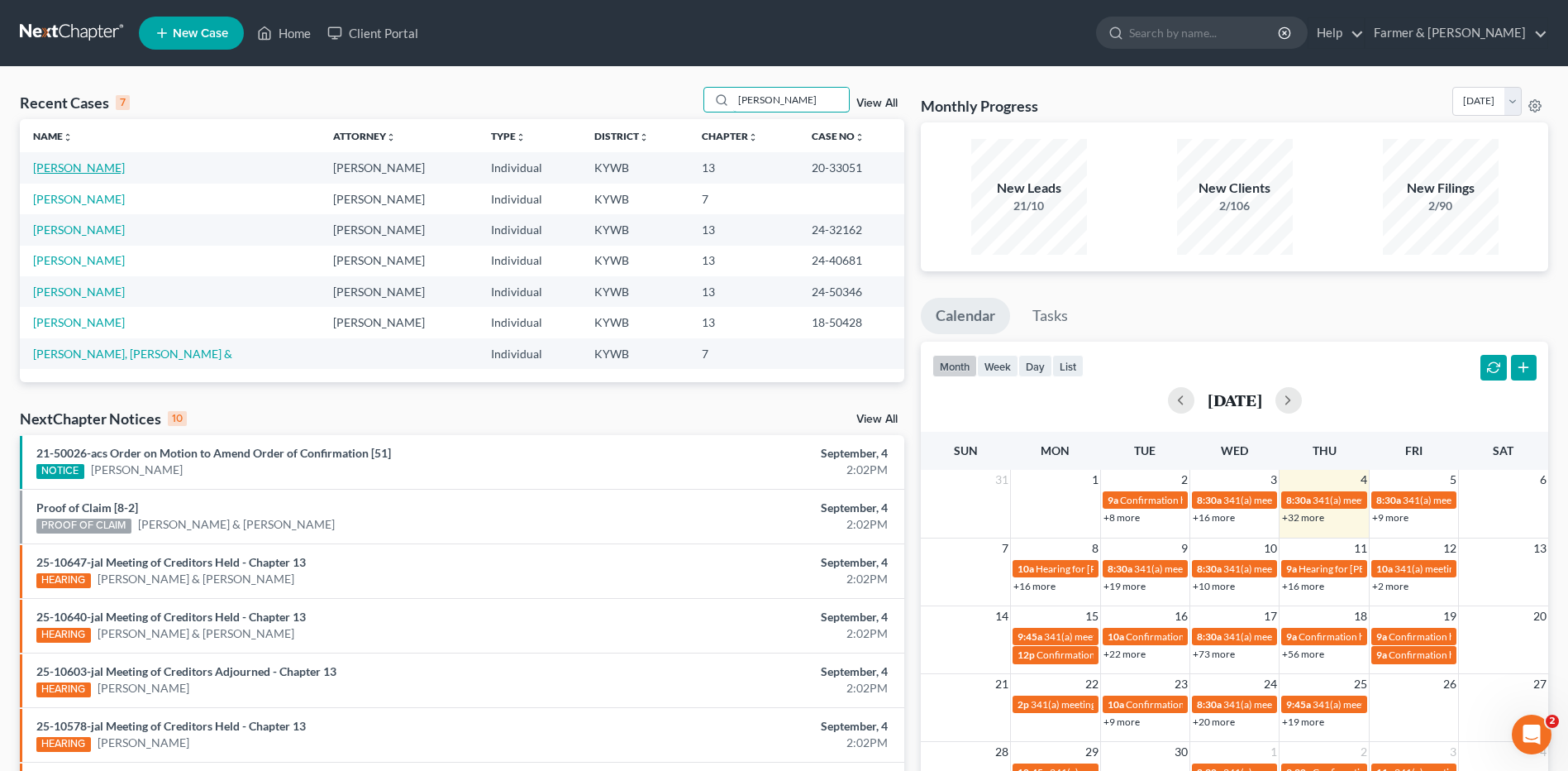
type input "wells"
click at [80, 165] on link "[PERSON_NAME]" at bounding box center [79, 167] width 92 height 14
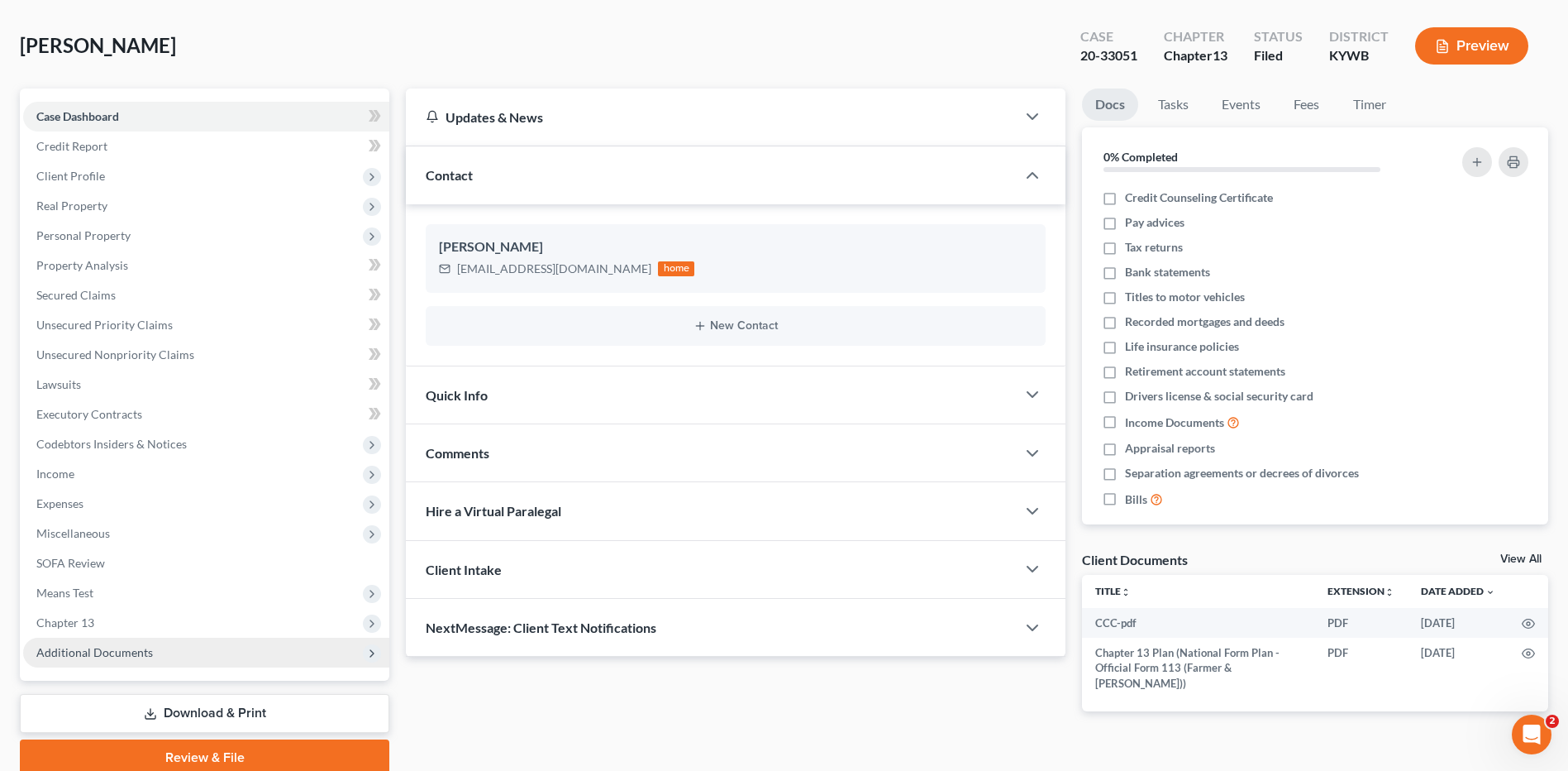
scroll to position [138, 0]
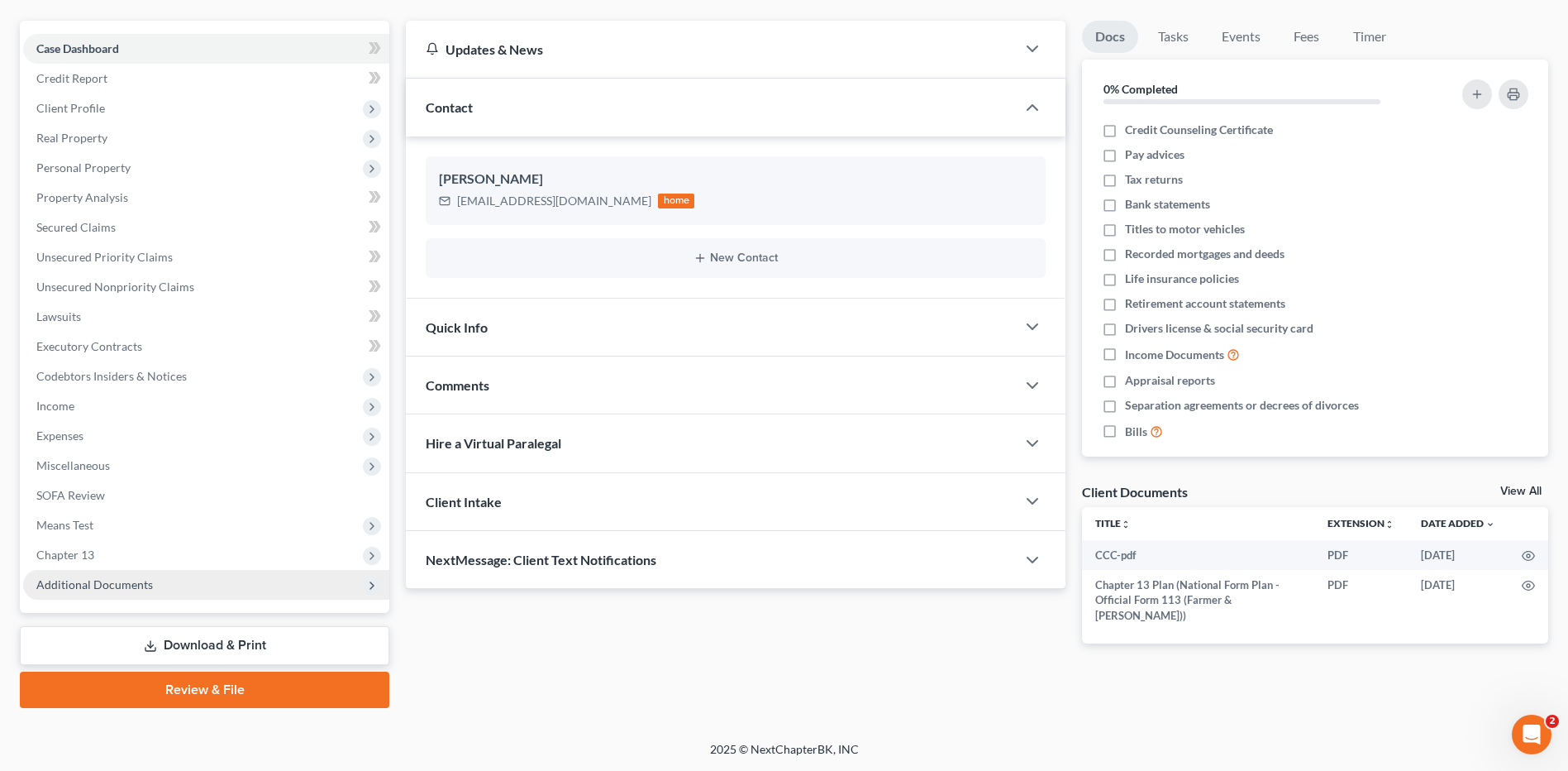
click at [126, 585] on span "Additional Documents" at bounding box center [95, 584] width 116 height 14
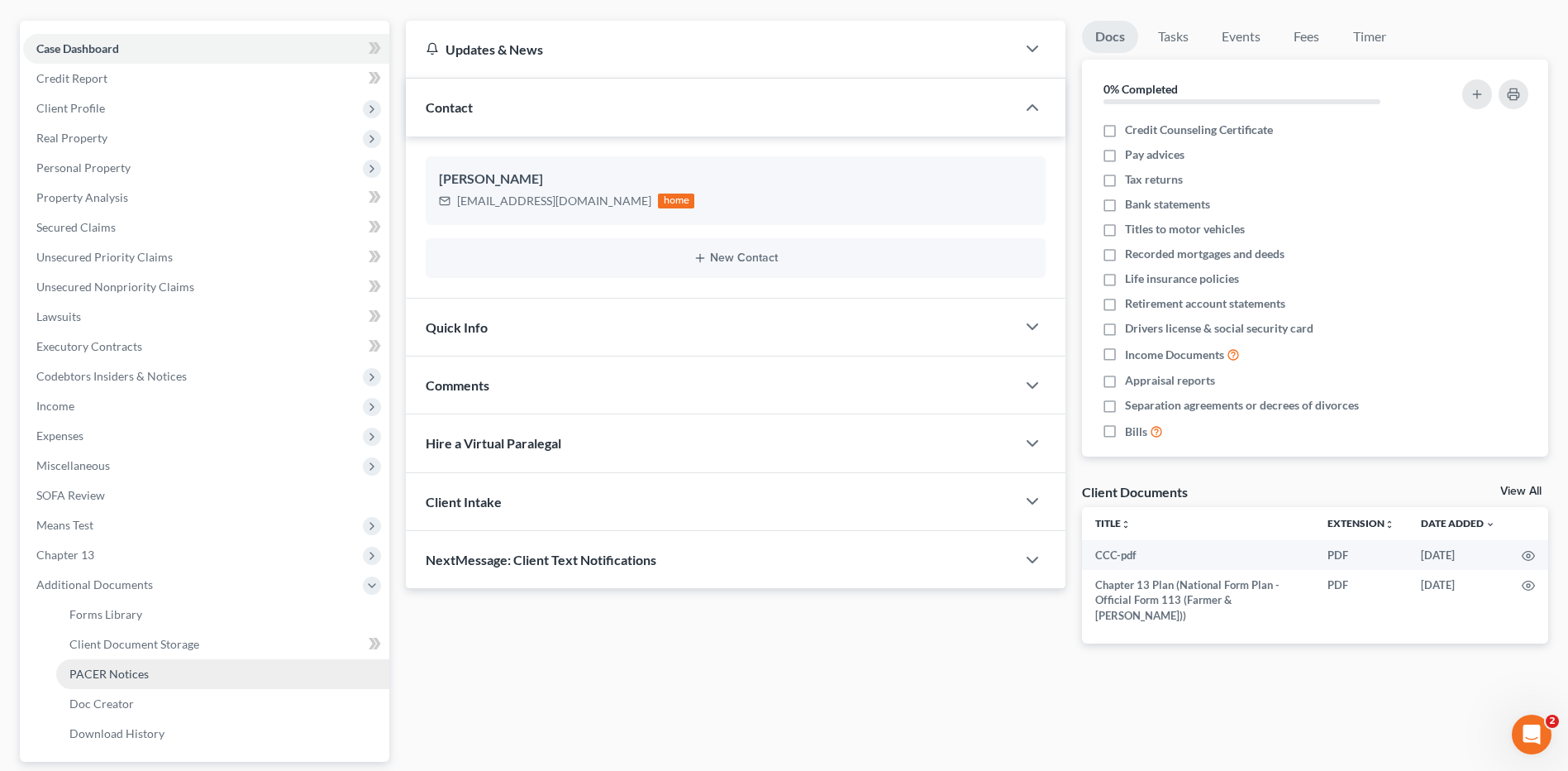
click at [133, 675] on span "PACER Notices" at bounding box center [109, 674] width 80 height 14
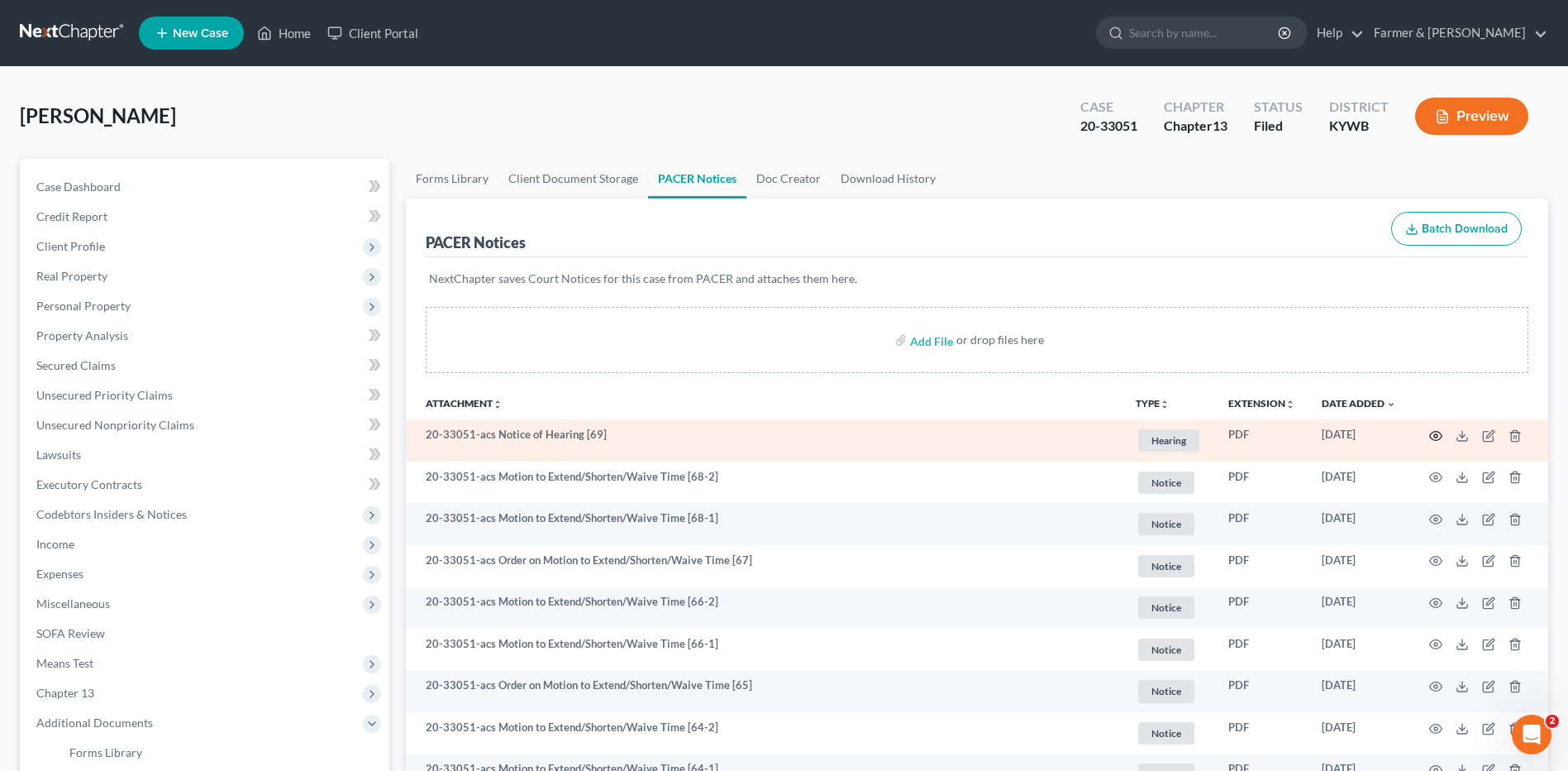
click at [1434, 436] on circle "button" at bounding box center [1436, 436] width 4 height 4
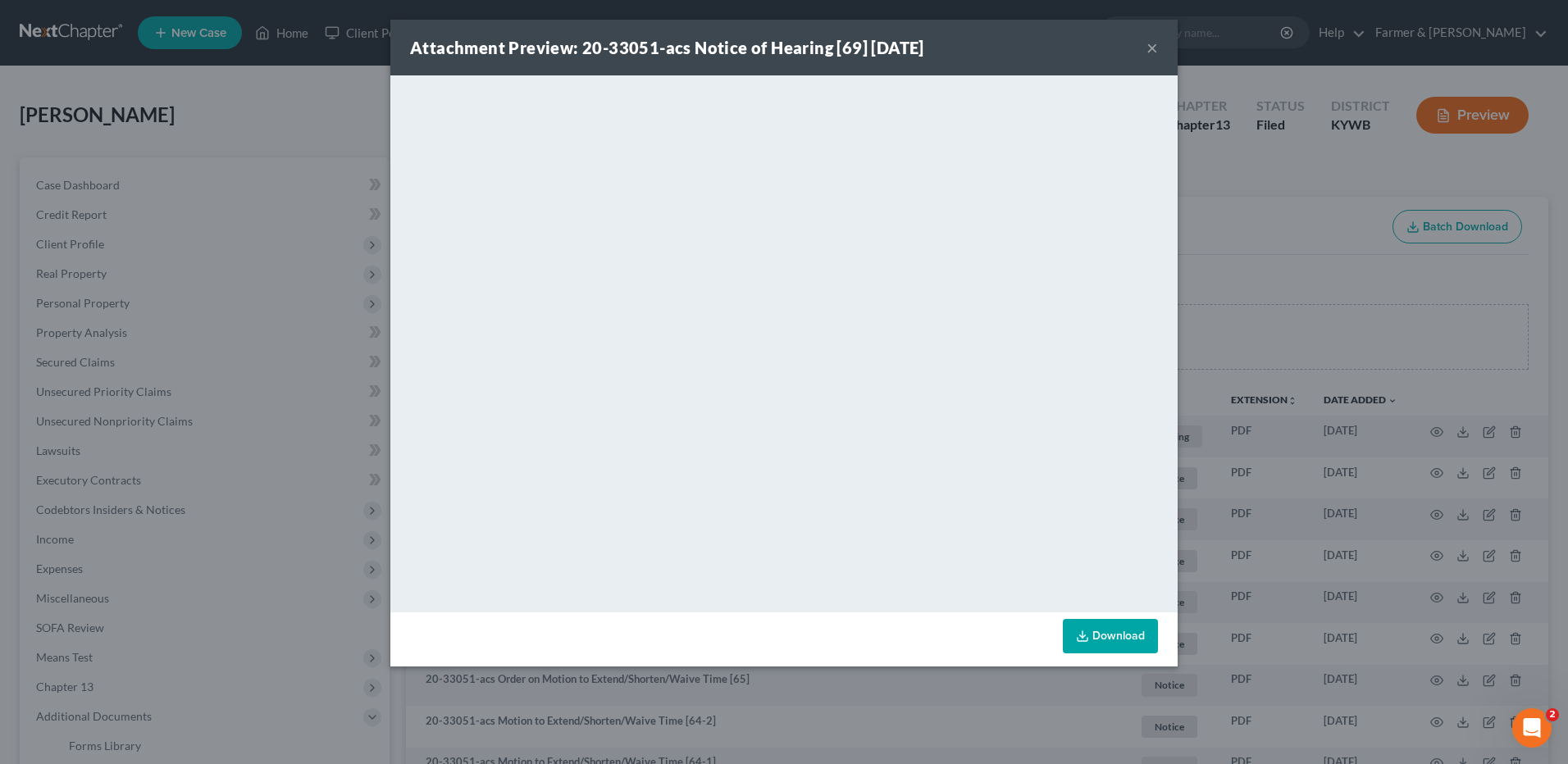
click at [1149, 48] on button "×" at bounding box center [1152, 48] width 12 height 19
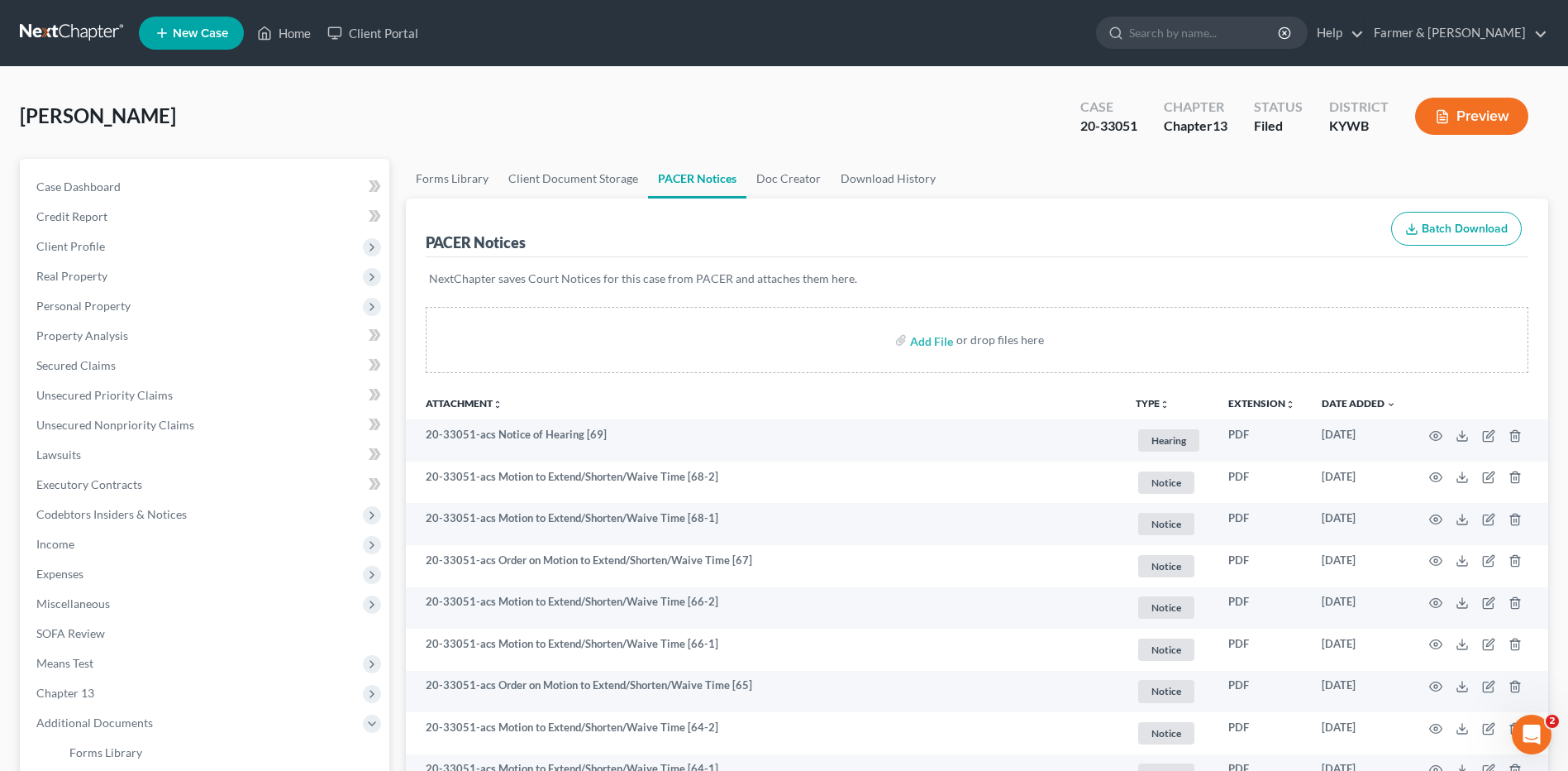
click at [71, 40] on link at bounding box center [72, 32] width 105 height 30
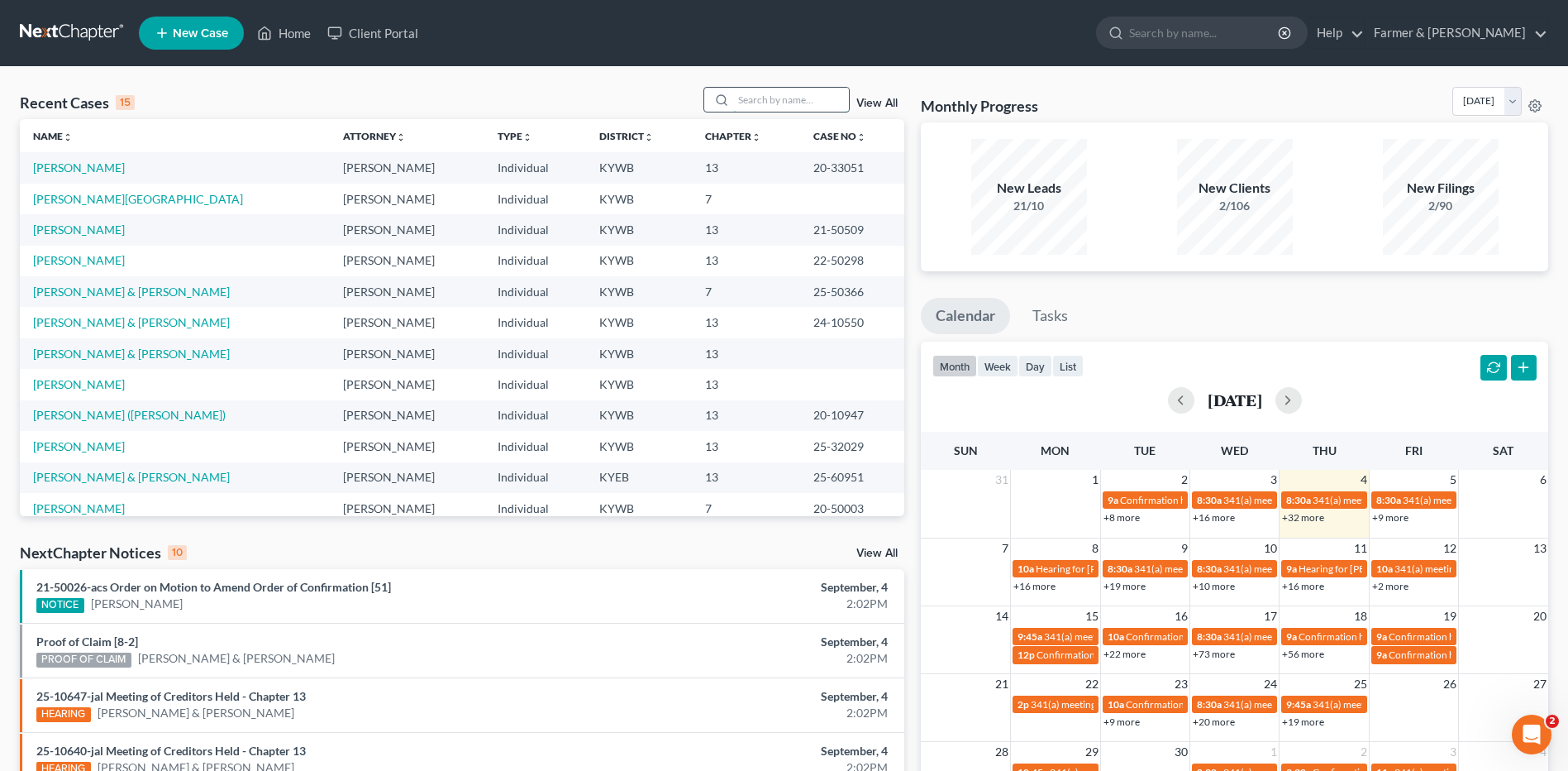
click at [749, 91] on input "search" at bounding box center [790, 99] width 115 height 24
type input "milliner"
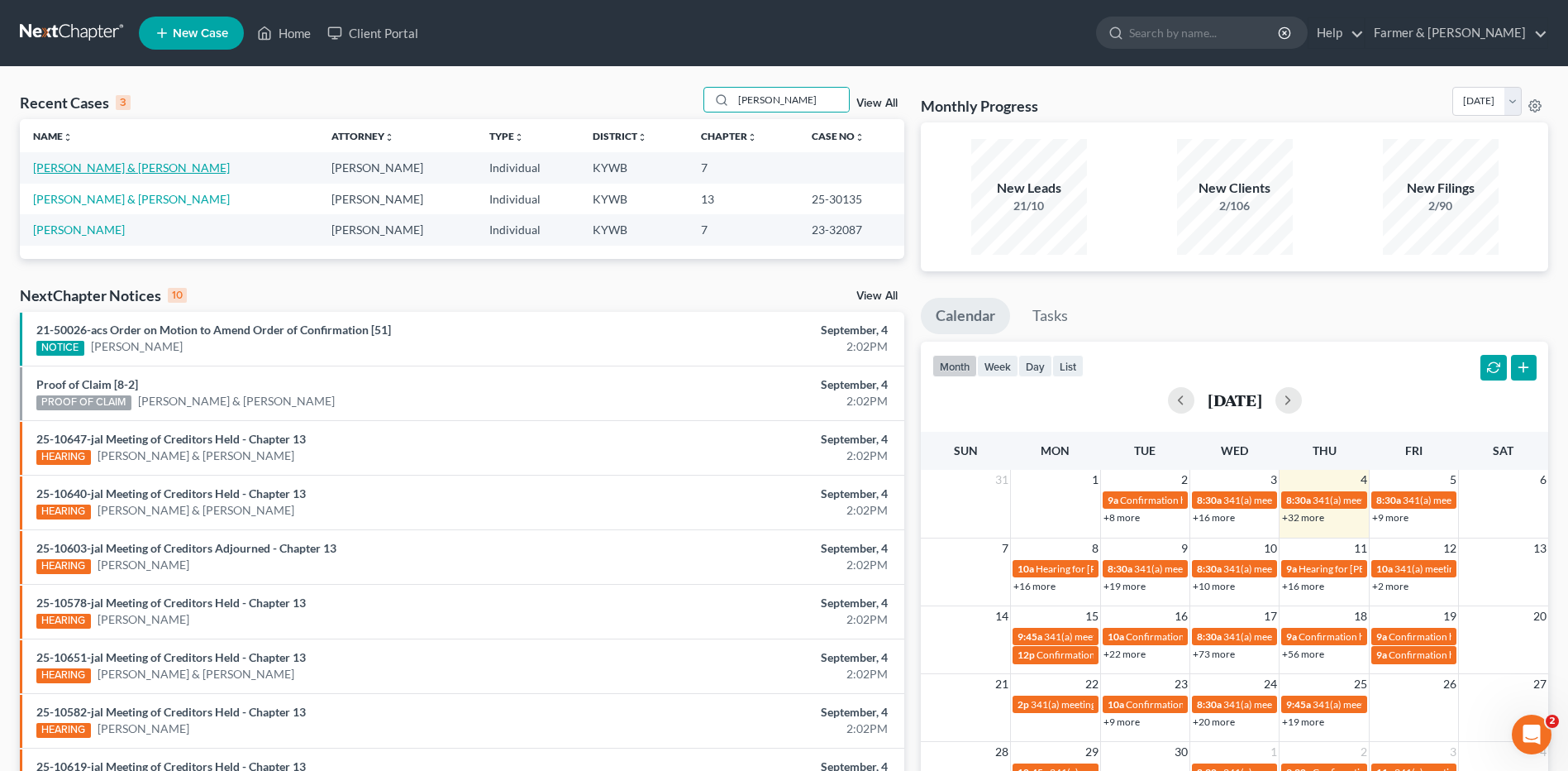
click at [136, 173] on link "Milliner, Jeremy & Jenna" at bounding box center [131, 167] width 197 height 14
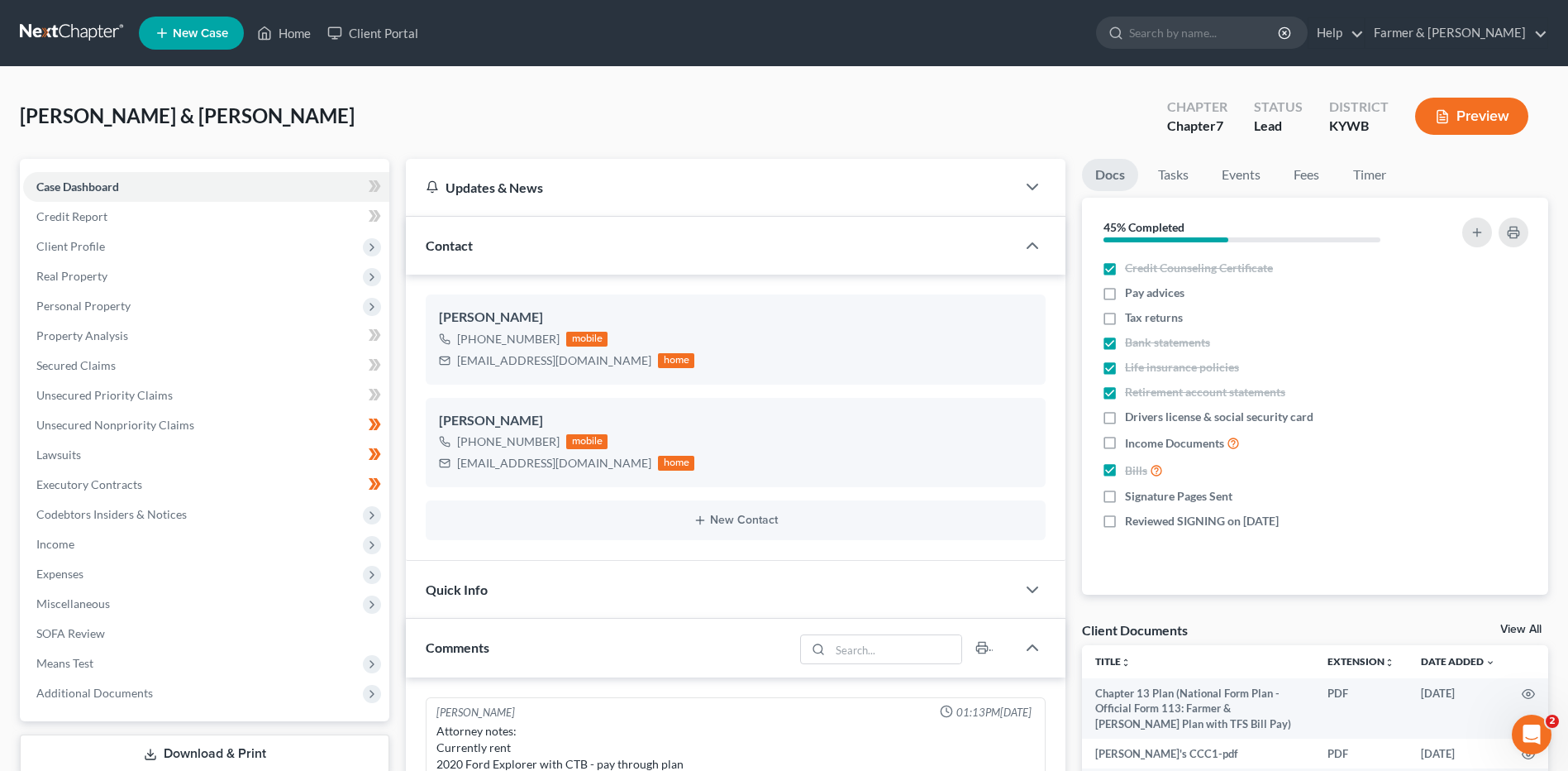
scroll to position [481, 0]
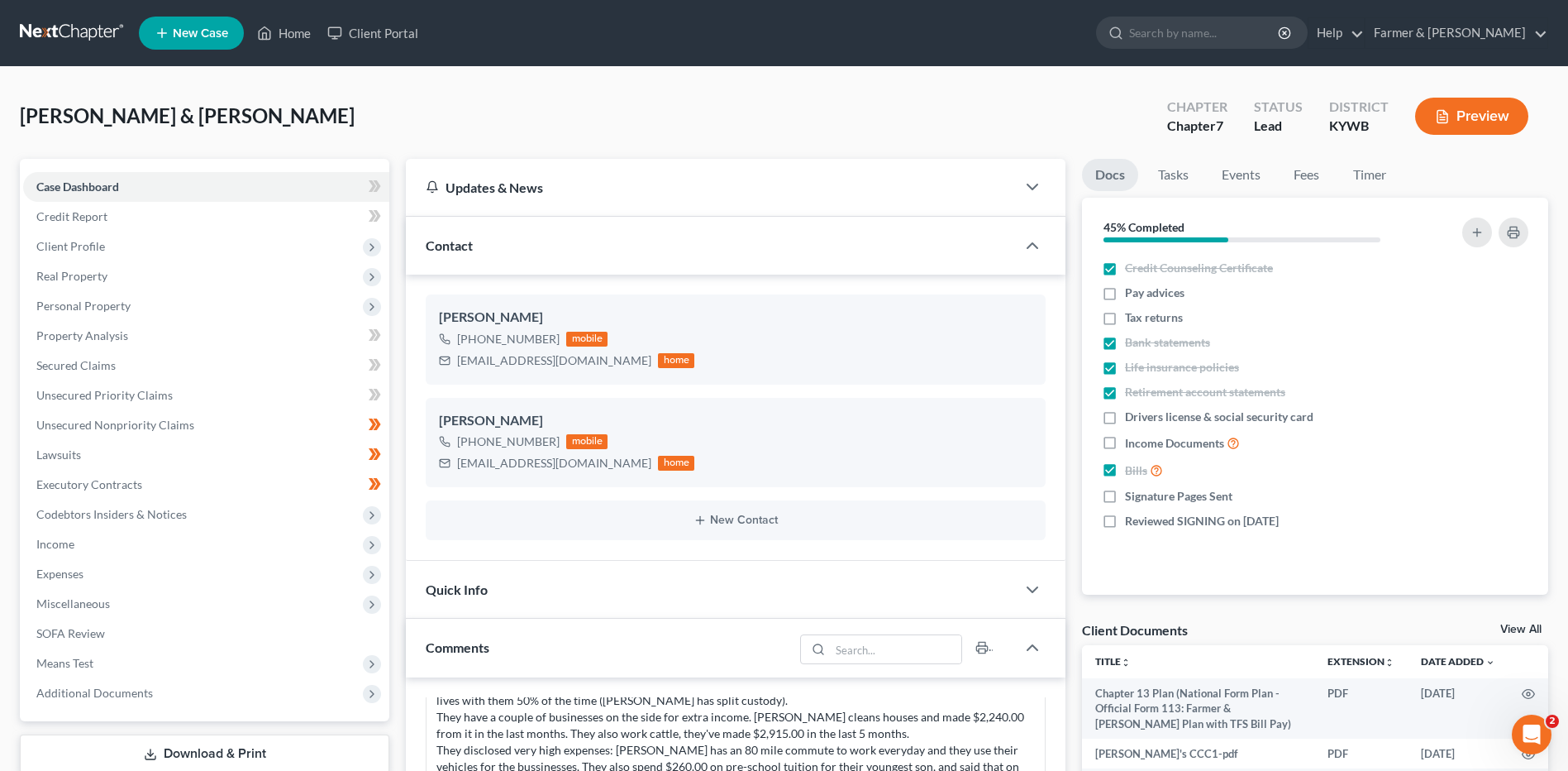
click at [72, 39] on link at bounding box center [72, 32] width 105 height 30
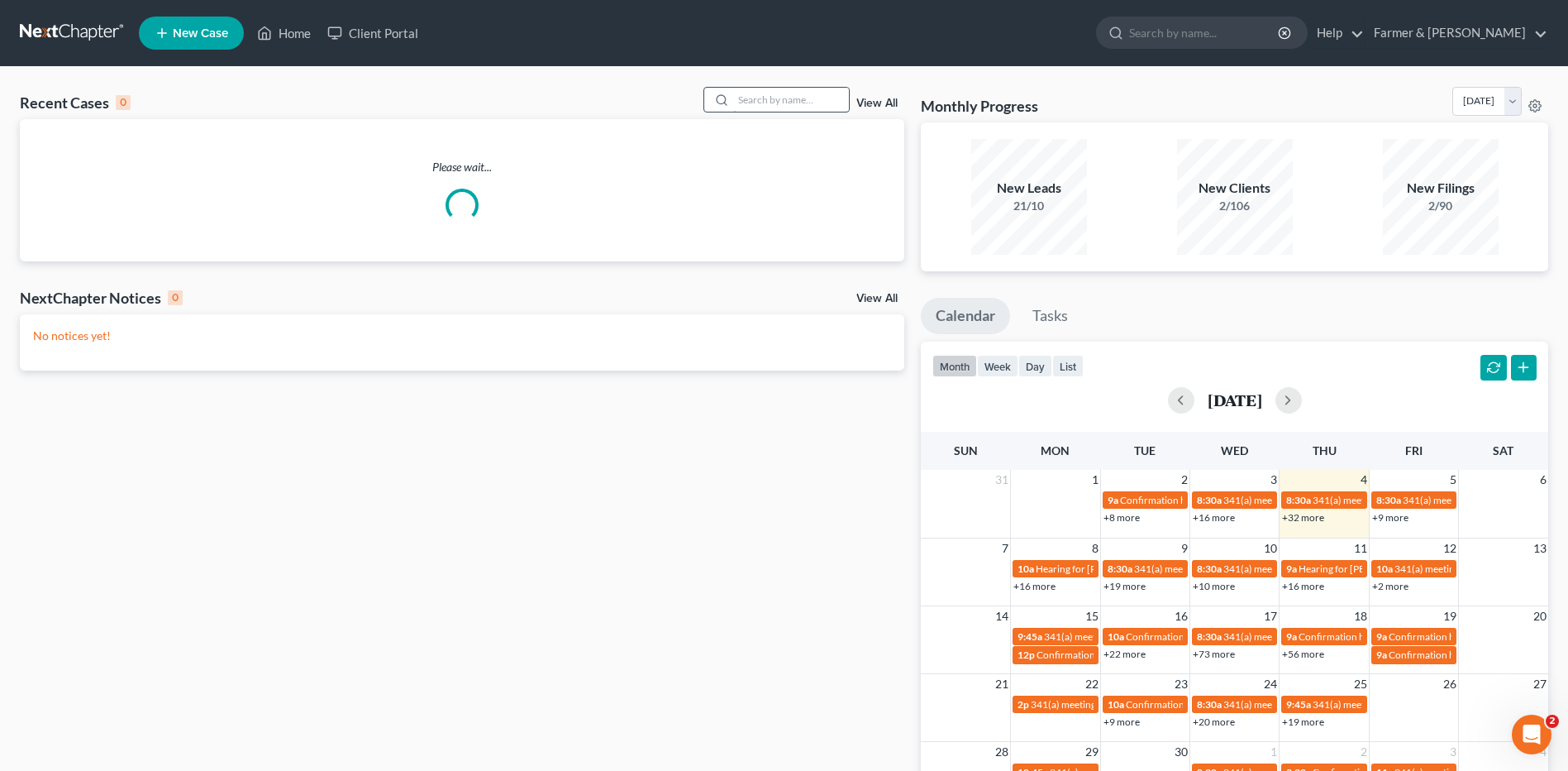
click at [784, 107] on input "search" at bounding box center [790, 99] width 115 height 24
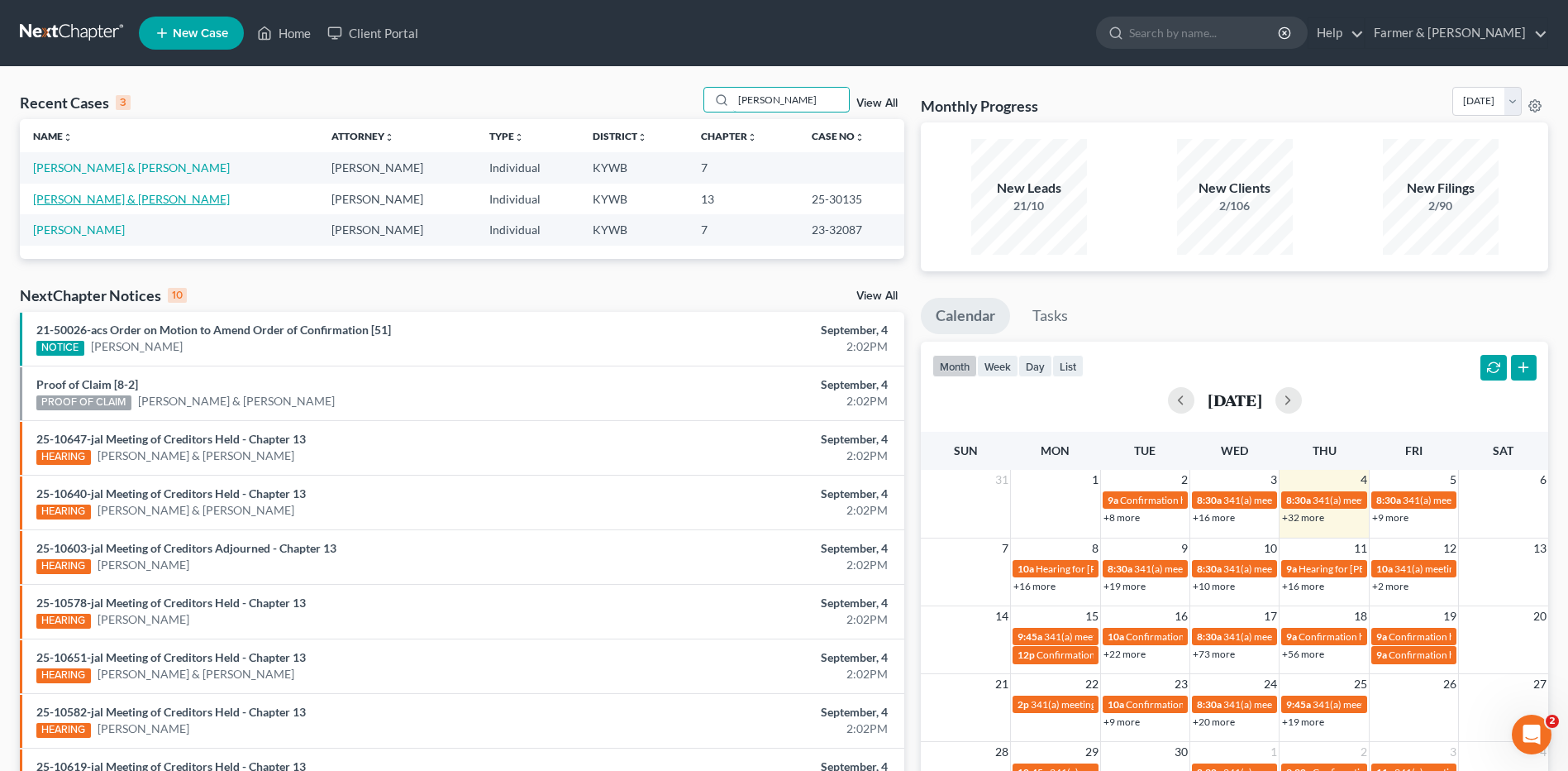
type input "[PERSON_NAME]"
click at [139, 193] on link "[PERSON_NAME] & [PERSON_NAME]" at bounding box center [131, 199] width 197 height 14
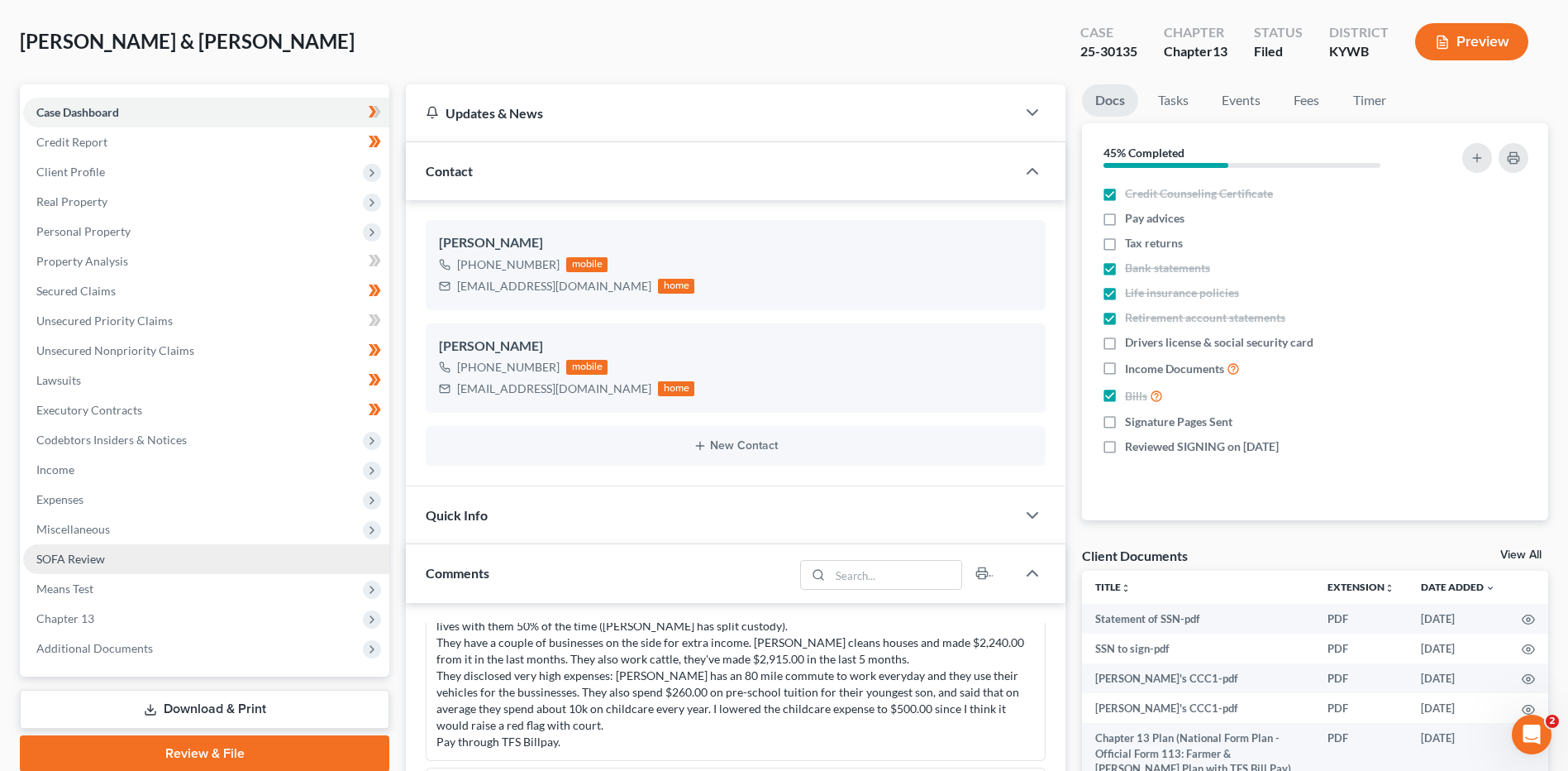
scroll to position [165, 0]
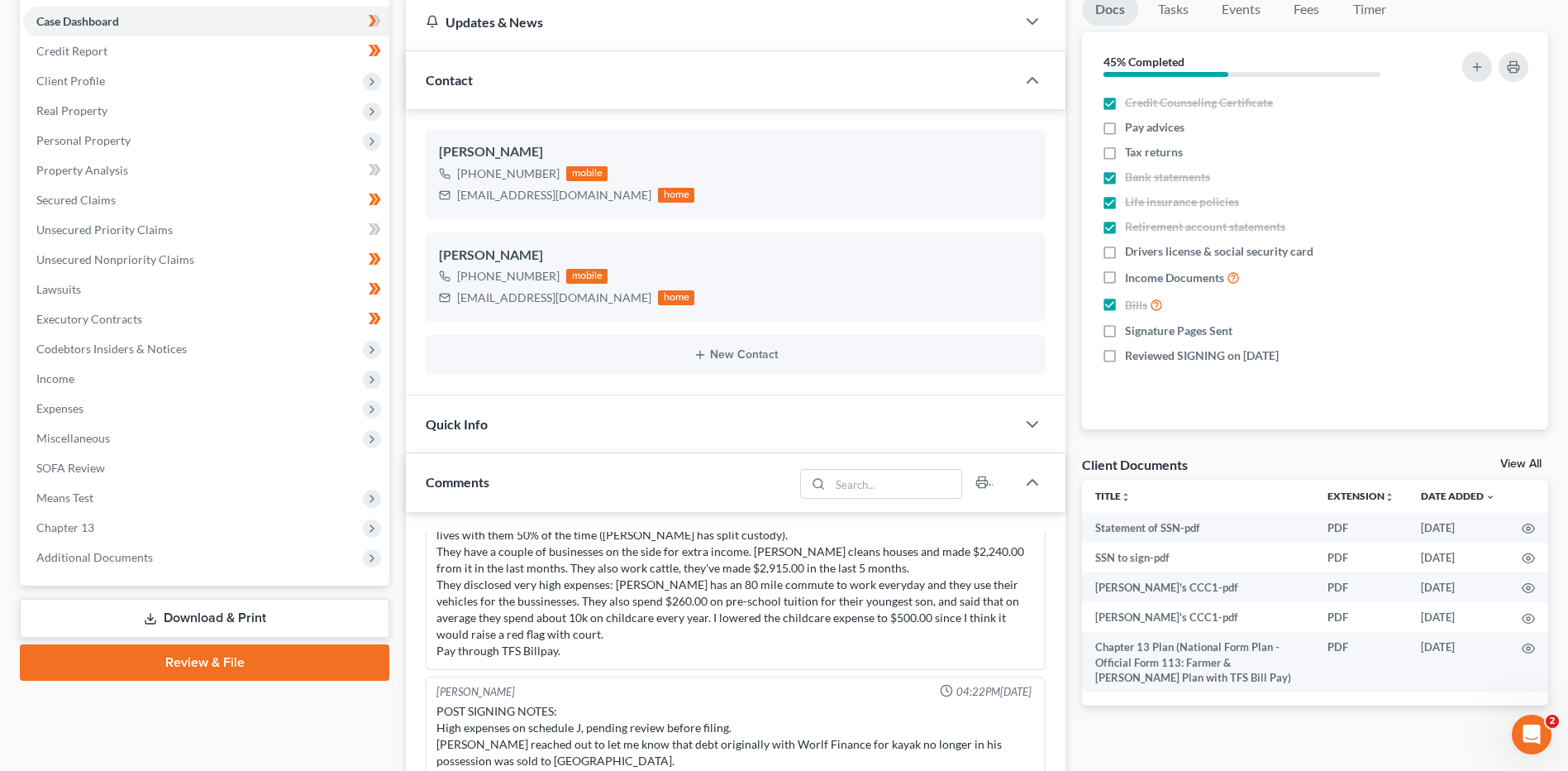
click at [114, 575] on div "Case Dashboard Payments Invoices Payments Payments Credit Report Client Profile…" at bounding box center [204, 290] width 369 height 592
click at [120, 564] on span "Additional Documents" at bounding box center [207, 557] width 367 height 30
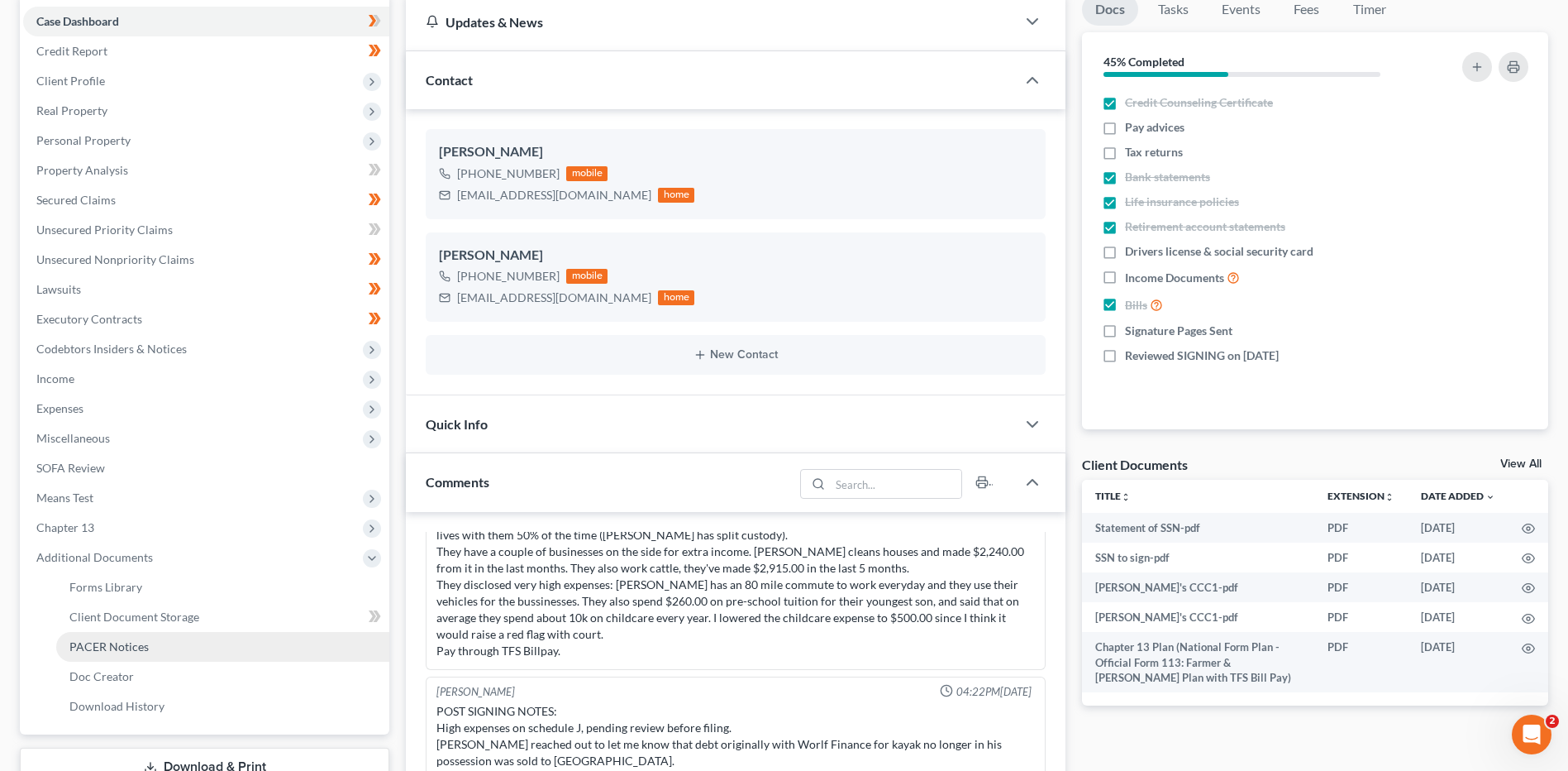
click at [126, 643] on span "PACER Notices" at bounding box center [109, 647] width 80 height 14
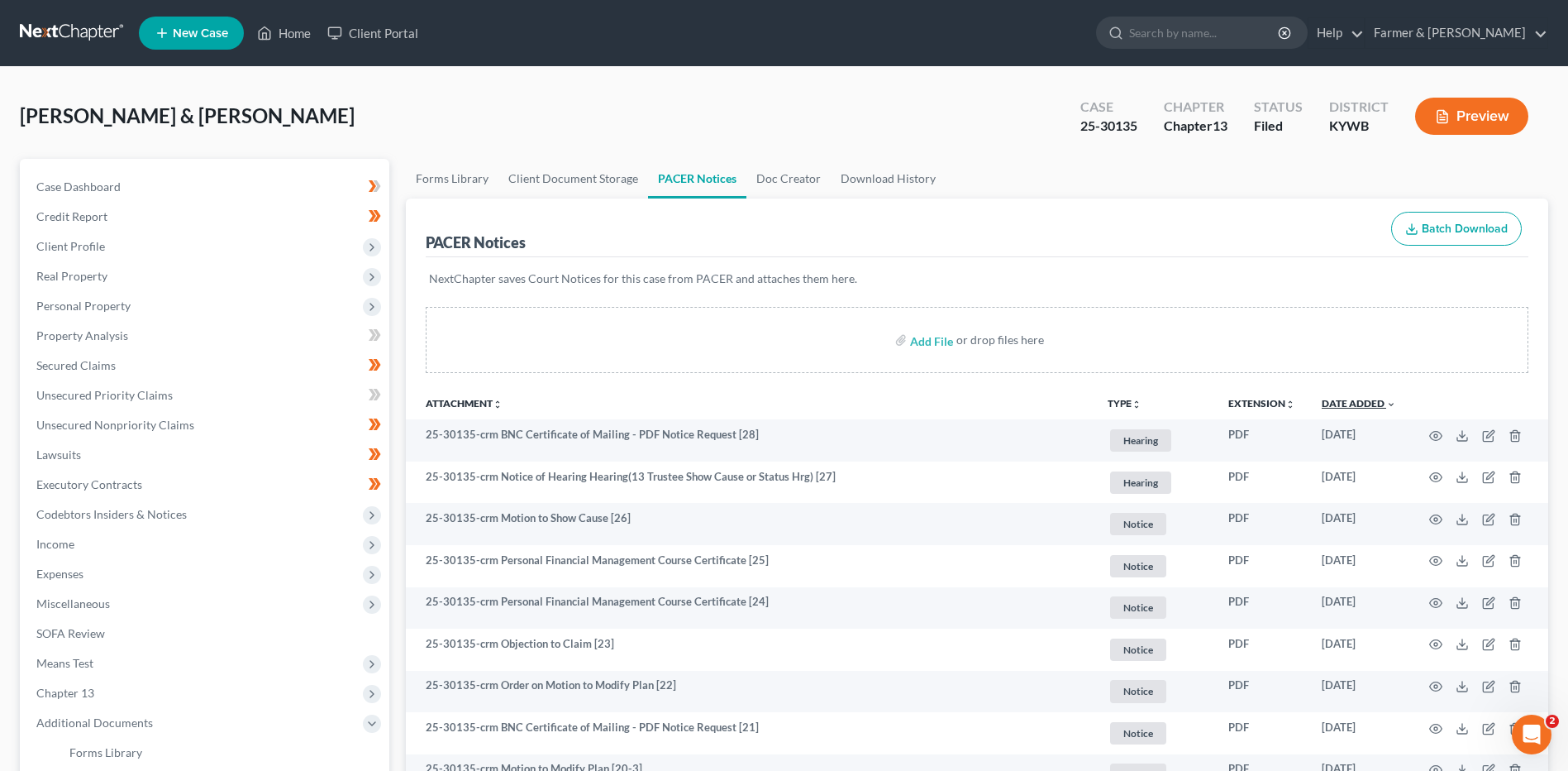
click at [1383, 406] on link "Date Added unfold_more expand_more expand_less" at bounding box center [1358, 403] width 74 height 13
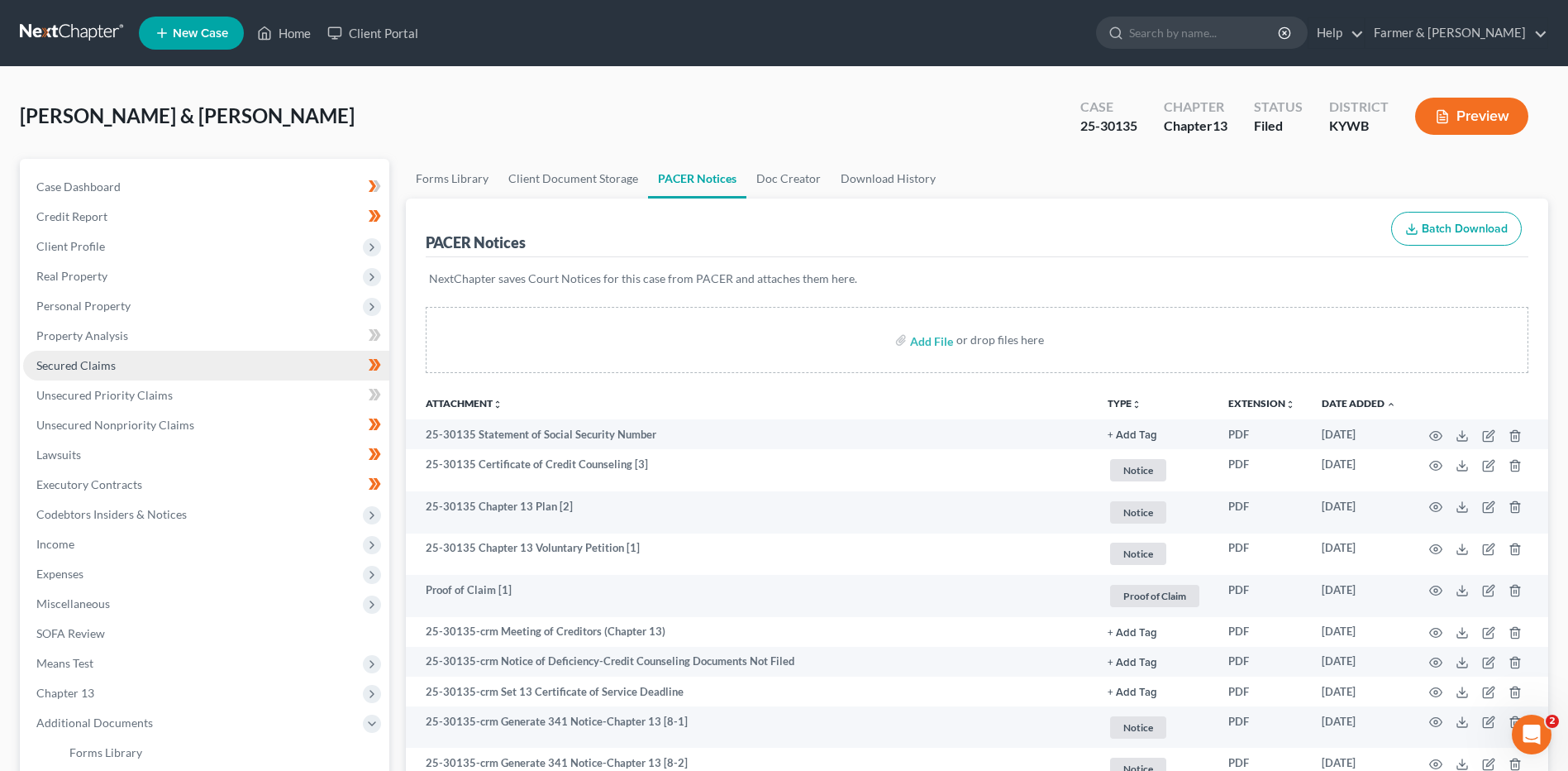
click at [139, 353] on link "Secured Claims" at bounding box center [207, 365] width 367 height 30
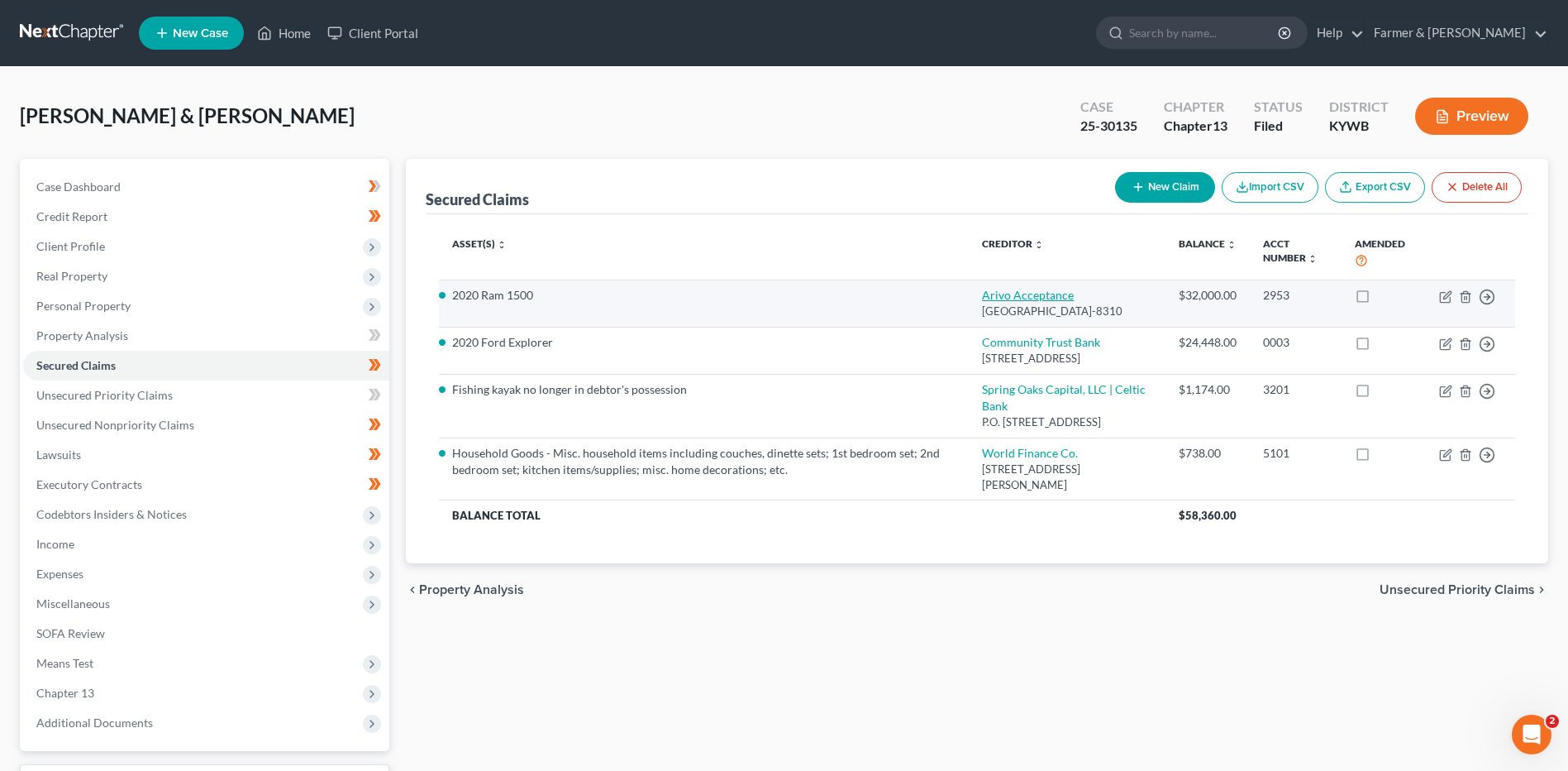
click at [1037, 301] on link "Arivo Acceptance" at bounding box center [1027, 295] width 92 height 14
select select "46"
select select "4"
select select "0"
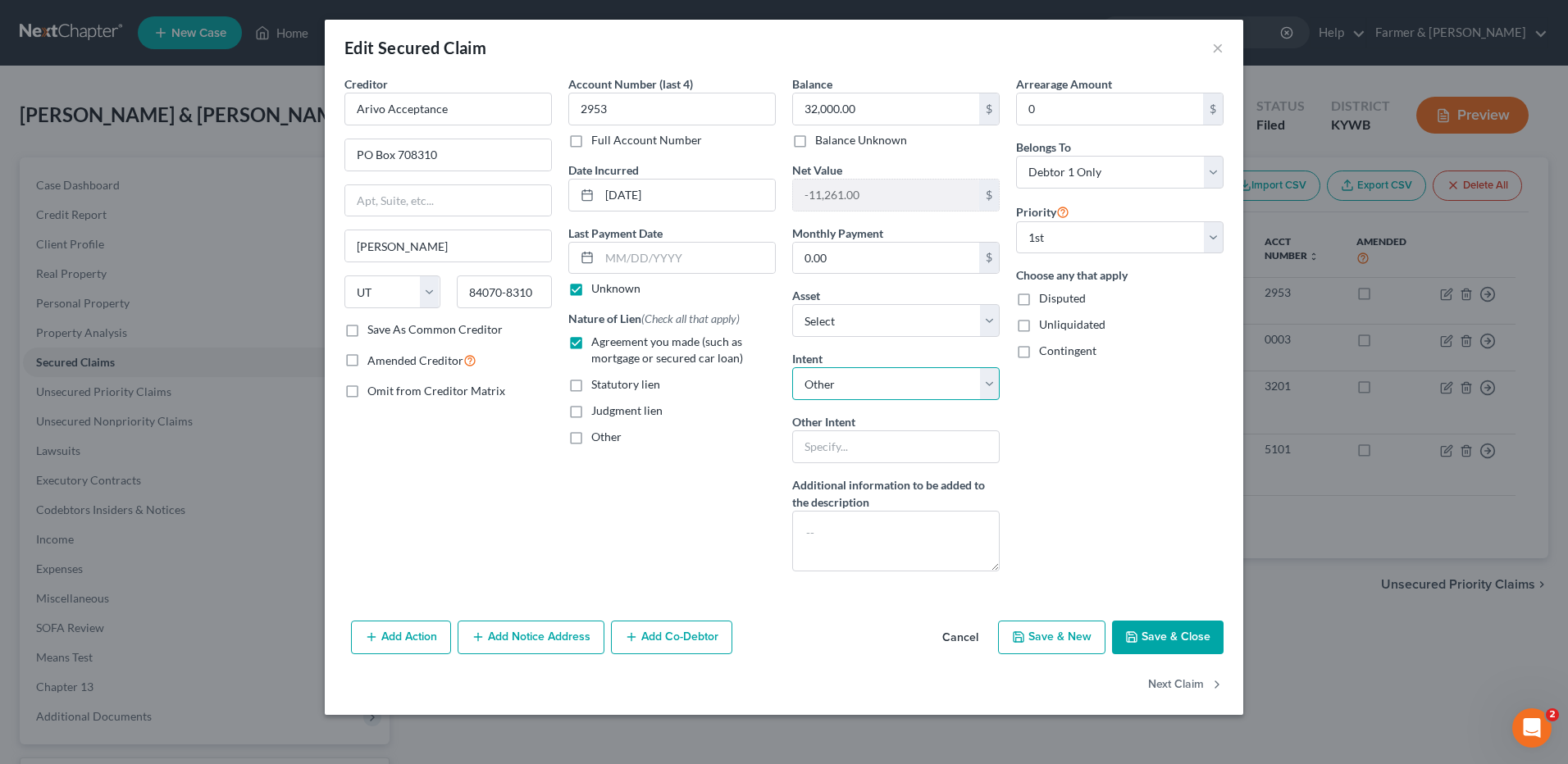
click at [851, 381] on select "Select Surrender Redeem Reaffirm Avoid Other" at bounding box center [896, 383] width 208 height 33
click at [968, 641] on button "Cancel" at bounding box center [960, 638] width 62 height 33
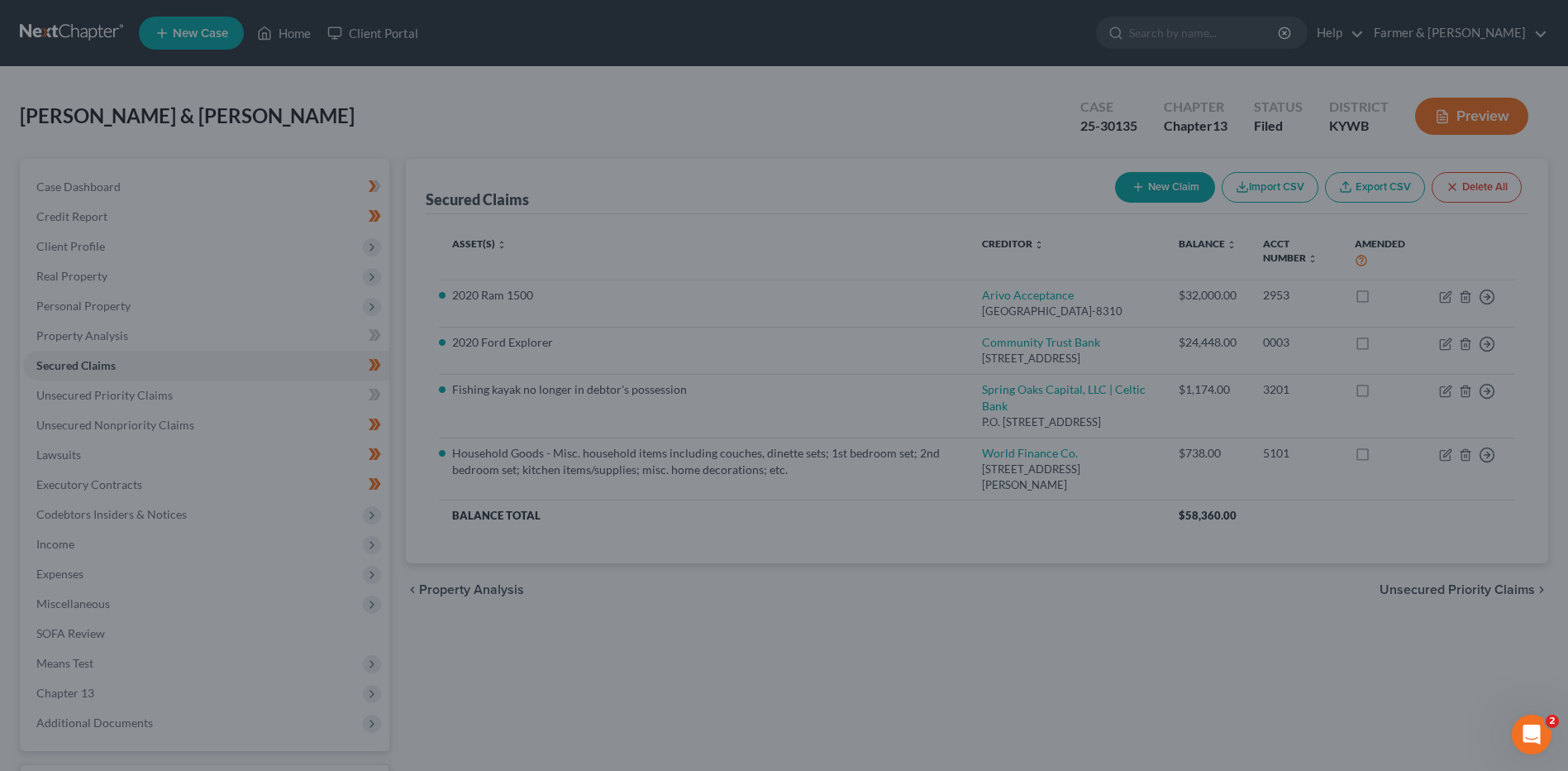
click at [63, 32] on link at bounding box center [72, 32] width 105 height 30
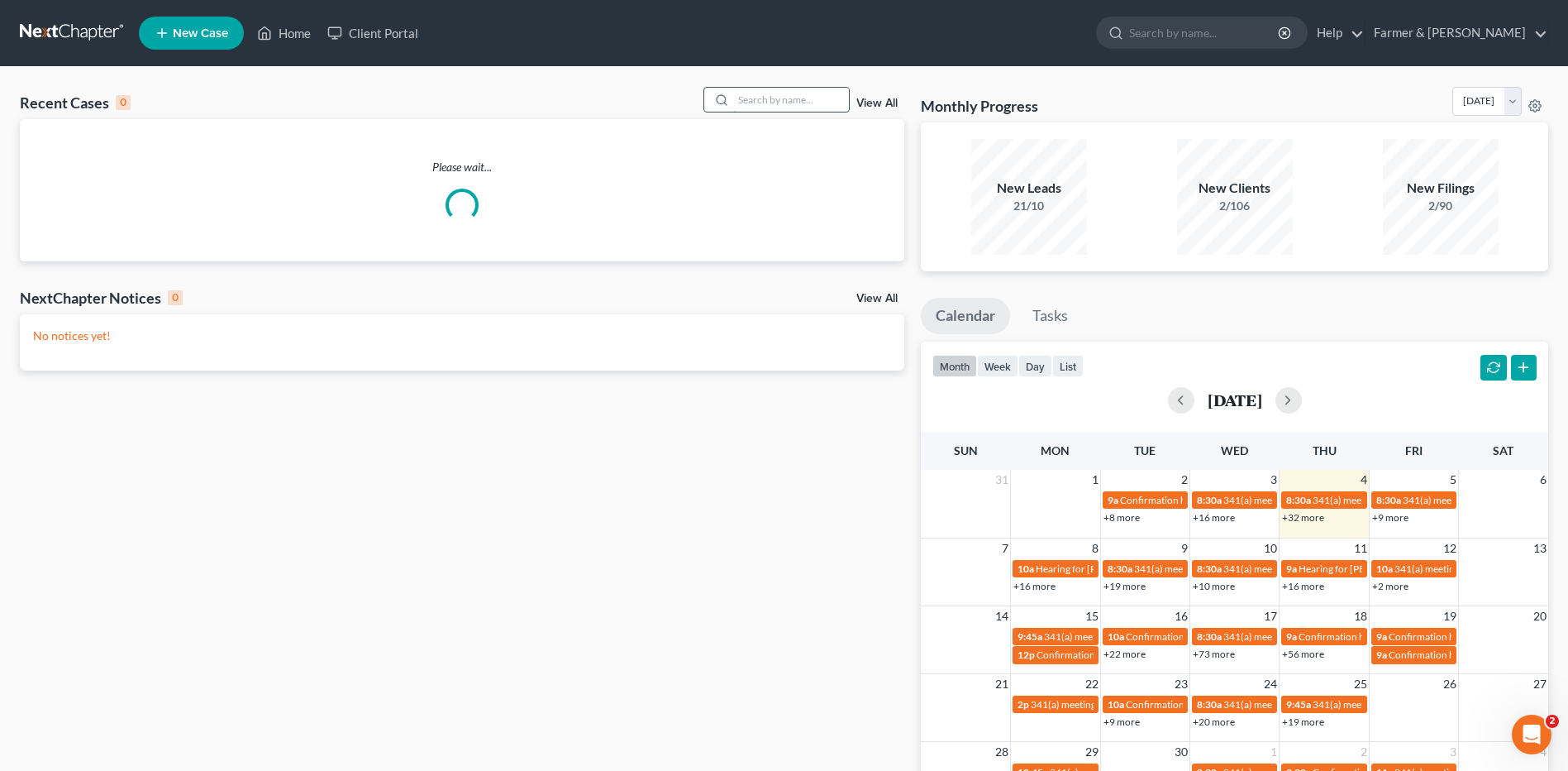
click at [777, 102] on input "search" at bounding box center [790, 99] width 115 height 24
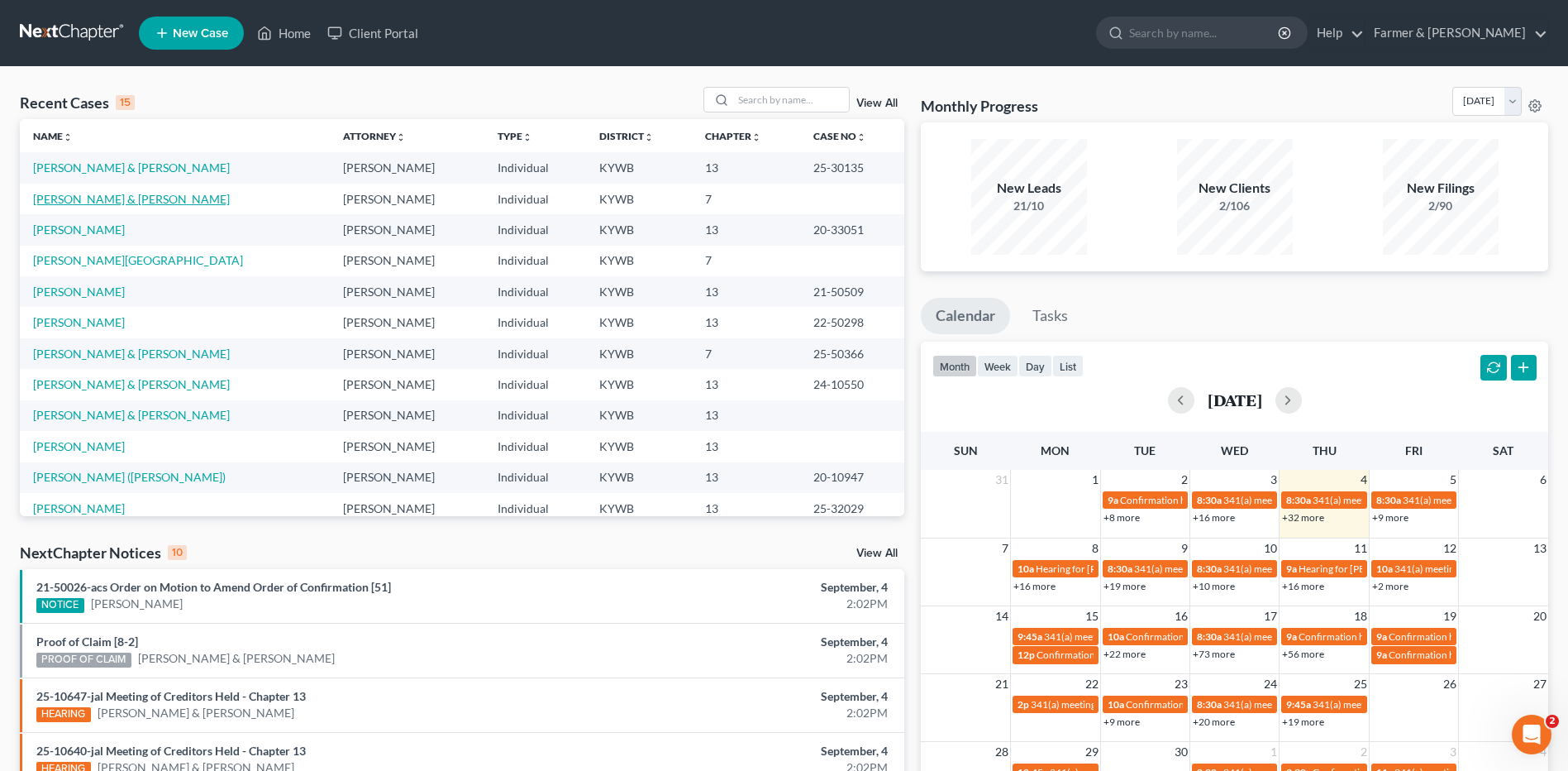
click at [121, 192] on link "[PERSON_NAME] & [PERSON_NAME]" at bounding box center [131, 199] width 197 height 14
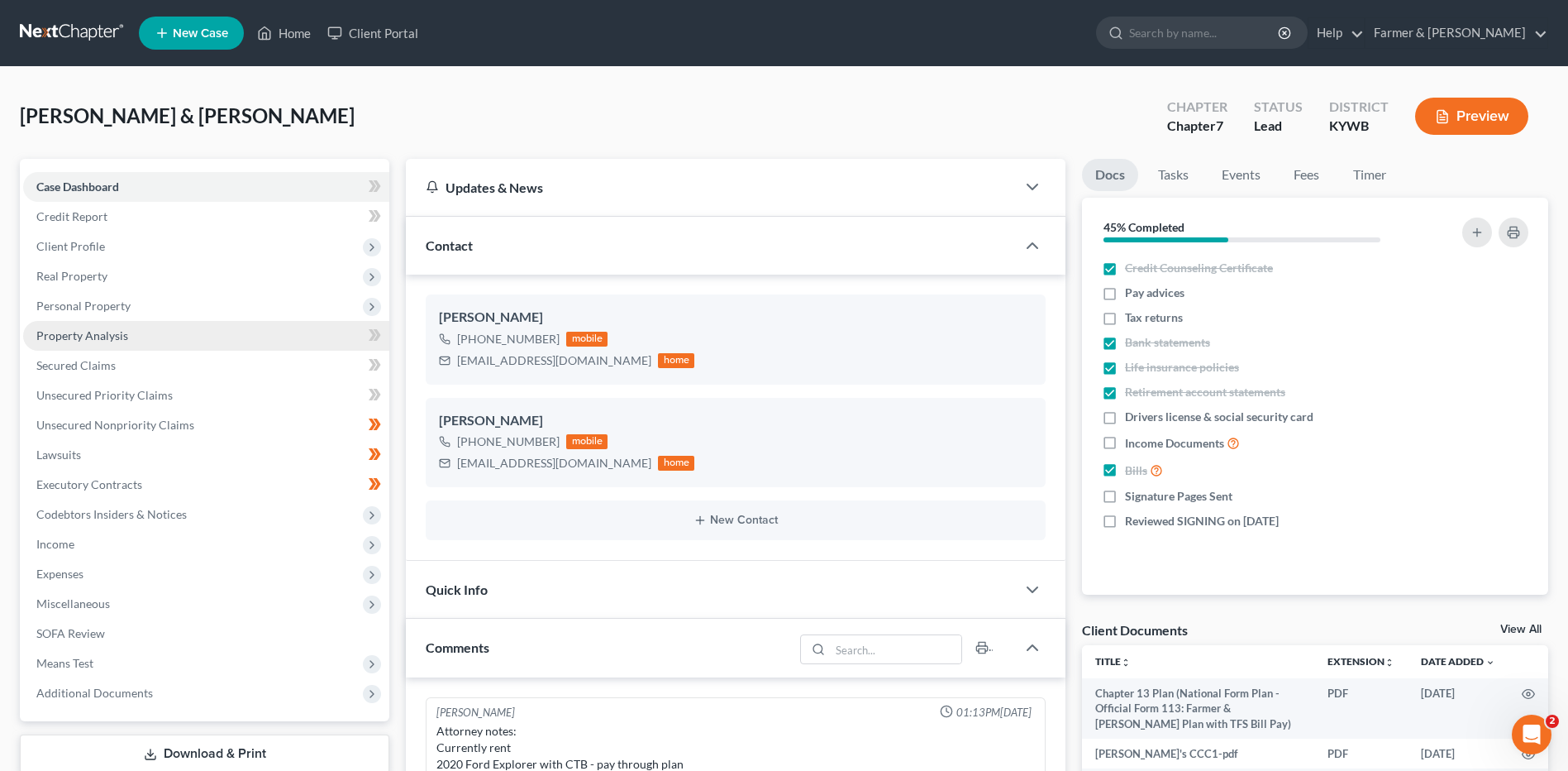
scroll to position [481, 0]
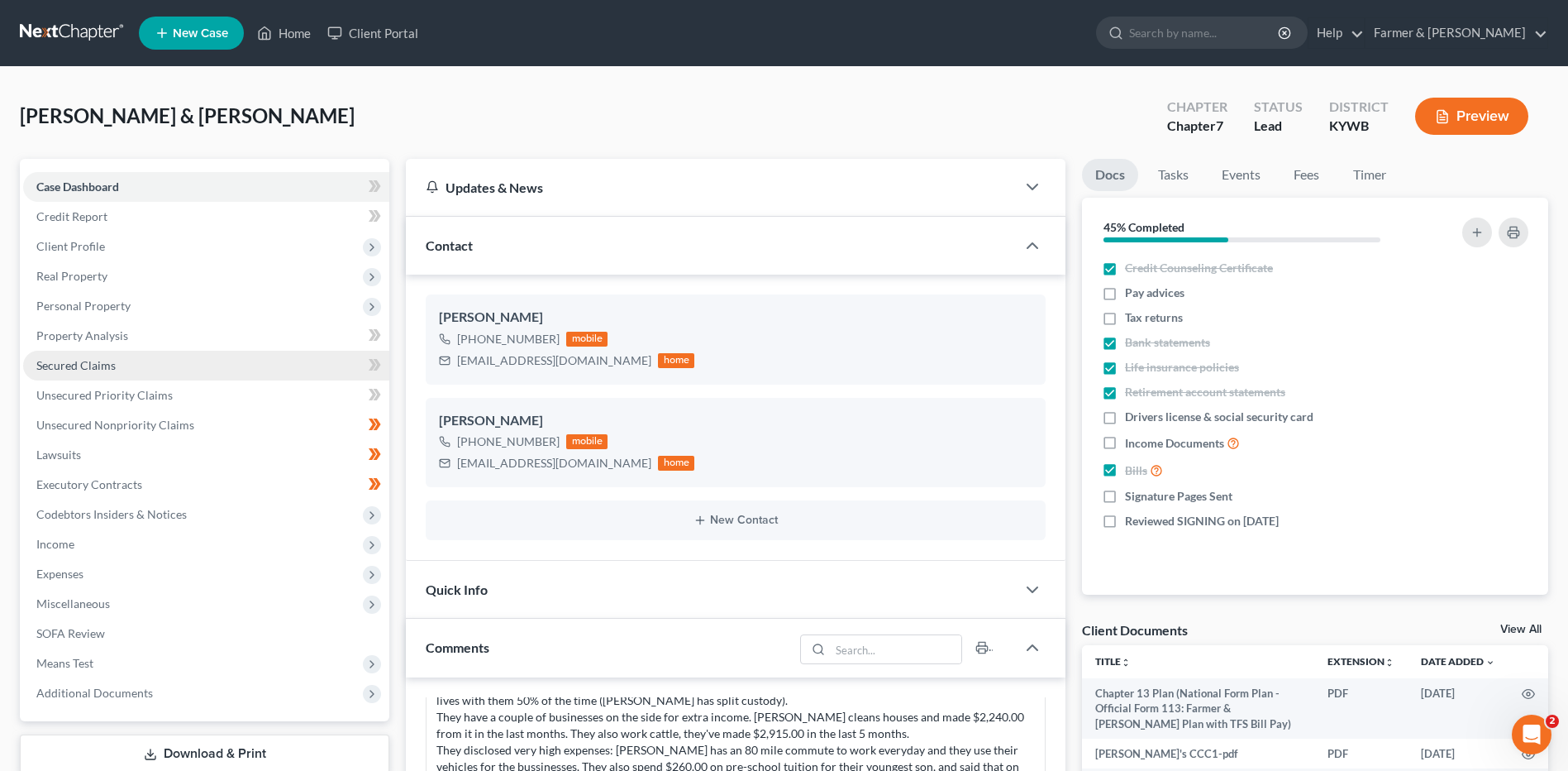
drag, startPoint x: 123, startPoint y: 354, endPoint x: 141, endPoint y: 358, distance: 18.4
click at [122, 354] on link "Secured Claims" at bounding box center [207, 365] width 367 height 30
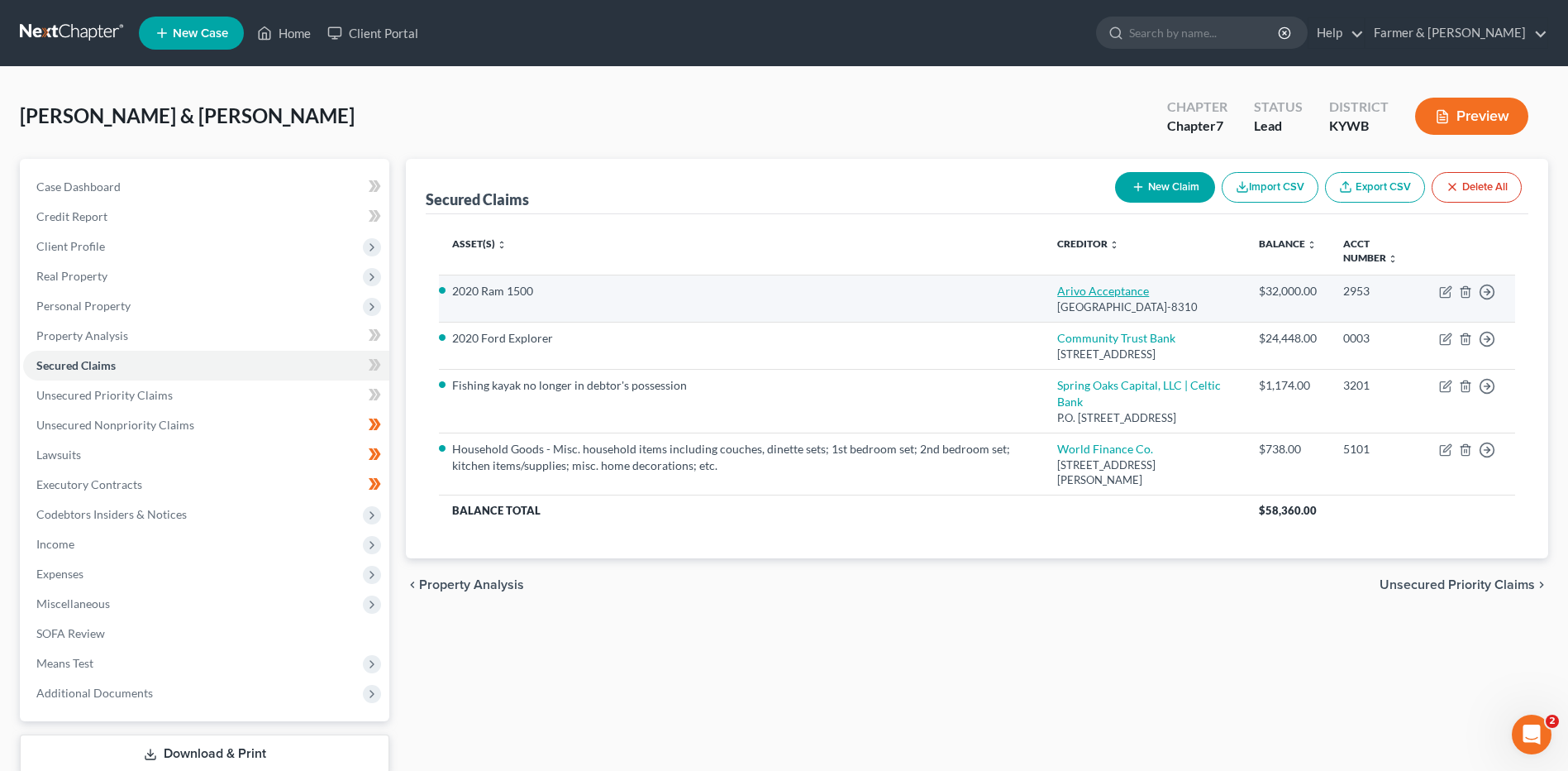
click at [1113, 293] on link "Arivo Acceptance" at bounding box center [1103, 291] width 92 height 14
select select "46"
select select "2"
select select "0"
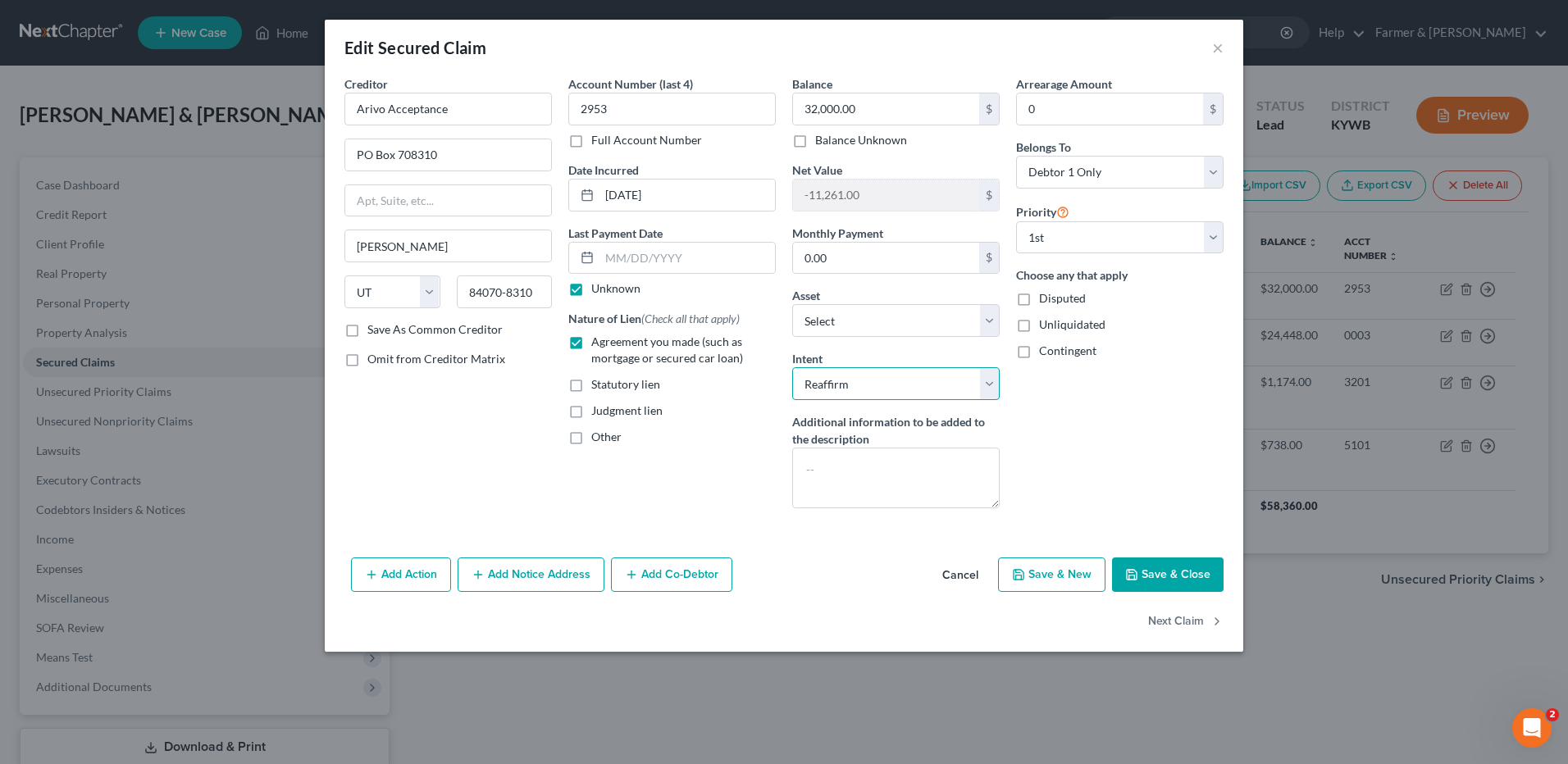
click at [888, 383] on select "Select Surrender Redeem Reaffirm Avoid Other" at bounding box center [896, 383] width 208 height 33
select select "0"
click at [792, 367] on select "Select Surrender Redeem Reaffirm Avoid Other" at bounding box center [896, 383] width 208 height 33
click at [1175, 571] on button "Save & Close" at bounding box center [1168, 574] width 112 height 35
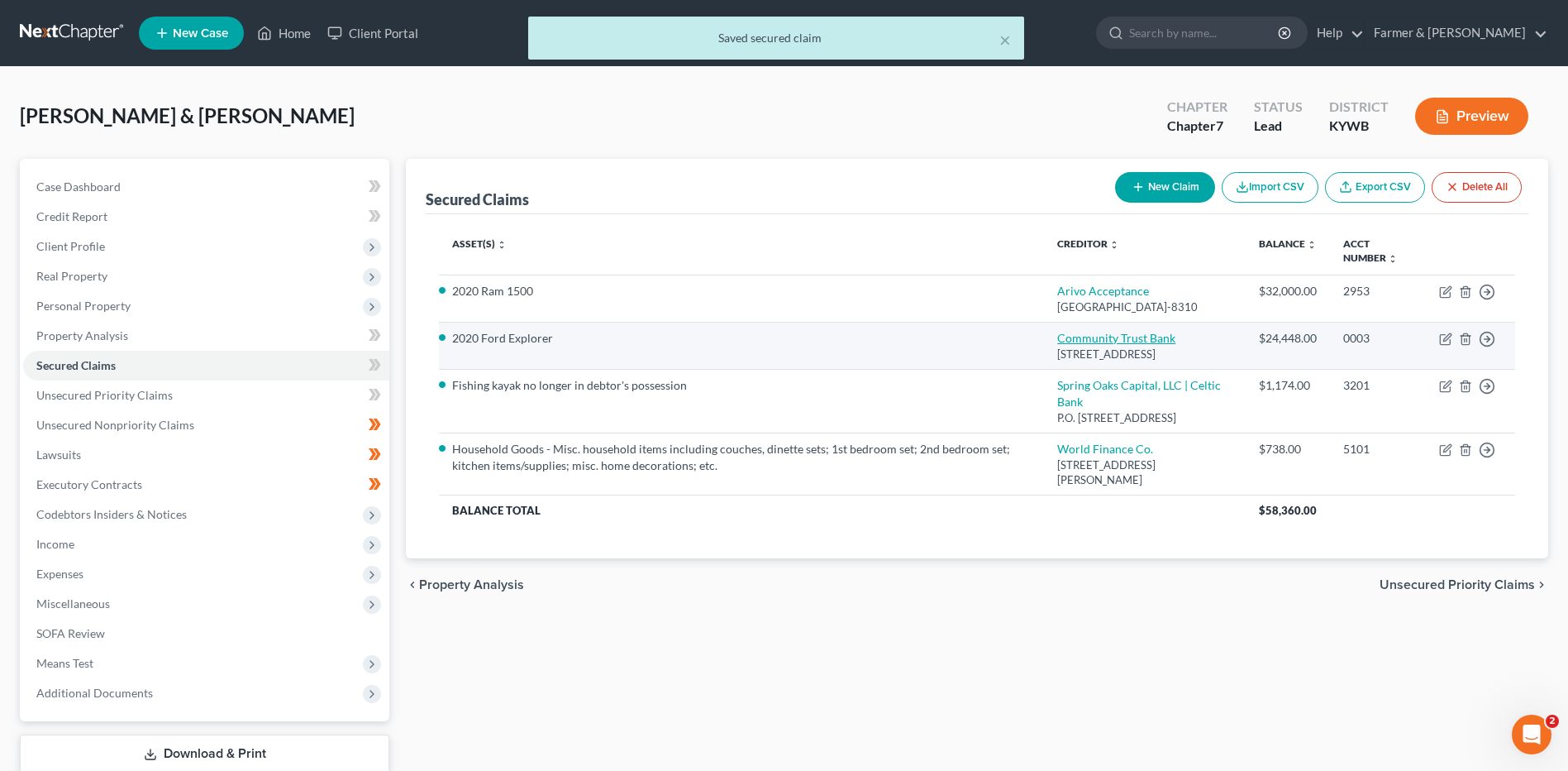
click at [1157, 345] on link "Community Trust Bank" at bounding box center [1117, 338] width 118 height 14
select select "18"
select select "2"
select select "1"
select select "0"
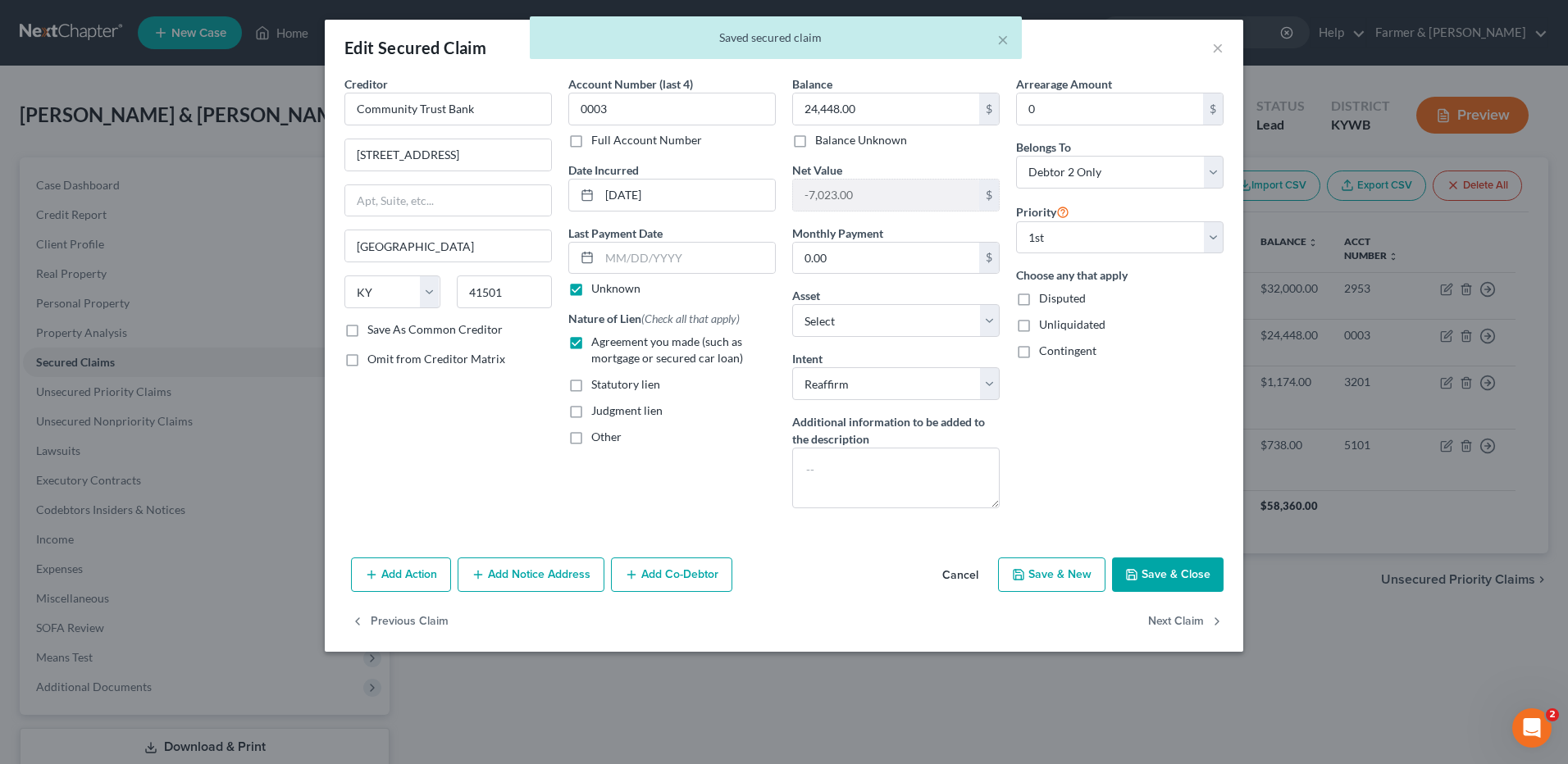
click at [1165, 568] on button "Save & Close" at bounding box center [1168, 574] width 112 height 35
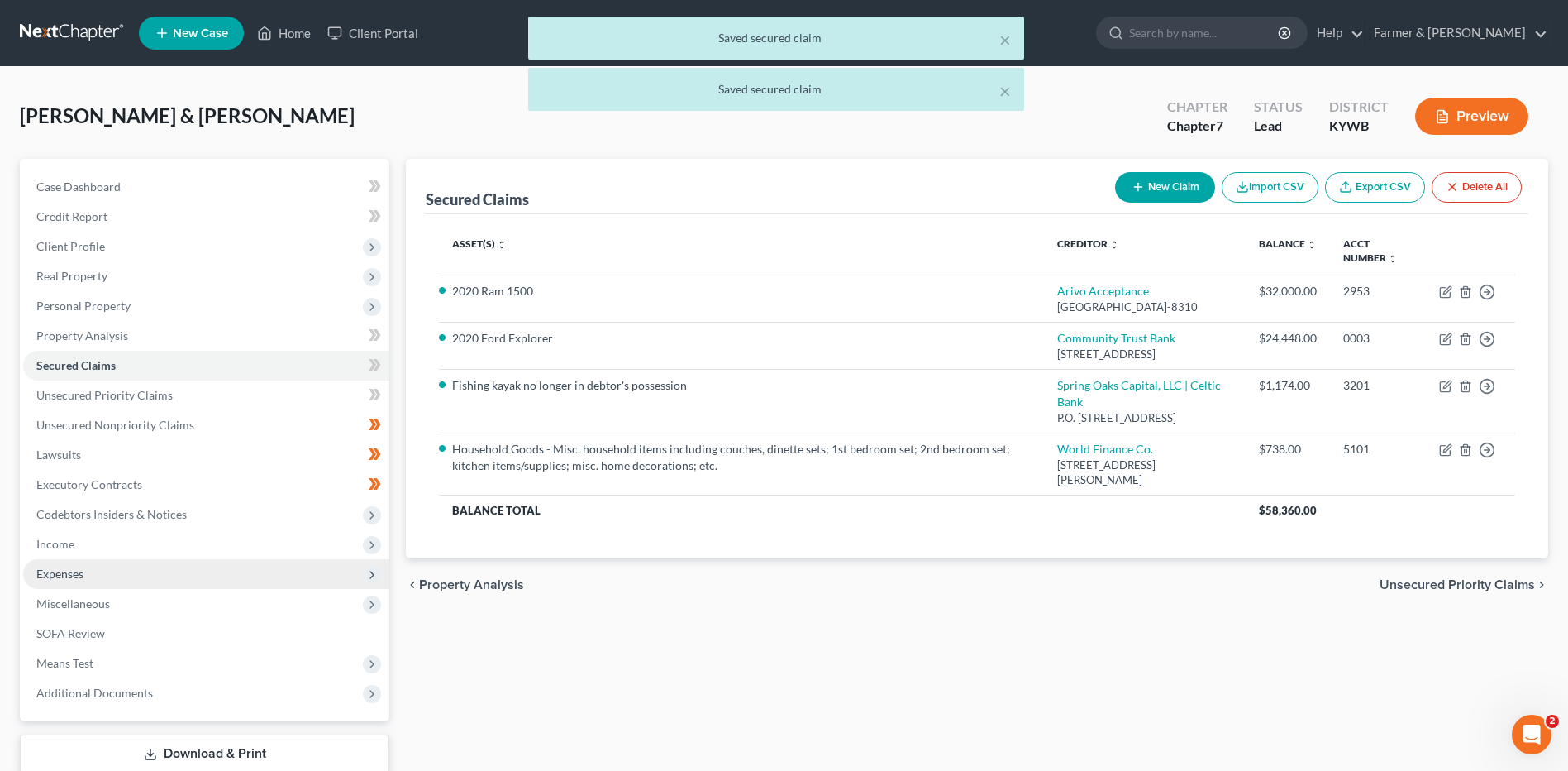
click at [114, 563] on span "Expenses" at bounding box center [207, 573] width 367 height 30
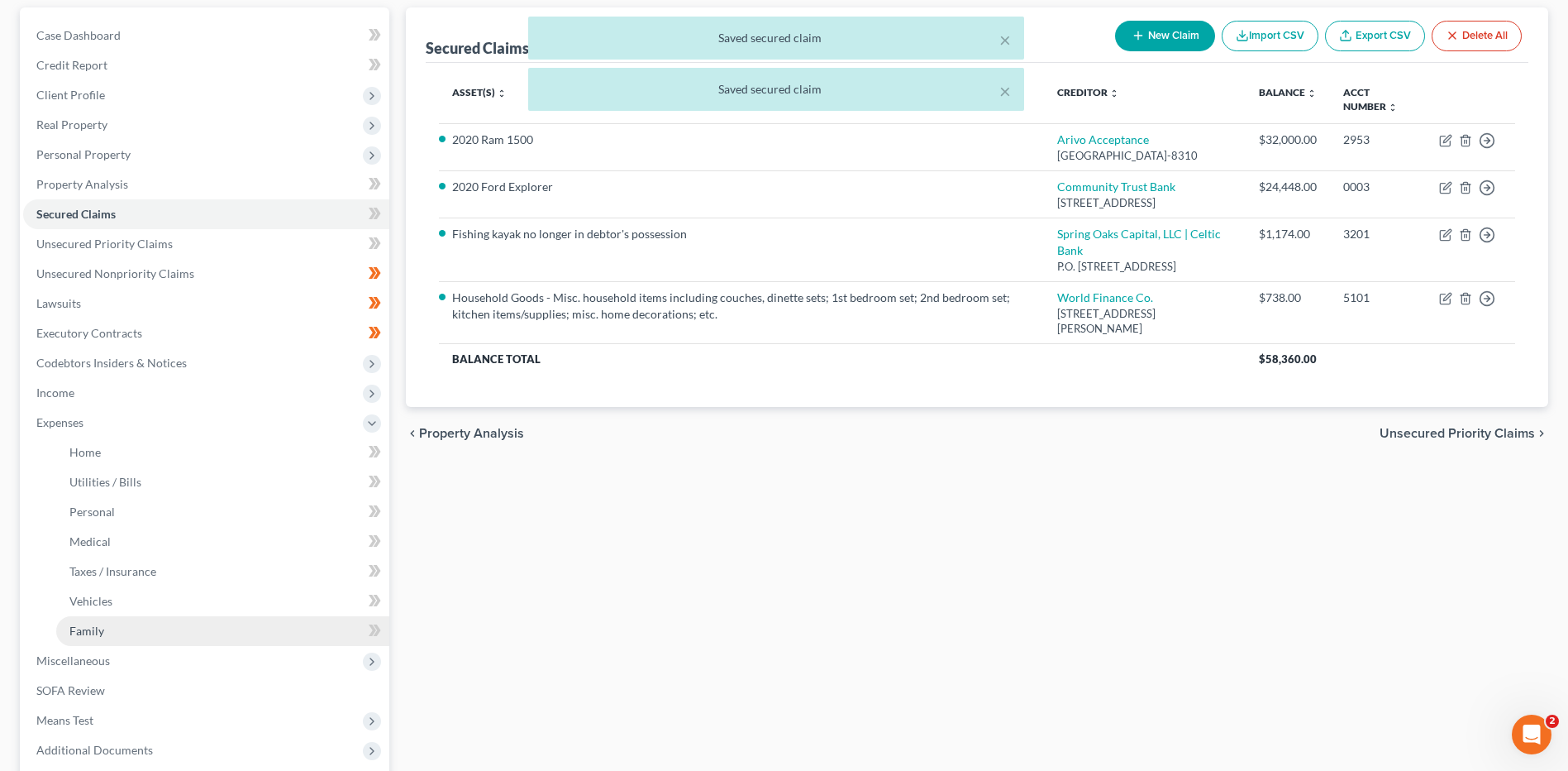
scroll to position [165, 0]
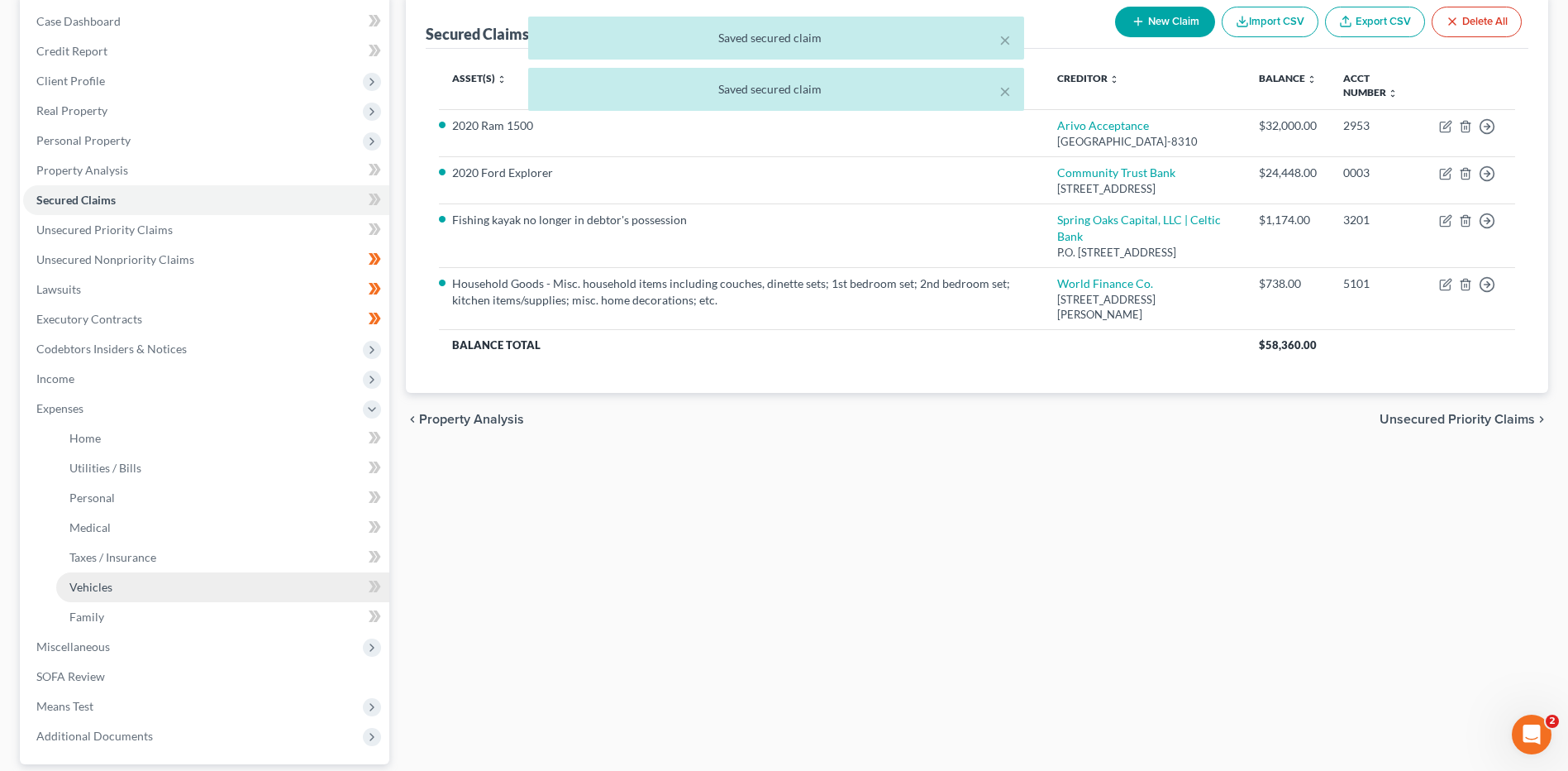
click at [165, 589] on link "Vehicles" at bounding box center [223, 587] width 333 height 30
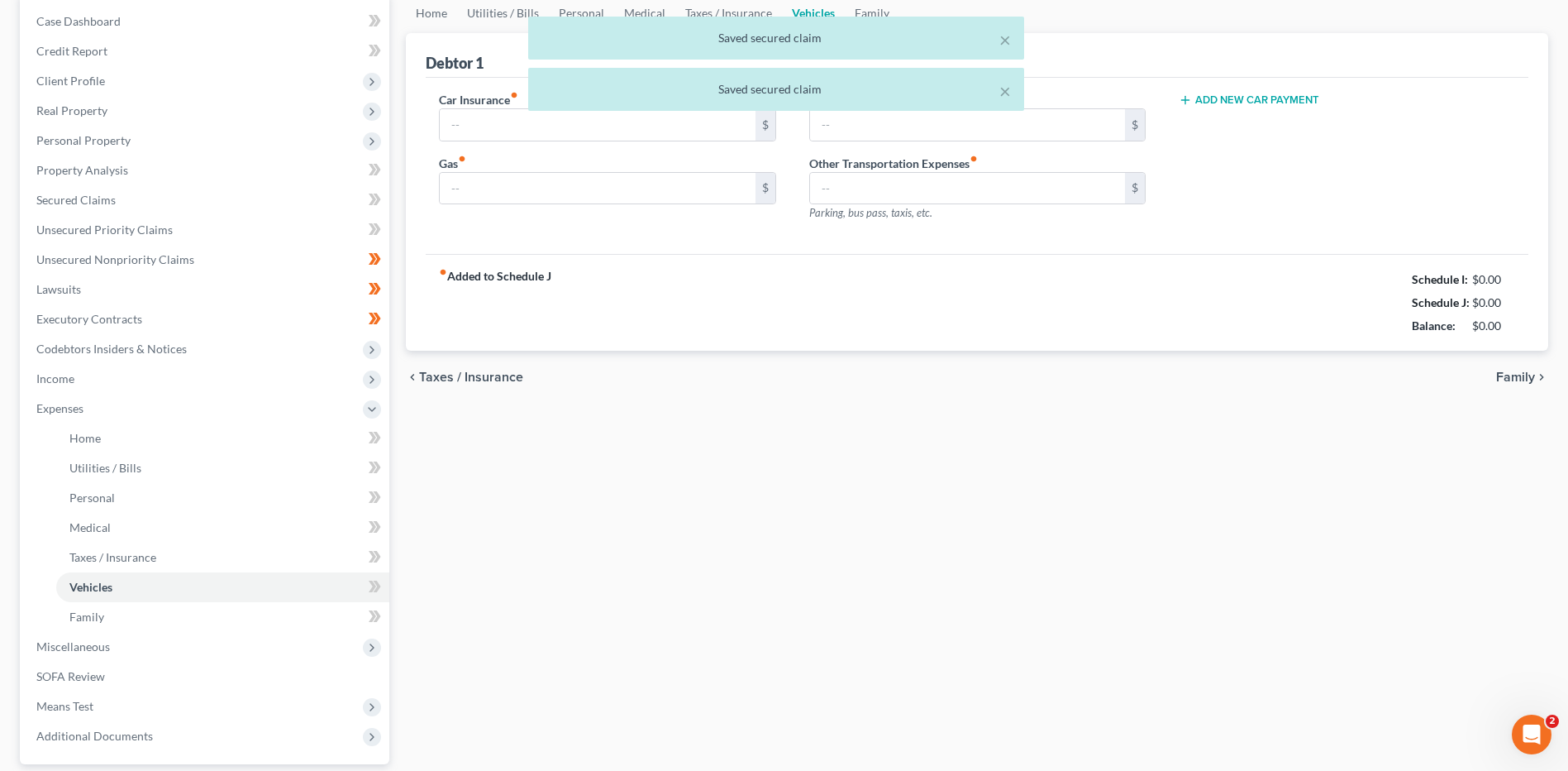
scroll to position [84, 0]
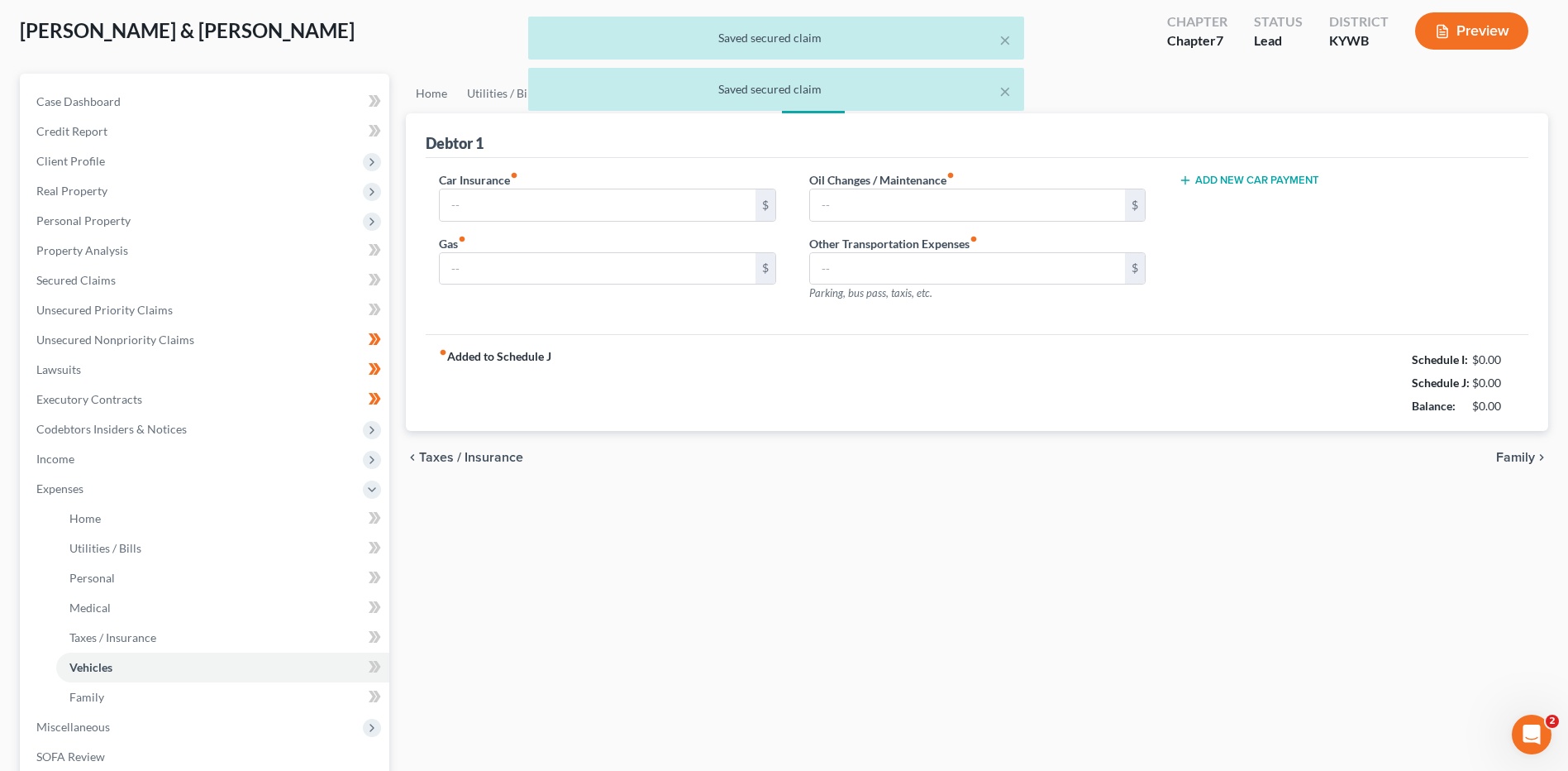
type input "302.00"
type input "850.00"
type input "50.00"
type input "0.00"
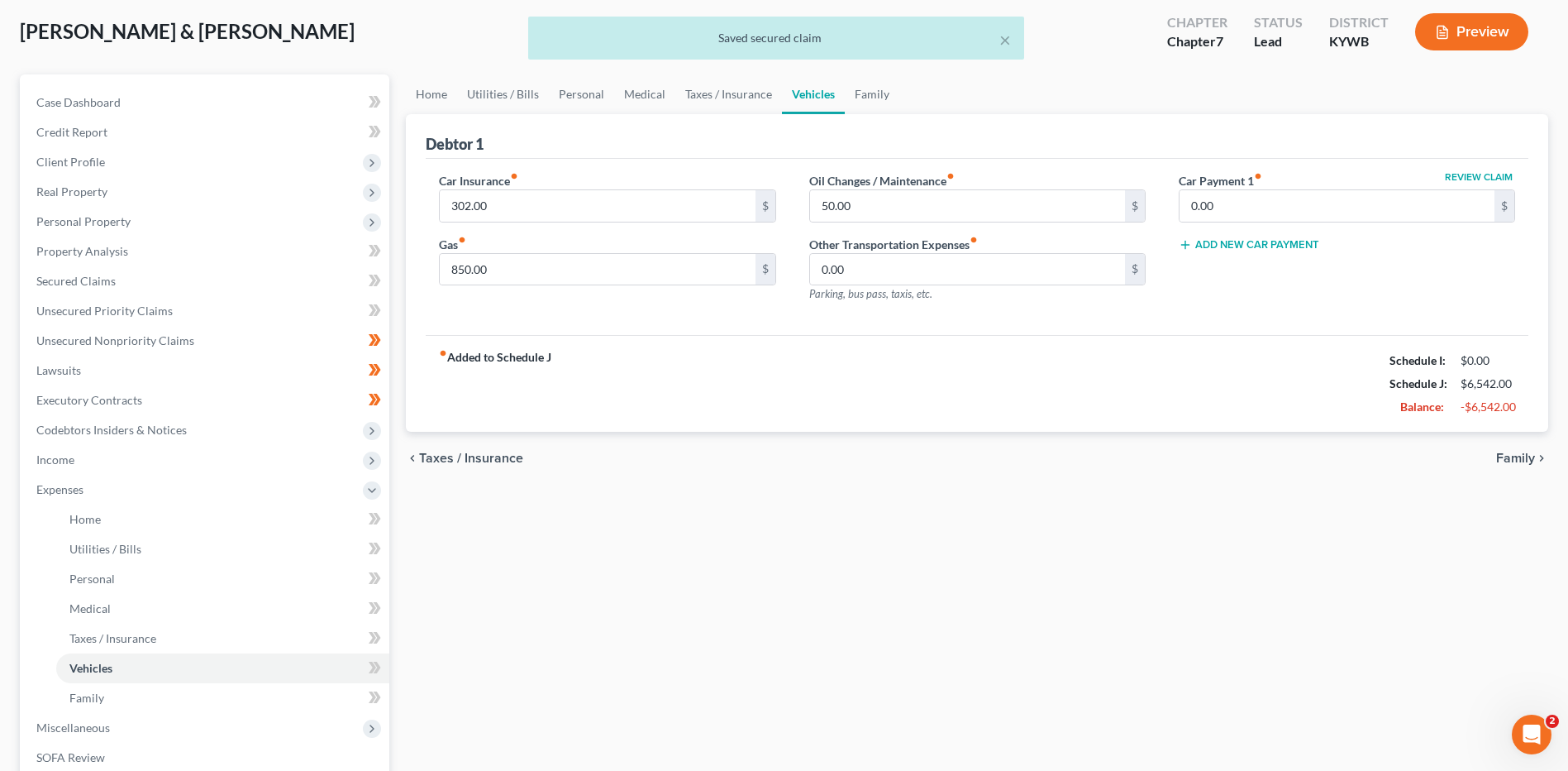
scroll to position [0, 0]
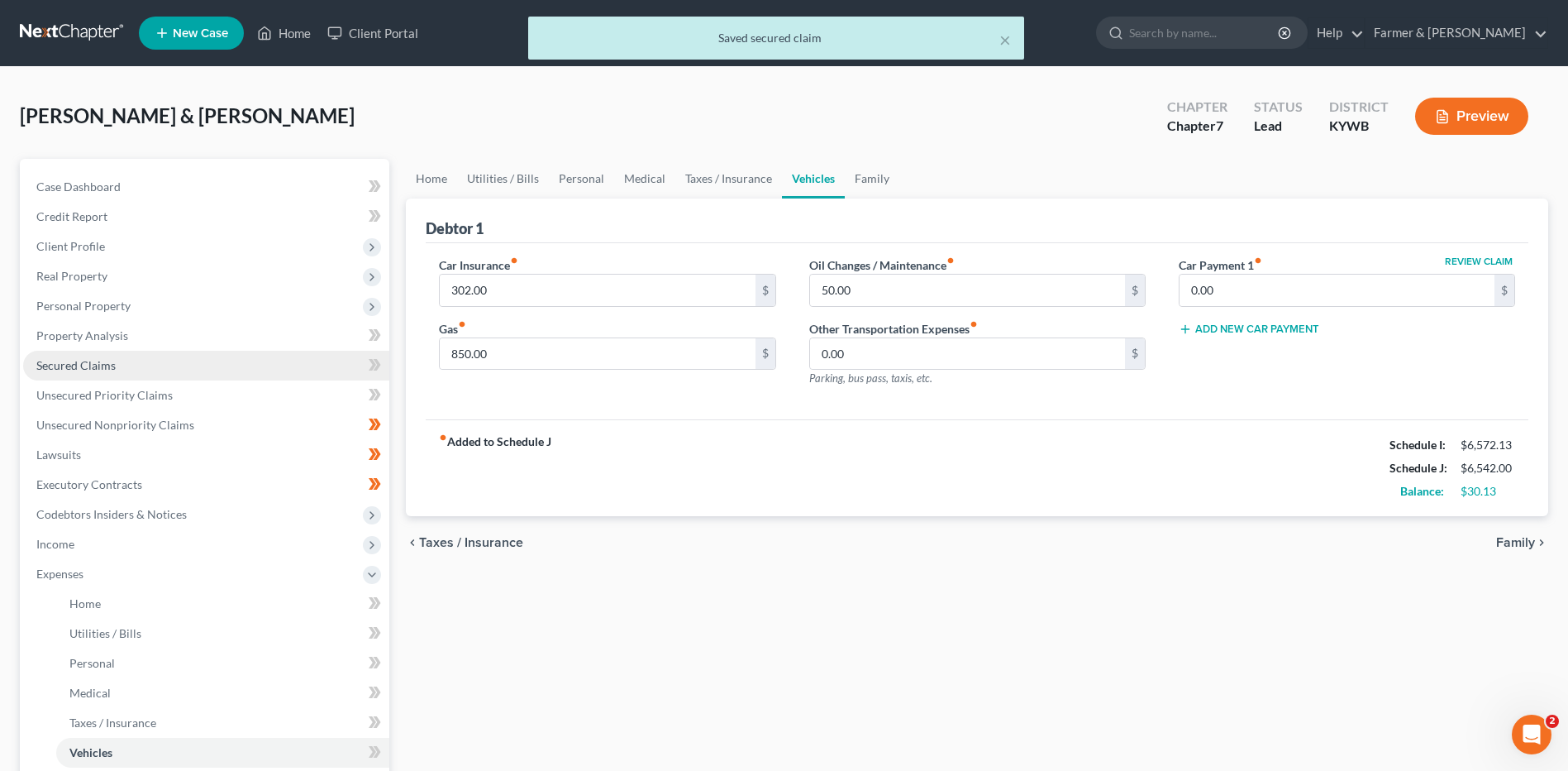
click at [131, 361] on link "Secured Claims" at bounding box center [207, 365] width 367 height 30
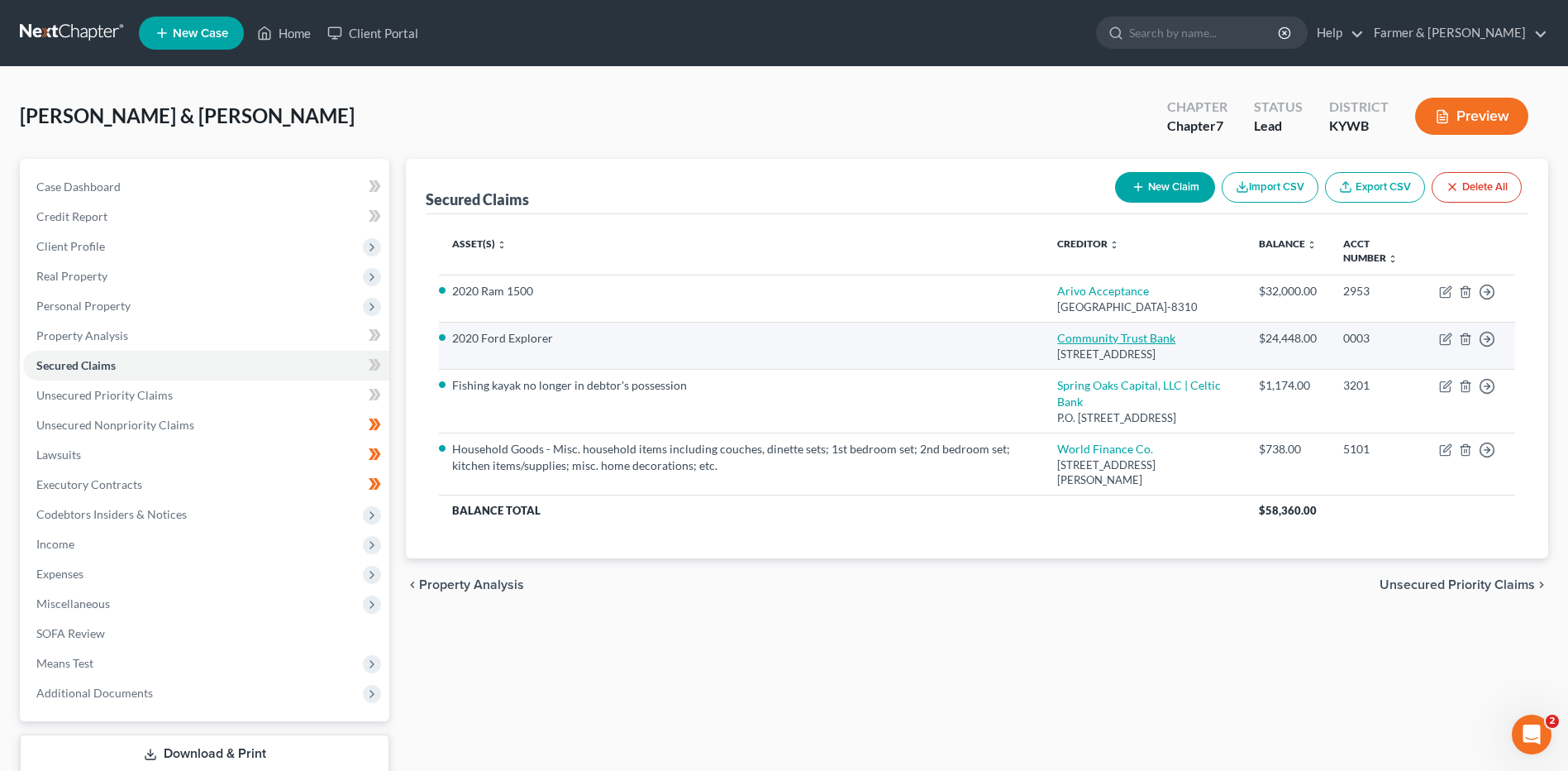
click at [1108, 345] on link "Community Trust Bank" at bounding box center [1117, 338] width 118 height 14
select select "18"
select select "2"
select select "1"
select select "0"
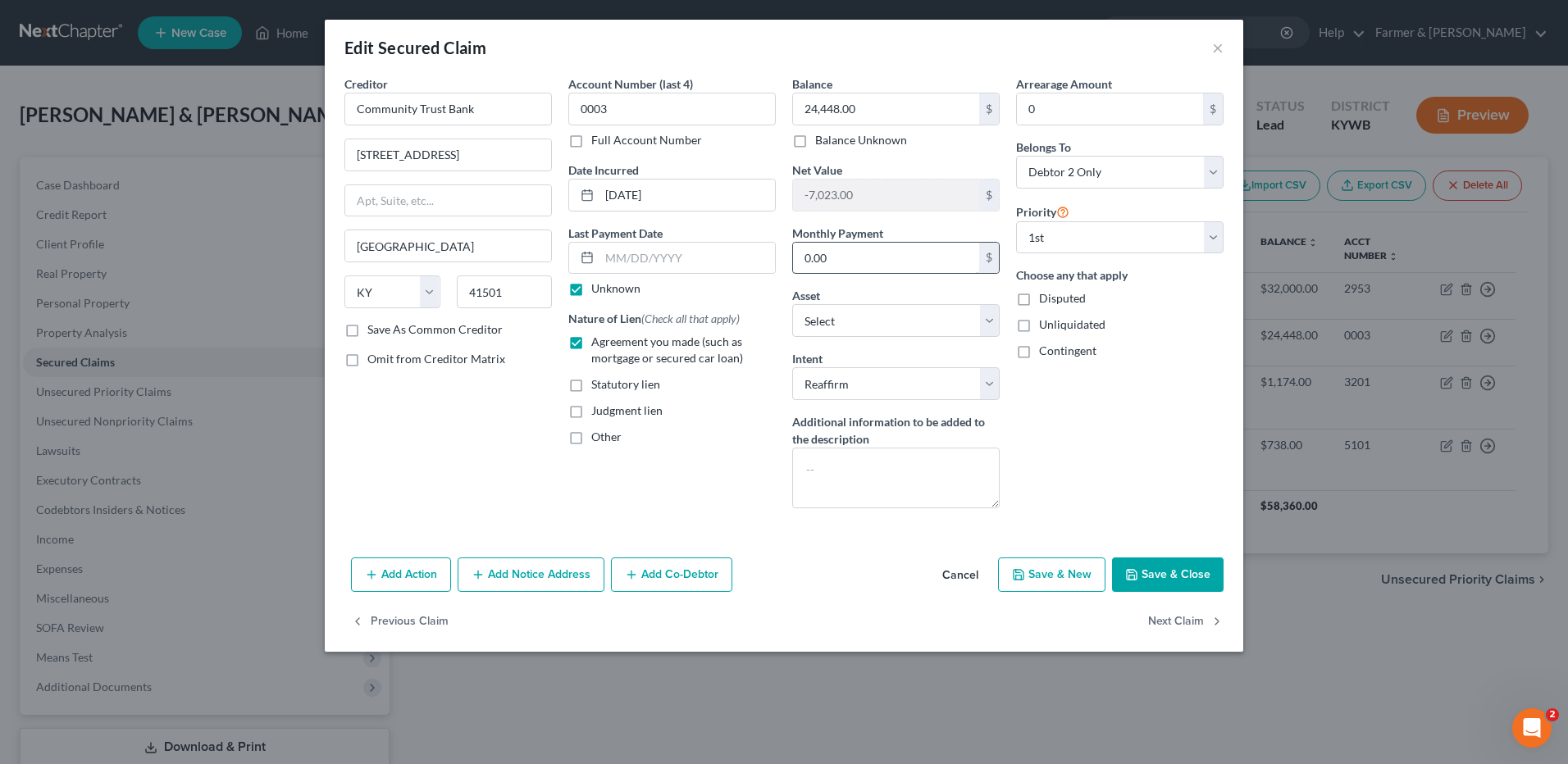
click at [889, 268] on input "0.00" at bounding box center [886, 258] width 186 height 31
type input "660.00"
click at [1143, 565] on button "Save & Close" at bounding box center [1168, 574] width 112 height 35
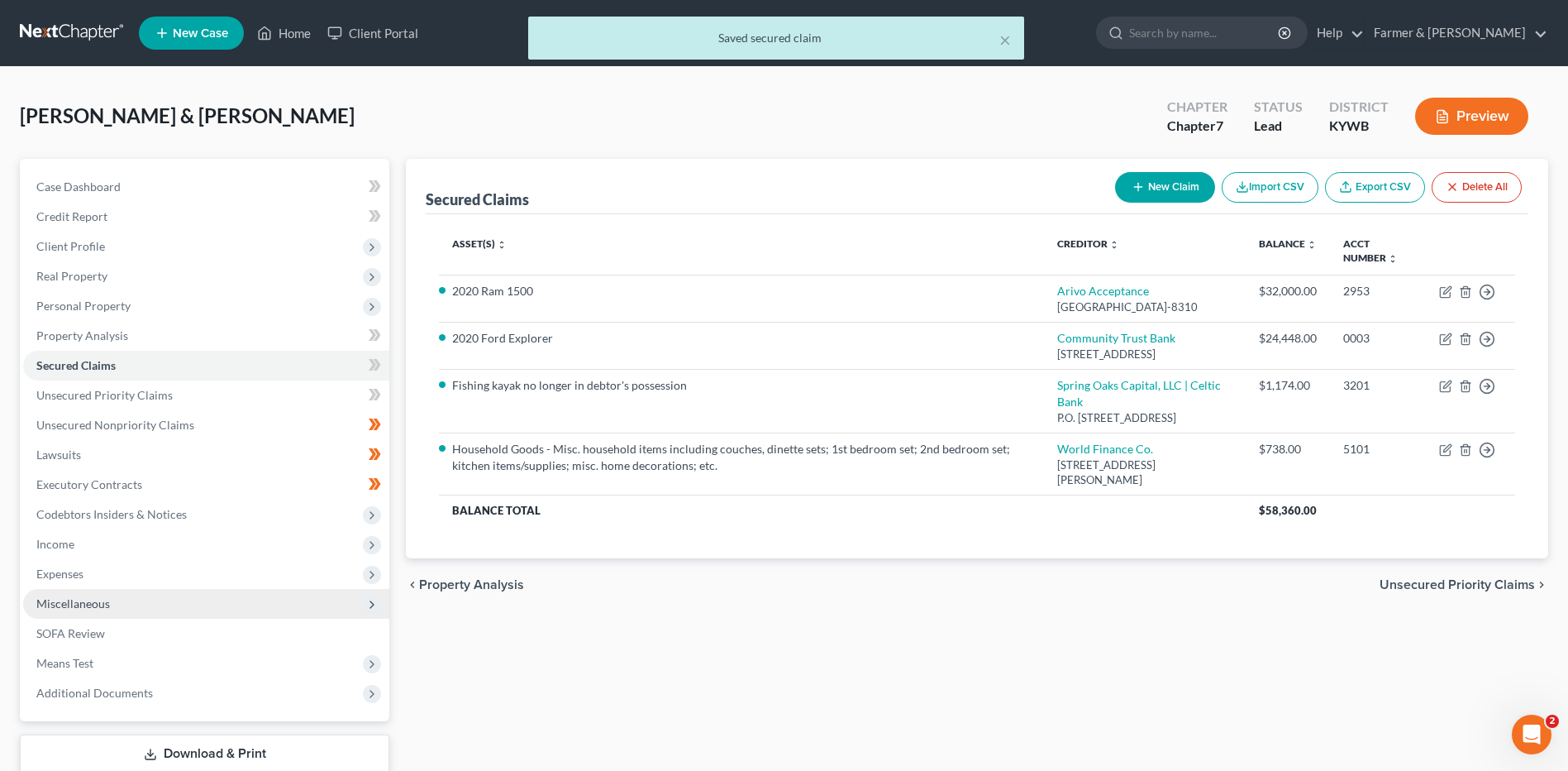
click at [93, 589] on span "Miscellaneous" at bounding box center [207, 603] width 367 height 30
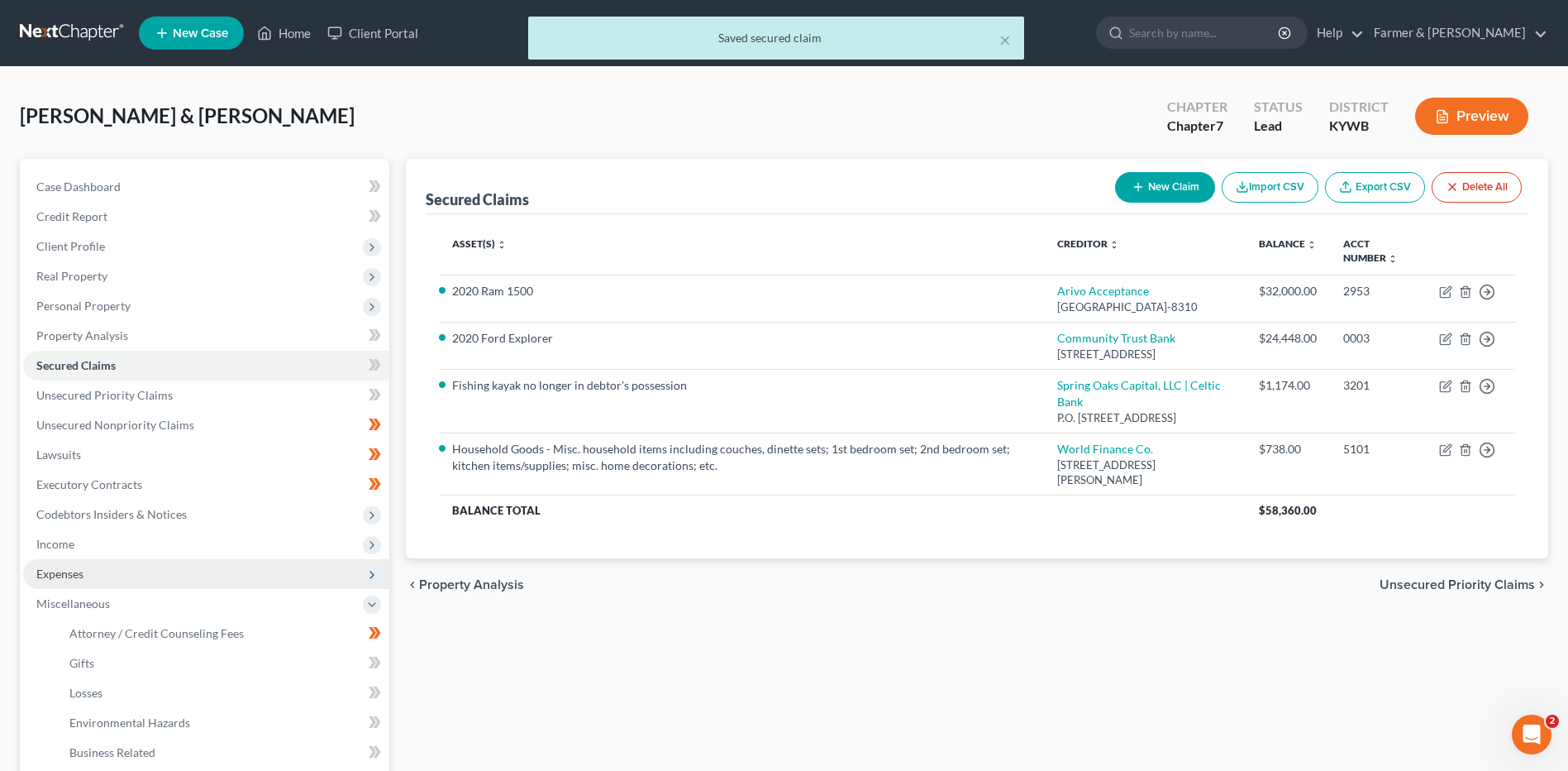
click at [110, 576] on span "Expenses" at bounding box center [207, 573] width 367 height 30
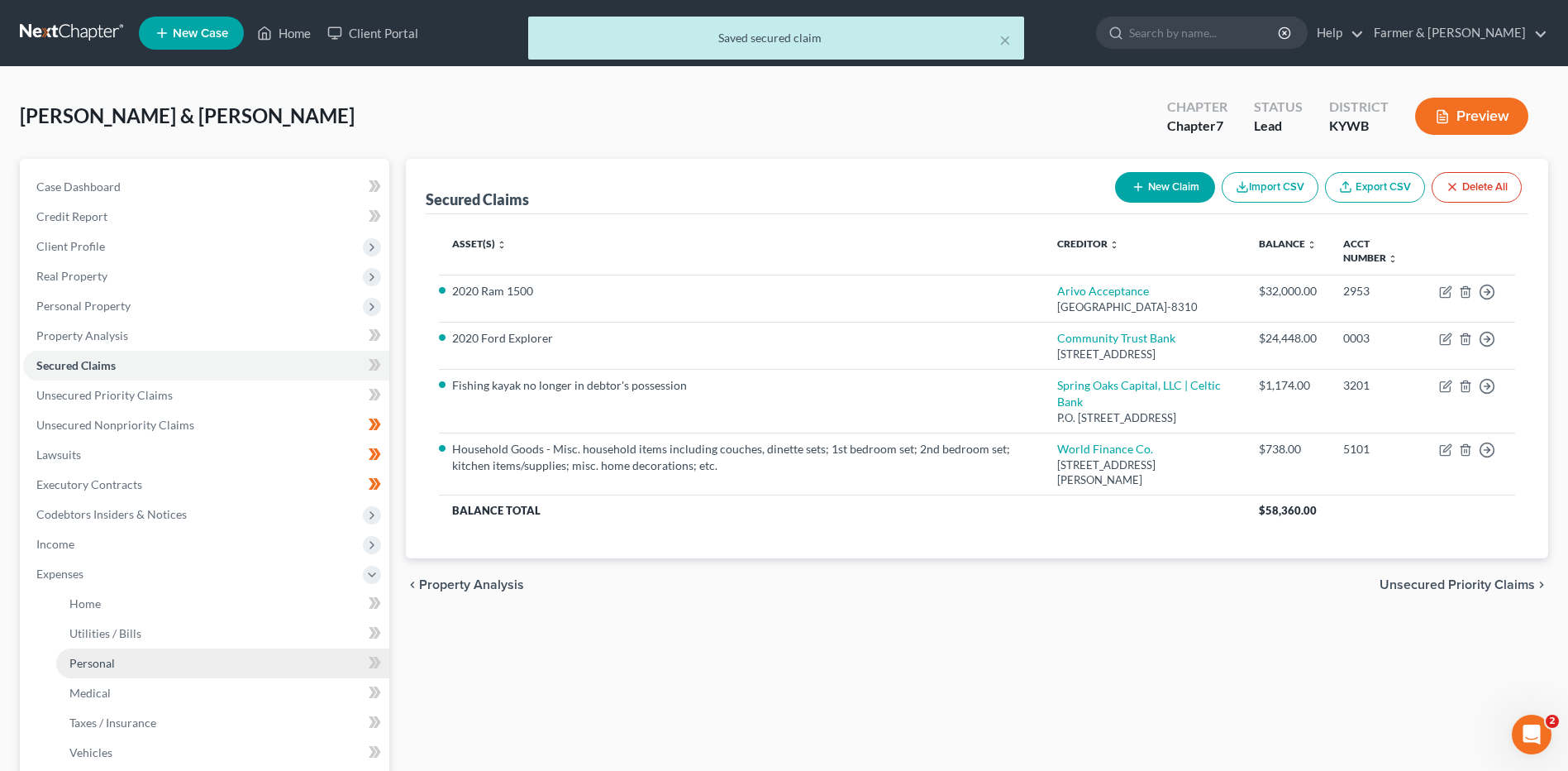
click at [131, 661] on link "Personal" at bounding box center [223, 663] width 333 height 30
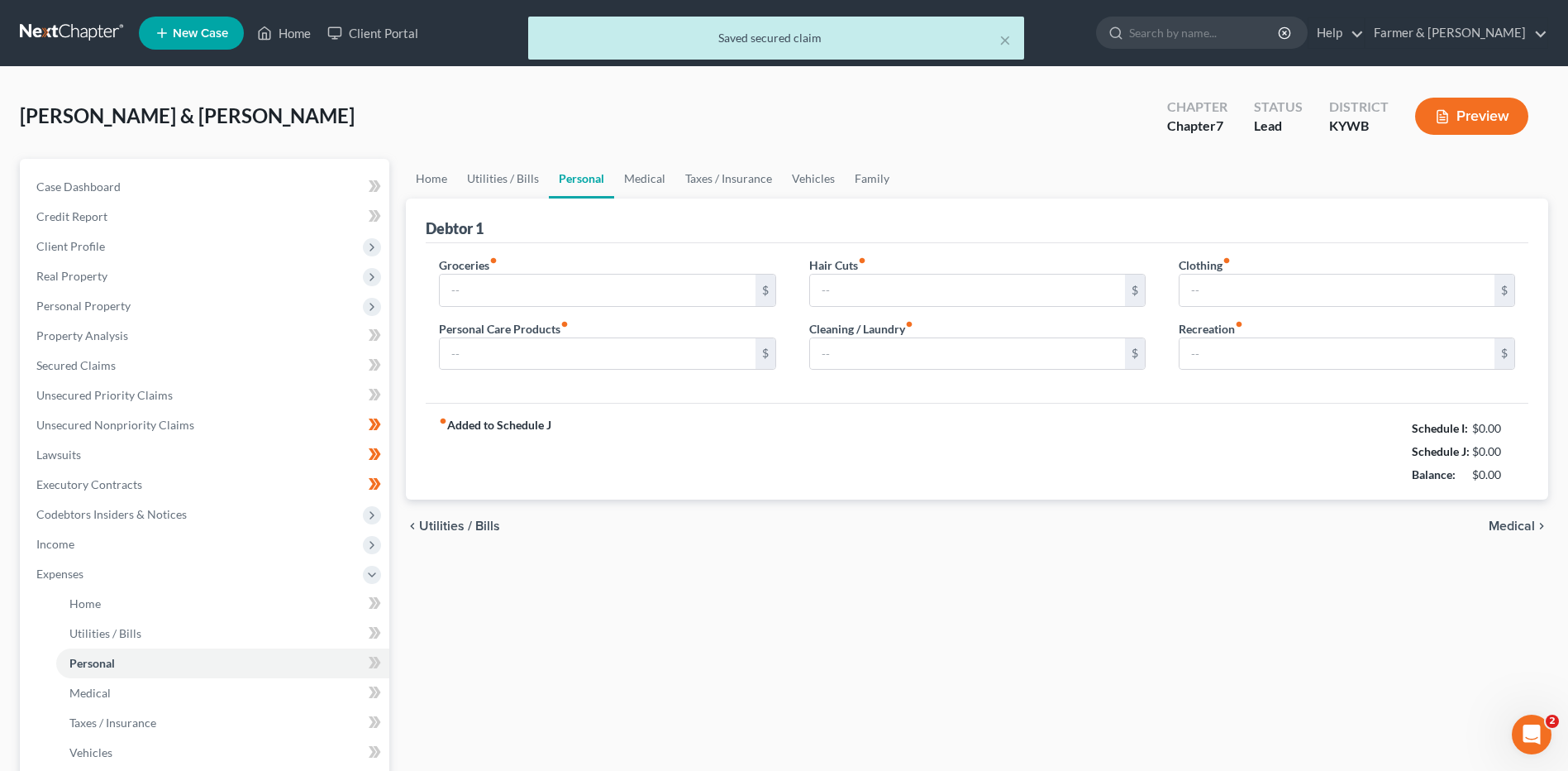
type input "1,450.00"
type input "125.00"
type input "75.00"
type input "65.00"
type input "100.00"
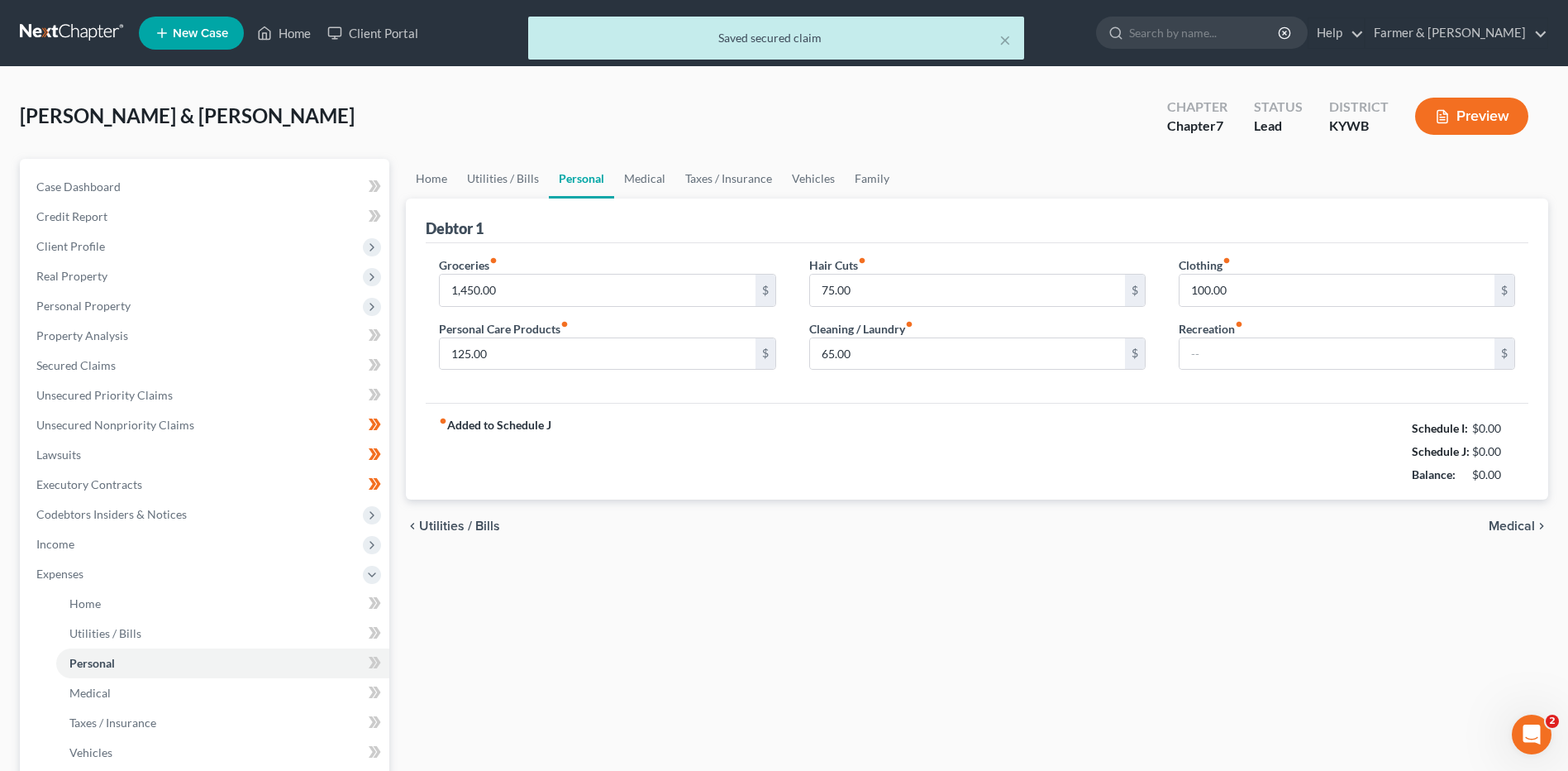
type input "125.00"
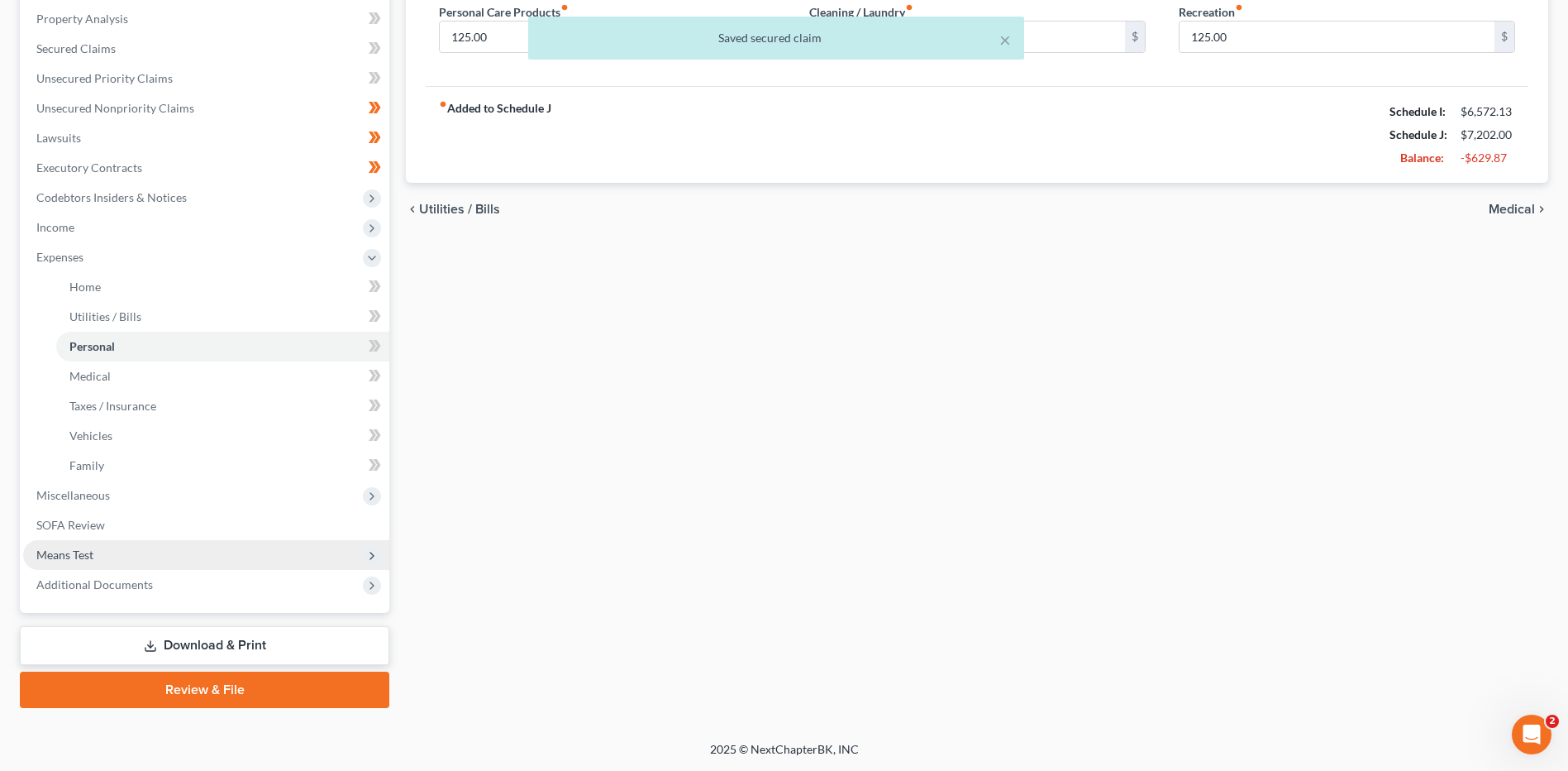
click at [122, 553] on span "Means Test" at bounding box center [207, 555] width 367 height 30
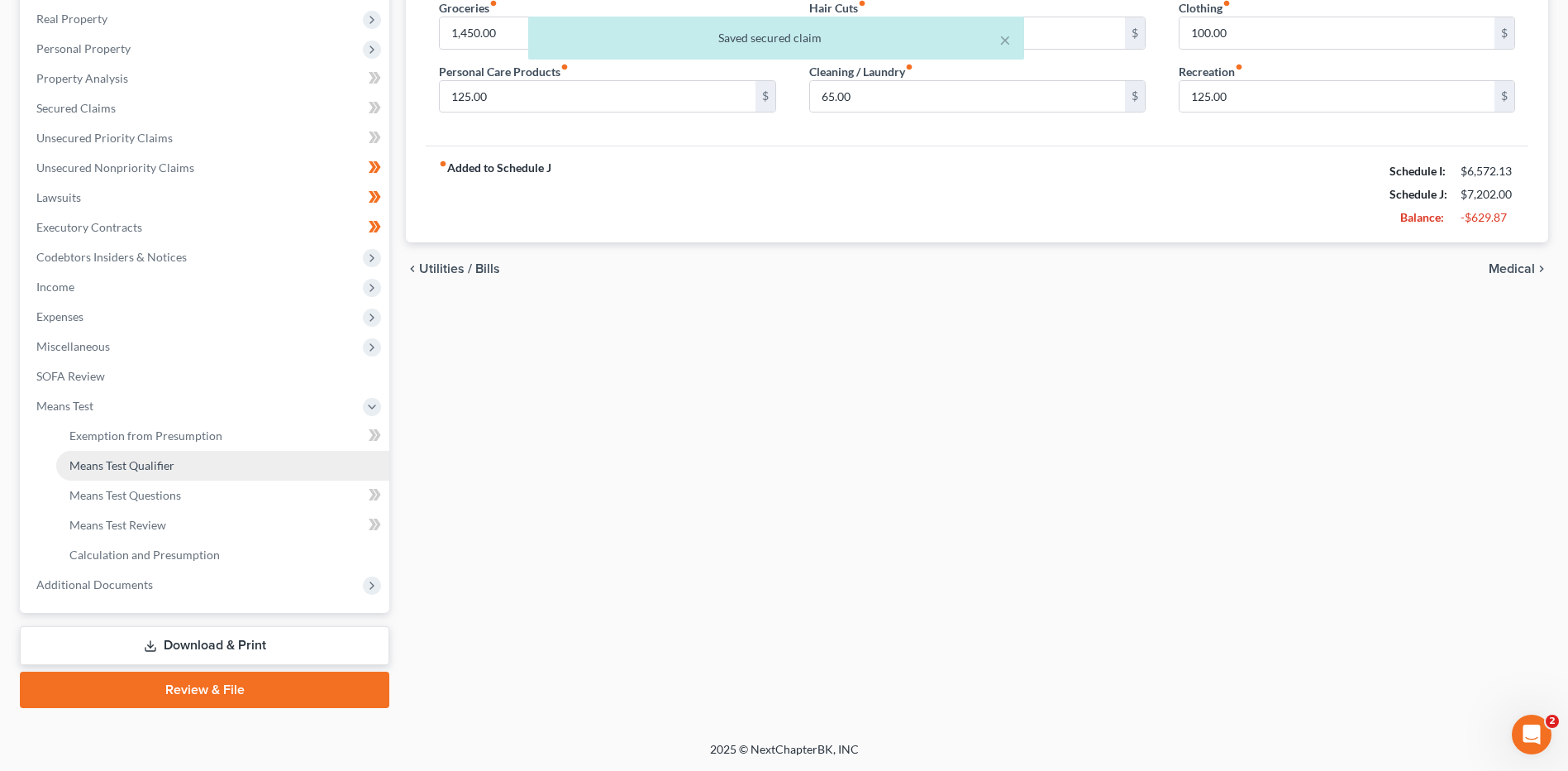
click at [159, 458] on span "Means Test Qualifier" at bounding box center [122, 465] width 105 height 14
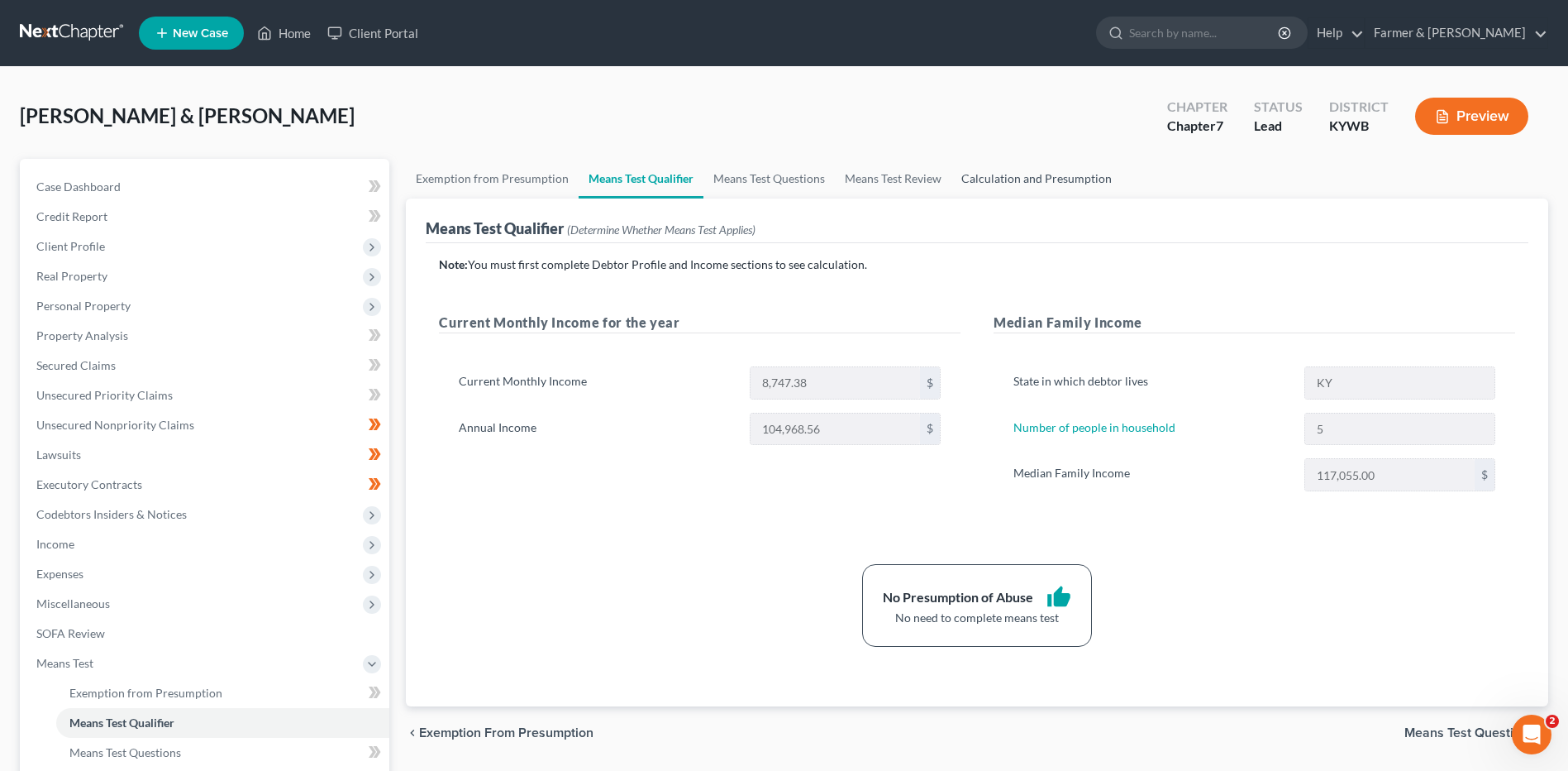
click at [1021, 189] on link "Calculation and Presumption" at bounding box center [1036, 179] width 170 height 39
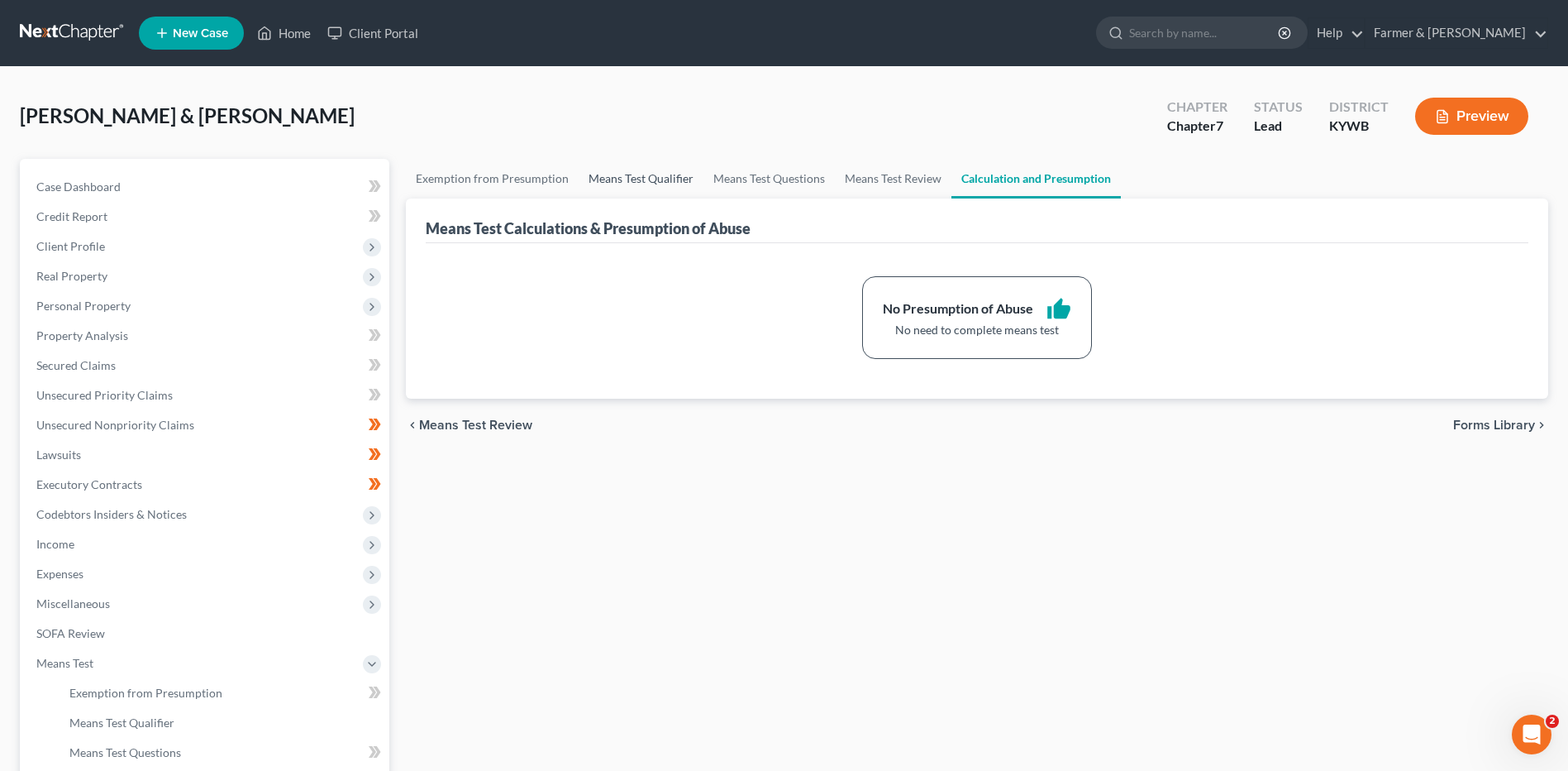
click at [653, 176] on link "Means Test Qualifier" at bounding box center [641, 179] width 125 height 39
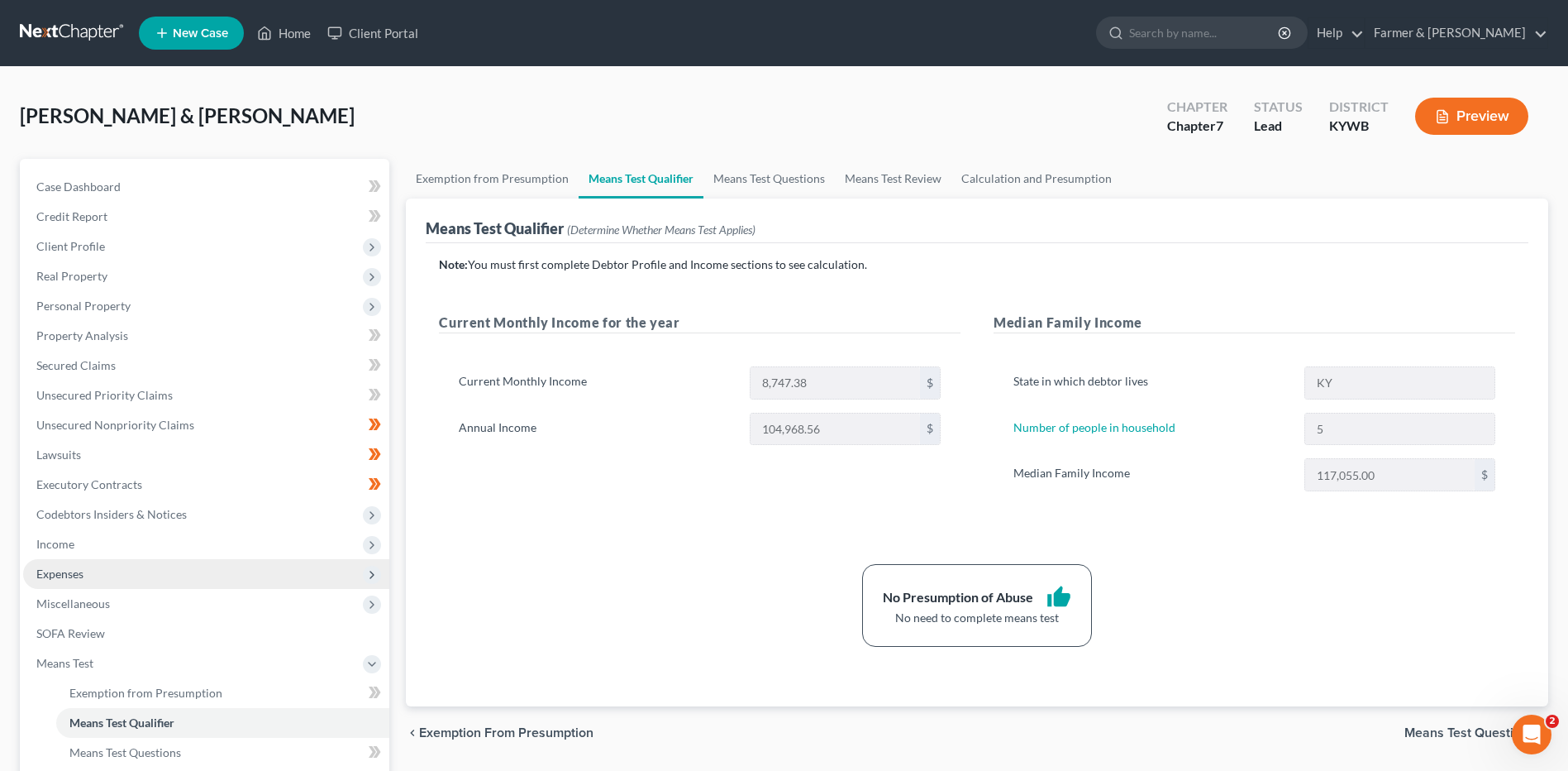
click at [133, 574] on span "Expenses" at bounding box center [207, 573] width 367 height 30
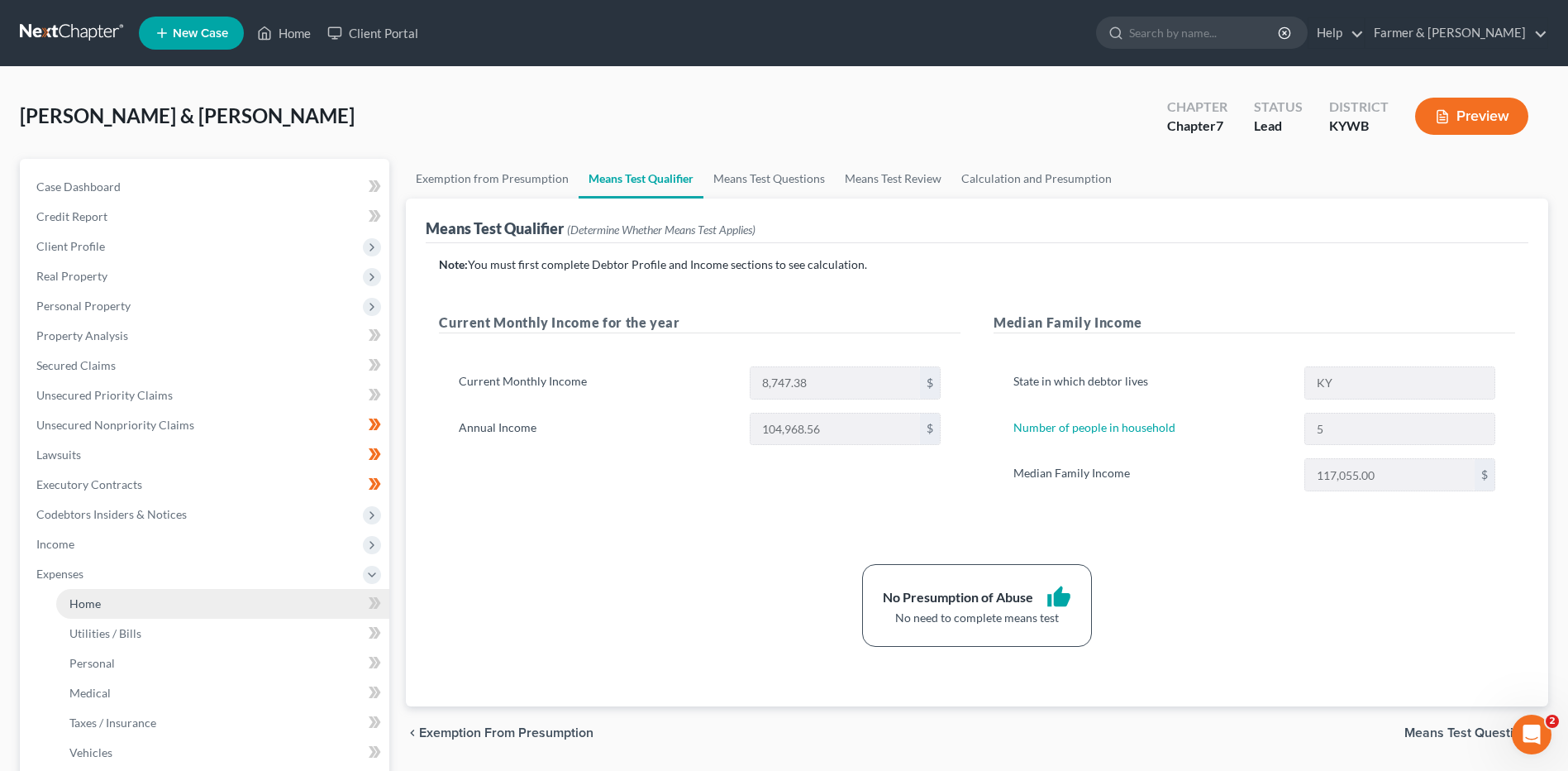
click at [139, 615] on link "Home" at bounding box center [223, 603] width 333 height 30
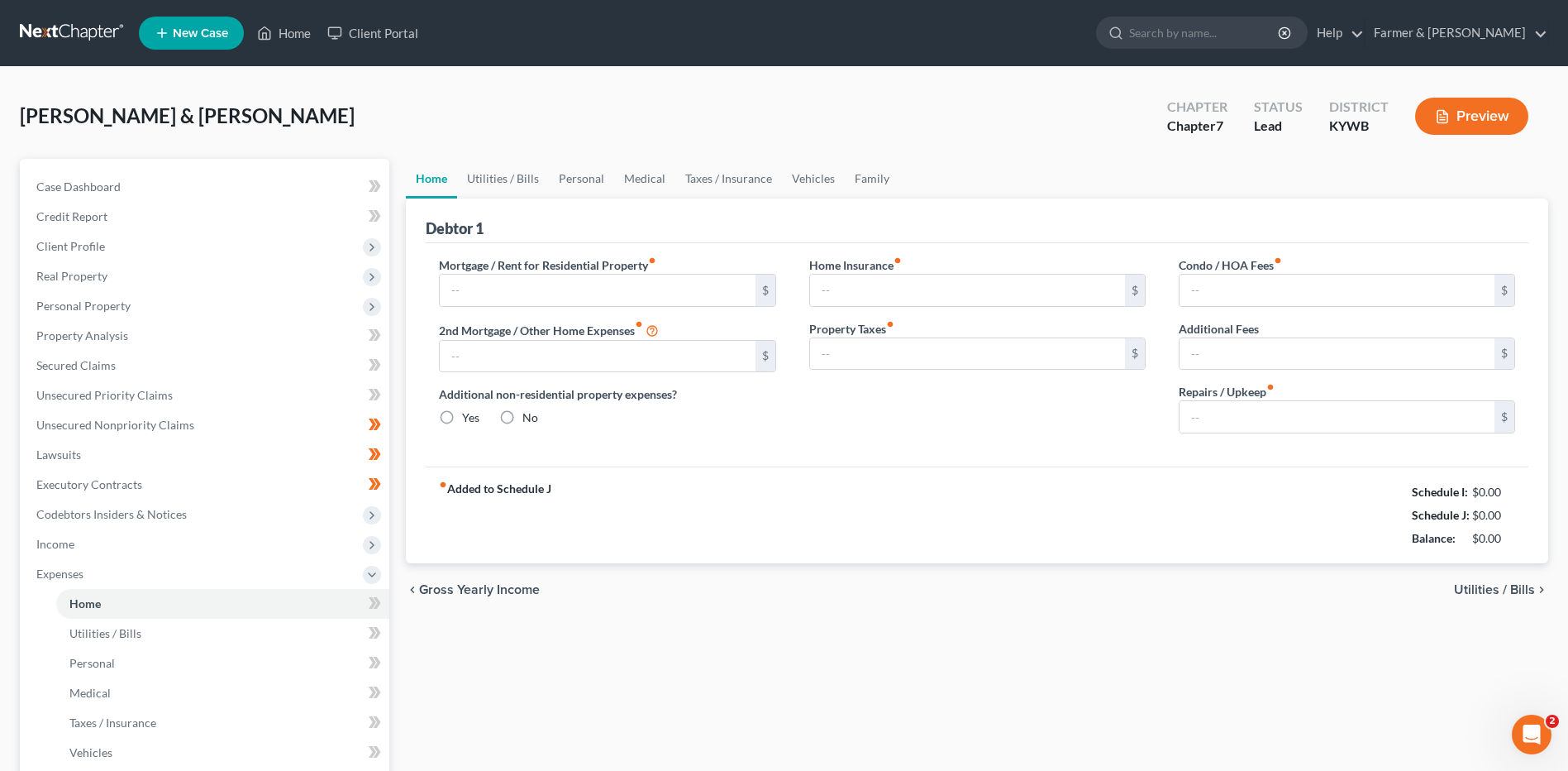
type input "700.00"
type input "0.00"
radio input "true"
type input "20.00"
type input "0.00"
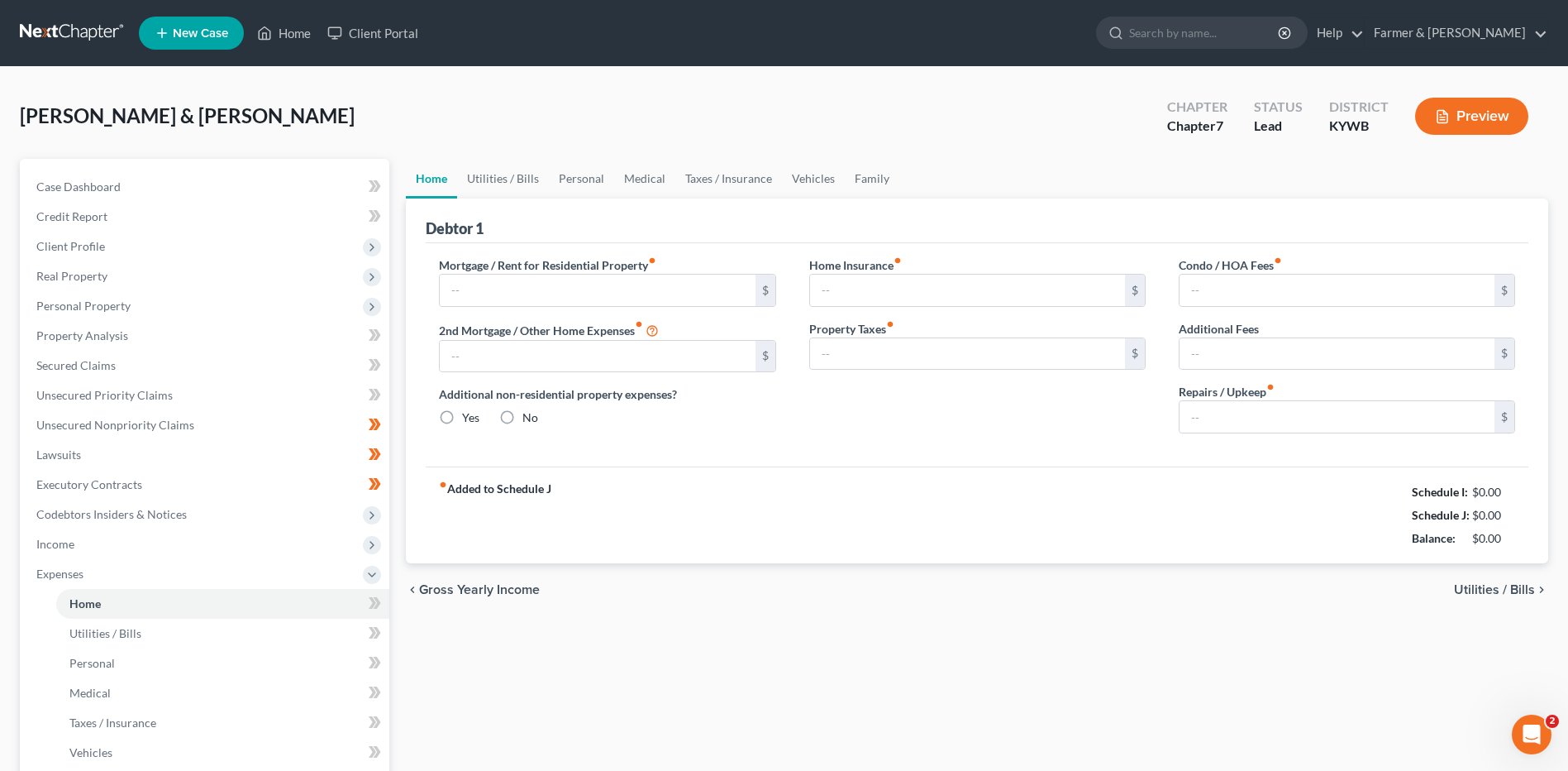
type input "0.00"
type input "100.00"
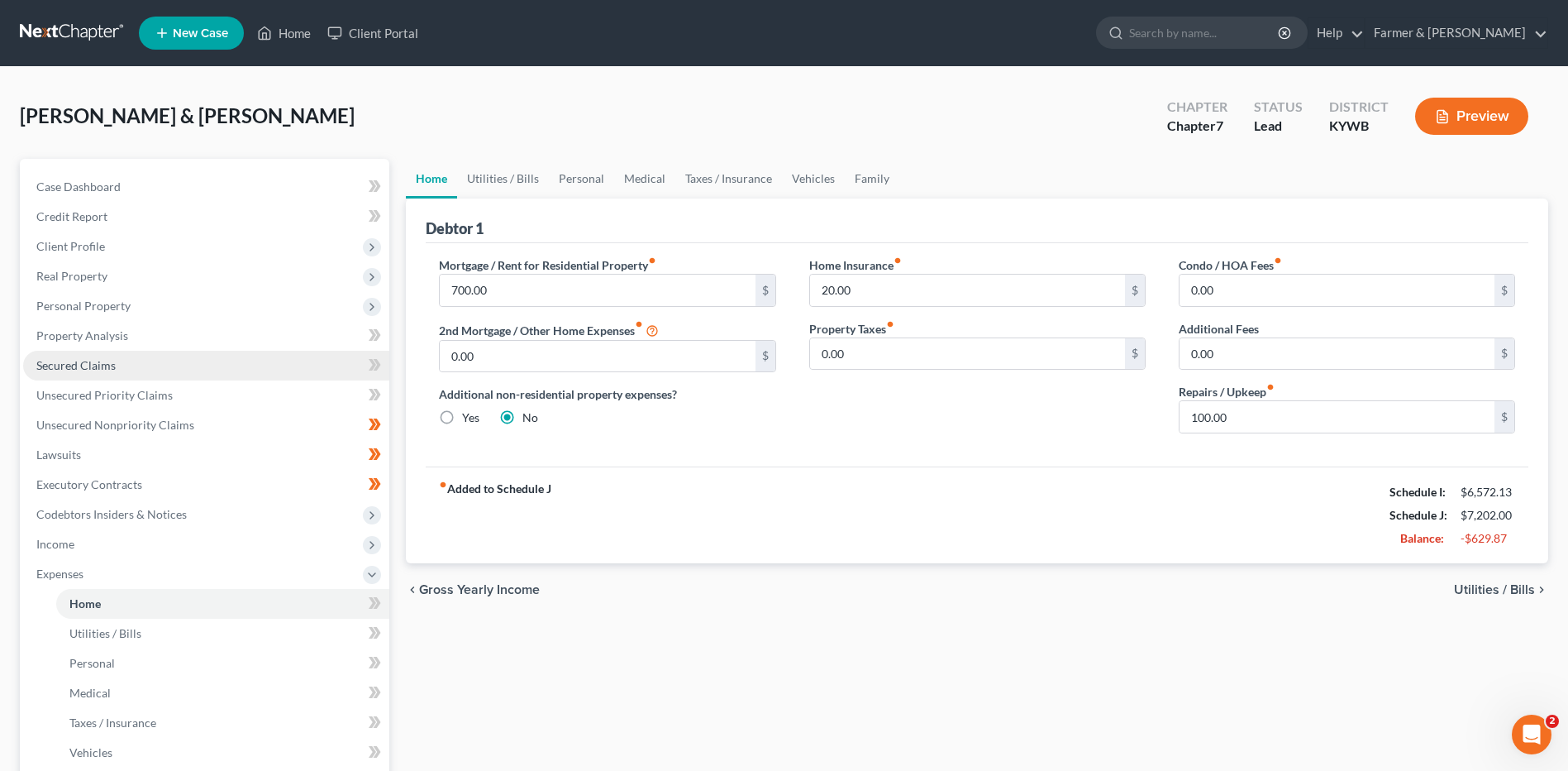
click at [121, 370] on link "Secured Claims" at bounding box center [207, 365] width 367 height 30
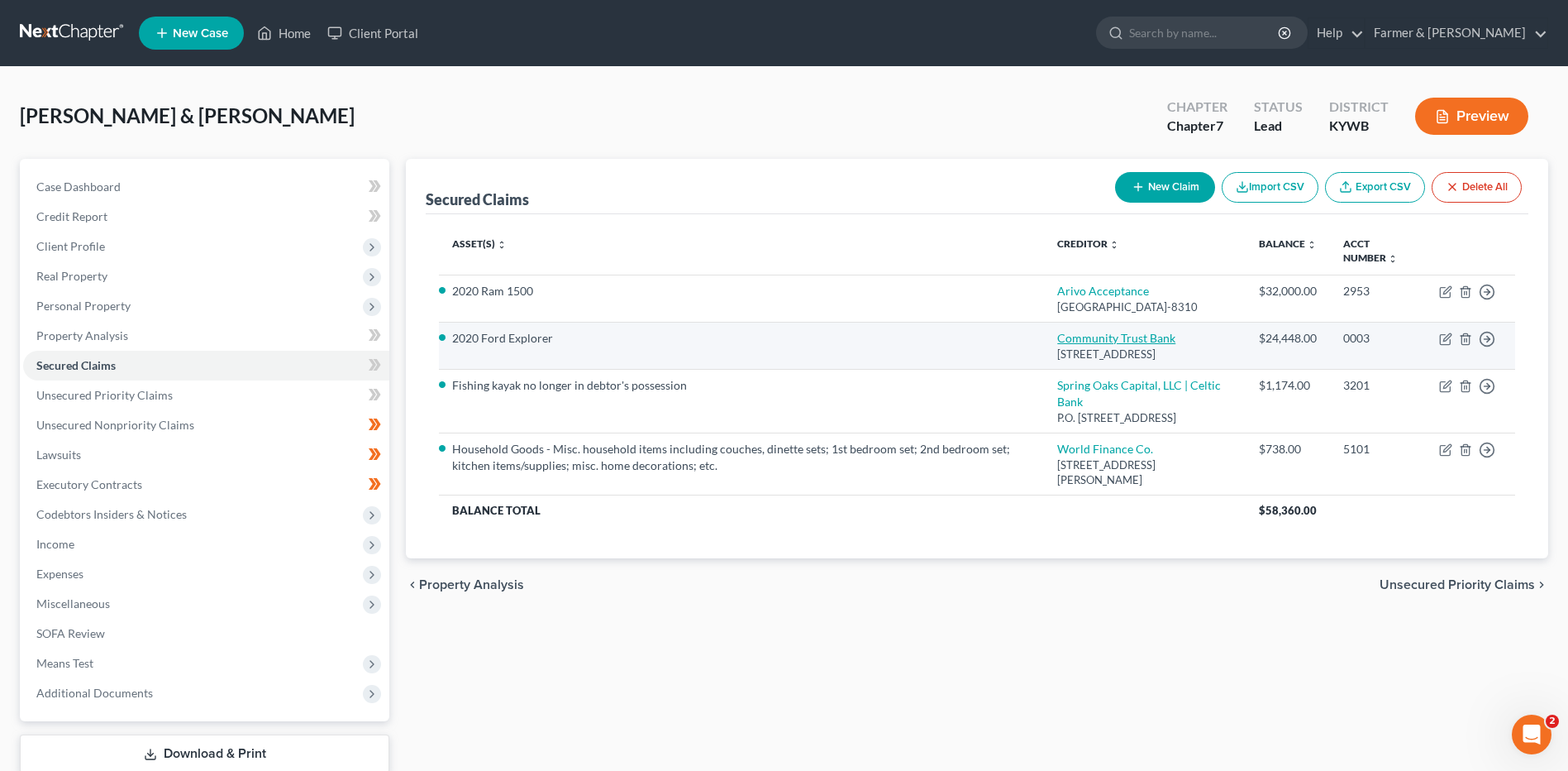
click at [1176, 345] on link "Community Trust Bank" at bounding box center [1117, 338] width 118 height 14
select select "18"
select select "2"
select select "1"
select select "0"
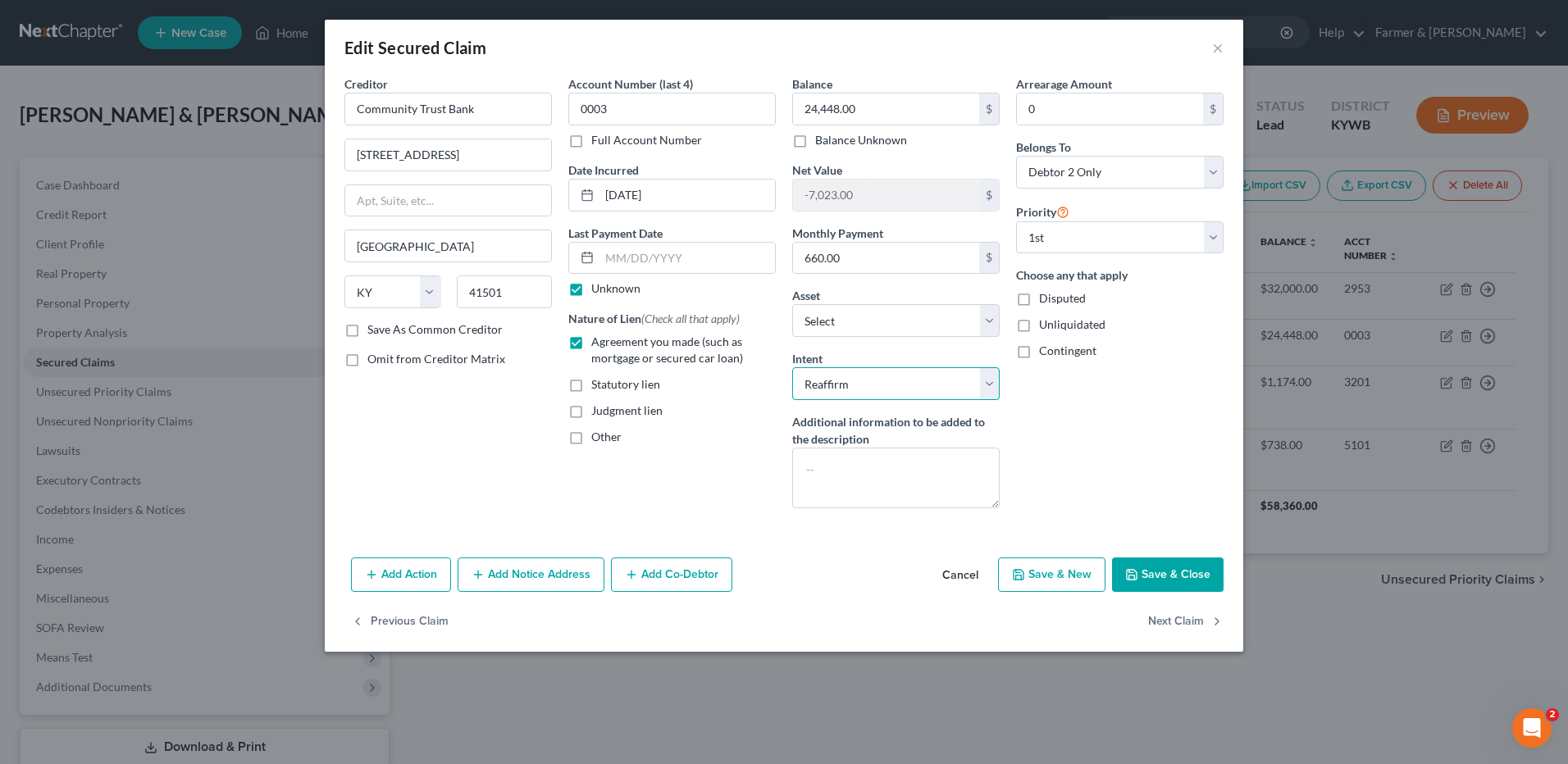
click at [869, 377] on select "Select Surrender Redeem Reaffirm Avoid Other" at bounding box center [896, 383] width 208 height 33
select select "0"
click at [792, 367] on select "Select Surrender Redeem Reaffirm Avoid Other" at bounding box center [896, 383] width 208 height 33
click at [1145, 564] on button "Save & Close" at bounding box center [1168, 574] width 112 height 35
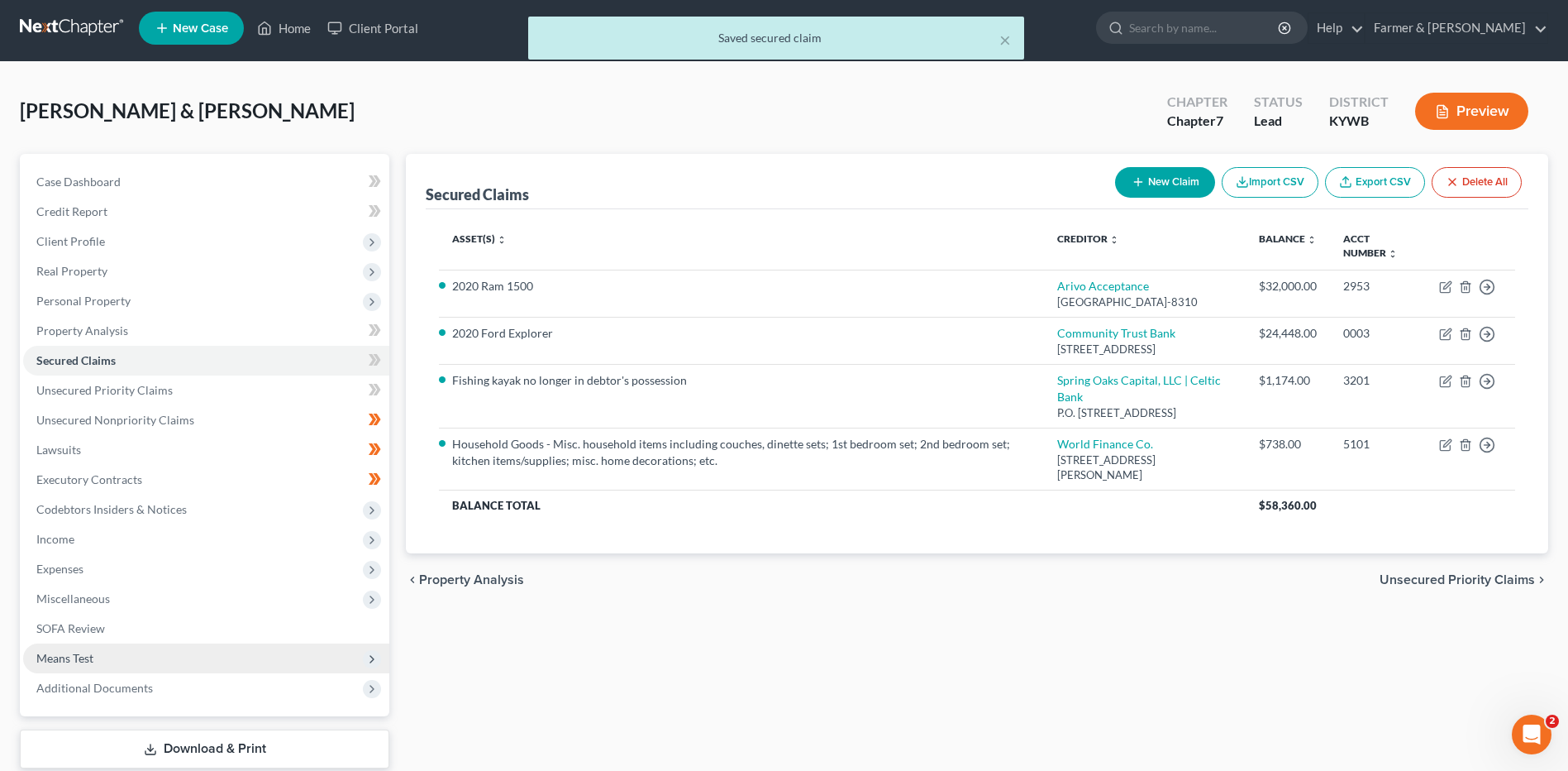
scroll to position [82, 0]
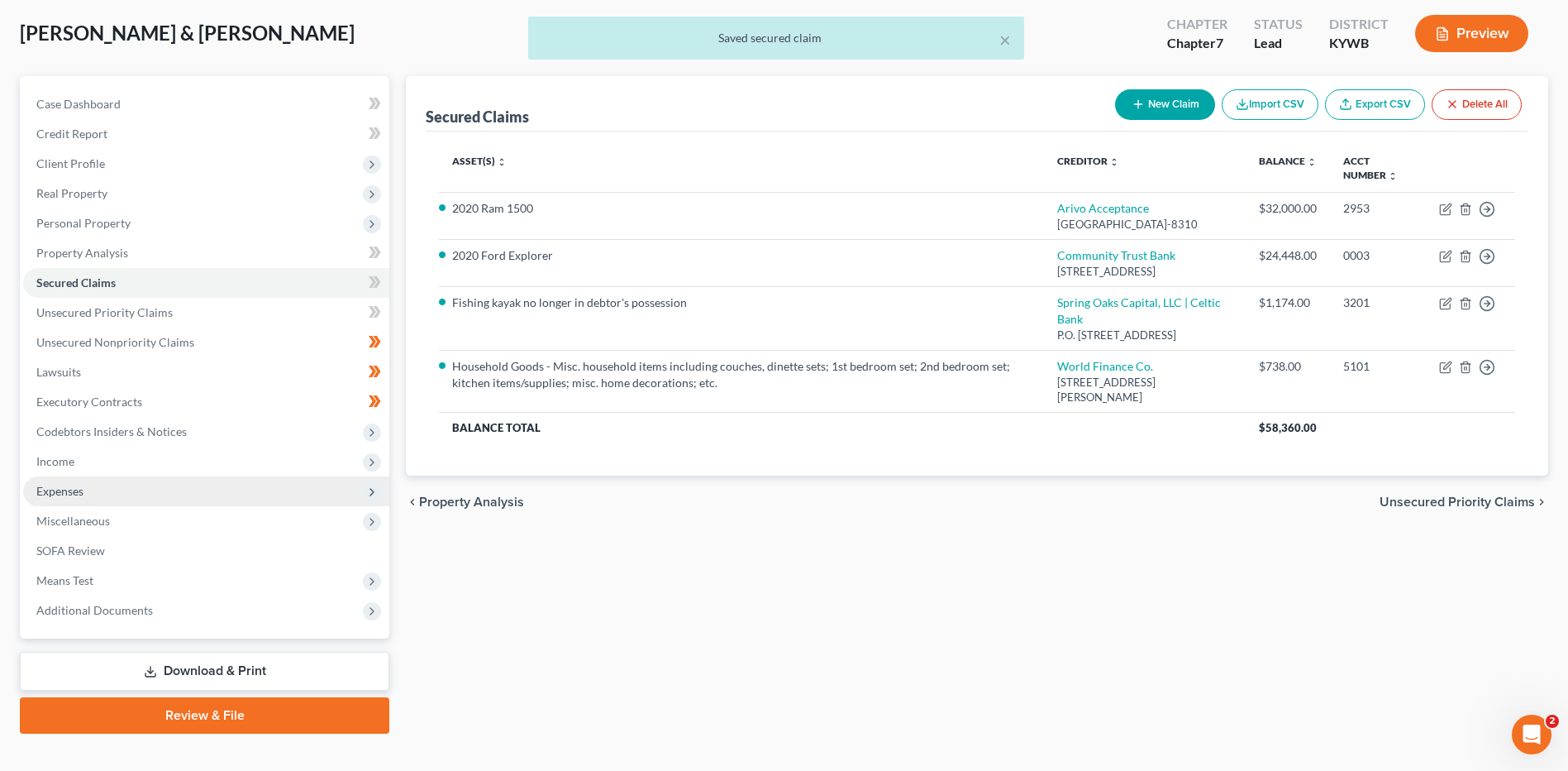
click at [97, 486] on span "Expenses" at bounding box center [207, 491] width 367 height 30
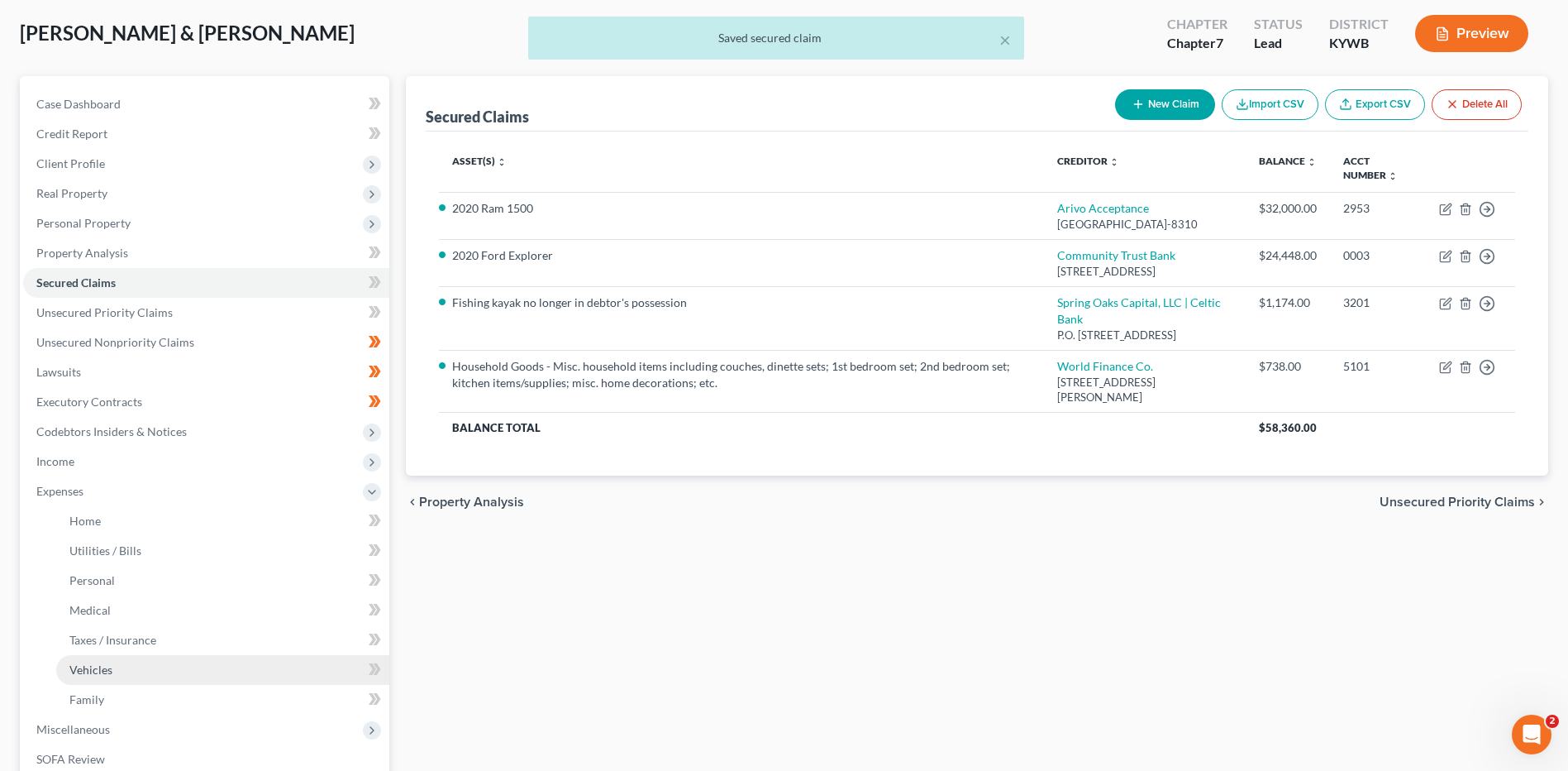
click at [115, 666] on link "Vehicles" at bounding box center [223, 669] width 333 height 30
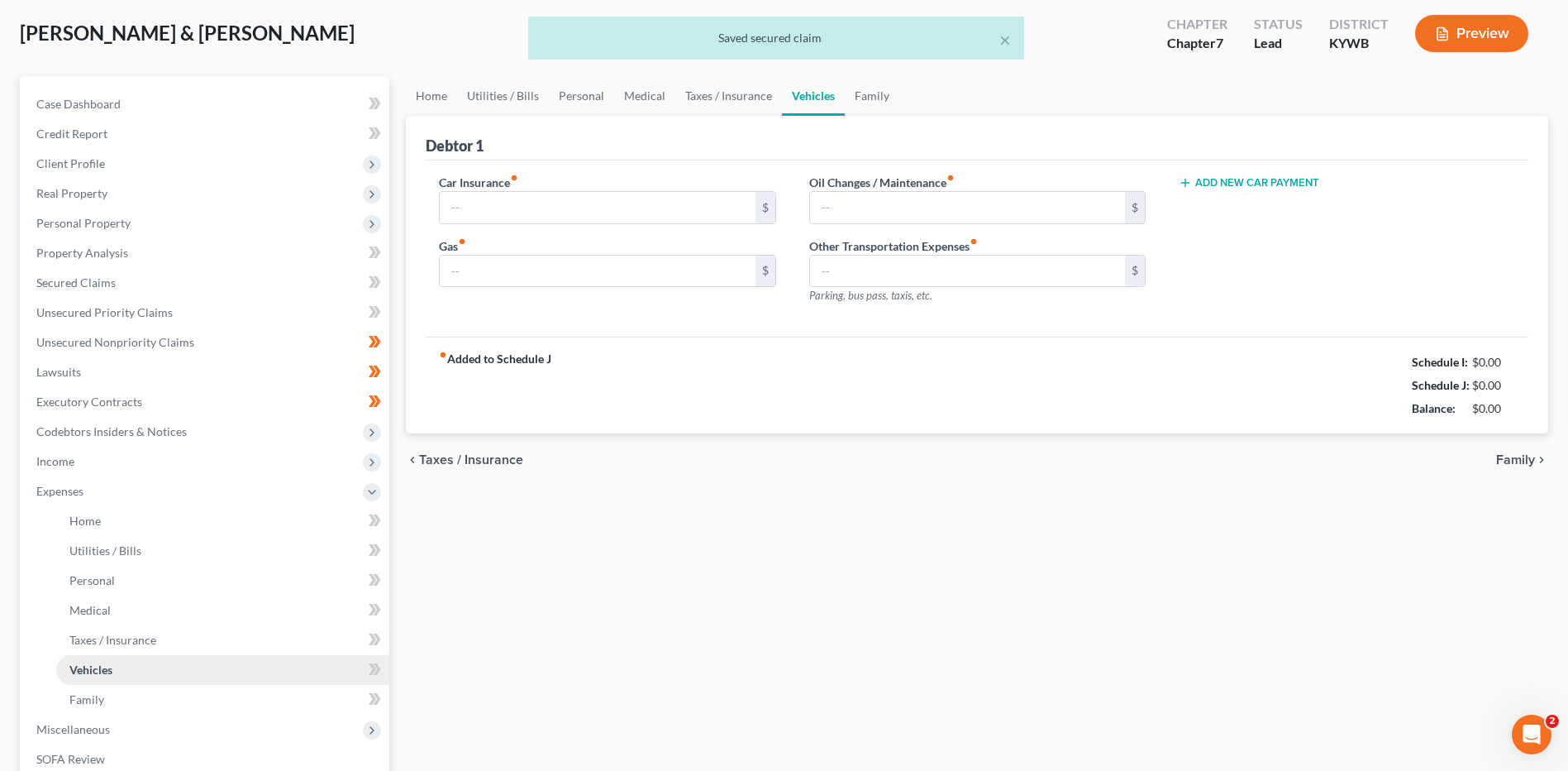
scroll to position [16, 0]
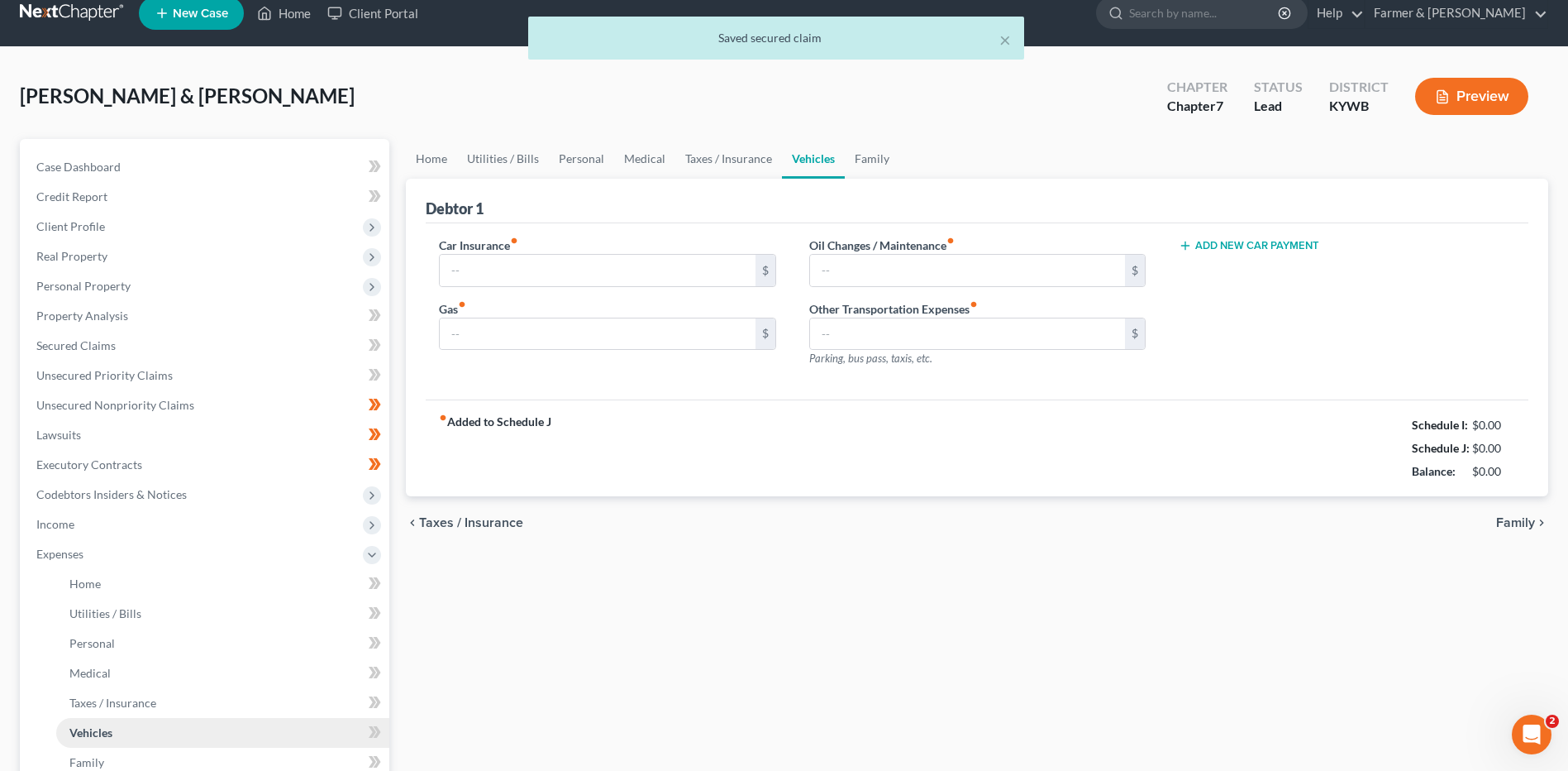
type input "302.00"
type input "850.00"
type input "50.00"
type input "0.00"
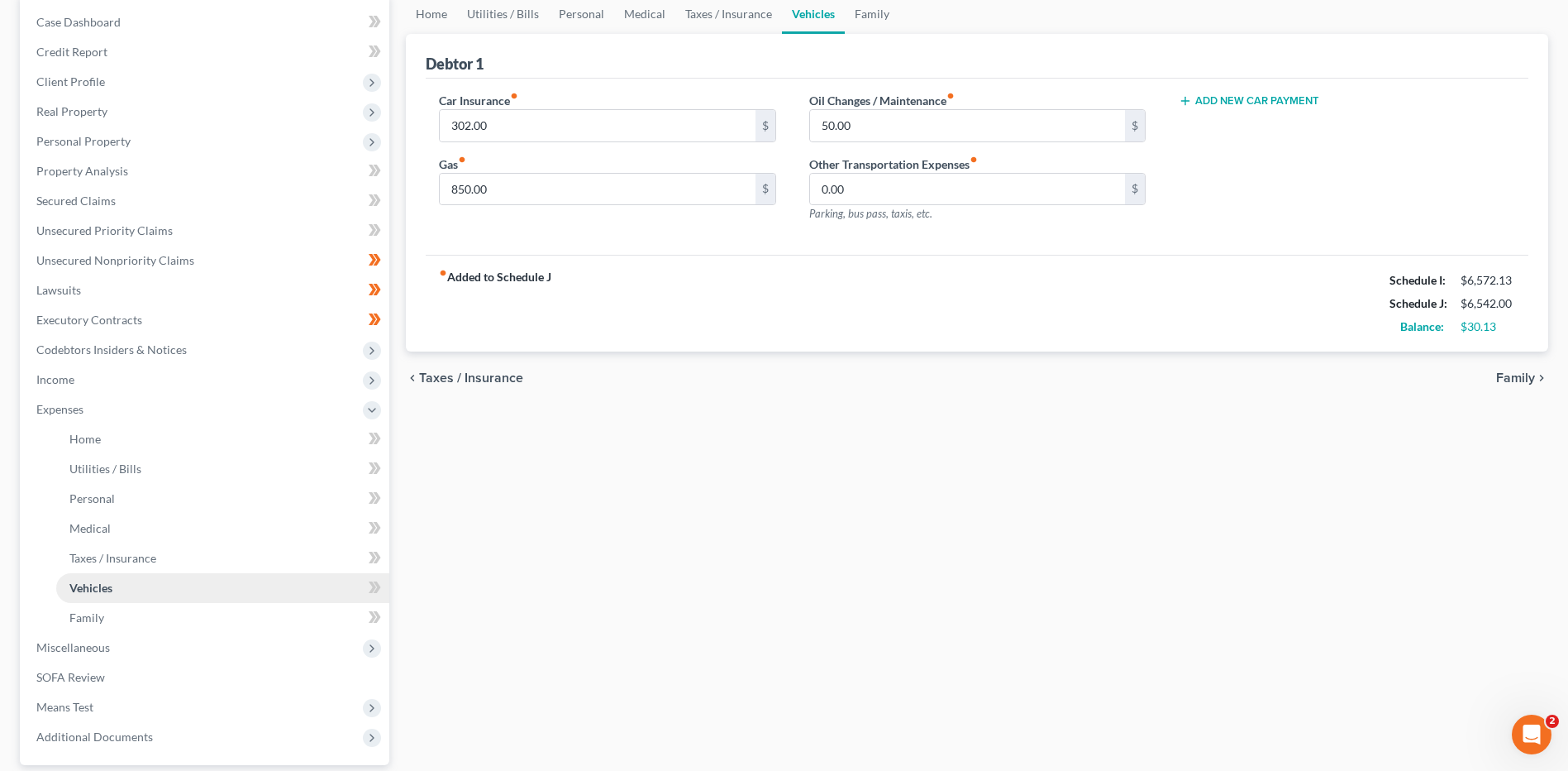
scroll to position [165, 0]
click at [138, 190] on link "Secured Claims" at bounding box center [207, 199] width 367 height 30
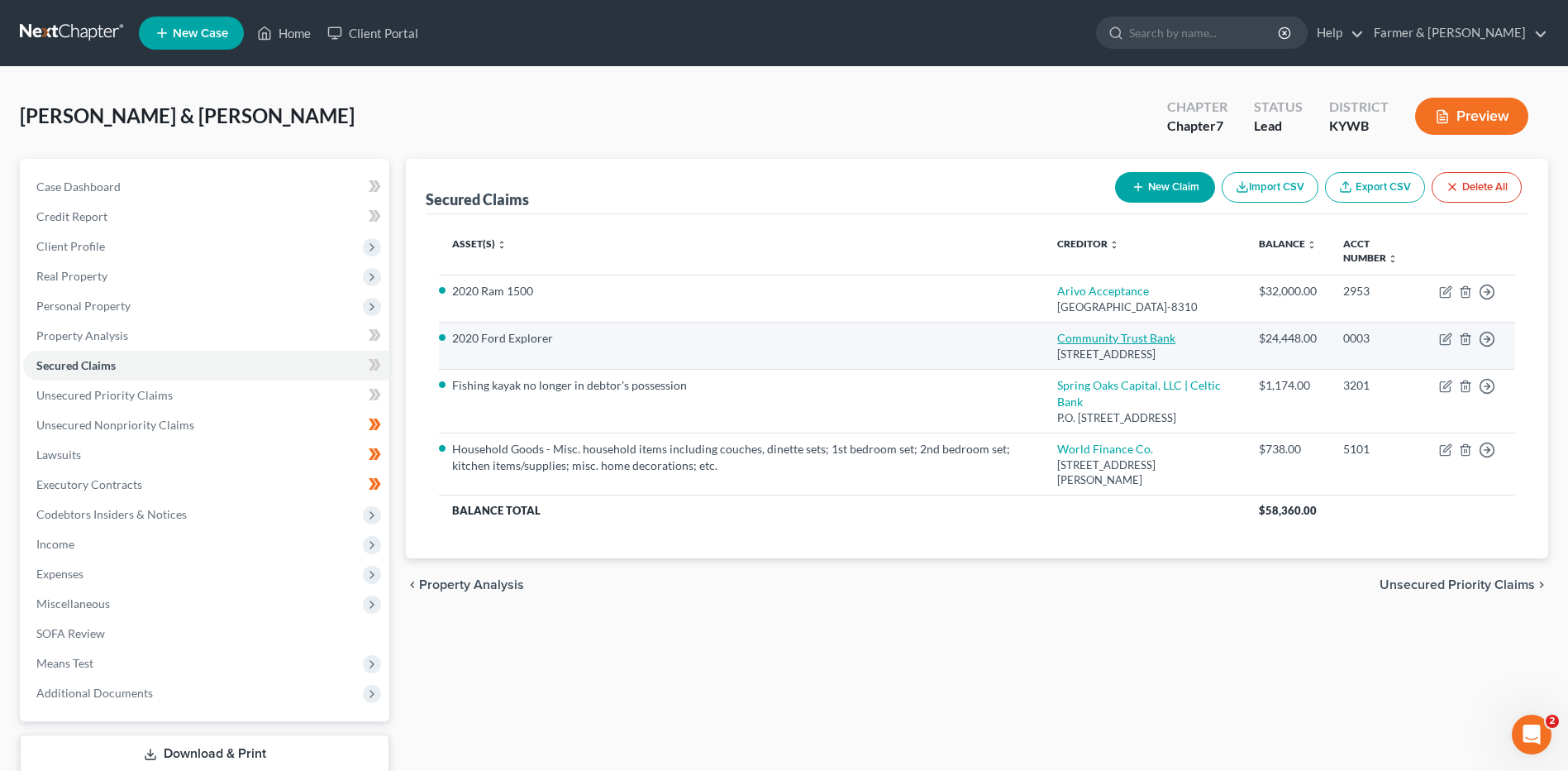
click at [1138, 345] on link "Community Trust Bank" at bounding box center [1117, 338] width 118 height 14
select select "18"
select select "0"
select select "1"
select select "0"
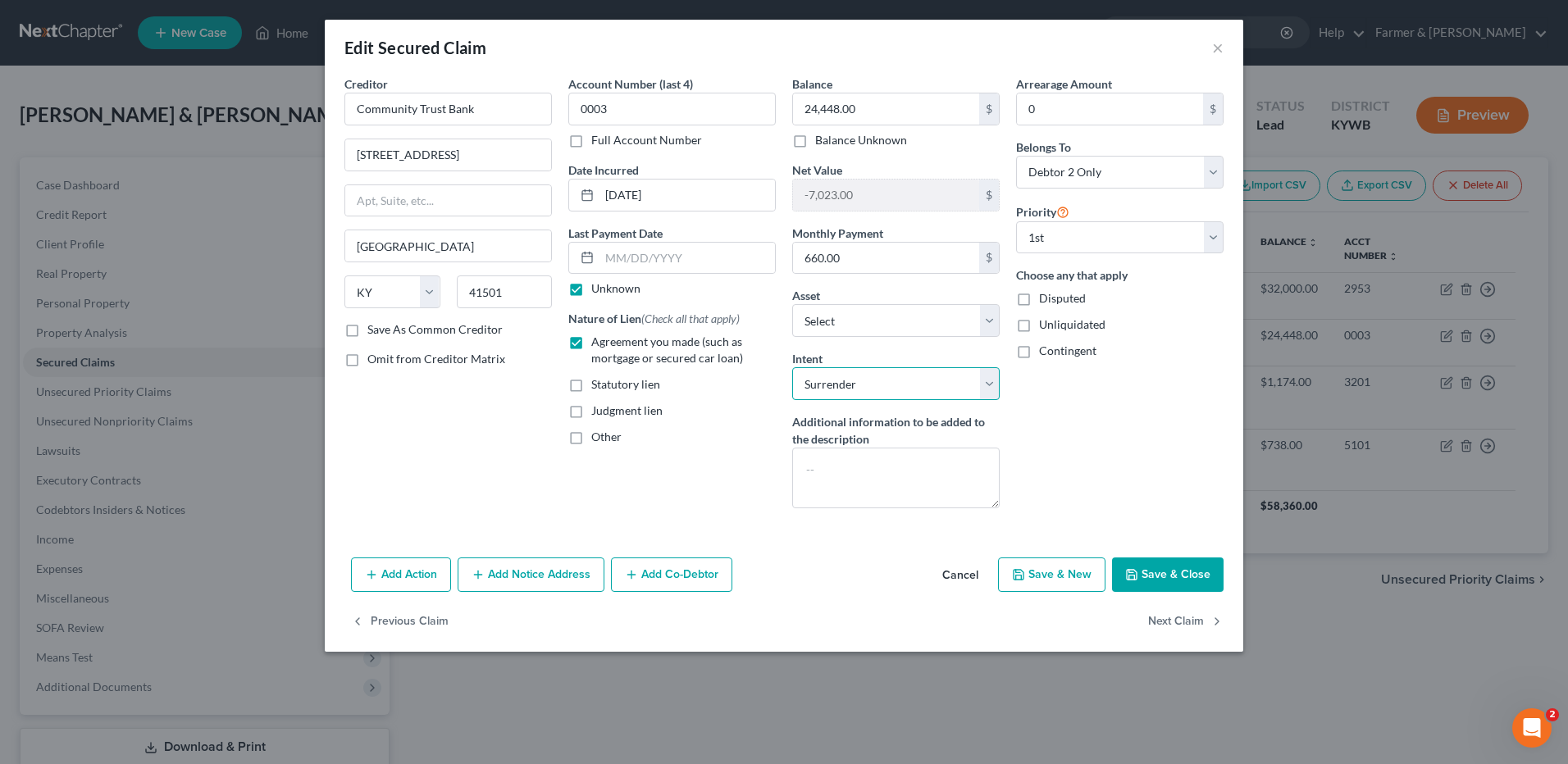
click at [856, 389] on select "Select Surrender Redeem Reaffirm Avoid Other" at bounding box center [896, 383] width 208 height 33
select select "2"
click at [792, 367] on select "Select Surrender Redeem Reaffirm Avoid Other" at bounding box center [896, 383] width 208 height 33
click at [1188, 568] on button "Save & Close" at bounding box center [1168, 574] width 112 height 35
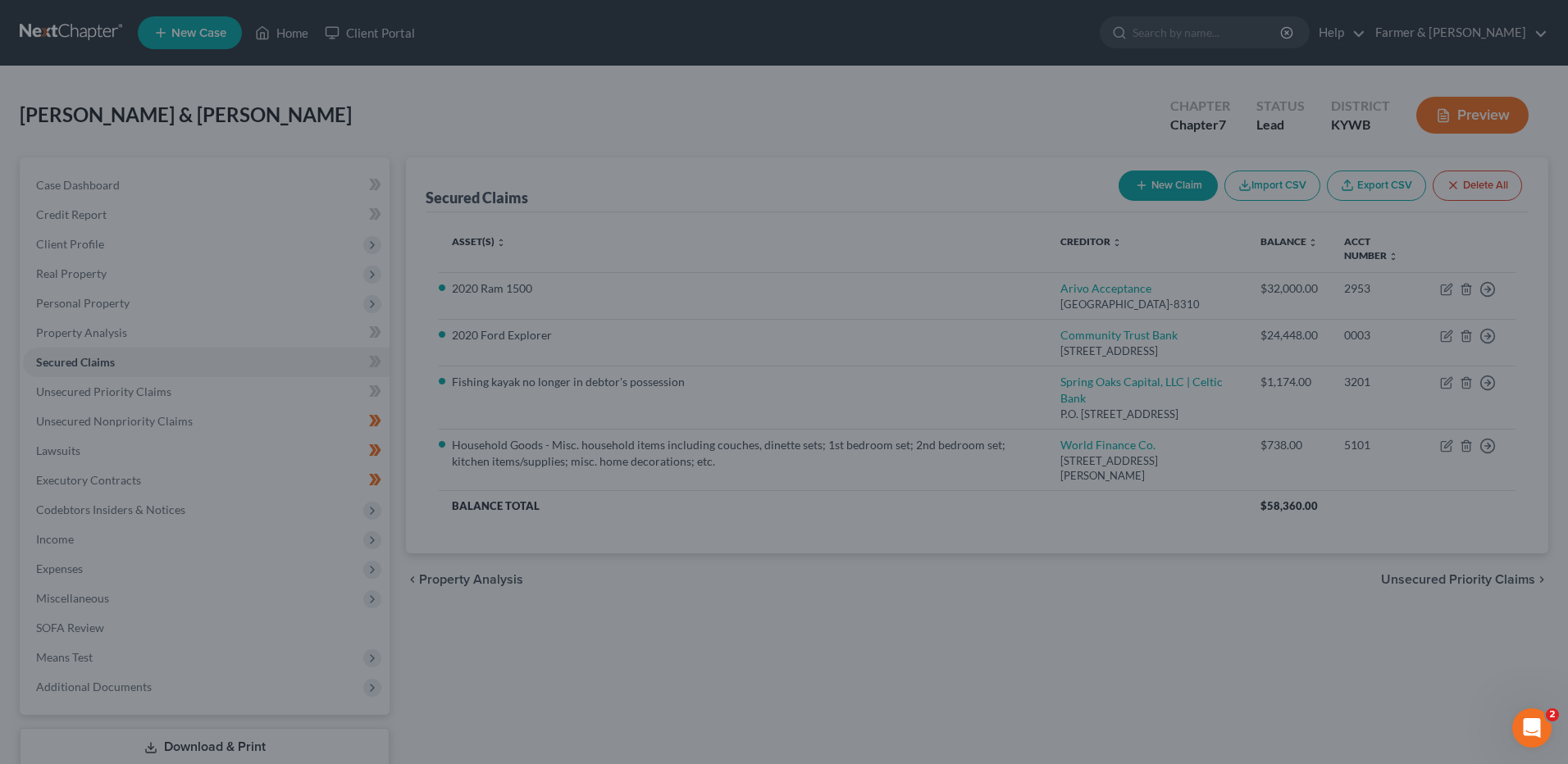
select select "8"
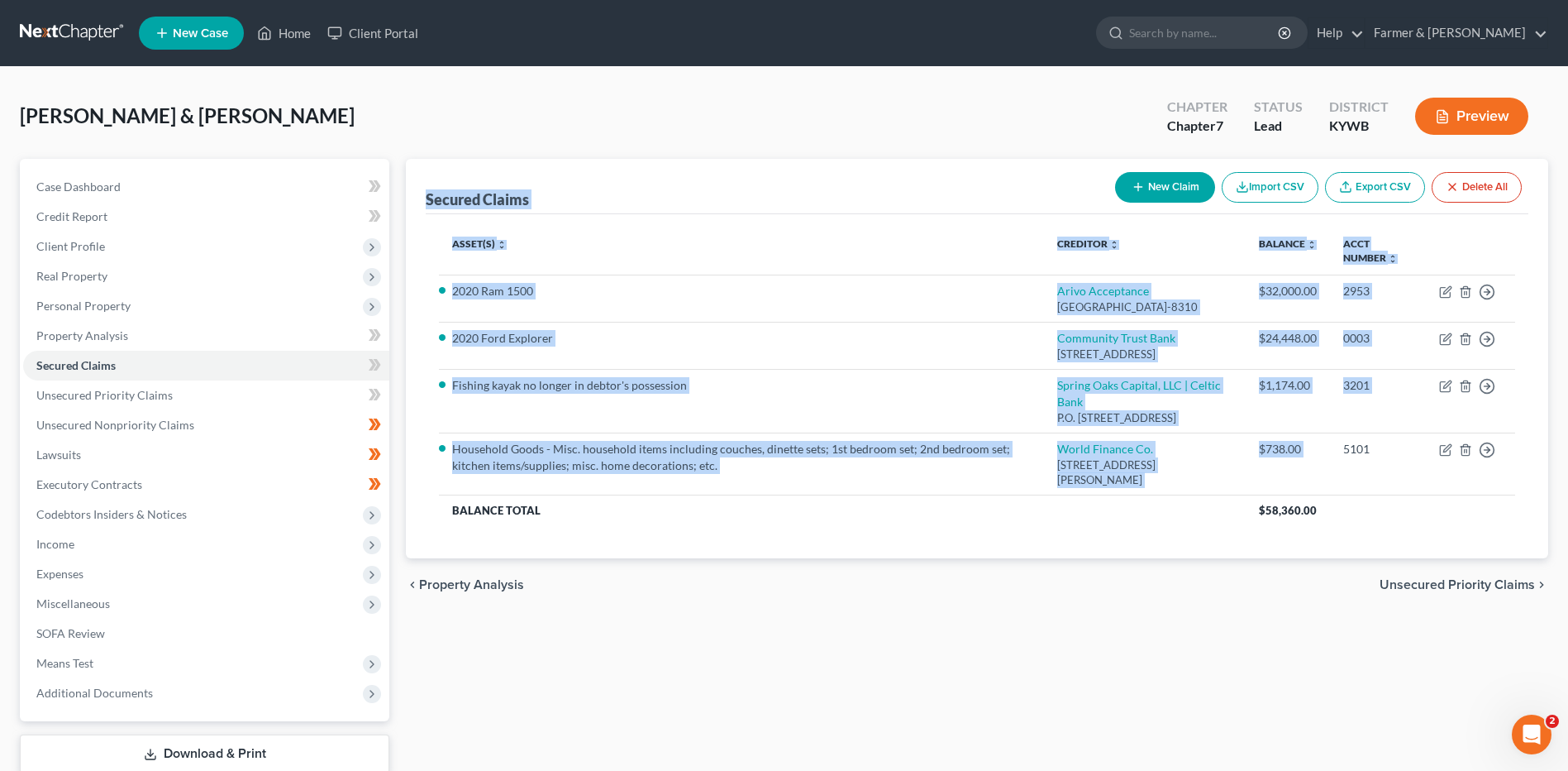
drag, startPoint x: 1332, startPoint y: 522, endPoint x: 423, endPoint y: 191, distance: 967.4
click at [411, 192] on div "Secured Claims New Claim Import CSV Export CSV Delete All Asset(s) expand_more …" at bounding box center [977, 360] width 1142 height 401
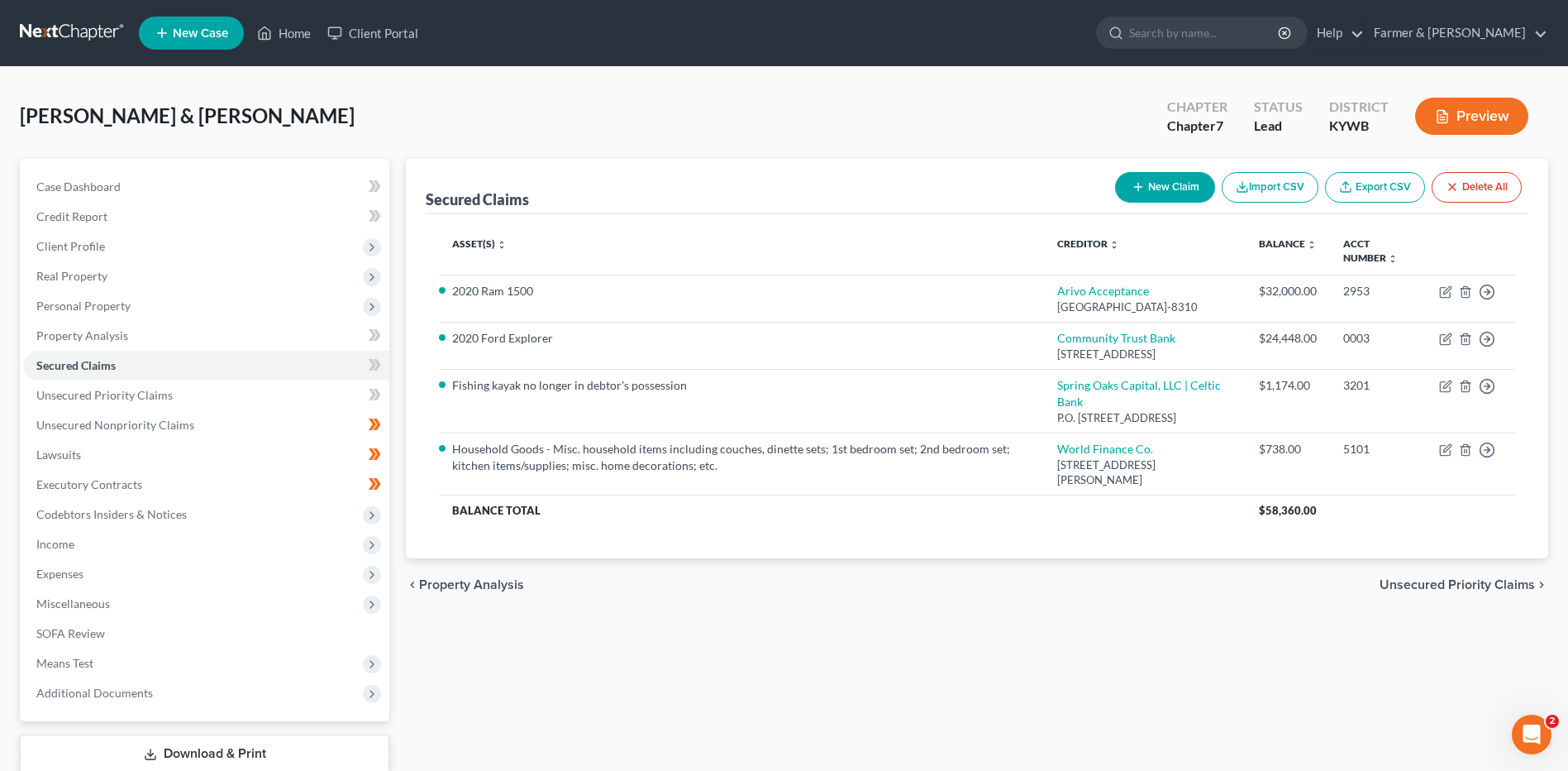
click at [914, 79] on div "Milliner, Jeremy & Jenna Upgraded Chapter Chapter 7 Status Lead District KYWB P…" at bounding box center [784, 458] width 1568 height 783
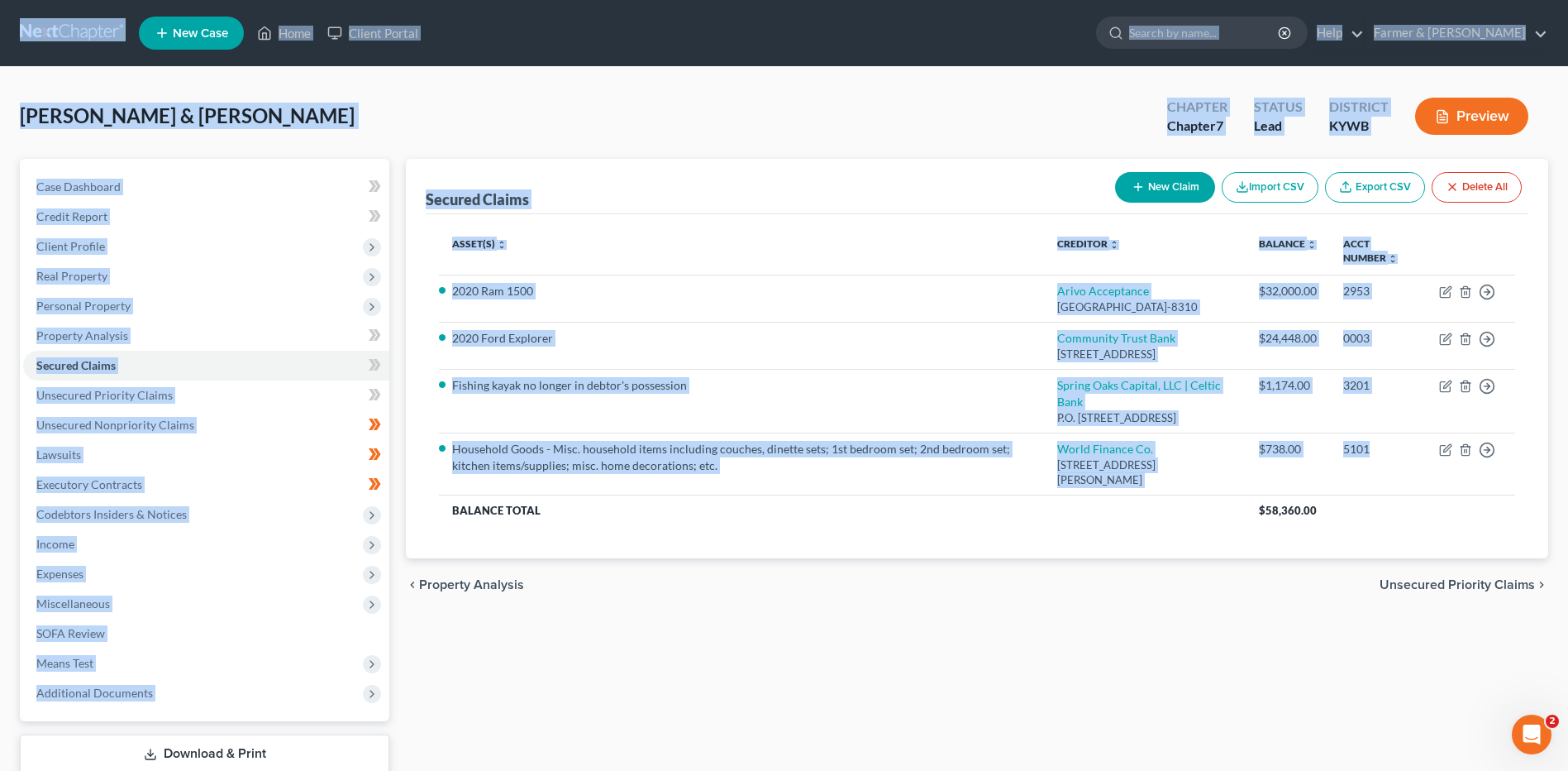
drag, startPoint x: 1397, startPoint y: 523, endPoint x: 15, endPoint y: 41, distance: 1463.6
click at [13, 41] on div "Home New Case Client Portal Farmer & Wright dblondie1230@yahoo.com My Account S…" at bounding box center [784, 439] width 1568 height 879
click at [638, 110] on div "Milliner, Jeremy & Jenna Upgraded Chapter Chapter 7 Status Lead District KYWB P…" at bounding box center [784, 123] width 1529 height 72
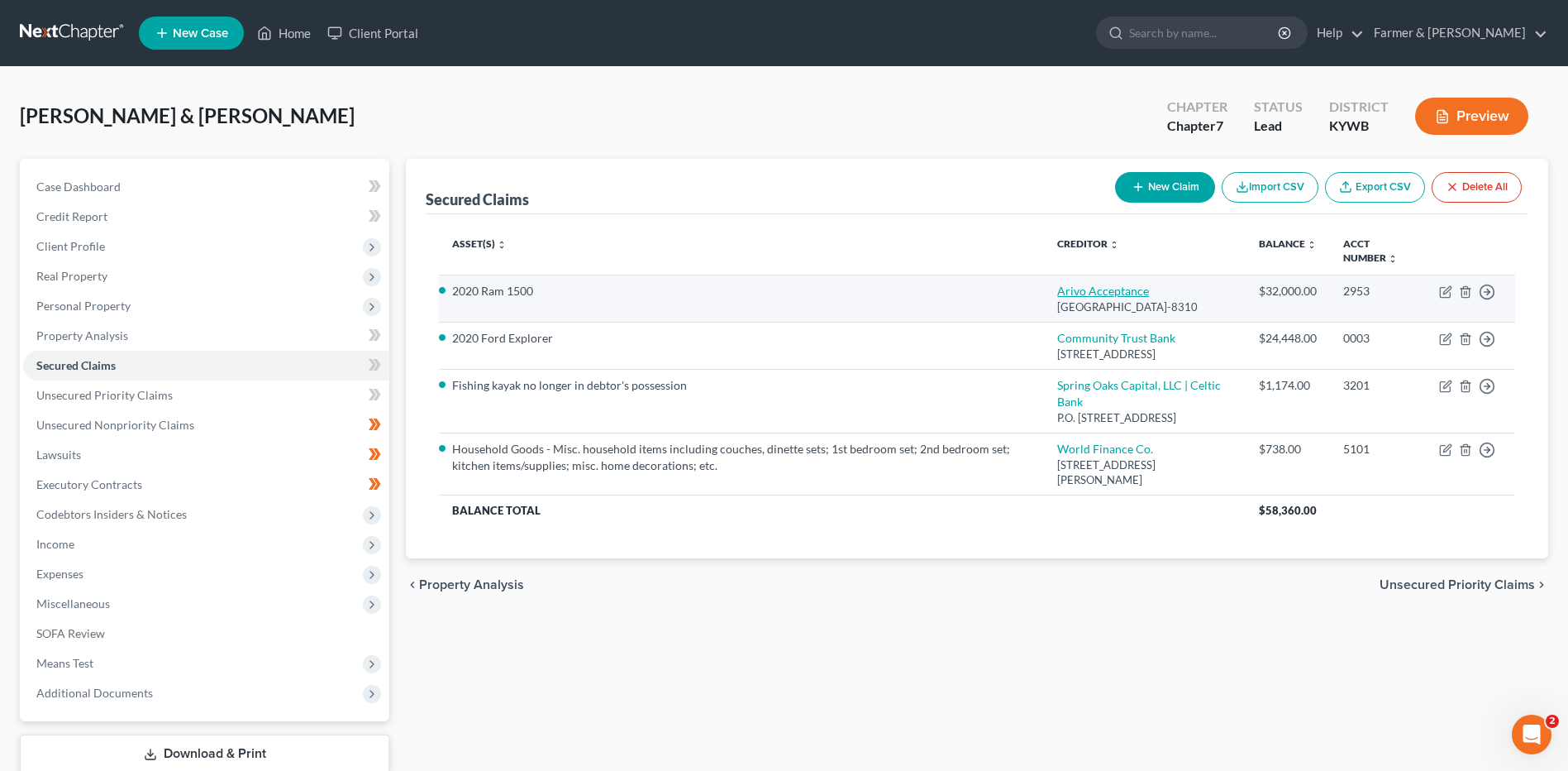
click at [1149, 287] on link "Arivo Acceptance" at bounding box center [1103, 291] width 92 height 14
select select "46"
select select "0"
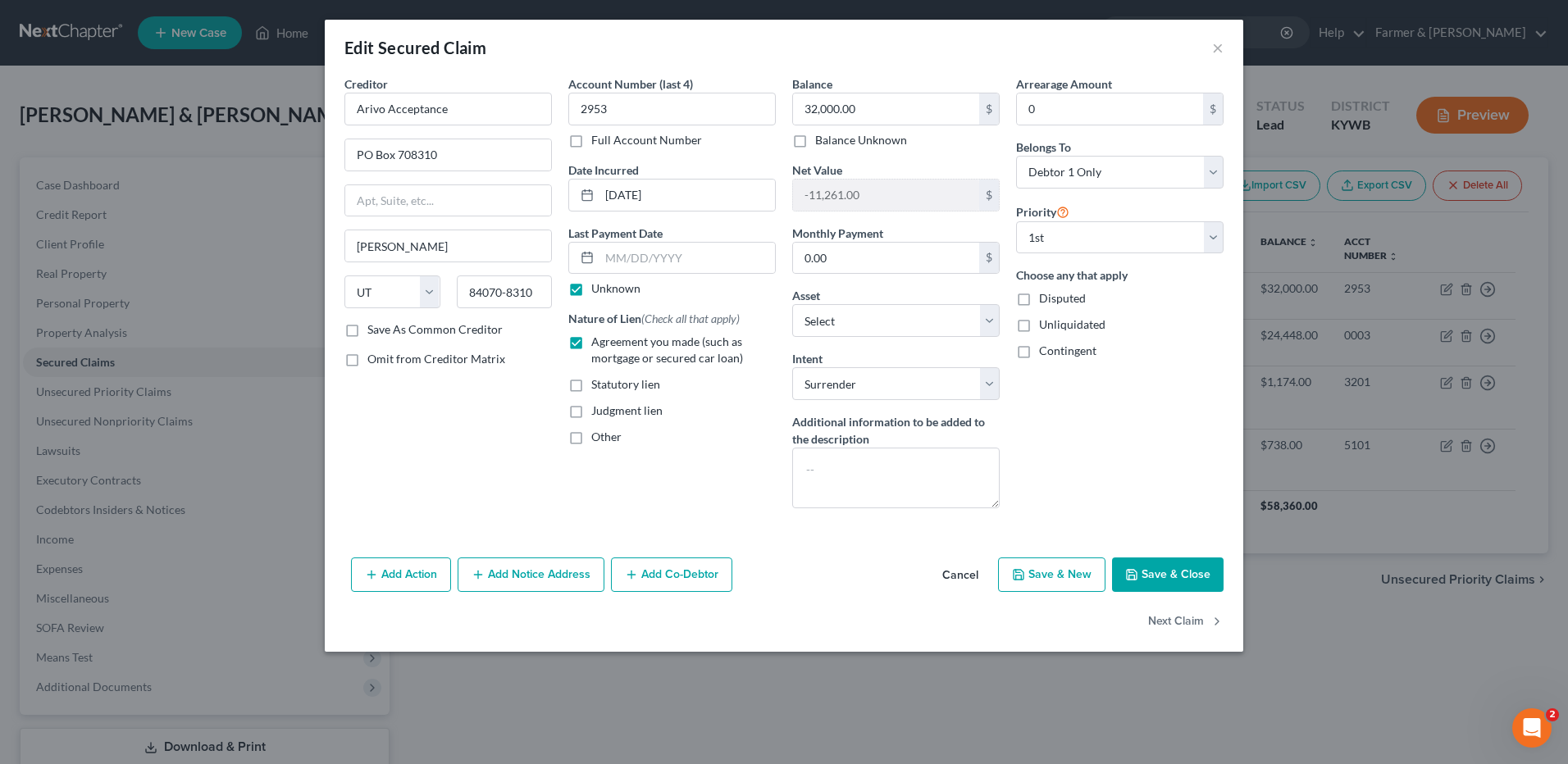
click at [964, 581] on button "Cancel" at bounding box center [960, 575] width 62 height 33
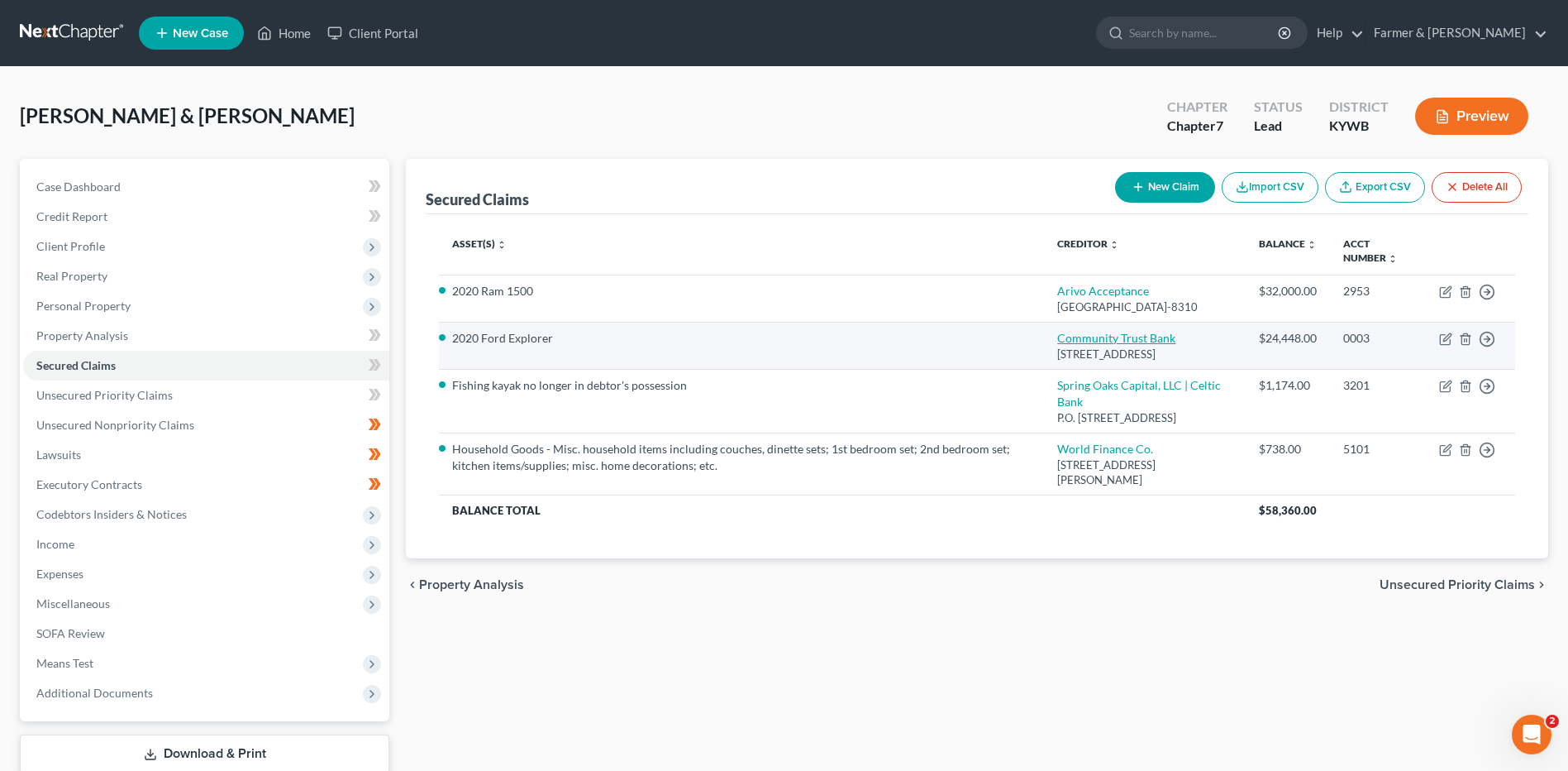
click at [1101, 345] on link "Community Trust Bank" at bounding box center [1117, 338] width 118 height 14
select select "18"
select select "8"
select select "2"
select select "1"
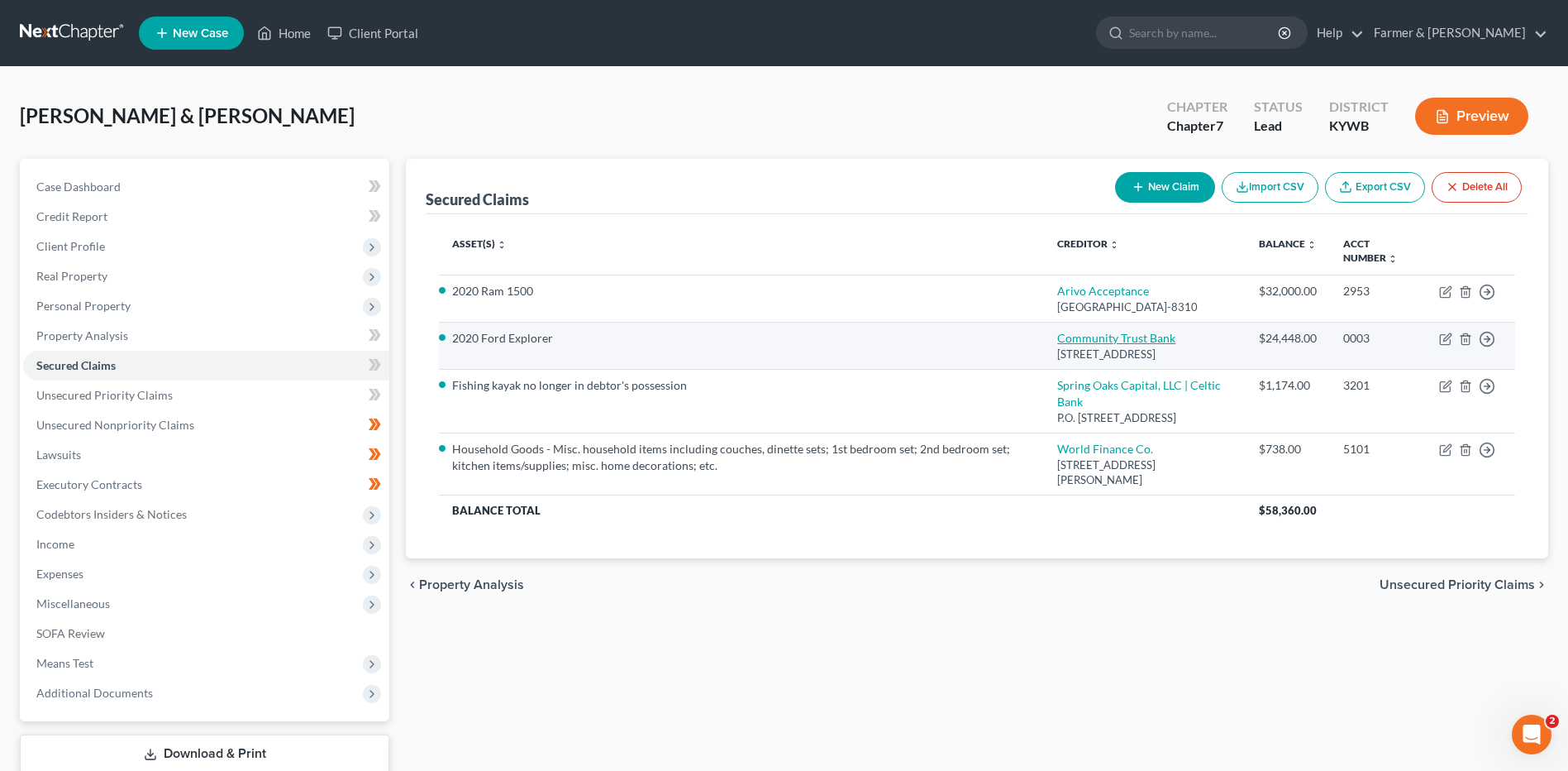
select select "0"
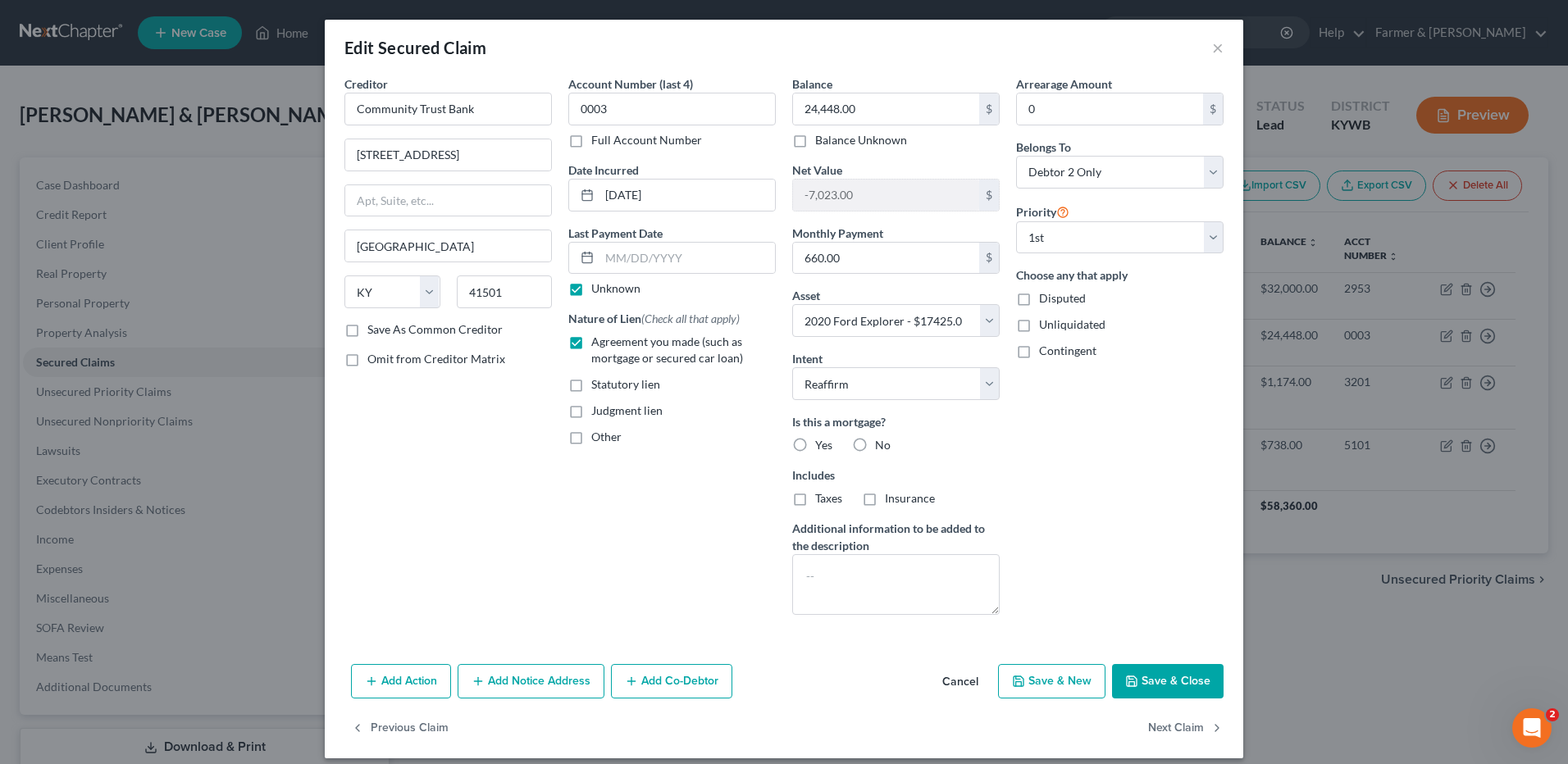
click at [937, 676] on button "Cancel" at bounding box center [960, 682] width 62 height 33
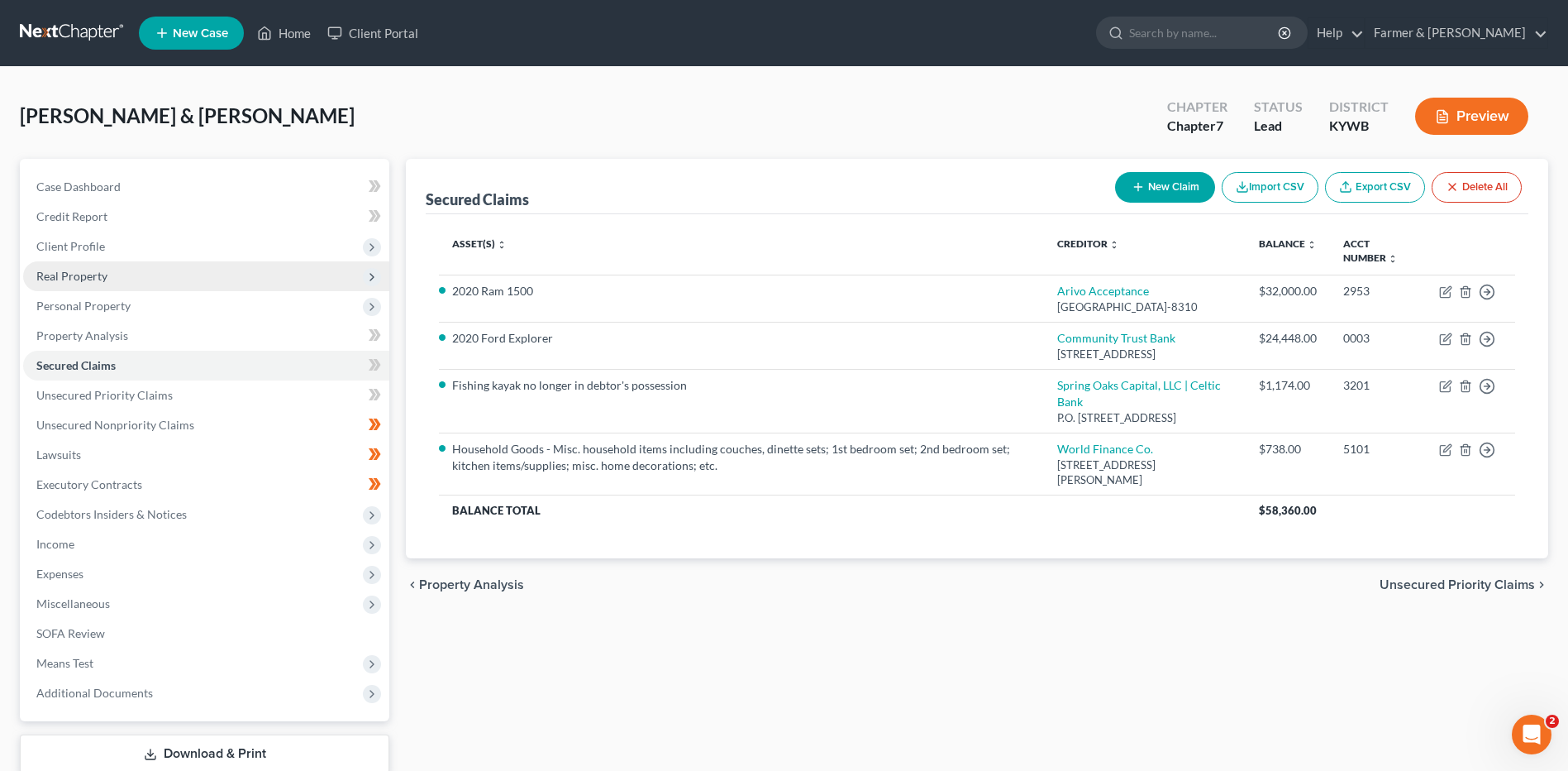
click at [122, 281] on span "Real Property" at bounding box center [207, 275] width 367 height 30
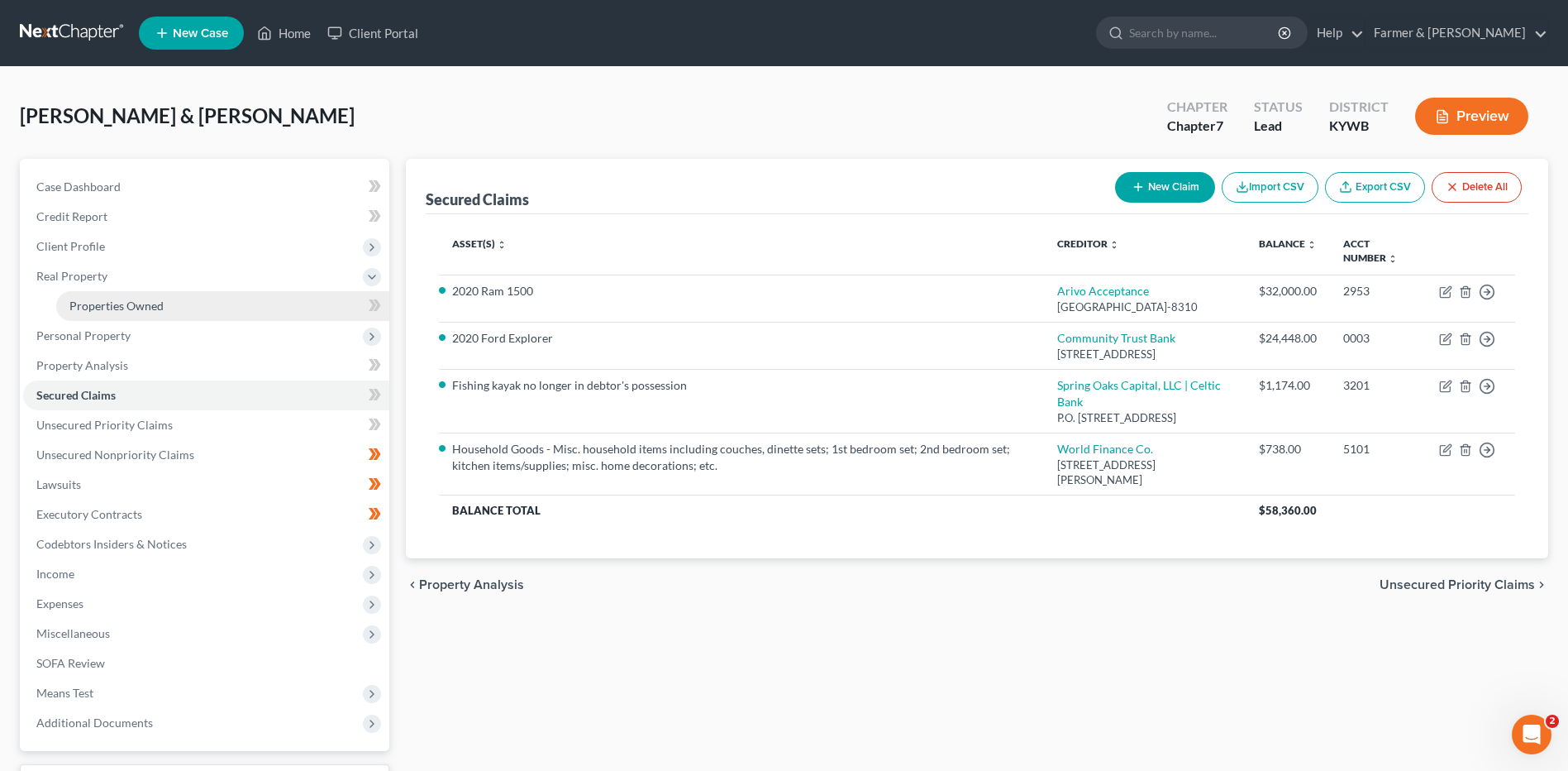
click at [127, 305] on span "Properties Owned" at bounding box center [116, 306] width 94 height 14
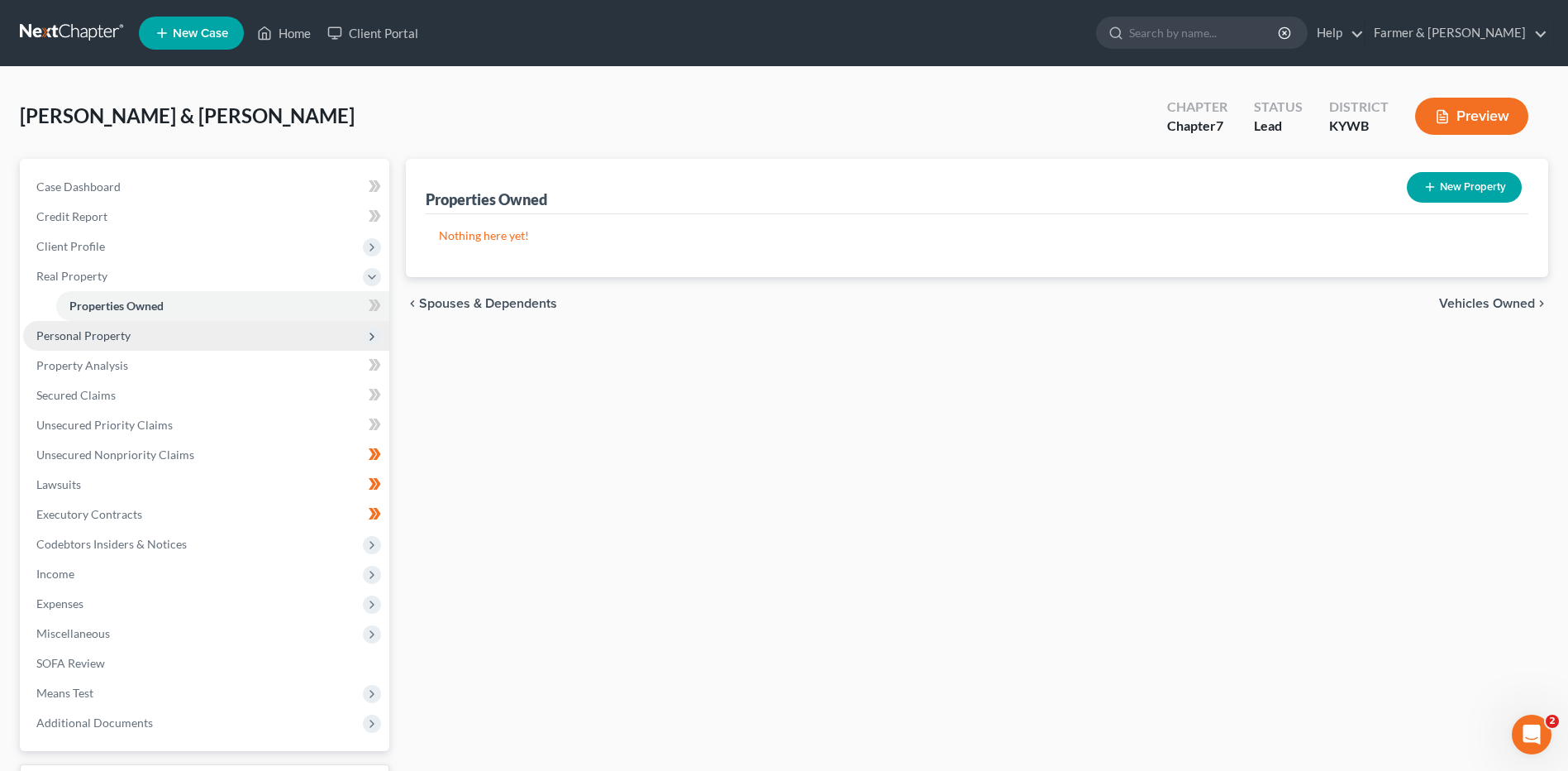
click at [126, 345] on span "Personal Property" at bounding box center [207, 335] width 367 height 30
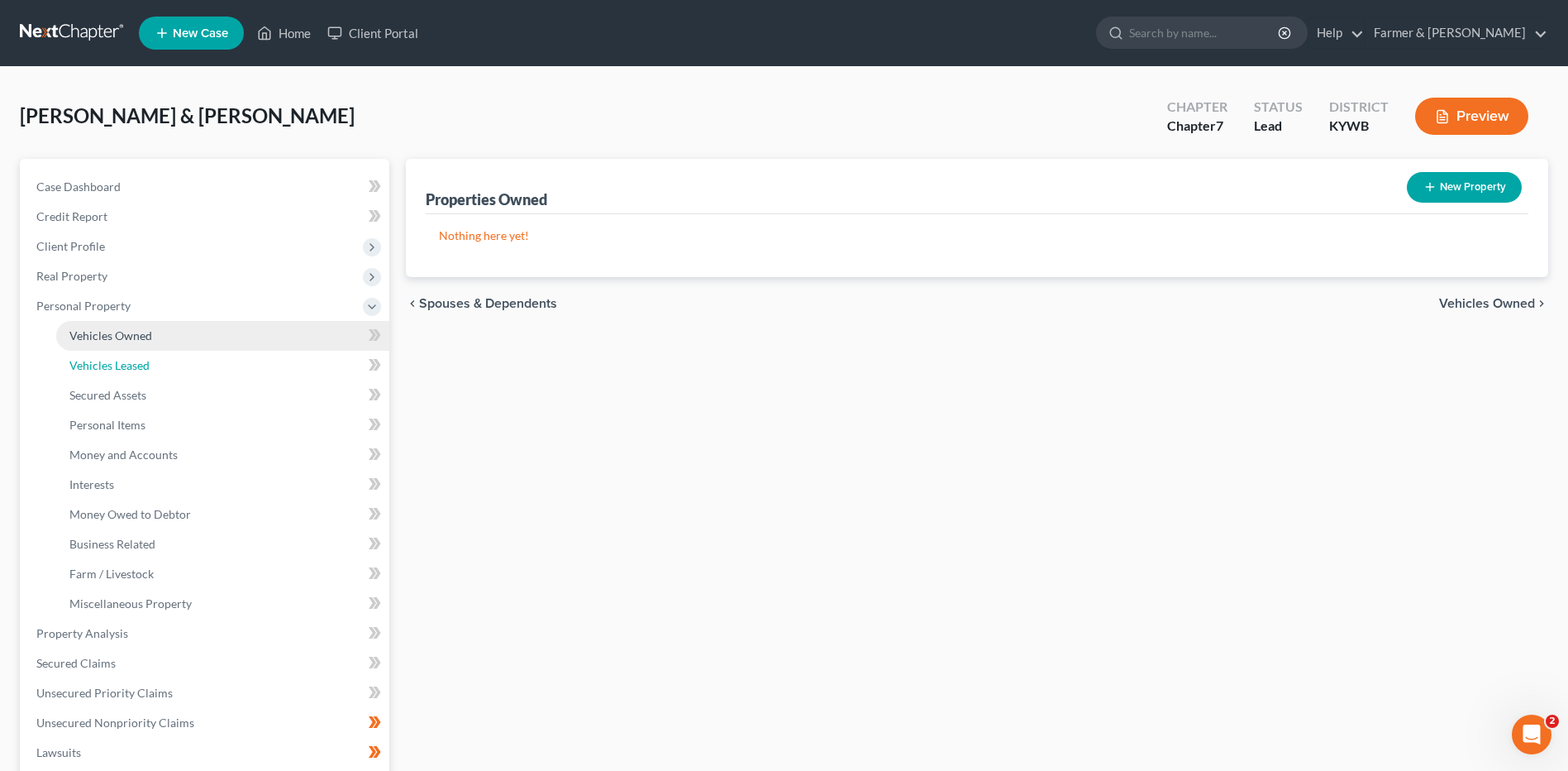
click at [130, 351] on link "Vehicles Leased" at bounding box center [223, 365] width 333 height 30
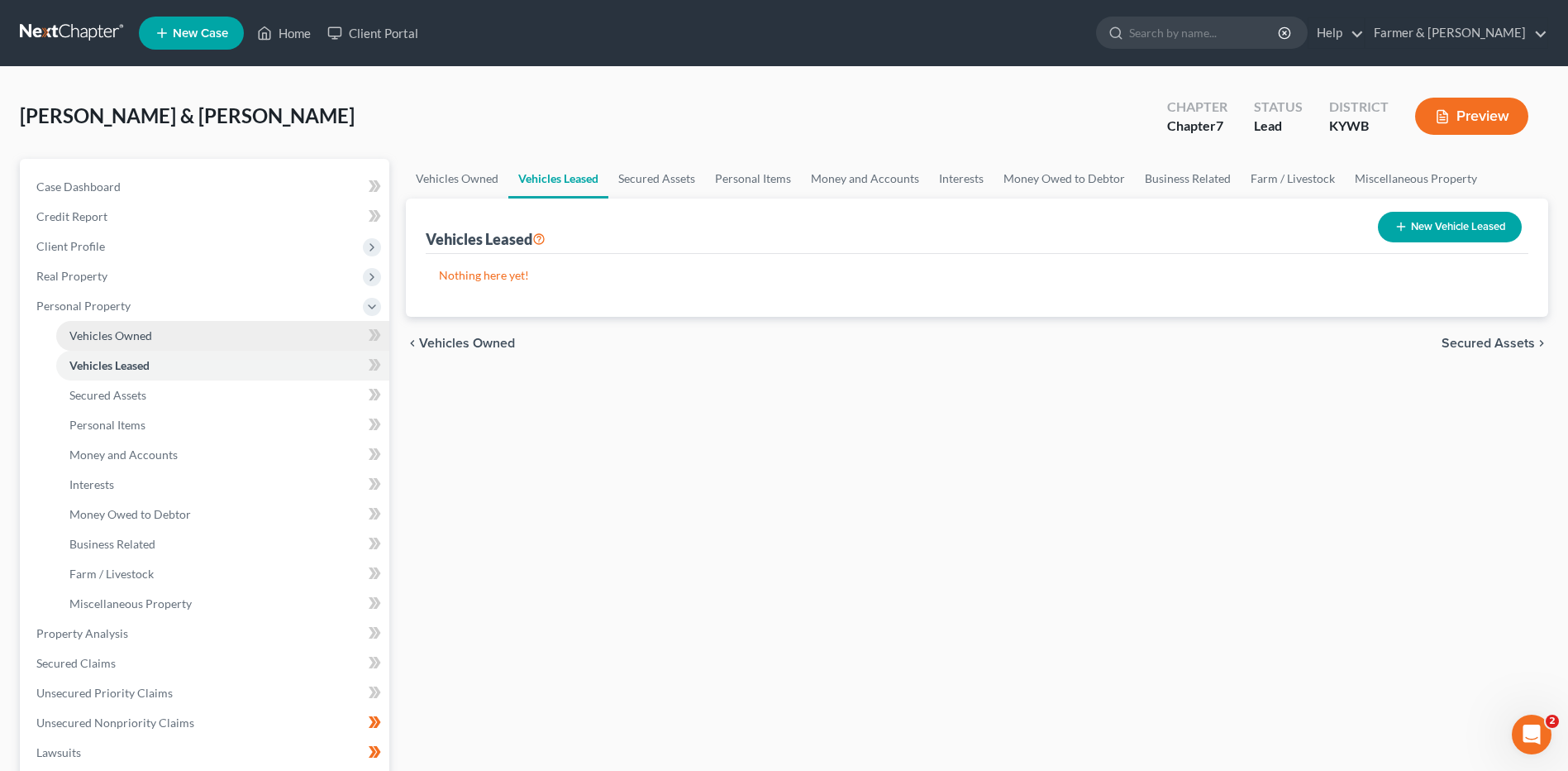
click at [135, 343] on link "Vehicles Owned" at bounding box center [223, 335] width 333 height 30
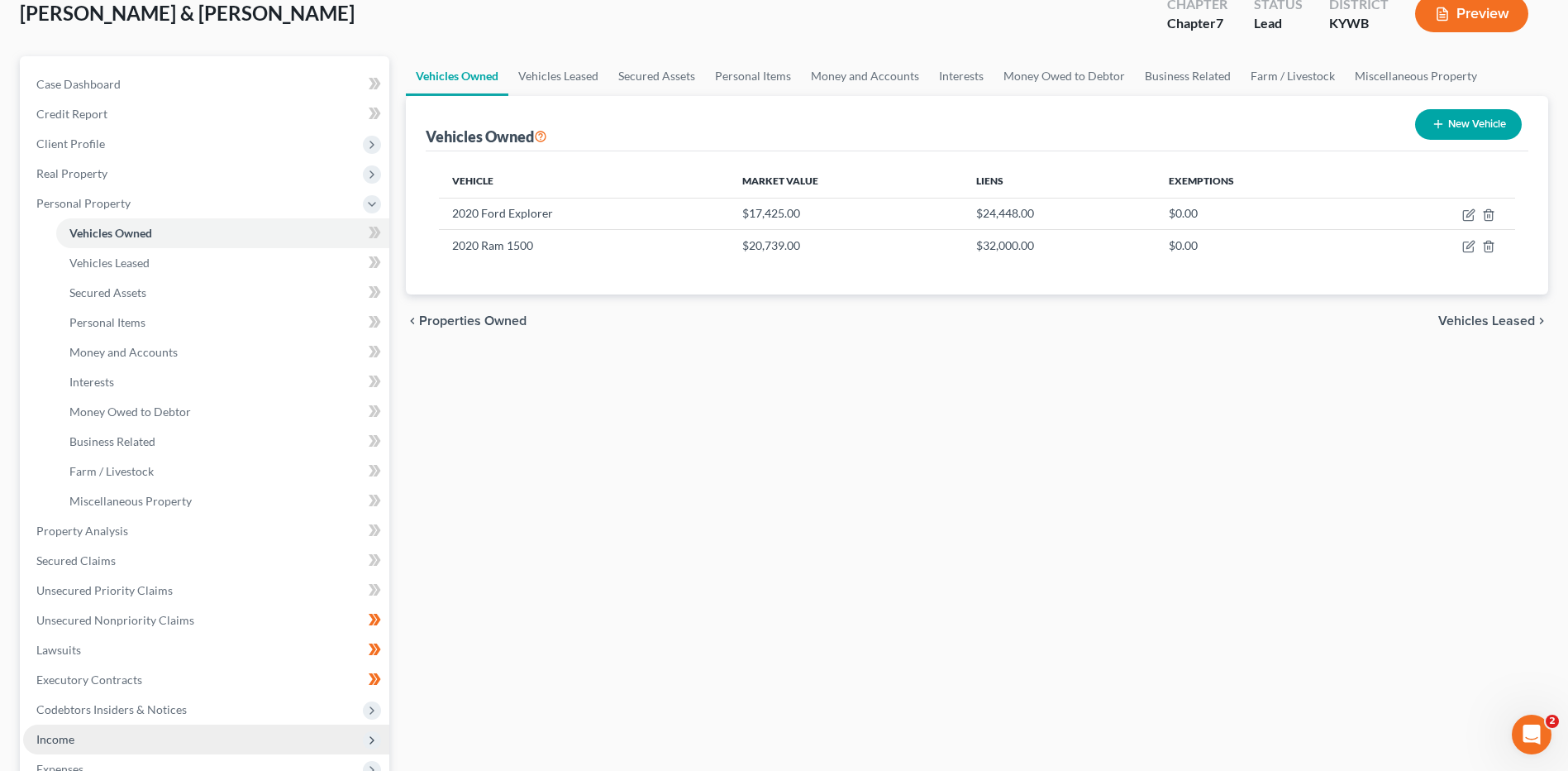
scroll to position [248, 0]
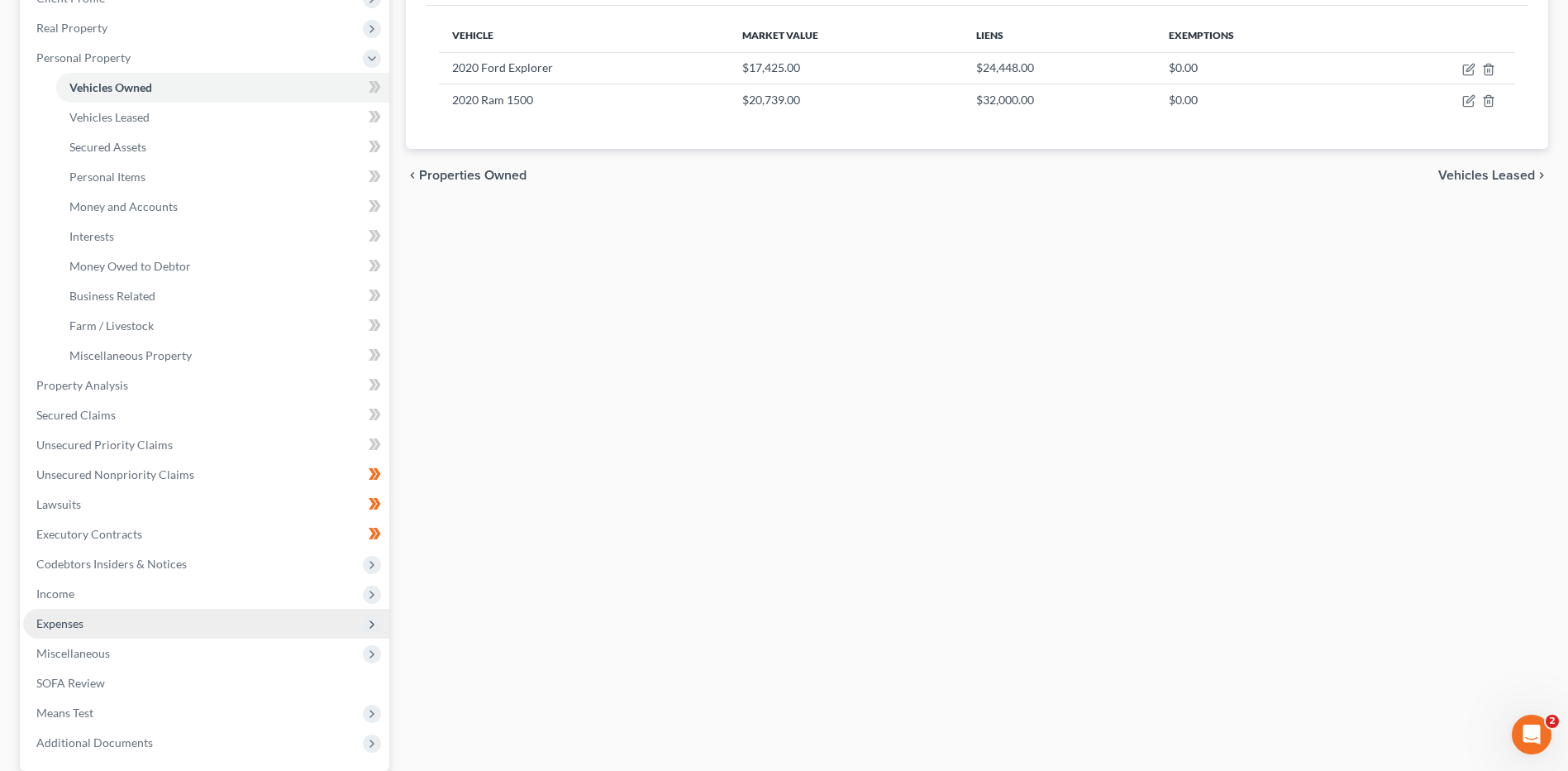
click at [91, 610] on span "Expenses" at bounding box center [207, 623] width 367 height 30
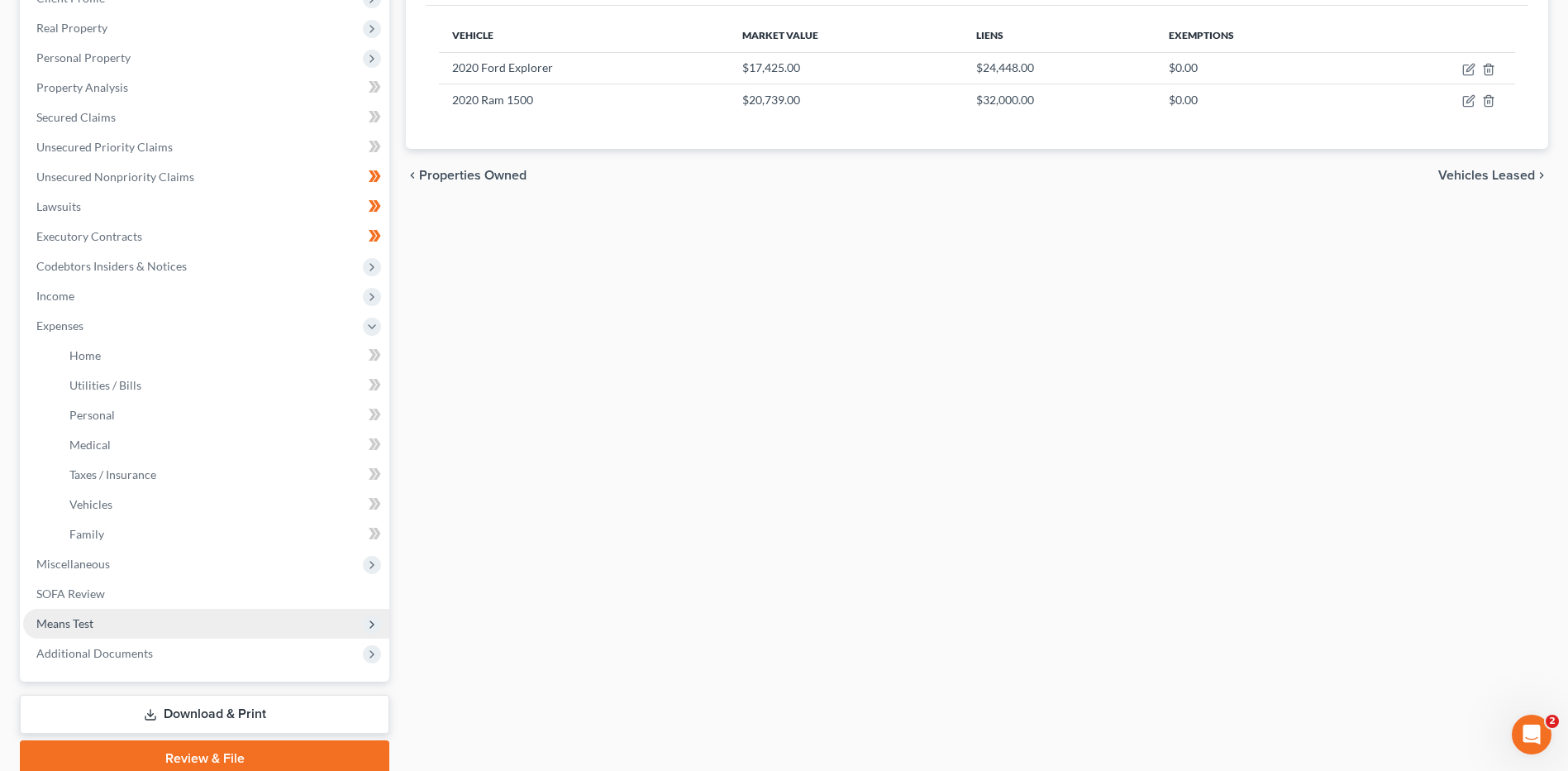
click at [104, 623] on span "Means Test" at bounding box center [207, 623] width 367 height 30
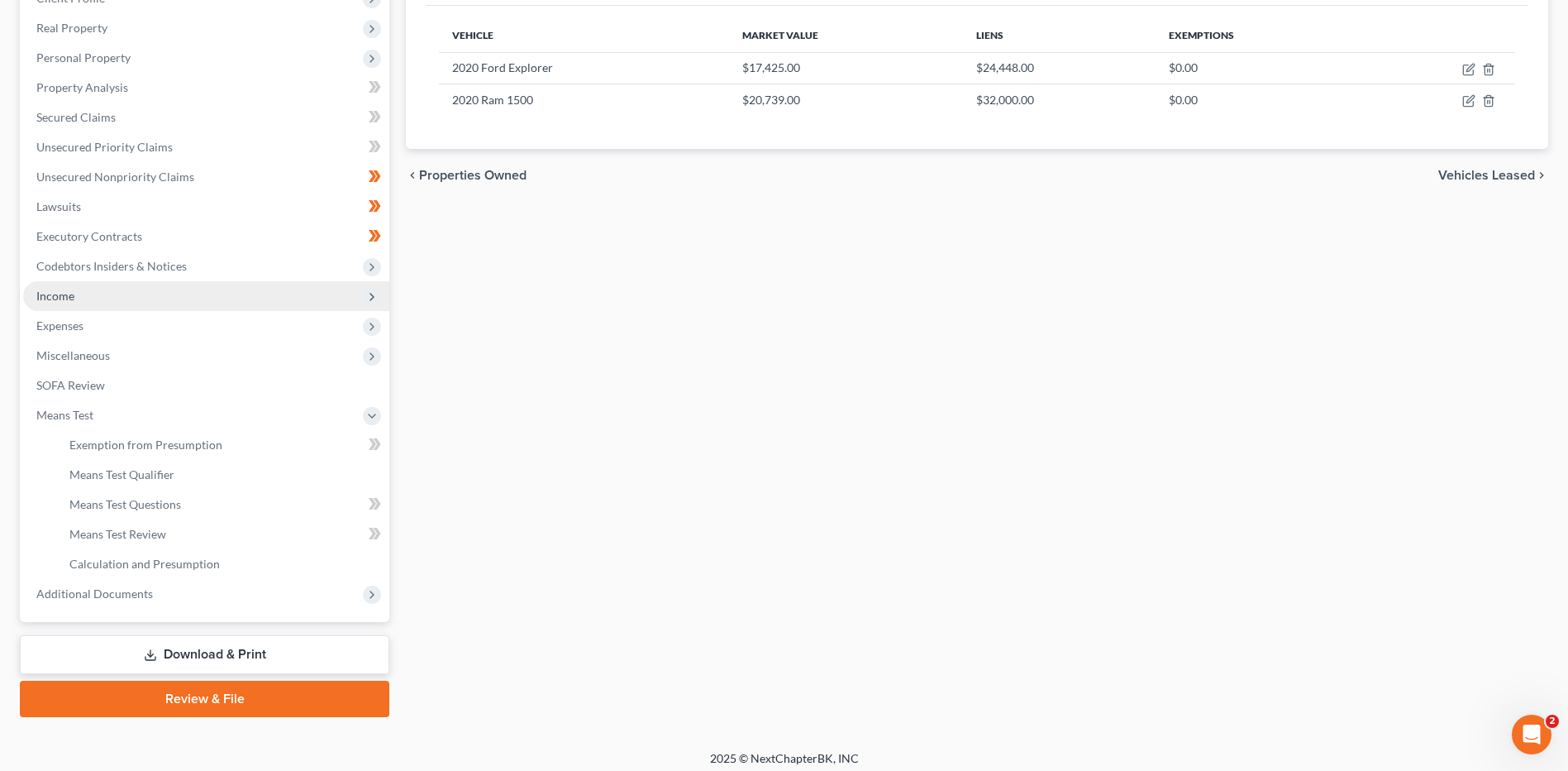
click at [126, 299] on span "Income" at bounding box center [207, 295] width 367 height 30
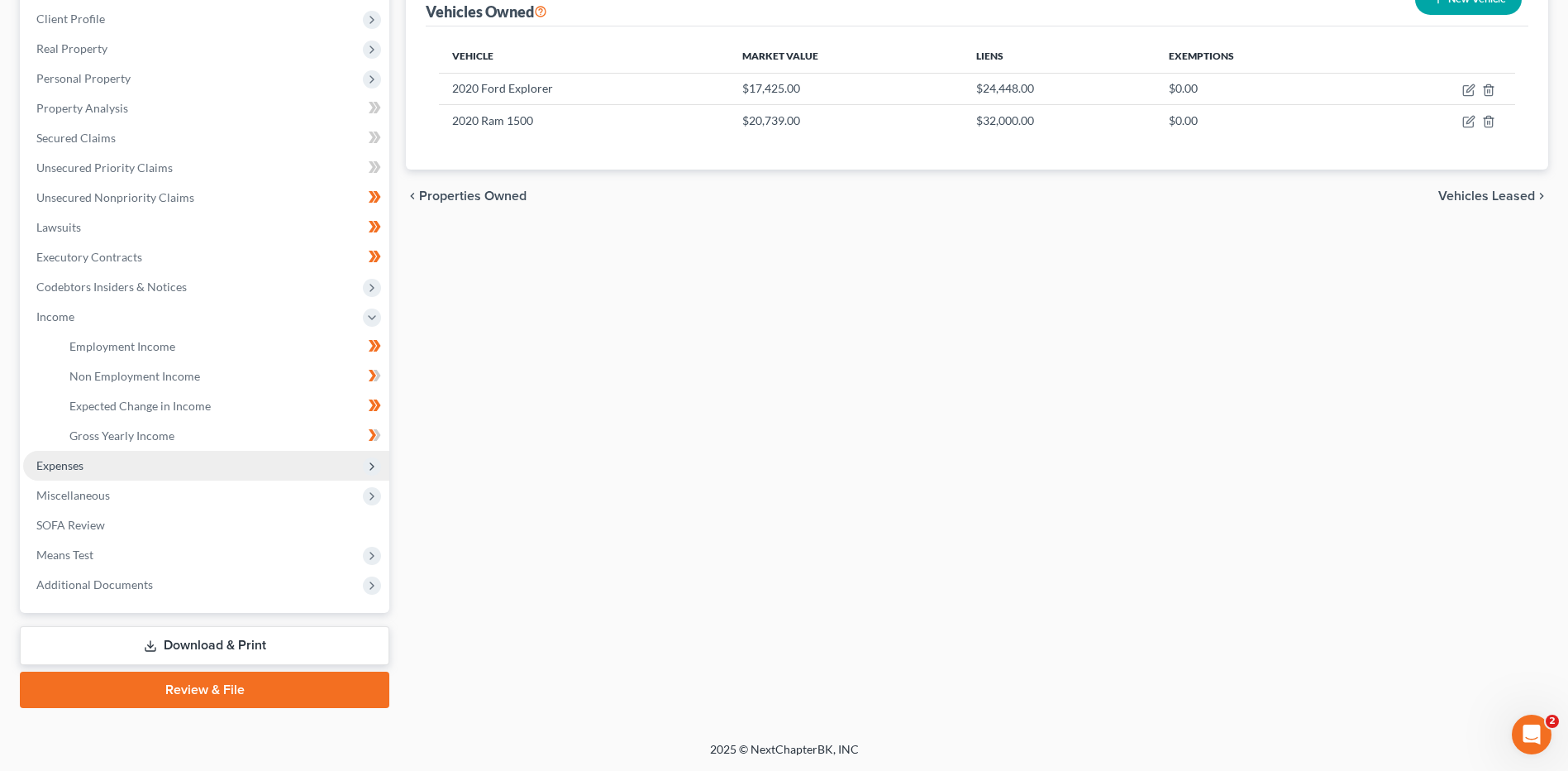
click at [133, 460] on span "Expenses" at bounding box center [207, 465] width 367 height 30
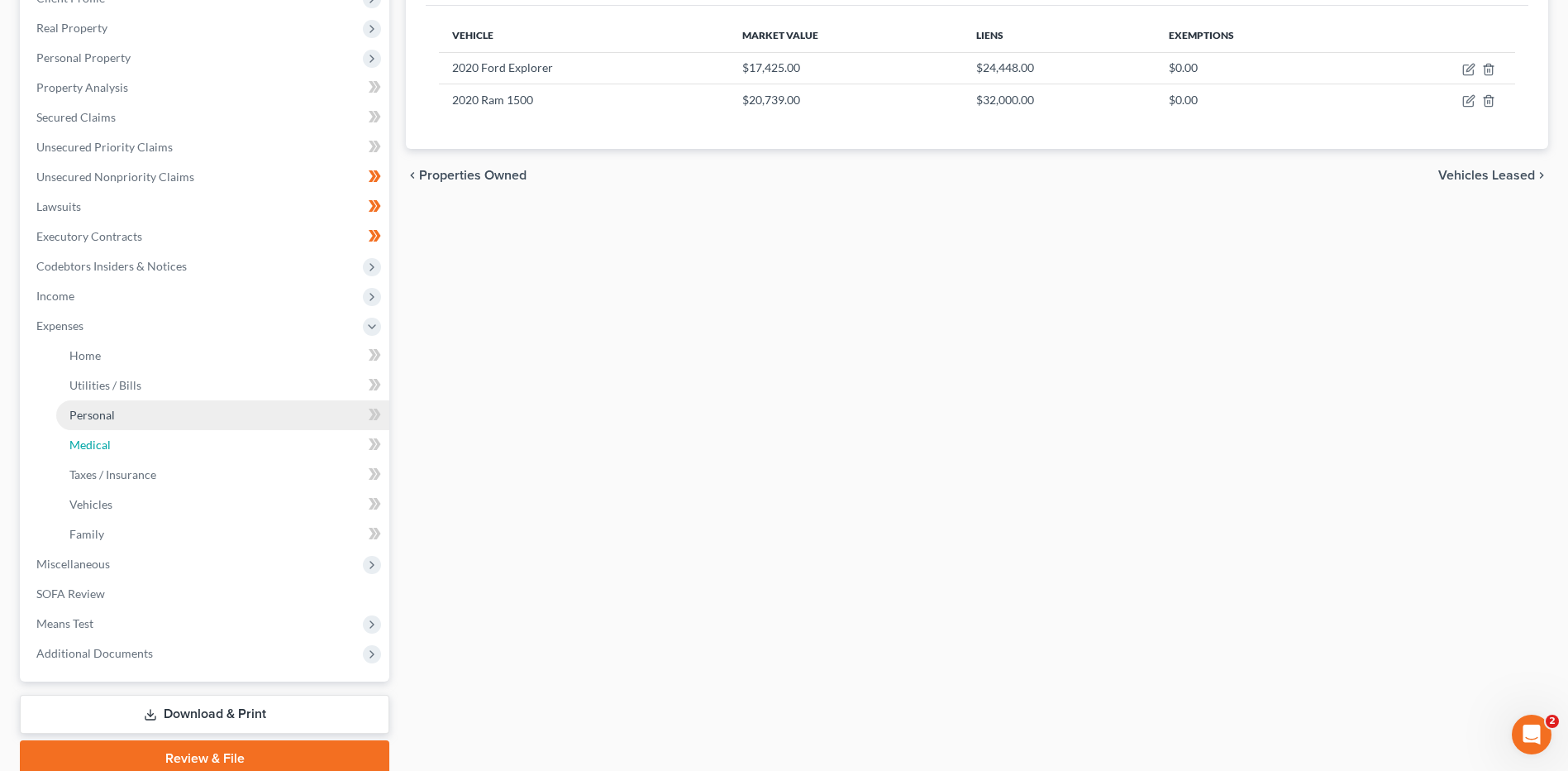
click at [149, 456] on link "Medical" at bounding box center [223, 445] width 333 height 30
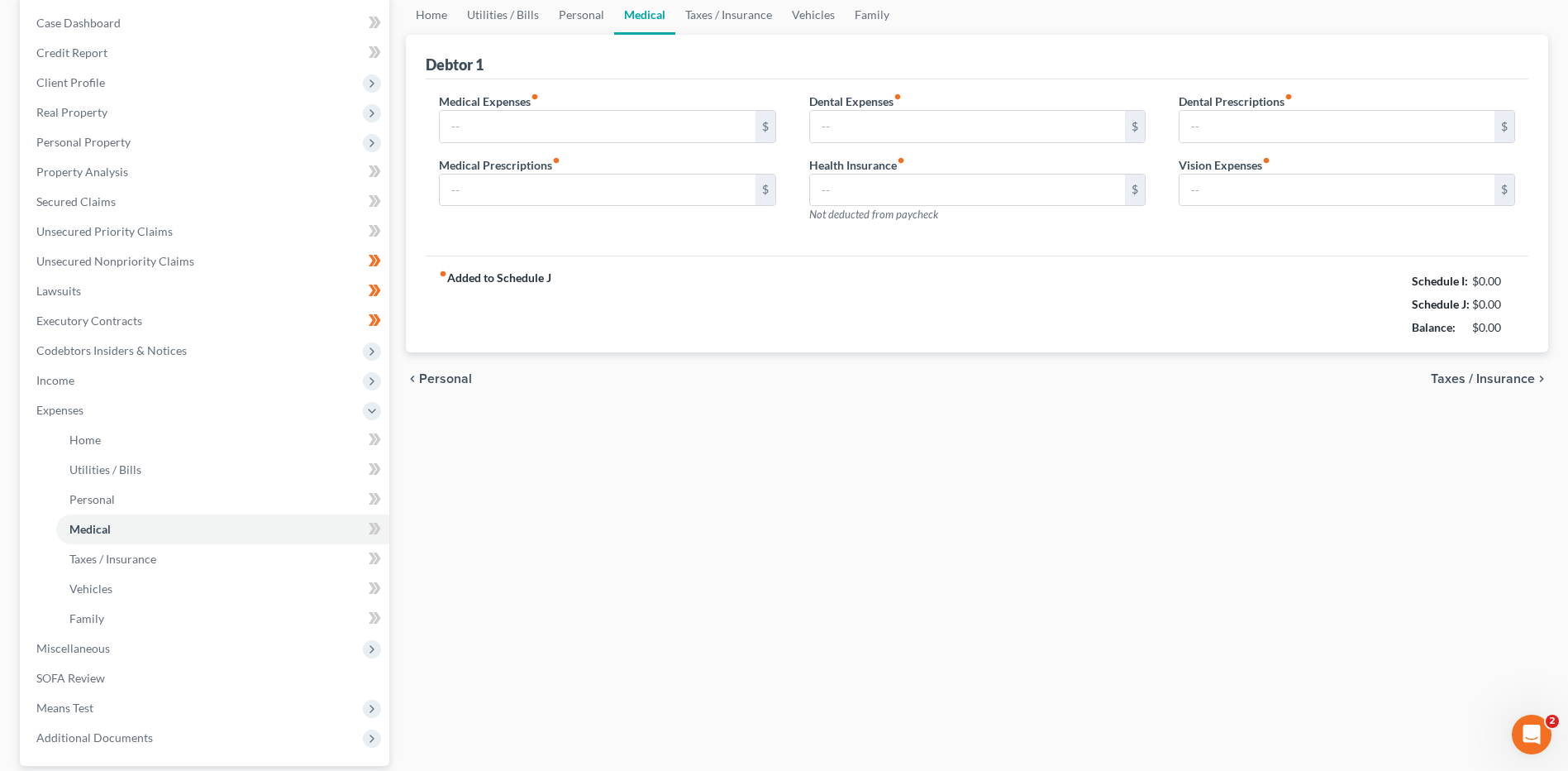
type input "75.00"
type input "0.00"
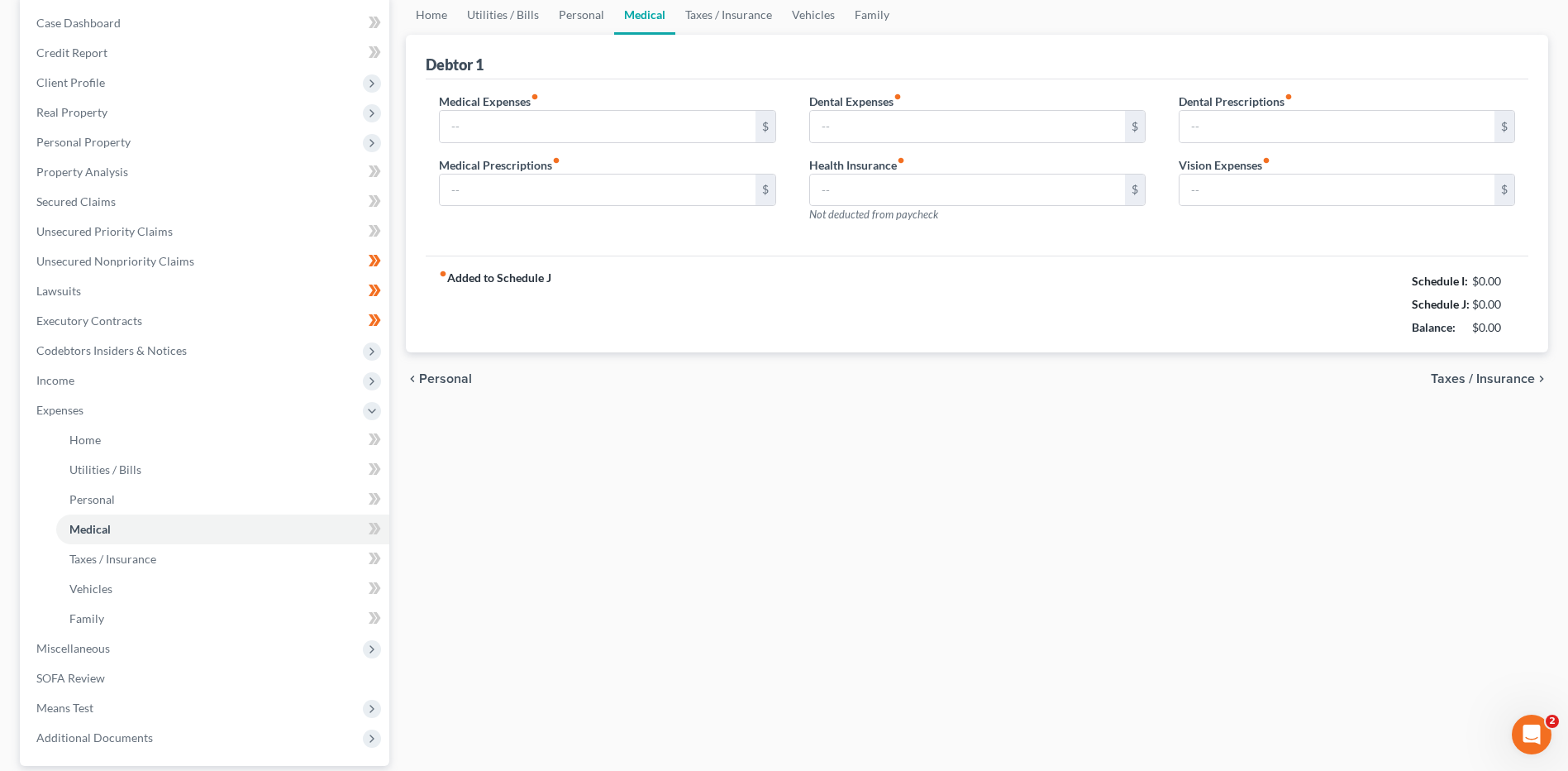
type input "0.00"
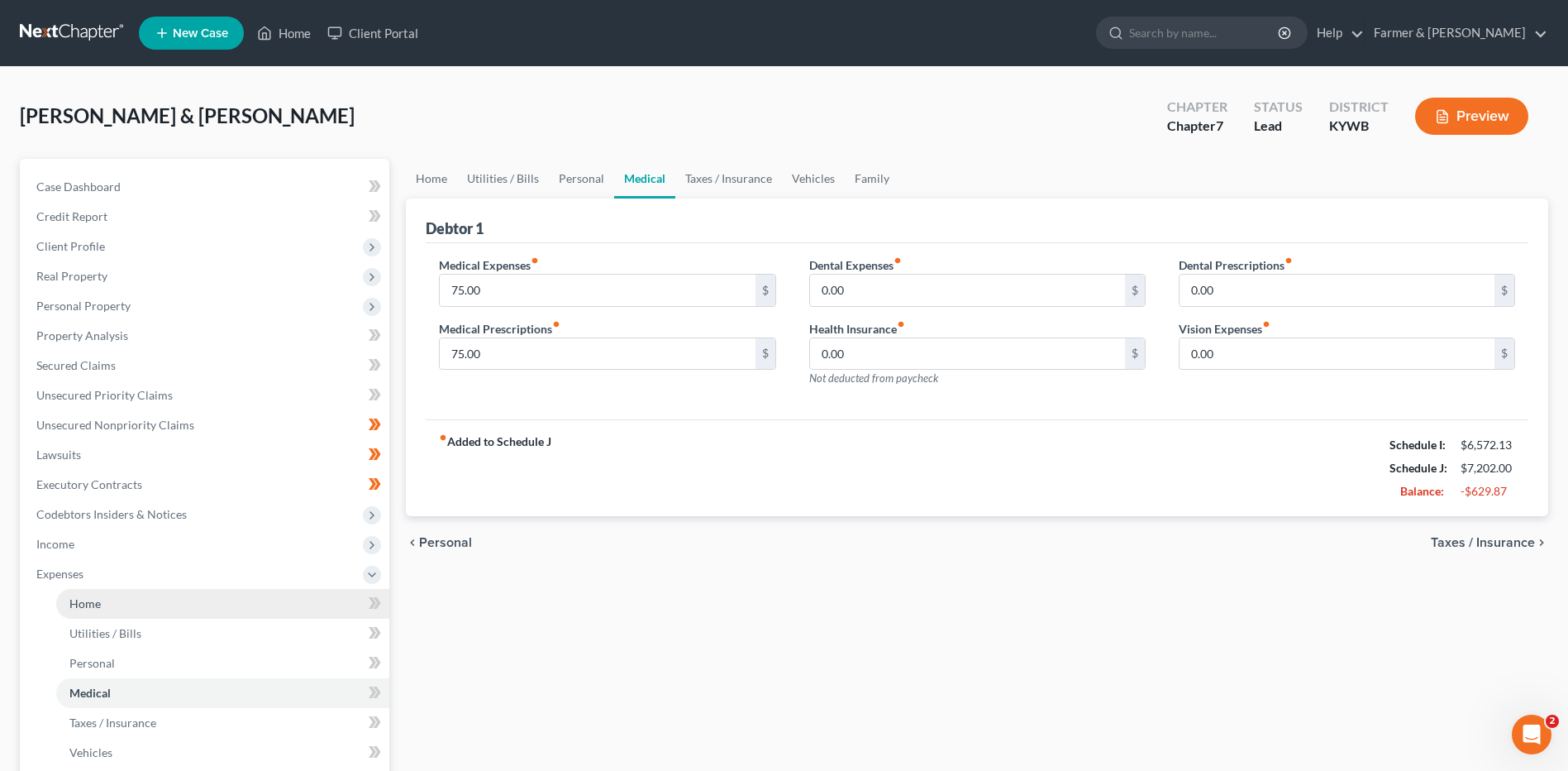
click at [105, 613] on link "Home" at bounding box center [223, 603] width 333 height 30
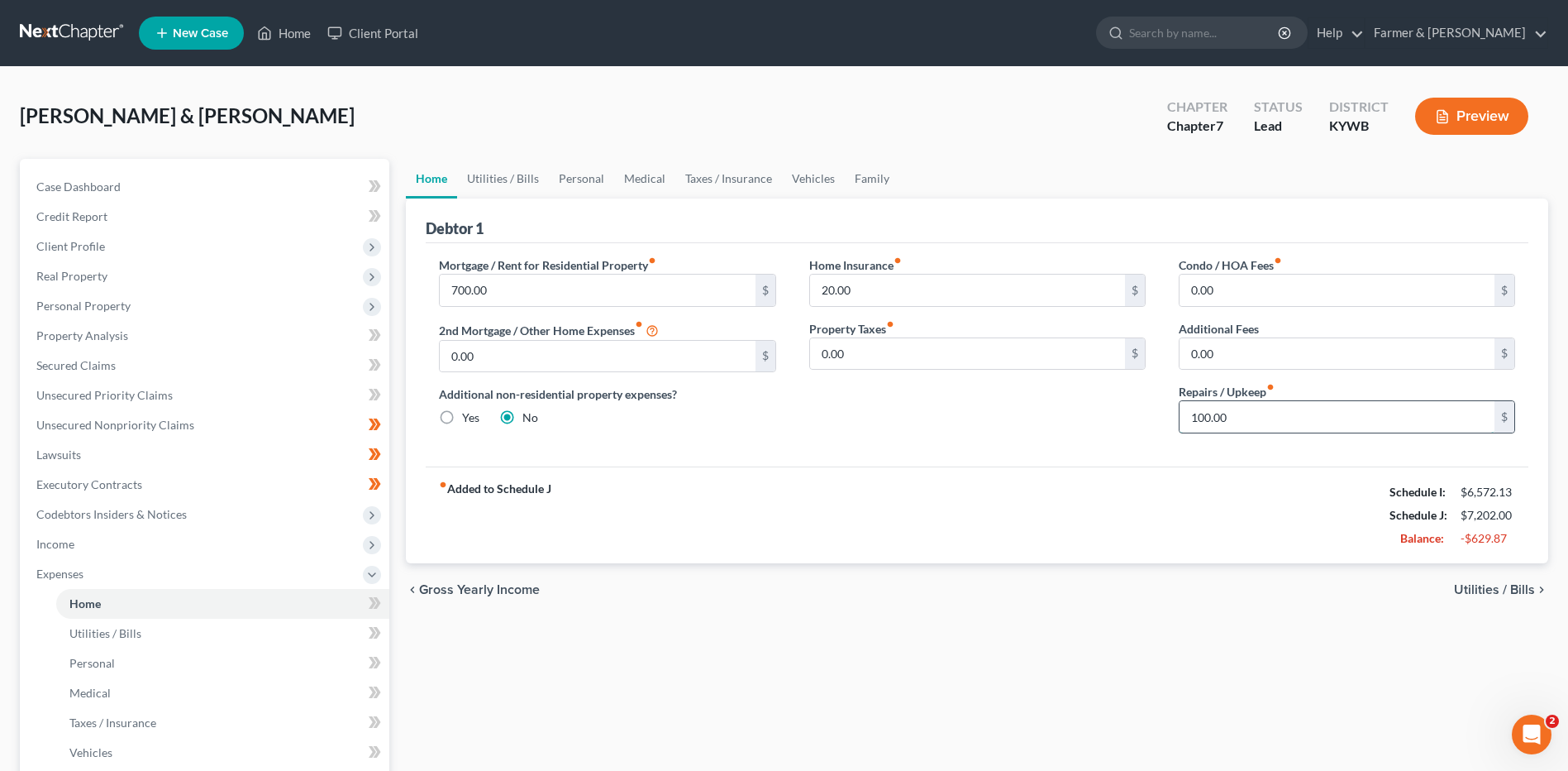
click at [1242, 414] on input "100.00" at bounding box center [1336, 416] width 315 height 31
type input "50.00"
click at [167, 627] on link "Utilities / Bills" at bounding box center [223, 633] width 333 height 30
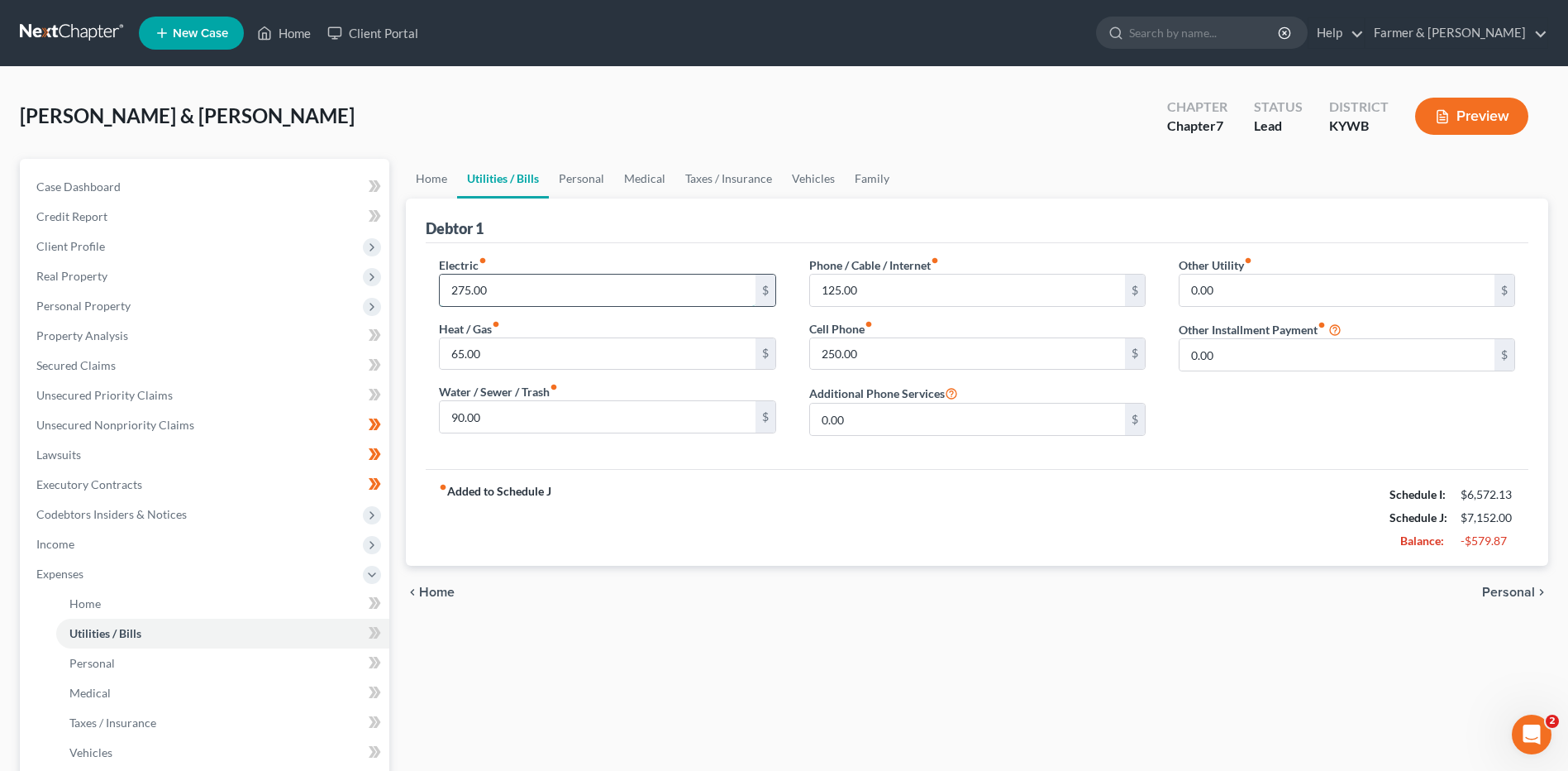
click at [618, 289] on input "275.00" at bounding box center [597, 290] width 315 height 31
type input "210.00"
click at [946, 301] on input "125.00" at bounding box center [967, 290] width 315 height 31
type input "100.00"
drag, startPoint x: 126, startPoint y: 668, endPoint x: 389, endPoint y: 488, distance: 318.7
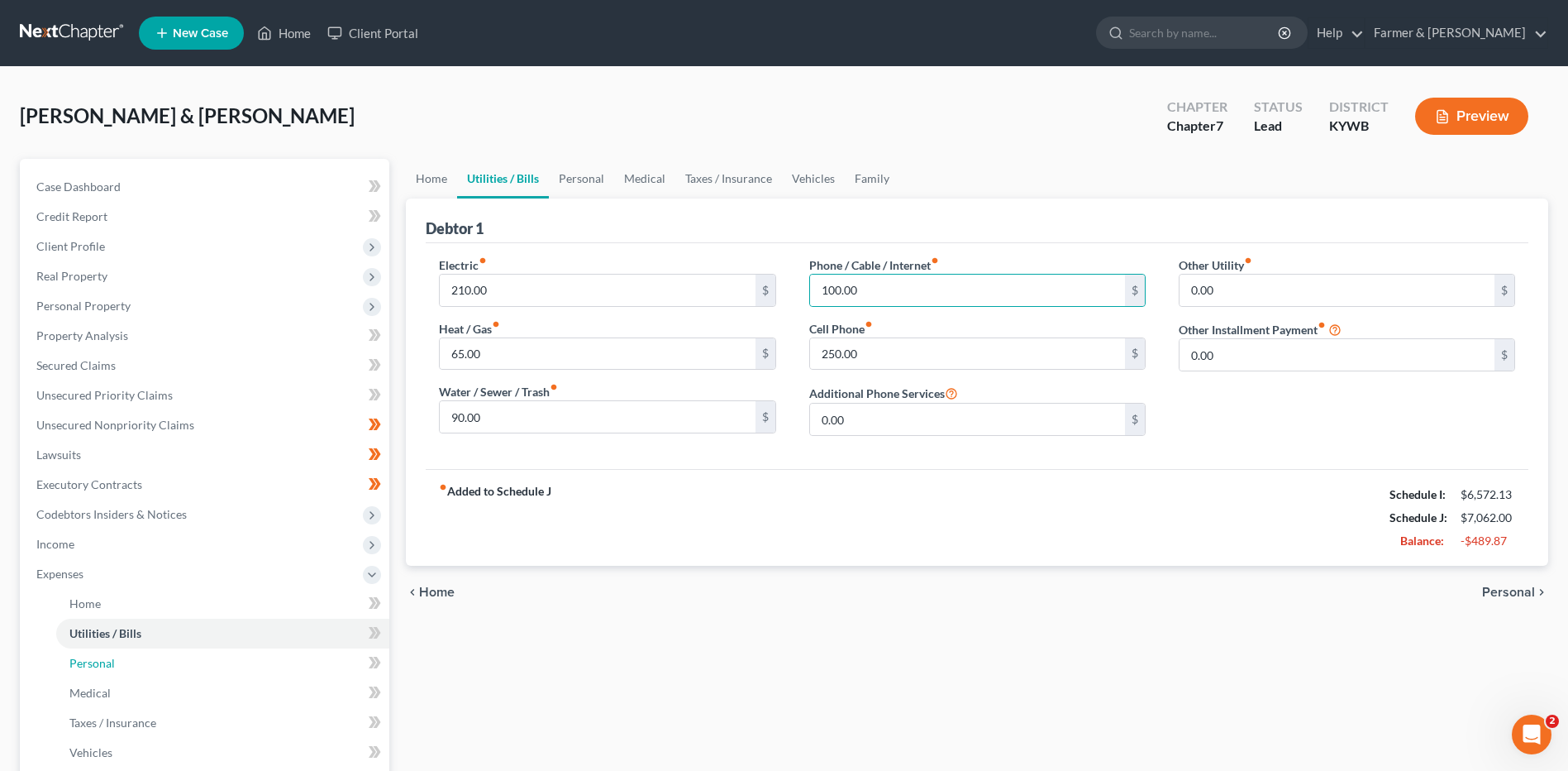
click at [126, 668] on link "Personal" at bounding box center [223, 663] width 333 height 30
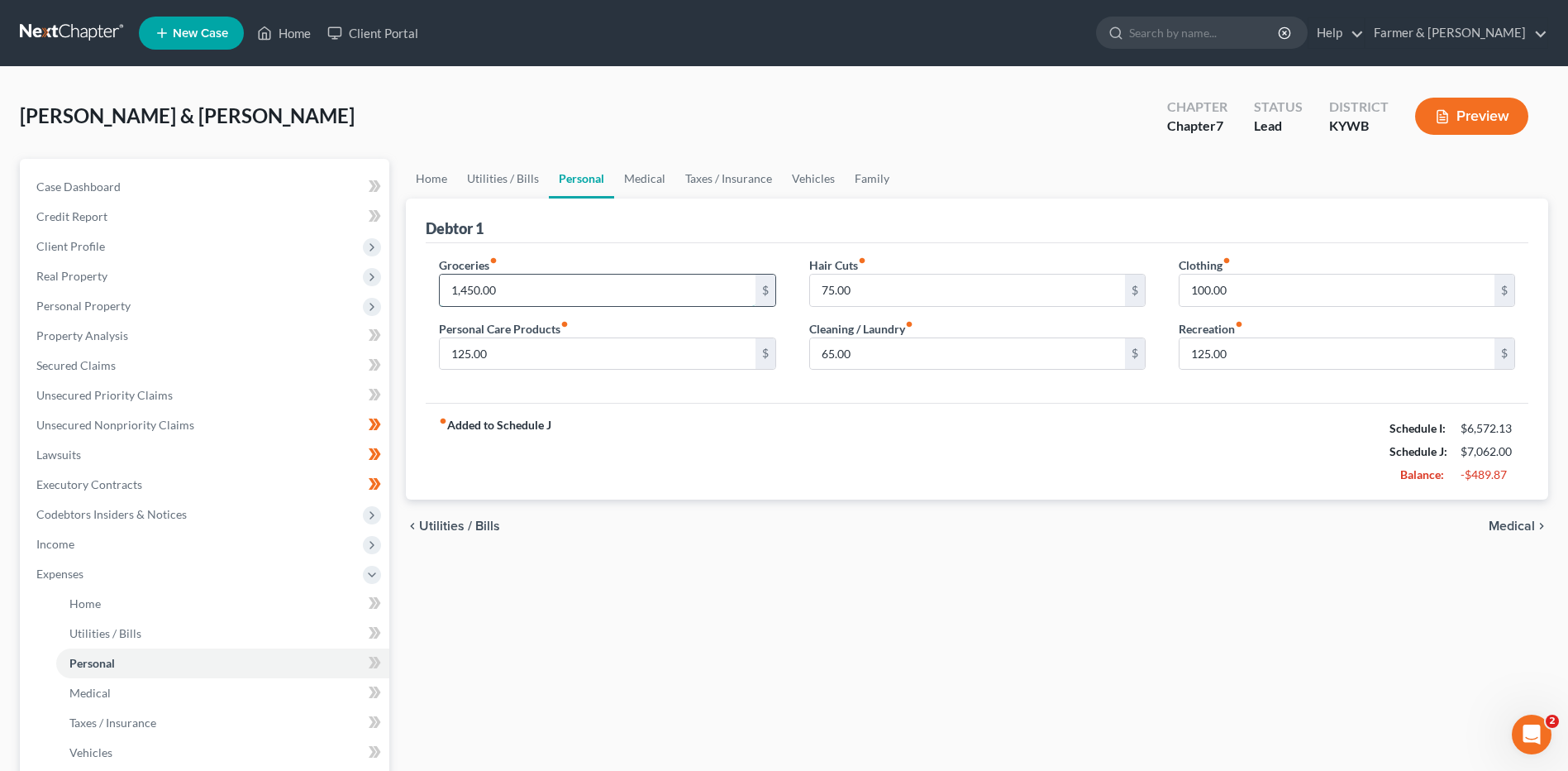
click at [539, 293] on input "1,450.00" at bounding box center [597, 290] width 315 height 31
type input "1,250.00"
type input "85.00"
type input "55.00"
type input "45.00"
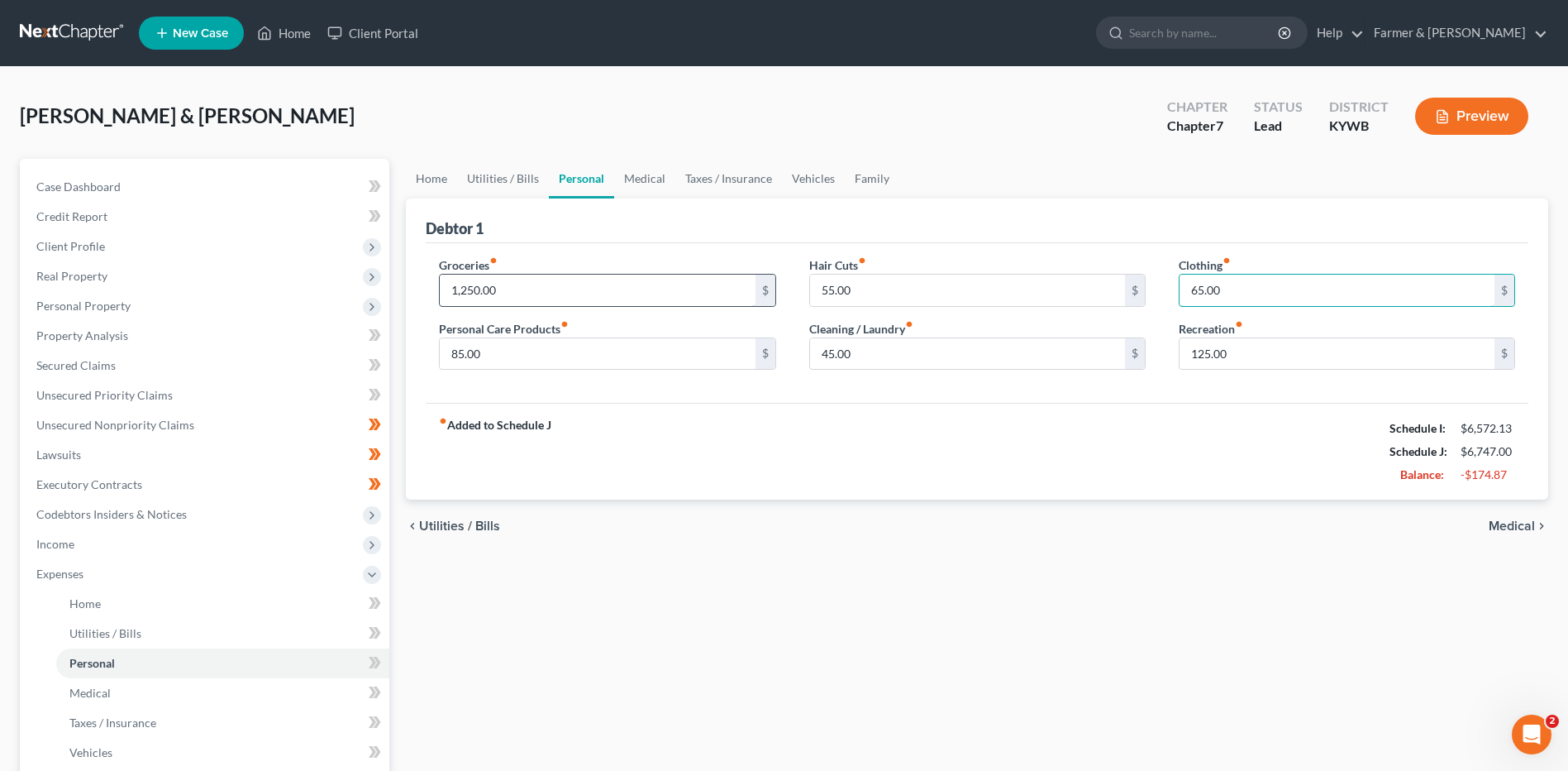
type input "65.00"
type input "85.00"
click at [487, 338] on input "85.00" at bounding box center [597, 353] width 315 height 31
type input "75.00"
type input "50.00"
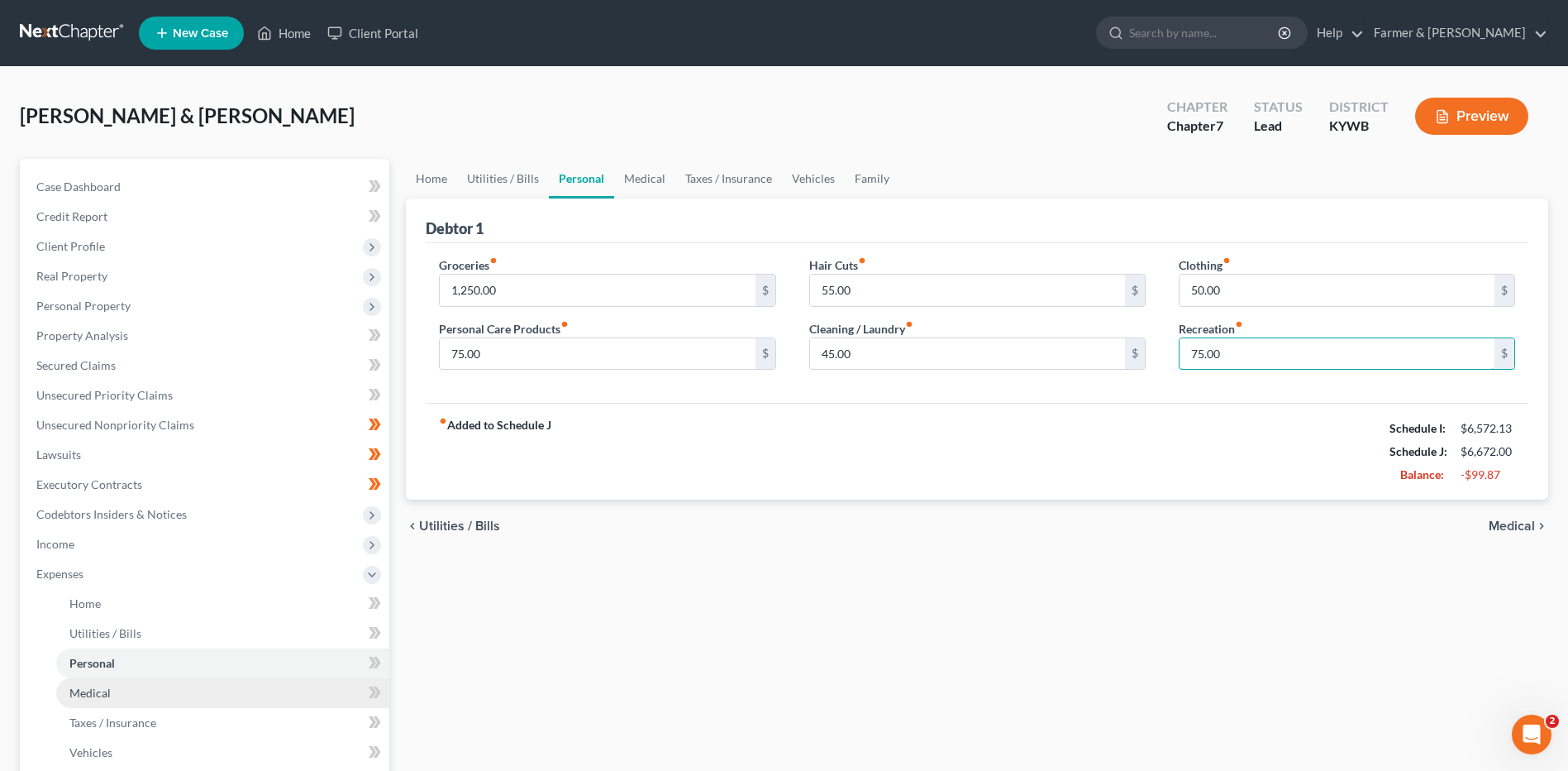
type input "75.00"
click at [172, 697] on link "Medical" at bounding box center [223, 692] width 333 height 30
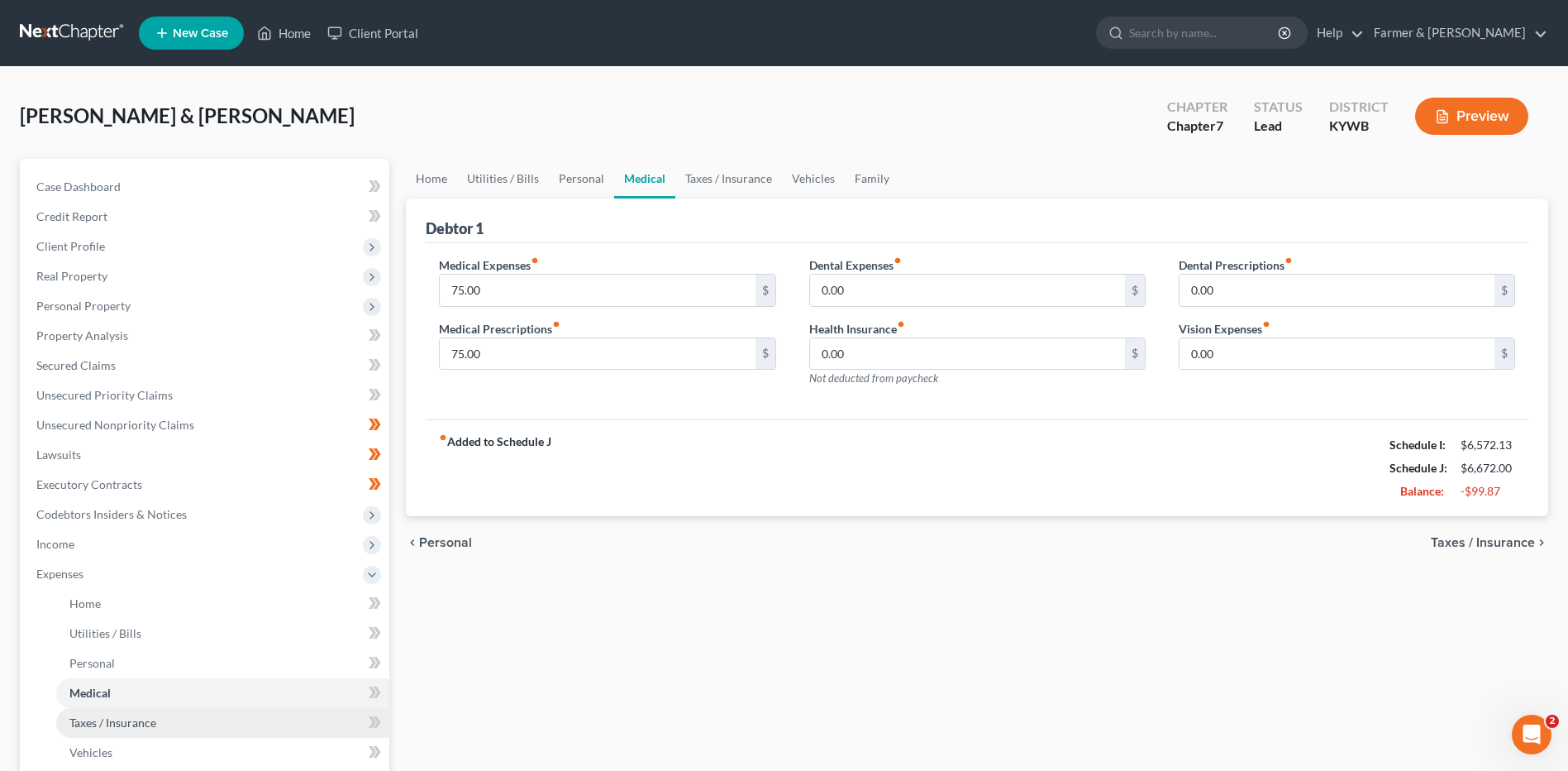
click at [166, 713] on link "Taxes / Insurance" at bounding box center [223, 722] width 333 height 30
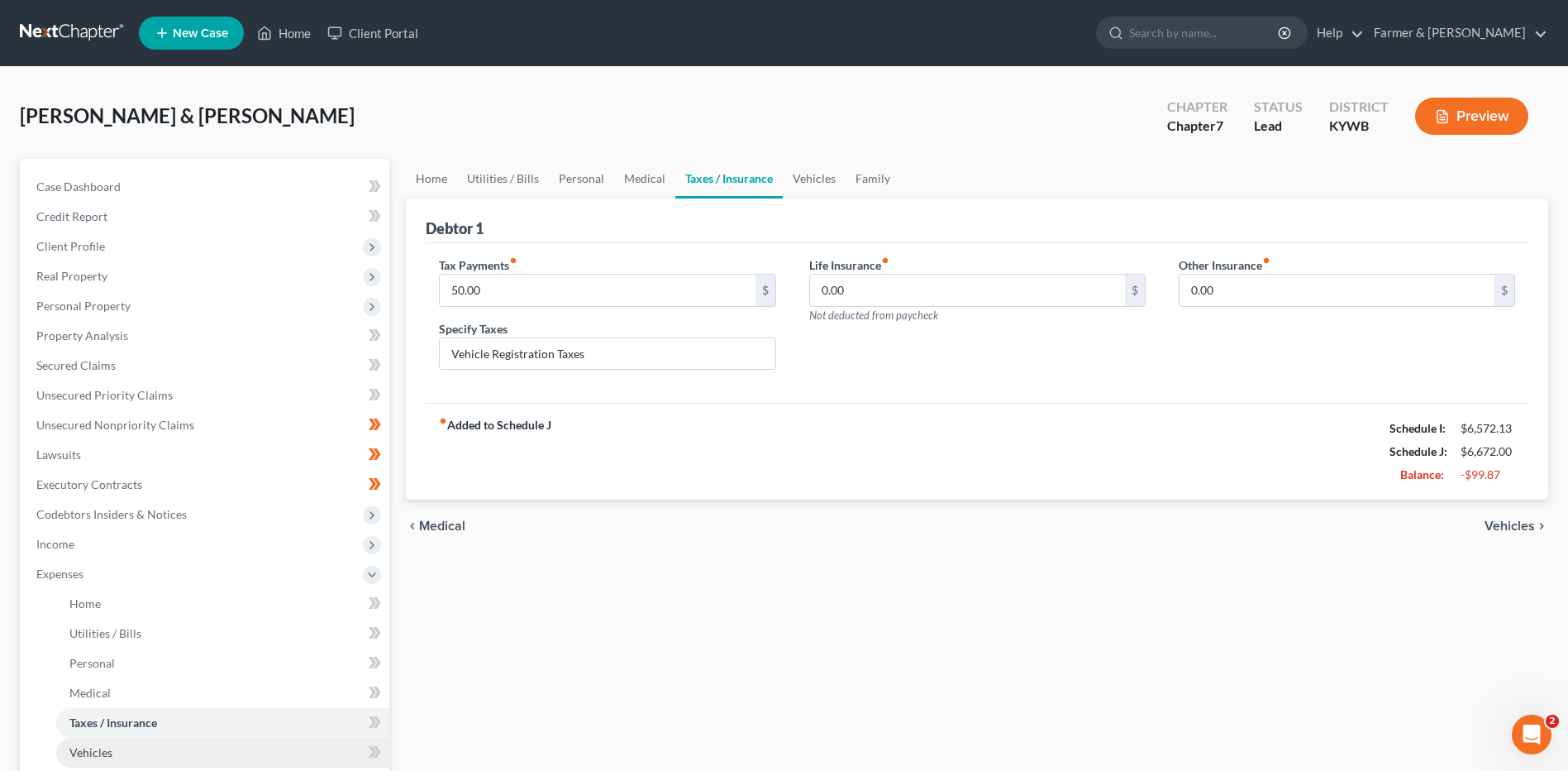
click at [148, 749] on link "Vehicles" at bounding box center [223, 752] width 333 height 30
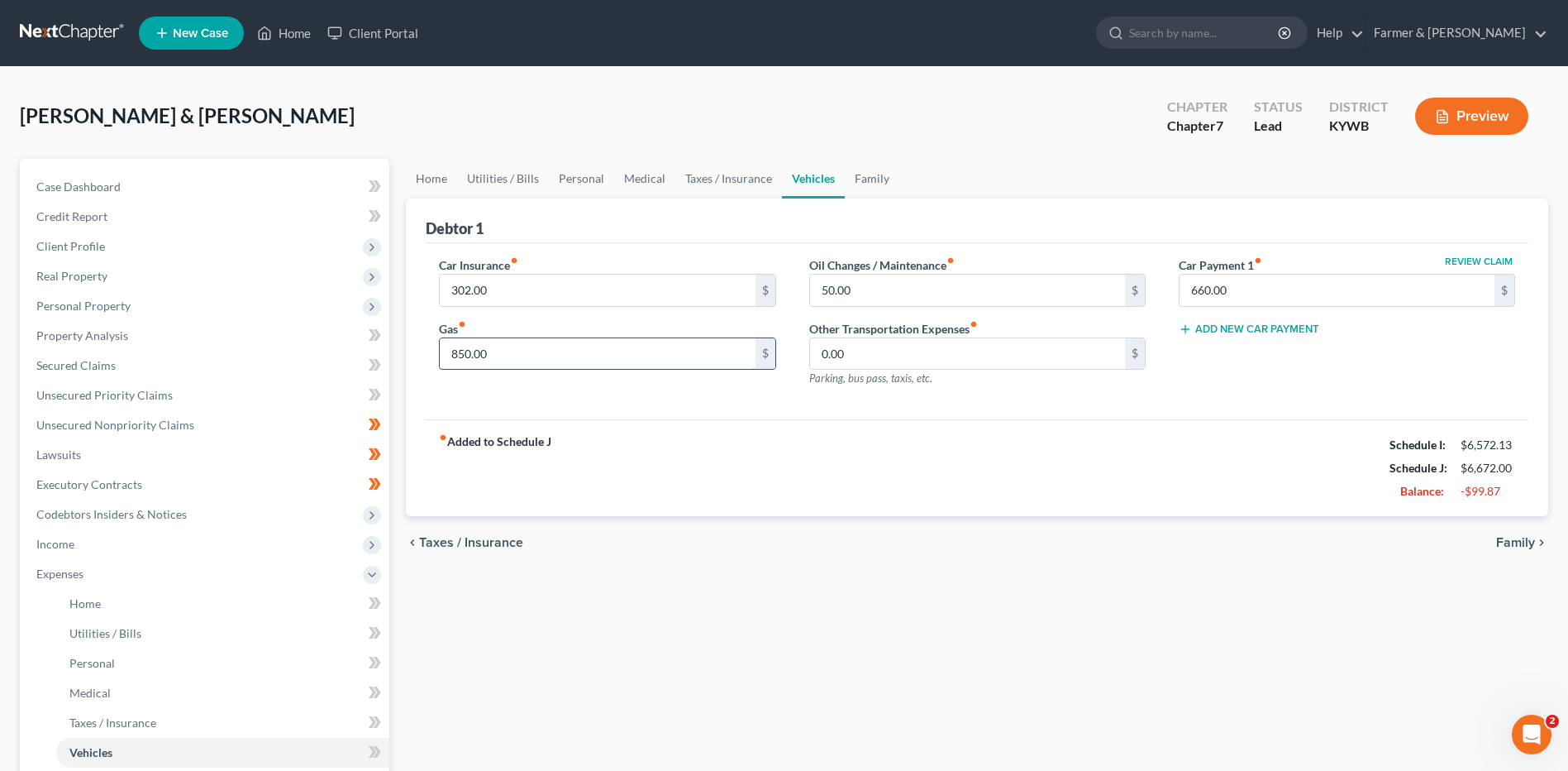
click at [534, 360] on input "850.00" at bounding box center [597, 353] width 315 height 31
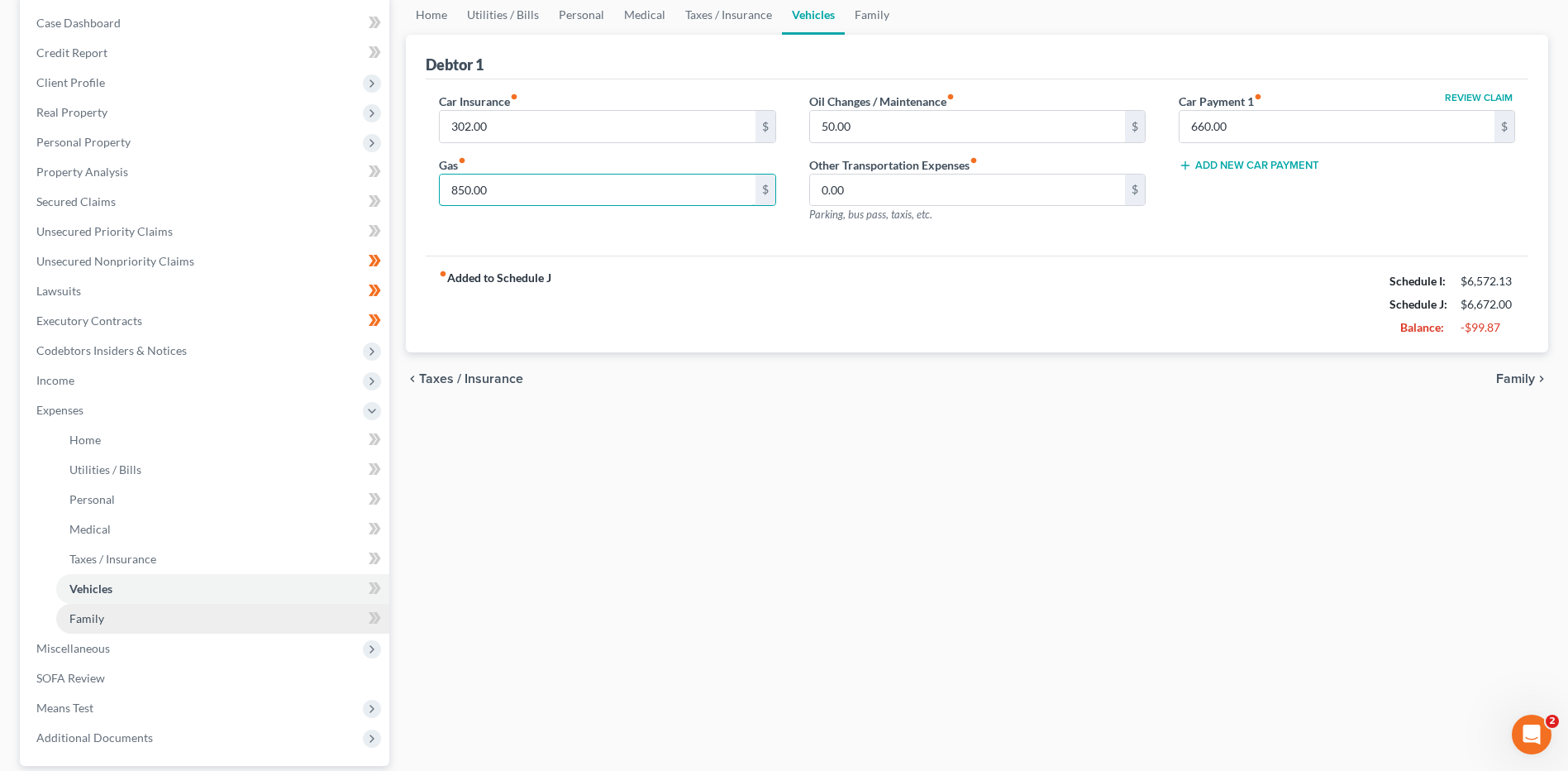
scroll to position [165, 0]
click at [117, 618] on link "Family" at bounding box center [223, 616] width 333 height 30
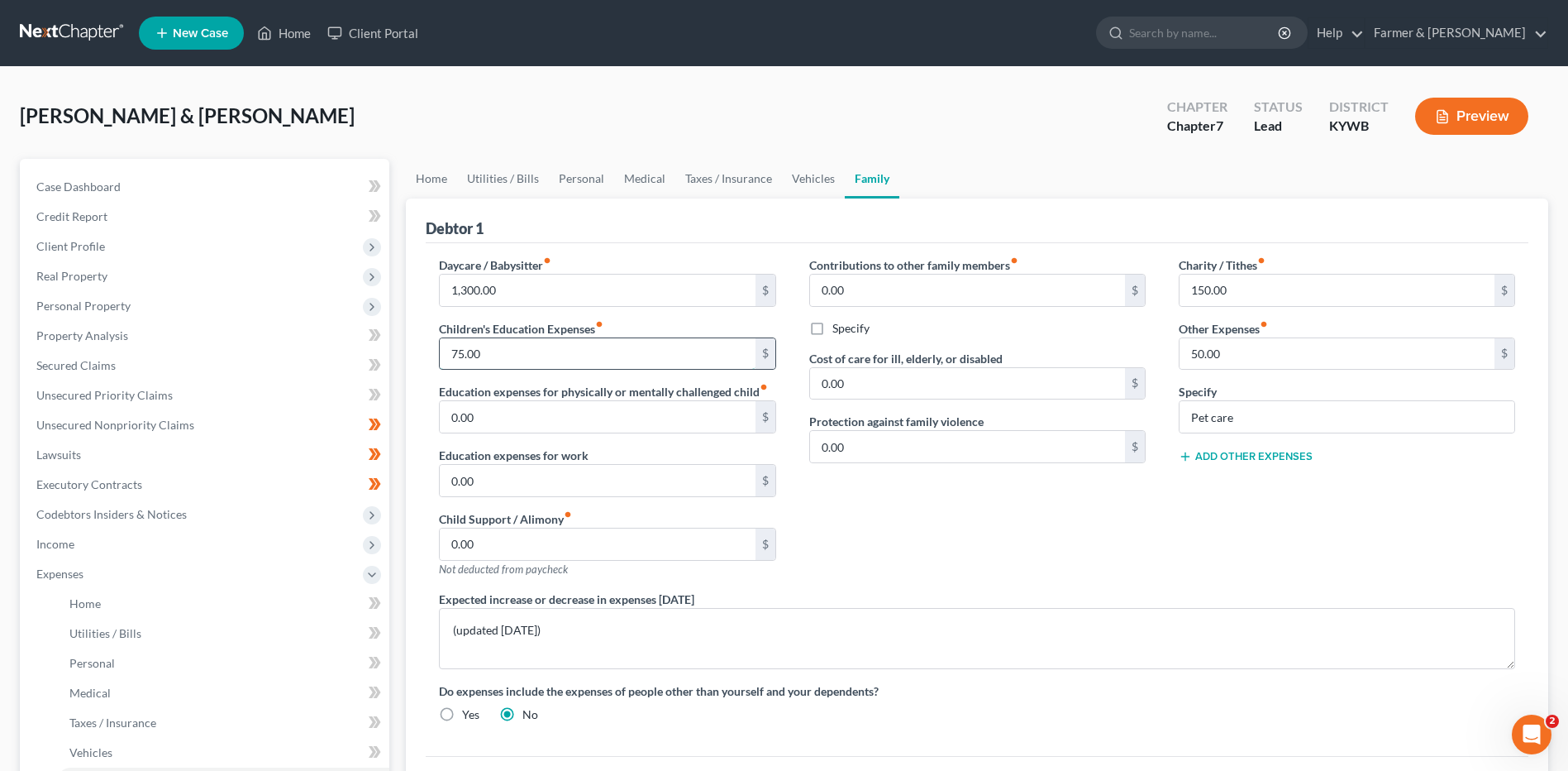
click at [528, 351] on input "75.00" at bounding box center [597, 353] width 315 height 31
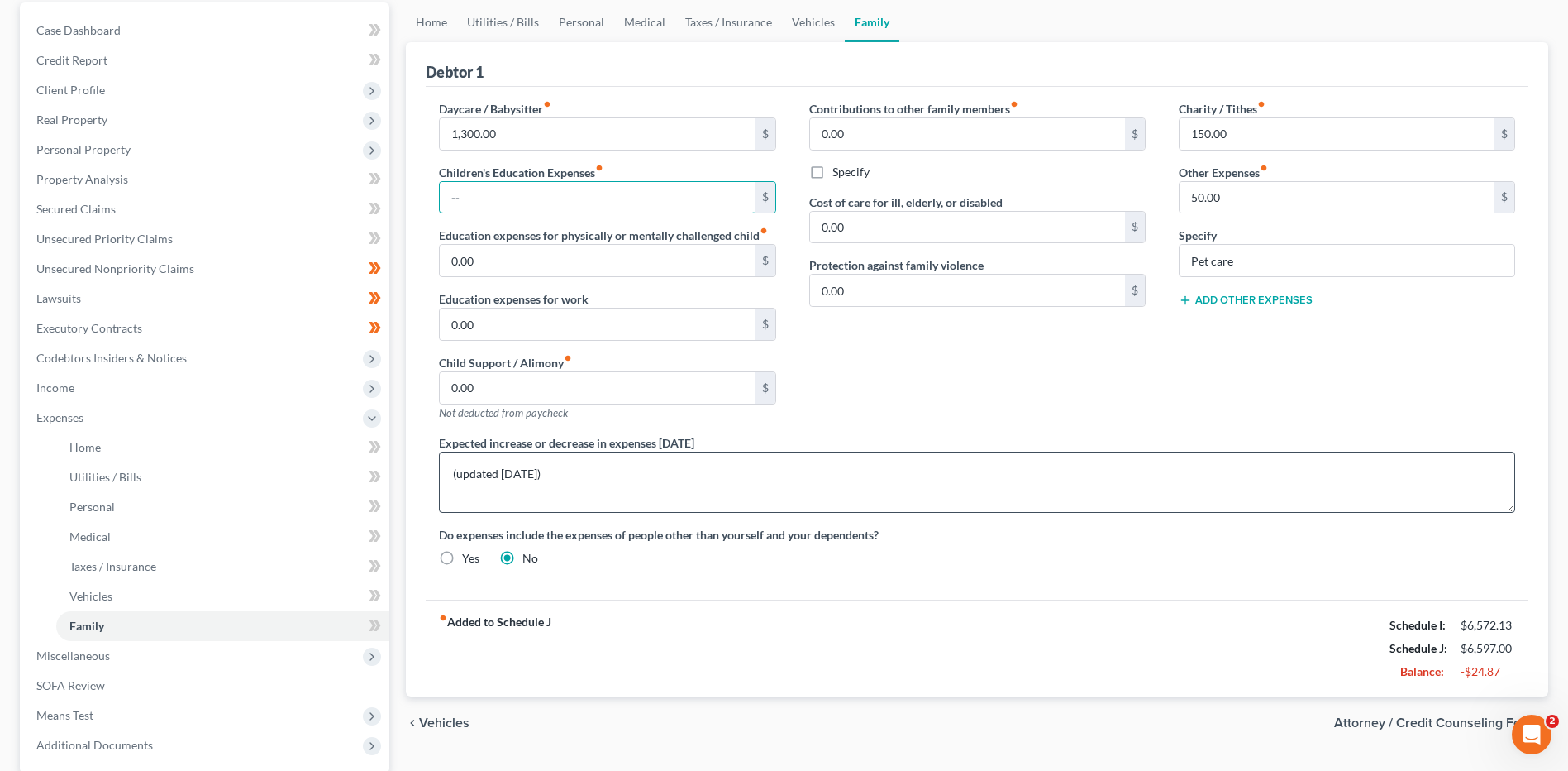
scroll to position [151, 0]
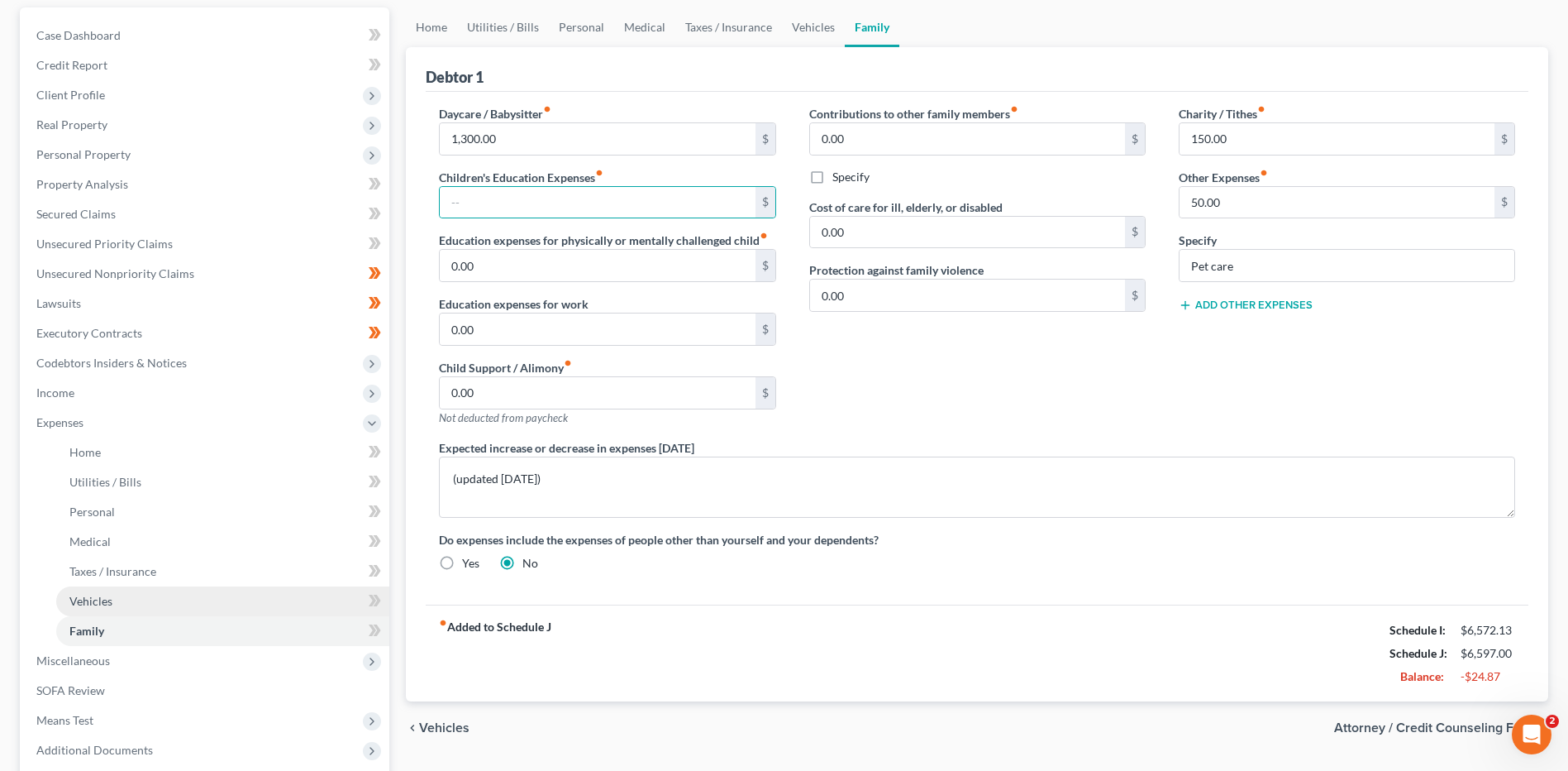
click at [136, 598] on link "Vehicles" at bounding box center [223, 601] width 333 height 30
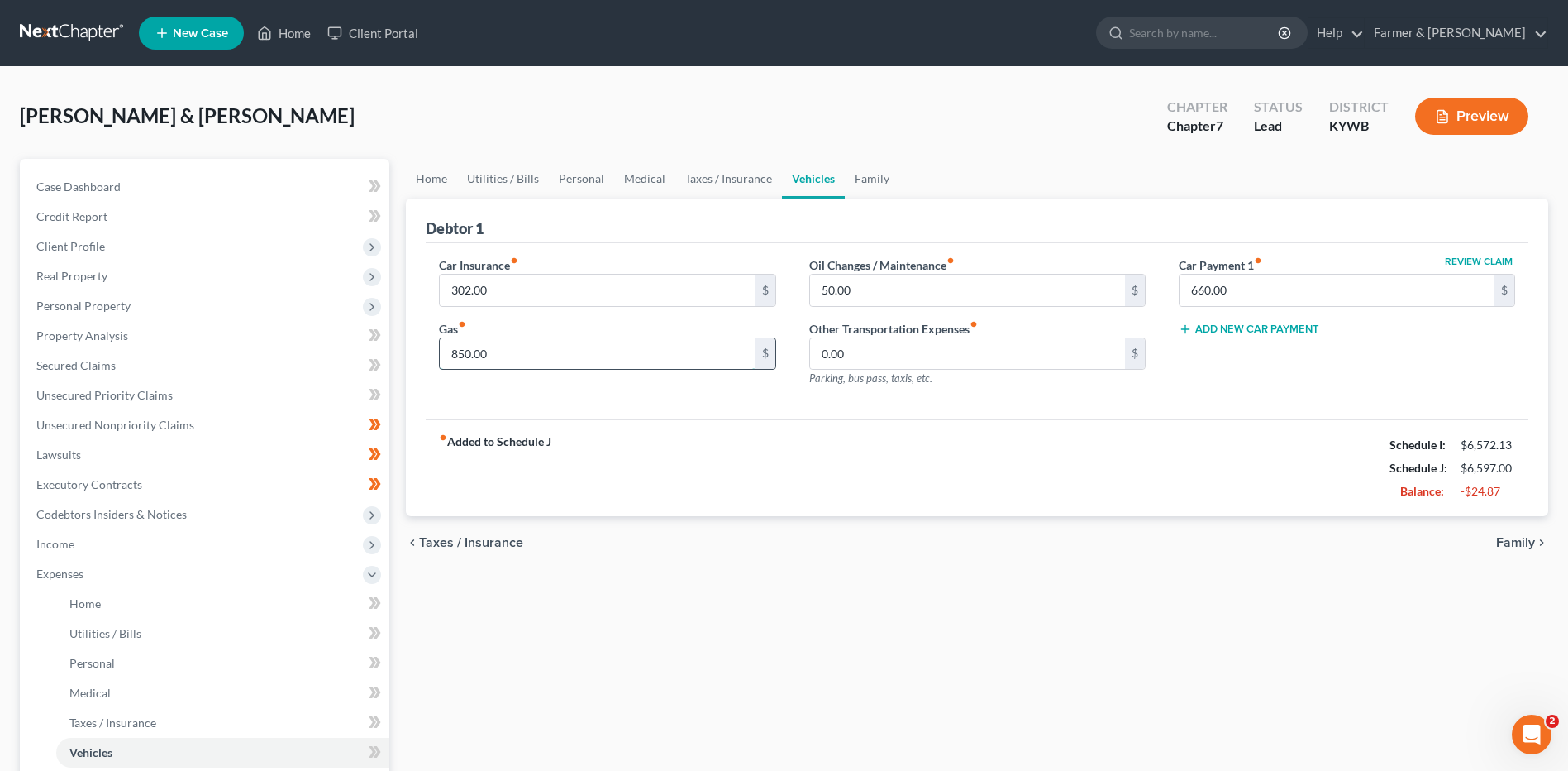
click at [581, 366] on input "850.00" at bounding box center [597, 353] width 315 height 31
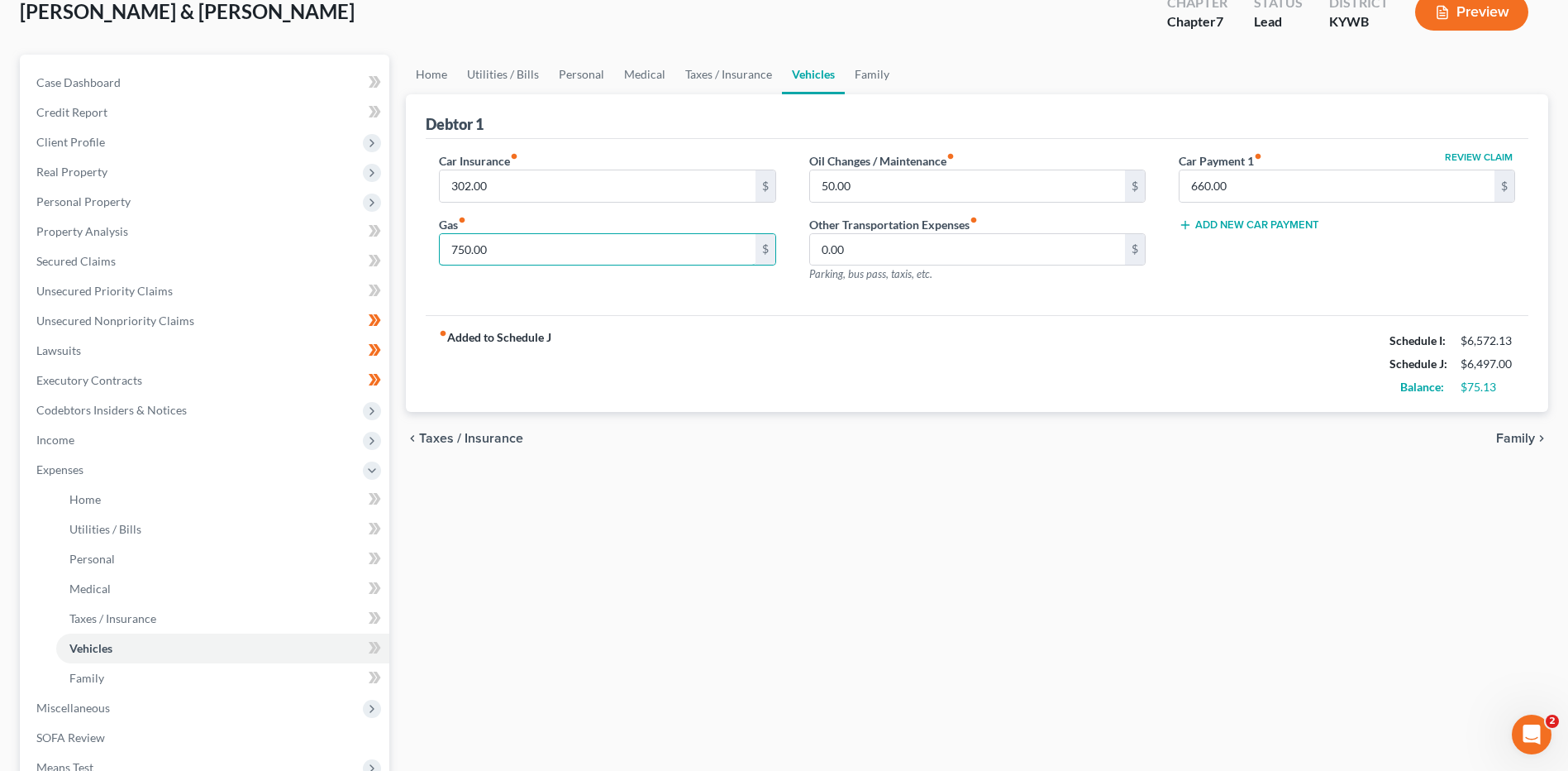
scroll to position [317, 0]
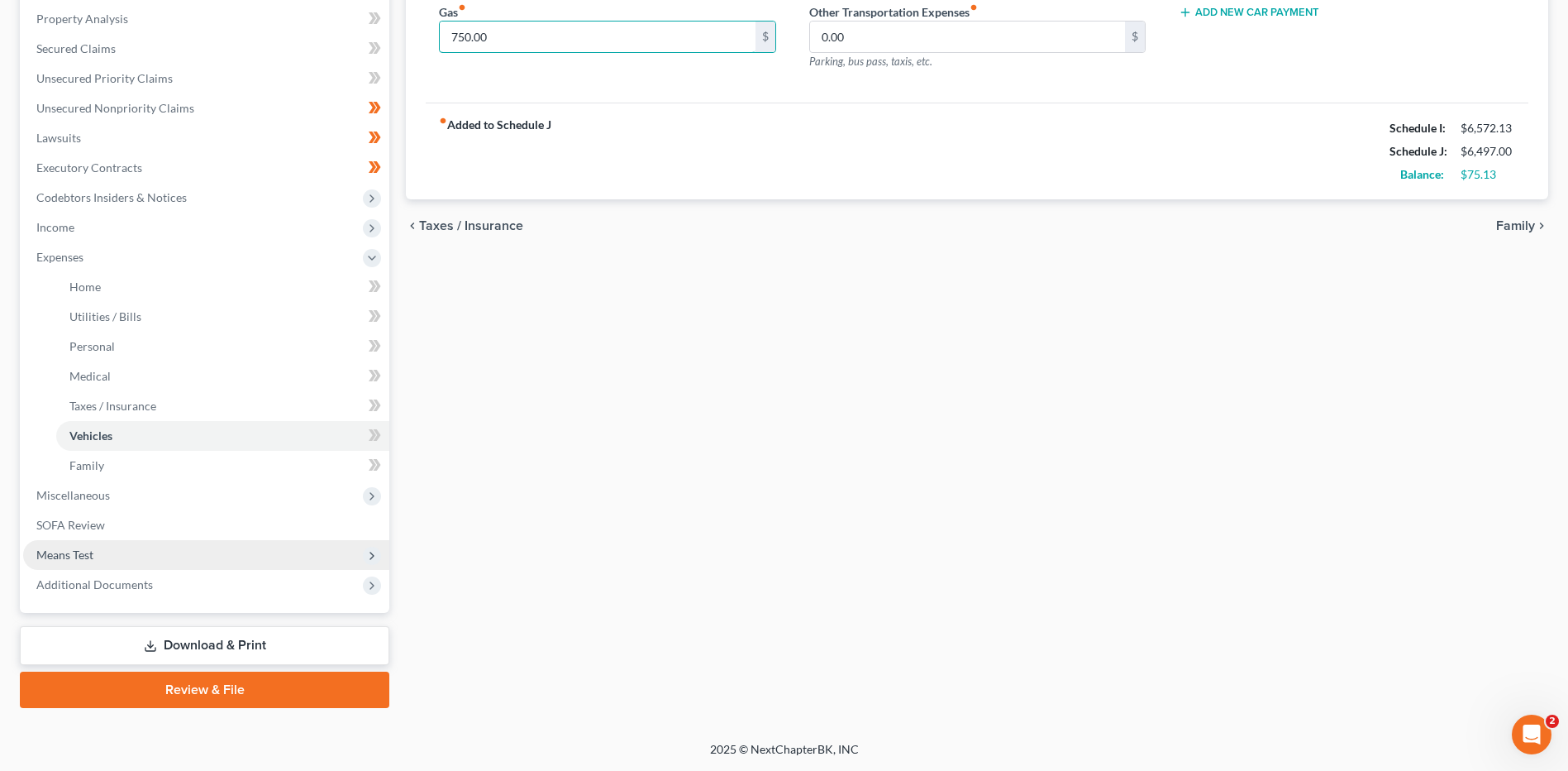
type input "750.00"
click at [153, 560] on span "Means Test" at bounding box center [207, 555] width 367 height 30
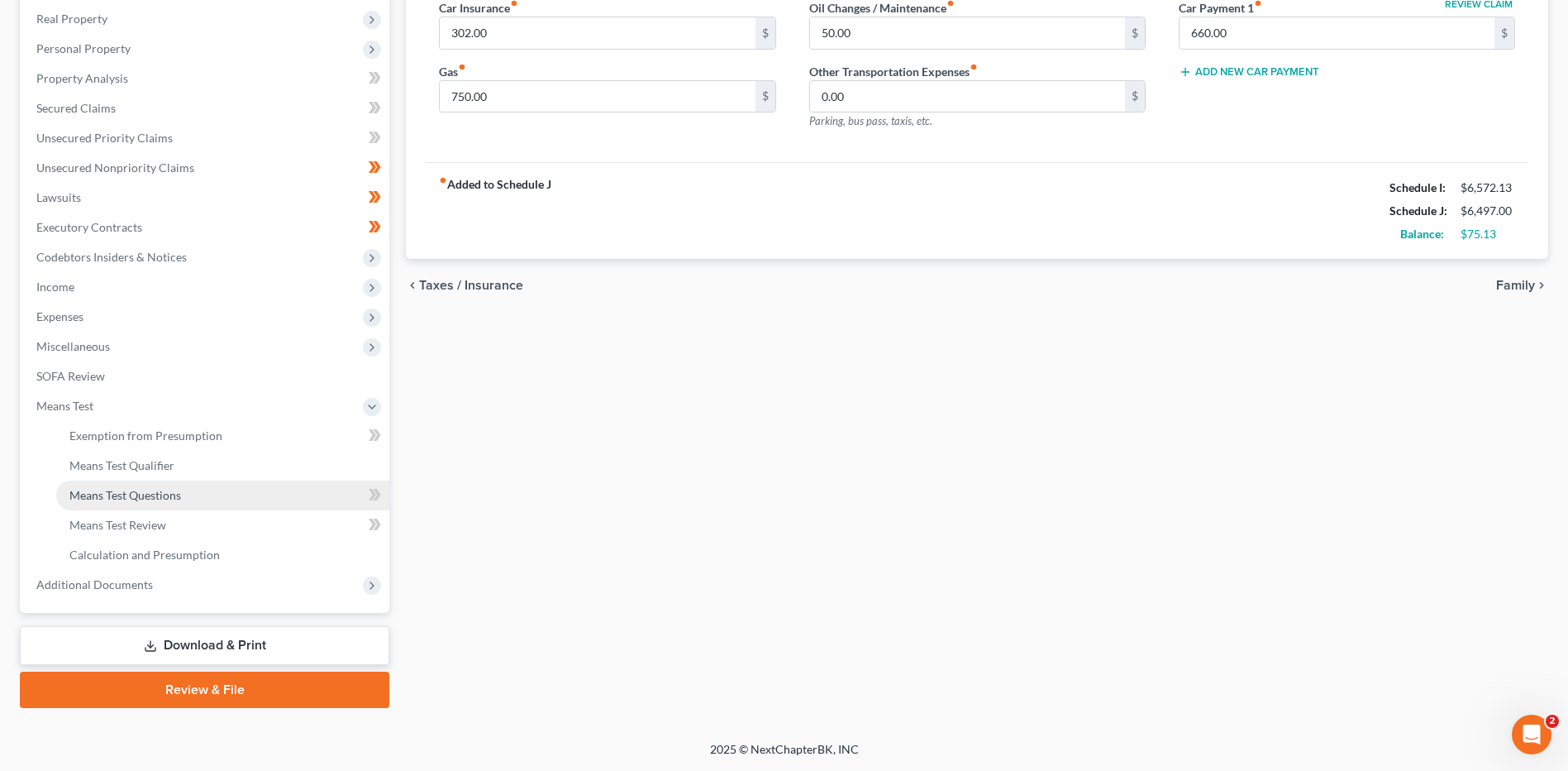
scroll to position [258, 0]
click at [173, 477] on link "Means Test Qualifier" at bounding box center [223, 465] width 333 height 30
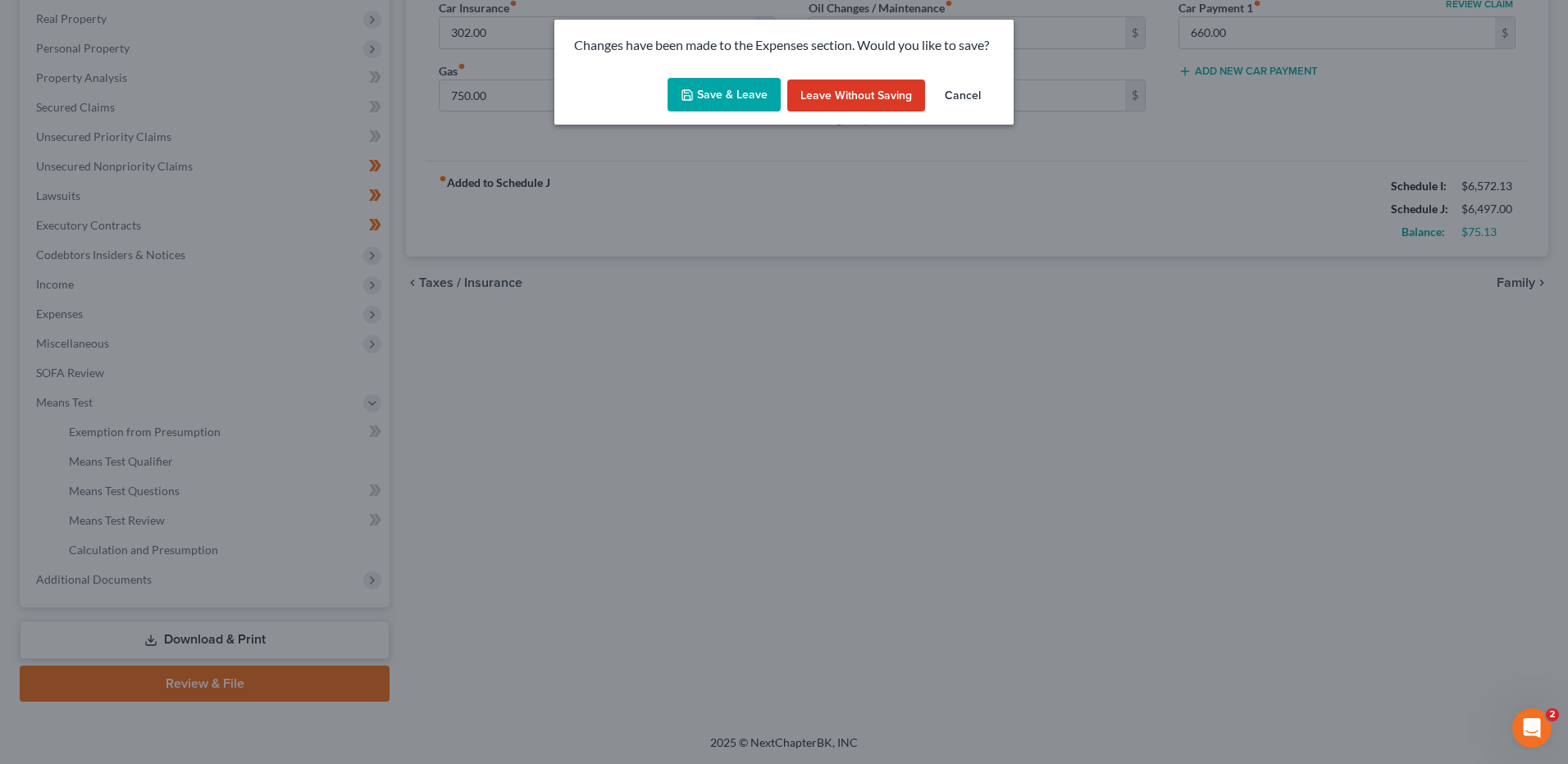
click at [729, 102] on button "Save & Leave" at bounding box center [725, 95] width 114 height 35
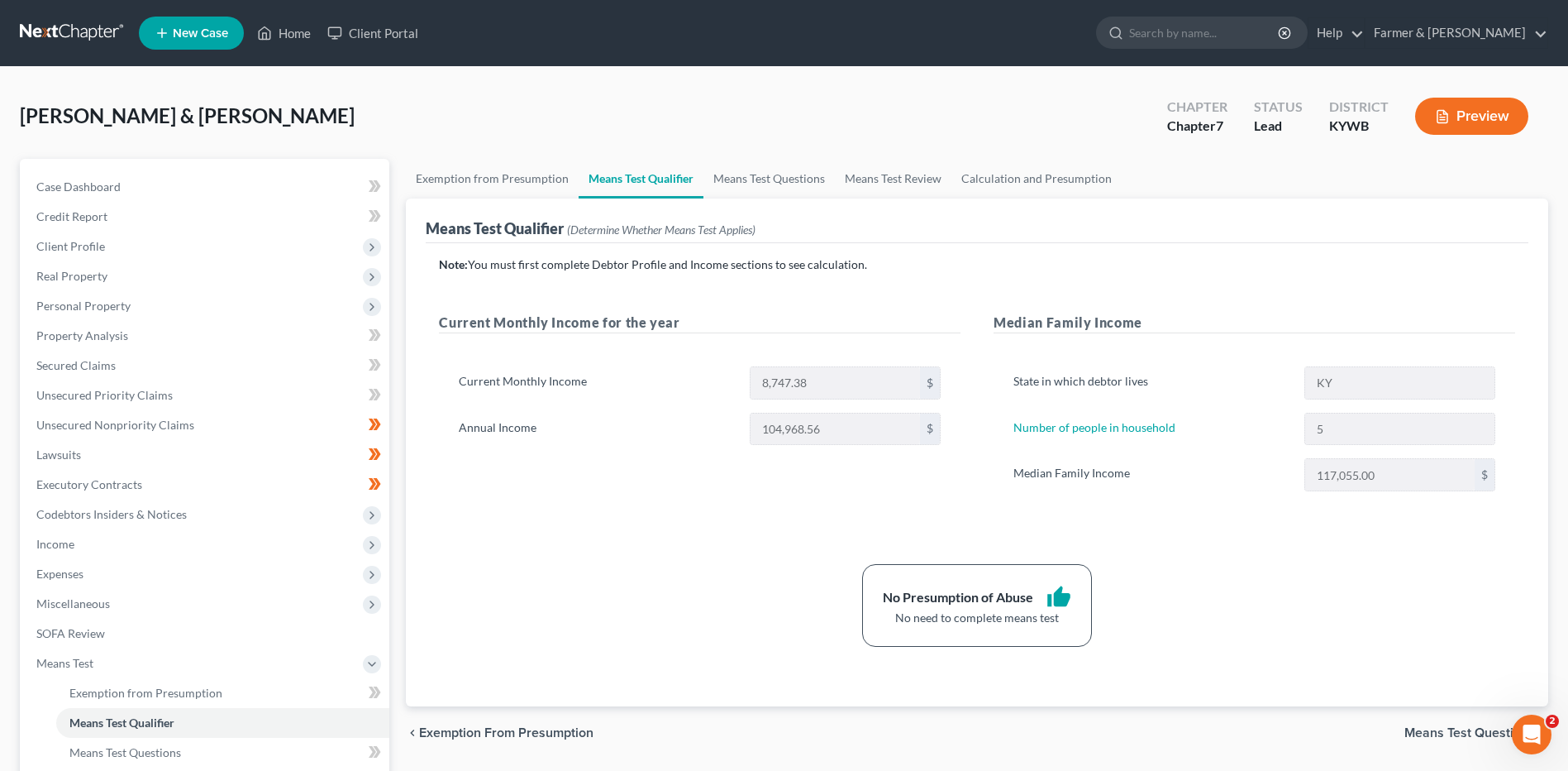
drag, startPoint x: 77, startPoint y: 36, endPoint x: 162, endPoint y: 5, distance: 90.5
click at [77, 36] on link at bounding box center [72, 32] width 105 height 30
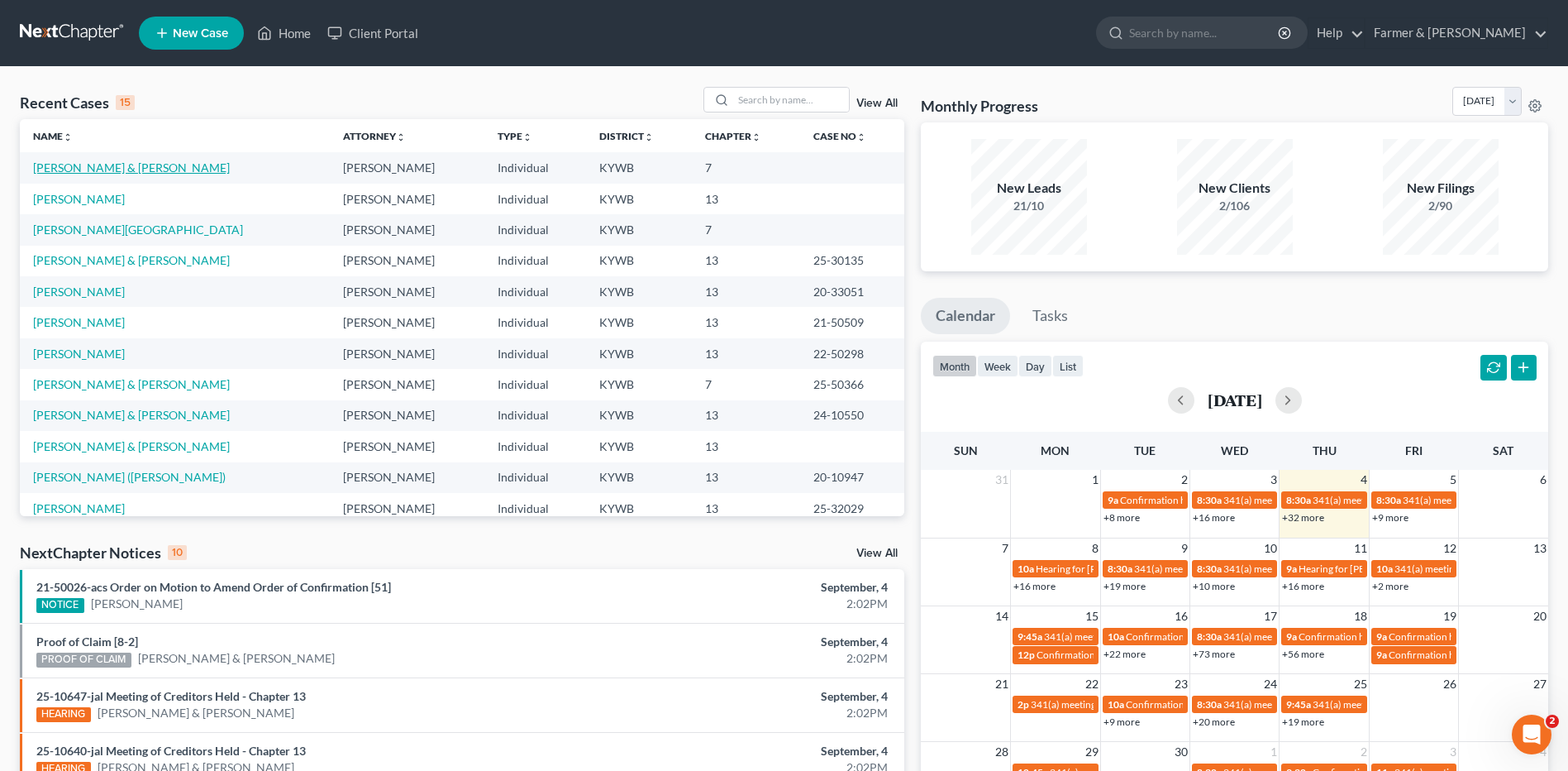
click at [111, 167] on link "[PERSON_NAME] & [PERSON_NAME]" at bounding box center [131, 167] width 197 height 14
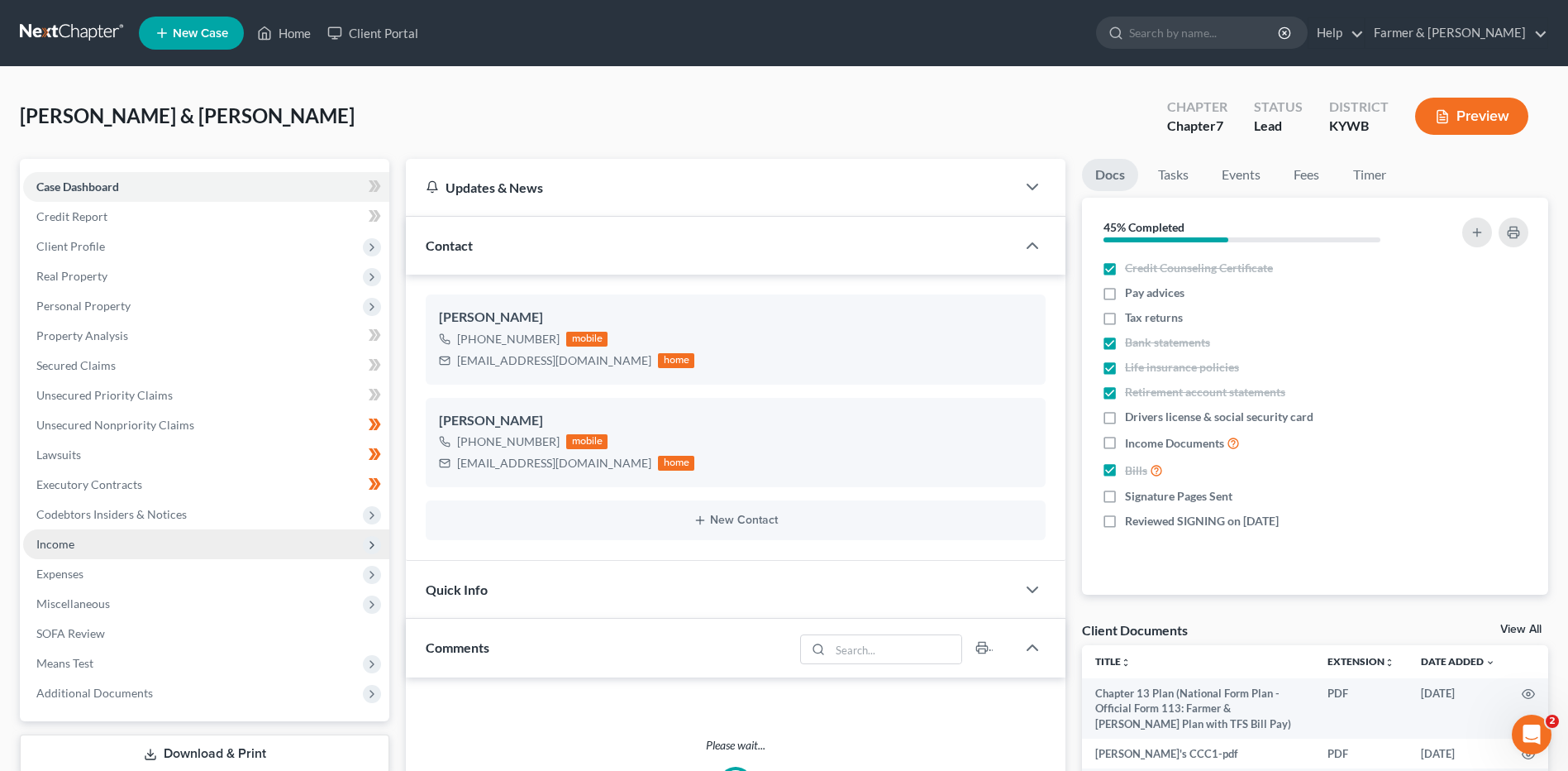
click at [104, 542] on span "Income" at bounding box center [207, 544] width 367 height 30
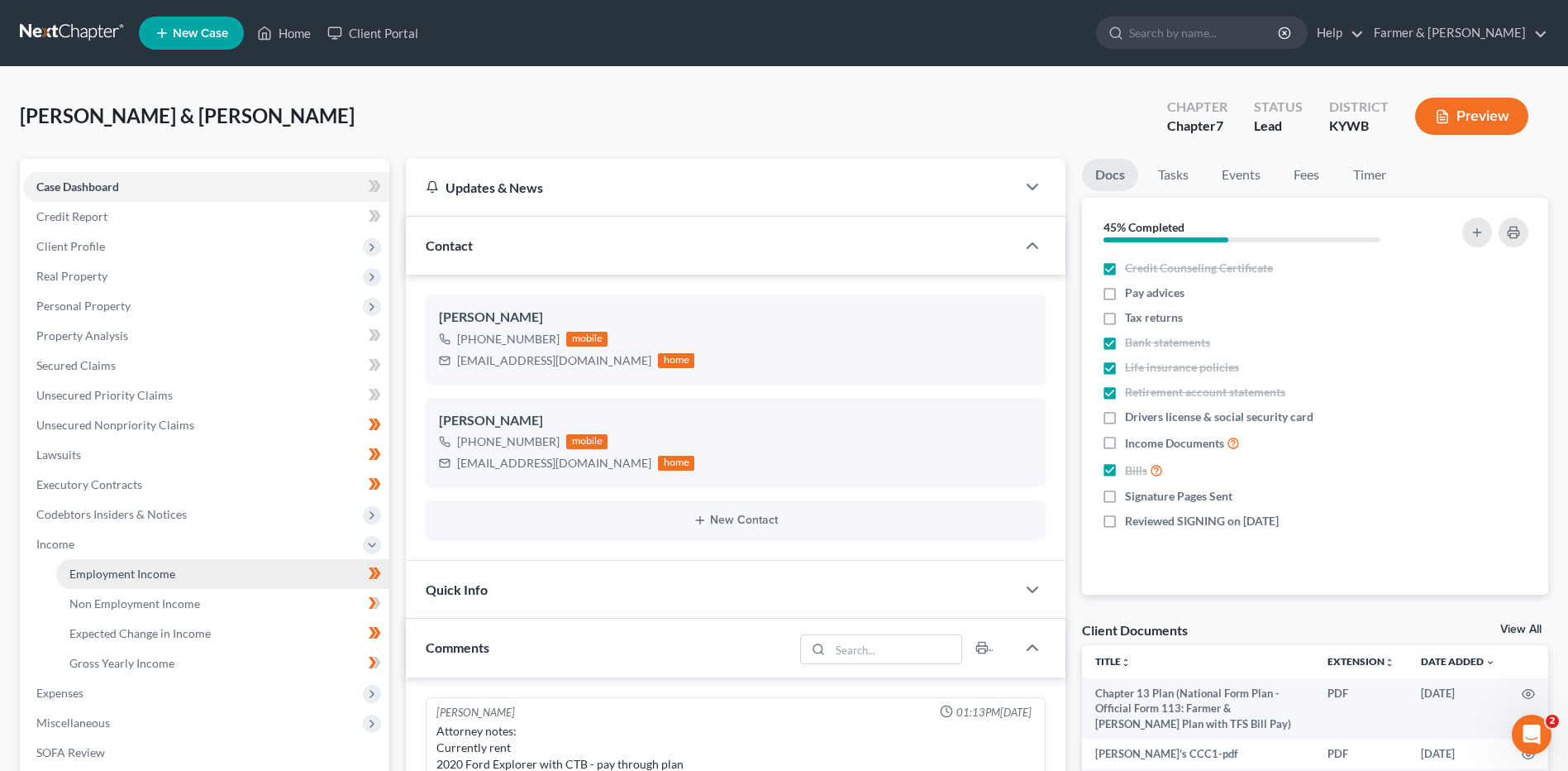
scroll to position [481, 0]
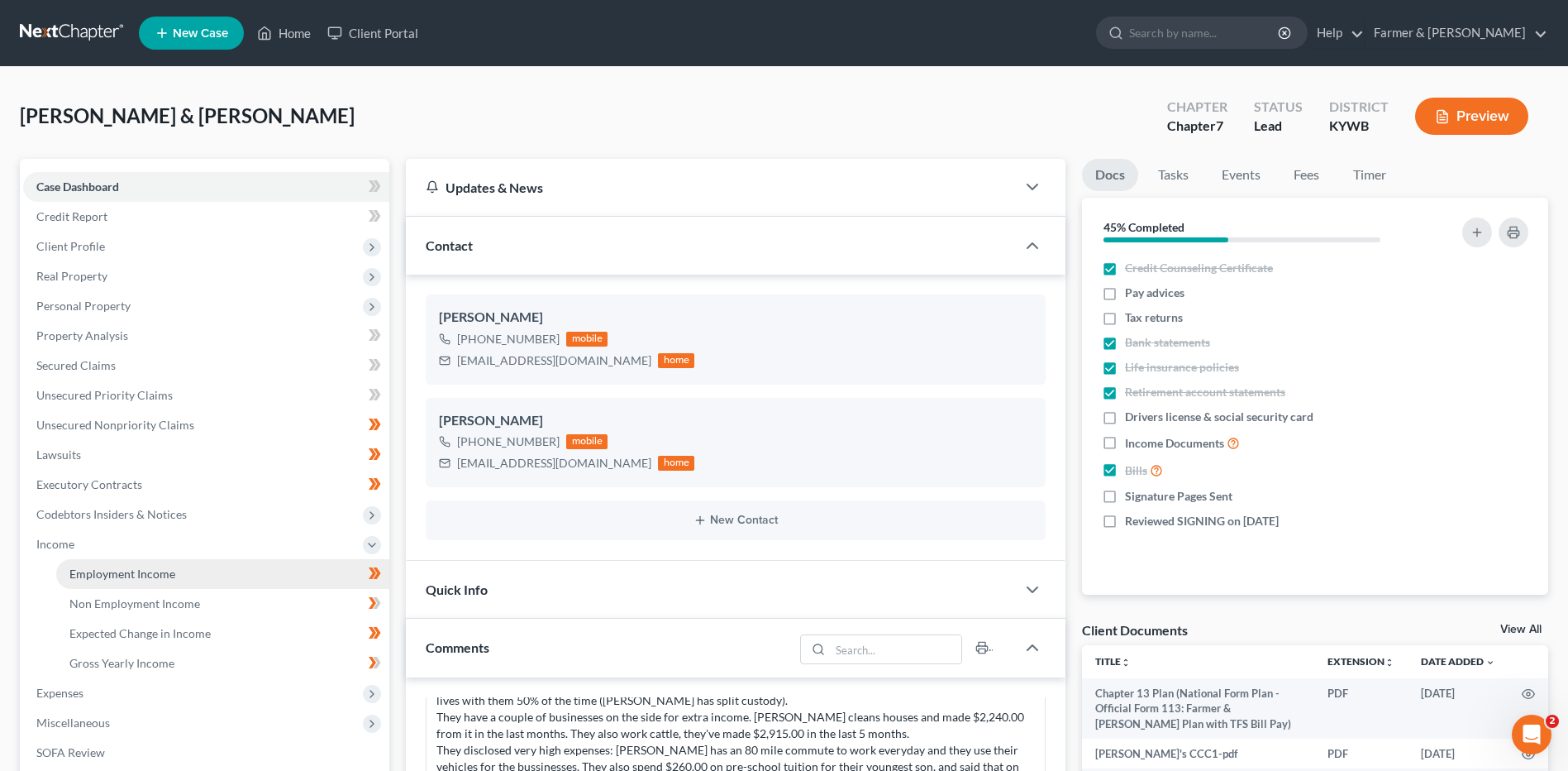
click at [129, 566] on span "Employment Income" at bounding box center [122, 573] width 105 height 14
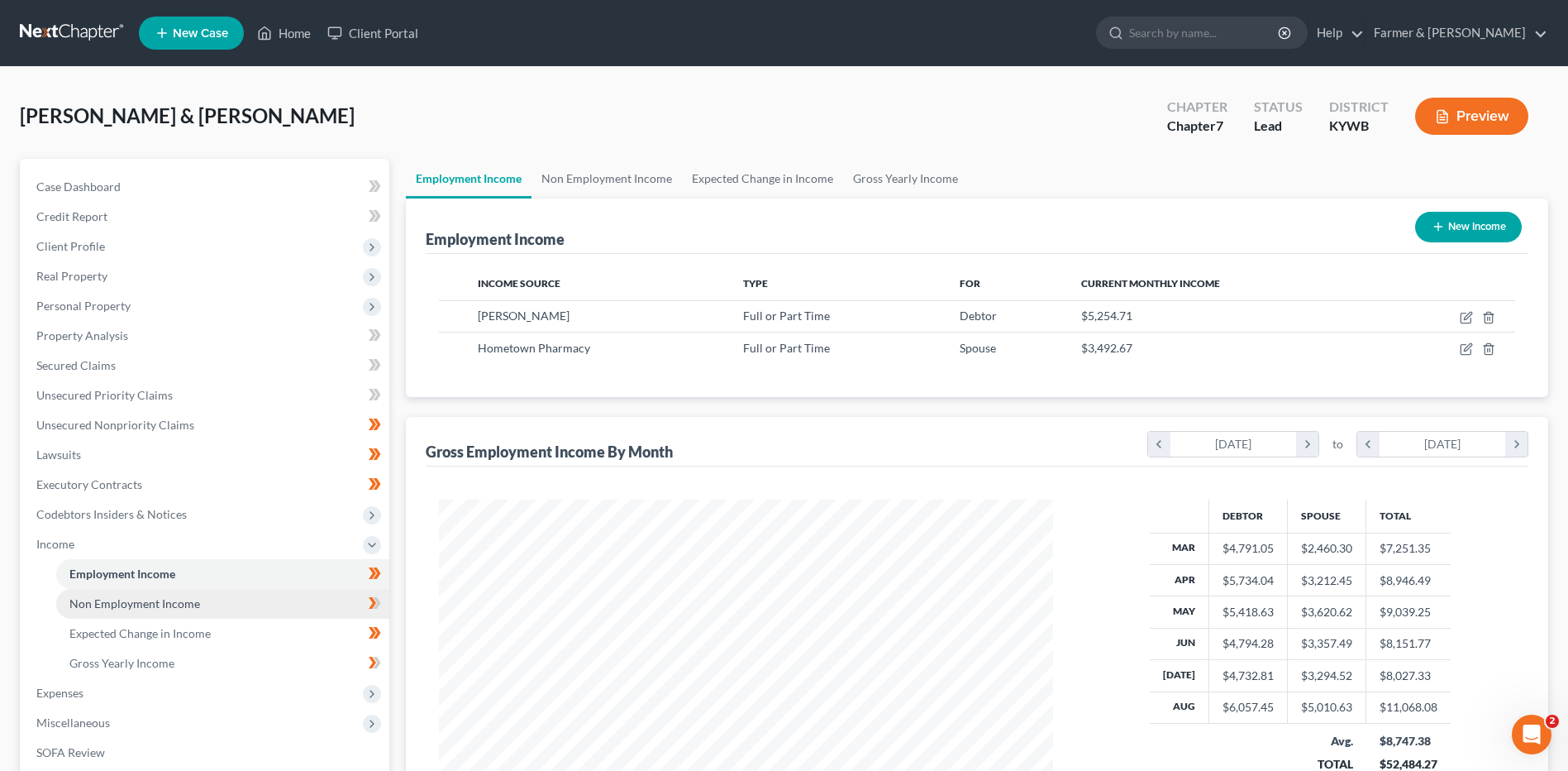
scroll to position [307, 646]
click at [166, 610] on link "Non Employment Income" at bounding box center [223, 603] width 333 height 30
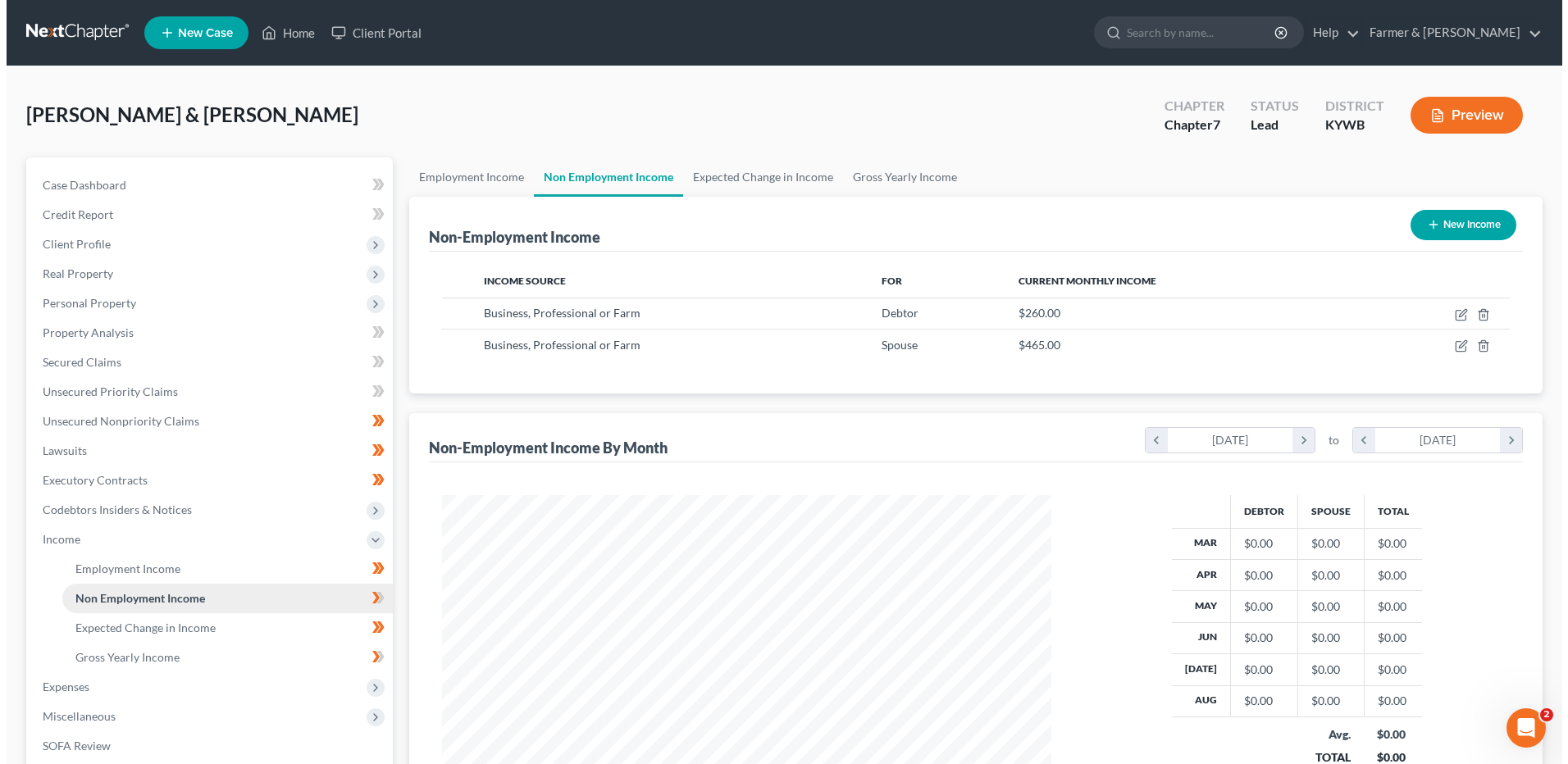
scroll to position [304, 641]
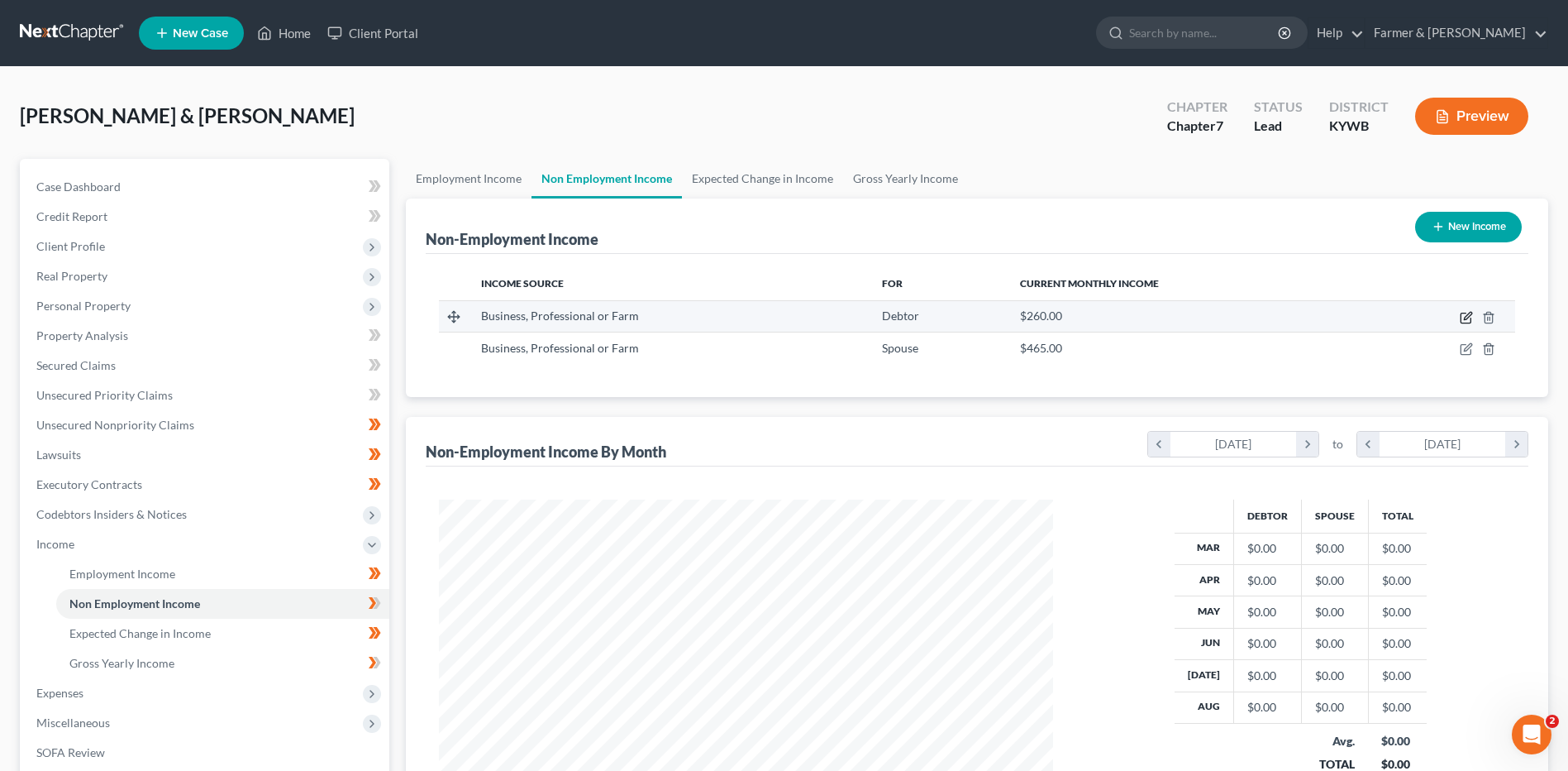
click at [1467, 315] on icon "button" at bounding box center [1467, 316] width 7 height 7
select select "10"
select select "0"
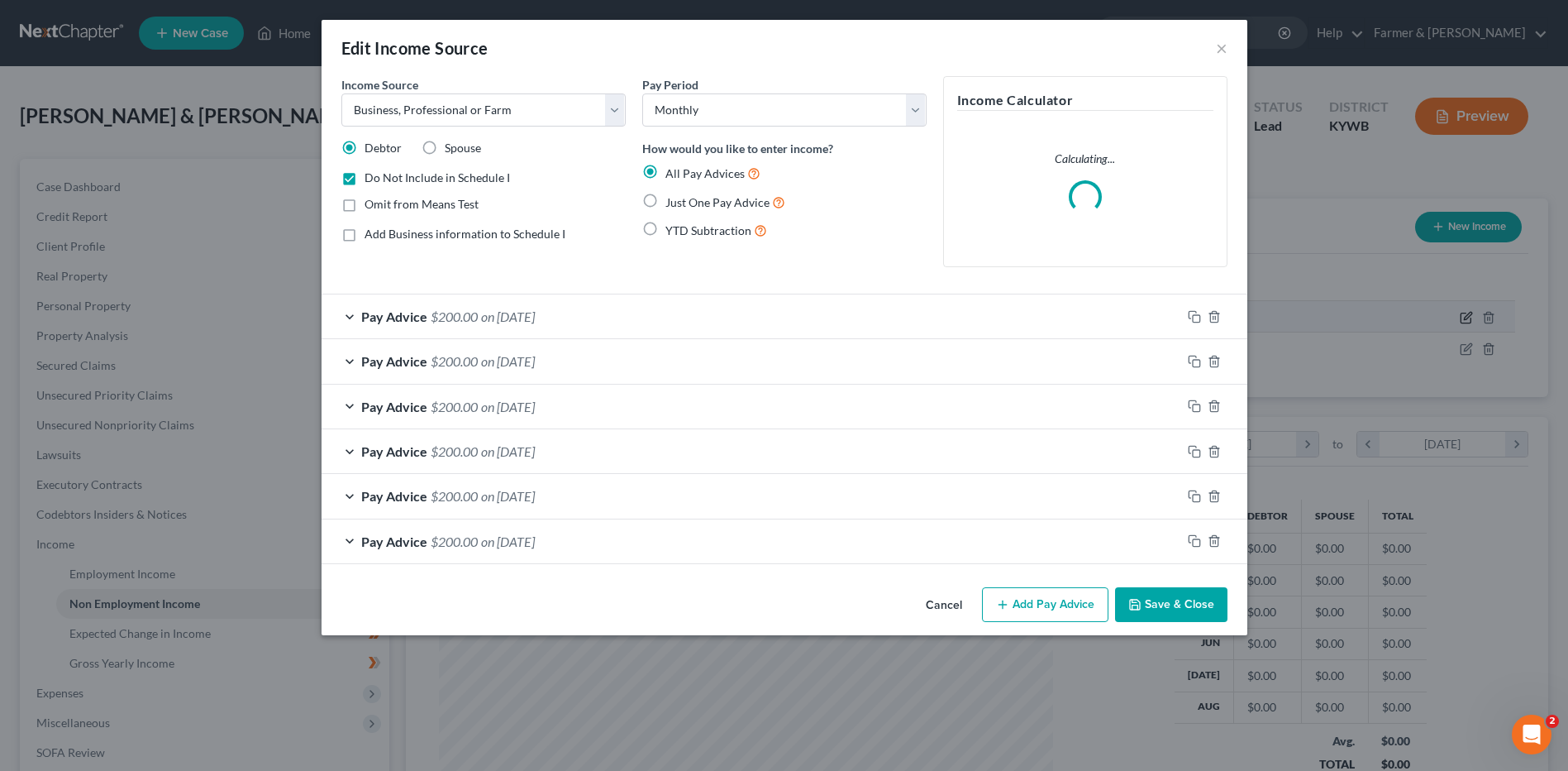
scroll to position [309, 653]
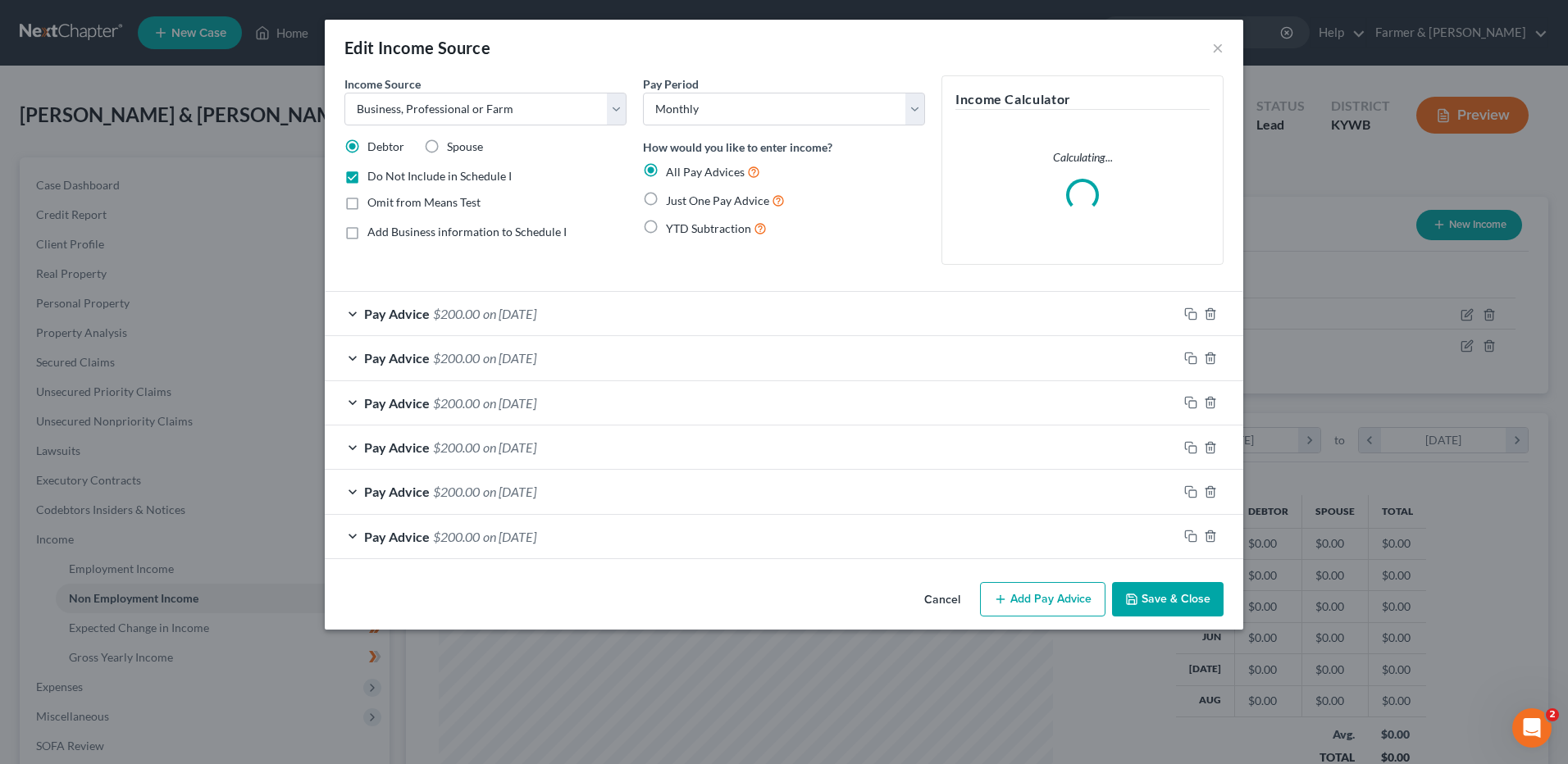
click at [952, 604] on button "Cancel" at bounding box center [942, 599] width 62 height 33
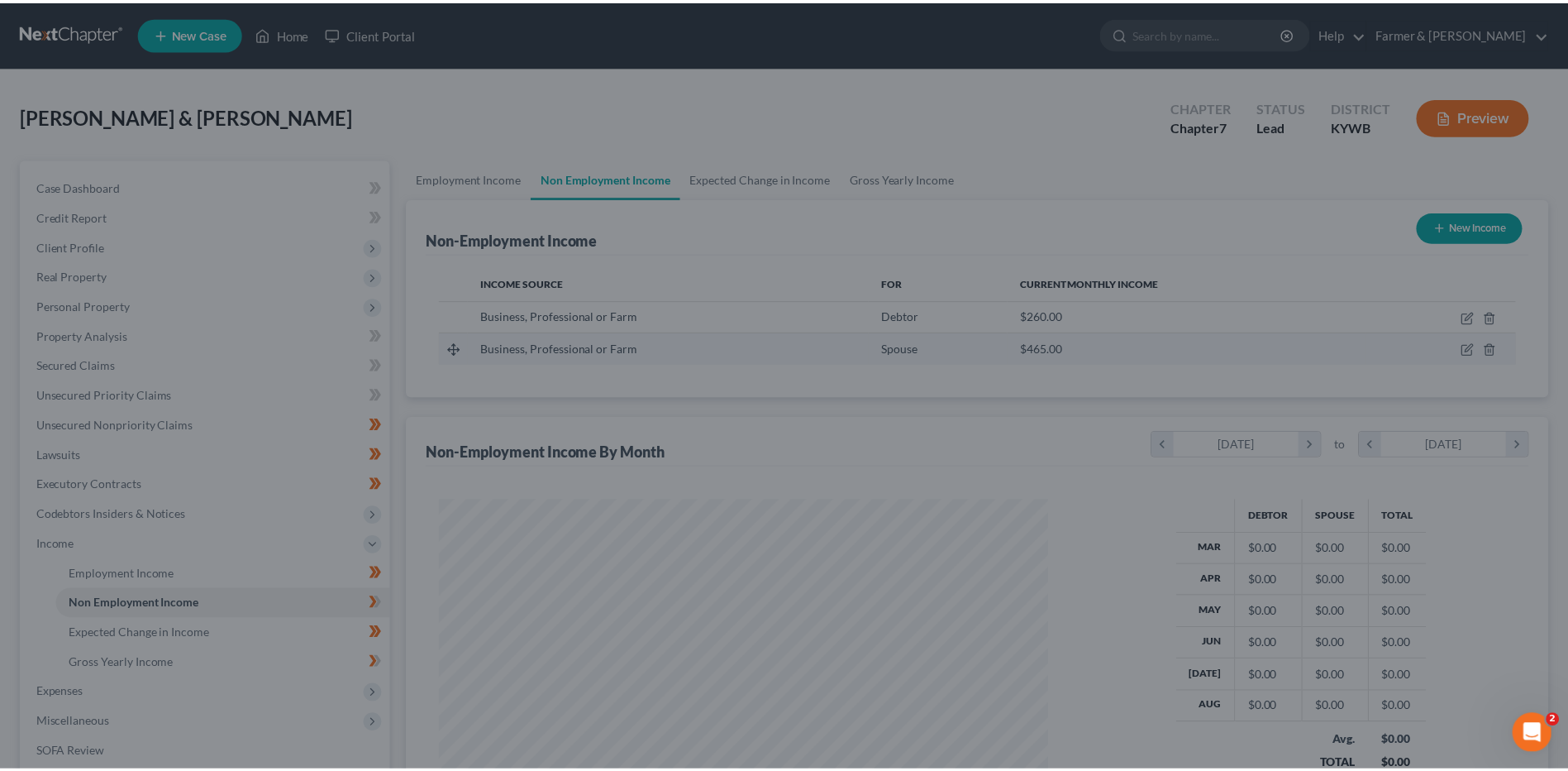
scroll to position [307, 646]
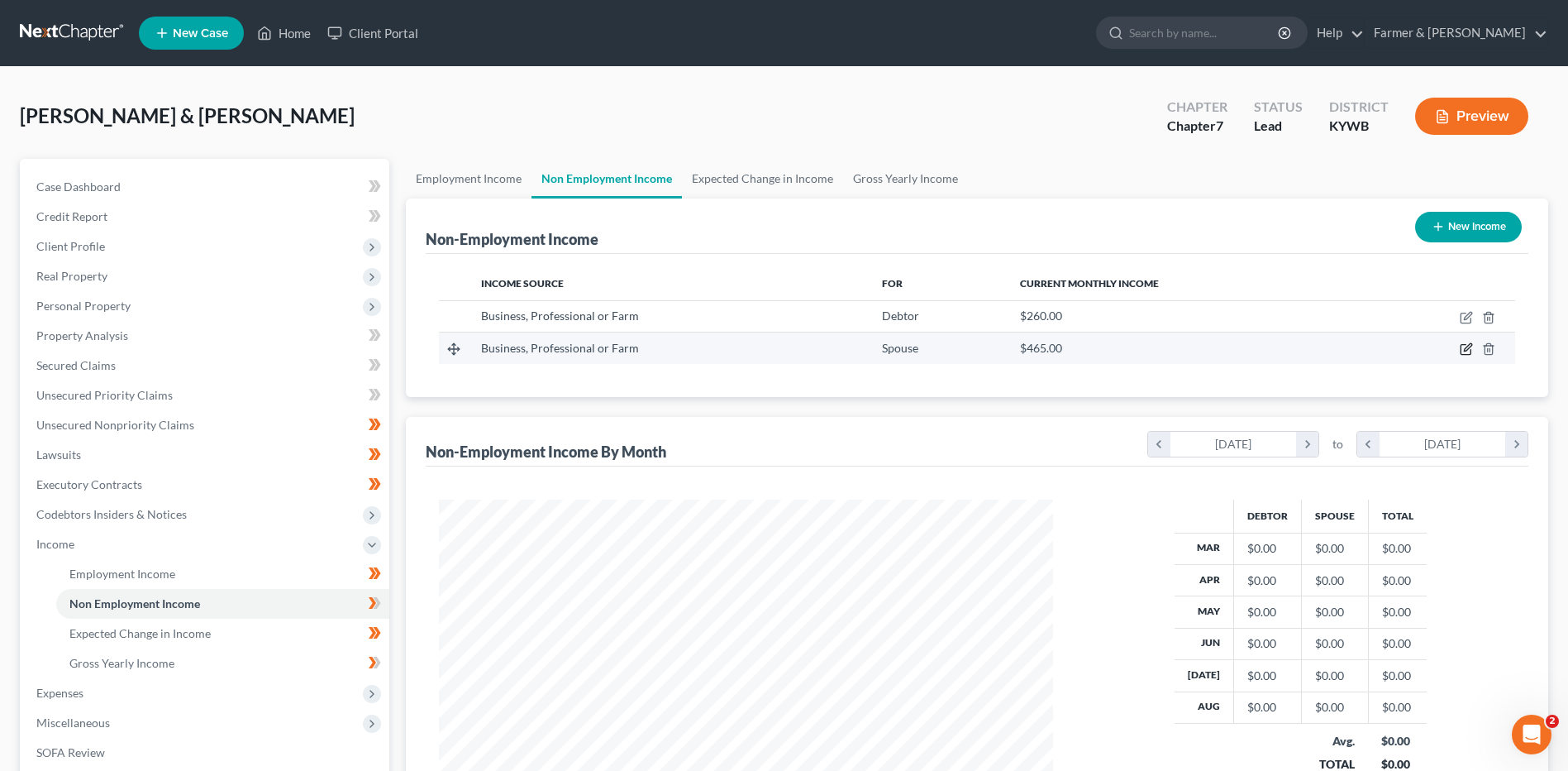
click at [1466, 348] on icon "button" at bounding box center [1467, 348] width 7 height 7
select select "10"
select select "0"
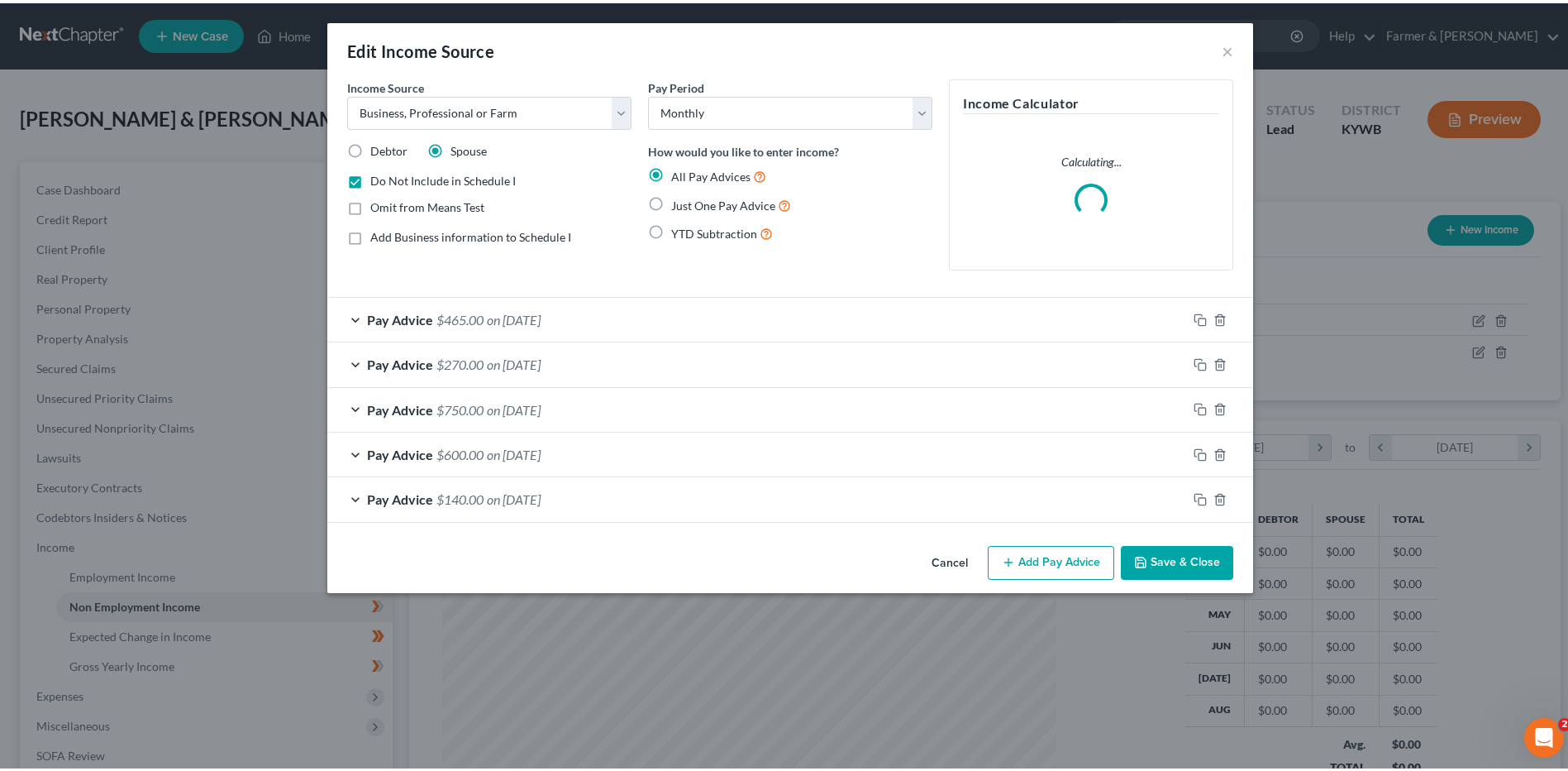
scroll to position [309, 653]
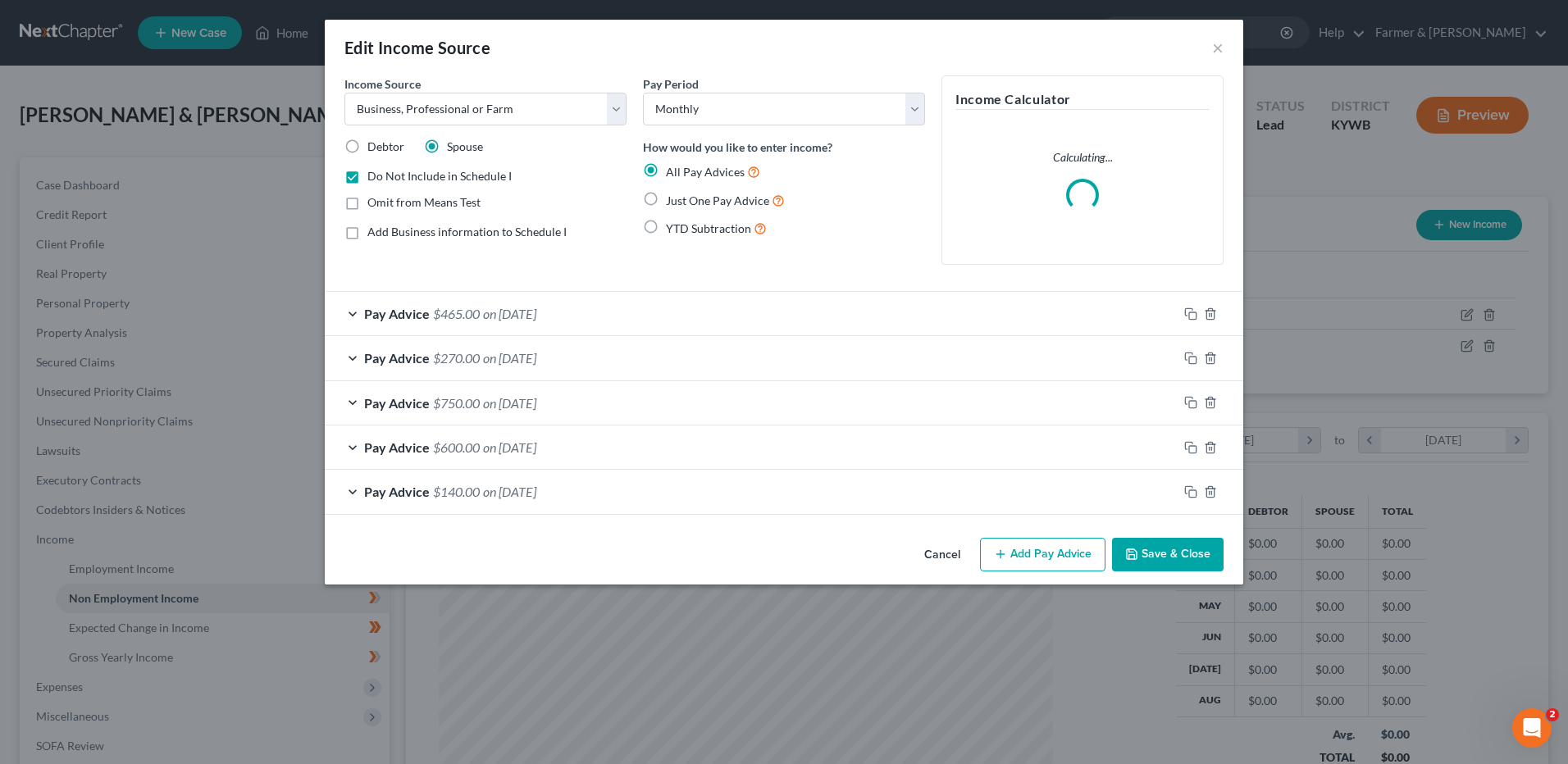
click at [498, 310] on span "on [DATE]" at bounding box center [510, 314] width 53 height 16
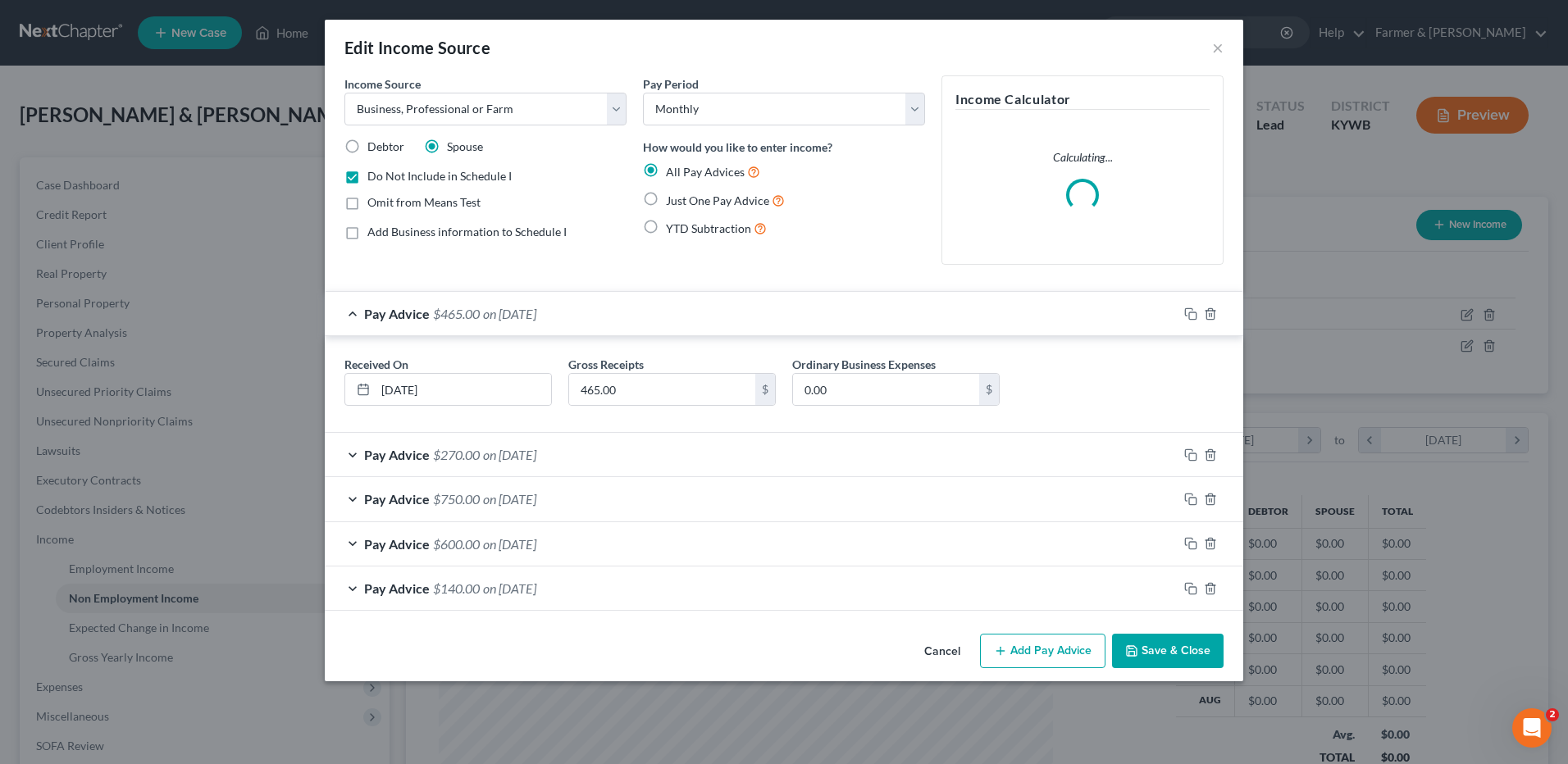
click at [937, 653] on button "Cancel" at bounding box center [942, 651] width 62 height 33
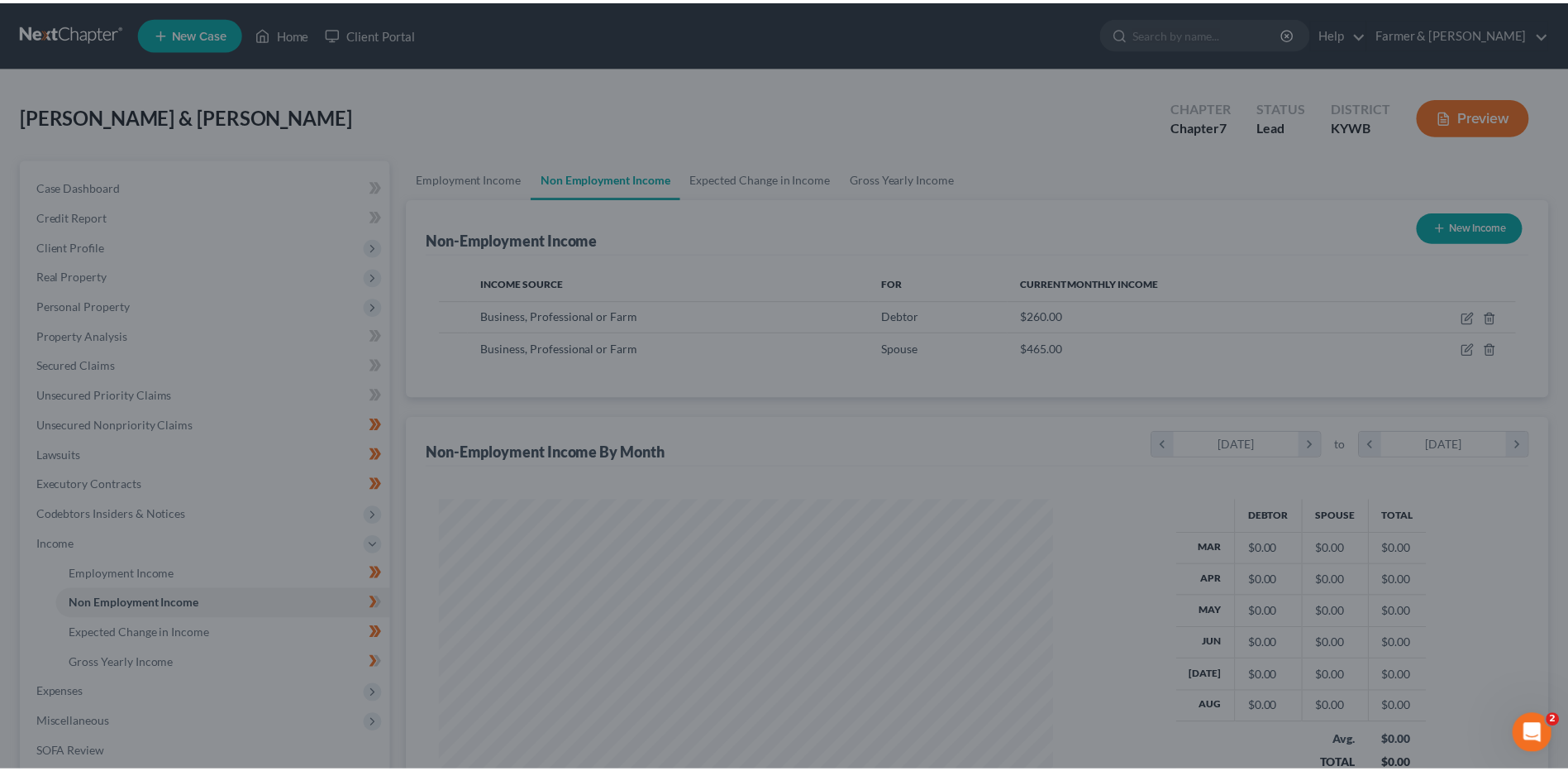
scroll to position [826680, 825901]
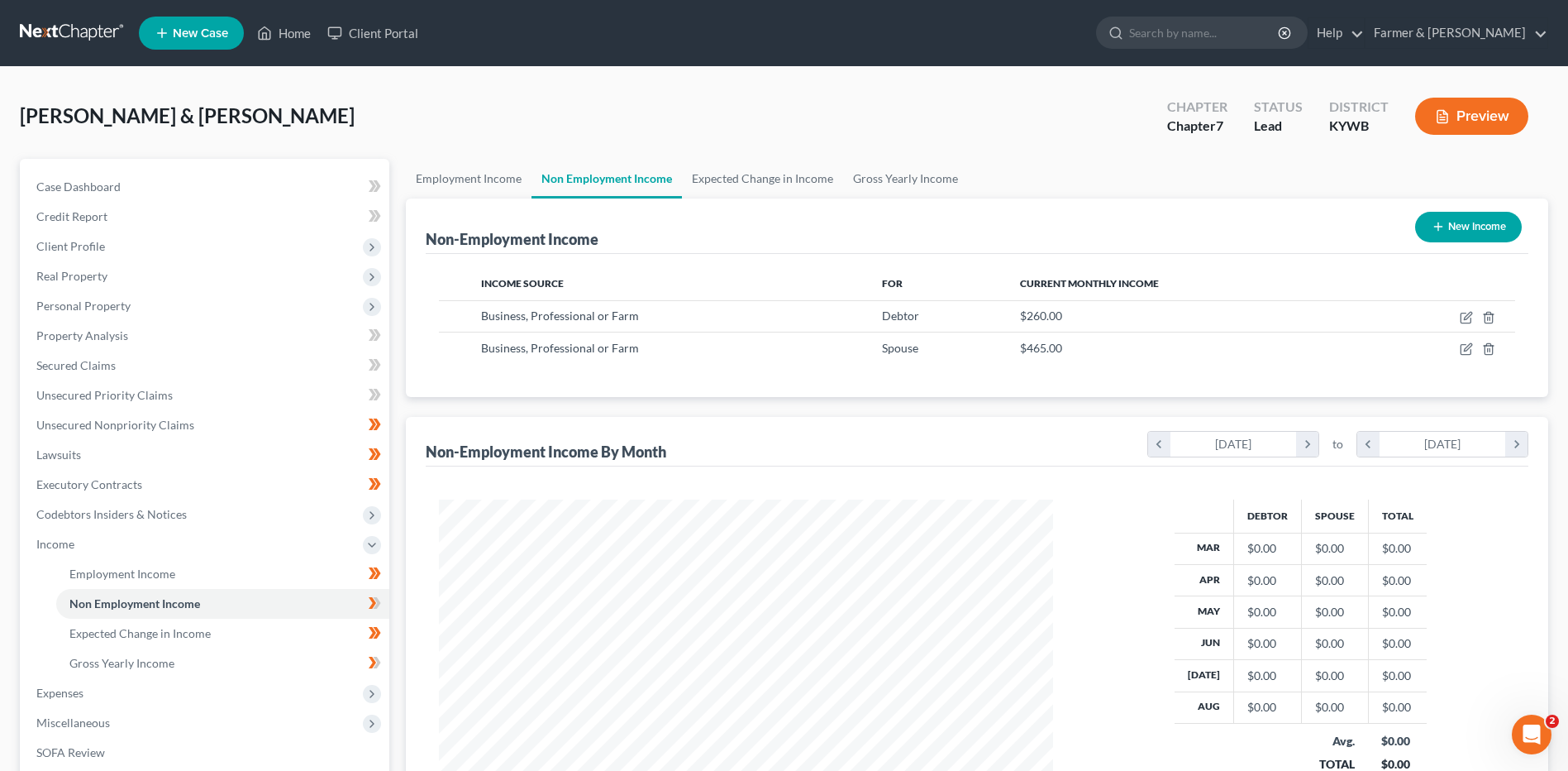
click at [105, 28] on link at bounding box center [72, 32] width 105 height 30
